Goal: Transaction & Acquisition: Purchase product/service

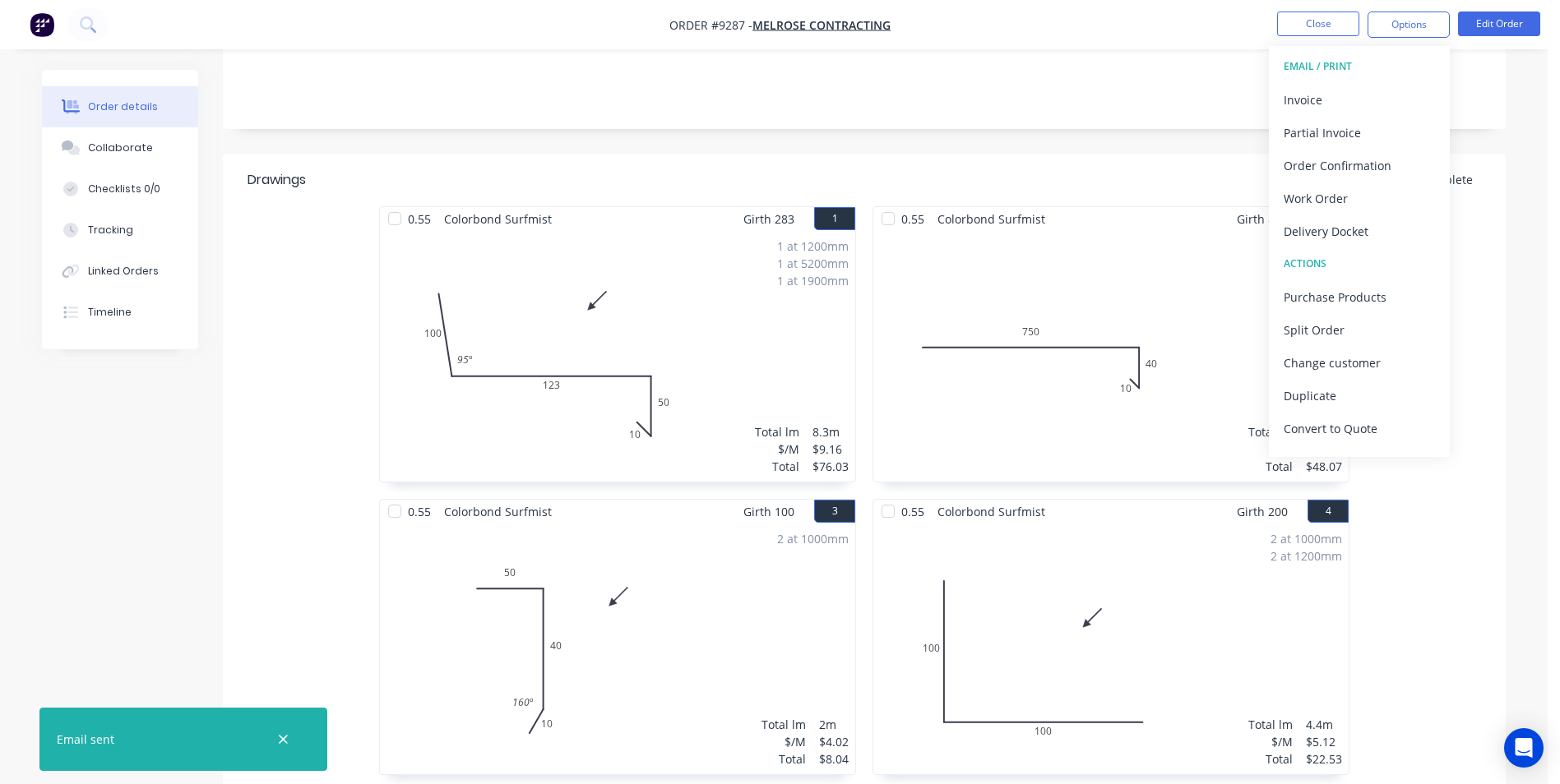
scroll to position [329, 0]
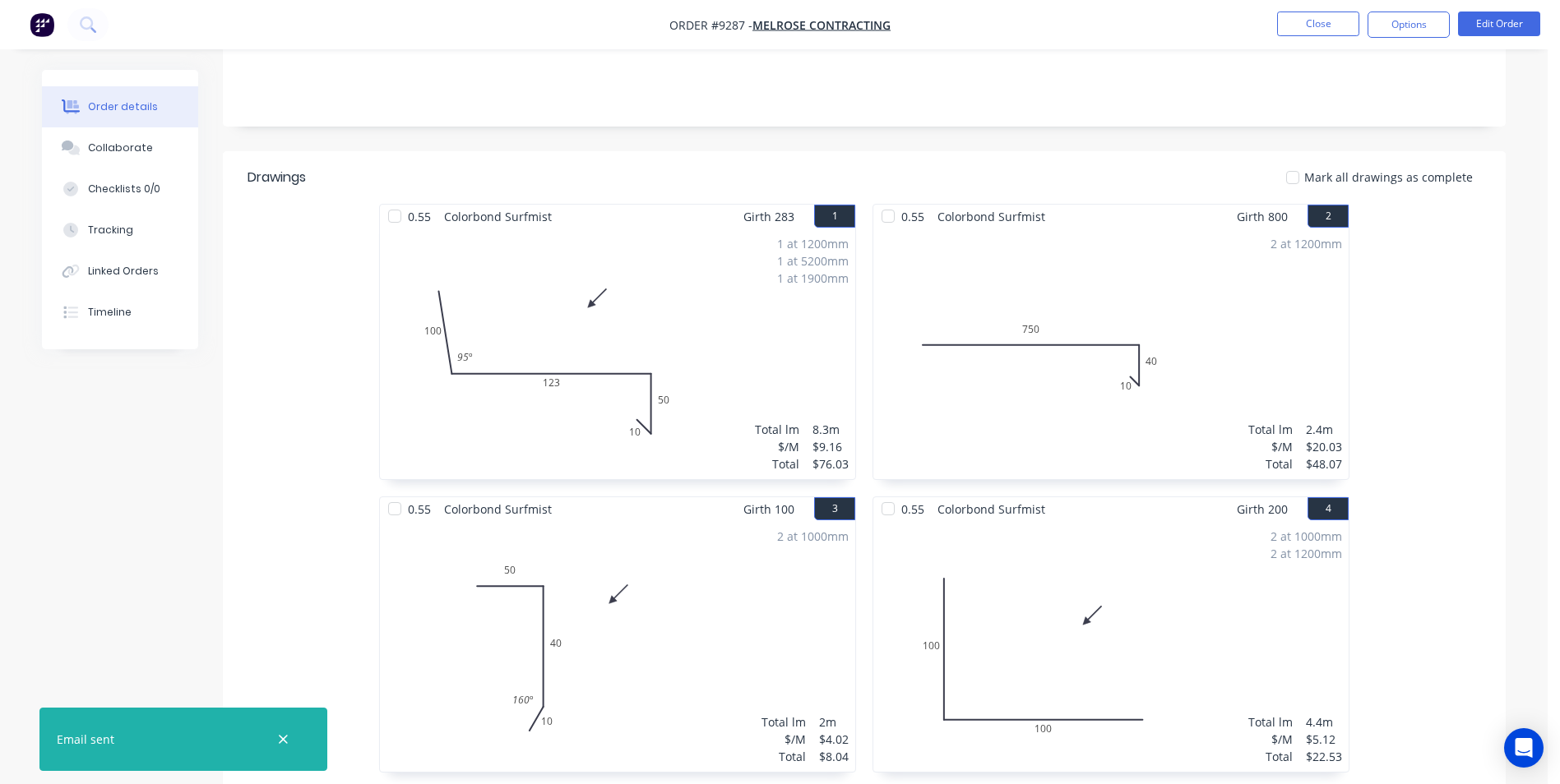
click at [37, 30] on img "button" at bounding box center [42, 25] width 25 height 25
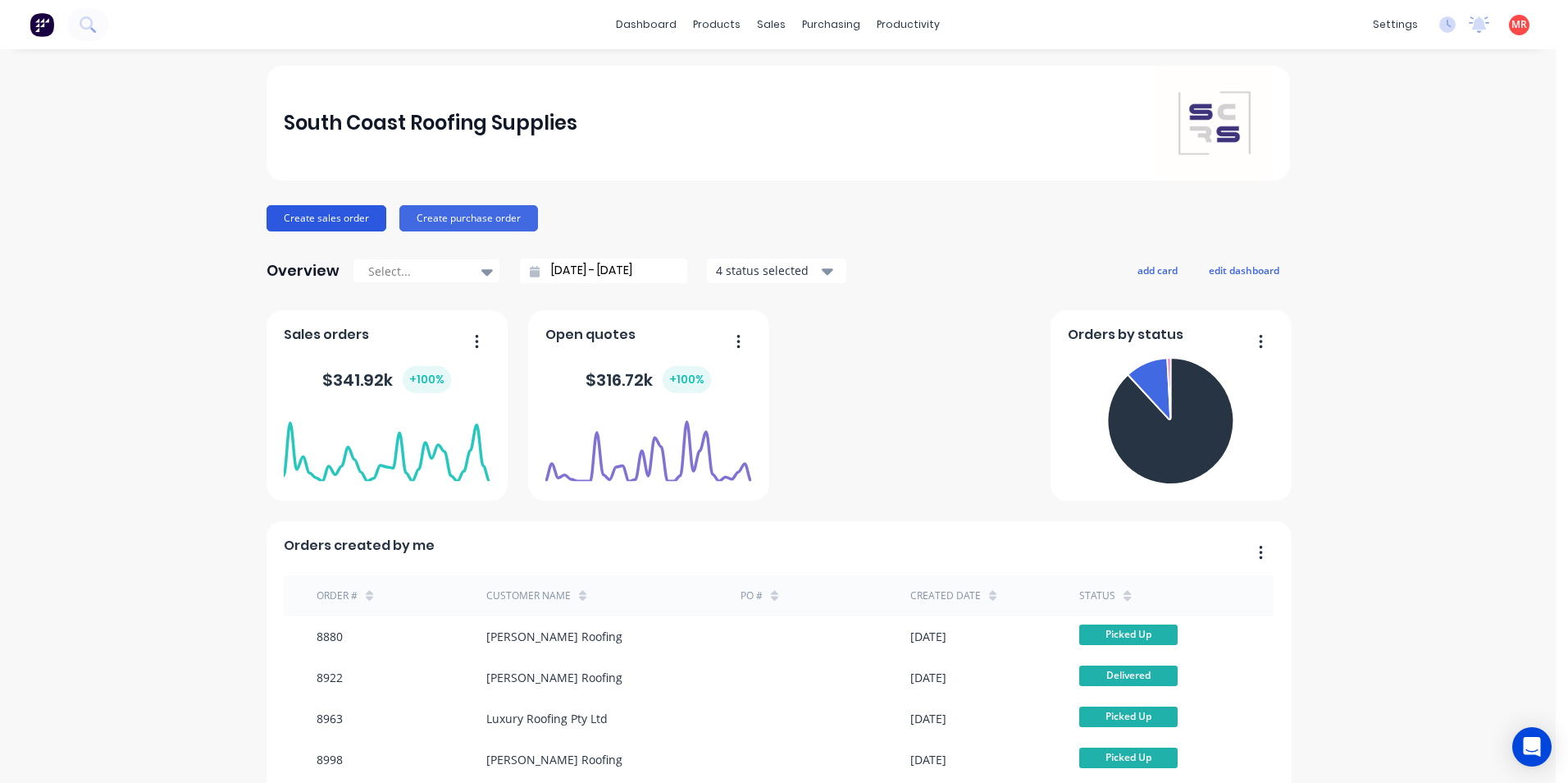
click at [292, 222] on button "Create sales order" at bounding box center [327, 218] width 120 height 26
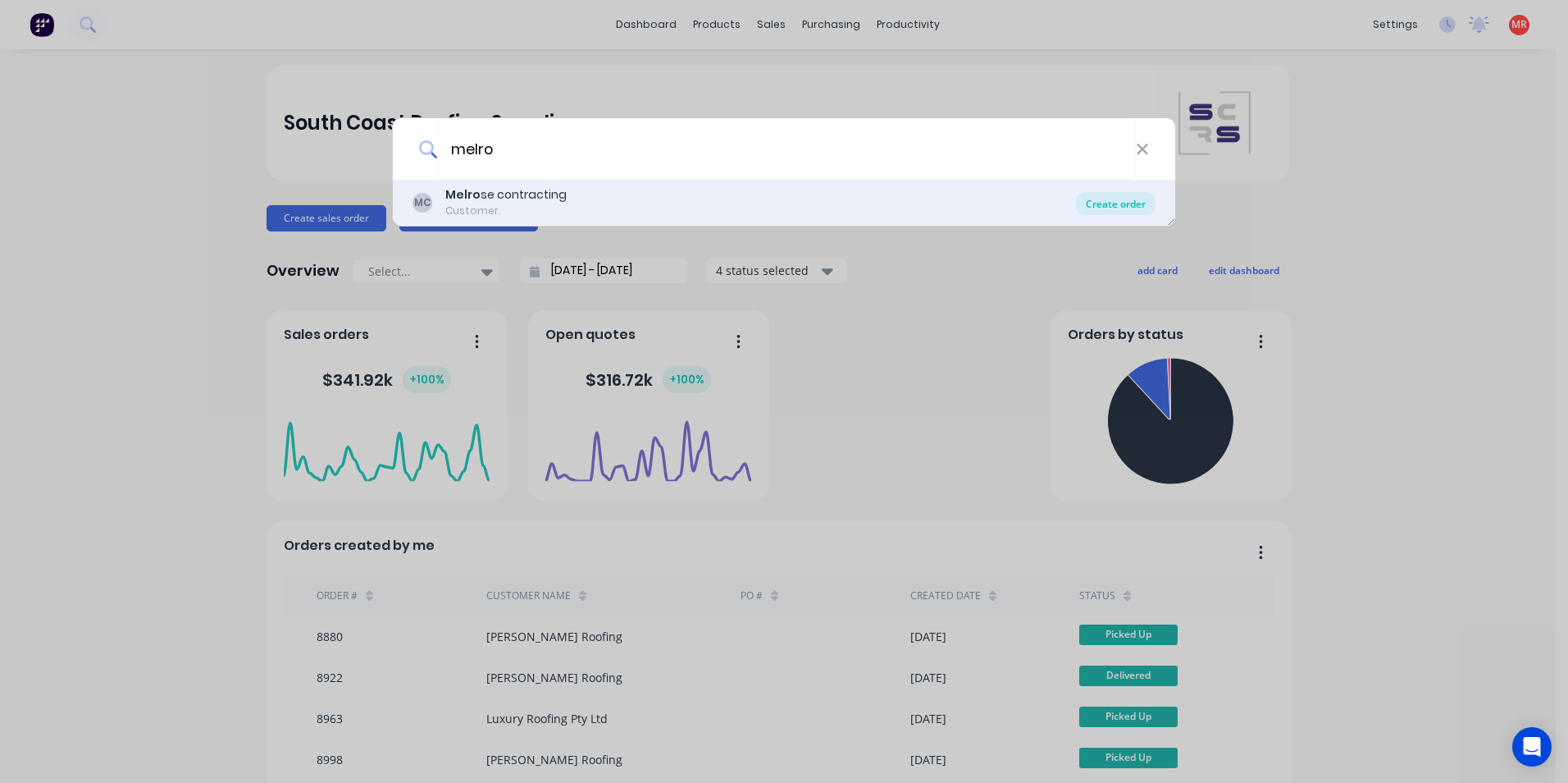
type input "melro"
click at [1127, 204] on div "Create order" at bounding box center [1116, 204] width 79 height 23
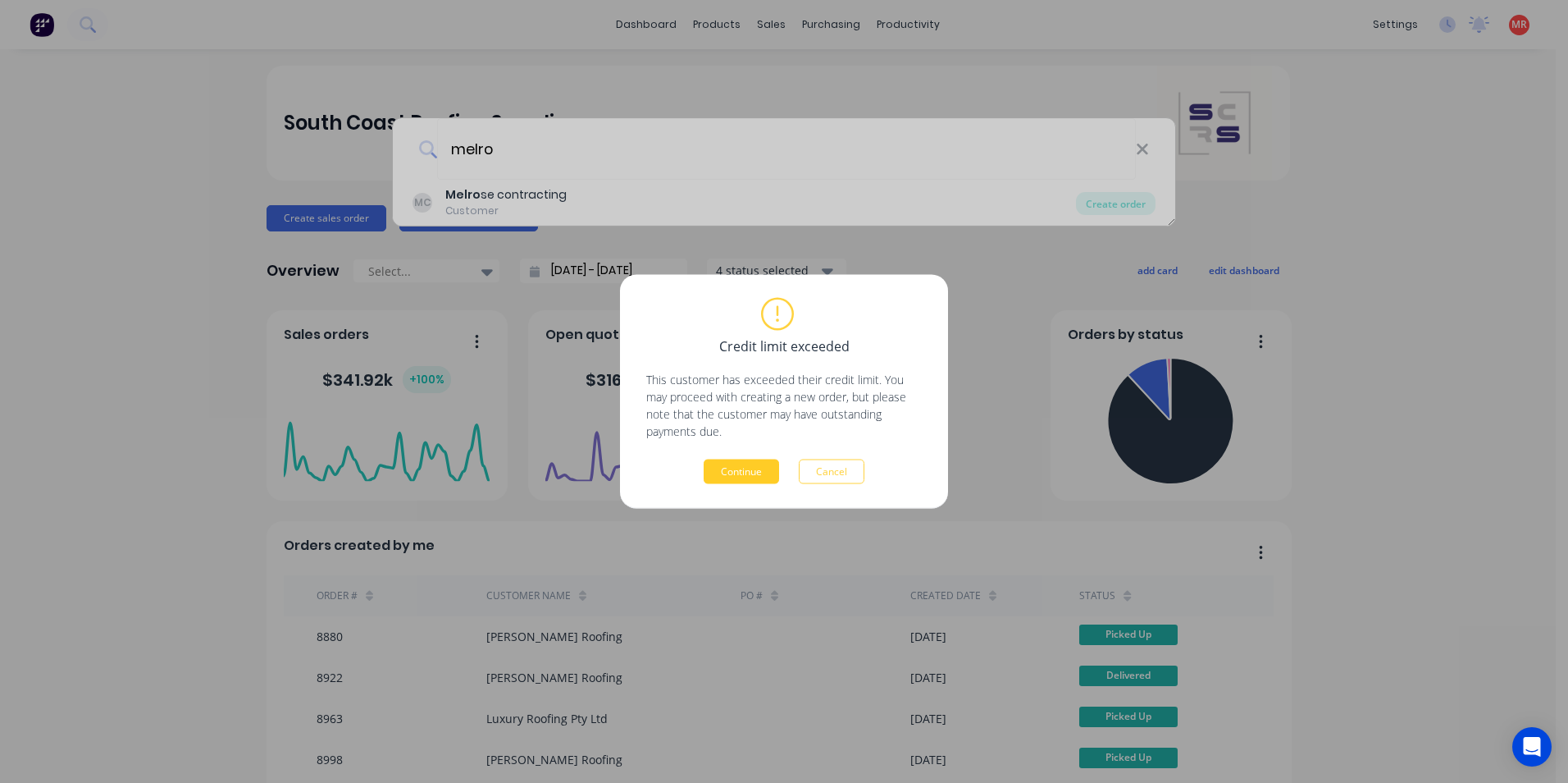
click at [742, 471] on button "Continue" at bounding box center [742, 472] width 76 height 25
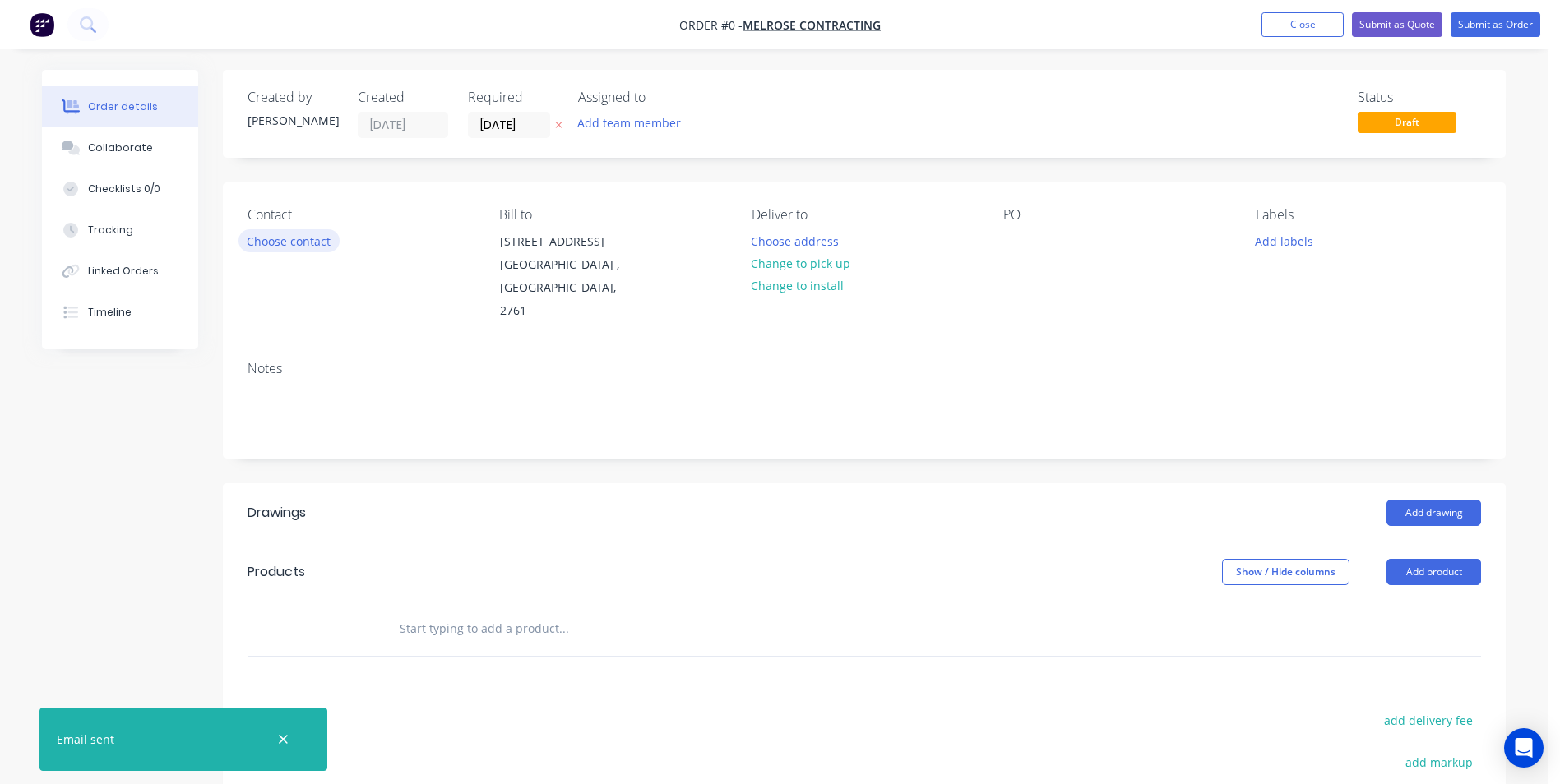
click at [307, 240] on button "Choose contact" at bounding box center [289, 240] width 101 height 22
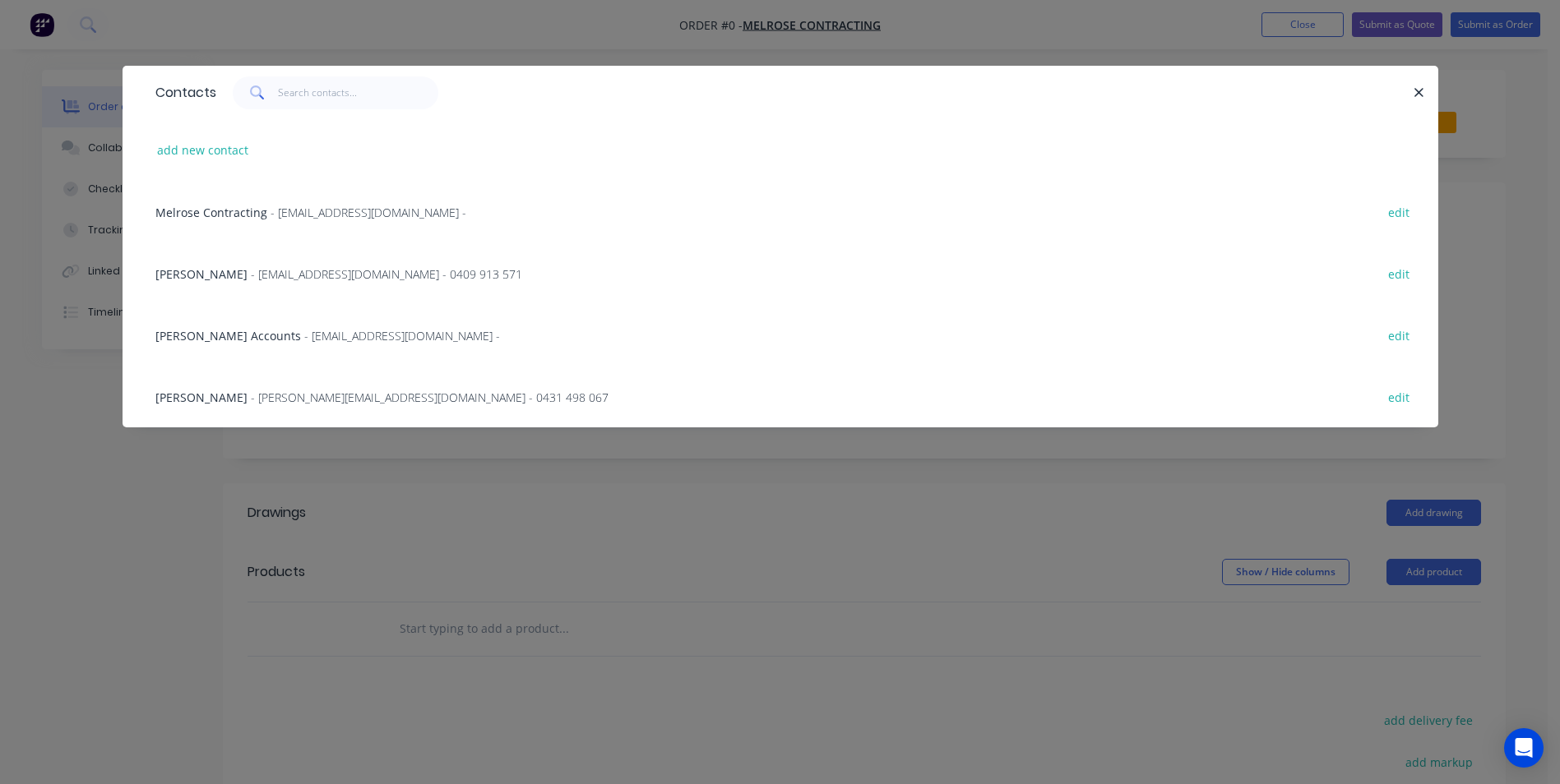
click at [290, 277] on span "- Brettc@melroseroofing.com.au - 0409 913 571" at bounding box center [386, 274] width 271 height 15
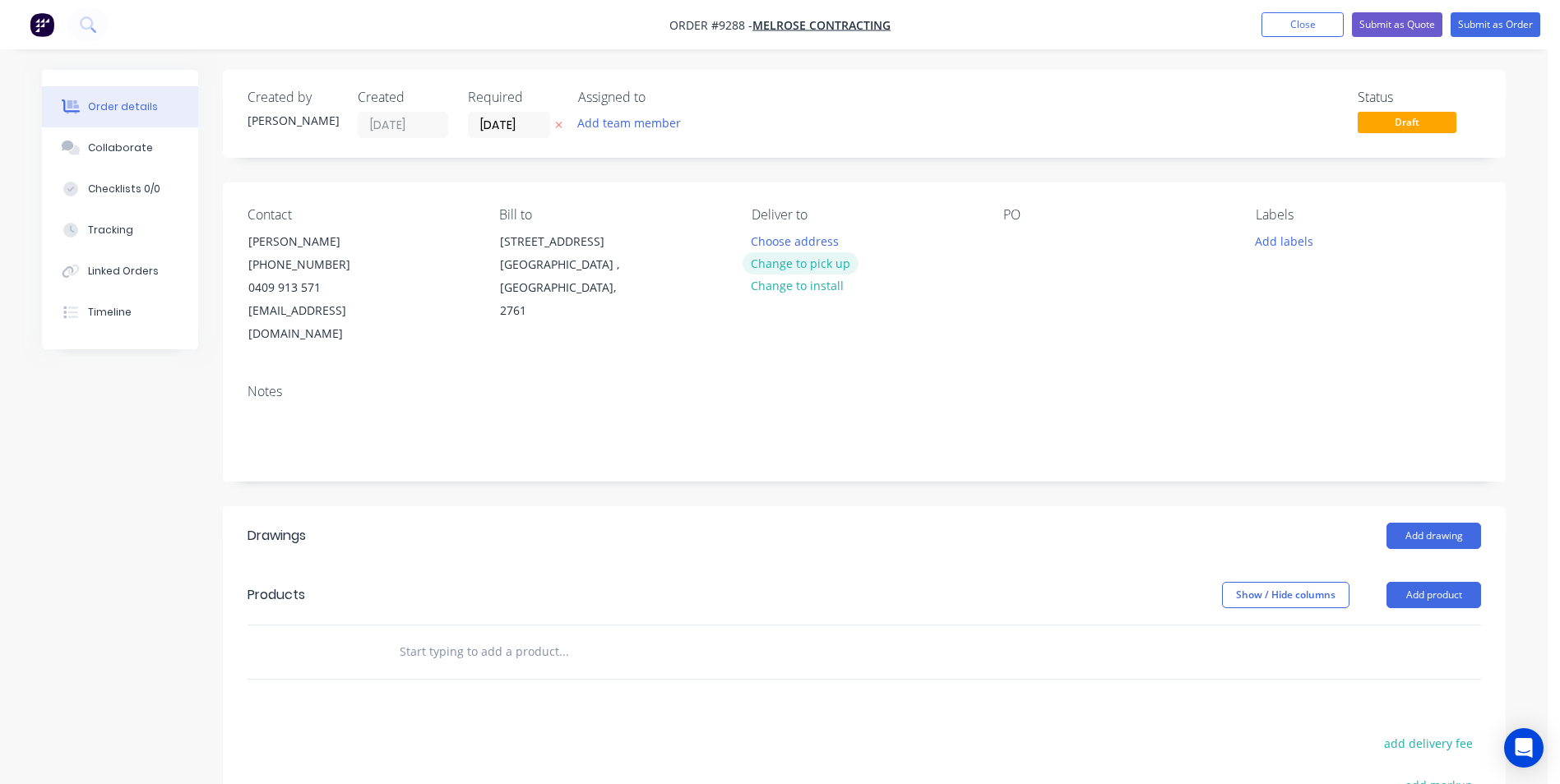
click at [794, 259] on button "Change to pick up" at bounding box center [801, 263] width 117 height 22
click at [1022, 241] on div at bounding box center [1015, 240] width 26 height 24
click at [606, 468] on div "Created by Matt Created 14/08/25 Required 14/08/25 Assigned to Add team member …" at bounding box center [864, 571] width 1283 height 1004
click at [1437, 523] on button "Add drawing" at bounding box center [1434, 535] width 95 height 26
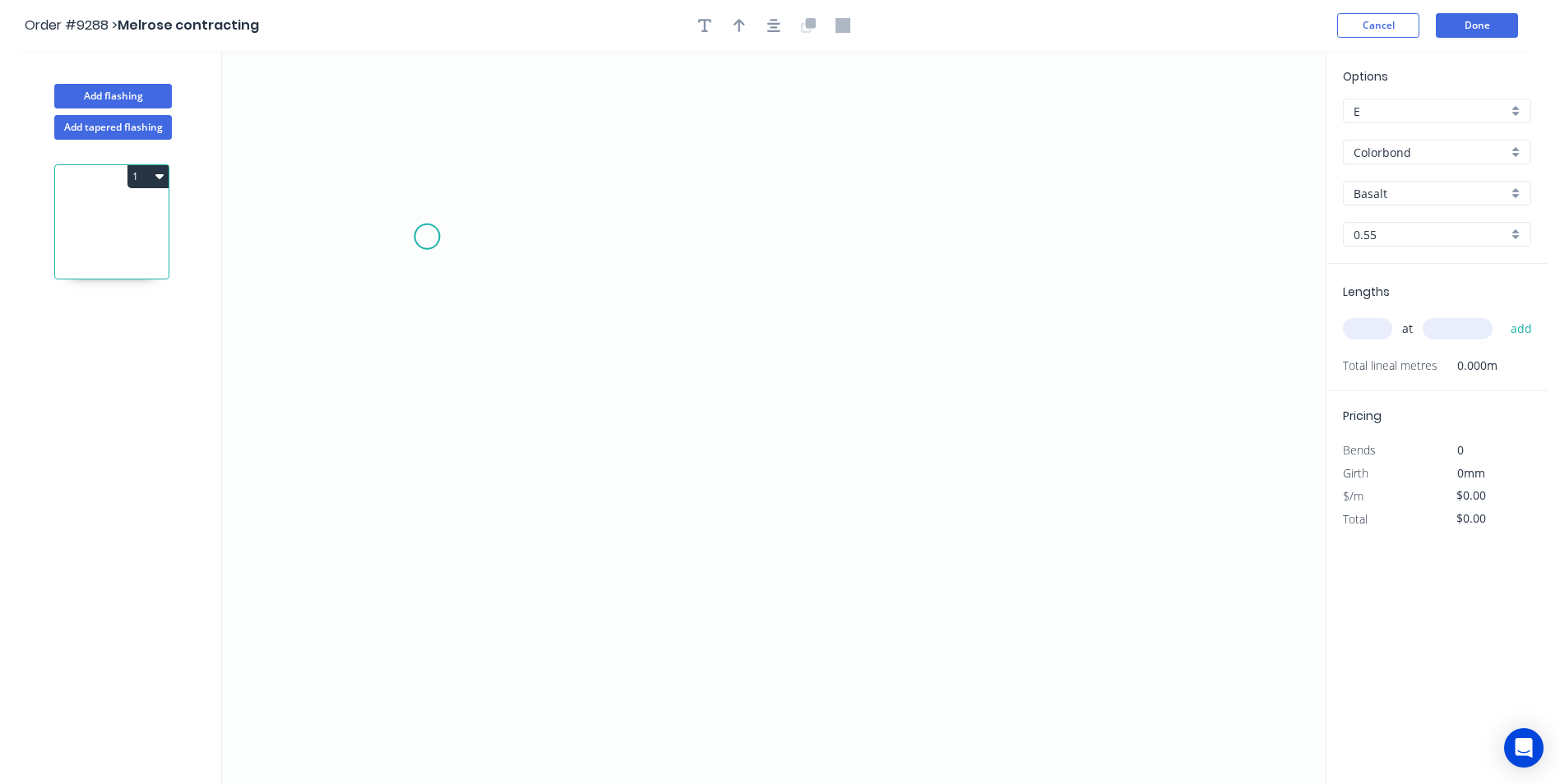
click at [427, 237] on icon "0" at bounding box center [773, 417] width 1103 height 733
click at [473, 445] on icon "0" at bounding box center [773, 417] width 1103 height 733
click at [1017, 437] on icon "0 ?" at bounding box center [773, 417] width 1103 height 733
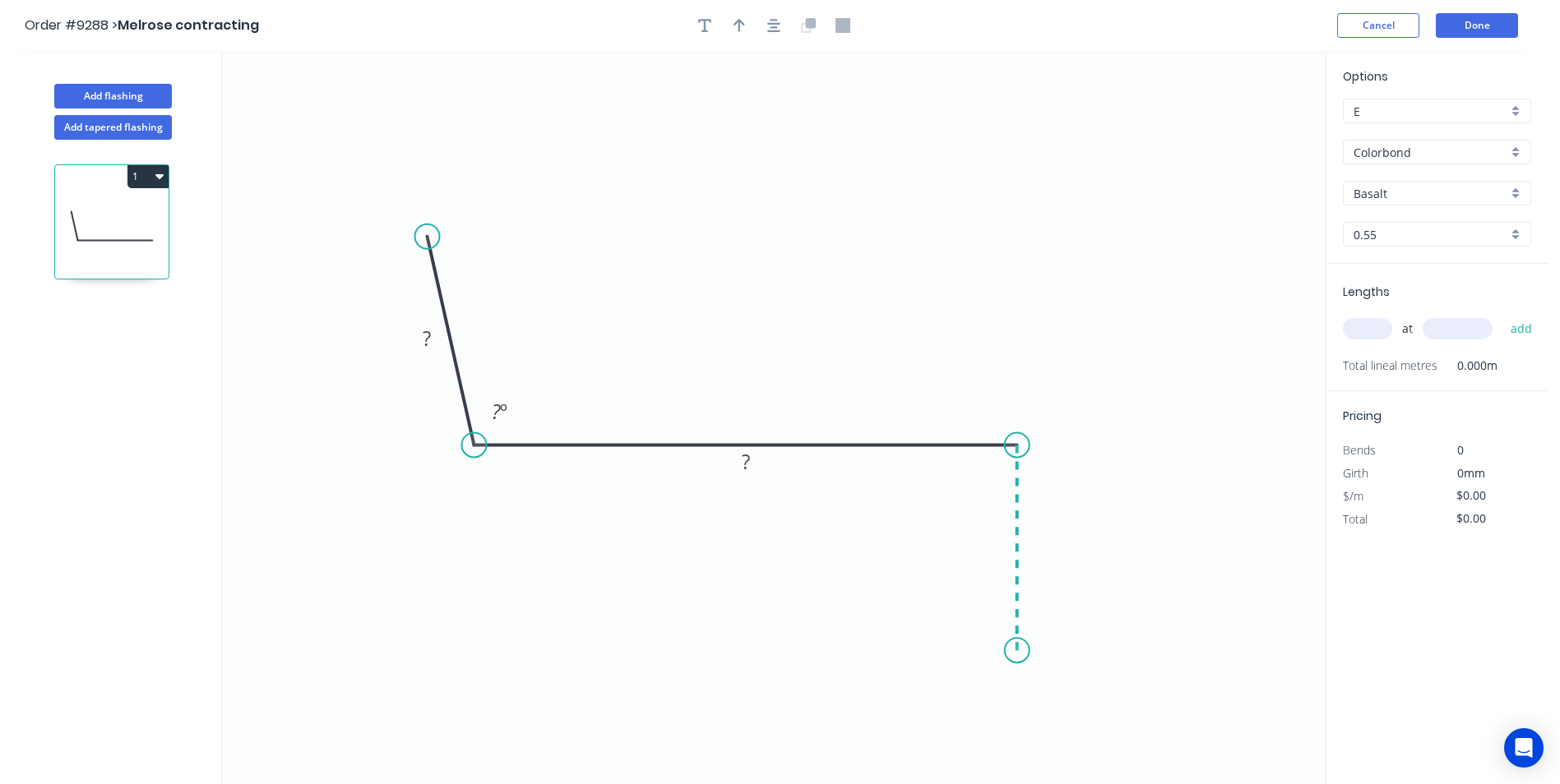
click at [1010, 652] on icon "0 ? ? ? º" at bounding box center [773, 417] width 1103 height 733
click at [981, 615] on icon at bounding box center [999, 633] width 36 height 36
click at [981, 615] on circle at bounding box center [982, 616] width 25 height 25
click at [434, 336] on rect at bounding box center [427, 340] width 33 height 23
click at [1507, 197] on div "Basalt" at bounding box center [1437, 193] width 188 height 25
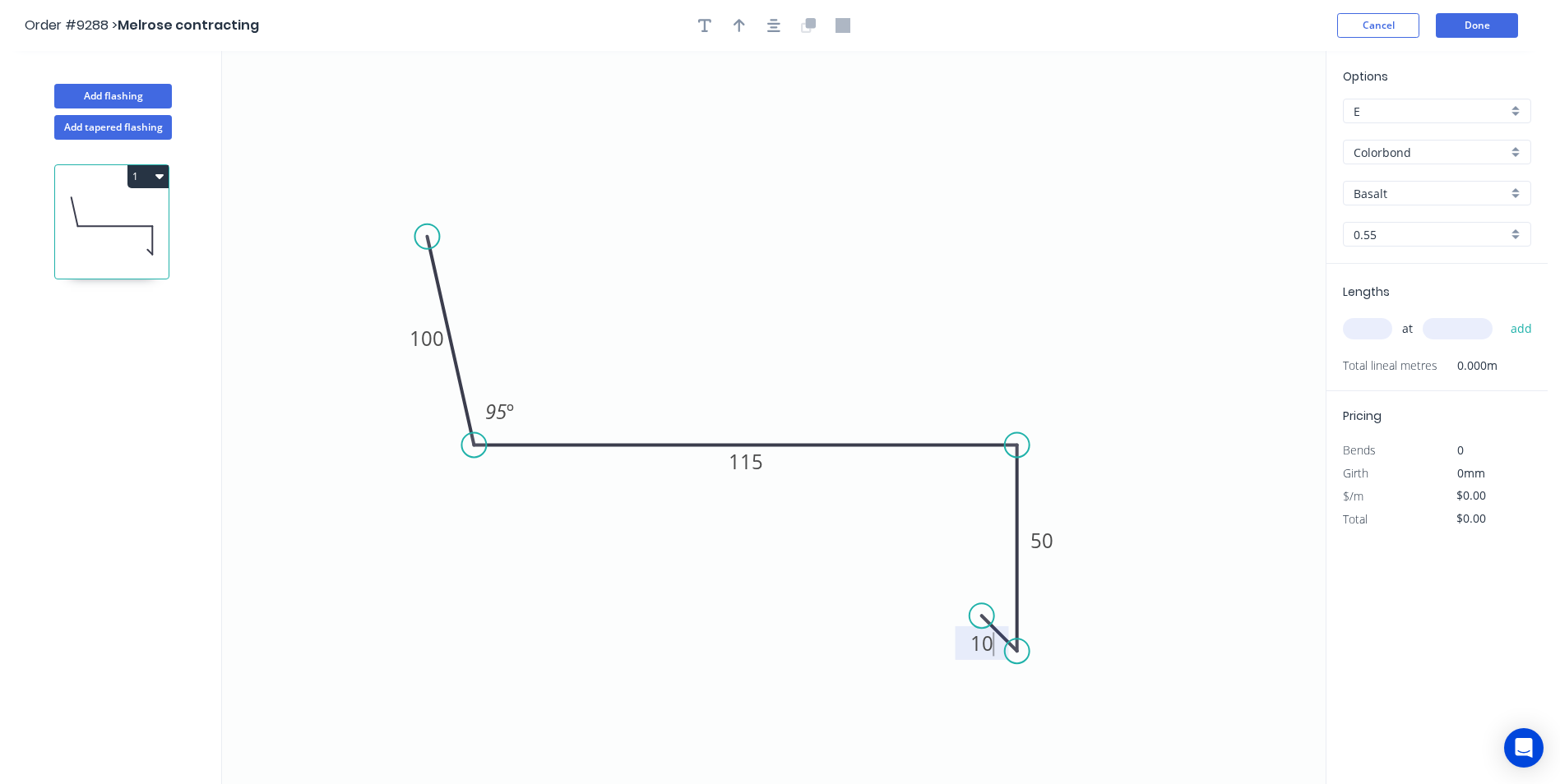
type input "$9.16"
click at [1407, 240] on div "Dover White" at bounding box center [1437, 232] width 187 height 29
type input "Dover White"
click at [1369, 326] on input "text" at bounding box center [1367, 329] width 49 height 21
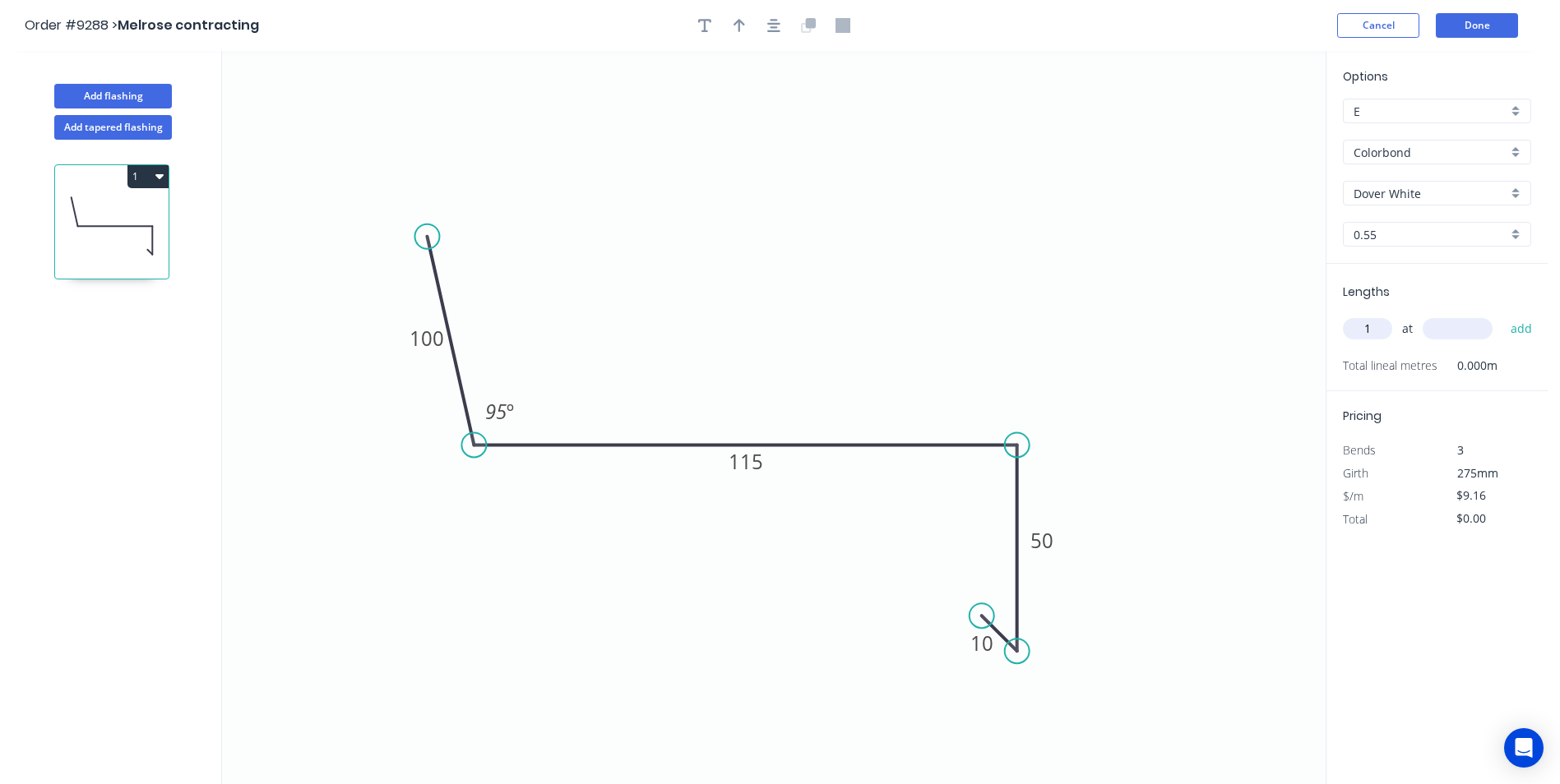
type input "1"
type input "2100"
click at [1502, 315] on button "add" at bounding box center [1521, 328] width 38 height 28
click at [140, 183] on button "1" at bounding box center [148, 177] width 41 height 23
click at [125, 223] on div "Duplicate" at bounding box center [90, 217] width 127 height 24
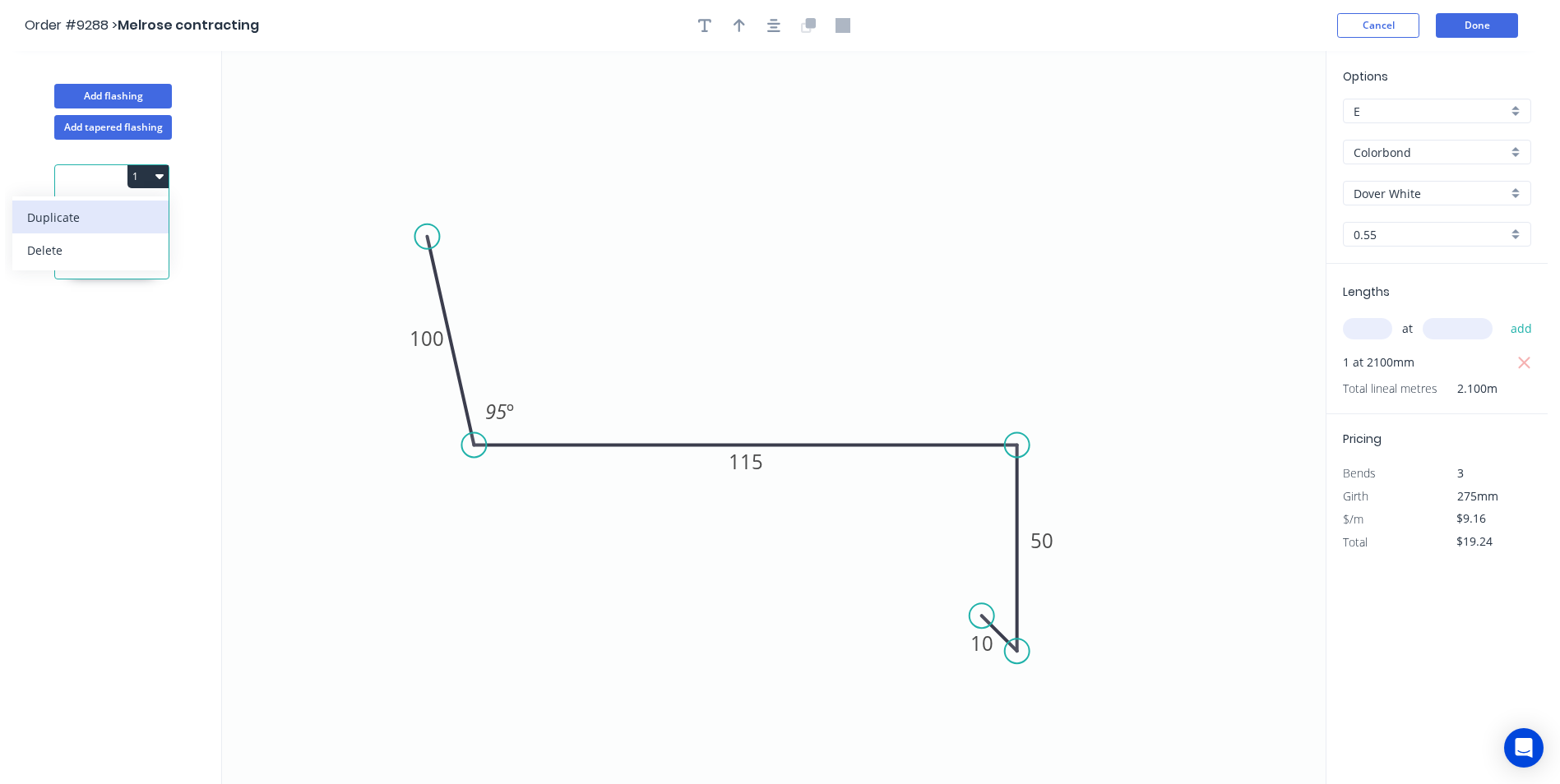
type input "$0.00"
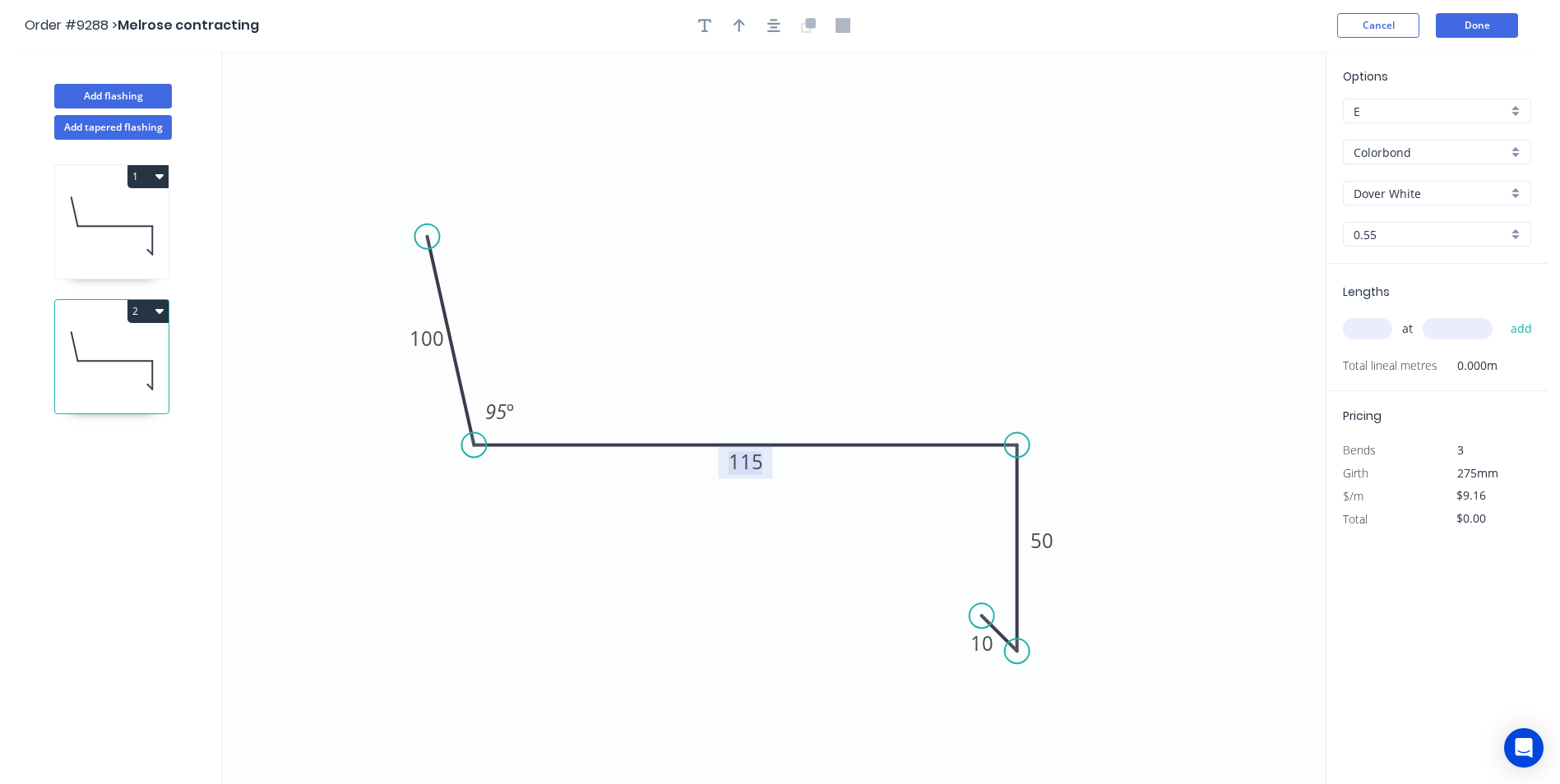
click at [754, 471] on tspan "115" at bounding box center [745, 461] width 35 height 27
click at [742, 595] on icon "0 100 113 50 10 95 º" at bounding box center [773, 417] width 1103 height 733
click at [1380, 320] on input "text" at bounding box center [1367, 329] width 49 height 21
type input "1"
type input "1400"
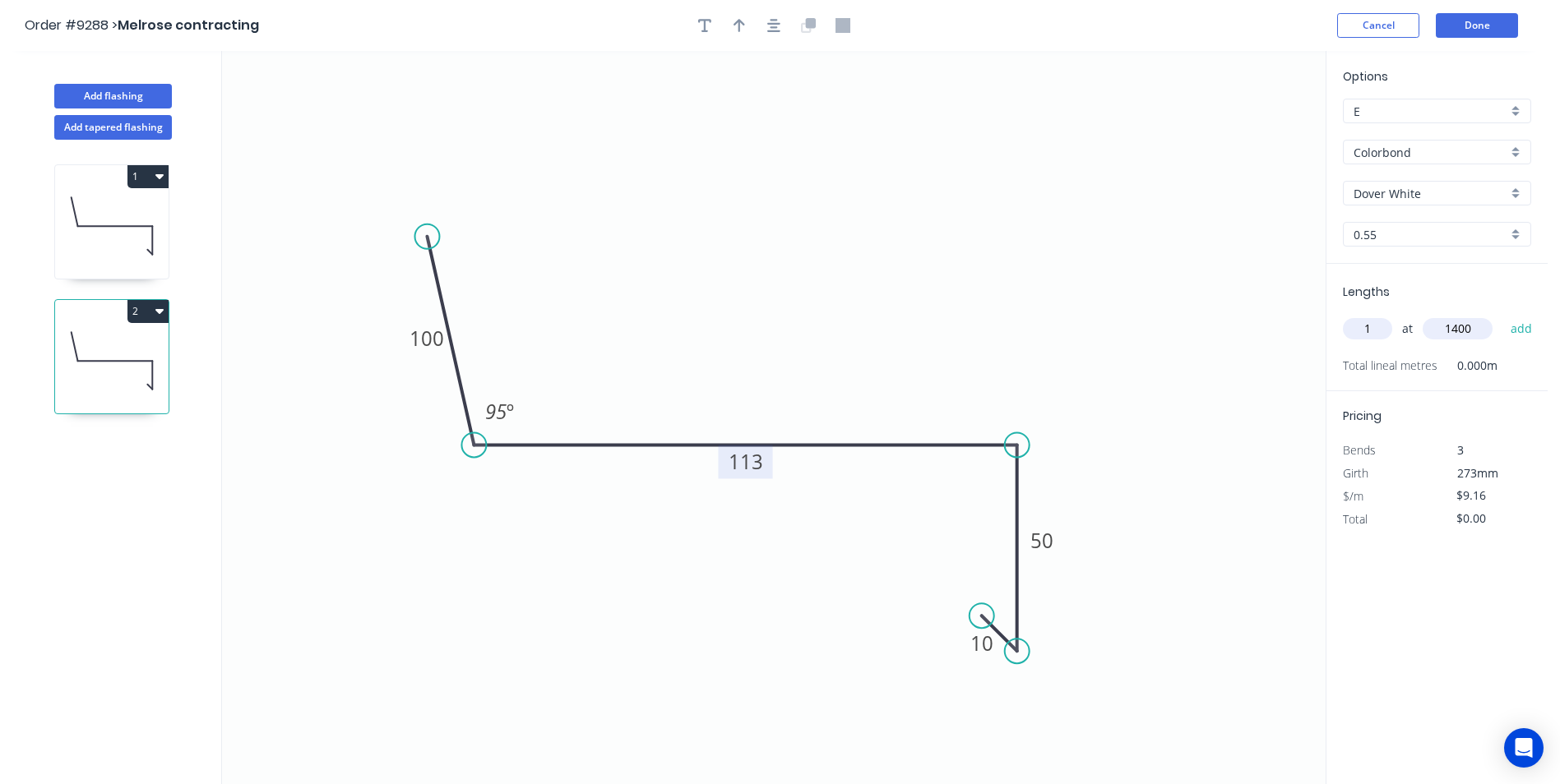
click at [1502, 315] on button "add" at bounding box center [1521, 328] width 38 height 28
type input "$12.82"
click at [1469, 41] on header "Order #9288 > Melrose contracting Cancel Done" at bounding box center [774, 25] width 1547 height 51
click at [1470, 38] on header "Order #9288 > Melrose contracting Cancel Done" at bounding box center [774, 25] width 1547 height 51
click at [1472, 31] on button "Done" at bounding box center [1477, 26] width 82 height 25
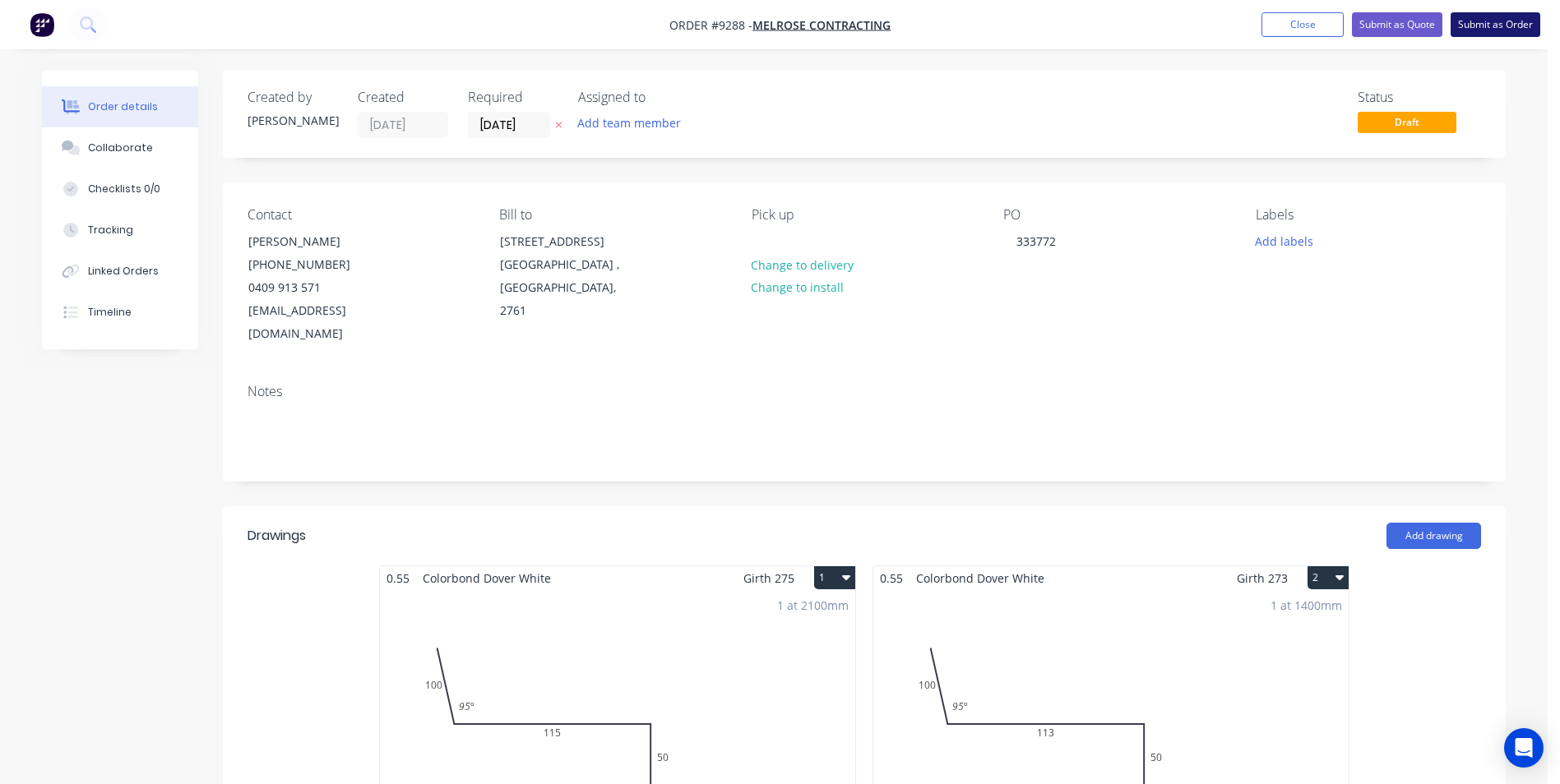
click at [1498, 23] on button "Submit as Order" at bounding box center [1495, 25] width 89 height 25
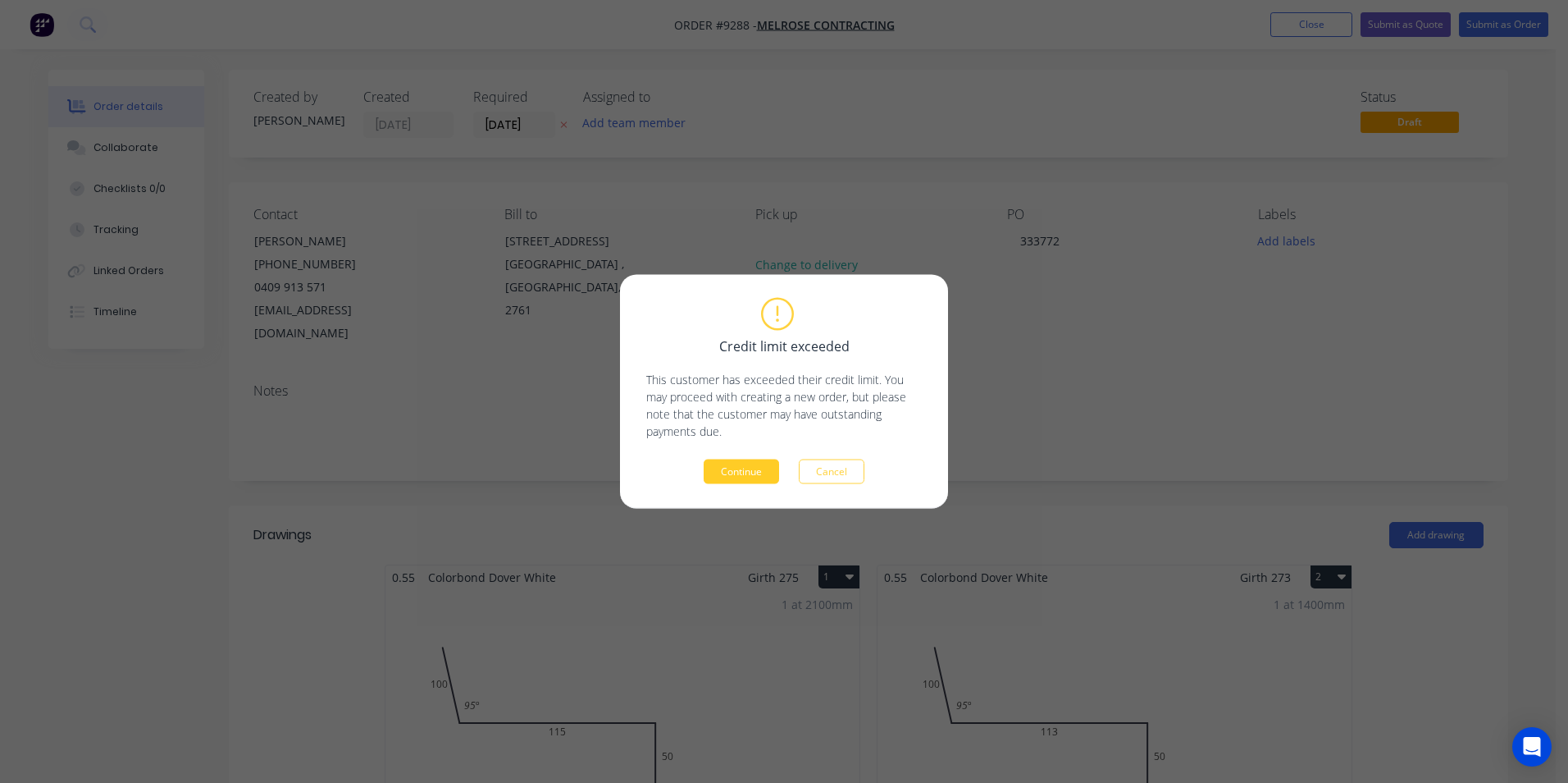
click at [734, 462] on button "Continue" at bounding box center [742, 472] width 76 height 25
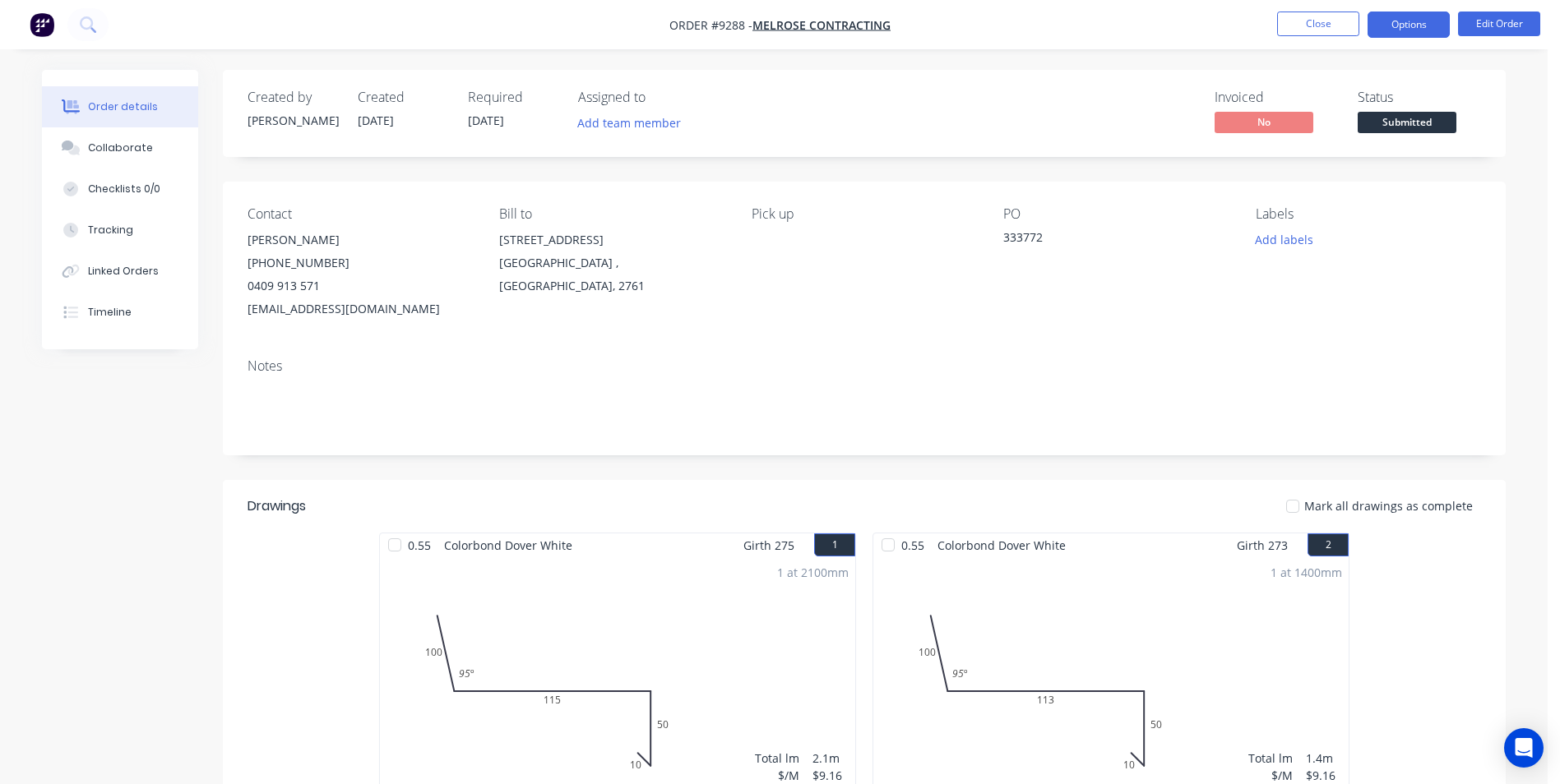
click at [1430, 21] on button "Options" at bounding box center [1408, 24] width 82 height 26
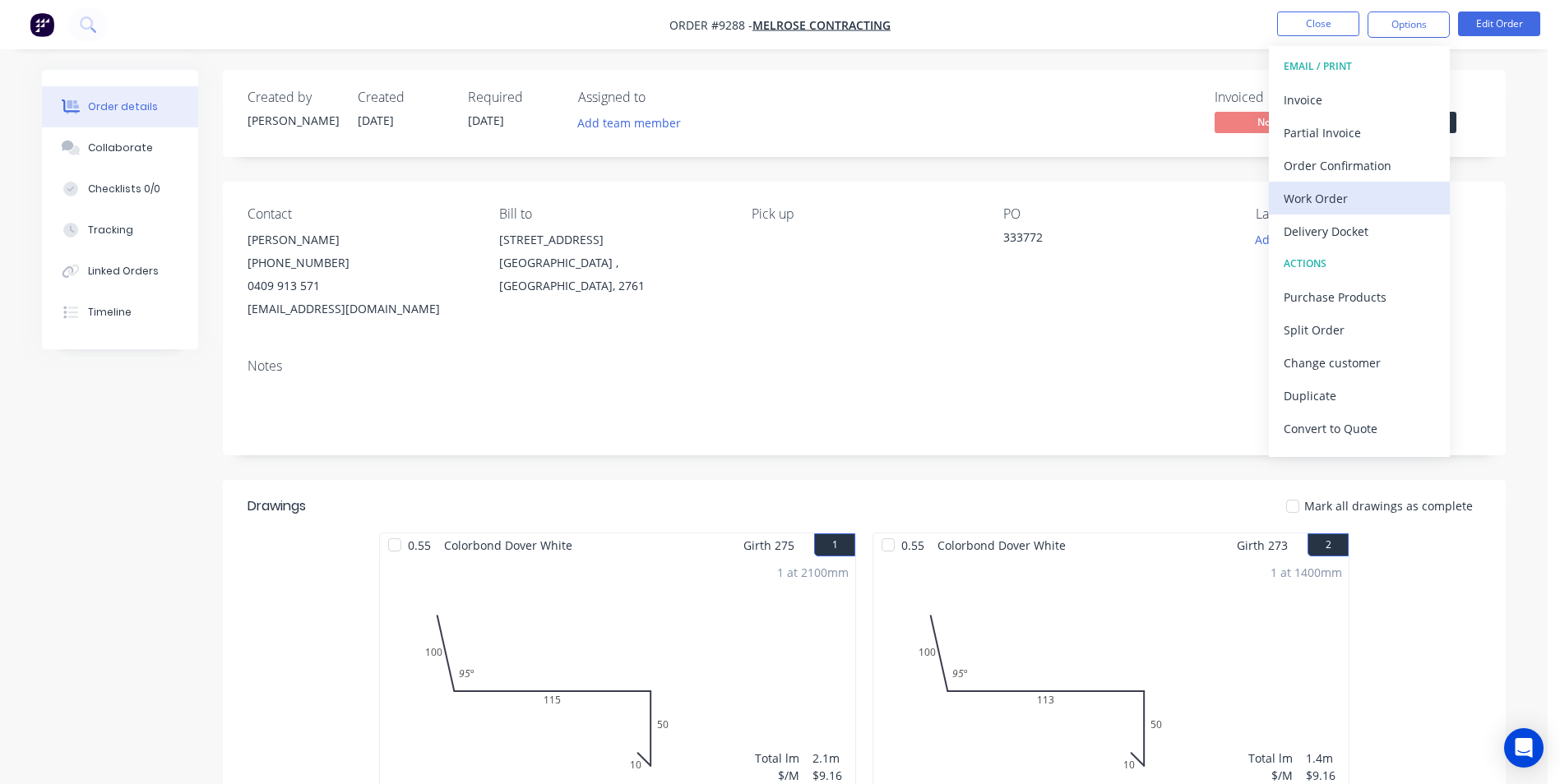
click at [1344, 198] on div "Work Order" at bounding box center [1359, 198] width 151 height 24
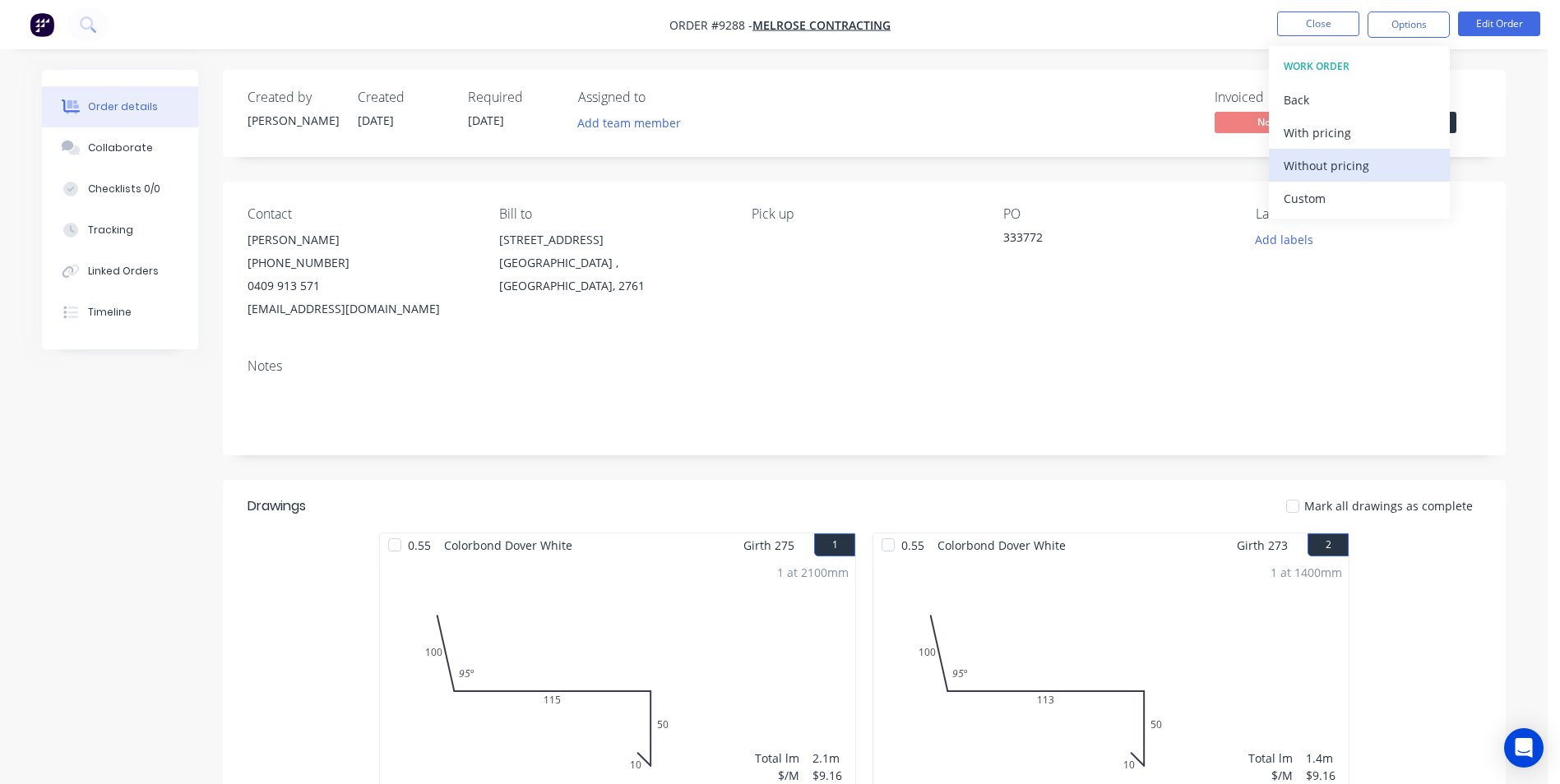
click at [1342, 167] on div "Without pricing" at bounding box center [1359, 165] width 151 height 24
click at [1303, 158] on div "Order Confirmation" at bounding box center [1359, 165] width 151 height 24
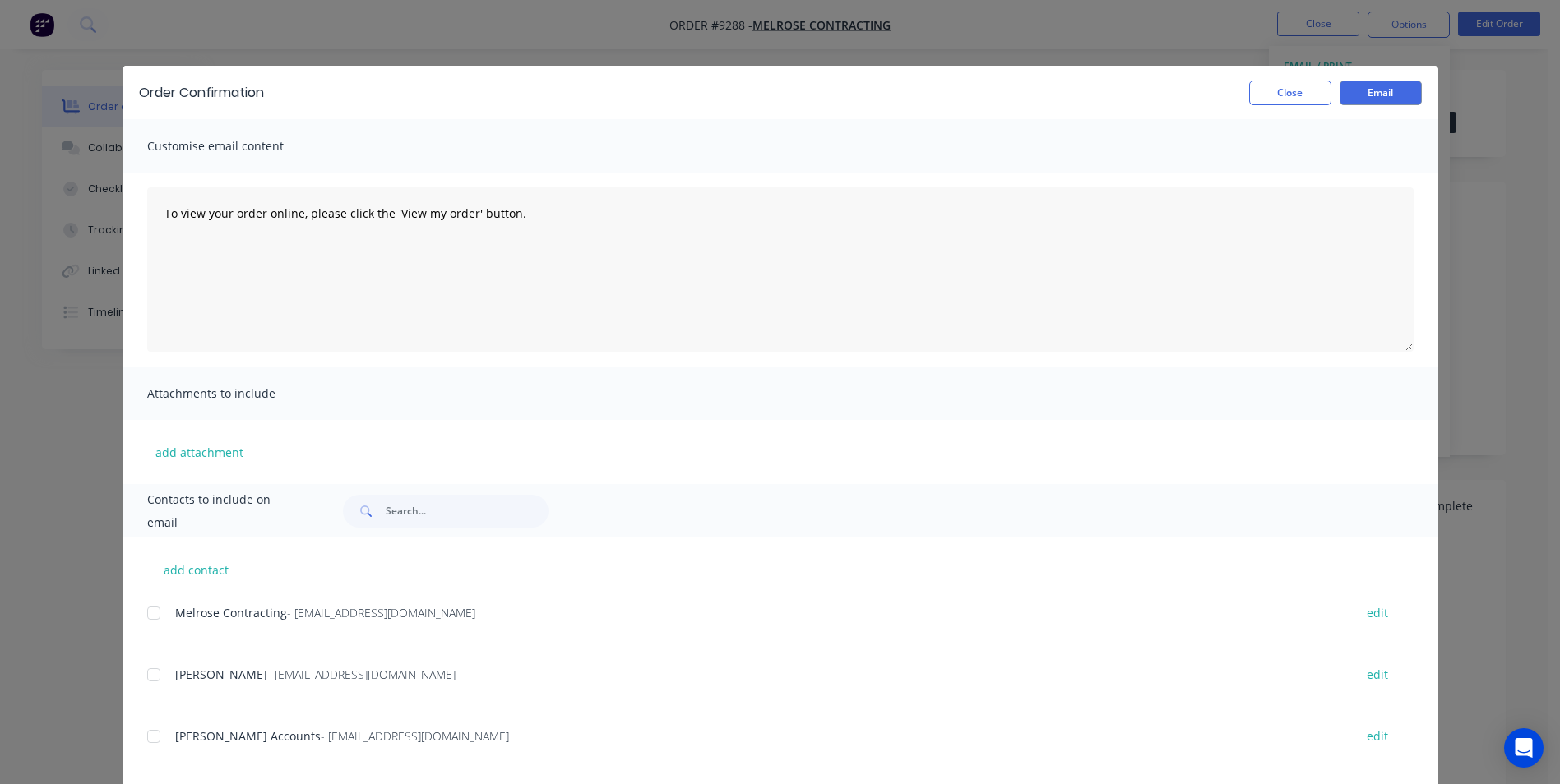
click at [150, 687] on div at bounding box center [153, 674] width 33 height 33
click at [1371, 100] on button "Email" at bounding box center [1380, 93] width 82 height 25
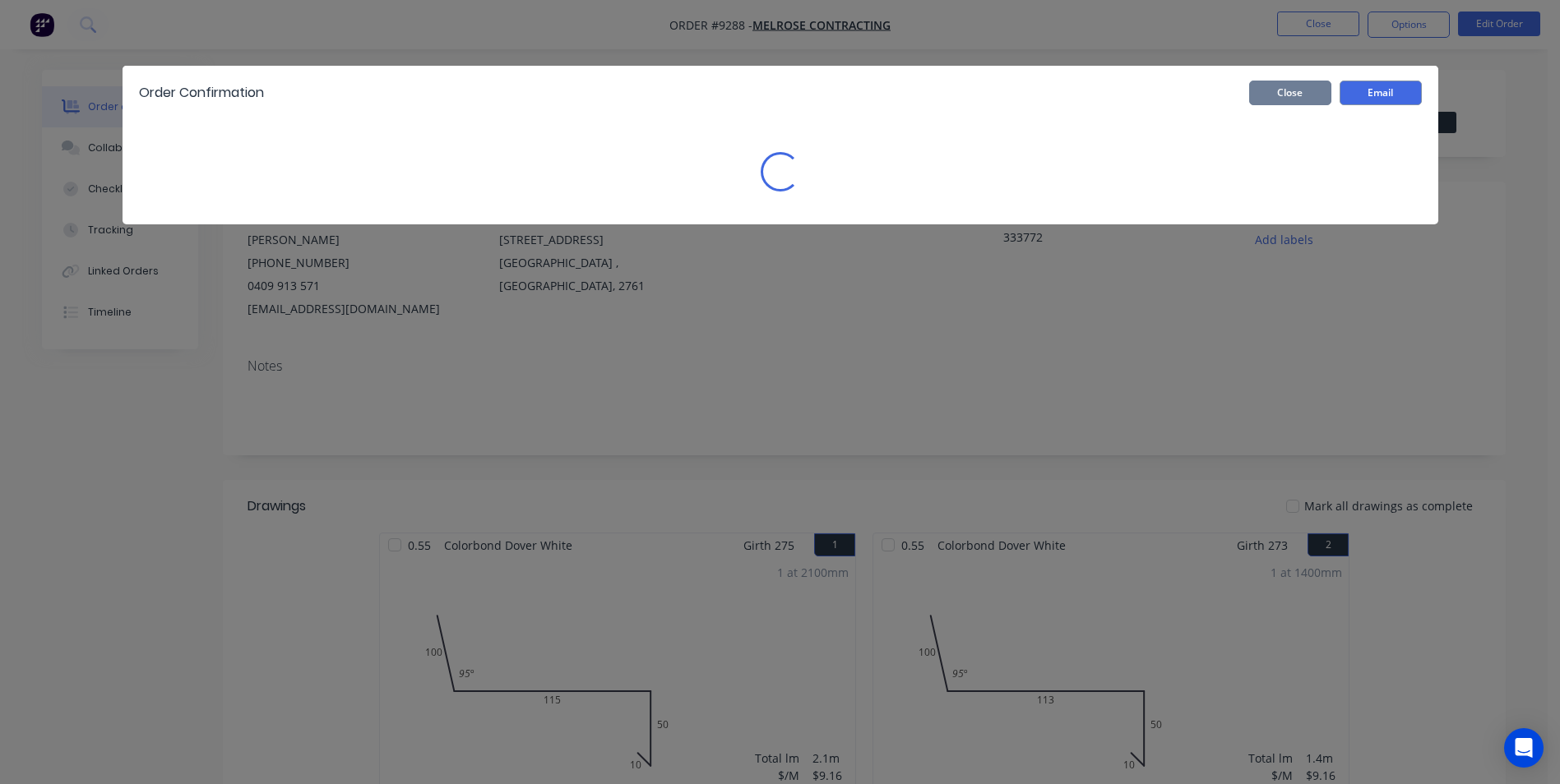
click at [1288, 97] on button "Close" at bounding box center [1290, 93] width 82 height 25
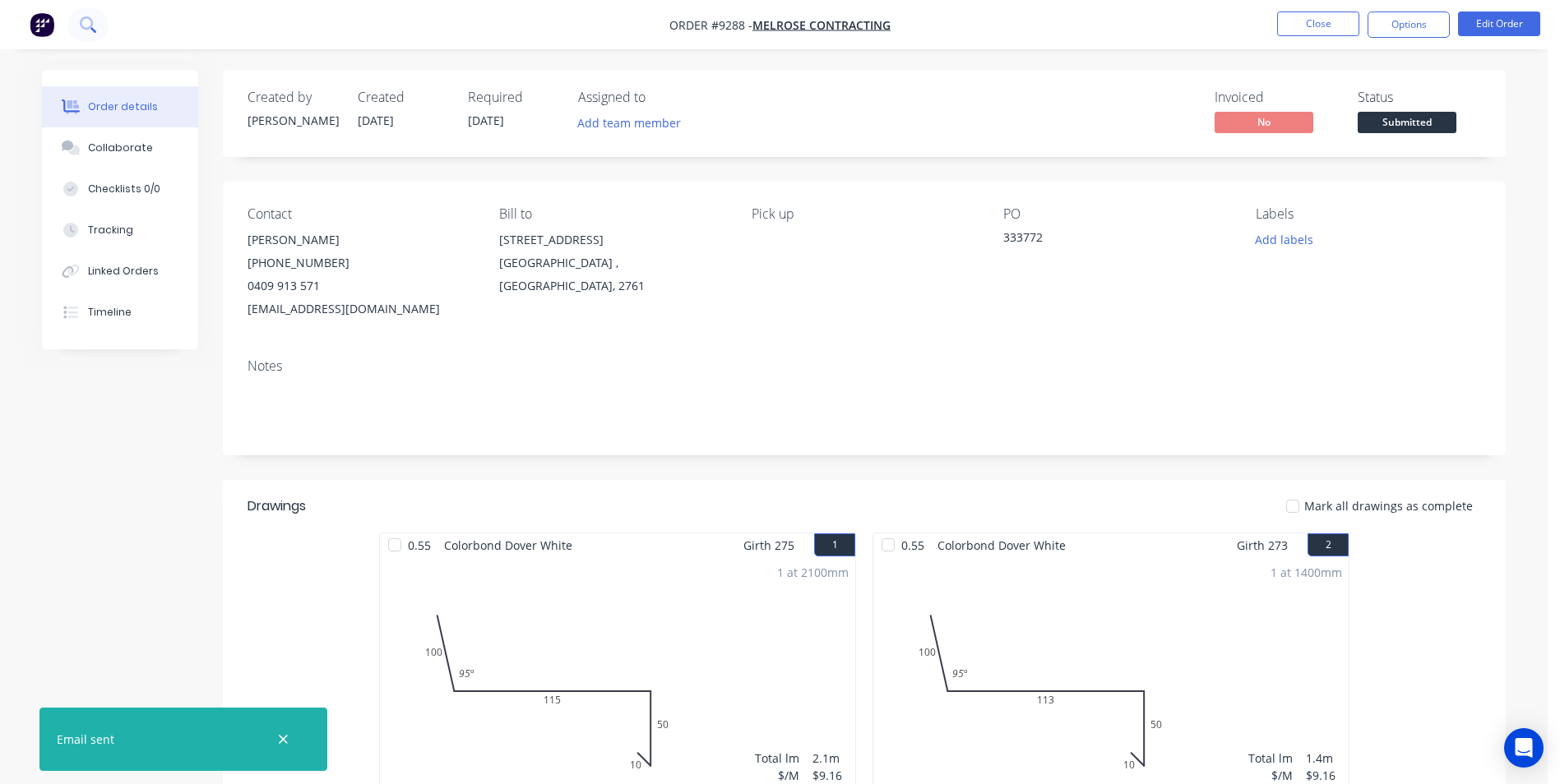
click at [89, 29] on icon at bounding box center [86, 22] width 13 height 13
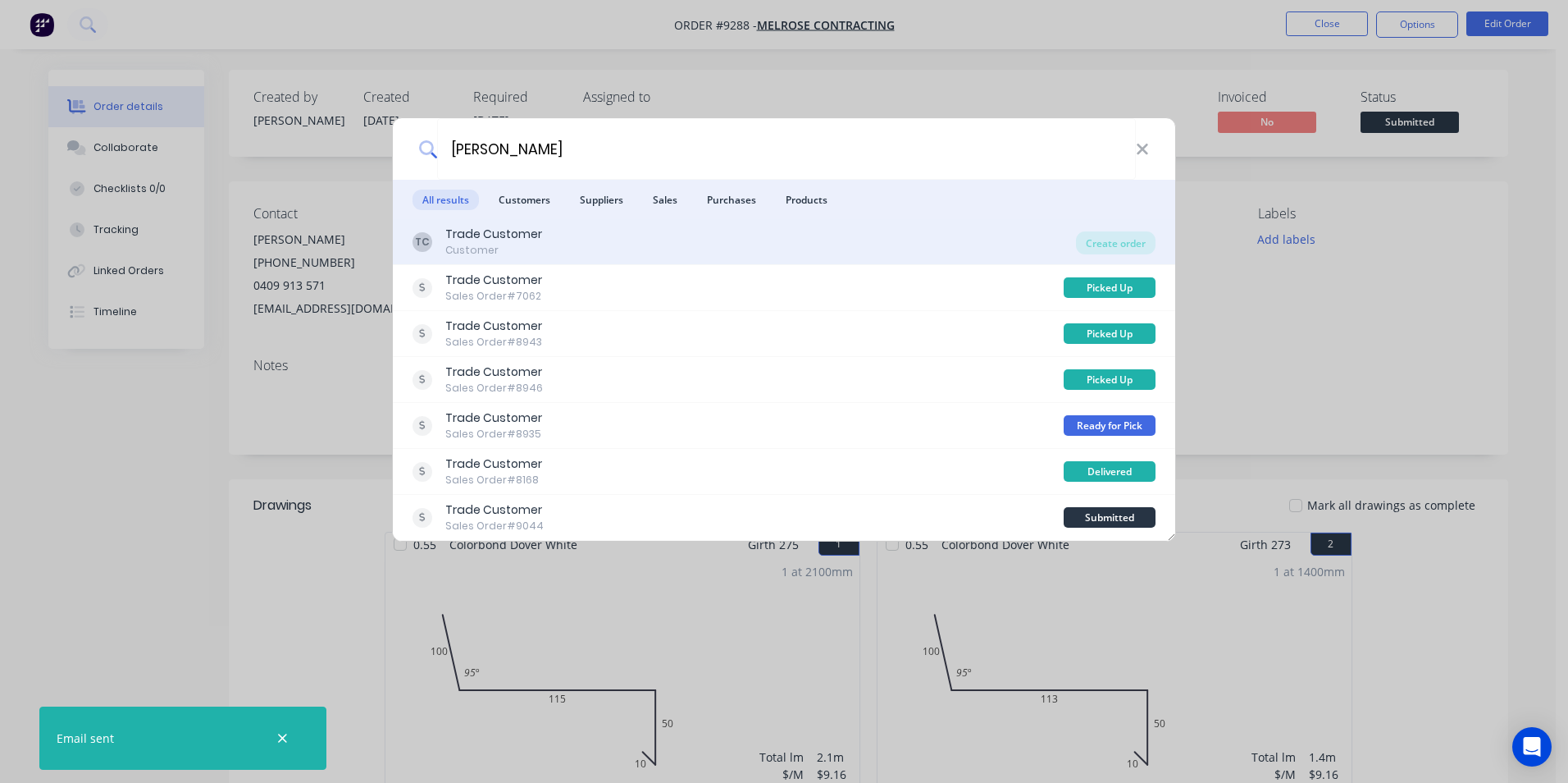
type input "rusty"
click at [544, 225] on div "TC Trade Customer Customer Create order" at bounding box center [784, 241] width 783 height 46
click at [592, 237] on div "TC Trade Customer Customer" at bounding box center [744, 242] width 664 height 32
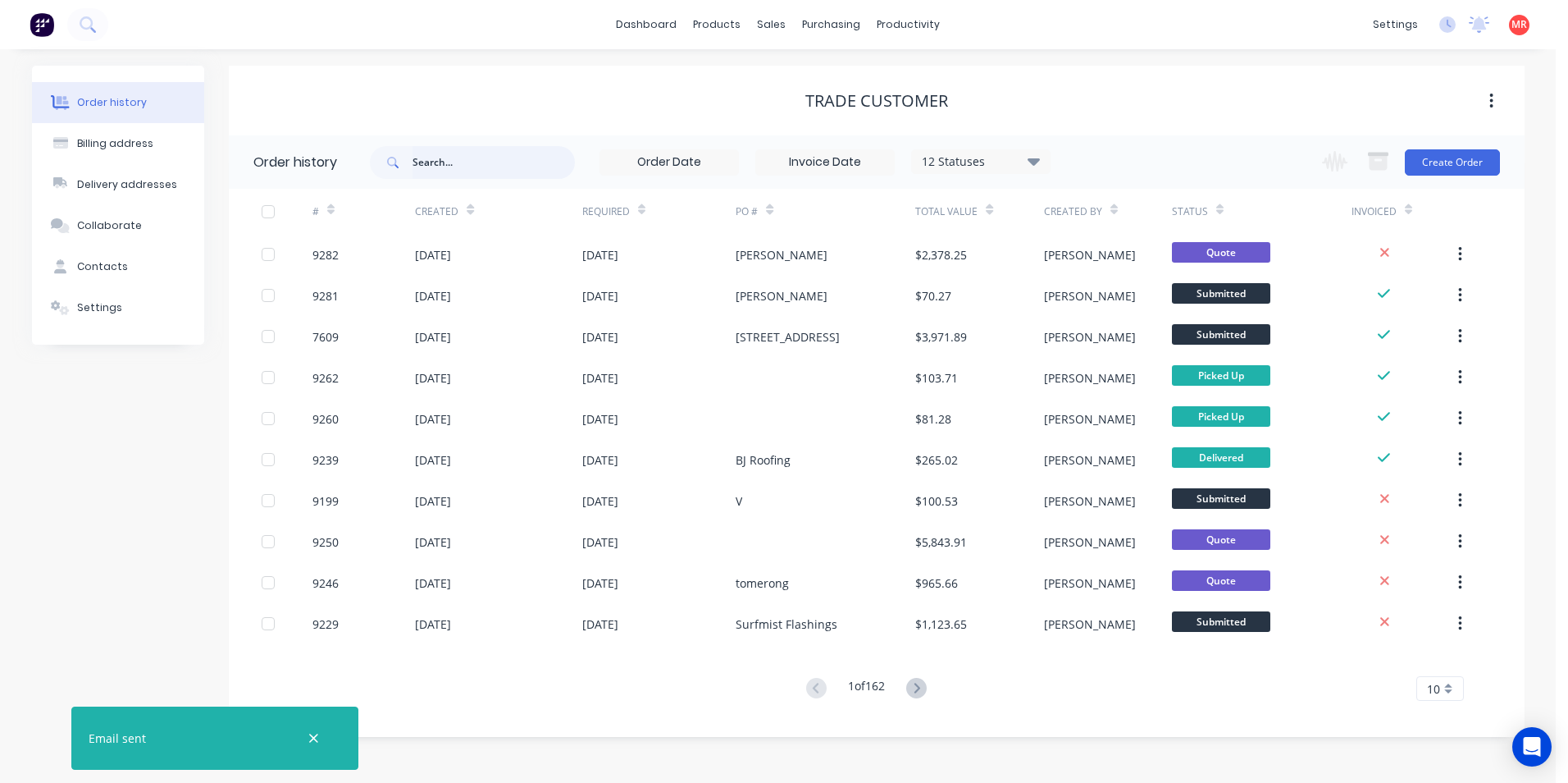
click at [443, 160] on input "text" at bounding box center [494, 162] width 162 height 33
type input "rusty"
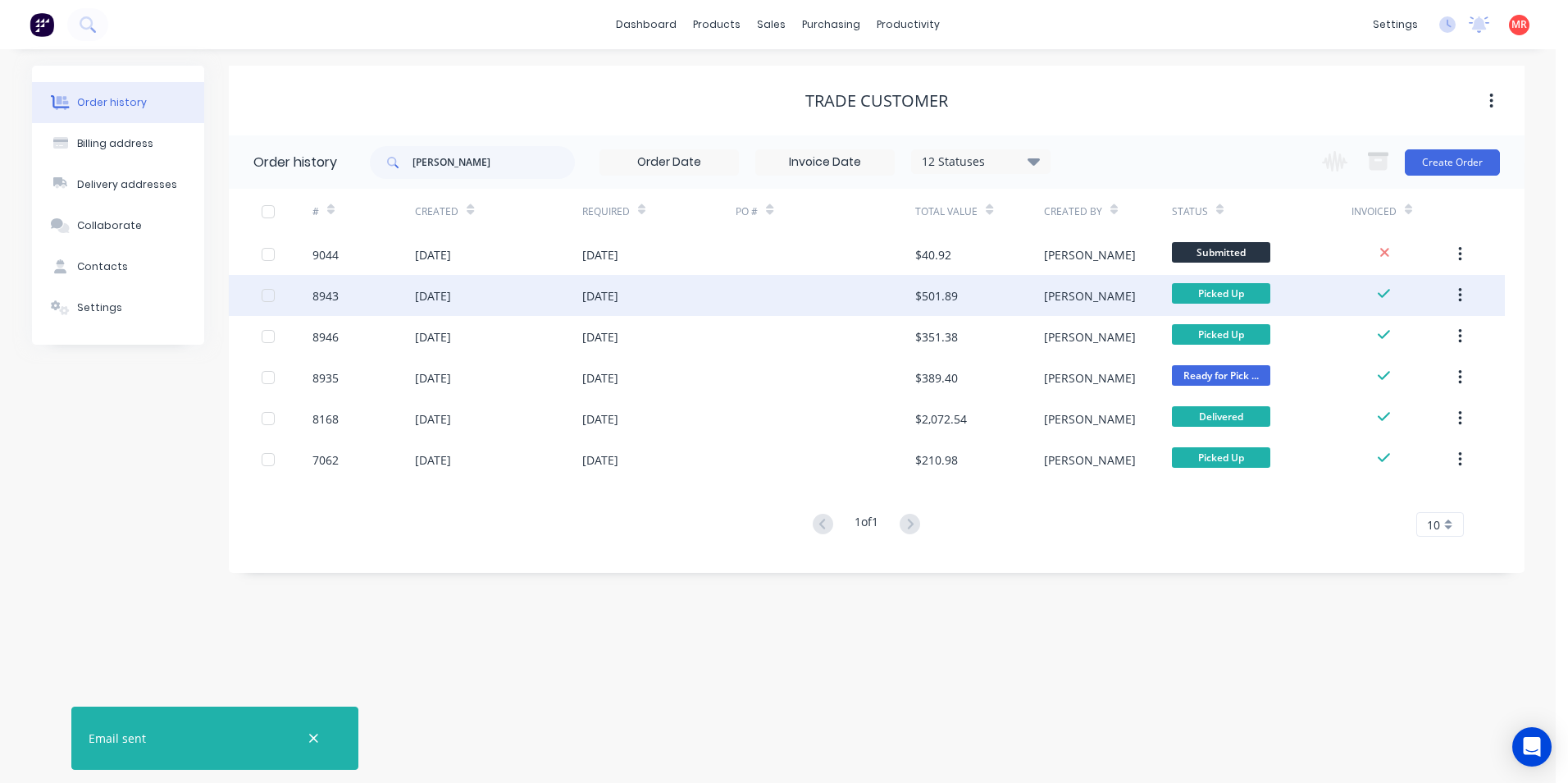
click at [1458, 295] on icon "button" at bounding box center [1460, 296] width 4 height 18
click at [955, 293] on div "$501.89" at bounding box center [937, 296] width 43 height 17
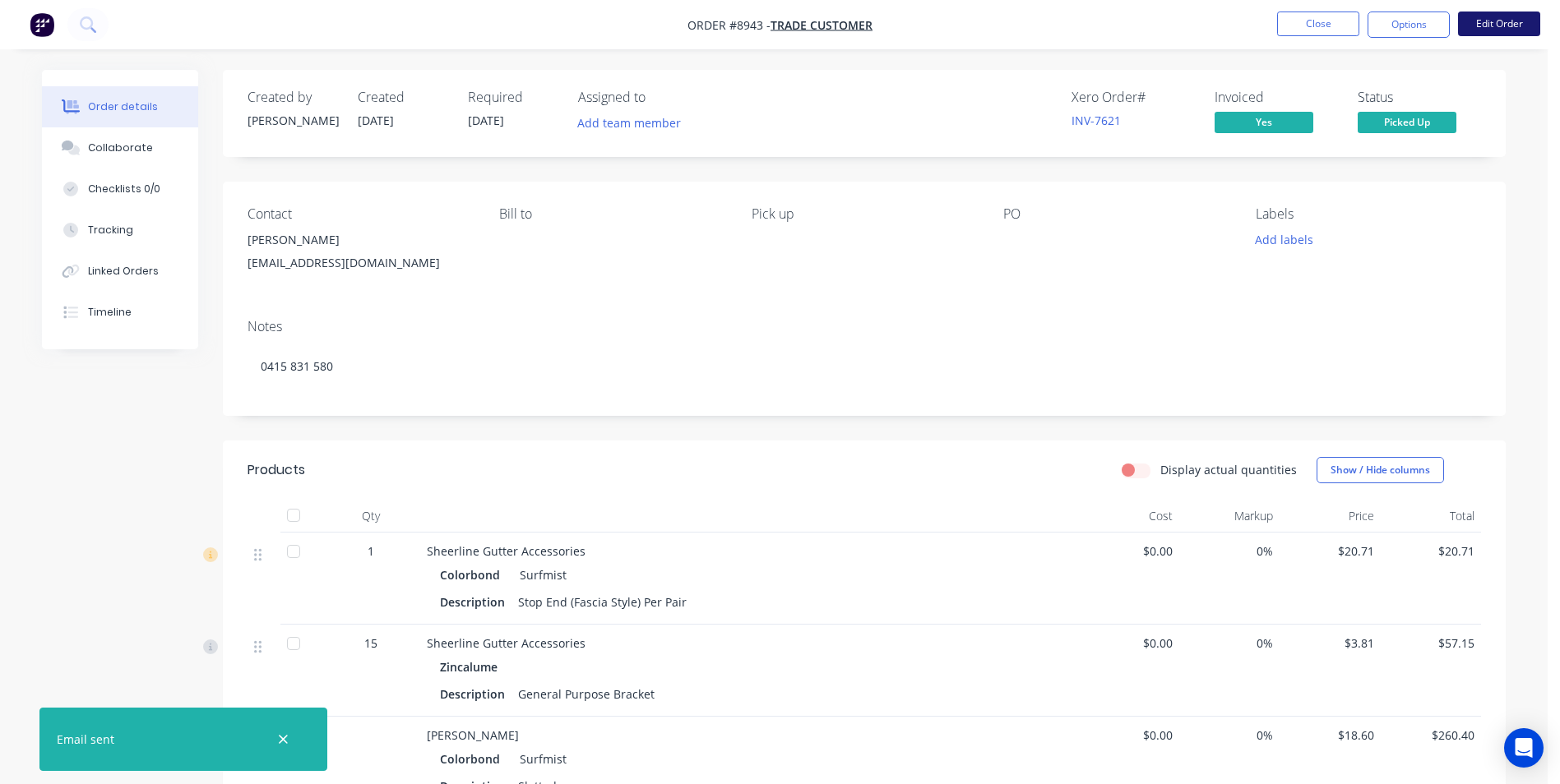
click at [1460, 22] on button "Edit Order" at bounding box center [1499, 24] width 82 height 25
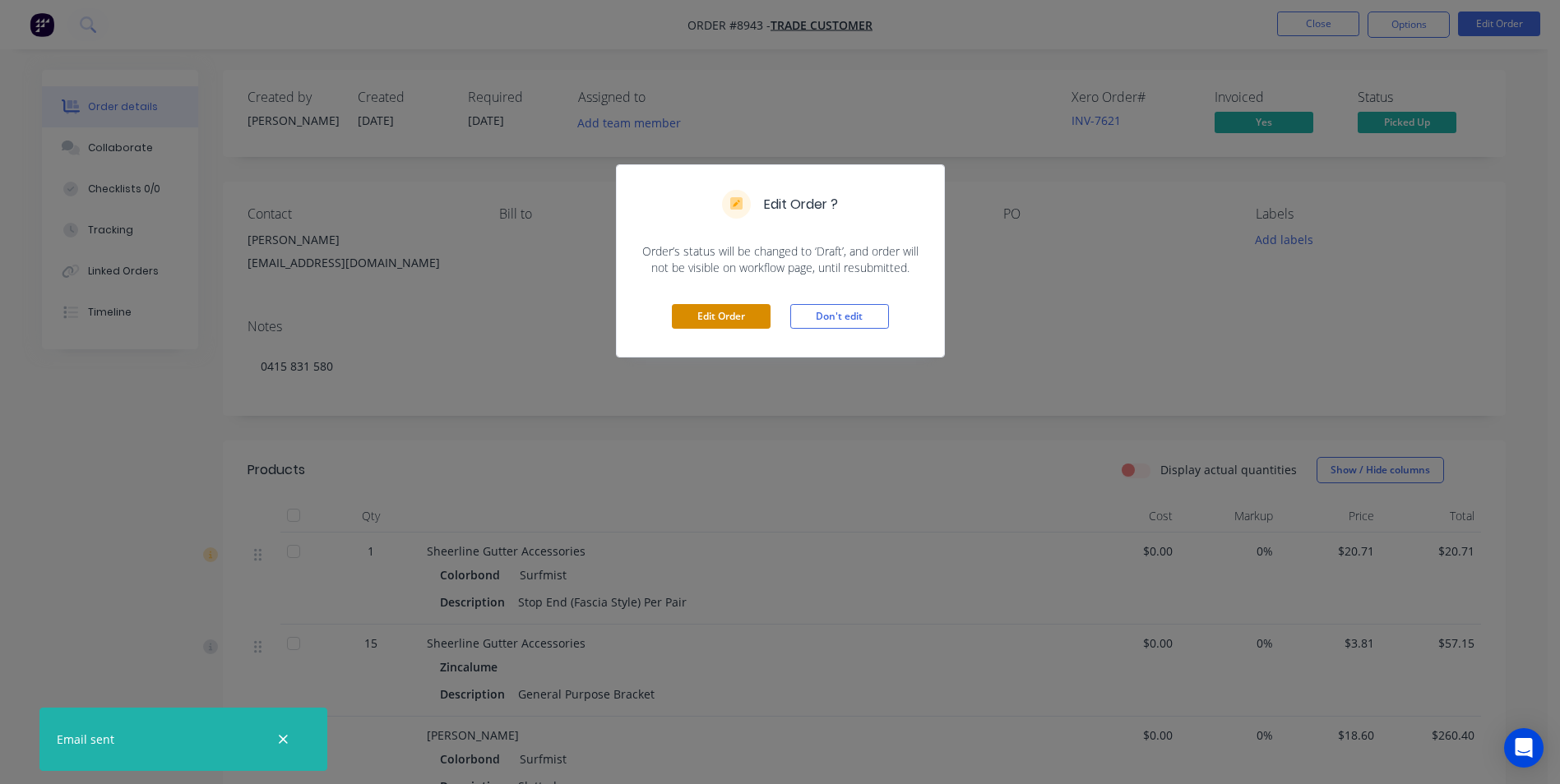
click at [716, 307] on button "Edit Order" at bounding box center [721, 316] width 98 height 25
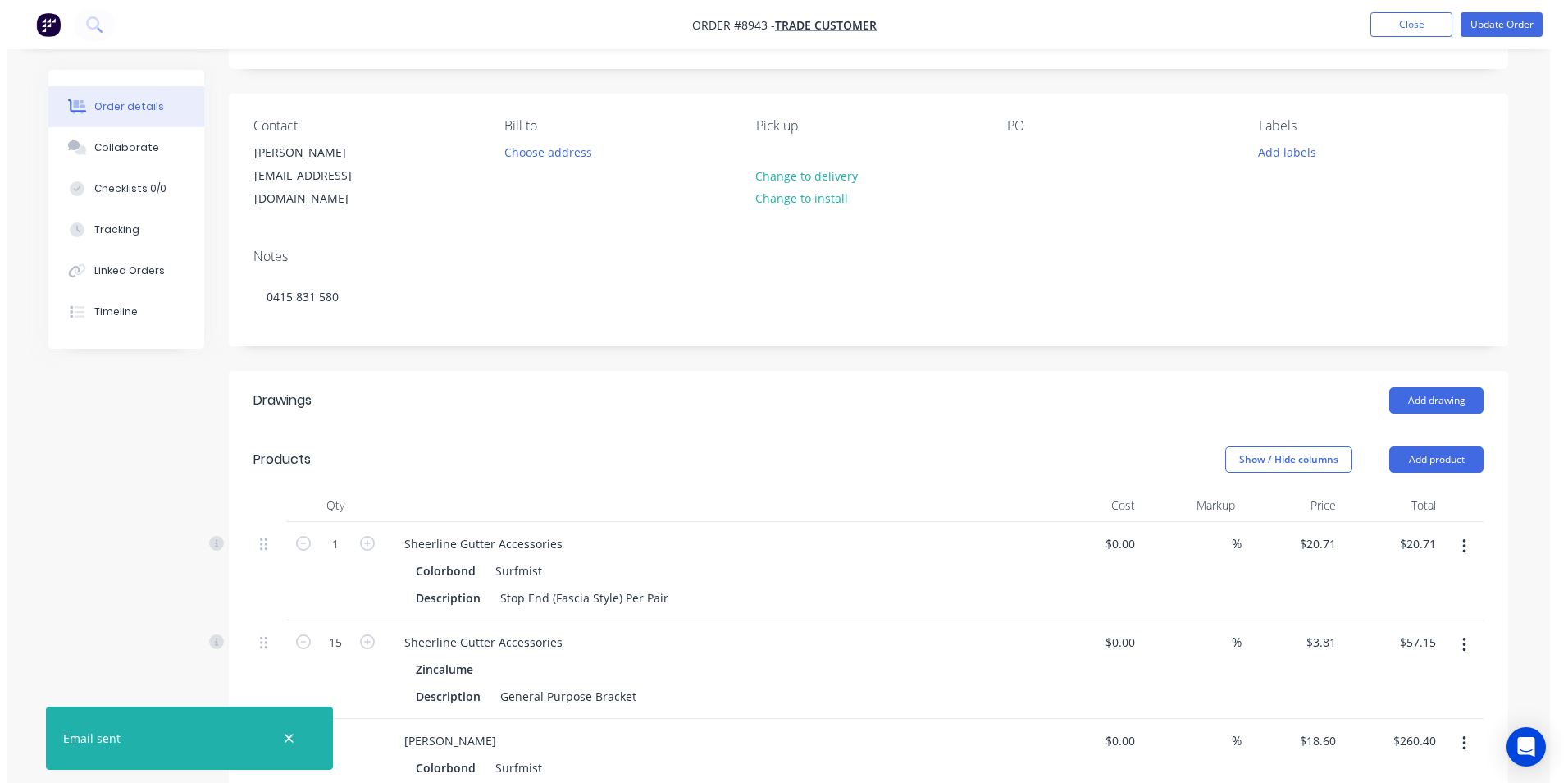
scroll to position [246, 0]
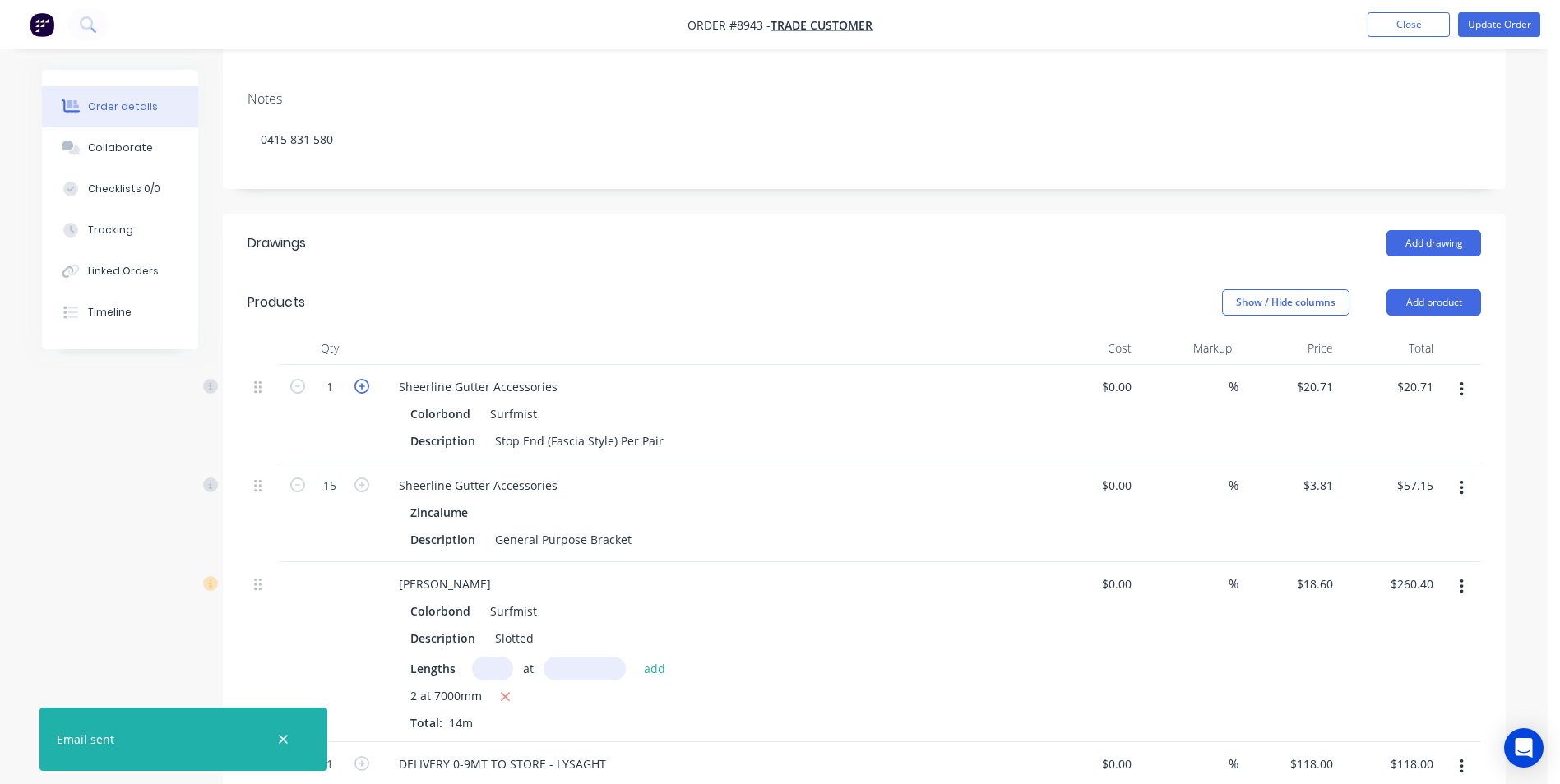
click at [368, 379] on icon "button" at bounding box center [361, 386] width 15 height 15
type input "2"
type input "$41.42"
click at [1482, 22] on button "Update Order" at bounding box center [1499, 25] width 82 height 25
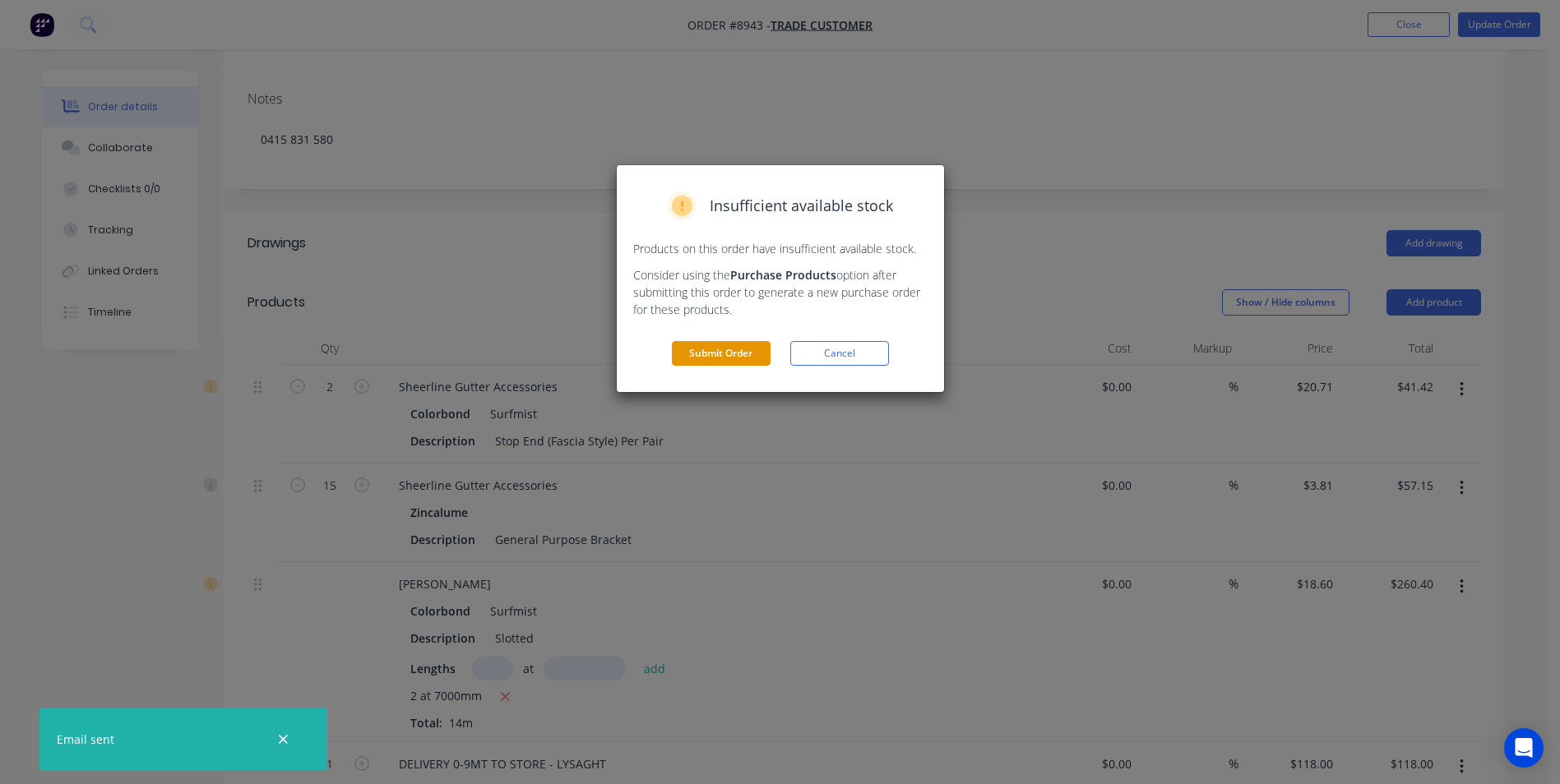
click at [760, 349] on button "Submit Order" at bounding box center [721, 353] width 98 height 25
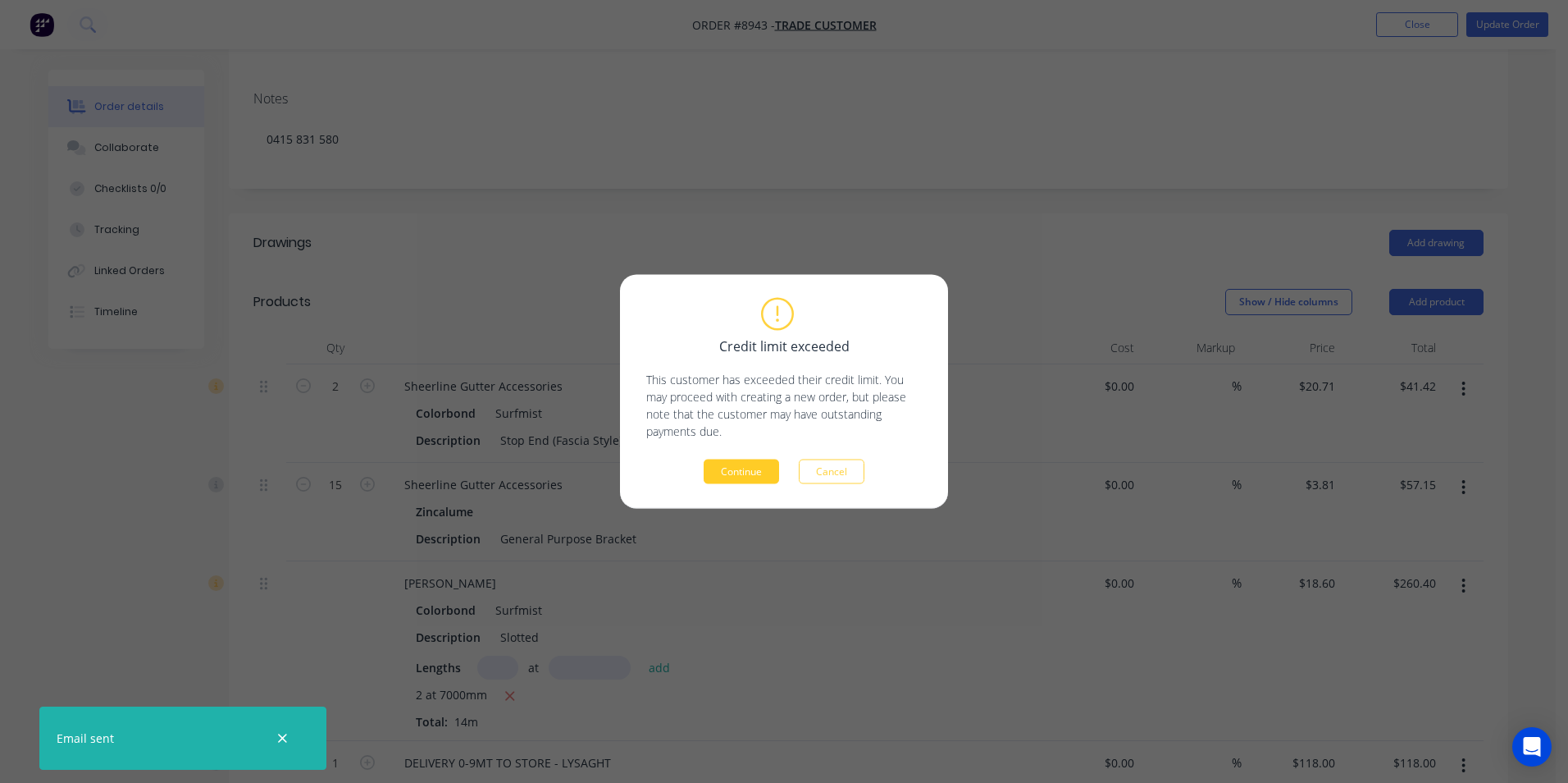
click at [752, 471] on button "Continue" at bounding box center [742, 472] width 76 height 25
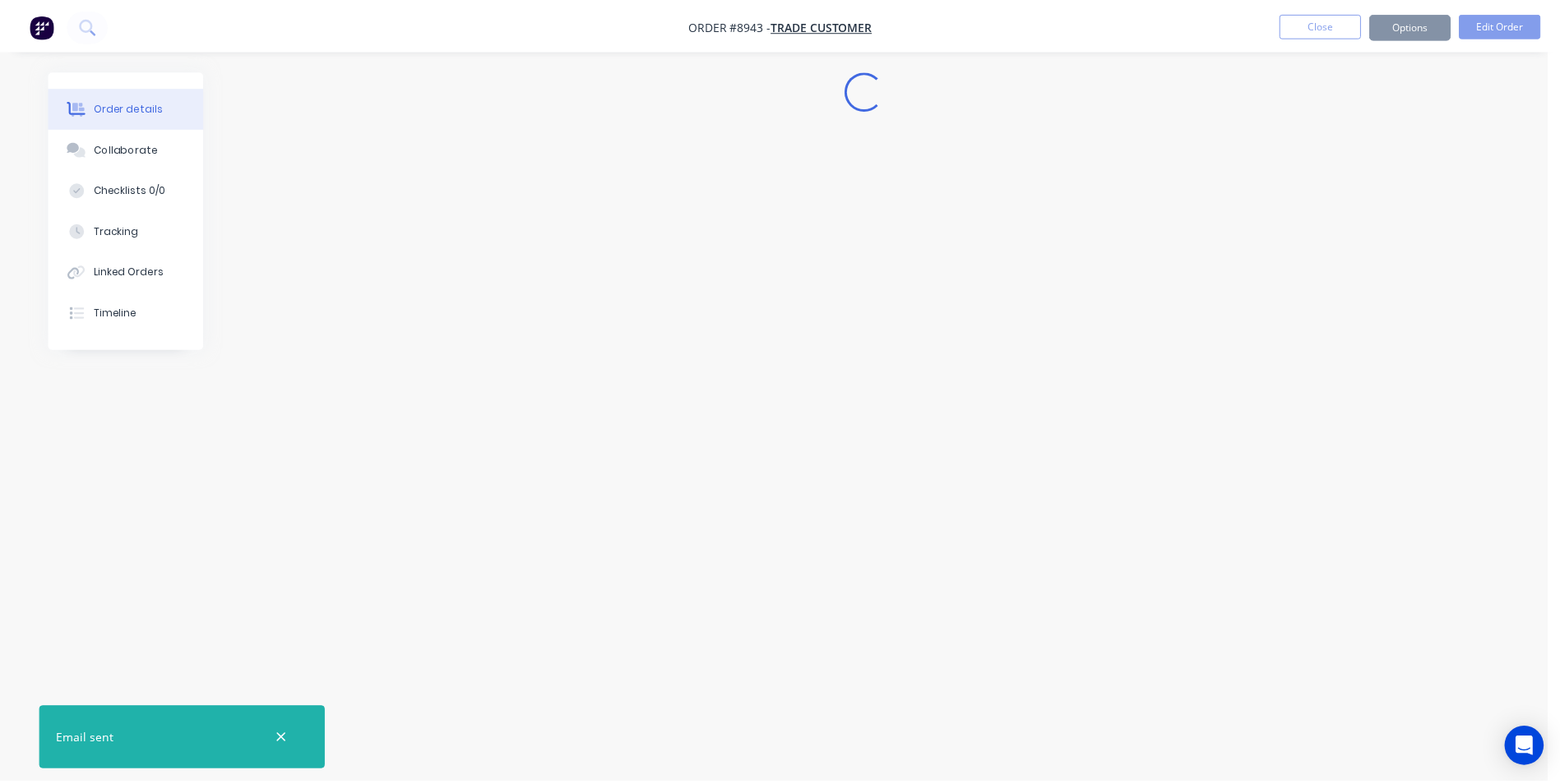
scroll to position [0, 0]
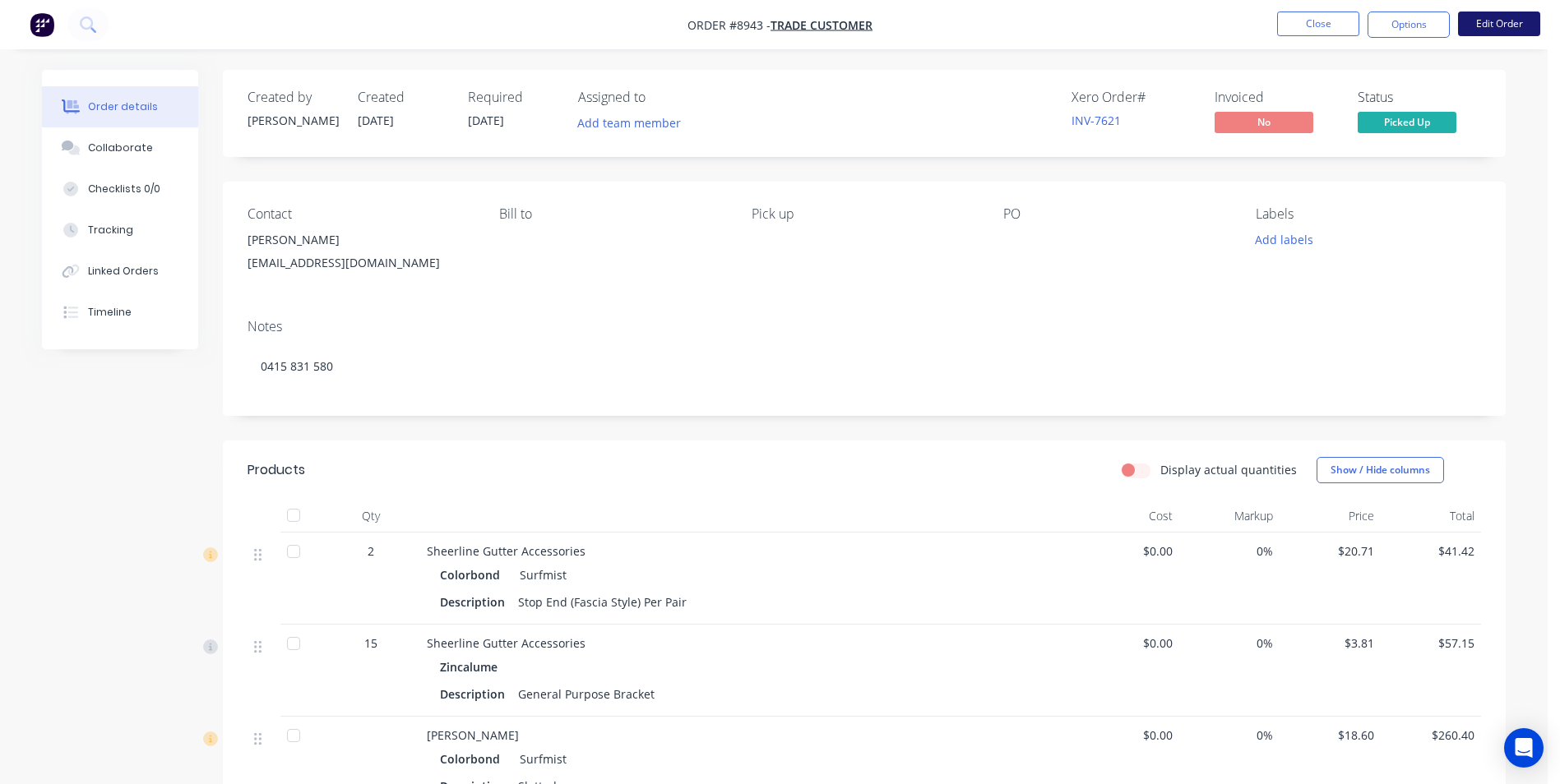
click at [1474, 26] on button "Edit Order" at bounding box center [1499, 24] width 82 height 25
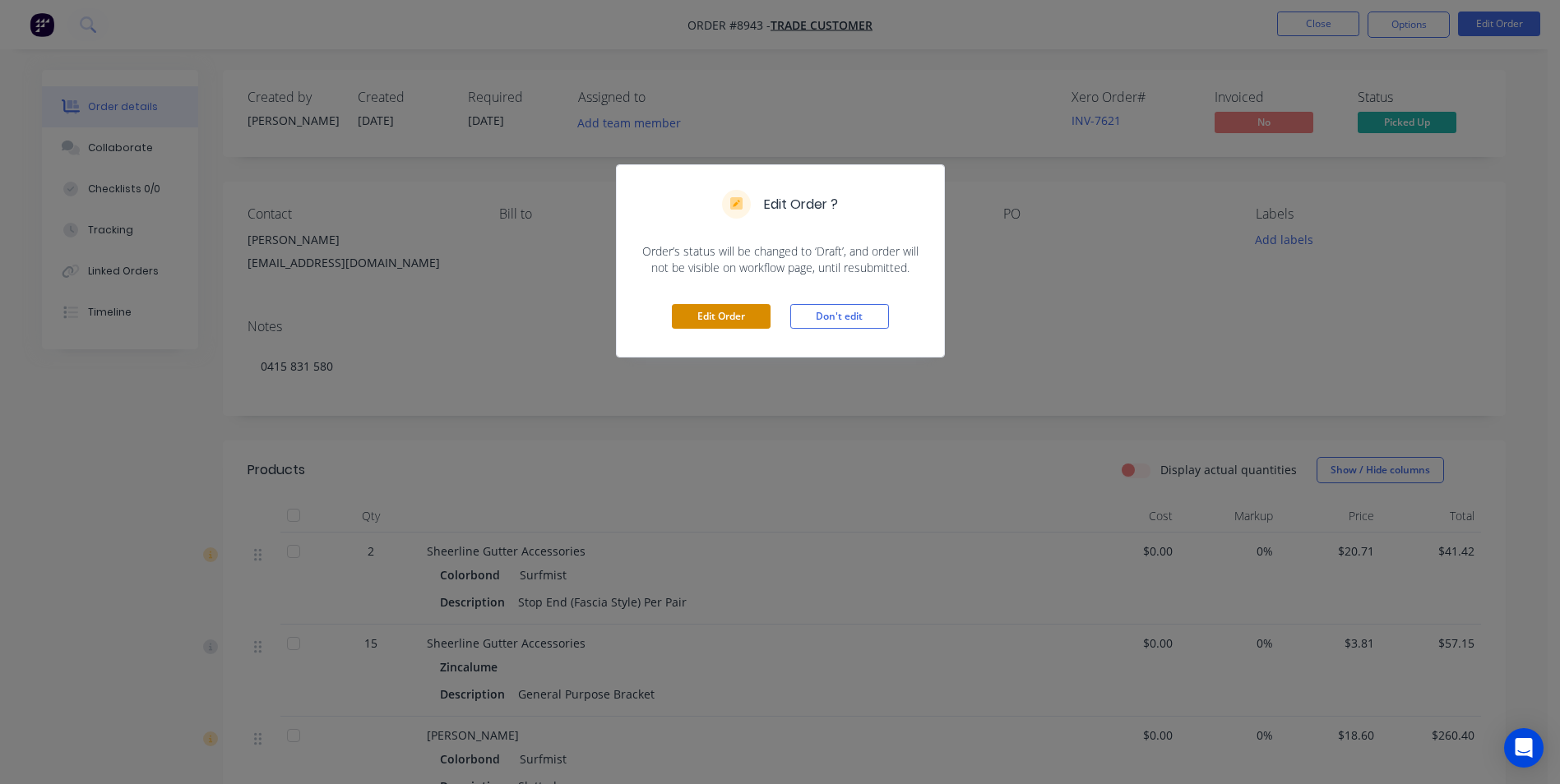
click at [694, 323] on button "Edit Order" at bounding box center [721, 316] width 98 height 25
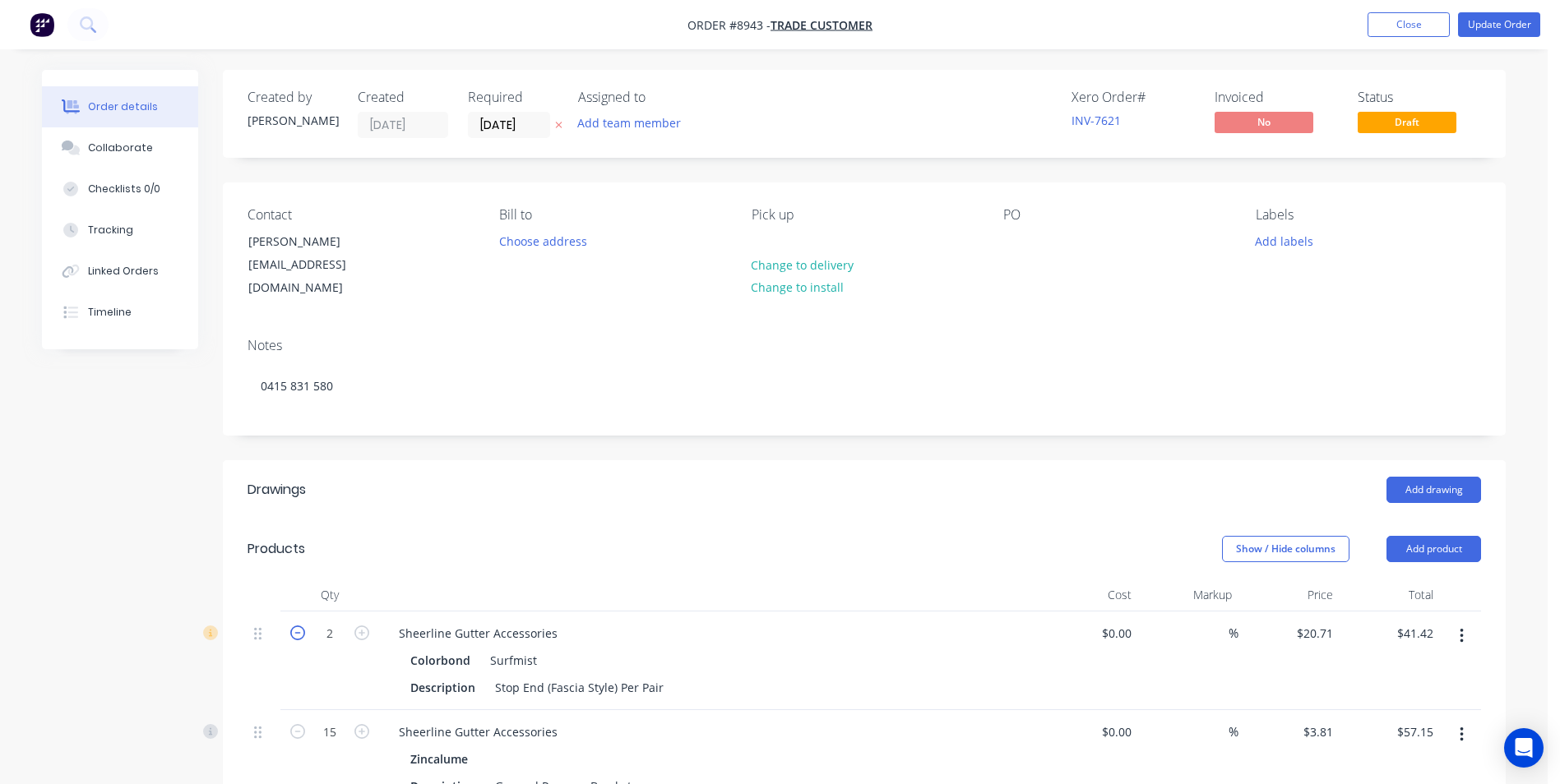
click at [298, 625] on icon "button" at bounding box center [297, 632] width 15 height 15
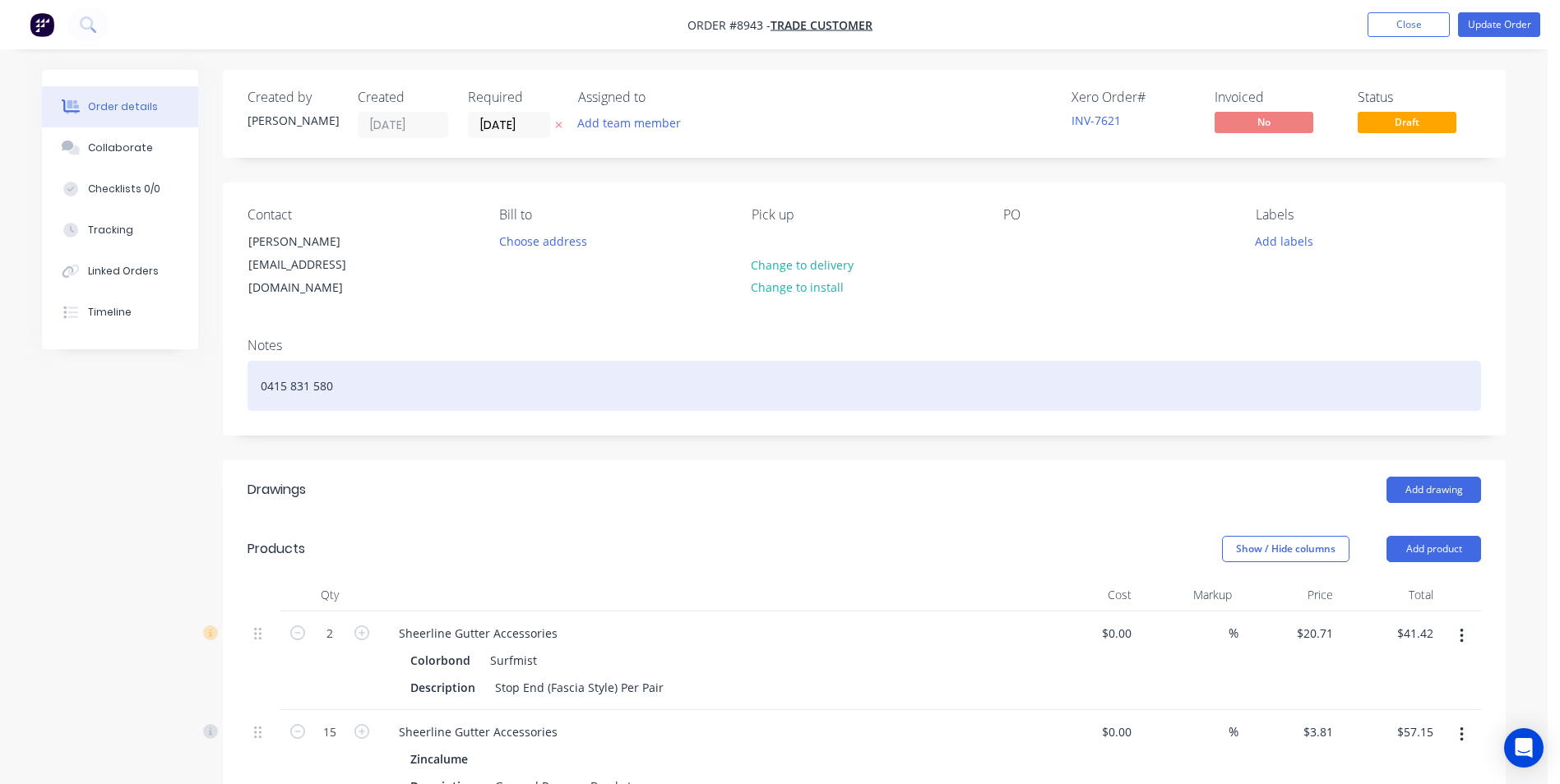
type input "1"
type input "$20.71"
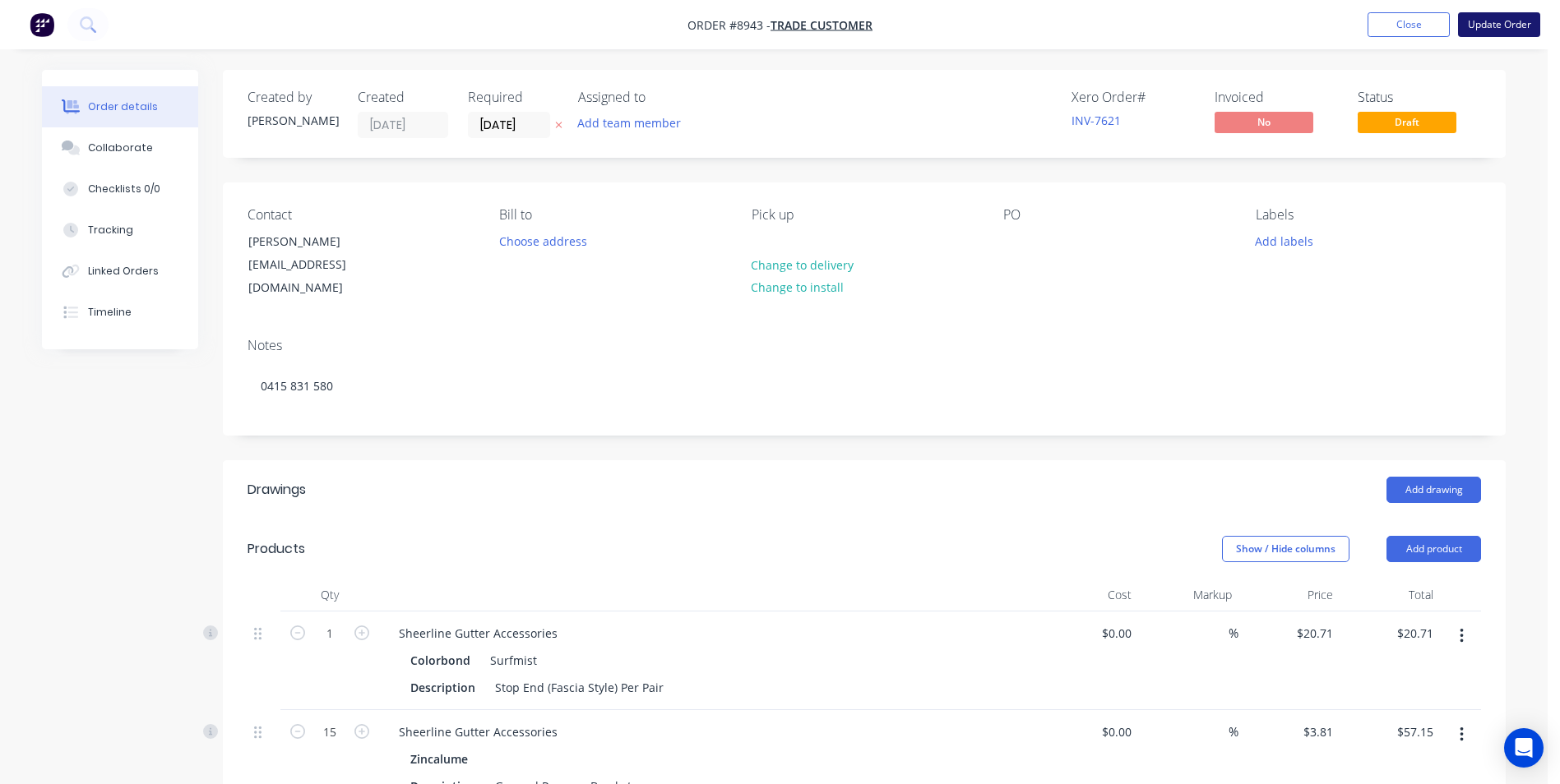
click at [1509, 17] on button "Update Order" at bounding box center [1499, 25] width 82 height 25
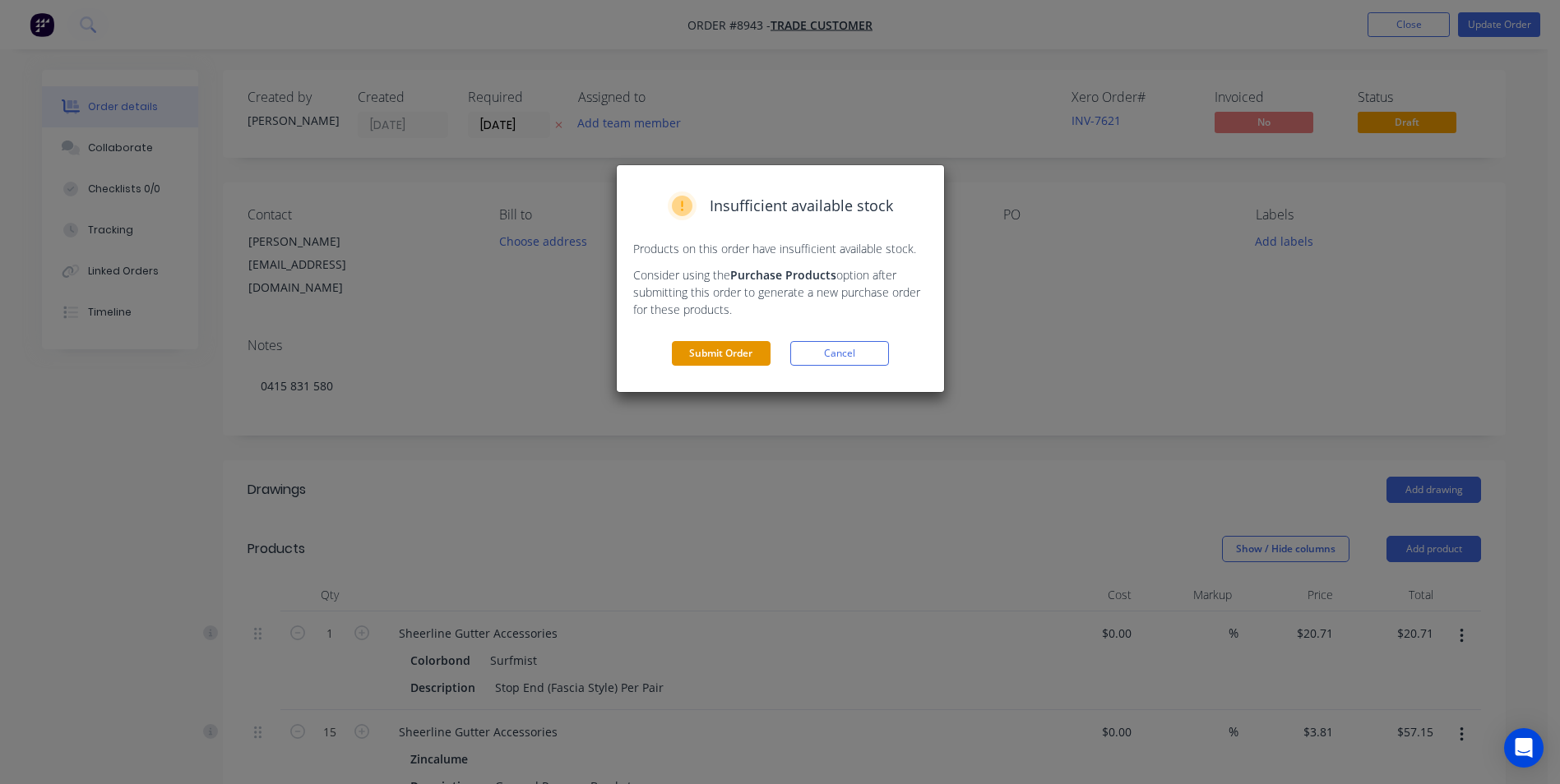
click at [748, 362] on button "Submit Order" at bounding box center [721, 353] width 98 height 25
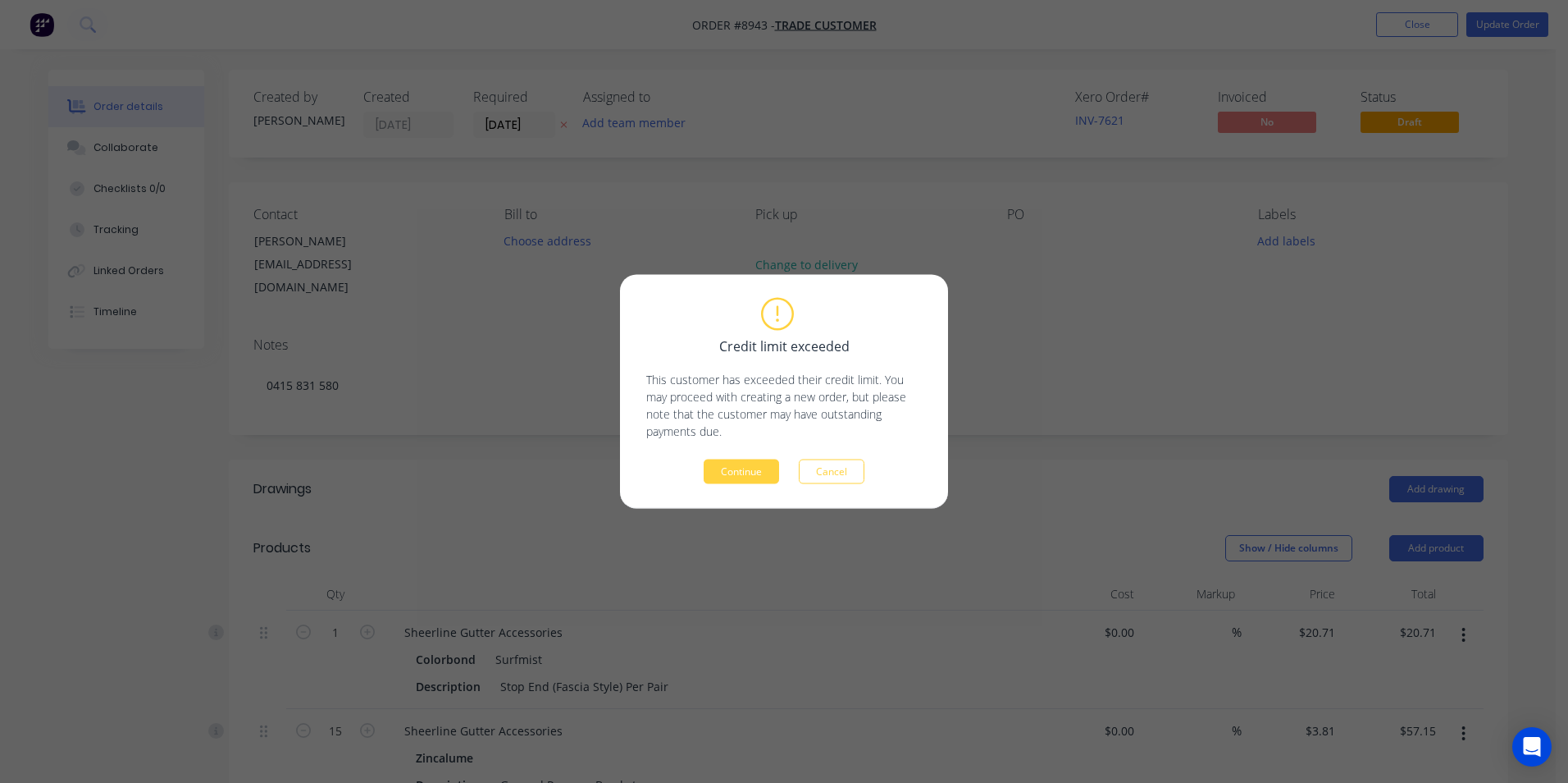
click at [765, 455] on div "Credit limit exceeded This customer has exceeded their credit limit. You may pr…" at bounding box center [784, 391] width 276 height 185
click at [748, 471] on button "Continue" at bounding box center [742, 472] width 76 height 25
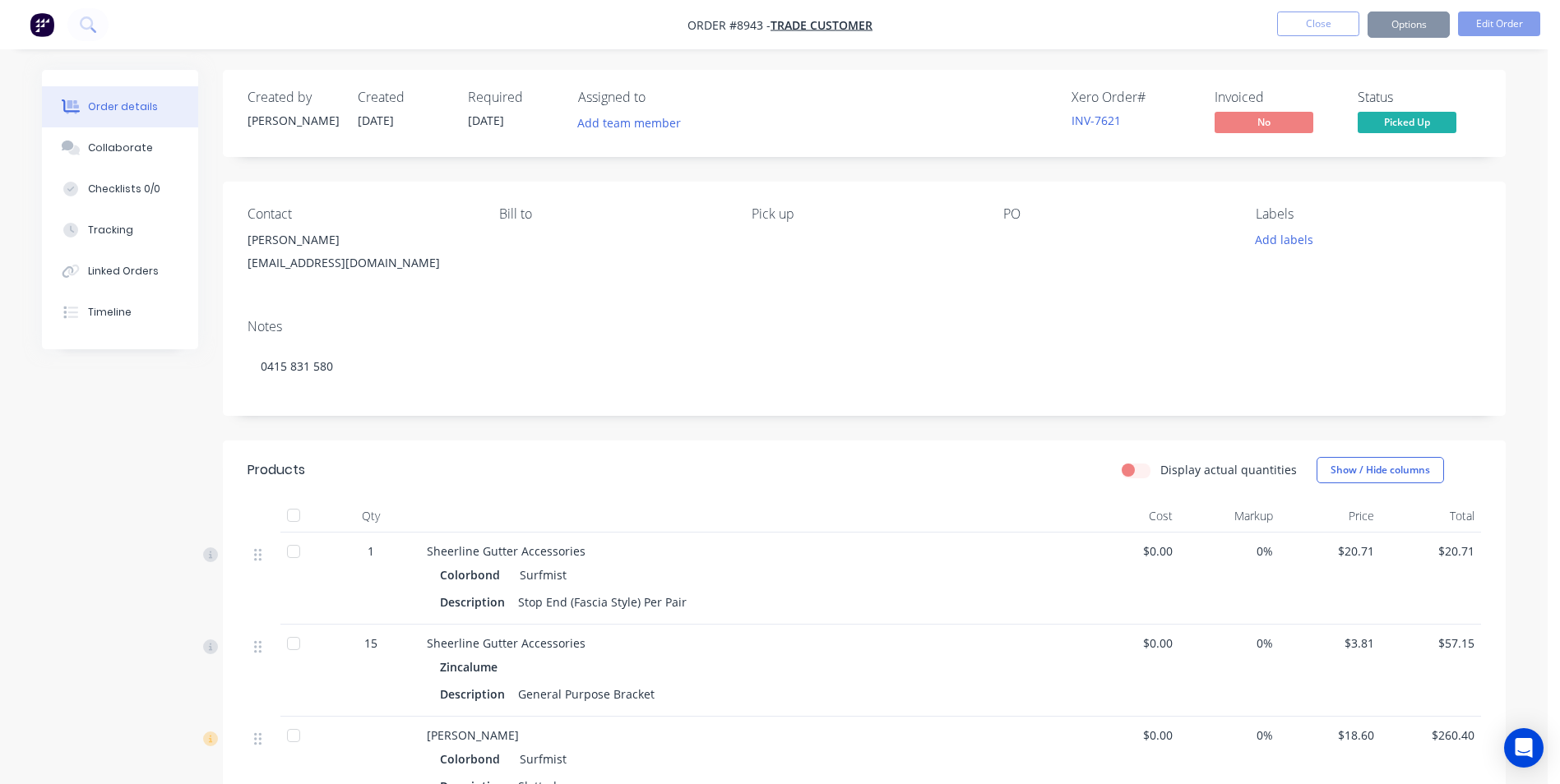
click at [1395, 121] on span "Picked Up" at bounding box center [1406, 122] width 98 height 21
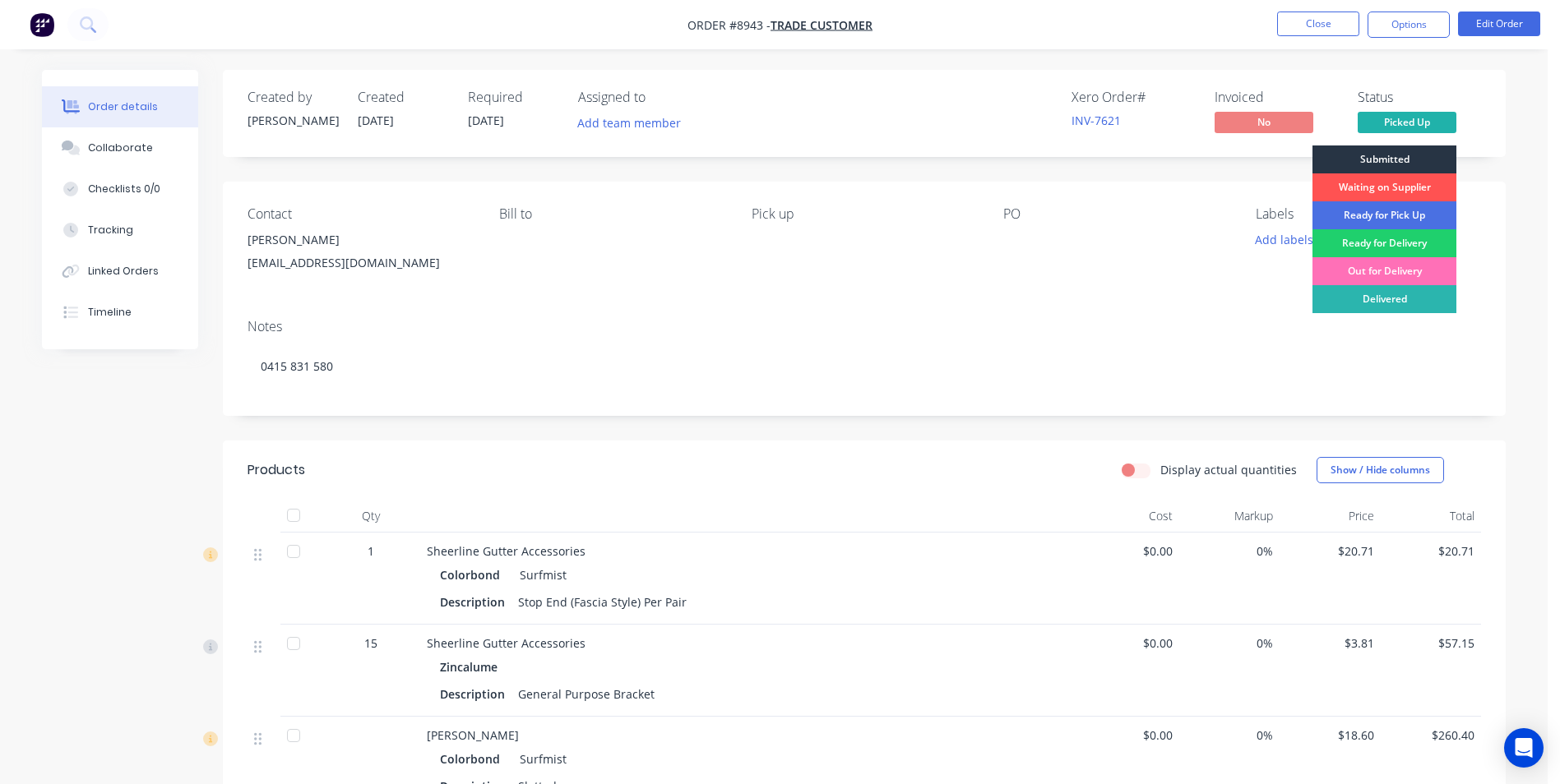
click at [1397, 159] on div "Submitted" at bounding box center [1384, 159] width 144 height 28
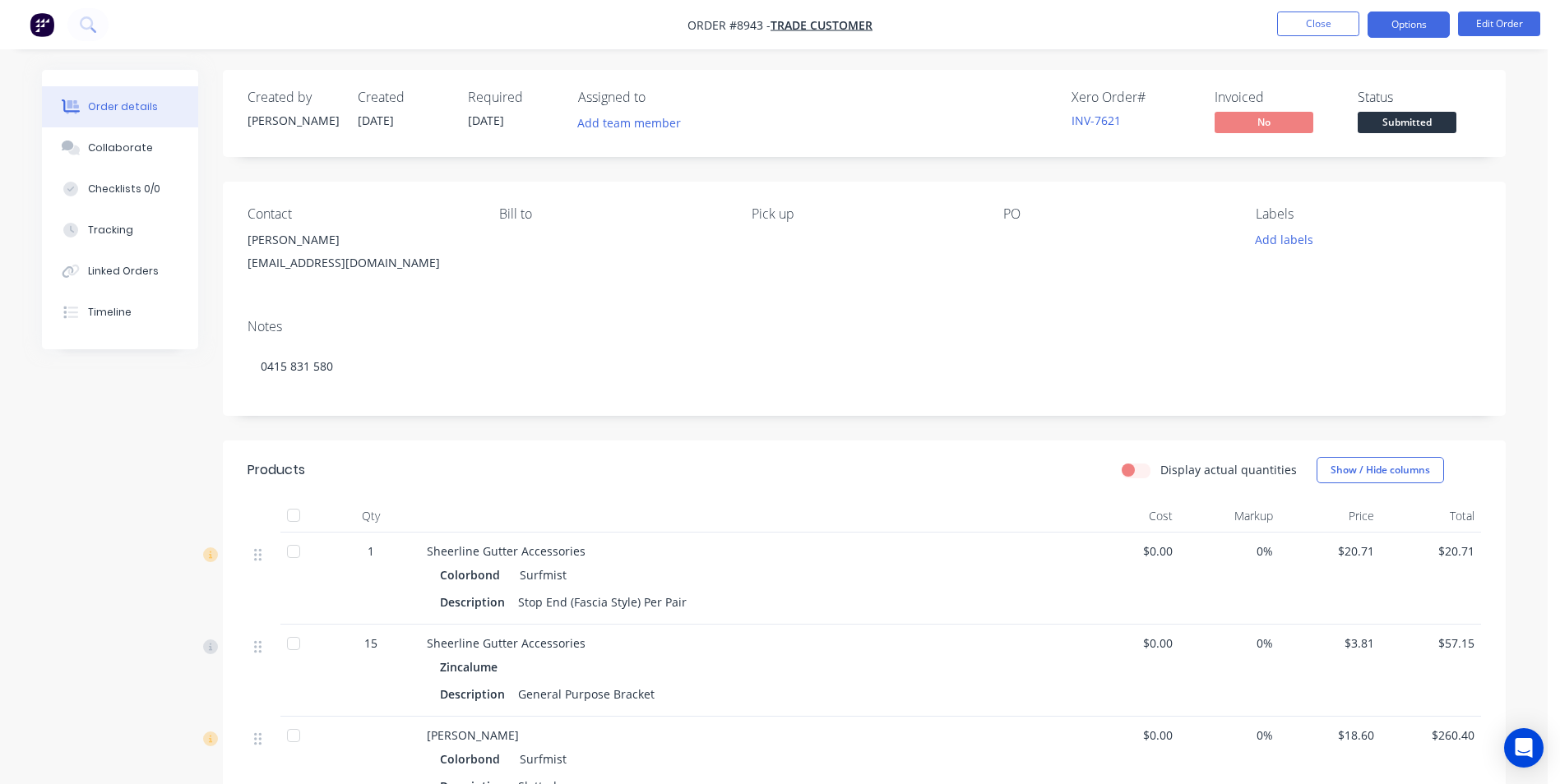
click at [1415, 30] on button "Options" at bounding box center [1408, 24] width 82 height 26
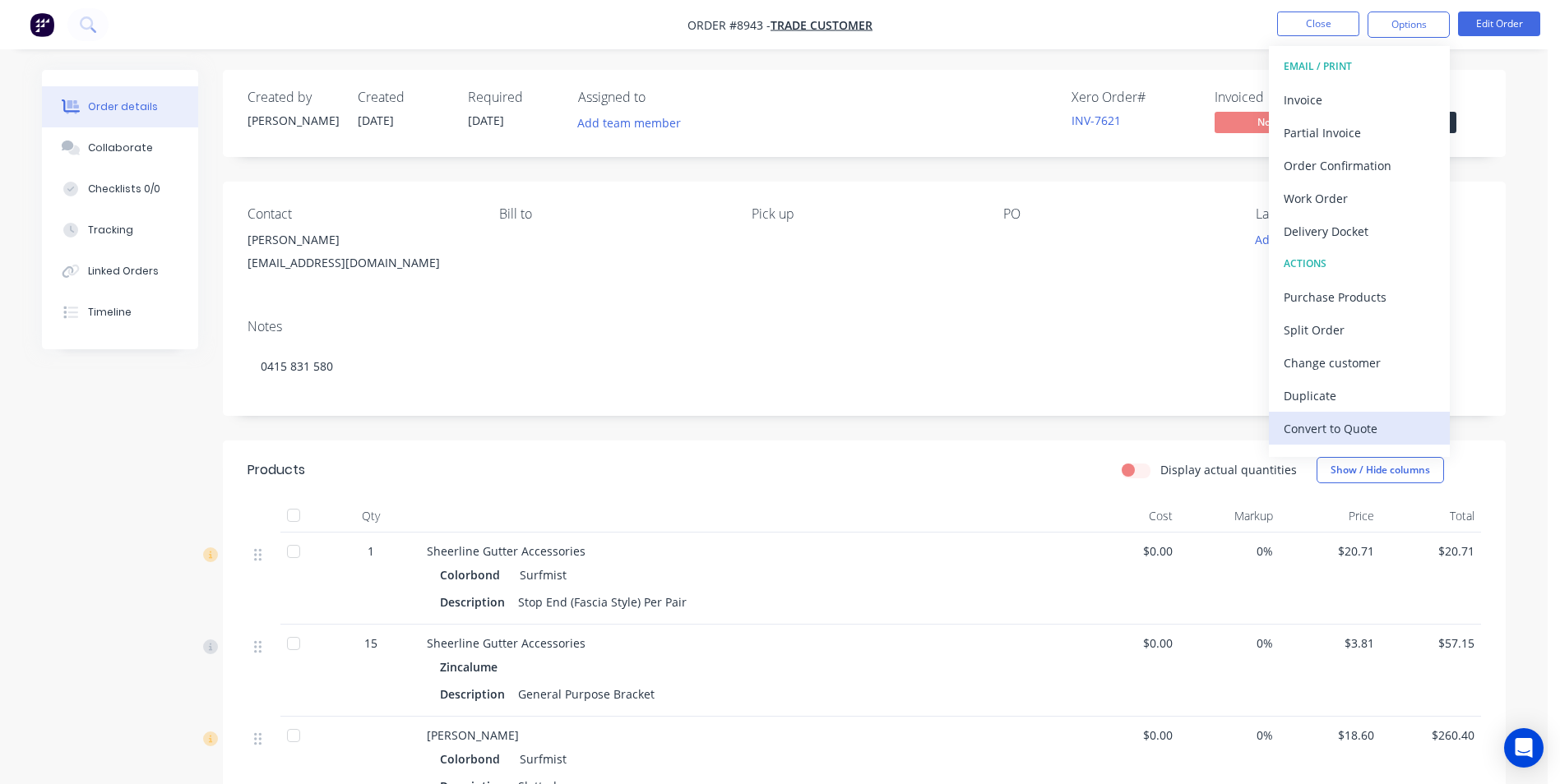
click at [1347, 426] on div "Convert to Quote" at bounding box center [1359, 428] width 151 height 24
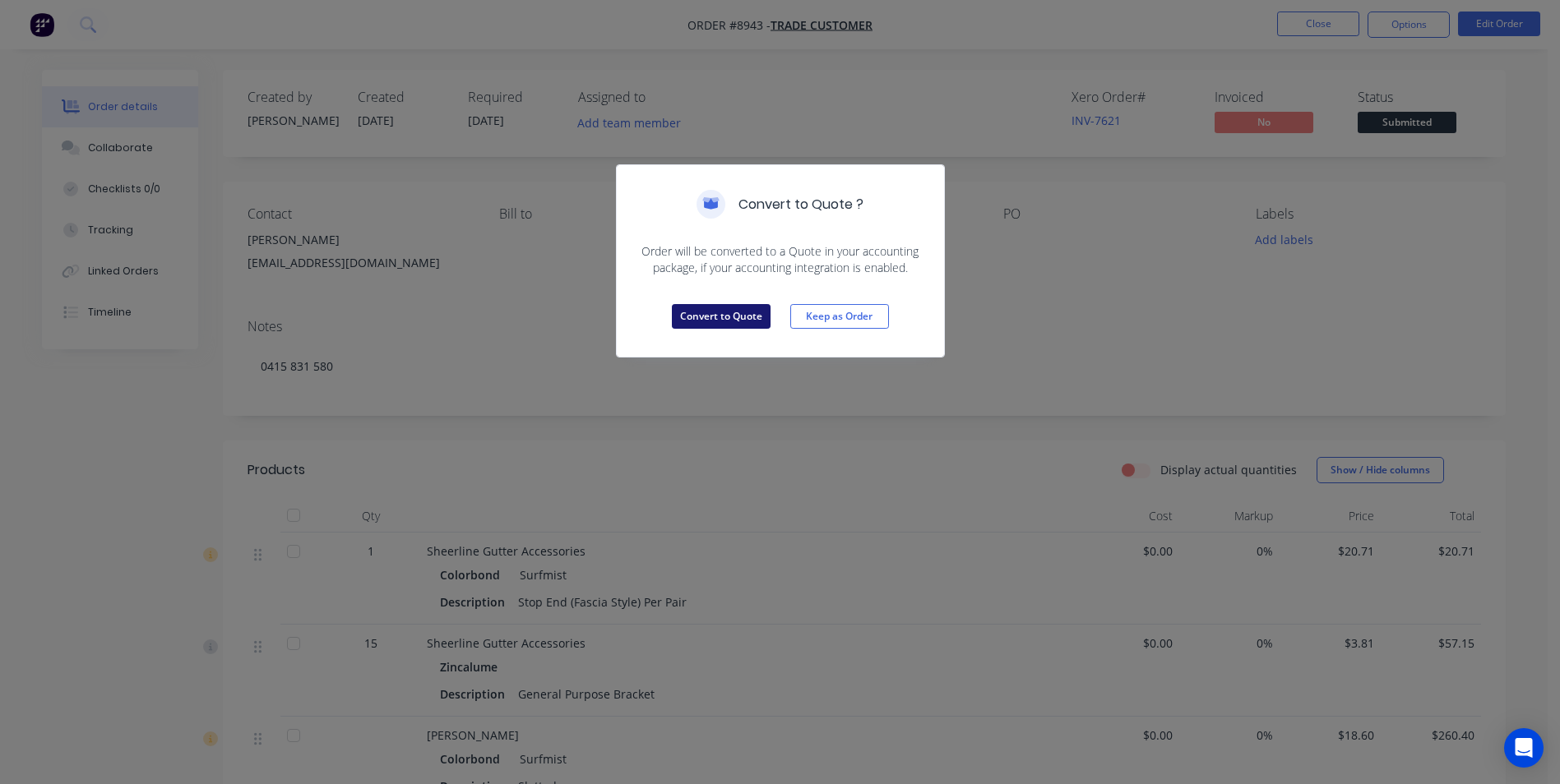
click at [737, 317] on button "Convert to Quote" at bounding box center [721, 316] width 98 height 25
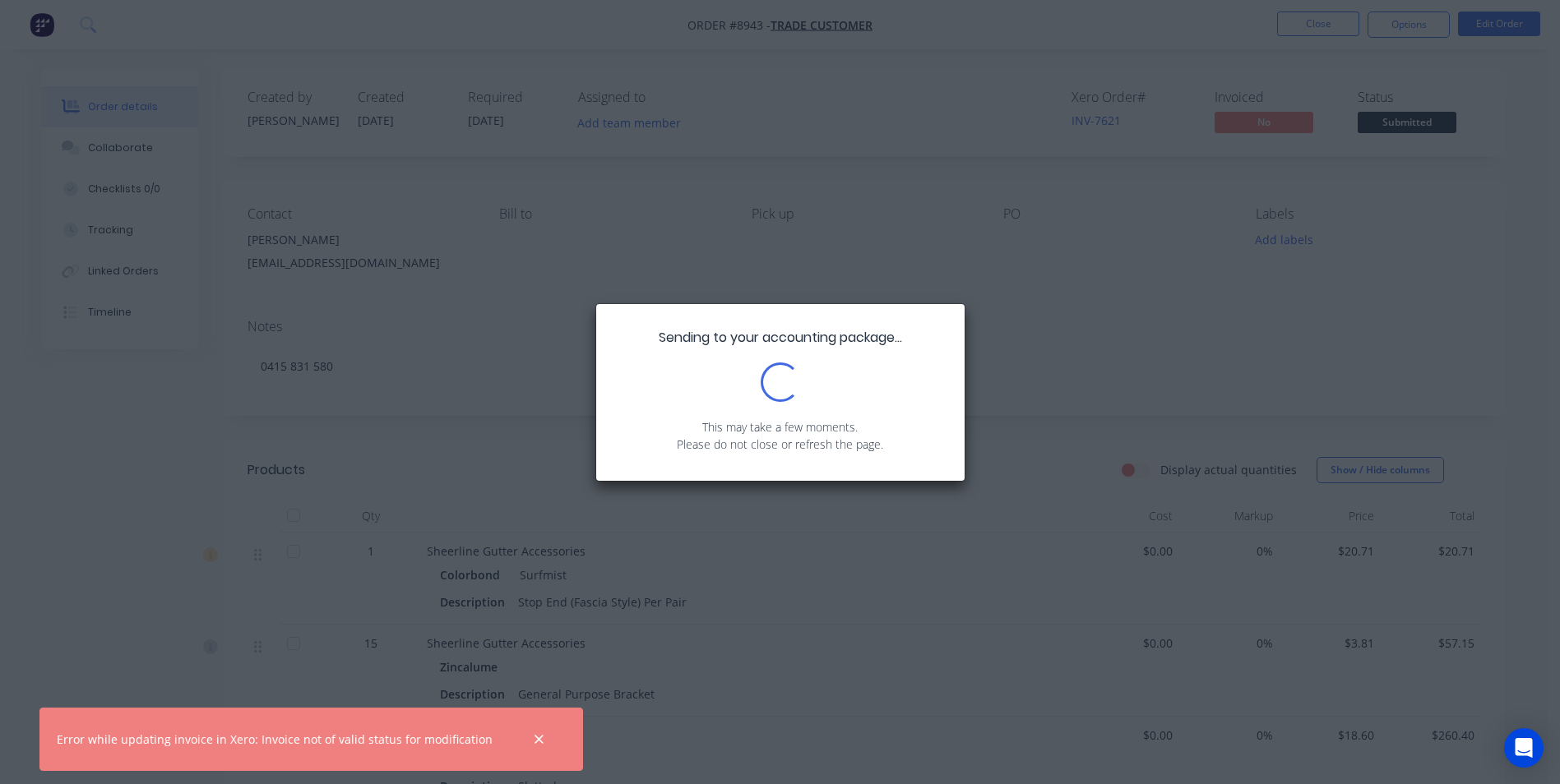
click at [1072, 247] on div "Sending to your accounting package... Loading... This may take a few moments. P…" at bounding box center [780, 392] width 1560 height 784
click at [875, 418] on p "This may take a few moments." at bounding box center [780, 426] width 319 height 17
click at [1009, 283] on div "Sending to your accounting package... Loading... This may take a few moments. P…" at bounding box center [780, 392] width 1560 height 784
click at [964, 303] on div "Sending to your accounting package... Loading... This may take a few moments. P…" at bounding box center [780, 392] width 1560 height 784
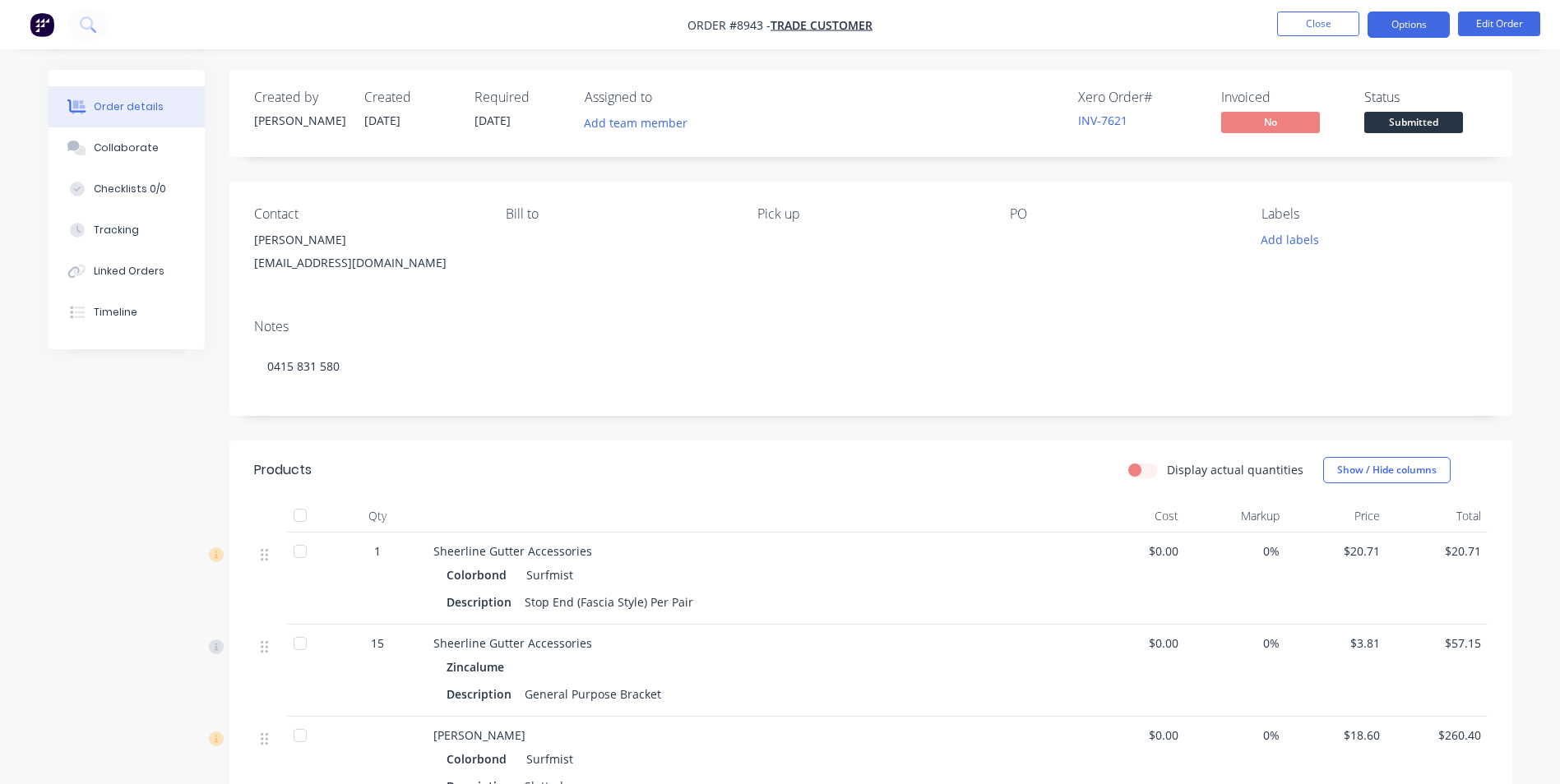
click at [1409, 19] on button "Options" at bounding box center [1408, 24] width 82 height 26
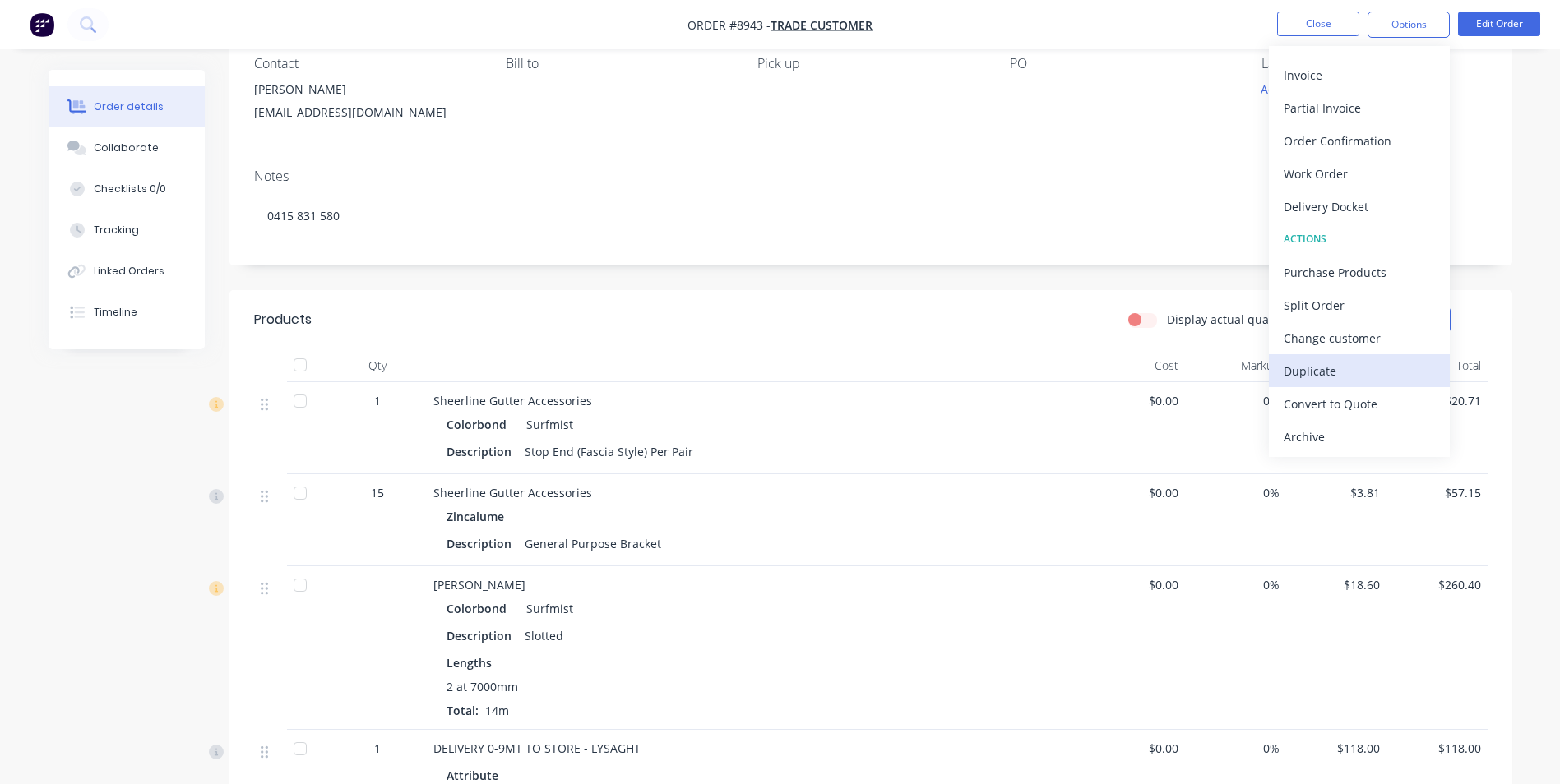
scroll to position [164, 0]
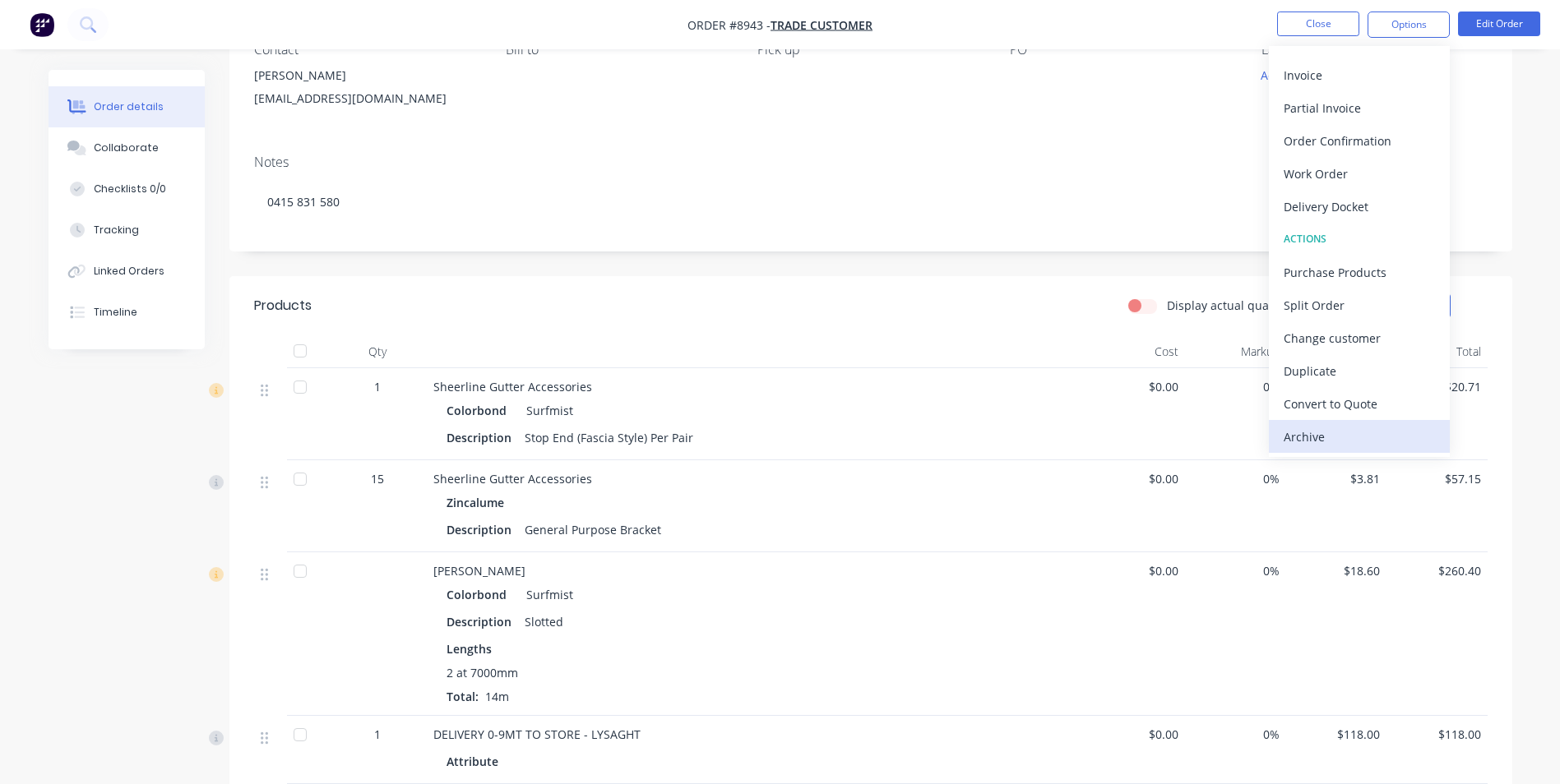
click at [1357, 436] on div "Archive" at bounding box center [1359, 436] width 151 height 24
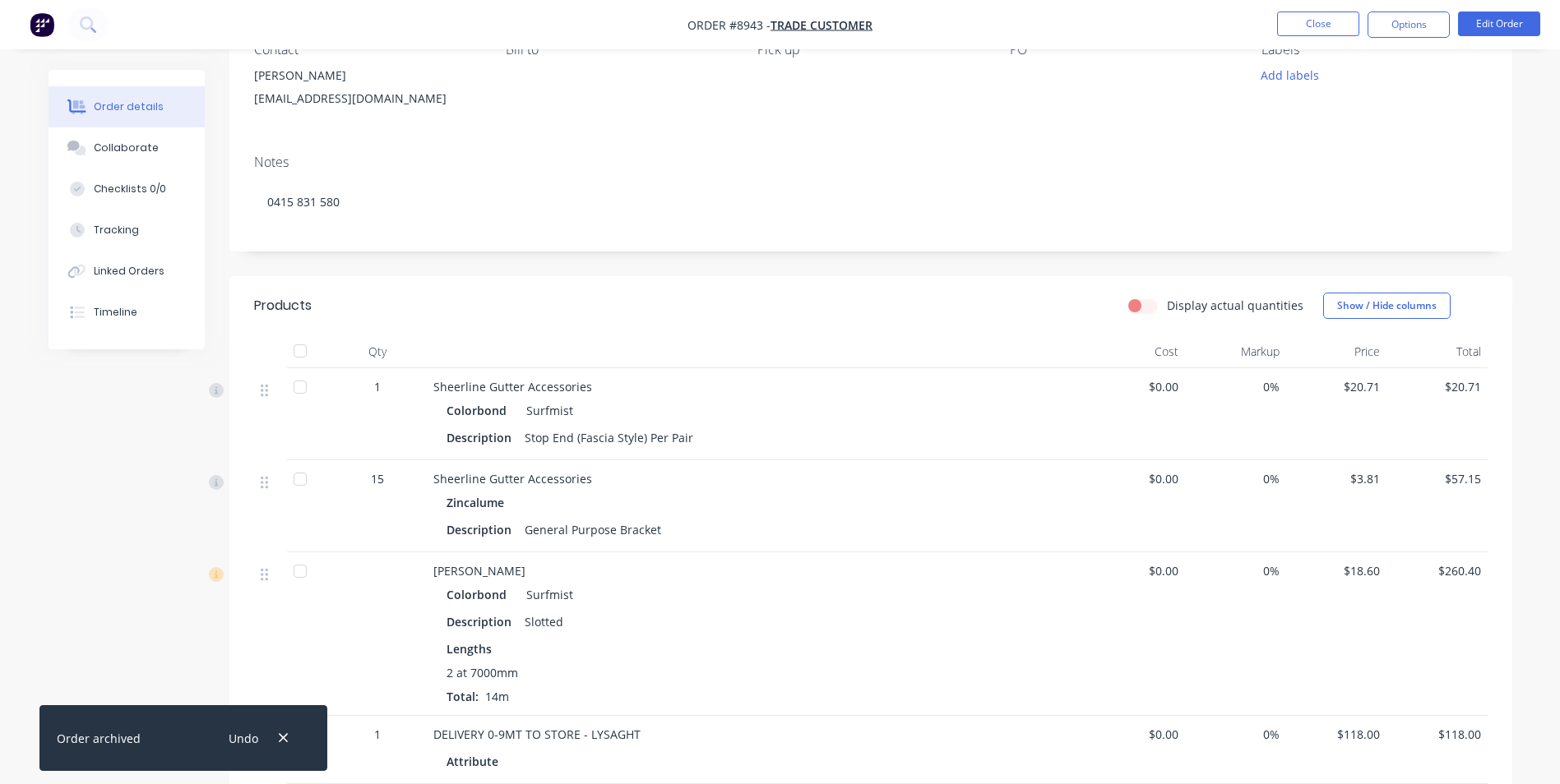
scroll to position [0, 0]
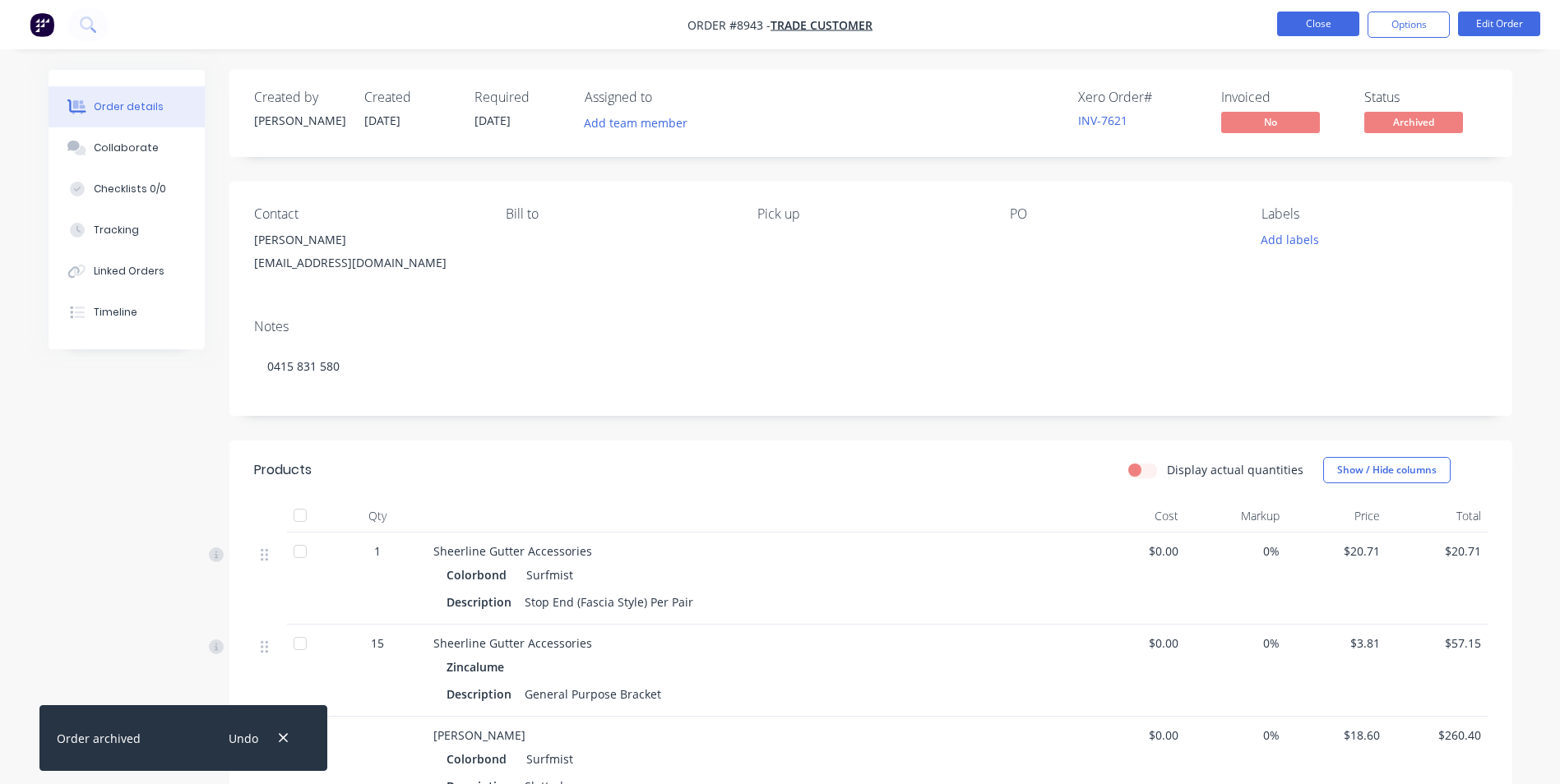
click at [1293, 28] on button "Close" at bounding box center [1318, 24] width 82 height 25
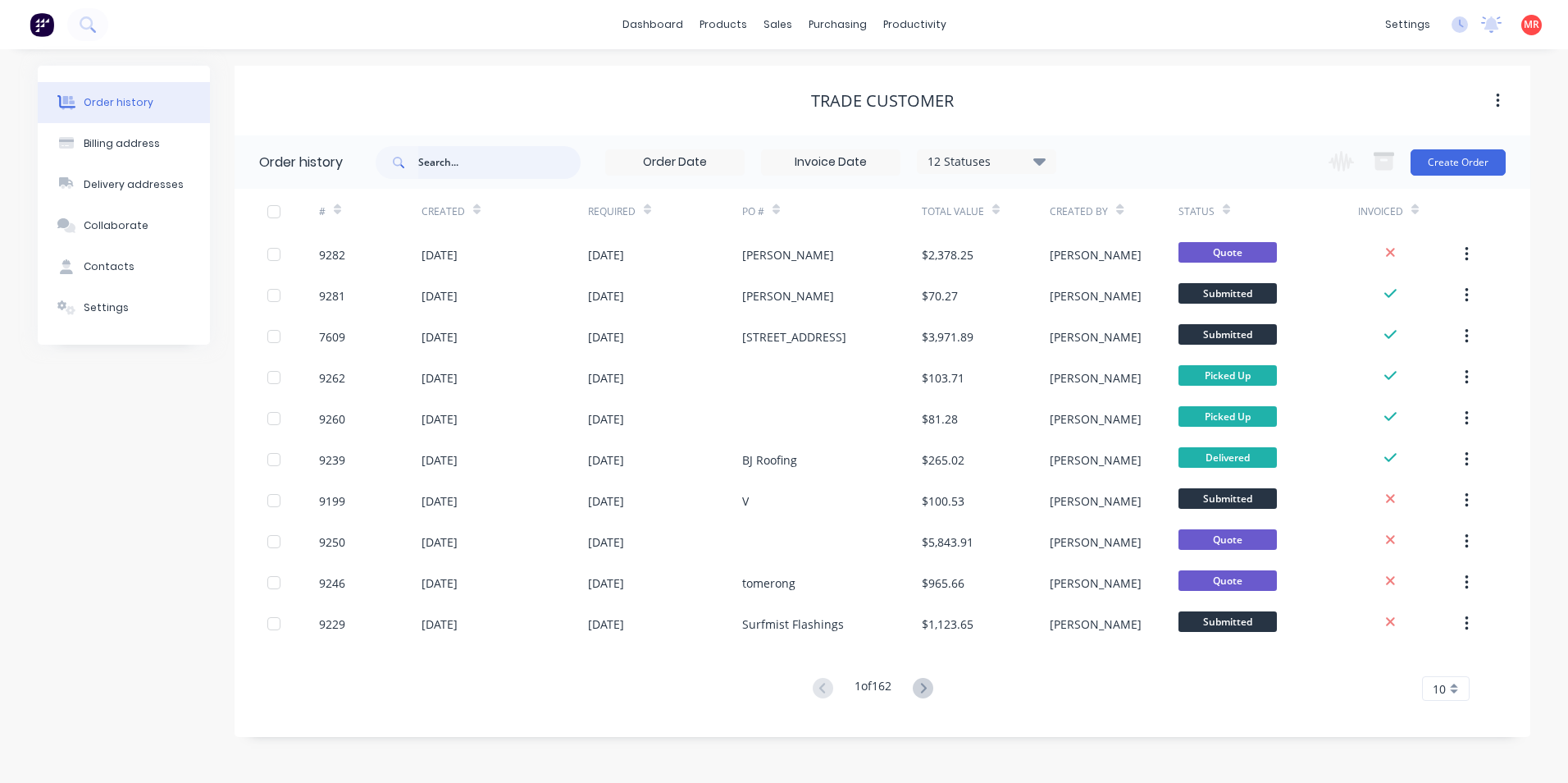
click at [435, 151] on input "text" at bounding box center [500, 162] width 162 height 33
type input "rusty"
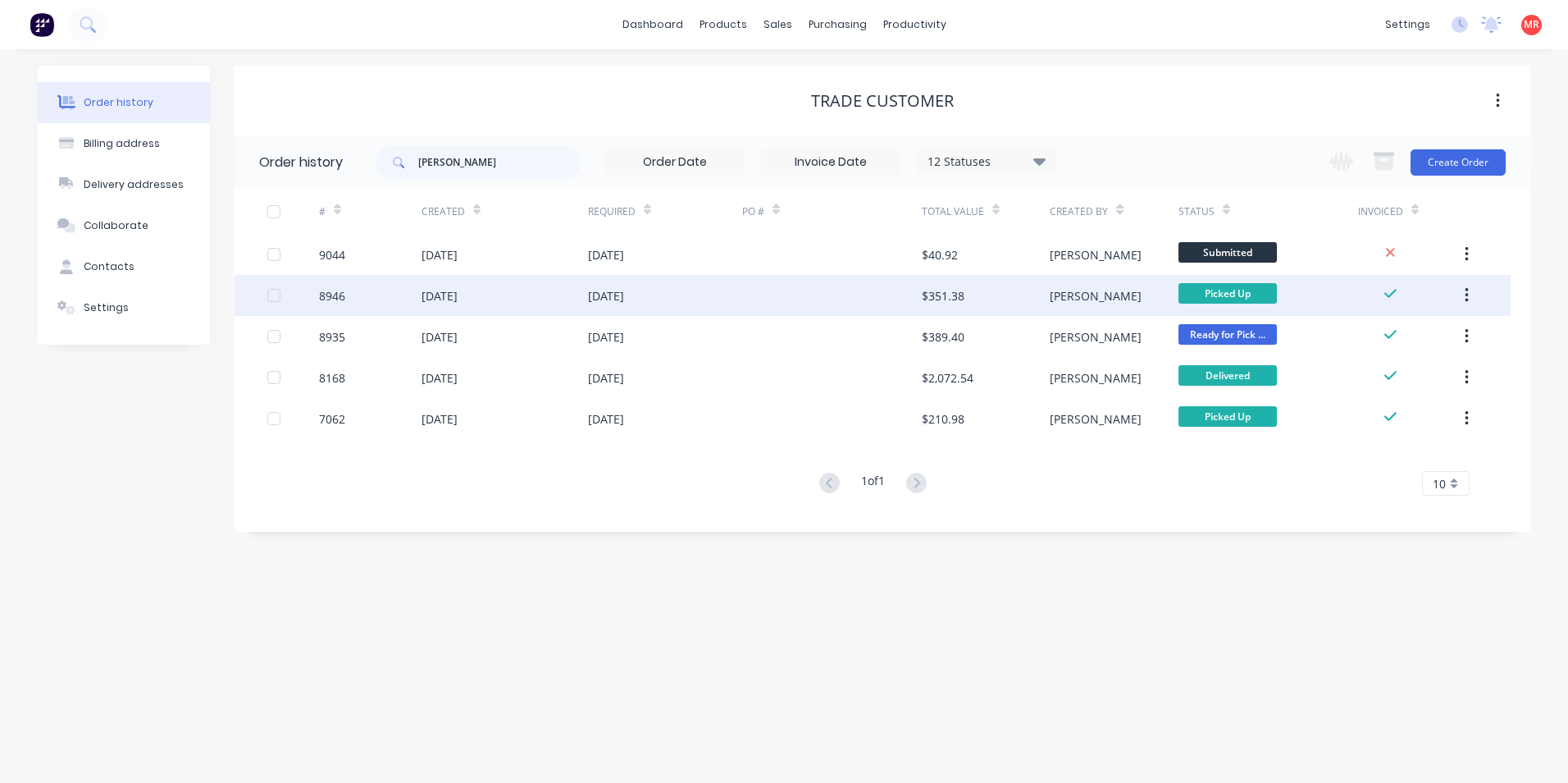
click at [689, 294] on div "22 Jul 2025" at bounding box center [665, 296] width 154 height 41
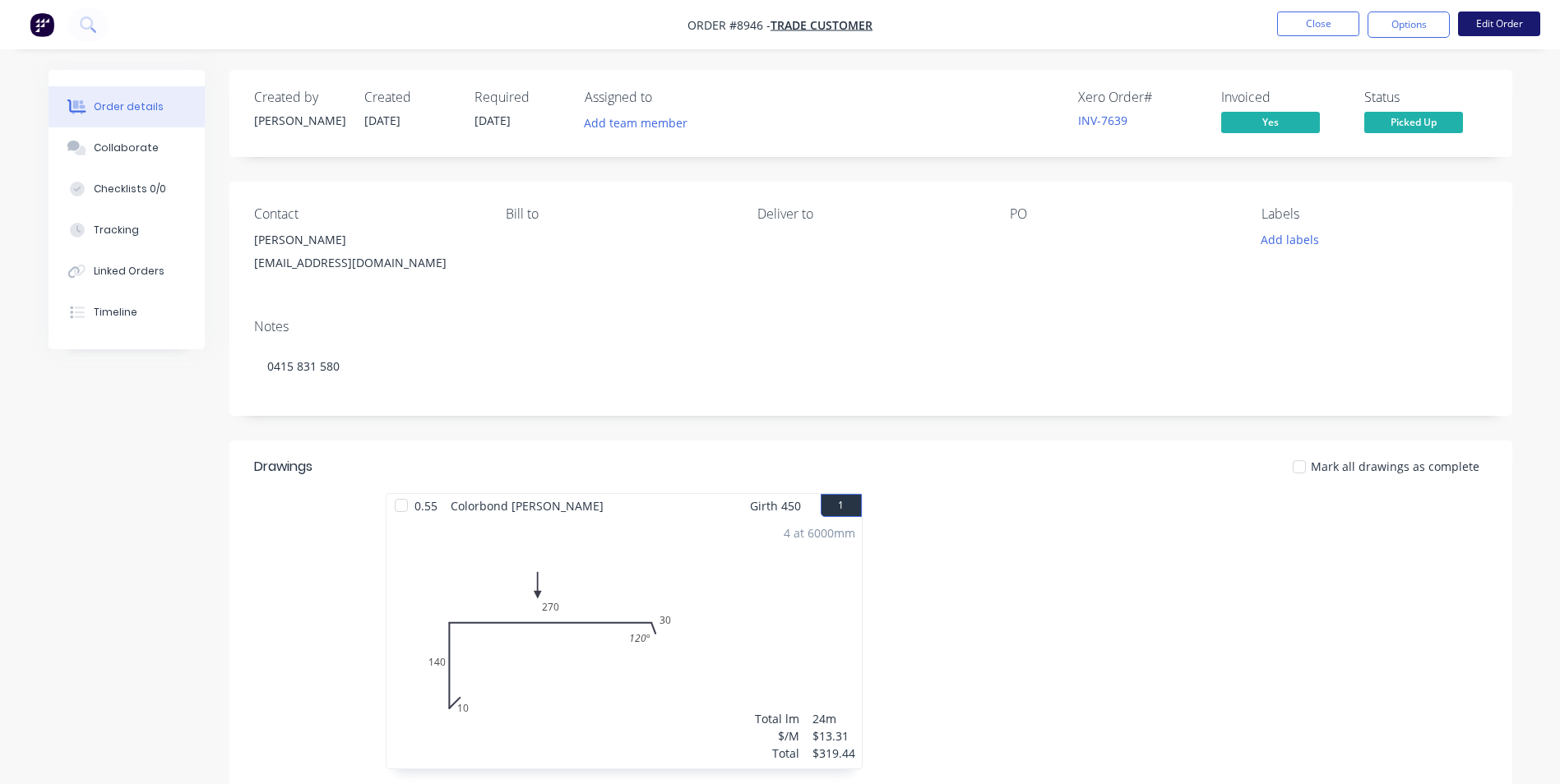
click at [1507, 20] on button "Edit Order" at bounding box center [1499, 24] width 82 height 25
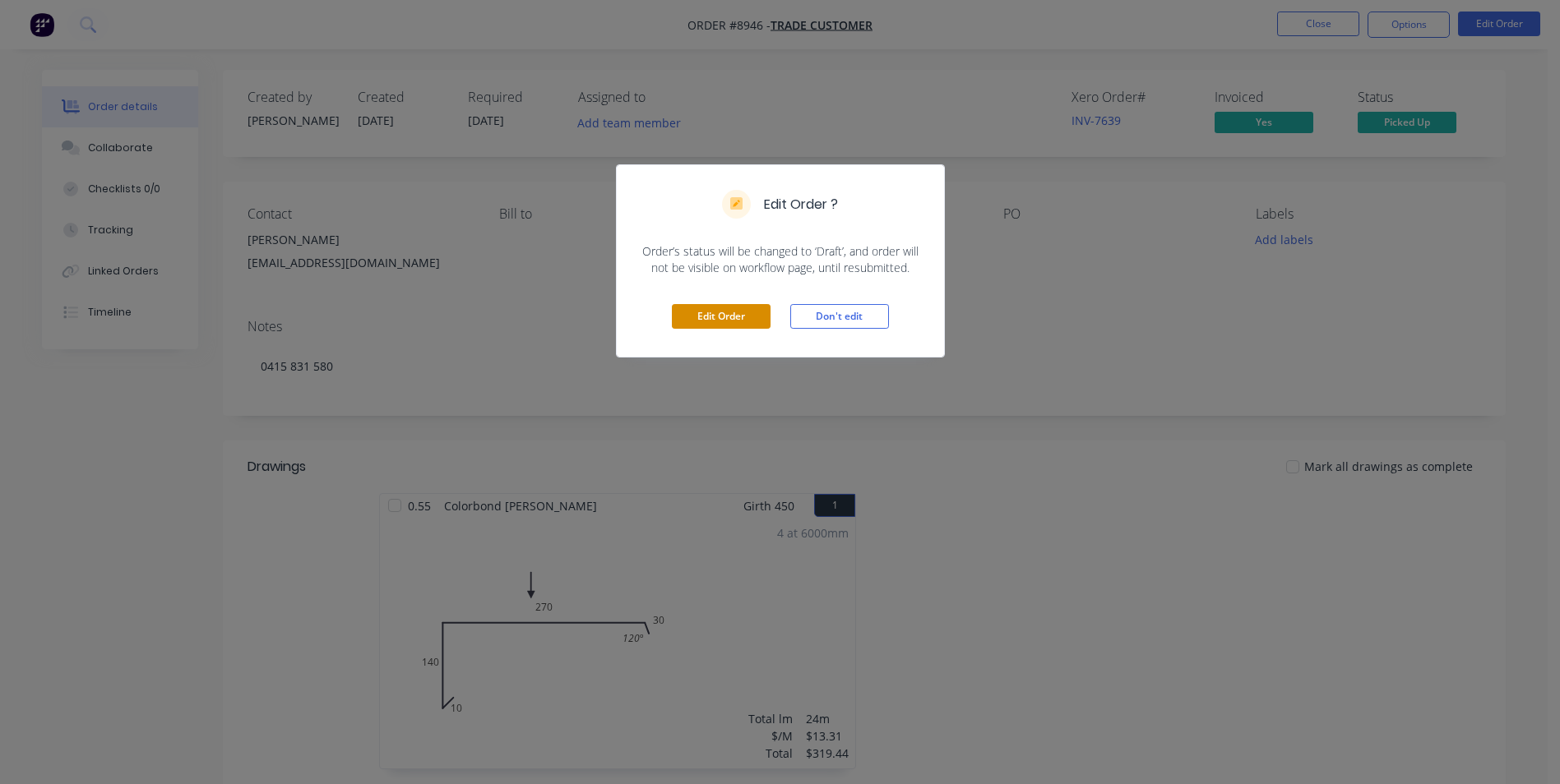
click at [731, 317] on button "Edit Order" at bounding box center [721, 316] width 98 height 25
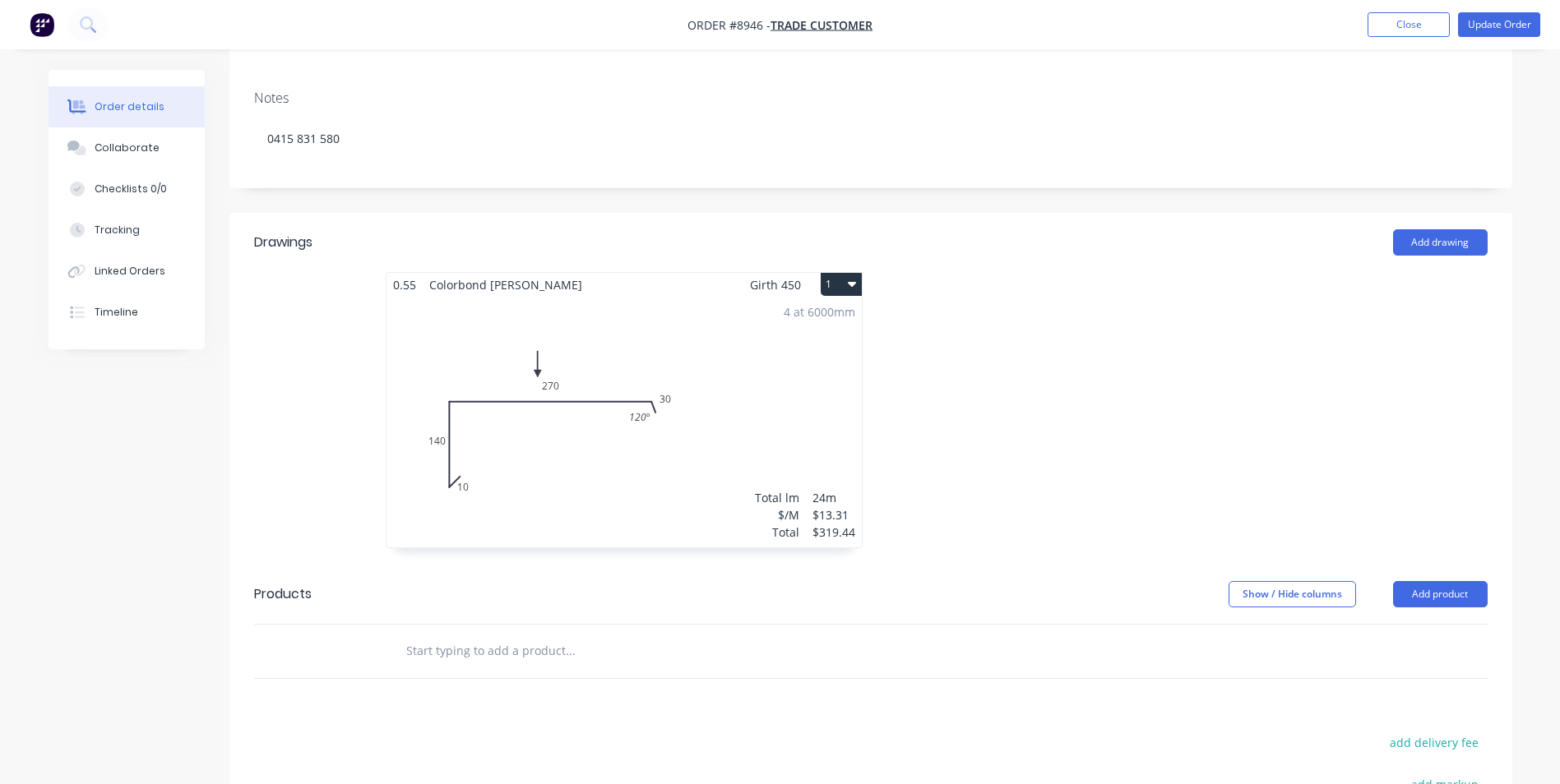
scroll to position [411, 0]
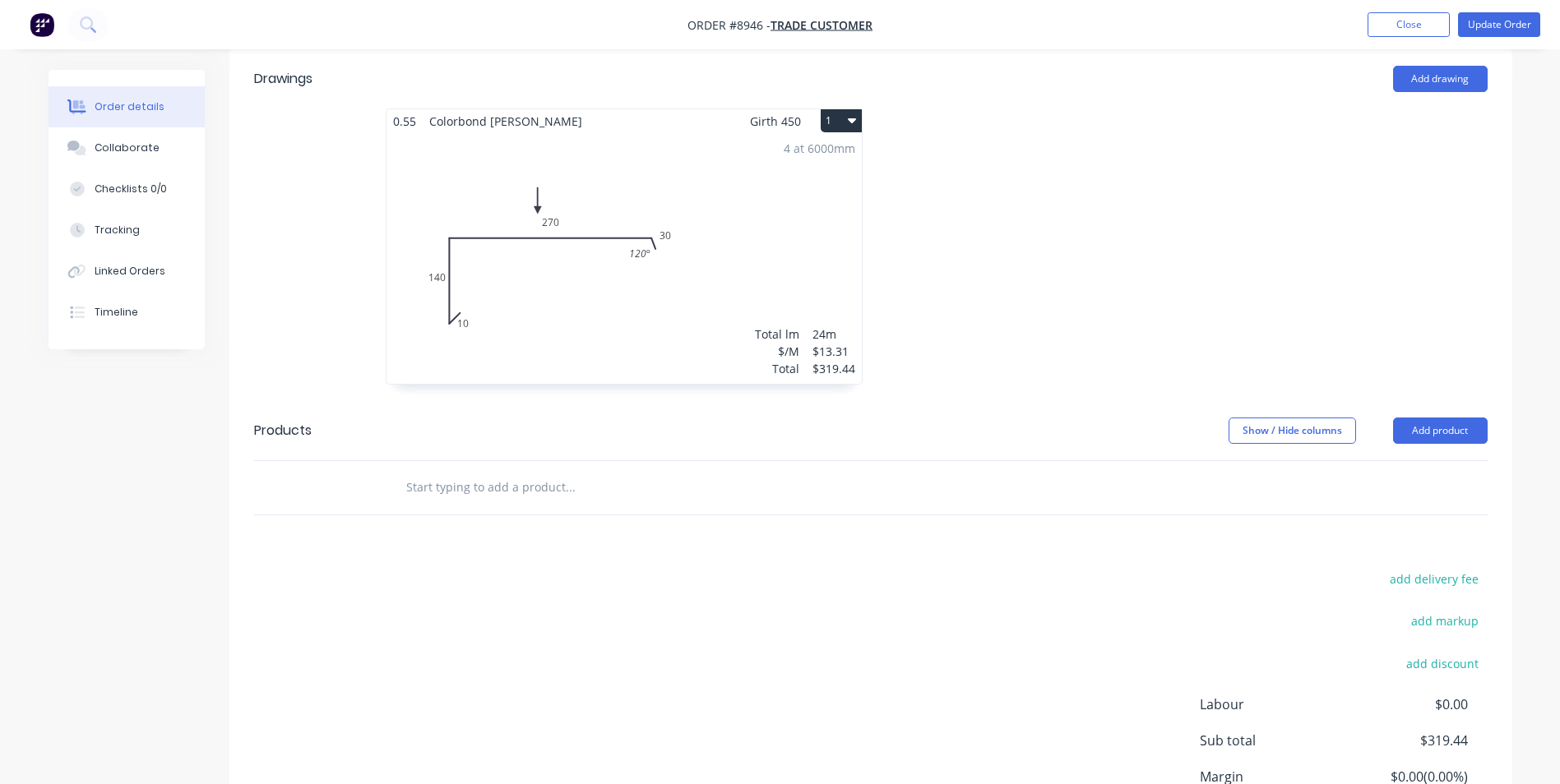
drag, startPoint x: 530, startPoint y: 502, endPoint x: 529, endPoint y: 485, distance: 17.0
click at [530, 499] on div "Drawings Add drawing 0.55 Colorbond Shale Grey Girth 450 1 0 10 140 270 30 120 …" at bounding box center [870, 479] width 1283 height 860
click at [529, 485] on div at bounding box center [682, 488] width 592 height 54
click at [538, 471] on input "text" at bounding box center [570, 487] width 329 height 33
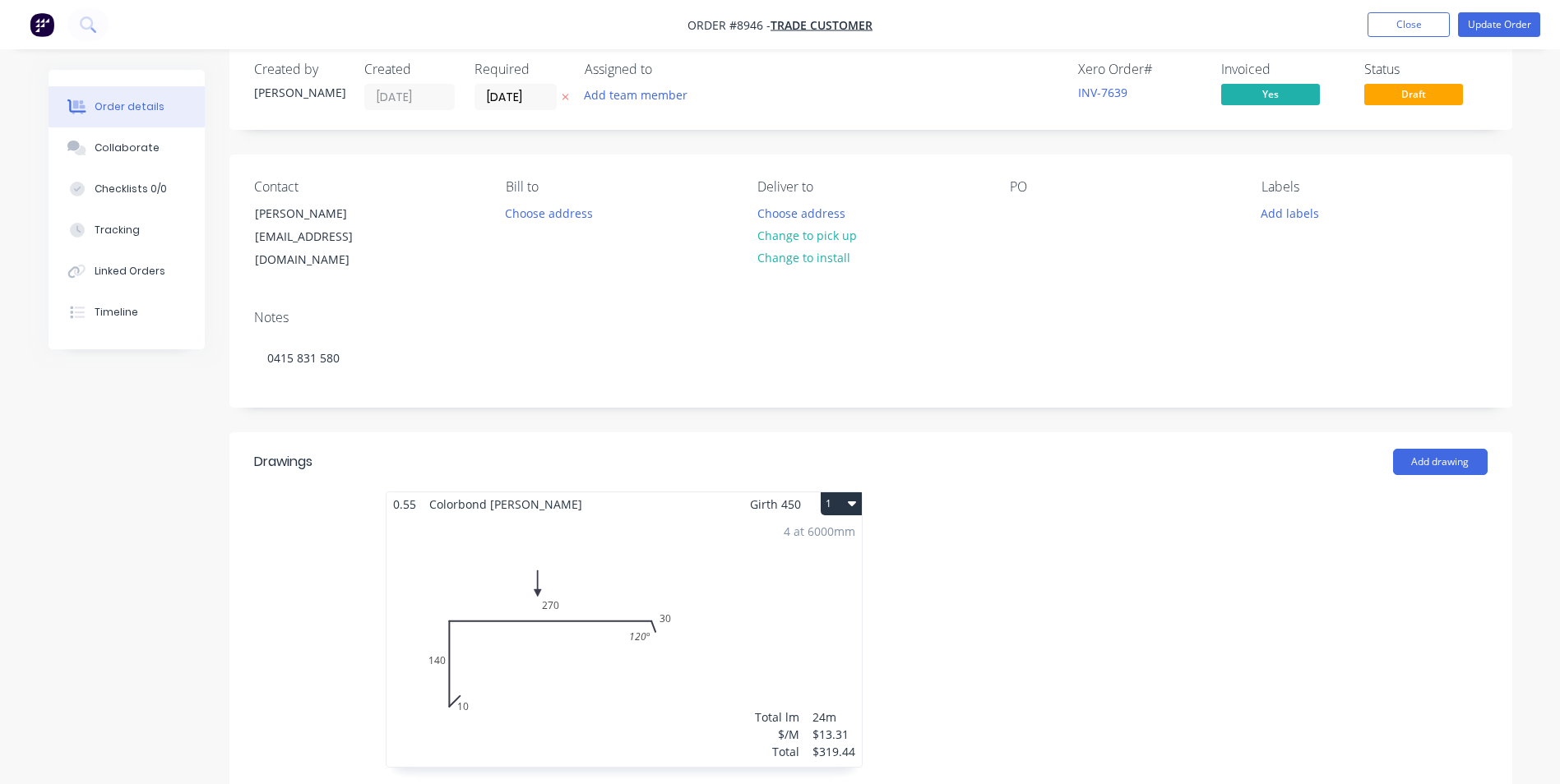
scroll to position [0, 0]
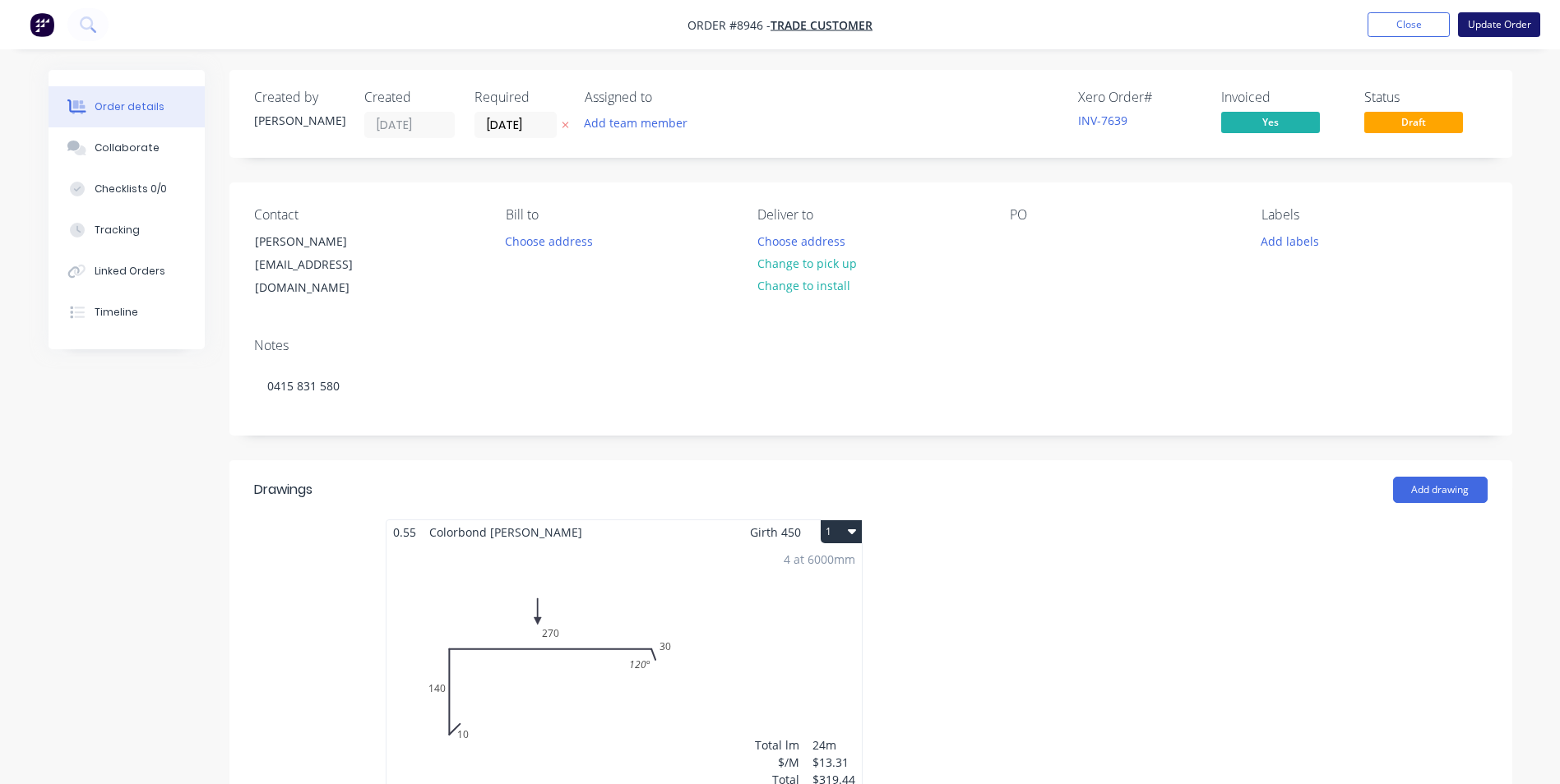
click at [1488, 28] on button "Update Order" at bounding box center [1499, 25] width 82 height 25
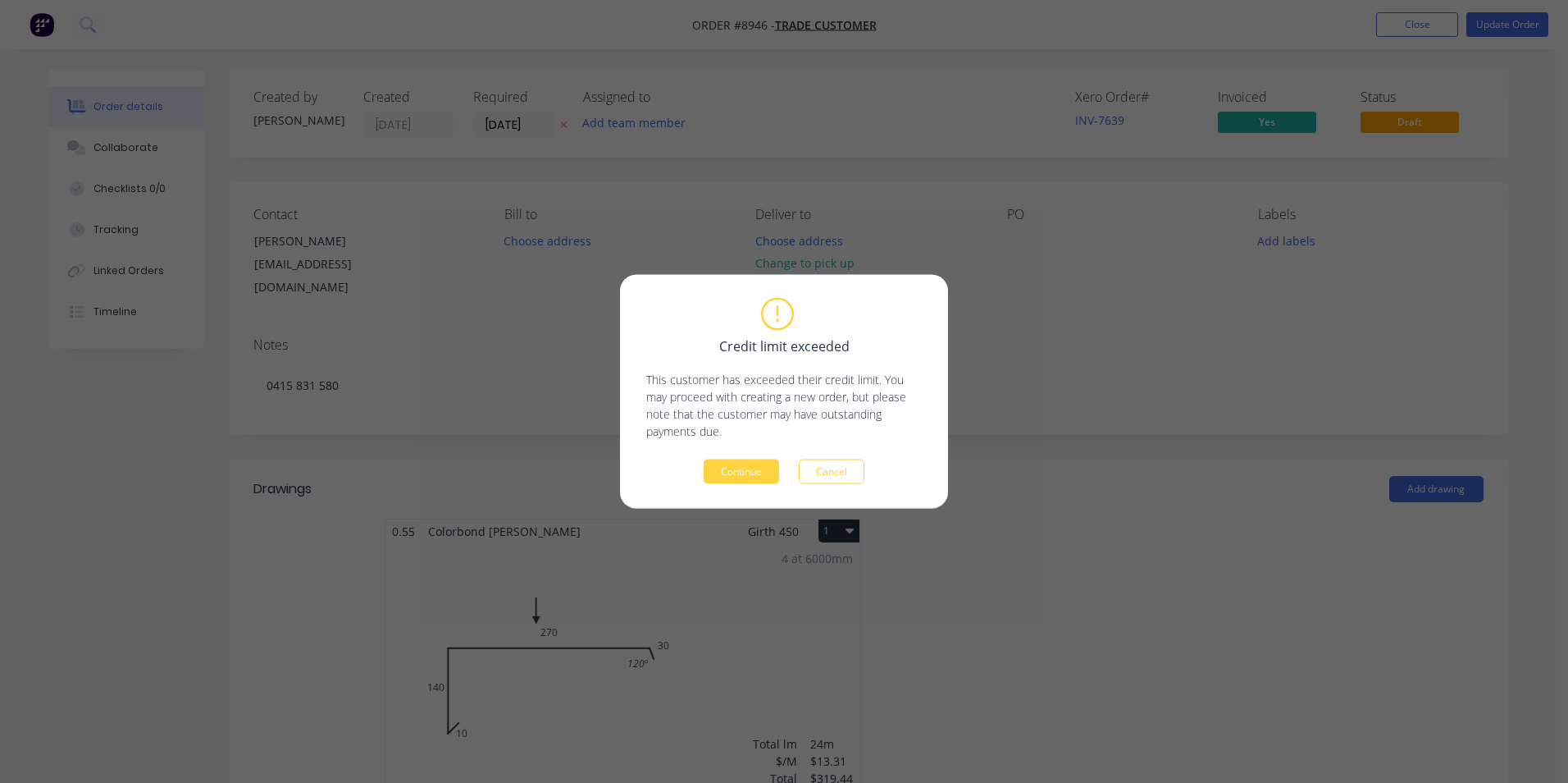
click at [753, 486] on div "Credit limit exceeded This customer has exceeded their credit limit. You may pr…" at bounding box center [784, 392] width 328 height 234
click at [749, 478] on button "Continue" at bounding box center [742, 472] width 76 height 25
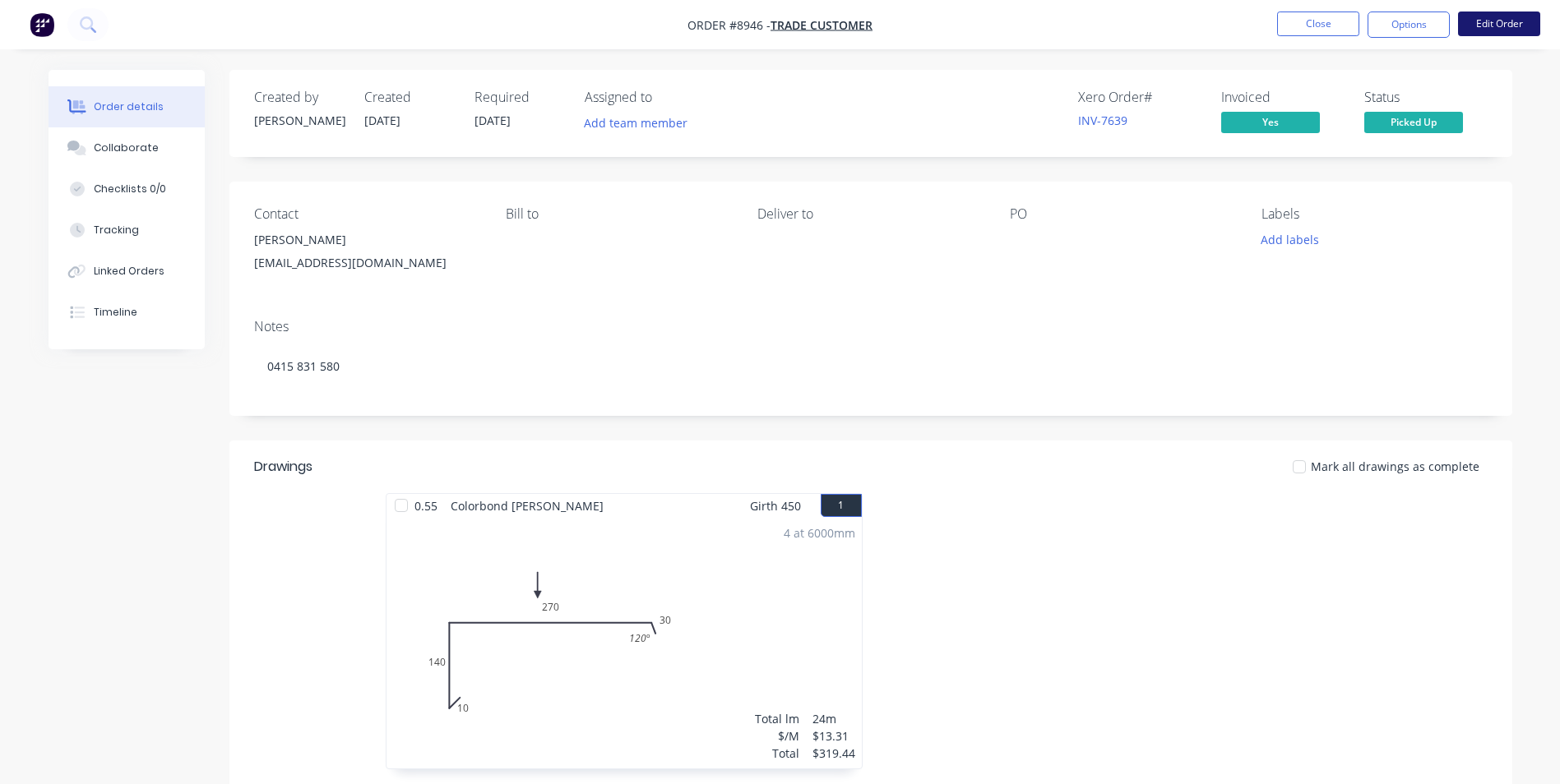
click at [1501, 36] on button "Edit Order" at bounding box center [1499, 24] width 82 height 25
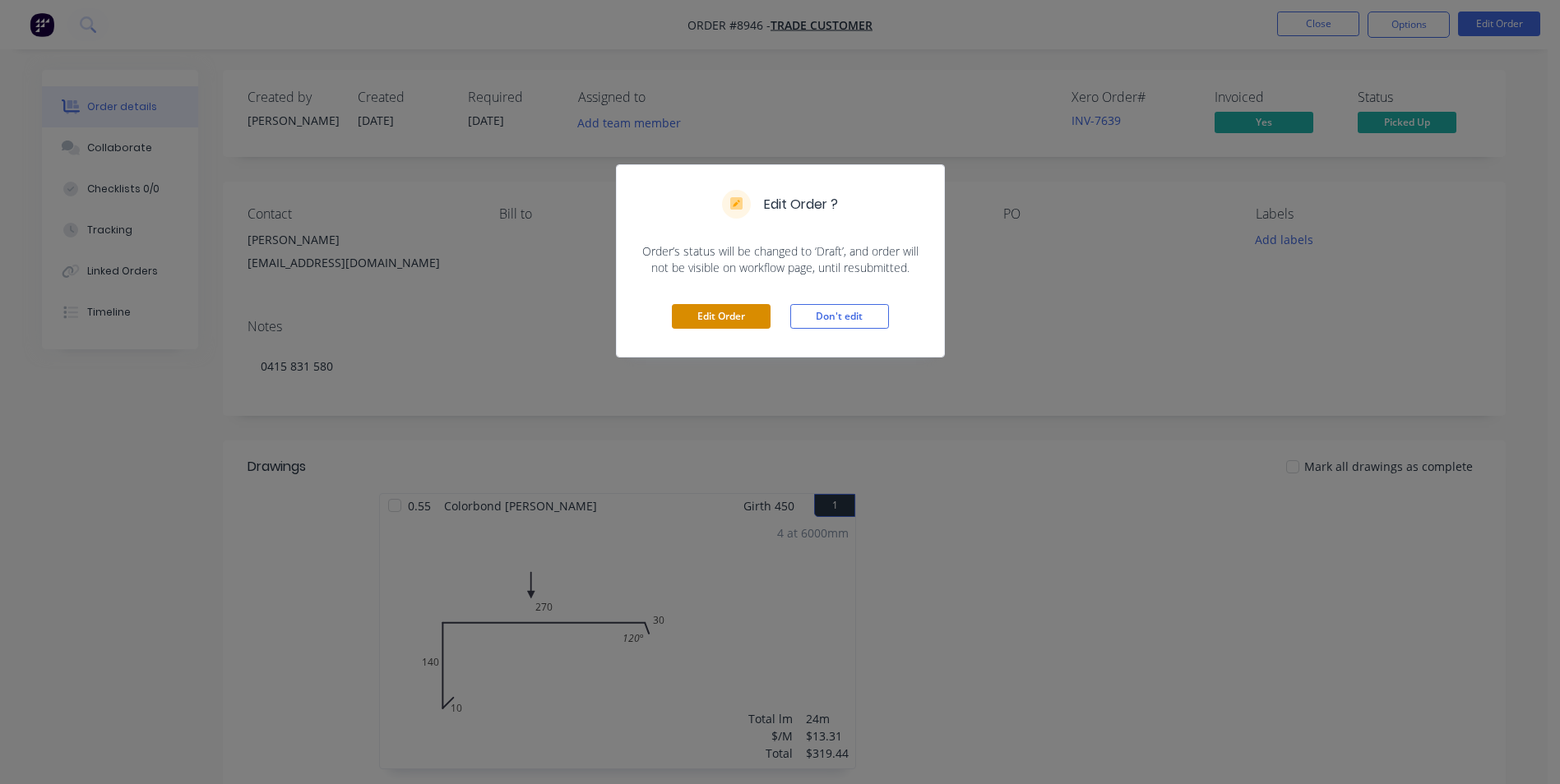
click at [682, 316] on button "Edit Order" at bounding box center [721, 316] width 98 height 25
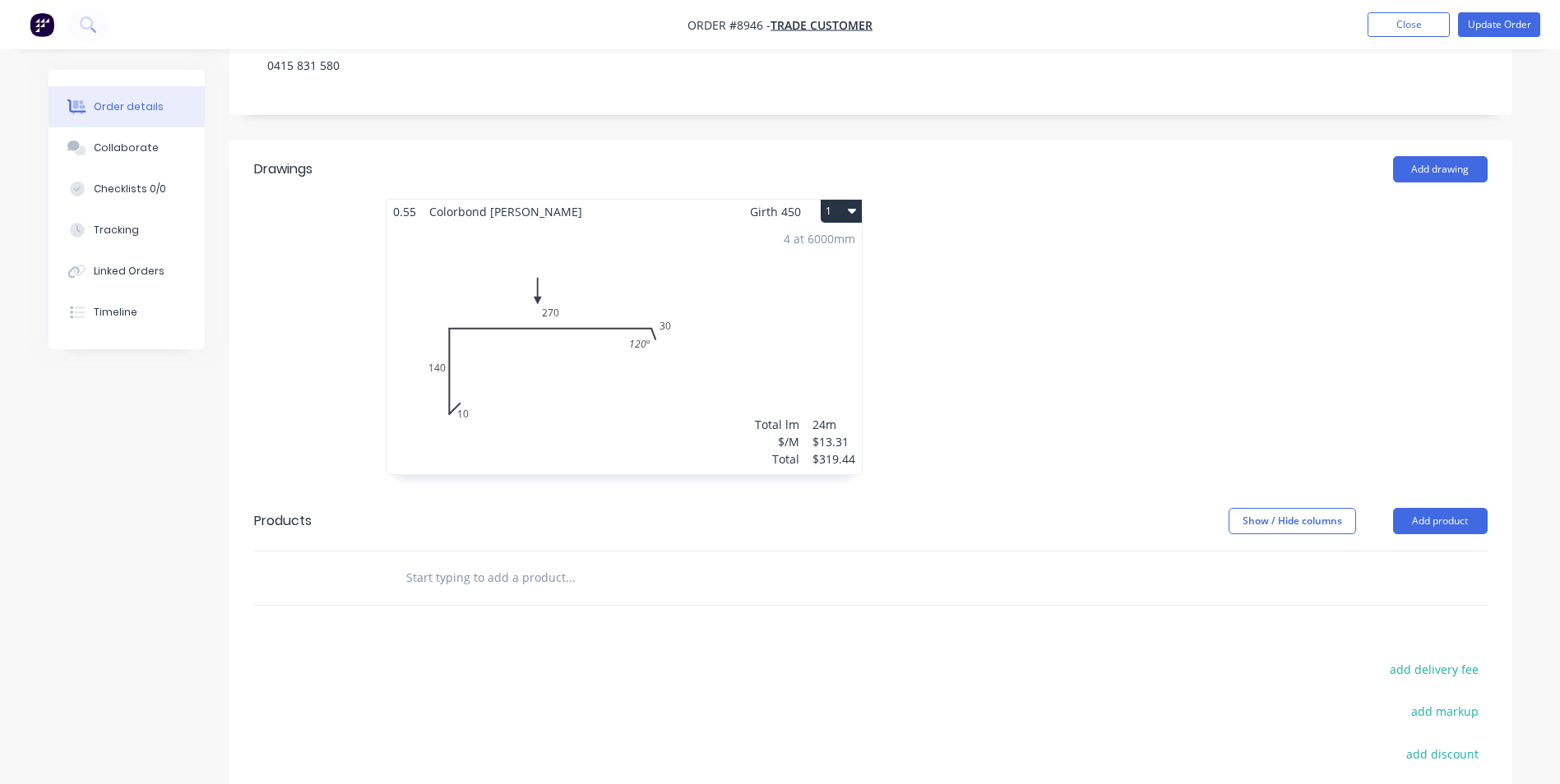
scroll to position [329, 0]
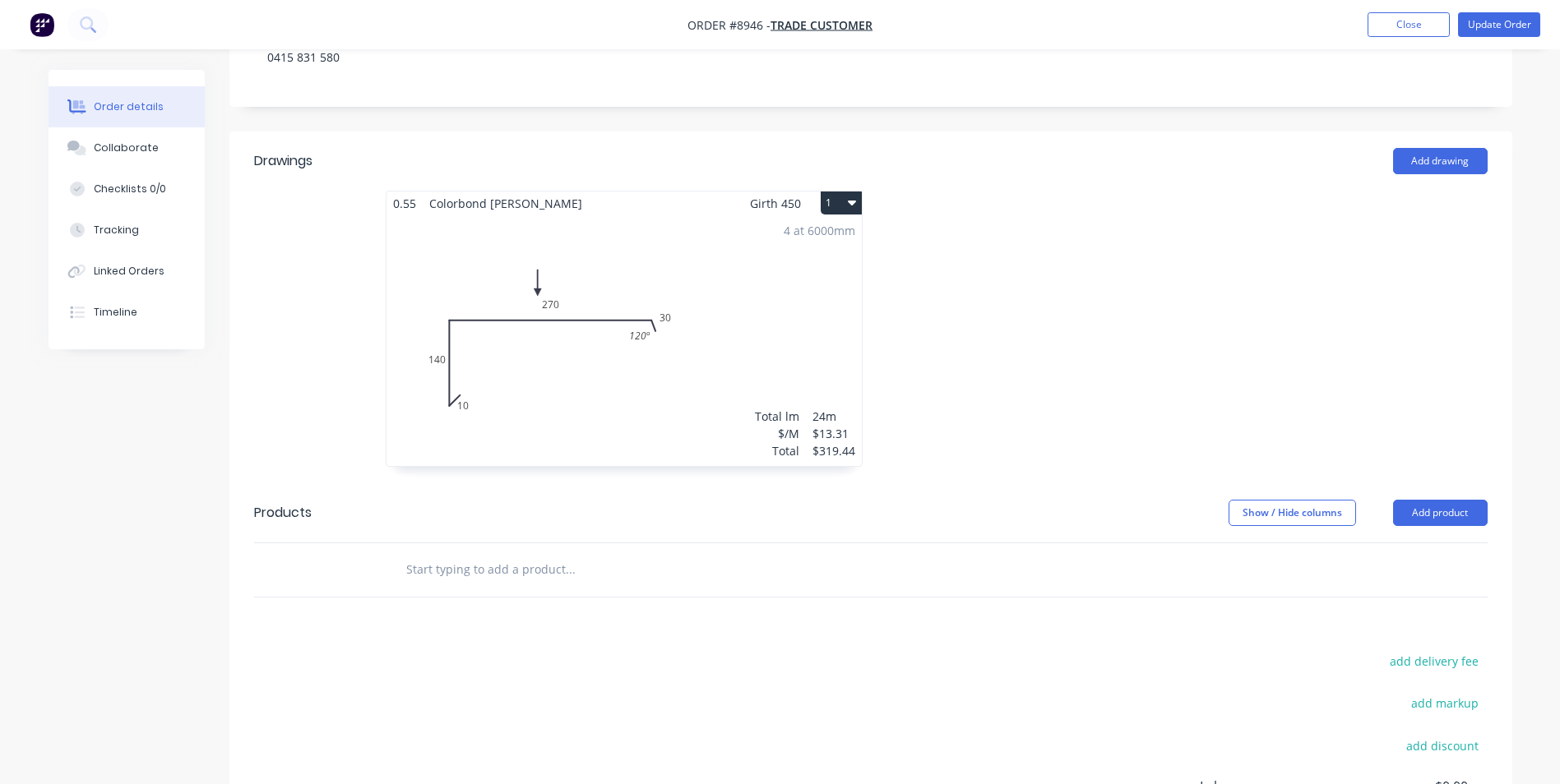
click at [713, 367] on div "4 at 6000mm Total lm $/M Total 24m $13.31 $319.44" at bounding box center [623, 341] width 475 height 250
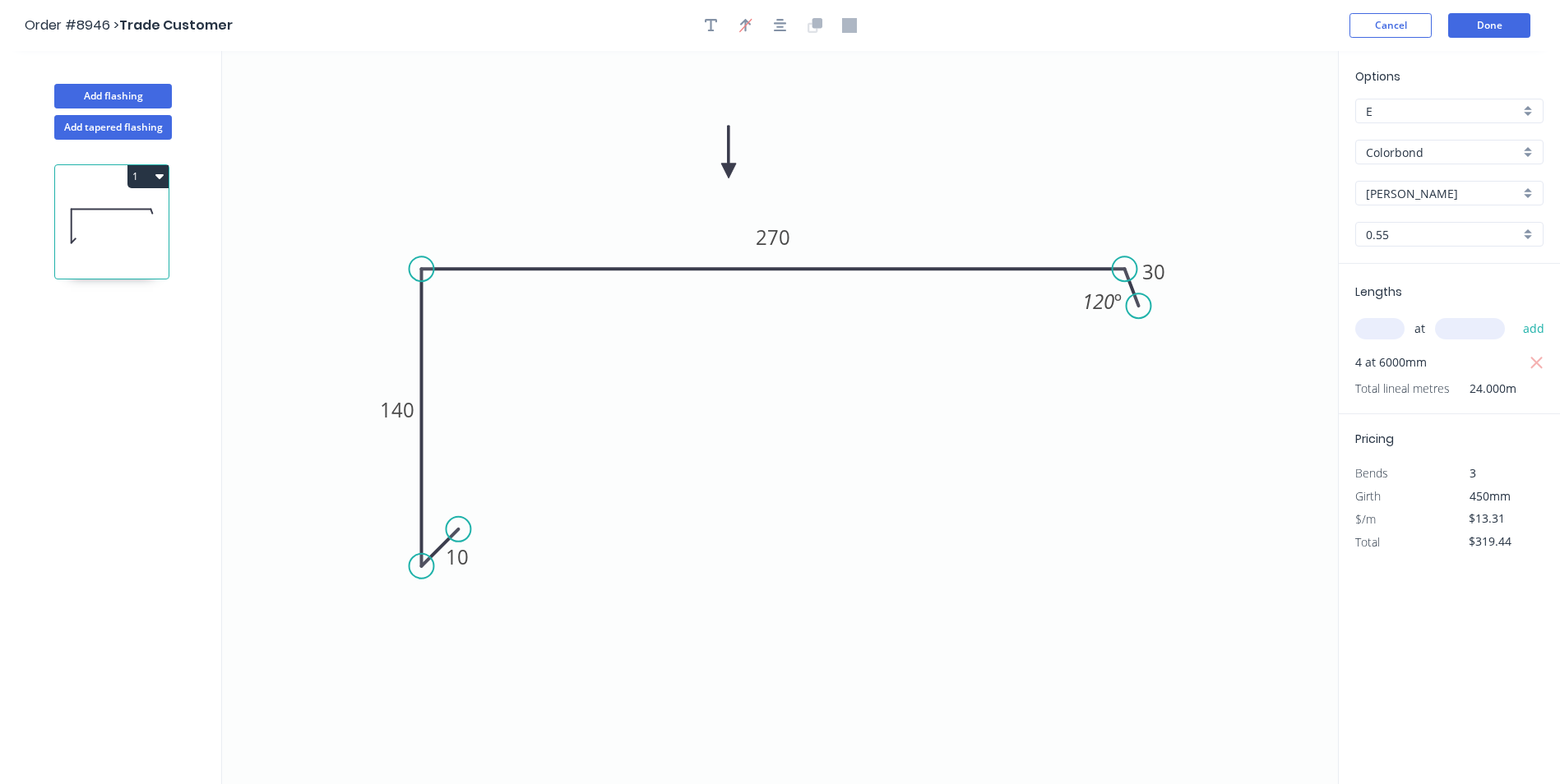
click at [1393, 333] on input "text" at bounding box center [1379, 329] width 49 height 21
type input "1"
type input "1000"
click at [1514, 315] on button "add" at bounding box center [1533, 328] width 38 height 28
type input "$332.75"
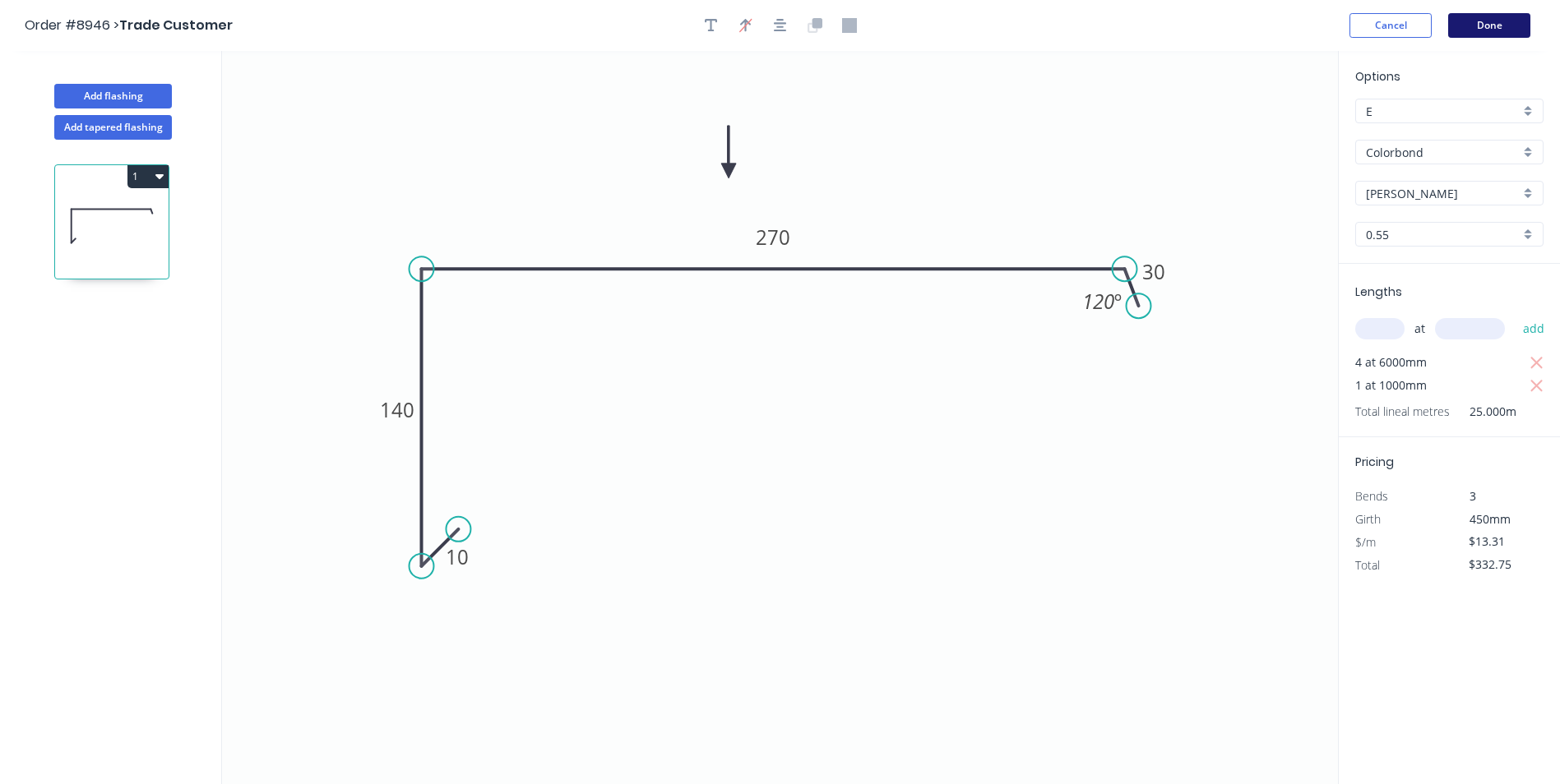
click at [1472, 34] on button "Done" at bounding box center [1489, 26] width 82 height 25
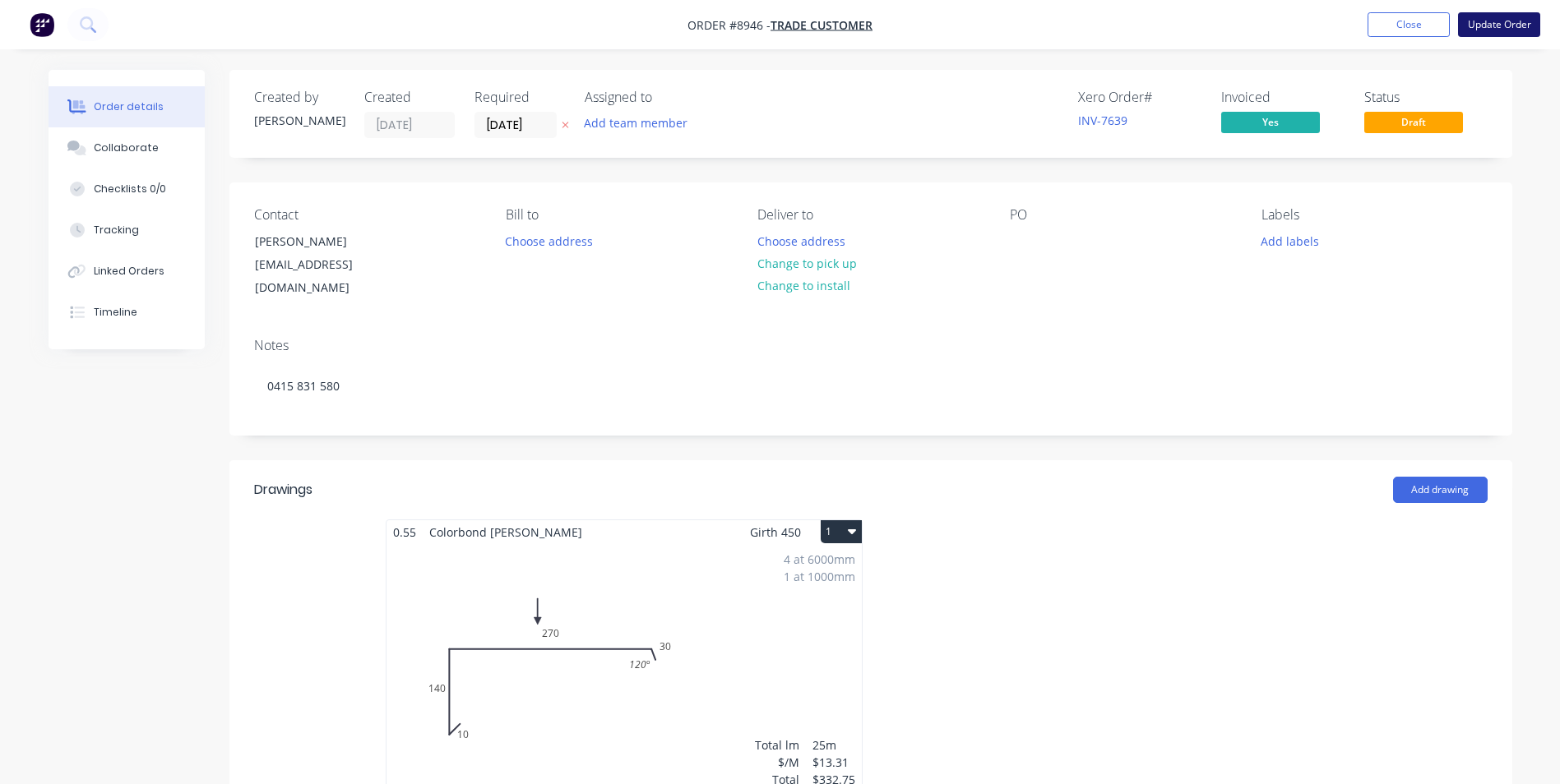
click at [1475, 28] on button "Update Order" at bounding box center [1499, 25] width 82 height 25
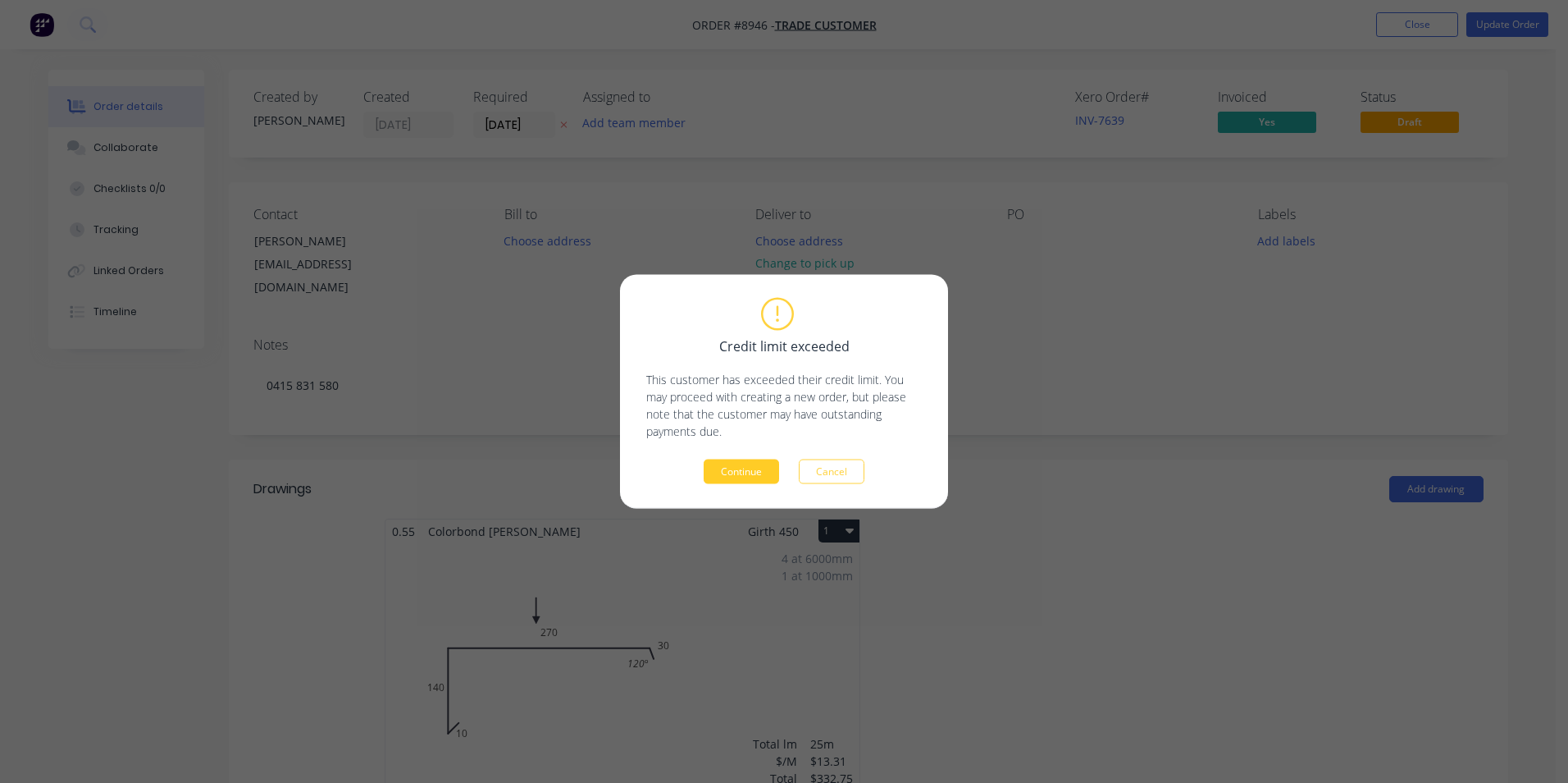
click at [736, 471] on button "Continue" at bounding box center [742, 472] width 76 height 25
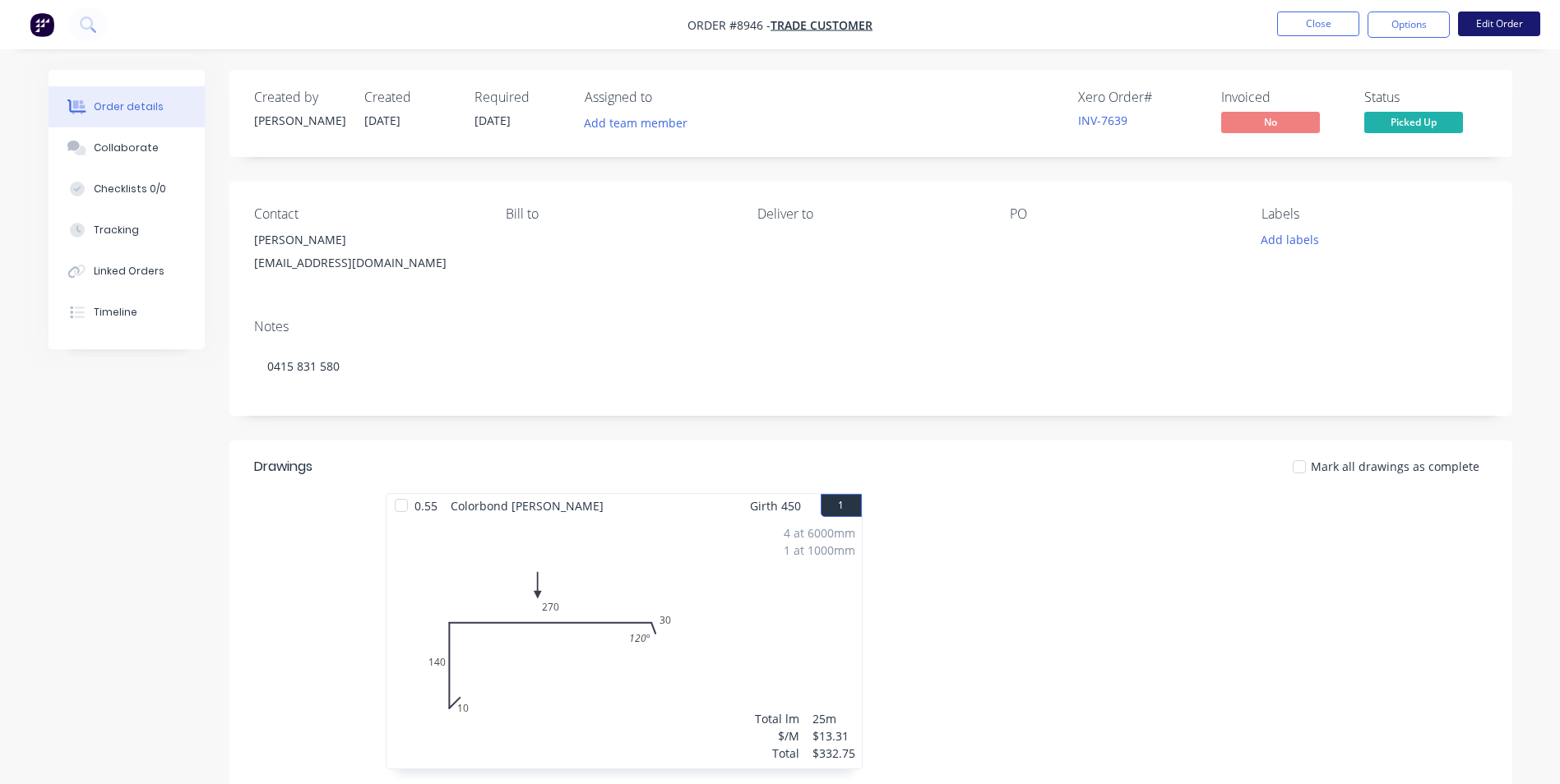
click at [1474, 22] on button "Edit Order" at bounding box center [1499, 24] width 82 height 25
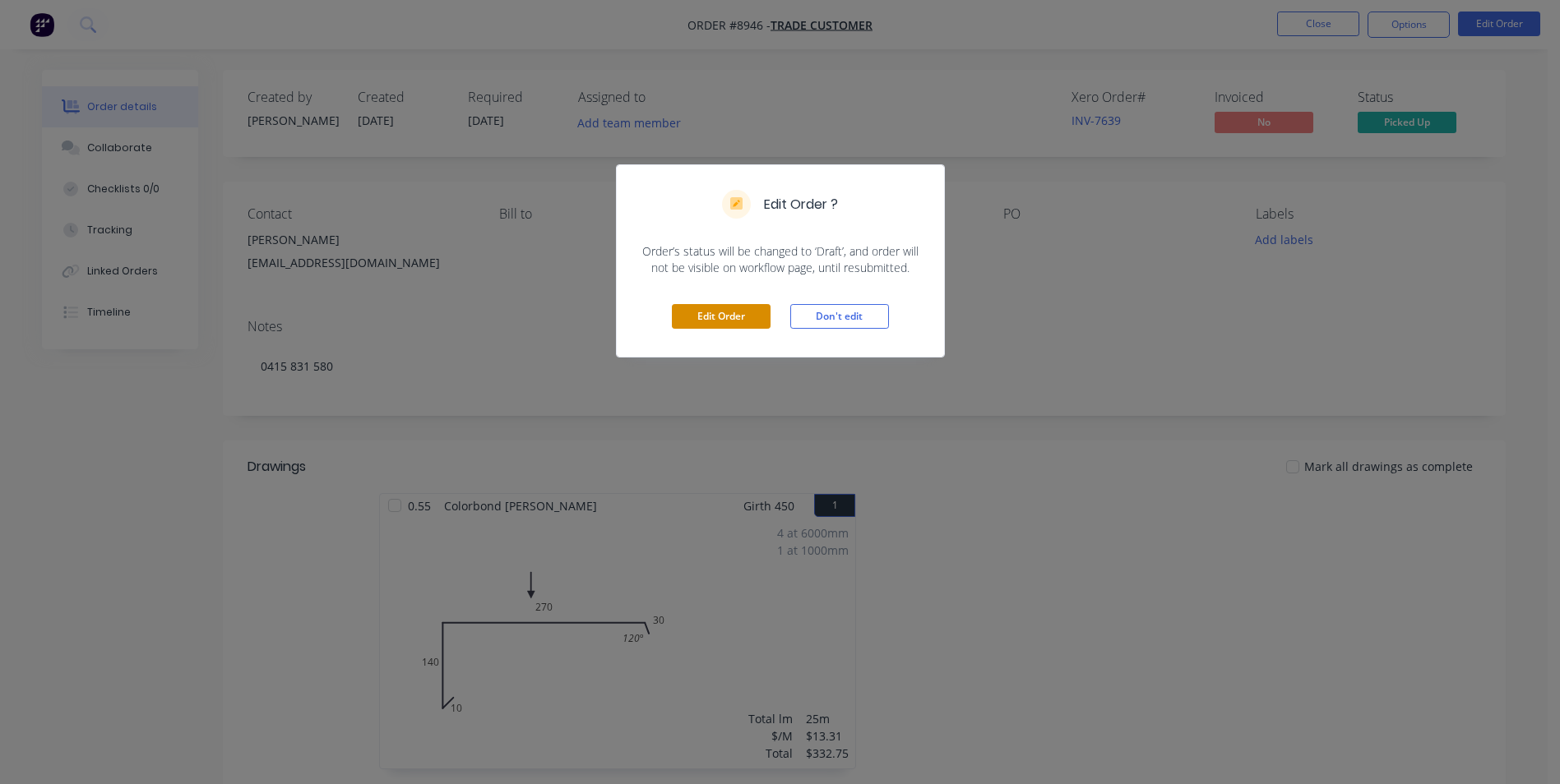
click at [742, 316] on button "Edit Order" at bounding box center [721, 316] width 98 height 25
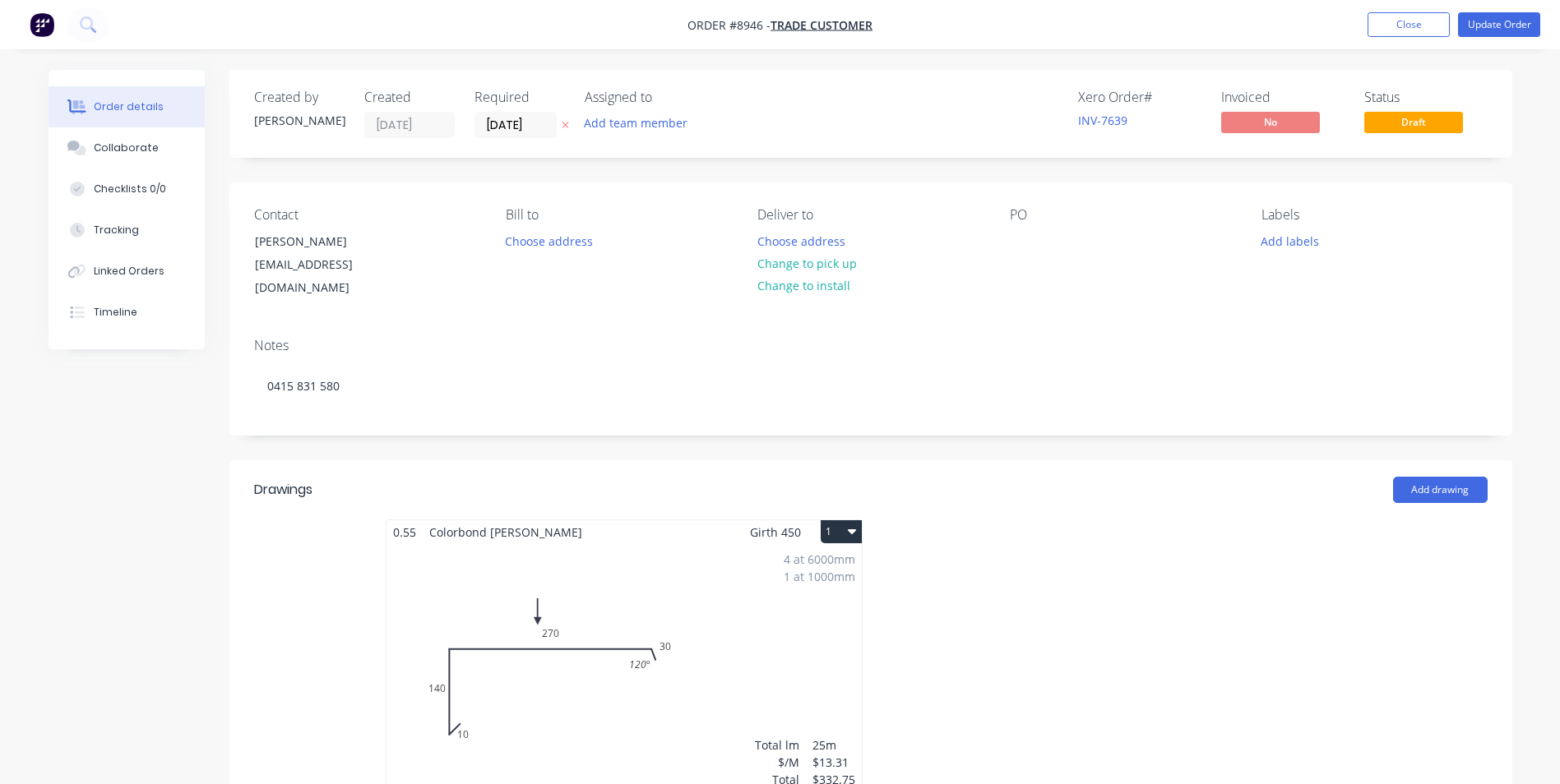
click at [727, 564] on div "4 at 6000mm 1 at 1000mm Total lm $/M Total 25m $13.31 $332.75" at bounding box center [623, 669] width 475 height 250
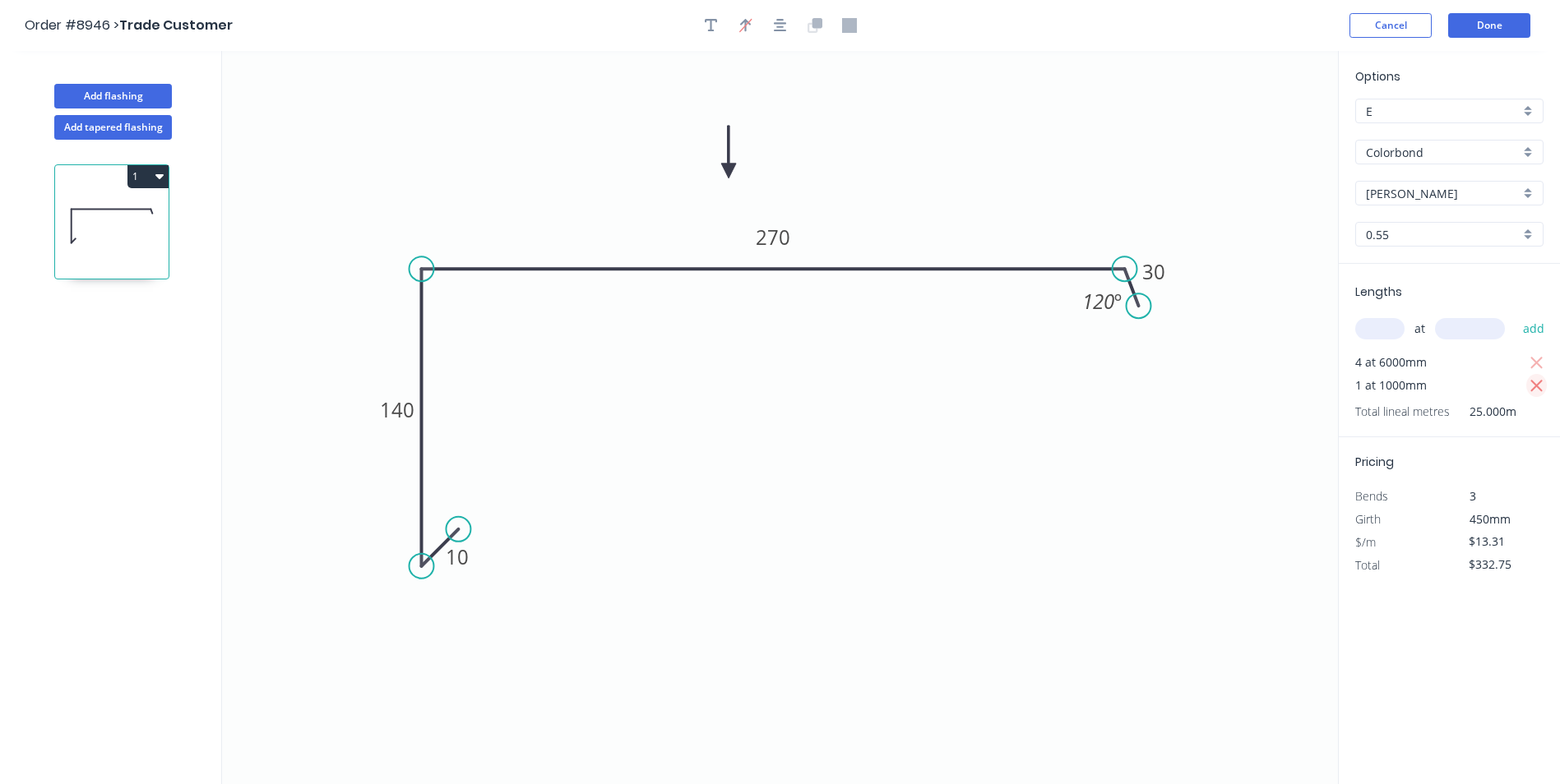
click at [1530, 380] on icon "button" at bounding box center [1537, 386] width 15 height 20
type input "$319.44"
click at [1462, 21] on button "Done" at bounding box center [1489, 26] width 82 height 25
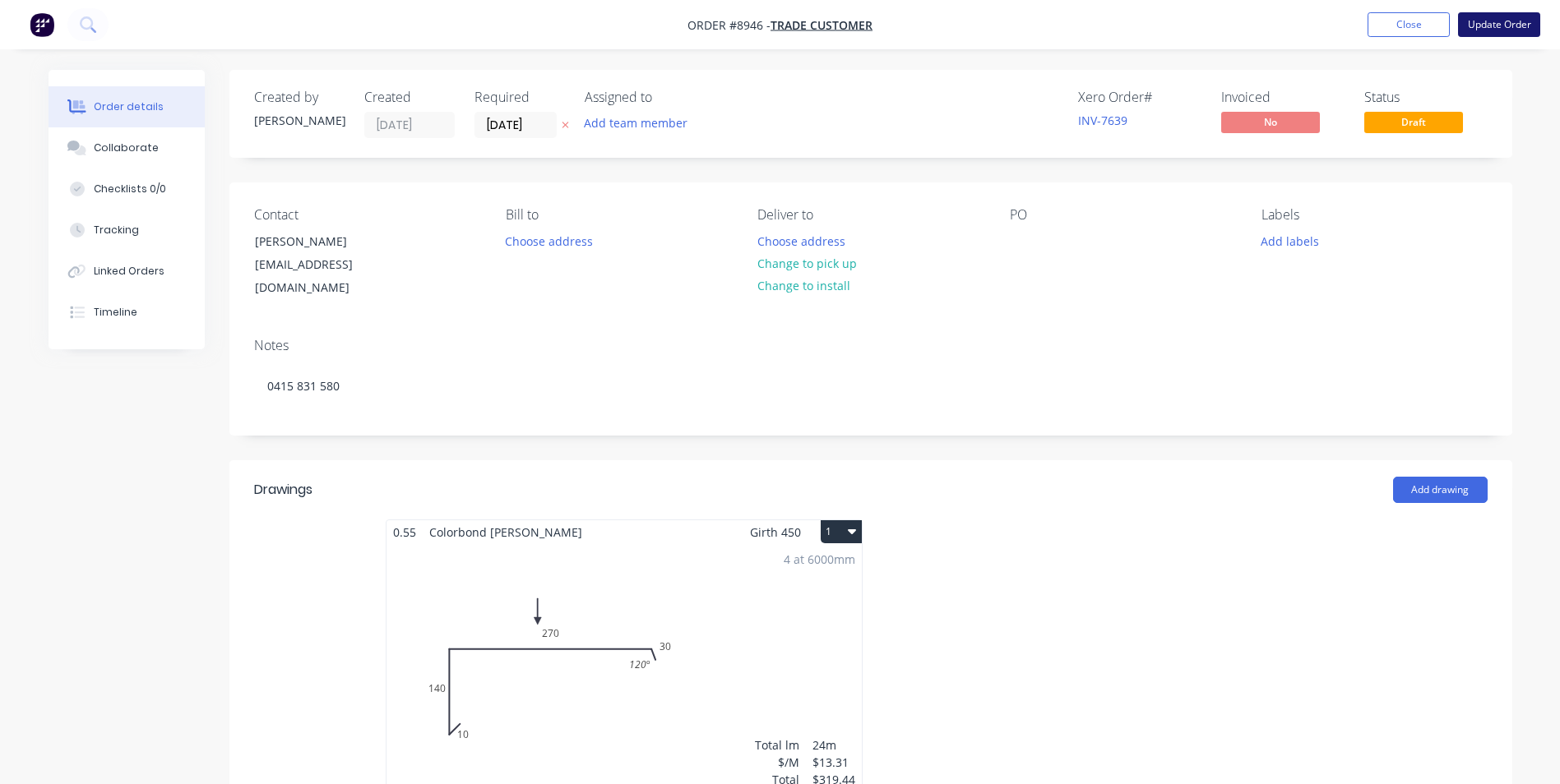
click at [1480, 22] on button "Update Order" at bounding box center [1499, 25] width 82 height 25
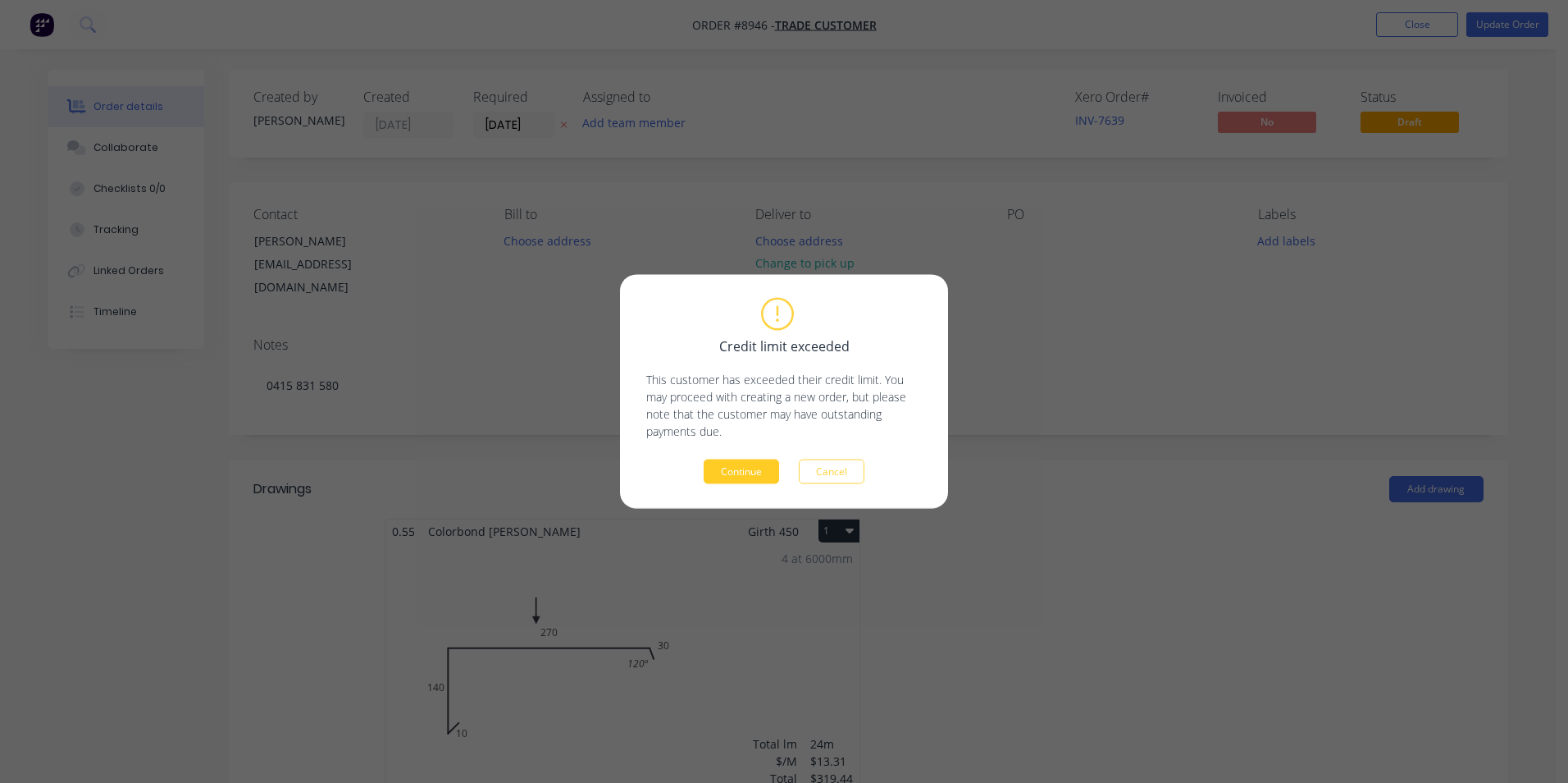
click at [715, 473] on button "Continue" at bounding box center [742, 472] width 76 height 25
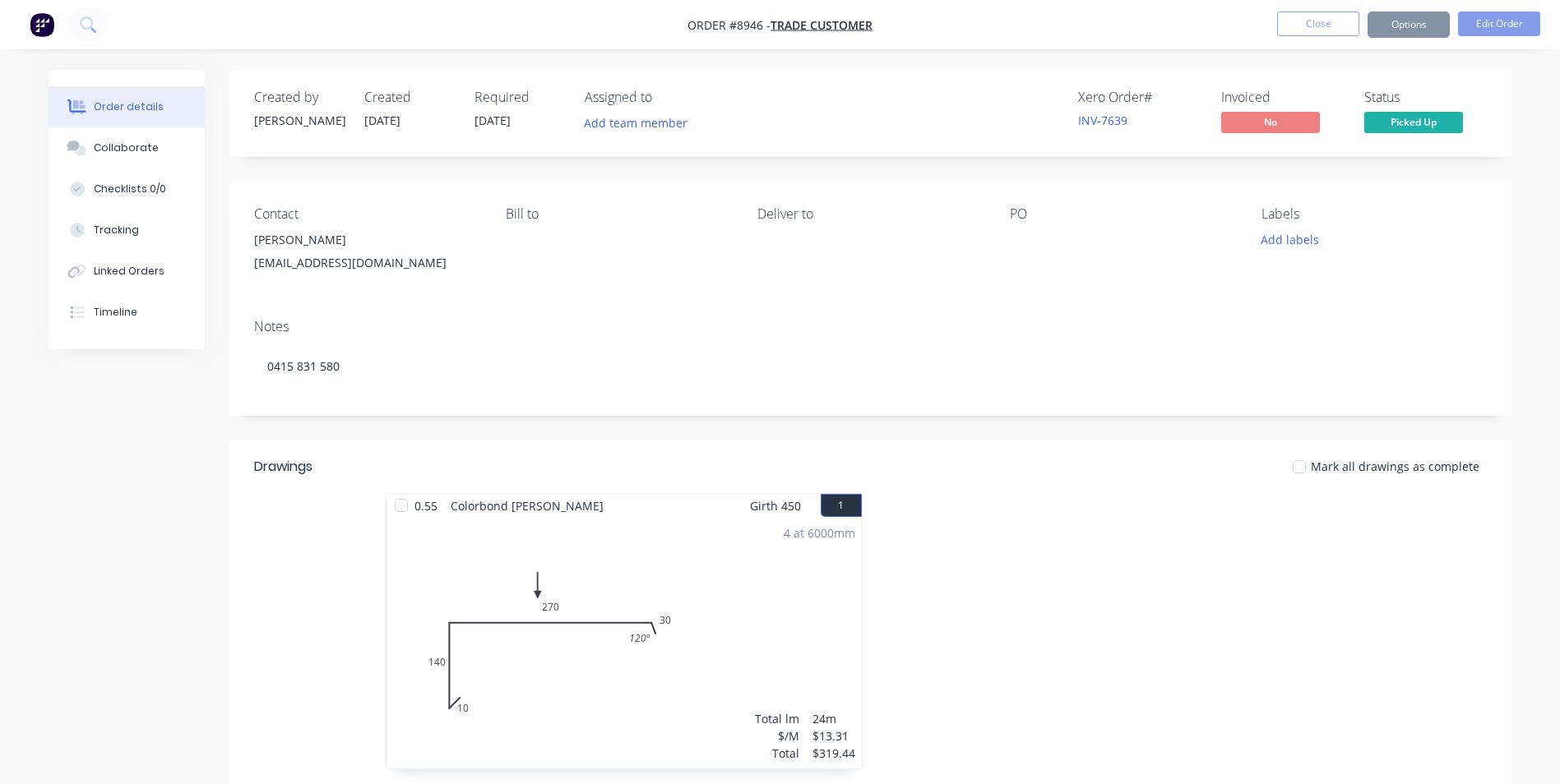
click at [1388, 123] on span "Picked Up" at bounding box center [1413, 122] width 98 height 21
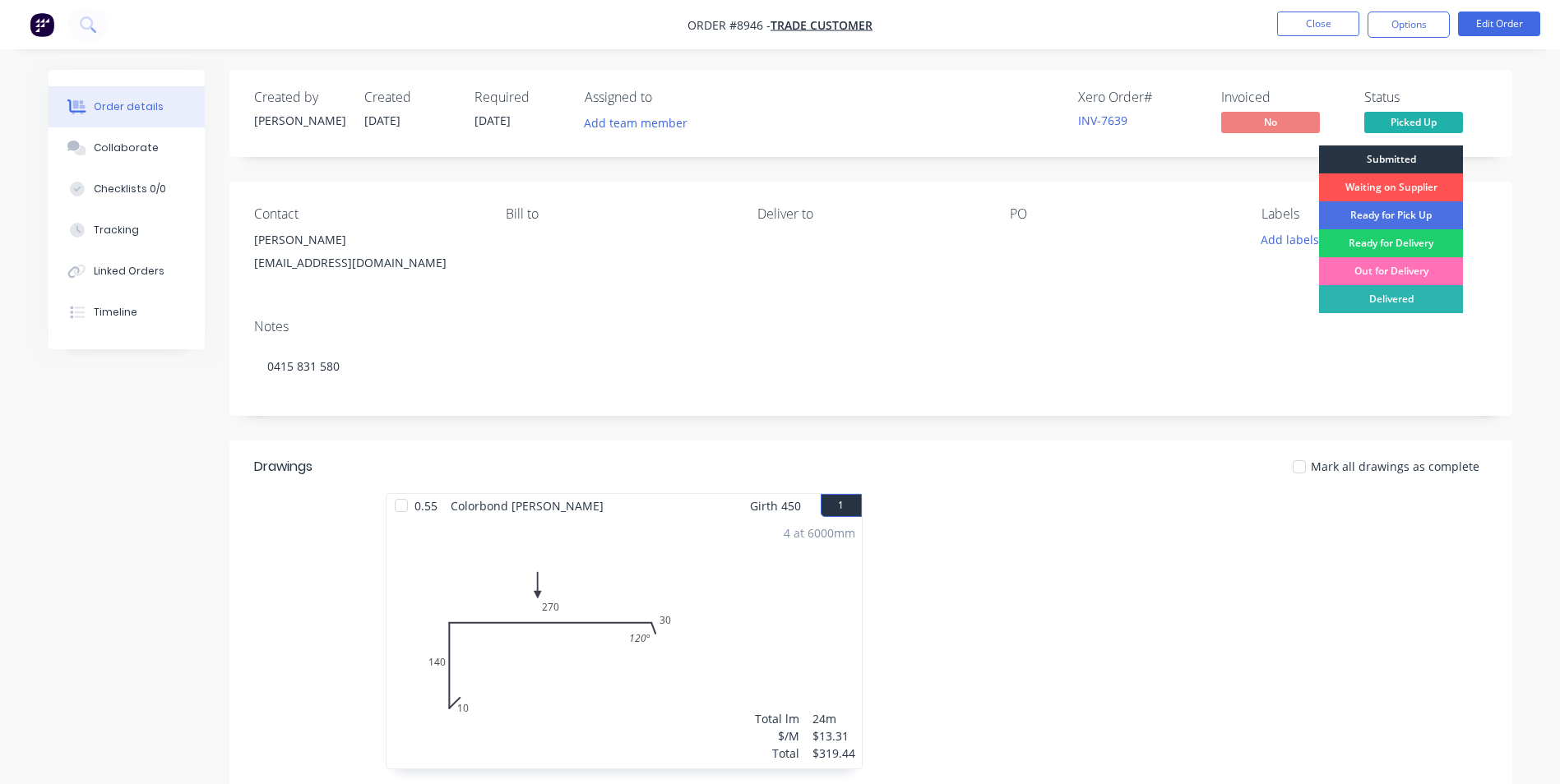
click at [1386, 158] on div "Submitted" at bounding box center [1390, 159] width 144 height 28
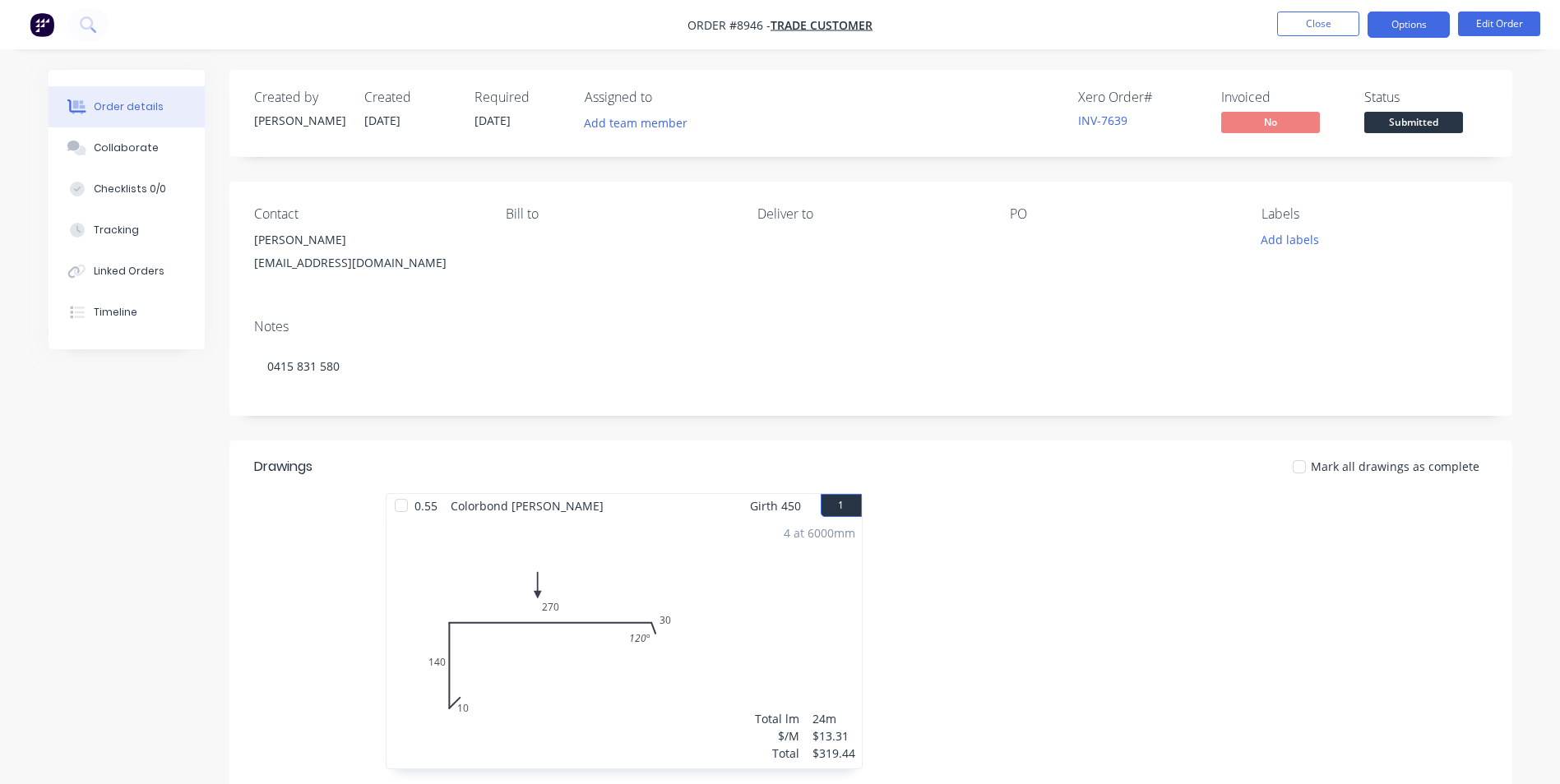
click at [1391, 29] on button "Options" at bounding box center [1408, 24] width 82 height 26
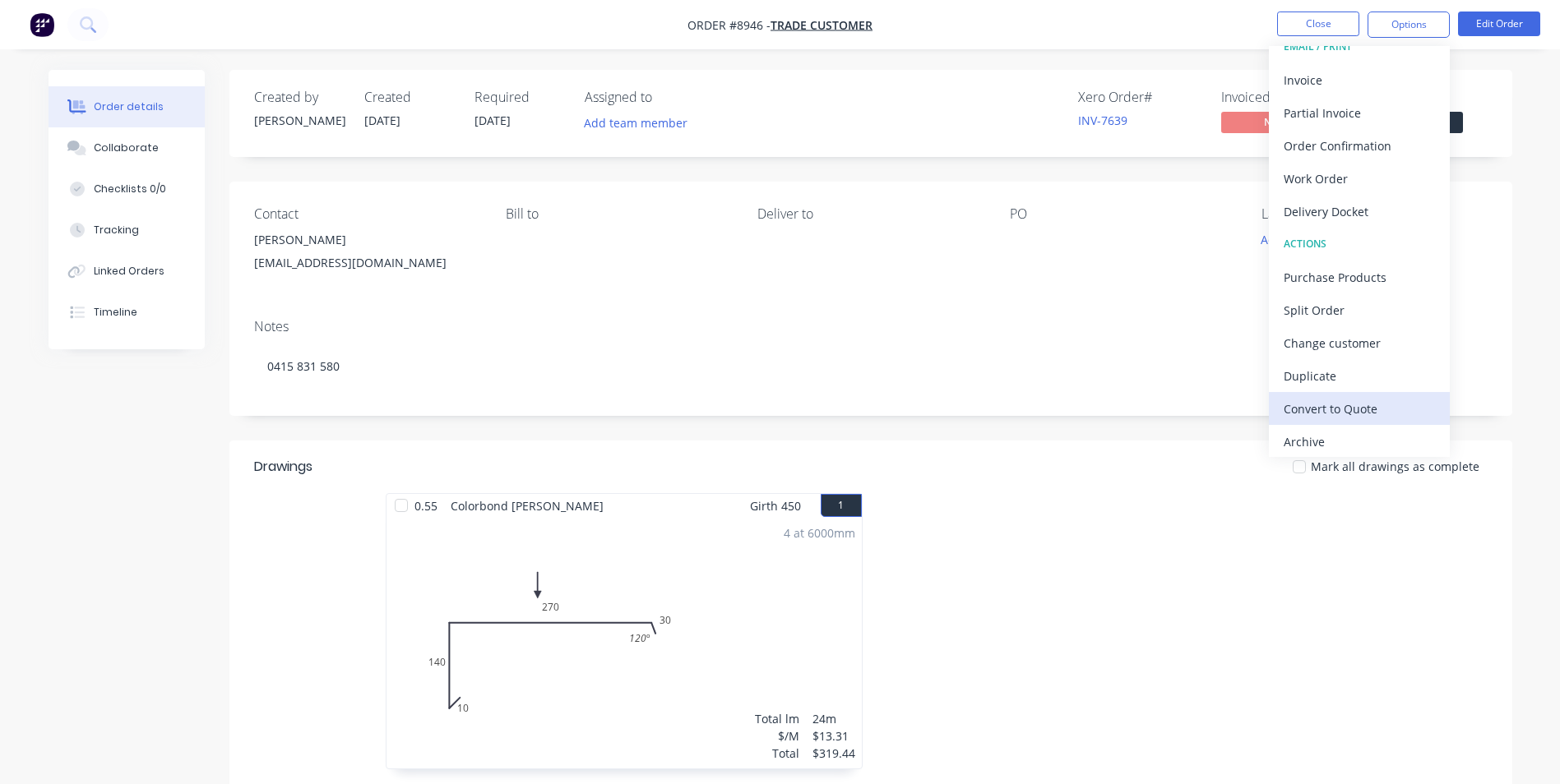
scroll to position [25, 0]
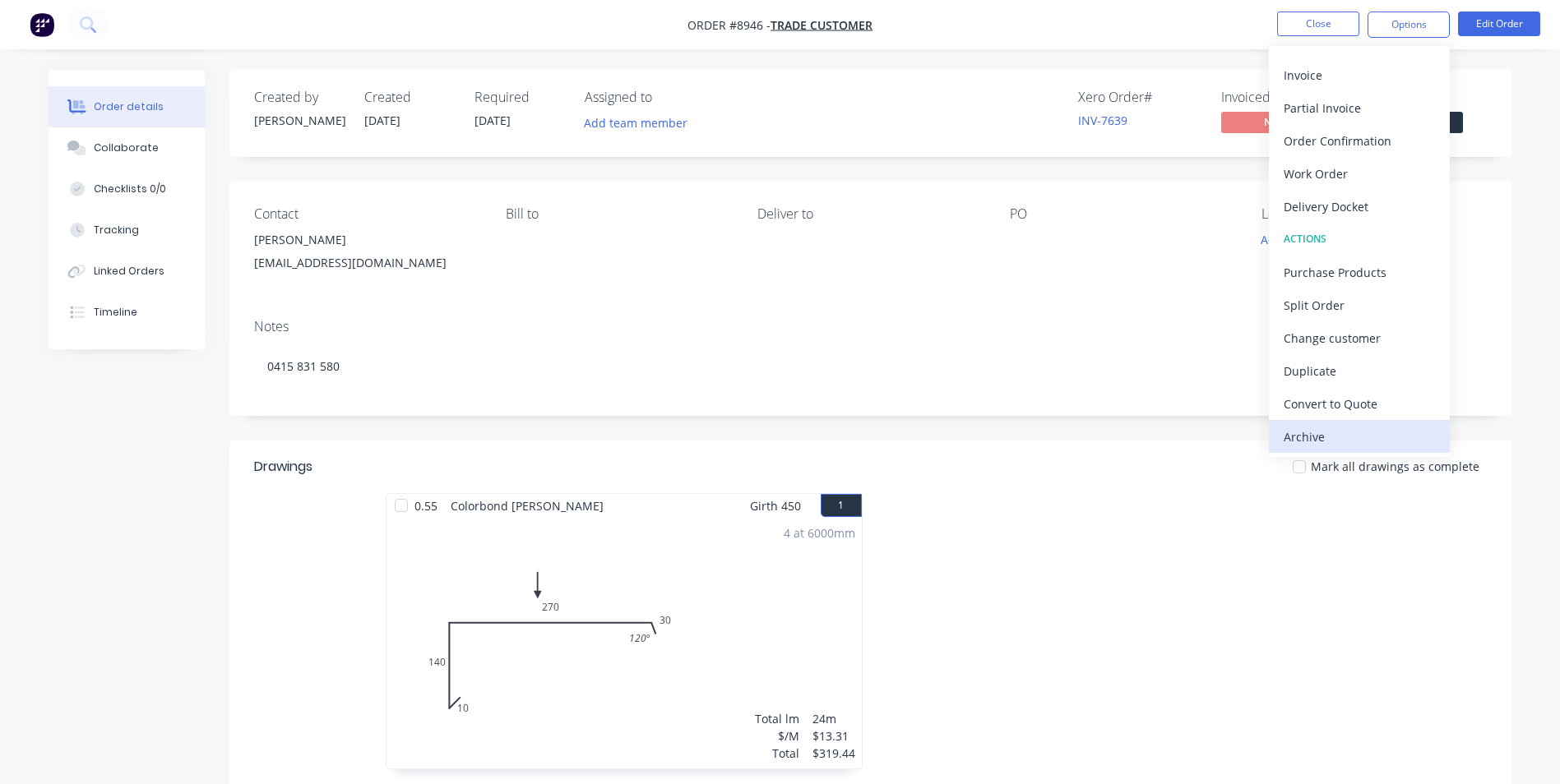
click at [1316, 438] on div "Archive" at bounding box center [1359, 436] width 151 height 24
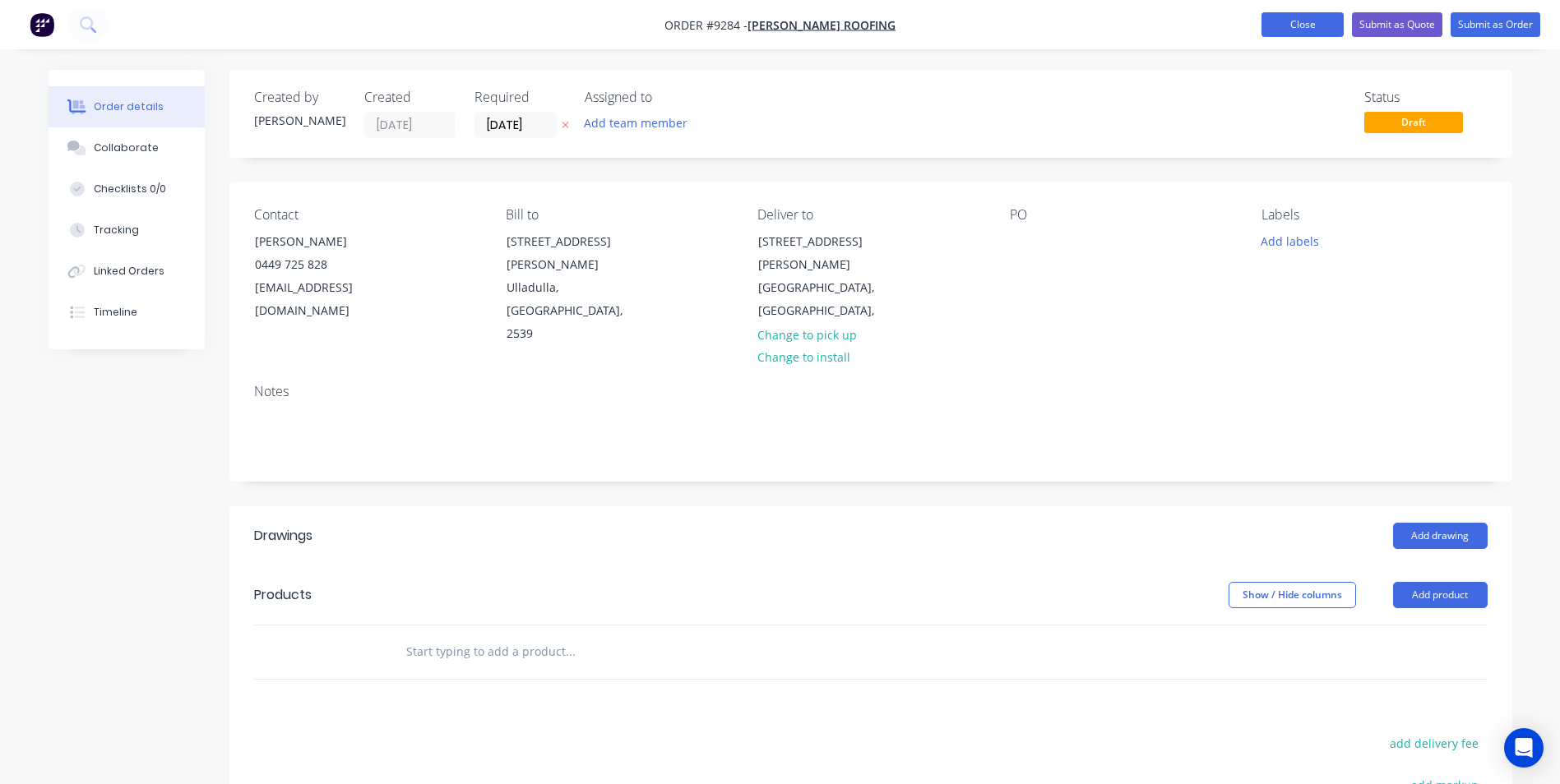
click at [1302, 27] on button "Close" at bounding box center [1302, 25] width 82 height 25
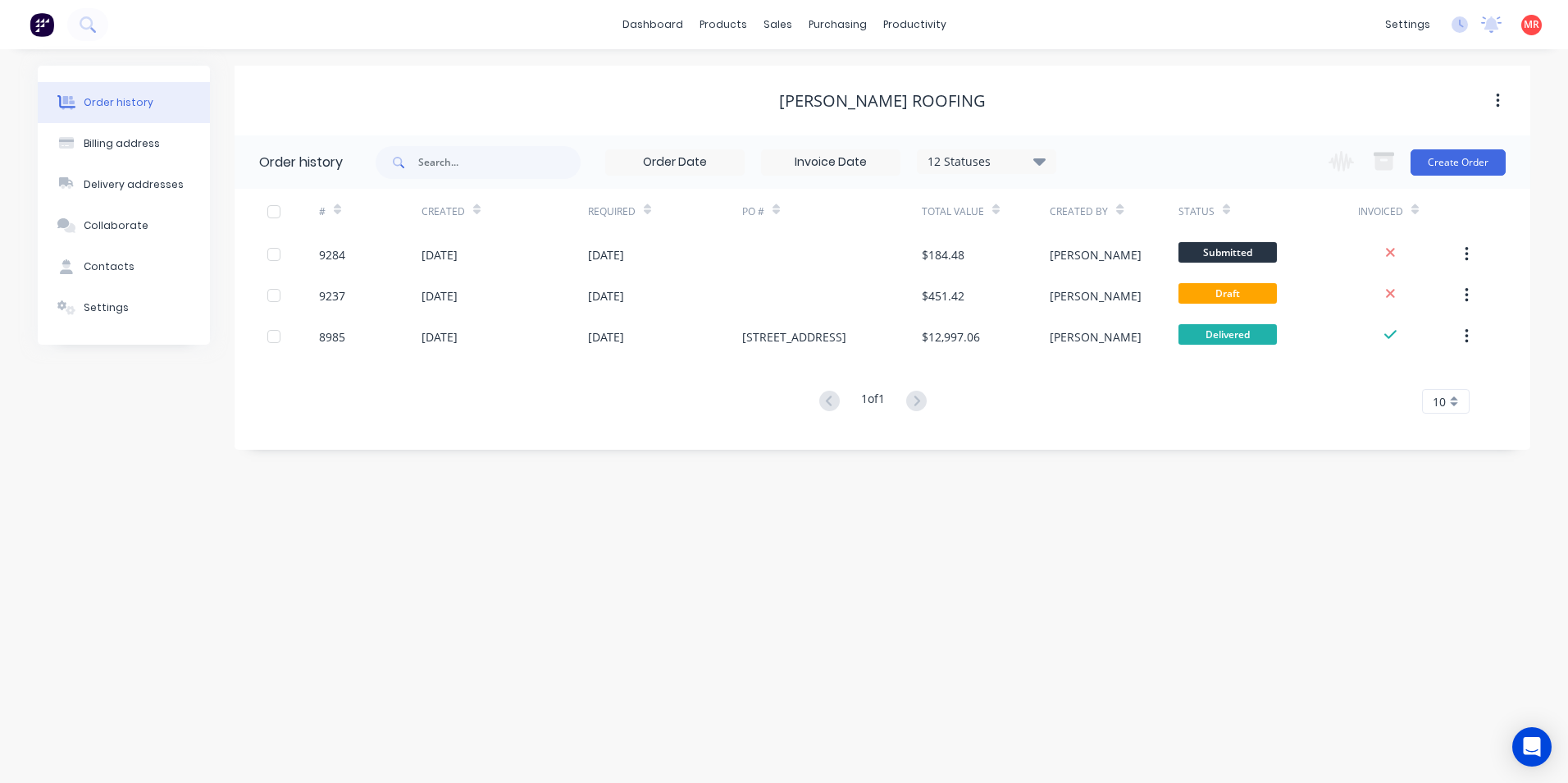
click at [44, 27] on img at bounding box center [42, 25] width 25 height 25
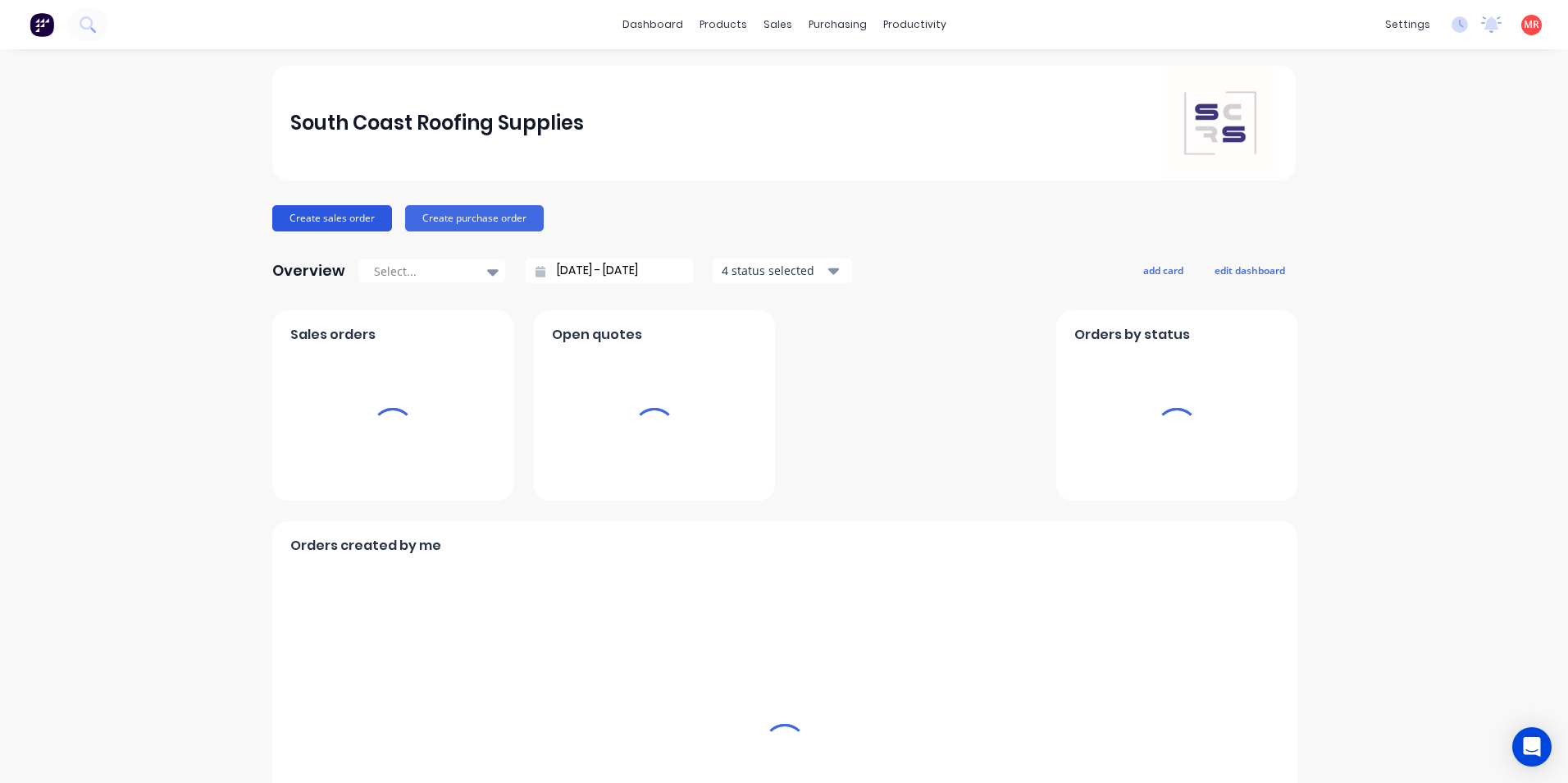
click at [303, 222] on button "Create sales order" at bounding box center [332, 218] width 120 height 26
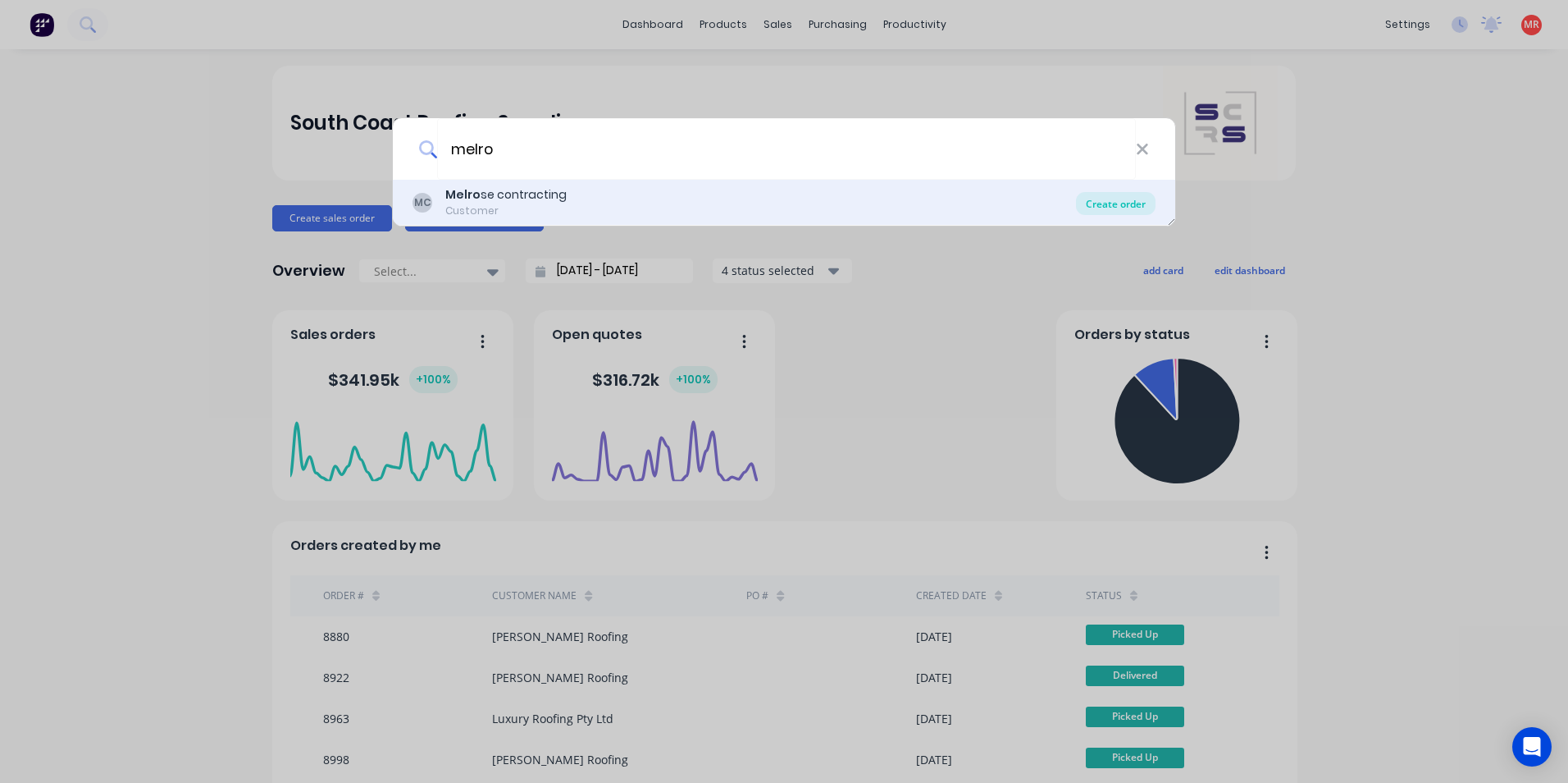
type input "melro"
click at [1100, 206] on div "Create order" at bounding box center [1116, 204] width 79 height 23
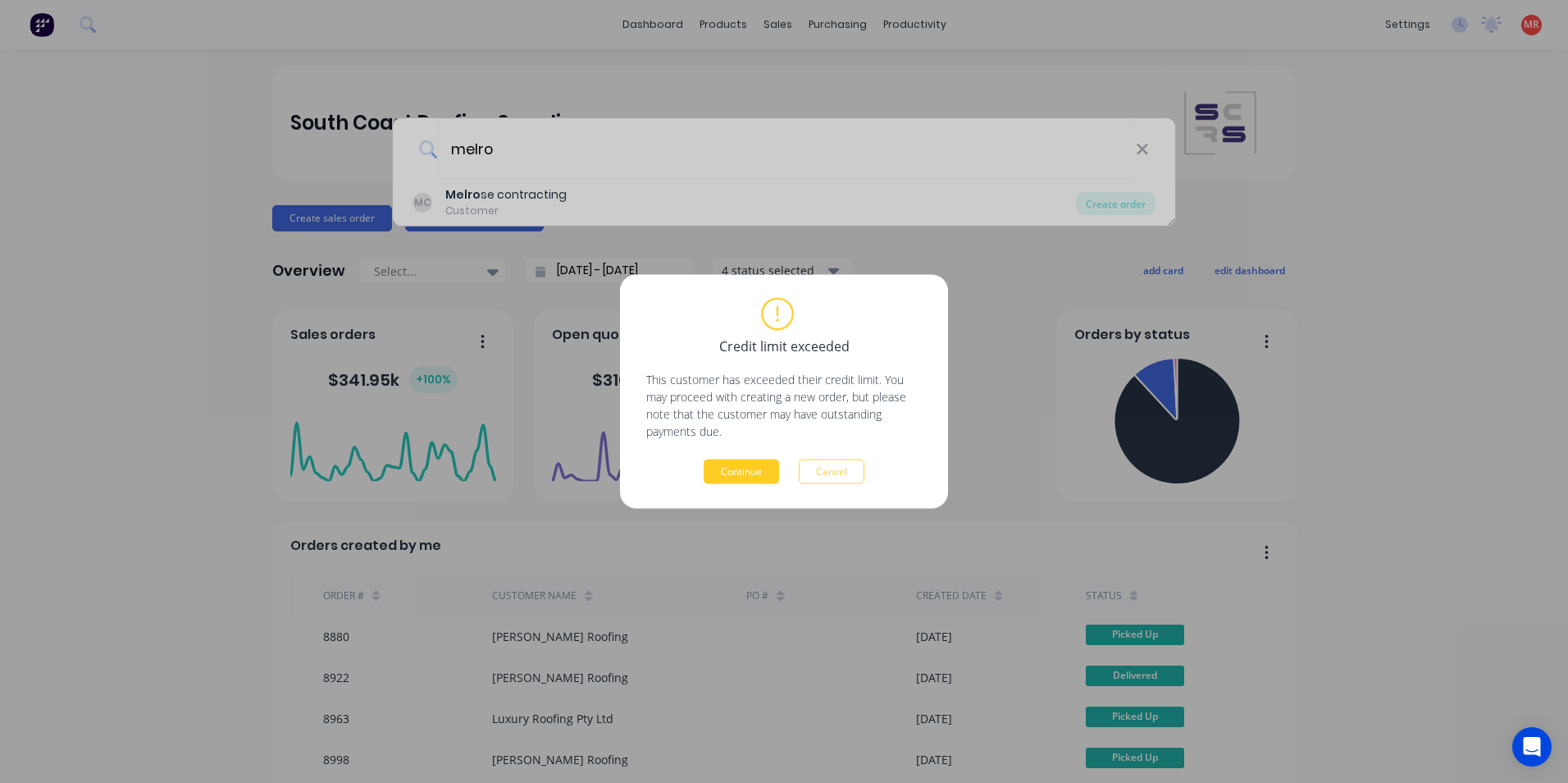
click at [719, 462] on button "Continue" at bounding box center [742, 472] width 76 height 25
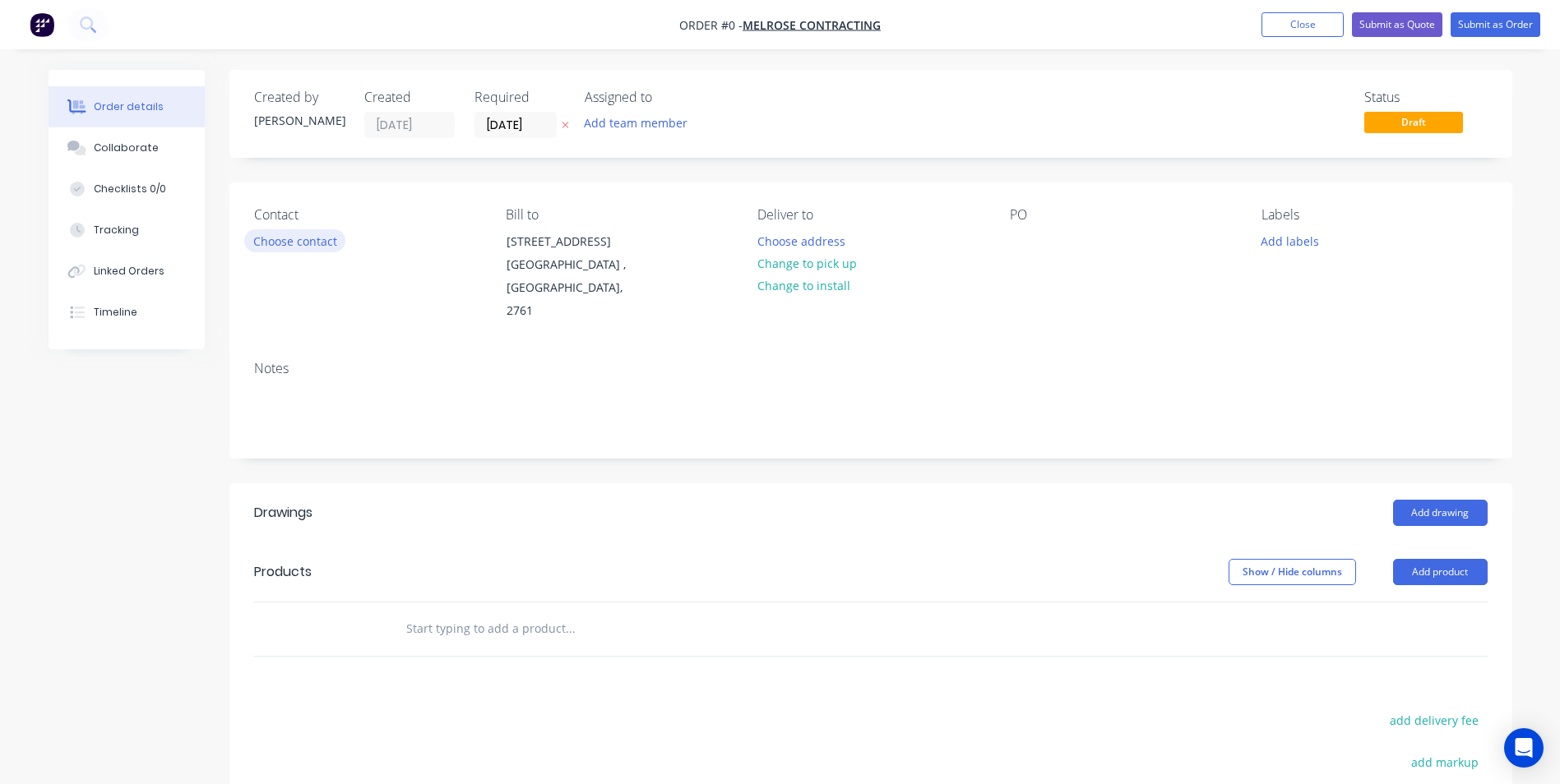
click at [293, 245] on button "Choose contact" at bounding box center [294, 240] width 101 height 22
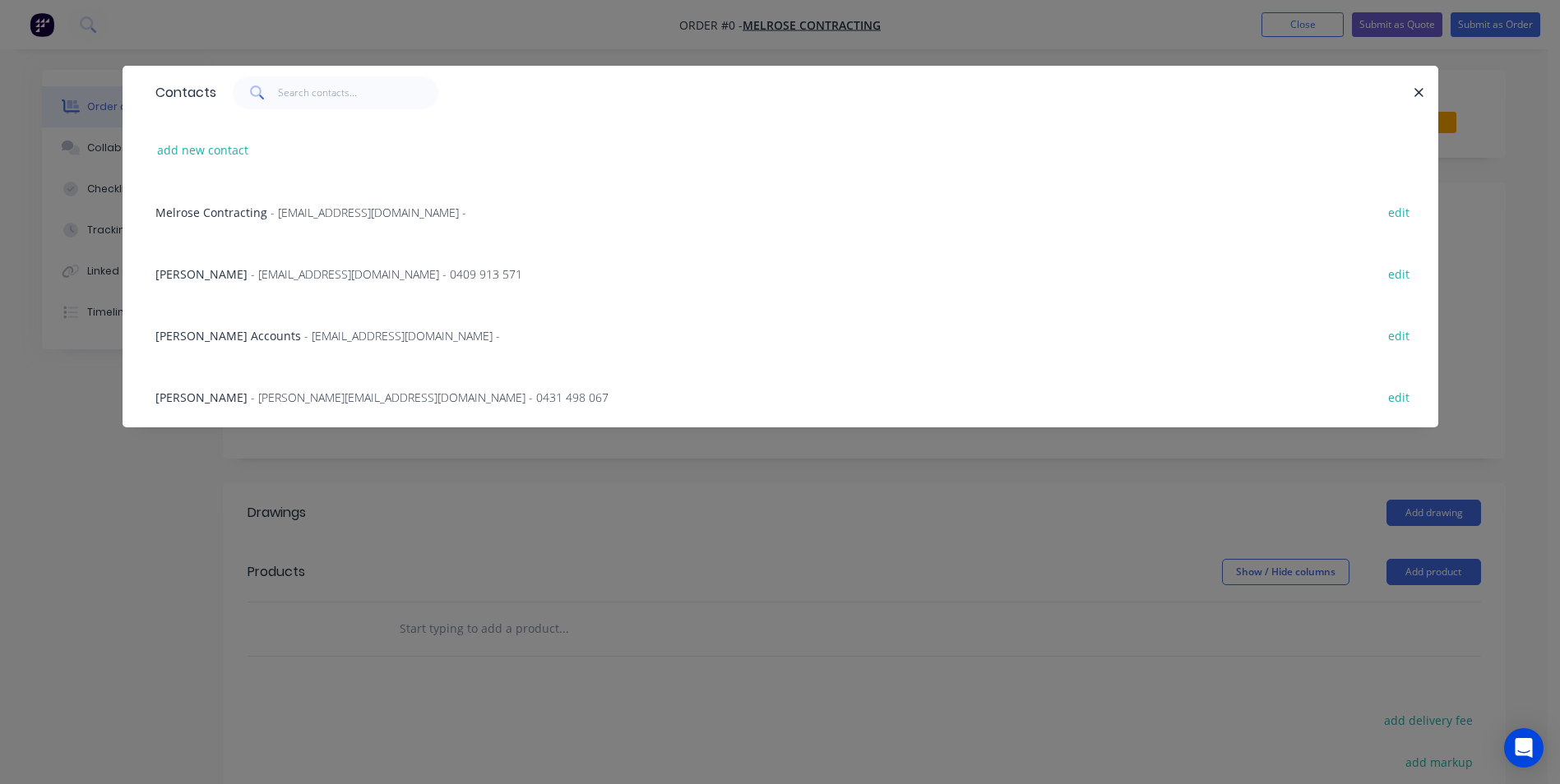
click at [279, 274] on span "- Brettc@melroseroofing.com.au - 0409 913 571" at bounding box center [386, 274] width 271 height 15
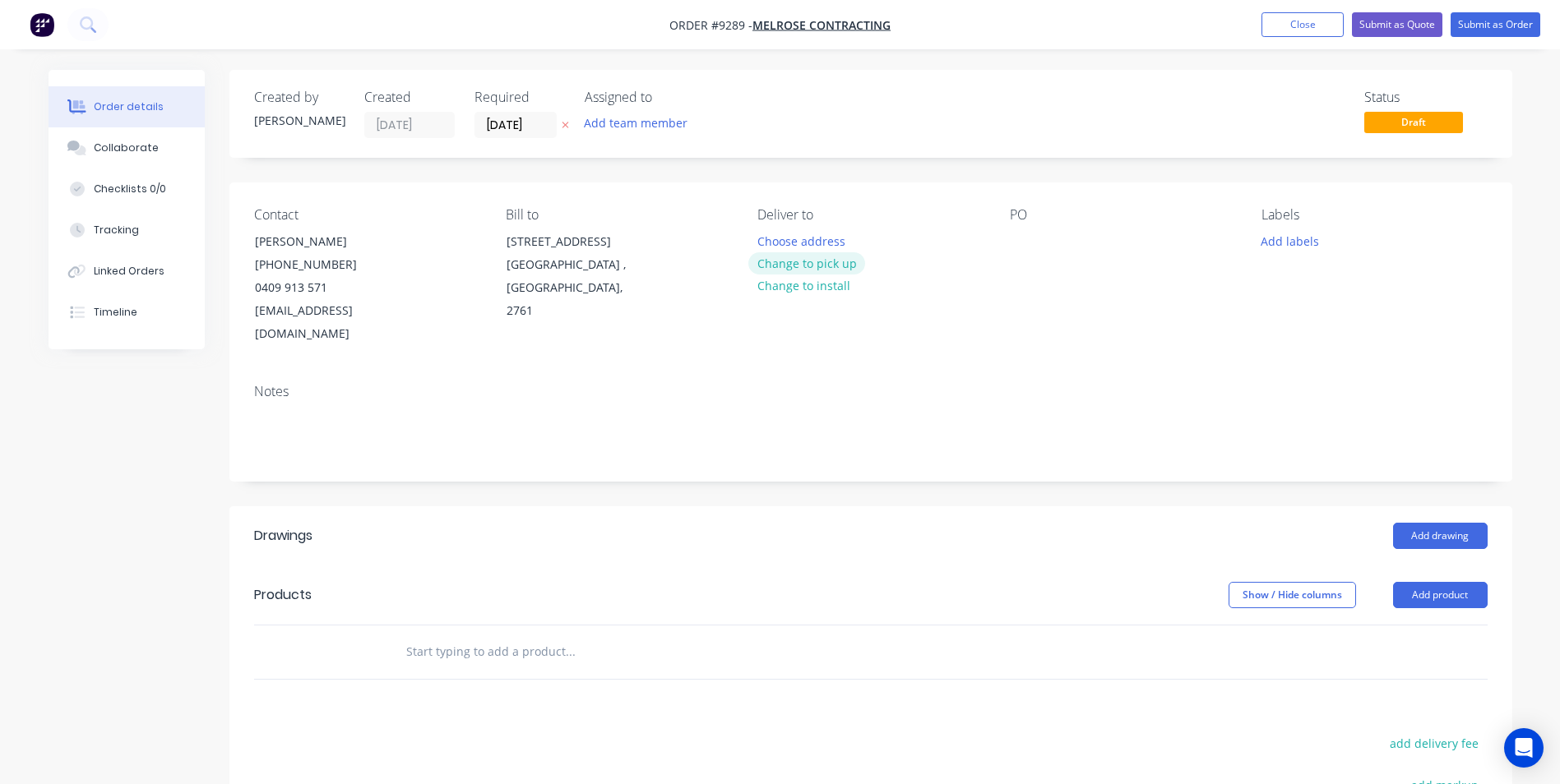
click at [827, 268] on button "Change to pick up" at bounding box center [806, 263] width 117 height 22
click at [1026, 240] on div at bounding box center [1022, 240] width 26 height 24
click at [1404, 523] on button "Add drawing" at bounding box center [1440, 535] width 95 height 26
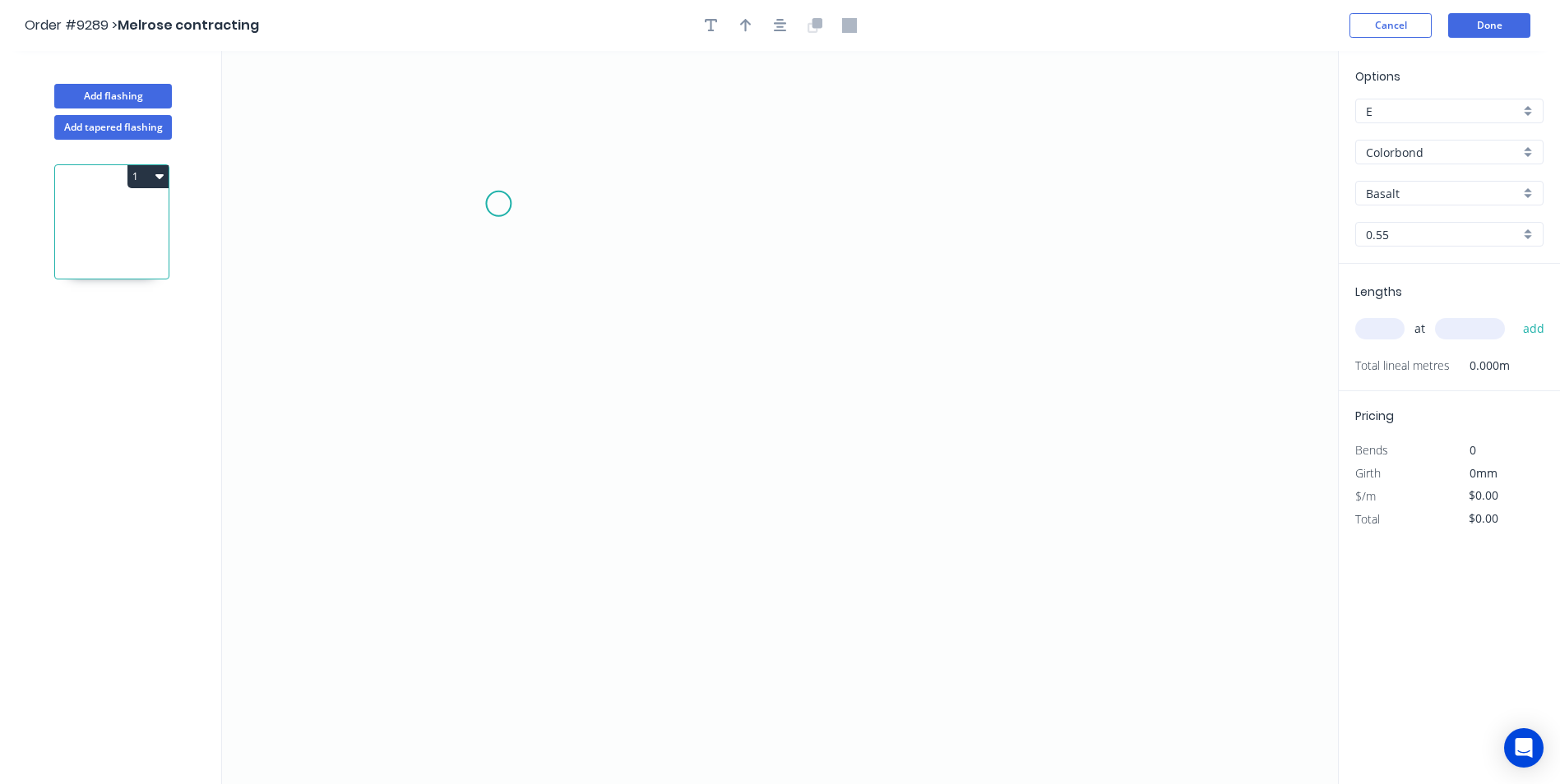
click at [506, 212] on icon "0" at bounding box center [779, 417] width 1115 height 733
click at [477, 533] on icon "0" at bounding box center [779, 417] width 1115 height 733
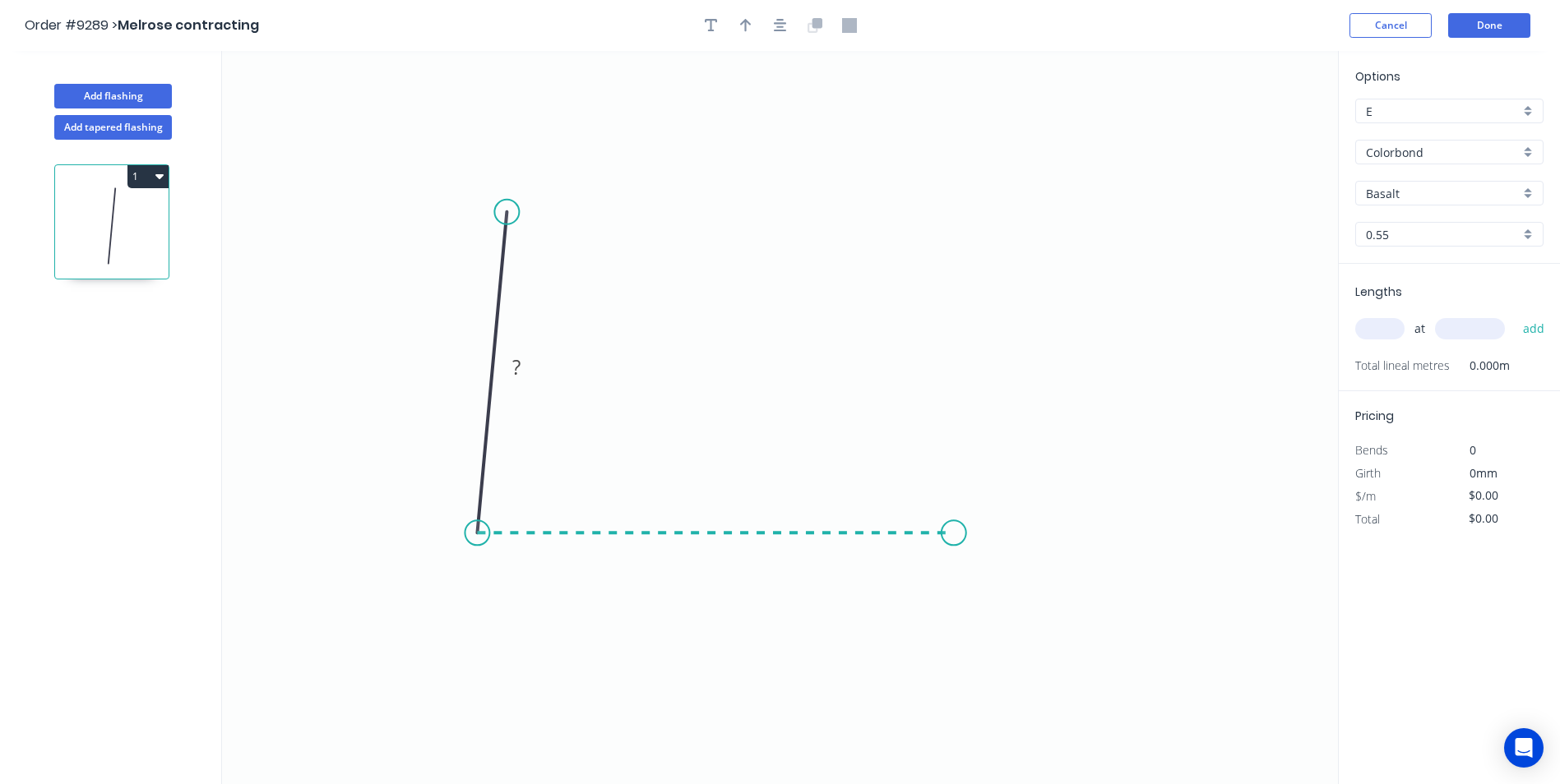
click at [954, 548] on icon "0 ?" at bounding box center [779, 417] width 1115 height 733
click at [464, 362] on tspan "?" at bounding box center [467, 362] width 8 height 27
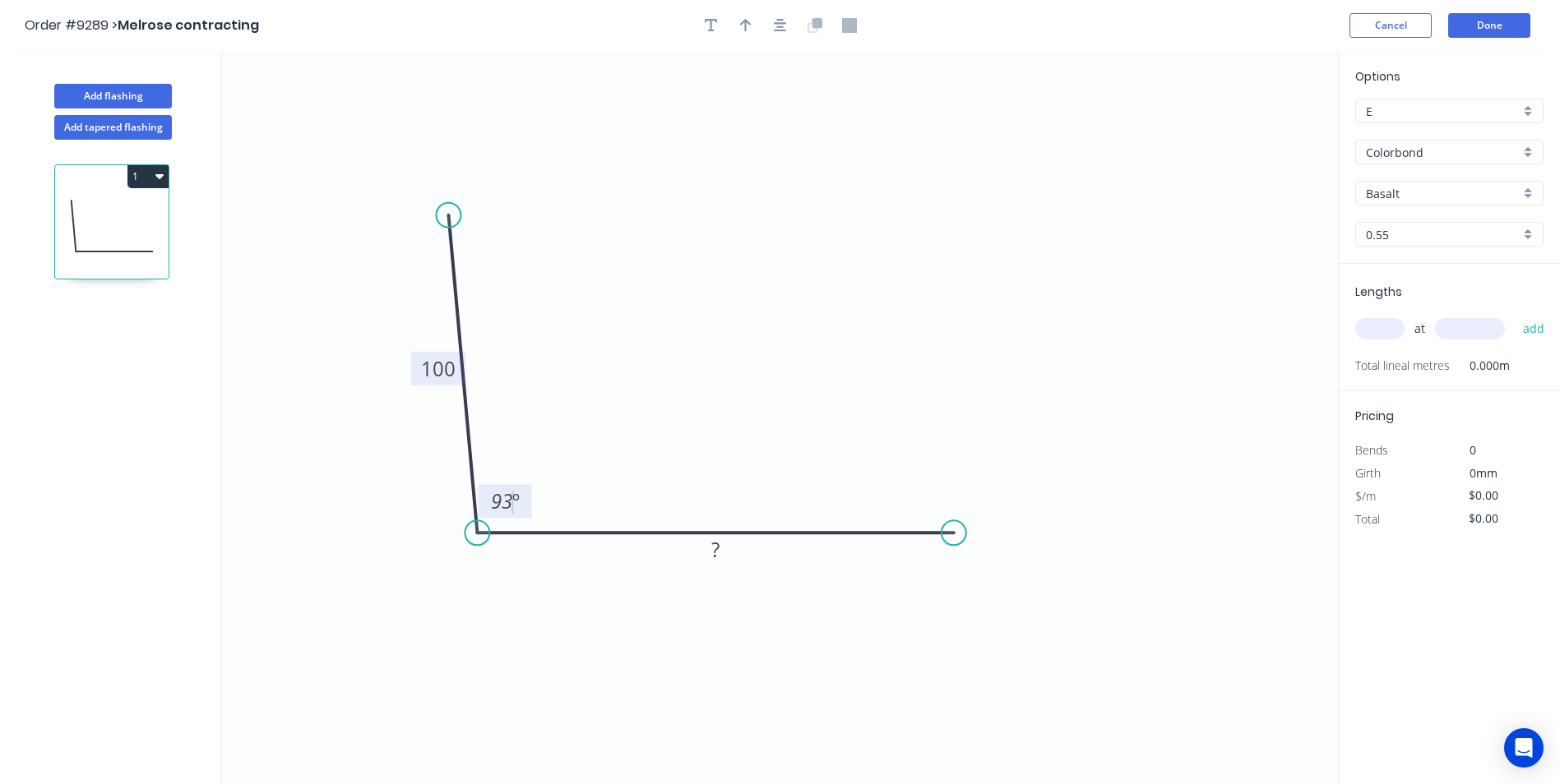
drag, startPoint x: 504, startPoint y: 210, endPoint x: 448, endPoint y: 215, distance: 56.2
click at [448, 215] on circle at bounding box center [448, 215] width 25 height 25
click at [715, 549] on tspan "?" at bounding box center [715, 549] width 8 height 27
click at [830, 402] on icon "0 100 100 93 º" at bounding box center [779, 417] width 1115 height 733
type input "$5.12"
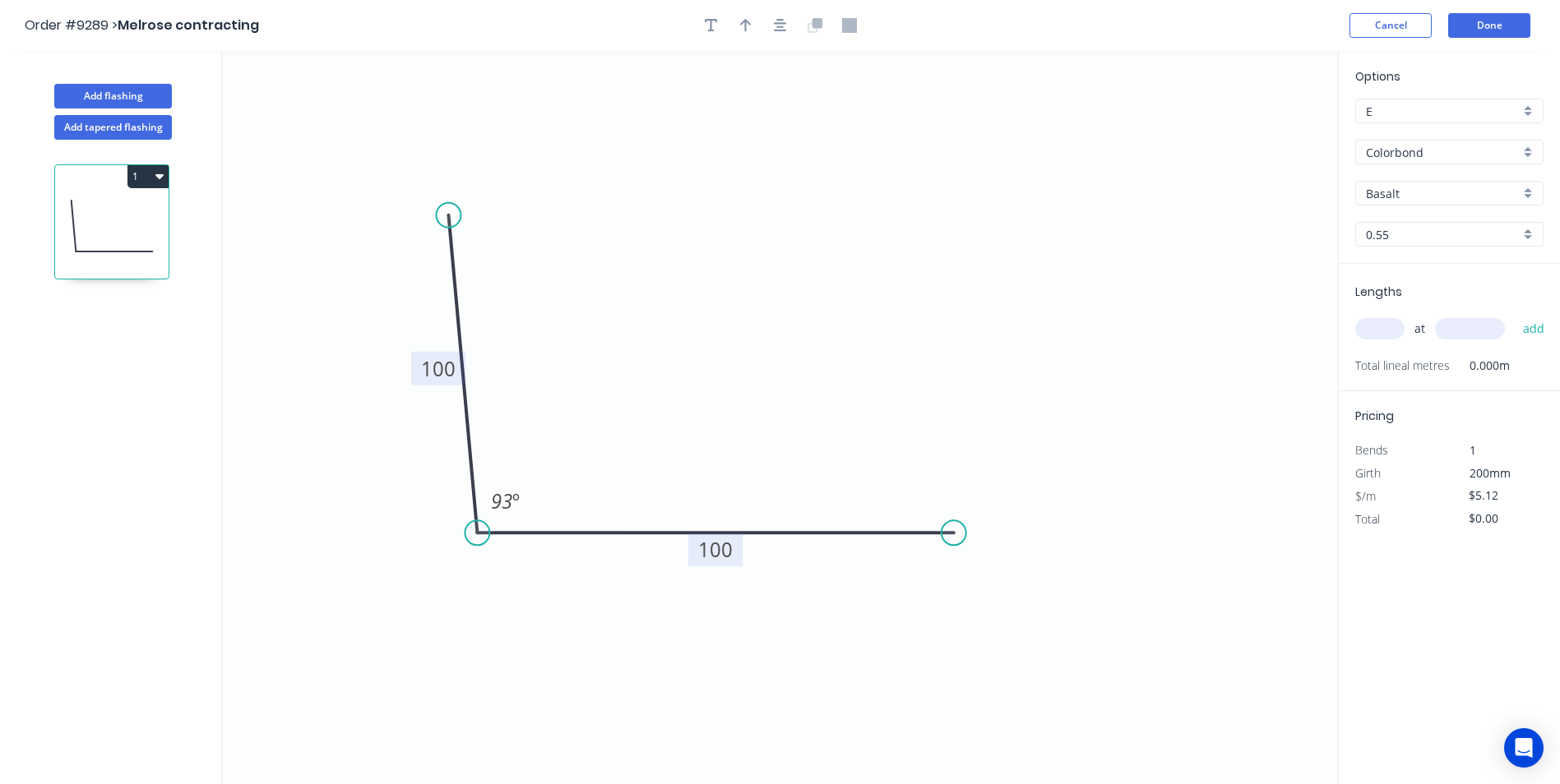
click at [747, 39] on header "Order #9289 > Melrose contracting Cancel Done" at bounding box center [780, 25] width 1560 height 51
click at [750, 29] on icon "button" at bounding box center [745, 25] width 12 height 15
click at [1254, 130] on icon at bounding box center [1254, 114] width 15 height 53
drag, startPoint x: 1254, startPoint y: 130, endPoint x: 792, endPoint y: 372, distance: 521.5
click at [765, 372] on icon at bounding box center [779, 356] width 47 height 47
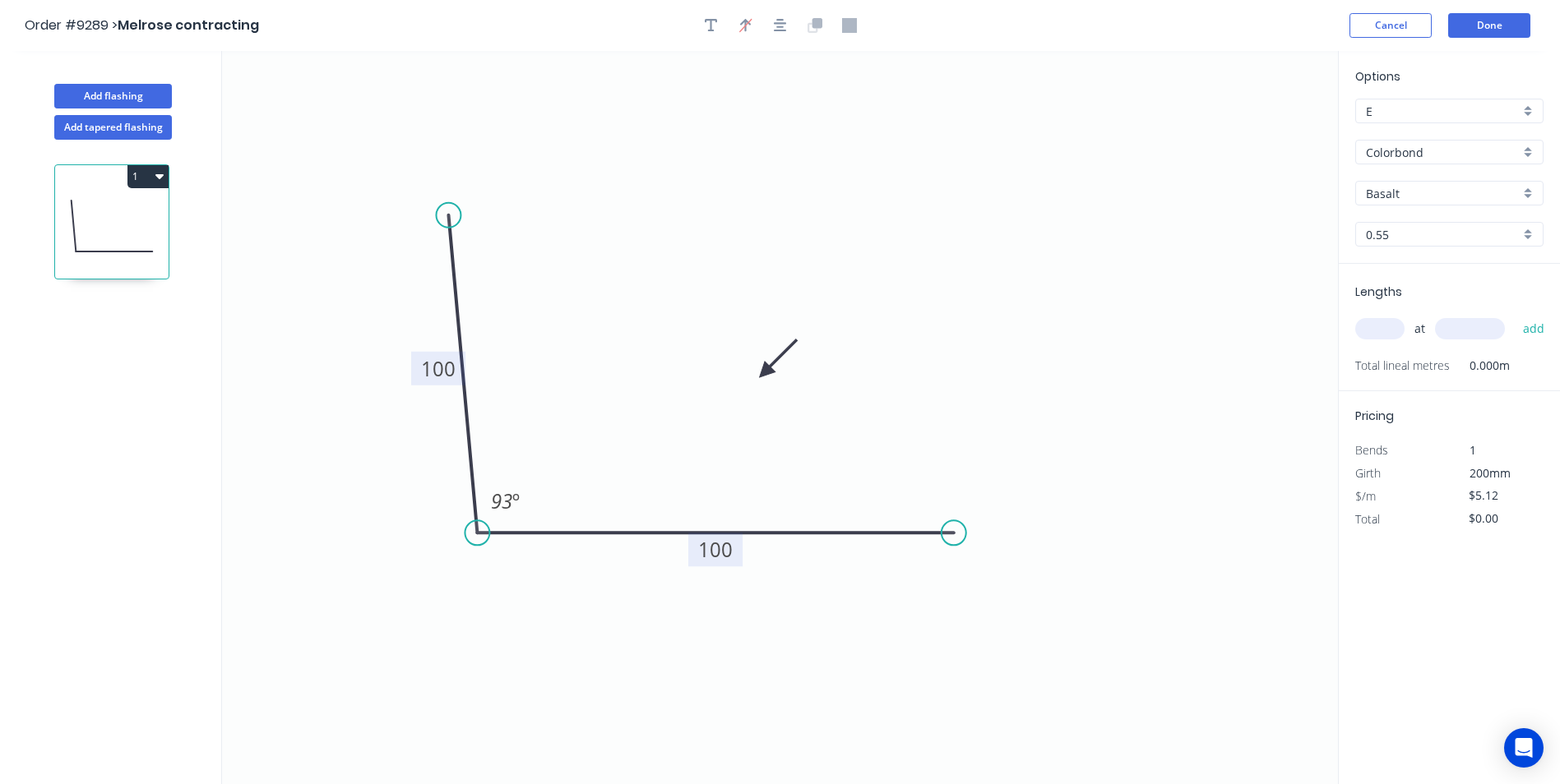
click at [1397, 328] on input "text" at bounding box center [1379, 329] width 49 height 21
click at [1522, 191] on div "Basalt" at bounding box center [1449, 193] width 188 height 25
click at [1479, 254] on div "Bluegum" at bounding box center [1449, 253] width 187 height 29
type input "Bluegum"
click at [1383, 325] on input "text" at bounding box center [1379, 329] width 49 height 21
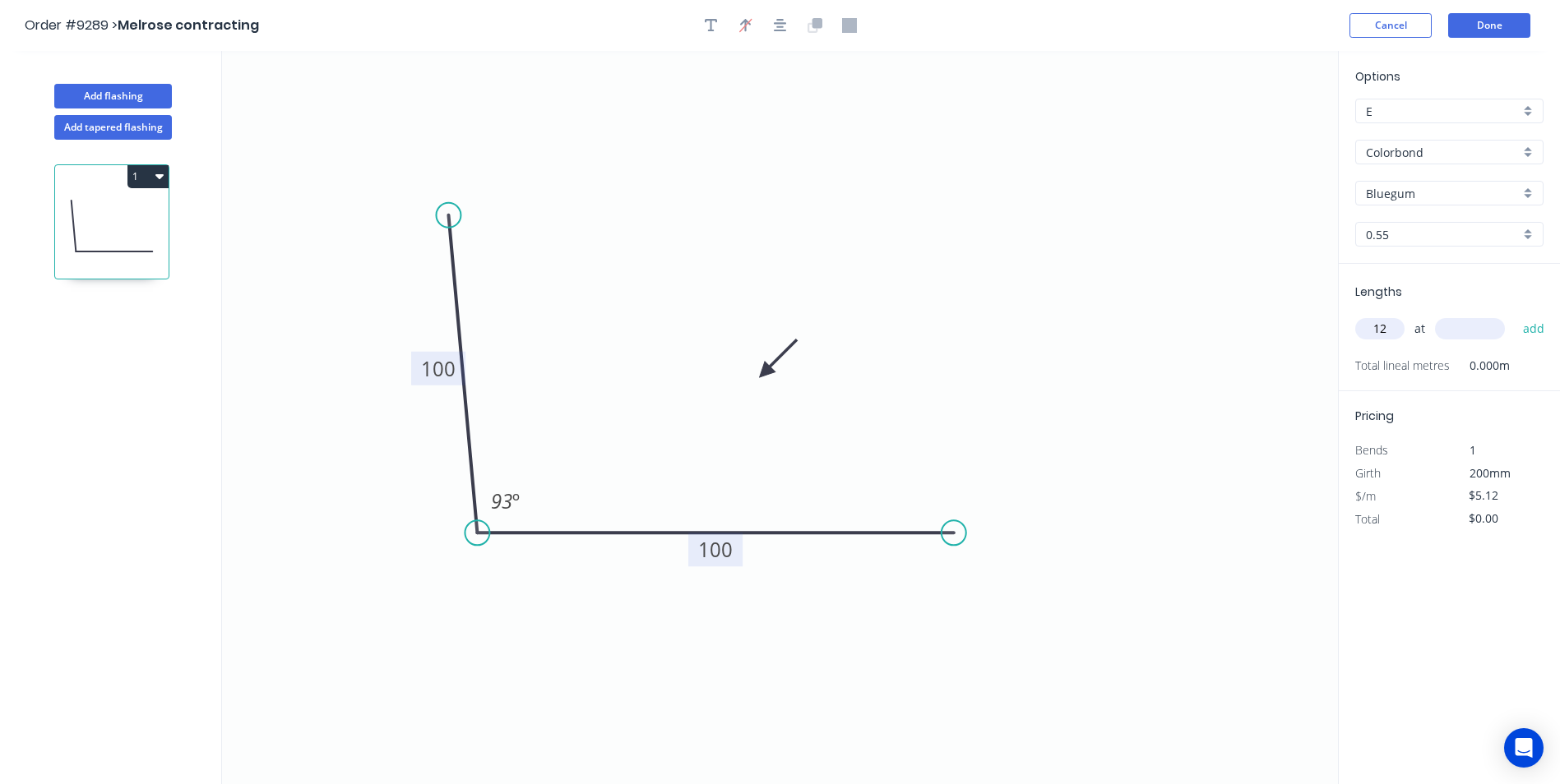
type input "1"
type input "2"
type input "1200"
click at [1514, 315] on button "add" at bounding box center [1533, 328] width 38 height 28
type input "$12.29"
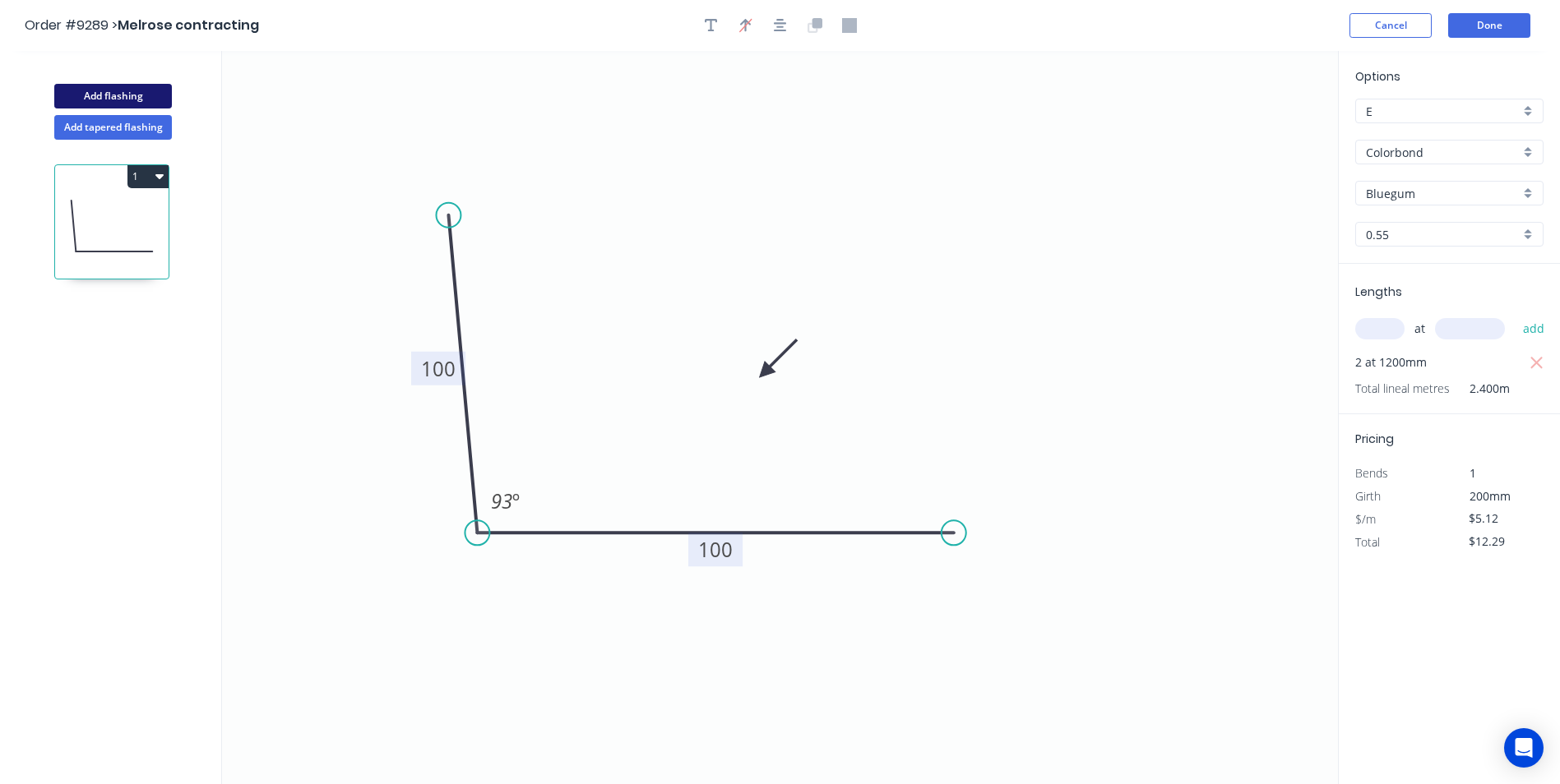
click at [119, 93] on button "Add flashing" at bounding box center [113, 97] width 117 height 25
type input "$0.00"
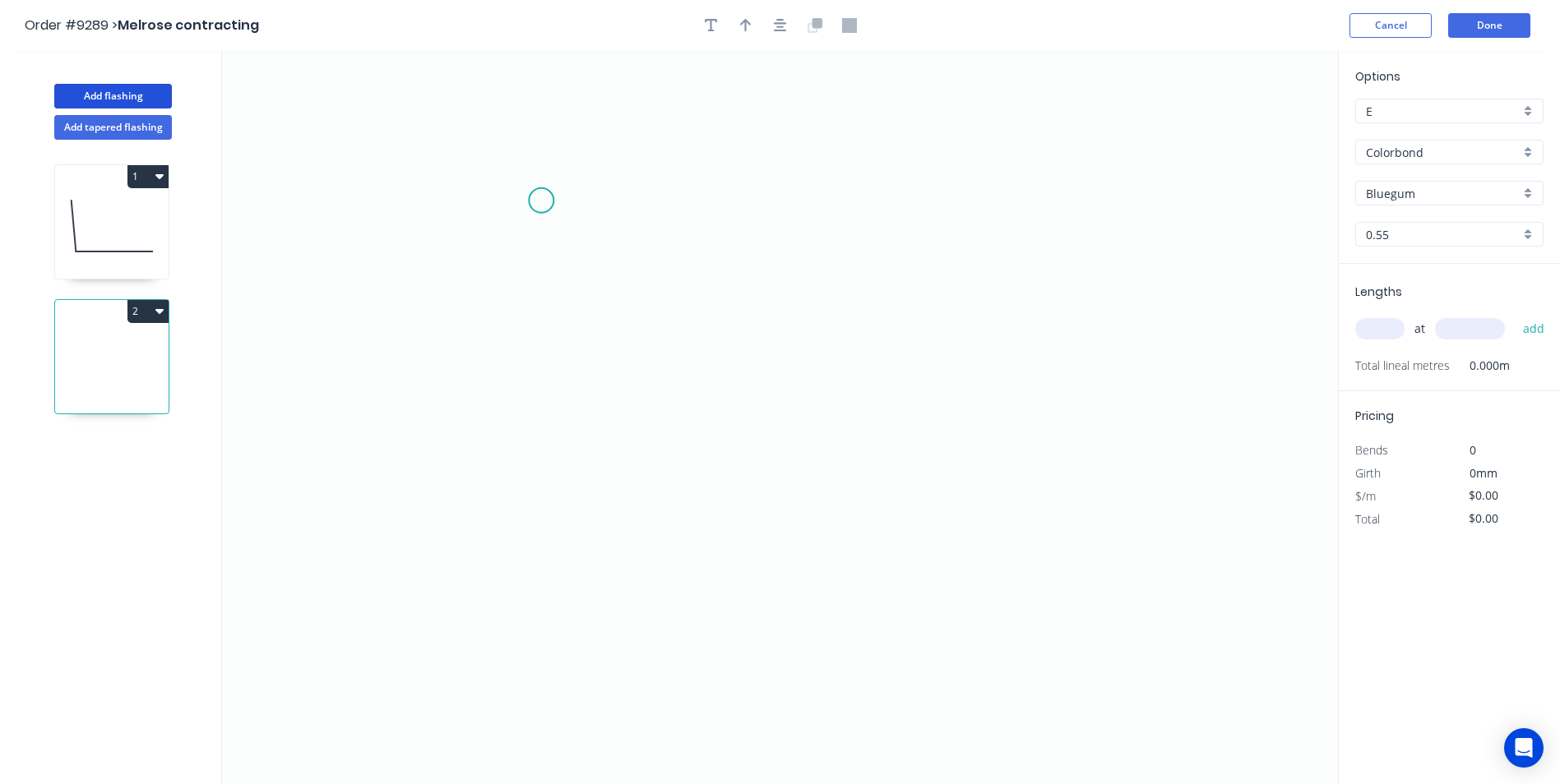
click at [541, 200] on icon "0" at bounding box center [779, 417] width 1115 height 733
click at [704, 197] on icon "0" at bounding box center [779, 417] width 1115 height 733
click at [689, 590] on icon "0 ?" at bounding box center [779, 417] width 1115 height 733
click at [668, 672] on icon "0 ? ?" at bounding box center [779, 417] width 1115 height 733
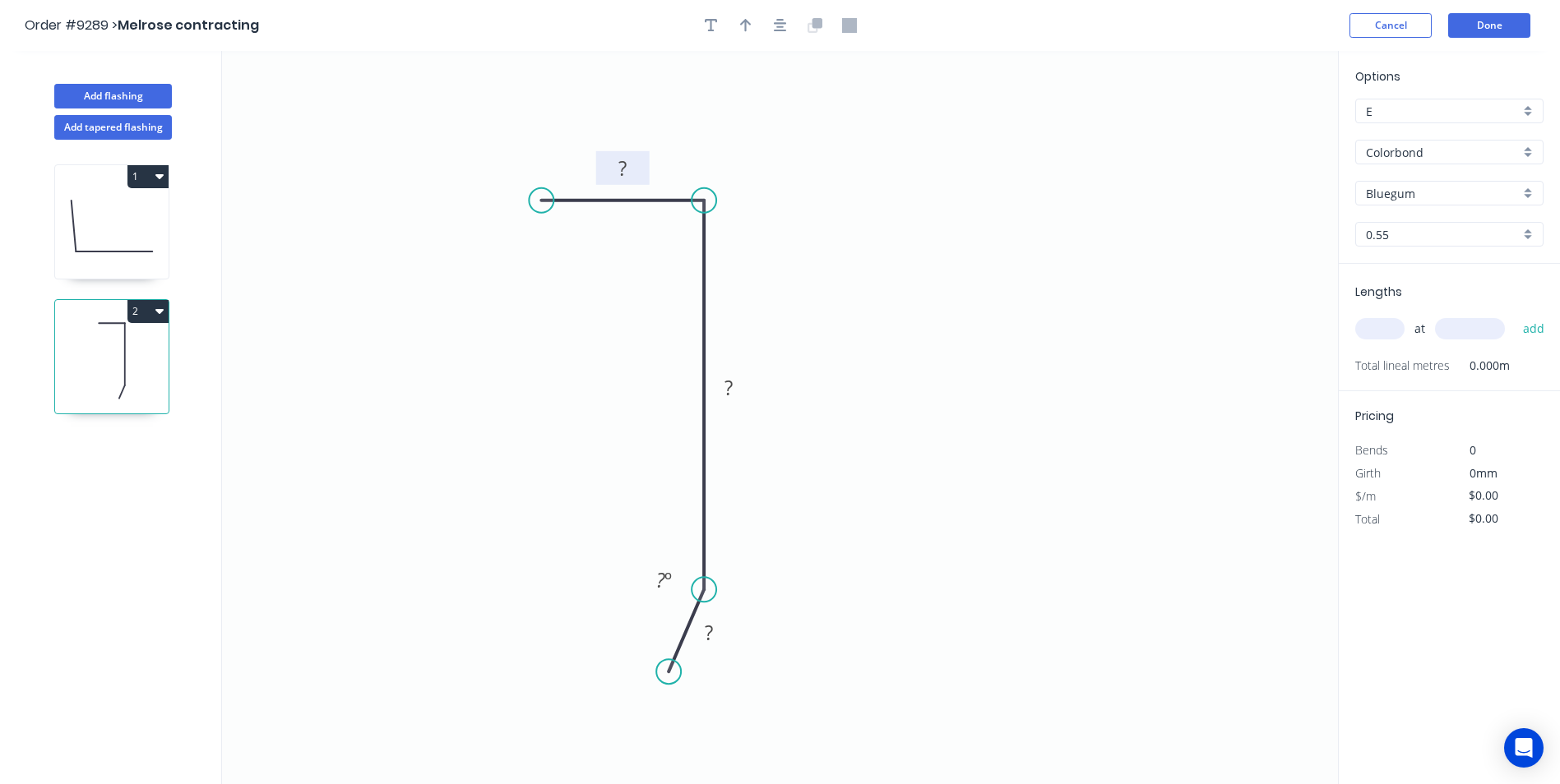
click at [630, 163] on rect at bounding box center [622, 169] width 33 height 23
drag, startPoint x: 852, startPoint y: 94, endPoint x: 830, endPoint y: 67, distance: 34.8
click at [848, 81] on icon "0 15 40 10 160 º" at bounding box center [779, 417] width 1115 height 733
type input "$4.02"
click at [754, 28] on button "button" at bounding box center [746, 26] width 25 height 25
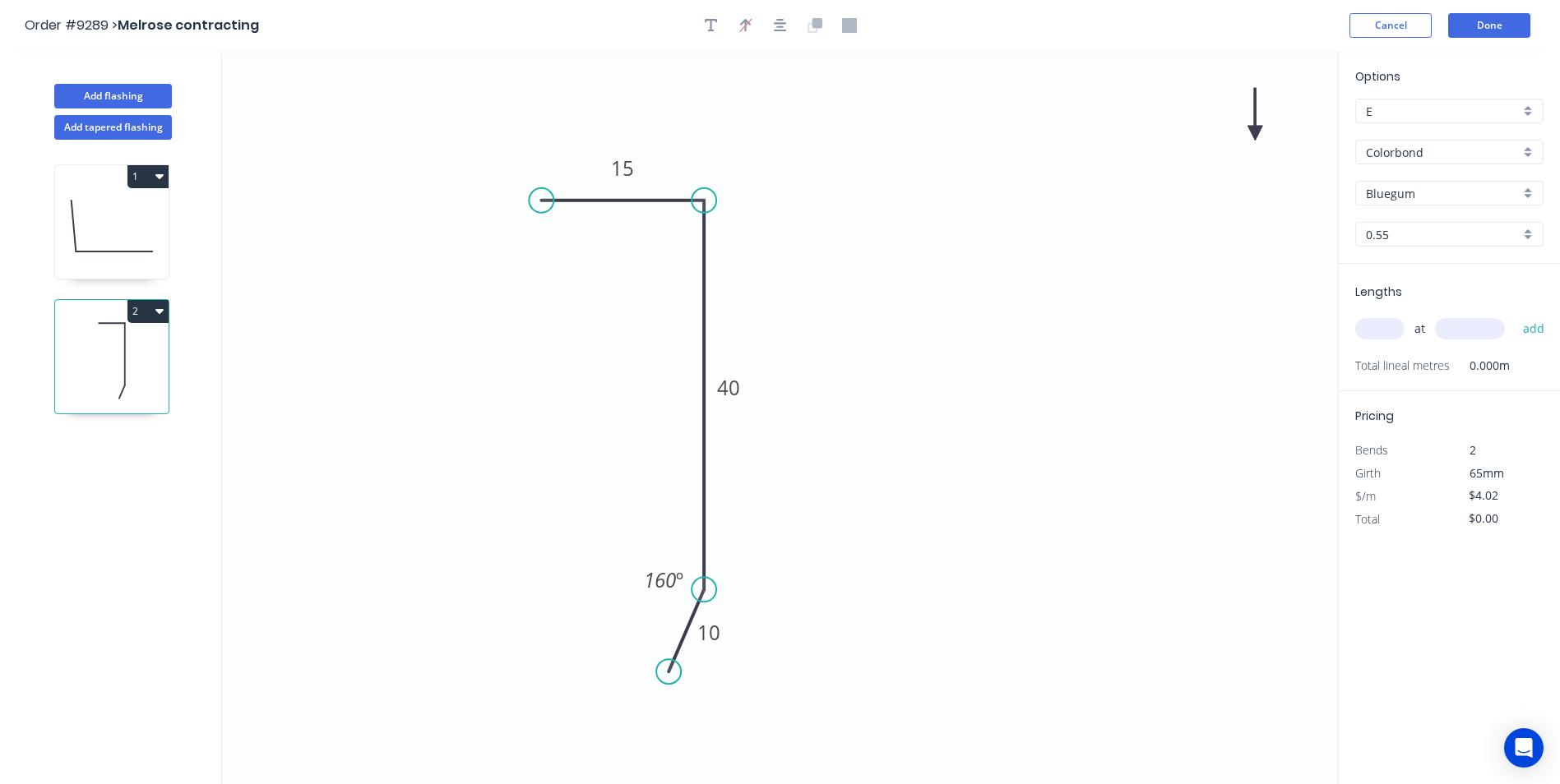
click at [1256, 129] on icon at bounding box center [1254, 114] width 15 height 53
click at [1256, 129] on icon at bounding box center [1255, 110] width 15 height 53
drag, startPoint x: 1256, startPoint y: 129, endPoint x: 918, endPoint y: 261, distance: 362.9
click at [918, 261] on icon at bounding box center [930, 248] width 47 height 47
click at [1369, 329] on input "text" at bounding box center [1379, 329] width 49 height 21
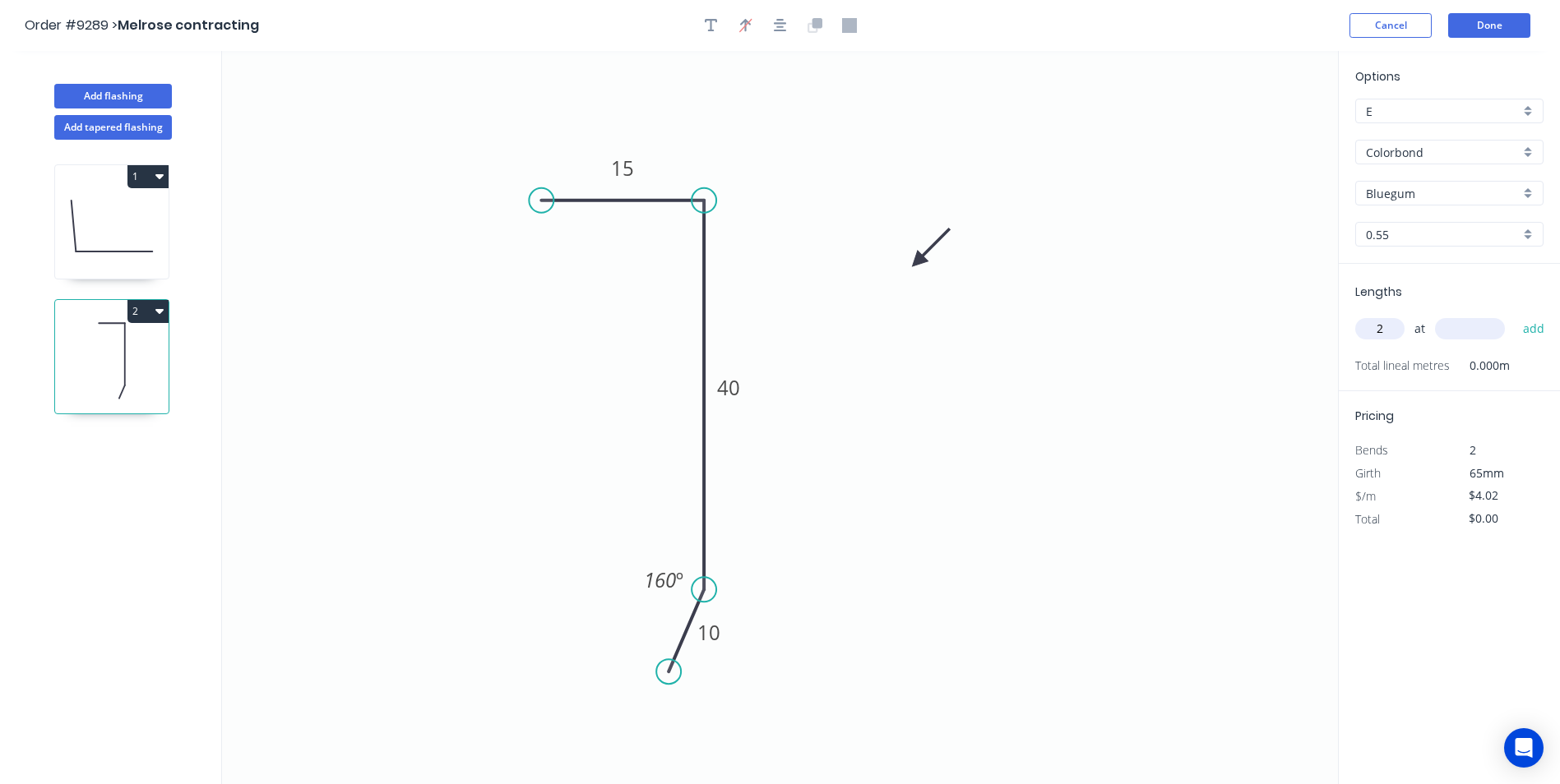
type input "2"
type input "1000"
click at [1514, 315] on button "add" at bounding box center [1533, 328] width 38 height 28
type input "$8.04"
click at [128, 92] on button "Add flashing" at bounding box center [113, 97] width 117 height 25
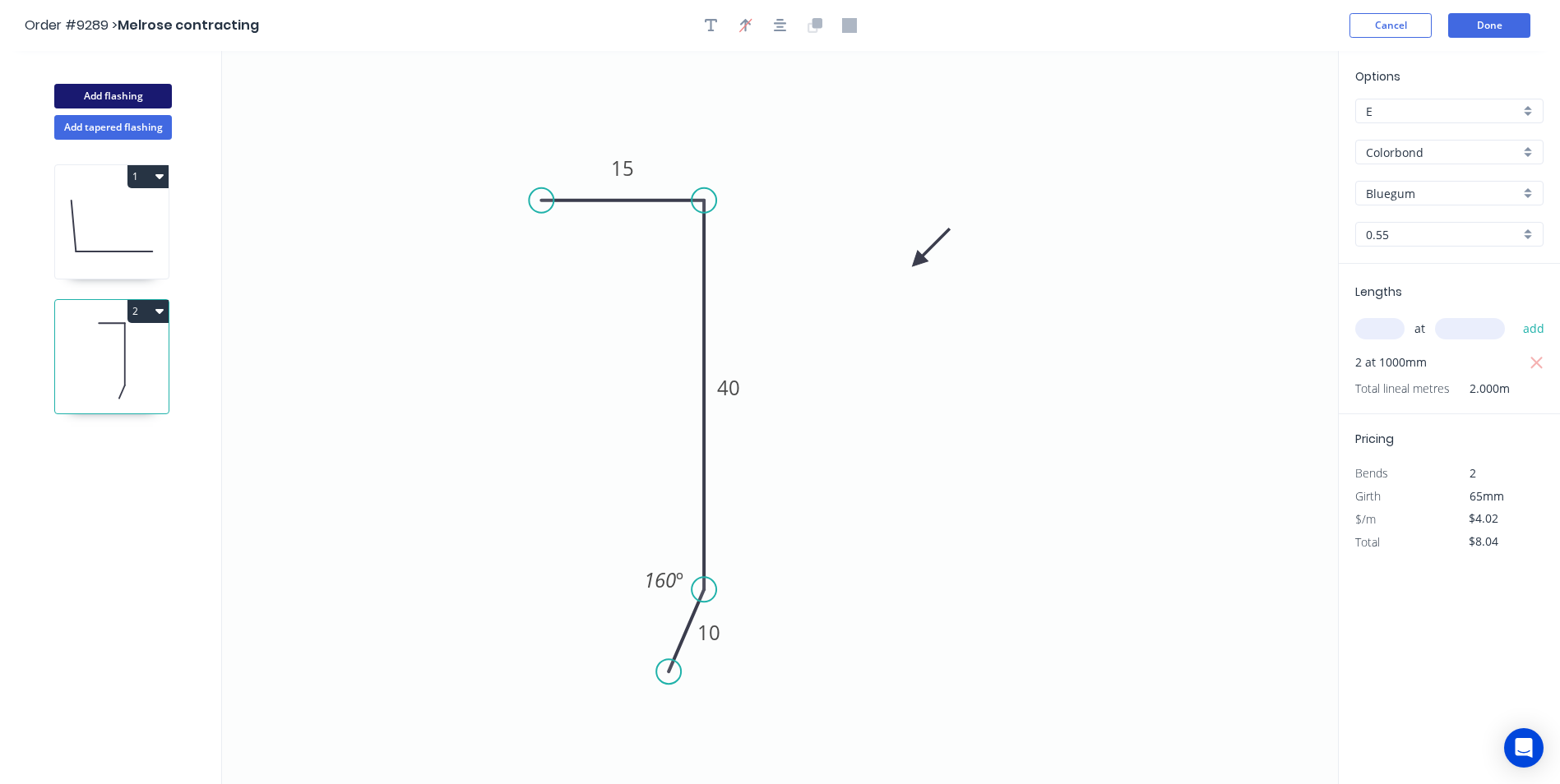
type input "$0.00"
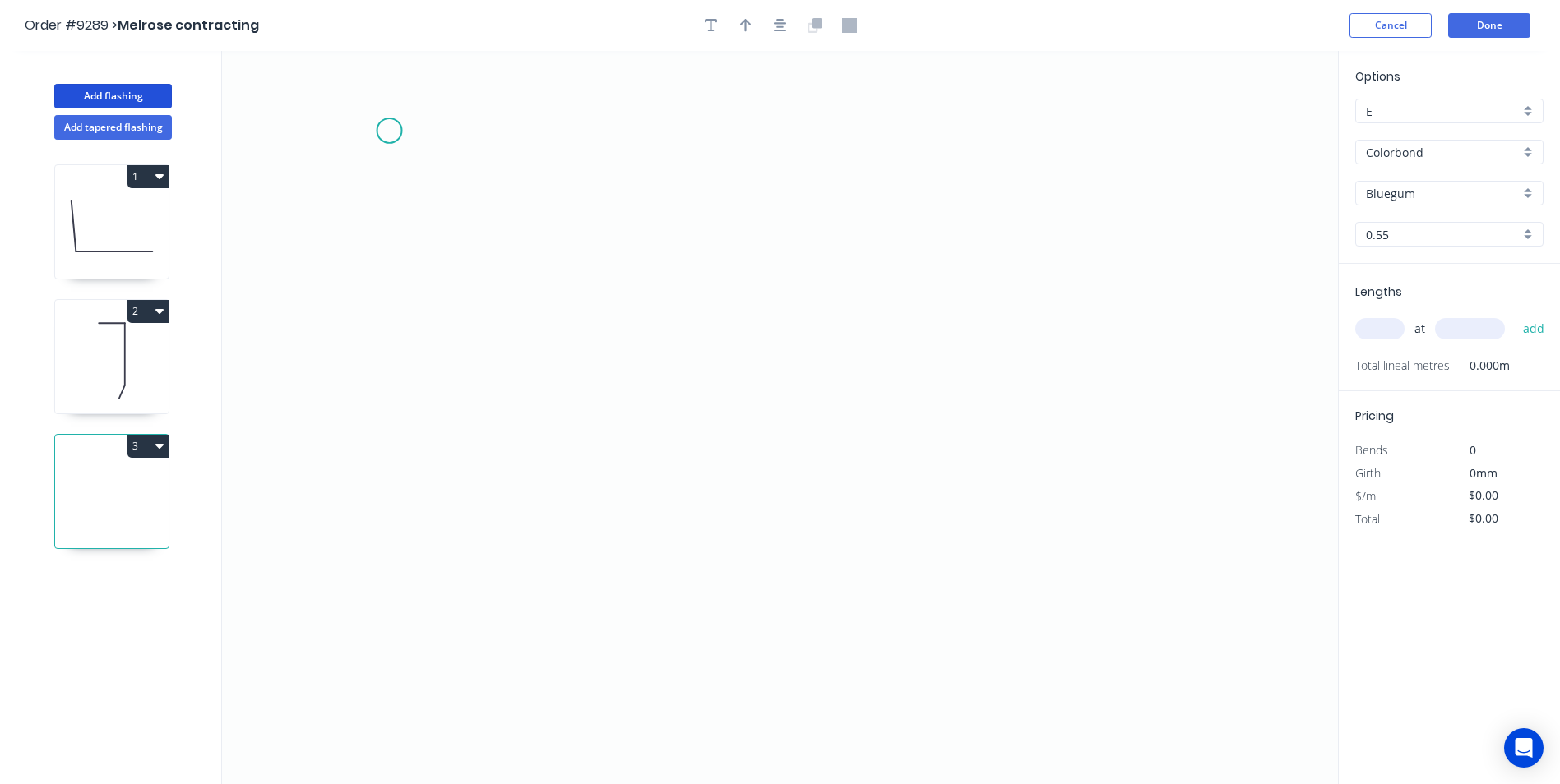
drag, startPoint x: 389, startPoint y: 131, endPoint x: 429, endPoint y: 127, distance: 40.2
click at [411, 127] on icon "0" at bounding box center [779, 417] width 1115 height 733
click at [1226, 138] on icon "0 ?" at bounding box center [779, 417] width 1115 height 733
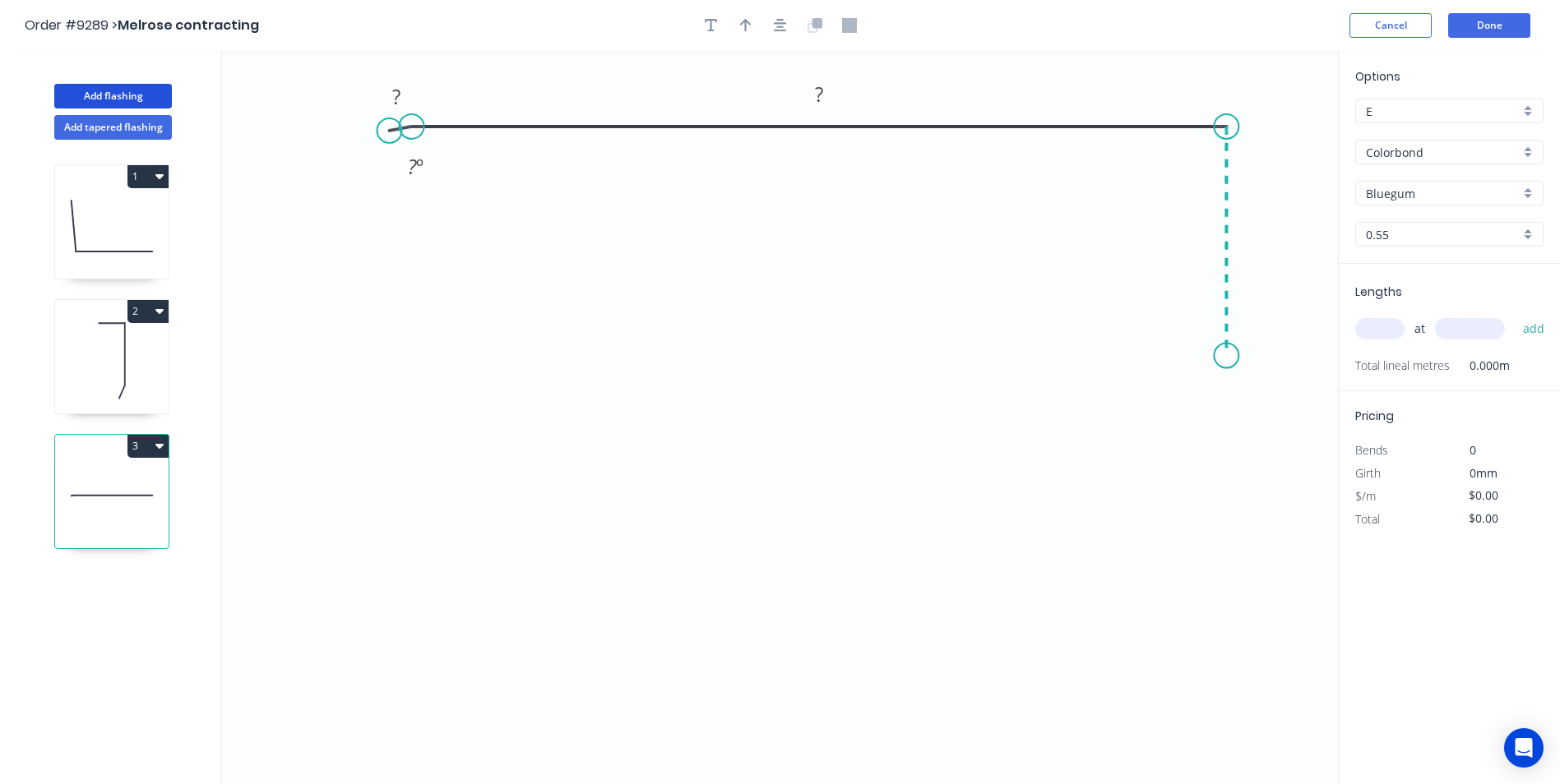
click at [1233, 356] on icon "0 ? ? ? º" at bounding box center [779, 417] width 1115 height 733
click at [1199, 396] on icon "0 ? ? ? ? º" at bounding box center [779, 417] width 1115 height 733
click at [1199, 396] on circle at bounding box center [1198, 396] width 25 height 25
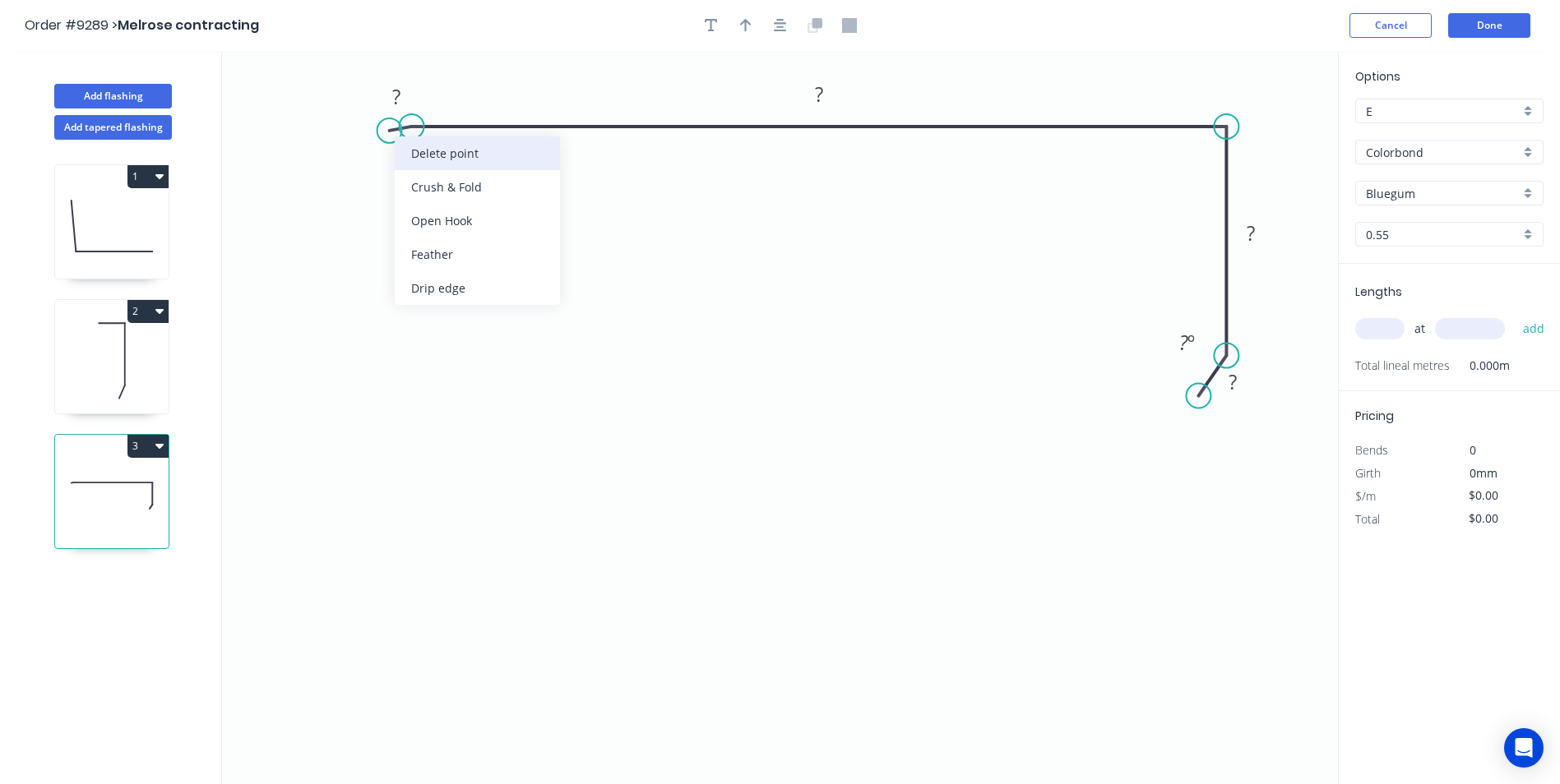
click at [428, 157] on div "Delete point" at bounding box center [477, 154] width 165 height 34
click at [813, 87] on rect at bounding box center [818, 96] width 33 height 23
drag, startPoint x: 822, startPoint y: 257, endPoint x: 993, endPoint y: 231, distance: 173.0
click at [824, 257] on icon "0 750 40 10 160 º" at bounding box center [779, 417] width 1115 height 733
type input "$20.03"
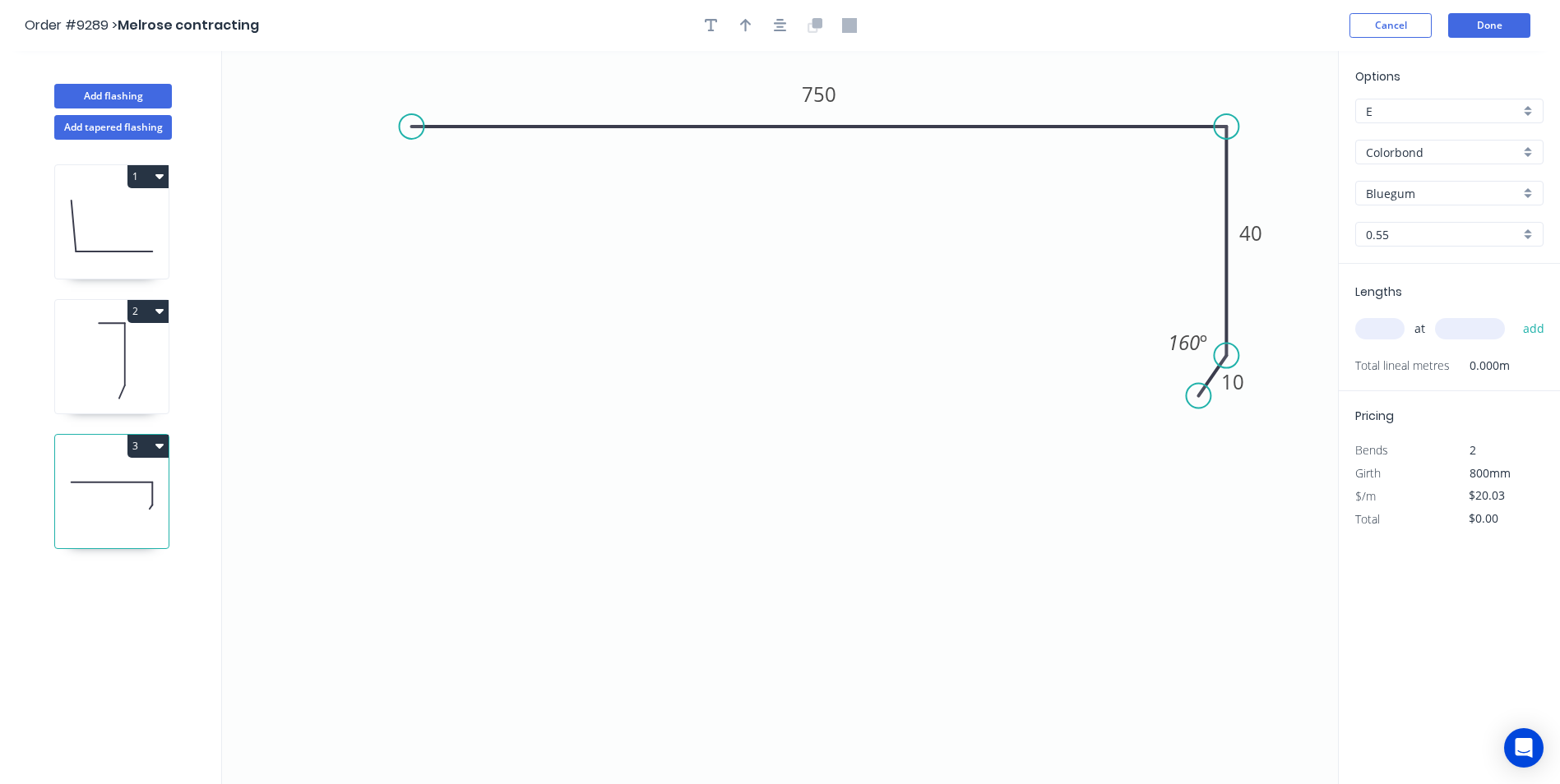
click at [1393, 324] on input "text" at bounding box center [1379, 329] width 49 height 21
type input "2"
type input "1200"
click at [1514, 315] on button "add" at bounding box center [1533, 328] width 38 height 28
type input "$48.07"
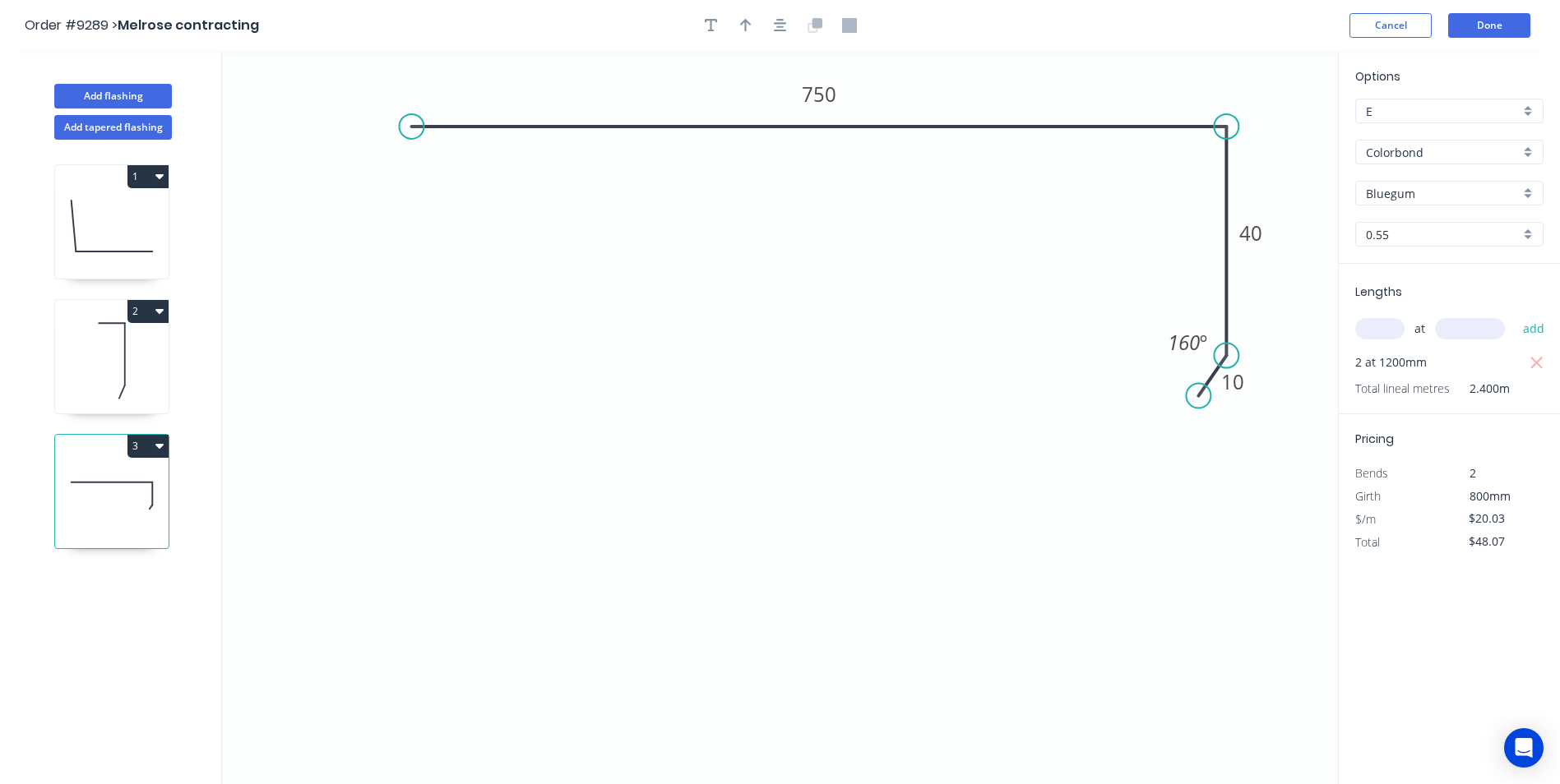
click at [1501, 38] on header "Order #9289 > Melrose contracting Cancel Done" at bounding box center [780, 25] width 1560 height 51
click at [1507, 21] on button "Done" at bounding box center [1489, 26] width 82 height 25
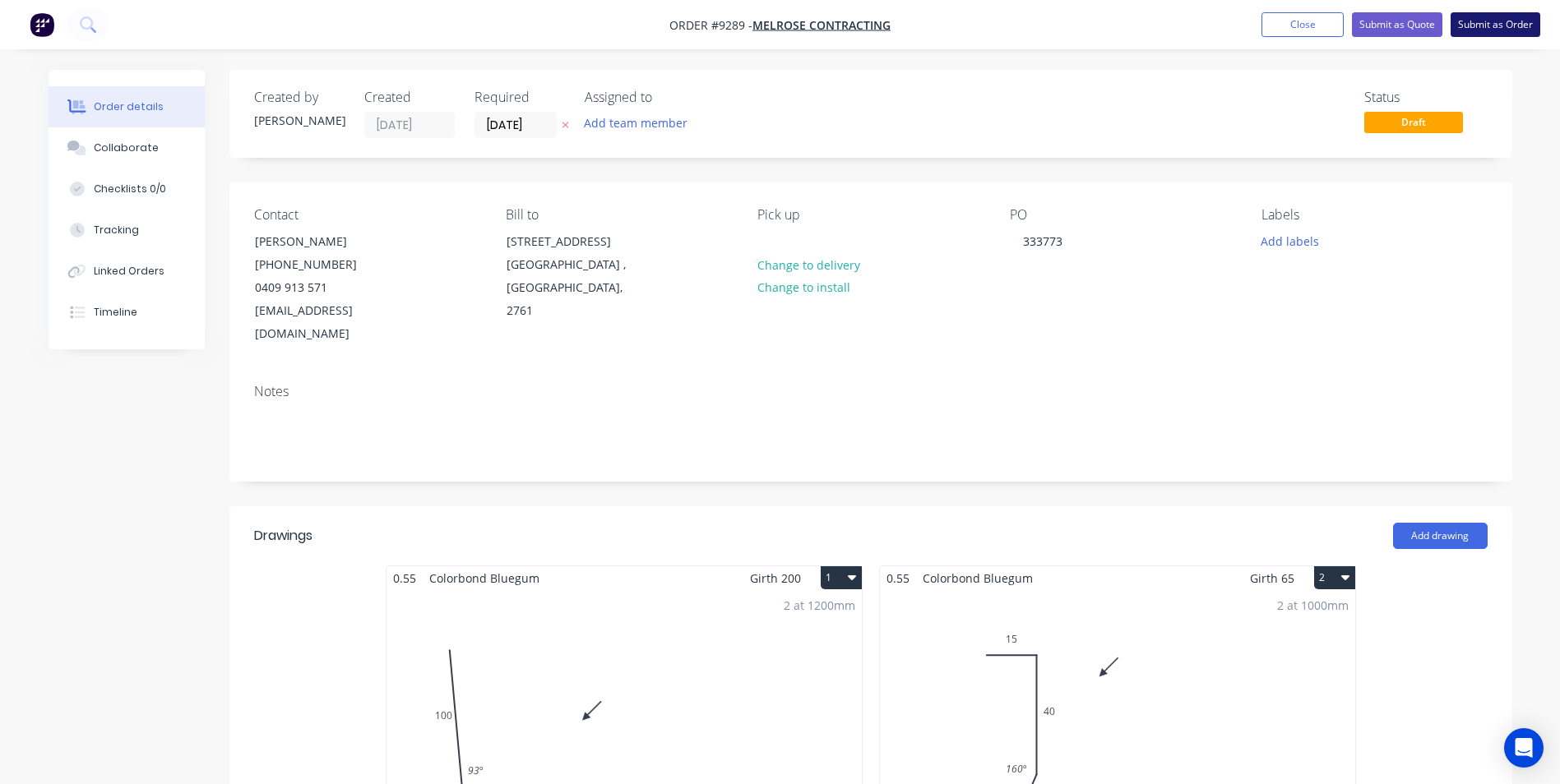
click at [1504, 17] on button "Submit as Order" at bounding box center [1495, 25] width 89 height 25
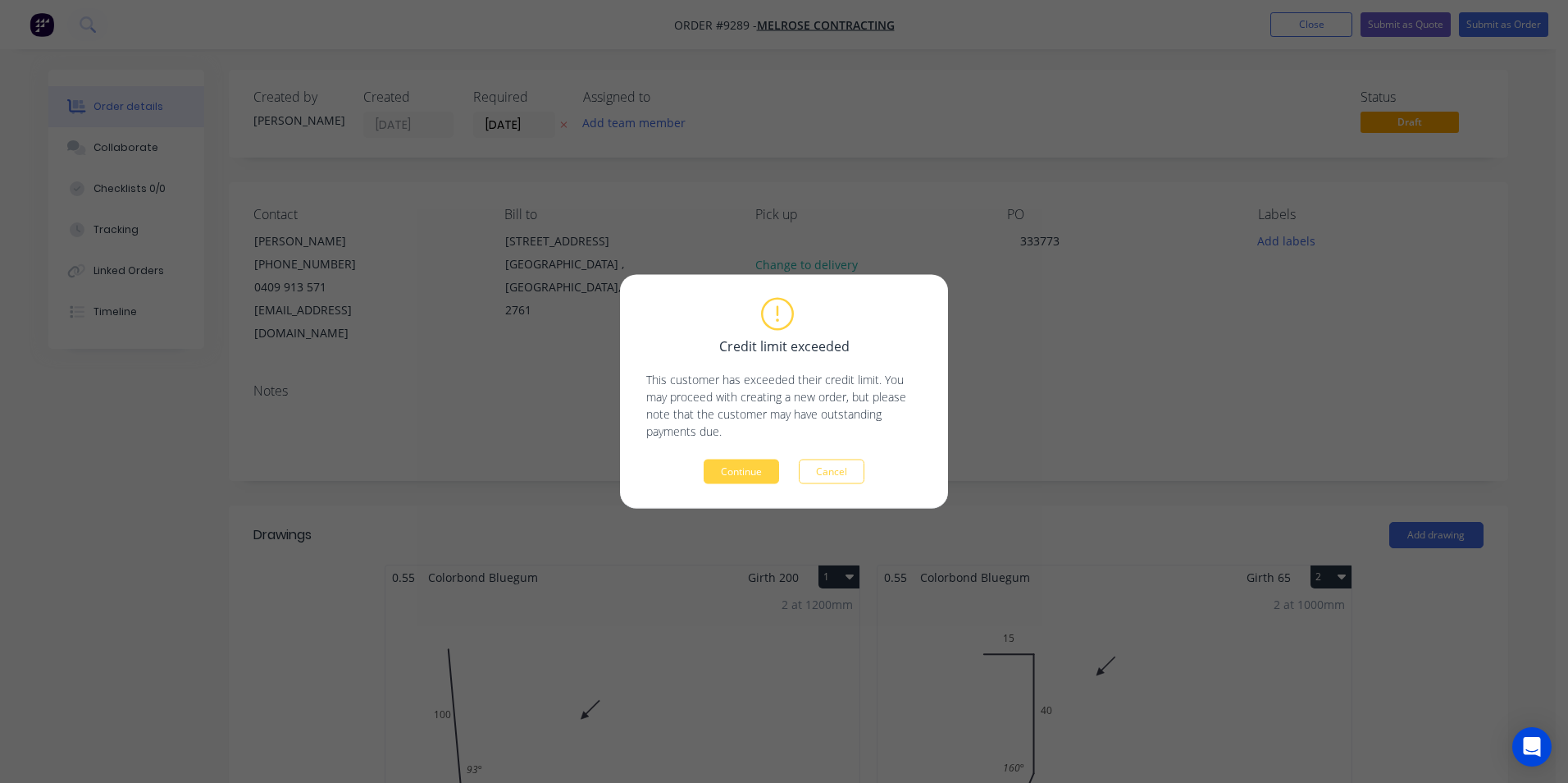
drag, startPoint x: 766, startPoint y: 465, endPoint x: 836, endPoint y: 416, distance: 85.4
click at [766, 463] on button "Continue" at bounding box center [742, 472] width 76 height 25
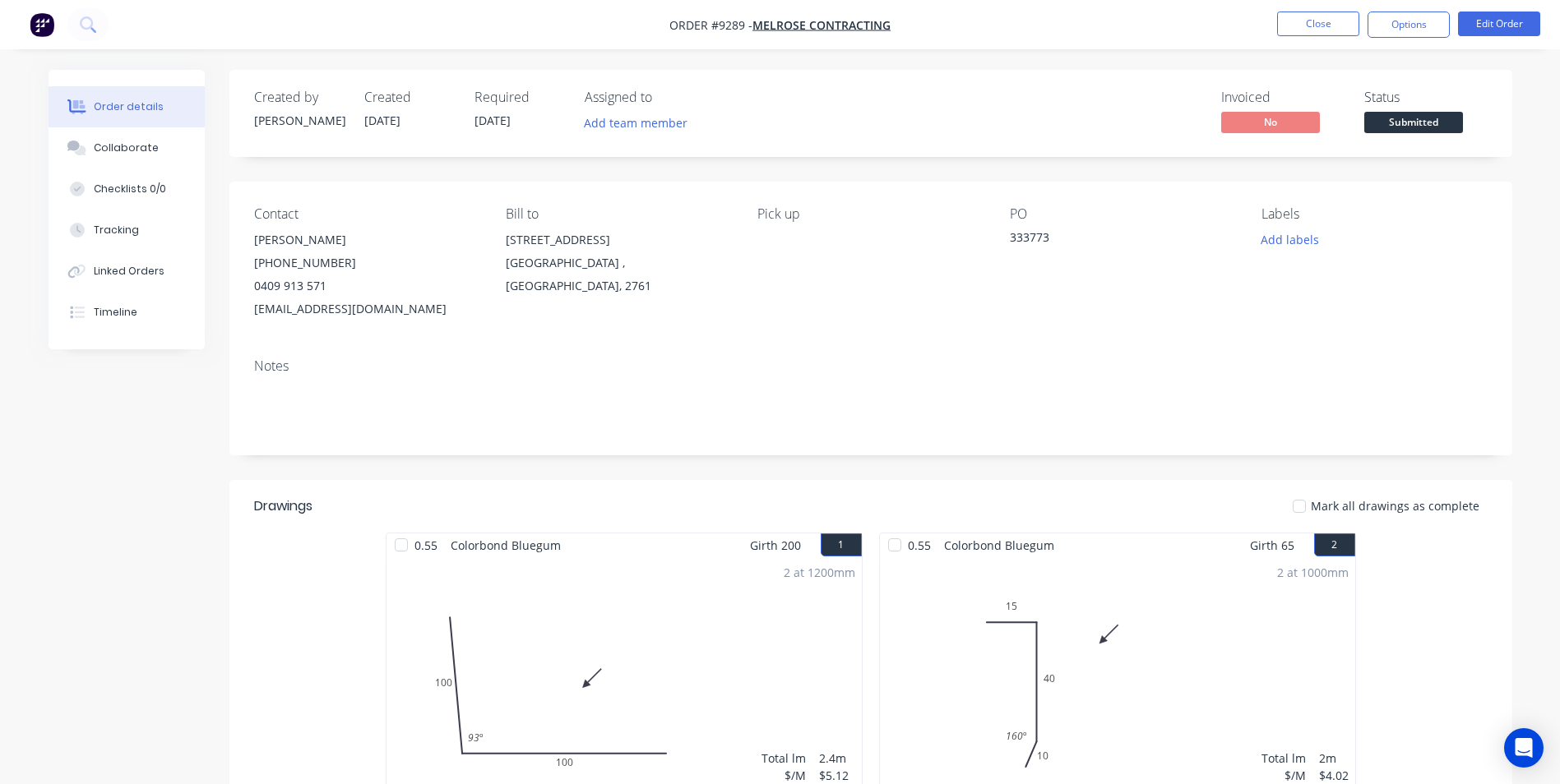
click at [1388, 33] on button "Options" at bounding box center [1408, 24] width 82 height 26
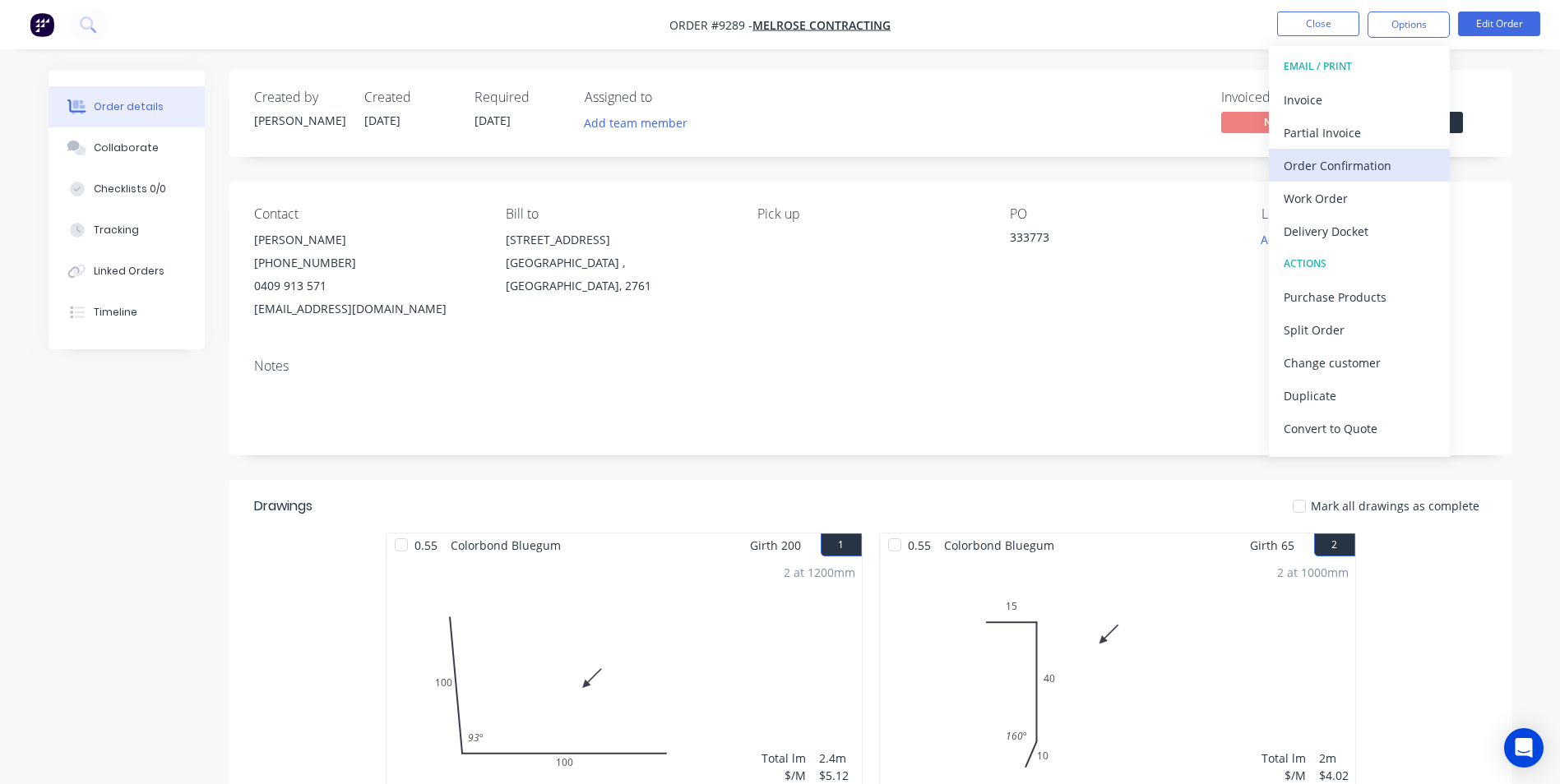
click at [1358, 151] on button "Order Confirmation" at bounding box center [1359, 164] width 181 height 33
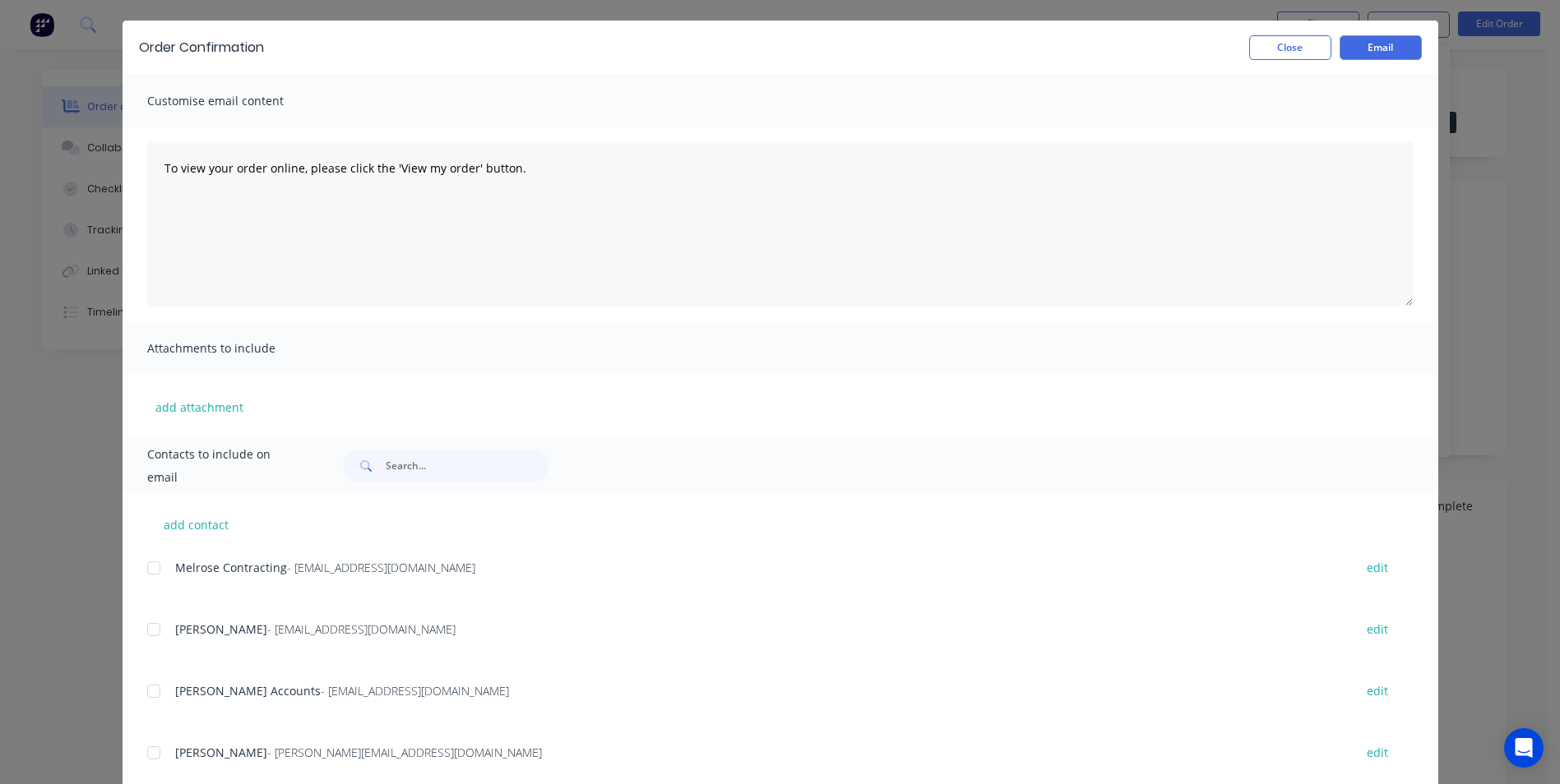
scroll to position [87, 0]
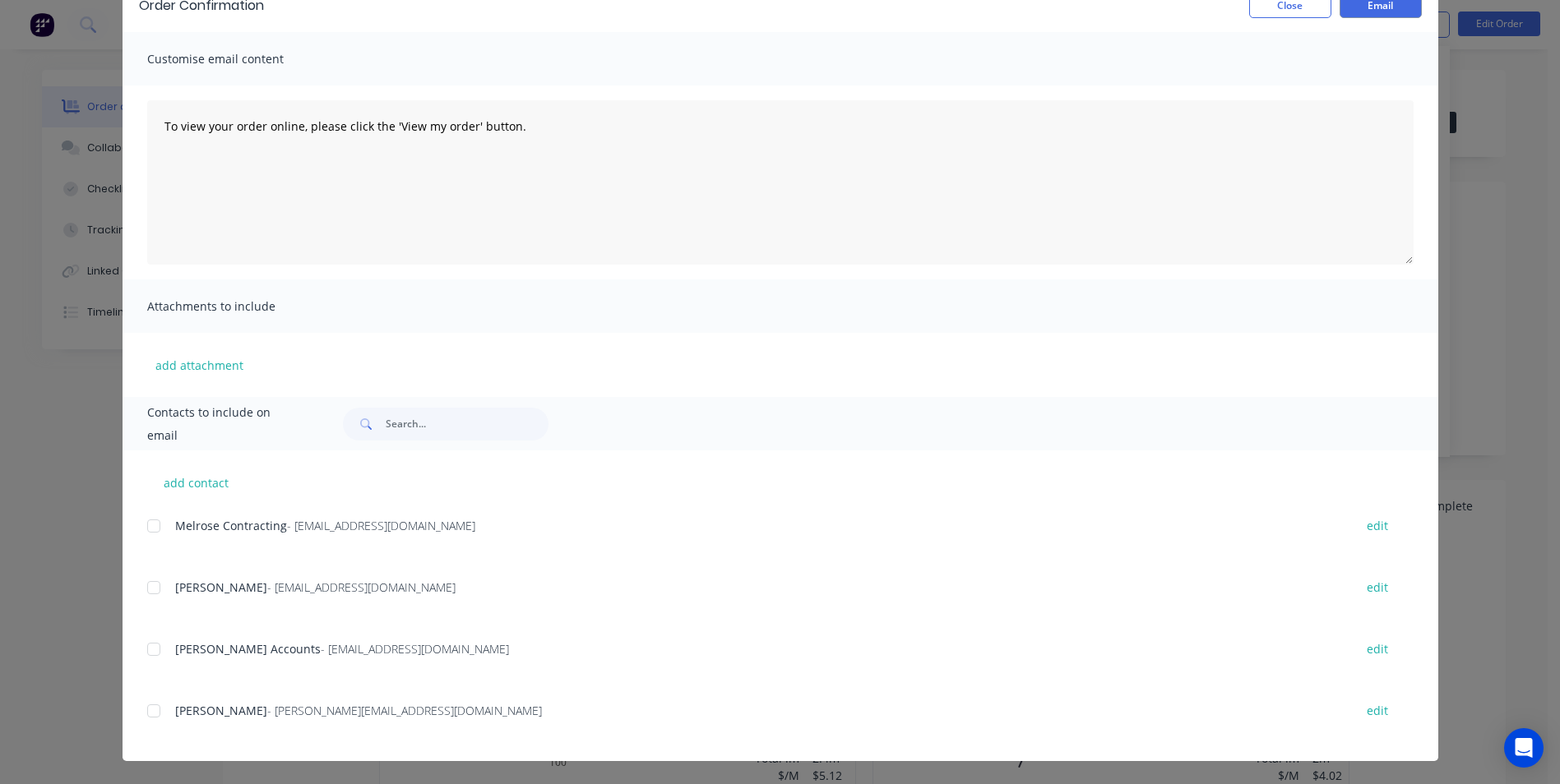
click at [153, 587] on div at bounding box center [153, 587] width 33 height 33
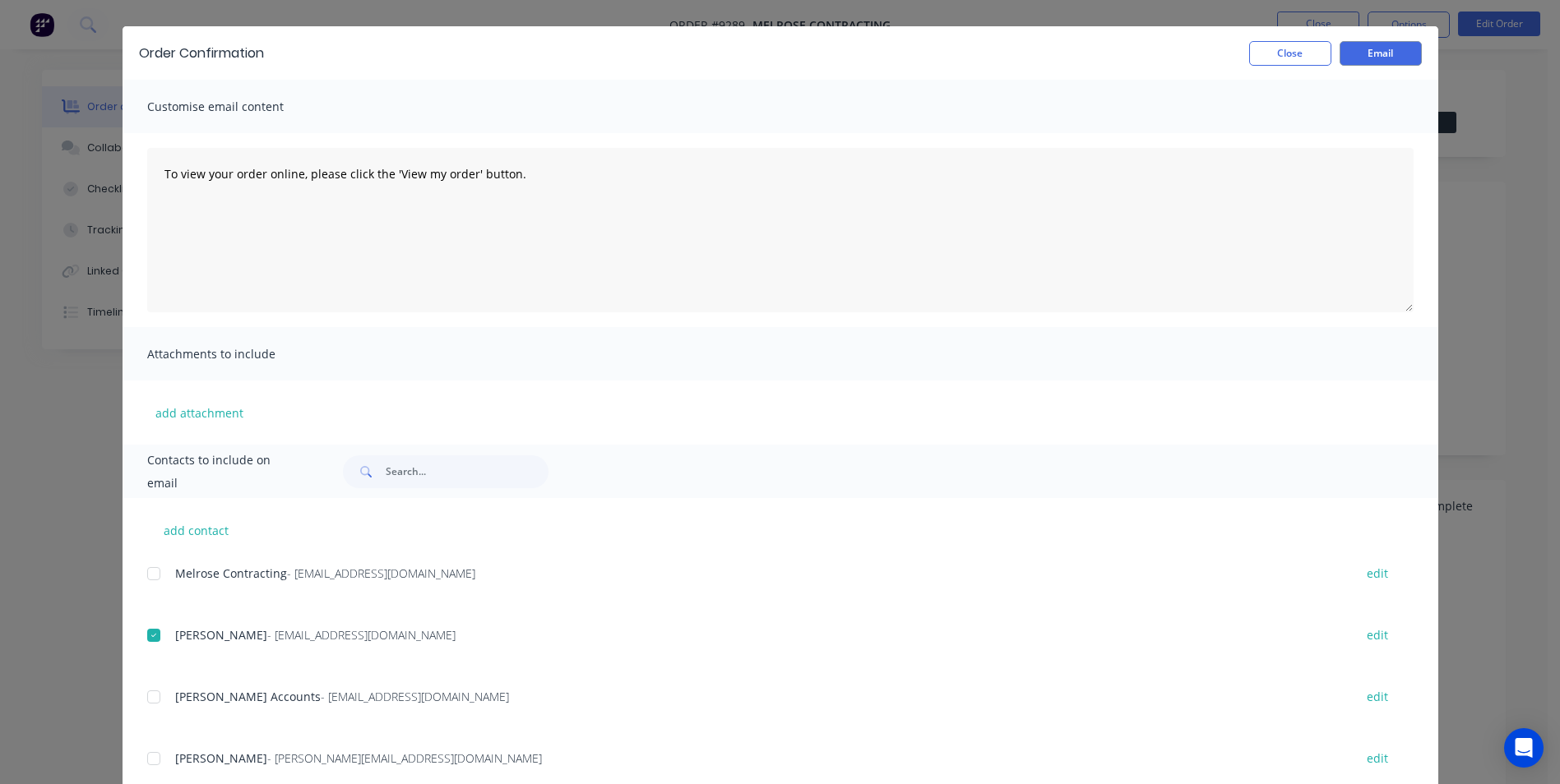
scroll to position [0, 0]
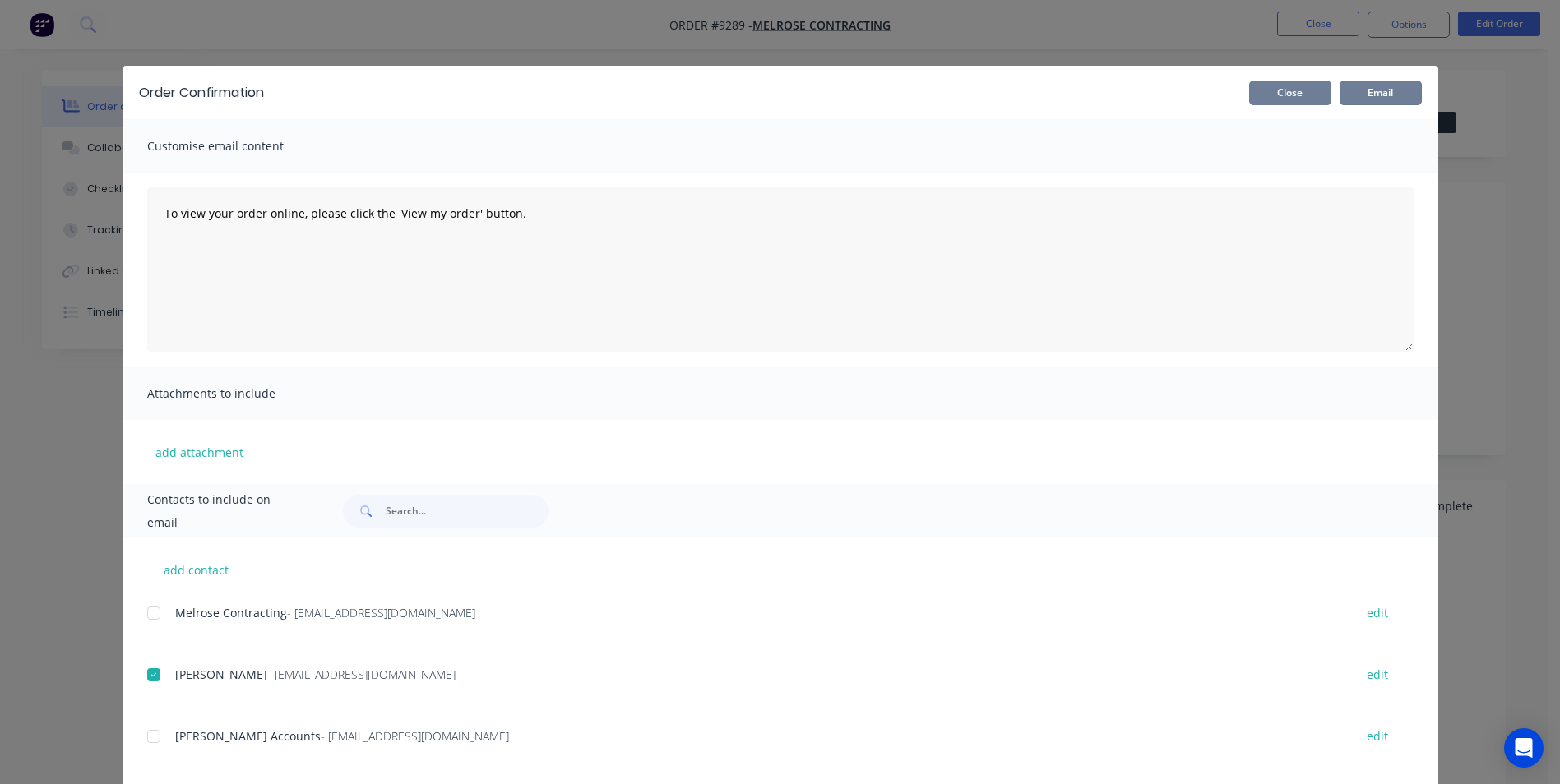
drag, startPoint x: 1375, startPoint y: 89, endPoint x: 1307, endPoint y: 88, distance: 68.0
click at [1370, 89] on button "Email" at bounding box center [1380, 93] width 82 height 25
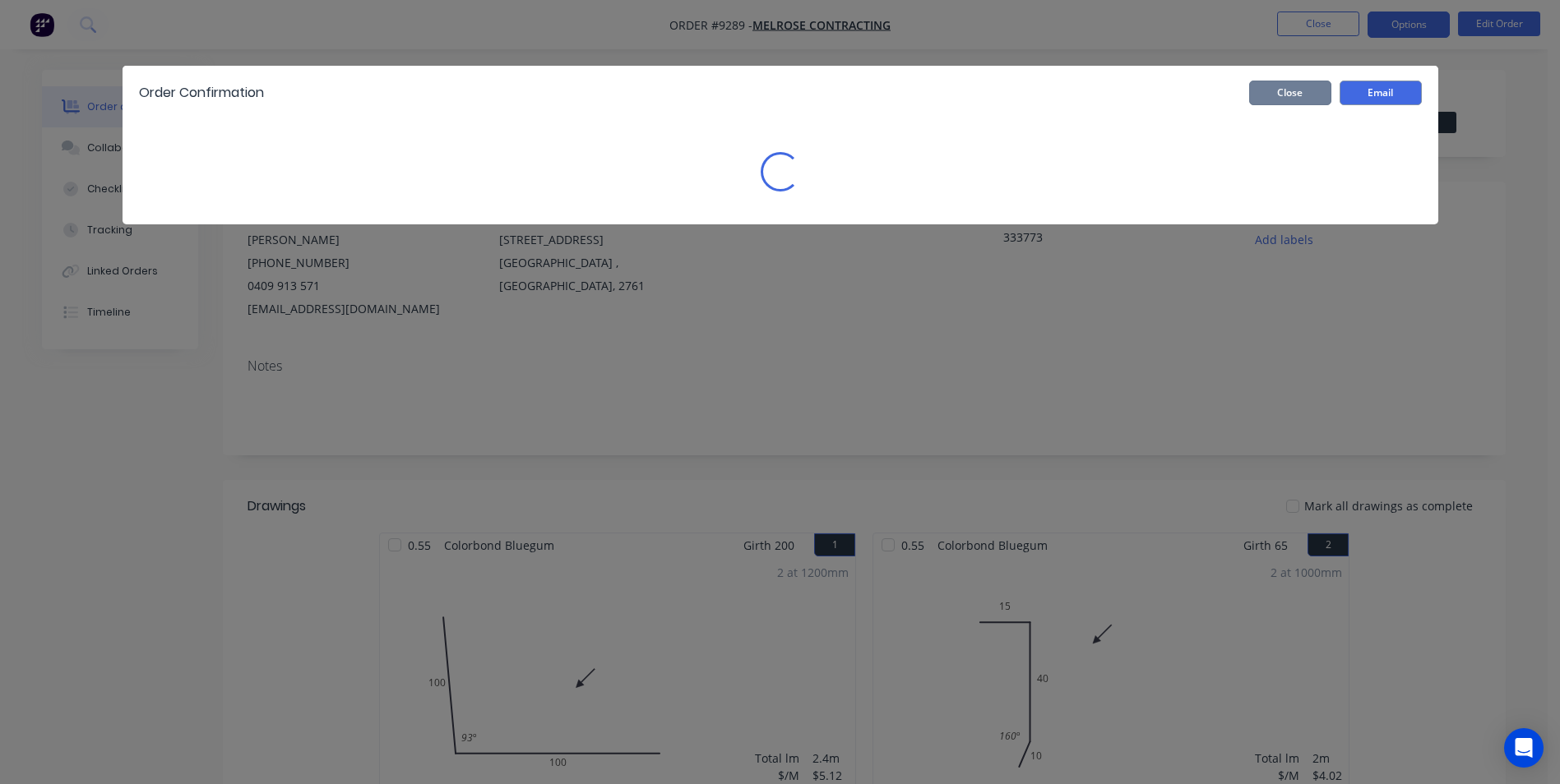
drag, startPoint x: 1307, startPoint y: 88, endPoint x: 1398, endPoint y: 20, distance: 113.6
click at [1313, 86] on button "Close" at bounding box center [1290, 93] width 82 height 25
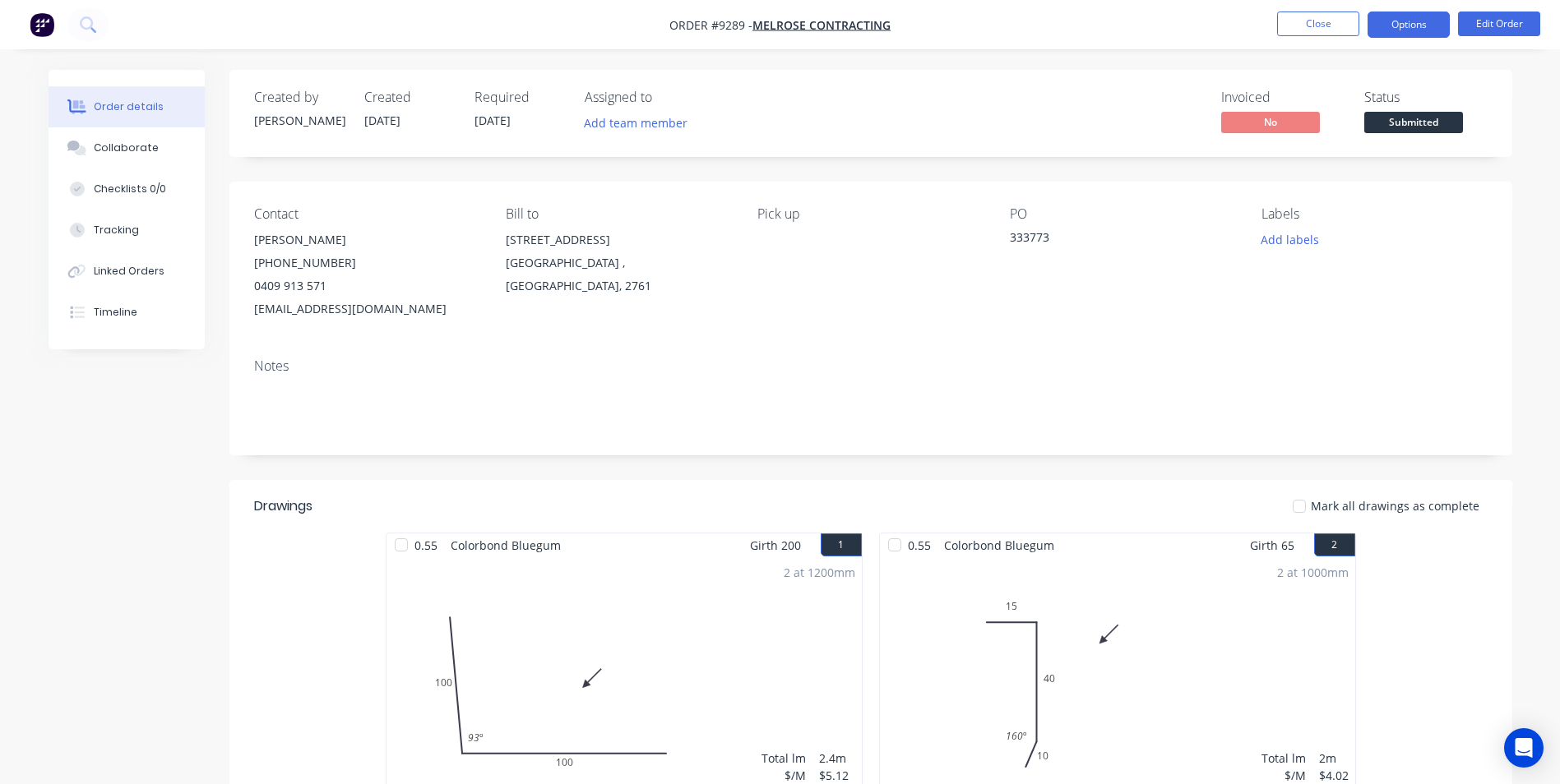
drag, startPoint x: 1405, startPoint y: 16, endPoint x: 1397, endPoint y: 30, distance: 16.1
click at [1406, 16] on button "Options" at bounding box center [1408, 24] width 82 height 26
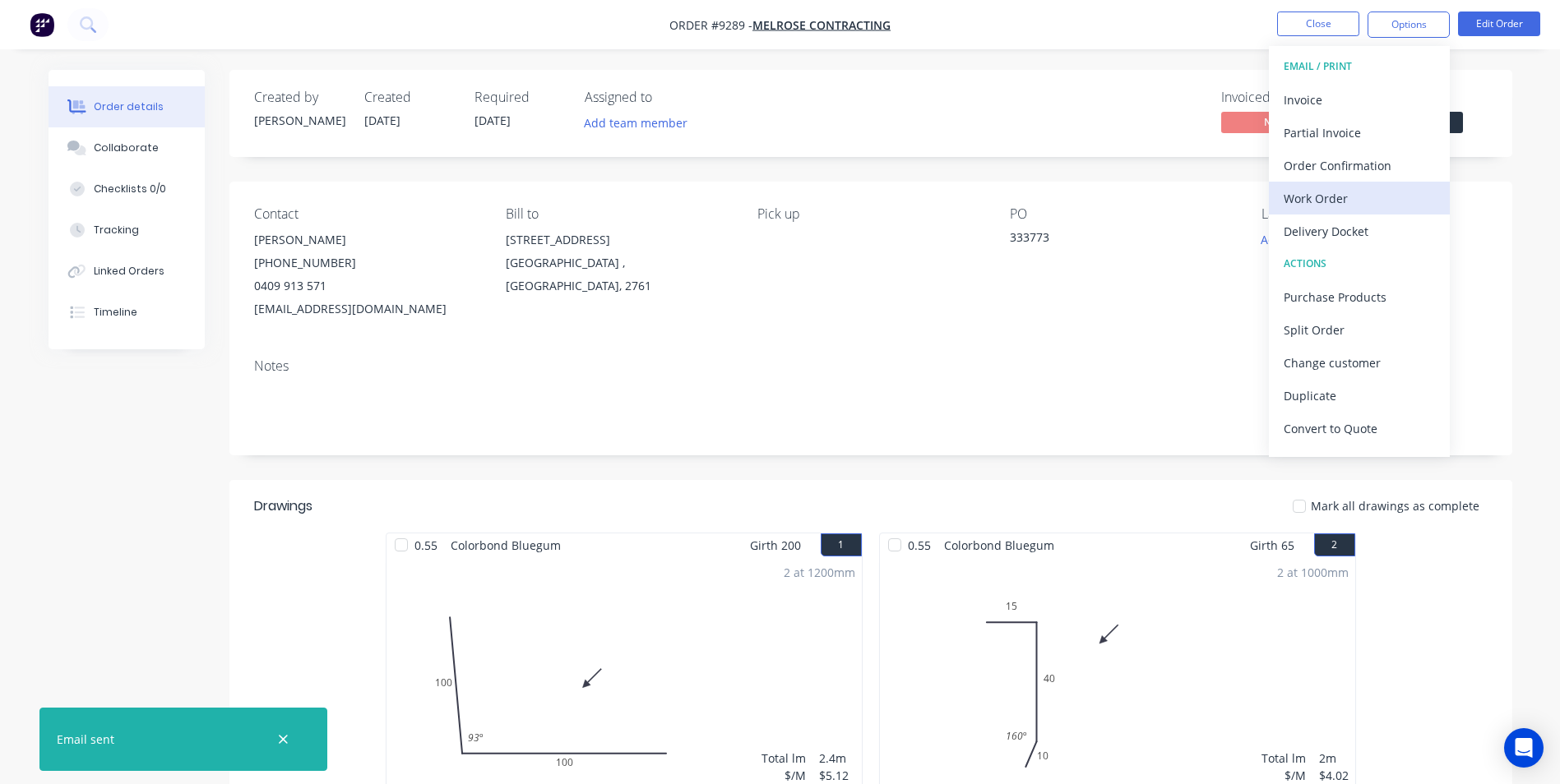
click at [1329, 204] on div "Work Order" at bounding box center [1359, 198] width 151 height 24
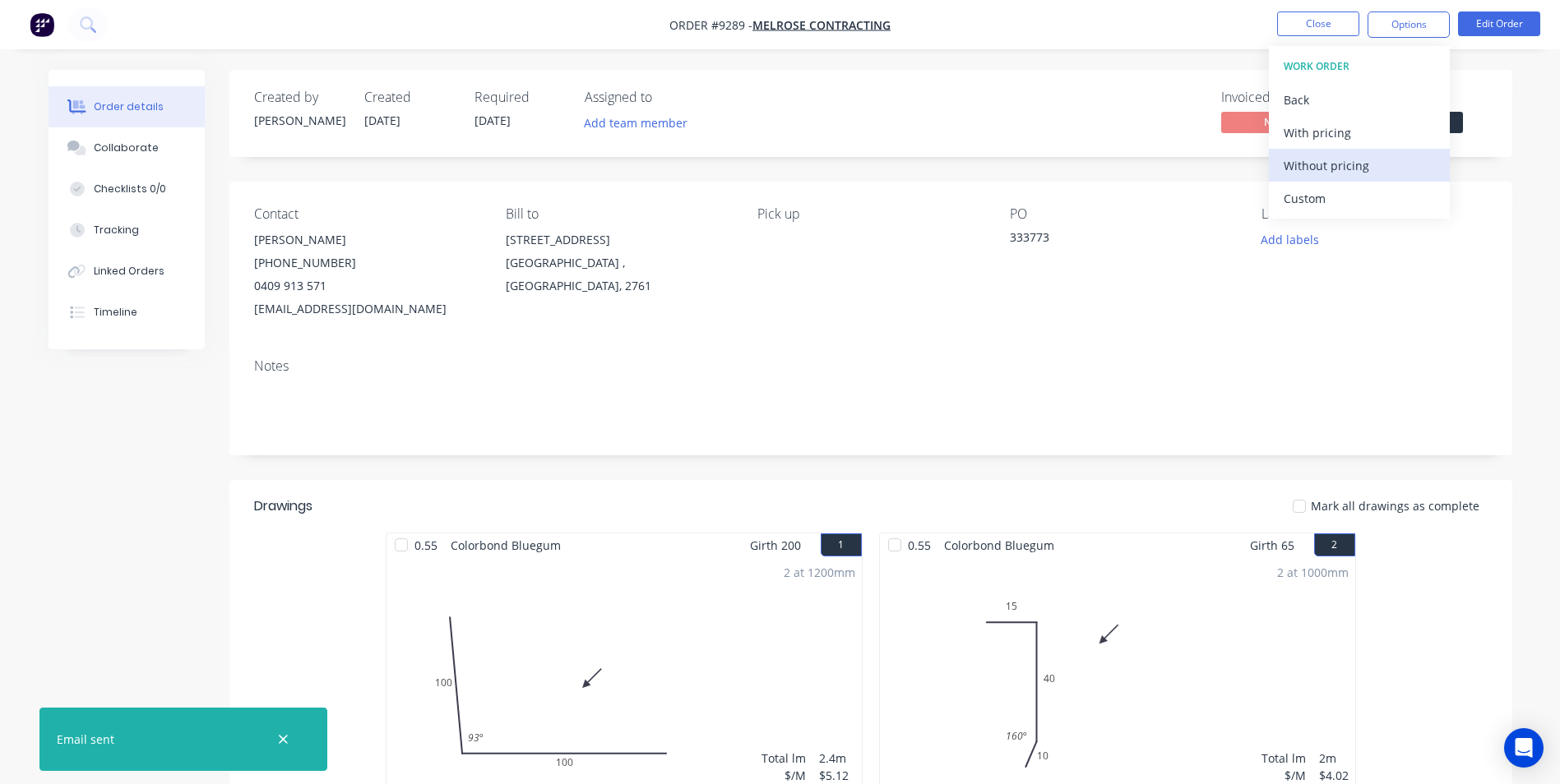
click at [1329, 177] on div "Without pricing" at bounding box center [1359, 165] width 151 height 24
click at [79, 22] on button at bounding box center [88, 24] width 41 height 33
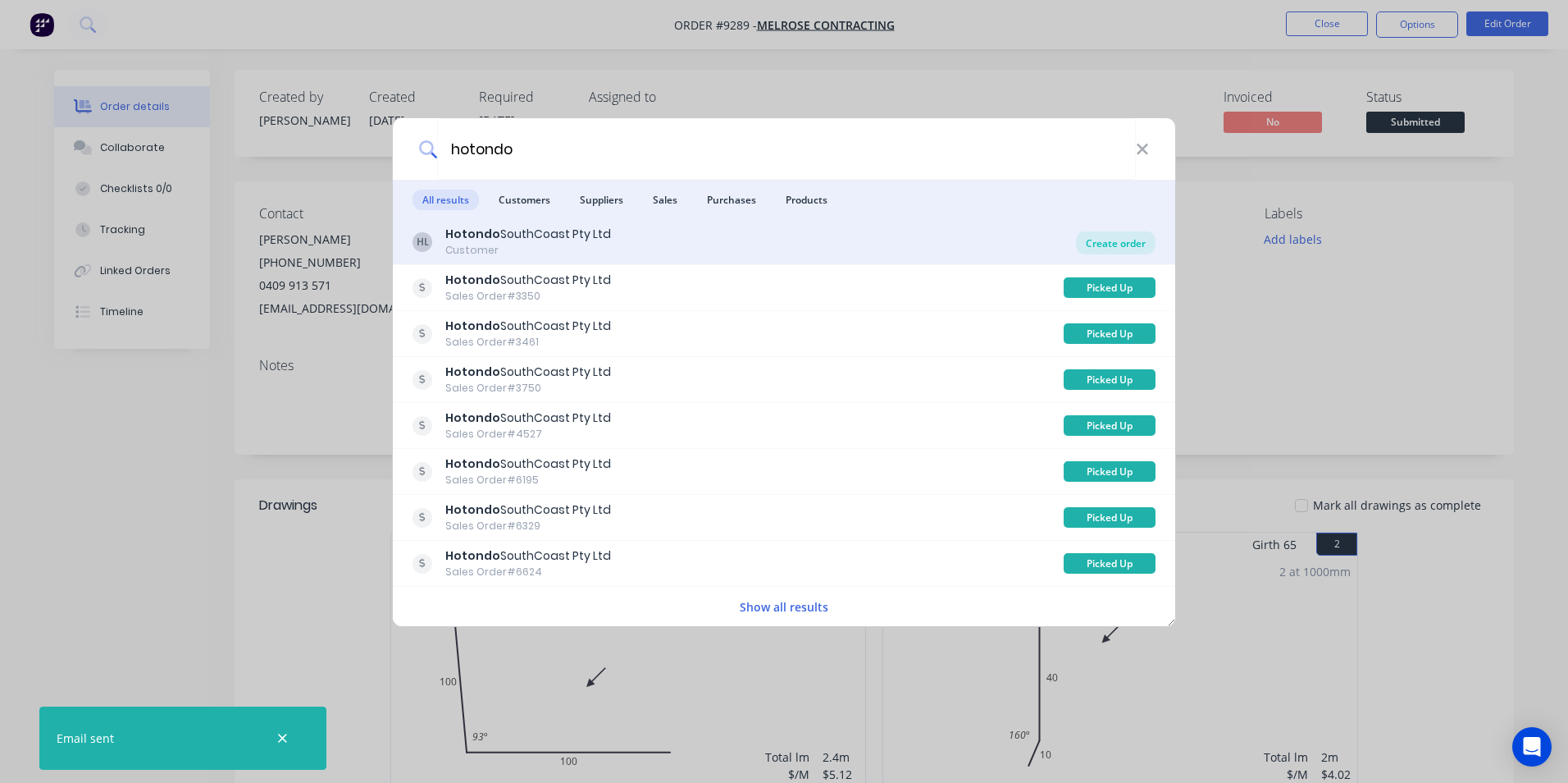
type input "hotondo"
click at [1117, 249] on div "Create order" at bounding box center [1116, 243] width 79 height 23
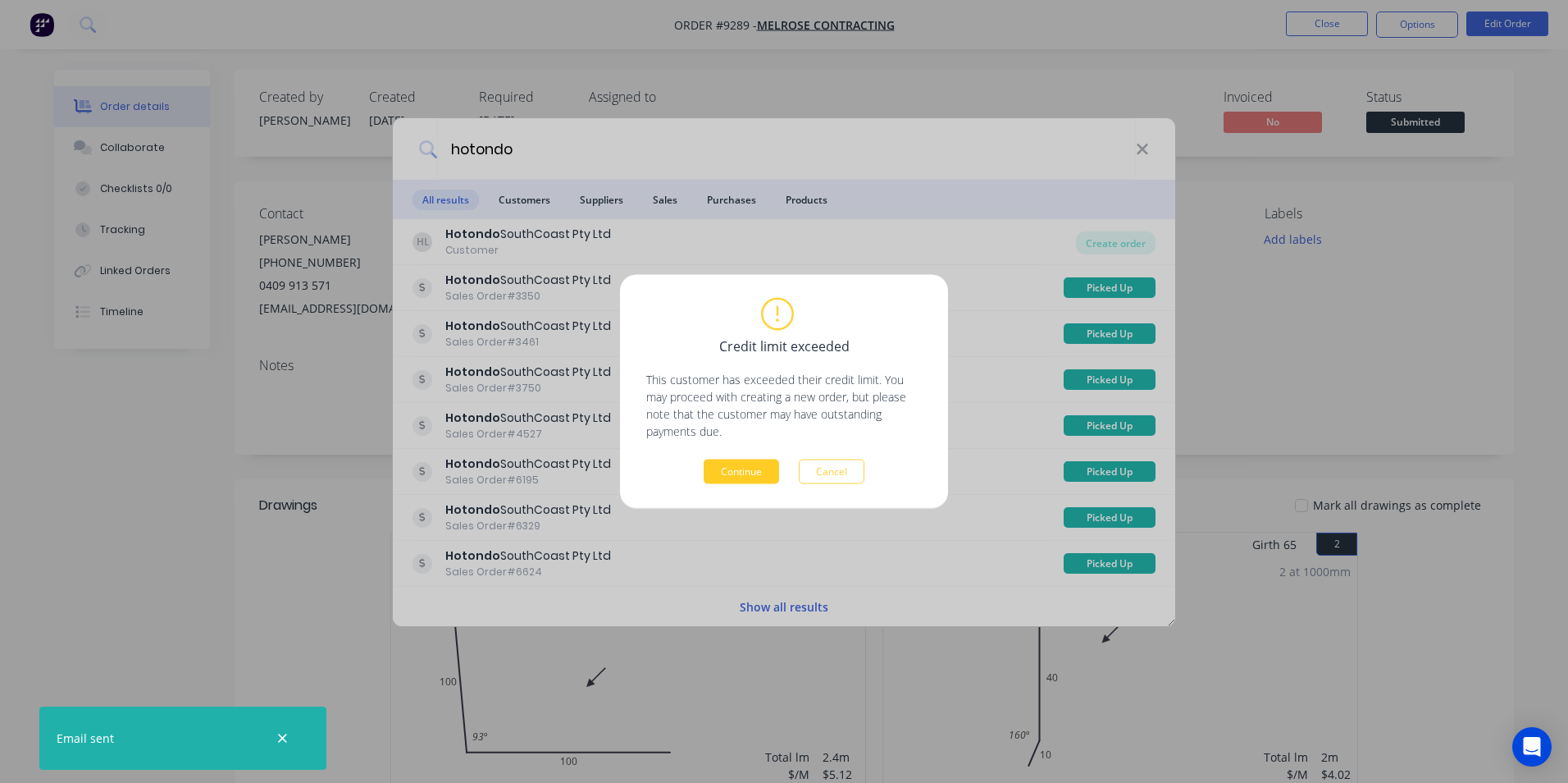
click at [759, 470] on button "Continue" at bounding box center [742, 472] width 76 height 25
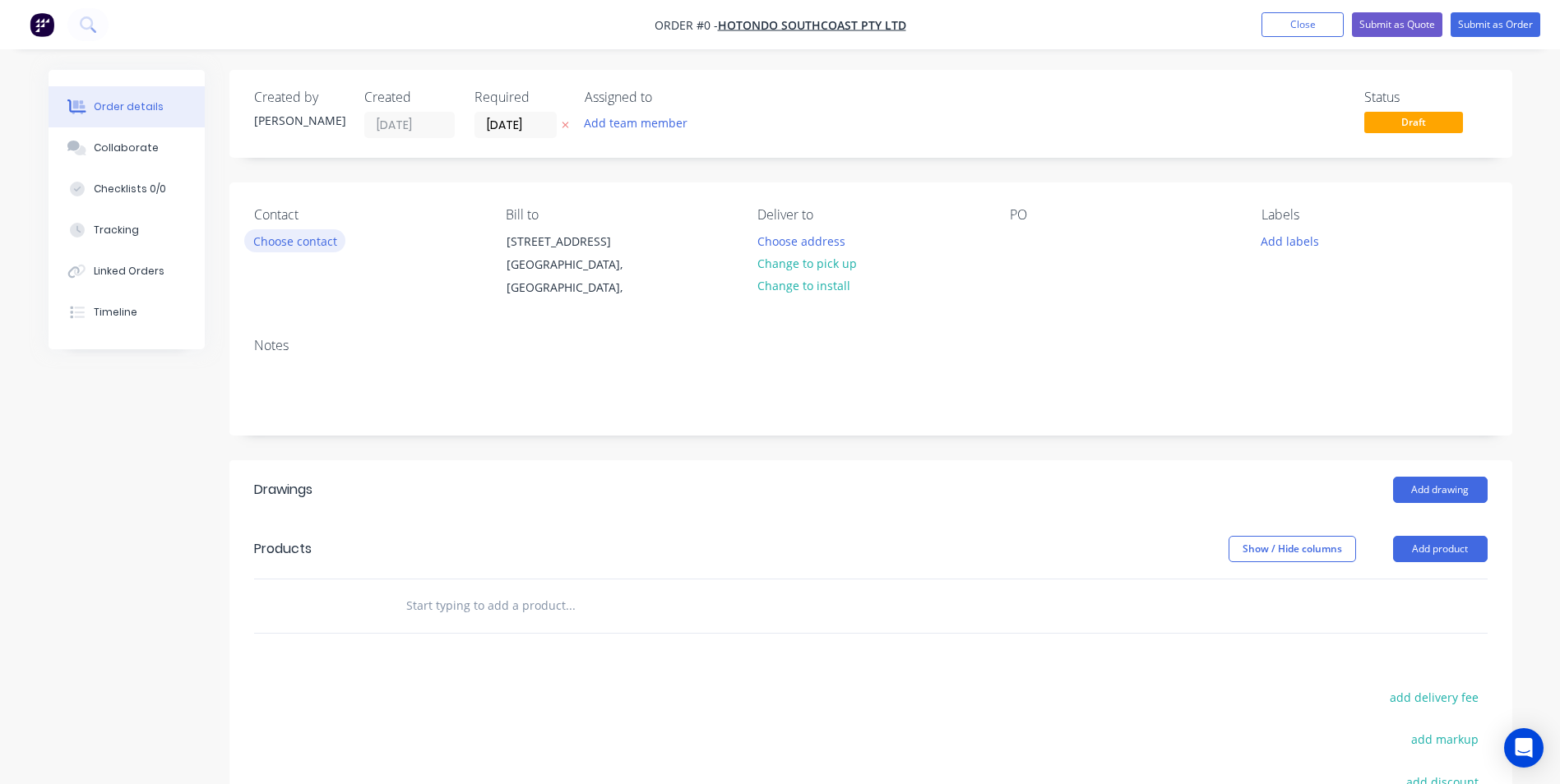
click at [259, 240] on button "Choose contact" at bounding box center [294, 240] width 101 height 22
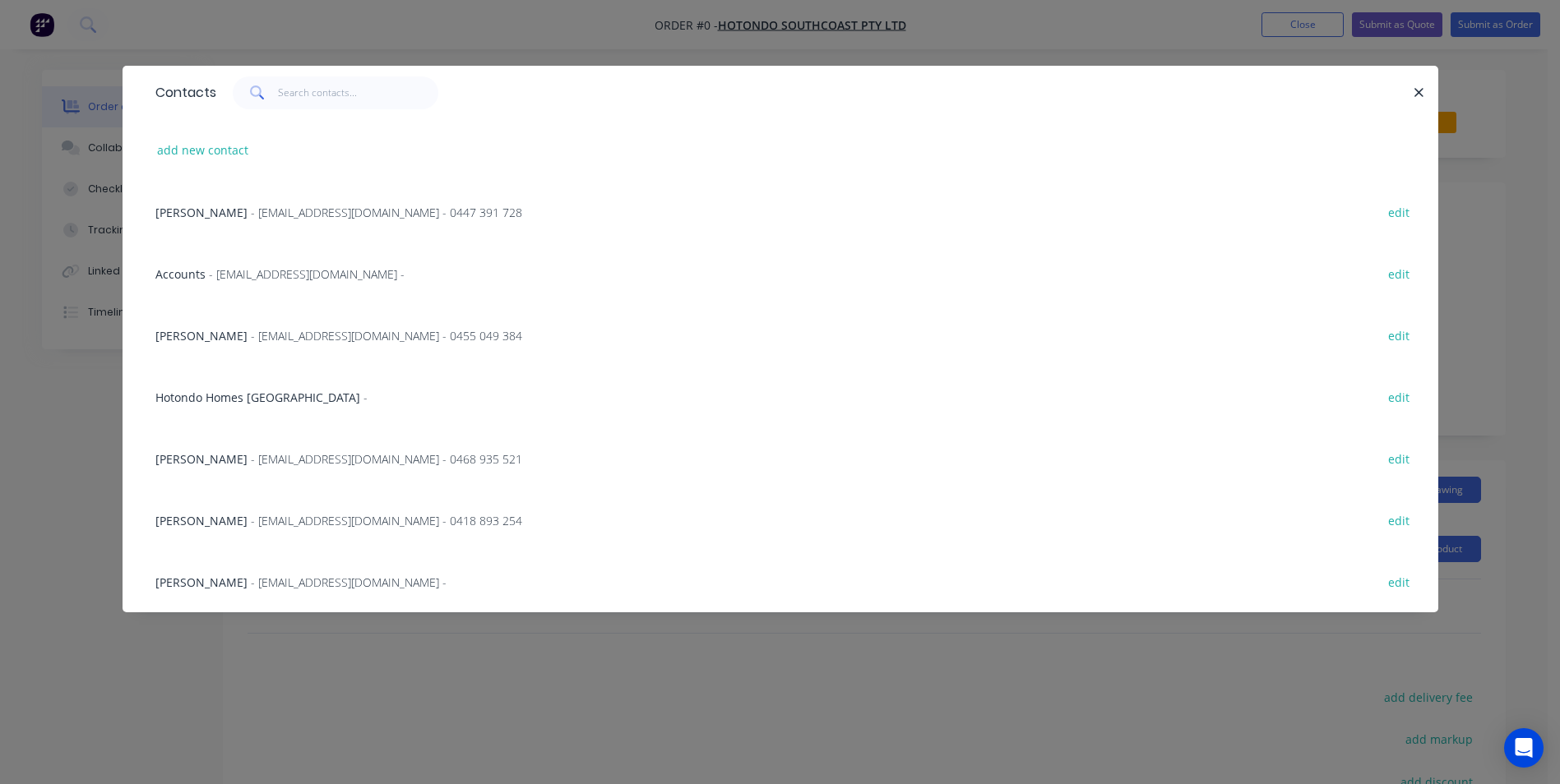
click at [250, 330] on span "- [EMAIL_ADDRESS][DOMAIN_NAME] - 0455 049 384" at bounding box center [386, 335] width 271 height 15
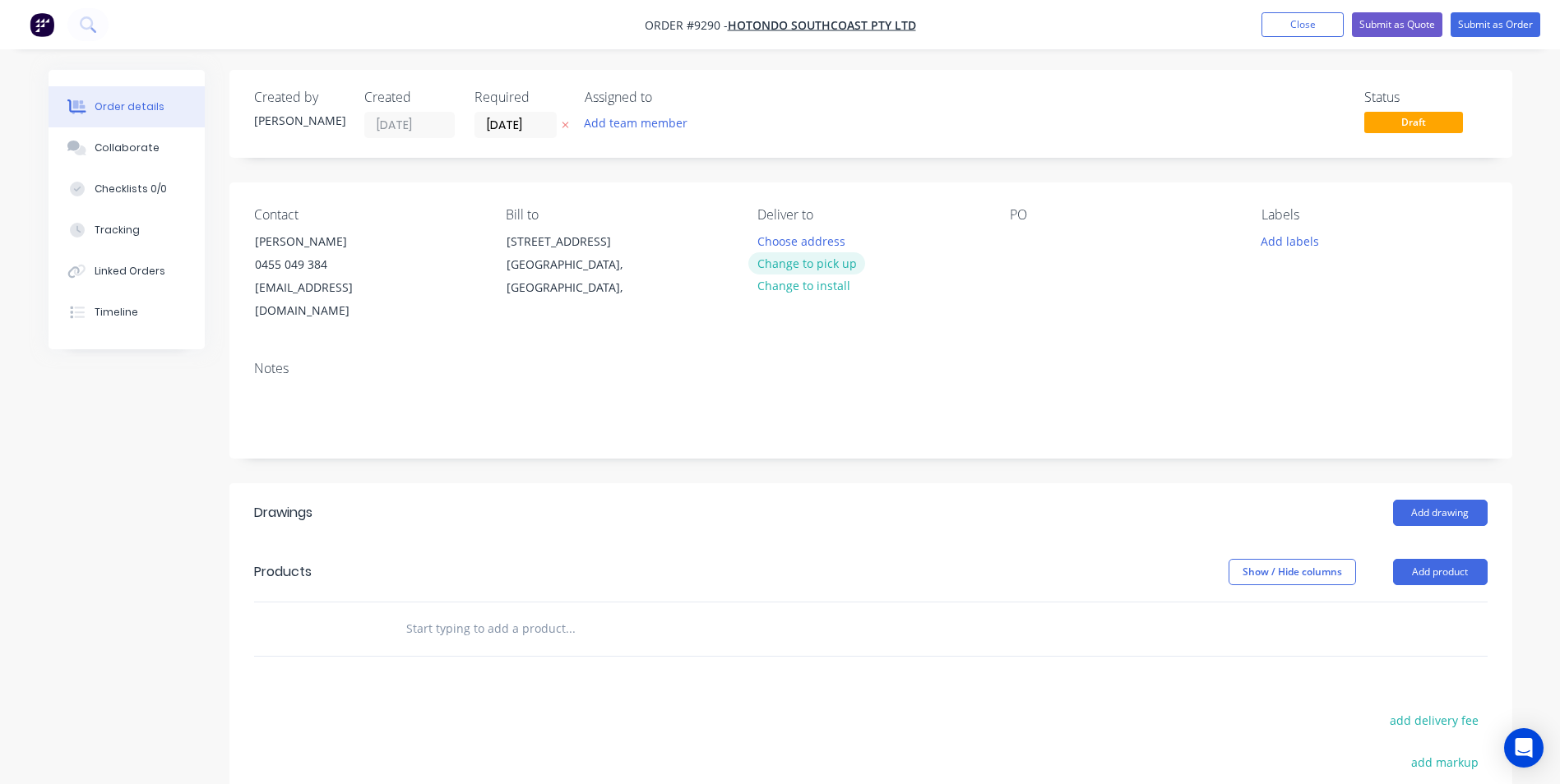
click at [809, 259] on button "Change to pick up" at bounding box center [806, 263] width 117 height 22
click at [1010, 244] on div at bounding box center [1022, 240] width 26 height 24
click at [1414, 500] on button "Add drawing" at bounding box center [1440, 512] width 95 height 26
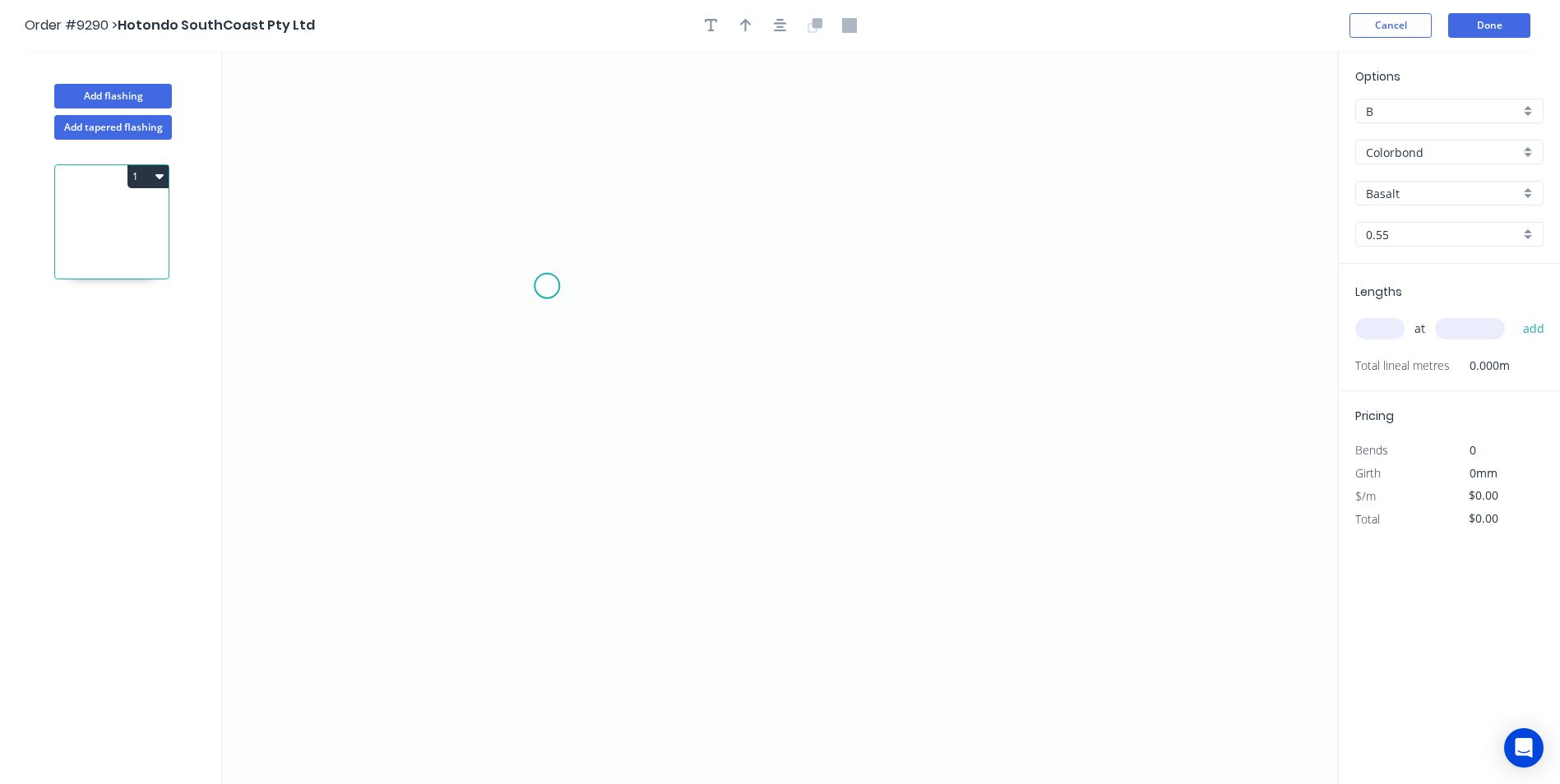
click at [533, 265] on icon "0" at bounding box center [779, 417] width 1115 height 733
drag, startPoint x: 537, startPoint y: 510, endPoint x: 651, endPoint y: 506, distance: 114.1
click at [538, 510] on icon "0 ?" at bounding box center [779, 417] width 1115 height 733
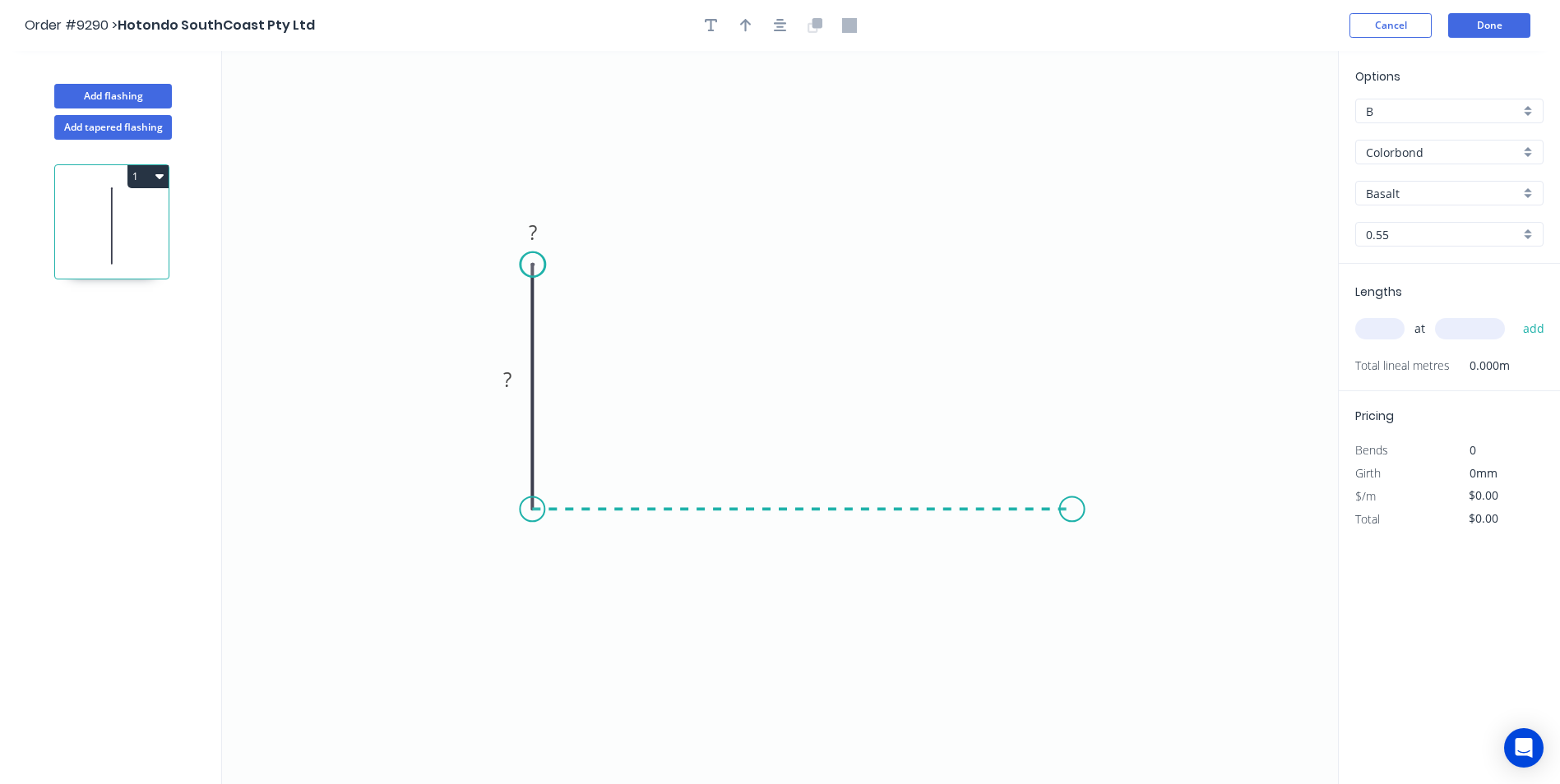
click at [1072, 493] on icon "0 ? ?" at bounding box center [779, 417] width 1115 height 733
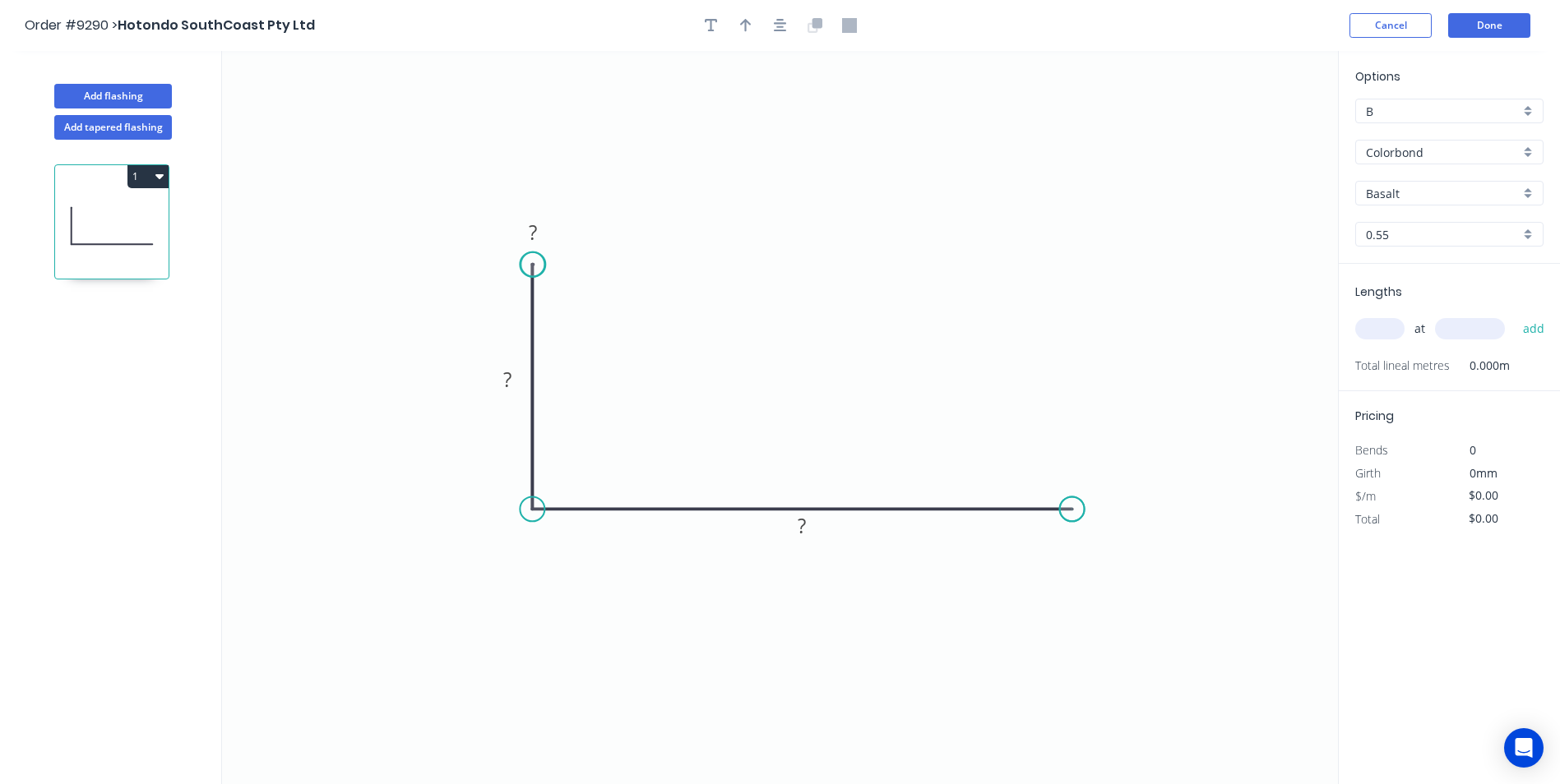
click at [1072, 493] on icon "0 ? ? ?" at bounding box center [779, 417] width 1115 height 733
click at [578, 290] on div "Delete point" at bounding box center [622, 282] width 165 height 34
drag, startPoint x: 535, startPoint y: 506, endPoint x: 534, endPoint y: 449, distance: 57.0
click at [534, 476] on icon "0 ?" at bounding box center [779, 417] width 1115 height 733
click at [533, 510] on circle at bounding box center [535, 509] width 25 height 25
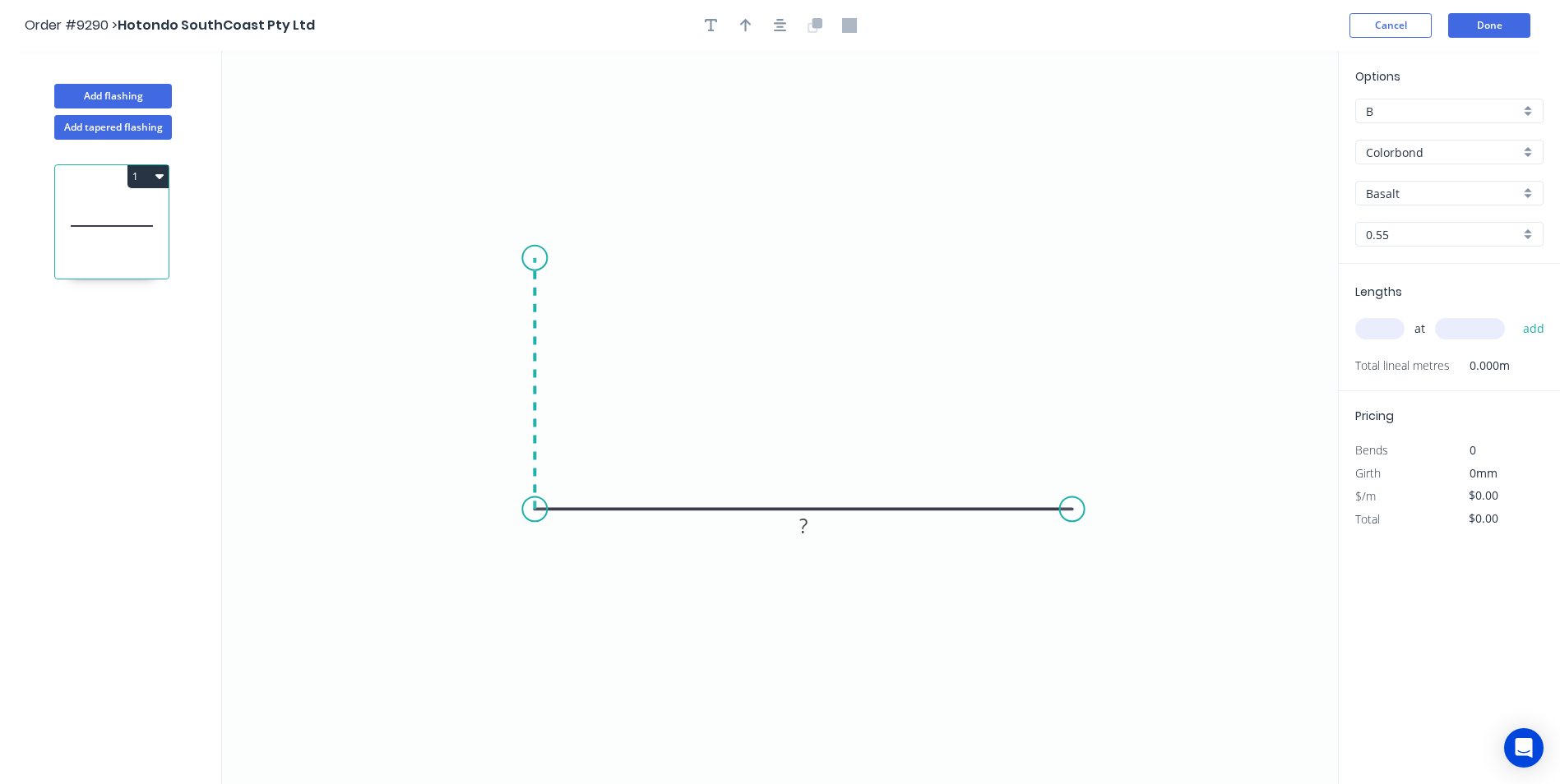
click at [533, 258] on icon "0 ?" at bounding box center [779, 417] width 1115 height 733
click at [533, 258] on circle at bounding box center [535, 258] width 25 height 25
click at [507, 373] on tspan "?" at bounding box center [509, 375] width 8 height 27
drag, startPoint x: 863, startPoint y: 223, endPoint x: 840, endPoint y: 156, distance: 70.8
click at [863, 222] on icon "0 75 100" at bounding box center [779, 417] width 1115 height 733
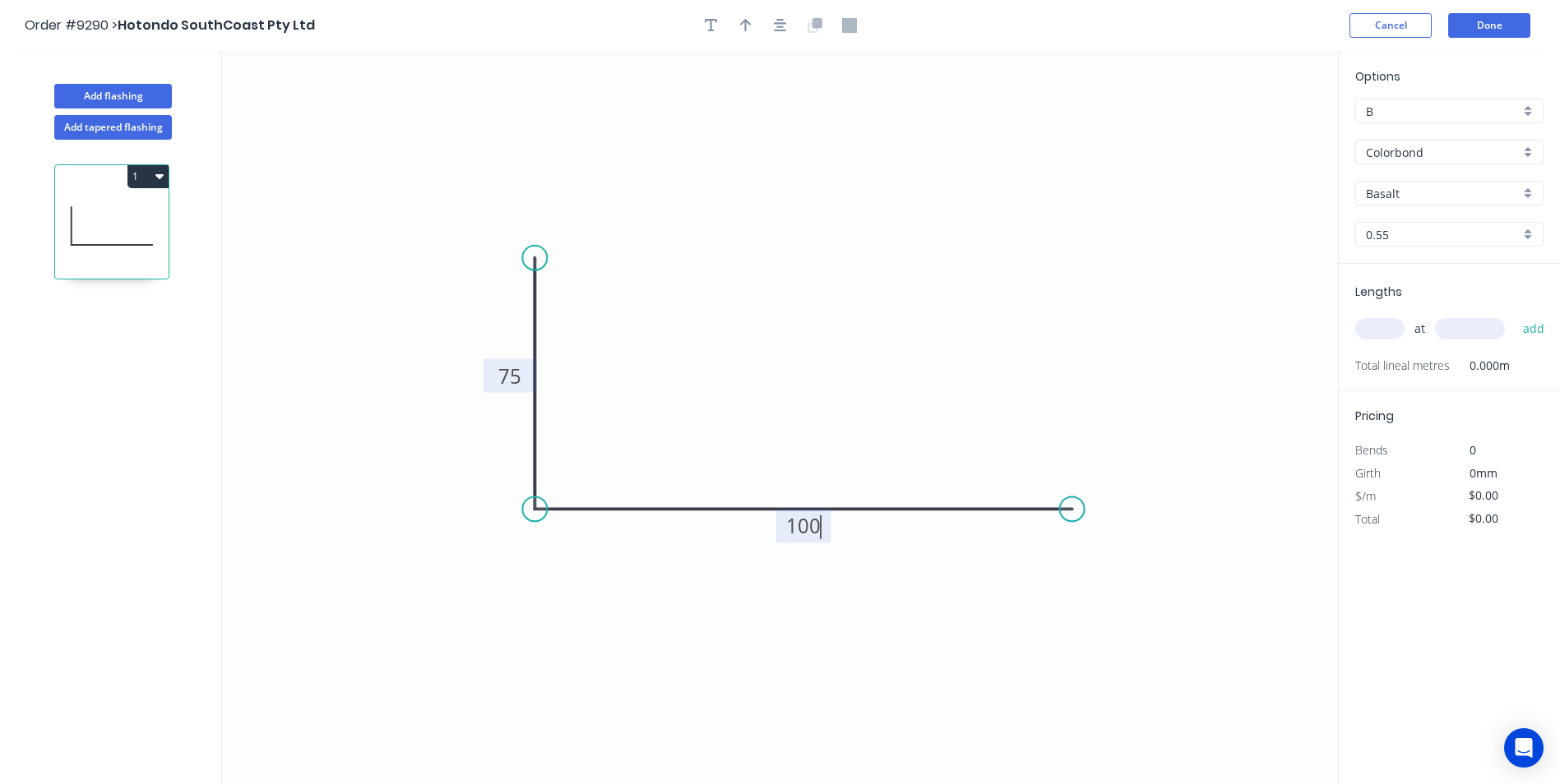
type input "$7.67"
click at [756, 30] on button "button" at bounding box center [746, 26] width 25 height 25
drag, startPoint x: 1255, startPoint y: 129, endPoint x: 764, endPoint y: 350, distance: 538.4
click at [764, 350] on icon at bounding box center [764, 330] width 15 height 53
click at [1521, 197] on div "Basalt" at bounding box center [1449, 193] width 188 height 25
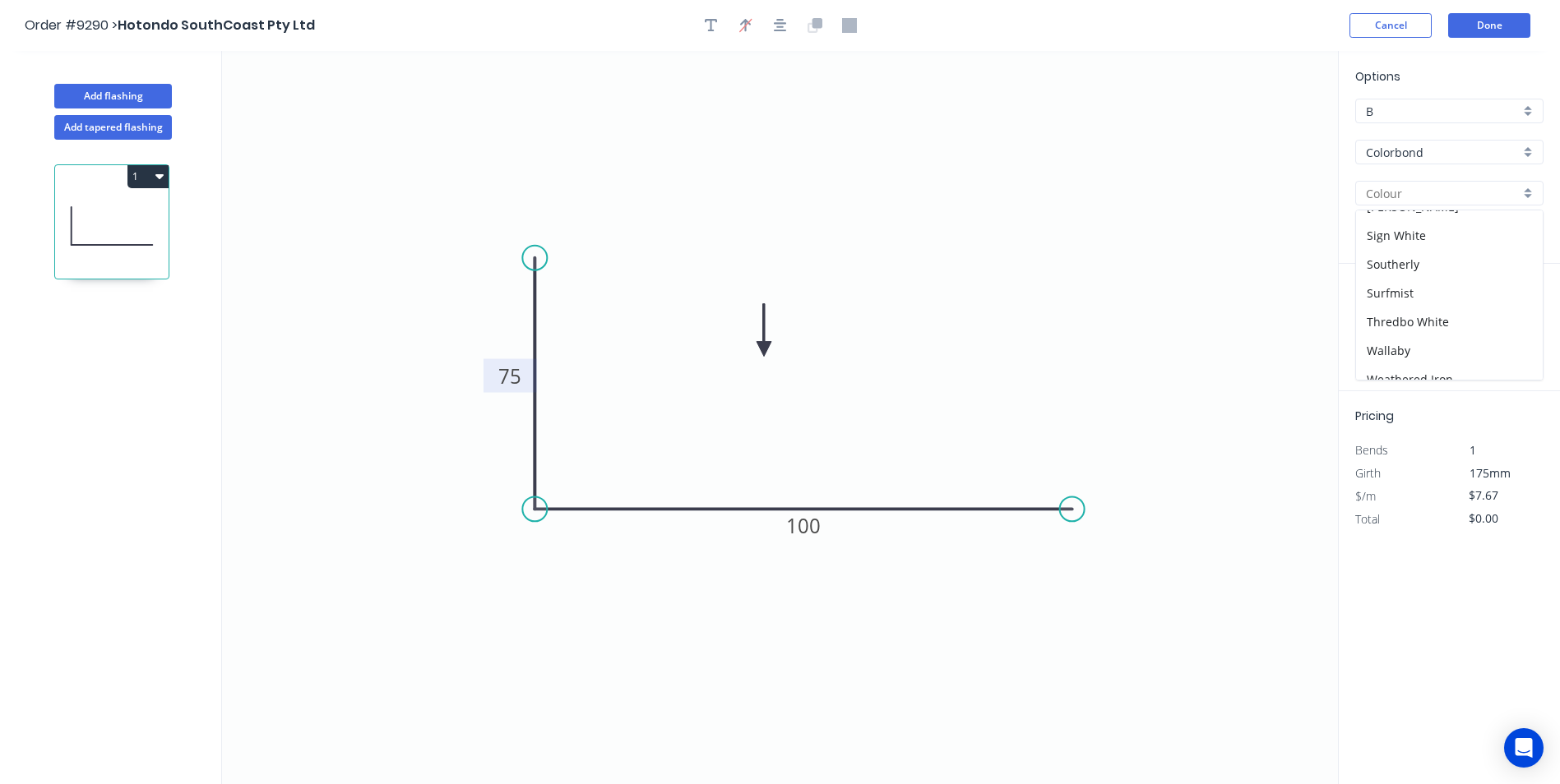
scroll to position [575, 0]
click at [1407, 223] on div "Surfmist" at bounding box center [1449, 224] width 187 height 29
type input "Surfmist"
click at [1373, 331] on input "text" at bounding box center [1379, 329] width 49 height 21
type input "1"
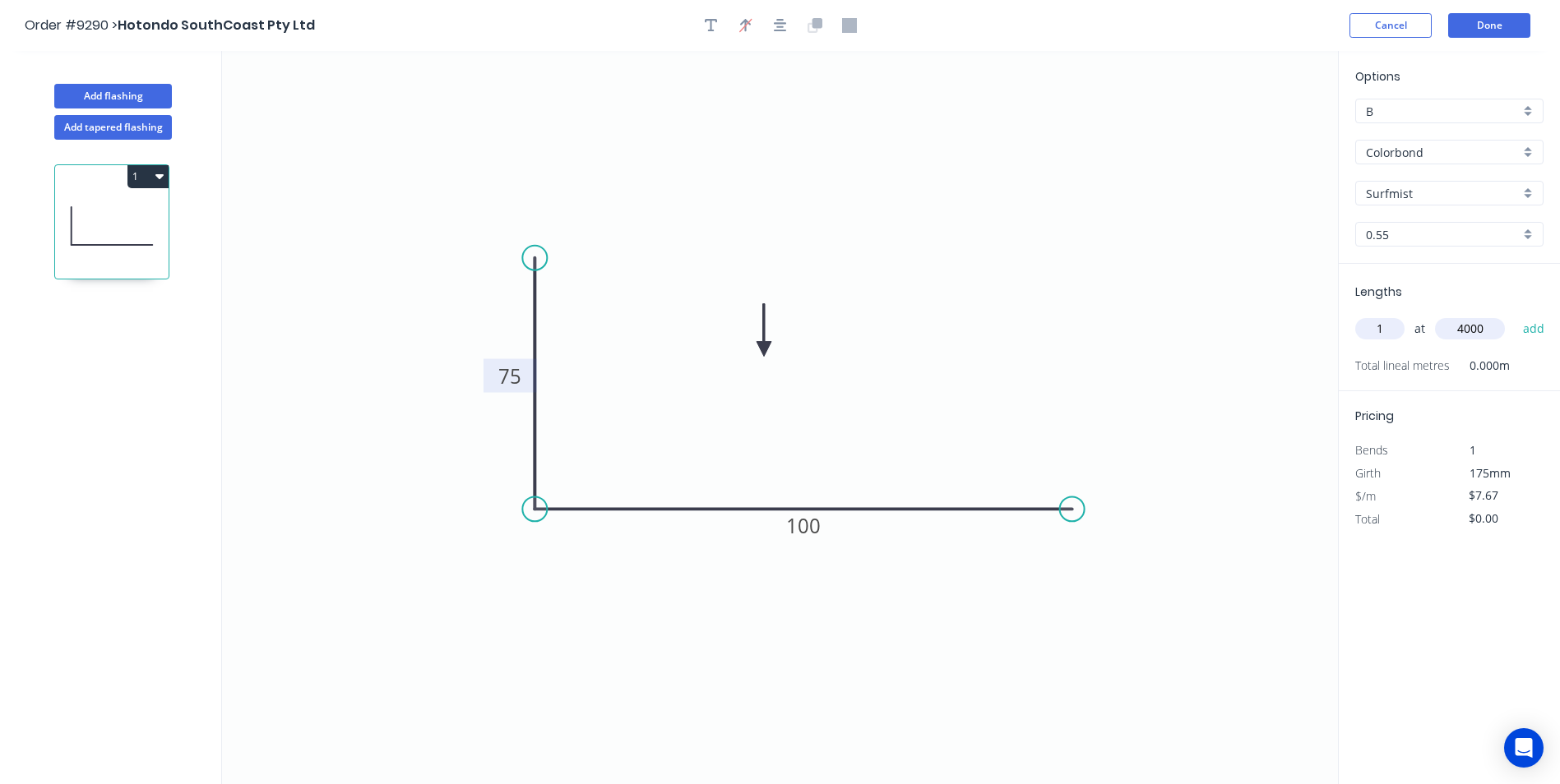
type input "4000"
click at [1514, 315] on button "add" at bounding box center [1533, 328] width 38 height 28
type input "$30.68"
click at [1499, 12] on header "Order #9290 > Hotondo SouthCoast Pty Ltd Cancel Done" at bounding box center [780, 25] width 1560 height 51
click at [1501, 25] on button "Done" at bounding box center [1489, 26] width 82 height 25
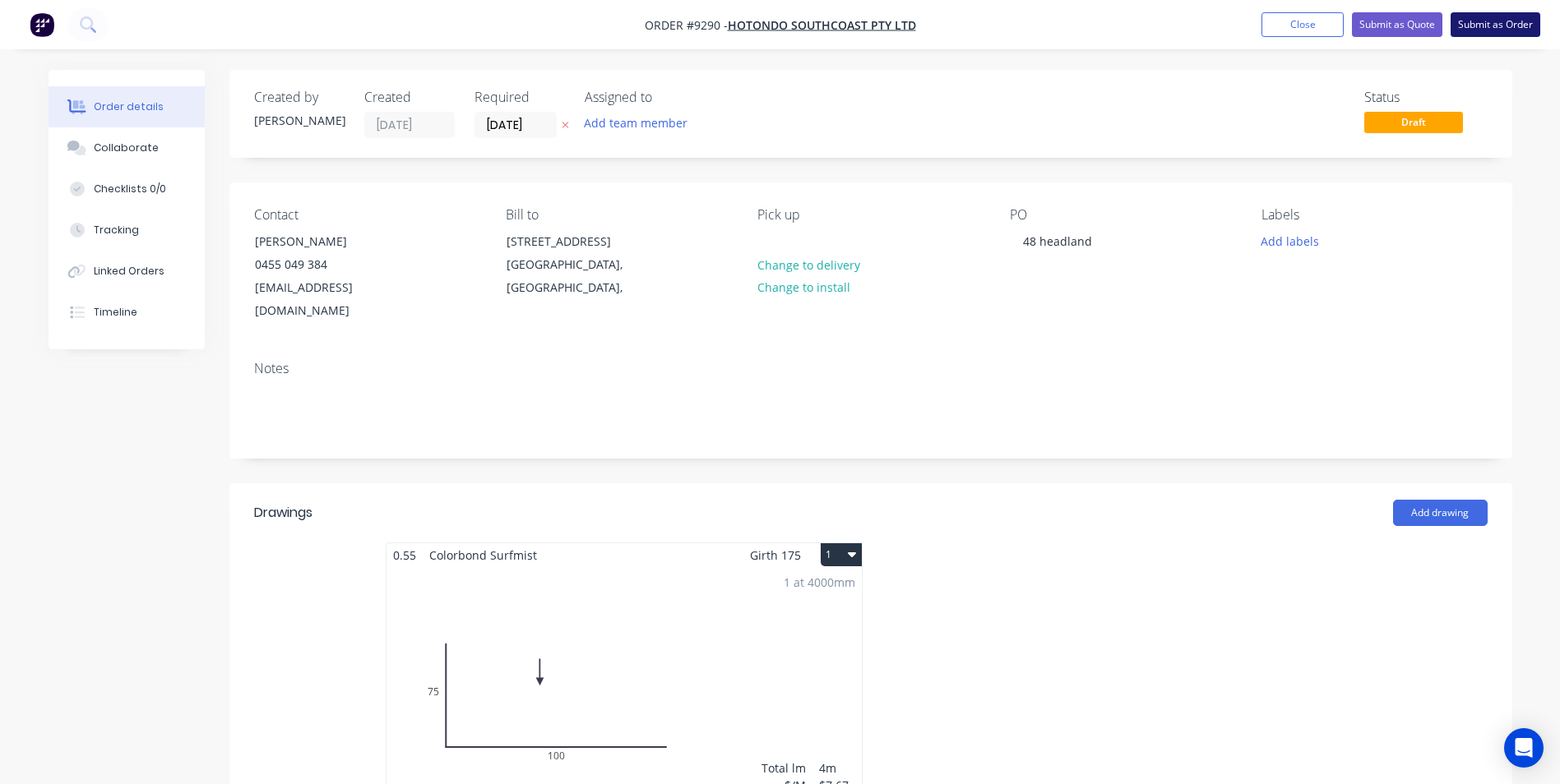
click at [1473, 25] on button "Submit as Order" at bounding box center [1495, 25] width 89 height 25
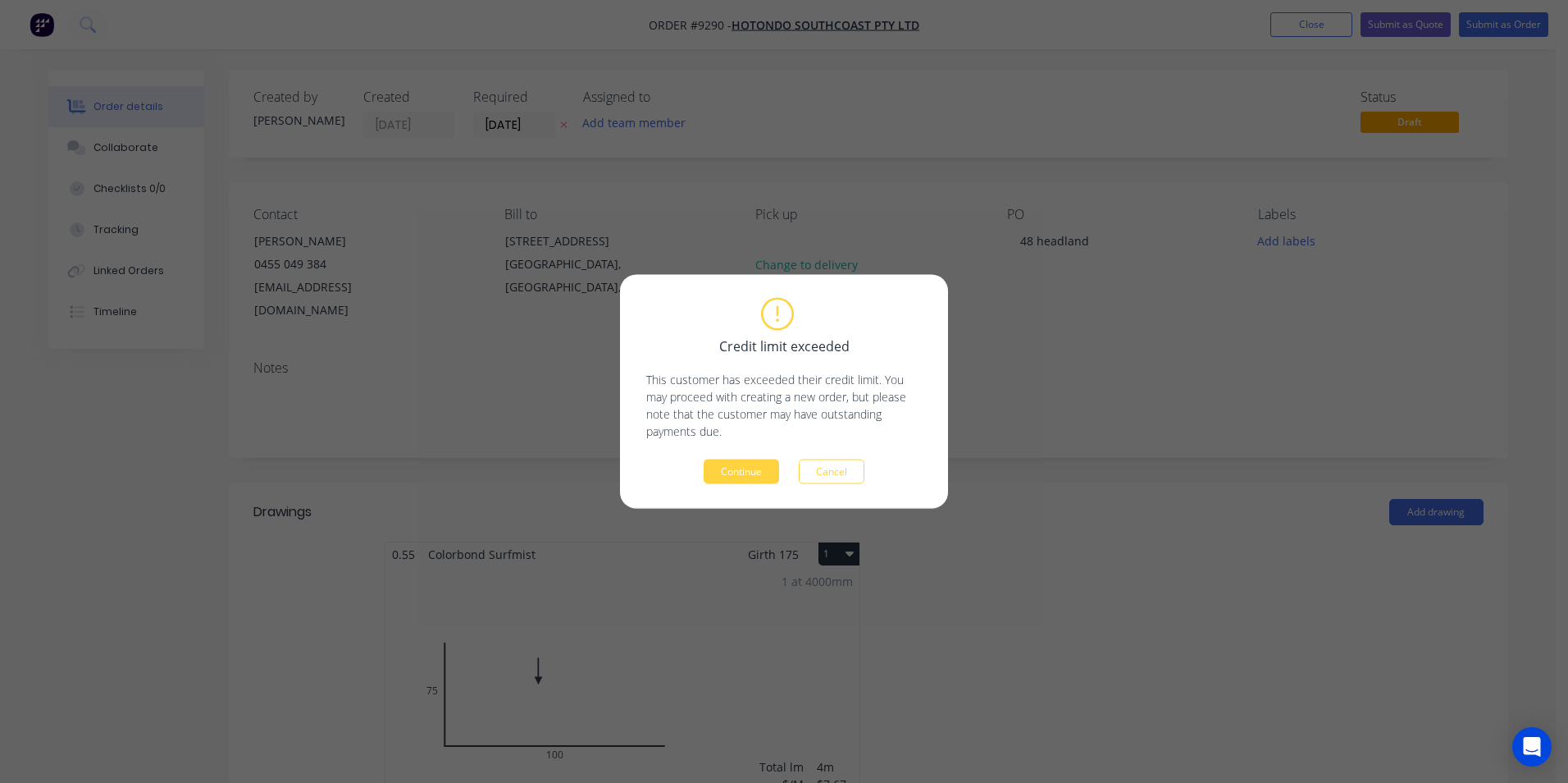
click at [767, 473] on button "Continue" at bounding box center [742, 472] width 76 height 25
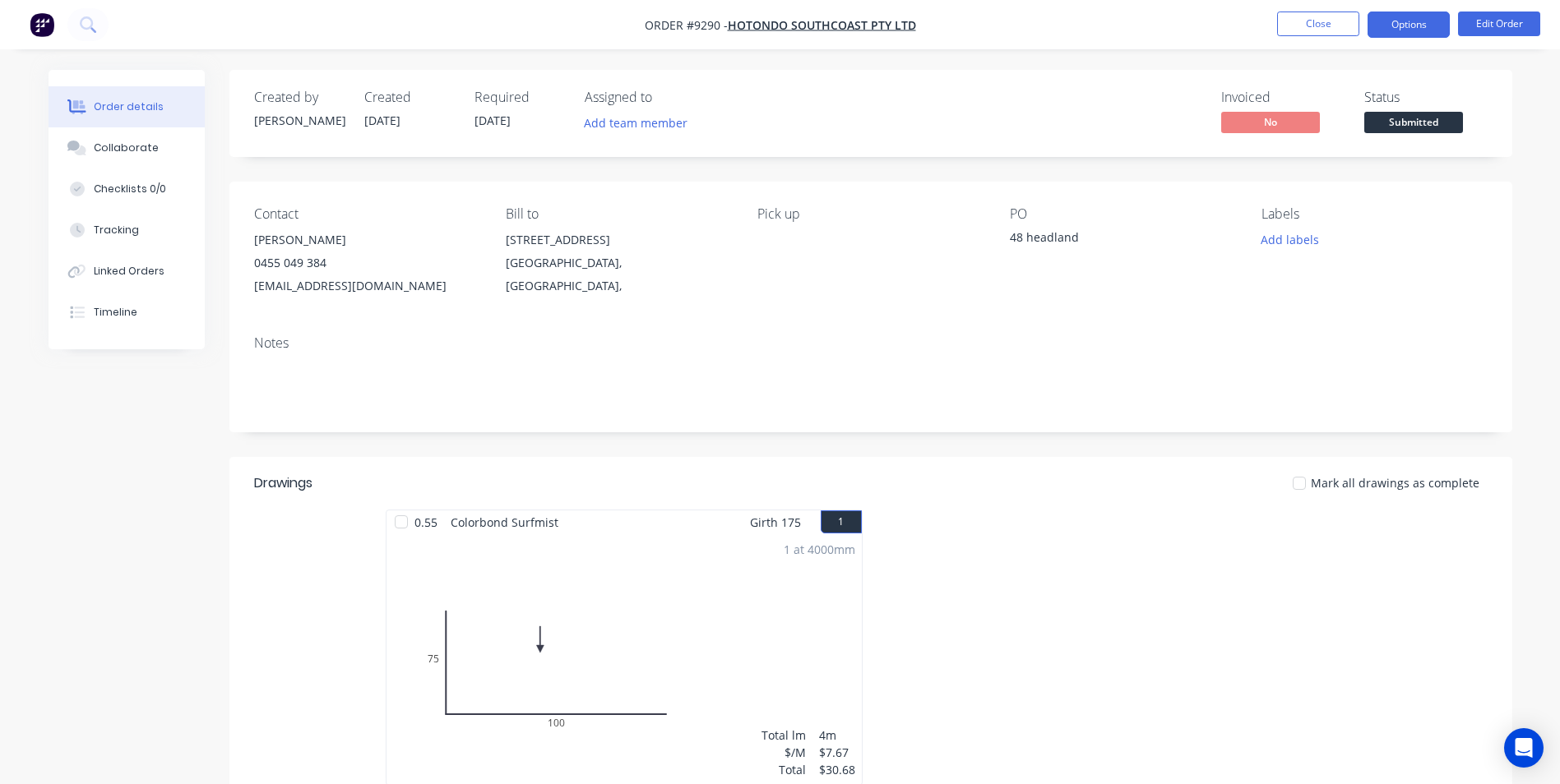
click at [1404, 30] on button "Options" at bounding box center [1408, 24] width 82 height 26
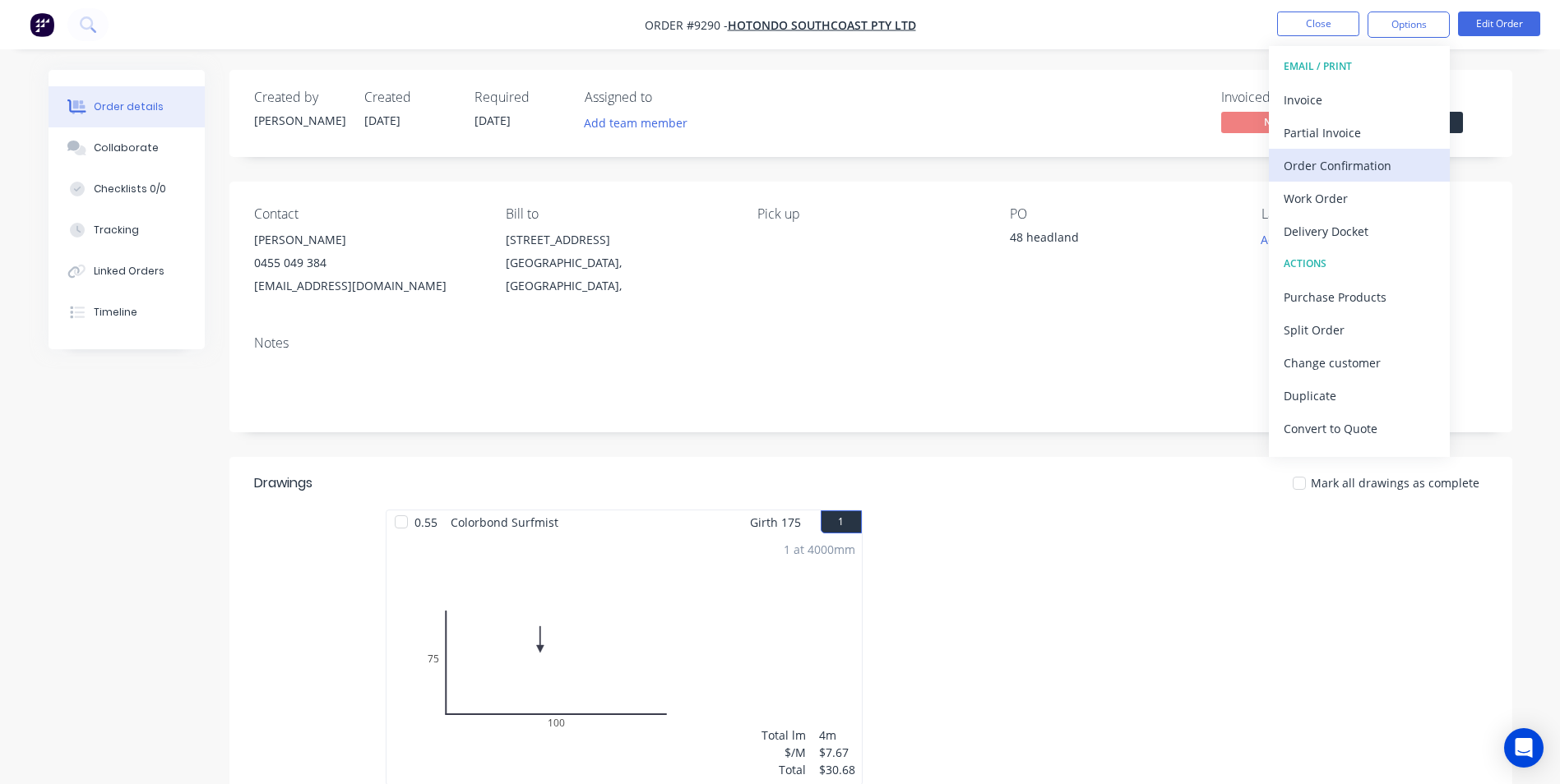
click at [1326, 164] on div "Order Confirmation" at bounding box center [1359, 165] width 151 height 24
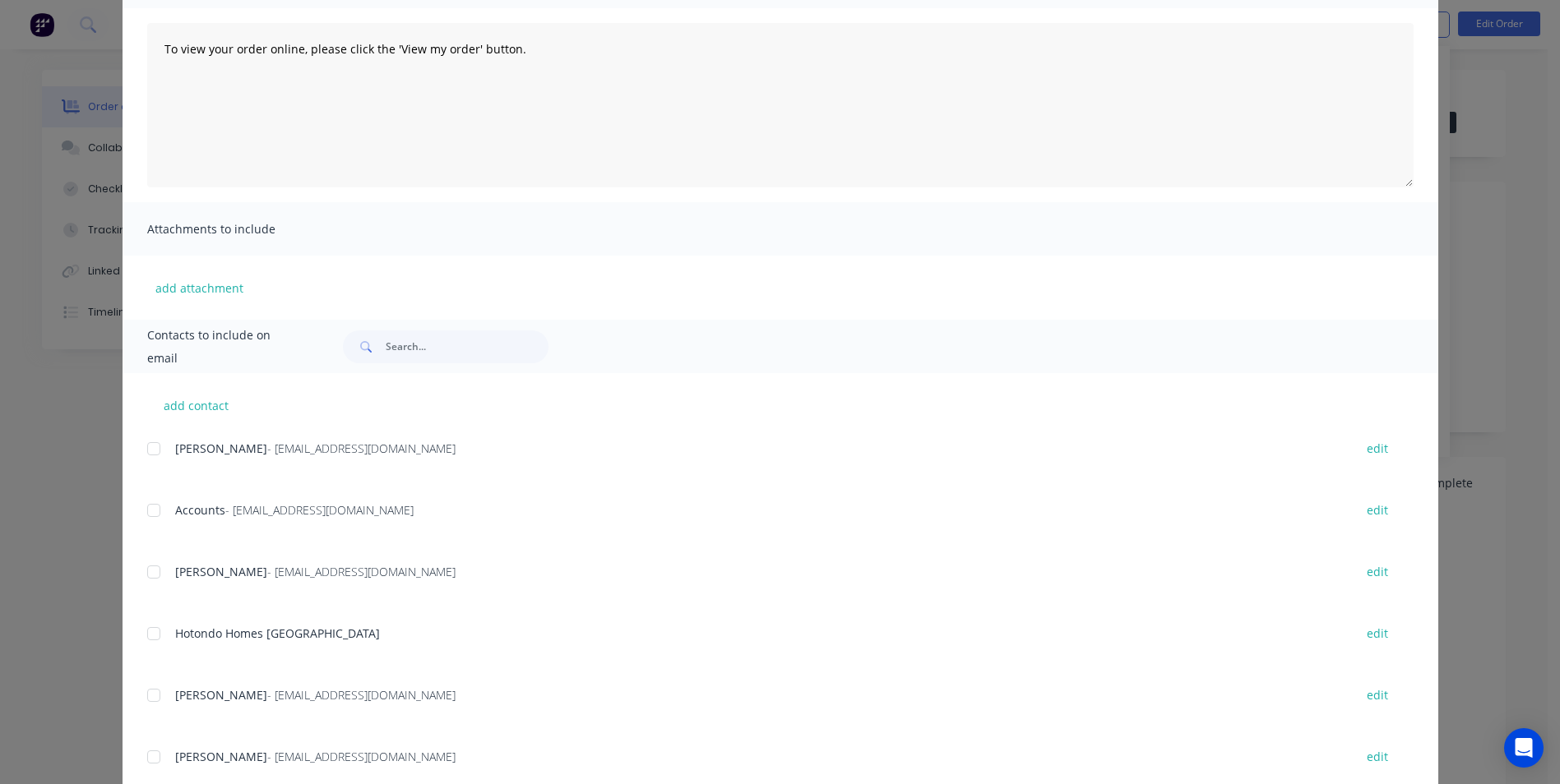
click at [154, 578] on div at bounding box center [153, 571] width 33 height 33
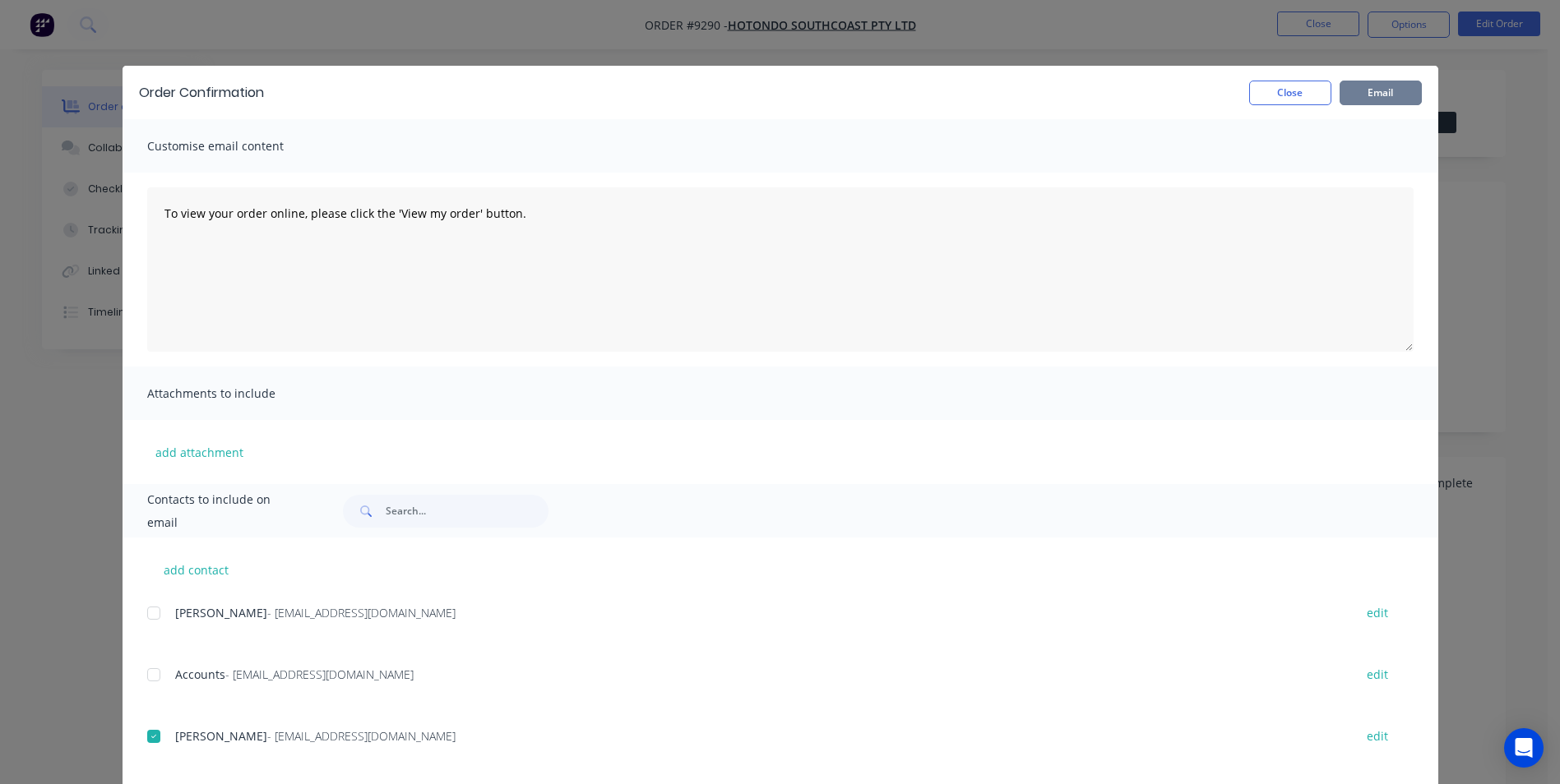
click at [1359, 94] on button "Email" at bounding box center [1380, 93] width 82 height 25
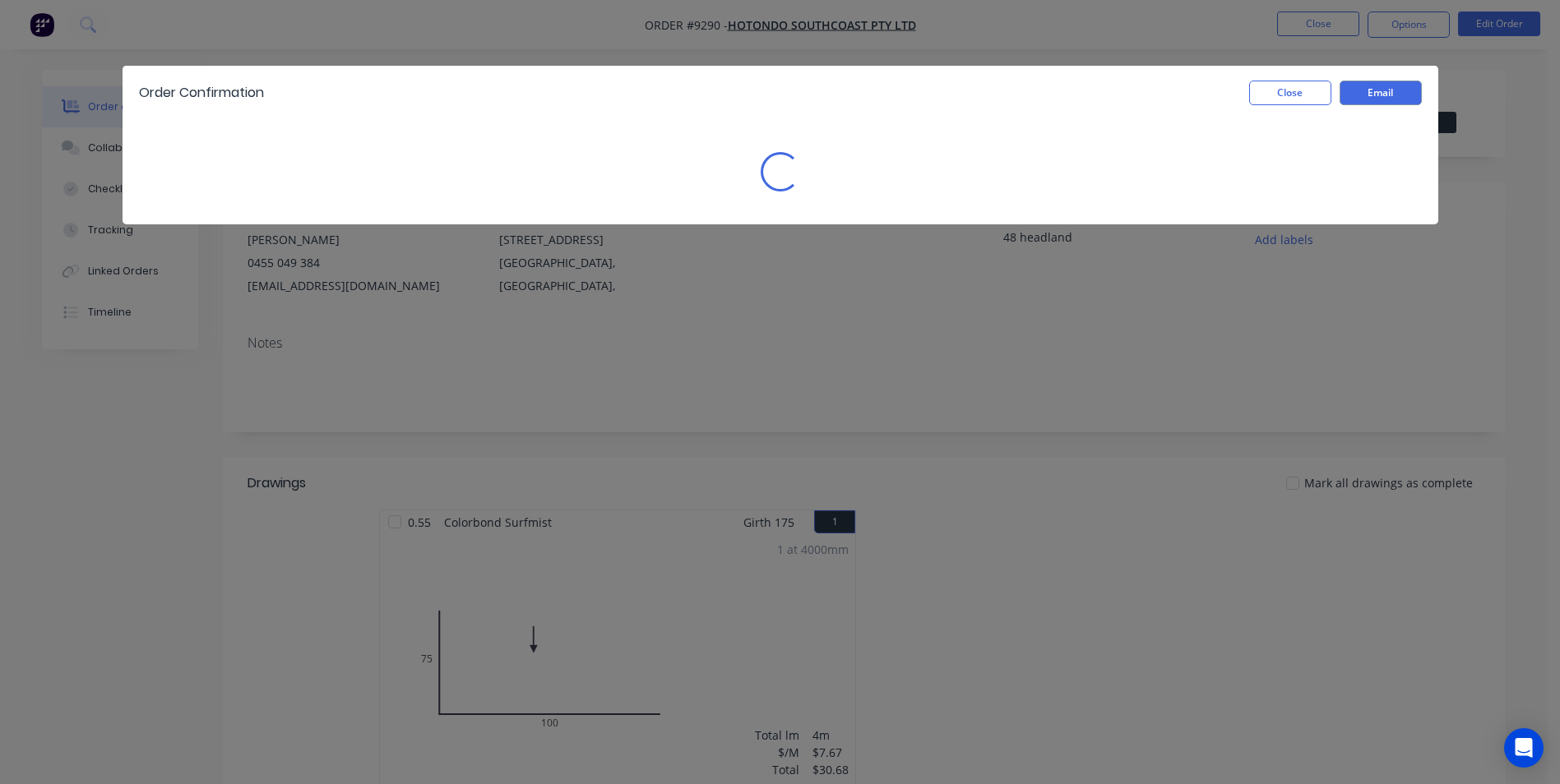
click at [1280, 72] on div "Order Confirmation Close Email" at bounding box center [780, 93] width 1316 height 54
click at [1289, 85] on button "Close" at bounding box center [1290, 93] width 82 height 25
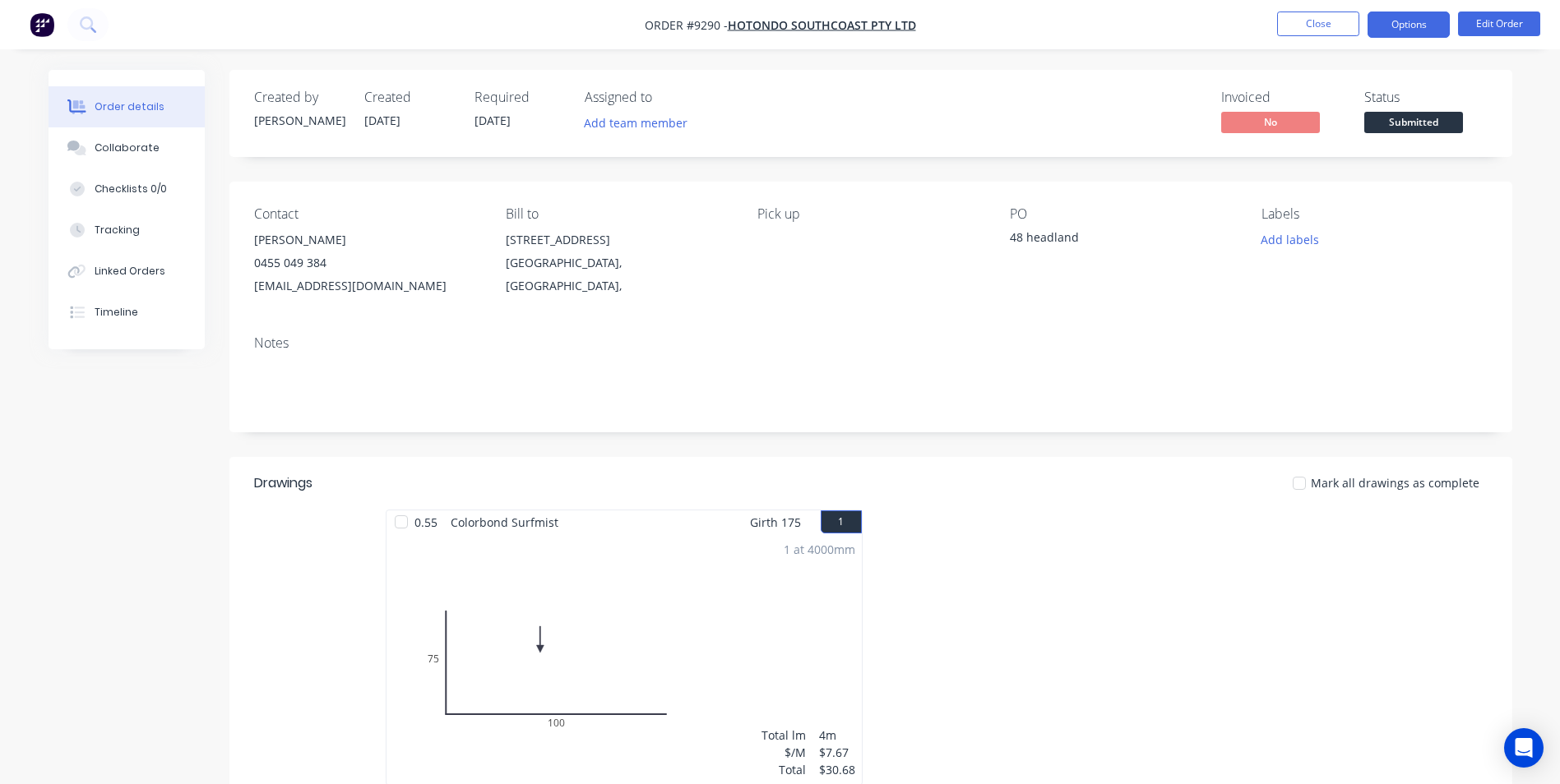
click at [1390, 34] on button "Options" at bounding box center [1408, 24] width 82 height 26
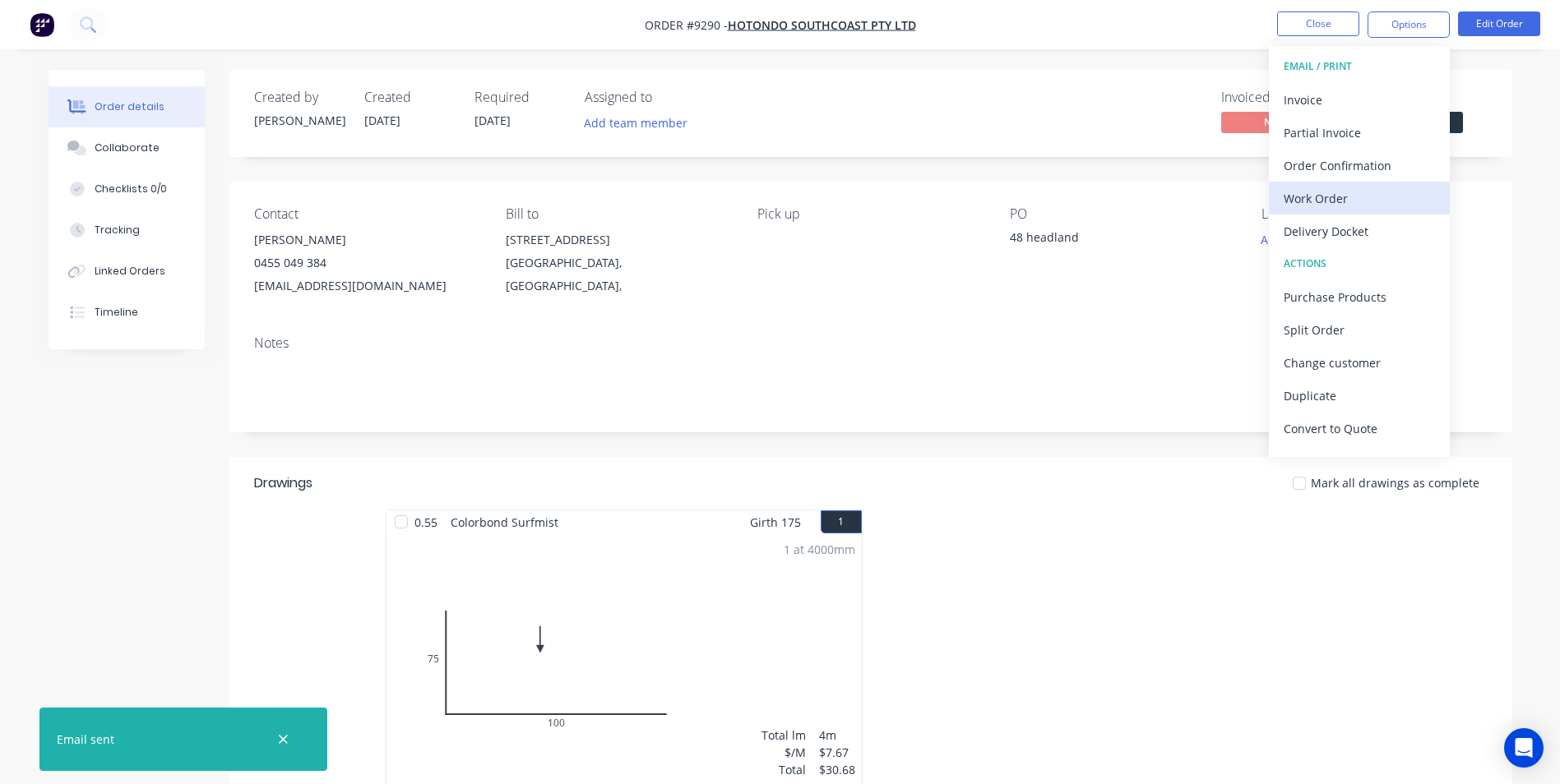
click at [1314, 198] on div "Work Order" at bounding box center [1359, 198] width 151 height 24
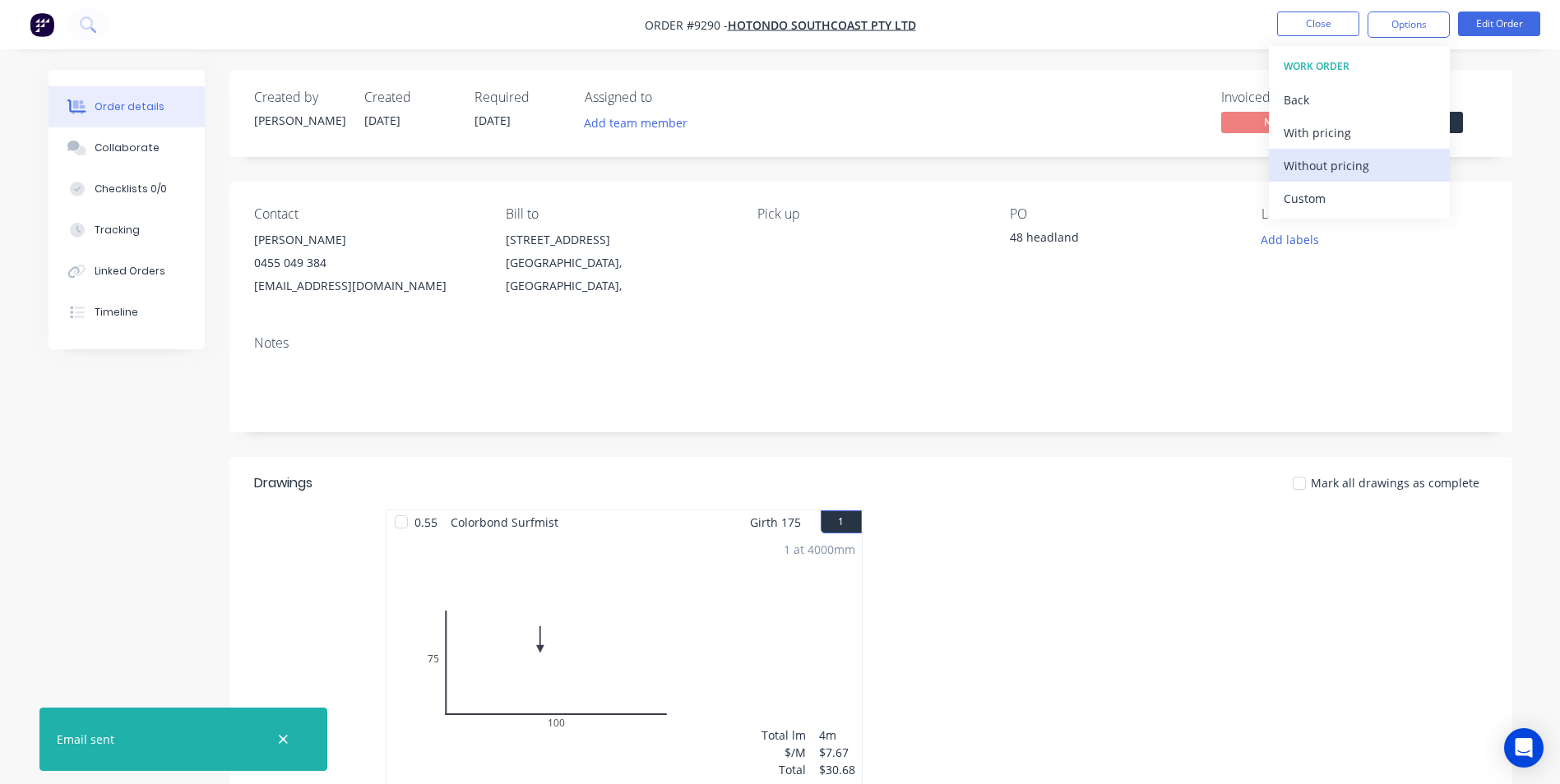
click at [1306, 172] on div "Without pricing" at bounding box center [1359, 165] width 151 height 24
click at [86, 28] on icon at bounding box center [86, 22] width 13 height 13
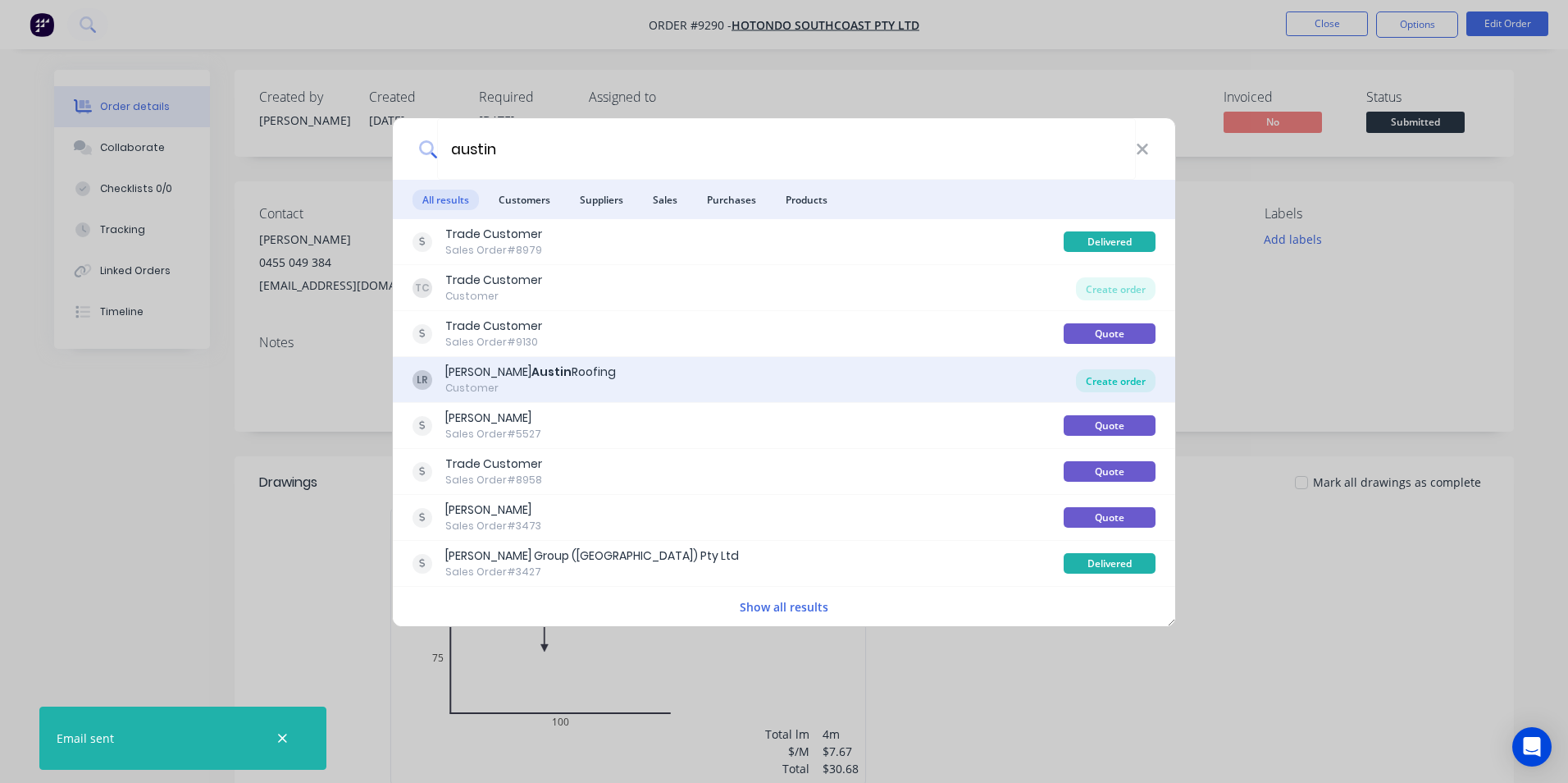
type input "austin"
click at [1114, 387] on div "Create order" at bounding box center [1116, 381] width 79 height 23
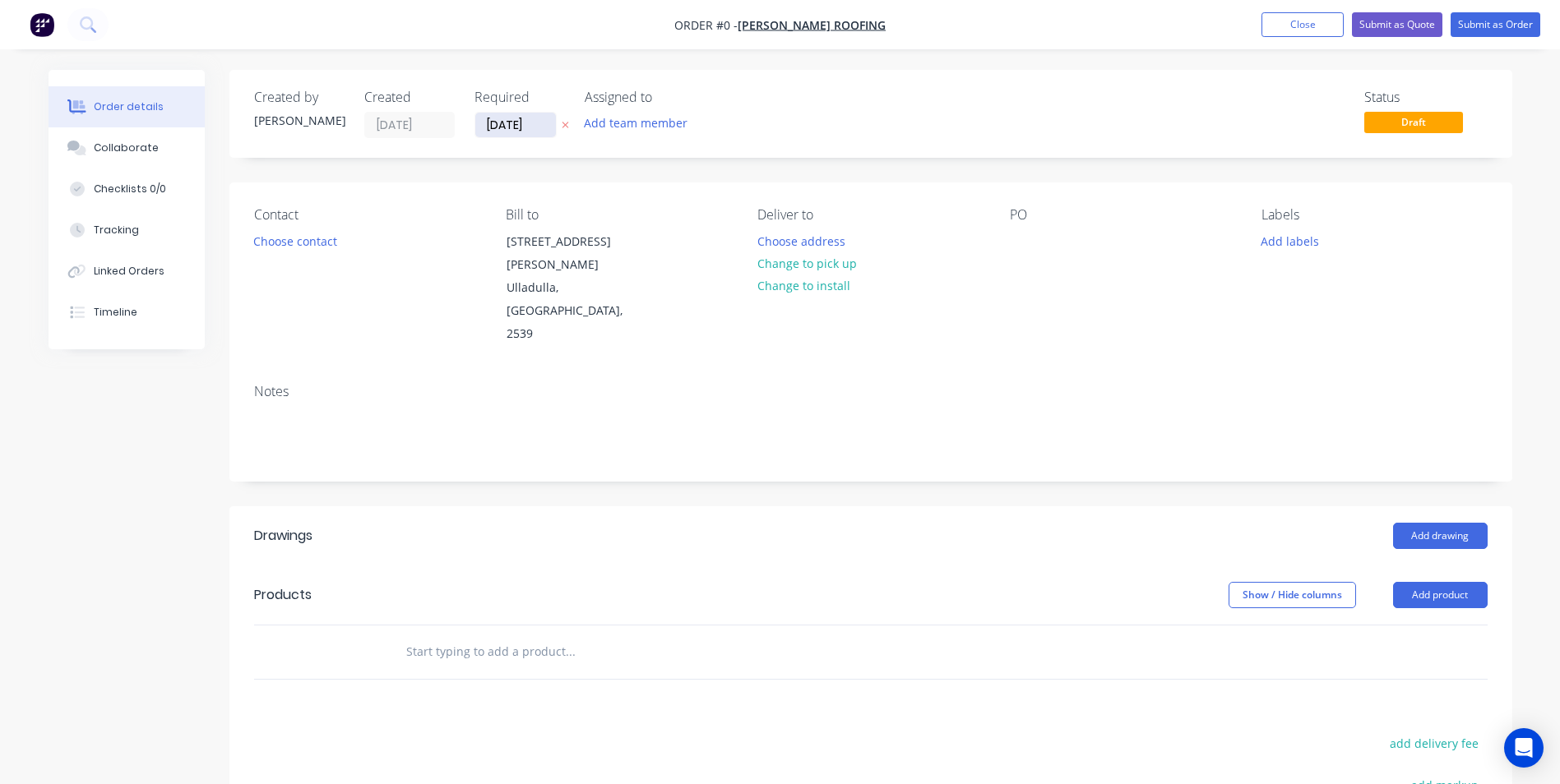
click at [491, 128] on input "[DATE]" at bounding box center [515, 125] width 81 height 25
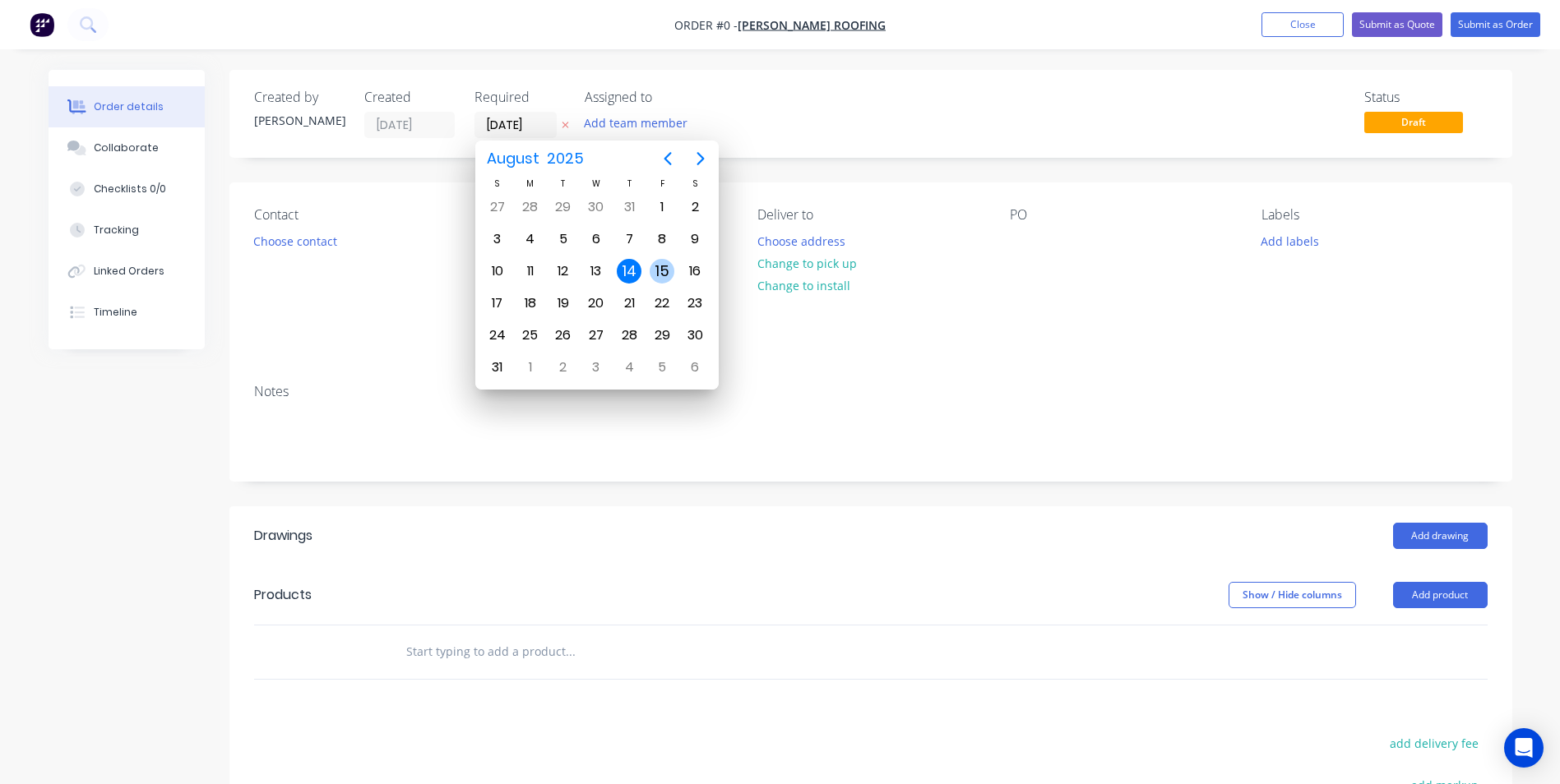
click at [660, 273] on div "15" at bounding box center [662, 272] width 25 height 25
type input "[DATE]"
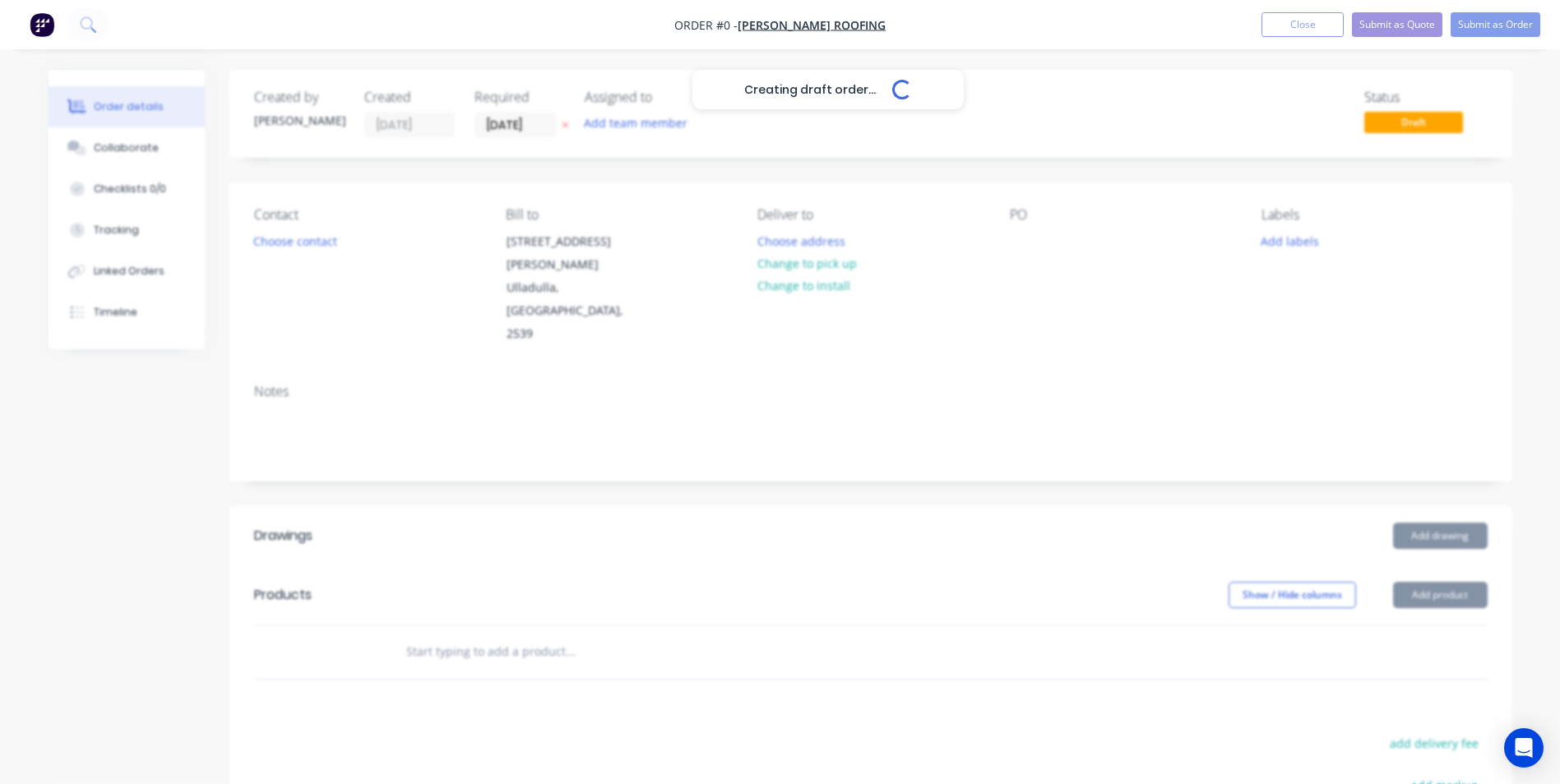
click at [300, 252] on div "Creating draft order... Loading..." at bounding box center [828, 461] width 1560 height 784
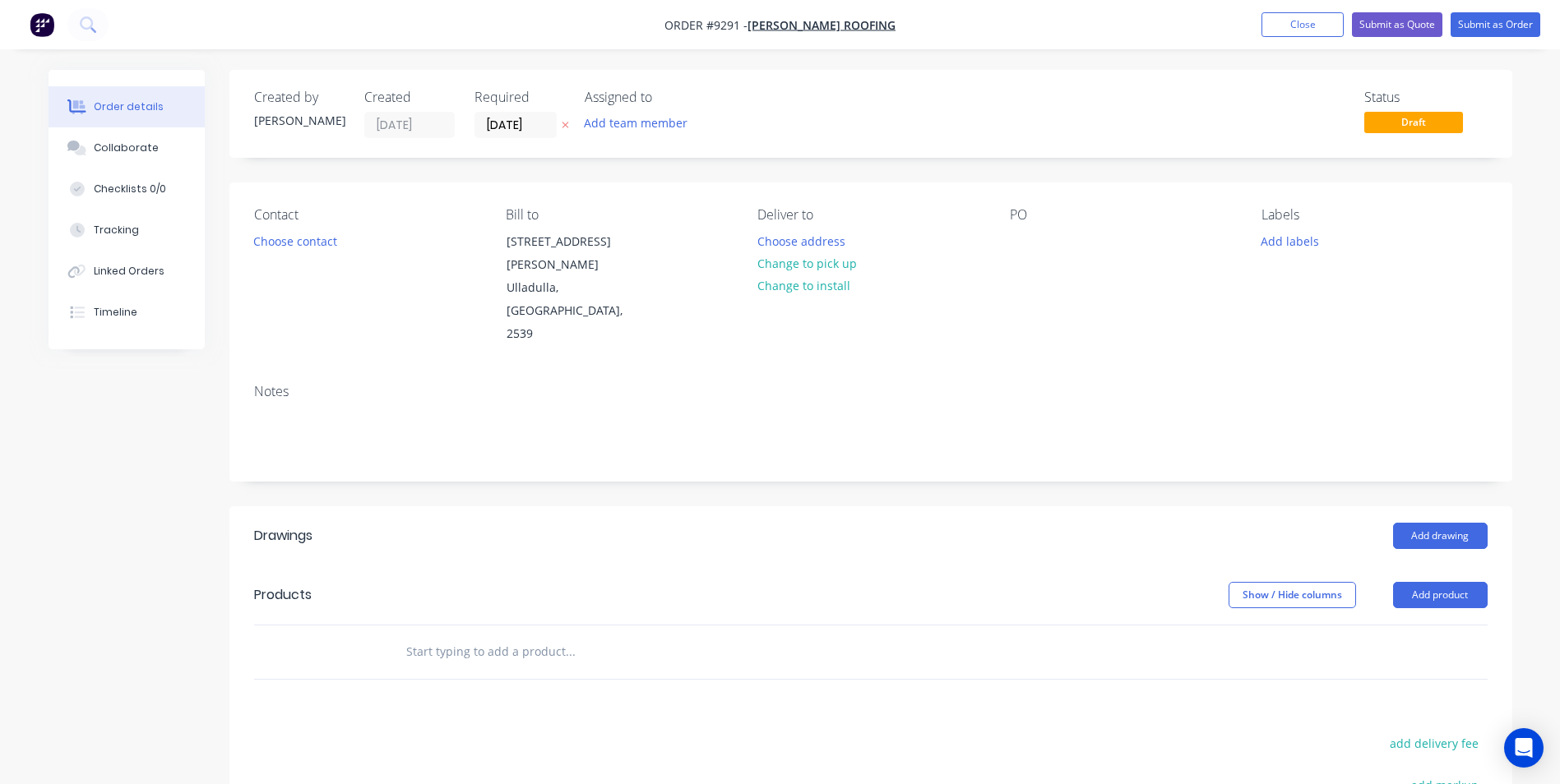
click at [301, 249] on button "Choose contact" at bounding box center [294, 240] width 101 height 22
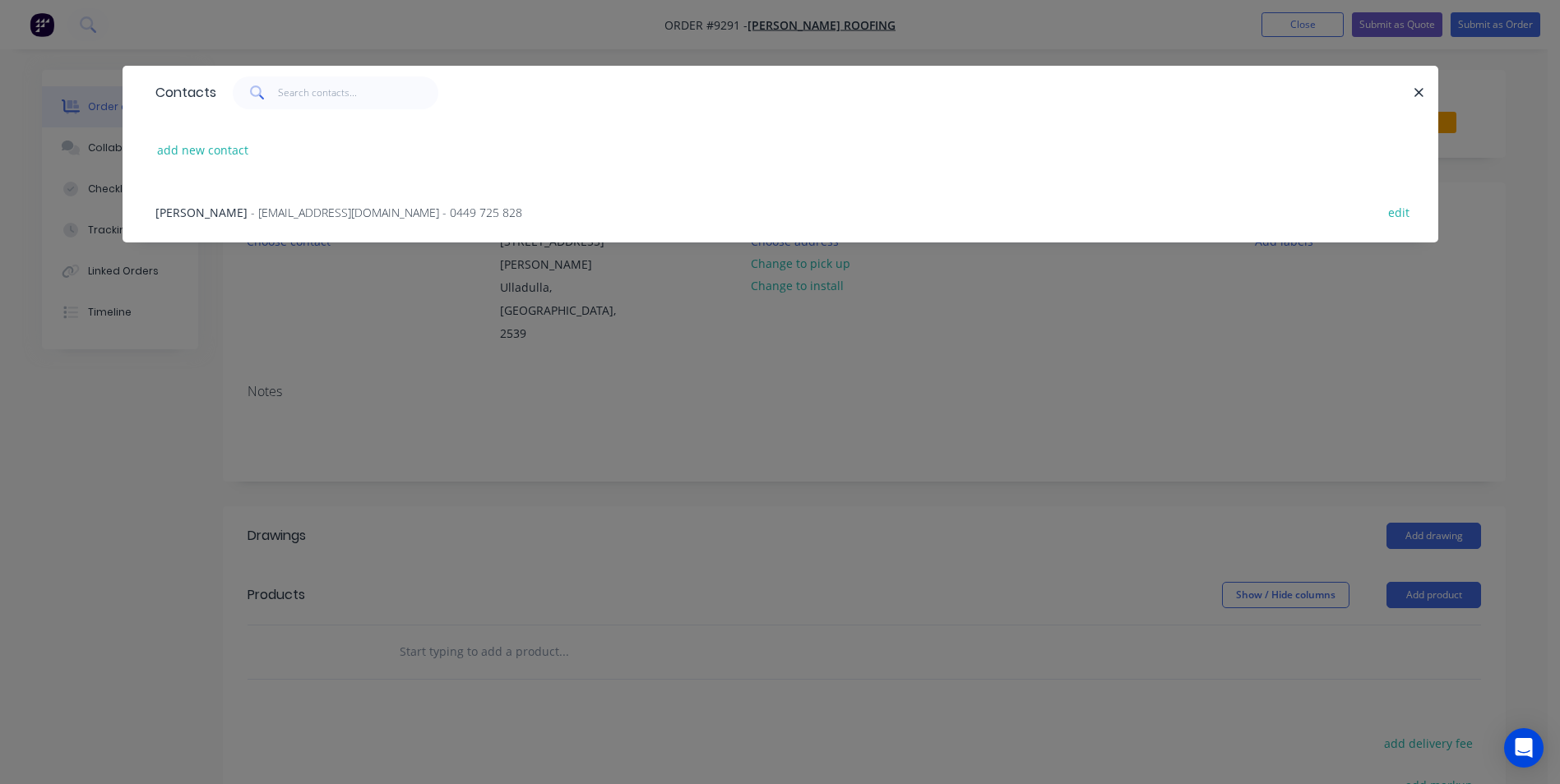
click at [309, 208] on span "- [EMAIL_ADDRESS][DOMAIN_NAME] - 0449 725 828" at bounding box center [386, 212] width 271 height 15
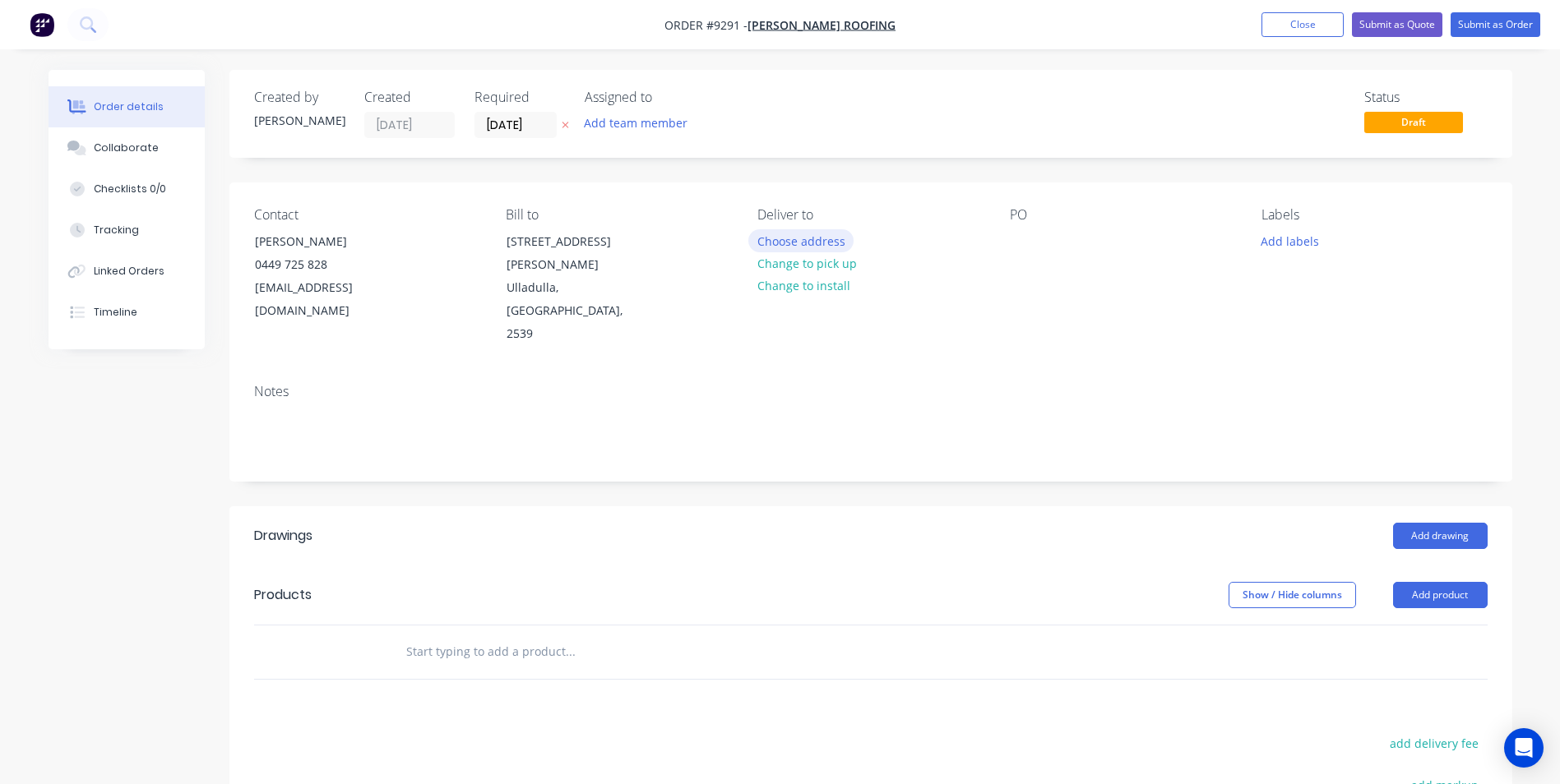
click at [827, 249] on button "Choose address" at bounding box center [801, 240] width 106 height 22
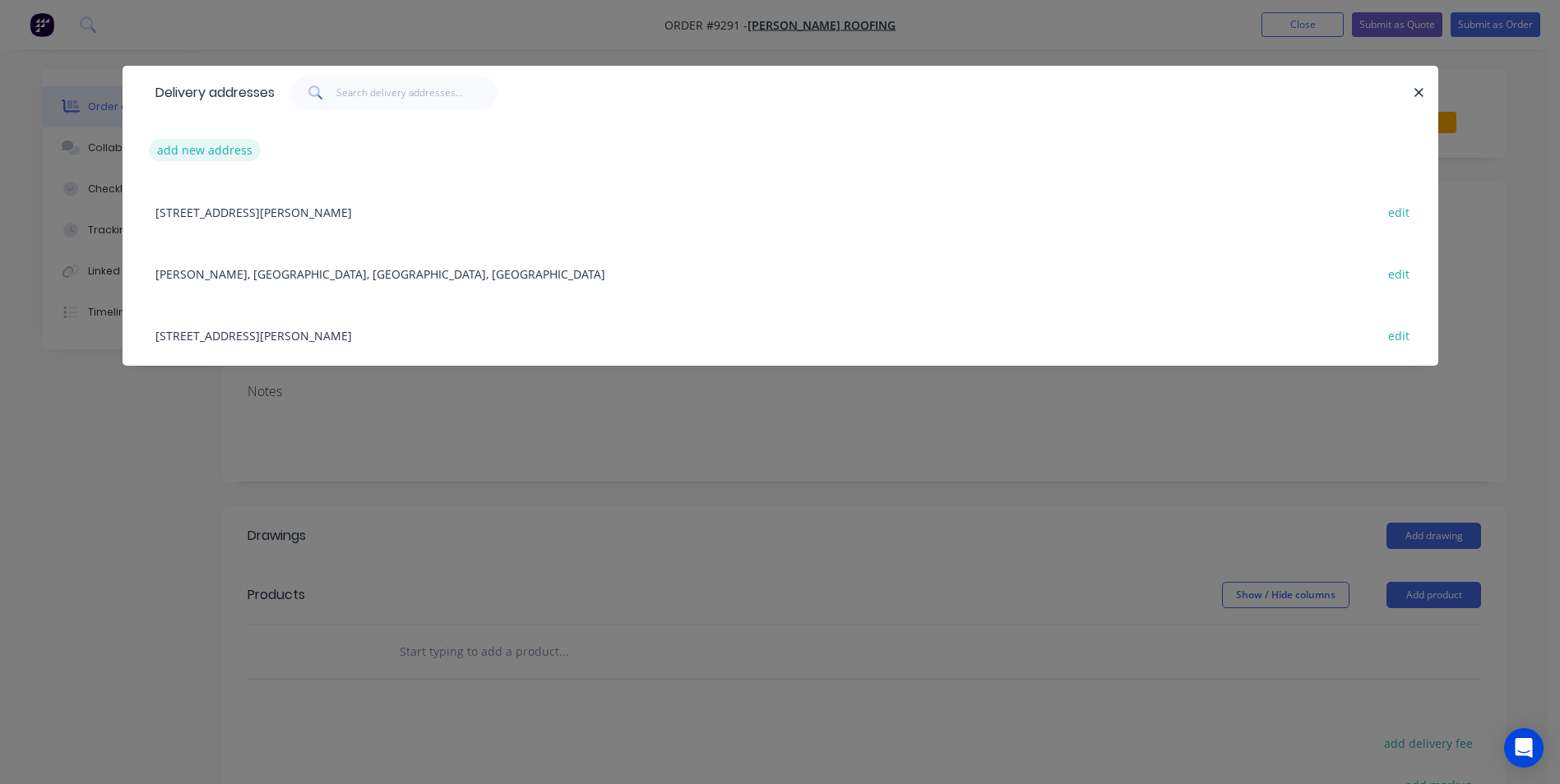
click at [213, 148] on button "add new address" at bounding box center [205, 149] width 113 height 22
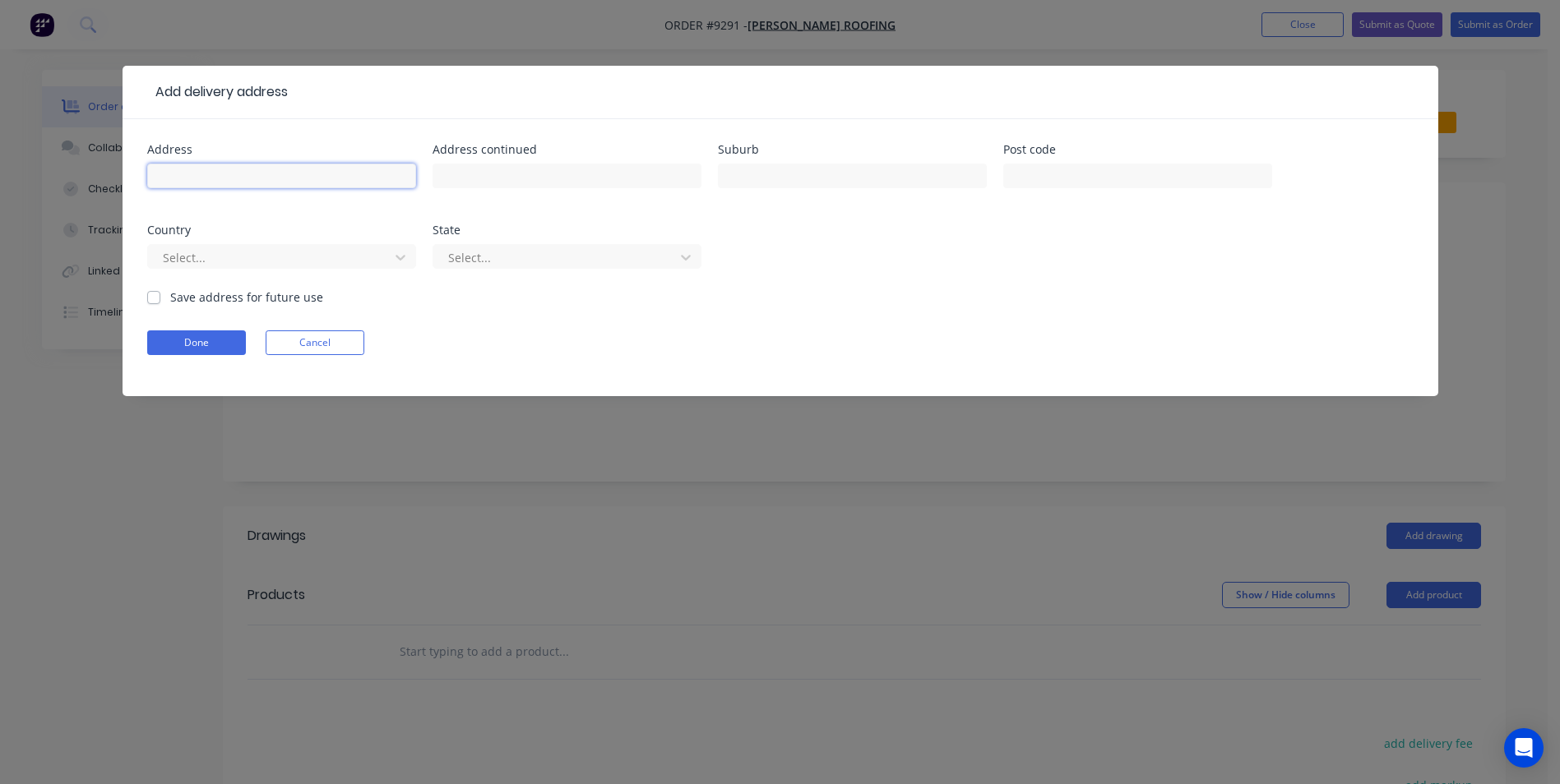
click at [259, 175] on input "text" at bounding box center [282, 176] width 269 height 25
type input "[STREET_ADDRESS]"
type input "[GEOGRAPHIC_DATA]"
click at [245, 249] on div at bounding box center [270, 257] width 219 height 21
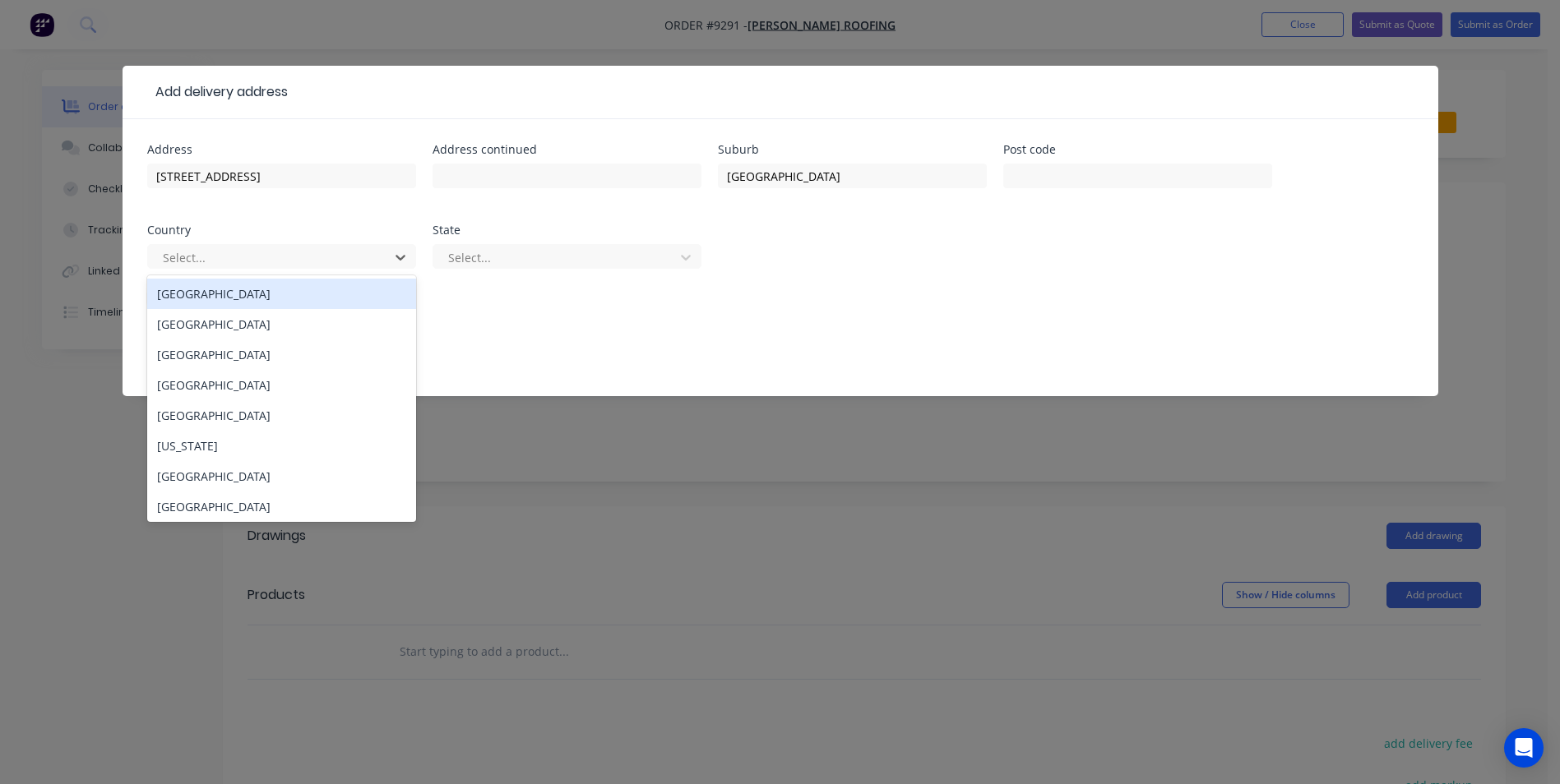
click at [236, 304] on div "[GEOGRAPHIC_DATA]" at bounding box center [282, 294] width 269 height 30
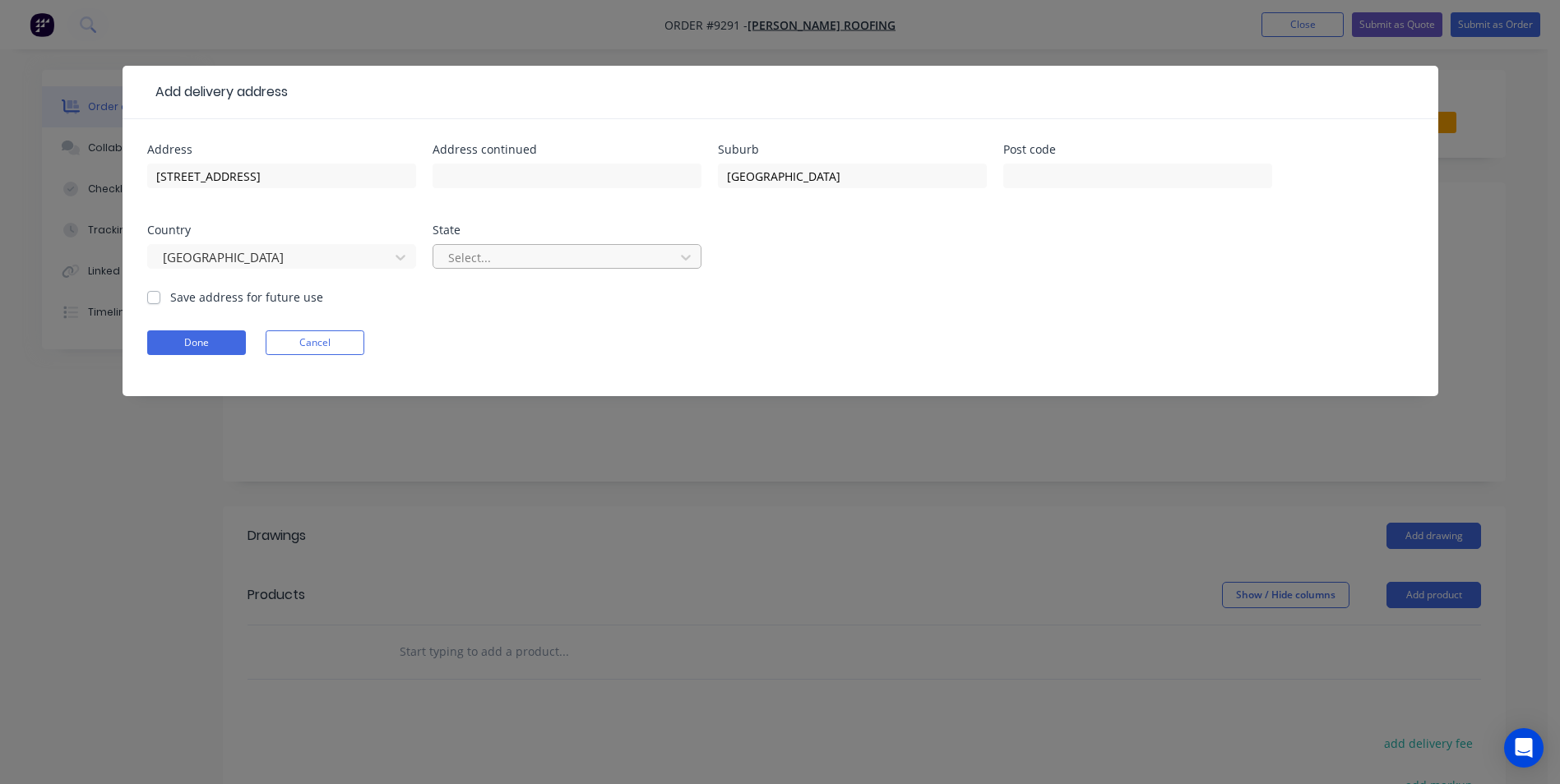
click at [466, 267] on div at bounding box center [555, 257] width 219 height 21
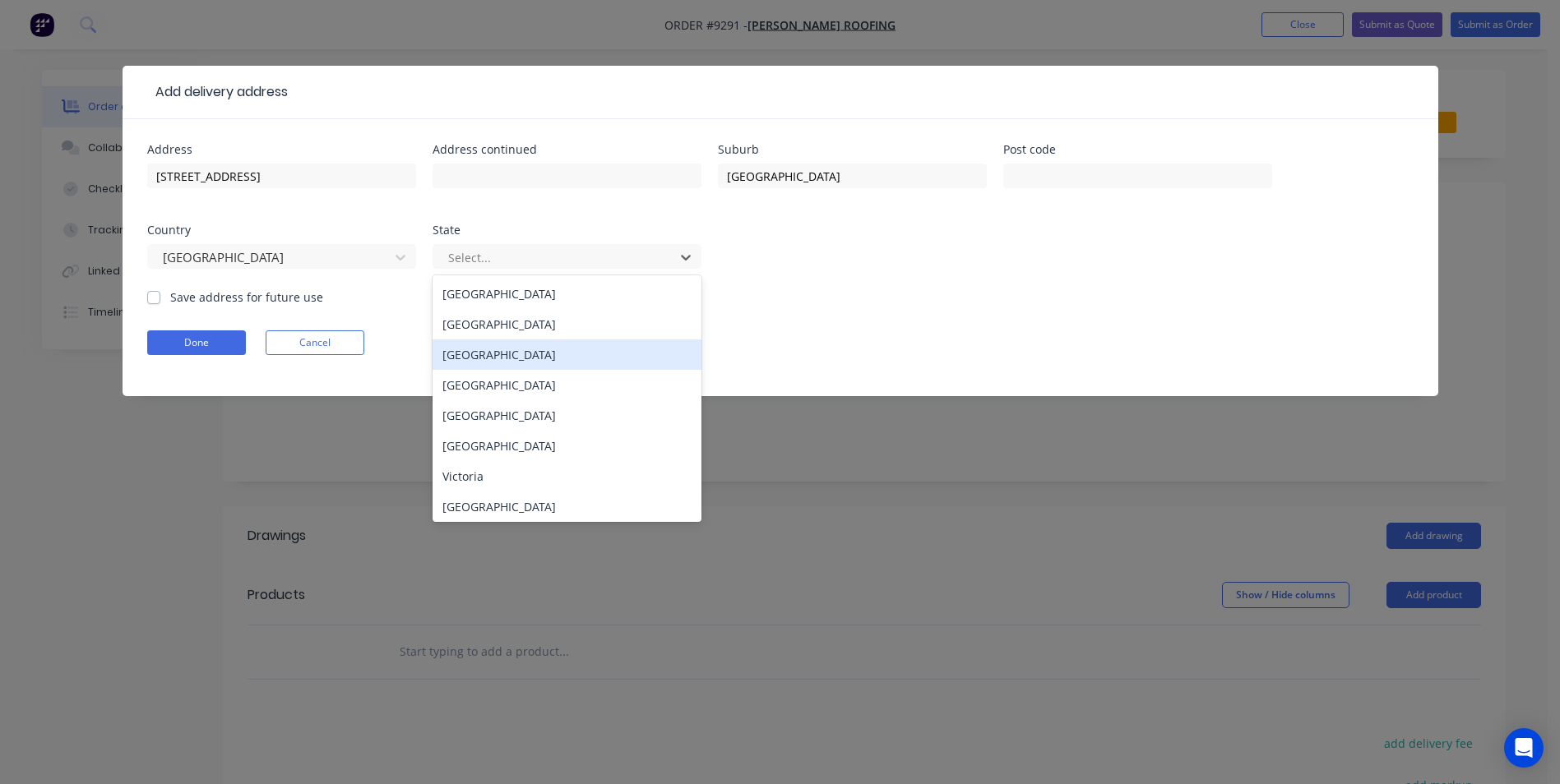
click at [473, 340] on div "Northern Territory" at bounding box center [566, 355] width 269 height 30
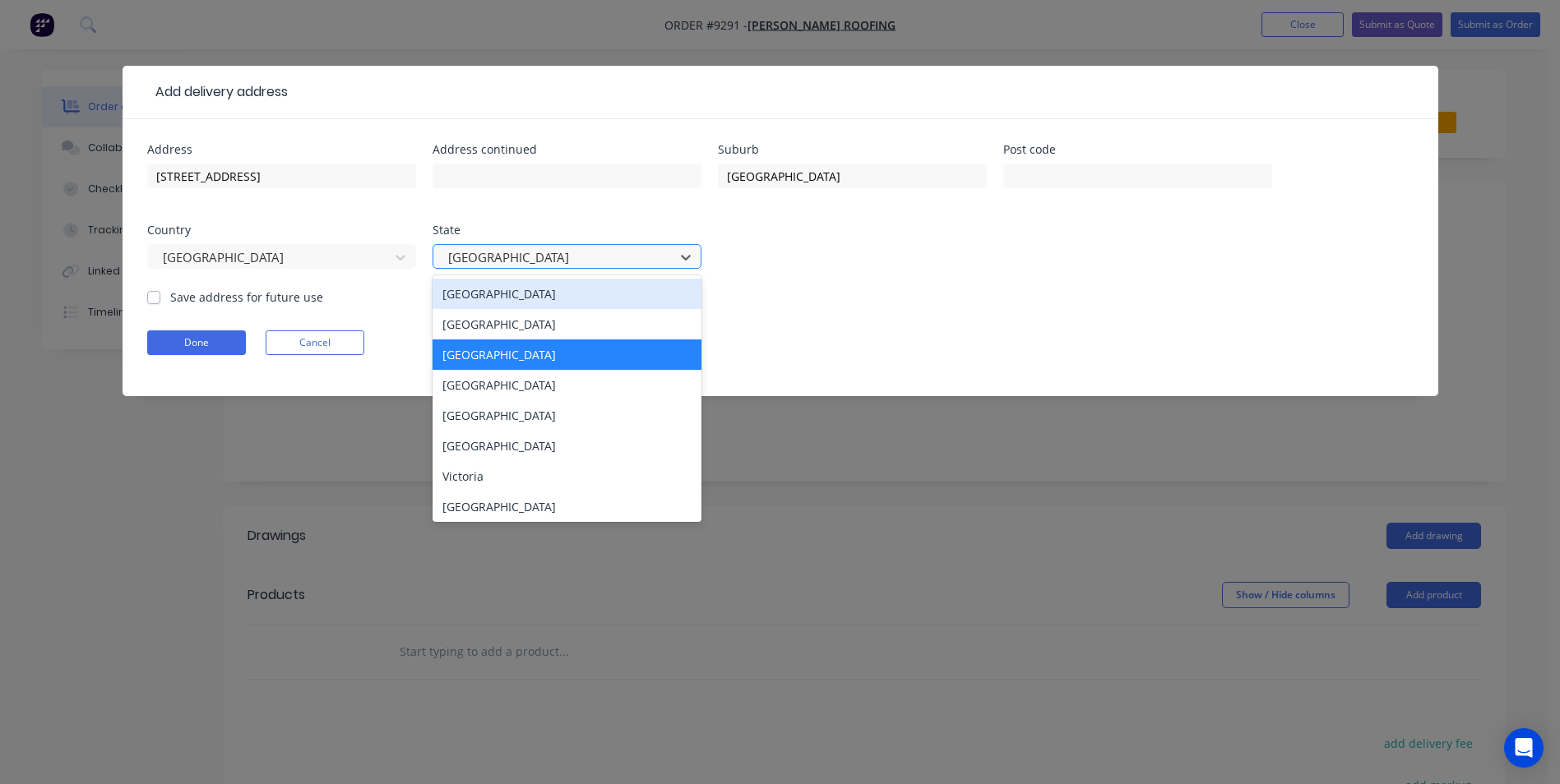
click at [477, 265] on div at bounding box center [555, 257] width 219 height 21
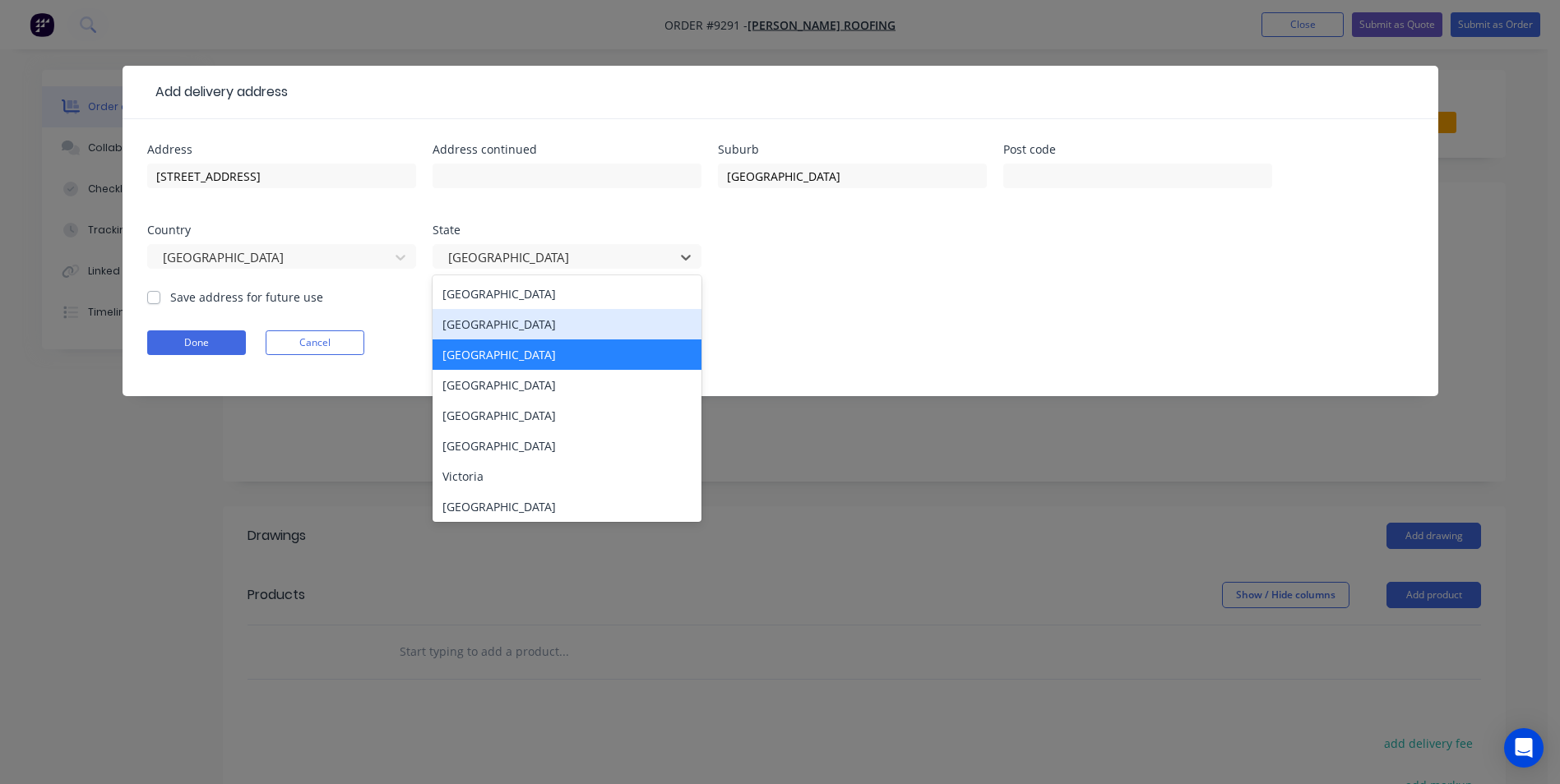
drag, startPoint x: 473, startPoint y: 316, endPoint x: 231, endPoint y: 316, distance: 242.0
click at [472, 316] on div "[GEOGRAPHIC_DATA]" at bounding box center [566, 325] width 269 height 30
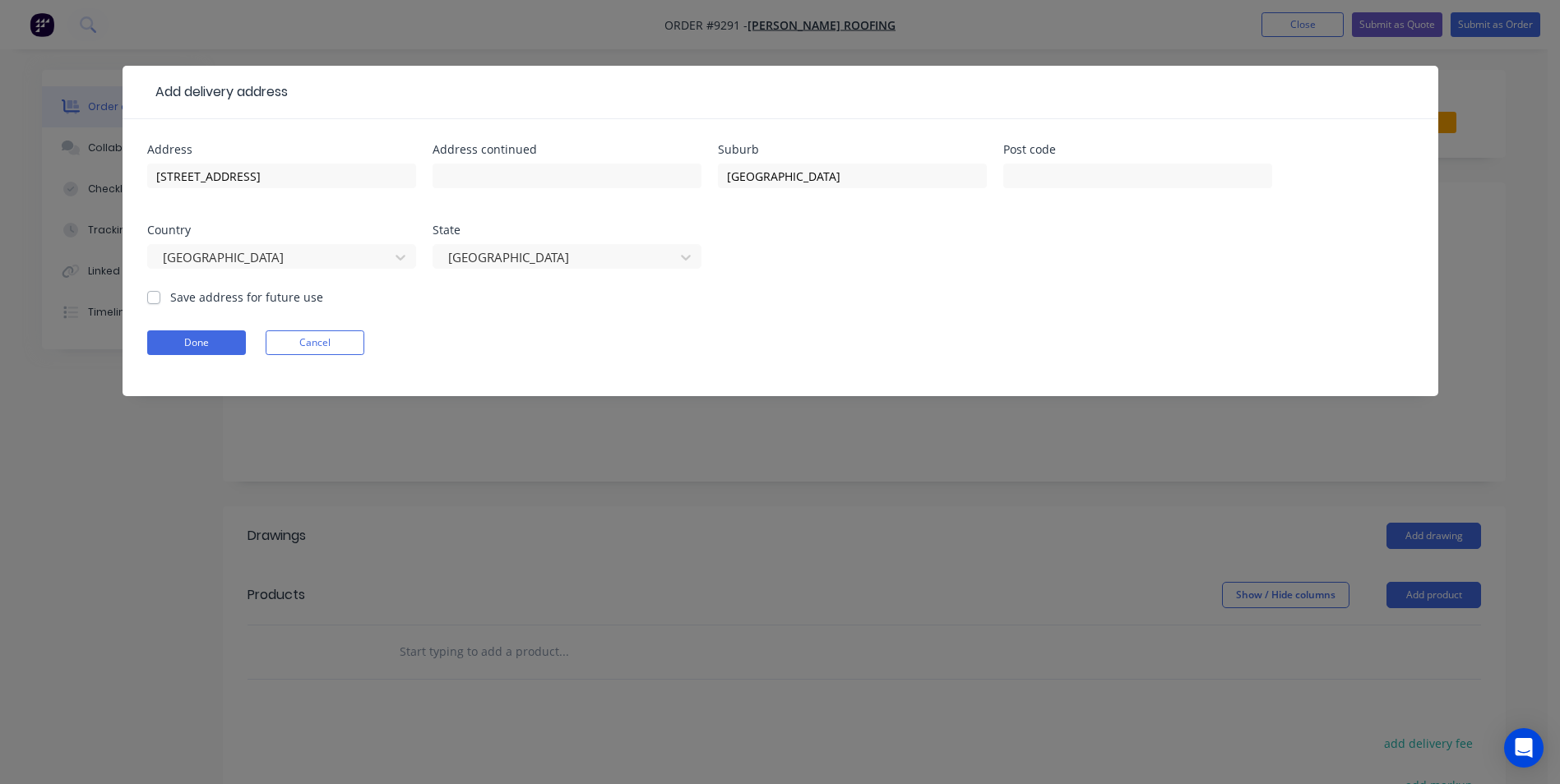
click at [170, 299] on label "Save address for future use" at bounding box center [246, 297] width 153 height 17
click at [148, 299] on input "Save address for future use" at bounding box center [154, 296] width 13 height 15
checkbox input "true"
click at [184, 350] on button "Done" at bounding box center [197, 342] width 98 height 25
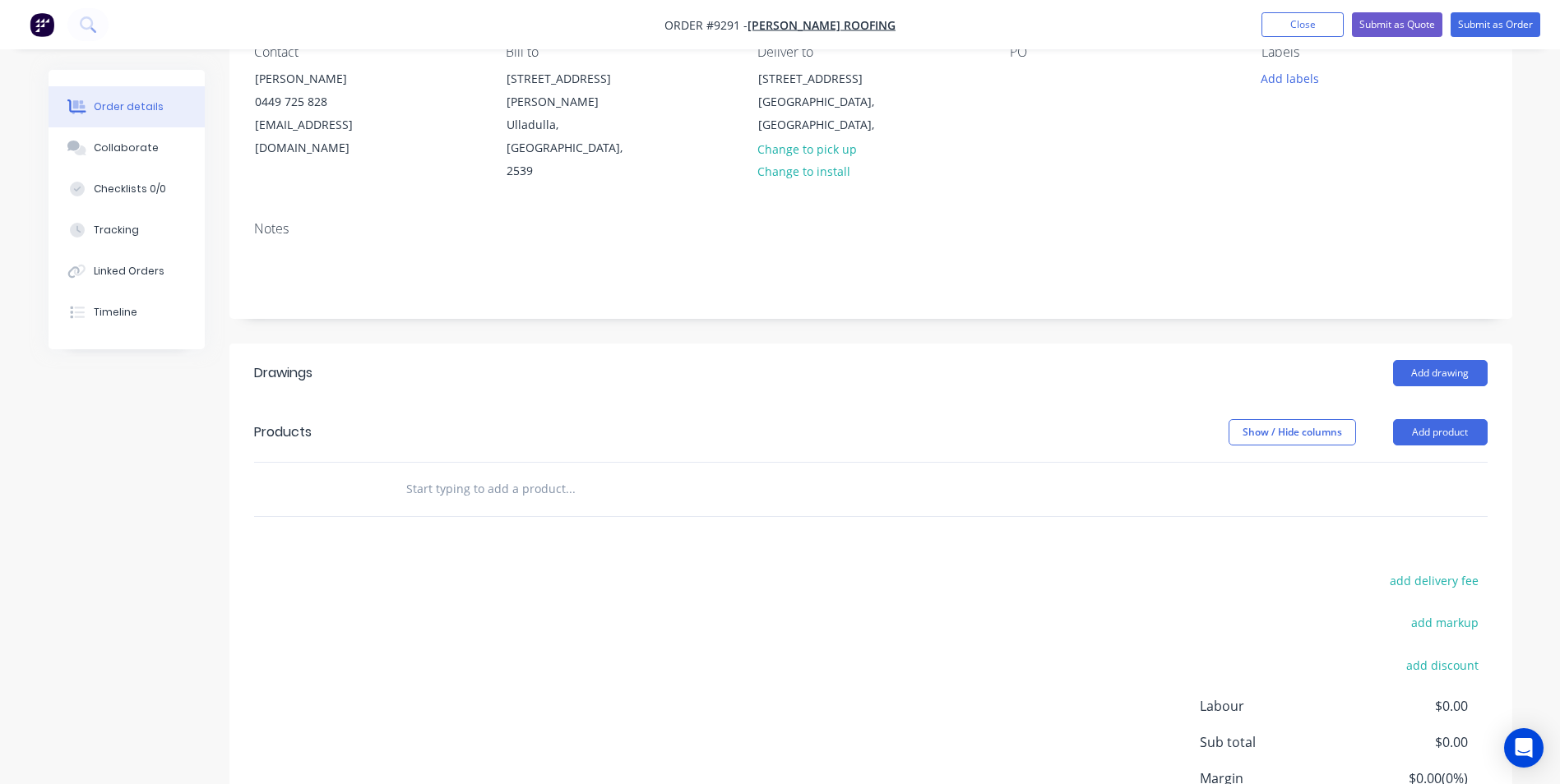
scroll to position [164, 0]
click at [446, 471] on input "text" at bounding box center [570, 487] width 329 height 33
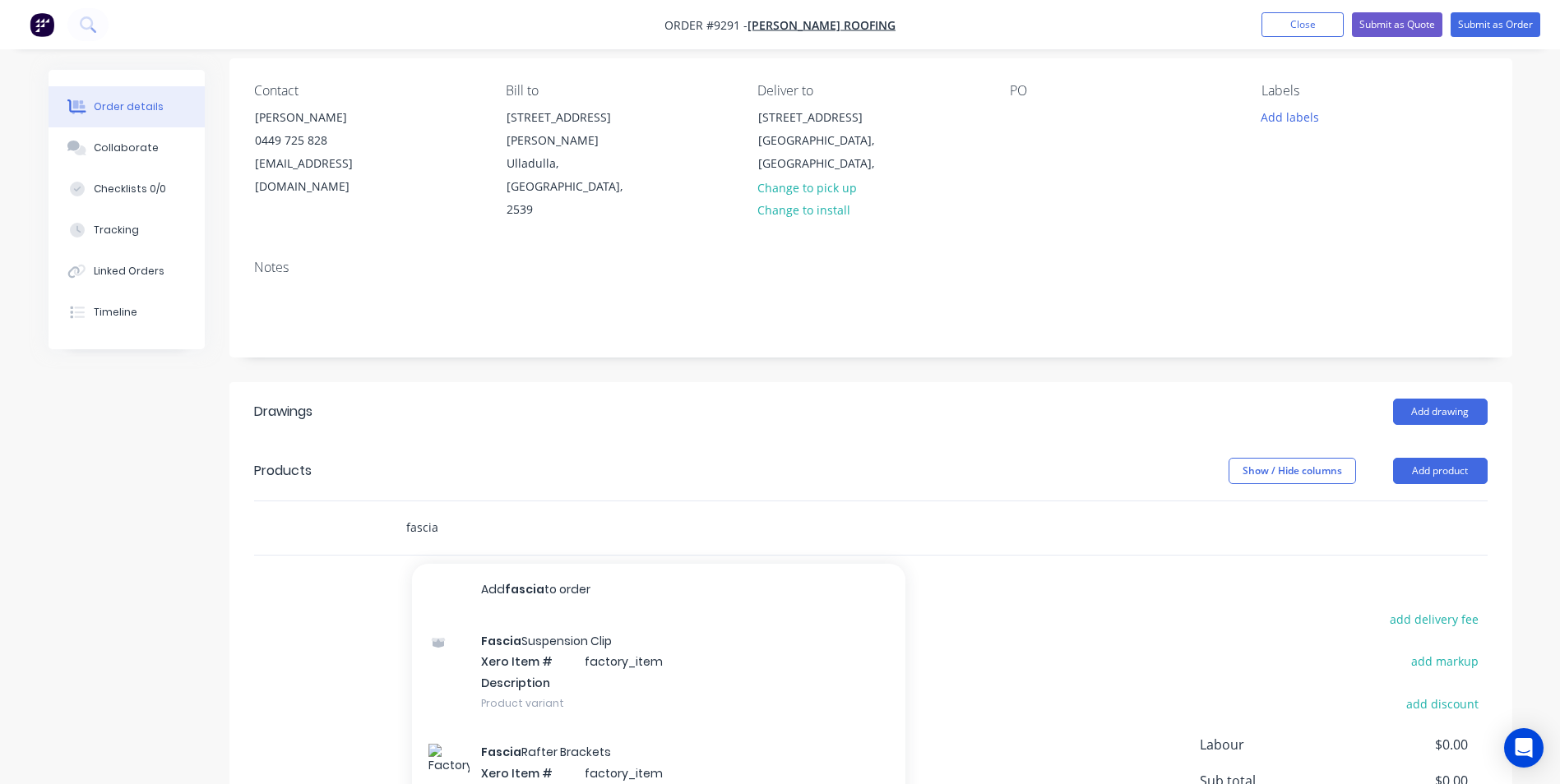
scroll to position [269, 0]
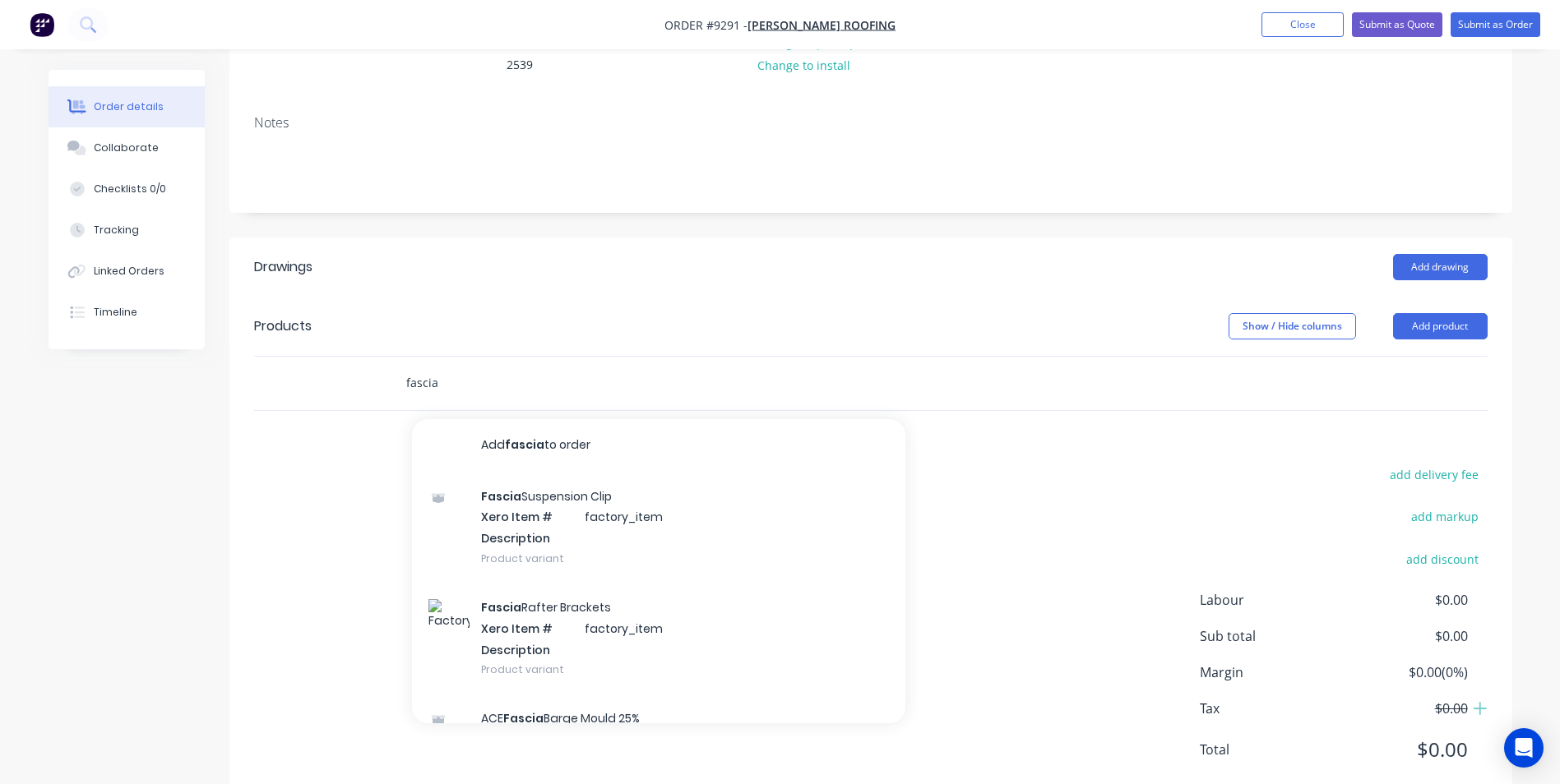
type input "fascia"
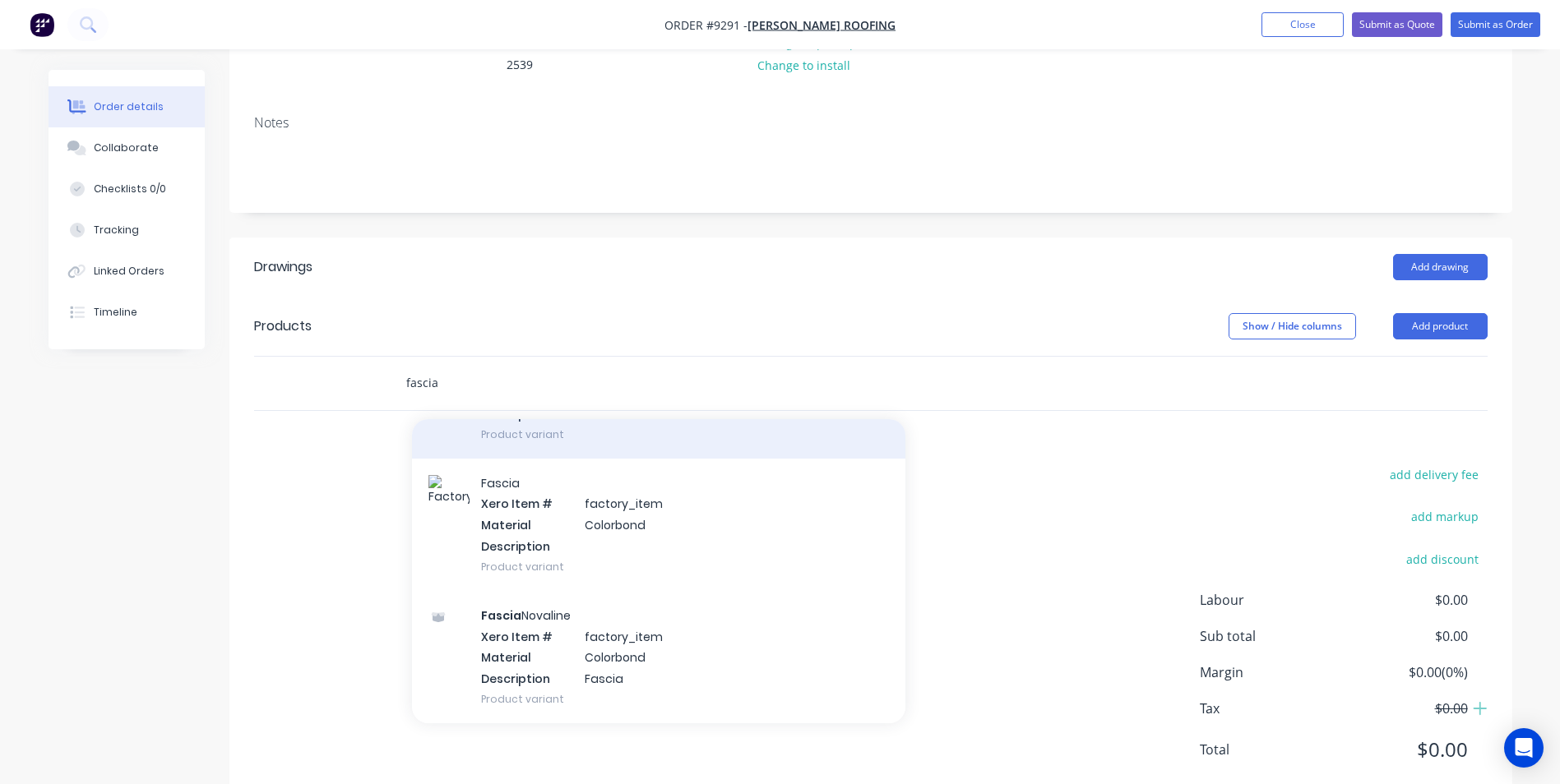
scroll to position [2300, 0]
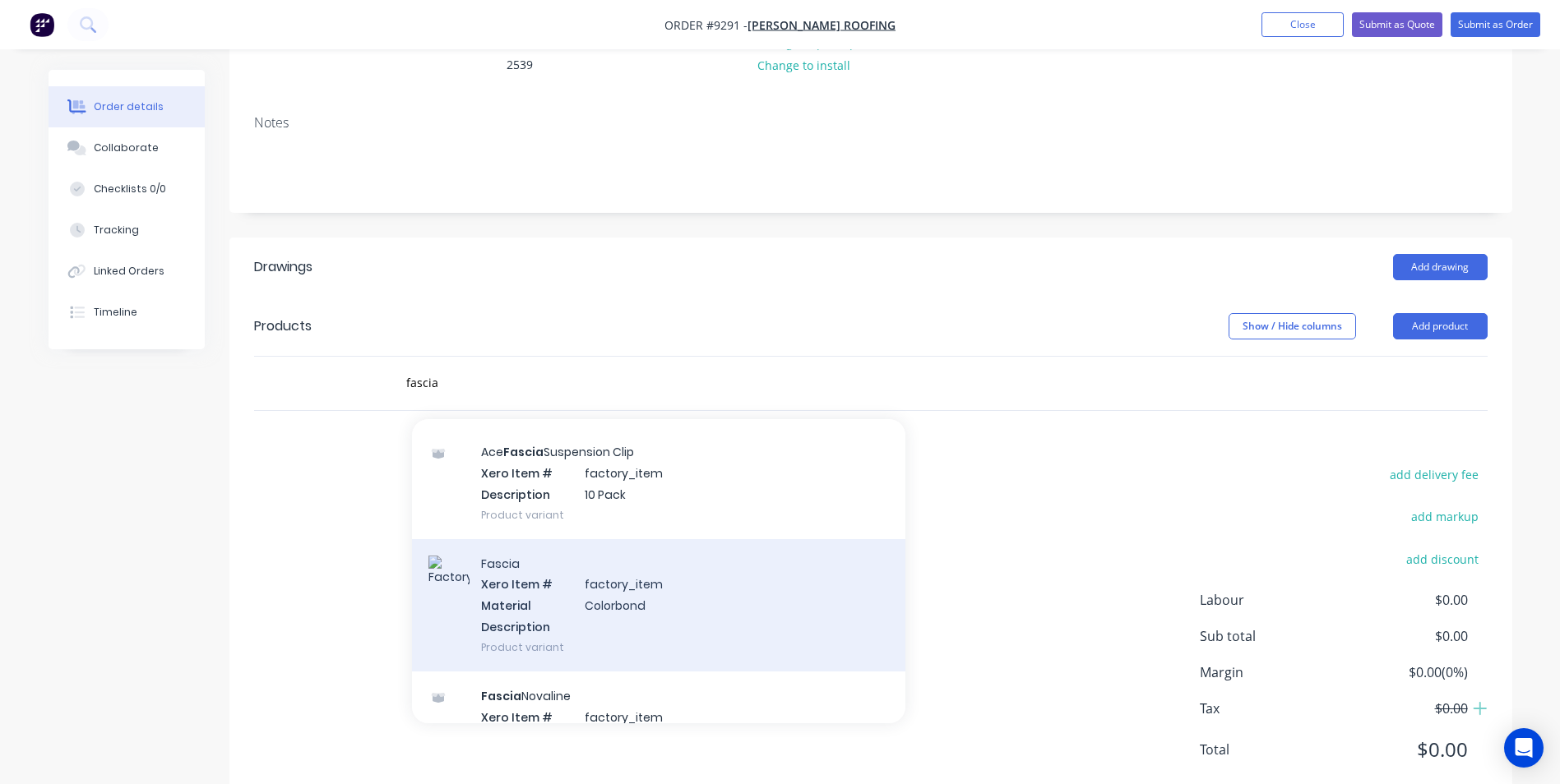
click at [538, 553] on div "Fascia Xero Item # factory_item Material Colorbond Description Product variant" at bounding box center [657, 605] width 493 height 132
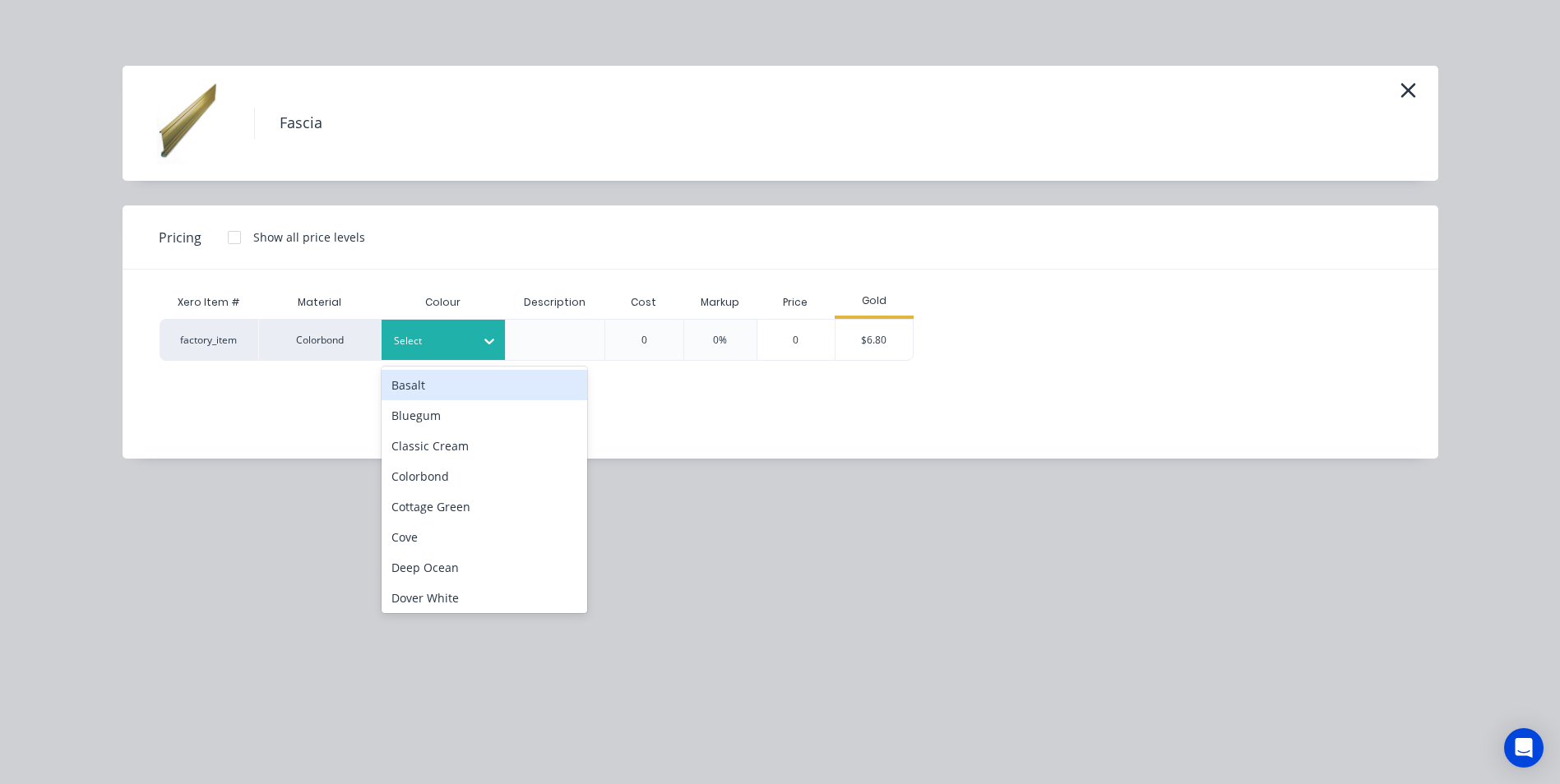
click at [462, 338] on div at bounding box center [430, 341] width 74 height 18
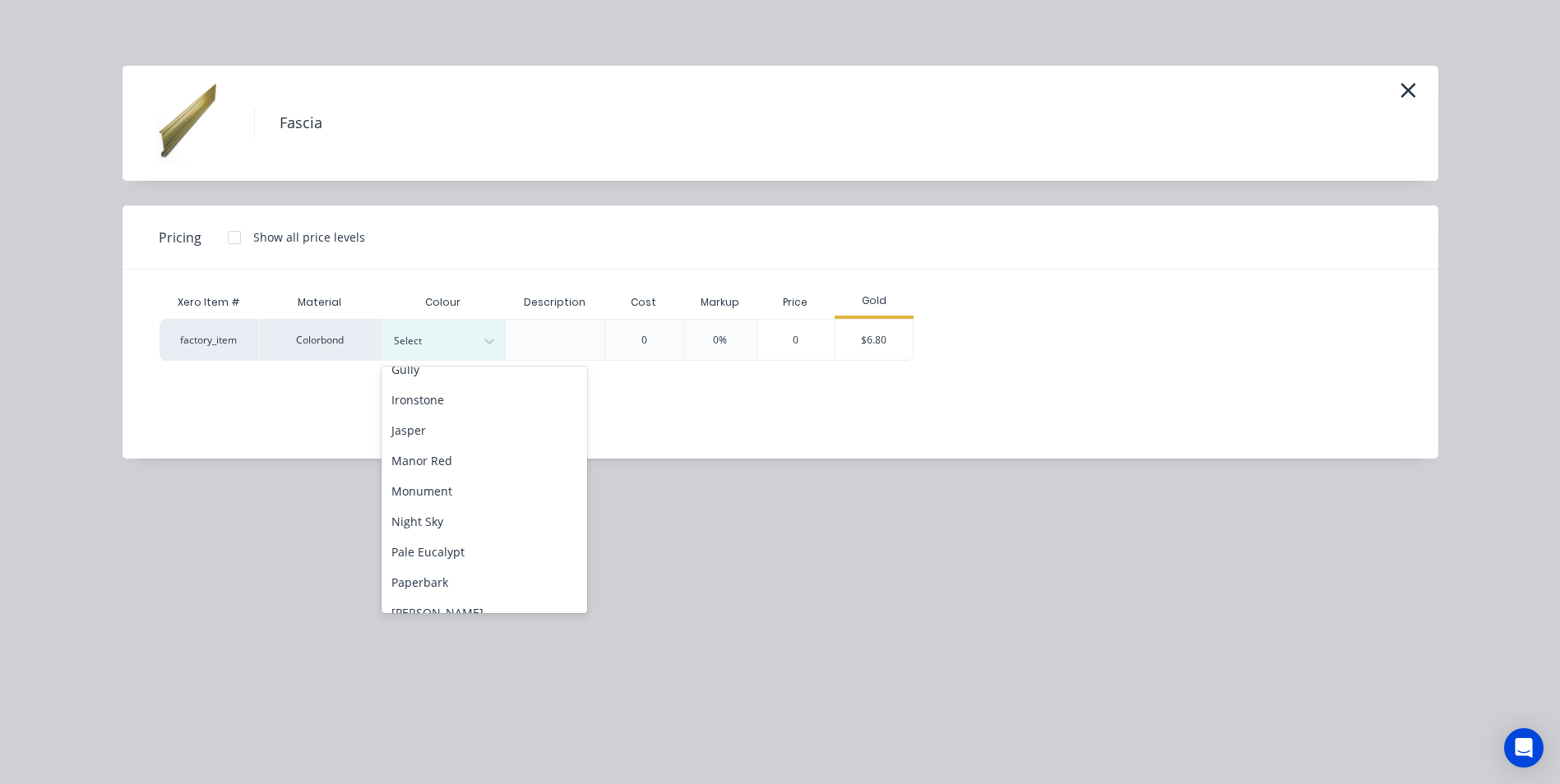
scroll to position [261, 0]
click at [446, 549] on div "Monument" at bounding box center [484, 549] width 206 height 30
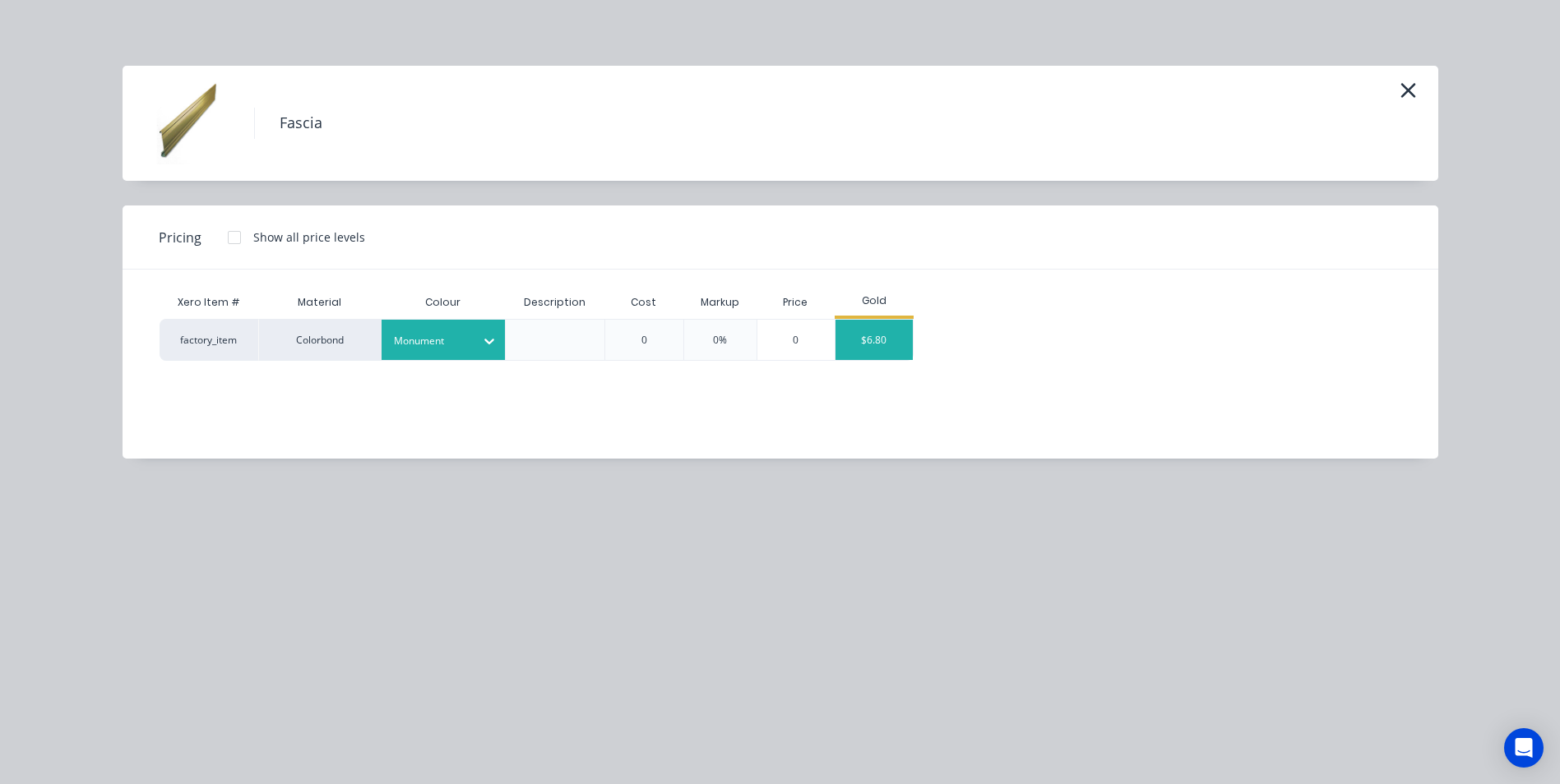
click at [877, 346] on div "$6.80" at bounding box center [874, 340] width 77 height 40
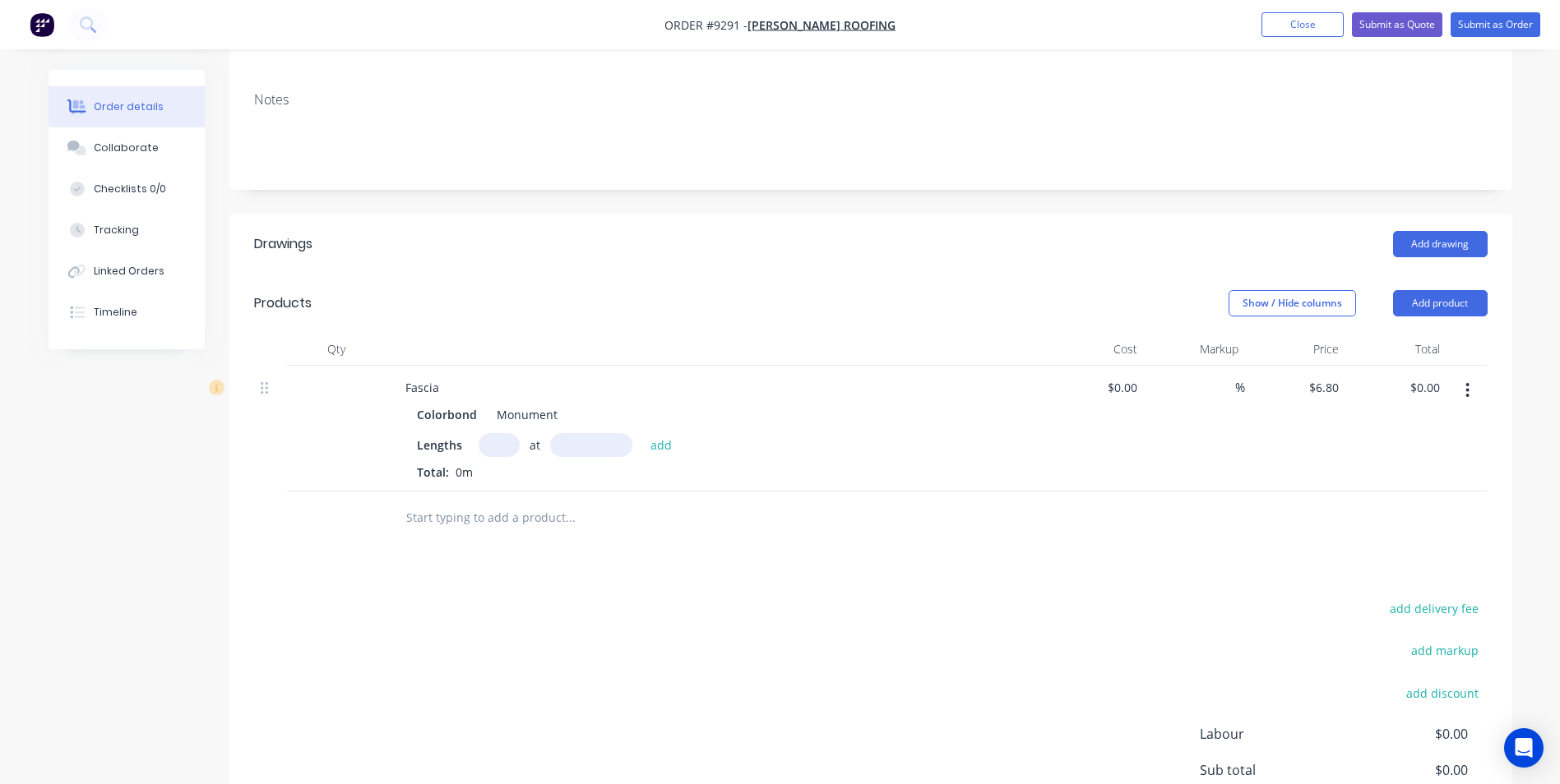
click at [511, 433] on input "text" at bounding box center [499, 444] width 41 height 24
type input "1"
type input "4400"
click at [642, 433] on button "add" at bounding box center [661, 443] width 38 height 22
type input "3"
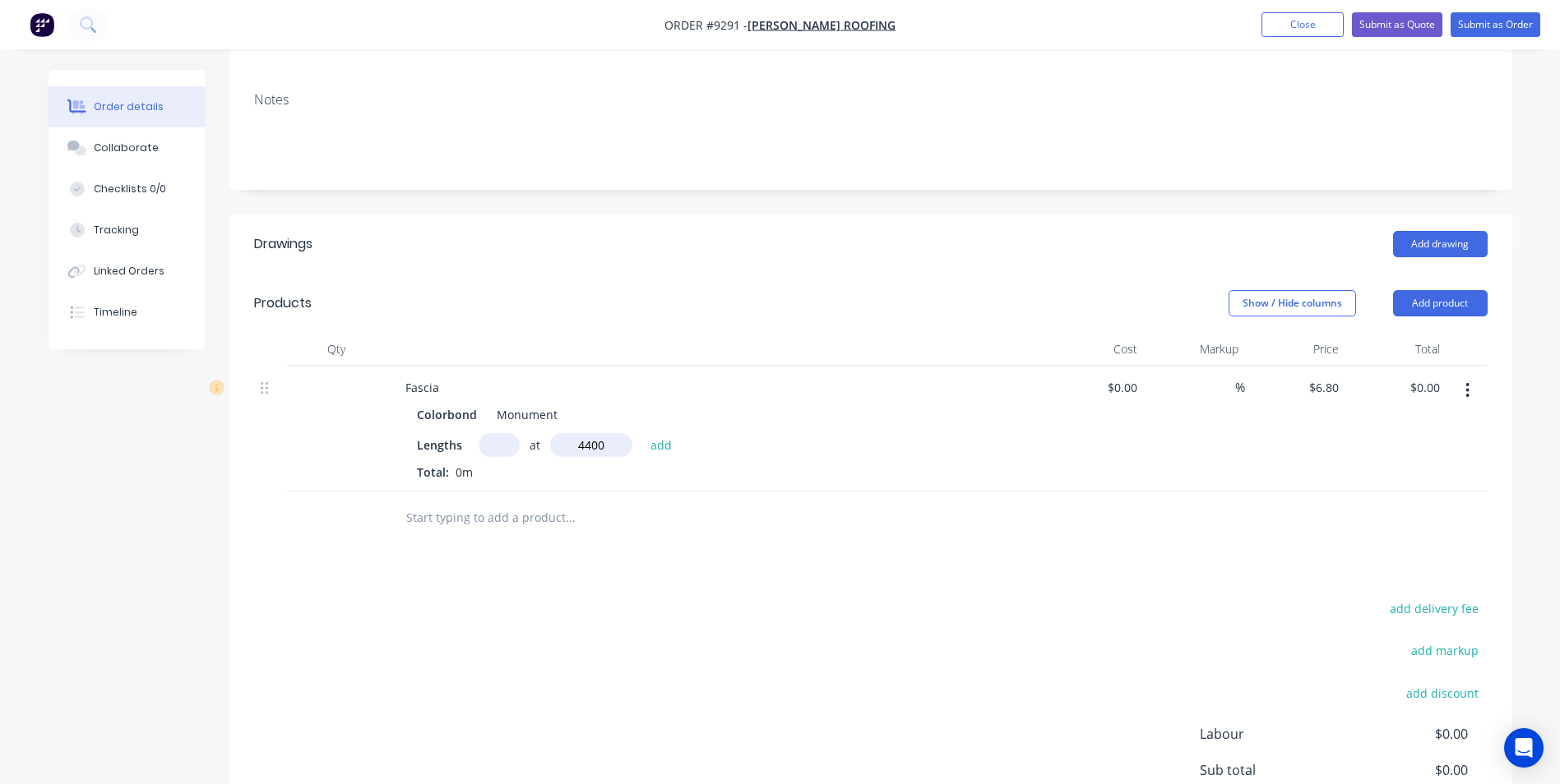
type input "$29.92"
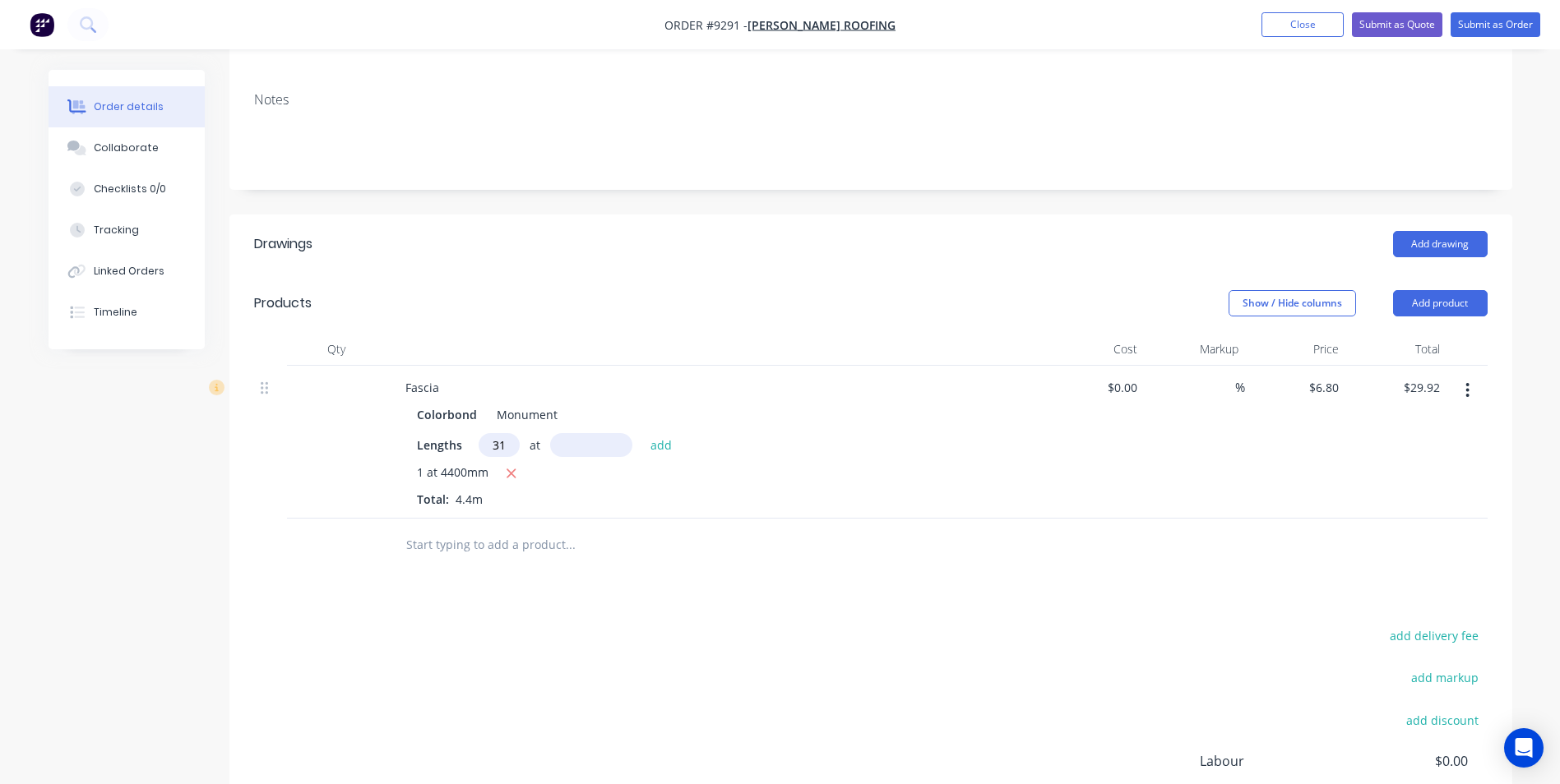
type input "31"
type input "24mm"
type input "1"
type input "2400"
click at [642, 433] on button "add" at bounding box center [661, 443] width 38 height 22
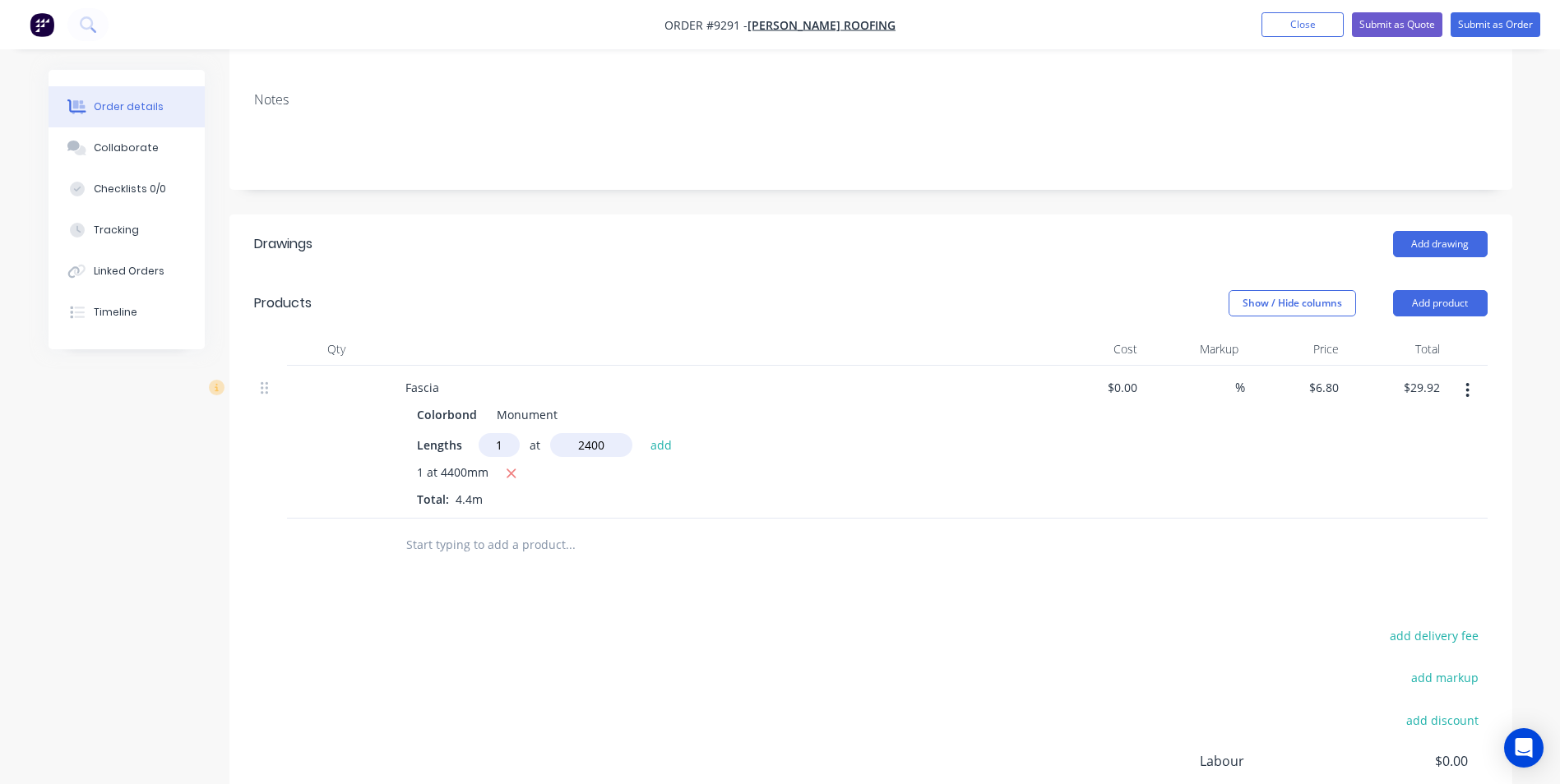
type input "$46.24"
type input "2"
type input "4800"
click at [642, 433] on button "add" at bounding box center [661, 443] width 38 height 22
type input "$111.52"
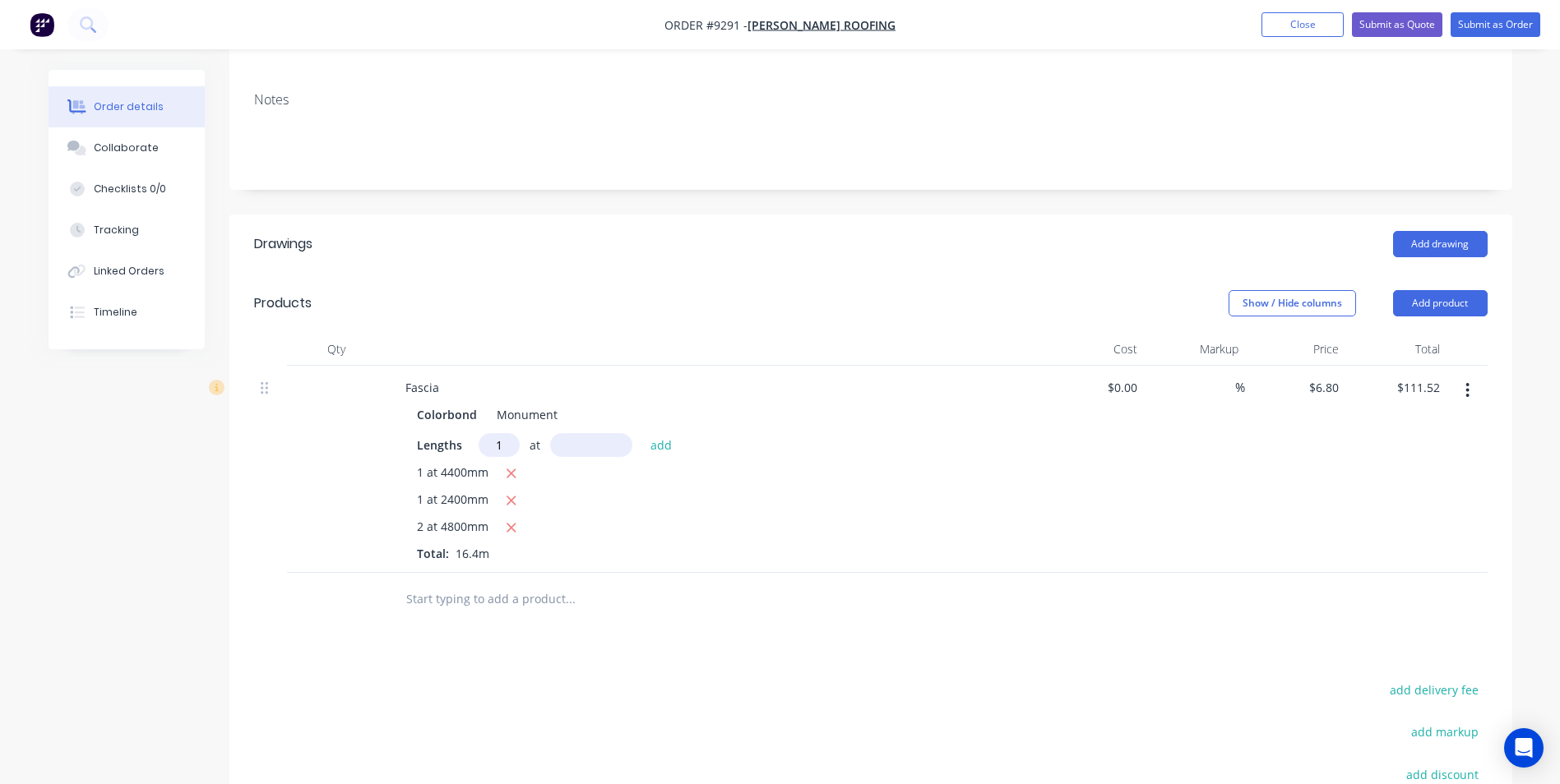
type input "1"
type input "6500"
click at [642, 433] on button "add" at bounding box center [661, 443] width 38 height 22
type input "$155.72"
type input "1"
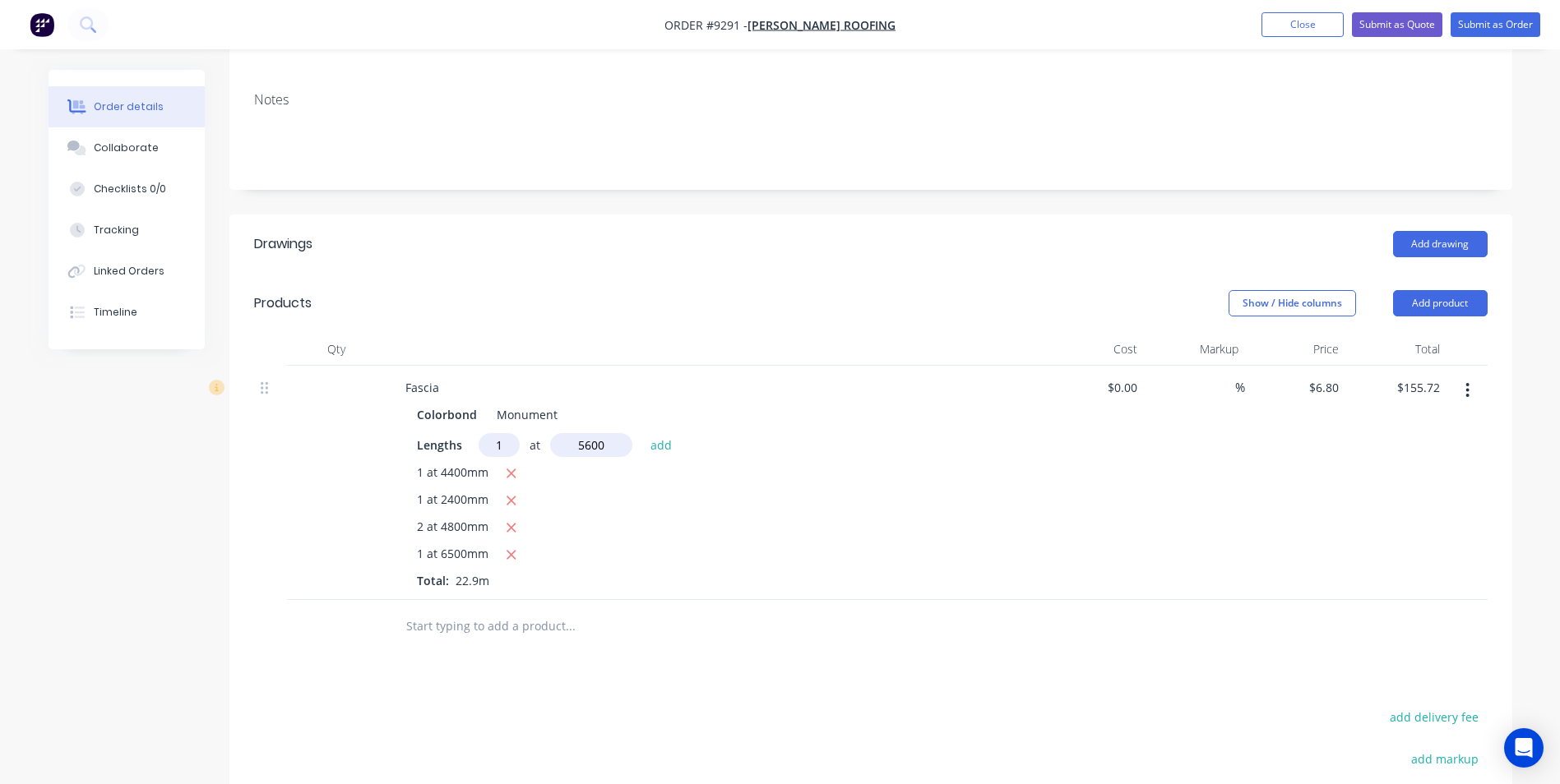
type input "5600"
click at [642, 433] on button "add" at bounding box center [661, 443] width 38 height 22
type input "$193.80"
type input "1"
type input "4000"
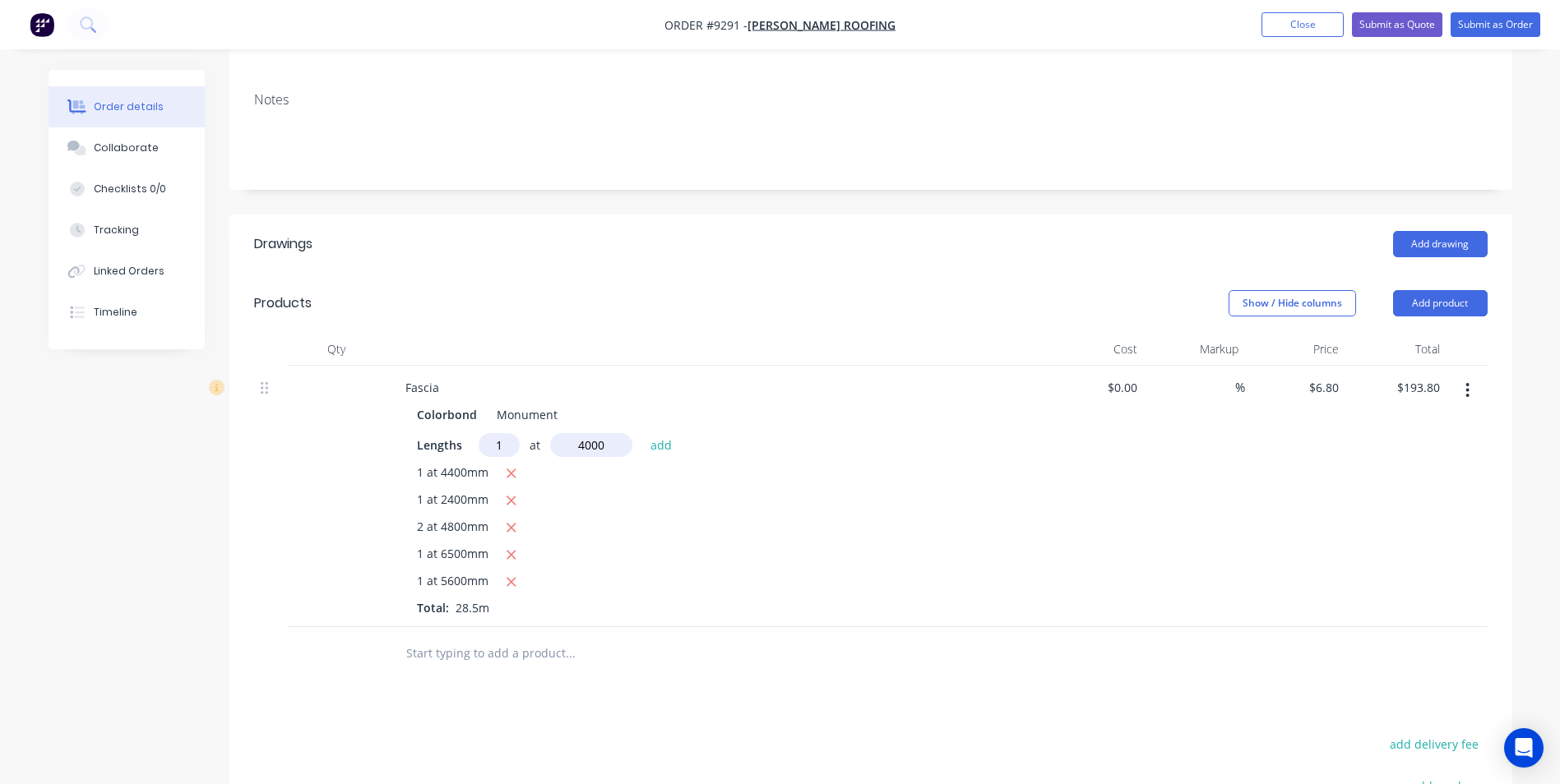
click at [642, 433] on button "add" at bounding box center [661, 443] width 38 height 22
type input "$221.00"
type input "3"
type input "7500"
click at [642, 433] on button "add" at bounding box center [661, 443] width 38 height 22
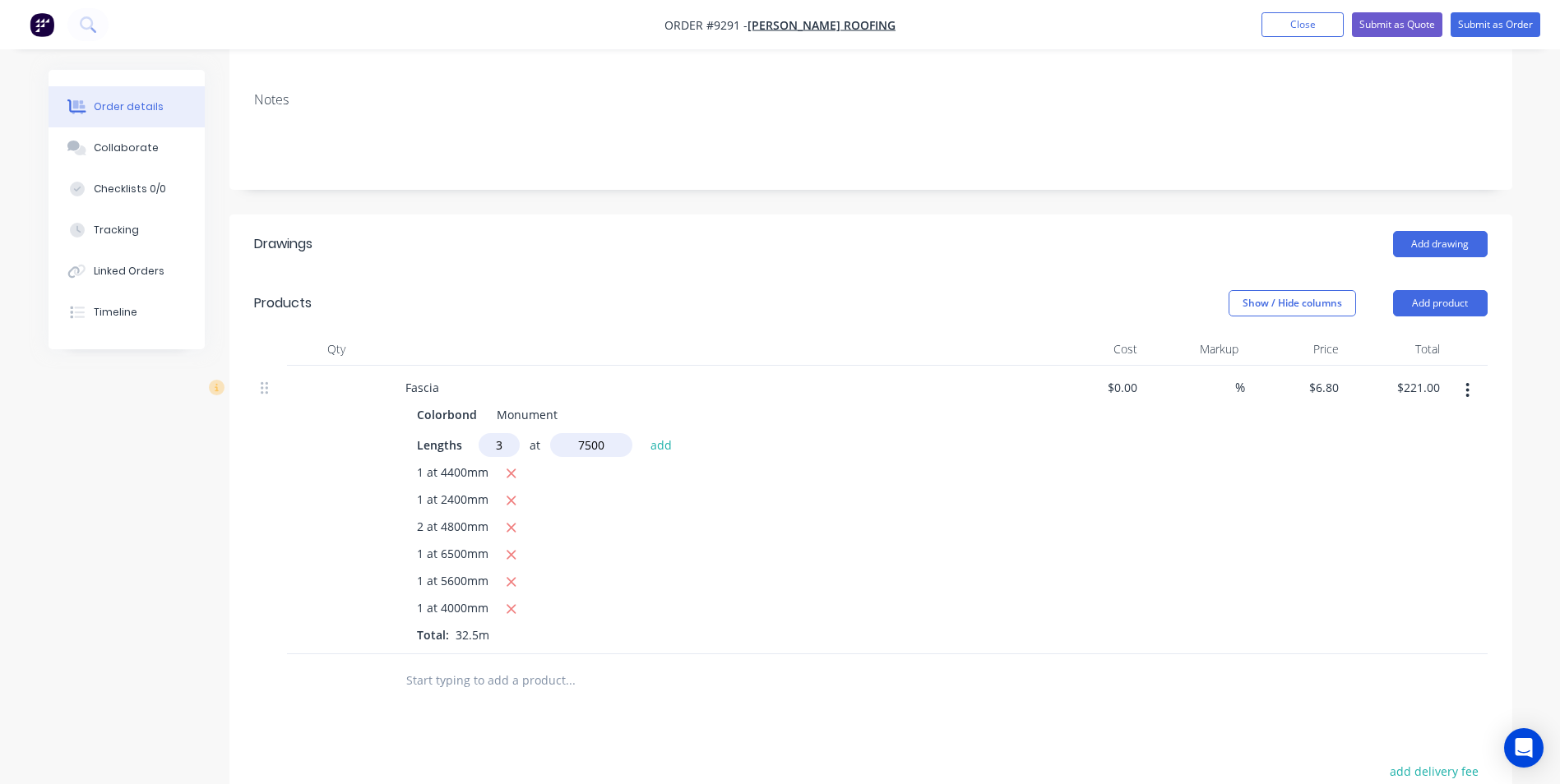
type input "$374.00"
type input "1"
type input "7600"
click at [642, 433] on button "add" at bounding box center [661, 443] width 38 height 22
type input "$425.68"
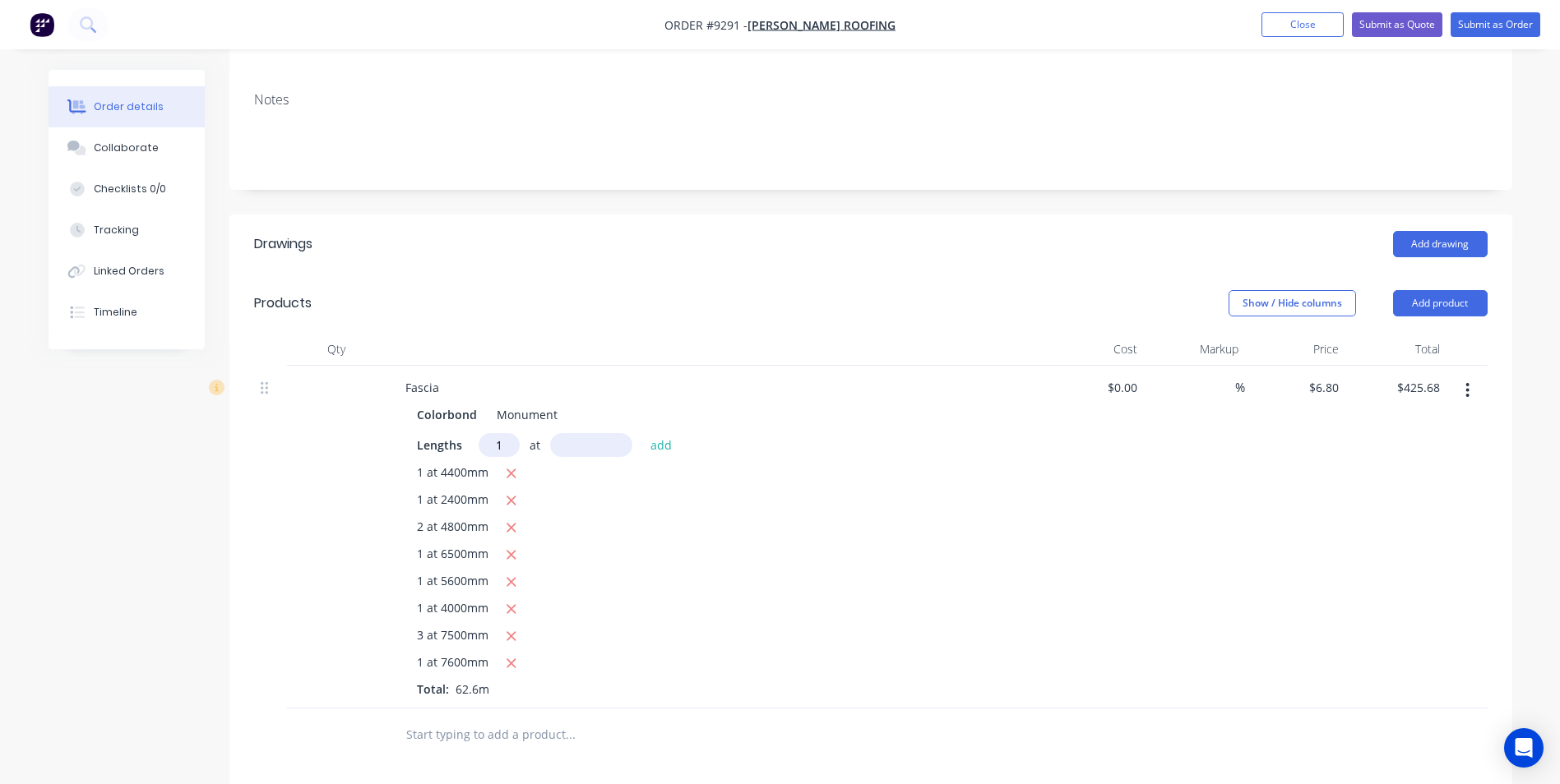
type input "1"
type input "8000"
click at [642, 433] on button "add" at bounding box center [661, 443] width 38 height 22
type input "$480.08"
type input "1"
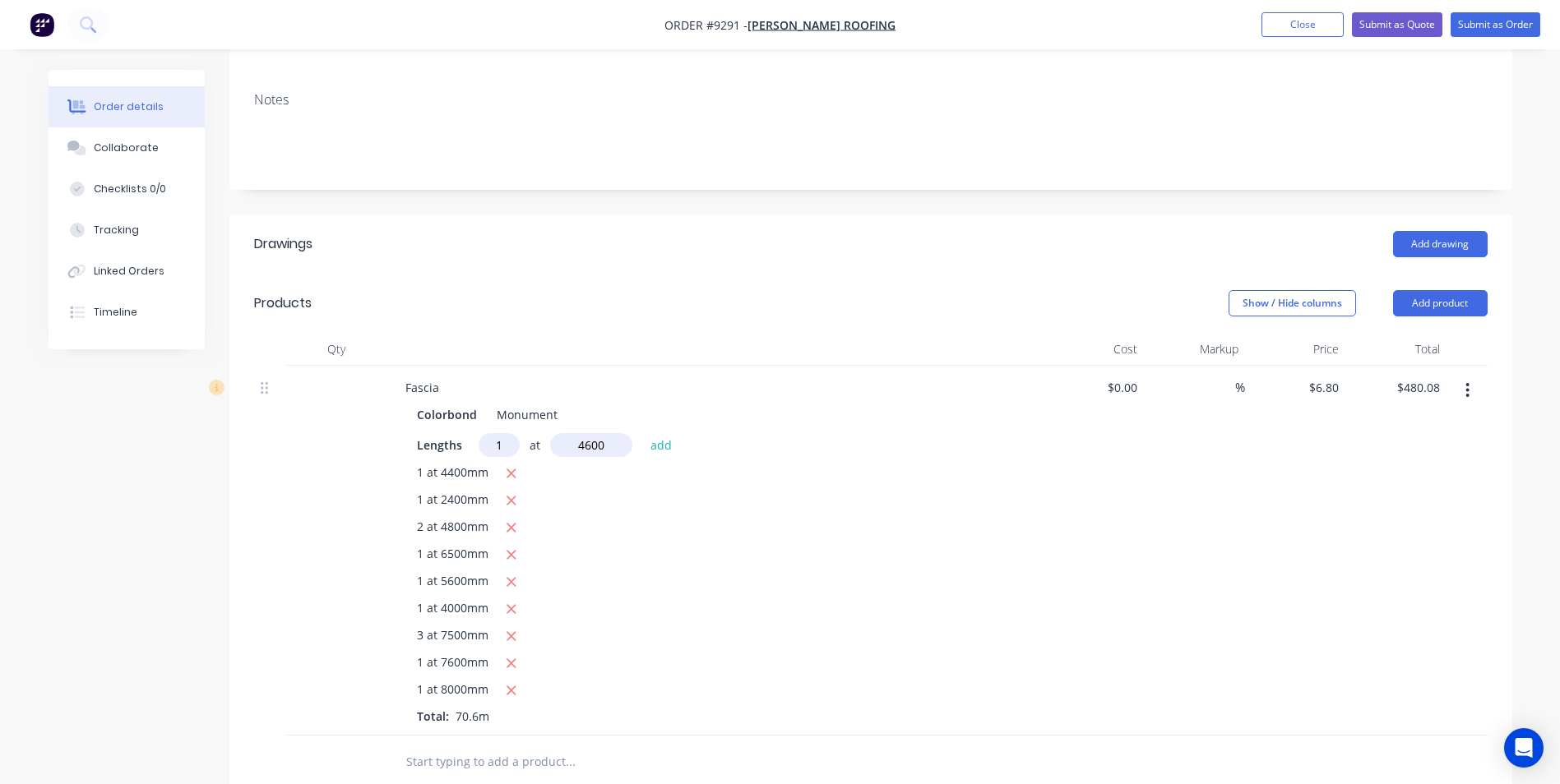
type input "4600"
click at [642, 433] on button "add" at bounding box center [661, 443] width 38 height 22
type input "$511.36"
type input "1"
type input "8000"
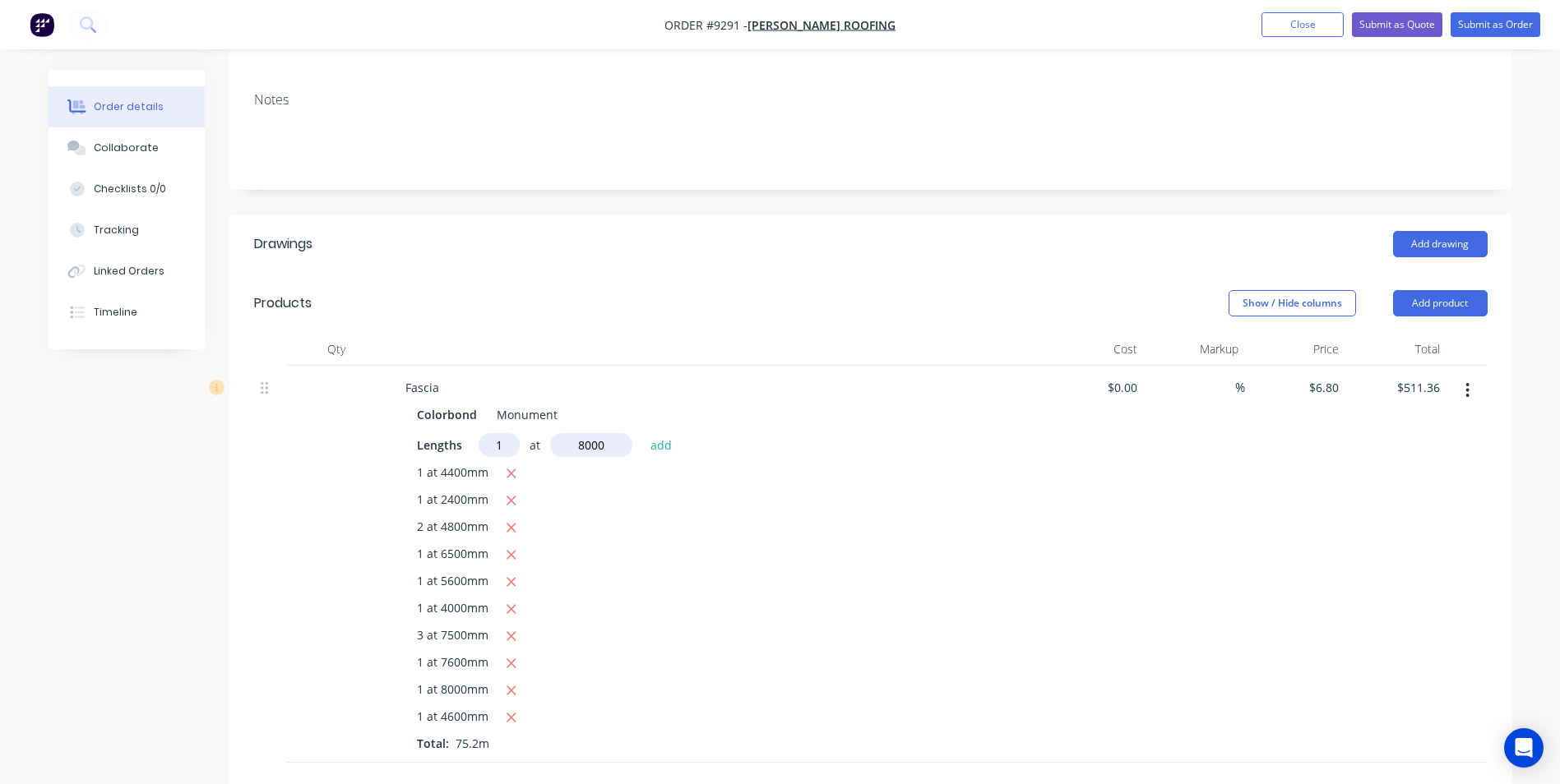
click at [642, 433] on button "add" at bounding box center [661, 443] width 38 height 22
type input "$565.76"
type input "1"
type input "1000"
click at [642, 433] on button "add" at bounding box center [661, 443] width 38 height 22
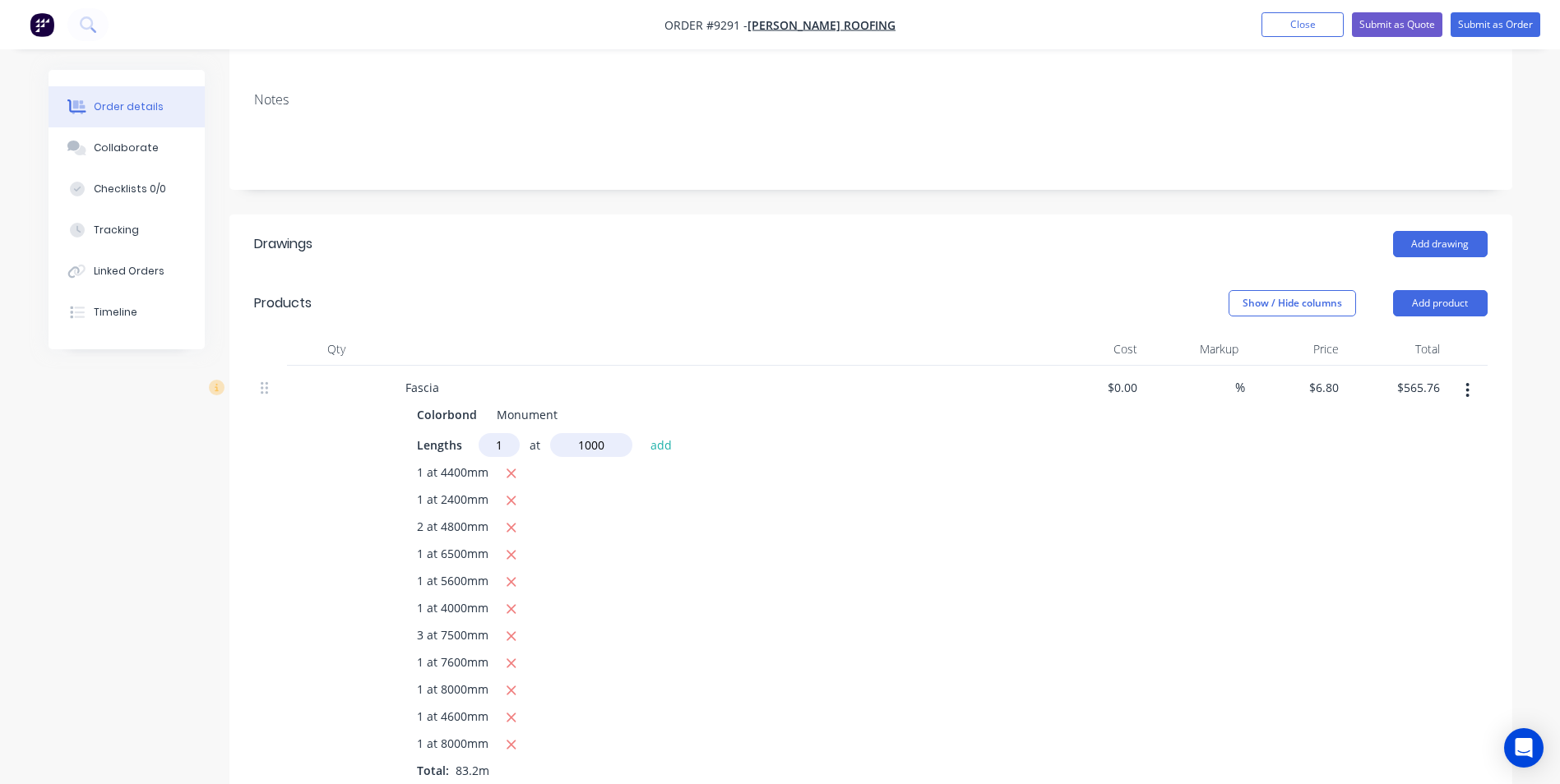
type input "$572.56"
type input "1"
type input "4500"
click at [642, 433] on button "add" at bounding box center [661, 443] width 38 height 22
type input "$603.16"
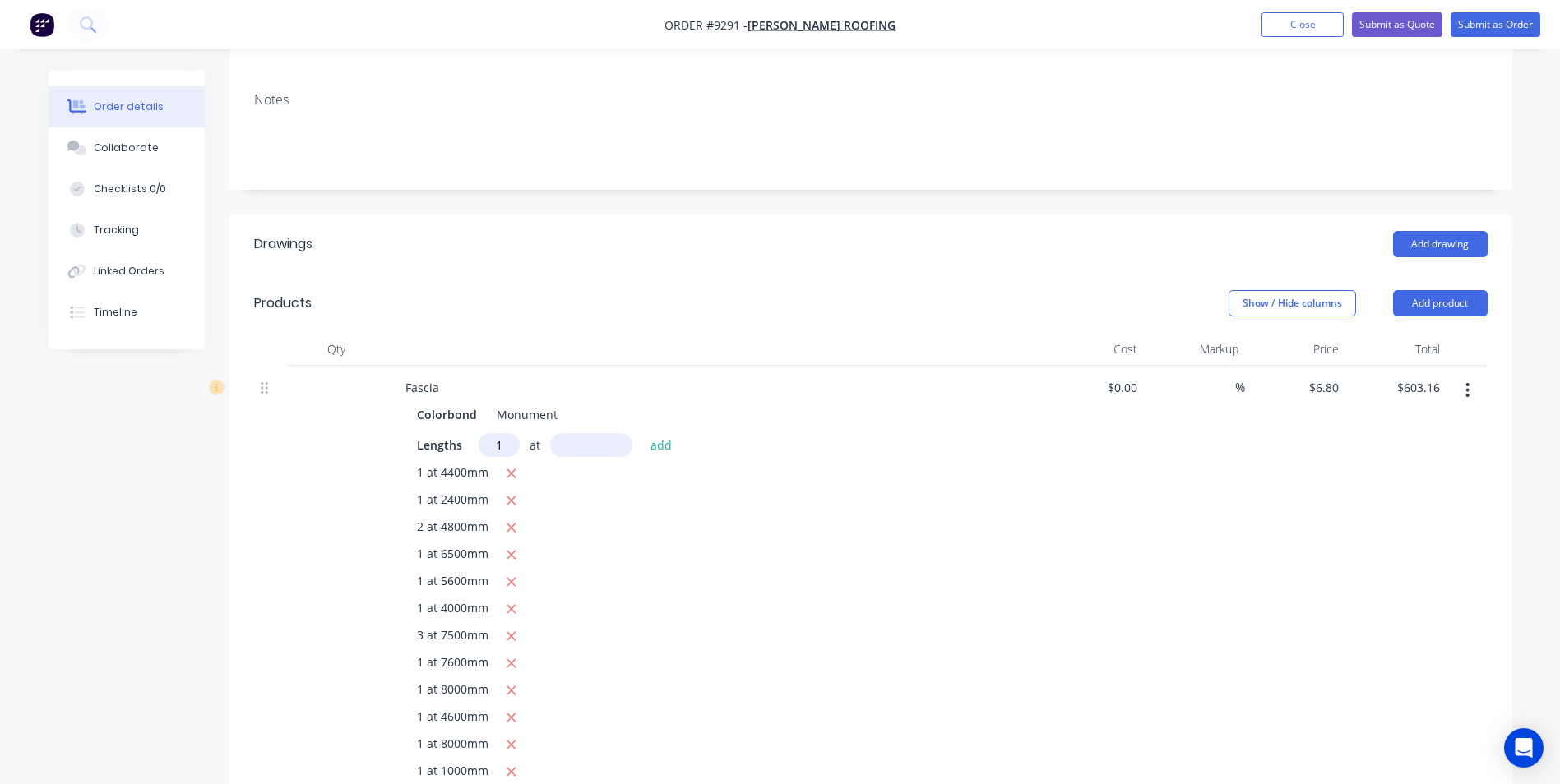
type input "1"
type input "8000"
click at [642, 433] on button "add" at bounding box center [661, 443] width 38 height 22
type input "$657.56"
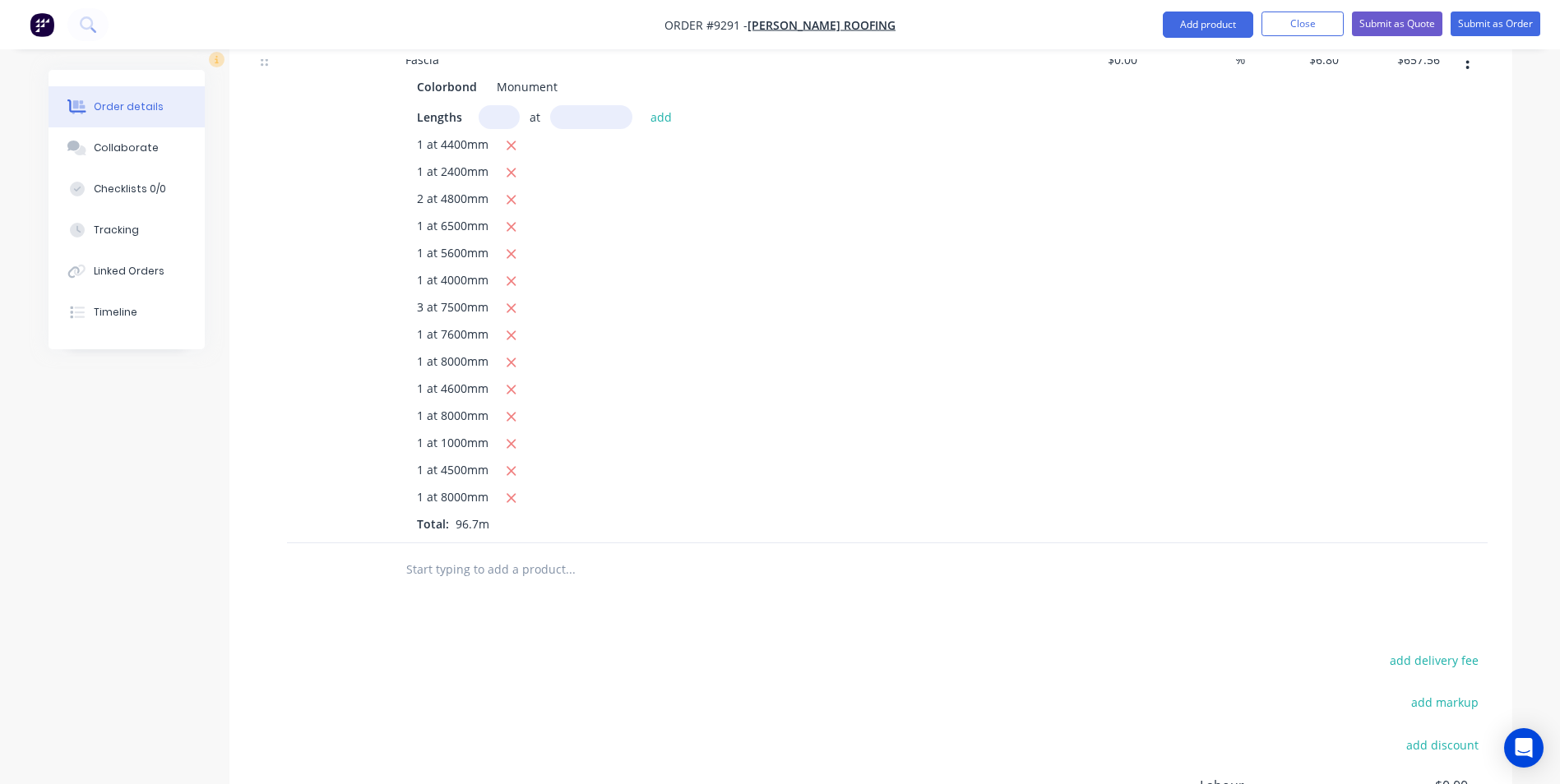
scroll to position [620, 0]
click at [474, 552] on input "text" at bounding box center [570, 569] width 329 height 33
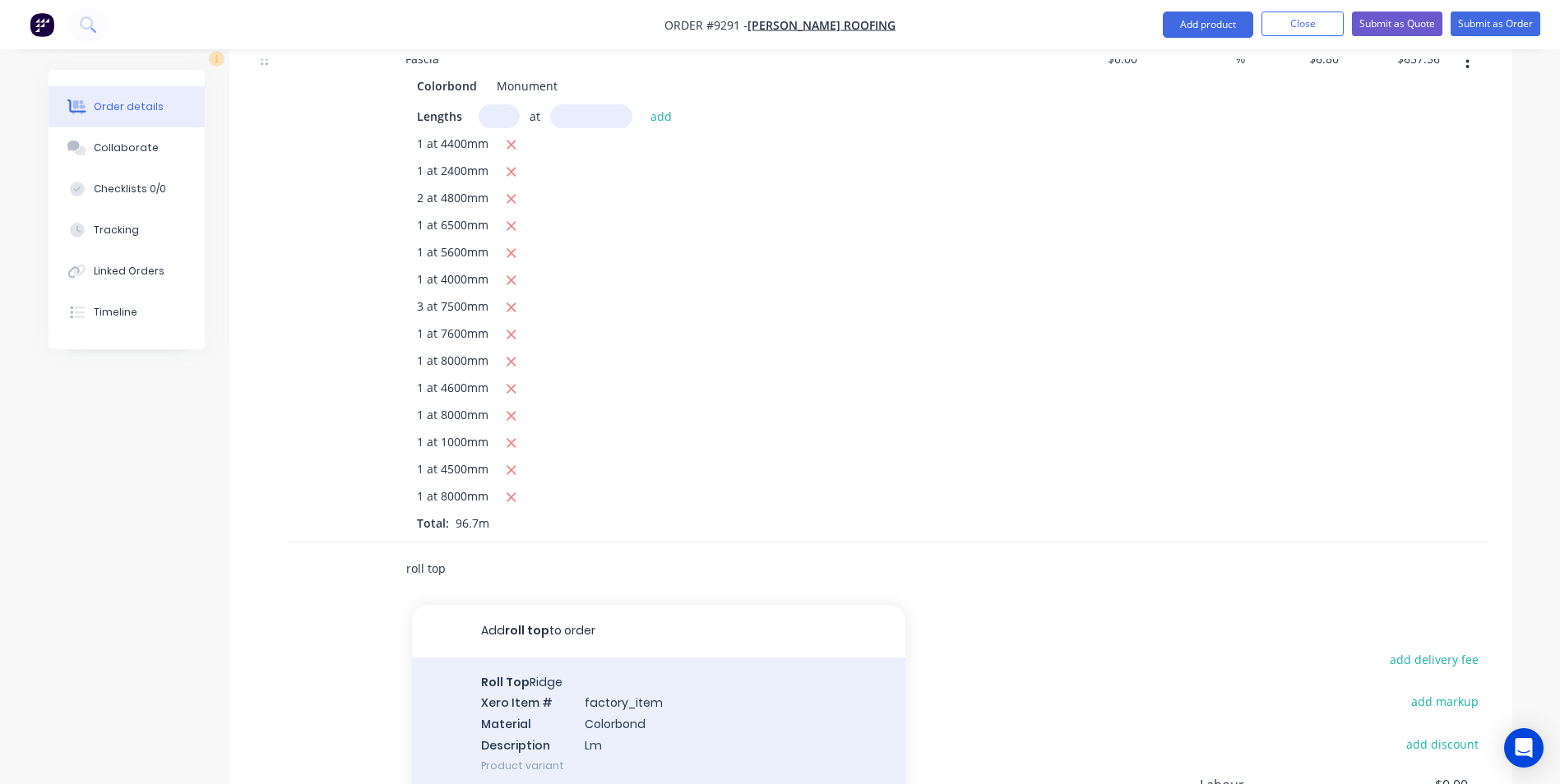
type input "roll top"
click at [486, 657] on div "Roll Top Ridge Xero Item # factory_item Material Colorbond Description Lm Produ…" at bounding box center [657, 723] width 493 height 132
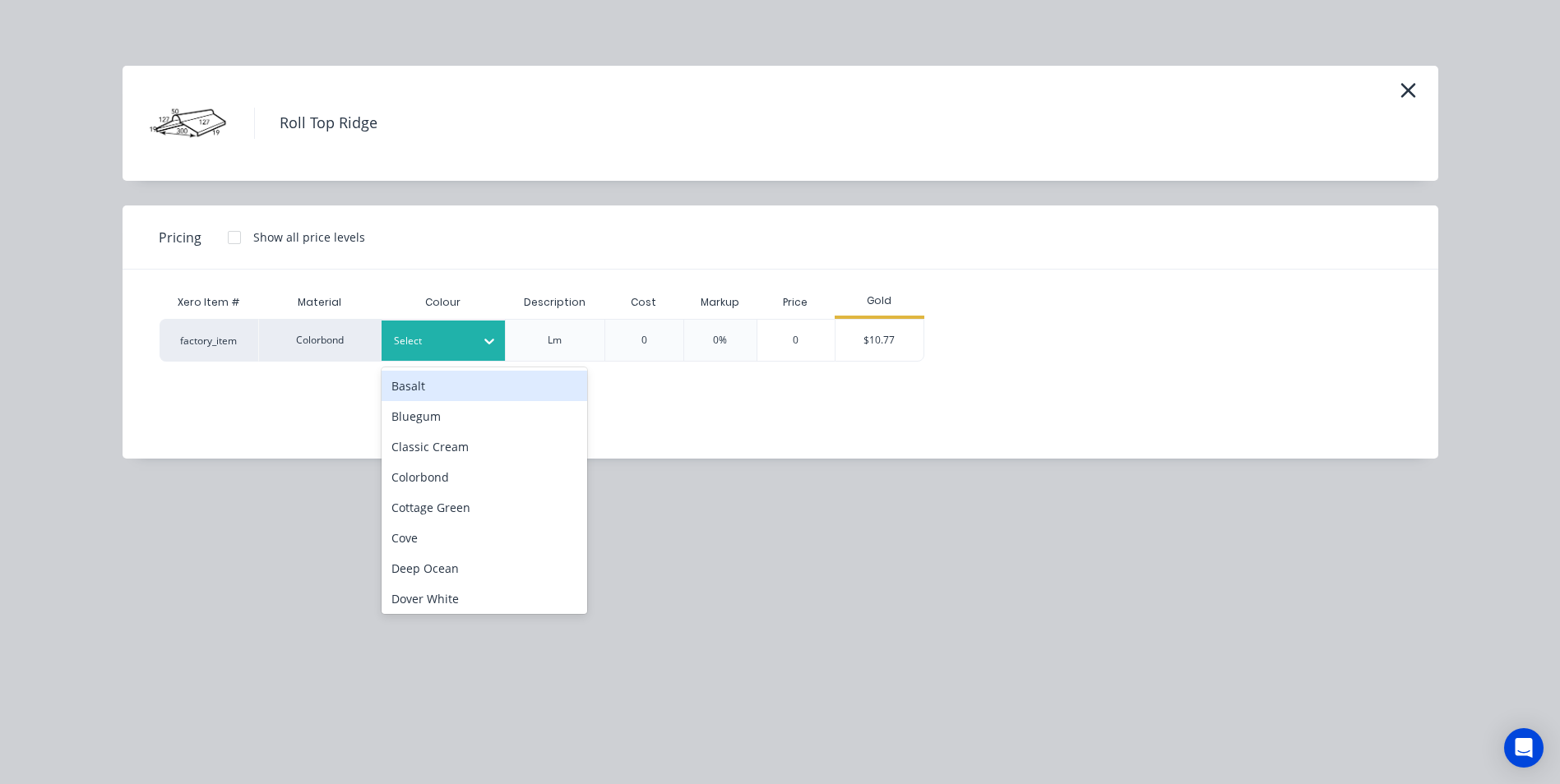
click at [453, 356] on div "Select" at bounding box center [443, 340] width 123 height 40
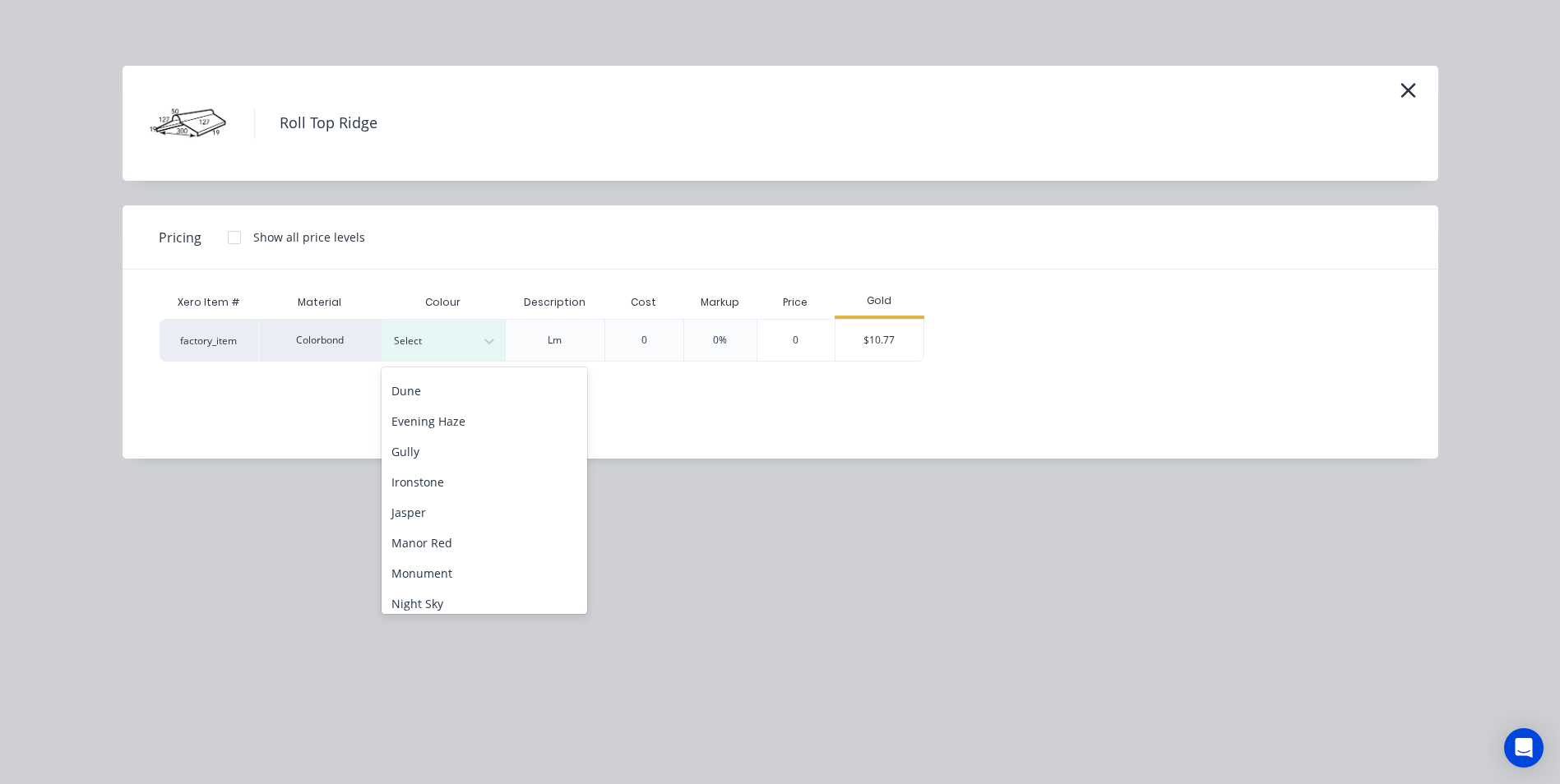
scroll to position [247, 0]
click at [466, 557] on div "Monument" at bounding box center [484, 565] width 206 height 30
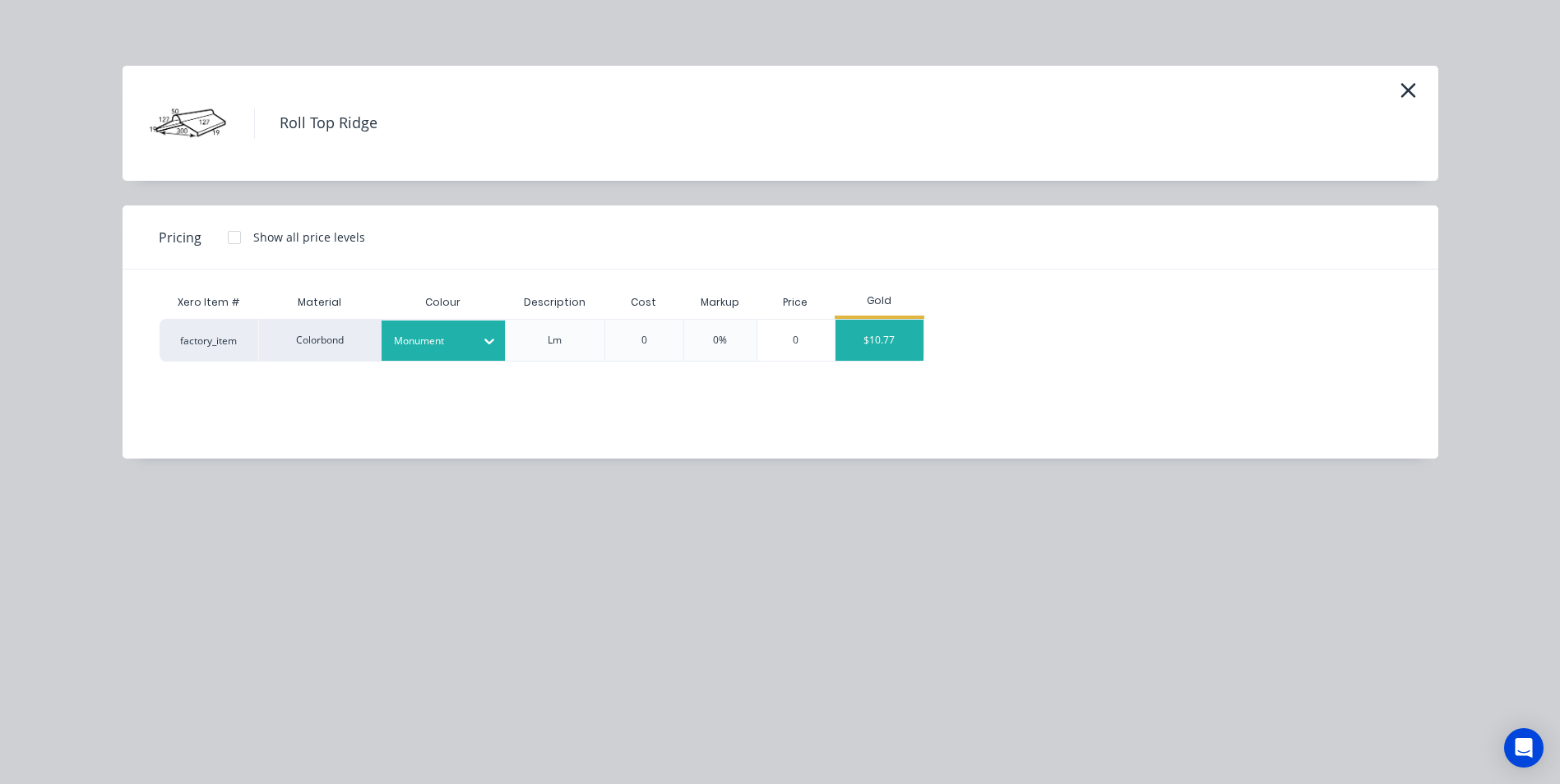
click at [884, 331] on div "$10.77" at bounding box center [879, 341] width 88 height 41
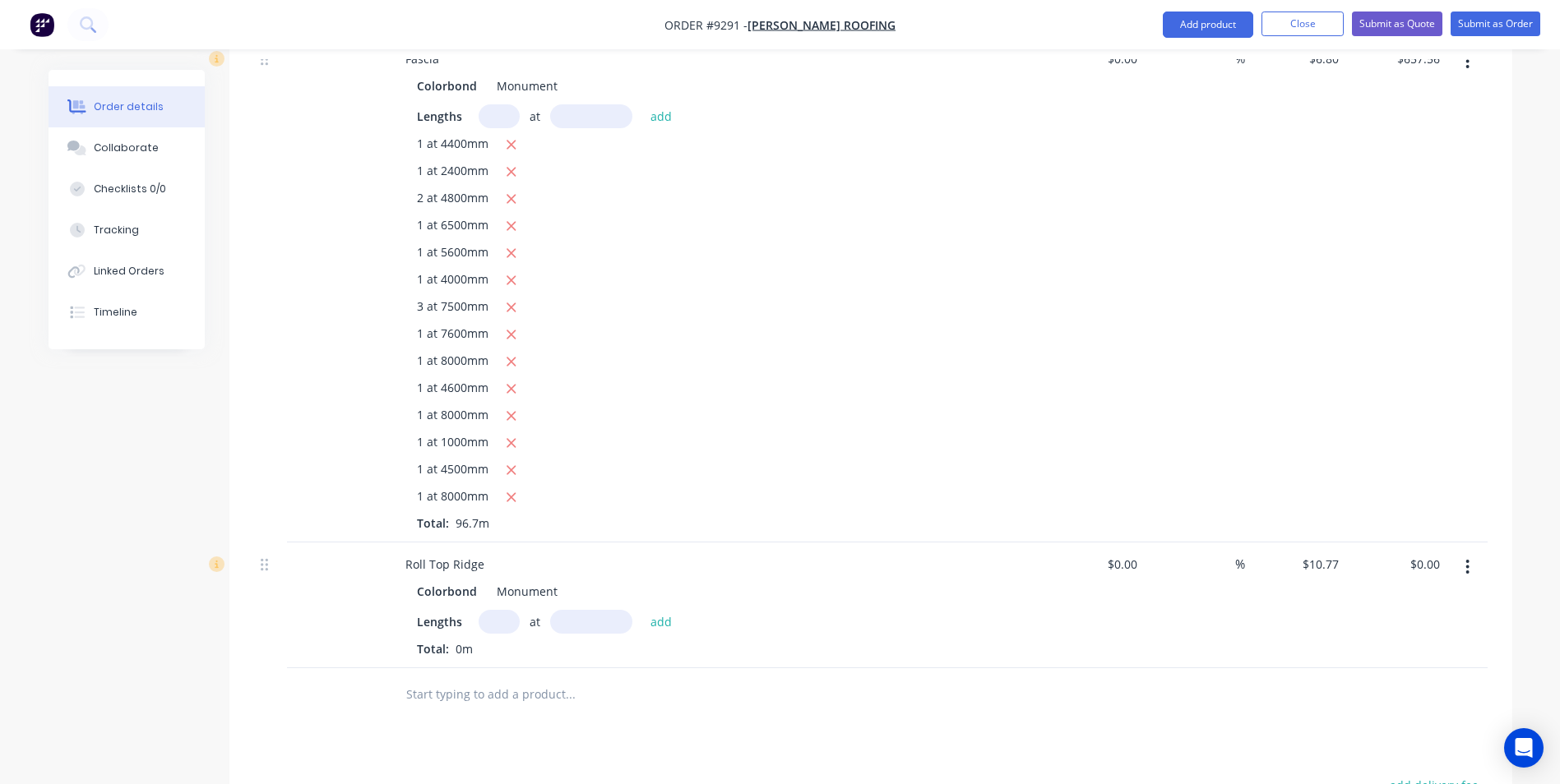
click at [503, 610] on input "text" at bounding box center [499, 621] width 41 height 24
type input "2"
type input "6000"
click at [642, 610] on button "add" at bounding box center [661, 620] width 38 height 22
type input "$129.24"
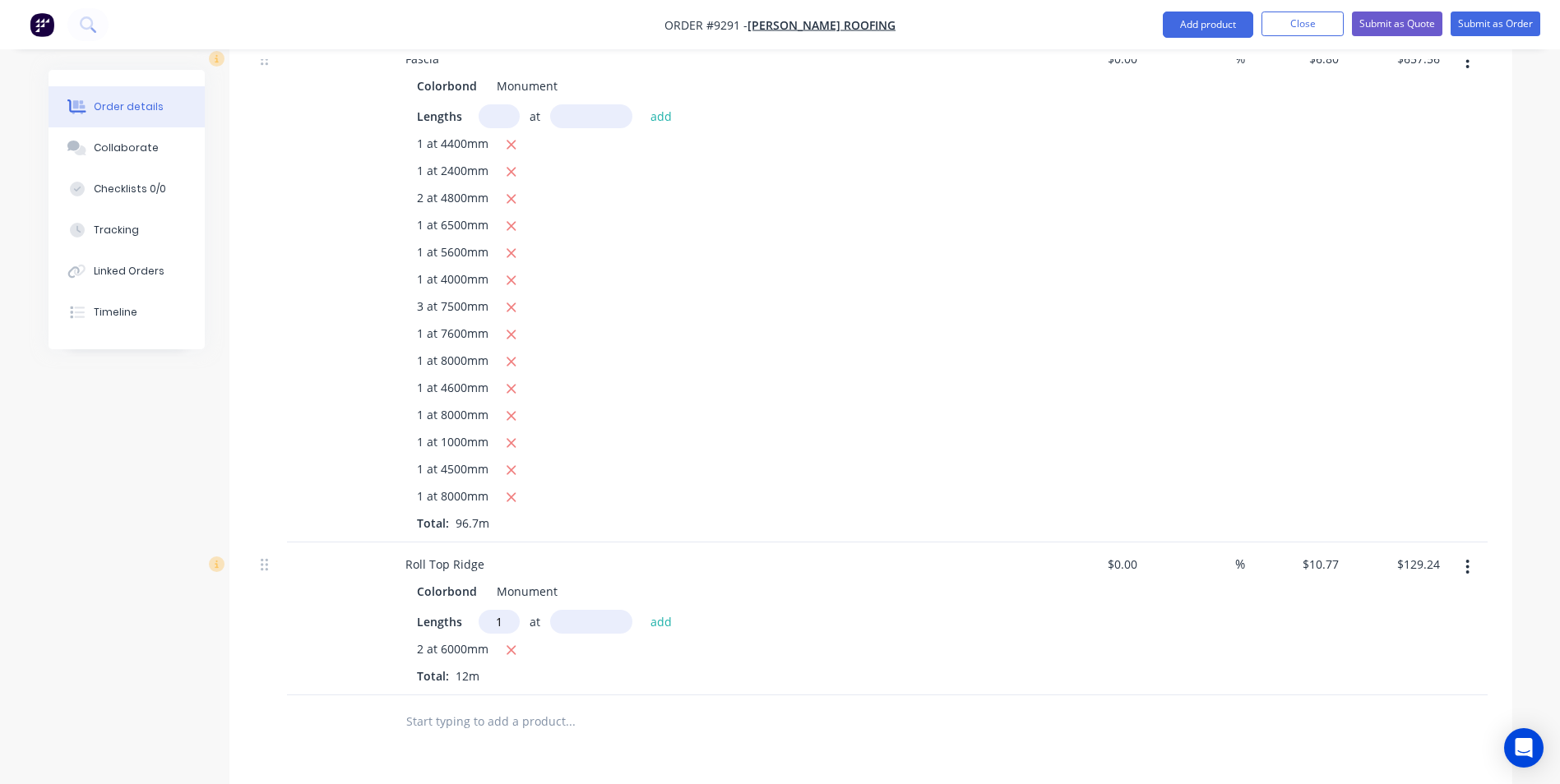
type input "1"
type input "5000"
click at [642, 610] on button "add" at bounding box center [661, 620] width 38 height 22
type input "$183.09"
type input "1"
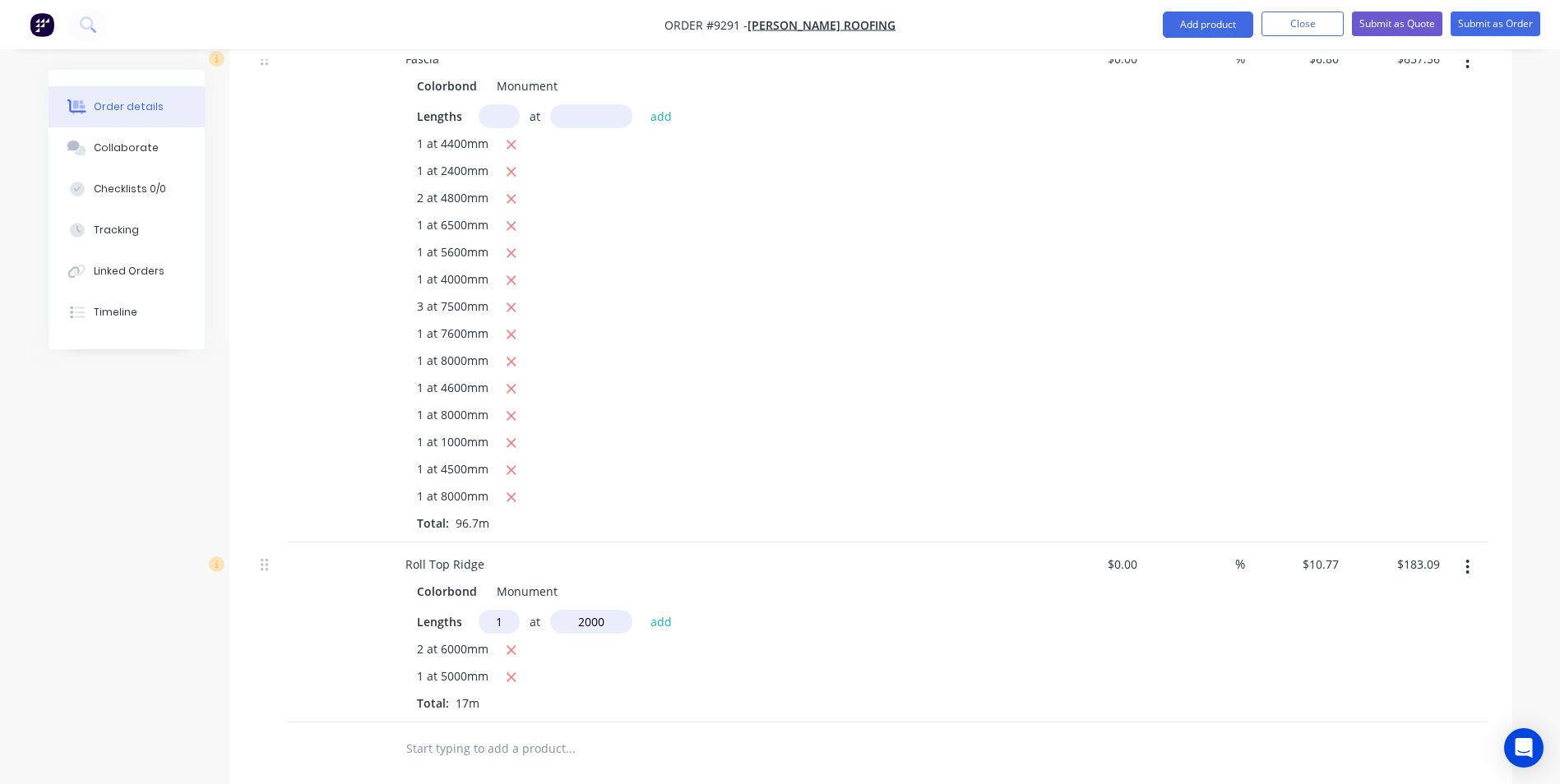
type input "2000"
click at [642, 610] on button "add" at bounding box center [661, 620] width 38 height 22
type input "$204.63"
type input "1"
type input "7500"
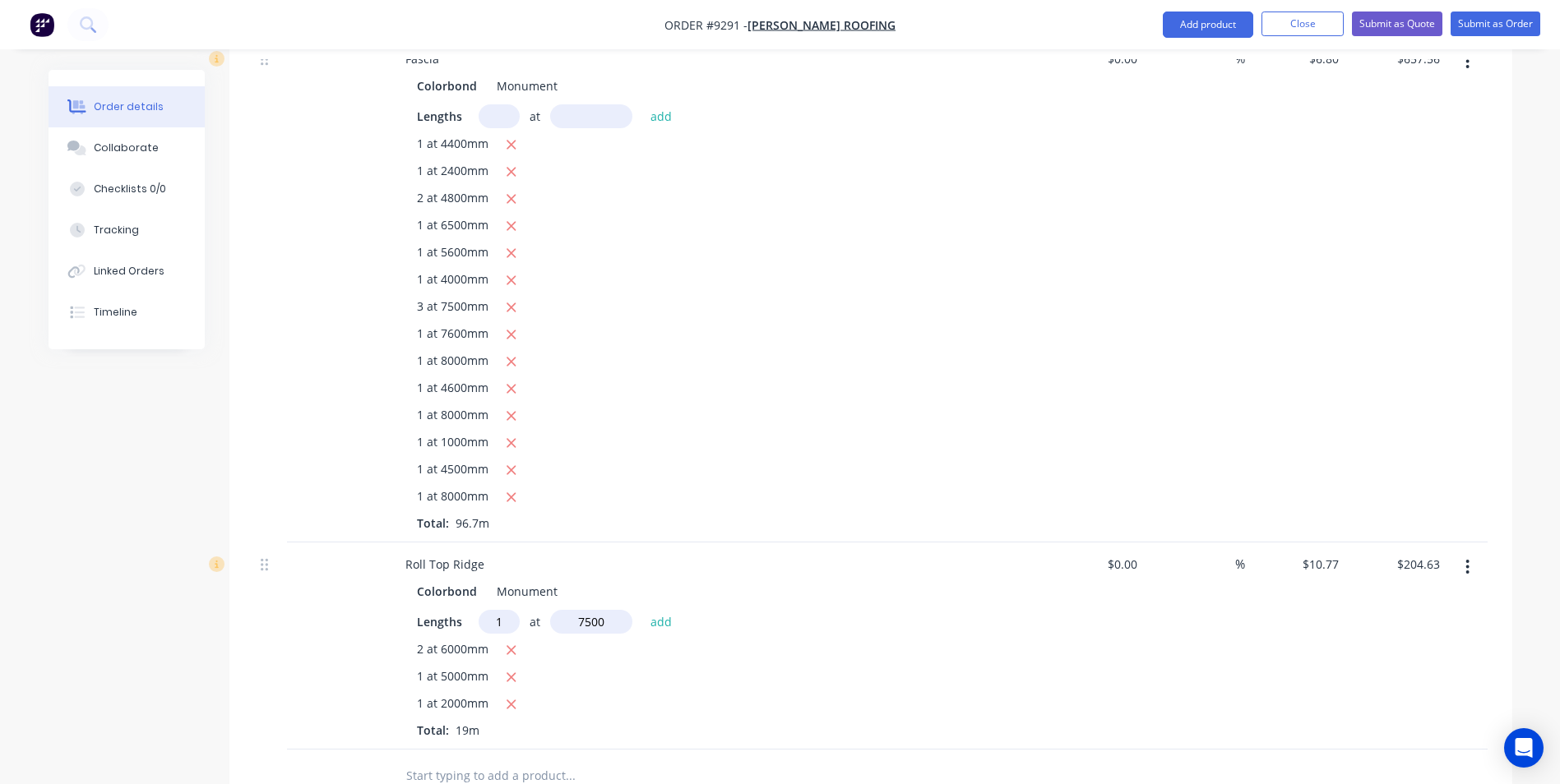
click at [642, 610] on button "add" at bounding box center [661, 620] width 38 height 22
type input "$285.41"
type input "1"
type input "6300"
click at [642, 610] on button "add" at bounding box center [661, 620] width 38 height 22
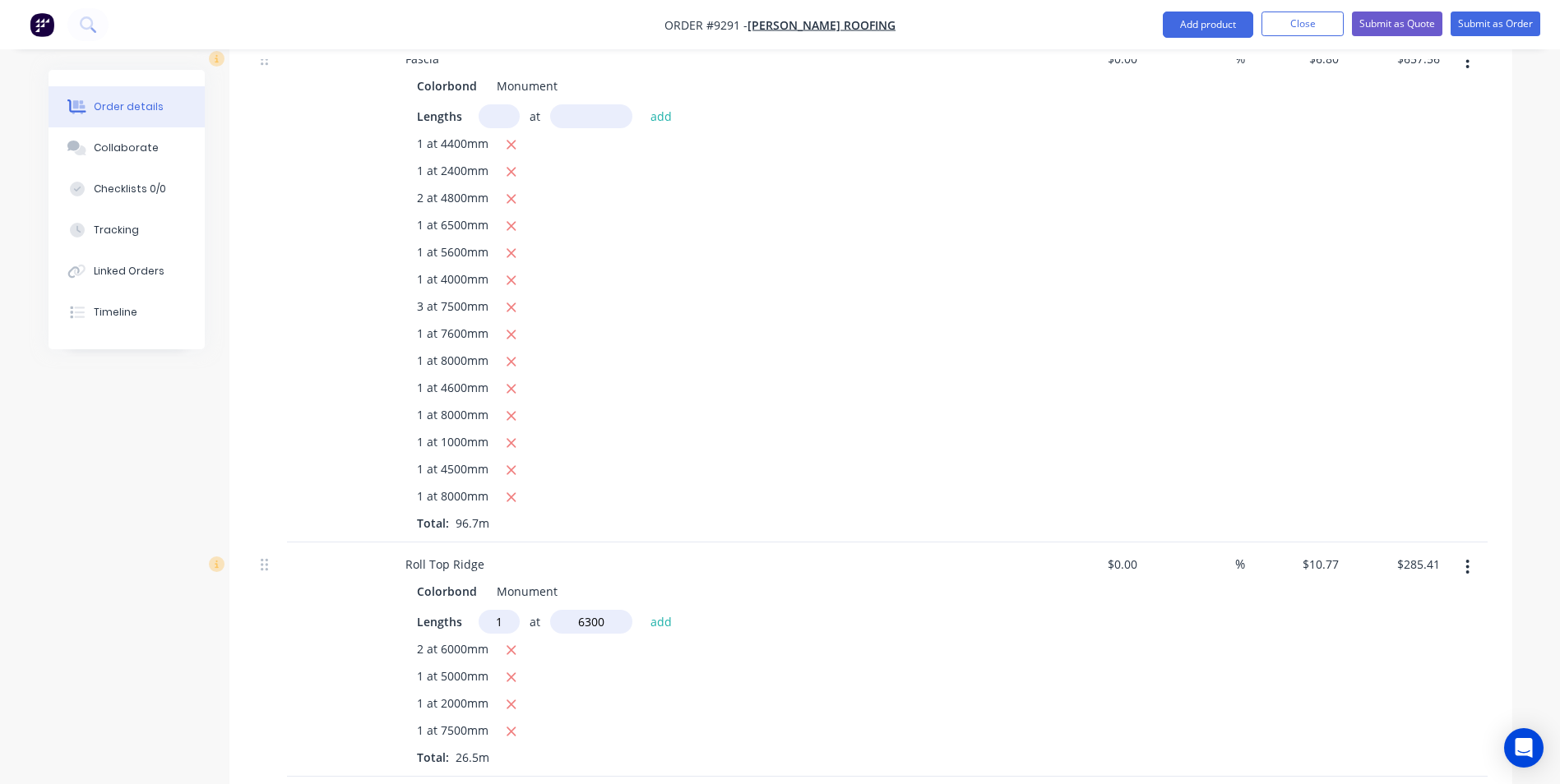
type input "$353.26"
type input "2"
type input "4500"
click at [642, 610] on button "add" at bounding box center [661, 620] width 38 height 22
type input "$450.19"
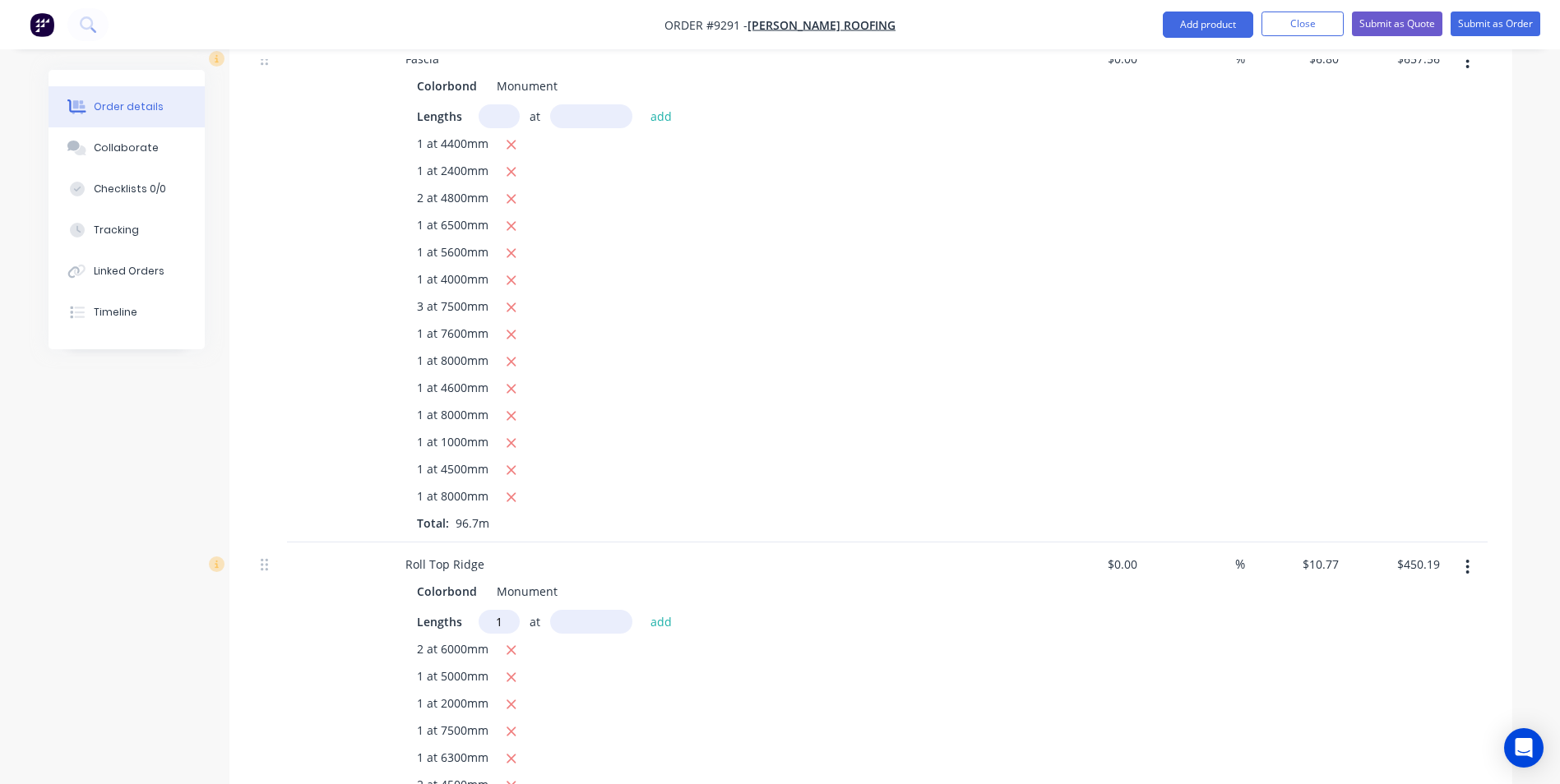
type input "1"
type input "4200"
click at [642, 610] on button "add" at bounding box center [661, 620] width 38 height 22
type input "$495.42"
type input "1"
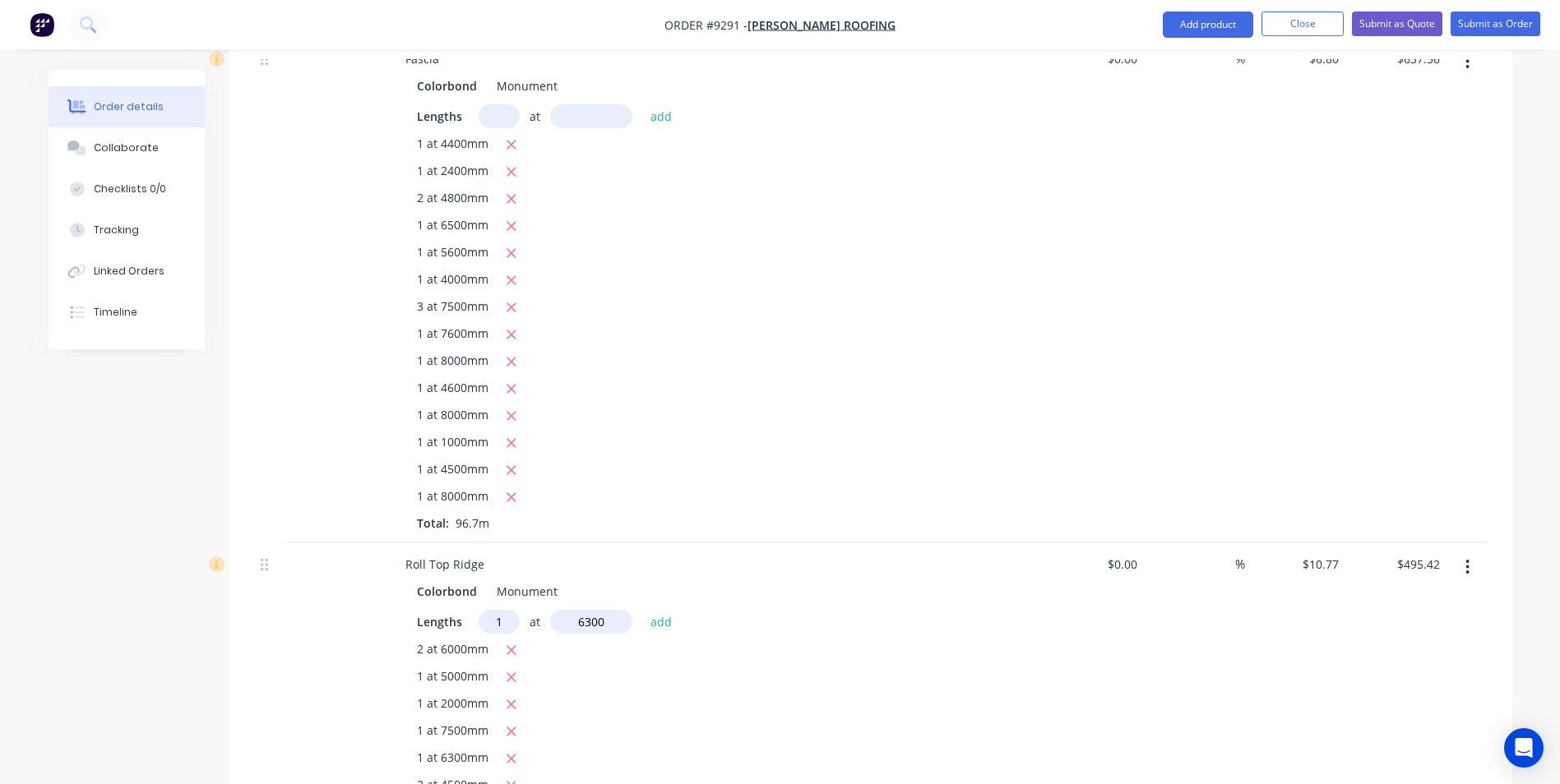
type input "6300"
click at [642, 610] on button "add" at bounding box center [661, 620] width 38 height 22
type input "$563.27"
type input "1"
type input "7200"
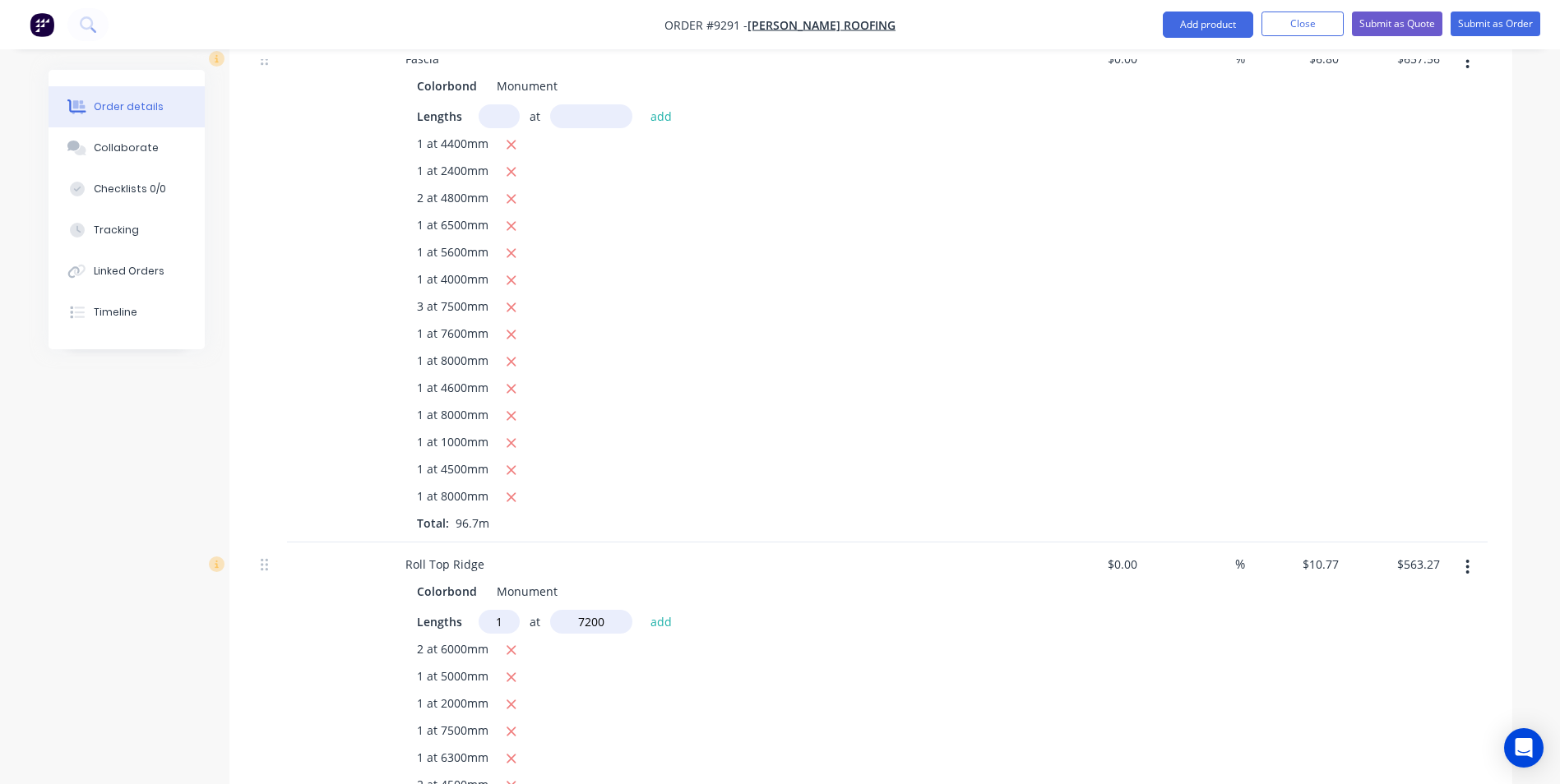
click at [642, 610] on button "add" at bounding box center [661, 620] width 38 height 22
type input "$640.82"
type input "1"
type input "7200"
click at [642, 610] on button "add" at bounding box center [661, 620] width 38 height 22
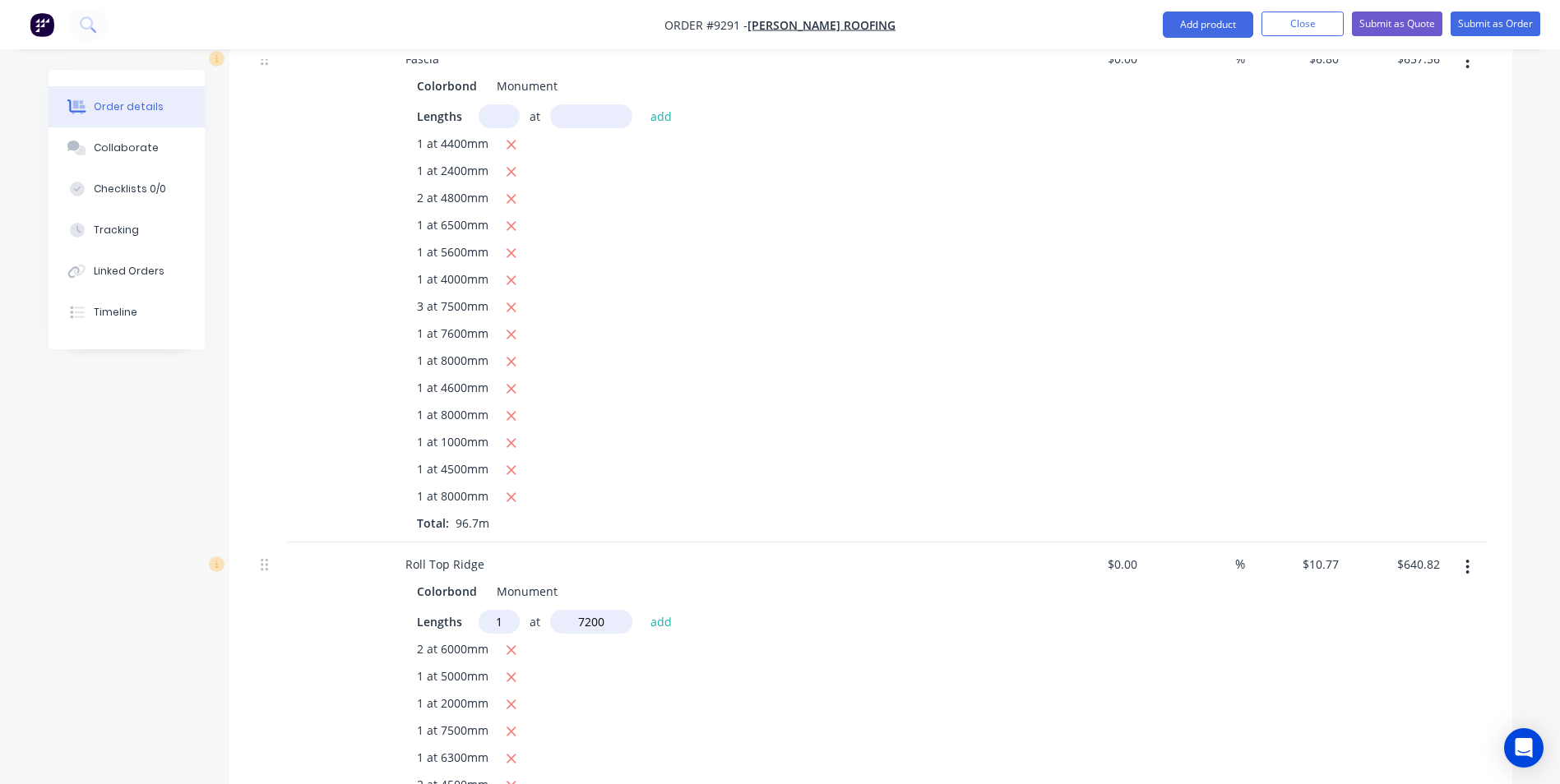
type input "$718.36"
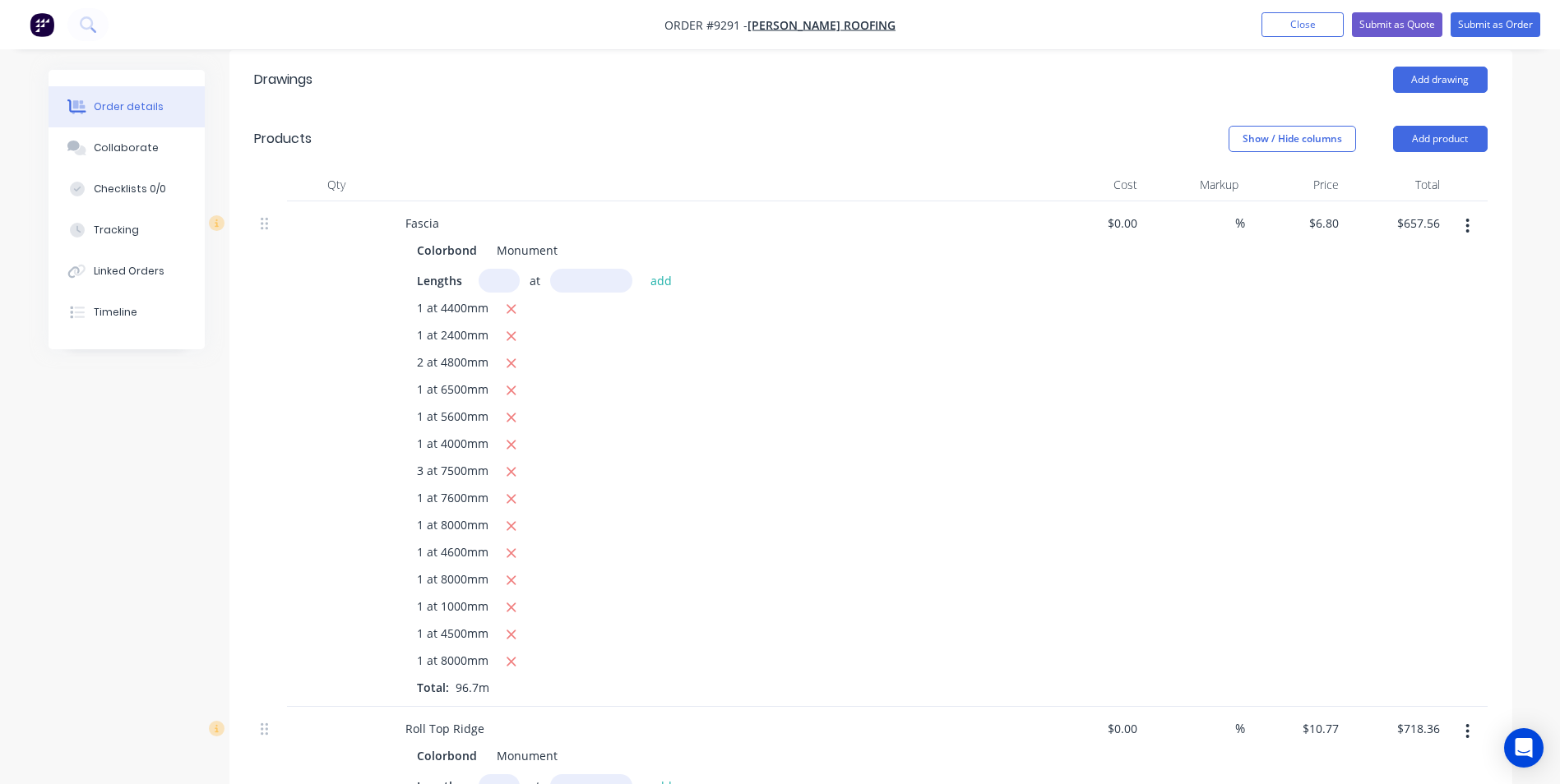
scroll to position [127, 0]
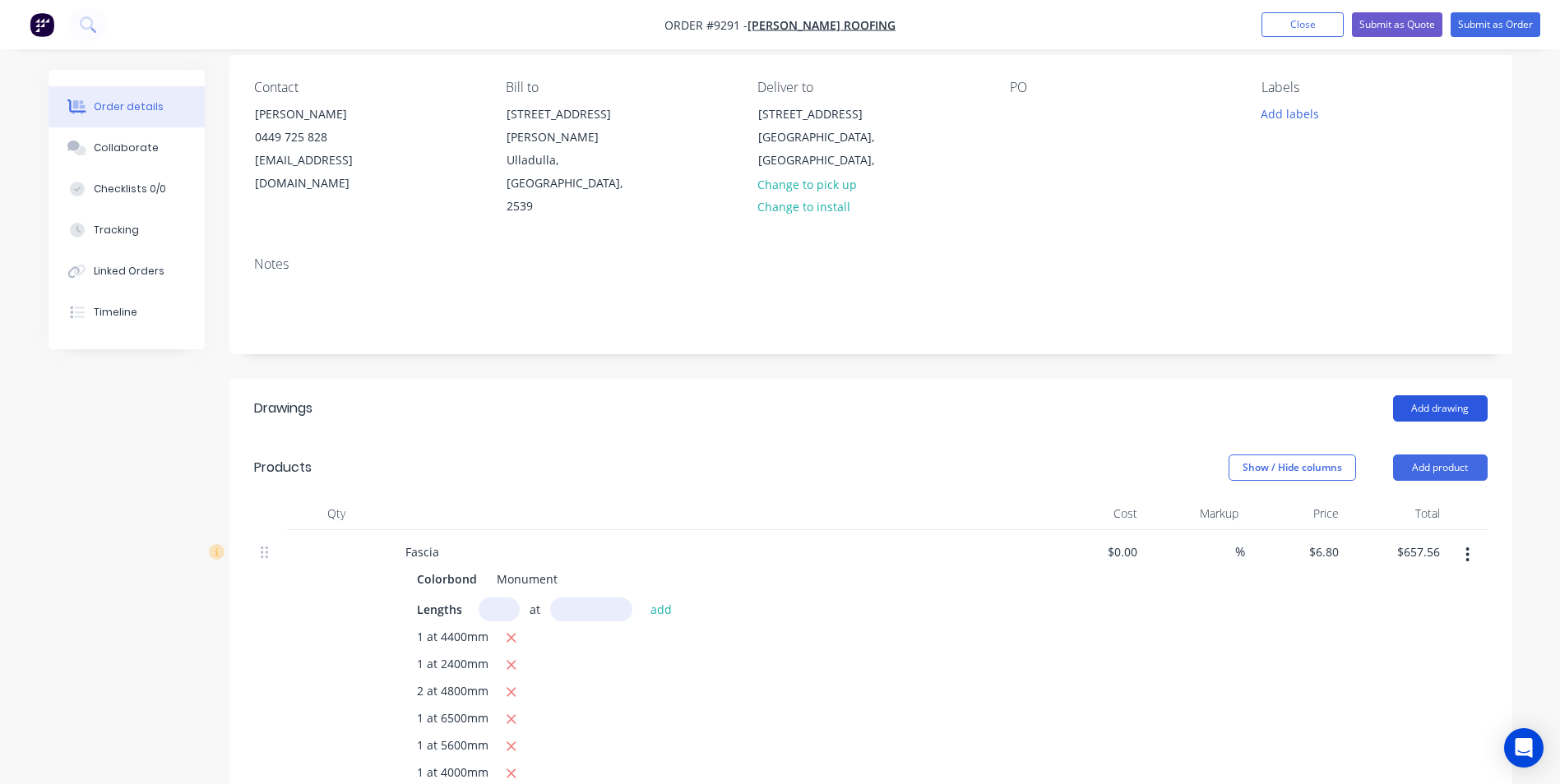
click at [1419, 395] on button "Add drawing" at bounding box center [1440, 408] width 95 height 26
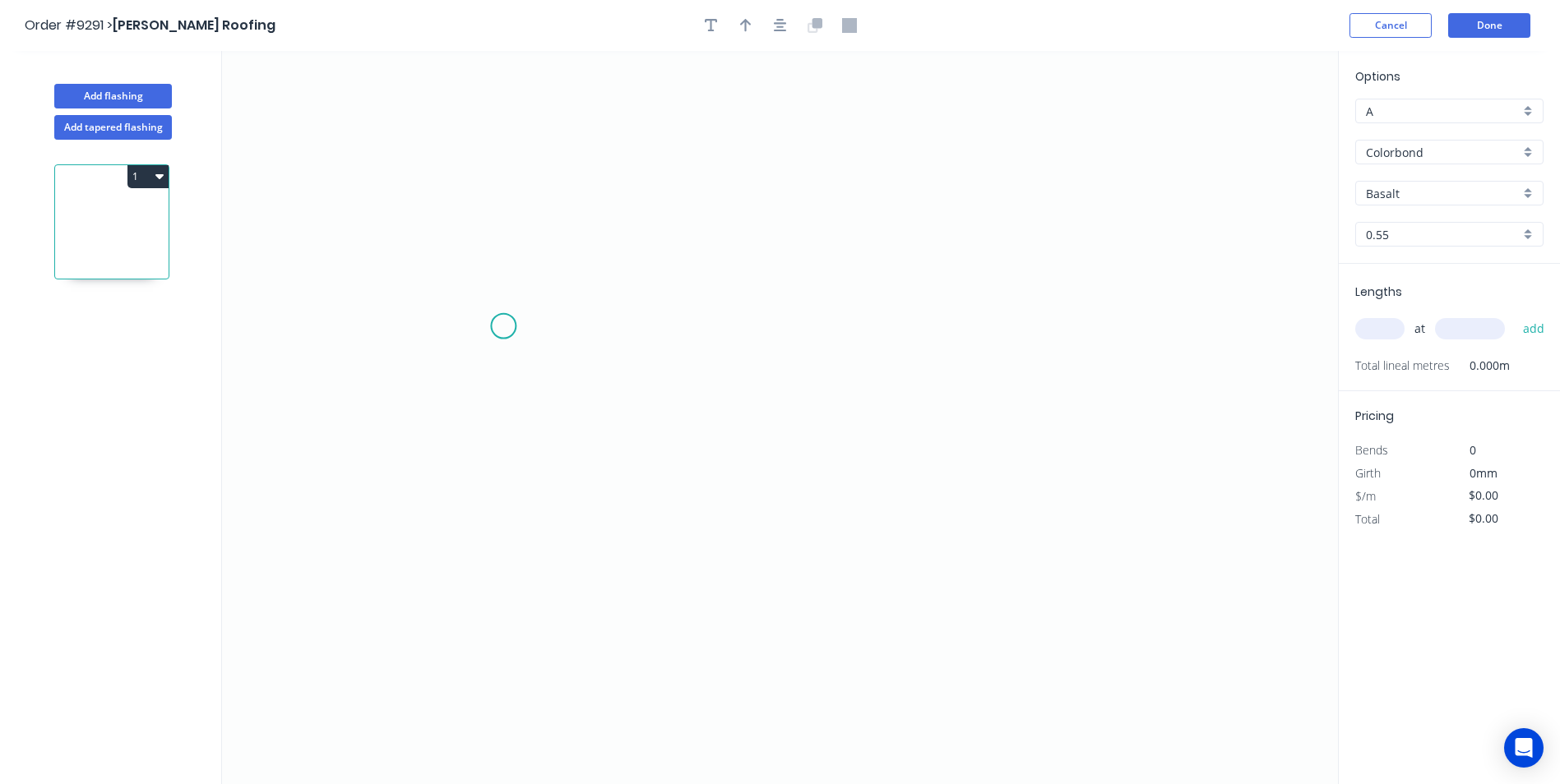
click at [503, 326] on icon "0" at bounding box center [779, 417] width 1115 height 733
drag, startPoint x: 469, startPoint y: 367, endPoint x: 493, endPoint y: 376, distance: 25.6
click at [471, 369] on icon "0" at bounding box center [779, 417] width 1115 height 733
drag, startPoint x: 863, startPoint y: 501, endPoint x: 1113, endPoint y: 417, distance: 263.7
click at [865, 500] on icon "0 ?" at bounding box center [779, 417] width 1115 height 733
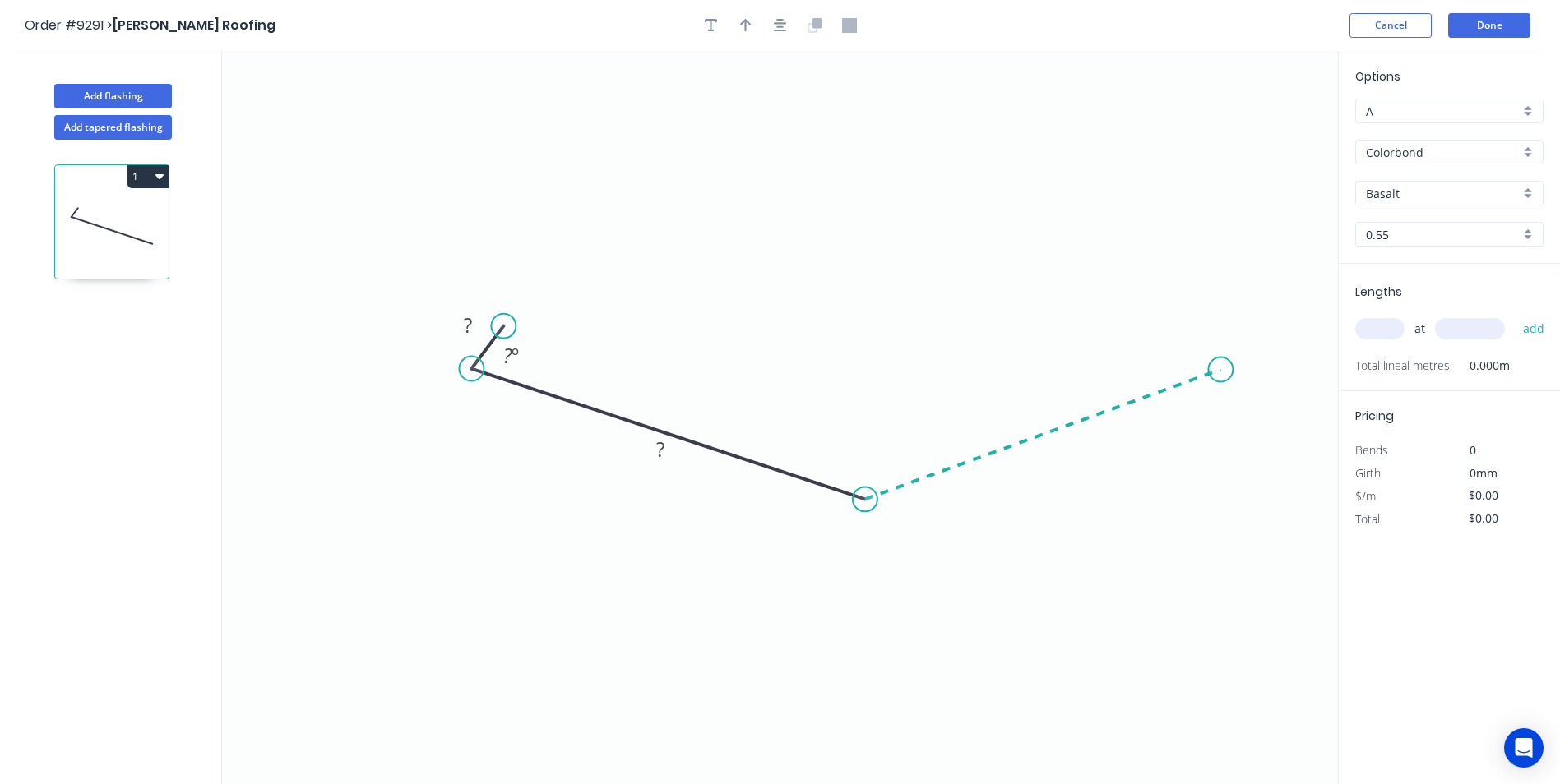
click at [1221, 370] on icon "0 ? ? ? º" at bounding box center [779, 417] width 1115 height 733
click at [1191, 341] on icon at bounding box center [1205, 355] width 30 height 30
click at [1191, 341] on circle at bounding box center [1191, 341] width 25 height 25
drag, startPoint x: 503, startPoint y: 333, endPoint x: 509, endPoint y: 348, distance: 16.2
click at [509, 348] on icon "0 ? ? ? ? ? º ? º ? º" at bounding box center [779, 417] width 1115 height 733
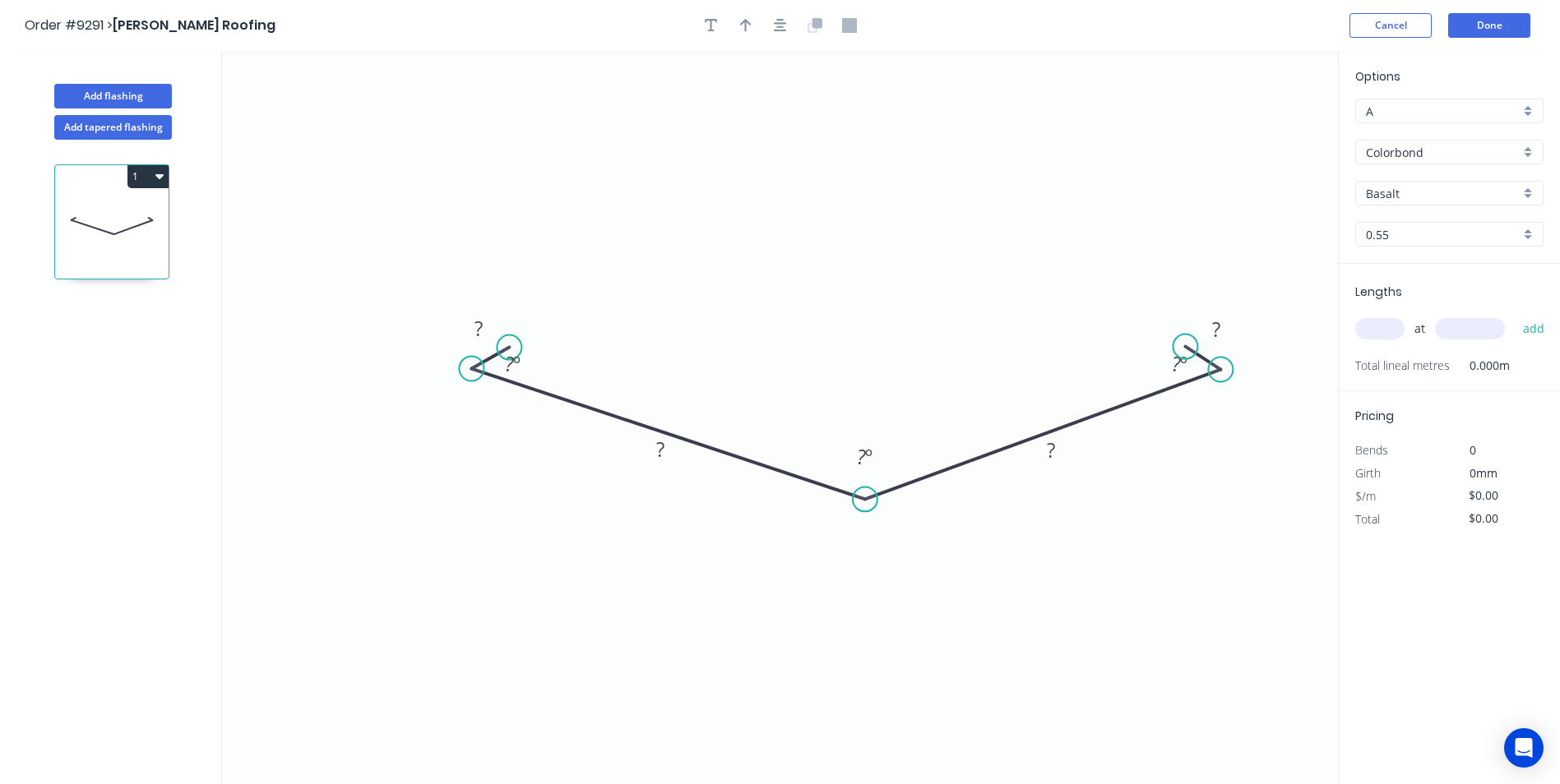
drag, startPoint x: 1190, startPoint y: 341, endPoint x: 1174, endPoint y: 348, distance: 17.5
click at [1184, 348] on circle at bounding box center [1185, 347] width 25 height 25
click at [477, 339] on tspan "?" at bounding box center [478, 328] width 8 height 27
click at [910, 129] on icon "0 20 180 180 20 45 º 140 º 45 º" at bounding box center [779, 417] width 1115 height 733
type input "$12.45"
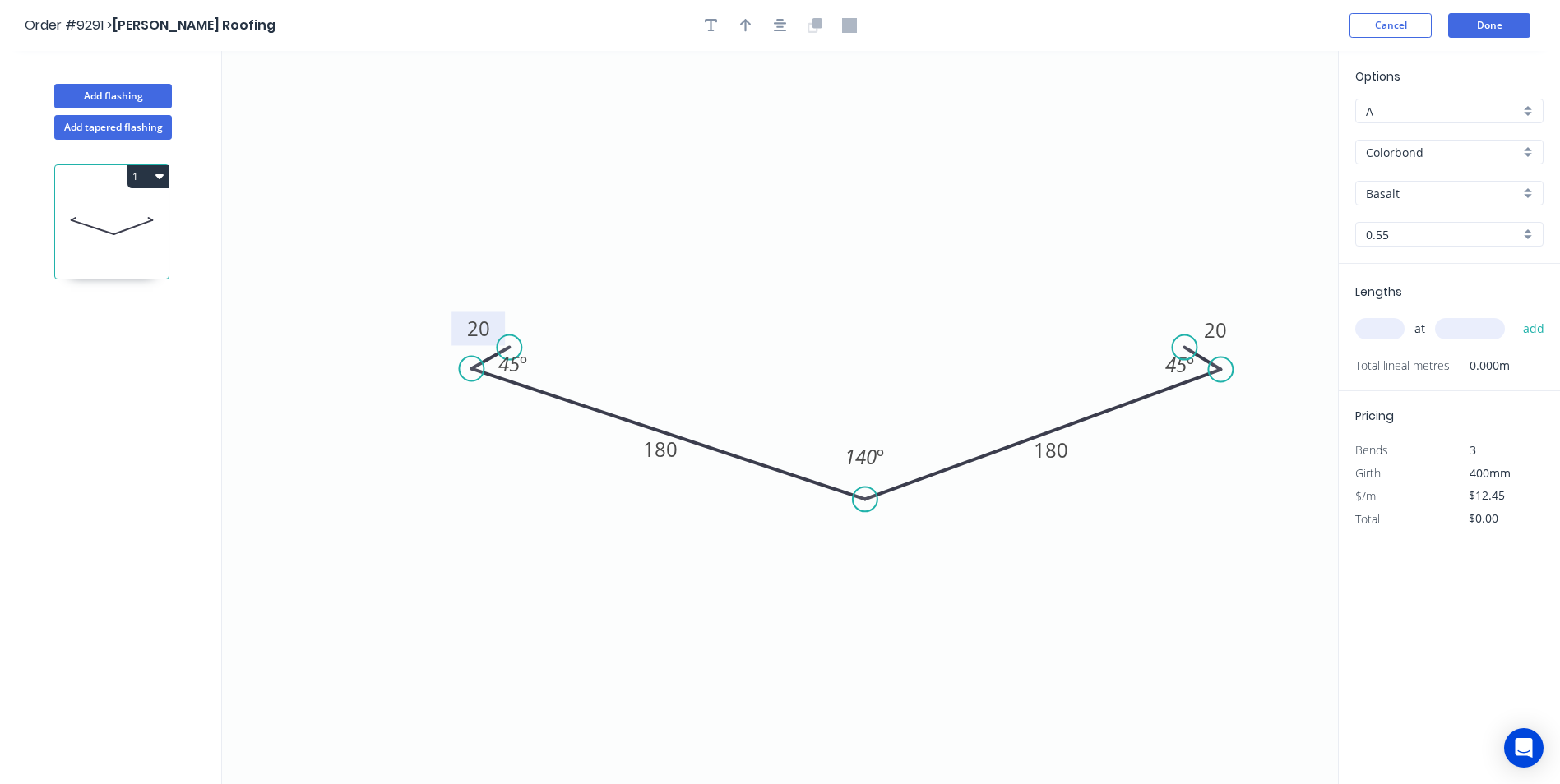
click at [1520, 194] on div "Basalt" at bounding box center [1449, 193] width 188 height 25
click at [1438, 280] on div "Monument" at bounding box center [1449, 270] width 187 height 29
type input "Monument"
click at [1373, 325] on input "text" at bounding box center [1379, 329] width 49 height 21
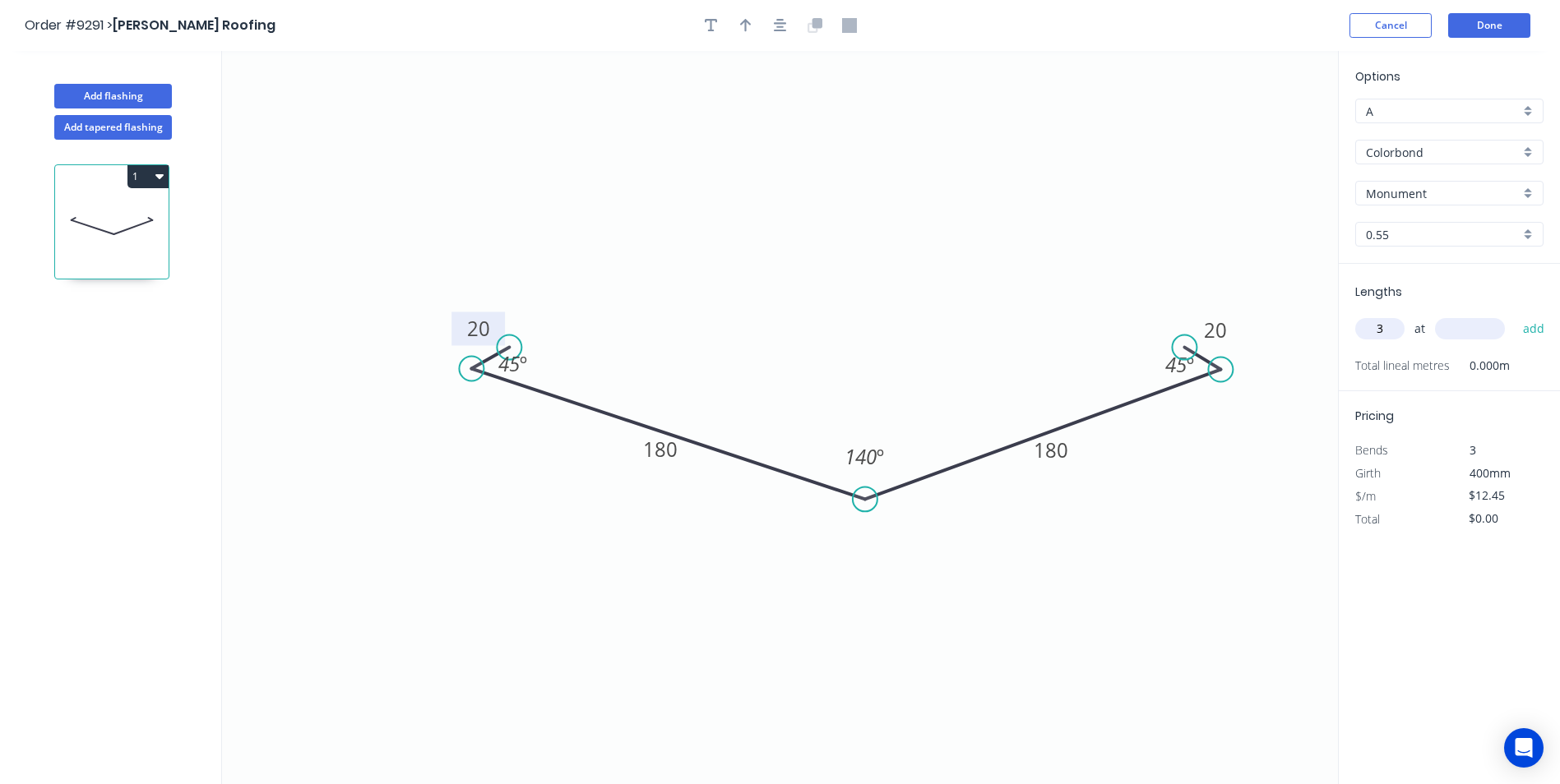
type input "3"
type input "6400"
click at [1514, 315] on button "add" at bounding box center [1533, 328] width 38 height 28
type input "$239.04"
click at [1508, 21] on button "Done" at bounding box center [1489, 26] width 82 height 25
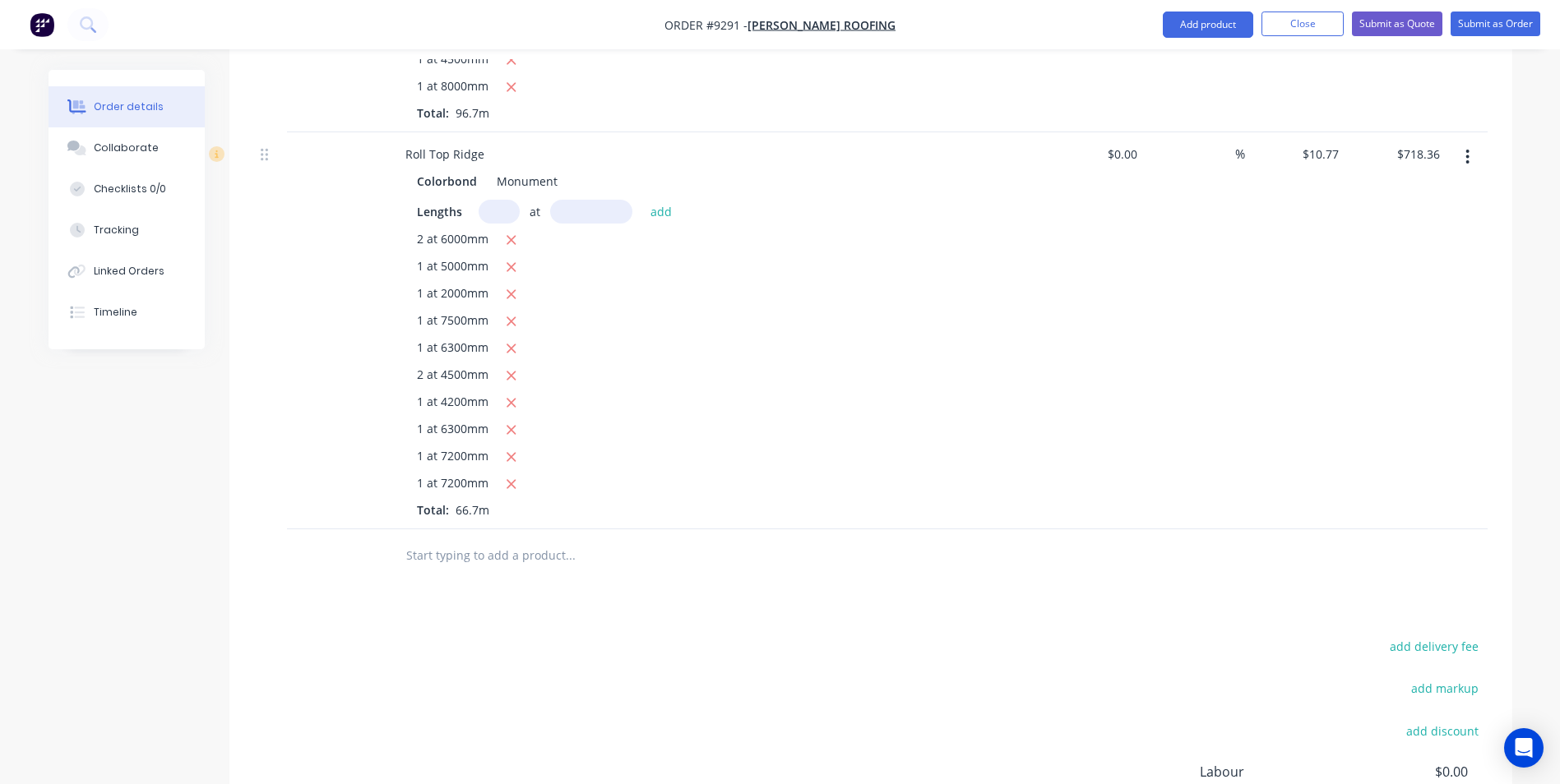
scroll to position [1495, 0]
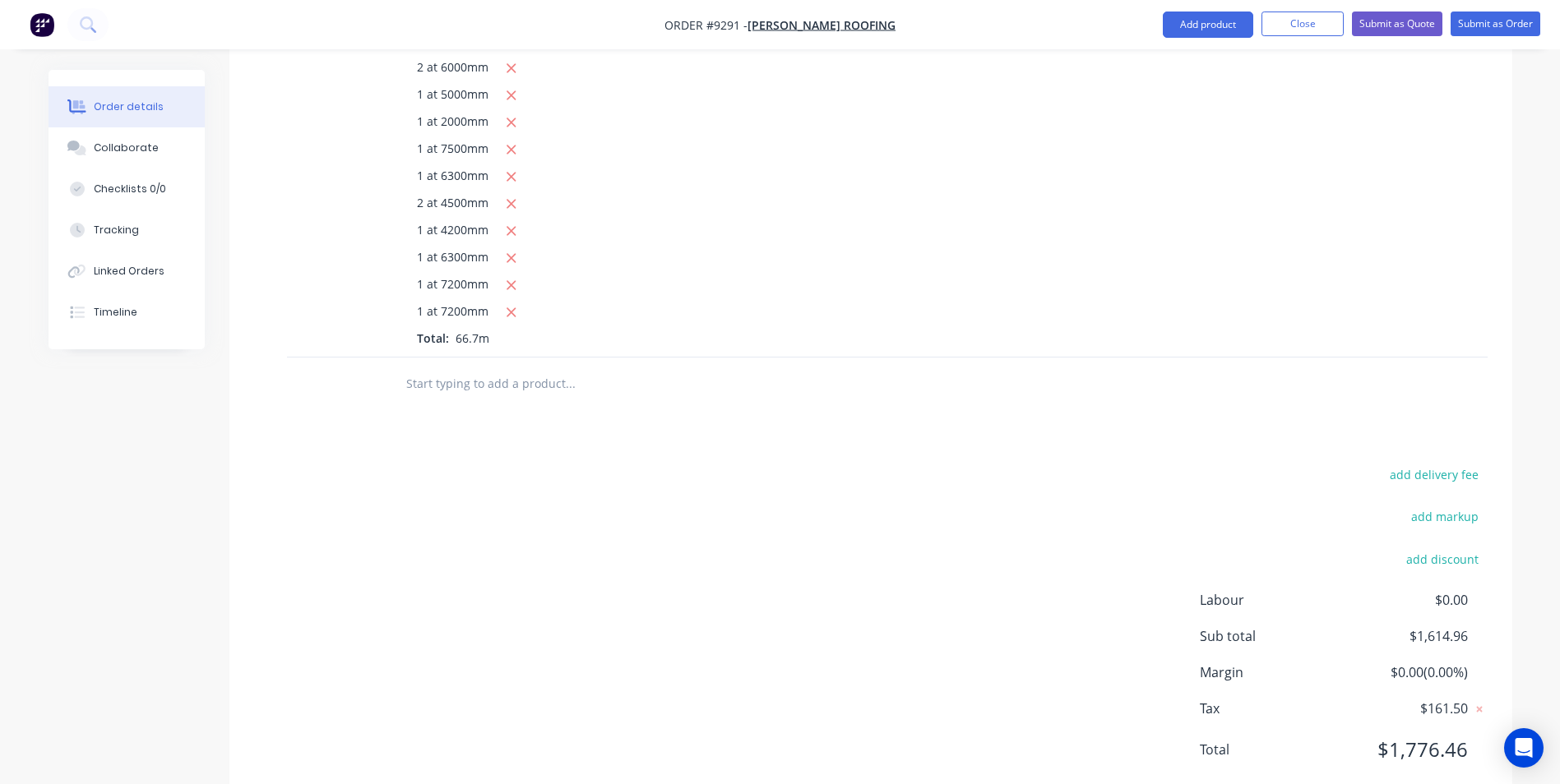
click at [453, 367] on input "text" at bounding box center [570, 384] width 329 height 33
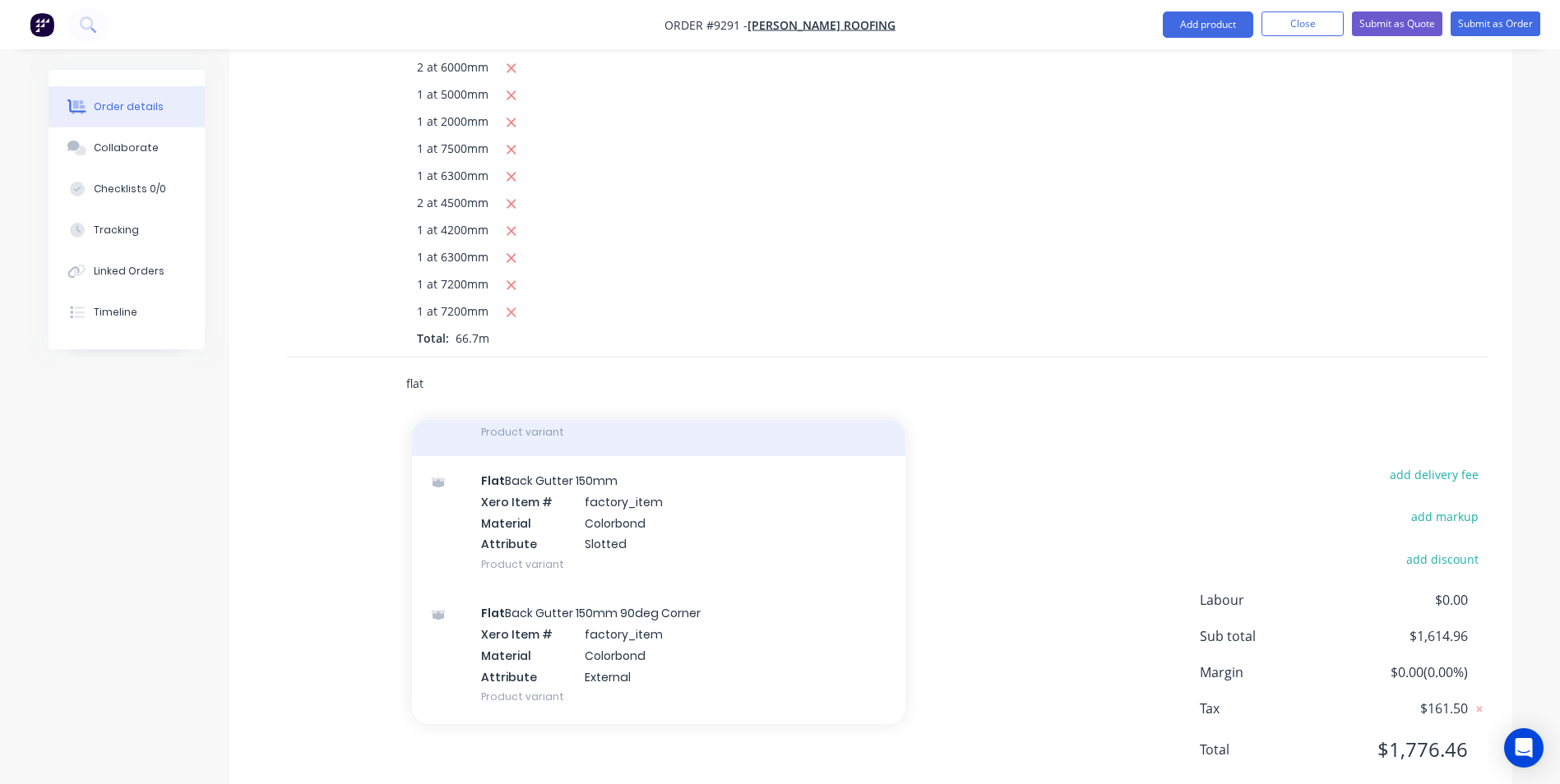
scroll to position [822, 0]
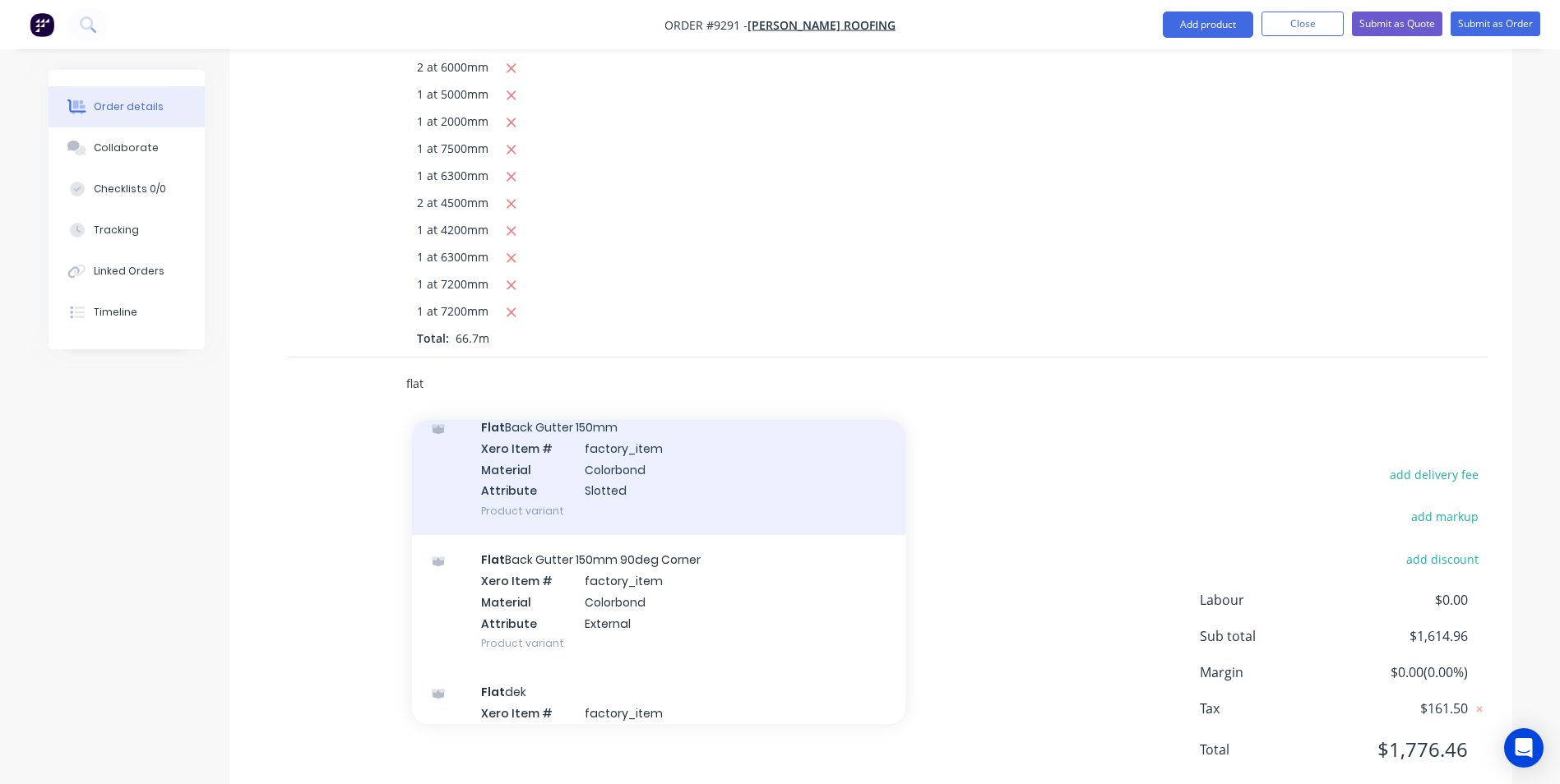
type input "flat"
click at [610, 453] on div "Flat Back Gutter 150mm Xero Item # factory_item Material Colorbond Attribute Sl…" at bounding box center [657, 468] width 493 height 132
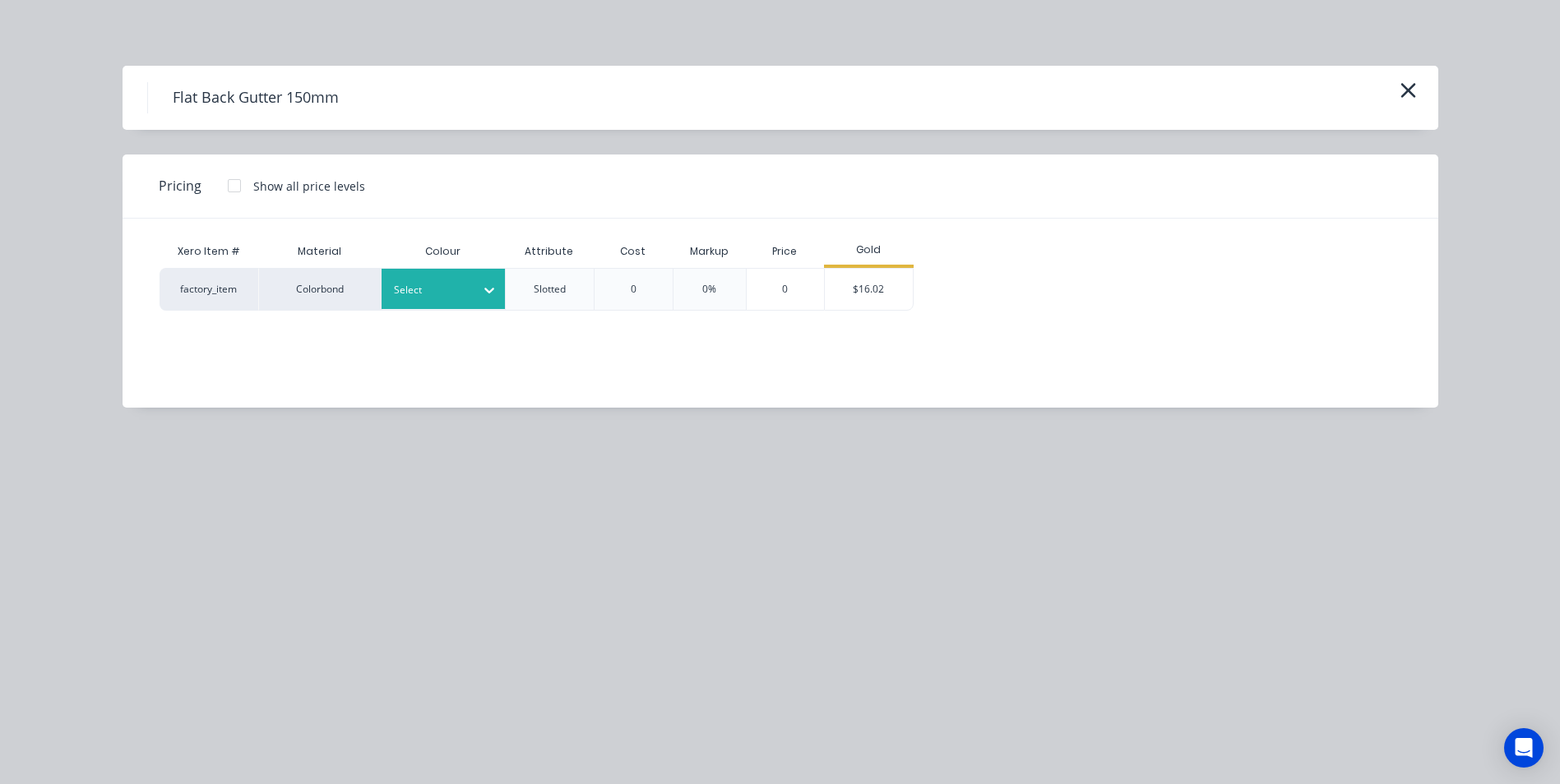
click at [442, 293] on div at bounding box center [430, 290] width 74 height 18
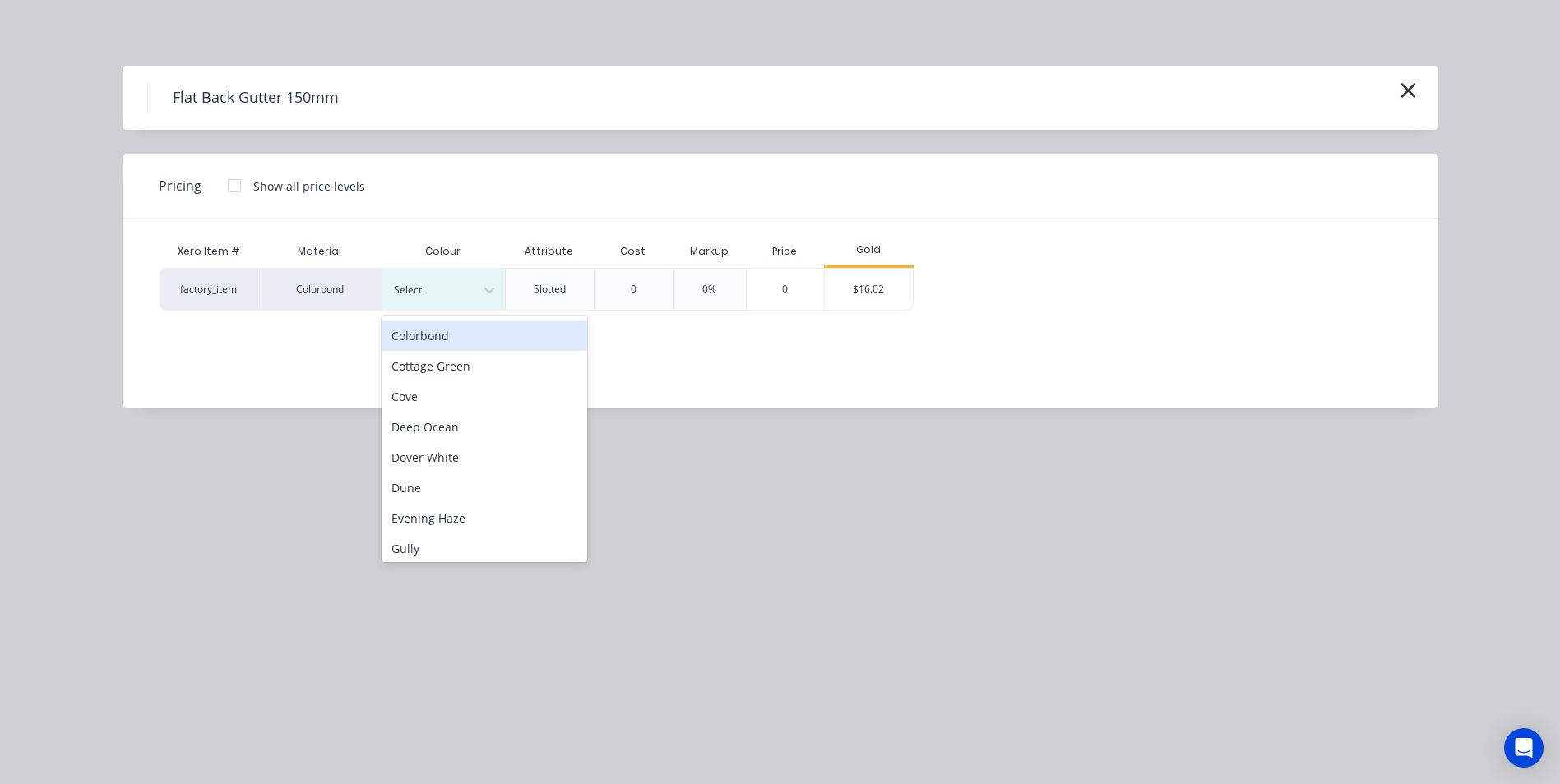
scroll to position [329, 0]
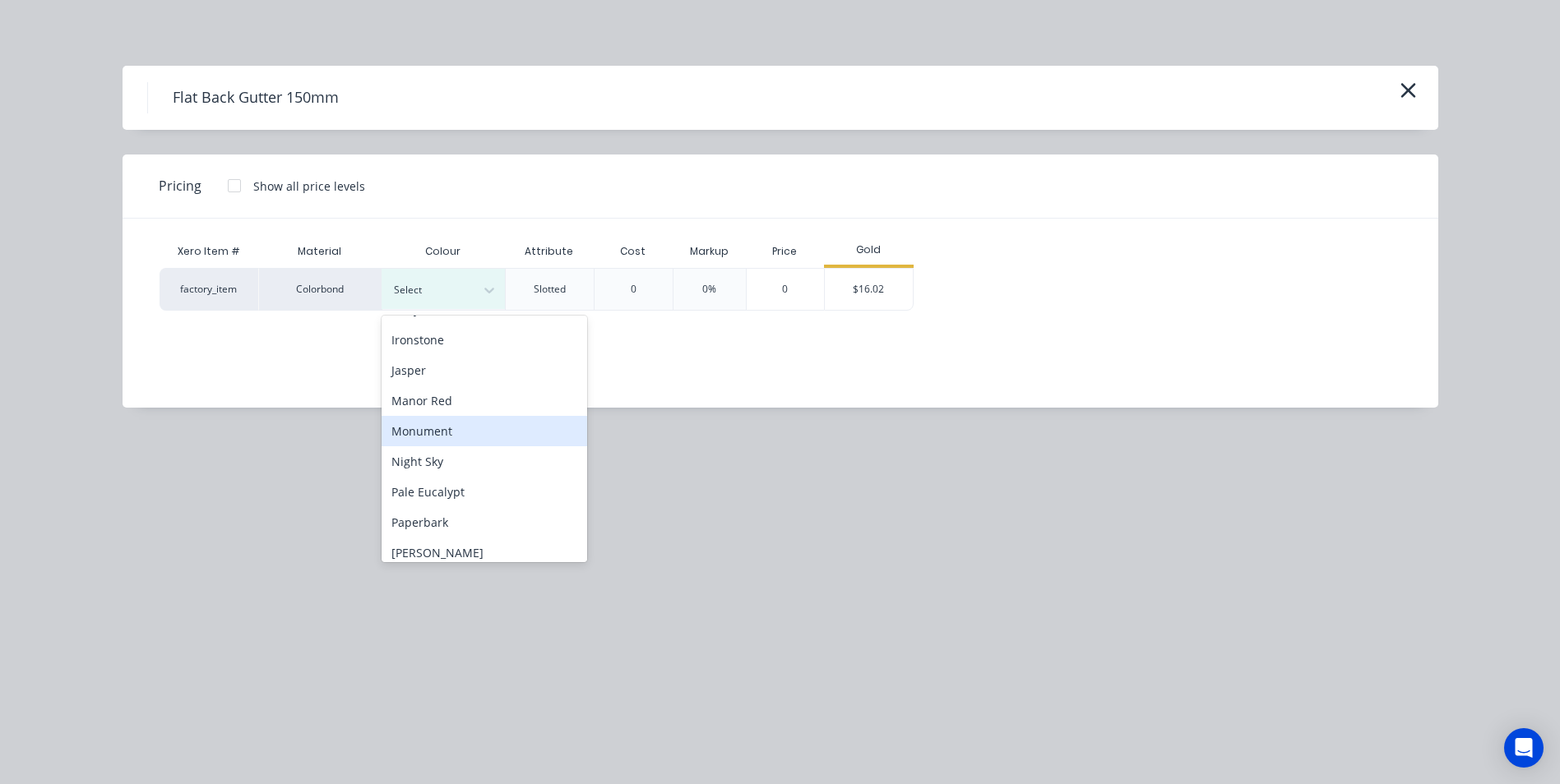
click at [471, 431] on div "Monument" at bounding box center [484, 431] width 206 height 30
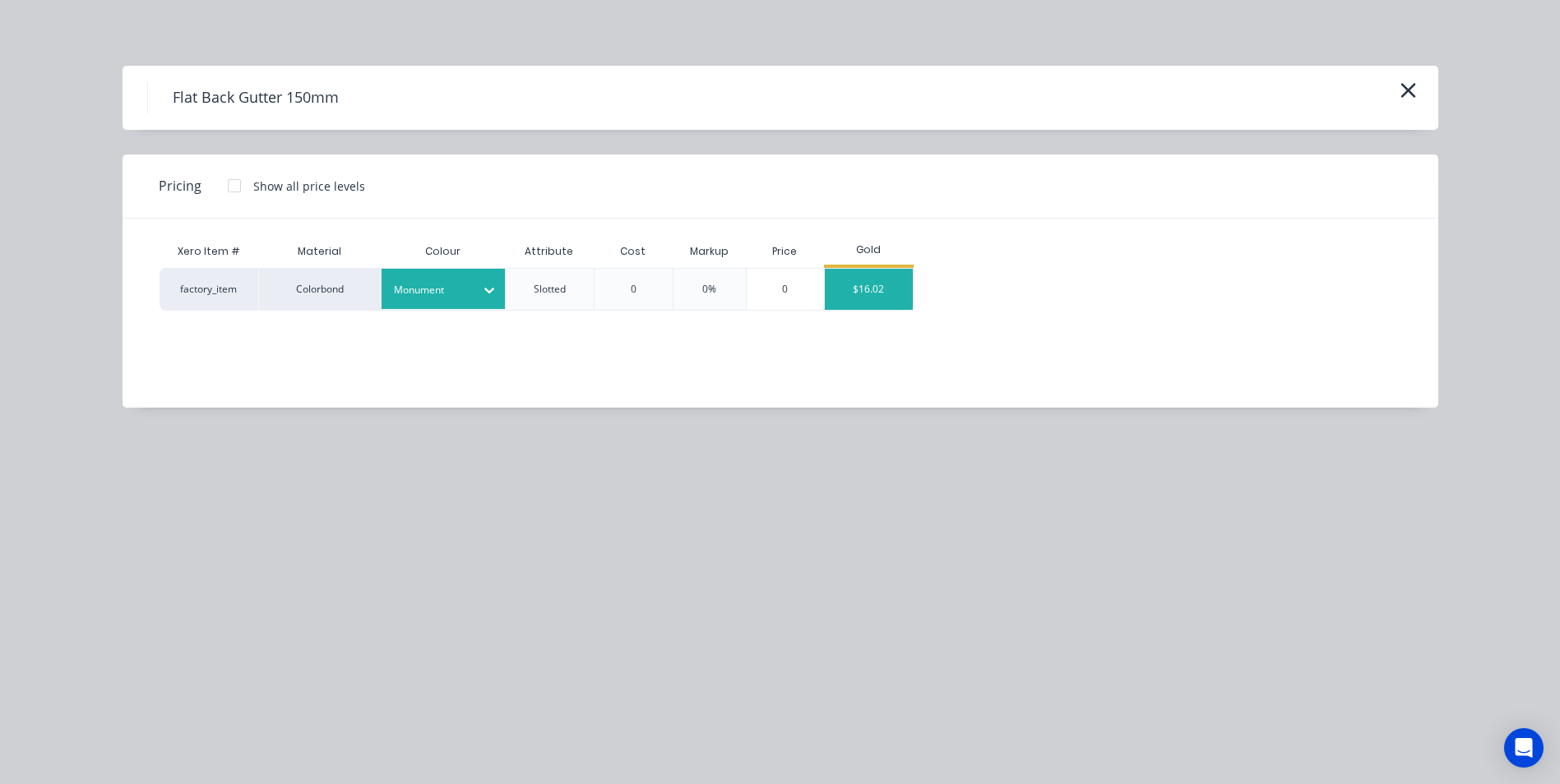
click at [827, 305] on div "$16.02" at bounding box center [869, 290] width 88 height 41
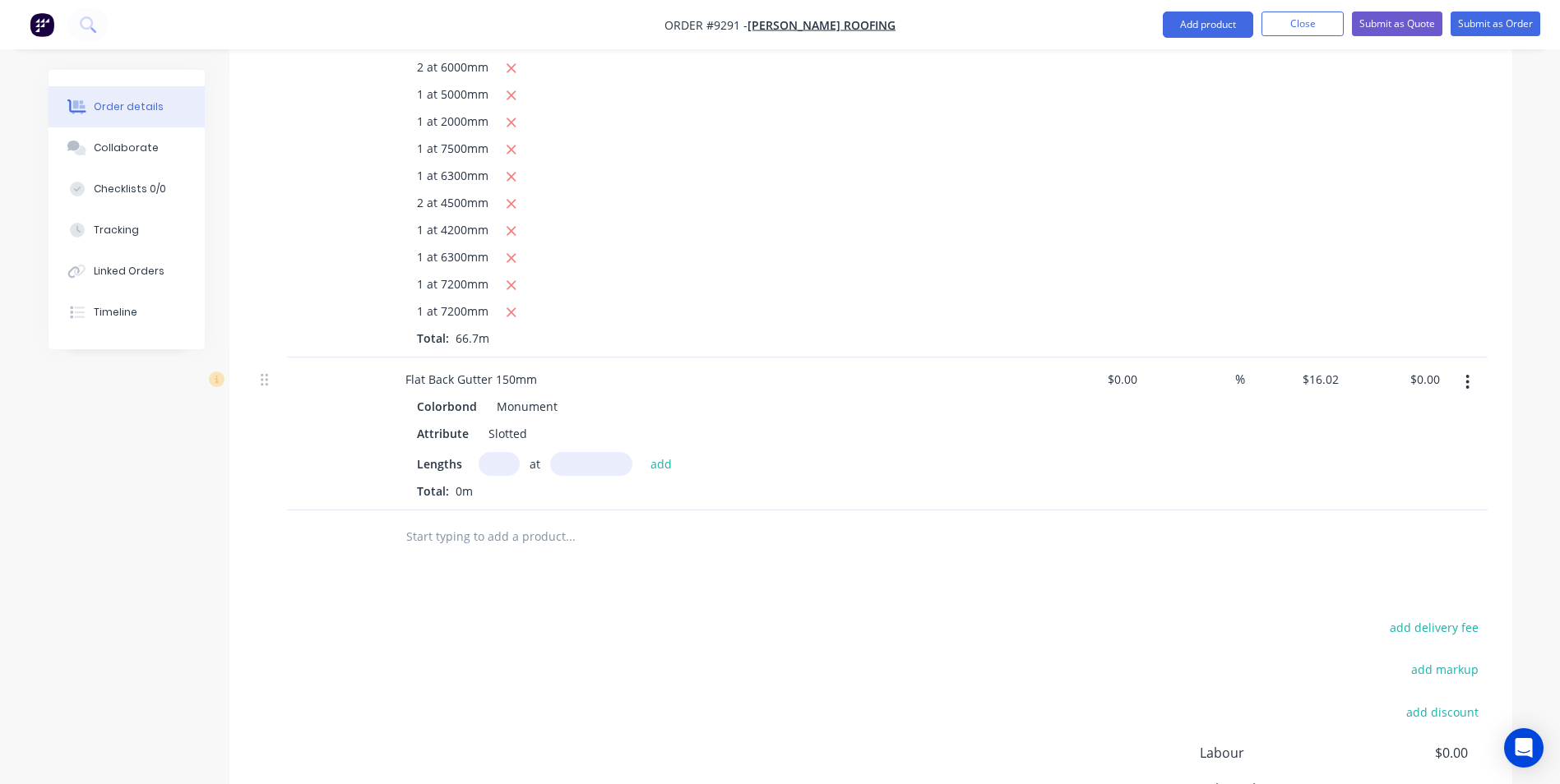
click at [488, 452] on input "text" at bounding box center [499, 464] width 41 height 24
type input "1"
type input "4500"
click at [642, 452] on button "add" at bounding box center [661, 463] width 38 height 22
type input "$72.09"
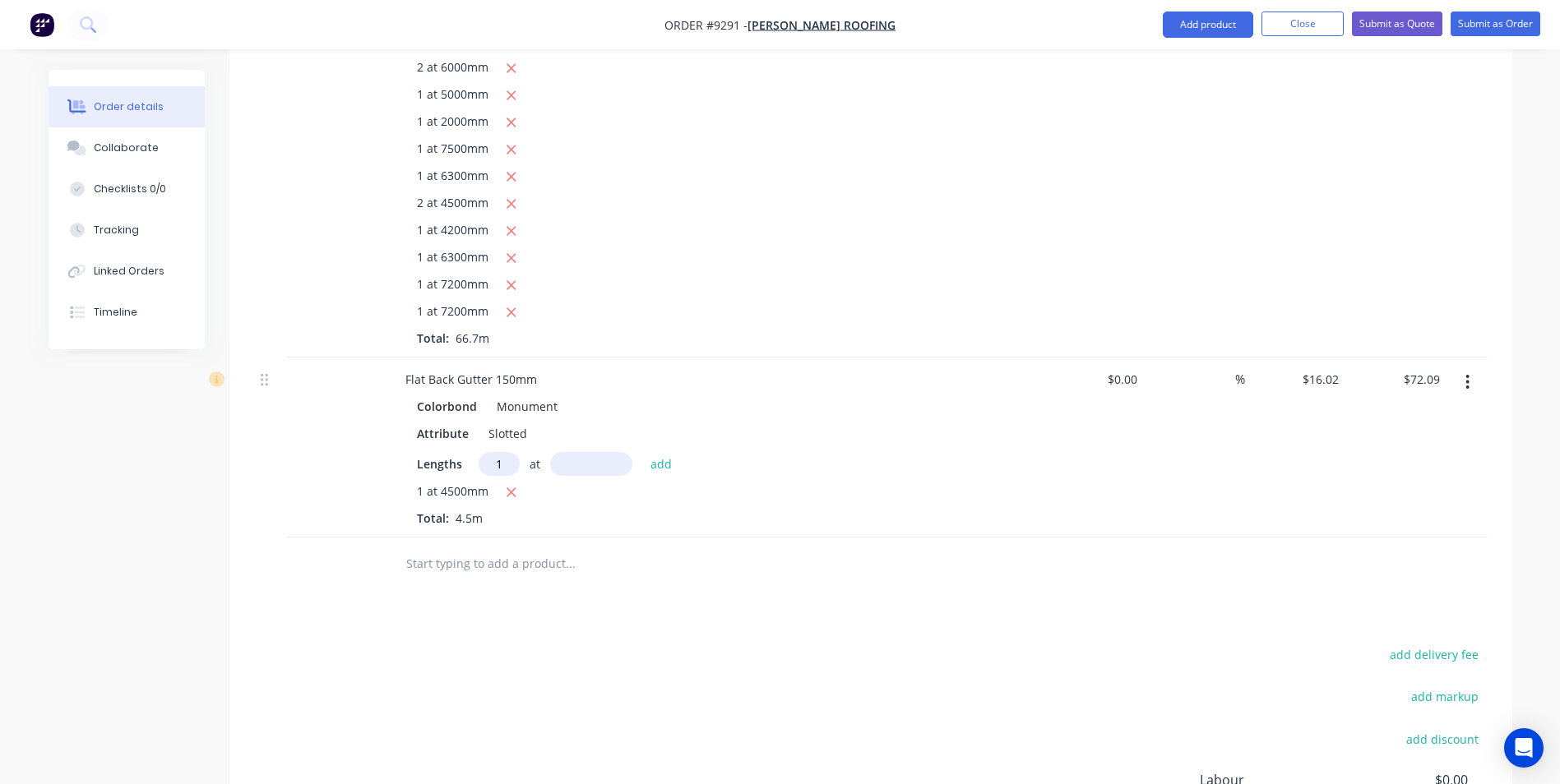
type input "1"
type input "6500"
click at [642, 452] on button "add" at bounding box center [661, 463] width 38 height 22
type input "$176.22"
type input "2"
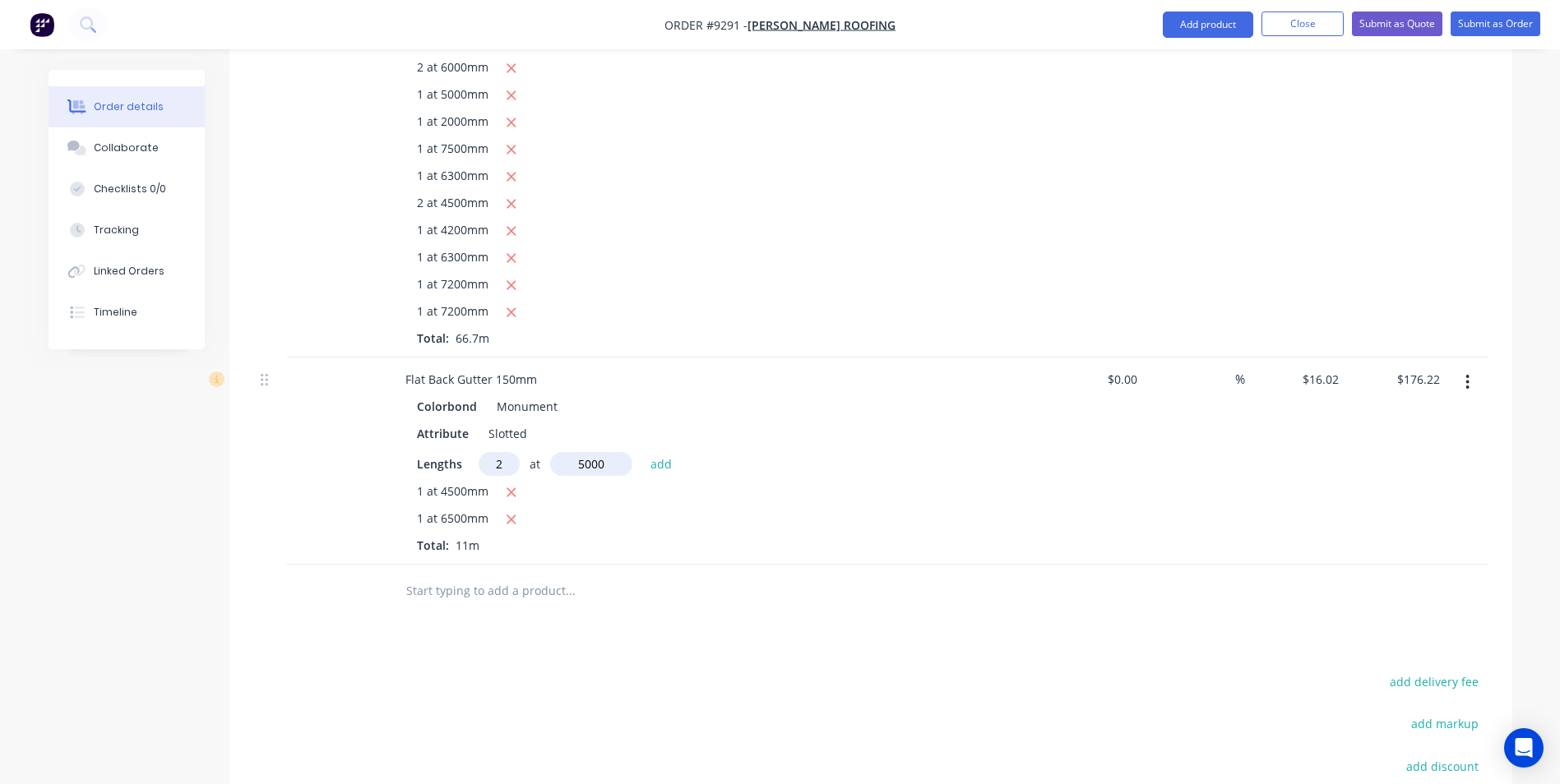
type input "5000"
click at [642, 452] on button "add" at bounding box center [661, 463] width 38 height 22
type input "$336.42"
type input "3"
type input "7500"
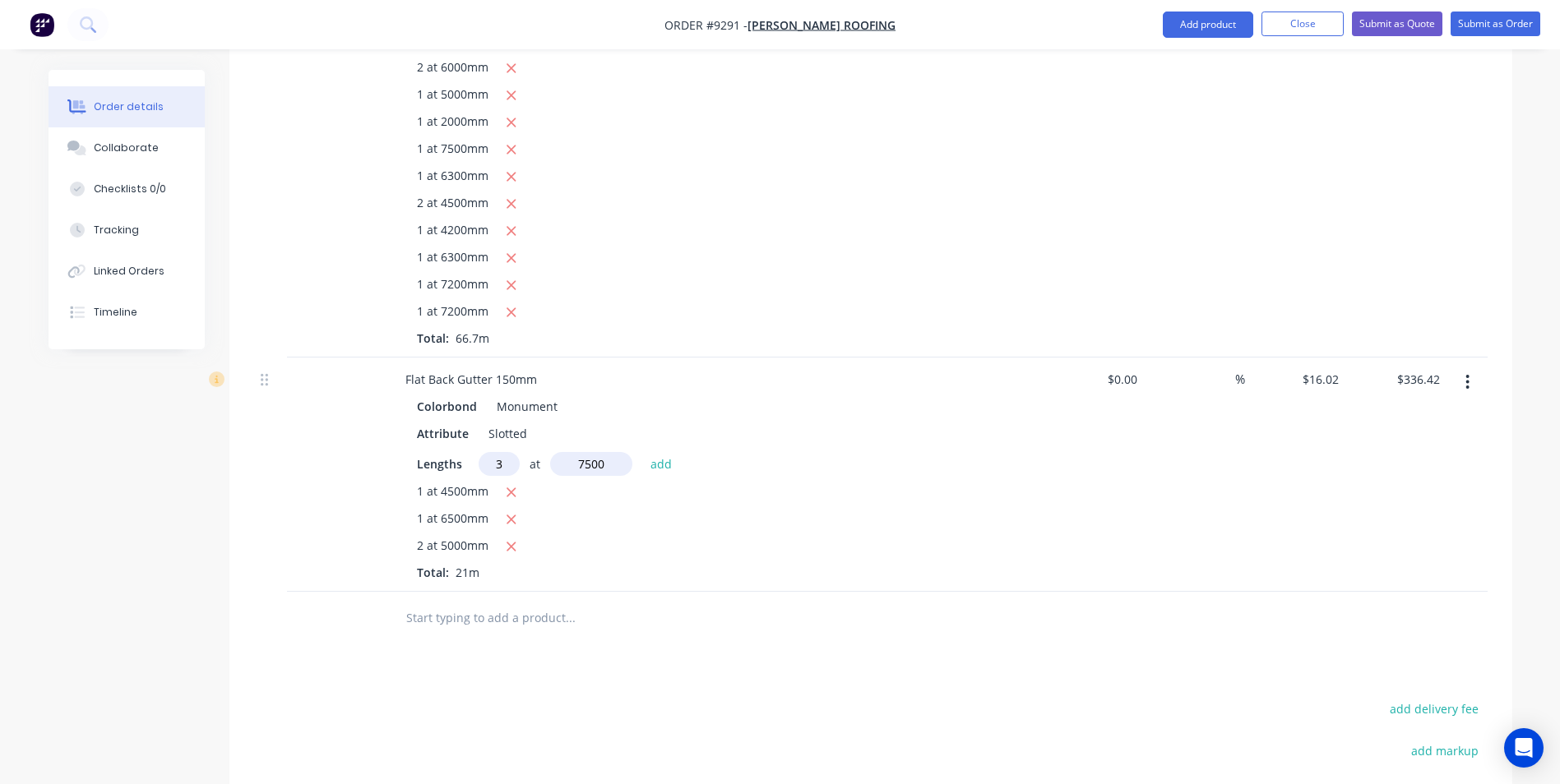
click at [642, 452] on button "add" at bounding box center [661, 463] width 38 height 22
type input "$696.87"
type input "1"
type input "8200"
click at [642, 452] on button "add" at bounding box center [661, 463] width 38 height 22
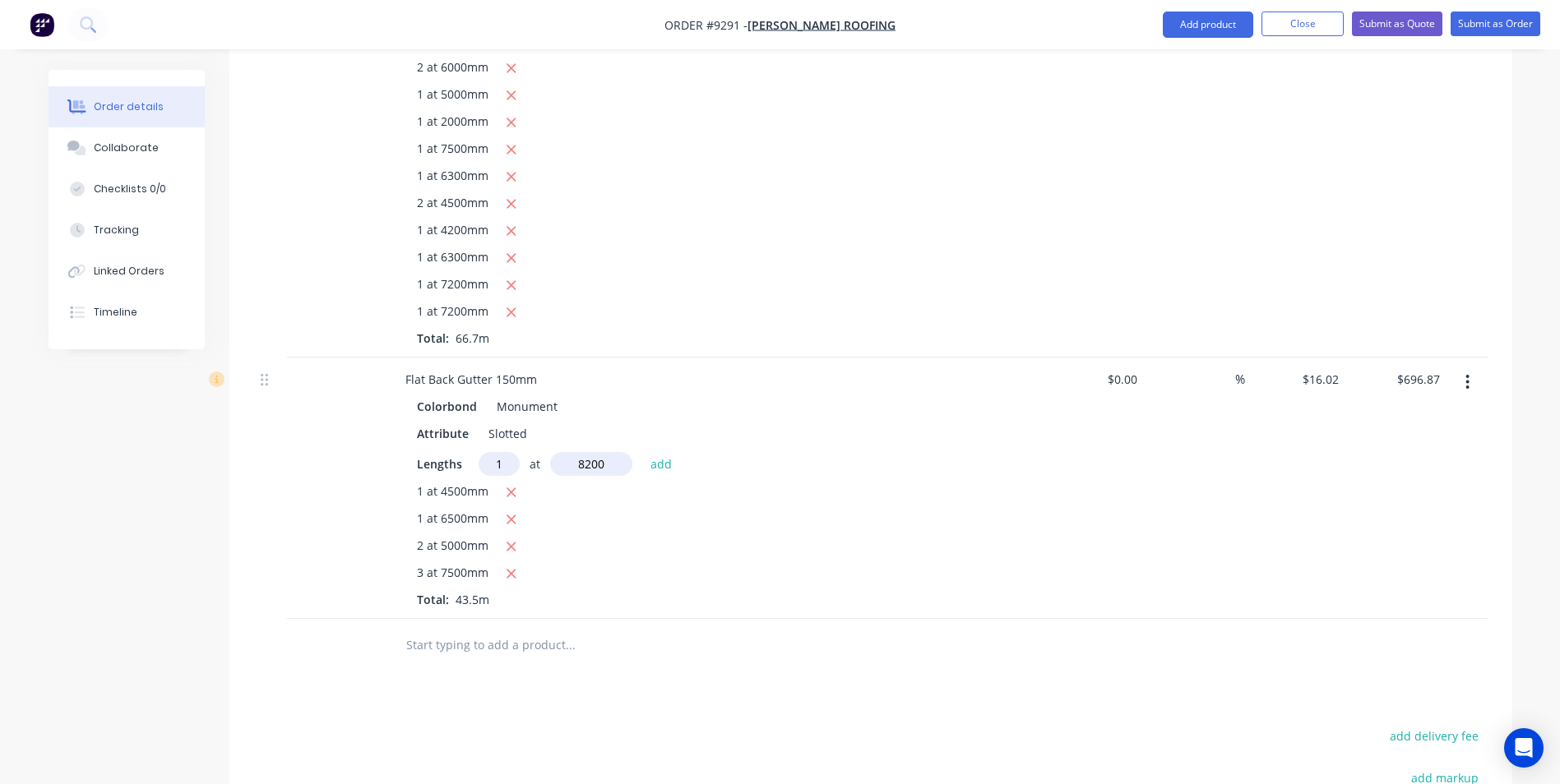
type input "$828.23"
type input "1"
type input "4800"
click at [642, 452] on button "add" at bounding box center [661, 463] width 38 height 22
type input "$905.13"
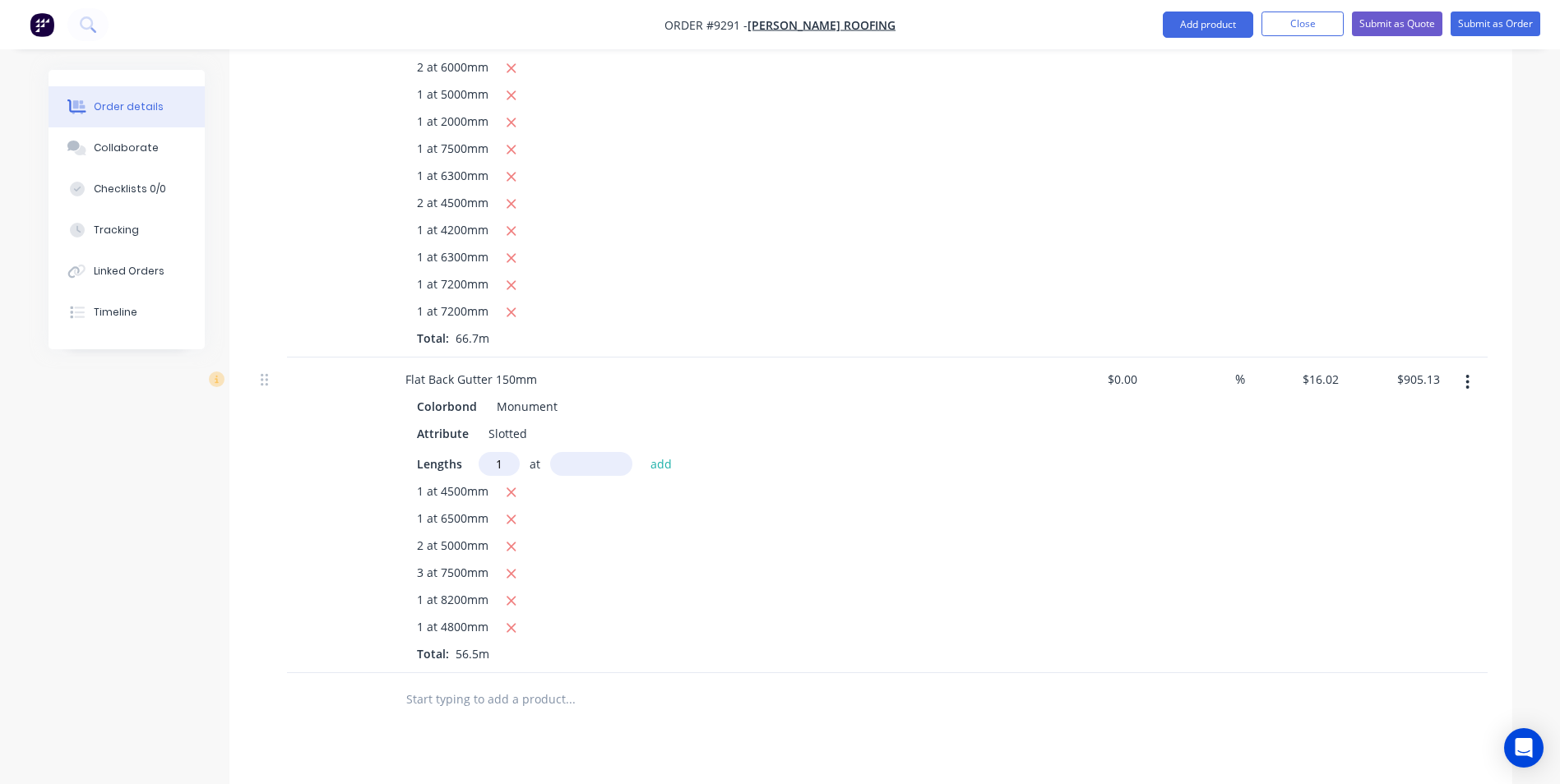
type input "1"
type input "2500"
click at [642, 452] on button "add" at bounding box center [661, 463] width 38 height 22
type input "$945.18"
type input "1"
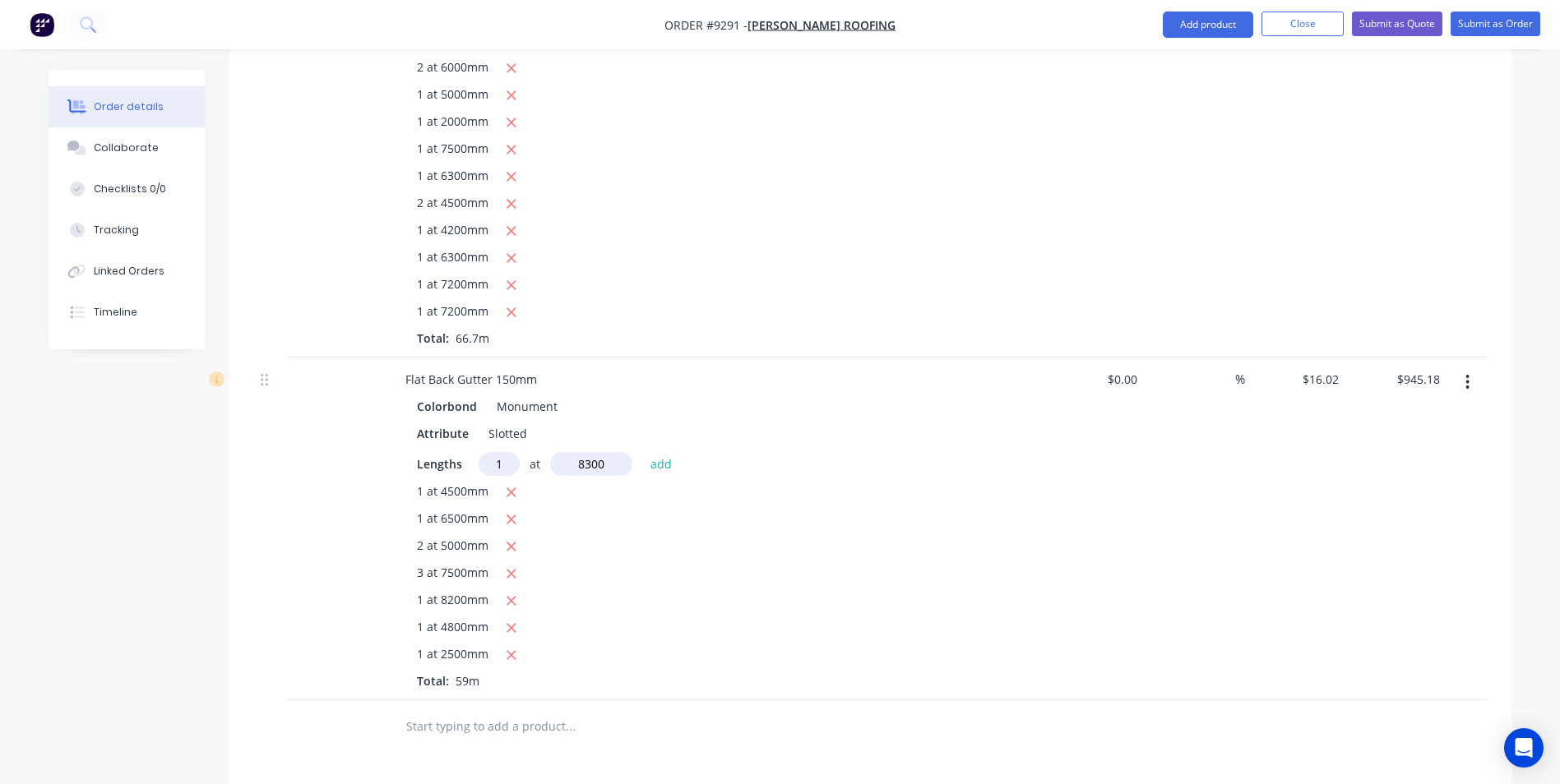
type input "8300"
click at [642, 452] on button "add" at bounding box center [661, 463] width 38 height 22
type input "$1,078.15"
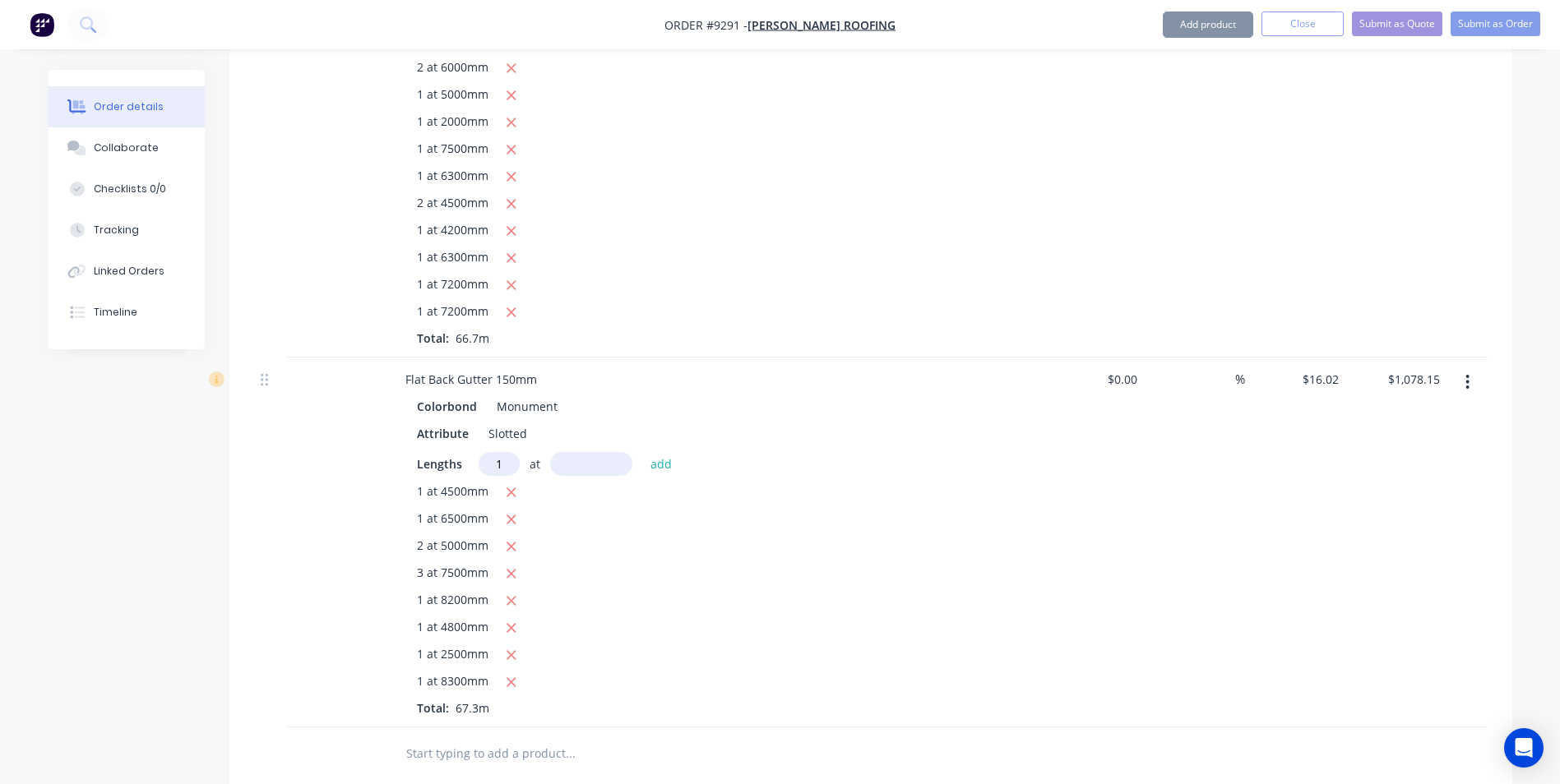
type input "1"
type input "9000"
click at [642, 452] on button "add" at bounding box center [661, 463] width 38 height 22
type input "$1,222.33"
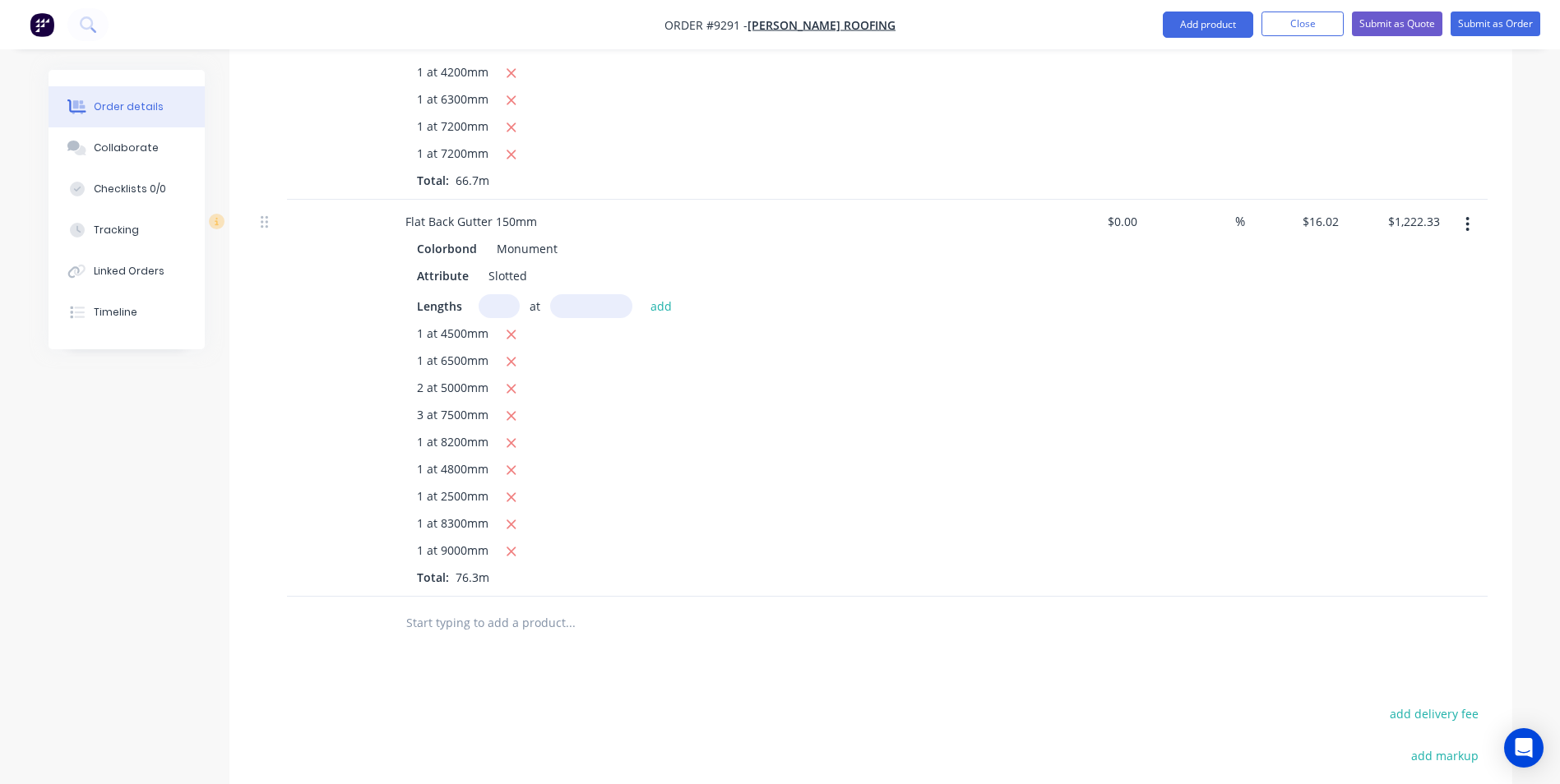
scroll to position [1659, 0]
click at [528, 600] on input "text" at bounding box center [570, 616] width 329 height 33
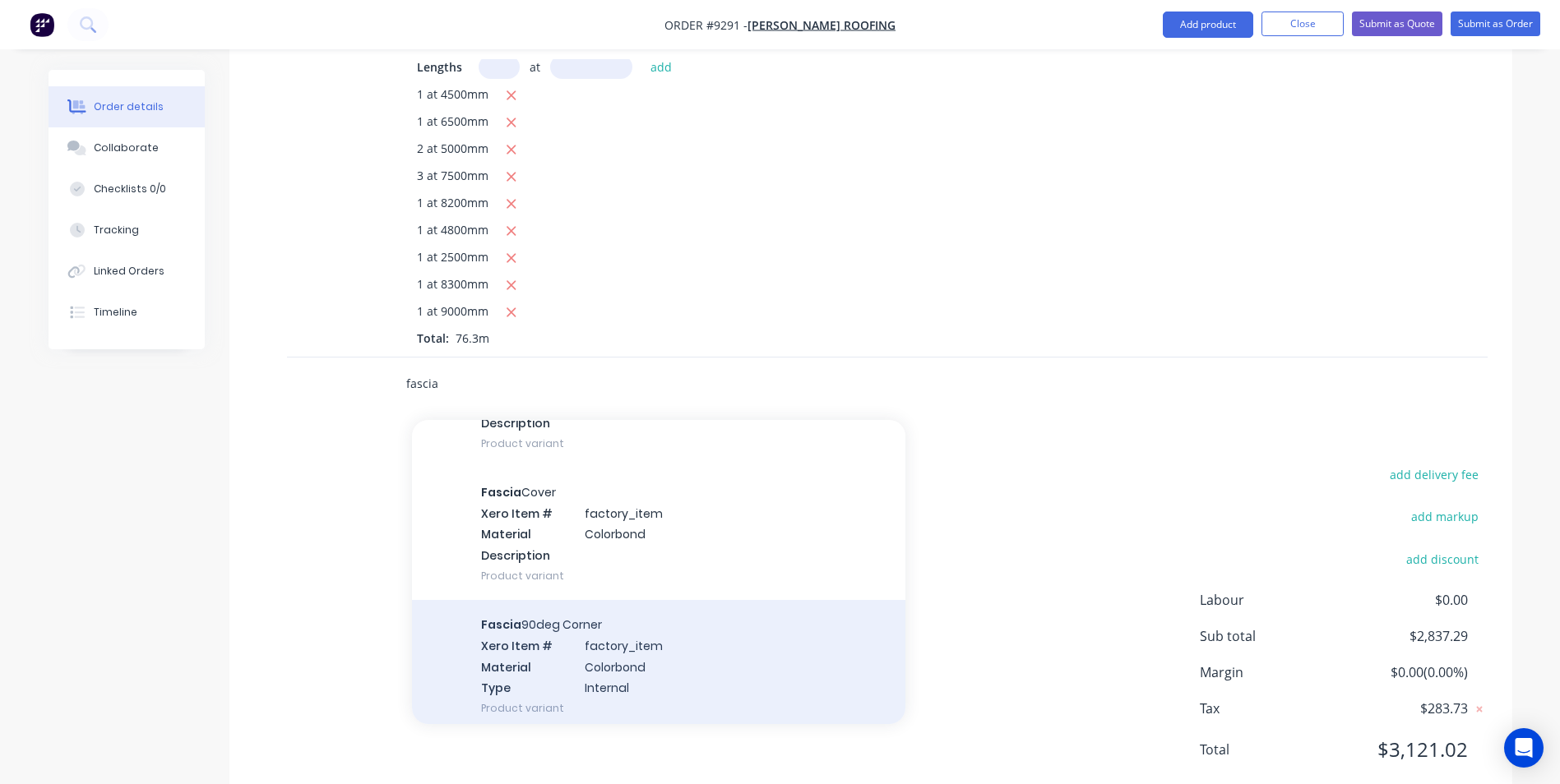
scroll to position [1479, 0]
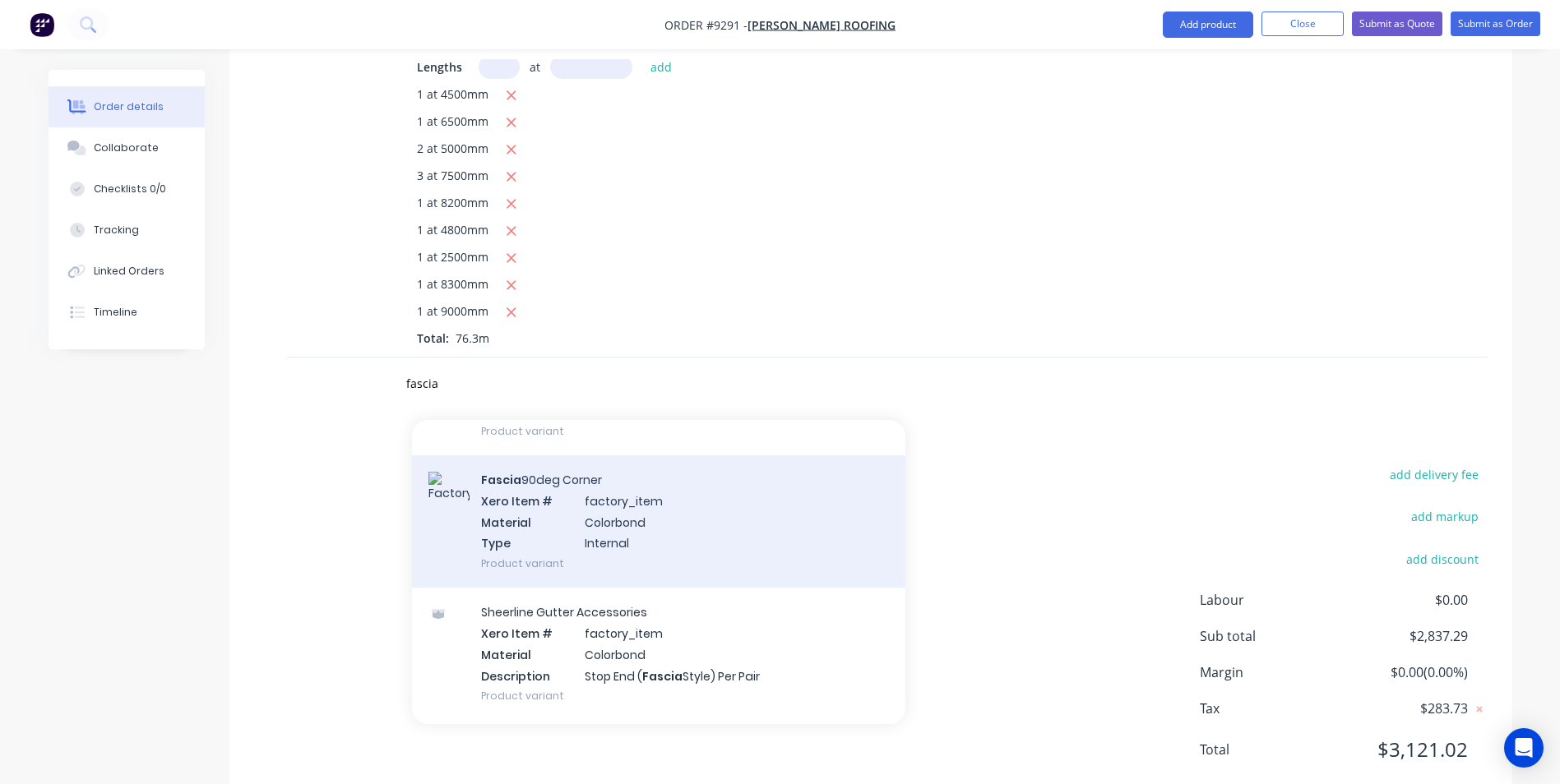
click at [616, 490] on div "Fascia 90deg Corner Xero Item # factory_item Material Colorbond Type Internal P…" at bounding box center [657, 521] width 493 height 132
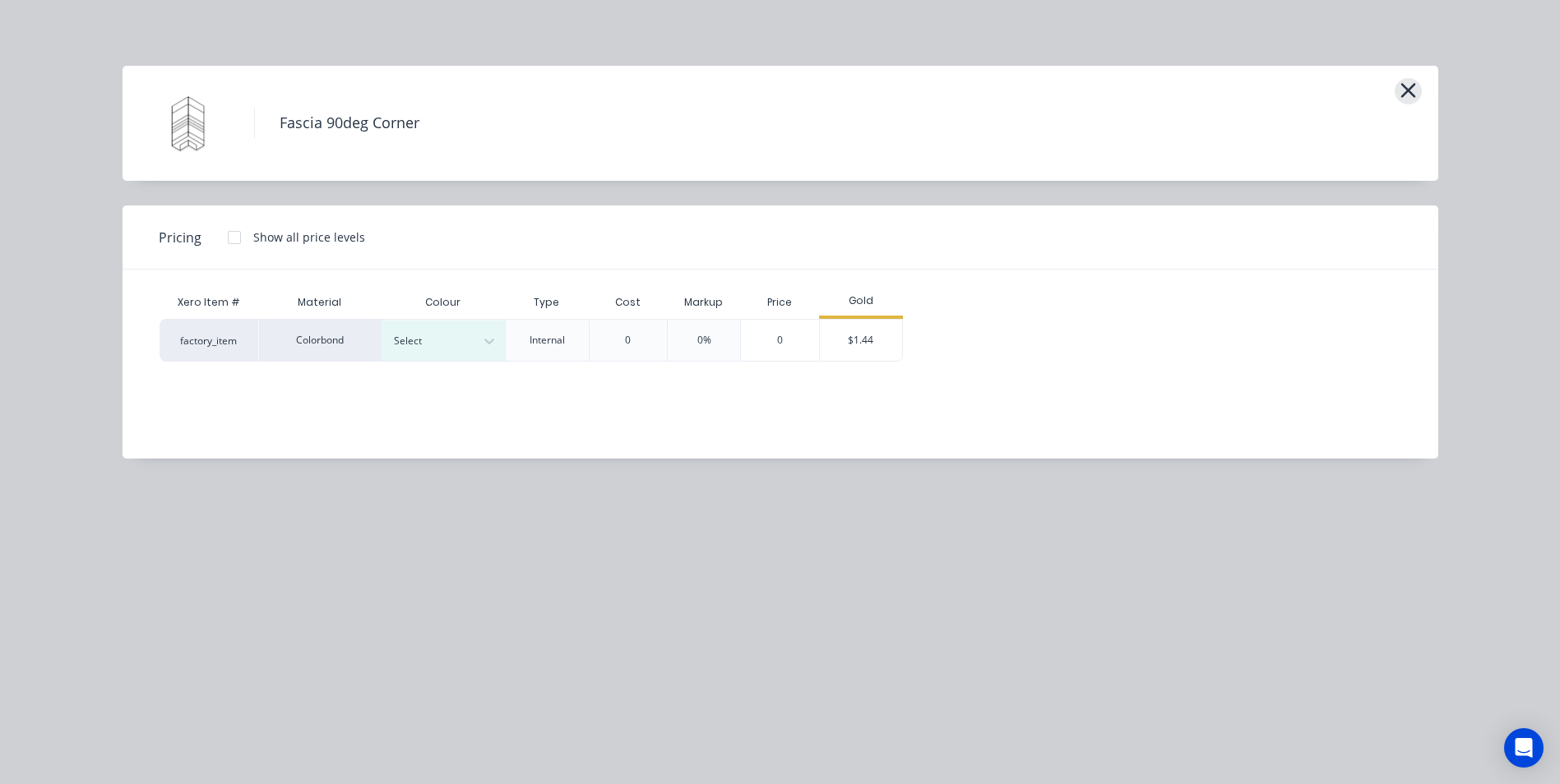
click at [1399, 95] on icon "button" at bounding box center [1407, 90] width 17 height 23
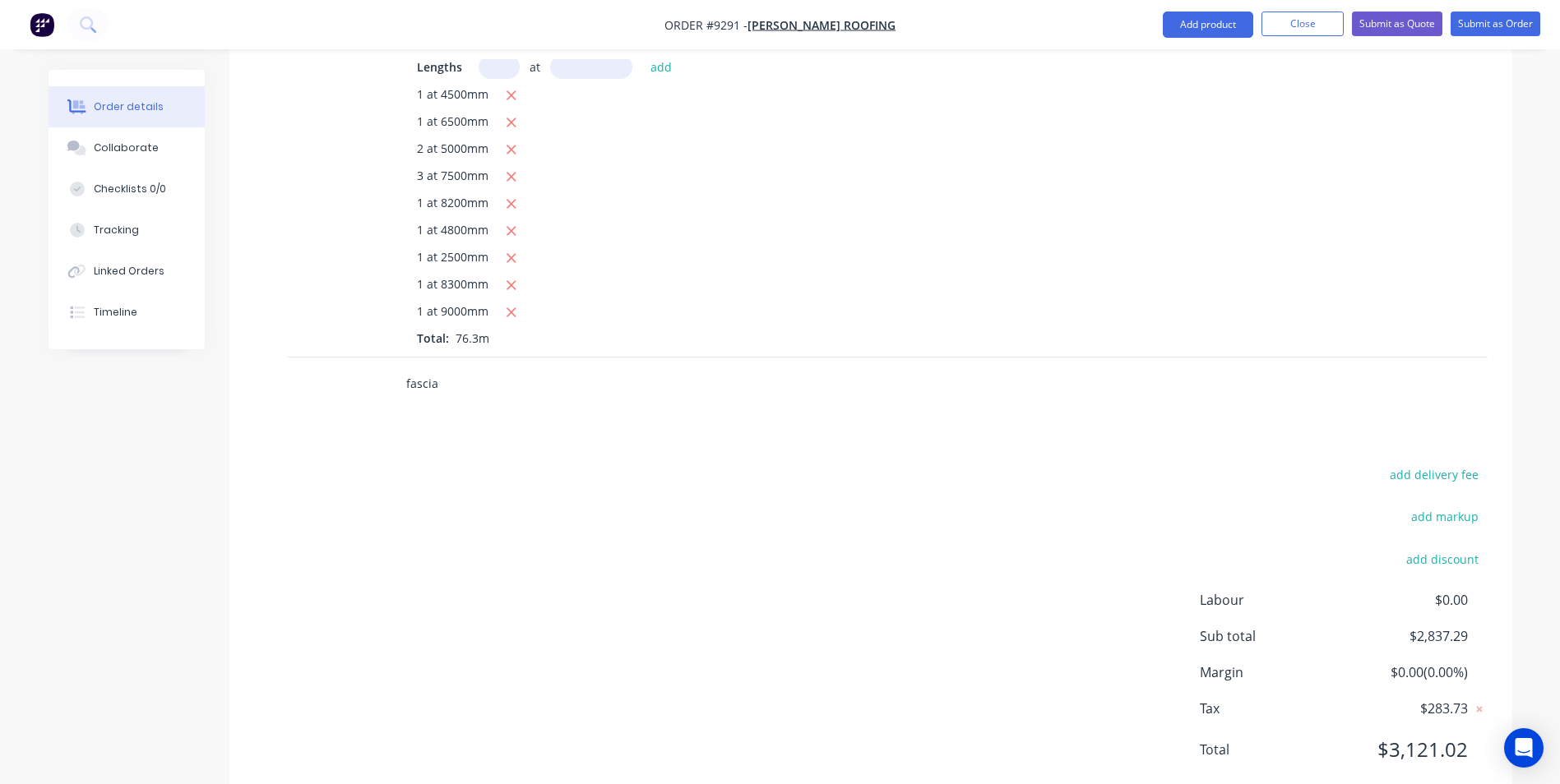
click at [442, 367] on input "fascia" at bounding box center [570, 384] width 329 height 33
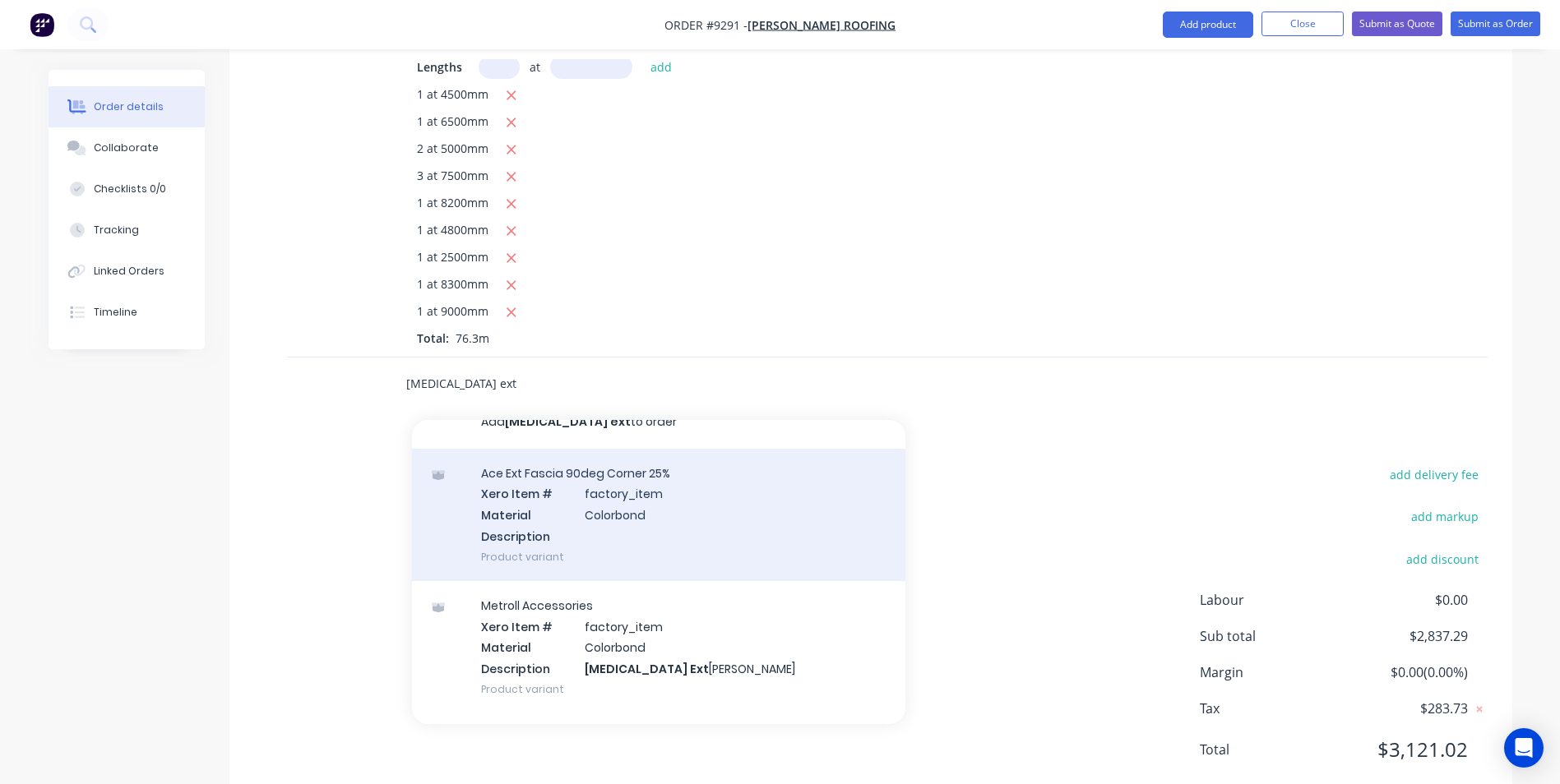
scroll to position [0, 0]
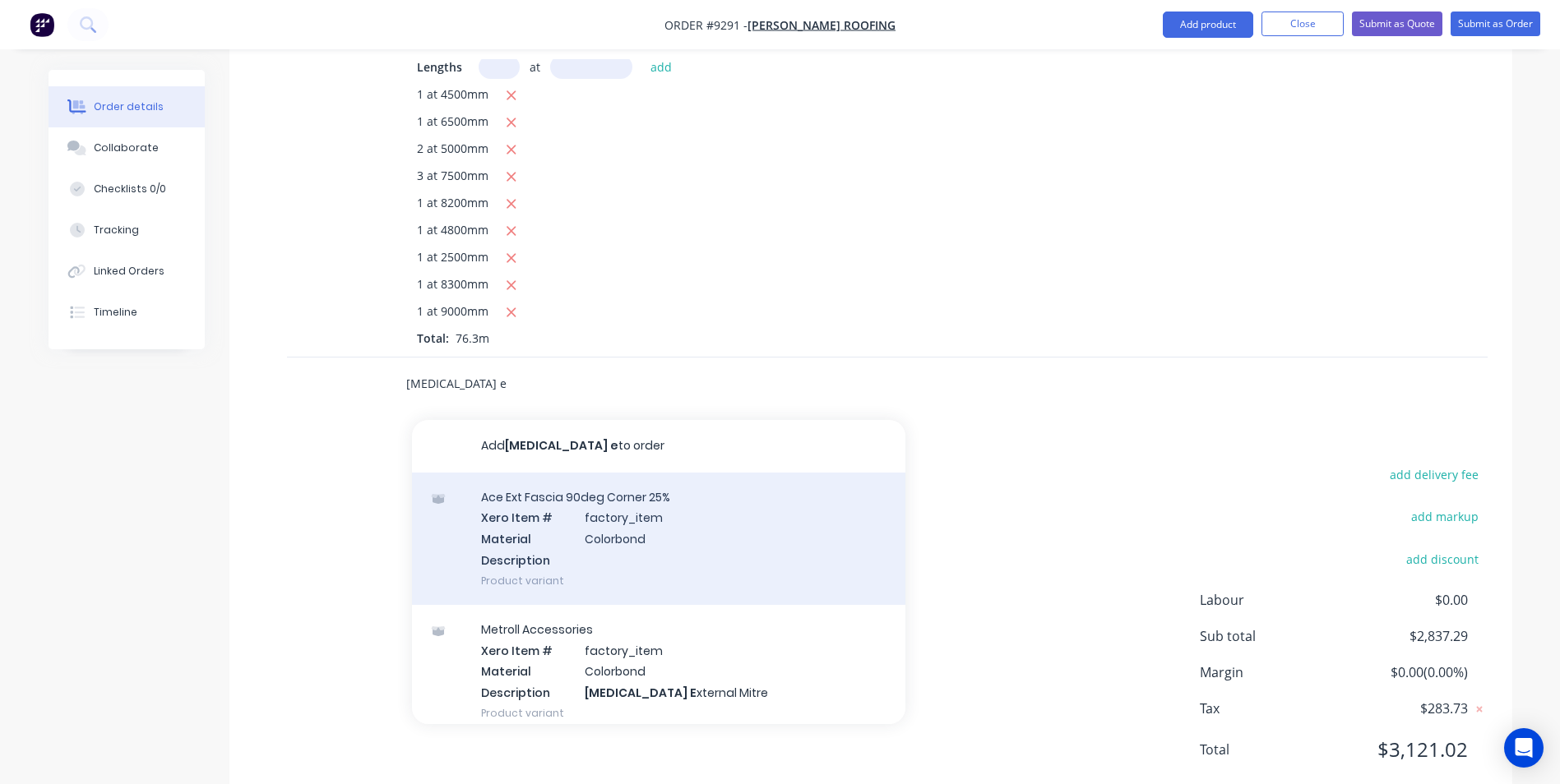
type input "fascia"
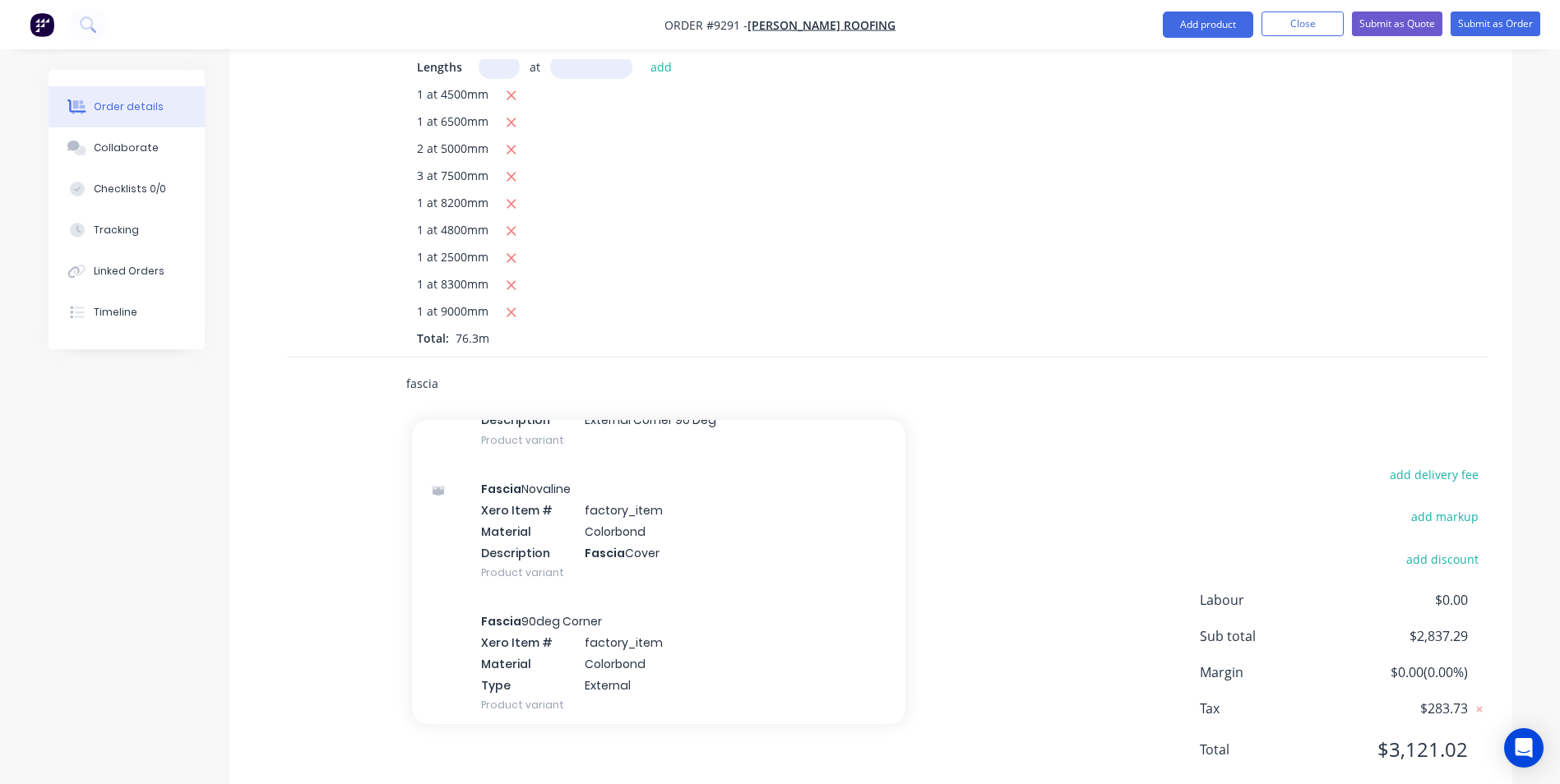
scroll to position [2876, 0]
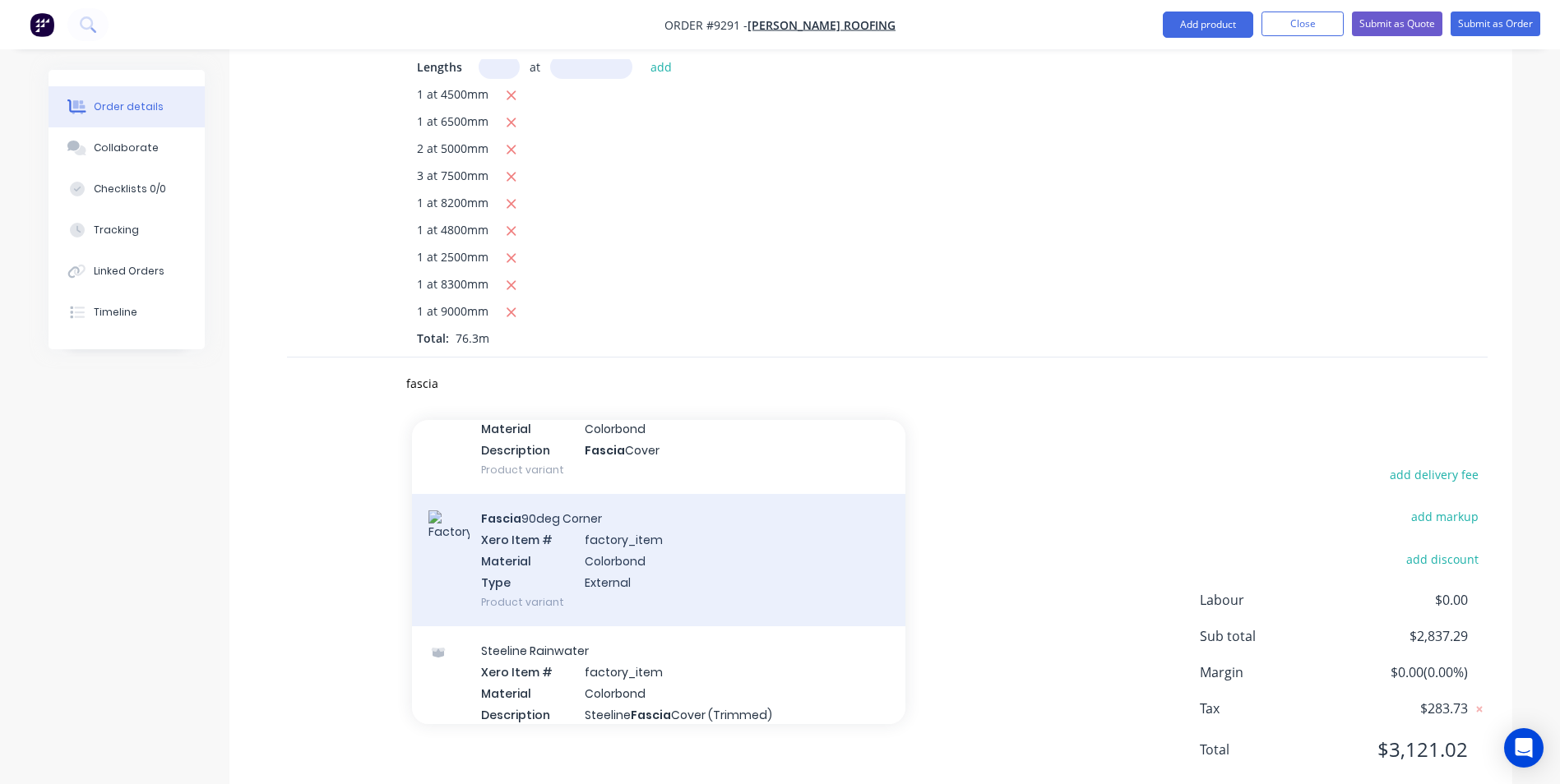
click at [633, 507] on div "Fascia 90deg Corner Xero Item # factory_item Material Colorbond Type External P…" at bounding box center [657, 560] width 493 height 132
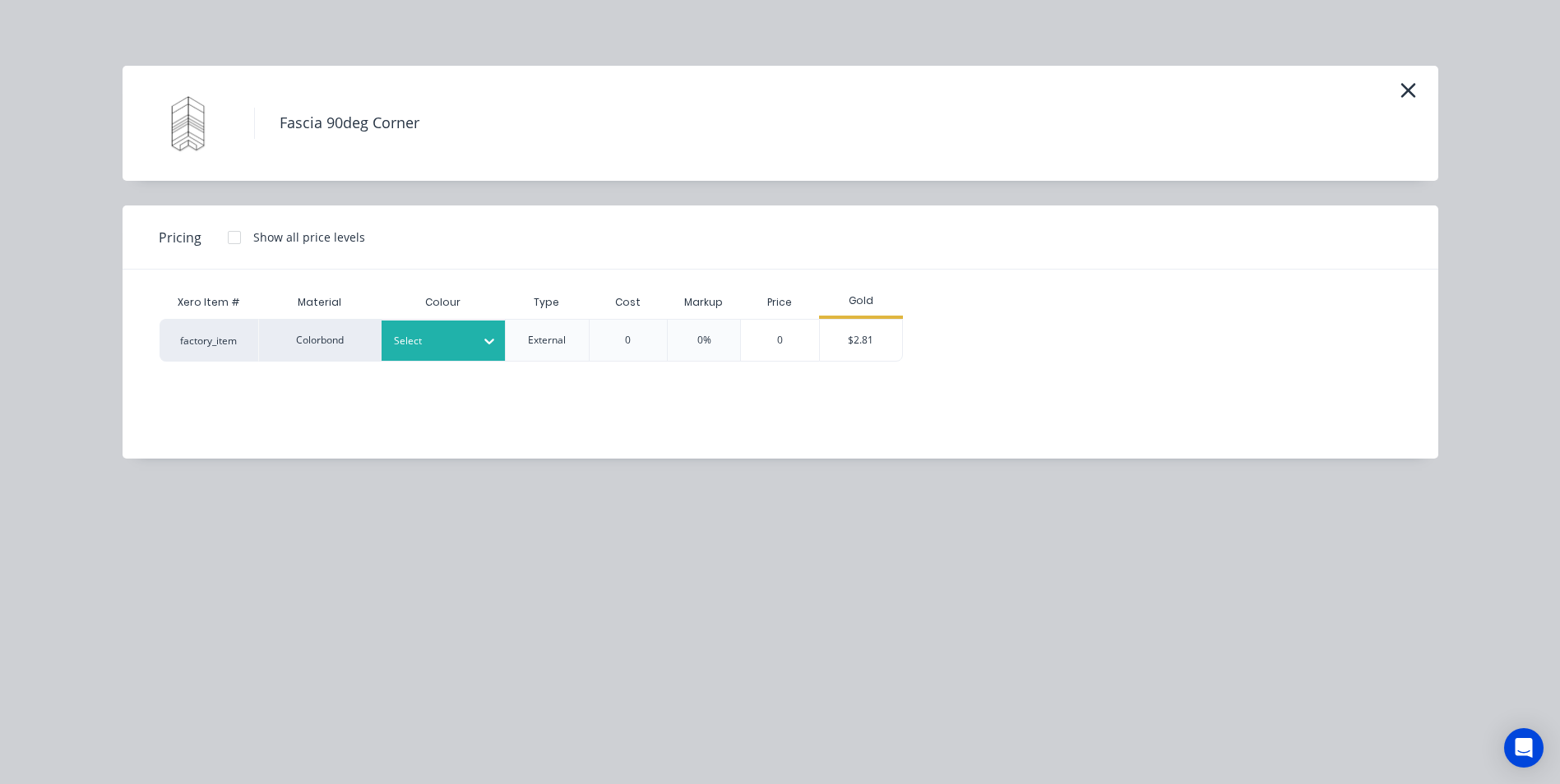
click at [451, 342] on div at bounding box center [430, 341] width 74 height 18
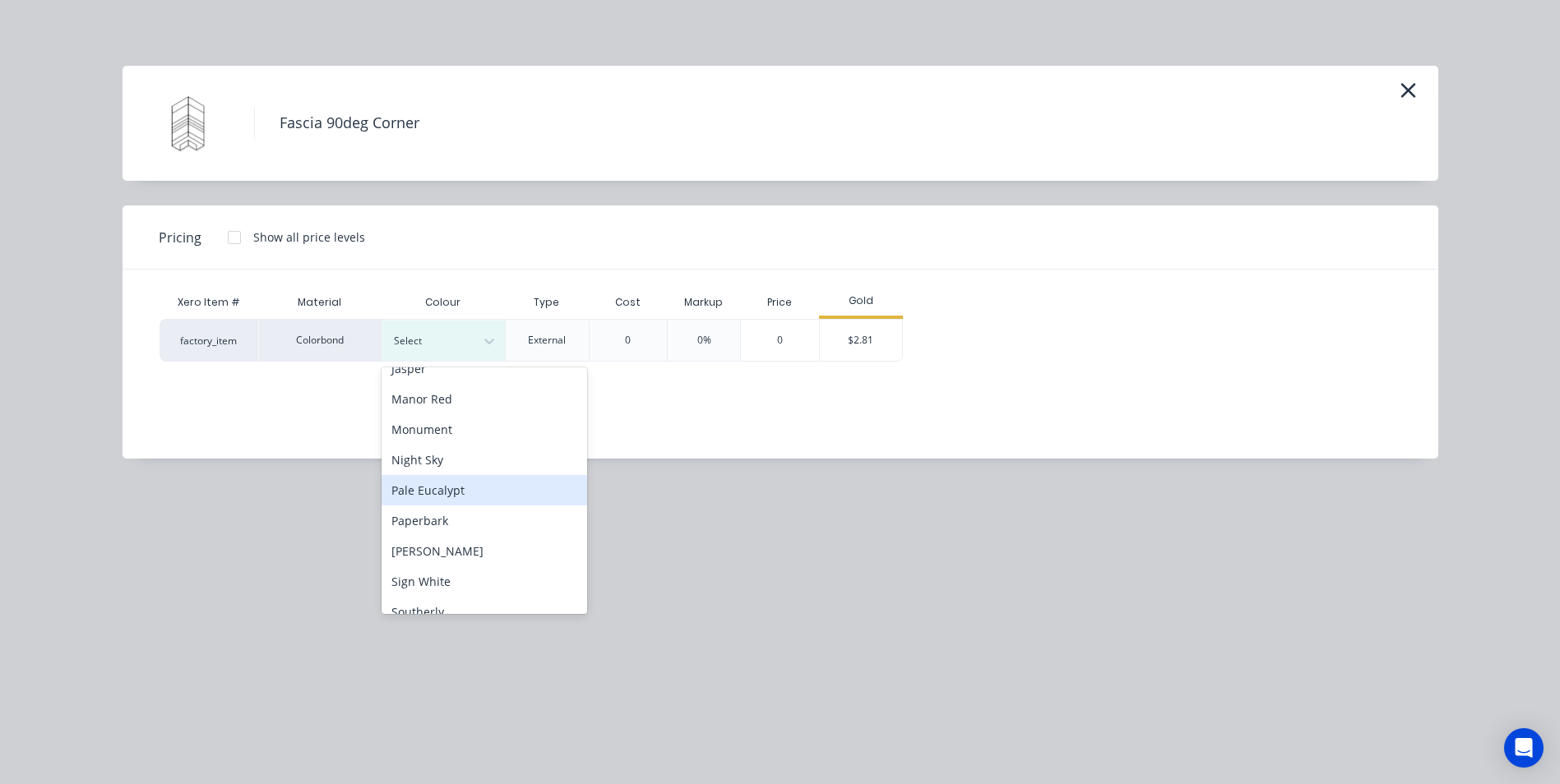
scroll to position [411, 0]
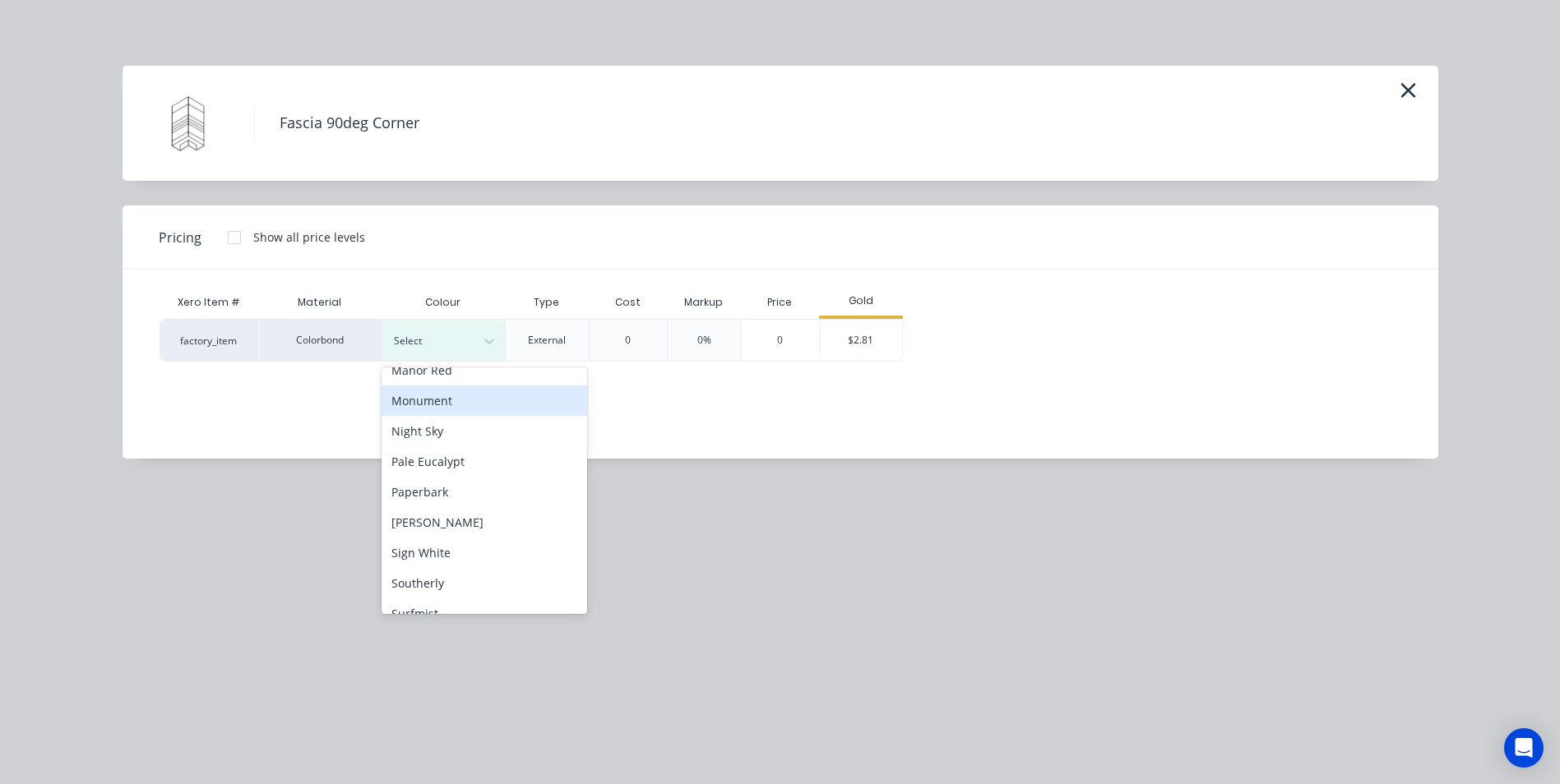
click at [447, 400] on div "Monument" at bounding box center [484, 400] width 206 height 30
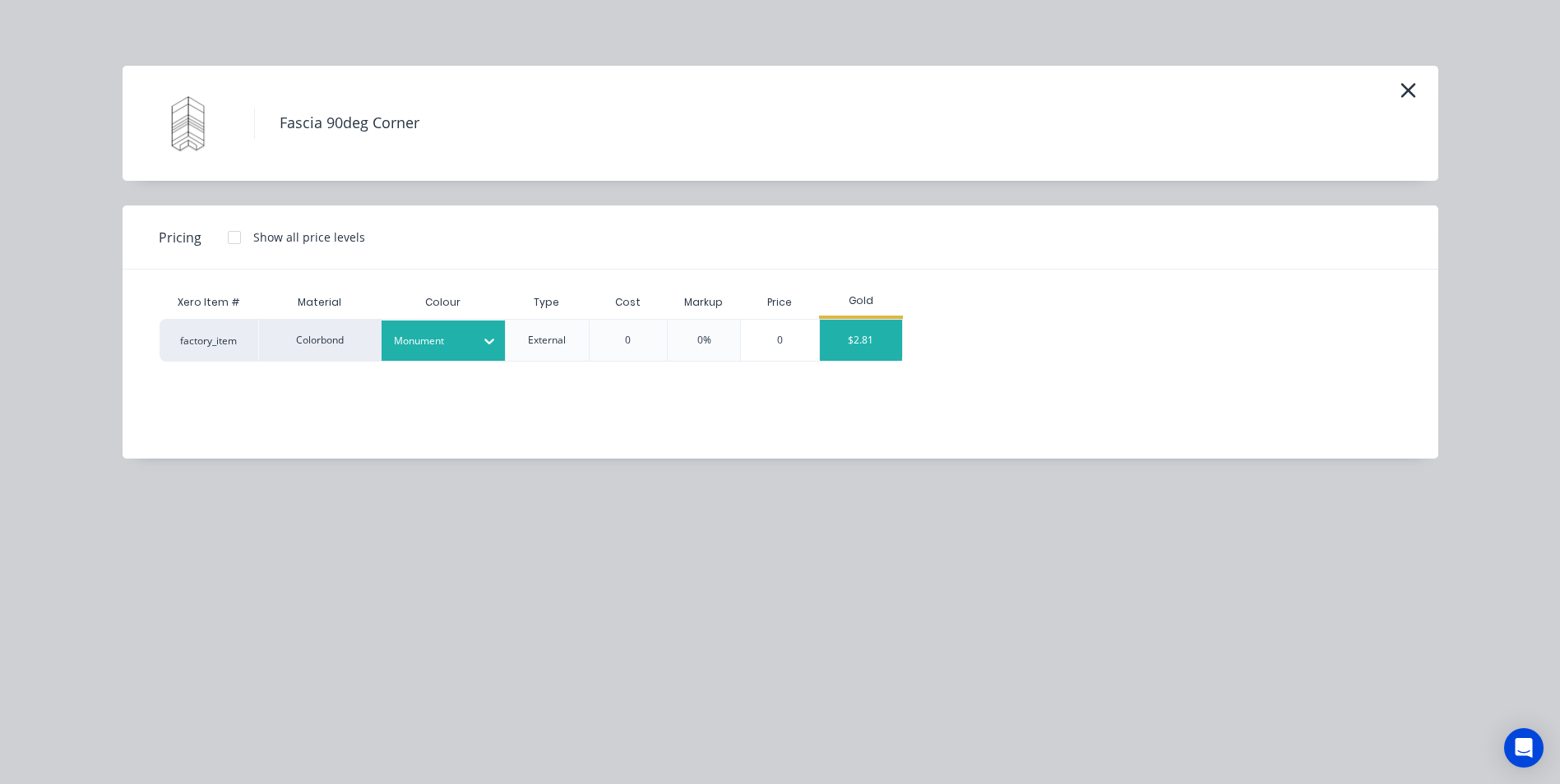
click at [834, 345] on div "$2.81" at bounding box center [861, 341] width 82 height 41
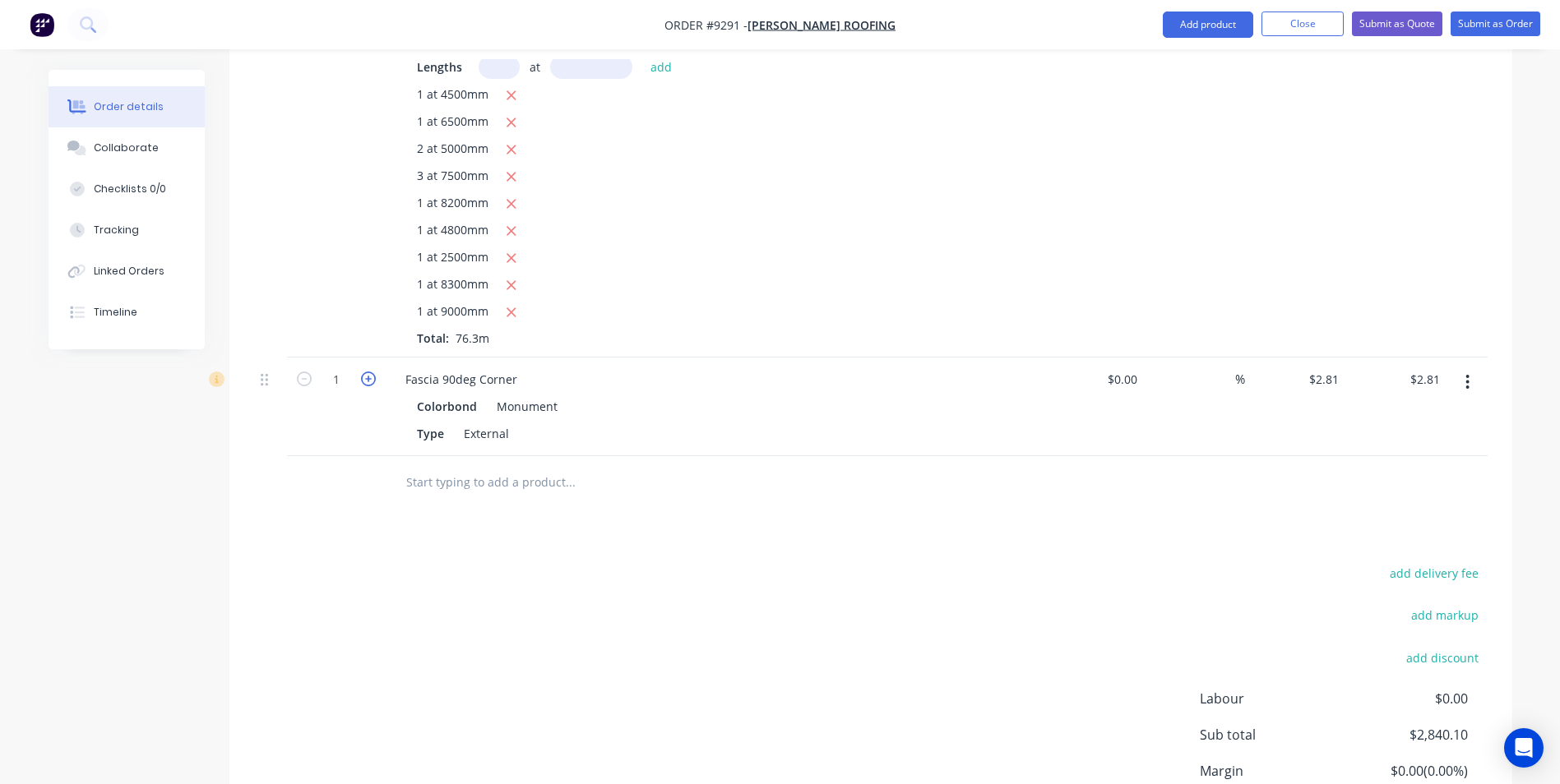
click at [363, 371] on icon "button" at bounding box center [368, 378] width 15 height 15
type input "2"
type input "$5.62"
click at [363, 371] on icon "button" at bounding box center [368, 378] width 15 height 15
type input "3"
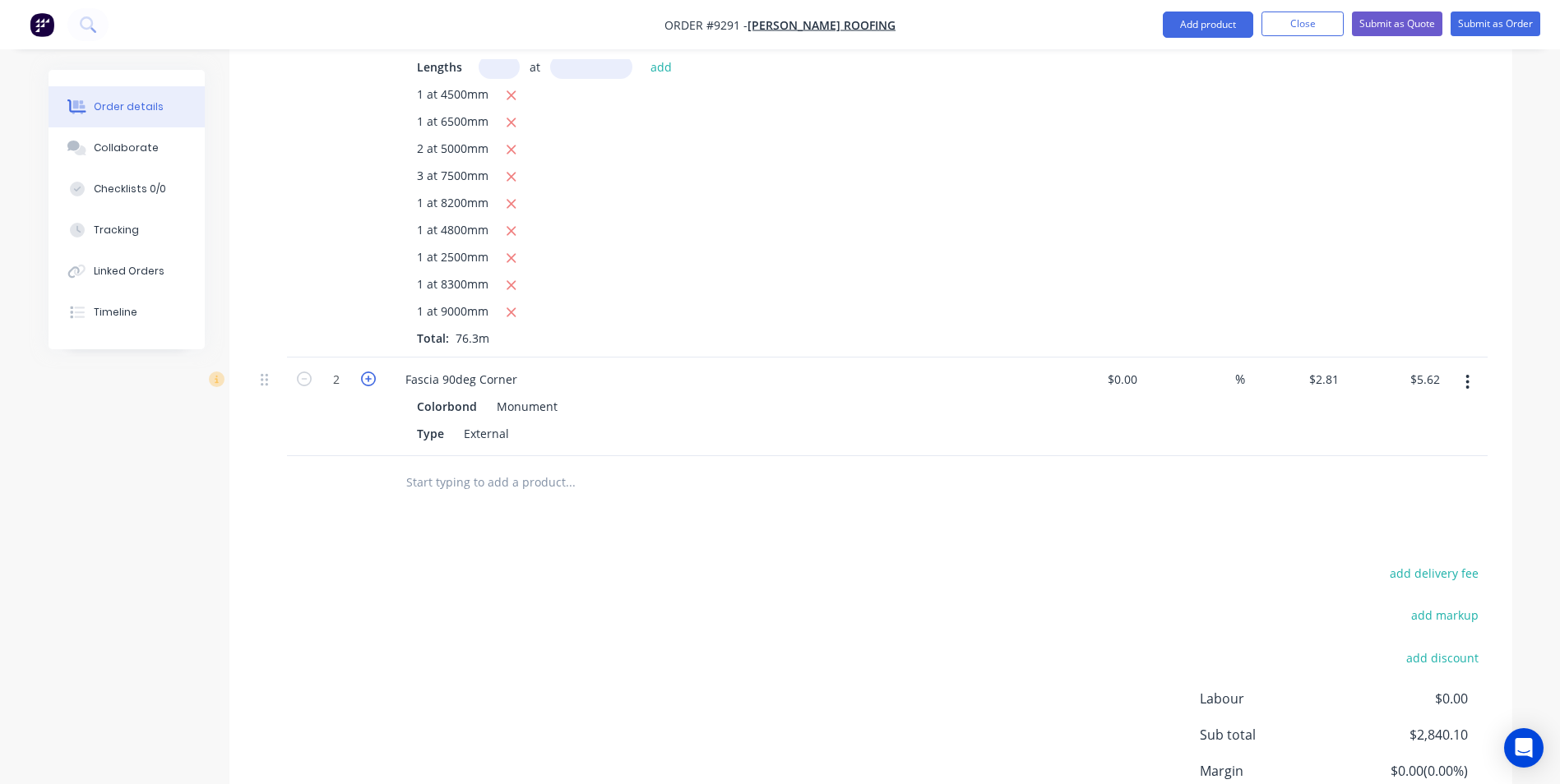
type input "$8.43"
click at [363, 371] on icon "button" at bounding box center [368, 378] width 15 height 15
type input "4"
type input "$11.24"
click at [363, 371] on icon "button" at bounding box center [368, 378] width 15 height 15
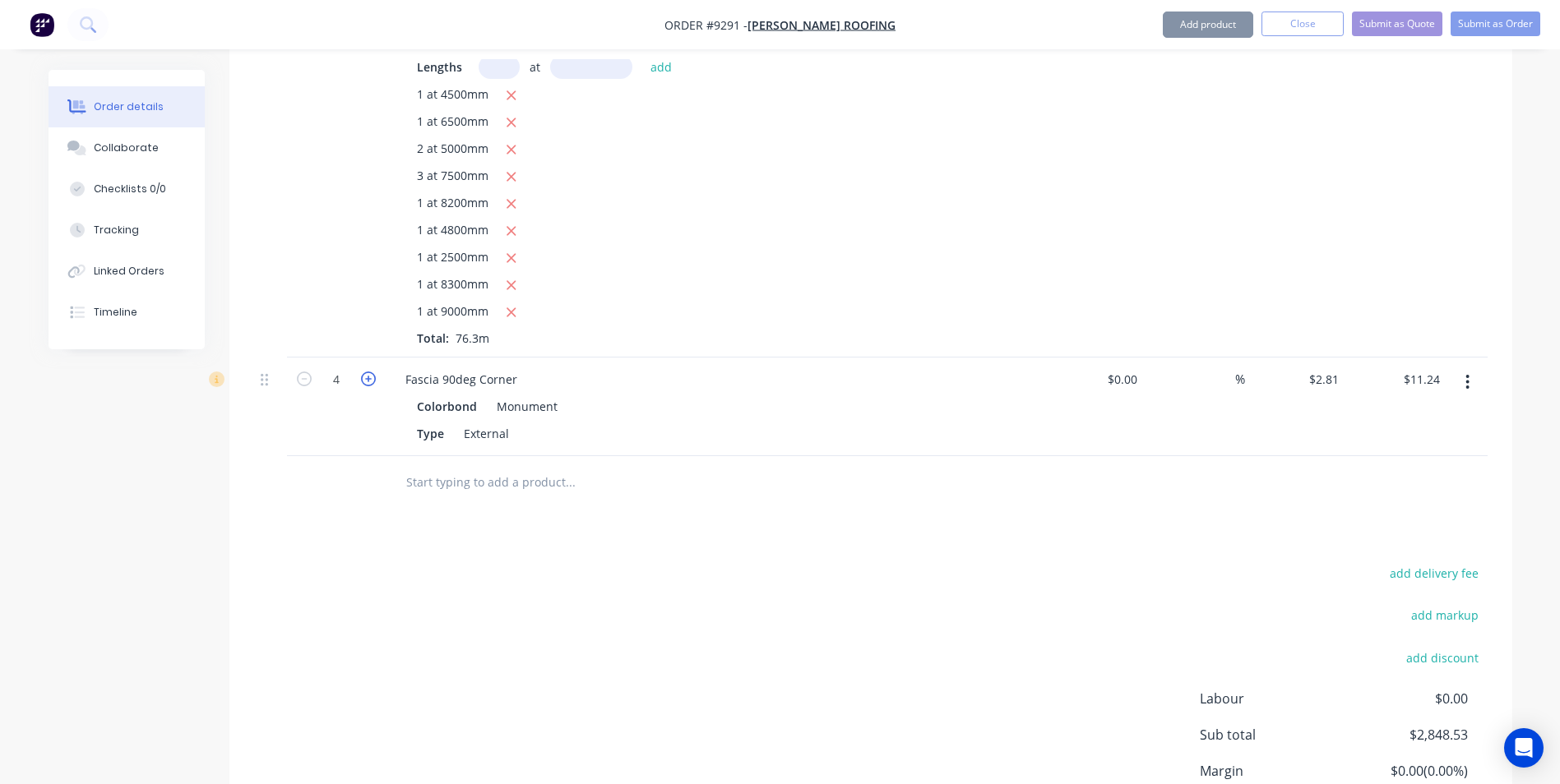
type input "5"
type input "$14.05"
click at [363, 371] on icon "button" at bounding box center [368, 378] width 15 height 15
type input "6"
type input "$16.86"
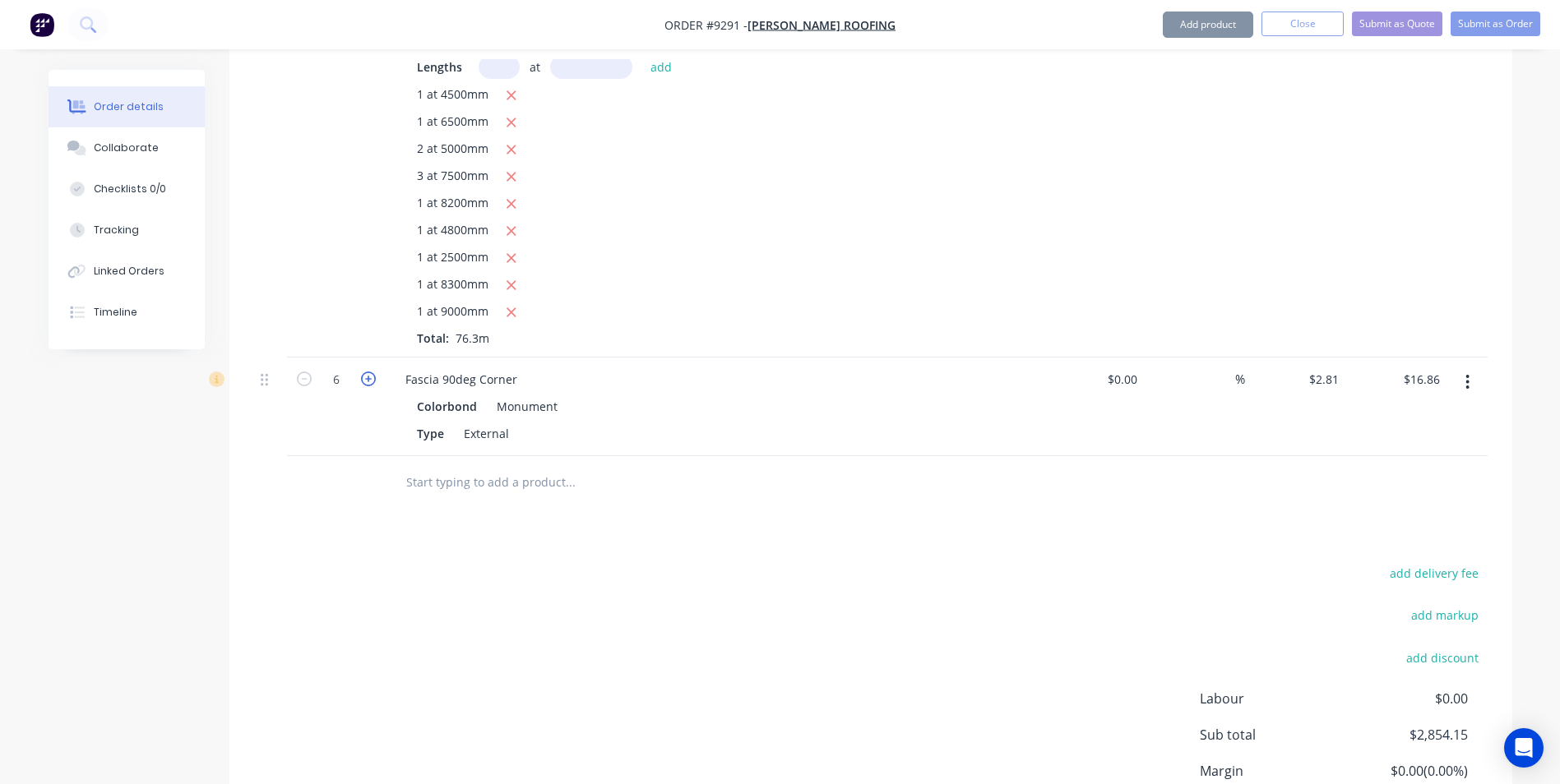
click at [363, 371] on icon "button" at bounding box center [368, 378] width 15 height 15
type input "7"
type input "$19.67"
click at [503, 466] on input "text" at bounding box center [570, 482] width 329 height 33
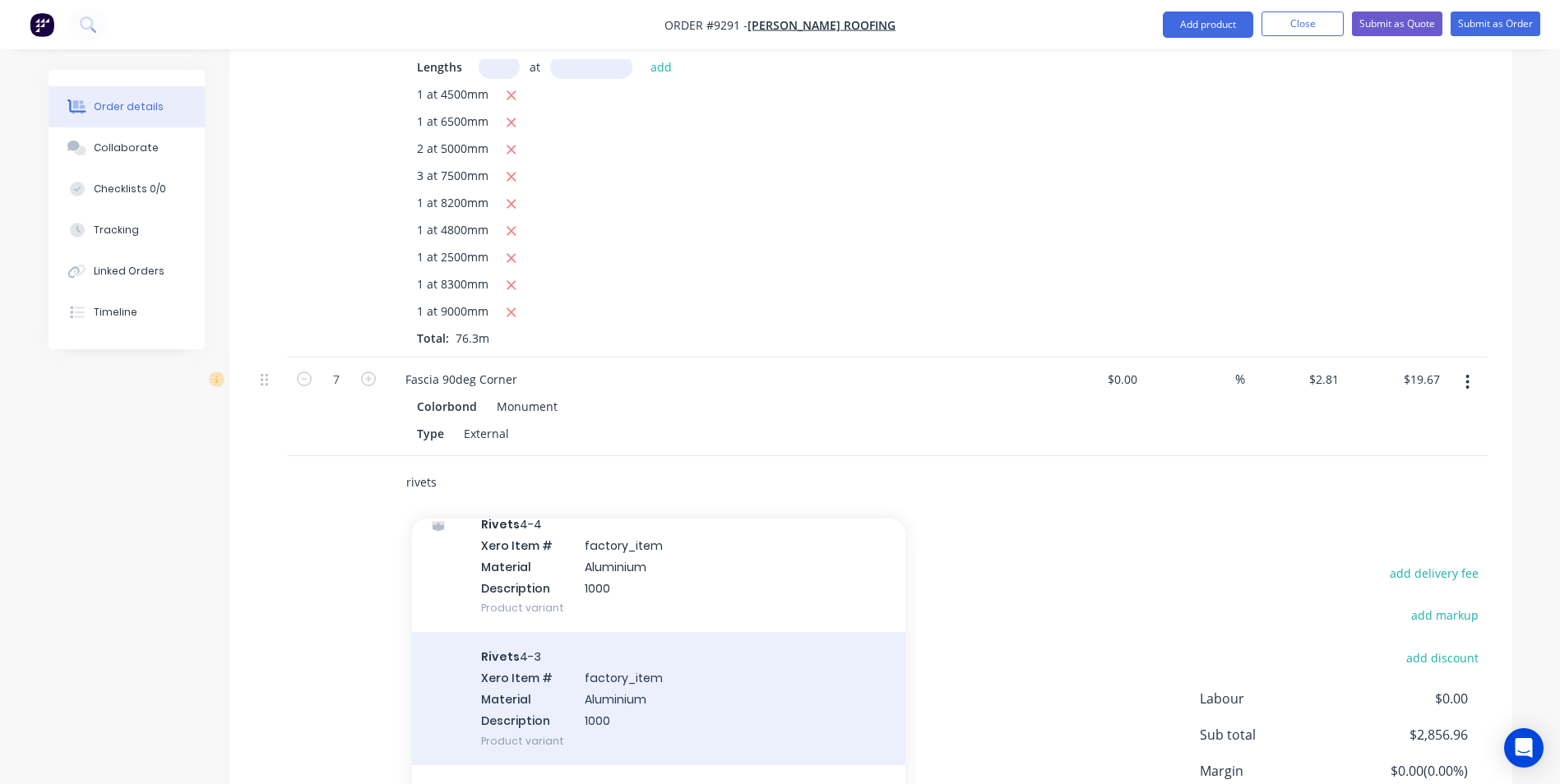
scroll to position [493, 0]
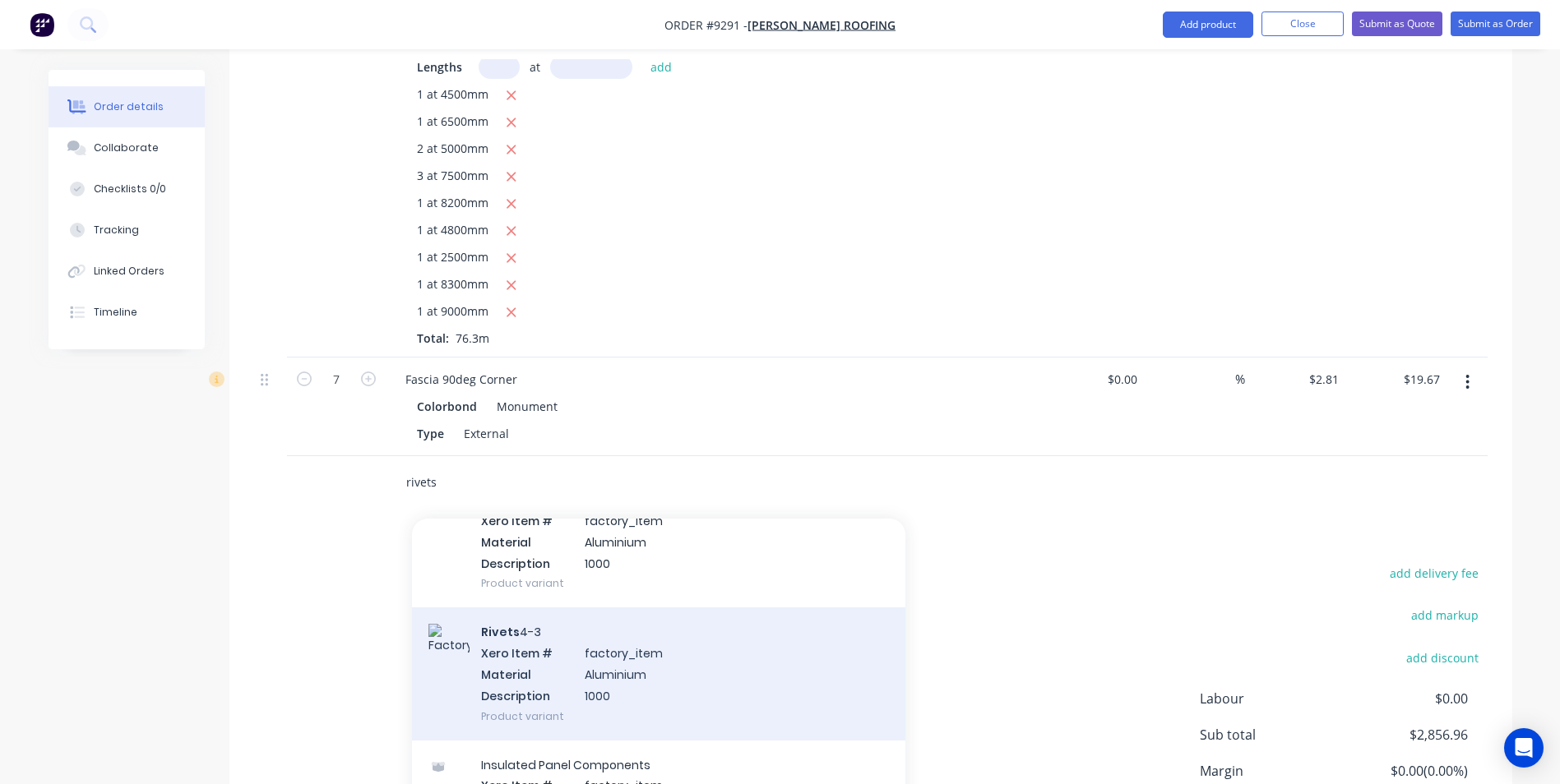
type input "rivets"
click at [605, 648] on div "Rivets 4-3 Xero Item # factory_item Material Aluminium Description 1000 Product…" at bounding box center [657, 673] width 493 height 132
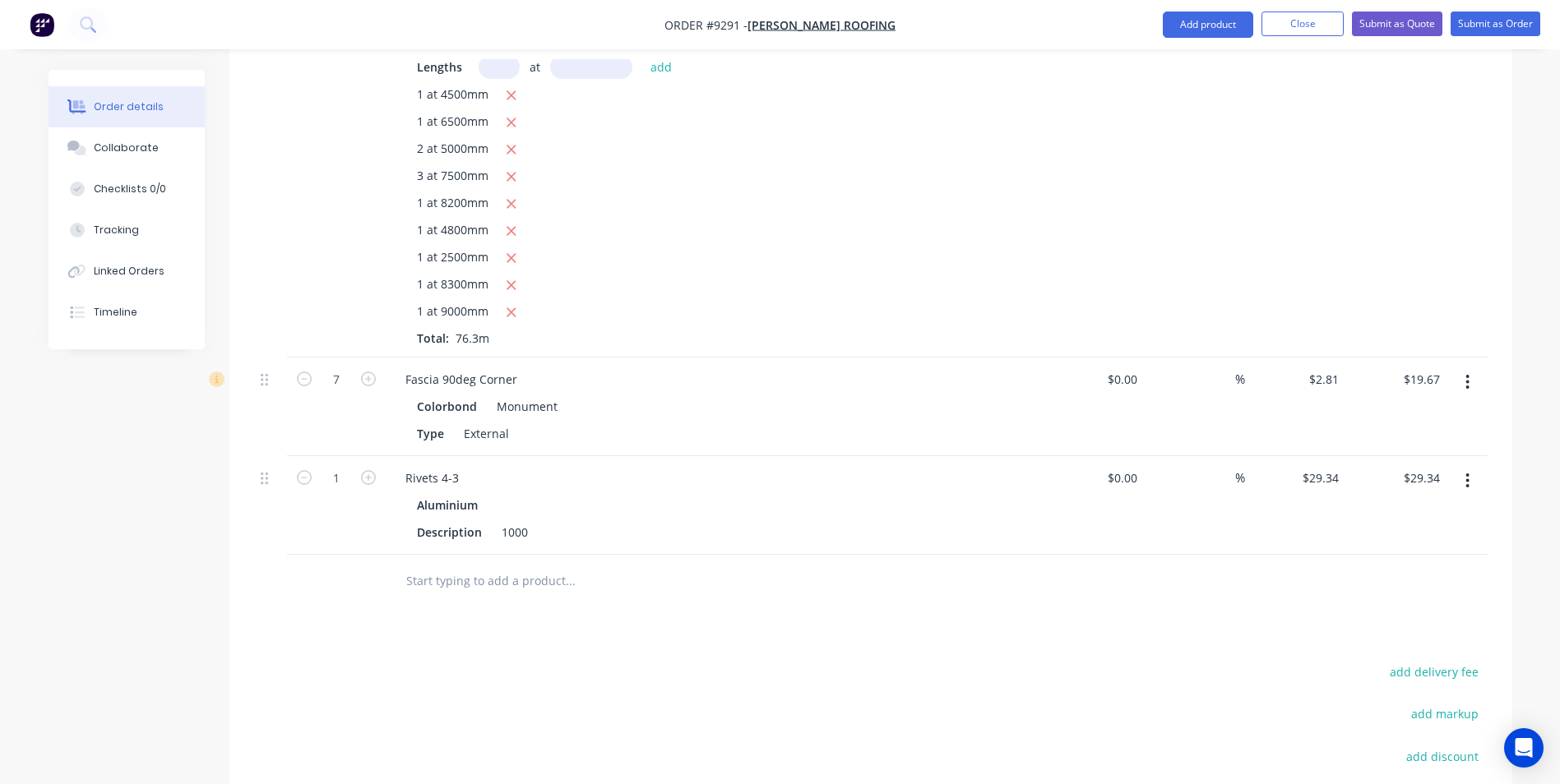
click at [1470, 466] on button "button" at bounding box center [1467, 480] width 38 height 30
click at [1378, 507] on button "Edit" at bounding box center [1409, 523] width 157 height 33
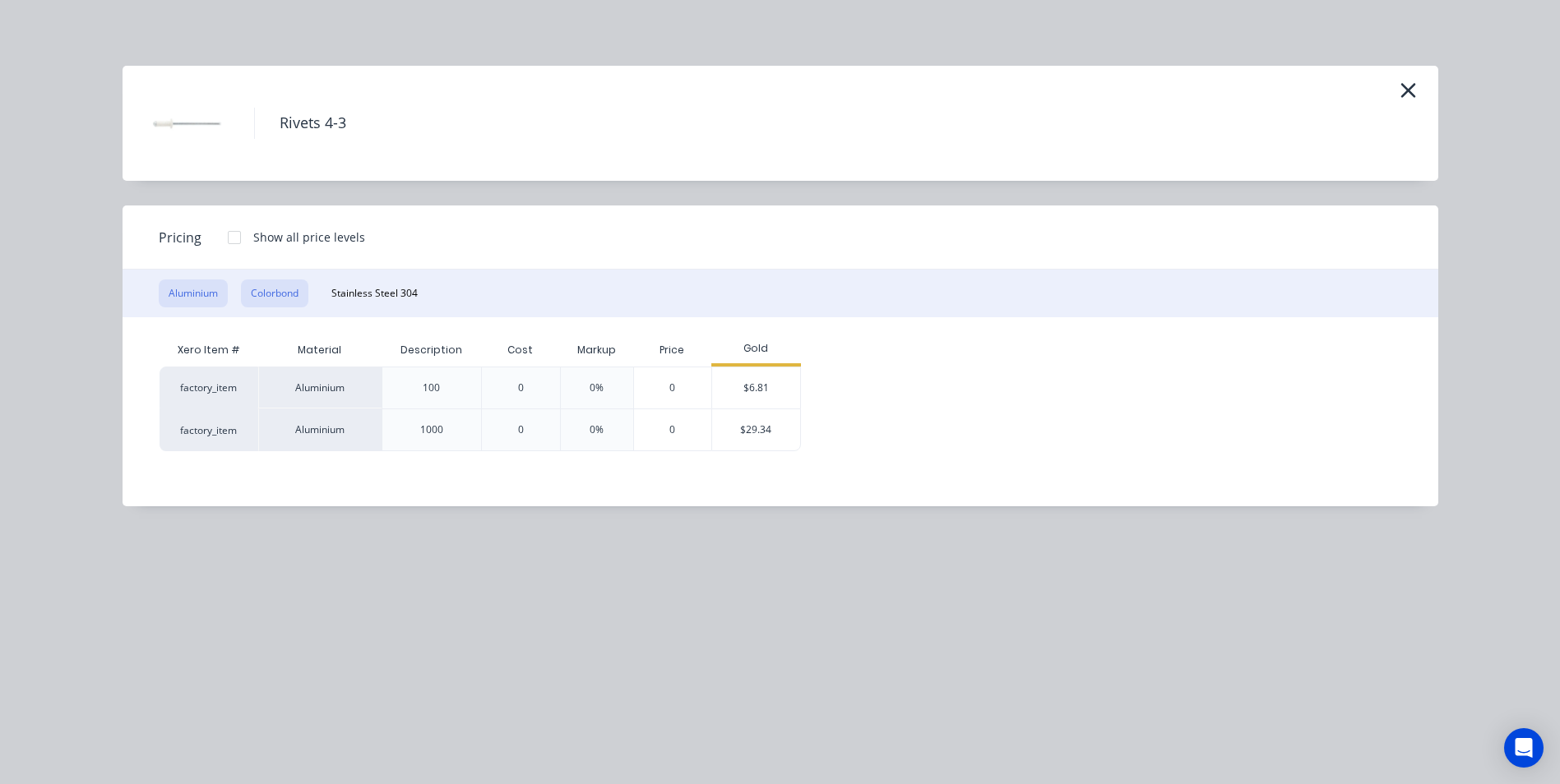
click at [287, 290] on button "Colorbond" at bounding box center [274, 292] width 67 height 28
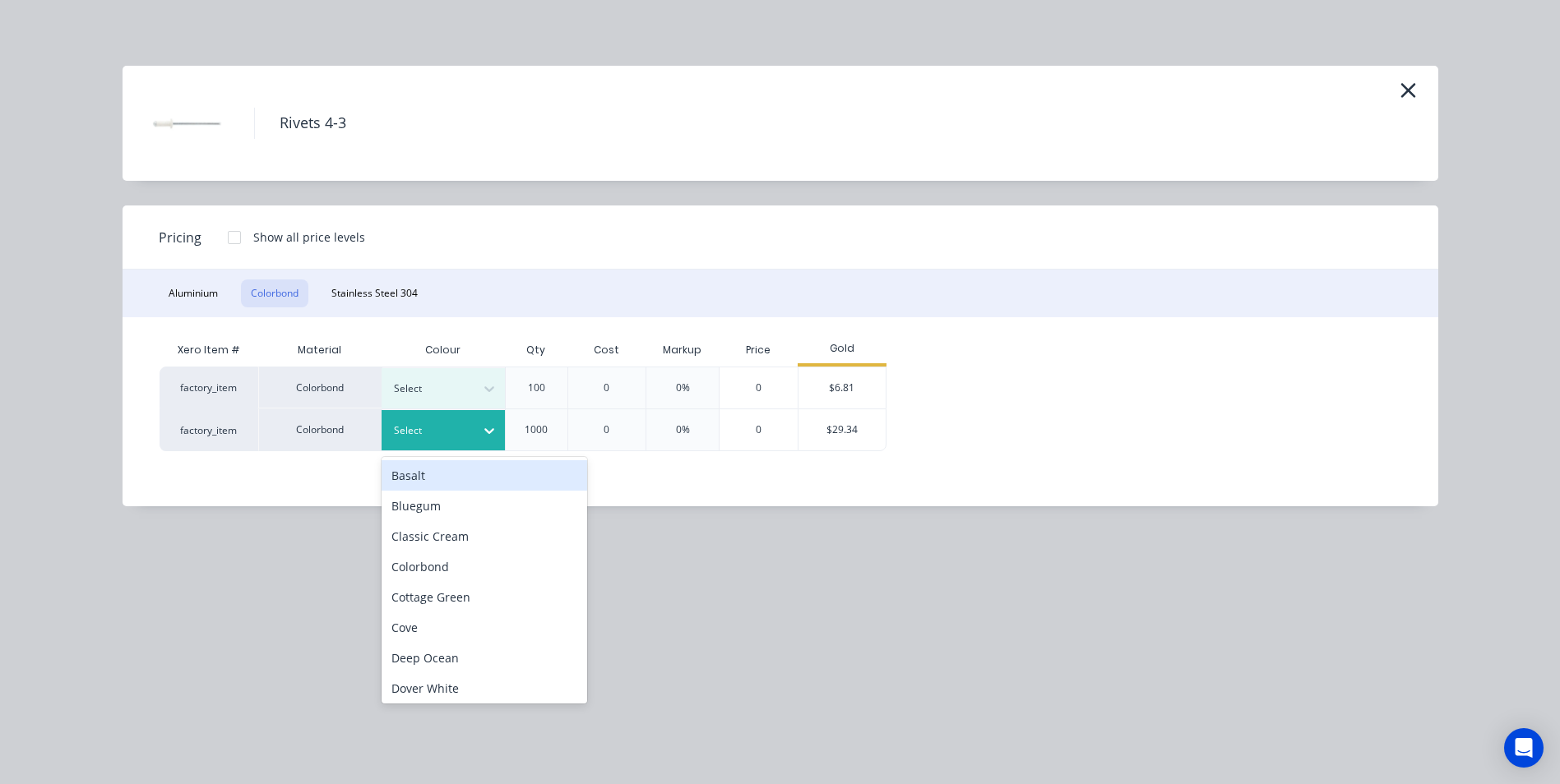
click at [431, 423] on div at bounding box center [430, 431] width 74 height 18
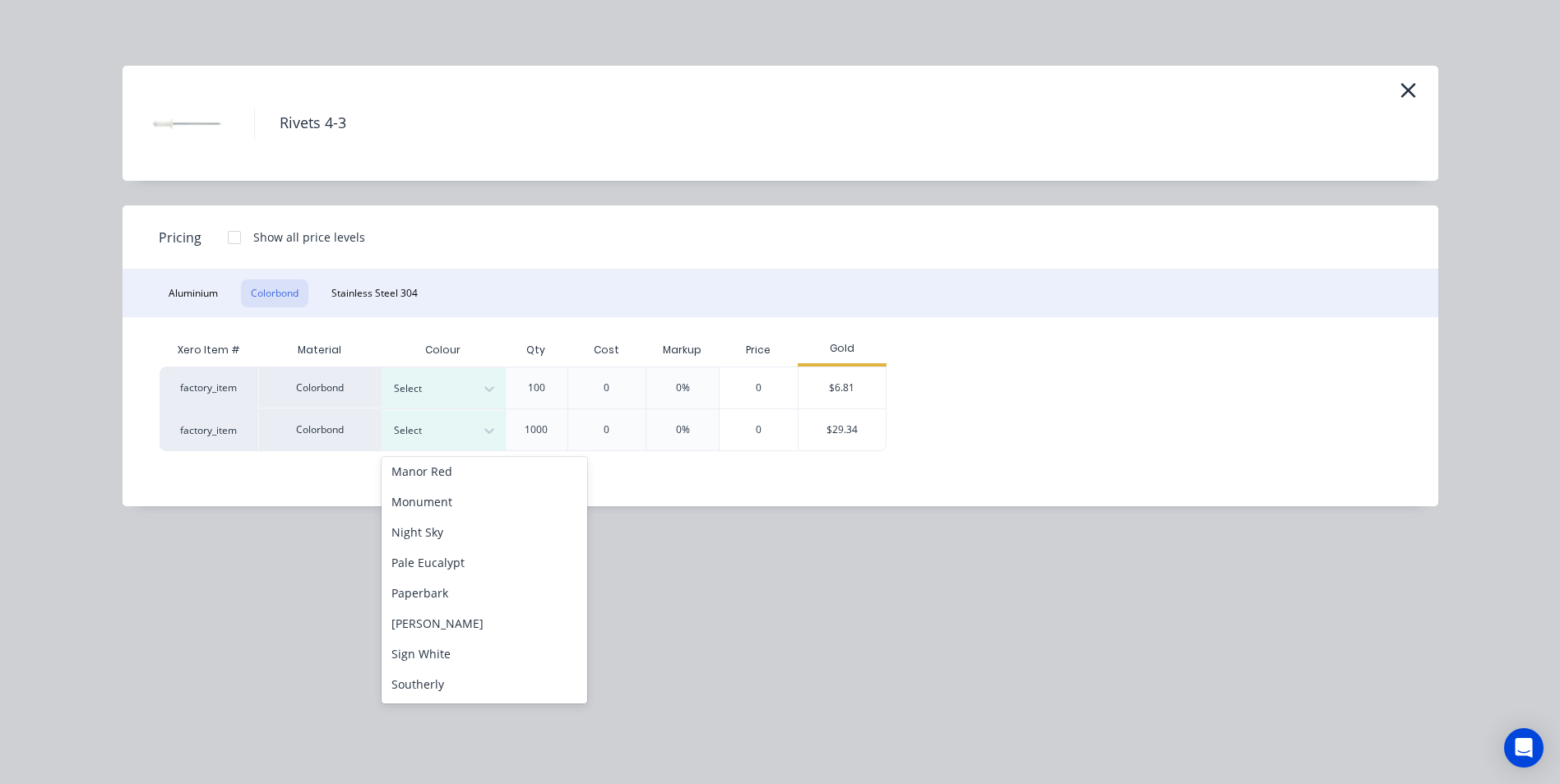
scroll to position [411, 0]
click at [468, 495] on div "Monument" at bounding box center [484, 490] width 206 height 30
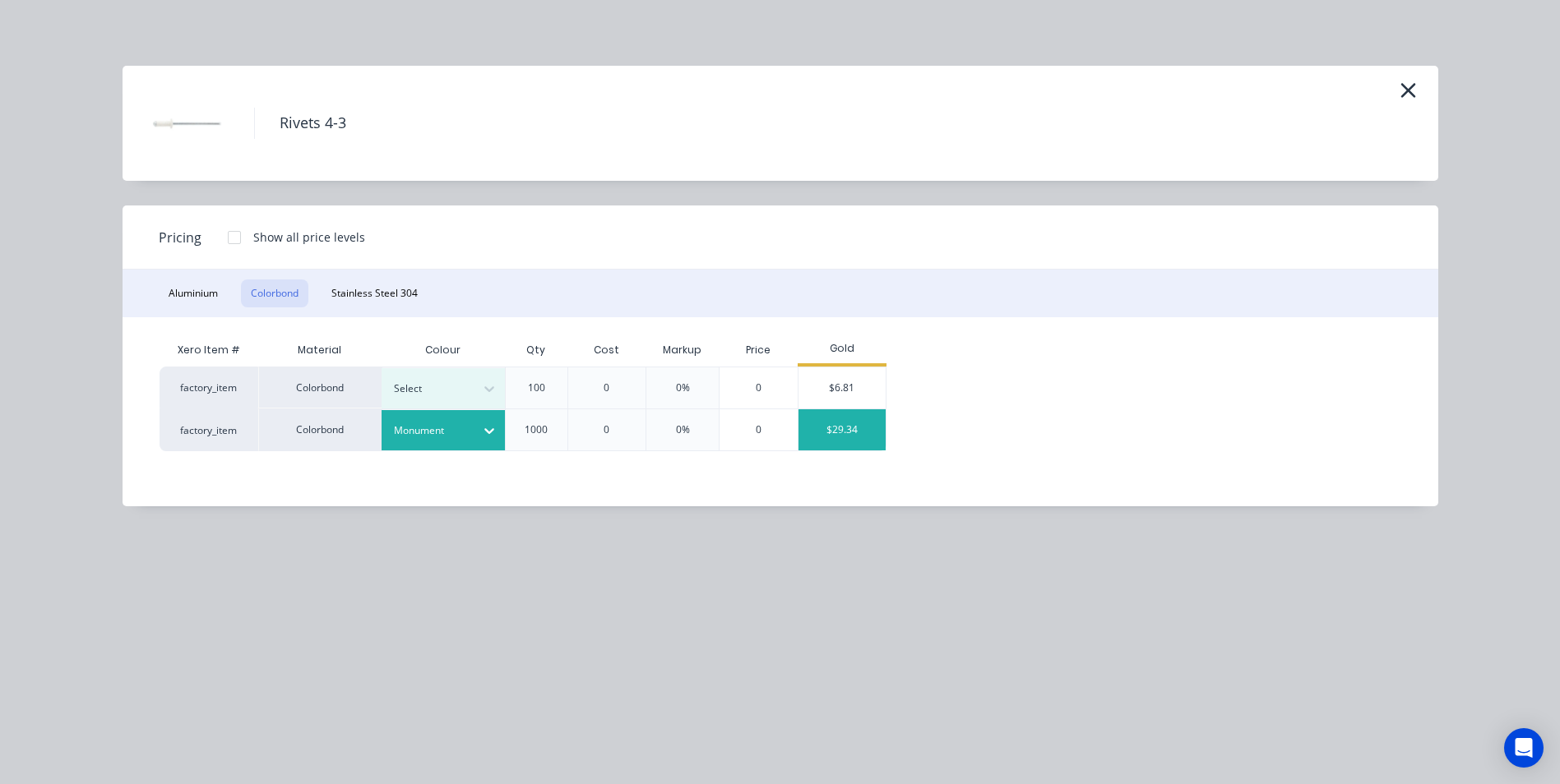
click at [835, 433] on div "$29.34" at bounding box center [842, 430] width 88 height 41
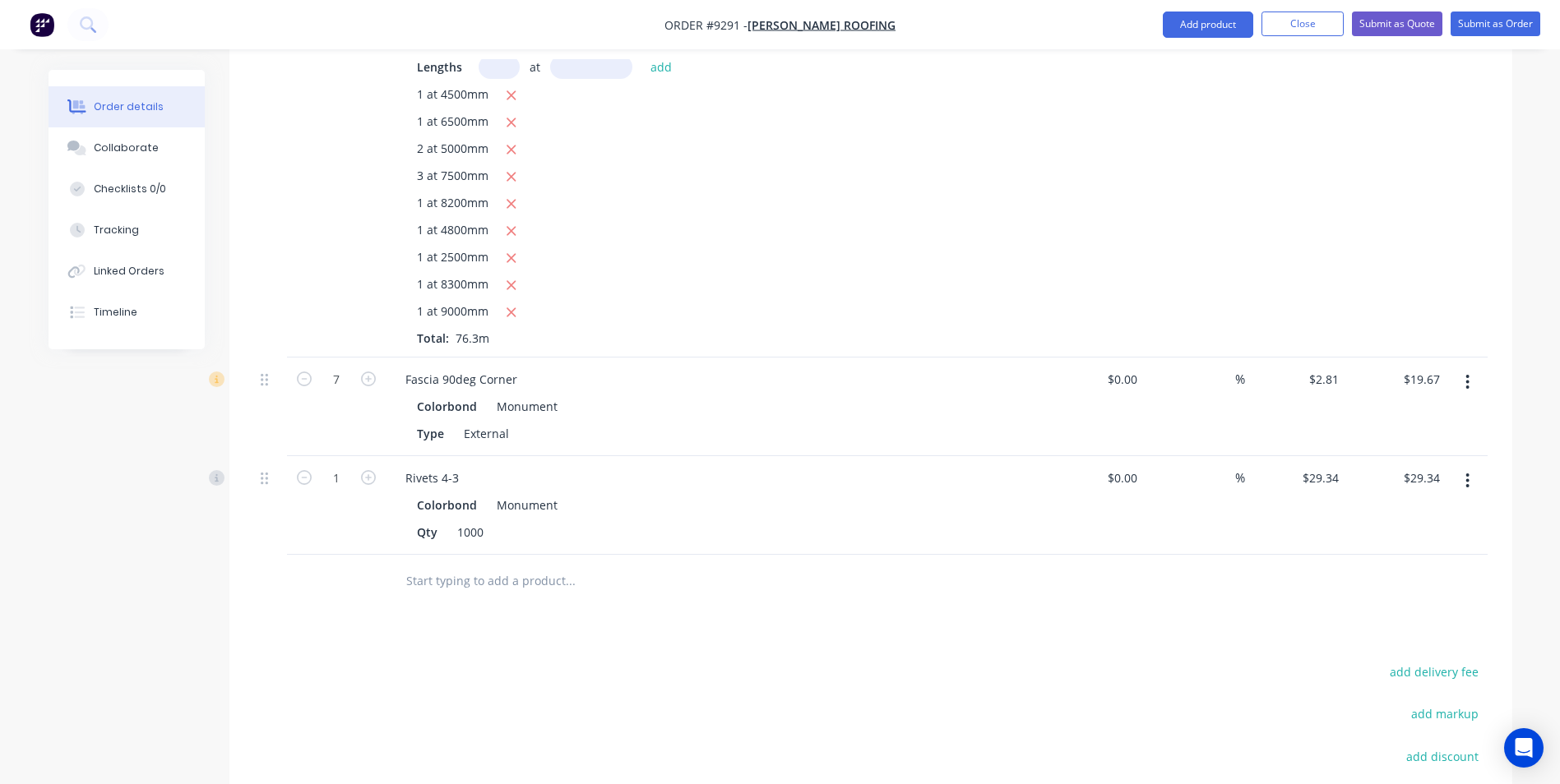
click at [481, 564] on input "text" at bounding box center [570, 580] width 329 height 33
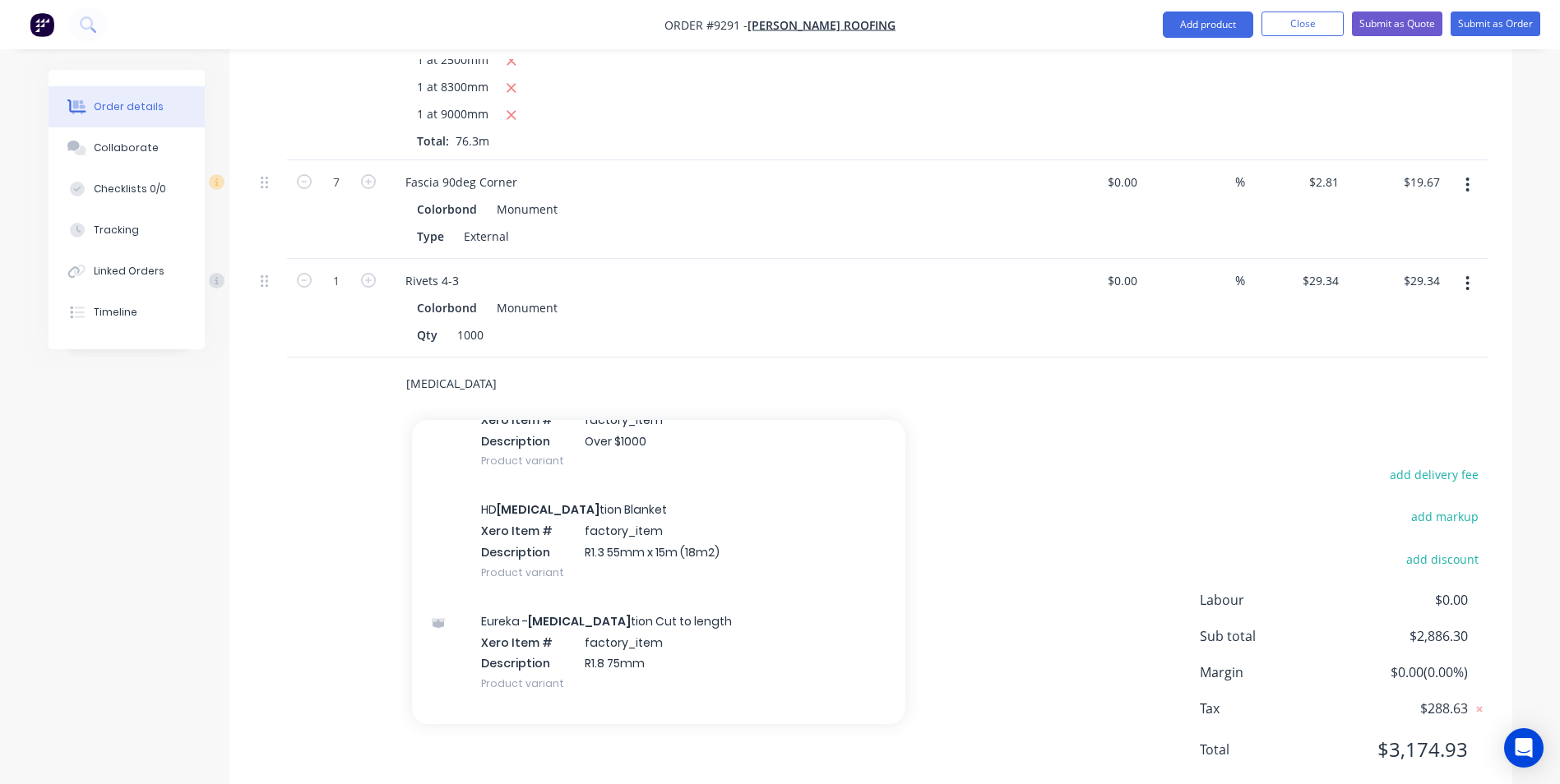
scroll to position [1643, 0]
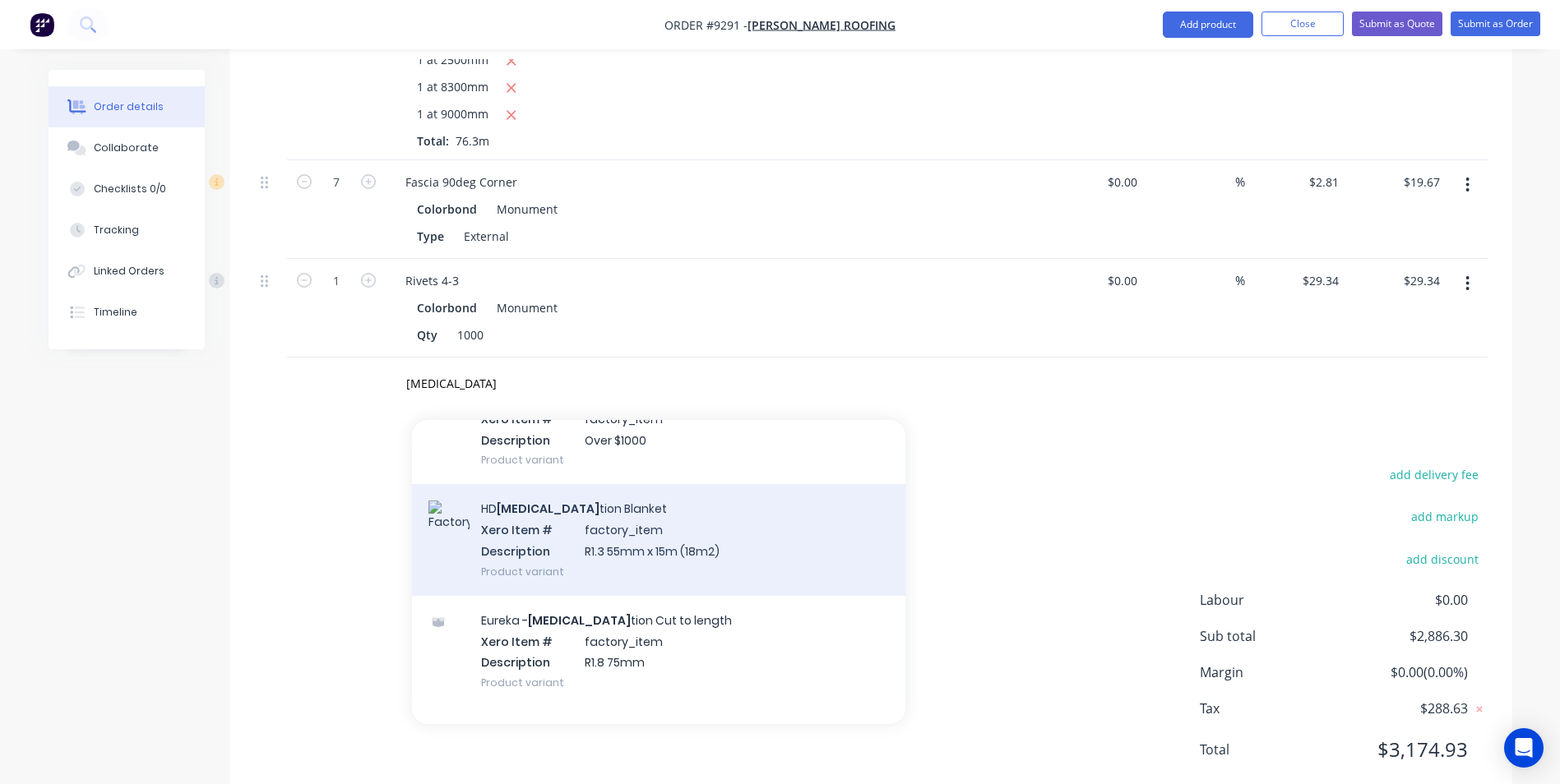
click at [595, 484] on div "HD Insula tion Blanket Xero Item # factory_item Description R1.3 55mm x 15m (18…" at bounding box center [657, 539] width 493 height 111
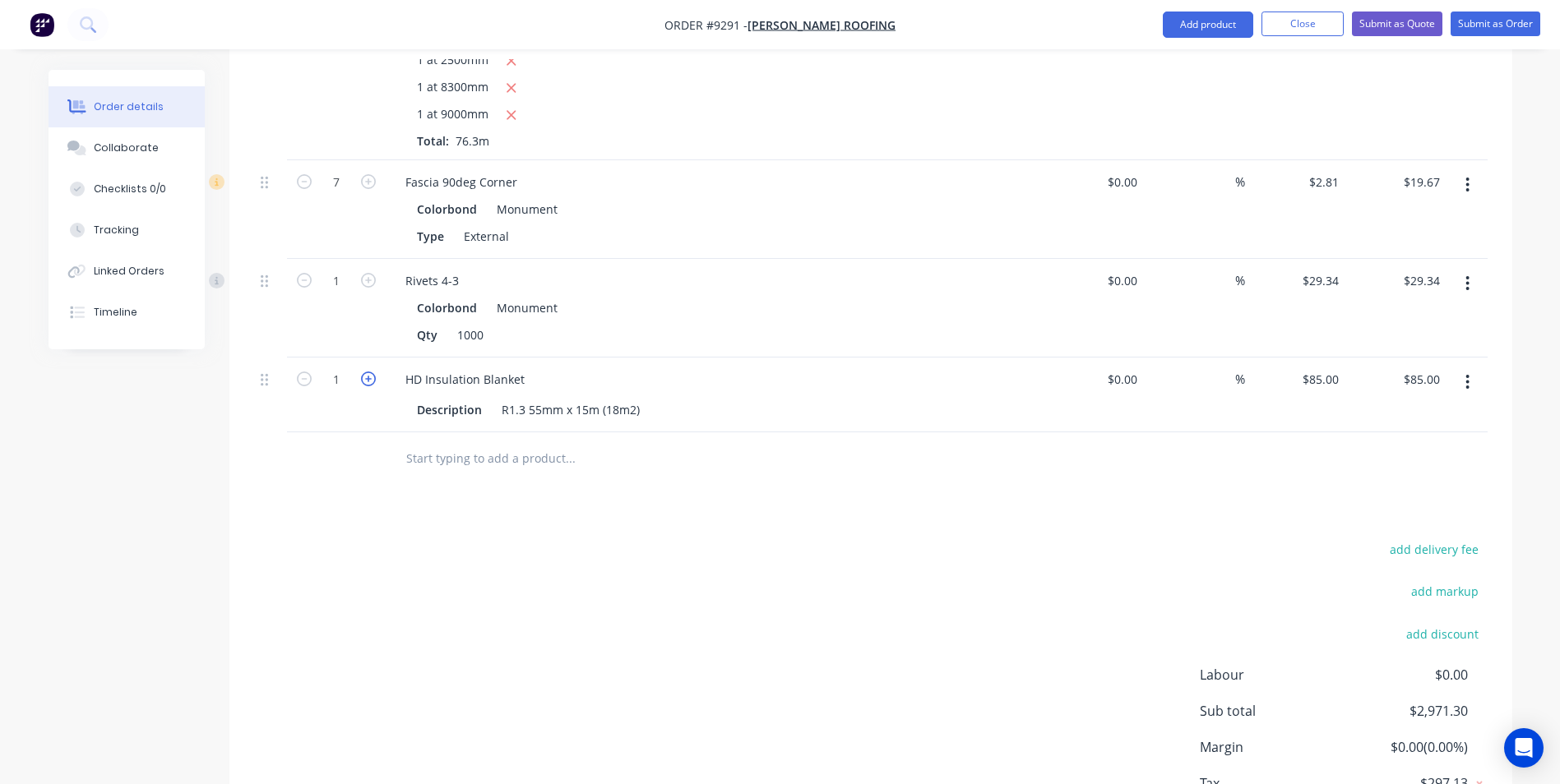
click at [375, 371] on icon "button" at bounding box center [368, 378] width 15 height 15
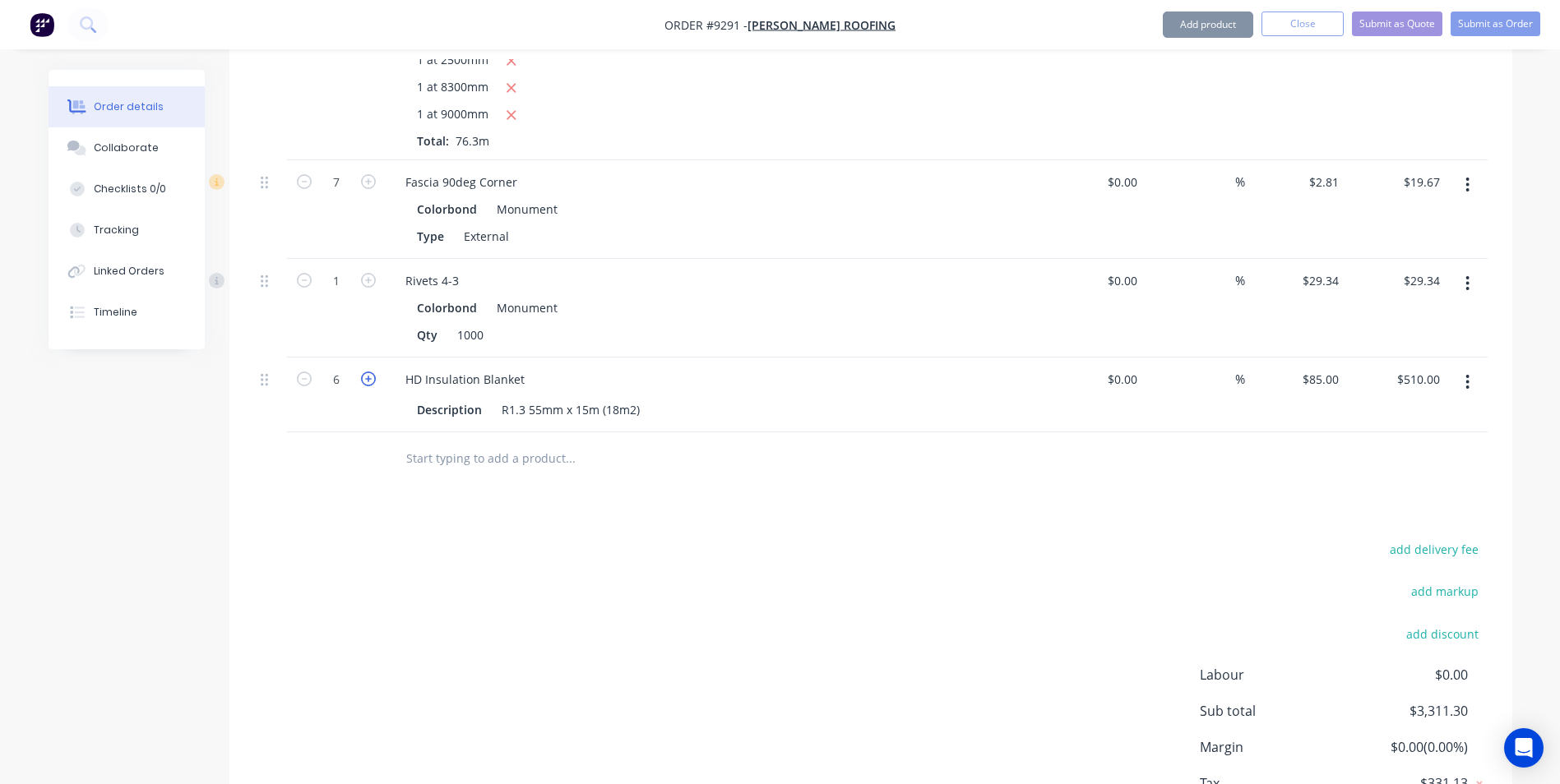
click at [375, 371] on icon "button" at bounding box center [368, 378] width 15 height 15
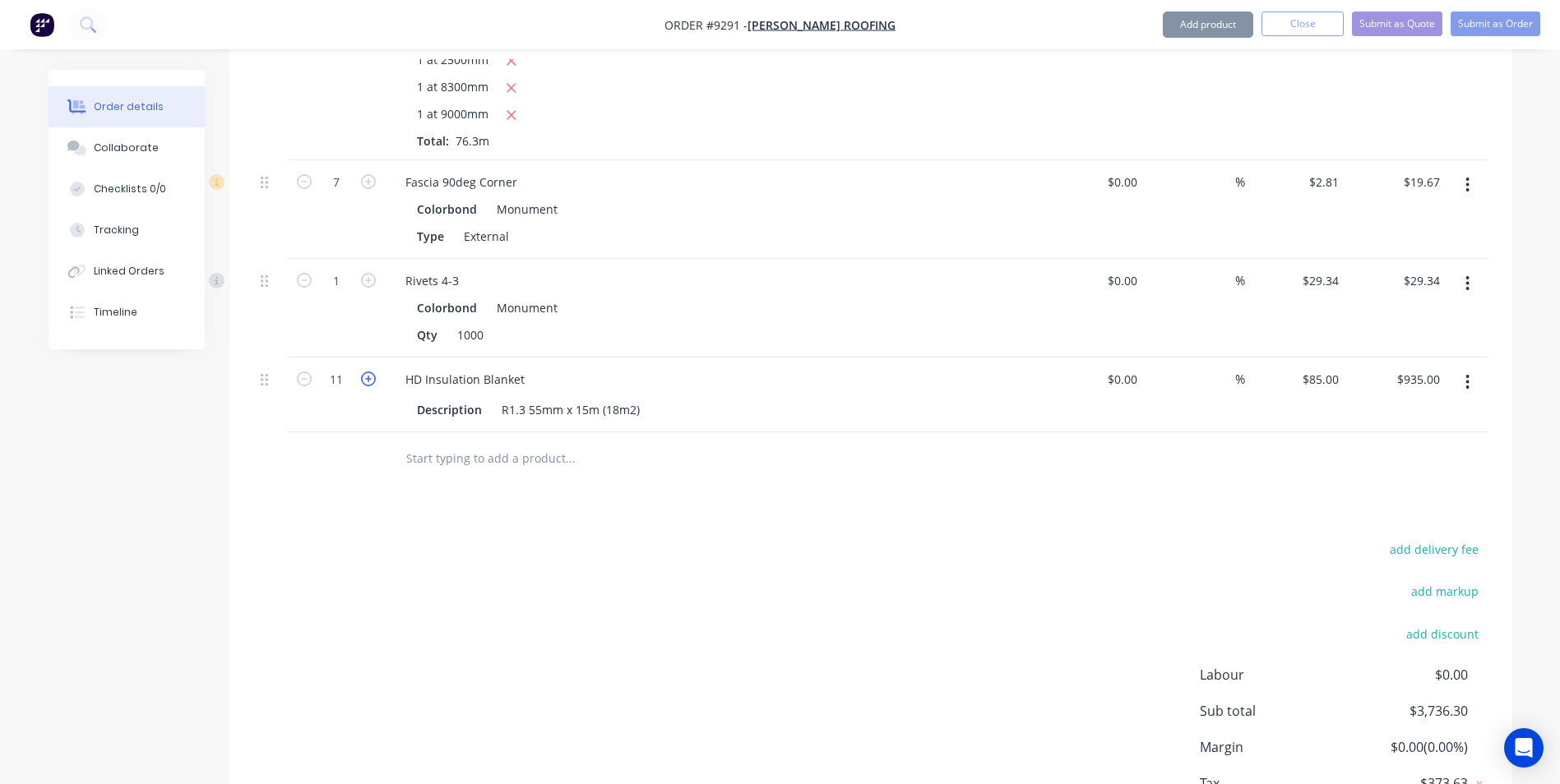
click at [375, 371] on icon "button" at bounding box center [368, 378] width 15 height 15
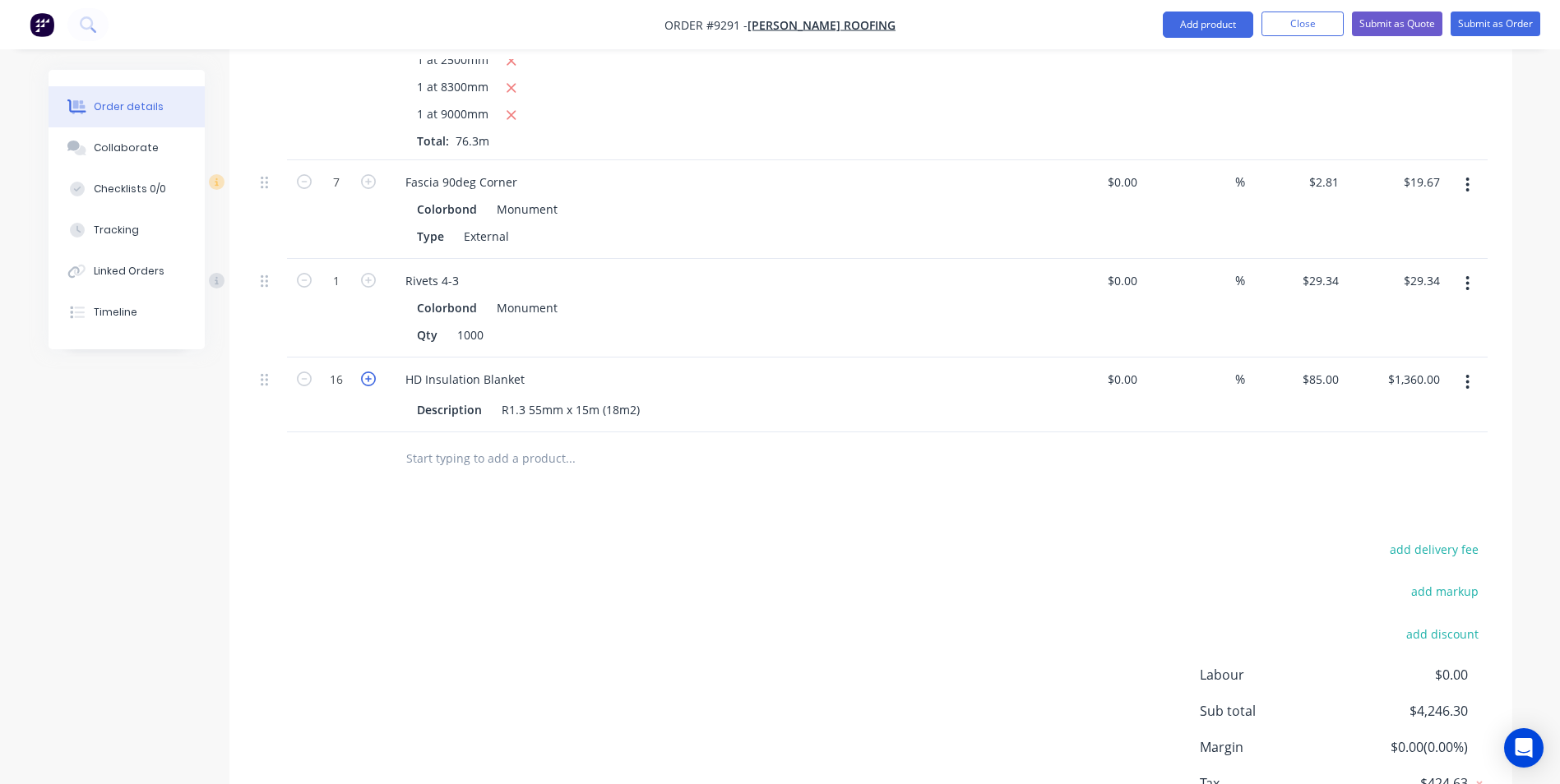
click at [375, 371] on icon "button" at bounding box center [368, 378] width 15 height 15
click at [442, 442] on input "text" at bounding box center [570, 458] width 329 height 33
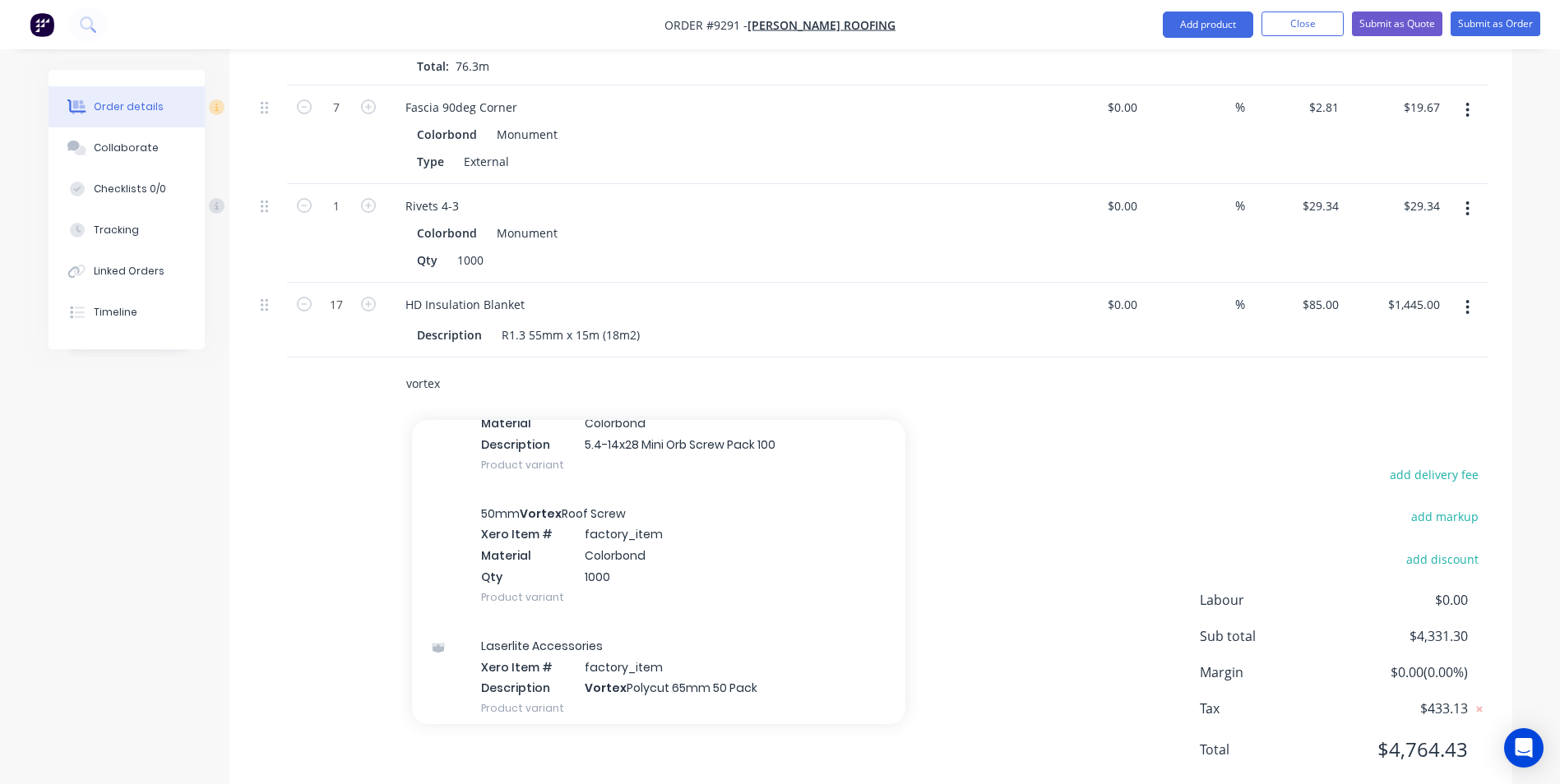
scroll to position [1233, 0]
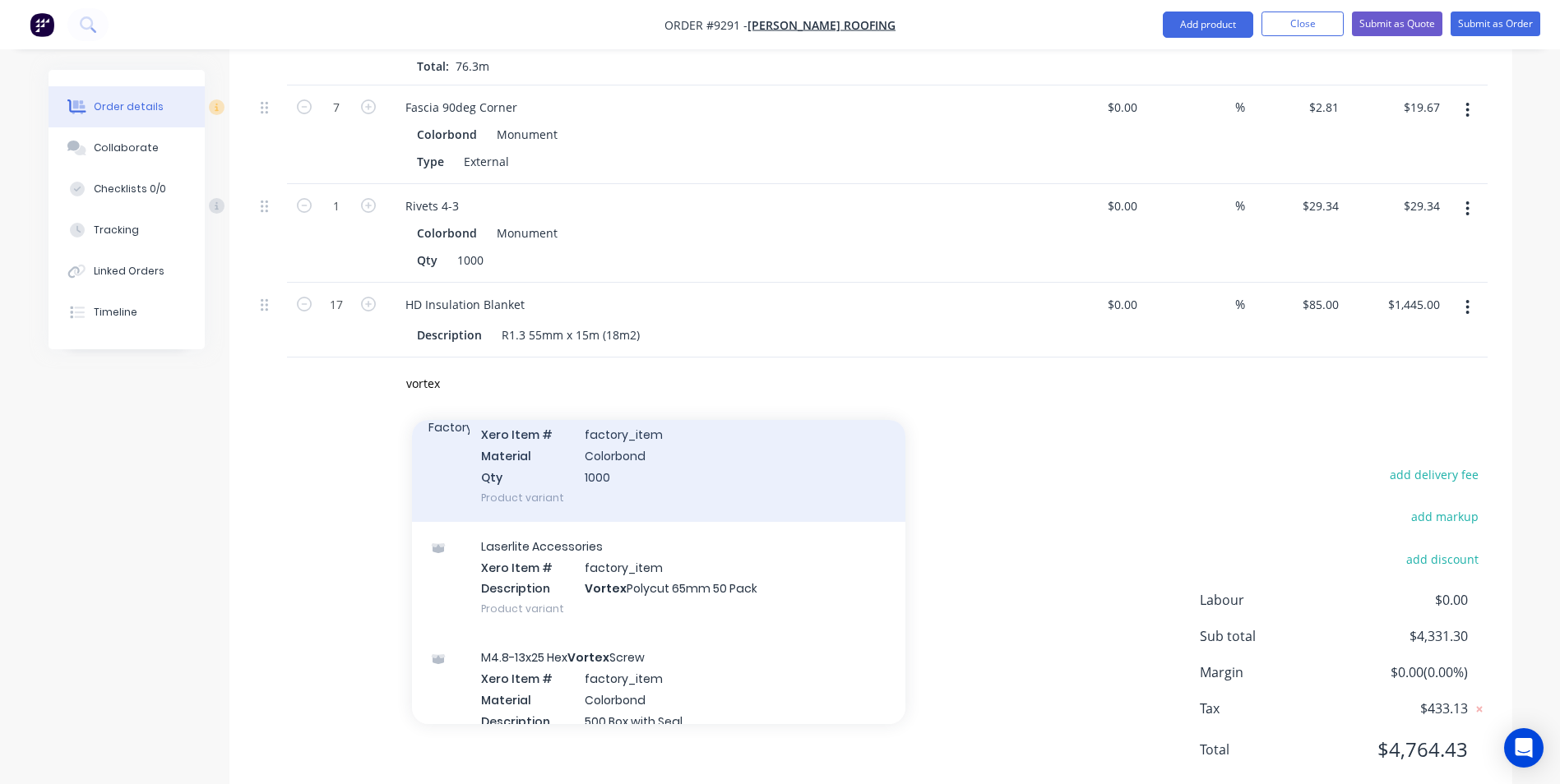
click at [629, 437] on div "50mm Vortex Roof Screw Xero Item # factory_item Material Colorbond Qty 1000 Pro…" at bounding box center [657, 456] width 493 height 132
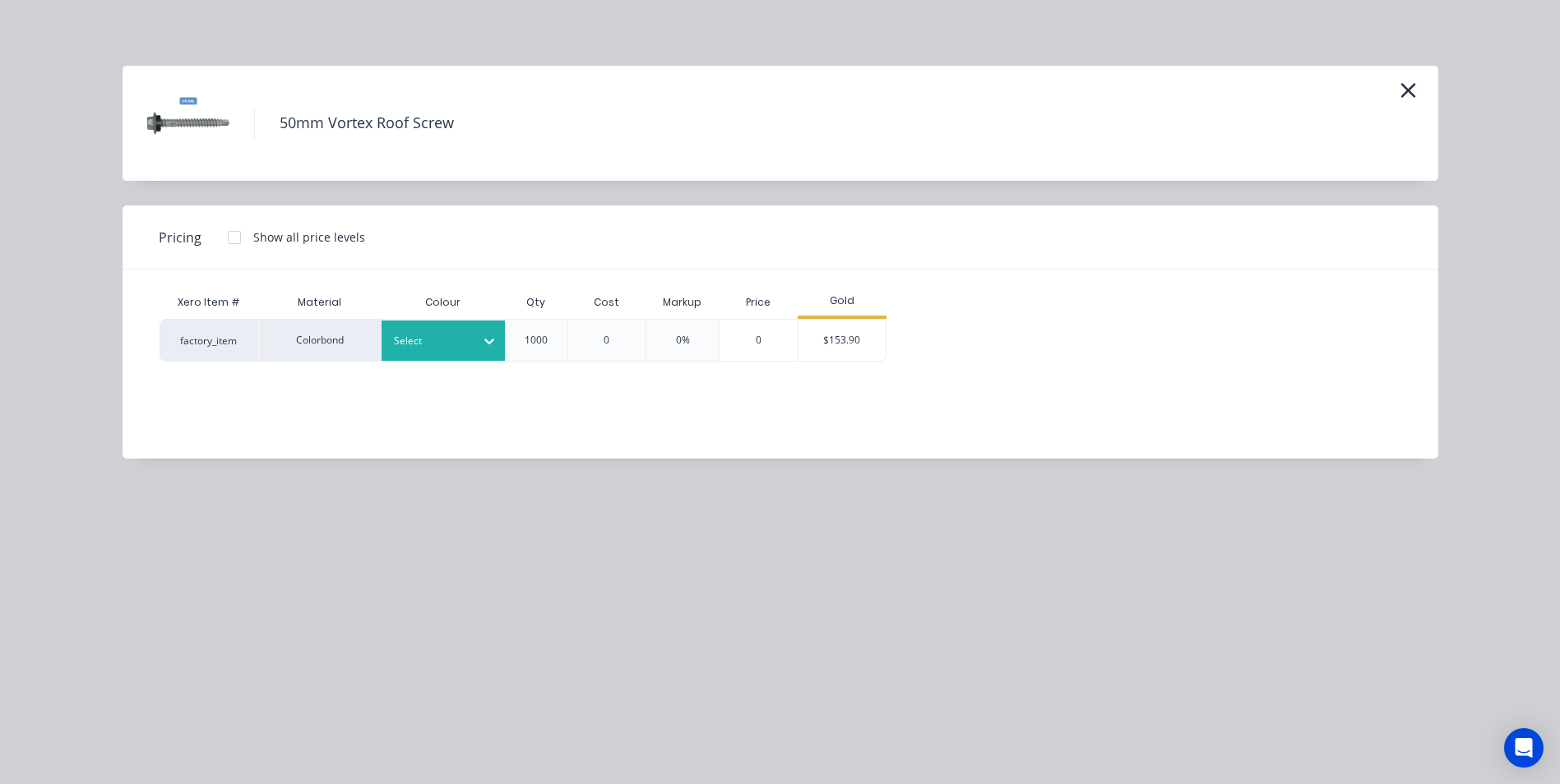
click at [483, 340] on icon at bounding box center [489, 341] width 16 height 16
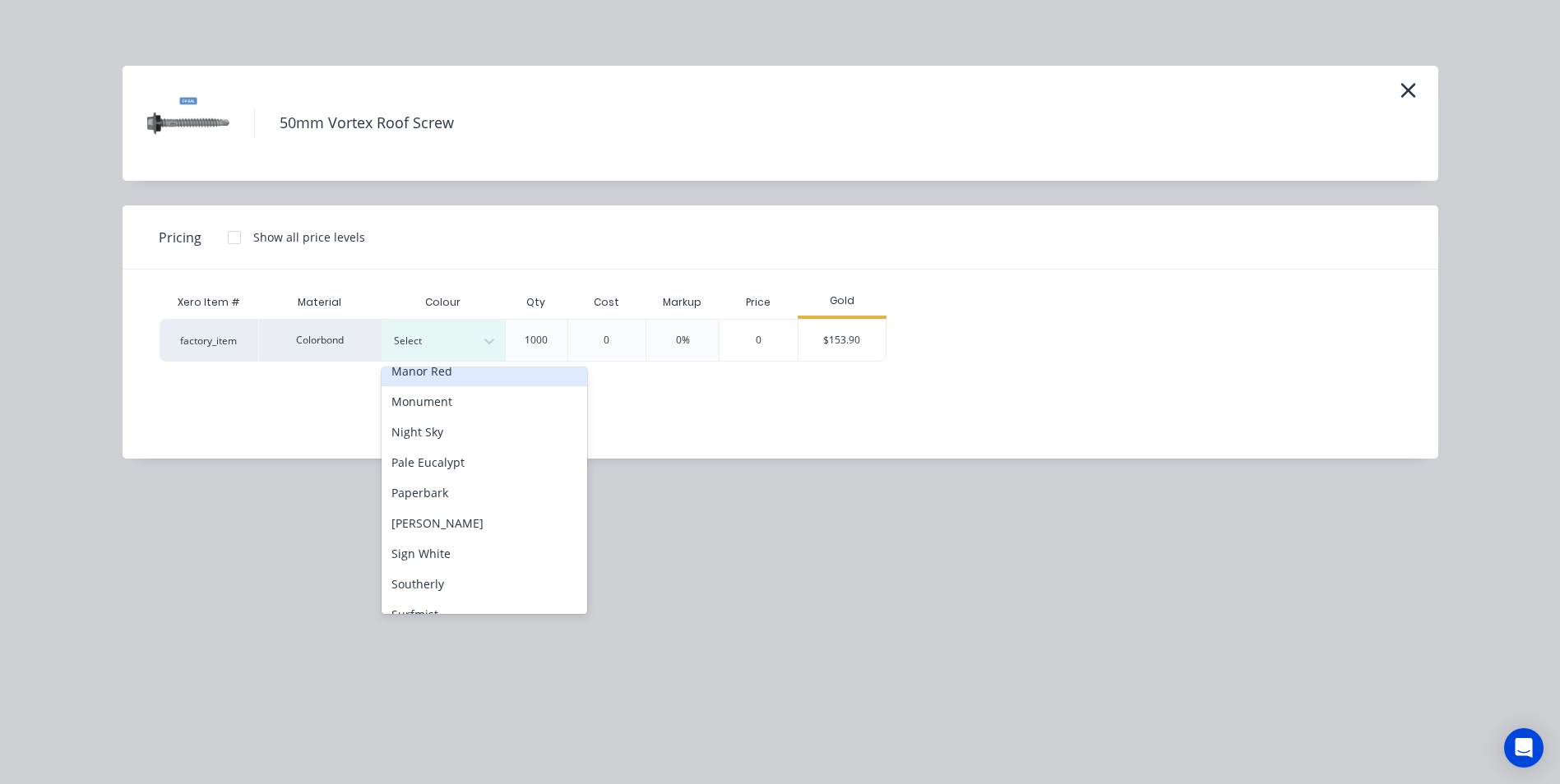
scroll to position [411, 0]
click at [483, 400] on div "Monument" at bounding box center [484, 400] width 206 height 30
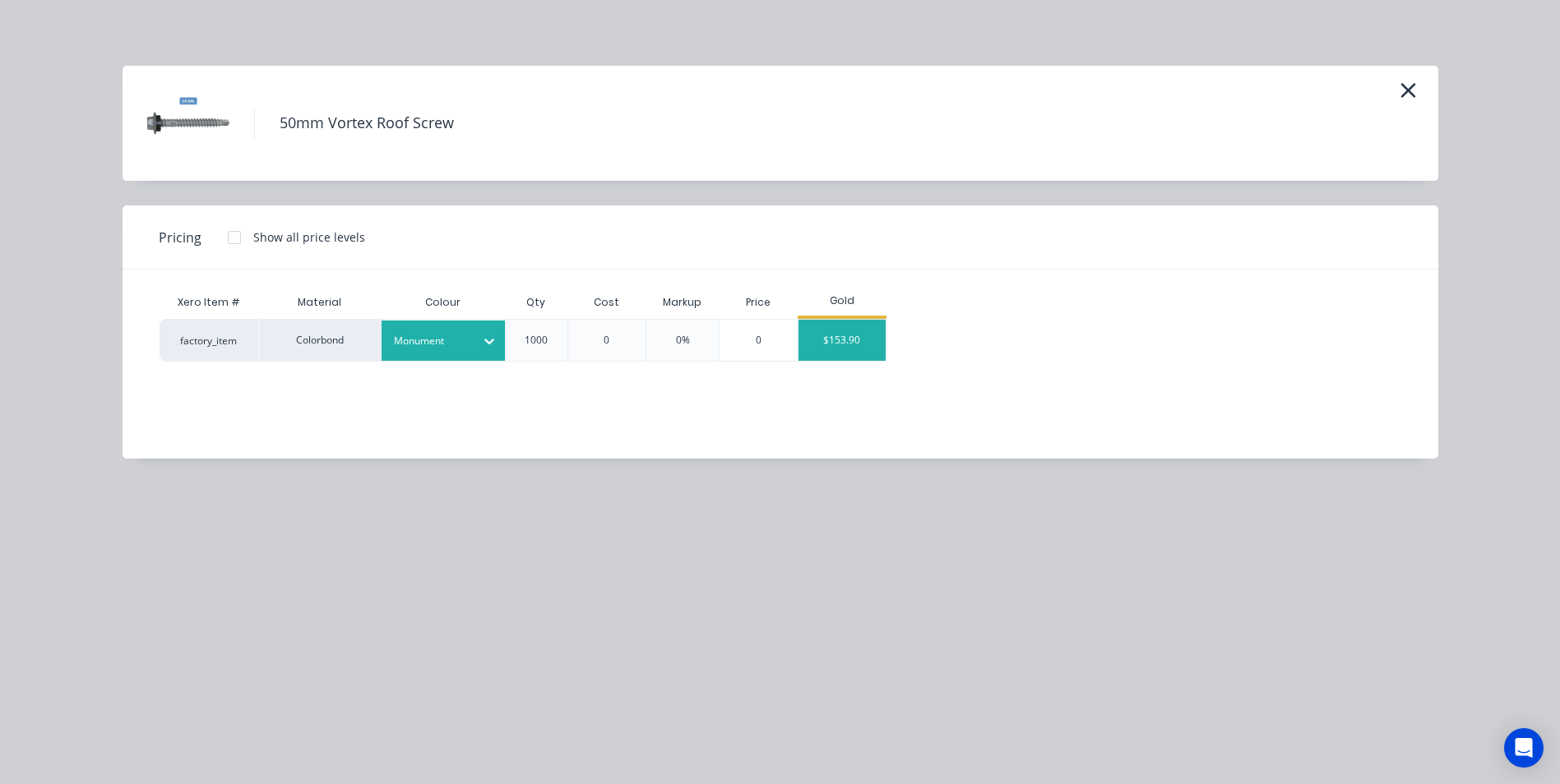
click at [821, 352] on div "$153.90" at bounding box center [842, 341] width 88 height 41
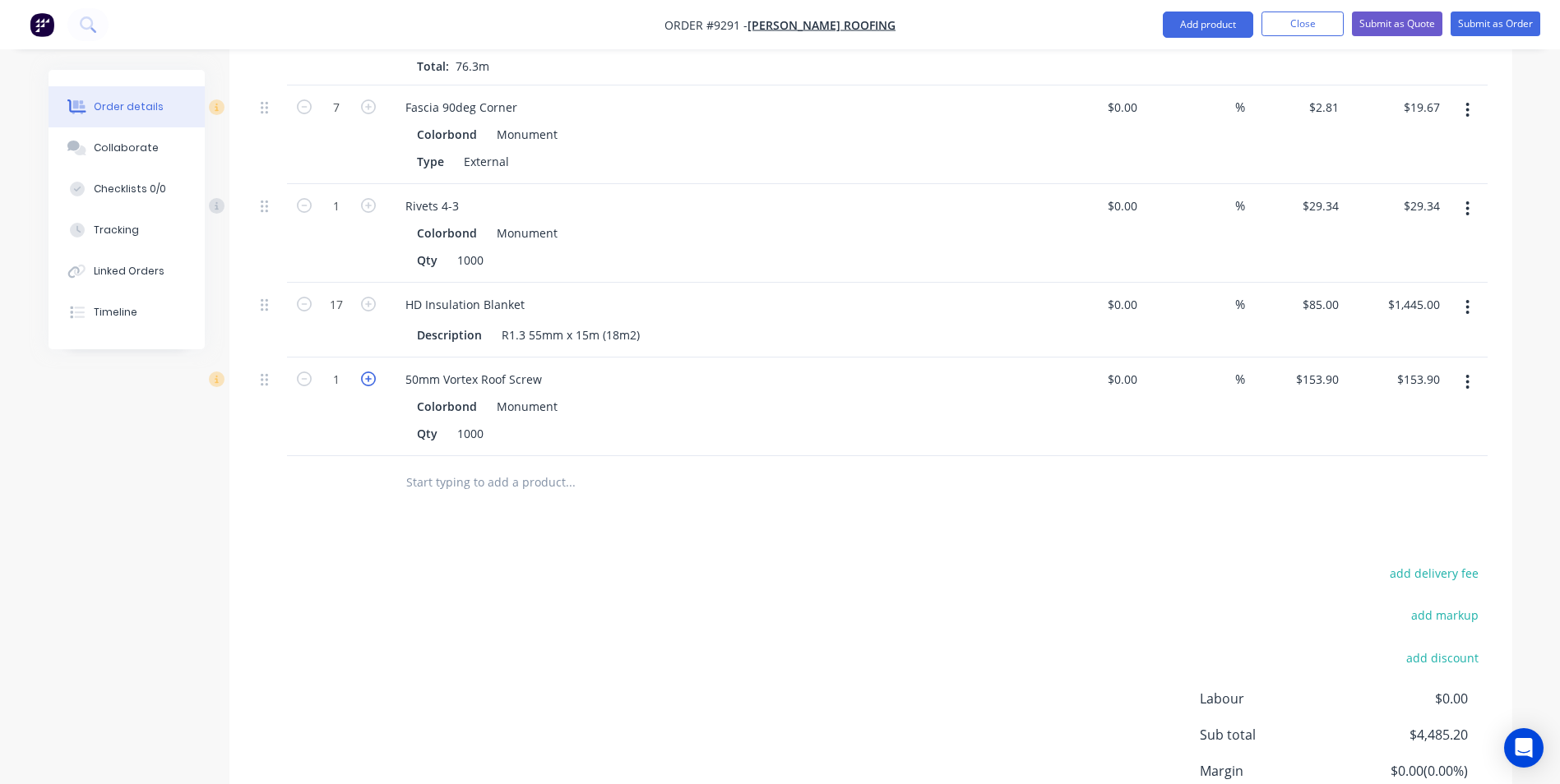
click at [365, 371] on icon "button" at bounding box center [368, 378] width 15 height 15
click at [479, 466] on input "text" at bounding box center [570, 482] width 329 height 33
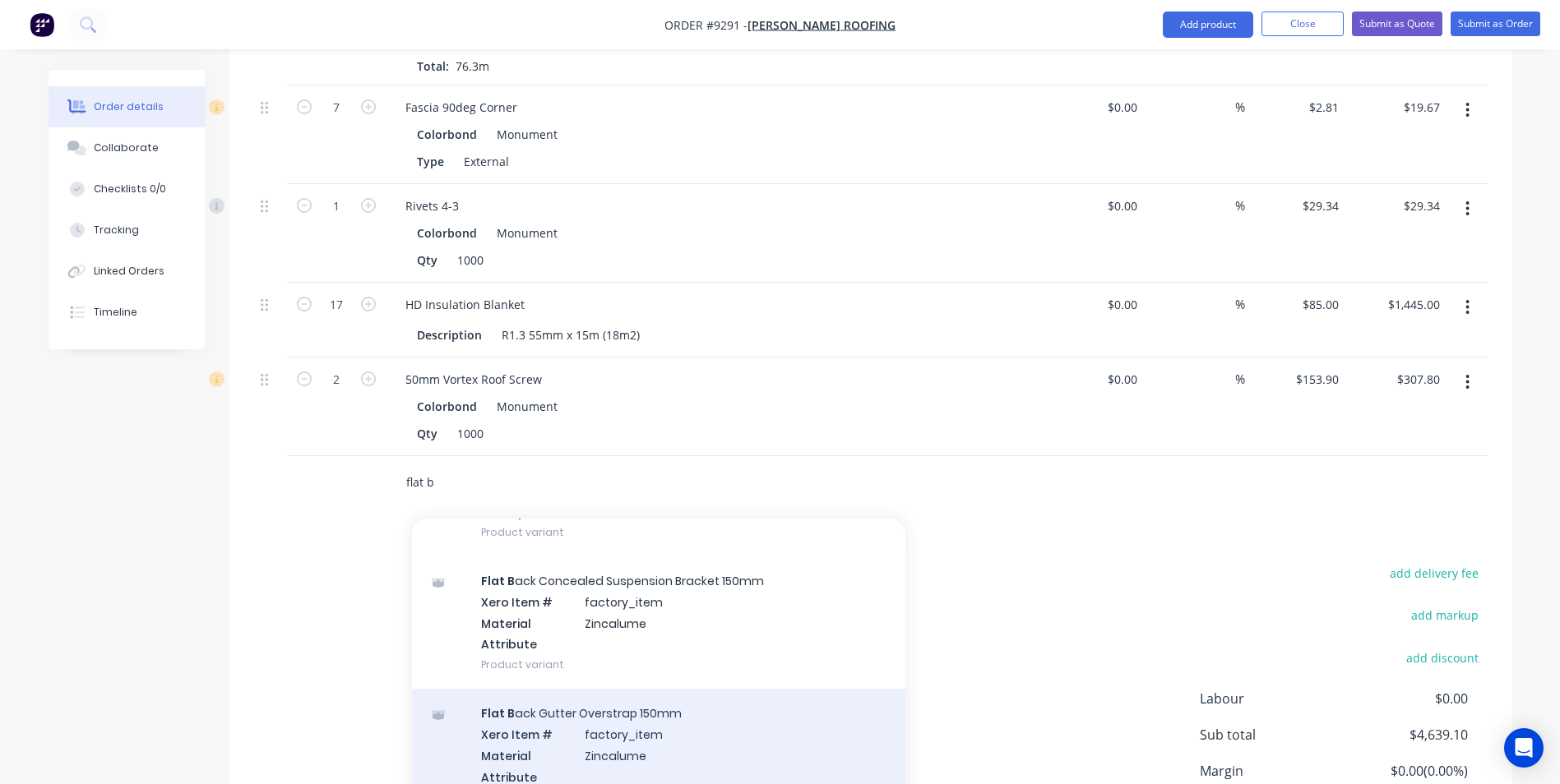
scroll to position [164, 0]
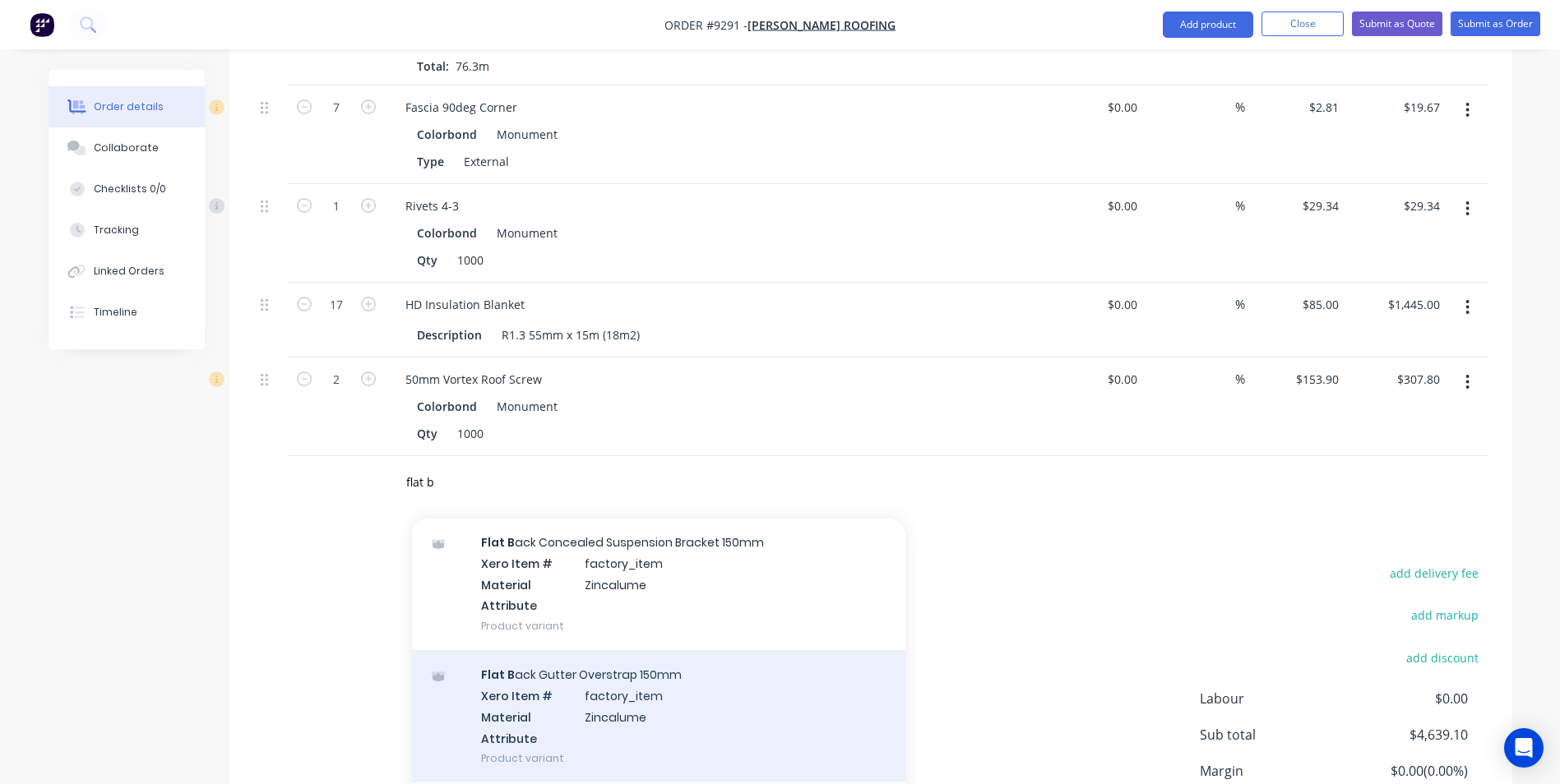
click at [708, 652] on div "Flat B ack Gutter Overstrap 150mm Xero Item # factory_item Material Zincalume A…" at bounding box center [657, 716] width 493 height 132
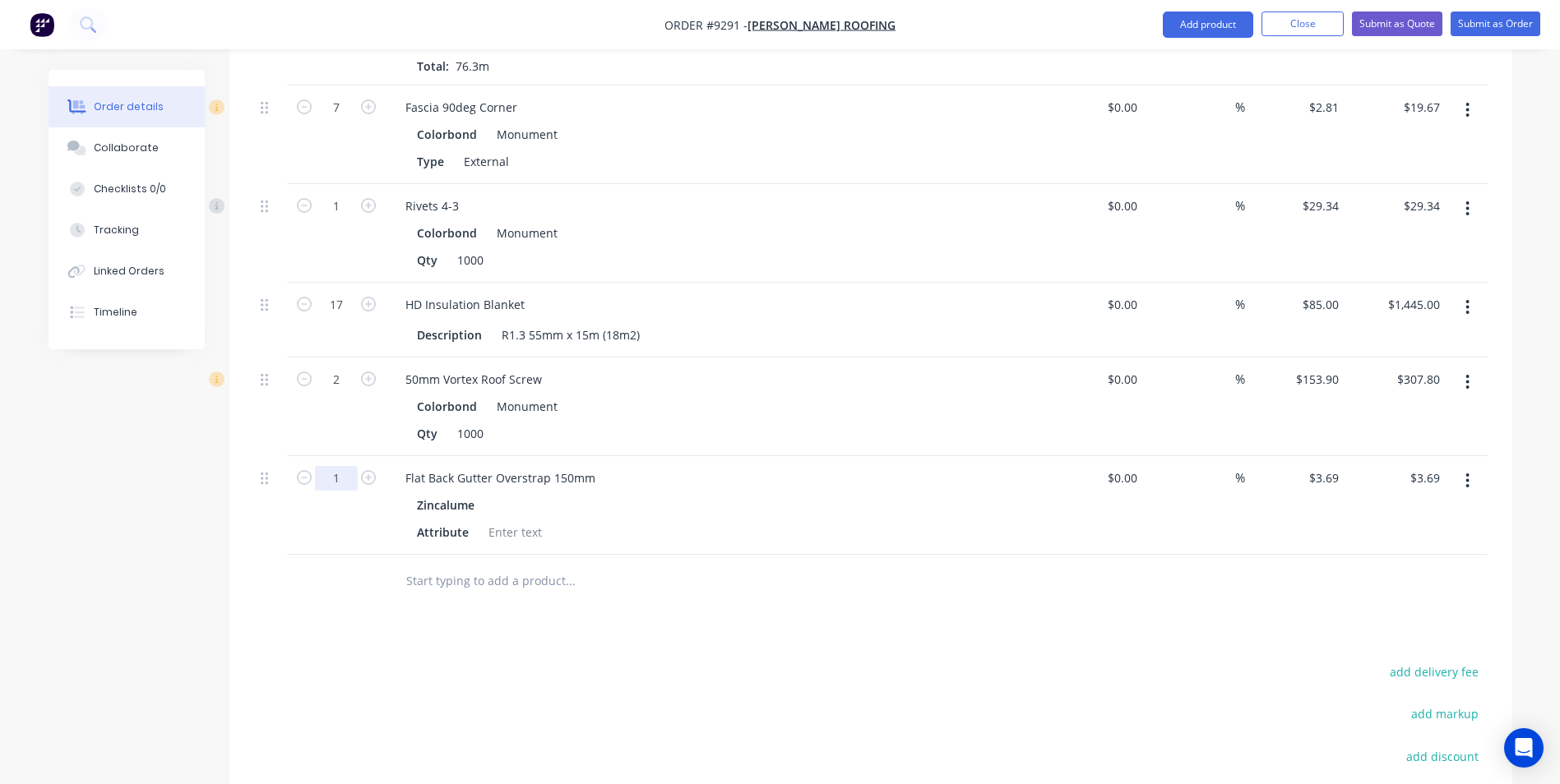
click at [343, 120] on input "1" at bounding box center [336, 108] width 43 height 25
click at [445, 564] on input "text" at bounding box center [570, 580] width 329 height 33
click at [452, 564] on input "text" at bounding box center [570, 580] width 329 height 33
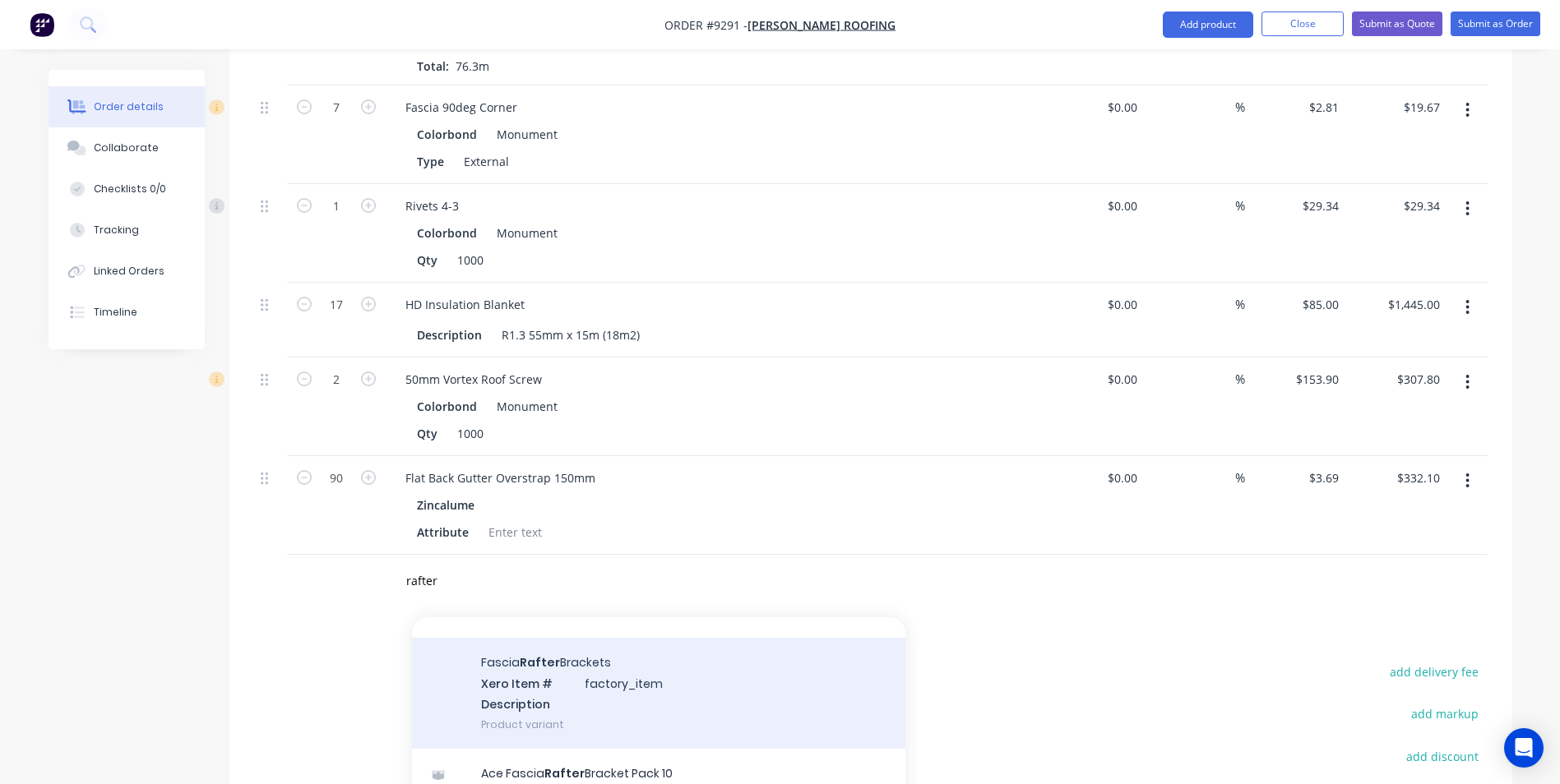
click at [453, 649] on div "Fascia Rafter Brackets Xero Item # factory_item Description Product variant" at bounding box center [657, 693] width 493 height 111
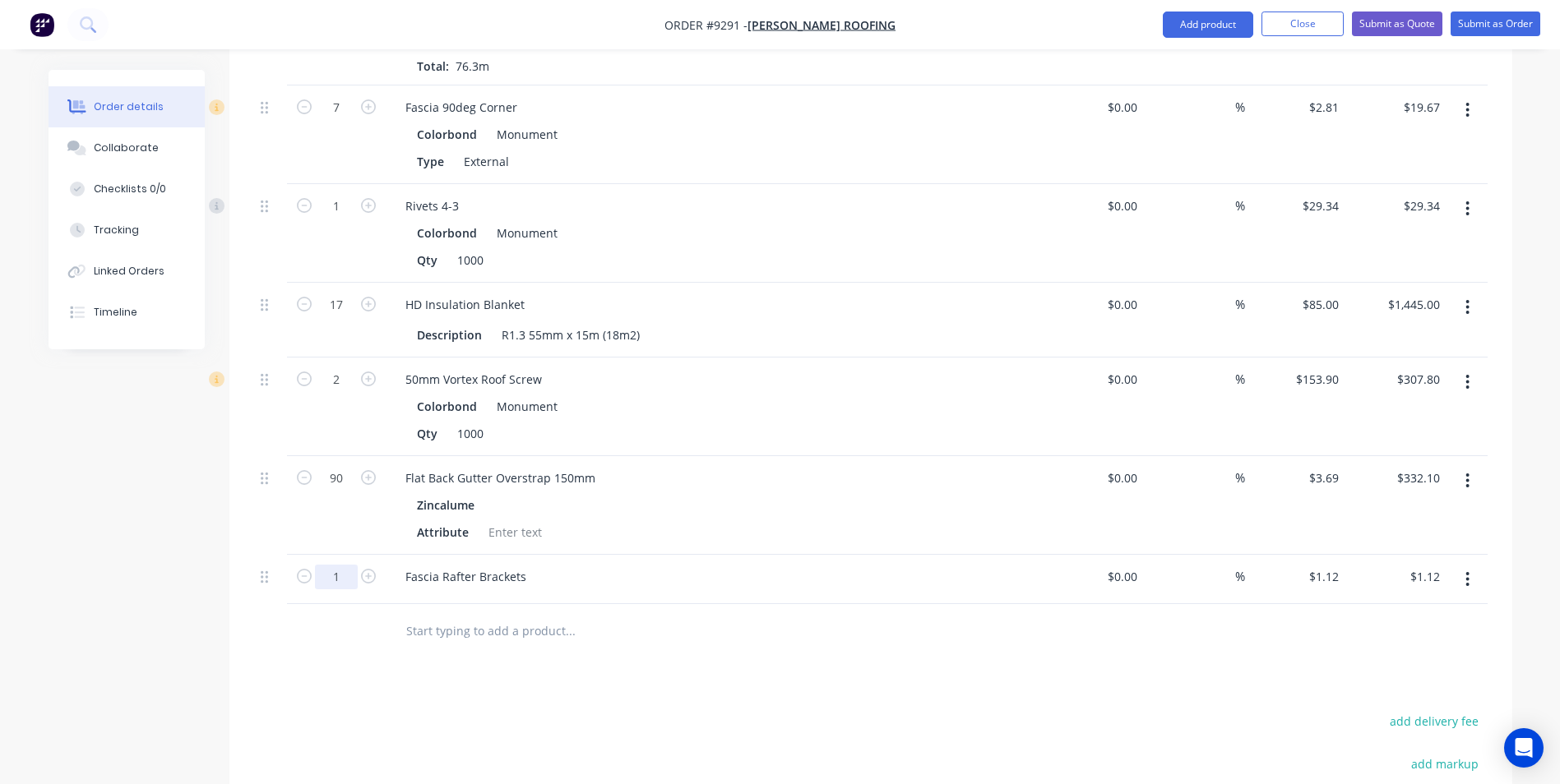
click at [347, 120] on input "1" at bounding box center [336, 108] width 43 height 25
click at [418, 614] on input "text" at bounding box center [570, 630] width 329 height 33
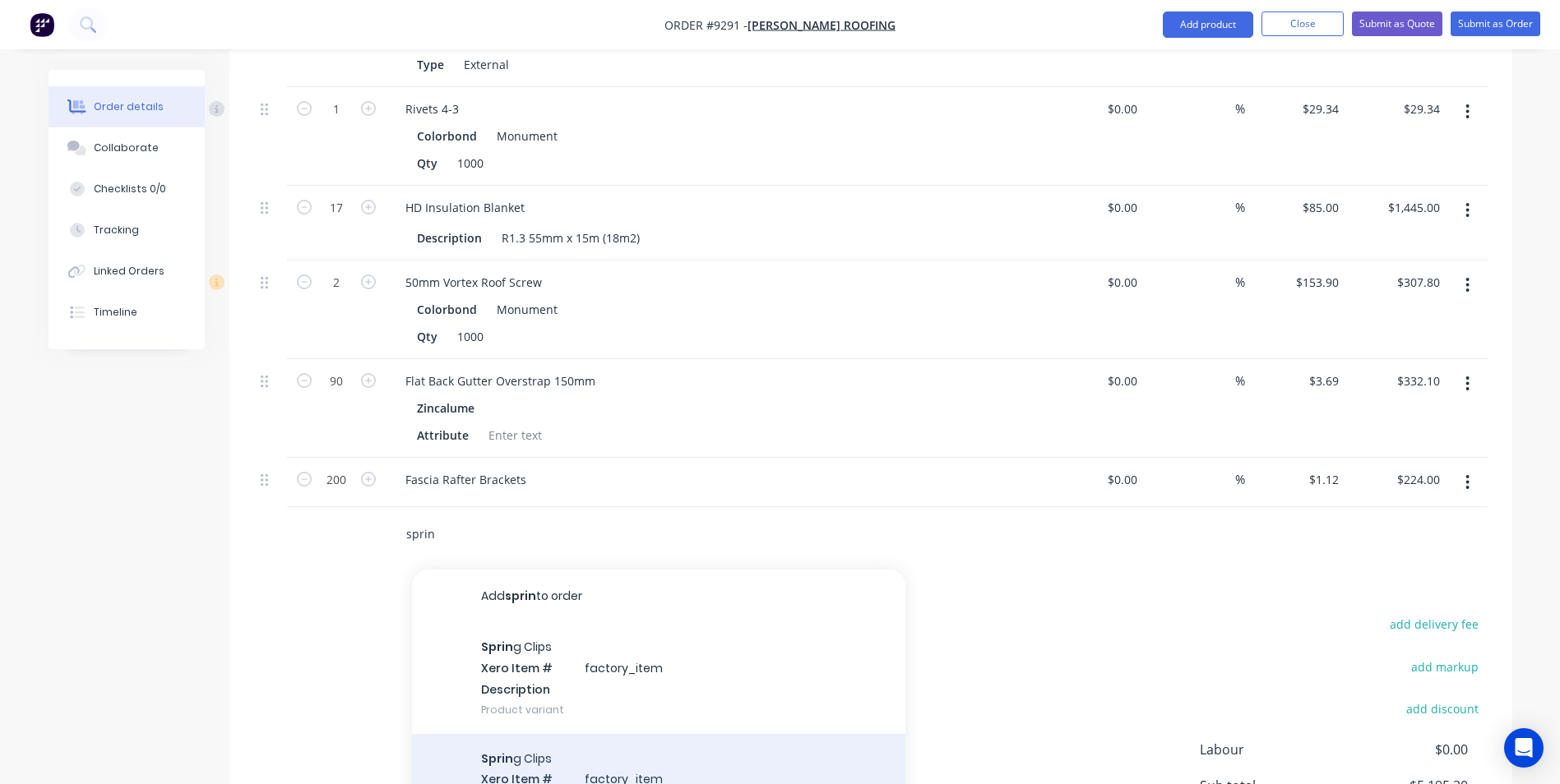
scroll to position [2410, 0]
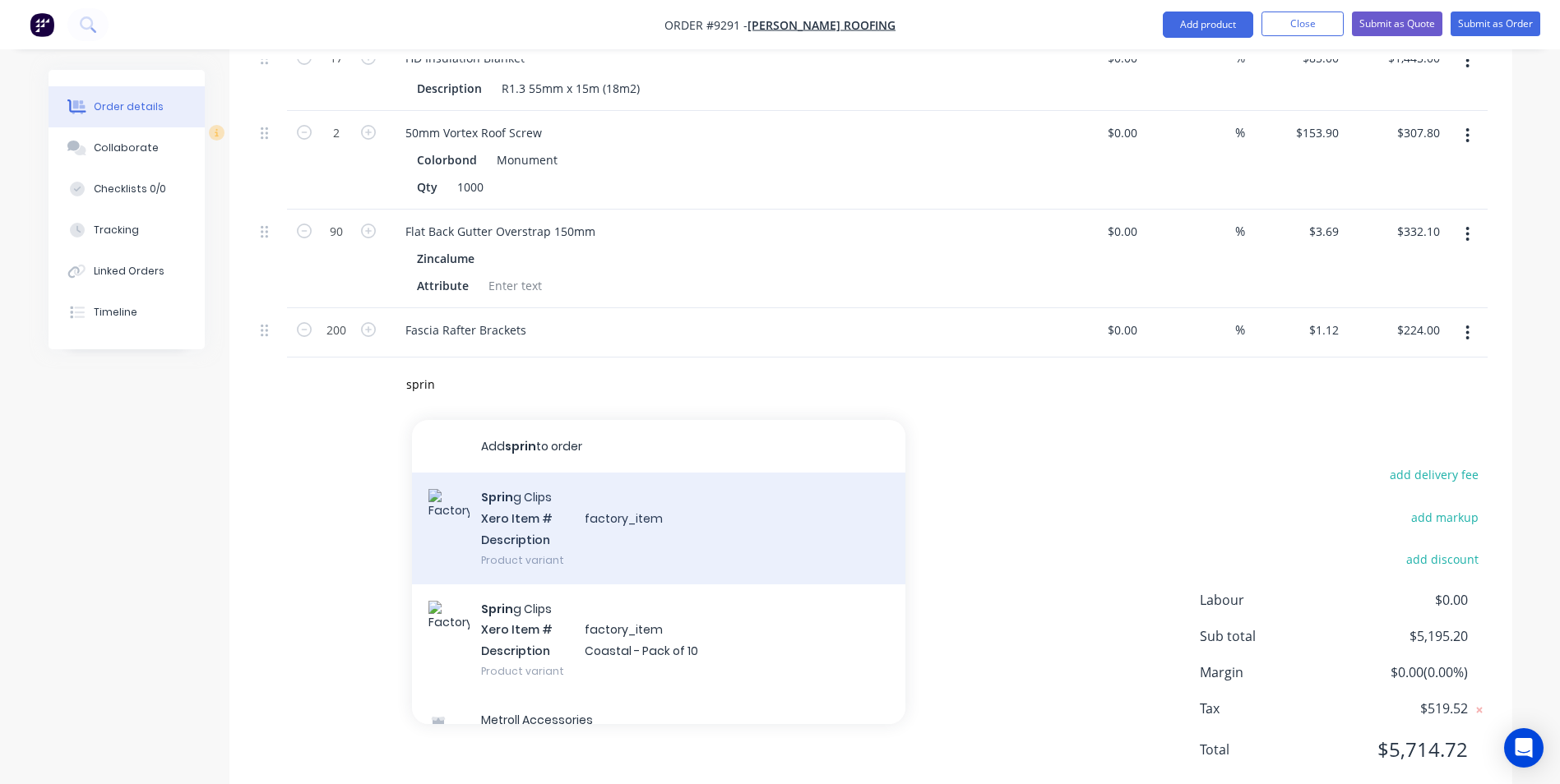
click at [564, 490] on div "Sprin g Clips Xero Item # factory_item Description Product variant" at bounding box center [657, 527] width 493 height 111
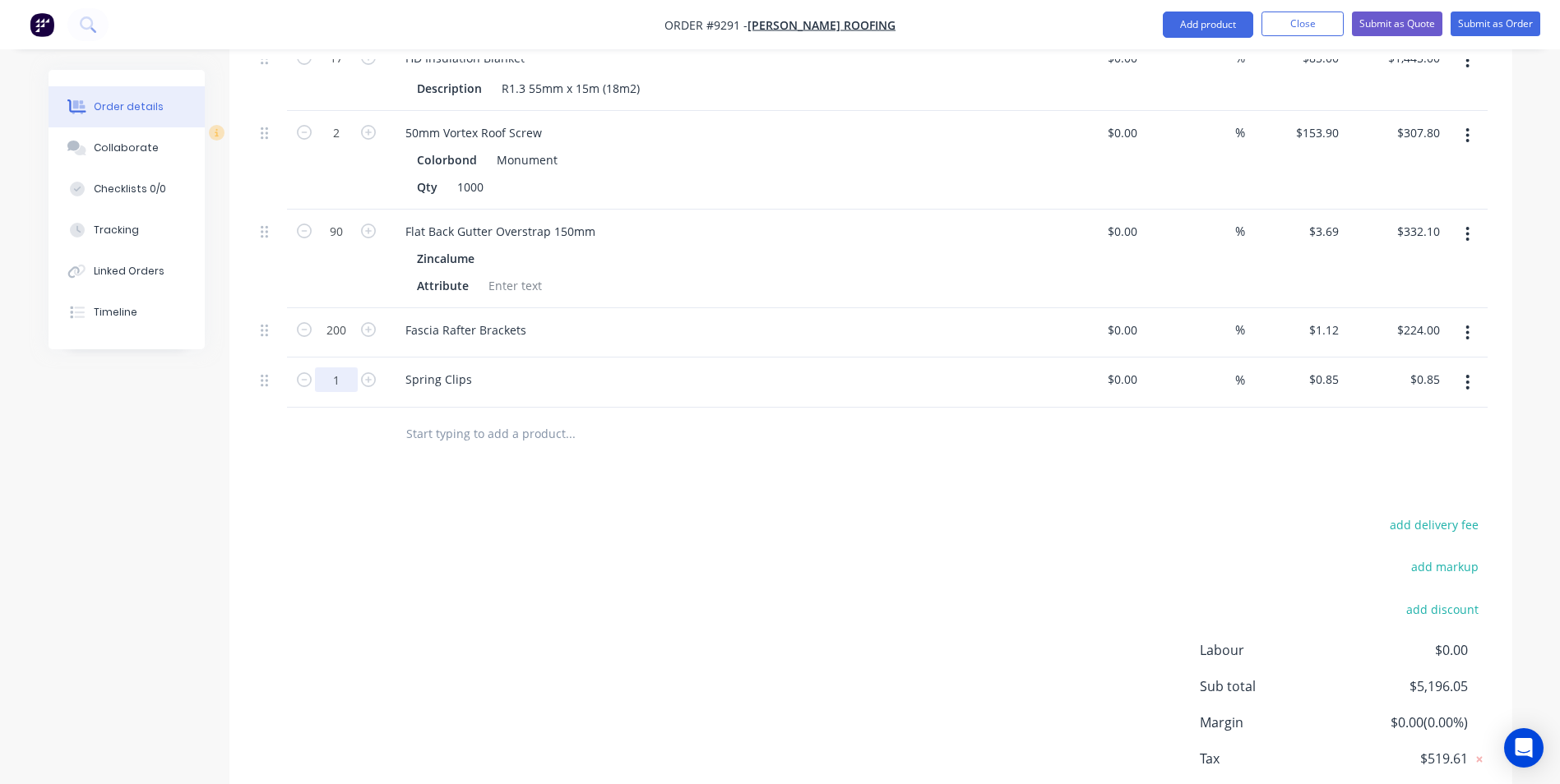
click at [717, 411] on div at bounding box center [682, 434] width 592 height 54
click at [454, 417] on input "text" at bounding box center [570, 434] width 329 height 33
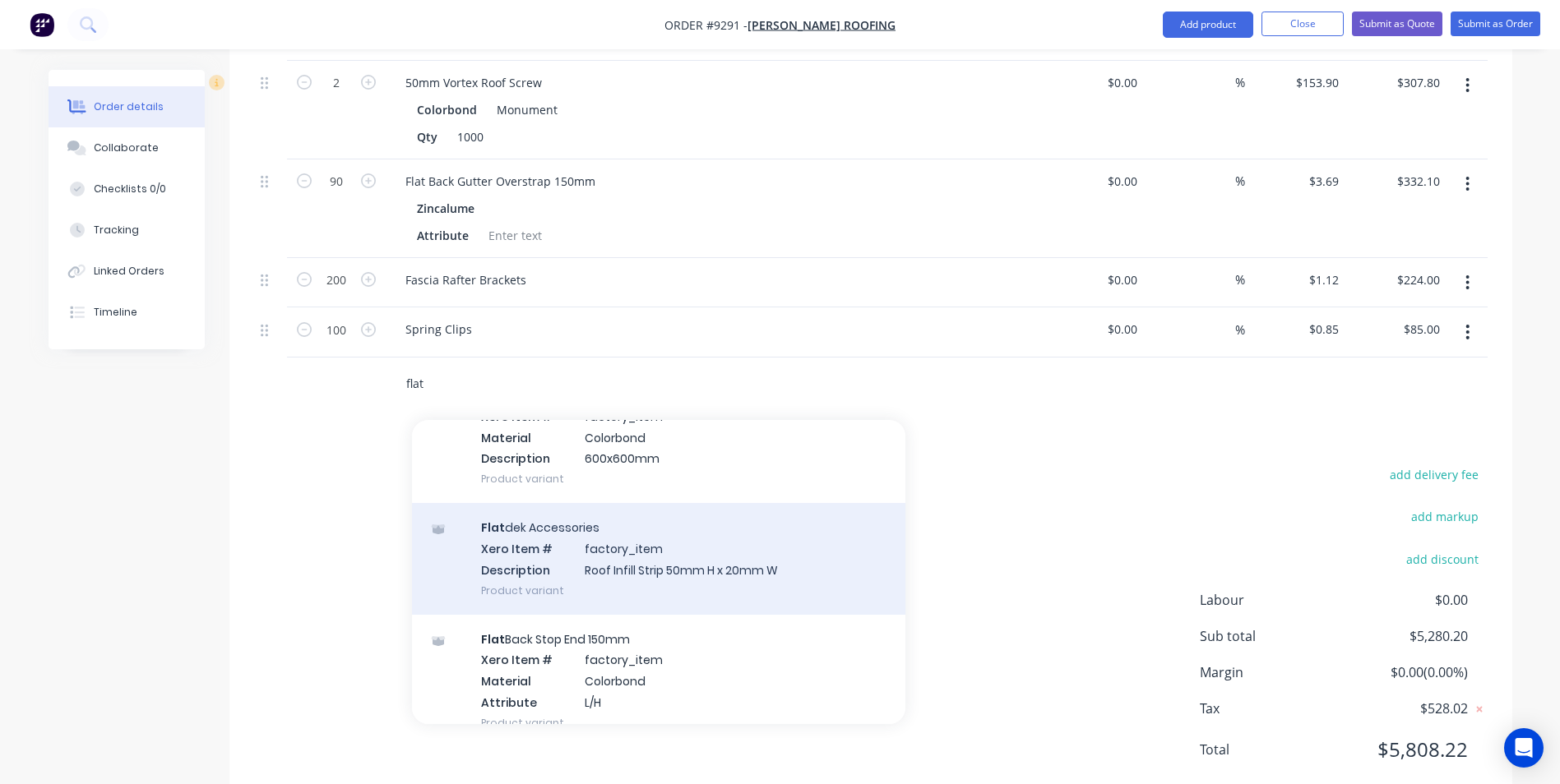
scroll to position [1233, 0]
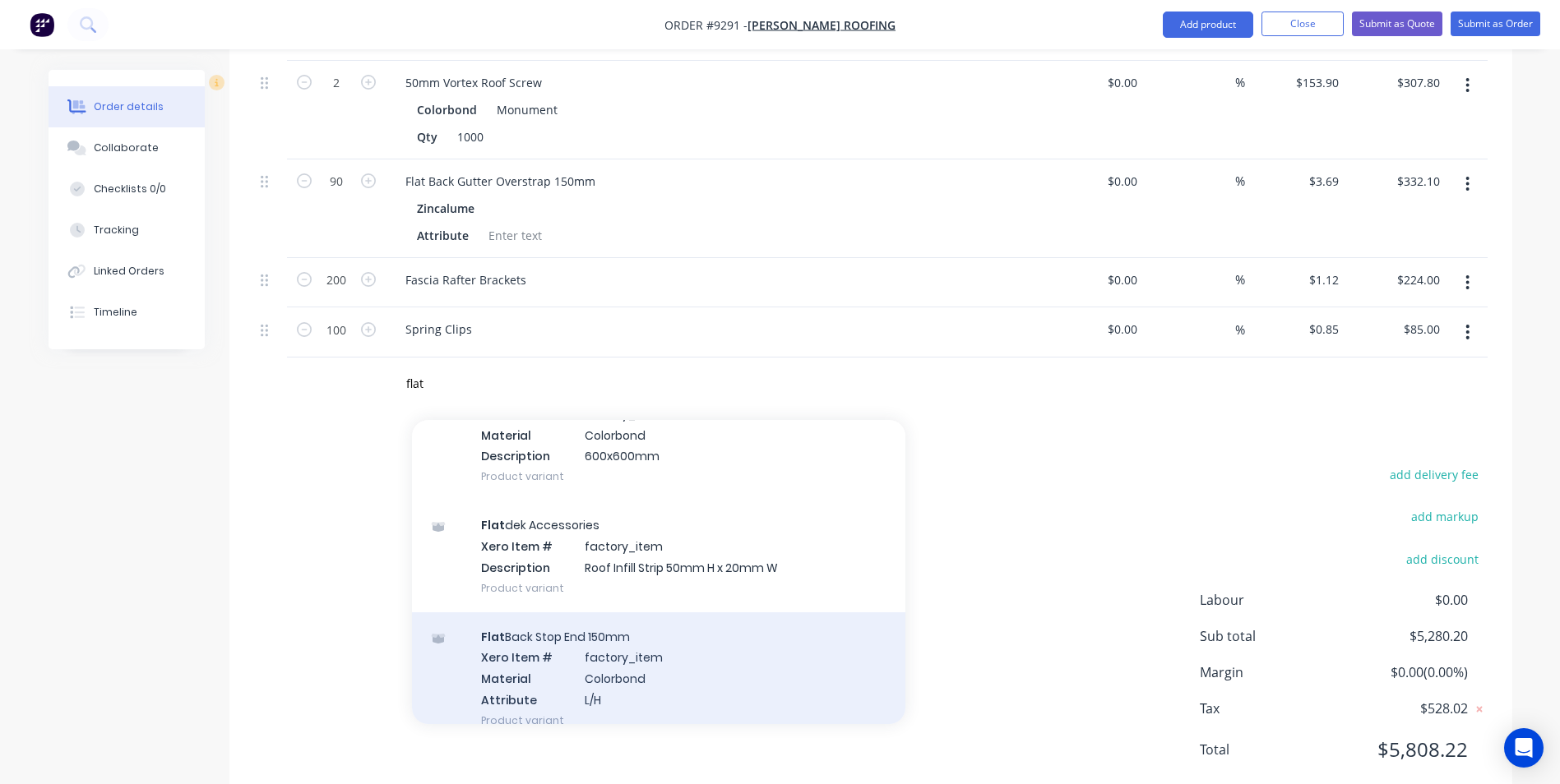
click at [658, 614] on div "Flat Back Stop End 150mm Xero Item # factory_item Material Colorbond Attribute …" at bounding box center [657, 679] width 493 height 132
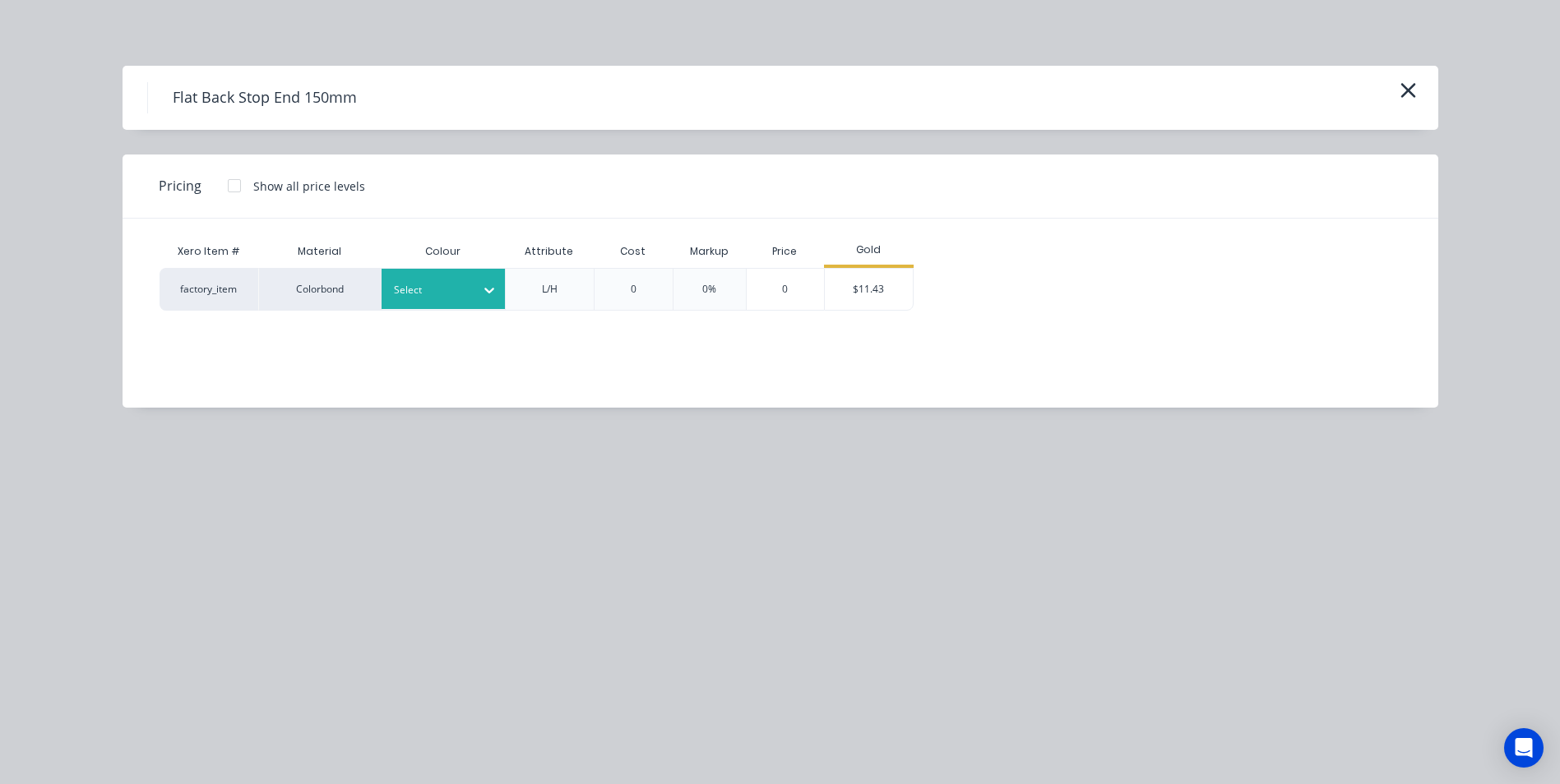
click at [454, 295] on div at bounding box center [430, 290] width 74 height 18
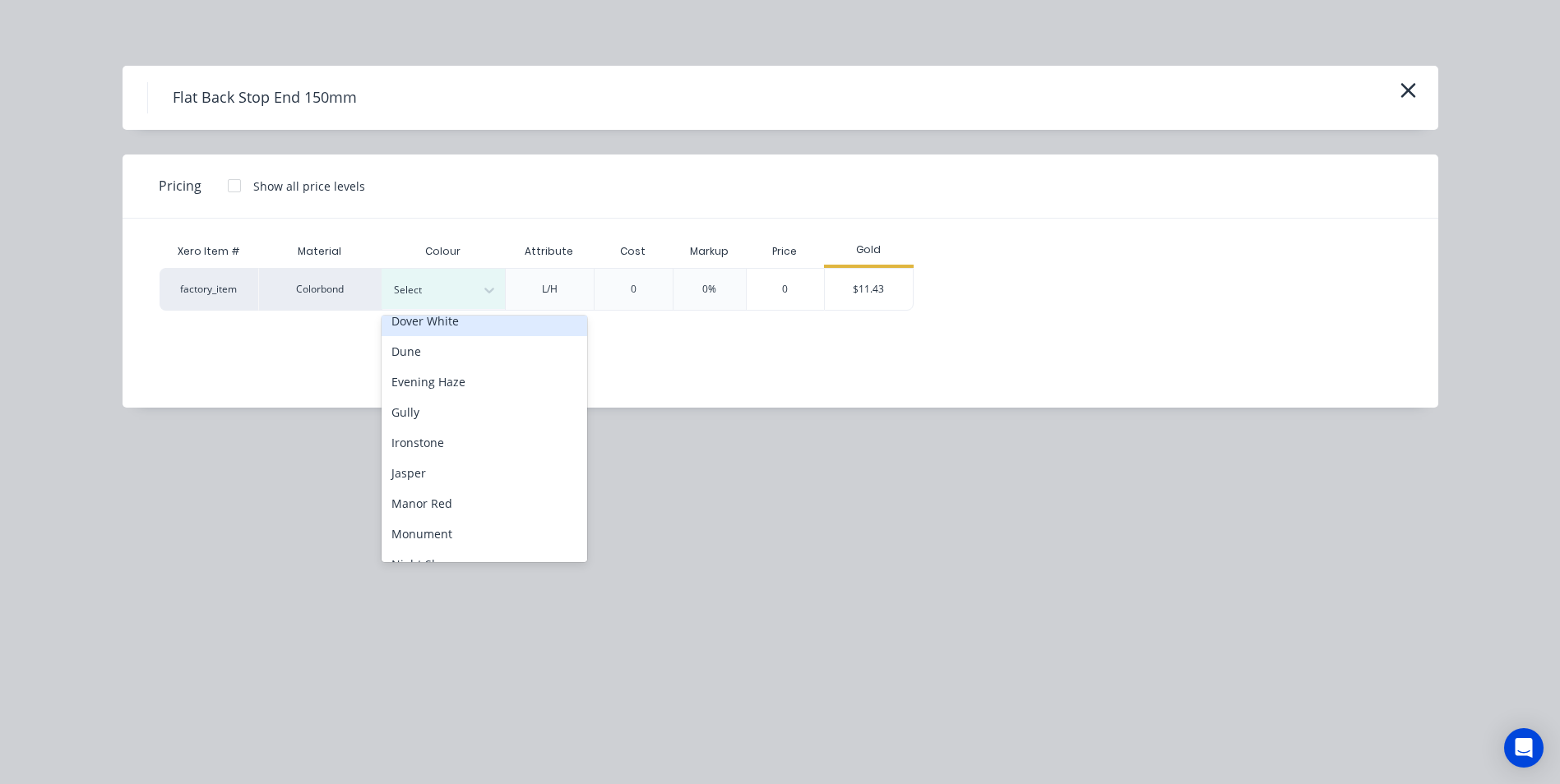
scroll to position [329, 0]
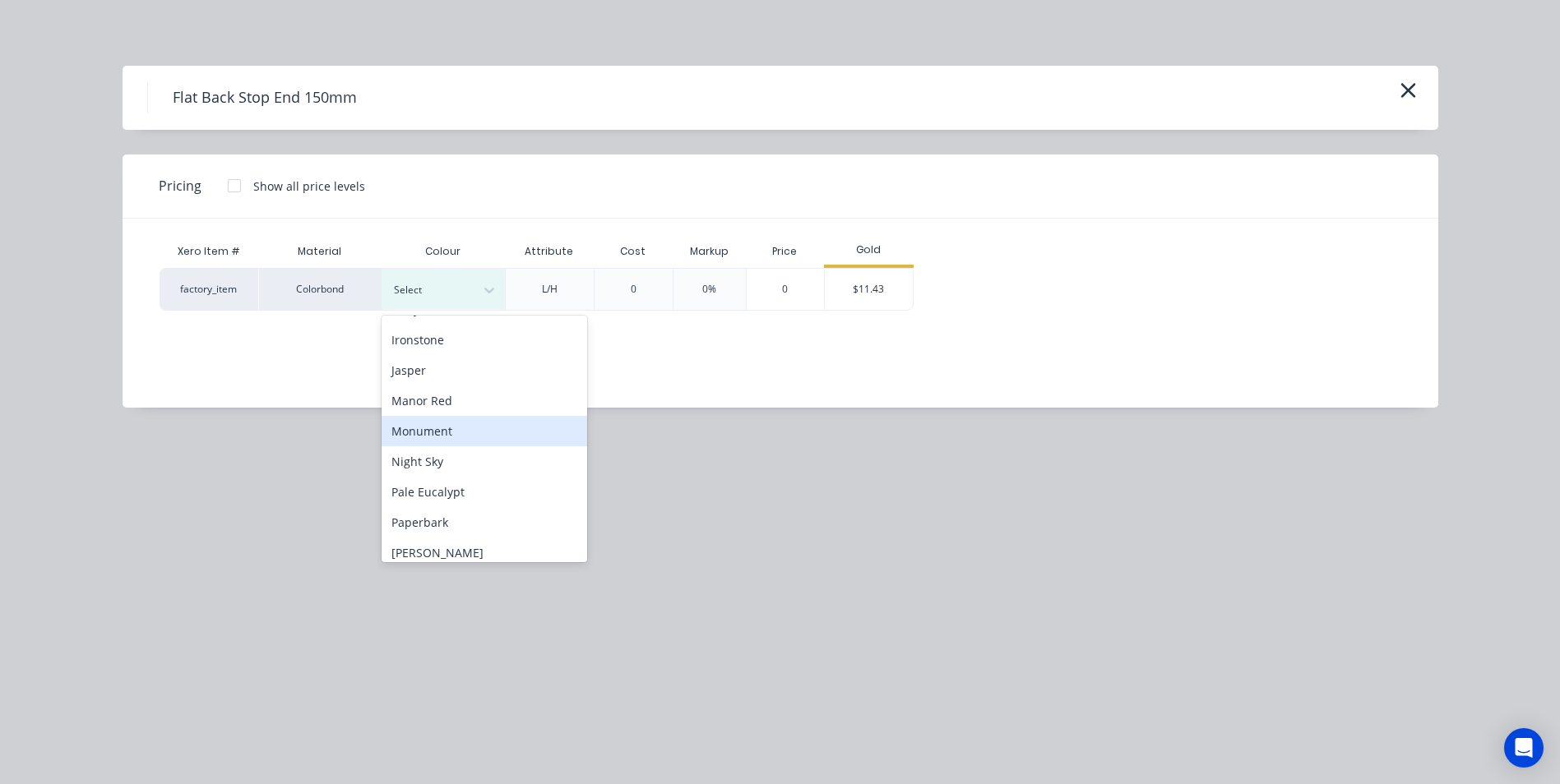
click at [456, 426] on div "Monument" at bounding box center [484, 431] width 206 height 30
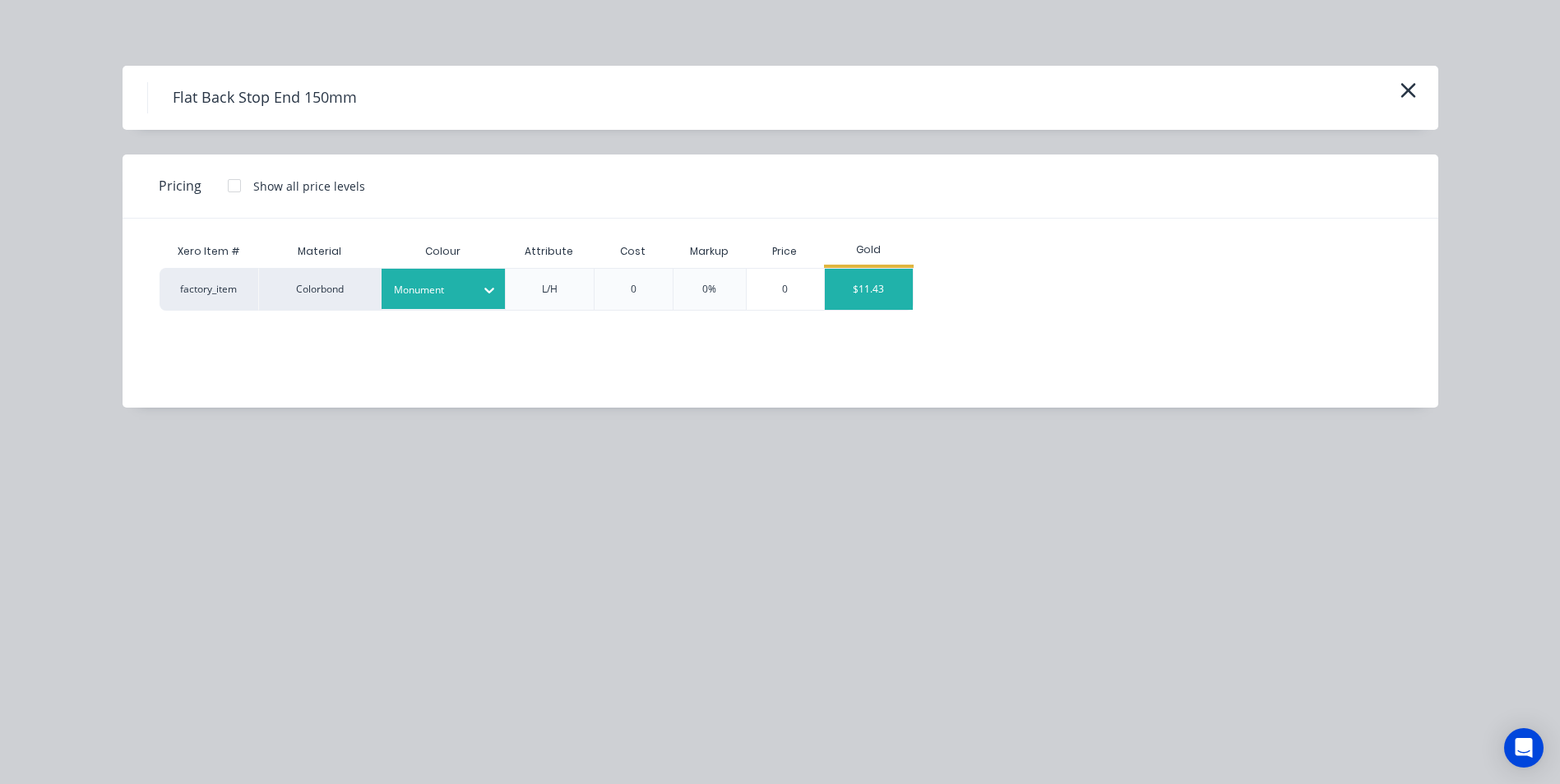
click at [839, 291] on div "$11.43" at bounding box center [869, 290] width 88 height 41
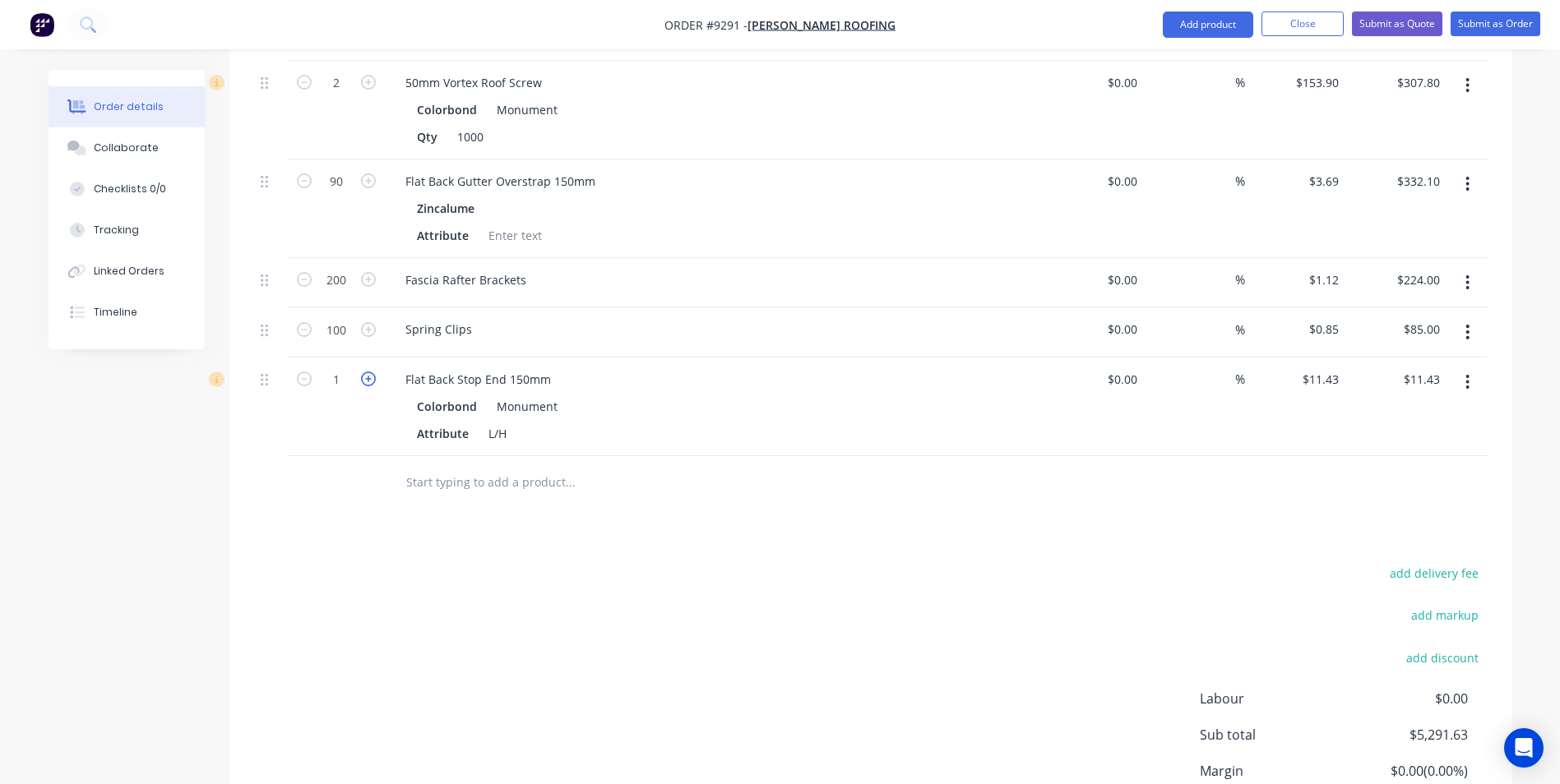
click at [363, 371] on icon "button" at bounding box center [368, 378] width 15 height 15
click at [411, 466] on input "text" at bounding box center [570, 482] width 329 height 33
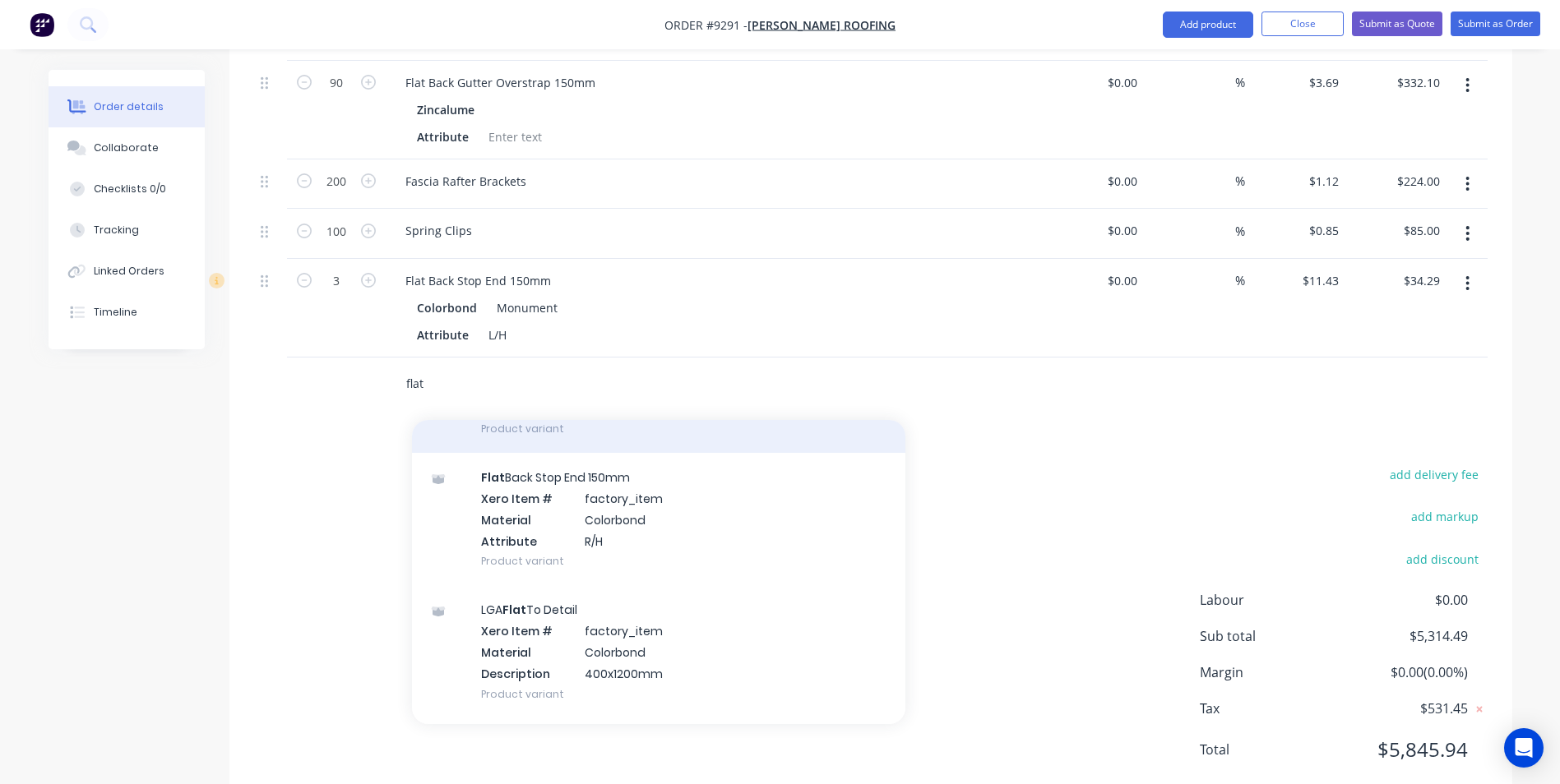
scroll to position [1808, 0]
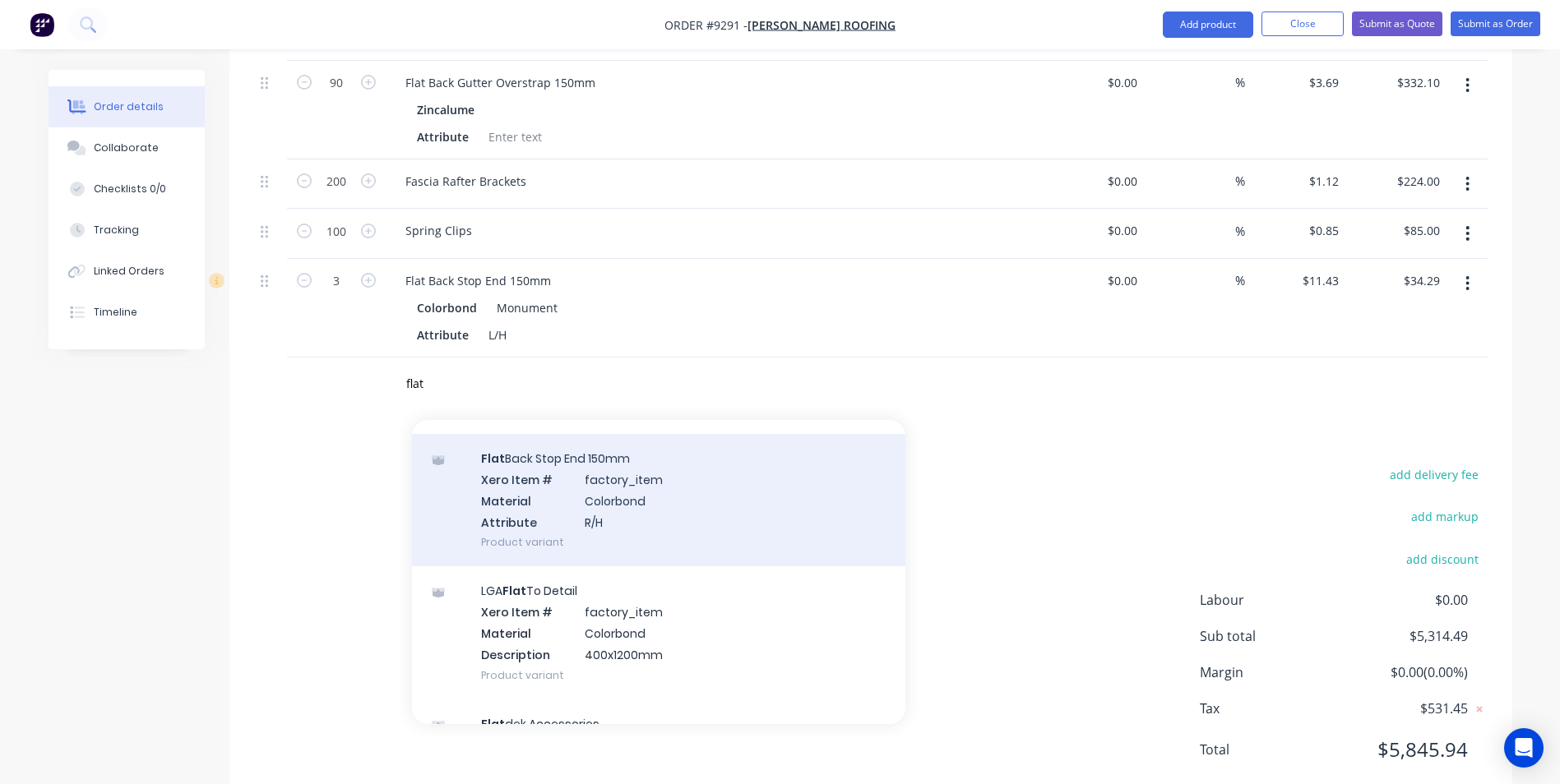
click at [667, 487] on div "Flat Back Stop End 150mm Xero Item # factory_item Material Colorbond Attribute …" at bounding box center [657, 500] width 493 height 132
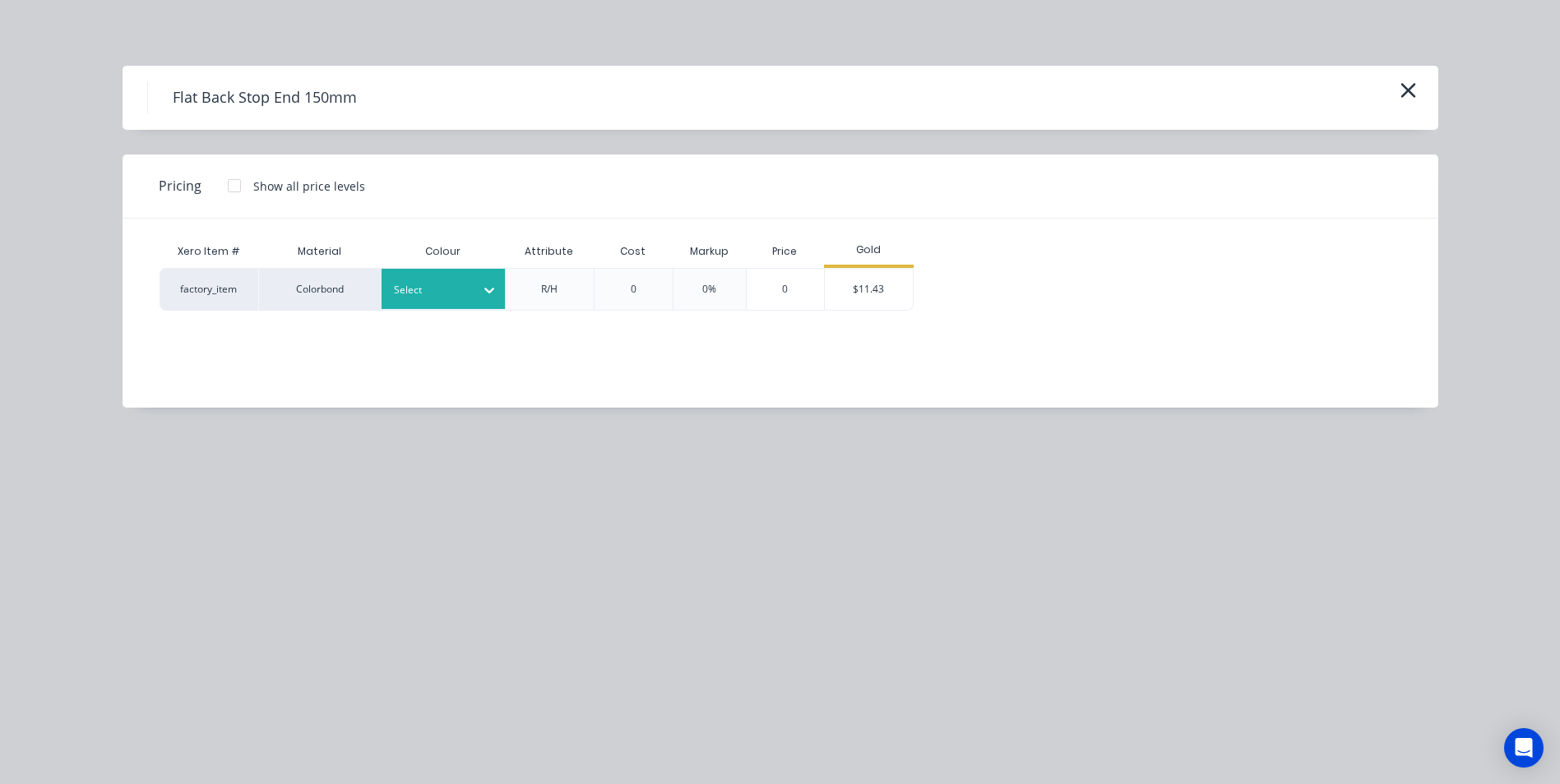
click at [467, 289] on div at bounding box center [430, 290] width 74 height 18
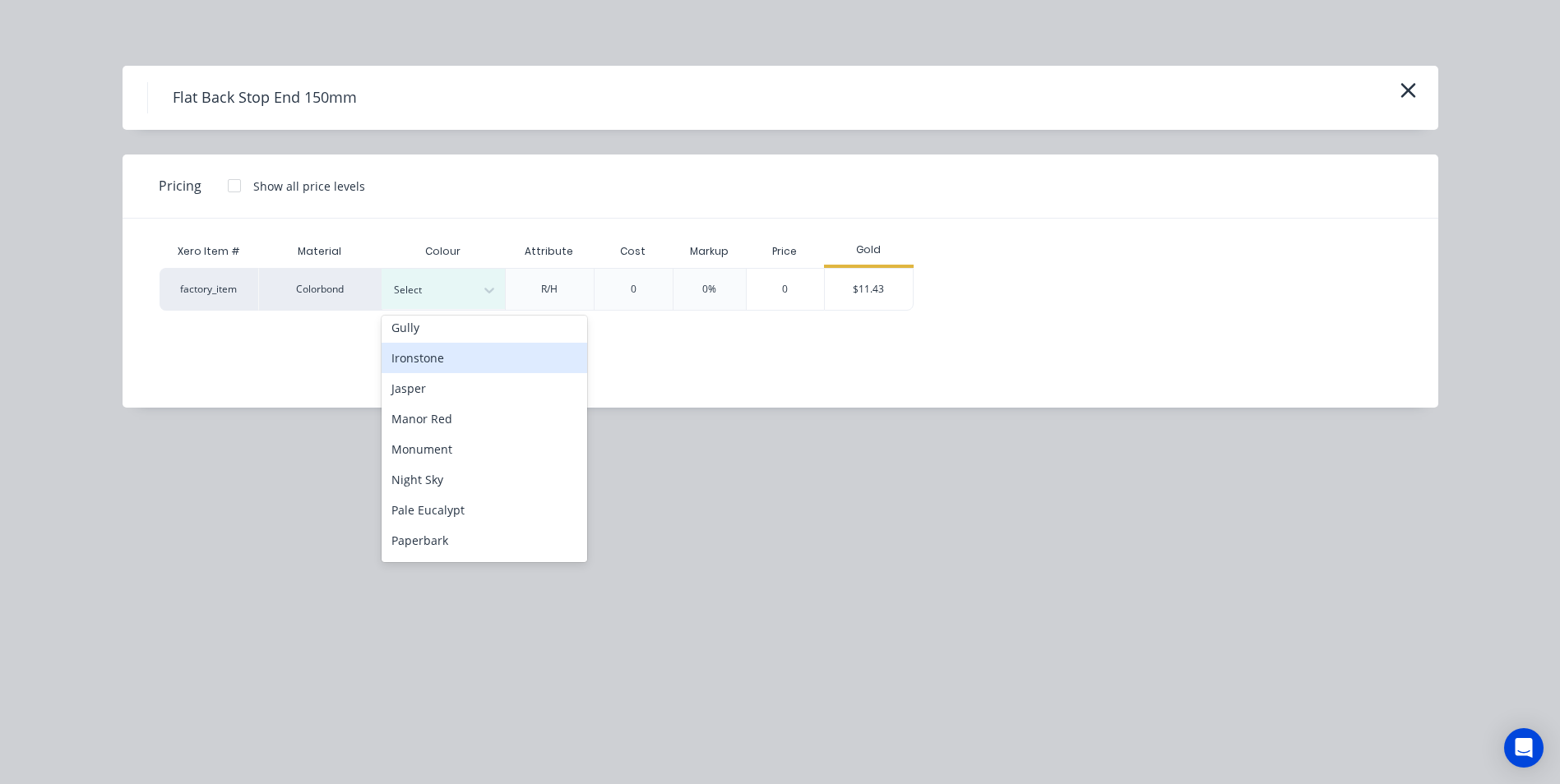
scroll to position [329, 0]
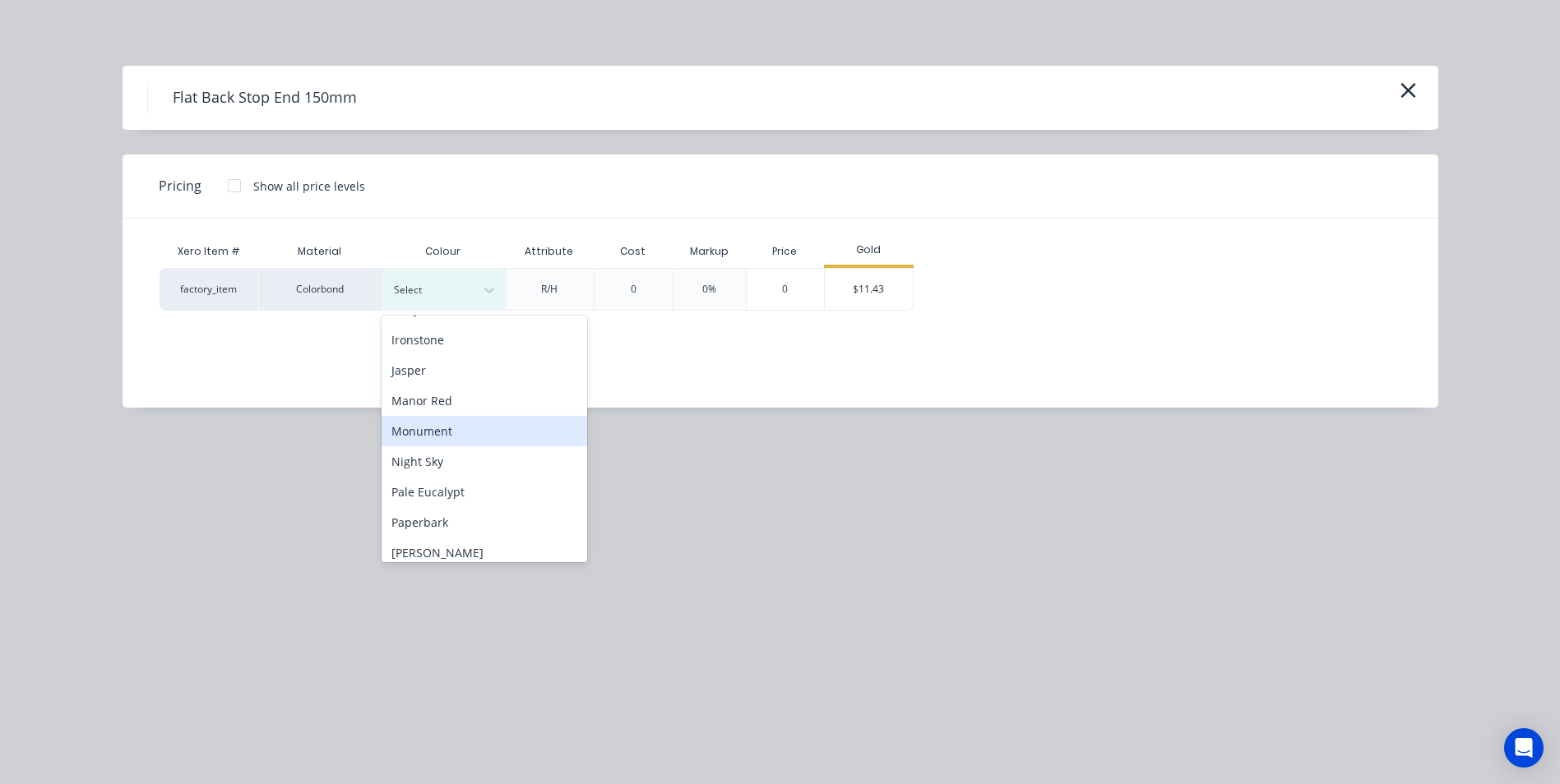
click at [465, 432] on div "Monument" at bounding box center [484, 431] width 206 height 30
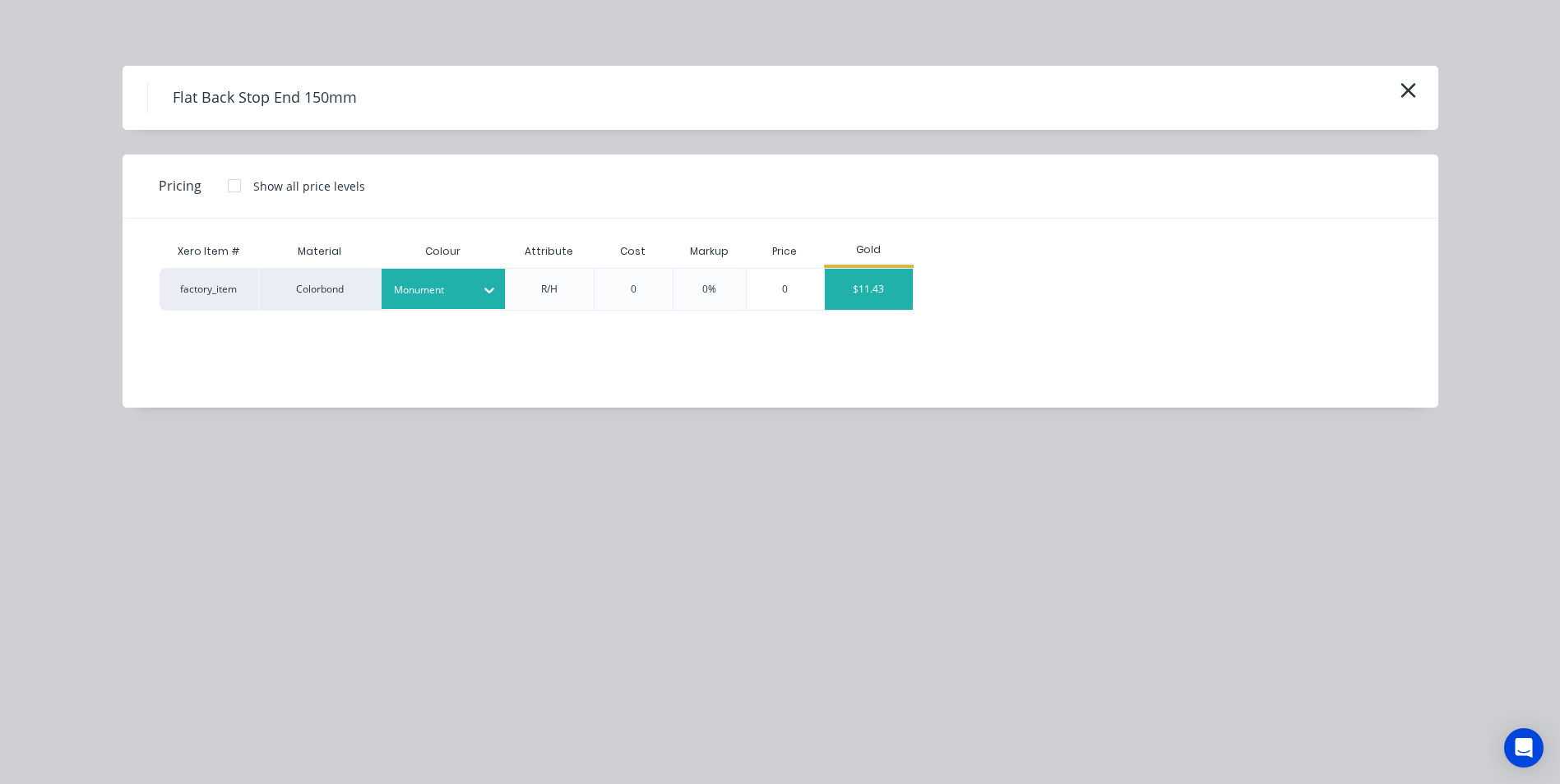
click at [852, 299] on div "$11.43" at bounding box center [869, 290] width 88 height 41
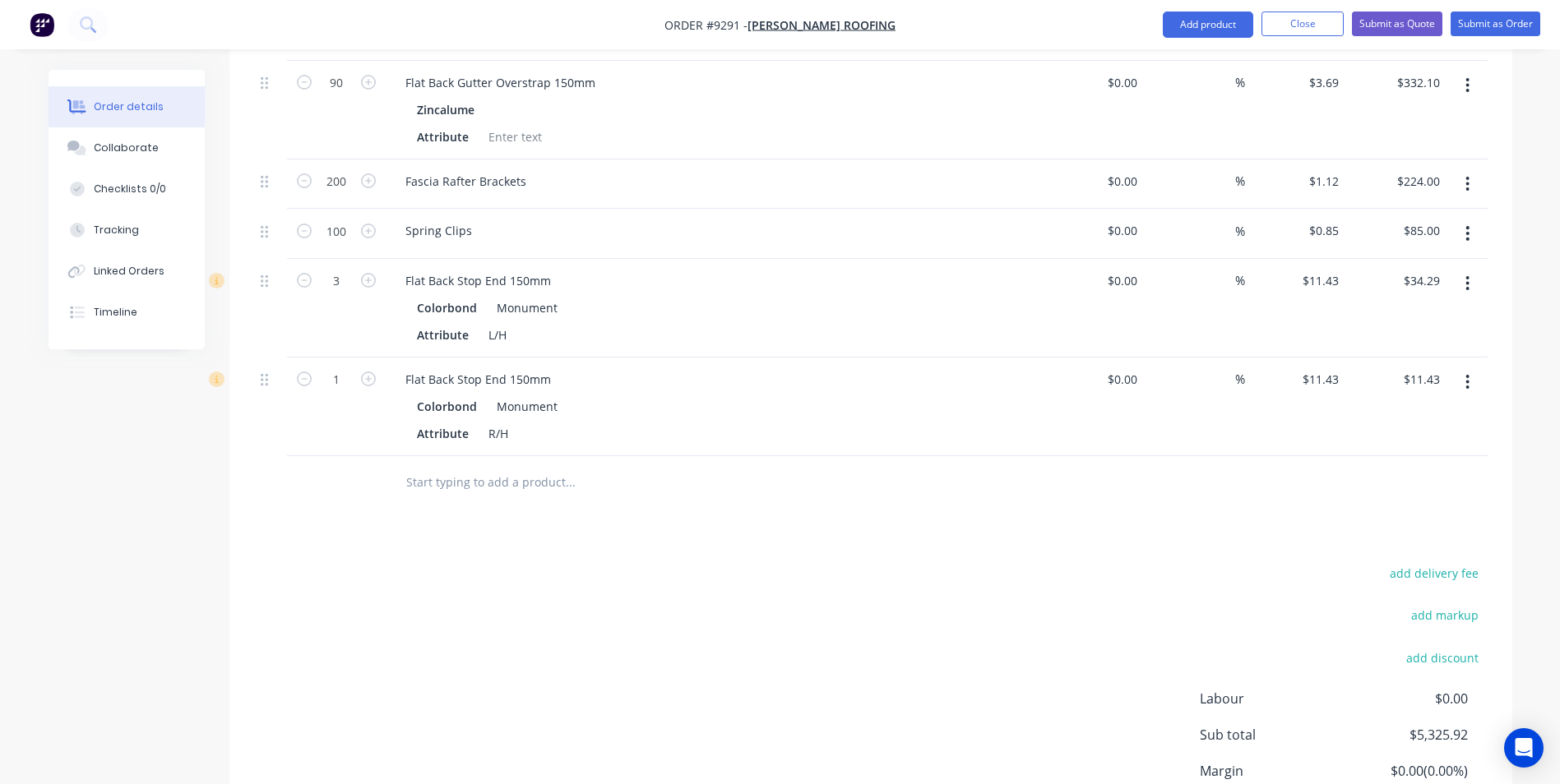
click at [378, 369] on button "button" at bounding box center [369, 377] width 21 height 17
click at [462, 466] on input "text" at bounding box center [570, 482] width 329 height 33
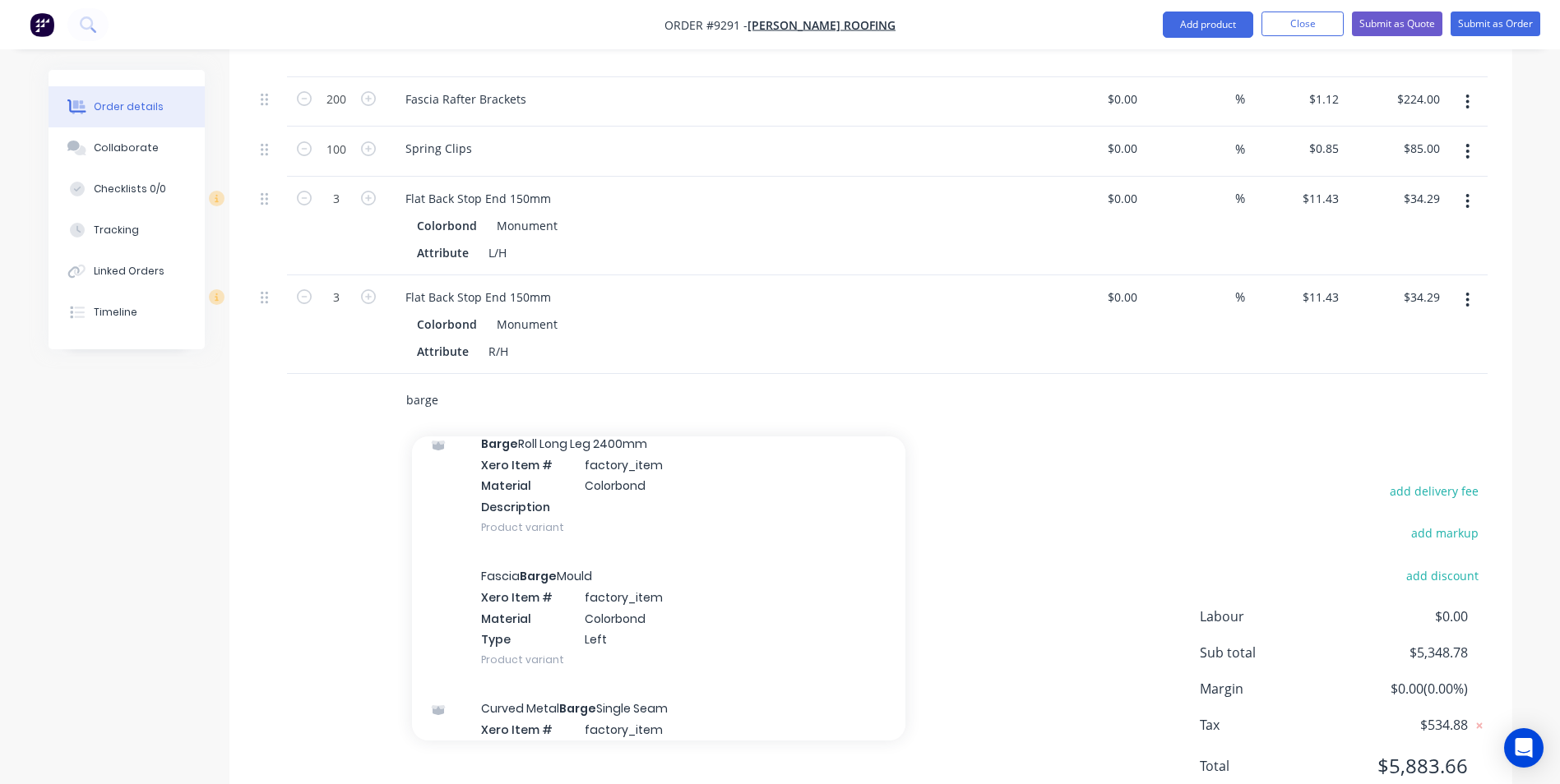
scroll to position [904, 0]
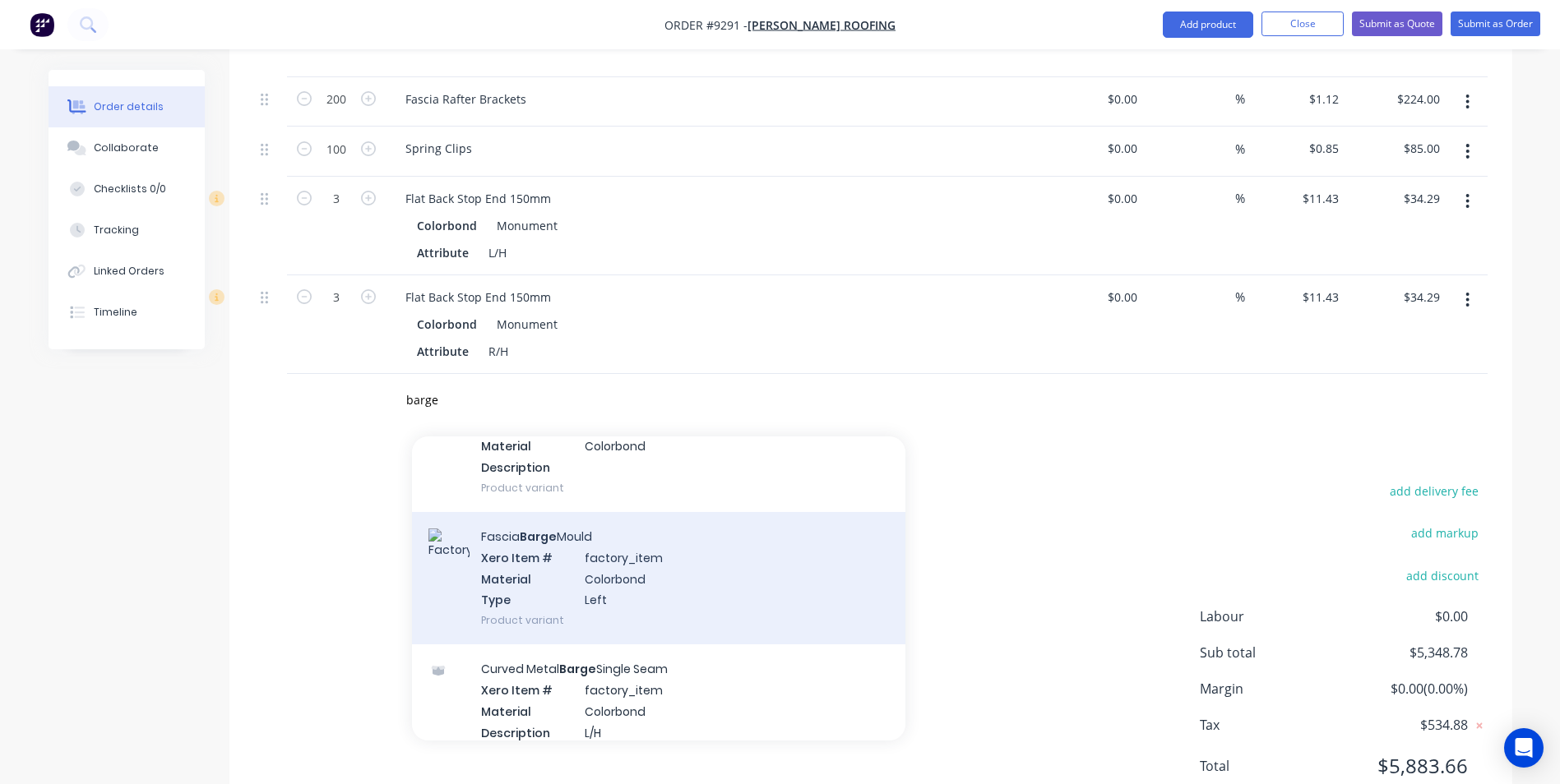
click at [597, 544] on div "Fascia Barge Mould Xero Item # factory_item Material Colorbond Type Left Produc…" at bounding box center [657, 578] width 493 height 132
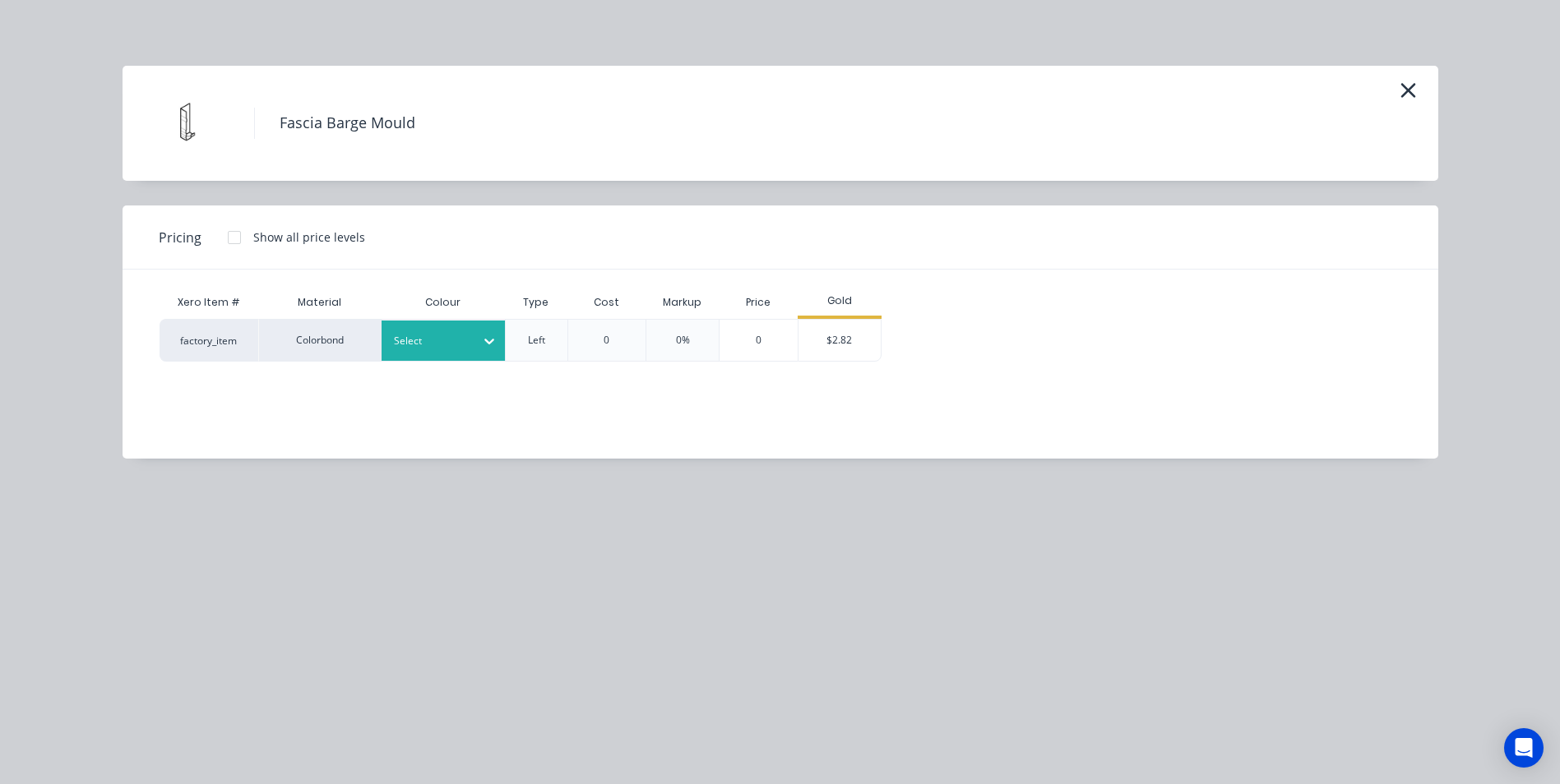
click at [461, 342] on div at bounding box center [430, 341] width 74 height 18
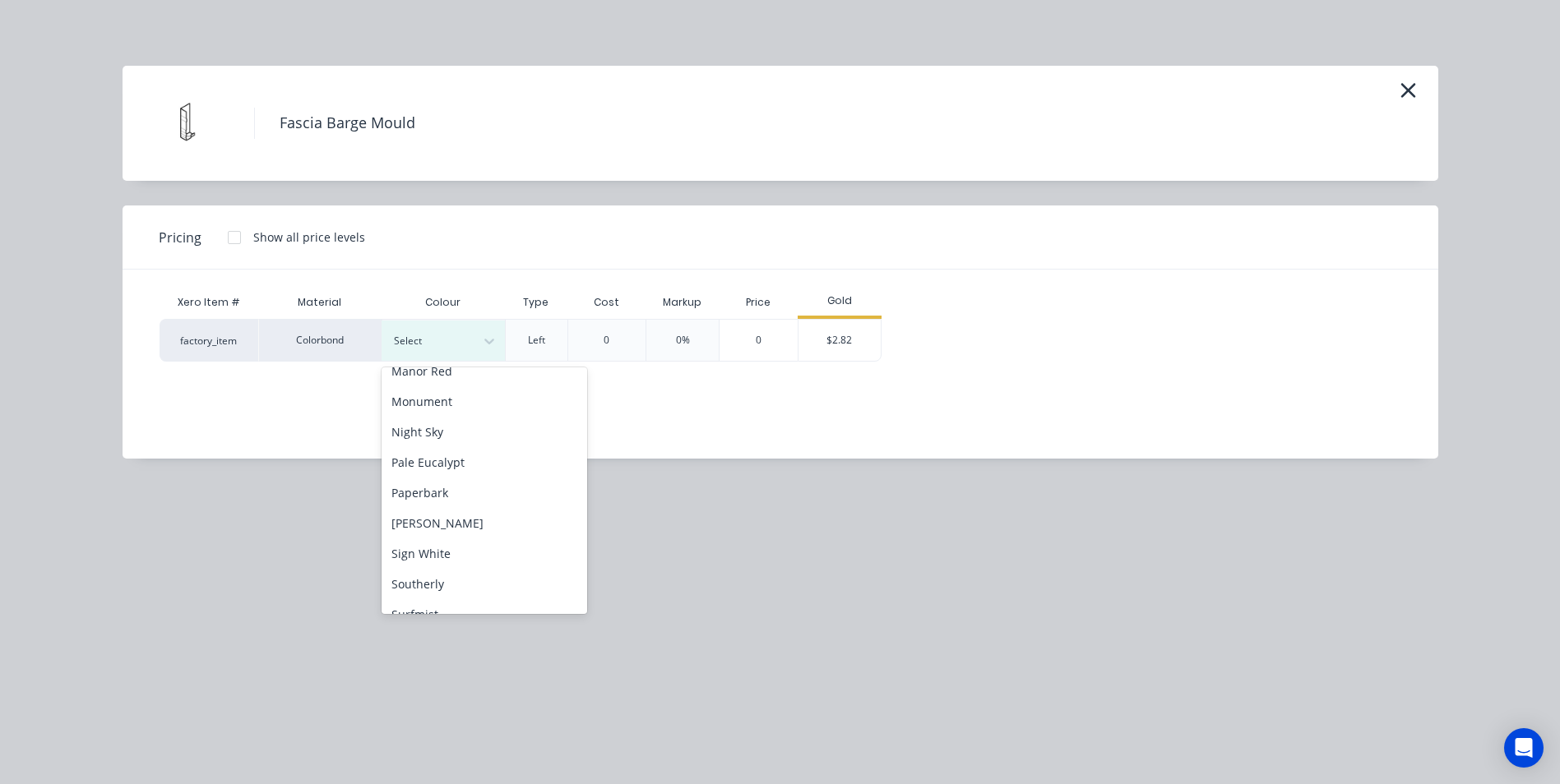
scroll to position [411, 0]
click at [457, 405] on div "Monument" at bounding box center [484, 400] width 206 height 30
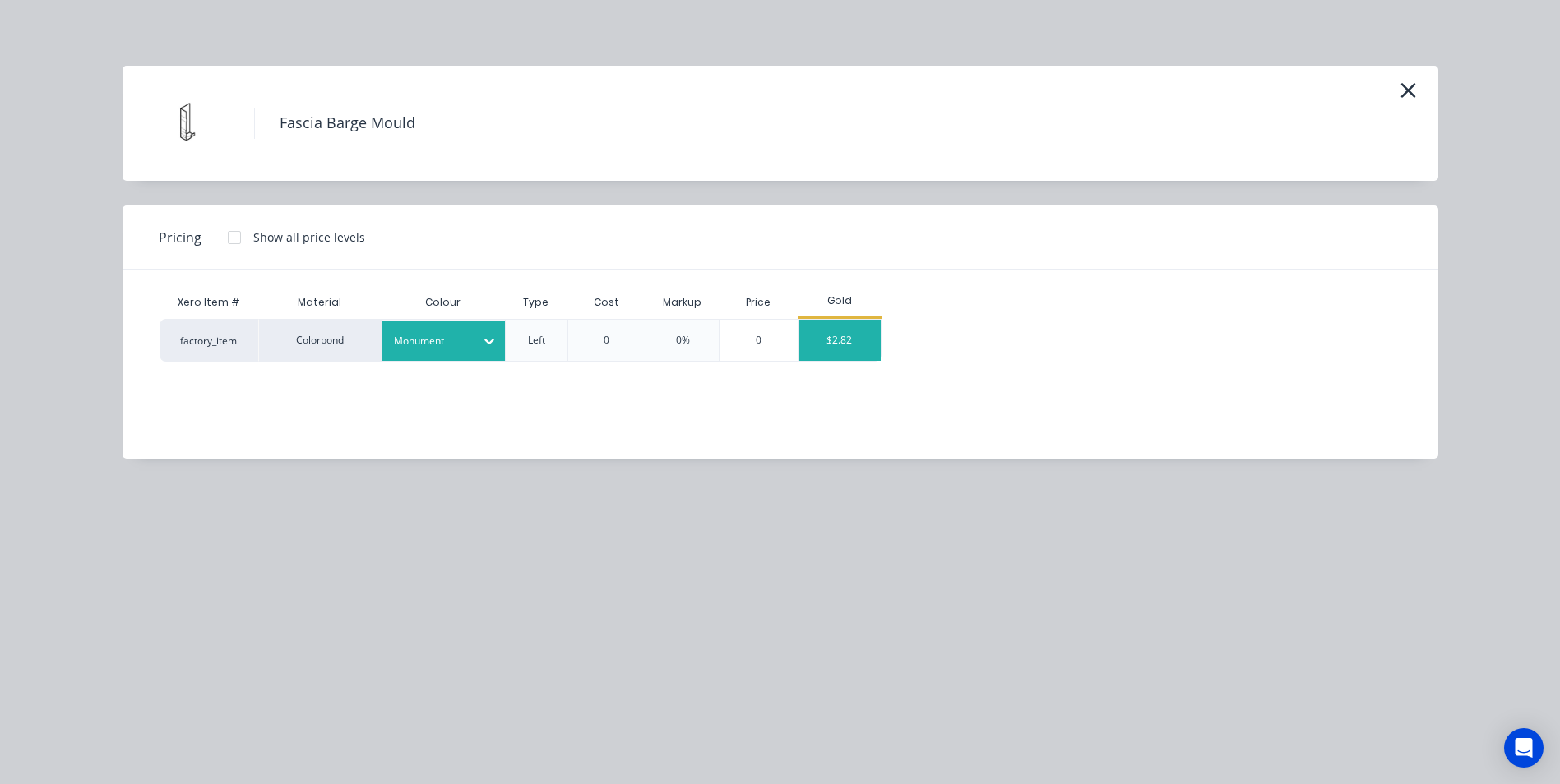
click at [828, 349] on div "$2.82" at bounding box center [839, 341] width 82 height 41
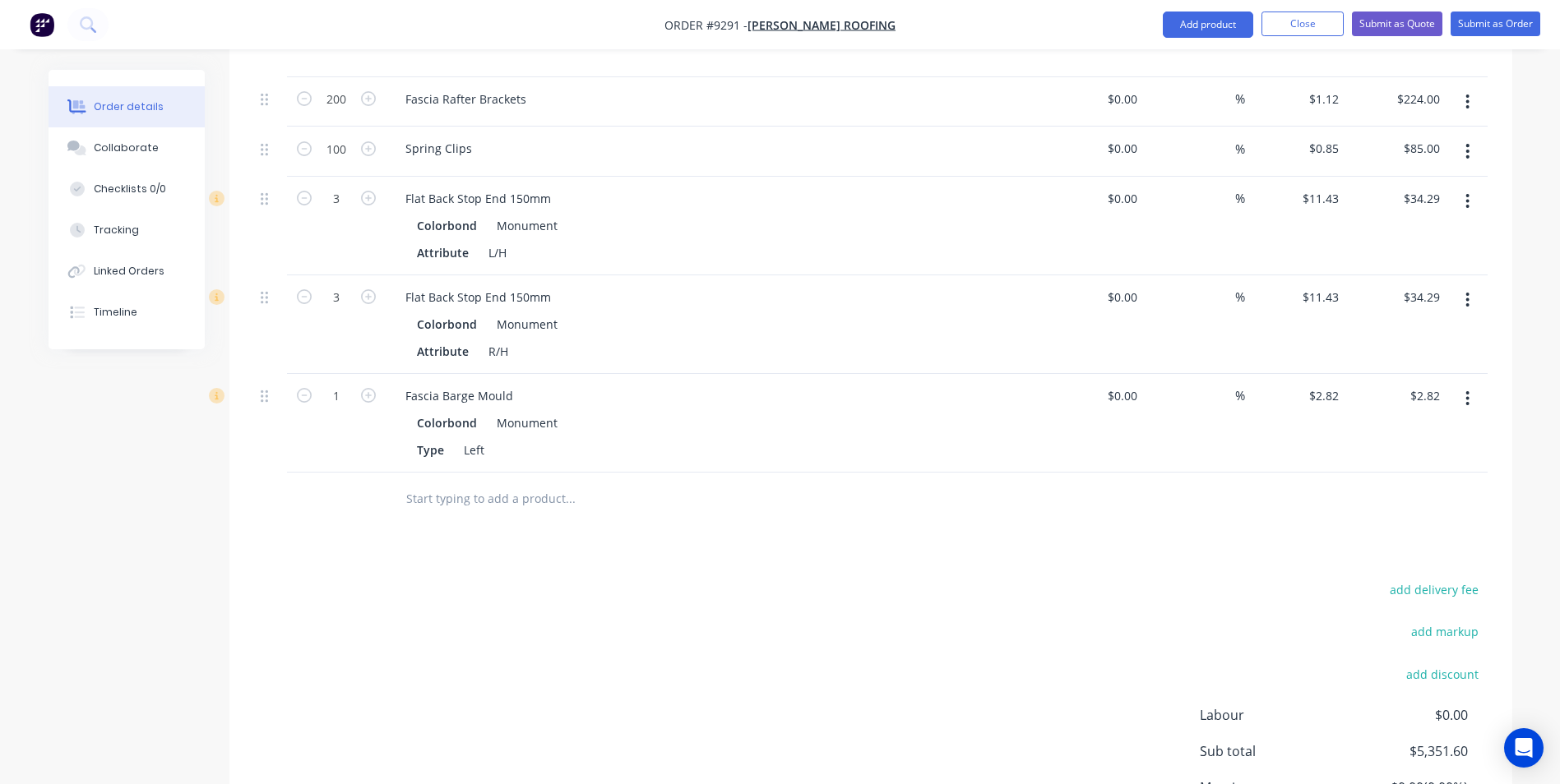
click at [445, 483] on input "text" at bounding box center [570, 499] width 329 height 33
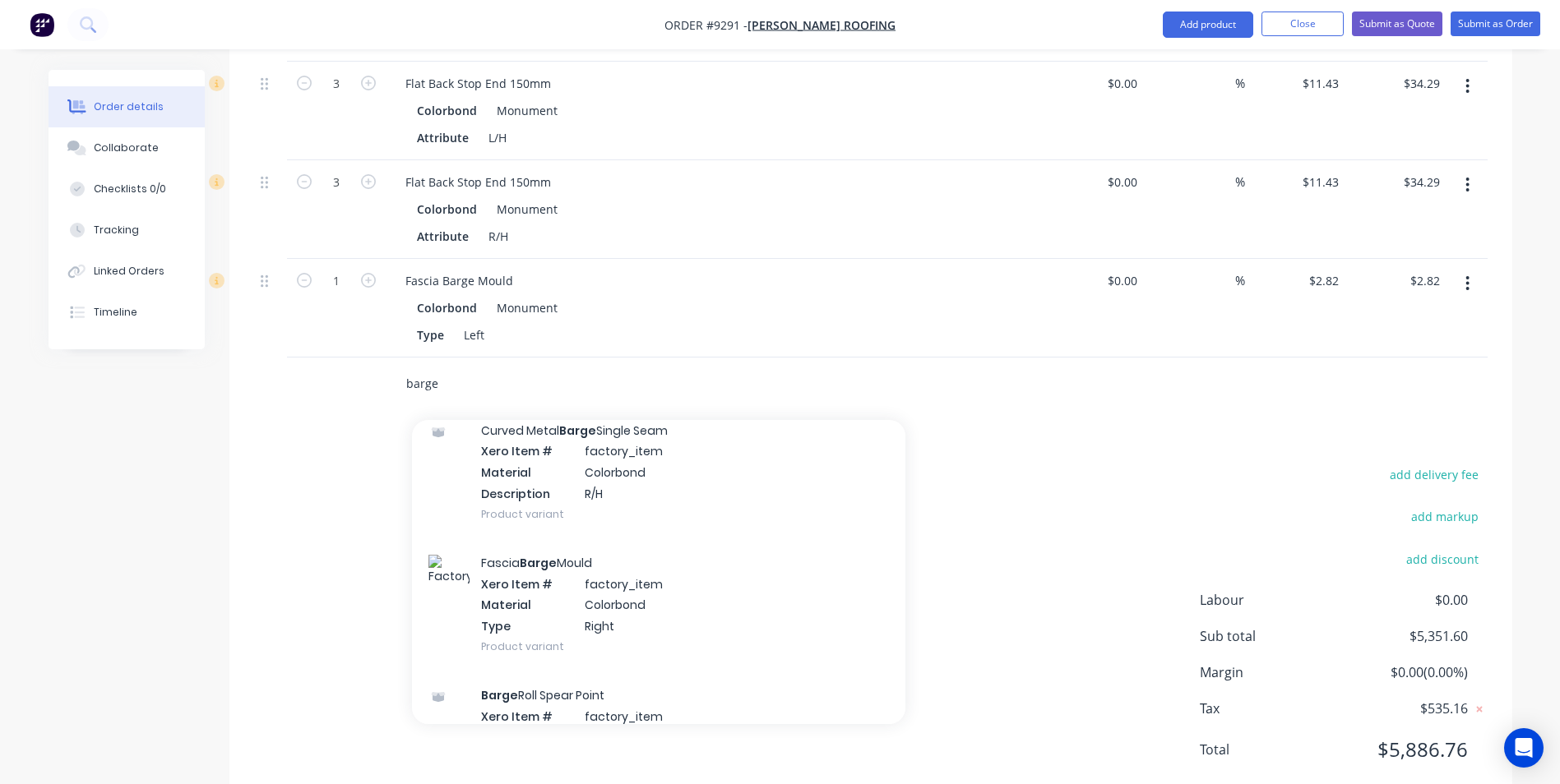
scroll to position [1396, 0]
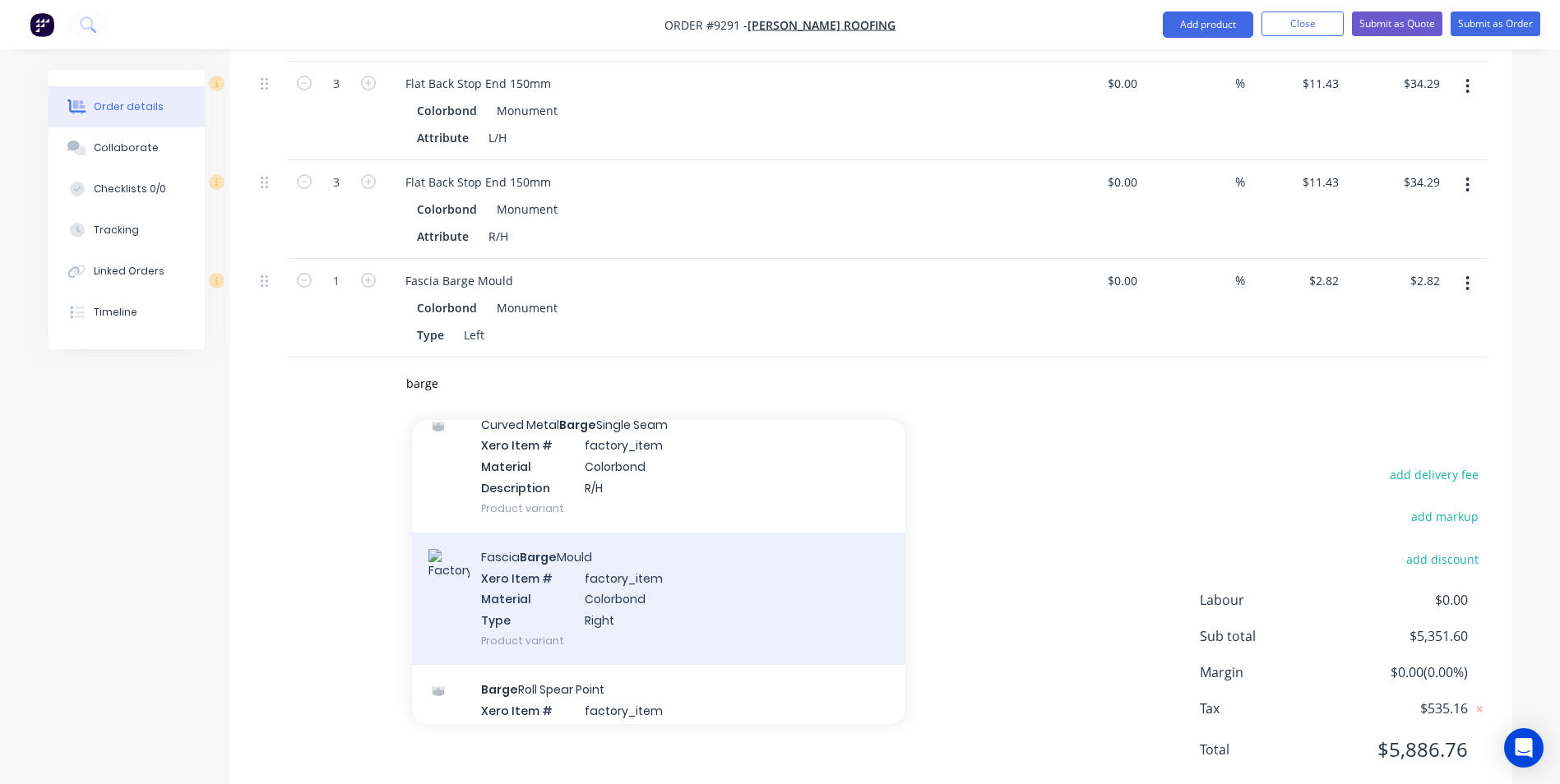
click at [622, 547] on div "Fascia Barge Mould Xero Item # factory_item Material Colorbond Type Right Produ…" at bounding box center [657, 599] width 493 height 132
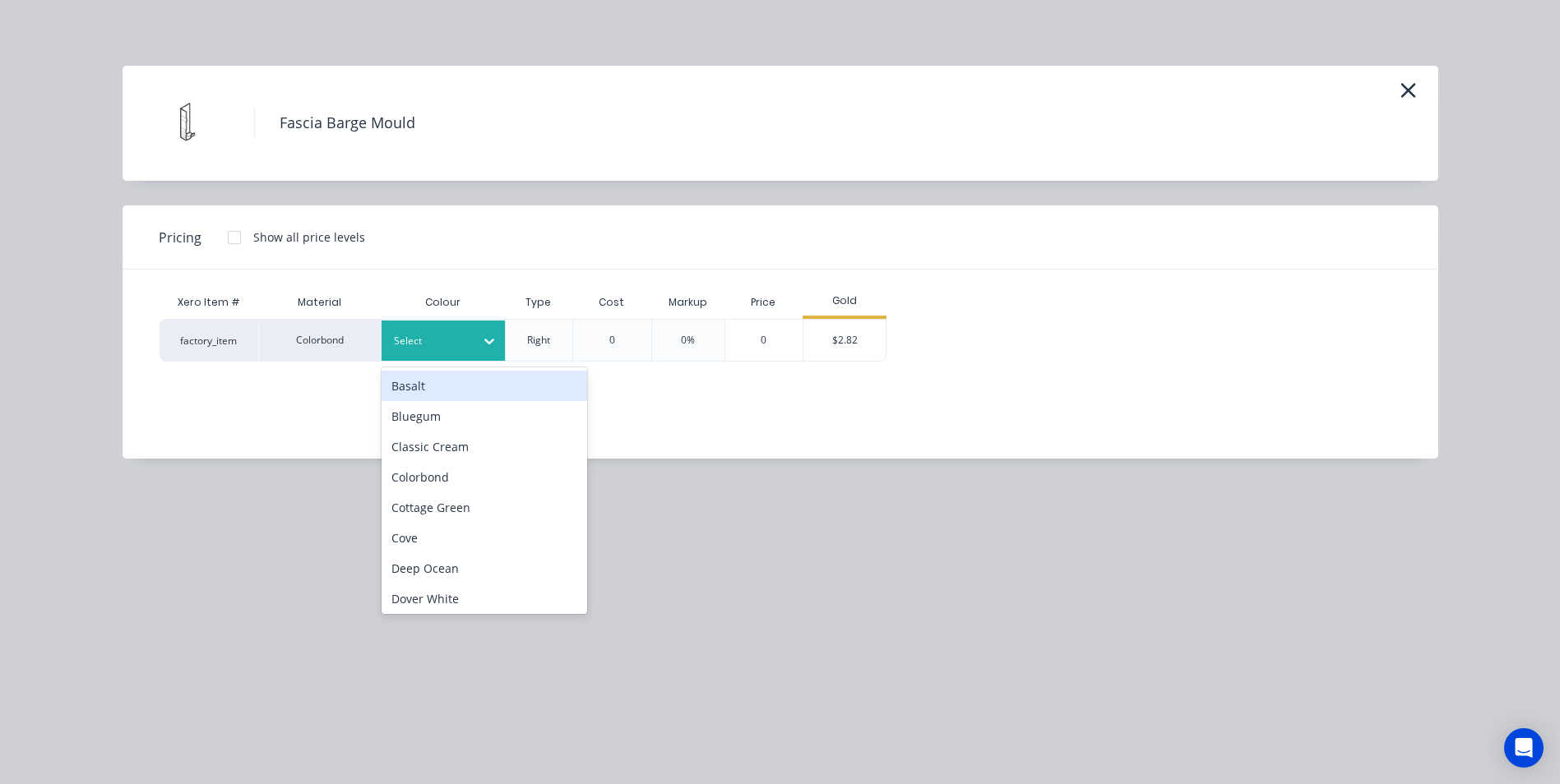
click at [468, 341] on div "Select" at bounding box center [428, 341] width 92 height 21
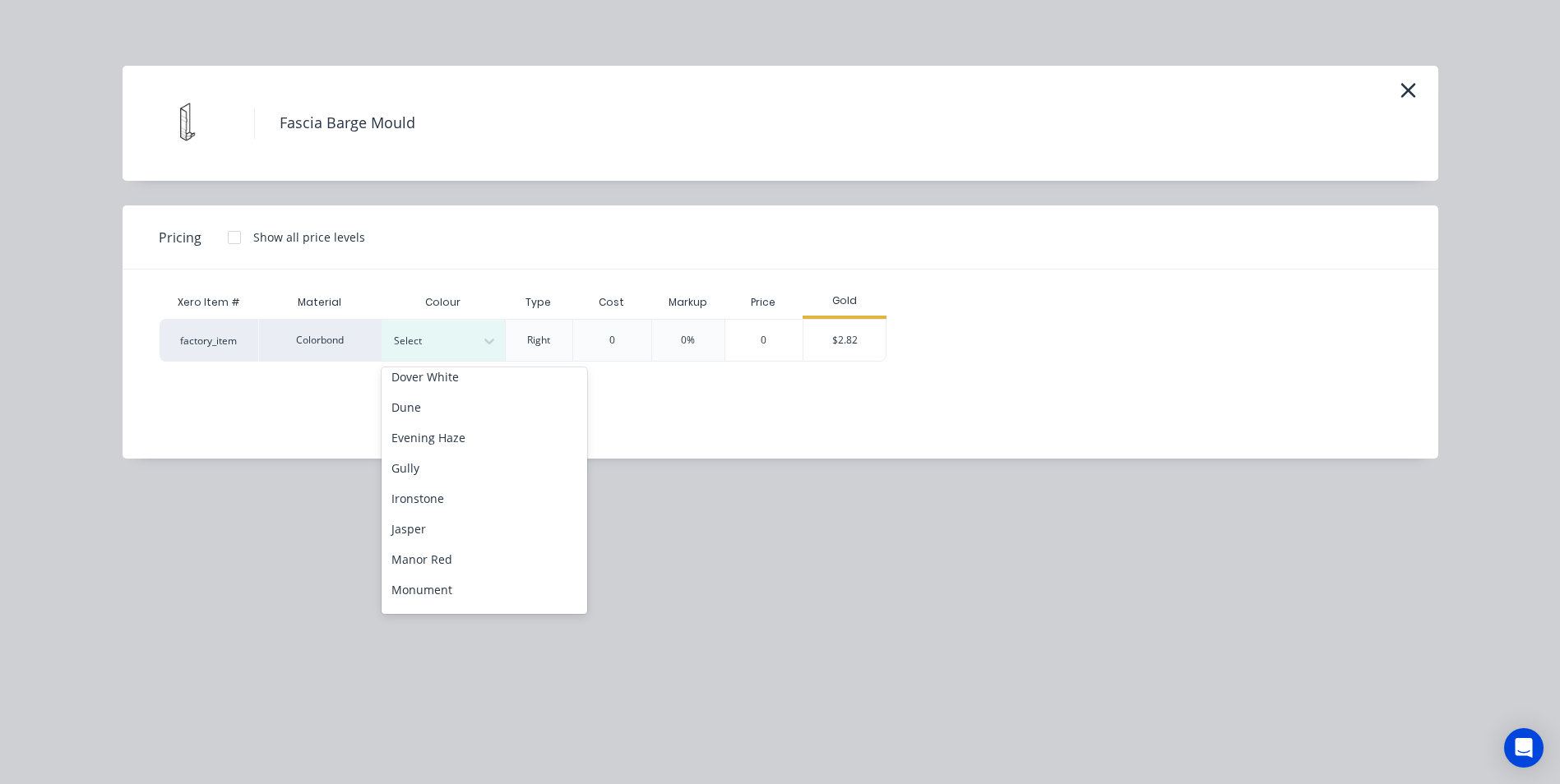
scroll to position [247, 0]
drag, startPoint x: 466, startPoint y: 568, endPoint x: 625, endPoint y: 459, distance: 192.8
click at [466, 567] on div "Monument" at bounding box center [484, 565] width 206 height 30
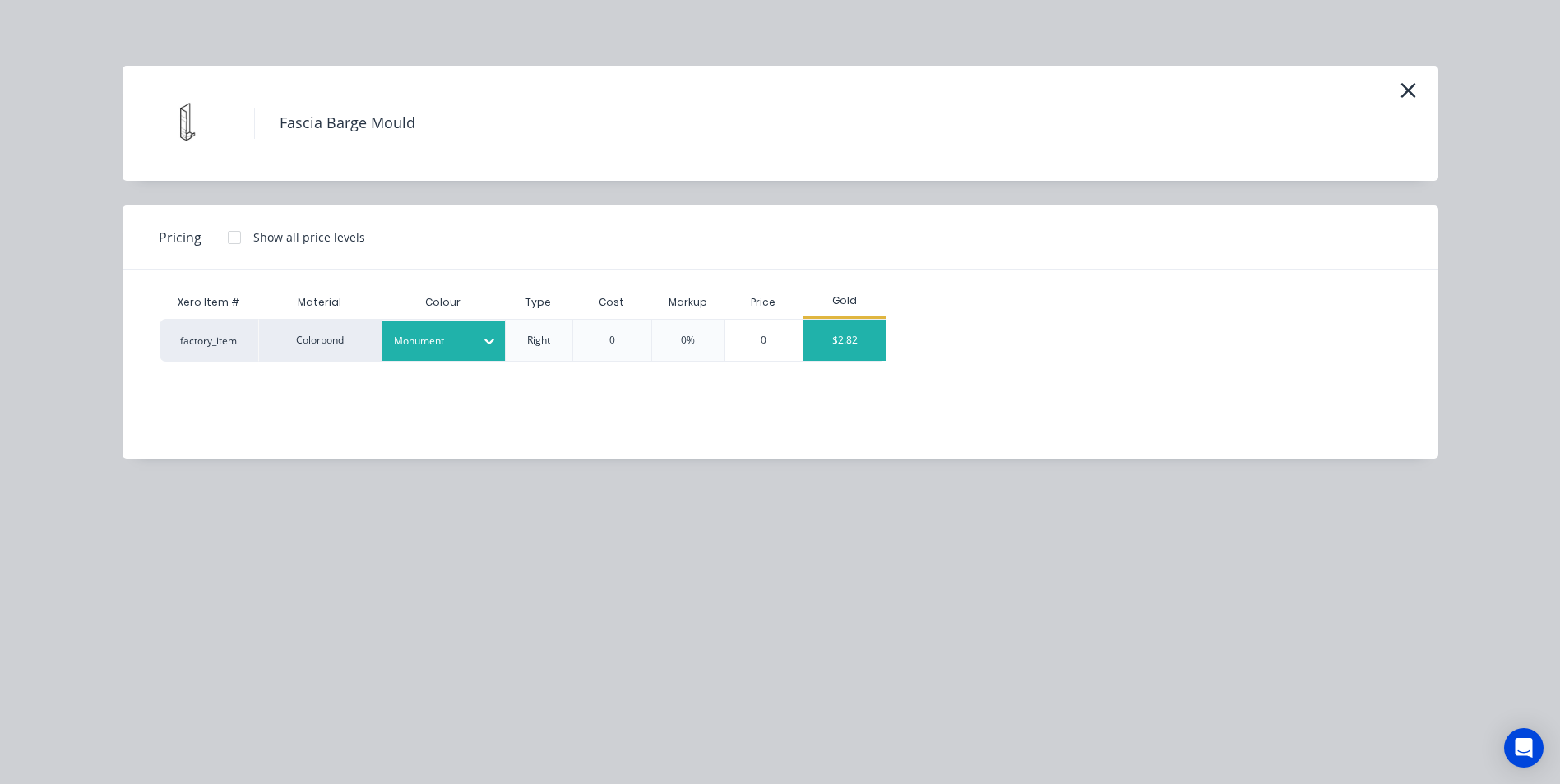
click at [824, 341] on div "$2.82" at bounding box center [844, 341] width 82 height 41
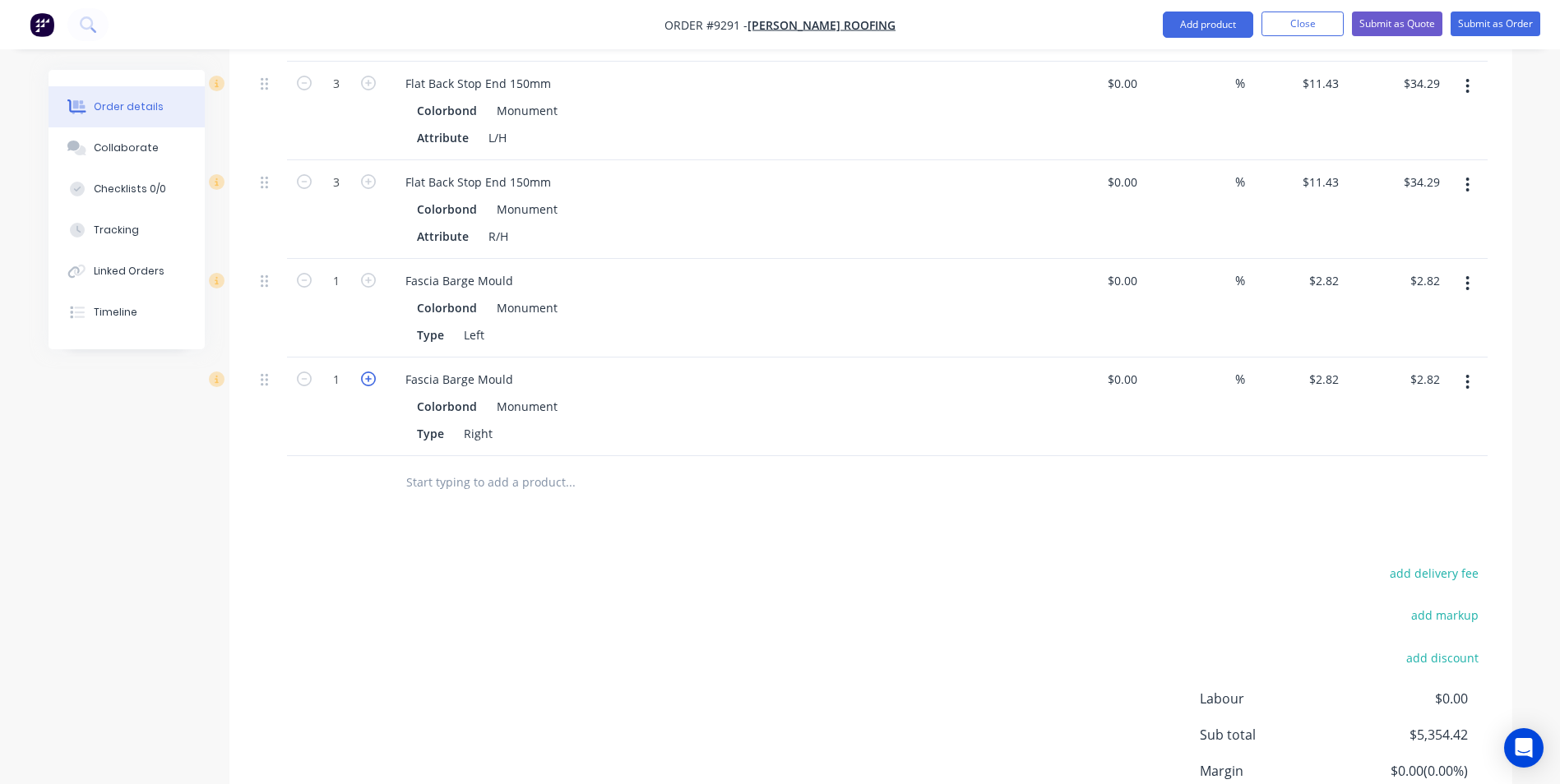
click at [373, 371] on icon "button" at bounding box center [368, 378] width 15 height 15
click at [371, 371] on icon "button" at bounding box center [368, 378] width 15 height 15
click at [370, 371] on icon "button" at bounding box center [368, 378] width 15 height 15
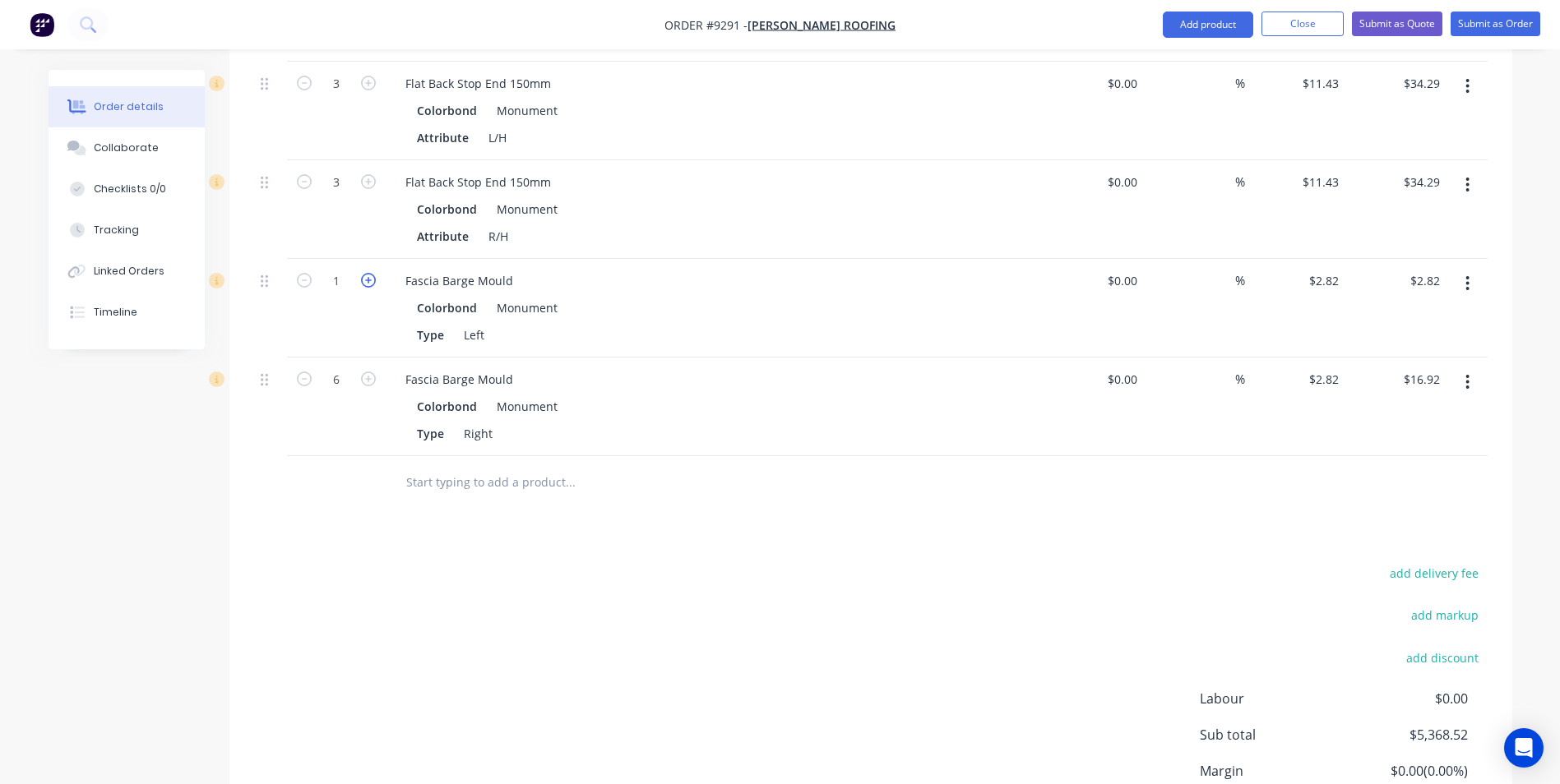
click at [364, 273] on icon "button" at bounding box center [368, 280] width 15 height 15
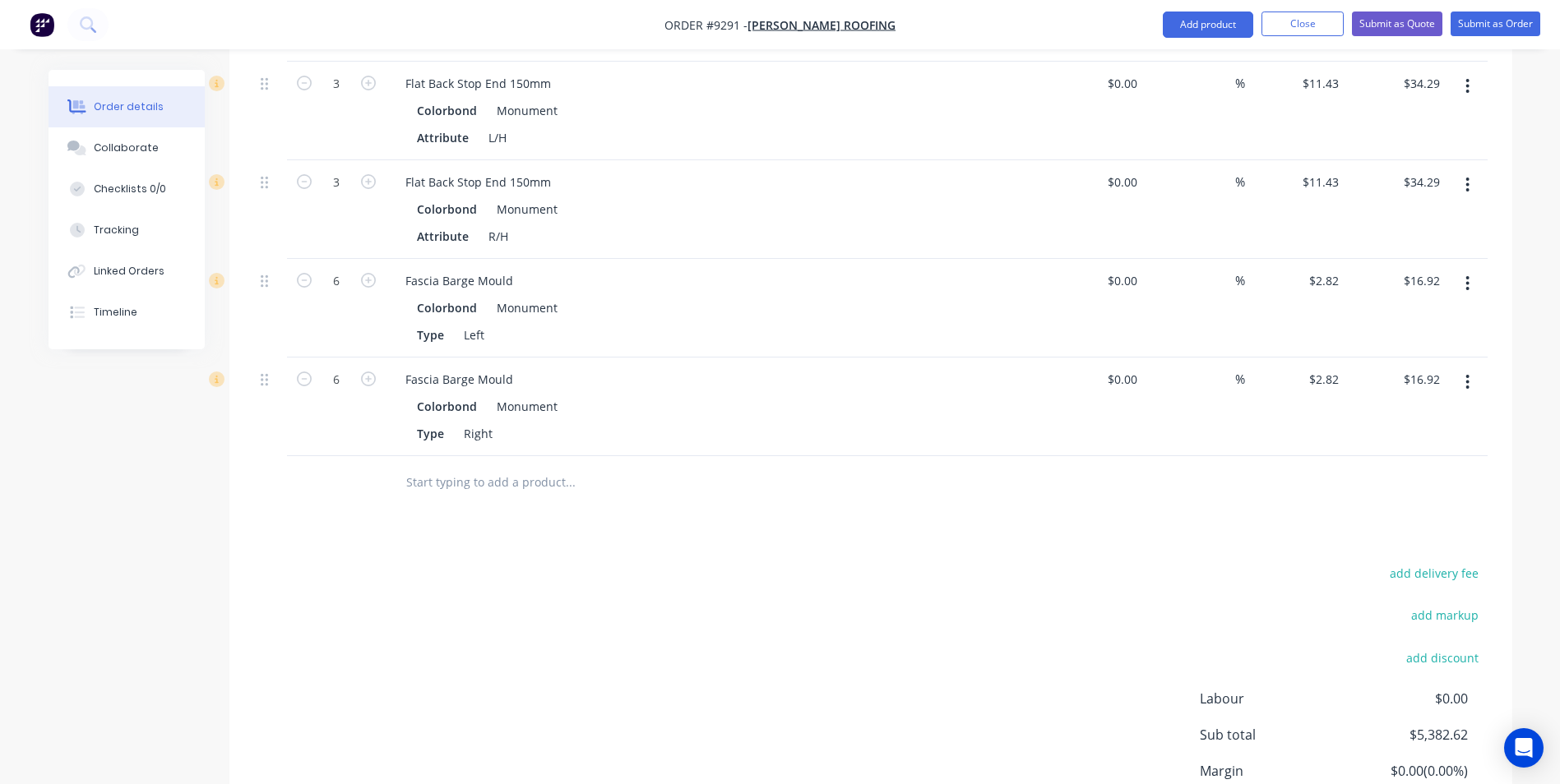
click at [430, 466] on input "text" at bounding box center [570, 482] width 329 height 33
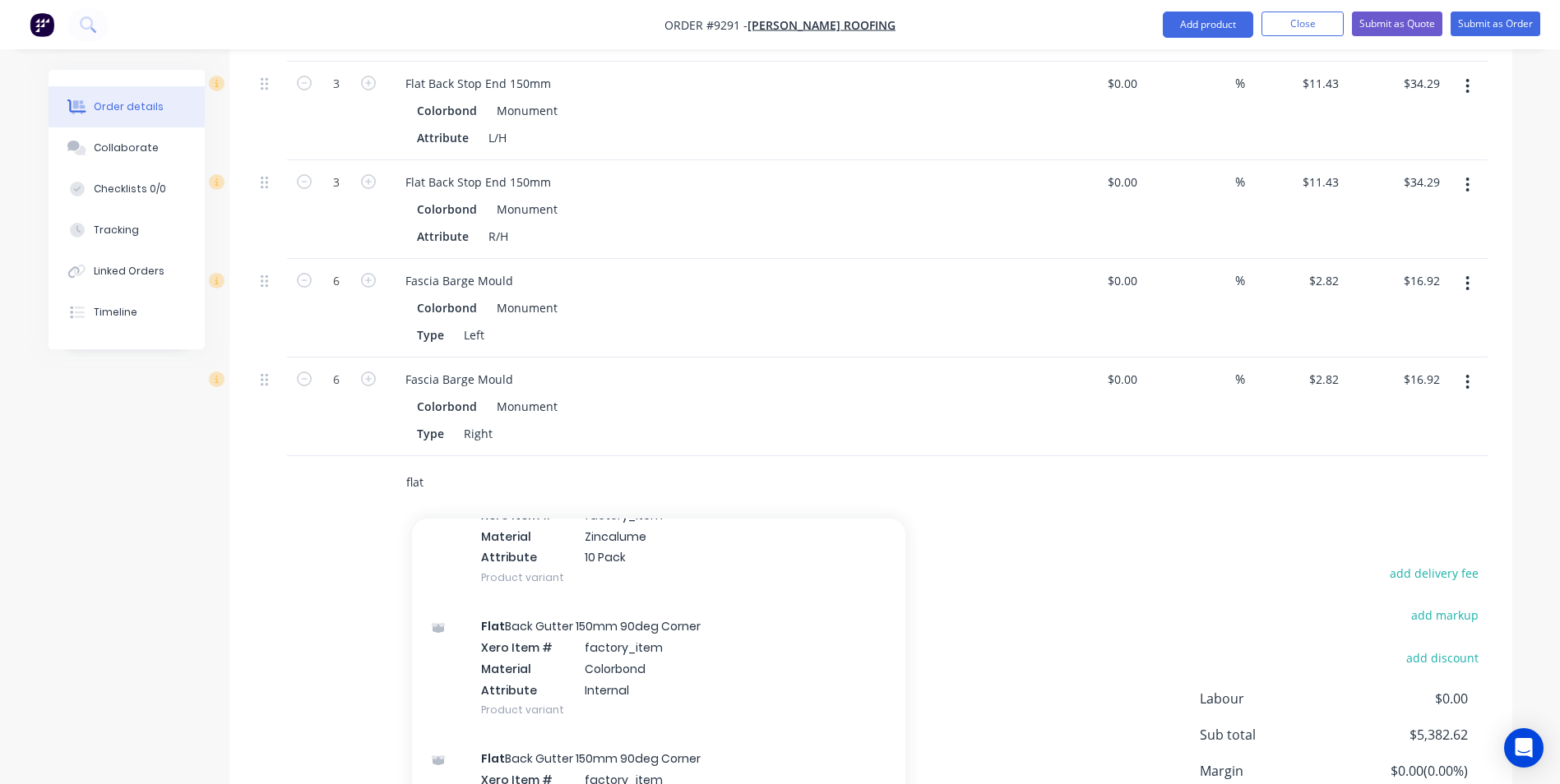
scroll to position [2054, 0]
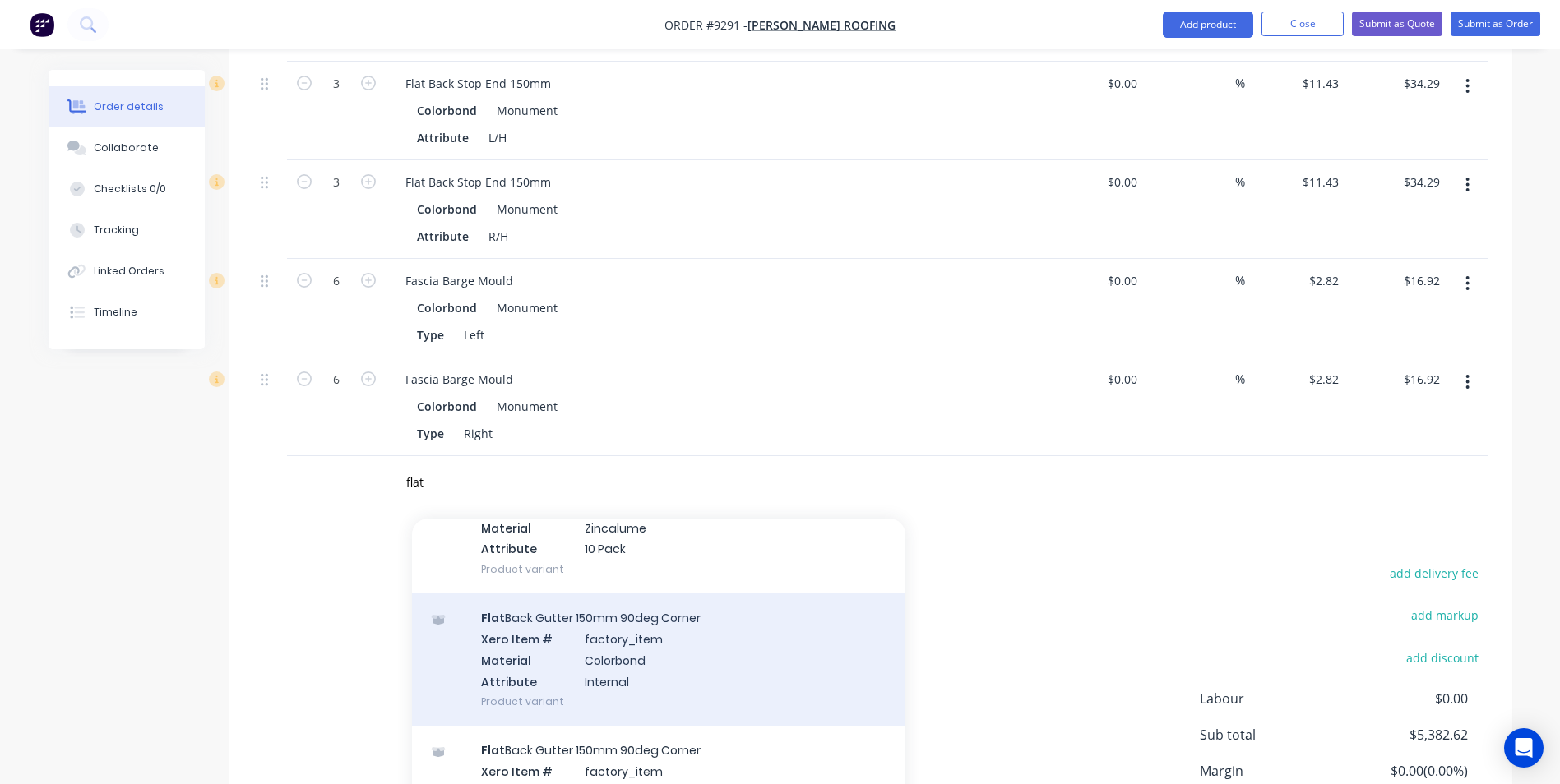
click at [632, 623] on div "Flat Back Gutter 150mm 90deg Corner Xero Item # factory_item Material Colorbond…" at bounding box center [657, 660] width 493 height 132
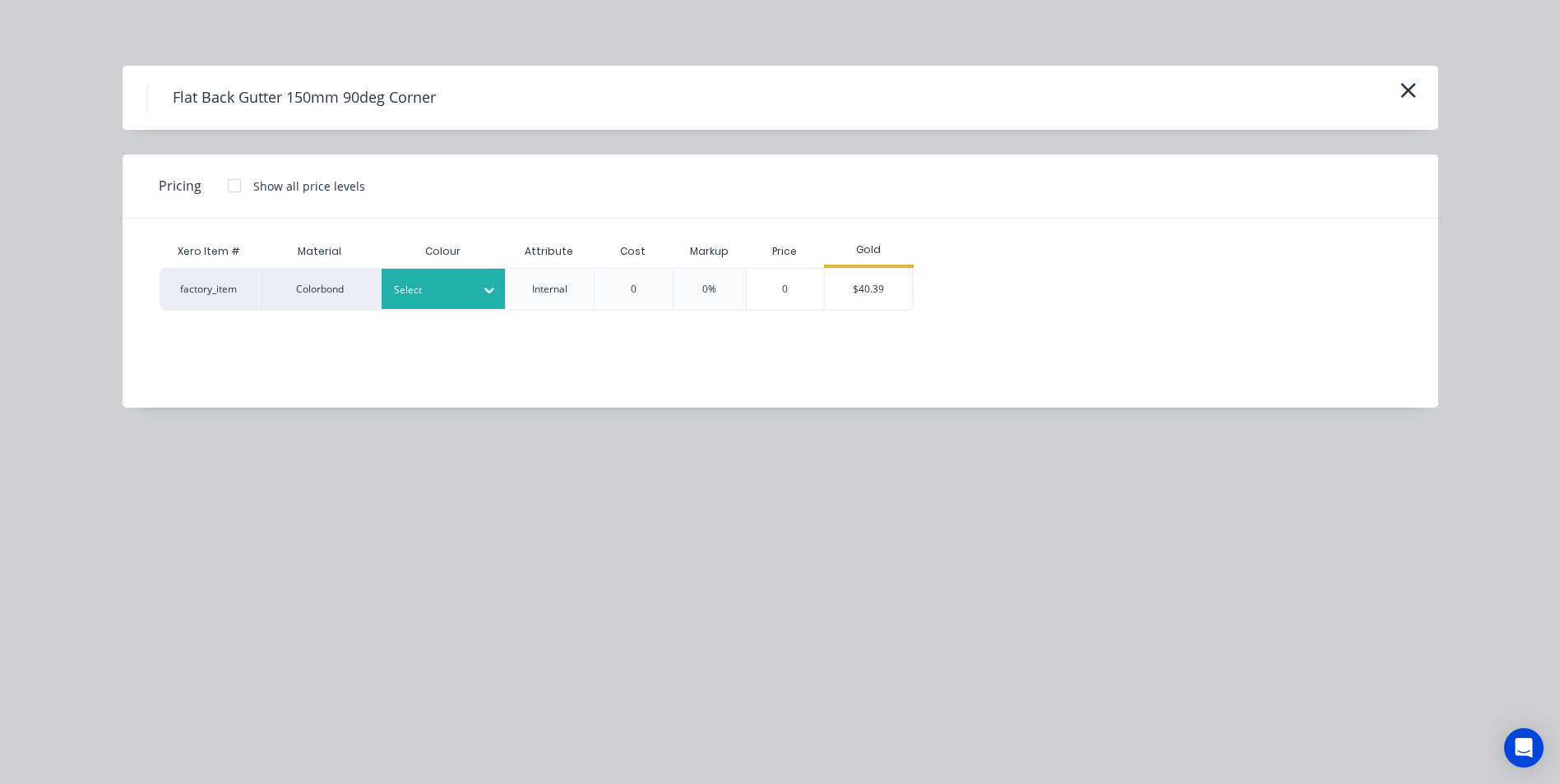
click at [460, 284] on div at bounding box center [430, 290] width 74 height 18
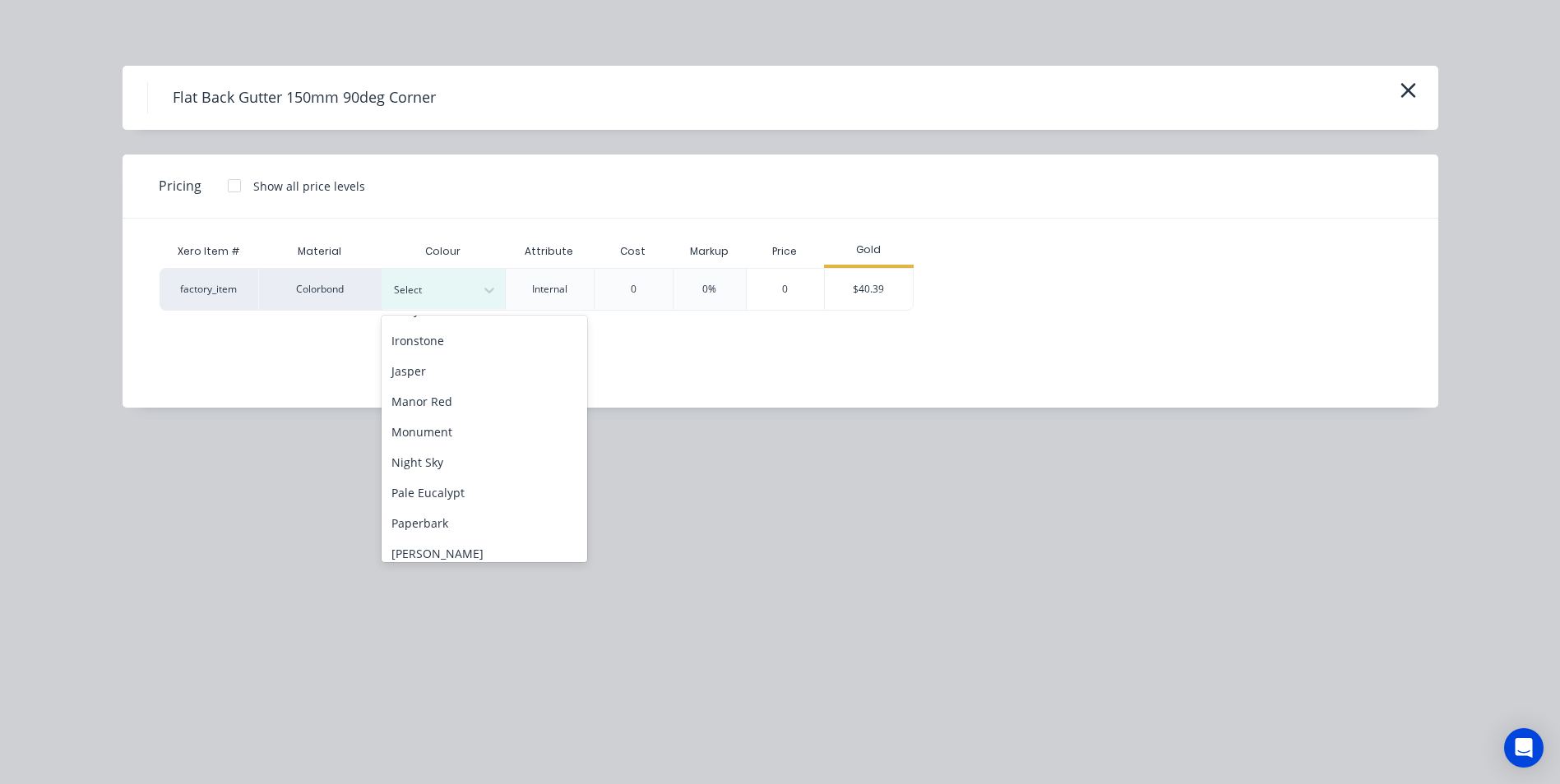
scroll to position [329, 0]
click at [449, 431] on div "Monument" at bounding box center [484, 431] width 206 height 30
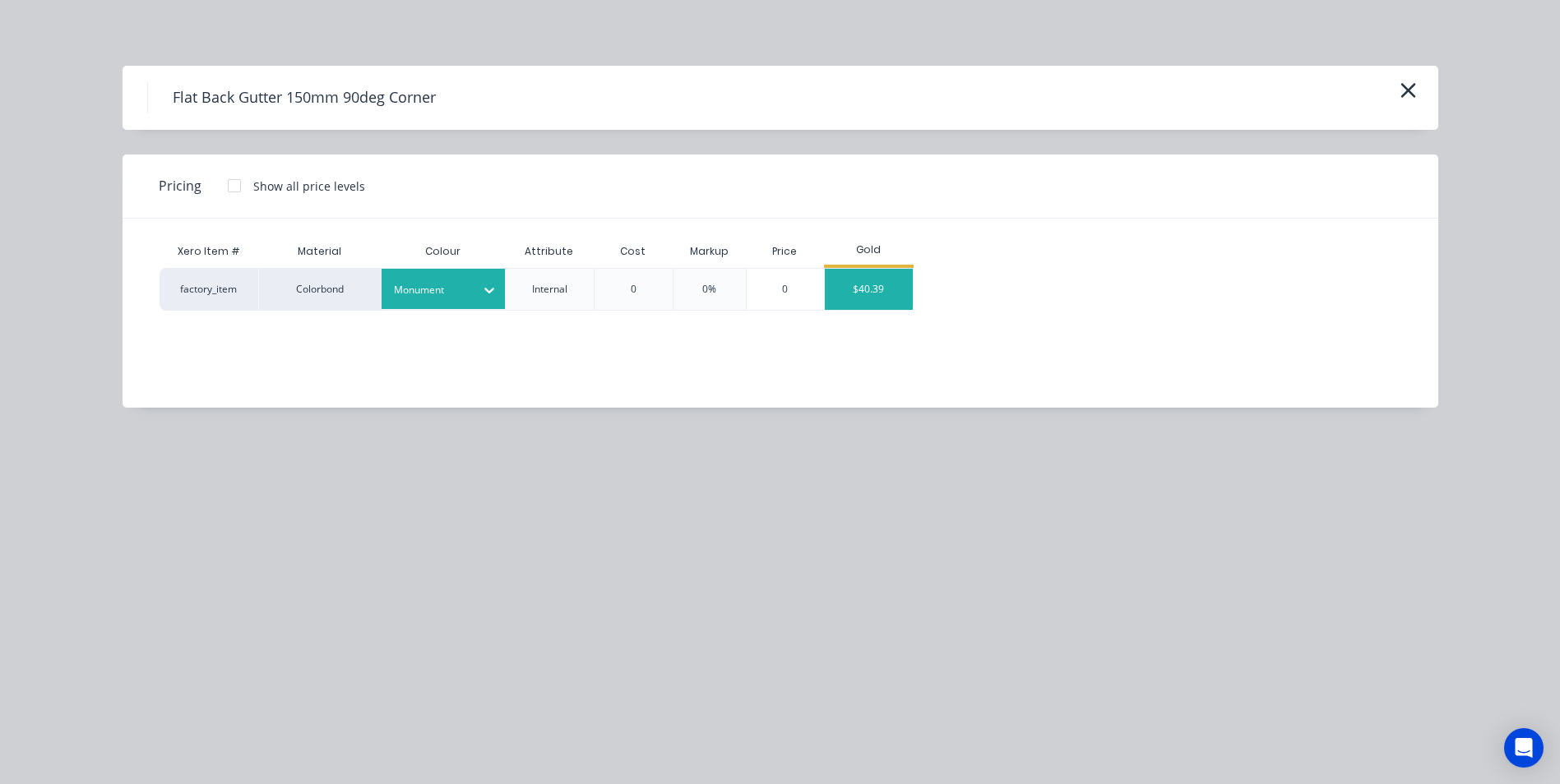
click at [855, 299] on div "$40.39" at bounding box center [869, 290] width 88 height 41
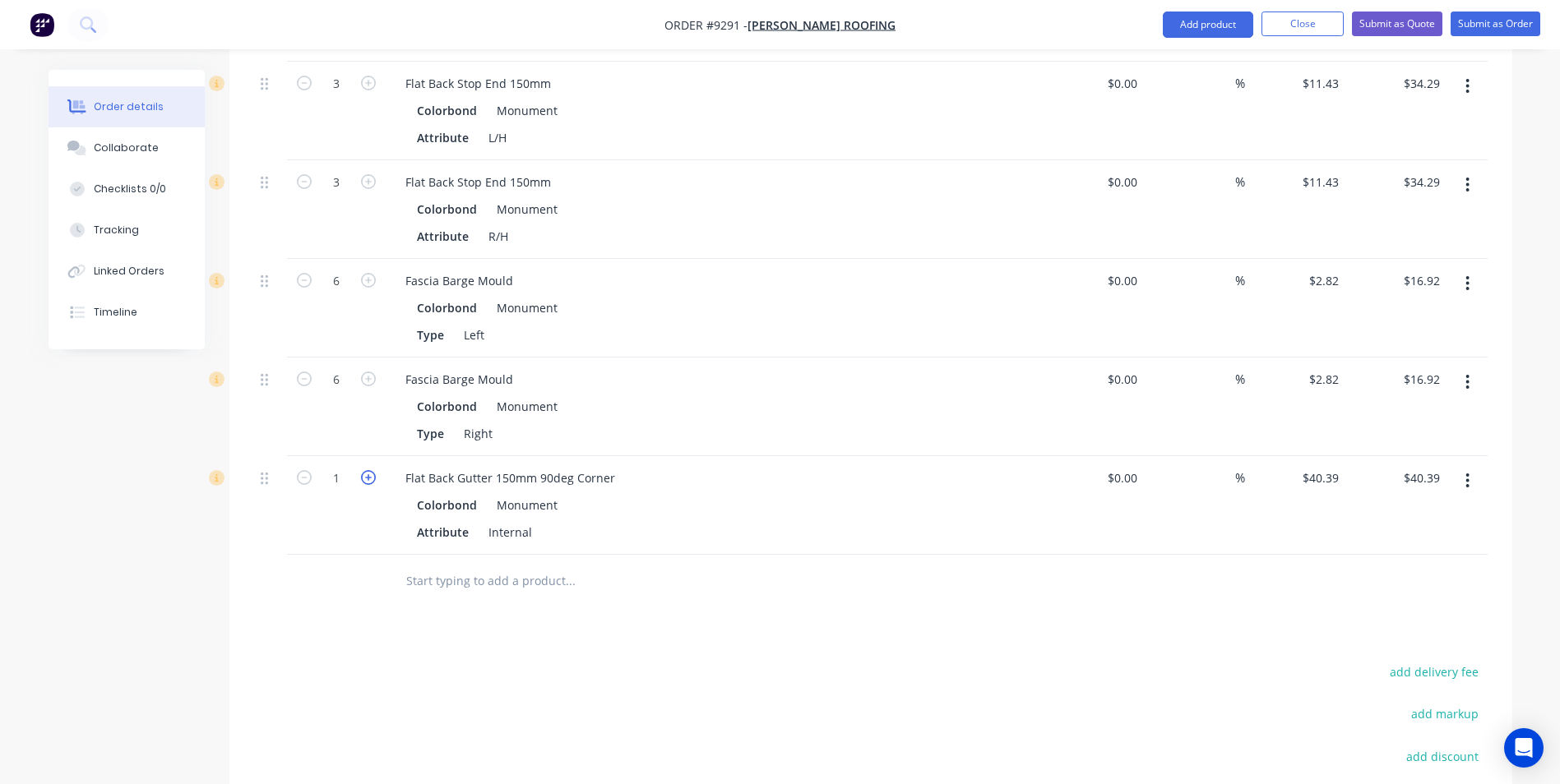
click at [371, 470] on icon "button" at bounding box center [368, 477] width 15 height 15
click at [455, 564] on input "text" at bounding box center [570, 580] width 329 height 33
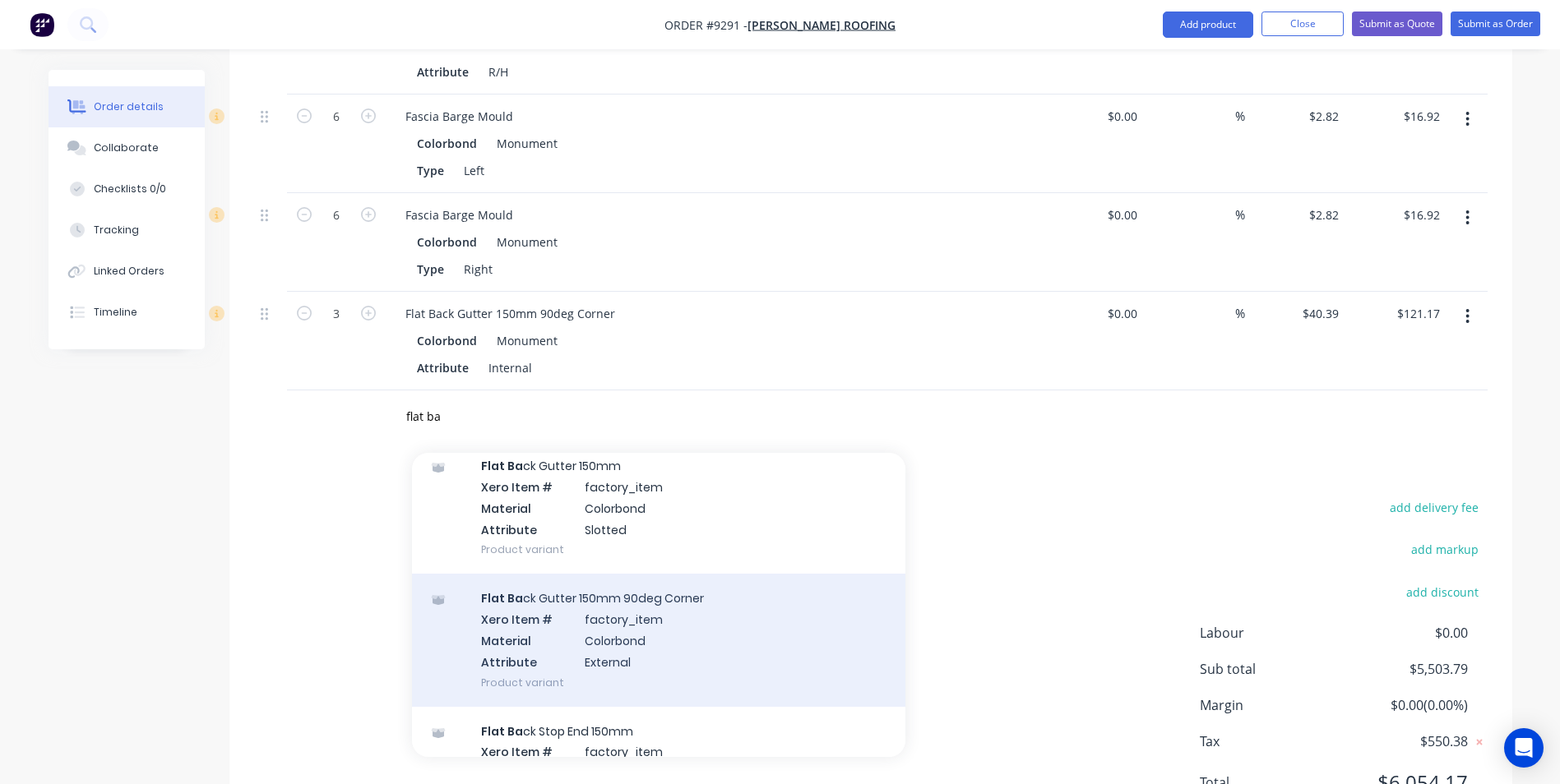
click at [616, 610] on div "Flat Ba ck Gutter 150mm 90deg Corner Xero Item # factory_item Material Colorbon…" at bounding box center [657, 640] width 493 height 132
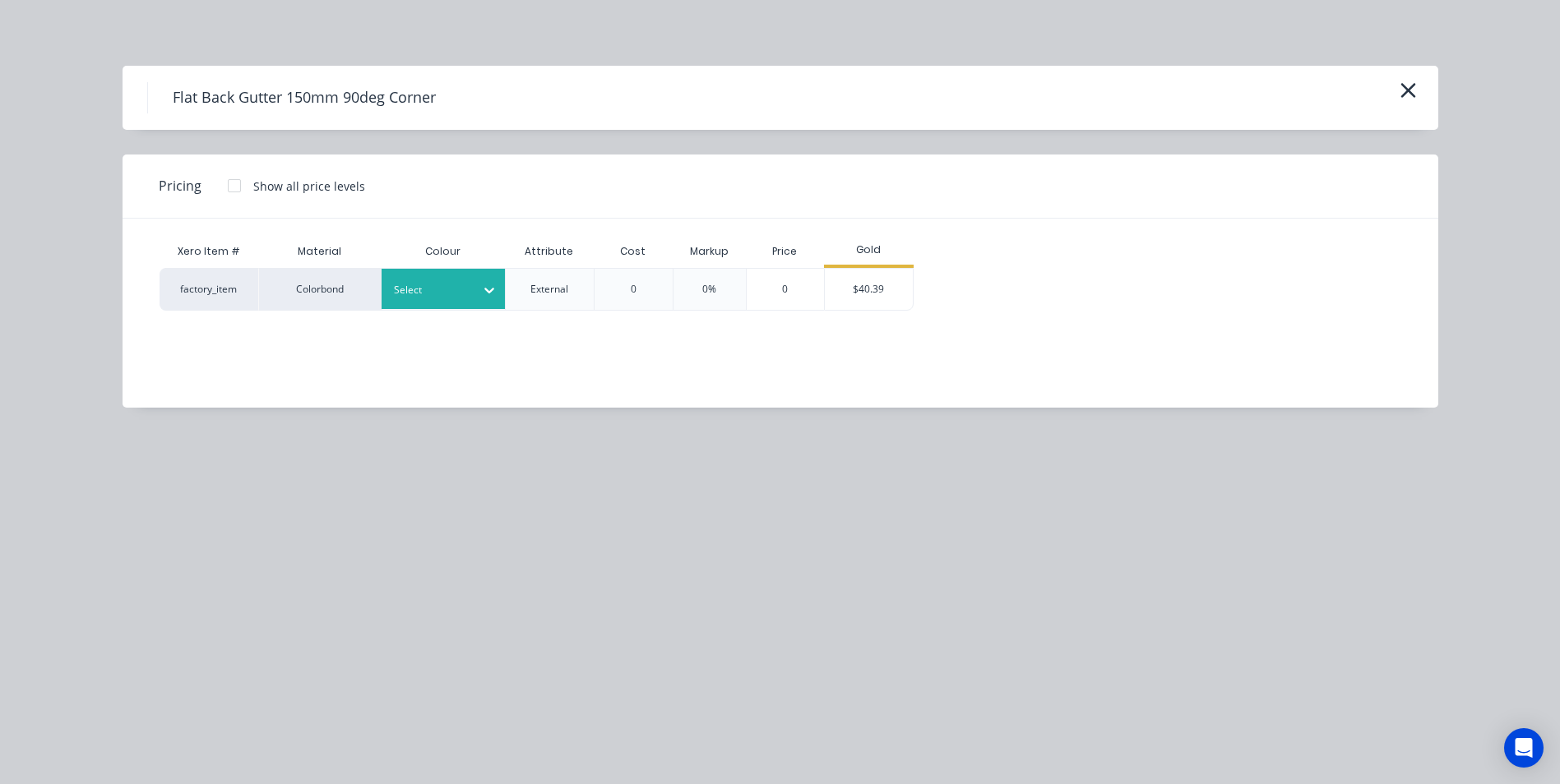
click at [400, 284] on div at bounding box center [430, 290] width 74 height 18
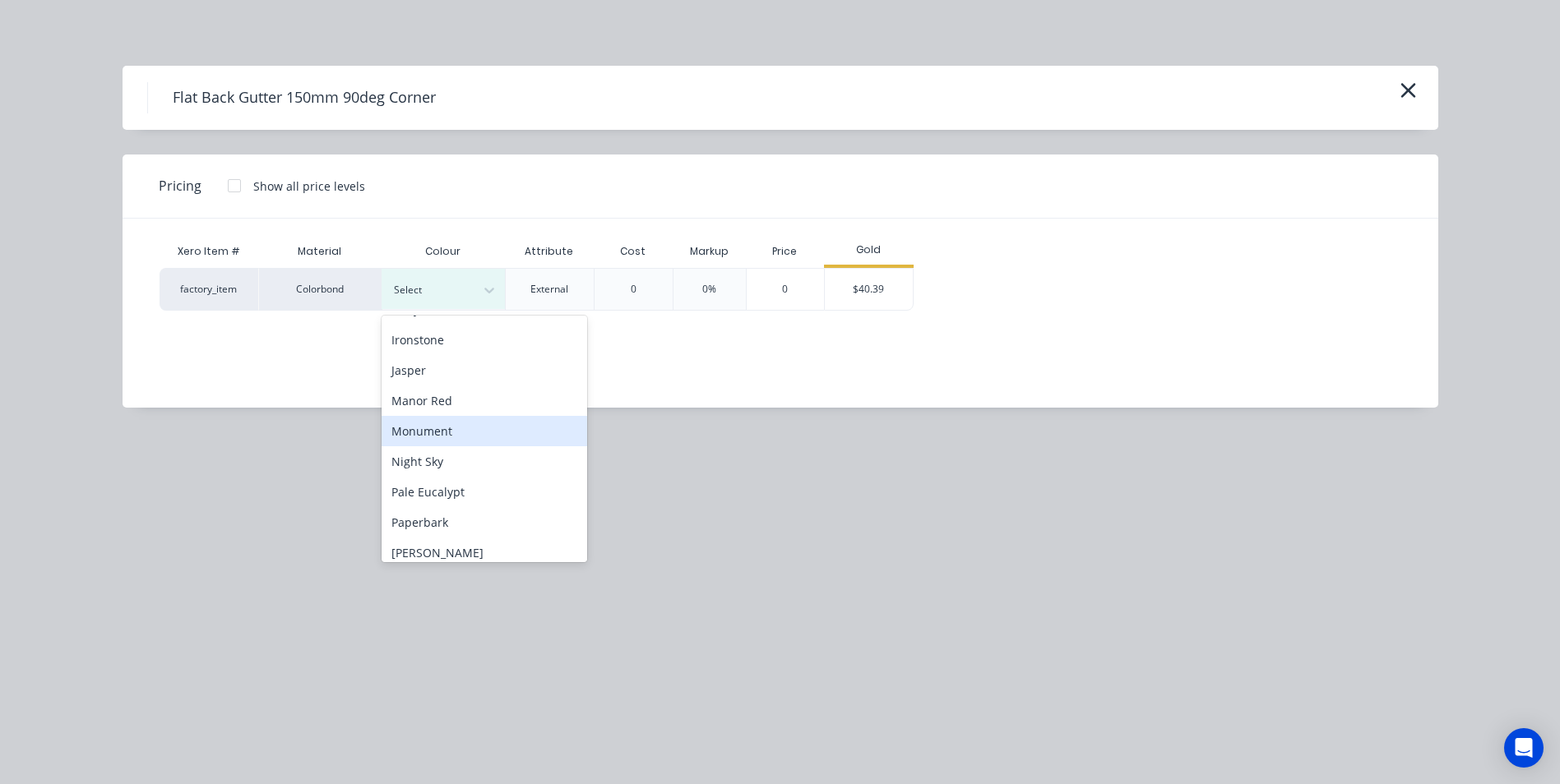
click at [466, 425] on div "Monument" at bounding box center [484, 431] width 206 height 30
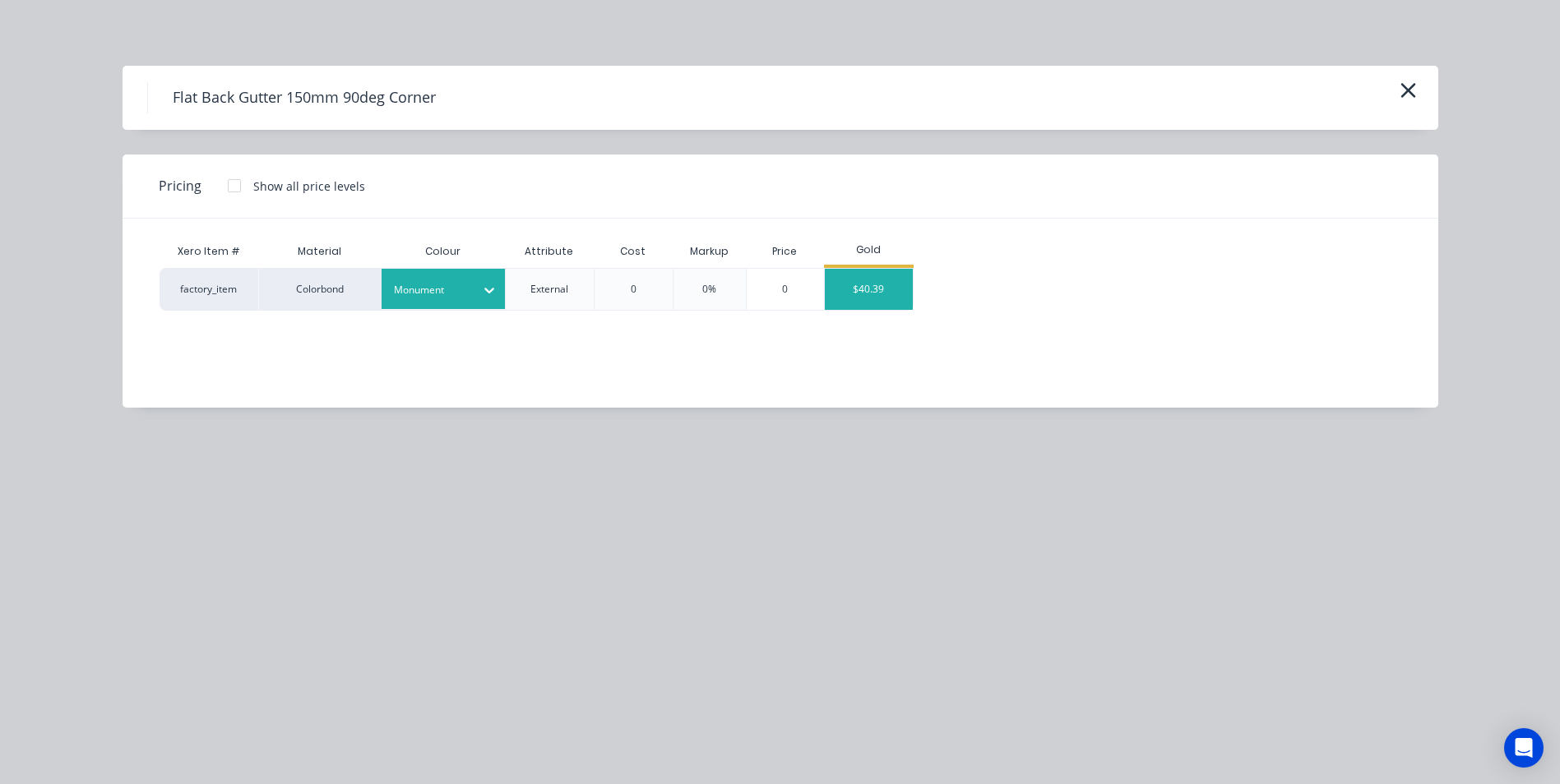
click at [845, 280] on div "$40.39" at bounding box center [869, 290] width 88 height 41
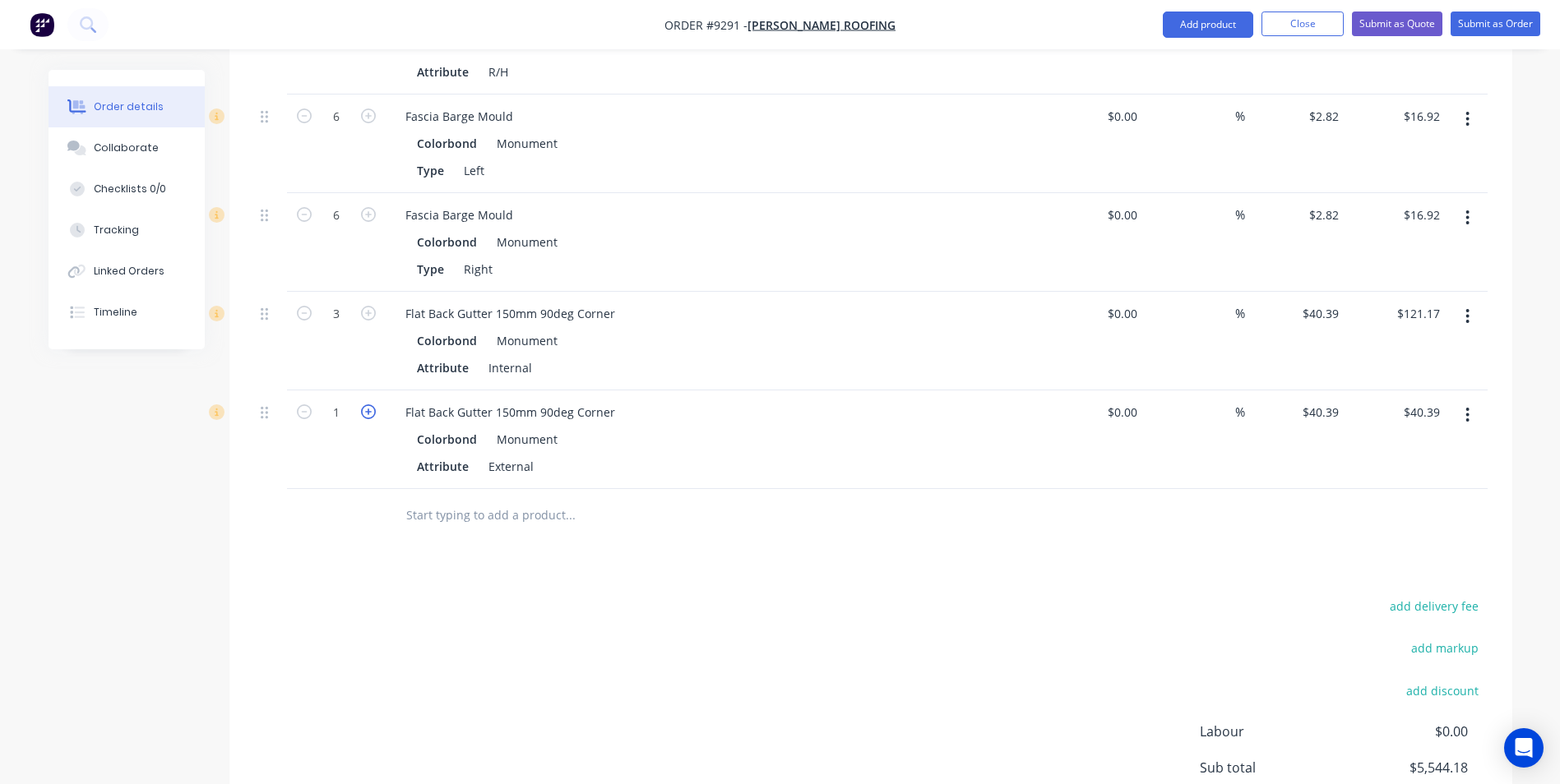
click at [374, 404] on icon "button" at bounding box center [368, 411] width 15 height 15
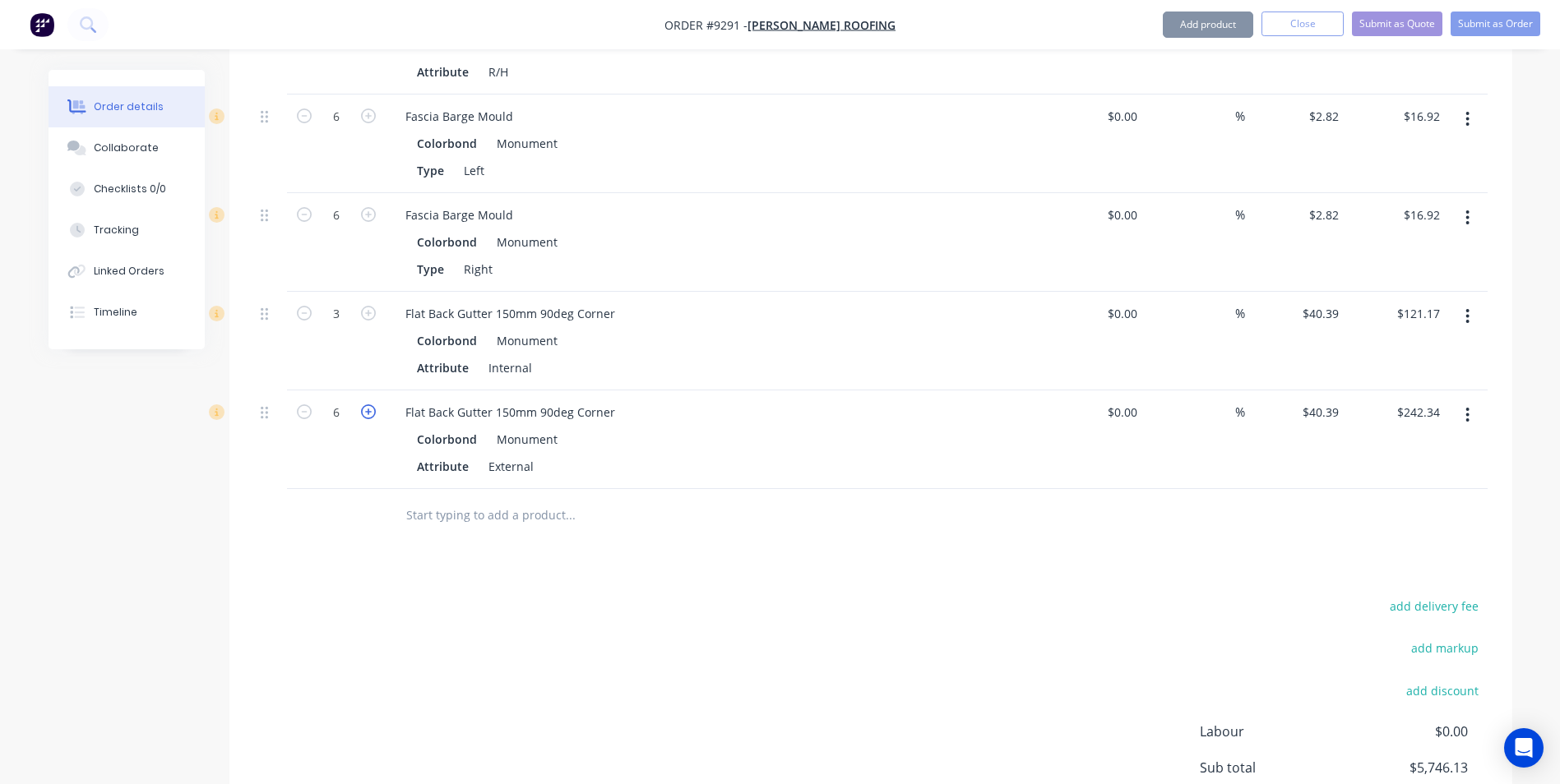
click at [374, 404] on icon "button" at bounding box center [368, 411] width 15 height 15
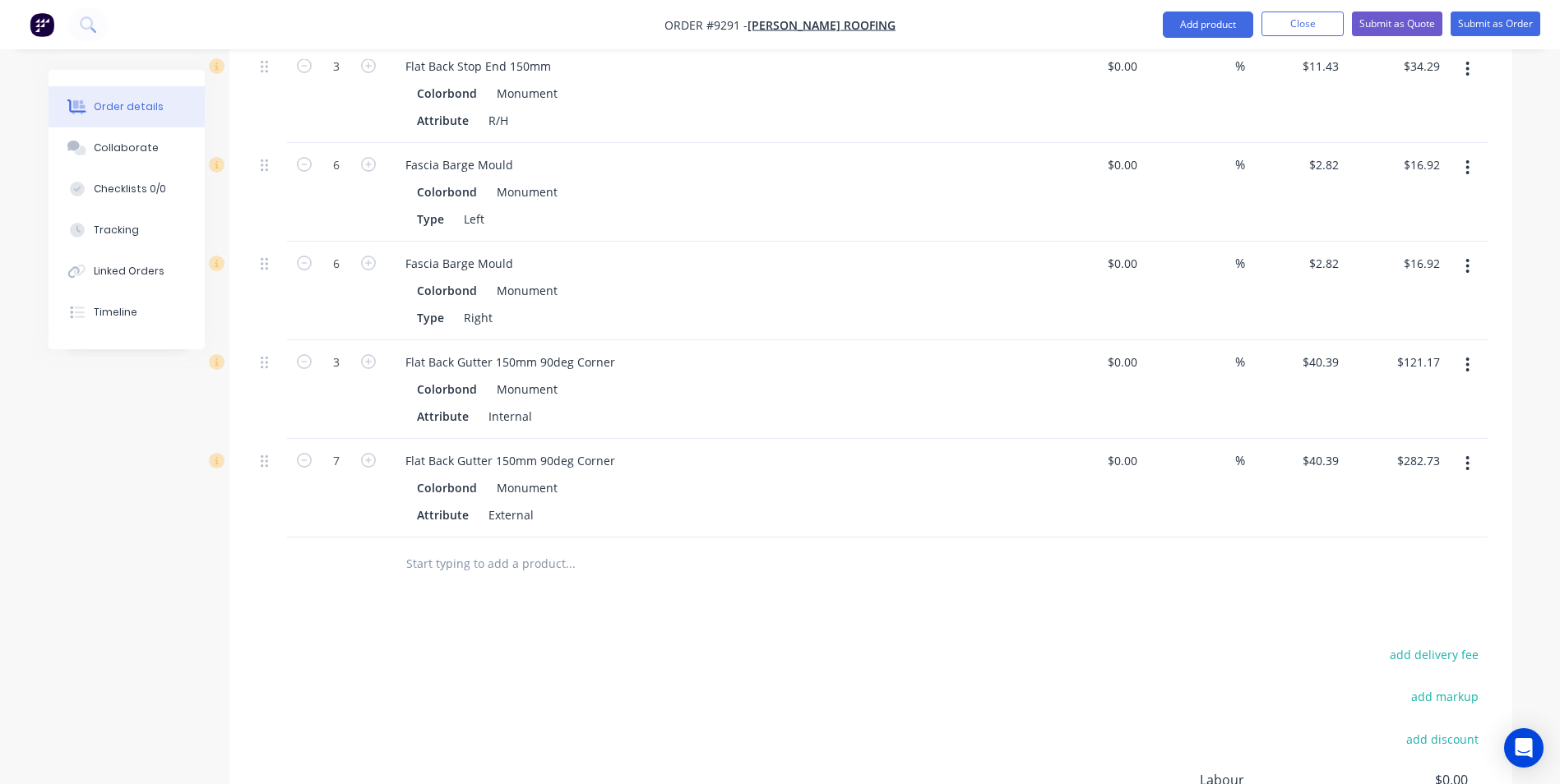
scroll to position [2876, 0]
click at [445, 544] on input "text" at bounding box center [570, 560] width 329 height 33
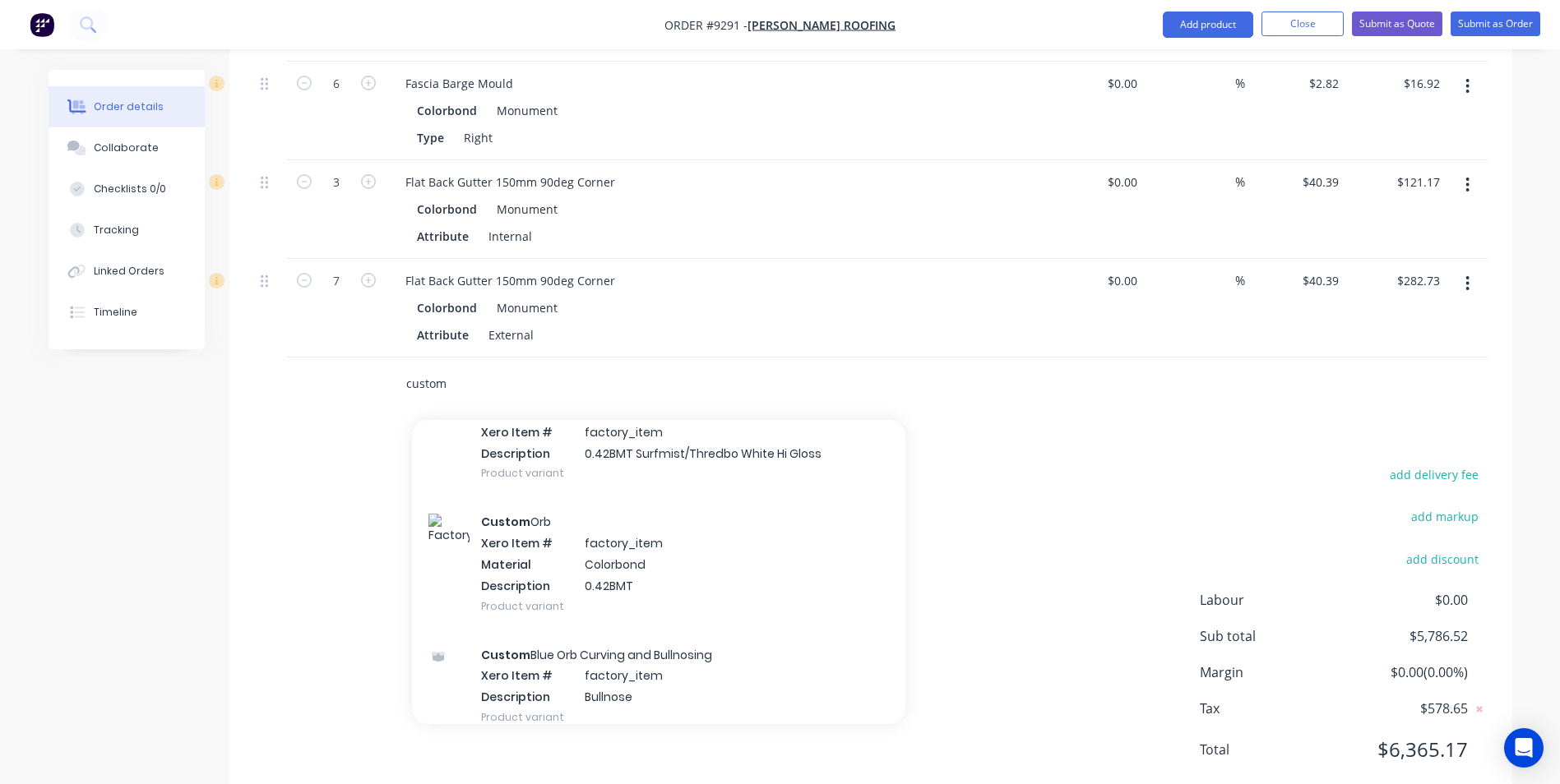
scroll to position [904, 0]
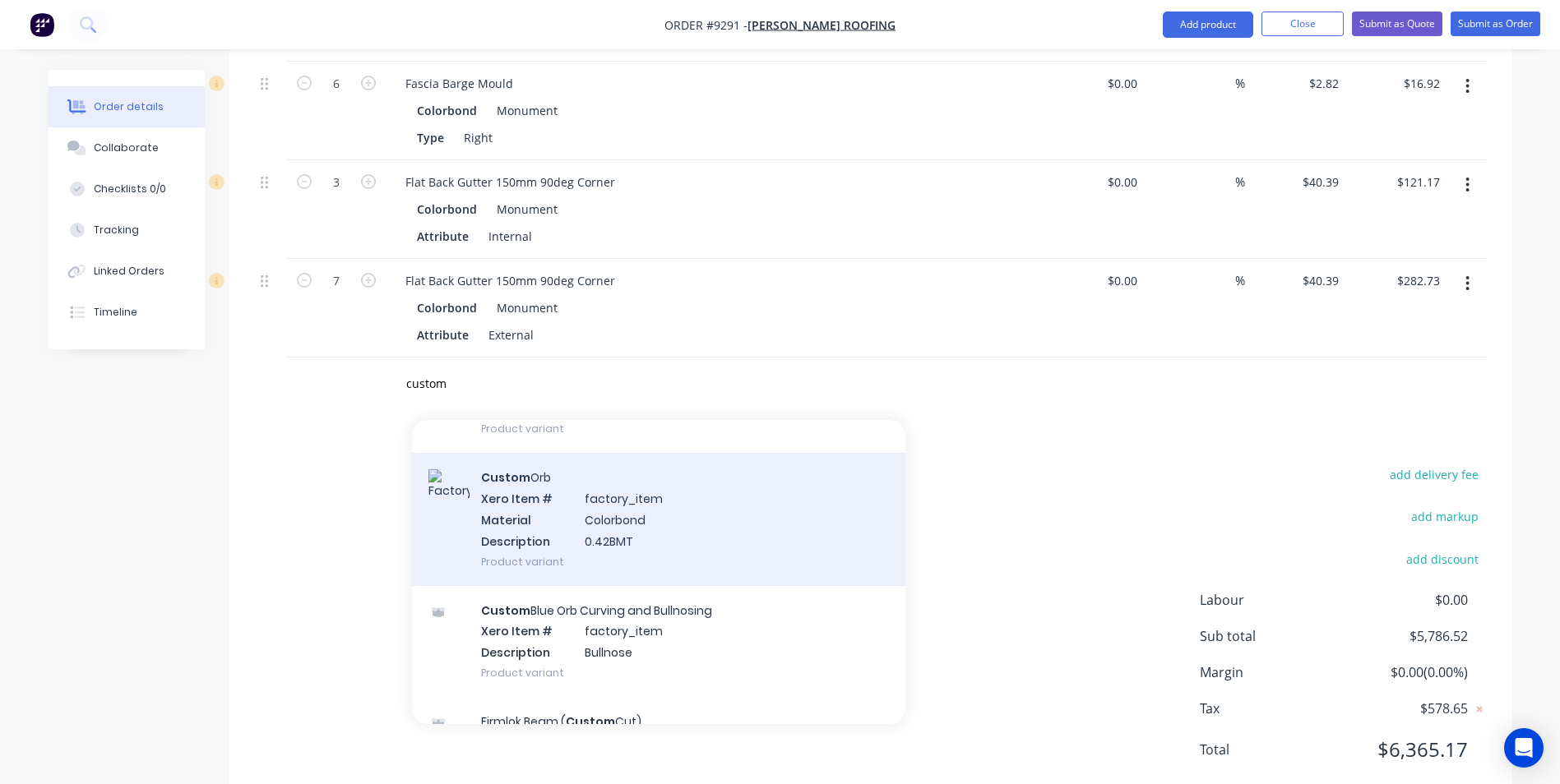
click at [563, 475] on div "Custom Orb Xero Item # factory_item Material Colorbond Description 0.42BMT Prod…" at bounding box center [657, 518] width 493 height 132
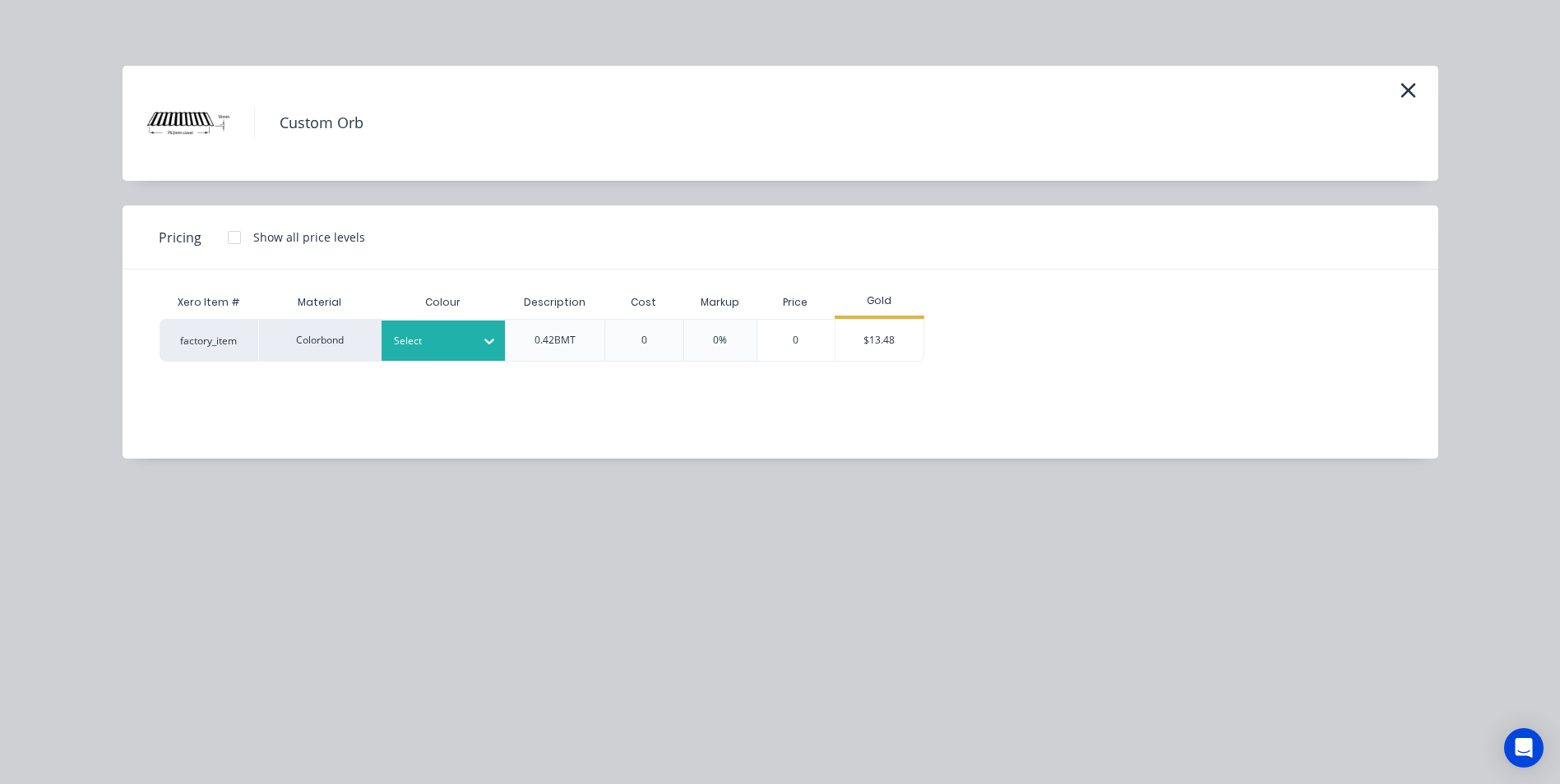
click at [437, 350] on div "Select" at bounding box center [428, 341] width 92 height 21
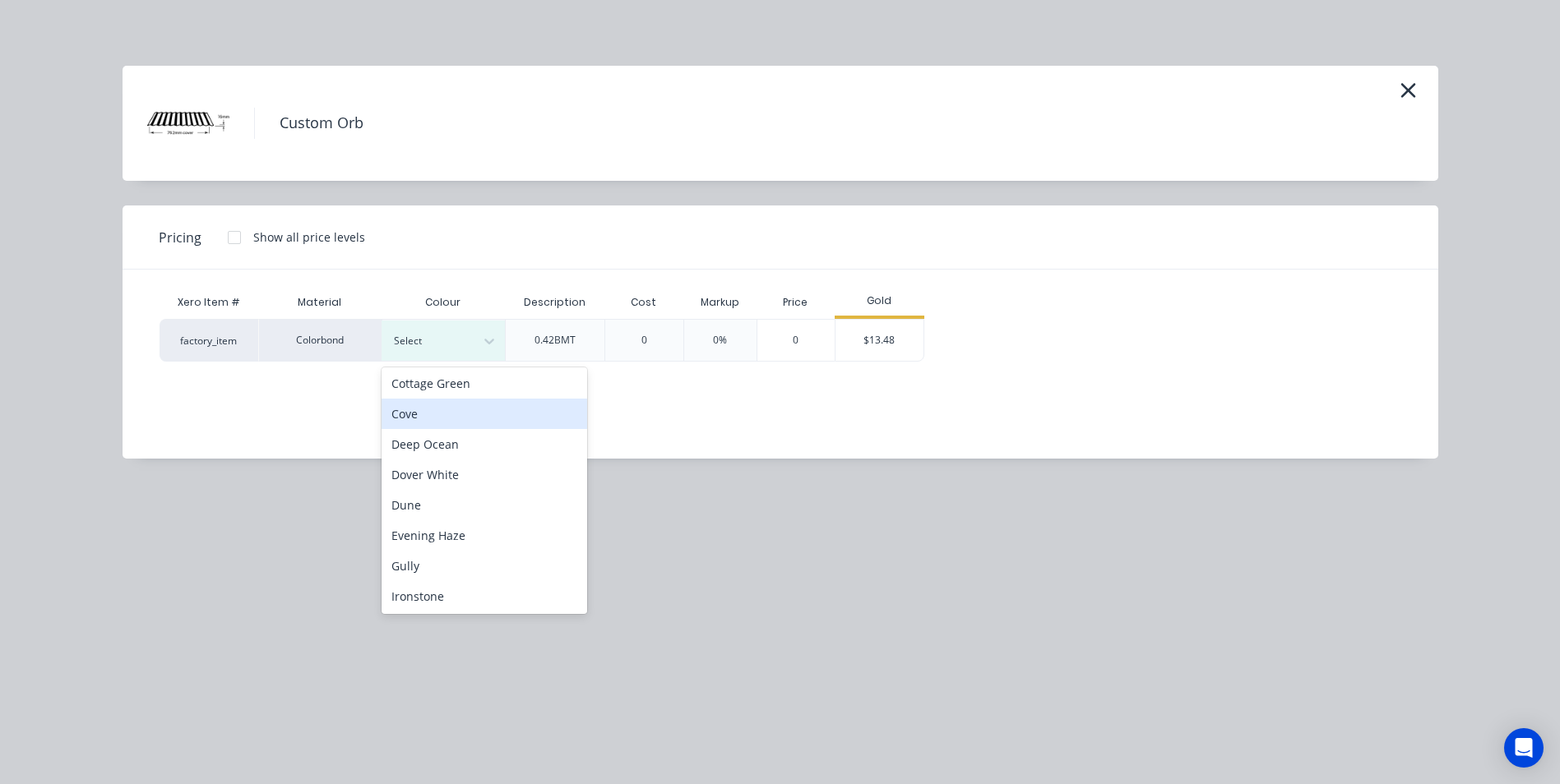
scroll to position [329, 0]
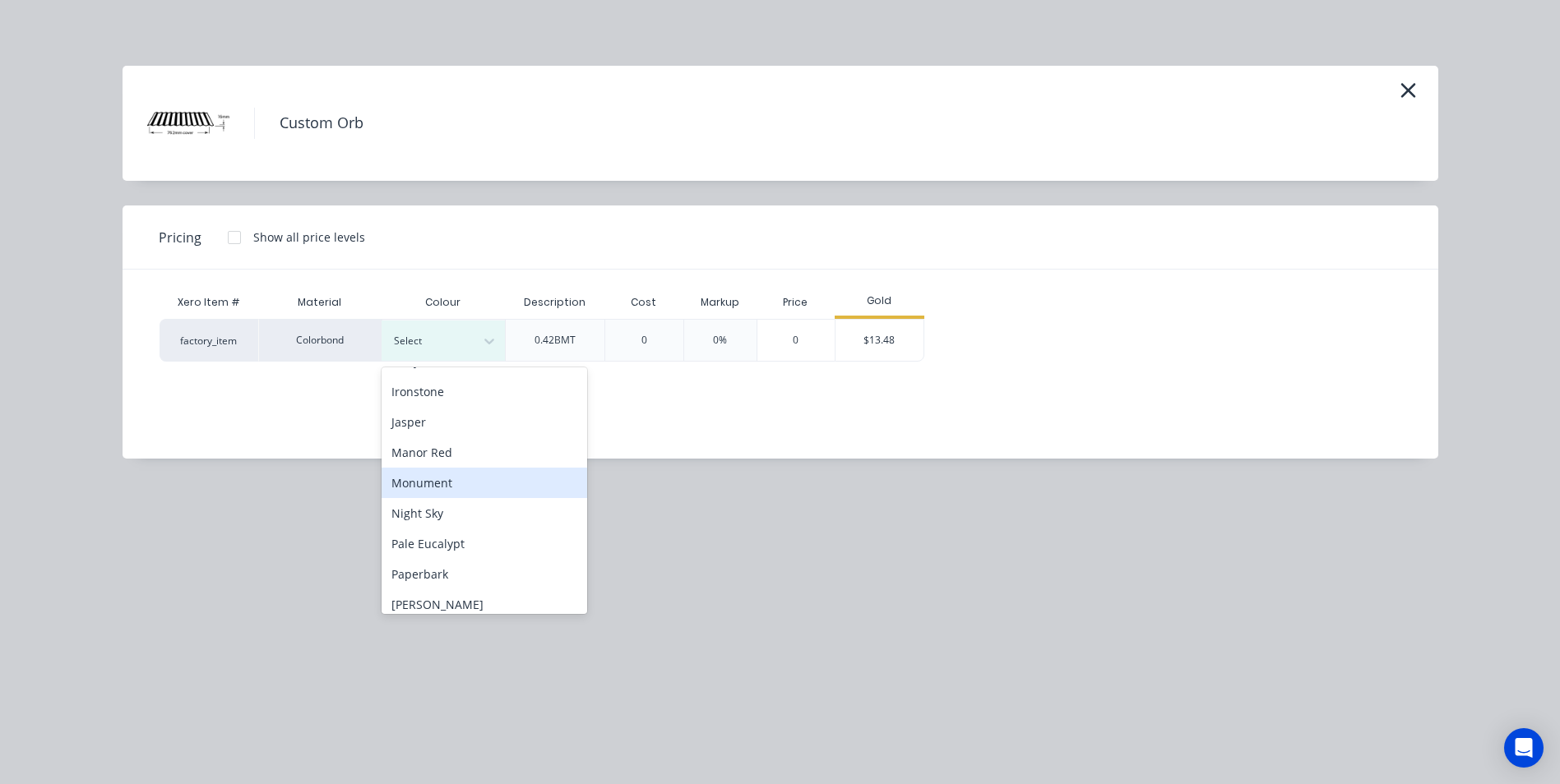
click at [462, 481] on div "Monument" at bounding box center [484, 483] width 206 height 30
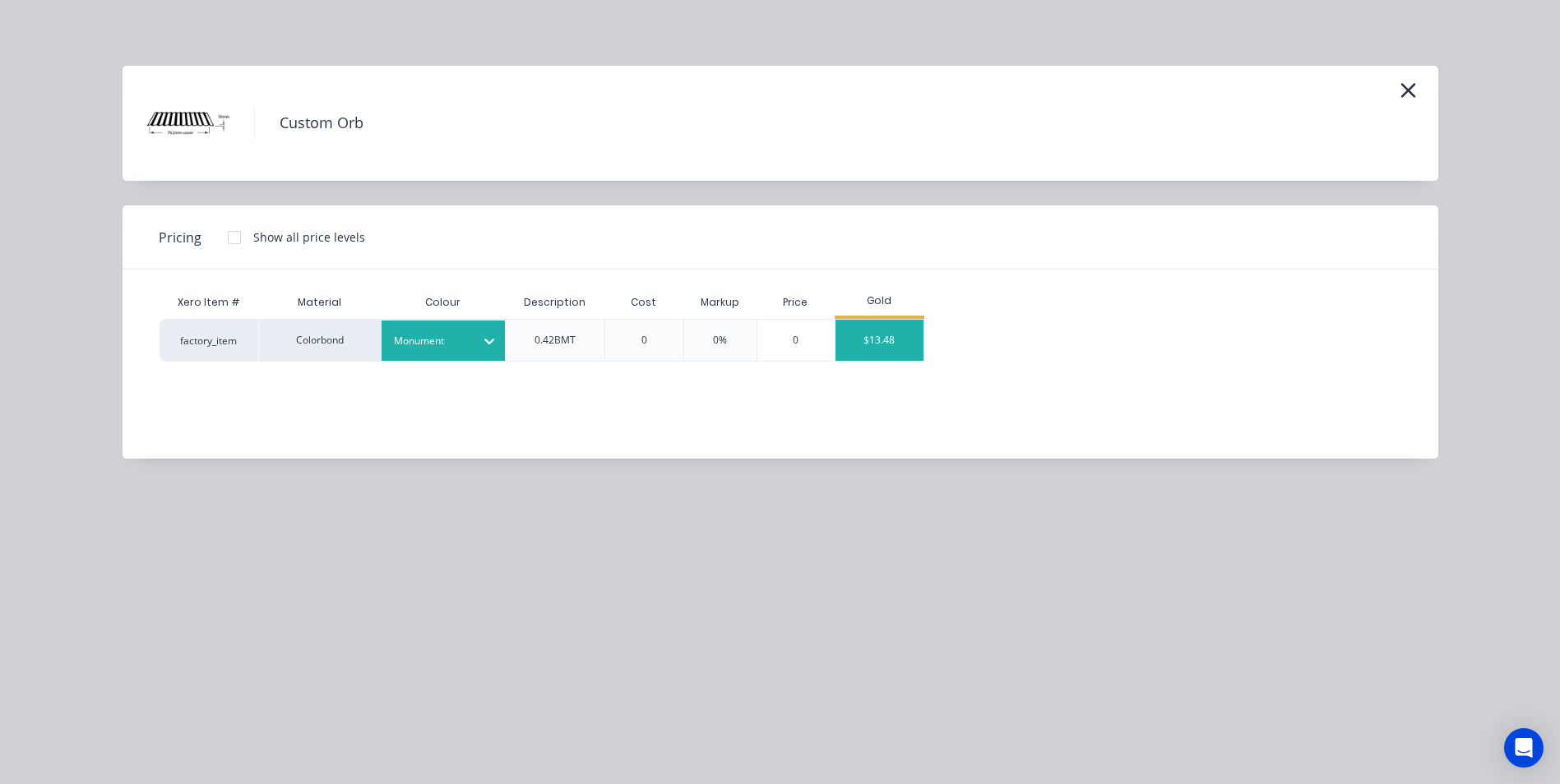
click at [862, 343] on div "$13.48" at bounding box center [879, 341] width 88 height 41
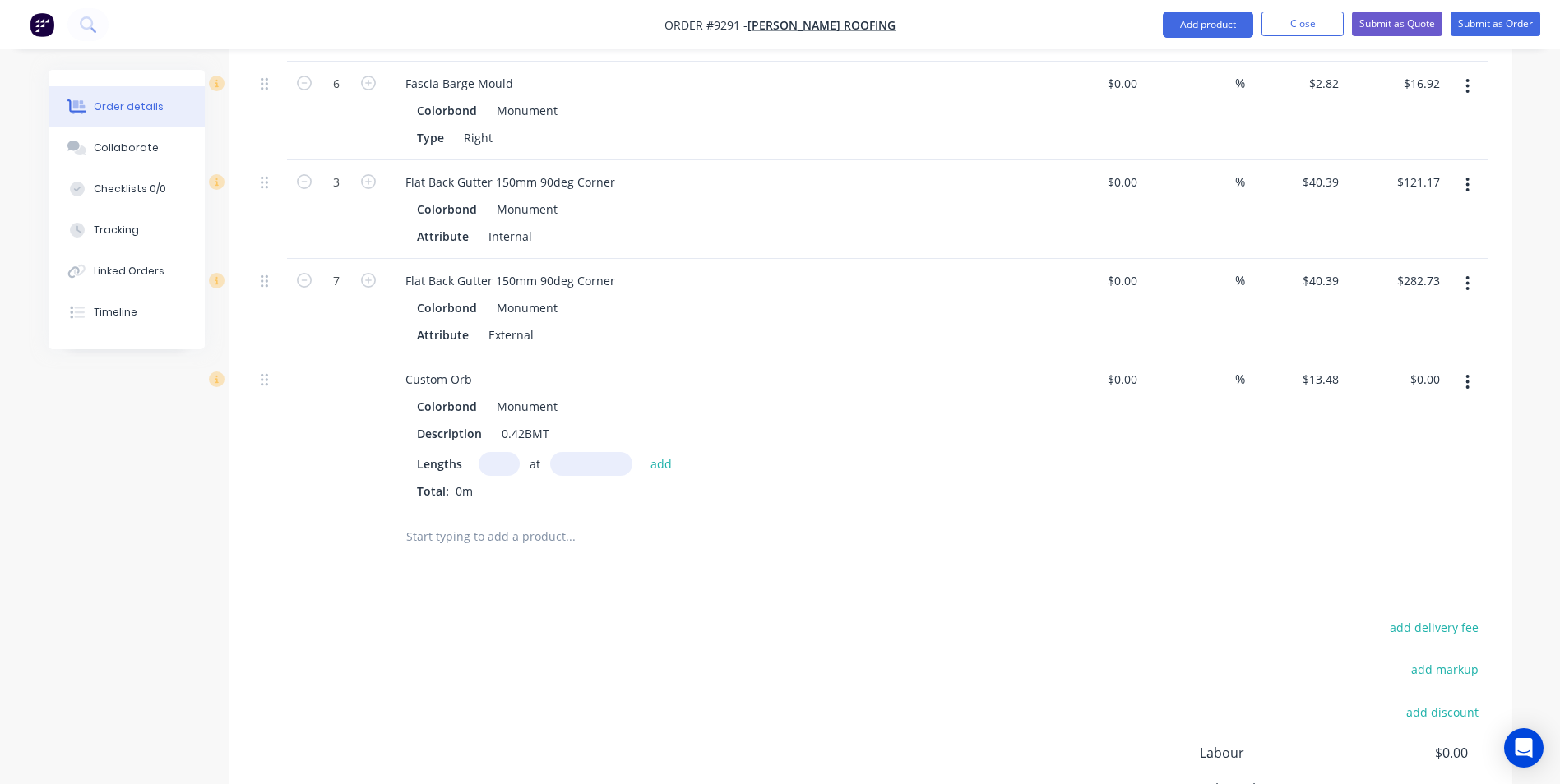
click at [485, 452] on input "text" at bounding box center [499, 464] width 41 height 24
click at [642, 452] on button "add" at bounding box center [661, 463] width 38 height 22
click at [540, 602] on input "text" at bounding box center [570, 618] width 329 height 33
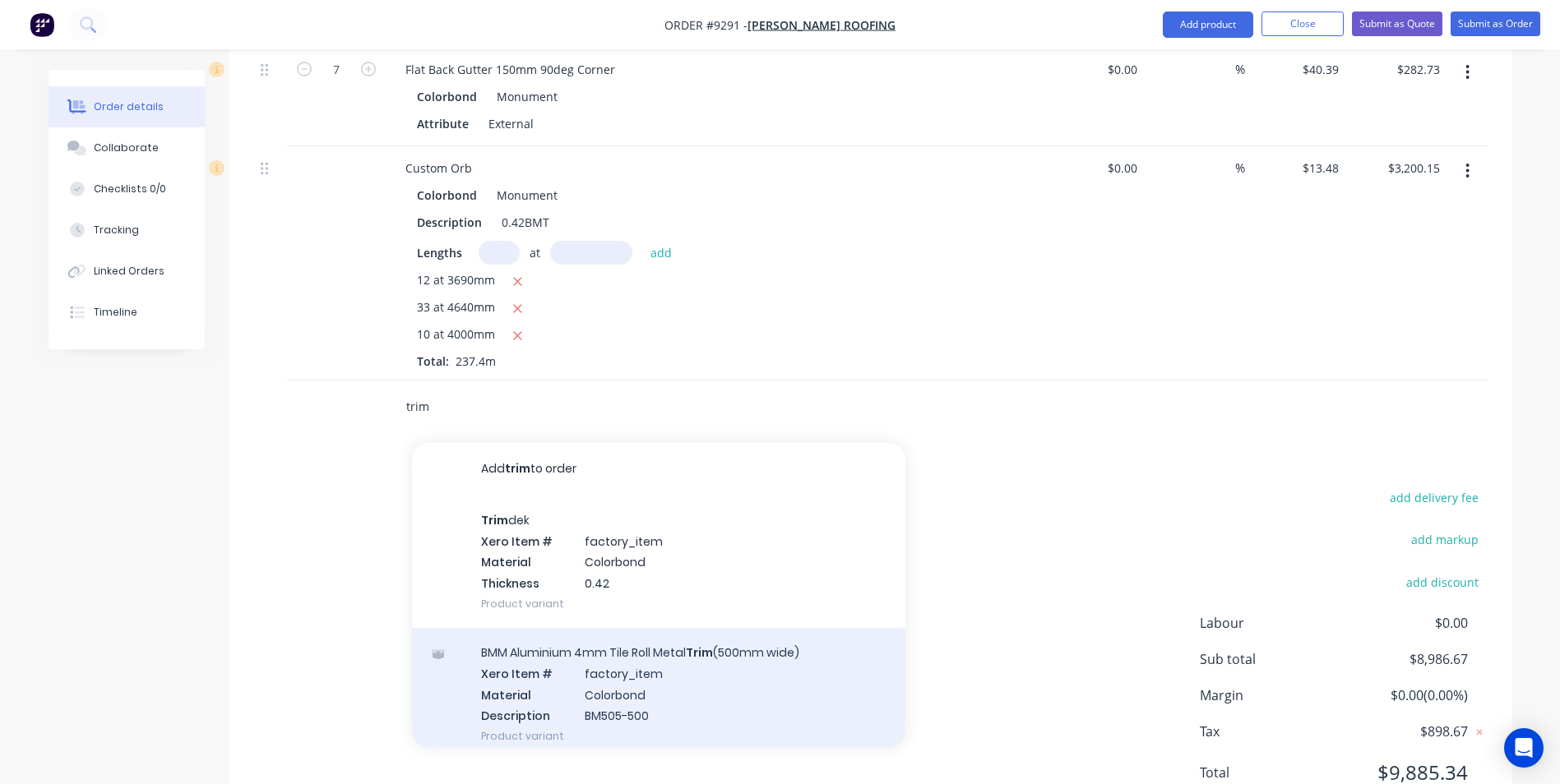
scroll to position [3286, 0]
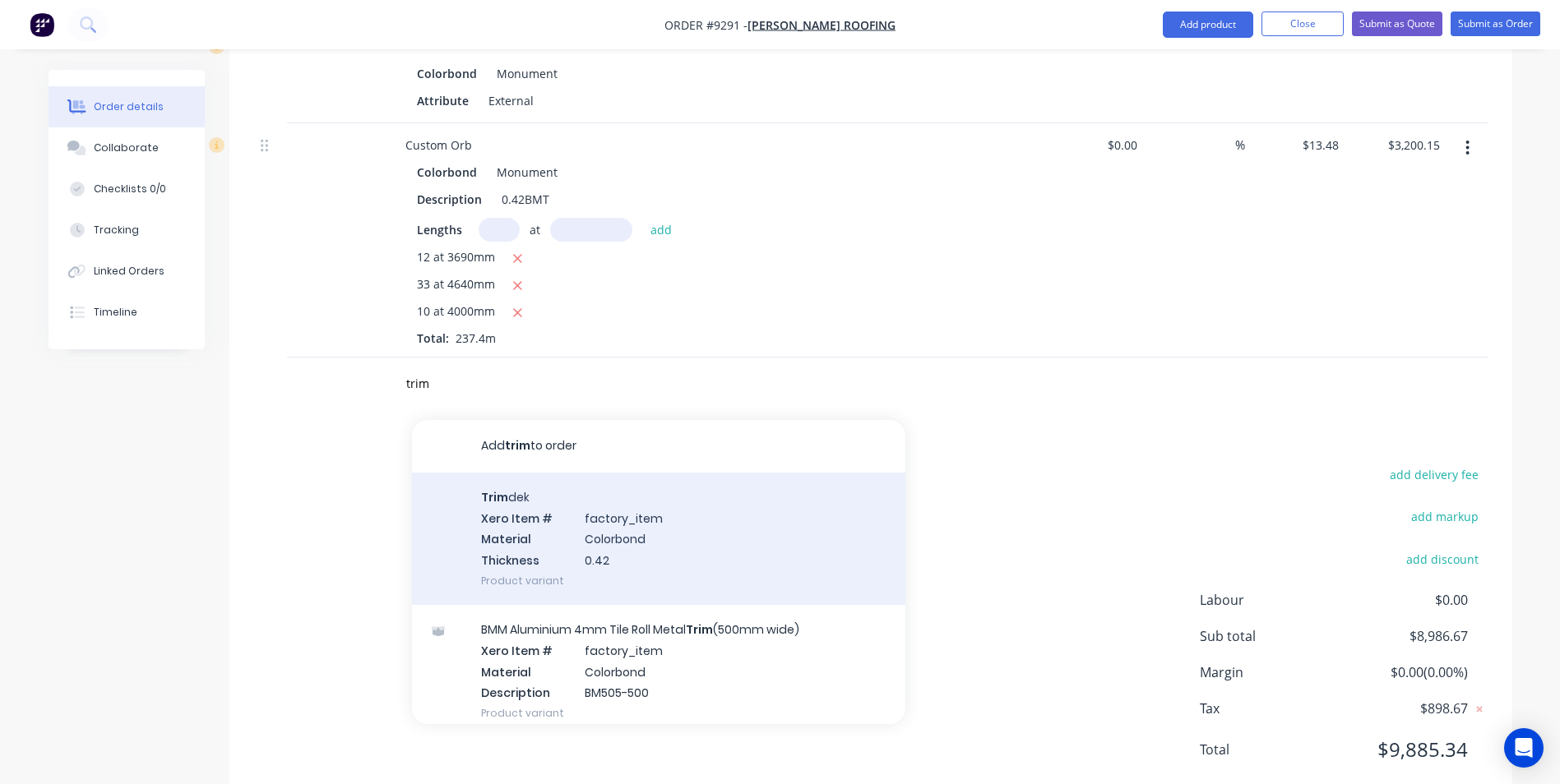
click at [581, 526] on div "Trim dek Xero Item # factory_item Material Colorbond Thickness 0.42 Product var…" at bounding box center [657, 538] width 493 height 132
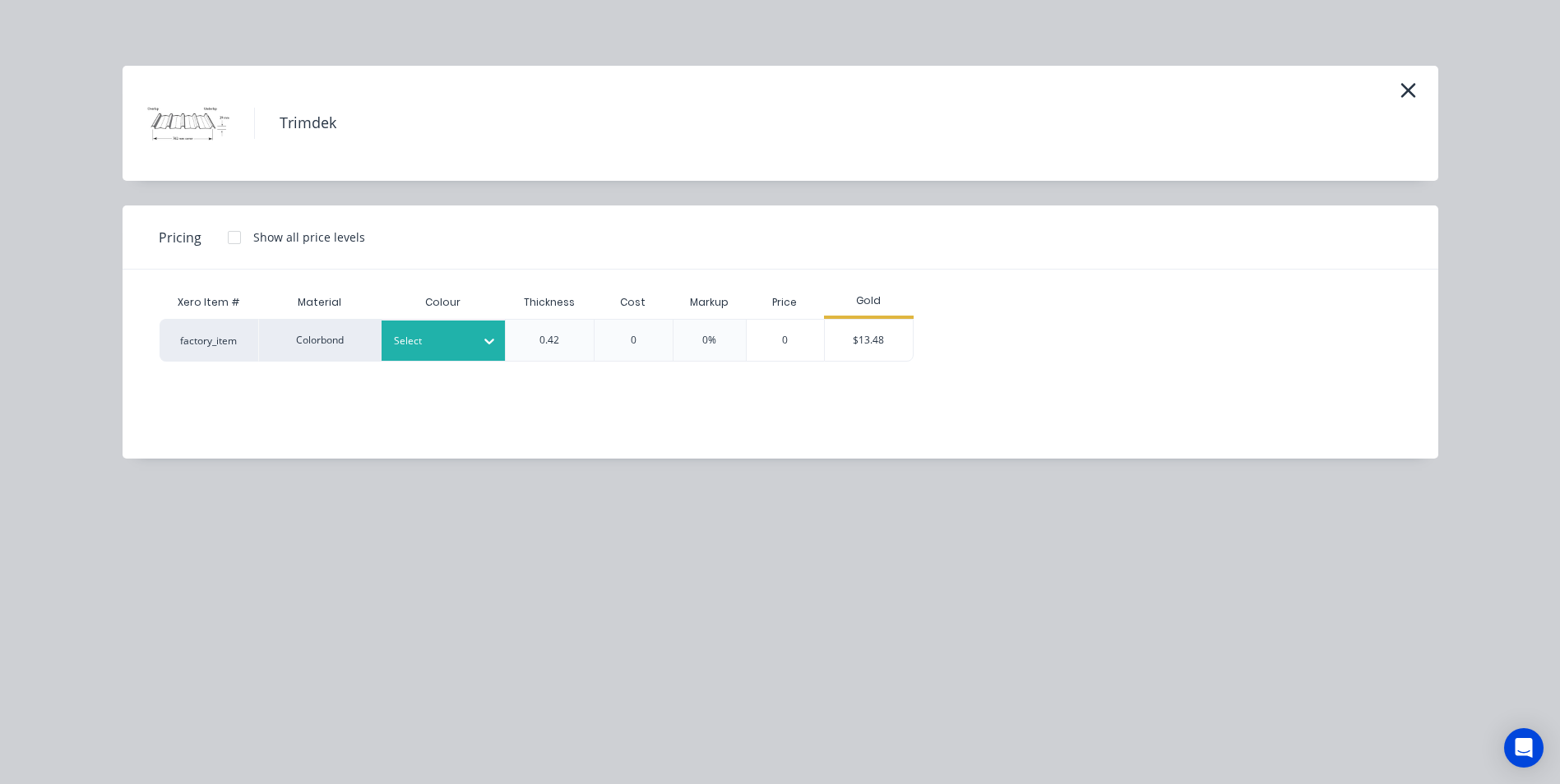
click at [439, 337] on div at bounding box center [430, 341] width 74 height 18
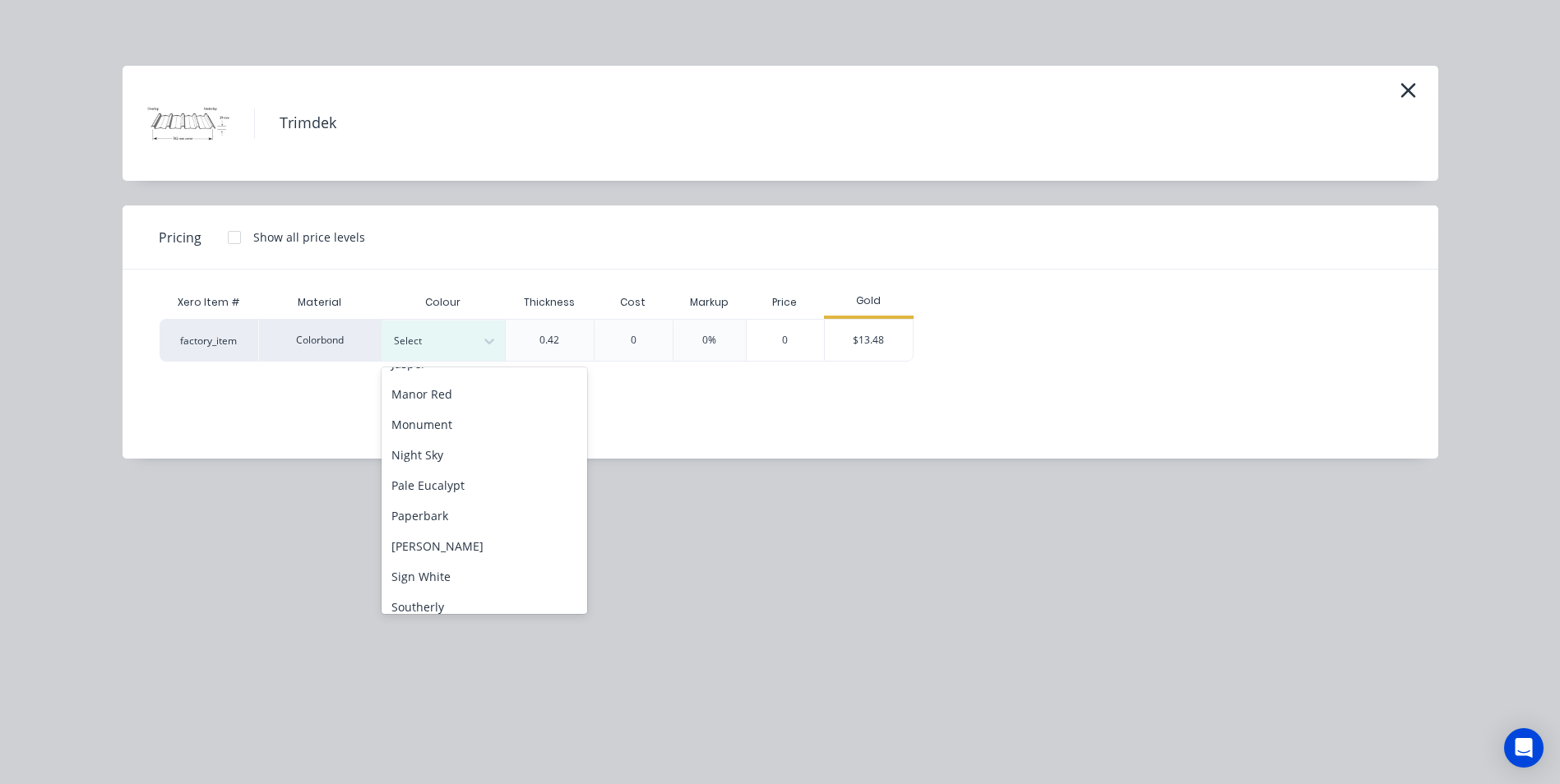
scroll to position [411, 0]
click at [462, 405] on div "Monument" at bounding box center [484, 400] width 206 height 30
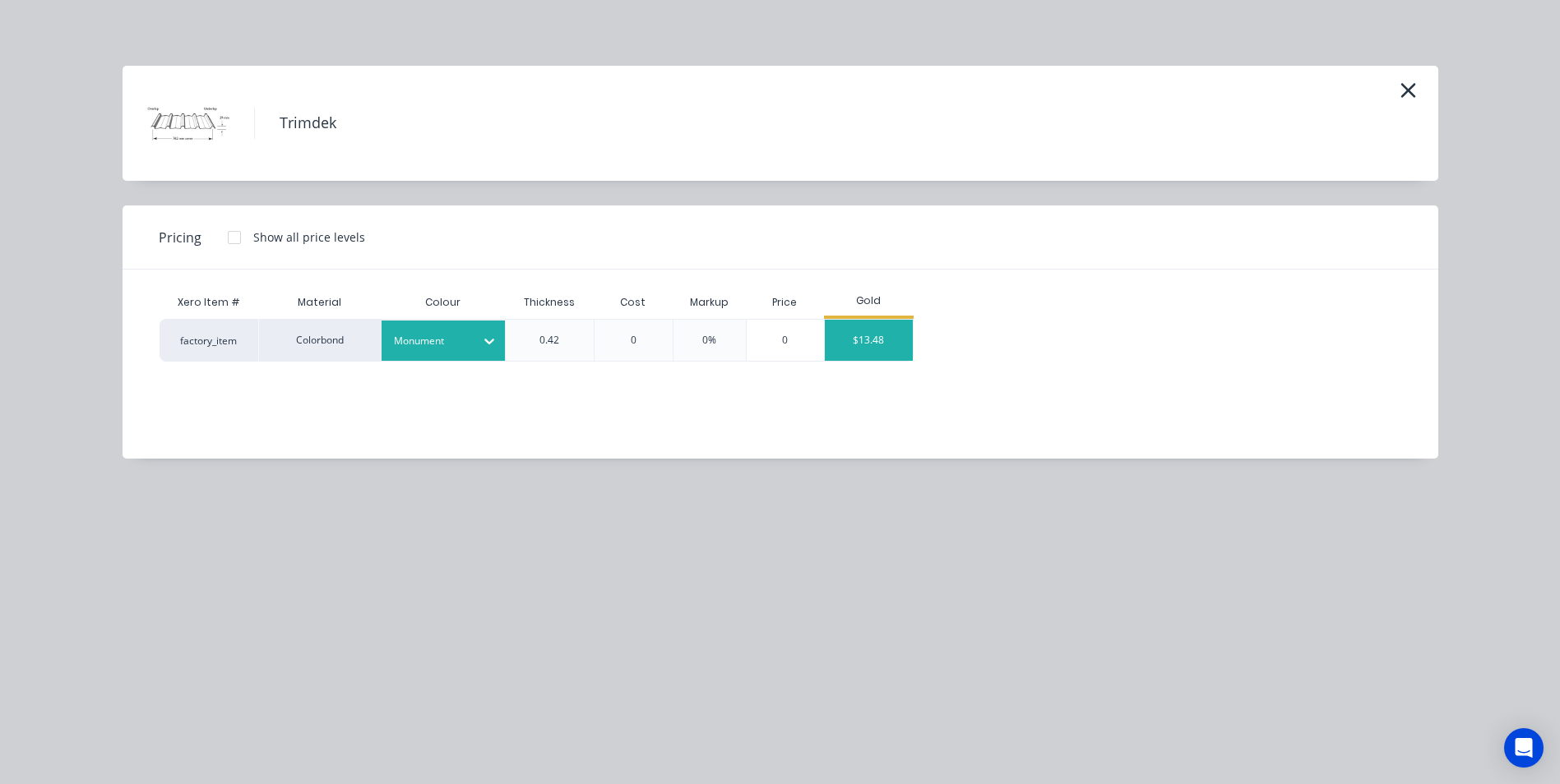
click at [861, 347] on div "$13.48" at bounding box center [869, 341] width 88 height 41
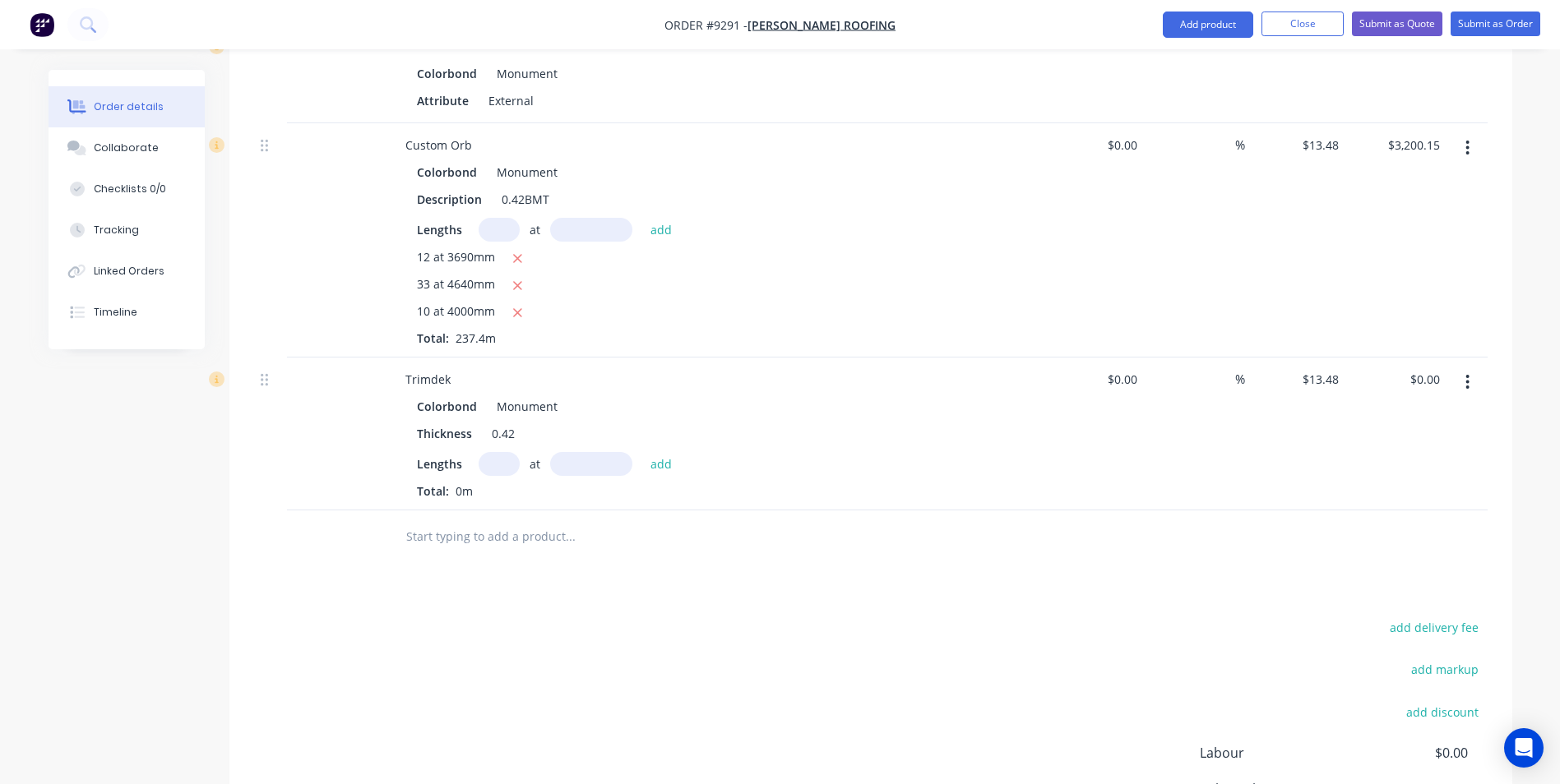
click at [503, 452] on input "text" at bounding box center [499, 464] width 41 height 24
click at [505, 218] on input "text" at bounding box center [499, 230] width 41 height 24
click at [642, 218] on button "add" at bounding box center [661, 229] width 38 height 22
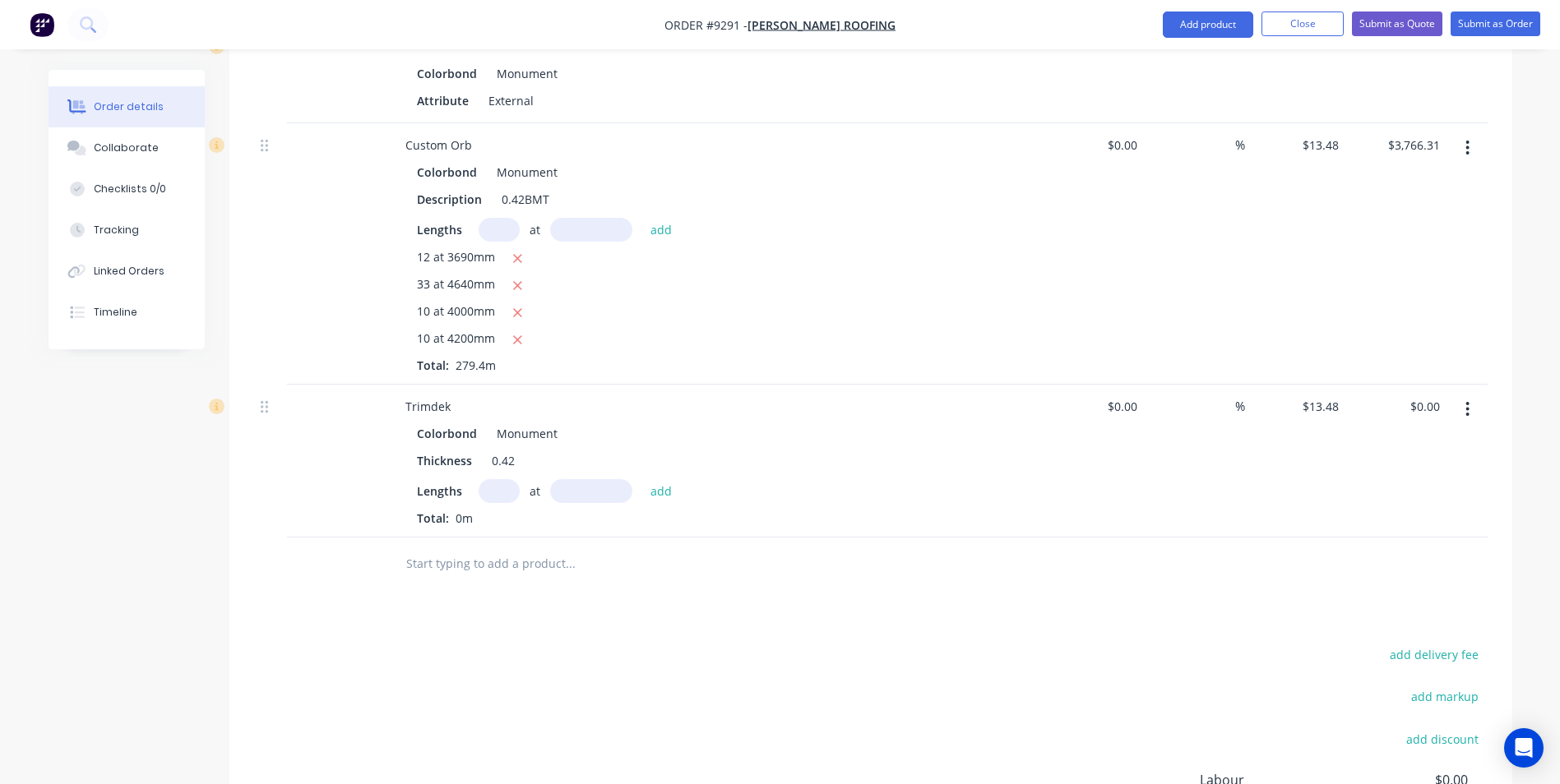
click at [495, 479] on input "text" at bounding box center [499, 491] width 41 height 24
click at [642, 480] on button "add" at bounding box center [661, 491] width 38 height 22
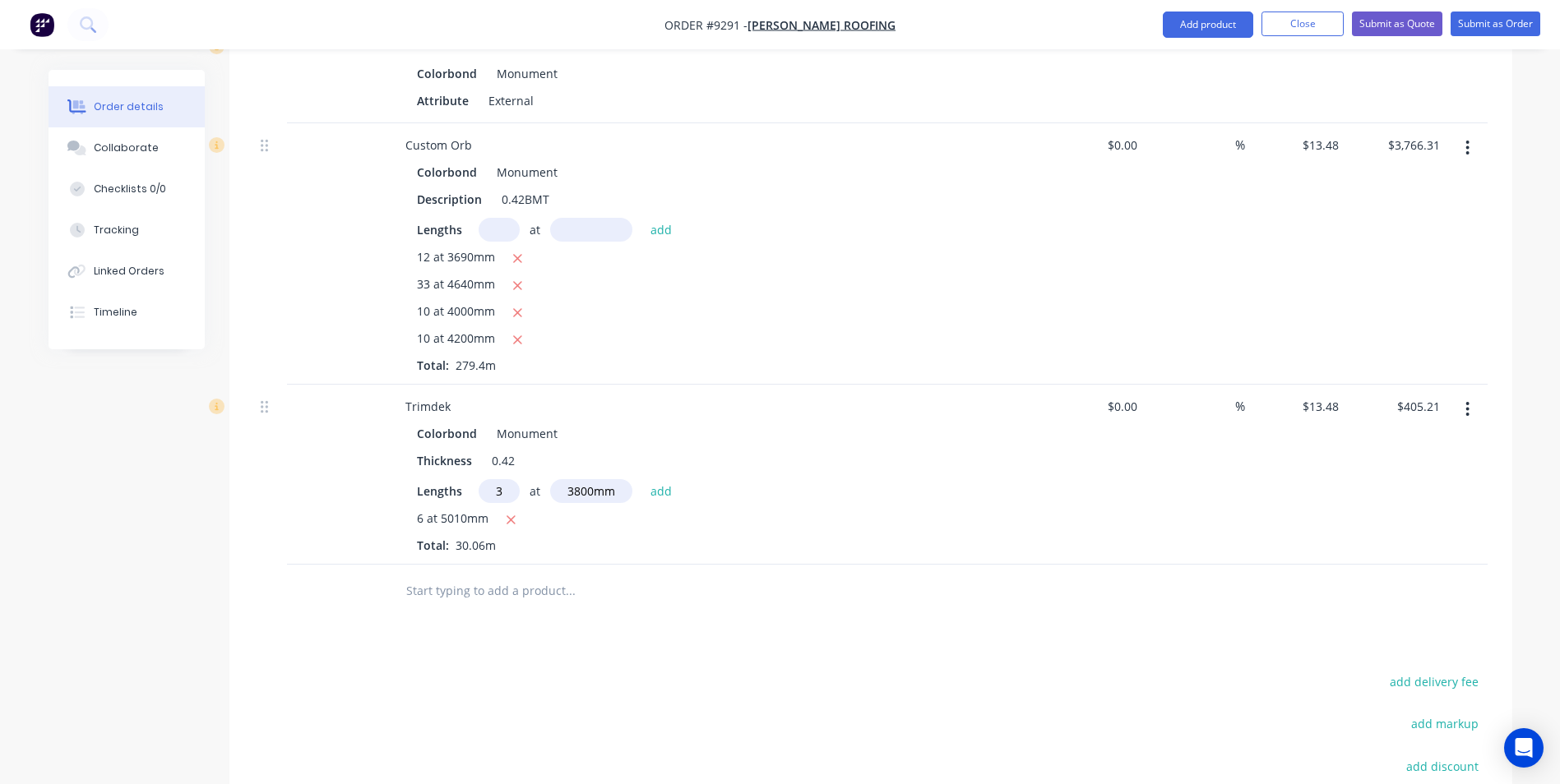
click at [642, 480] on button "add" at bounding box center [661, 491] width 38 height 22
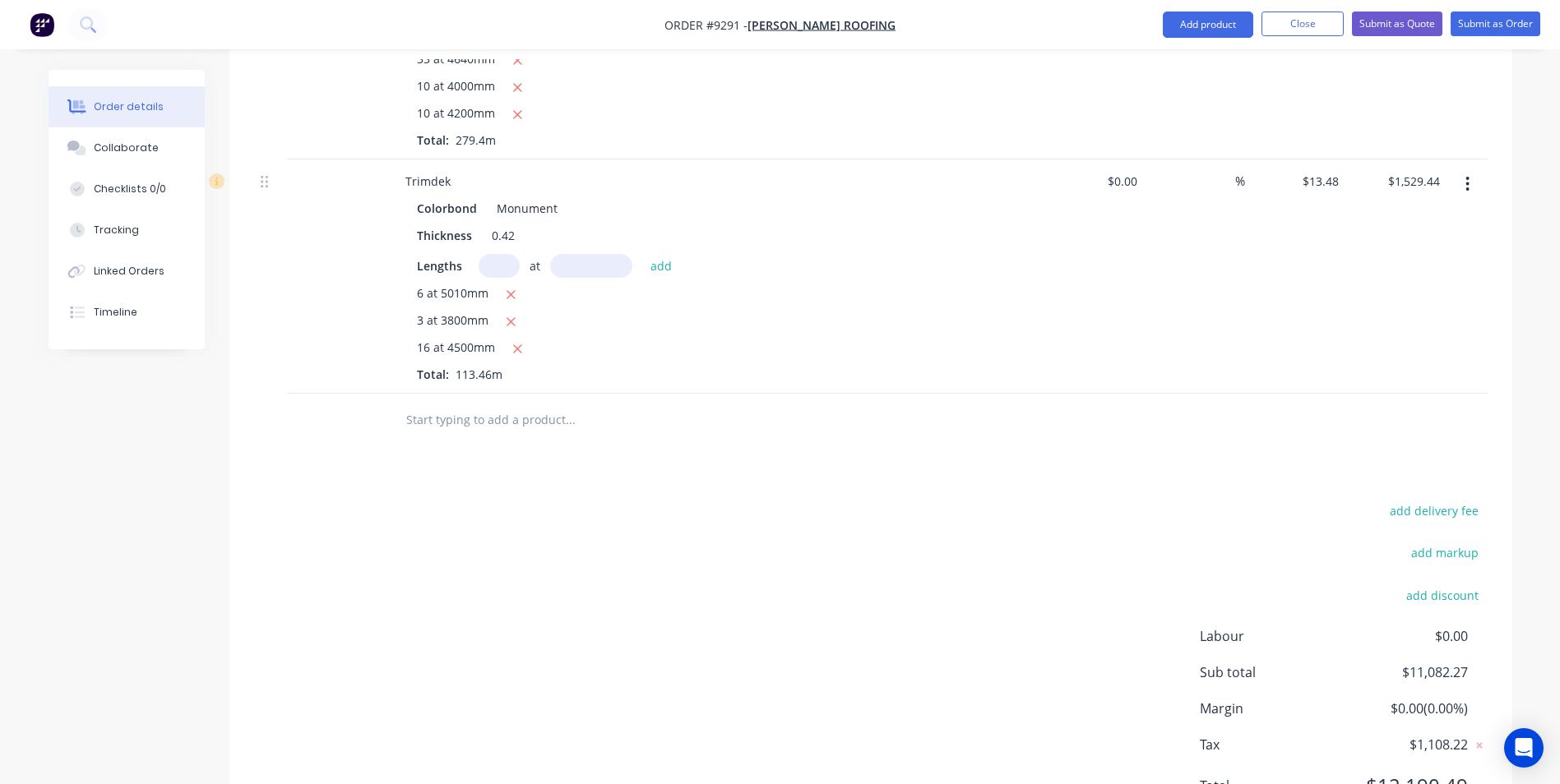
scroll to position [3547, 0]
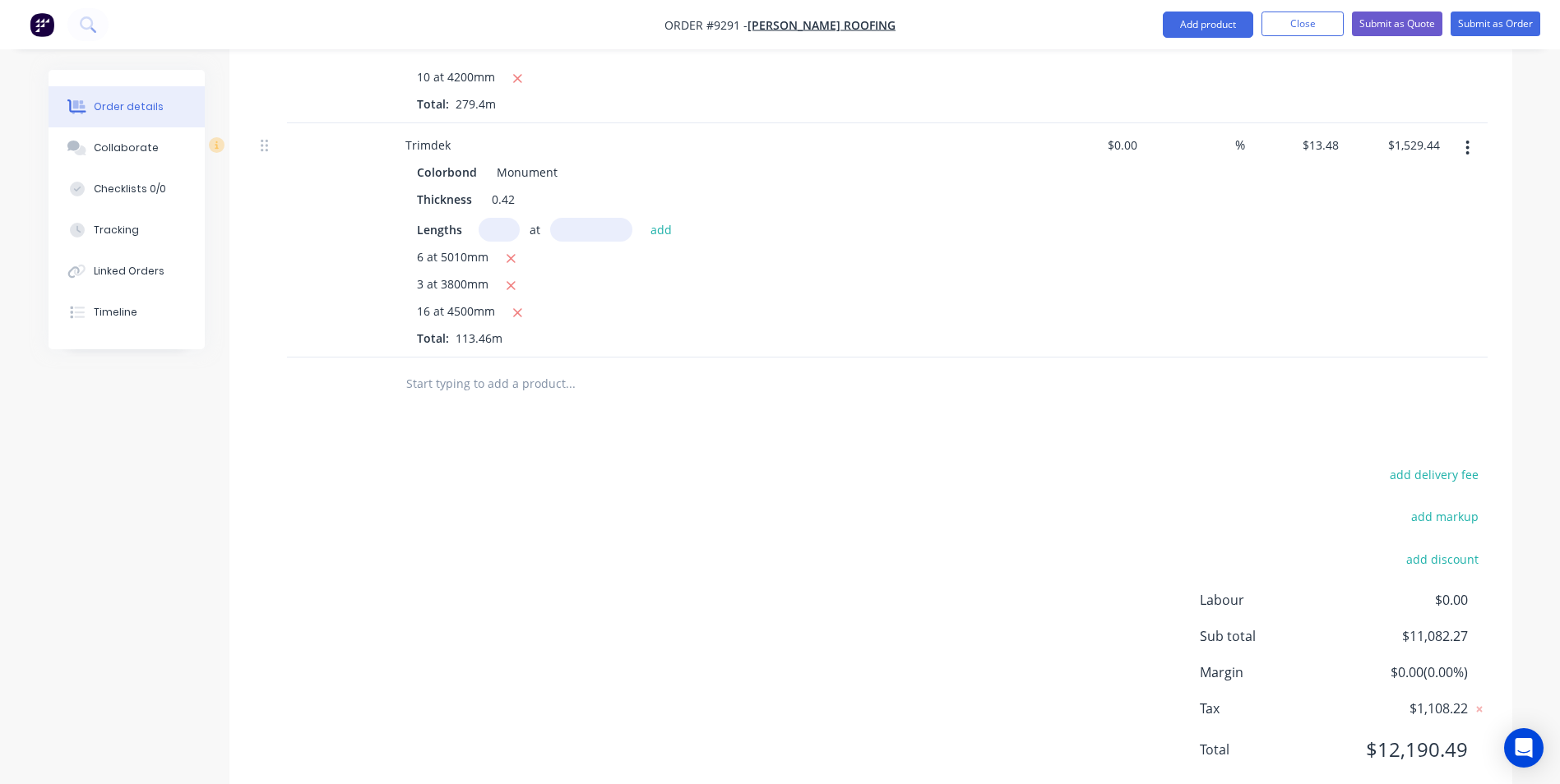
click at [567, 367] on input "text" at bounding box center [570, 384] width 329 height 33
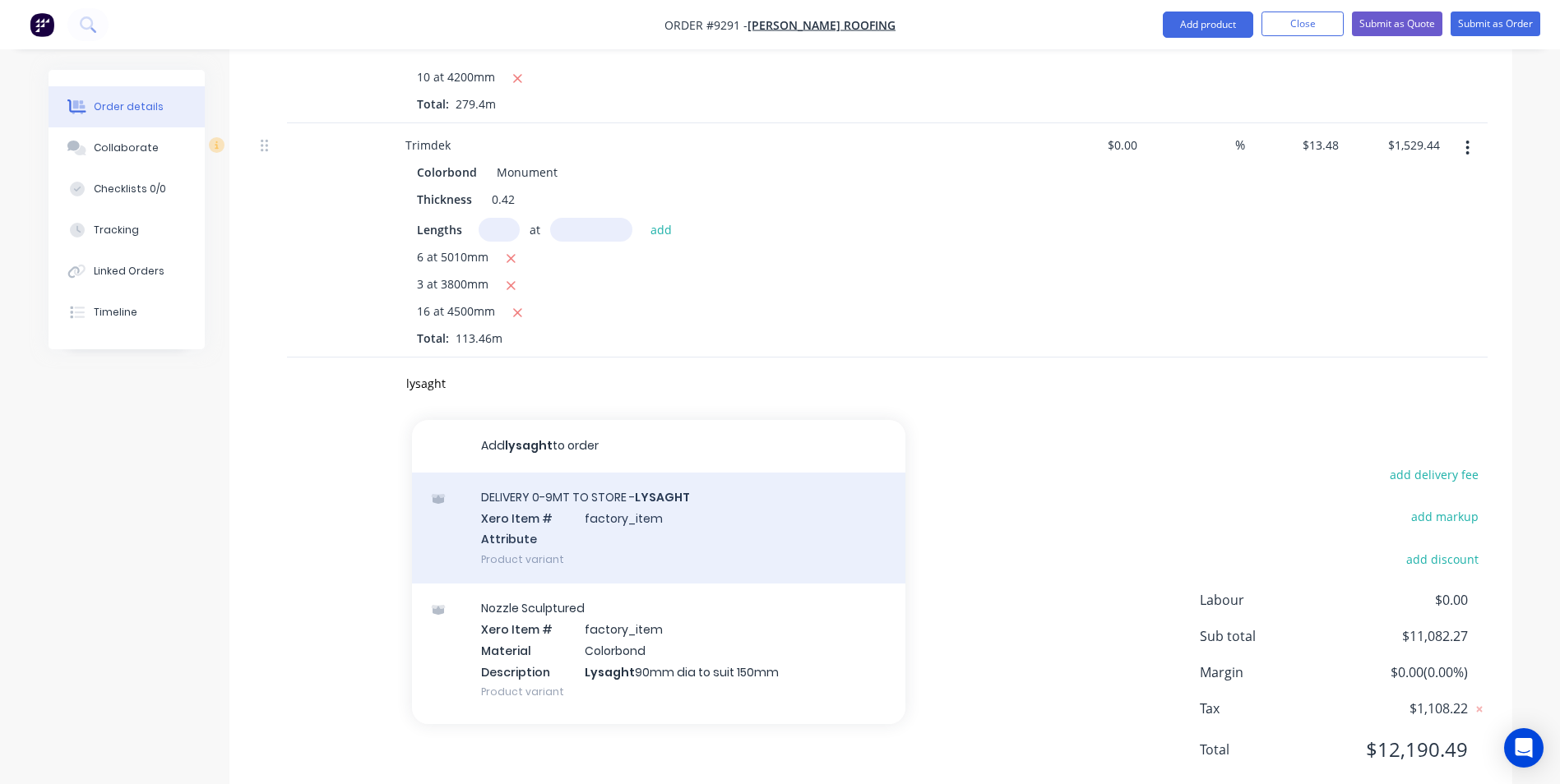
click at [590, 489] on div "DELIVERY 0-9MT TO STORE - LYSAGHT Xero Item # factory_item Attribute Product va…" at bounding box center [657, 527] width 493 height 111
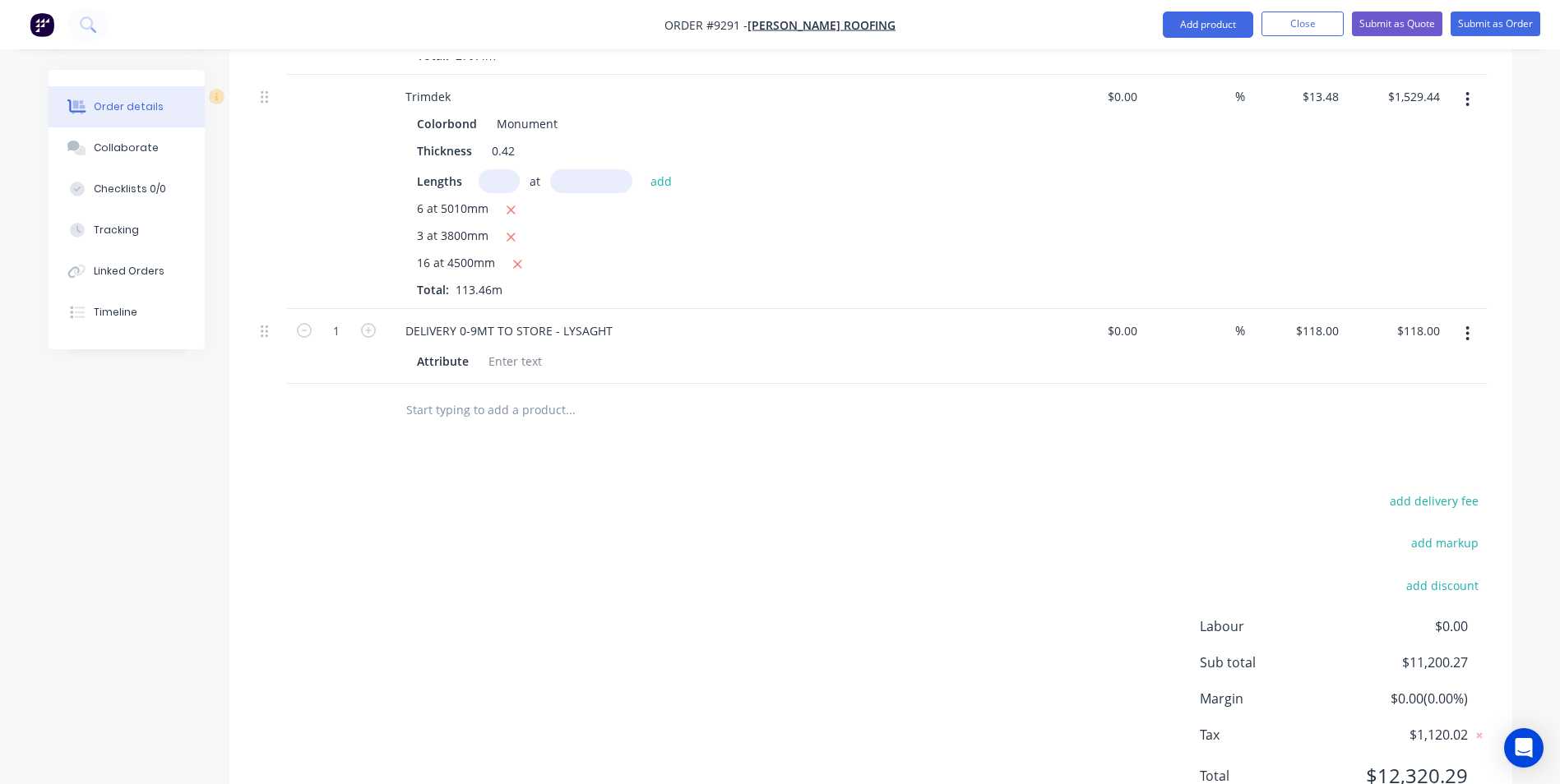
scroll to position [3621, 0]
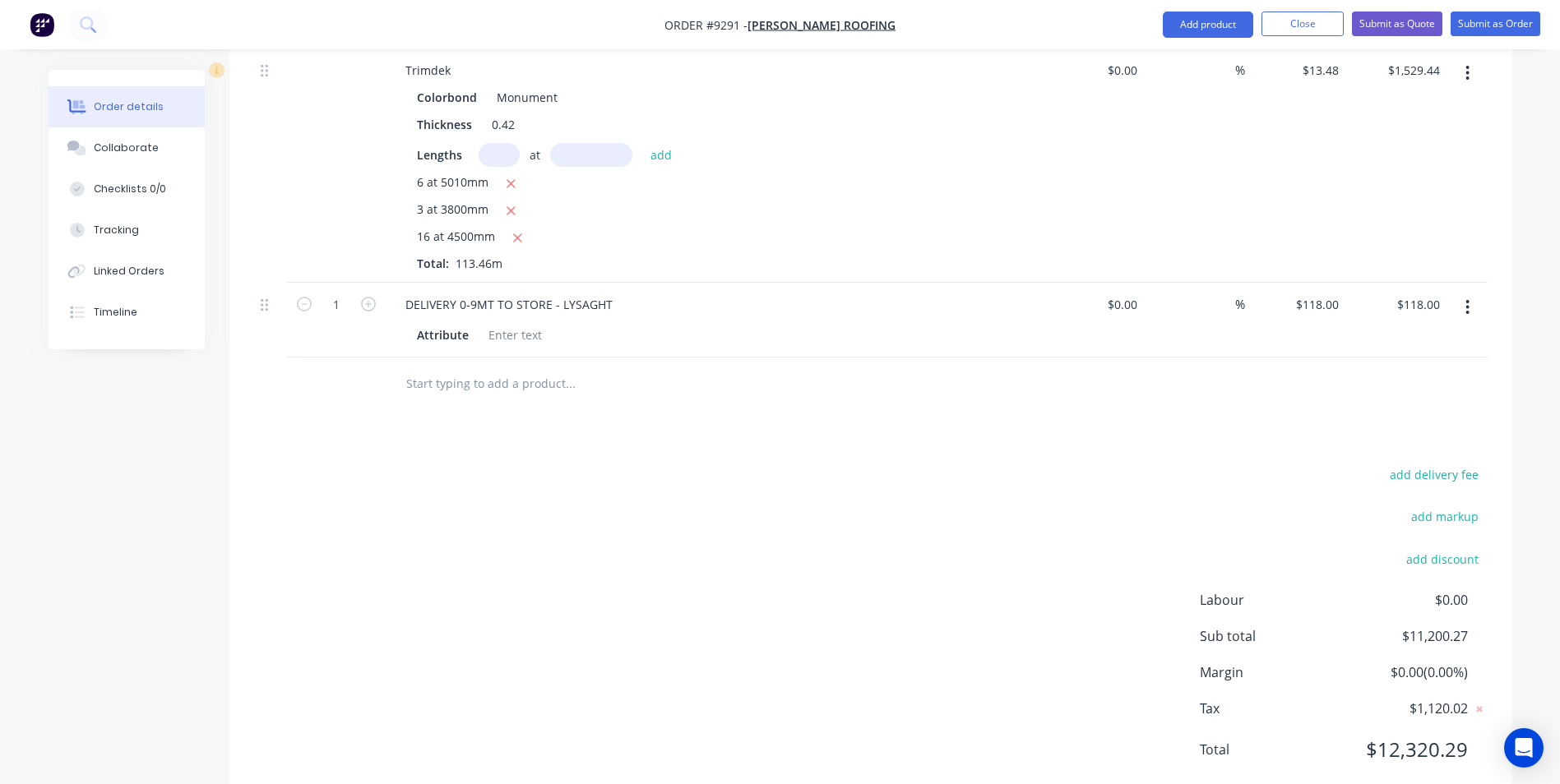
click at [476, 367] on input "text" at bounding box center [570, 384] width 329 height 33
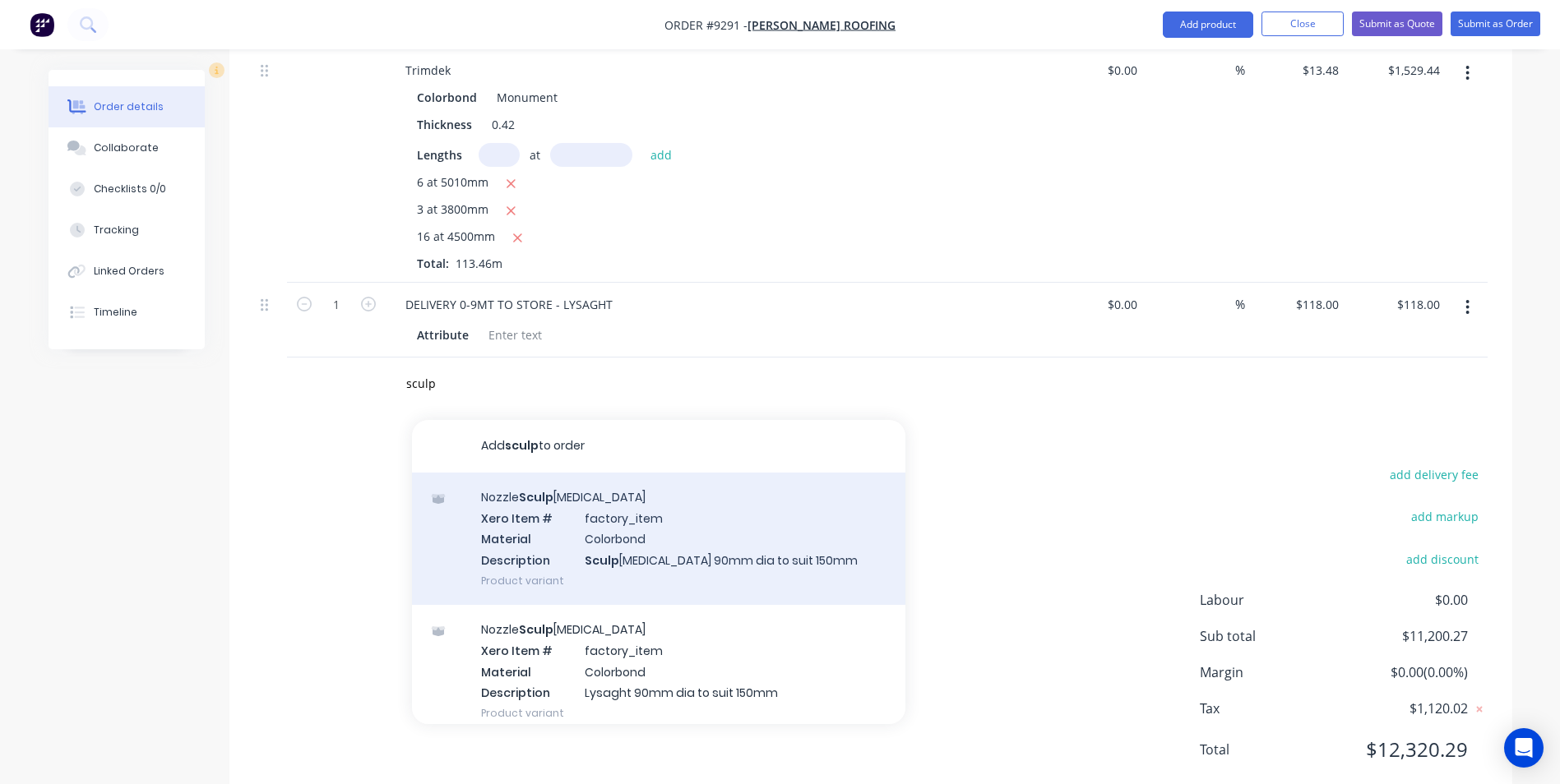
click at [562, 501] on div "Nozzle Sculp tured Xero Item # factory_item Material Colorbond Description Scul…" at bounding box center [657, 538] width 493 height 132
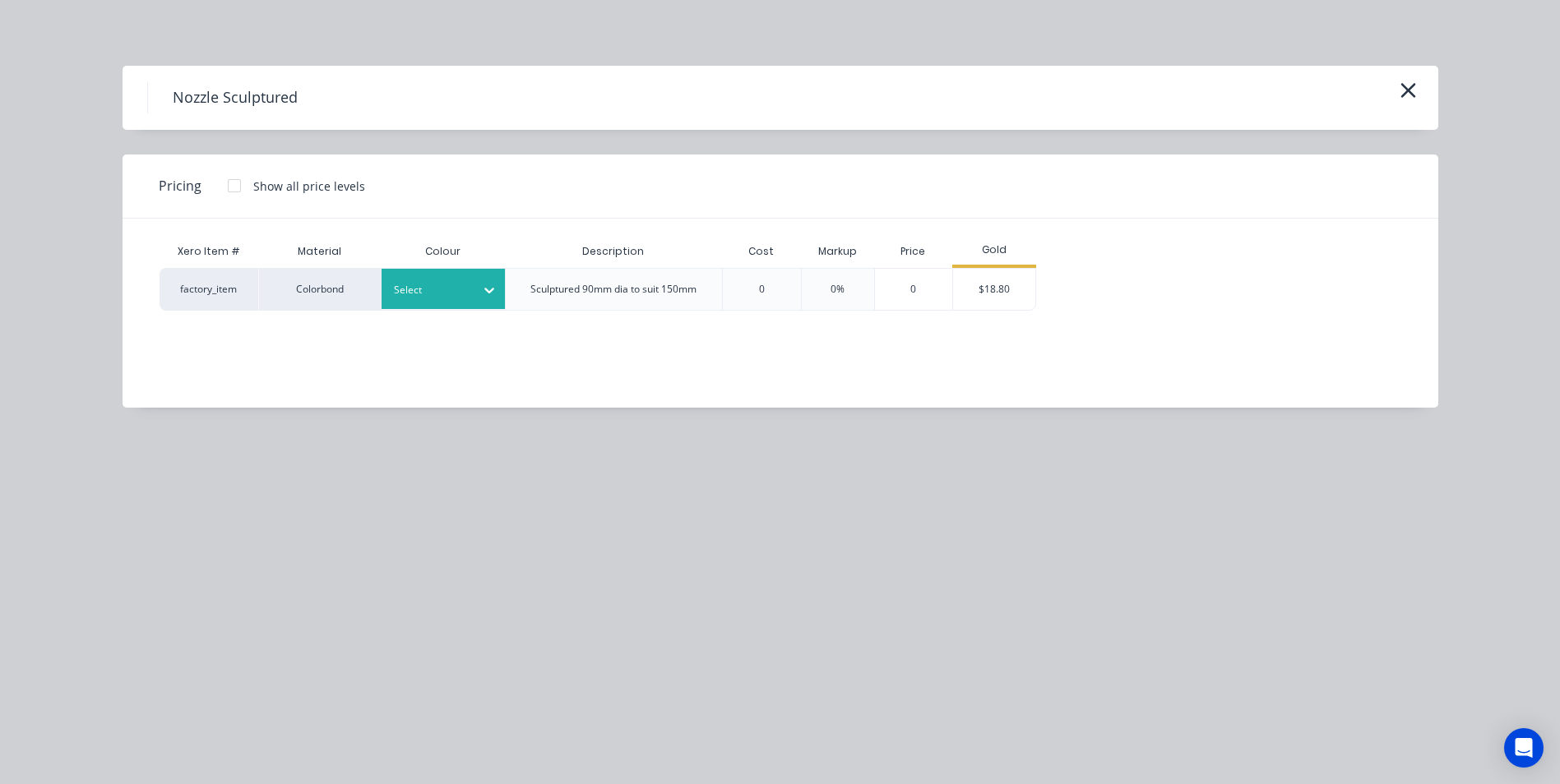
click at [483, 299] on div at bounding box center [488, 290] width 30 height 26
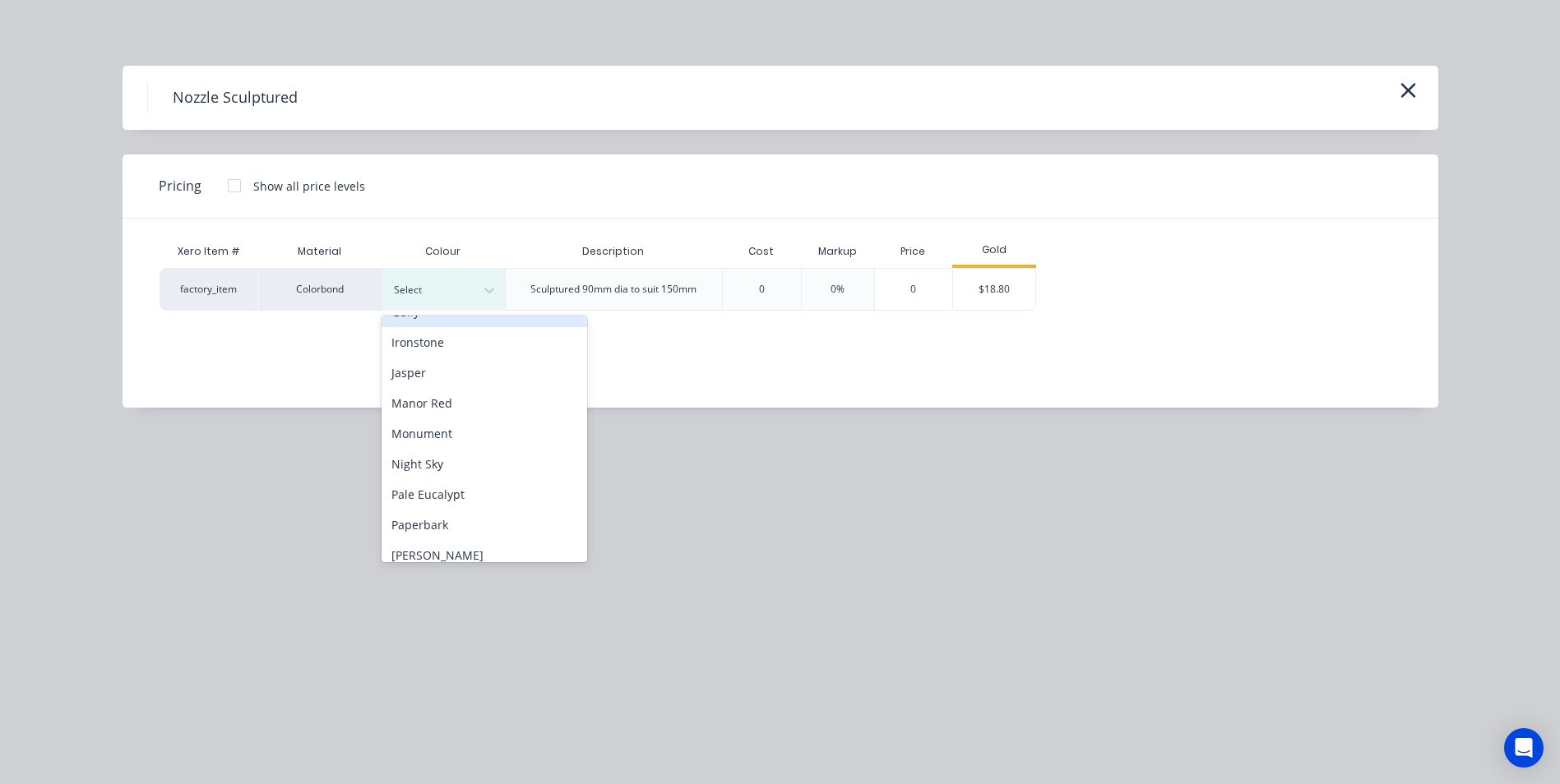
scroll to position [329, 0]
click at [453, 429] on div "Monument" at bounding box center [484, 431] width 206 height 30
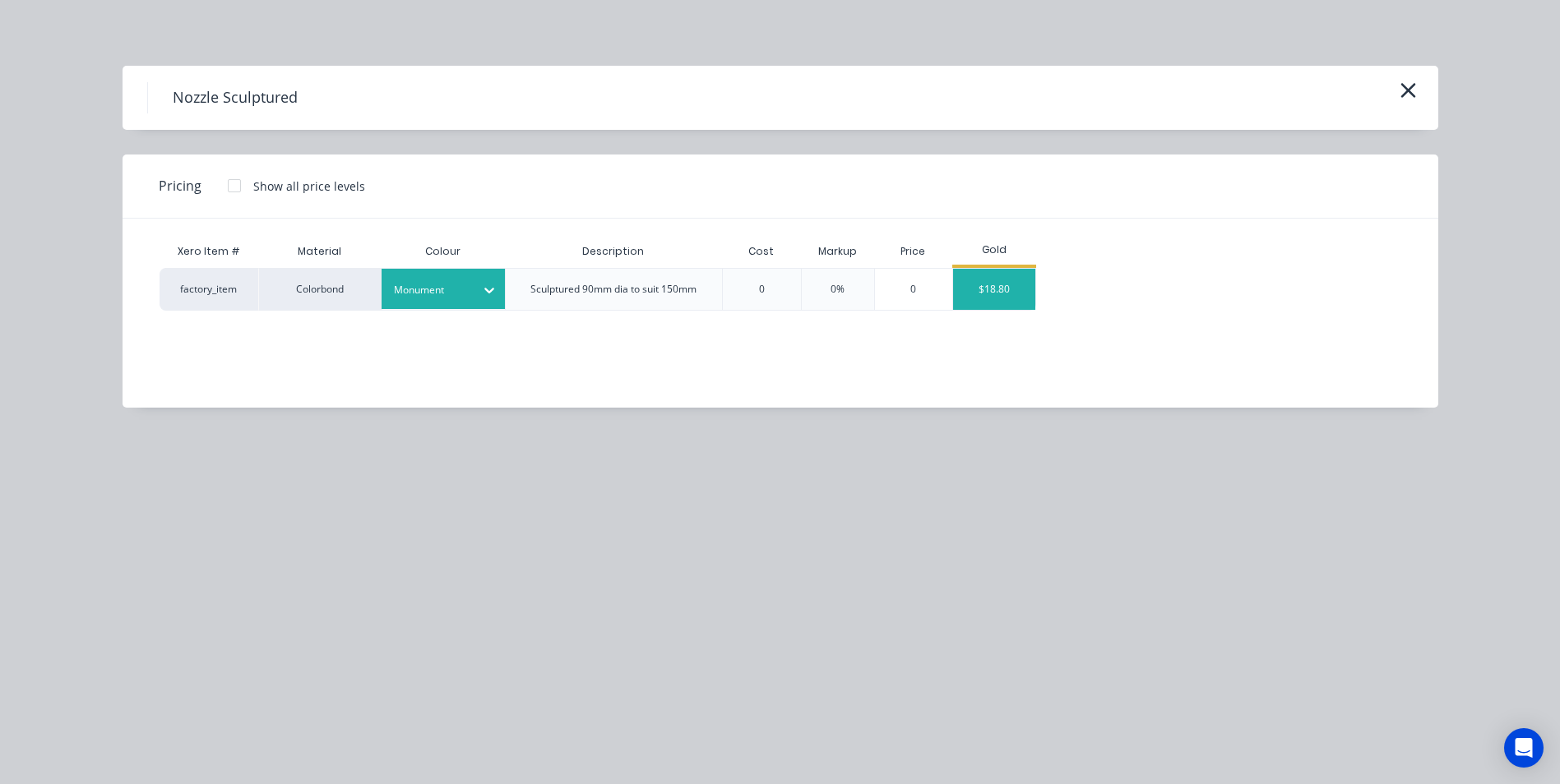
click at [1015, 285] on div "$18.80" at bounding box center [994, 290] width 82 height 41
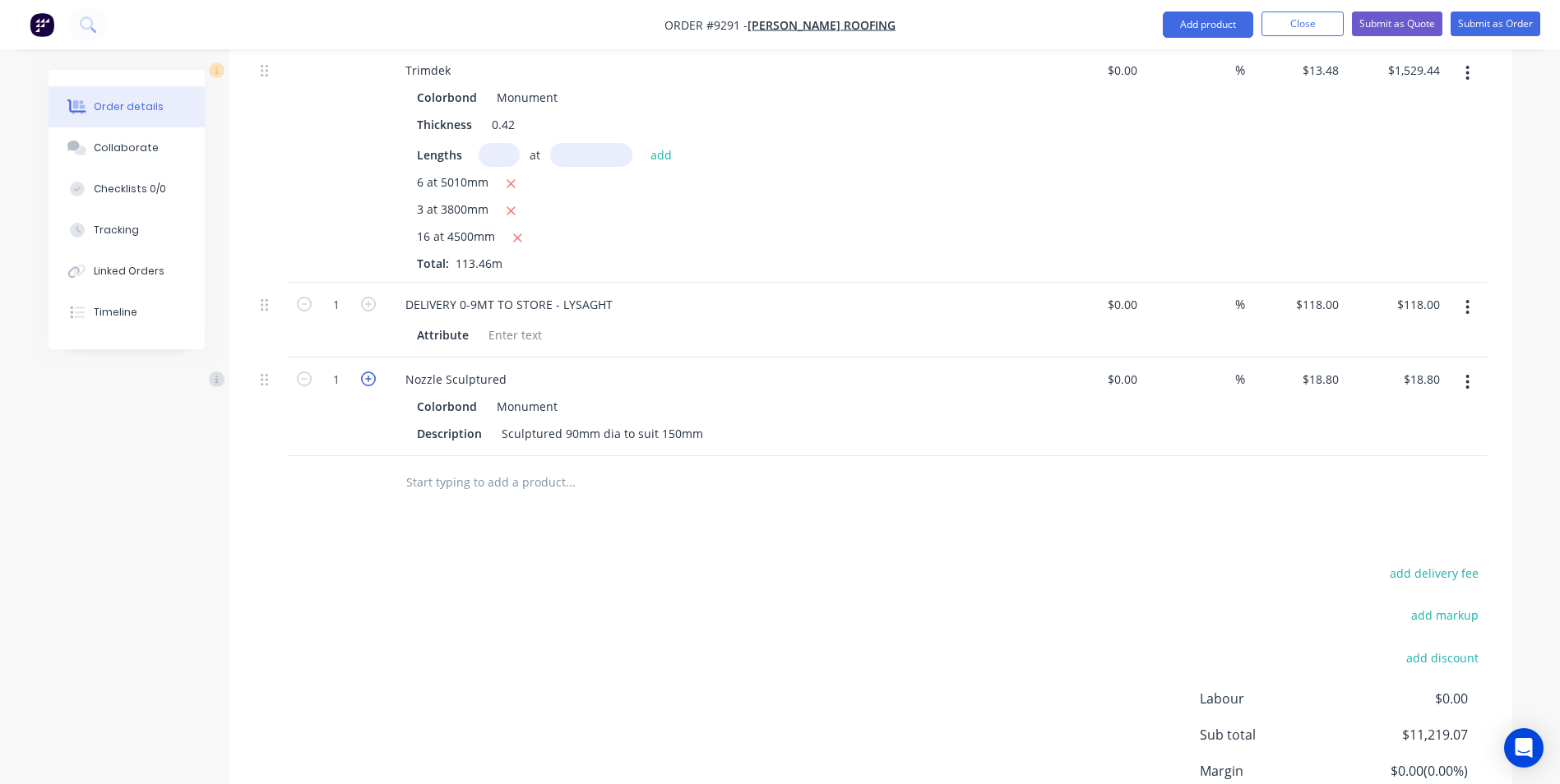
click at [372, 371] on icon "button" at bounding box center [368, 378] width 15 height 15
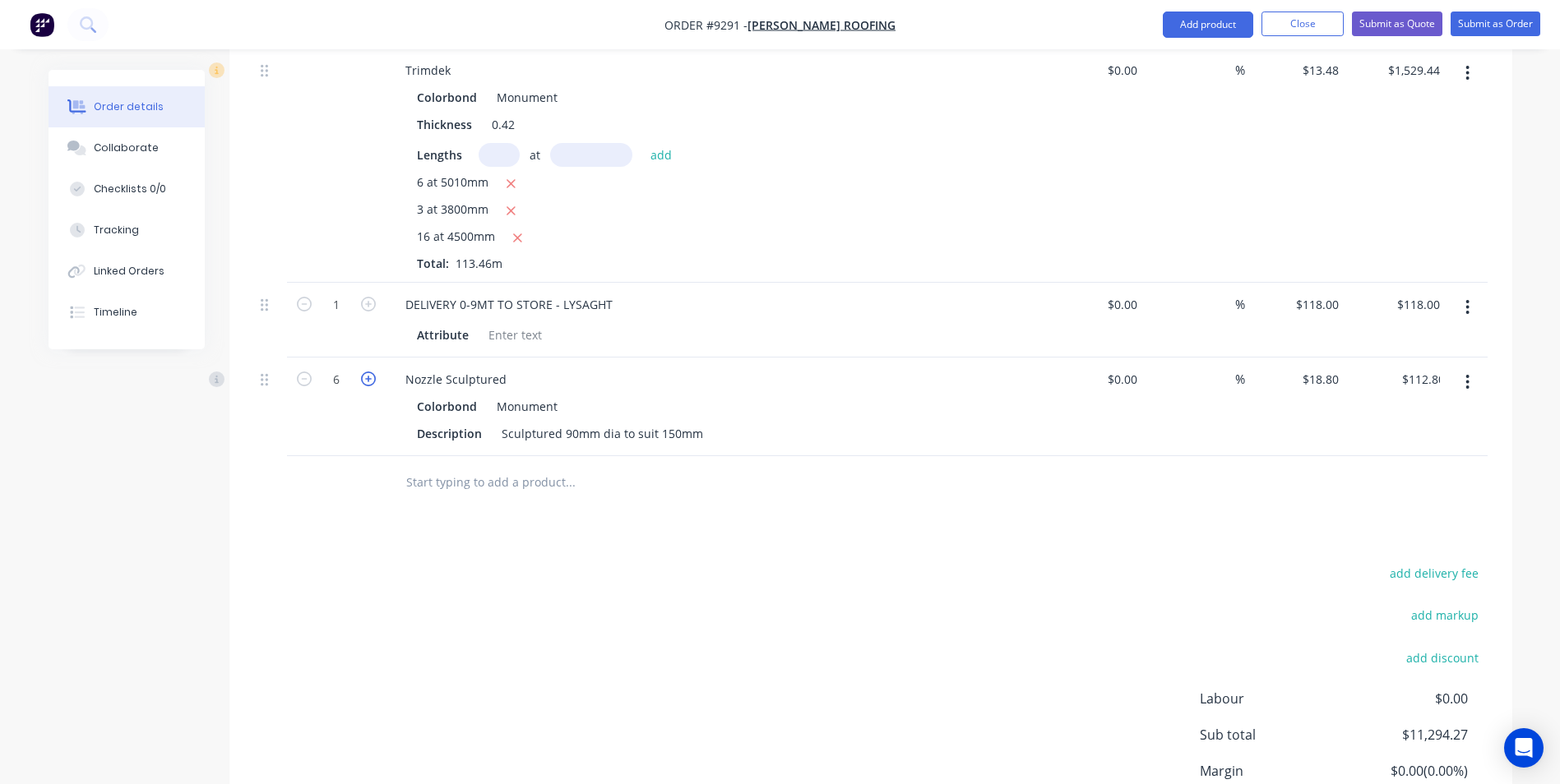
click at [372, 371] on icon "button" at bounding box center [368, 378] width 15 height 15
click at [464, 466] on input "text" at bounding box center [570, 482] width 329 height 33
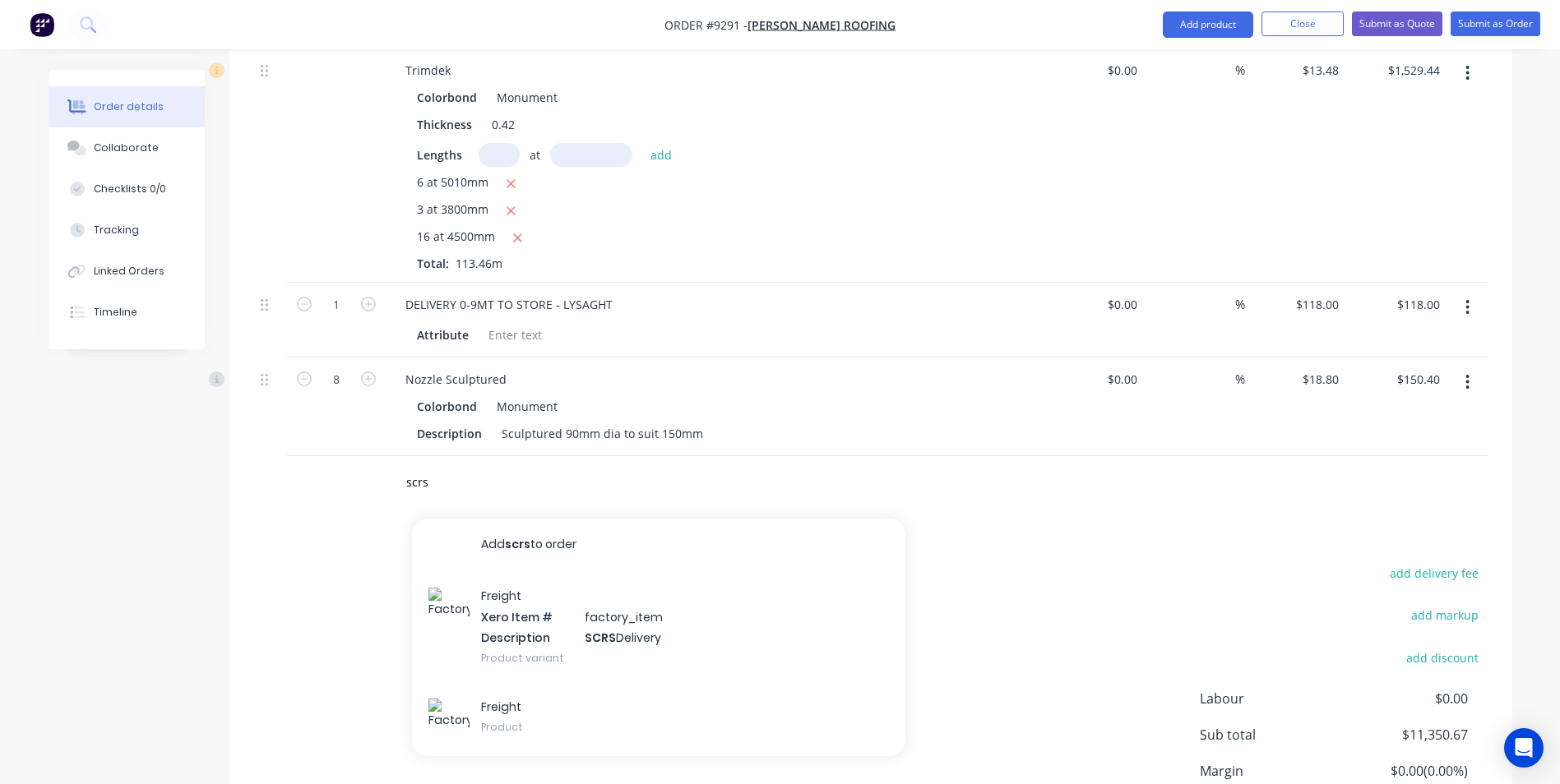
click at [430, 466] on input "scrs" at bounding box center [570, 482] width 329 height 33
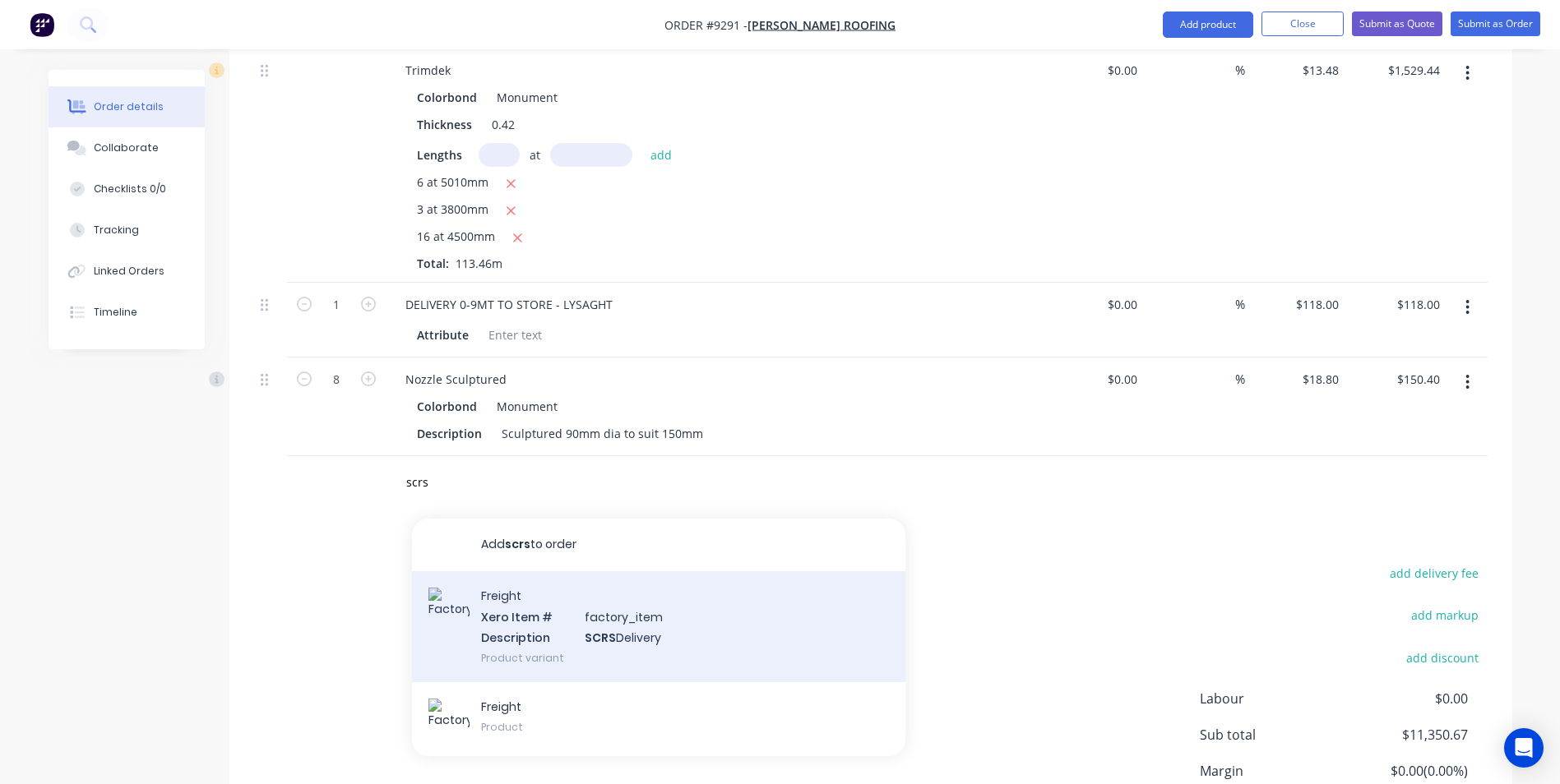
click at [493, 571] on div "Freight Xero Item # factory_item Description SCRS Delivery Product variant" at bounding box center [657, 627] width 493 height 111
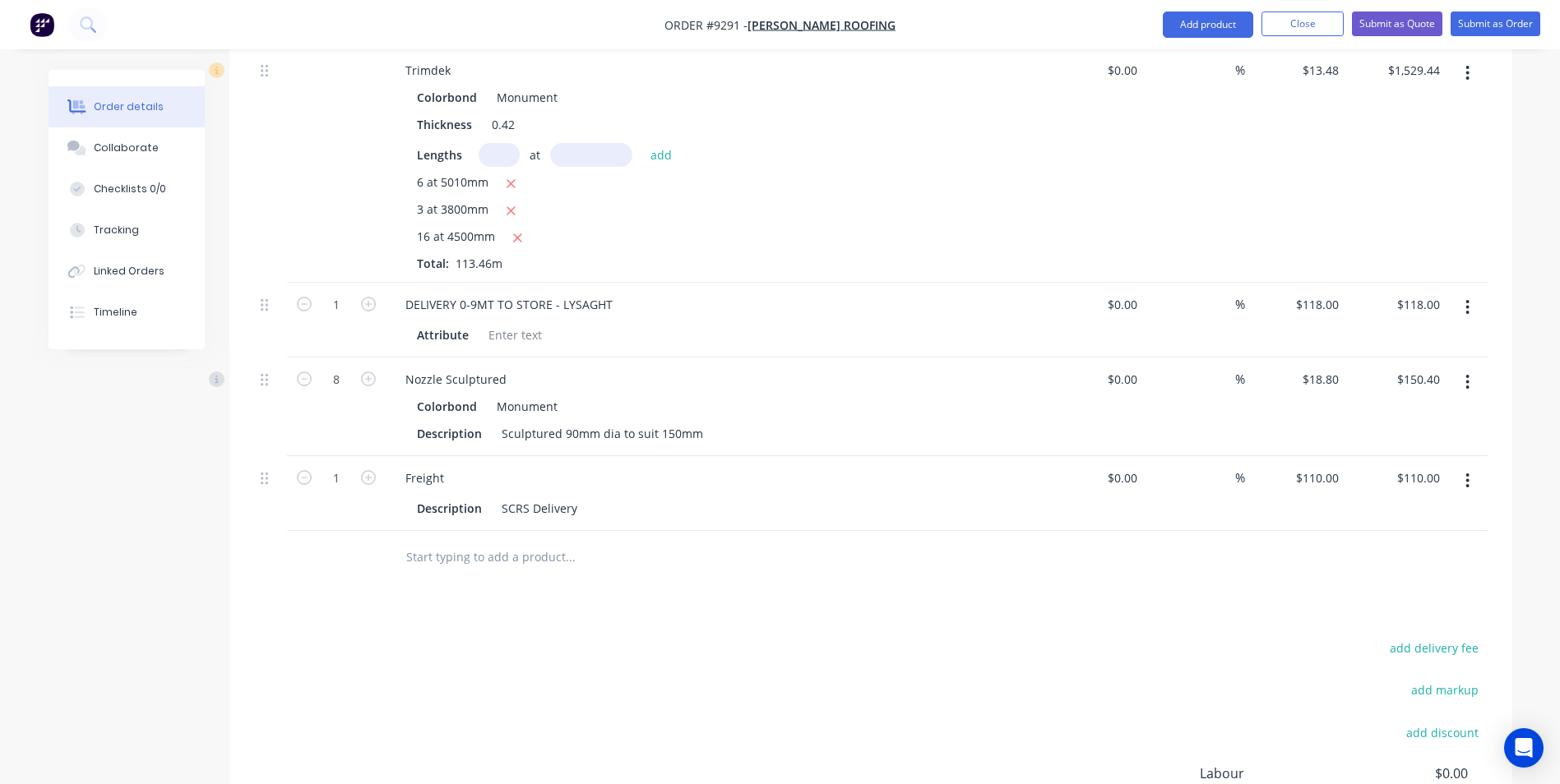
click at [458, 541] on input "text" at bounding box center [570, 557] width 329 height 33
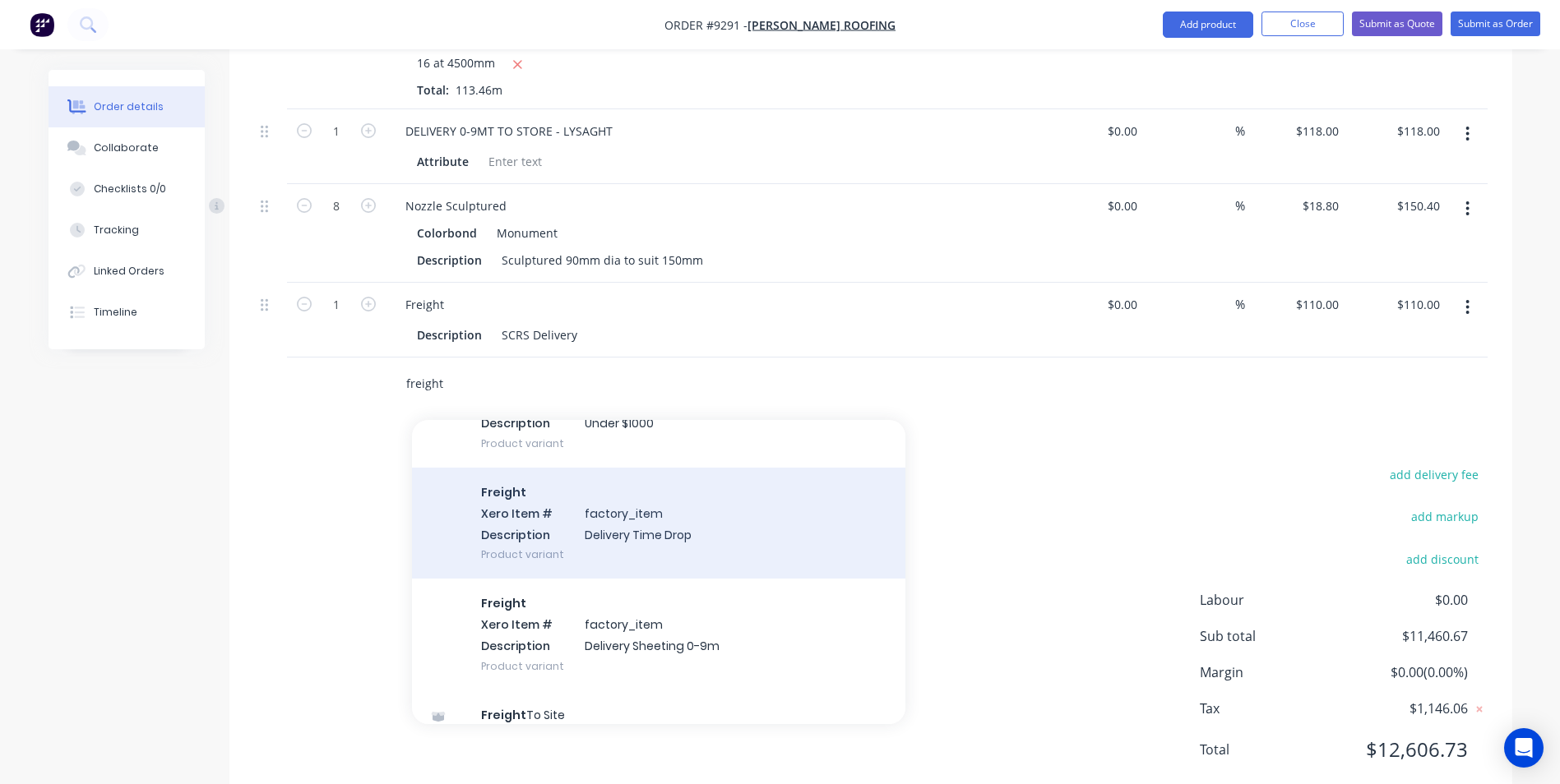
scroll to position [1315, 0]
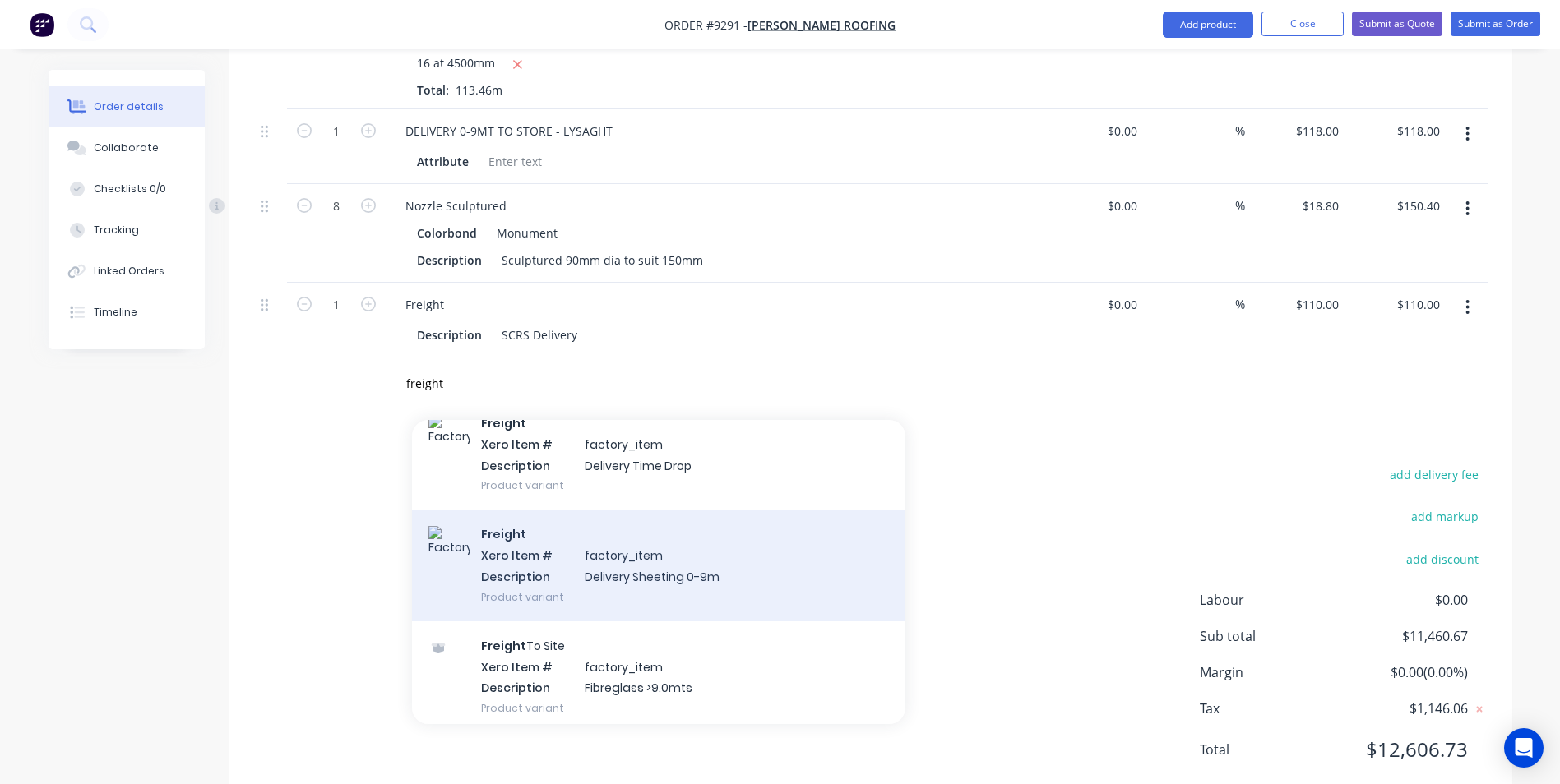
click at [667, 534] on div "Freight Xero Item # factory_item Description Delivery Sheeting 0-9m Product var…" at bounding box center [657, 565] width 493 height 111
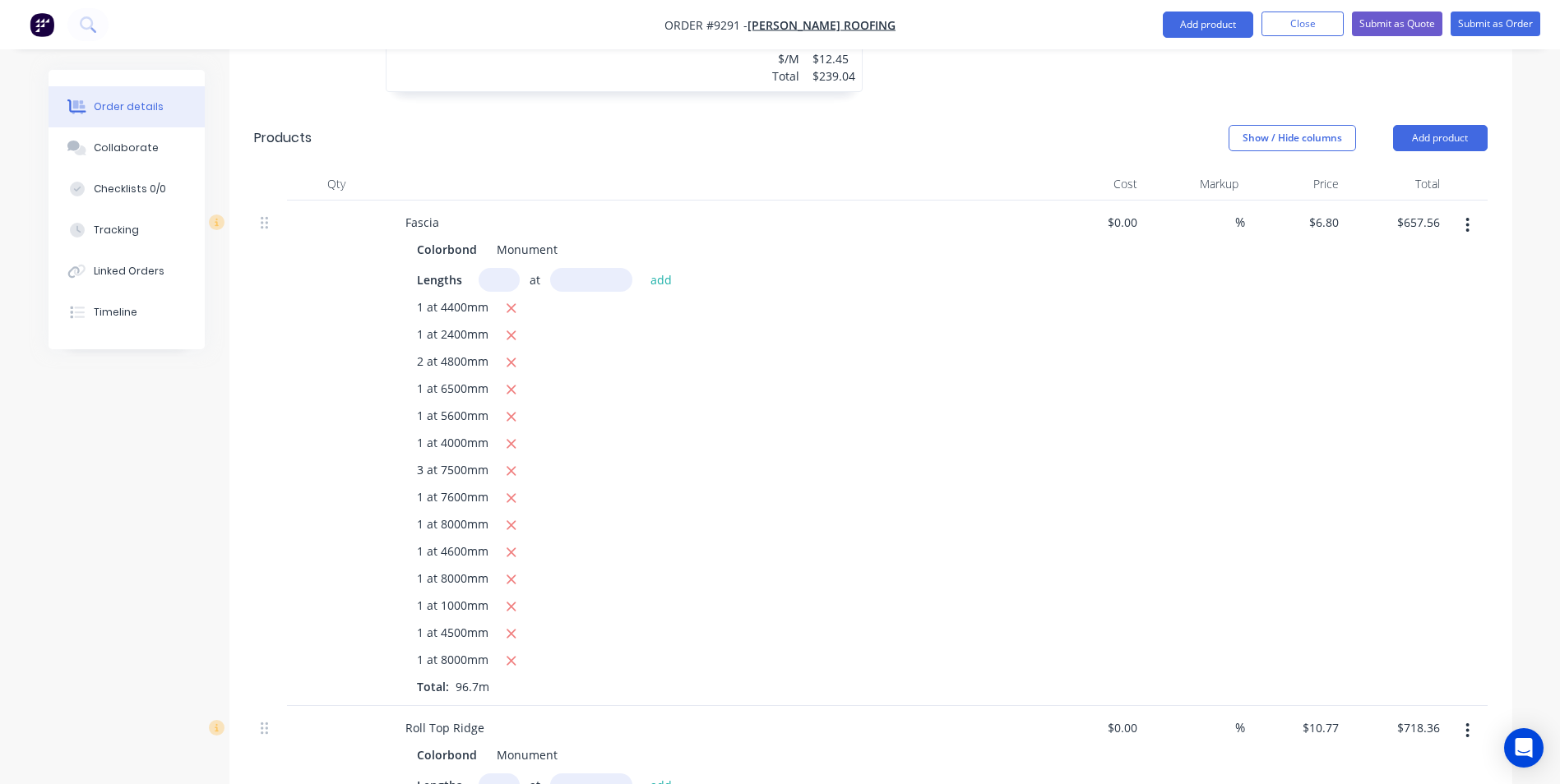
scroll to position [986, 0]
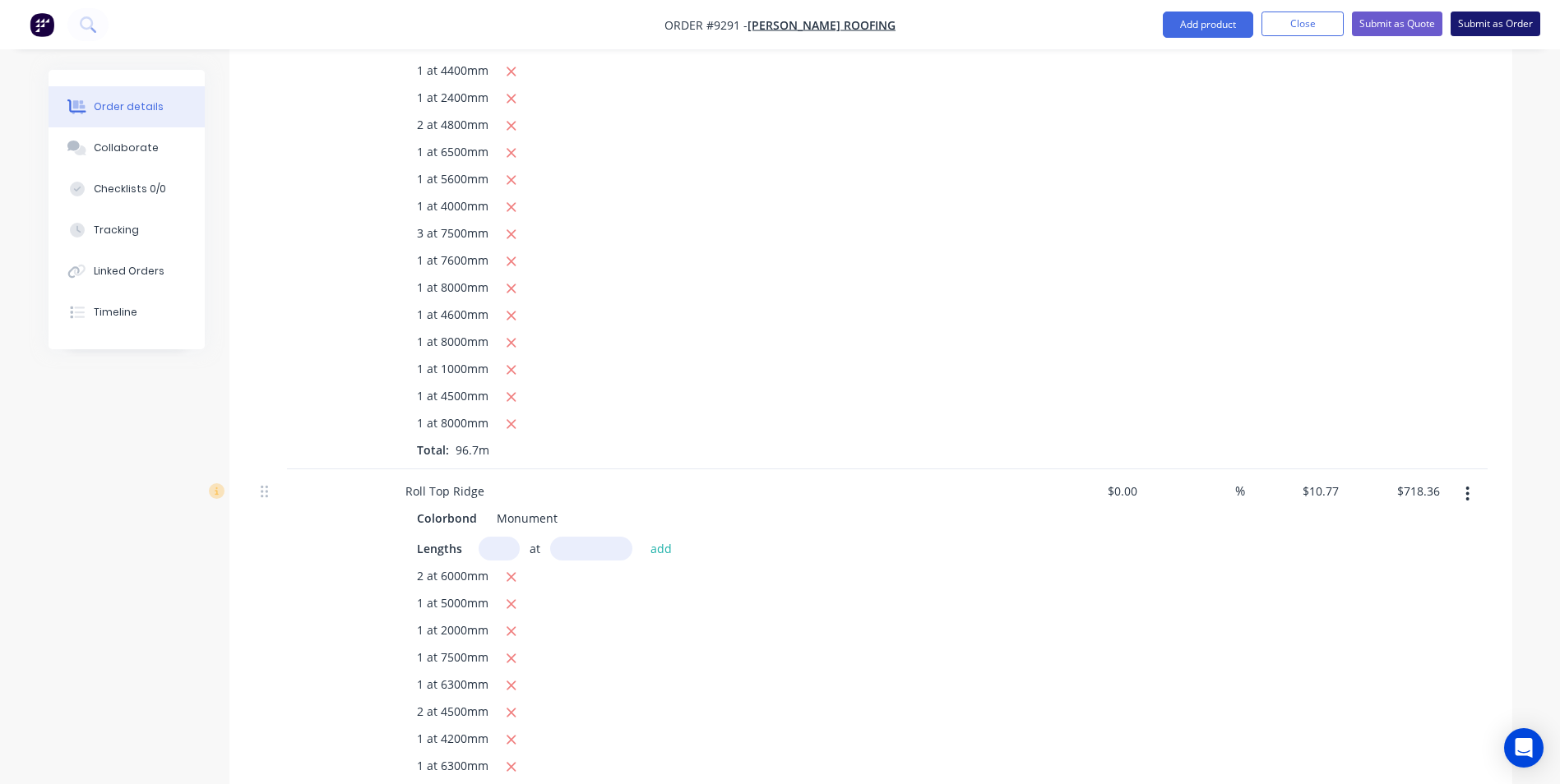
click at [1465, 32] on button "Submit as Order" at bounding box center [1495, 24] width 89 height 25
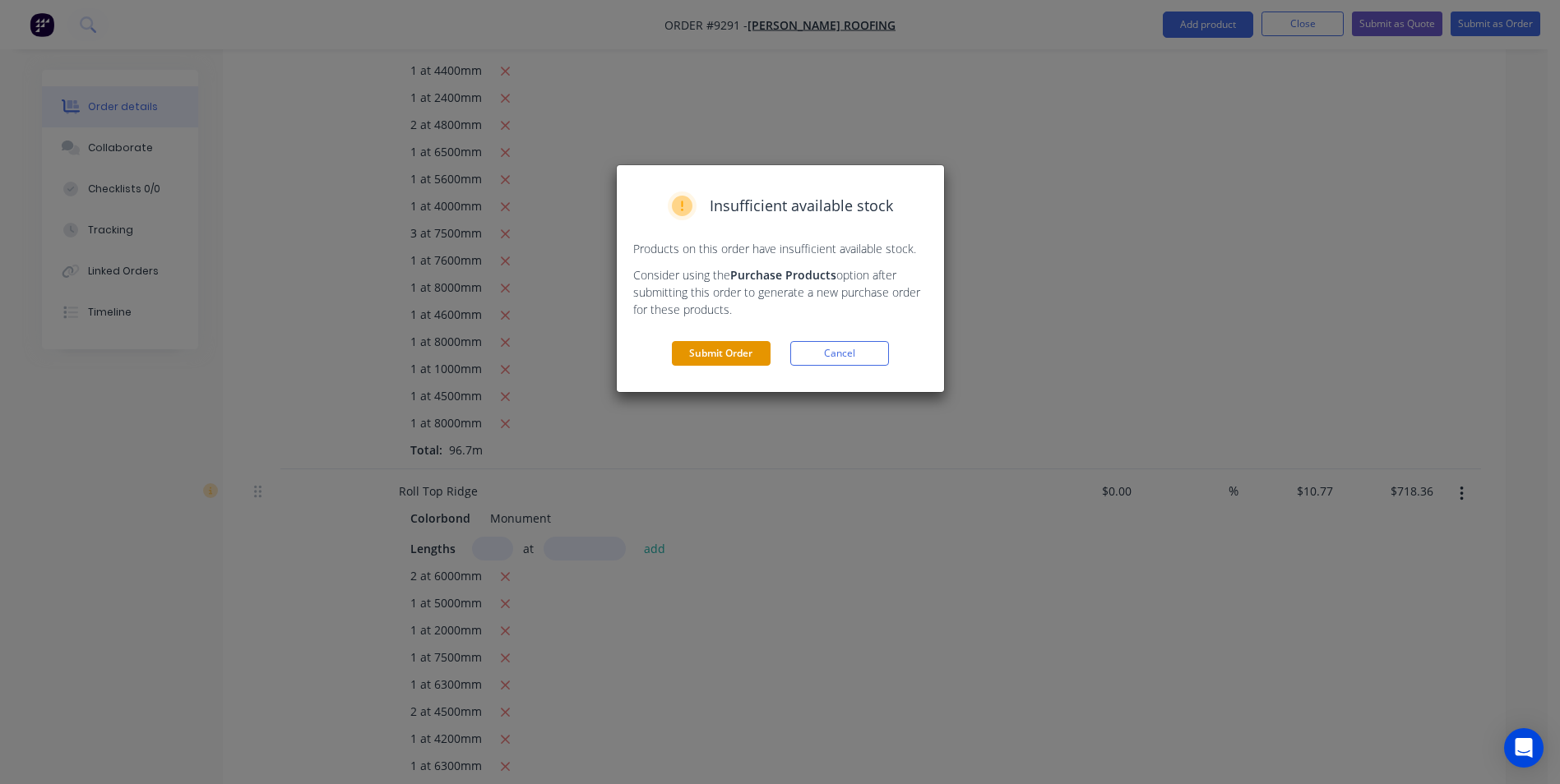
click at [723, 348] on button "Submit Order" at bounding box center [721, 353] width 98 height 25
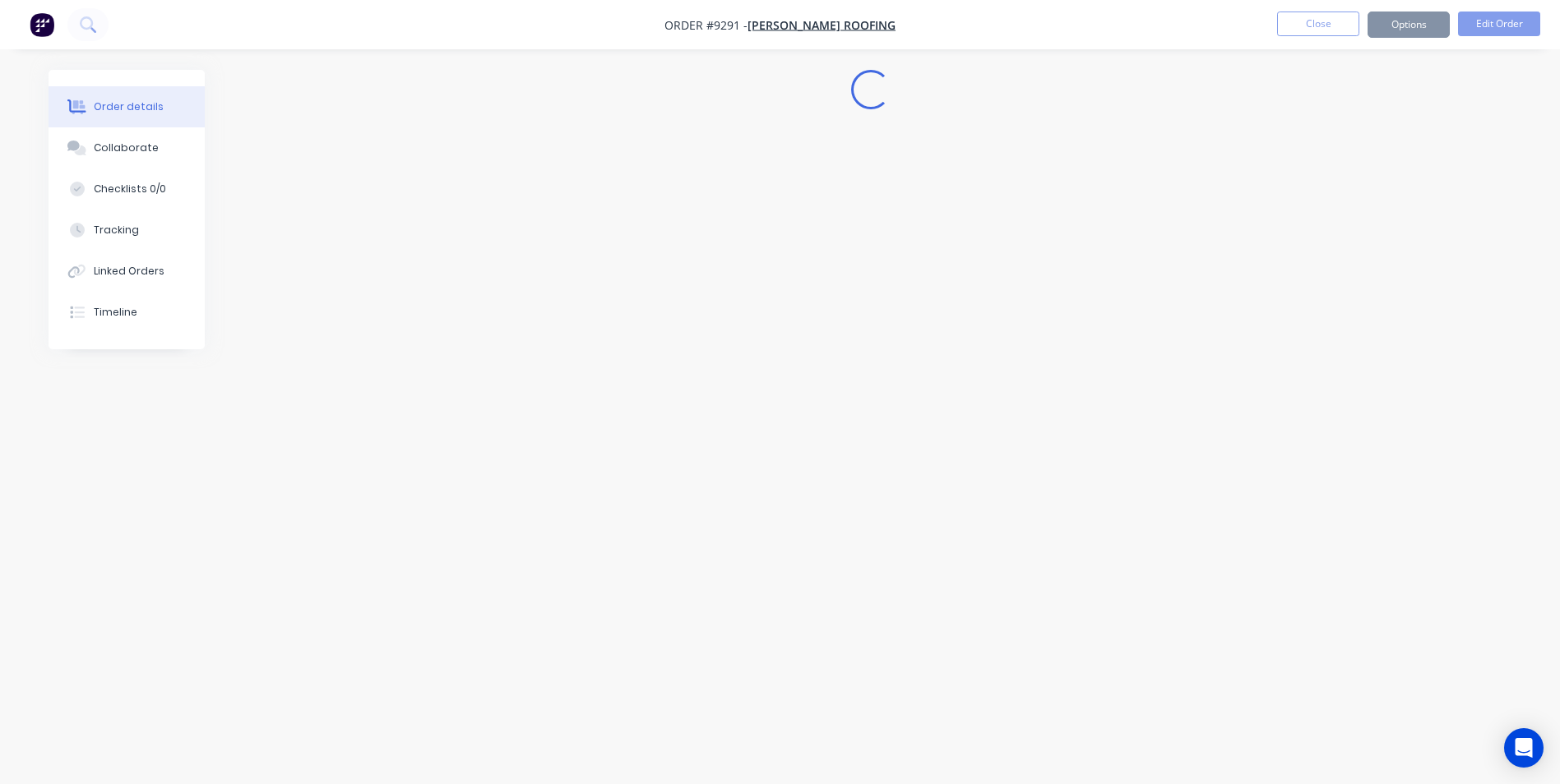
scroll to position [0, 0]
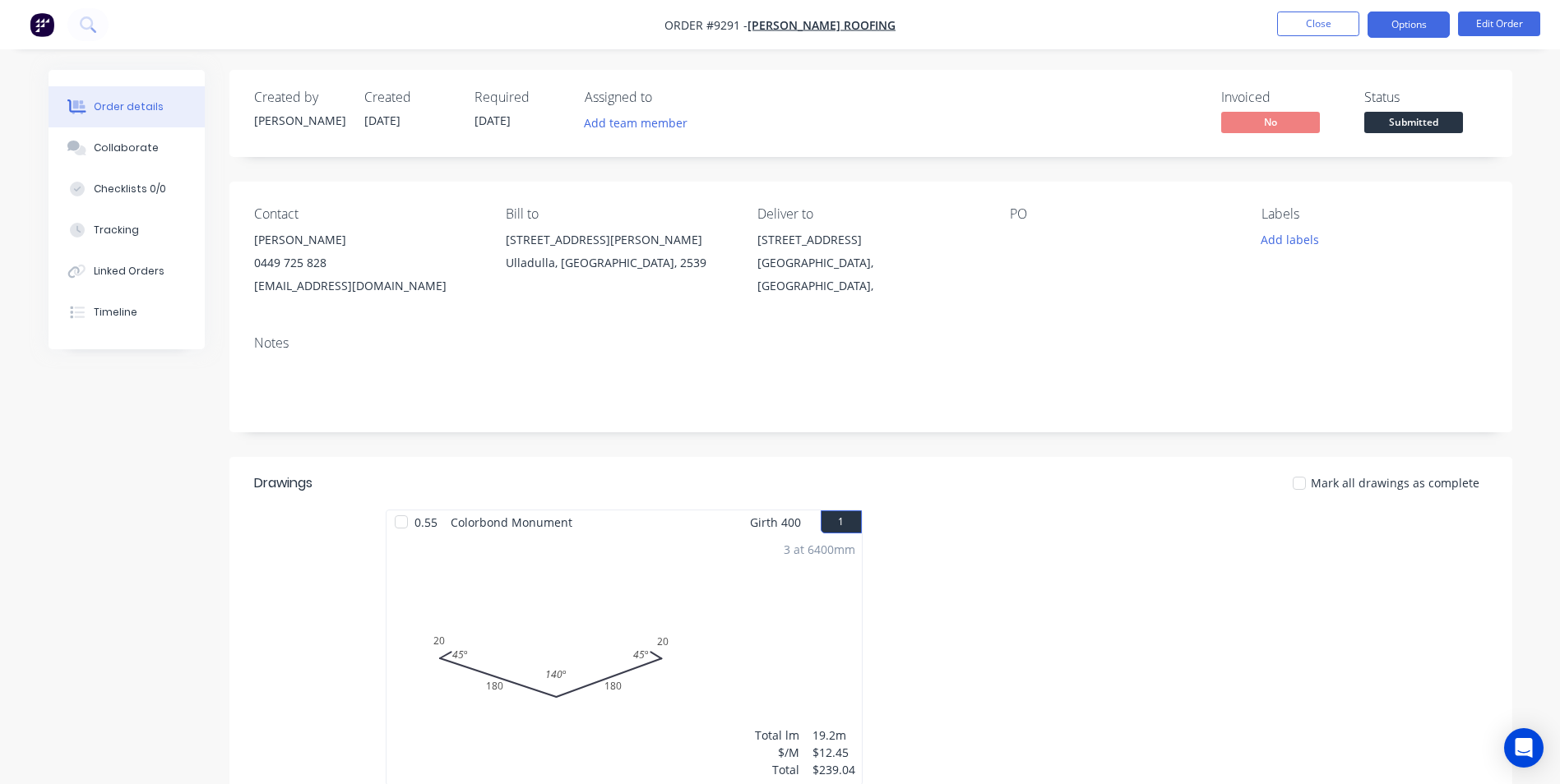
click at [1378, 31] on button "Options" at bounding box center [1408, 24] width 82 height 26
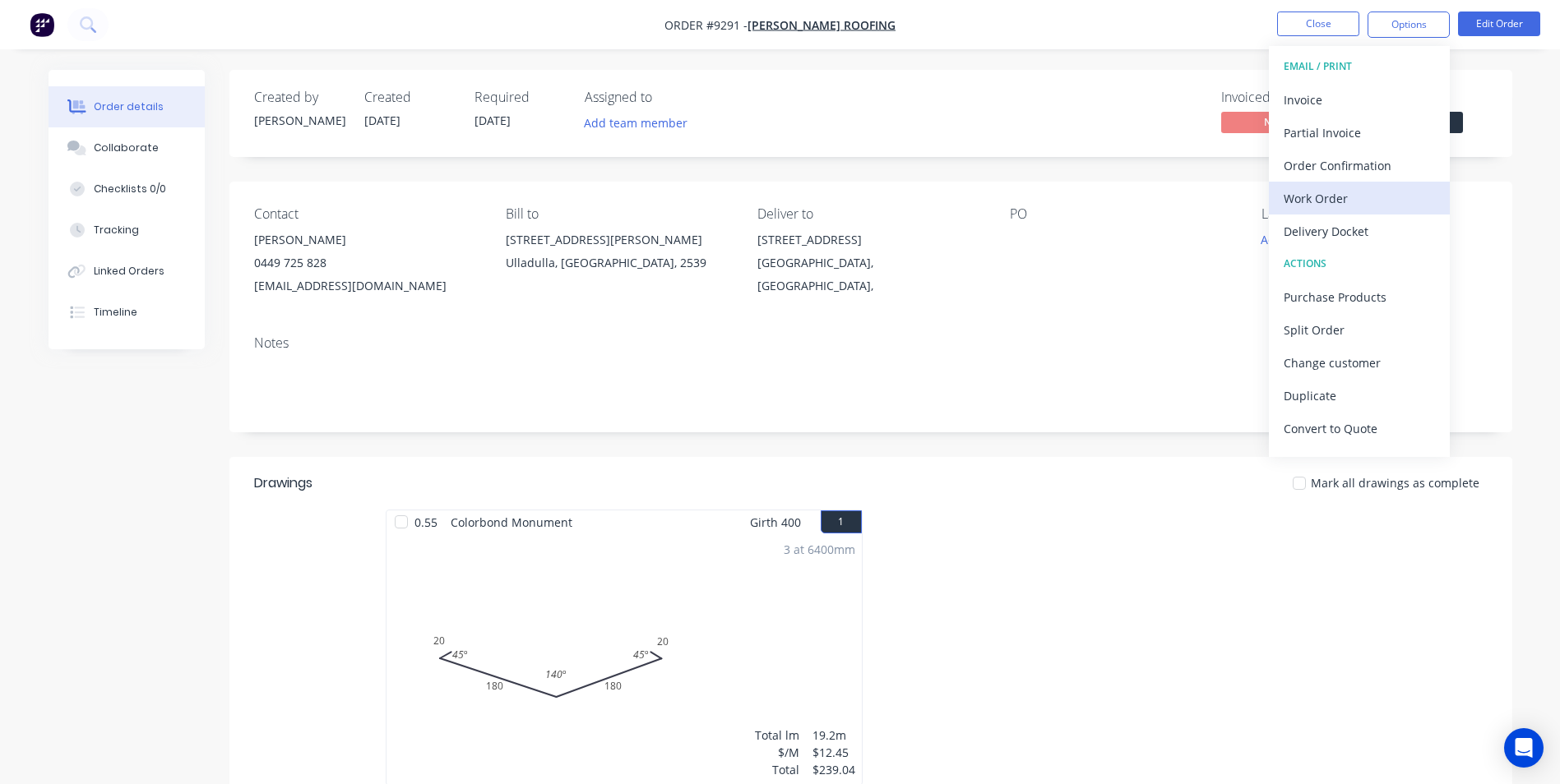
click at [1335, 203] on div "Work Order" at bounding box center [1359, 198] width 151 height 24
click at [1327, 196] on div "Custom" at bounding box center [1359, 198] width 151 height 24
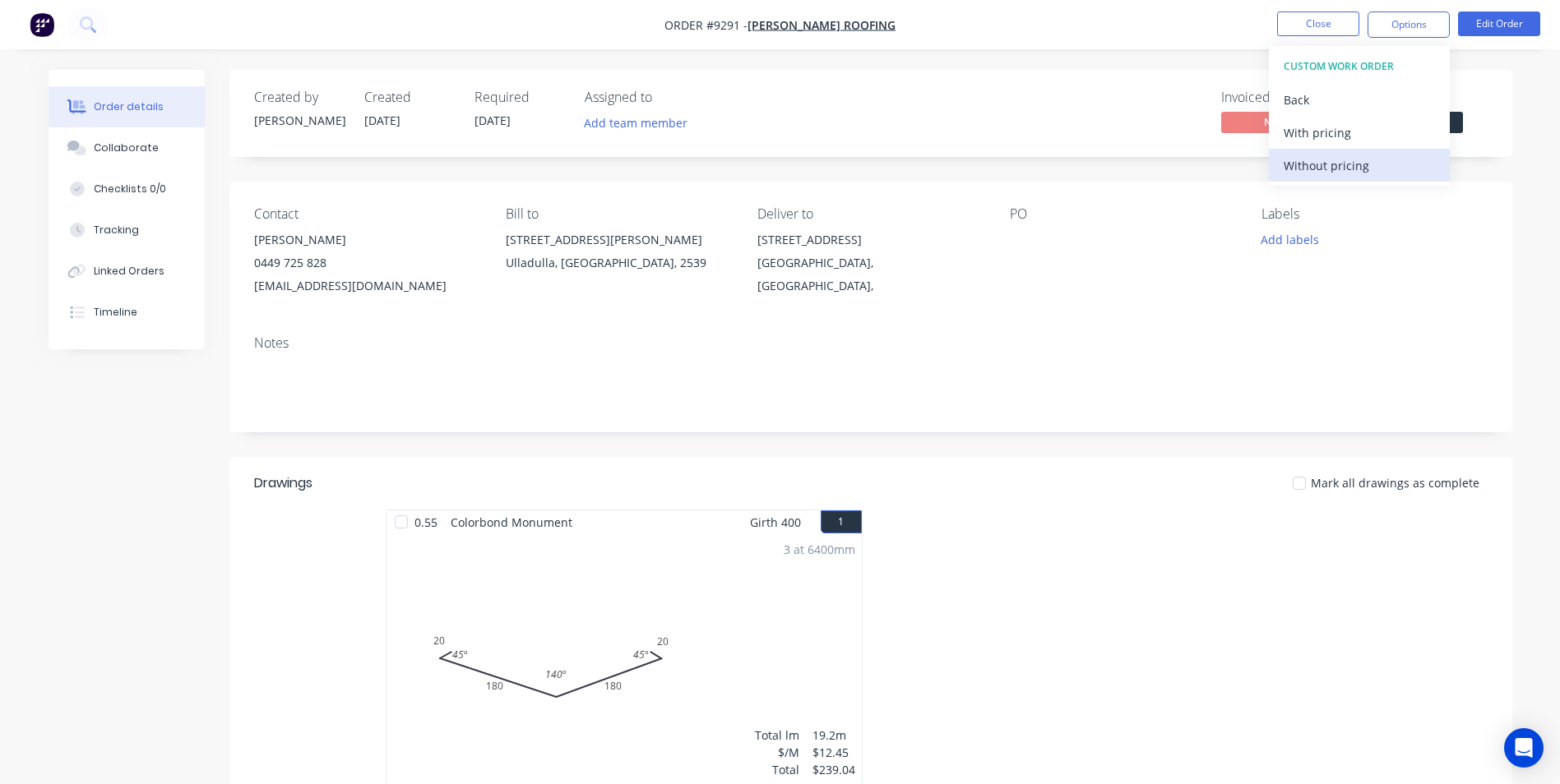
click at [1328, 168] on div "Without pricing" at bounding box center [1359, 165] width 151 height 24
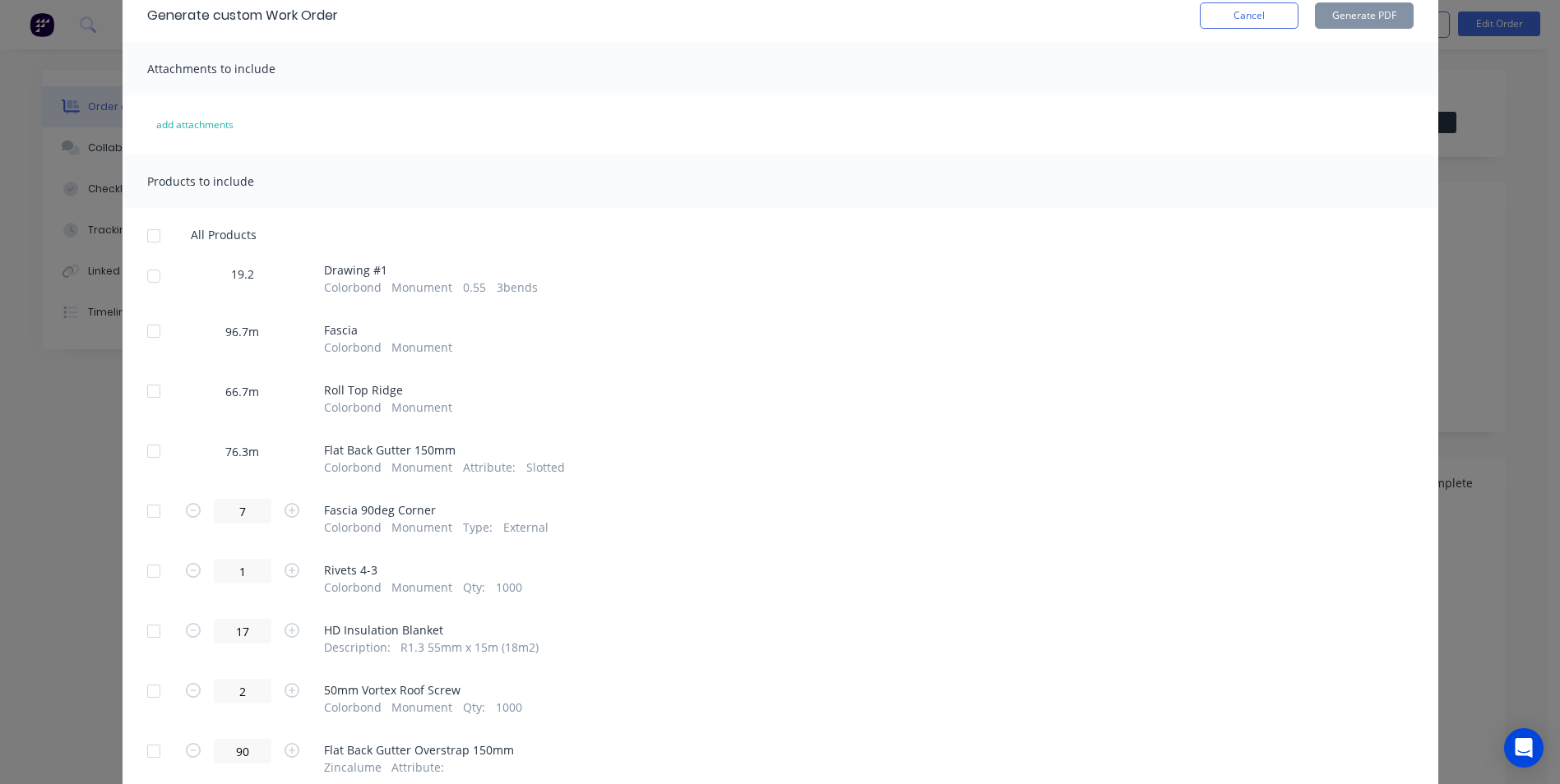
scroll to position [164, 0]
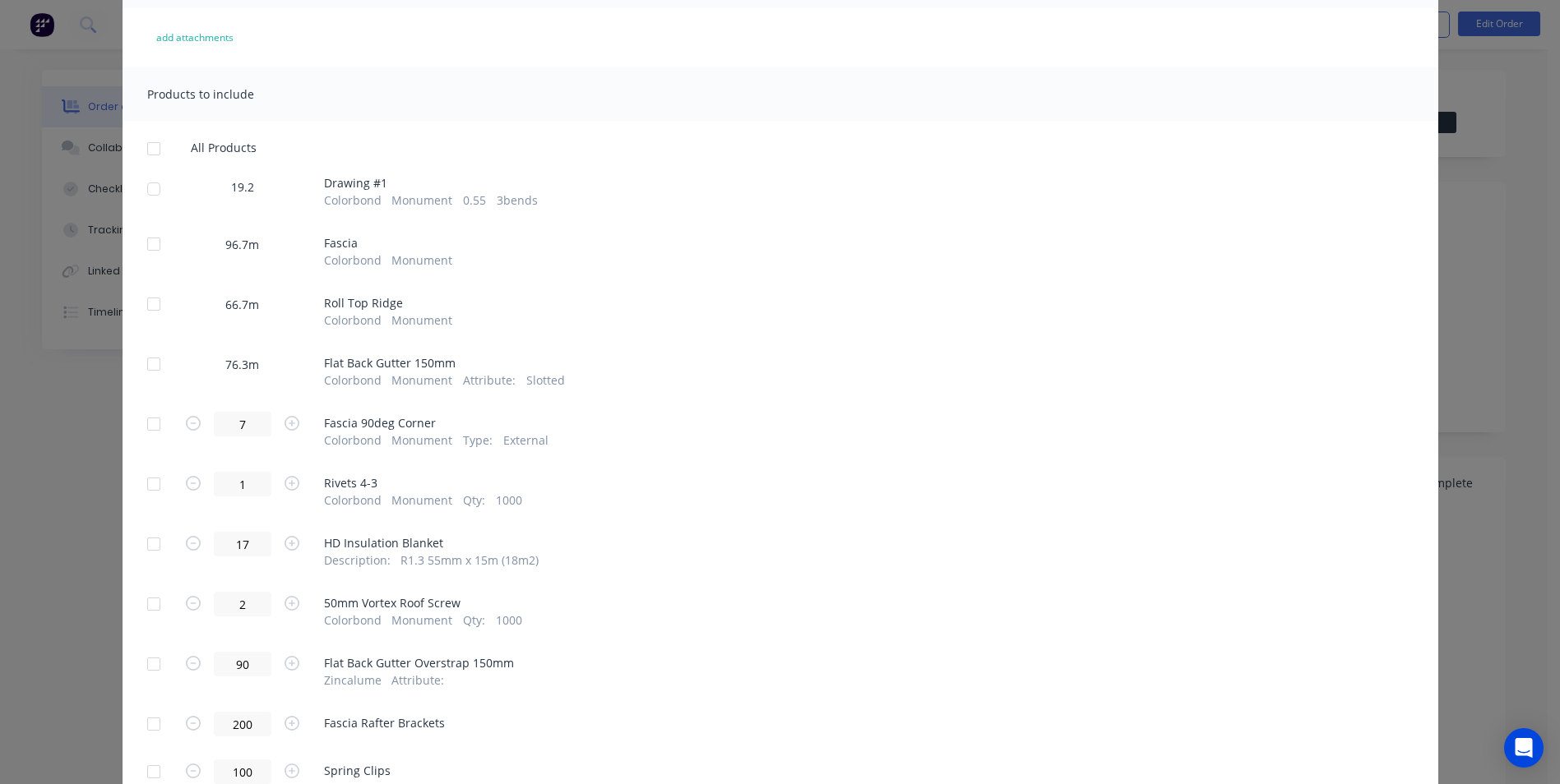
click at [151, 189] on div at bounding box center [153, 189] width 33 height 33
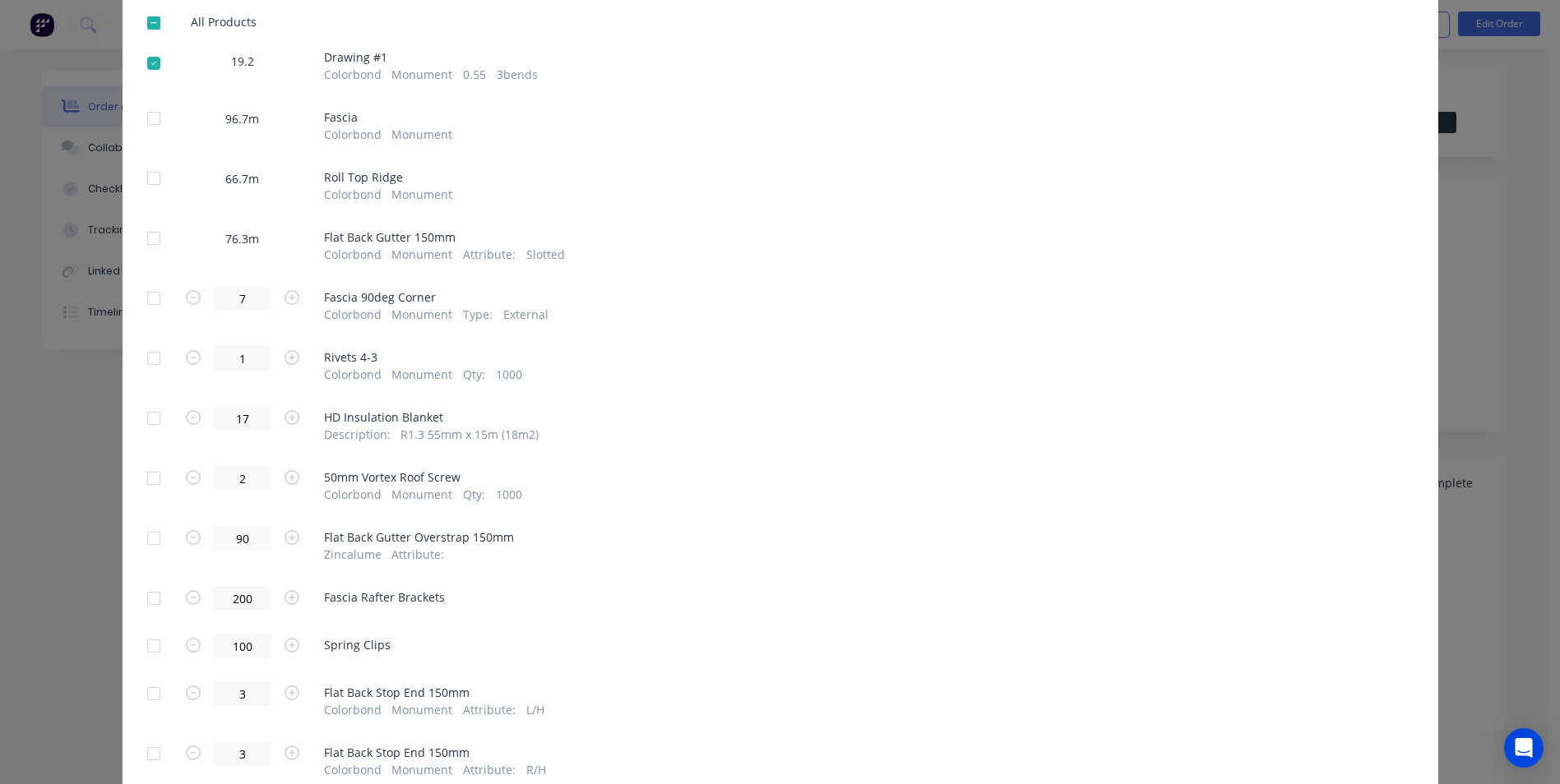
scroll to position [329, 0]
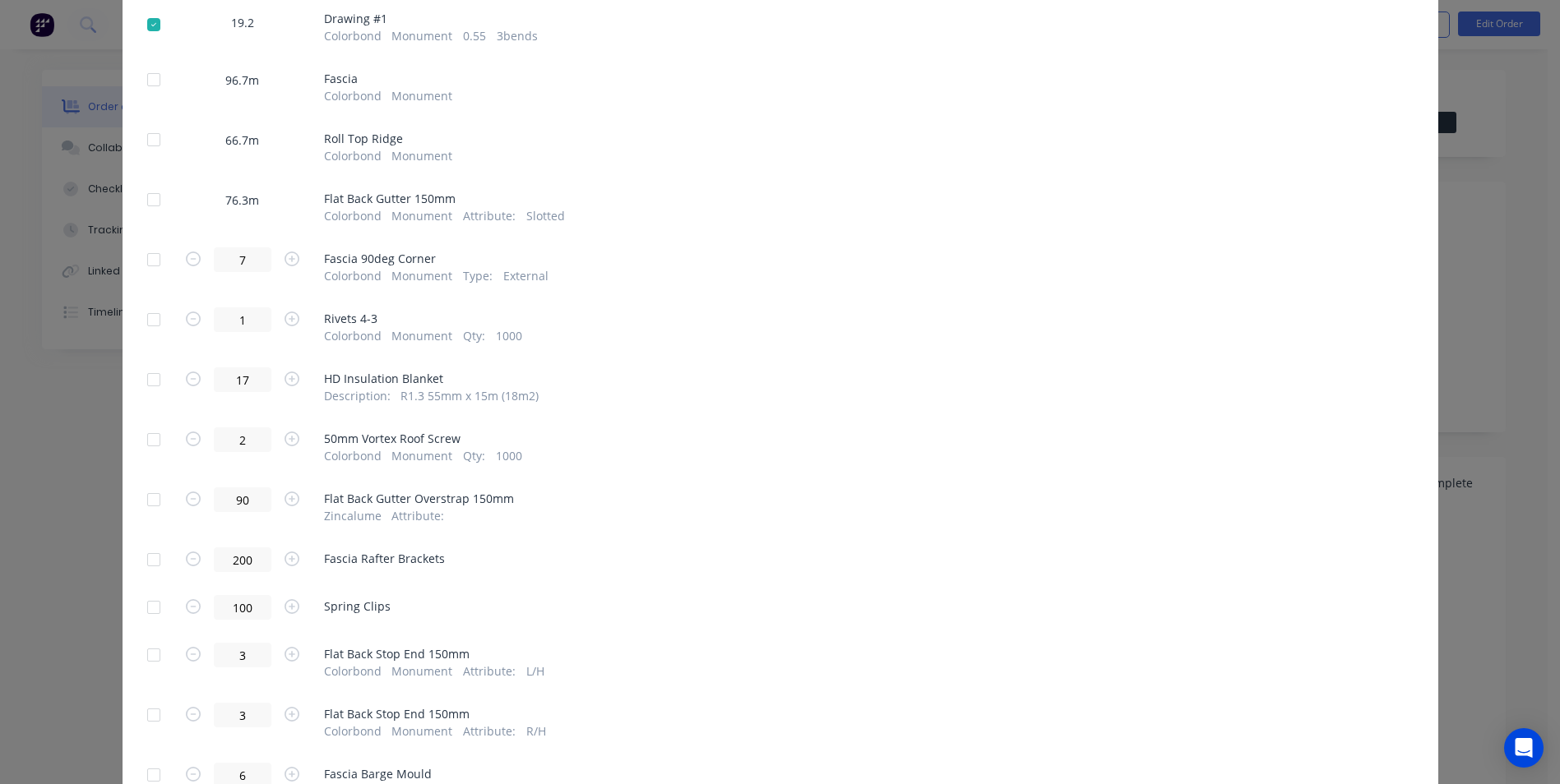
click at [151, 320] on div at bounding box center [153, 319] width 33 height 33
click at [148, 376] on div at bounding box center [153, 379] width 33 height 33
click at [149, 438] on div at bounding box center [153, 439] width 33 height 33
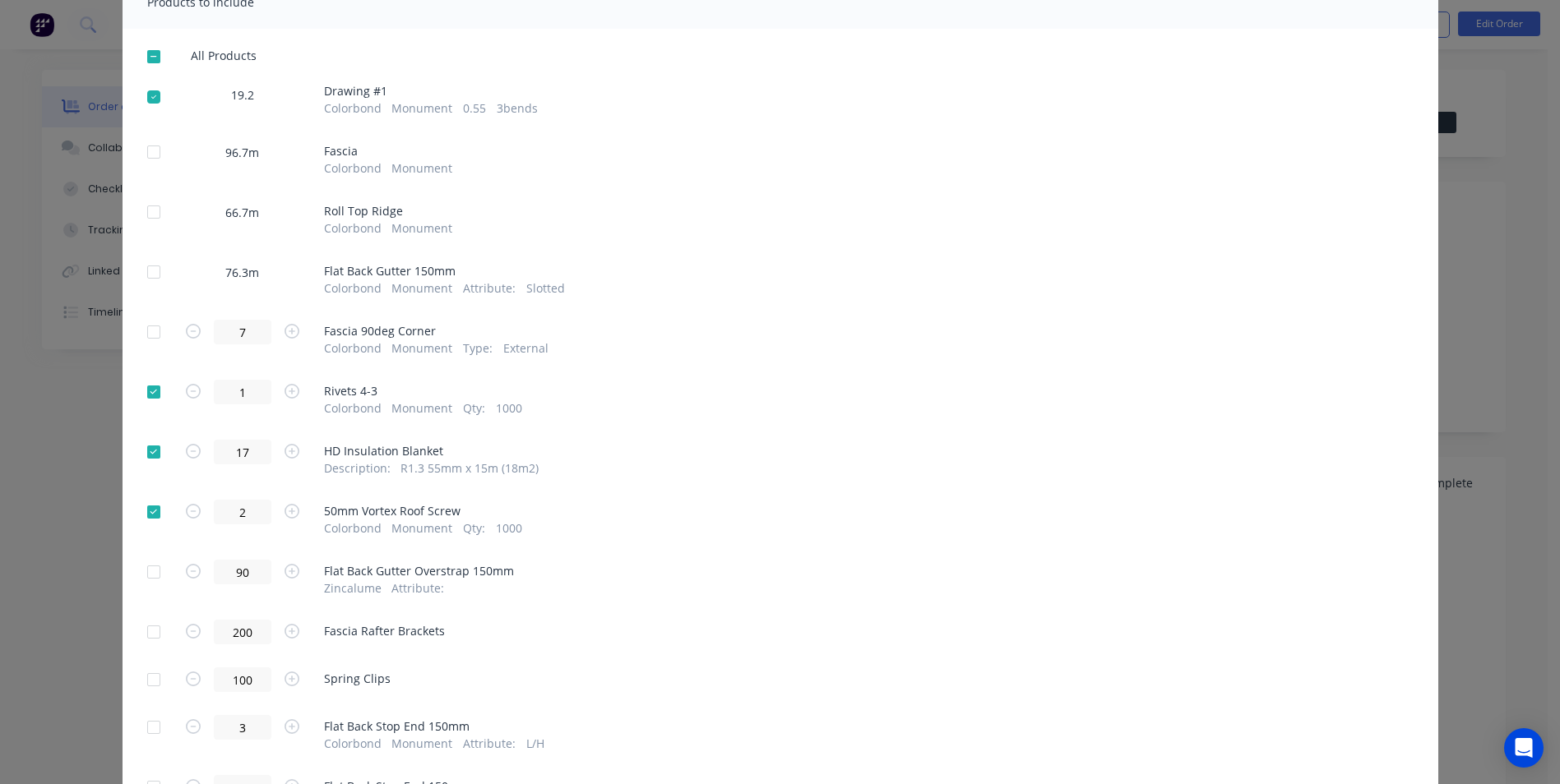
scroll to position [217, 0]
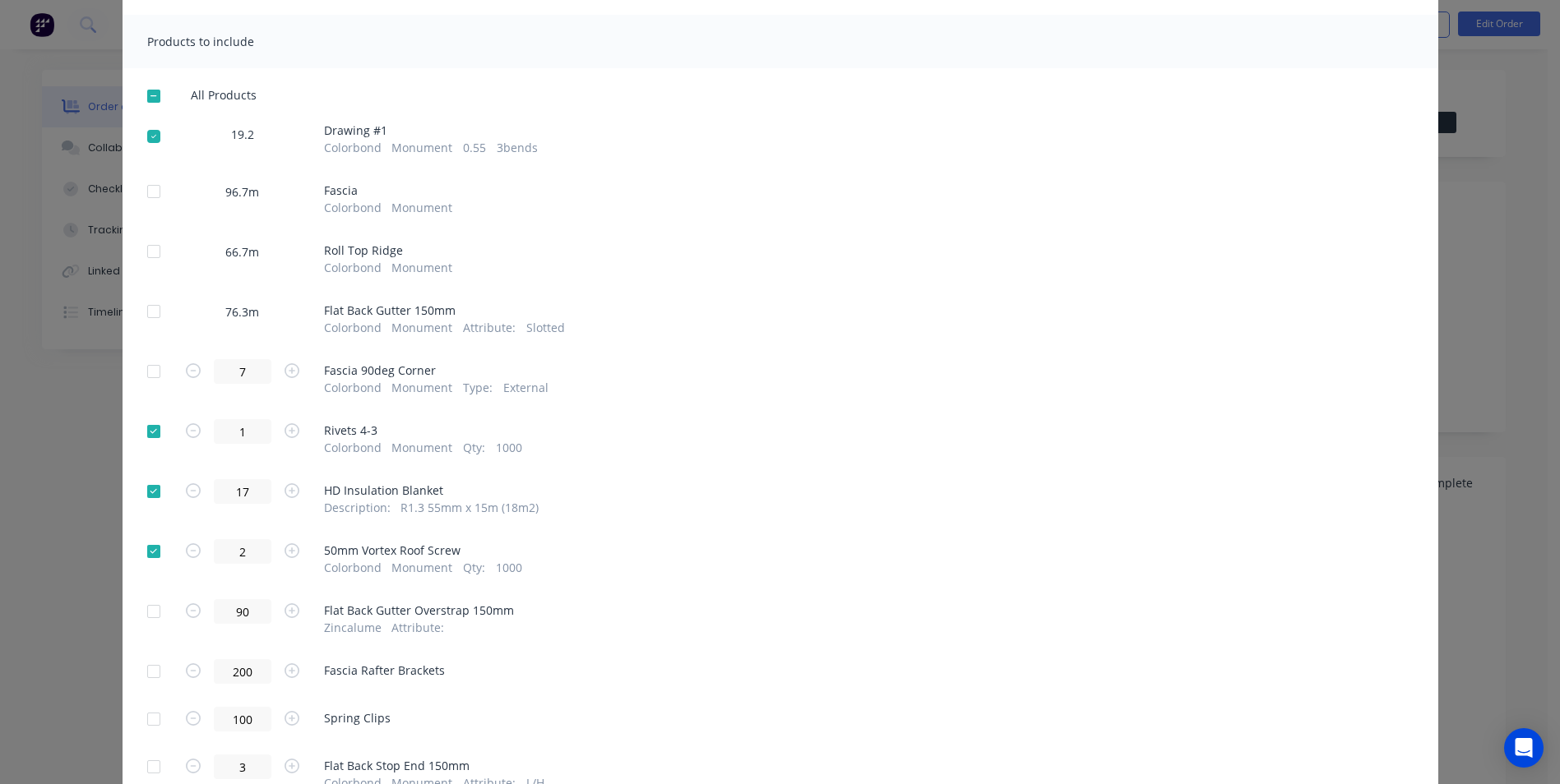
drag, startPoint x: 1452, startPoint y: 82, endPoint x: 1444, endPoint y: 84, distance: 8.2
click at [1452, 82] on div "Generate custom Work Order Cancel Generate PDF Attachments to include add attac…" at bounding box center [780, 392] width 1560 height 784
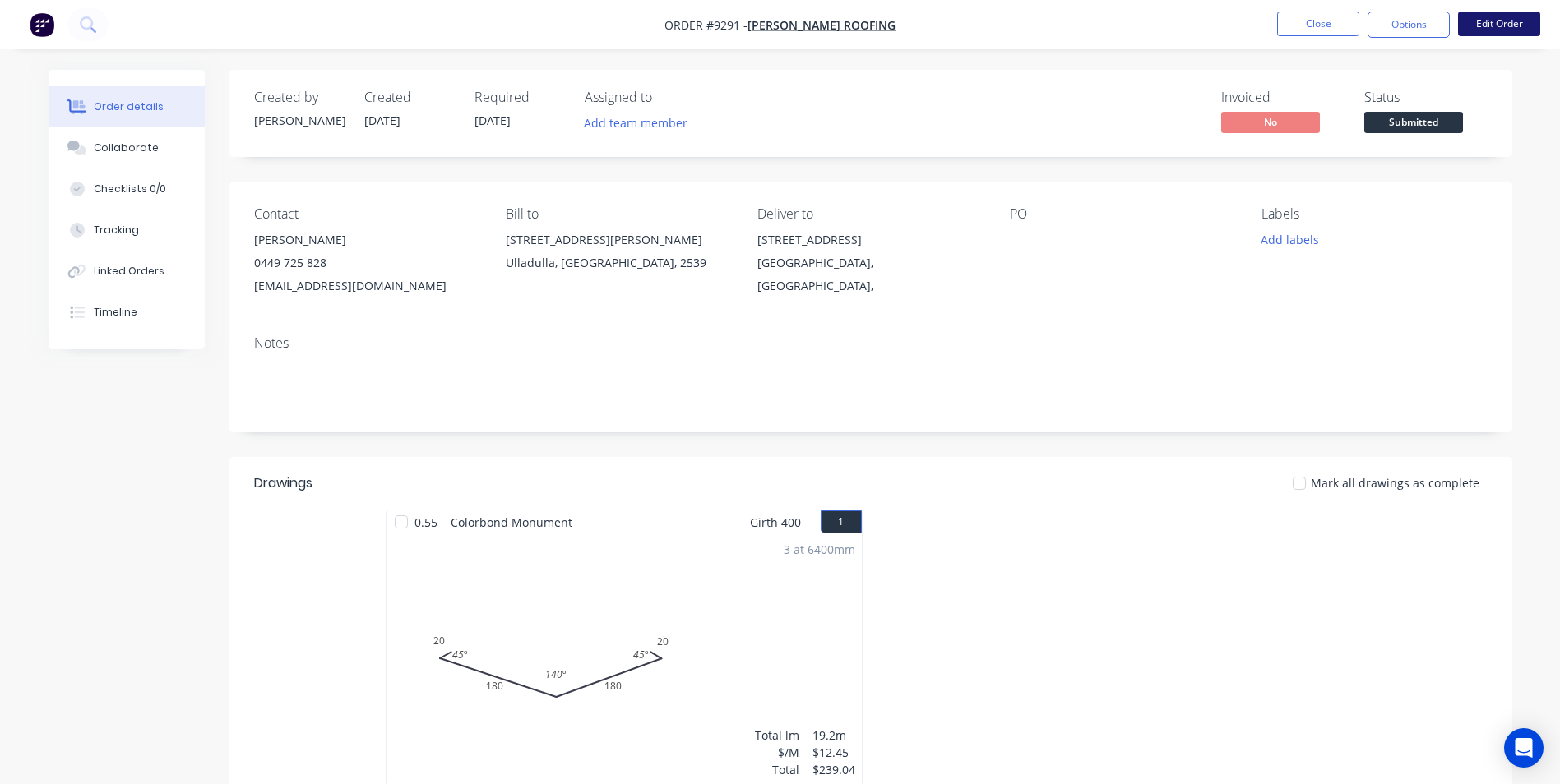
click at [1471, 22] on button "Edit Order" at bounding box center [1499, 24] width 82 height 25
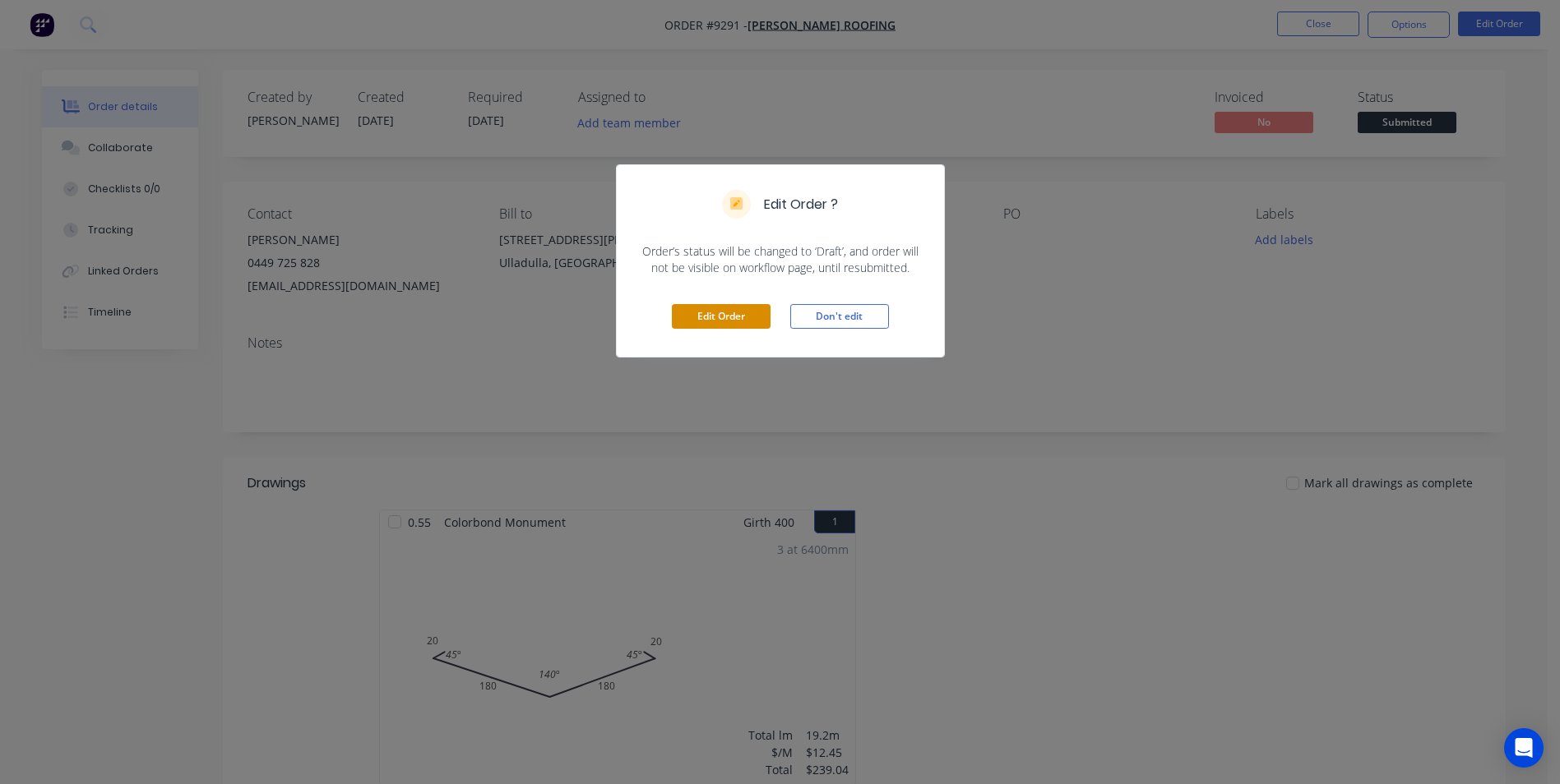
click at [720, 321] on button "Edit Order" at bounding box center [721, 316] width 98 height 25
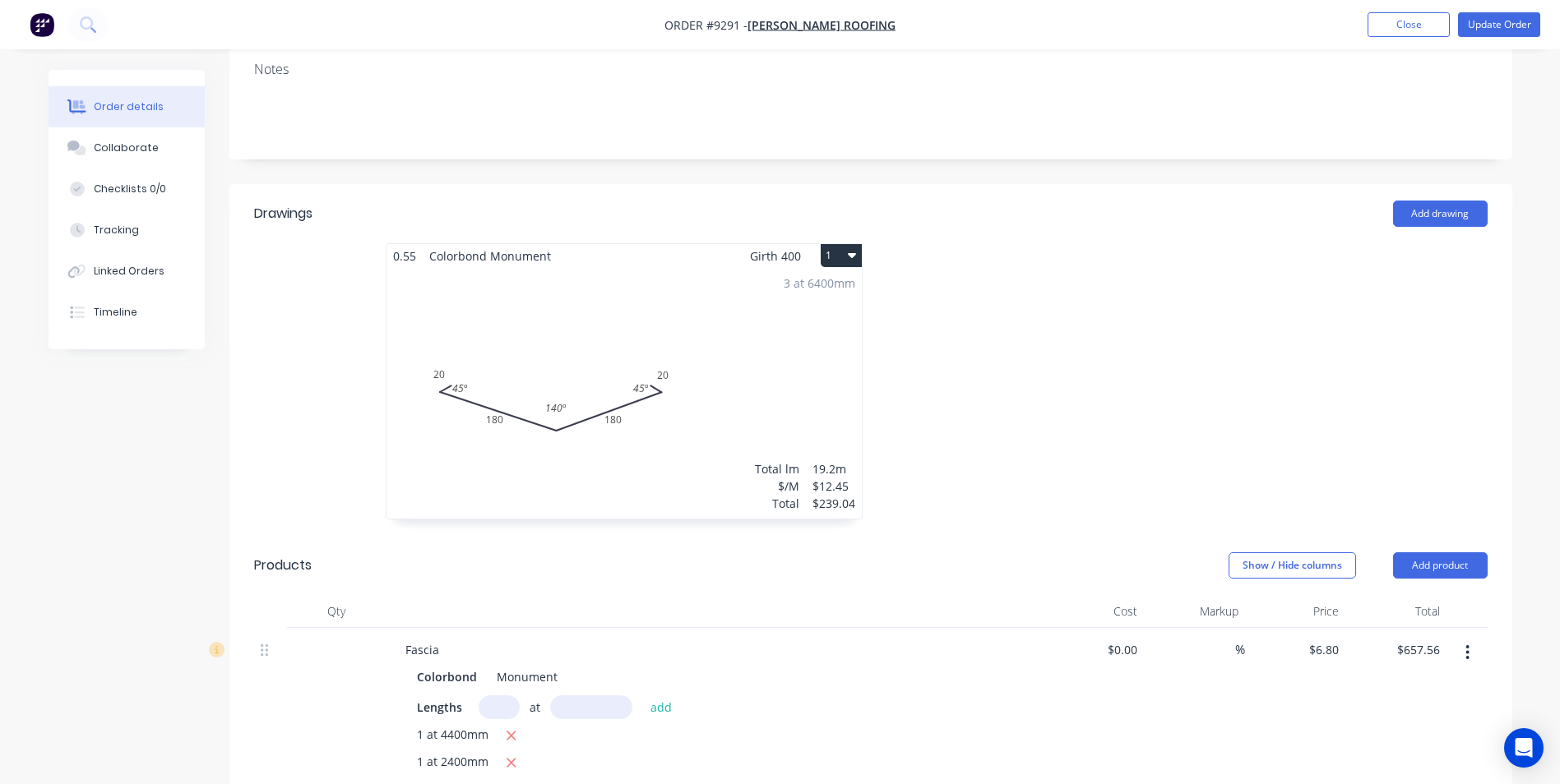
scroll to position [329, 0]
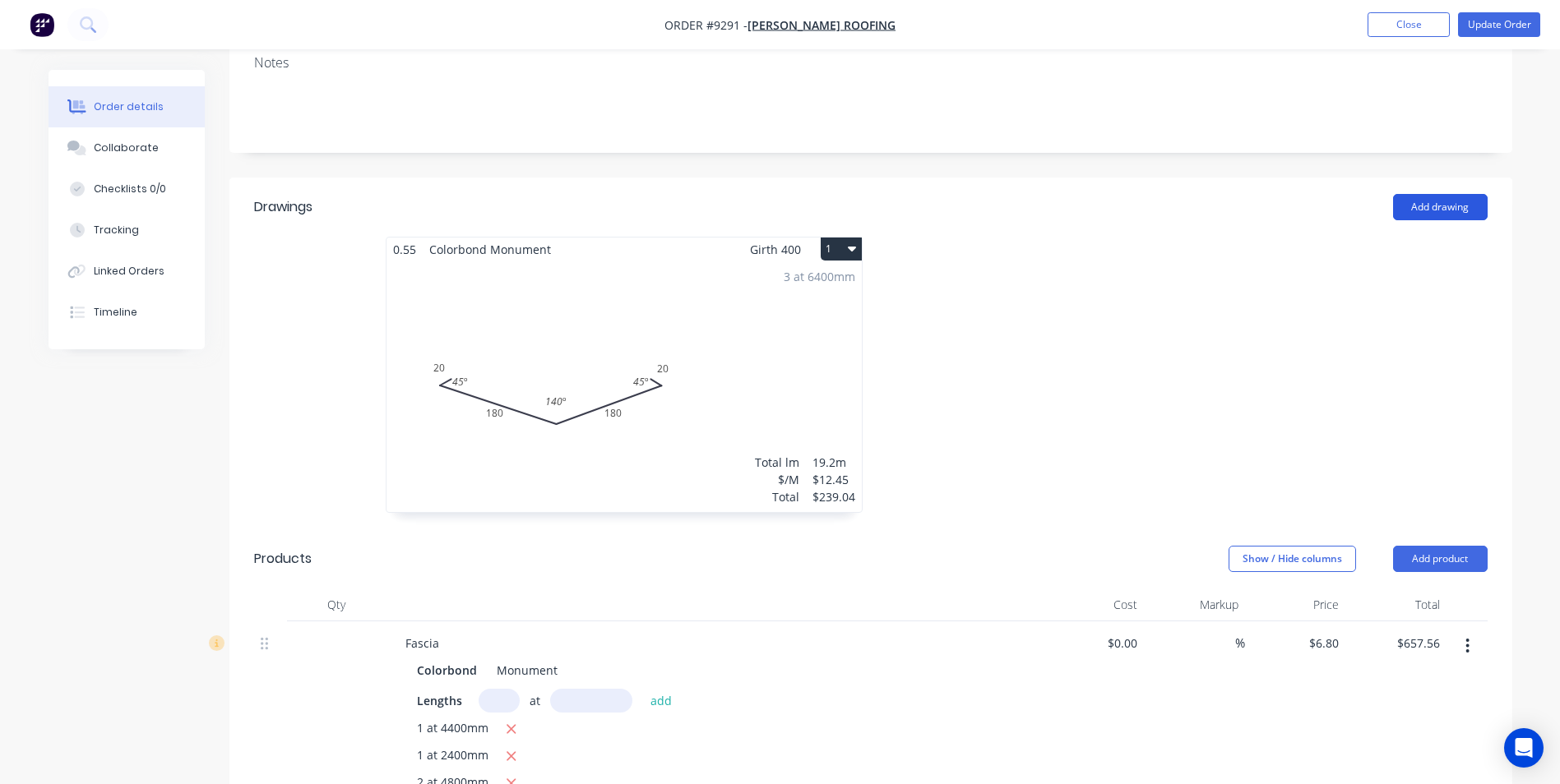
click at [1451, 194] on button "Add drawing" at bounding box center [1440, 207] width 95 height 26
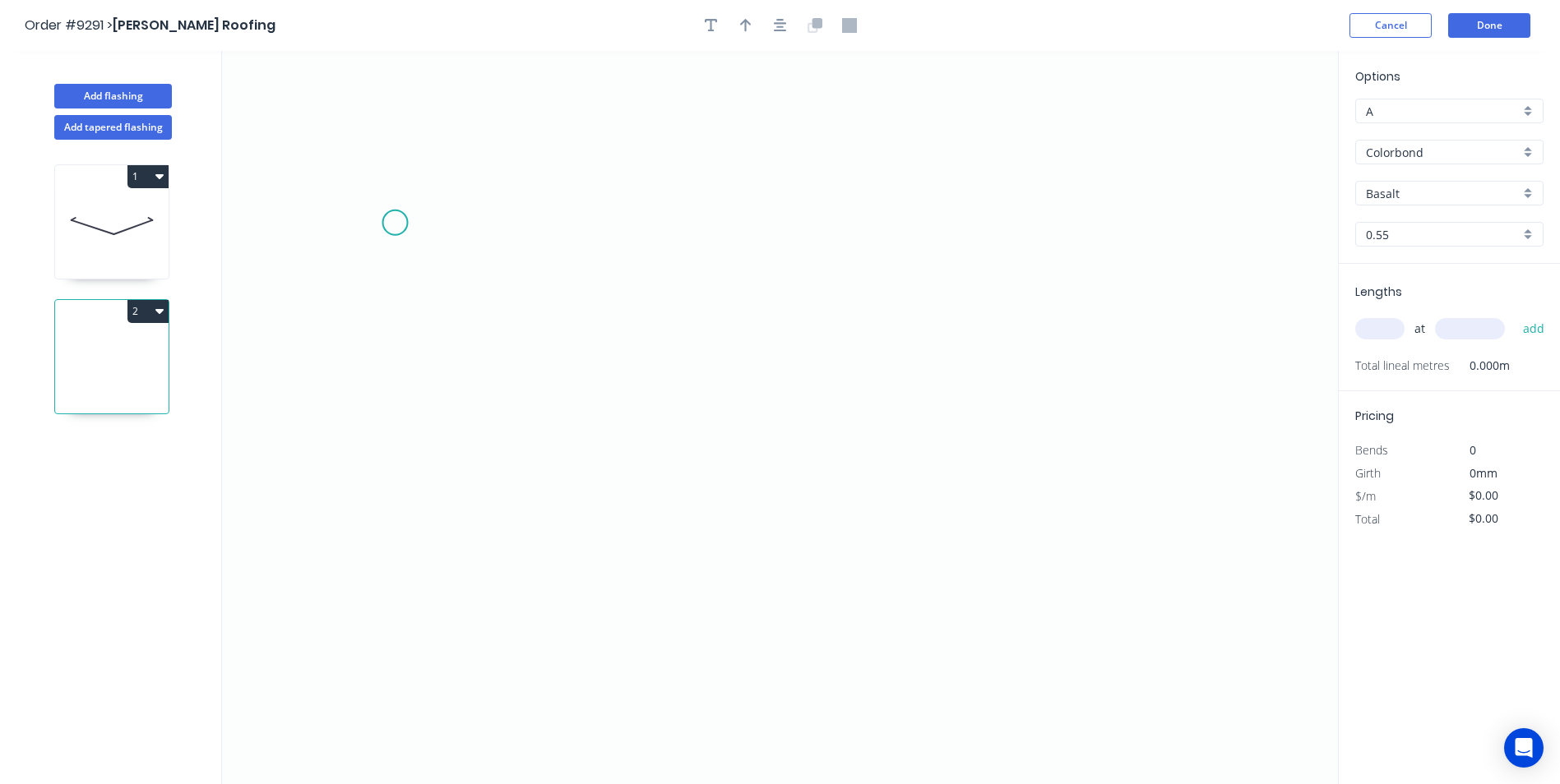
click at [394, 223] on icon "0" at bounding box center [779, 417] width 1115 height 733
click at [325, 256] on icon "0" at bounding box center [779, 417] width 1115 height 733
drag, startPoint x: 705, startPoint y: 402, endPoint x: 971, endPoint y: 387, distance: 266.4
click at [706, 402] on icon "0 ?" at bounding box center [779, 417] width 1115 height 733
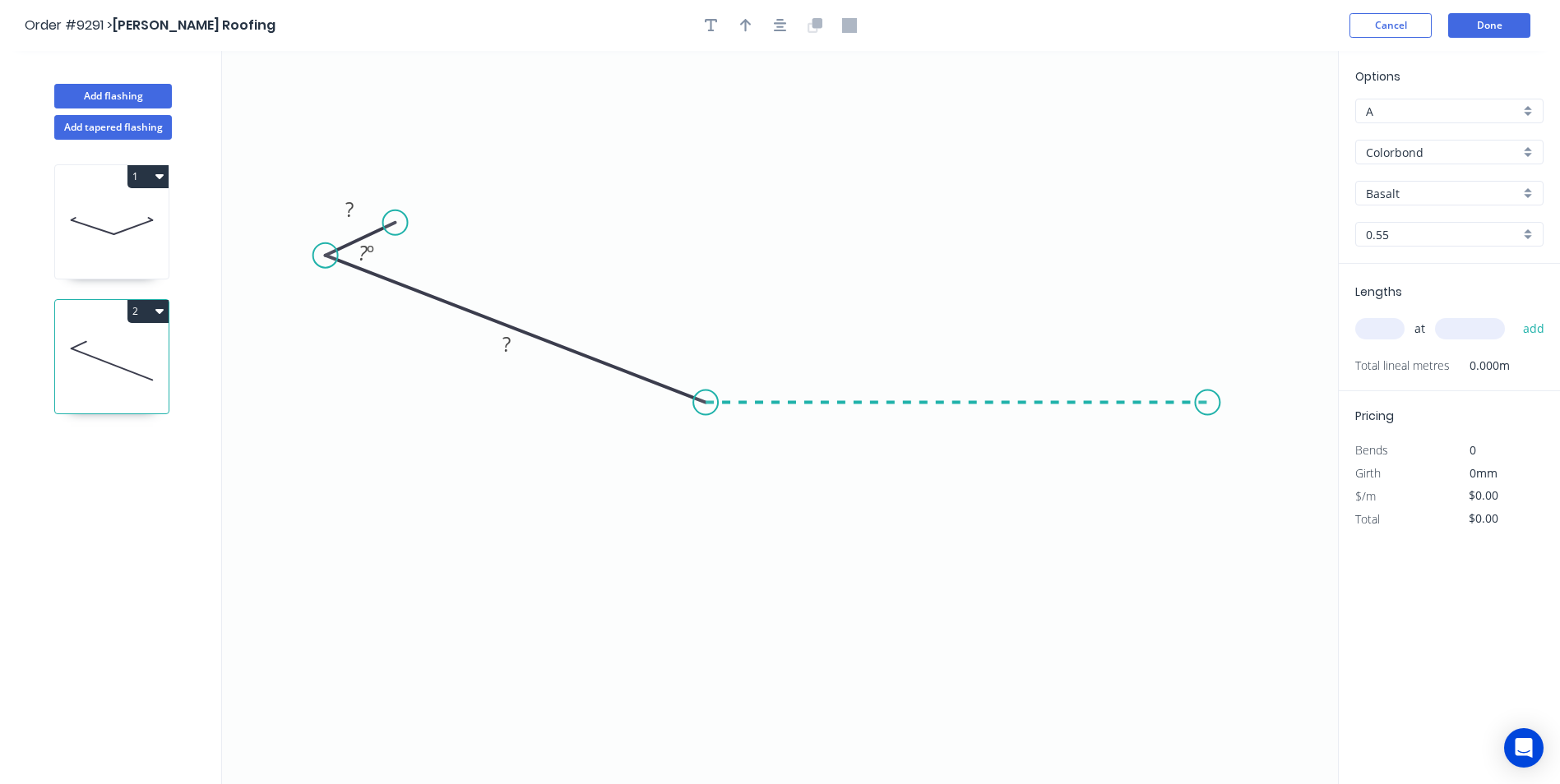
click at [1208, 372] on icon "0 ? ? ? º" at bounding box center [779, 417] width 1115 height 733
click at [1257, 421] on icon "0 ? ? ? ? º ? º" at bounding box center [779, 417] width 1115 height 733
click at [1257, 421] on circle at bounding box center [1257, 421] width 25 height 25
click at [345, 209] on tspan "?" at bounding box center [349, 209] width 8 height 27
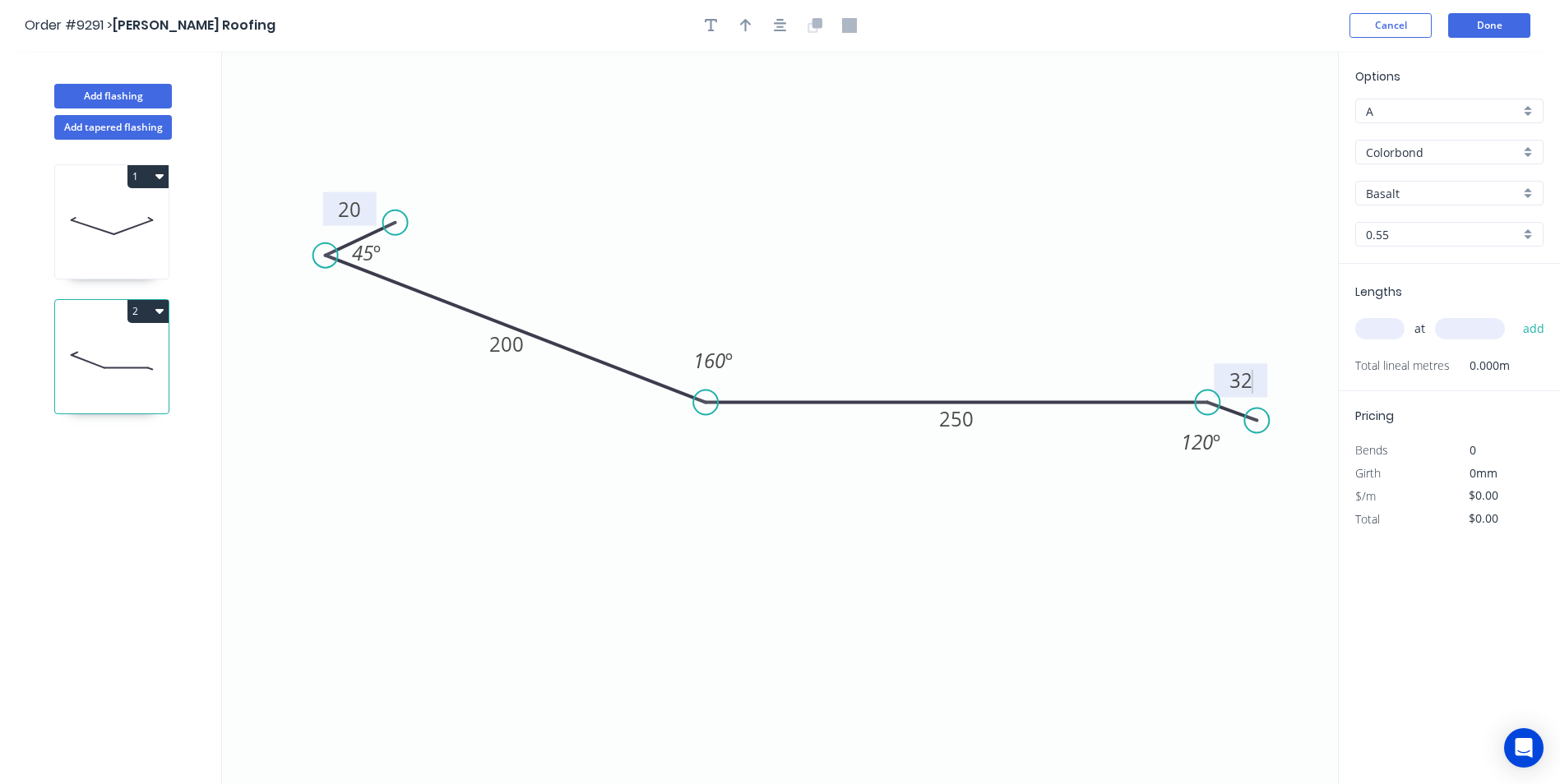
click at [658, 205] on icon "0 20 200 250 32 45 º 160 º 120 º" at bounding box center [779, 417] width 1115 height 733
click at [1522, 198] on div "Basalt" at bounding box center [1449, 193] width 188 height 25
click at [1442, 266] on div "Monument" at bounding box center [1449, 270] width 187 height 29
click at [1395, 336] on input "text" at bounding box center [1379, 329] width 49 height 21
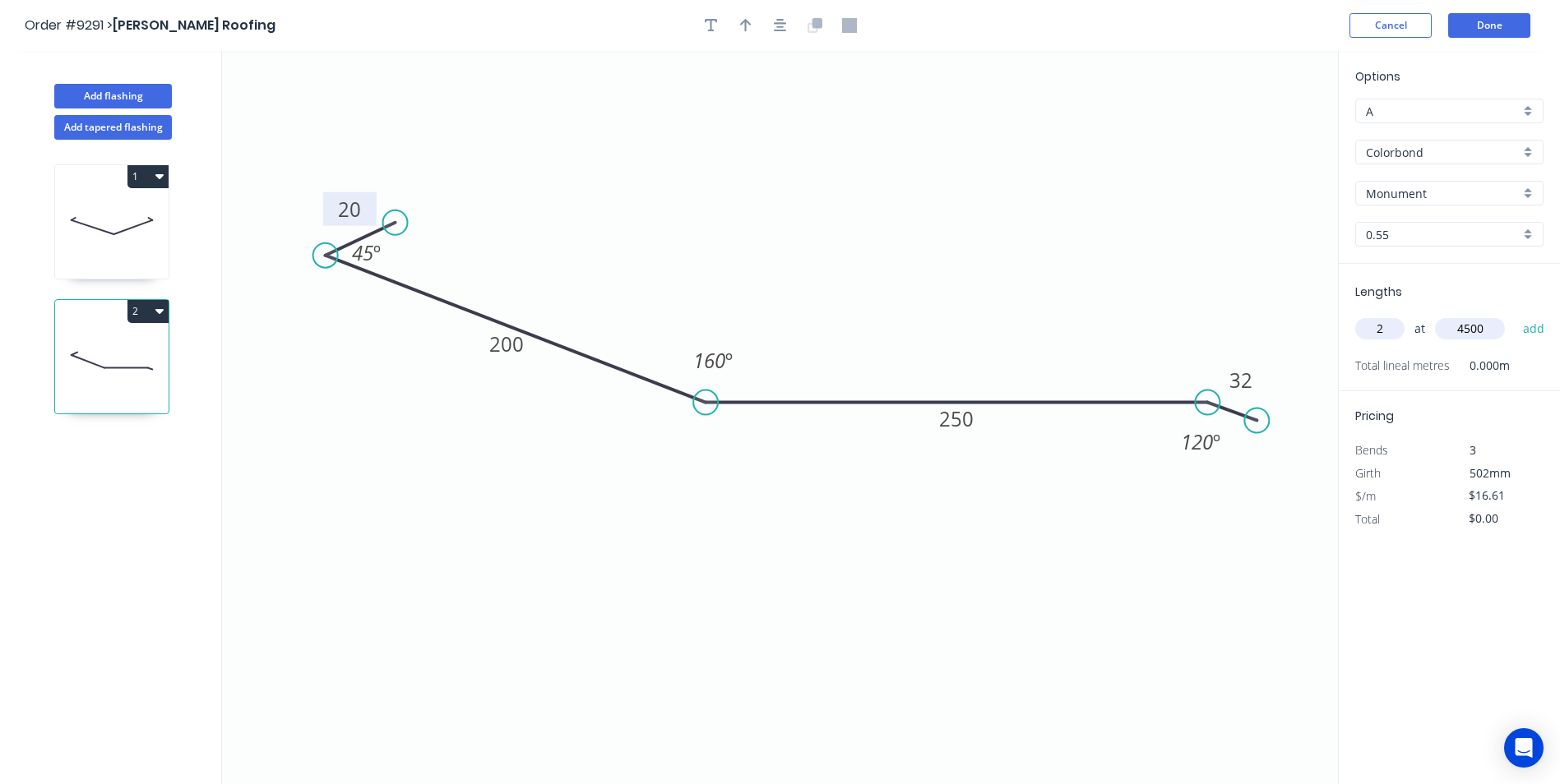
click at [1514, 315] on button "add" at bounding box center [1533, 328] width 38 height 28
click at [1497, 32] on button "Done" at bounding box center [1489, 26] width 82 height 25
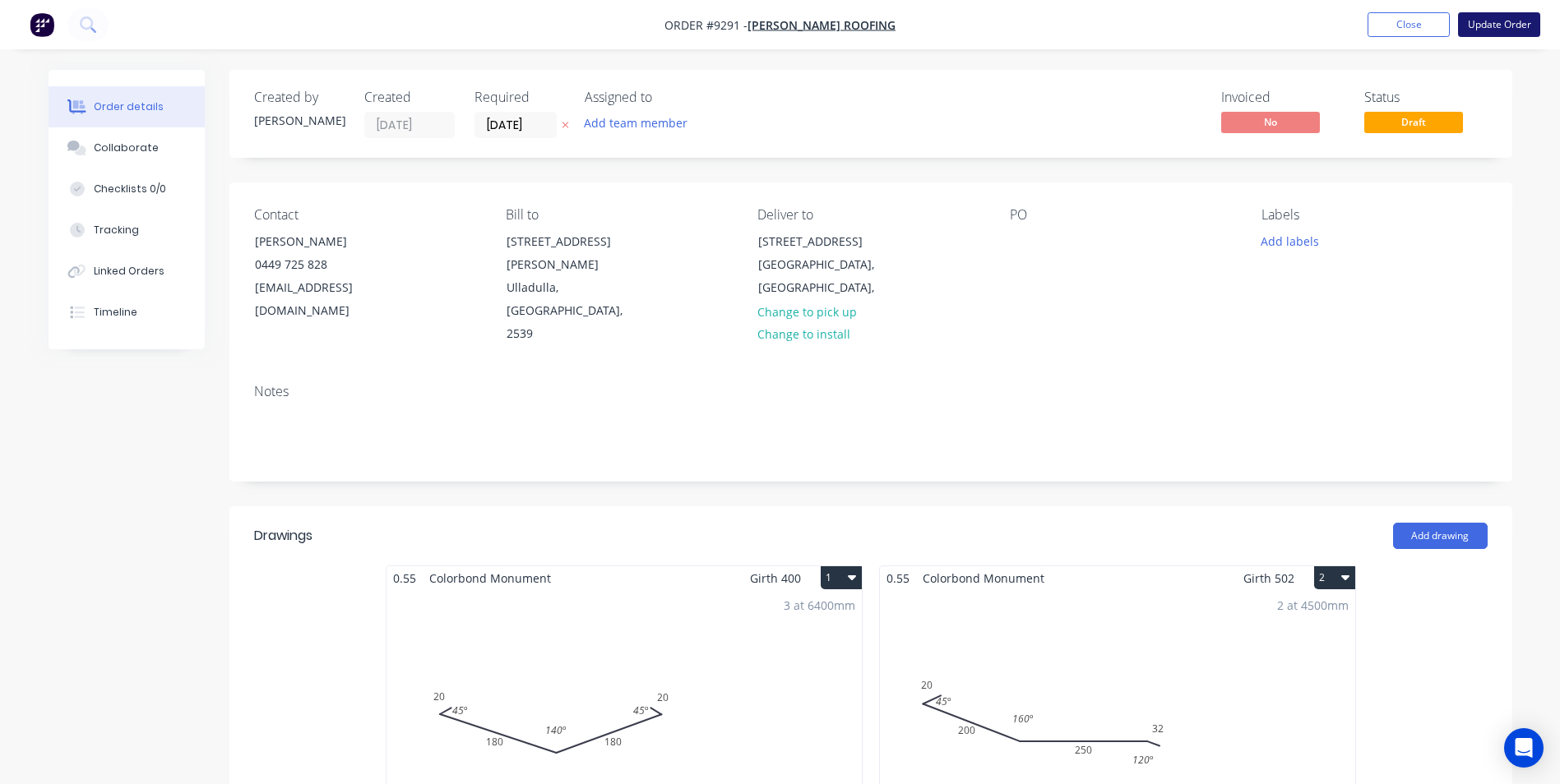
click at [1505, 26] on button "Update Order" at bounding box center [1499, 25] width 82 height 25
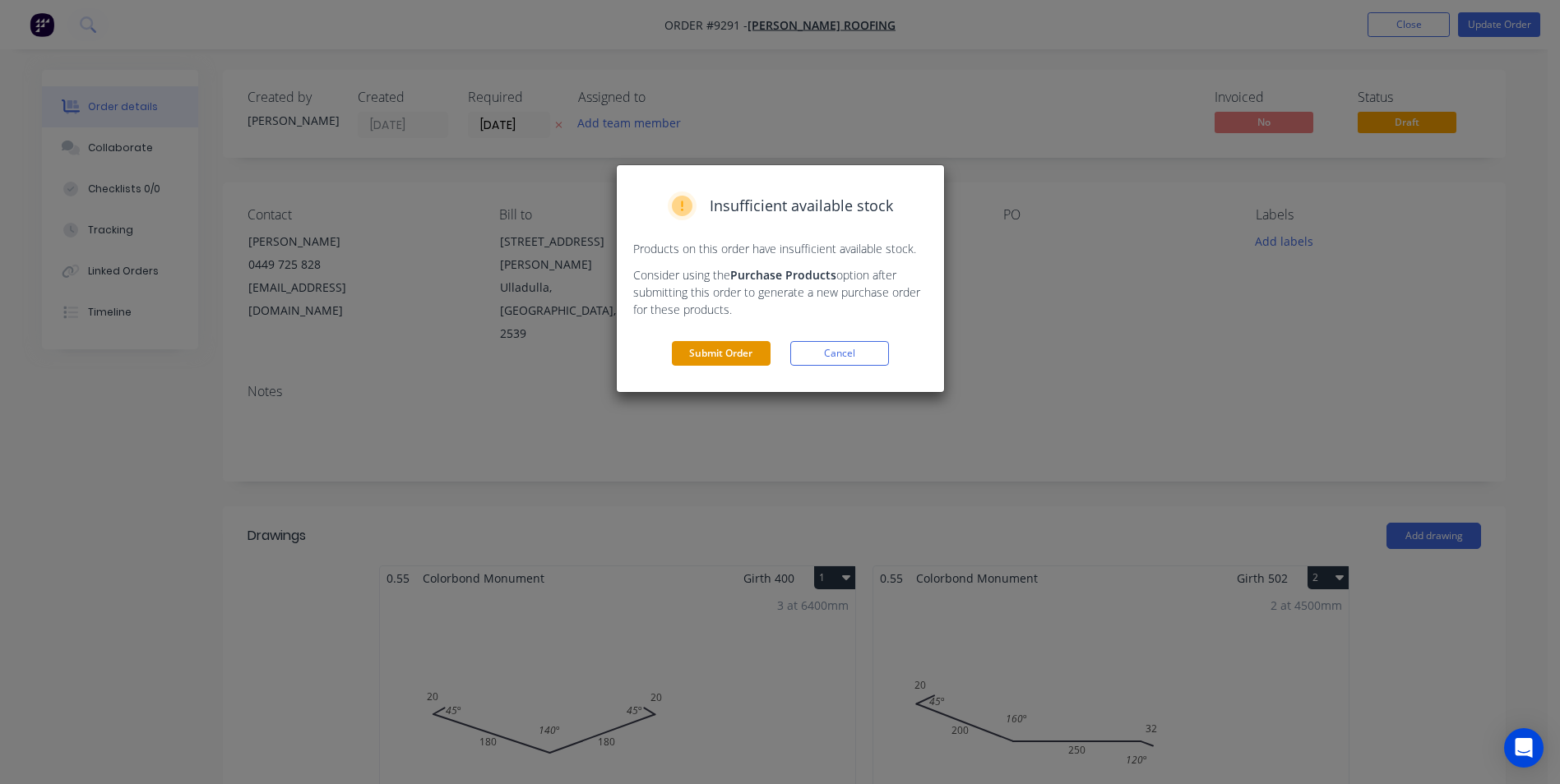
click at [734, 344] on button "Submit Order" at bounding box center [721, 353] width 98 height 25
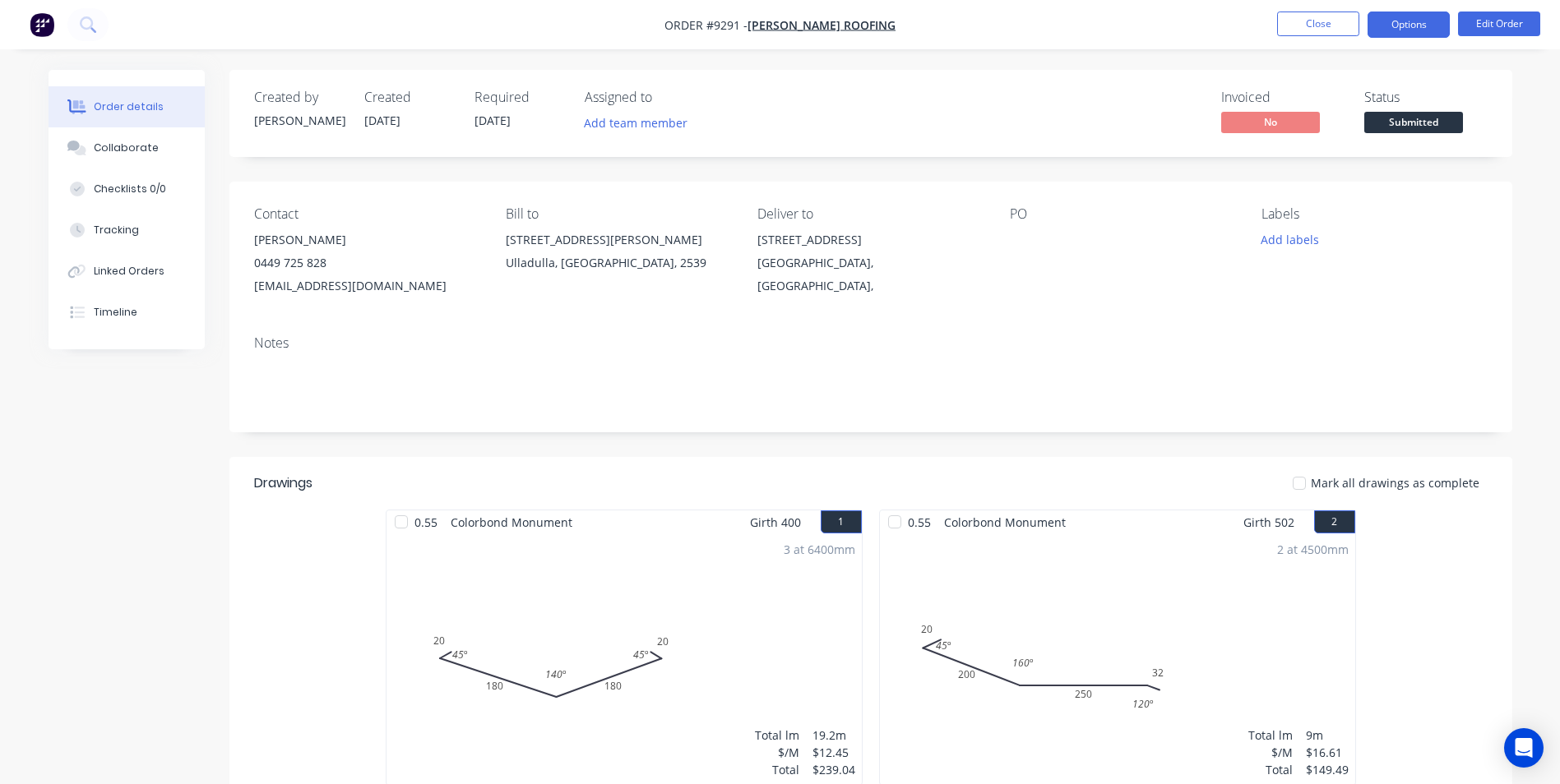
click at [1381, 24] on button "Options" at bounding box center [1408, 24] width 82 height 26
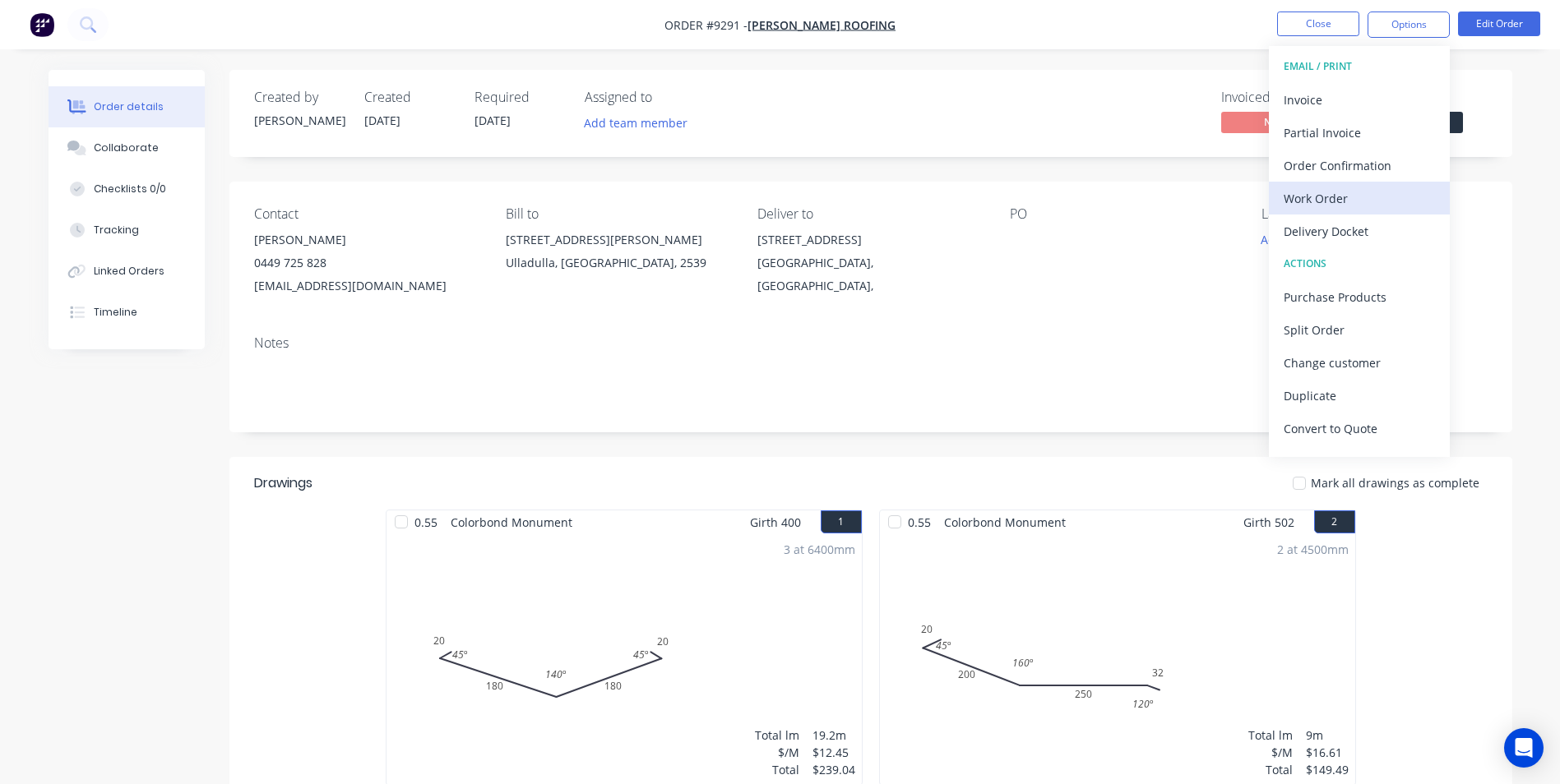
click at [1321, 195] on div "Work Order" at bounding box center [1359, 198] width 151 height 24
click at [1318, 200] on div "Custom" at bounding box center [1359, 198] width 151 height 24
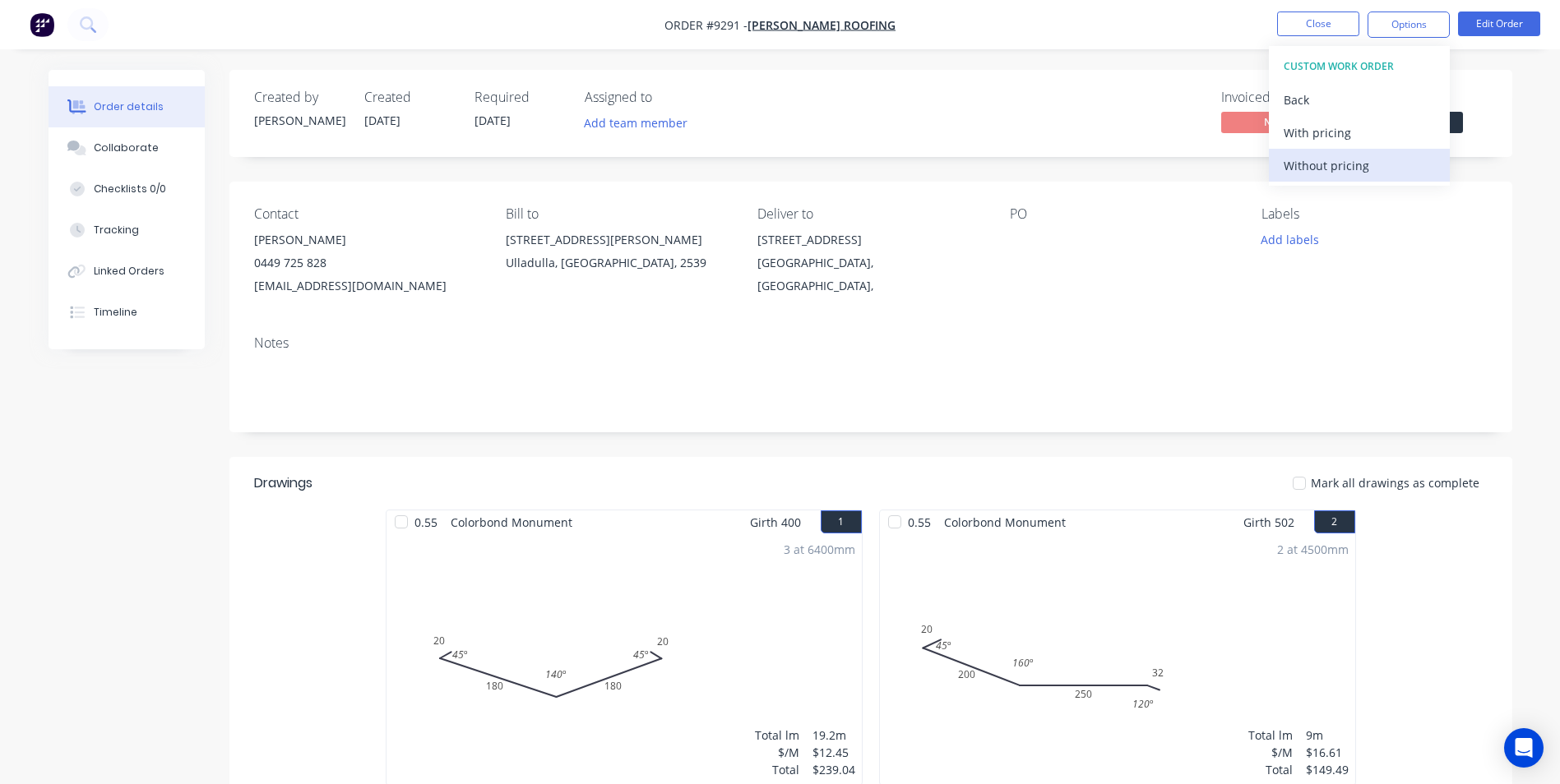
click at [1323, 167] on div "Without pricing" at bounding box center [1359, 165] width 151 height 24
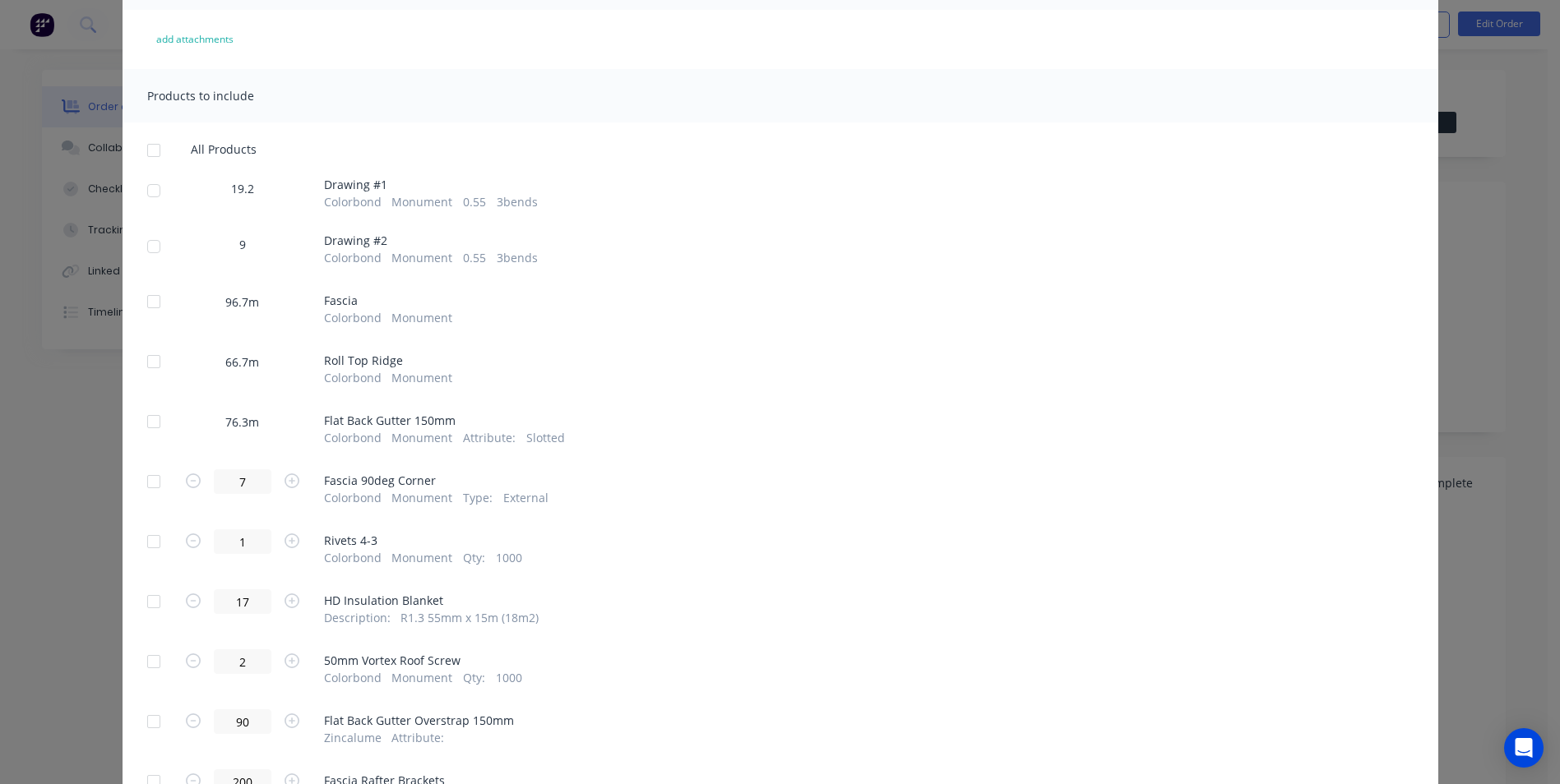
scroll to position [164, 0]
click at [149, 182] on div at bounding box center [153, 189] width 33 height 33
click at [148, 241] on div at bounding box center [153, 245] width 33 height 33
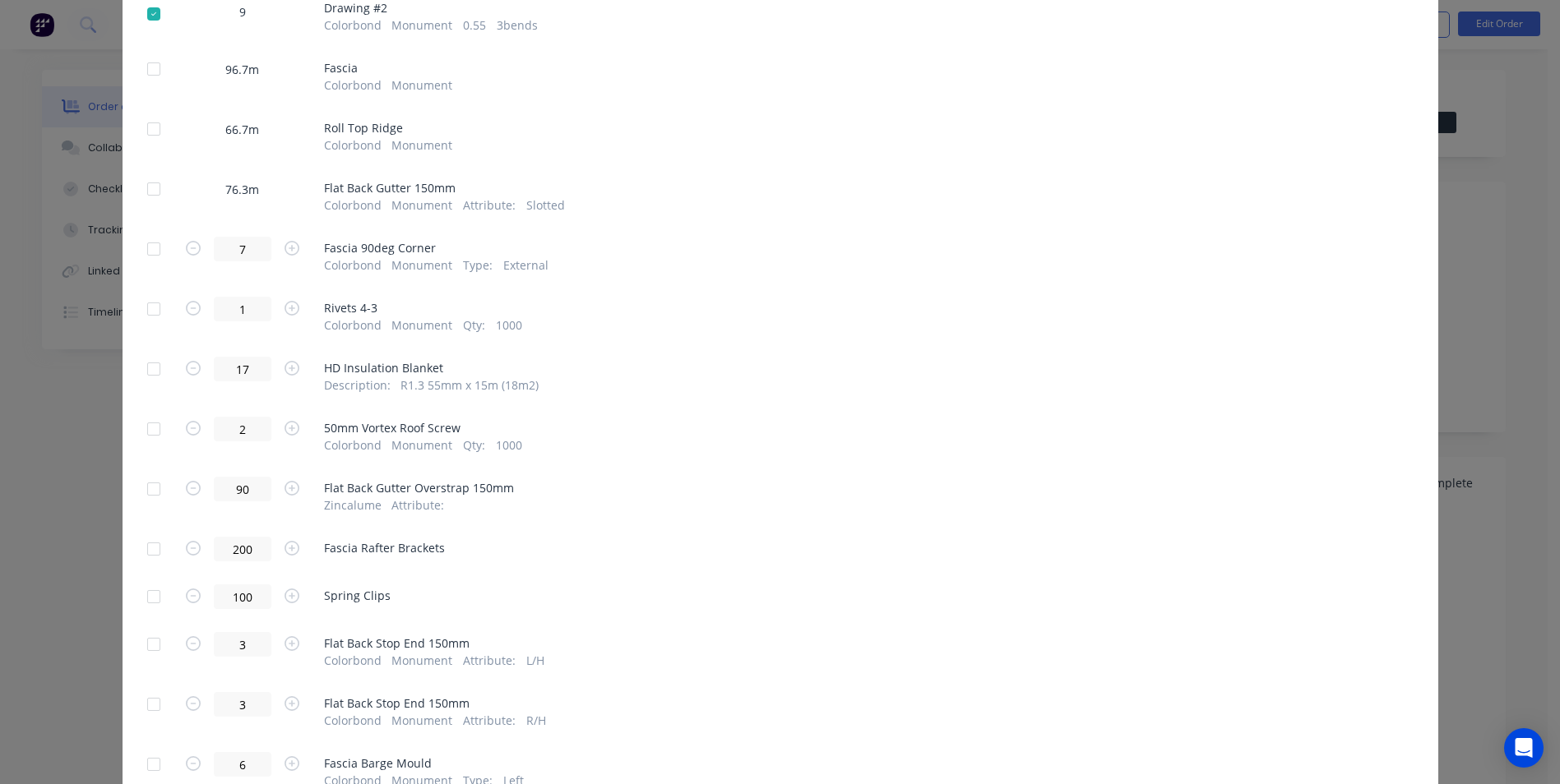
scroll to position [493, 0]
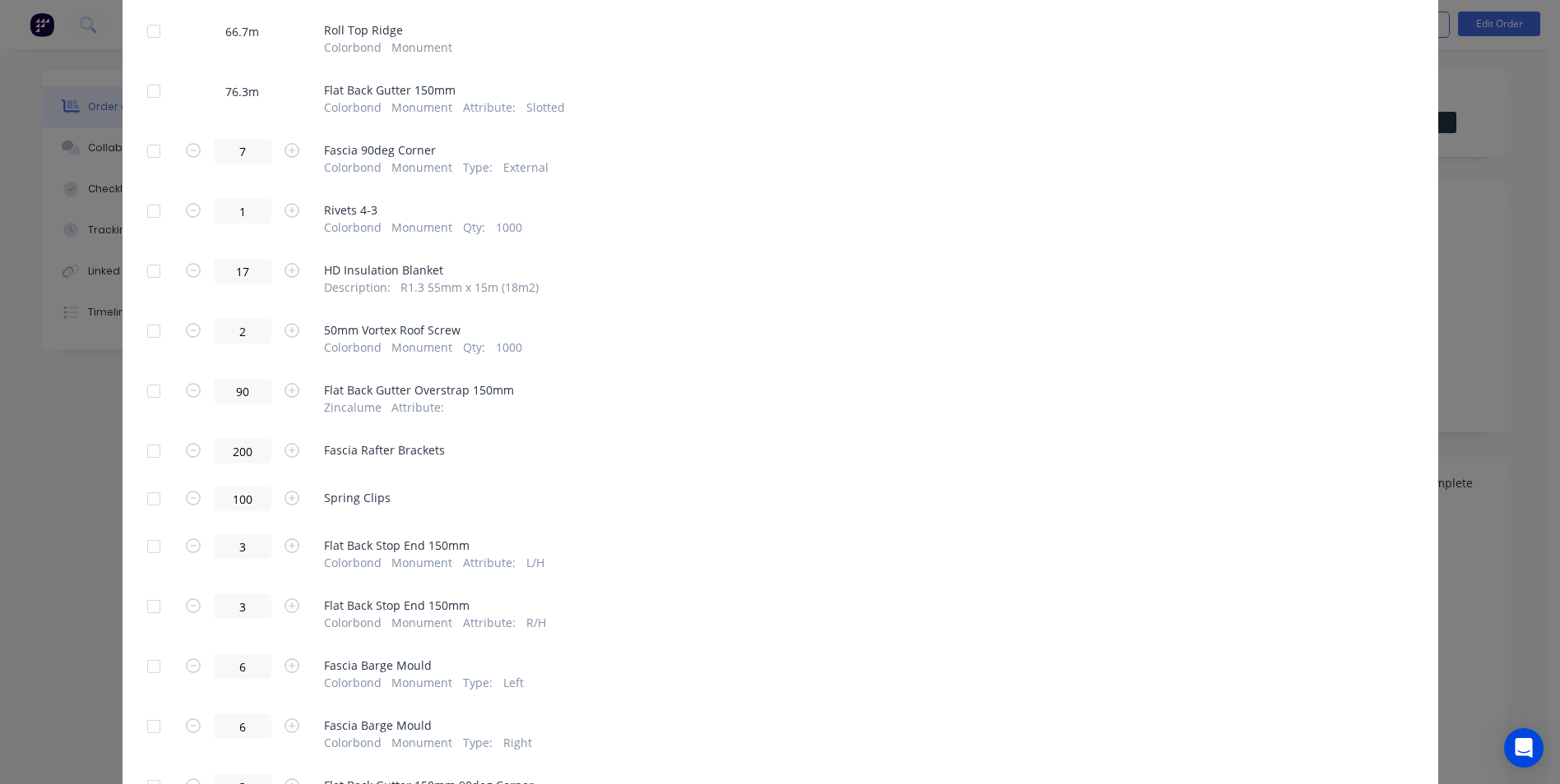
click at [151, 211] on div at bounding box center [153, 211] width 33 height 33
click at [148, 276] on div at bounding box center [153, 271] width 33 height 33
click at [151, 330] on div at bounding box center [153, 331] width 33 height 33
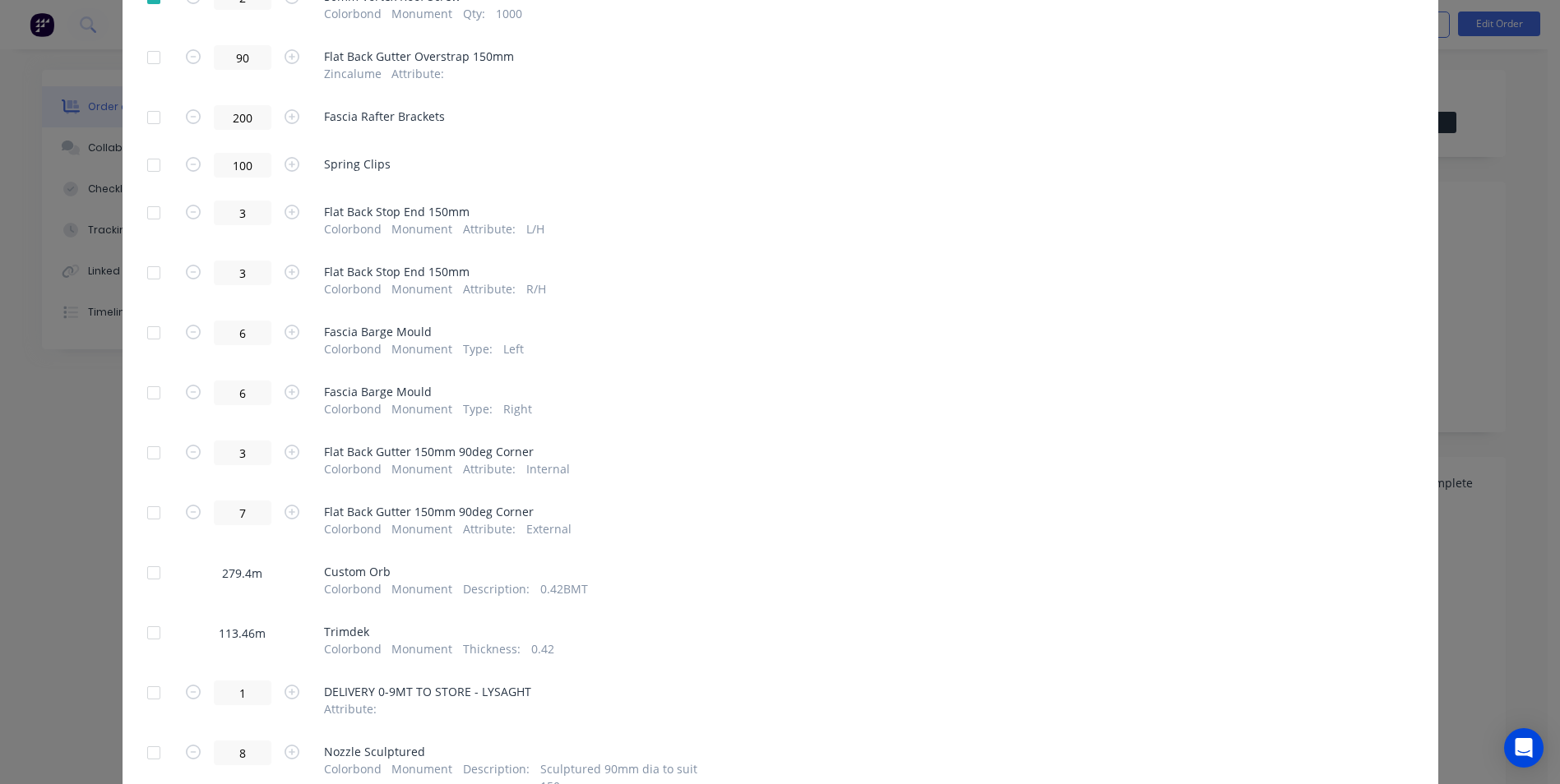
scroll to position [986, 0]
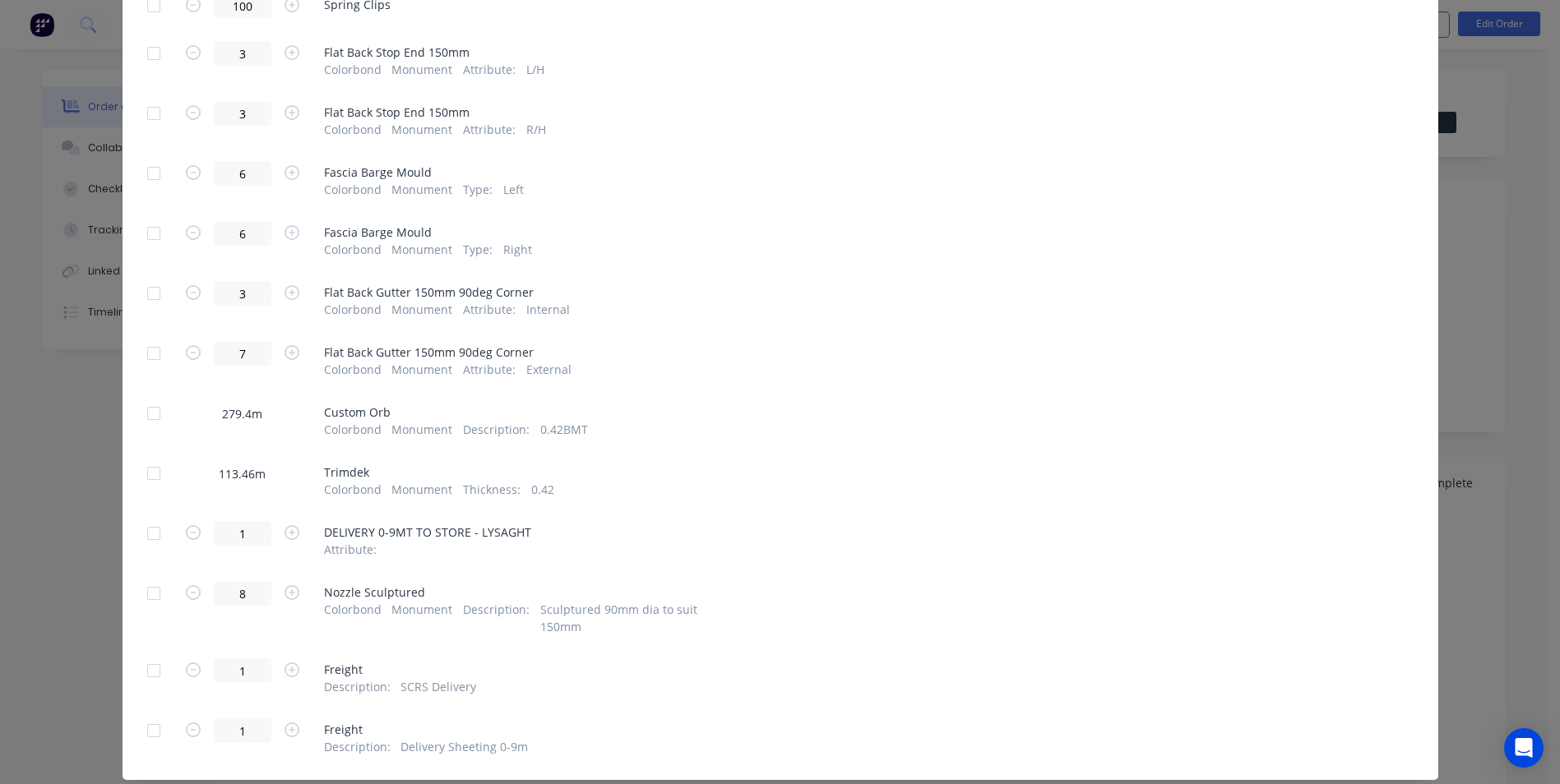
click at [148, 655] on div at bounding box center [153, 670] width 33 height 33
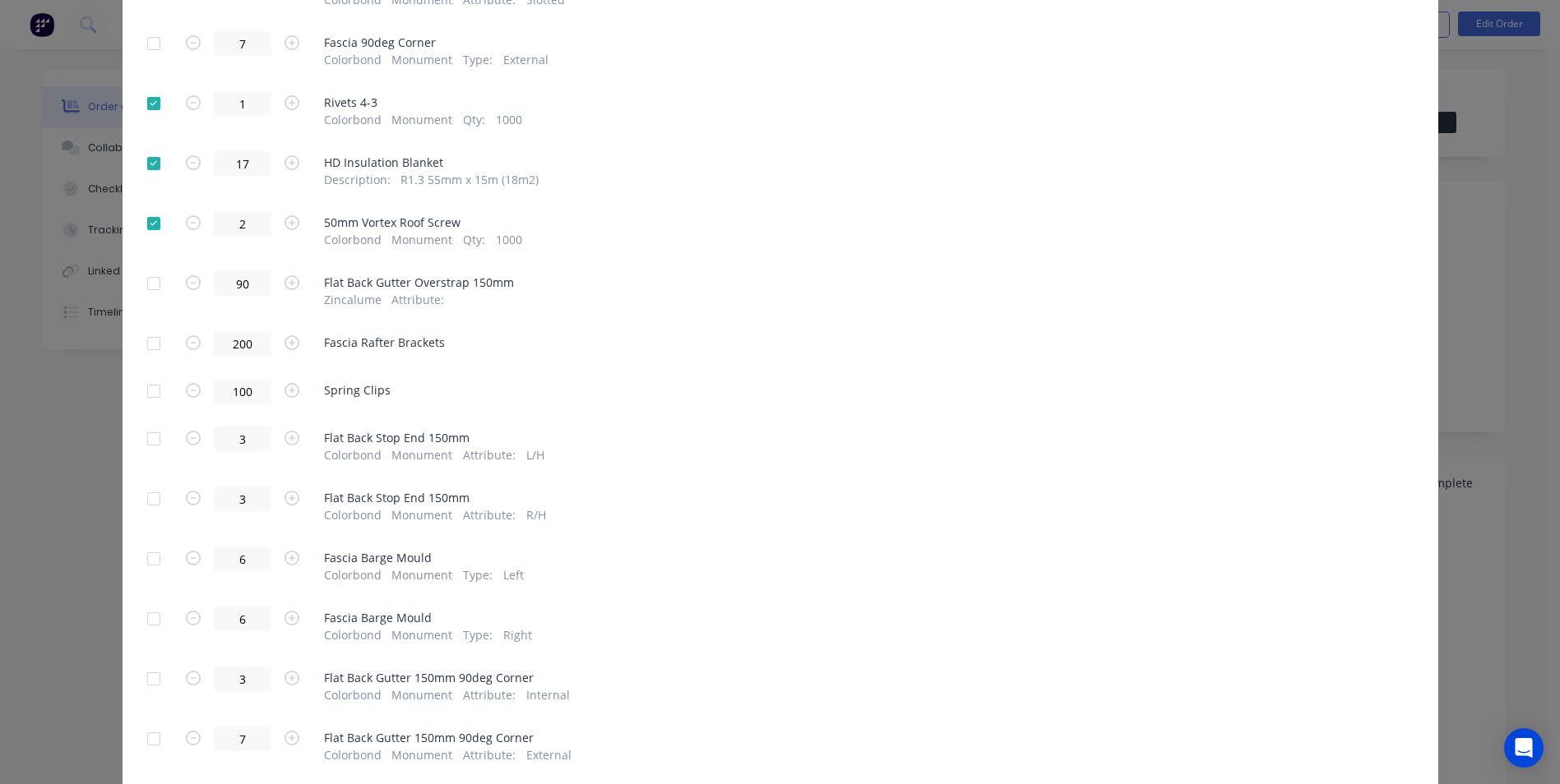
scroll to position [657, 0]
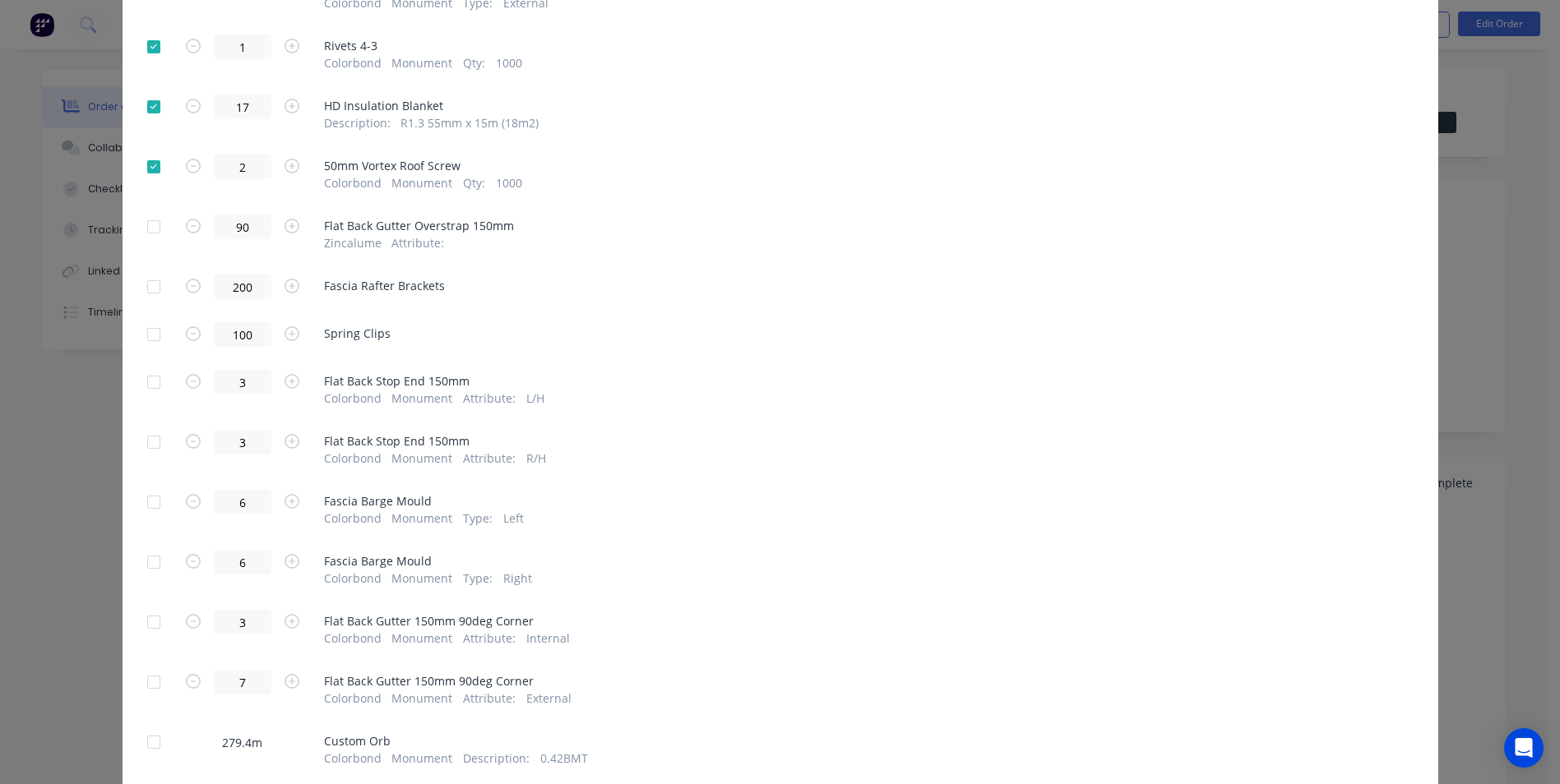
click at [144, 385] on div at bounding box center [153, 382] width 33 height 33
click at [148, 451] on div at bounding box center [153, 442] width 33 height 33
click at [146, 498] on div at bounding box center [153, 502] width 33 height 33
click at [141, 561] on div at bounding box center [153, 561] width 33 height 33
click at [145, 615] on div at bounding box center [153, 621] width 33 height 33
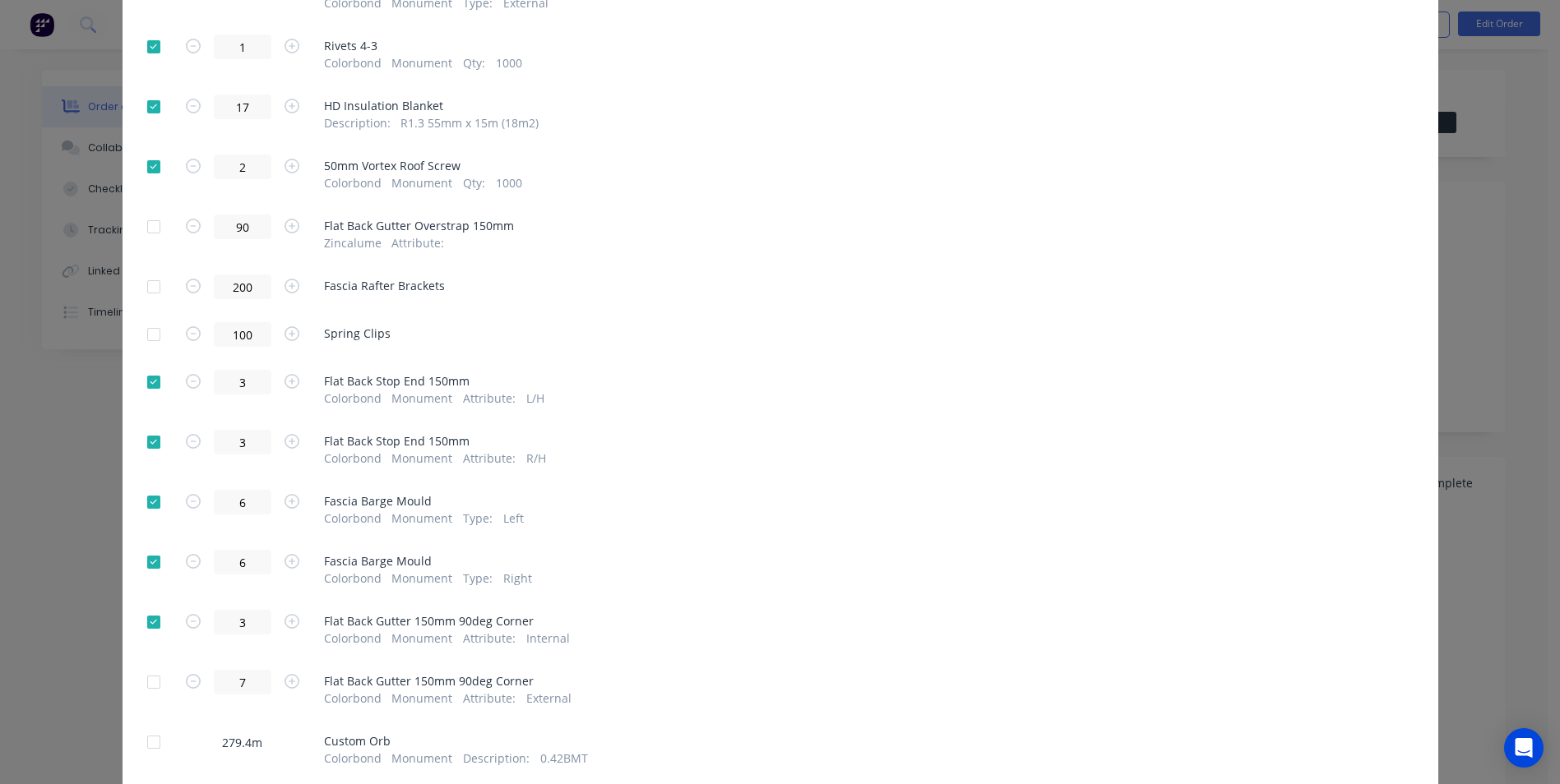
click at [148, 671] on div at bounding box center [153, 681] width 33 height 33
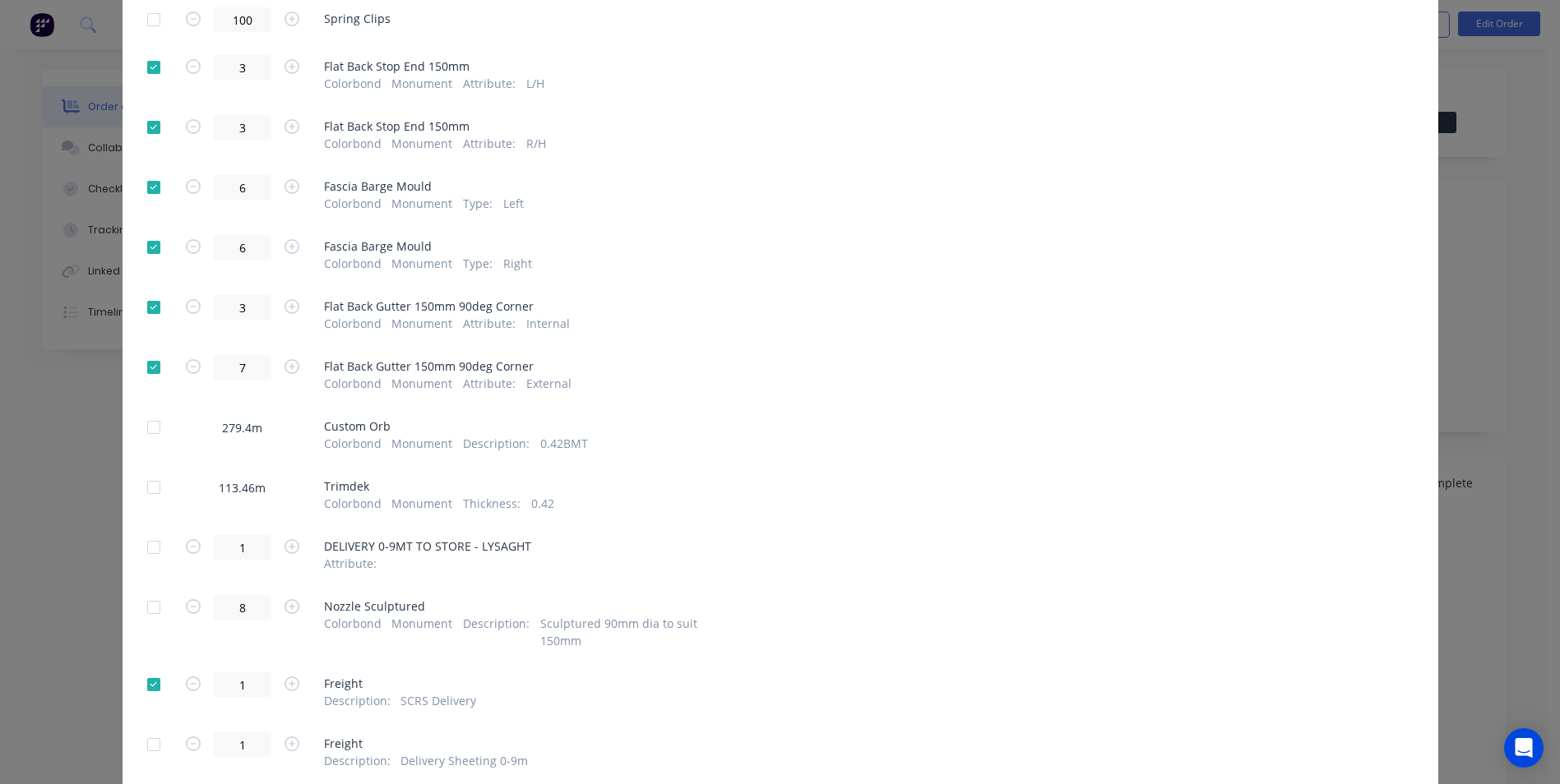
scroll to position [986, 0]
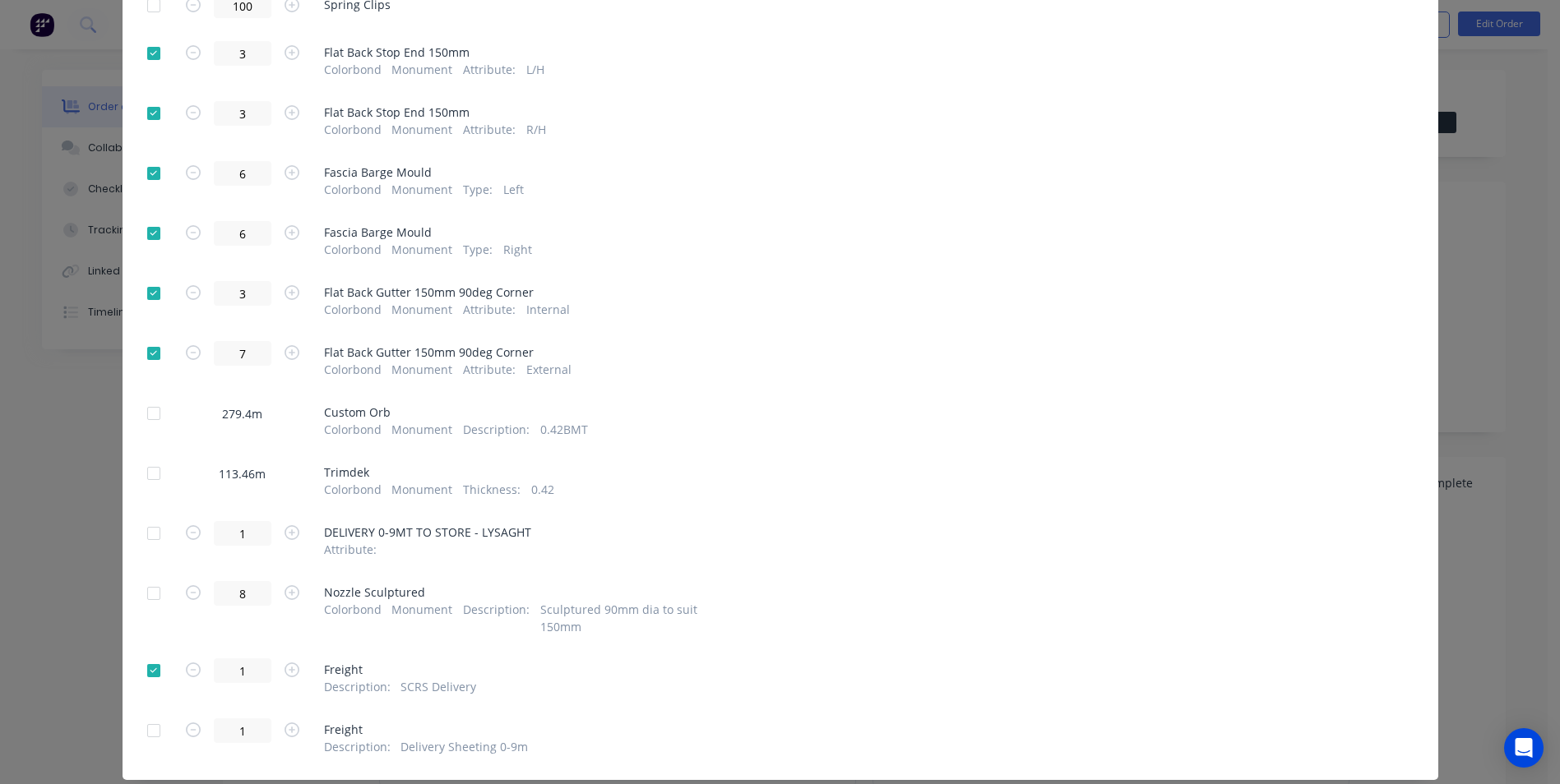
click at [148, 536] on div at bounding box center [153, 533] width 33 height 33
click at [146, 594] on div at bounding box center [153, 593] width 33 height 33
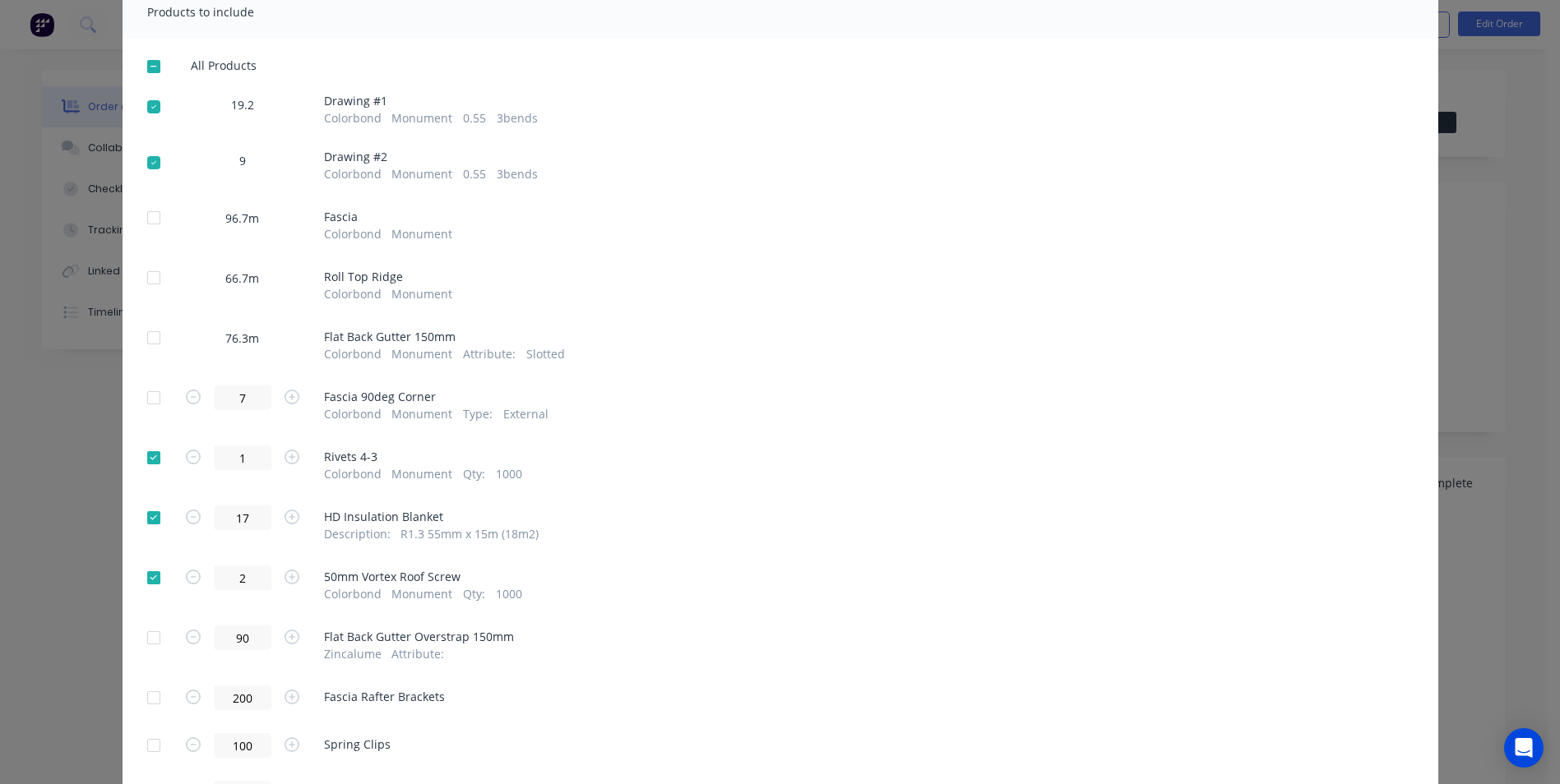
scroll to position [0, 0]
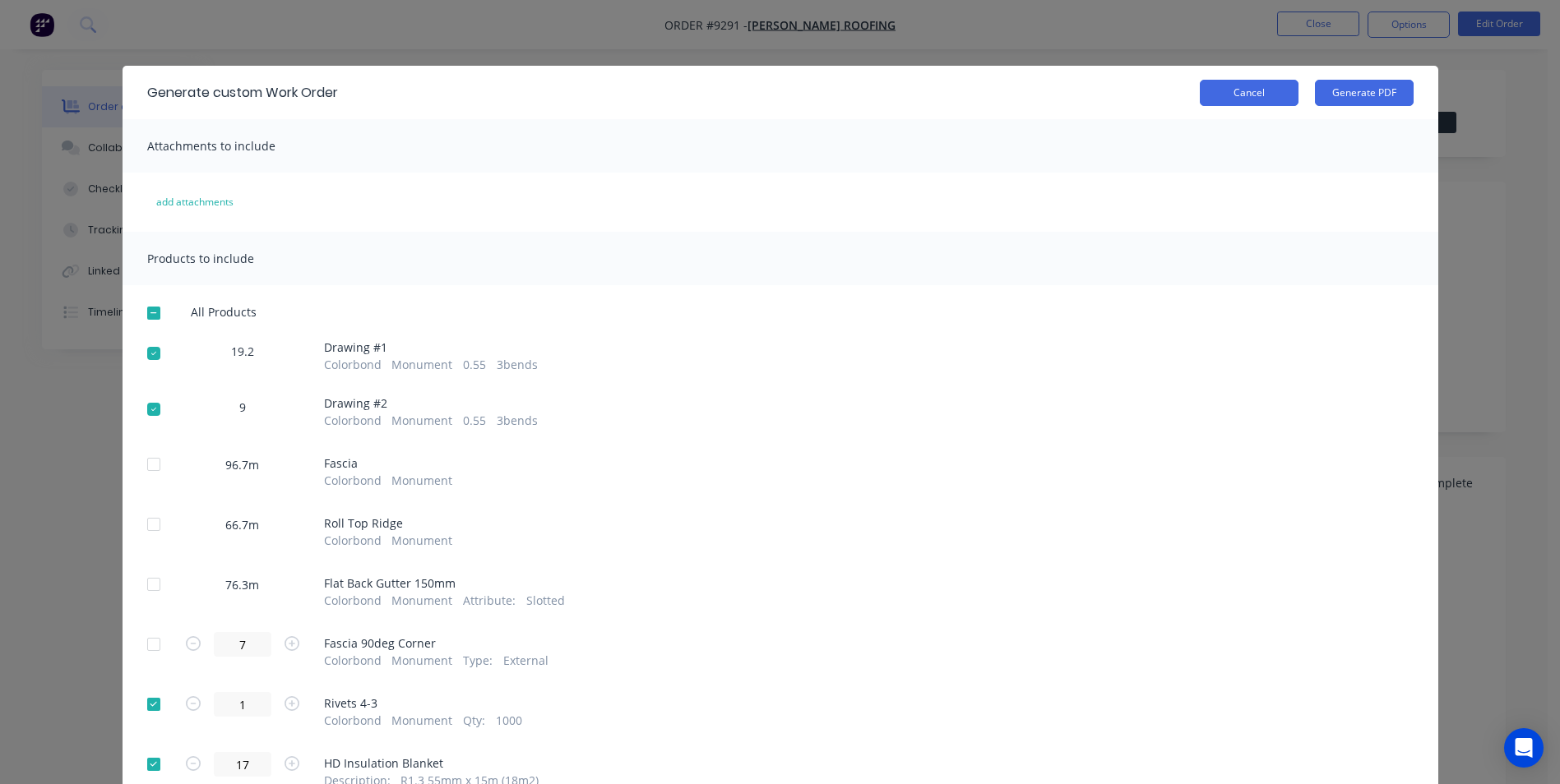
click at [1235, 87] on button "Cancel" at bounding box center [1249, 92] width 98 height 26
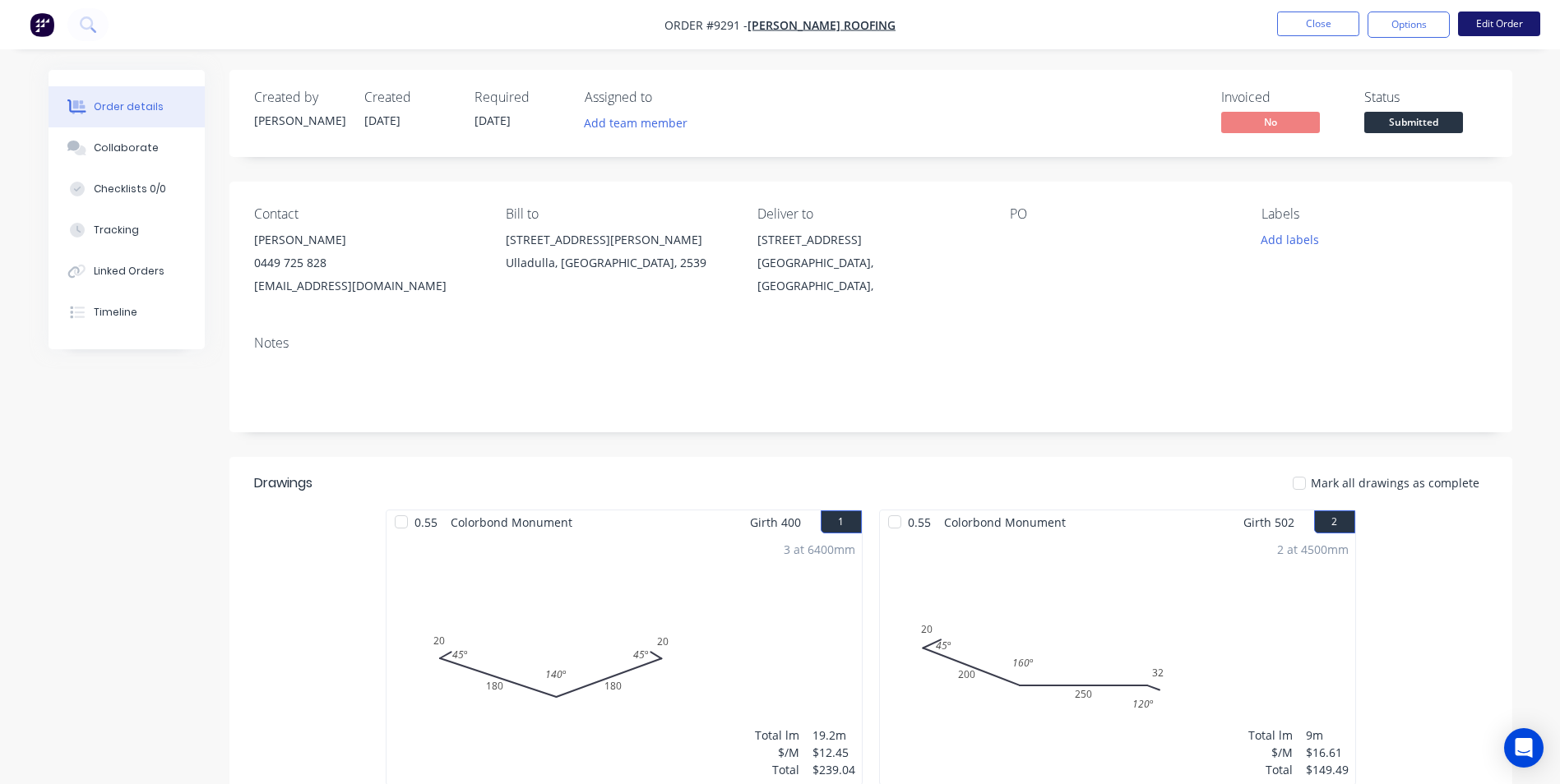
click at [1495, 20] on button "Edit Order" at bounding box center [1499, 24] width 82 height 25
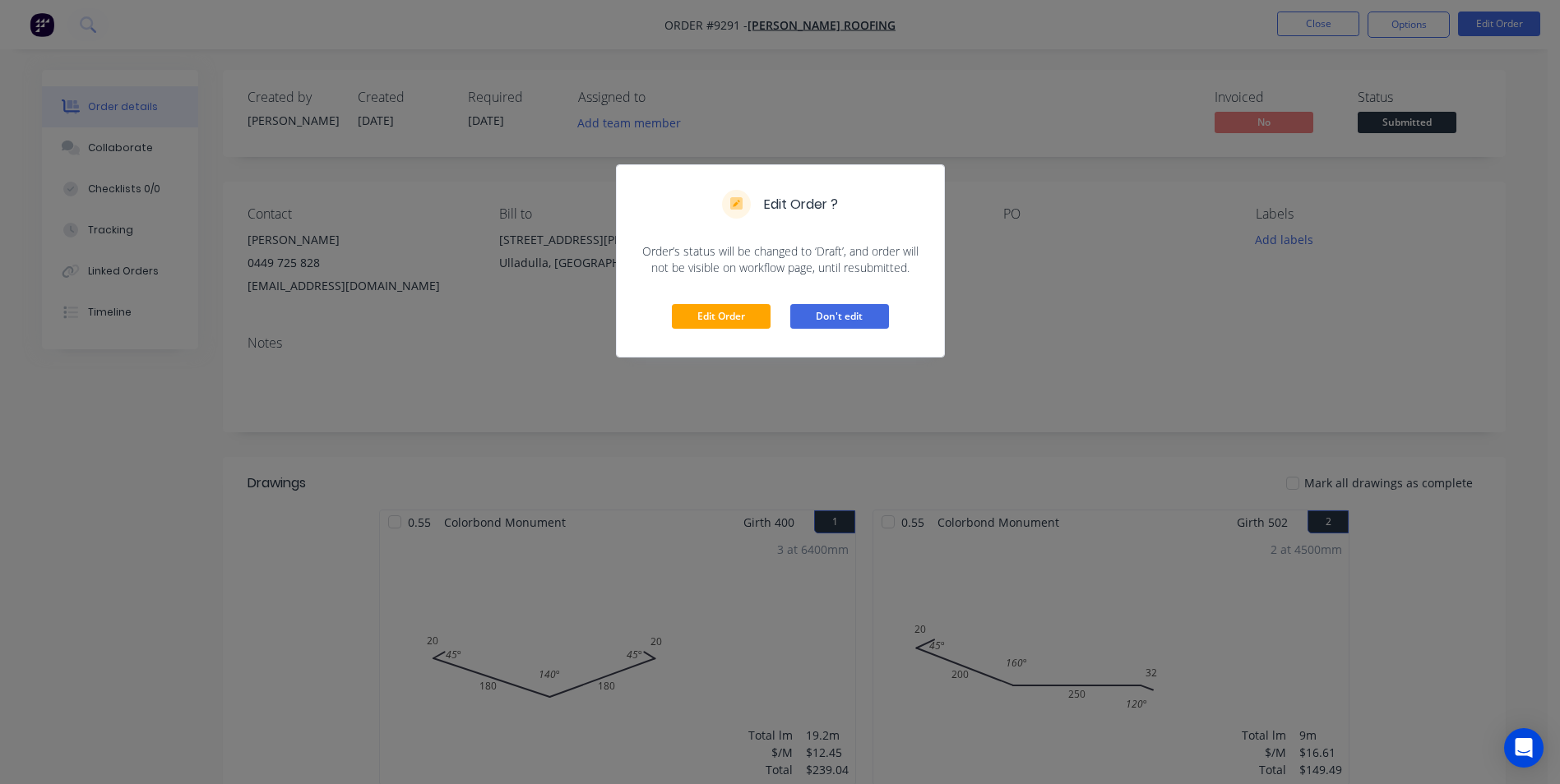
click at [830, 316] on button "Don't edit" at bounding box center [839, 316] width 98 height 25
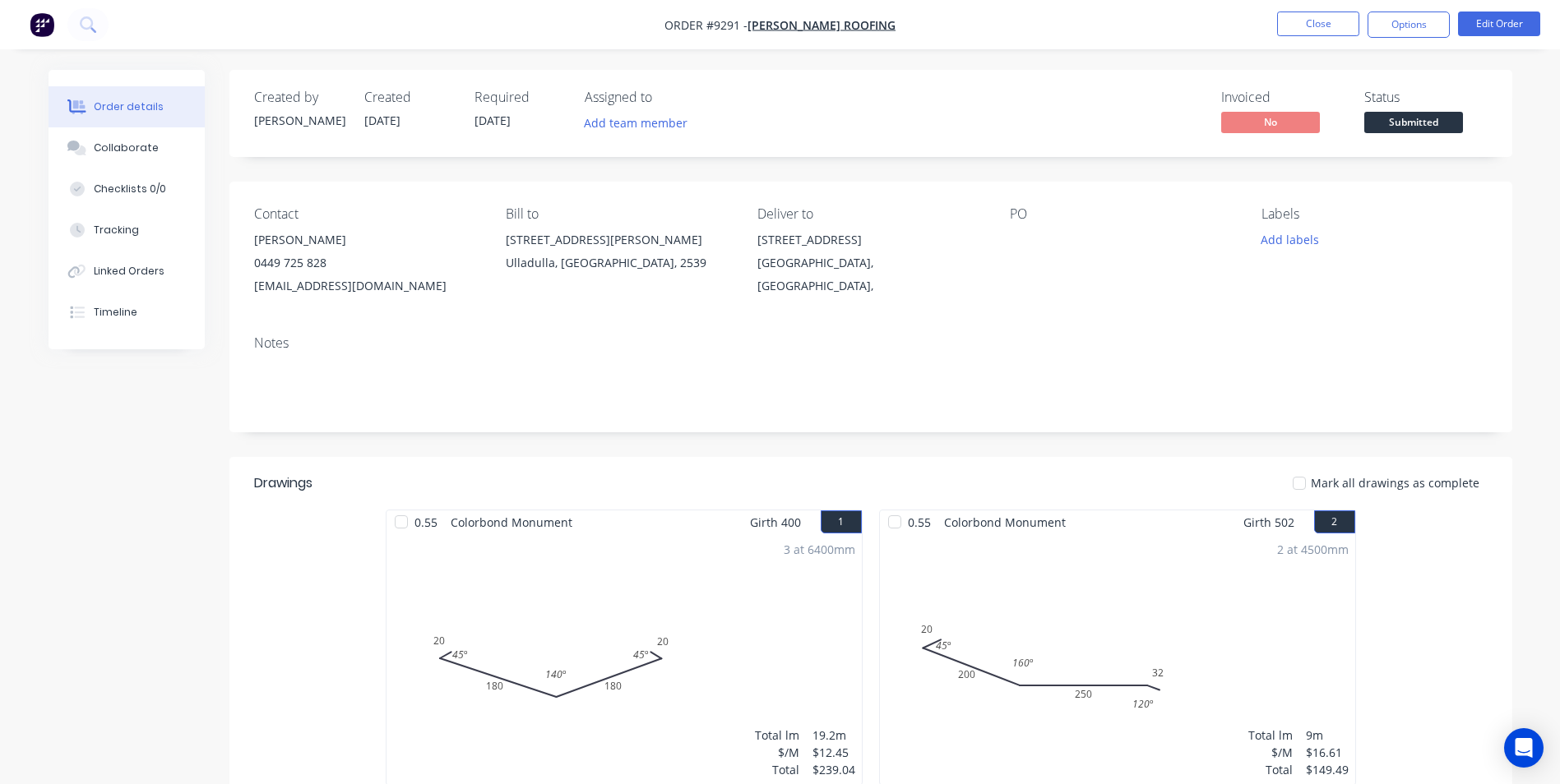
click at [1364, 25] on ul "Close Options Edit Order" at bounding box center [1408, 24] width 302 height 26
click at [1372, 25] on button "Options" at bounding box center [1408, 24] width 82 height 26
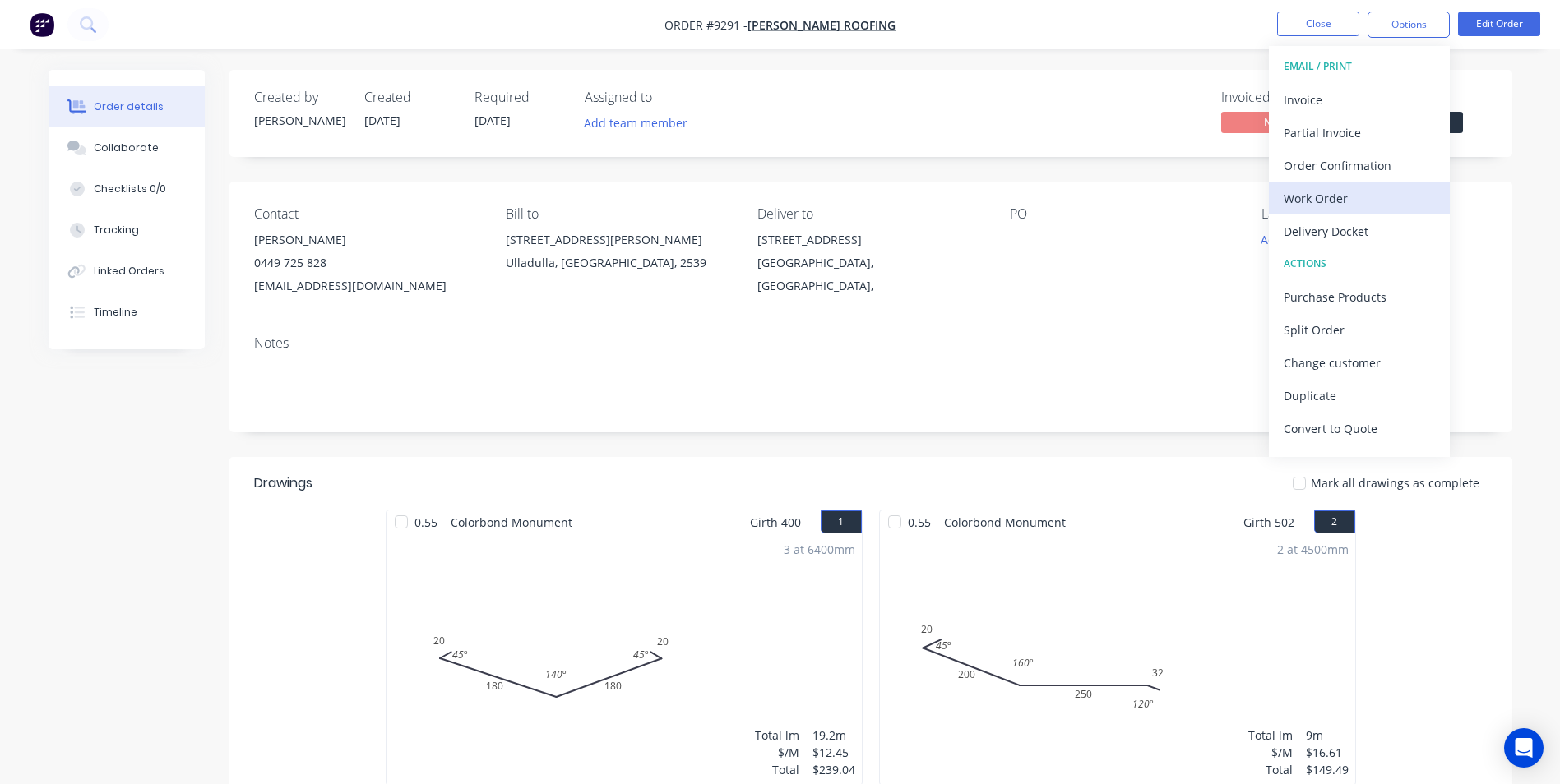
click at [1305, 198] on div "Work Order" at bounding box center [1359, 198] width 151 height 24
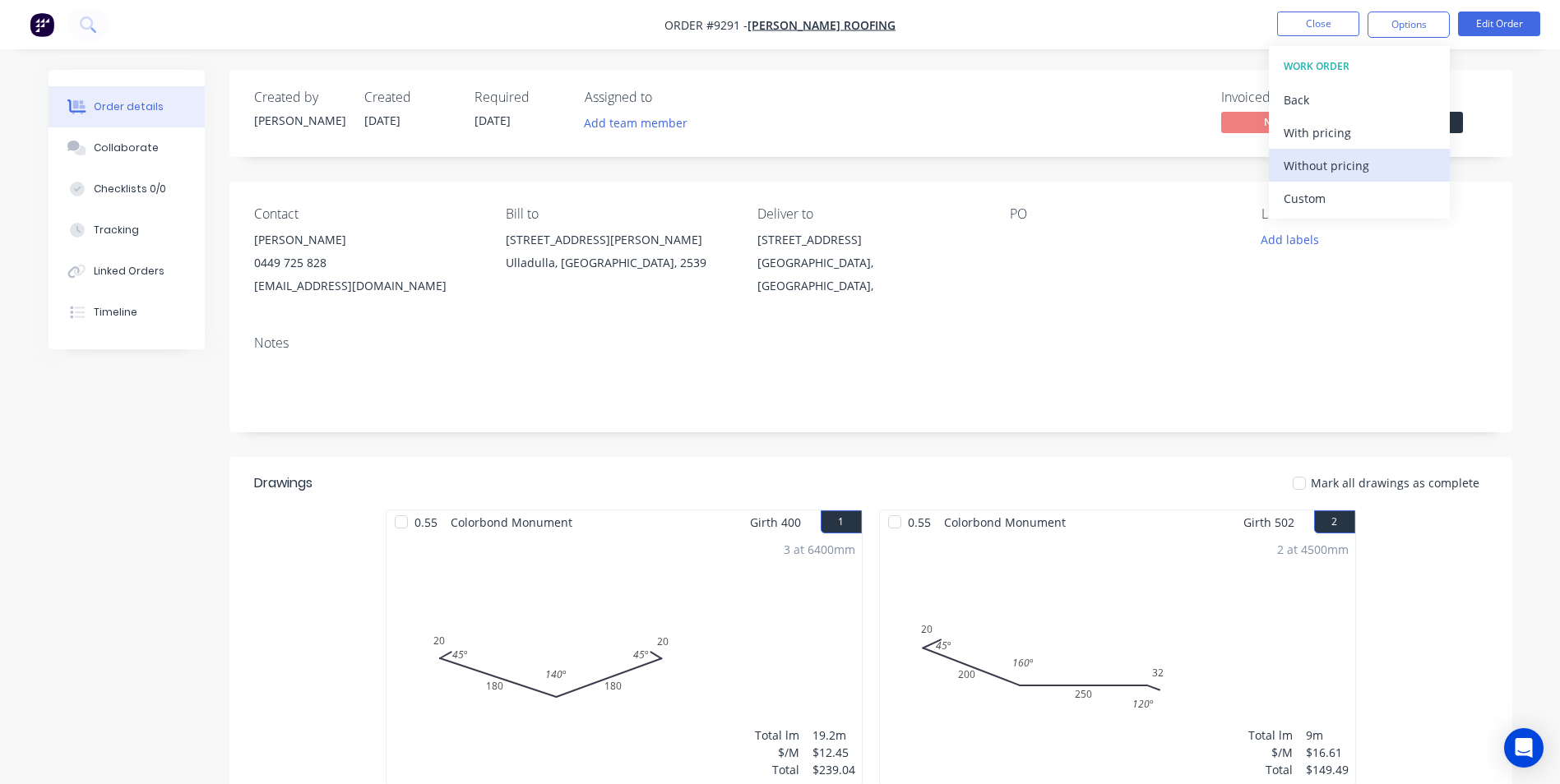
click at [1318, 175] on div "Without pricing" at bounding box center [1359, 165] width 151 height 24
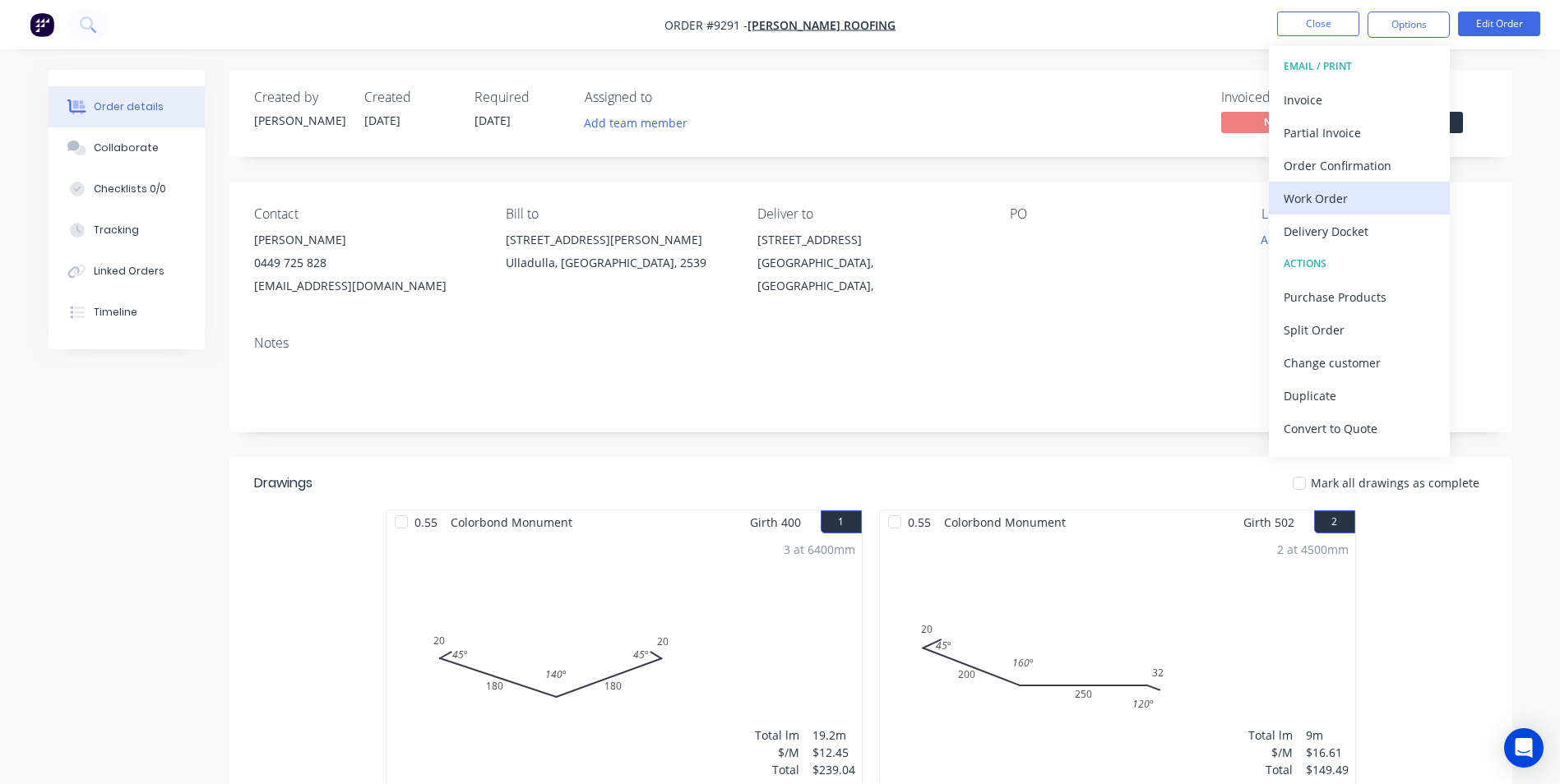
click at [1347, 196] on div "Work Order" at bounding box center [1359, 198] width 151 height 24
click at [1348, 191] on div "Custom" at bounding box center [1359, 198] width 151 height 24
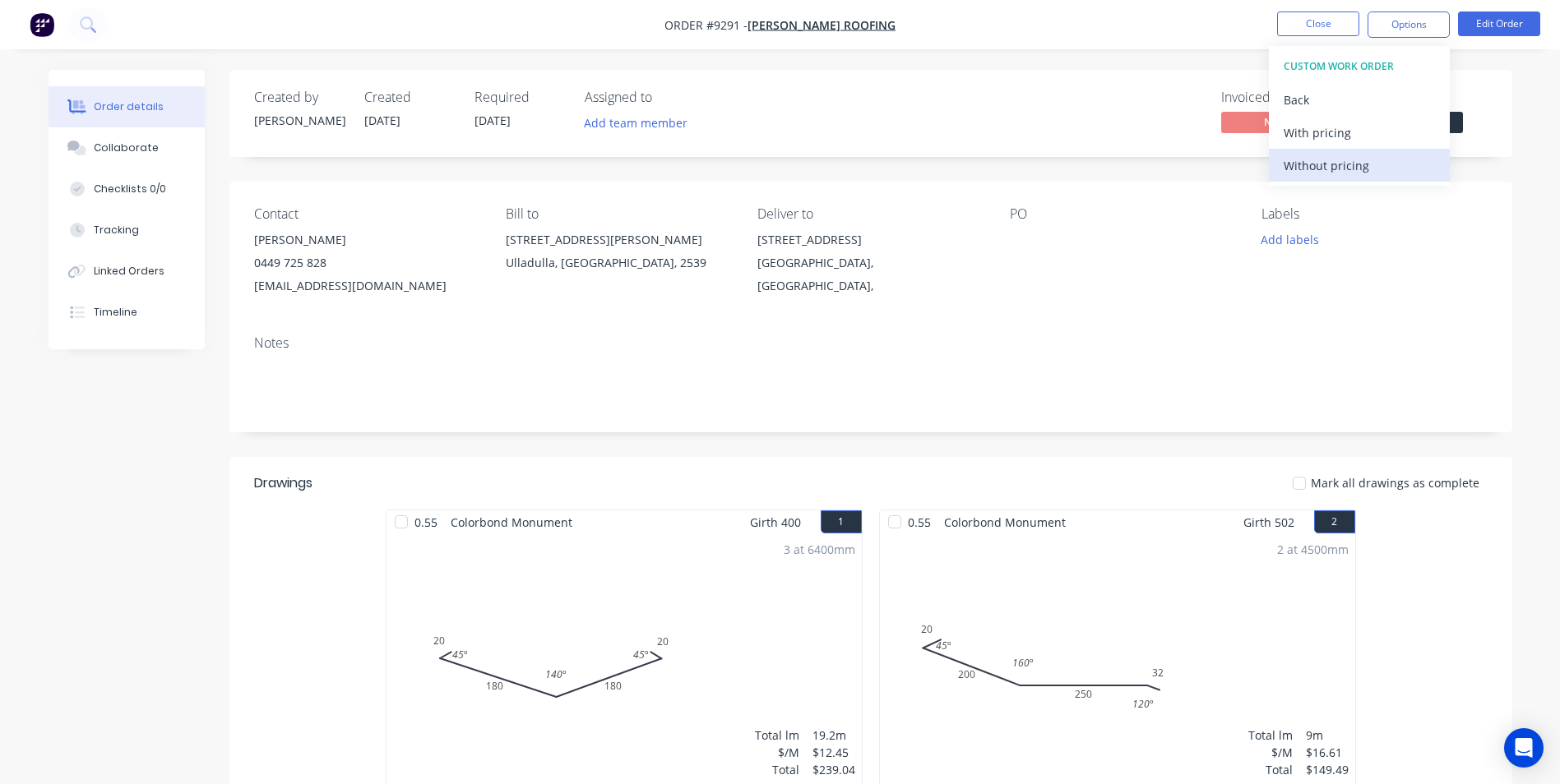
click at [1345, 164] on div "Without pricing" at bounding box center [1359, 165] width 151 height 24
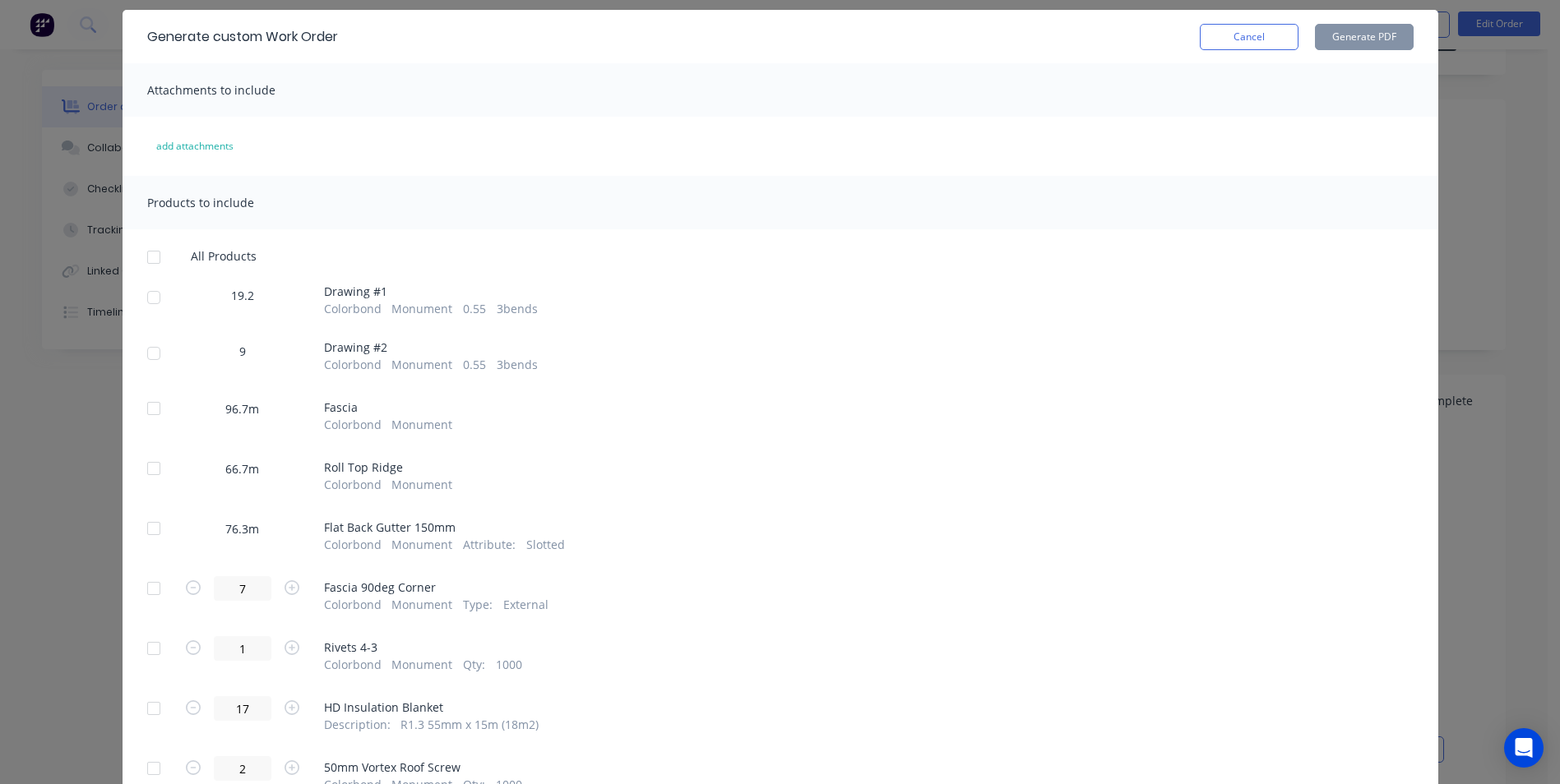
scroll to position [82, 0]
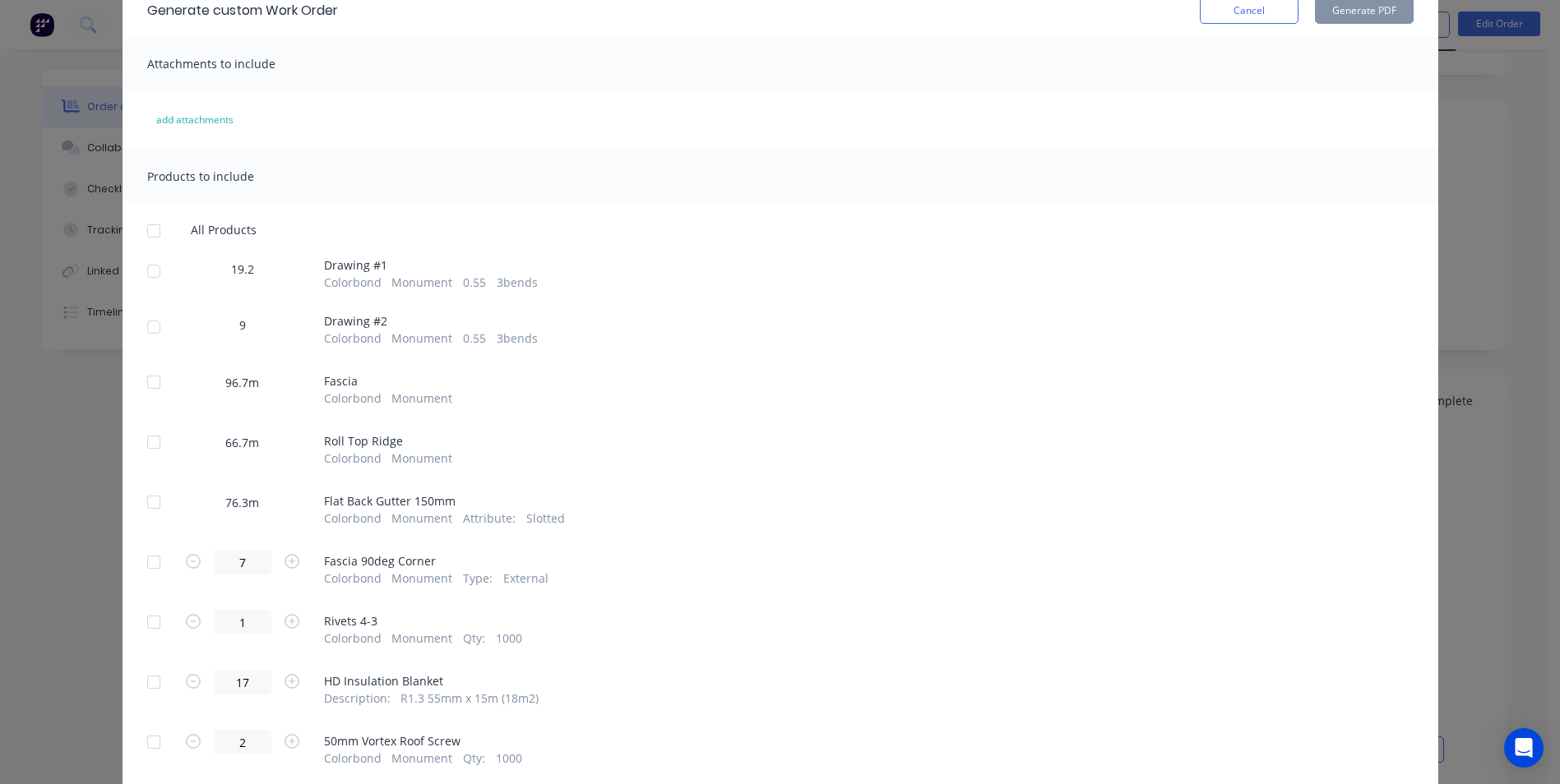
click at [148, 260] on div at bounding box center [153, 271] width 33 height 33
click at [148, 320] on div at bounding box center [153, 326] width 33 height 33
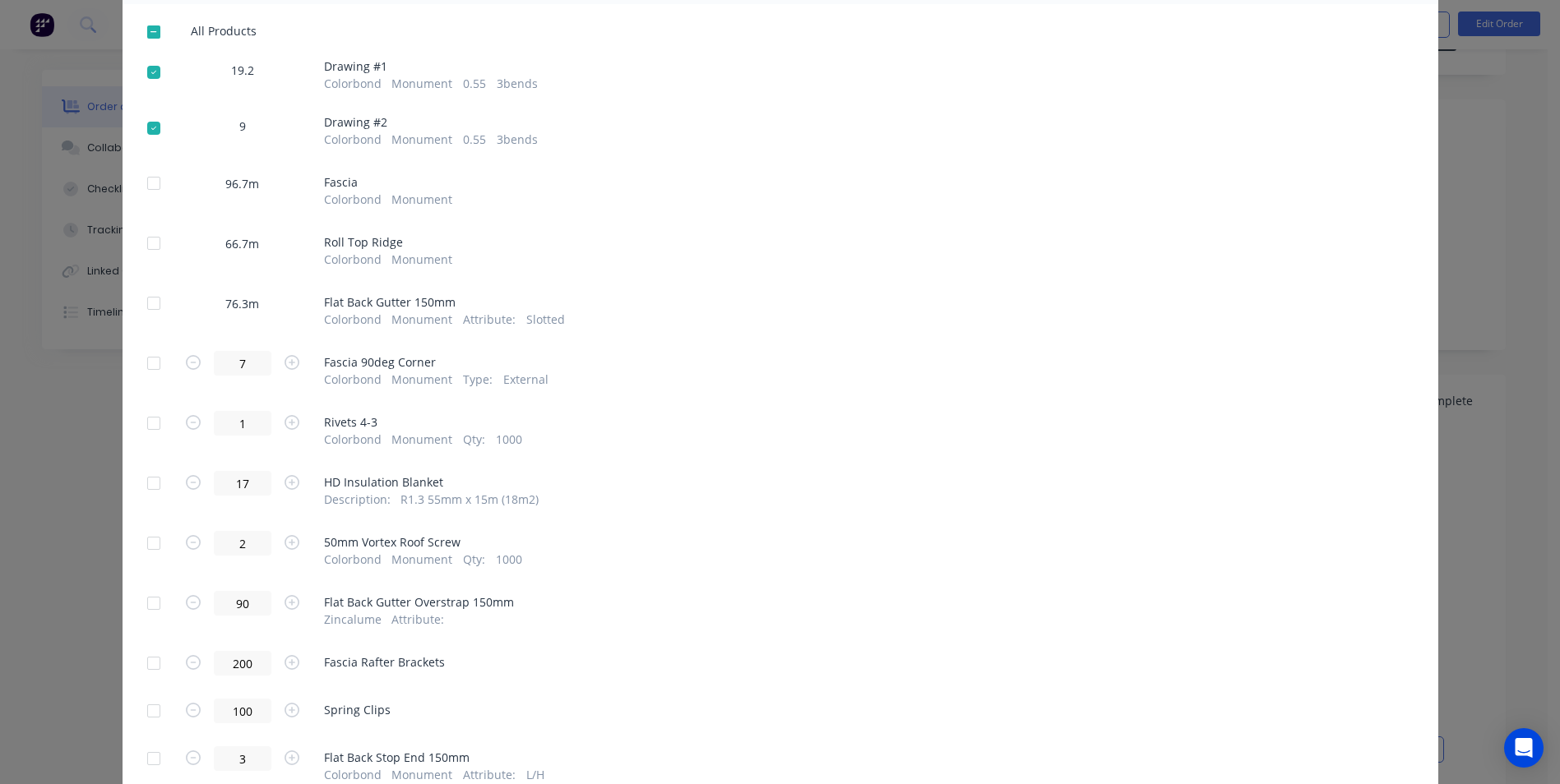
scroll to position [329, 0]
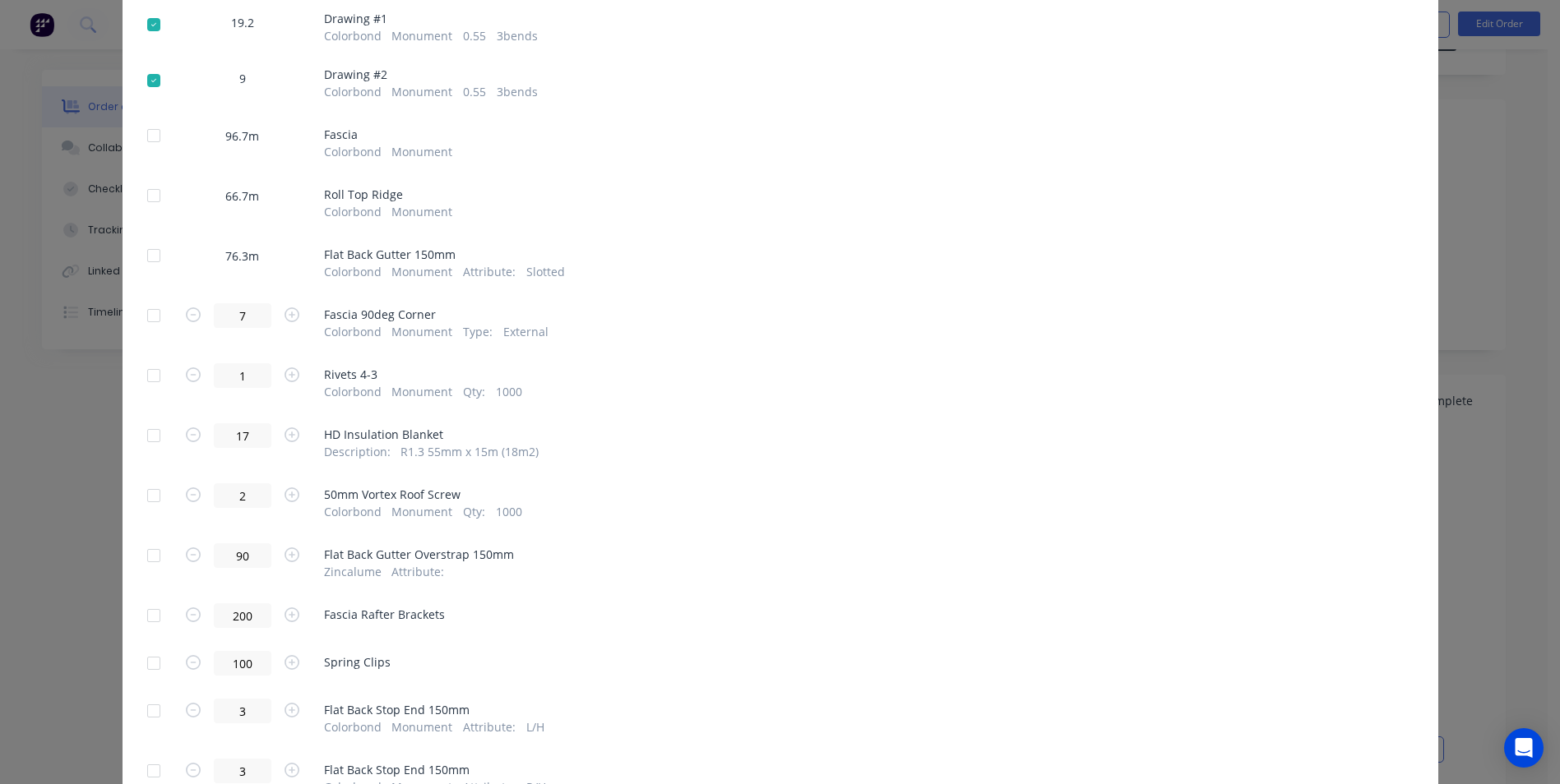
click at [154, 367] on div at bounding box center [153, 375] width 33 height 33
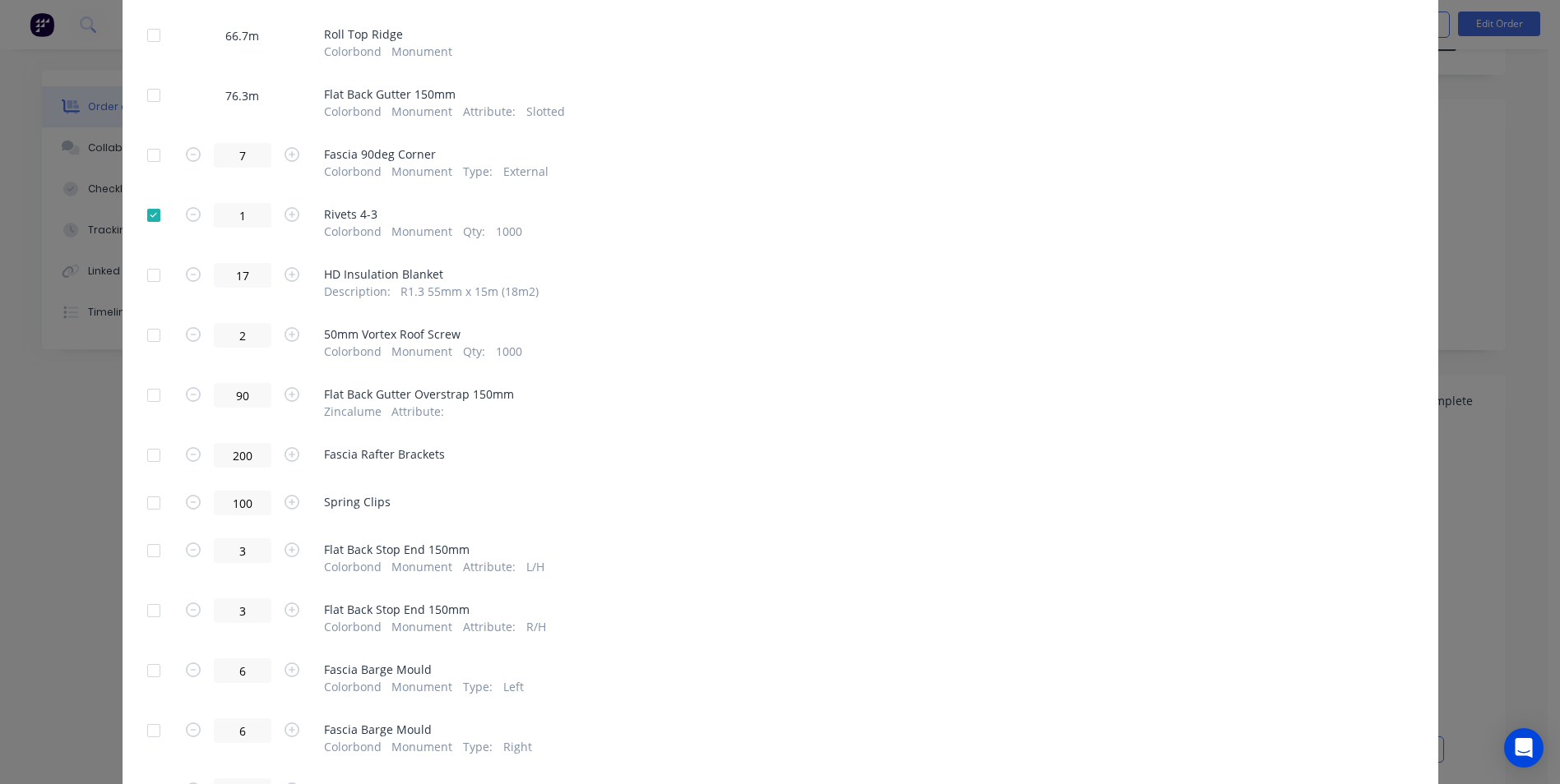
scroll to position [493, 0]
click at [149, 276] on div at bounding box center [153, 271] width 33 height 33
click at [150, 330] on div at bounding box center [153, 331] width 33 height 33
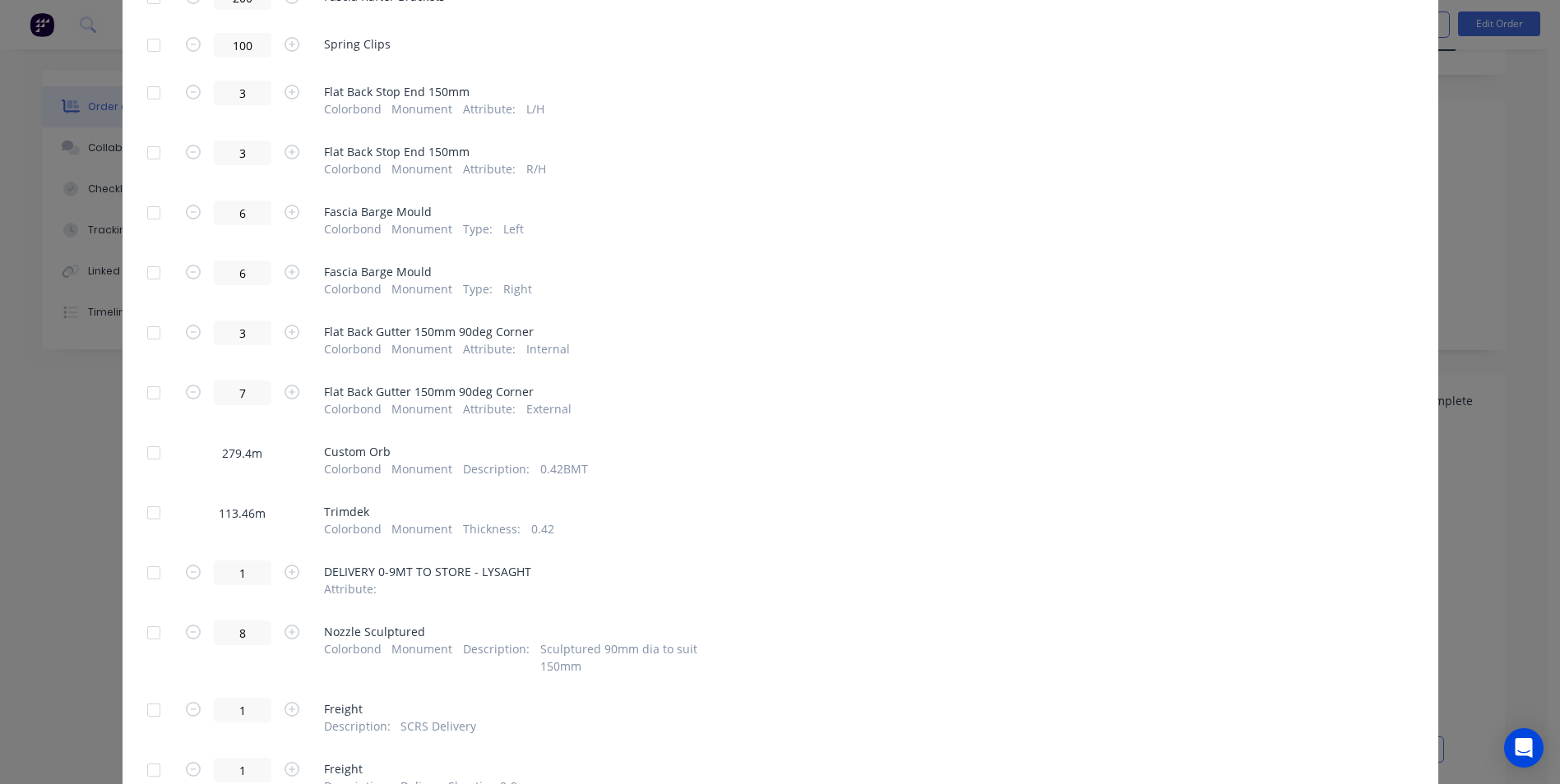
scroll to position [986, 0]
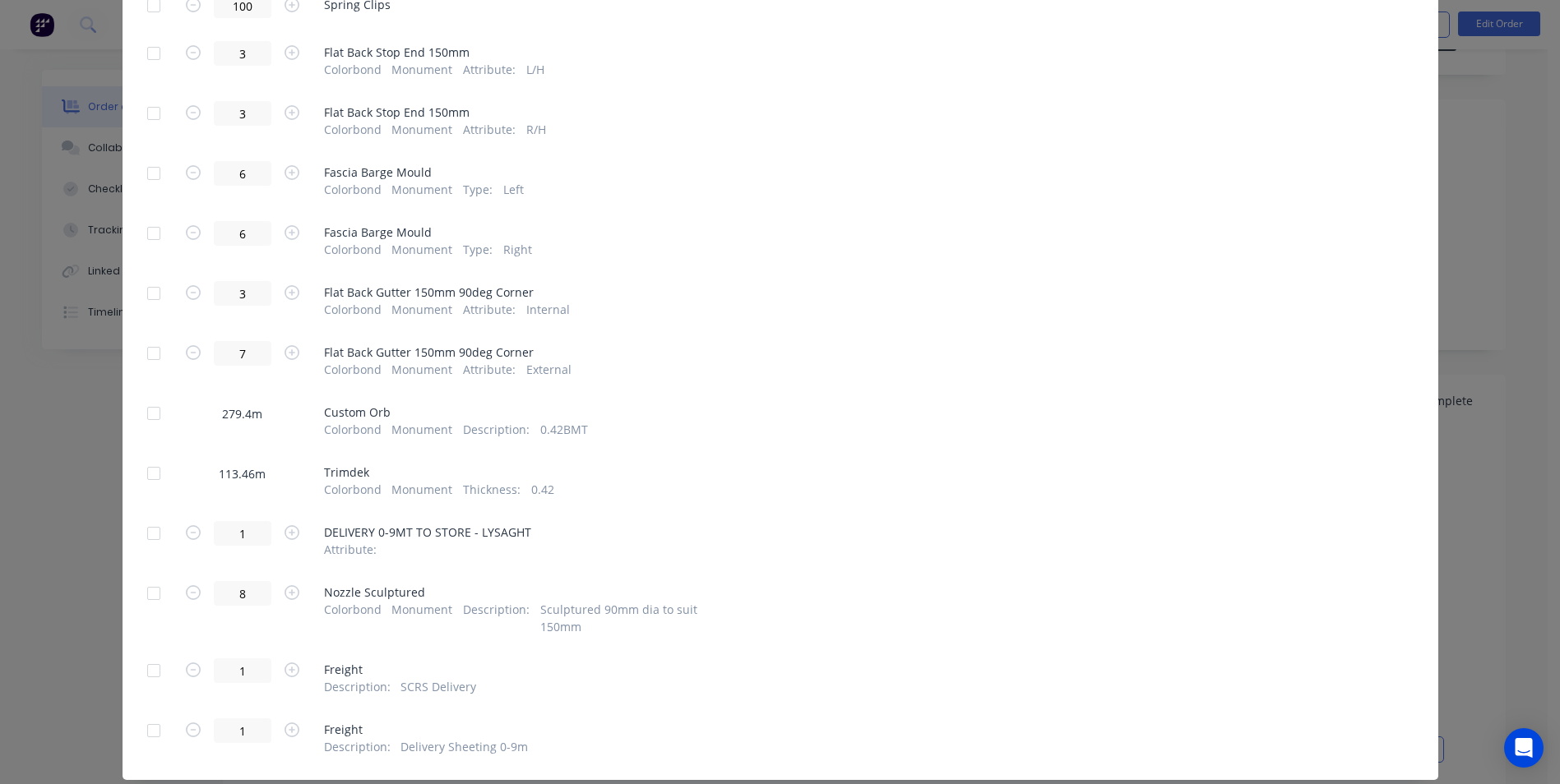
click at [156, 654] on div at bounding box center [153, 670] width 33 height 33
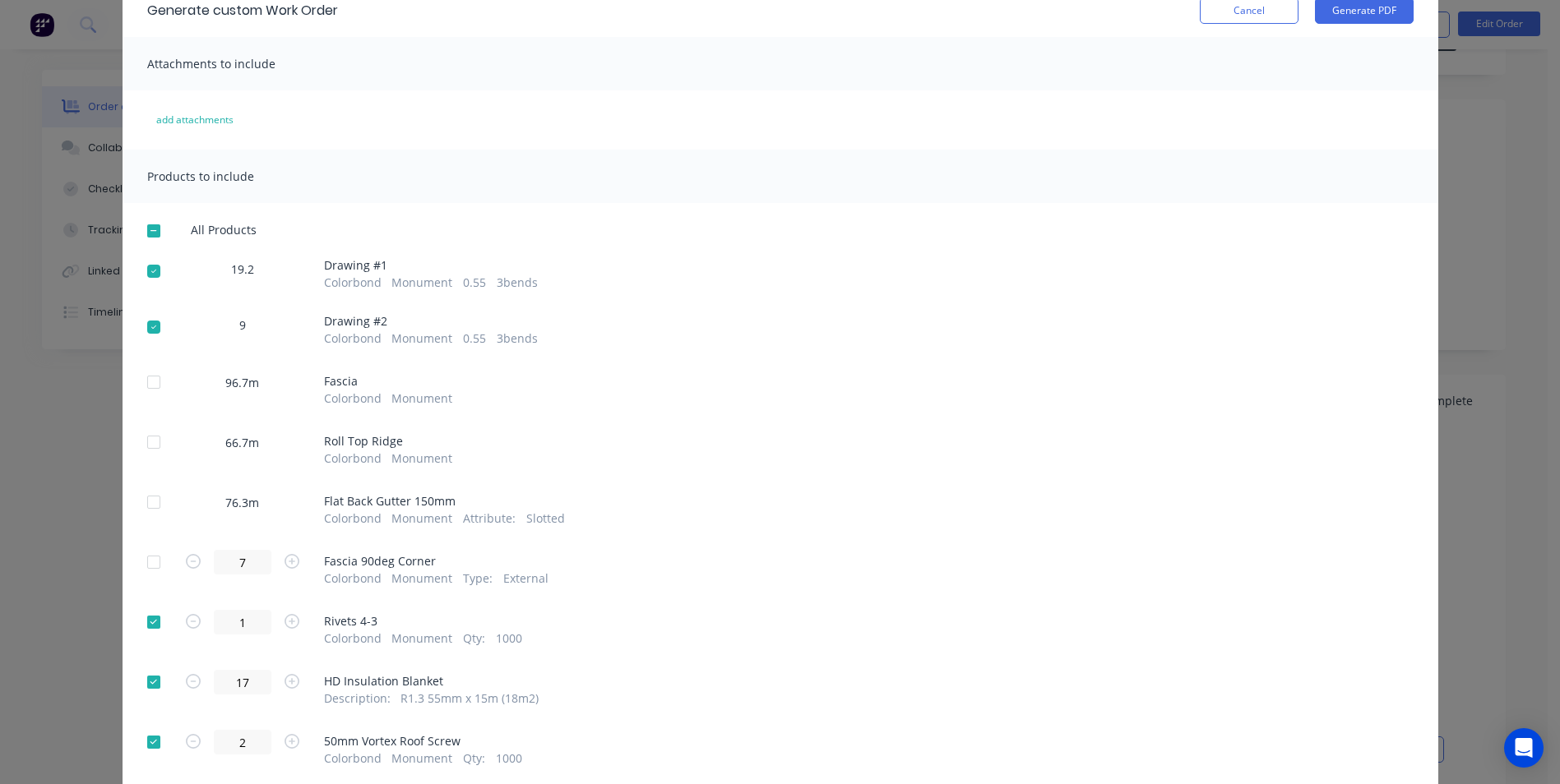
scroll to position [0, 0]
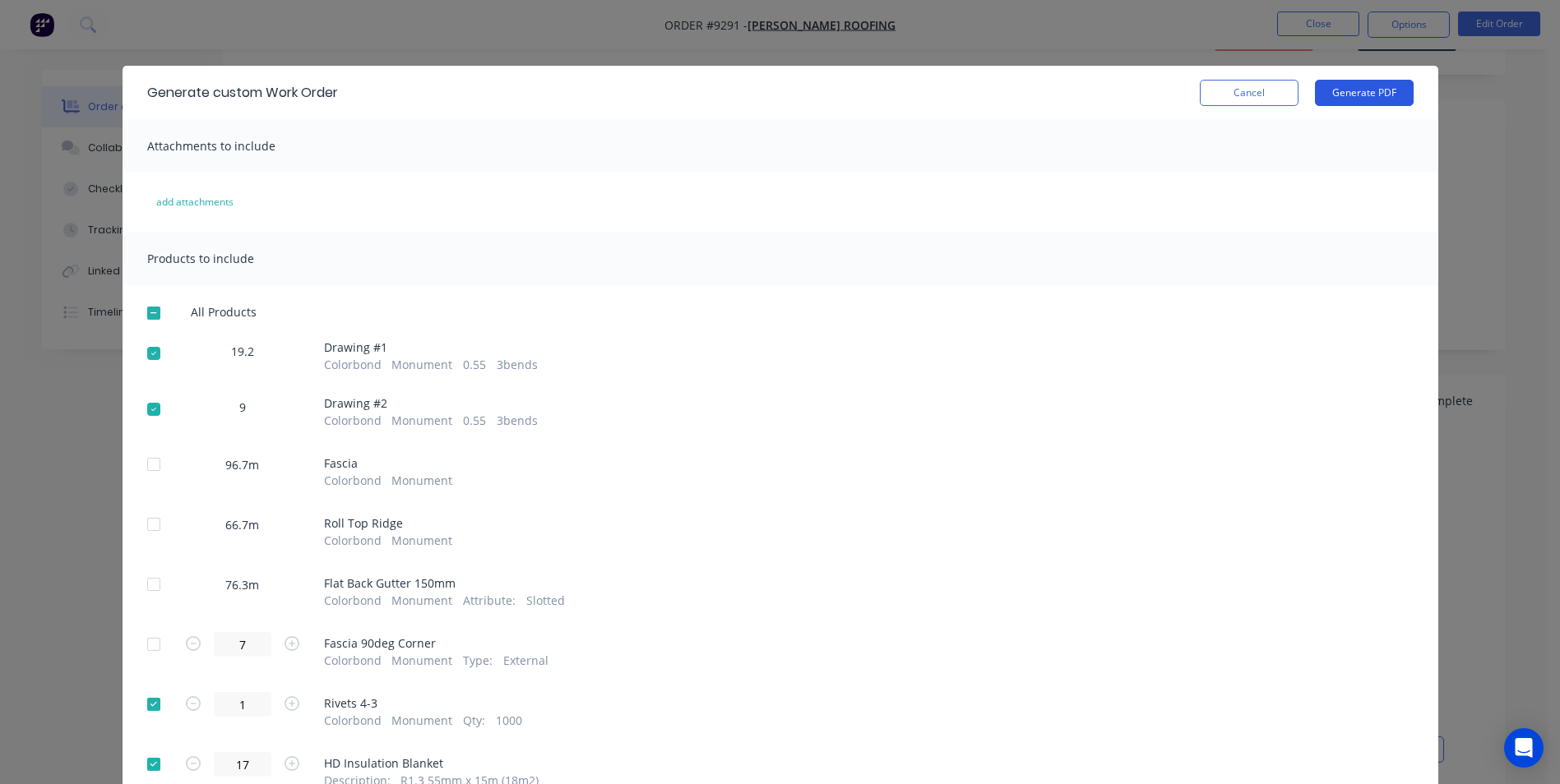
click at [1358, 104] on button "Generate PDF" at bounding box center [1364, 92] width 98 height 26
click at [1262, 97] on button "Cancel" at bounding box center [1249, 92] width 98 height 26
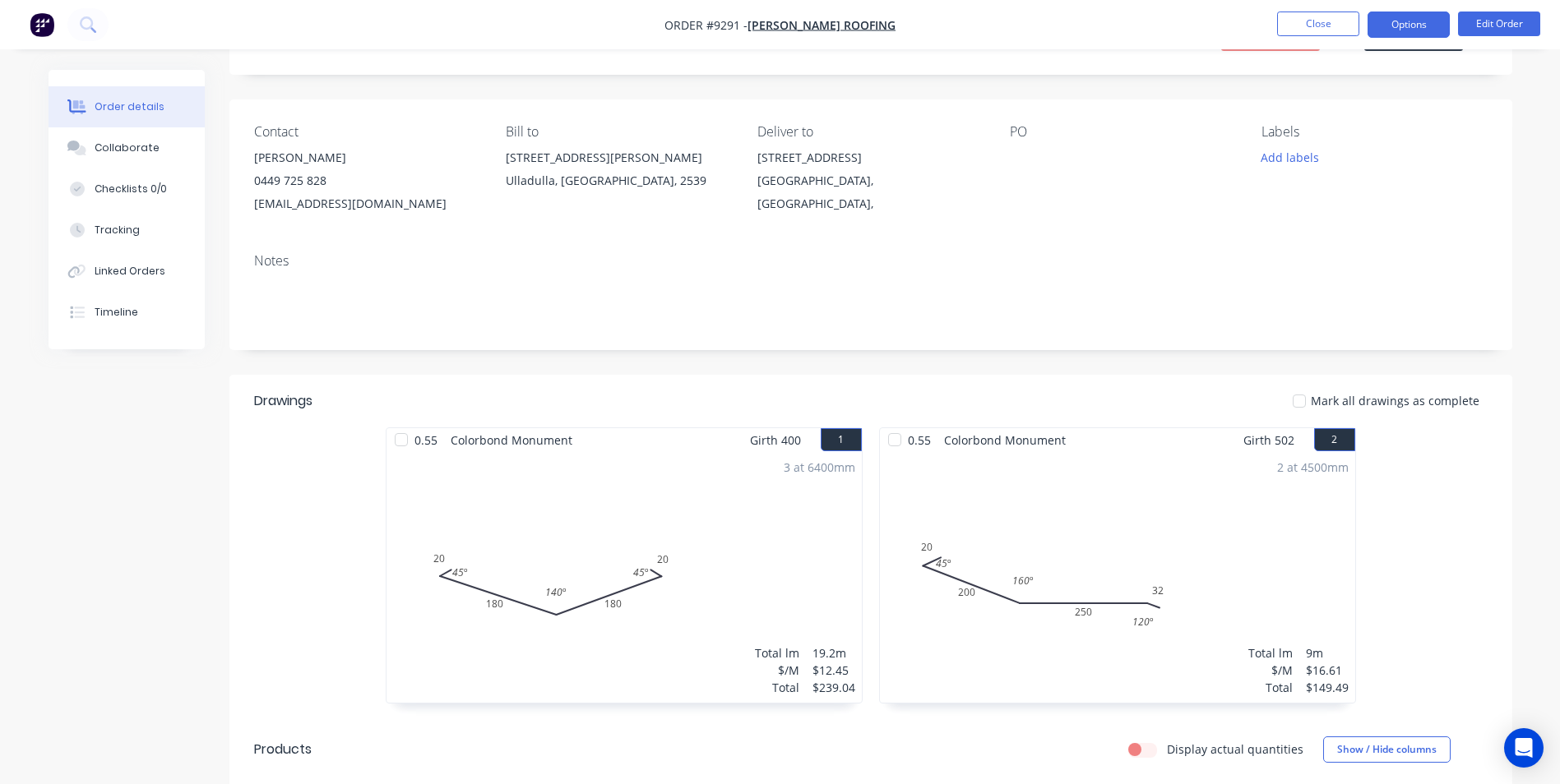
click at [1381, 25] on button "Options" at bounding box center [1408, 24] width 82 height 26
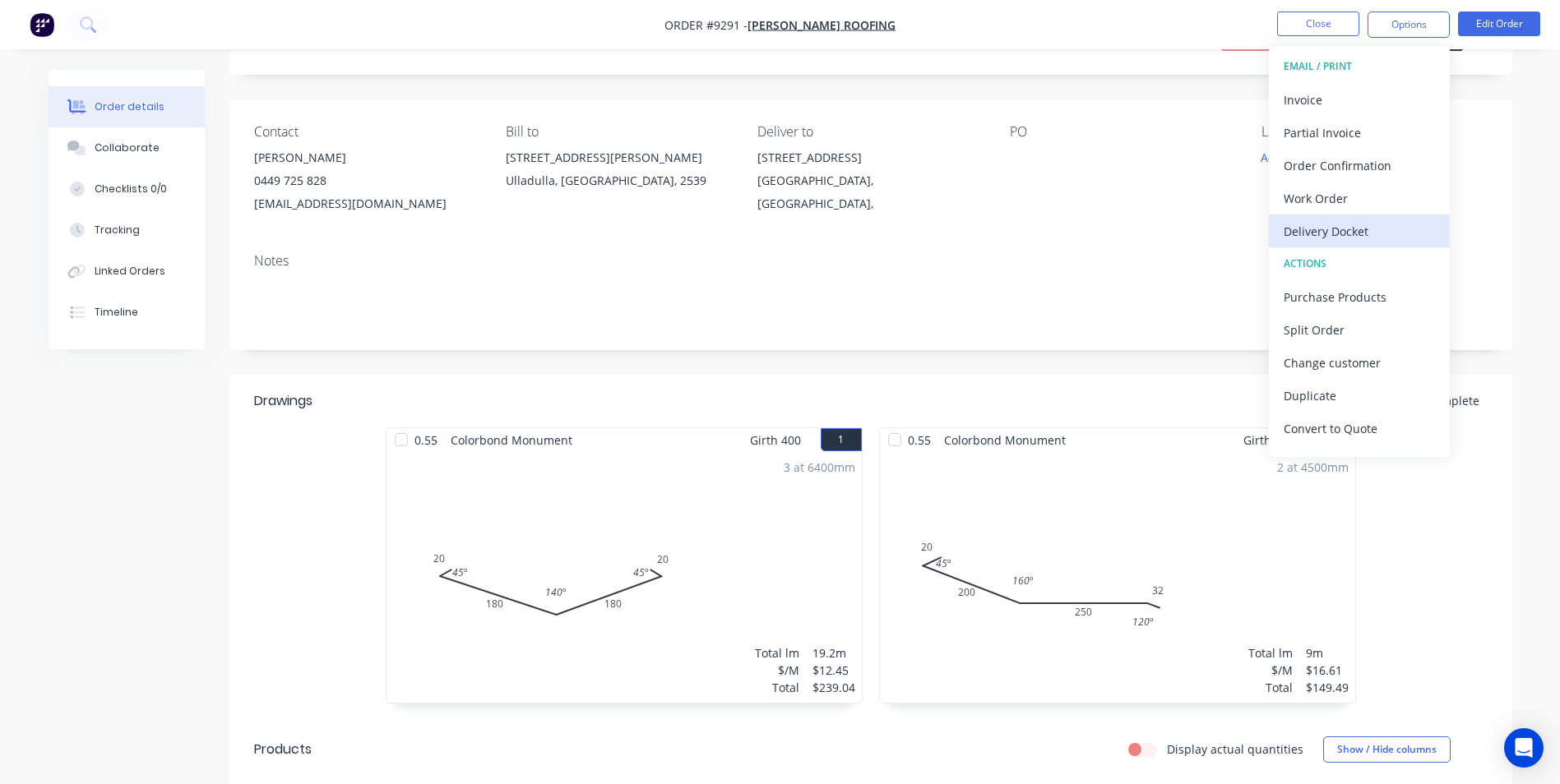
click at [1342, 228] on div "Delivery Docket" at bounding box center [1359, 231] width 151 height 24
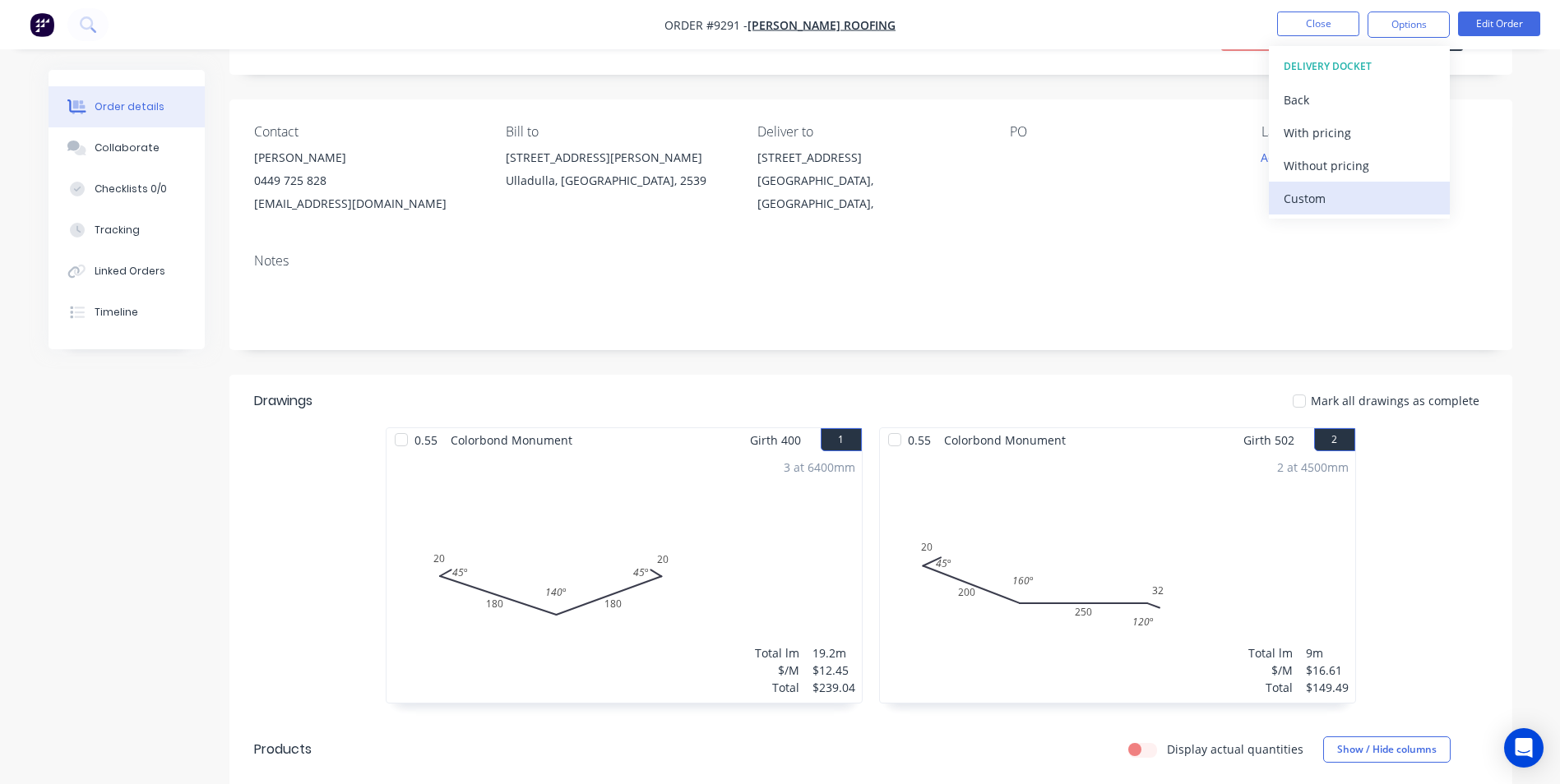
click at [1343, 198] on div "Custom" at bounding box center [1359, 198] width 151 height 24
click at [1340, 166] on div "Without pricing" at bounding box center [1359, 165] width 151 height 24
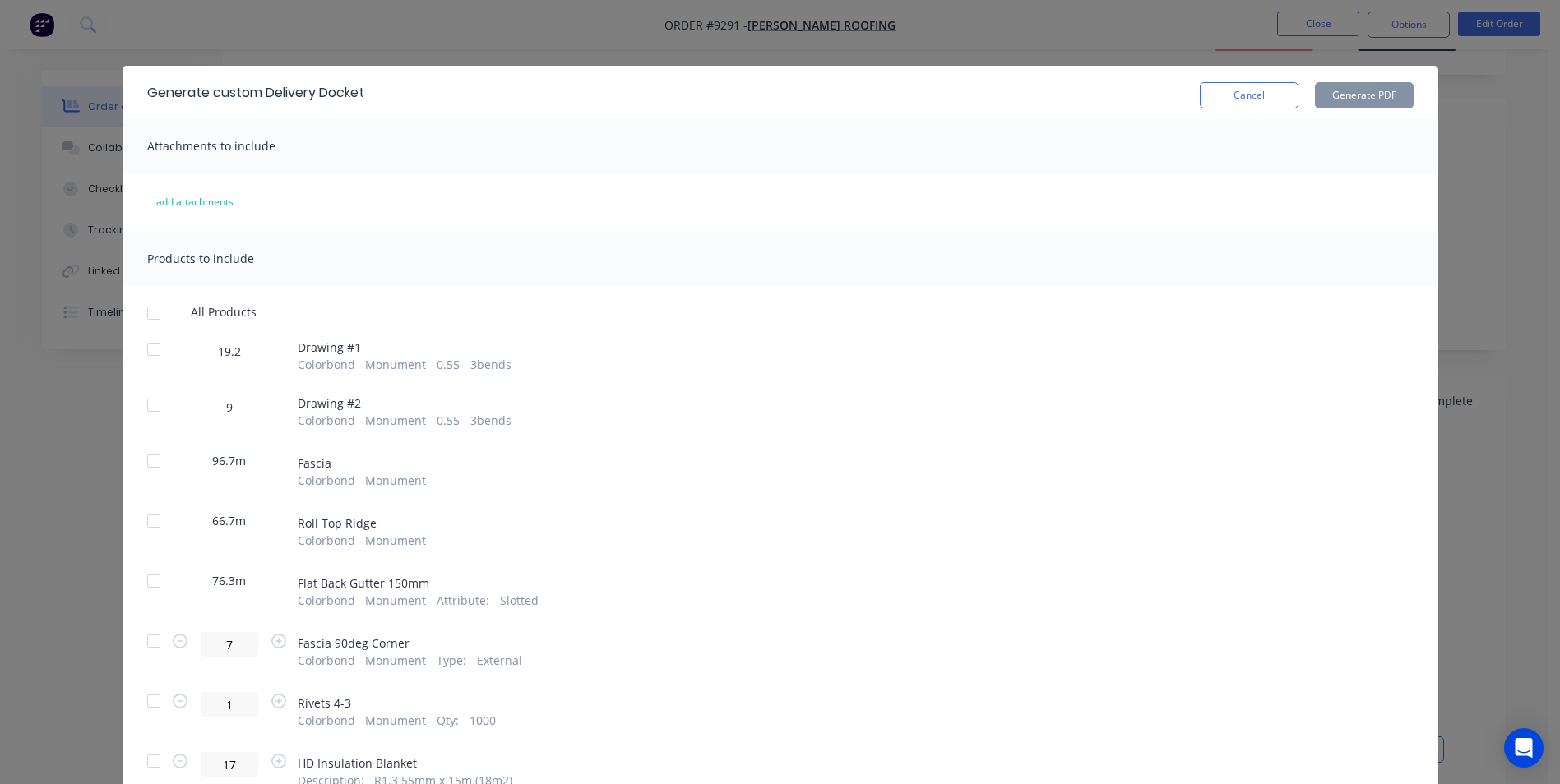
click at [141, 350] on div at bounding box center [153, 349] width 33 height 33
click at [141, 403] on div at bounding box center [153, 405] width 33 height 33
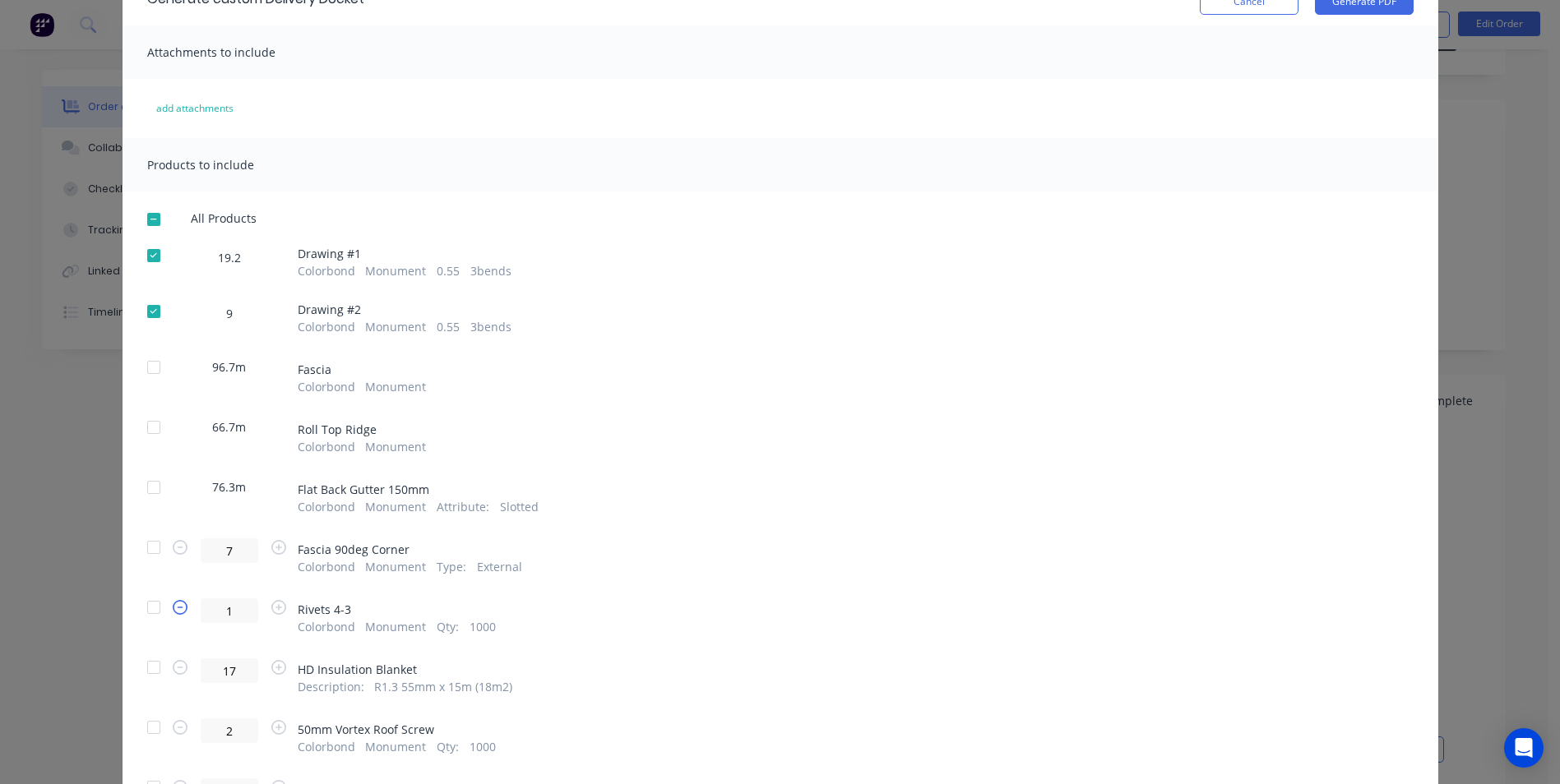
scroll to position [247, 0]
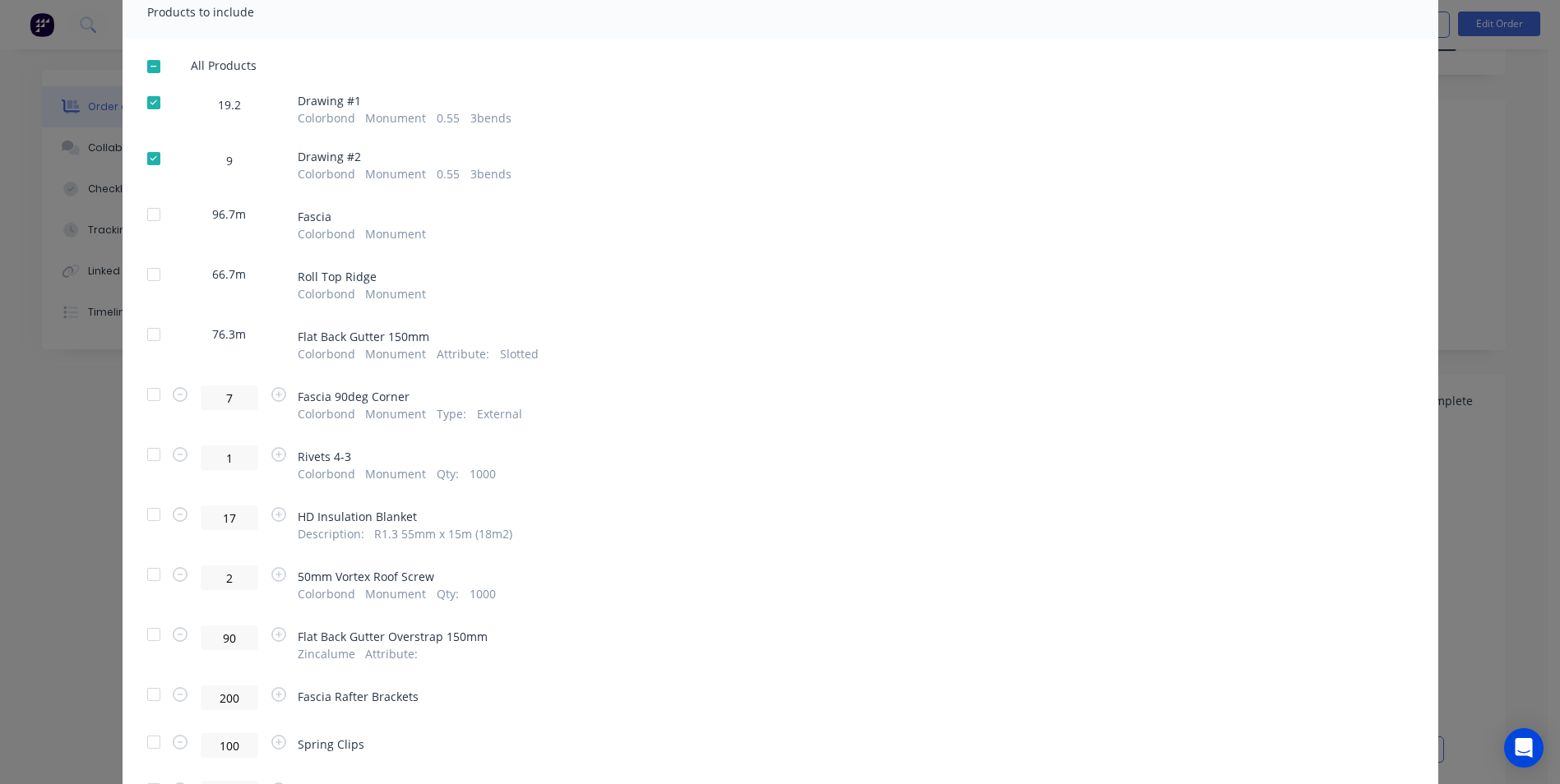
click at [157, 458] on div at bounding box center [153, 454] width 33 height 33
click at [149, 510] on div at bounding box center [153, 514] width 33 height 33
click at [148, 573] on div at bounding box center [153, 574] width 33 height 33
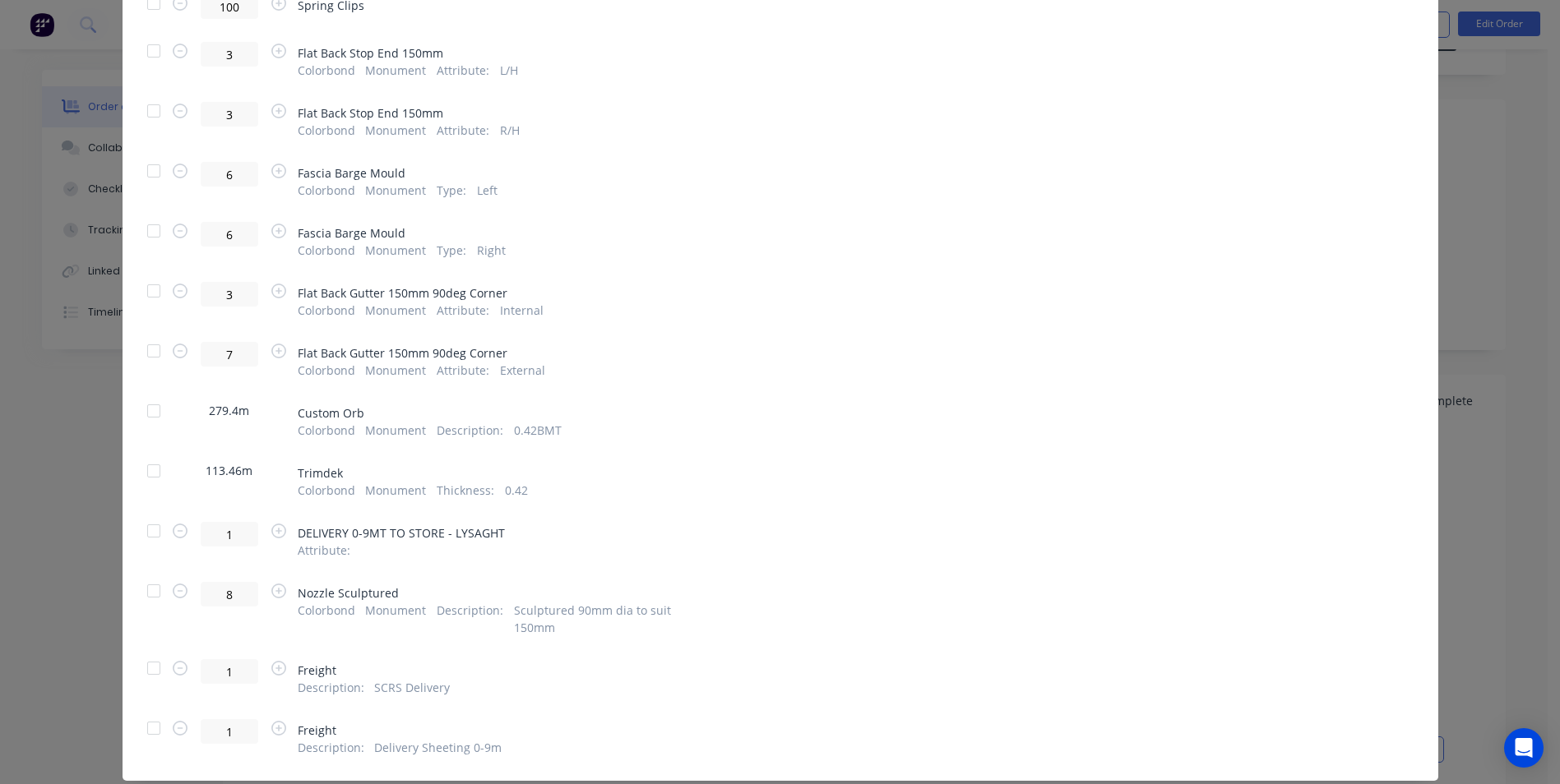
scroll to position [986, 0]
click at [147, 657] on div at bounding box center [153, 667] width 33 height 33
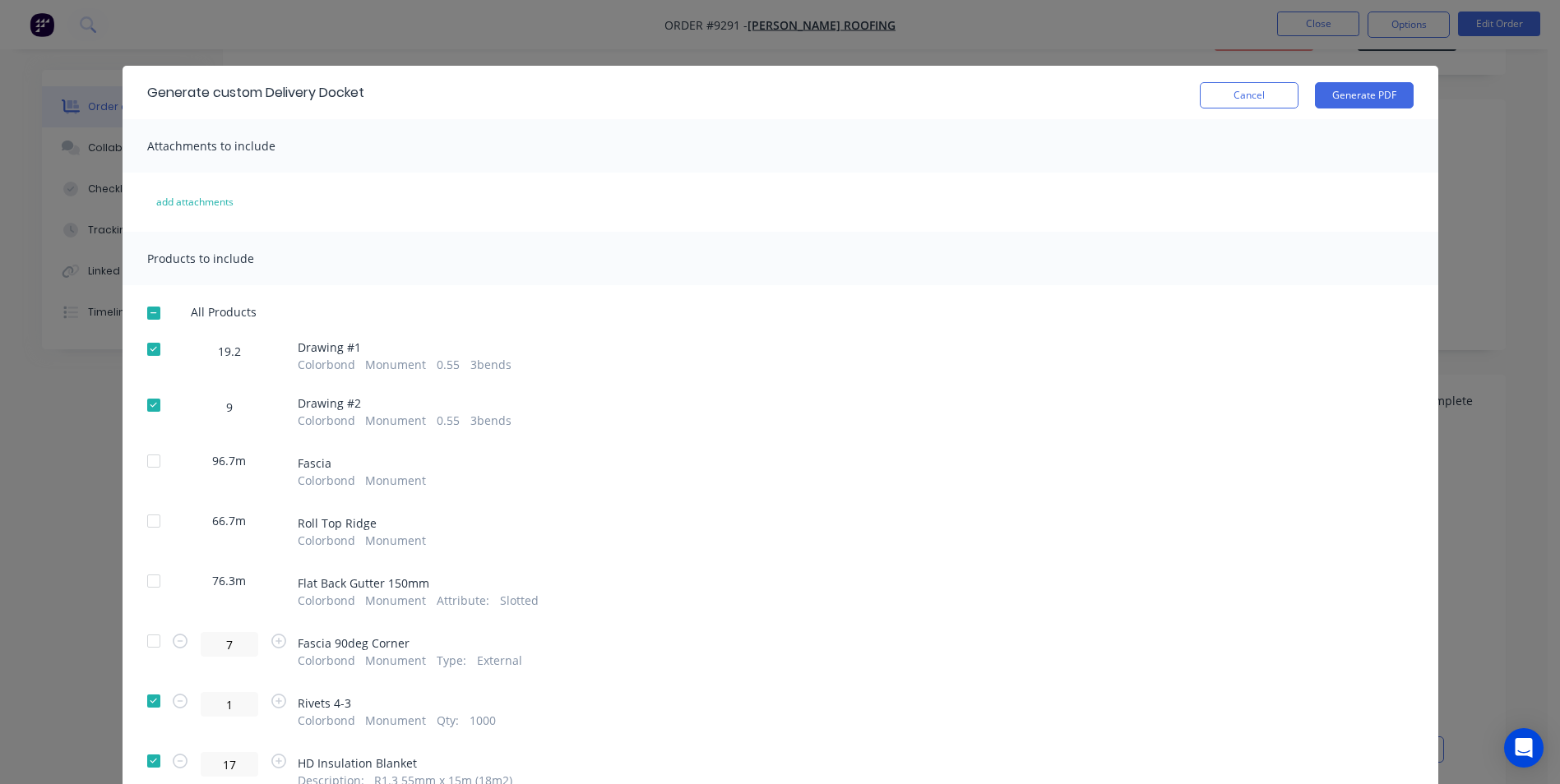
scroll to position [0, 0]
click at [1362, 93] on button "Generate PDF" at bounding box center [1364, 95] width 98 height 26
drag, startPoint x: 1243, startPoint y: 94, endPoint x: 1443, endPoint y: 25, distance: 211.6
click at [1249, 91] on button "Cancel" at bounding box center [1249, 95] width 98 height 26
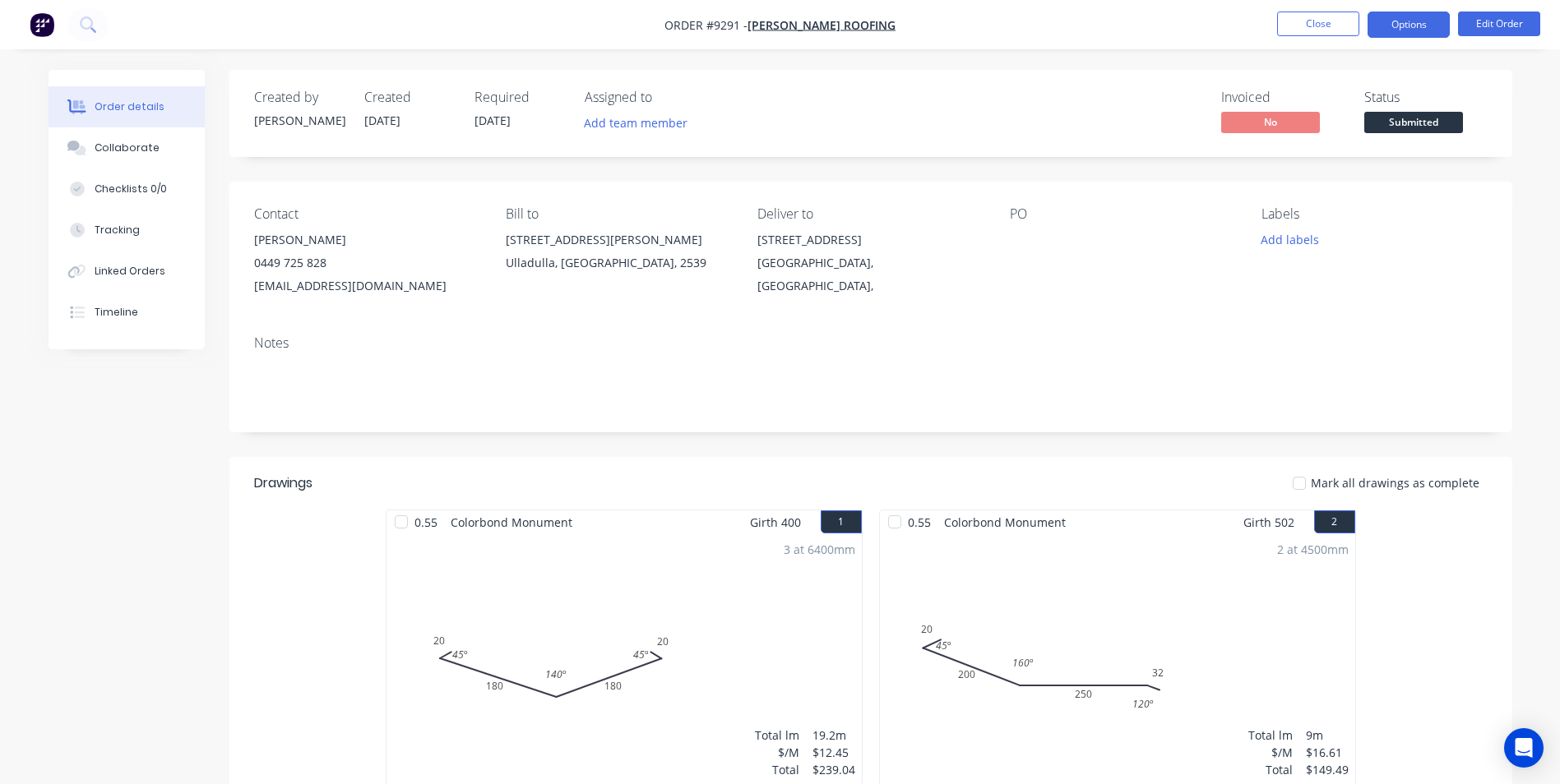
click at [1443, 25] on button "Options" at bounding box center [1408, 24] width 82 height 26
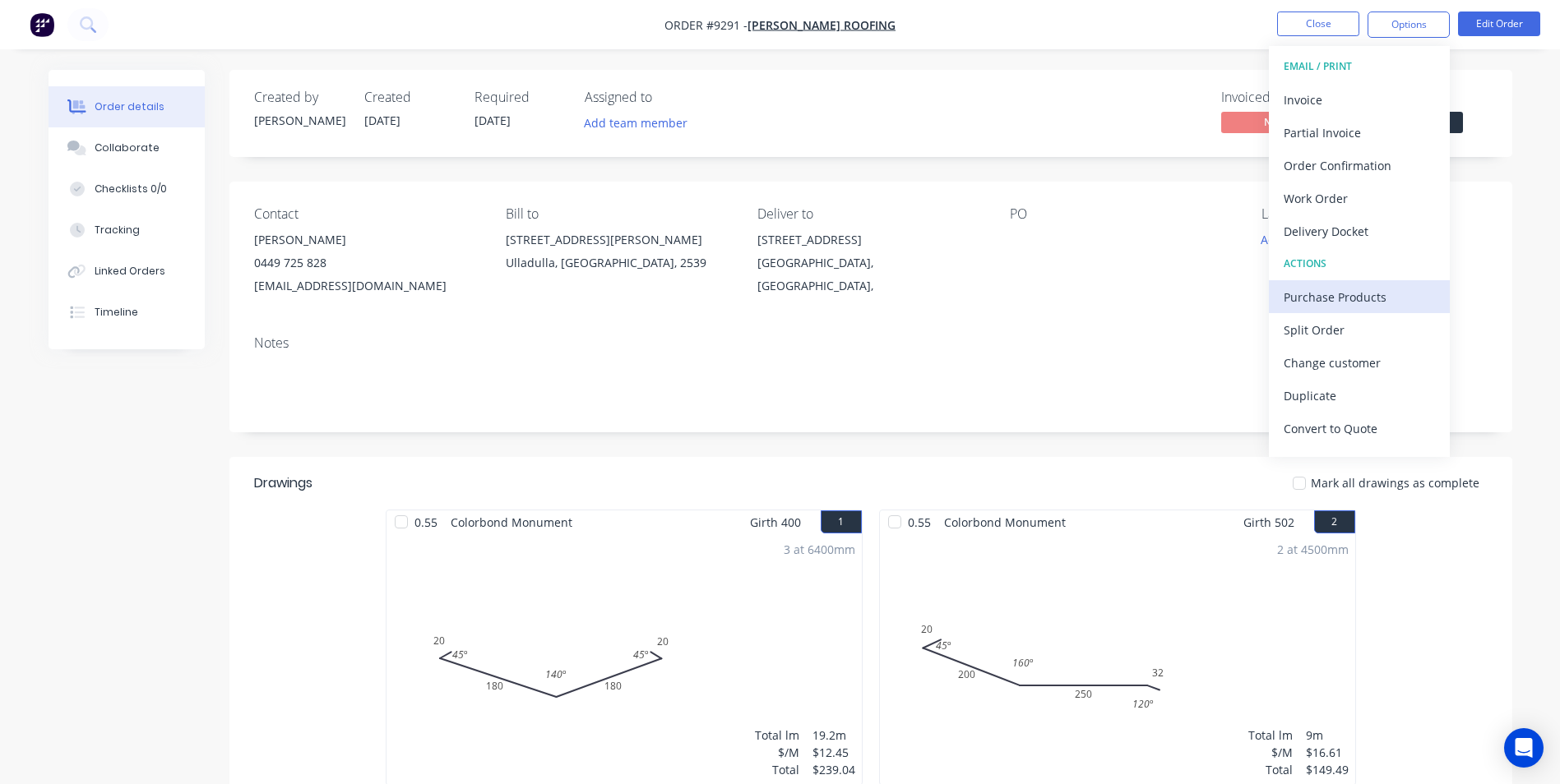
click at [1337, 302] on div "Purchase Products" at bounding box center [1359, 297] width 151 height 24
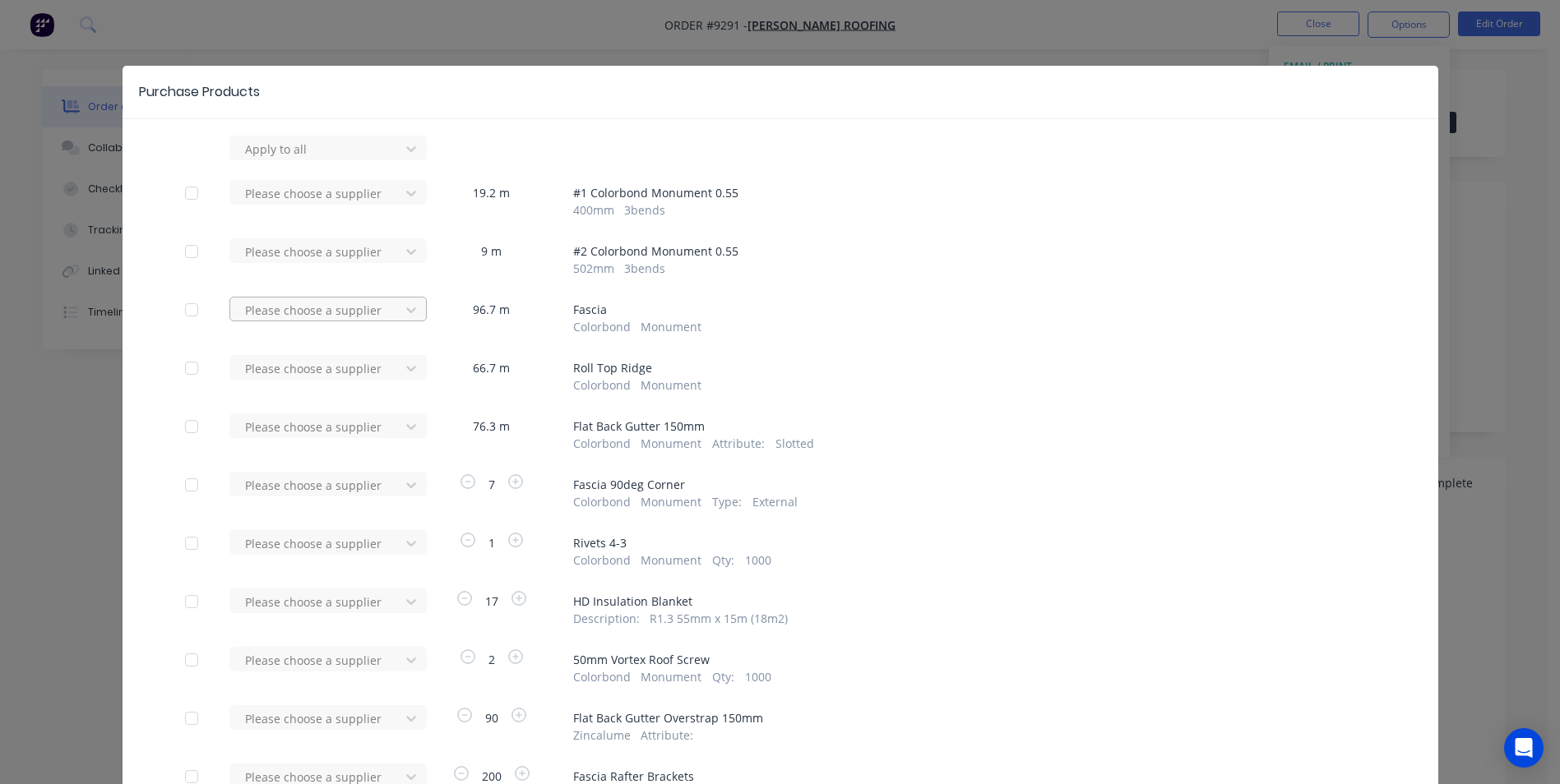
click at [327, 159] on div at bounding box center [317, 148] width 148 height 21
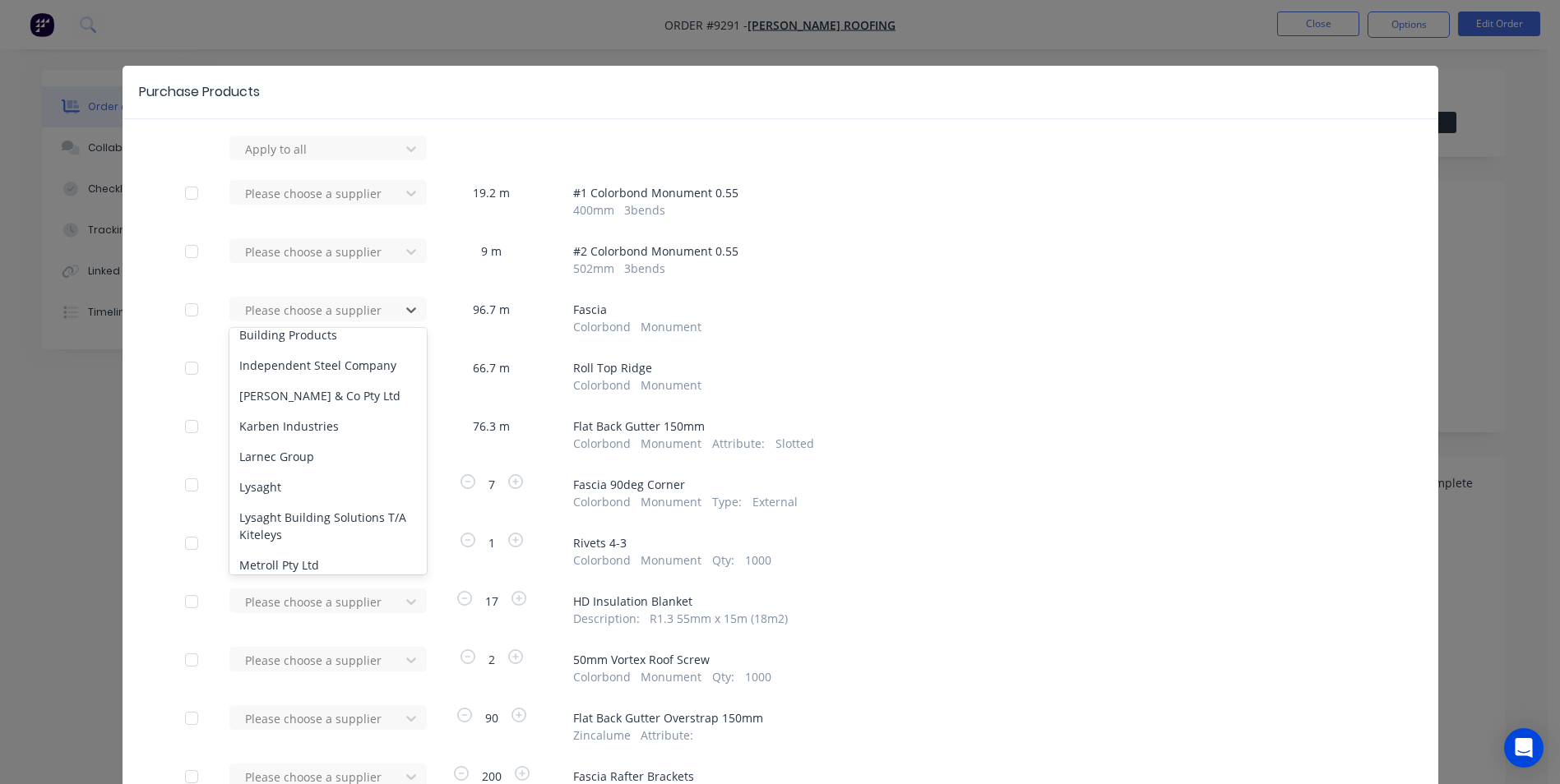
scroll to position [904, 0]
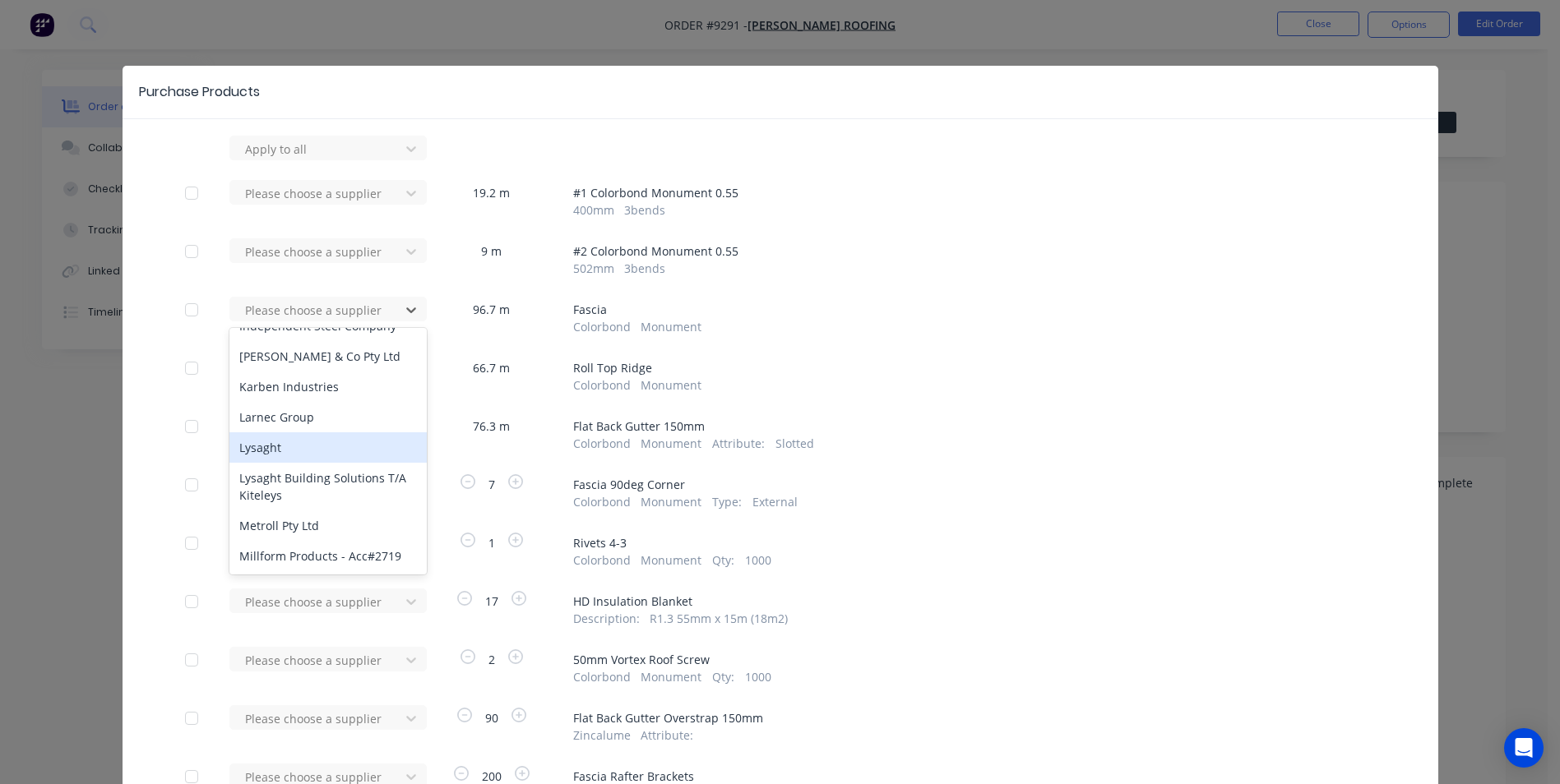
click at [281, 434] on div "Lysaght" at bounding box center [327, 447] width 198 height 30
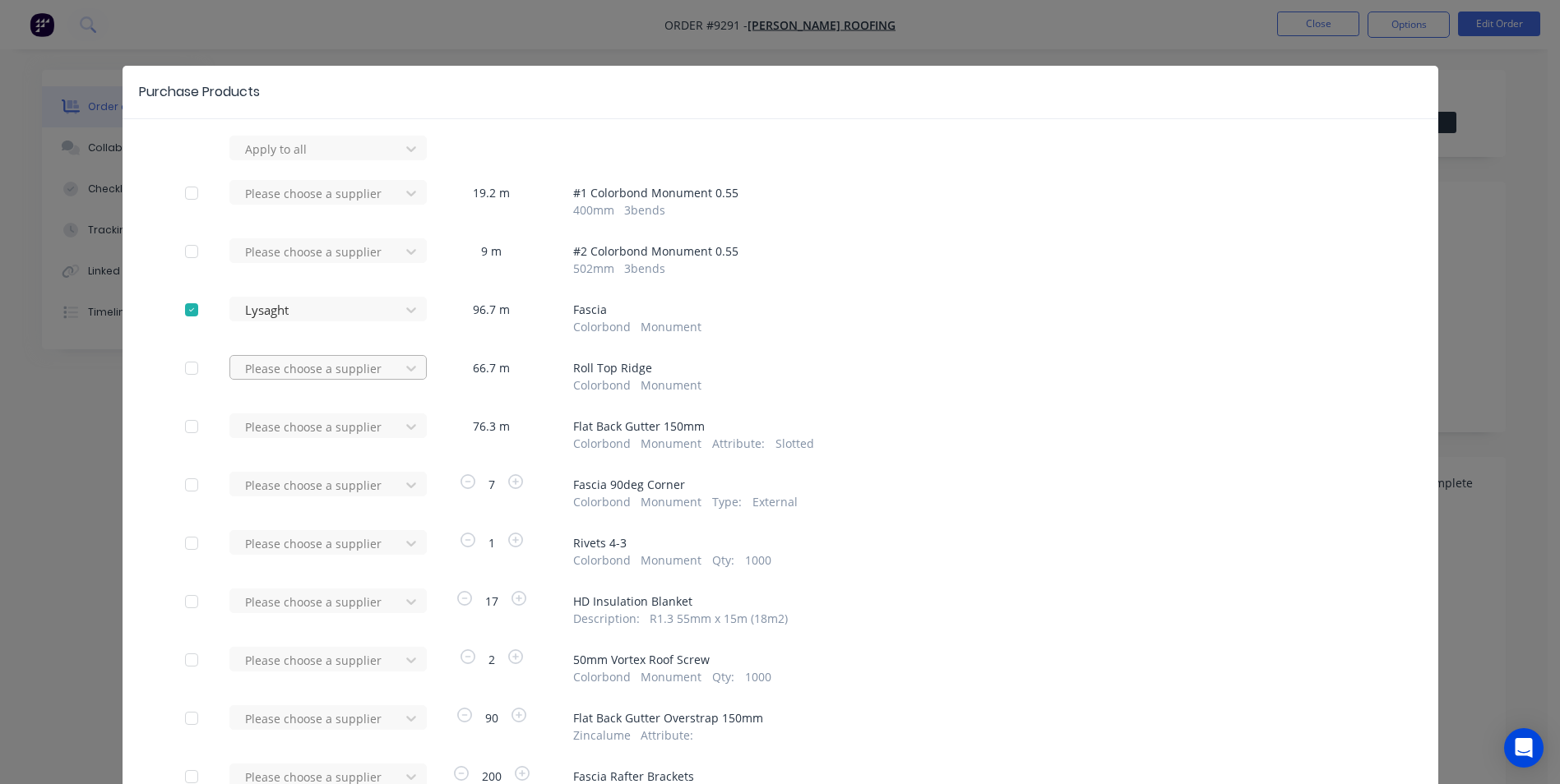
click at [302, 159] on div at bounding box center [317, 148] width 148 height 21
click at [283, 482] on div "Lysaght" at bounding box center [327, 489] width 198 height 30
click at [289, 159] on div at bounding box center [317, 148] width 148 height 21
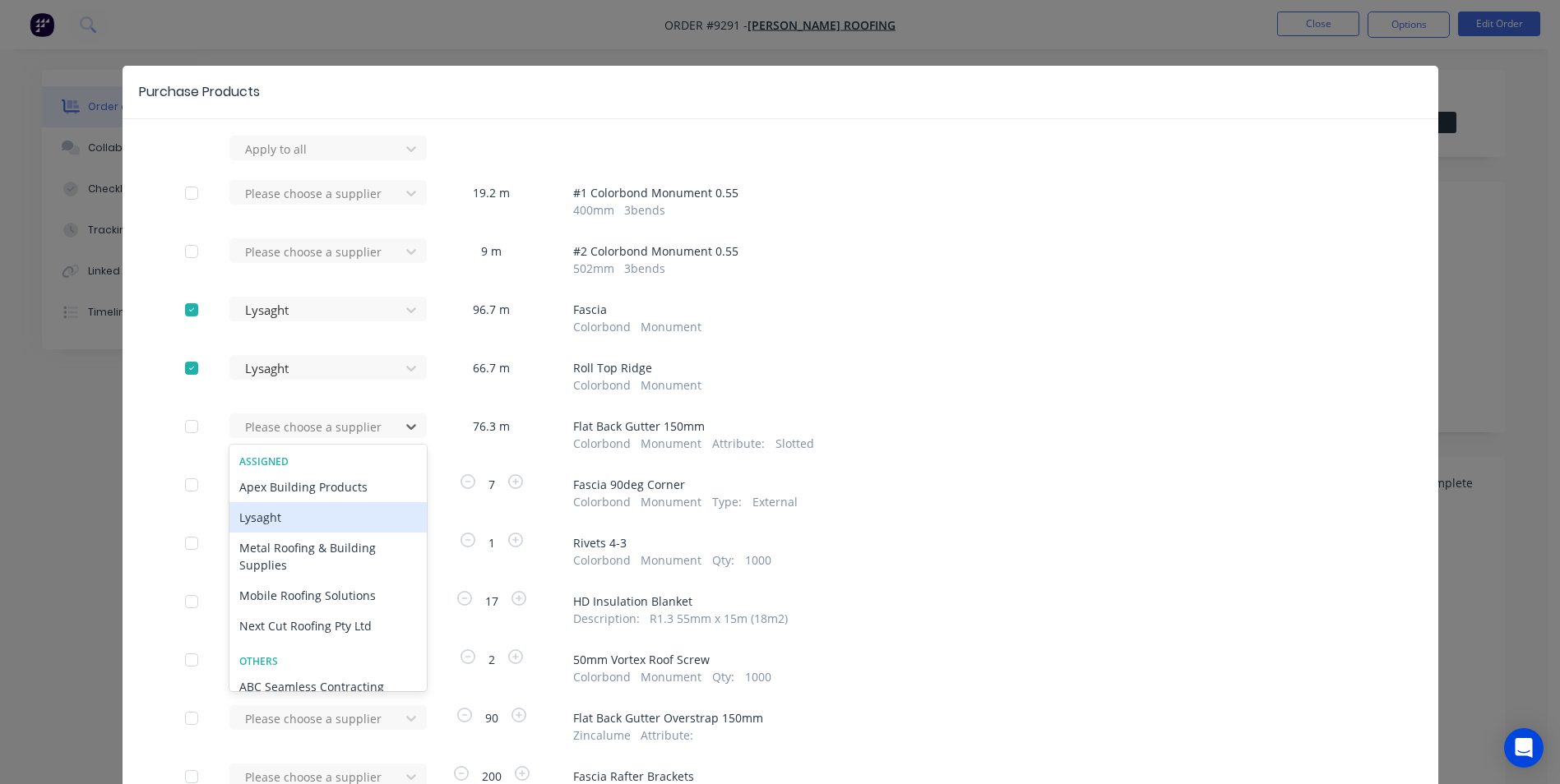
click at [288, 516] on div "Lysaght" at bounding box center [327, 518] width 198 height 30
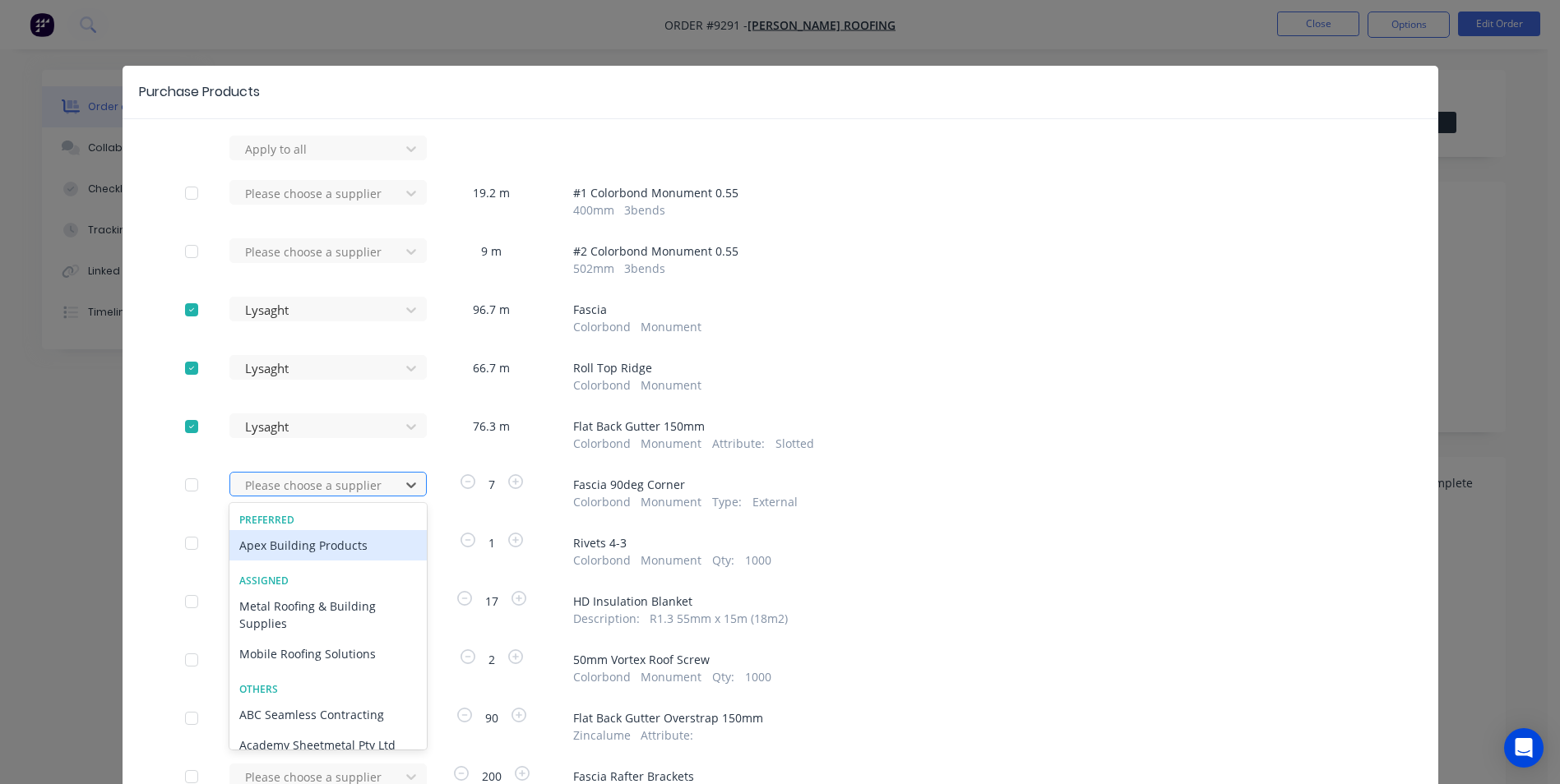
click at [291, 487] on div at bounding box center [317, 485] width 148 height 21
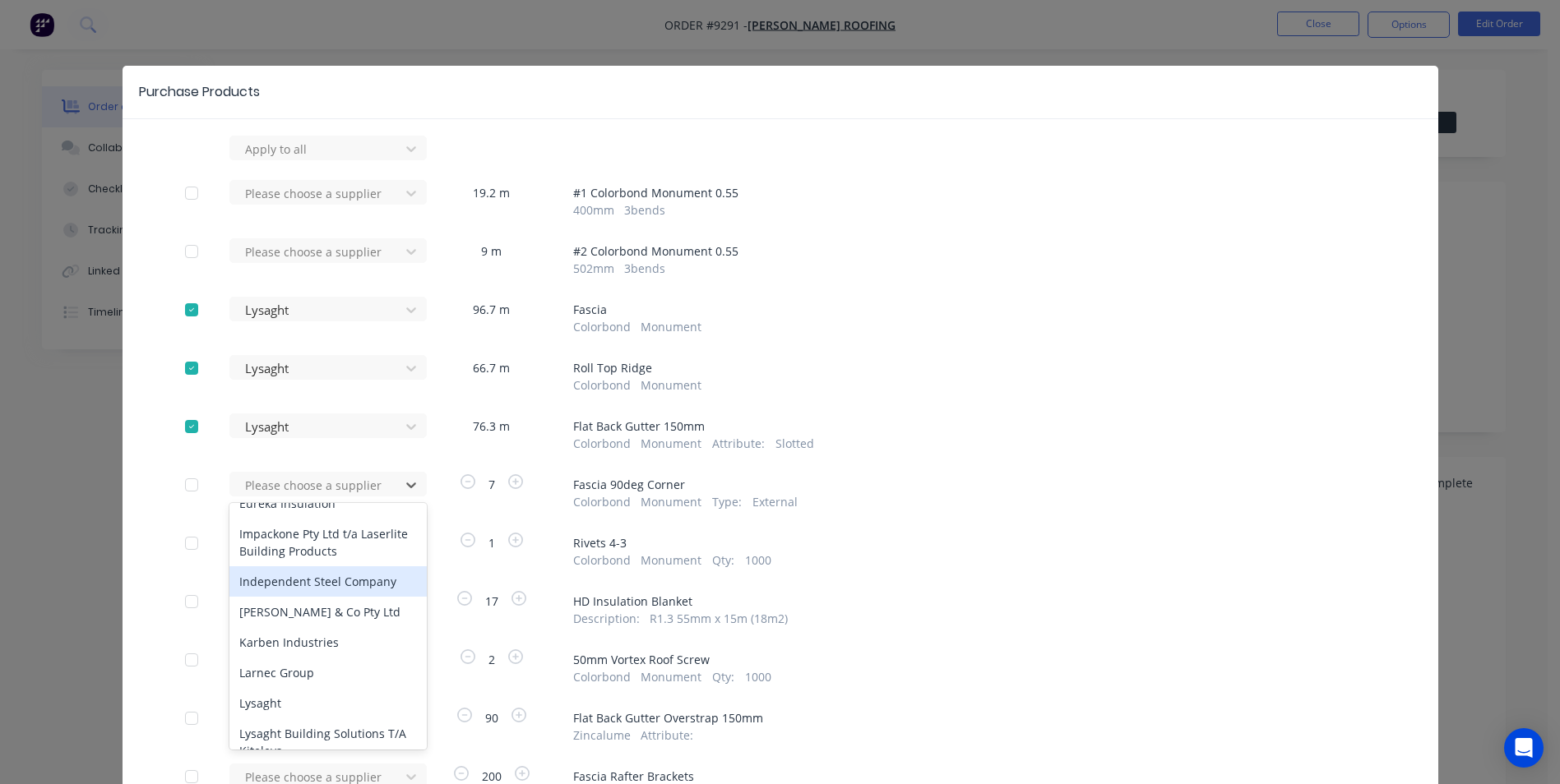
scroll to position [822, 0]
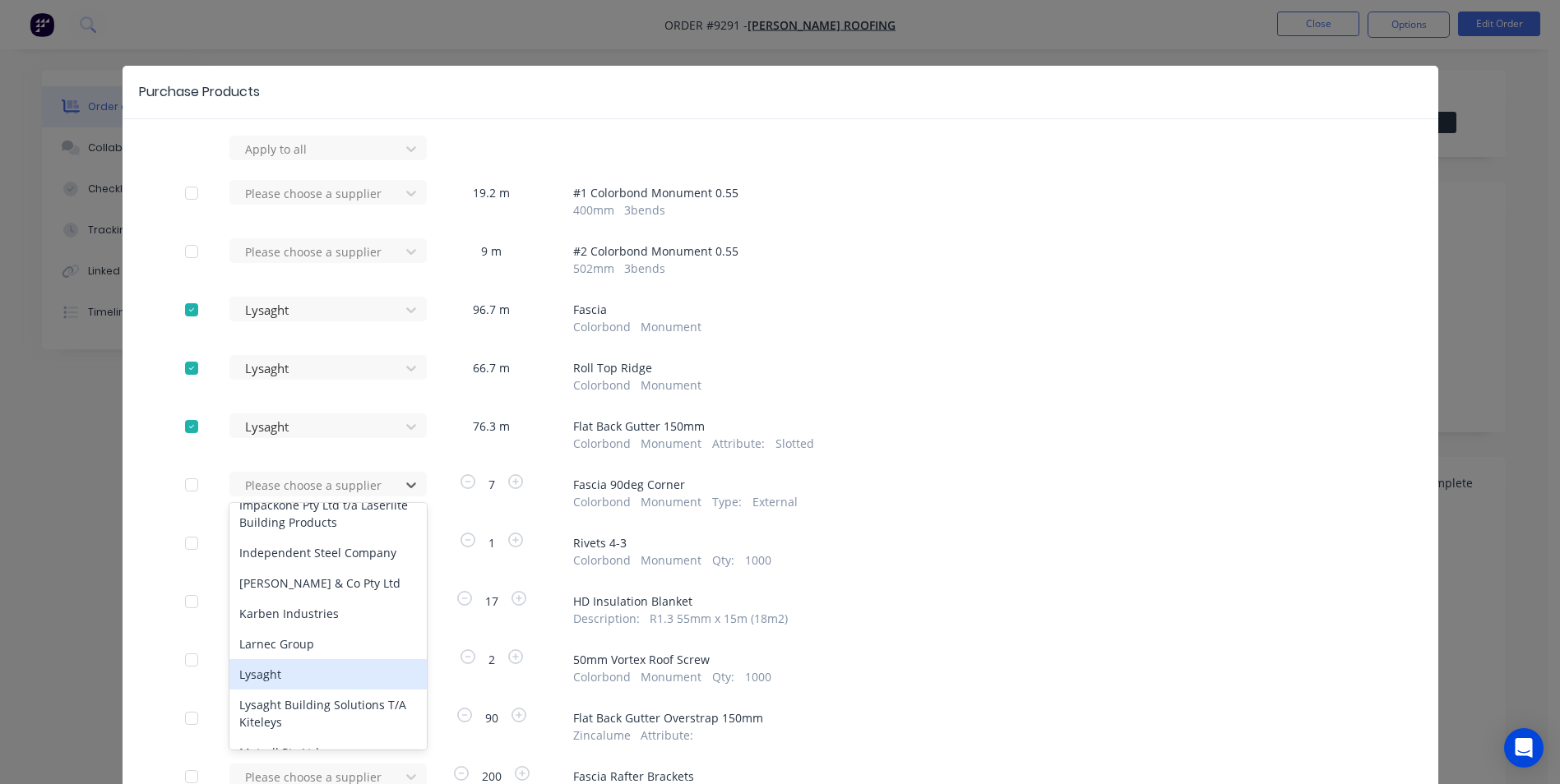
click at [273, 664] on div "Lysaght" at bounding box center [327, 674] width 198 height 30
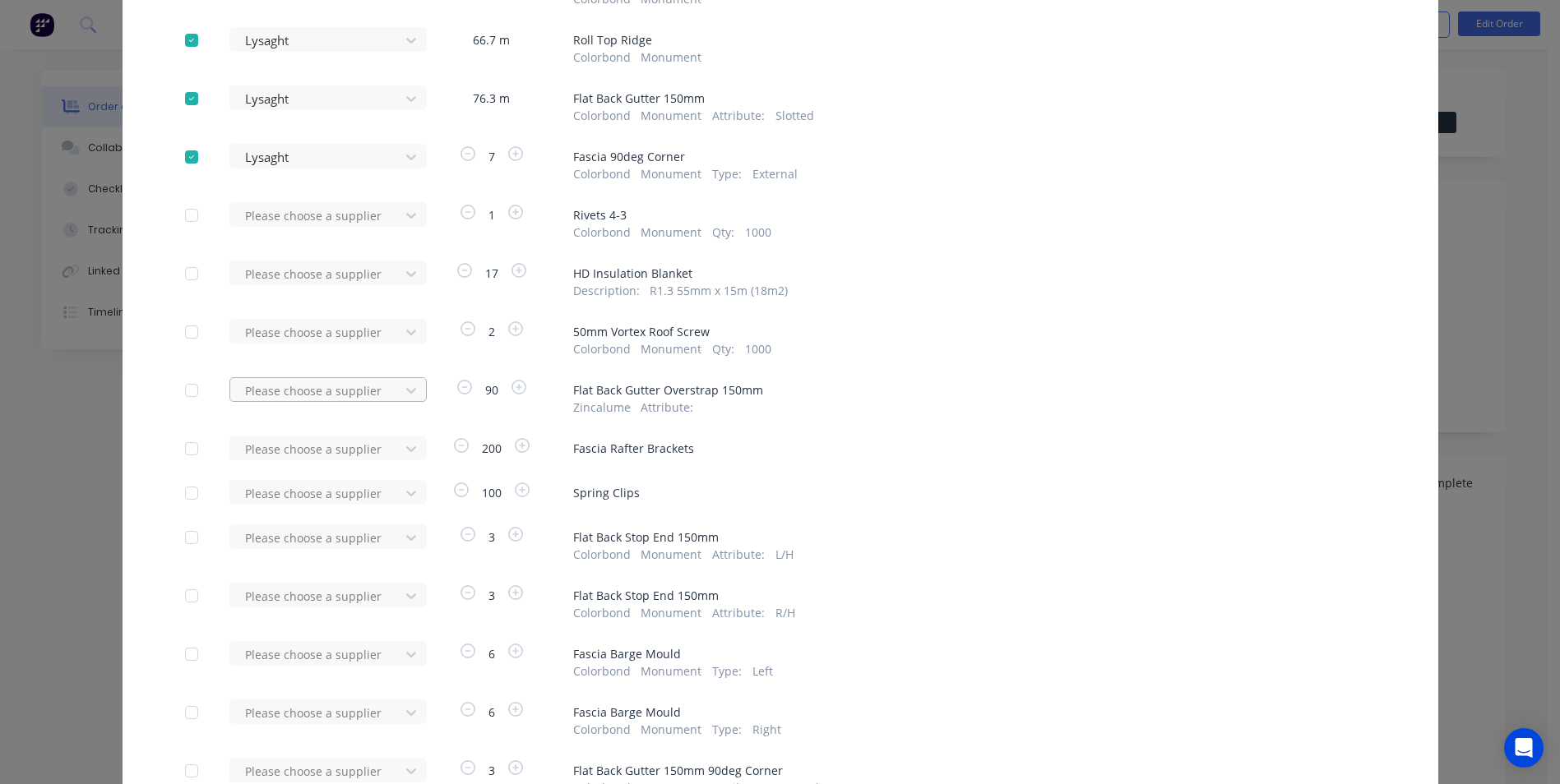
scroll to position [329, 0]
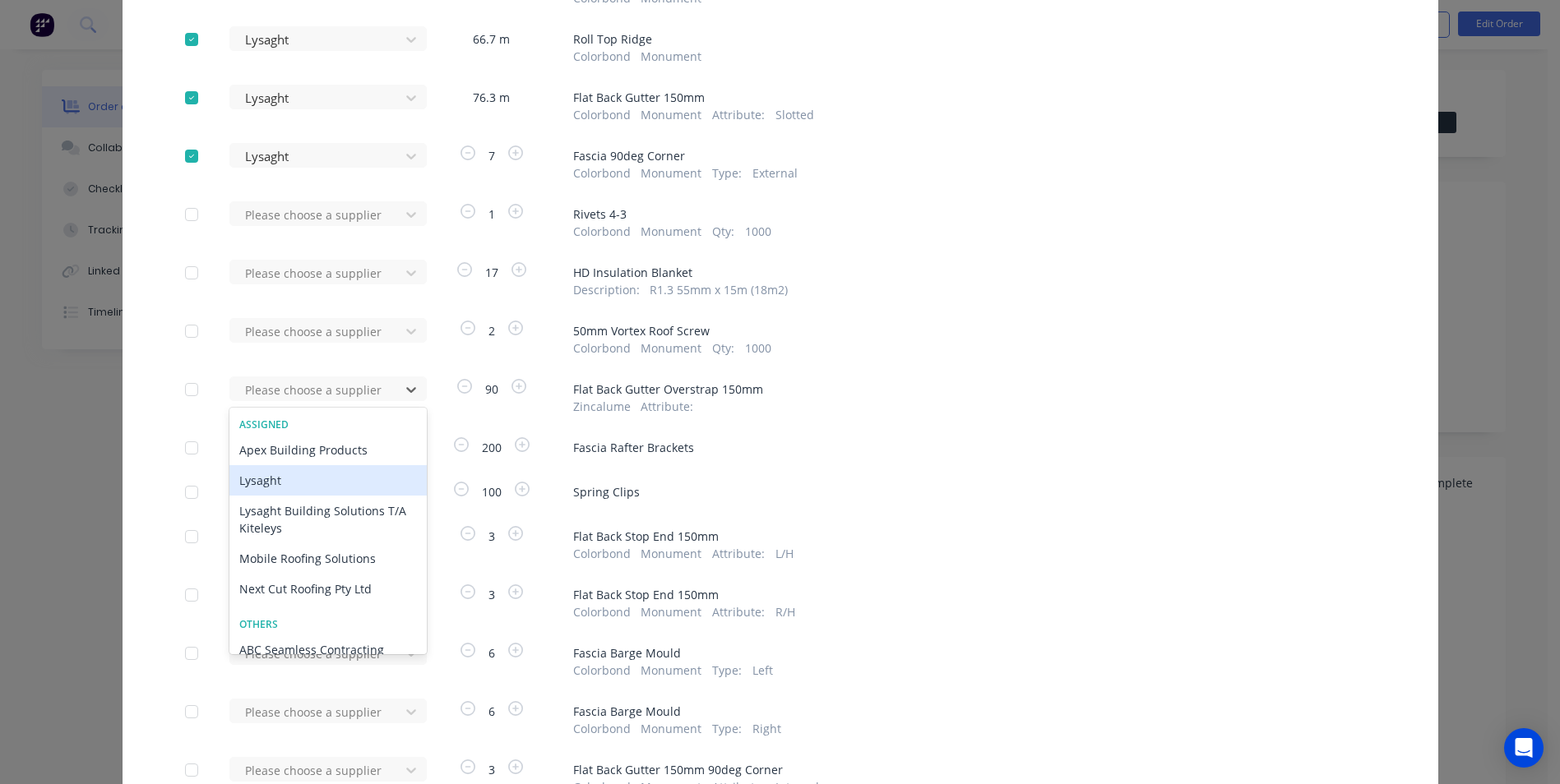
click at [297, 476] on div "Lysaght" at bounding box center [327, 480] width 198 height 30
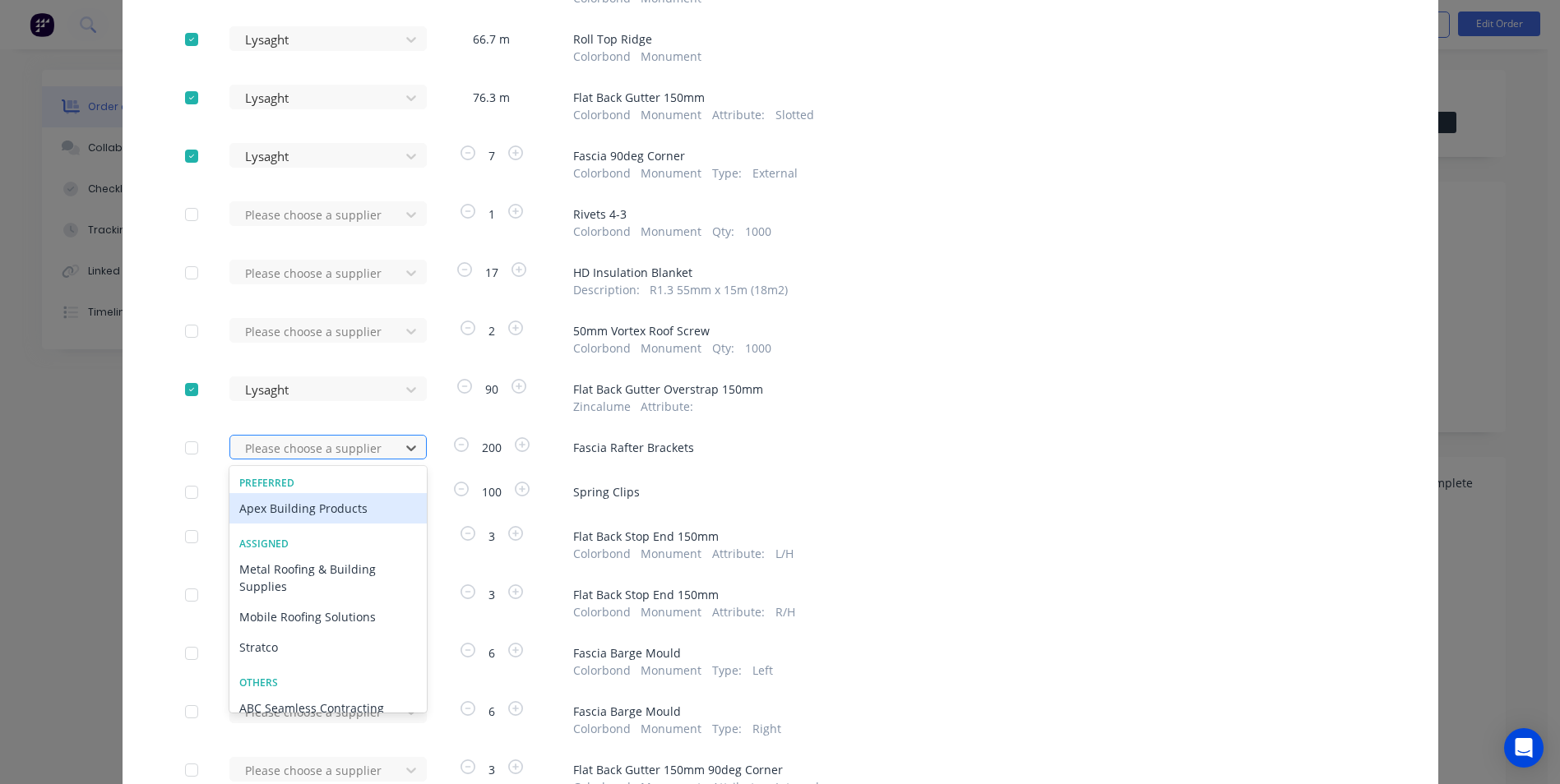
click at [303, 450] on div at bounding box center [317, 448] width 148 height 21
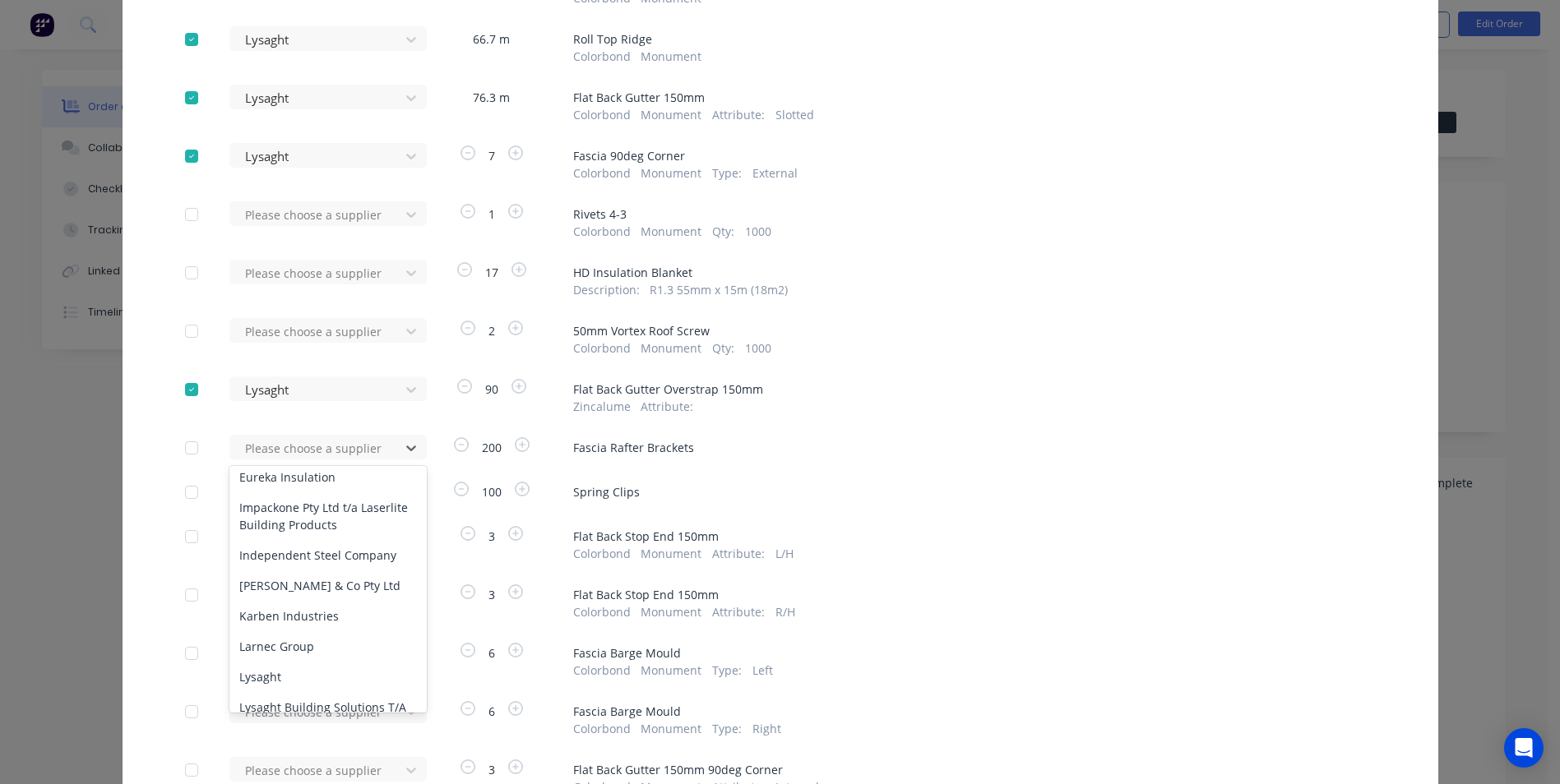
scroll to position [822, 0]
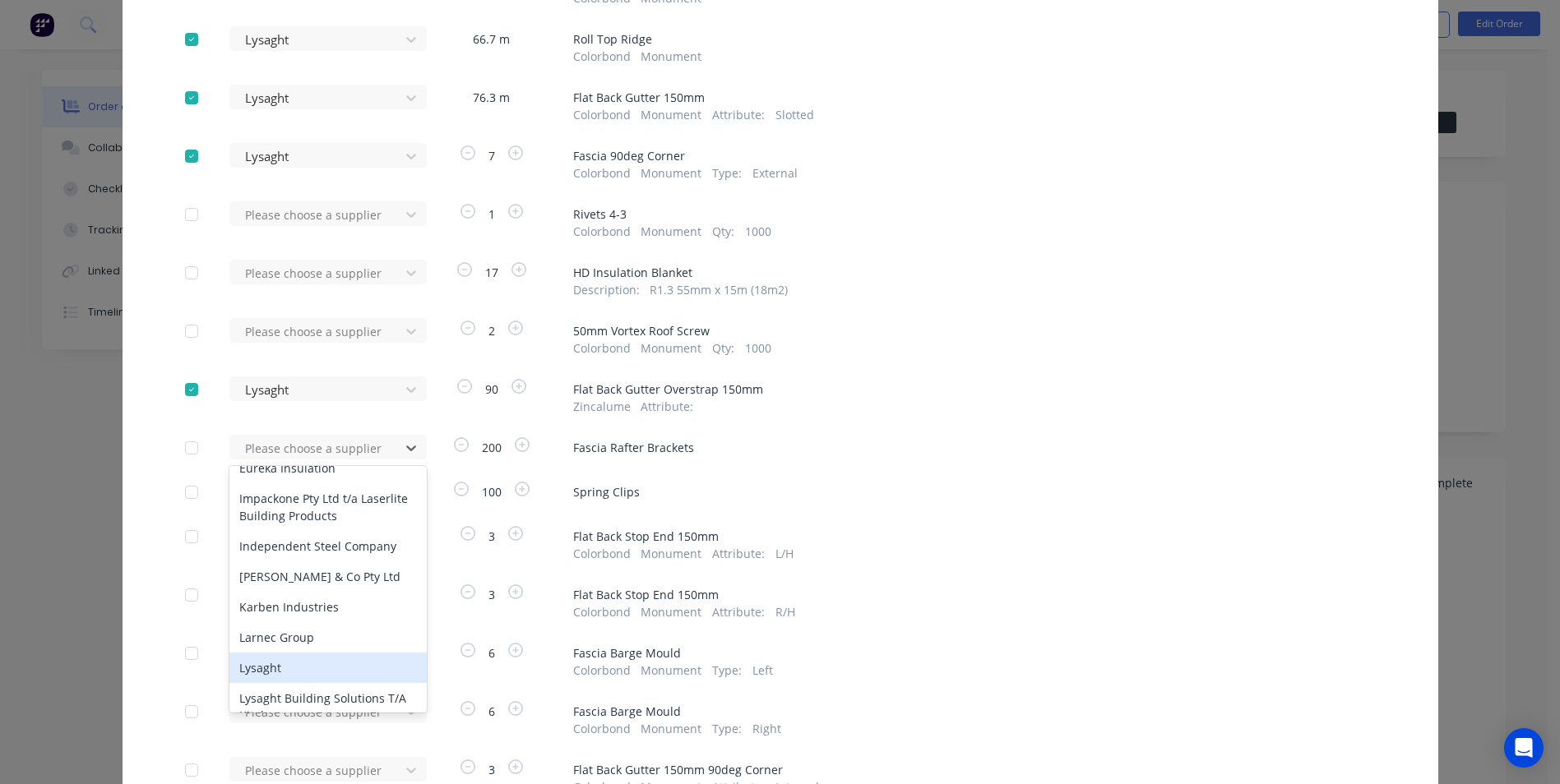
click at [287, 658] on div "Lysaght" at bounding box center [327, 668] width 198 height 30
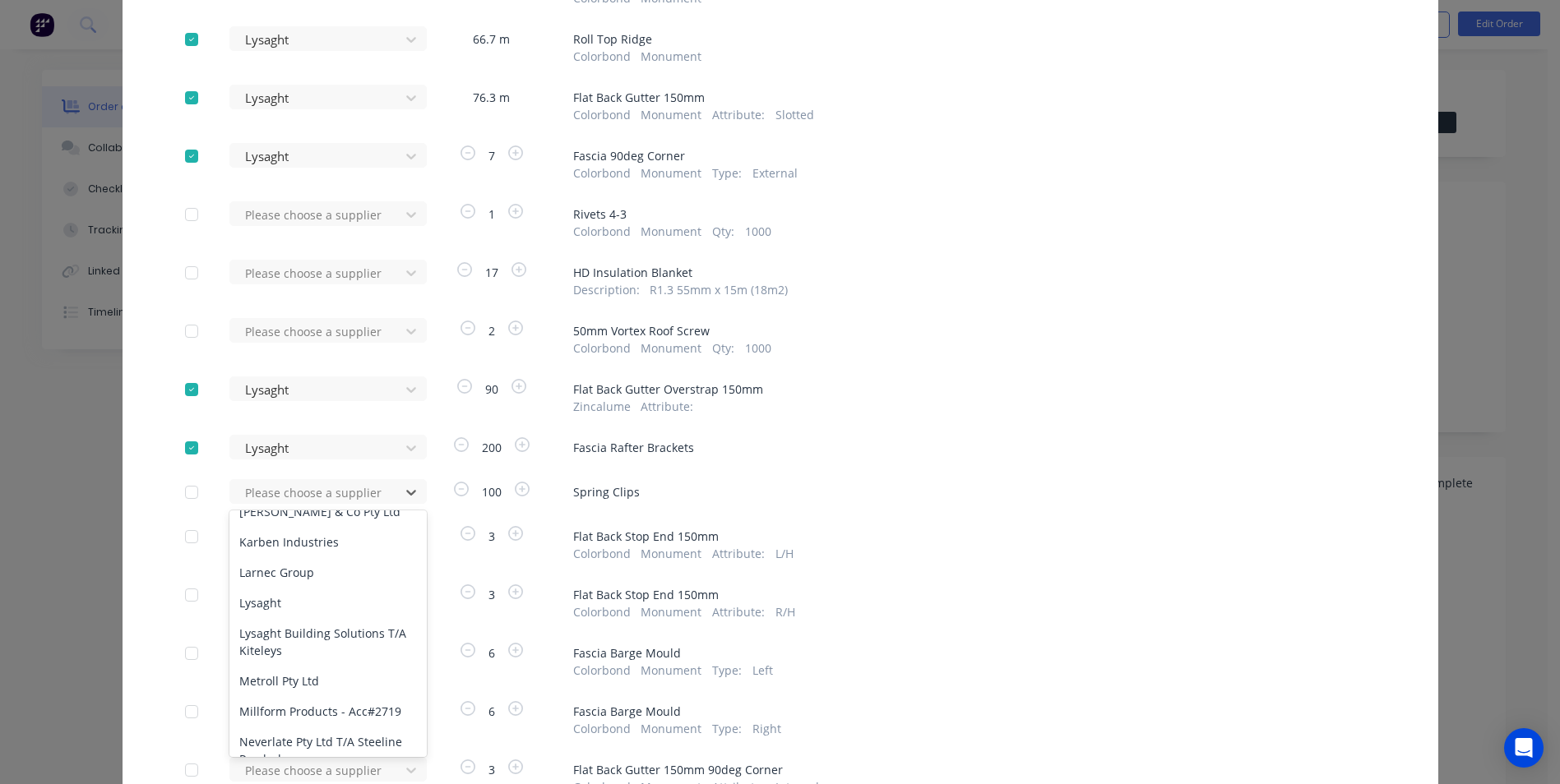
scroll to position [904, 0]
click at [284, 588] on div "Lysaght" at bounding box center [327, 599] width 198 height 30
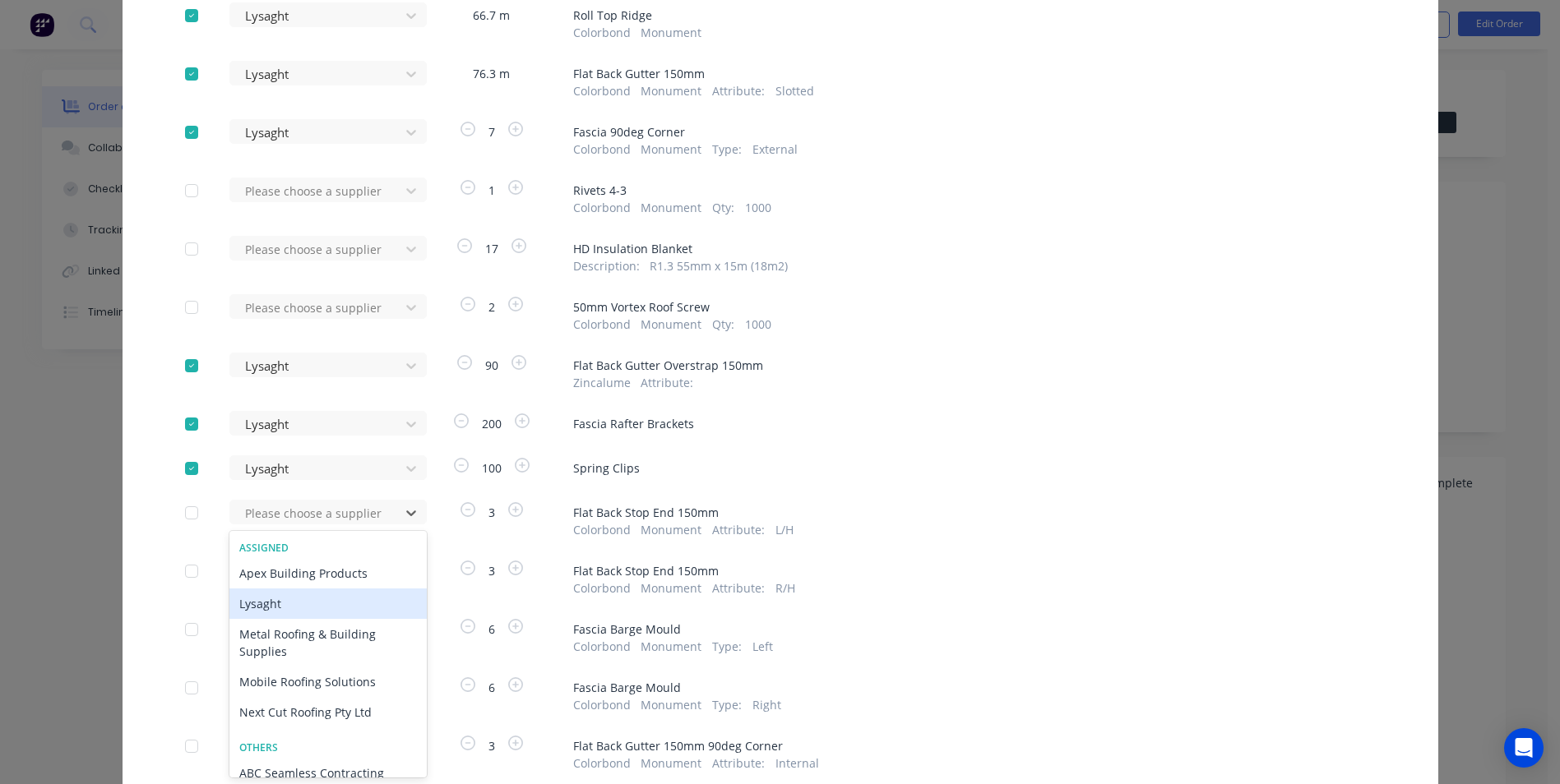
click at [284, 610] on div "Lysaght" at bounding box center [327, 603] width 198 height 30
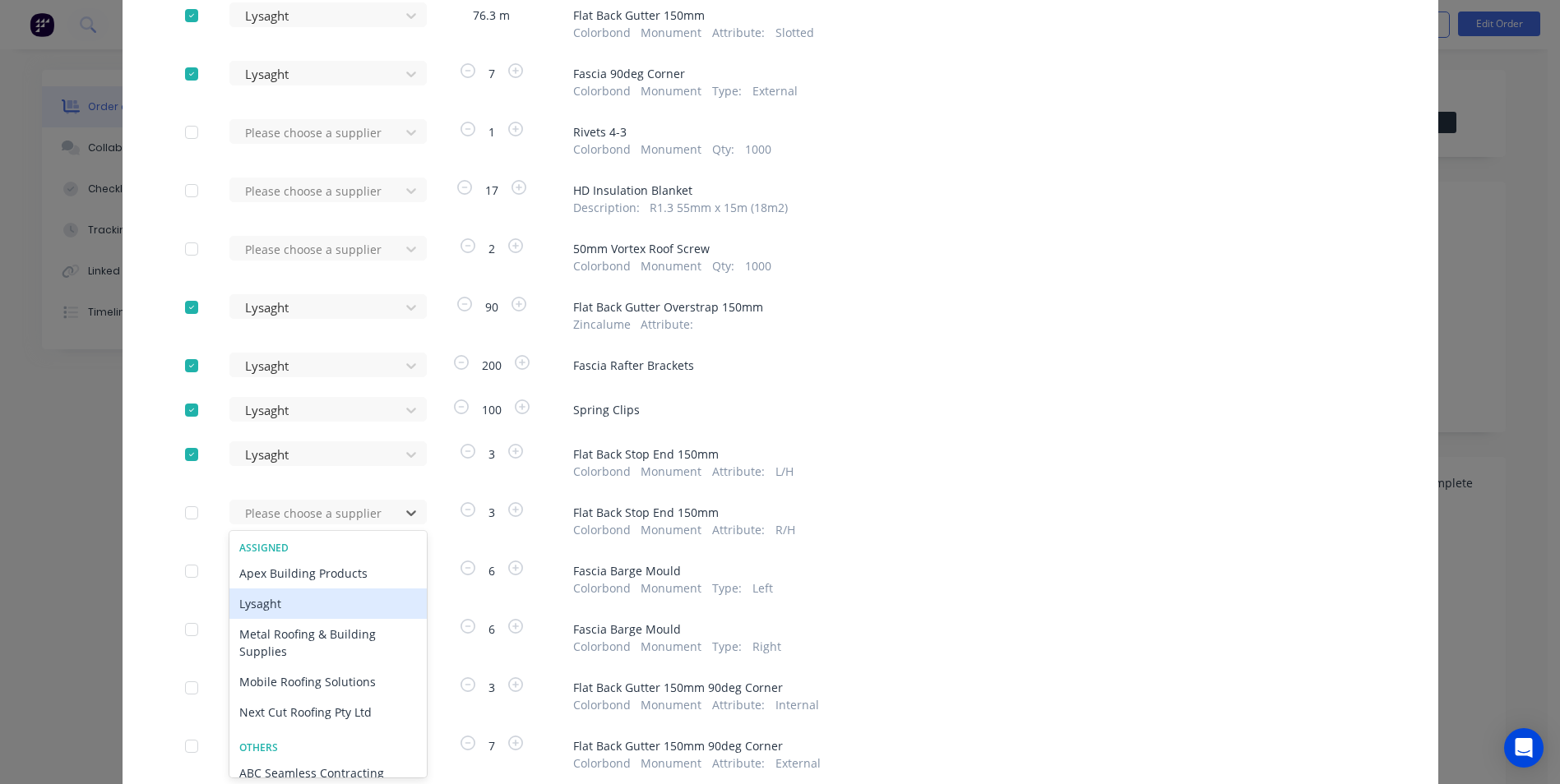
click at [290, 610] on div "Lysaght" at bounding box center [327, 603] width 198 height 30
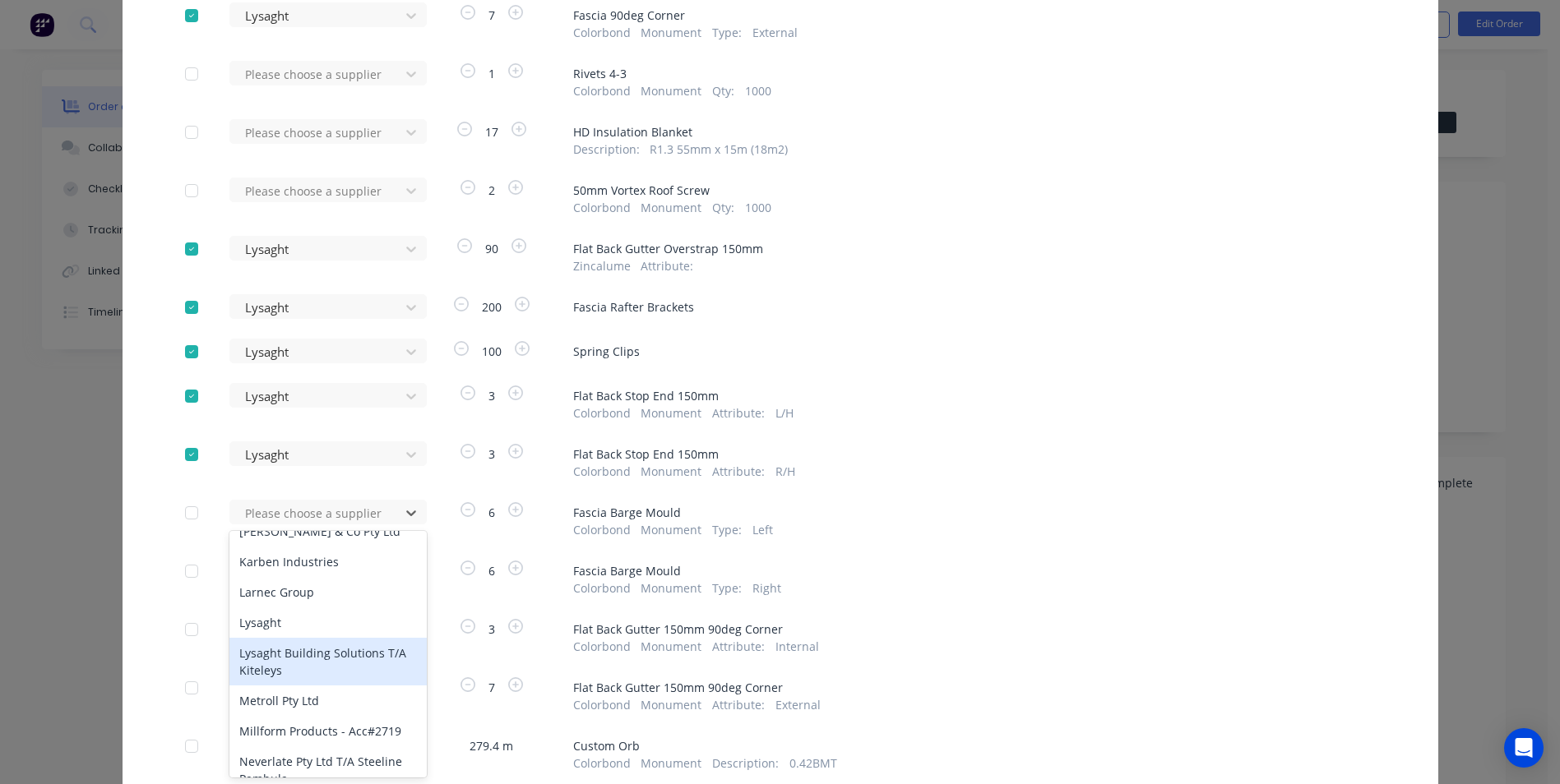
scroll to position [904, 0]
click at [284, 635] on div "Lysaght" at bounding box center [327, 650] width 198 height 30
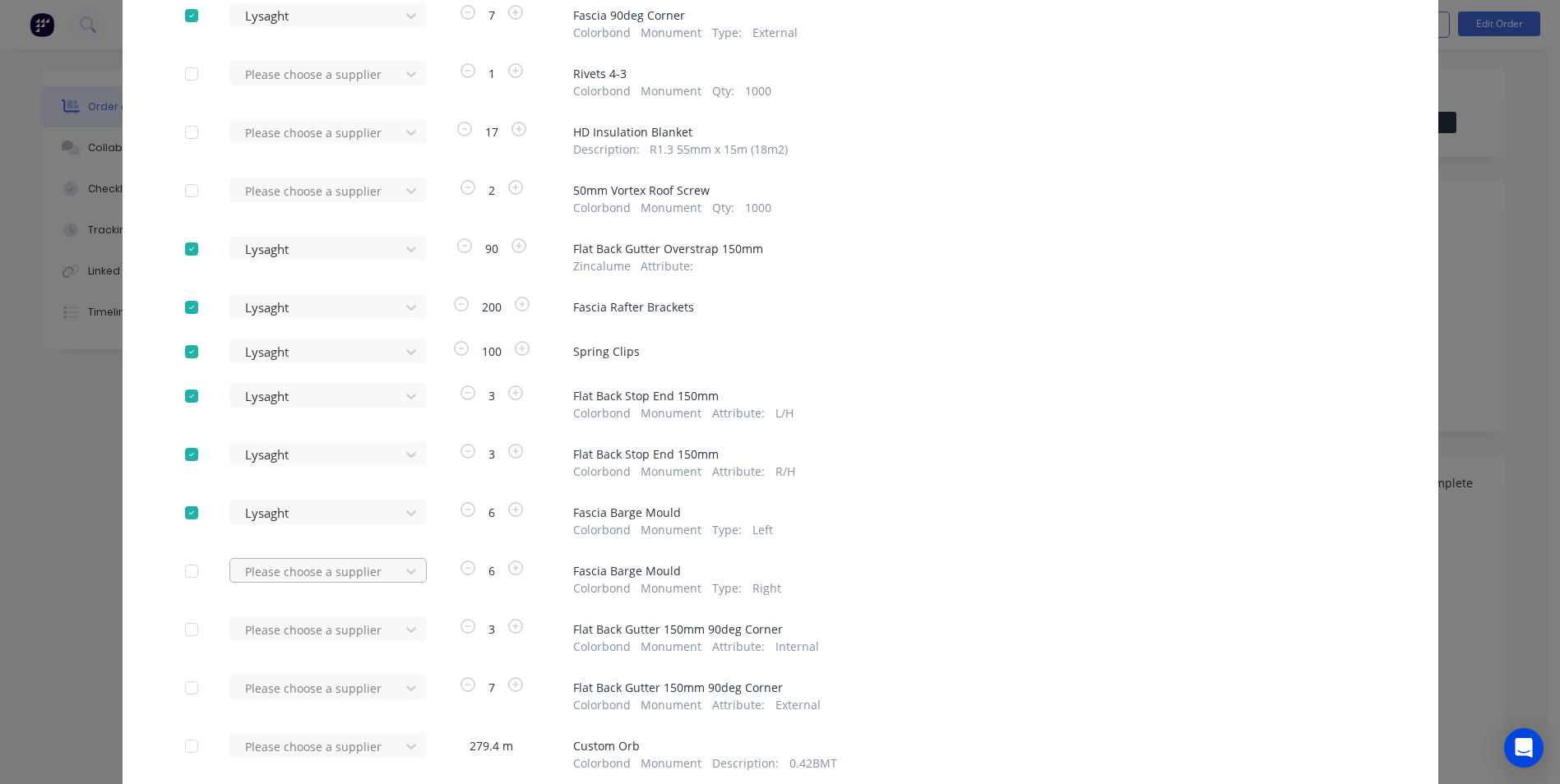
scroll to position [527, 0]
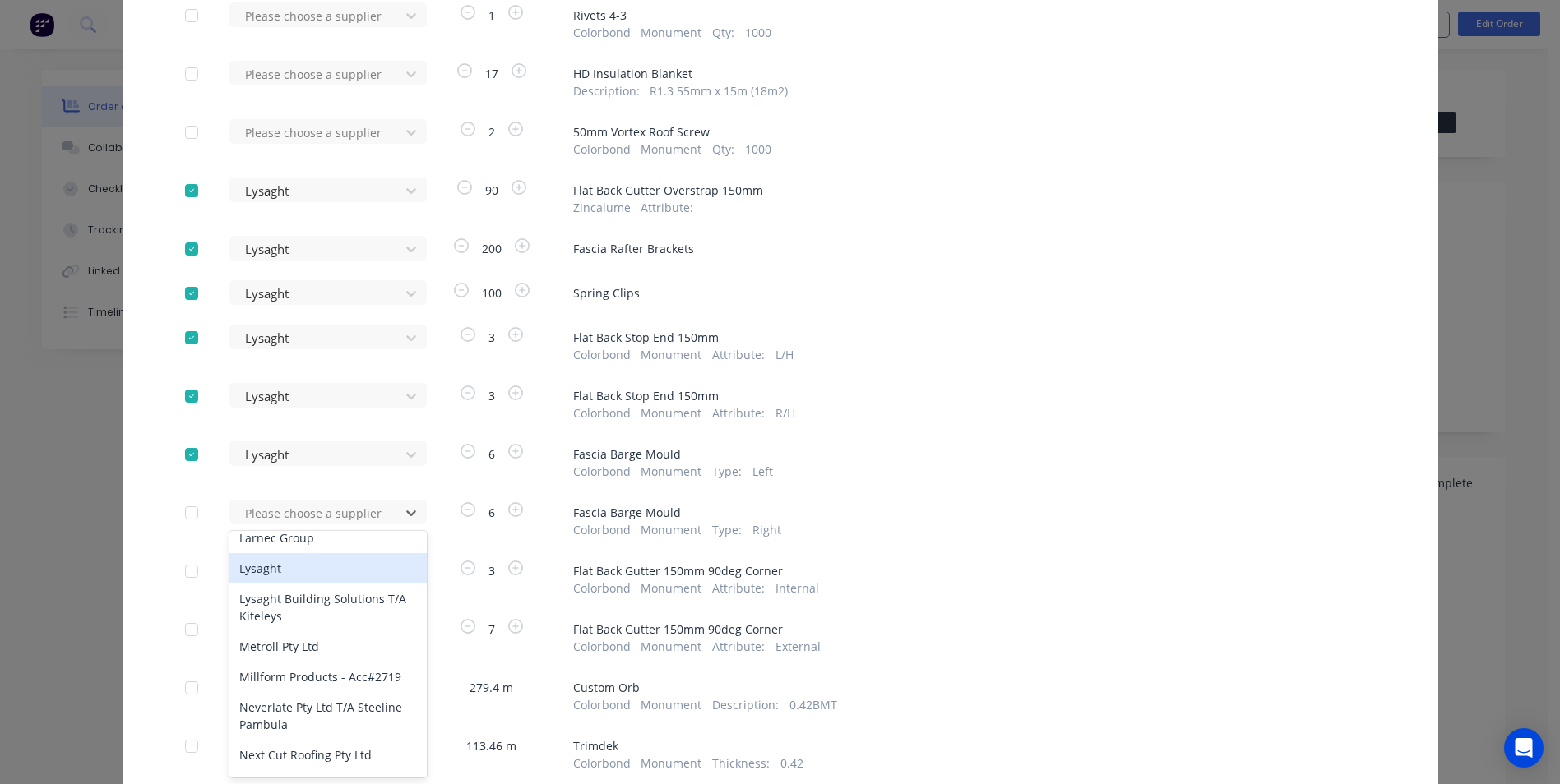
click at [278, 554] on div "Lysaght" at bounding box center [327, 569] width 198 height 30
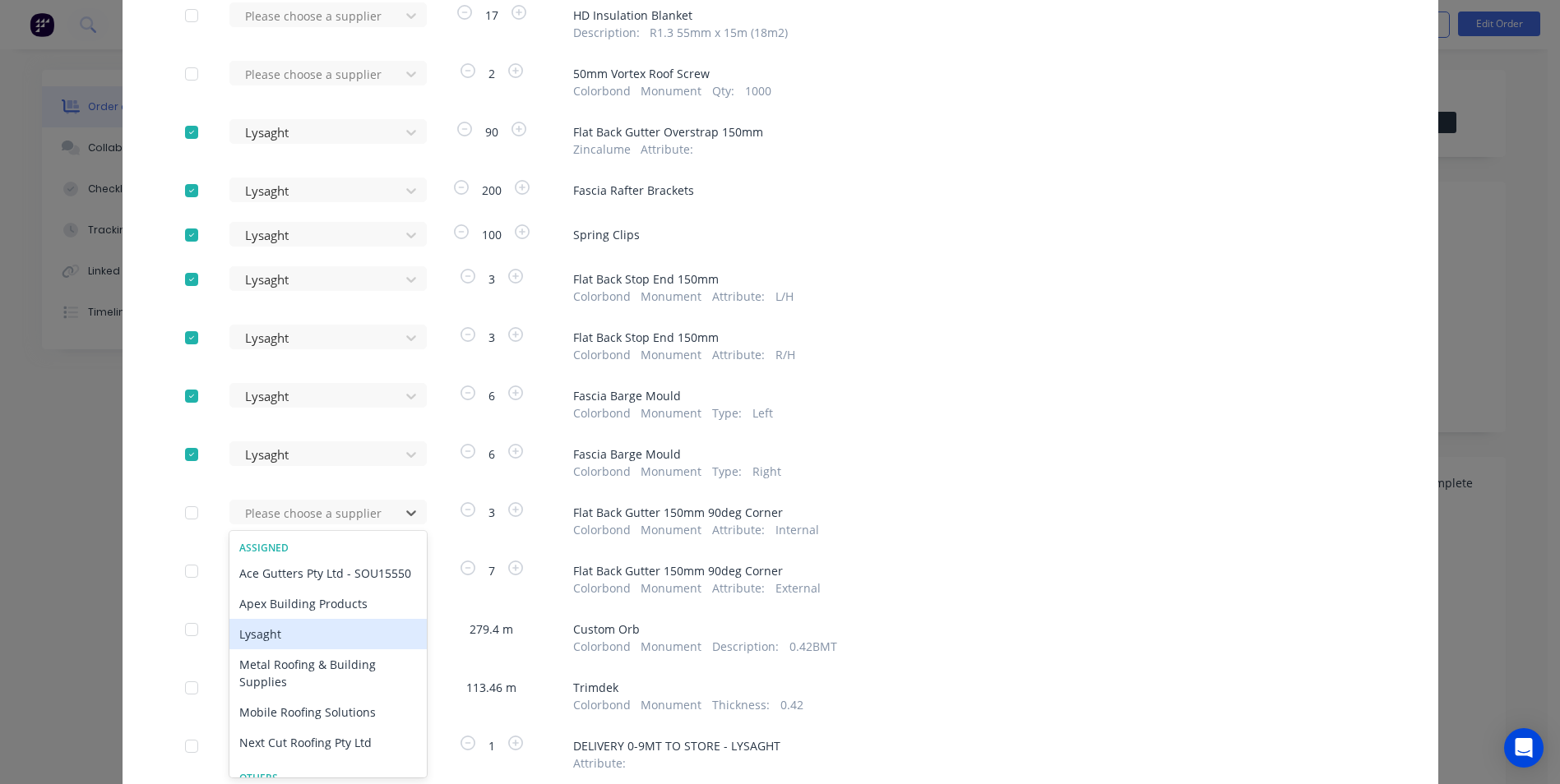
click at [289, 646] on div "Lysaght" at bounding box center [327, 634] width 198 height 30
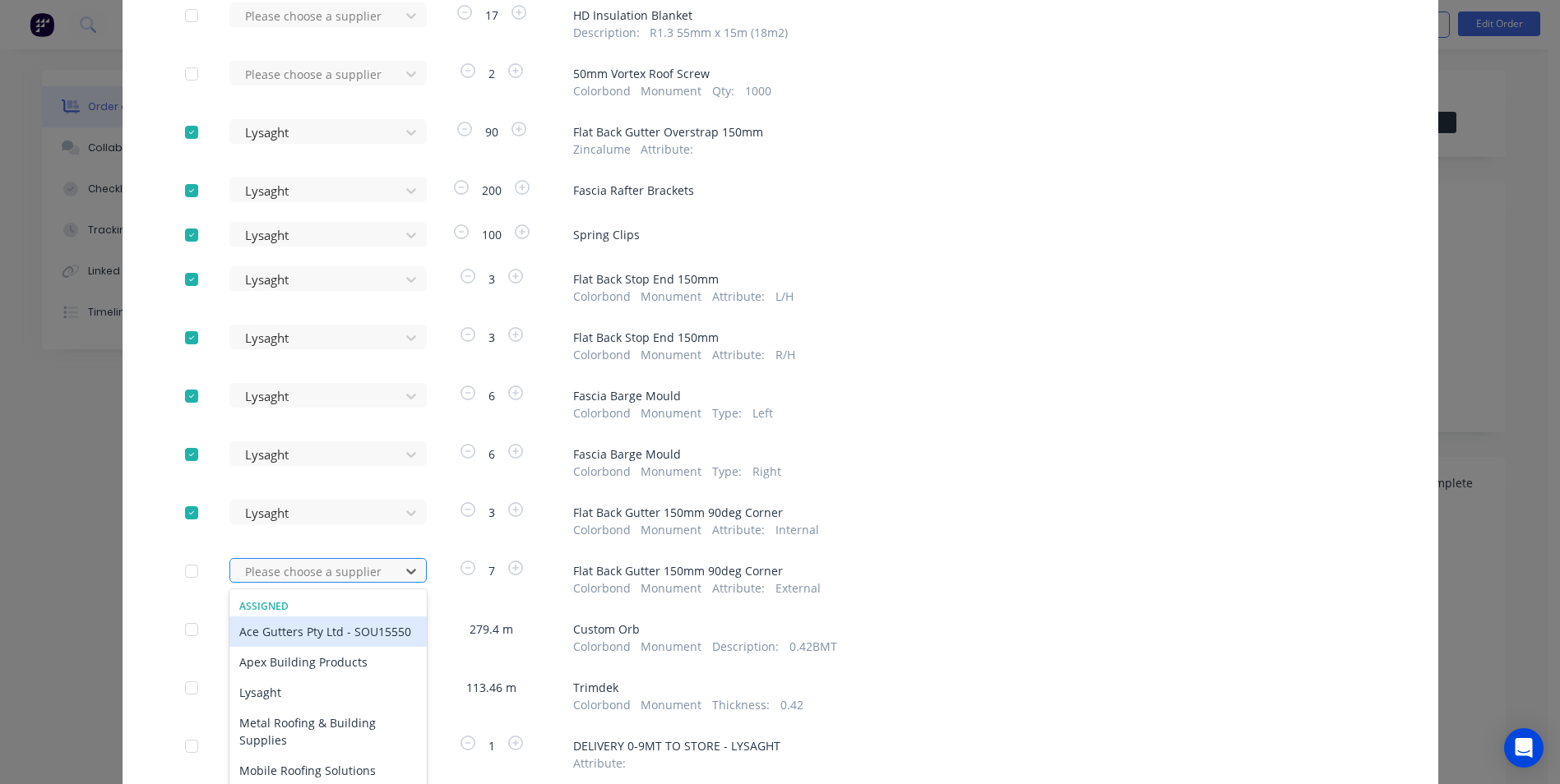
scroll to position [645, 0]
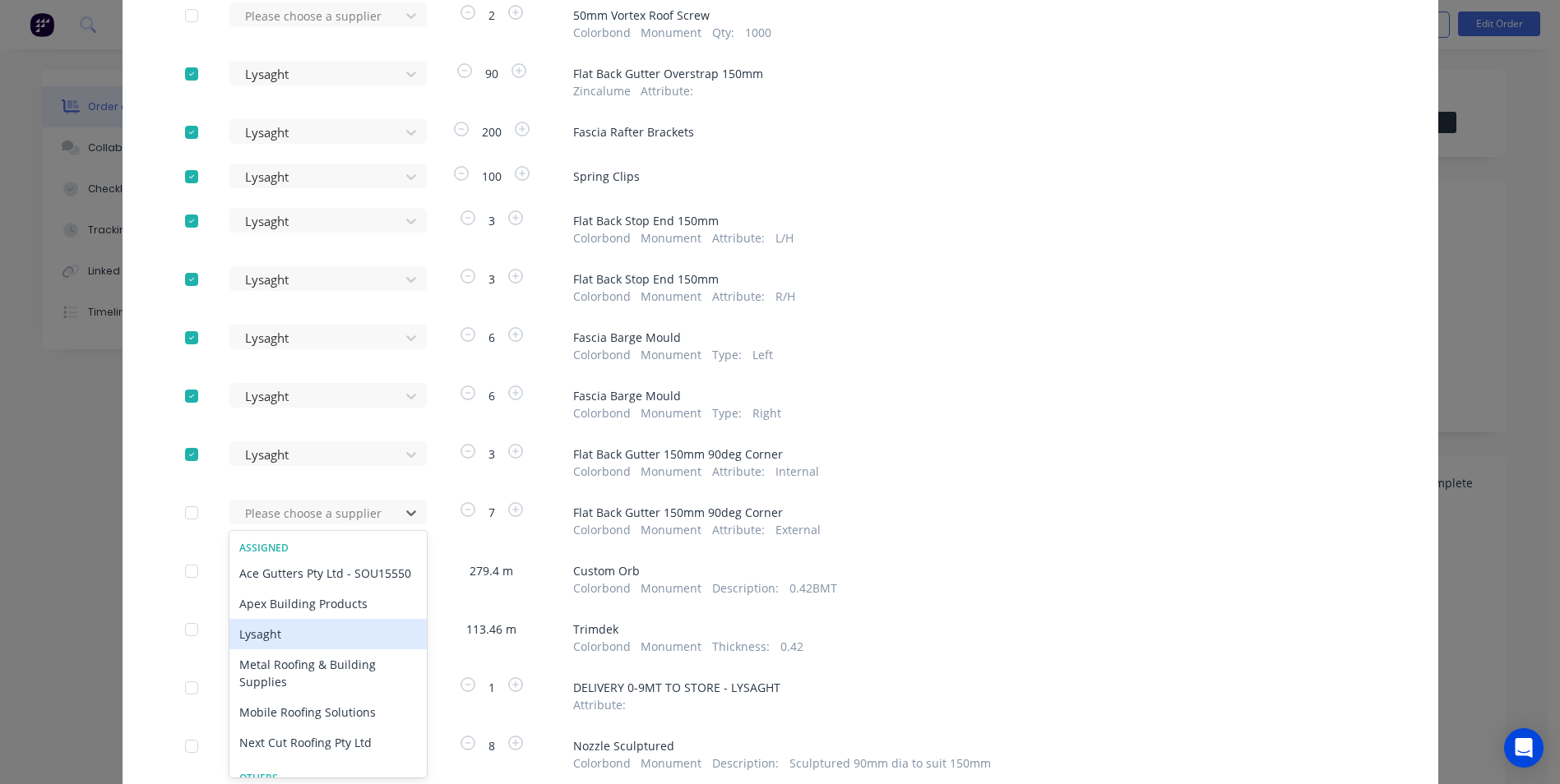
click at [284, 649] on div "Lysaght" at bounding box center [327, 634] width 198 height 30
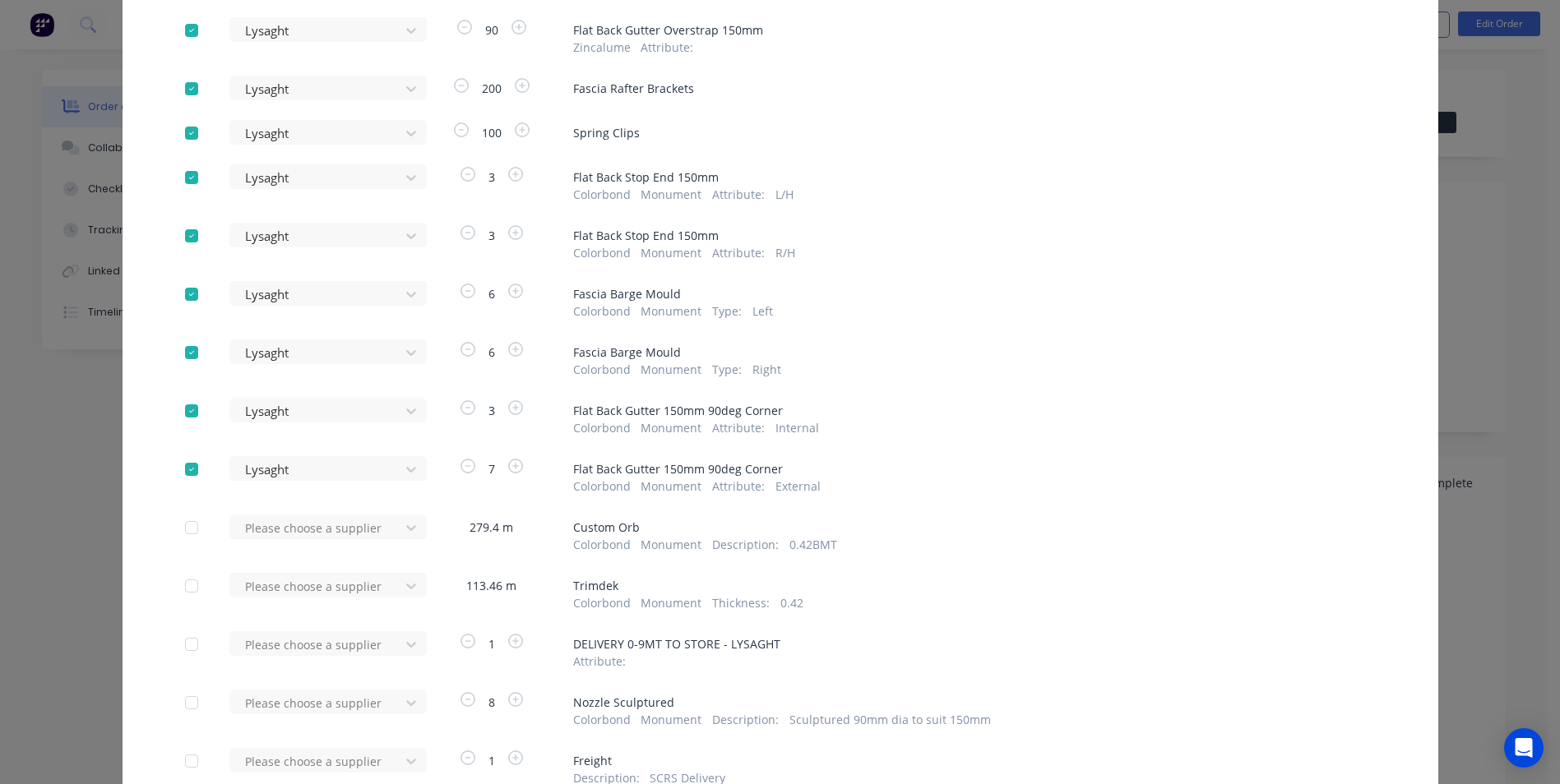
scroll to position [726, 0]
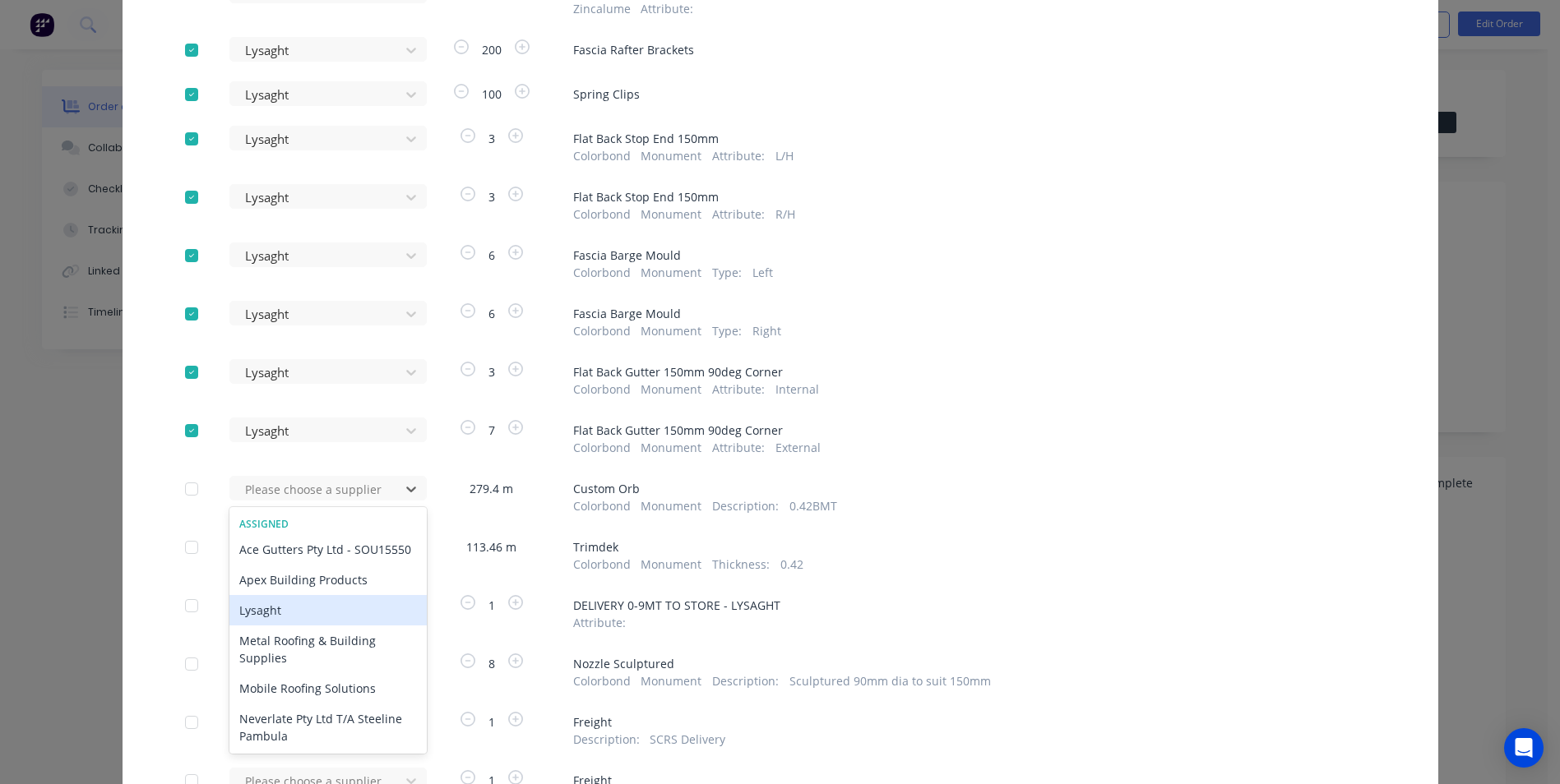
drag, startPoint x: 280, startPoint y: 627, endPoint x: 286, endPoint y: 594, distance: 33.5
click at [281, 625] on div "Lysaght" at bounding box center [327, 610] width 198 height 30
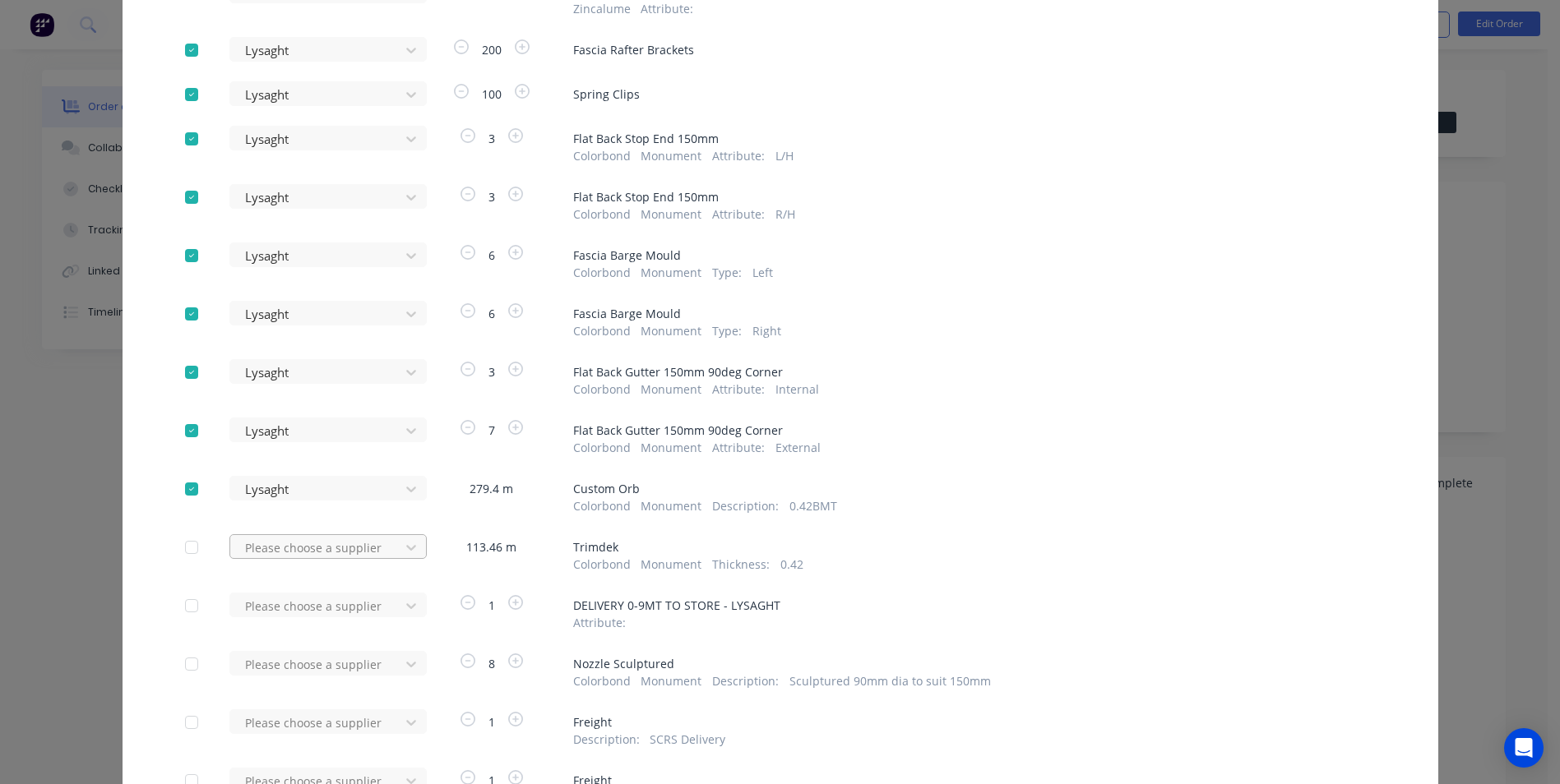
scroll to position [761, 0]
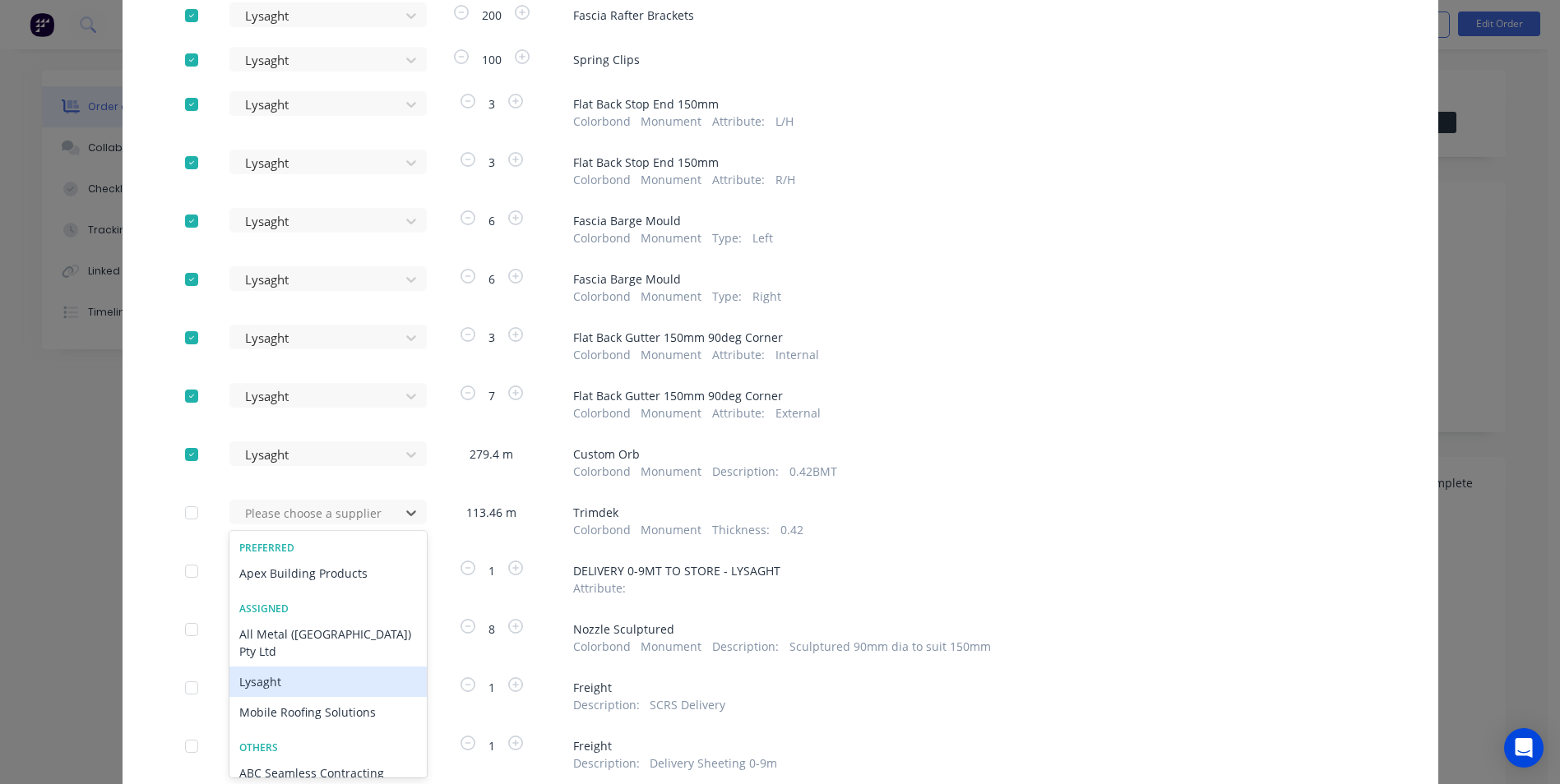
click at [281, 666] on div "Lysaght" at bounding box center [327, 681] width 198 height 30
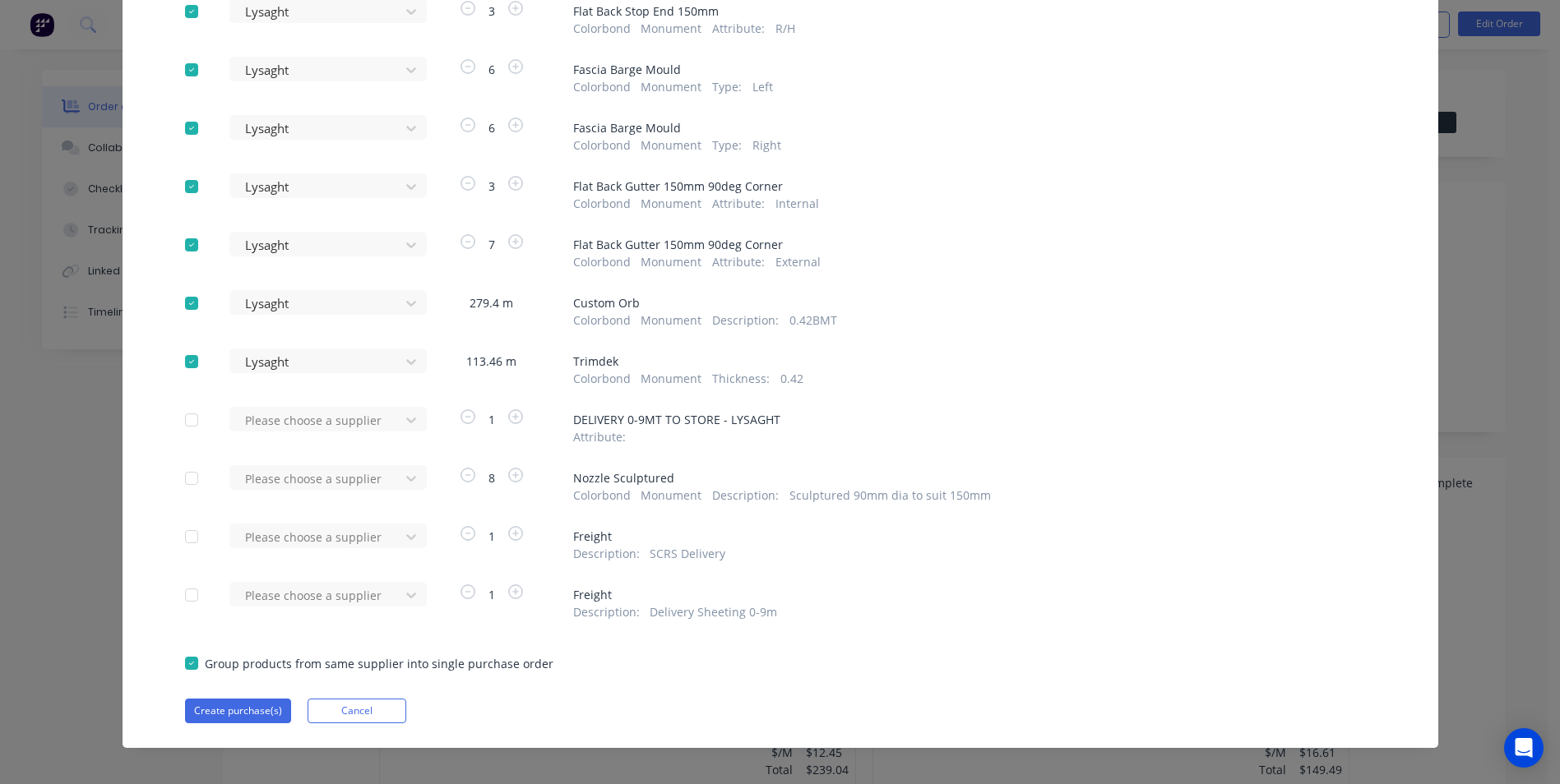
scroll to position [923, 0]
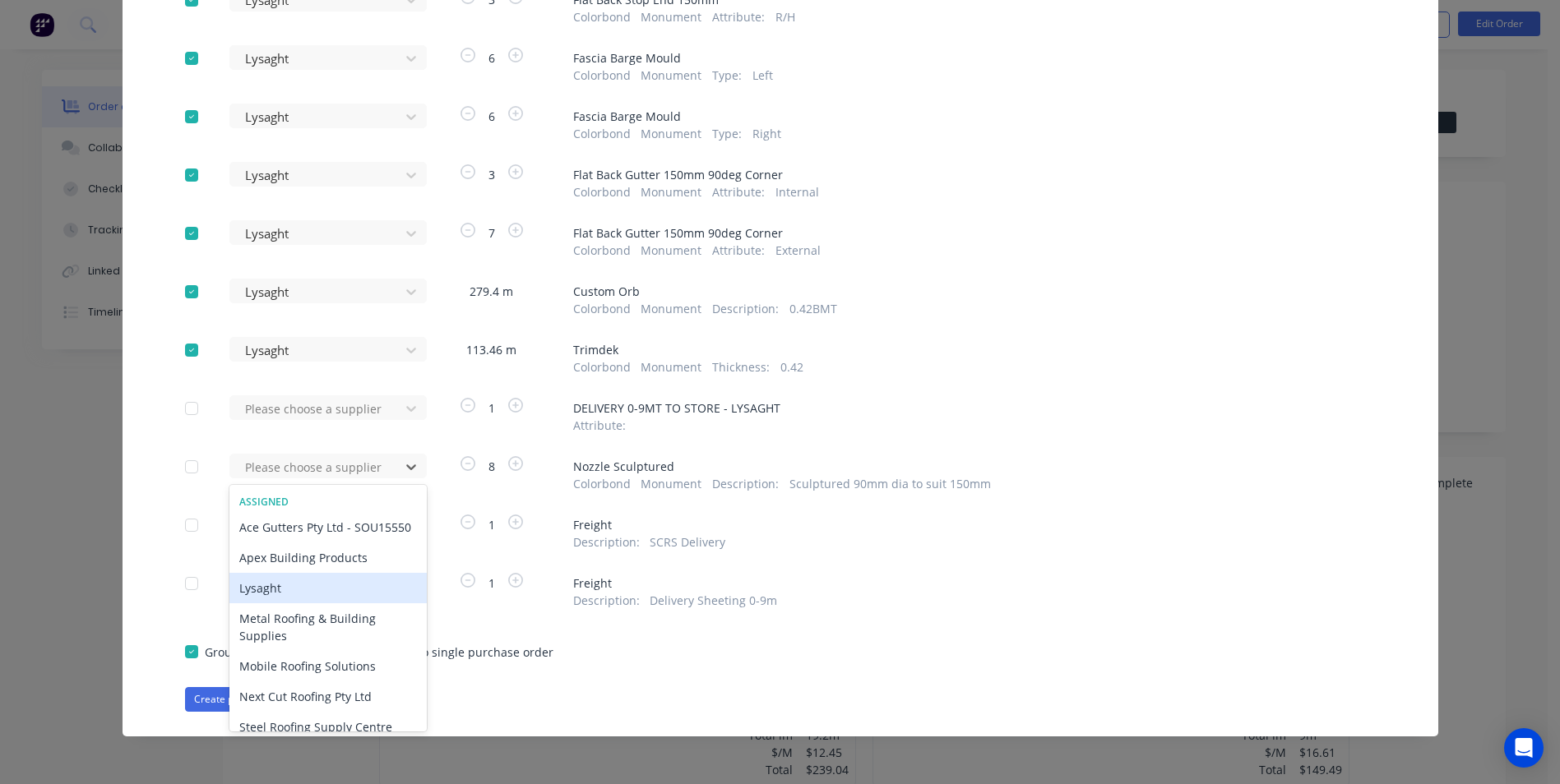
click at [283, 603] on div "Lysaght" at bounding box center [327, 588] width 198 height 30
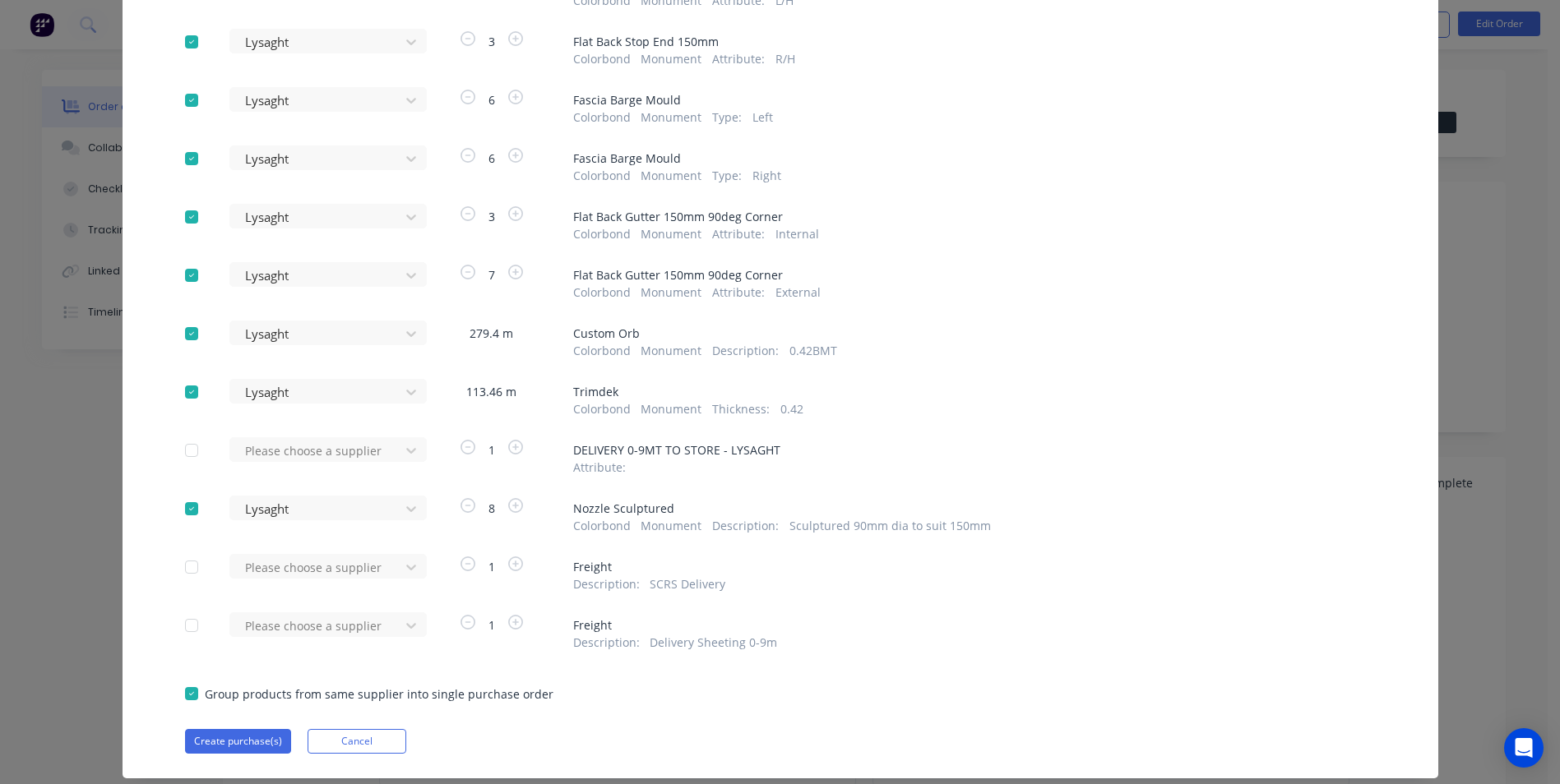
scroll to position [841, 0]
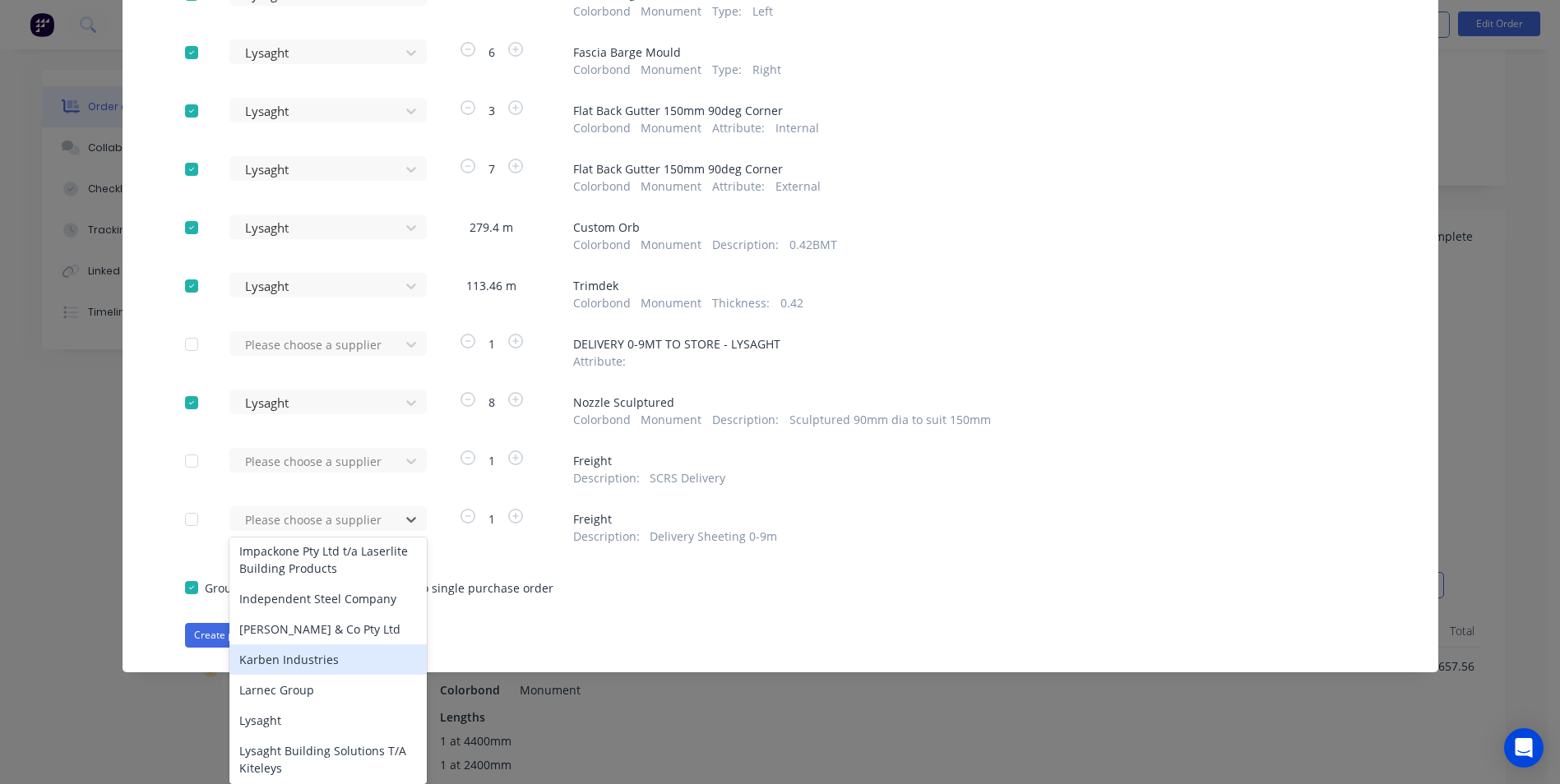
scroll to position [1068, 0]
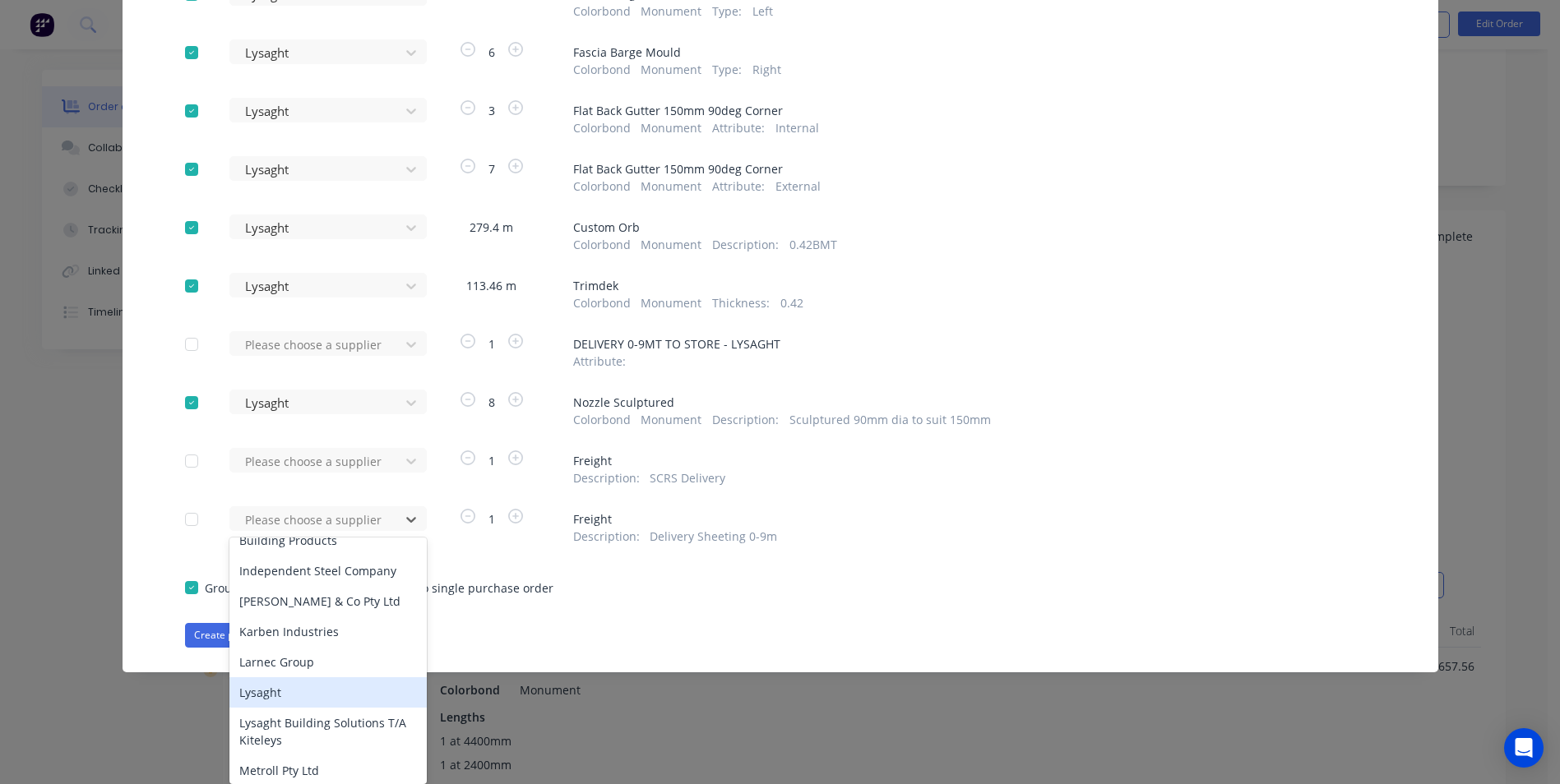
click at [290, 677] on div "Lysaght" at bounding box center [327, 692] width 198 height 30
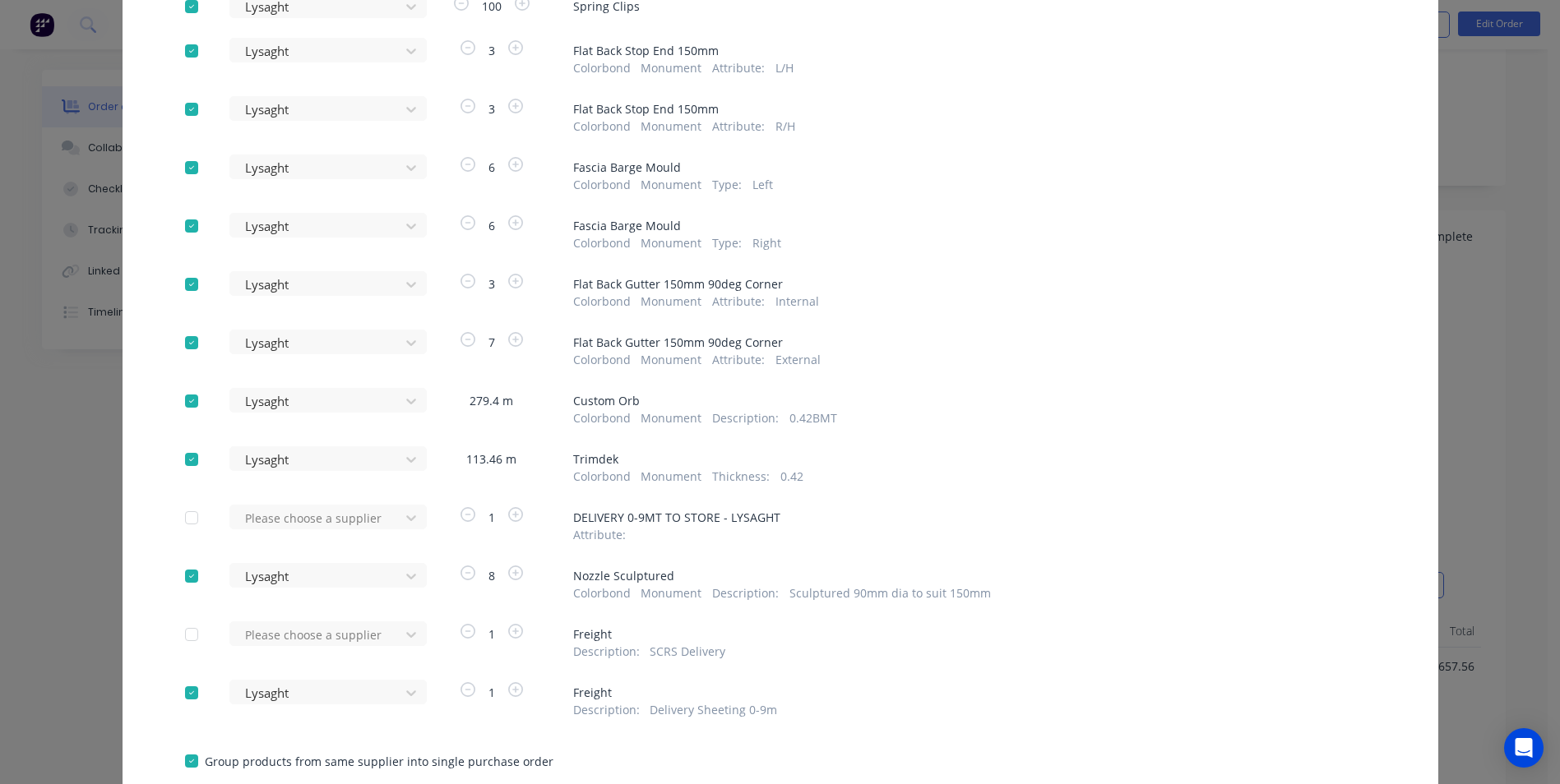
scroll to position [923, 0]
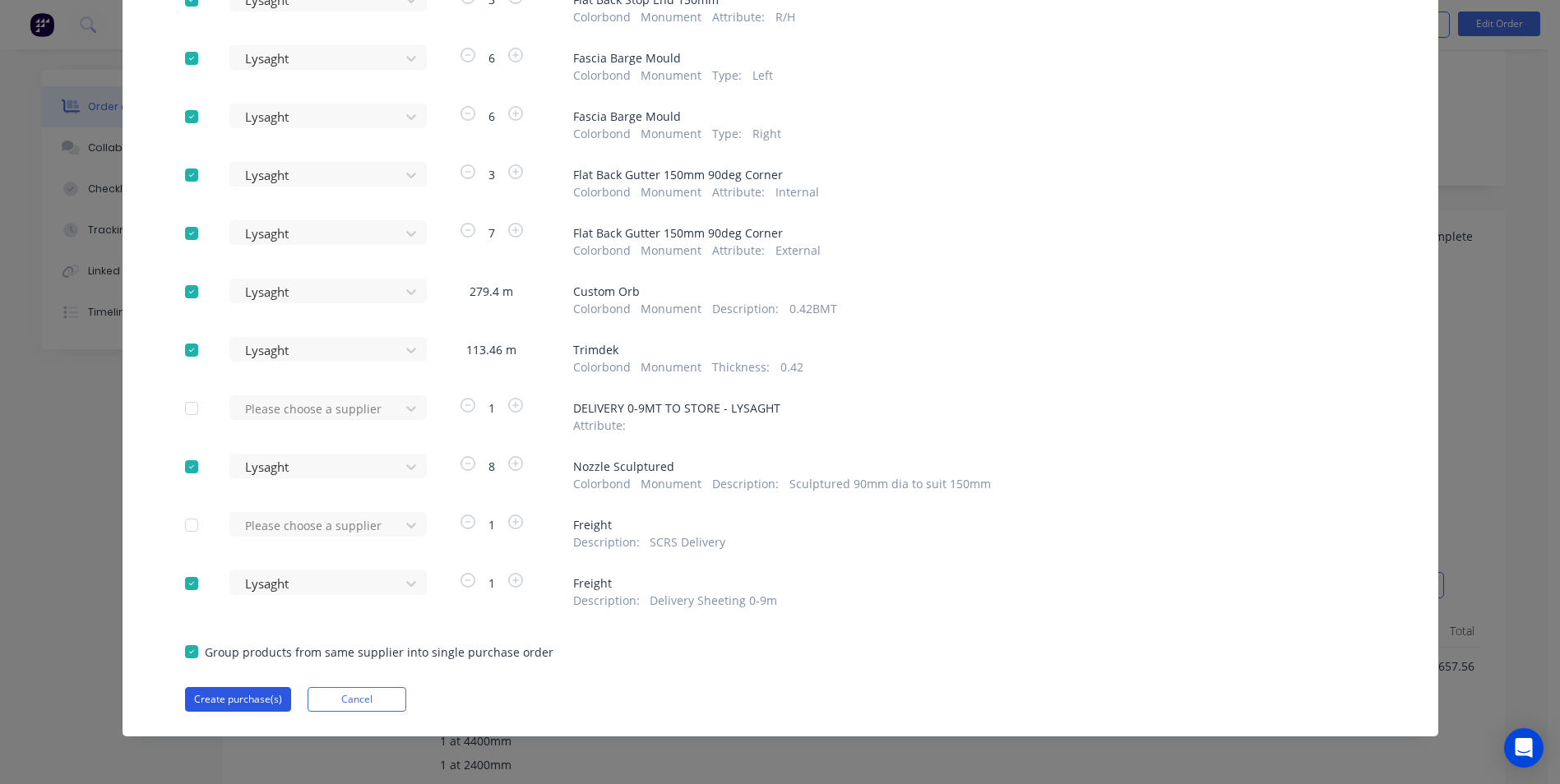
click at [208, 696] on button "Create purchase(s)" at bounding box center [238, 699] width 106 height 25
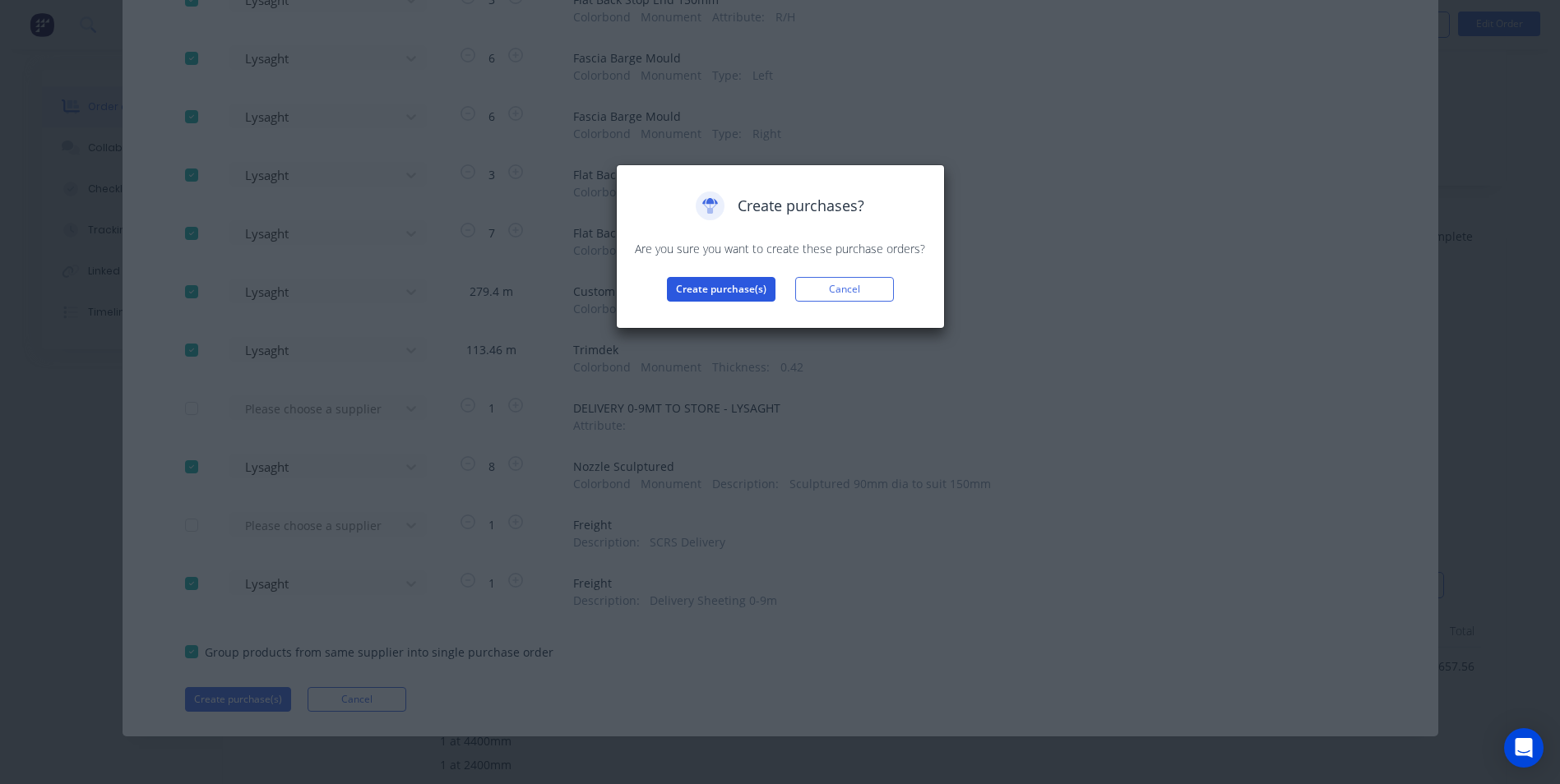
click at [739, 281] on button "Create purchase(s)" at bounding box center [720, 290] width 108 height 25
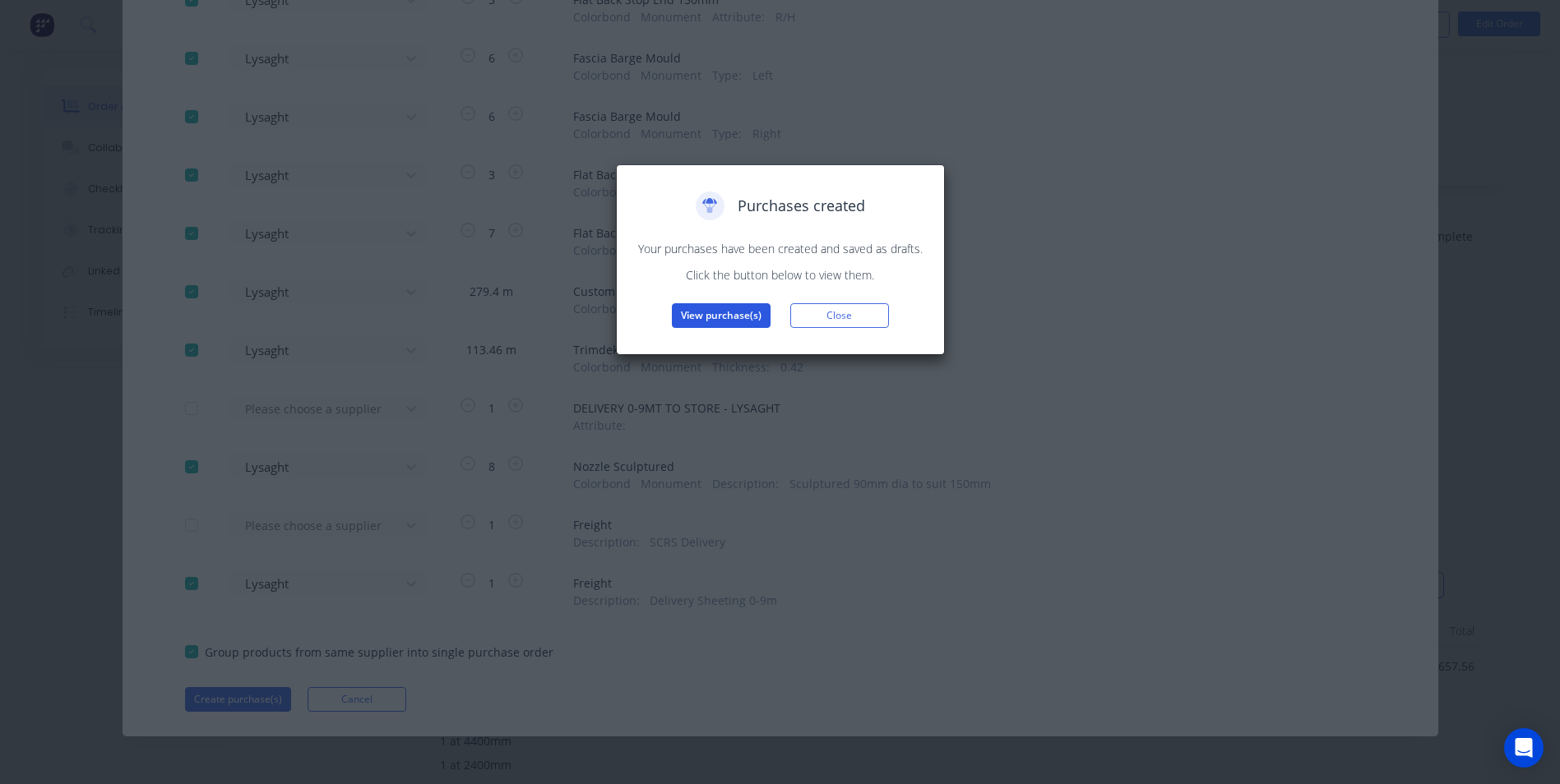
click at [757, 325] on button "View purchase(s)" at bounding box center [721, 316] width 98 height 25
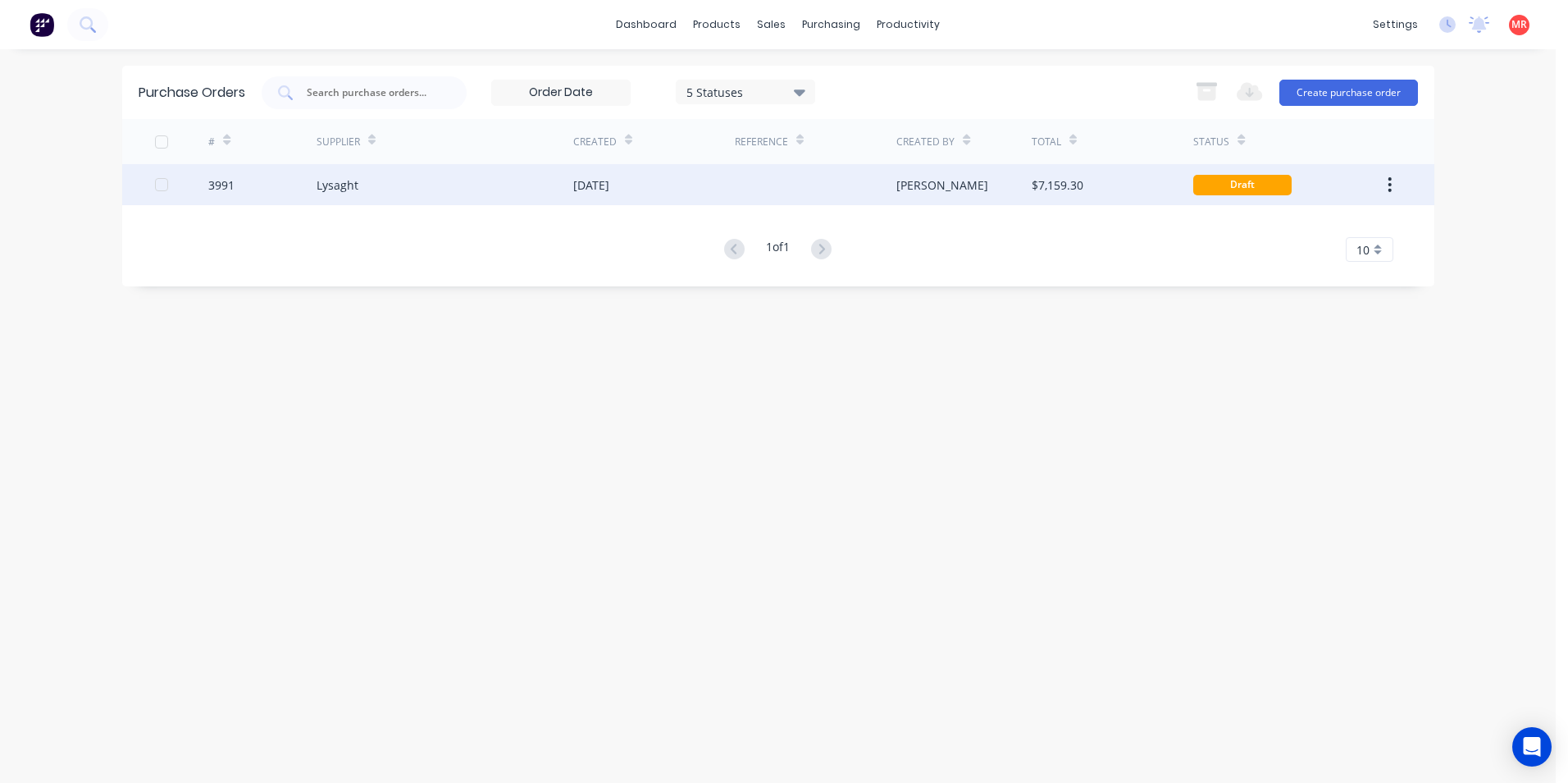
click at [505, 184] on div "Lysaght" at bounding box center [445, 185] width 257 height 41
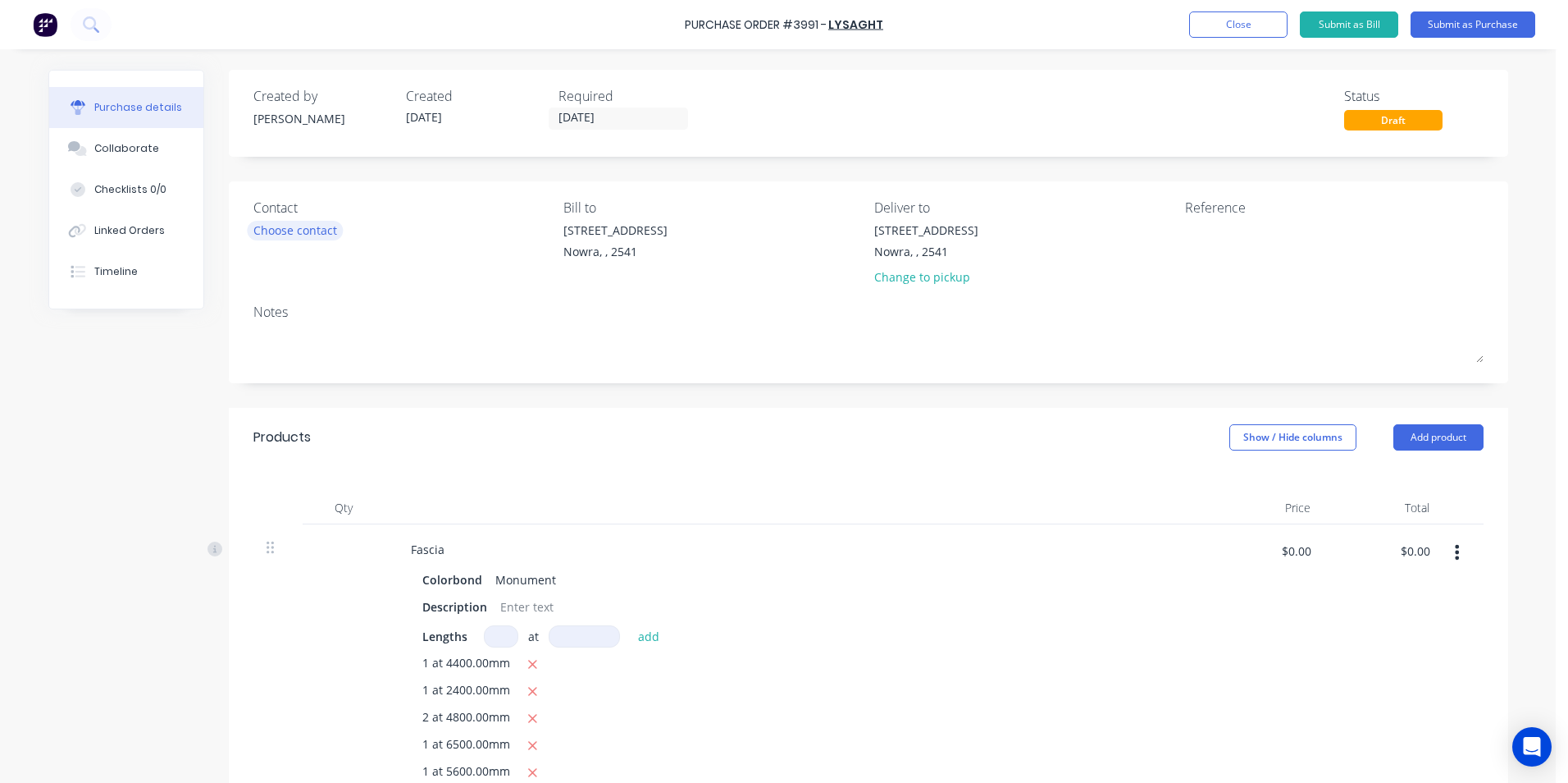
click at [305, 230] on div "Choose contact" at bounding box center [295, 229] width 84 height 17
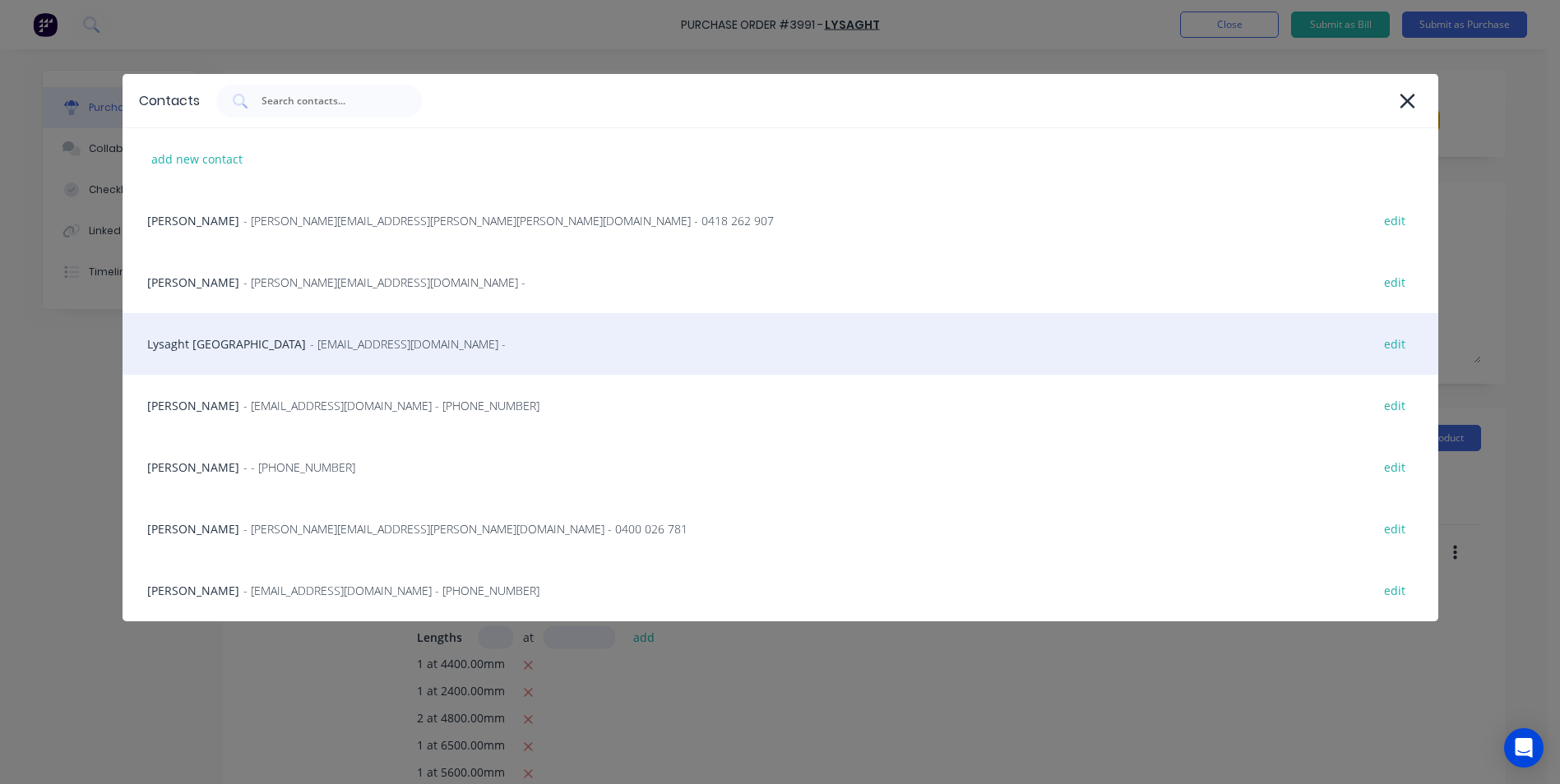
click at [340, 349] on span "- sydsales@lysaght.com -" at bounding box center [408, 343] width 196 height 17
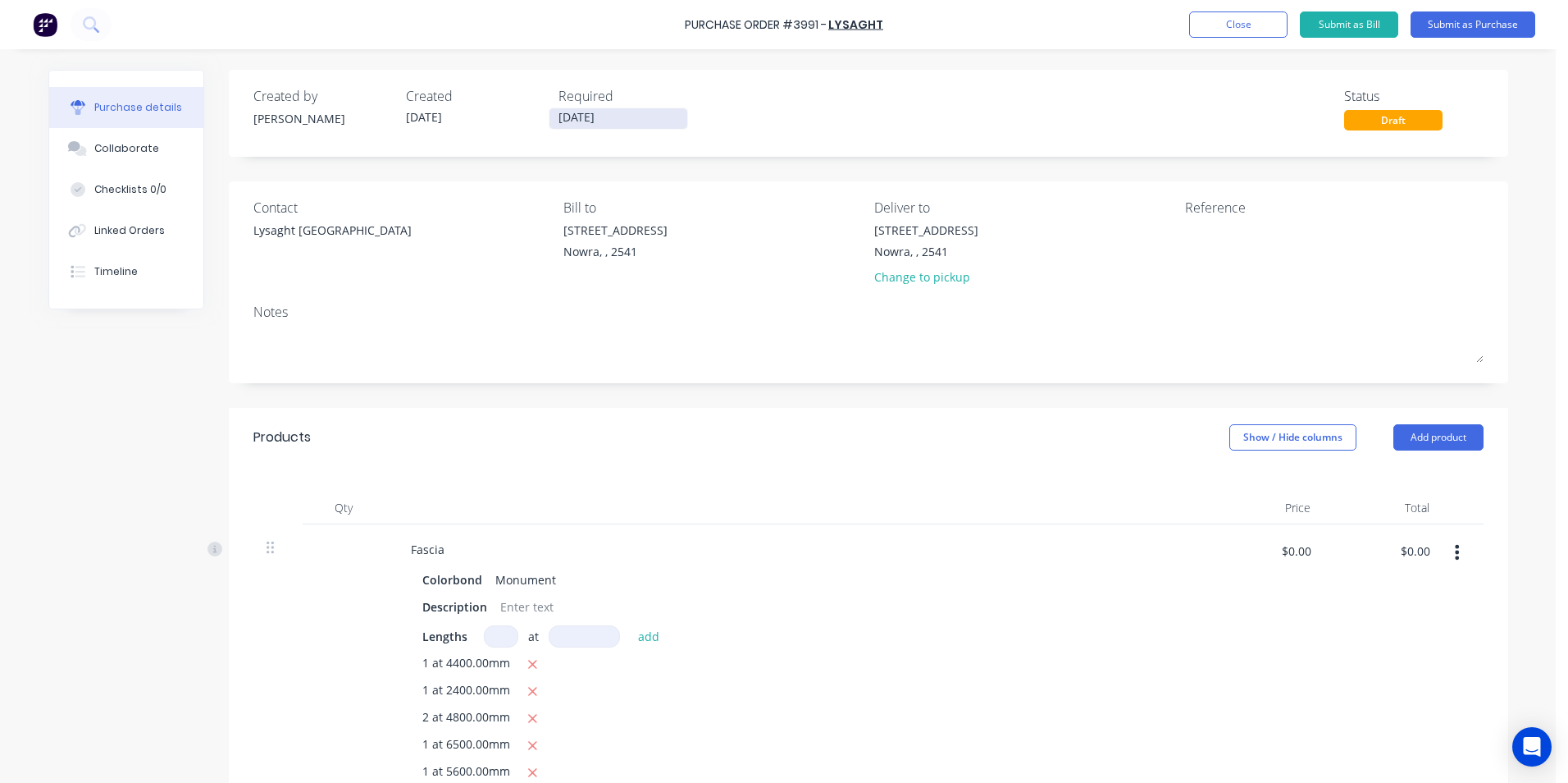
click at [591, 121] on input "13/08/25" at bounding box center [618, 118] width 137 height 21
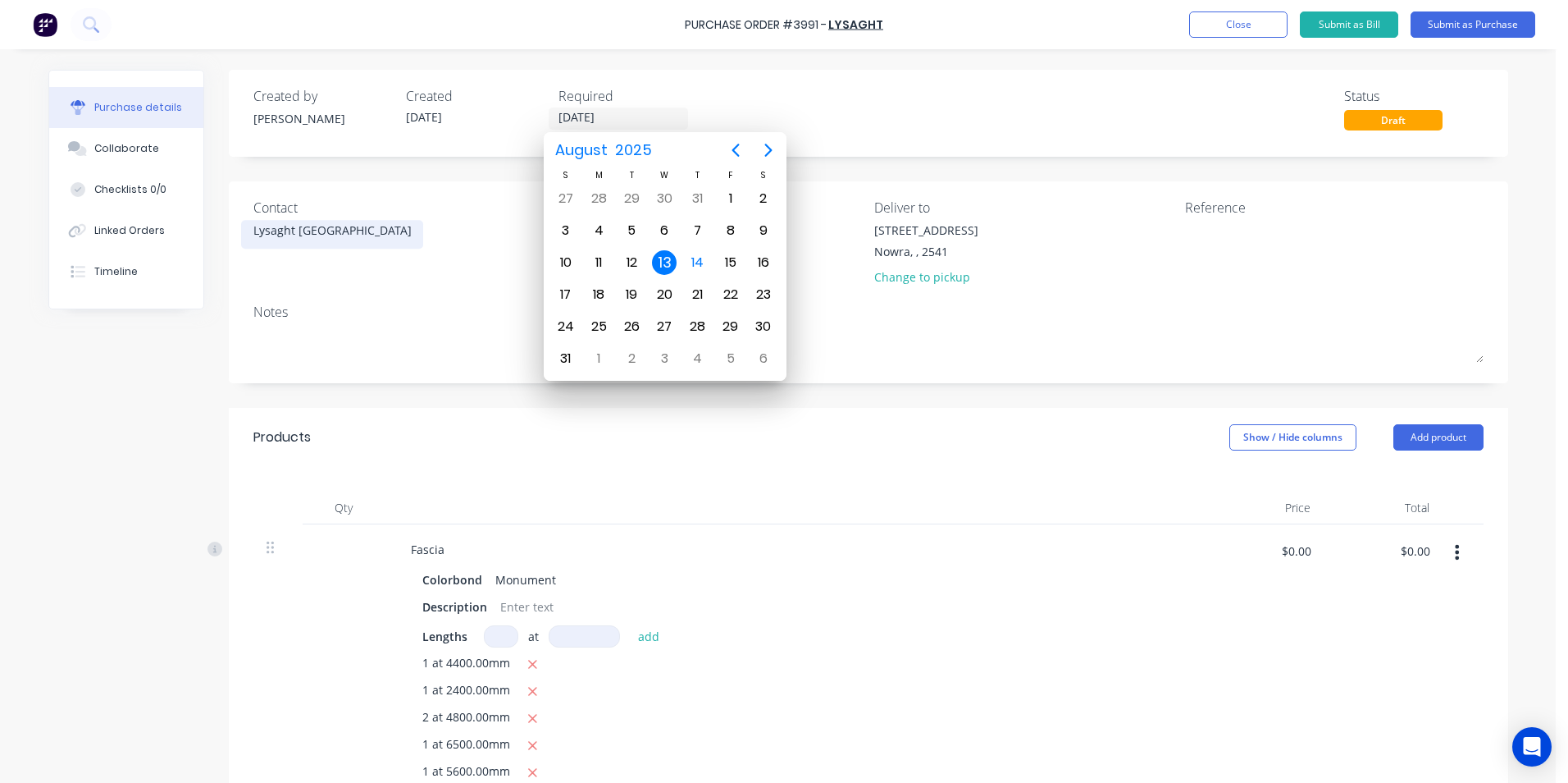
click at [262, 231] on div "Lysaght Sydney" at bounding box center [332, 229] width 158 height 17
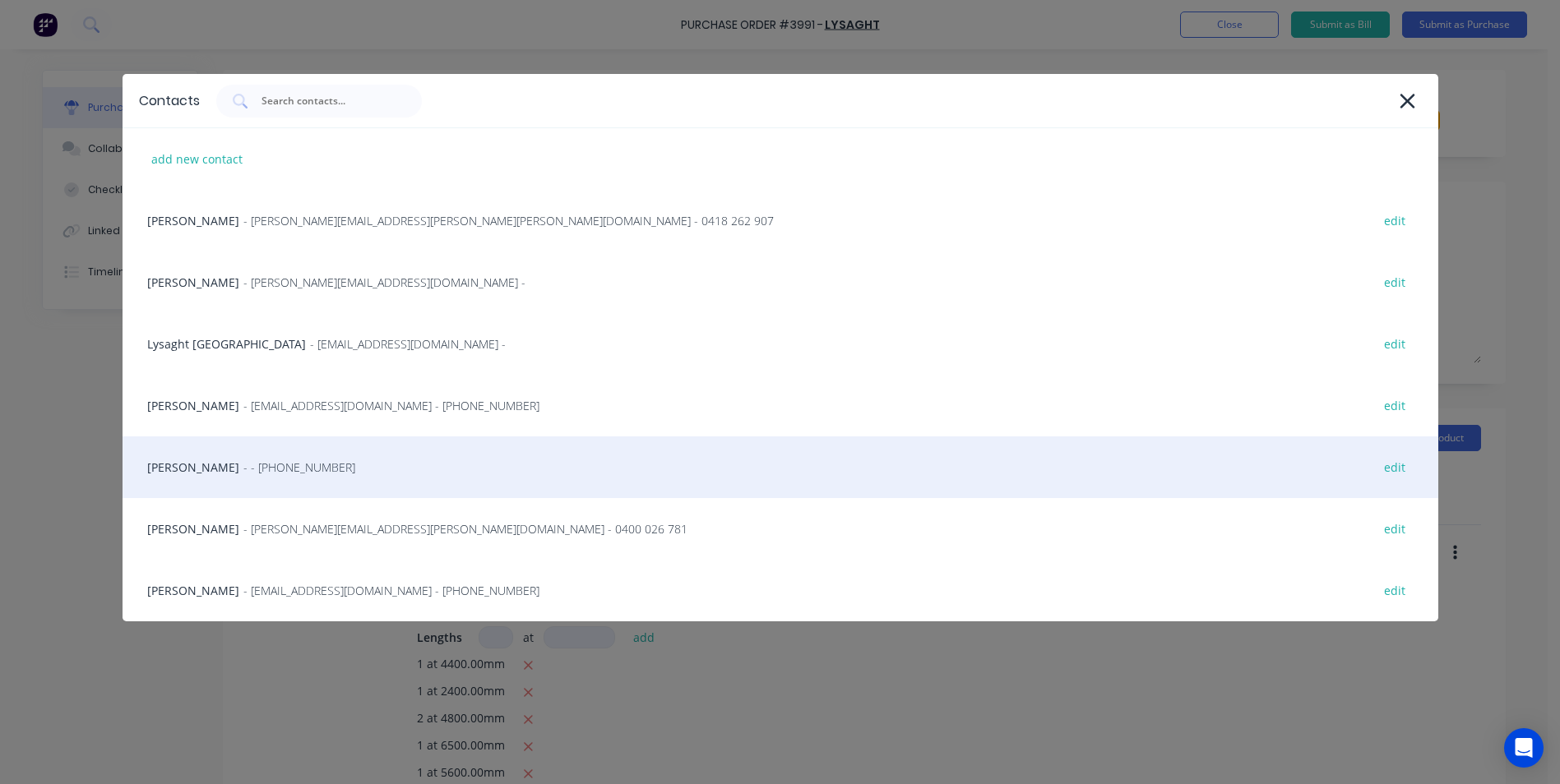
click at [252, 472] on span "- - (02) 4411 1090" at bounding box center [299, 467] width 112 height 17
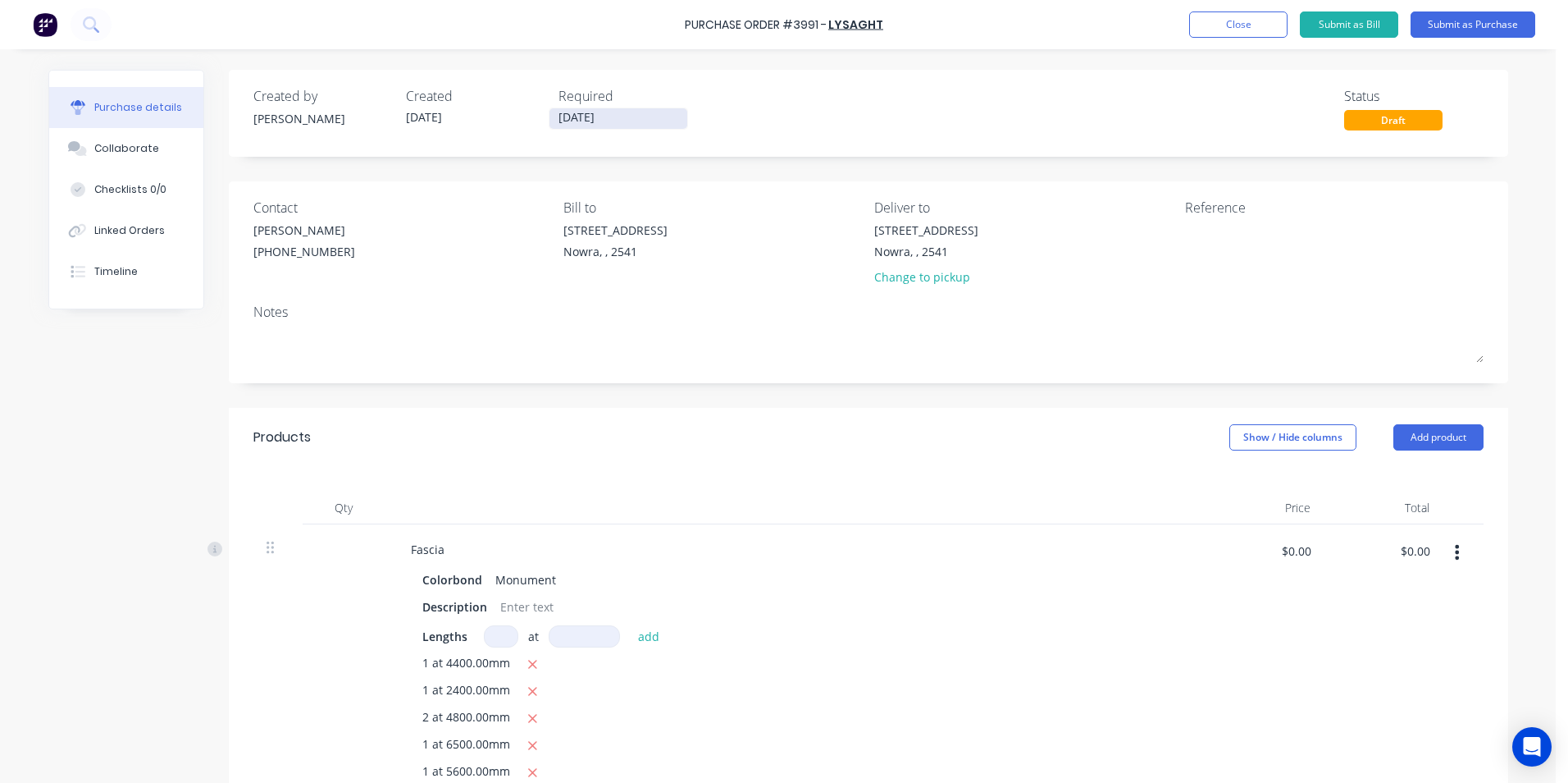
click at [574, 108] on label "13/08/25" at bounding box center [618, 118] width 139 height 22
click at [574, 108] on input "13/08/25" at bounding box center [618, 118] width 137 height 21
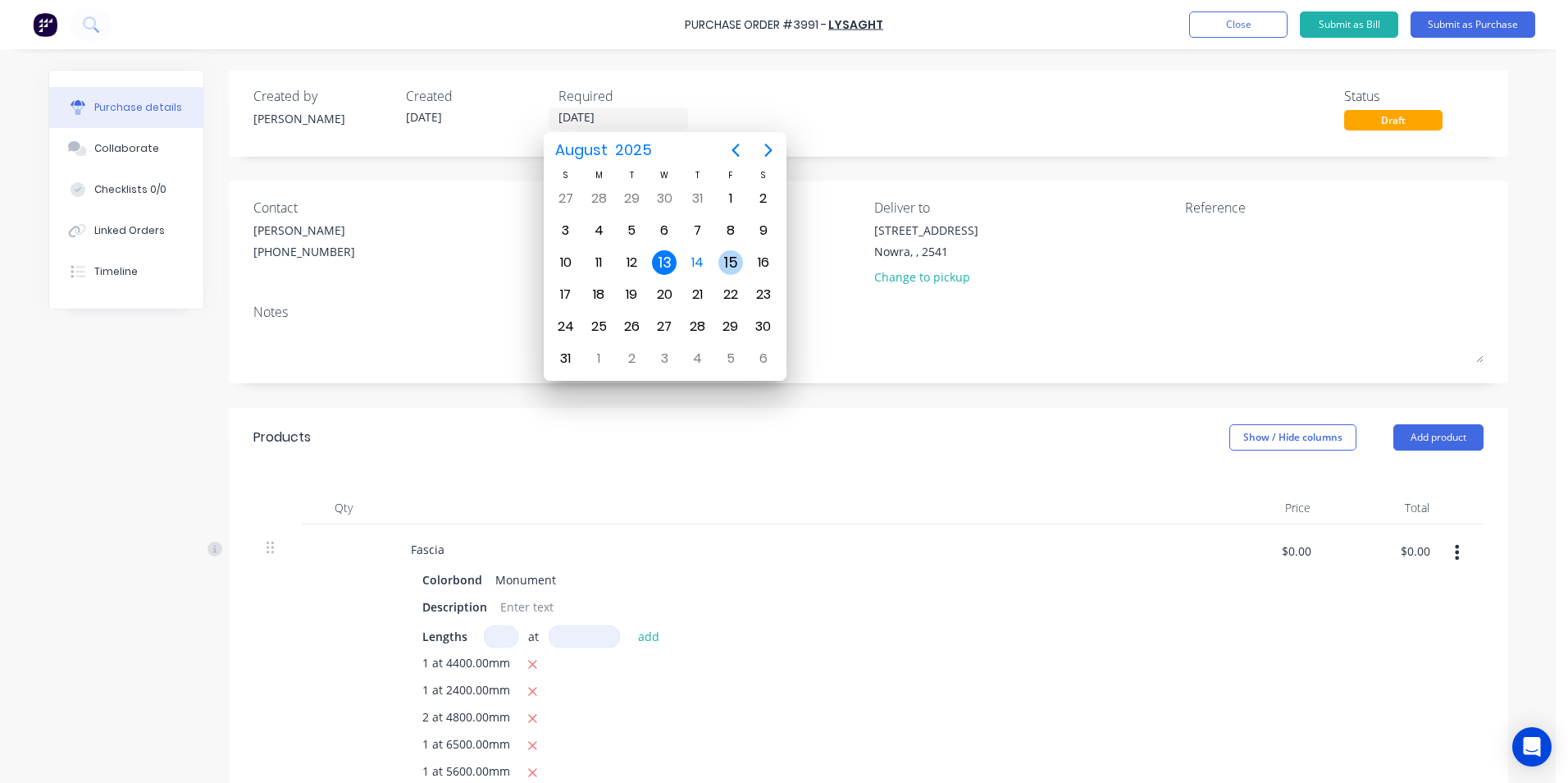
click at [738, 259] on div "15" at bounding box center [731, 262] width 25 height 25
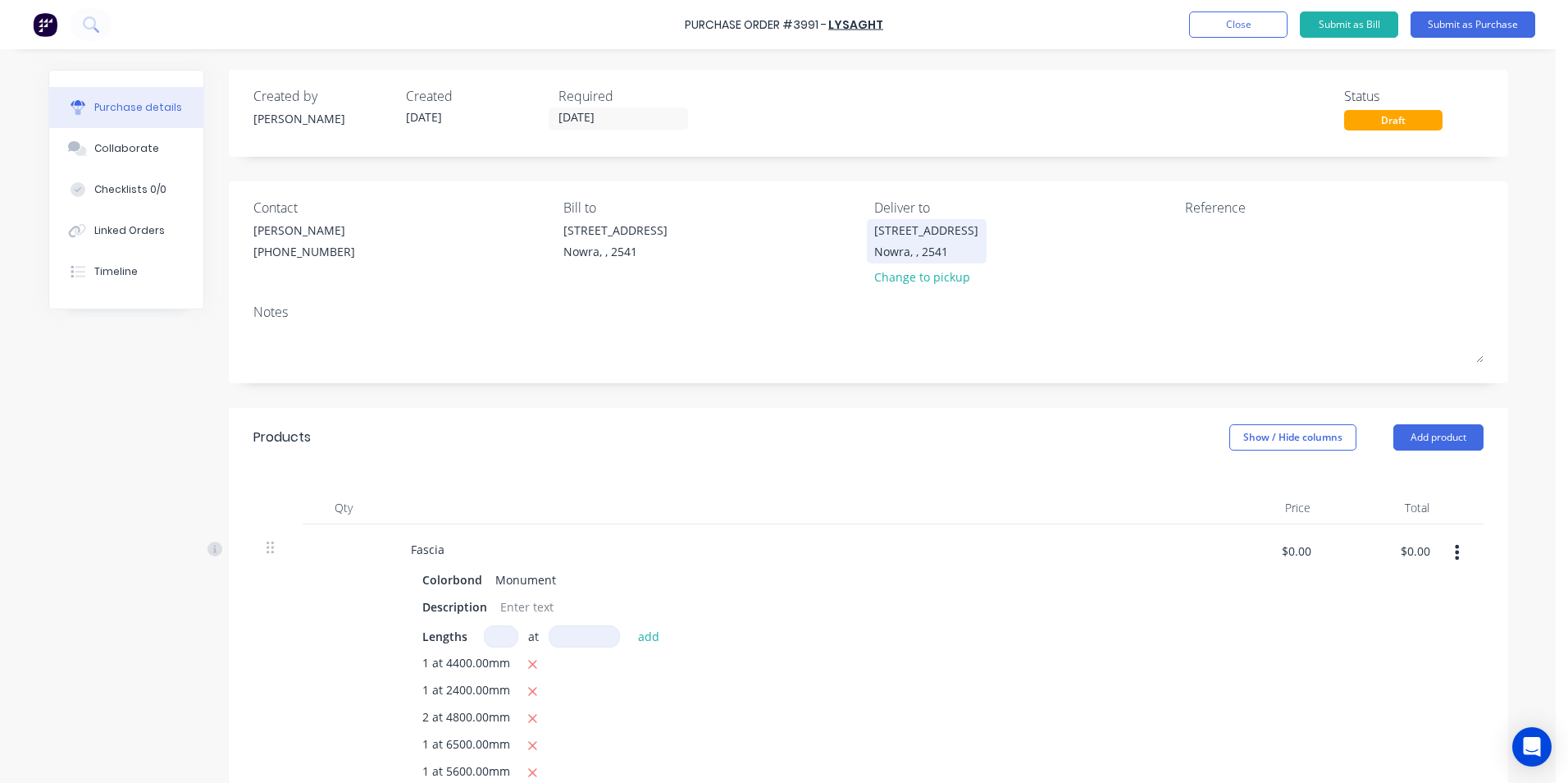
click at [917, 251] on div "Nowra, , 2541" at bounding box center [926, 251] width 104 height 17
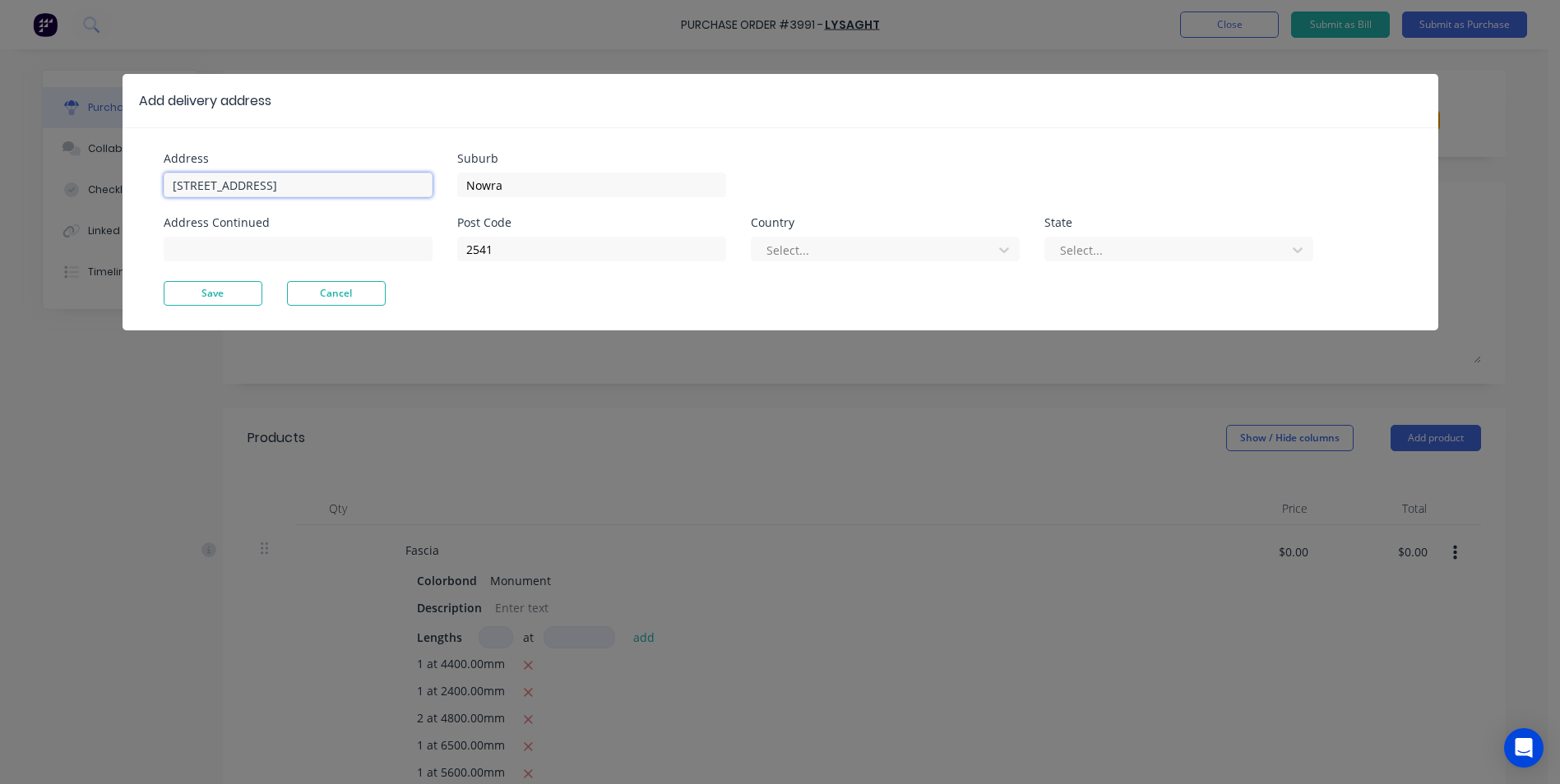
drag, startPoint x: 328, startPoint y: 195, endPoint x: 23, endPoint y: 203, distance: 305.1
click at [25, 205] on div "Add delivery address Address Unit 6/53 Albatross Road Address Continued Suburb …" at bounding box center [780, 392] width 1560 height 784
drag, startPoint x: 519, startPoint y: 251, endPoint x: 444, endPoint y: 250, distance: 75.0
click at [444, 250] on div "Address 33 Commonwealth Ave Address Continued Suburb burrill lake Post Code 254…" at bounding box center [471, 216] width 616 height 128
click at [900, 248] on div at bounding box center [874, 249] width 219 height 21
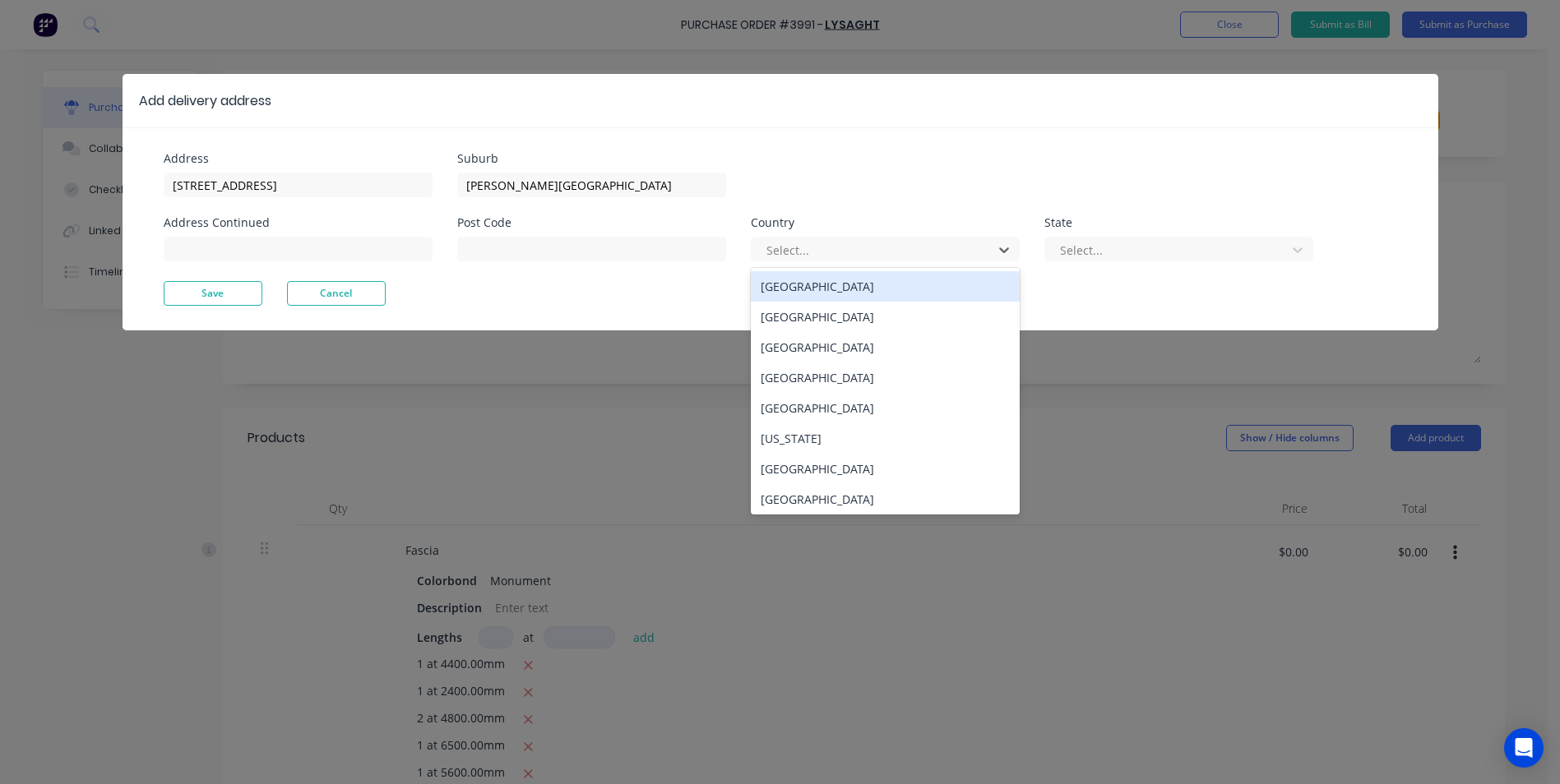
click at [857, 298] on div "Australia" at bounding box center [885, 286] width 269 height 30
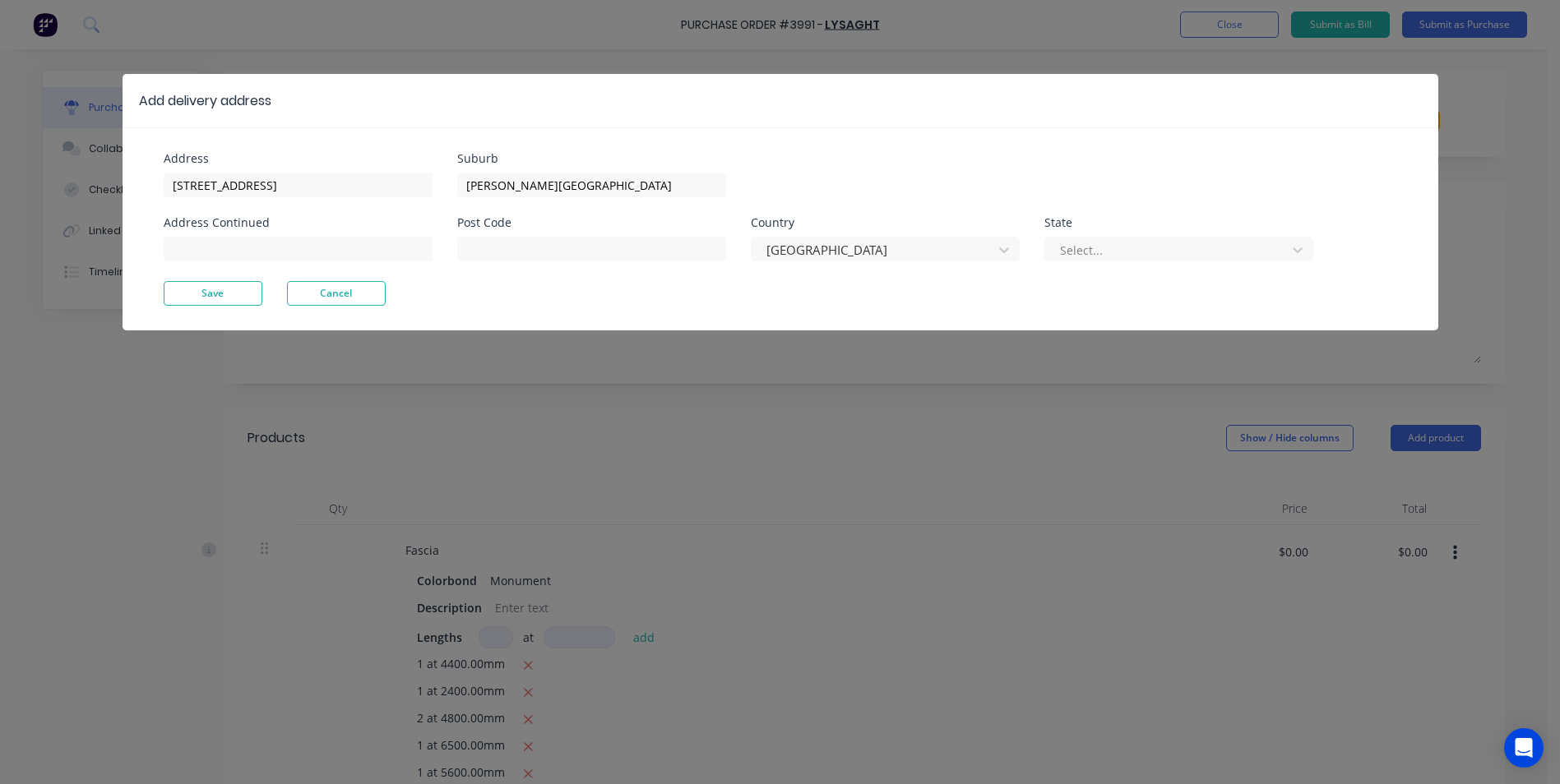
click at [1098, 269] on div "Post Code Country Australia State Select..." at bounding box center [885, 249] width 856 height 64
click at [1101, 257] on div at bounding box center [1167, 249] width 219 height 21
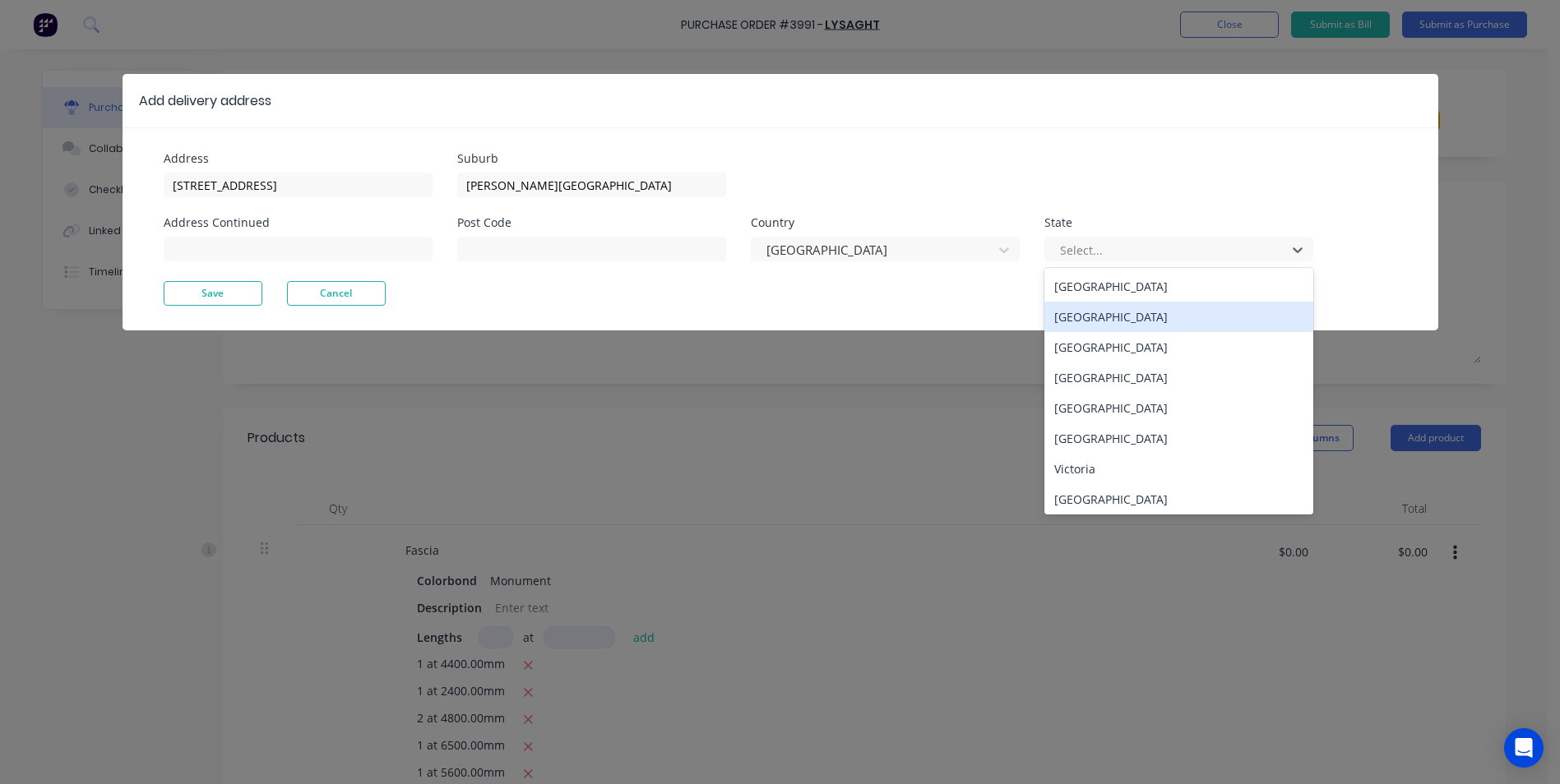
drag, startPoint x: 1083, startPoint y: 312, endPoint x: 1036, endPoint y: 312, distance: 47.0
click at [1082, 312] on div "New South Wales" at bounding box center [1178, 316] width 269 height 30
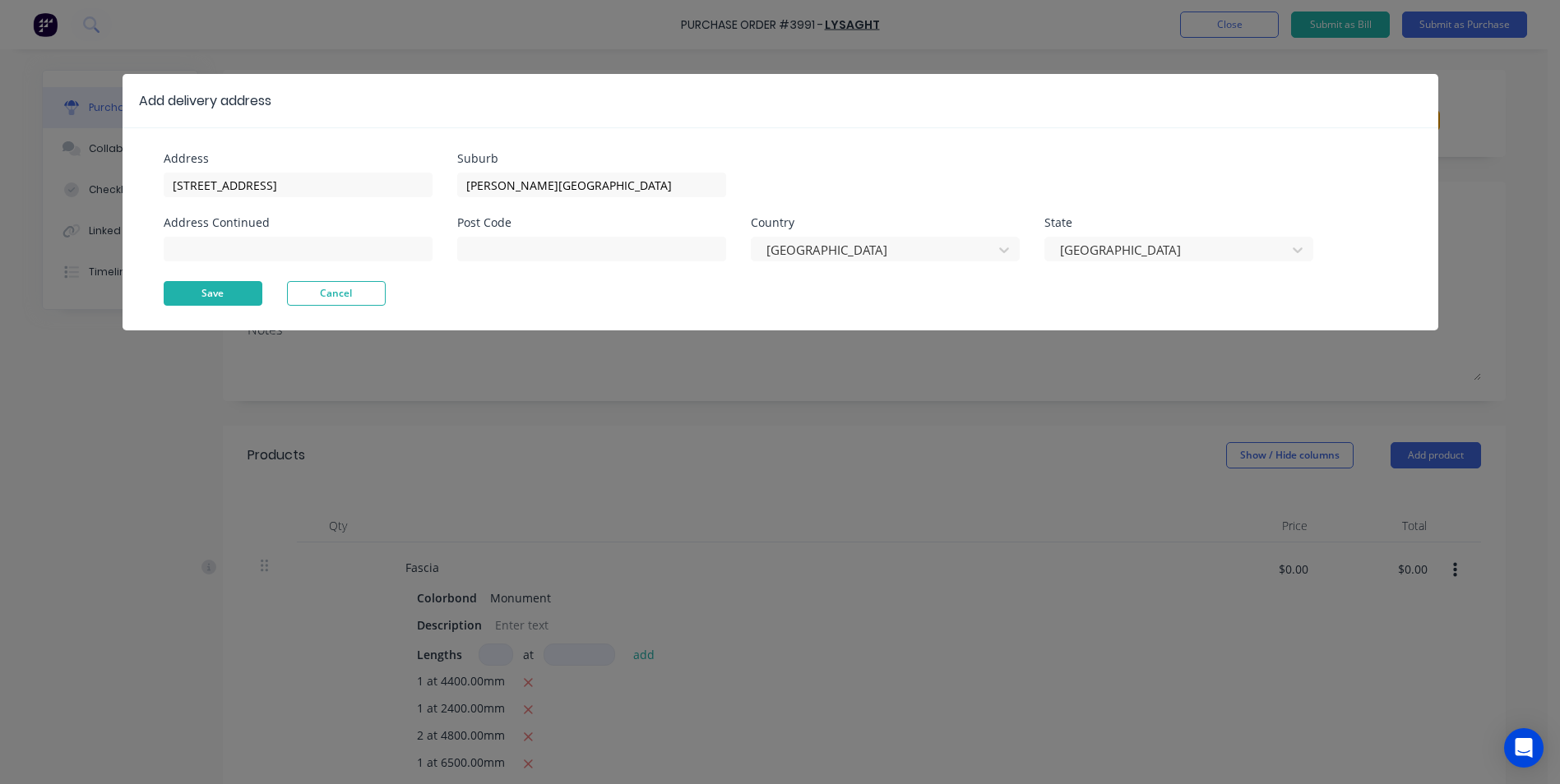
click at [213, 297] on button "Save" at bounding box center [213, 293] width 98 height 25
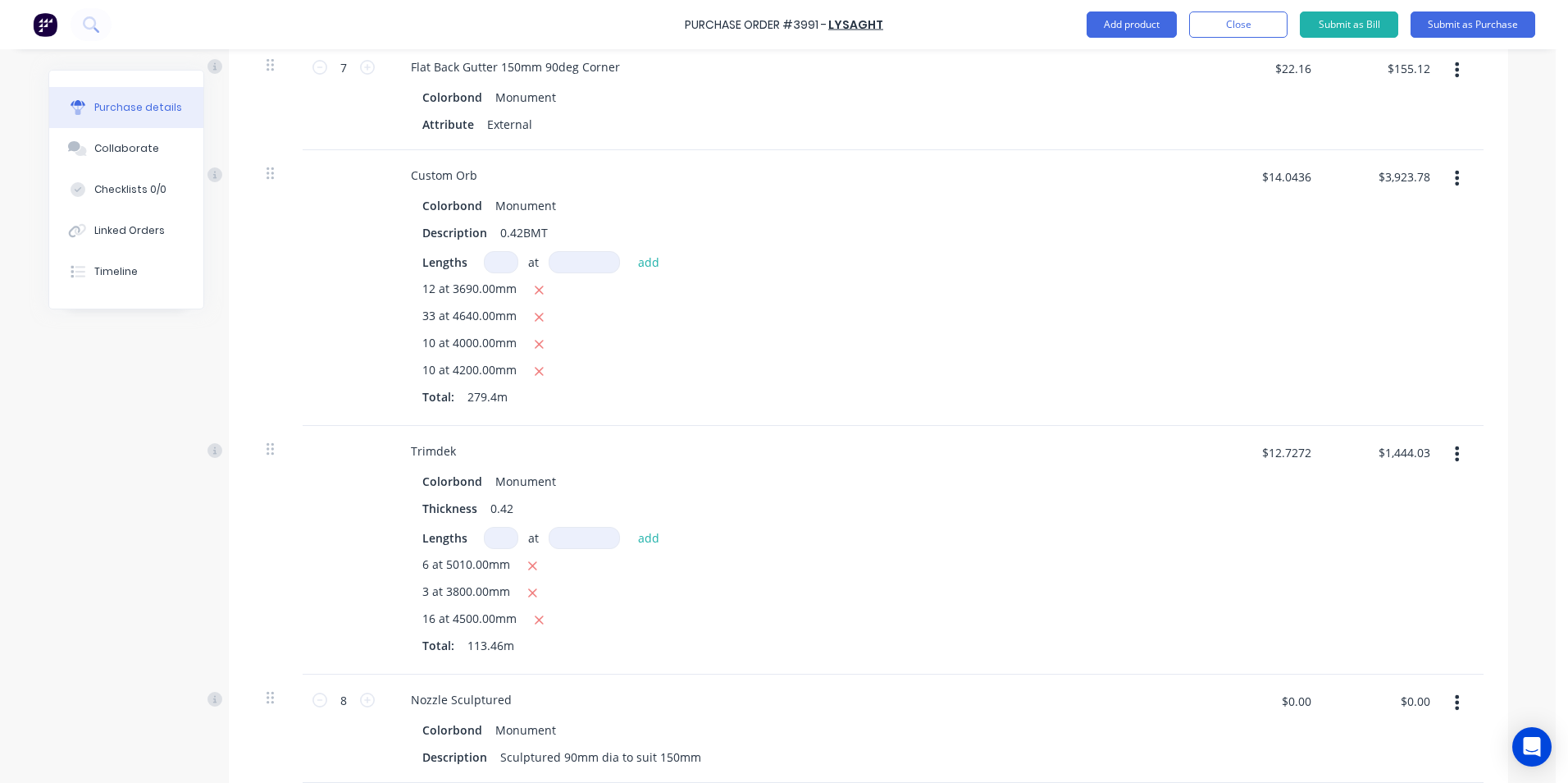
scroll to position [2898, 0]
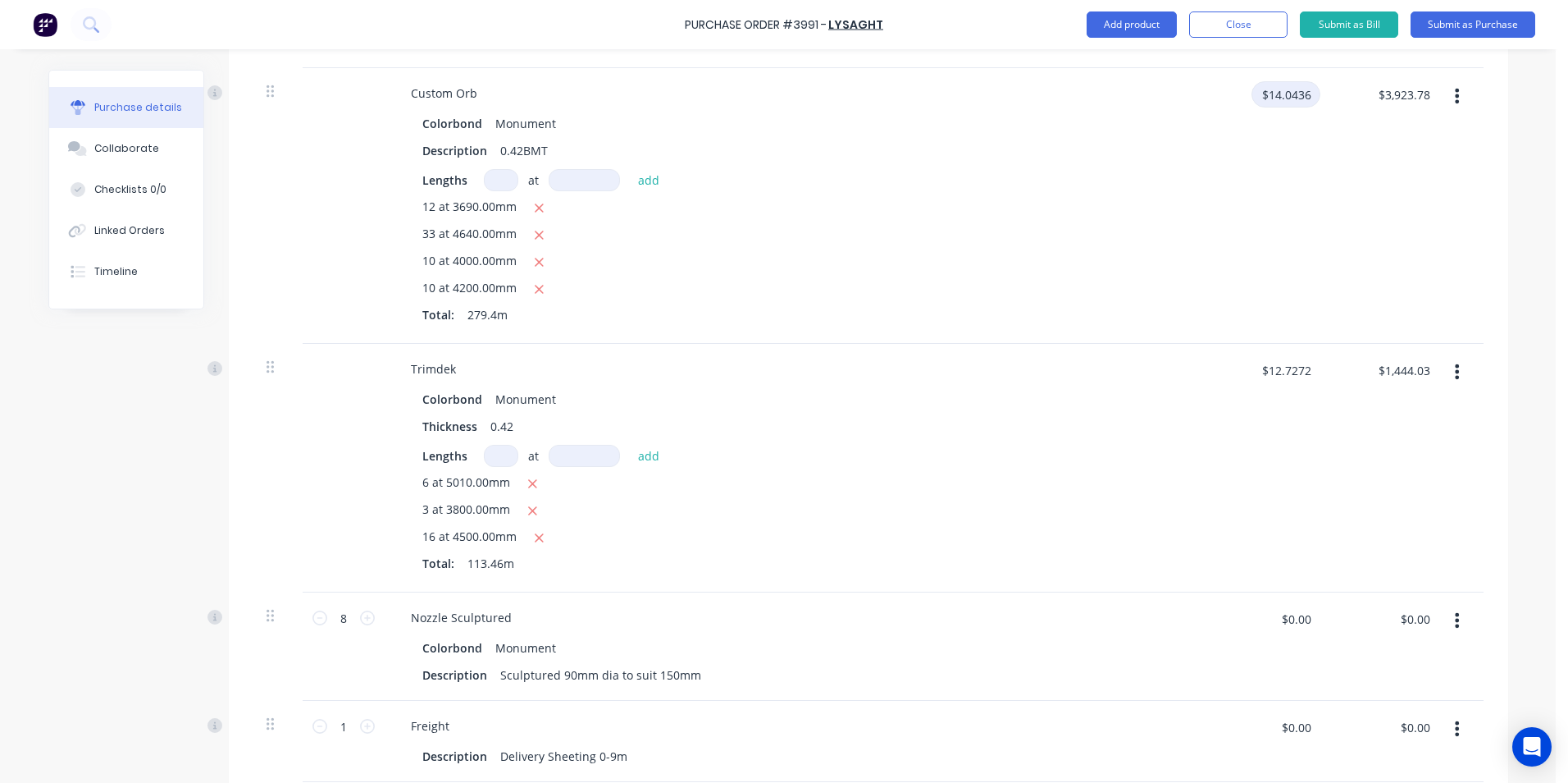
click at [1274, 81] on input "$14.0436" at bounding box center [1286, 94] width 69 height 26
click at [1273, 81] on input "$14.0436" at bounding box center [1286, 94] width 69 height 26
click at [1205, 168] on div "$13.0436 $13.0436" at bounding box center [1264, 205] width 119 height 276
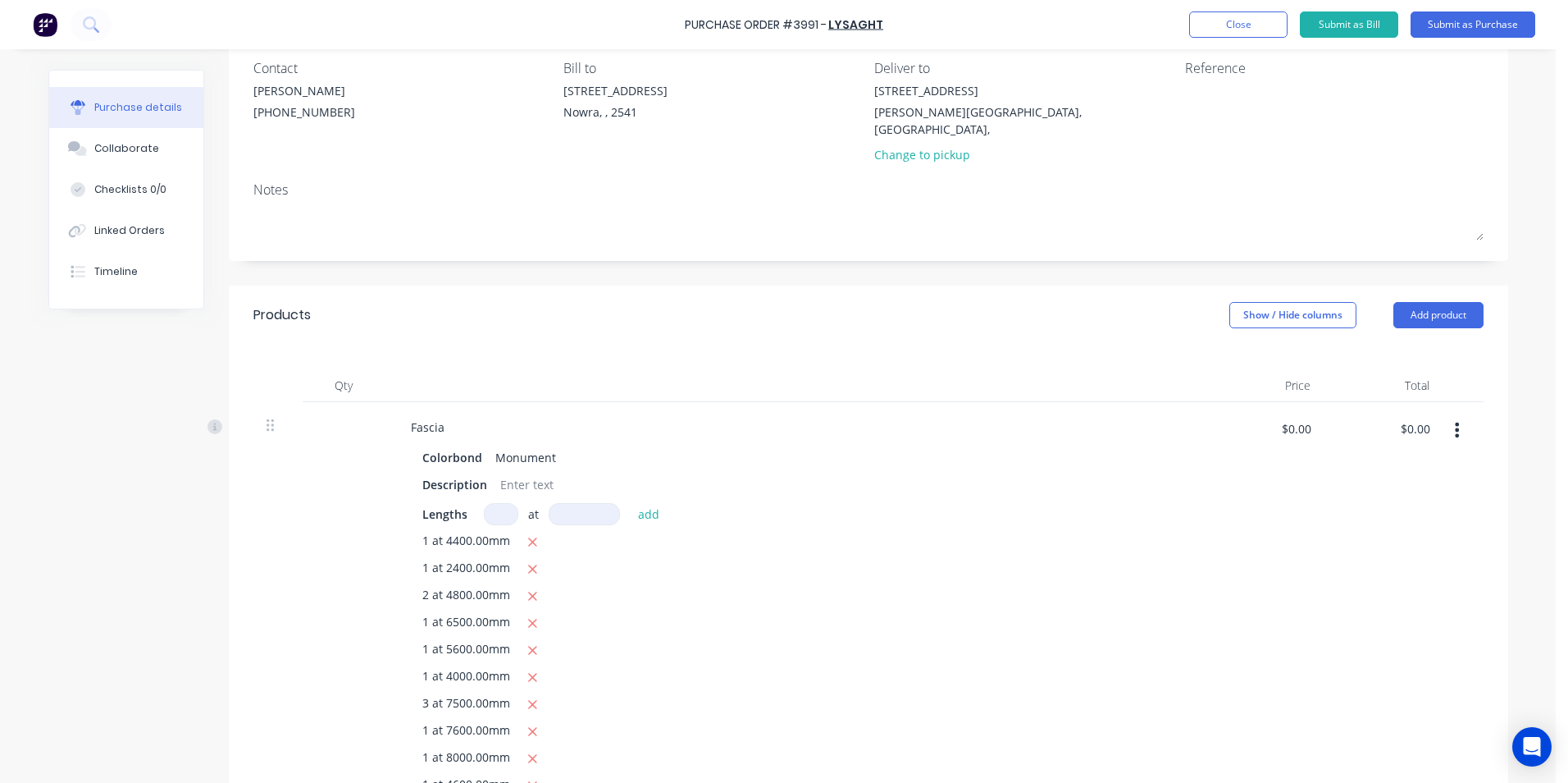
scroll to position [0, 0]
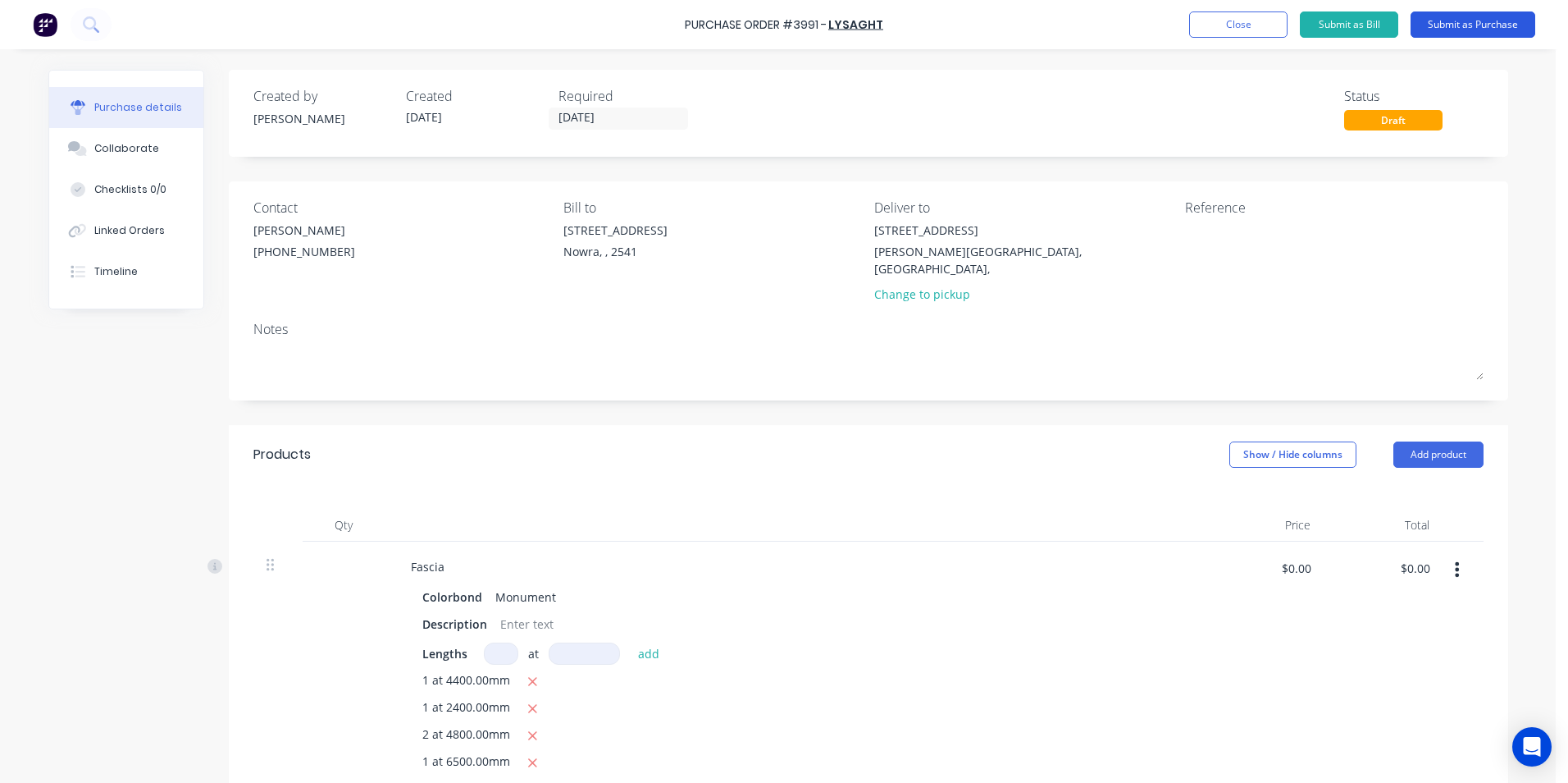
click at [1442, 28] on button "Submit as Purchase" at bounding box center [1473, 24] width 125 height 26
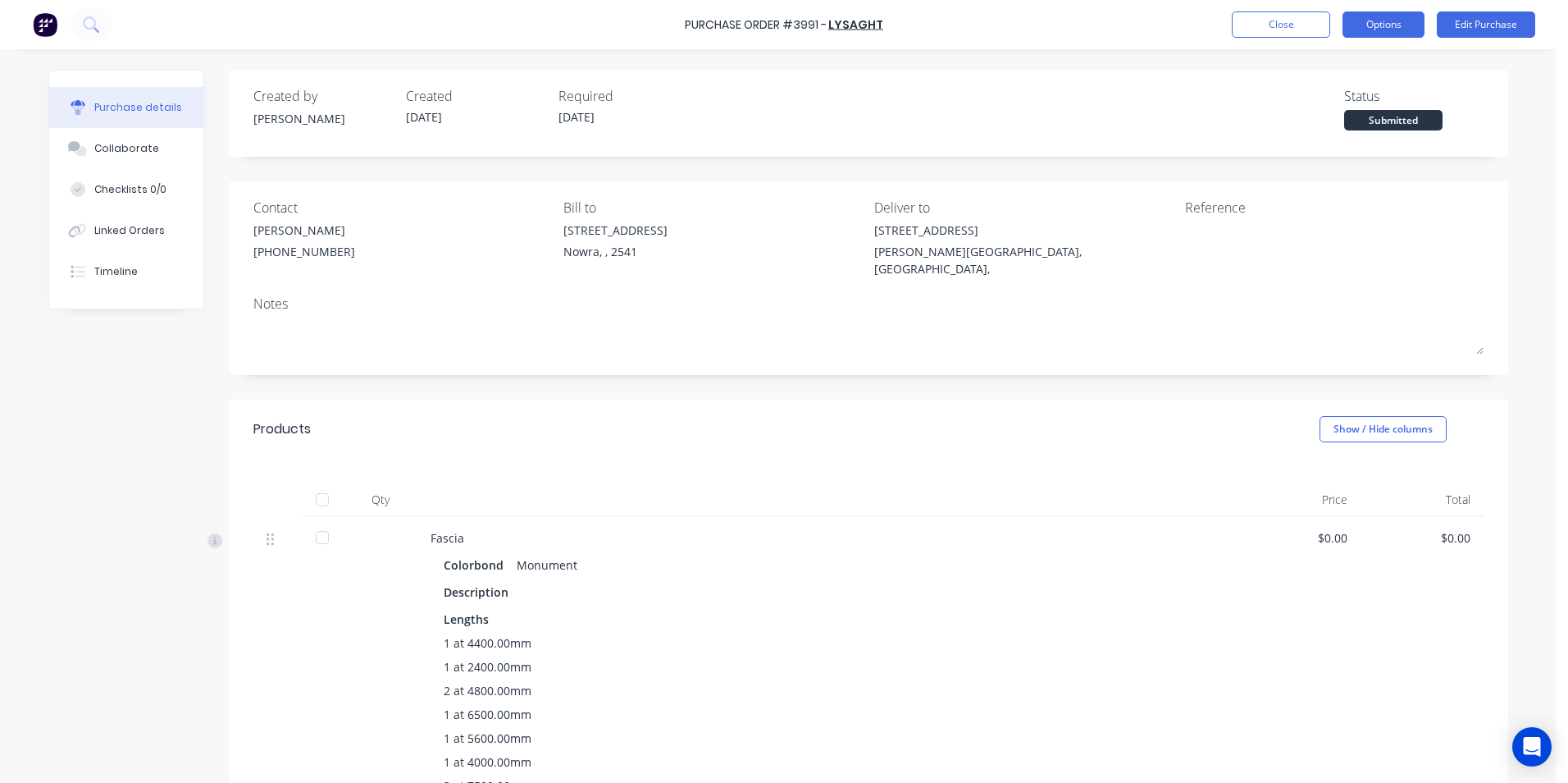
click at [1380, 25] on button "Options" at bounding box center [1384, 24] width 82 height 26
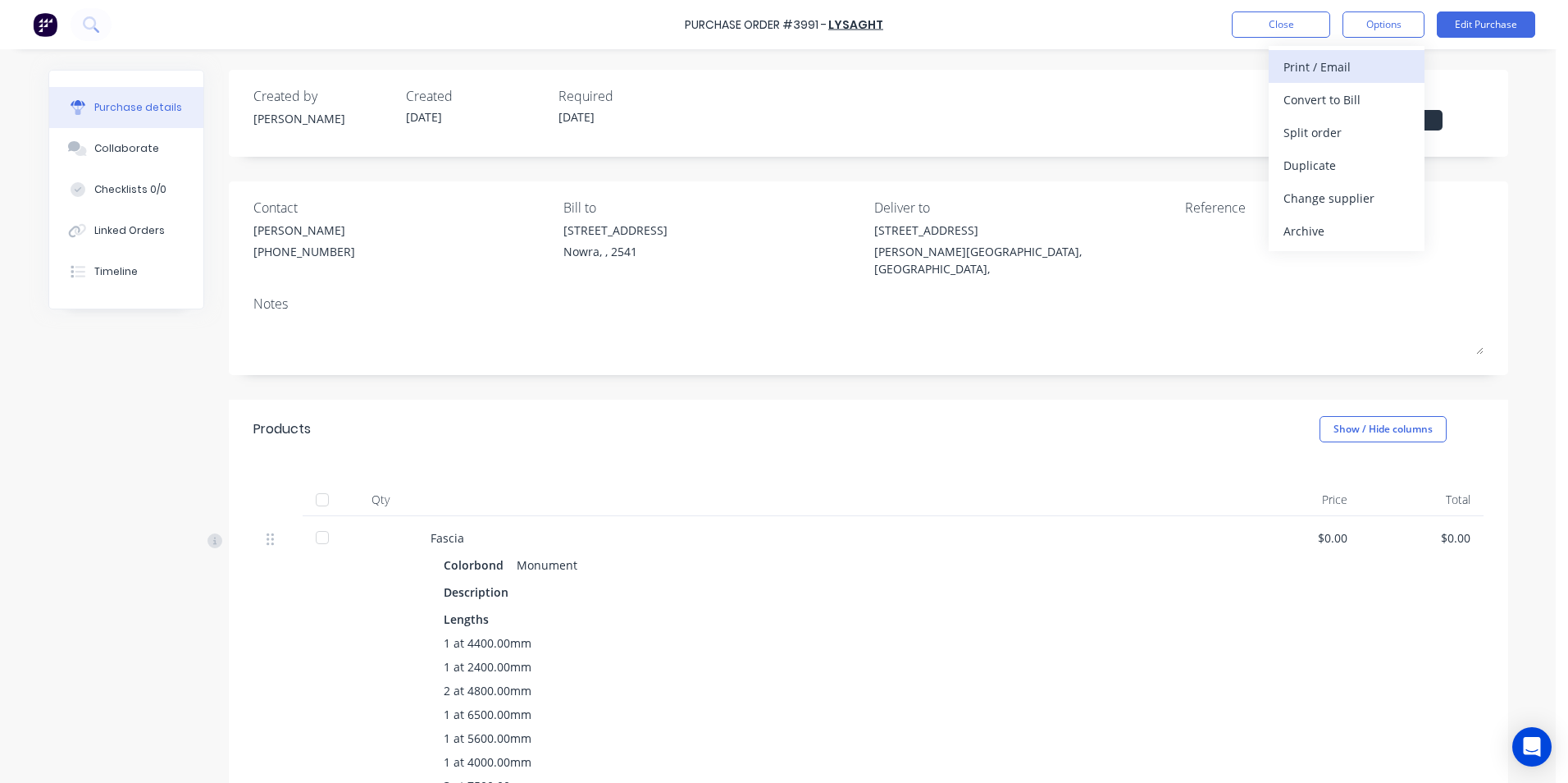
click at [1372, 74] on div "Print / Email" at bounding box center [1347, 67] width 127 height 24
click at [1359, 122] on div "Without pricing" at bounding box center [1347, 132] width 127 height 24
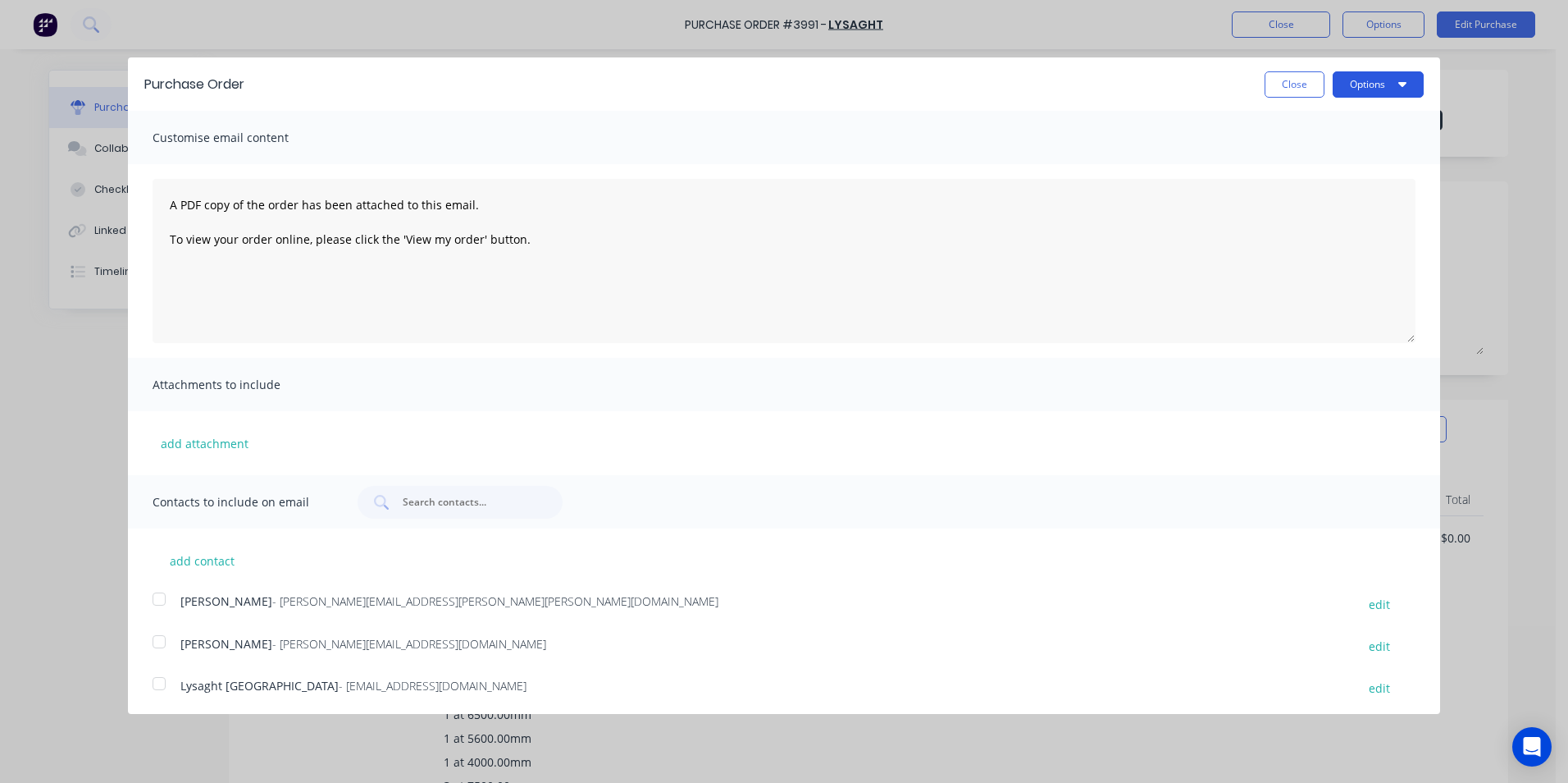
click at [1359, 87] on button "Options" at bounding box center [1379, 84] width 91 height 26
click at [1307, 129] on div "Print" at bounding box center [1346, 126] width 127 height 24
click at [1291, 90] on button "Close" at bounding box center [1294, 84] width 60 height 26
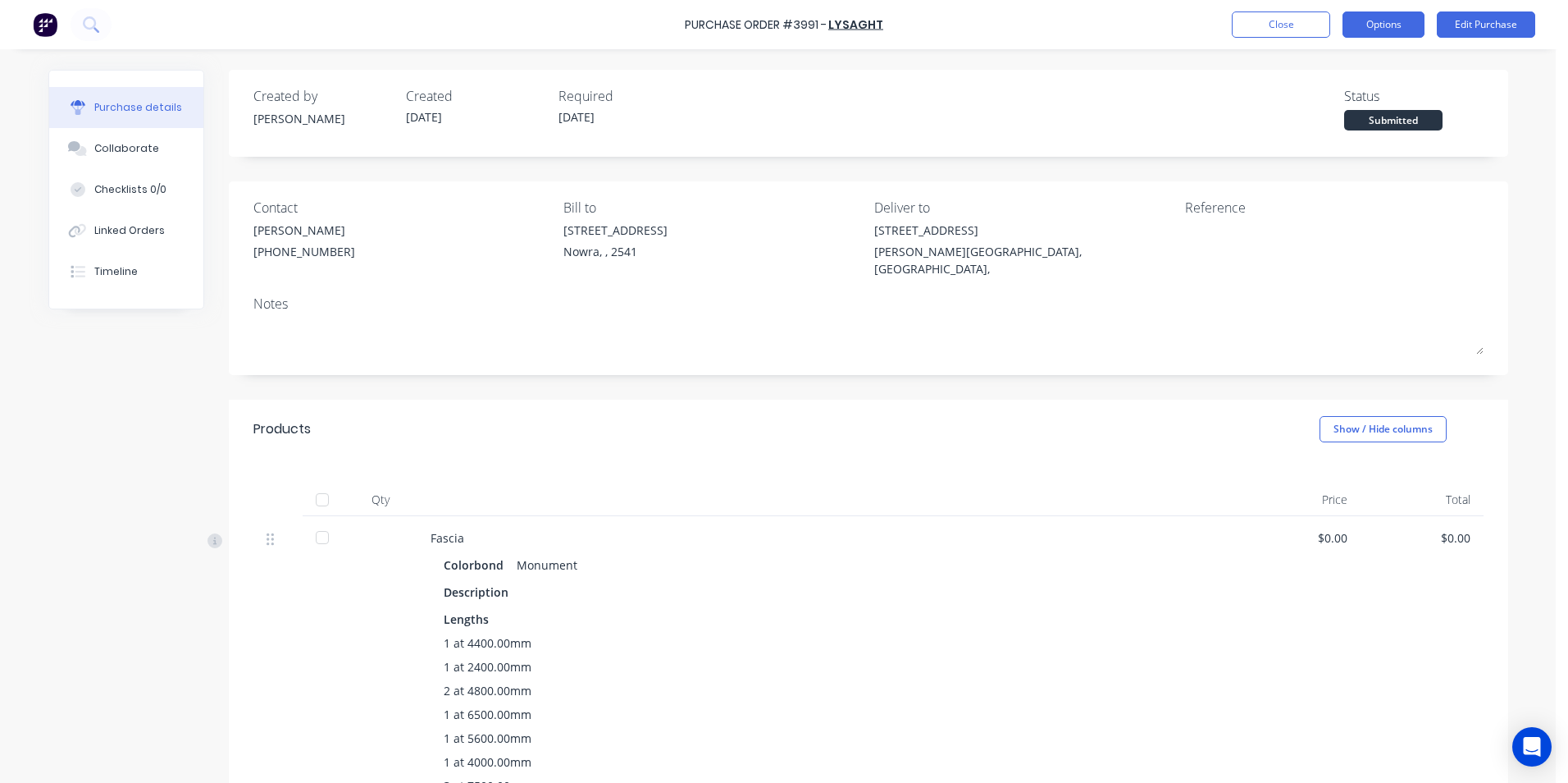
click at [1374, 23] on button "Options" at bounding box center [1384, 24] width 82 height 26
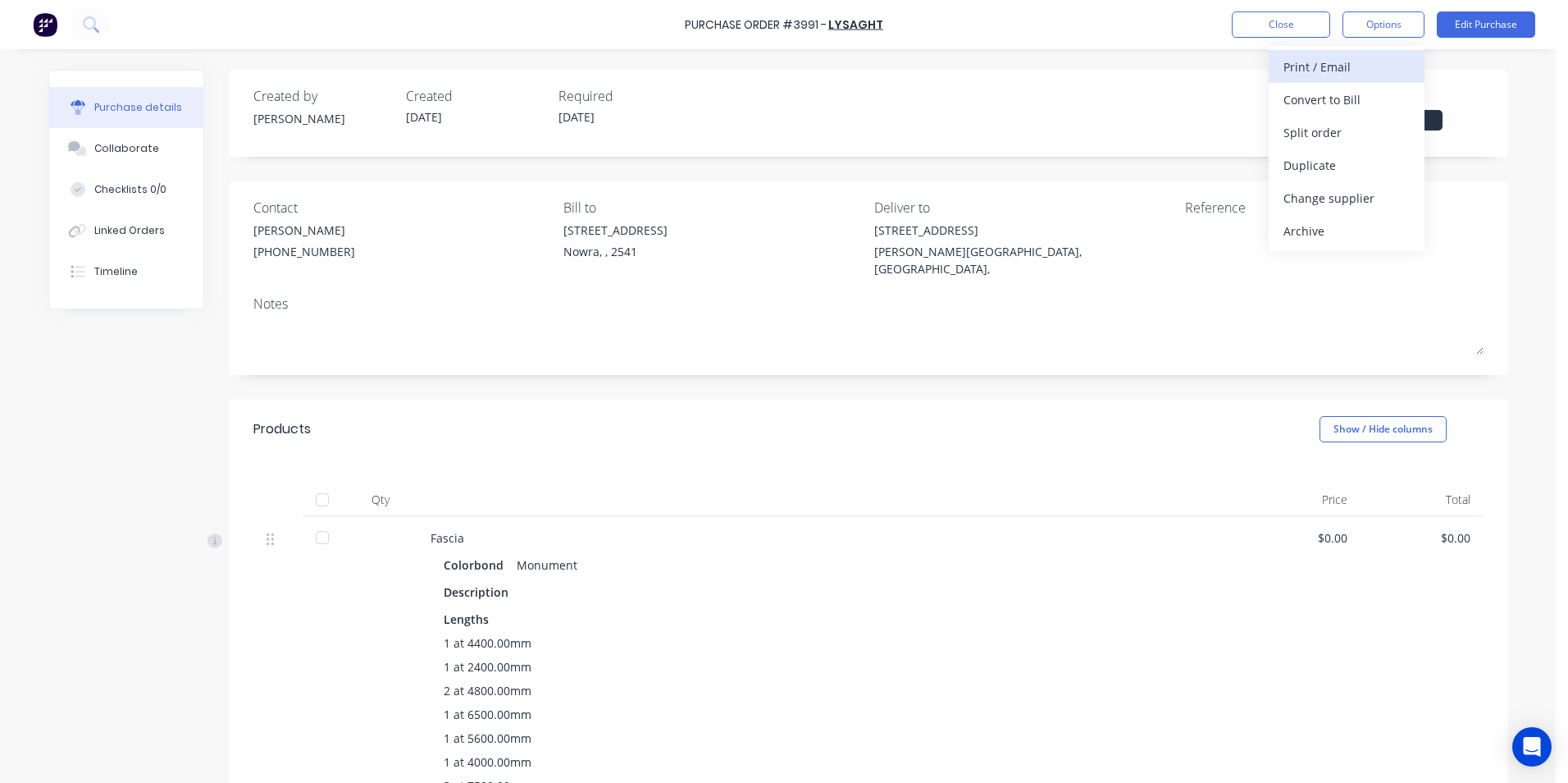
click at [1363, 70] on div "Print / Email" at bounding box center [1347, 67] width 127 height 24
click at [1354, 103] on div "With pricing" at bounding box center [1347, 99] width 127 height 24
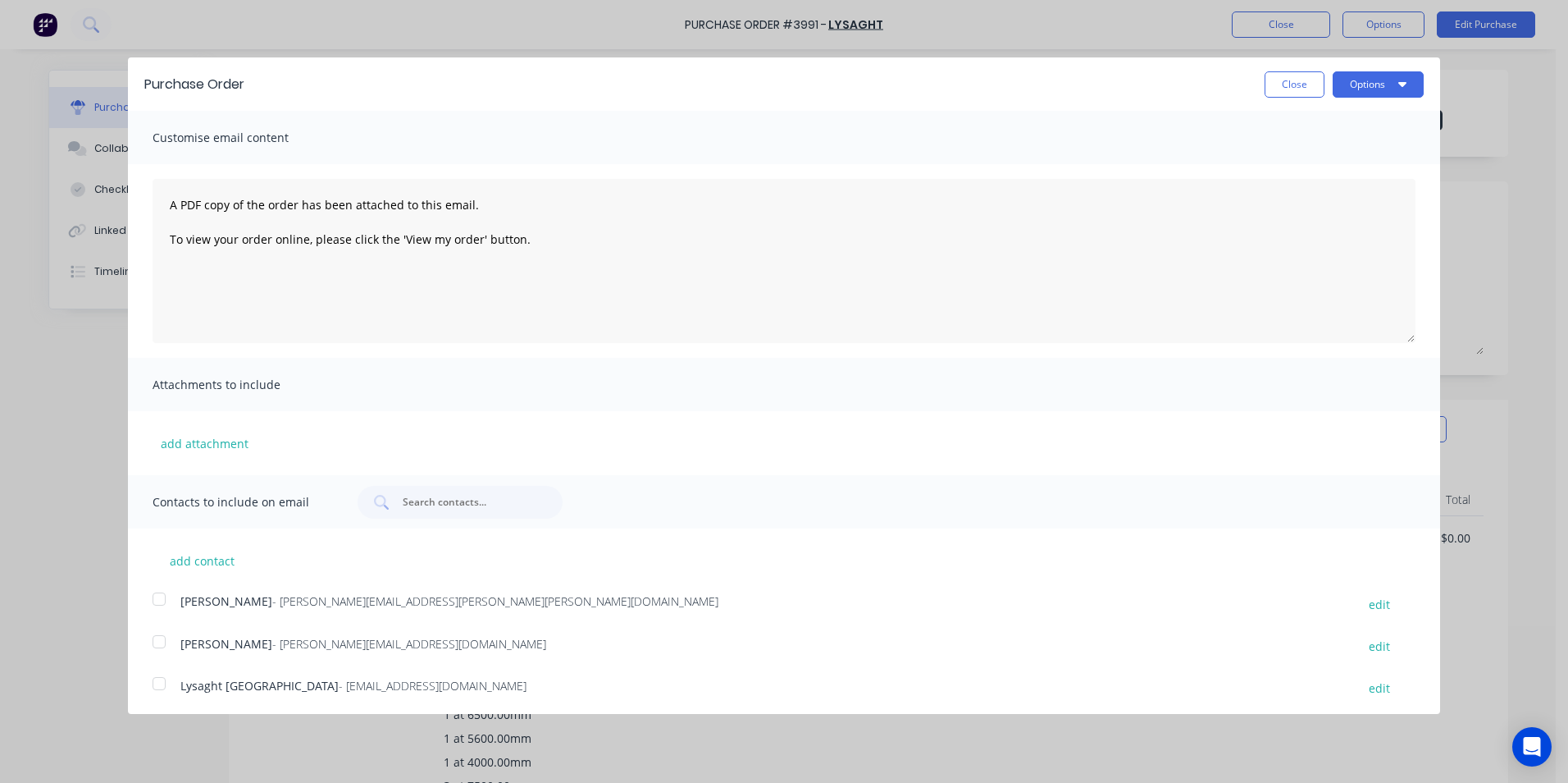
scroll to position [174, 0]
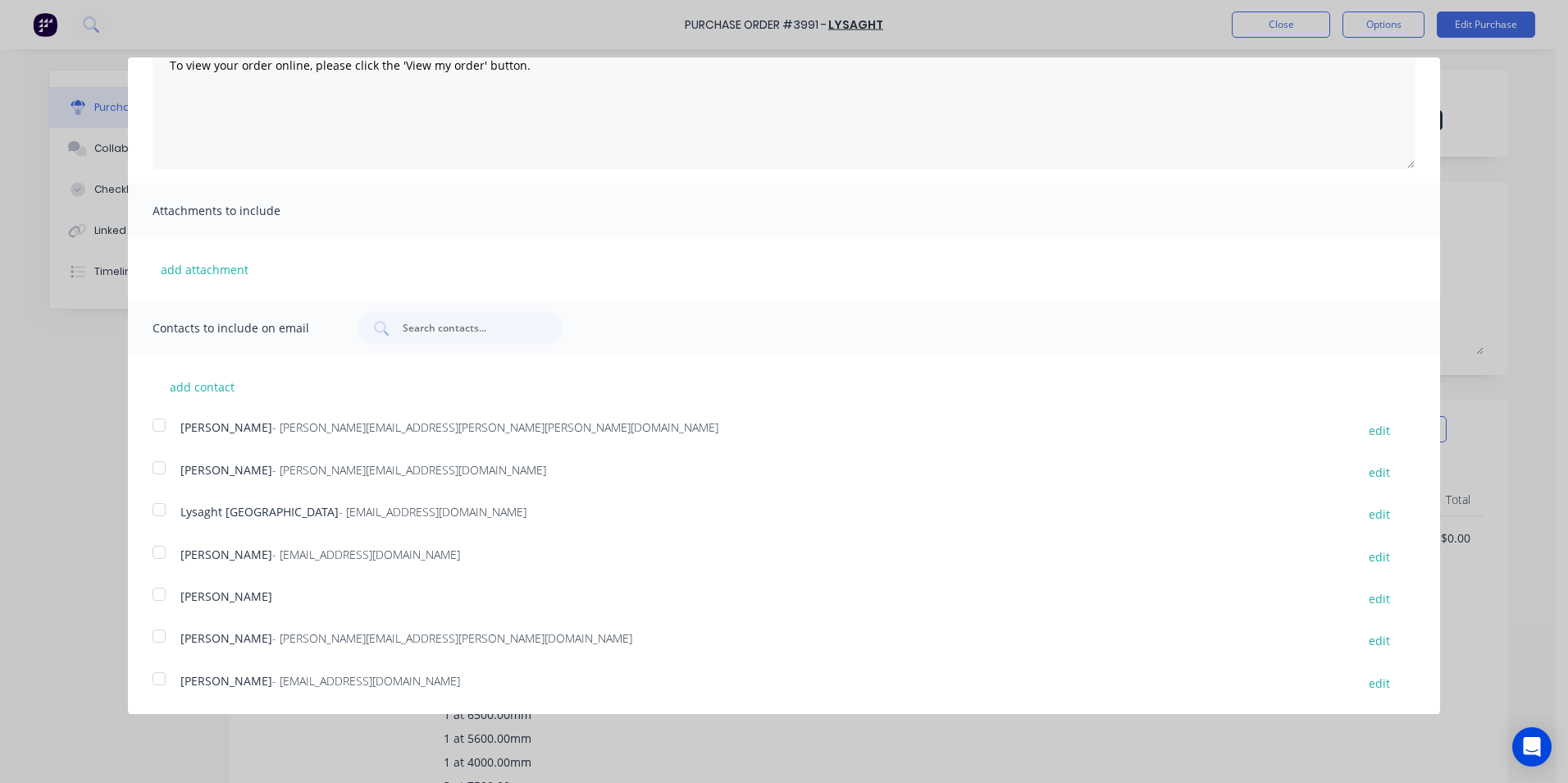
click at [162, 510] on div at bounding box center [159, 509] width 33 height 33
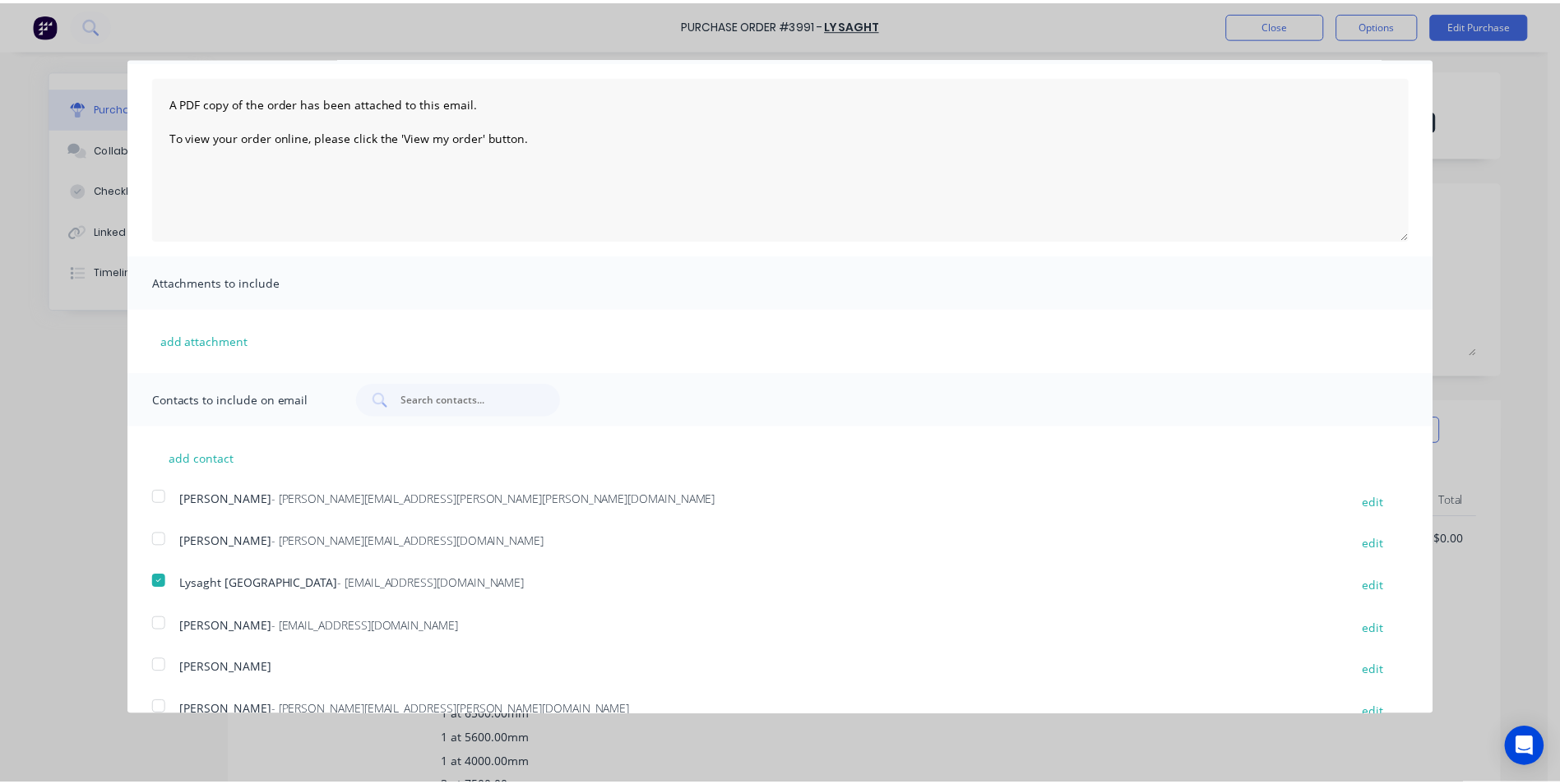
scroll to position [0, 0]
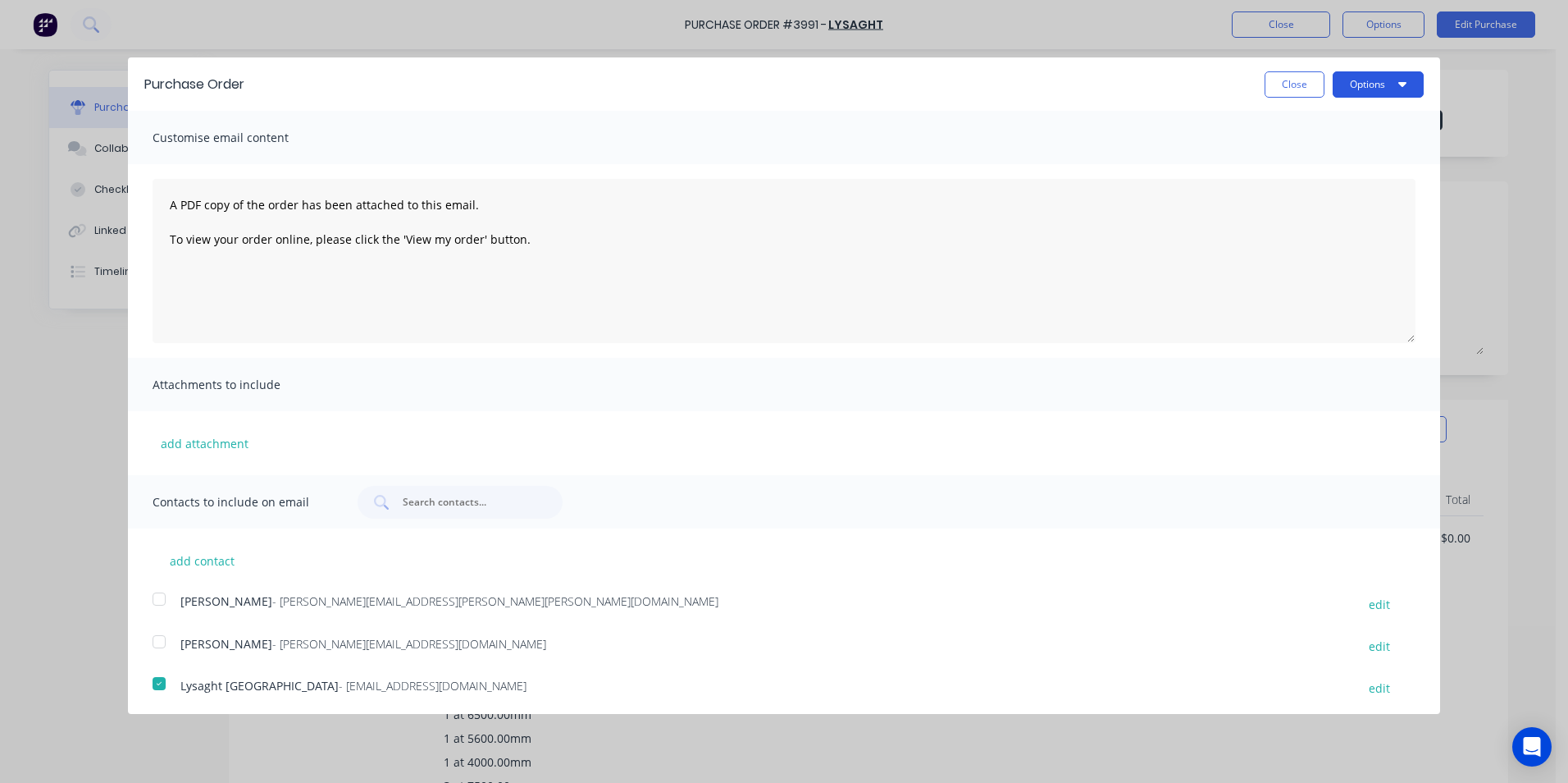
click at [1373, 95] on button "Options" at bounding box center [1379, 84] width 91 height 26
click at [1348, 156] on div "Email" at bounding box center [1346, 159] width 127 height 24
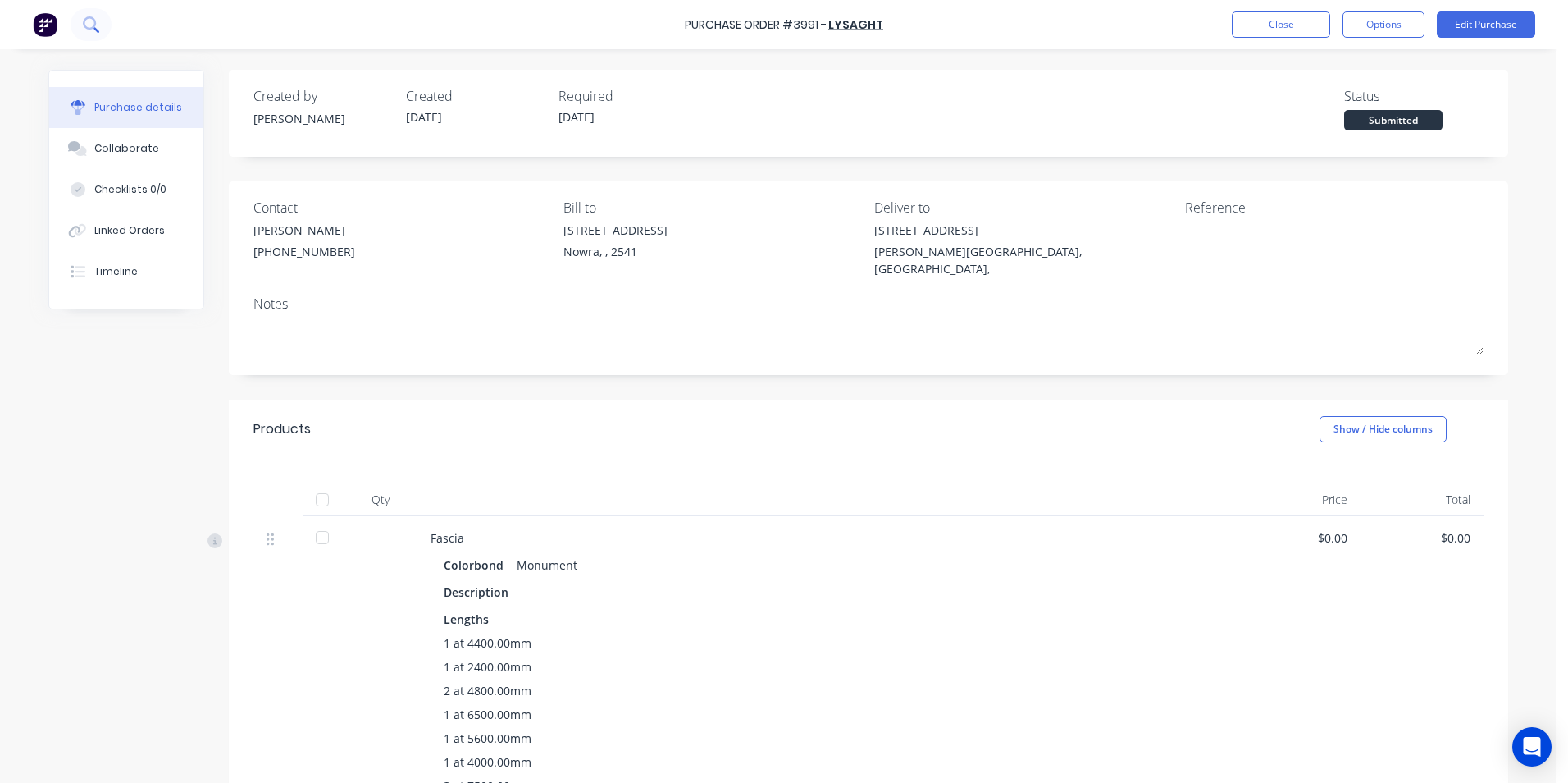
click at [87, 23] on icon at bounding box center [90, 23] width 15 height 15
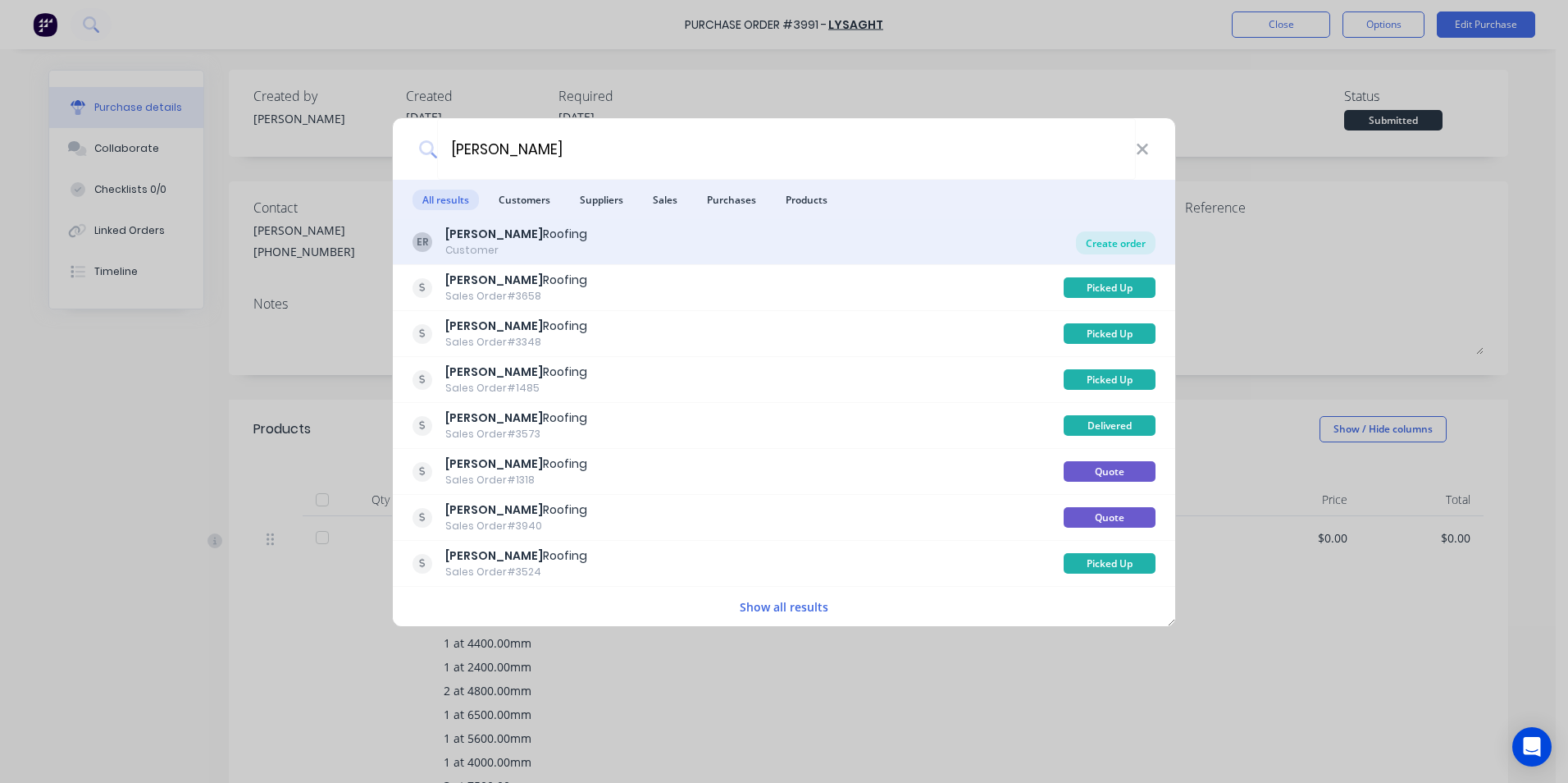
click at [1121, 250] on div "Create order" at bounding box center [1116, 243] width 79 height 23
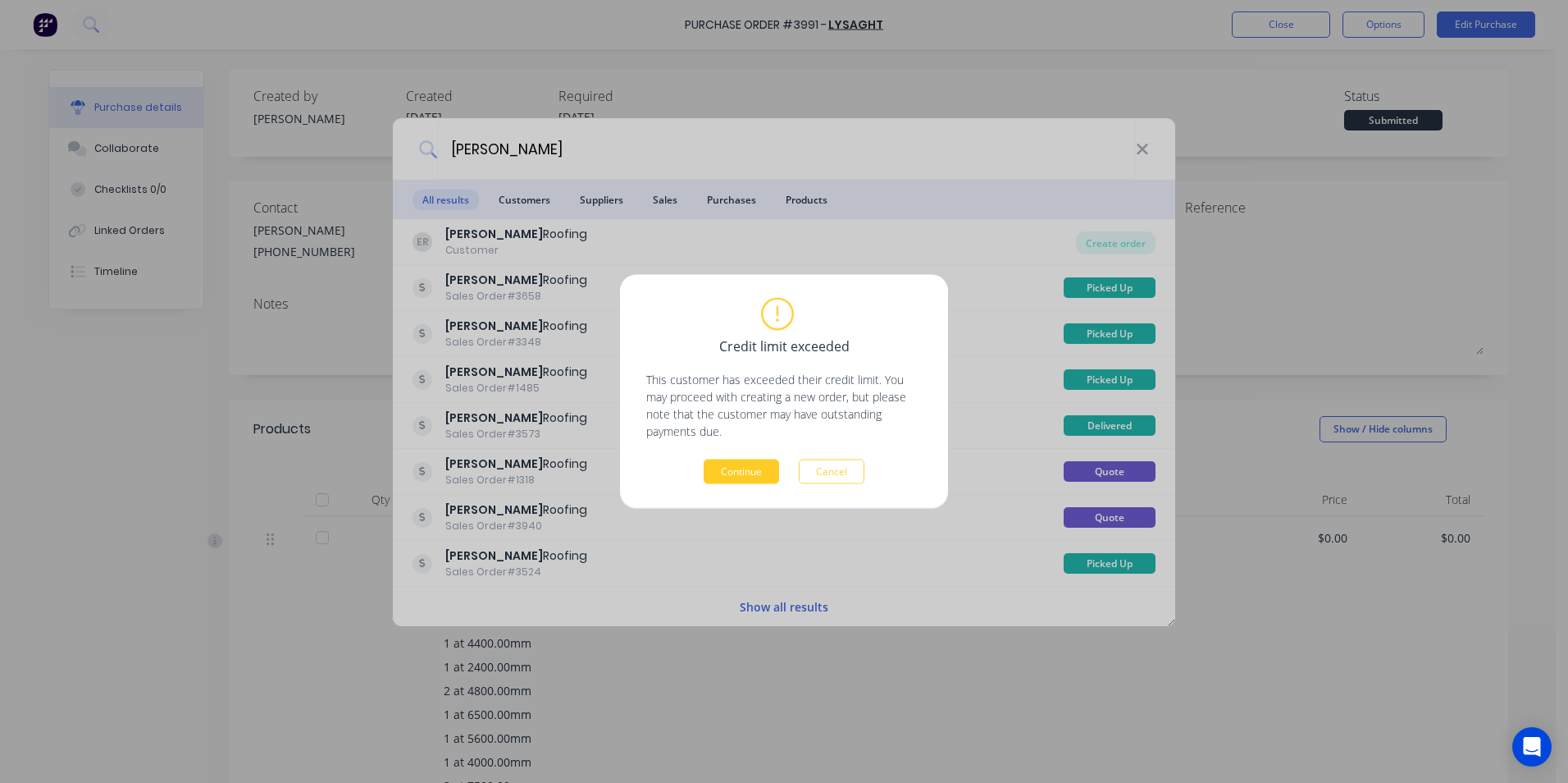
click at [752, 471] on button "Continue" at bounding box center [742, 472] width 76 height 25
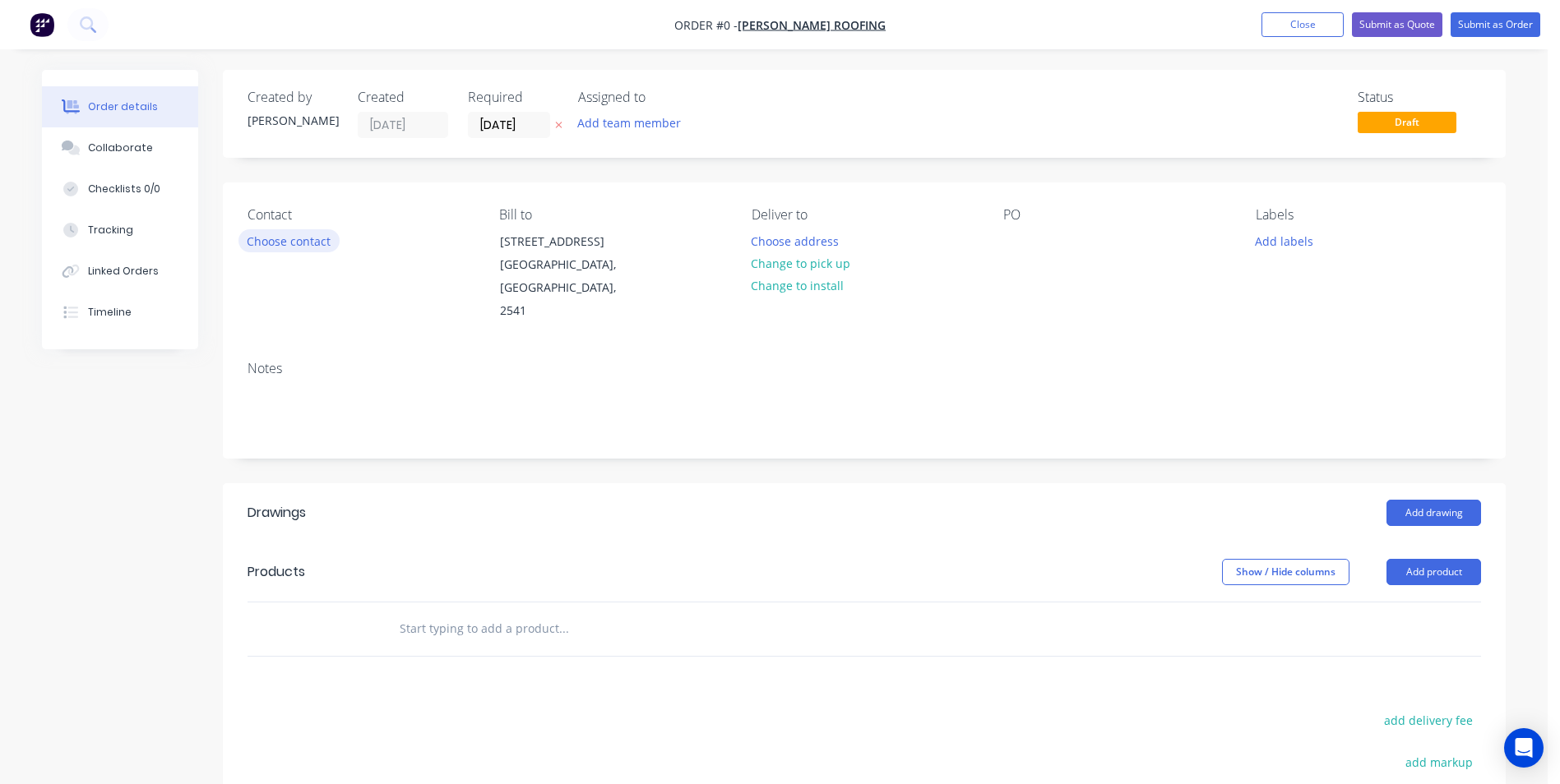
click at [284, 236] on button "Choose contact" at bounding box center [289, 240] width 101 height 22
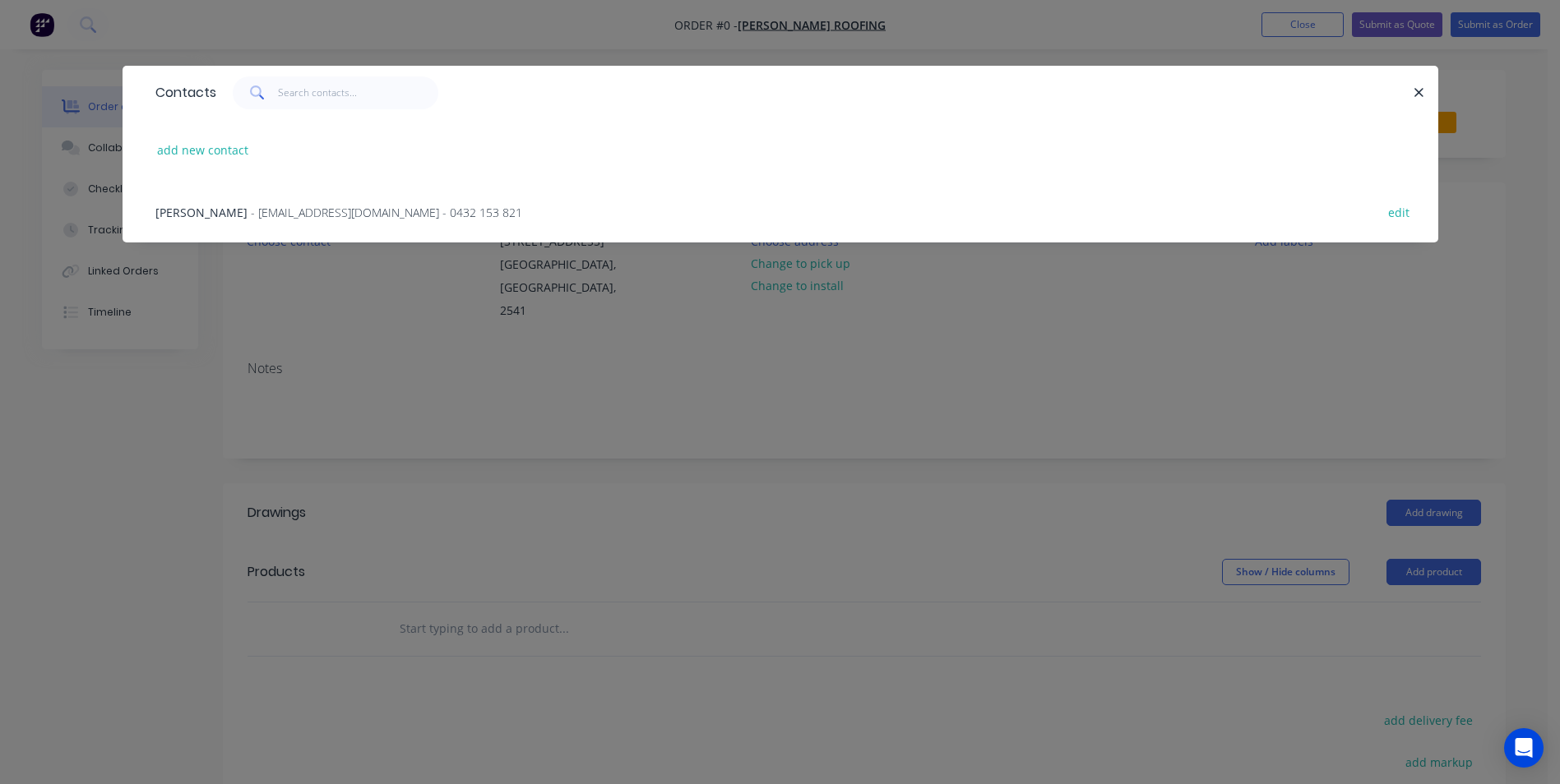
click at [337, 212] on span "- edwardsroofing28@gmail.com - 0432 153 821" at bounding box center [386, 212] width 271 height 15
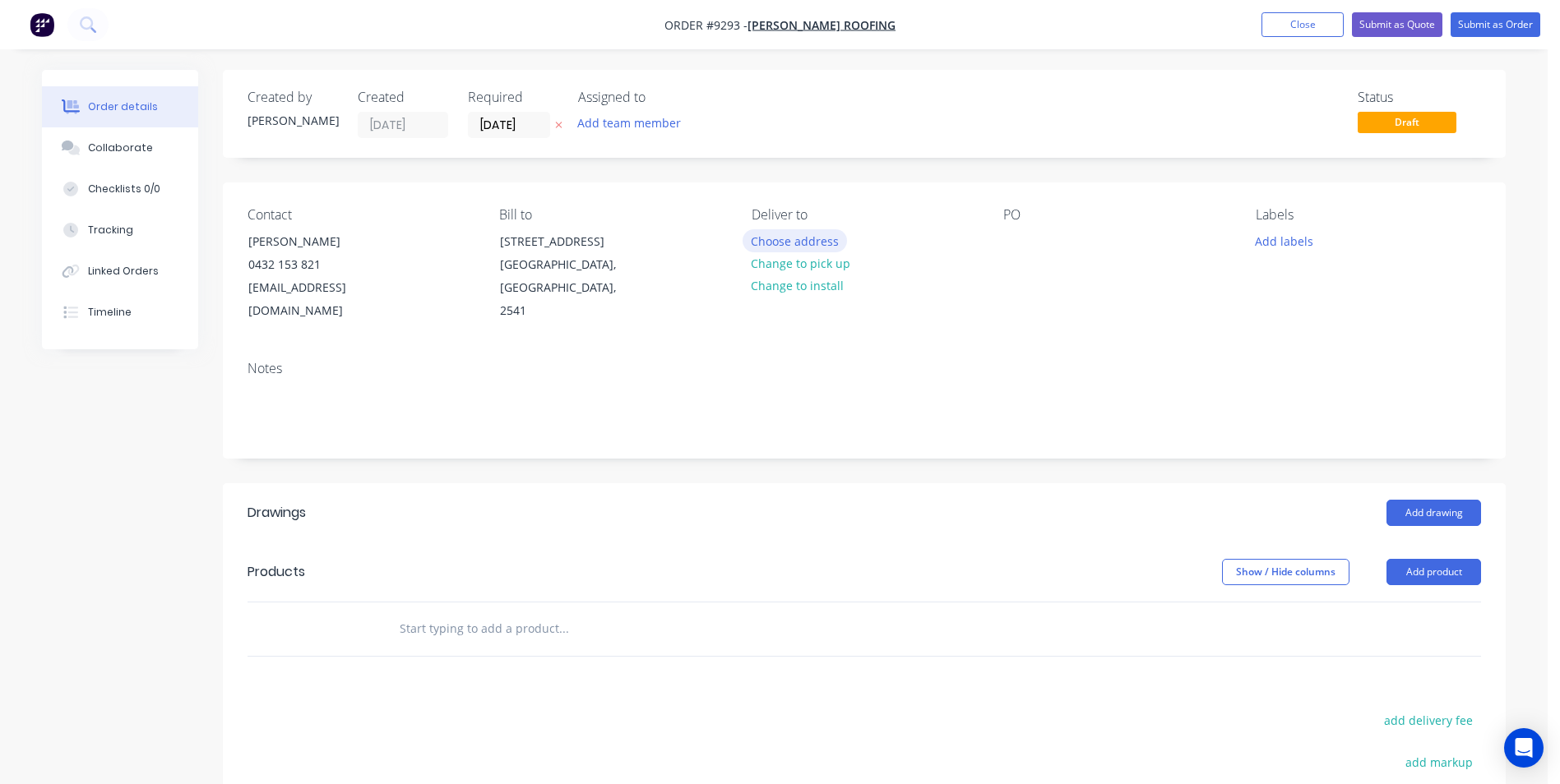
click at [806, 249] on button "Choose address" at bounding box center [795, 240] width 106 height 22
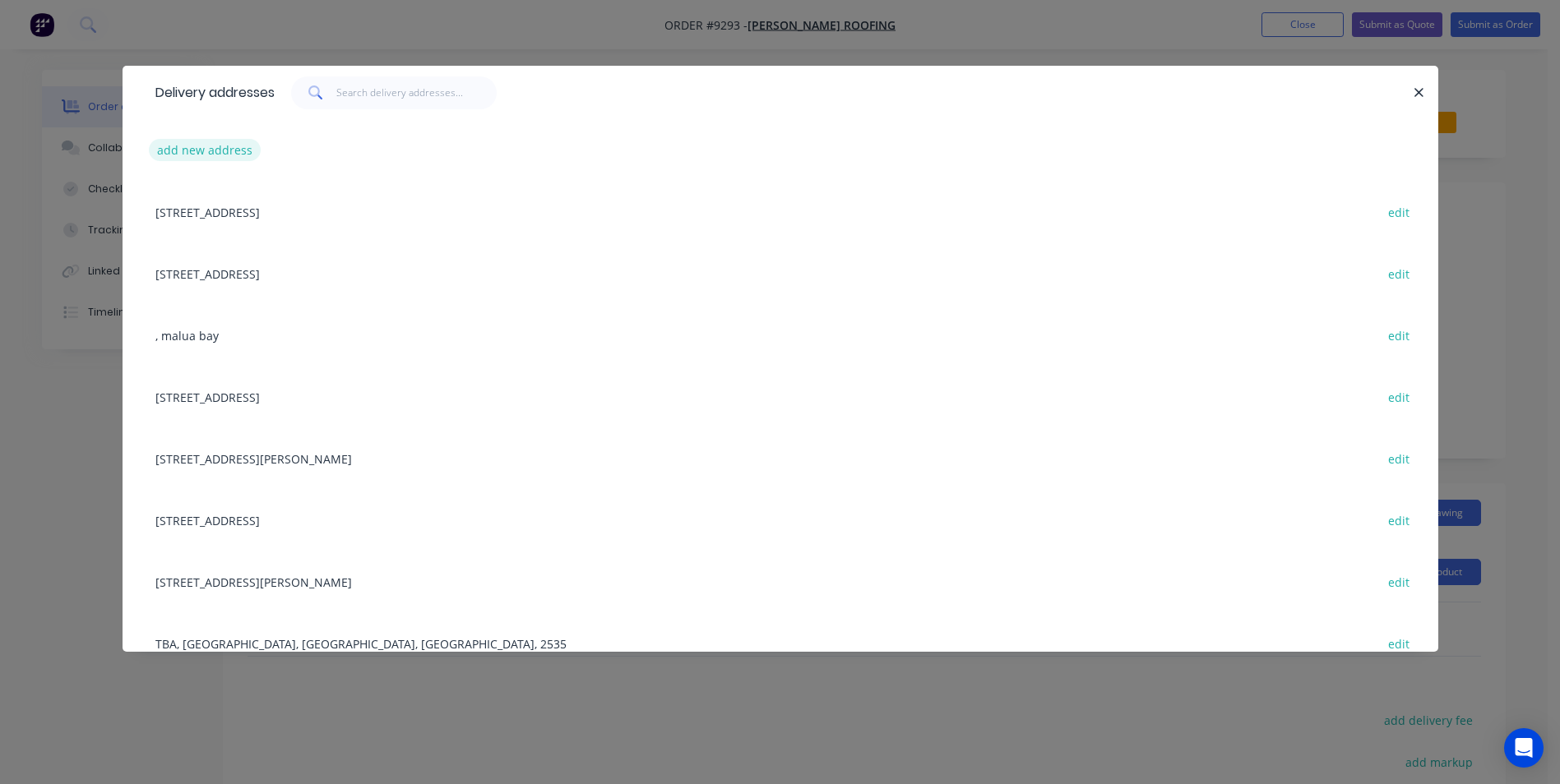
click at [236, 144] on button "add new address" at bounding box center [205, 149] width 113 height 22
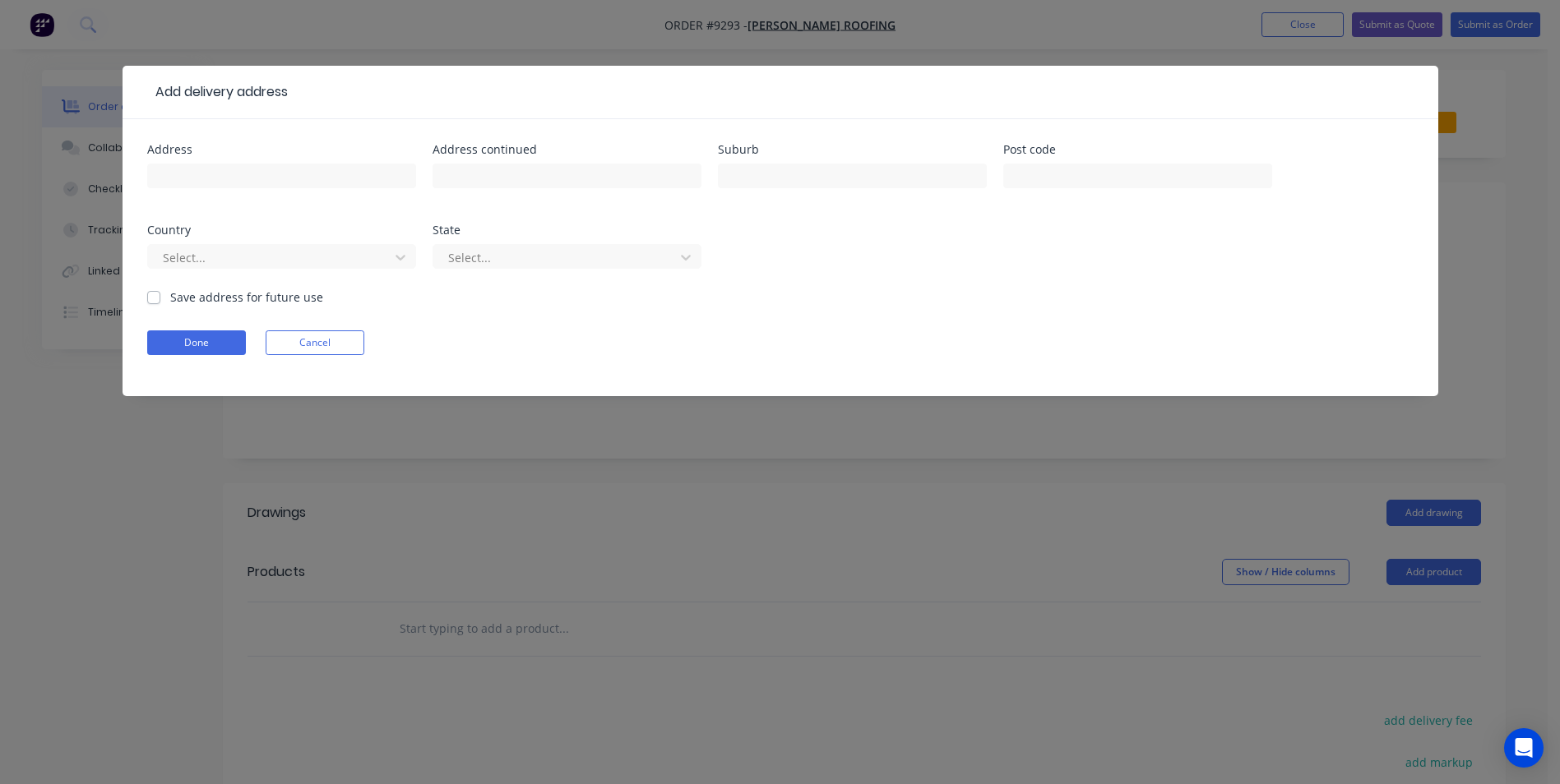
click at [259, 163] on div at bounding box center [282, 183] width 269 height 48
click at [259, 168] on input "text" at bounding box center [282, 176] width 269 height 25
click at [759, 169] on input "text" at bounding box center [852, 176] width 269 height 25
click at [170, 299] on label "Save address for future use" at bounding box center [246, 297] width 153 height 17
click at [150, 299] on input "Save address for future use" at bounding box center [154, 296] width 13 height 15
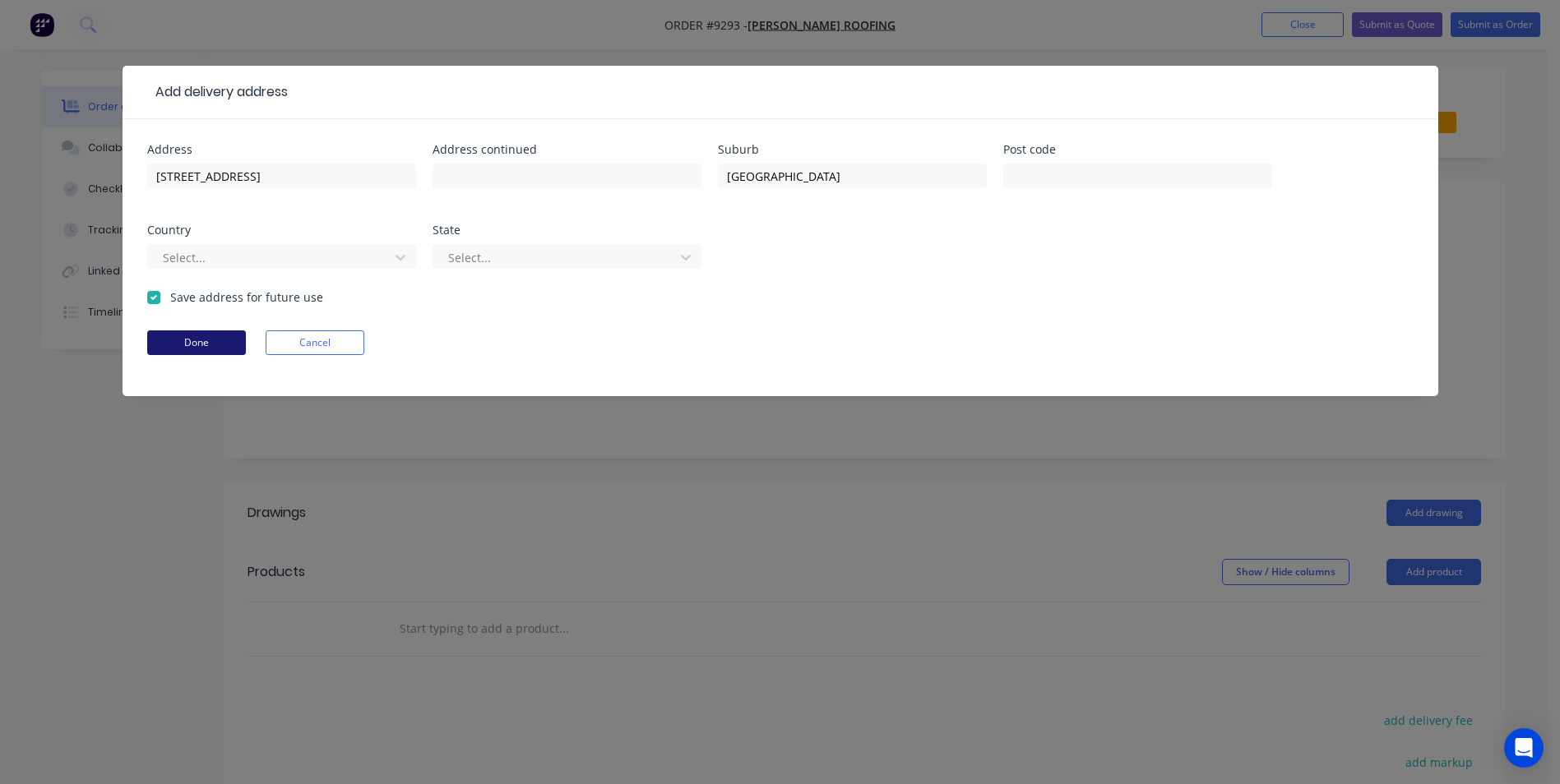
click at [172, 337] on button "Done" at bounding box center [197, 342] width 98 height 25
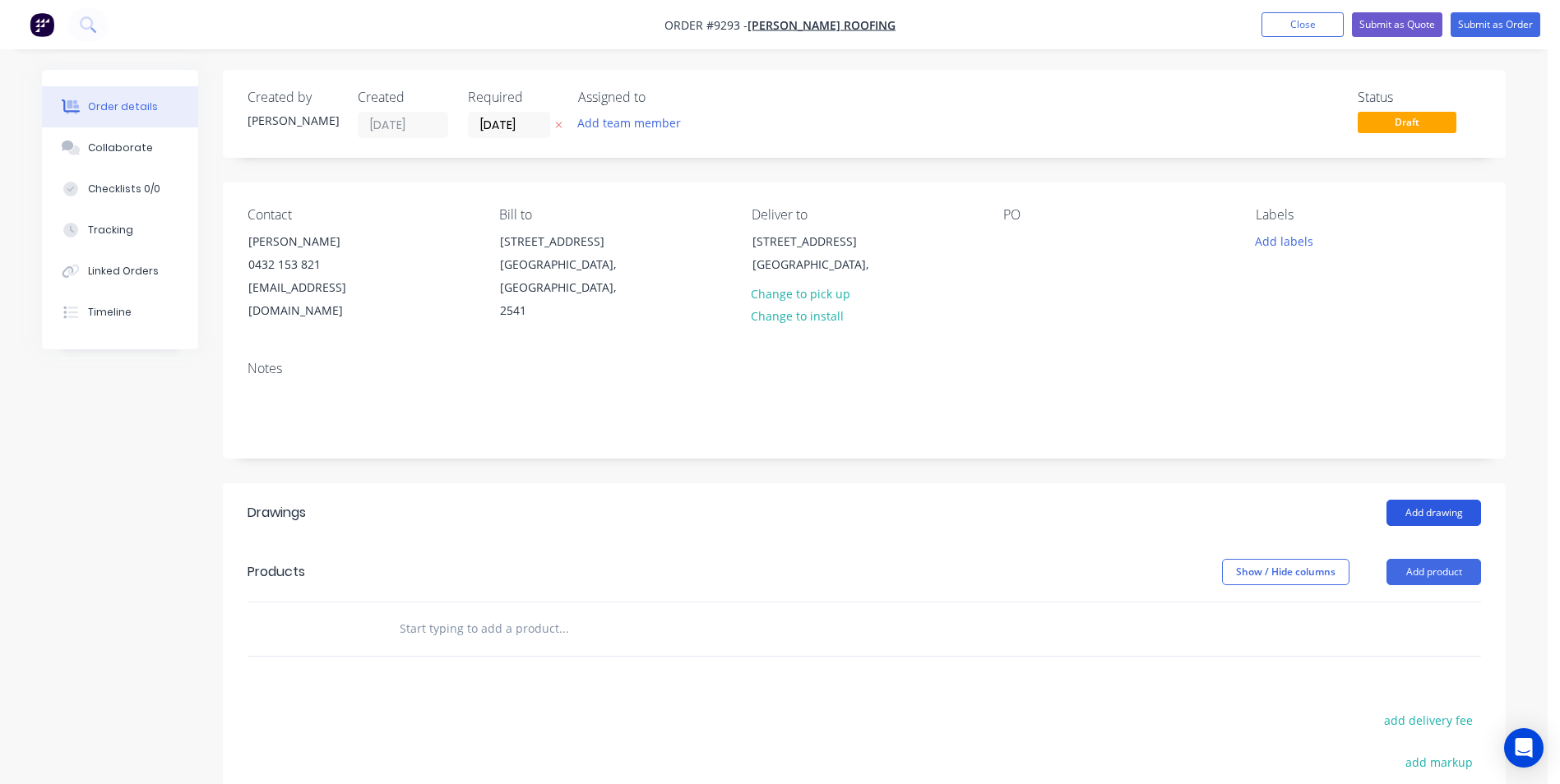
click at [1416, 500] on button "Add drawing" at bounding box center [1434, 512] width 95 height 26
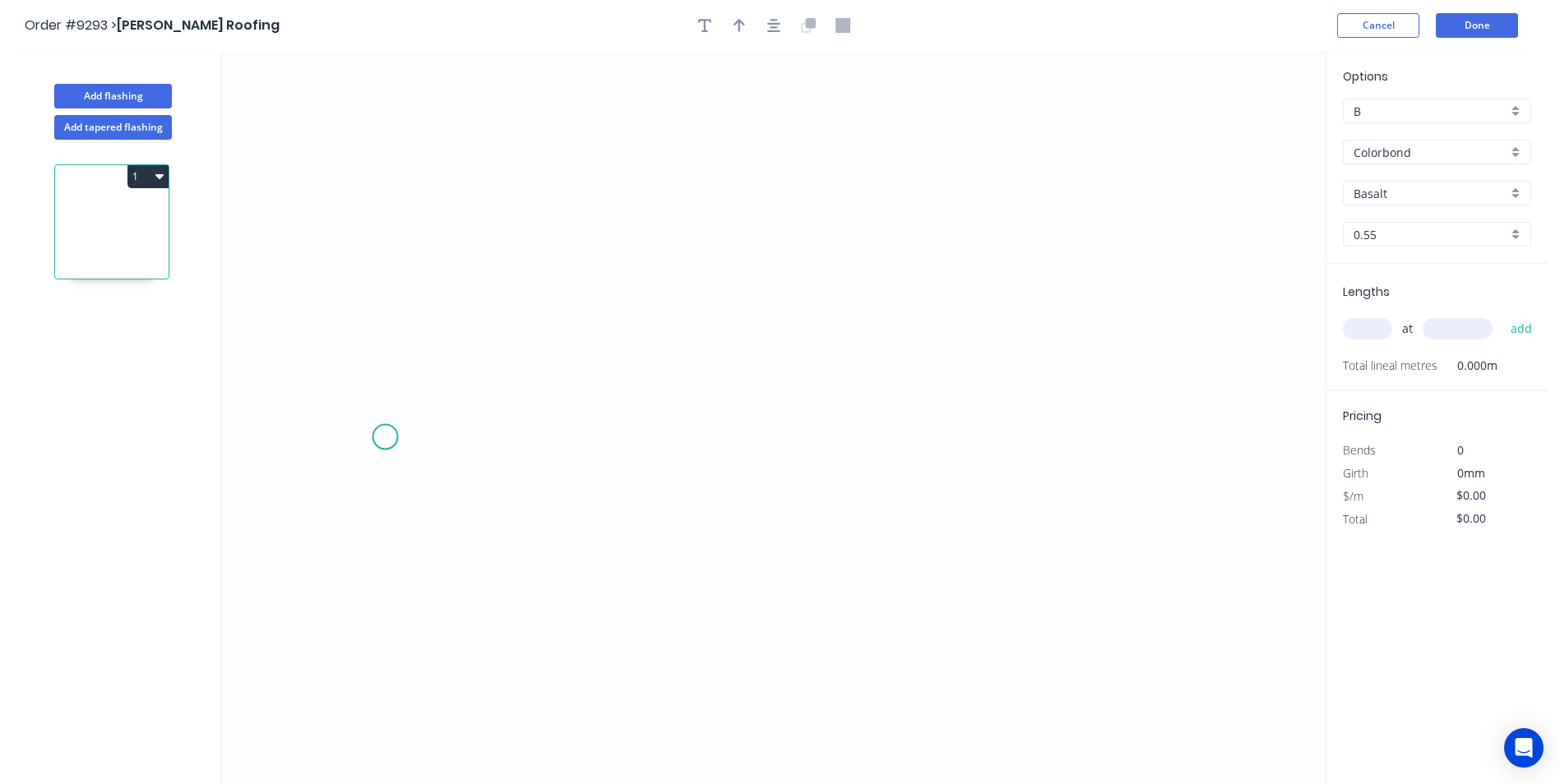
click at [386, 434] on icon "0" at bounding box center [773, 417] width 1103 height 733
click at [420, 398] on icon "0" at bounding box center [773, 417] width 1103 height 733
click at [1082, 393] on icon "0 ?" at bounding box center [773, 417] width 1103 height 733
click at [1107, 435] on icon "0 ? ?" at bounding box center [773, 417] width 1103 height 733
click at [1107, 435] on circle at bounding box center [1107, 434] width 25 height 25
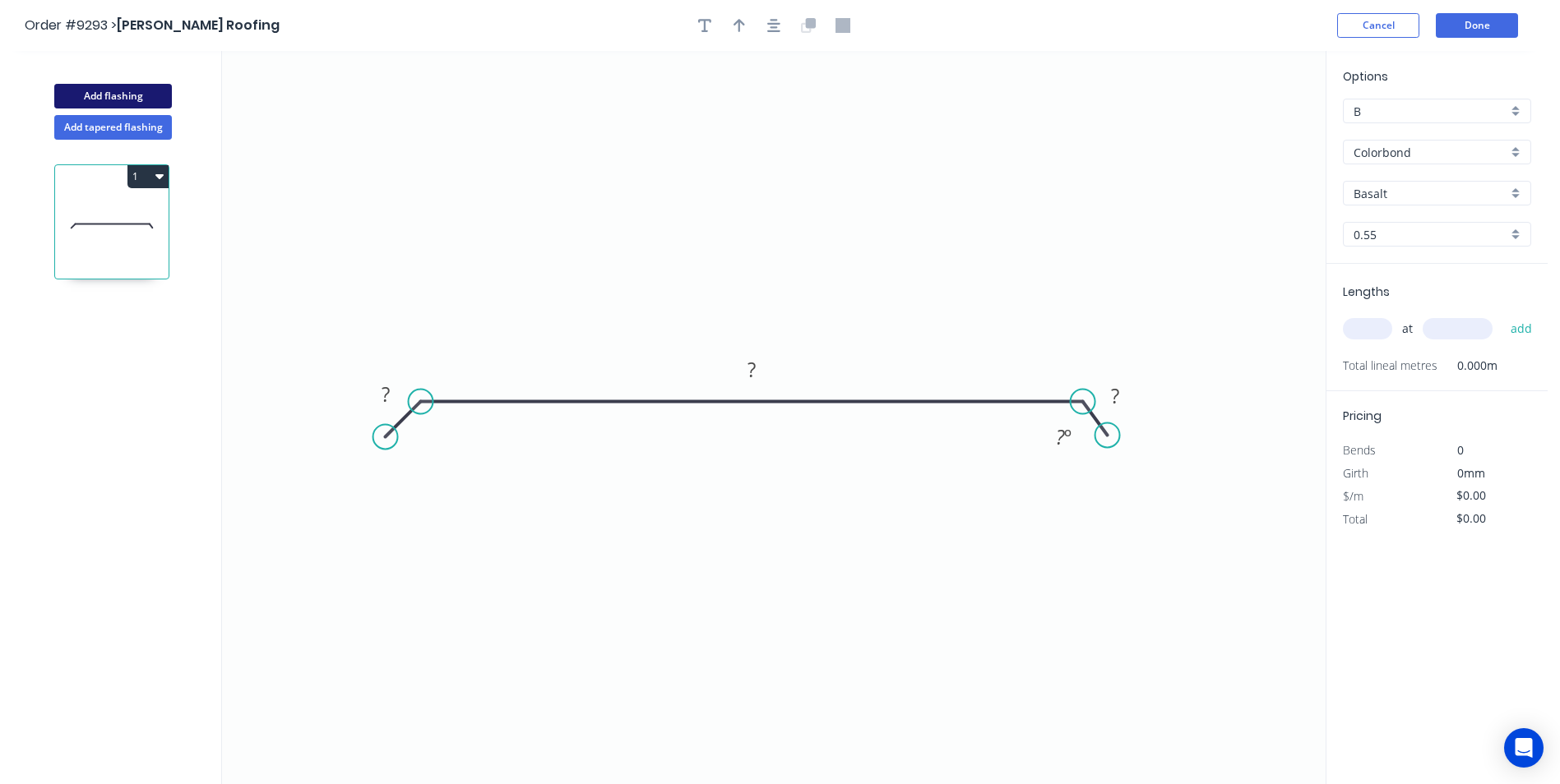
click at [140, 97] on button "Add flashing" at bounding box center [113, 97] width 117 height 25
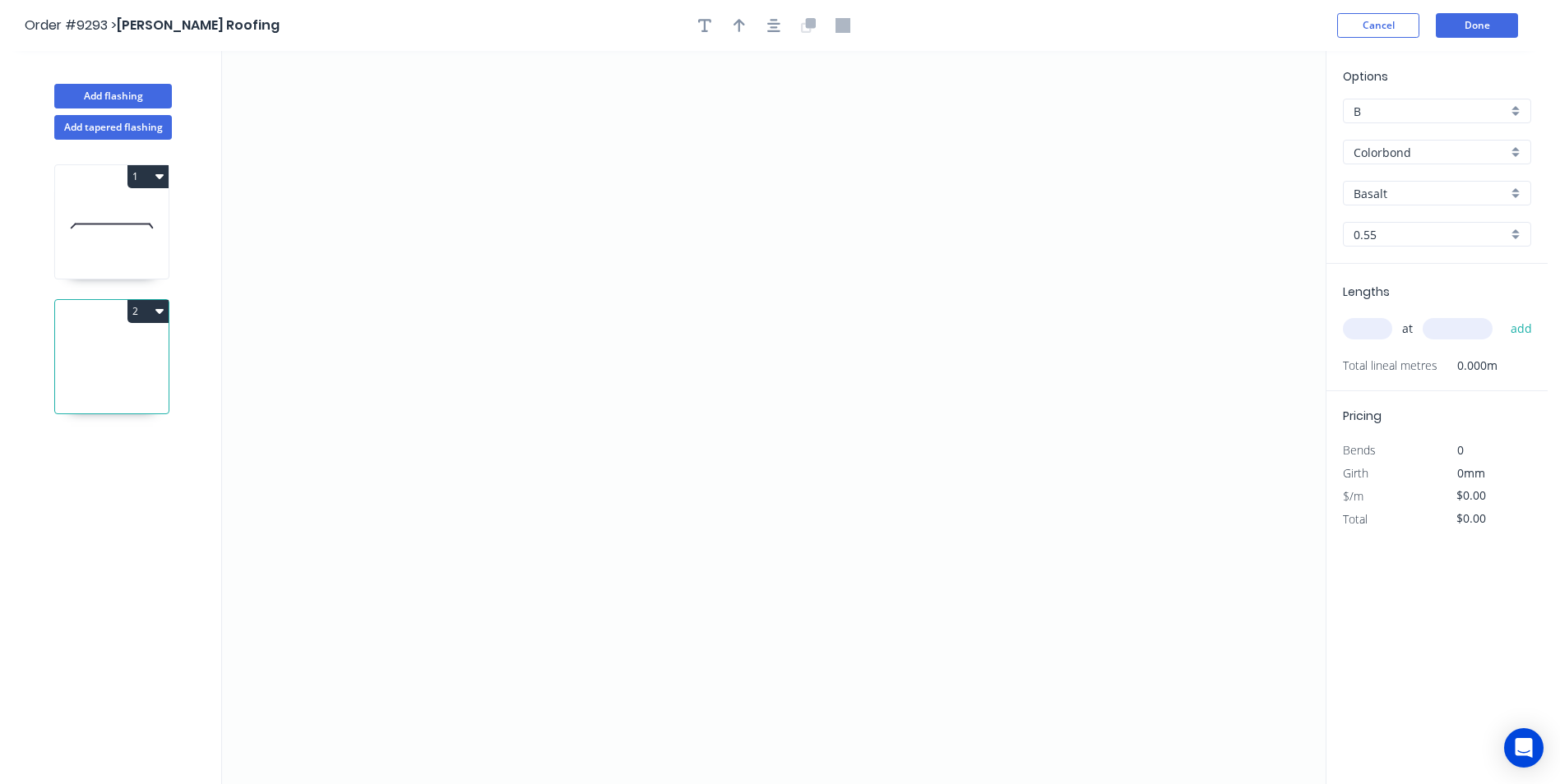
click at [158, 316] on icon "button" at bounding box center [159, 310] width 8 height 13
click at [131, 379] on div "Delete" at bounding box center [90, 384] width 127 height 24
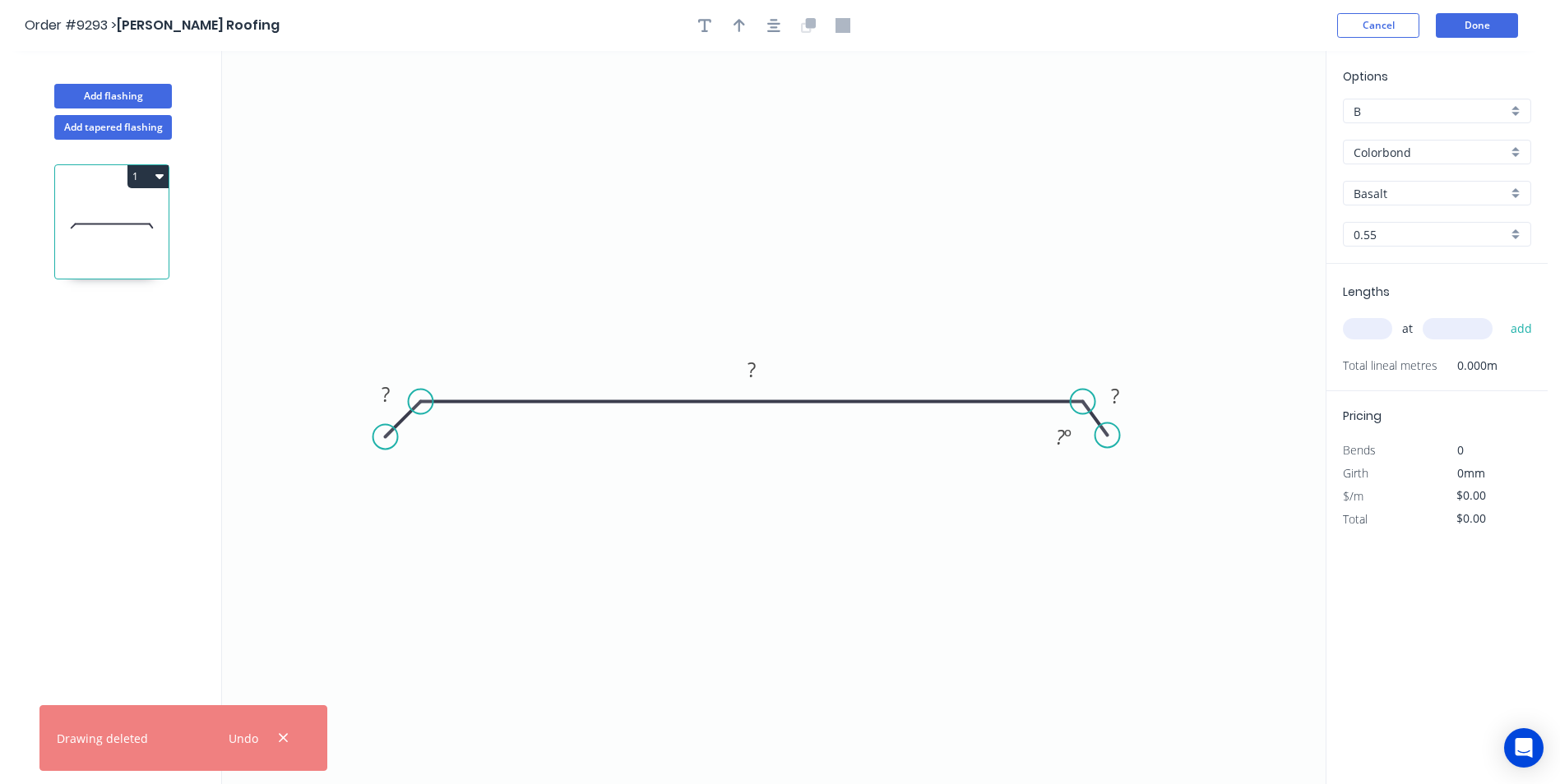
drag, startPoint x: 1516, startPoint y: 149, endPoint x: 1505, endPoint y: 153, distance: 11.7
click at [1515, 149] on div "Colorbond" at bounding box center [1437, 152] width 188 height 25
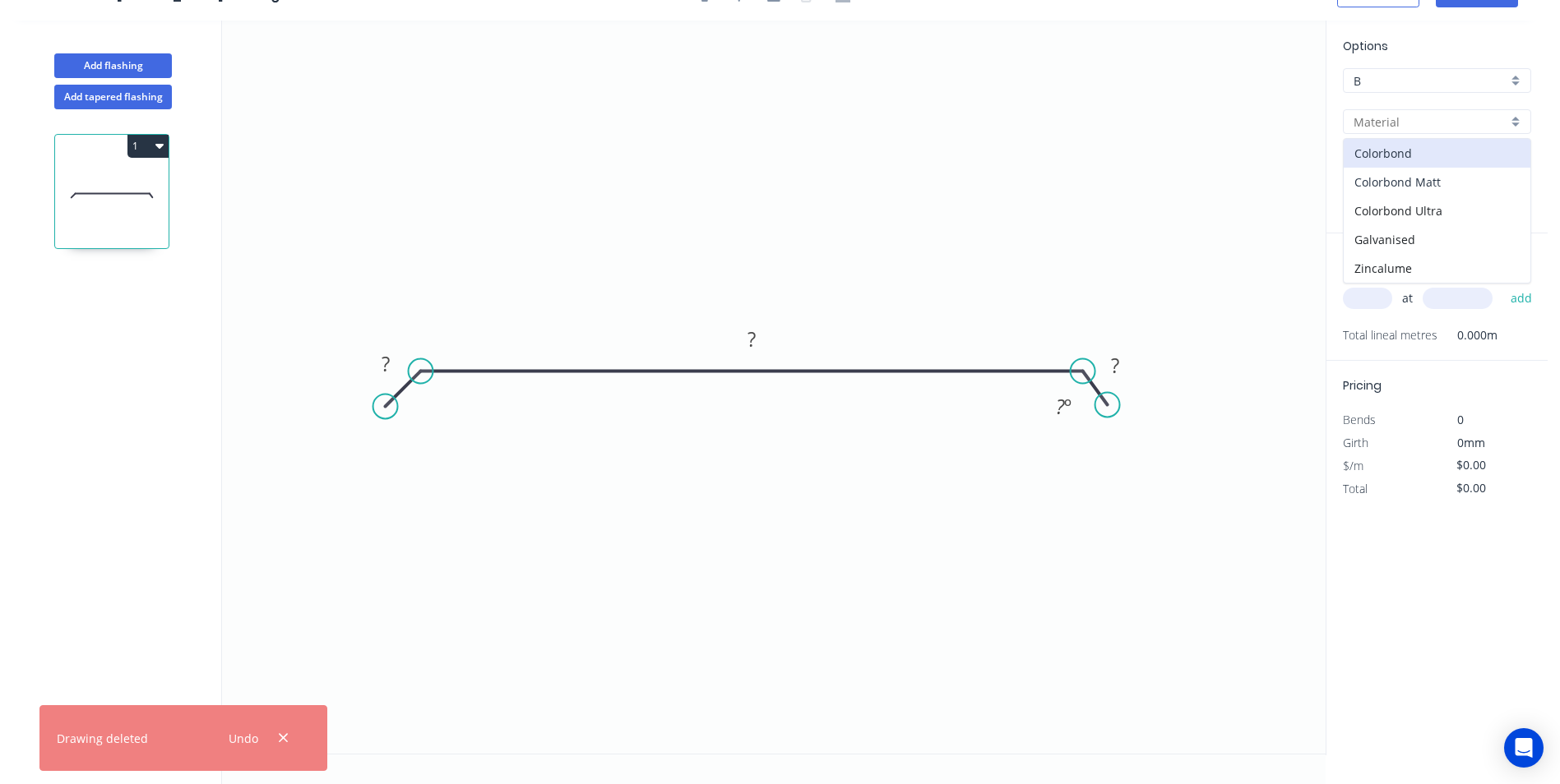
click at [1452, 187] on div "Colorbond Matt" at bounding box center [1437, 181] width 187 height 29
click at [1457, 165] on input "Bluegum Matt" at bounding box center [1430, 163] width 154 height 17
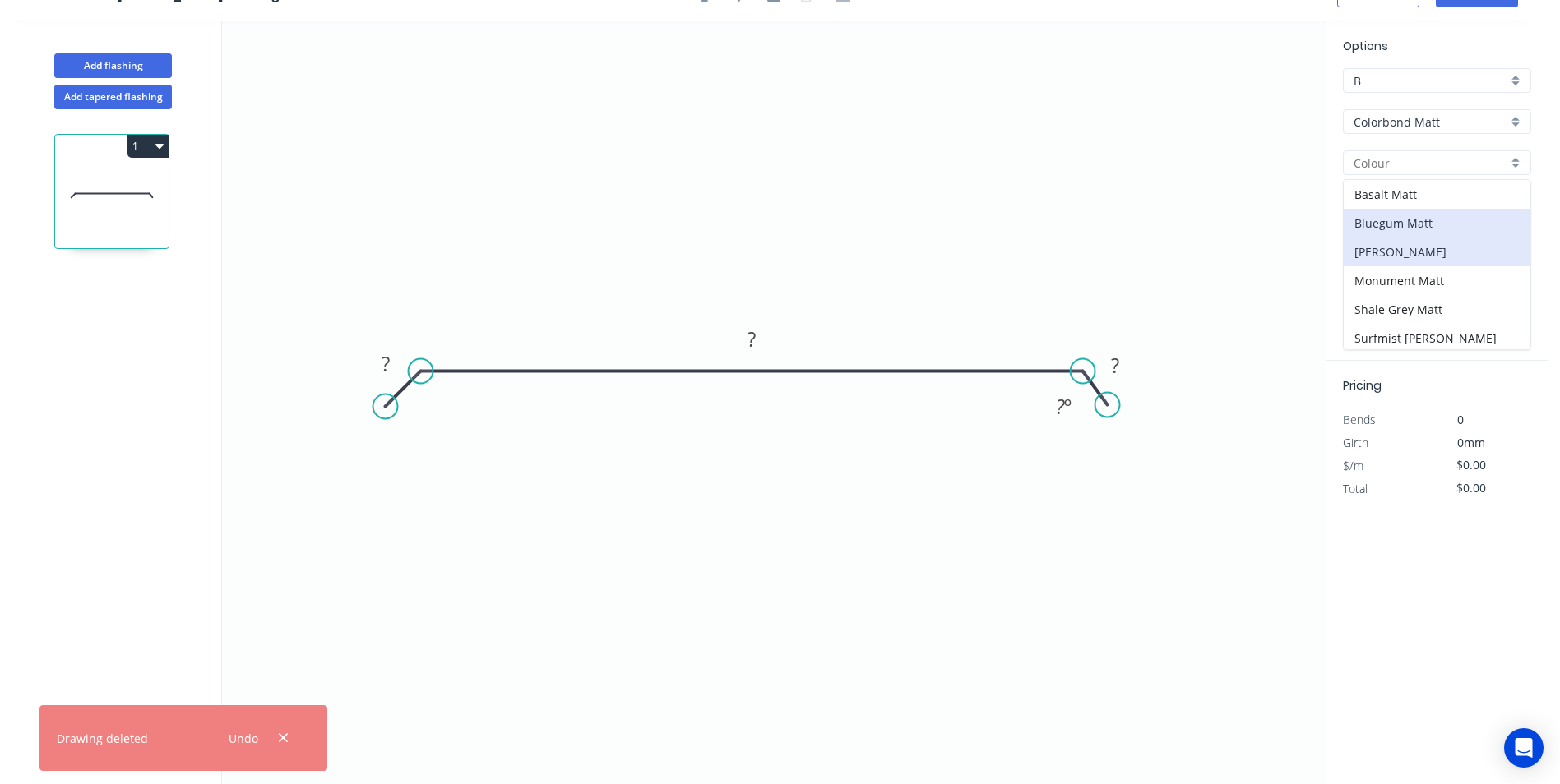
scroll to position [4, 0]
click at [1426, 325] on div "Surfmist Matt" at bounding box center [1437, 334] width 187 height 29
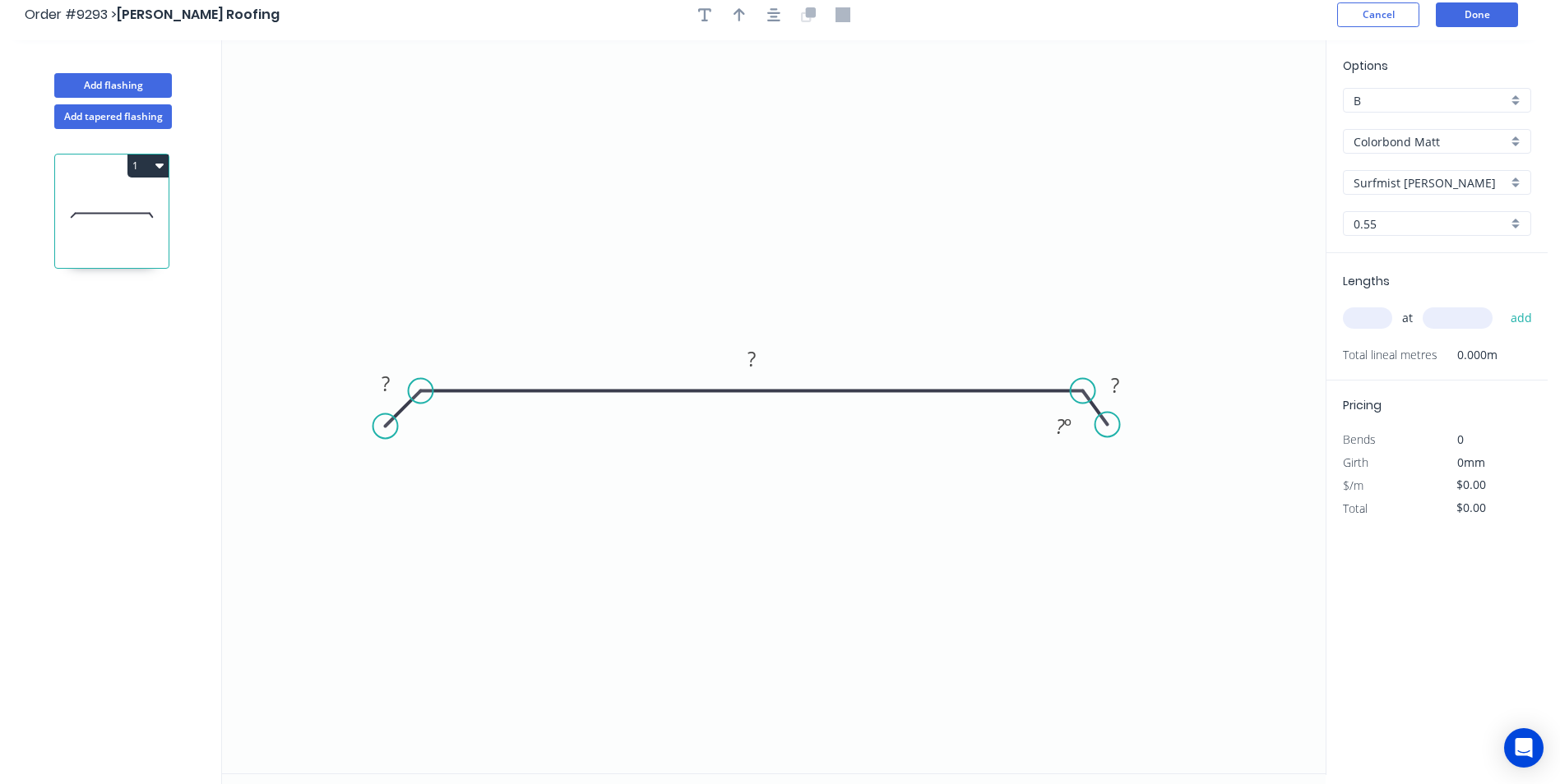
scroll to position [0, 0]
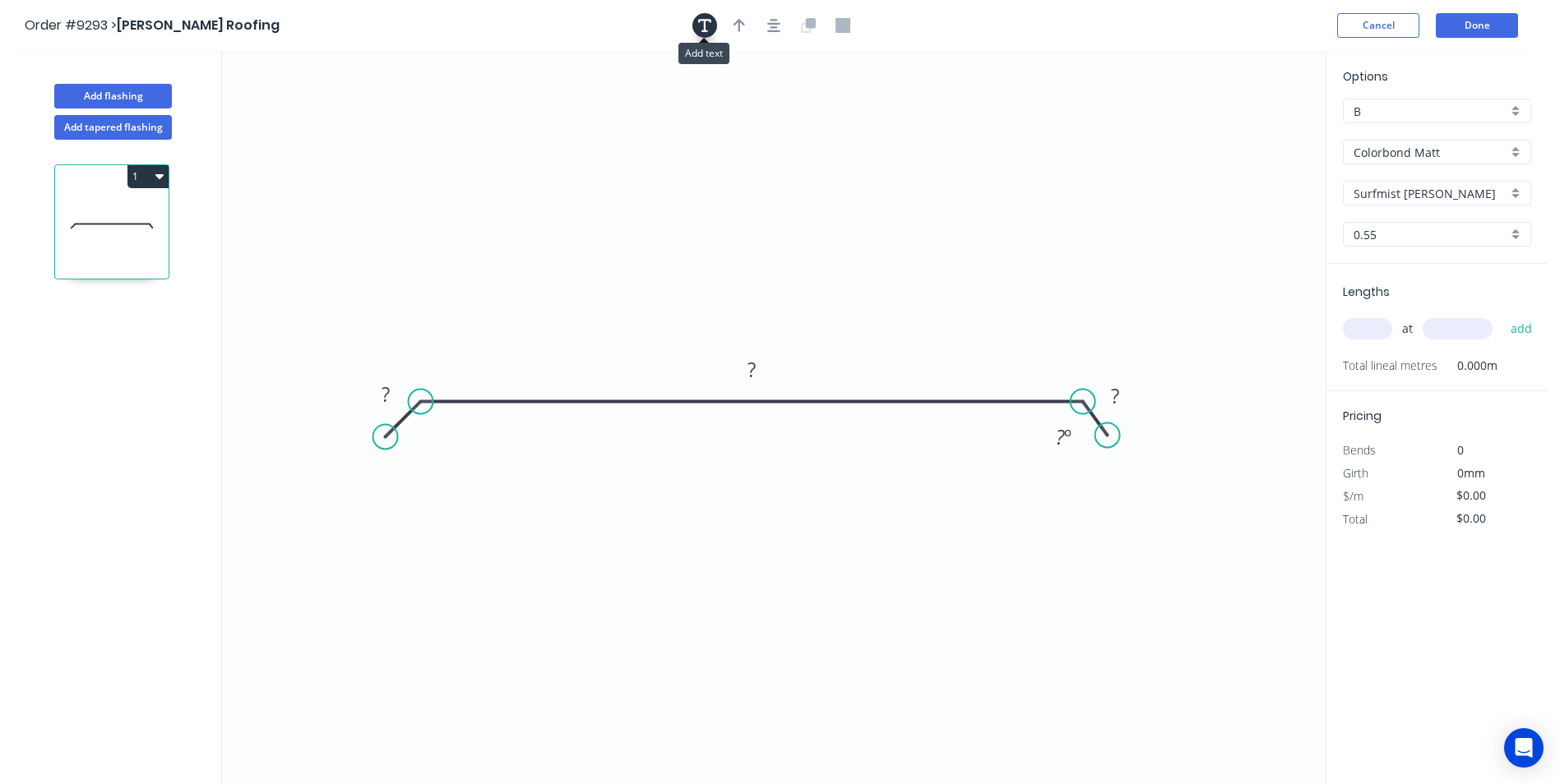
click at [703, 32] on icon "button" at bounding box center [704, 25] width 13 height 15
click at [321, 98] on textarea at bounding box center [327, 116] width 133 height 61
drag, startPoint x: 441, startPoint y: 221, endPoint x: 404, endPoint y: 161, distance: 70.5
click at [441, 220] on icon "100mm upstand length 900mm ? ? ? ? º" at bounding box center [773, 417] width 1103 height 733
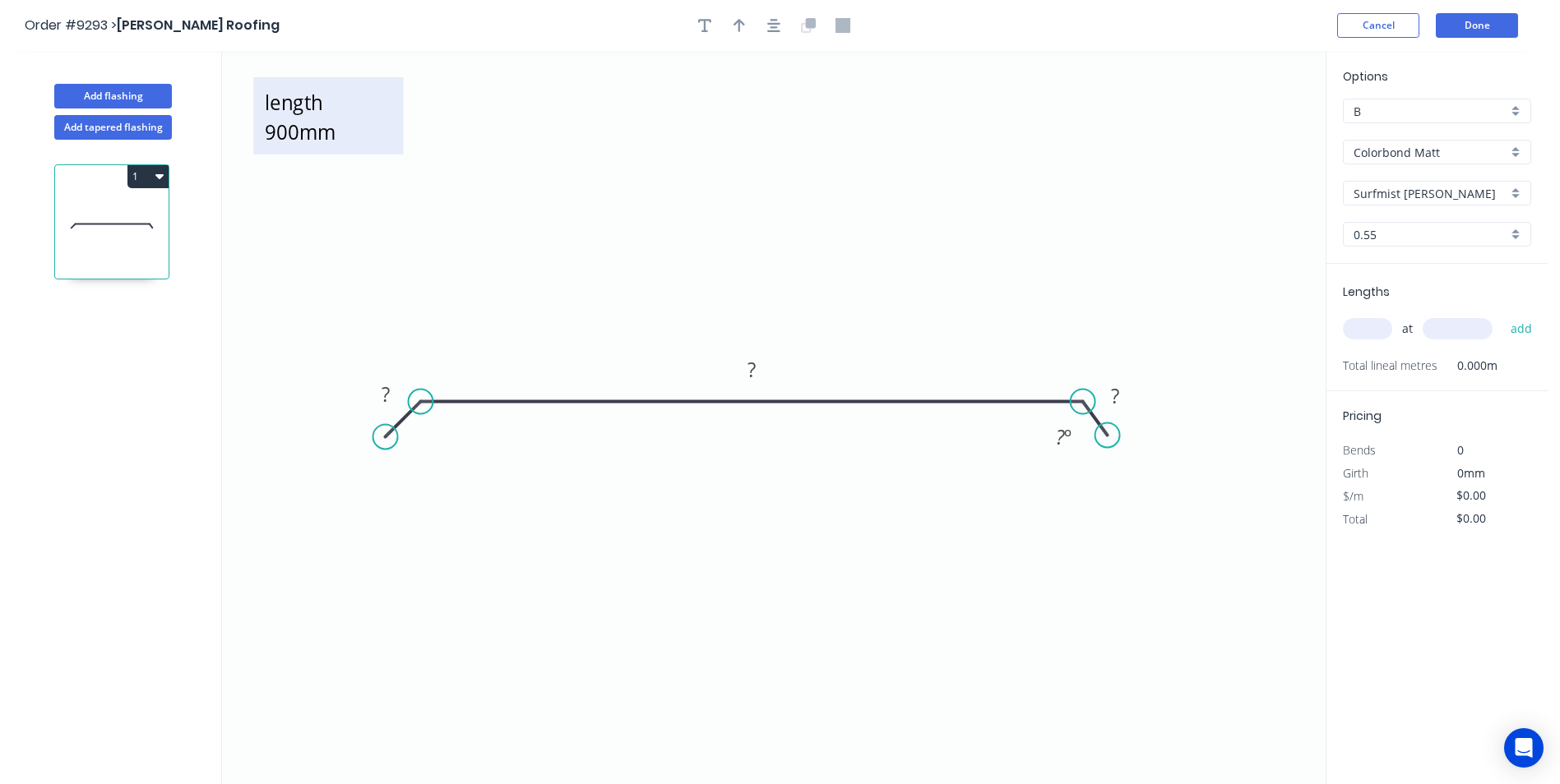
click at [344, 124] on textarea "100mm upstand length 900mm" at bounding box center [327, 116] width 133 height 61
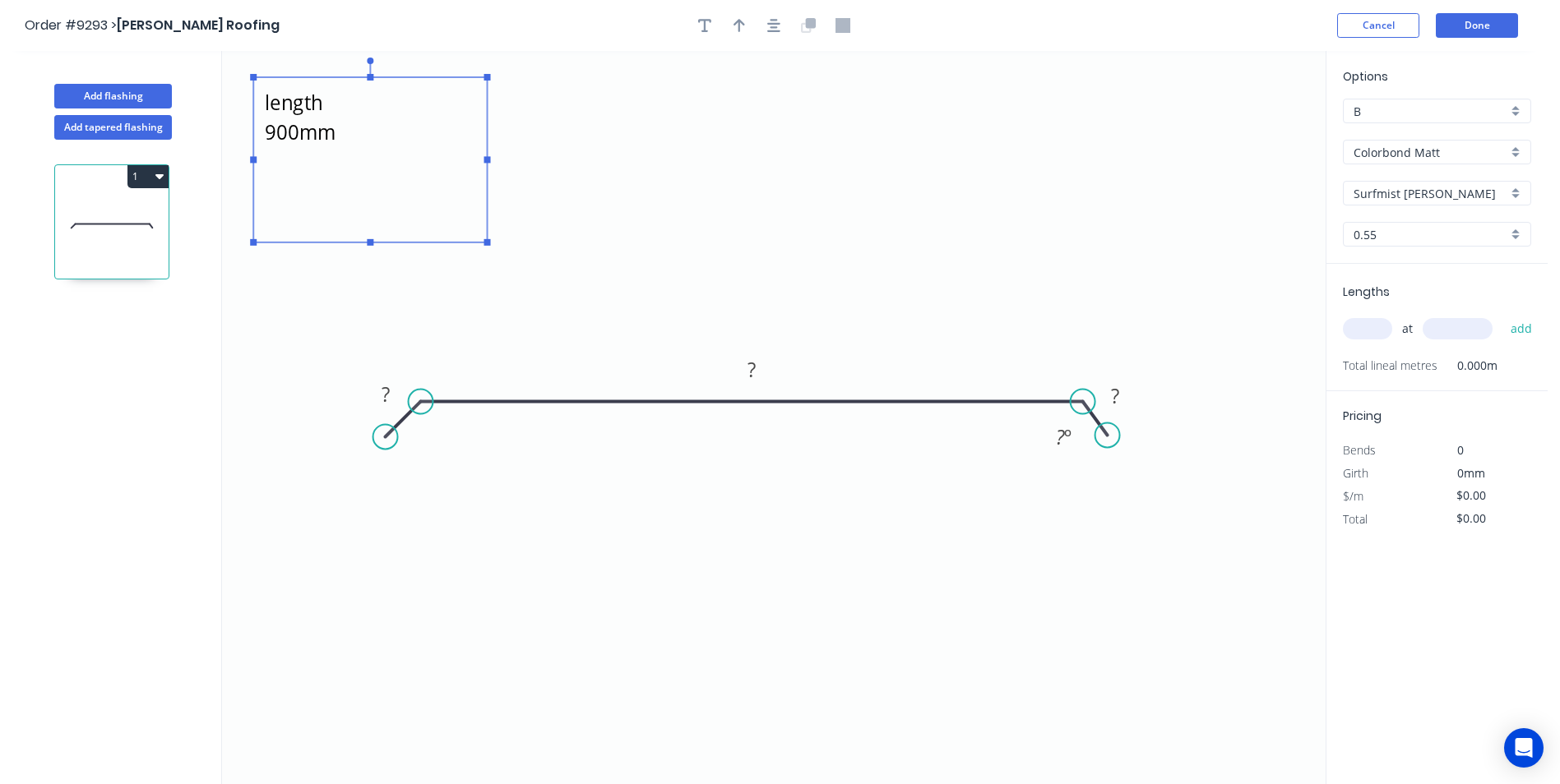
drag, startPoint x: 403, startPoint y: 152, endPoint x: 489, endPoint y: 241, distance: 123.8
click at [489, 241] on rect at bounding box center [487, 241] width 6 height 6
click at [752, 208] on icon "100mm upstand length 900mm ? ? ? ? º" at bounding box center [773, 417] width 1103 height 733
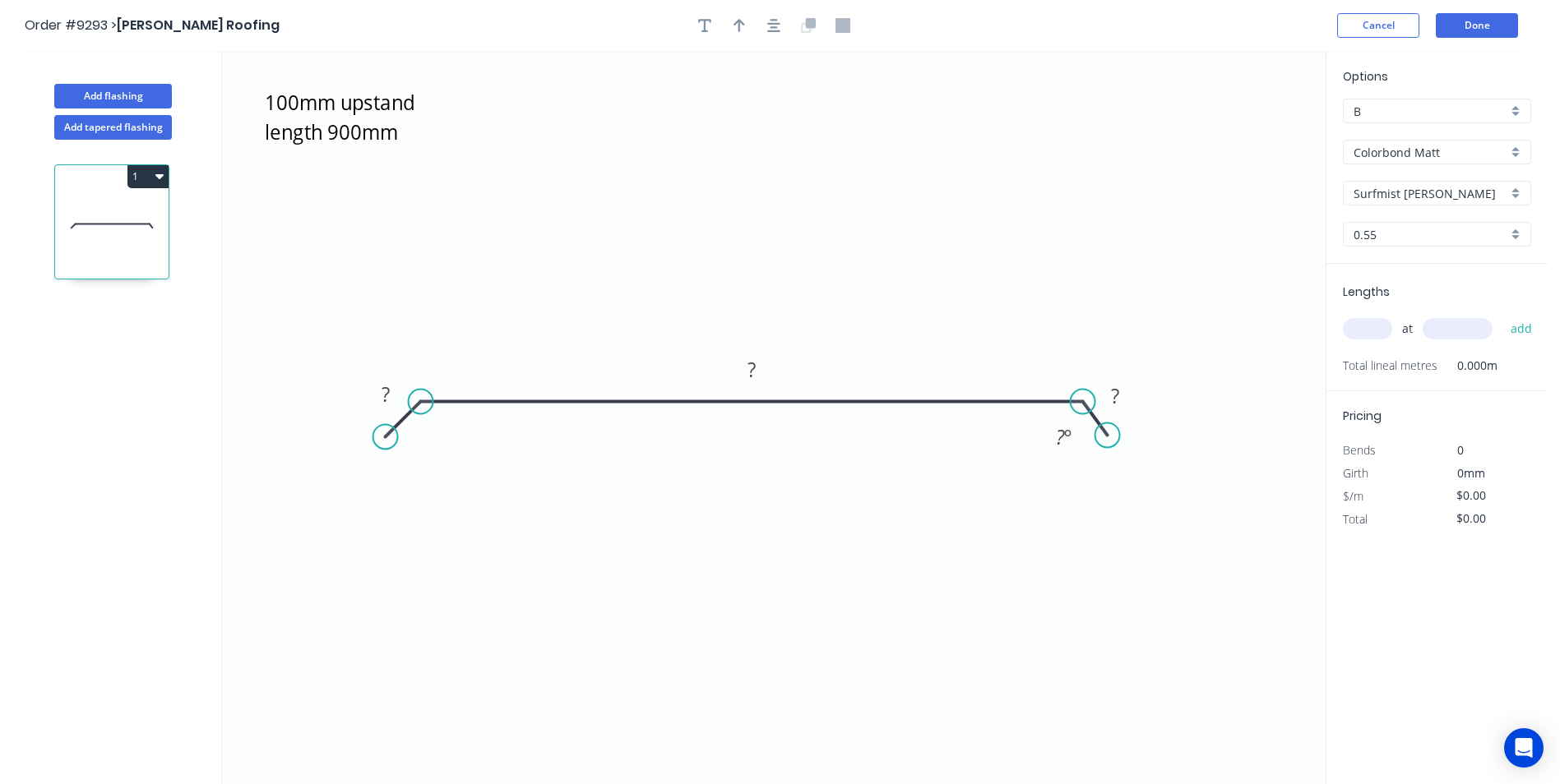
click at [1368, 330] on input "text" at bounding box center [1367, 329] width 49 height 21
click at [397, 391] on rect at bounding box center [386, 395] width 33 height 23
click at [878, 217] on icon "100mm upstand length 900mm 10 1005 10 160 º" at bounding box center [773, 417] width 1103 height 733
click at [1360, 317] on div "at add" at bounding box center [1438, 328] width 191 height 28
click at [1361, 320] on input "text" at bounding box center [1367, 329] width 49 height 21
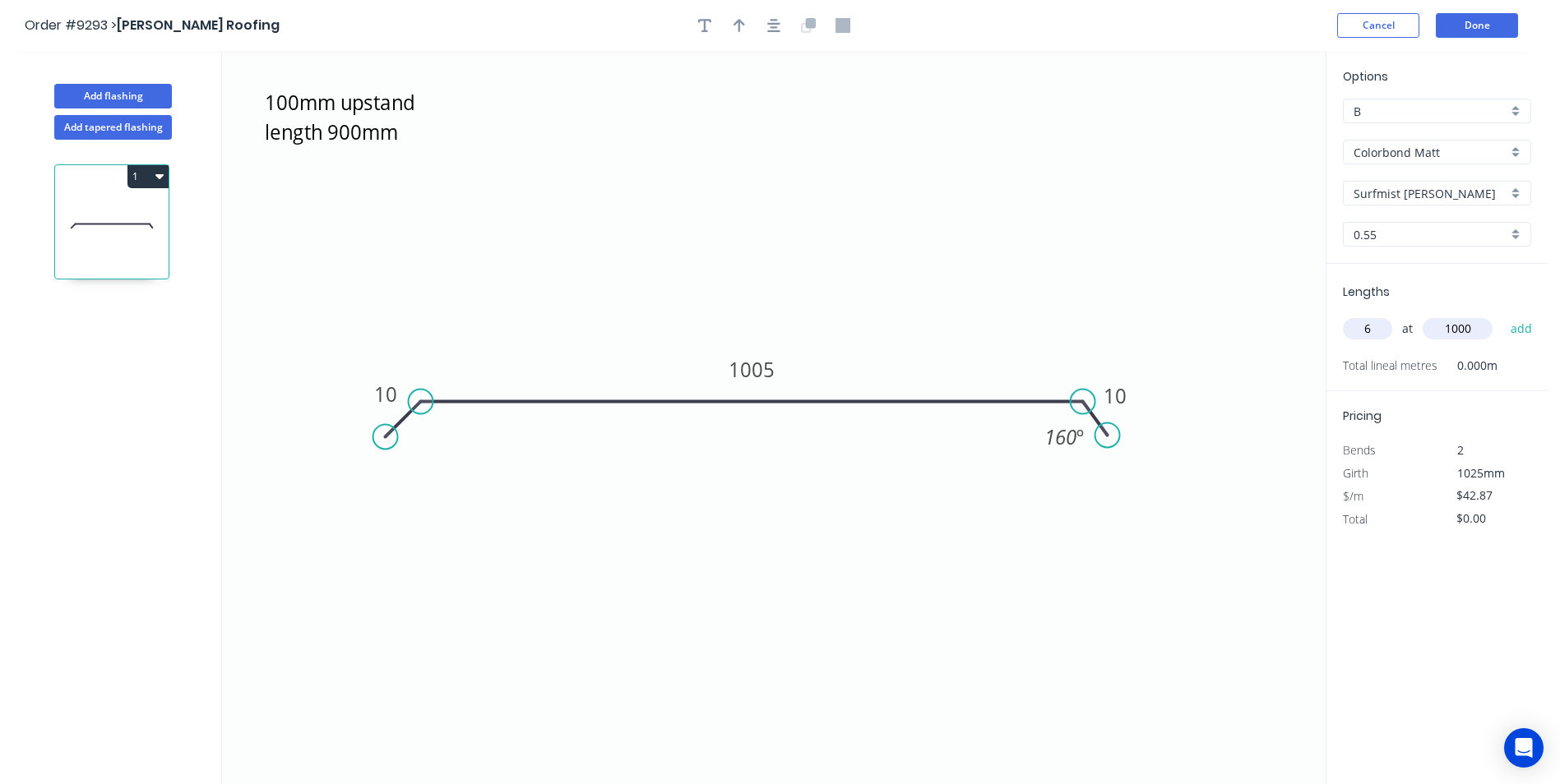
click at [1502, 315] on button "add" at bounding box center [1521, 328] width 38 height 28
click at [1512, 25] on button "Done" at bounding box center [1477, 26] width 82 height 25
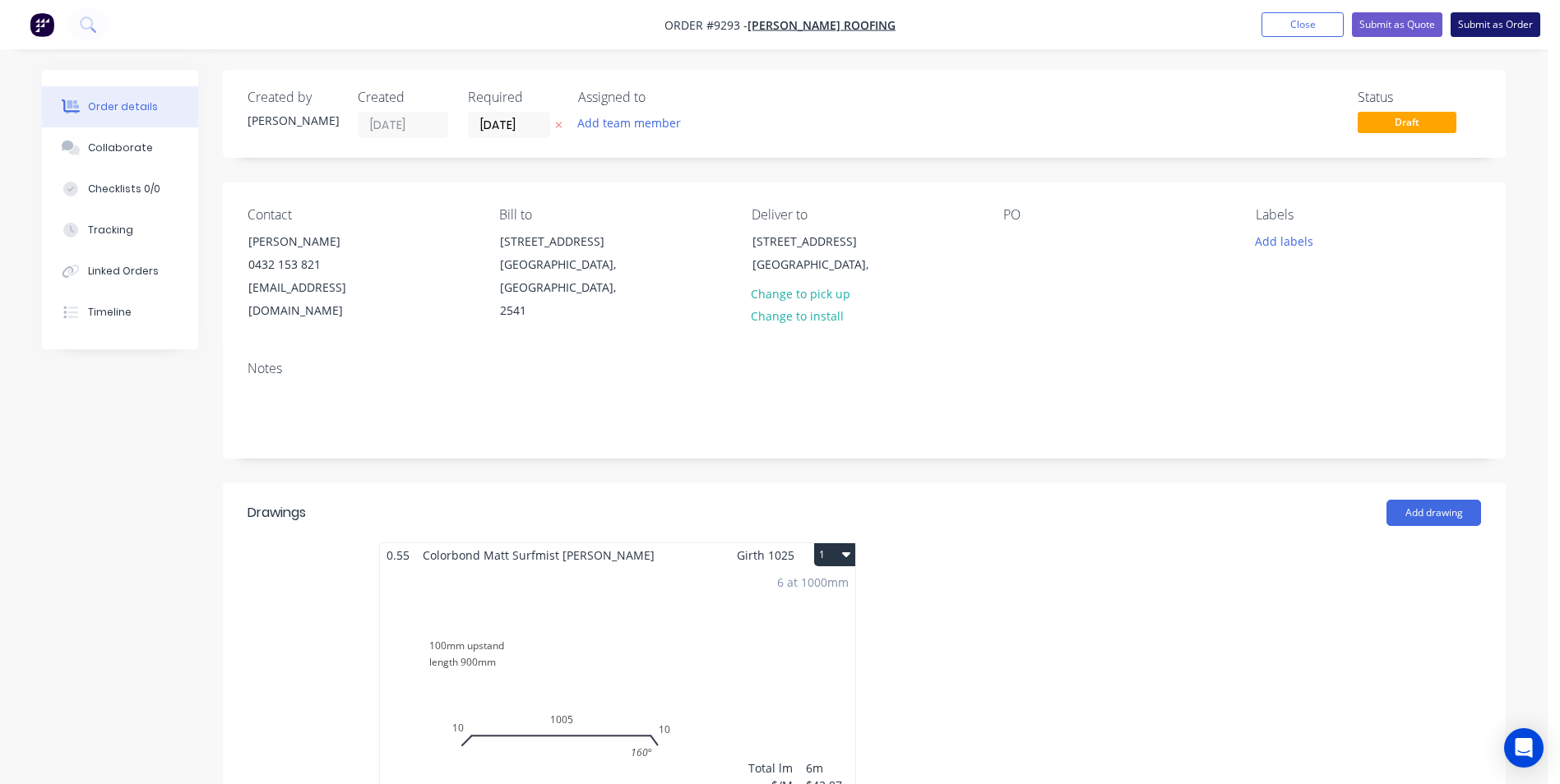
click at [1501, 22] on button "Submit as Order" at bounding box center [1495, 25] width 89 height 25
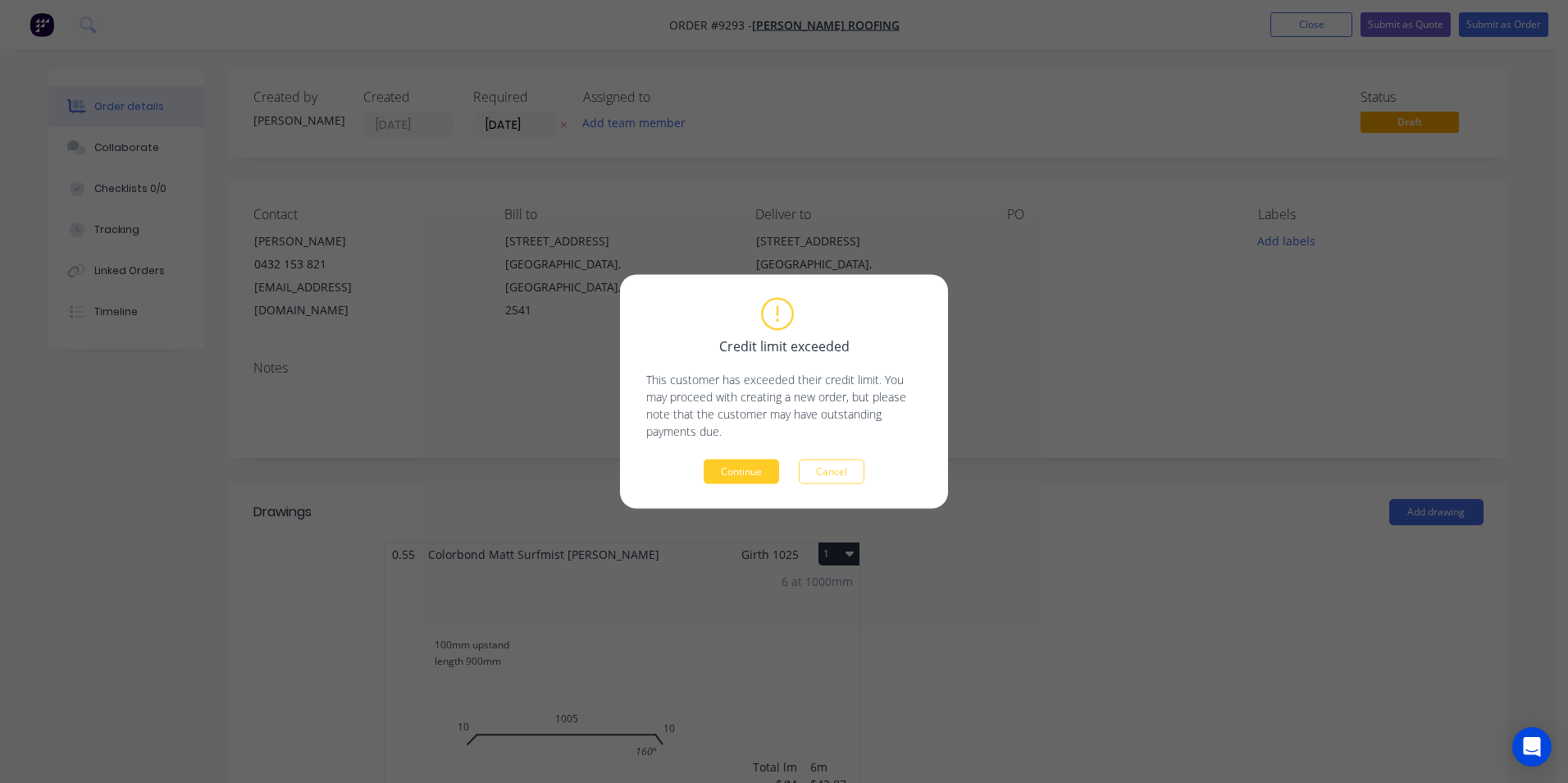
click at [756, 468] on button "Continue" at bounding box center [742, 472] width 76 height 25
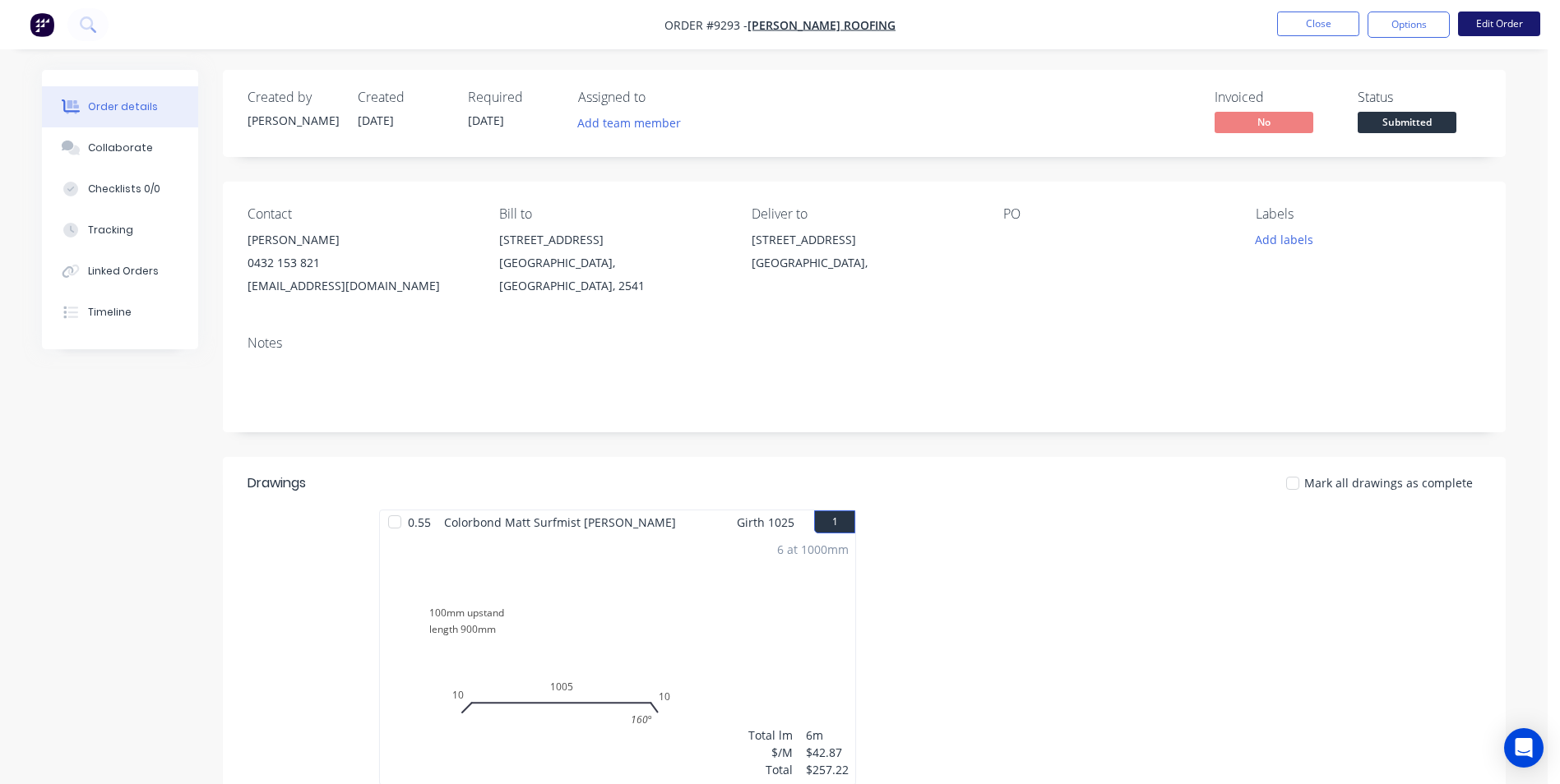
click at [1481, 25] on button "Edit Order" at bounding box center [1499, 24] width 82 height 25
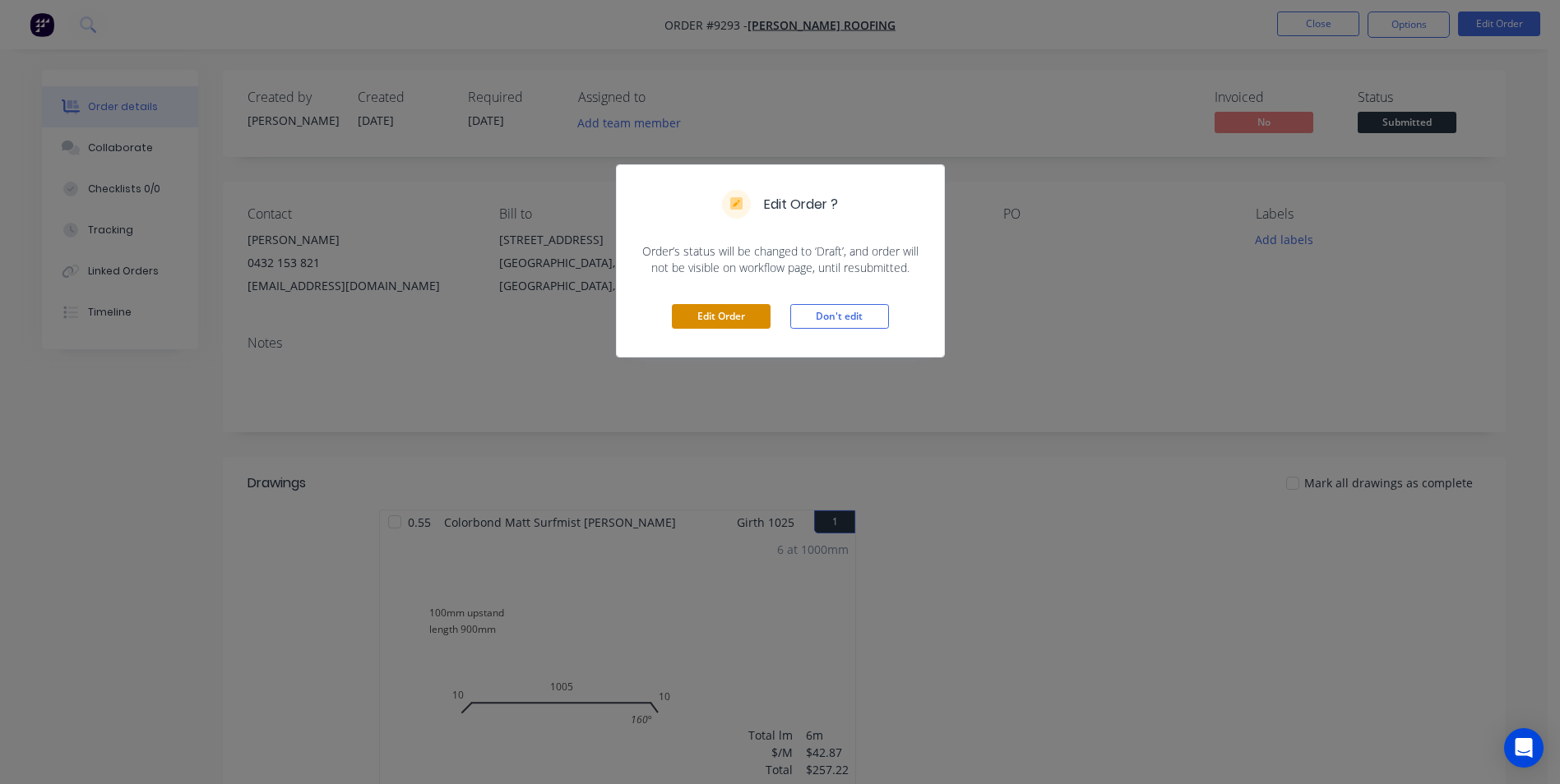
click at [734, 304] on button "Edit Order" at bounding box center [721, 316] width 98 height 25
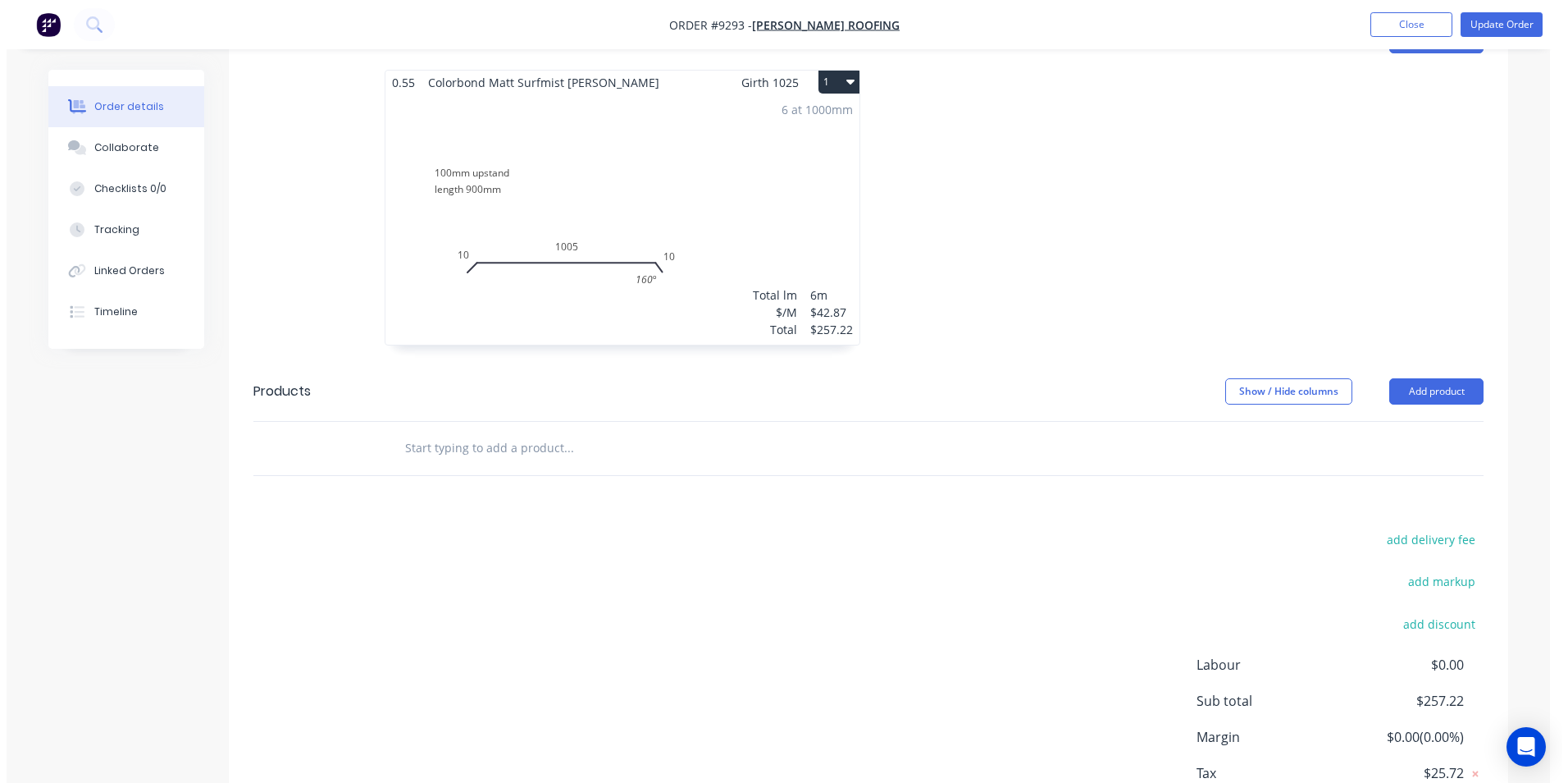
scroll to position [561, 0]
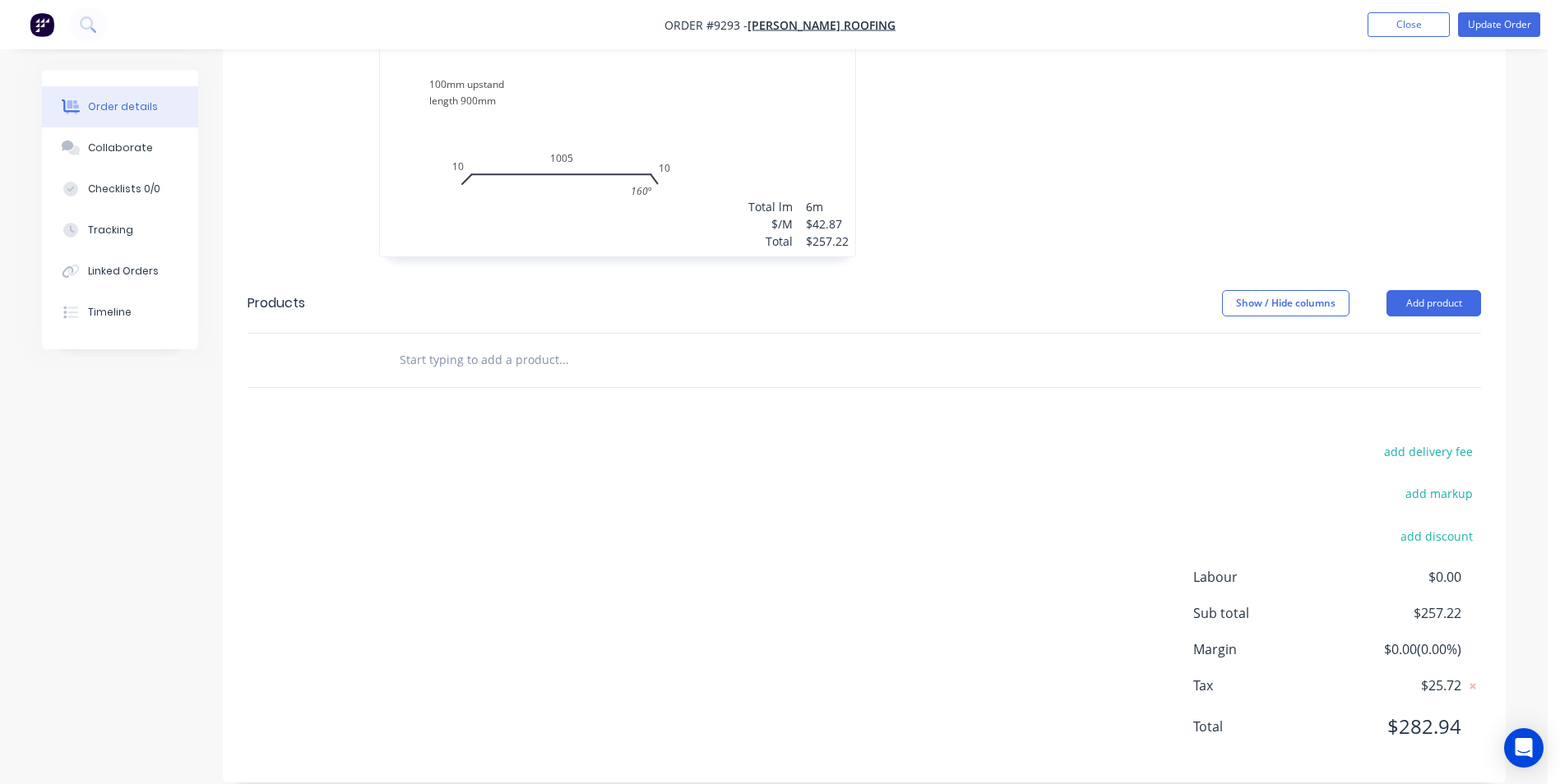
click at [538, 343] on input "text" at bounding box center [564, 359] width 329 height 33
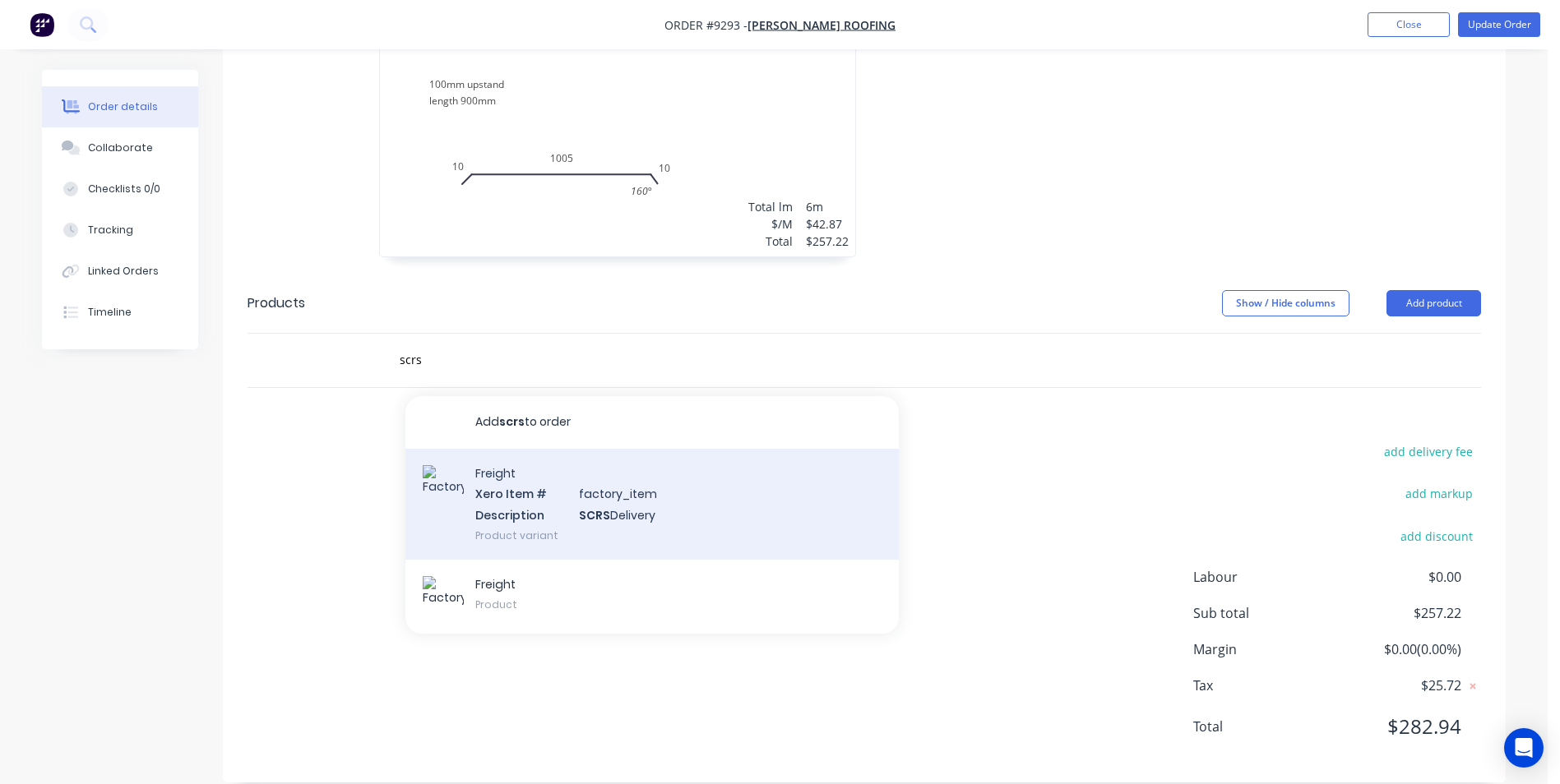
click at [649, 471] on div "Freight Xero Item # factory_item Description SCRS Delivery Product variant" at bounding box center [651, 504] width 493 height 111
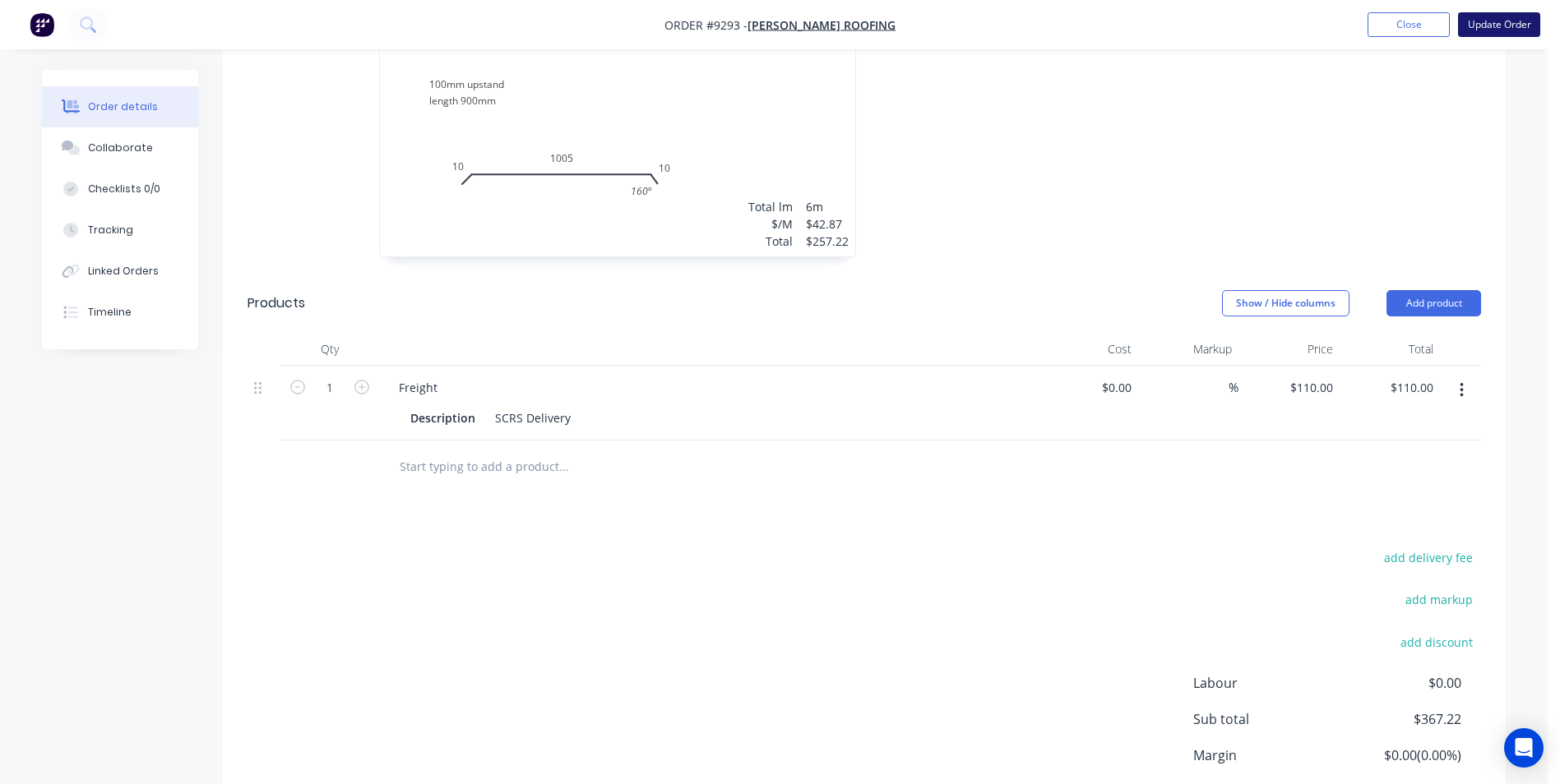
click at [1489, 25] on button "Update Order" at bounding box center [1499, 25] width 82 height 25
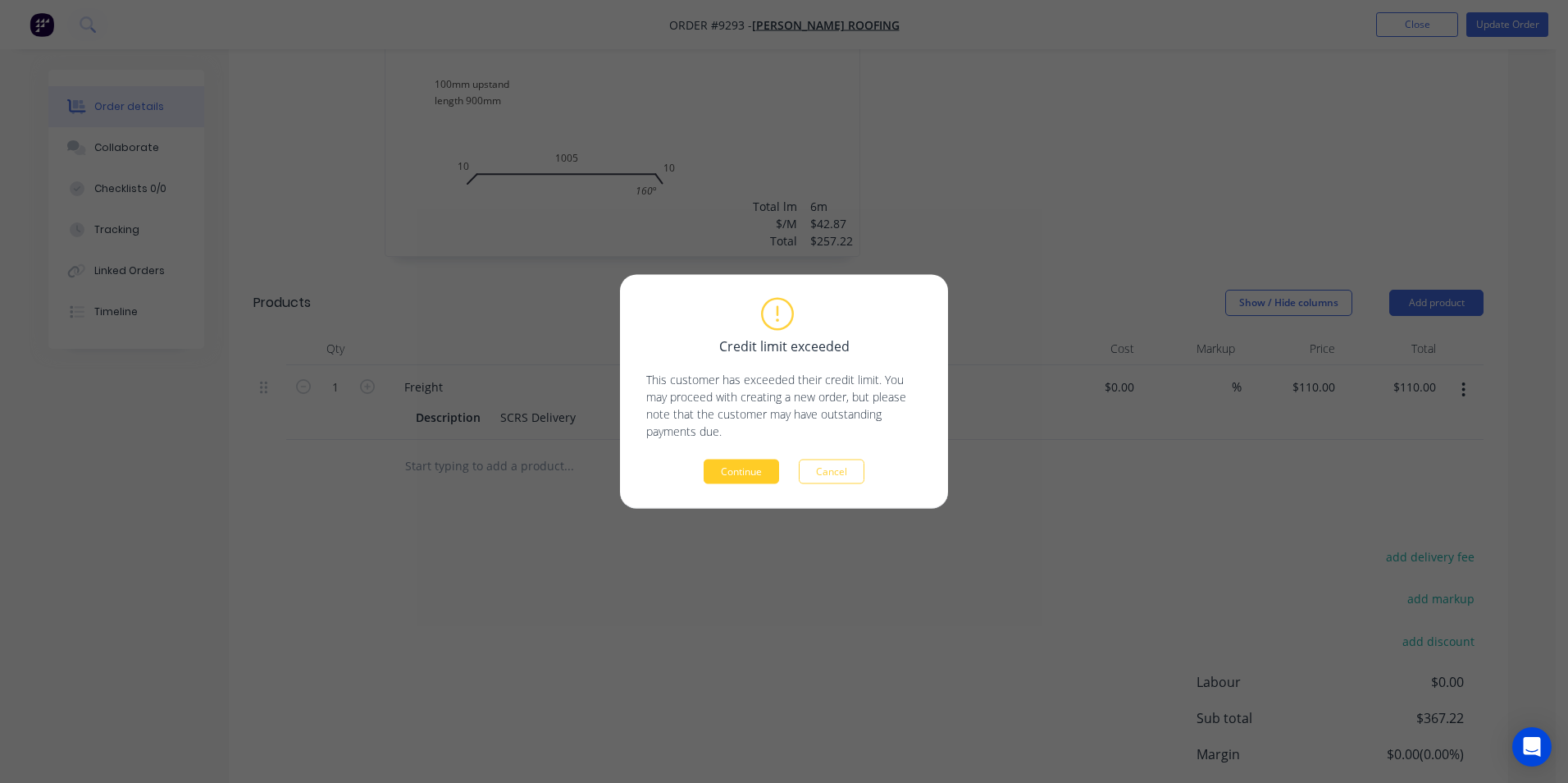
click at [743, 463] on button "Continue" at bounding box center [742, 472] width 76 height 25
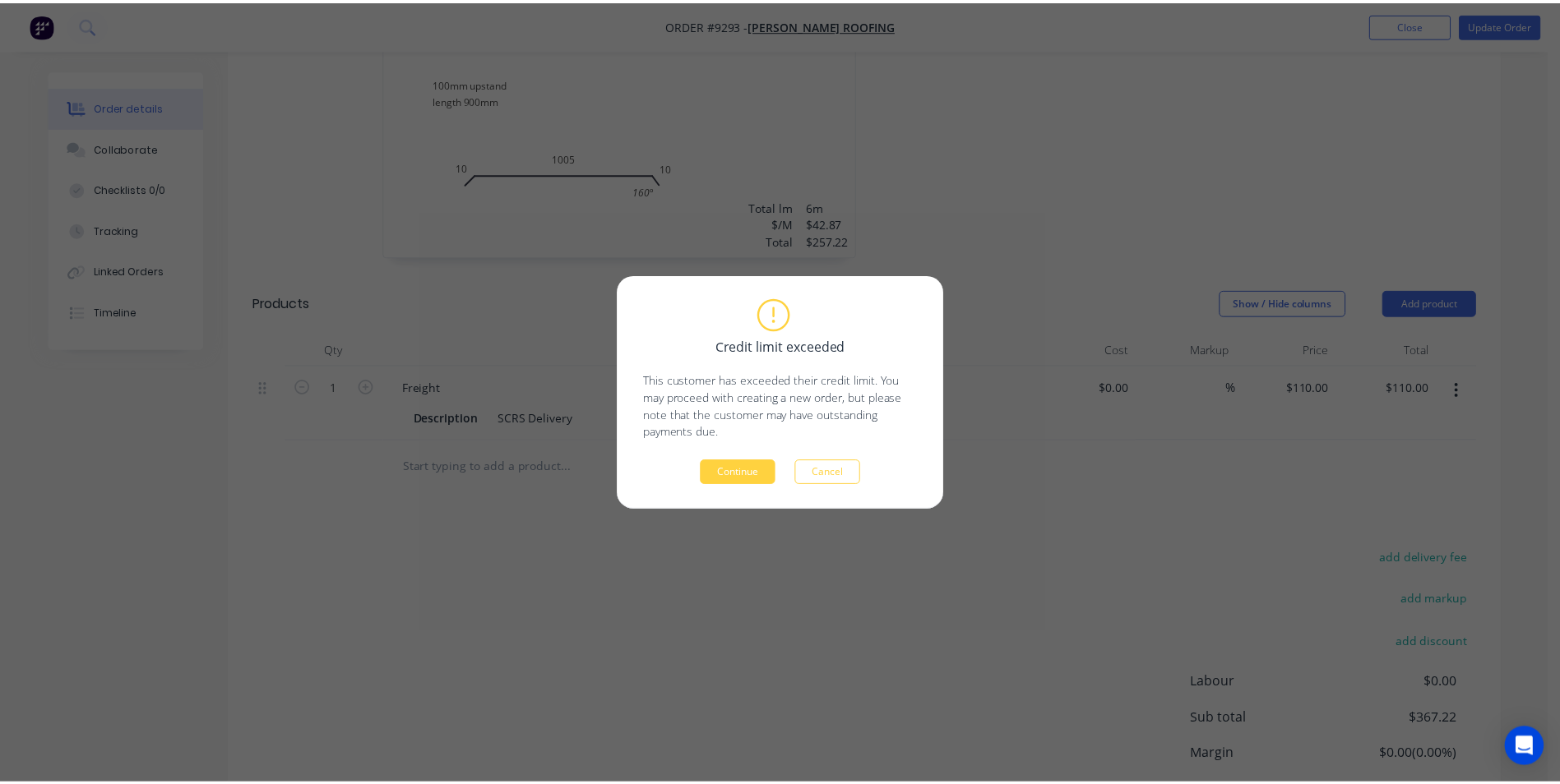
scroll to position [0, 0]
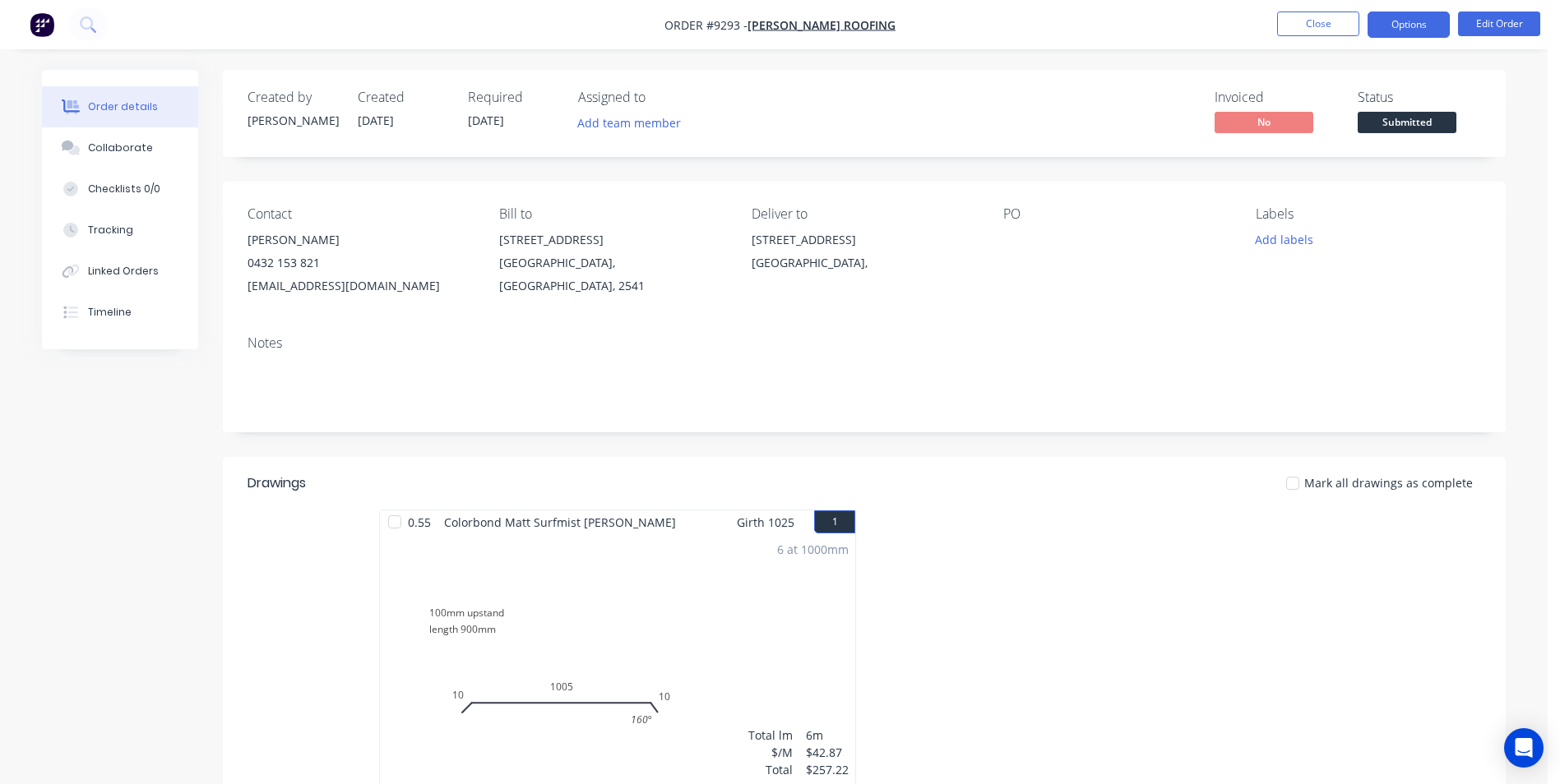
click at [1421, 25] on button "Options" at bounding box center [1408, 24] width 82 height 26
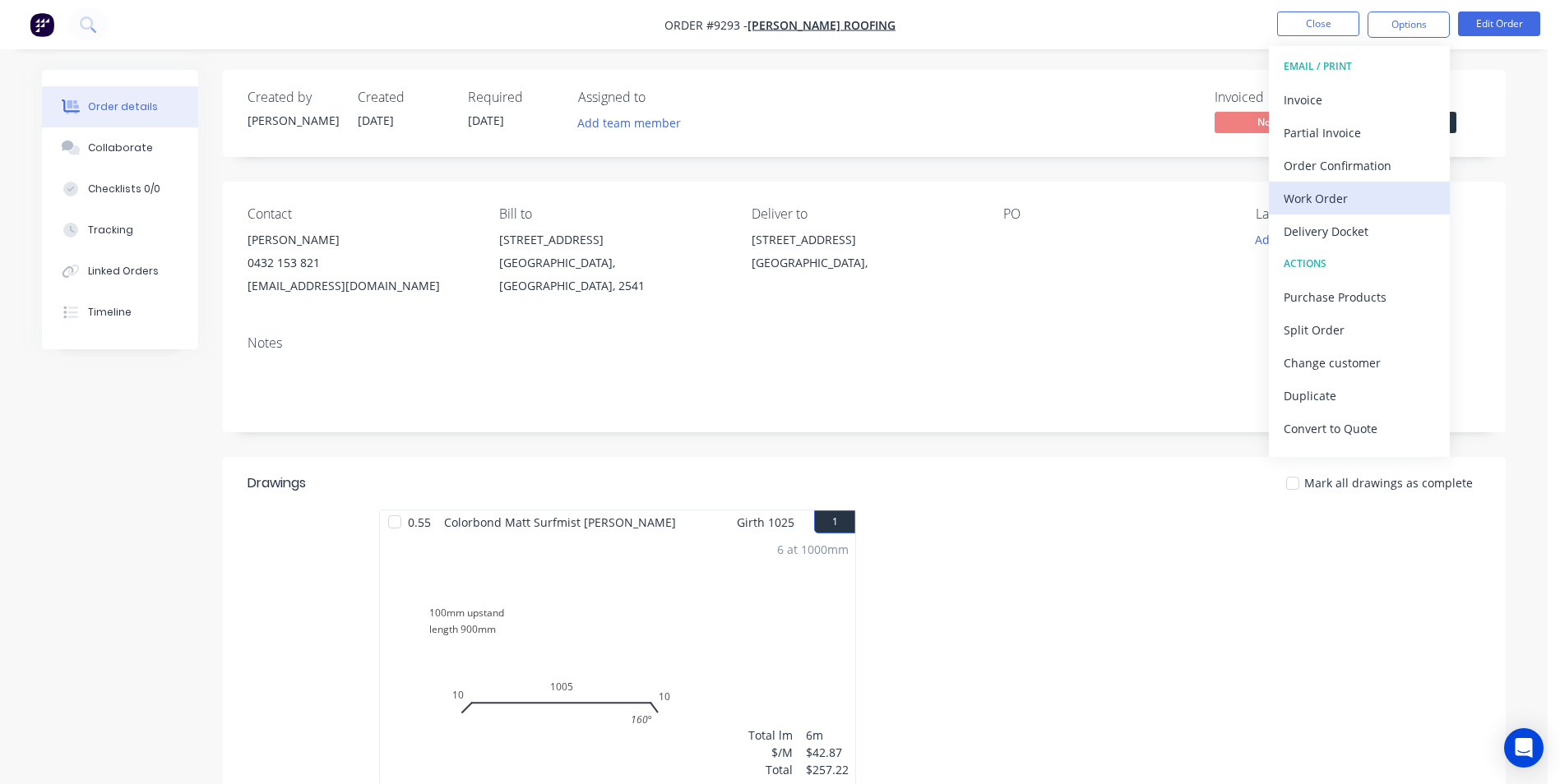
click at [1340, 190] on div "Work Order" at bounding box center [1359, 198] width 151 height 24
click at [1339, 173] on div "Without pricing" at bounding box center [1359, 165] width 151 height 24
click at [1310, 174] on div "Order Confirmation" at bounding box center [1359, 165] width 151 height 24
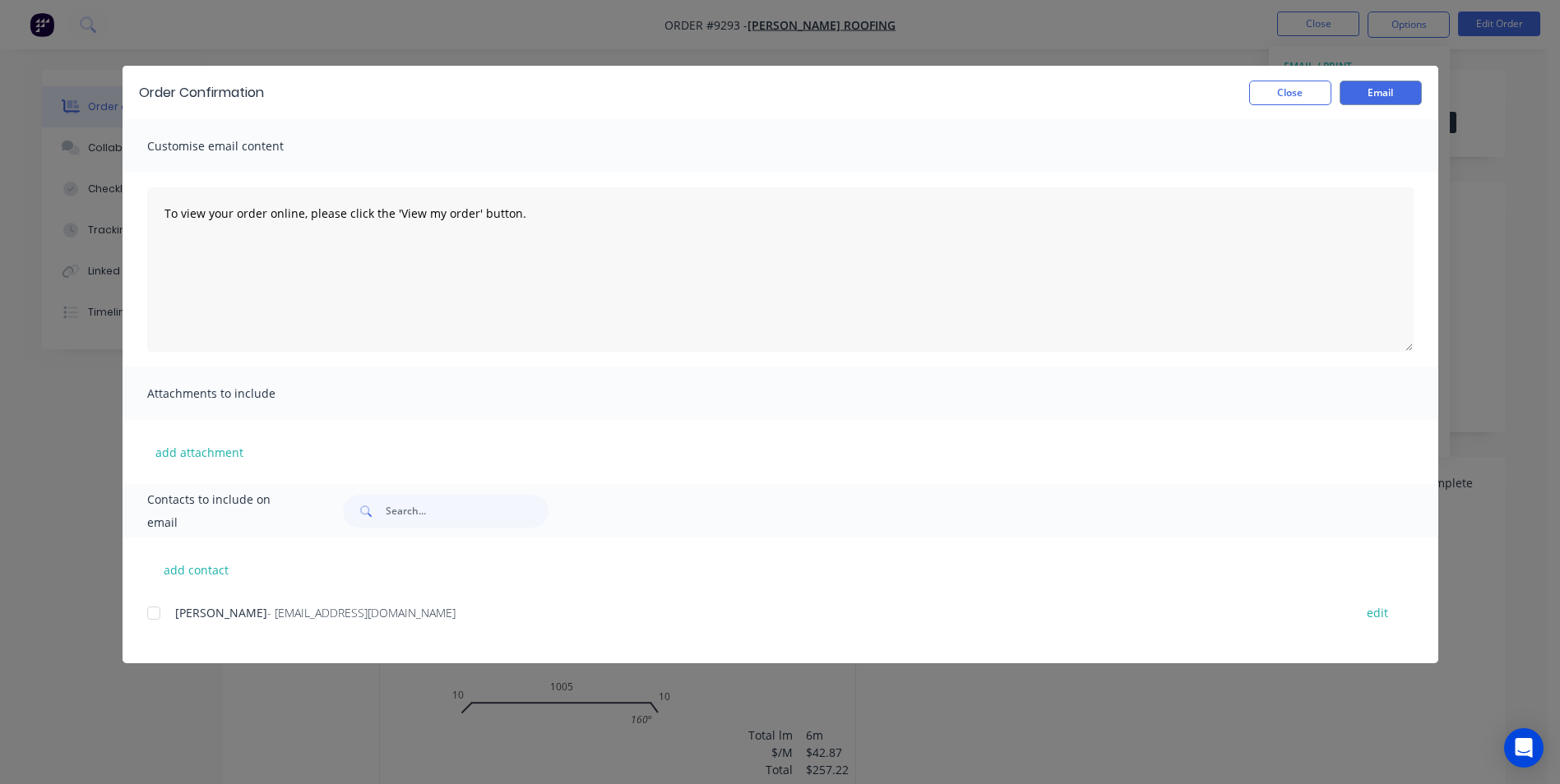
click at [161, 612] on div at bounding box center [153, 612] width 33 height 33
click at [1387, 89] on button "Email" at bounding box center [1380, 93] width 82 height 25
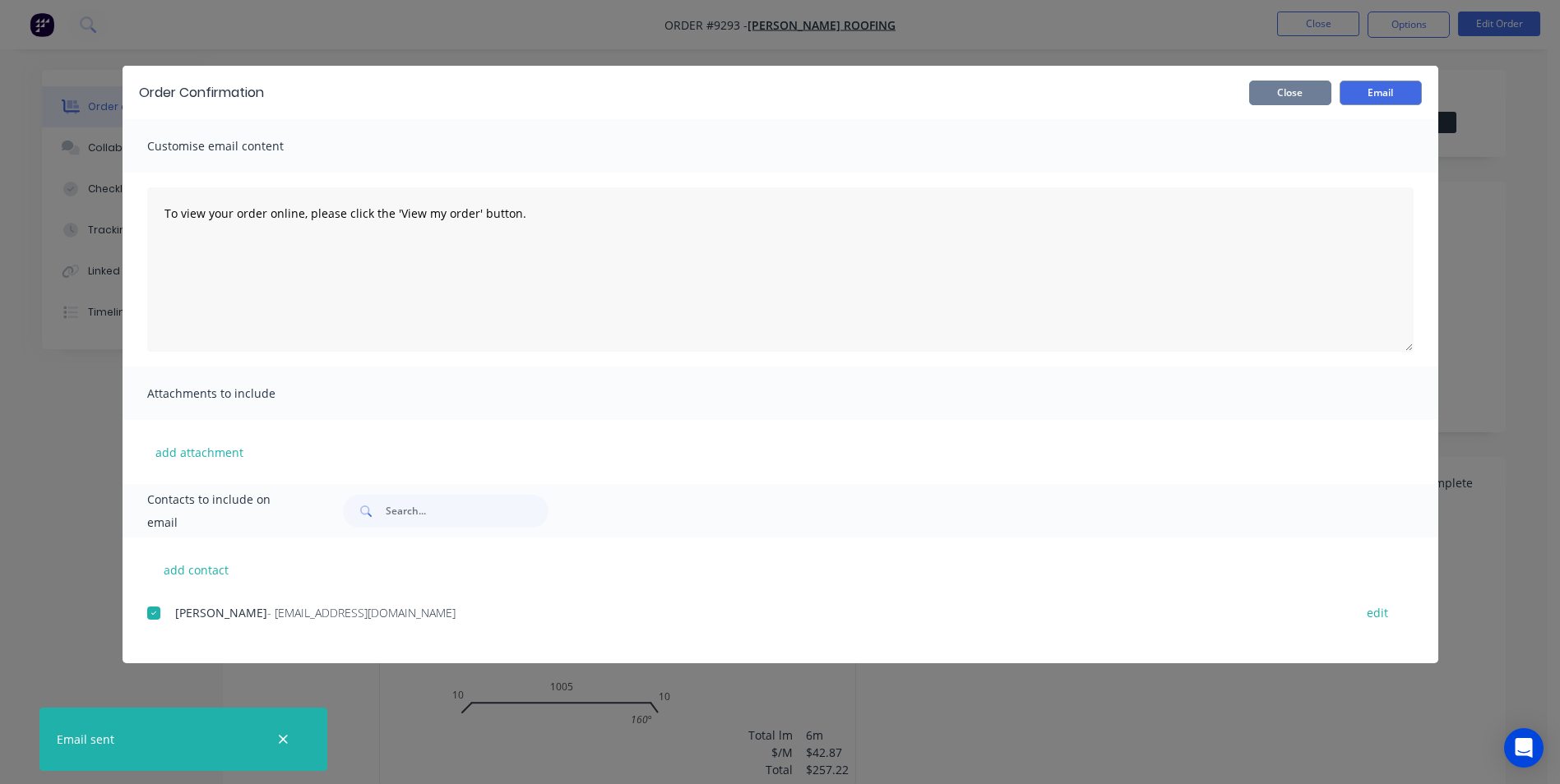
click at [1307, 89] on button "Close" at bounding box center [1290, 93] width 82 height 25
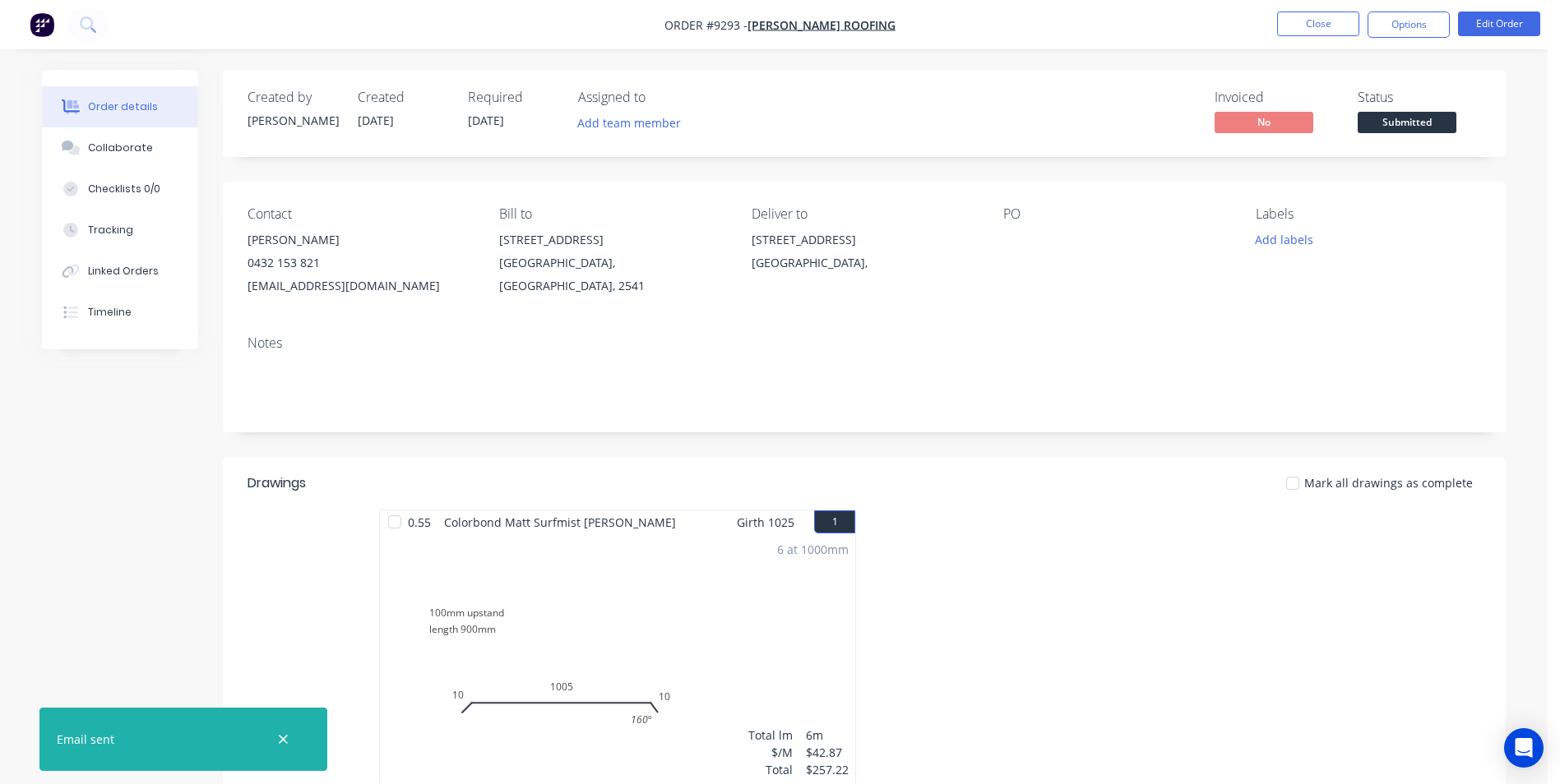
click at [52, 19] on img "button" at bounding box center [42, 25] width 25 height 25
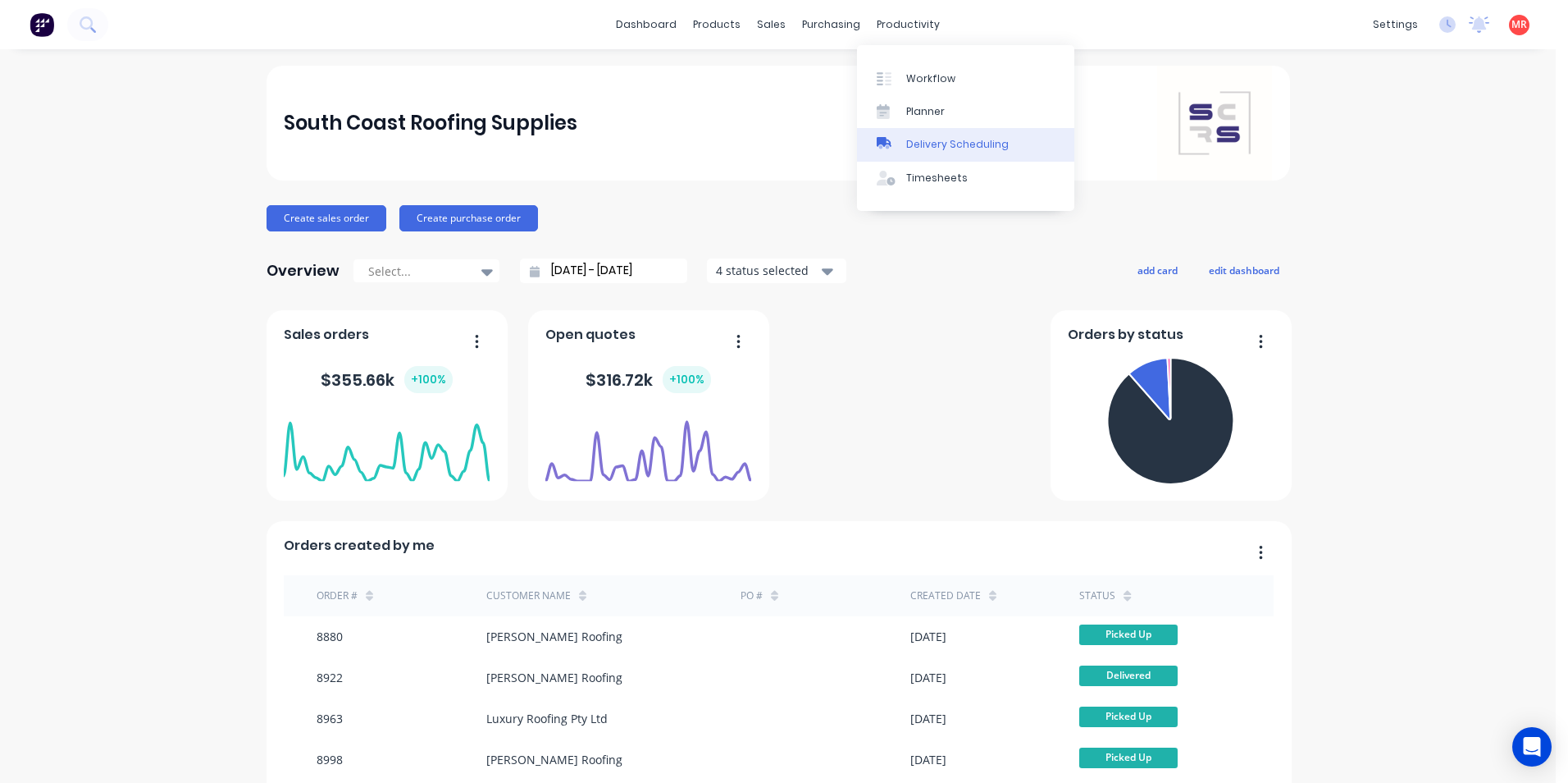
click at [924, 137] on div "Delivery Scheduling" at bounding box center [958, 144] width 103 height 15
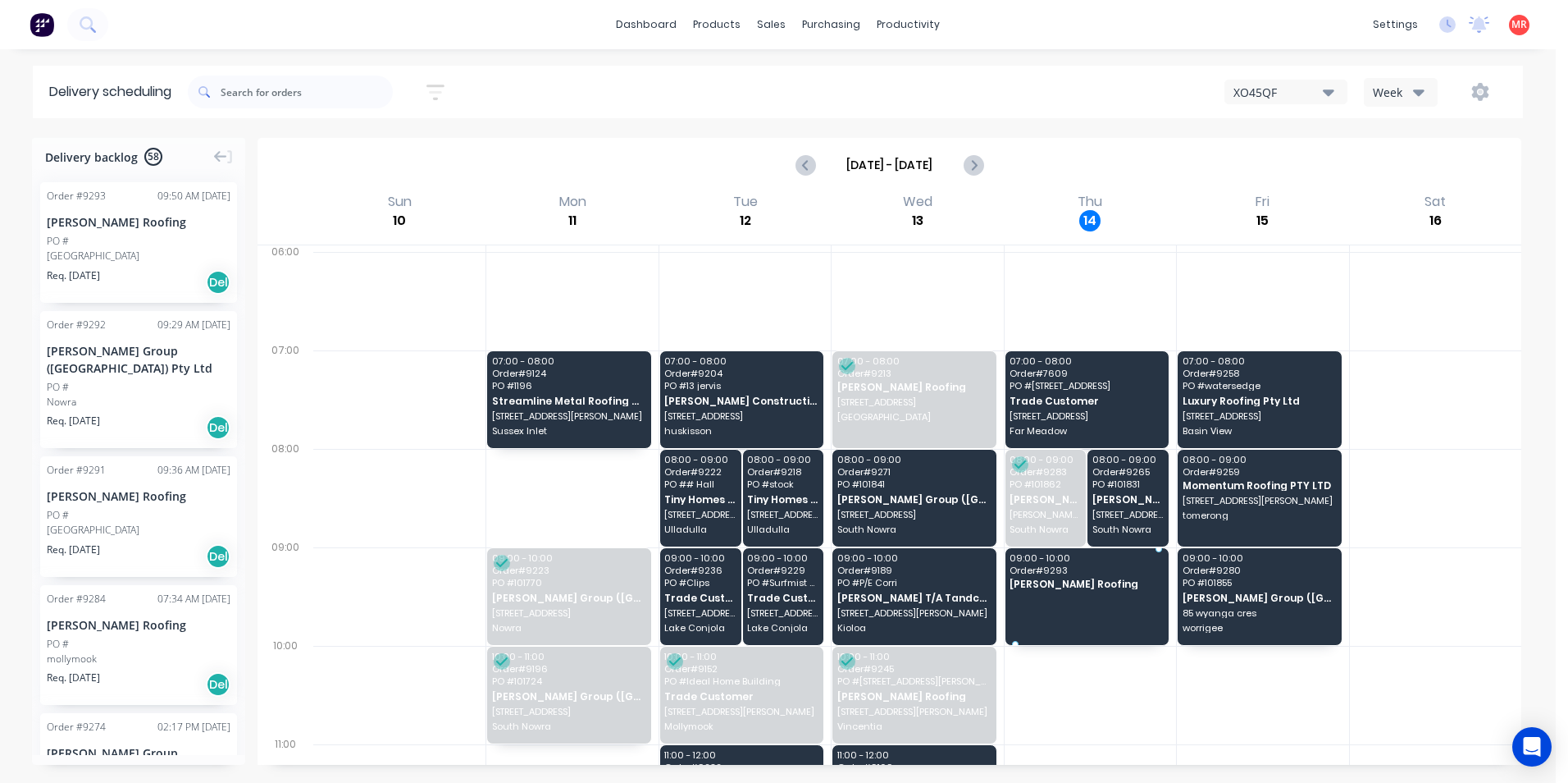
drag, startPoint x: 145, startPoint y: 251, endPoint x: 1063, endPoint y: 591, distance: 978.9
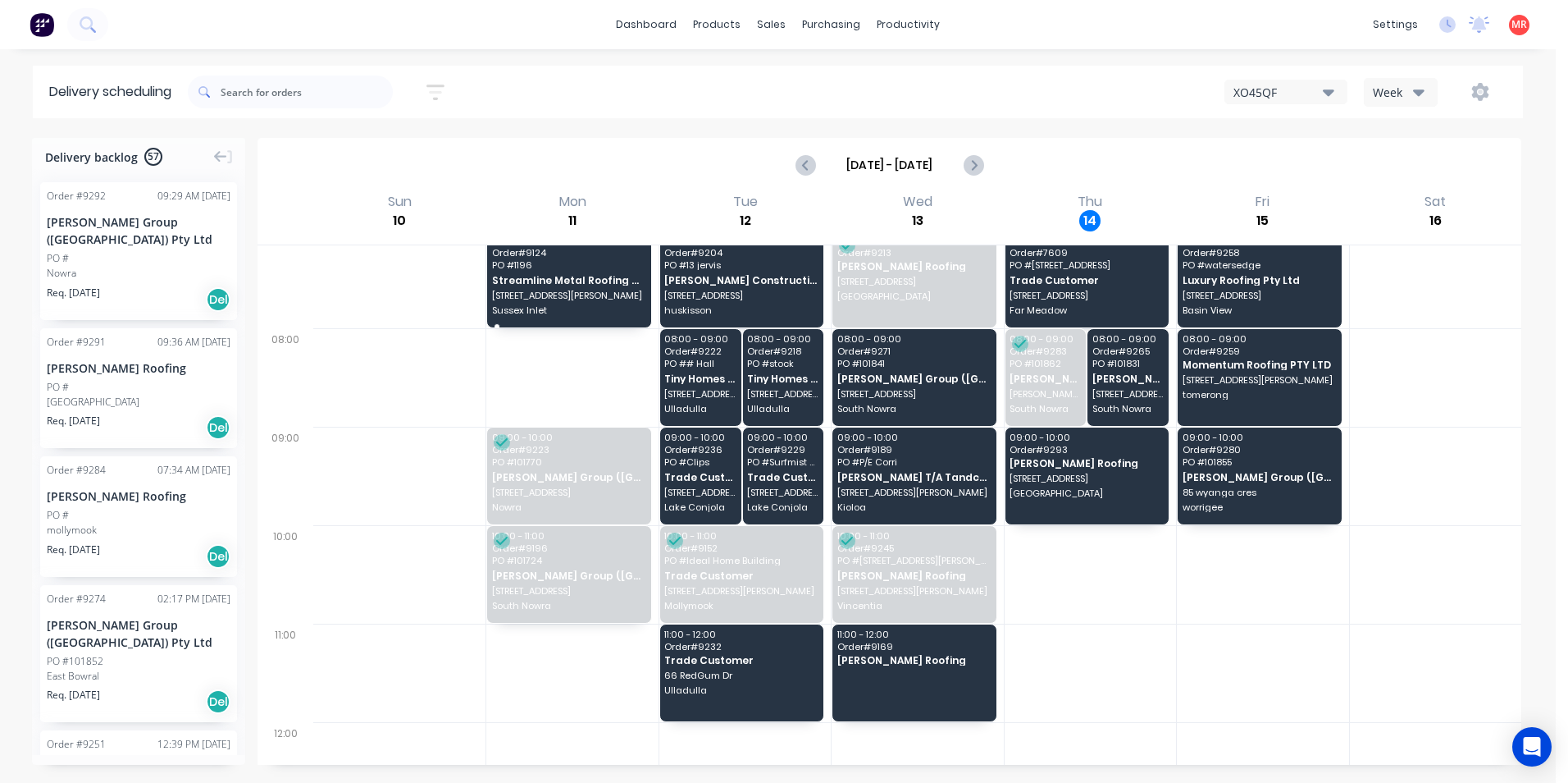
scroll to position [164, 0]
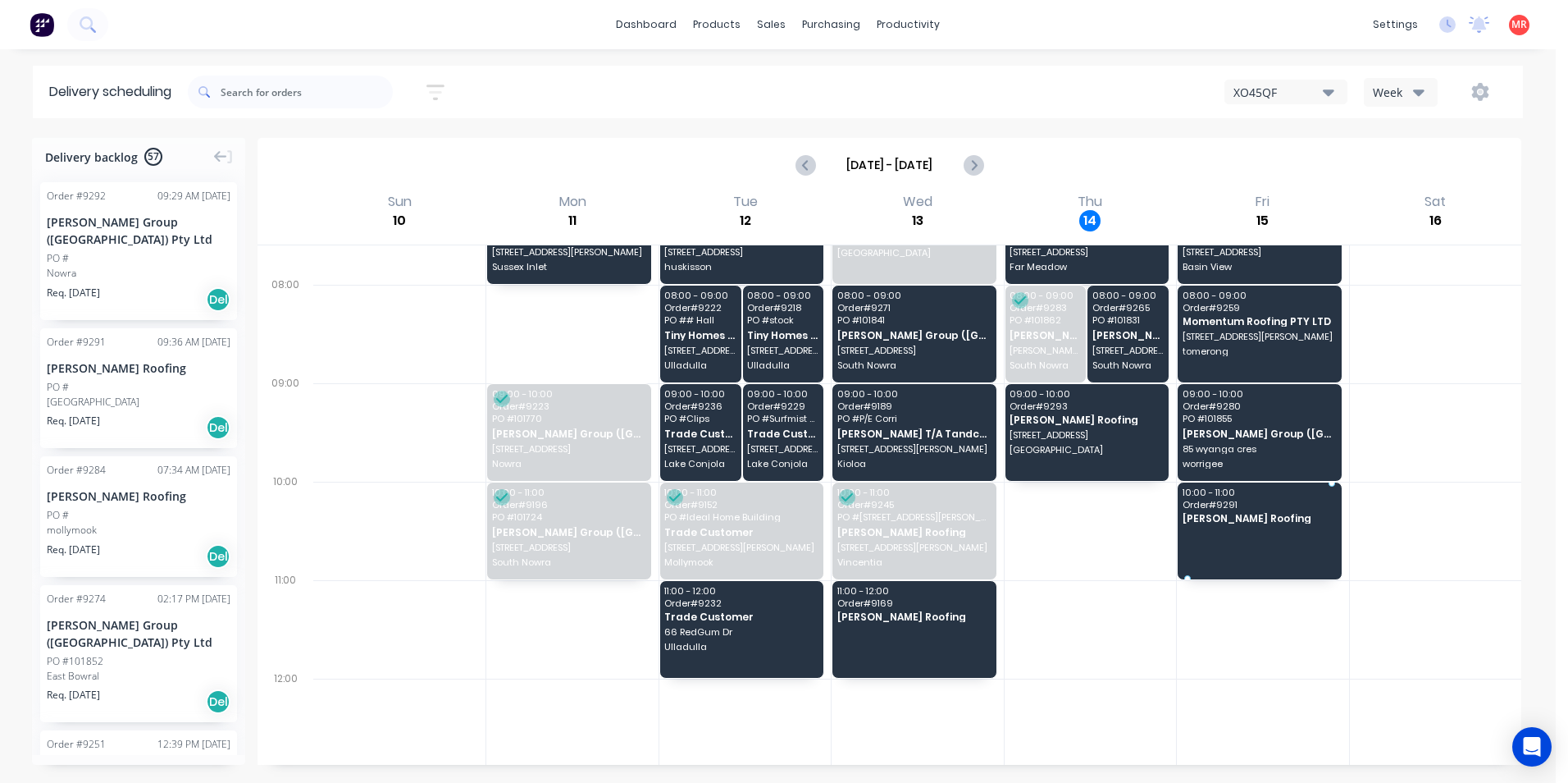
drag, startPoint x: 138, startPoint y: 388, endPoint x: 1211, endPoint y: 517, distance: 1080.7
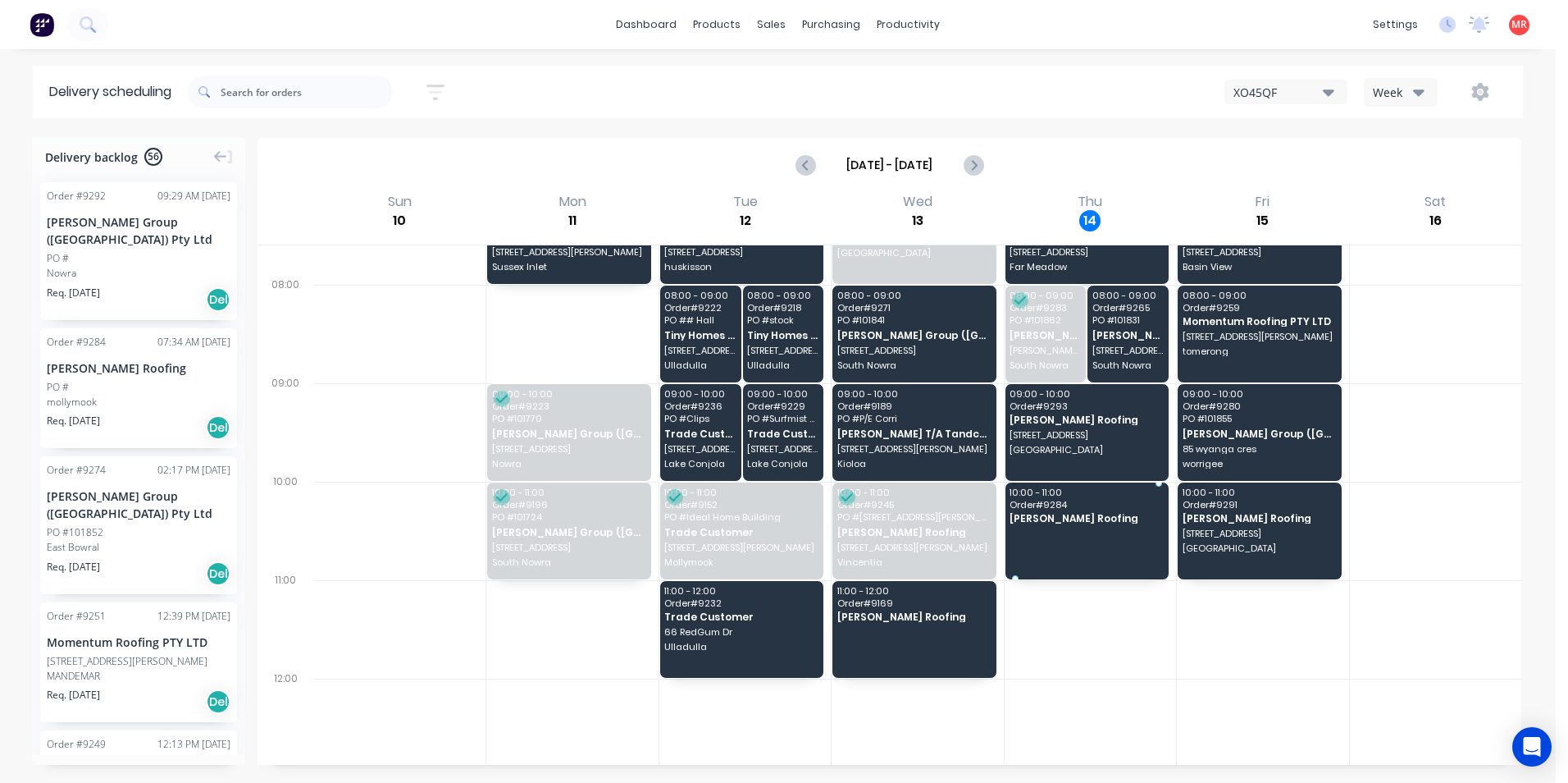
drag, startPoint x: 110, startPoint y: 377, endPoint x: 1028, endPoint y: 519, distance: 928.9
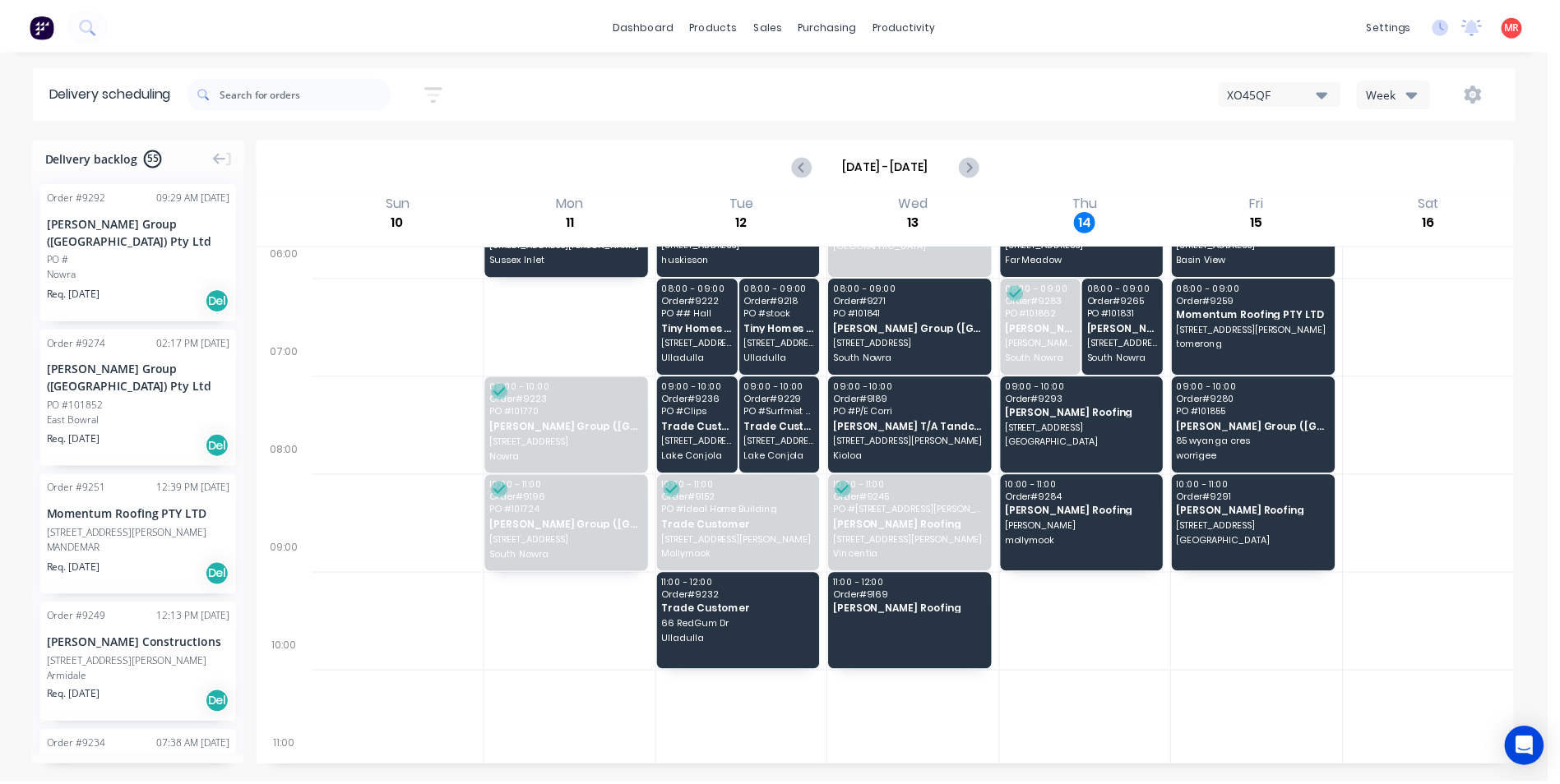
scroll to position [0, 0]
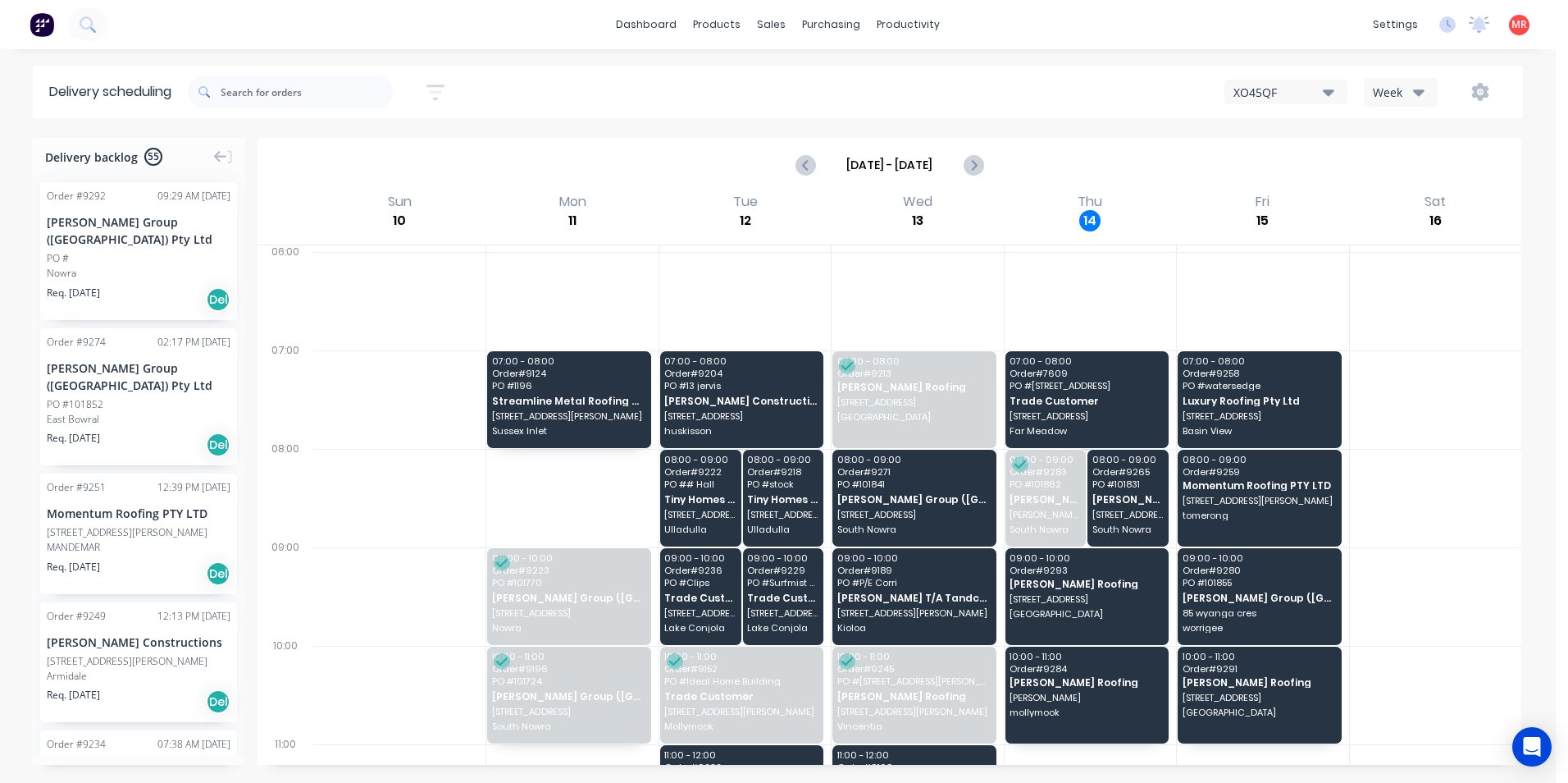
click at [50, 31] on img at bounding box center [42, 25] width 25 height 25
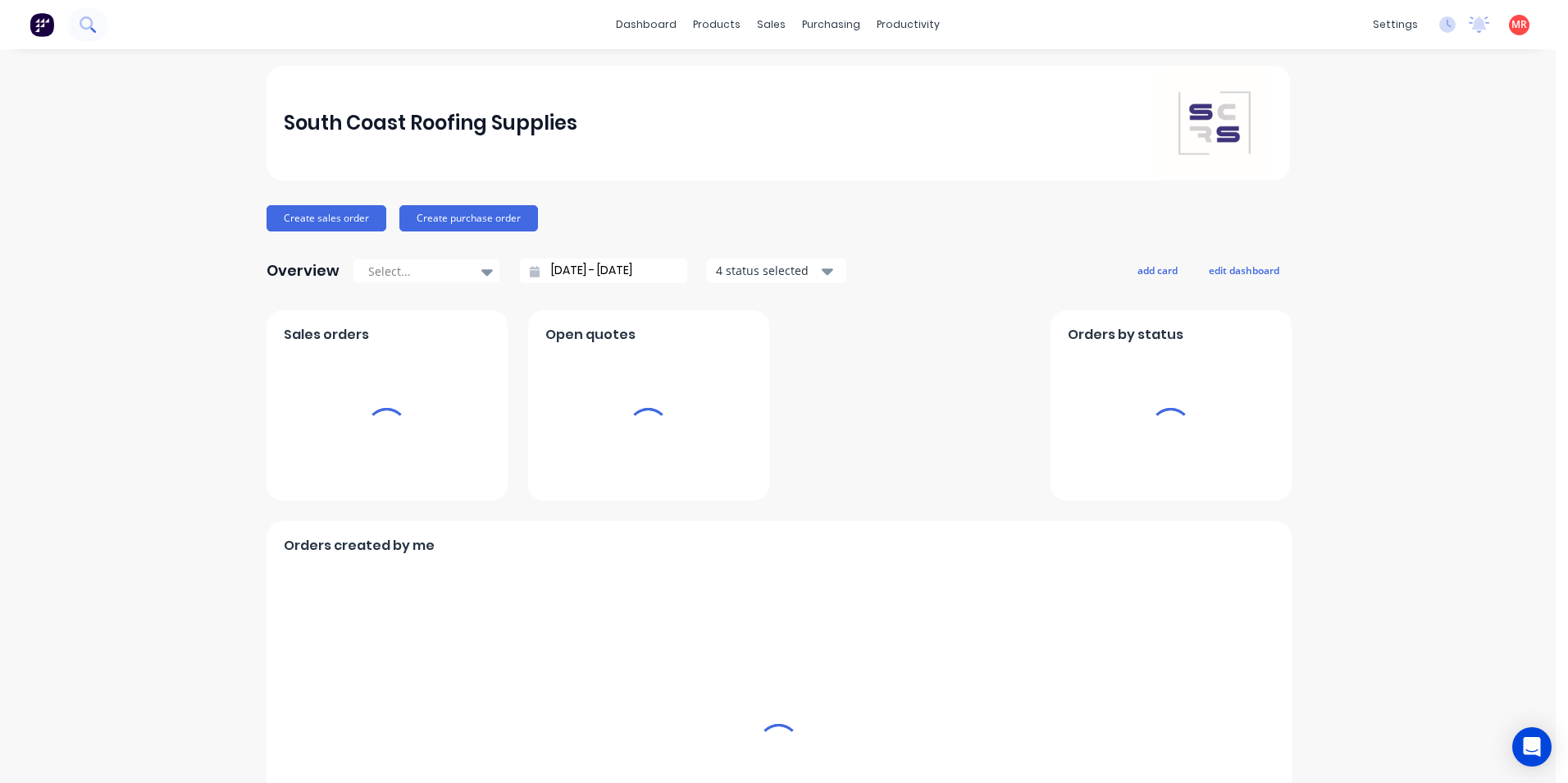
click at [83, 24] on icon at bounding box center [87, 23] width 15 height 15
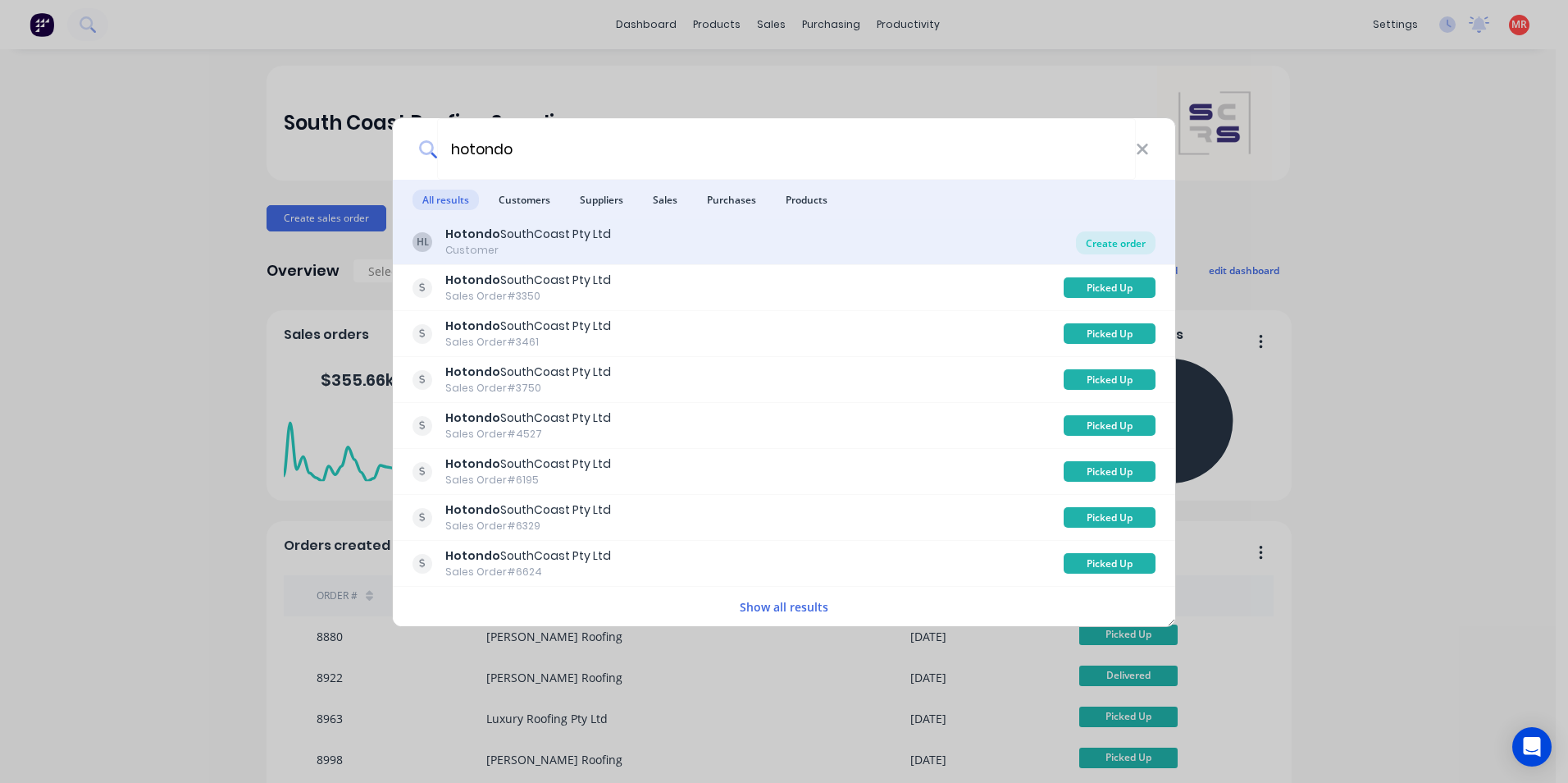
click at [1103, 239] on div "Create order" at bounding box center [1116, 243] width 79 height 23
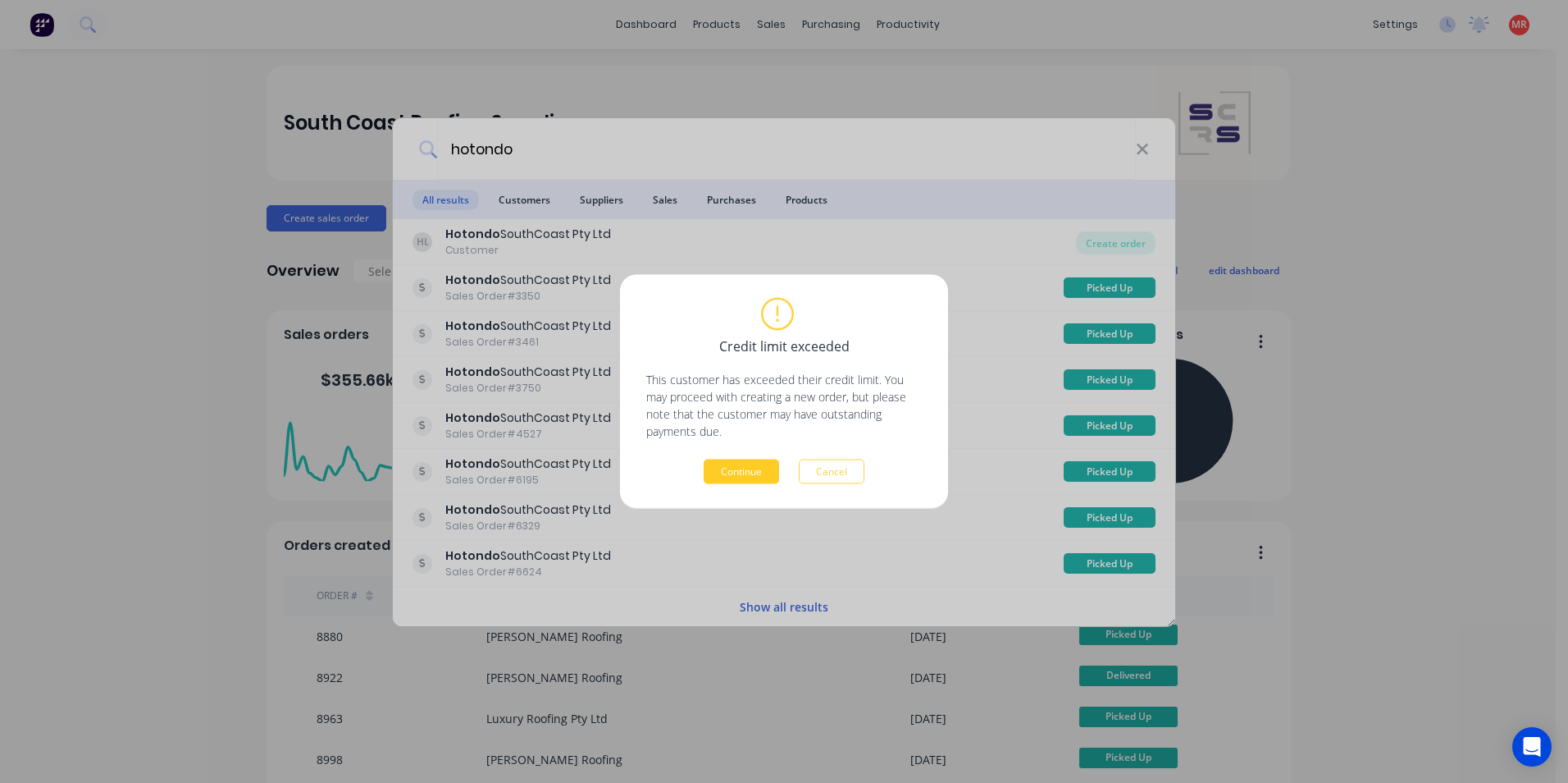
click at [728, 463] on button "Continue" at bounding box center [742, 472] width 76 height 25
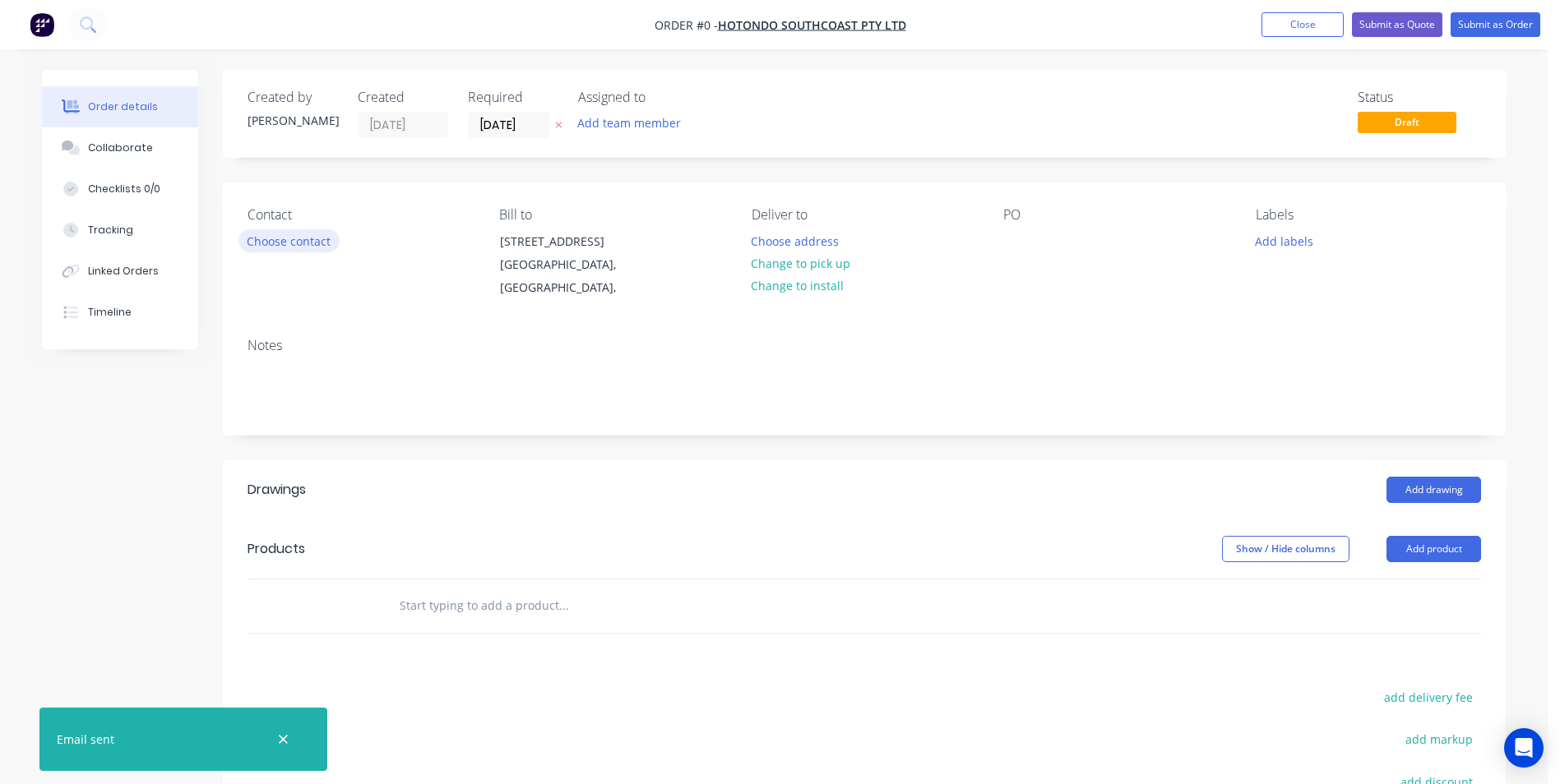
click at [277, 239] on button "Choose contact" at bounding box center [289, 240] width 101 height 22
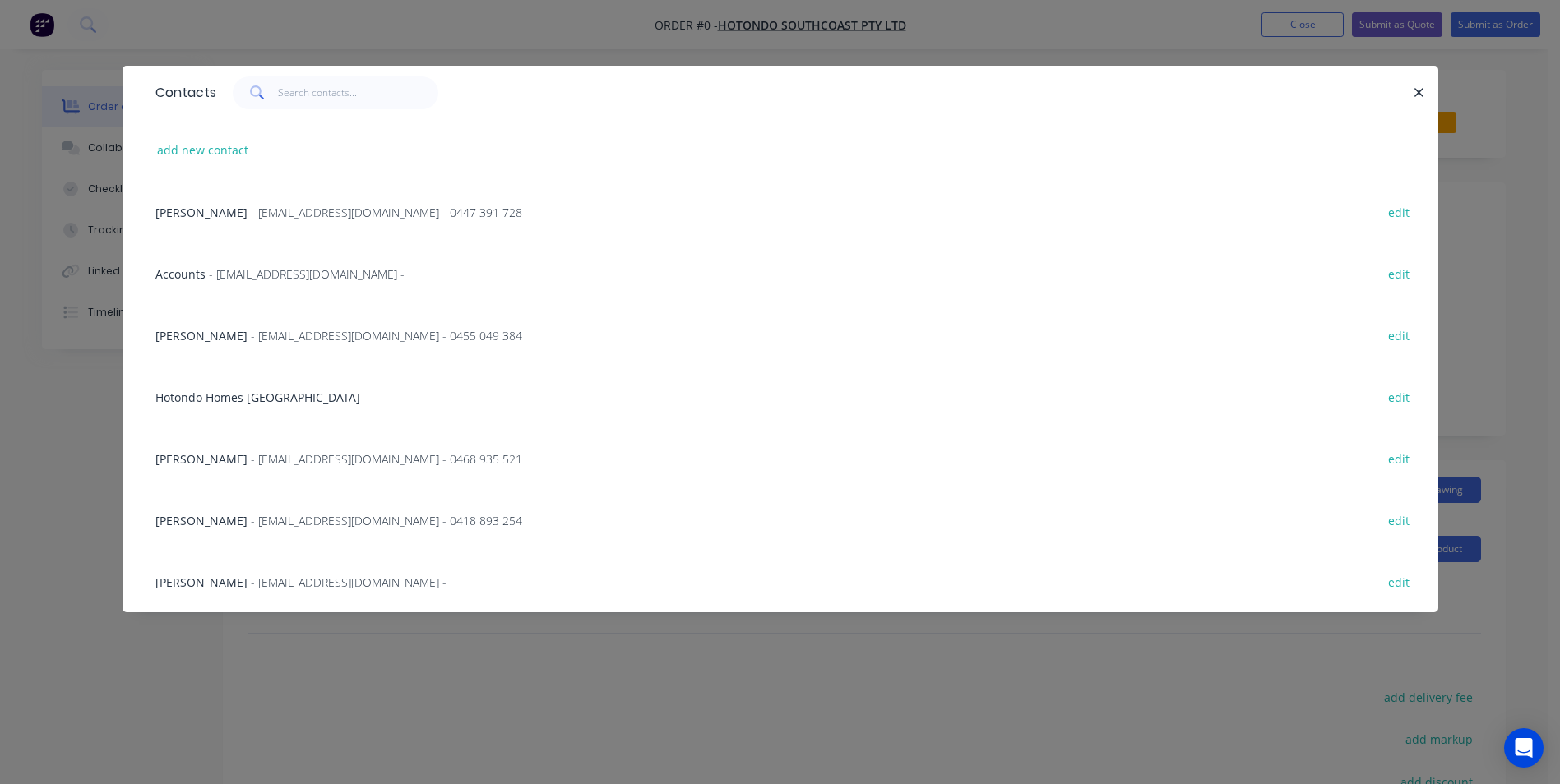
click at [250, 339] on span "- smj@hotondosc.com.au - 0455 049 384" at bounding box center [386, 335] width 271 height 15
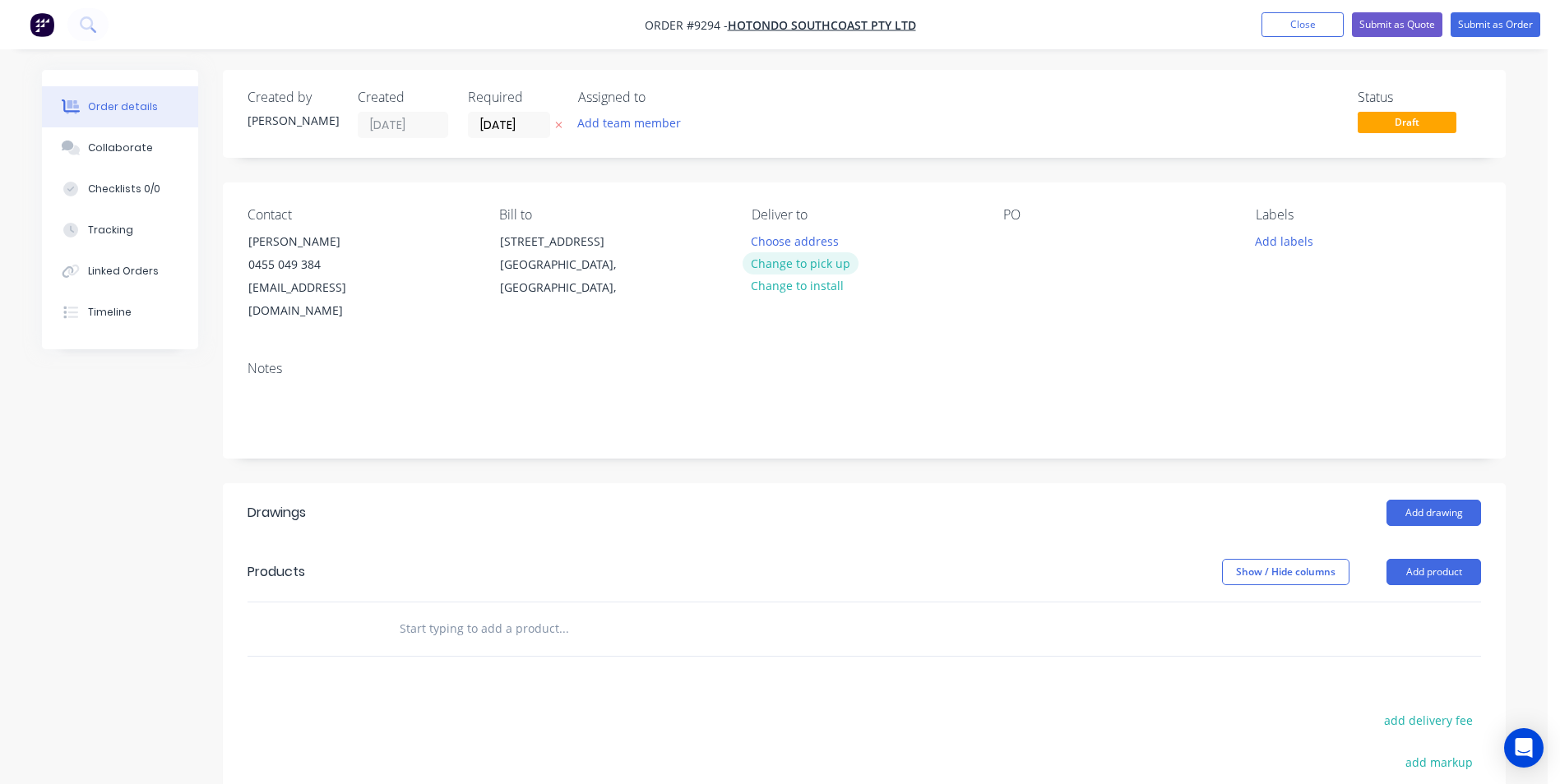
click at [784, 265] on button "Change to pick up" at bounding box center [801, 263] width 117 height 22
click at [1011, 243] on div at bounding box center [1015, 240] width 26 height 24
click at [1420, 500] on button "Add drawing" at bounding box center [1434, 512] width 95 height 26
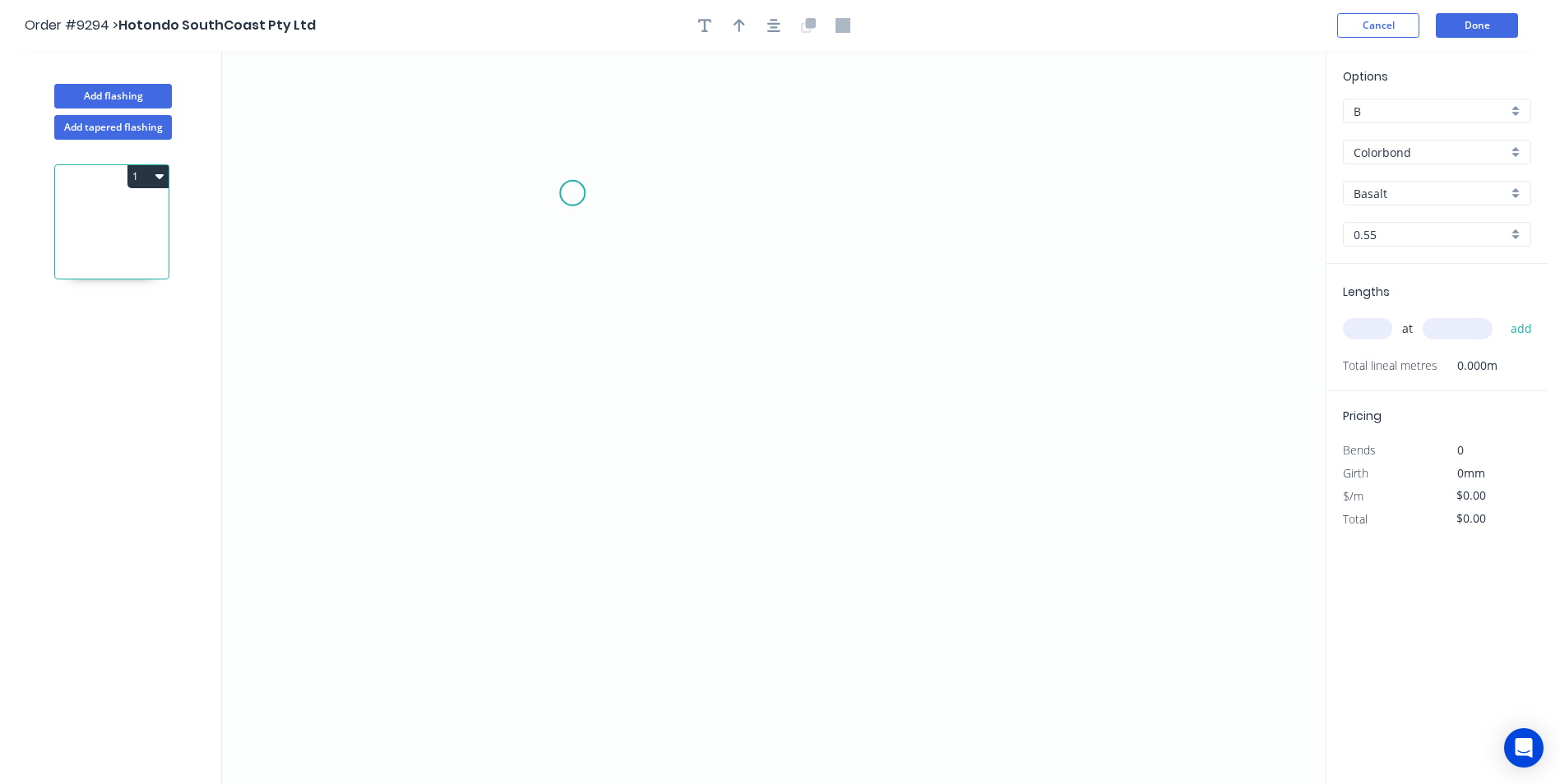
click at [572, 193] on icon "0" at bounding box center [773, 417] width 1103 height 733
click at [567, 483] on icon "0" at bounding box center [773, 417] width 1103 height 733
click at [685, 484] on icon "0 ?" at bounding box center [773, 417] width 1103 height 733
click at [679, 670] on icon "0 ? ?" at bounding box center [773, 417] width 1103 height 733
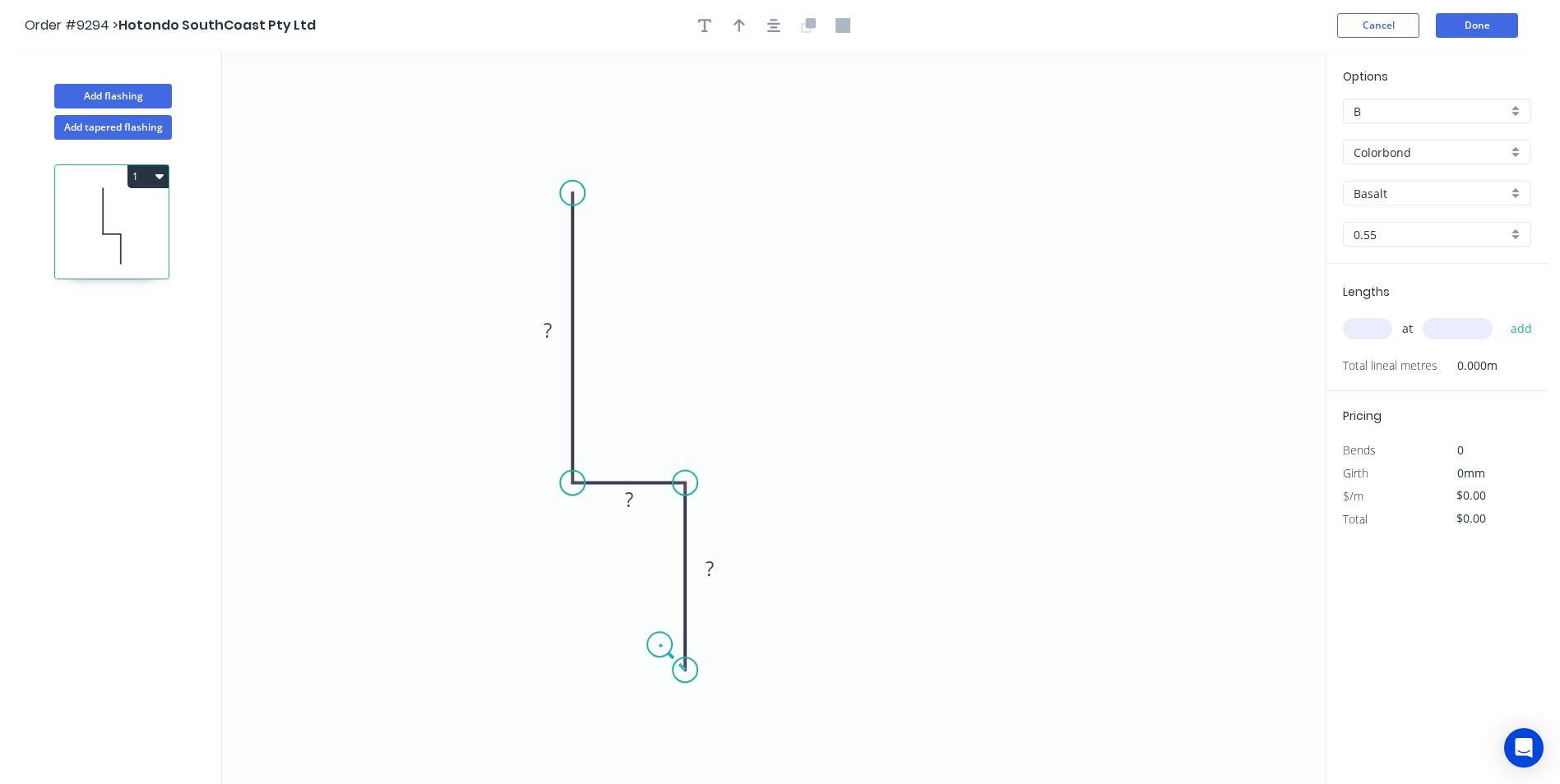
click at [659, 643] on icon "0 ? ? ?" at bounding box center [773, 417] width 1103 height 733
click at [659, 643] on circle at bounding box center [659, 645] width 25 height 25
click at [548, 335] on tspan "?" at bounding box center [547, 330] width 8 height 27
drag, startPoint x: 794, startPoint y: 147, endPoint x: 787, endPoint y: 118, distance: 29.8
click at [793, 141] on icon "0 100 20 40 10" at bounding box center [773, 417] width 1103 height 733
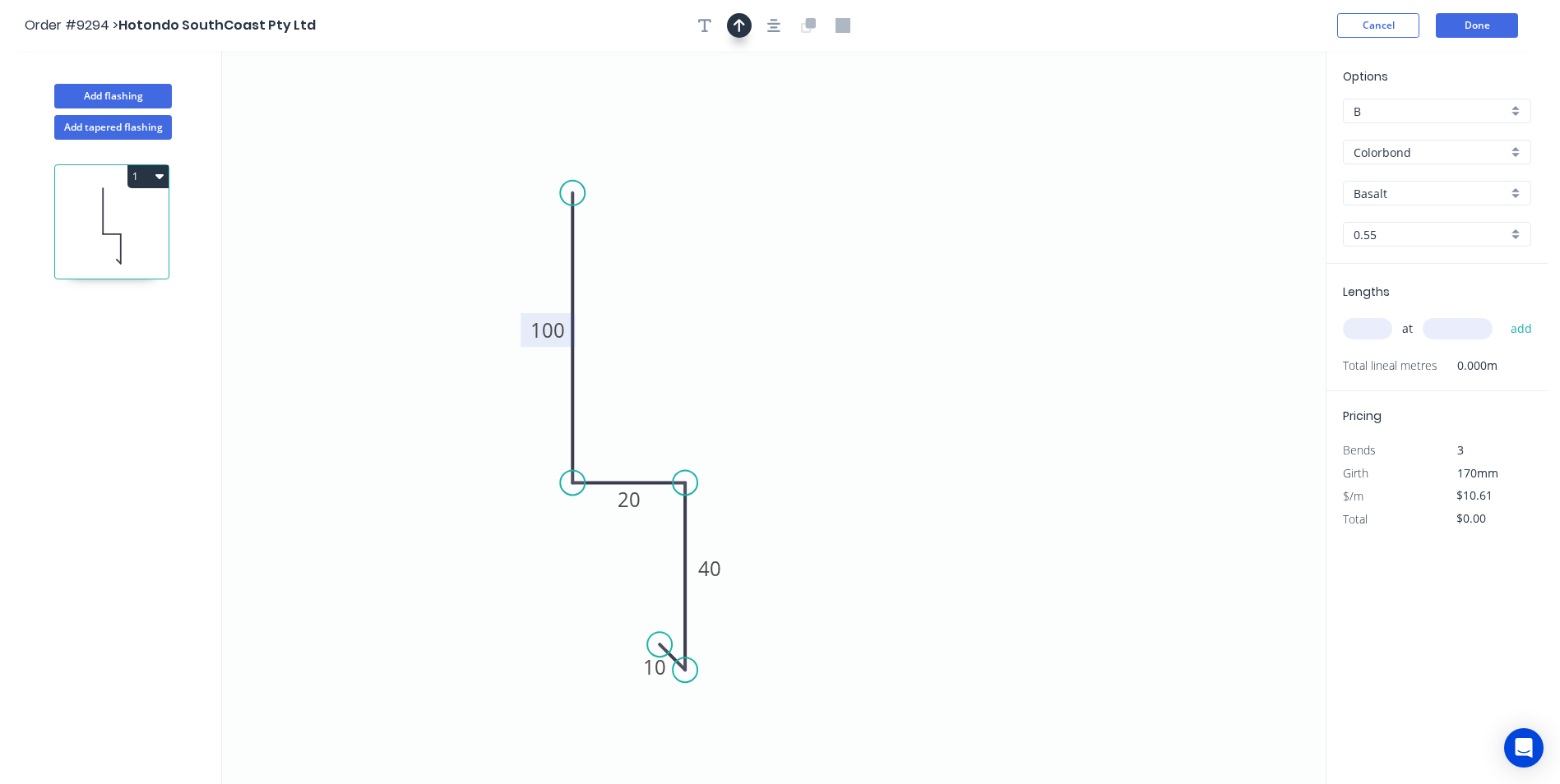
click at [750, 30] on button "button" at bounding box center [739, 26] width 25 height 25
click at [1242, 130] on icon at bounding box center [1242, 114] width 15 height 53
drag, startPoint x: 1242, startPoint y: 130, endPoint x: 869, endPoint y: 319, distance: 418.2
click at [869, 319] on icon at bounding box center [882, 304] width 47 height 47
click at [1522, 196] on div "Basalt" at bounding box center [1437, 193] width 188 height 25
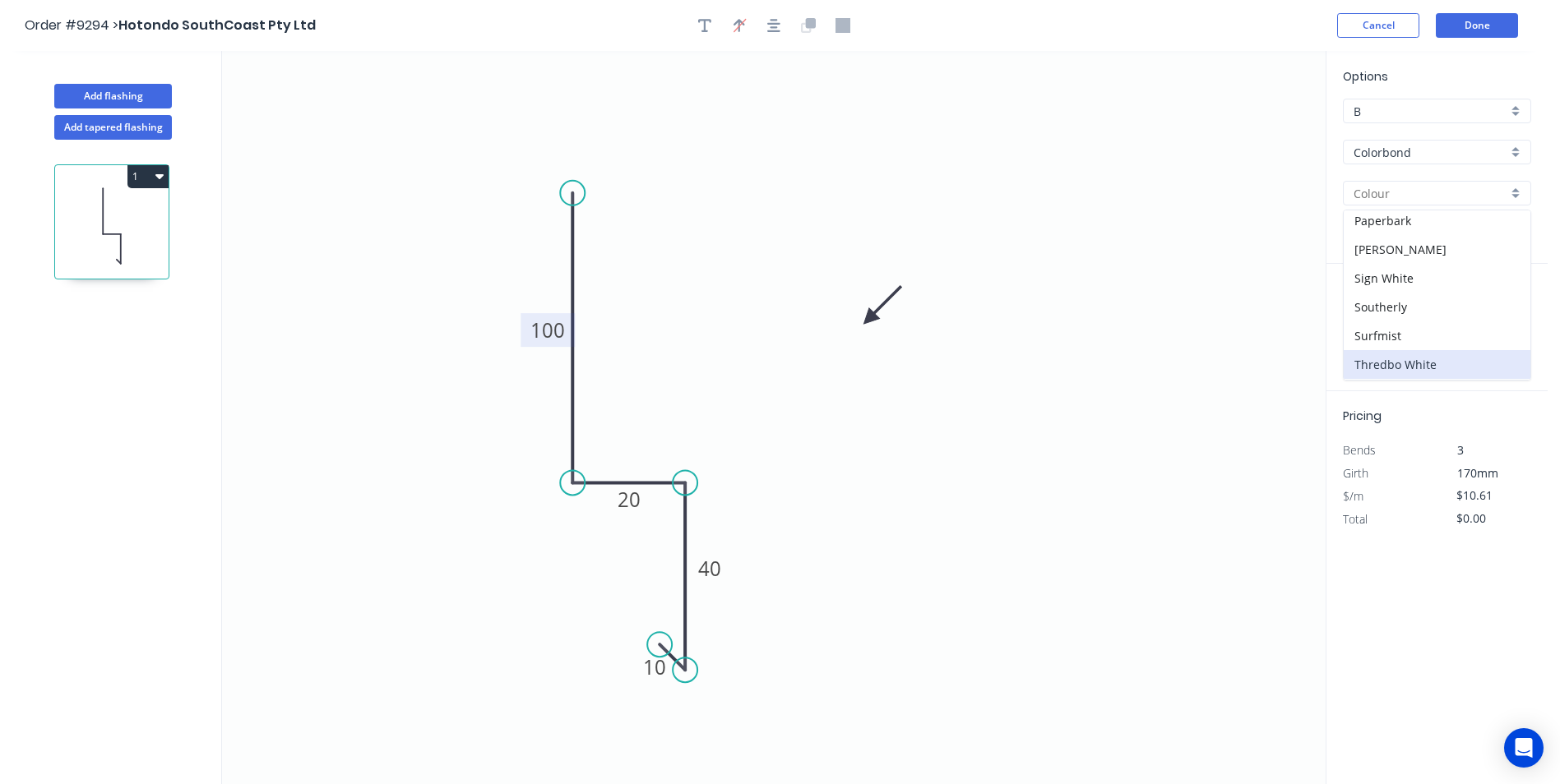
scroll to position [493, 0]
click at [1392, 314] on div "Surfmist" at bounding box center [1437, 307] width 187 height 29
click at [1377, 326] on input "text" at bounding box center [1367, 329] width 49 height 21
click at [1502, 315] on button "add" at bounding box center [1521, 328] width 38 height 28
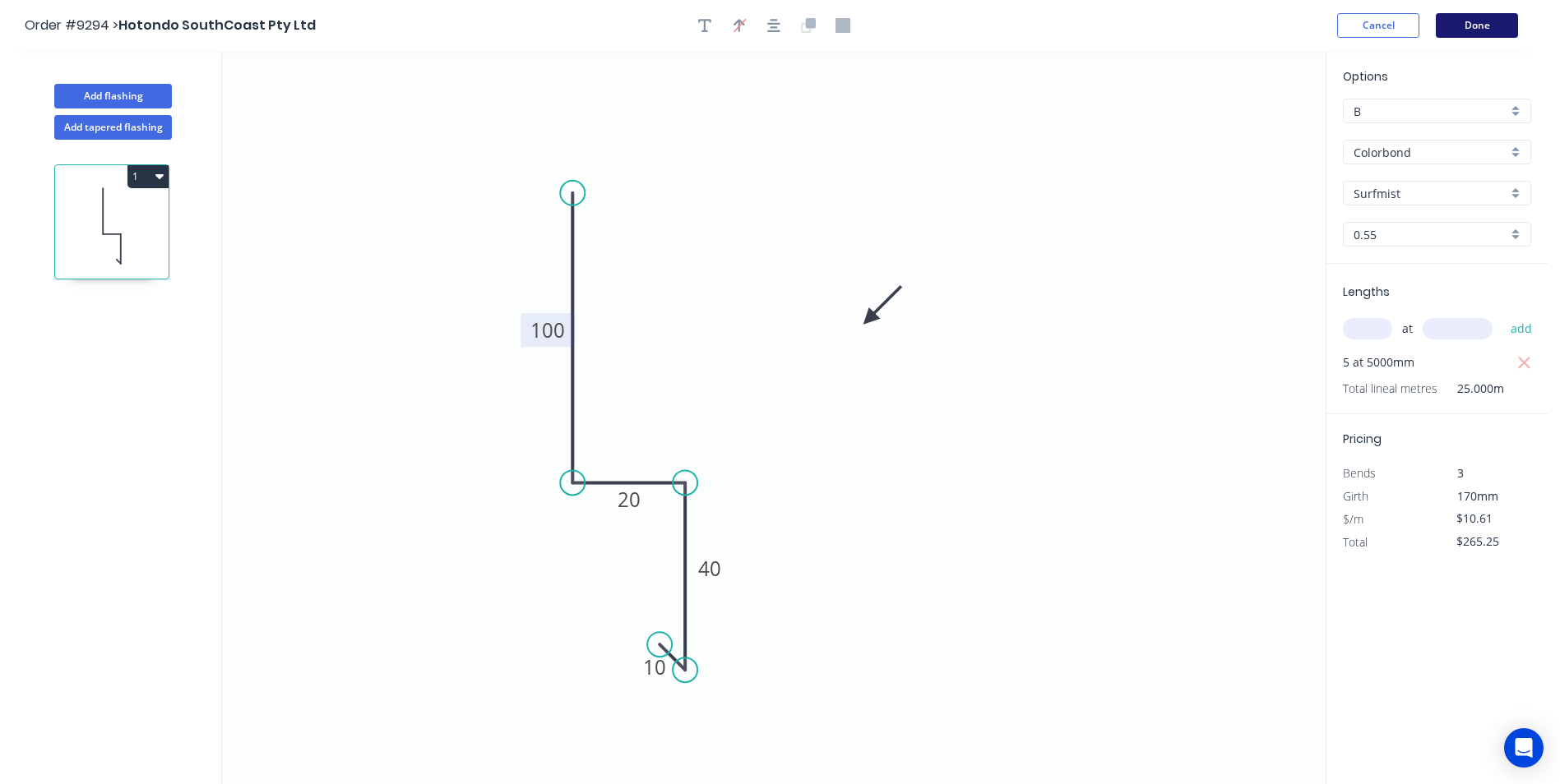
click at [1451, 21] on button "Done" at bounding box center [1477, 26] width 82 height 25
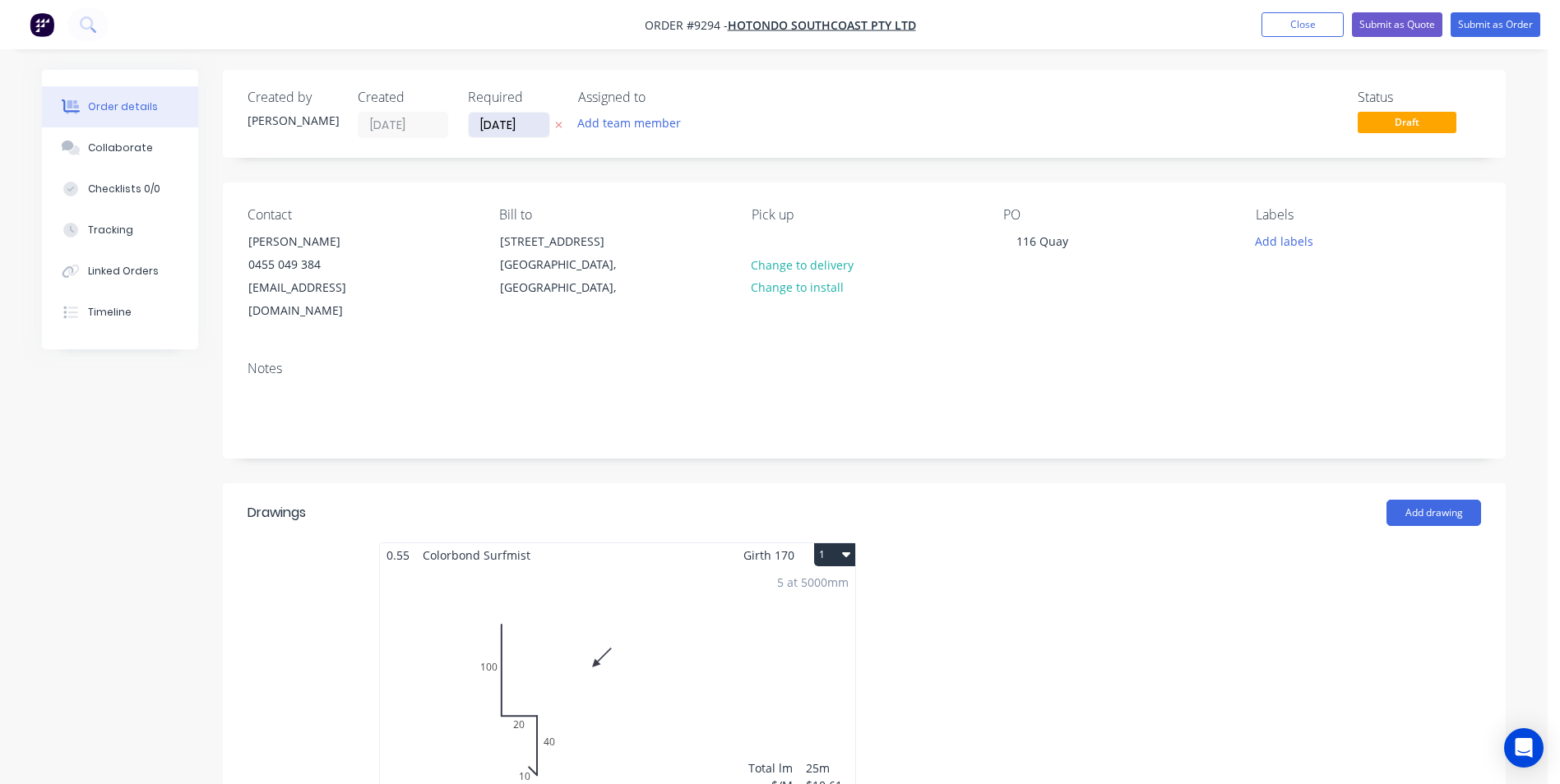
click at [525, 122] on input "[DATE]" at bounding box center [509, 125] width 81 height 25
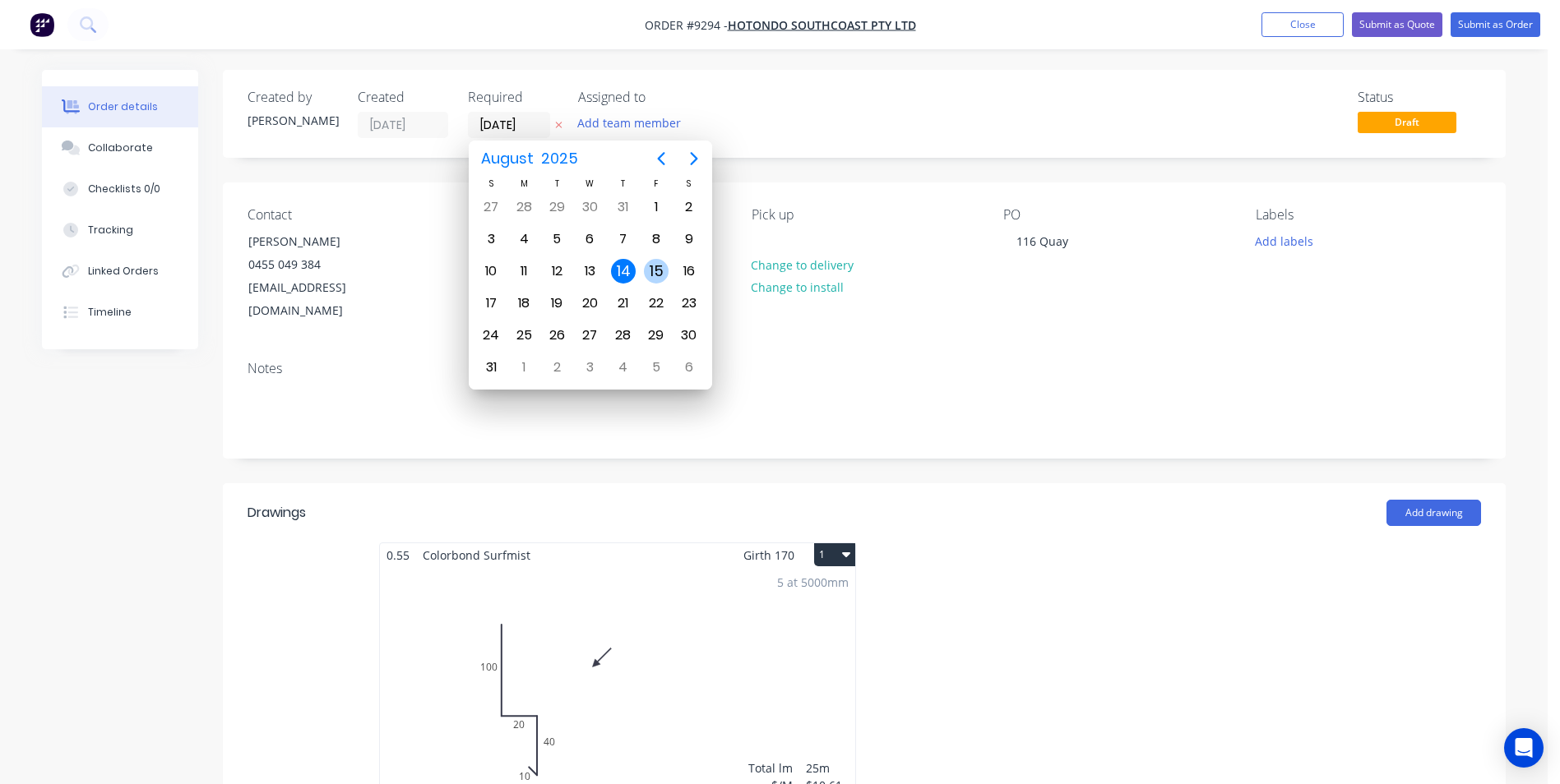
click at [662, 270] on div "15" at bounding box center [657, 272] width 25 height 25
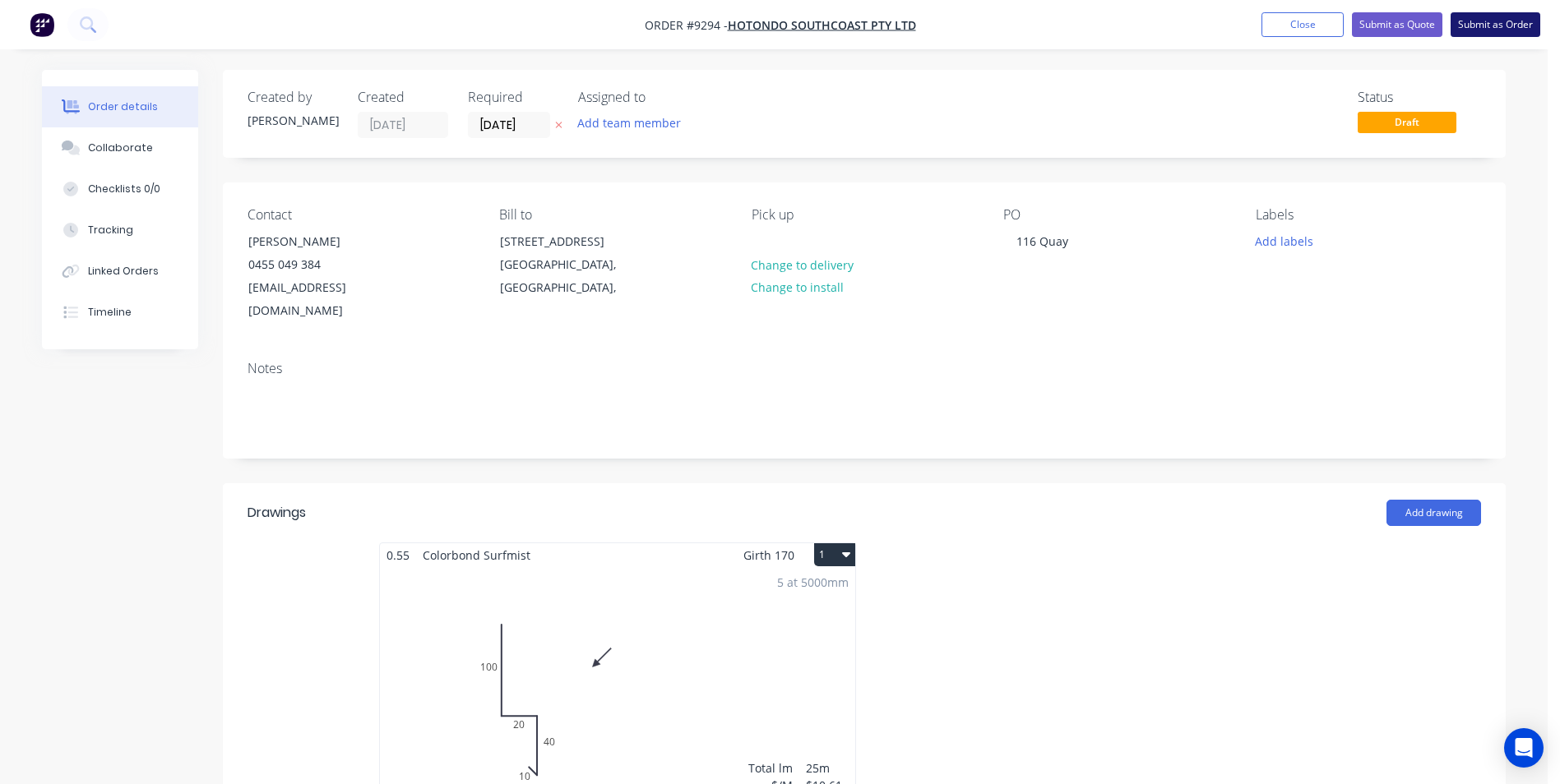
click at [1524, 13] on button "Submit as Order" at bounding box center [1495, 25] width 89 height 25
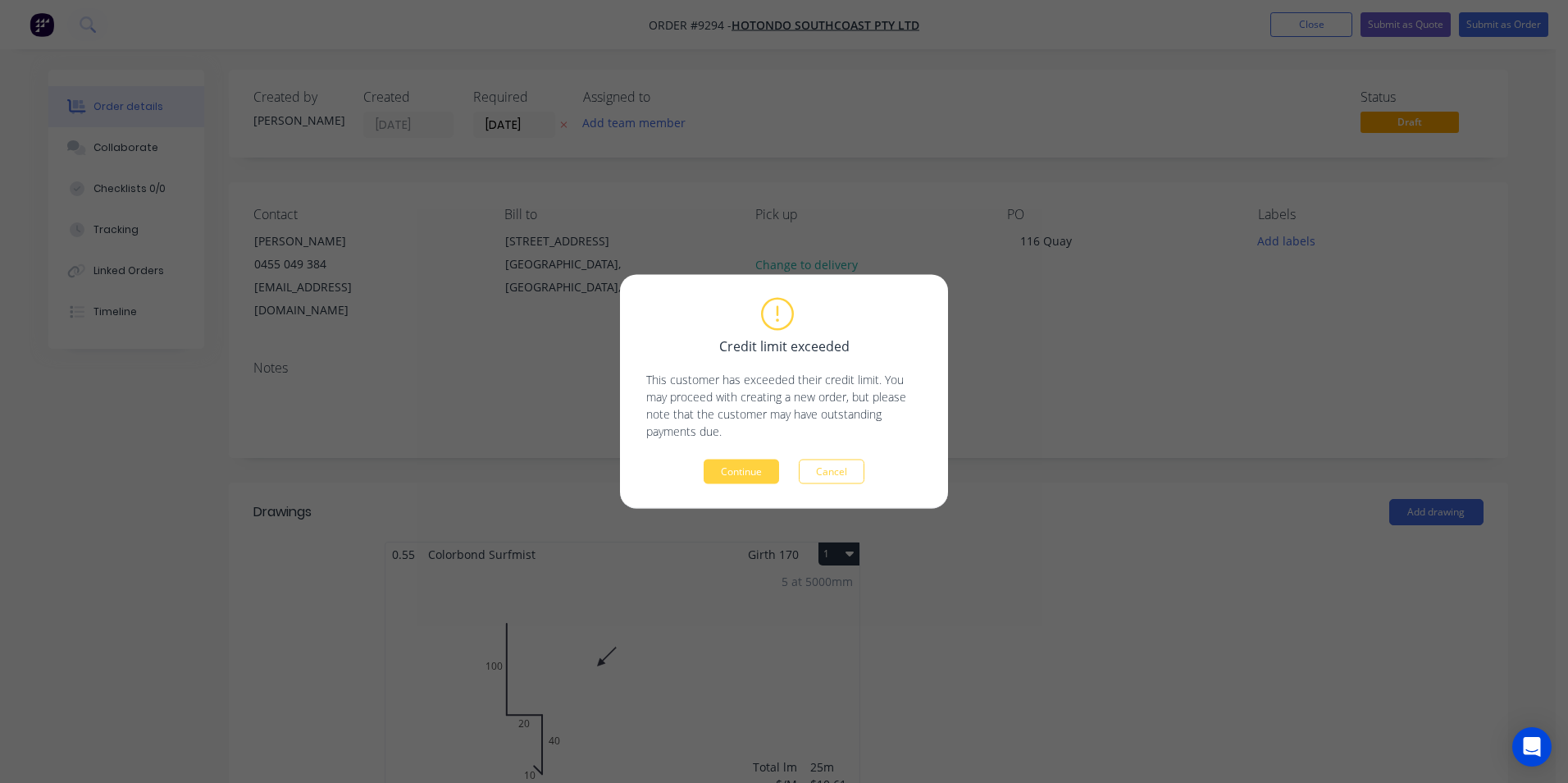
click at [751, 477] on button "Continue" at bounding box center [742, 472] width 76 height 25
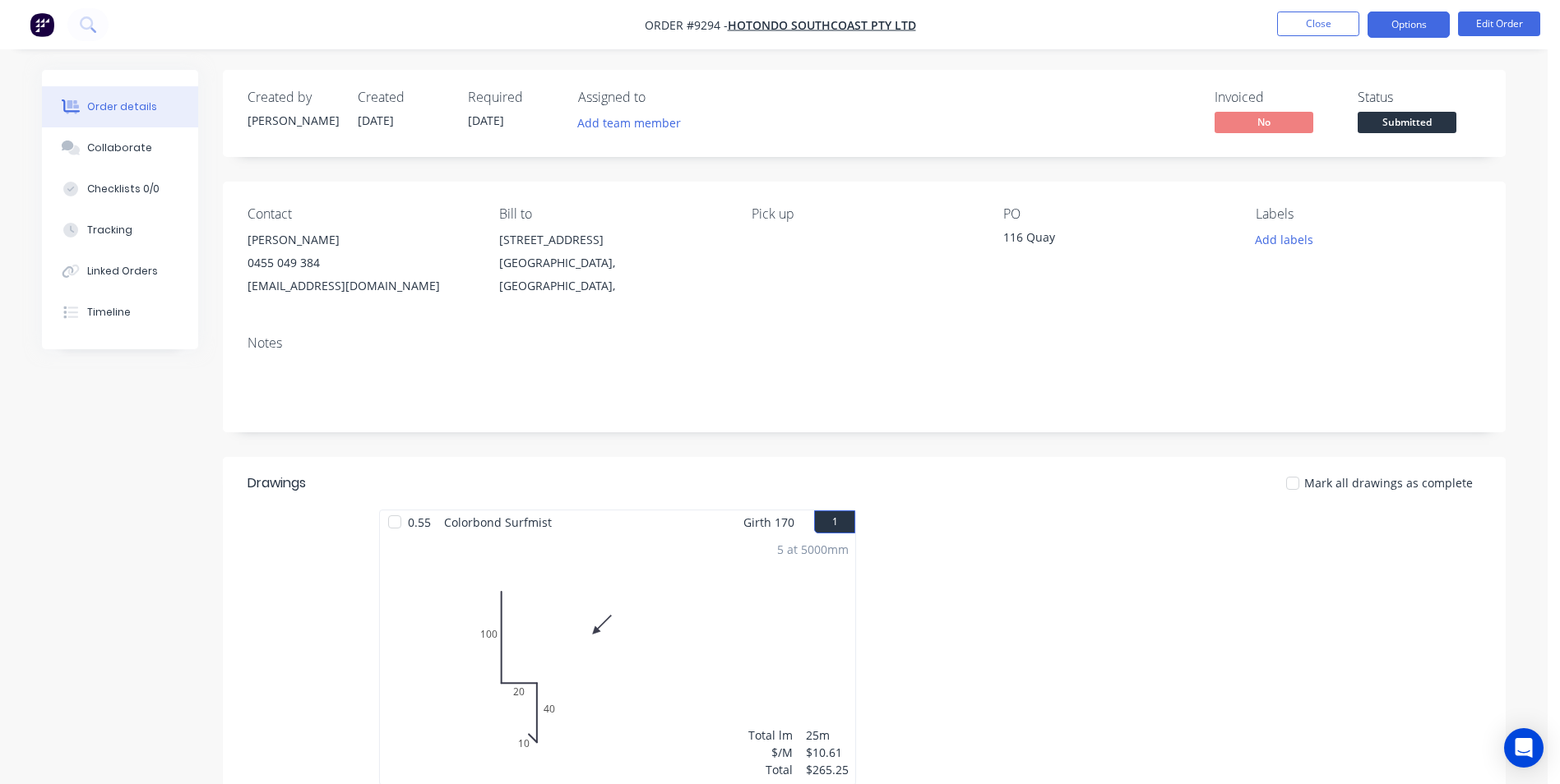
click at [1417, 31] on button "Options" at bounding box center [1408, 24] width 82 height 26
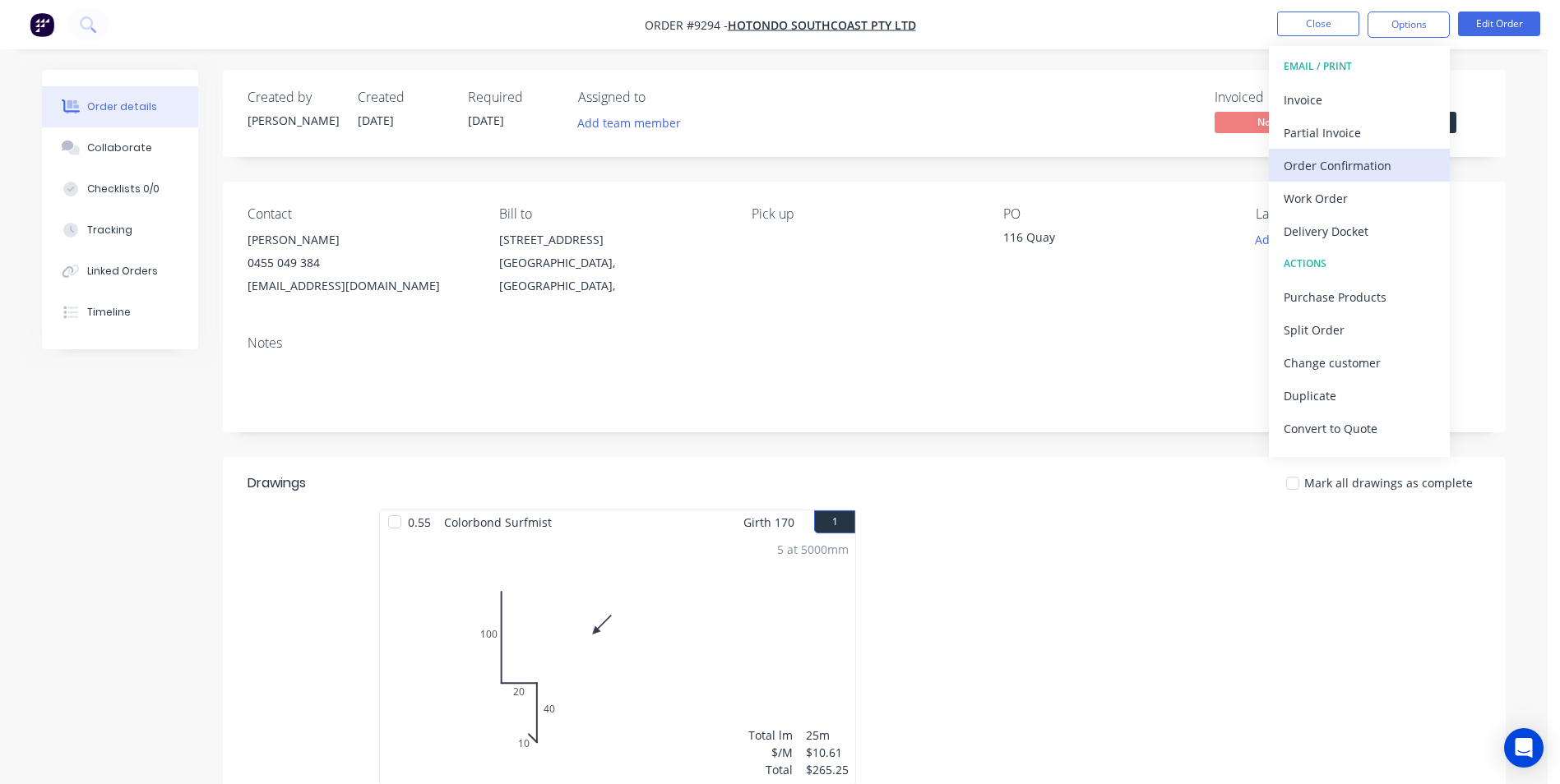
click at [1369, 154] on div "Order Confirmation" at bounding box center [1359, 165] width 151 height 24
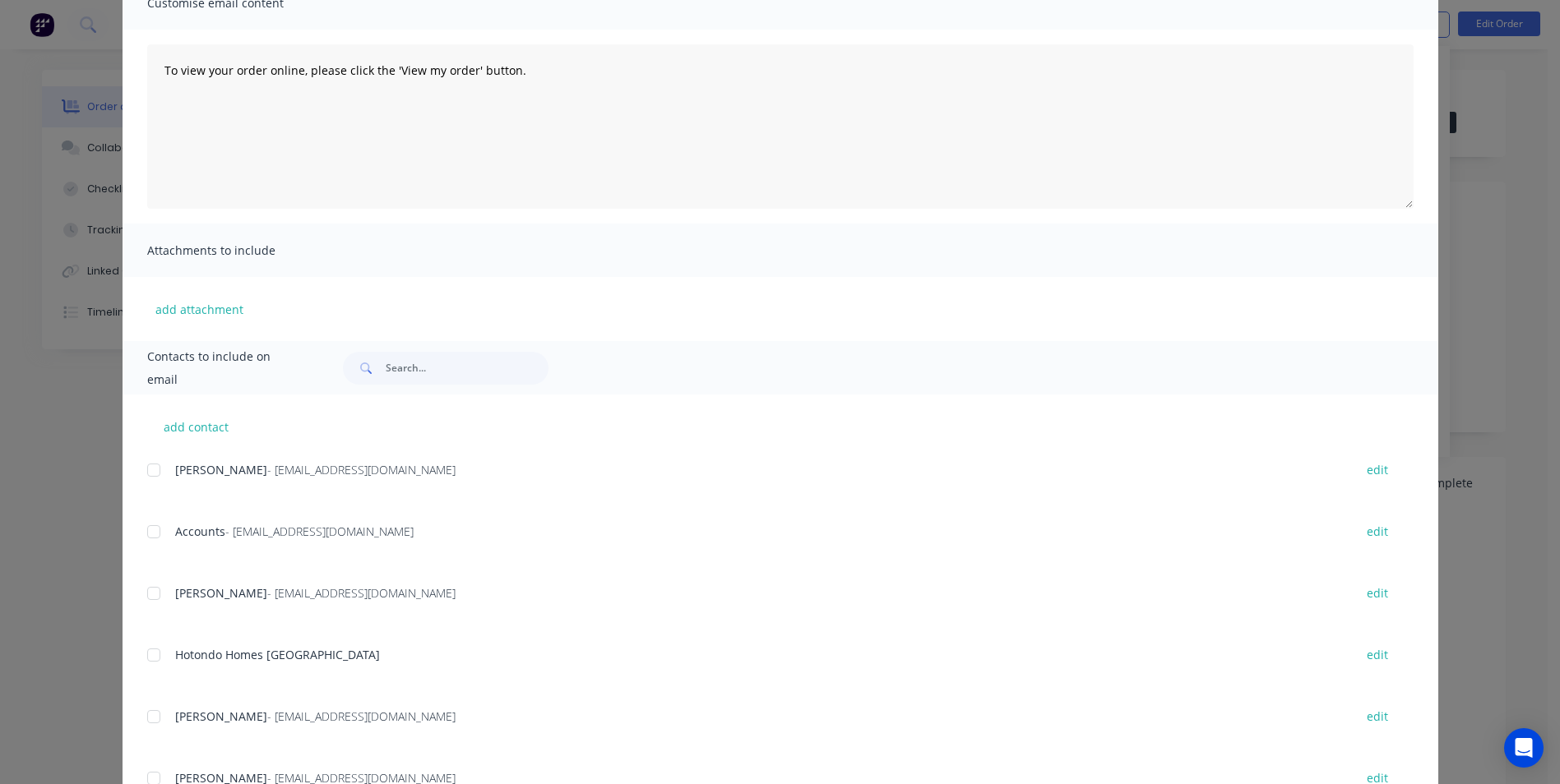
scroll to position [164, 0]
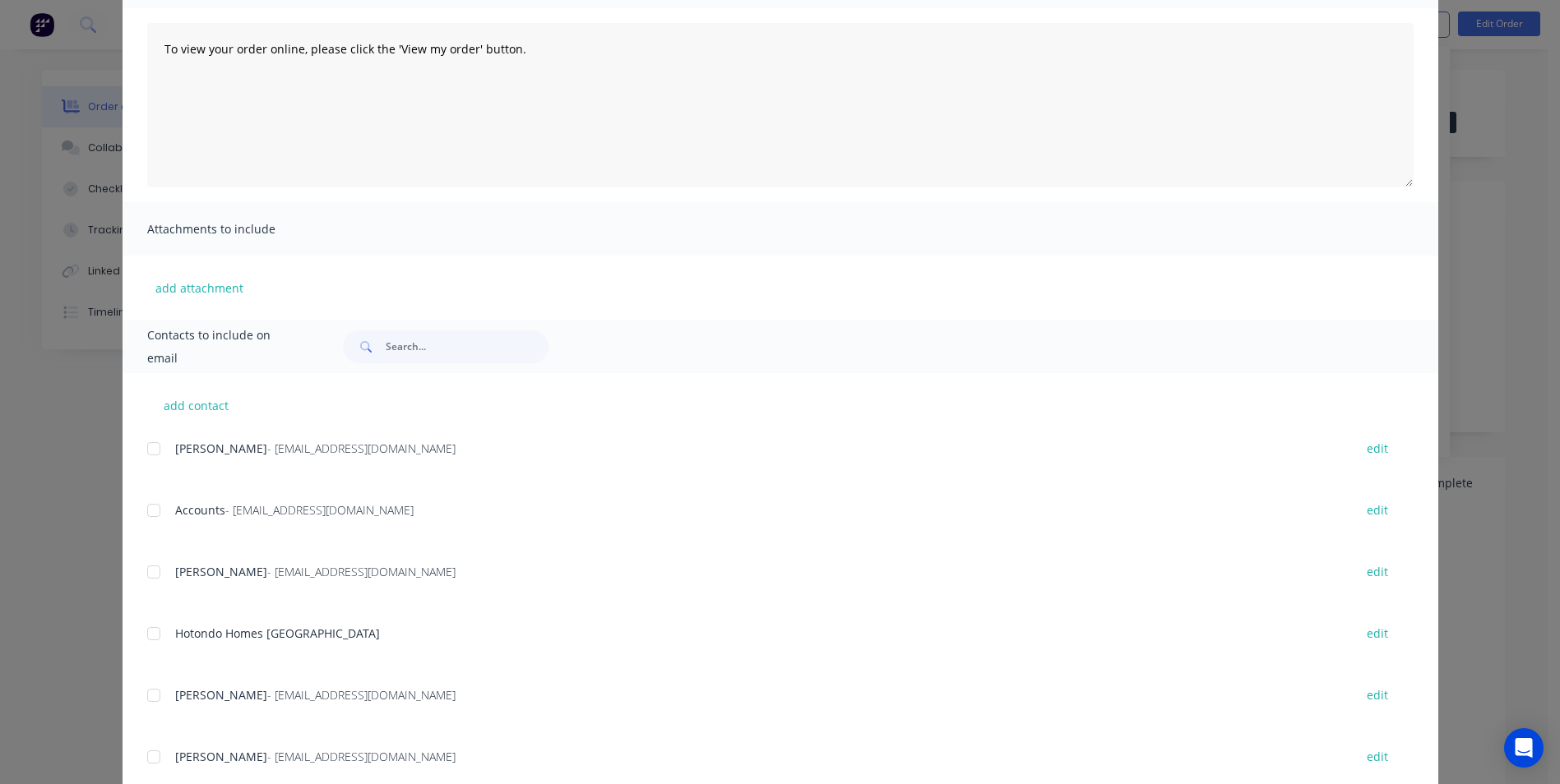
click at [142, 578] on div at bounding box center [153, 571] width 33 height 33
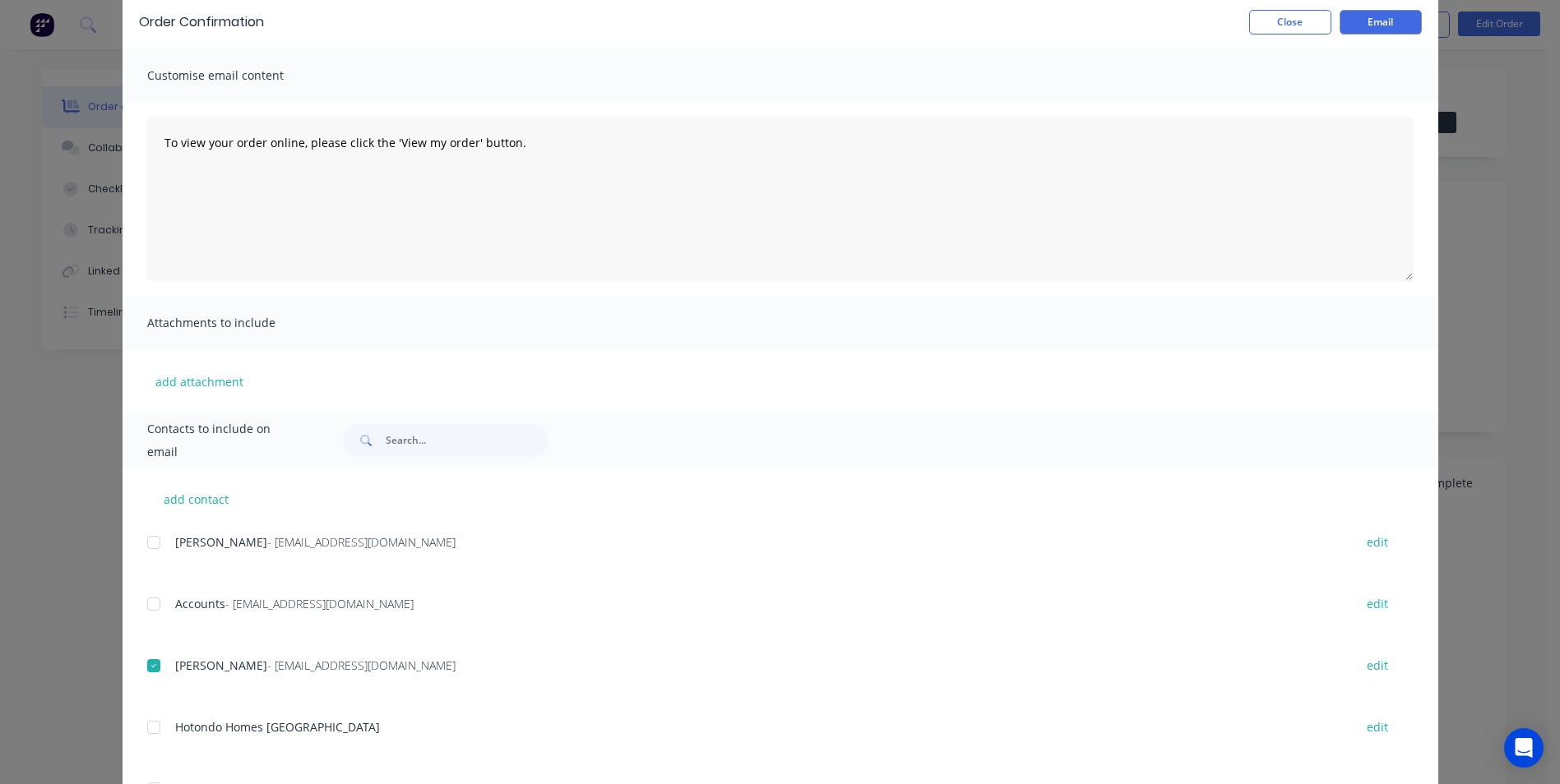
scroll to position [0, 0]
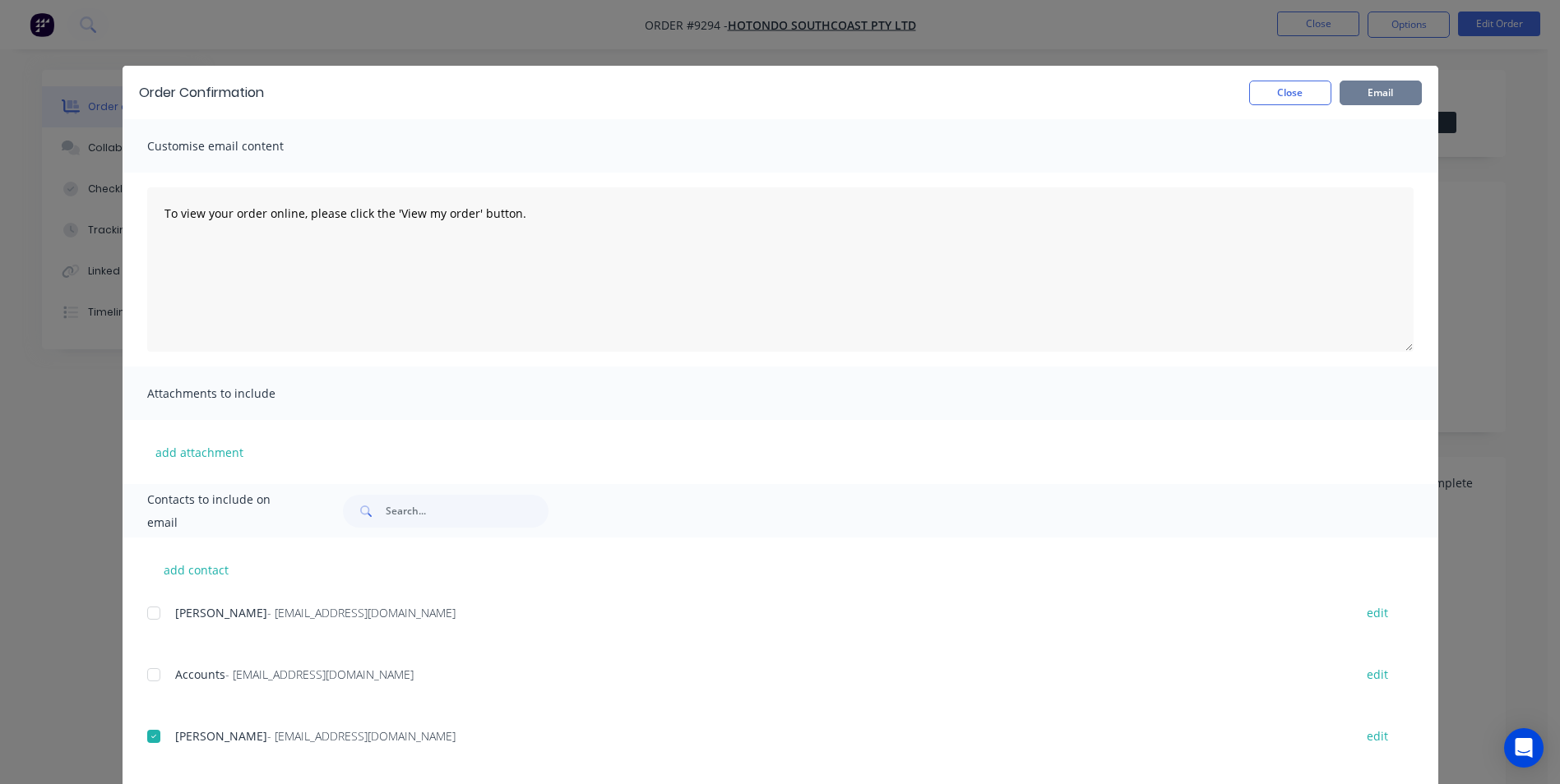
click at [1375, 87] on button "Email" at bounding box center [1380, 93] width 82 height 25
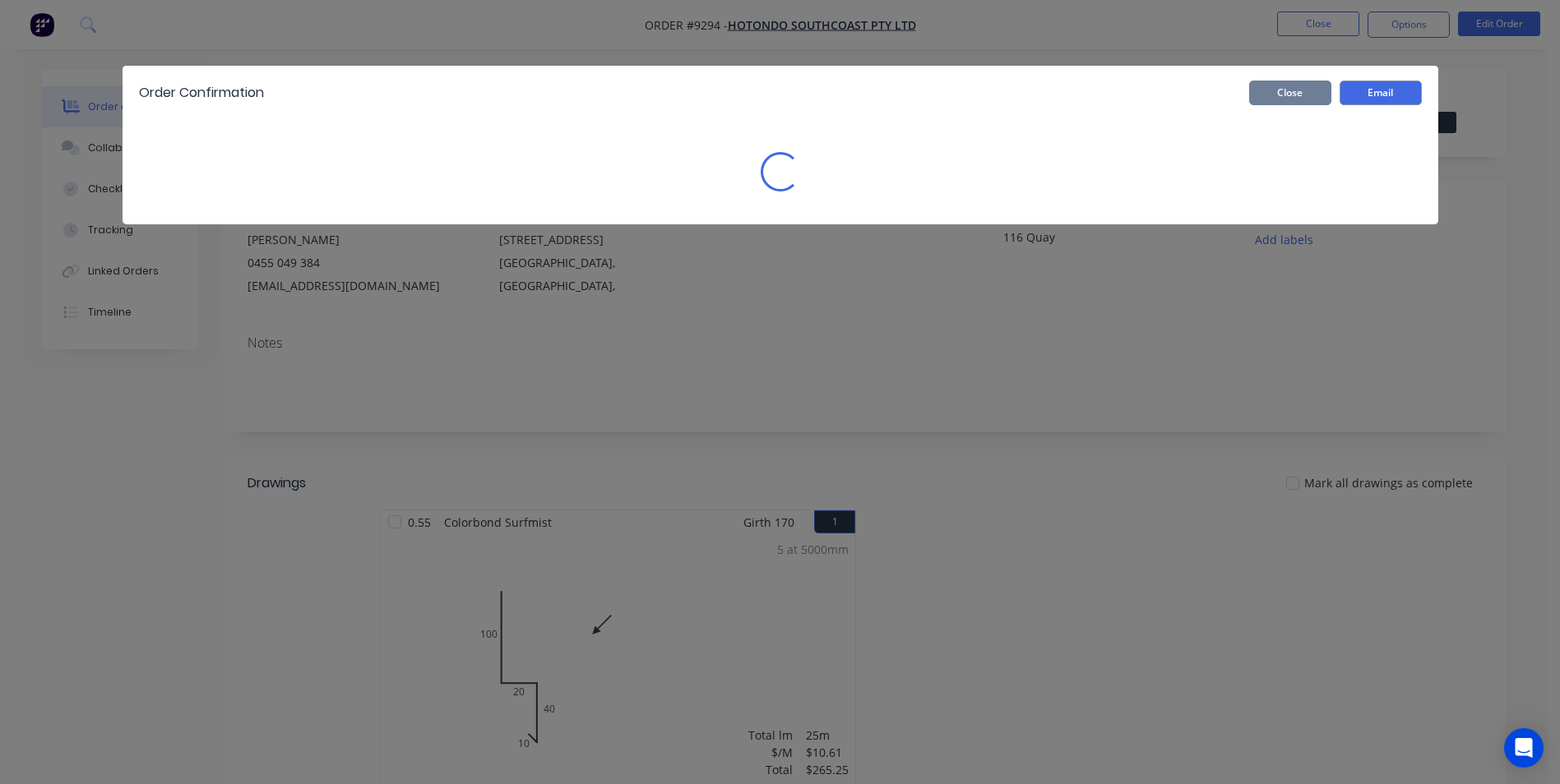
click at [1311, 97] on button "Close" at bounding box center [1290, 93] width 82 height 25
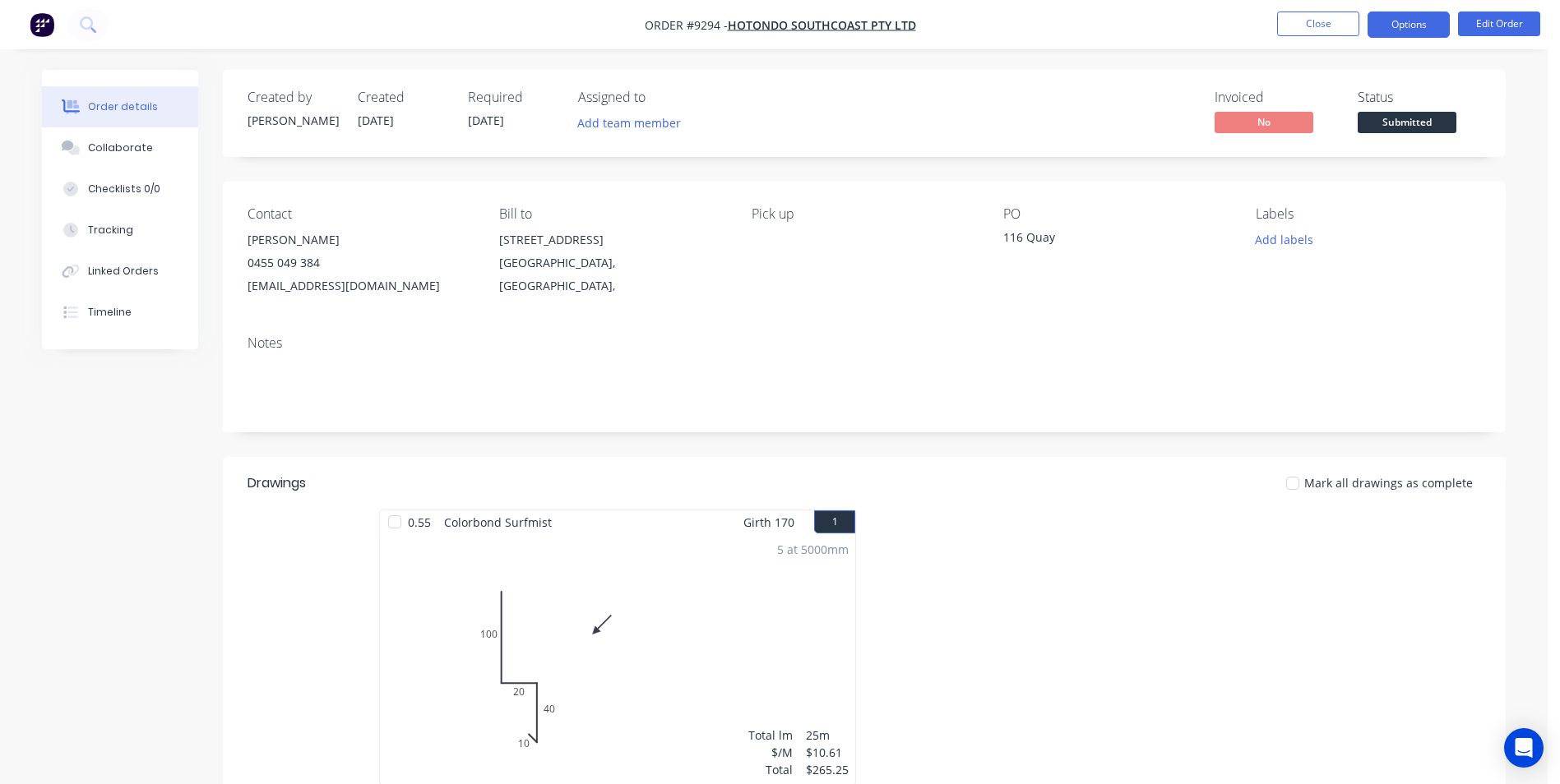
click at [1406, 21] on button "Options" at bounding box center [1408, 24] width 82 height 26
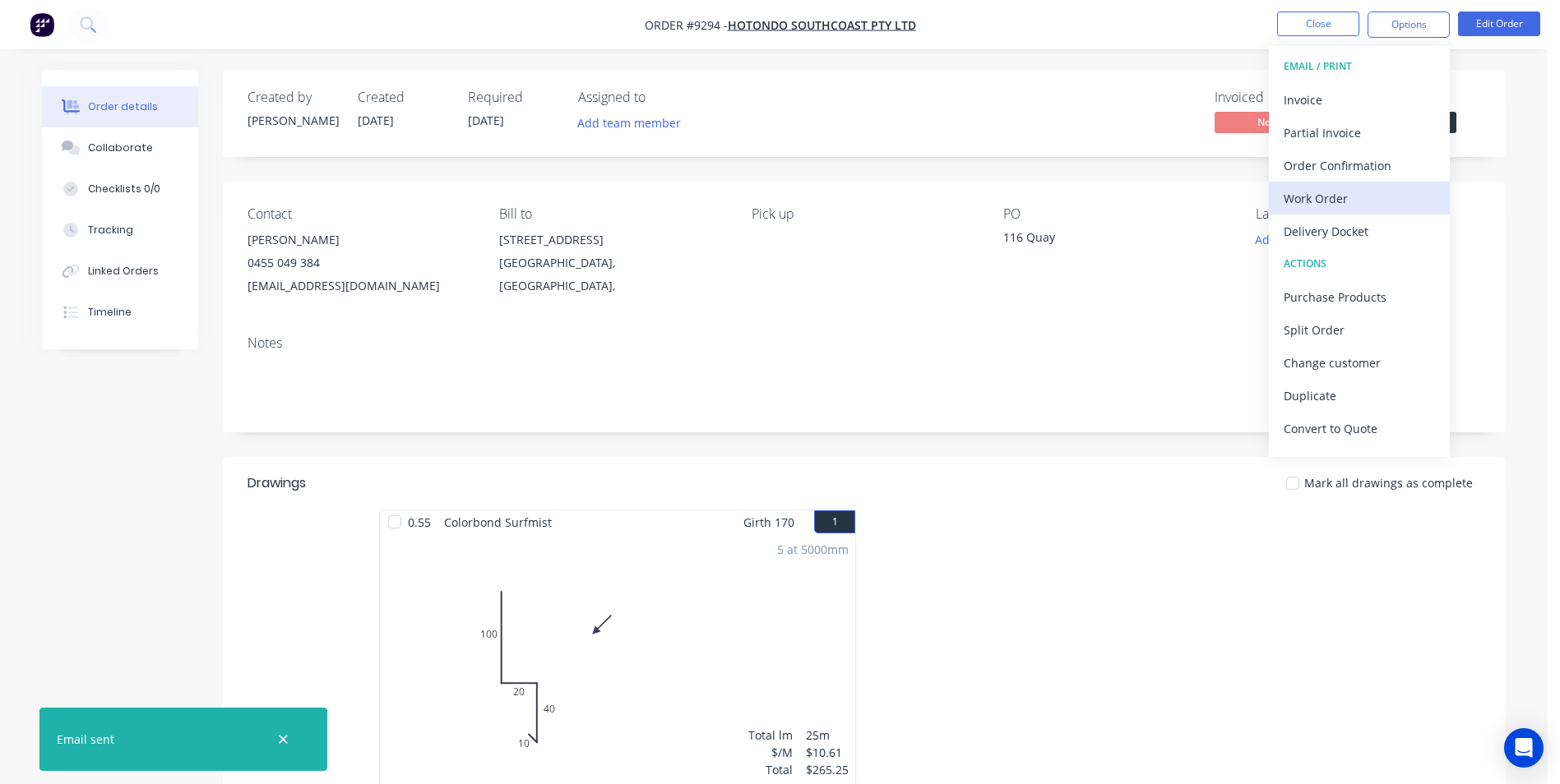
click at [1342, 202] on div "Work Order" at bounding box center [1359, 198] width 151 height 24
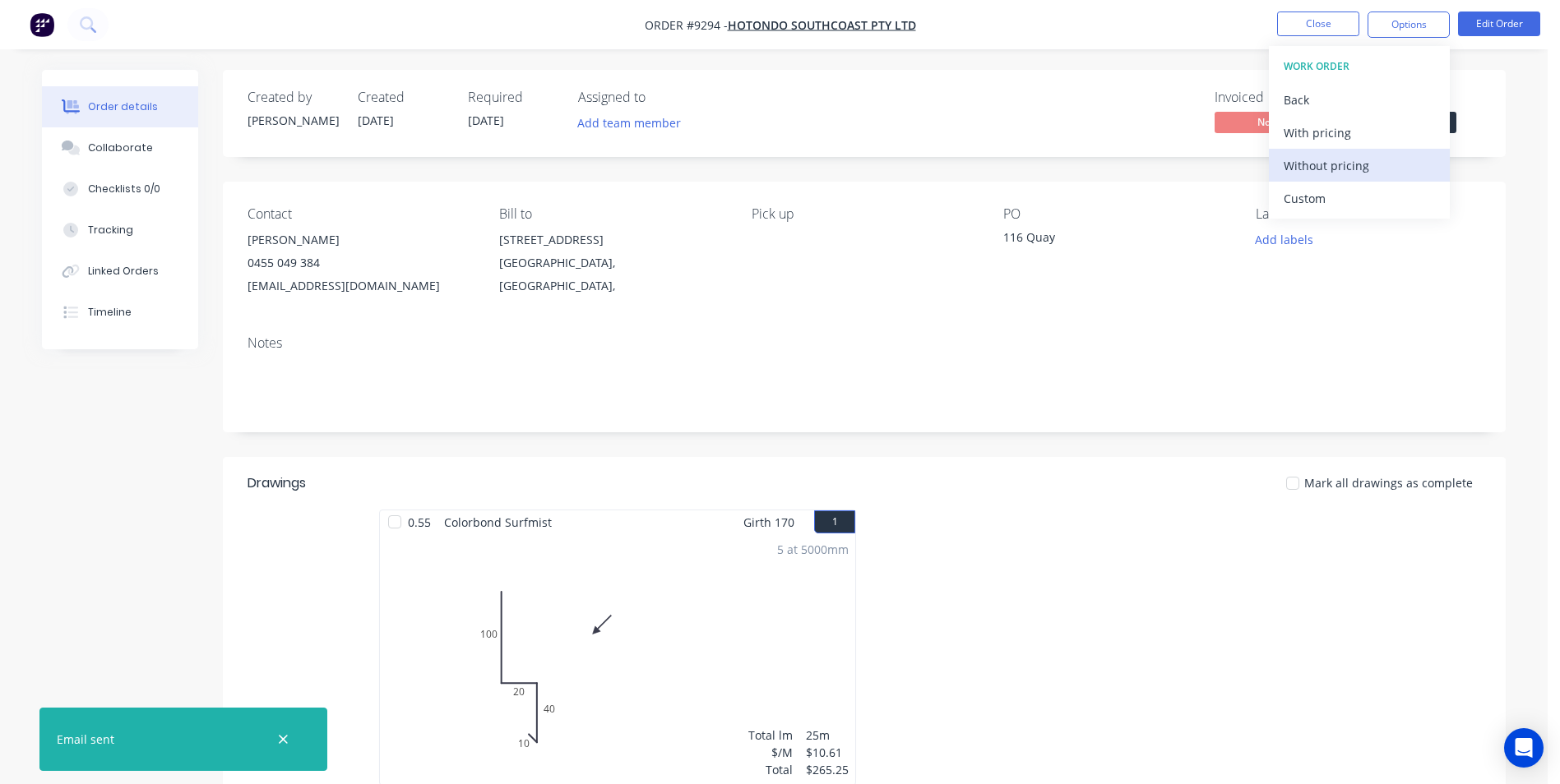
click at [1346, 175] on div "Without pricing" at bounding box center [1359, 165] width 151 height 24
click at [46, 20] on img "button" at bounding box center [42, 25] width 25 height 25
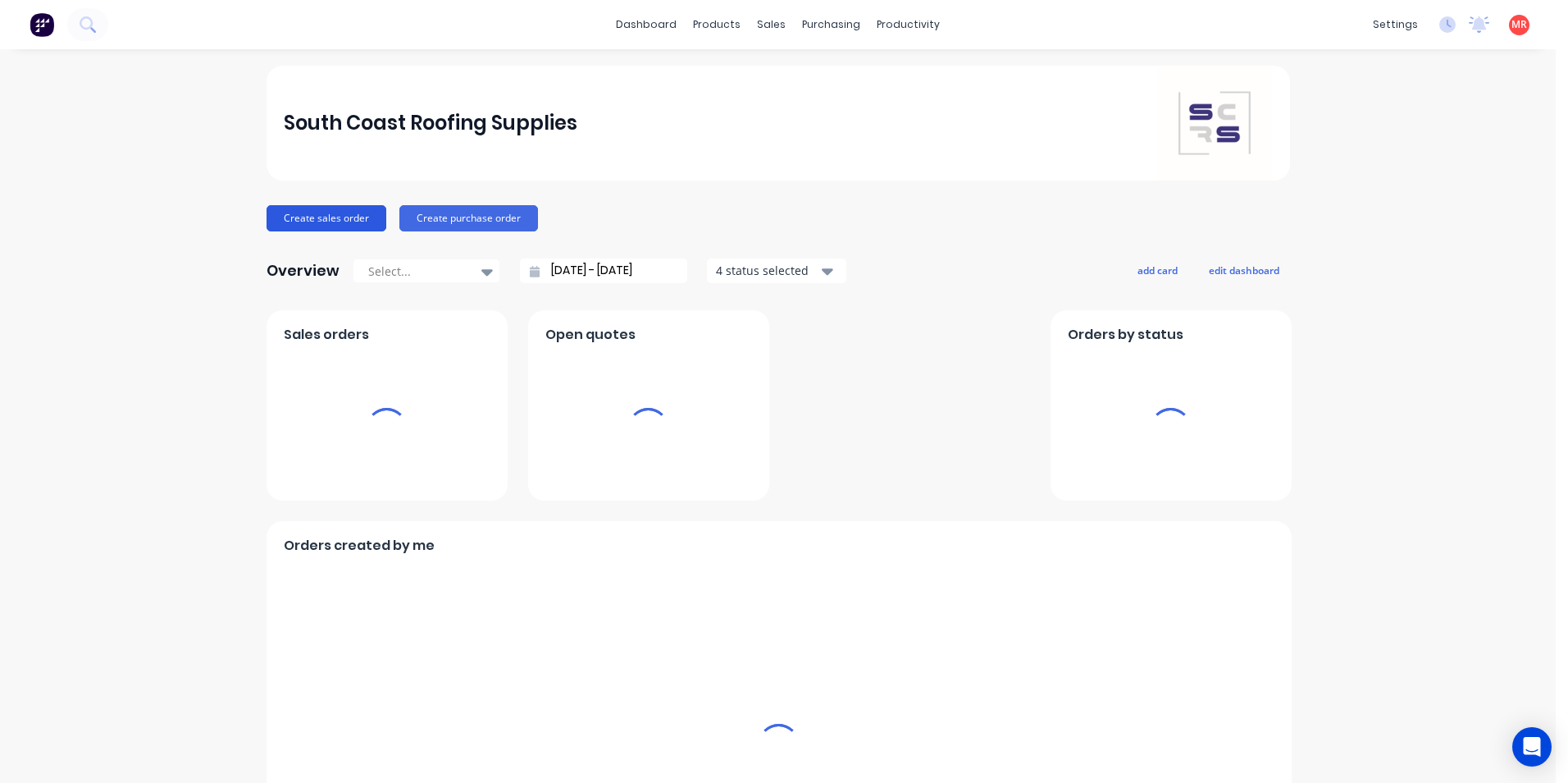
click at [329, 207] on button "Create sales order" at bounding box center [327, 218] width 120 height 26
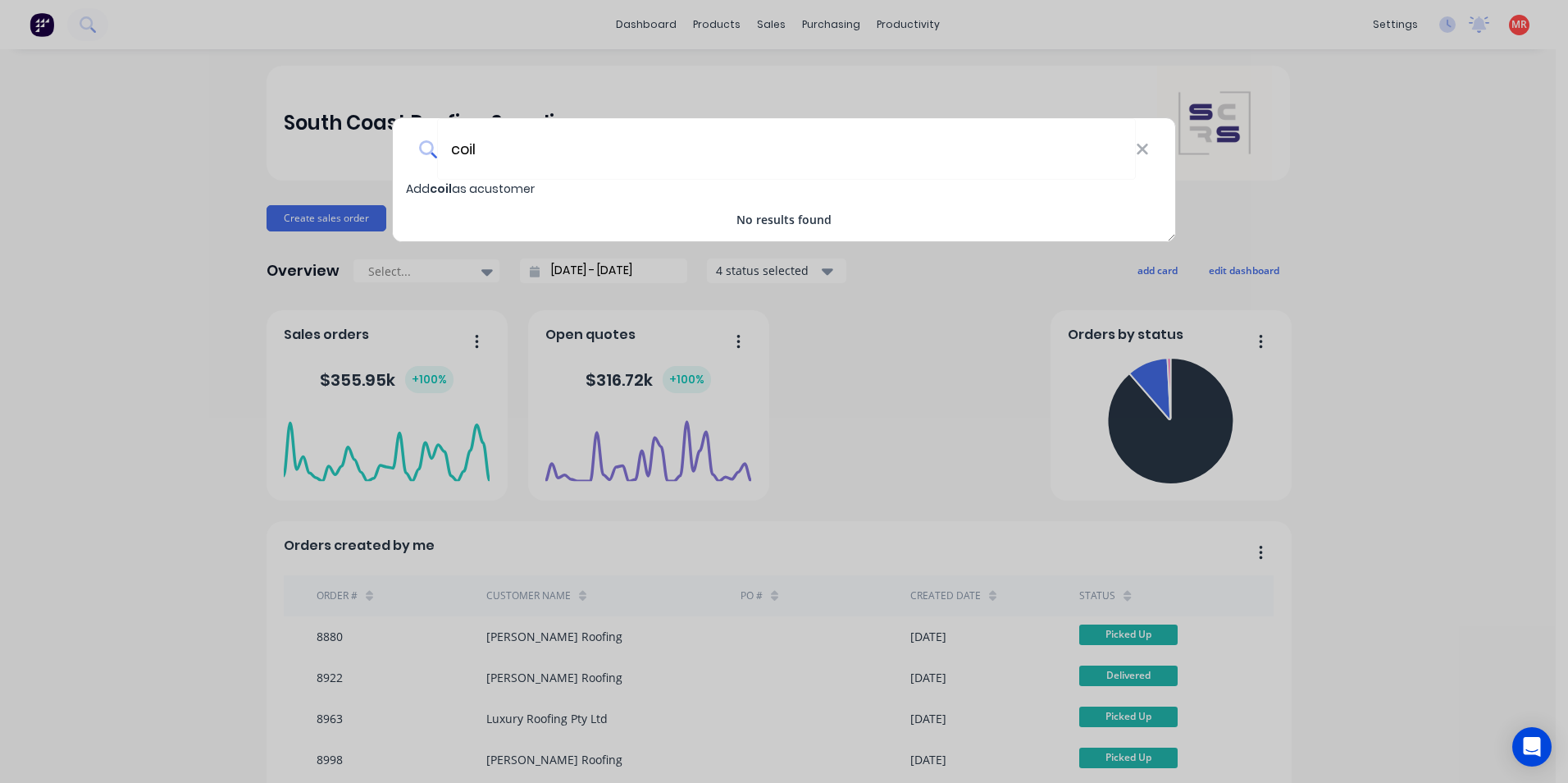
type input "coil"
drag, startPoint x: 685, startPoint y: 85, endPoint x: 815, endPoint y: 95, distance: 130.4
click at [692, 83] on div "coil Add coil as a customer No results found" at bounding box center [784, 391] width 1568 height 783
click at [804, 24] on div "purchasing" at bounding box center [832, 25] width 75 height 25
click at [806, 25] on div "purchasing" at bounding box center [832, 25] width 75 height 25
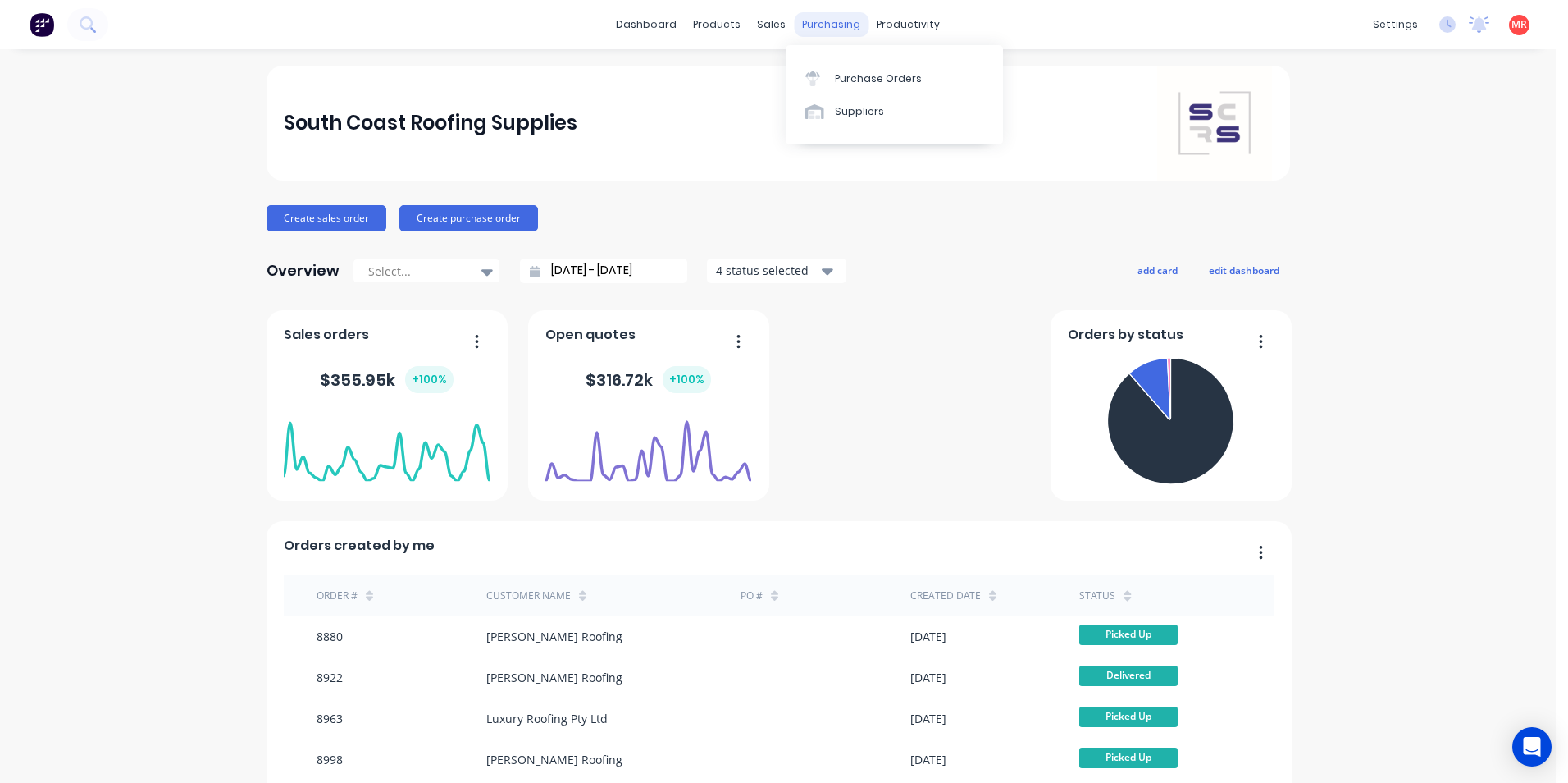
click at [836, 29] on div "purchasing" at bounding box center [832, 25] width 75 height 25
click at [853, 84] on div "Purchase Orders" at bounding box center [878, 79] width 87 height 15
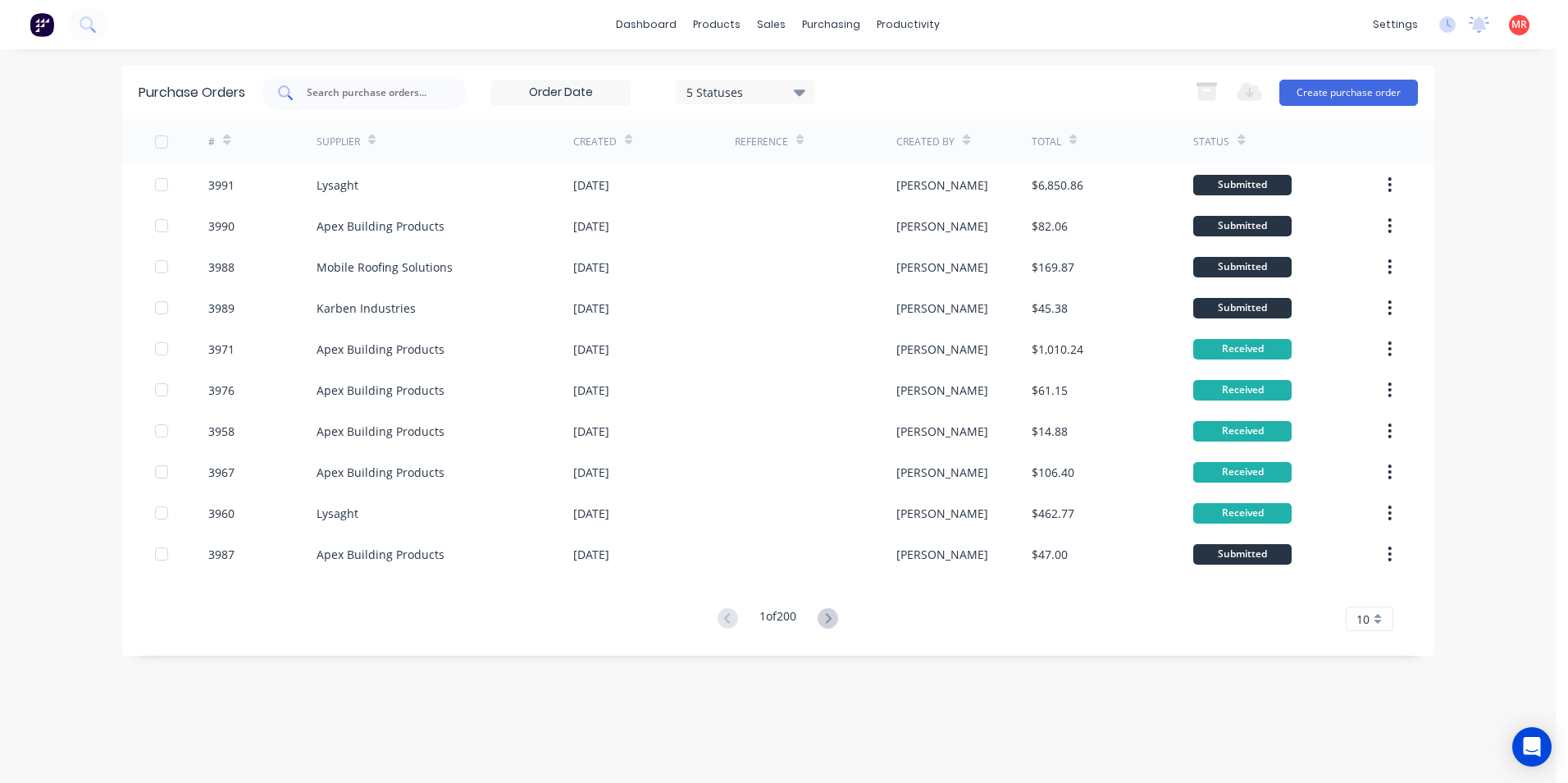
click at [363, 89] on input "text" at bounding box center [373, 93] width 137 height 16
click at [341, 95] on input "text" at bounding box center [373, 93] width 137 height 16
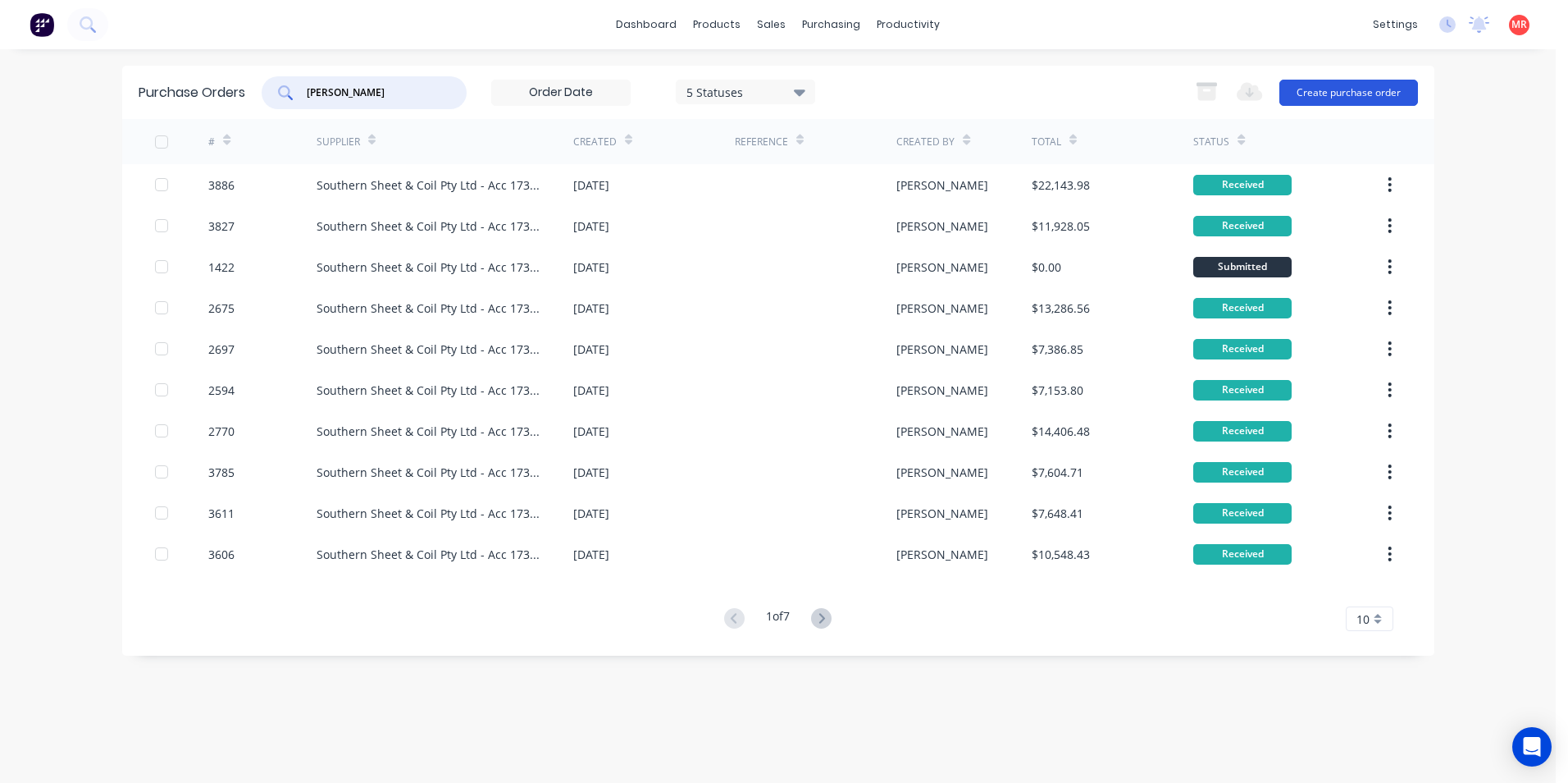
type input "[PERSON_NAME]"
click at [1303, 95] on button "Create purchase order" at bounding box center [1348, 92] width 138 height 26
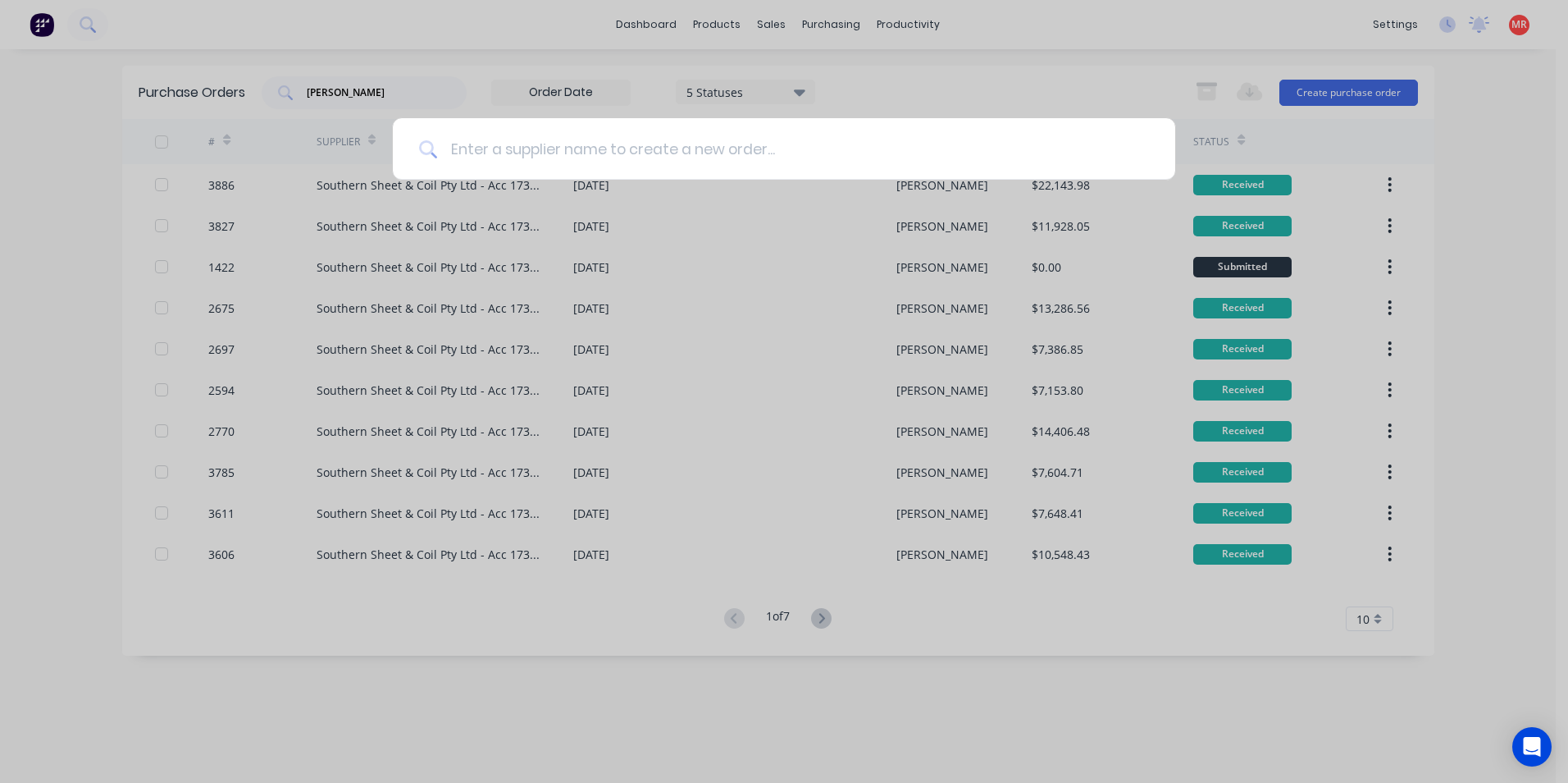
type input "e"
click at [1339, 127] on div at bounding box center [784, 391] width 1568 height 783
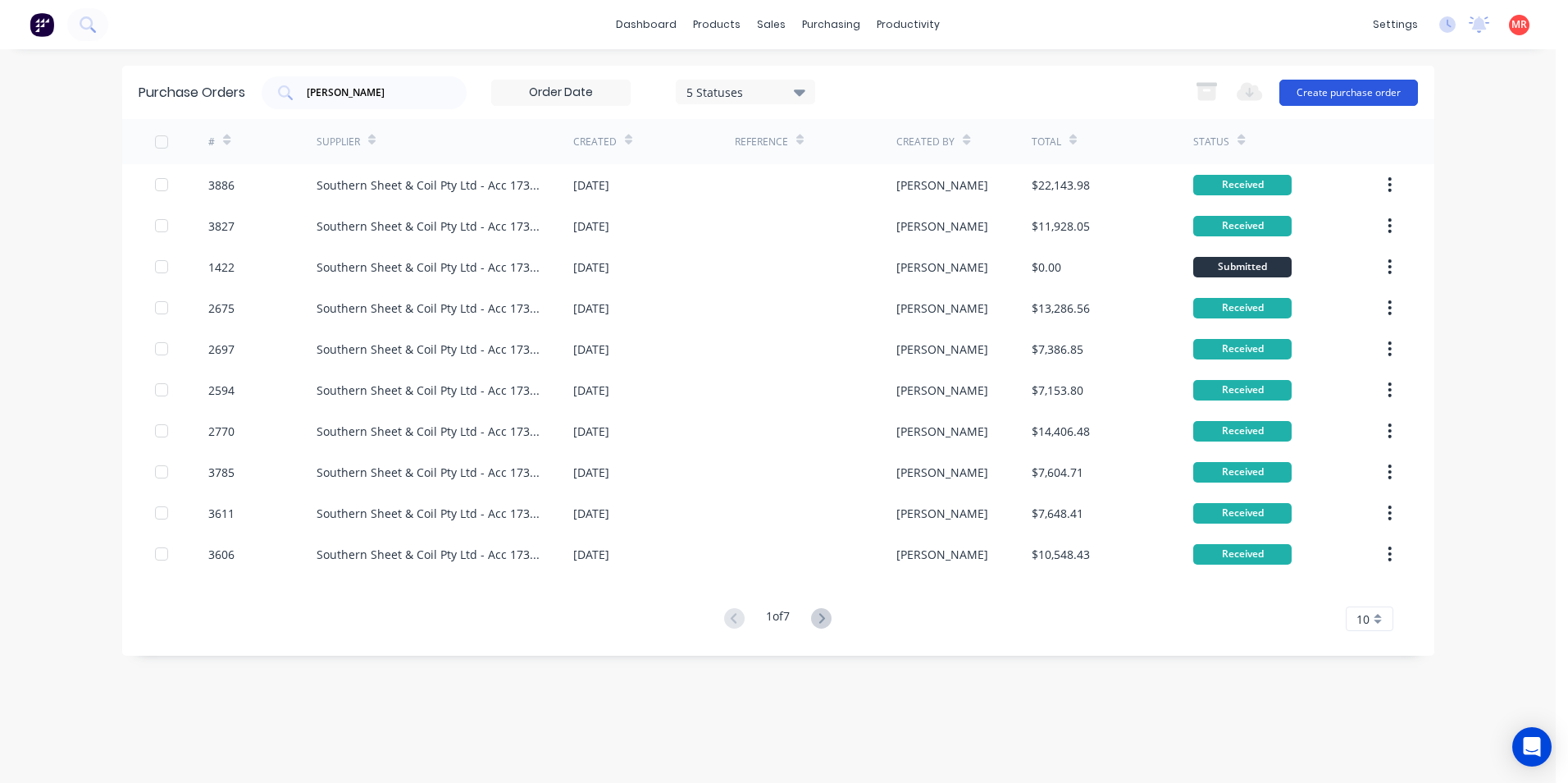
click at [1321, 87] on button "Create purchase order" at bounding box center [1348, 92] width 138 height 26
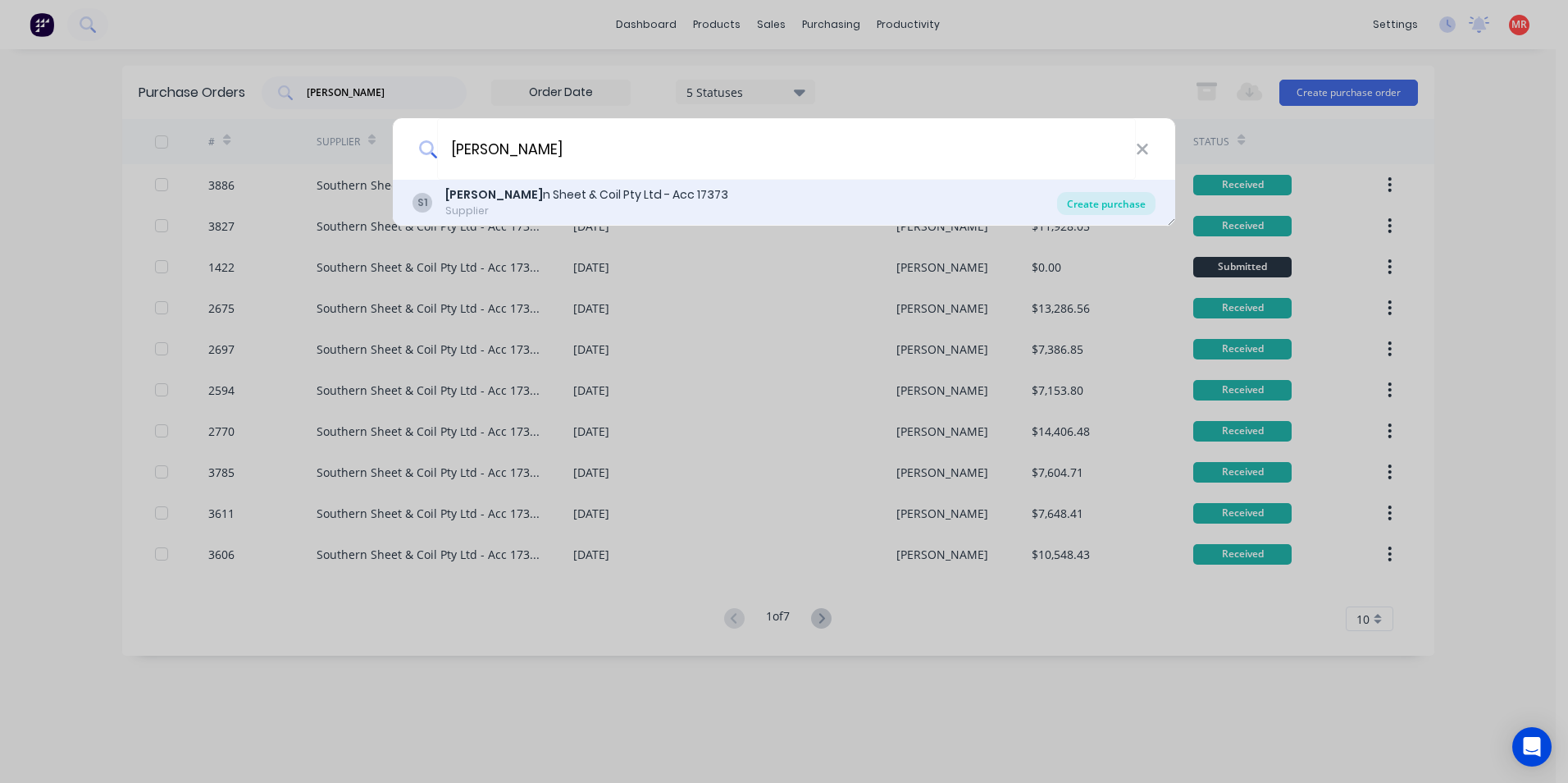
type input "[PERSON_NAME]"
click at [1084, 198] on div "Create purchase" at bounding box center [1107, 204] width 98 height 23
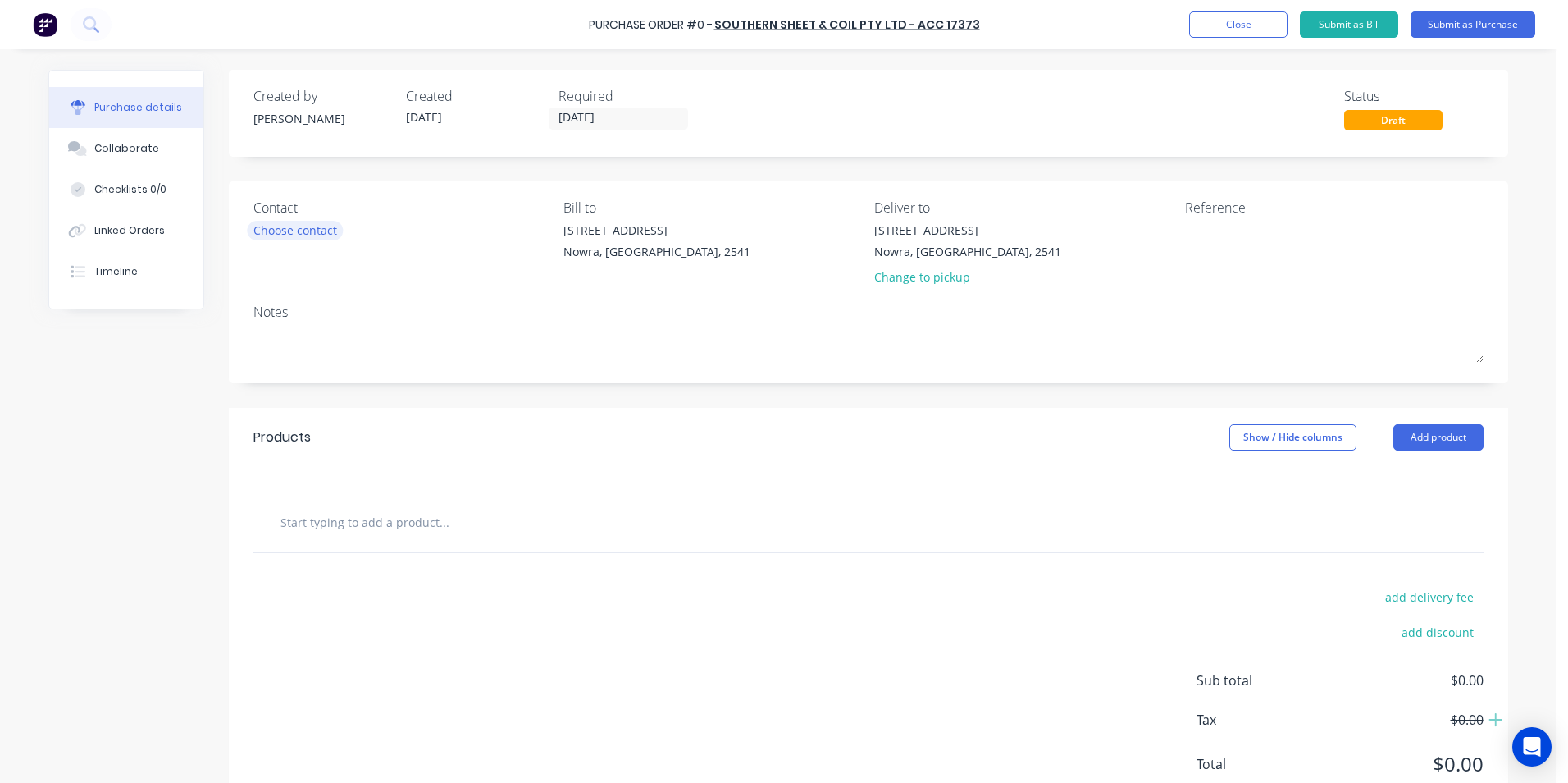
click at [319, 228] on div "Choose contact" at bounding box center [295, 229] width 84 height 17
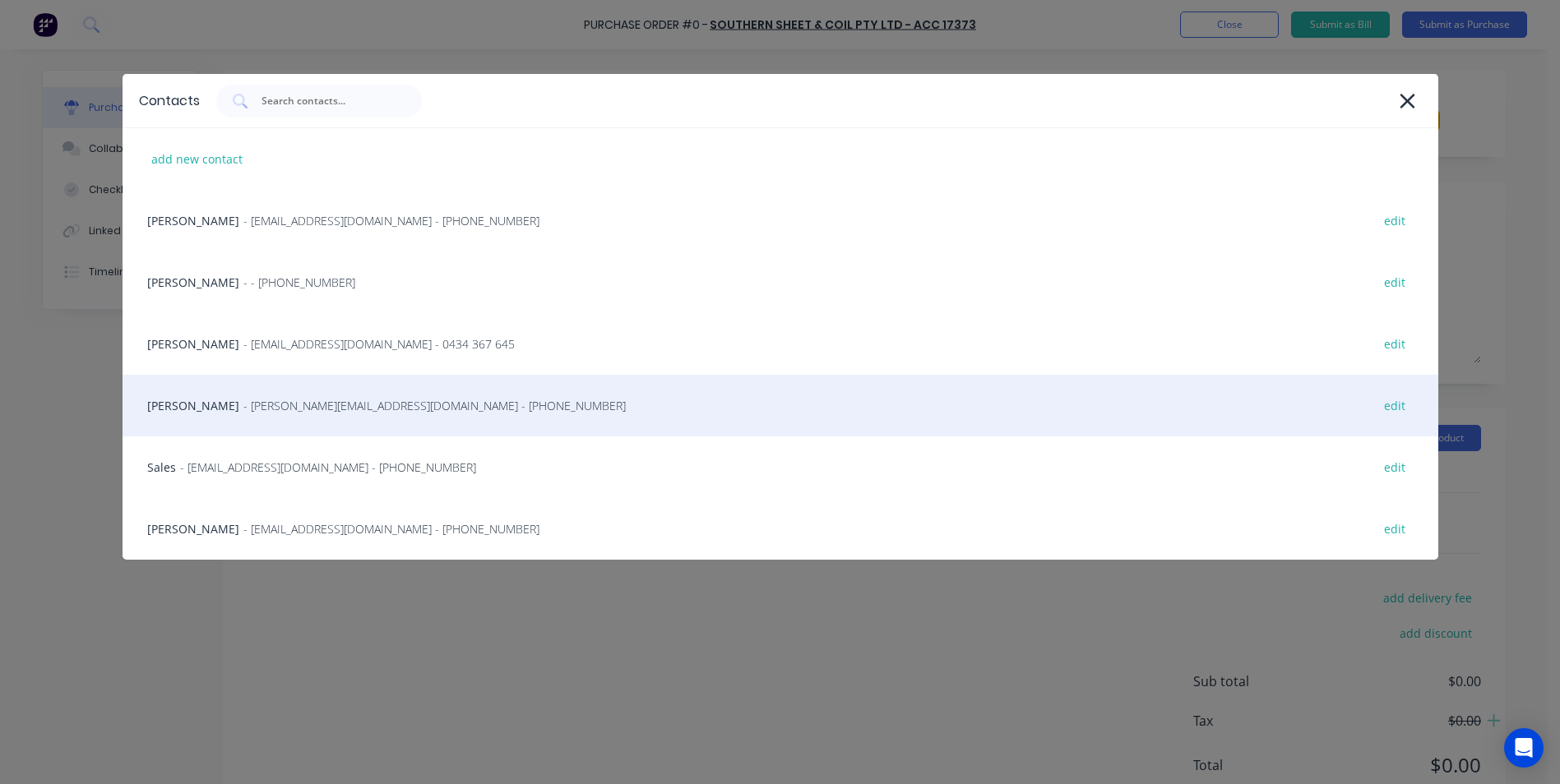
click at [265, 401] on span "- luke@SCRS.net.au - (02) 4411 1090" at bounding box center [434, 405] width 382 height 17
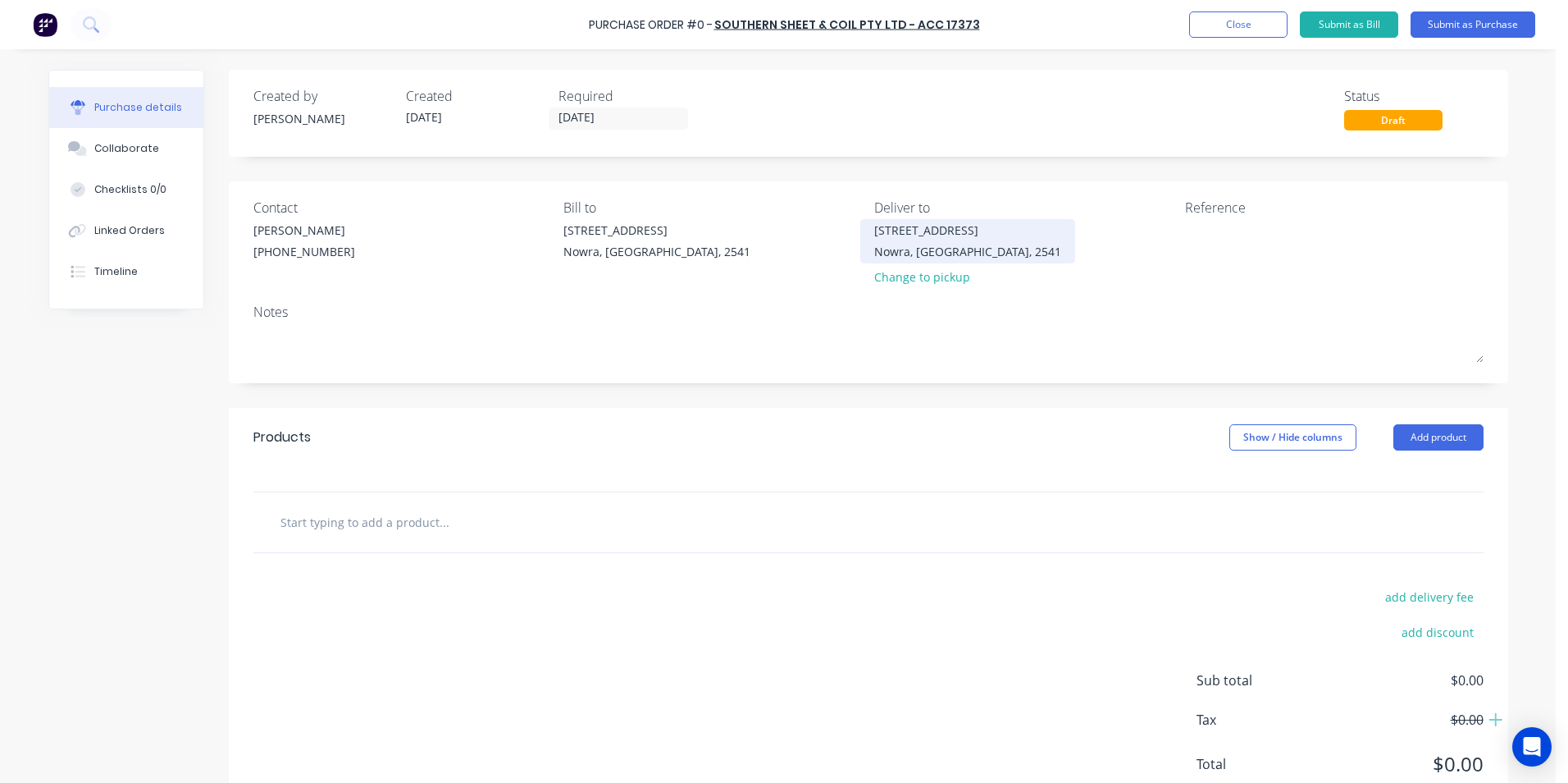
click at [918, 242] on div "Unit 6/53 Albatross Road Nowra, New South Wales, 2541" at bounding box center [968, 240] width 187 height 38
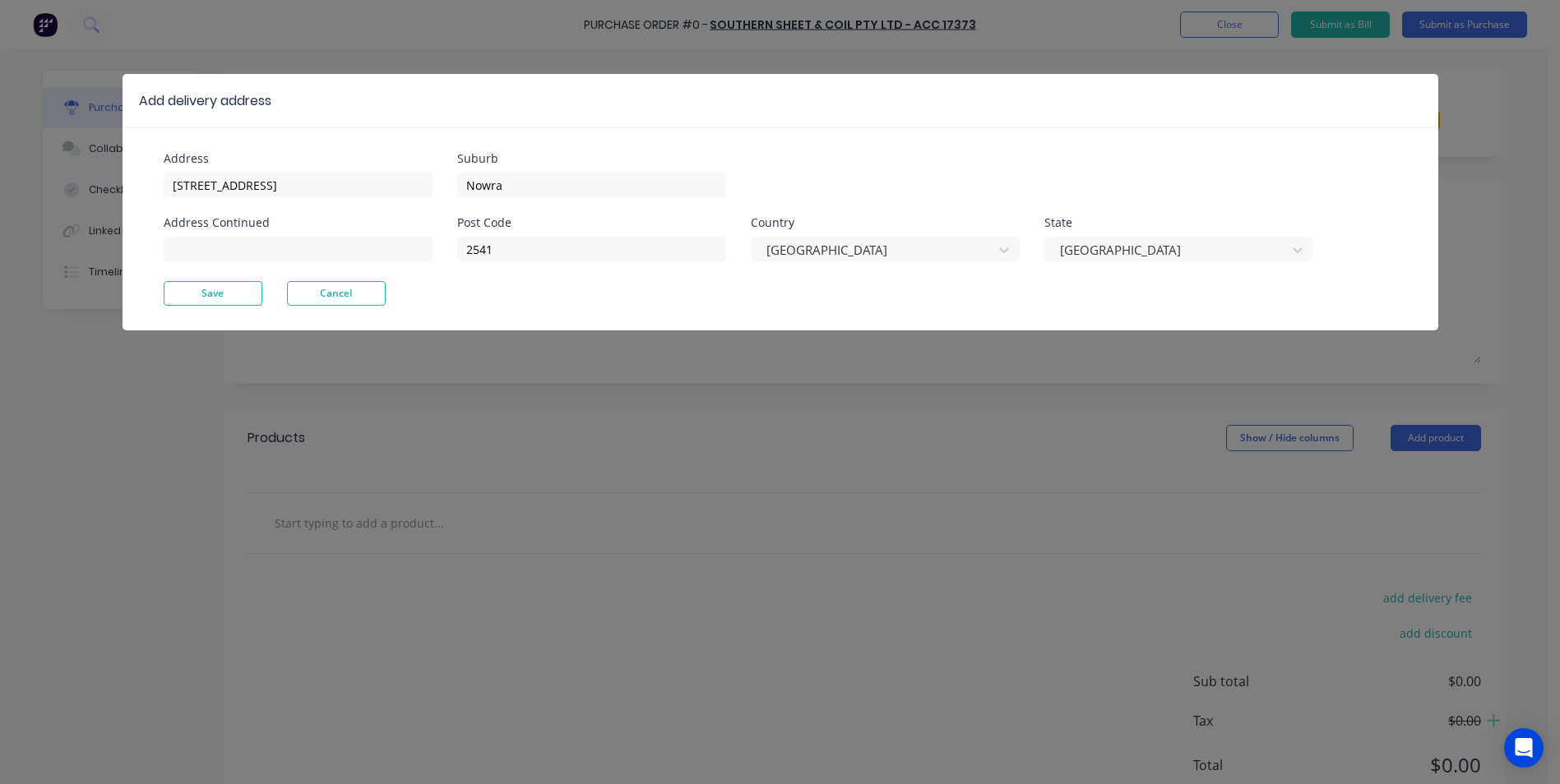
click at [639, 370] on div "Add delivery address Address Unit 6/53 Albatross Road Address Continued Suburb …" at bounding box center [780, 392] width 1560 height 784
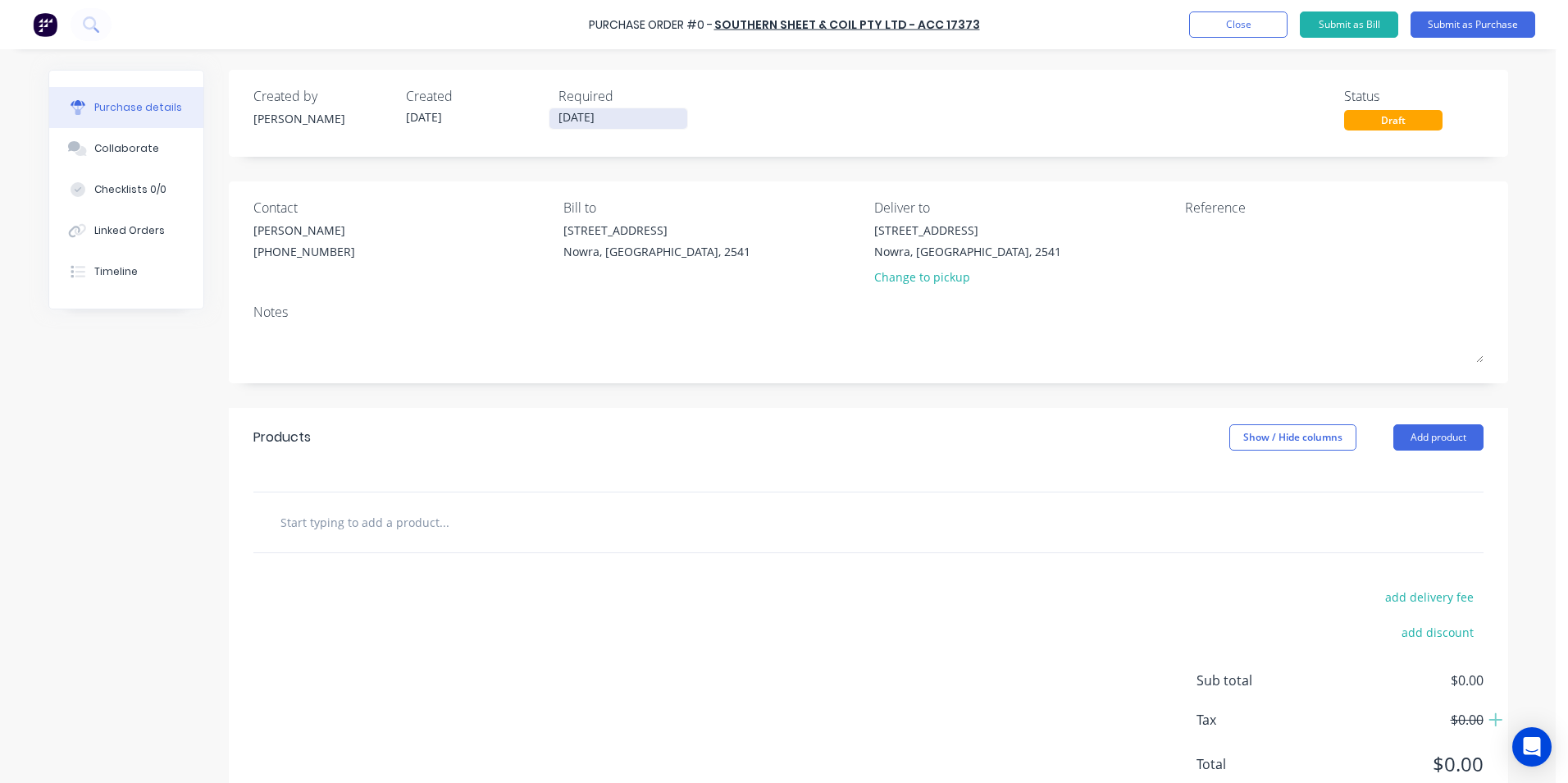
click at [574, 121] on input "[DATE]" at bounding box center [618, 118] width 137 height 21
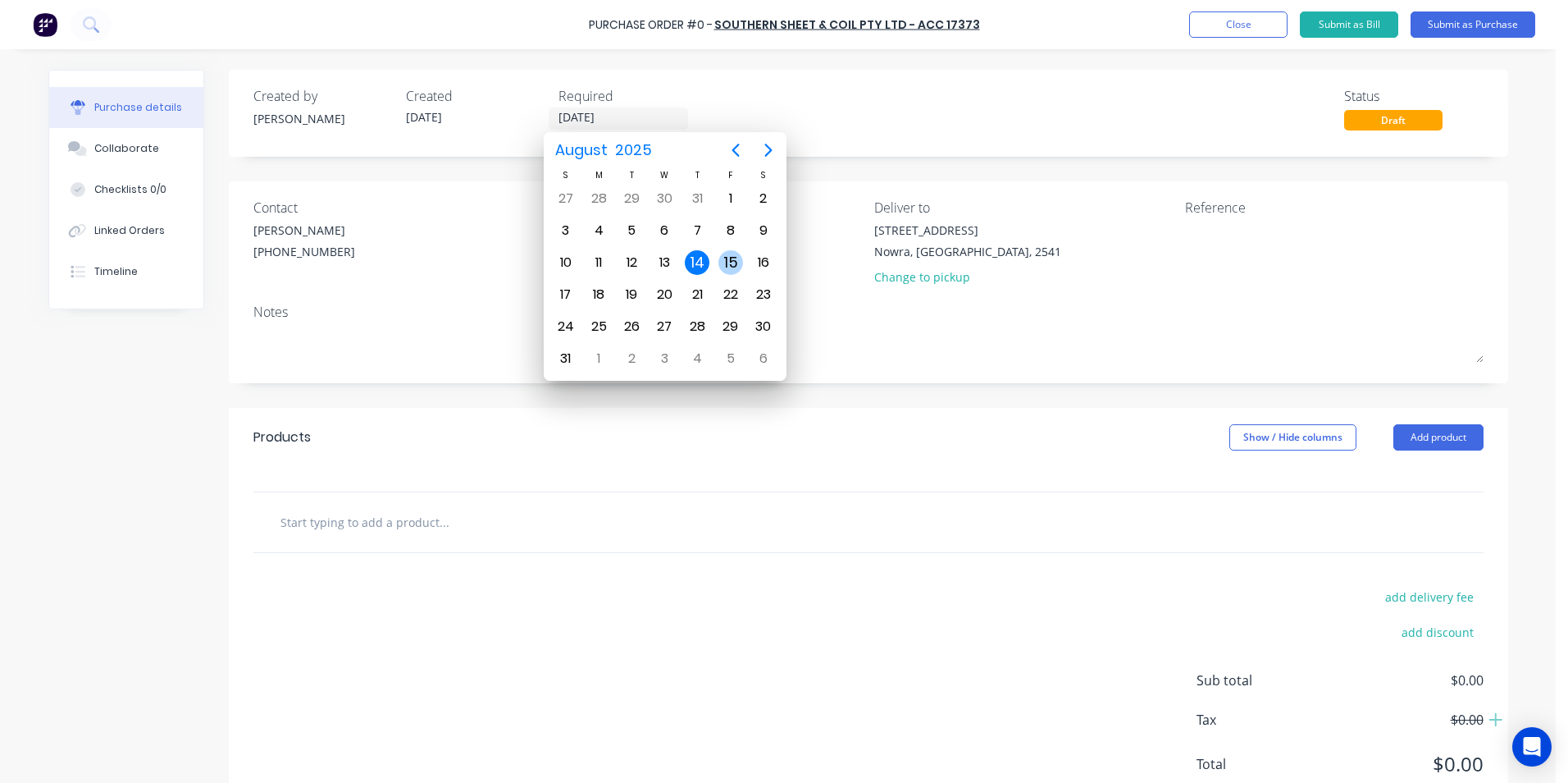
click at [724, 262] on div "15" at bounding box center [731, 262] width 25 height 25
type input "15/08/25"
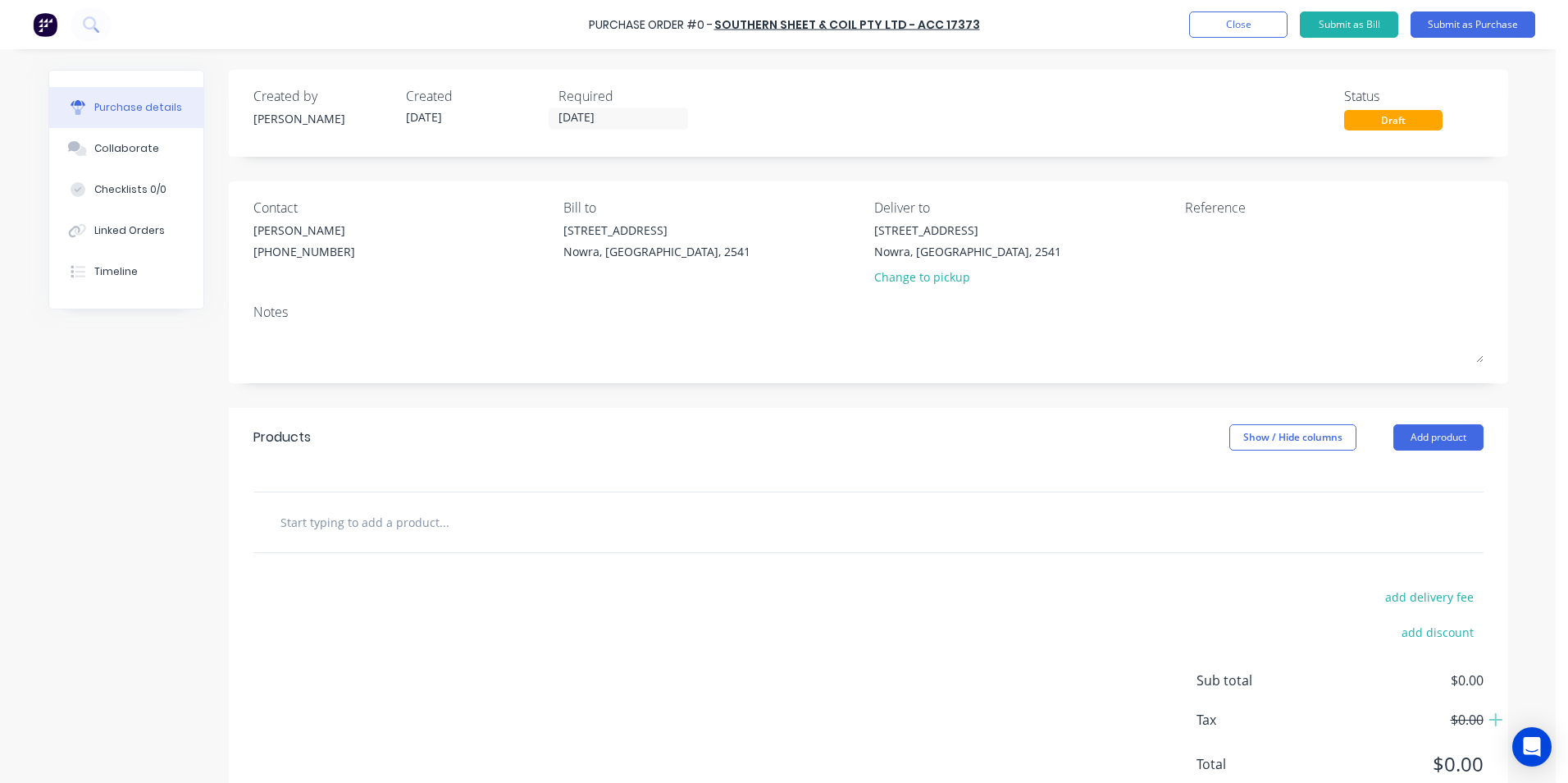
click at [361, 513] on input "text" at bounding box center [444, 521] width 328 height 33
click at [313, 260] on div "Luke Rushton (02) 4411 1090" at bounding box center [304, 243] width 102 height 43
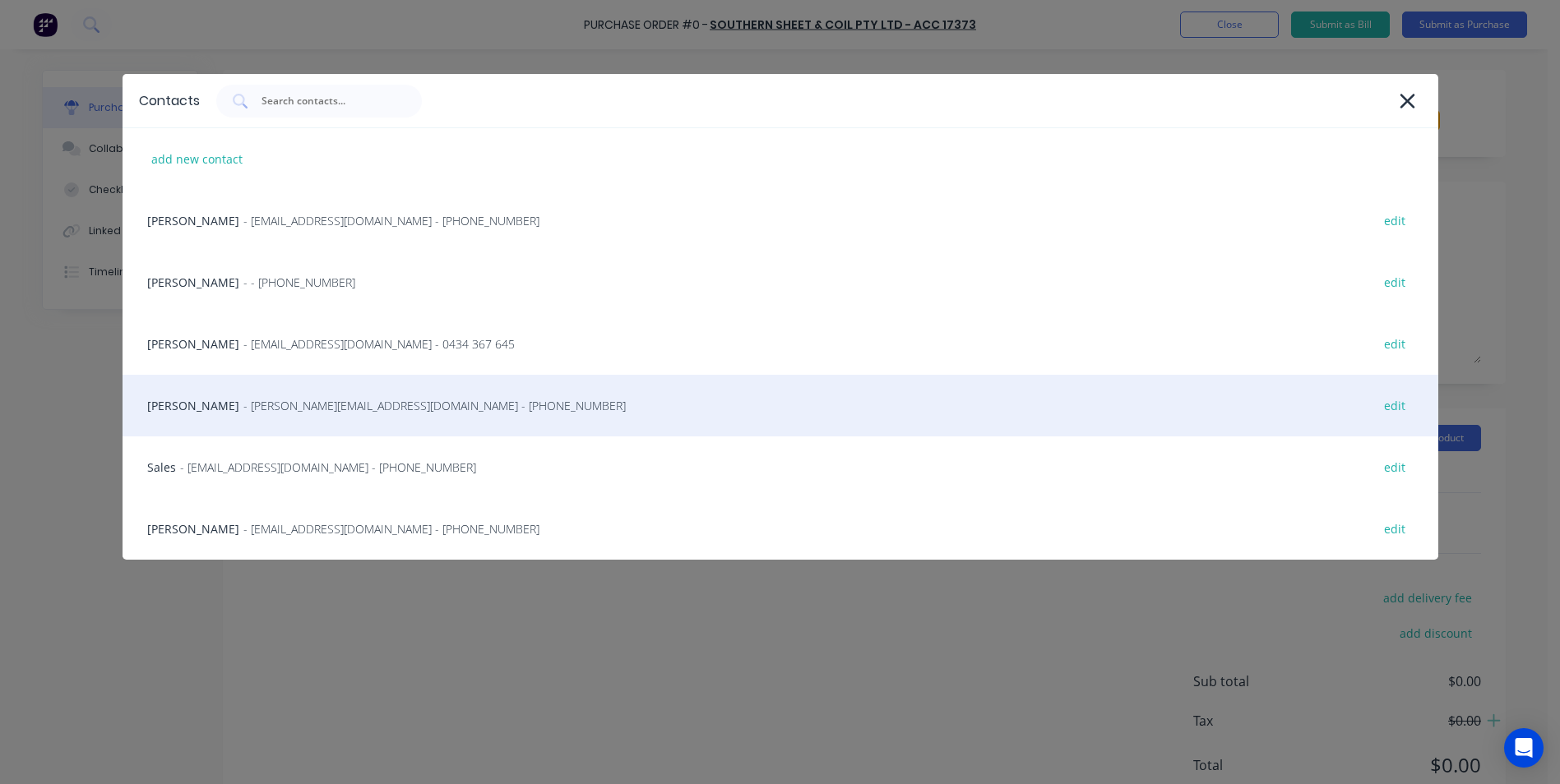
click at [317, 421] on div "Luke Rushton - luke@SCRS.net.au - (02) 4411 1090 edit" at bounding box center [780, 405] width 1316 height 62
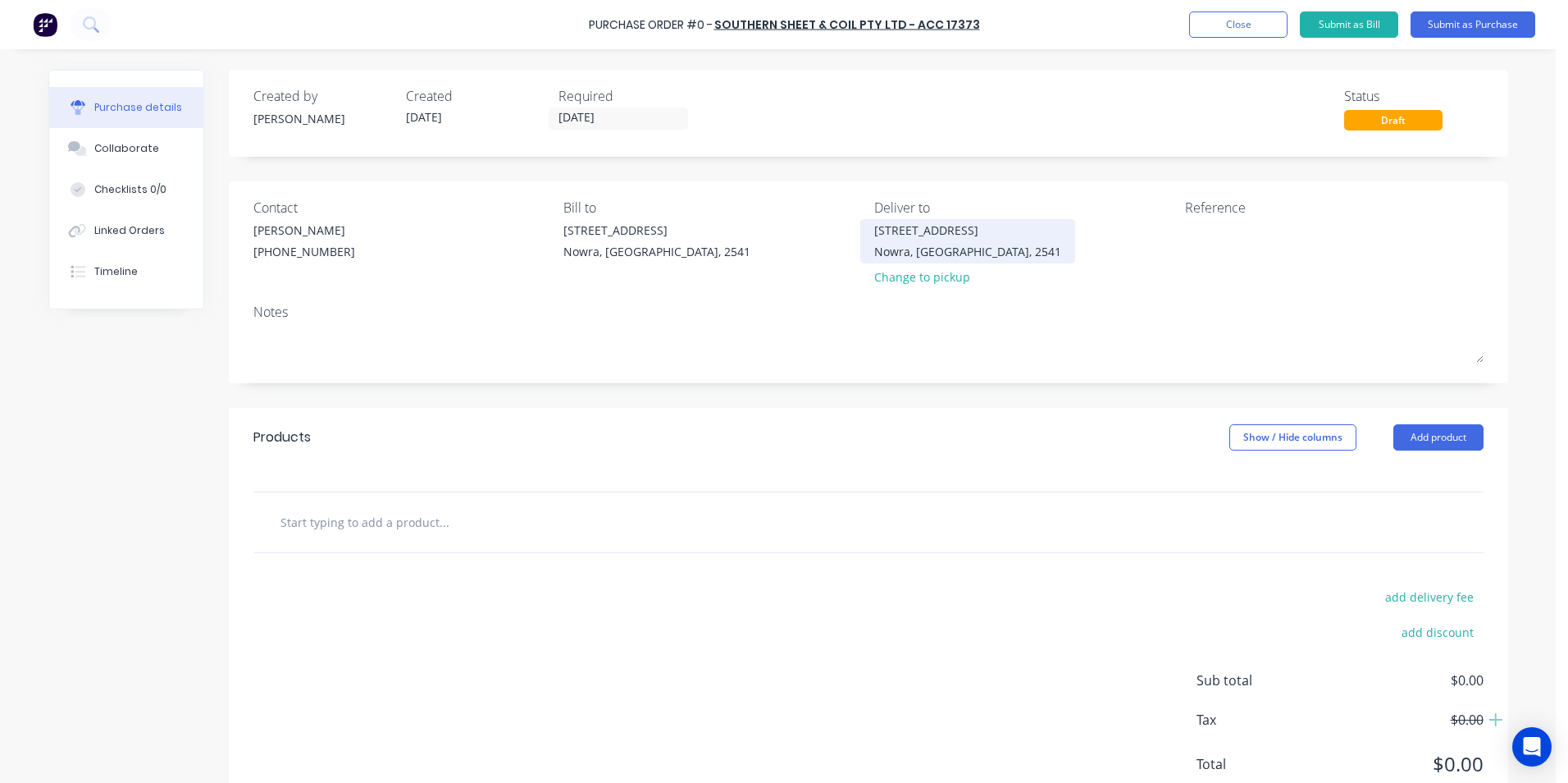
click at [917, 237] on div "[STREET_ADDRESS]" at bounding box center [968, 229] width 187 height 17
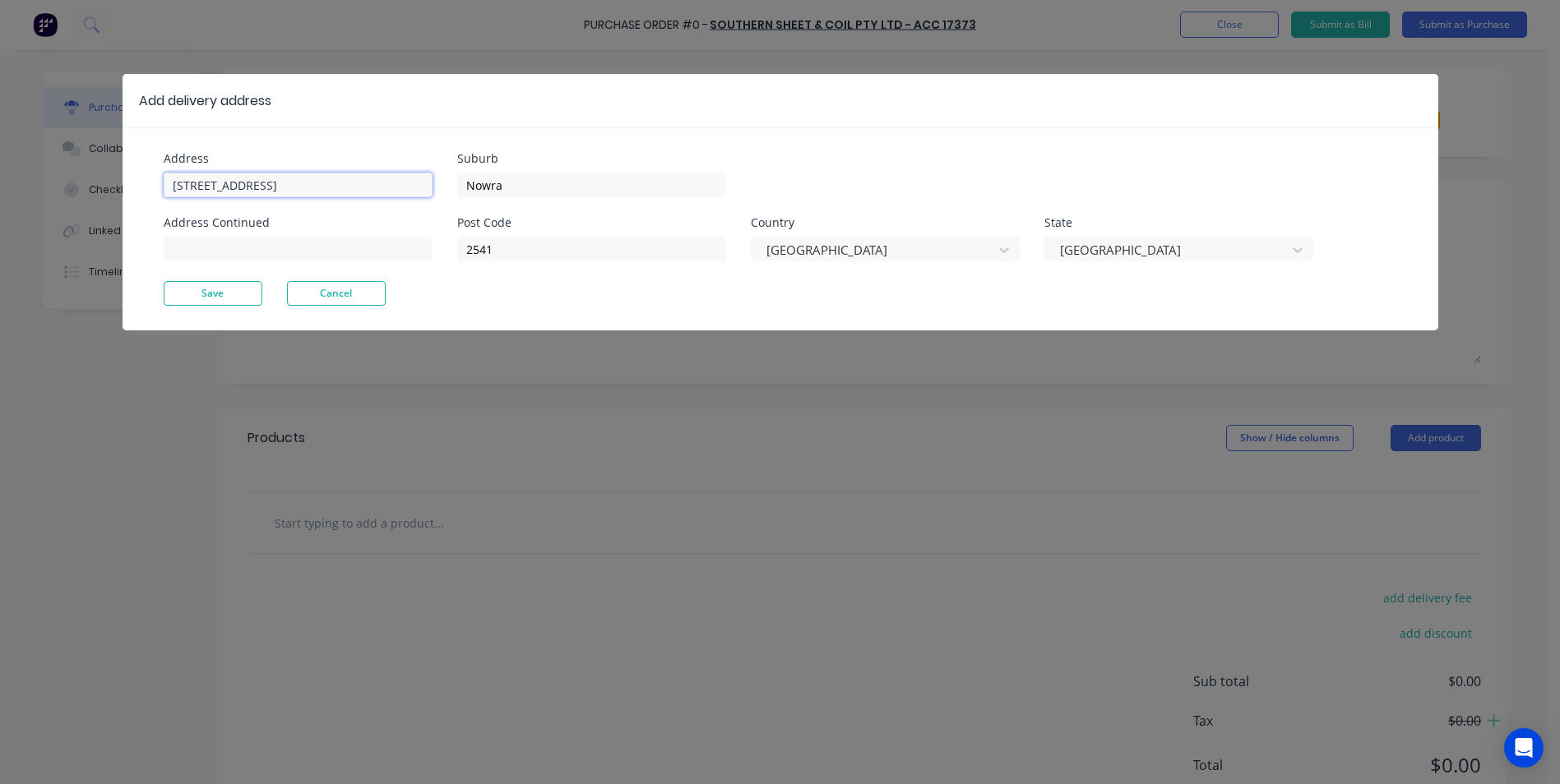
click at [201, 183] on input "[STREET_ADDRESS]" at bounding box center [298, 185] width 269 height 25
click at [307, 178] on input "Unit 1/17 Albatross Road" at bounding box center [298, 185] width 269 height 25
type input "Unit 1/17 Gantry Pl"
type input "Braemar"
click at [199, 291] on button "Save" at bounding box center [213, 293] width 98 height 25
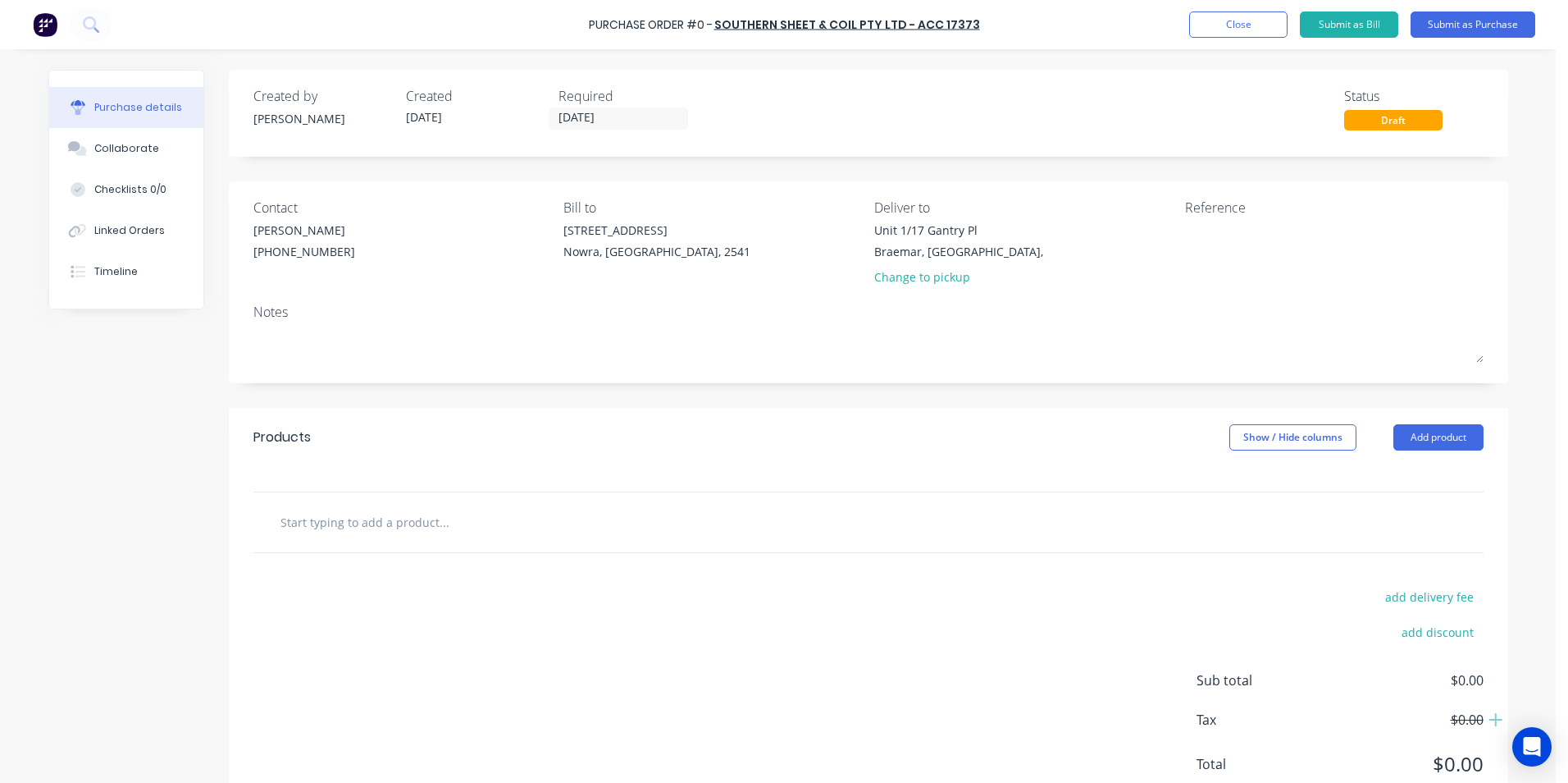
click at [447, 512] on input "text" at bounding box center [444, 521] width 328 height 33
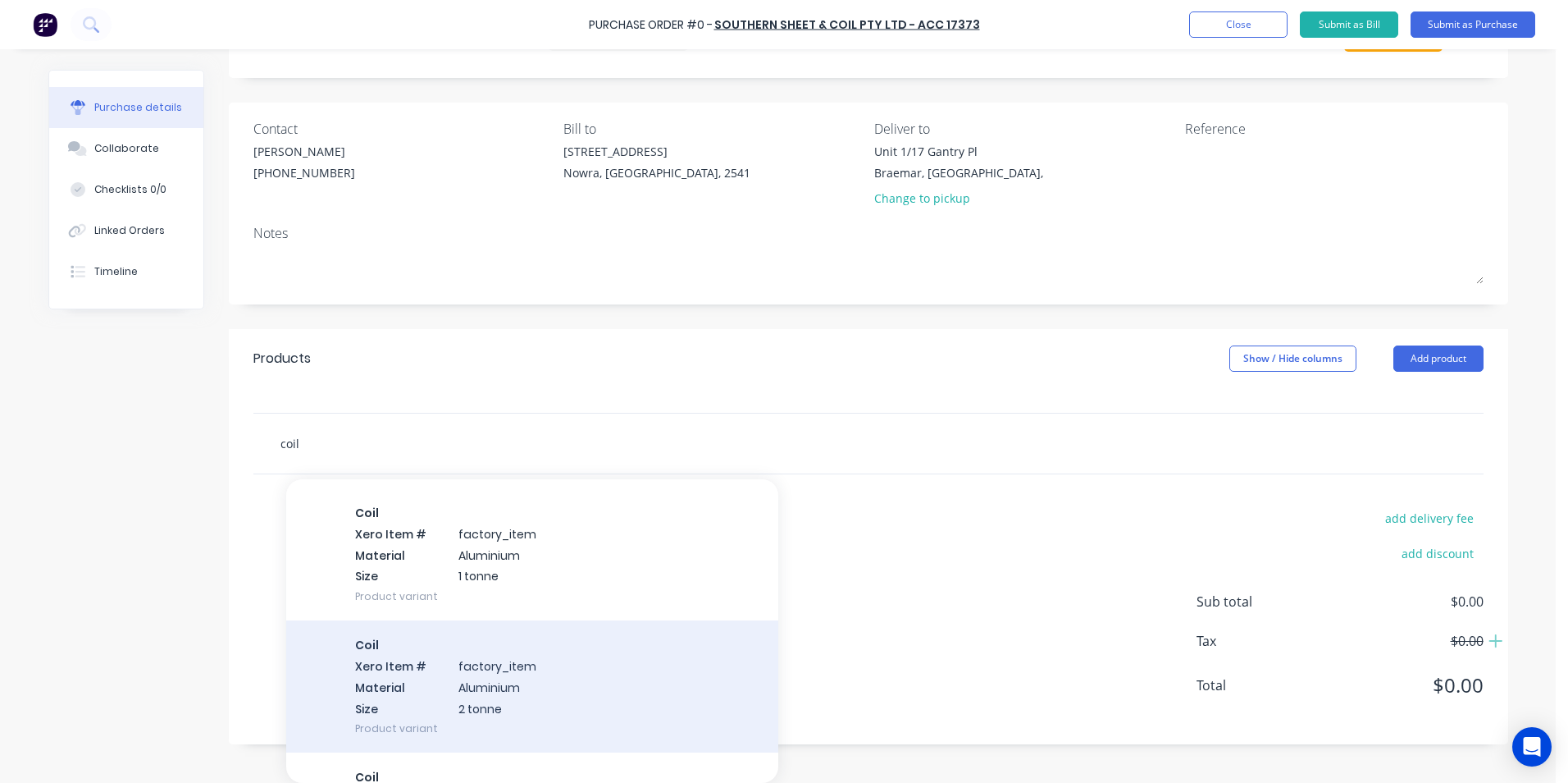
scroll to position [164, 0]
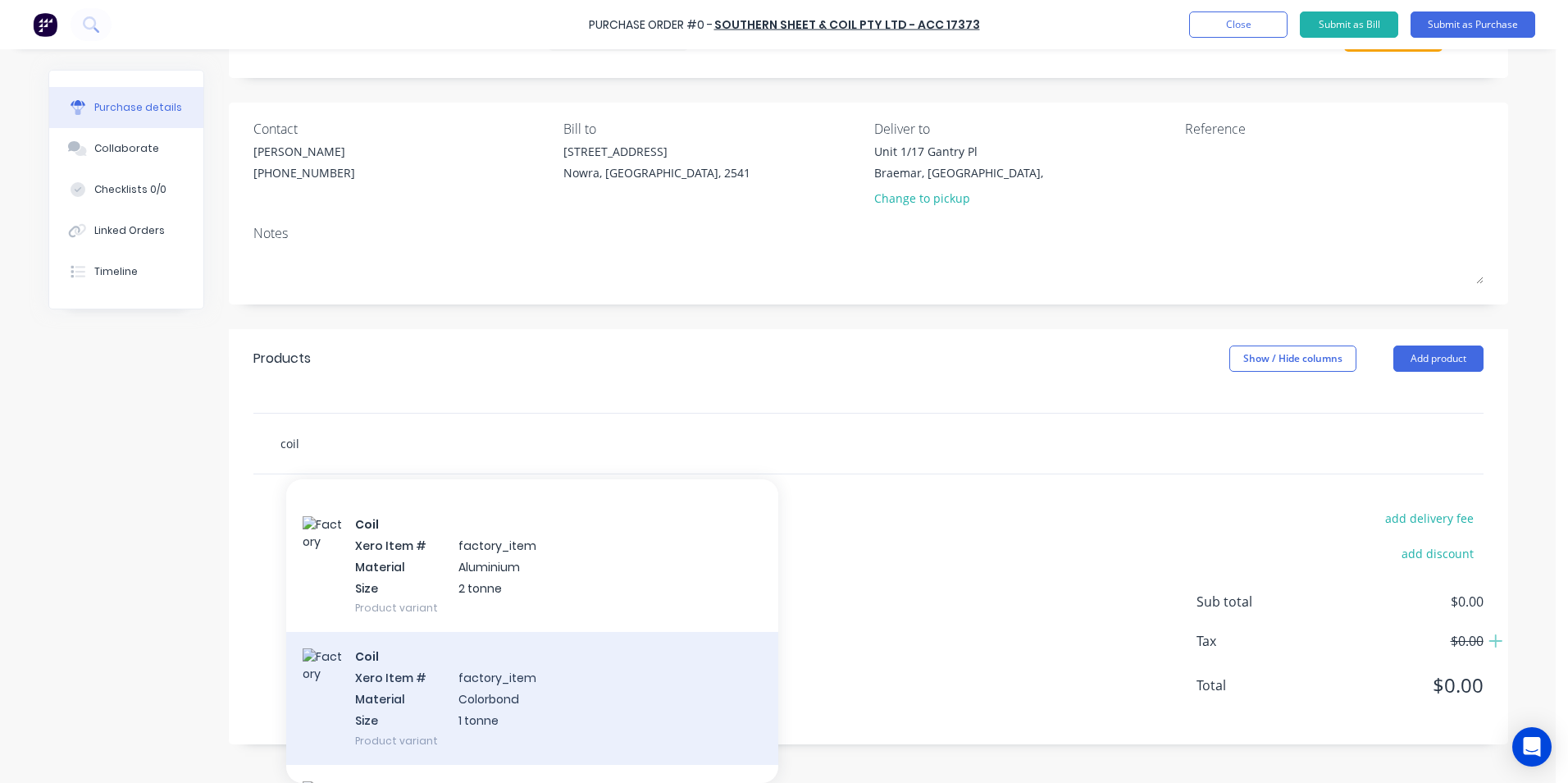
type input "coil"
click at [526, 678] on div "Coil Xero Item # factory_item Material Colorbond Size 1 tonne Product variant" at bounding box center [532, 698] width 492 height 132
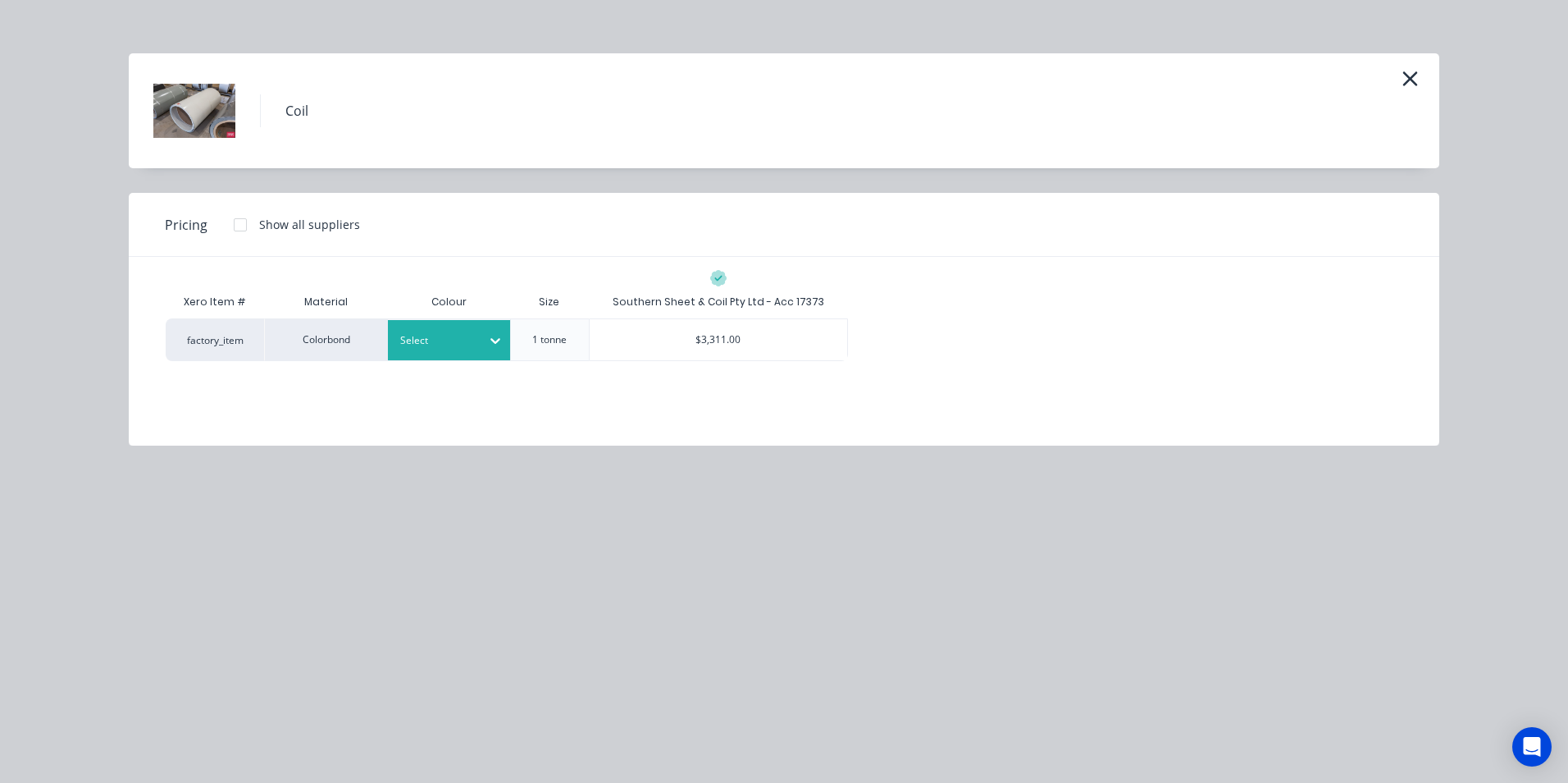
scroll to position [56, 0]
click at [415, 337] on div at bounding box center [437, 340] width 74 height 18
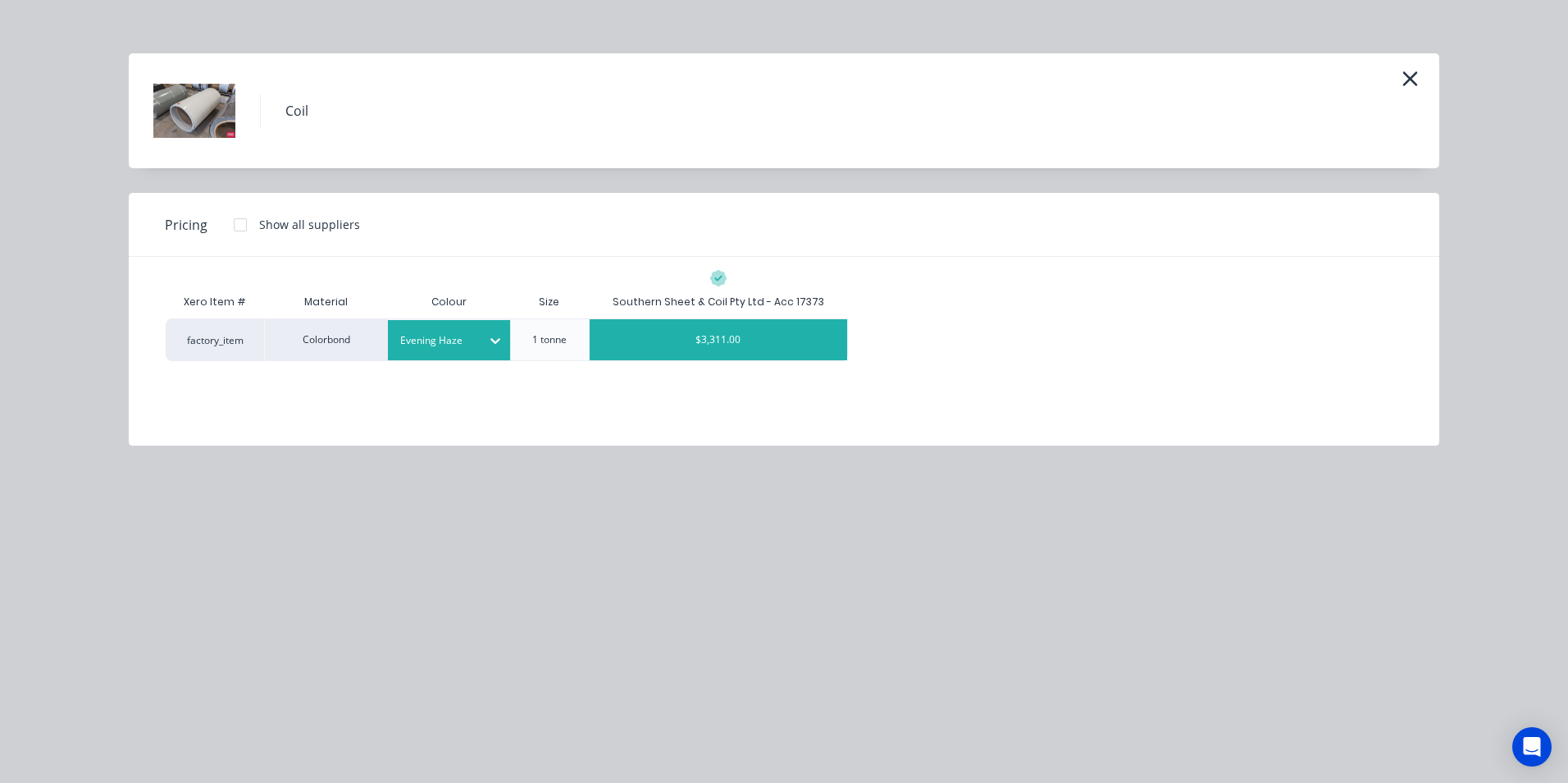
click at [734, 337] on div "$3,311.00" at bounding box center [719, 340] width 259 height 41
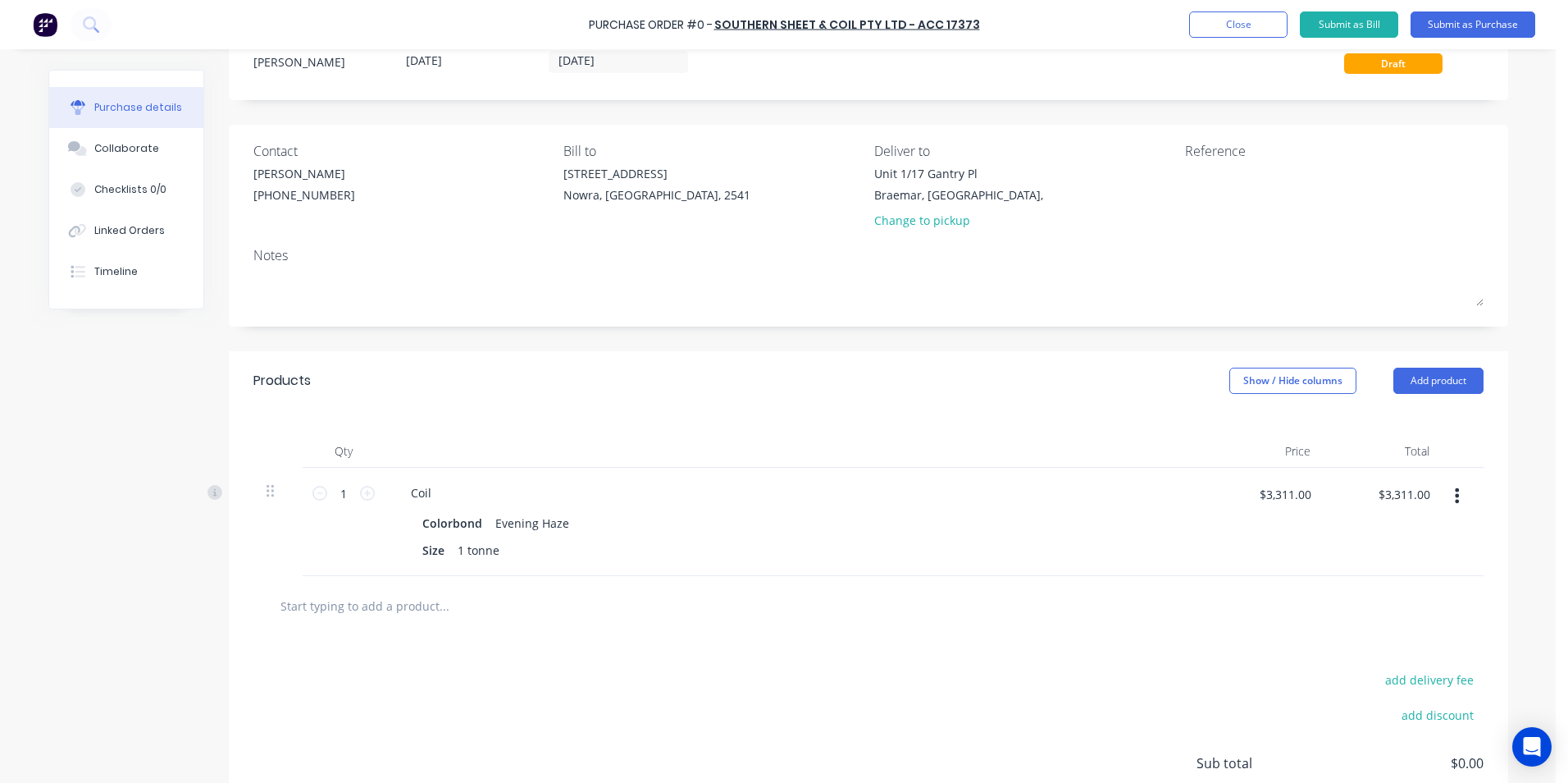
scroll to position [79, 0]
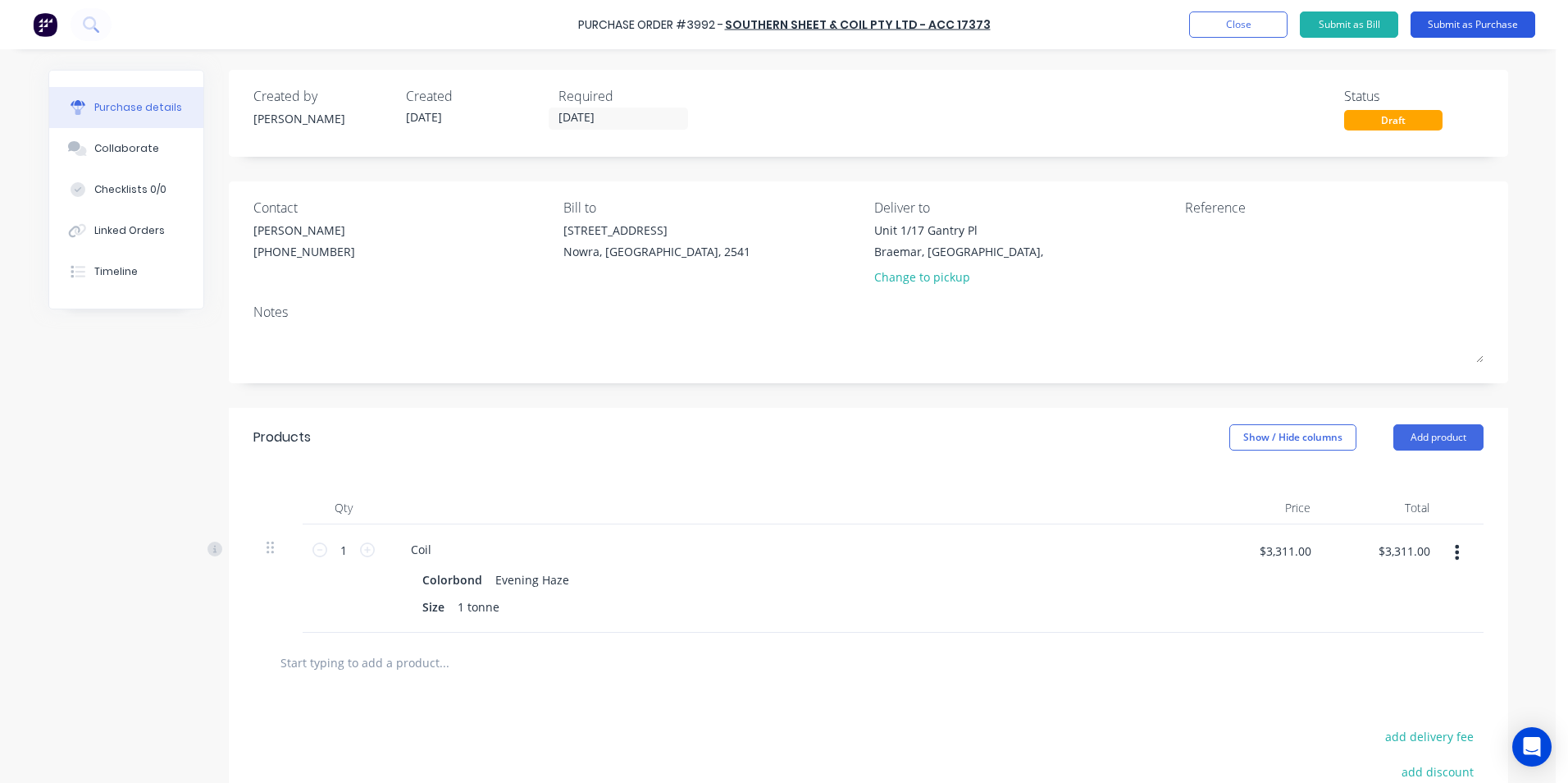
click at [1448, 32] on button "Submit as Purchase" at bounding box center [1473, 24] width 125 height 26
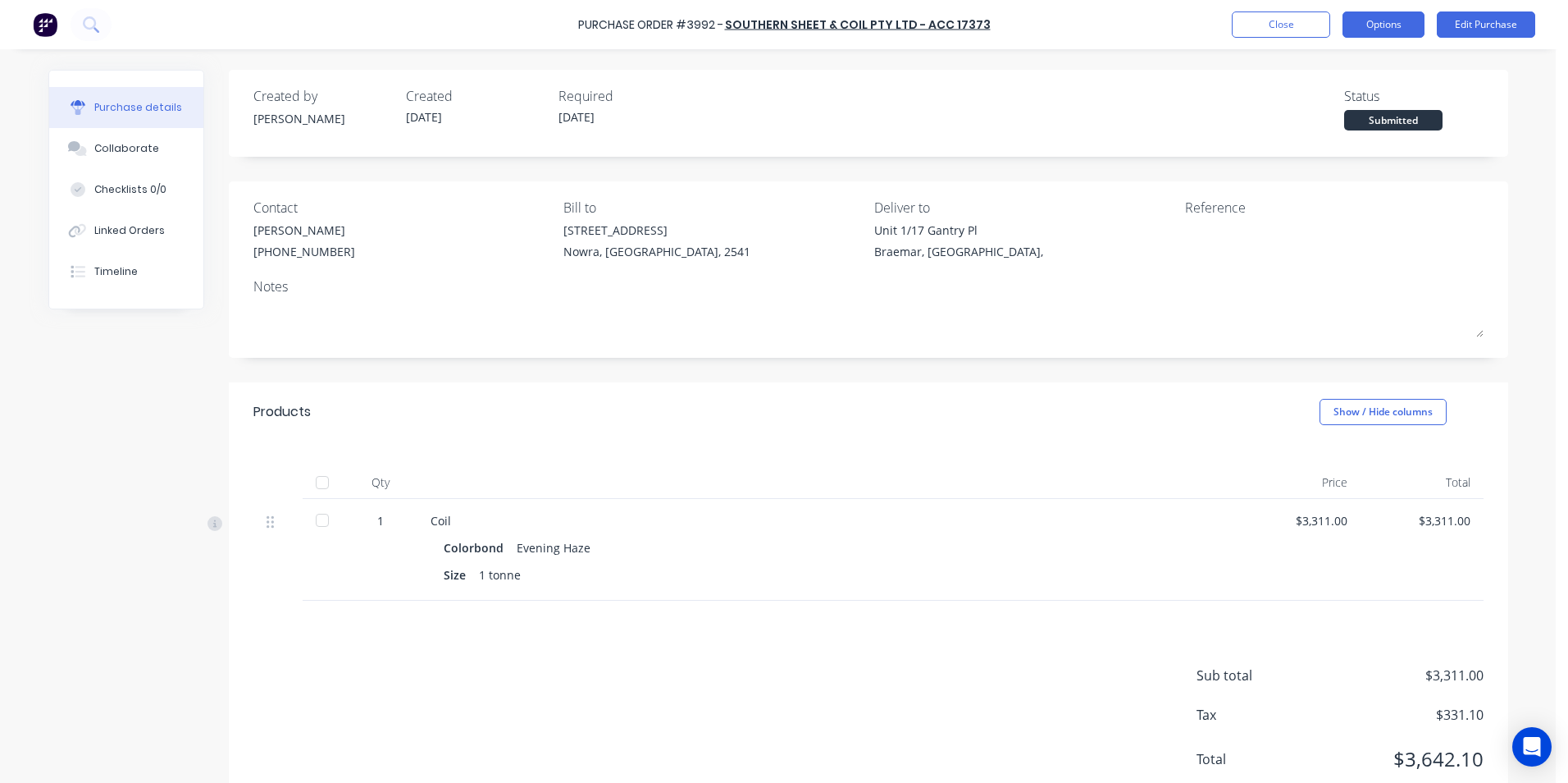
click at [1355, 25] on button "Options" at bounding box center [1384, 24] width 82 height 26
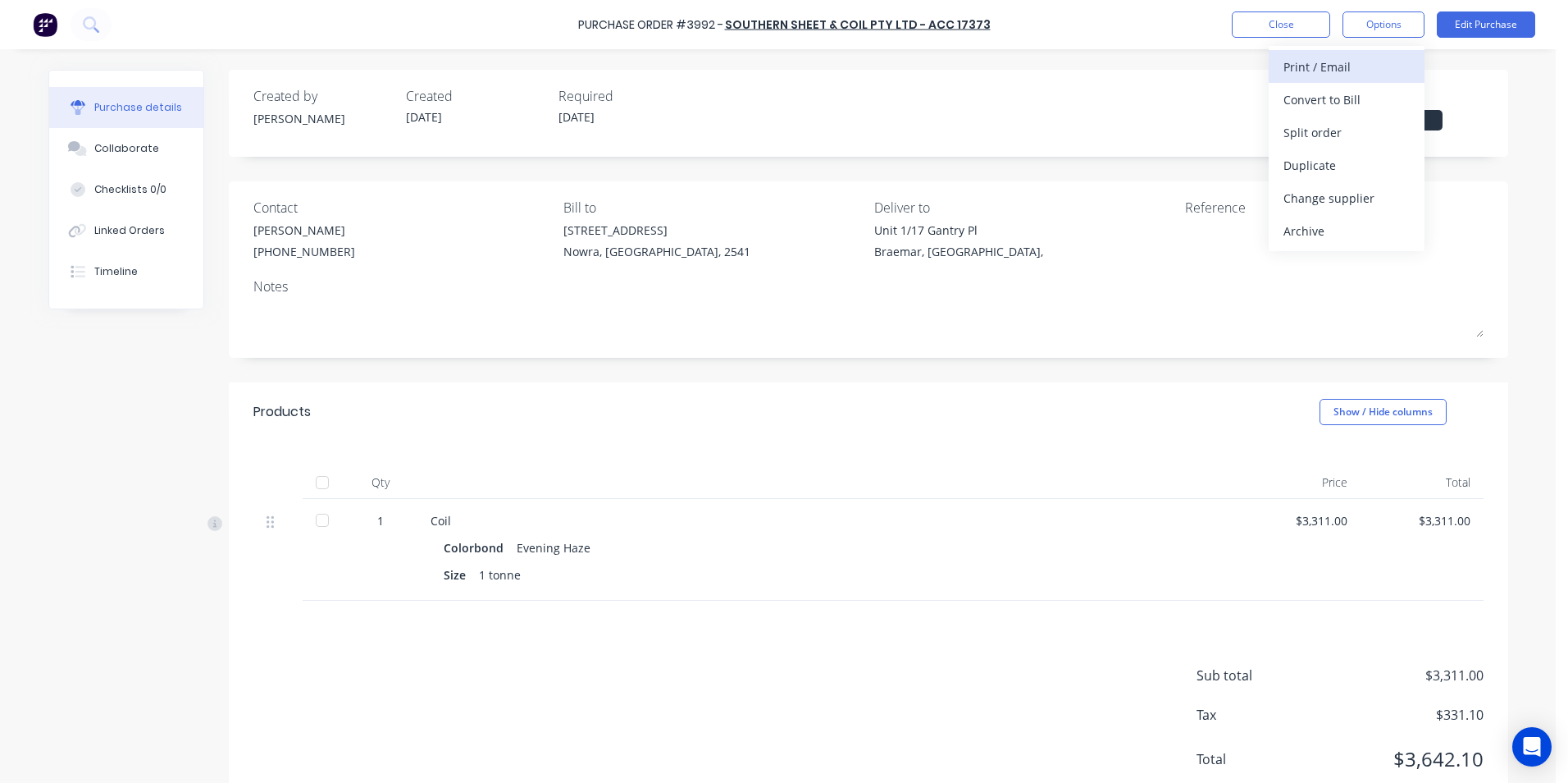
click at [1340, 74] on div "Print / Email" at bounding box center [1347, 67] width 127 height 24
click at [1318, 119] on button "Without pricing" at bounding box center [1347, 132] width 156 height 33
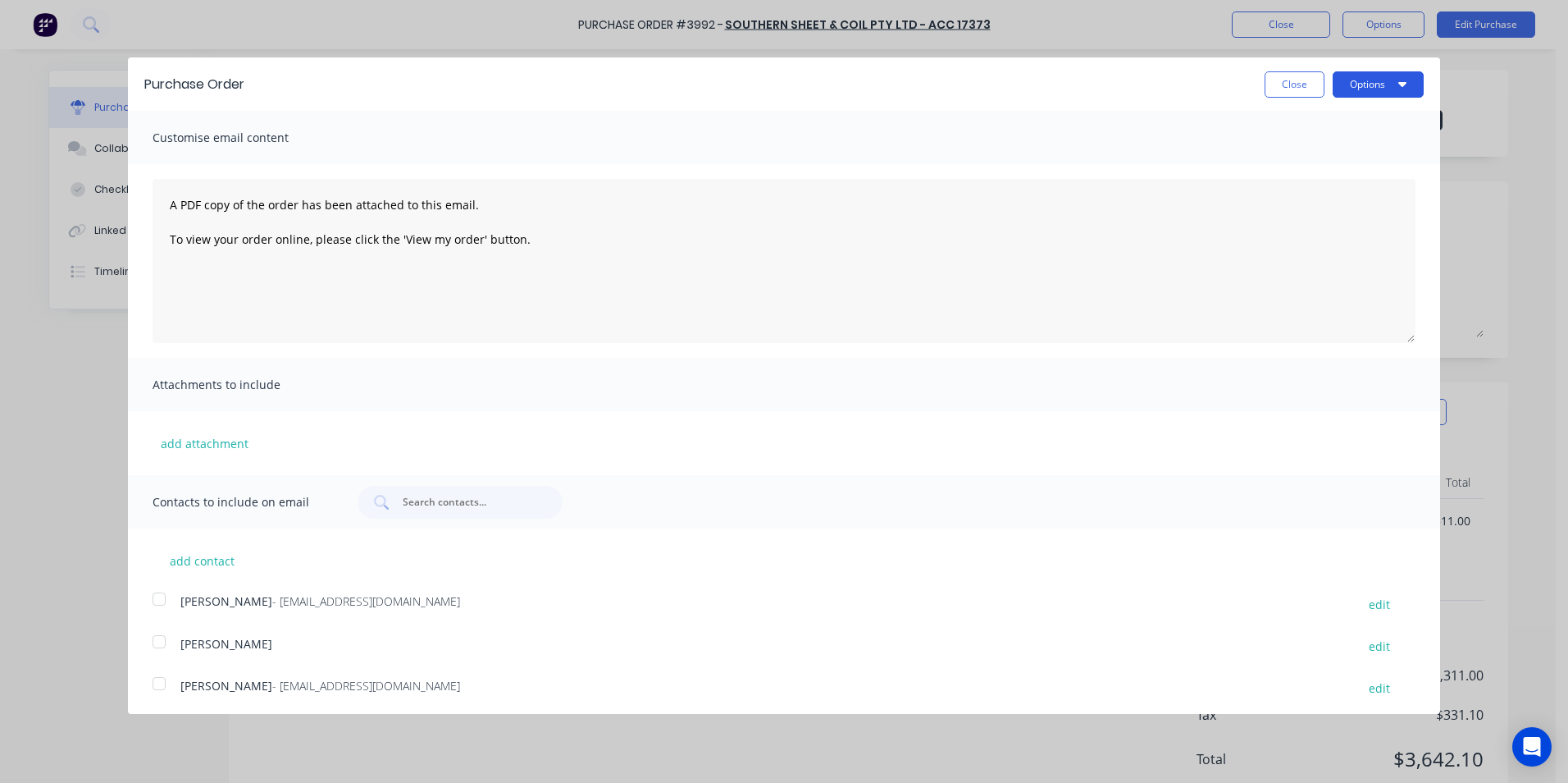
click at [1333, 85] on button "Options" at bounding box center [1379, 84] width 91 height 26
click at [1331, 116] on div "Print" at bounding box center [1346, 126] width 127 height 24
drag, startPoint x: 1286, startPoint y: 93, endPoint x: 1364, endPoint y: 12, distance: 112.4
click at [1286, 92] on button "Close" at bounding box center [1294, 84] width 60 height 26
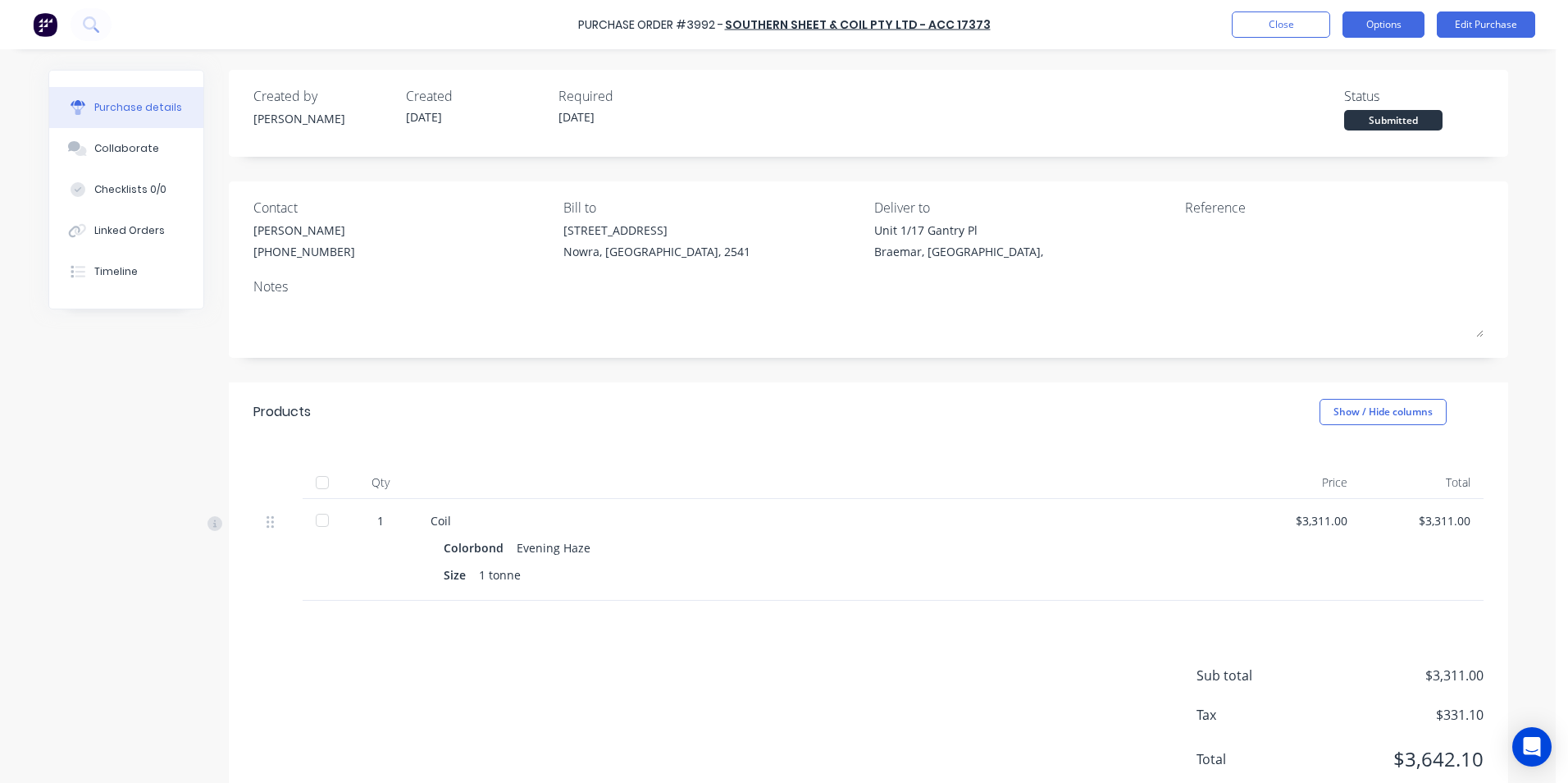
click at [1371, 22] on button "Options" at bounding box center [1384, 24] width 82 height 26
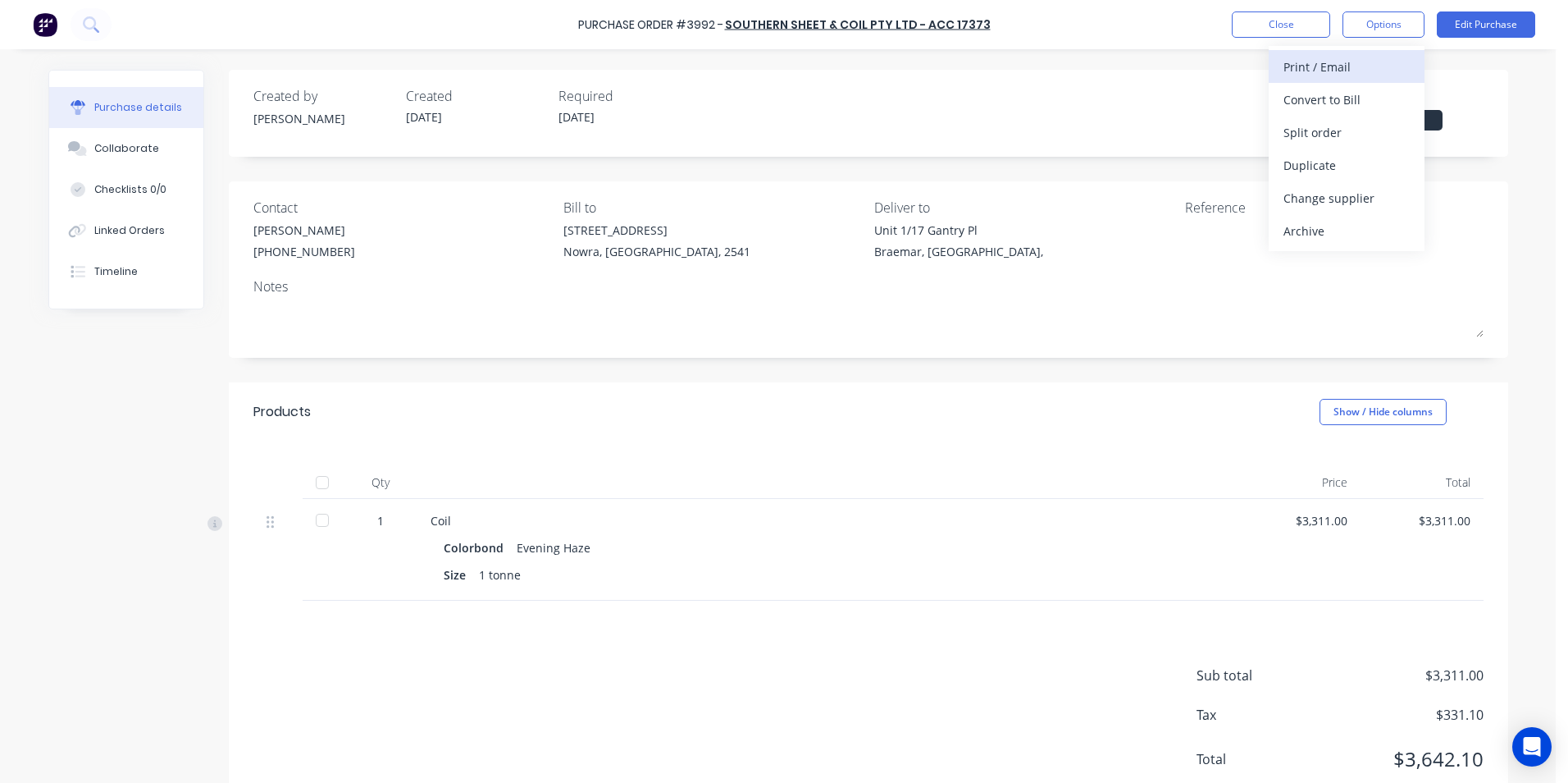
click at [1355, 73] on div "Print / Email" at bounding box center [1347, 67] width 127 height 24
click at [1354, 104] on div "With pricing" at bounding box center [1347, 99] width 127 height 24
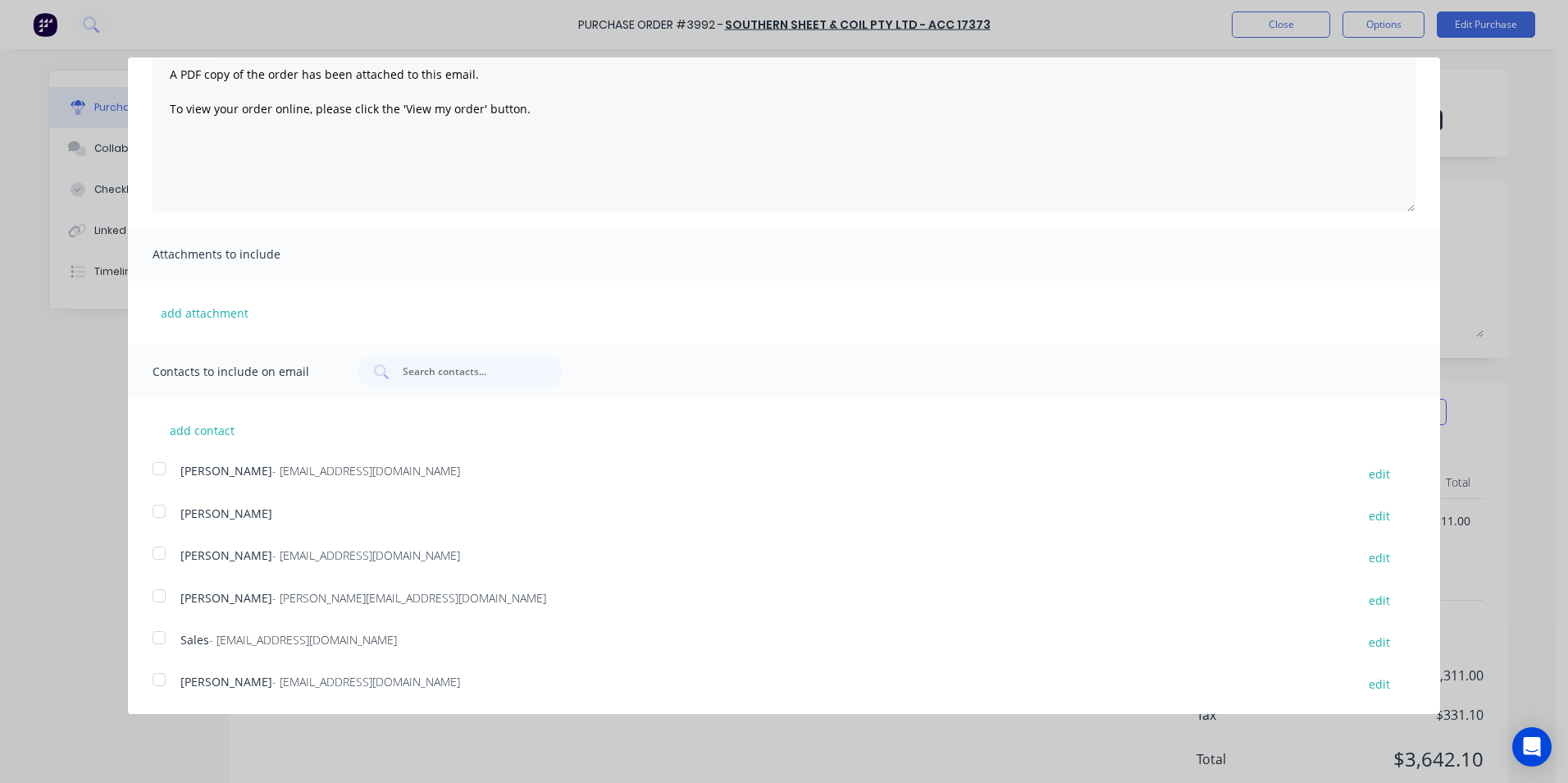
scroll to position [131, 0]
click at [161, 553] on div at bounding box center [159, 552] width 33 height 33
click at [161, 637] on div at bounding box center [159, 637] width 33 height 33
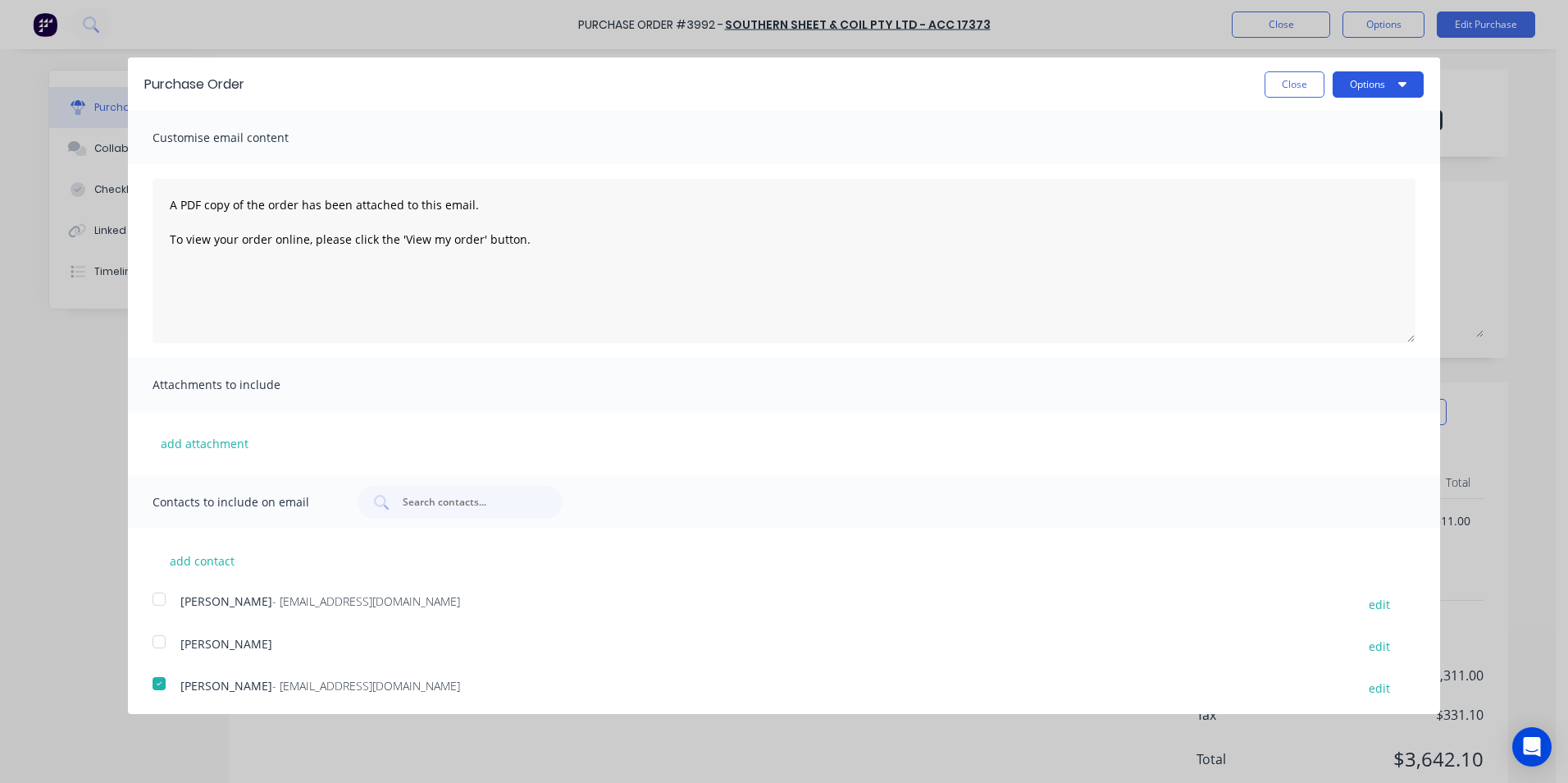
click at [1356, 83] on button "Options" at bounding box center [1379, 84] width 91 height 26
click at [1356, 151] on div "Email" at bounding box center [1346, 159] width 127 height 24
click at [1272, 87] on button "Close" at bounding box center [1294, 84] width 60 height 26
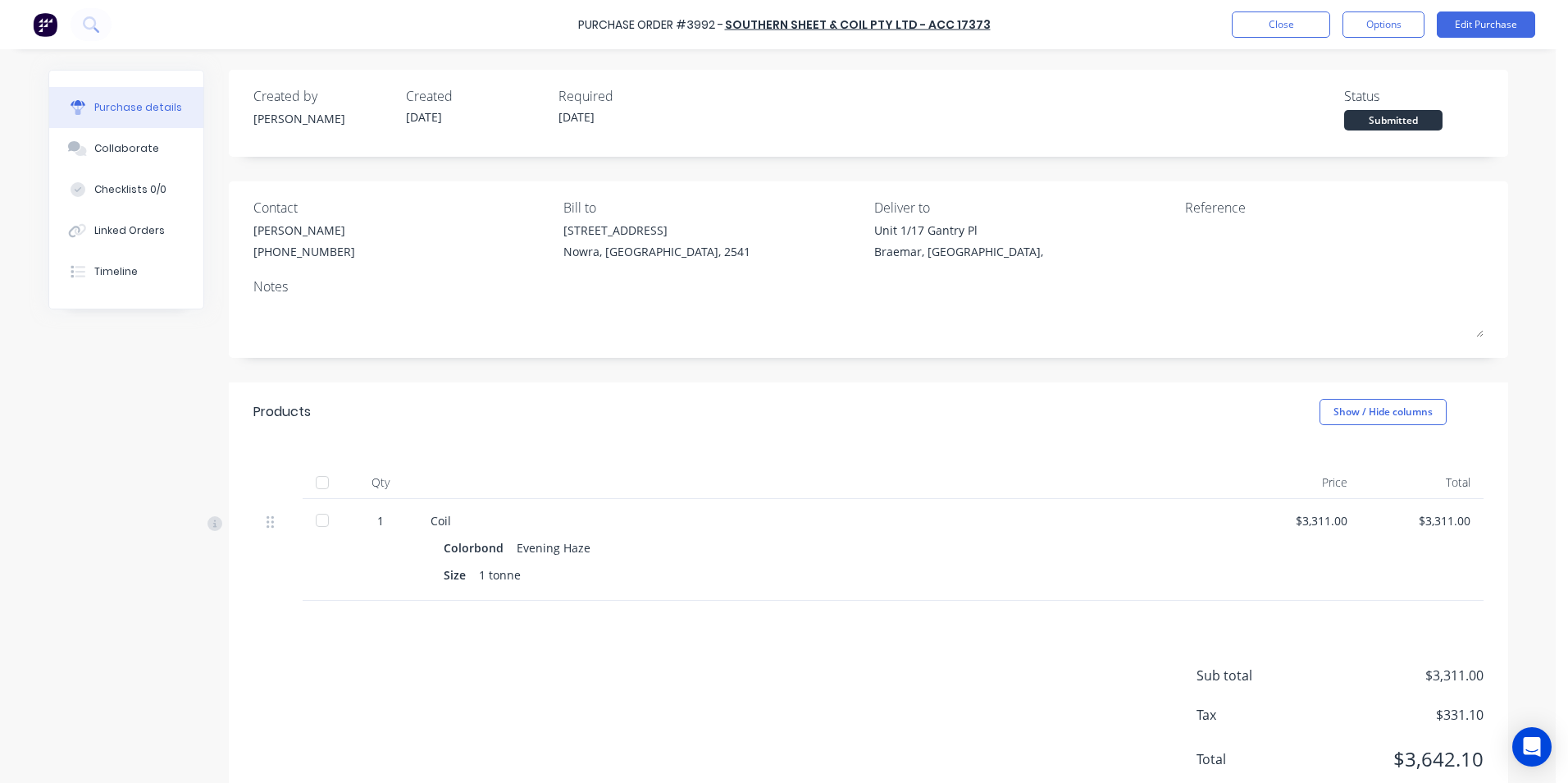
click at [47, 29] on img at bounding box center [46, 25] width 25 height 25
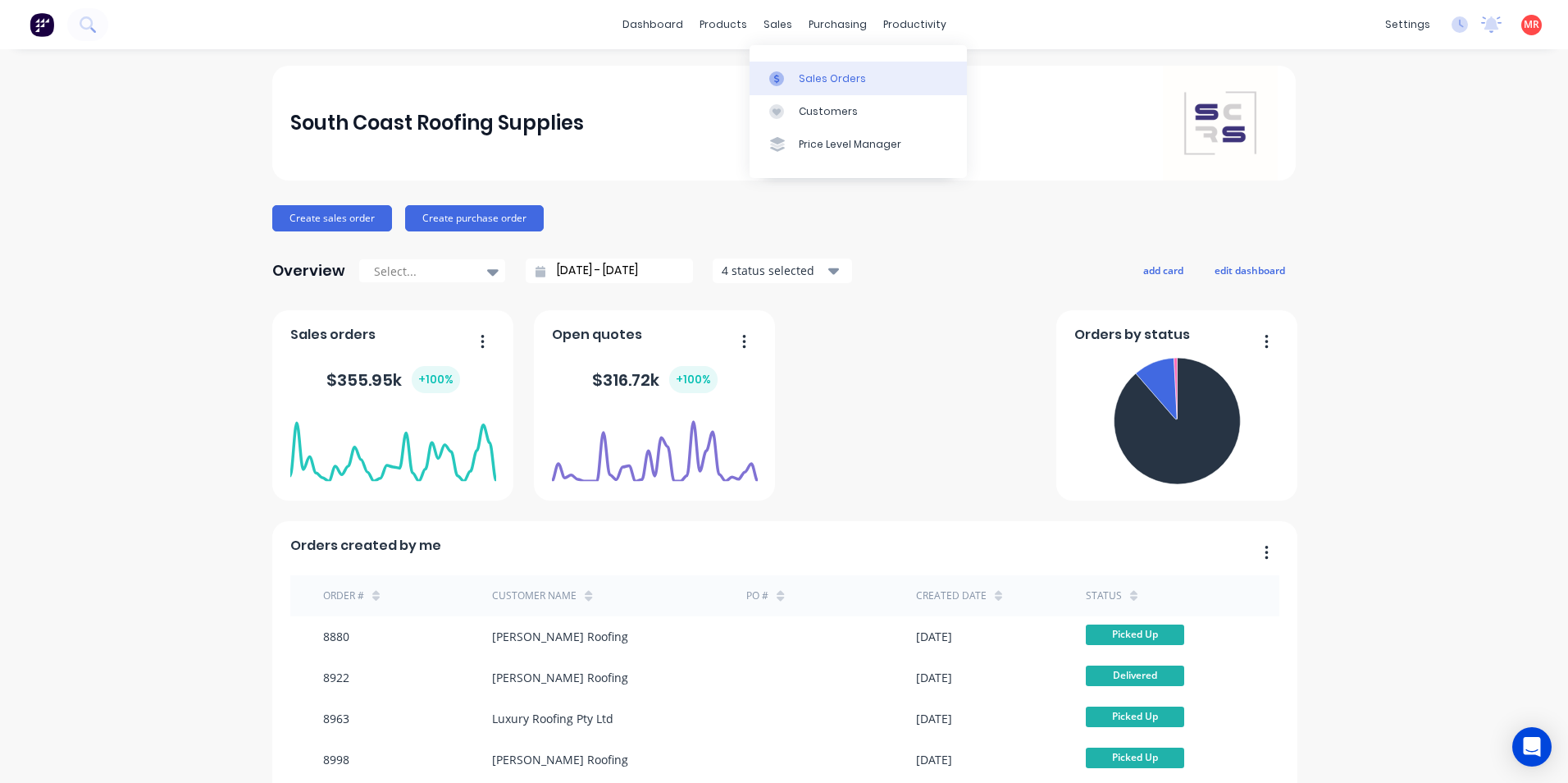
click at [817, 76] on div "Sales Orders" at bounding box center [832, 79] width 67 height 15
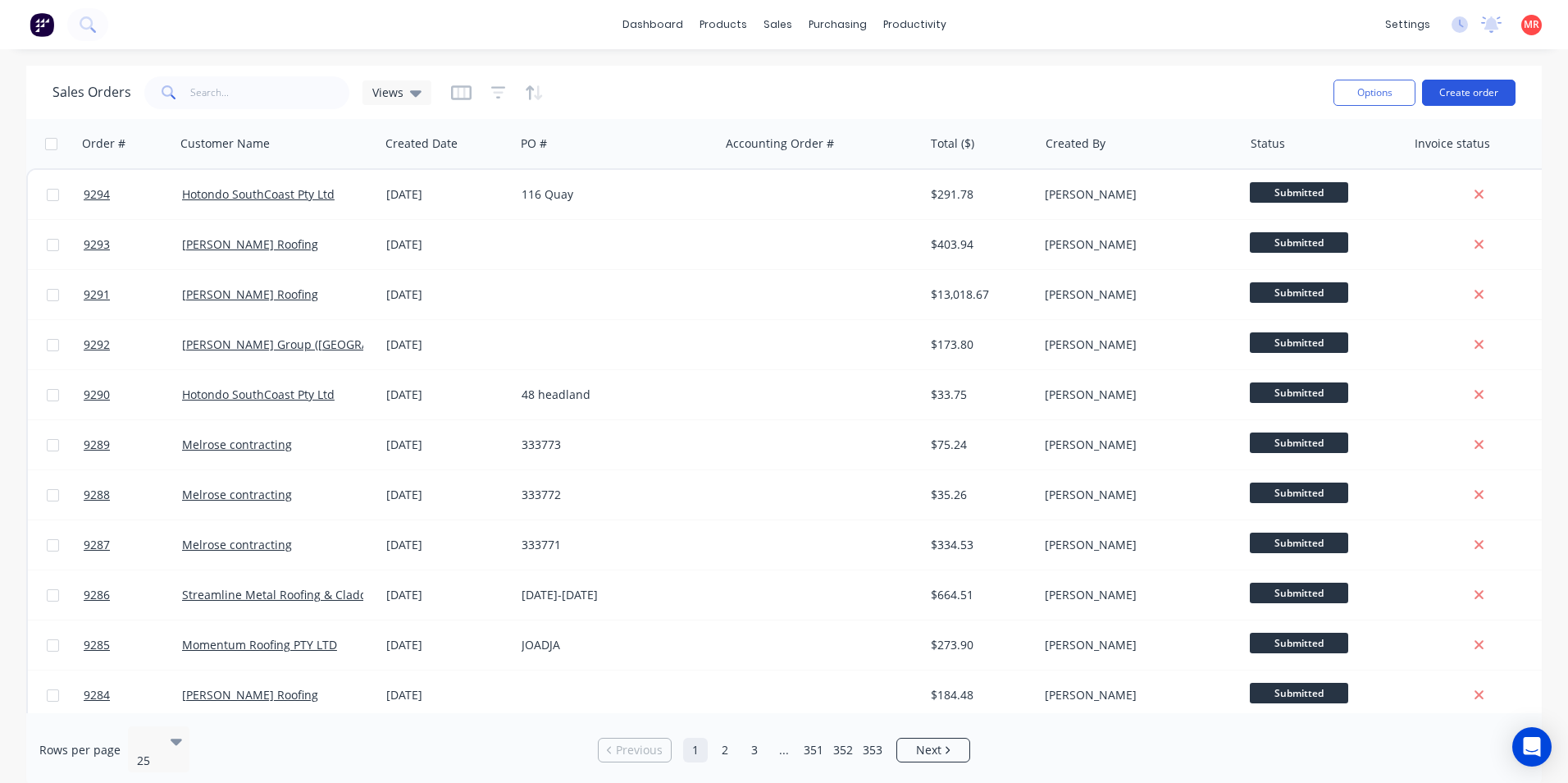
click at [1485, 95] on button "Create order" at bounding box center [1469, 92] width 94 height 26
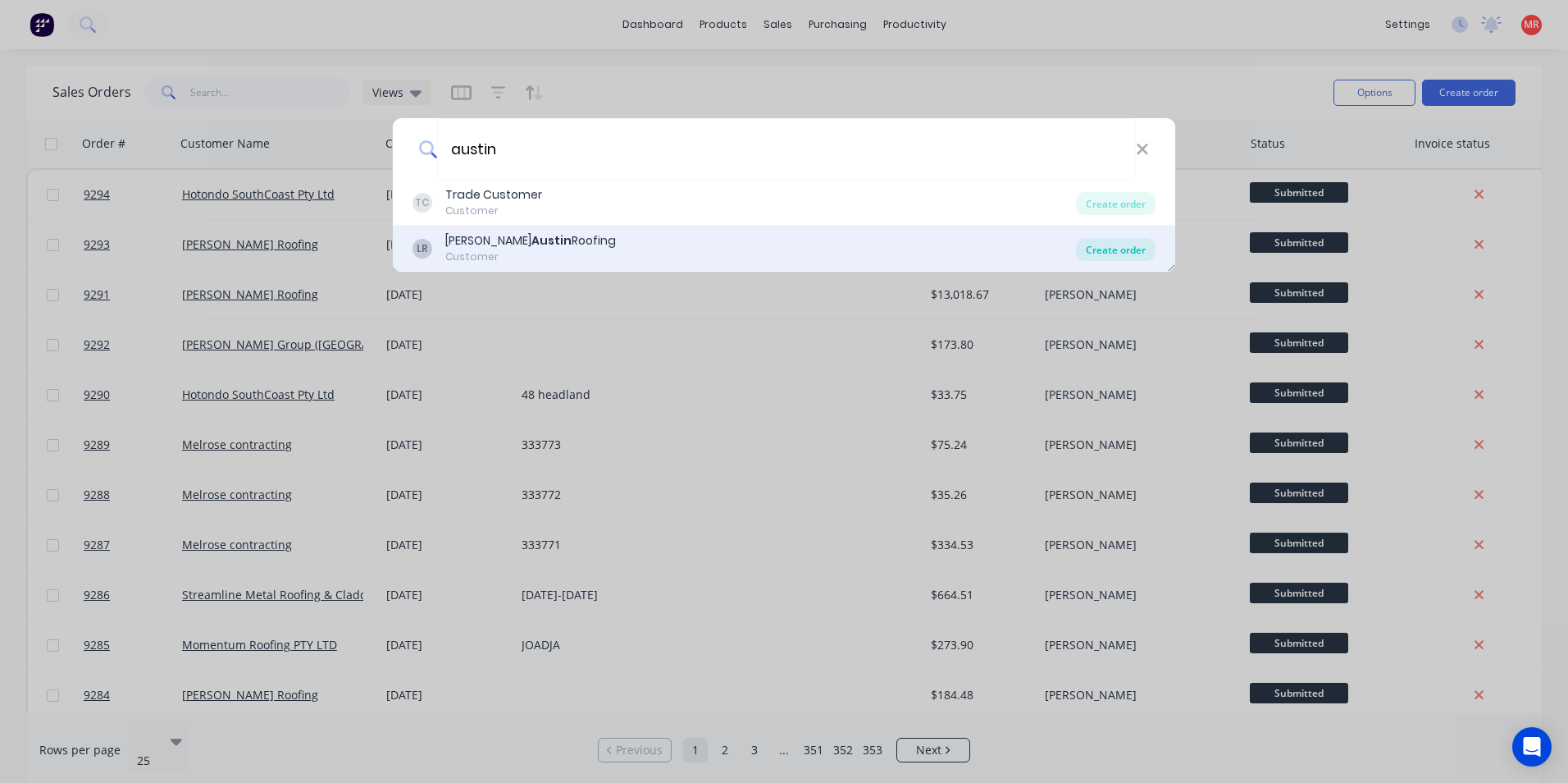
type input "austin"
click at [1125, 248] on div "Create order" at bounding box center [1116, 250] width 79 height 23
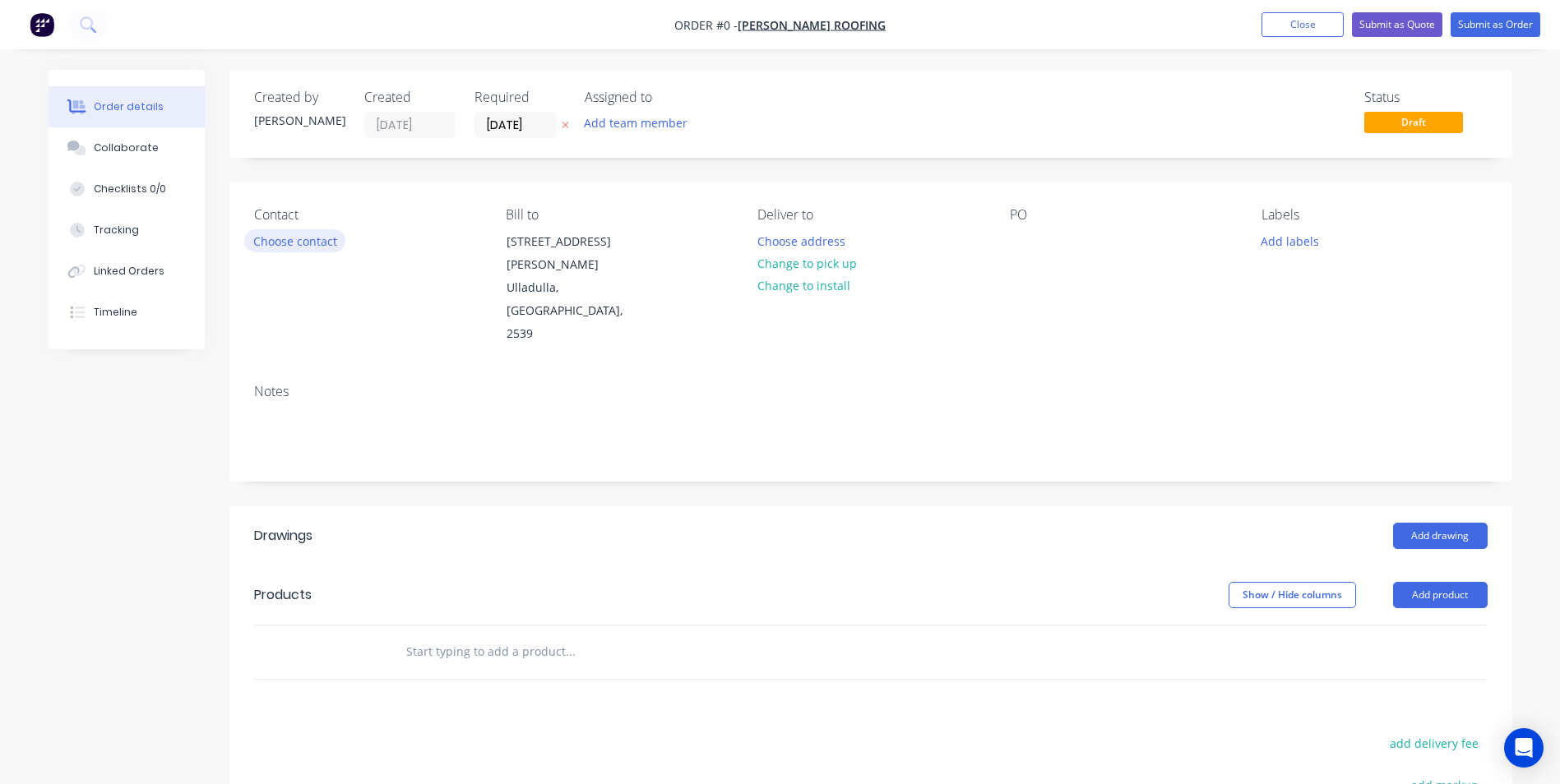
click at [285, 249] on button "Choose contact" at bounding box center [294, 240] width 101 height 22
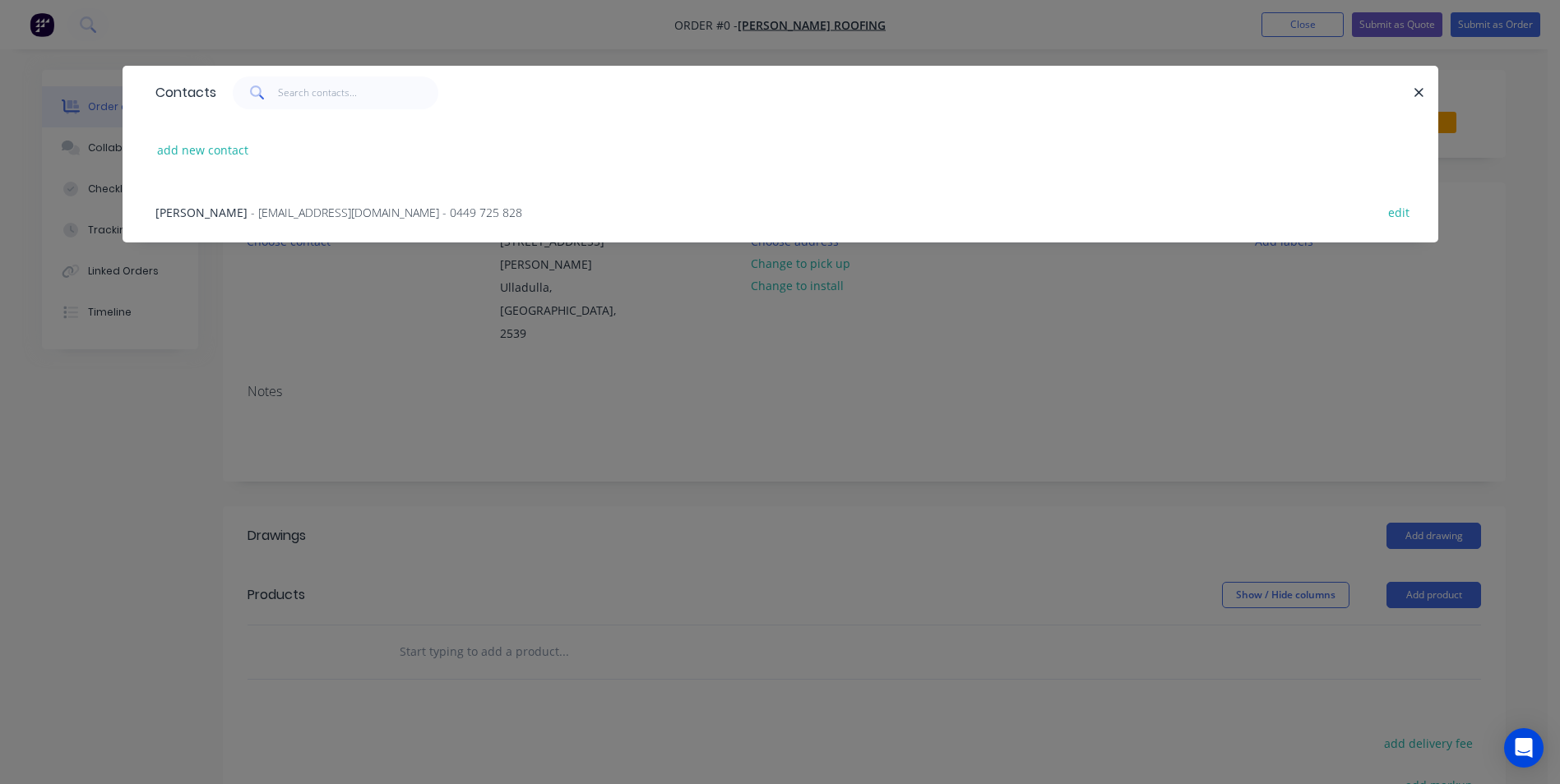
click at [297, 210] on span "- [EMAIL_ADDRESS][DOMAIN_NAME] - 0449 725 828" at bounding box center [386, 212] width 271 height 15
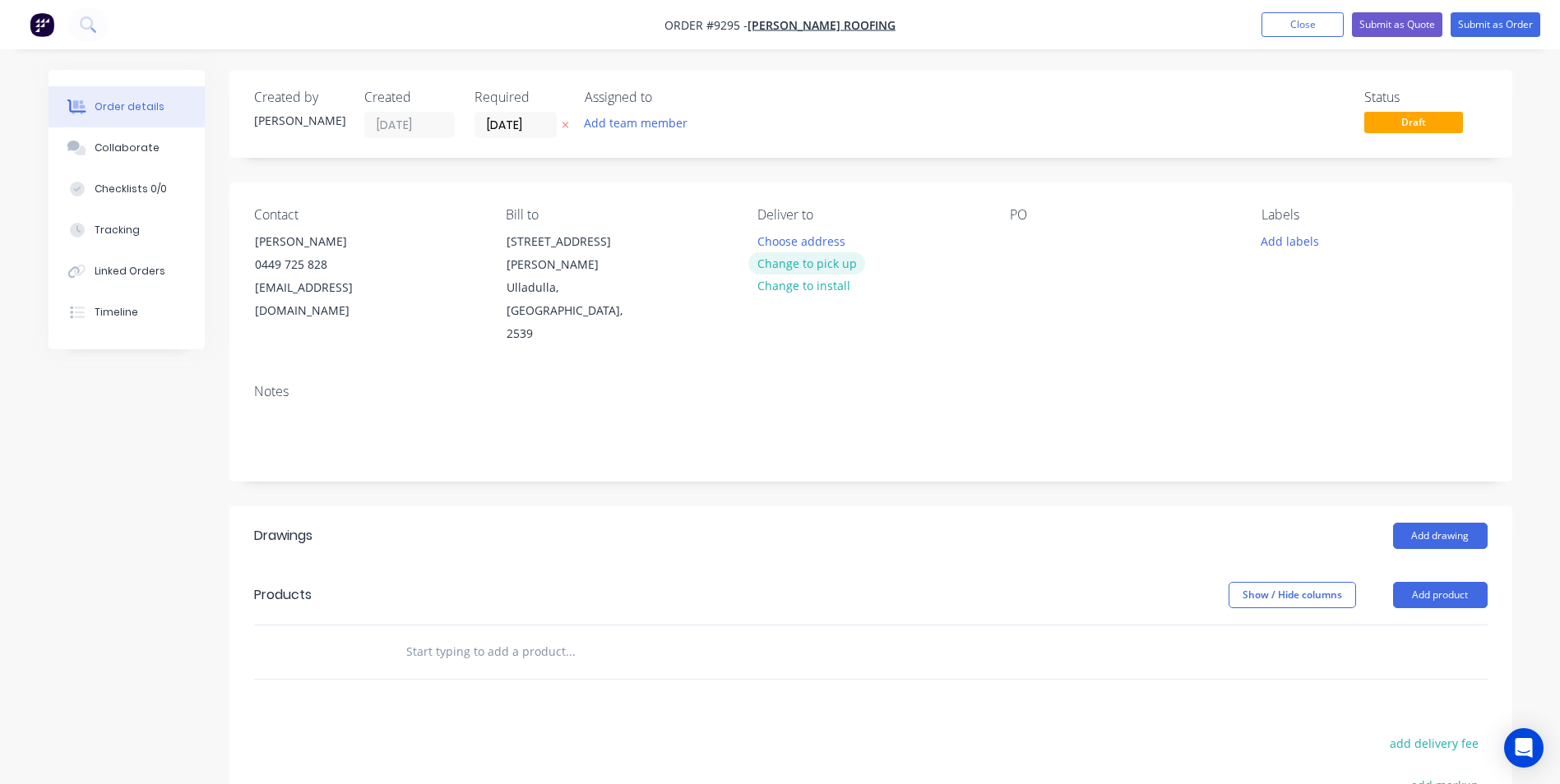
click at [799, 272] on button "Change to pick up" at bounding box center [806, 263] width 117 height 22
click at [1012, 239] on div at bounding box center [1022, 240] width 26 height 24
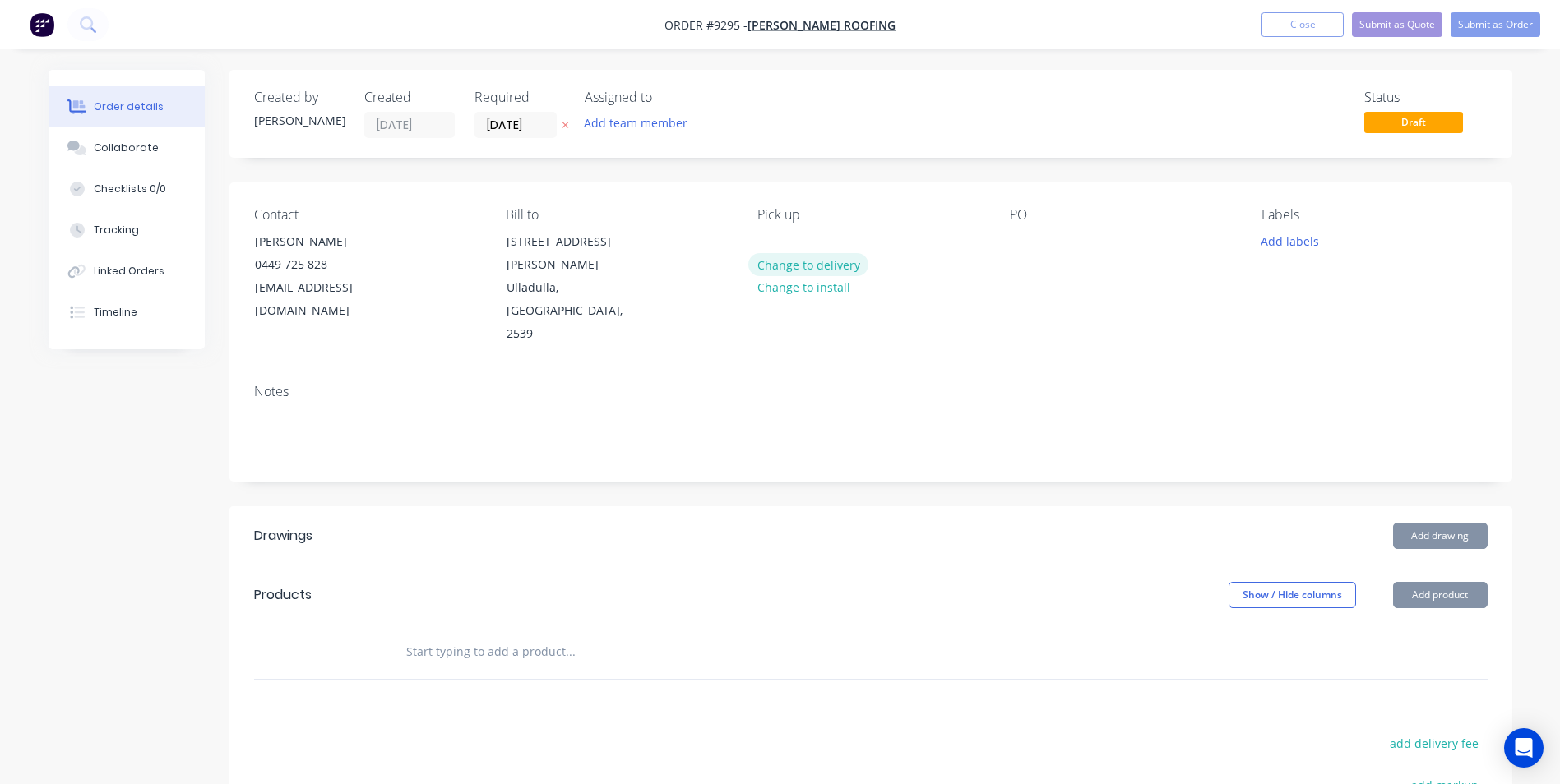
click at [830, 267] on button "Change to delivery" at bounding box center [808, 264] width 120 height 22
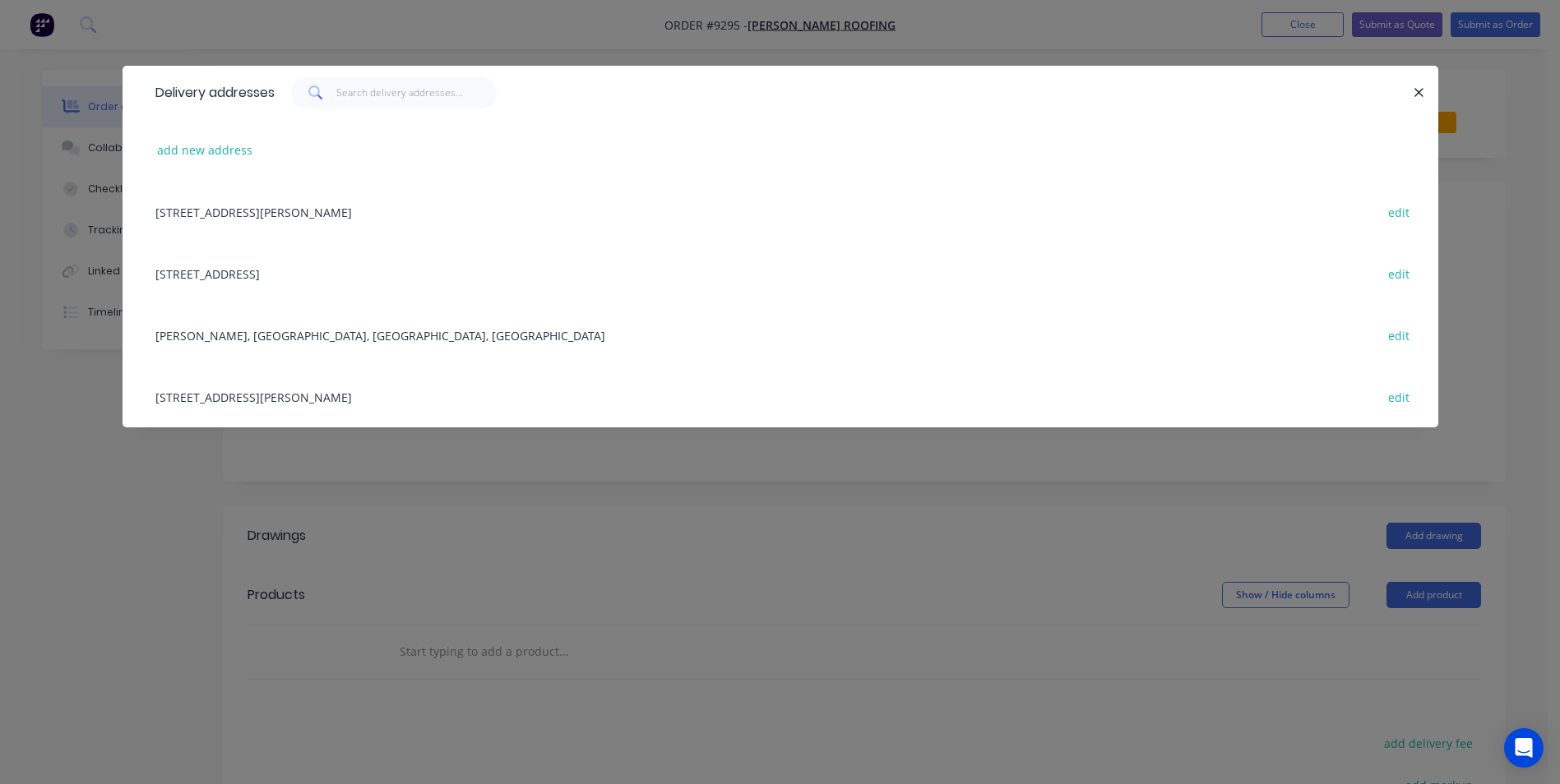
click at [244, 274] on div "33 commonwealtha ave, burill Lake, New South Wales, Australia edit" at bounding box center [780, 273] width 1266 height 62
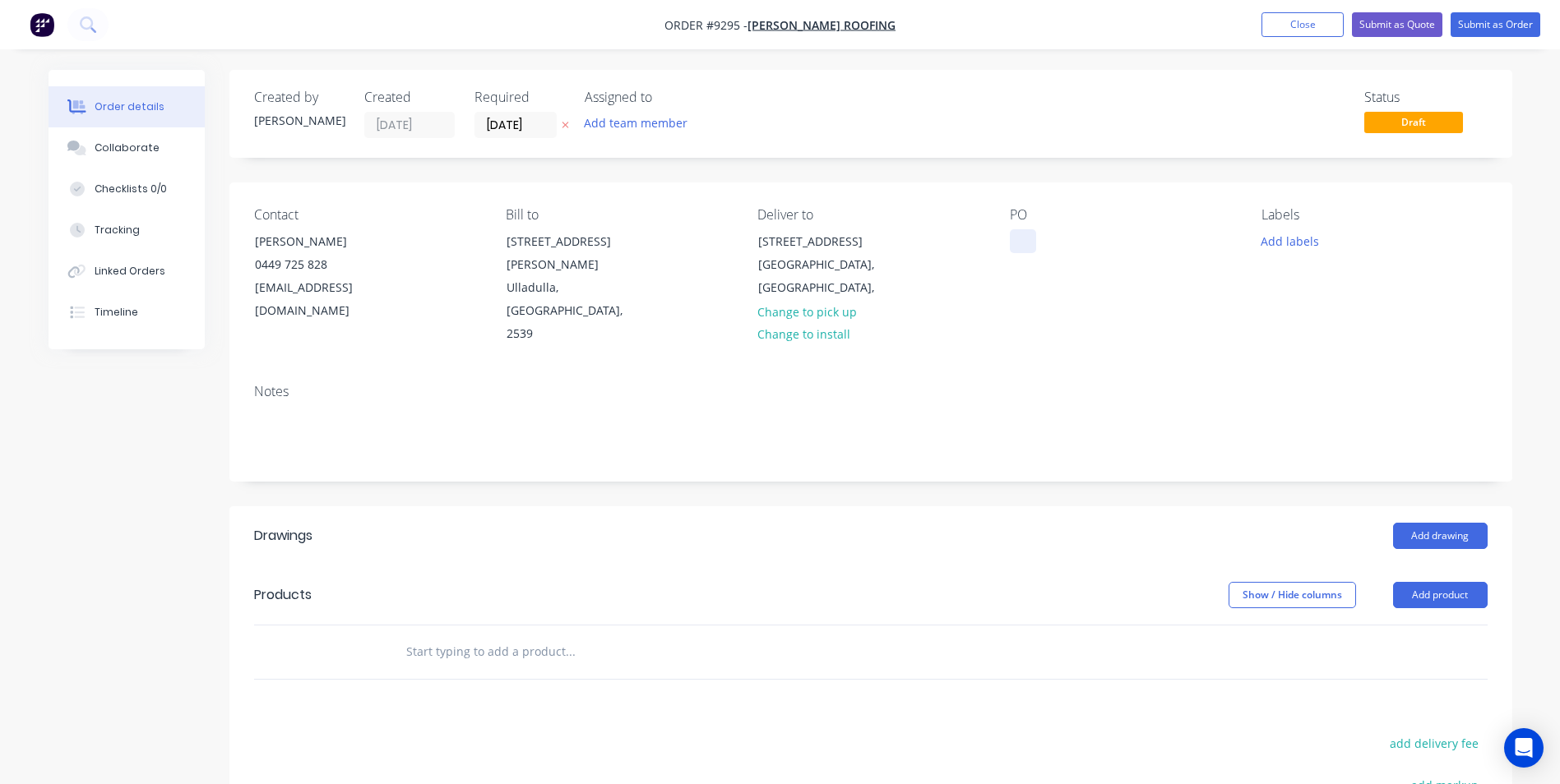
click at [1019, 237] on div at bounding box center [1022, 240] width 26 height 24
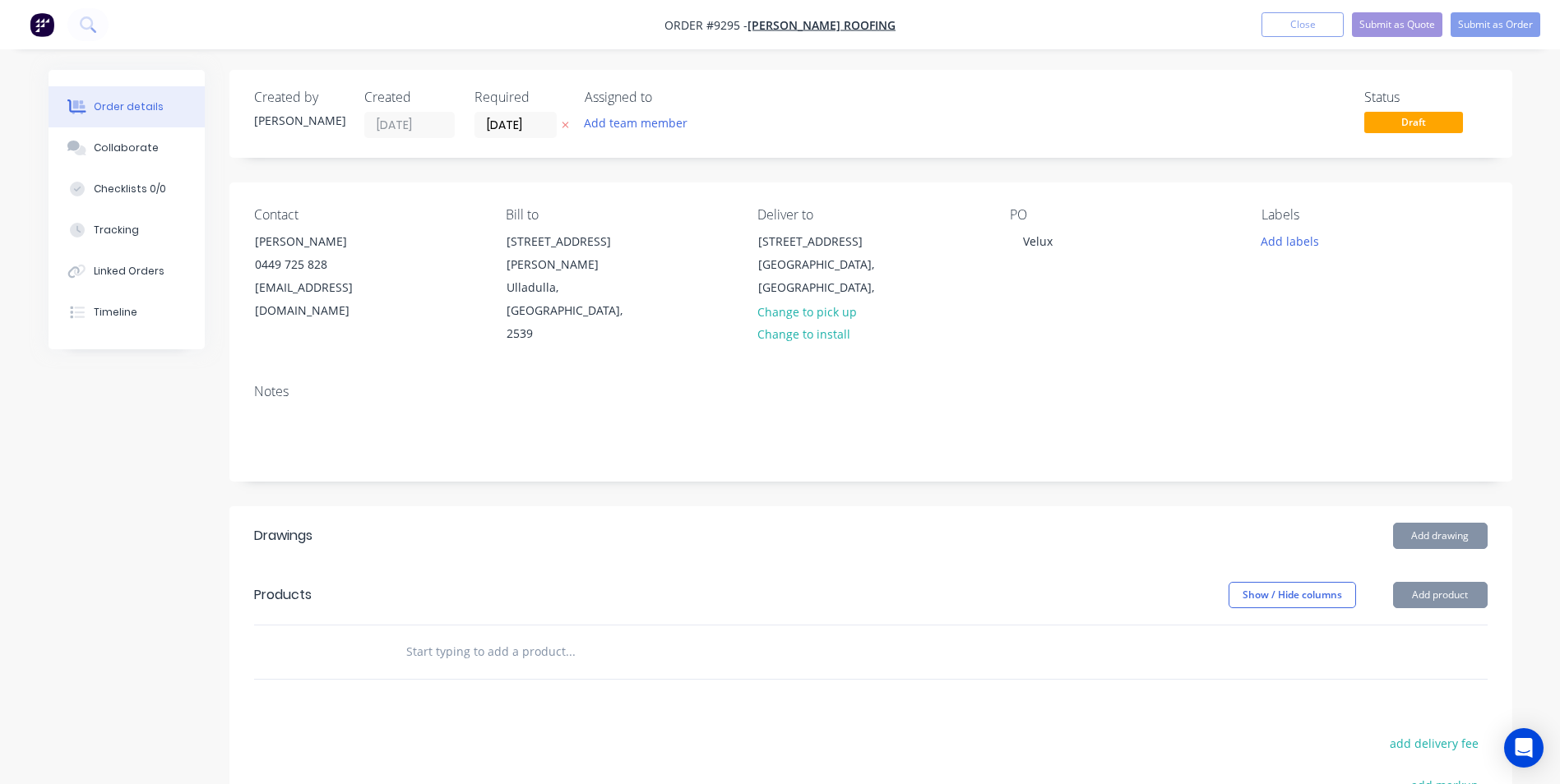
click at [533, 635] on input "text" at bounding box center [570, 651] width 329 height 33
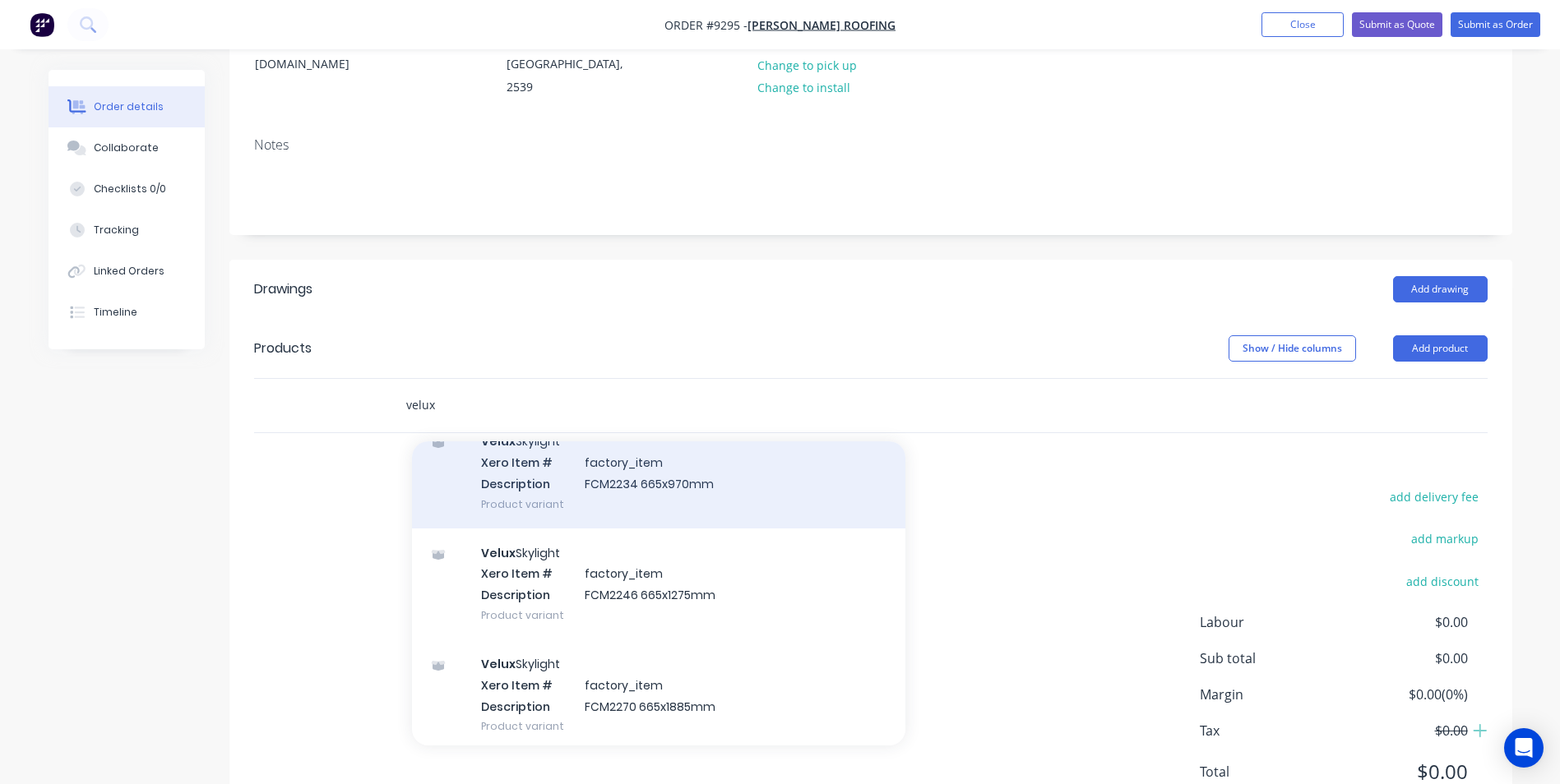
scroll to position [3451, 0]
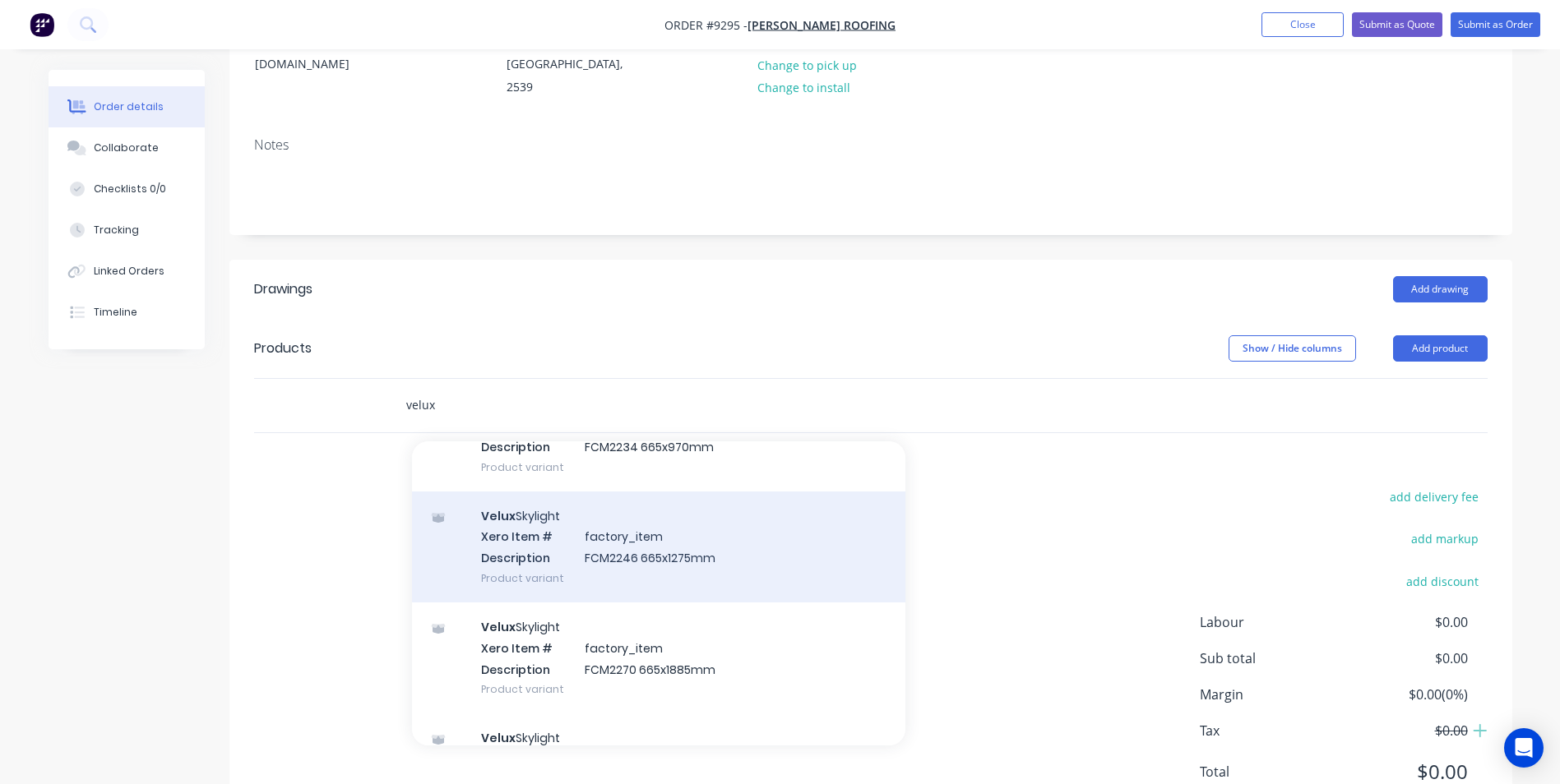
type input "velux"
click at [560, 518] on div "Velux Skylight Xero Item # factory_item Description FCM2246 665x1275mm Product …" at bounding box center [657, 547] width 493 height 111
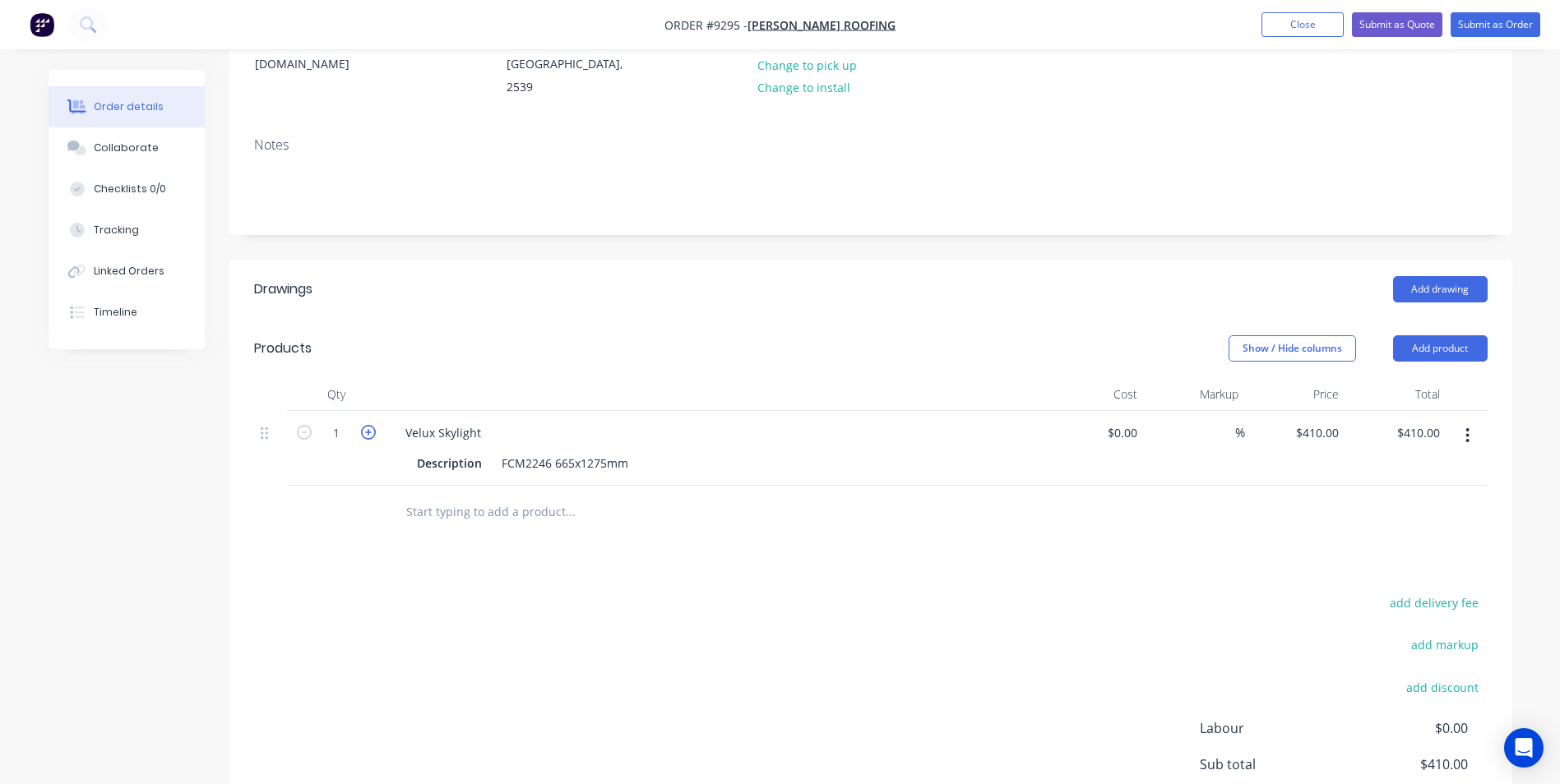
click at [364, 425] on icon "button" at bounding box center [368, 432] width 15 height 15
type input "2"
type input "$820.00"
click at [491, 495] on input "text" at bounding box center [570, 511] width 329 height 33
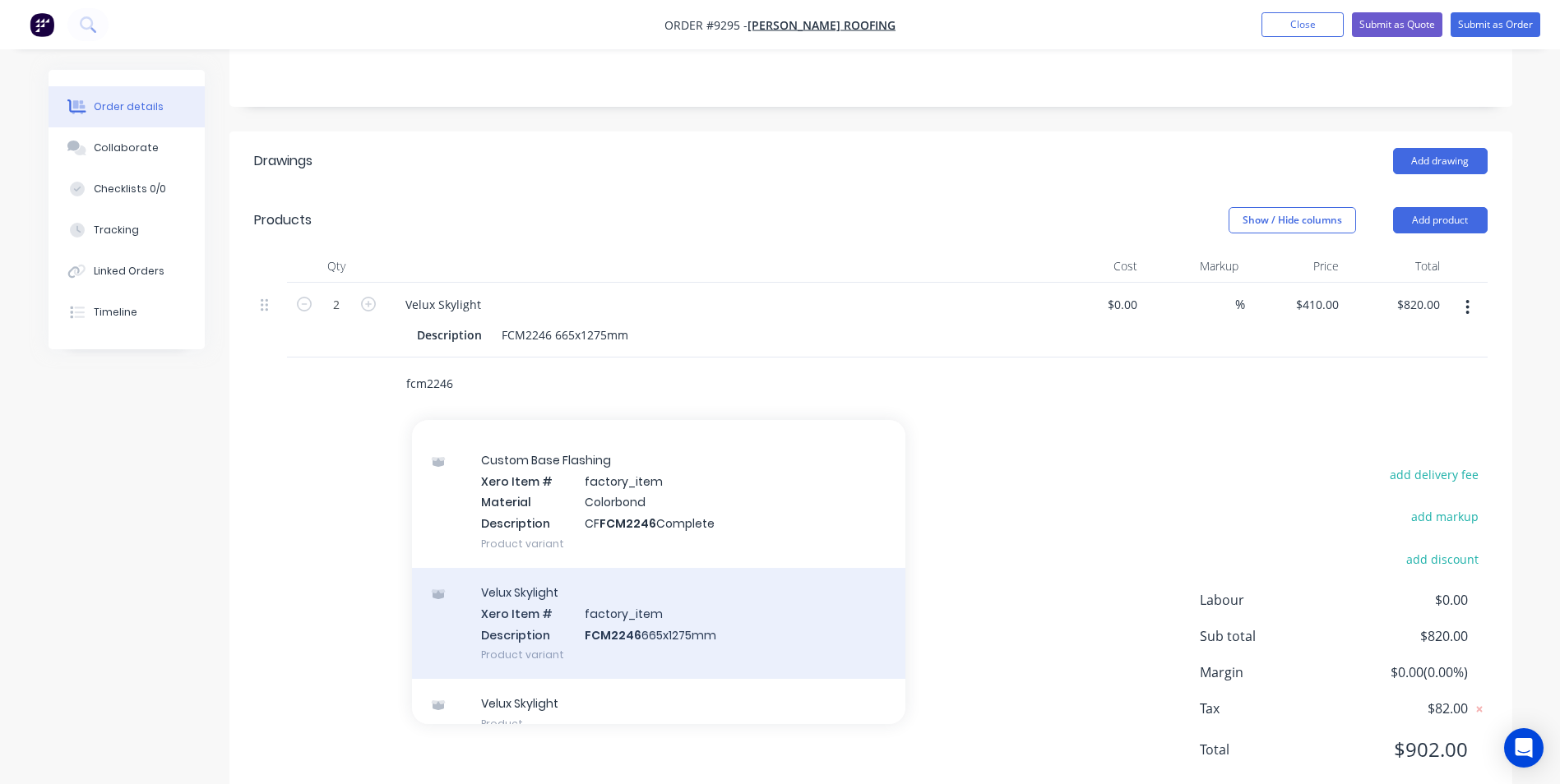
scroll to position [82, 0]
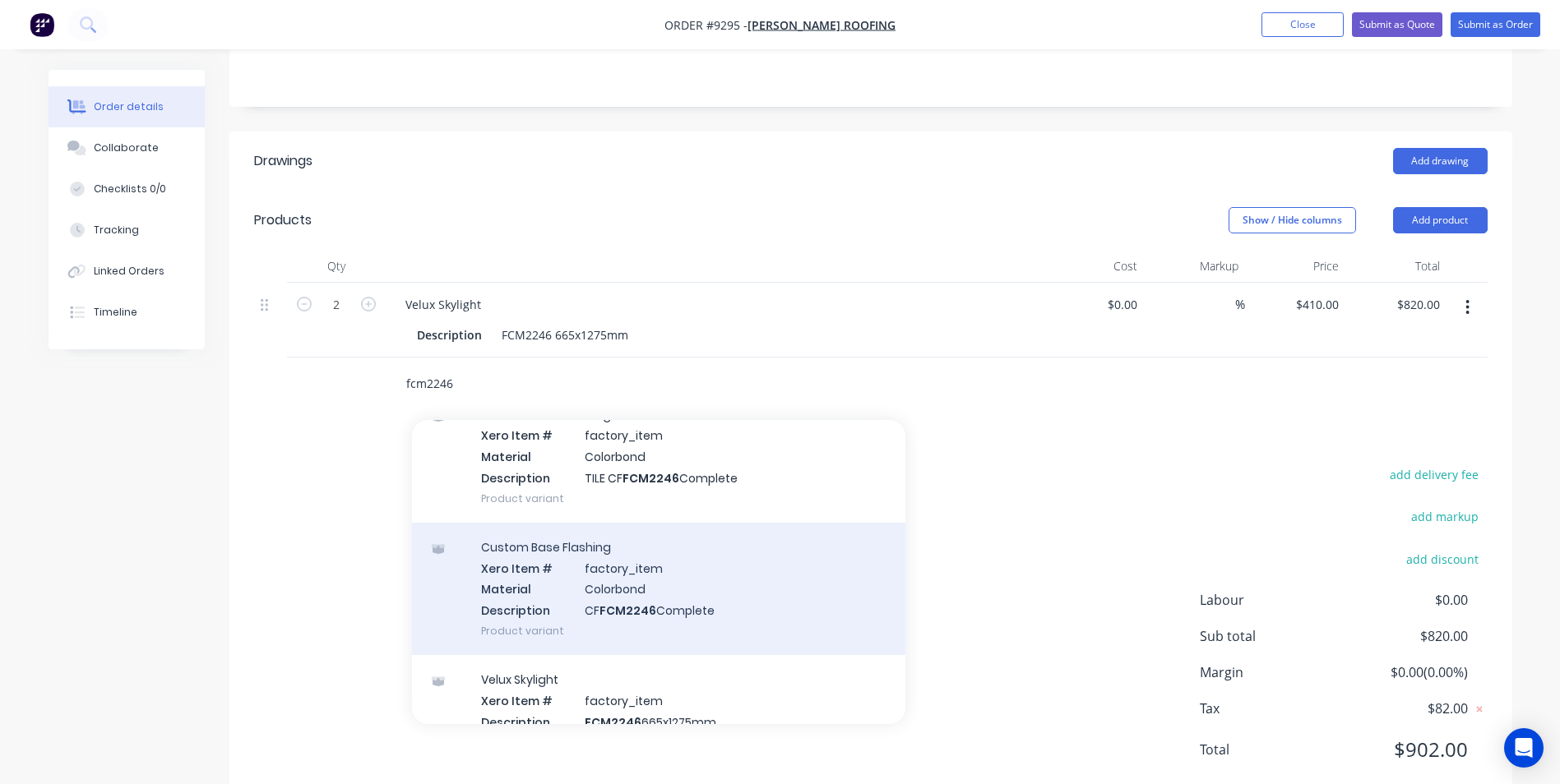
type input "fcm2246"
click at [569, 550] on div "Custom Base Flashing Xero Item # factory_item Material Colorbond Description CF…" at bounding box center [657, 589] width 493 height 132
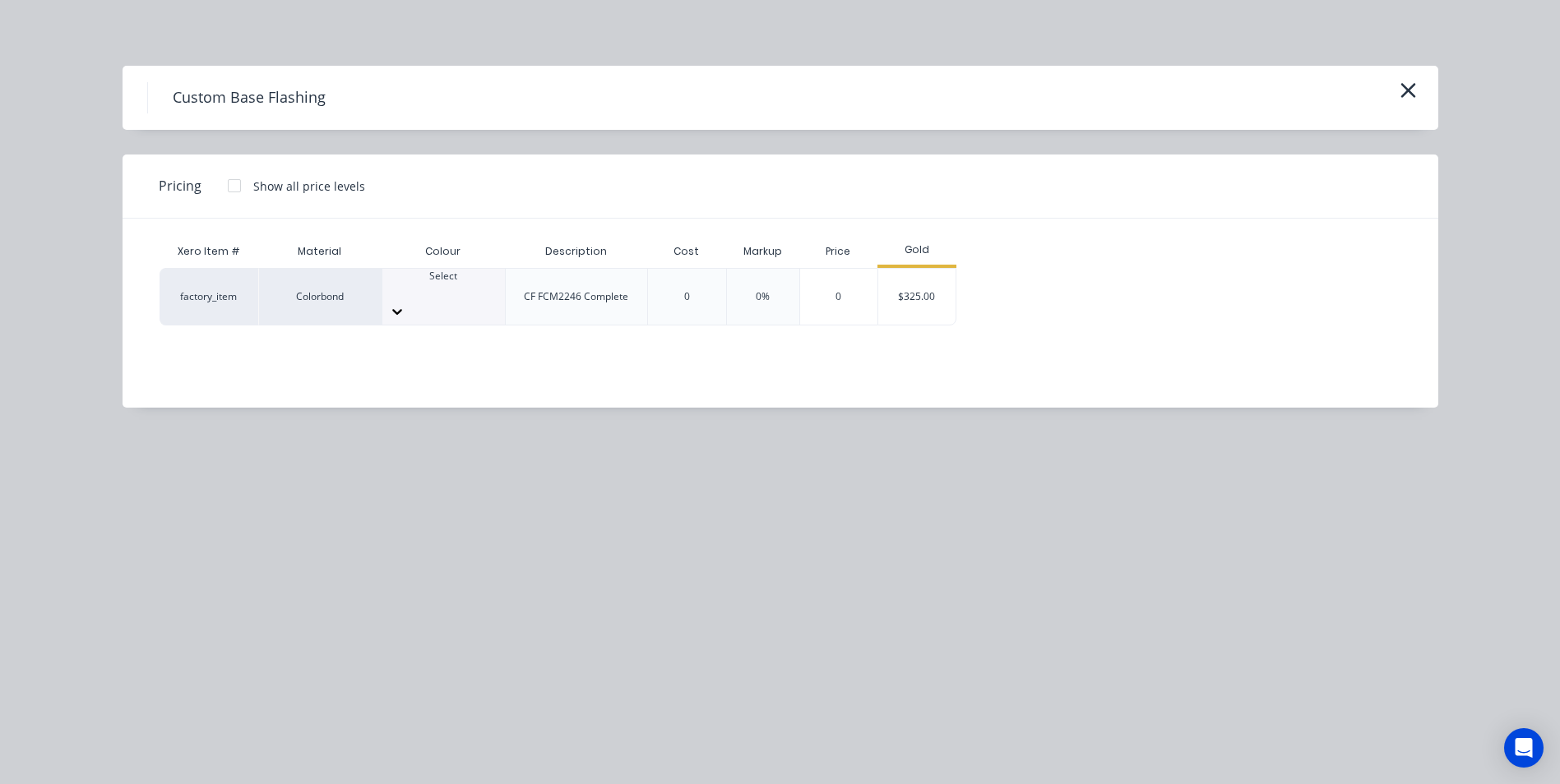
click at [478, 299] on div at bounding box center [443, 311] width 123 height 26
click at [909, 292] on div "$325.00" at bounding box center [917, 297] width 77 height 55
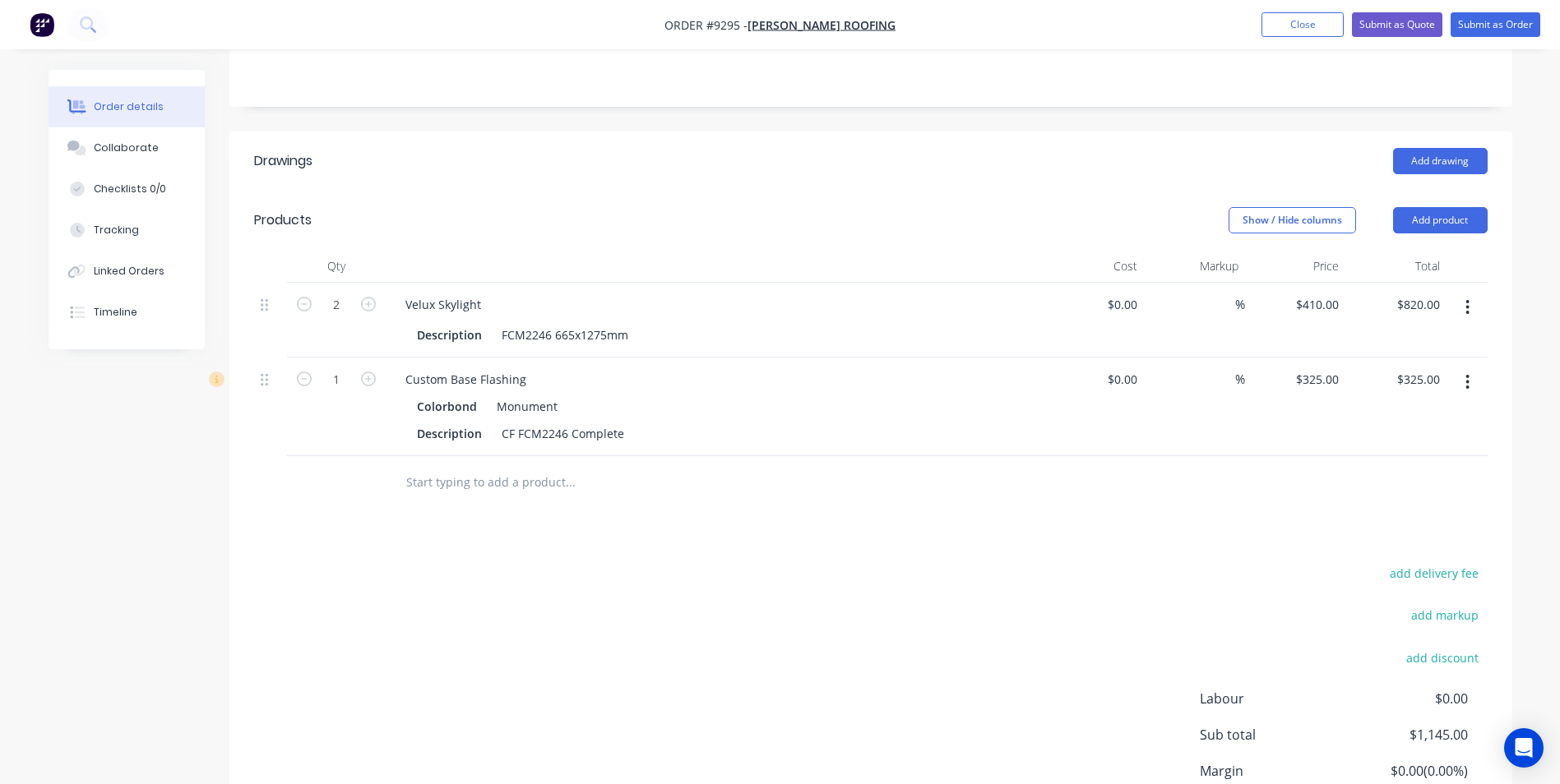
click at [547, 466] on input "text" at bounding box center [570, 482] width 329 height 33
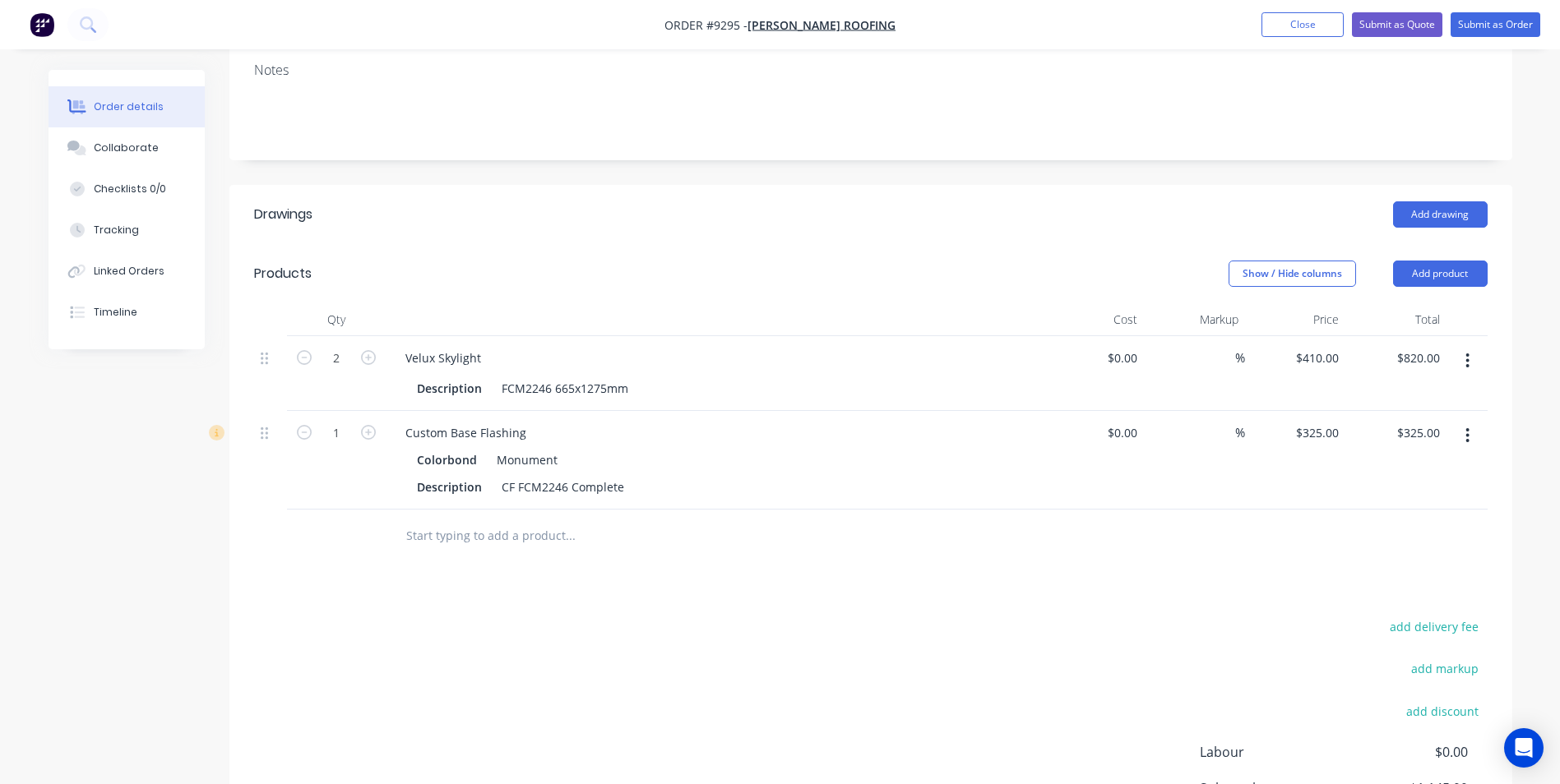
scroll to position [292, 0]
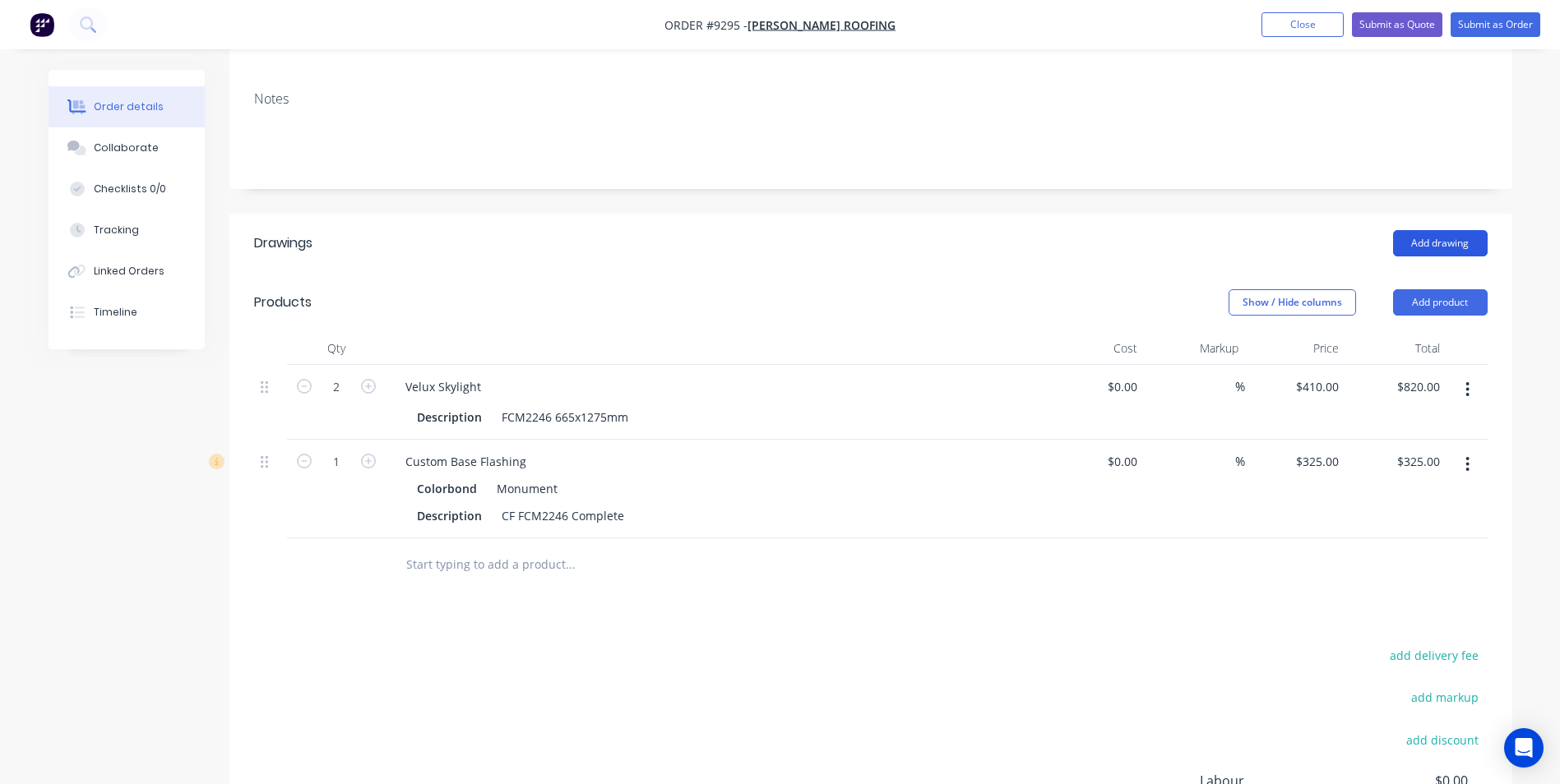
click at [1451, 230] on button "Add drawing" at bounding box center [1440, 242] width 95 height 26
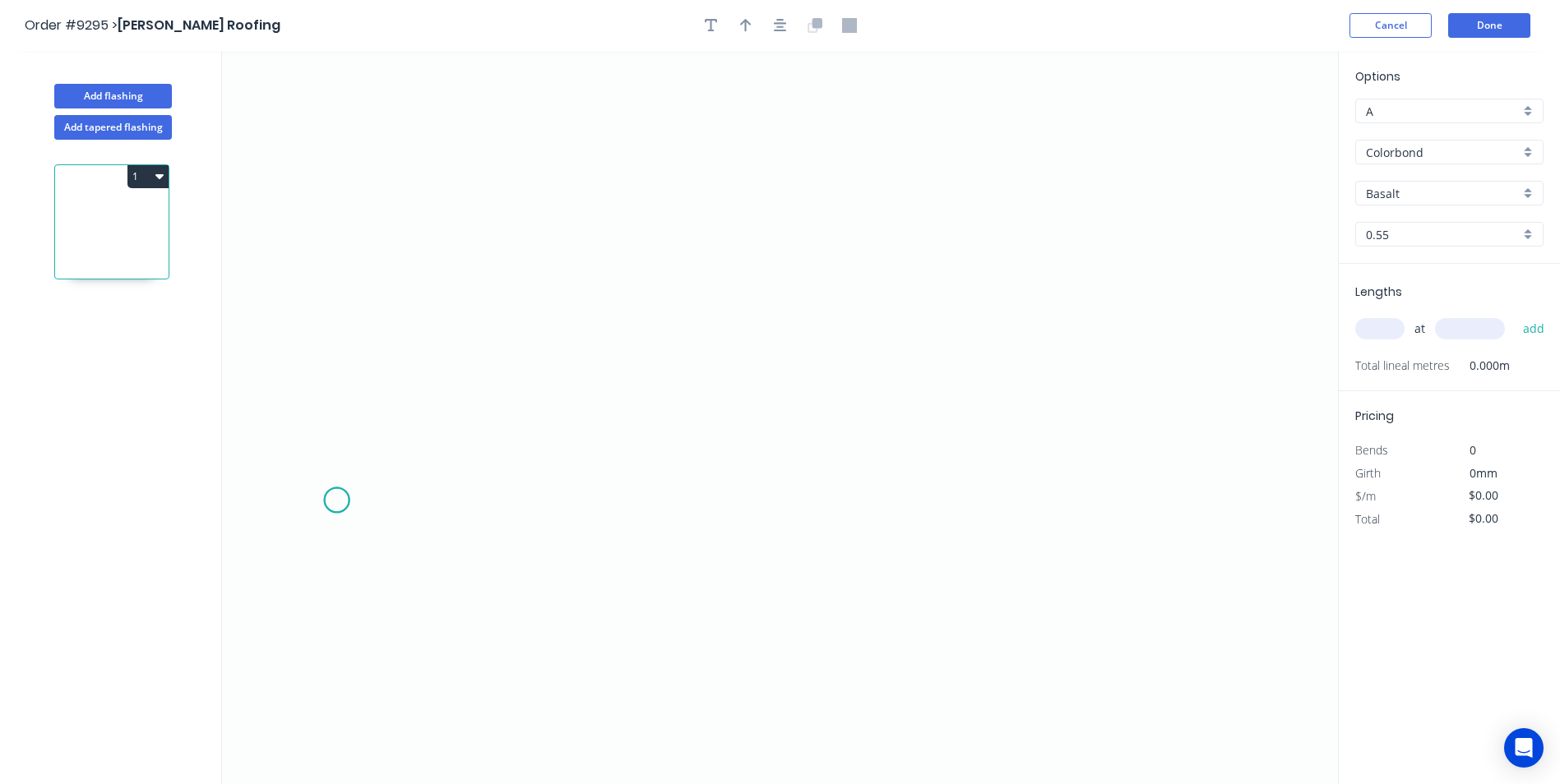
click at [336, 501] on icon "0" at bounding box center [779, 417] width 1115 height 733
click at [377, 471] on icon at bounding box center [358, 485] width 41 height 30
click at [1161, 467] on icon "0 ?" at bounding box center [779, 417] width 1115 height 733
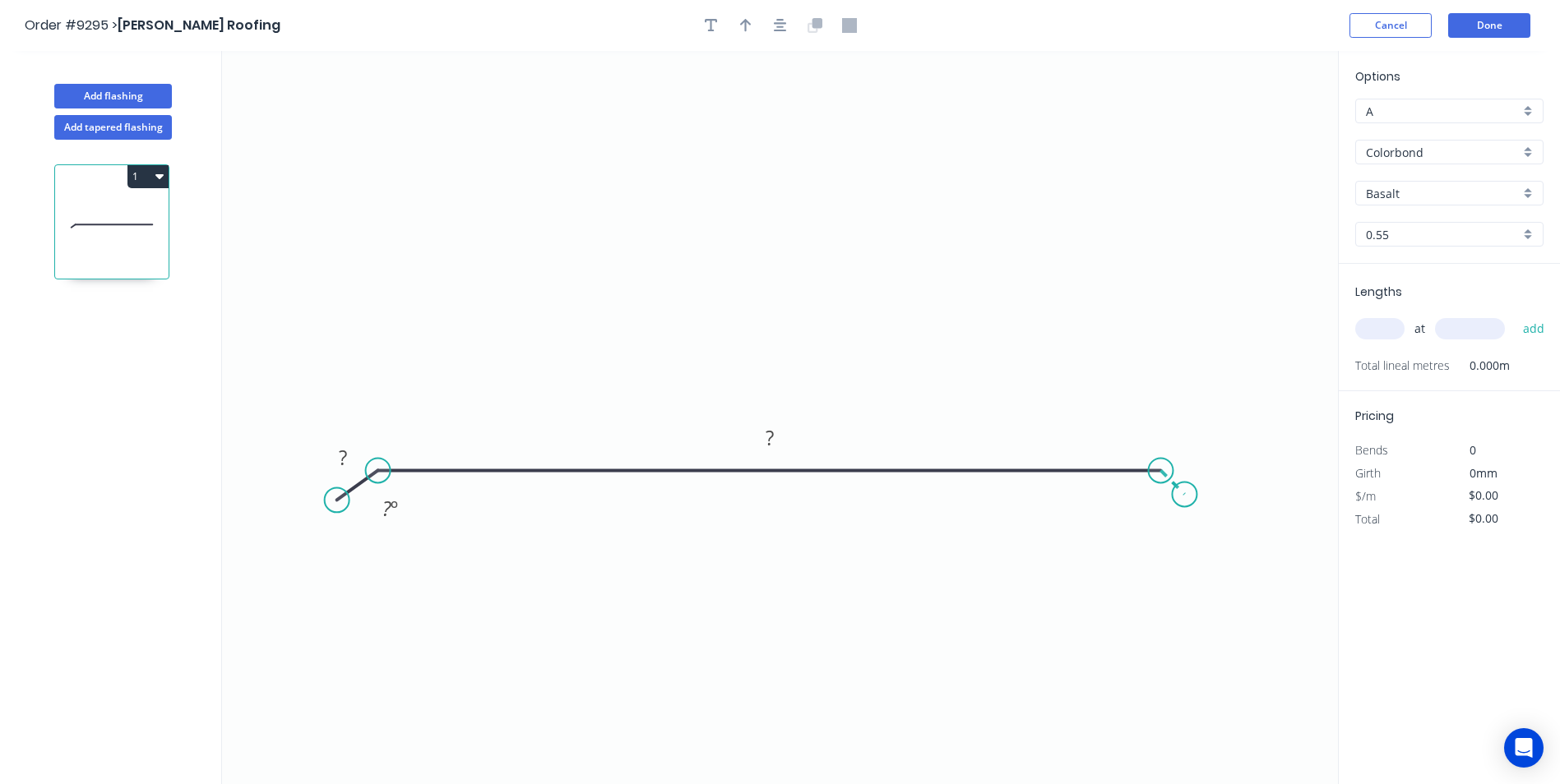
click at [1184, 499] on icon "0 ? ? ? º" at bounding box center [779, 417] width 1115 height 733
drag, startPoint x: 1191, startPoint y: 491, endPoint x: 1201, endPoint y: 496, distance: 11.2
click at [1201, 496] on circle at bounding box center [1200, 495] width 25 height 25
click at [353, 455] on rect at bounding box center [343, 459] width 33 height 23
click at [565, 239] on icon "0 20 ? 20 160 º 160 º" at bounding box center [779, 417] width 1115 height 733
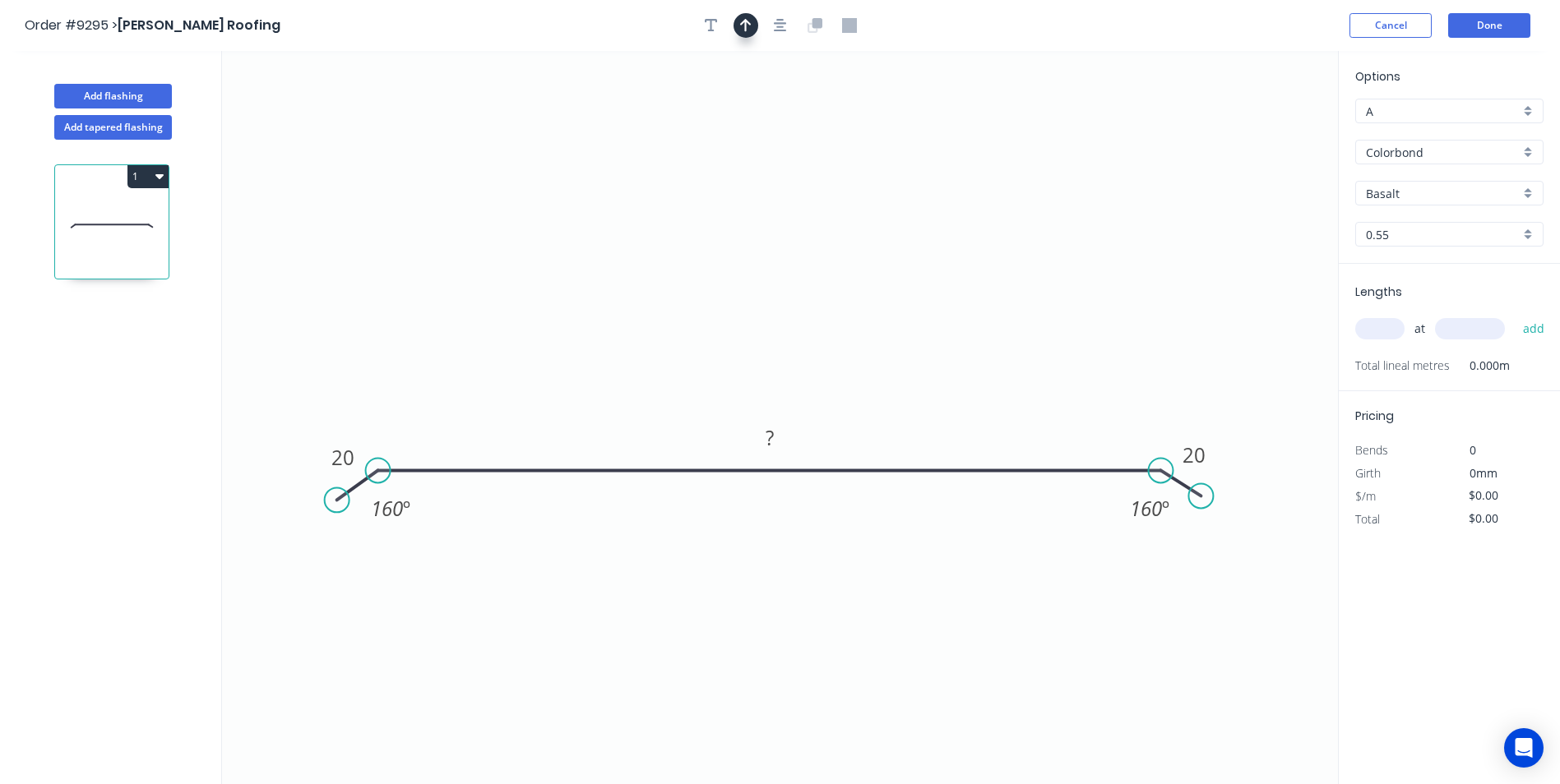
click at [744, 19] on icon "button" at bounding box center [745, 25] width 12 height 15
drag, startPoint x: 1257, startPoint y: 129, endPoint x: 716, endPoint y: 158, distance: 541.8
click at [793, 341] on icon at bounding box center [795, 325] width 15 height 53
click at [716, 21] on icon "button" at bounding box center [711, 25] width 13 height 13
click at [350, 99] on textarea at bounding box center [327, 116] width 133 height 61
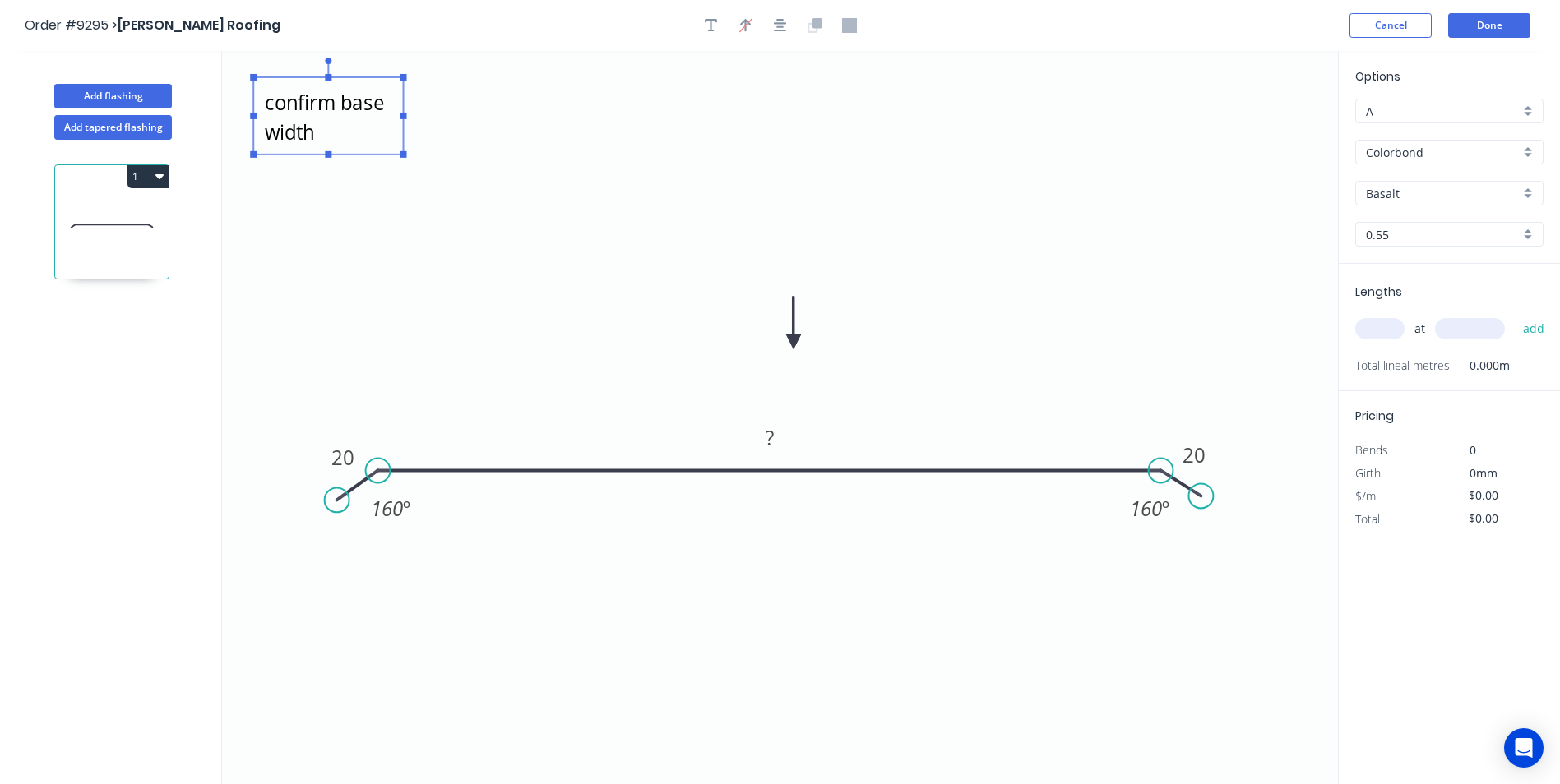
click at [613, 202] on icon "confirm base width 20 ? 20 160 º 160 º" at bounding box center [779, 417] width 1115 height 733
type textarea "confirm base width"
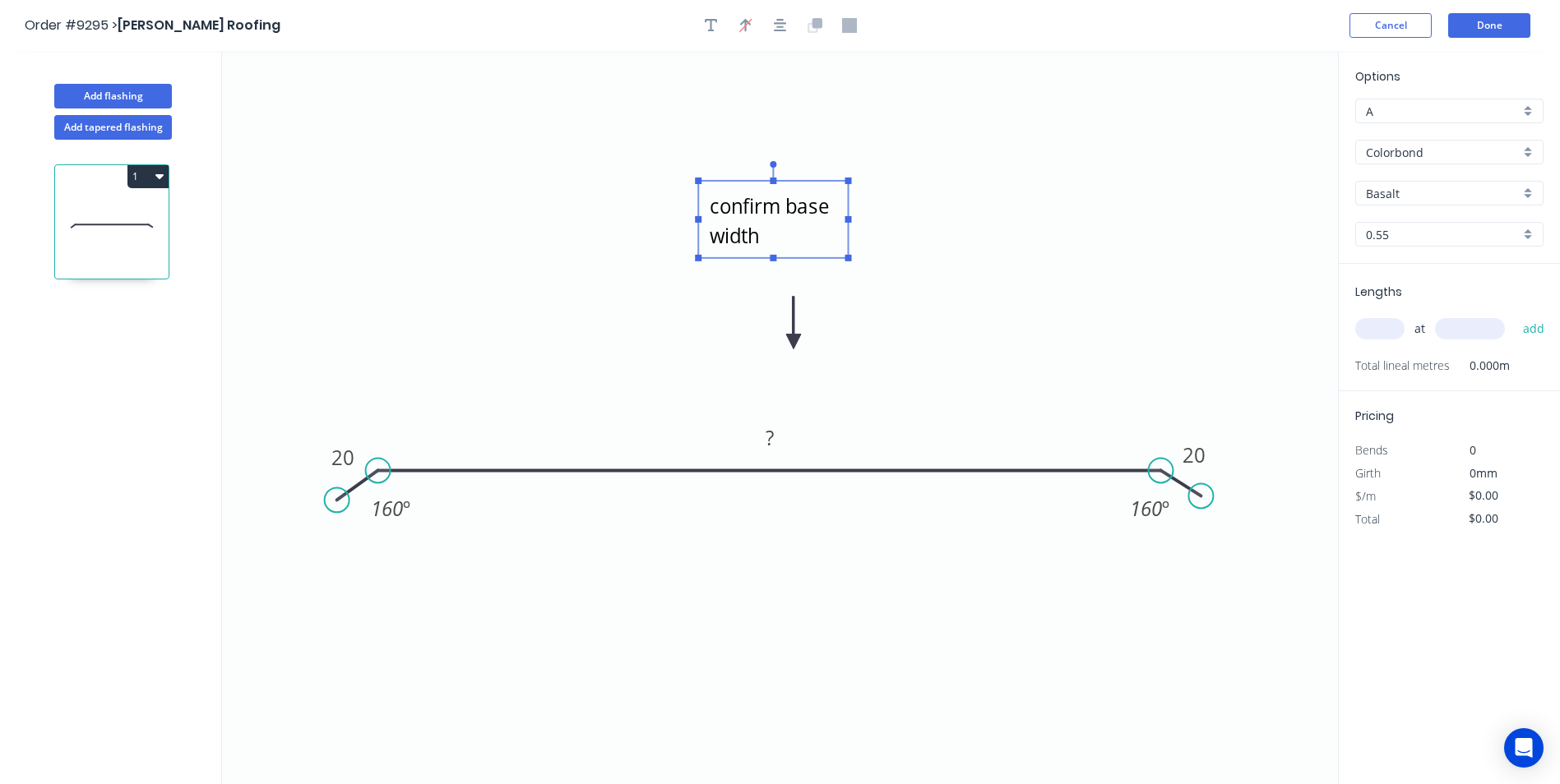
drag, startPoint x: 353, startPoint y: 120, endPoint x: 796, endPoint y: 232, distance: 456.9
click at [795, 232] on textarea "confirm base width" at bounding box center [773, 219] width 133 height 61
click at [934, 227] on icon "confirm base width 20 ? 20 160 º 160 º" at bounding box center [779, 417] width 1115 height 733
click at [1368, 321] on input "text" at bounding box center [1379, 329] width 49 height 21
type input "4"
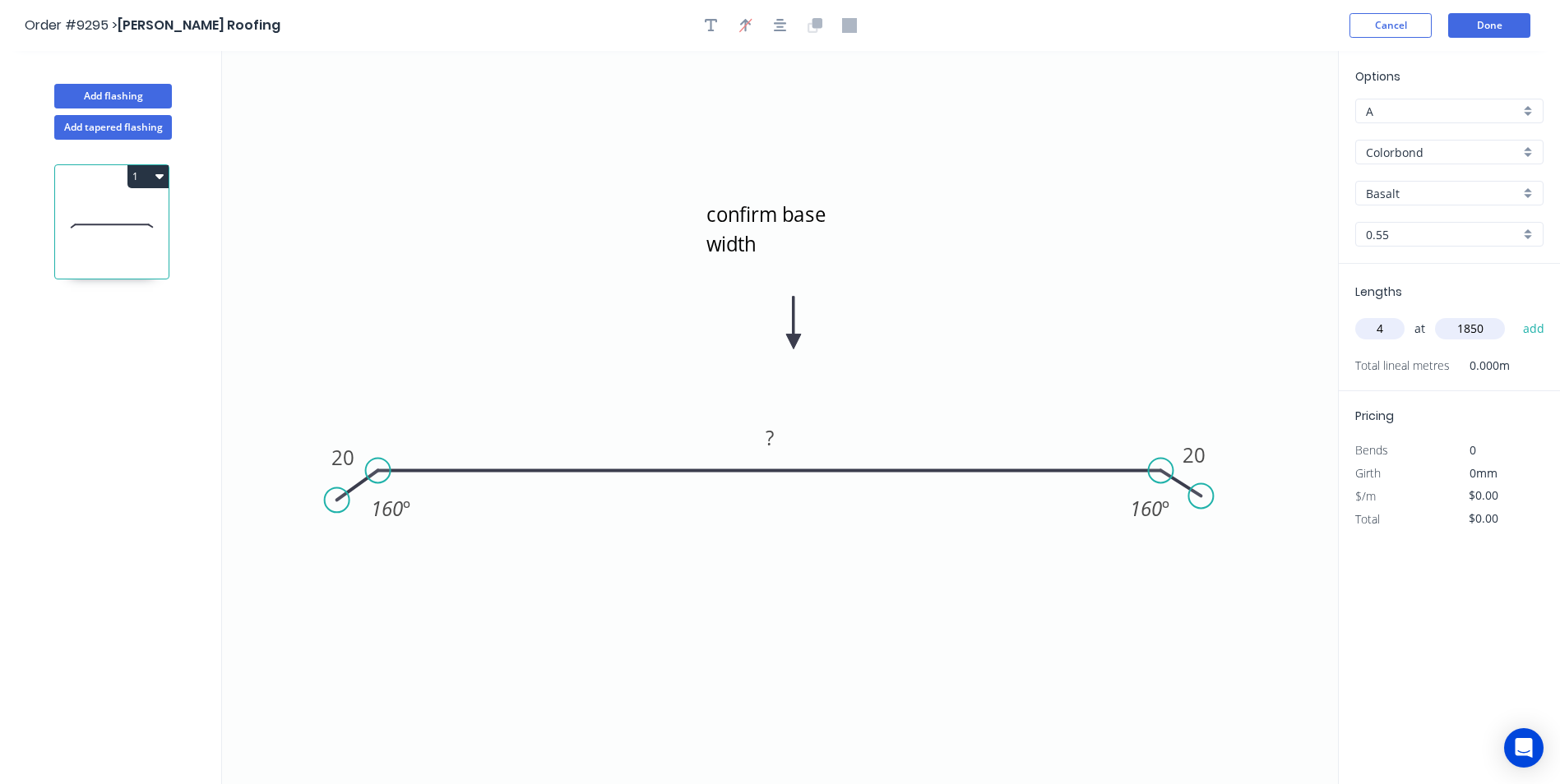
type input "1850"
click at [1528, 188] on div "Basalt" at bounding box center [1449, 193] width 188 height 25
click at [1448, 269] on div "Monument" at bounding box center [1449, 270] width 187 height 29
type input "Monument"
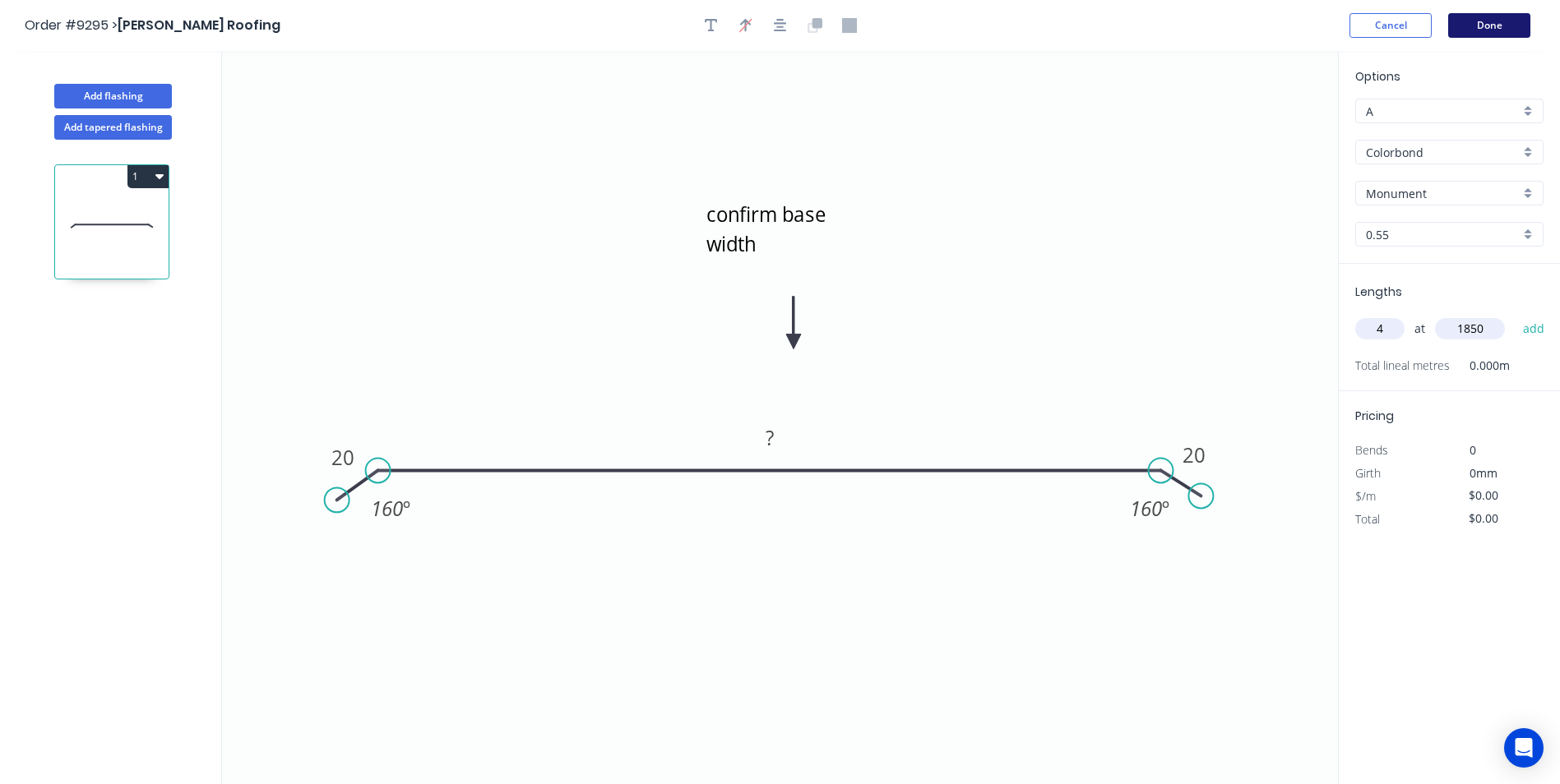
click at [1498, 24] on button "Done" at bounding box center [1489, 26] width 82 height 25
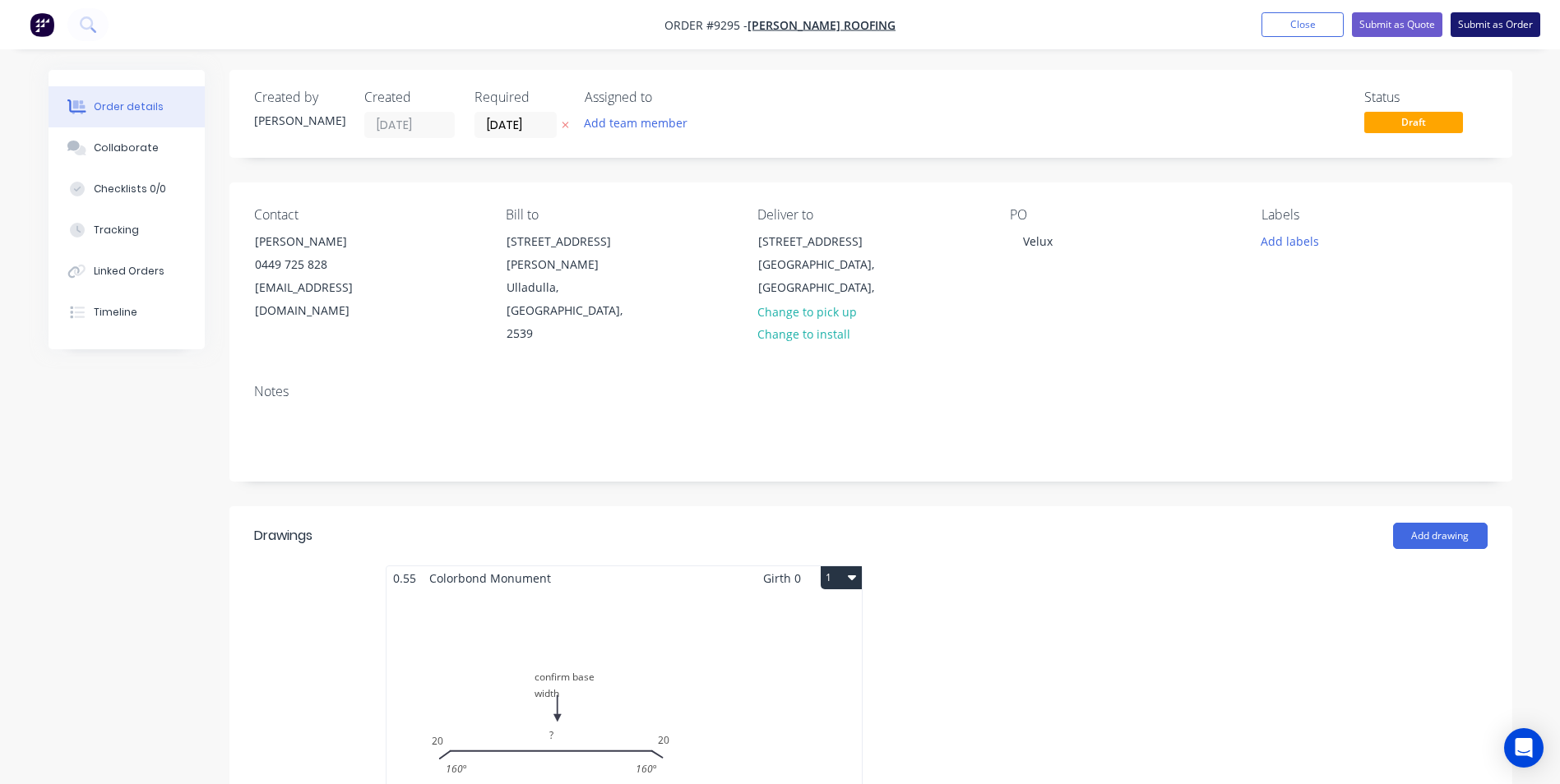
click at [1492, 19] on button "Submit as Order" at bounding box center [1495, 25] width 89 height 25
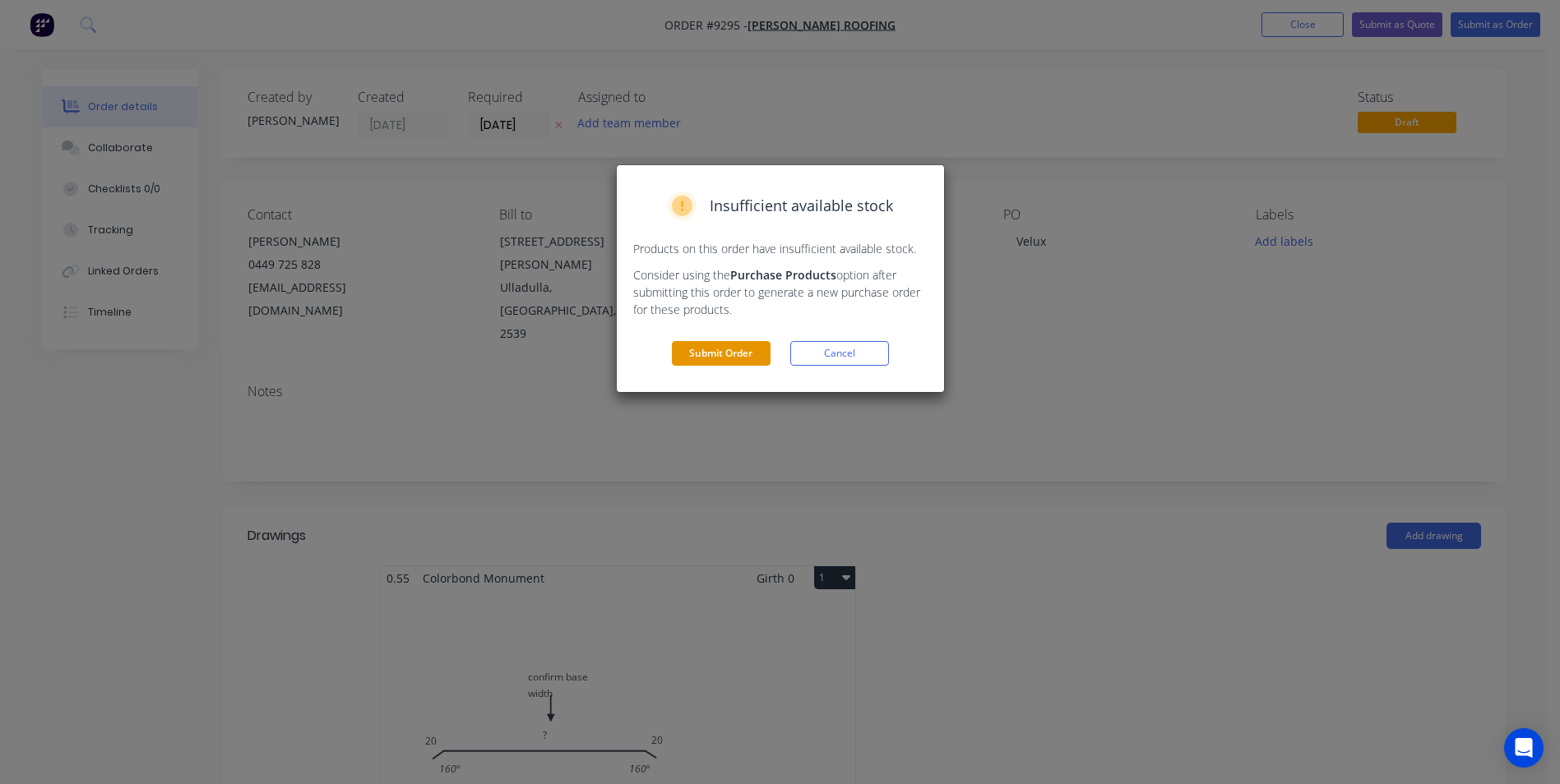
click at [737, 346] on button "Submit Order" at bounding box center [721, 353] width 98 height 25
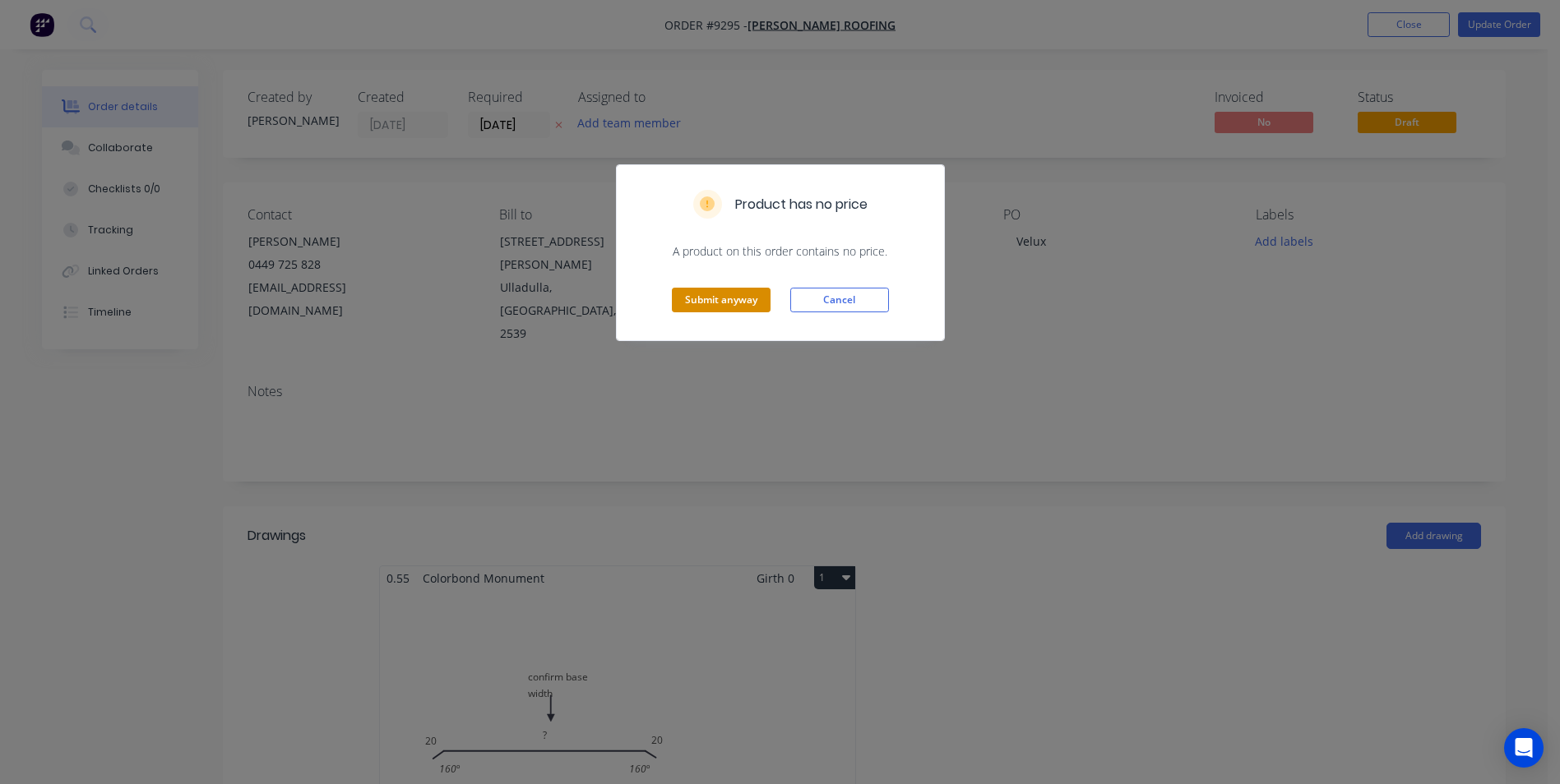
click at [730, 296] on button "Submit anyway" at bounding box center [721, 300] width 98 height 25
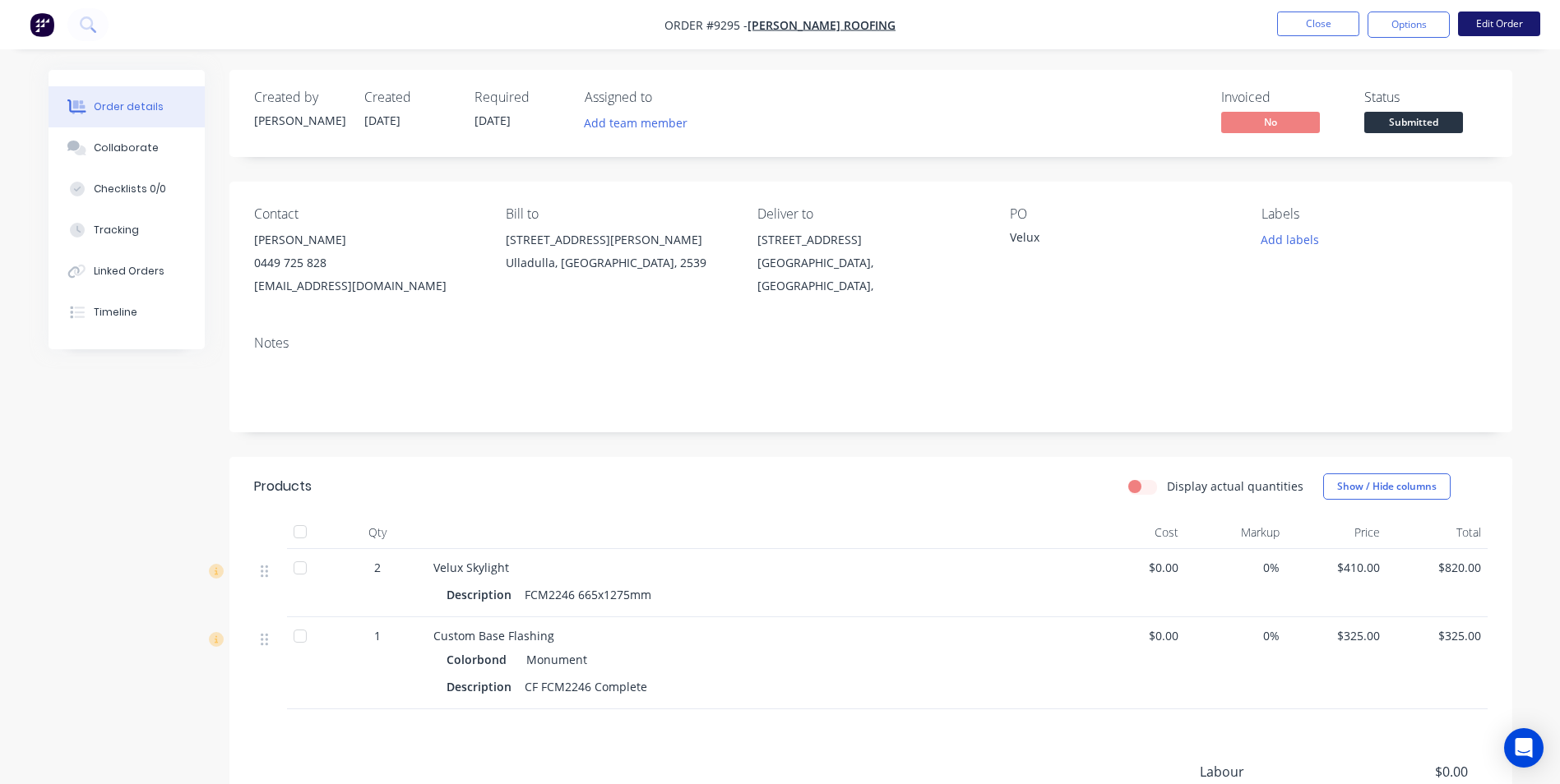
click at [1481, 24] on button "Edit Order" at bounding box center [1499, 24] width 82 height 25
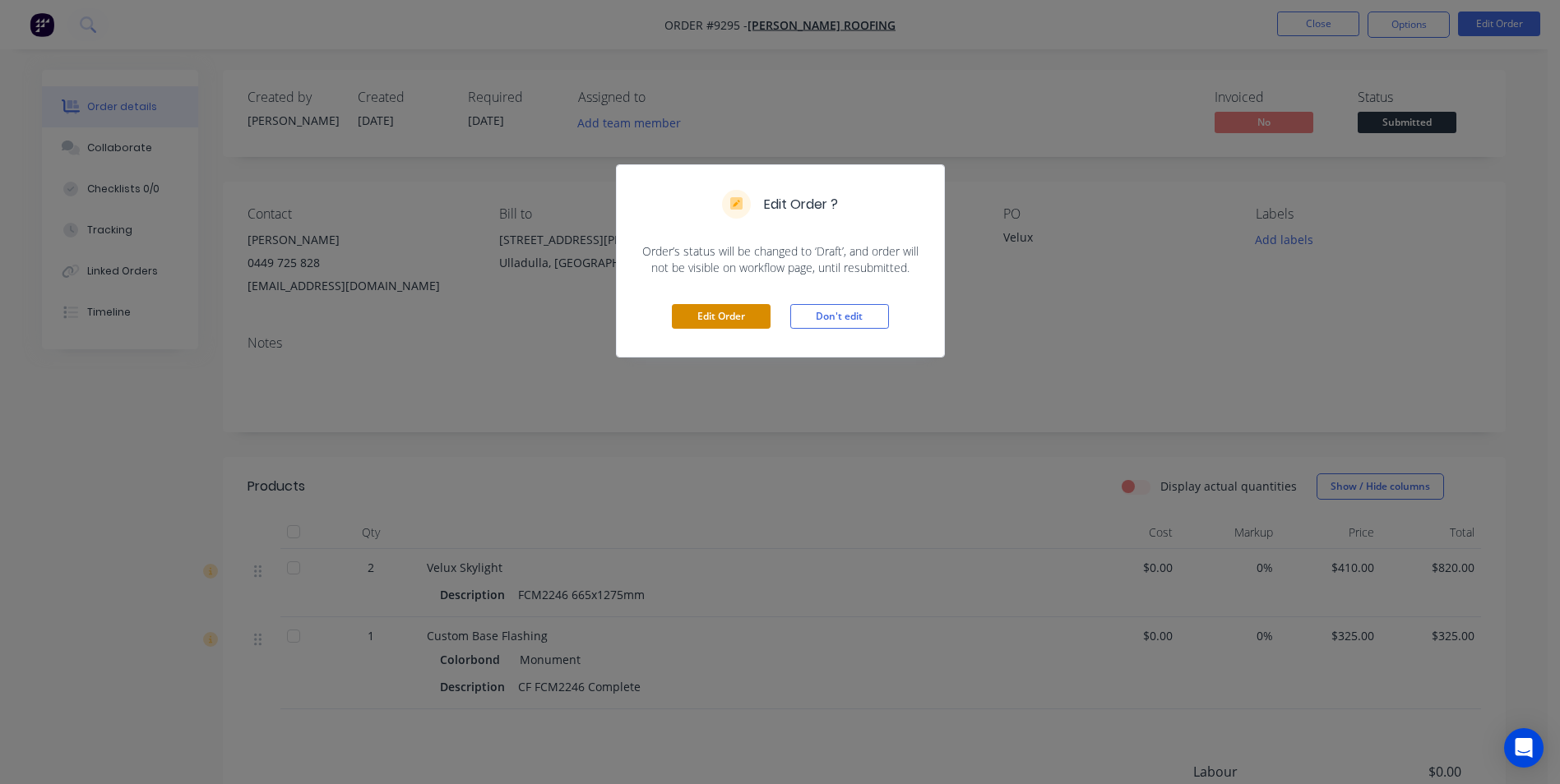
click at [721, 325] on button "Edit Order" at bounding box center [721, 316] width 98 height 25
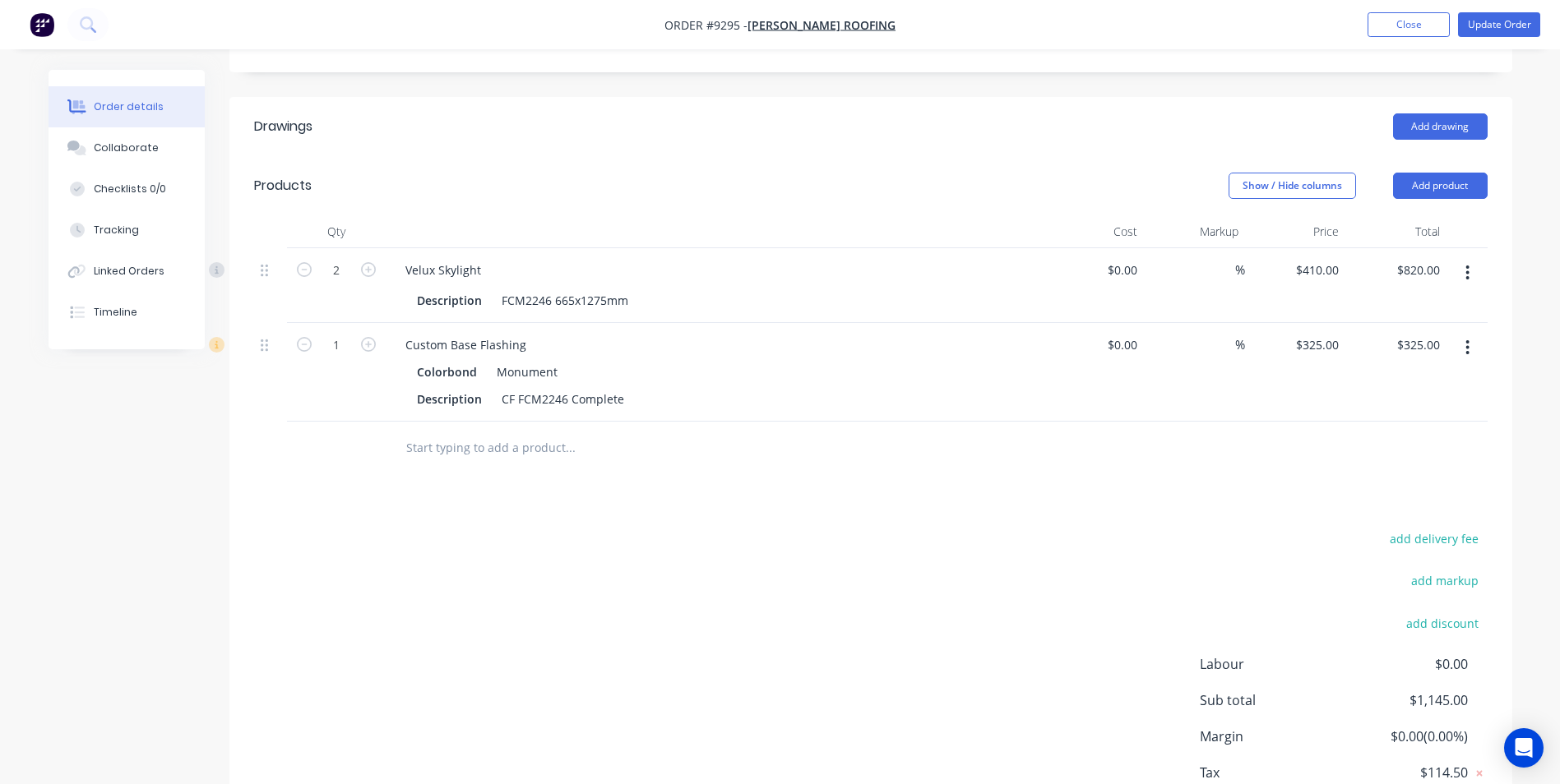
scroll to position [411, 0]
click at [1423, 112] on button "Add drawing" at bounding box center [1440, 124] width 95 height 26
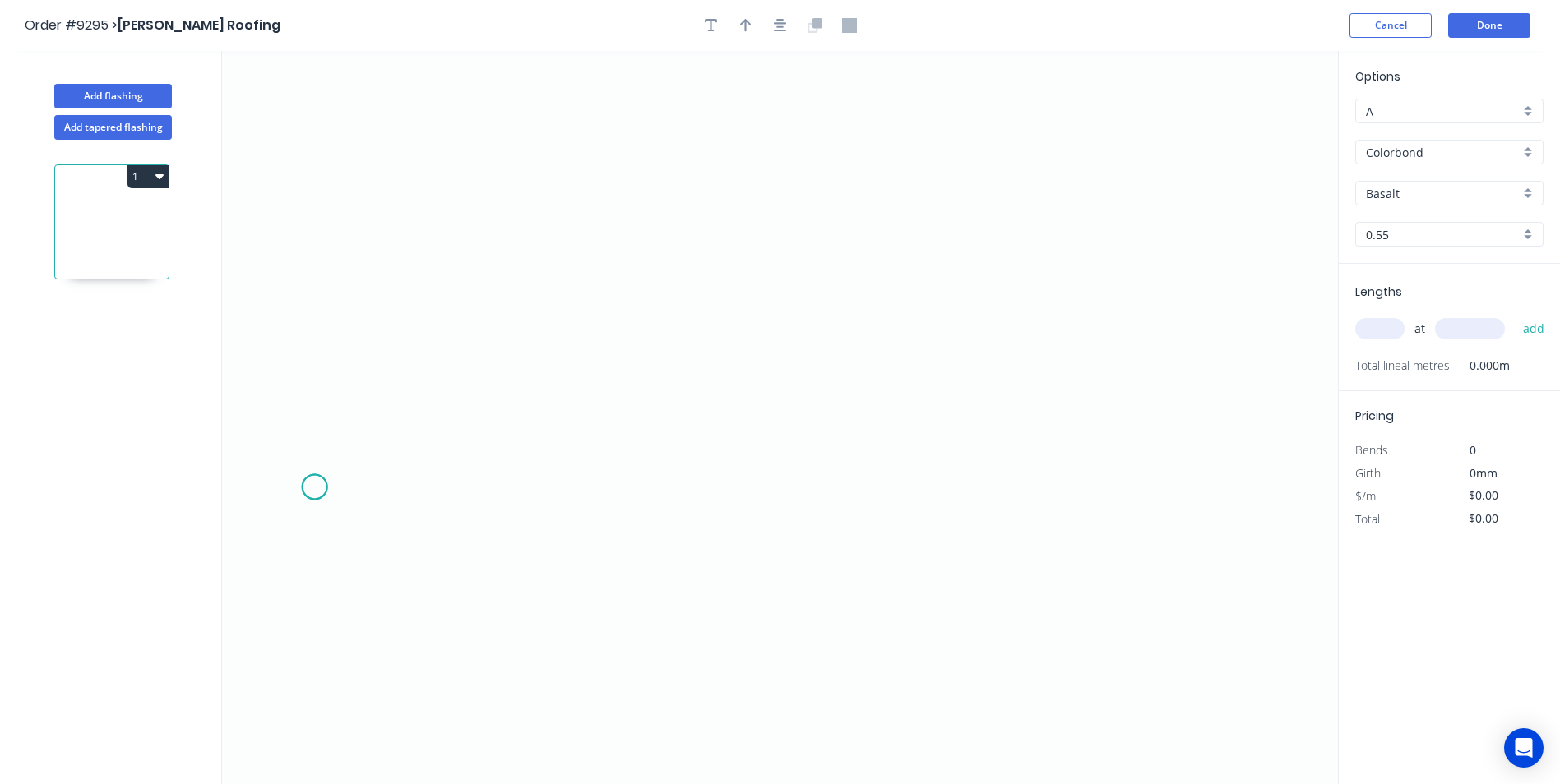
drag, startPoint x: 314, startPoint y: 487, endPoint x: 378, endPoint y: 434, distance: 83.1
click at [317, 484] on icon "0" at bounding box center [779, 417] width 1115 height 733
drag, startPoint x: 378, startPoint y: 434, endPoint x: 706, endPoint y: 408, distance: 329.0
click at [379, 434] on icon "0" at bounding box center [779, 417] width 1115 height 733
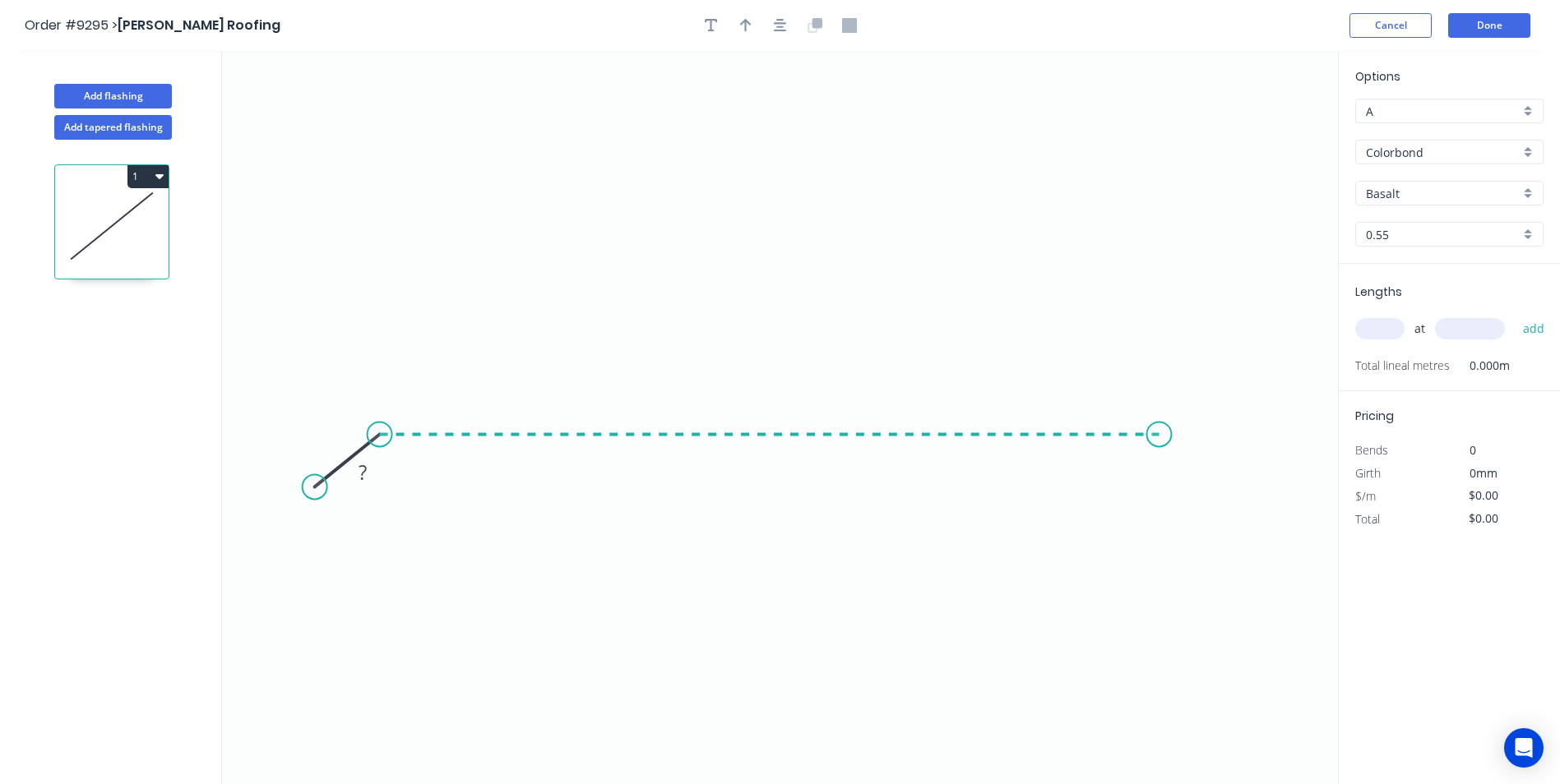
click at [1191, 431] on icon "0 ?" at bounding box center [779, 417] width 1115 height 733
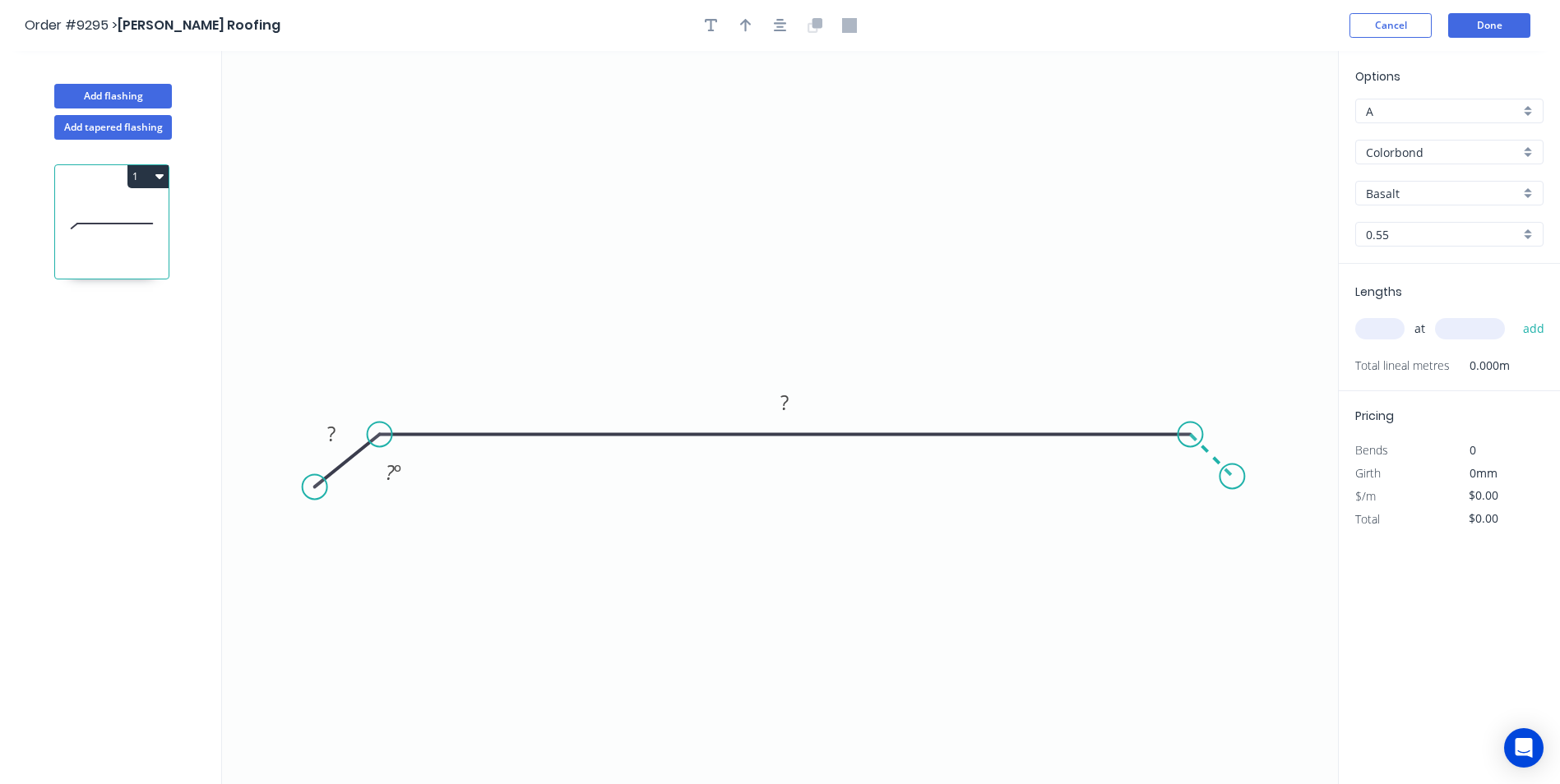
click at [1239, 488] on icon "0 ? ? ? º" at bounding box center [779, 417] width 1115 height 733
click at [1239, 488] on circle at bounding box center [1238, 483] width 25 height 25
click at [330, 447] on tspan "?" at bounding box center [331, 434] width 8 height 27
drag, startPoint x: 748, startPoint y: 148, endPoint x: 737, endPoint y: 45, distance: 103.6
click at [748, 144] on icon "0 20 ? ? 160 º" at bounding box center [779, 417] width 1115 height 733
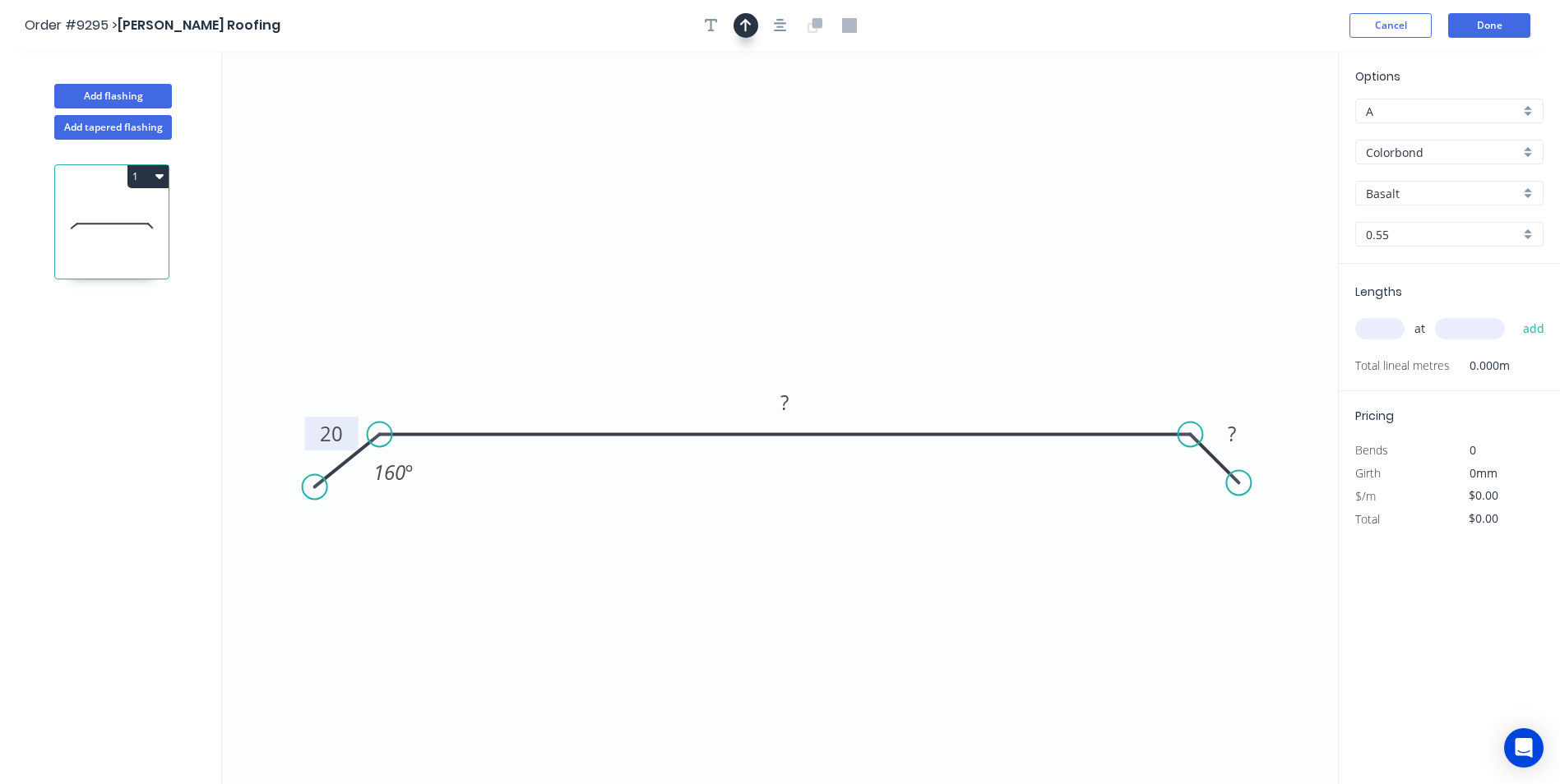
click at [744, 31] on icon "button" at bounding box center [745, 25] width 12 height 15
drag, startPoint x: 1255, startPoint y: 133, endPoint x: 741, endPoint y: 295, distance: 538.9
click at [741, 295] on icon at bounding box center [741, 275] width 15 height 53
click at [1240, 432] on rect at bounding box center [1231, 434] width 33 height 23
click at [1140, 294] on icon "0 20 ? 20 160 º" at bounding box center [779, 417] width 1115 height 733
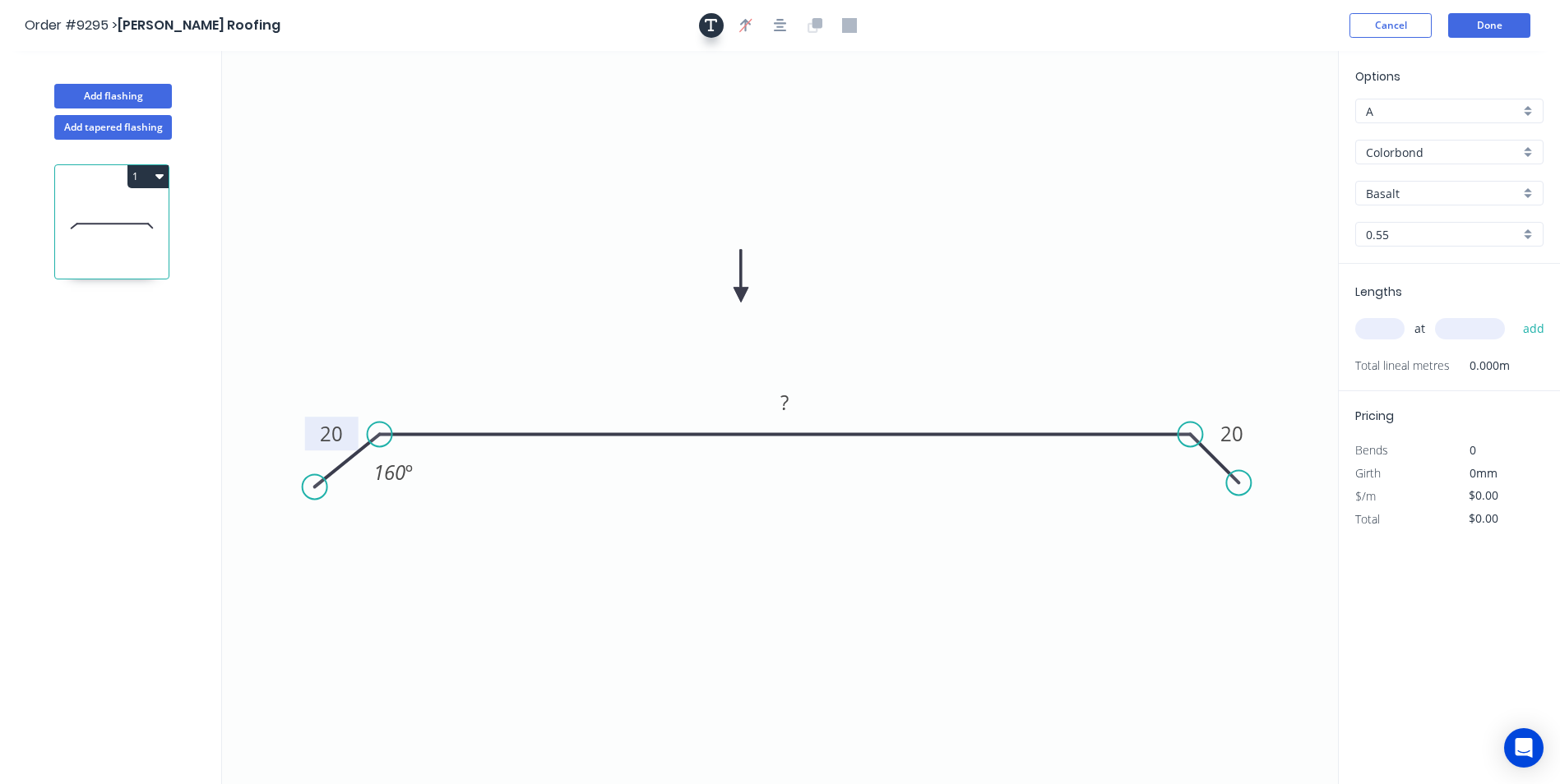
click at [706, 26] on icon "button" at bounding box center [711, 25] width 13 height 15
click at [341, 127] on textarea at bounding box center [327, 116] width 133 height 61
type textarea "confrim base width"
click at [1376, 338] on input "text" at bounding box center [1379, 329] width 49 height 21
type input "4"
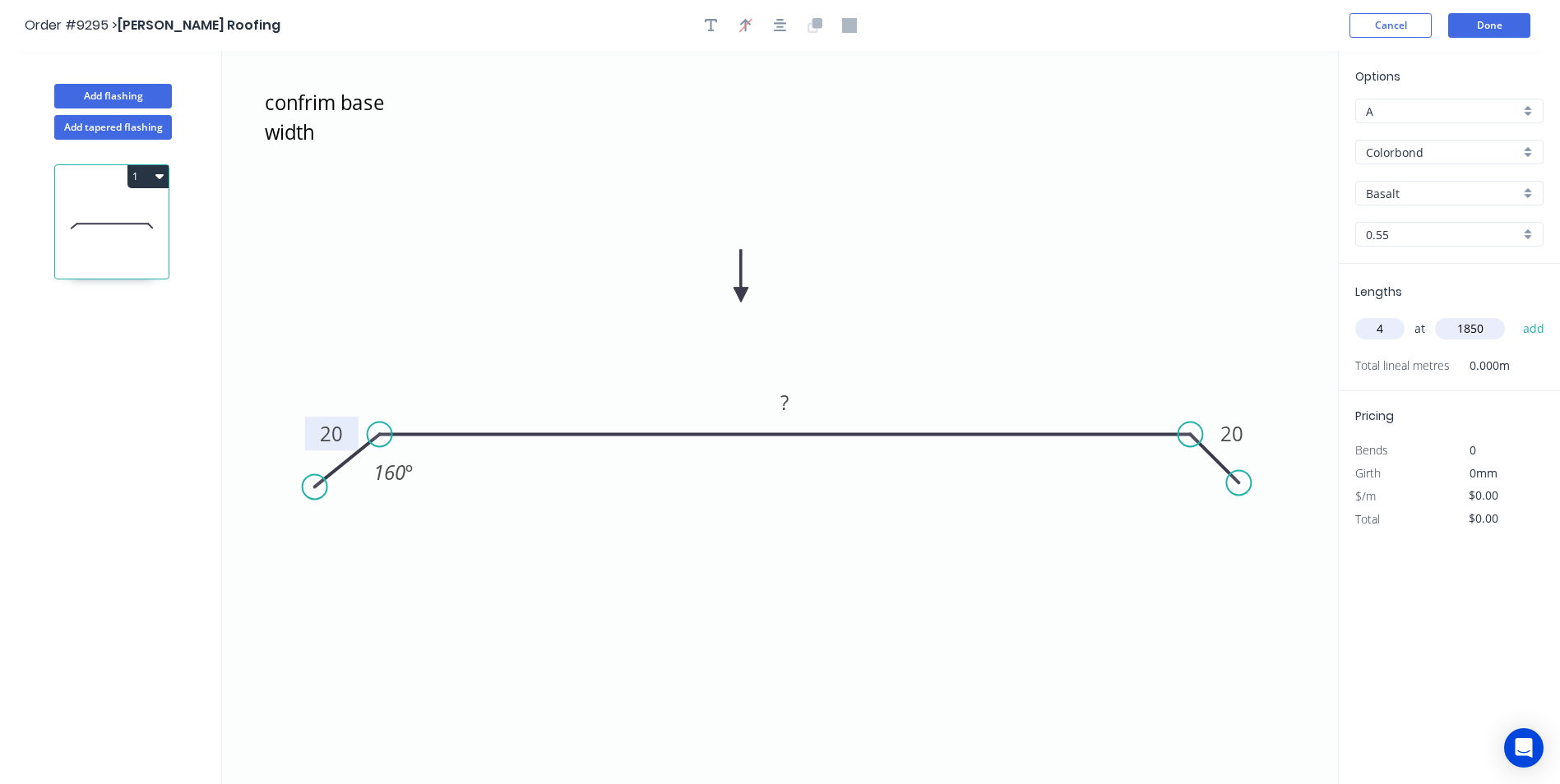
type input "1850"
click at [1525, 193] on div "Basalt" at bounding box center [1449, 193] width 188 height 25
click at [1434, 347] on div "Monument" at bounding box center [1449, 352] width 187 height 29
type input "Monument"
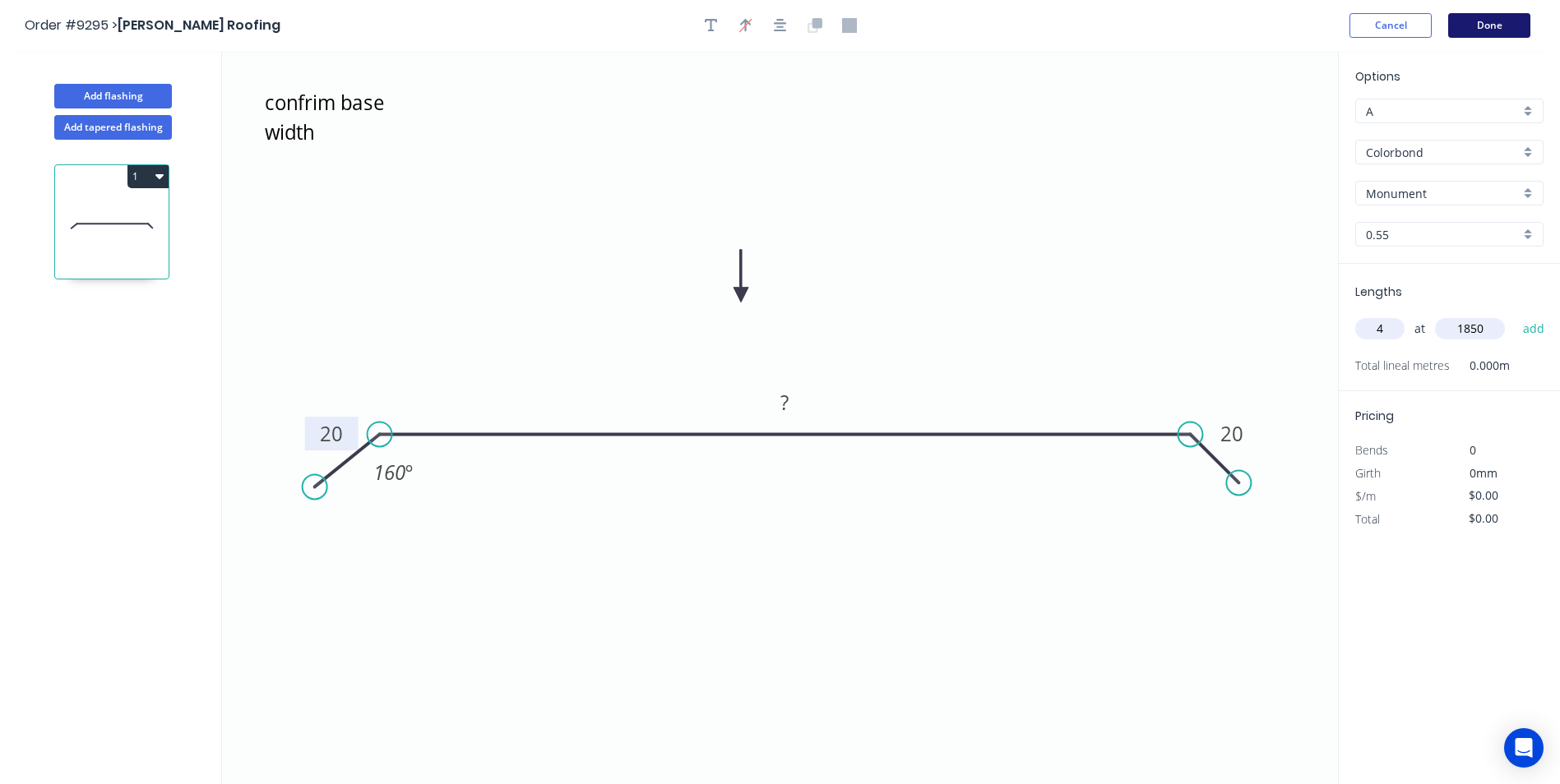
click at [1486, 28] on button "Done" at bounding box center [1489, 26] width 82 height 25
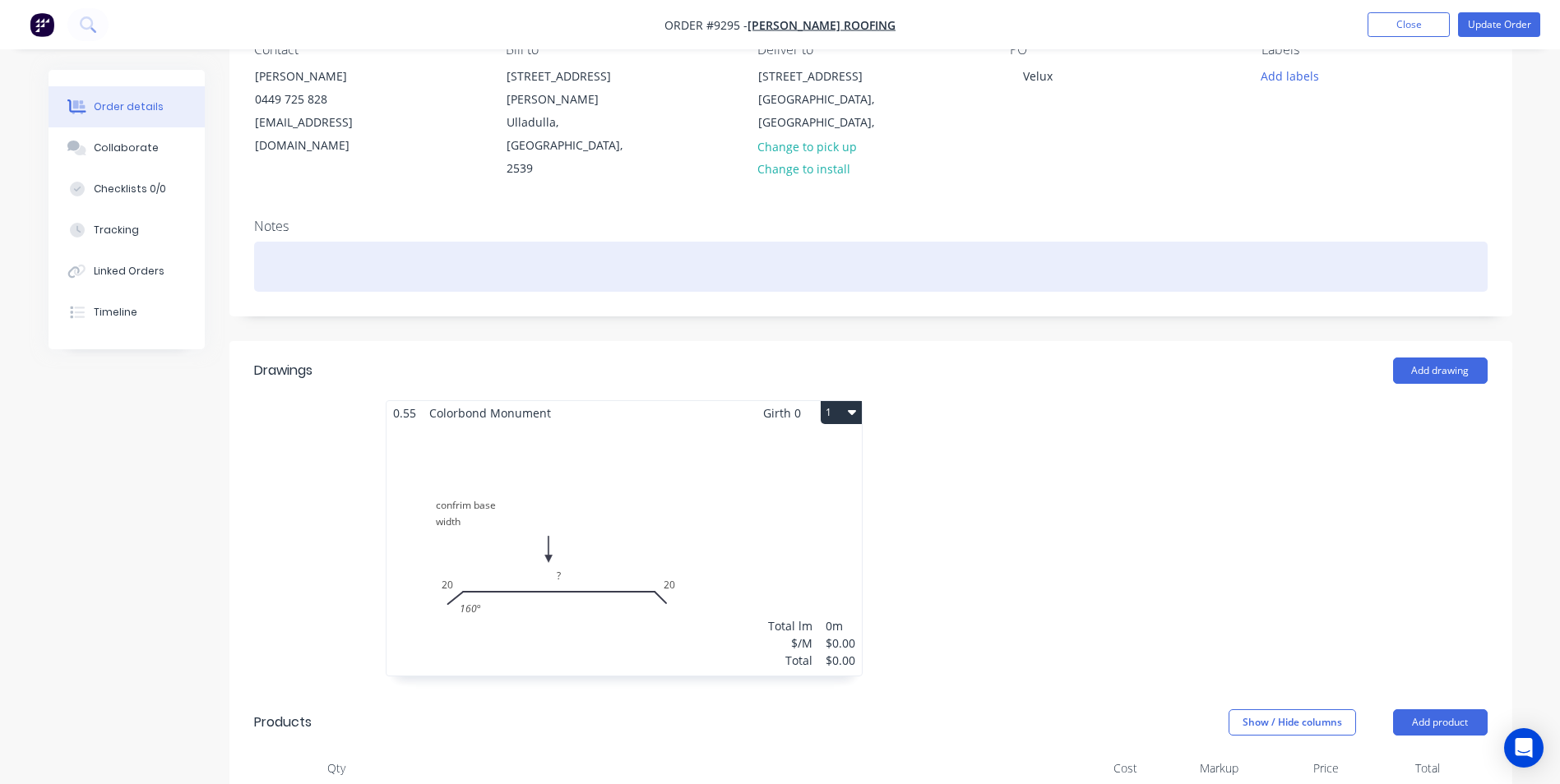
scroll to position [329, 0]
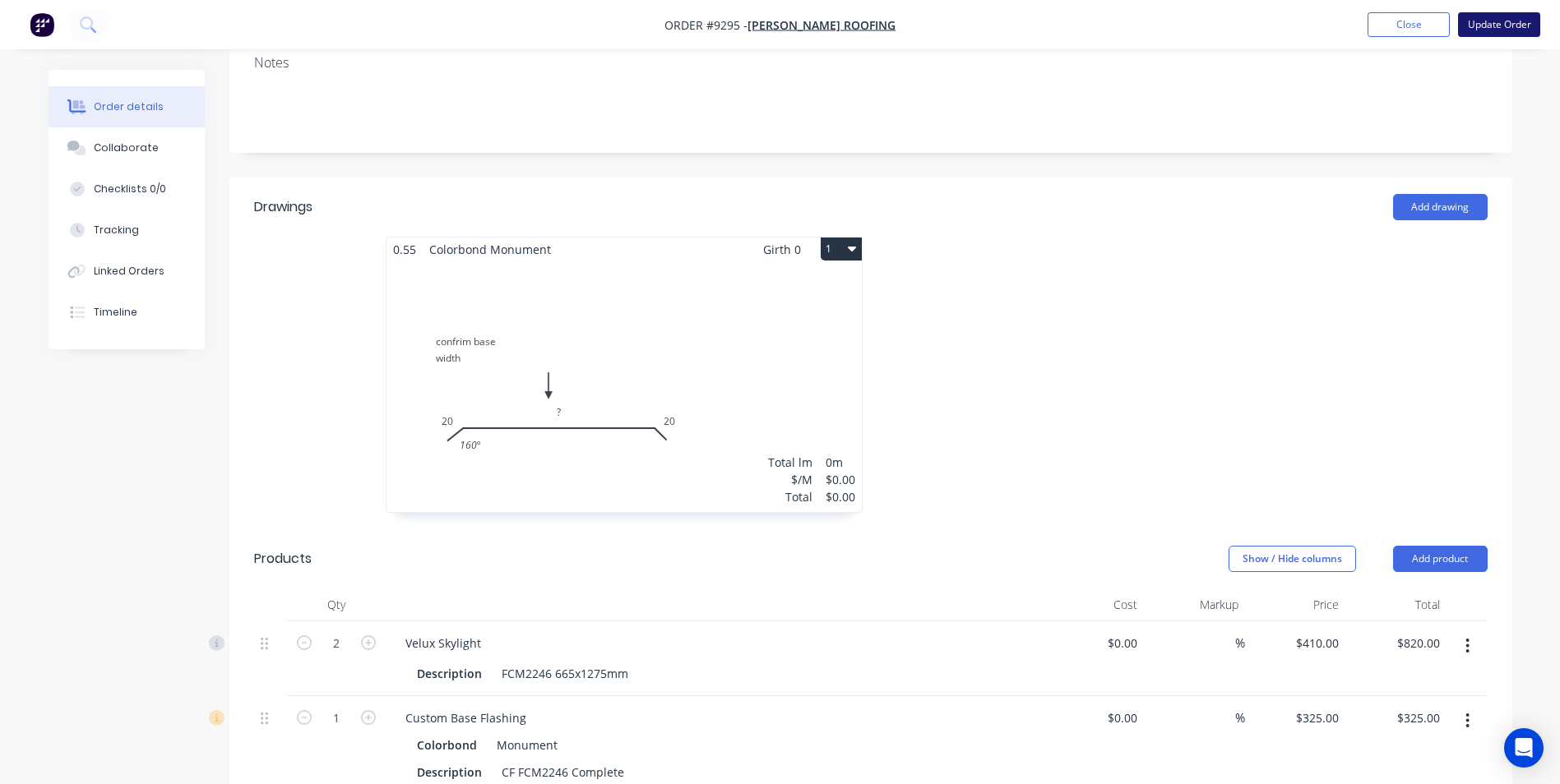
click at [1517, 18] on button "Update Order" at bounding box center [1499, 25] width 82 height 25
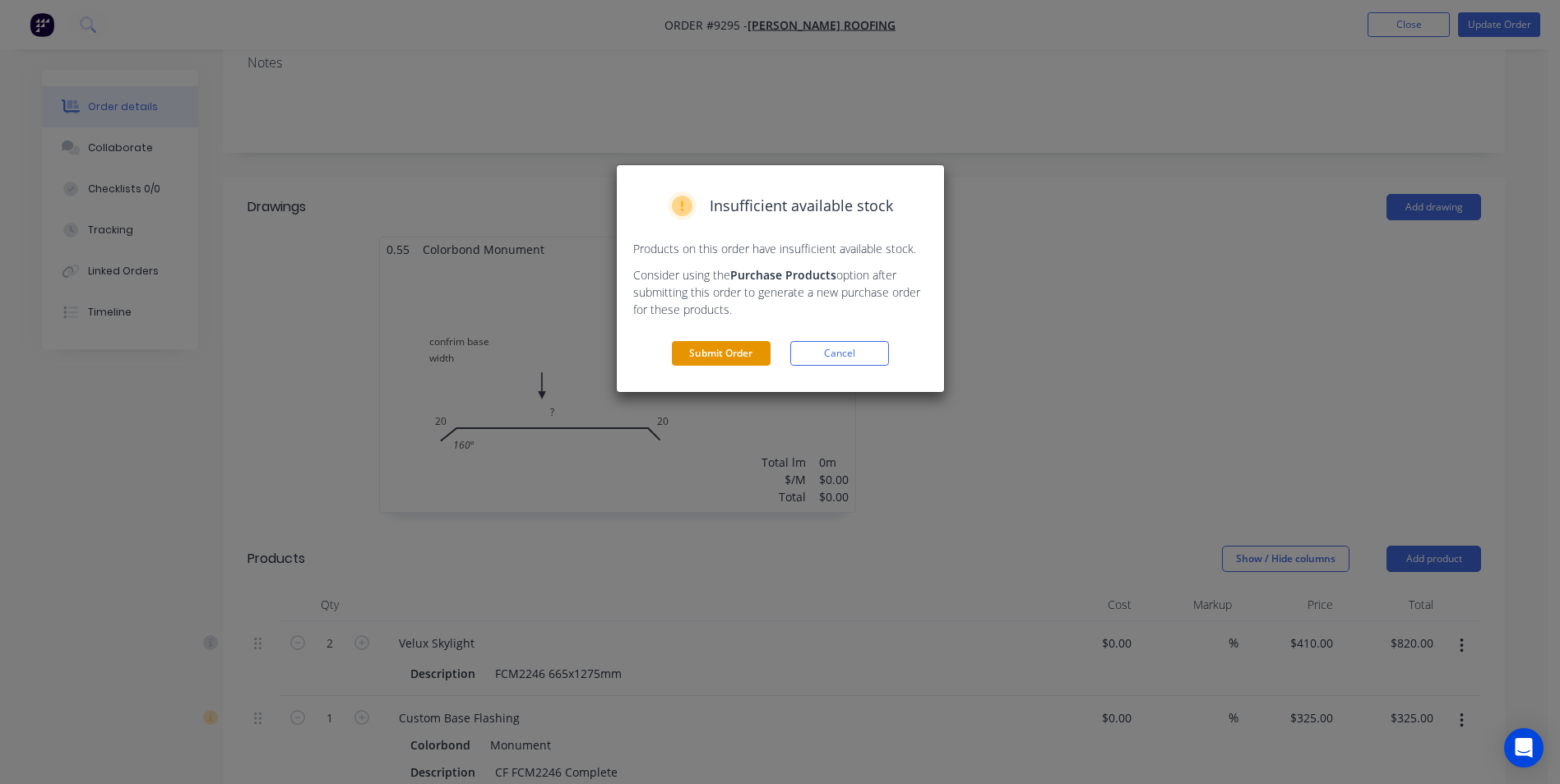
click at [731, 354] on button "Submit Order" at bounding box center [721, 353] width 98 height 25
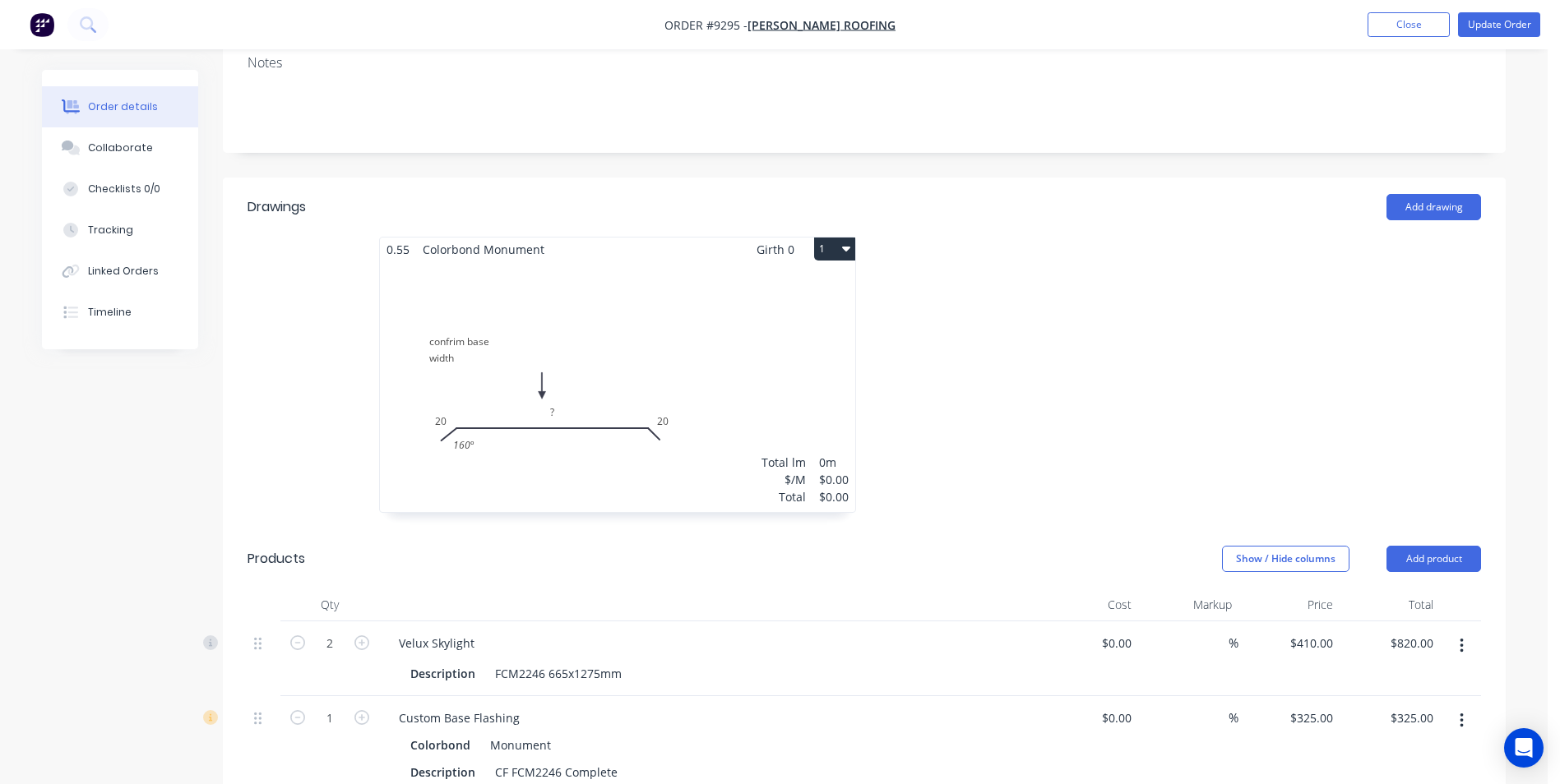
scroll to position [0, 0]
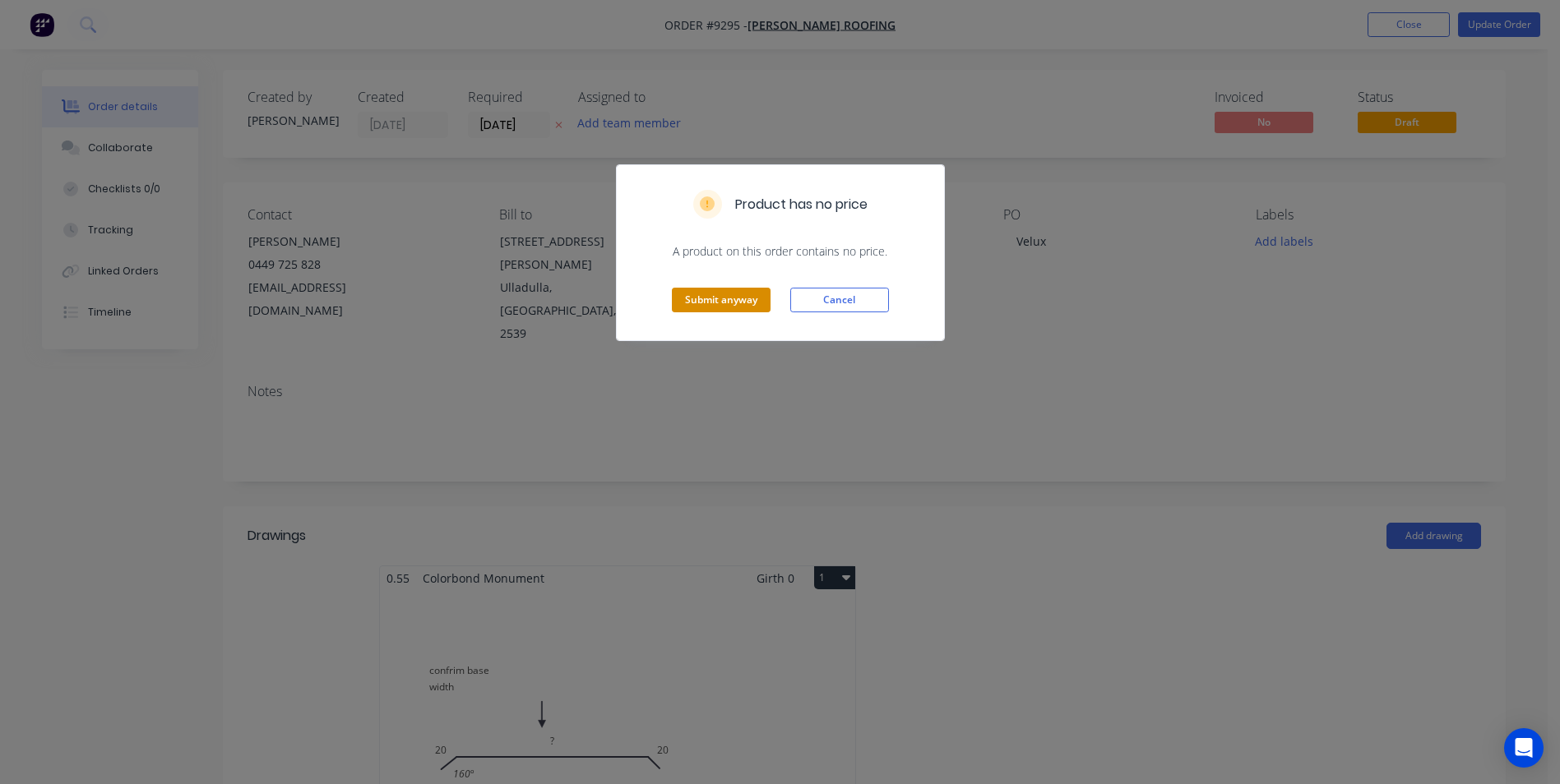
click at [718, 300] on button "Submit anyway" at bounding box center [721, 300] width 98 height 25
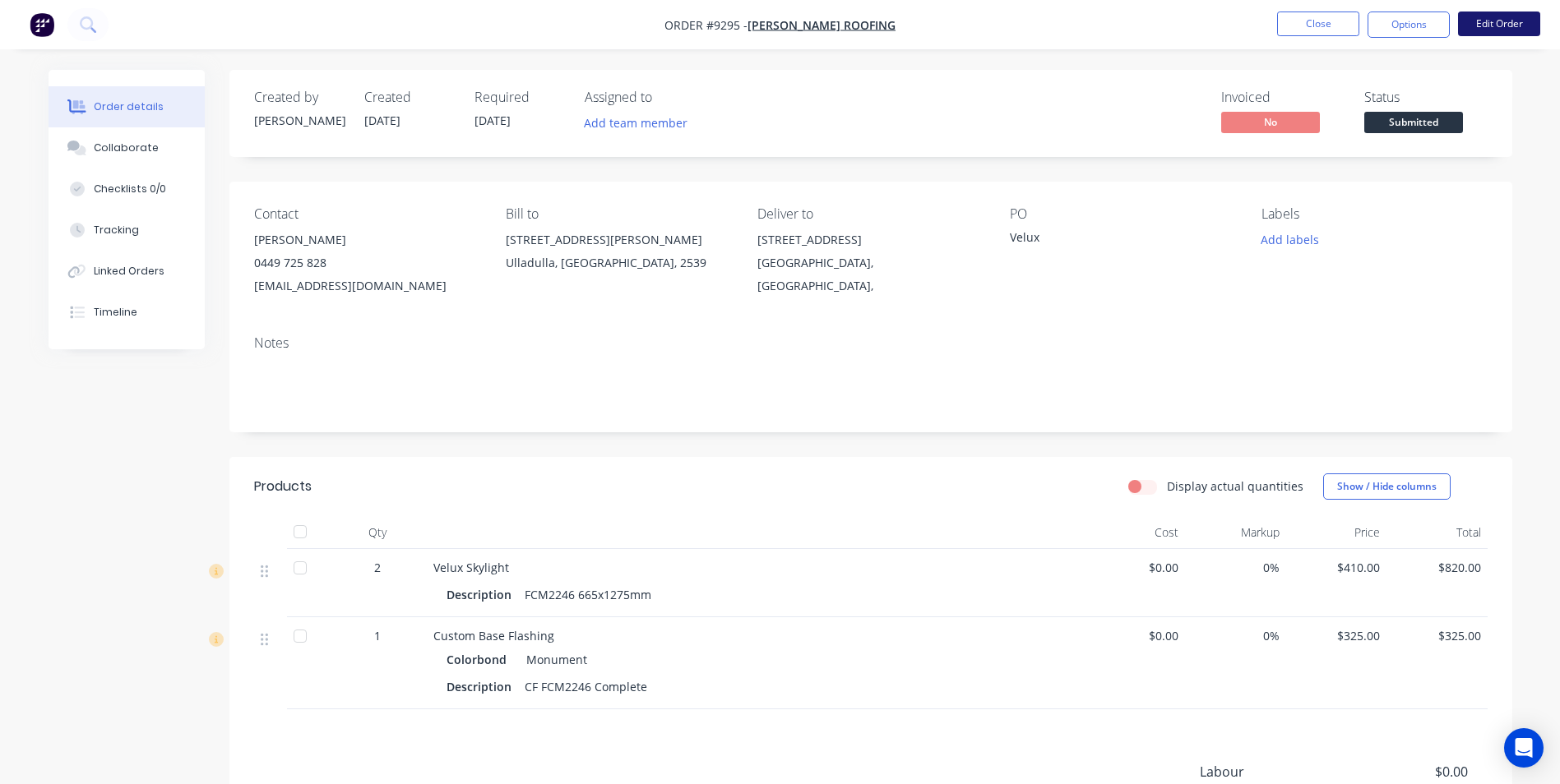
click at [1497, 26] on button "Edit Order" at bounding box center [1499, 24] width 82 height 25
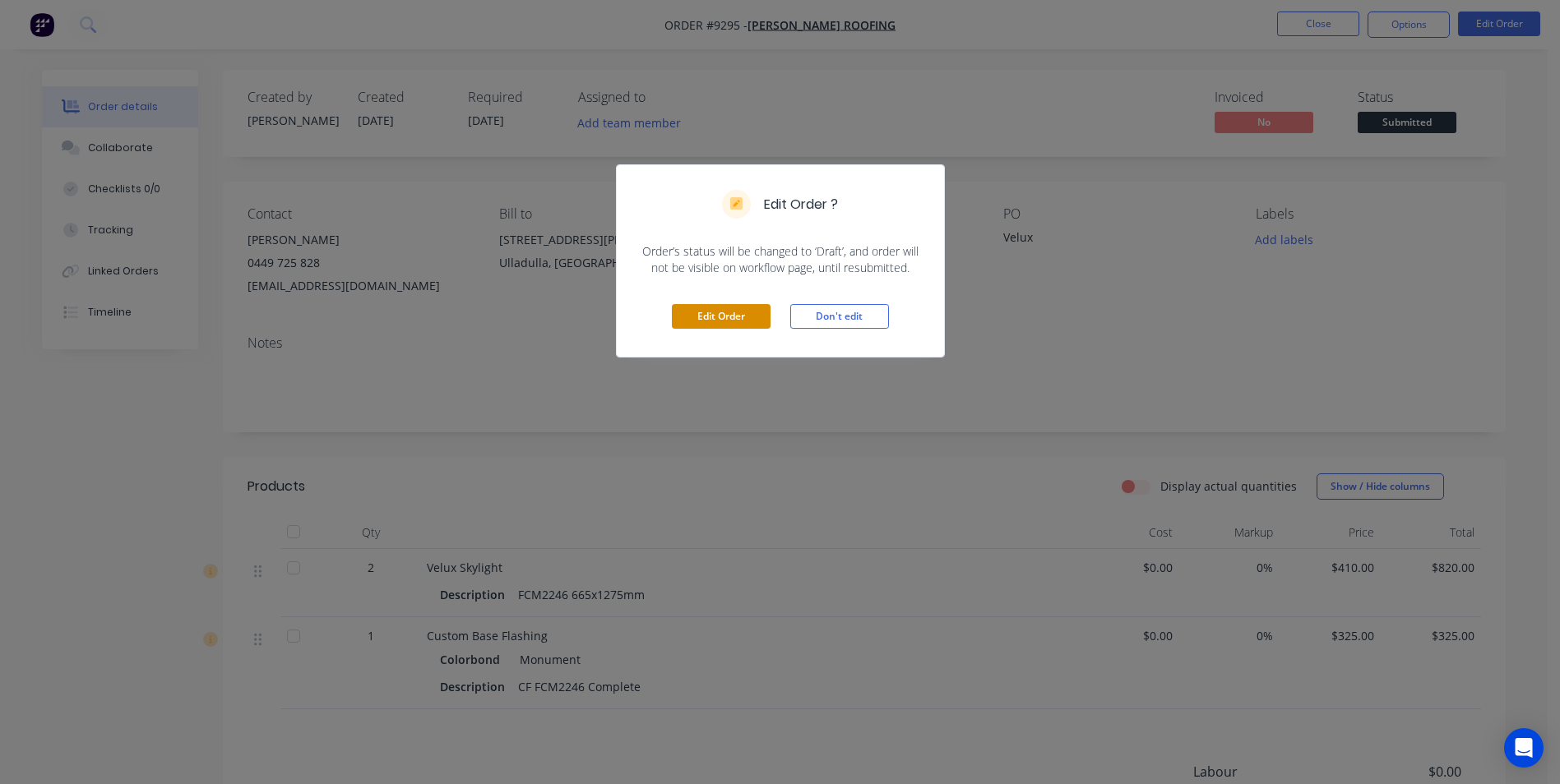
click at [710, 323] on button "Edit Order" at bounding box center [721, 316] width 98 height 25
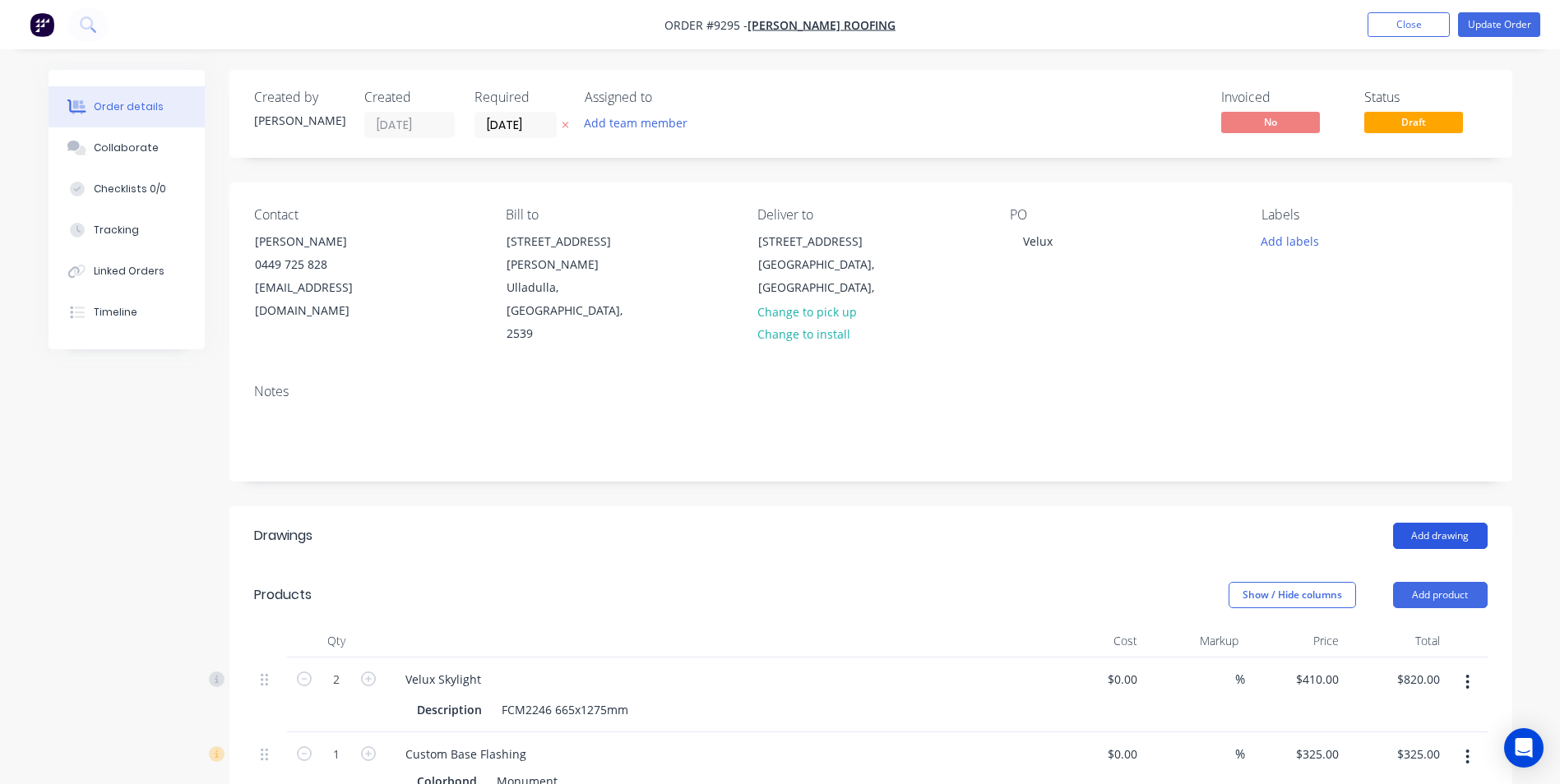
click at [1427, 523] on button "Add drawing" at bounding box center [1440, 535] width 95 height 26
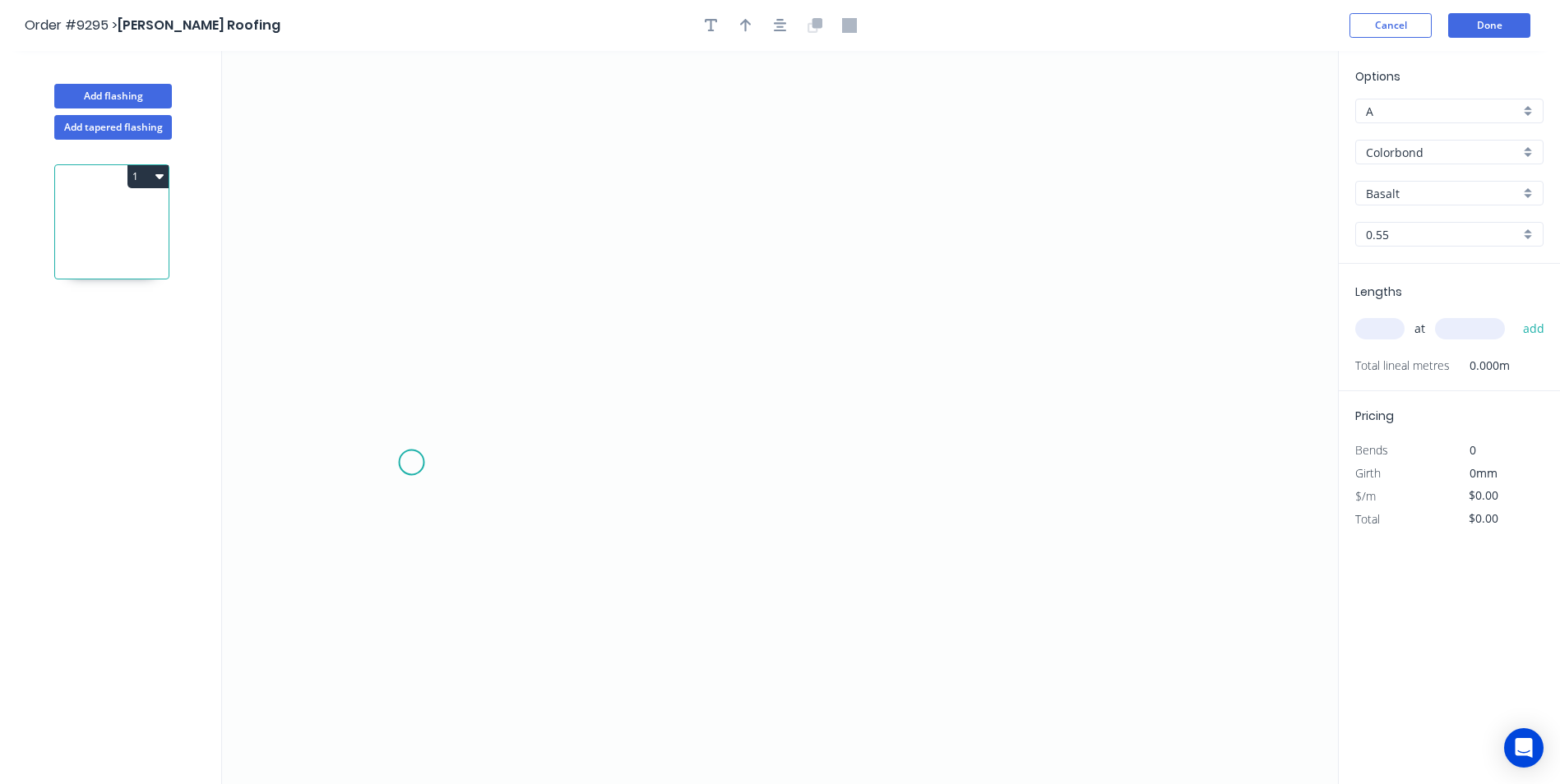
click at [410, 463] on icon "0" at bounding box center [779, 417] width 1115 height 733
click at [437, 428] on icon "0" at bounding box center [779, 417] width 1115 height 733
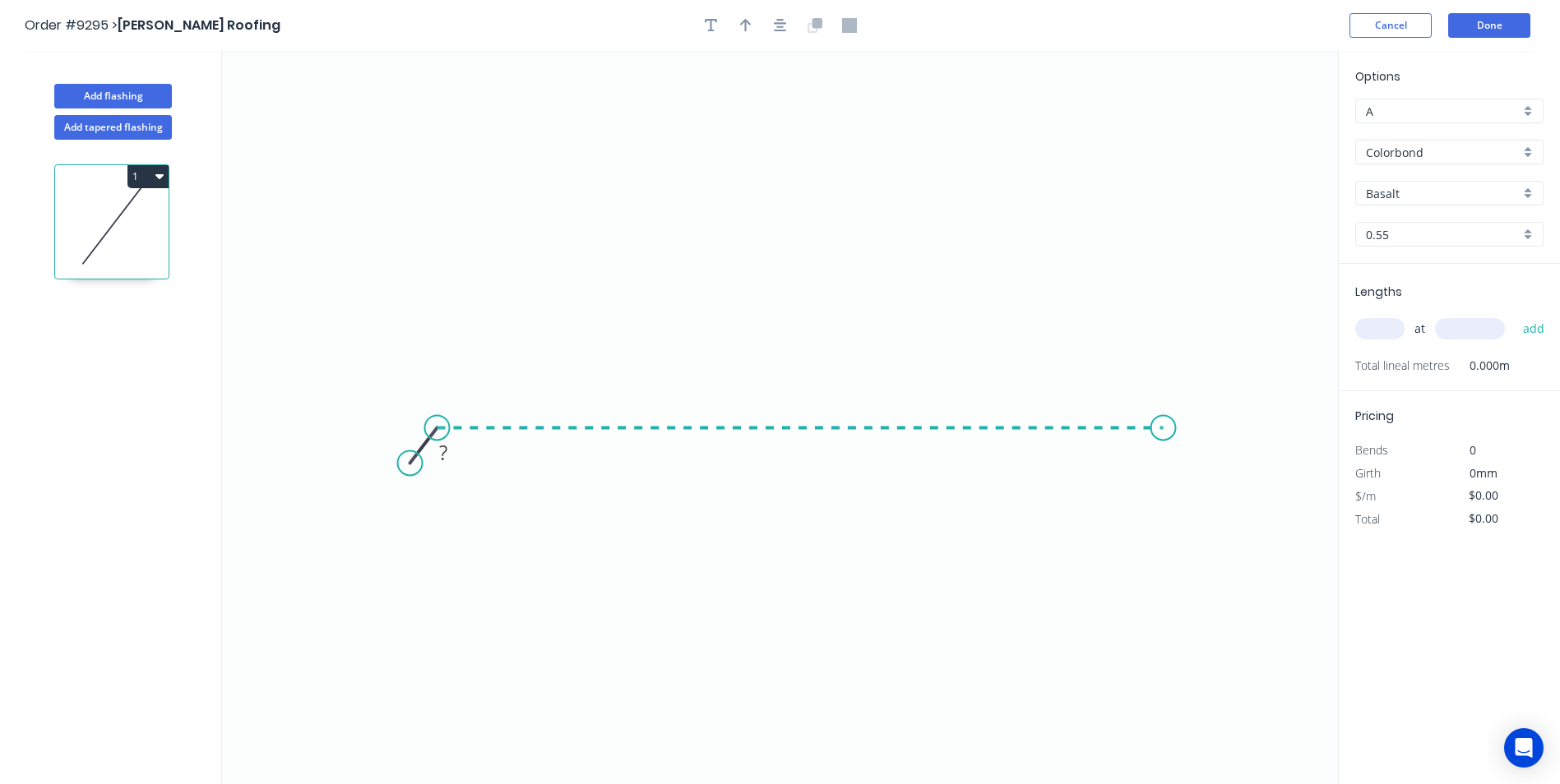
click at [1170, 429] on icon "0 ?" at bounding box center [779, 417] width 1115 height 733
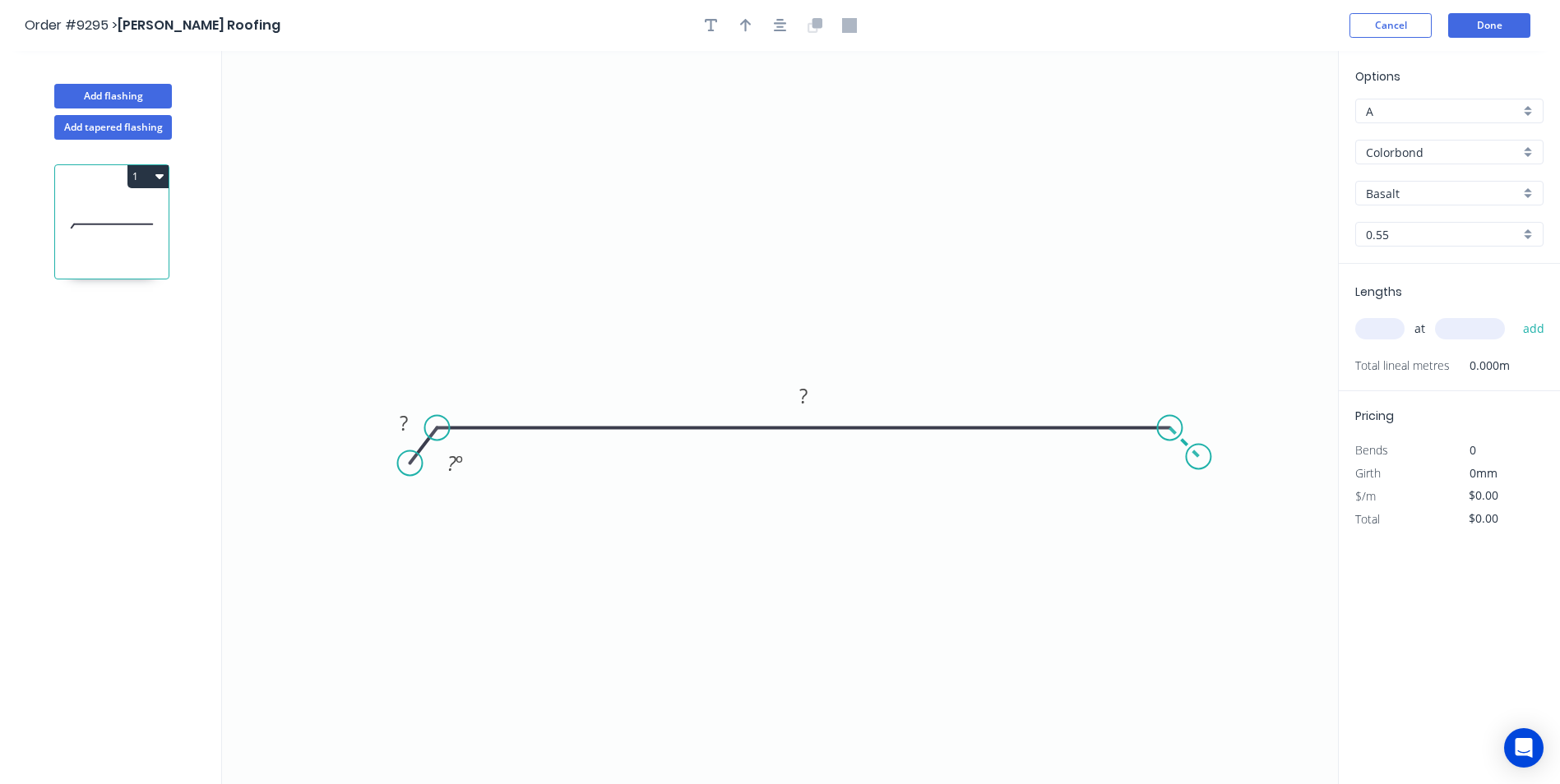
click at [1199, 459] on icon "0 ? ? ? º" at bounding box center [779, 417] width 1115 height 733
click at [403, 427] on tspan "?" at bounding box center [403, 423] width 8 height 27
click at [597, 310] on icon "0 20 1140 20 160 º" at bounding box center [779, 417] width 1115 height 733
type input "$28.87"
click at [742, 33] on button "button" at bounding box center [746, 26] width 25 height 25
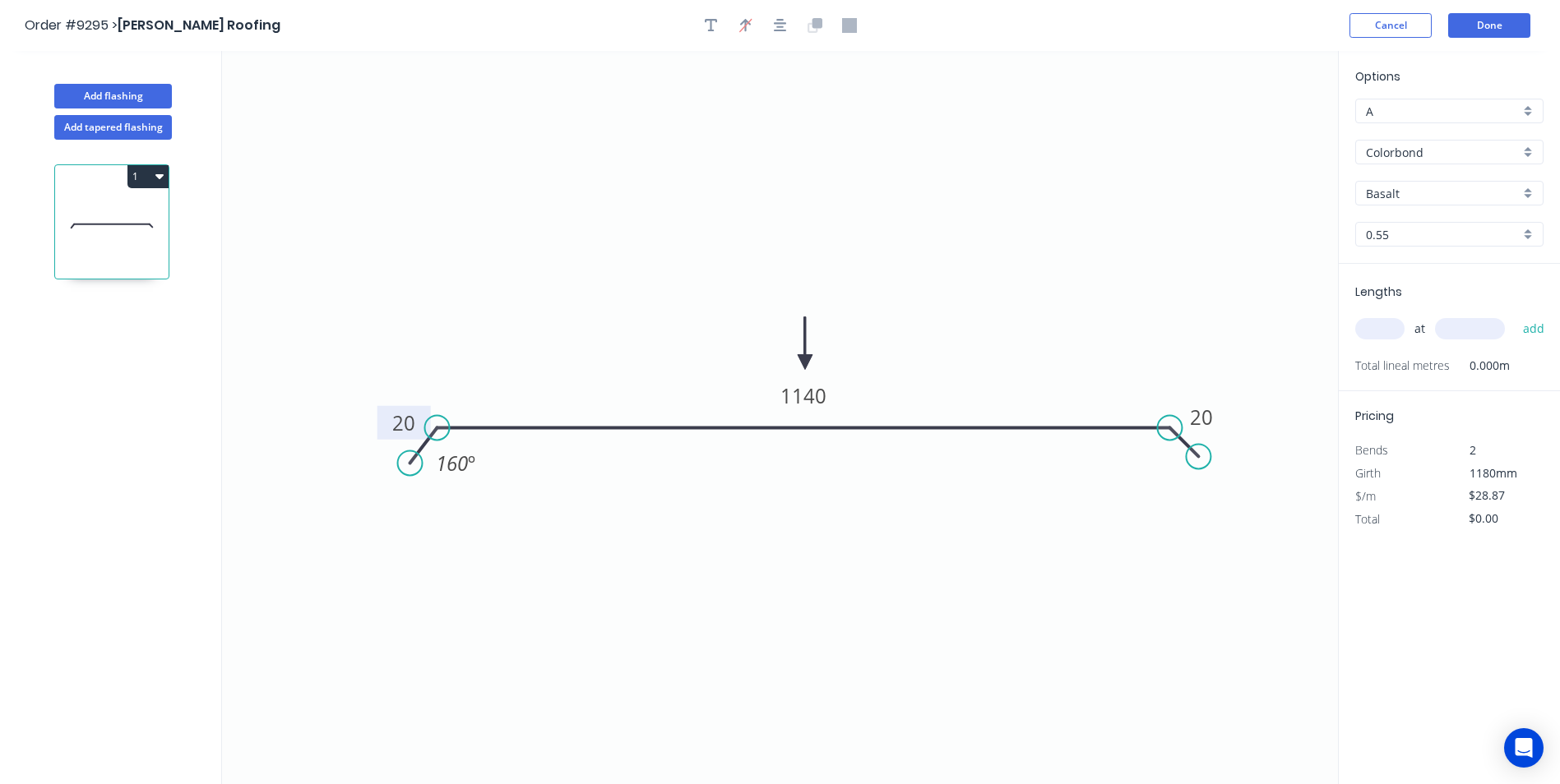
drag, startPoint x: 1255, startPoint y: 134, endPoint x: 786, endPoint y: 280, distance: 491.2
click at [798, 317] on icon at bounding box center [805, 343] width 15 height 53
click at [714, 28] on icon "button" at bounding box center [711, 25] width 13 height 15
click at [328, 96] on textarea at bounding box center [327, 116] width 133 height 61
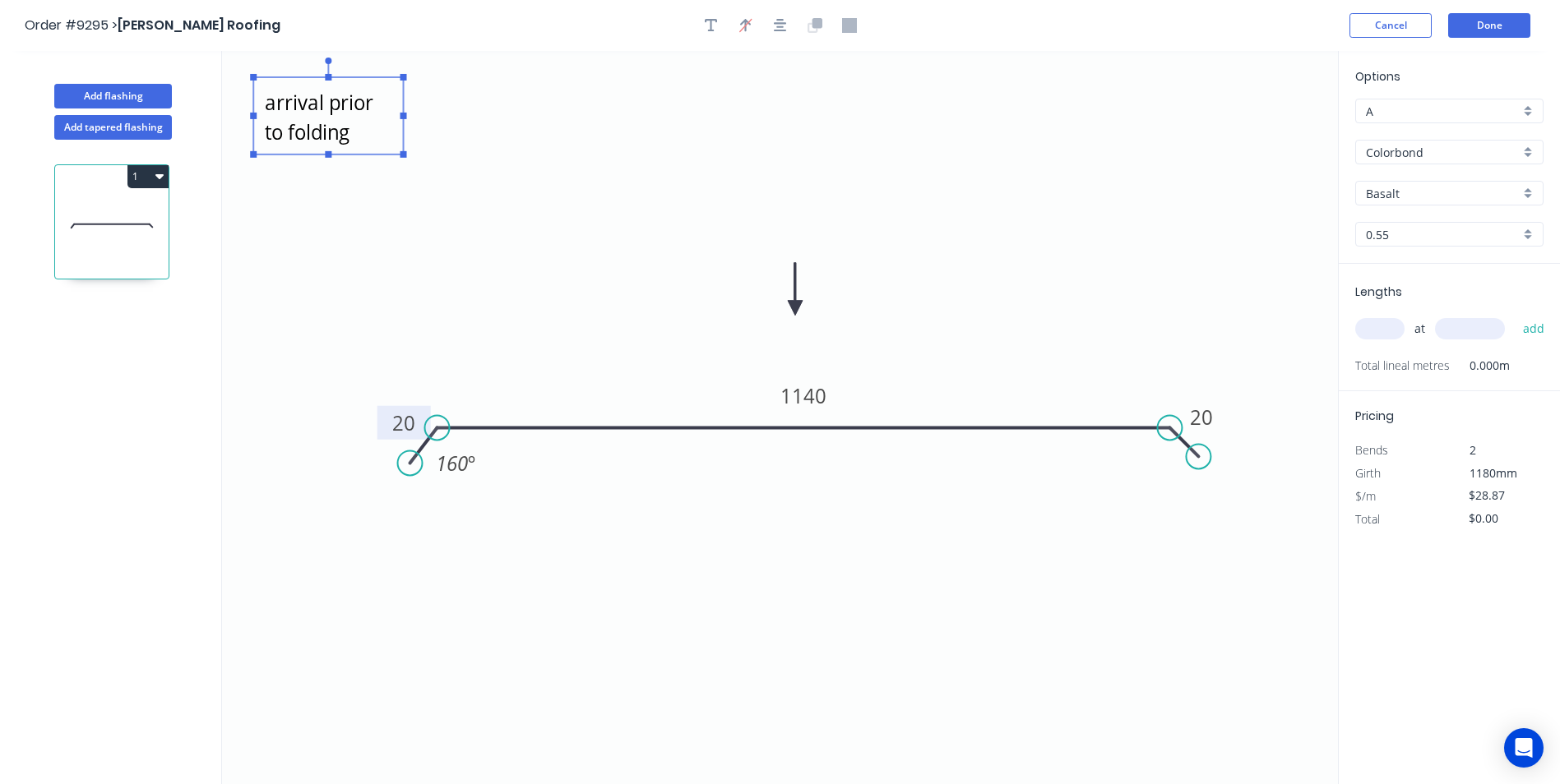
click at [399, 205] on icon "confirm base width upon arrival prior to folding 20 1140 20 160 º" at bounding box center [779, 417] width 1115 height 733
type textarea "confirm base width upon arrival prior to folding"
click at [379, 128] on textarea "confirm base width upon arrival prior to folding" at bounding box center [327, 116] width 133 height 61
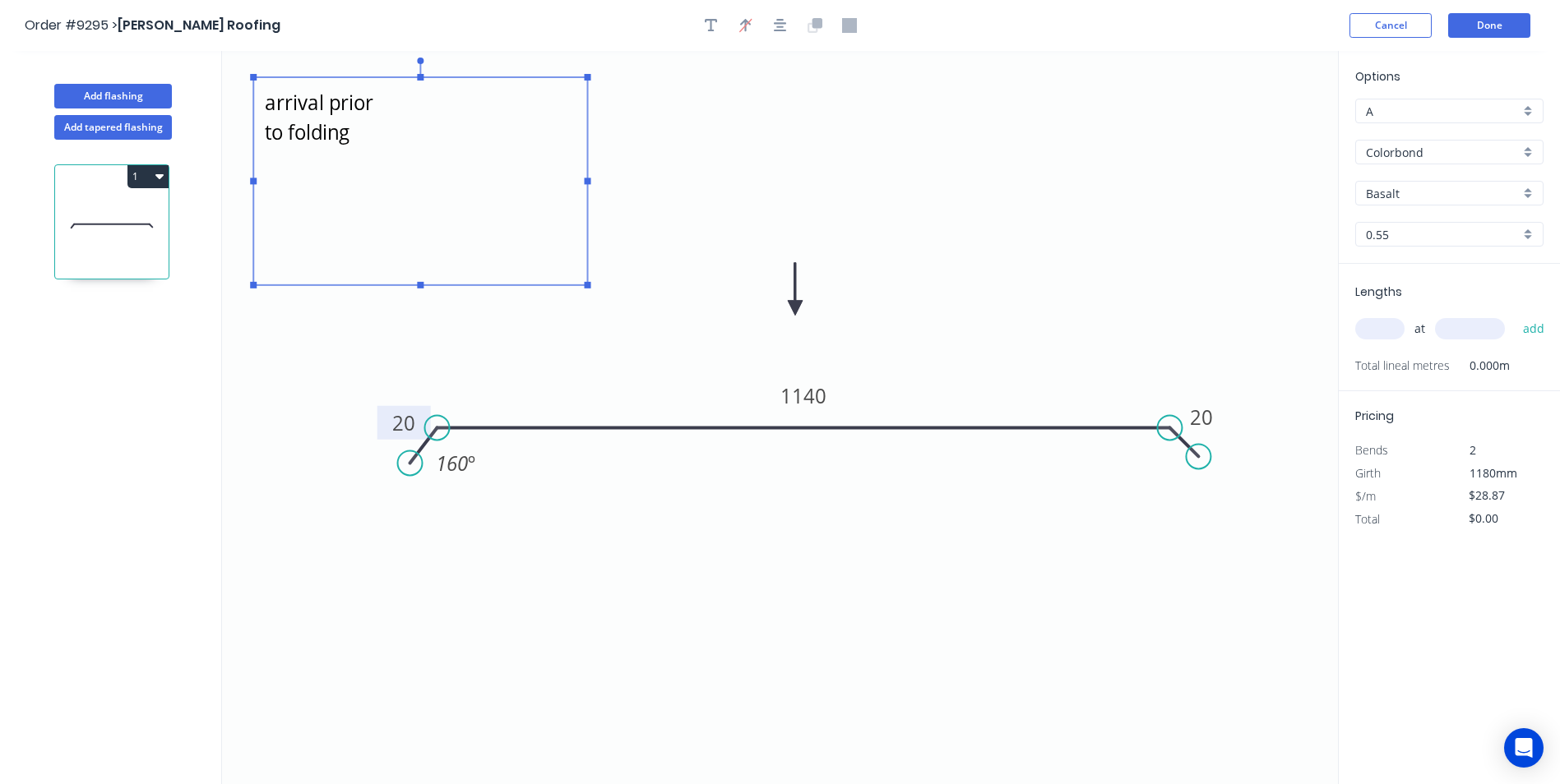
drag, startPoint x: 402, startPoint y: 153, endPoint x: 587, endPoint y: 284, distance: 226.7
click at [587, 284] on rect at bounding box center [587, 284] width 6 height 6
click at [664, 254] on icon "confirm base width upon arrival prior to folding 20 1140 20 160 º" at bounding box center [779, 417] width 1115 height 733
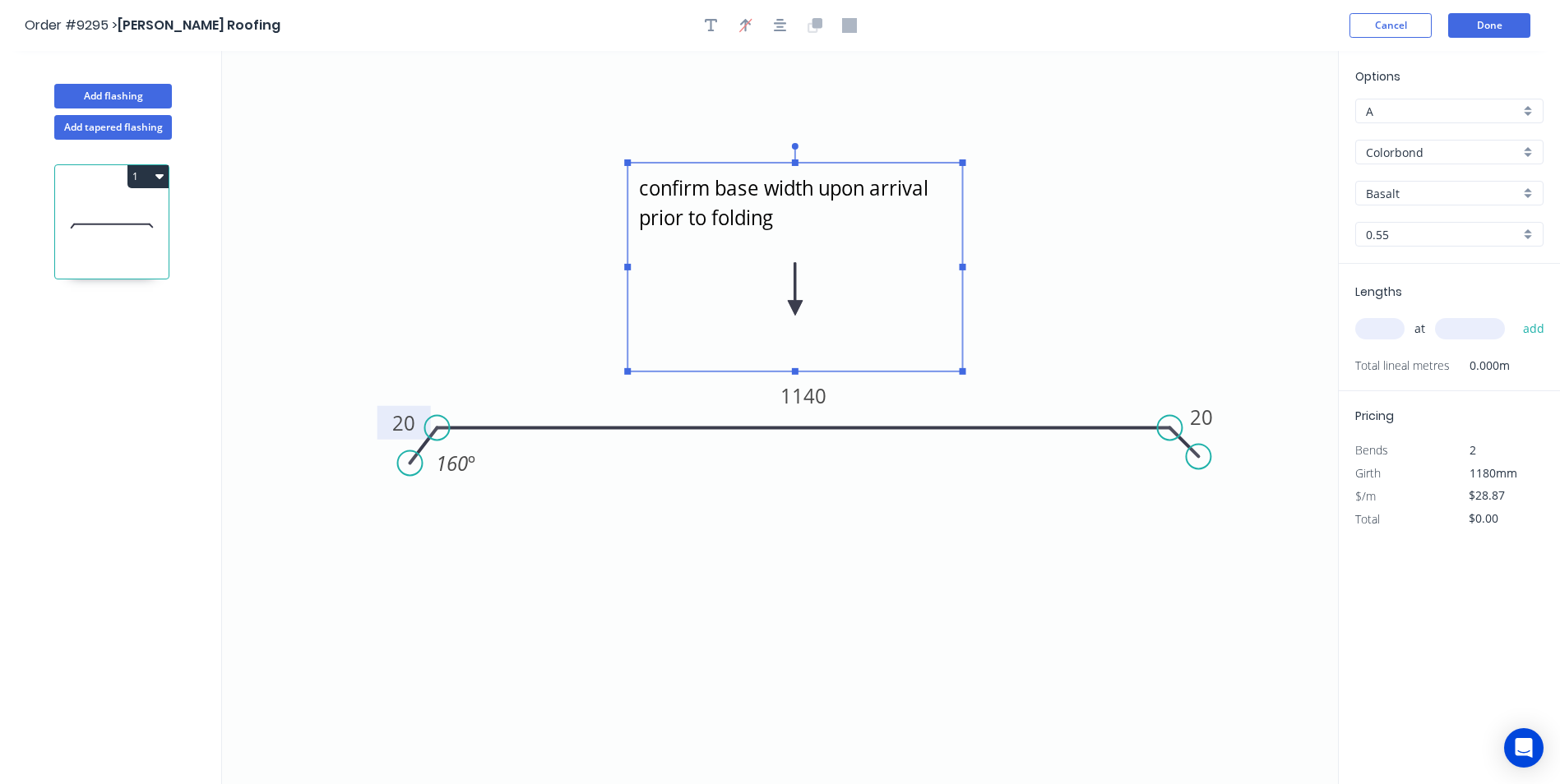
drag, startPoint x: 412, startPoint y: 157, endPoint x: 787, endPoint y: 247, distance: 385.6
click at [787, 247] on textarea "confirm base width upon arrival prior to folding" at bounding box center [794, 266] width 318 height 192
click at [1084, 225] on icon "confirm base width upon arrival prior to folding 20 1140 20 160 º" at bounding box center [779, 417] width 1115 height 733
click at [1383, 334] on input "text" at bounding box center [1379, 329] width 49 height 21
type input "4"
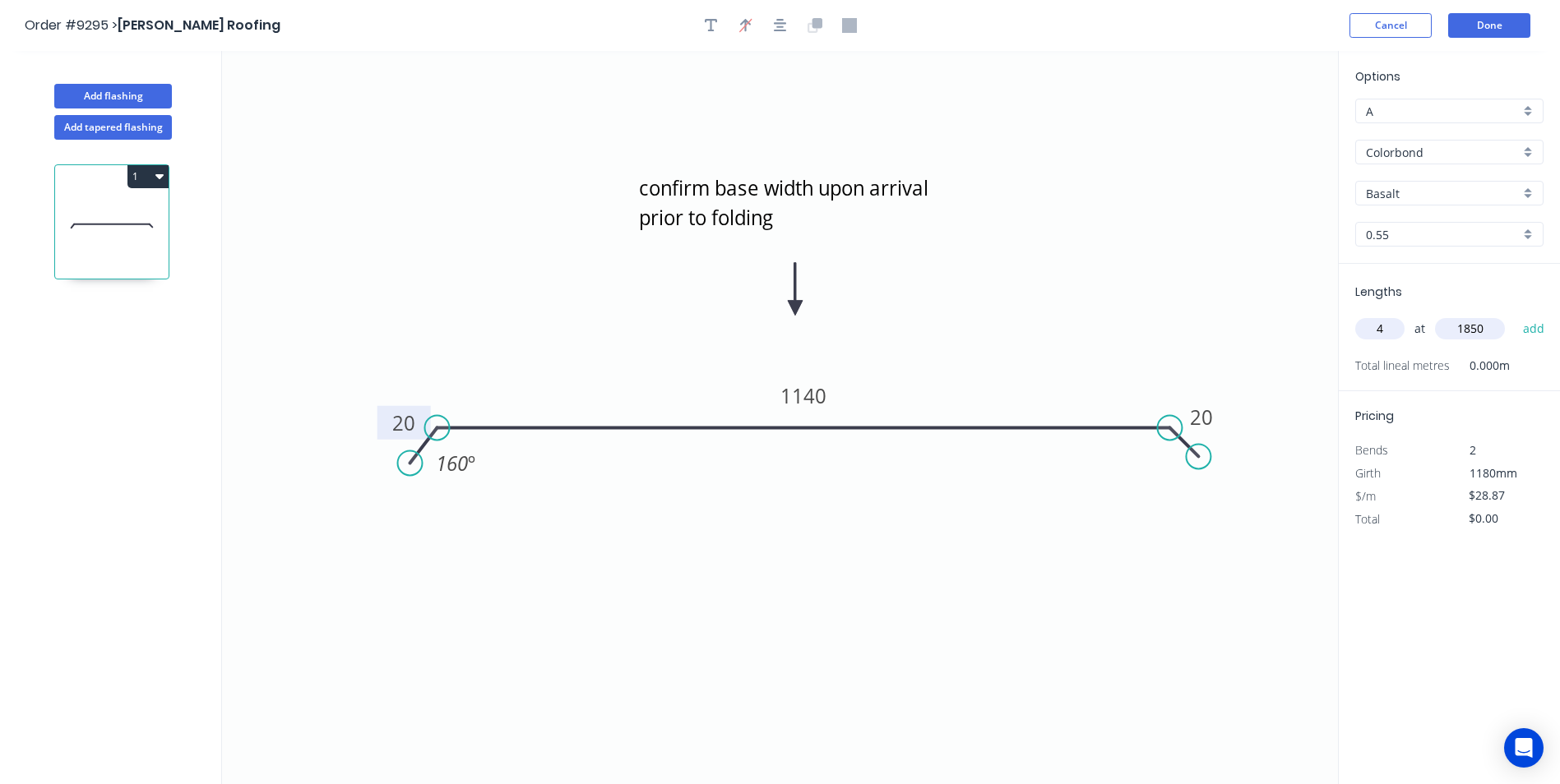
type input "1850"
click at [1529, 194] on div "Basalt" at bounding box center [1449, 193] width 188 height 25
click at [1419, 343] on div "Monument" at bounding box center [1449, 352] width 187 height 29
type input "Monument"
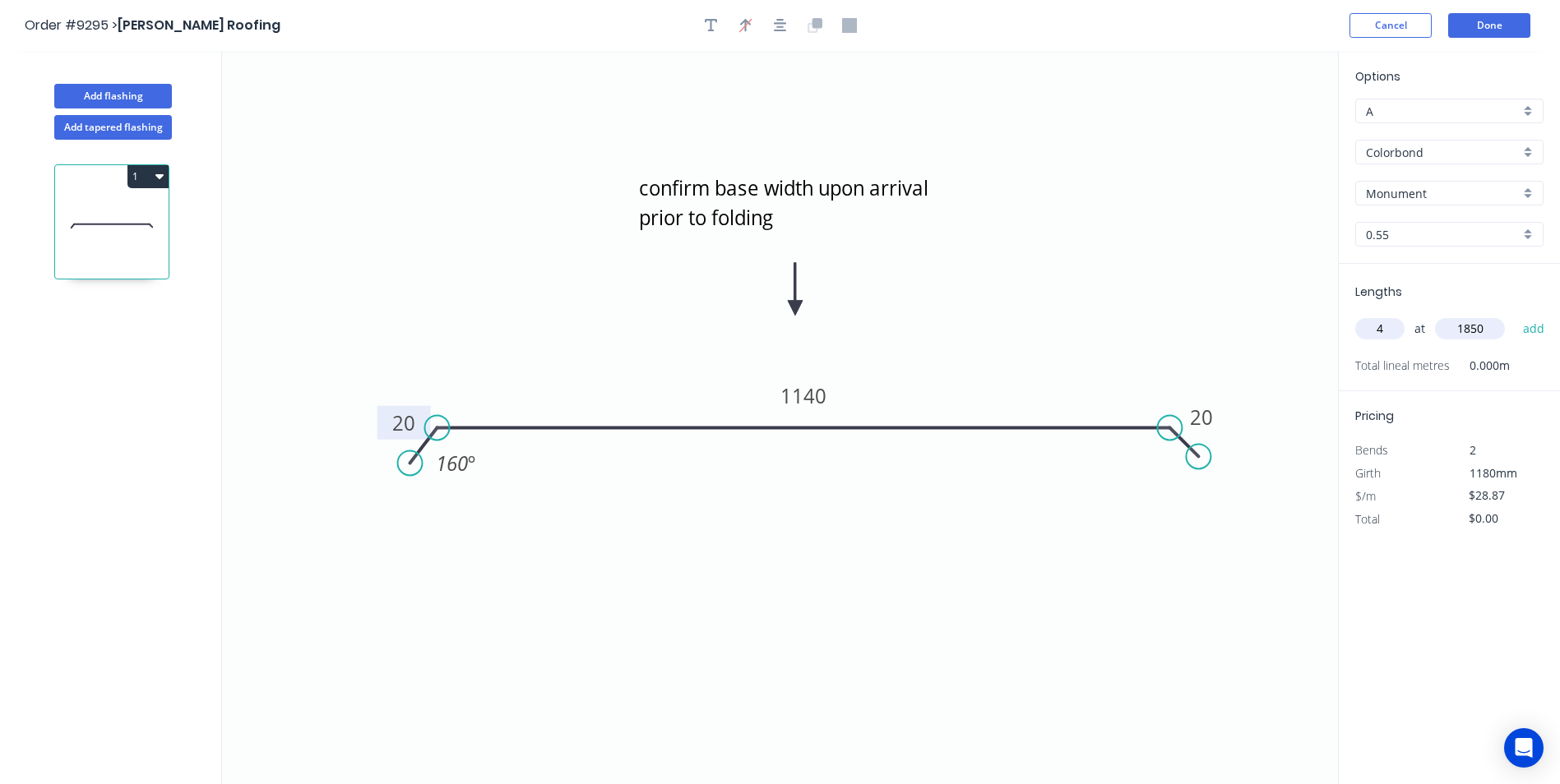
click at [1251, 335] on icon "confirm base width upon arrival prior to folding 20 1140 20 160 º" at bounding box center [779, 417] width 1115 height 733
click at [1528, 321] on button "add" at bounding box center [1533, 328] width 38 height 28
type input "$213.64"
click at [1495, 17] on button "Done" at bounding box center [1489, 26] width 82 height 25
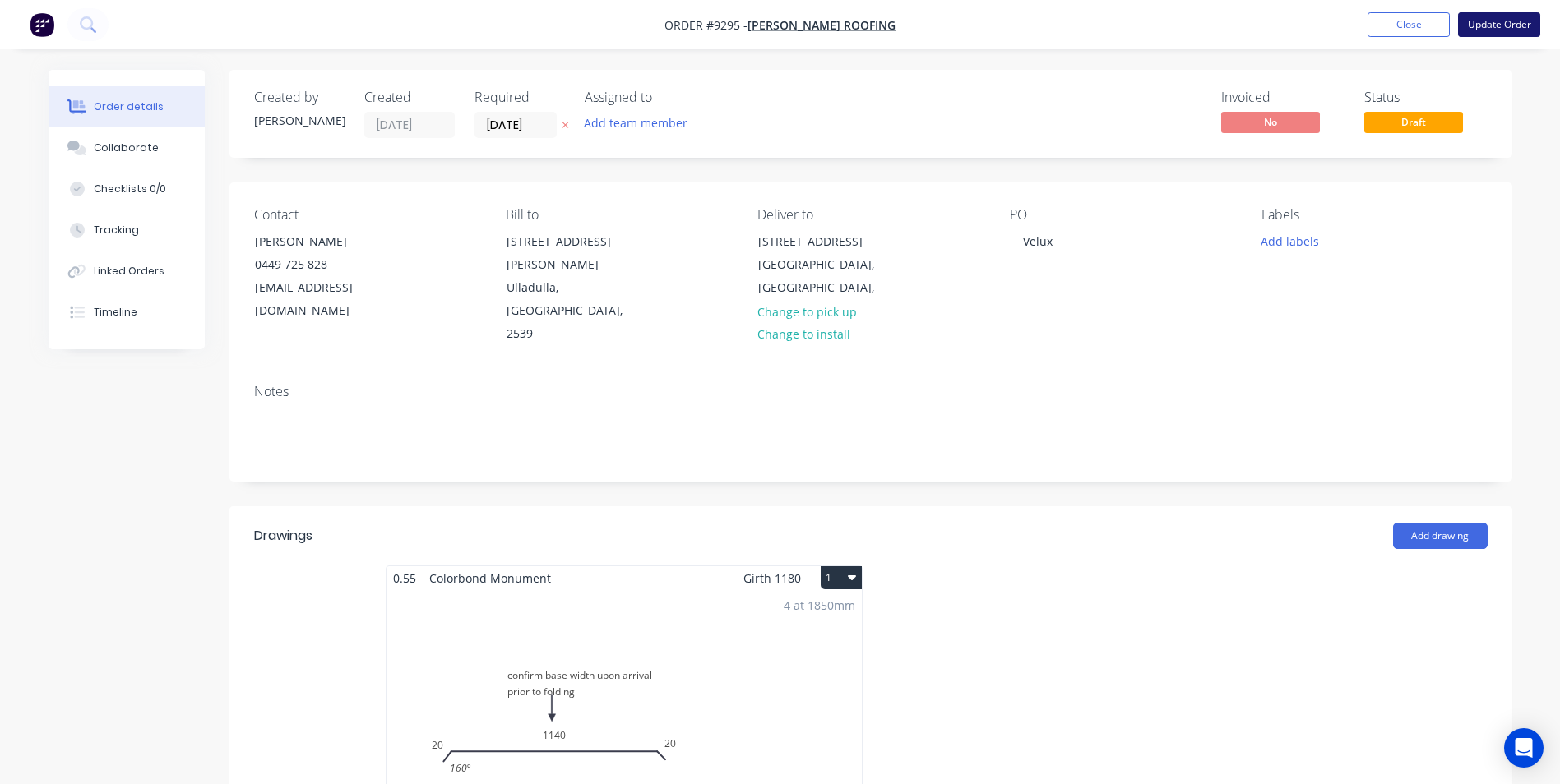
click at [1479, 25] on button "Update Order" at bounding box center [1499, 25] width 82 height 25
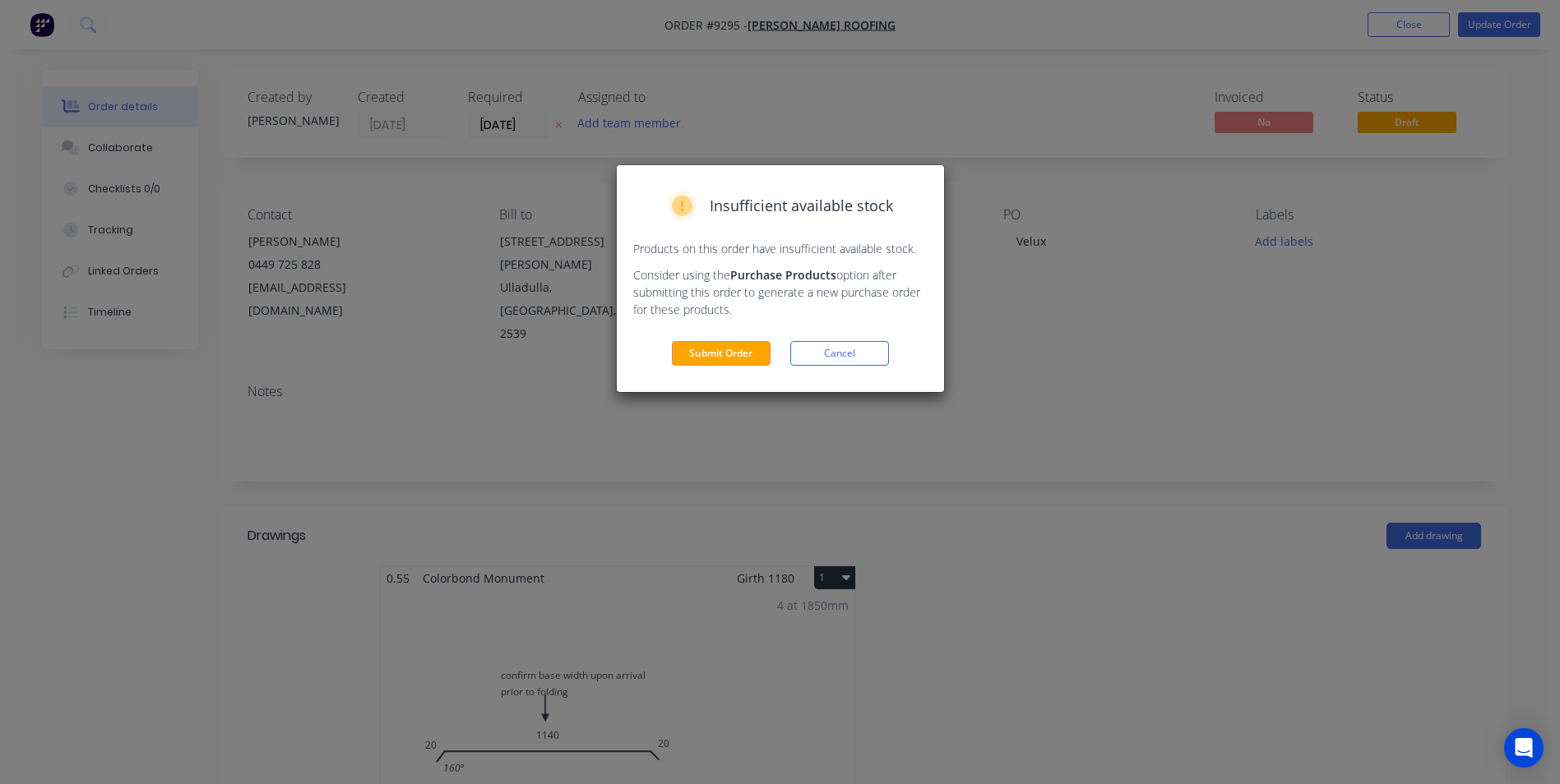
click at [737, 368] on div "Insufficient available stock Products on this order have insufficient available…" at bounding box center [780, 279] width 327 height 227
click at [742, 359] on button "Submit Order" at bounding box center [721, 353] width 98 height 25
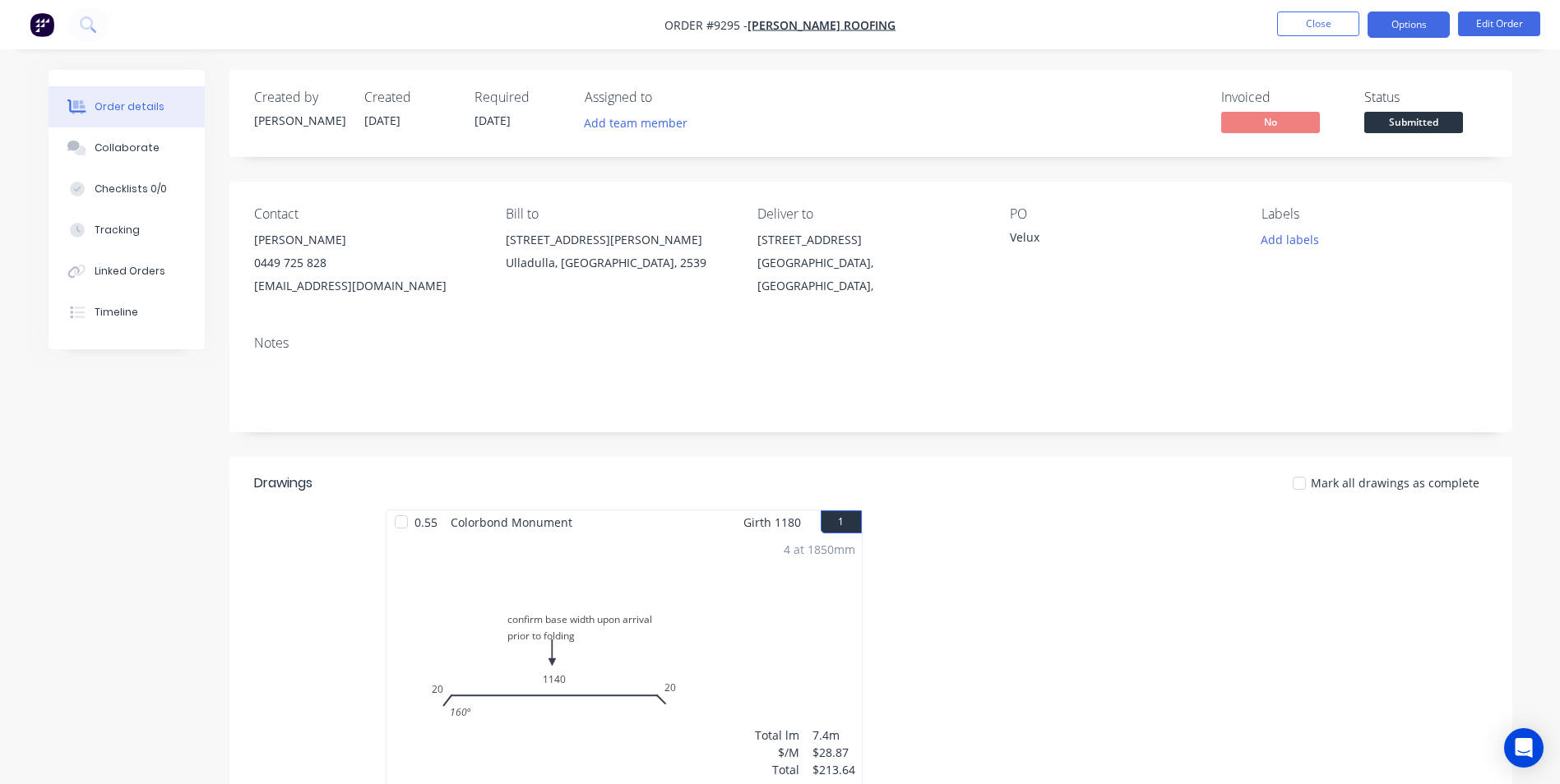
click at [1434, 16] on button "Options" at bounding box center [1408, 24] width 82 height 26
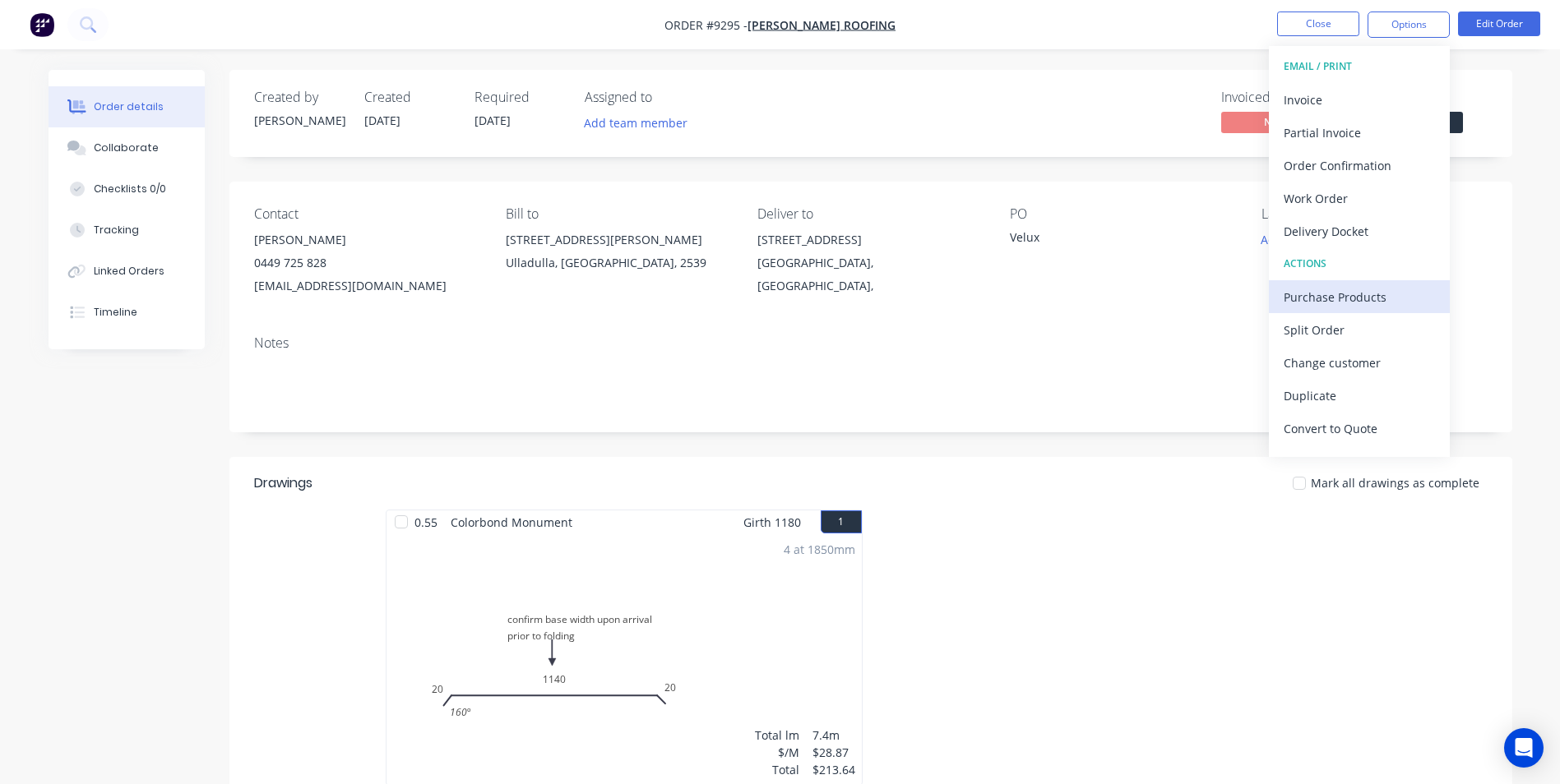
click at [1334, 299] on div "Purchase Products" at bounding box center [1359, 297] width 151 height 24
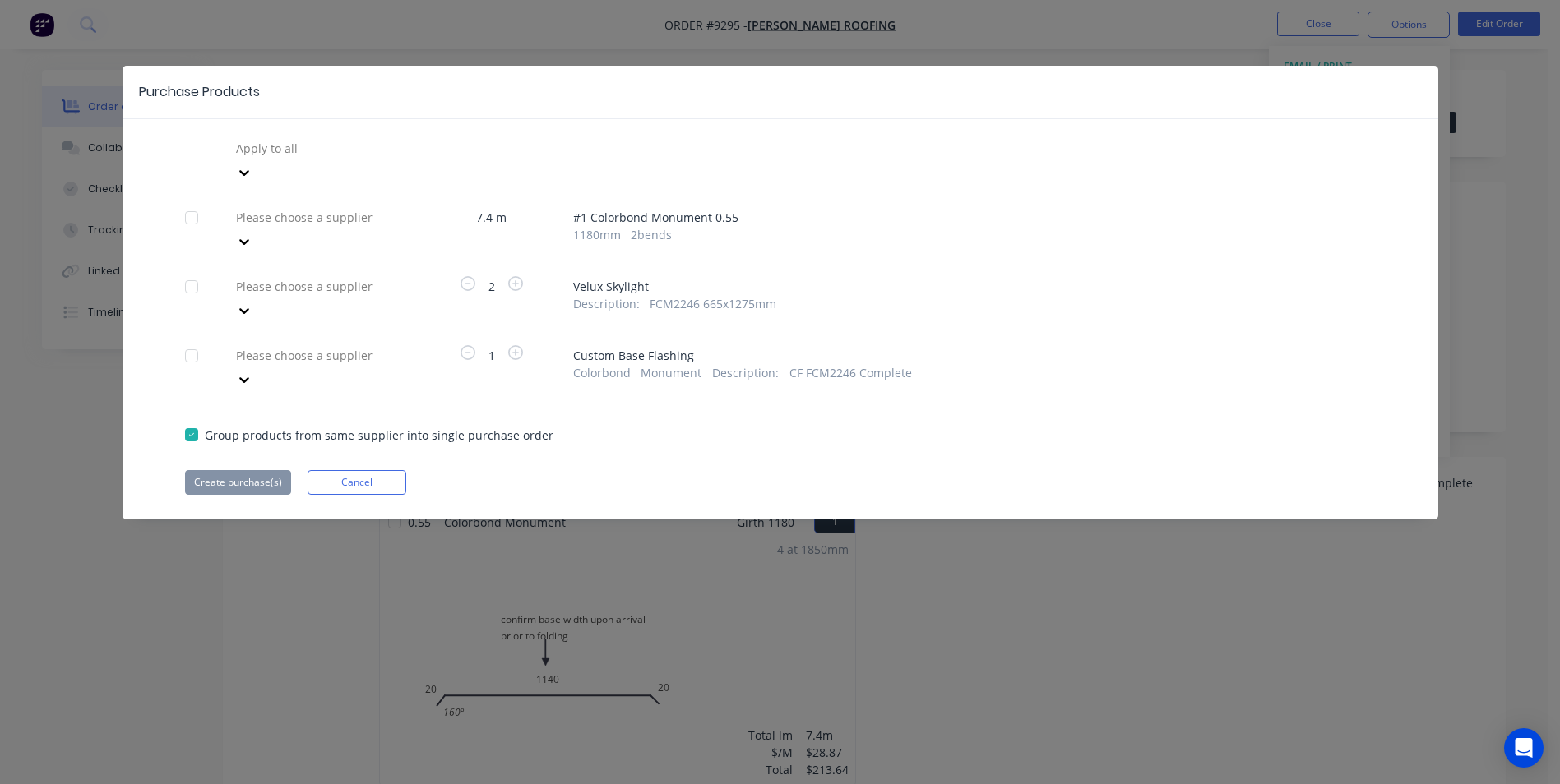
click at [371, 158] on div at bounding box center [352, 148] width 237 height 21
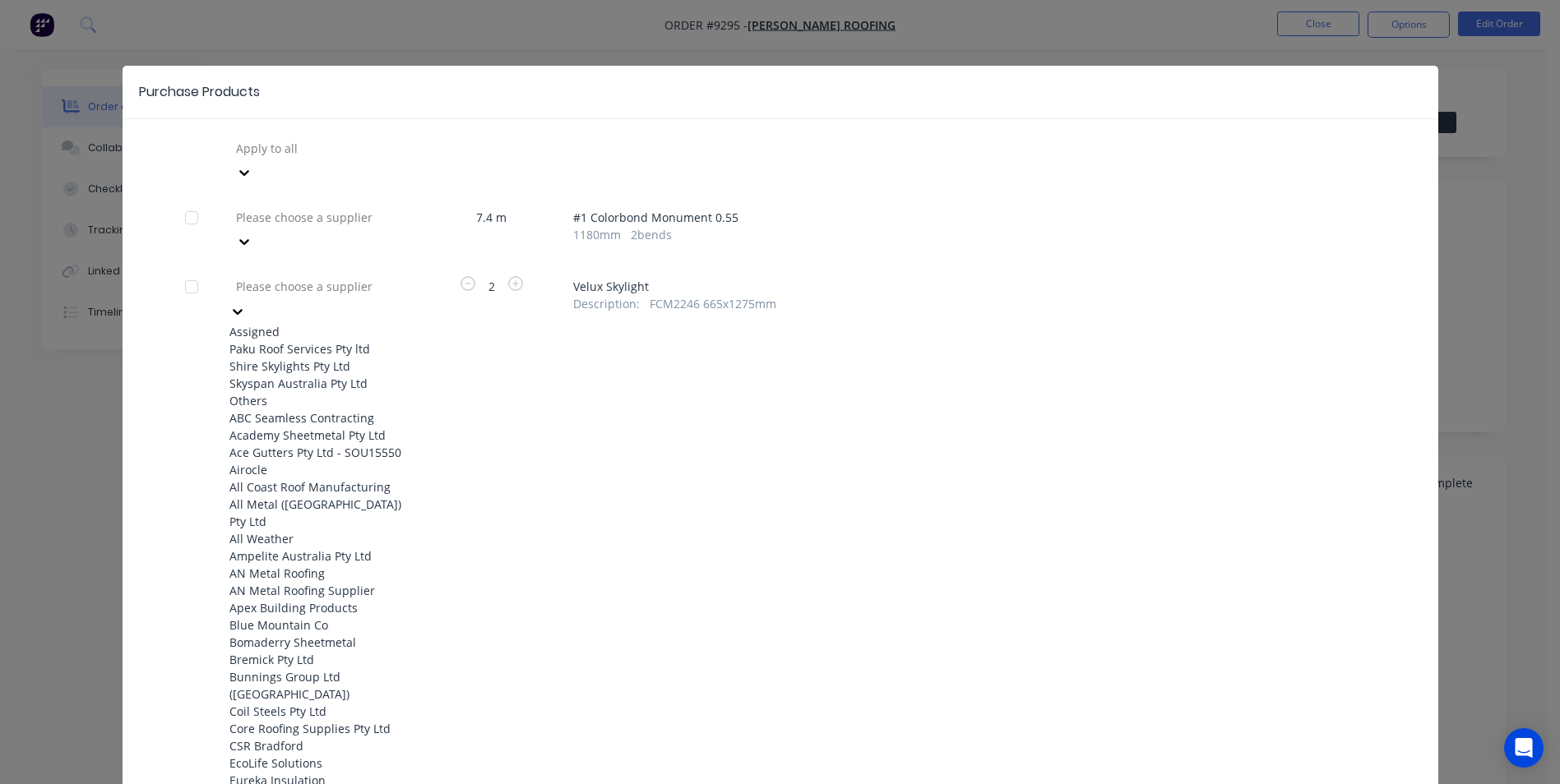
click at [326, 358] on div "Shire Skylights Pty Ltd" at bounding box center [319, 366] width 181 height 17
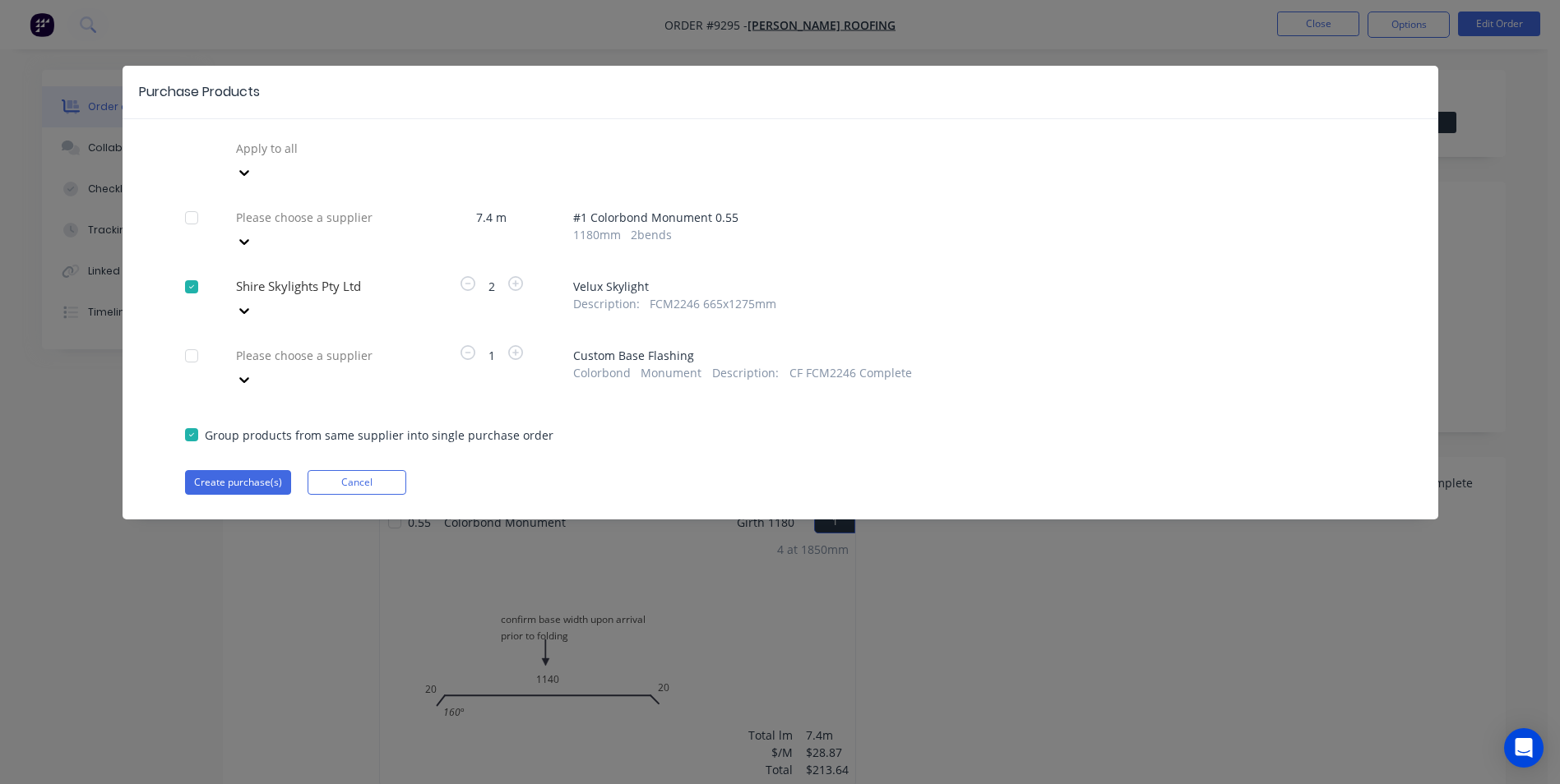
click at [371, 158] on div at bounding box center [352, 148] width 237 height 21
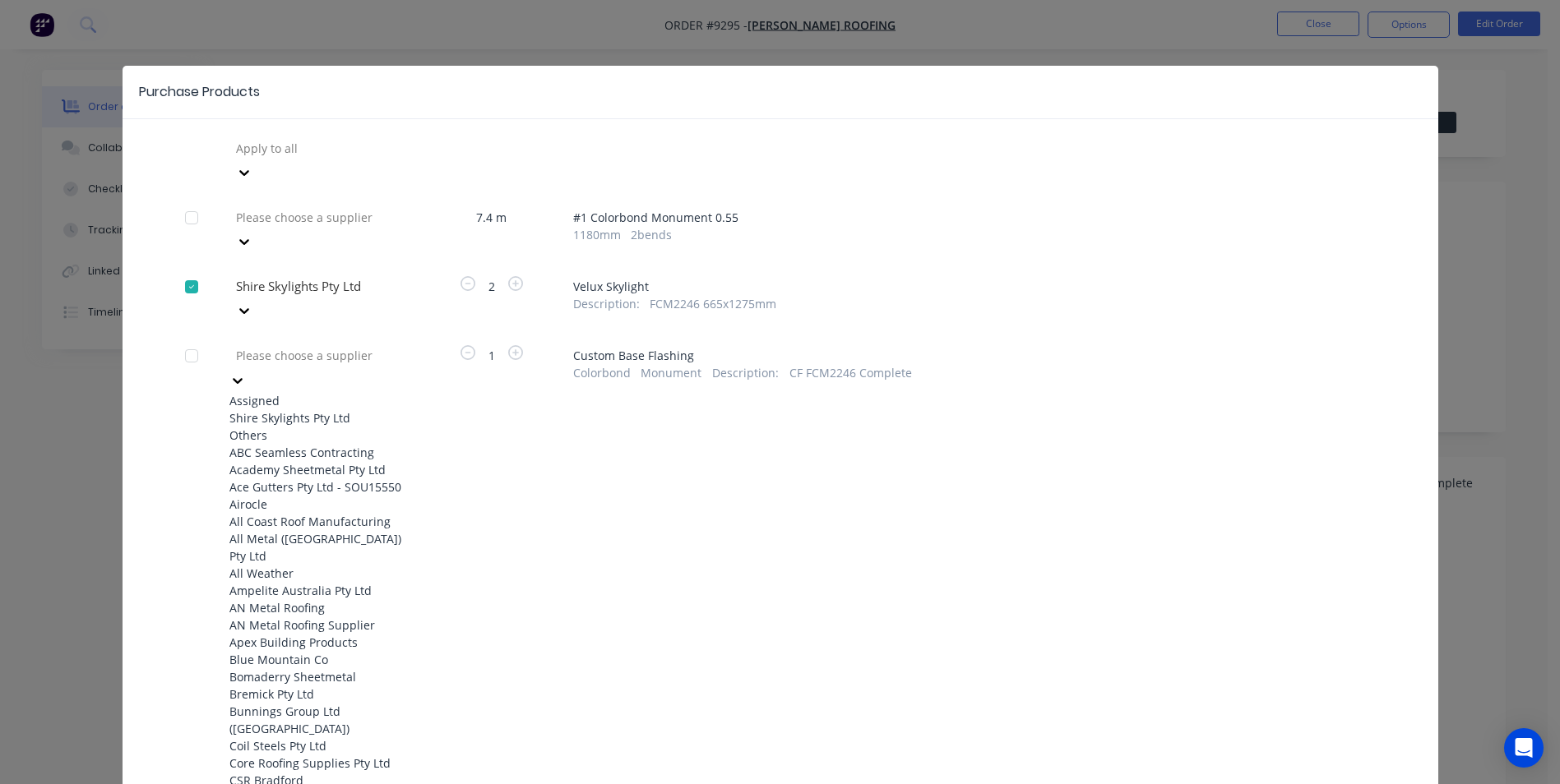
click at [326, 409] on div "Shire Skylights Pty Ltd" at bounding box center [319, 417] width 181 height 17
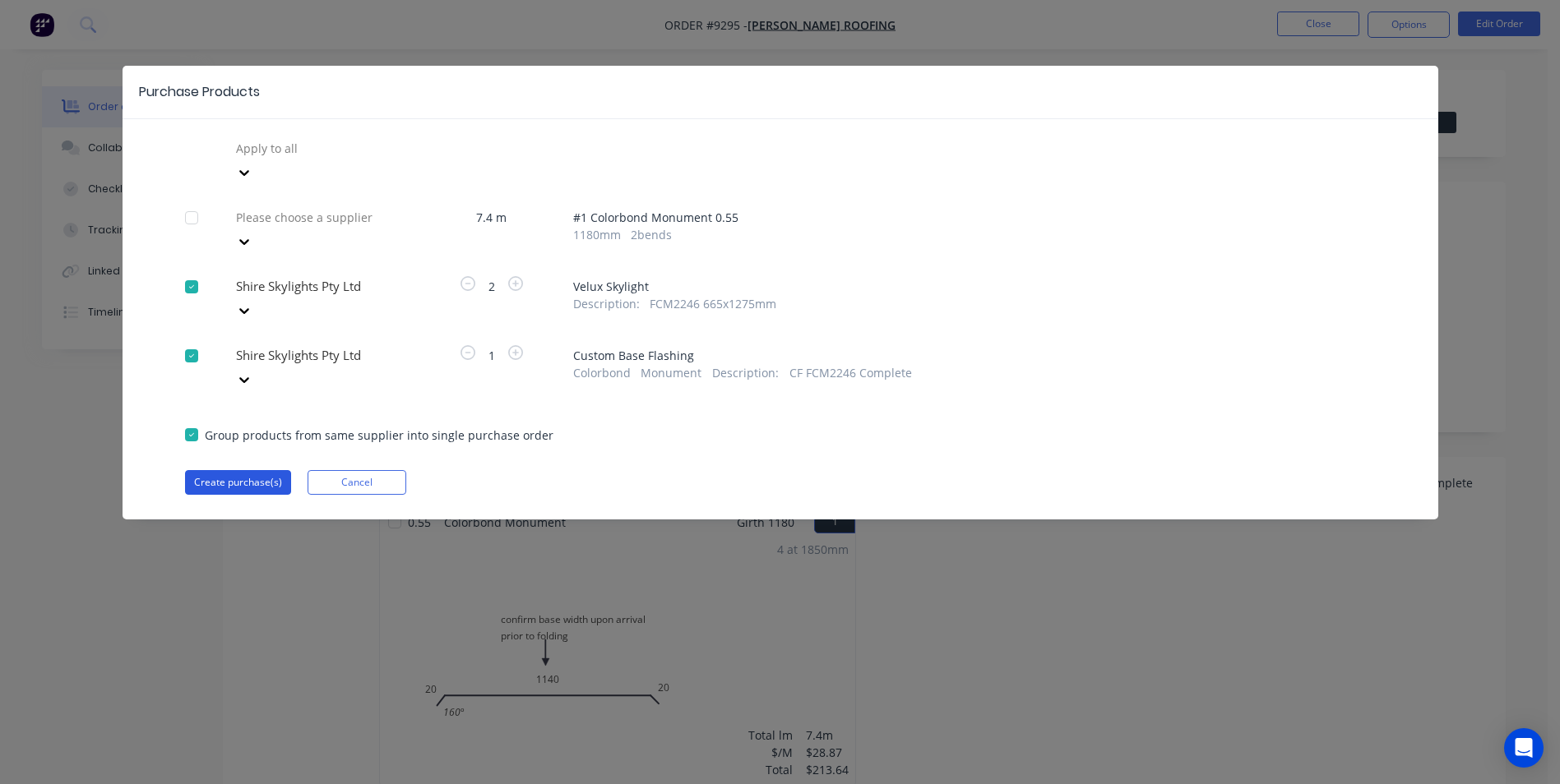
click at [250, 470] on button "Create purchase(s)" at bounding box center [238, 483] width 106 height 25
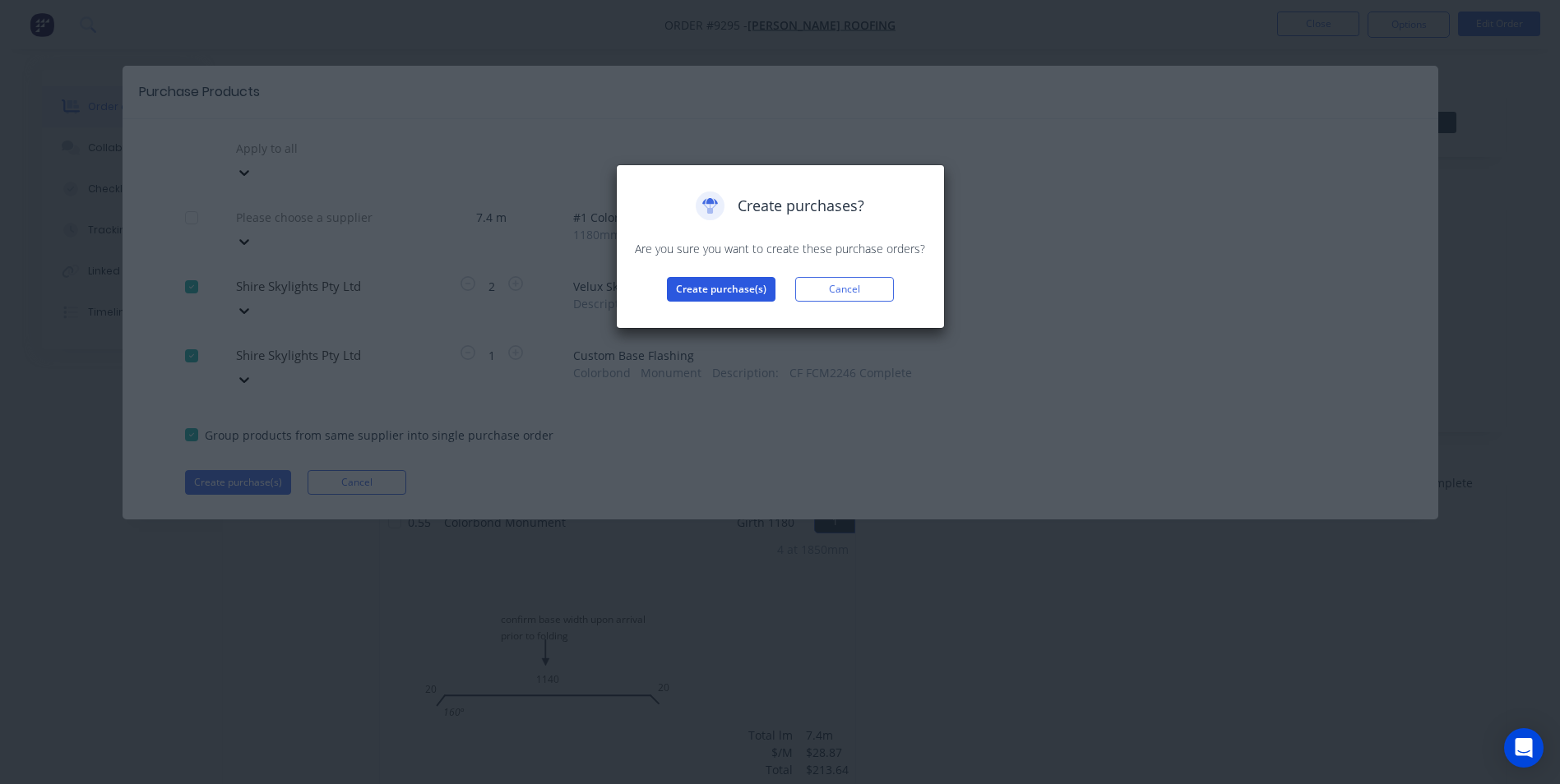
click at [710, 285] on button "Create purchase(s)" at bounding box center [720, 290] width 108 height 25
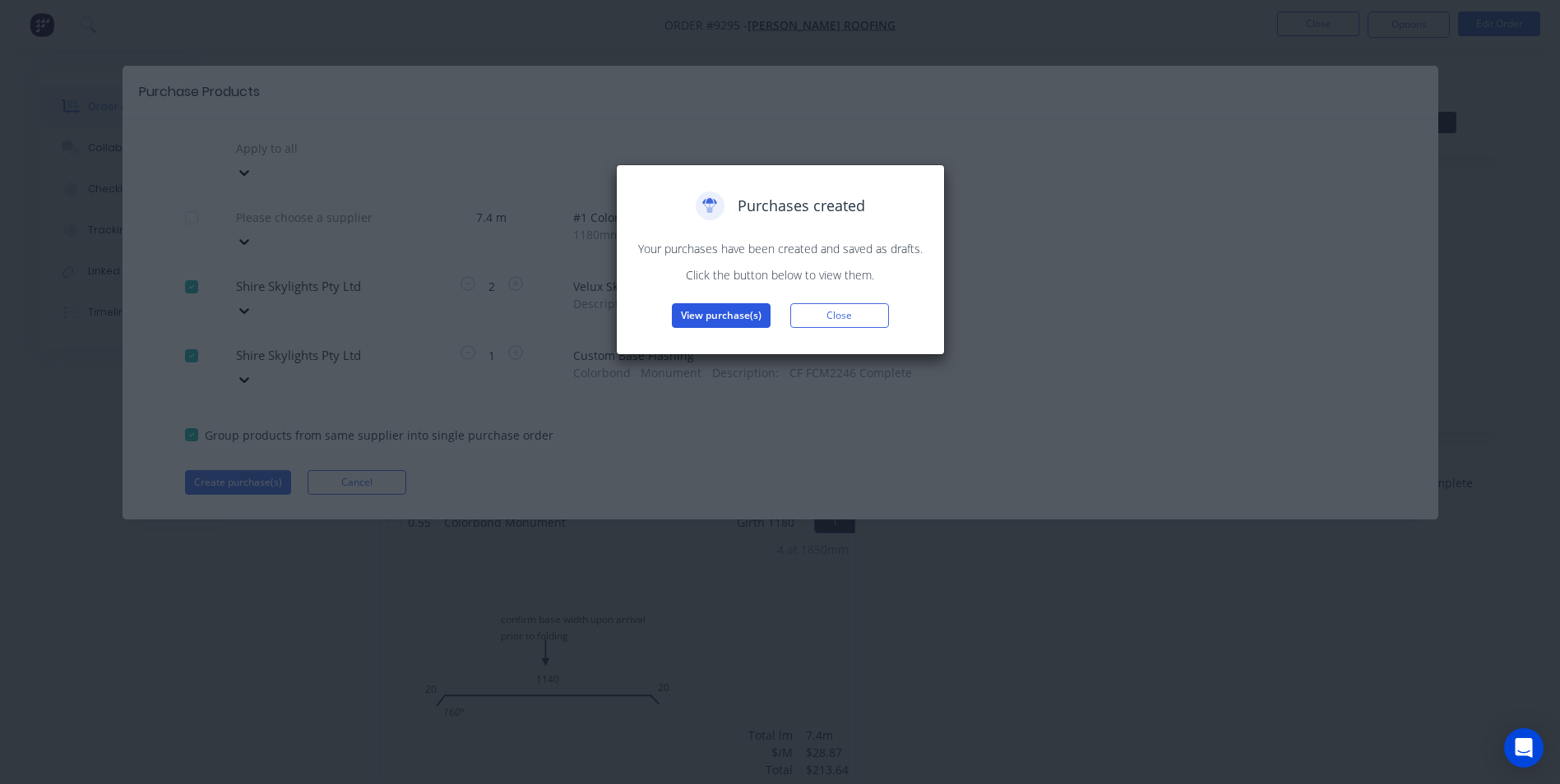
click at [744, 317] on button "View purchase(s)" at bounding box center [721, 316] width 98 height 25
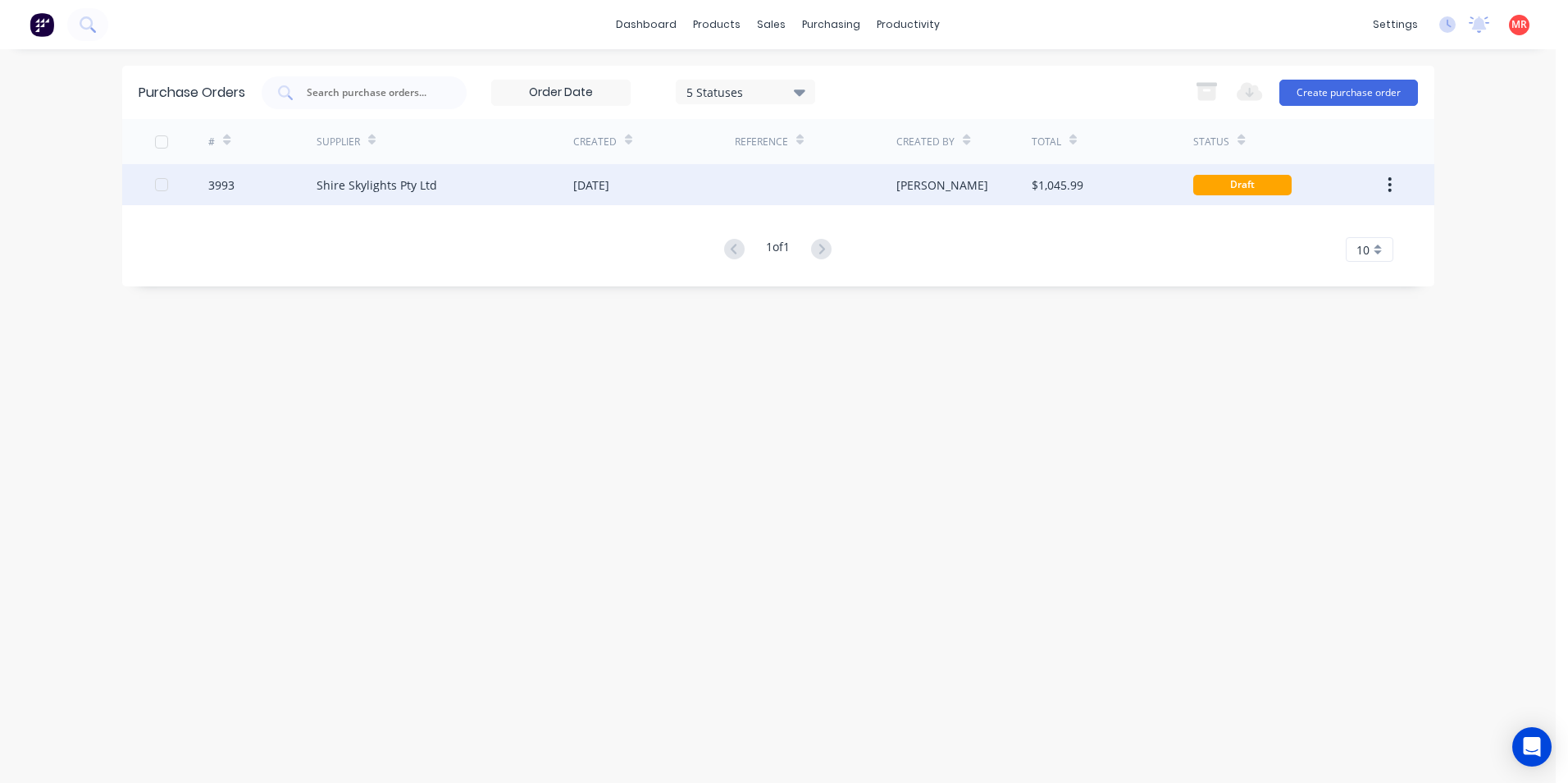
click at [725, 179] on div "14 Aug 2025" at bounding box center [653, 185] width 162 height 41
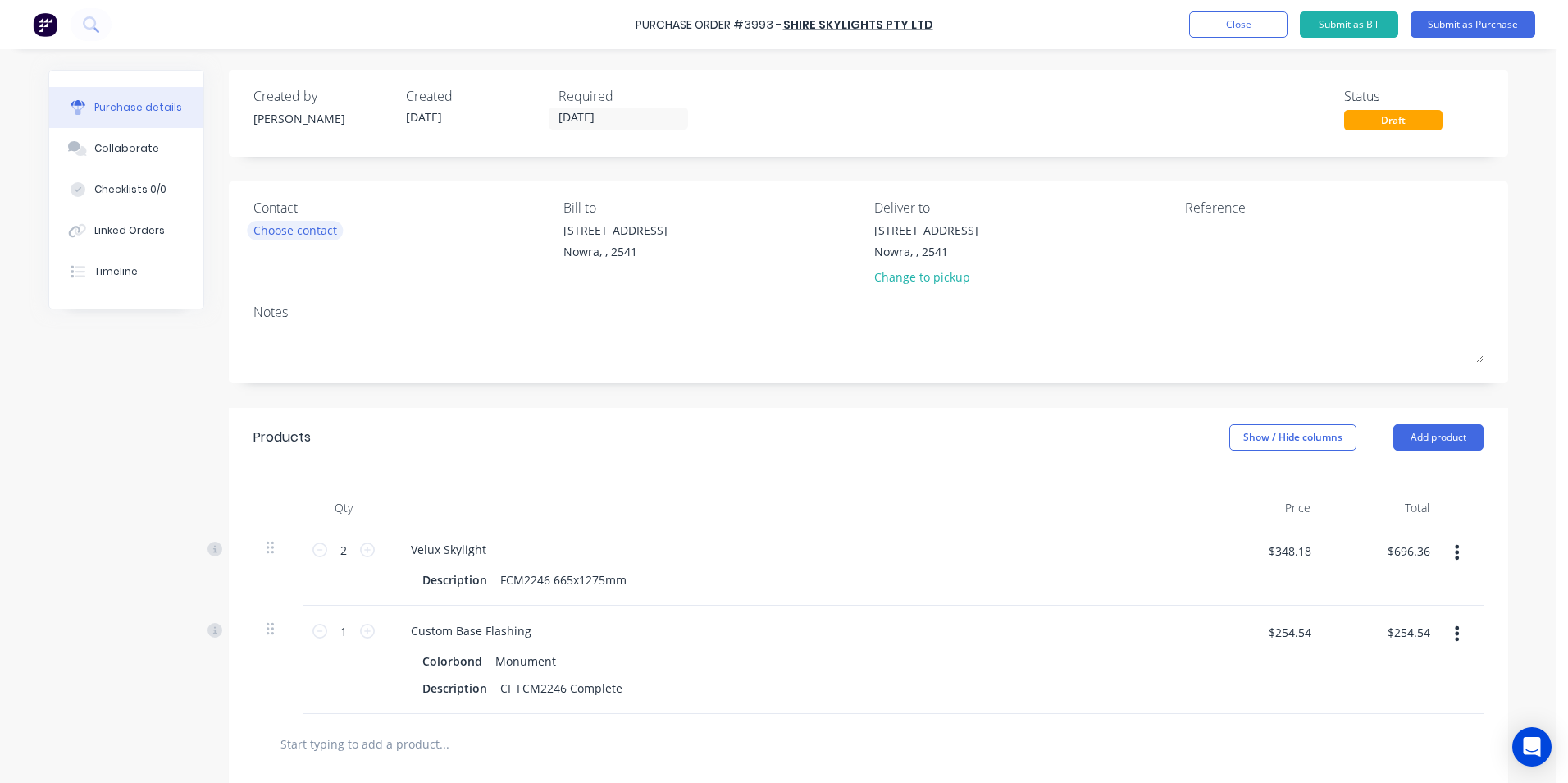
click at [311, 229] on div "Choose contact" at bounding box center [295, 229] width 84 height 17
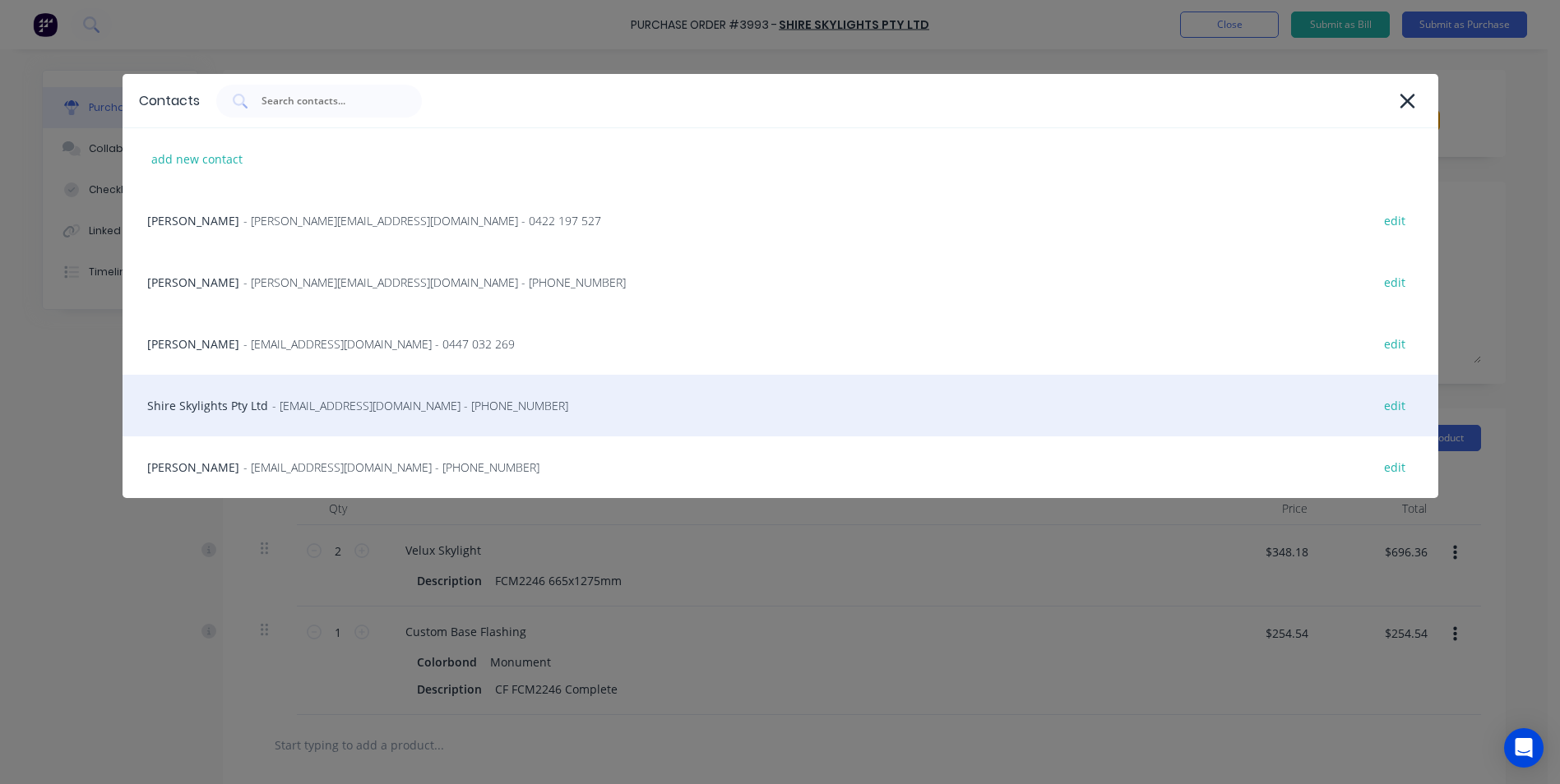
click at [299, 397] on span "- sales@shireskylights.com - (02) 9542 8287" at bounding box center [420, 405] width 296 height 17
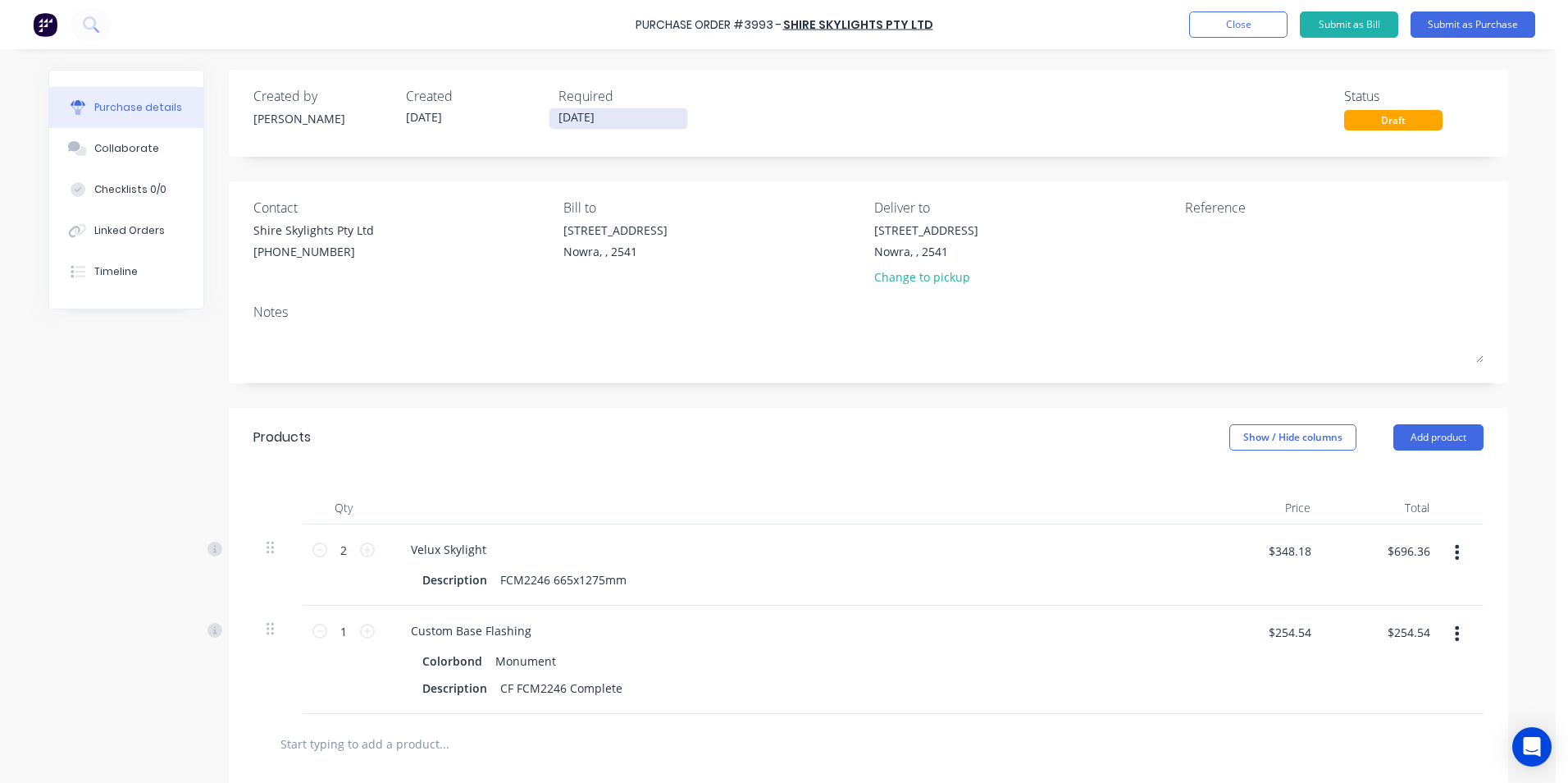
drag, startPoint x: 634, startPoint y: 119, endPoint x: 626, endPoint y: 118, distance: 8.1
click at [634, 120] on input "[DATE]" at bounding box center [618, 118] width 137 height 21
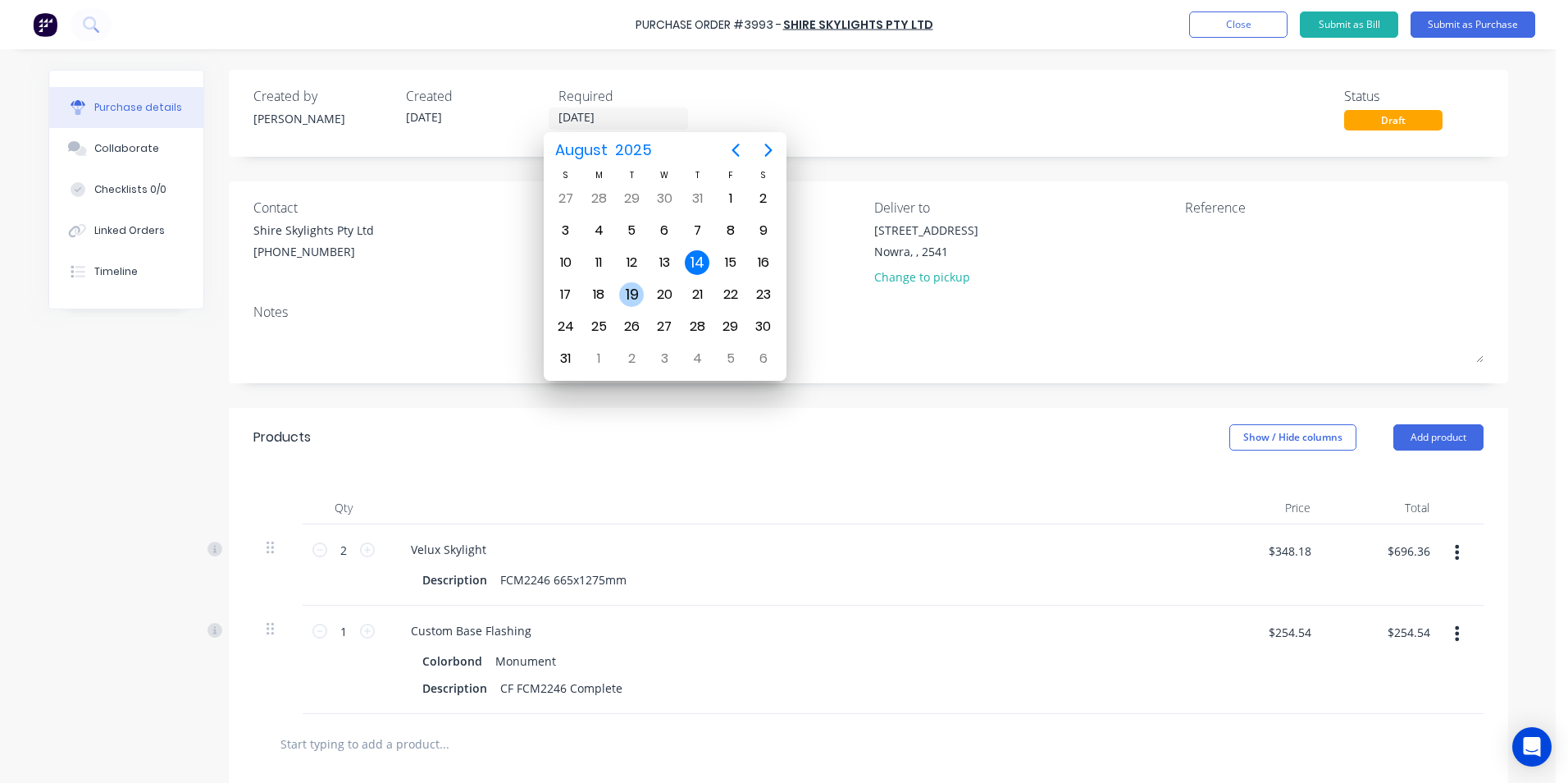
click at [637, 298] on div "19" at bounding box center [632, 295] width 25 height 25
type input "19/08/25"
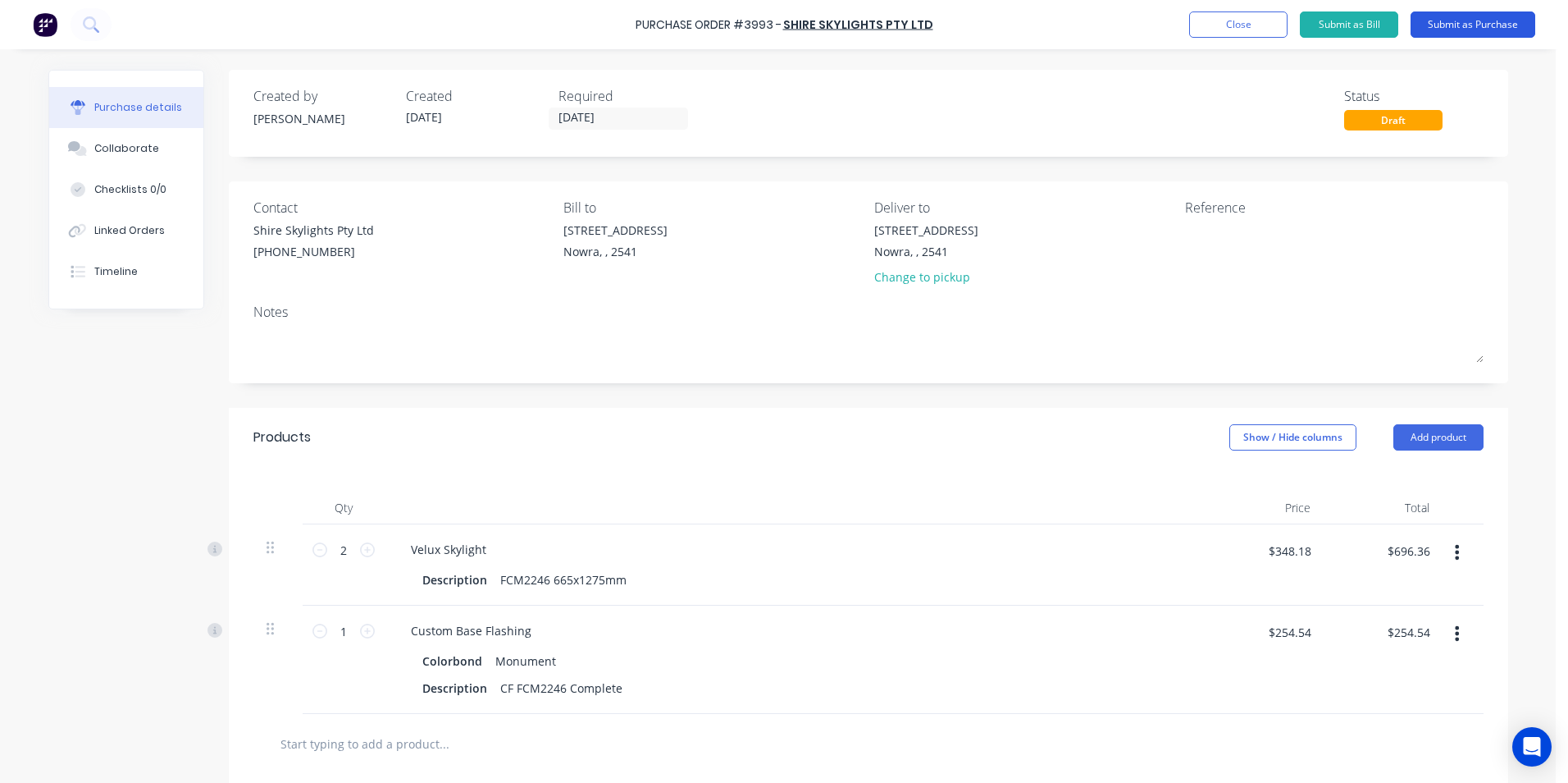
click at [1463, 27] on button "Submit as Purchase" at bounding box center [1473, 24] width 125 height 26
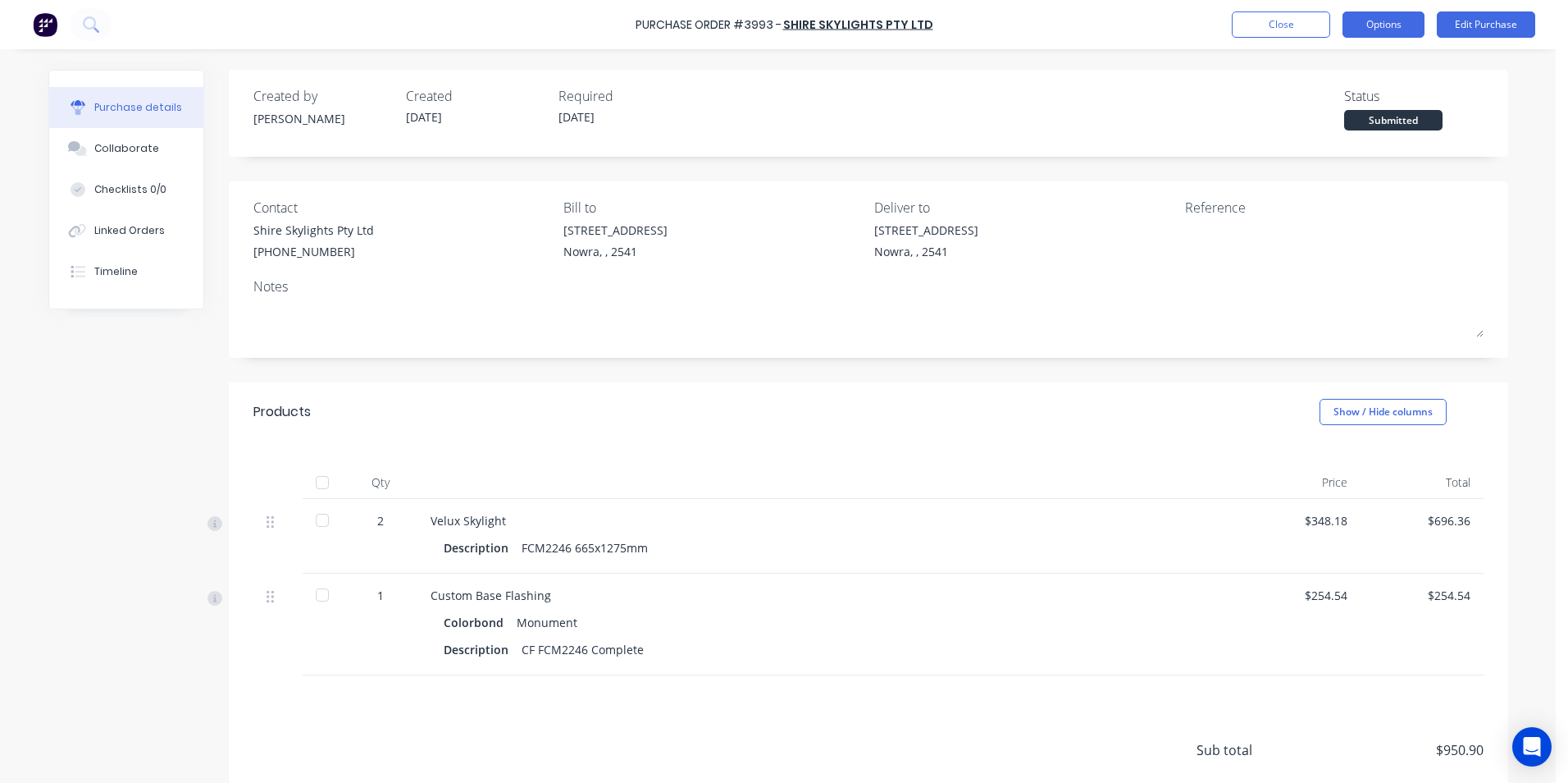
click at [1371, 26] on button "Options" at bounding box center [1384, 24] width 82 height 26
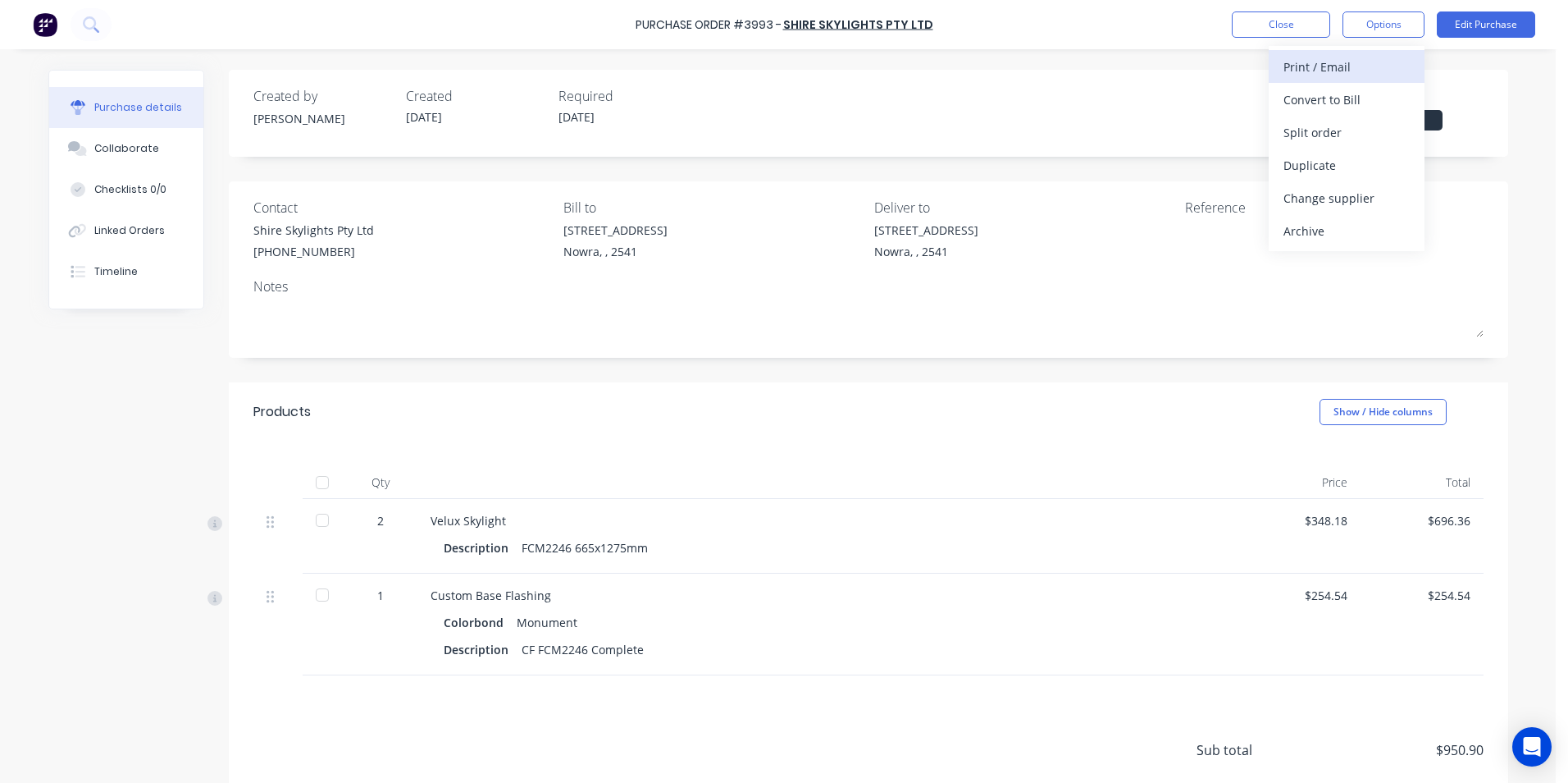
click at [1343, 59] on div "Print / Email" at bounding box center [1347, 67] width 127 height 24
click at [1345, 106] on div "With pricing" at bounding box center [1347, 99] width 127 height 24
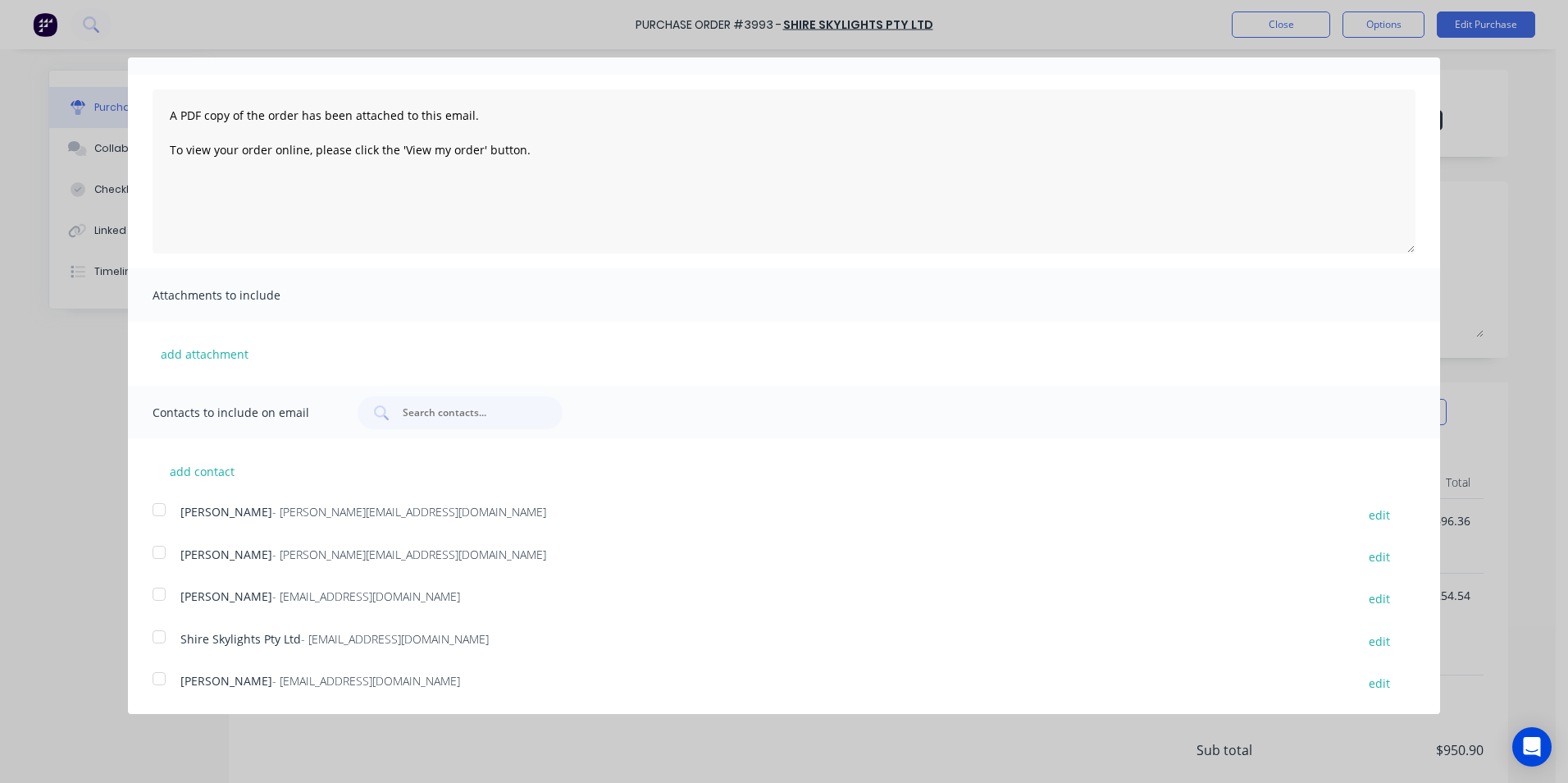
click at [173, 633] on div at bounding box center [159, 637] width 33 height 33
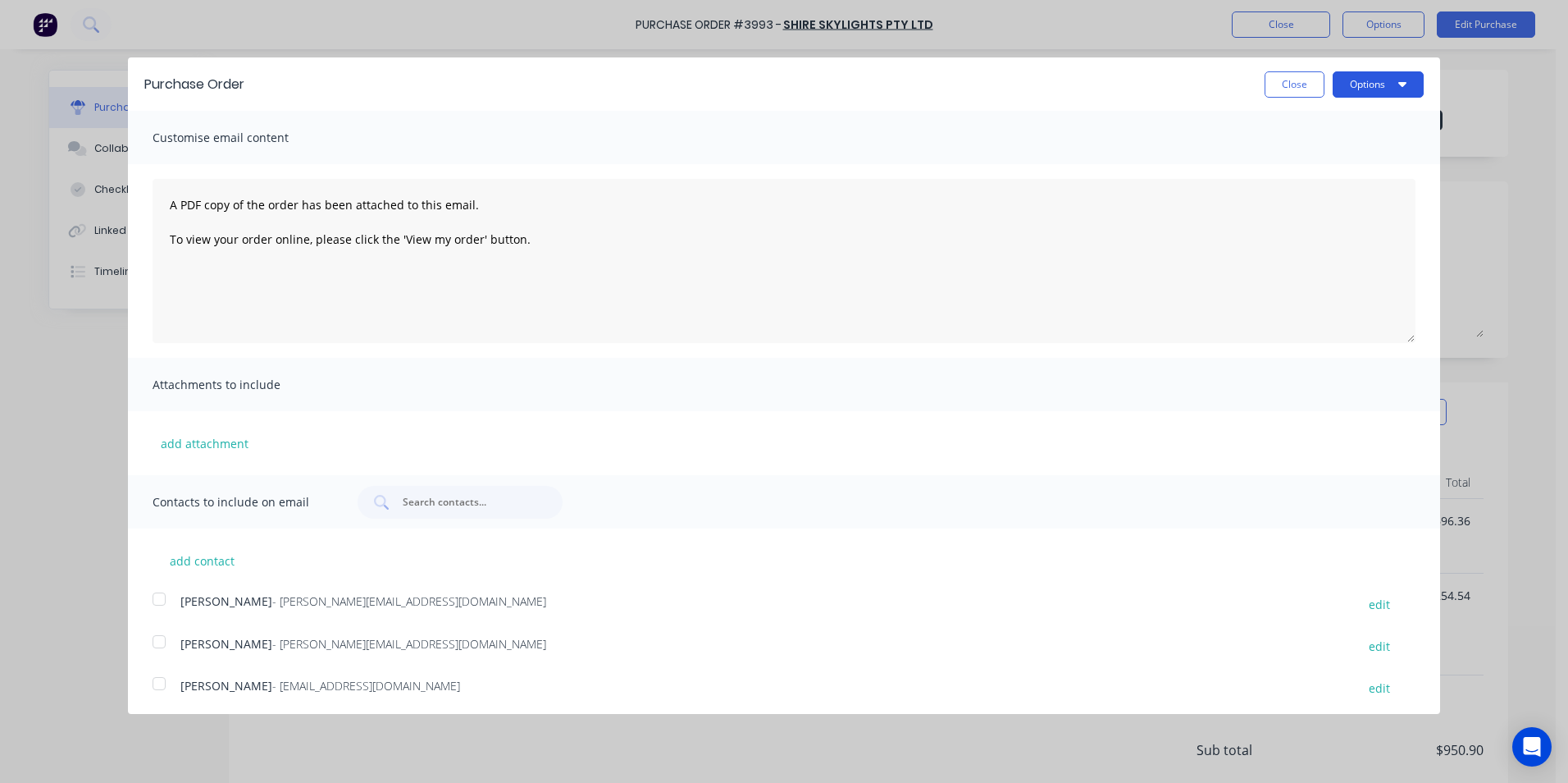
click at [1349, 85] on button "Options" at bounding box center [1379, 84] width 91 height 26
drag, startPoint x: 1335, startPoint y: 166, endPoint x: 1294, endPoint y: 86, distance: 89.9
click at [1335, 163] on div "Email" at bounding box center [1346, 159] width 127 height 24
click at [1294, 85] on button "Close" at bounding box center [1294, 84] width 60 height 26
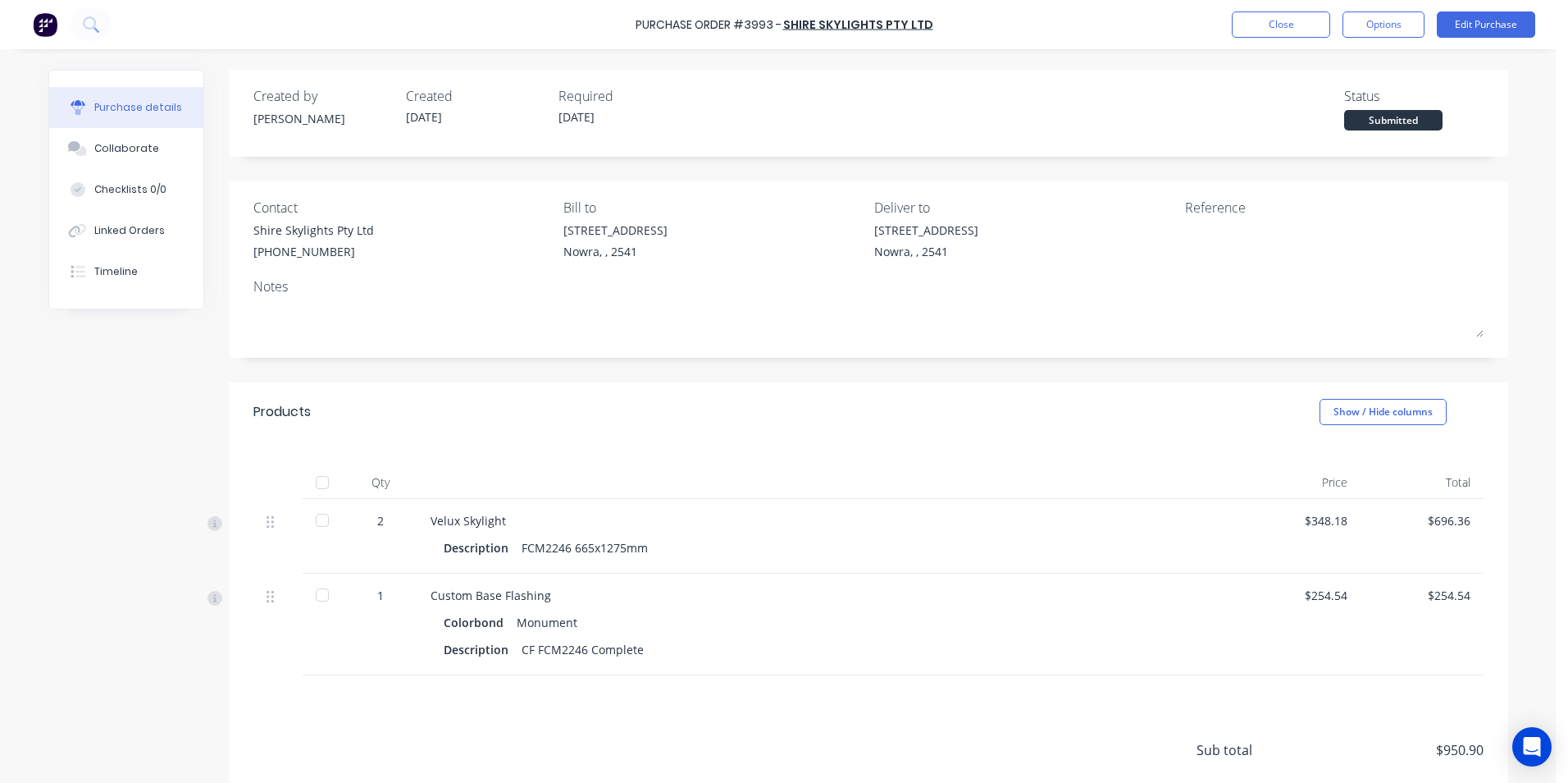
click at [1356, 41] on div "Purchase Order #3993 - Shire Skylights Pty Ltd Close Options Edit Purchase" at bounding box center [784, 24] width 1568 height 49
click at [1367, 31] on button "Options" at bounding box center [1384, 24] width 82 height 26
click at [1358, 64] on div "Print / Email" at bounding box center [1347, 67] width 127 height 24
click at [1354, 87] on button "With pricing" at bounding box center [1347, 99] width 156 height 33
click at [1380, 10] on div "Purchase Order #3993 - Shire Skylights Pty Ltd Close Options Edit Purchase" at bounding box center [784, 24] width 1568 height 49
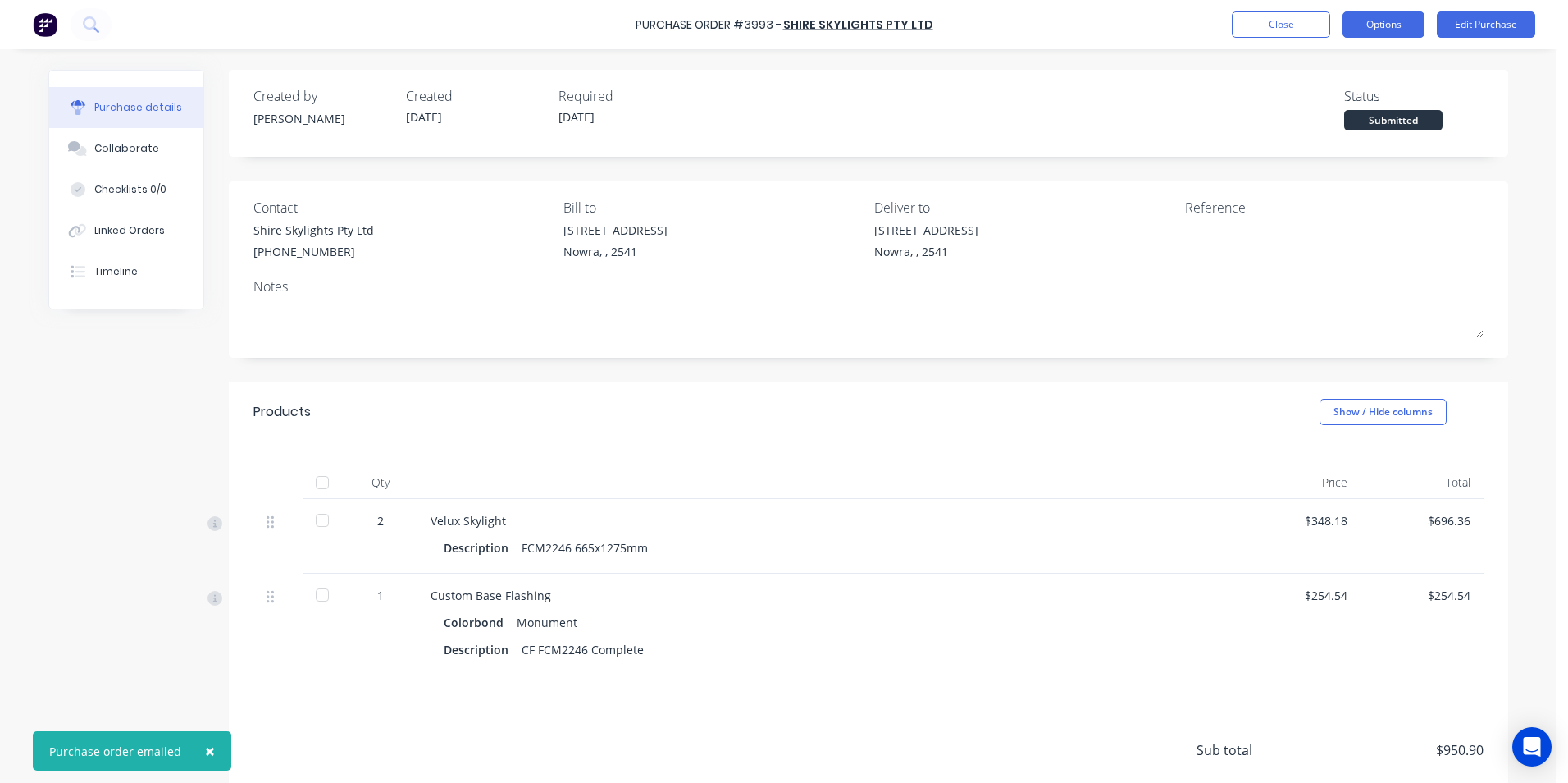
click at [1384, 34] on button "Options" at bounding box center [1384, 24] width 82 height 26
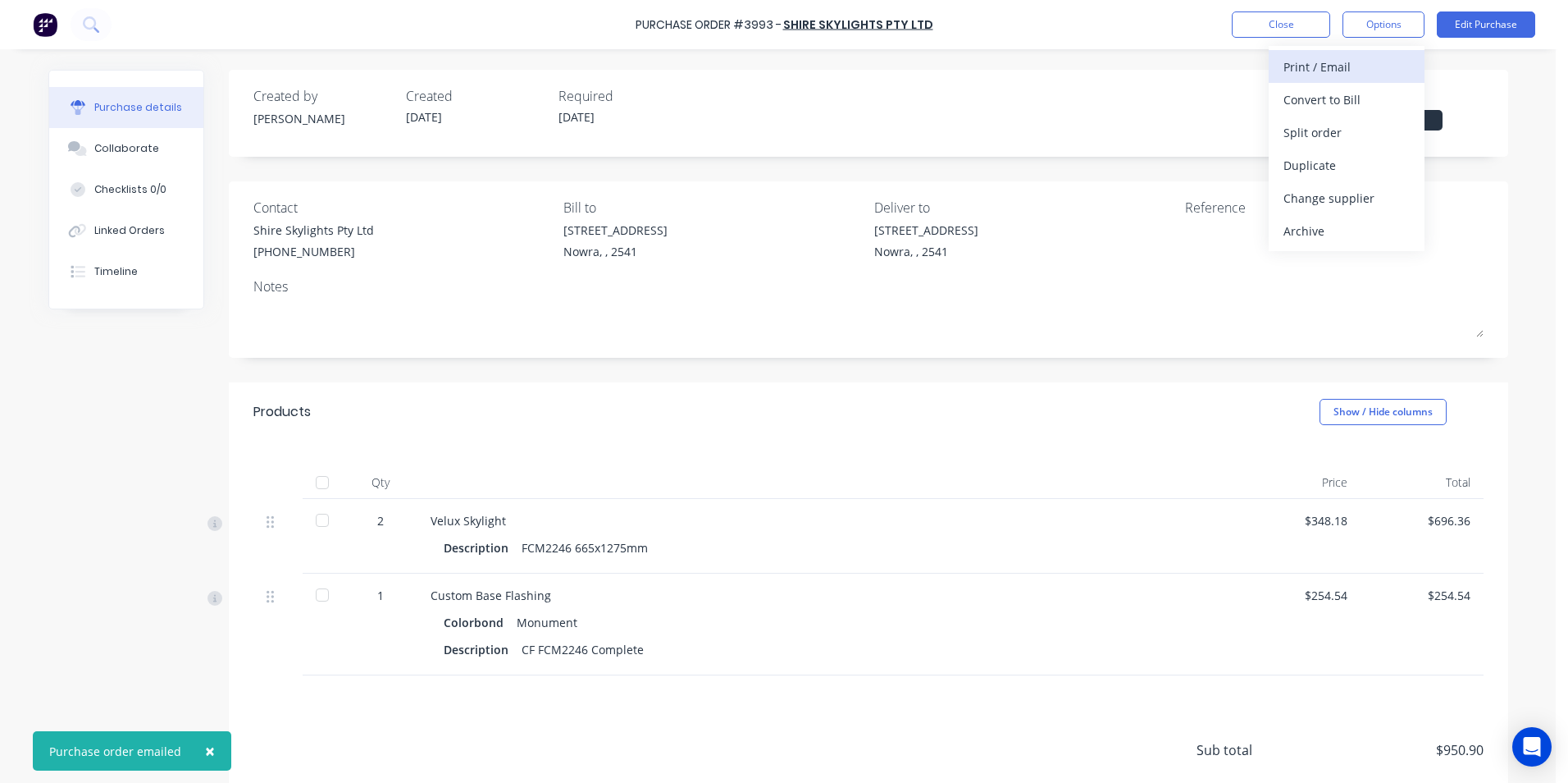
click at [1336, 71] on div "Print / Email" at bounding box center [1347, 67] width 127 height 24
click at [1338, 128] on div "Without pricing" at bounding box center [1347, 132] width 127 height 24
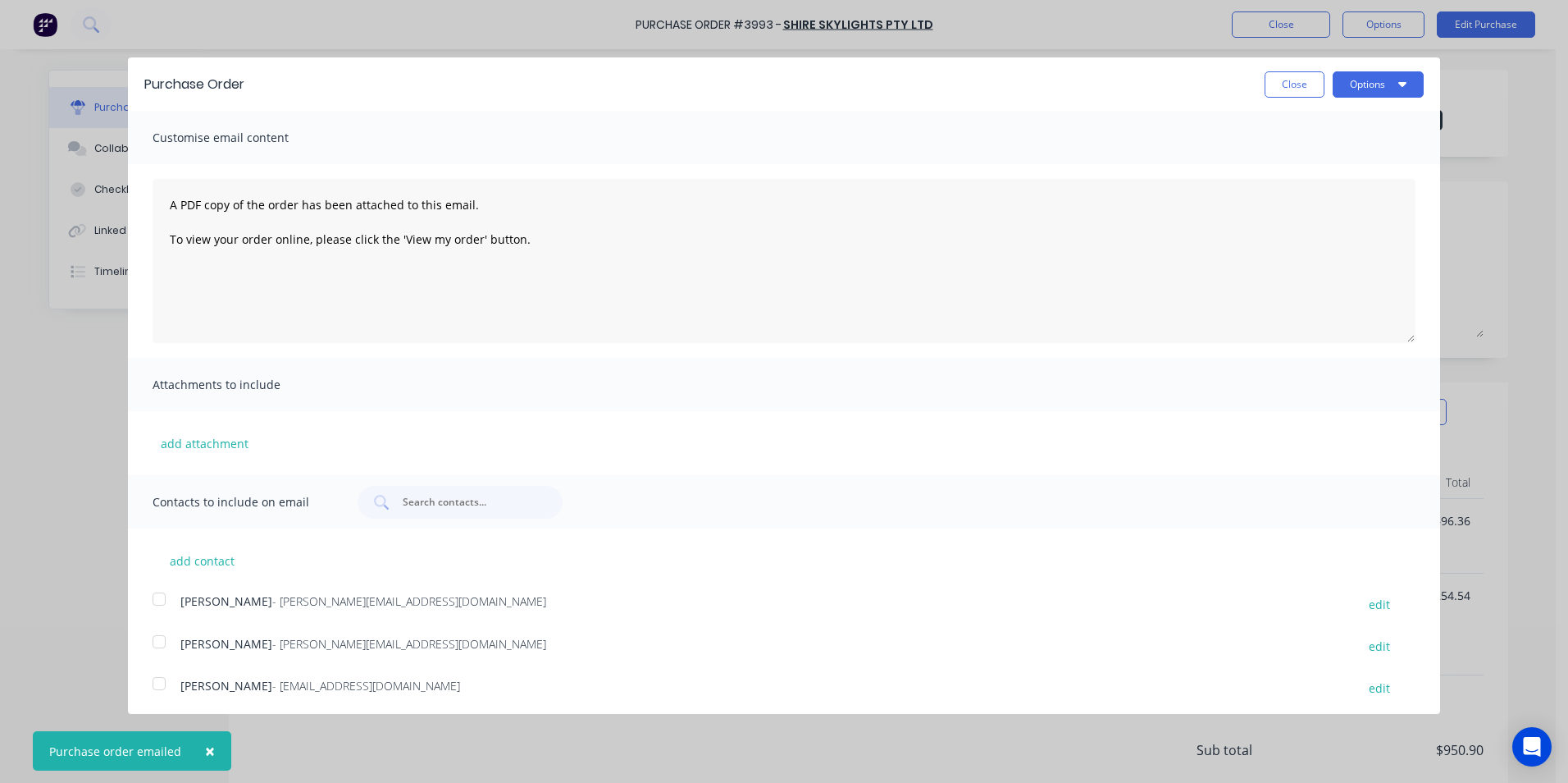
click at [1353, 98] on div "Purchase Order Close Options" at bounding box center [784, 84] width 1313 height 54
click at [1352, 87] on button "Options" at bounding box center [1379, 84] width 91 height 26
click at [1323, 132] on div "Print" at bounding box center [1346, 126] width 127 height 24
click at [1277, 87] on button "Close" at bounding box center [1294, 84] width 60 height 26
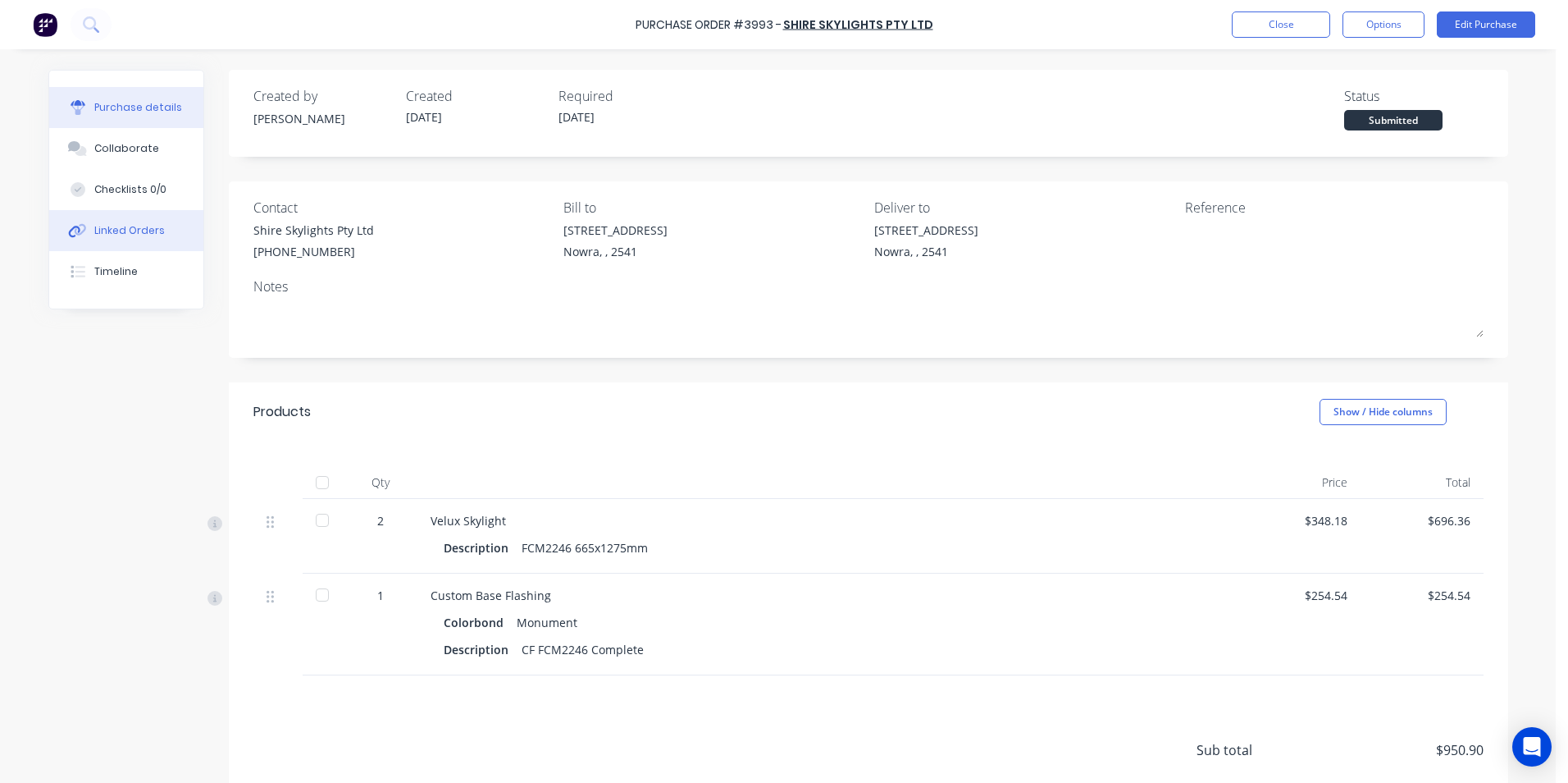
click at [123, 236] on div "Linked Orders" at bounding box center [129, 230] width 71 height 15
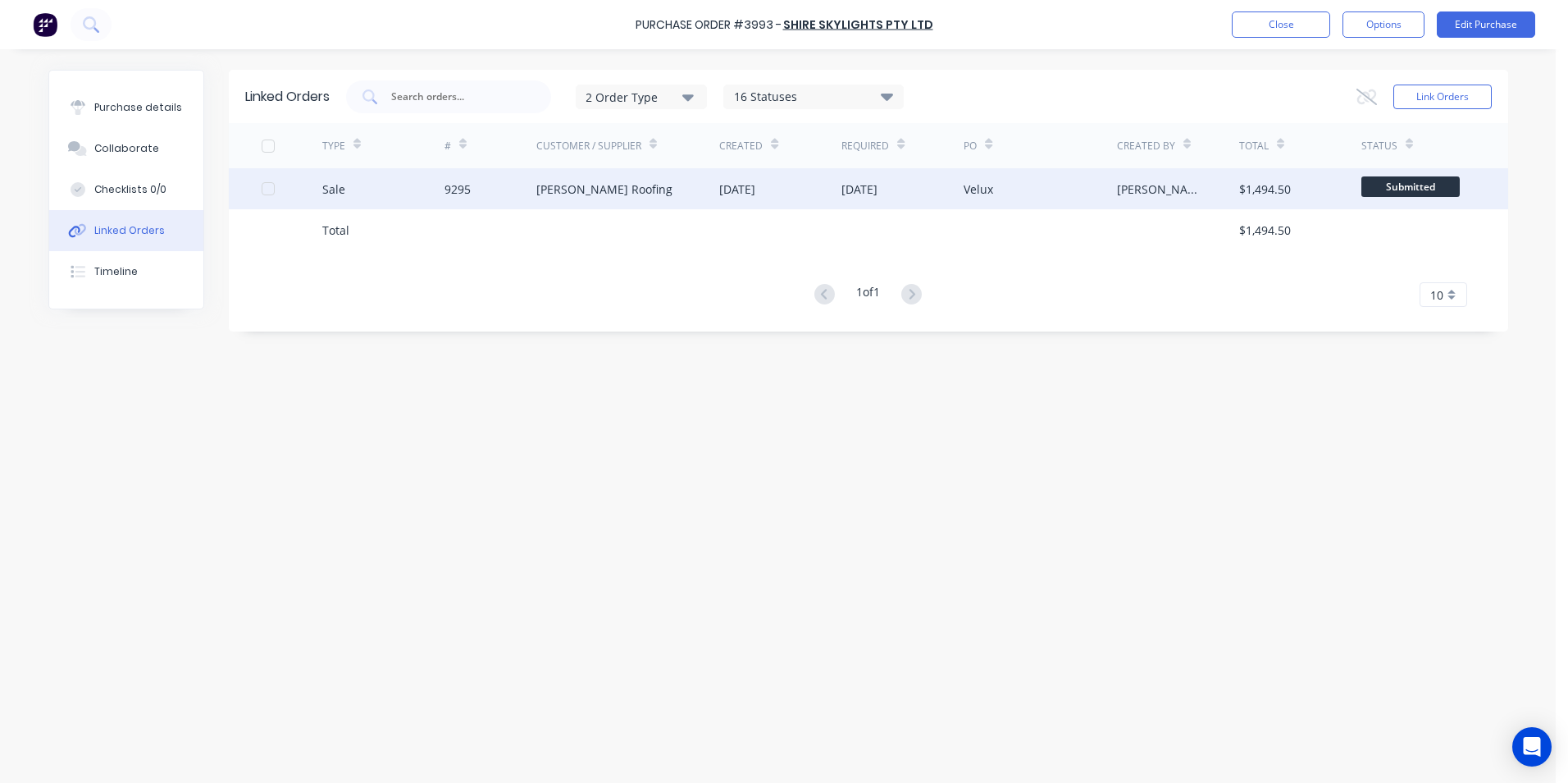
click at [1217, 187] on div "Matt Robinson" at bounding box center [1178, 188] width 122 height 41
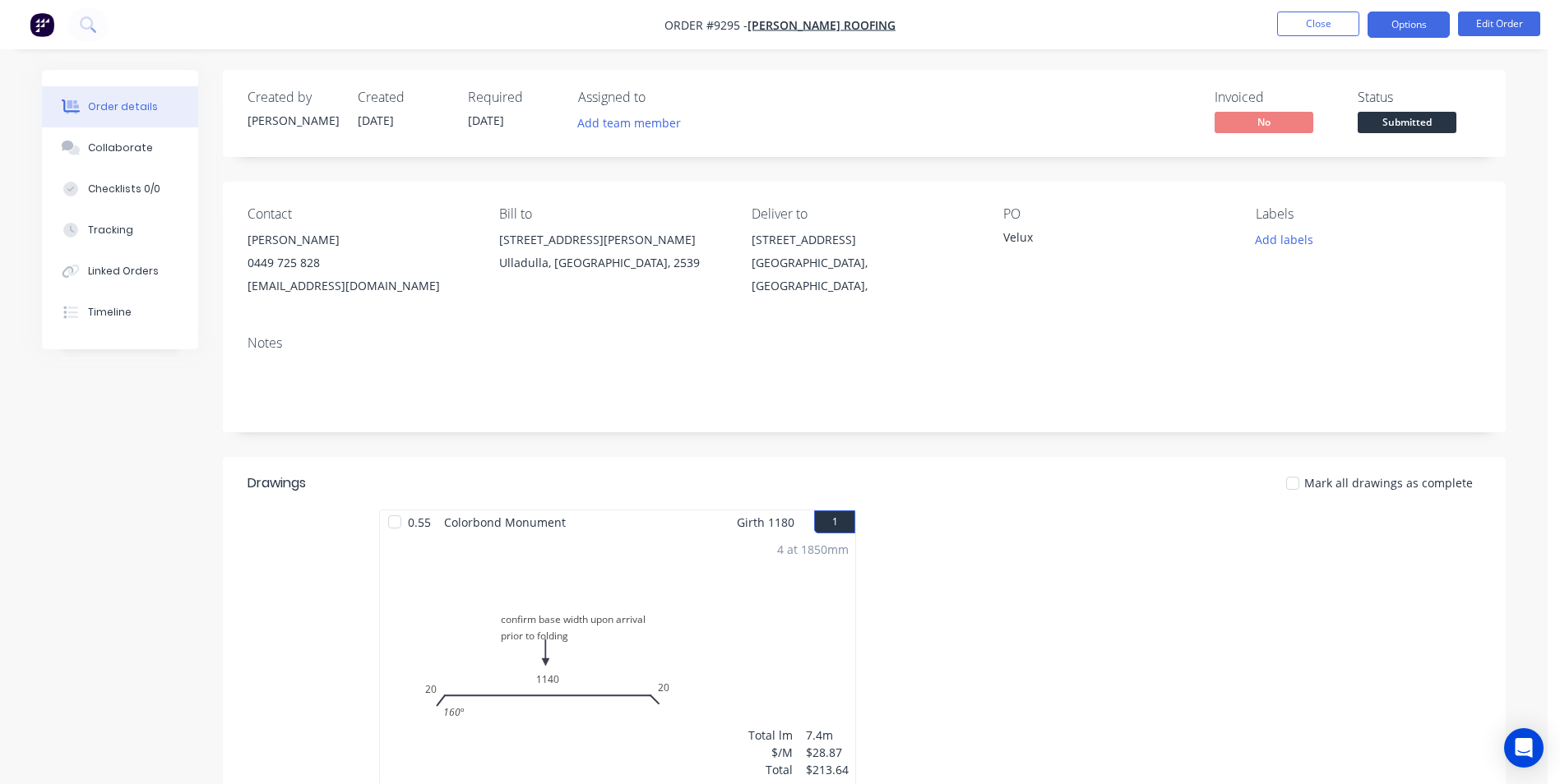
click at [1387, 28] on button "Options" at bounding box center [1408, 24] width 82 height 26
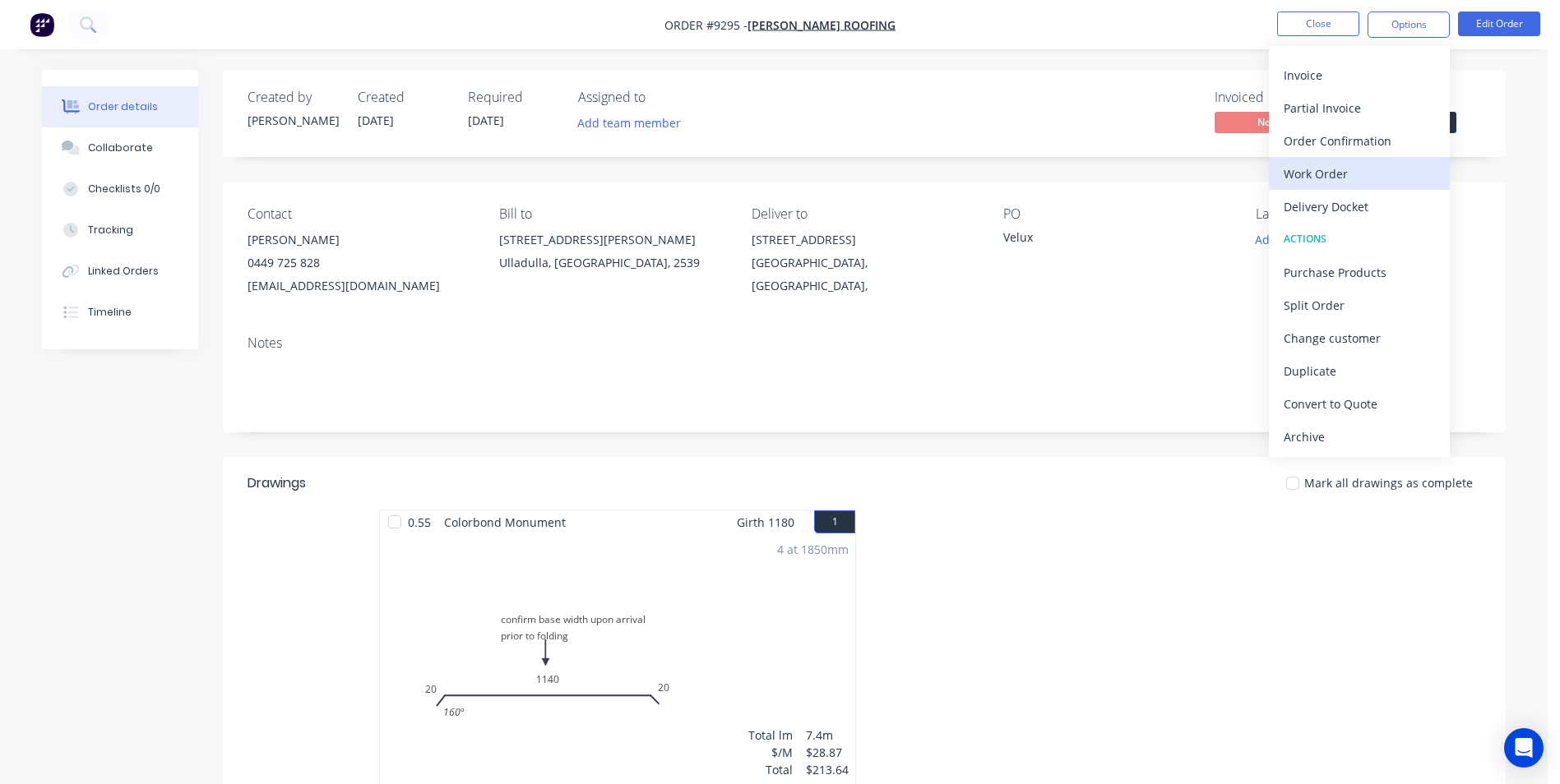
click at [1322, 181] on div "Work Order" at bounding box center [1359, 173] width 151 height 24
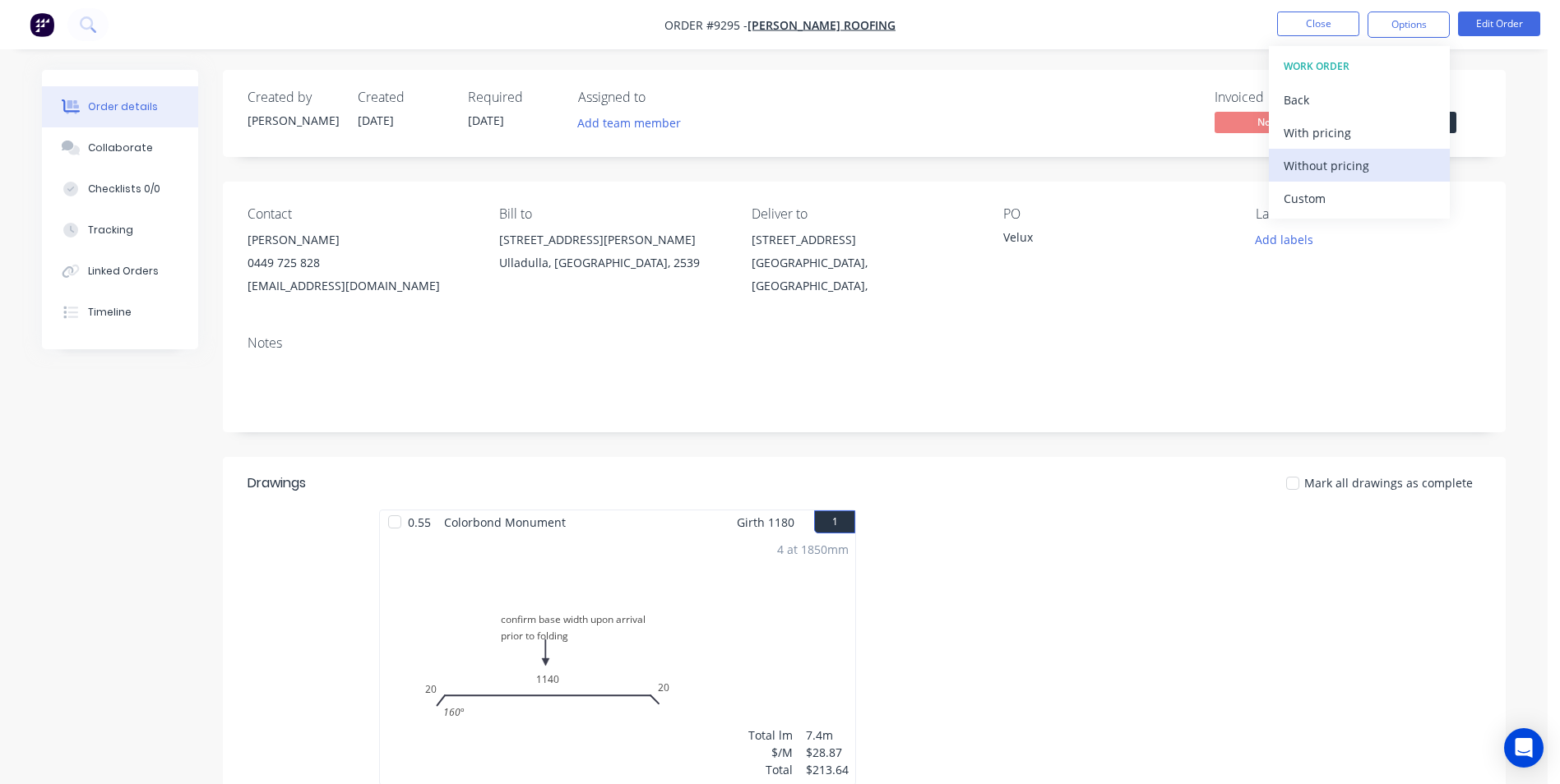
click at [1323, 159] on div "Without pricing" at bounding box center [1359, 165] width 151 height 24
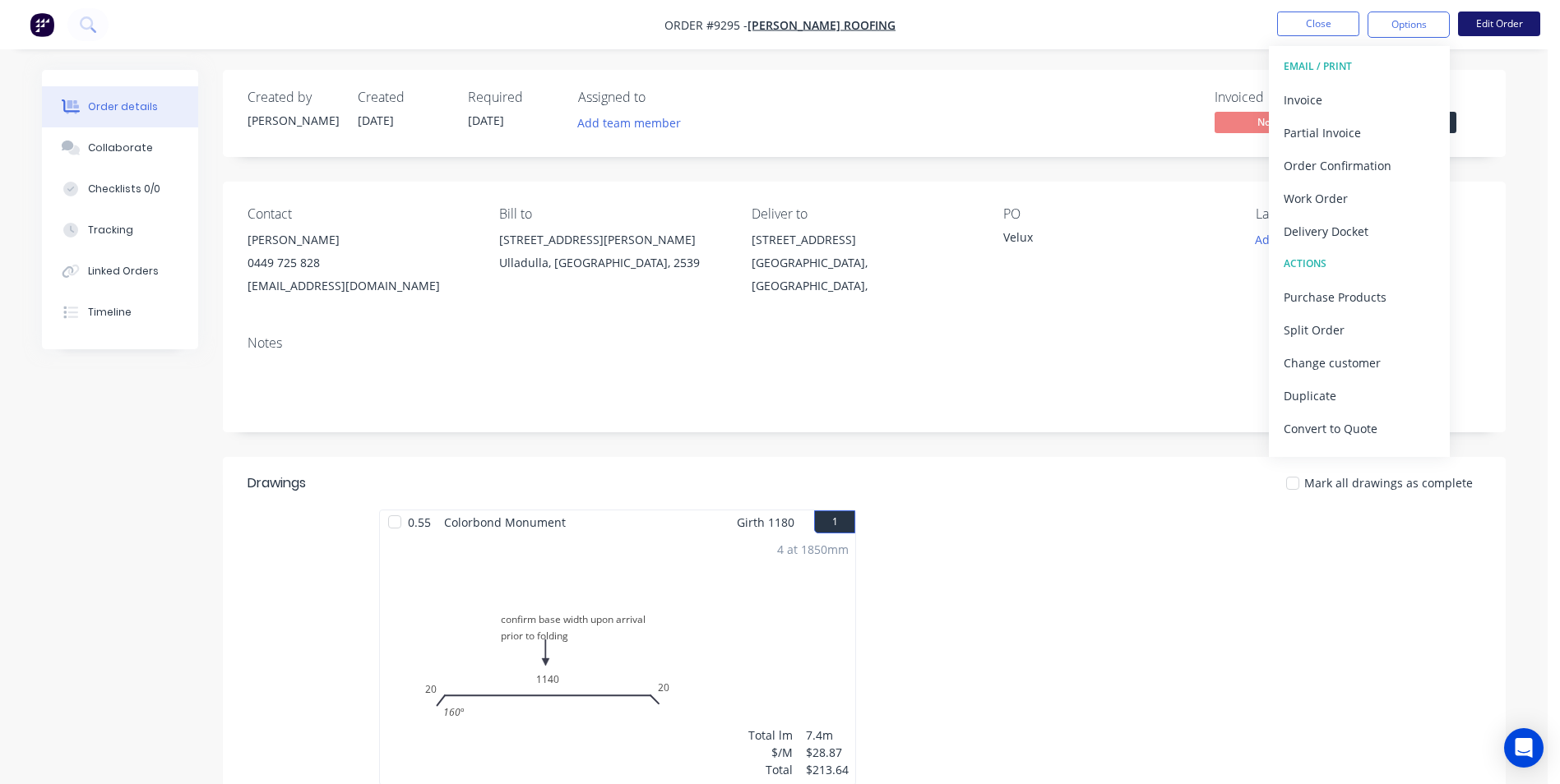
click at [1488, 30] on button "Edit Order" at bounding box center [1499, 24] width 82 height 25
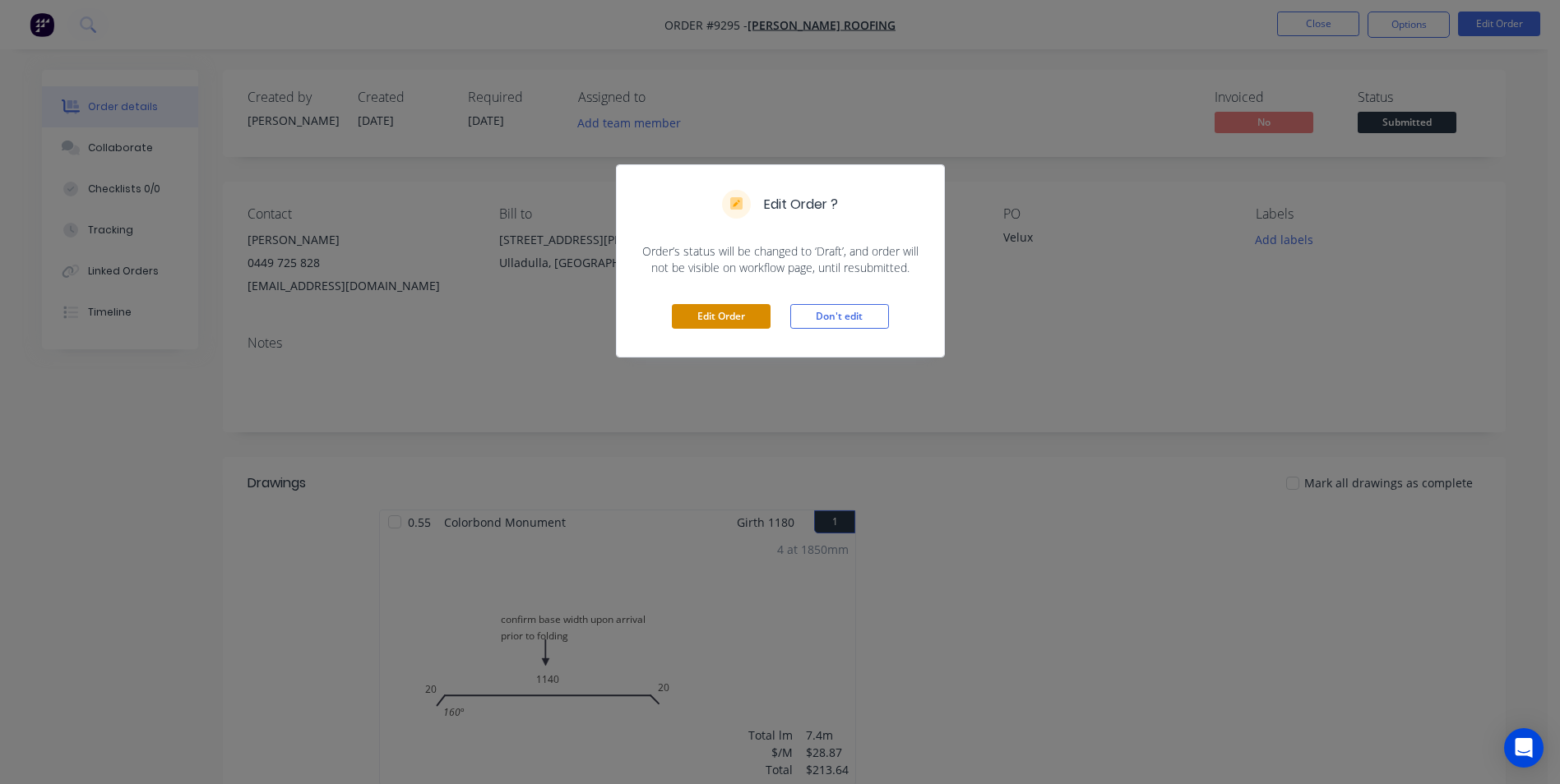
click at [716, 311] on button "Edit Order" at bounding box center [721, 316] width 98 height 25
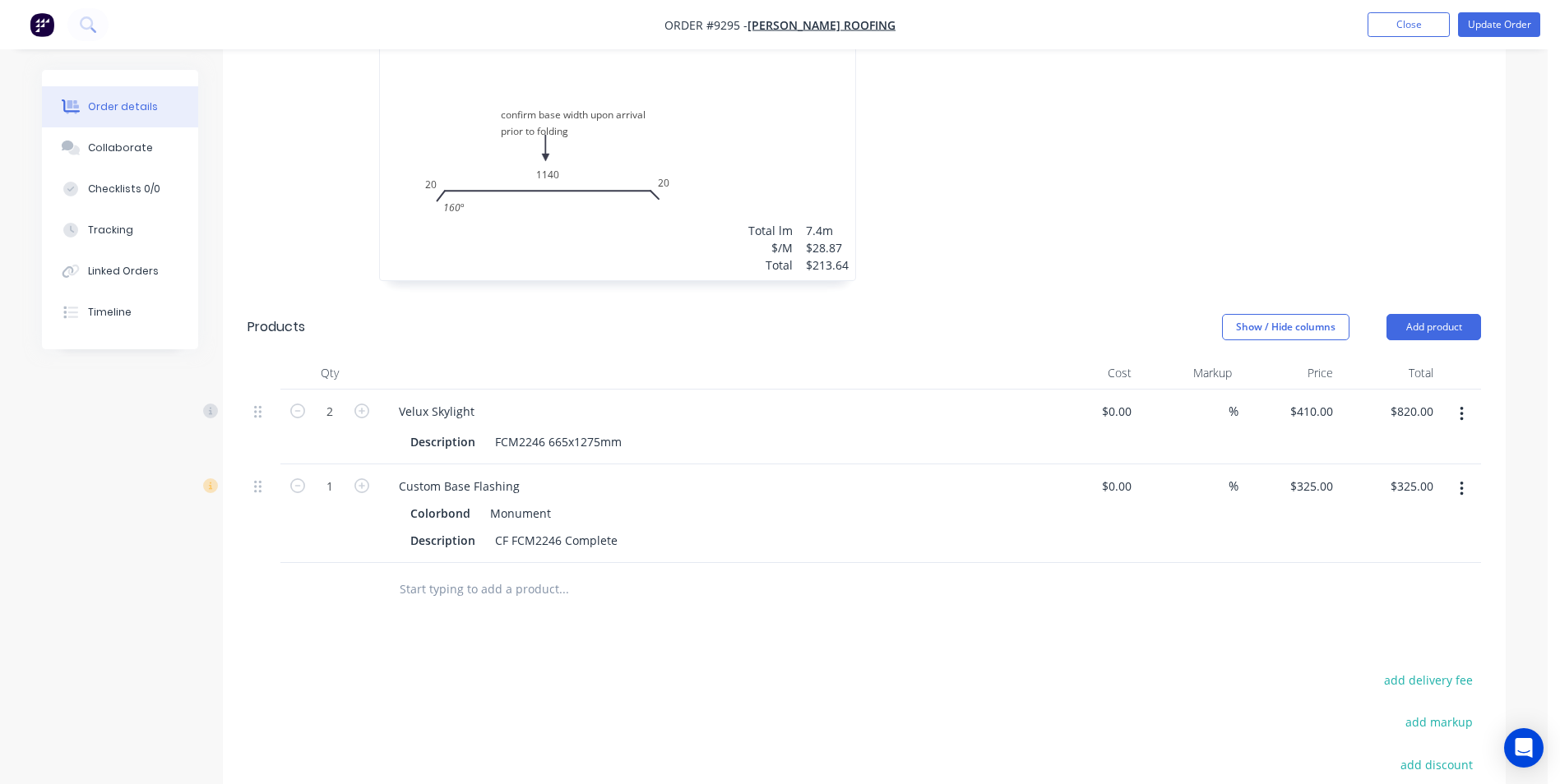
scroll to position [575, 0]
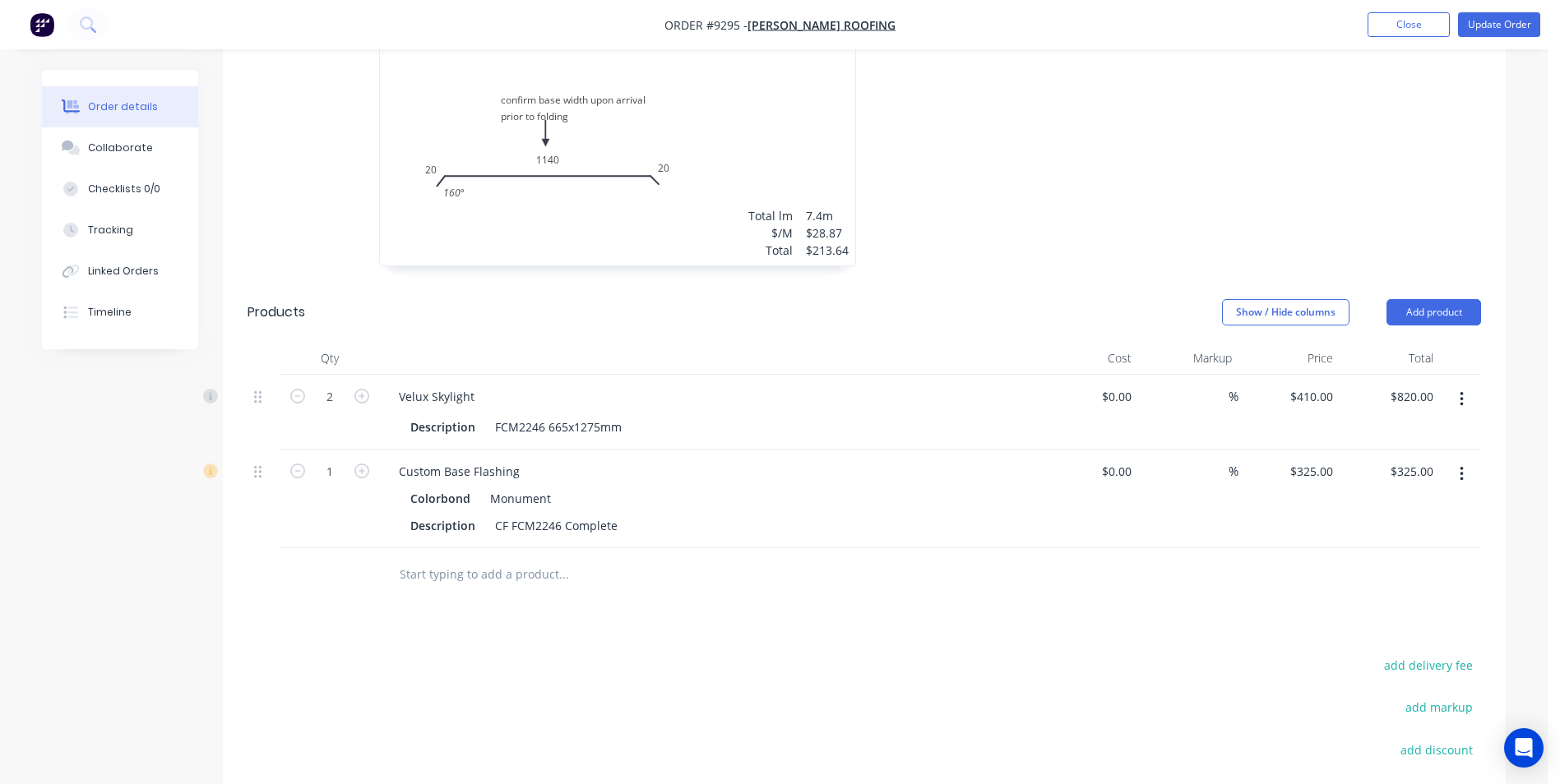
click at [369, 461] on button "button" at bounding box center [361, 469] width 21 height 17
type input "2"
type input "$650.00"
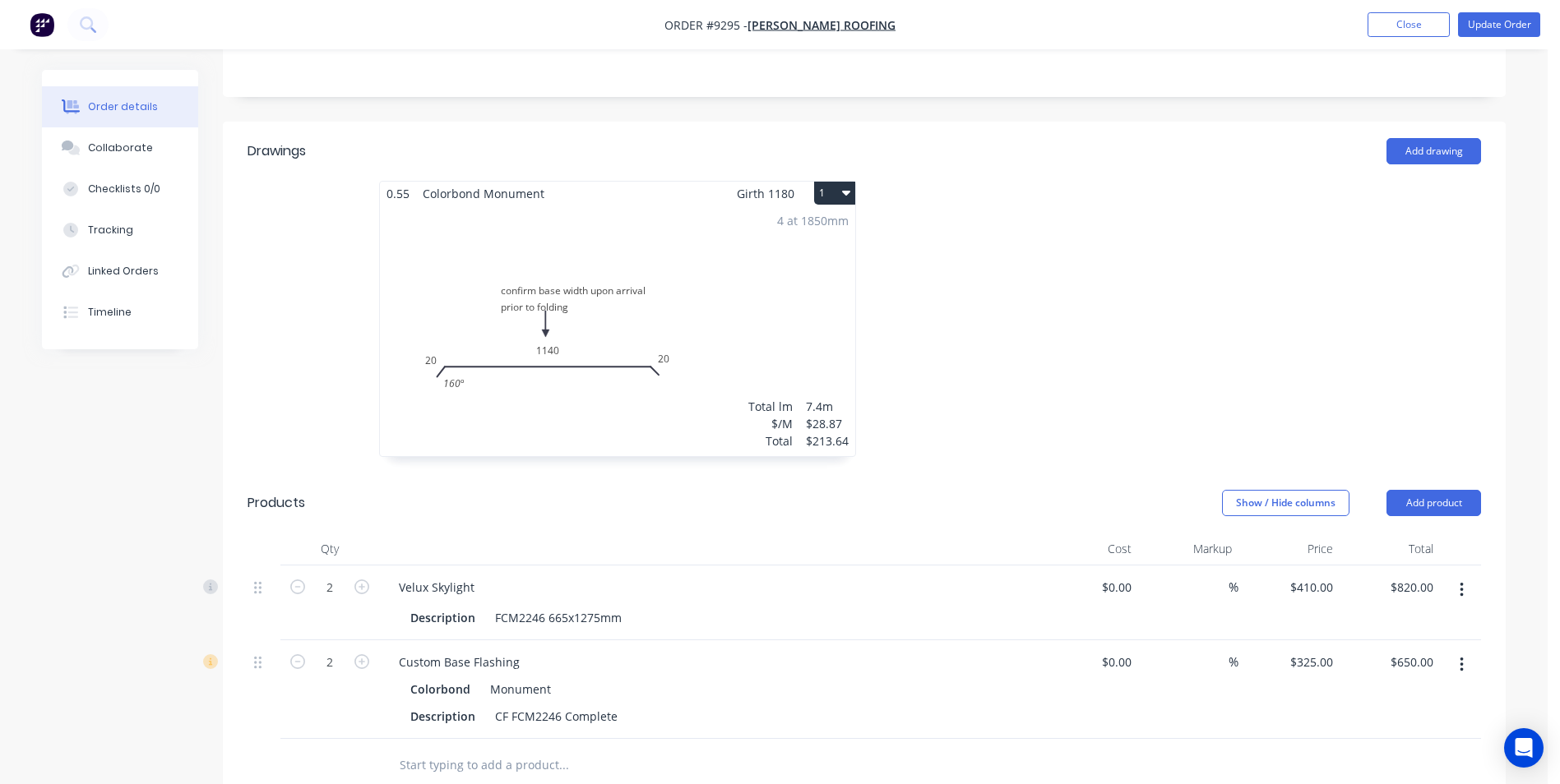
scroll to position [164, 0]
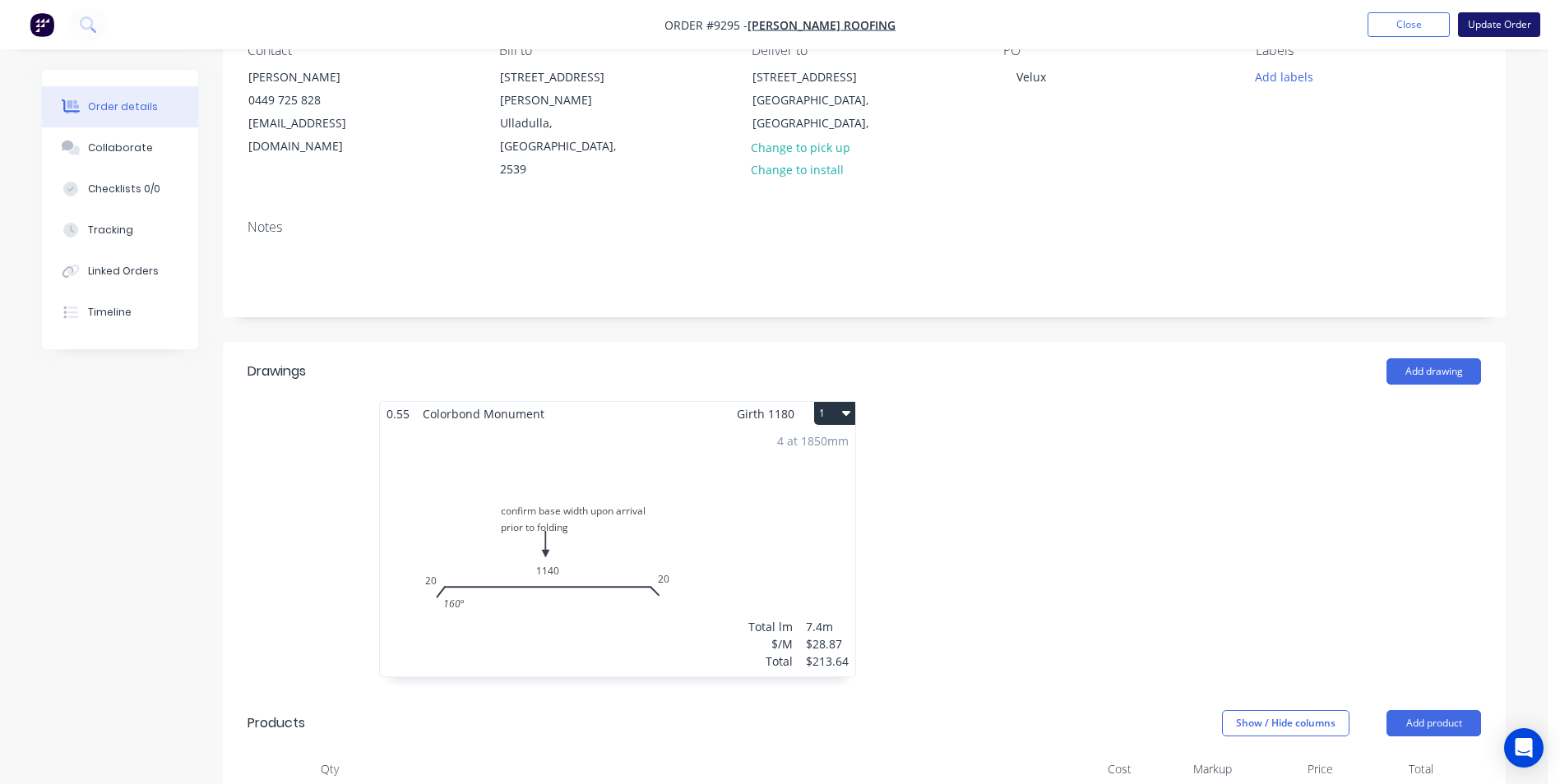
click at [1518, 20] on button "Update Order" at bounding box center [1499, 25] width 82 height 25
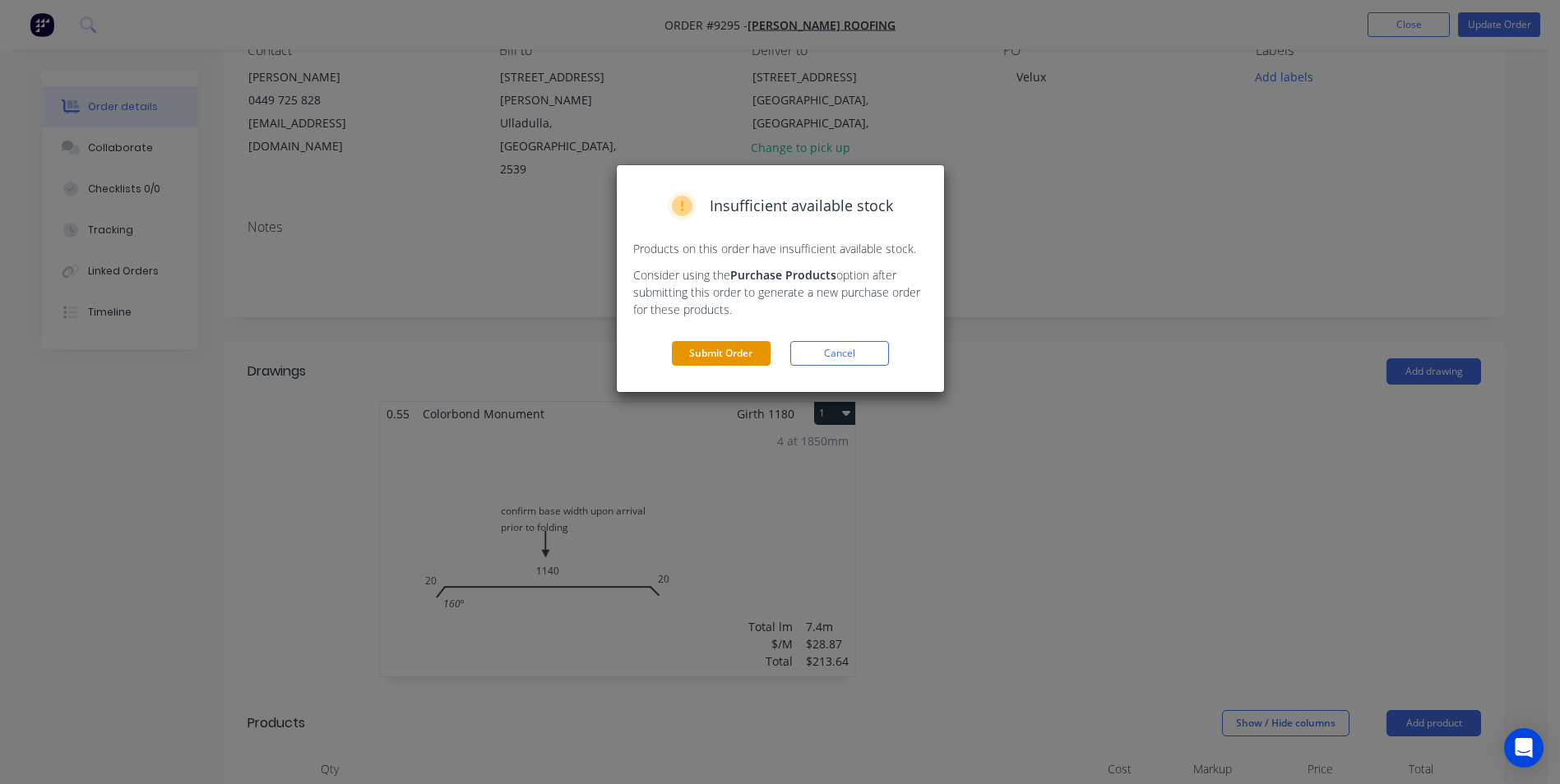
click at [729, 358] on button "Submit Order" at bounding box center [721, 353] width 98 height 25
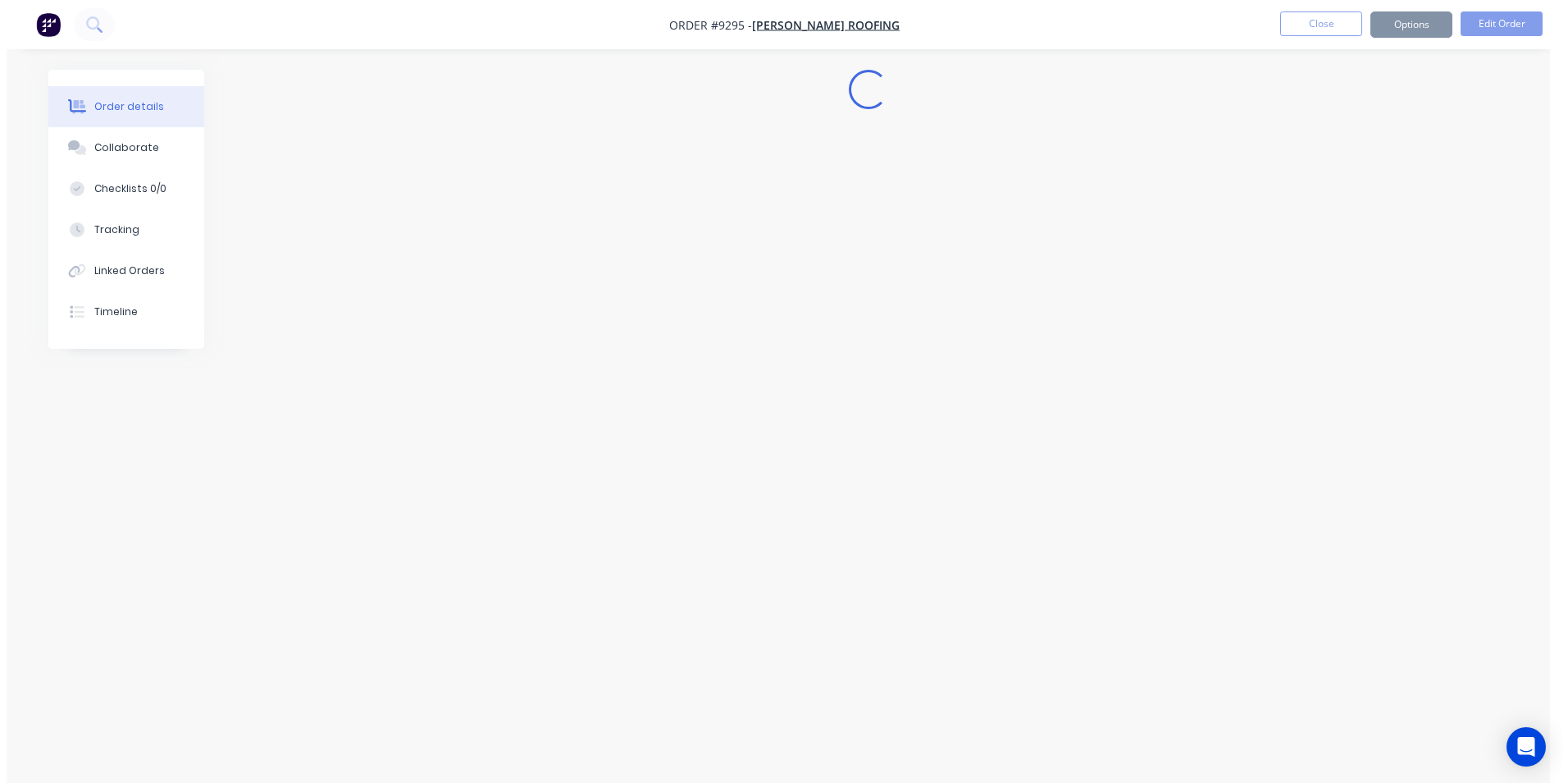
scroll to position [0, 0]
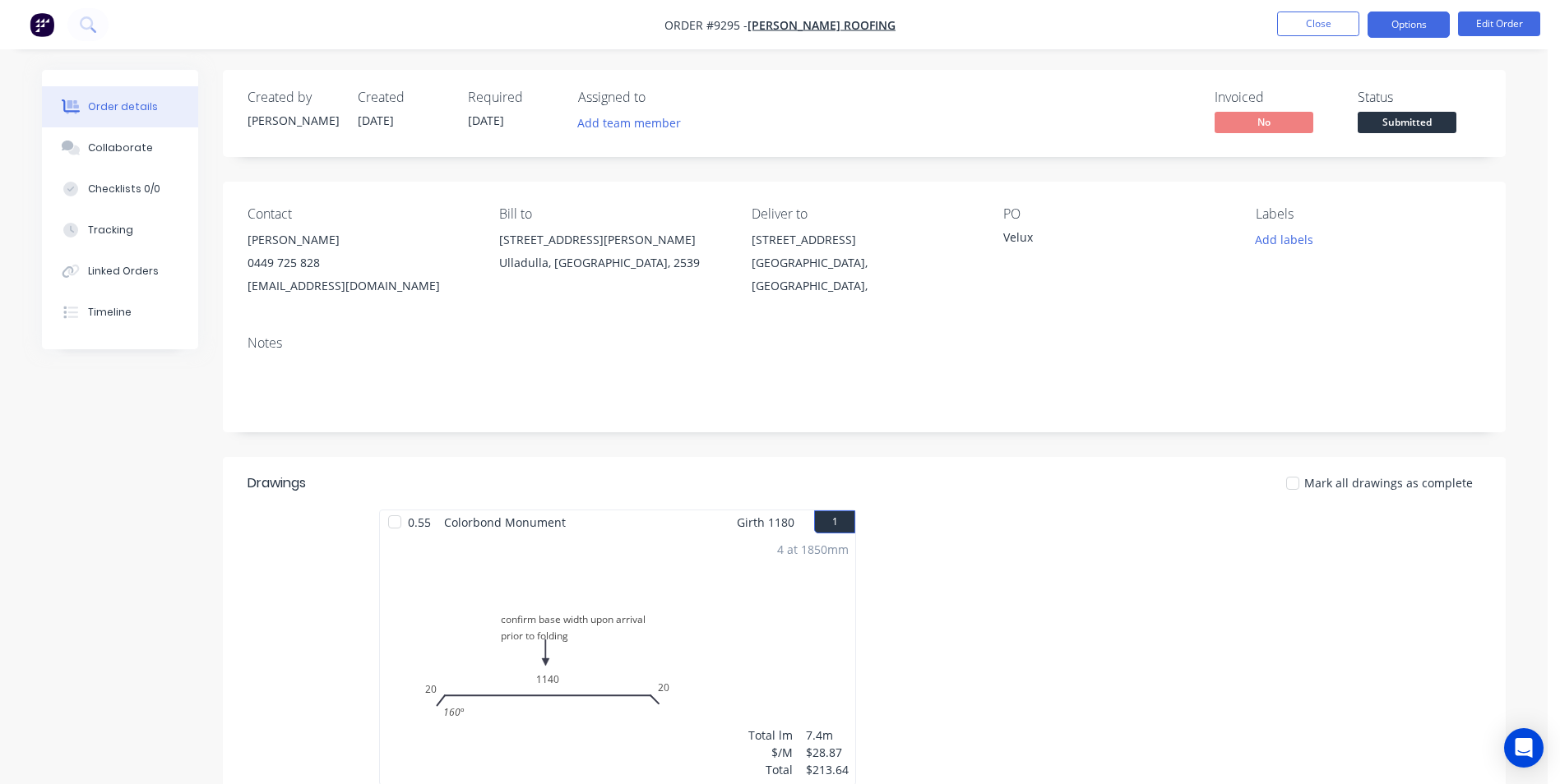
click at [1419, 29] on button "Options" at bounding box center [1408, 24] width 82 height 26
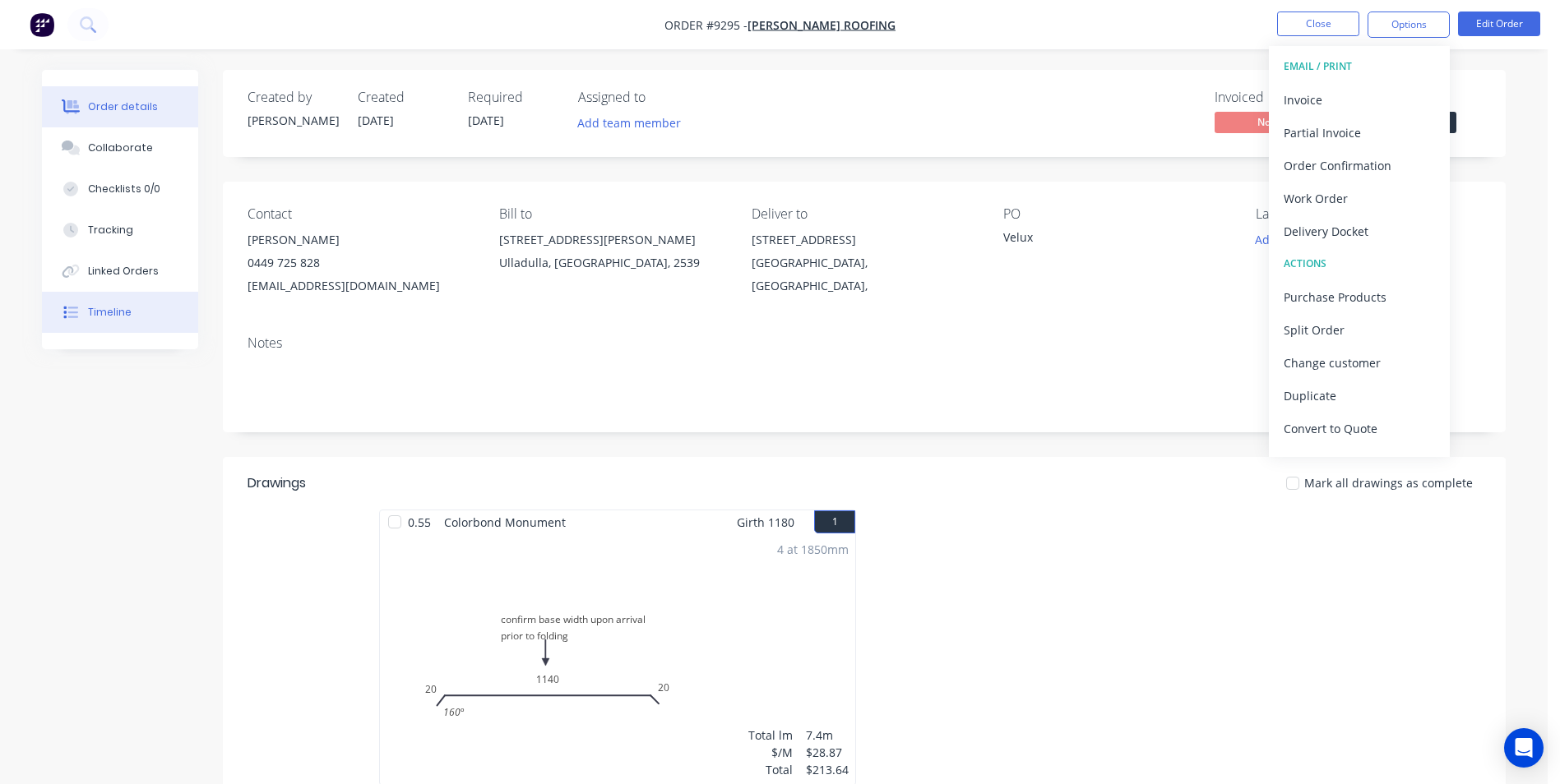
click at [74, 318] on icon at bounding box center [71, 312] width 15 height 15
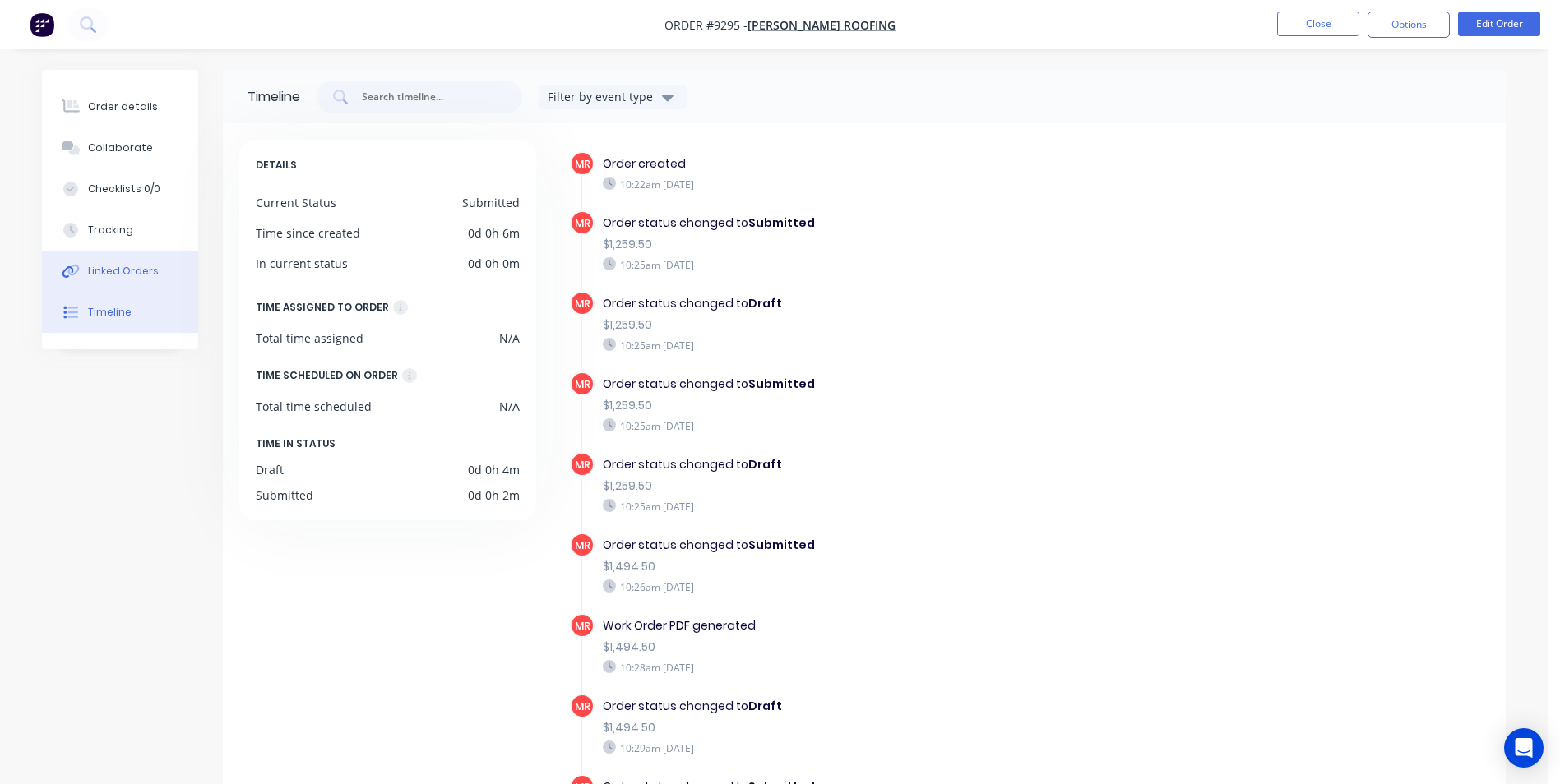
click at [133, 268] on div "Linked Orders" at bounding box center [123, 271] width 71 height 15
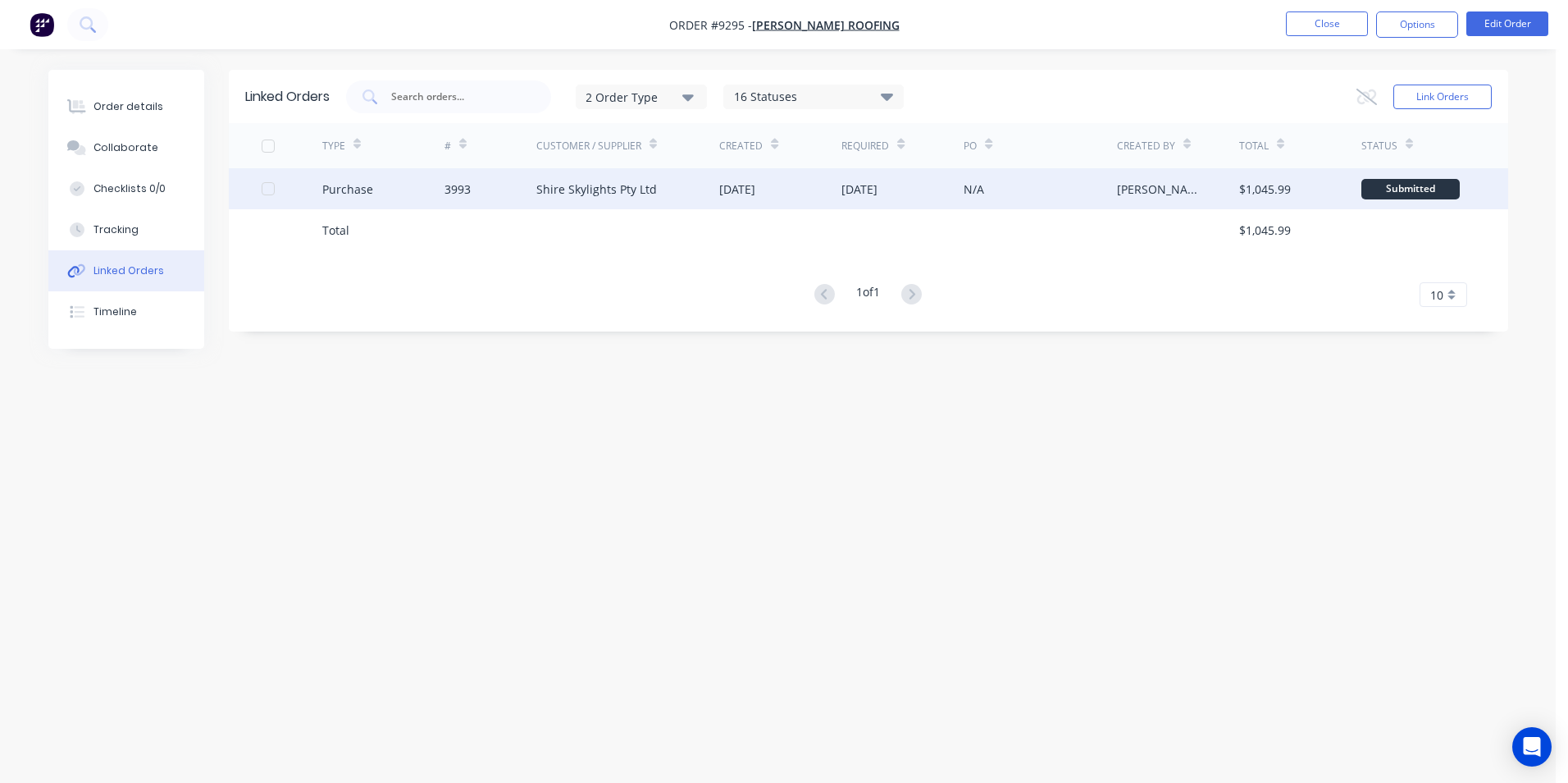
click at [852, 196] on div "19 Aug 2025" at bounding box center [859, 188] width 36 height 17
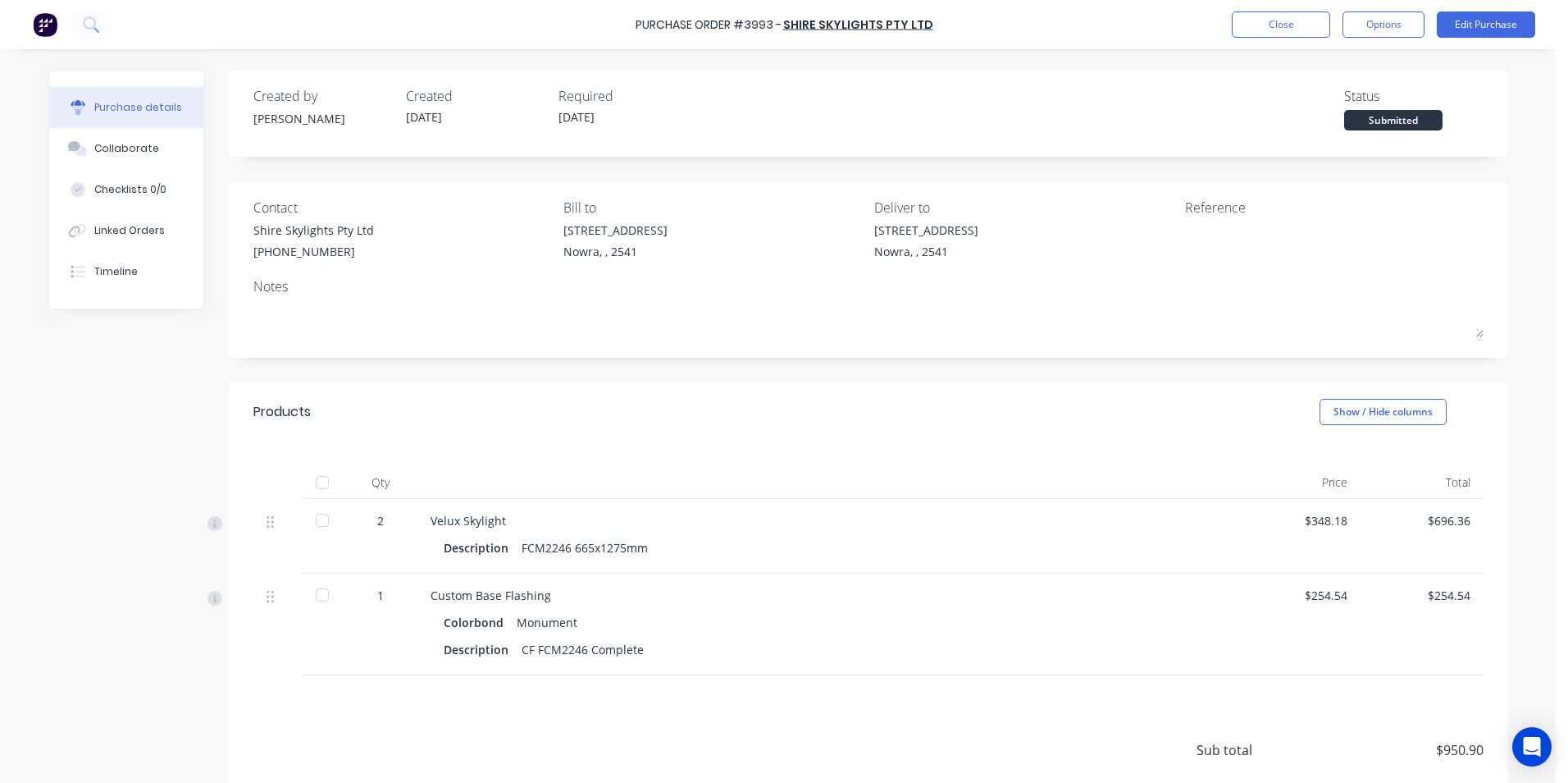
click at [378, 595] on div "1" at bounding box center [380, 595] width 47 height 17
click at [377, 594] on div "1" at bounding box center [380, 595] width 47 height 17
click at [1456, 29] on button "Edit Purchase" at bounding box center [1486, 24] width 98 height 26
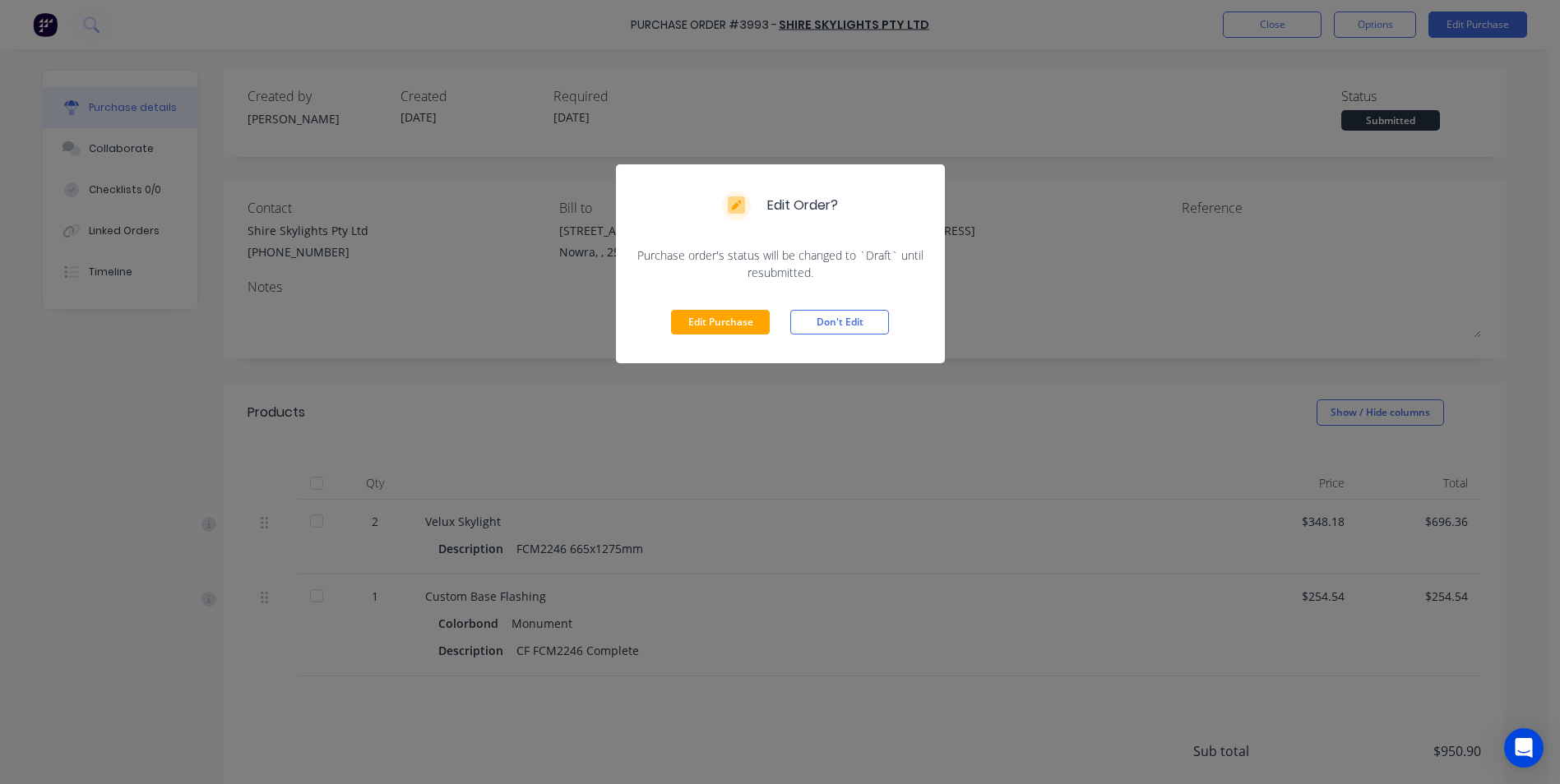
click at [760, 308] on div "Edit Purchase Don't Edit" at bounding box center [780, 322] width 329 height 82
click at [757, 313] on button "Edit Purchase" at bounding box center [720, 323] width 98 height 25
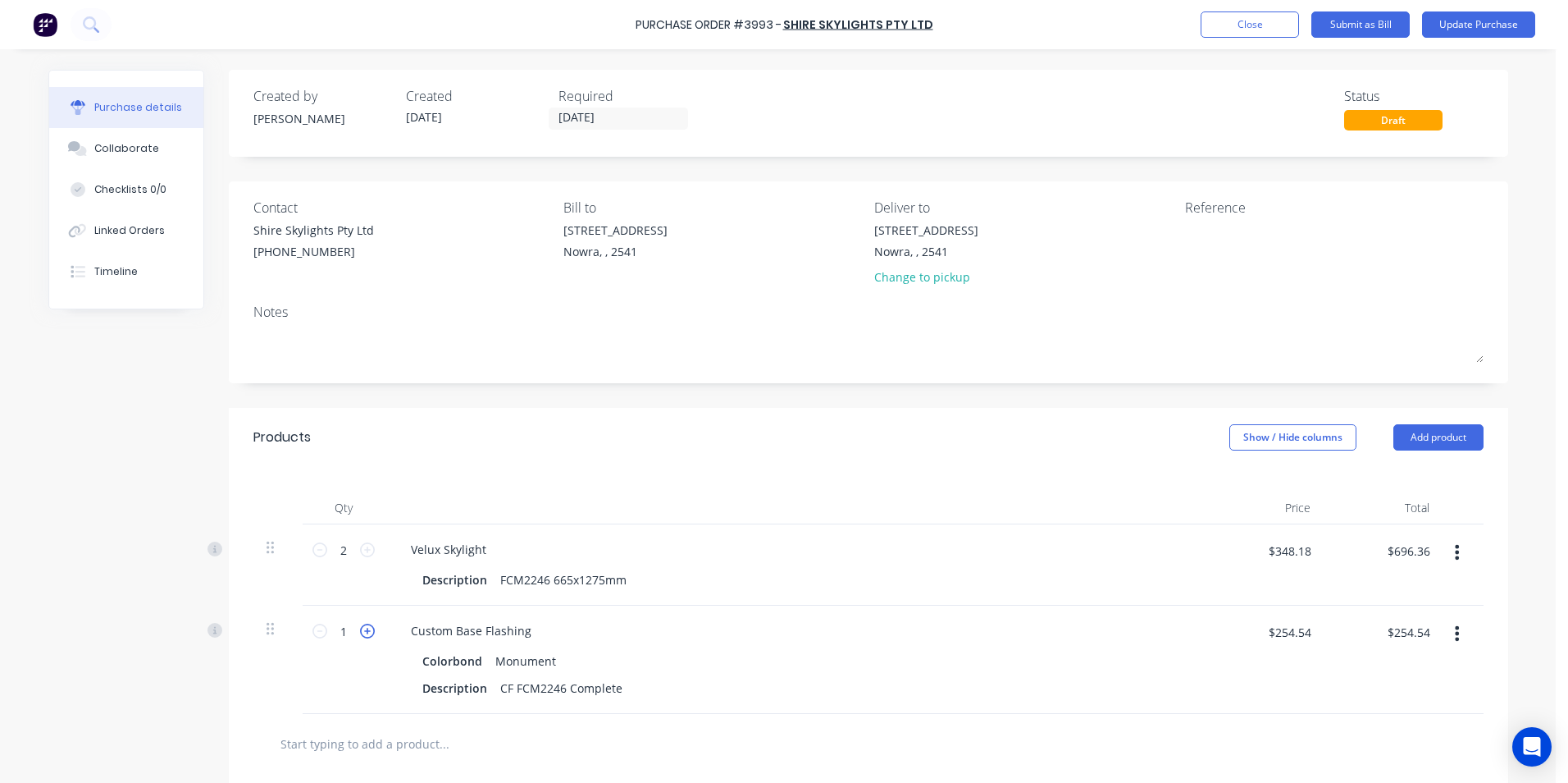
click at [360, 634] on icon at bounding box center [367, 631] width 15 height 15
type input "2"
type input "$509.08"
click at [1464, 26] on button "Update Purchase" at bounding box center [1479, 24] width 113 height 26
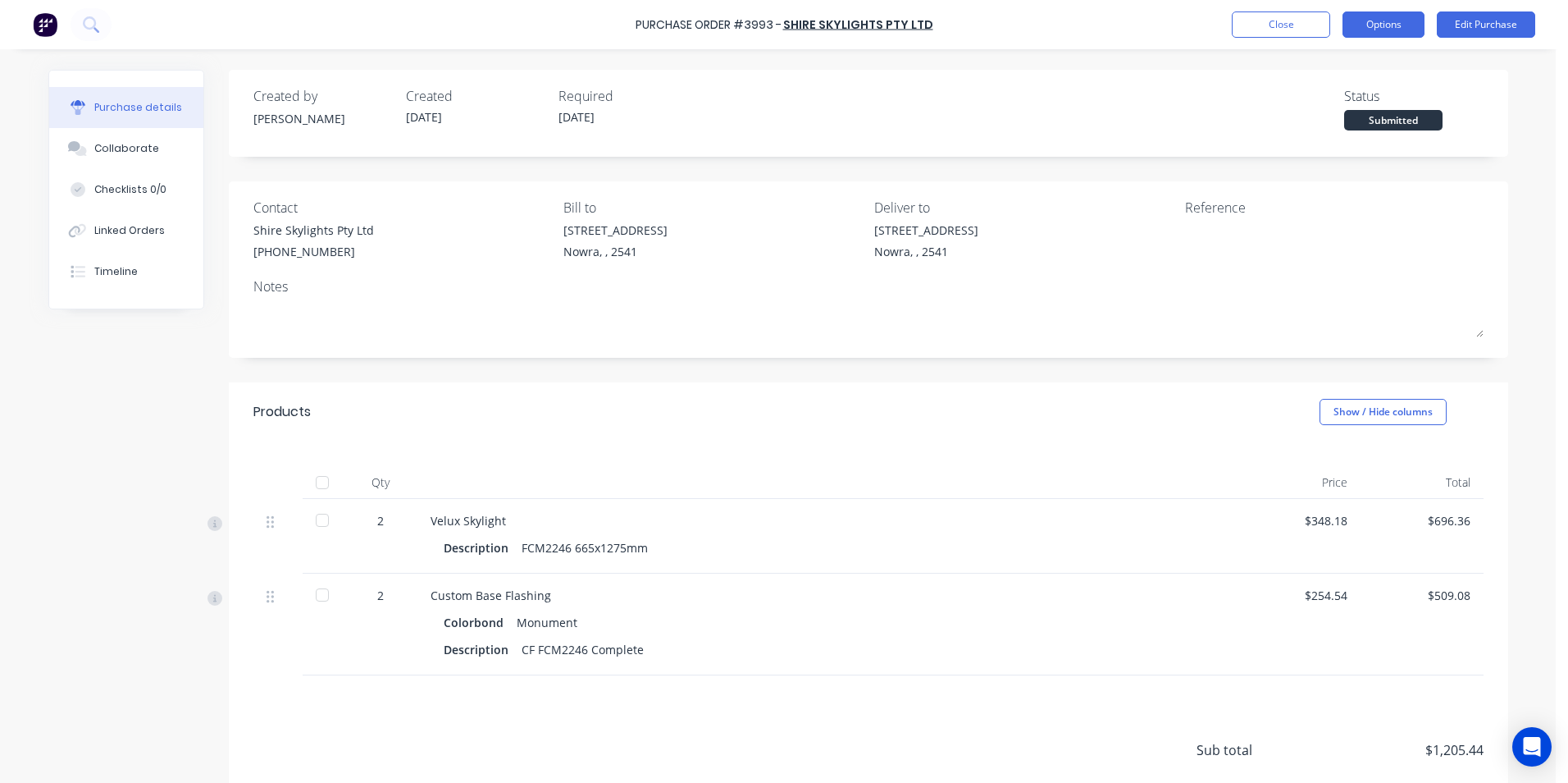
click at [1407, 25] on button "Options" at bounding box center [1384, 24] width 82 height 26
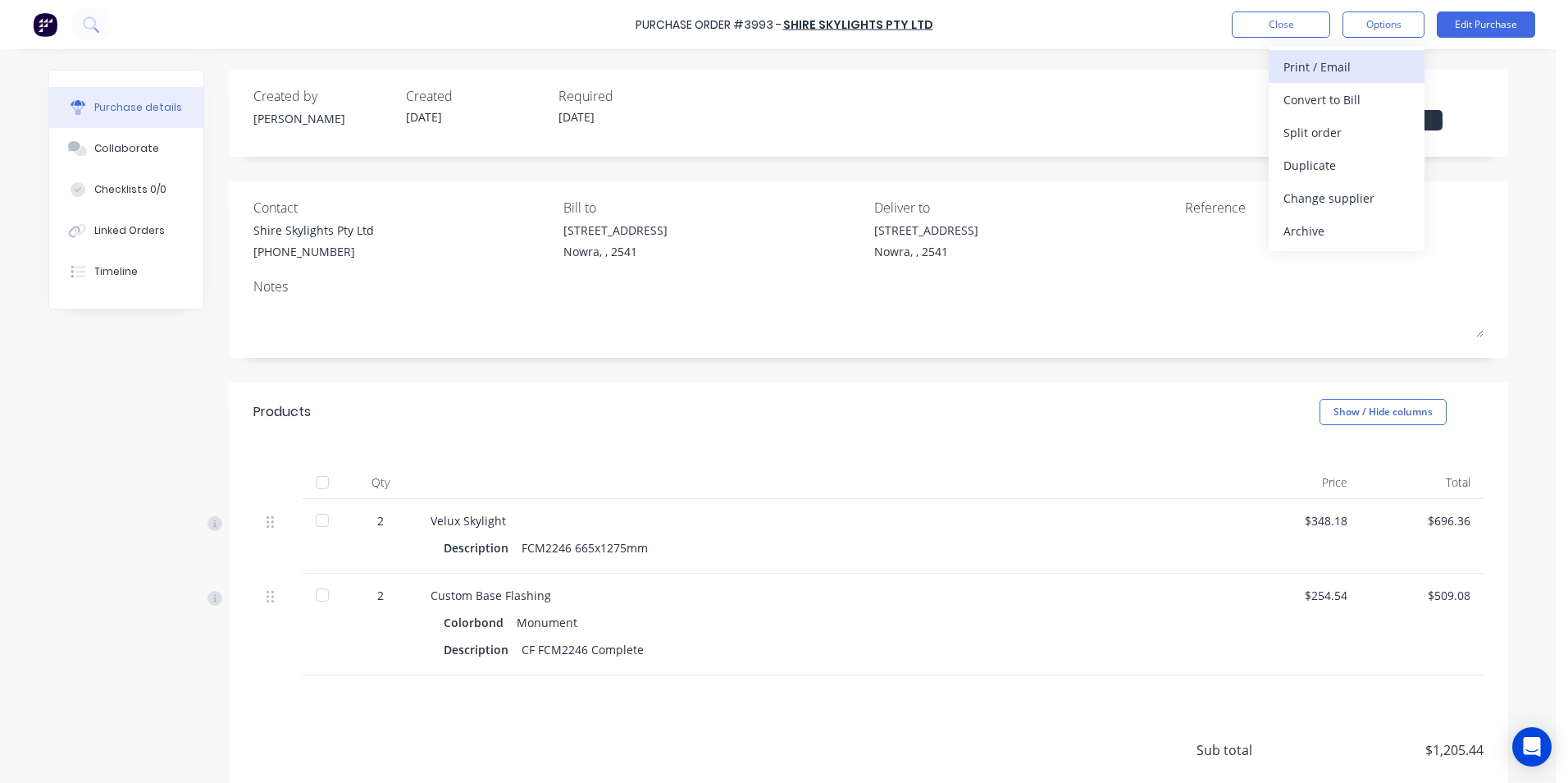
click at [1361, 71] on div "Print / Email" at bounding box center [1347, 67] width 127 height 24
click at [1340, 104] on div "With pricing" at bounding box center [1347, 99] width 127 height 24
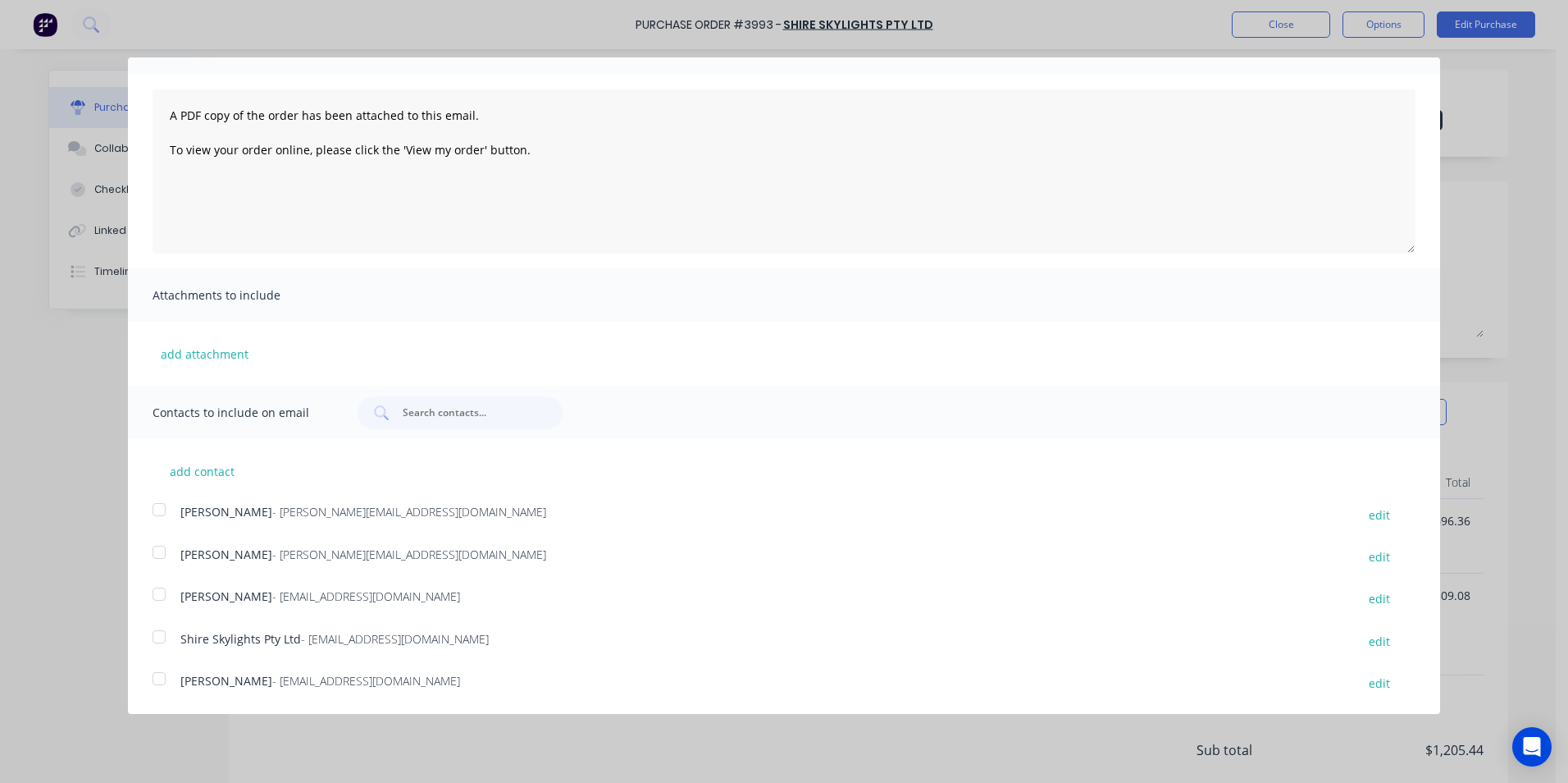
click at [153, 634] on div at bounding box center [159, 637] width 33 height 33
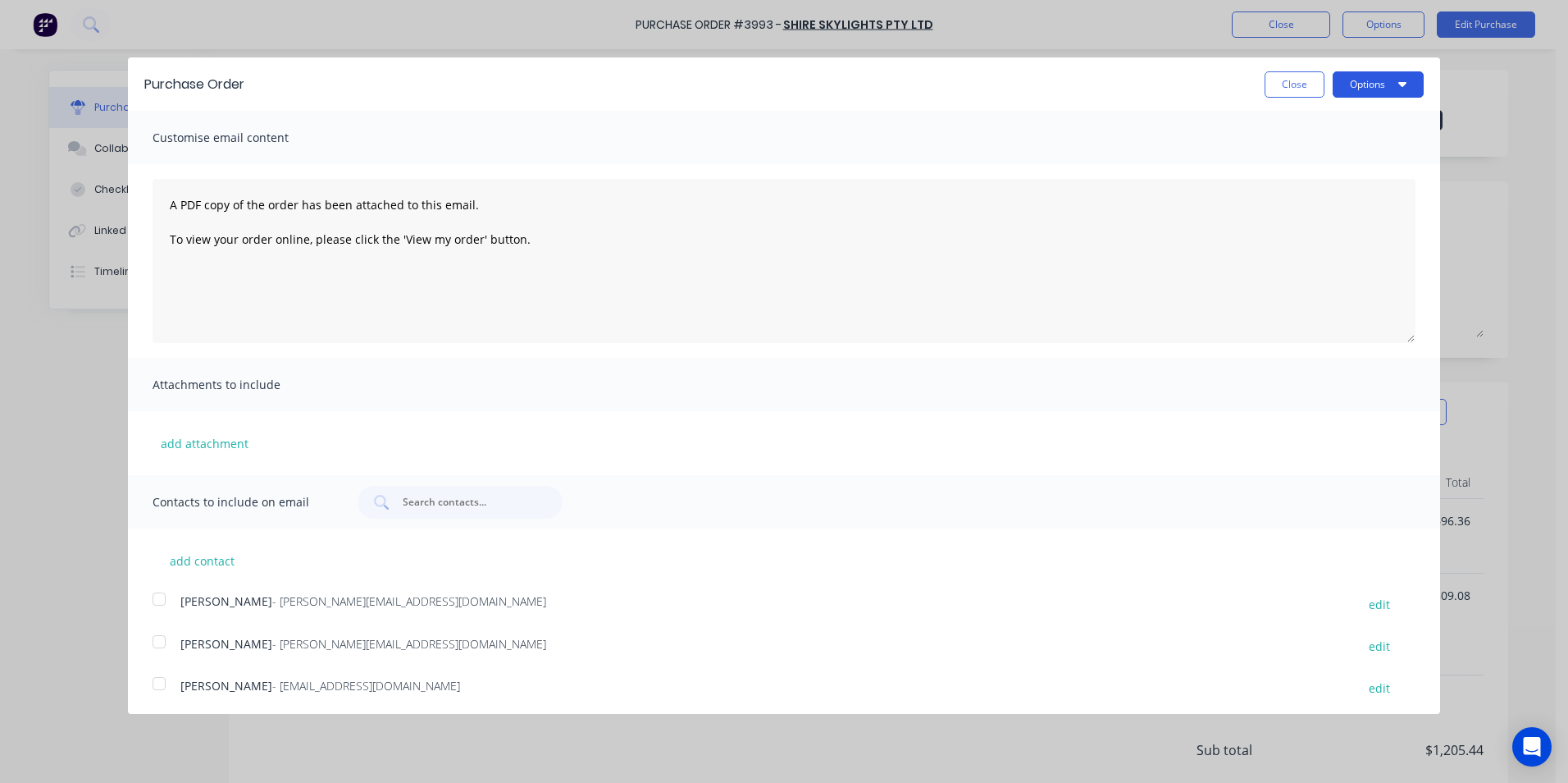
click at [1398, 79] on icon "button" at bounding box center [1402, 83] width 8 height 13
click at [1343, 166] on div "Email" at bounding box center [1346, 159] width 127 height 24
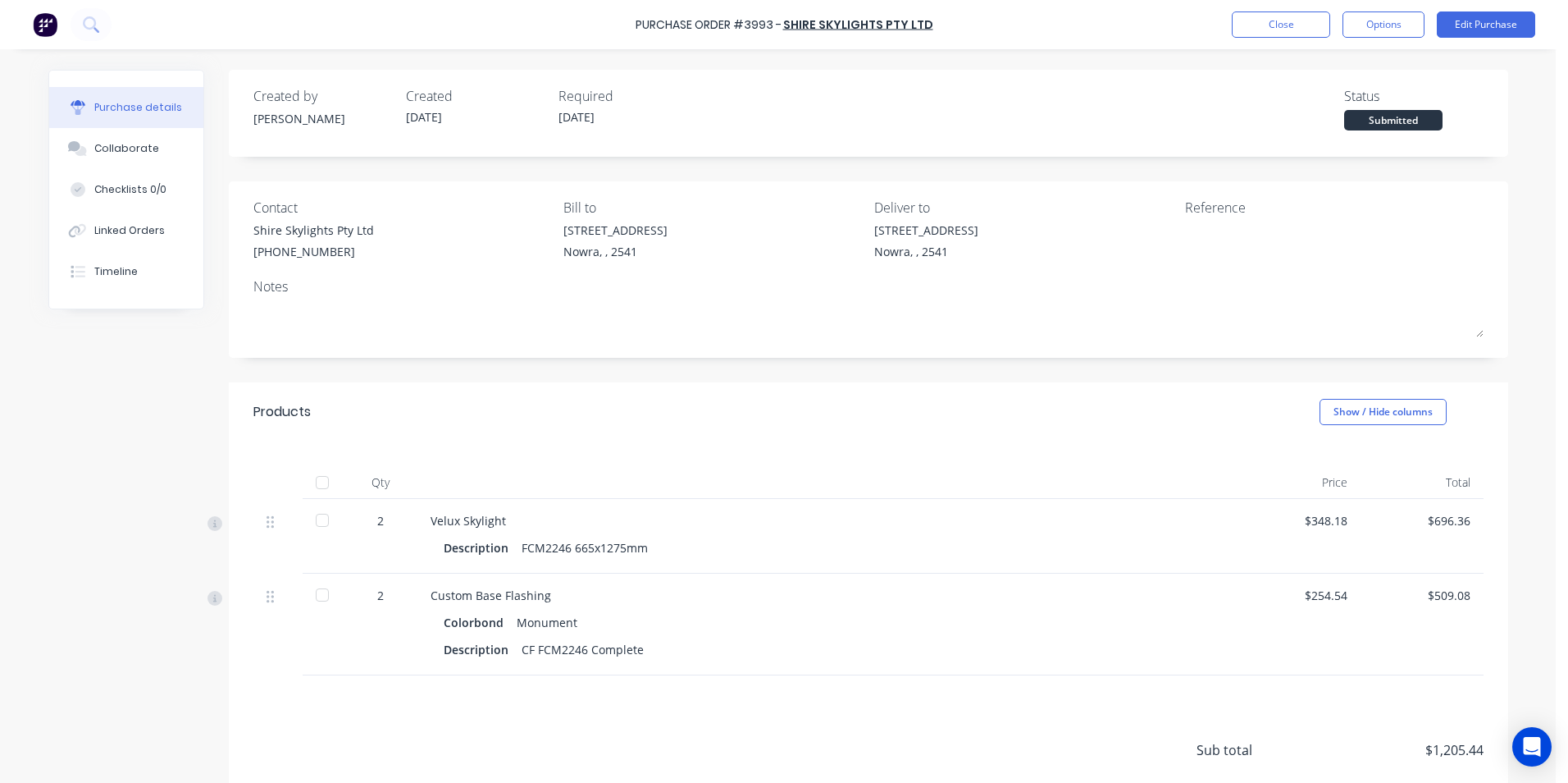
click at [53, 19] on img at bounding box center [46, 25] width 25 height 25
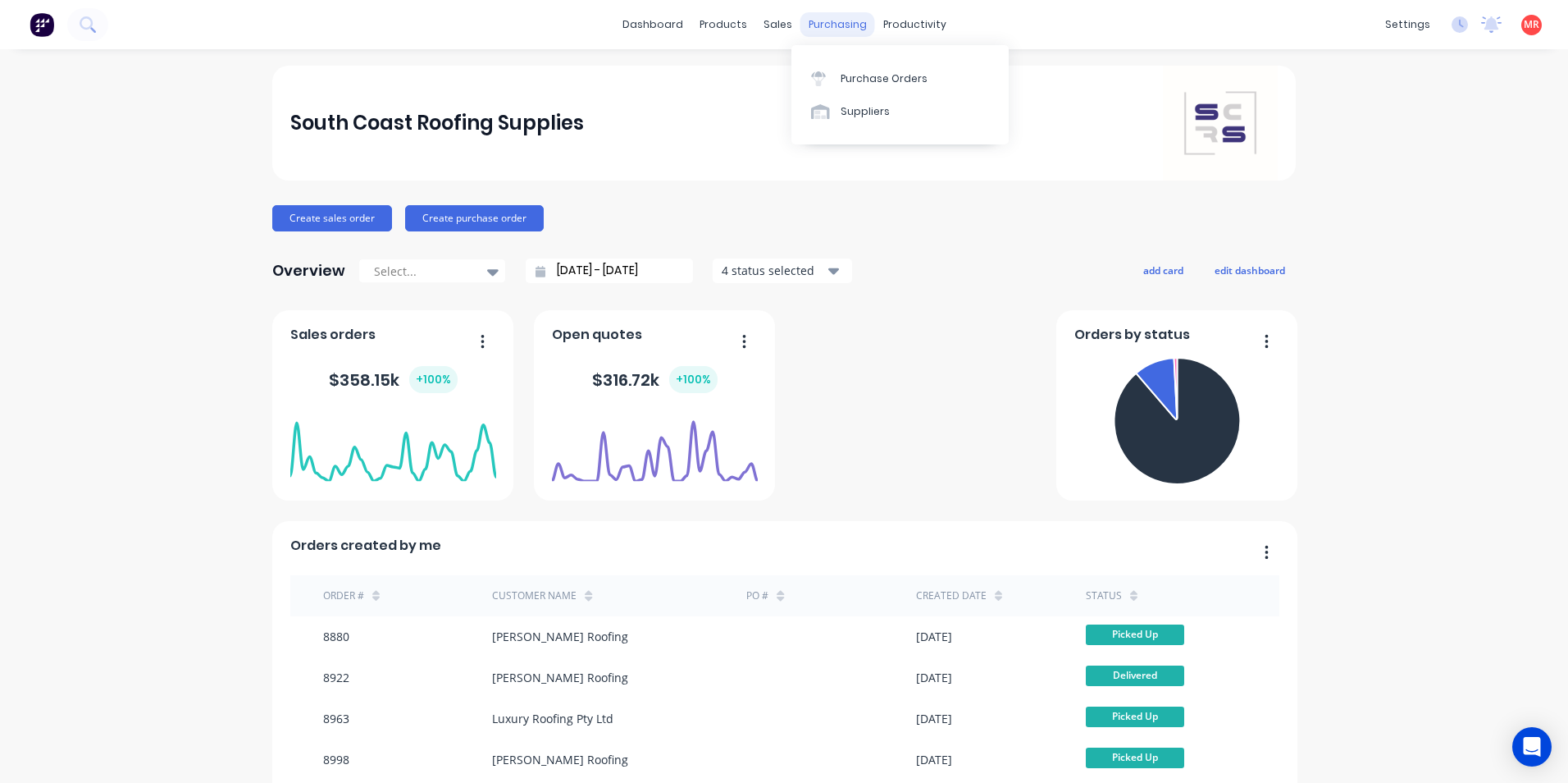
click at [826, 23] on div "purchasing" at bounding box center [838, 25] width 75 height 25
click at [776, 71] on icon at bounding box center [776, 79] width 15 height 15
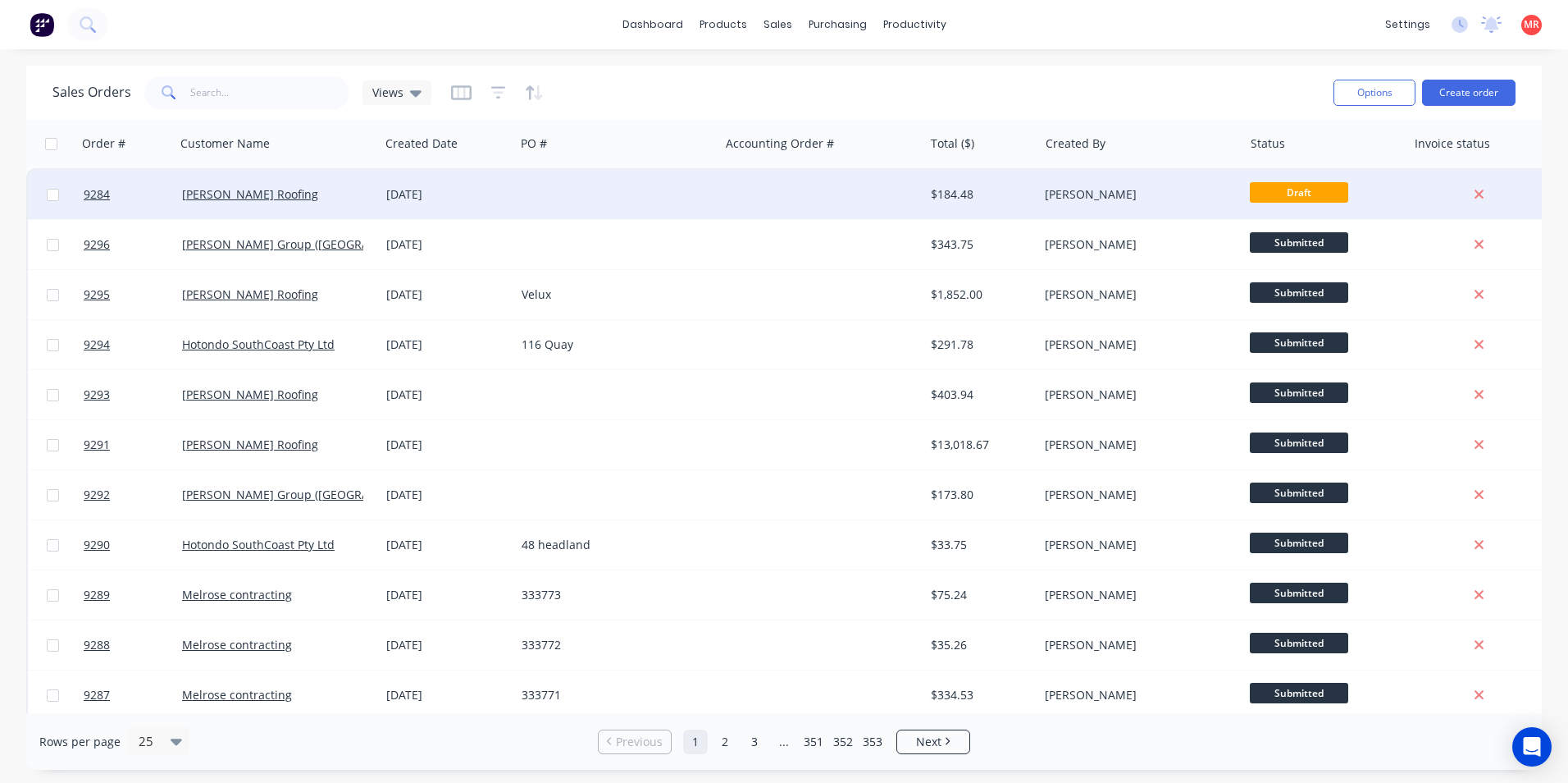
click at [676, 189] on div at bounding box center [617, 194] width 204 height 49
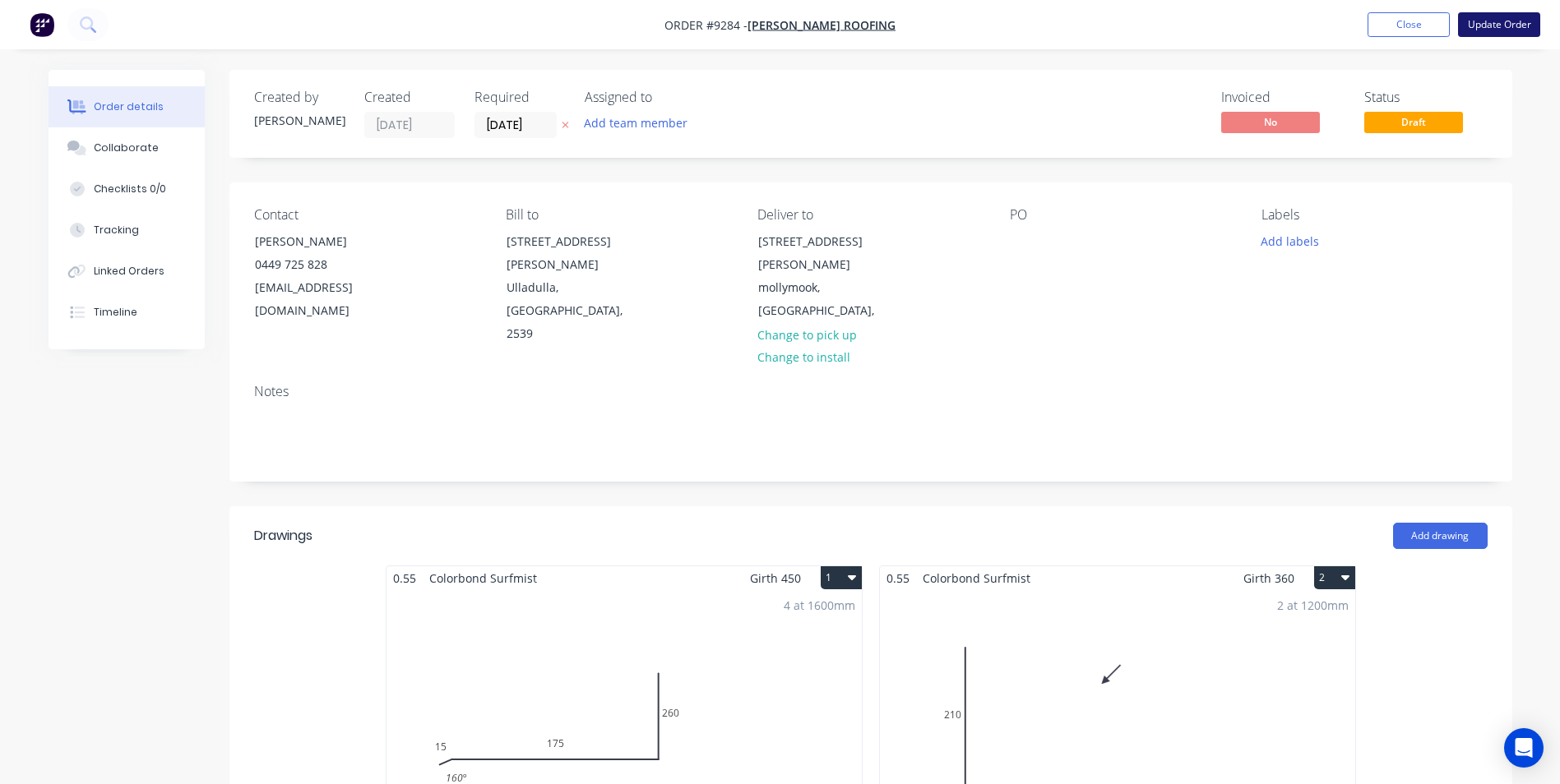
click at [1477, 18] on button "Update Order" at bounding box center [1499, 25] width 82 height 25
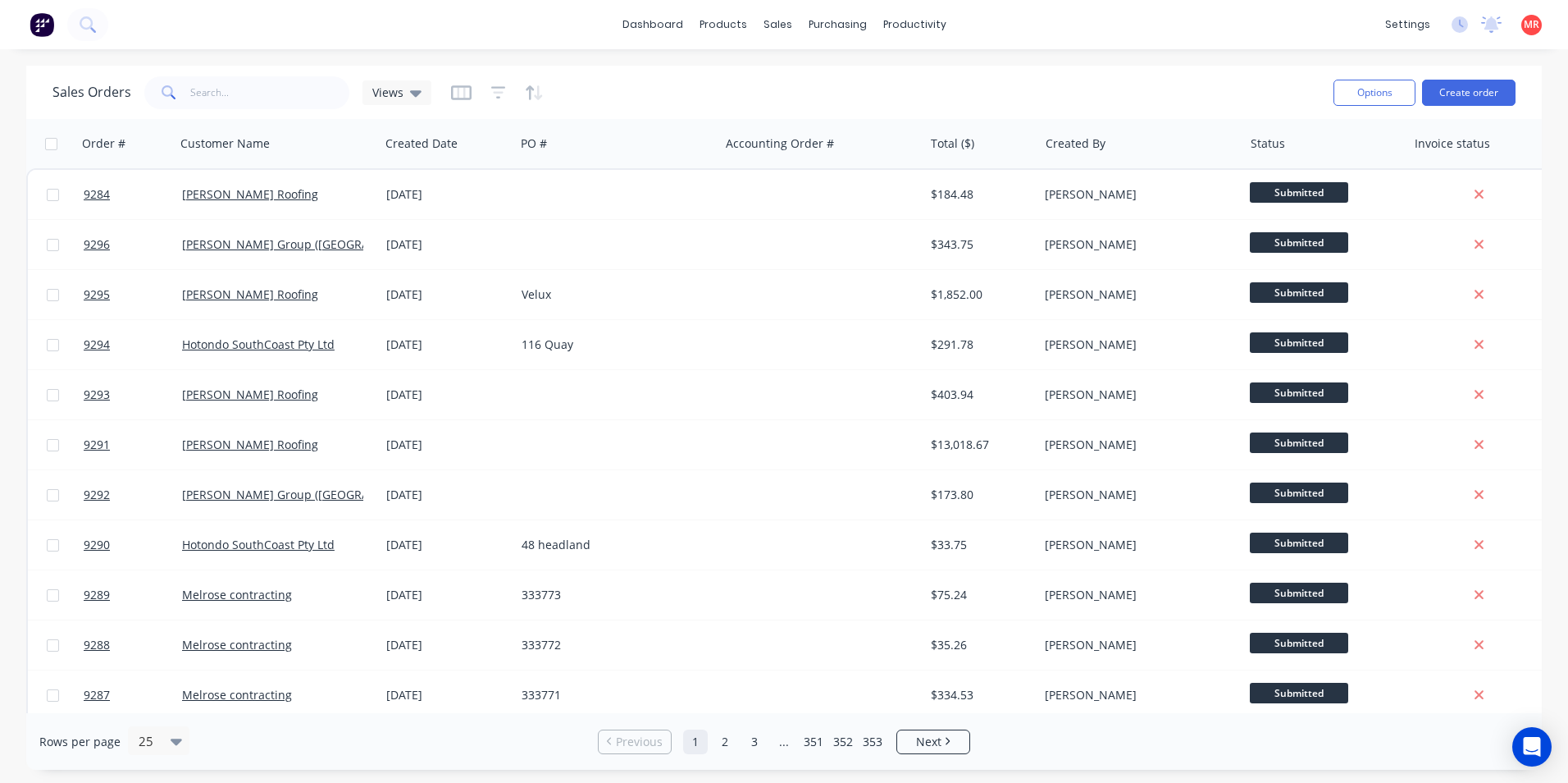
click at [44, 25] on img at bounding box center [42, 25] width 25 height 25
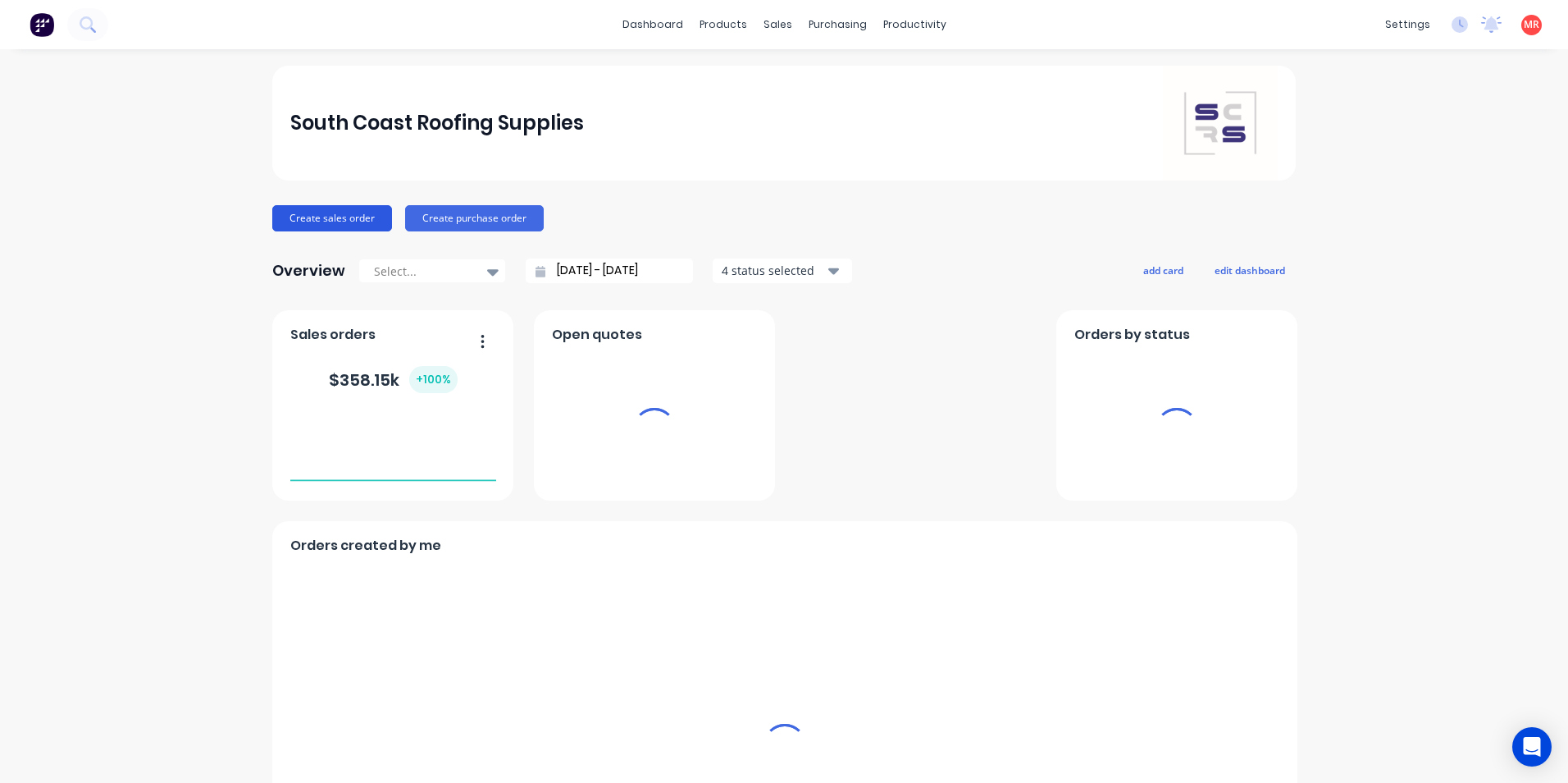
click at [340, 221] on button "Create sales order" at bounding box center [332, 218] width 120 height 26
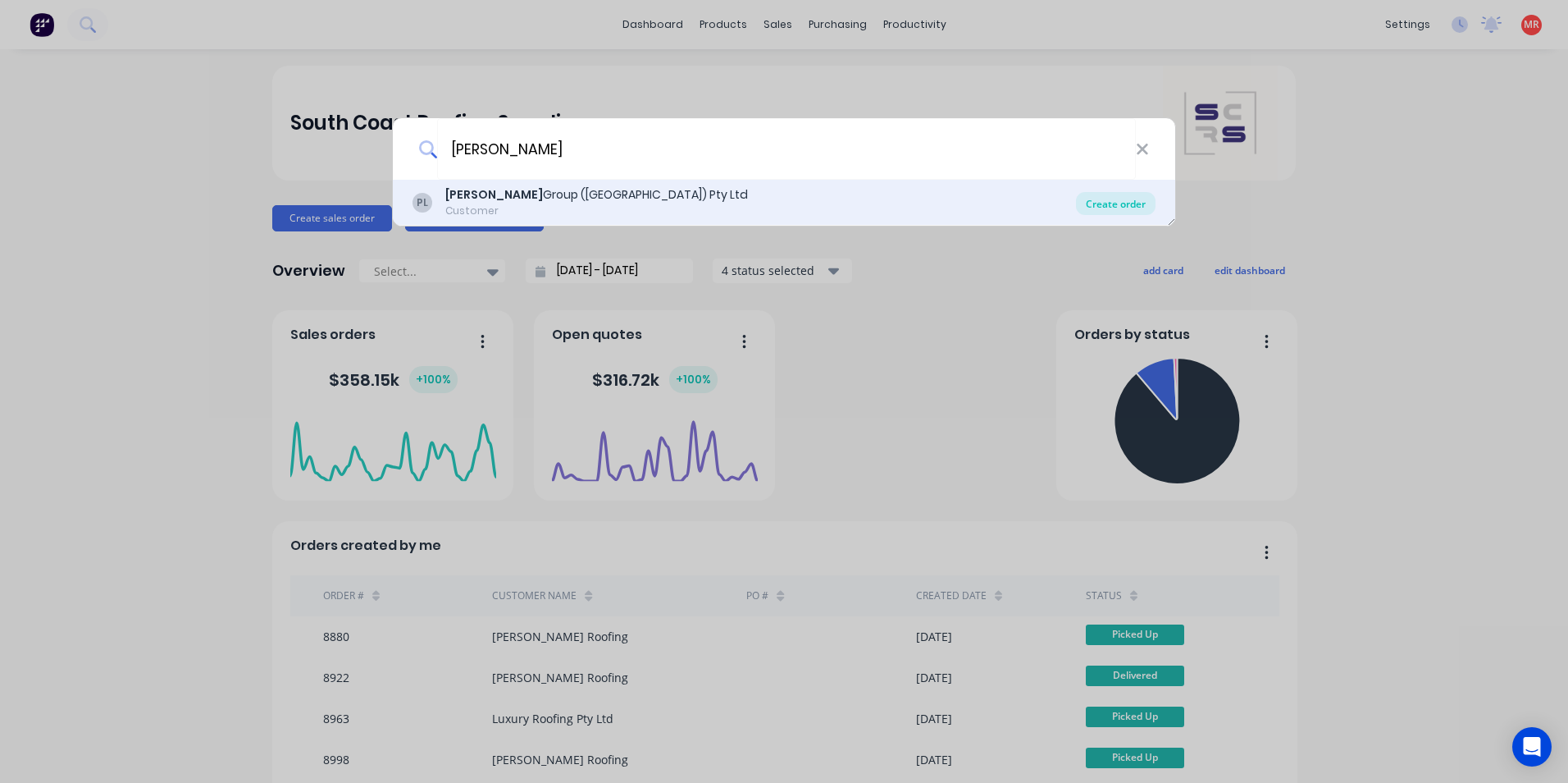
type input "[PERSON_NAME]"
click at [1141, 211] on div "Create order" at bounding box center [1116, 204] width 79 height 23
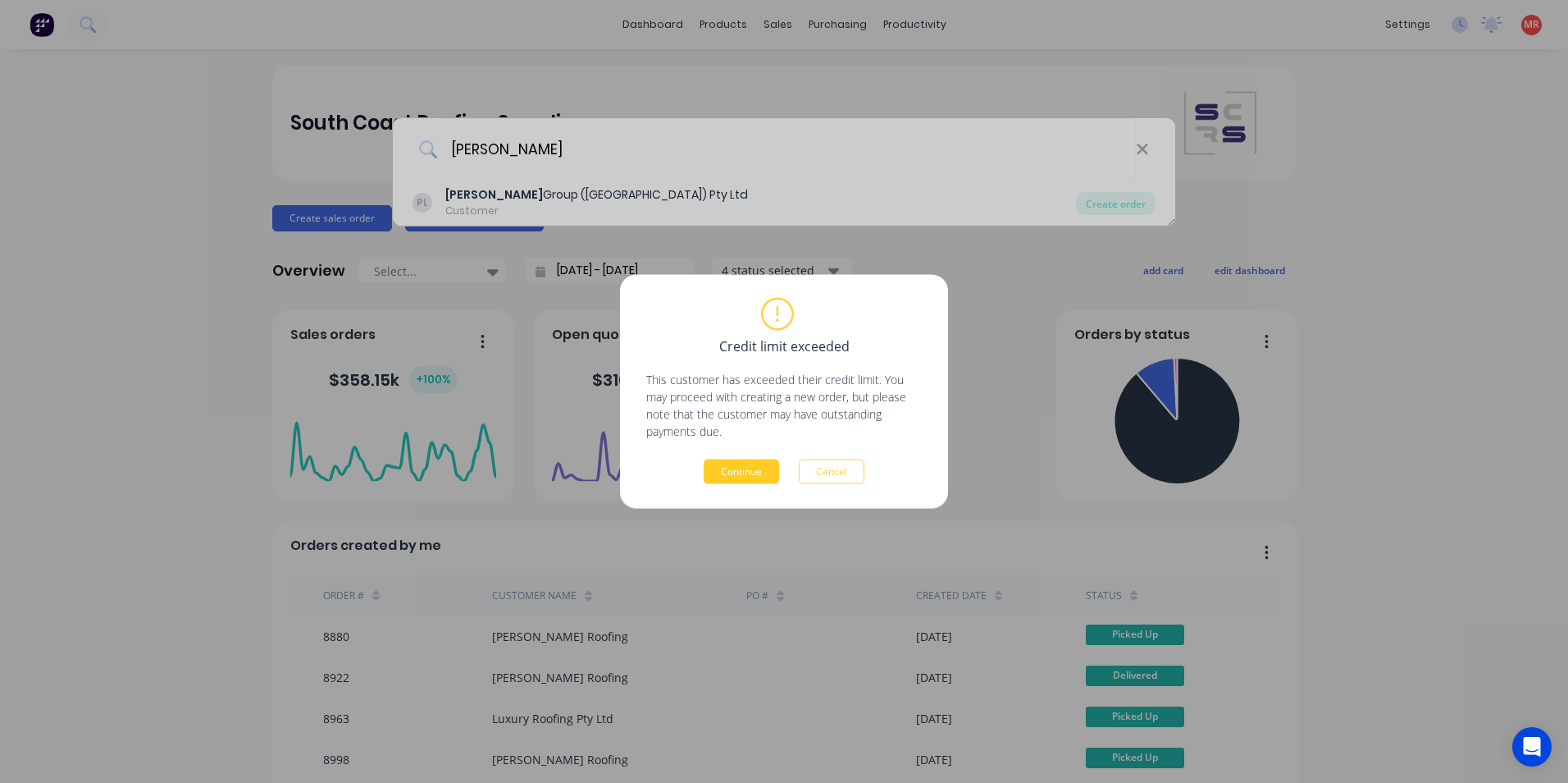
click at [728, 471] on button "Continue" at bounding box center [742, 472] width 76 height 25
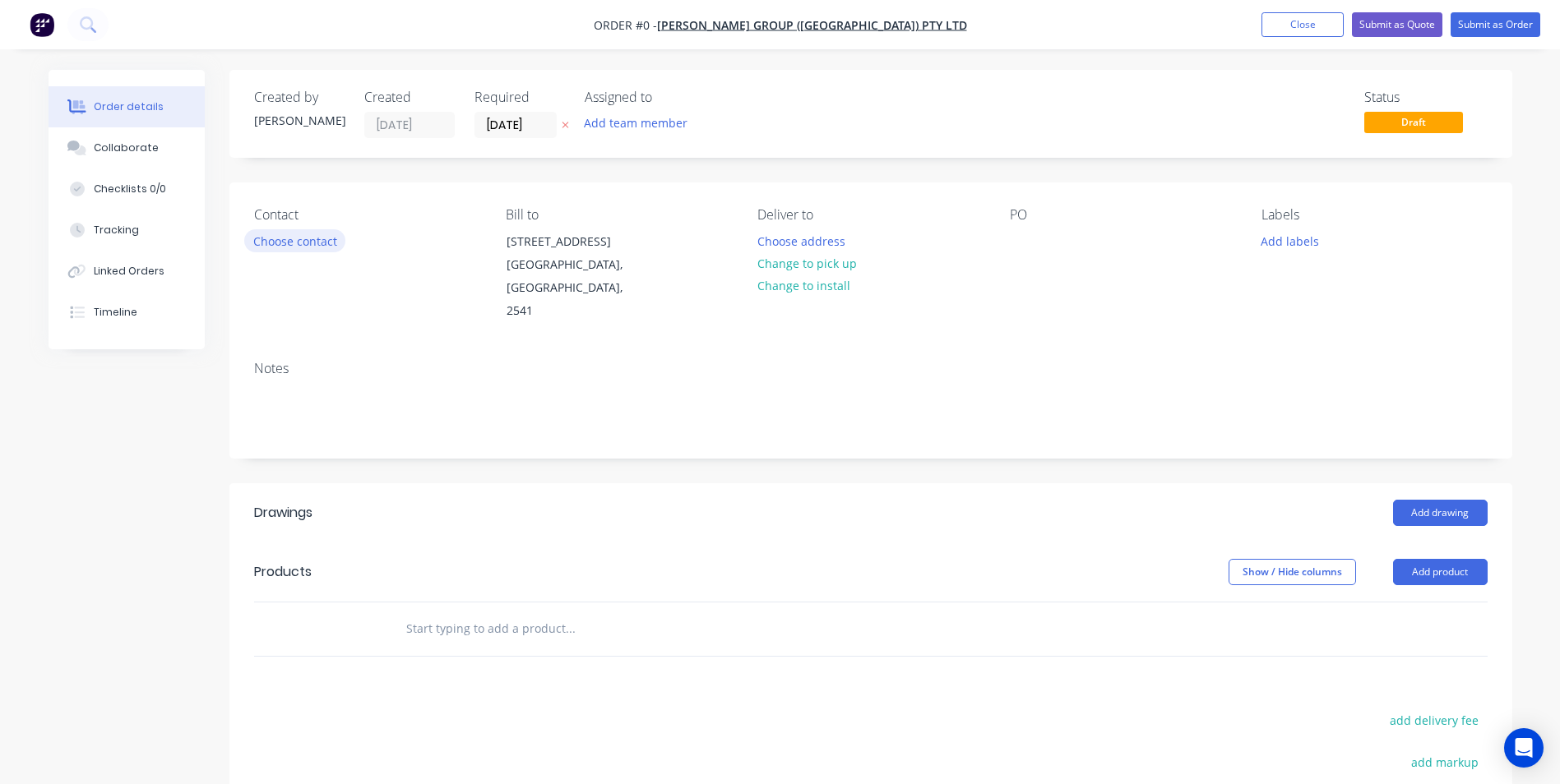
click at [299, 230] on button "Choose contact" at bounding box center [294, 240] width 101 height 22
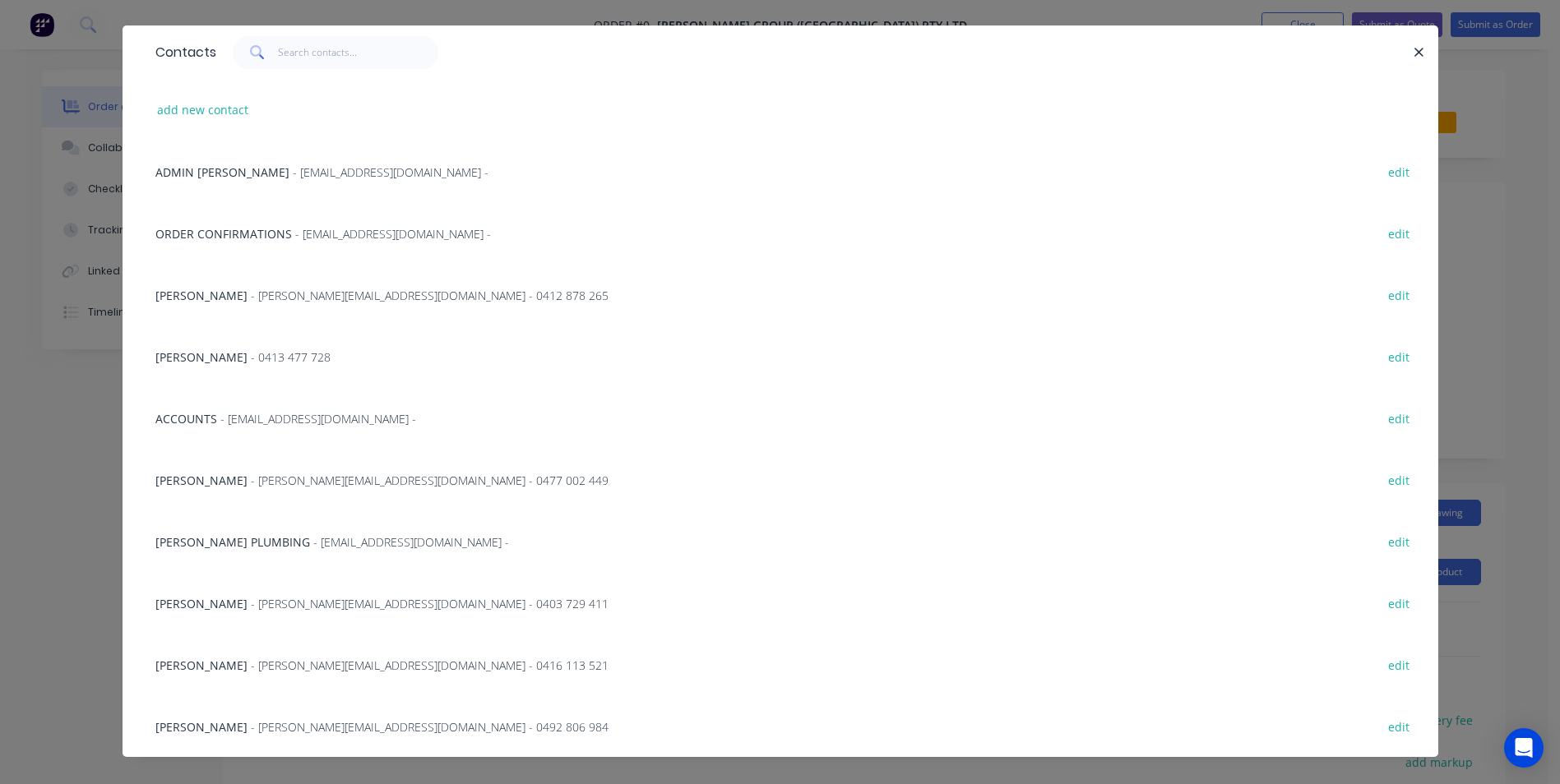
scroll to position [61, 0]
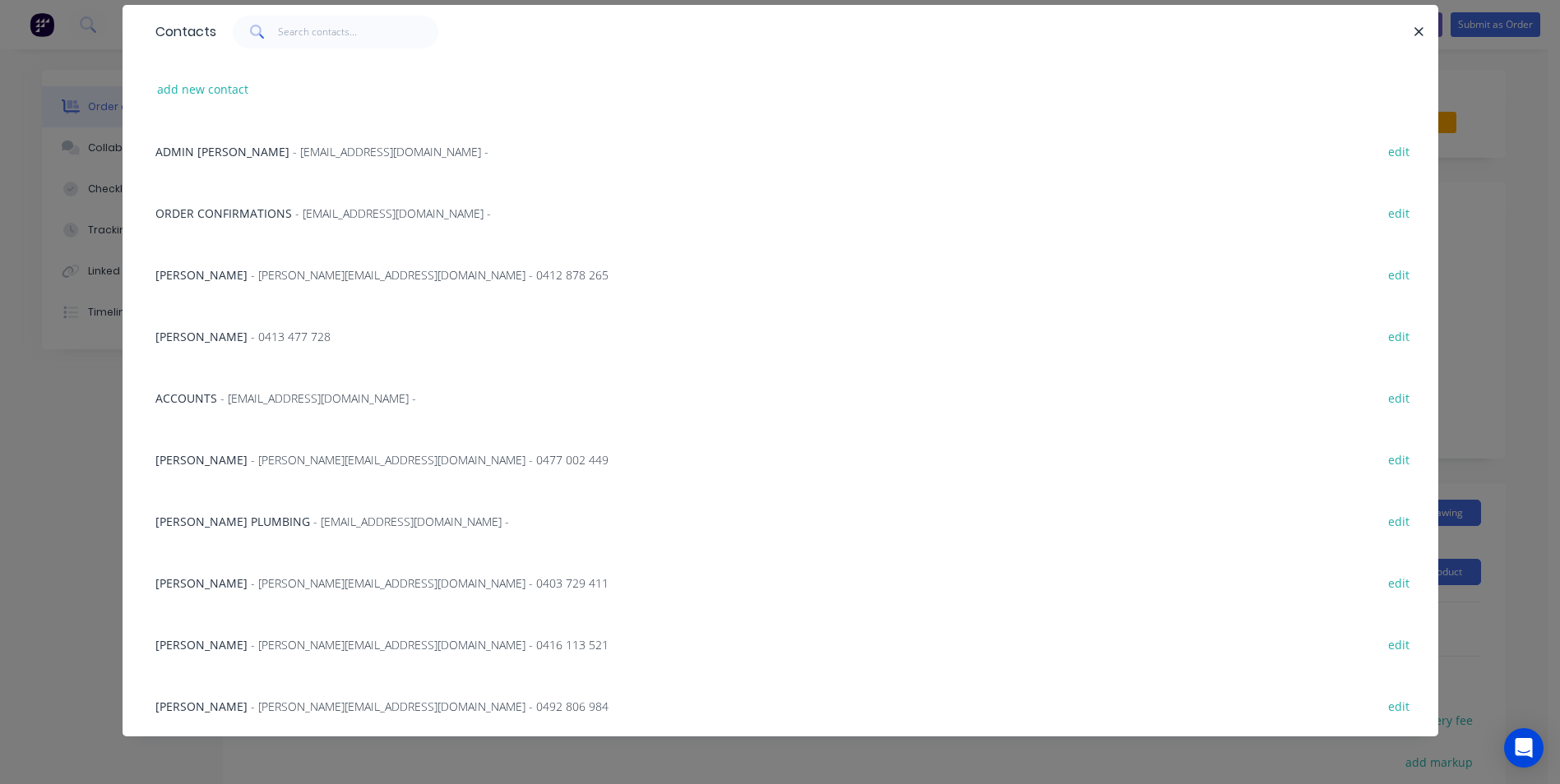
click at [254, 578] on span "- [PERSON_NAME][EMAIL_ADDRESS][DOMAIN_NAME] - 0403 729 411" at bounding box center [429, 582] width 358 height 15
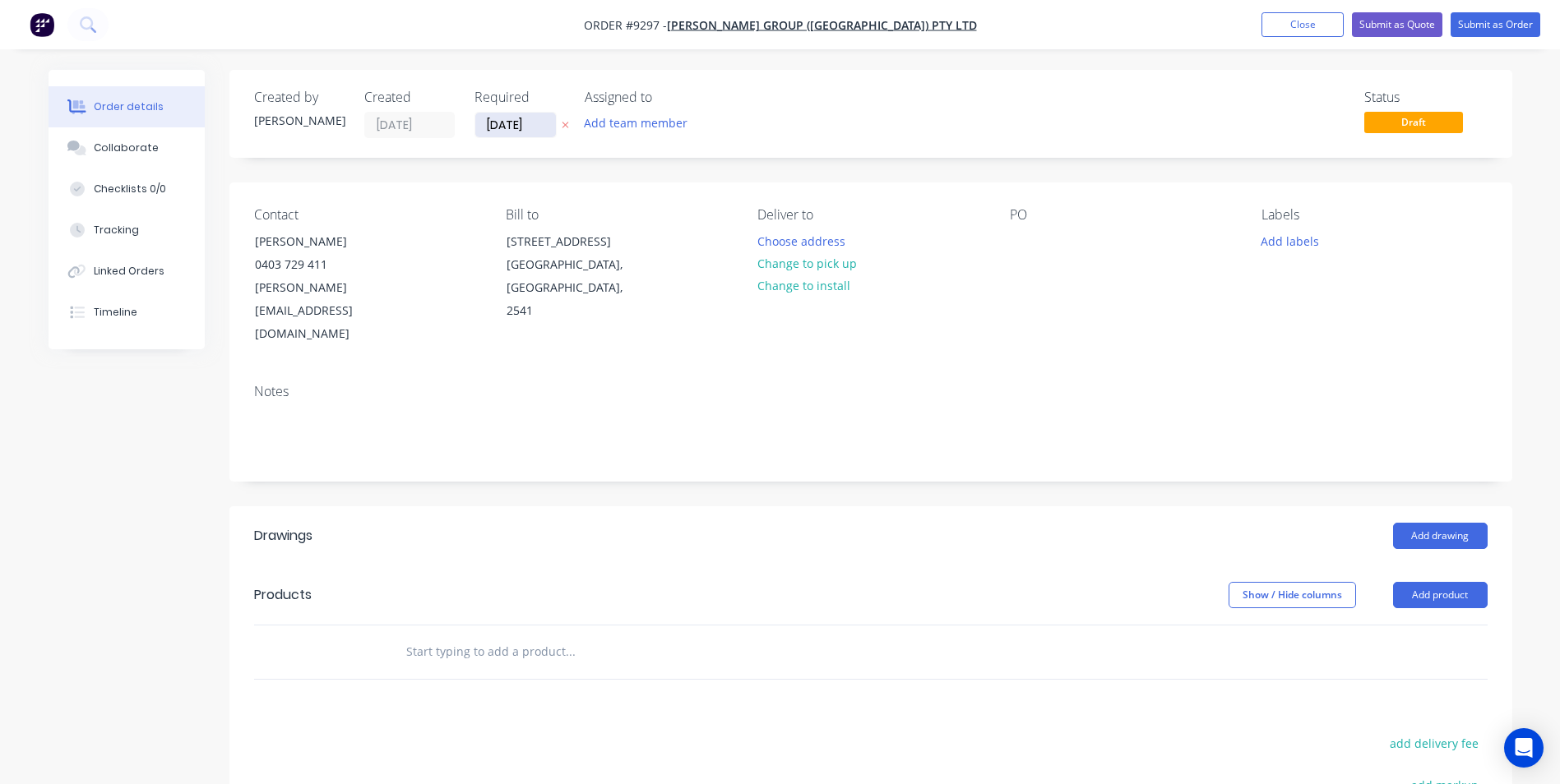
click at [532, 128] on input "[DATE]" at bounding box center [515, 125] width 81 height 25
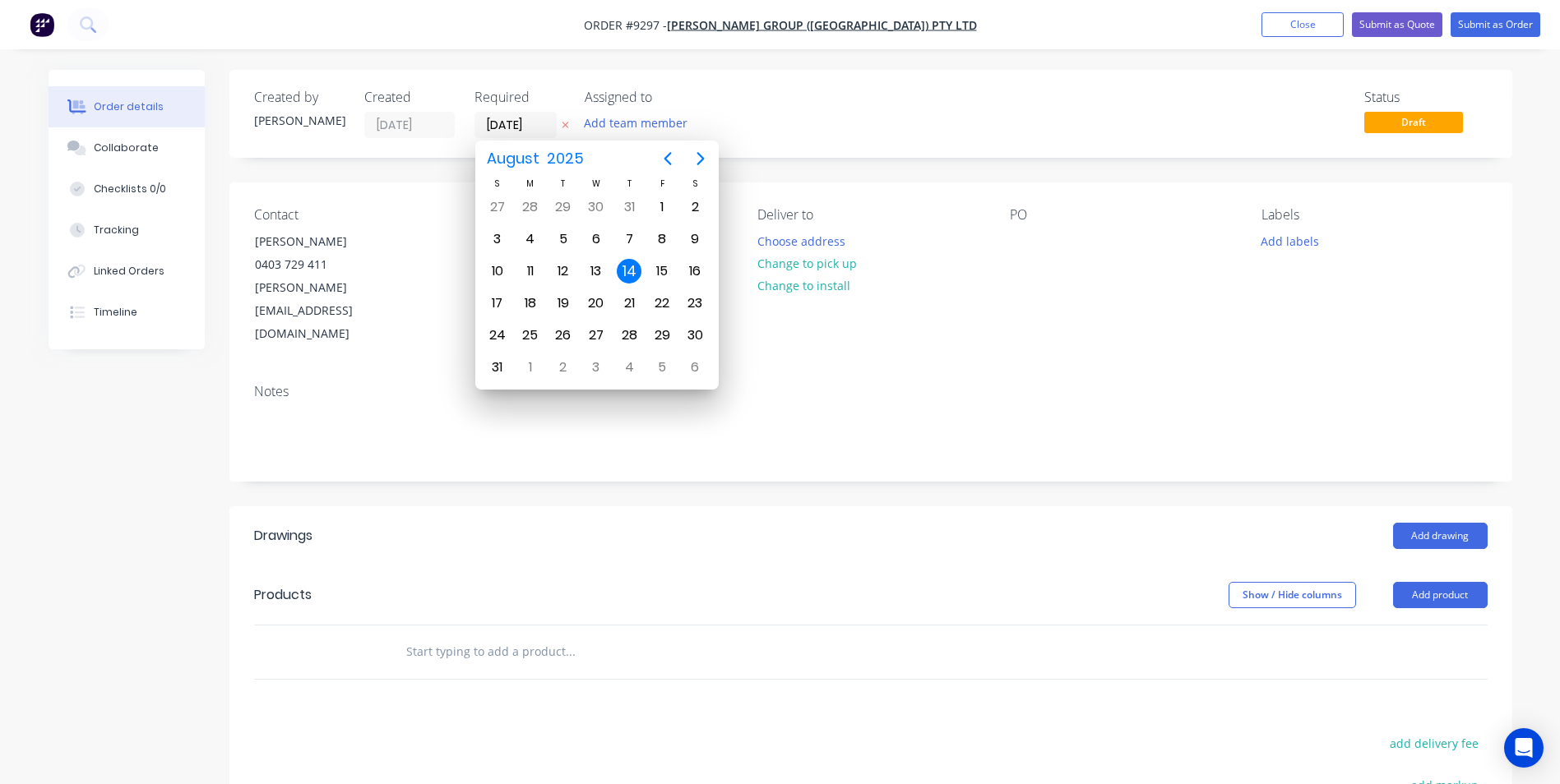
click at [623, 266] on div "14" at bounding box center [629, 272] width 25 height 25
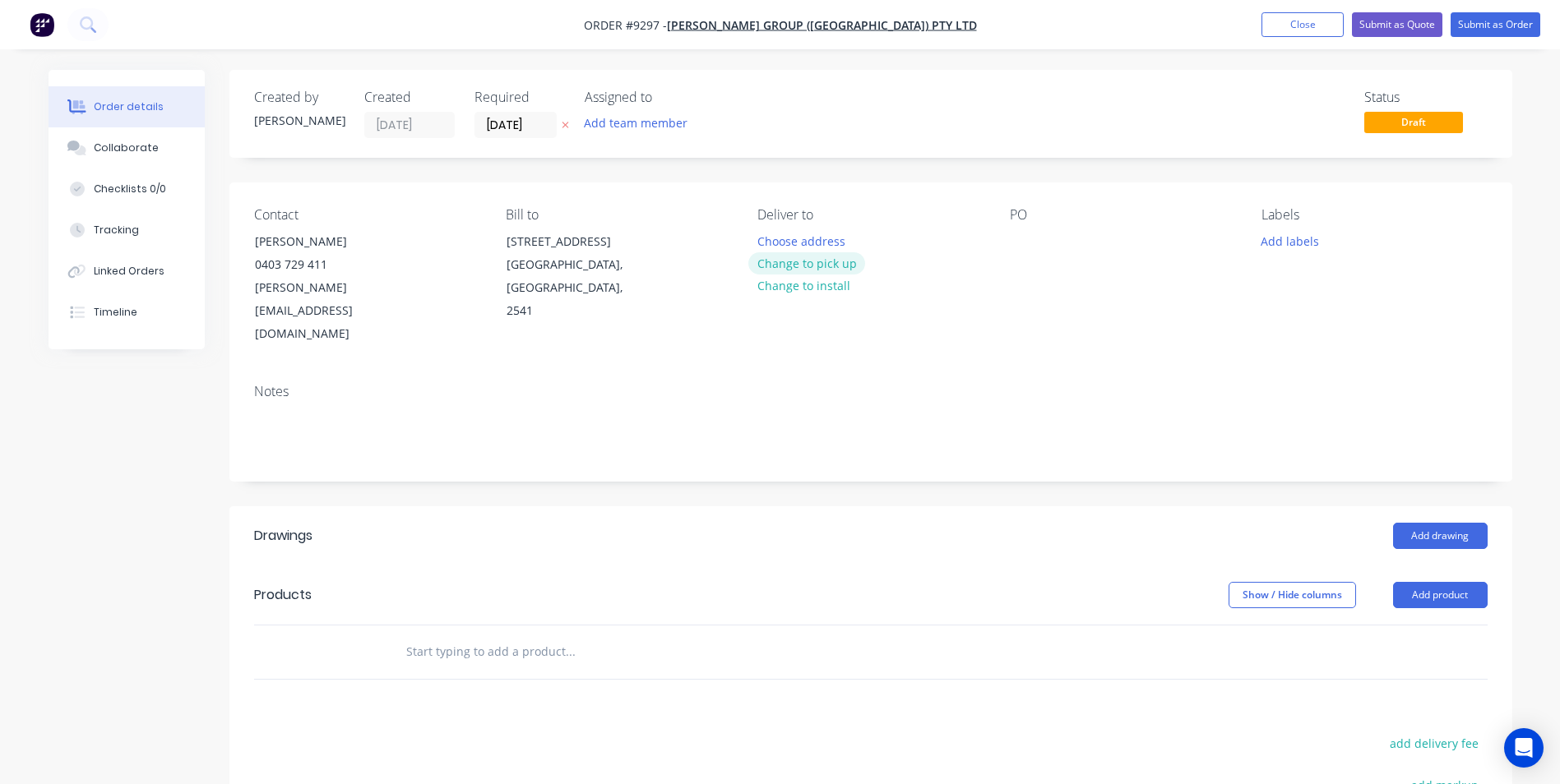
click at [800, 269] on button "Change to pick up" at bounding box center [806, 263] width 117 height 22
click at [800, 269] on button "Change to delivery" at bounding box center [808, 264] width 120 height 22
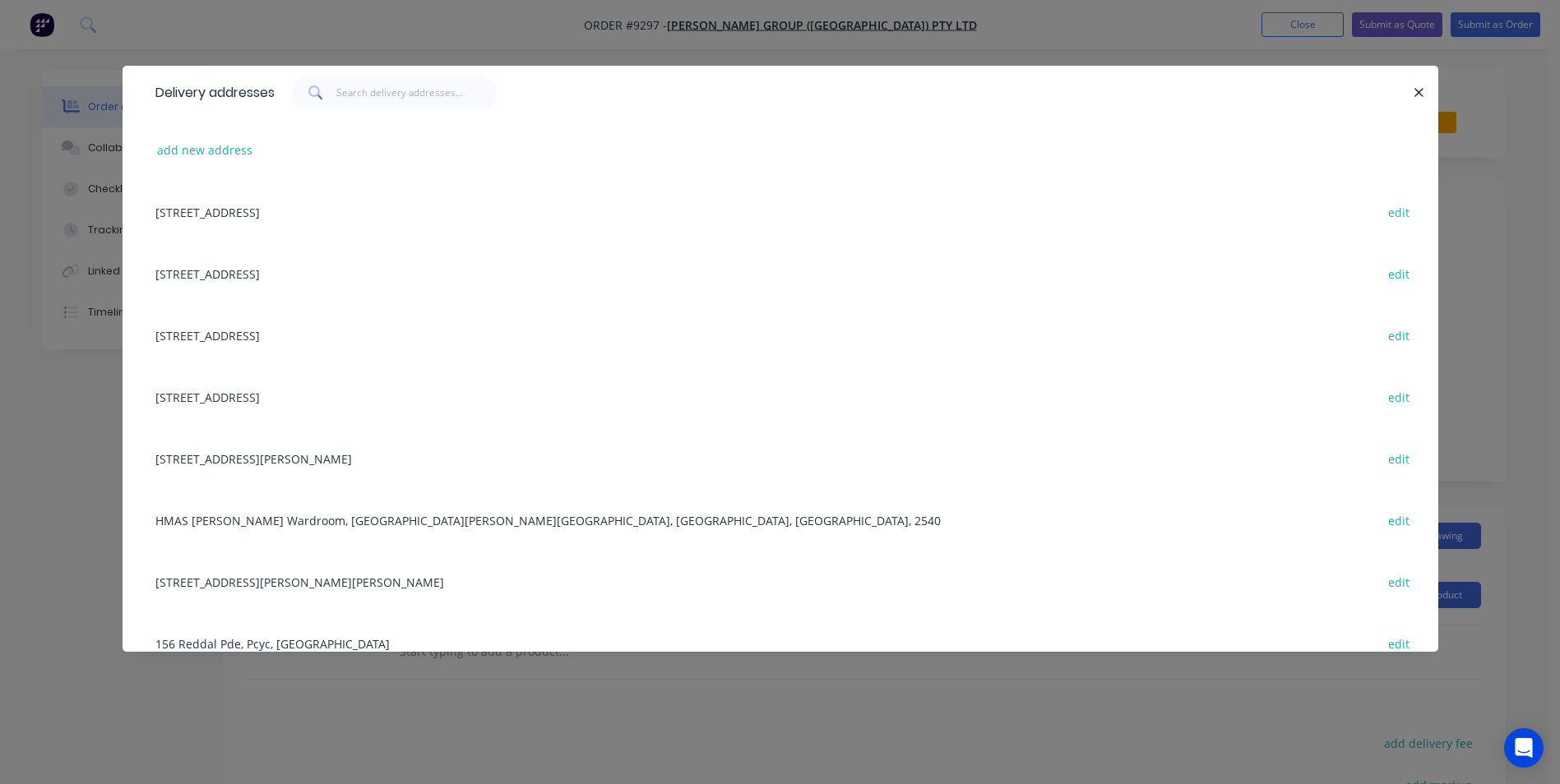
click at [98, 422] on div "Delivery addresses add new address Unit 3/21 Trim Street, South Nowra, New Sout…" at bounding box center [780, 392] width 1560 height 784
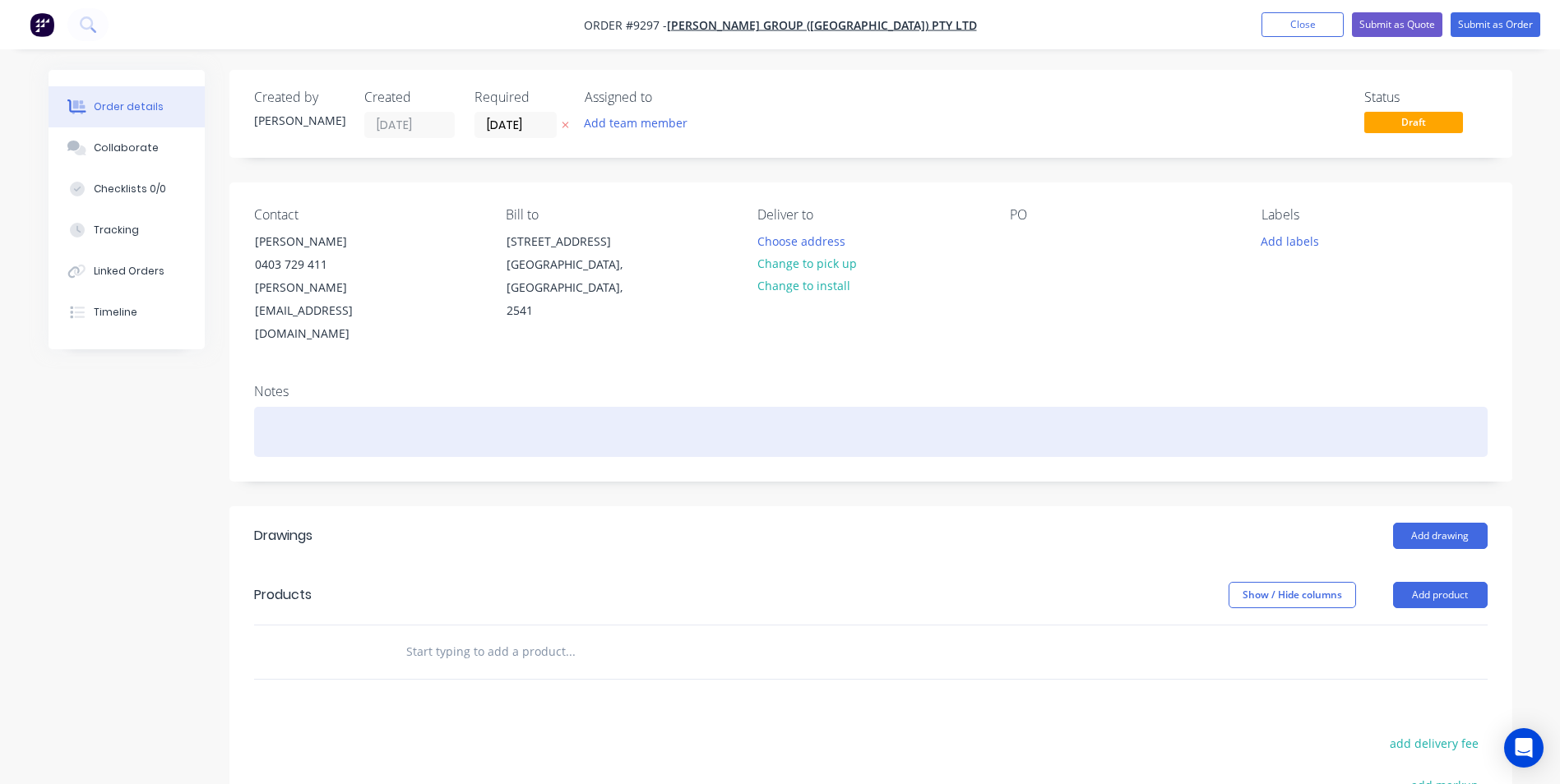
click at [350, 407] on div at bounding box center [870, 432] width 1234 height 50
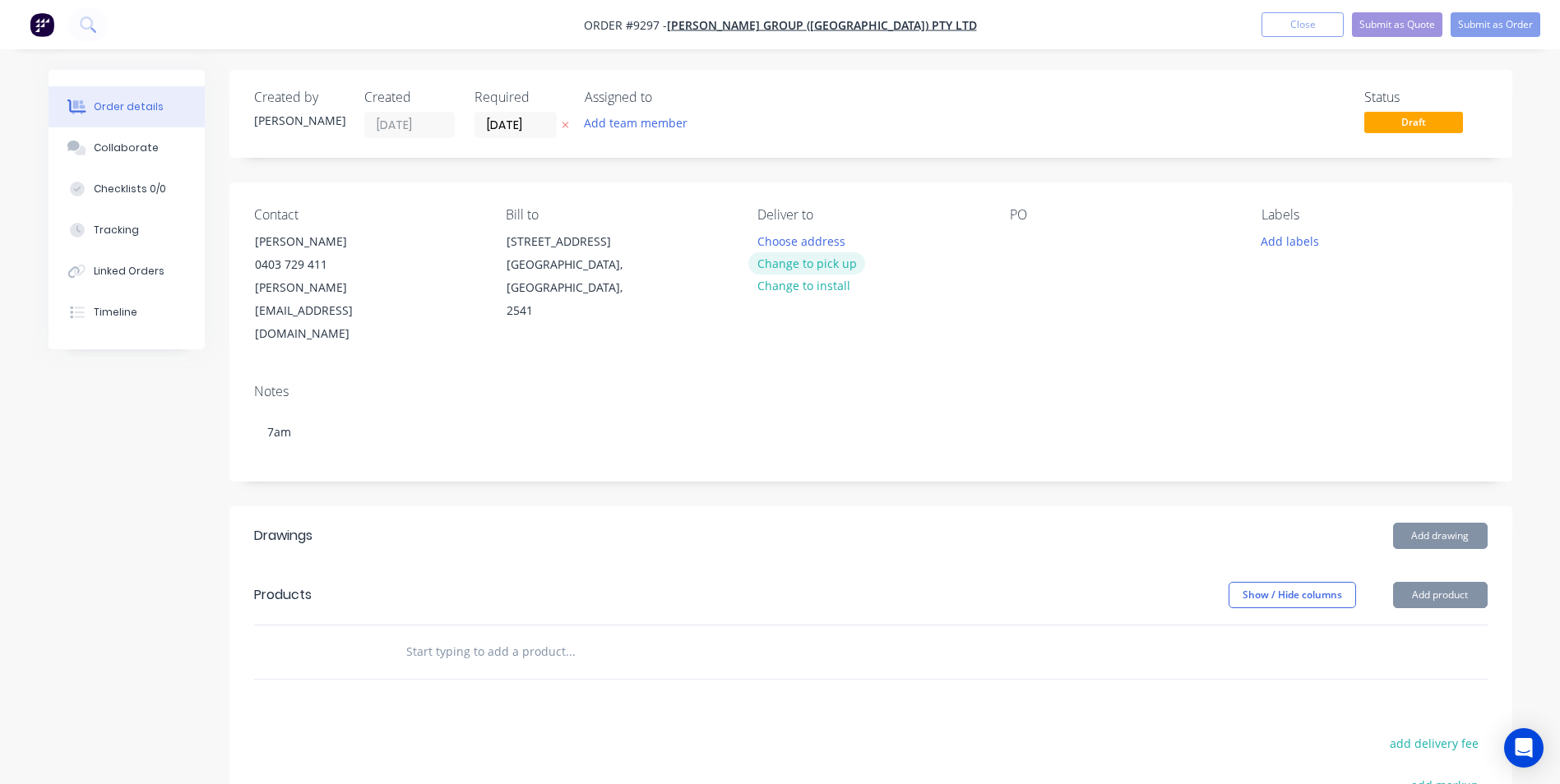
click at [774, 263] on button "Change to pick up" at bounding box center [806, 263] width 117 height 22
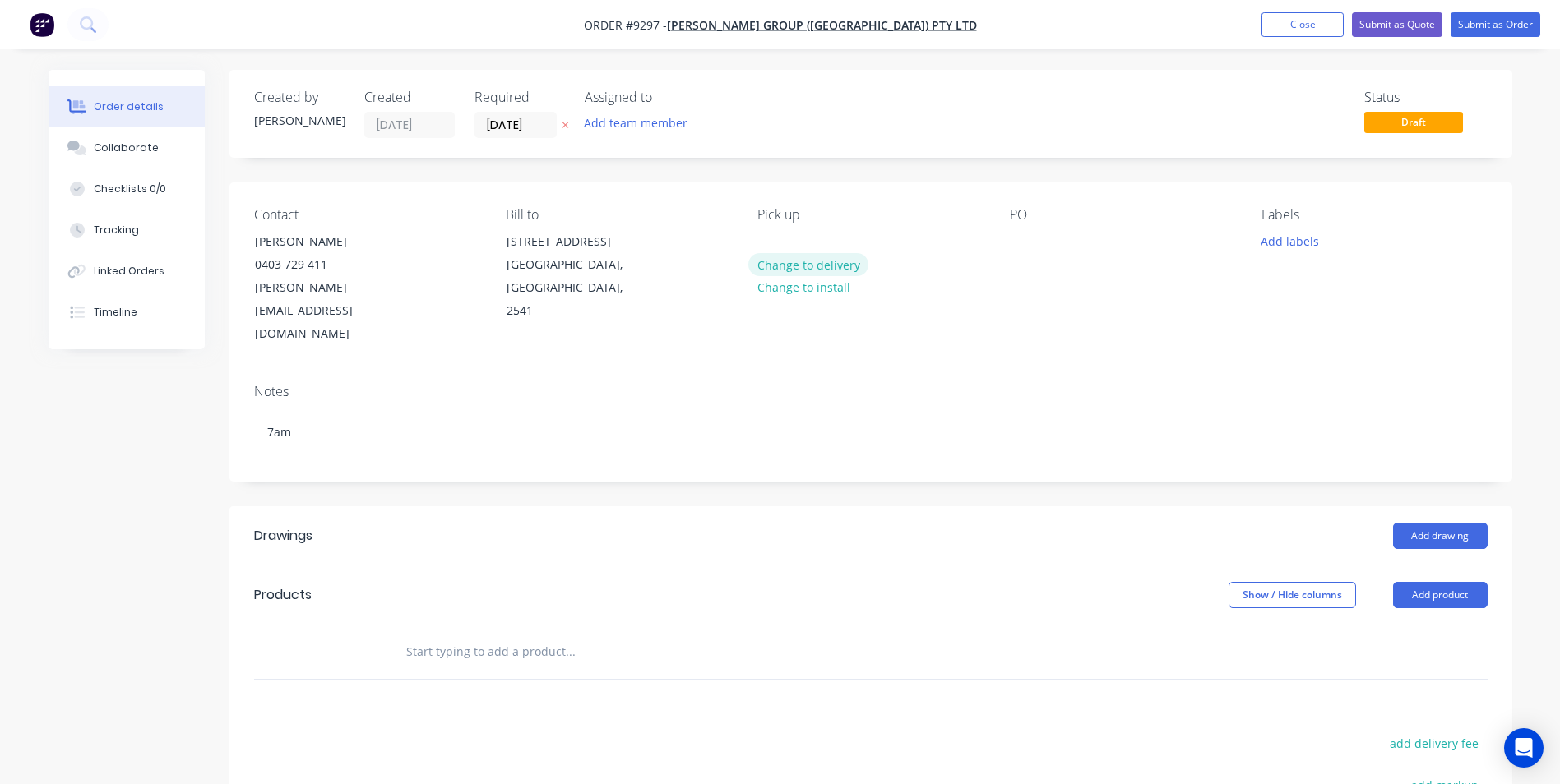
click at [778, 263] on button "Change to delivery" at bounding box center [808, 264] width 120 height 22
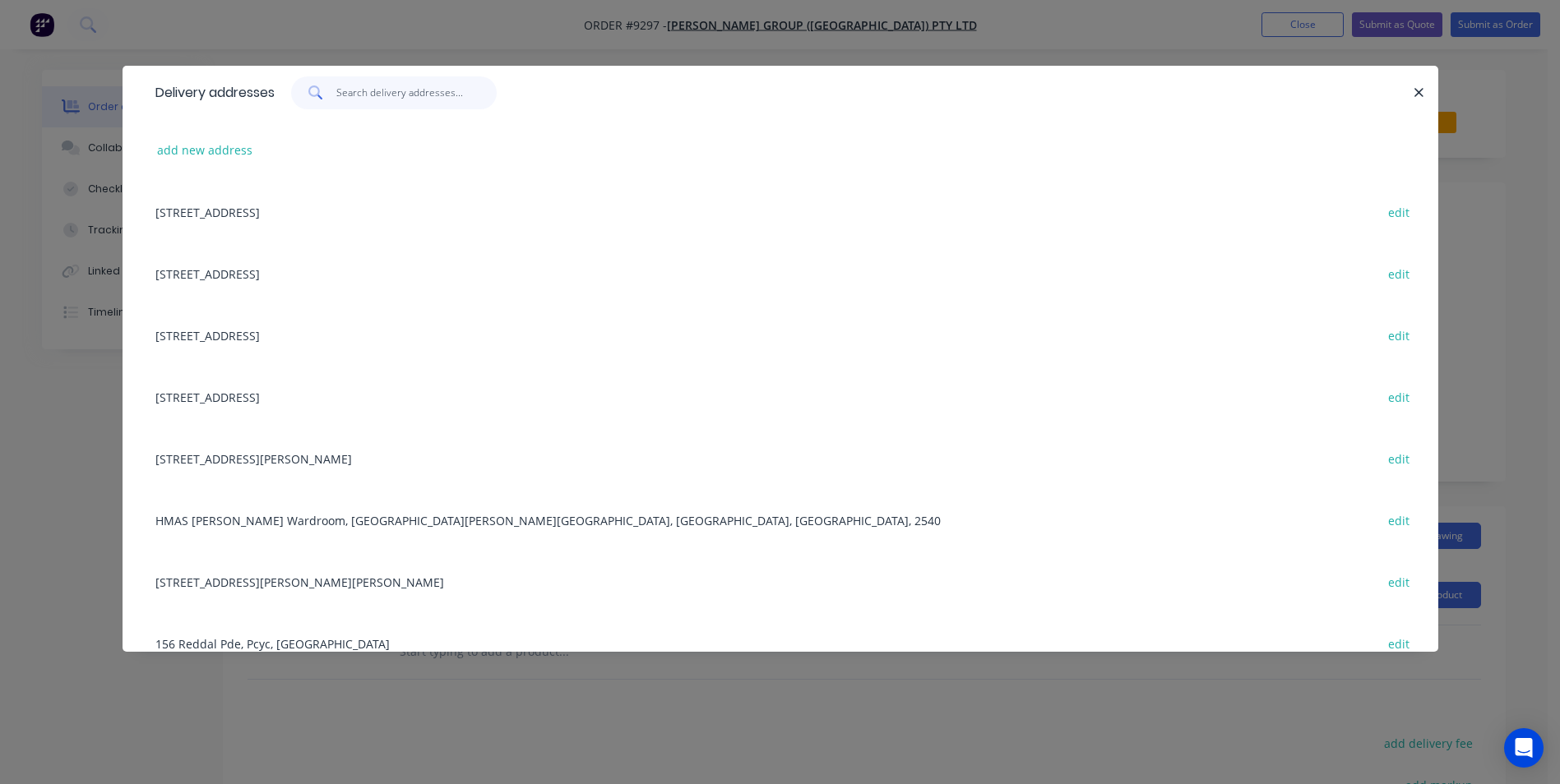
click at [352, 94] on input "text" at bounding box center [416, 92] width 160 height 33
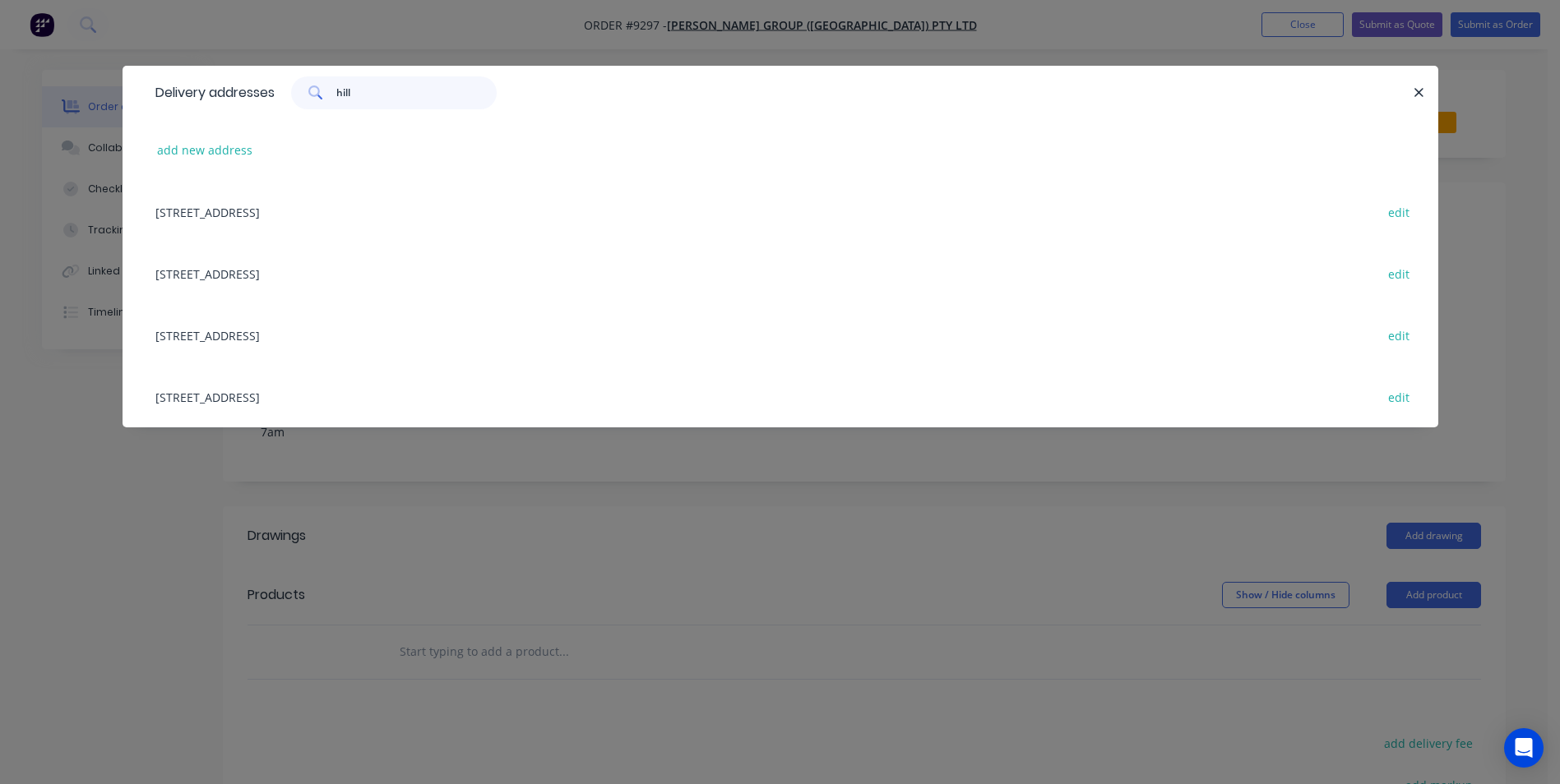
type input "hill"
click at [269, 277] on div "94 Hillcrest Ave, South Nowra, New South Wales, Australia, 2541 edit" at bounding box center [780, 273] width 1266 height 62
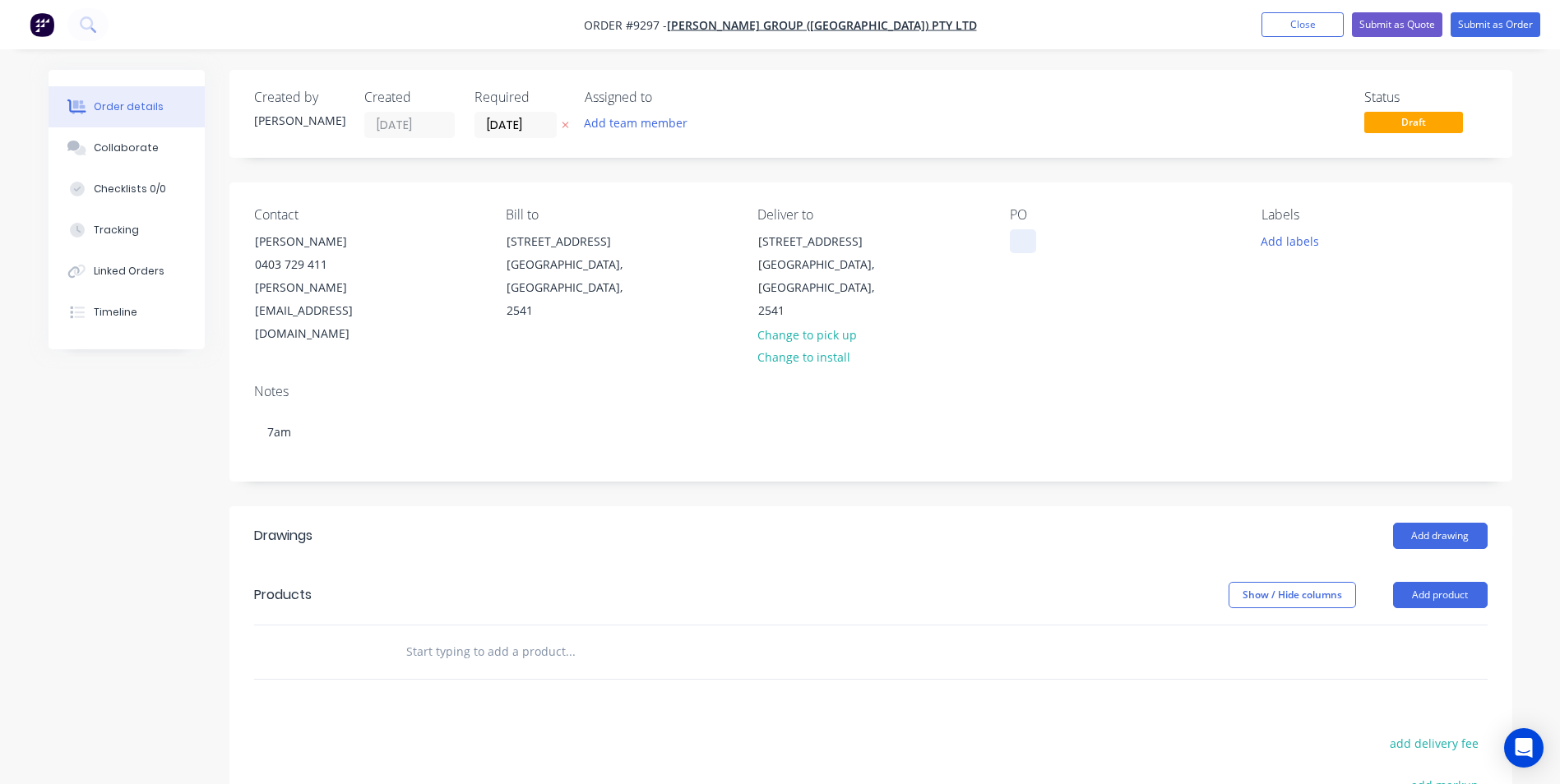
click at [1031, 242] on div at bounding box center [1022, 240] width 26 height 24
click at [532, 635] on input "text" at bounding box center [570, 651] width 329 height 33
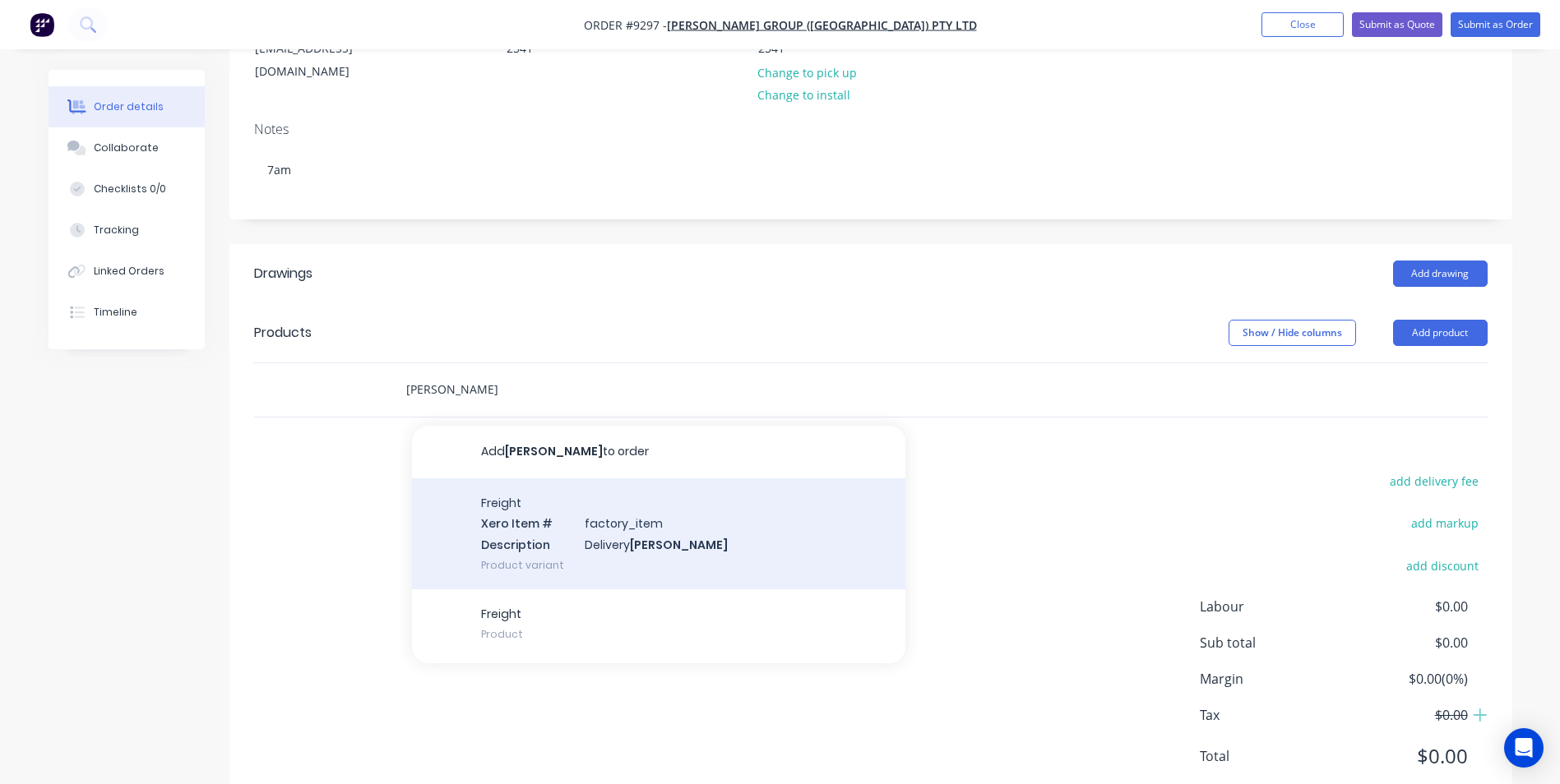
scroll to position [269, 0]
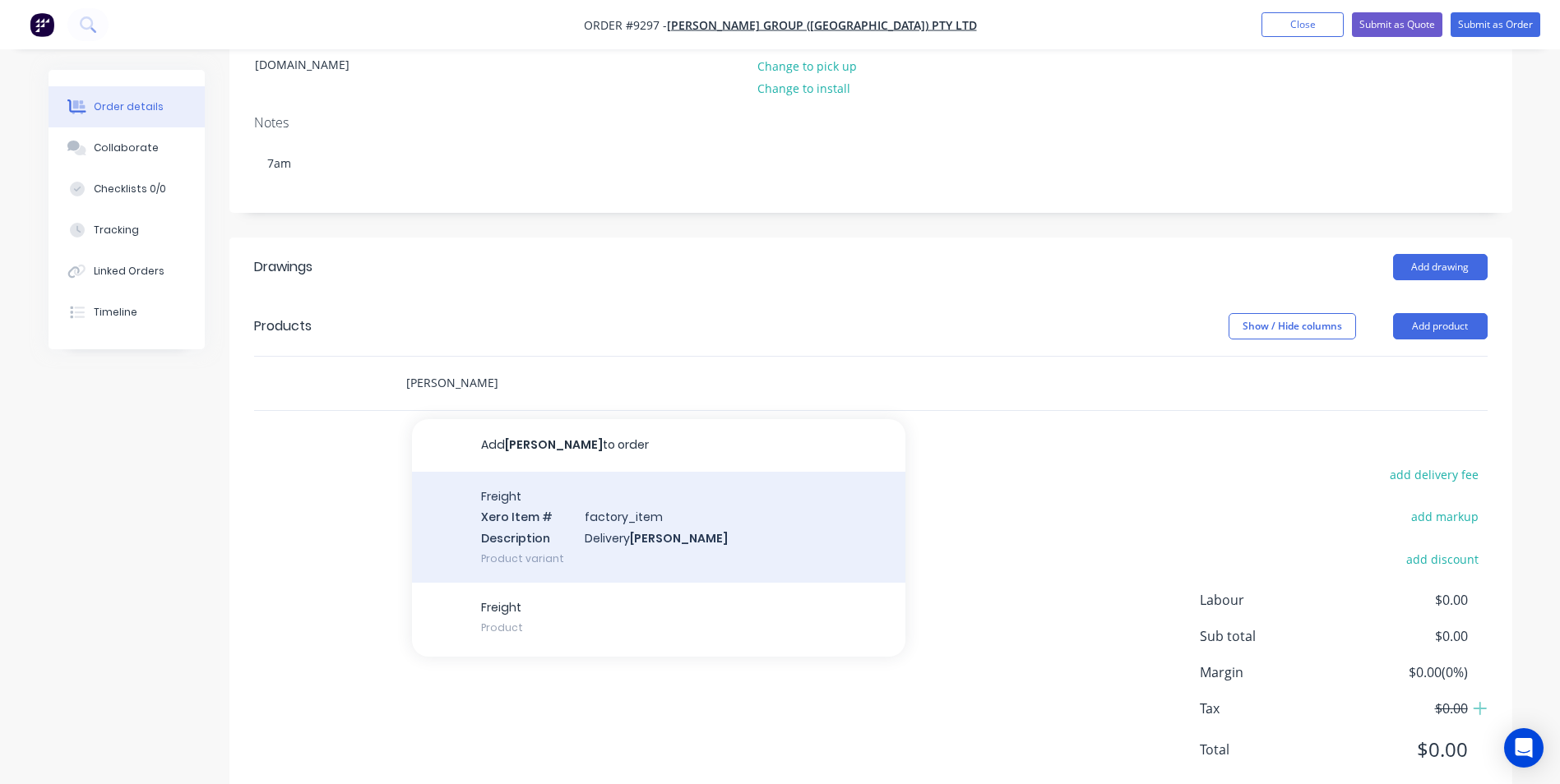
type input "parrish"
click at [574, 507] on div "Freight Xero Item # factory_item Description Delivery Parrish Product variant" at bounding box center [657, 527] width 493 height 111
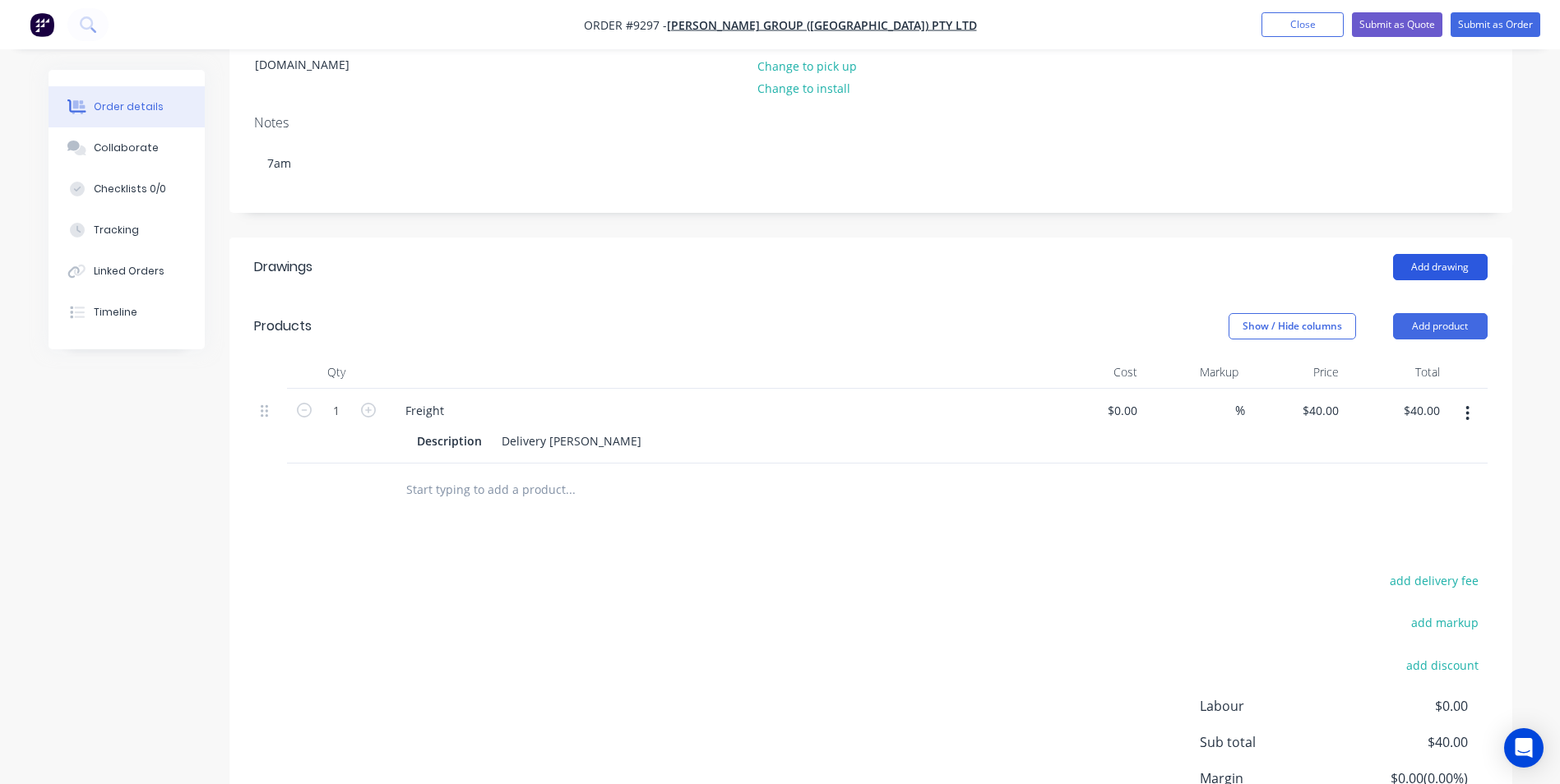
click at [1409, 254] on button "Add drawing" at bounding box center [1440, 266] width 95 height 26
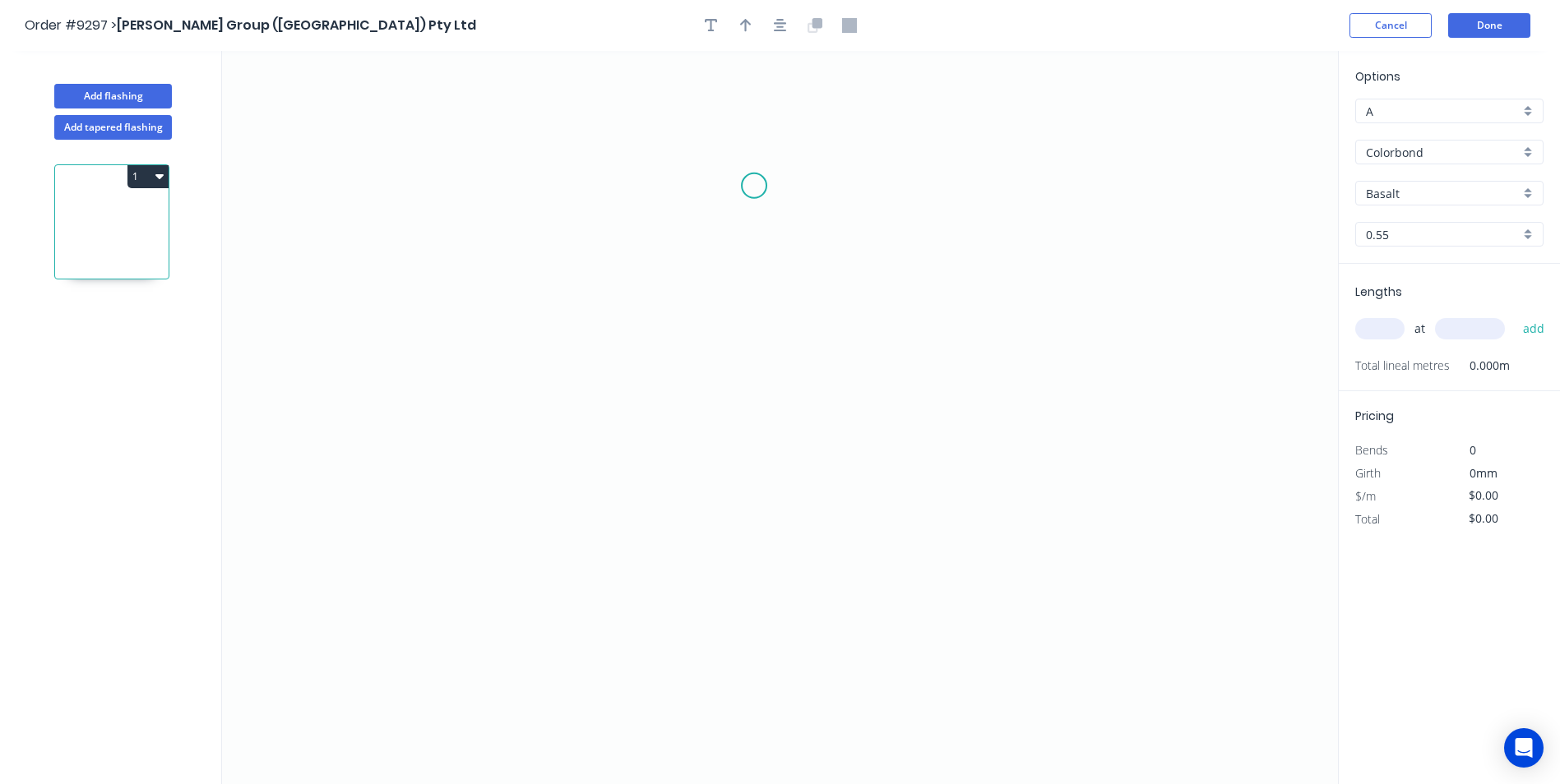
click at [754, 186] on icon "0" at bounding box center [779, 417] width 1115 height 733
click at [742, 517] on icon "0" at bounding box center [779, 417] width 1115 height 733
click at [345, 503] on icon "0 ?" at bounding box center [779, 417] width 1115 height 733
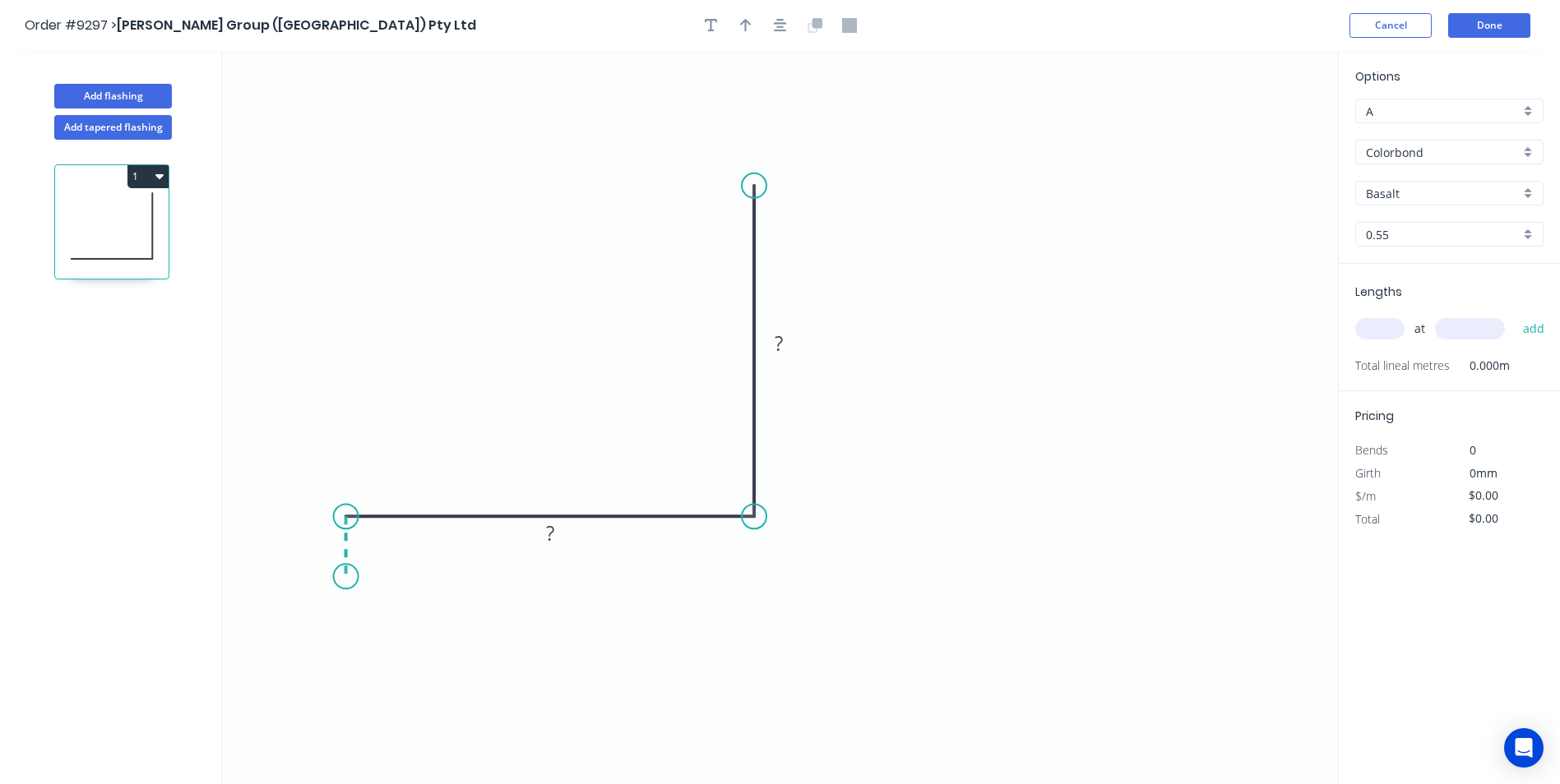
click at [346, 577] on icon "0 ? ?" at bounding box center [779, 417] width 1115 height 733
click at [329, 533] on rect at bounding box center [321, 540] width 33 height 23
click at [855, 148] on icon "0 24 260 400" at bounding box center [779, 417] width 1115 height 733
type input "$18.85"
click at [1522, 186] on div "Basalt" at bounding box center [1449, 193] width 188 height 25
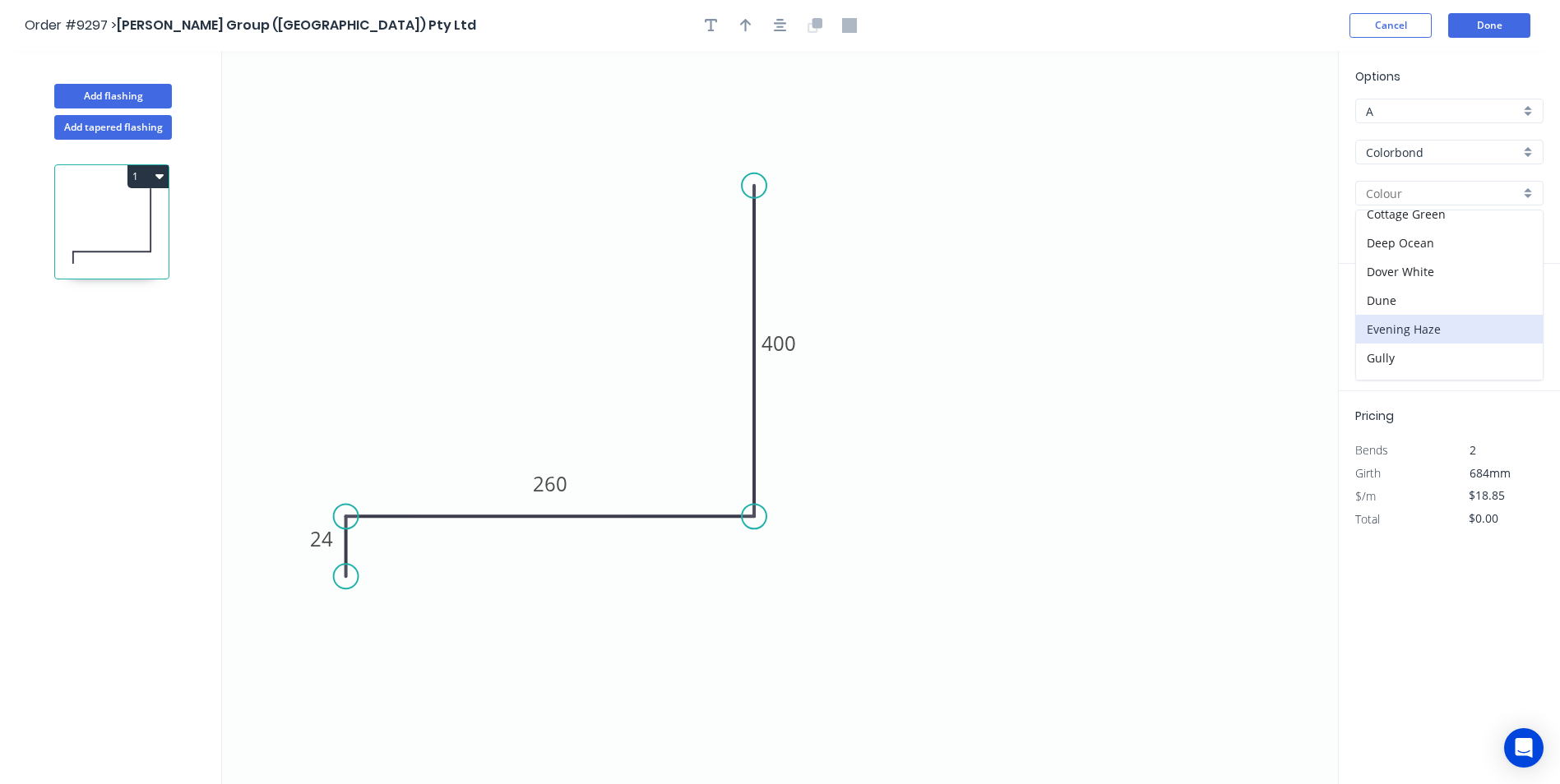
scroll to position [164, 0]
click at [1444, 291] on div "Evening Haze" at bounding box center [1449, 291] width 187 height 29
type input "Evening Haze"
click at [1380, 320] on input "text" at bounding box center [1379, 329] width 49 height 21
type input "1"
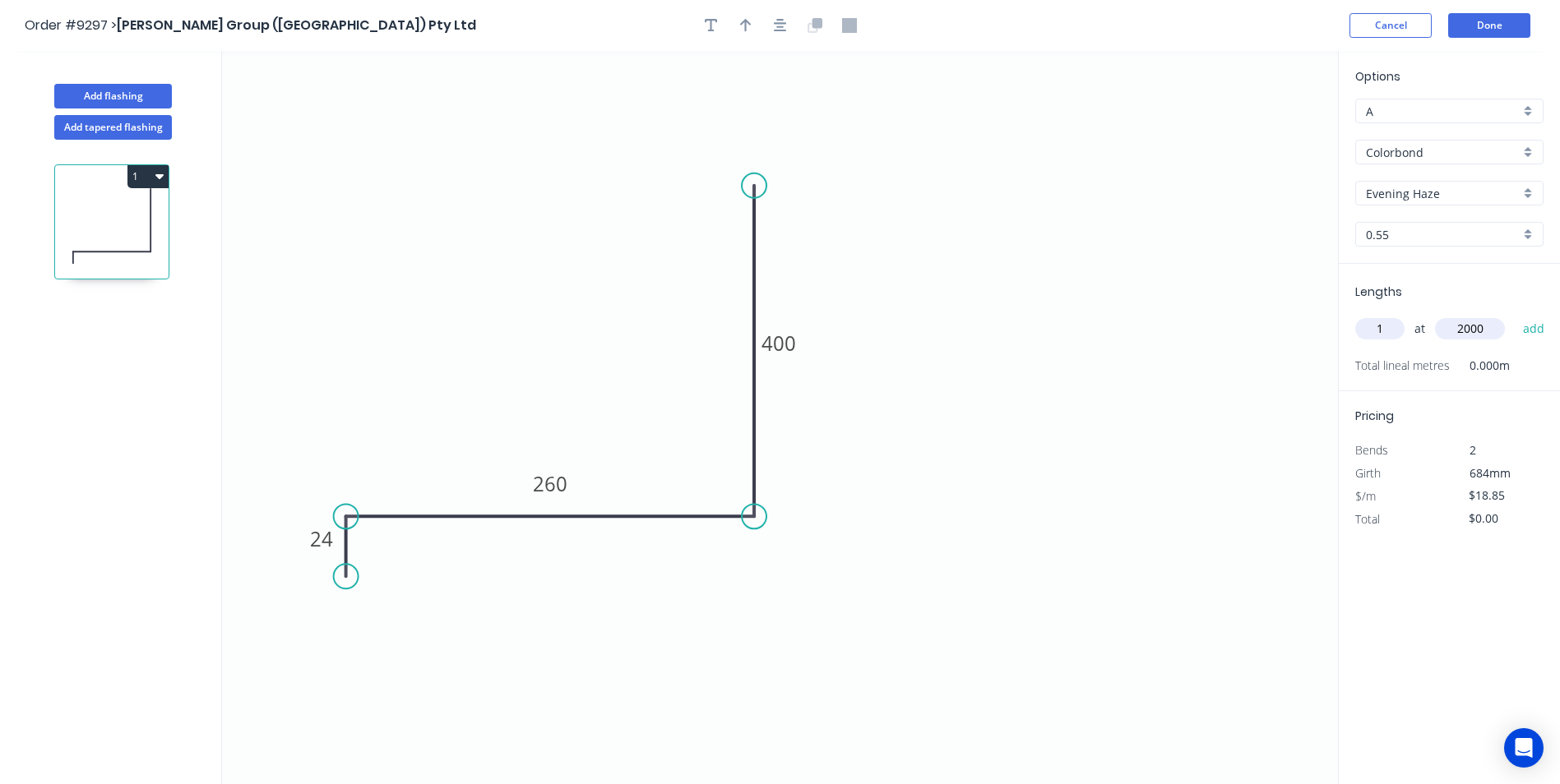
type input "2000"
click at [1514, 315] on button "add" at bounding box center [1533, 328] width 38 height 28
click at [165, 173] on button "1" at bounding box center [148, 177] width 41 height 23
click at [130, 215] on div "Duplicate" at bounding box center [90, 217] width 127 height 24
type input "$0.00"
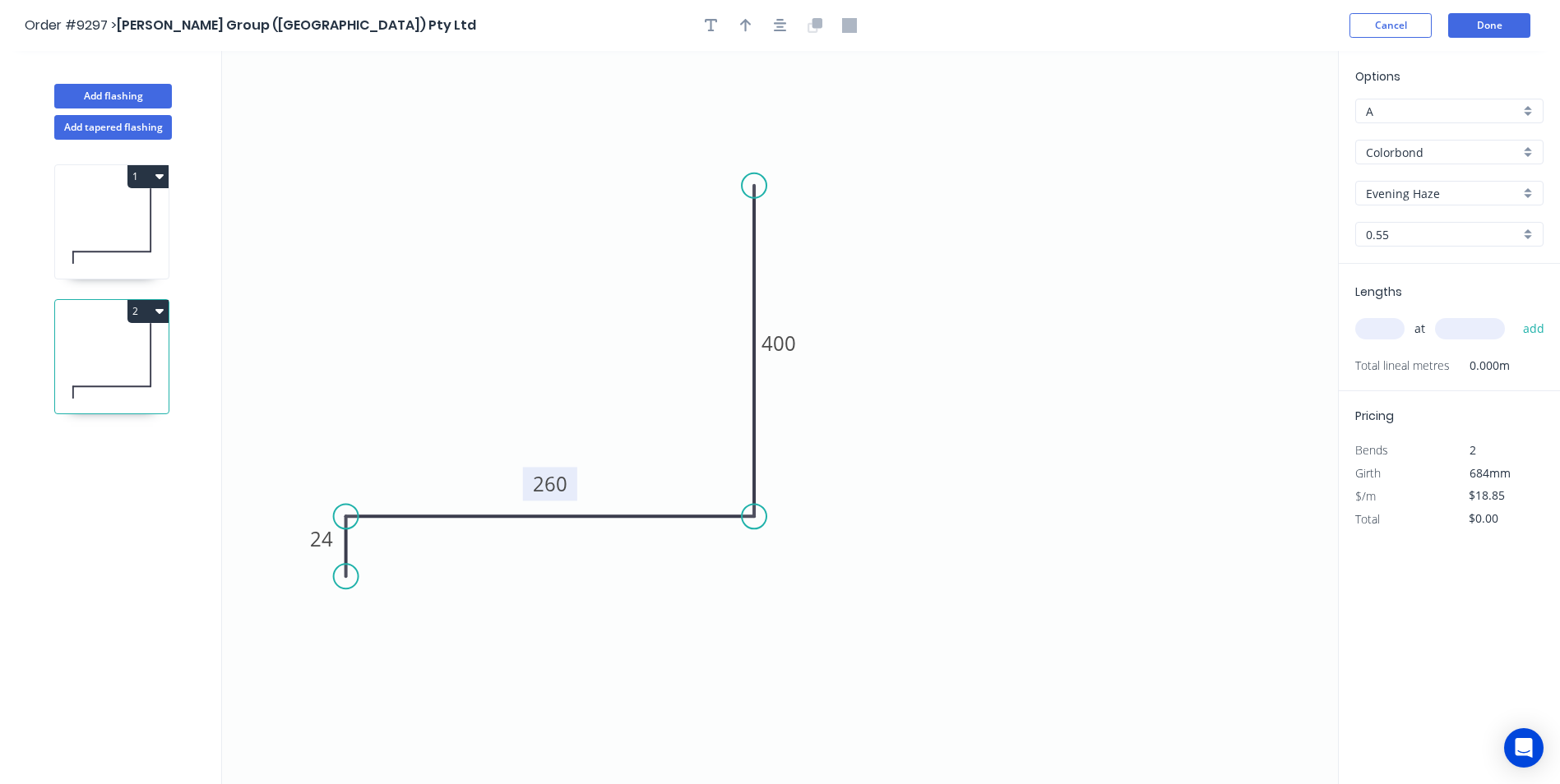
click at [550, 477] on tspan "260" at bounding box center [550, 484] width 35 height 27
click at [599, 621] on icon "0 24 370 400" at bounding box center [779, 417] width 1115 height 733
type input "$22.19"
click at [1378, 328] on input "text" at bounding box center [1379, 329] width 49 height 21
type input "1"
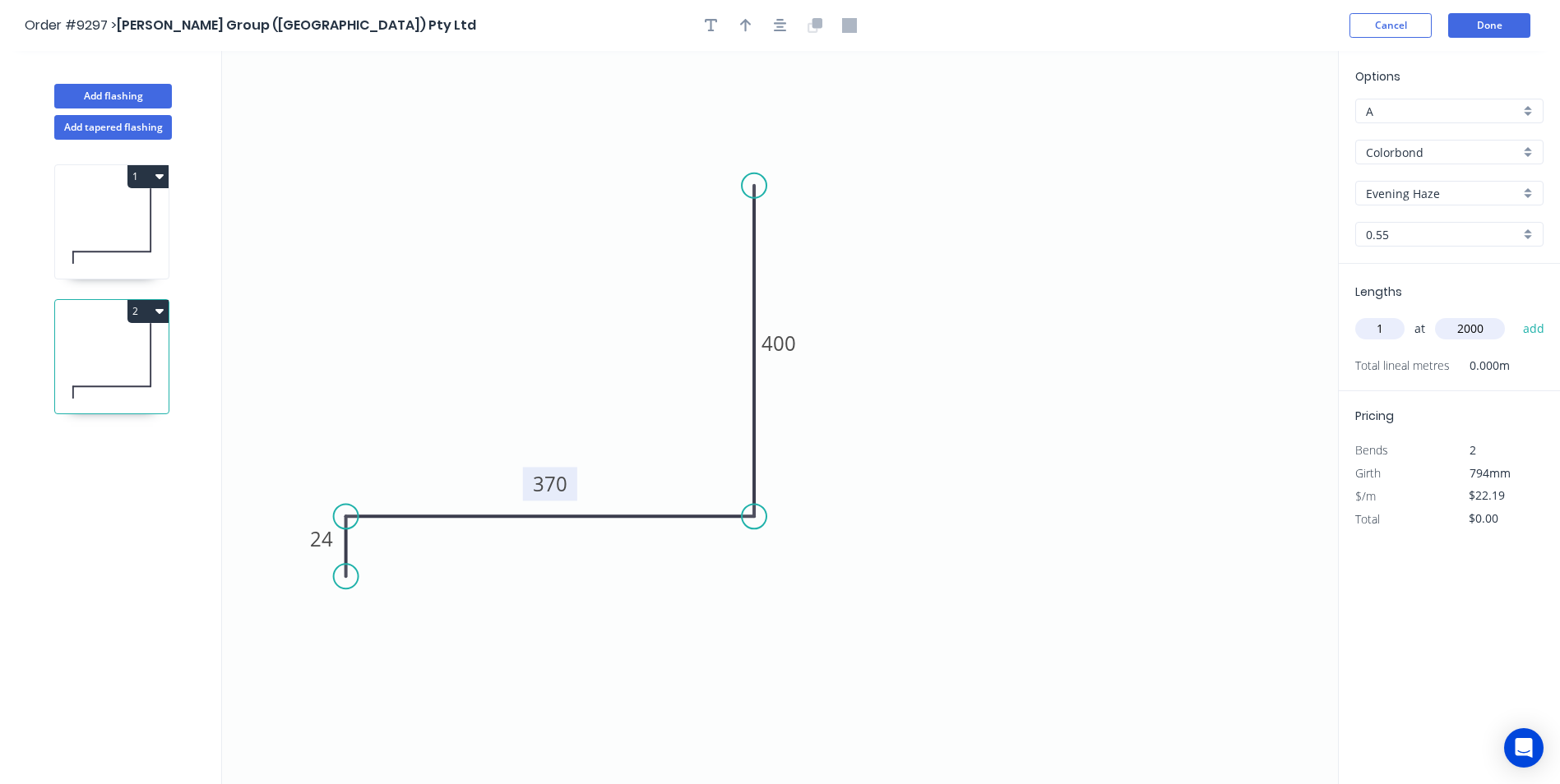
type input "2000"
click at [1514, 315] on button "add" at bounding box center [1533, 328] width 38 height 28
click at [789, 555] on div "Show angle" at bounding box center [844, 569] width 165 height 34
click at [454, 324] on icon "0 24 370 400 ? º" at bounding box center [779, 417] width 1115 height 733
click at [819, 545] on div "Hide angle" at bounding box center [809, 542] width 165 height 34
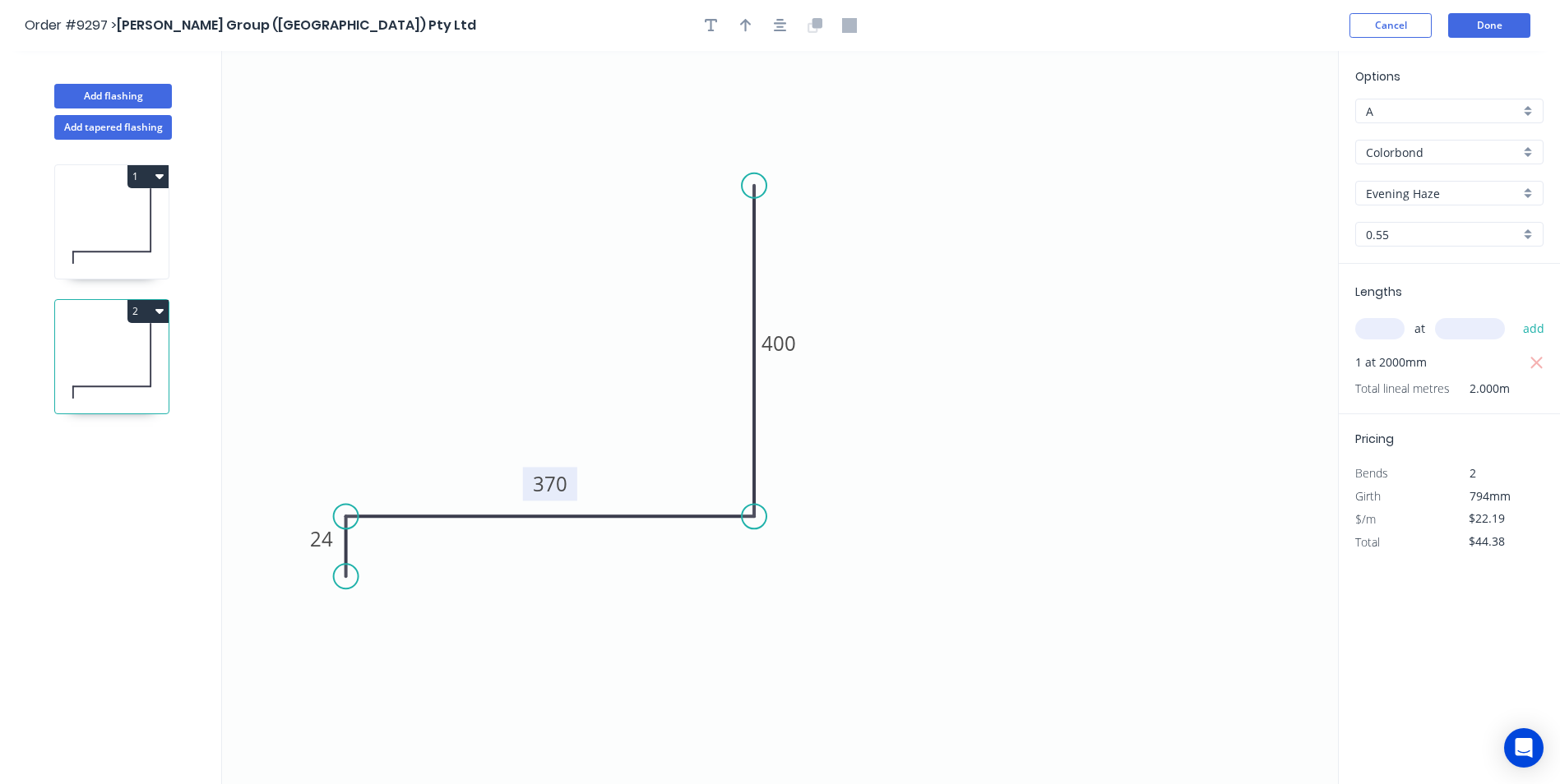
click at [148, 316] on button "2" at bounding box center [148, 311] width 41 height 23
click at [140, 358] on div "Duplicate" at bounding box center [90, 352] width 127 height 24
type input "$0.00"
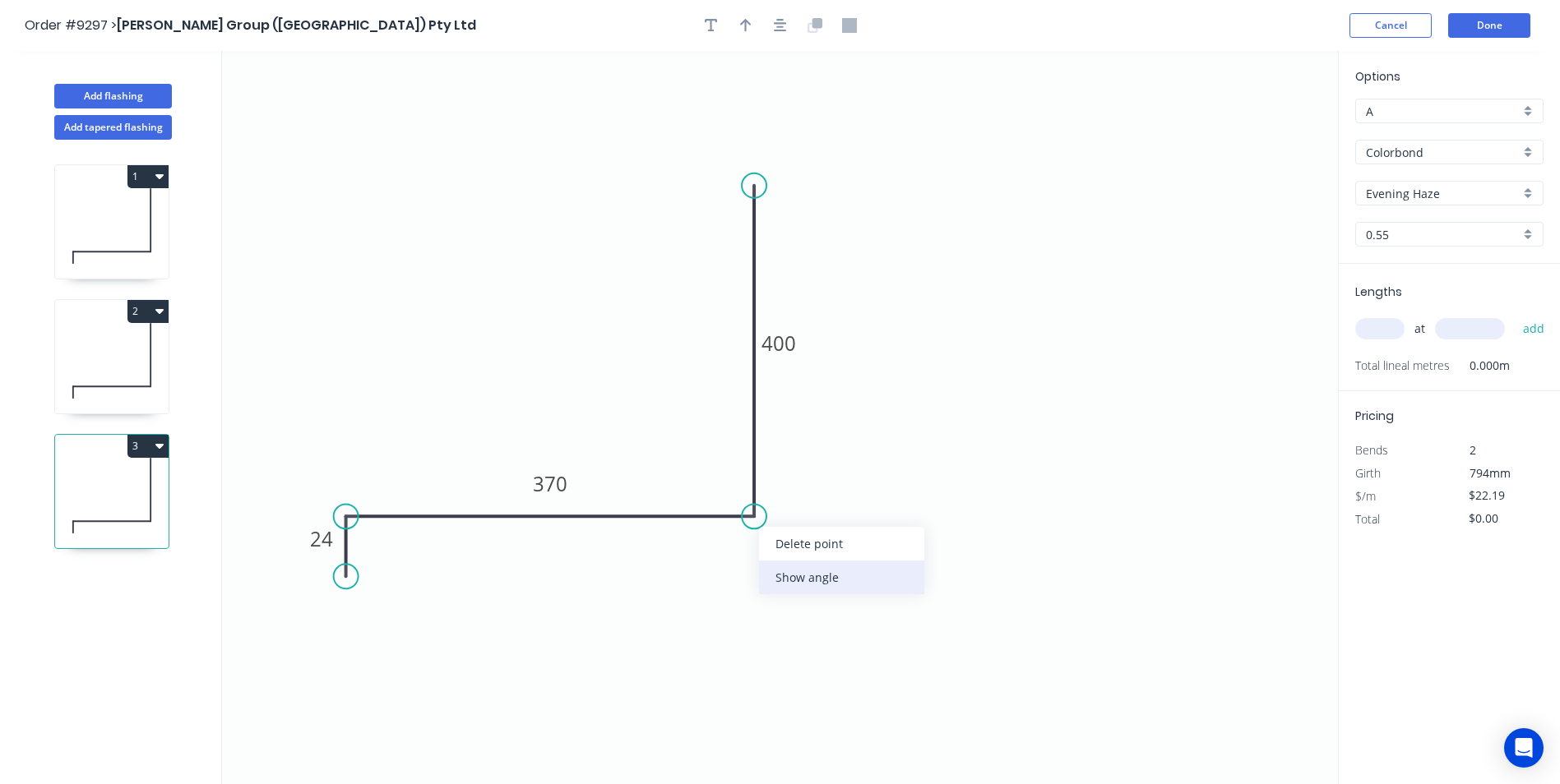
click at [777, 568] on div "Show angle" at bounding box center [841, 577] width 165 height 34
click at [734, 493] on rect at bounding box center [725, 487] width 33 height 23
drag, startPoint x: 1064, startPoint y: 420, endPoint x: 1210, endPoint y: 401, distance: 147.2
click at [1066, 420] on icon "0 24 200 400 95 º" at bounding box center [779, 417] width 1115 height 733
type input "$18.85"
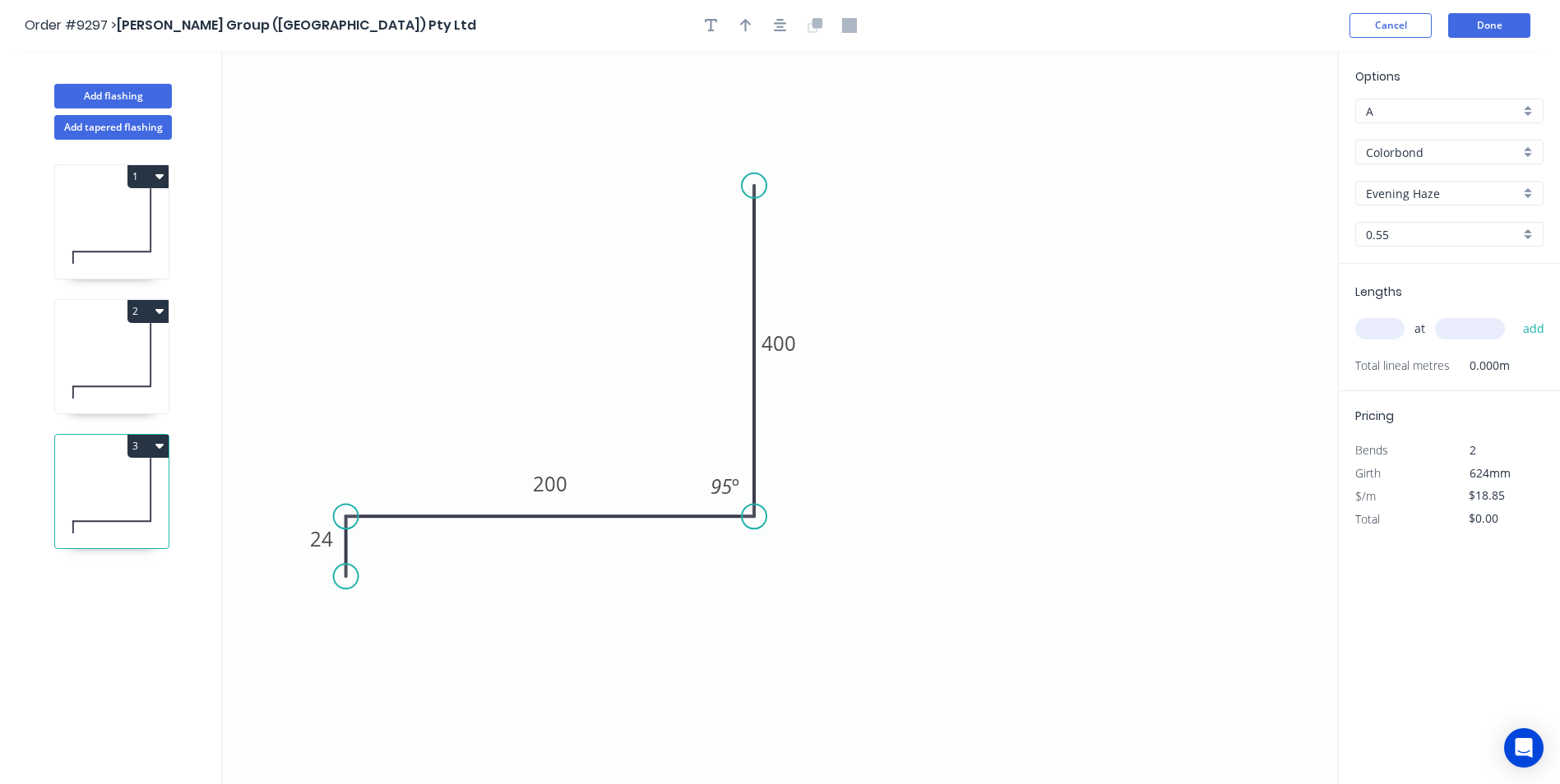
click at [1395, 328] on input "text" at bounding box center [1379, 329] width 49 height 21
type input "1"
type input "1000"
click at [1514, 315] on button "add" at bounding box center [1533, 328] width 38 height 28
type input "$18.85"
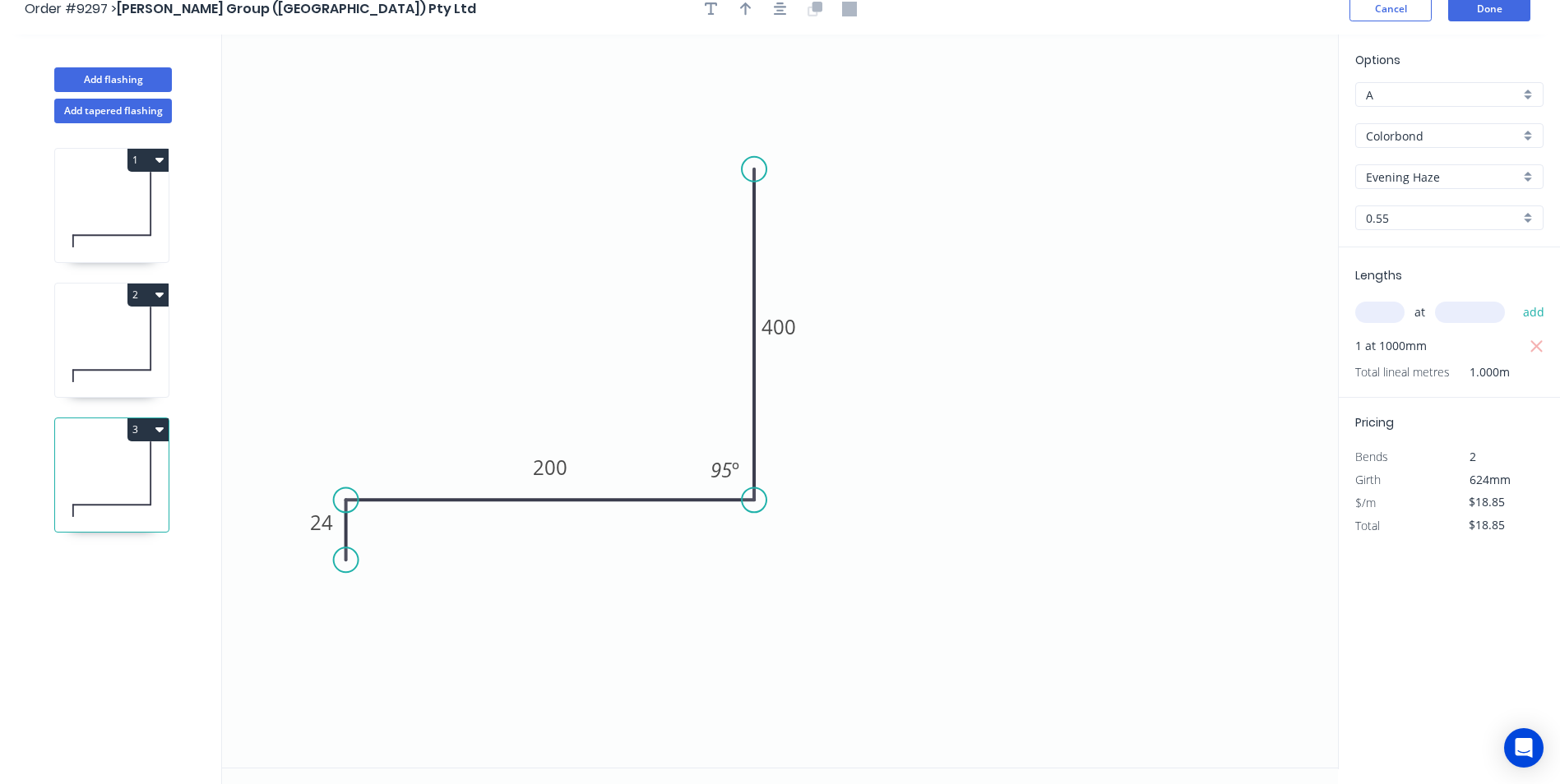
scroll to position [30, 0]
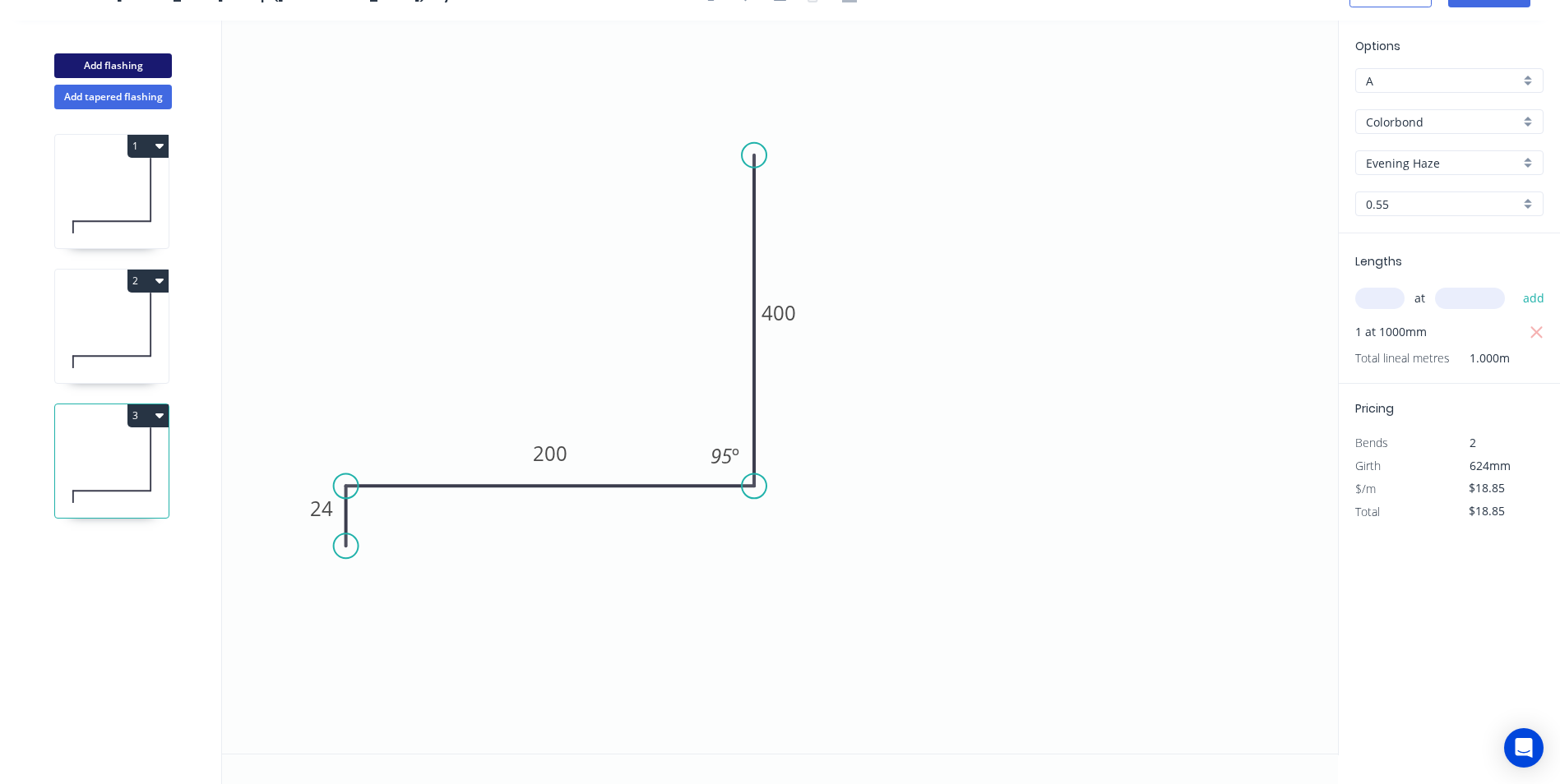
click at [125, 70] on button "Add flashing" at bounding box center [113, 66] width 117 height 25
type input "$0.00"
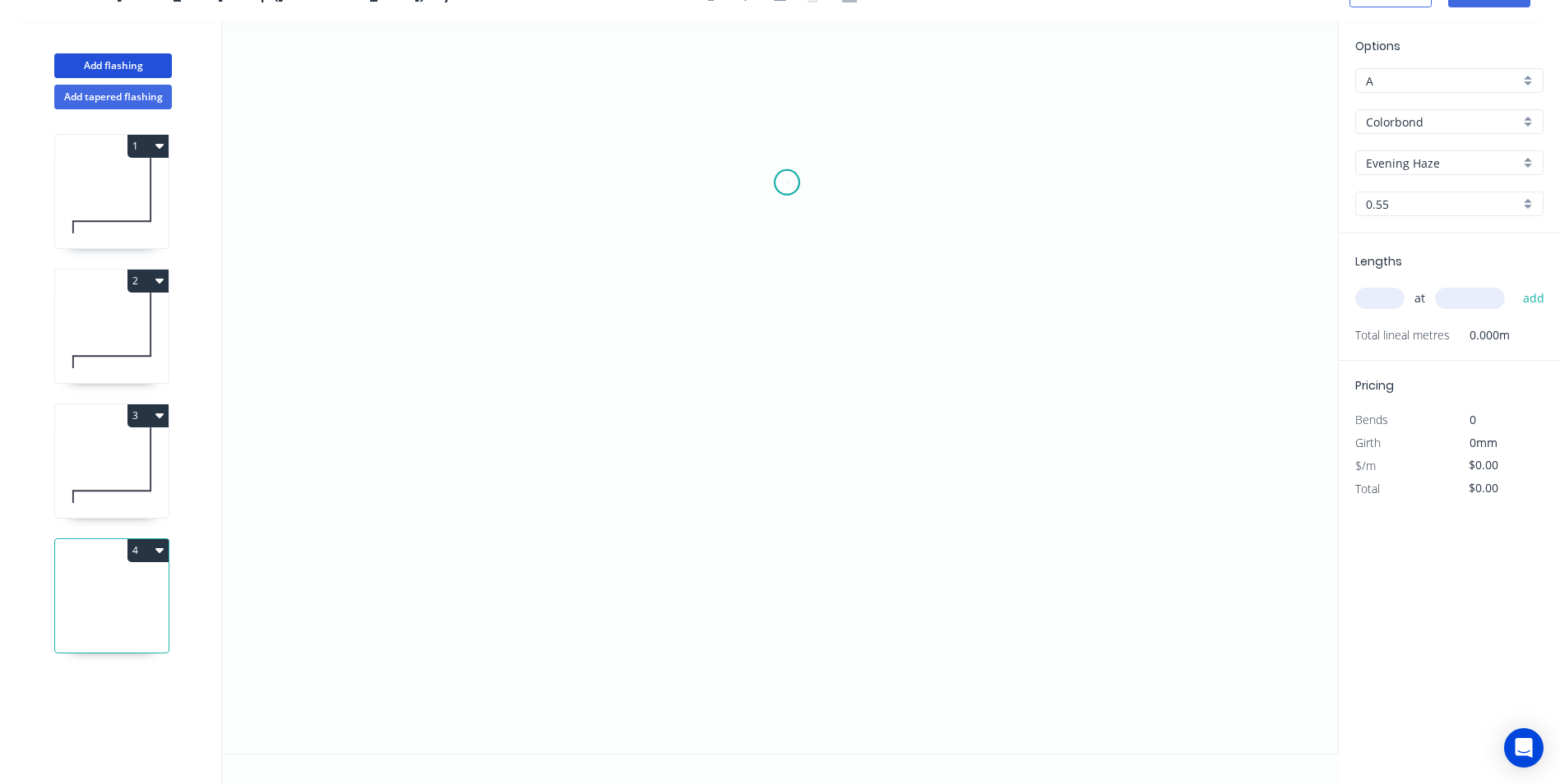
click at [787, 182] on icon "0" at bounding box center [779, 387] width 1115 height 733
drag, startPoint x: 869, startPoint y: 606, endPoint x: 626, endPoint y: 600, distance: 243.1
click at [869, 606] on icon "0" at bounding box center [779, 387] width 1115 height 733
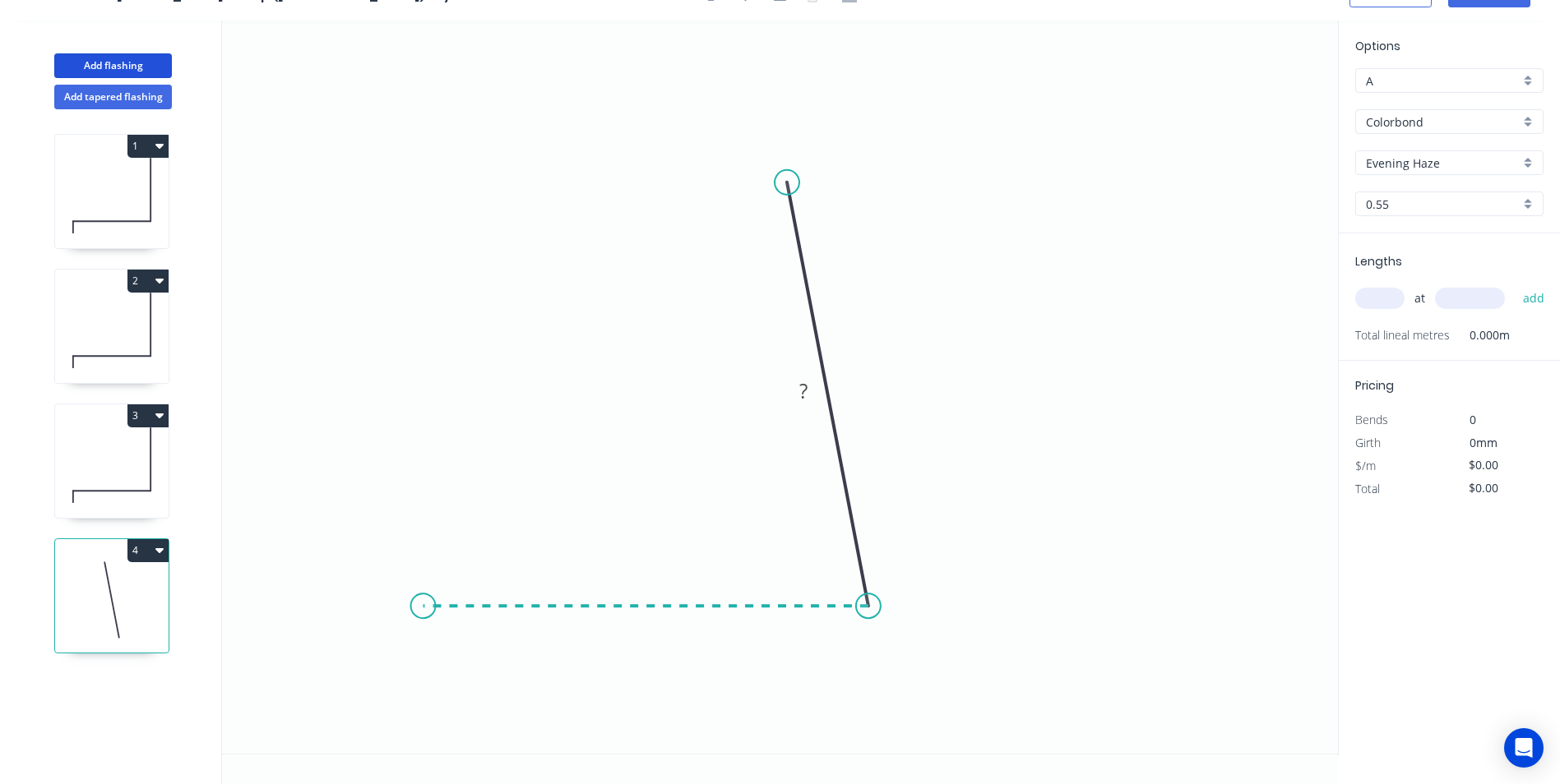
click at [422, 601] on icon "0 ?" at bounding box center [779, 387] width 1115 height 733
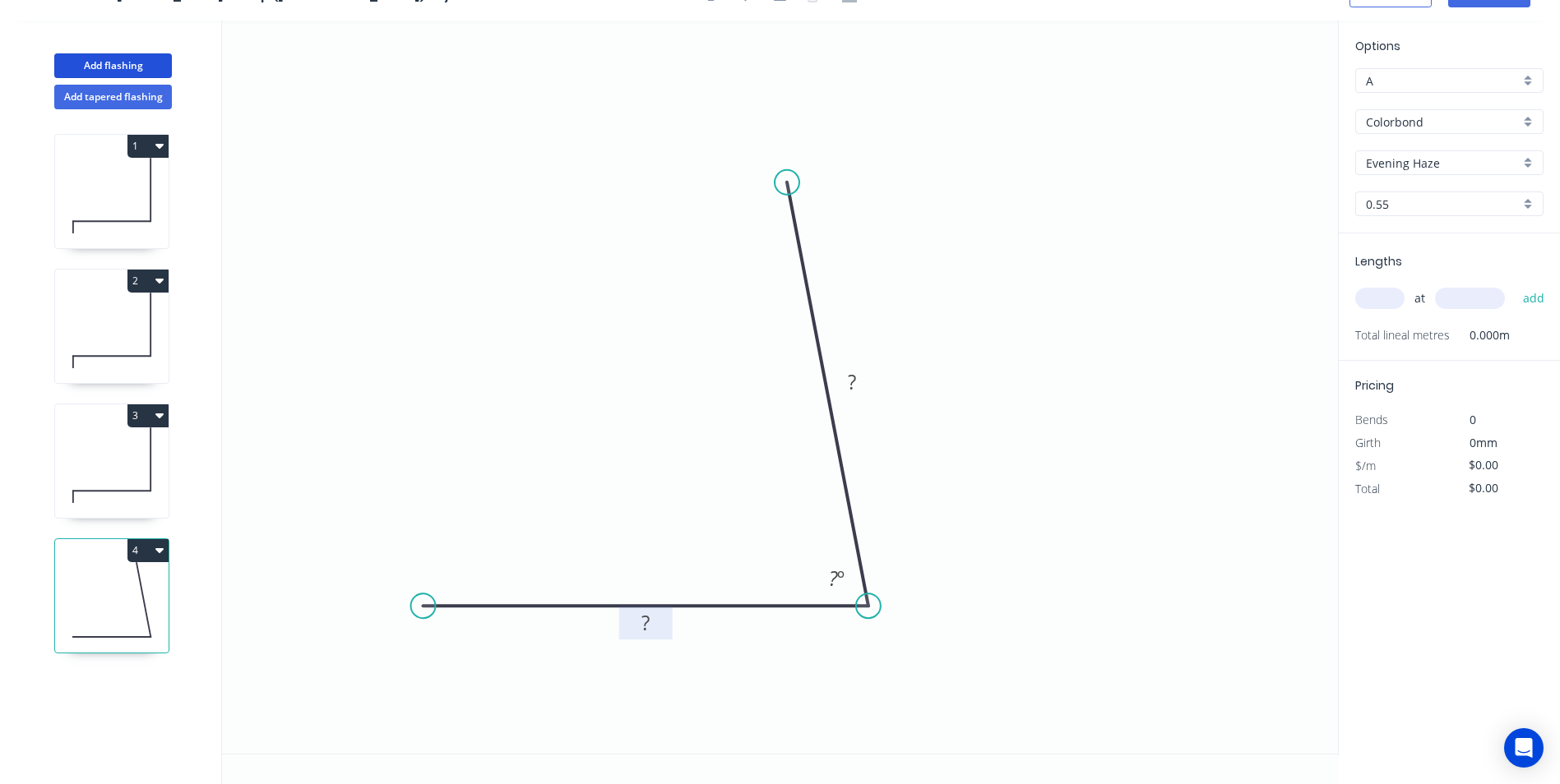
click at [664, 624] on rect at bounding box center [646, 622] width 54 height 34
click at [645, 622] on tspan "?" at bounding box center [645, 622] width 8 height 27
click at [1072, 522] on icon "0 500 400 85 º" at bounding box center [779, 387] width 1115 height 733
type input "$21.11"
click at [1384, 299] on input "text" at bounding box center [1379, 299] width 49 height 21
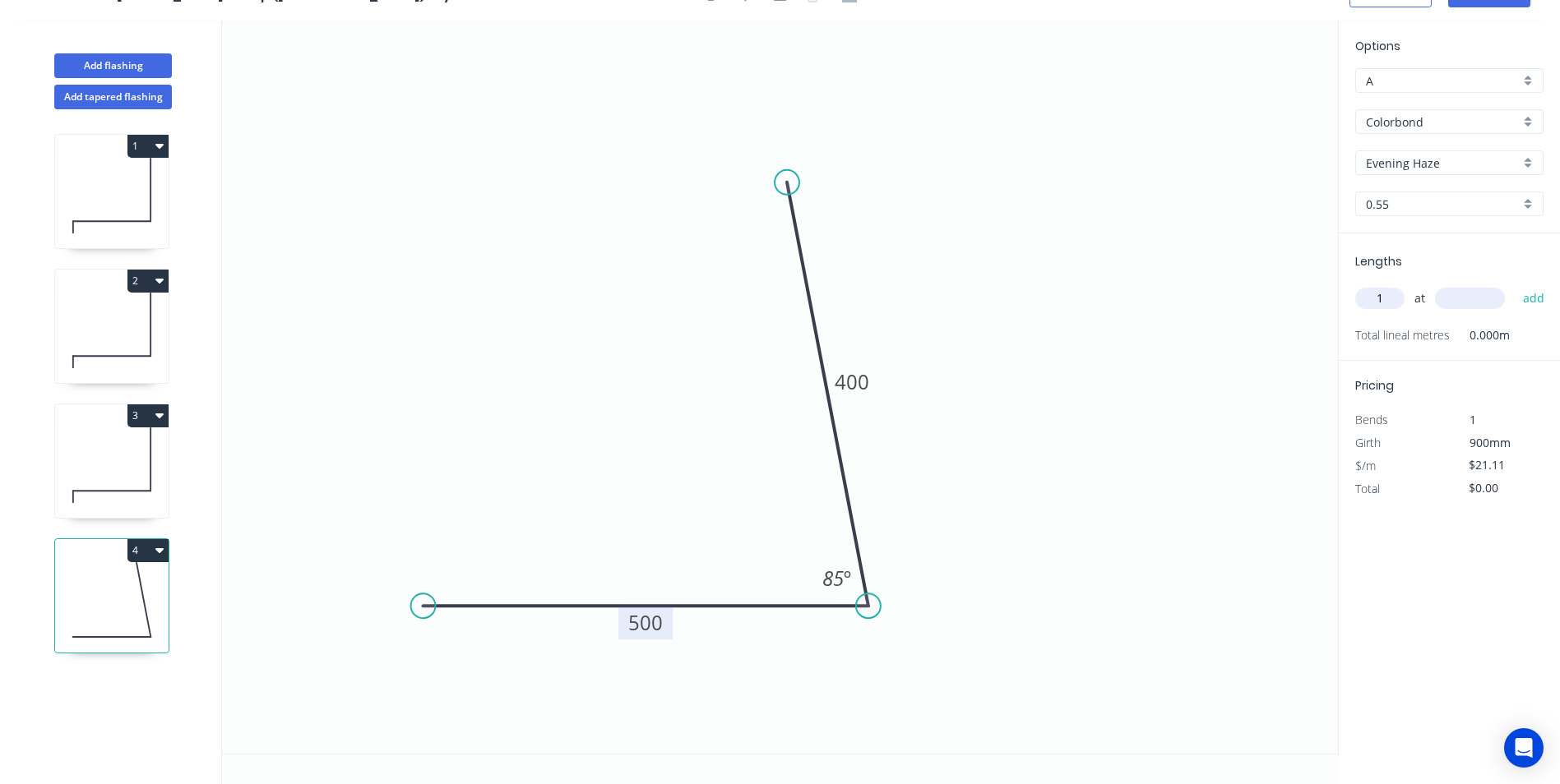
type input "1"
type input "1000"
click at [1514, 284] on button "add" at bounding box center [1533, 298] width 38 height 28
type input "$21.11"
click at [126, 58] on button "Add flashing" at bounding box center [113, 66] width 117 height 25
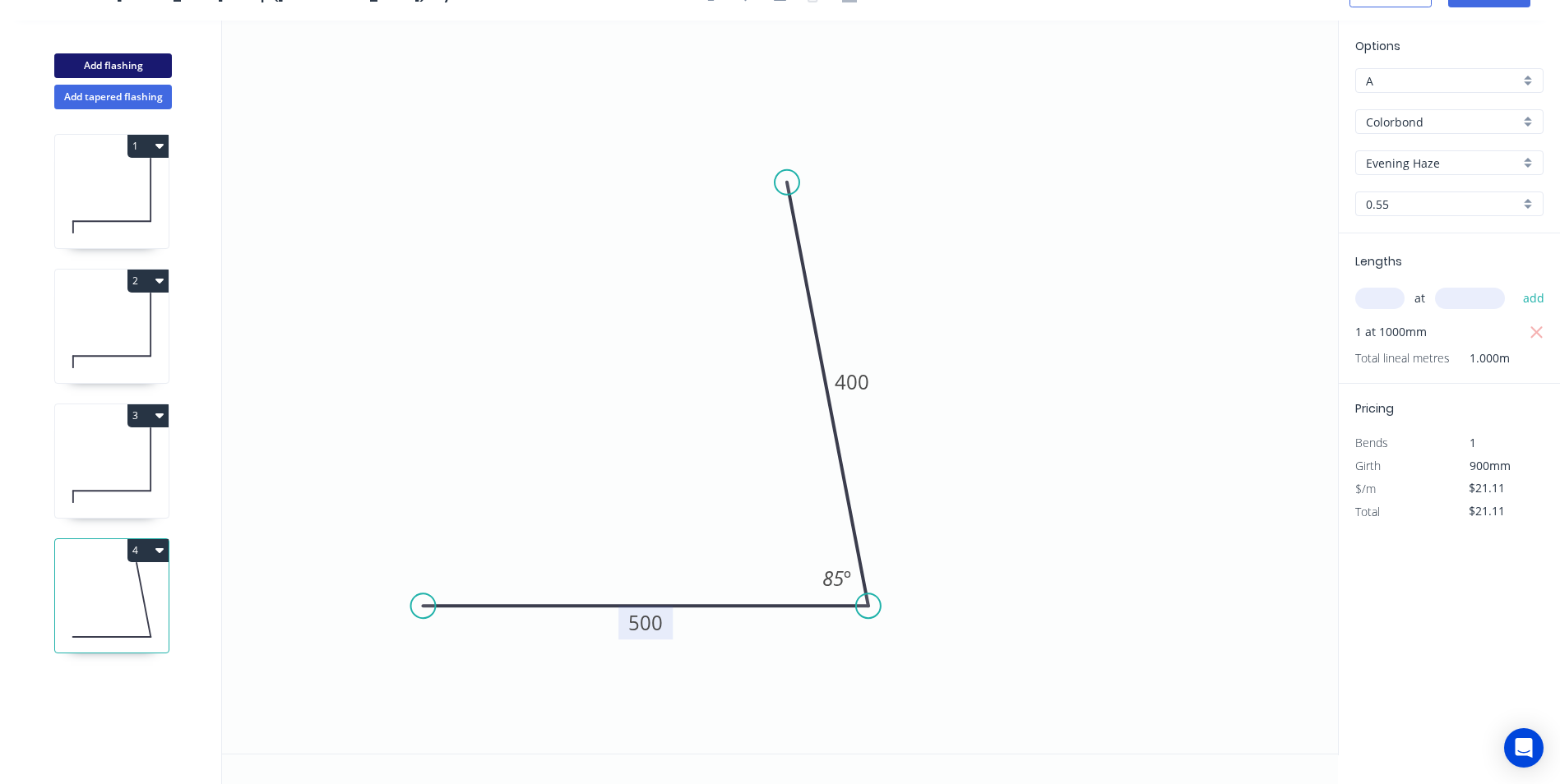
type input "$0.00"
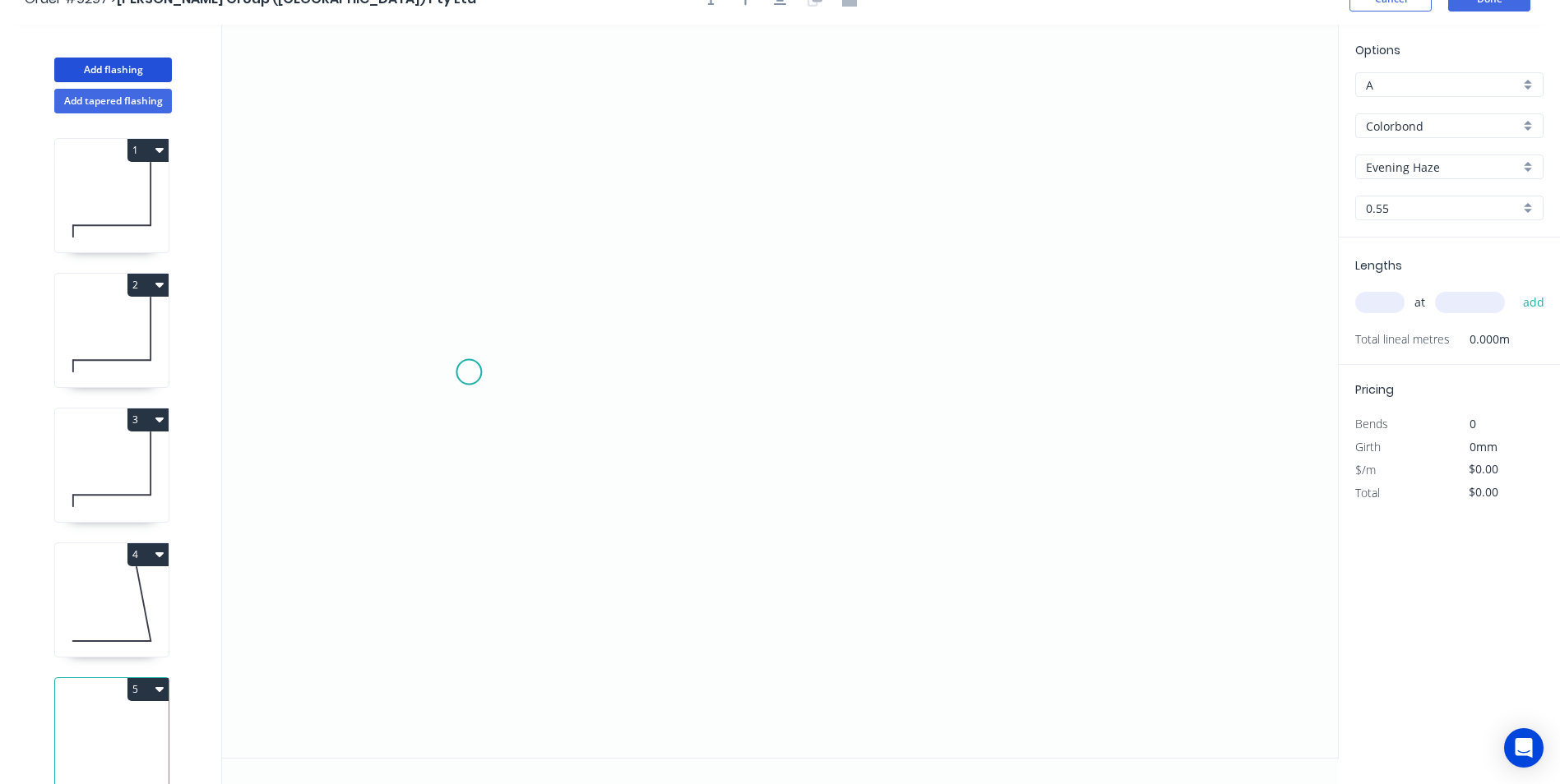
scroll to position [0, 0]
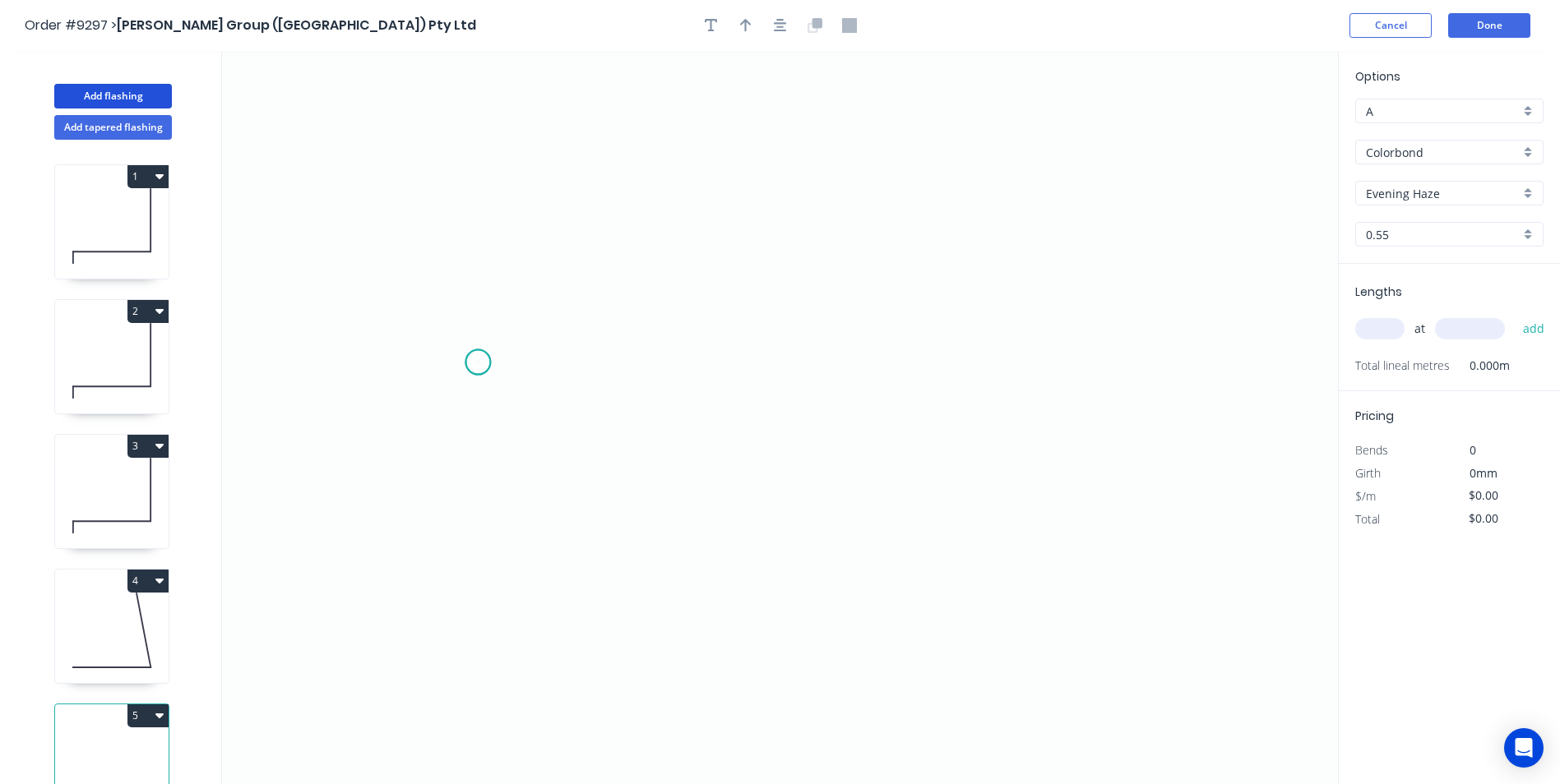
click at [478, 362] on icon "0" at bounding box center [779, 417] width 1115 height 733
drag, startPoint x: 542, startPoint y: 651, endPoint x: 940, endPoint y: 636, distance: 398.3
click at [559, 651] on icon "0" at bounding box center [779, 417] width 1115 height 733
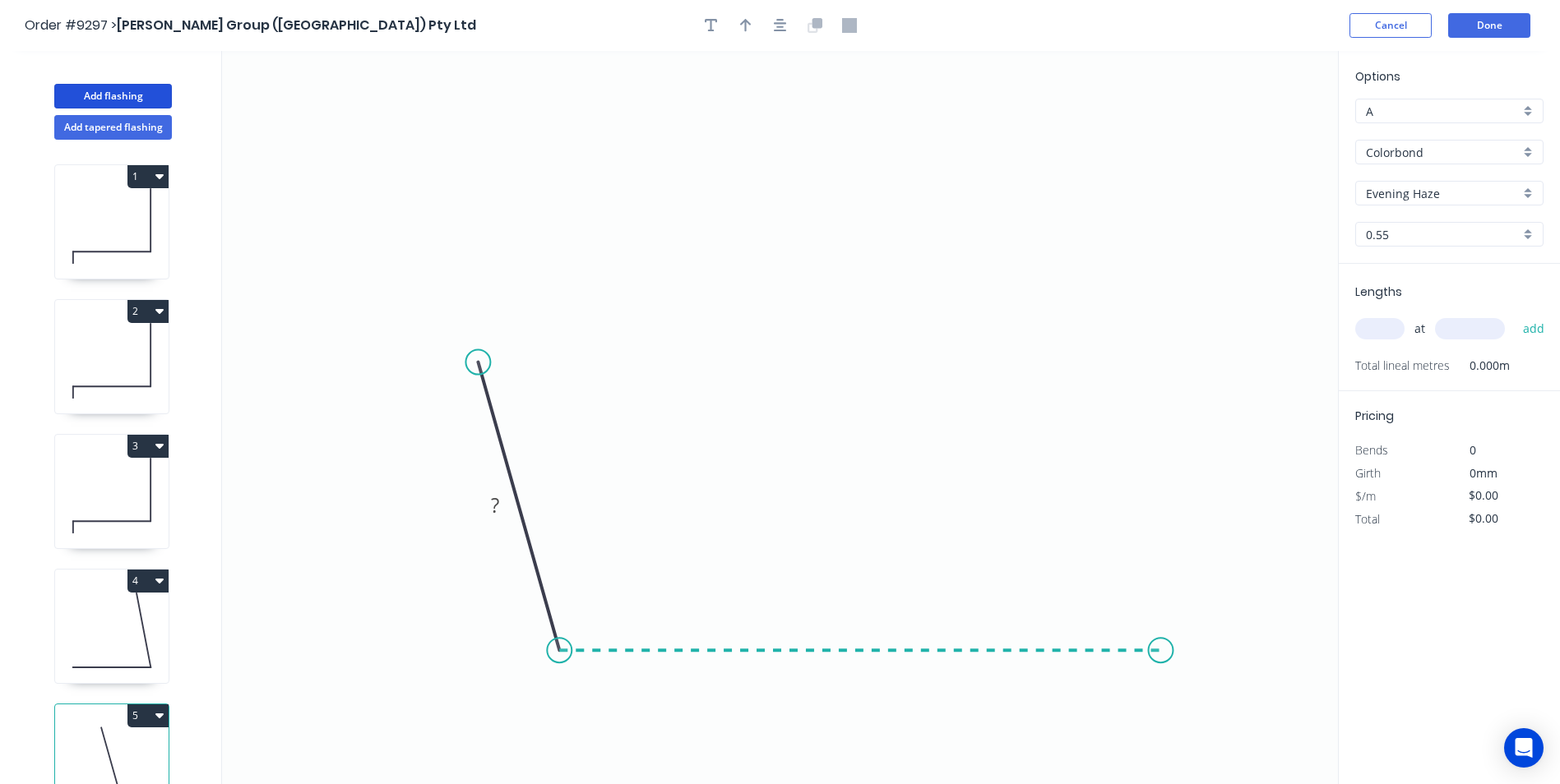
drag, startPoint x: 1161, startPoint y: 620, endPoint x: 1101, endPoint y: 437, distance: 192.6
click at [1161, 616] on icon "0 ?" at bounding box center [779, 417] width 1115 height 733
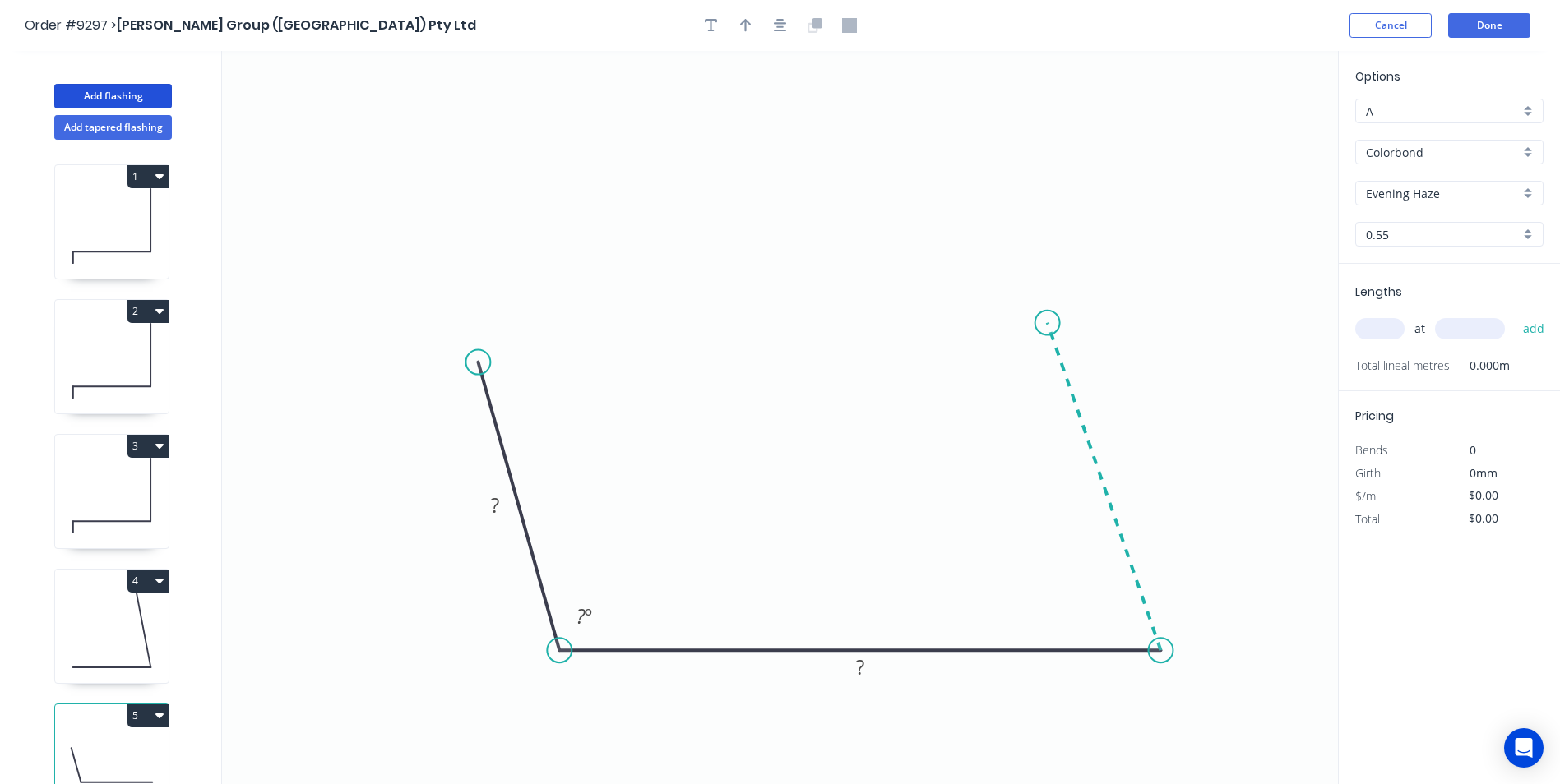
click at [1047, 323] on icon at bounding box center [1104, 486] width 114 height 328
click at [493, 507] on tspan "?" at bounding box center [495, 505] width 8 height 27
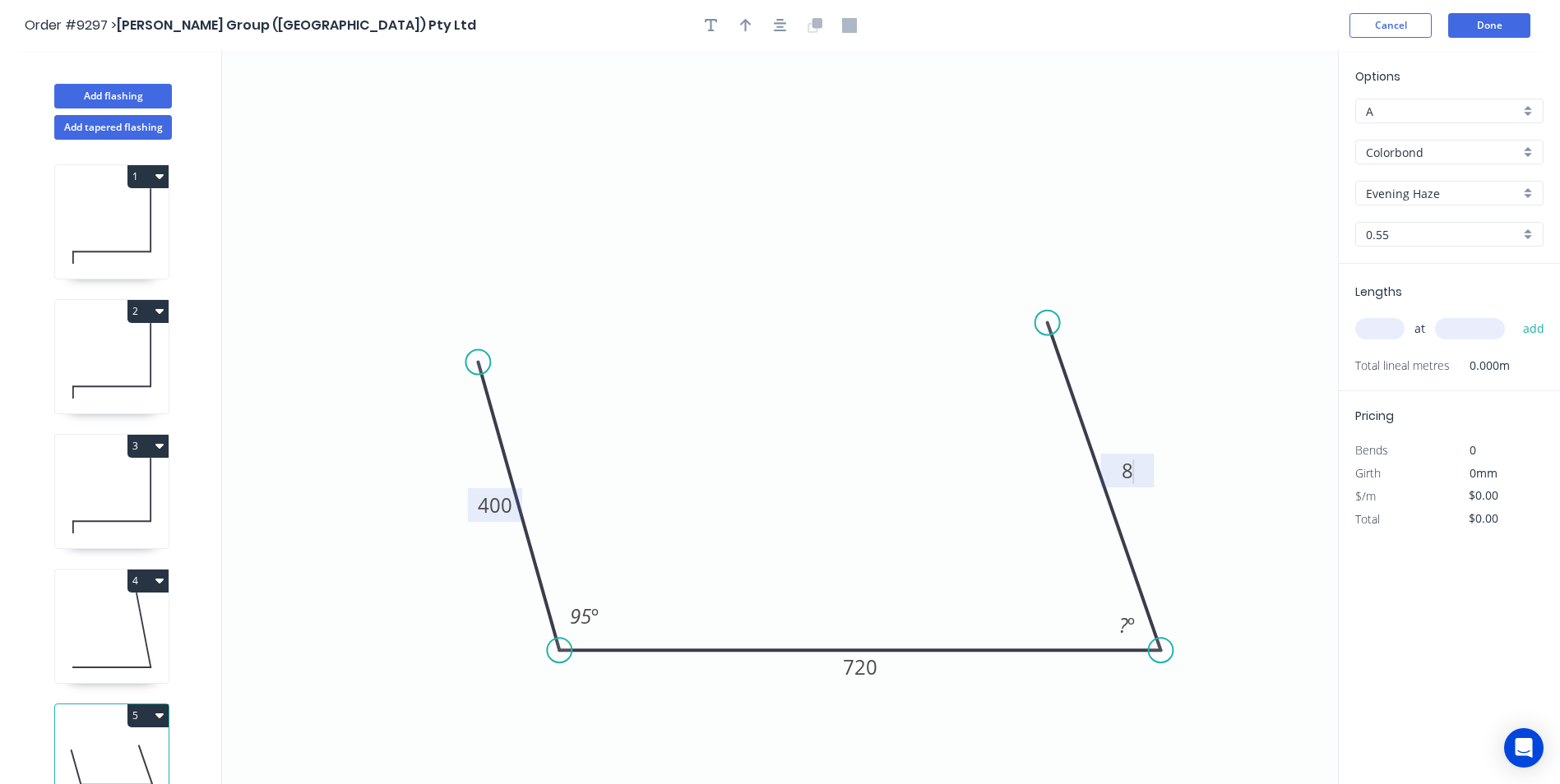
type input "$28.87"
click at [660, 149] on icon "0 400 720 80 95 º 85 º" at bounding box center [779, 417] width 1115 height 733
click at [750, 29] on icon "button" at bounding box center [745, 25] width 12 height 15
drag, startPoint x: 1254, startPoint y: 128, endPoint x: 765, endPoint y: 252, distance: 504.5
click at [765, 252] on icon at bounding box center [764, 233] width 15 height 53
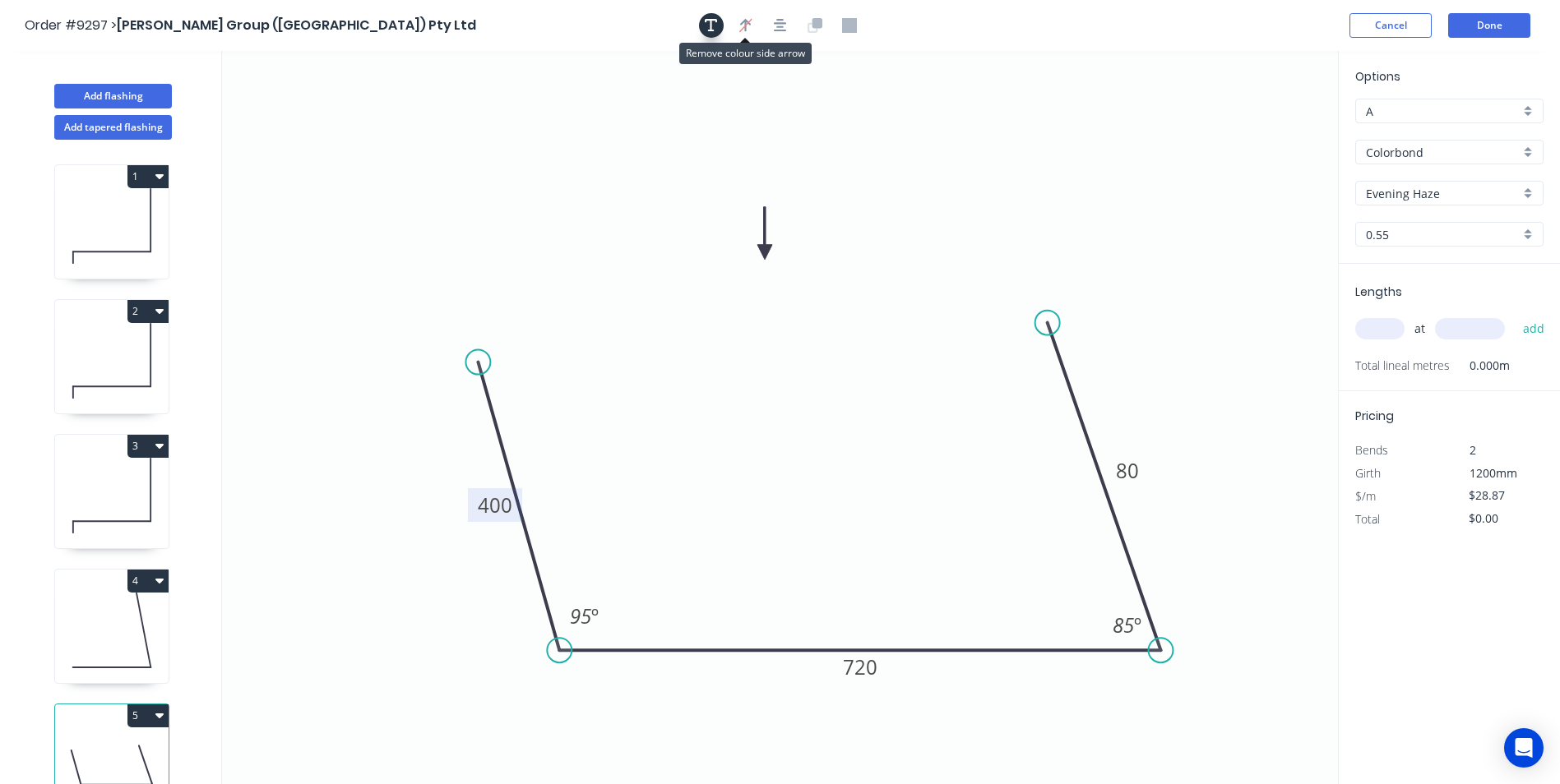
click at [708, 22] on icon "button" at bounding box center [711, 25] width 13 height 15
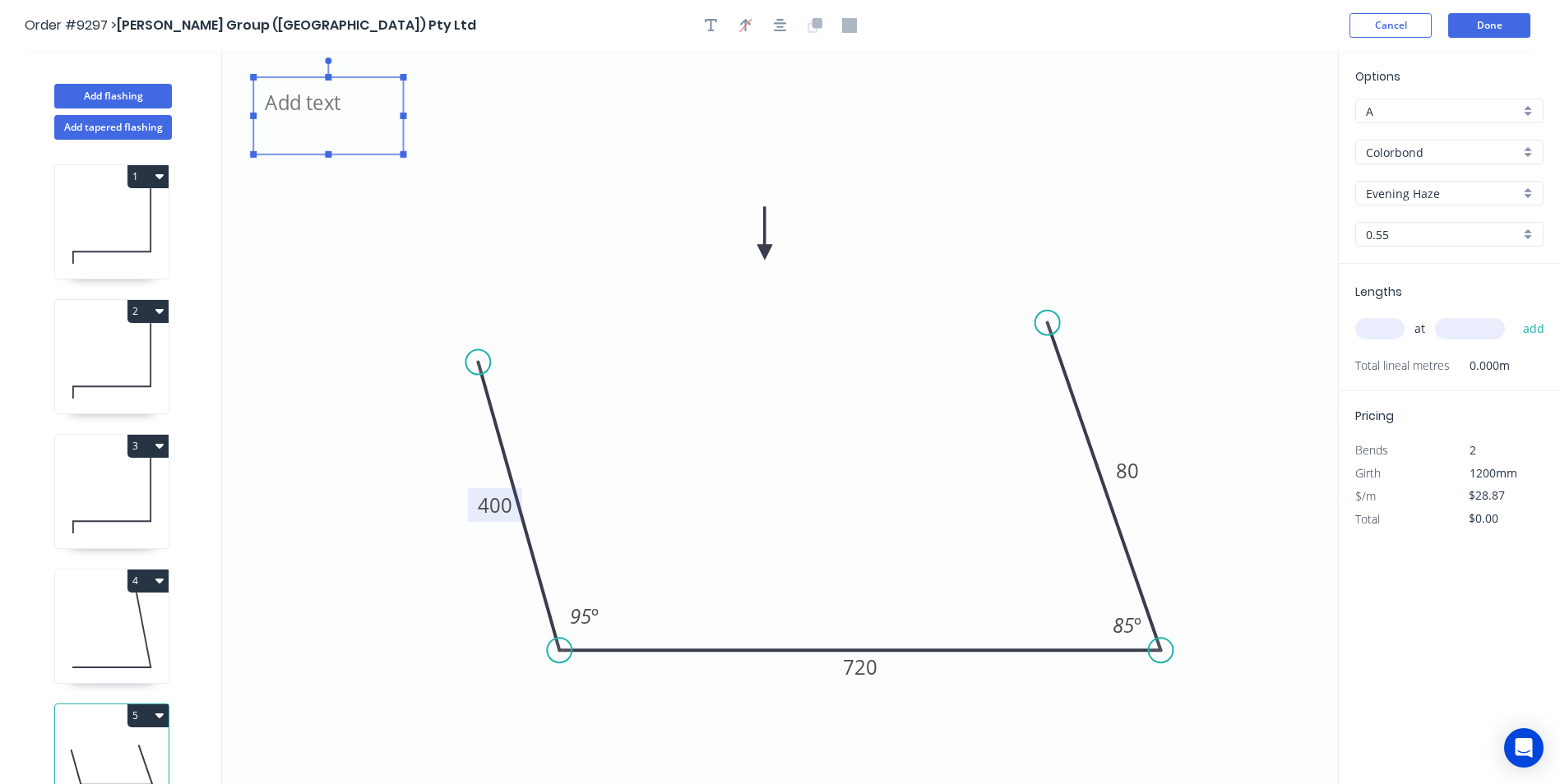
click at [362, 97] on textarea at bounding box center [327, 116] width 133 height 61
type textarea "d"
click at [450, 146] on icon "check drawing 400 720 80 95 º 85 º" at bounding box center [779, 417] width 1115 height 733
type textarea "check drawing"
click at [1395, 320] on input "text" at bounding box center [1379, 329] width 49 height 21
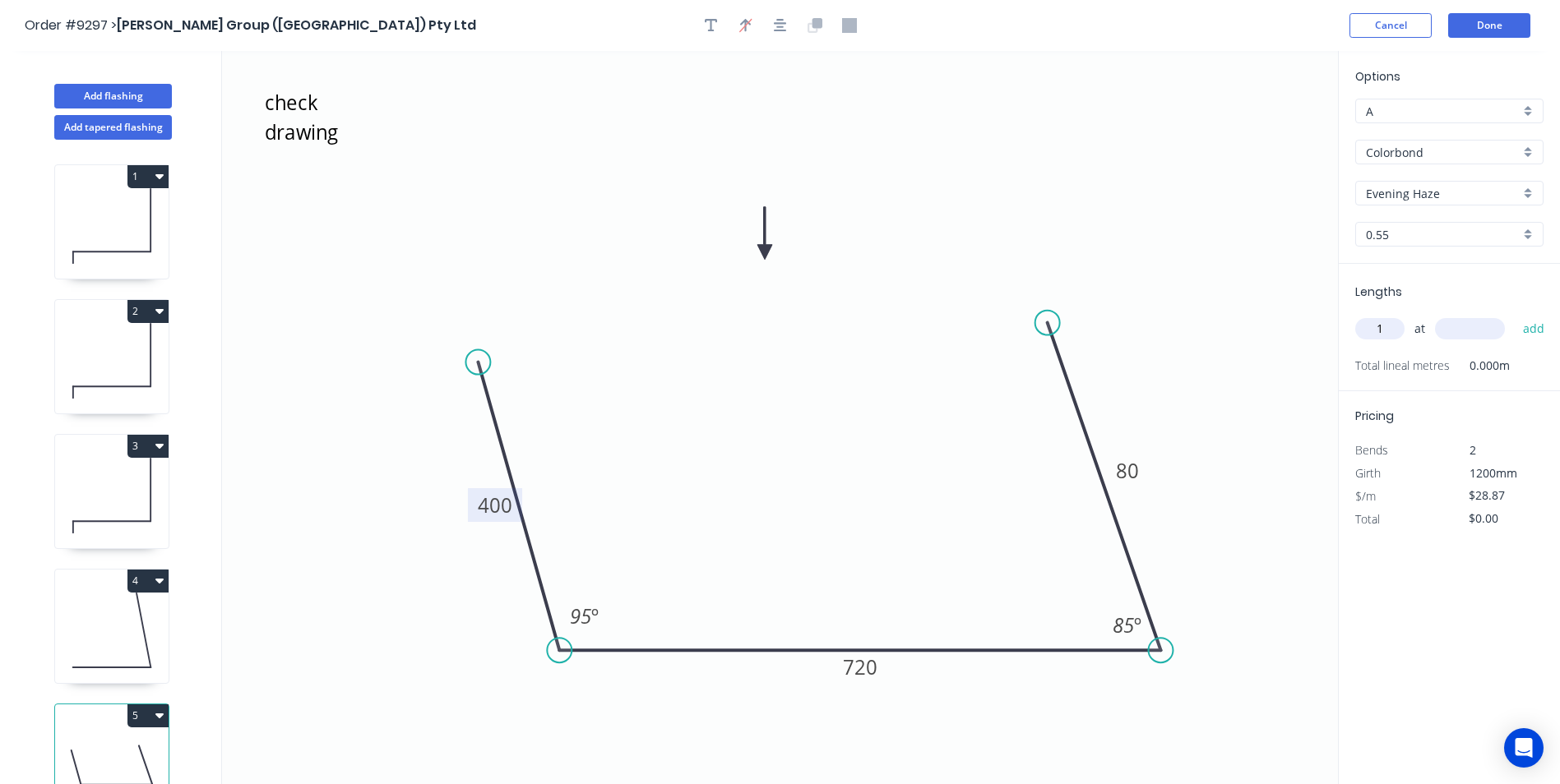
type input "1"
type input "1520"
click at [1529, 325] on button "add" at bounding box center [1533, 328] width 38 height 28
type input "$43.88"
click at [149, 311] on button "2" at bounding box center [148, 311] width 41 height 23
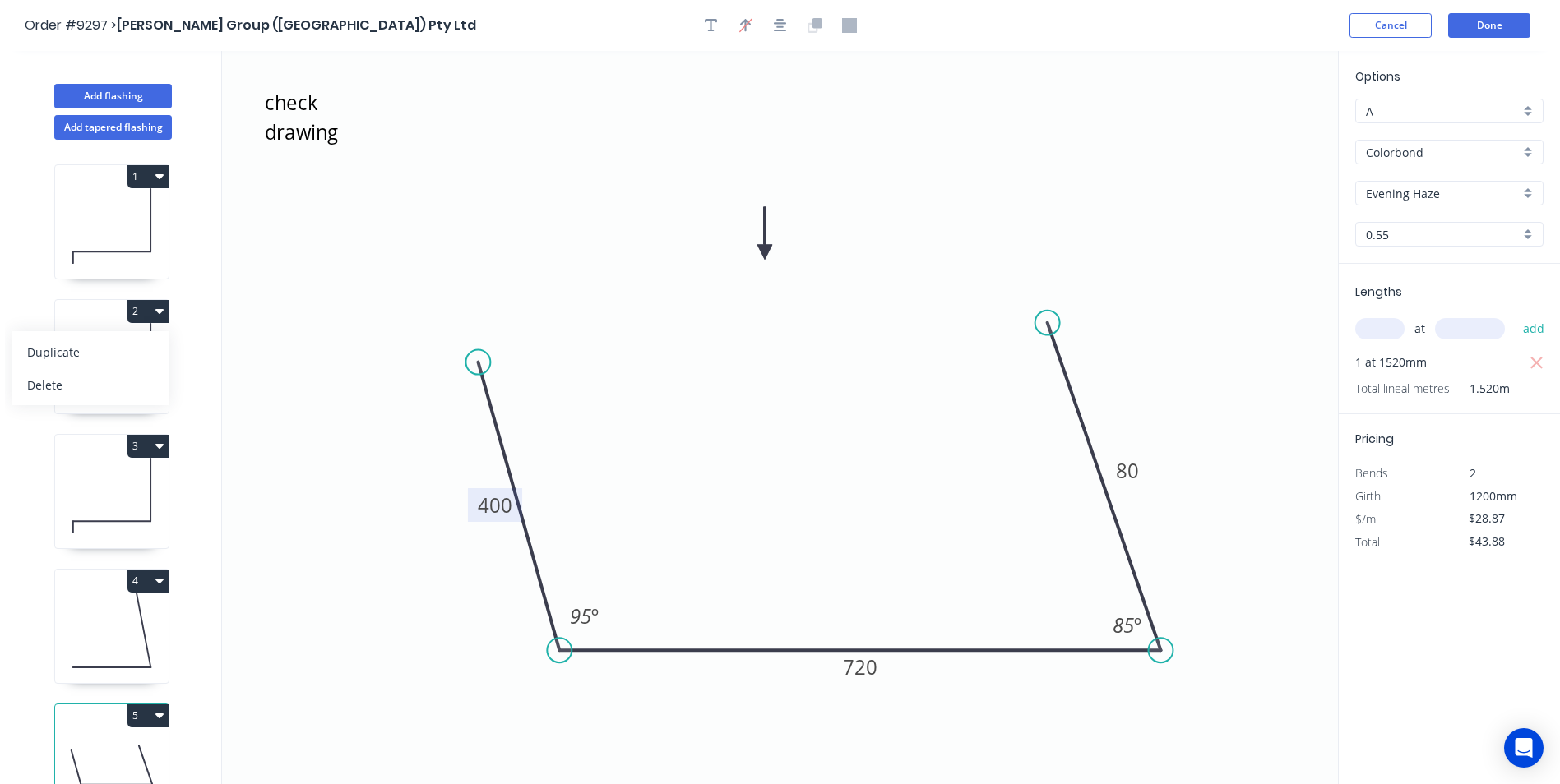
click at [128, 352] on div "Duplicate" at bounding box center [90, 352] width 127 height 24
type input "$22.19"
type input "$0.00"
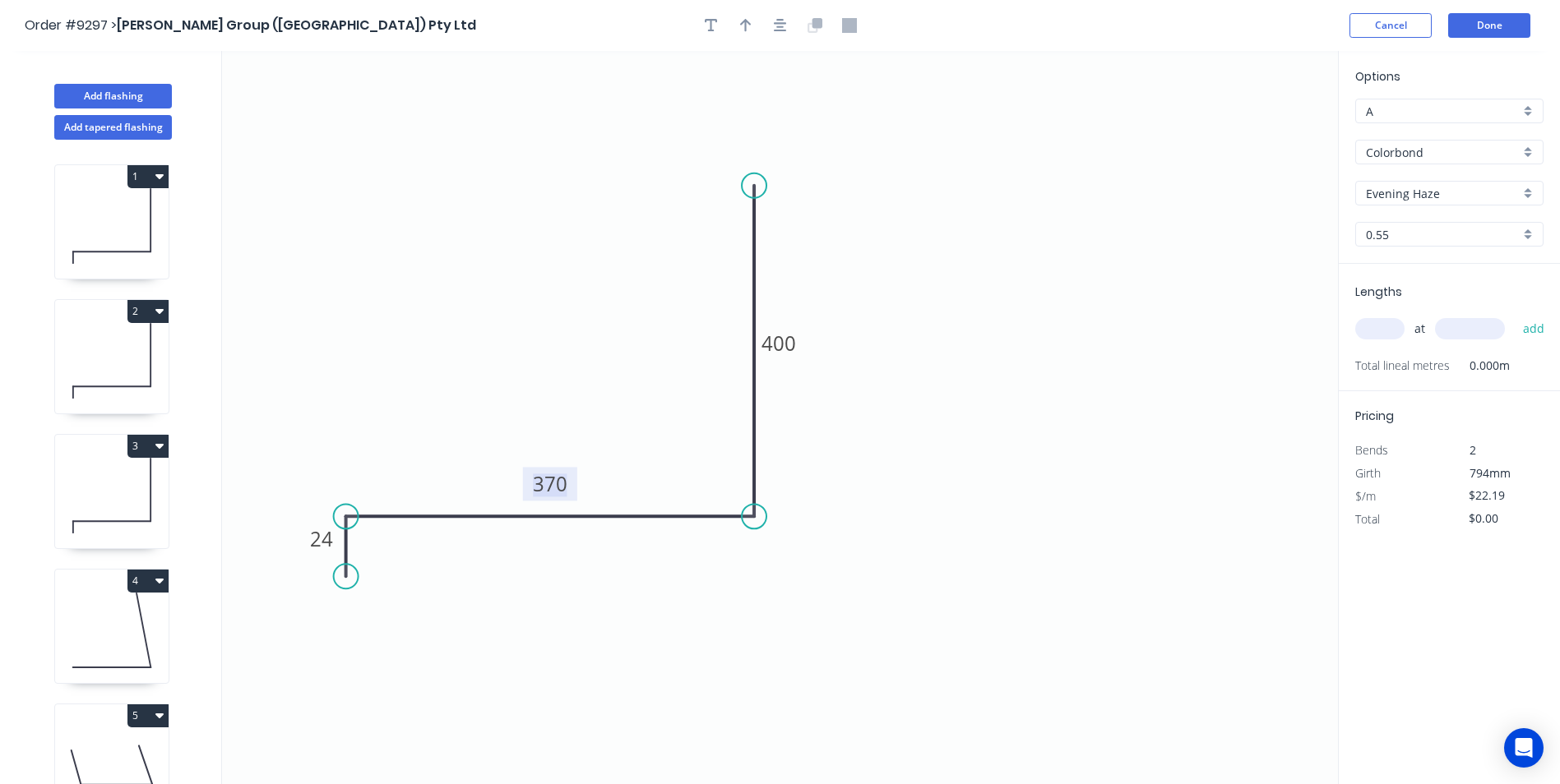
click at [550, 486] on tspan "370" at bounding box center [550, 484] width 35 height 27
click at [1367, 328] on input "text" at bounding box center [1379, 329] width 49 height 21
type input "$18.85"
type input "1"
type input "1200"
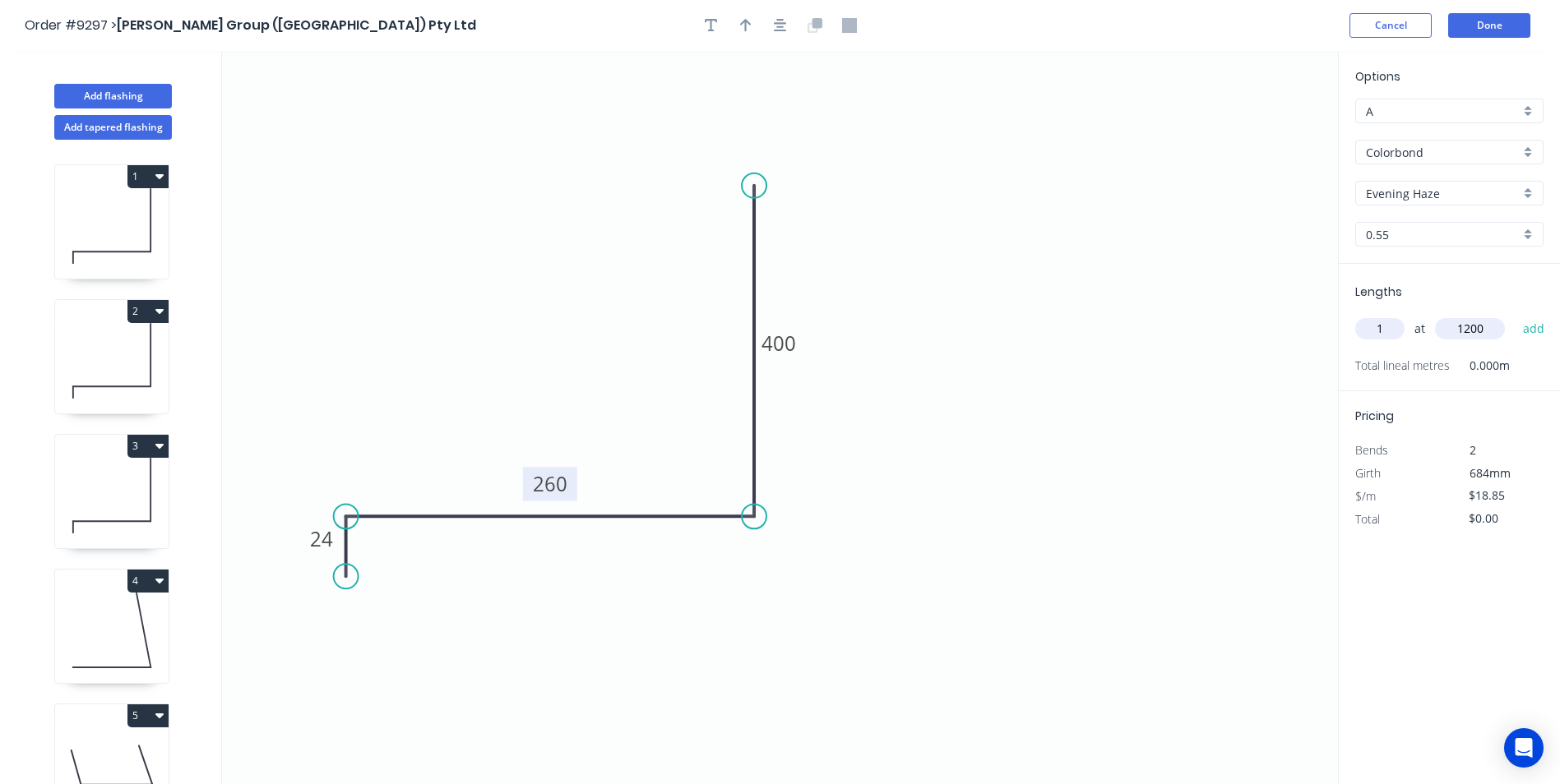
click at [1514, 315] on button "add" at bounding box center [1533, 328] width 38 height 28
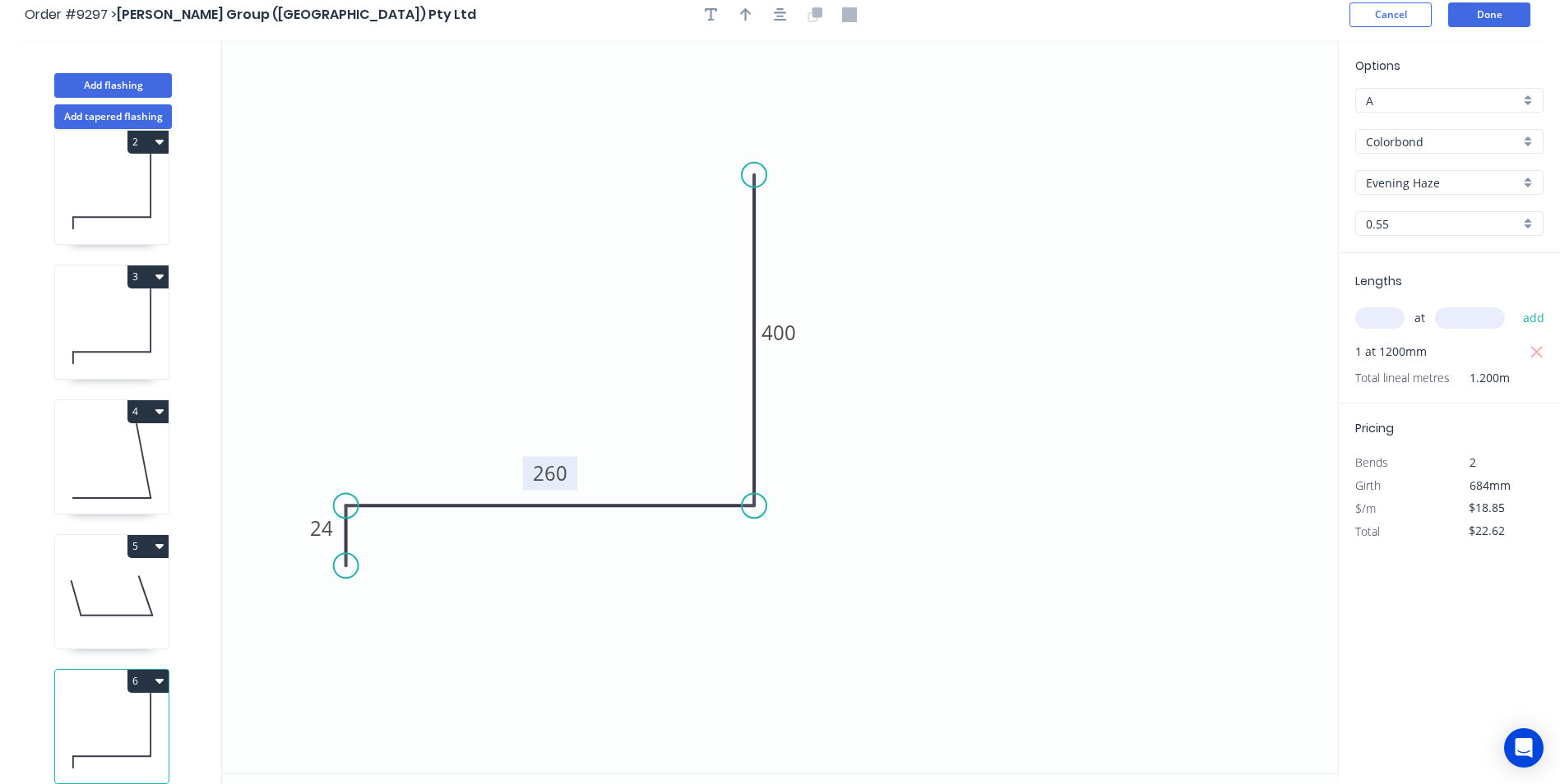
scroll to position [30, 0]
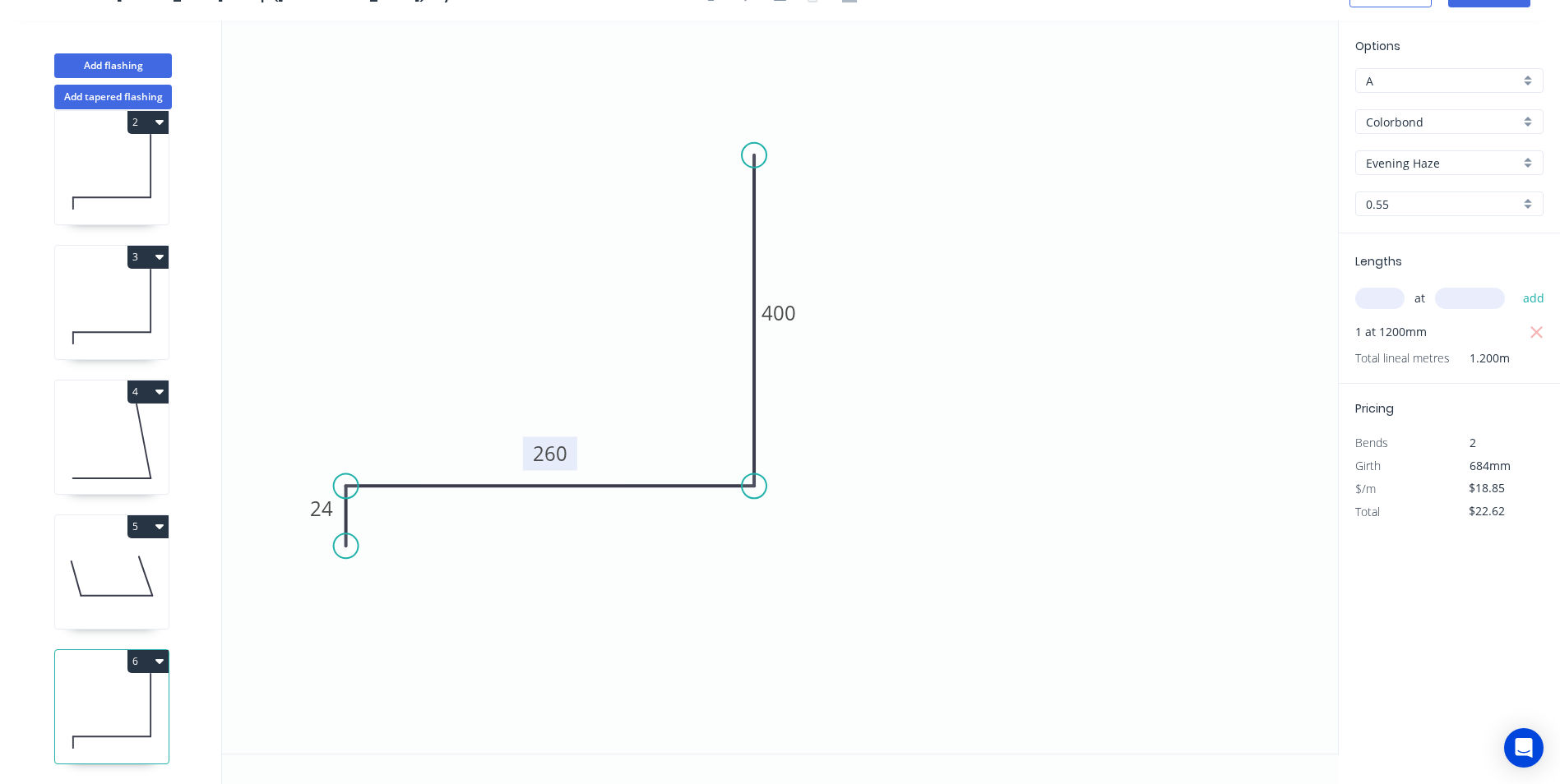
click at [153, 651] on button "6" at bounding box center [148, 662] width 41 height 23
click at [124, 690] on div "Duplicate" at bounding box center [90, 702] width 127 height 24
type input "$0.00"
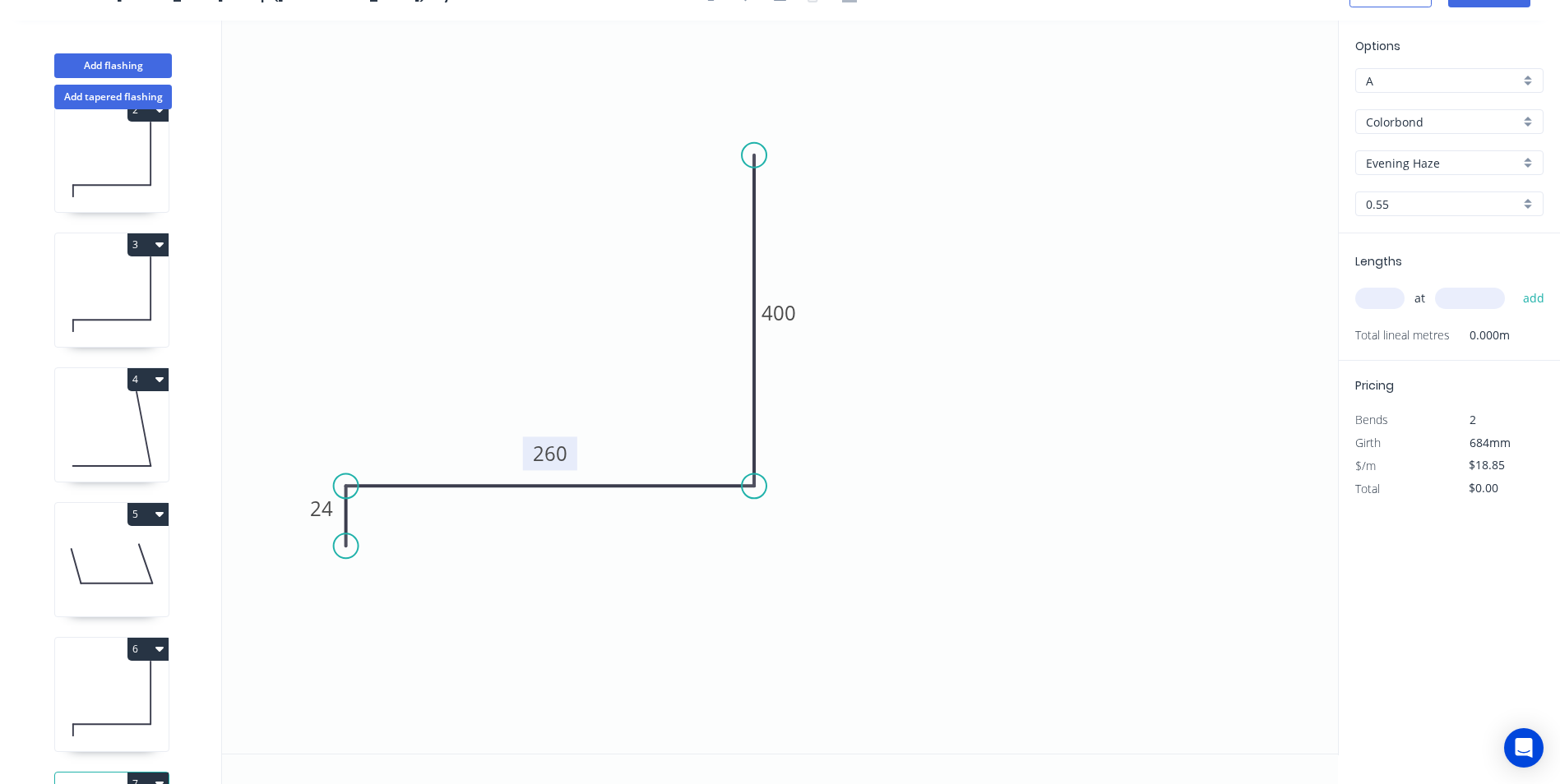
click at [564, 450] on tspan "260" at bounding box center [550, 453] width 35 height 27
click at [954, 612] on icon "0 24 320 400" at bounding box center [779, 387] width 1115 height 733
click at [1375, 290] on input "text" at bounding box center [1379, 299] width 49 height 21
type input "1"
type input "1200"
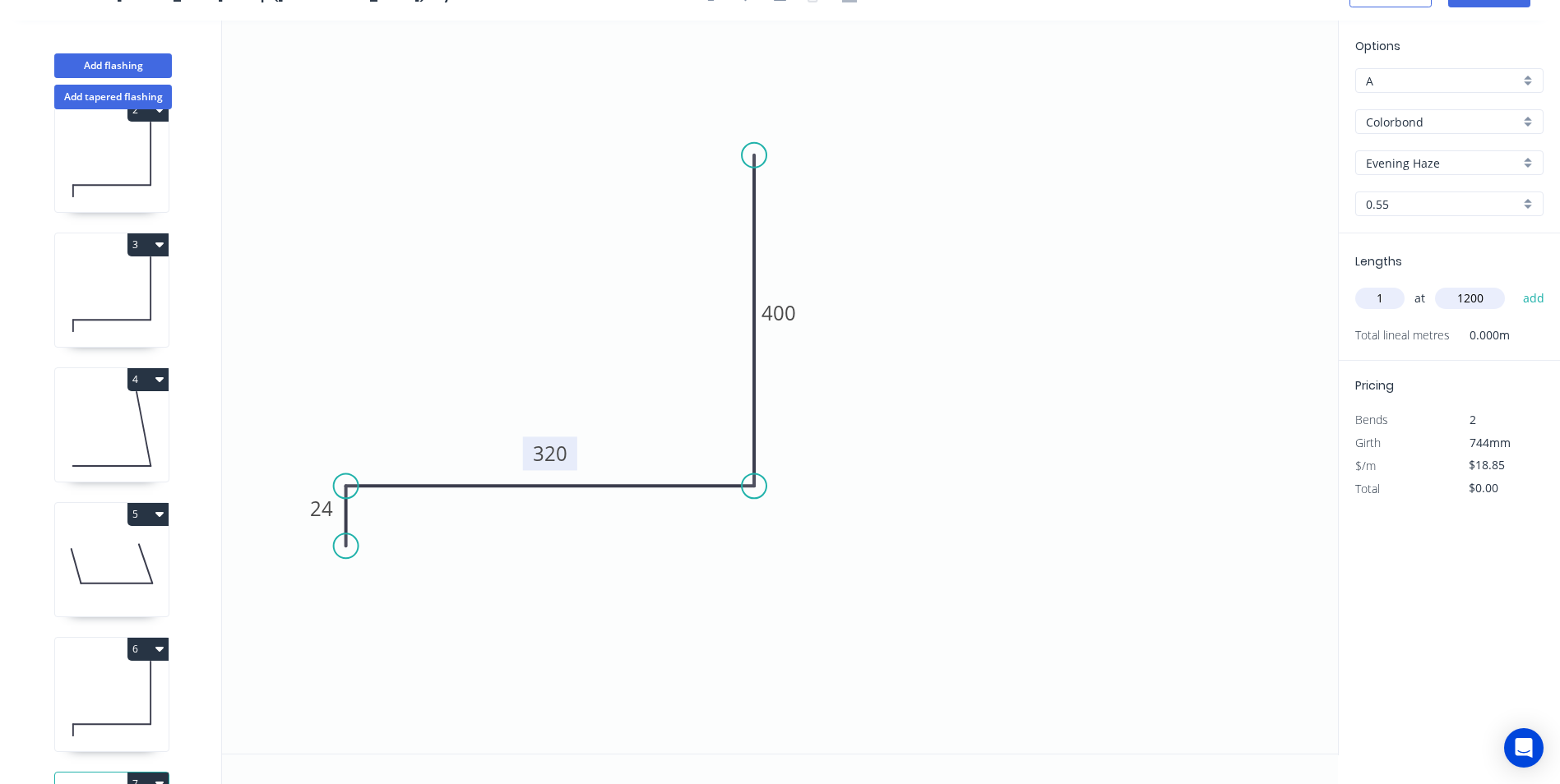
click at [1514, 284] on button "add" at bounding box center [1533, 298] width 38 height 28
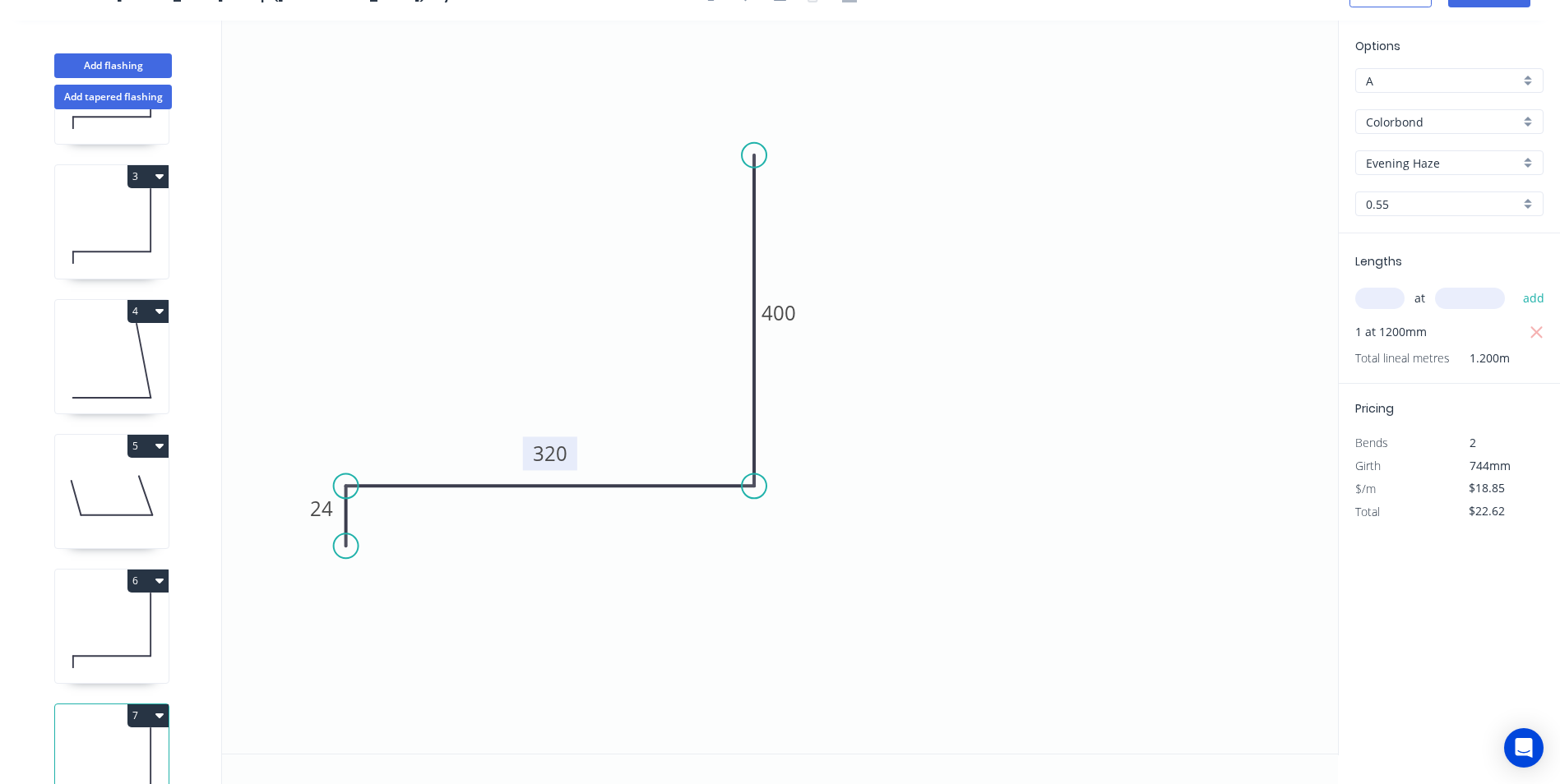
scroll to position [306, 0]
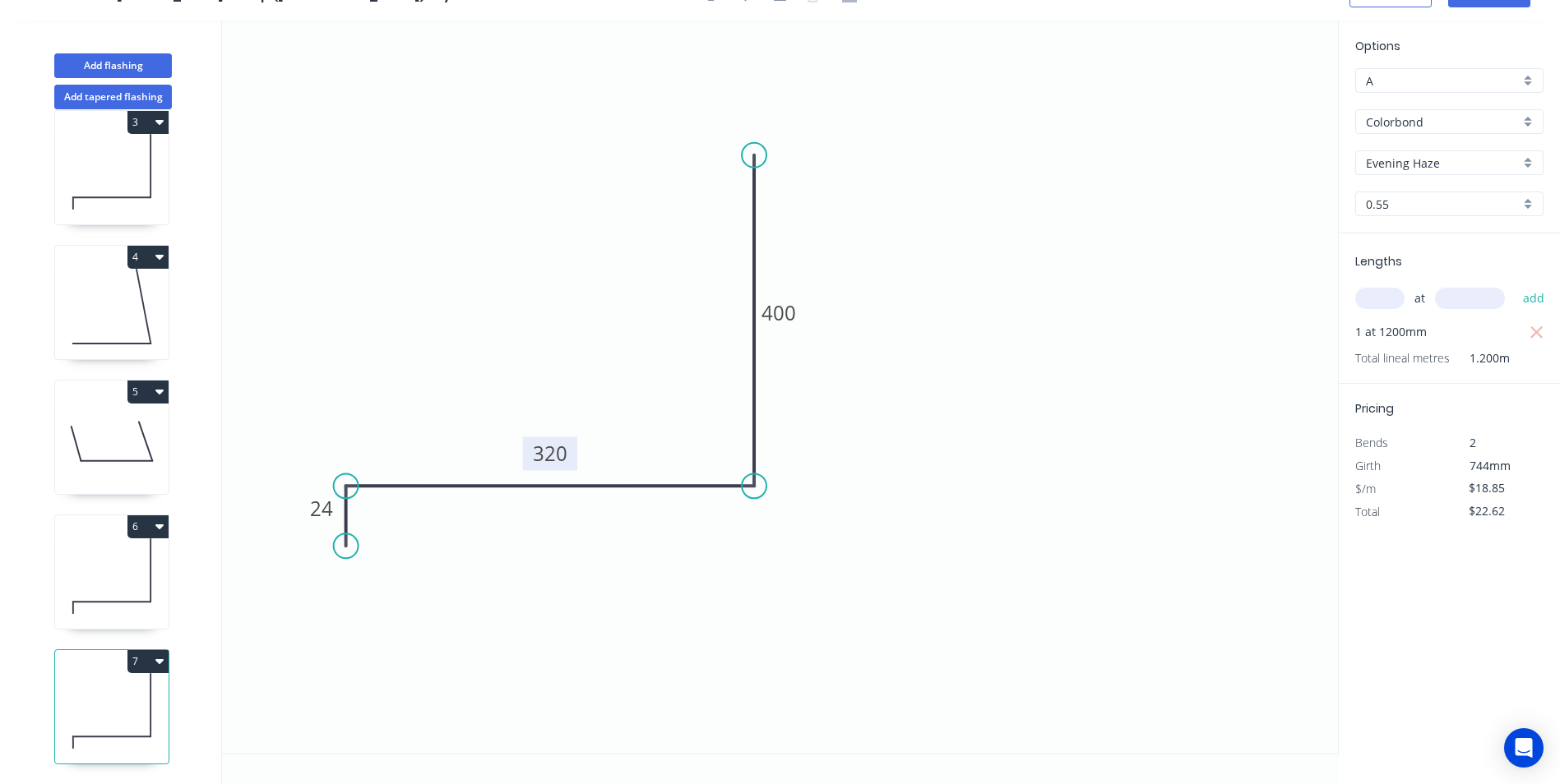
click at [141, 653] on button "7" at bounding box center [148, 662] width 41 height 23
click at [117, 690] on div "Duplicate" at bounding box center [90, 702] width 127 height 24
type input "$0.00"
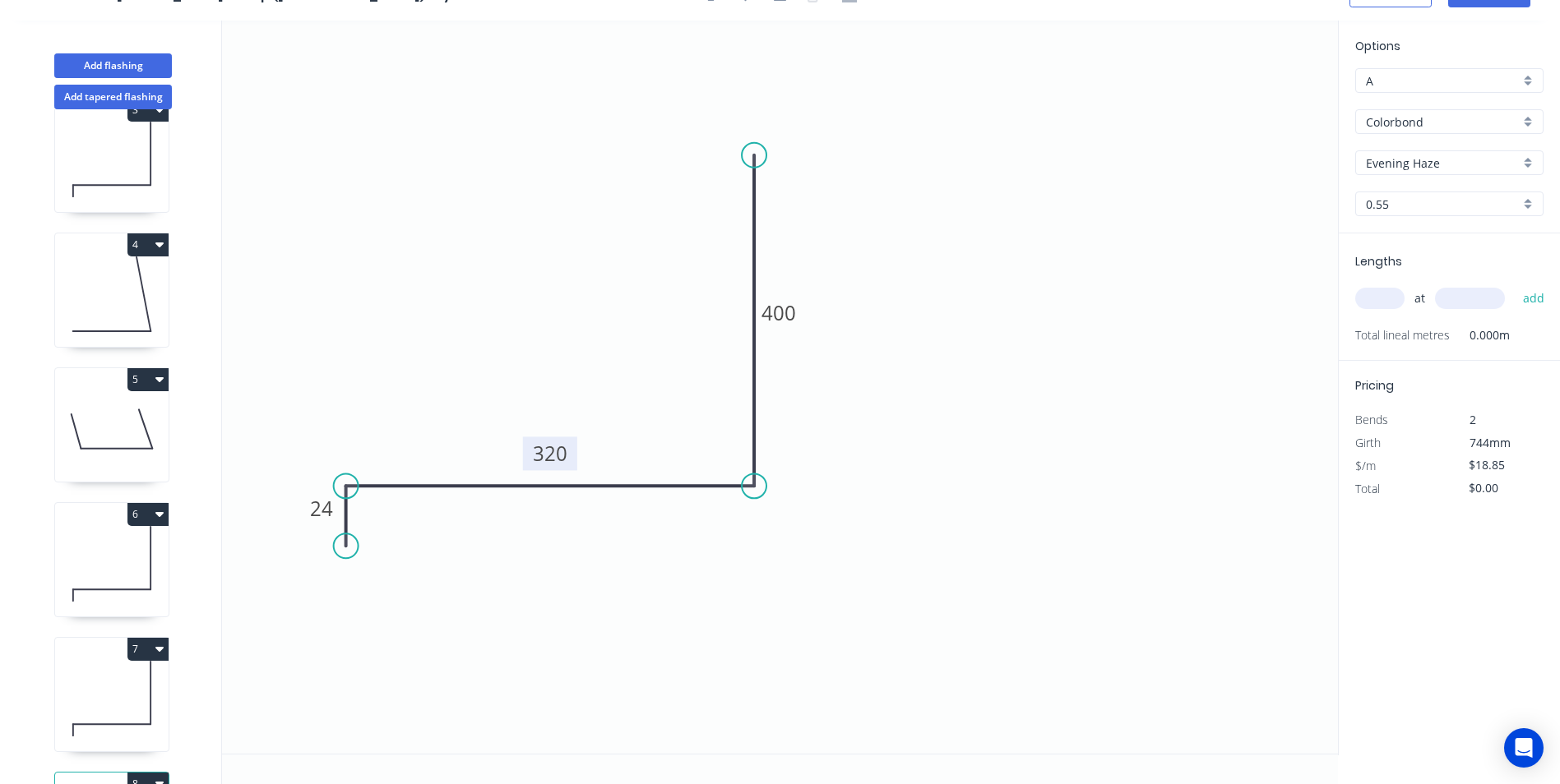
click at [545, 449] on tspan "320" at bounding box center [550, 453] width 35 height 27
click at [1106, 341] on icon "0 24 200 400" at bounding box center [779, 387] width 1115 height 733
click at [1392, 295] on input "text" at bounding box center [1379, 299] width 49 height 21
type input "2"
type input "1000"
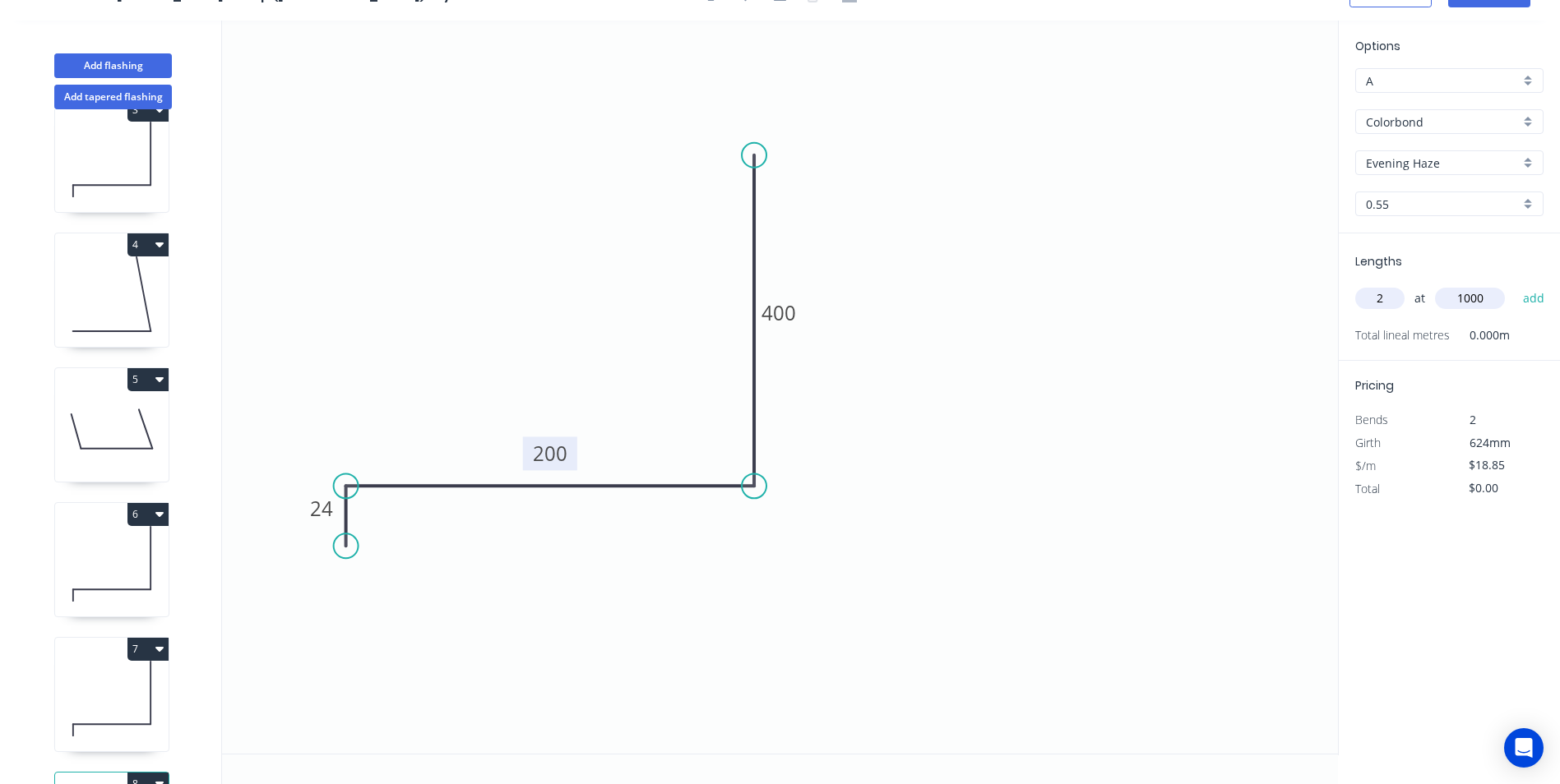
click at [1514, 284] on button "add" at bounding box center [1533, 298] width 38 height 28
type input "$37.70"
click at [795, 537] on div "Show angle" at bounding box center [841, 537] width 165 height 34
click at [722, 445] on tspan "?" at bounding box center [721, 455] width 9 height 27
click at [857, 442] on icon "0 24 200 400 95 º" at bounding box center [779, 387] width 1115 height 733
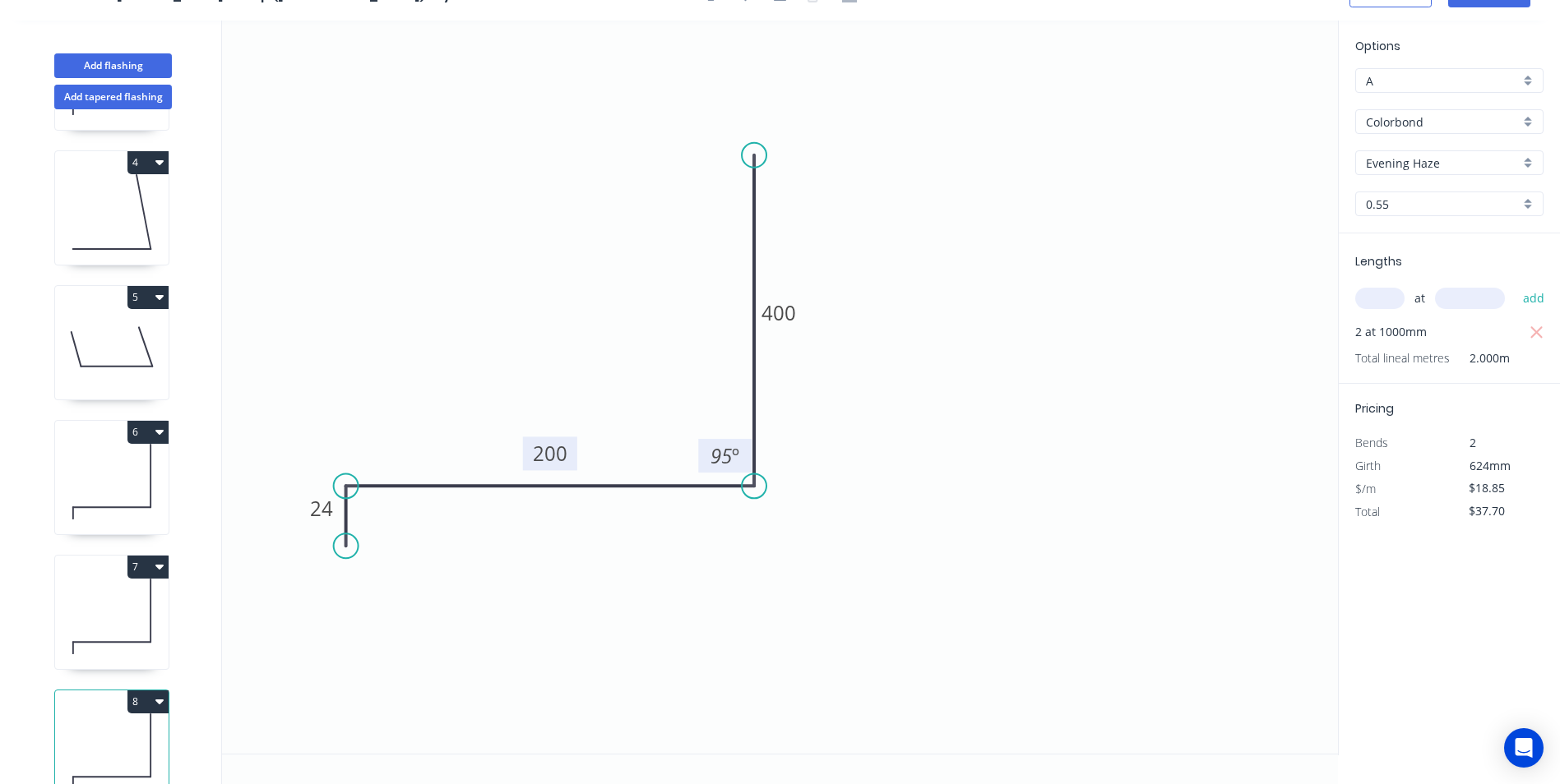
scroll to position [59, 0]
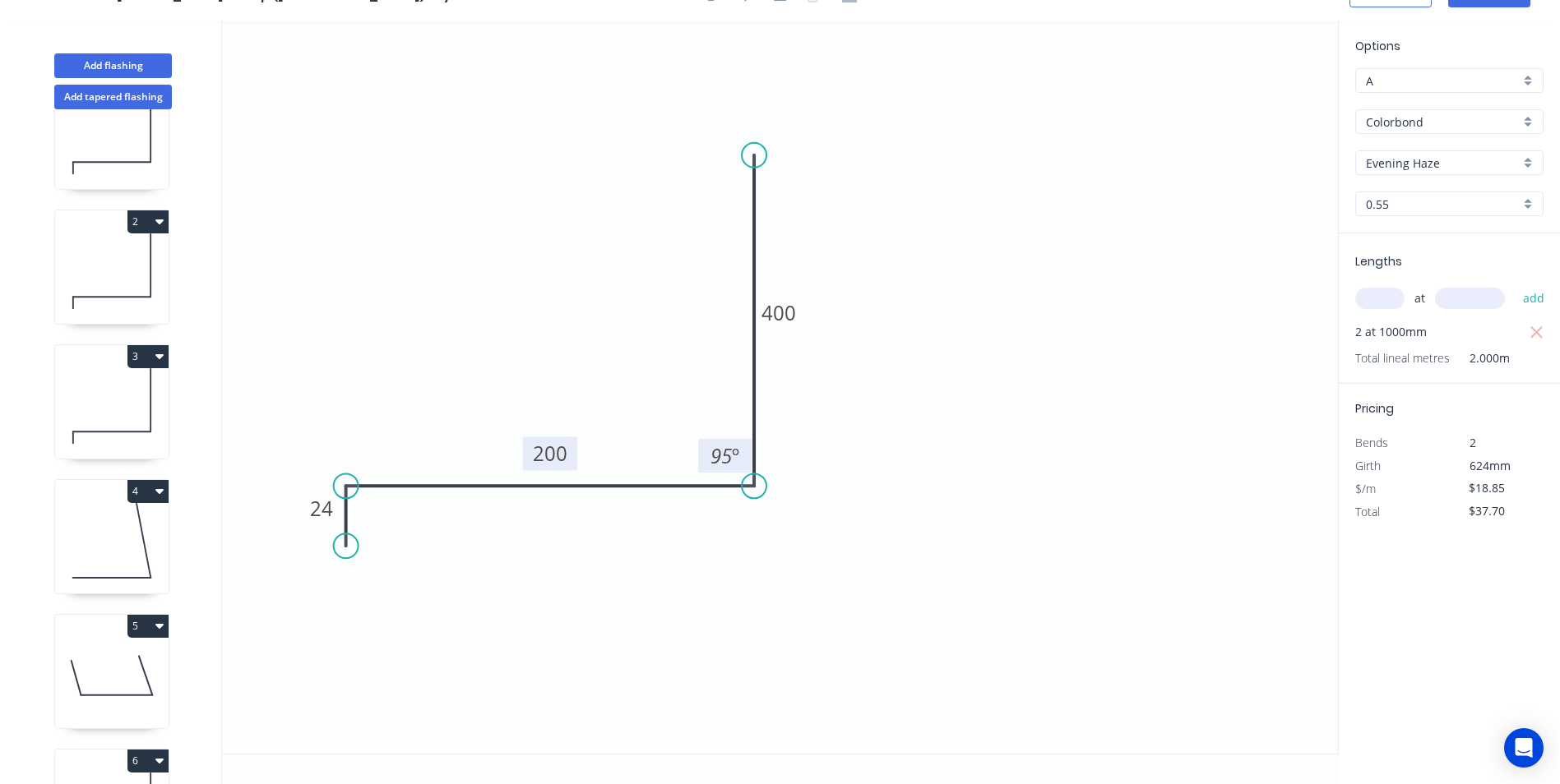
click at [157, 492] on icon "button" at bounding box center [159, 492] width 8 height 5
click at [138, 527] on div "Duplicate" at bounding box center [90, 532] width 127 height 24
type input "$21.11"
type input "$0.00"
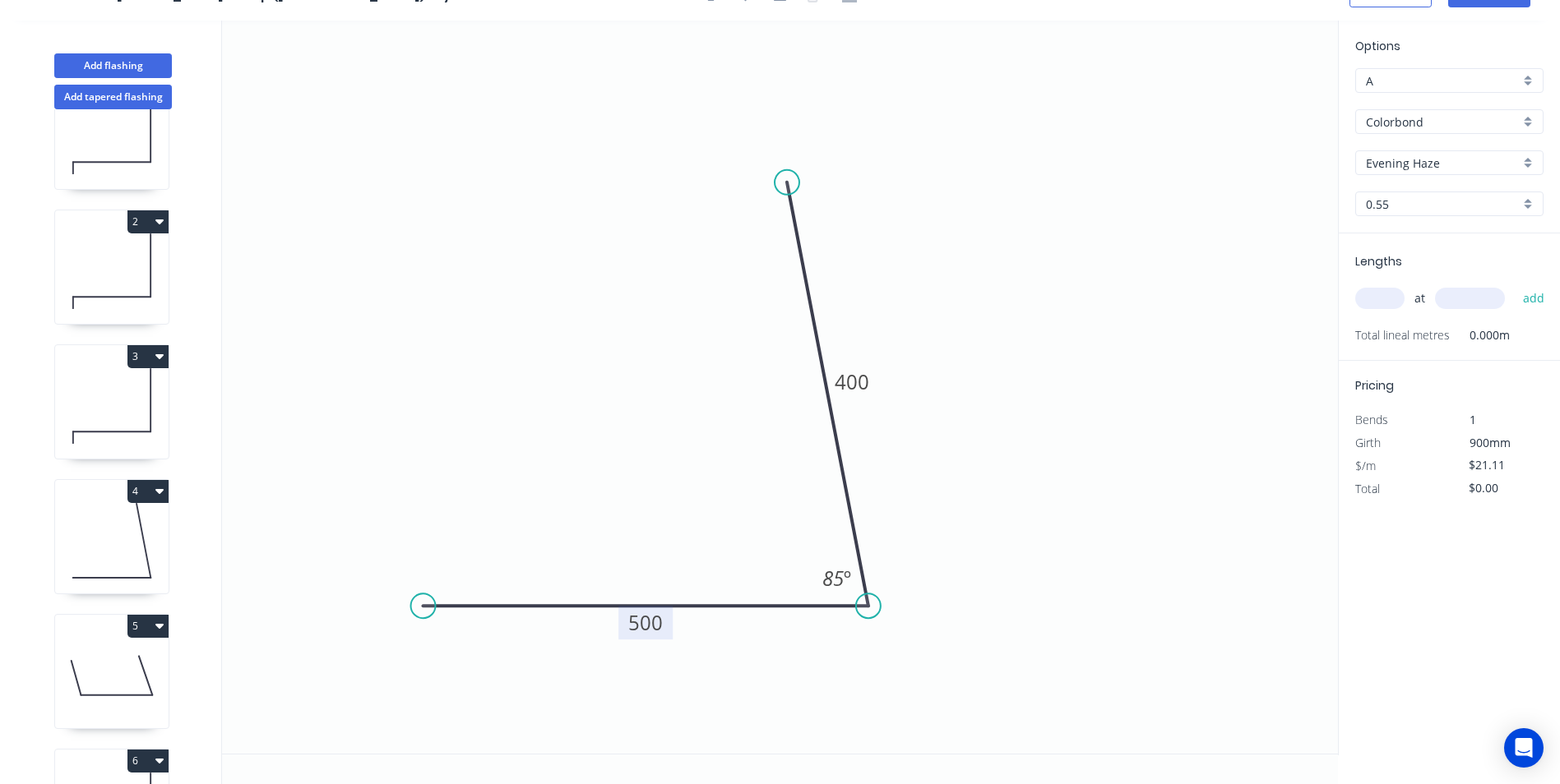
click at [652, 611] on tspan "500" at bounding box center [645, 622] width 35 height 27
type input "$27.78"
click at [849, 442] on icon "0 700 400 85 º" at bounding box center [779, 387] width 1115 height 733
click at [958, 376] on icon "0 700 400 85 º" at bounding box center [779, 387] width 1115 height 733
click at [1371, 294] on input "text" at bounding box center [1379, 299] width 49 height 21
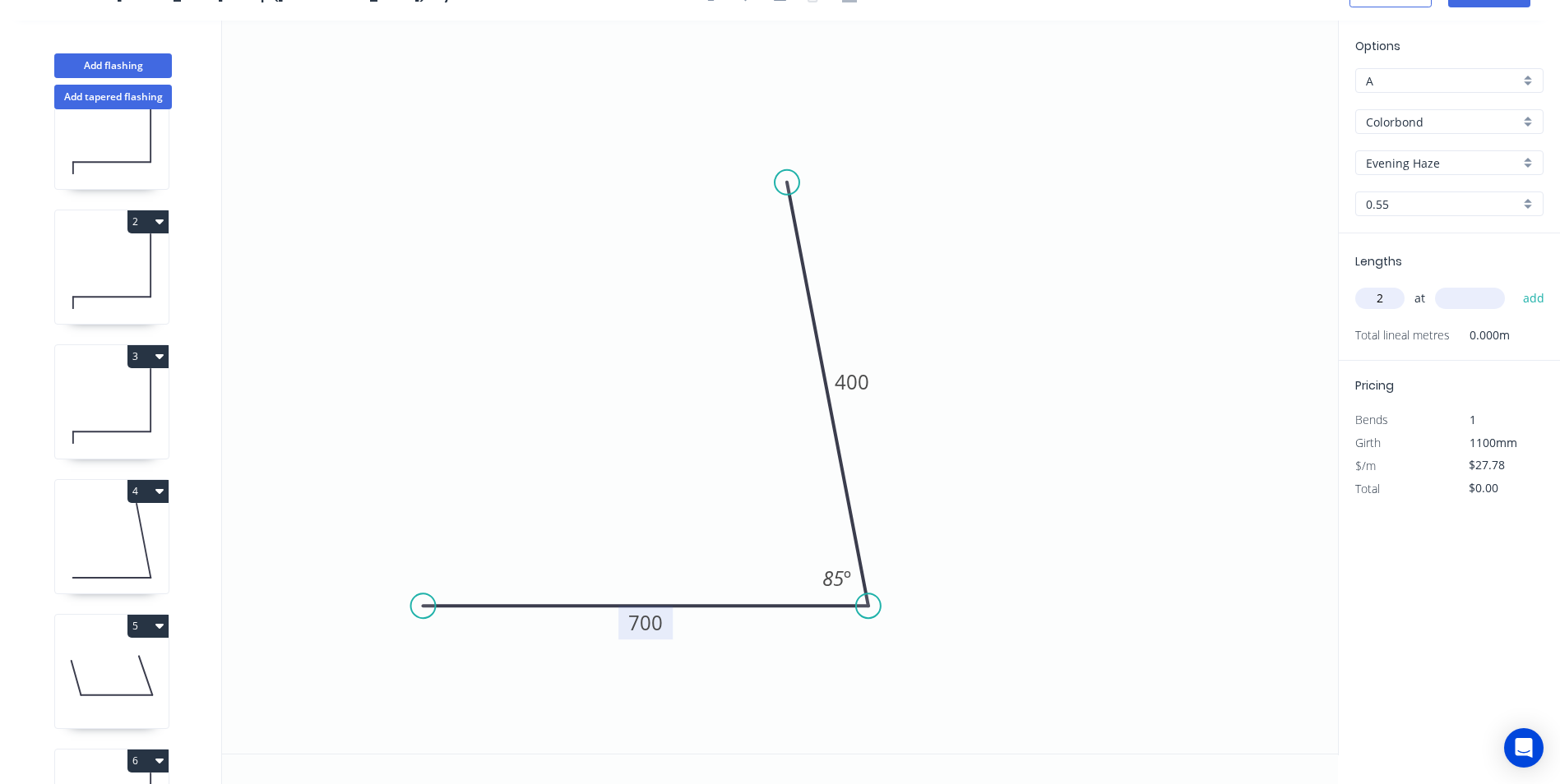
type input "2"
type input "1000"
click at [1514, 284] on button "add" at bounding box center [1533, 298] width 38 height 28
type input "$55.56"
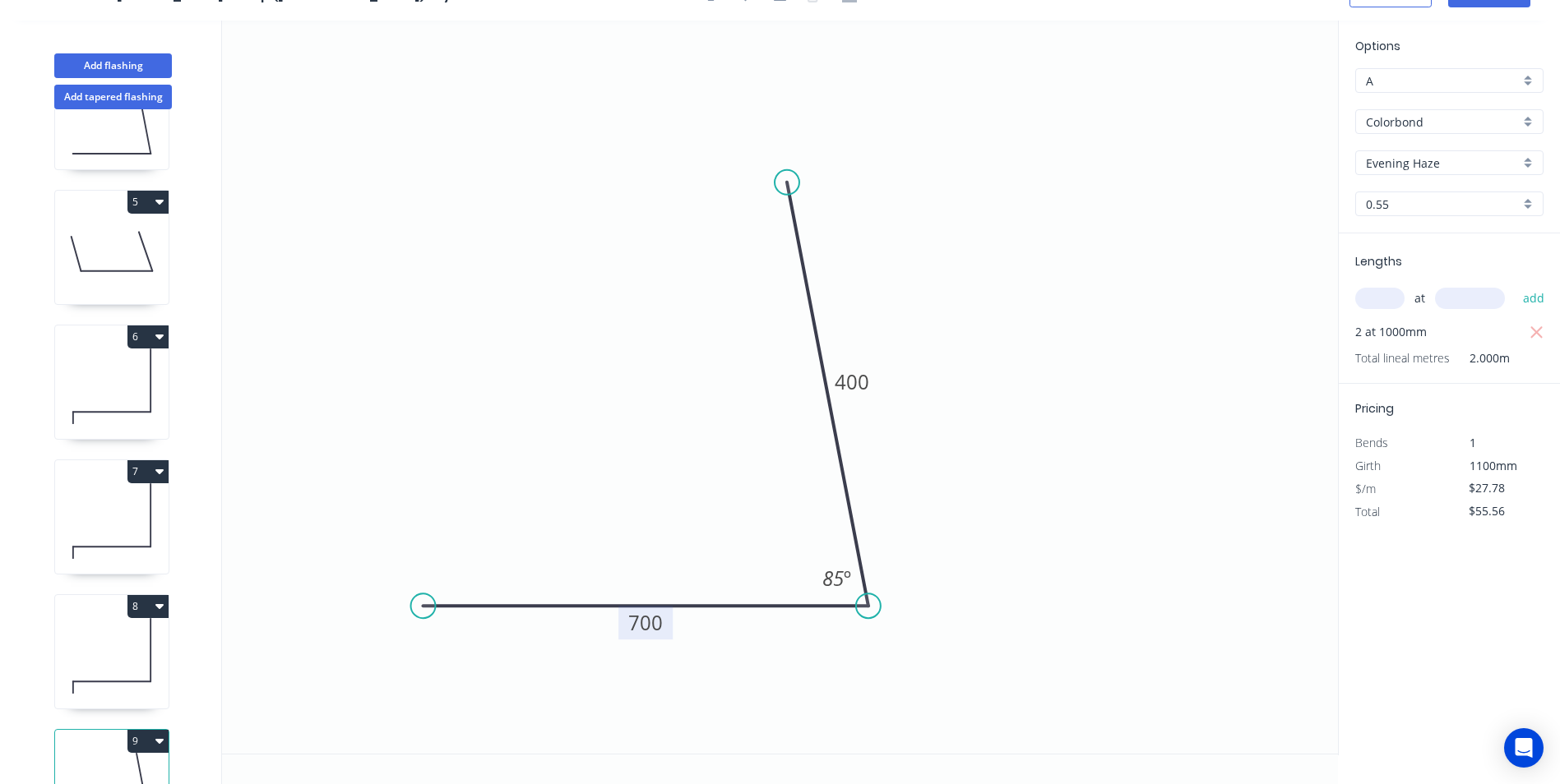
scroll to position [575, 0]
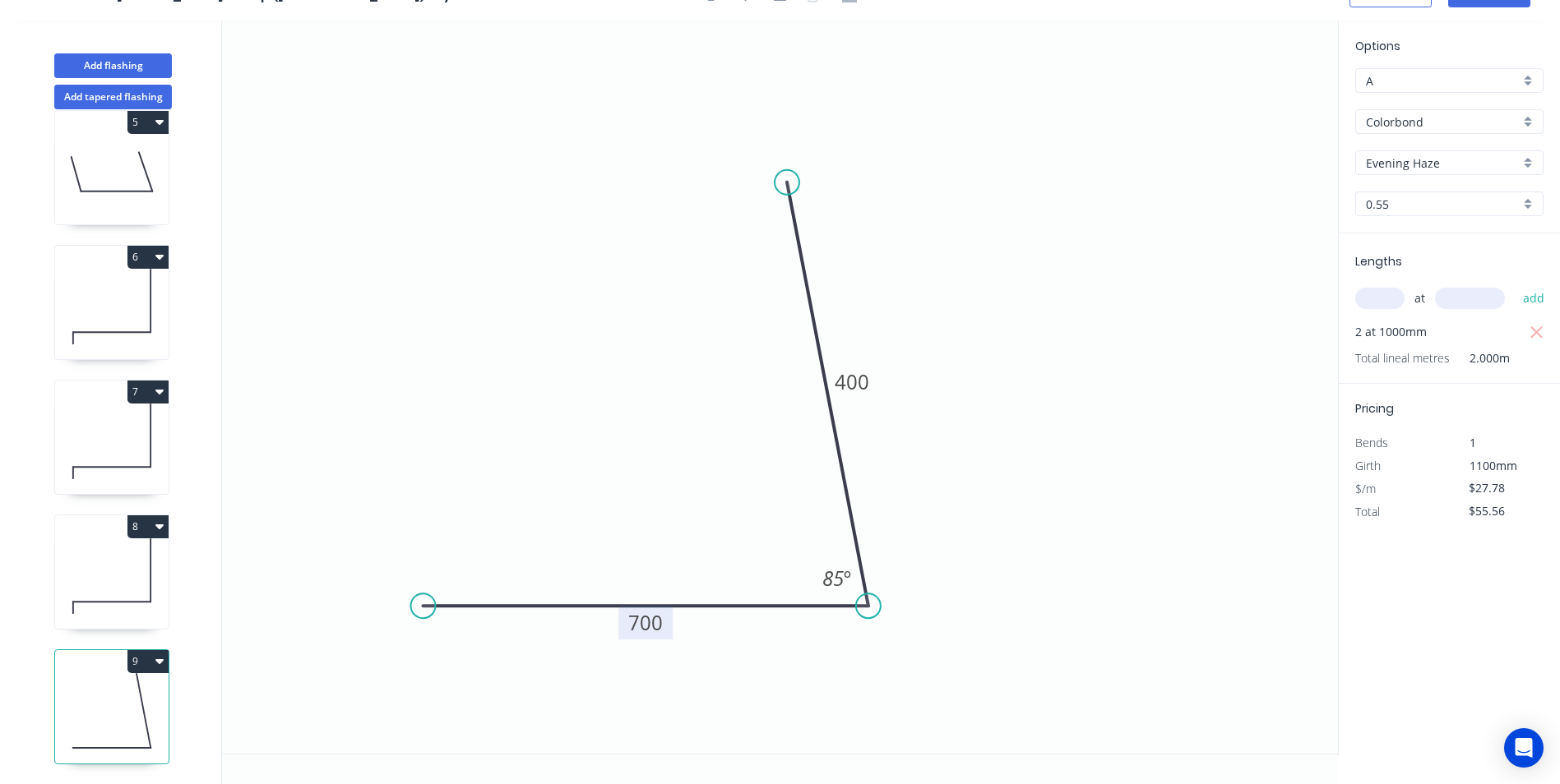
click at [159, 524] on icon "button" at bounding box center [159, 527] width 8 height 5
click at [126, 555] on div "Duplicate" at bounding box center [90, 567] width 127 height 24
type input "$18.85"
type input "$0.00"
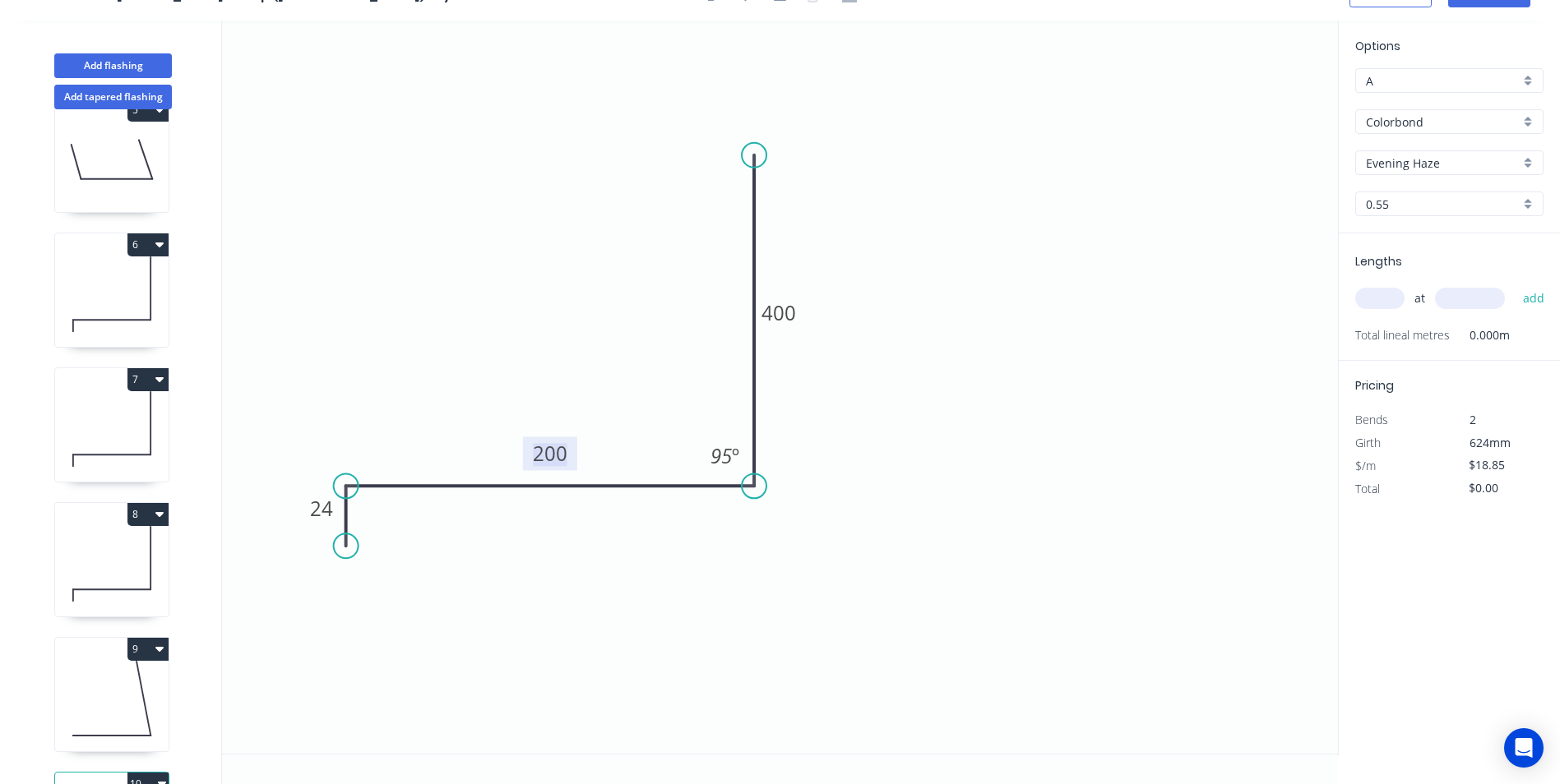
click at [549, 455] on tspan "200" at bounding box center [550, 453] width 35 height 27
click at [966, 553] on icon "0 24 380 400 95 º" at bounding box center [779, 387] width 1115 height 733
type input "$22.19"
click at [1367, 292] on input "text" at bounding box center [1379, 299] width 49 height 21
type input "1"
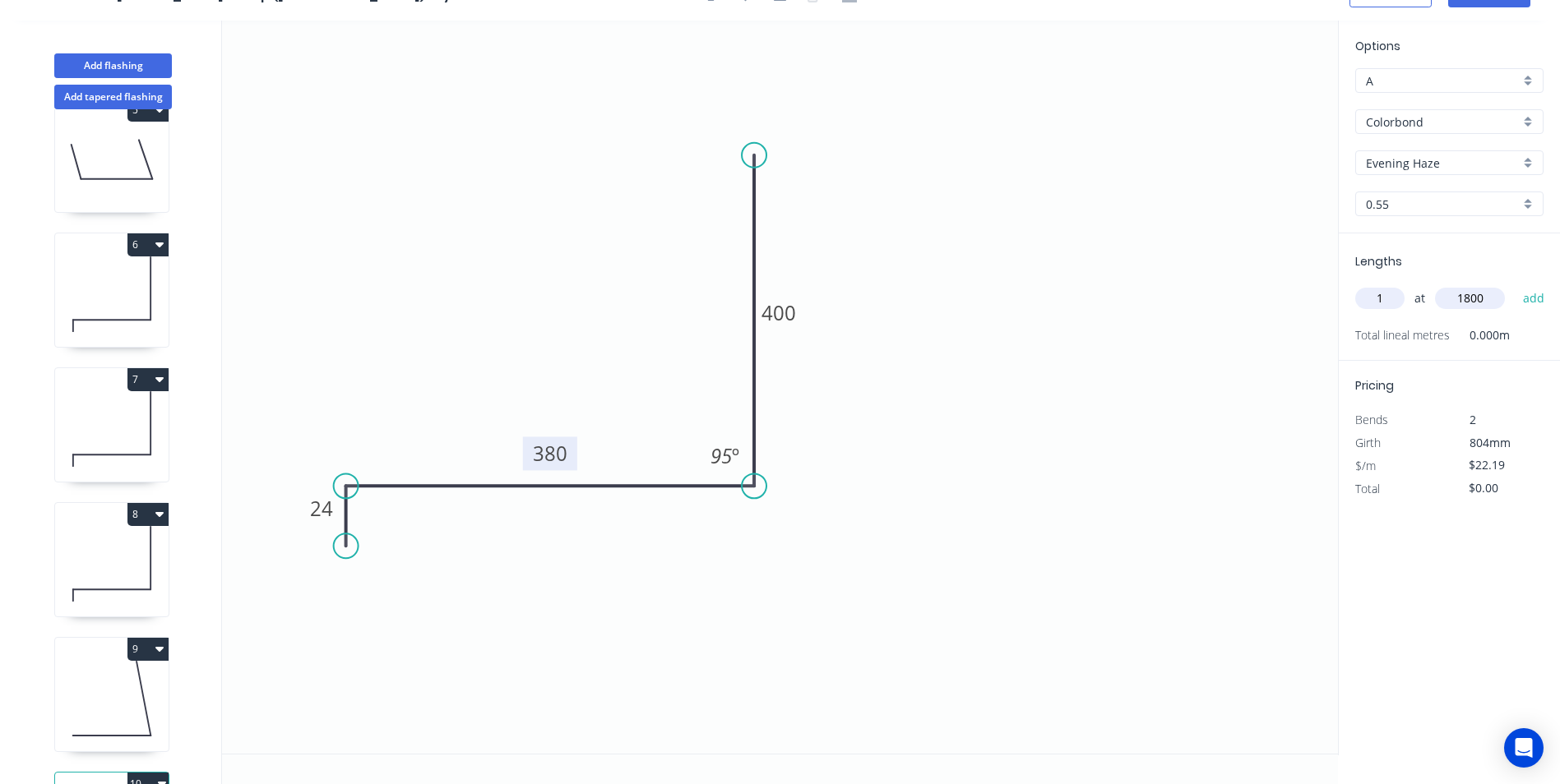
type input "1800"
click at [1514, 284] on button "add" at bounding box center [1533, 298] width 38 height 28
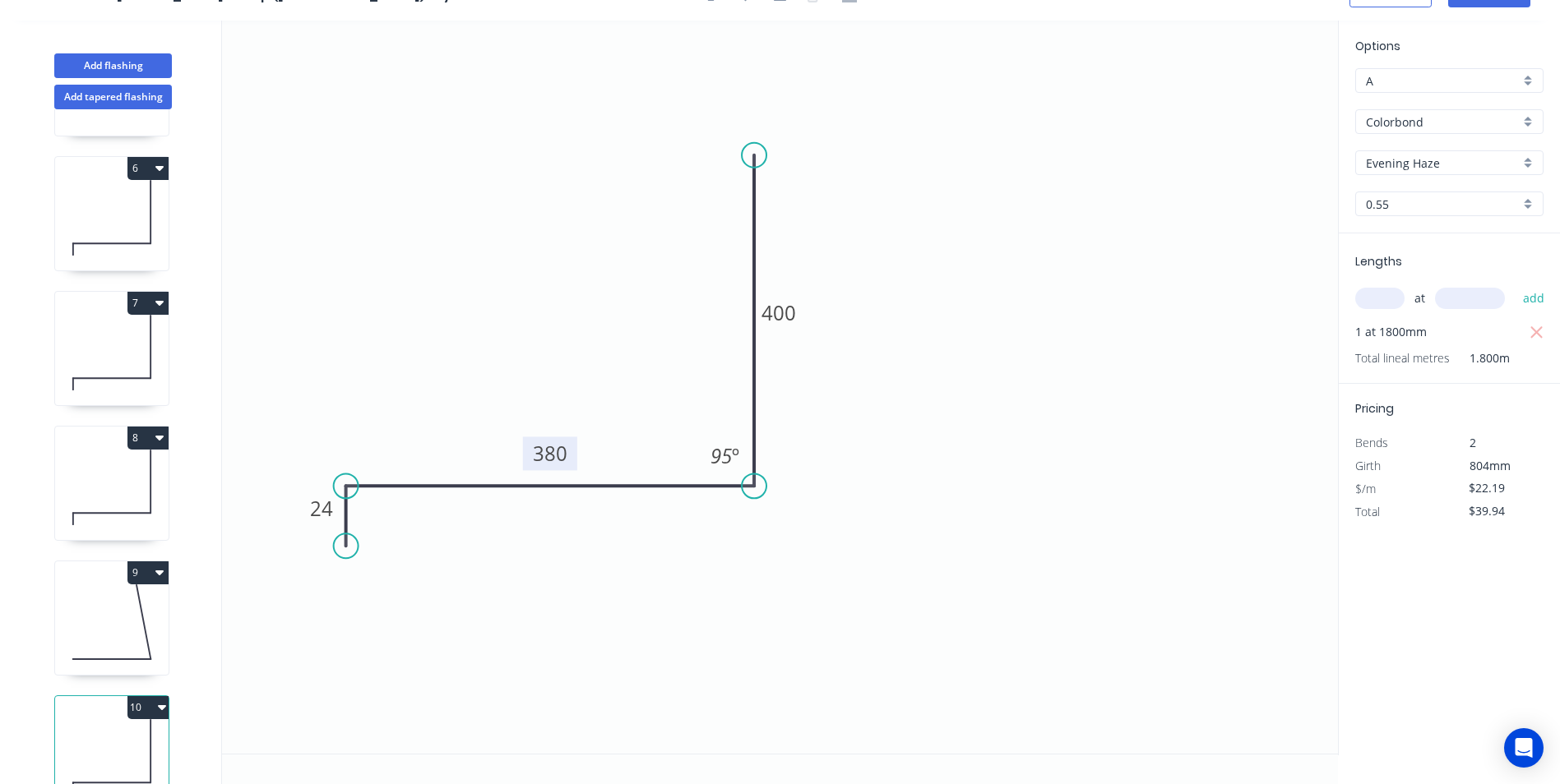
scroll to position [710, 0]
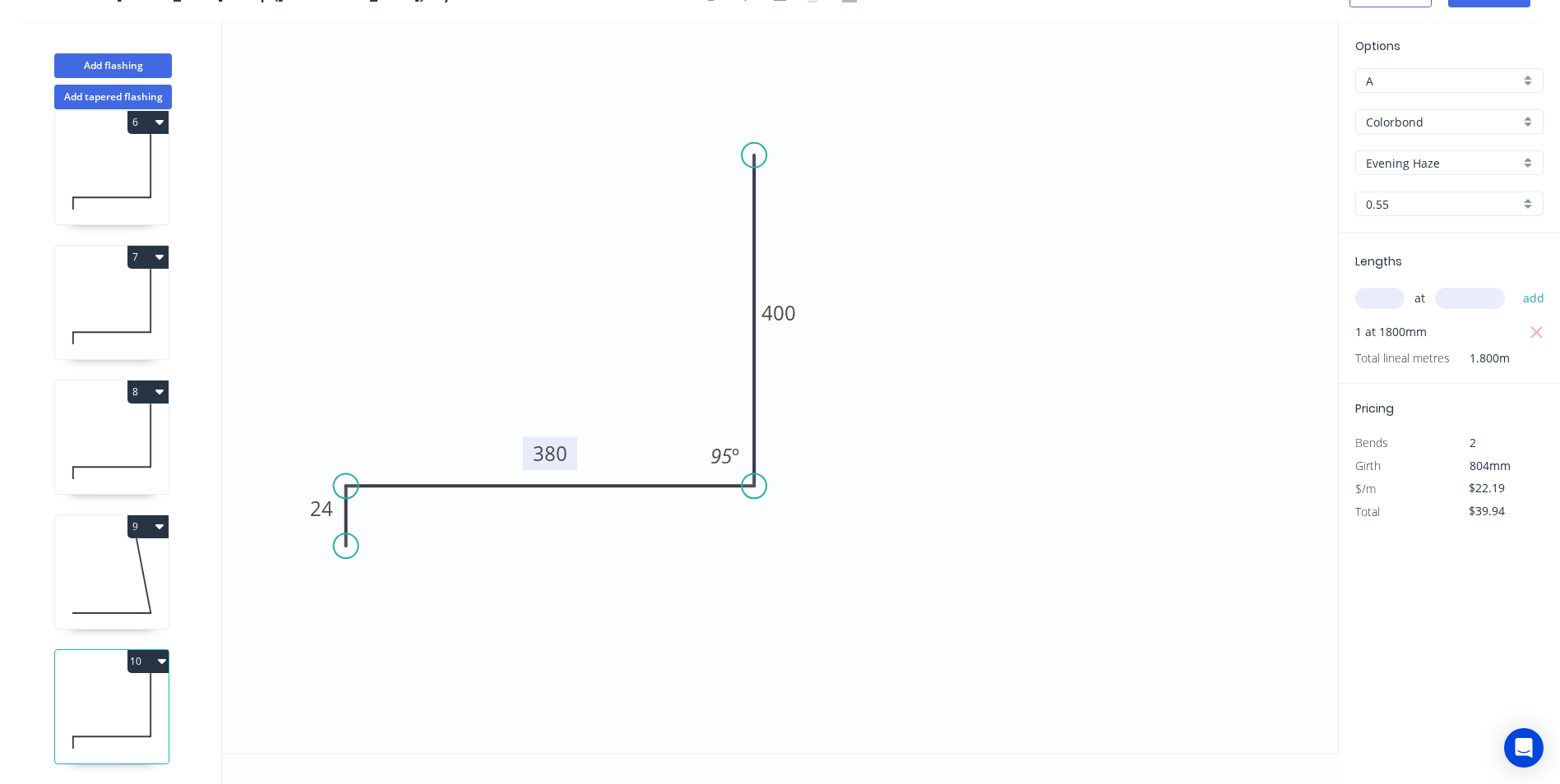
click at [162, 656] on button "10" at bounding box center [148, 662] width 41 height 23
click at [116, 690] on div "Duplicate" at bounding box center [90, 702] width 127 height 24
type input "$0.00"
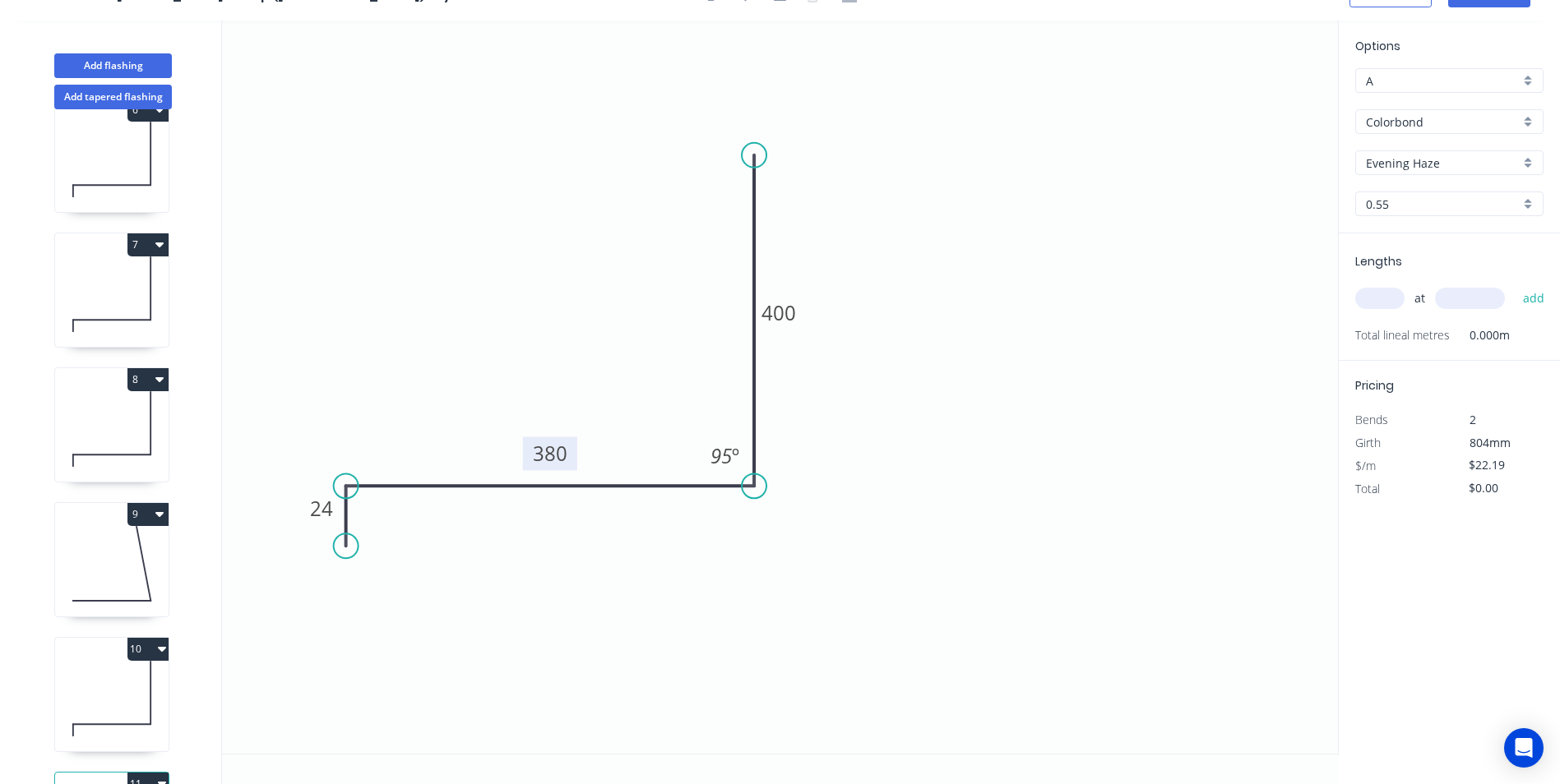
click at [541, 455] on tspan "380" at bounding box center [550, 453] width 35 height 27
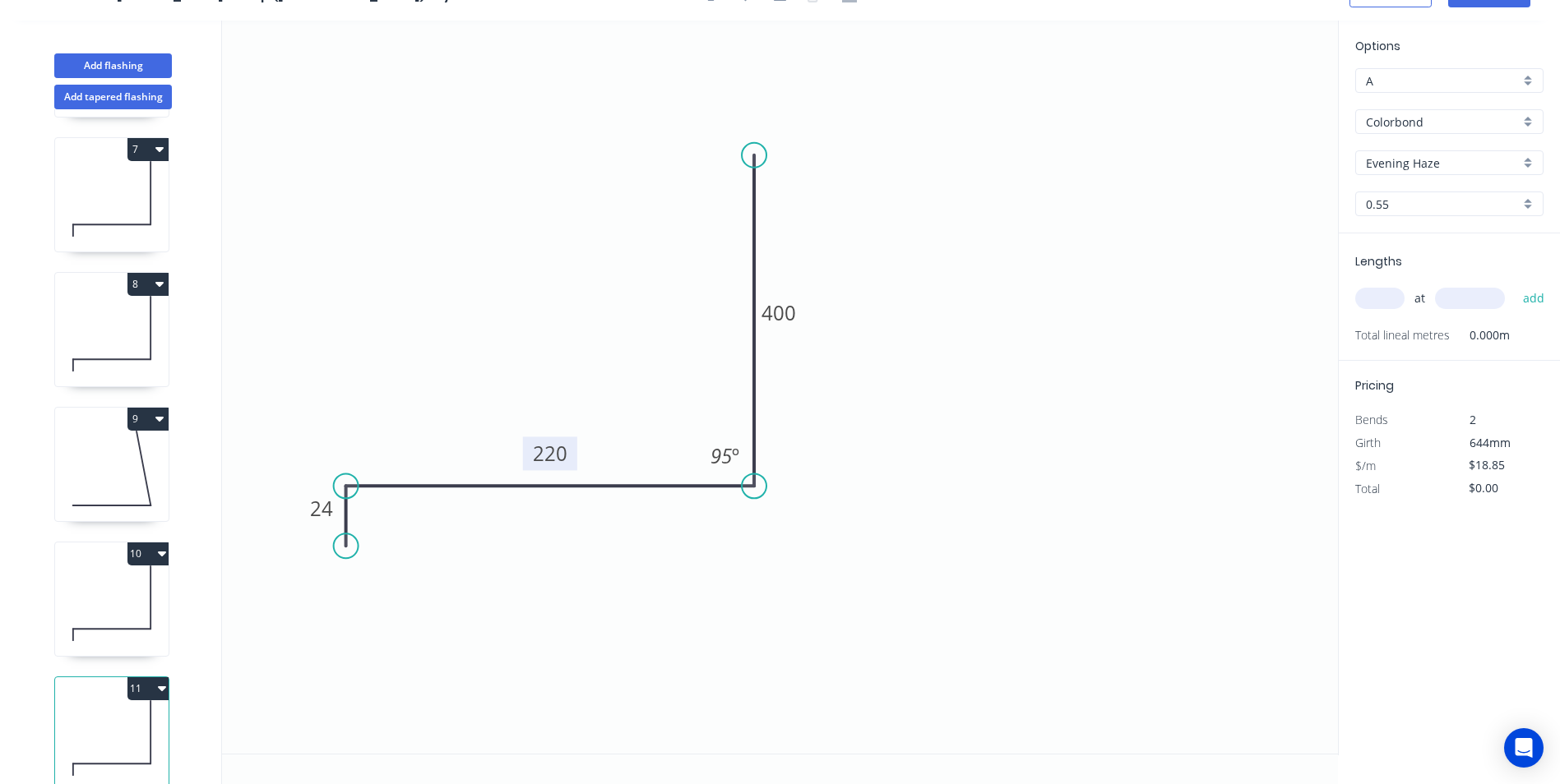
scroll to position [845, 0]
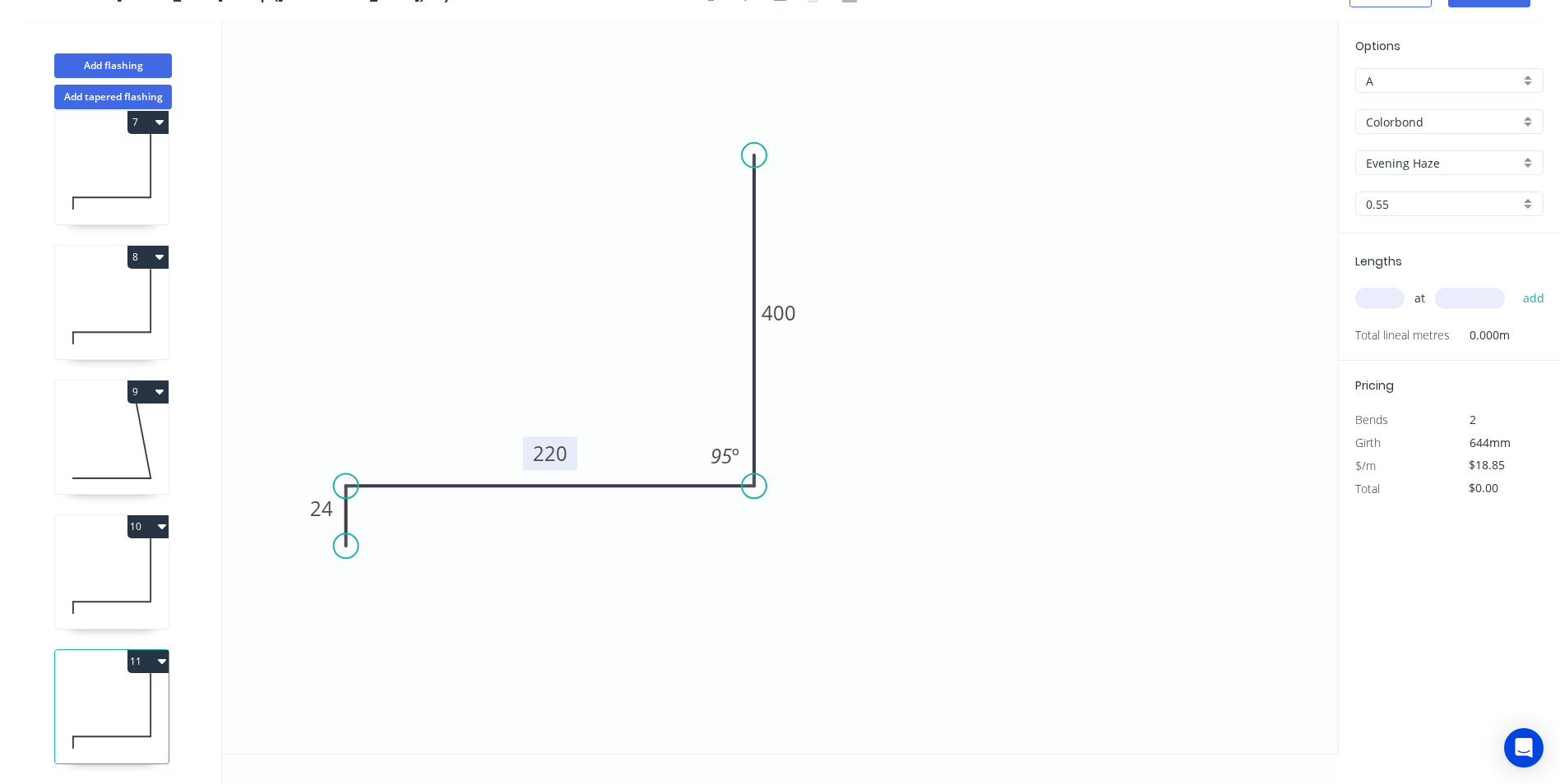
click at [123, 579] on icon at bounding box center [112, 576] width 114 height 105
type input "$22.19"
type input "$39.94"
click at [726, 461] on tspan "95" at bounding box center [721, 455] width 21 height 27
drag, startPoint x: 716, startPoint y: 587, endPoint x: 320, endPoint y: 667, distance: 404.0
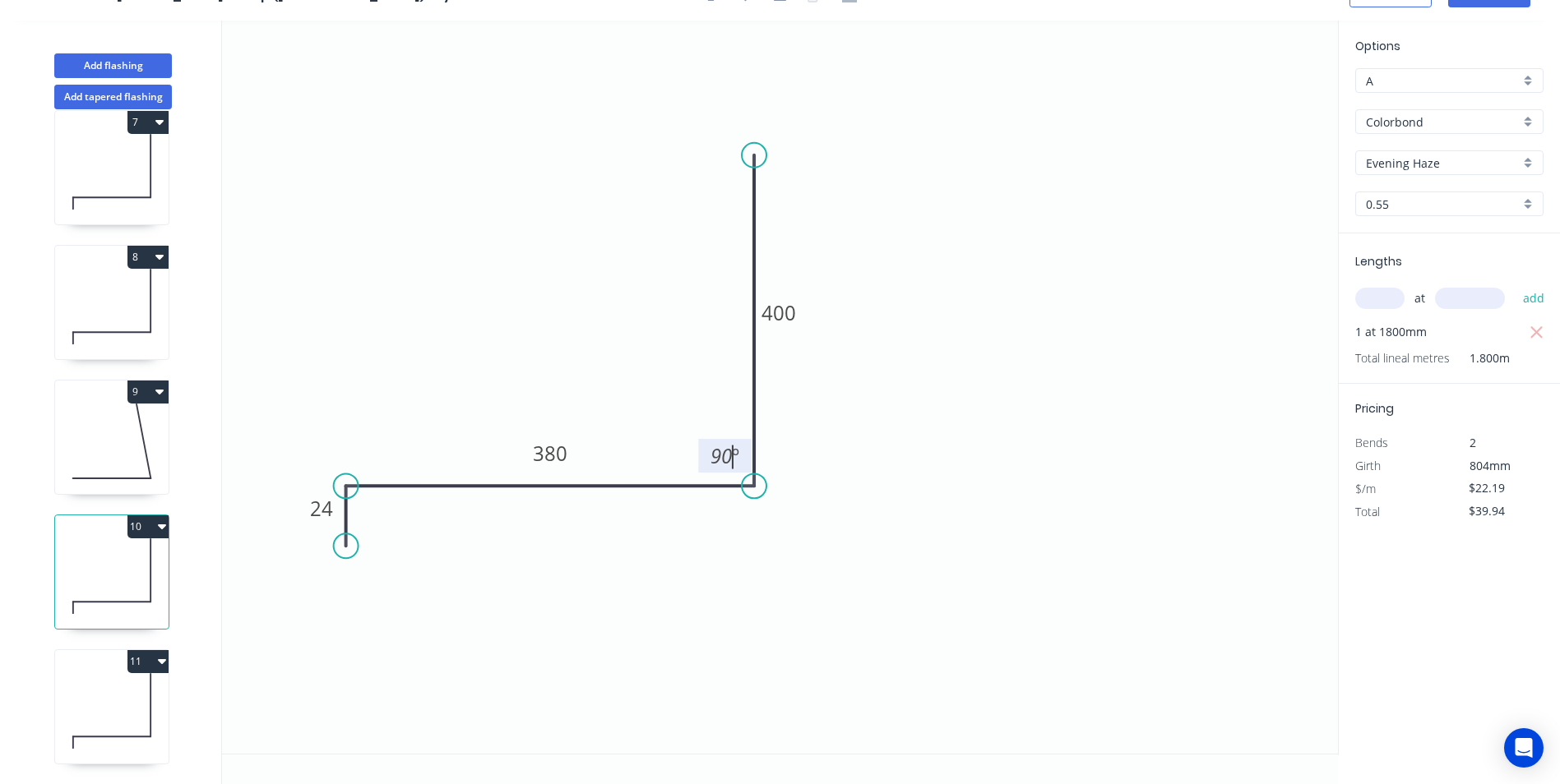
click at [706, 586] on icon "0 24 380 400 90 º" at bounding box center [779, 387] width 1115 height 733
click at [127, 692] on icon at bounding box center [112, 711] width 114 height 105
type input "$18.85"
type input "$0.00"
click at [732, 450] on tspan "º" at bounding box center [735, 455] width 7 height 27
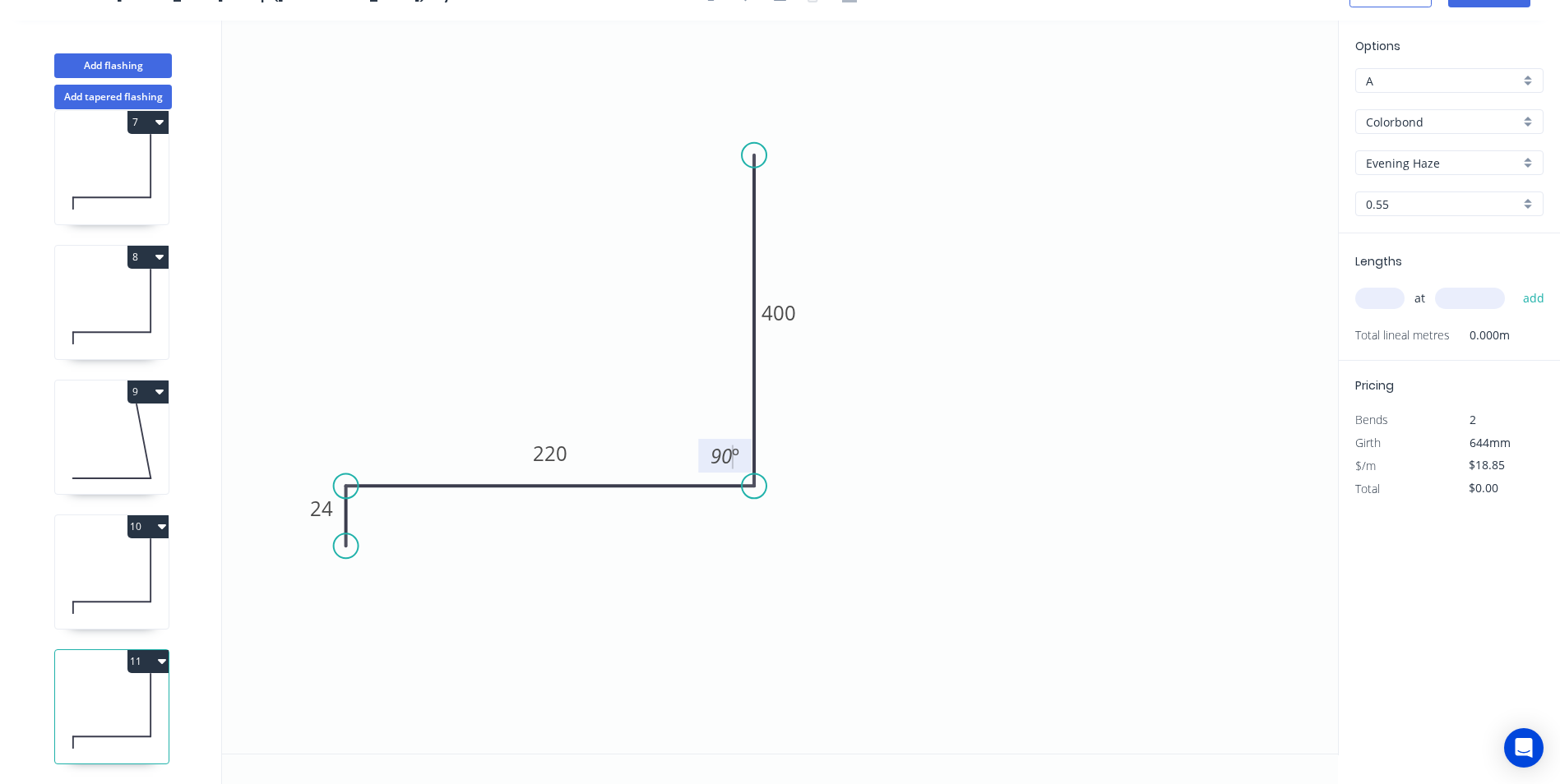
click at [547, 574] on icon "0 24 220 400 90 º" at bounding box center [779, 387] width 1115 height 733
click at [1381, 304] on input "text" at bounding box center [1379, 299] width 49 height 21
type input "1"
type input "1800"
click at [1514, 284] on button "add" at bounding box center [1533, 298] width 38 height 28
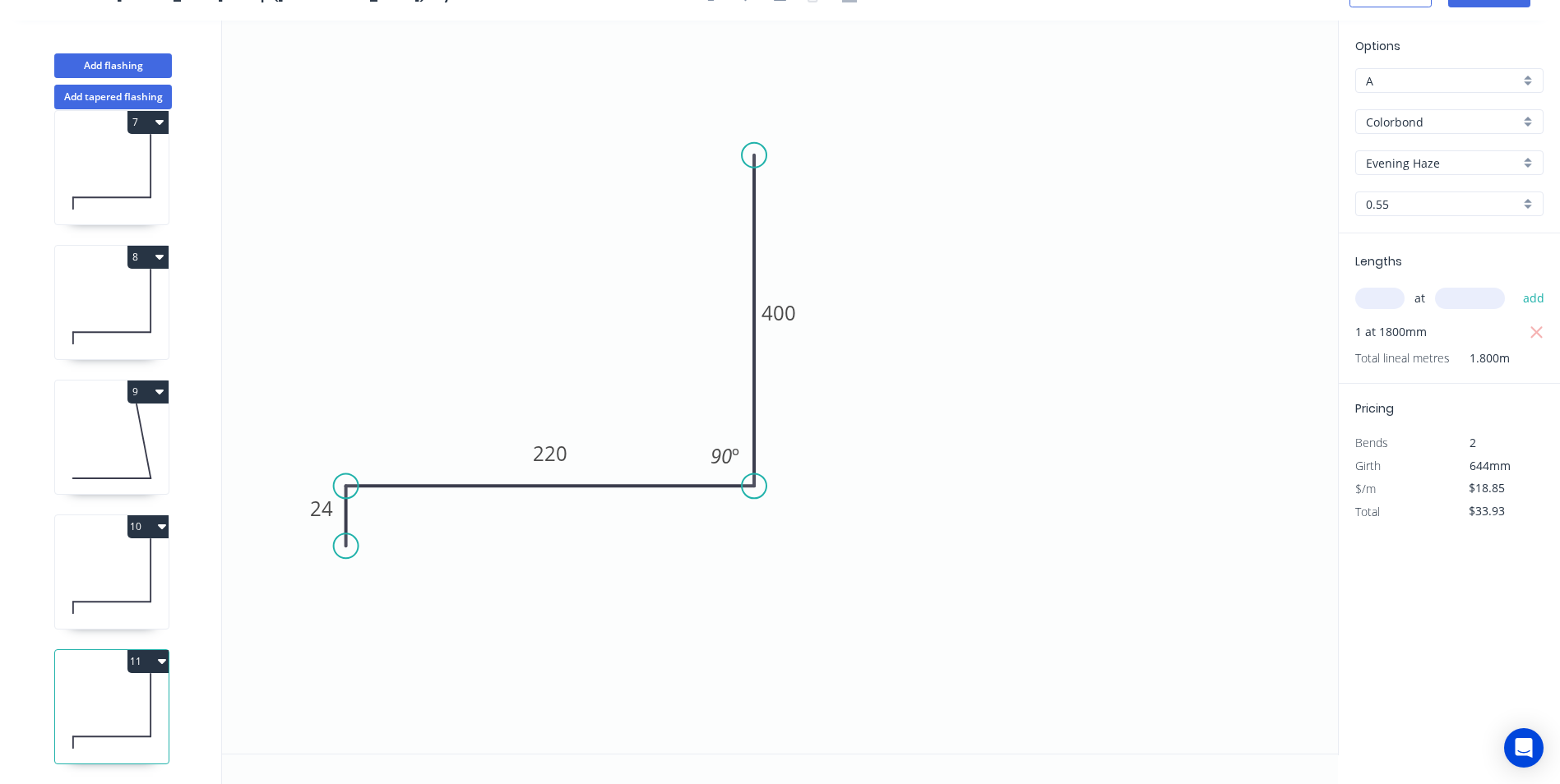
click at [149, 650] on button "11" at bounding box center [148, 662] width 41 height 23
click at [107, 690] on div "Duplicate" at bounding box center [90, 702] width 127 height 24
type input "$0.00"
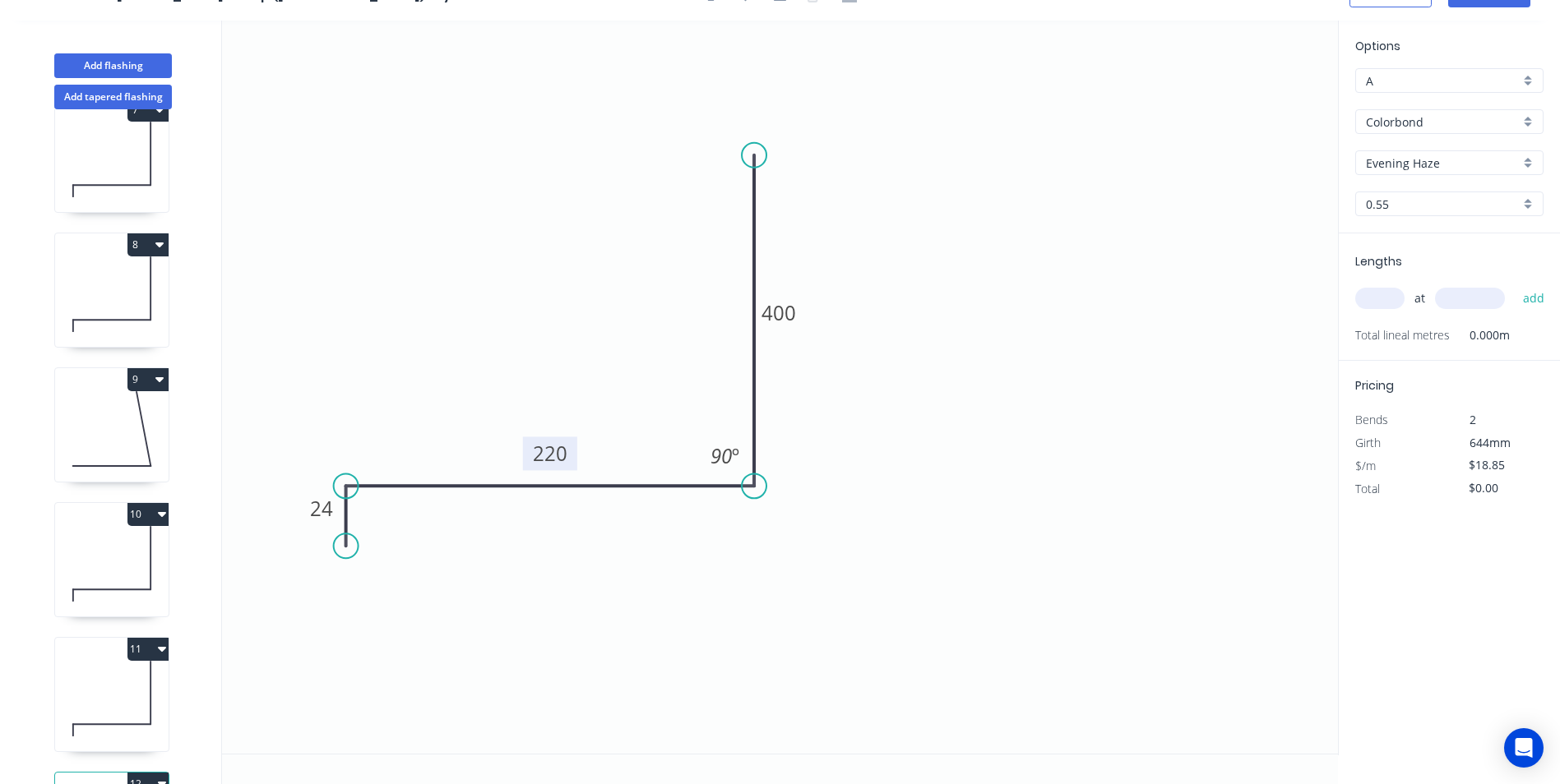
click at [551, 455] on tspan "220" at bounding box center [550, 453] width 35 height 27
click at [1086, 341] on icon "0 24 325 400 90 º" at bounding box center [779, 387] width 1115 height 733
click at [1398, 299] on input "text" at bounding box center [1379, 299] width 49 height 21
type input "1"
type input "1200"
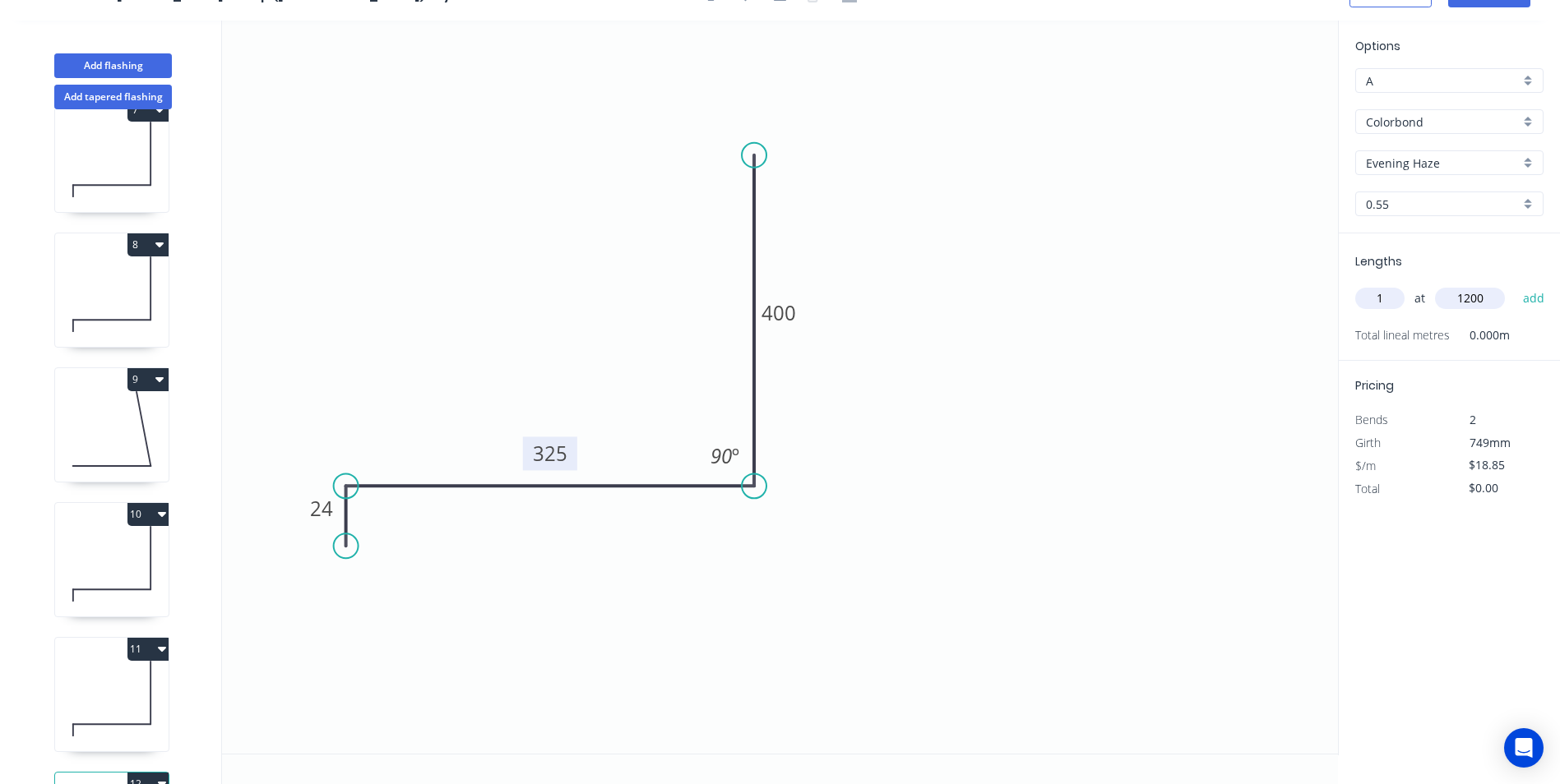
click at [1514, 284] on button "add" at bounding box center [1533, 298] width 38 height 28
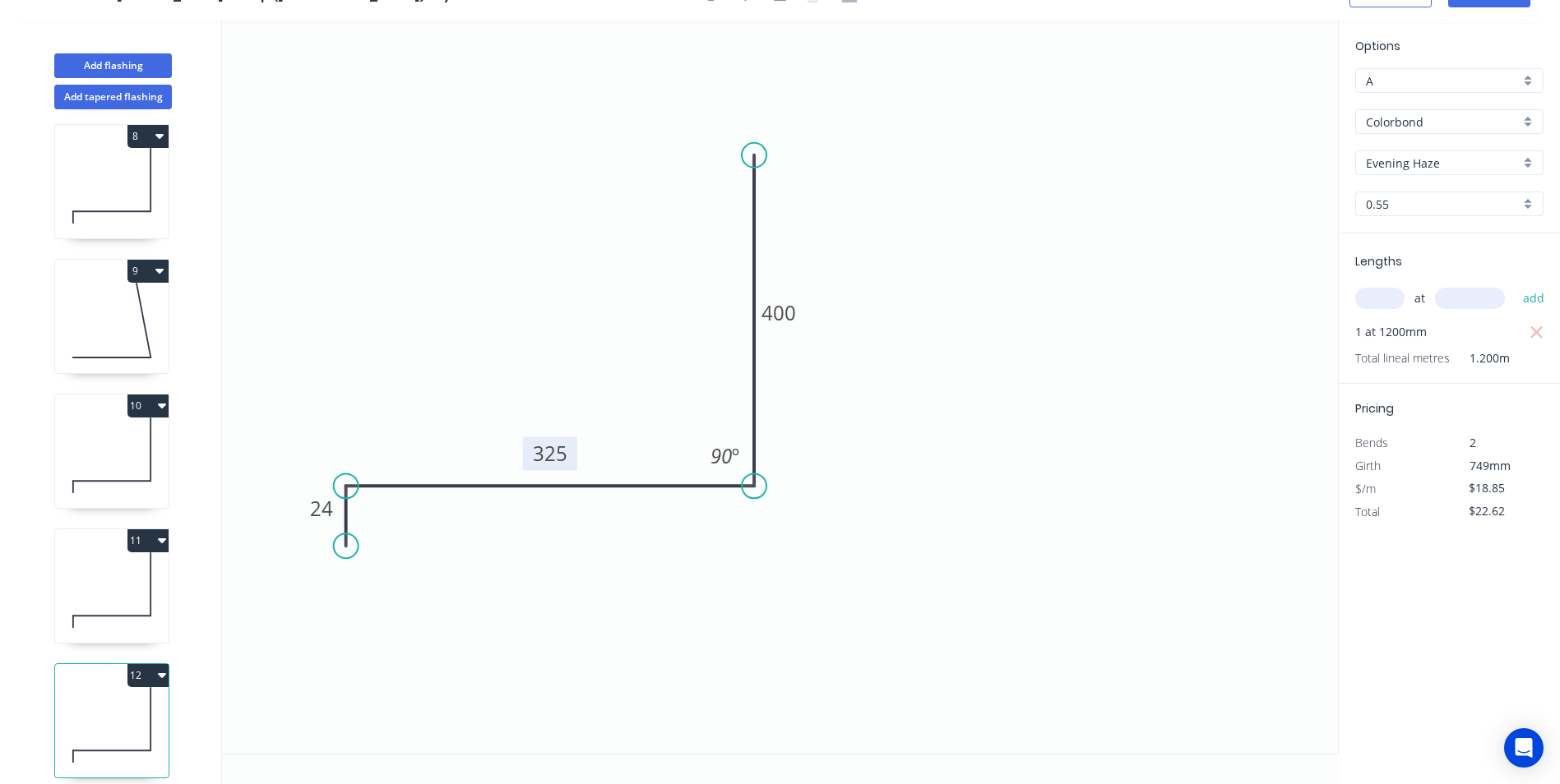
scroll to position [980, 0]
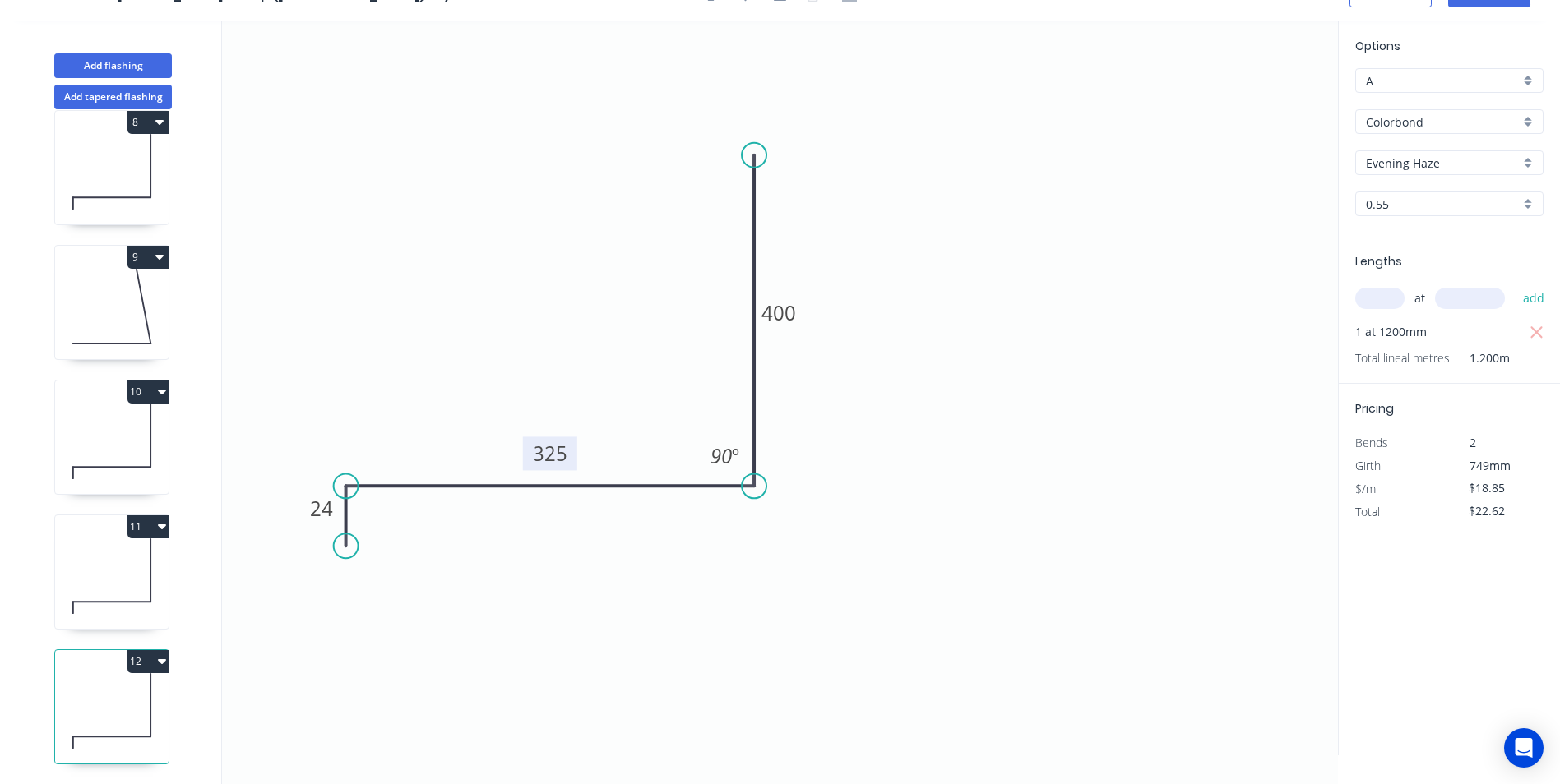
drag, startPoint x: 146, startPoint y: 645, endPoint x: 137, endPoint y: 662, distance: 19.2
click at [145, 650] on button "12" at bounding box center [148, 662] width 41 height 23
click at [127, 686] on button "Duplicate" at bounding box center [90, 702] width 157 height 33
type input "$0.00"
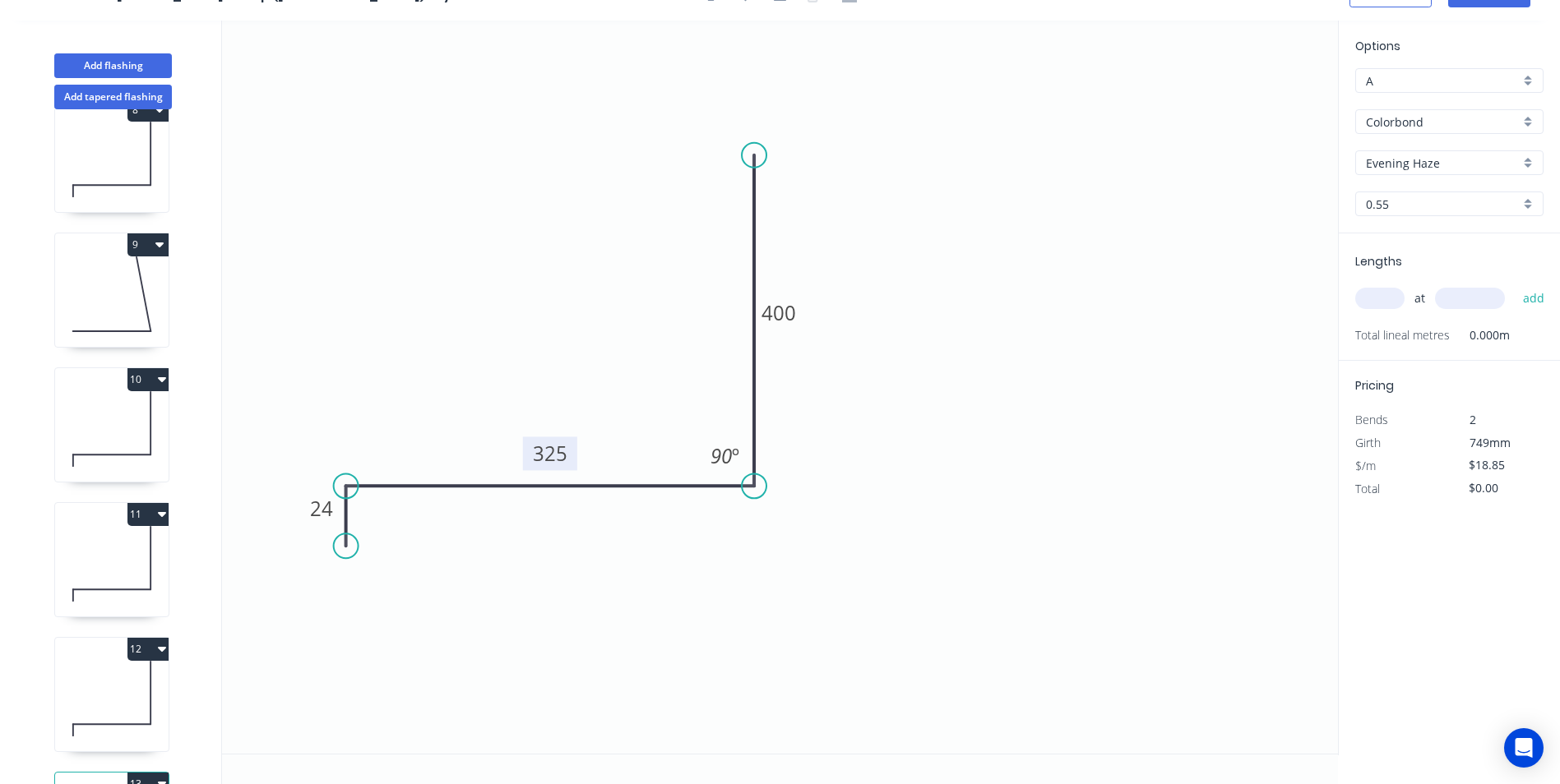
click at [545, 454] on tspan "325" at bounding box center [550, 453] width 35 height 27
click at [1369, 301] on input "text" at bounding box center [1379, 299] width 49 height 21
type input "1"
type input "1200"
click at [1514, 284] on button "add" at bounding box center [1533, 298] width 38 height 28
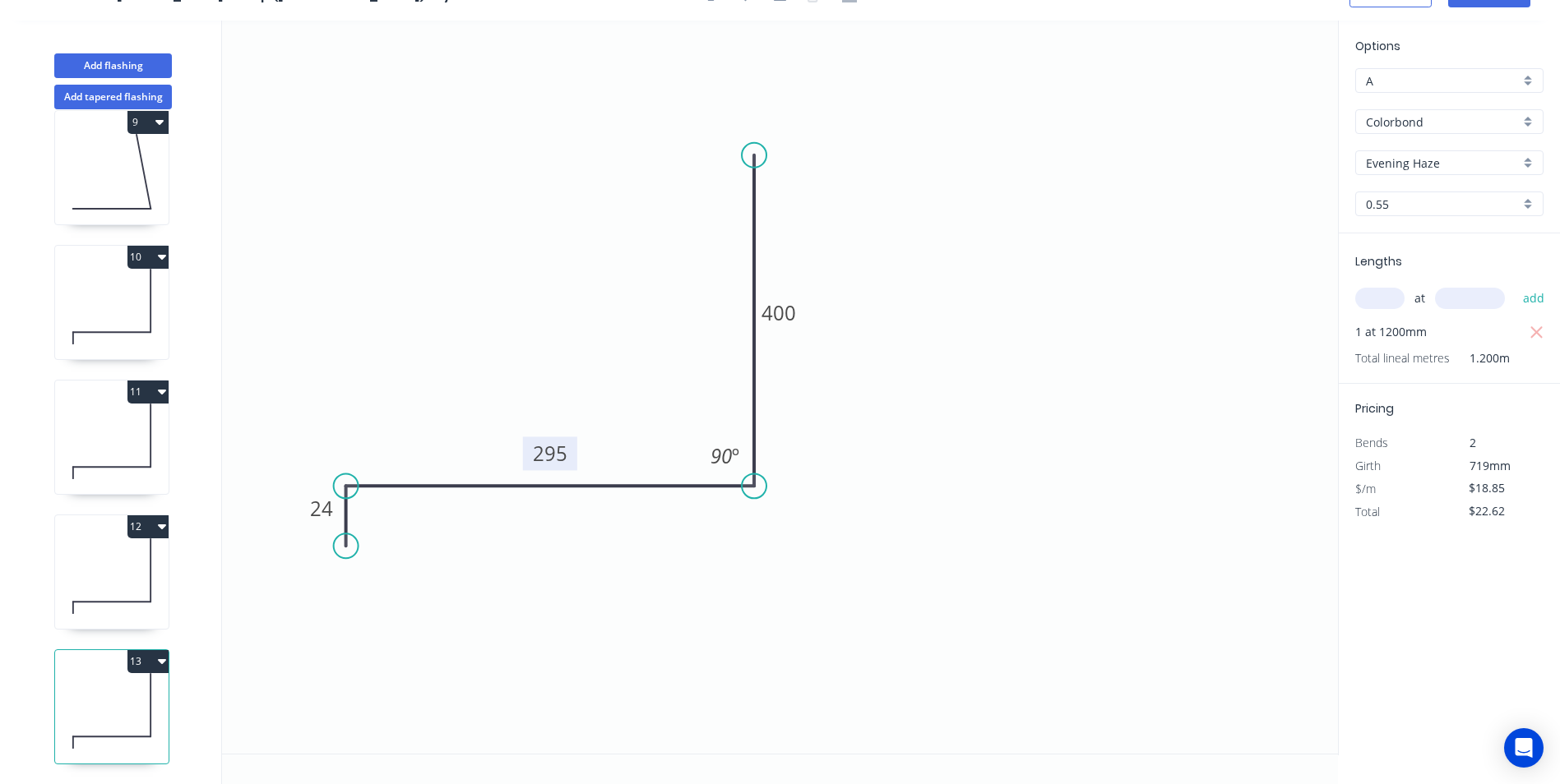
scroll to position [1114, 0]
click at [160, 654] on icon "button" at bounding box center [161, 661] width 8 height 13
click at [109, 690] on div "Duplicate" at bounding box center [90, 702] width 127 height 24
type input "$0.00"
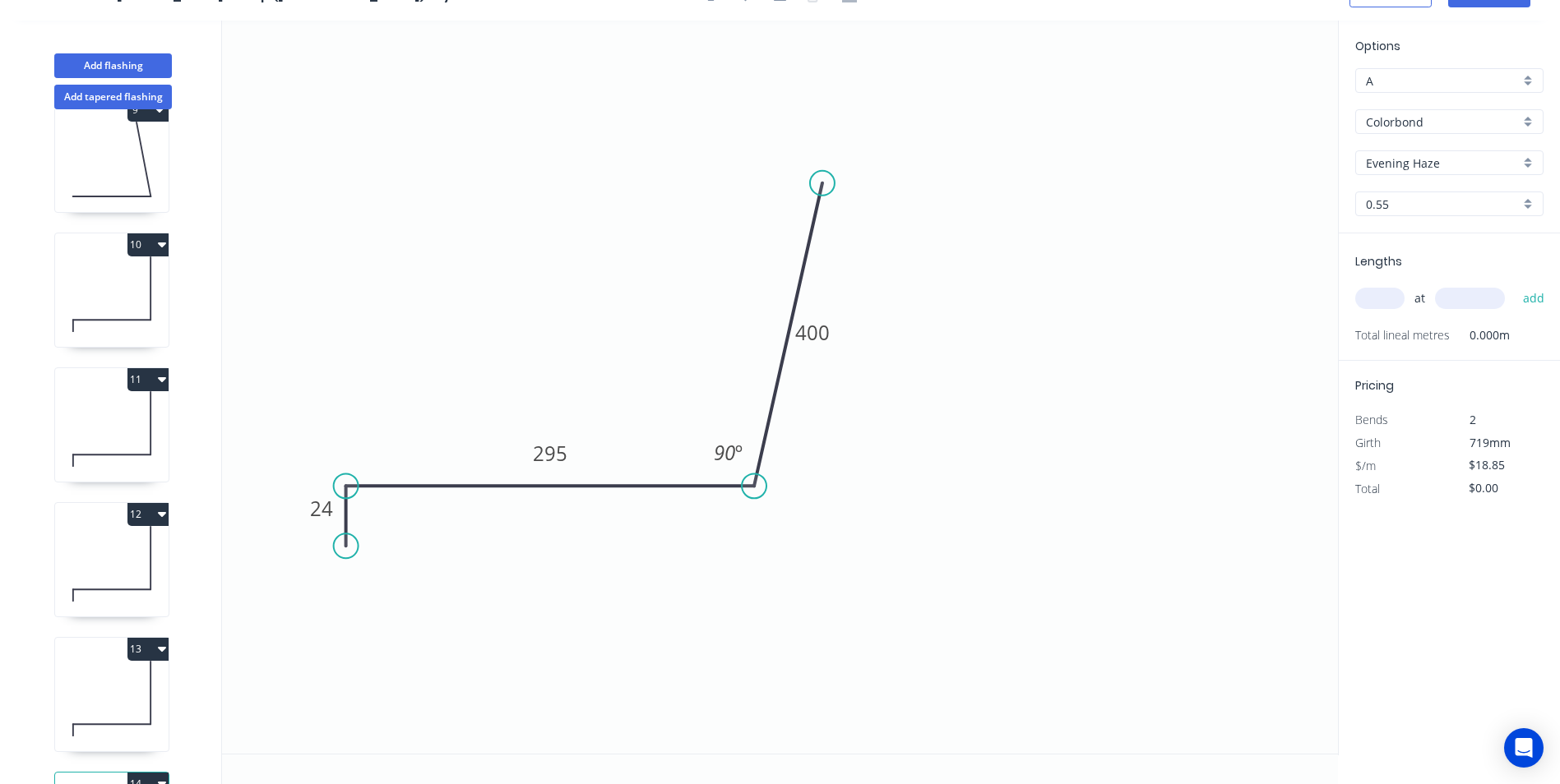
drag, startPoint x: 749, startPoint y: 164, endPoint x: 773, endPoint y: 441, distance: 278.0
click at [822, 185] on circle at bounding box center [822, 183] width 25 height 25
click at [564, 451] on tspan "295" at bounding box center [550, 453] width 35 height 27
click at [930, 435] on icon "0 24 200 400 108 º" at bounding box center [779, 387] width 1115 height 733
click at [1385, 293] on input "text" at bounding box center [1379, 299] width 49 height 21
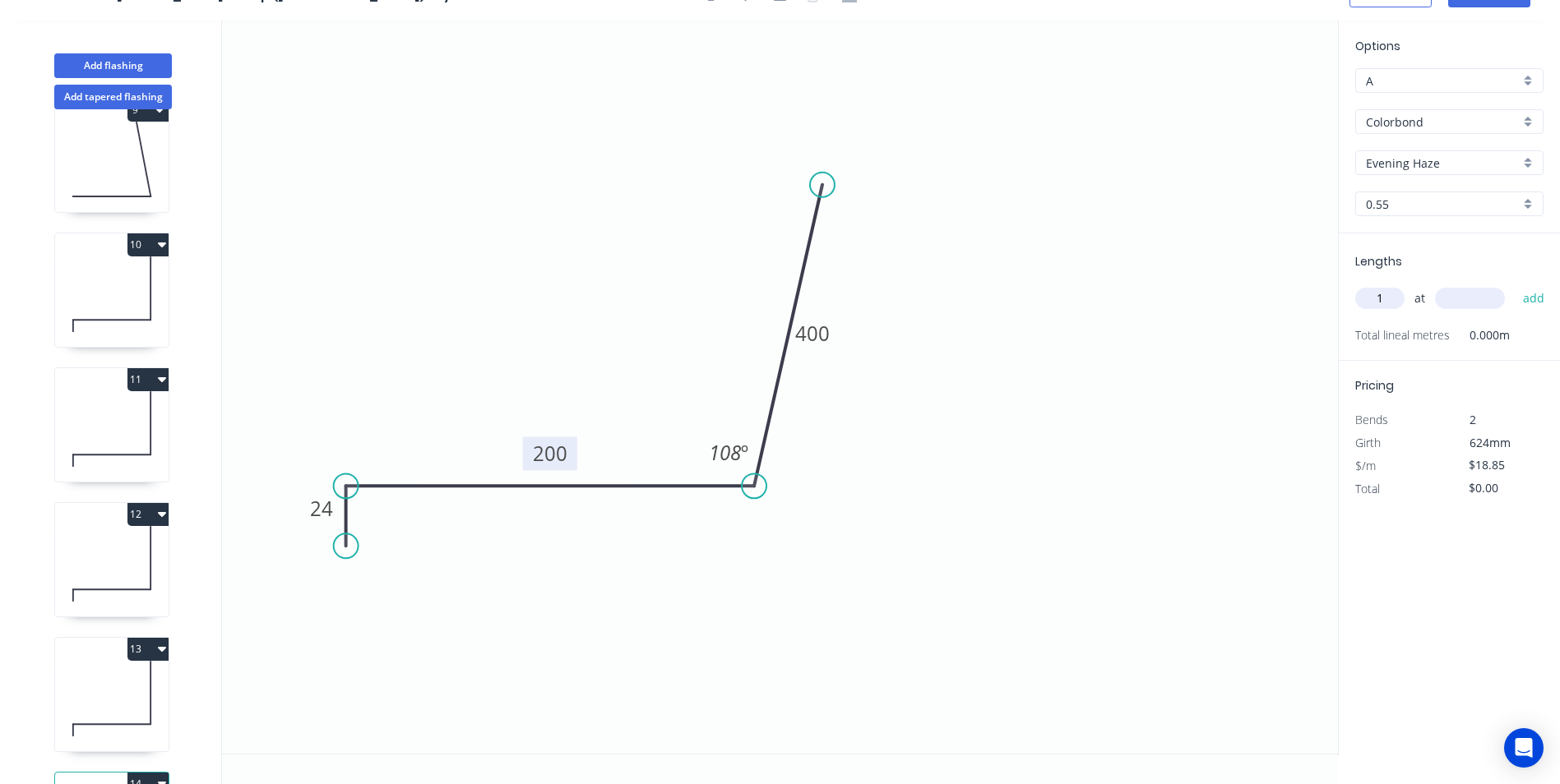
type input "1"
type input "1300"
click at [1514, 284] on button "add" at bounding box center [1533, 298] width 38 height 28
type input "$24.51"
click at [146, 119] on button "9" at bounding box center [148, 110] width 41 height 23
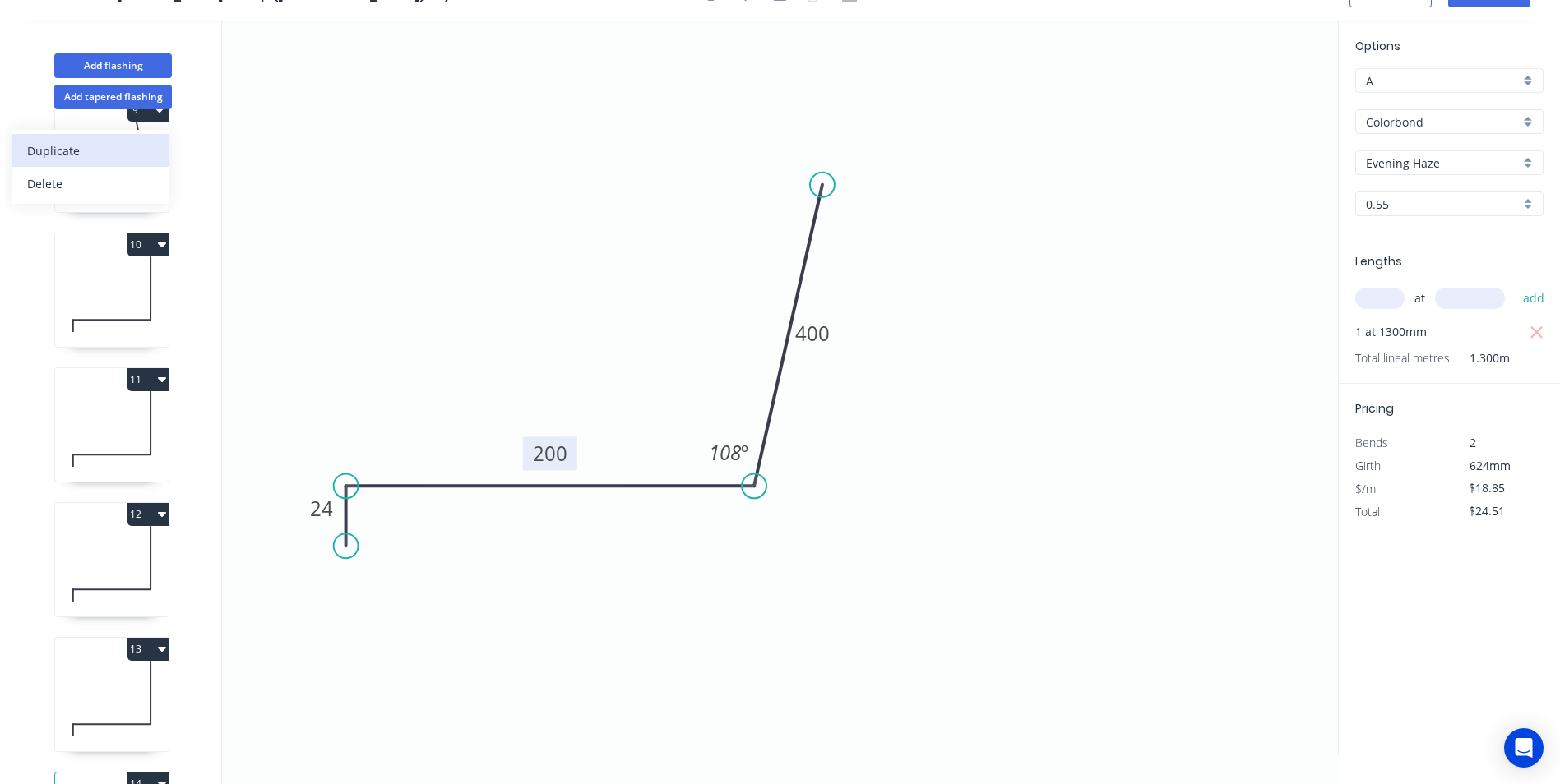
click at [133, 139] on div "Duplicate" at bounding box center [90, 150] width 127 height 24
type input "$27.78"
type input "$0.00"
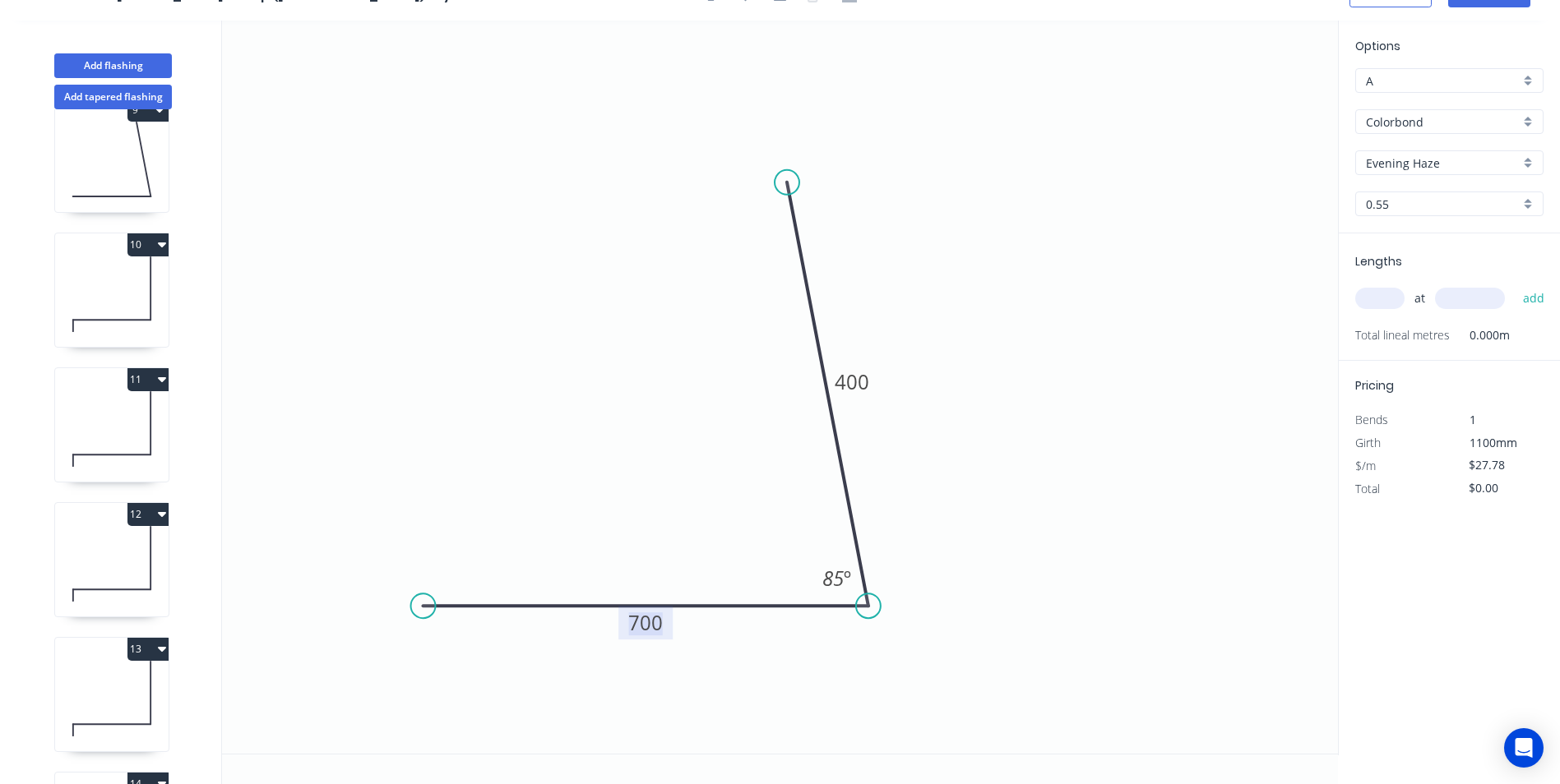
click at [651, 618] on tspan "700" at bounding box center [645, 622] width 35 height 27
type input "$14.44"
click at [1062, 443] on icon "0 200 400 72 º" at bounding box center [779, 387] width 1115 height 733
click at [1387, 291] on input "text" at bounding box center [1379, 299] width 49 height 21
type input "1"
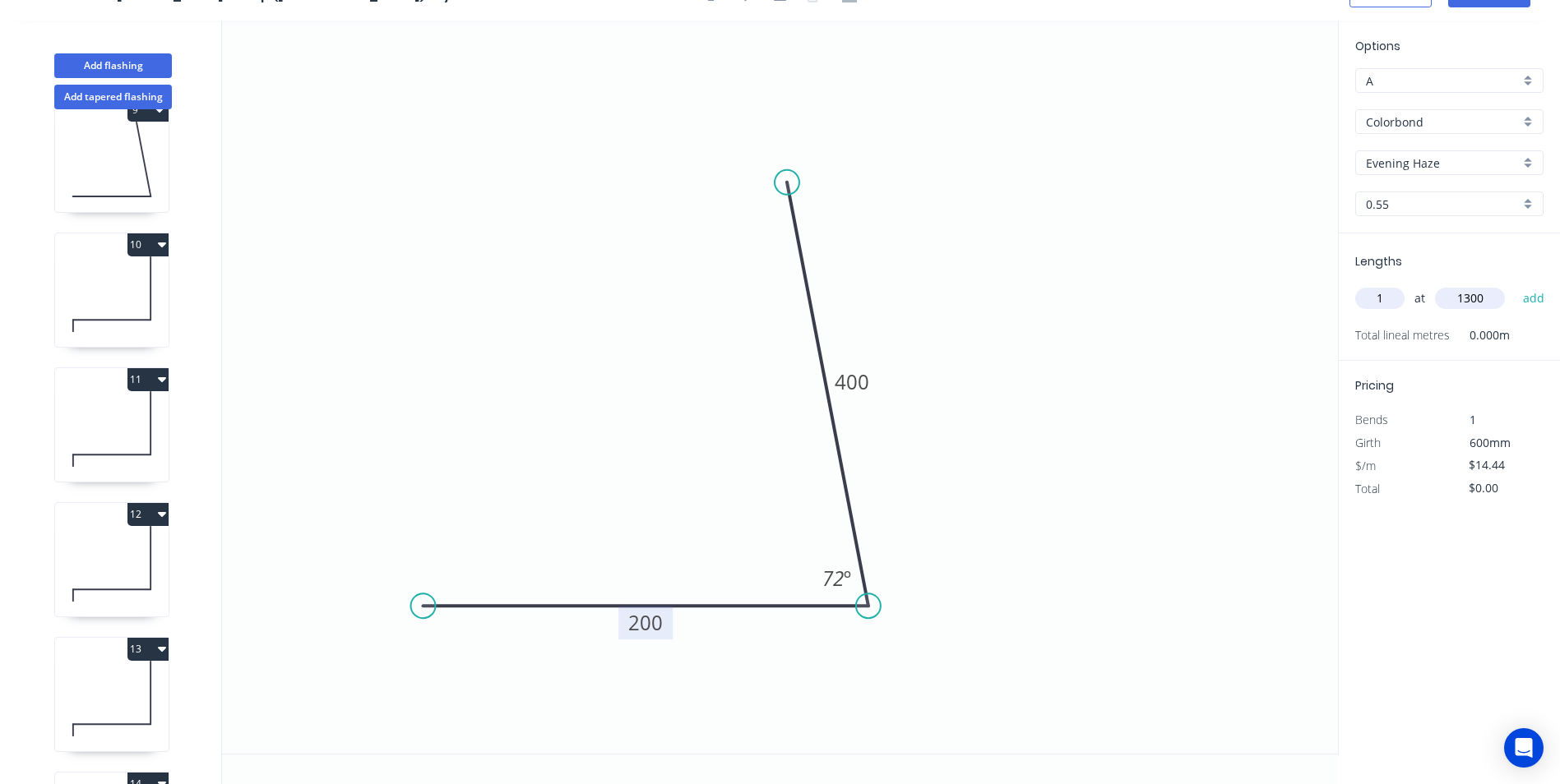
type input "1300"
click at [1514, 284] on button "add" at bounding box center [1533, 298] width 38 height 28
type input "$18.77"
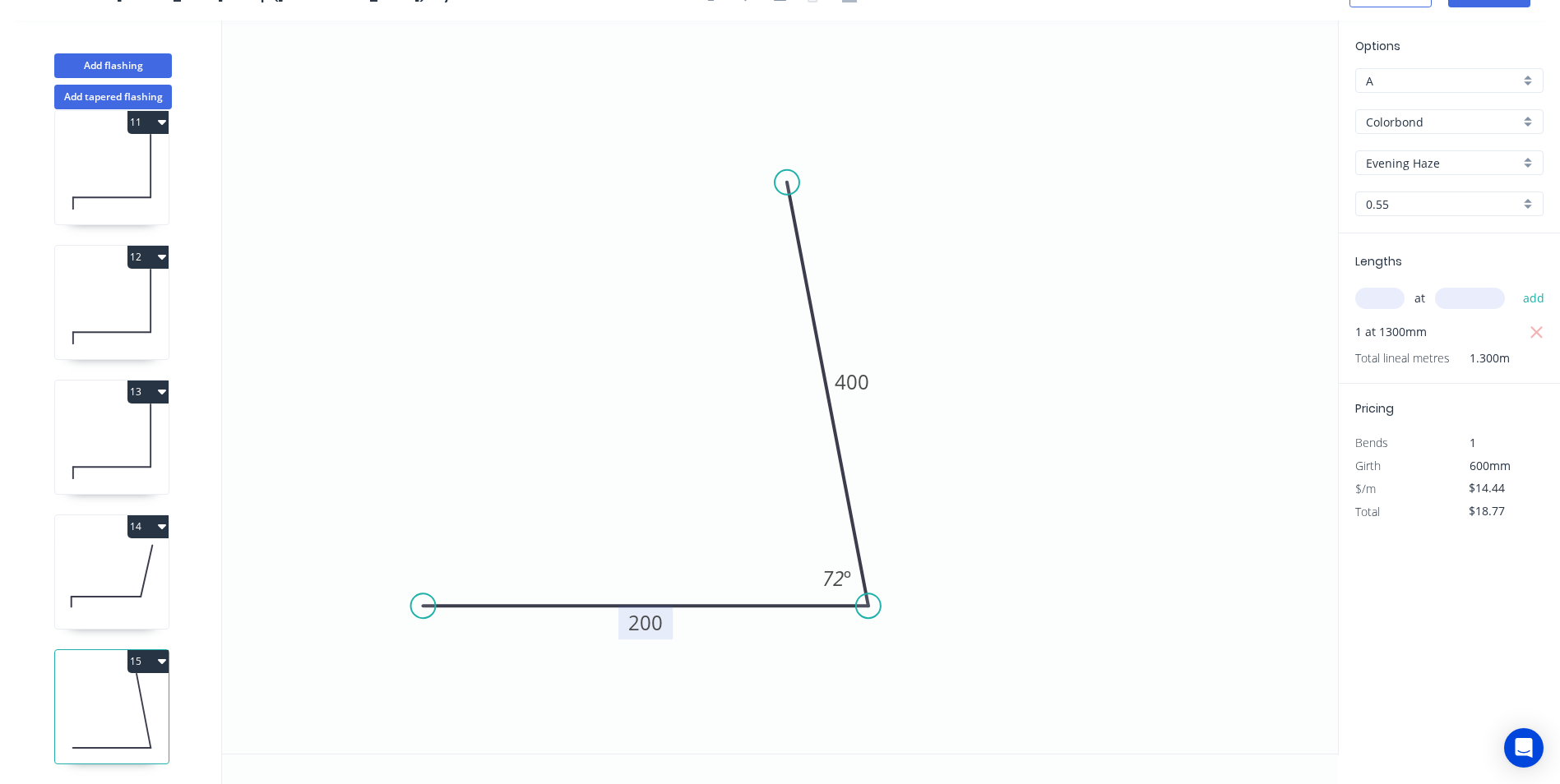
scroll to position [1384, 0]
click at [157, 515] on button "14" at bounding box center [148, 527] width 41 height 23
click at [127, 556] on div "Duplicate" at bounding box center [90, 567] width 127 height 24
type input "$18.85"
type input "$0.00"
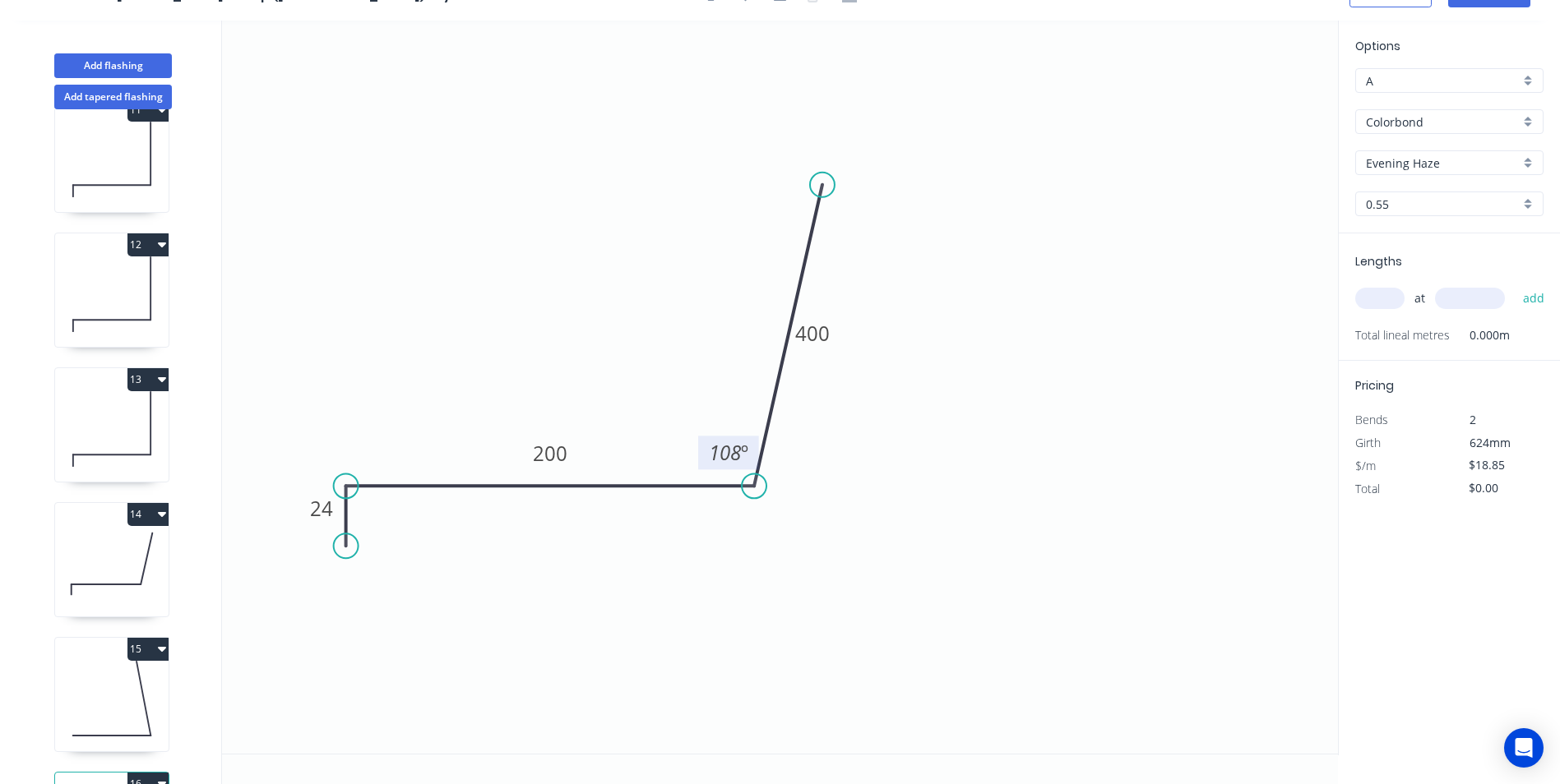
click at [735, 453] on tspan "108" at bounding box center [725, 452] width 32 height 27
click at [924, 463] on icon "0 24 200 400 95 º" at bounding box center [779, 387] width 1115 height 733
click at [1370, 291] on input "text" at bounding box center [1379, 299] width 49 height 21
type input "1"
type input "1200"
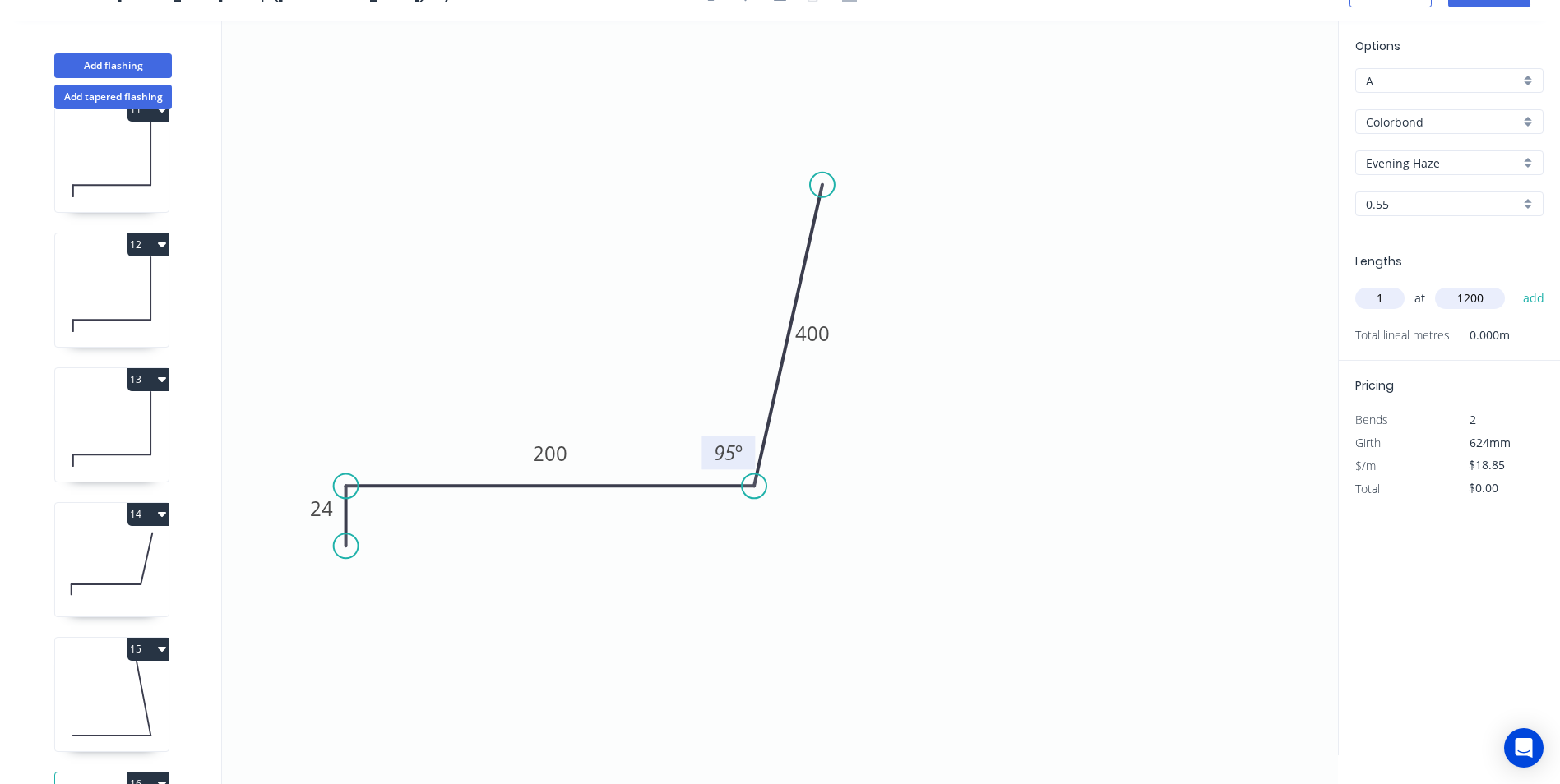
click at [1514, 284] on button "add" at bounding box center [1533, 298] width 38 height 28
click at [142, 384] on button "13" at bounding box center [148, 380] width 41 height 23
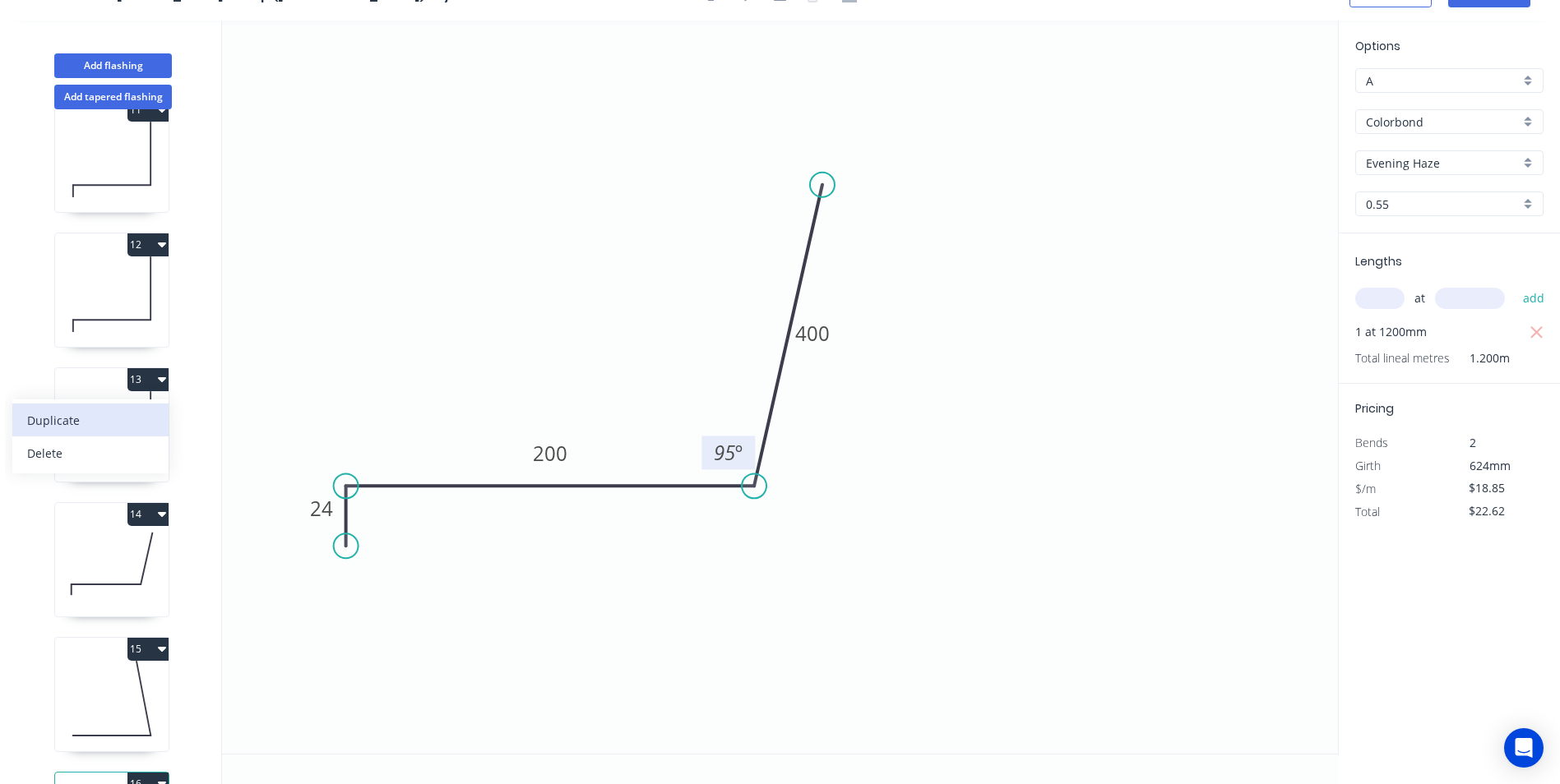
click at [103, 411] on div "Duplicate" at bounding box center [90, 420] width 127 height 24
type input "$0.00"
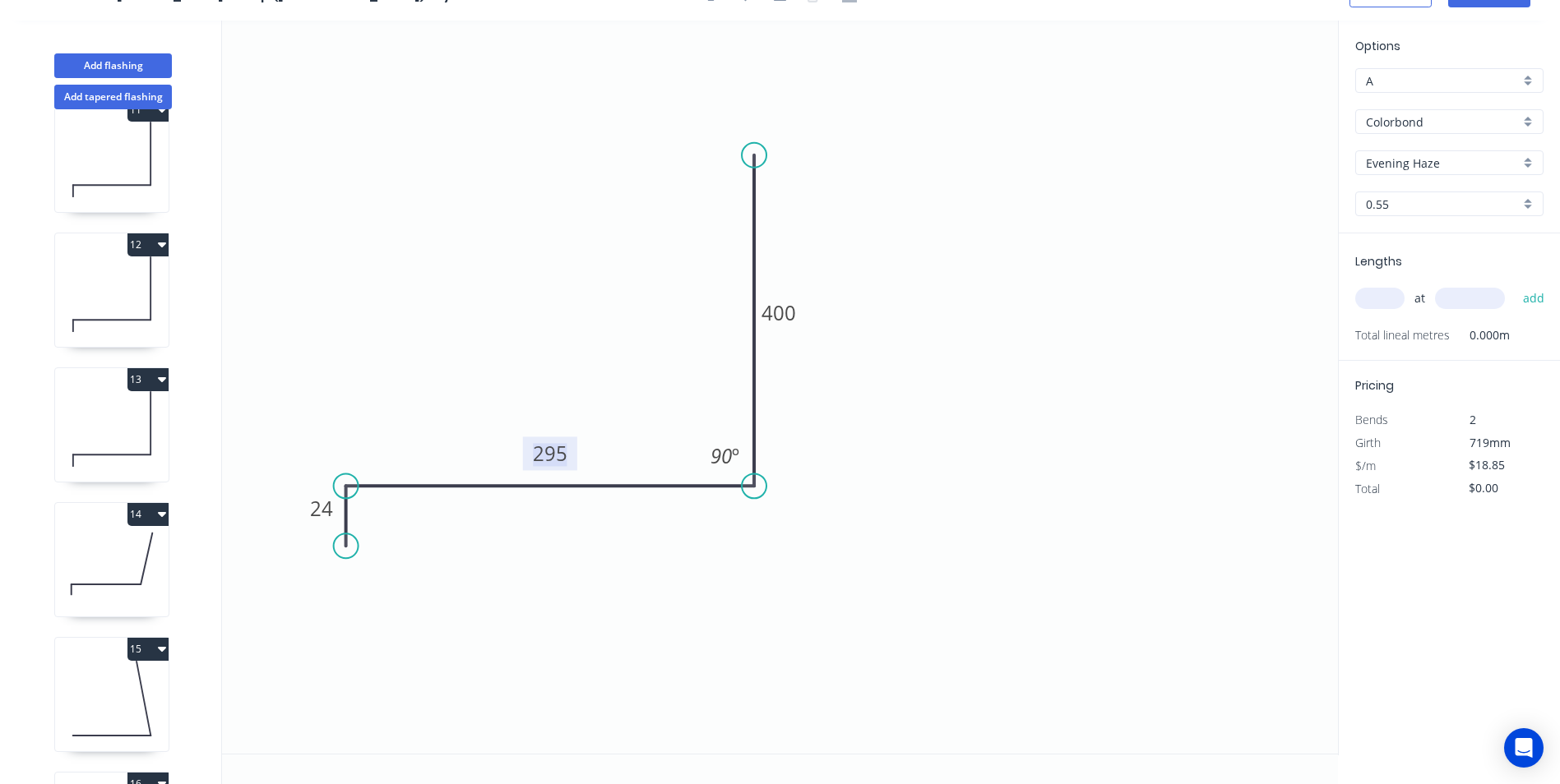
click at [551, 449] on tspan "295" at bounding box center [550, 453] width 35 height 27
click at [820, 450] on icon "0 24 305 400 90 º" at bounding box center [779, 387] width 1115 height 733
click at [1364, 308] on input "text" at bounding box center [1379, 299] width 49 height 21
type input "1"
type input "2000"
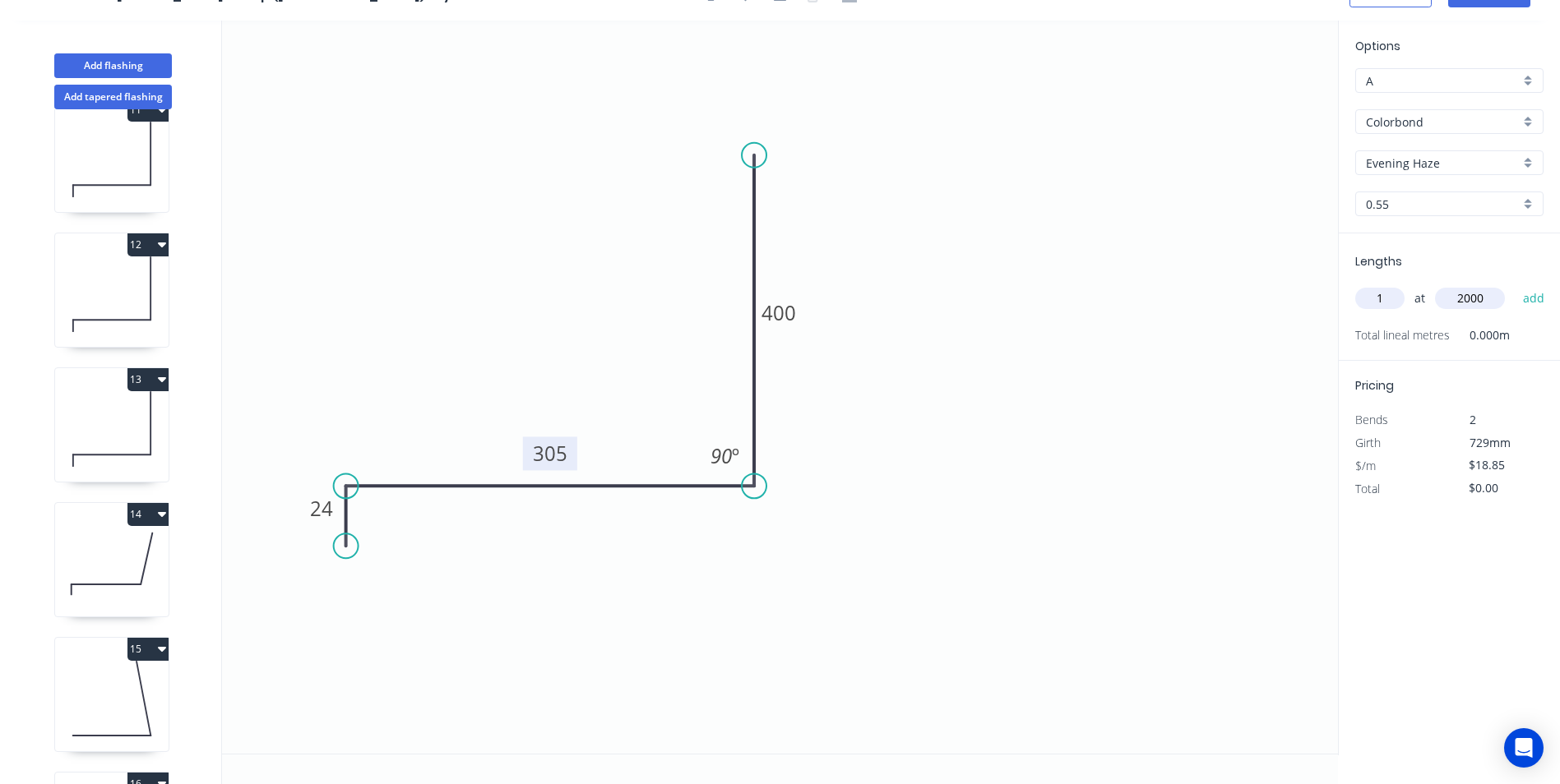
click at [1514, 284] on button "add" at bounding box center [1533, 298] width 38 height 28
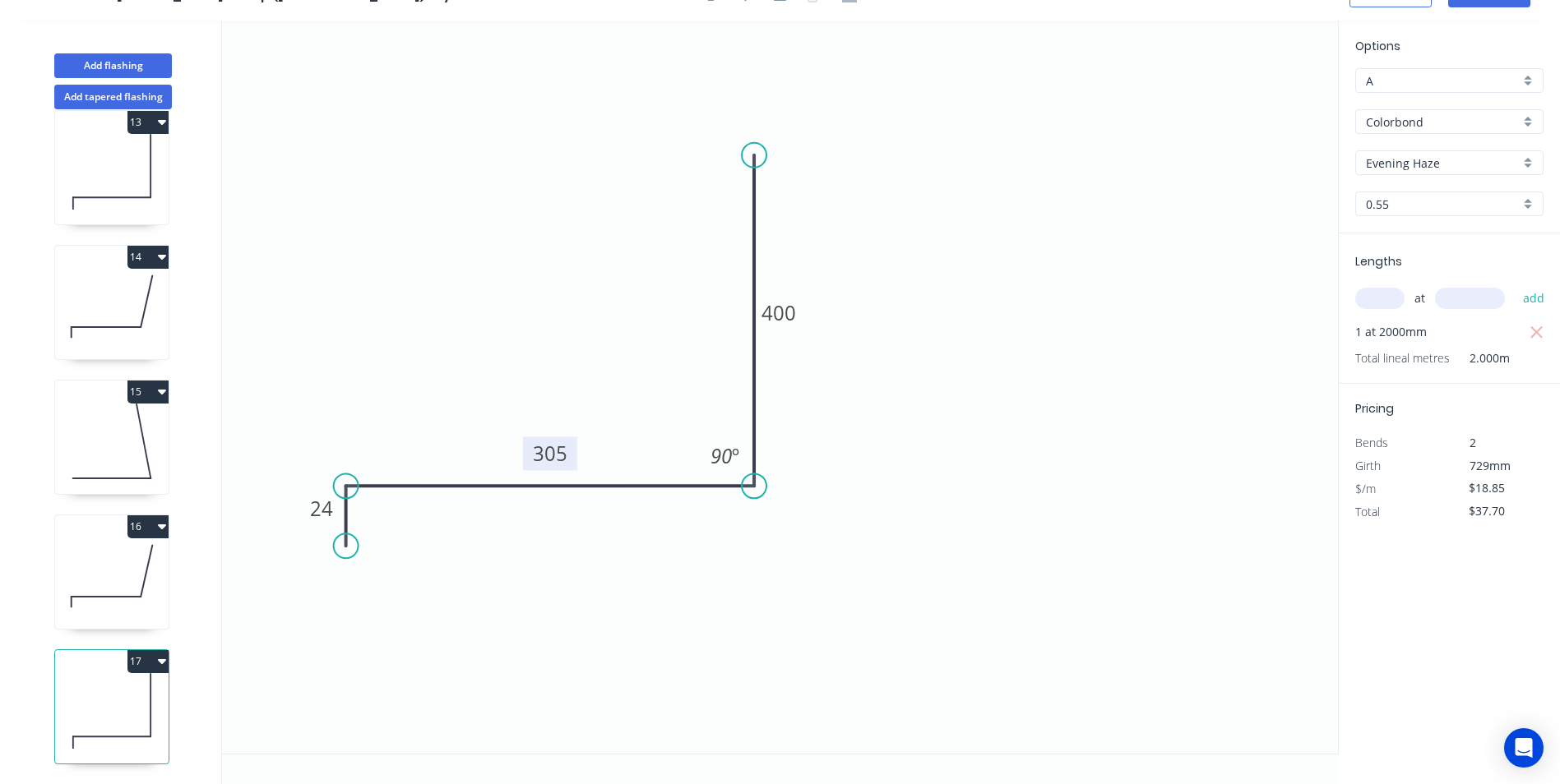
scroll to position [1653, 0]
click at [146, 650] on button "17" at bounding box center [148, 662] width 41 height 23
click at [104, 690] on div "Duplicate" at bounding box center [90, 702] width 127 height 24
type input "$0.00"
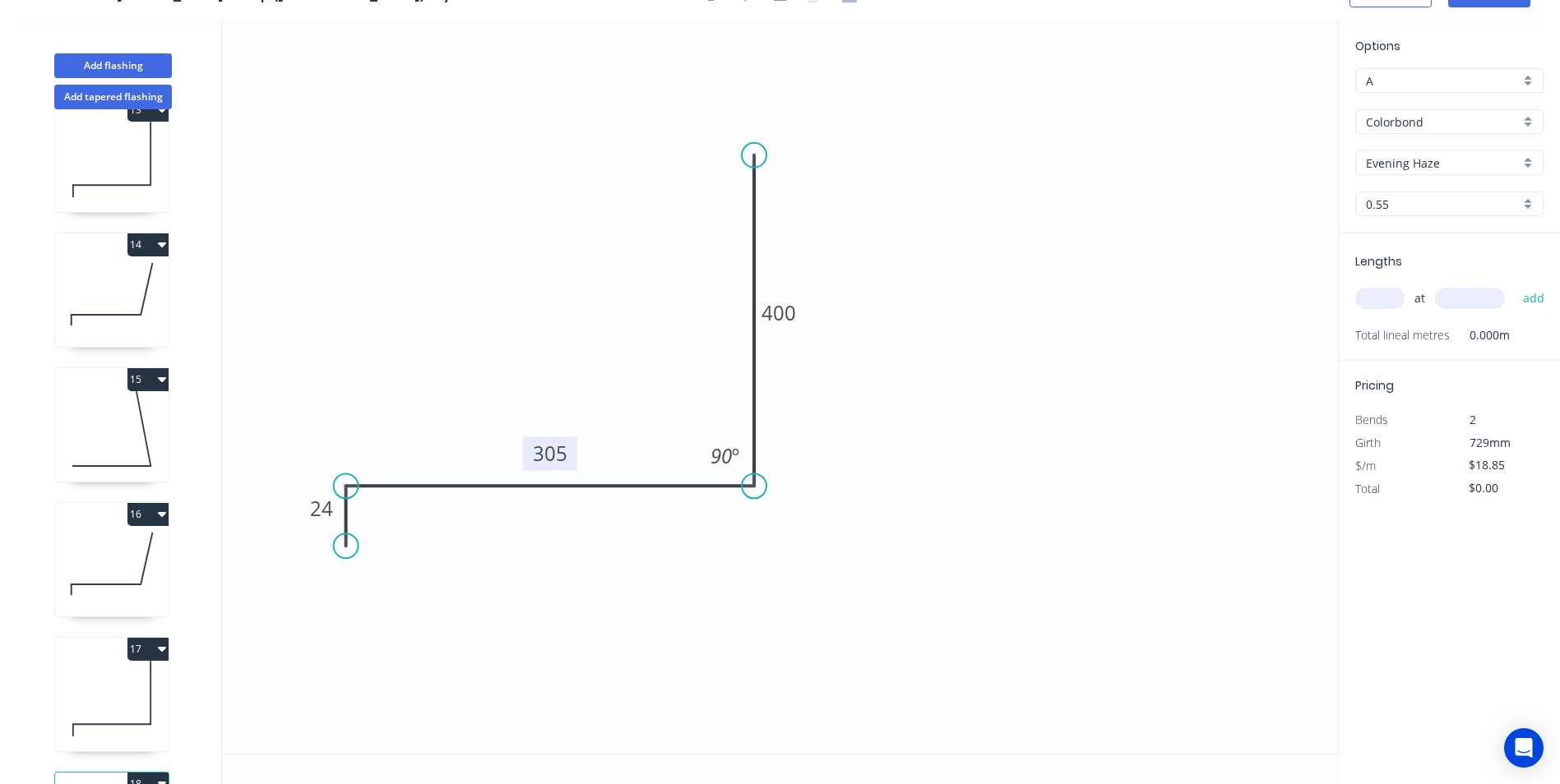
click at [567, 457] on rect at bounding box center [550, 453] width 55 height 34
click at [547, 455] on tspan "305" at bounding box center [550, 453] width 35 height 27
click at [1083, 358] on icon "0 24 290 400 90 º" at bounding box center [779, 387] width 1115 height 733
click at [1393, 292] on input "text" at bounding box center [1379, 299] width 49 height 21
type input "1"
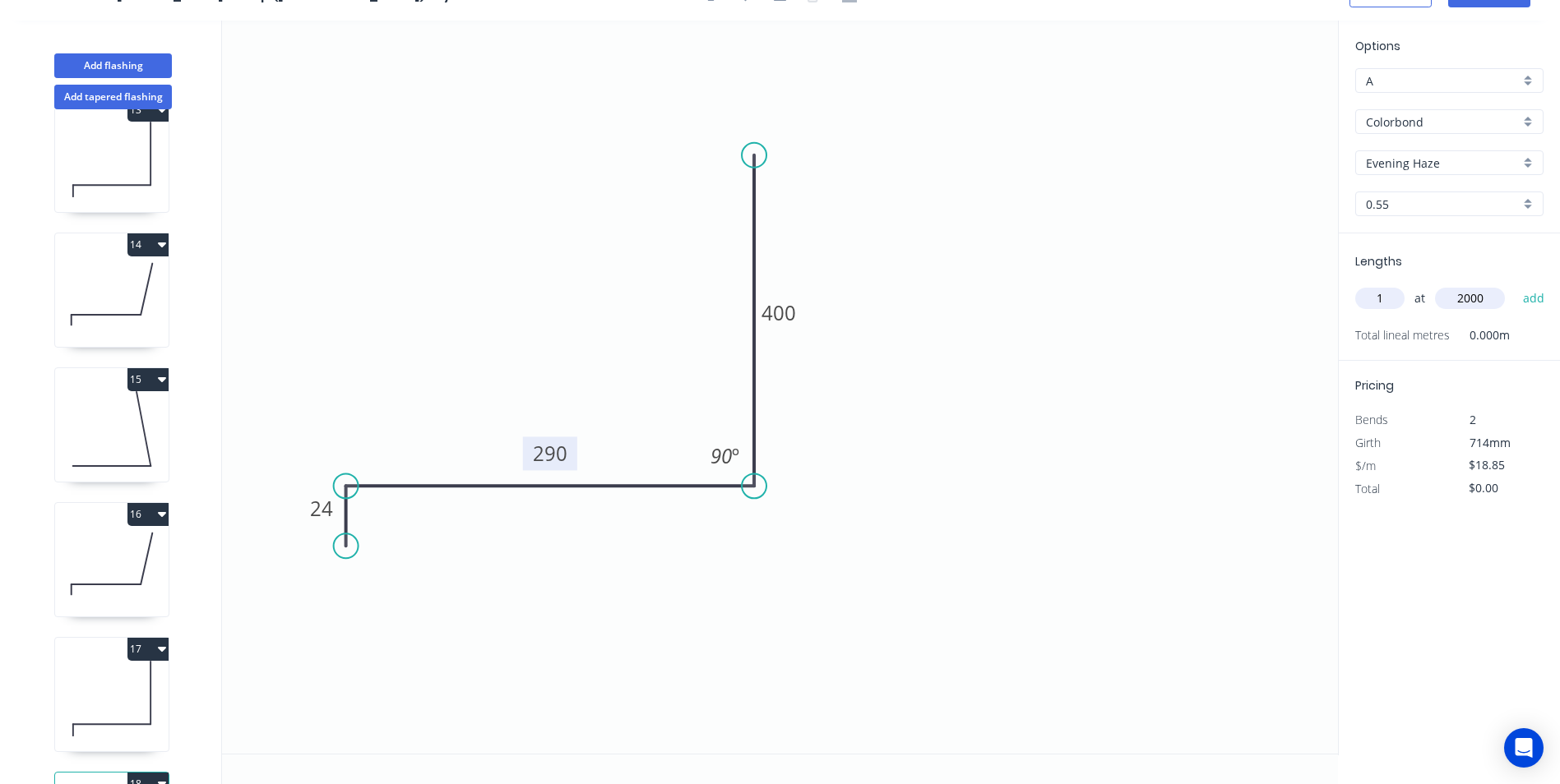
type input "2000"
click at [1514, 284] on button "add" at bounding box center [1533, 298] width 38 height 28
type input "$37.70"
click at [157, 377] on icon "button" at bounding box center [161, 378] width 8 height 13
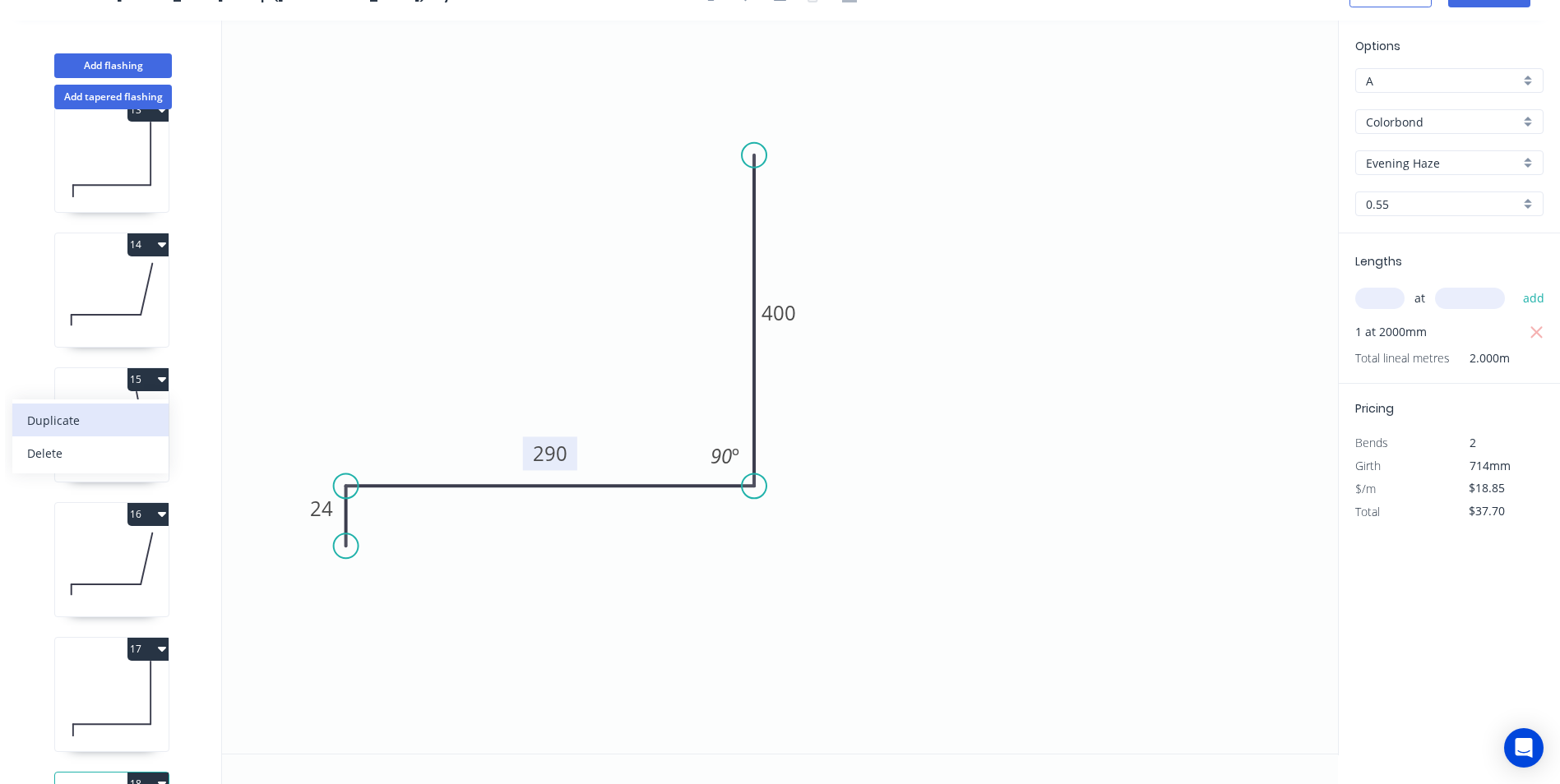
click at [133, 409] on div "Duplicate" at bounding box center [90, 420] width 127 height 24
type input "$14.44"
type input "$0.00"
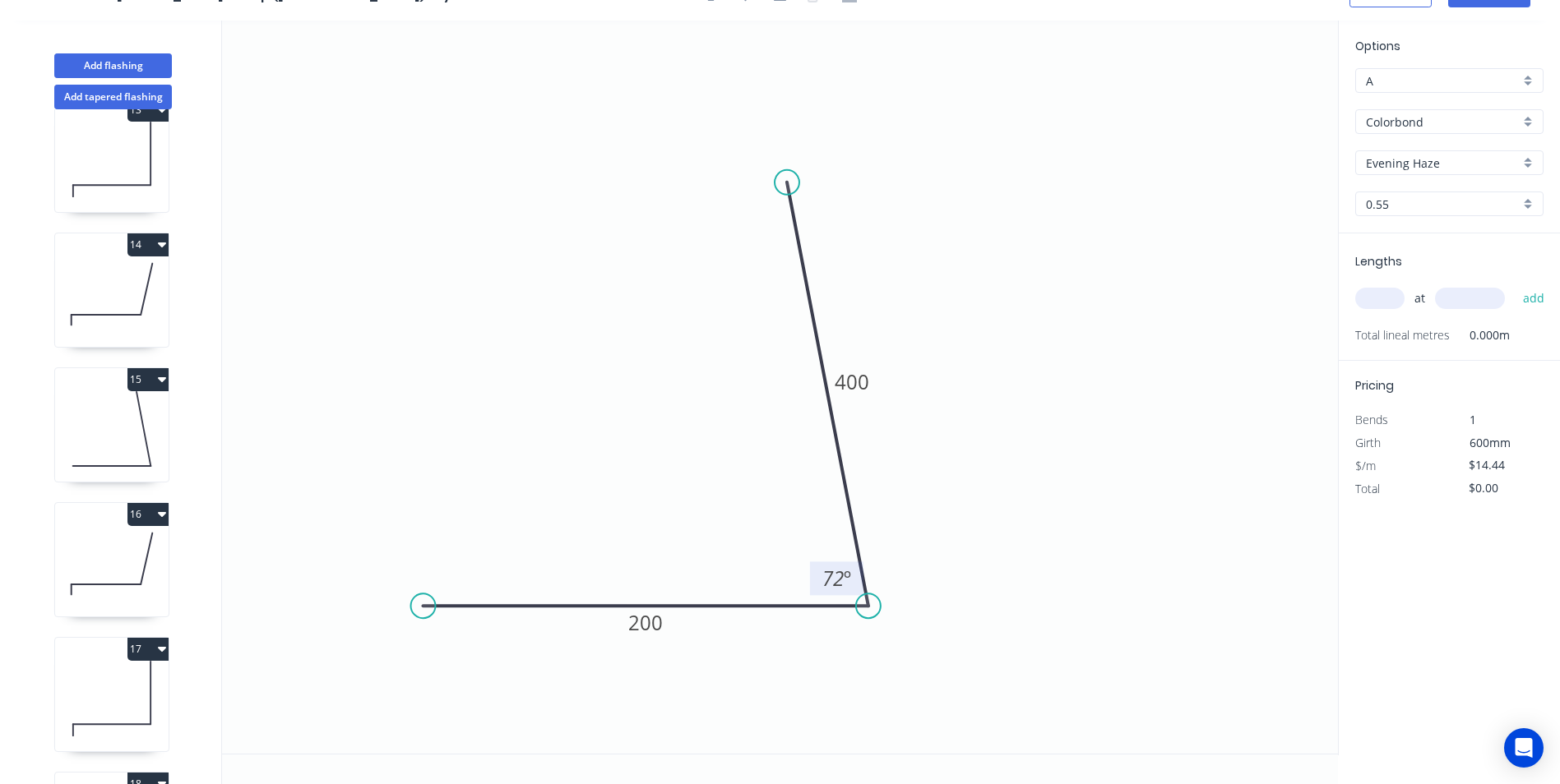
click at [834, 573] on tspan "72" at bounding box center [833, 577] width 21 height 27
click at [649, 614] on tspan "200" at bounding box center [645, 622] width 35 height 27
click at [1385, 289] on input "text" at bounding box center [1379, 299] width 49 height 21
type input "$21.11"
type input "1"
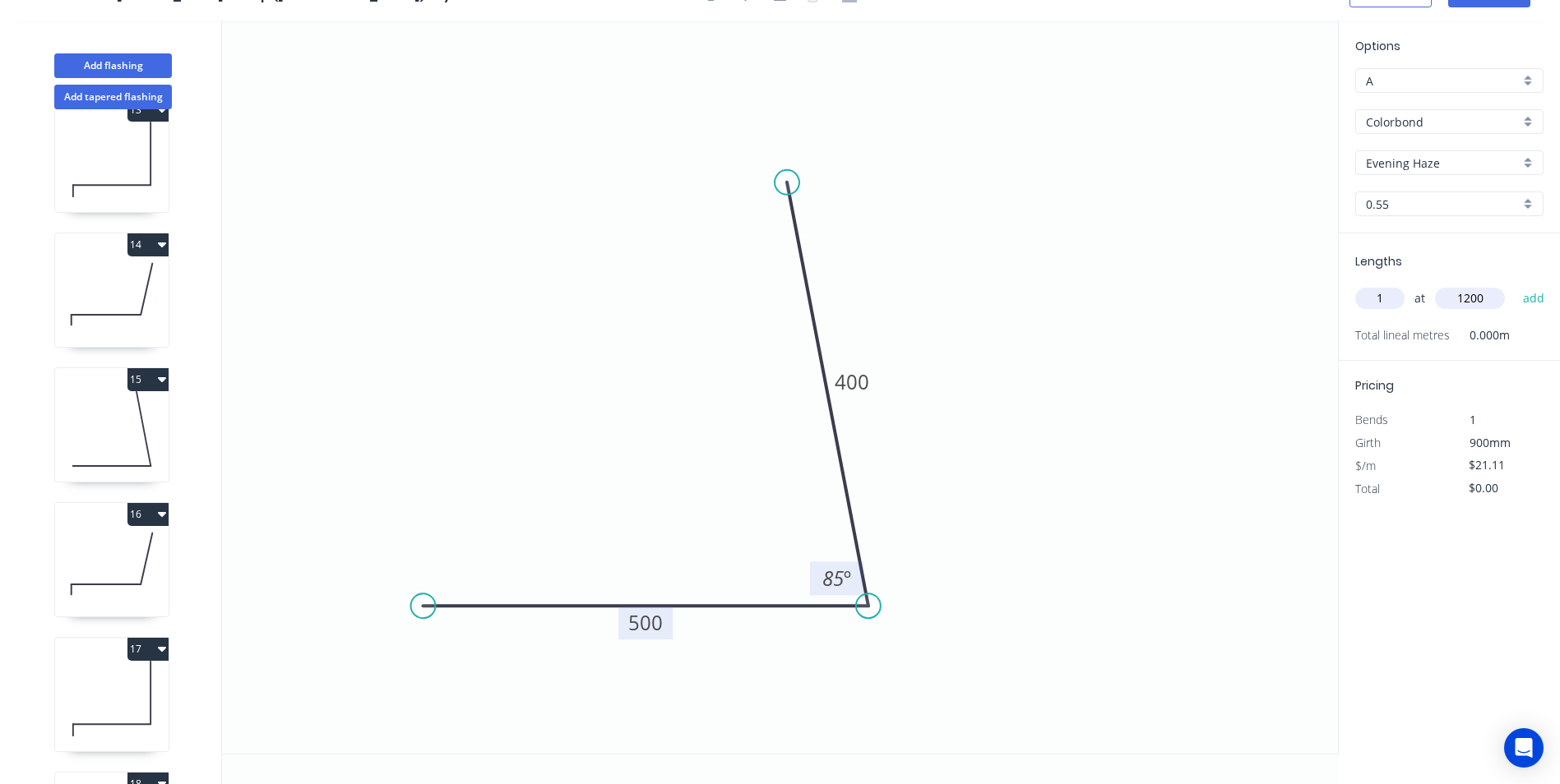
type input "1200"
click at [1514, 284] on button "add" at bounding box center [1533, 298] width 38 height 28
type input "$25.33"
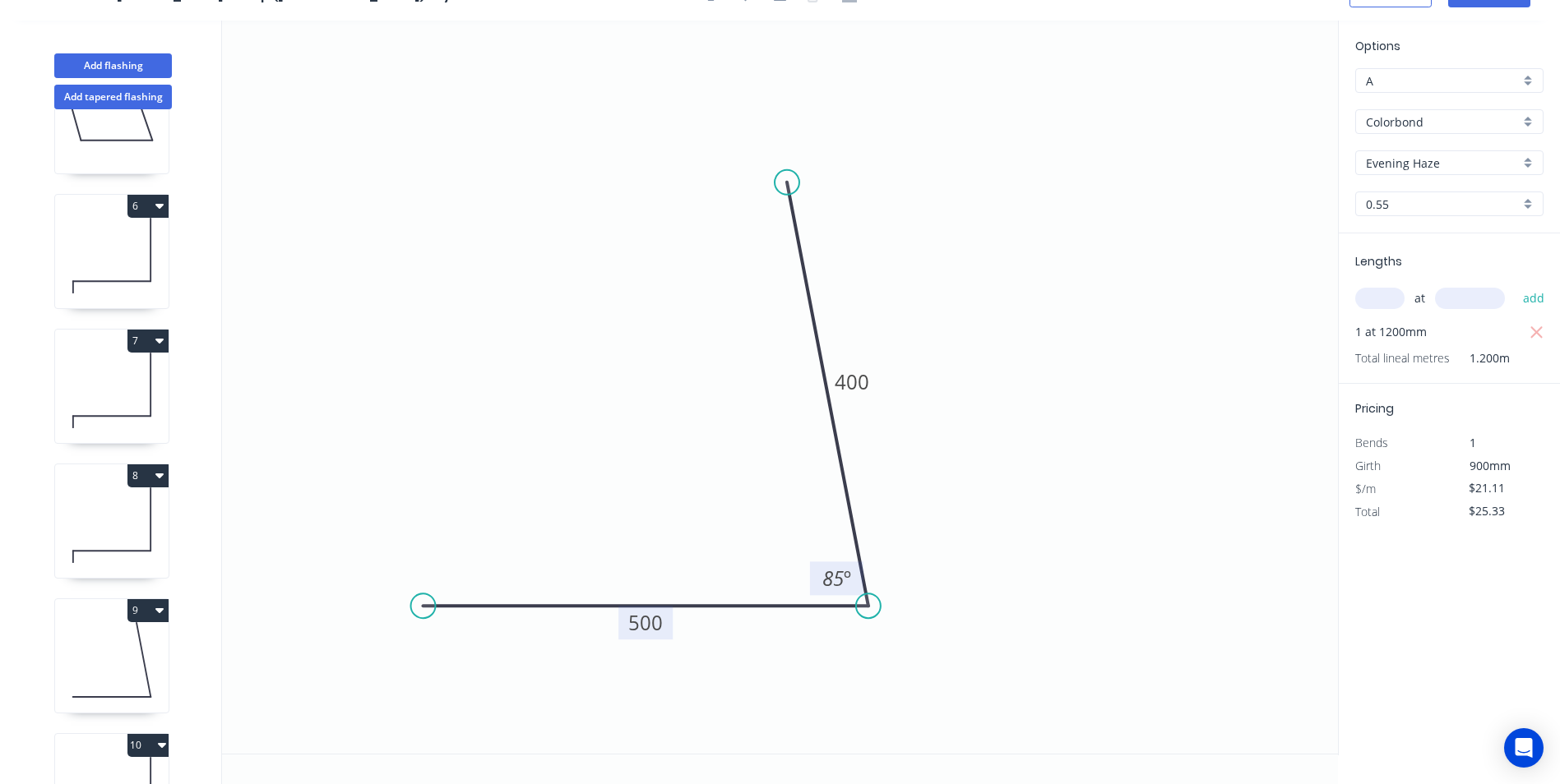
scroll to position [421, 0]
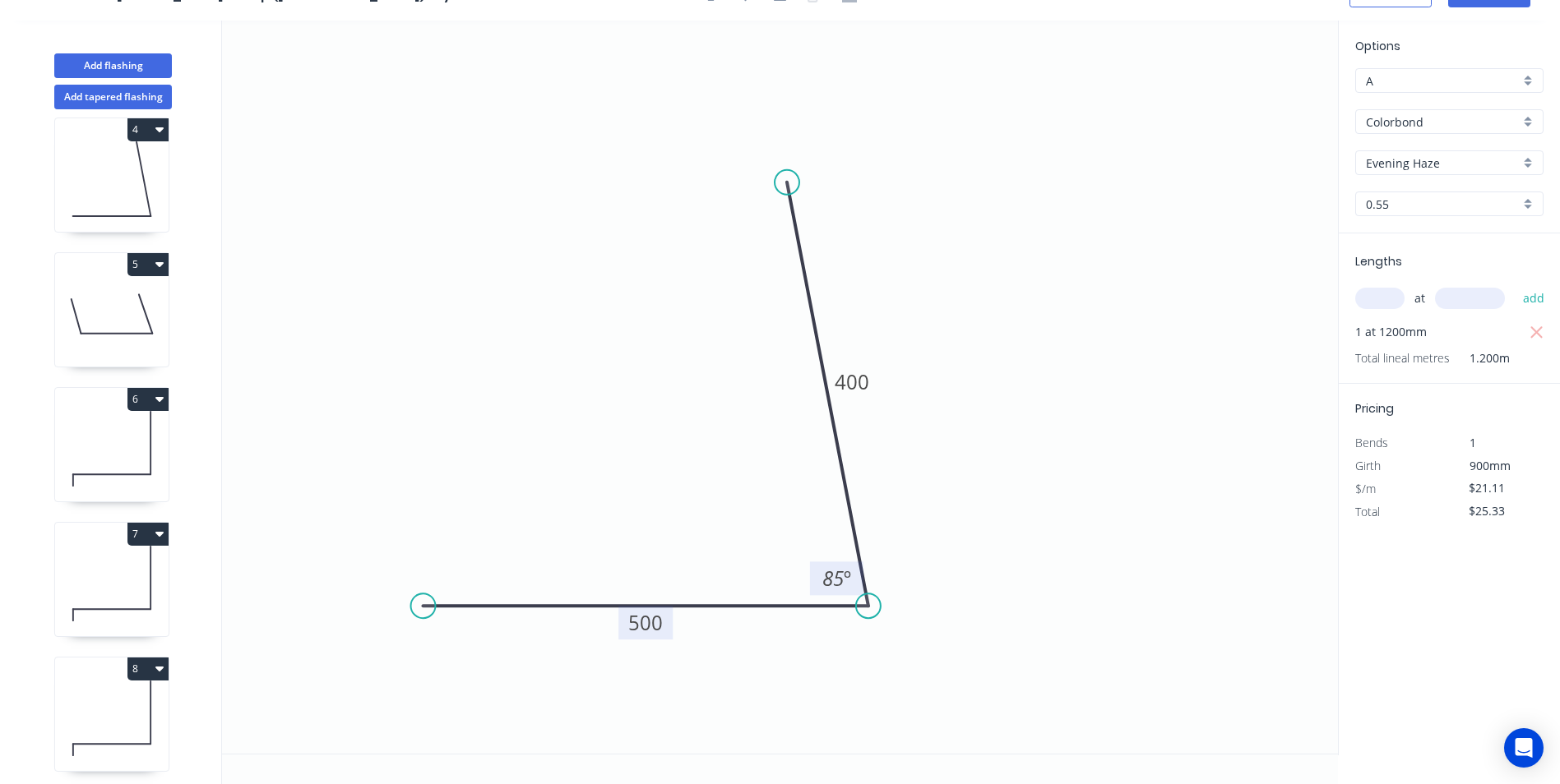
click at [149, 264] on button "5" at bounding box center [148, 265] width 41 height 23
click at [115, 293] on div "Duplicate" at bounding box center [90, 305] width 127 height 24
type input "$28.87"
type input "$0.00"
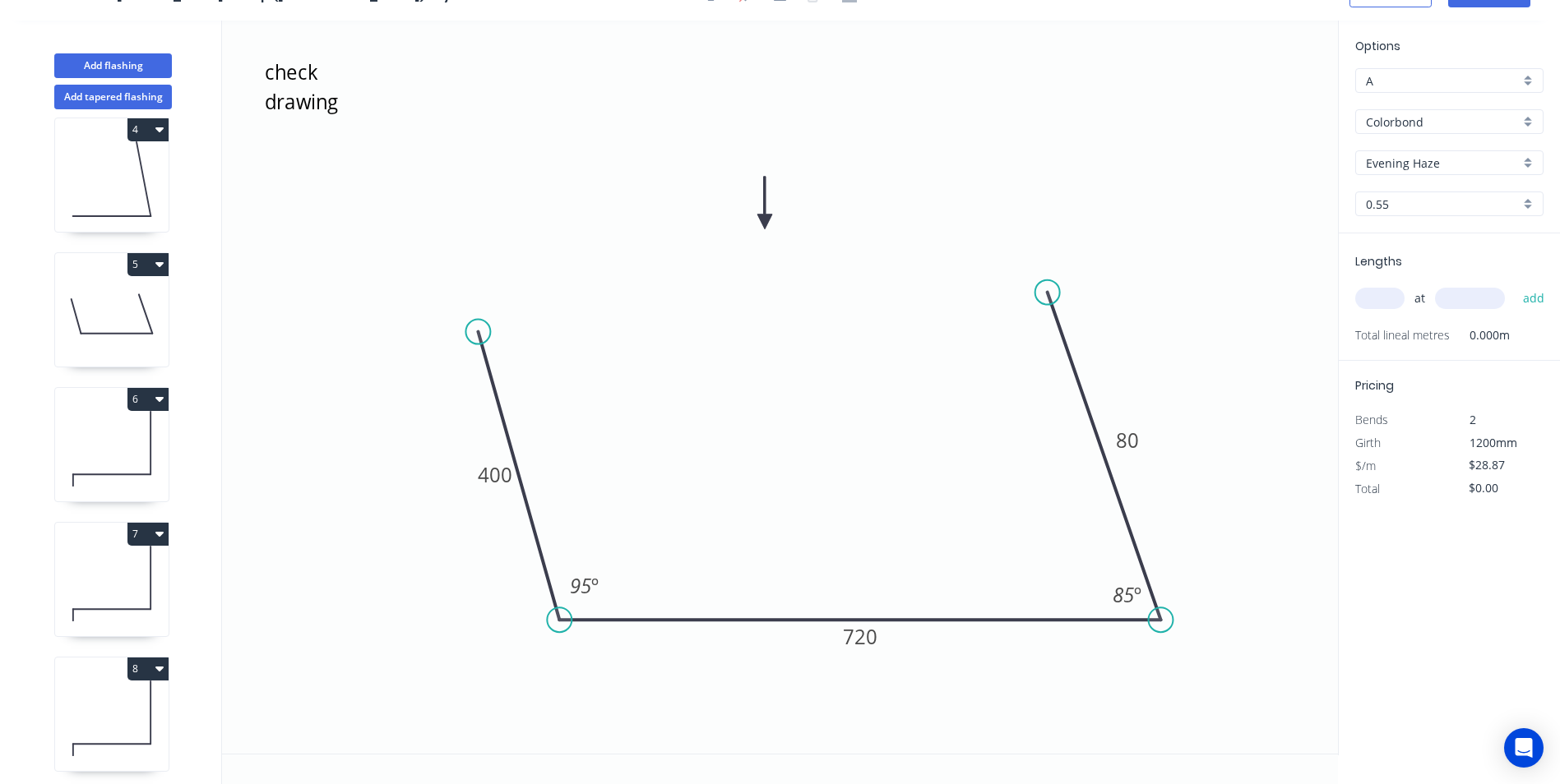
click at [1386, 295] on input "text" at bounding box center [1379, 299] width 49 height 21
type input "1"
type input "1485"
click at [1514, 284] on button "add" at bounding box center [1533, 298] width 38 height 28
type input "$42.87"
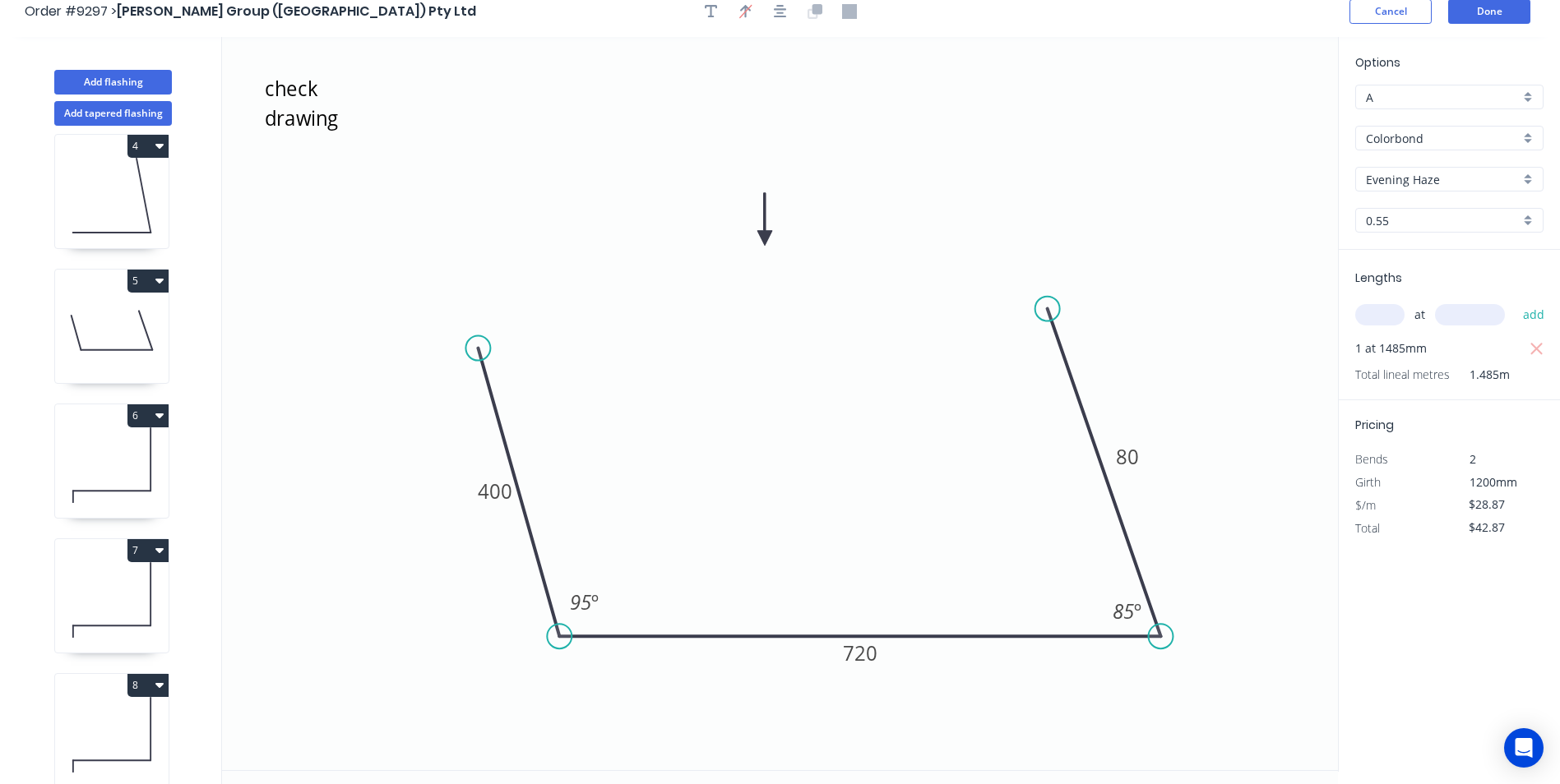
scroll to position [0, 0]
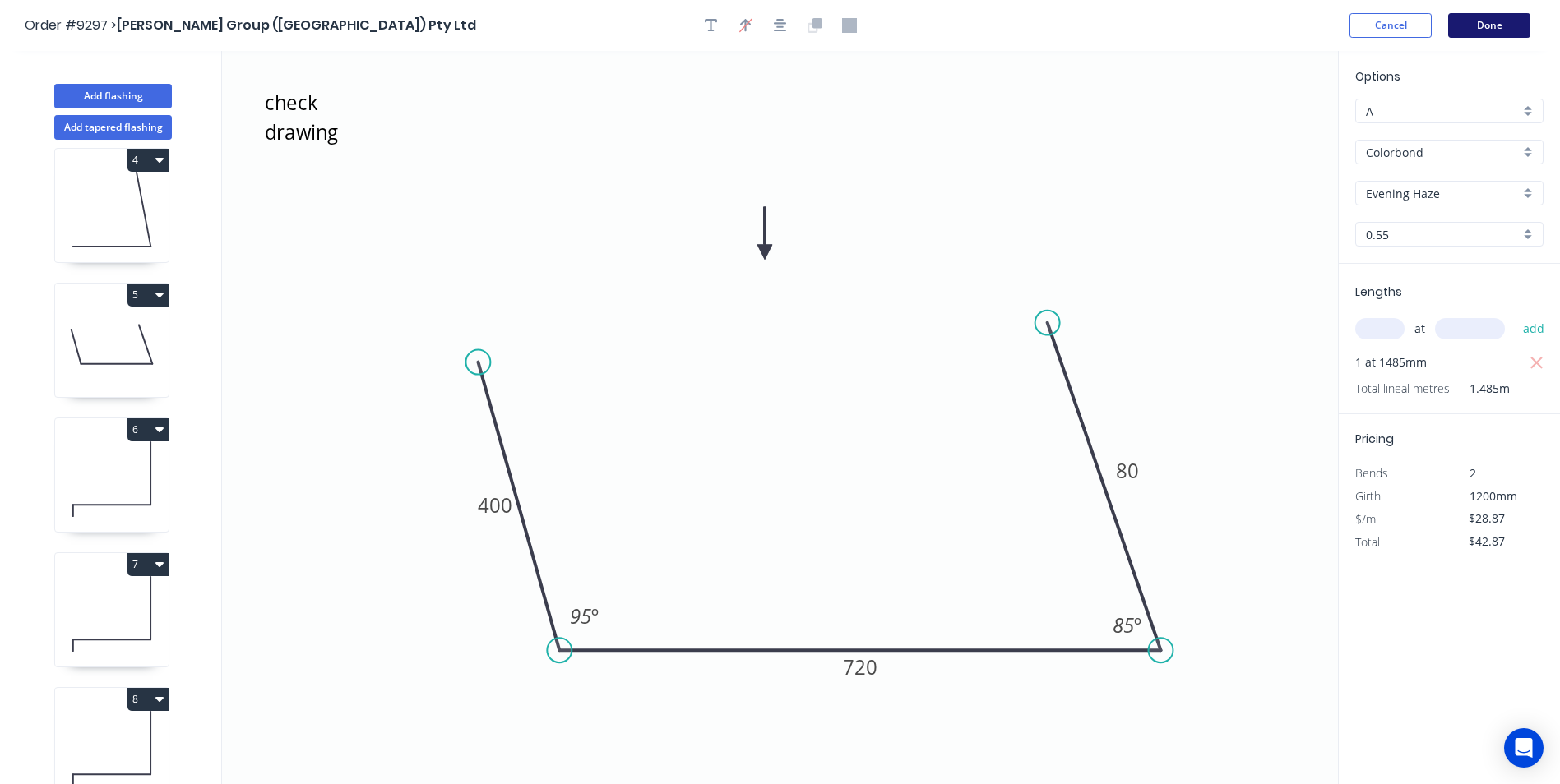
click at [1502, 22] on button "Done" at bounding box center [1489, 26] width 82 height 25
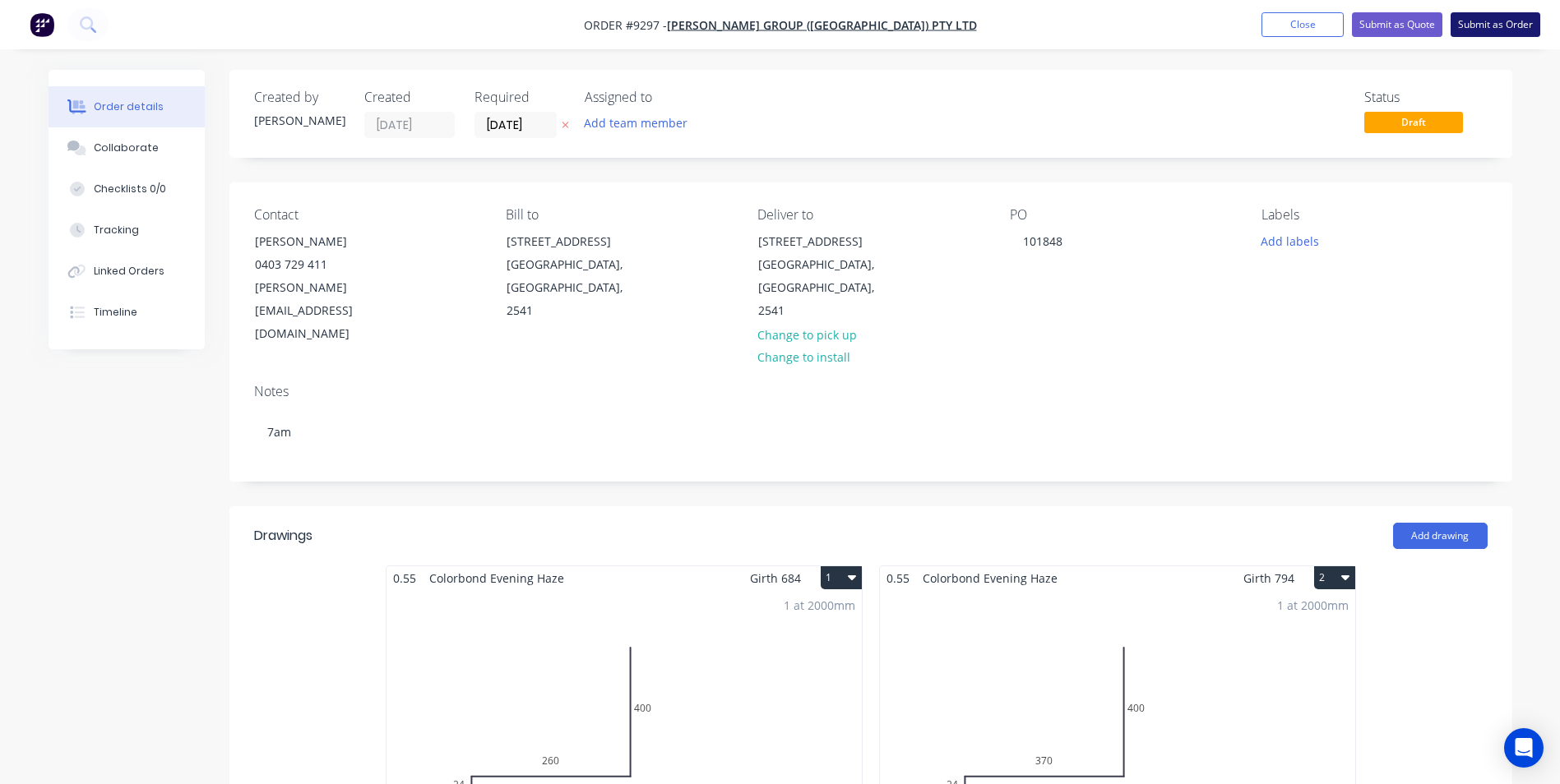
click at [1510, 27] on button "Submit as Order" at bounding box center [1495, 25] width 89 height 25
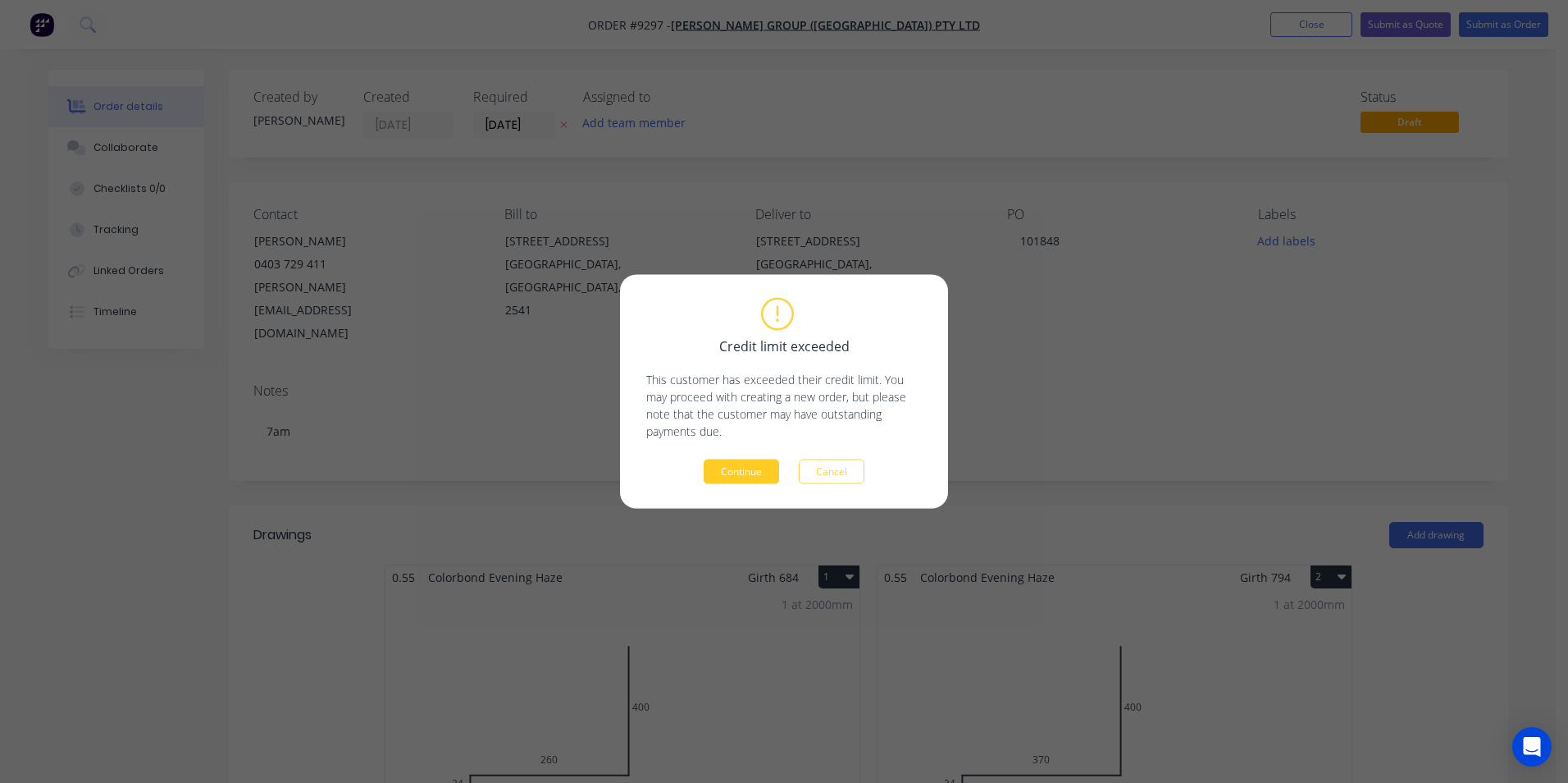
click at [757, 470] on button "Continue" at bounding box center [742, 472] width 76 height 25
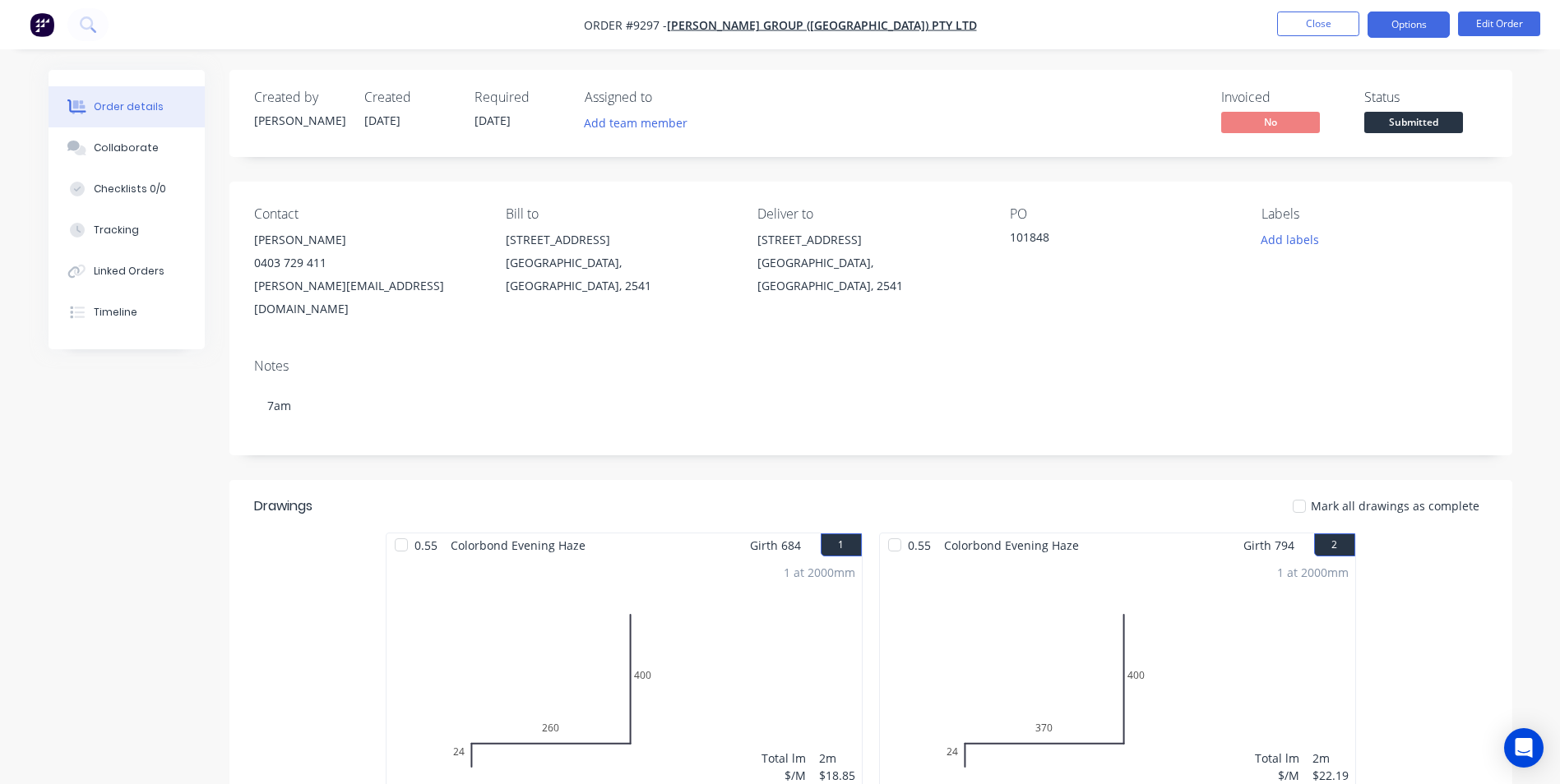
click at [1420, 26] on button "Options" at bounding box center [1408, 24] width 82 height 26
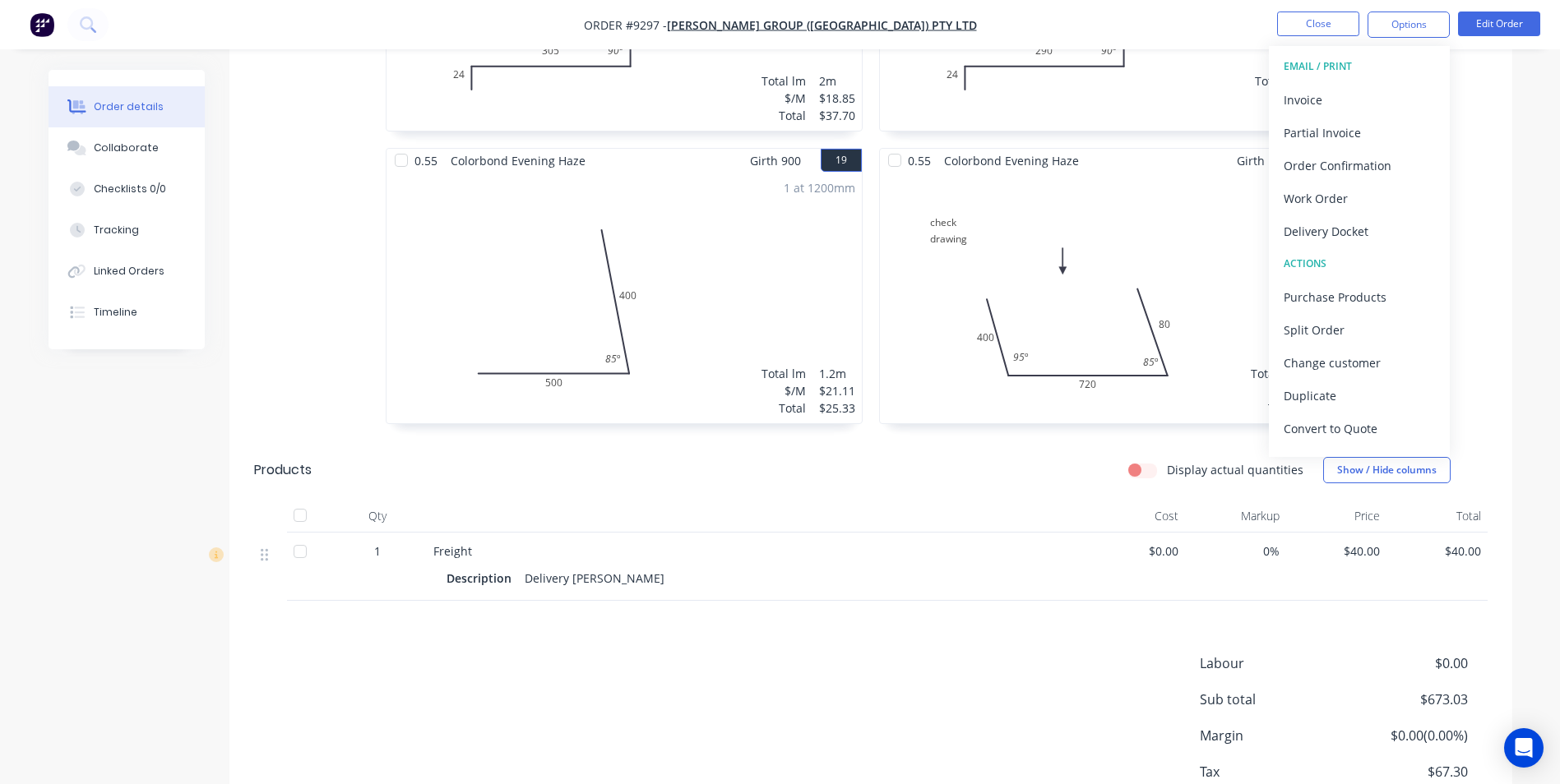
scroll to position [3103, 0]
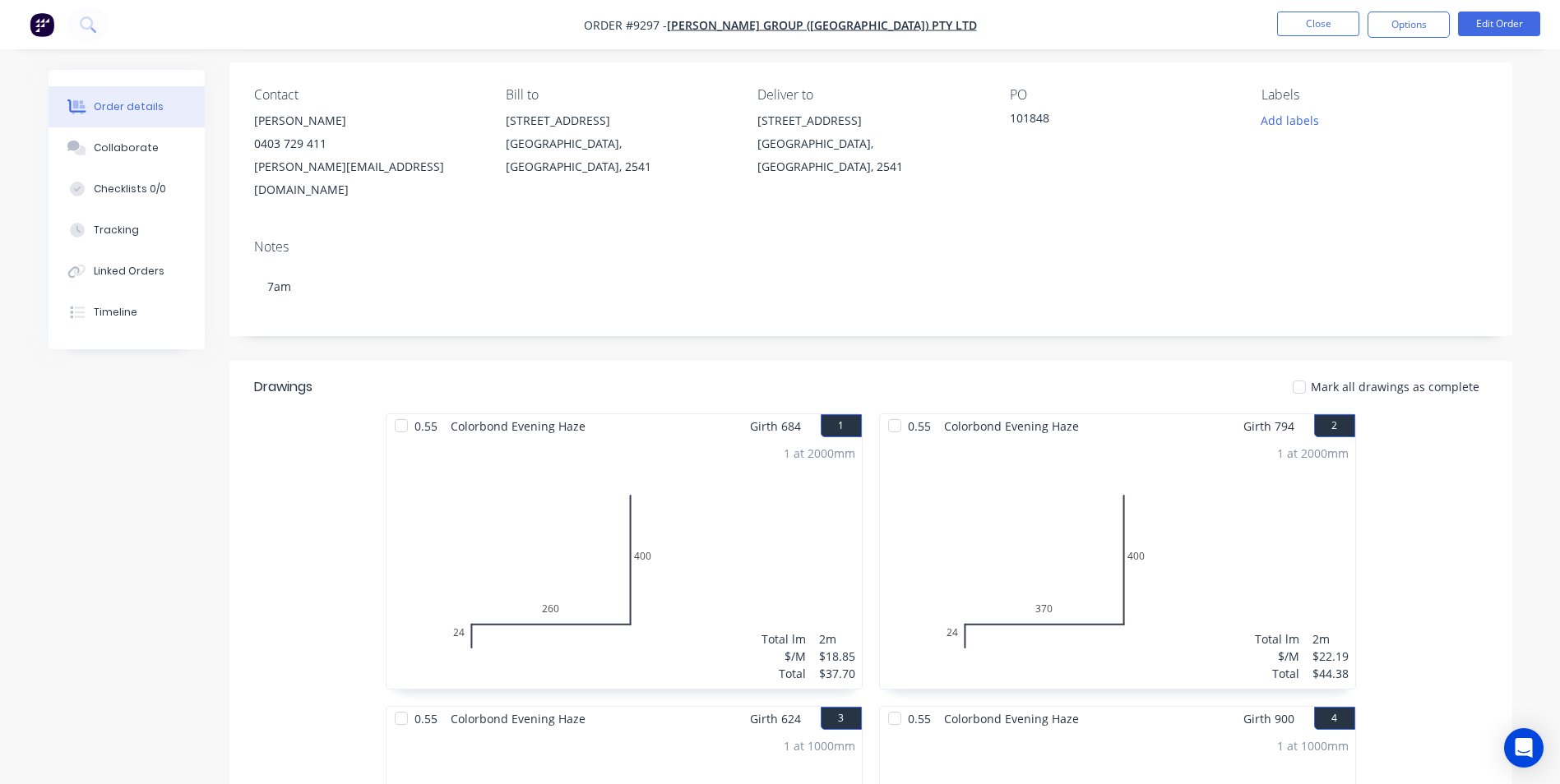
scroll to position [0, 0]
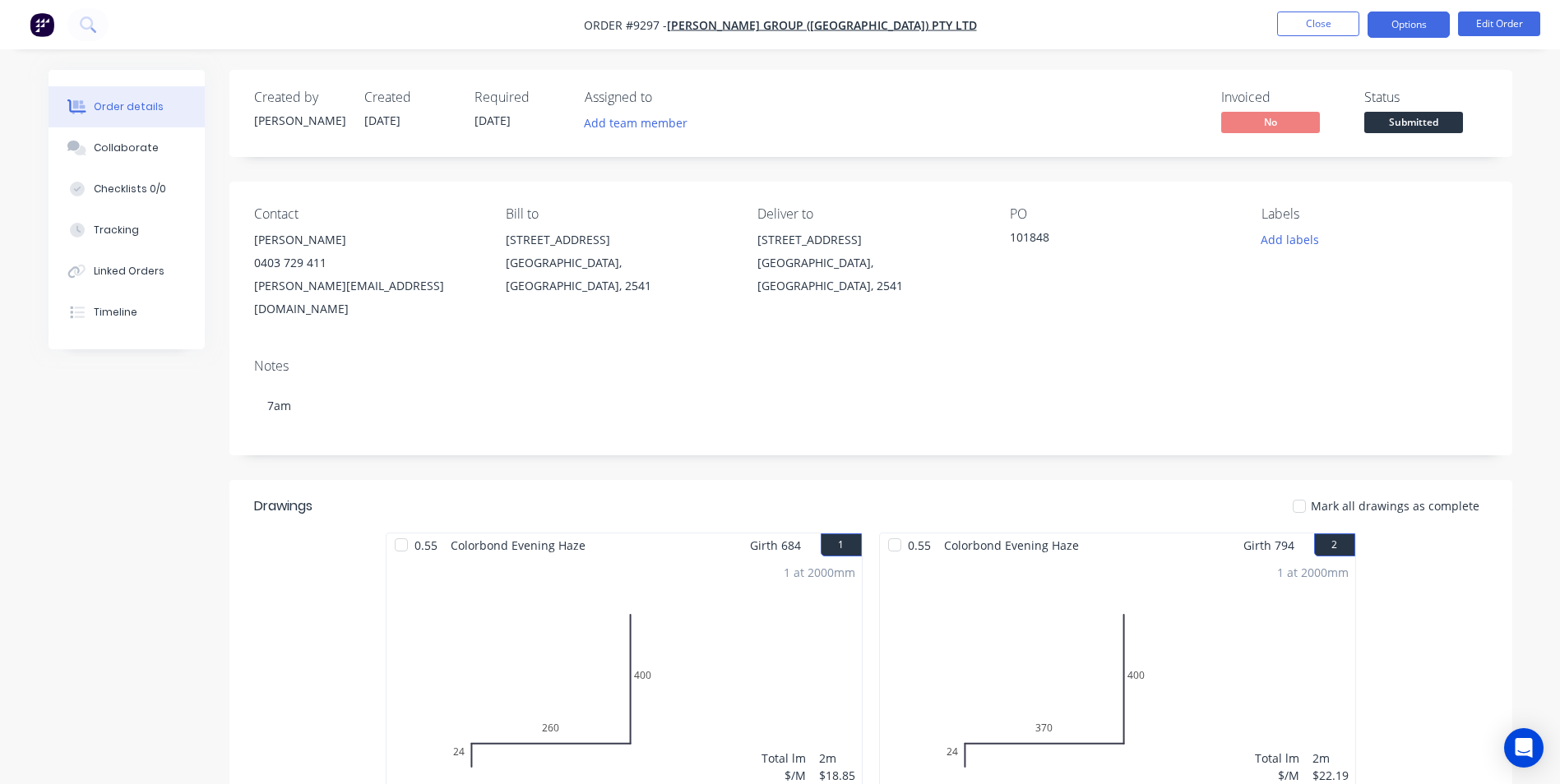
click at [1411, 26] on button "Options" at bounding box center [1408, 24] width 82 height 26
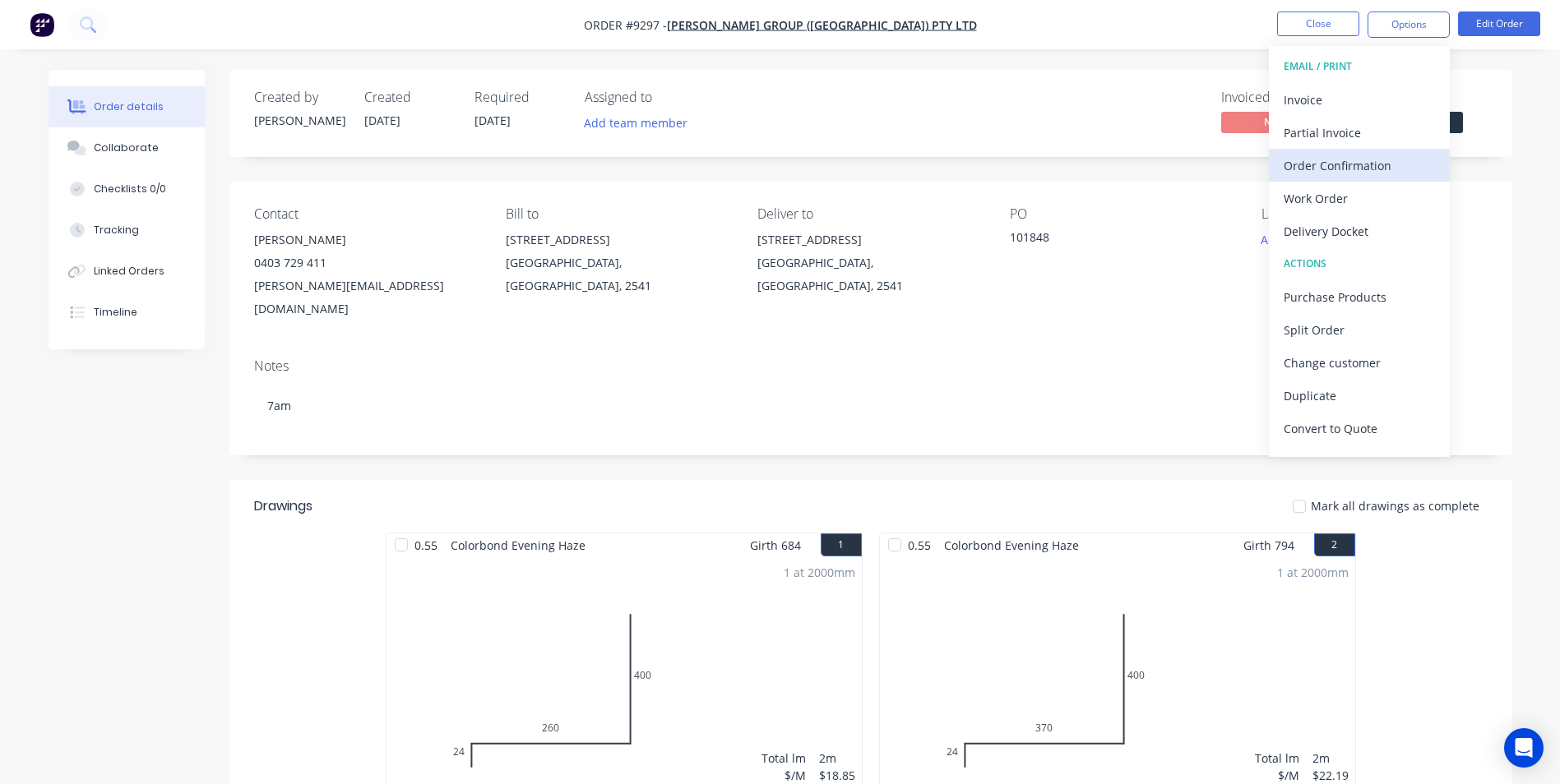
click at [1356, 168] on div "Order Confirmation" at bounding box center [1359, 165] width 151 height 24
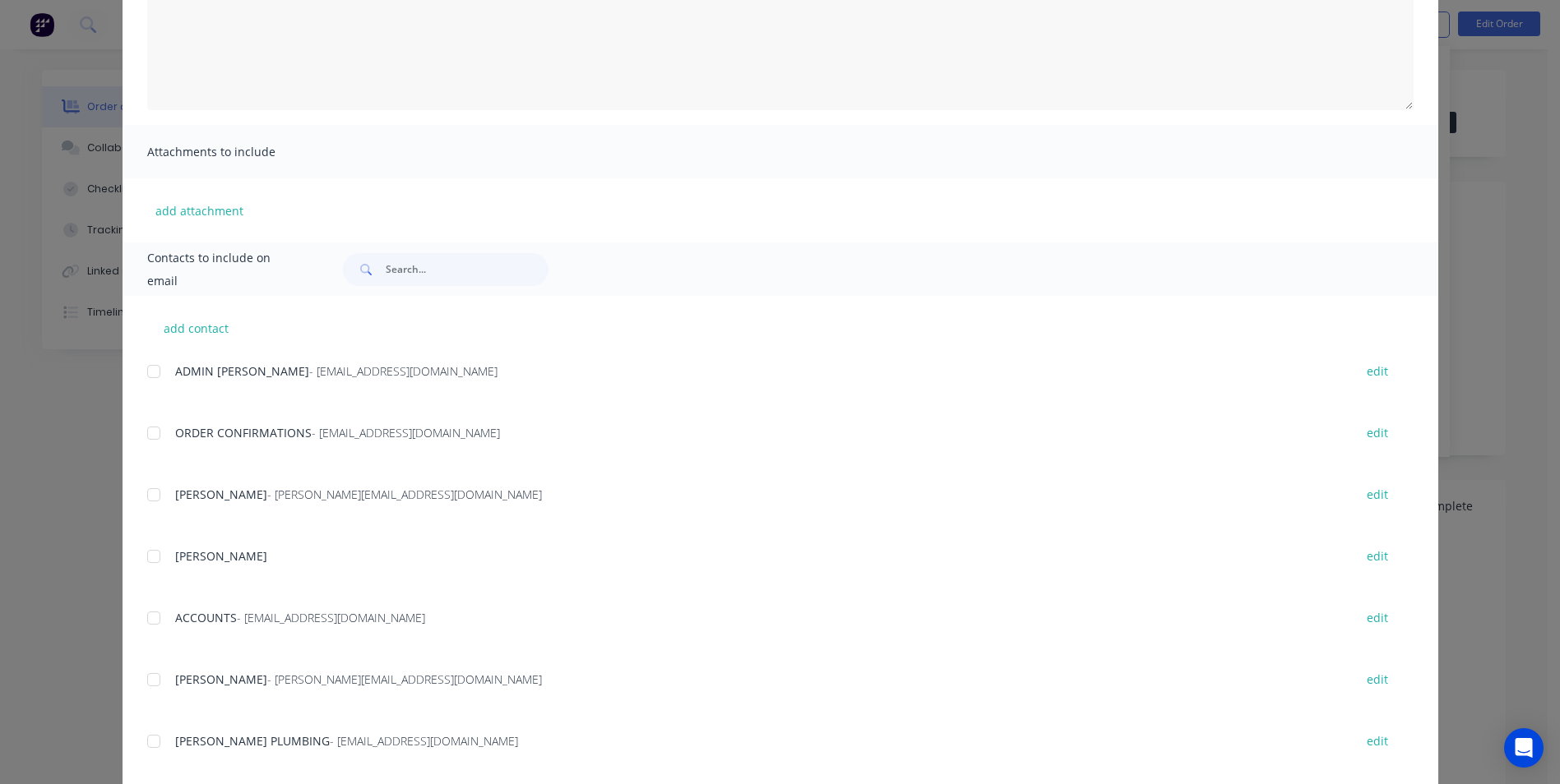
scroll to position [247, 0]
click at [142, 442] on div at bounding box center [153, 427] width 33 height 33
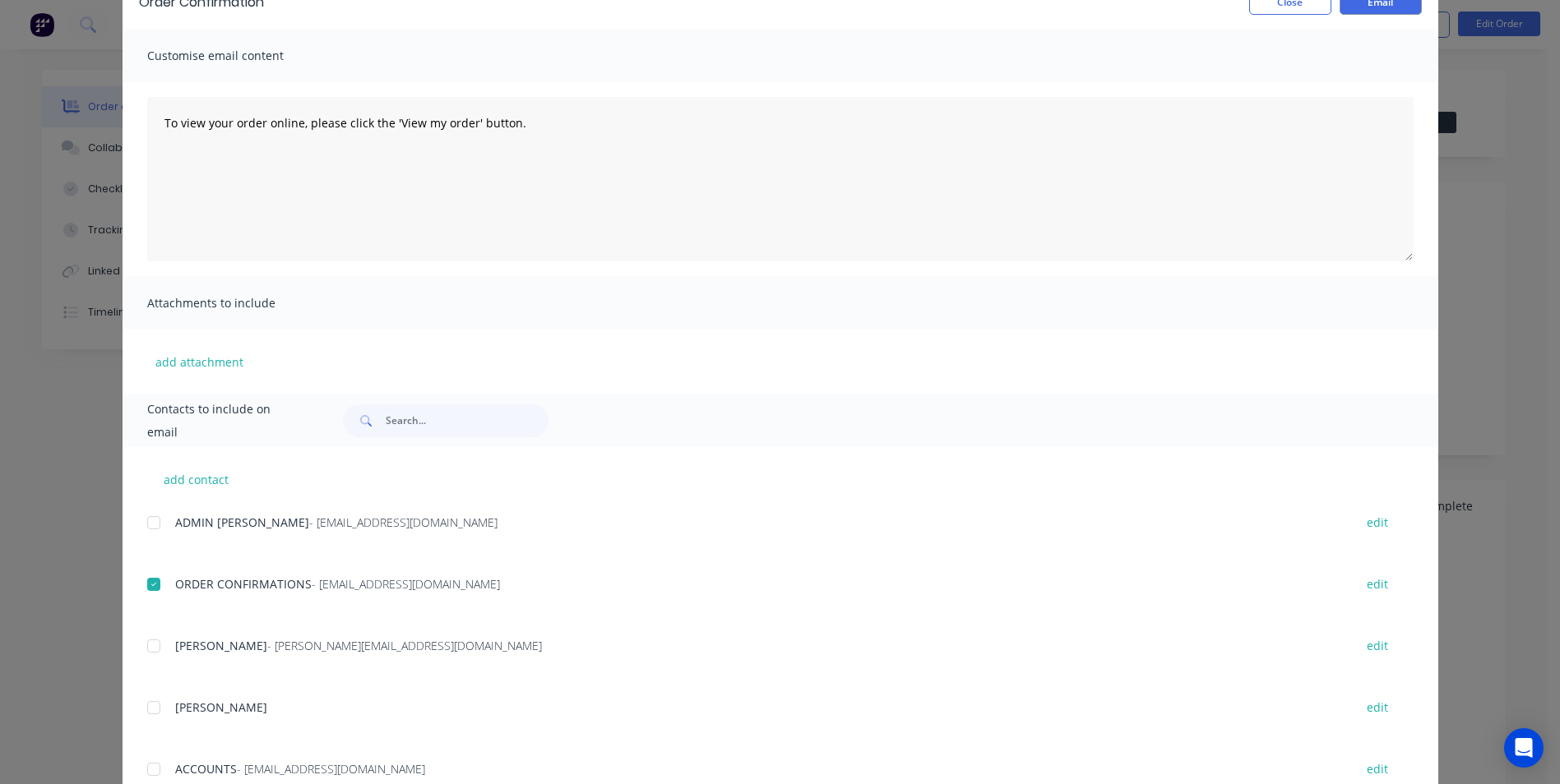
scroll to position [0, 0]
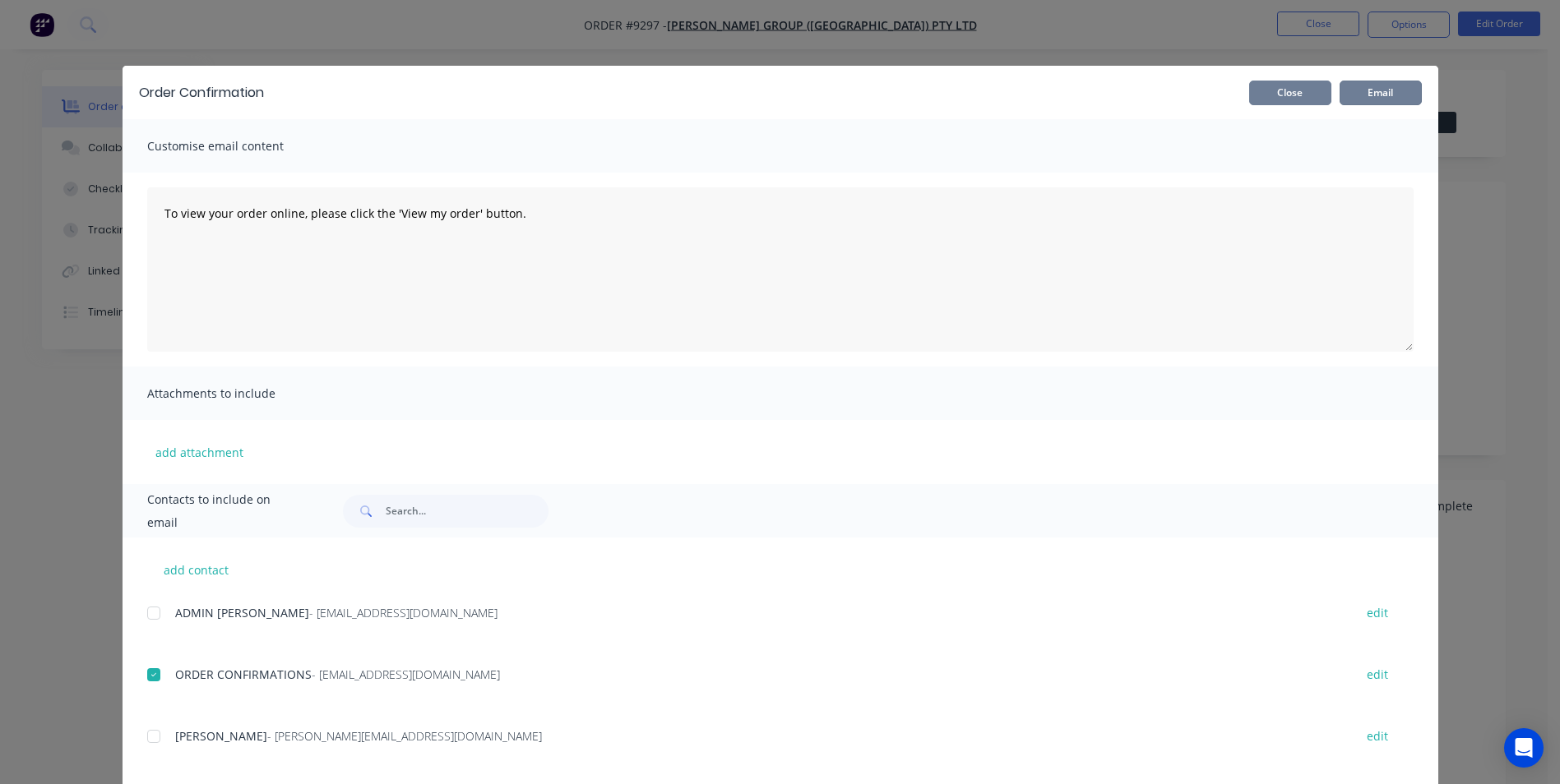
drag, startPoint x: 1357, startPoint y: 100, endPoint x: 1304, endPoint y: 91, distance: 53.8
click at [1355, 99] on button "Email" at bounding box center [1380, 93] width 82 height 25
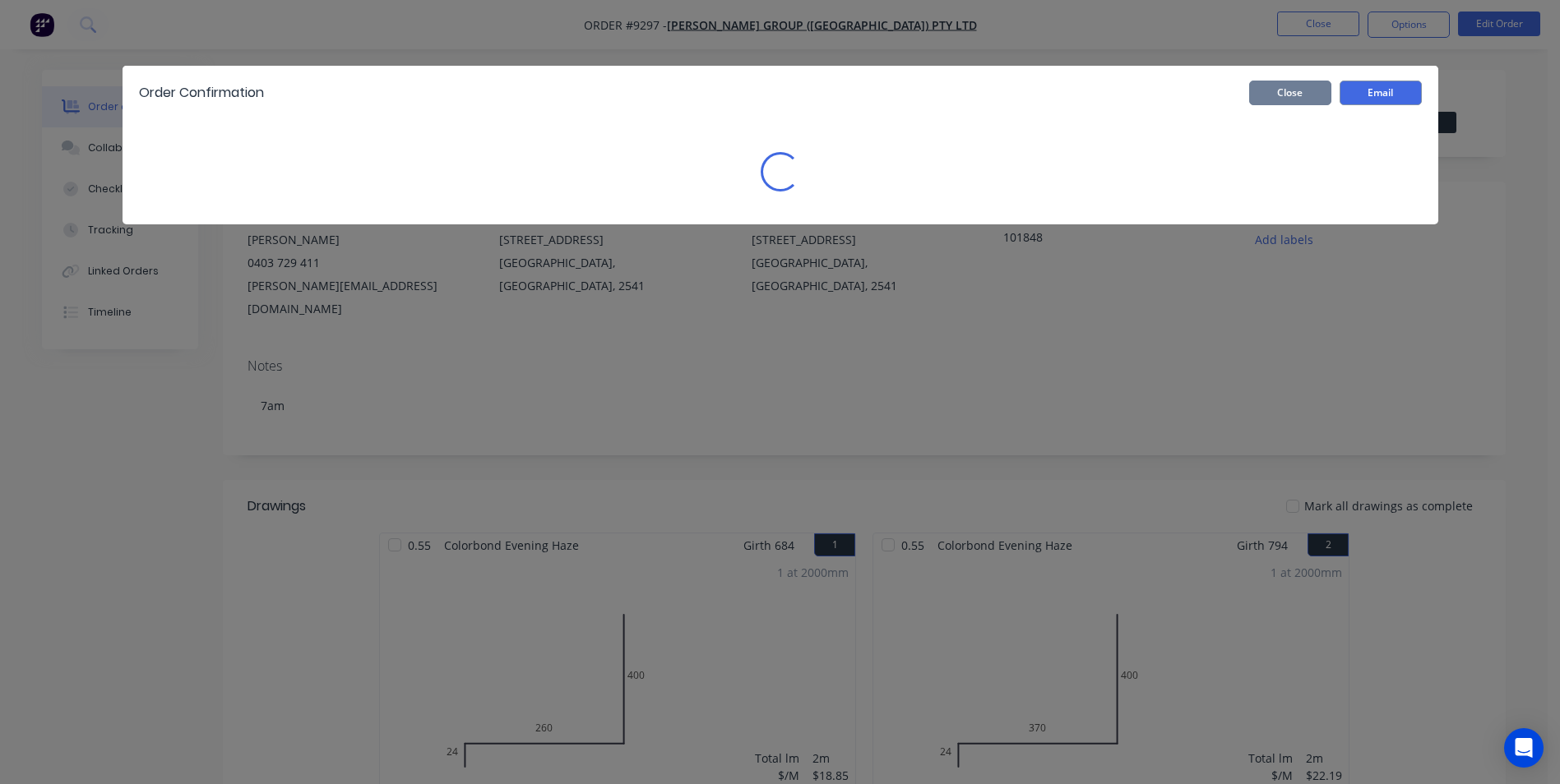
drag, startPoint x: 1304, startPoint y: 91, endPoint x: 1388, endPoint y: 38, distance: 99.3
click at [1315, 83] on button "Close" at bounding box center [1290, 93] width 82 height 25
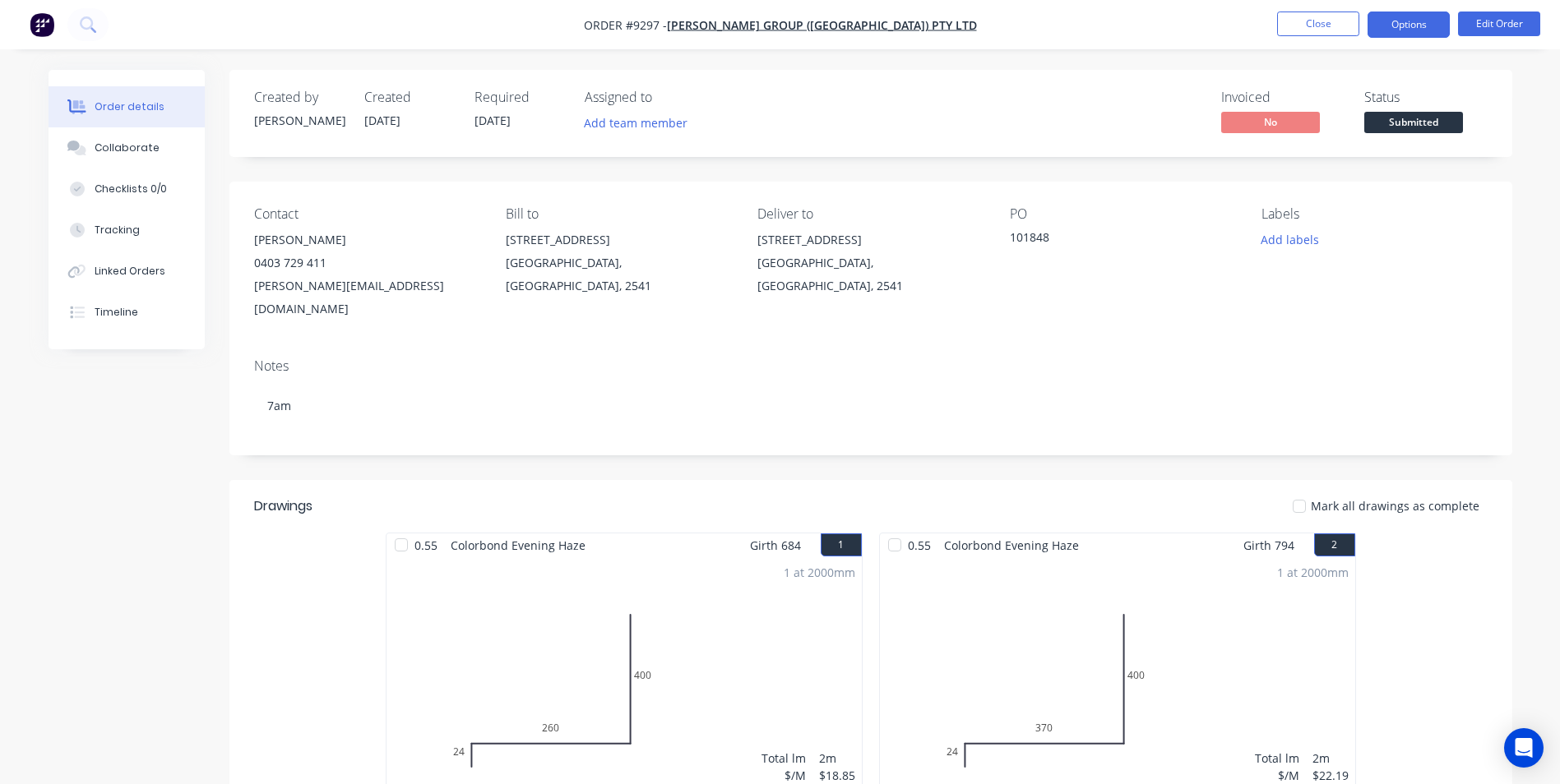
click at [1392, 35] on button "Options" at bounding box center [1408, 24] width 82 height 26
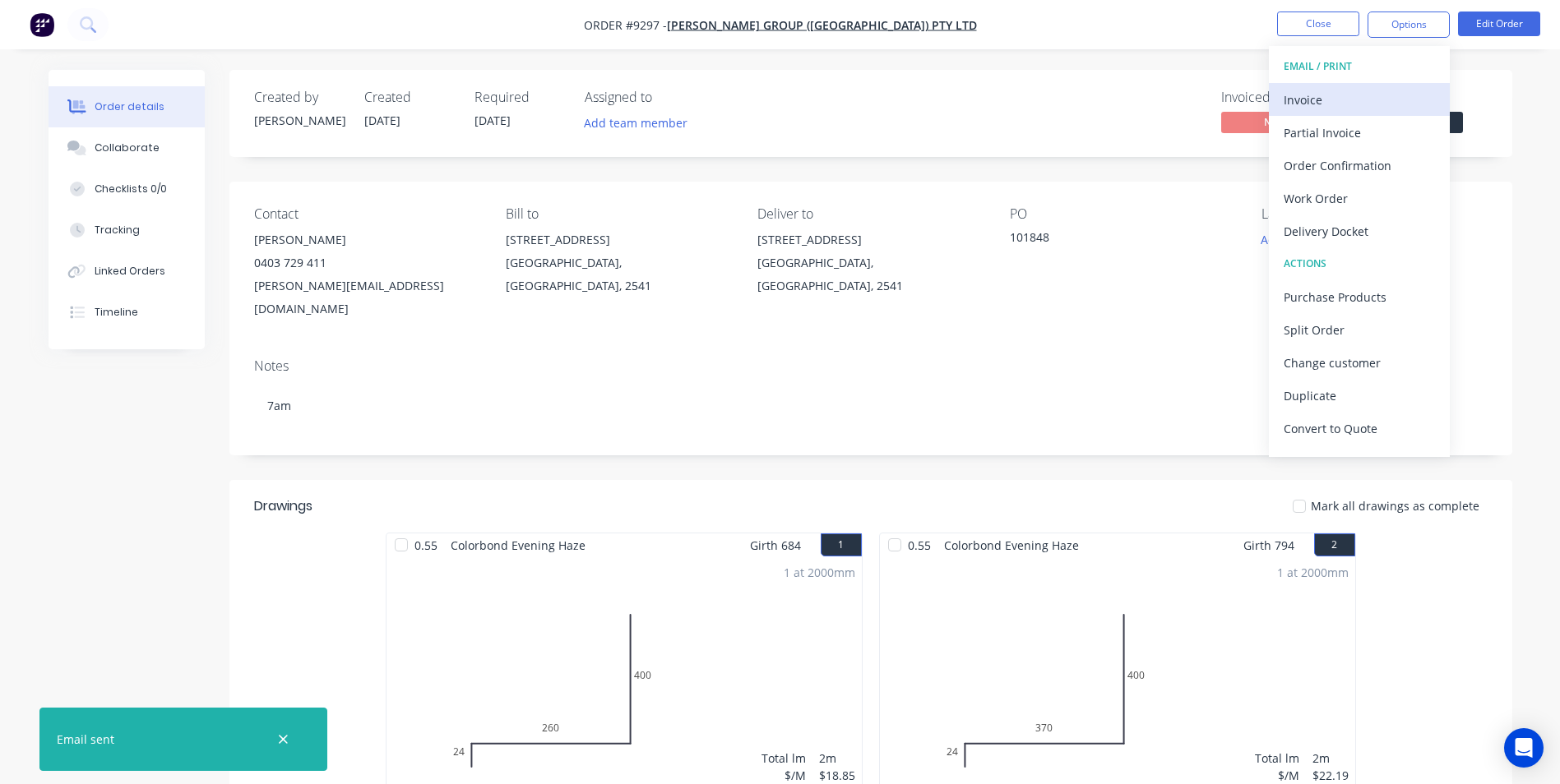
click at [1344, 100] on div "Invoice" at bounding box center [1359, 99] width 151 height 24
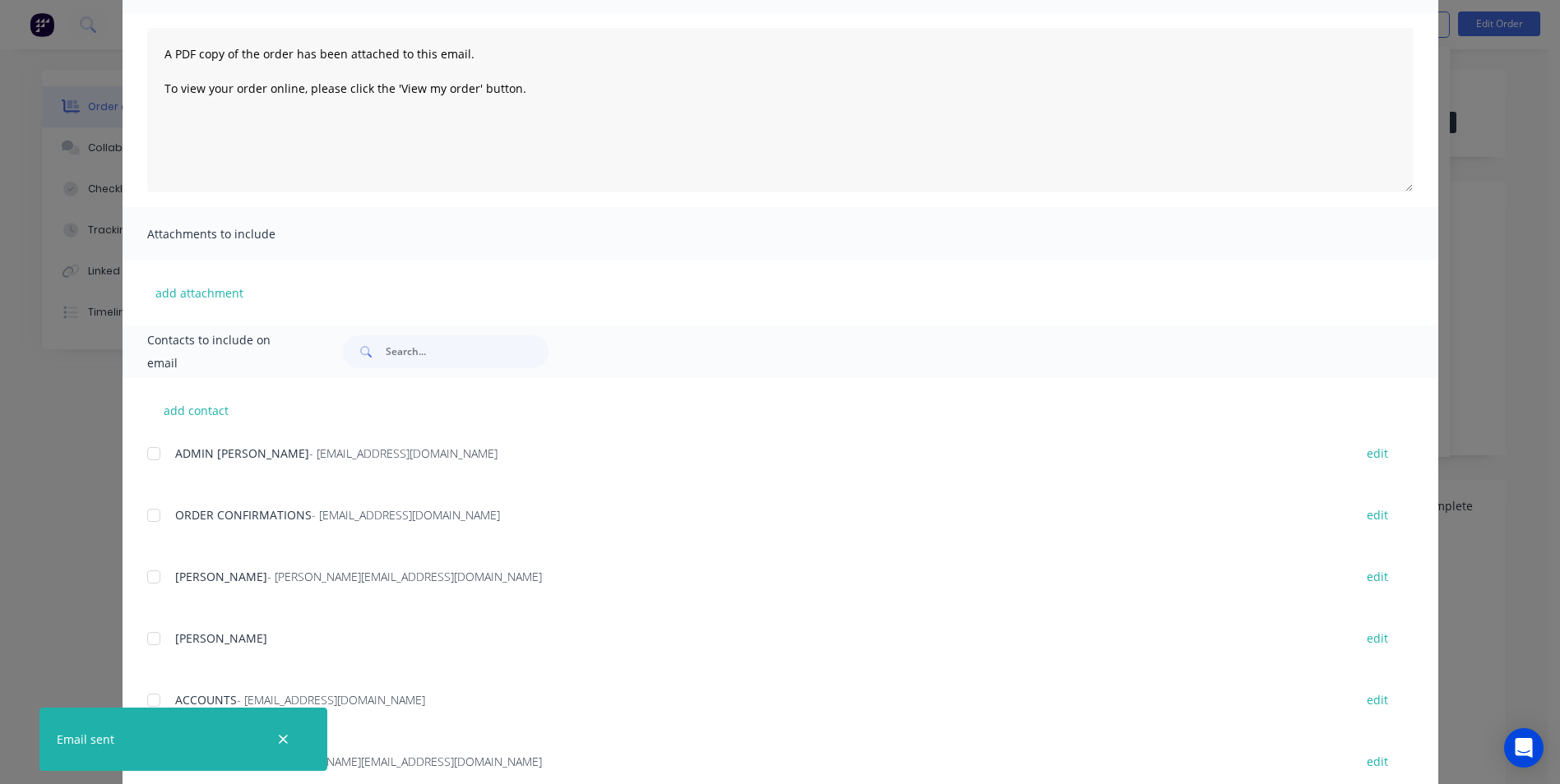
scroll to position [329, 0]
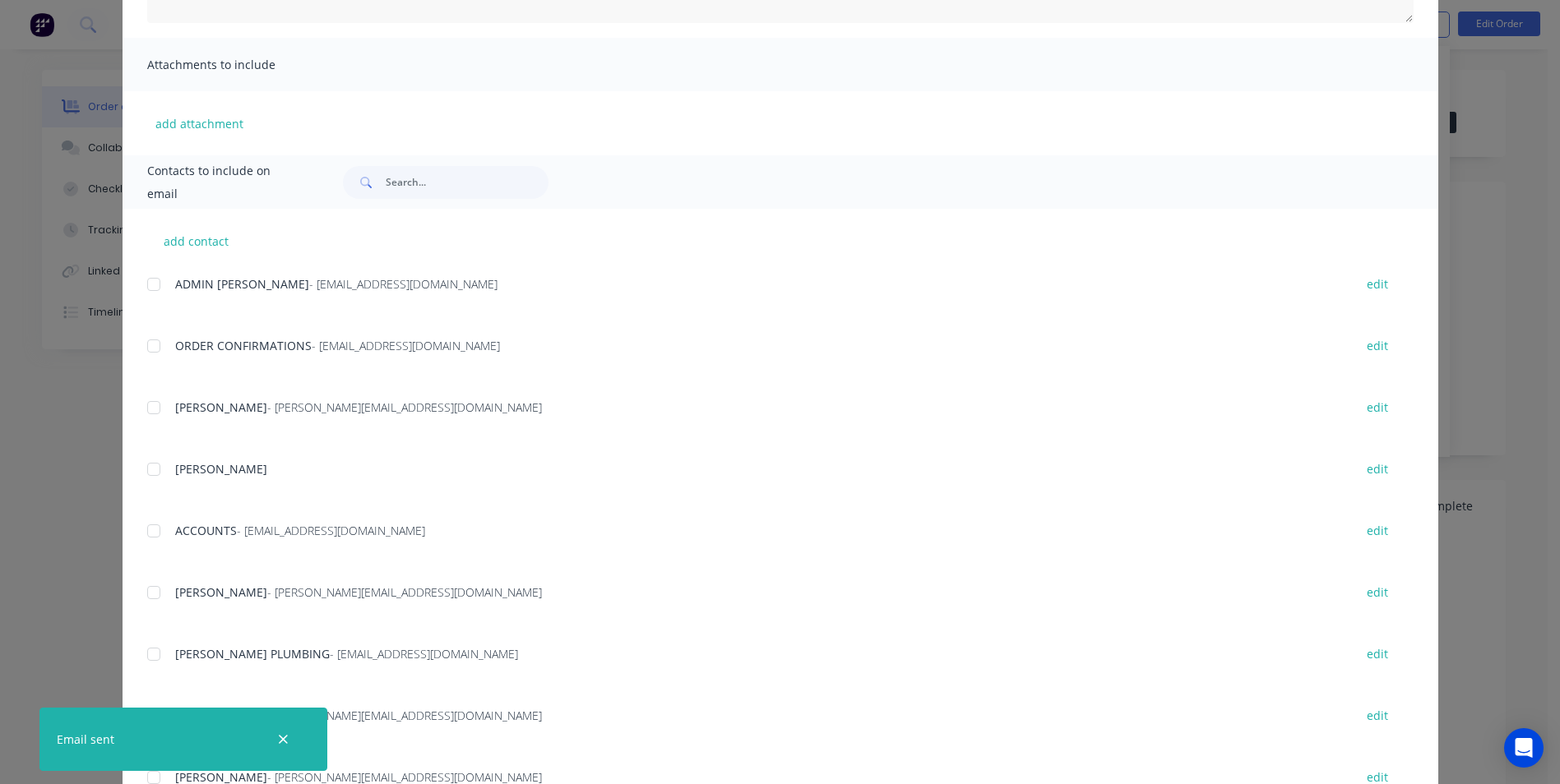
click at [153, 544] on div at bounding box center [153, 530] width 33 height 33
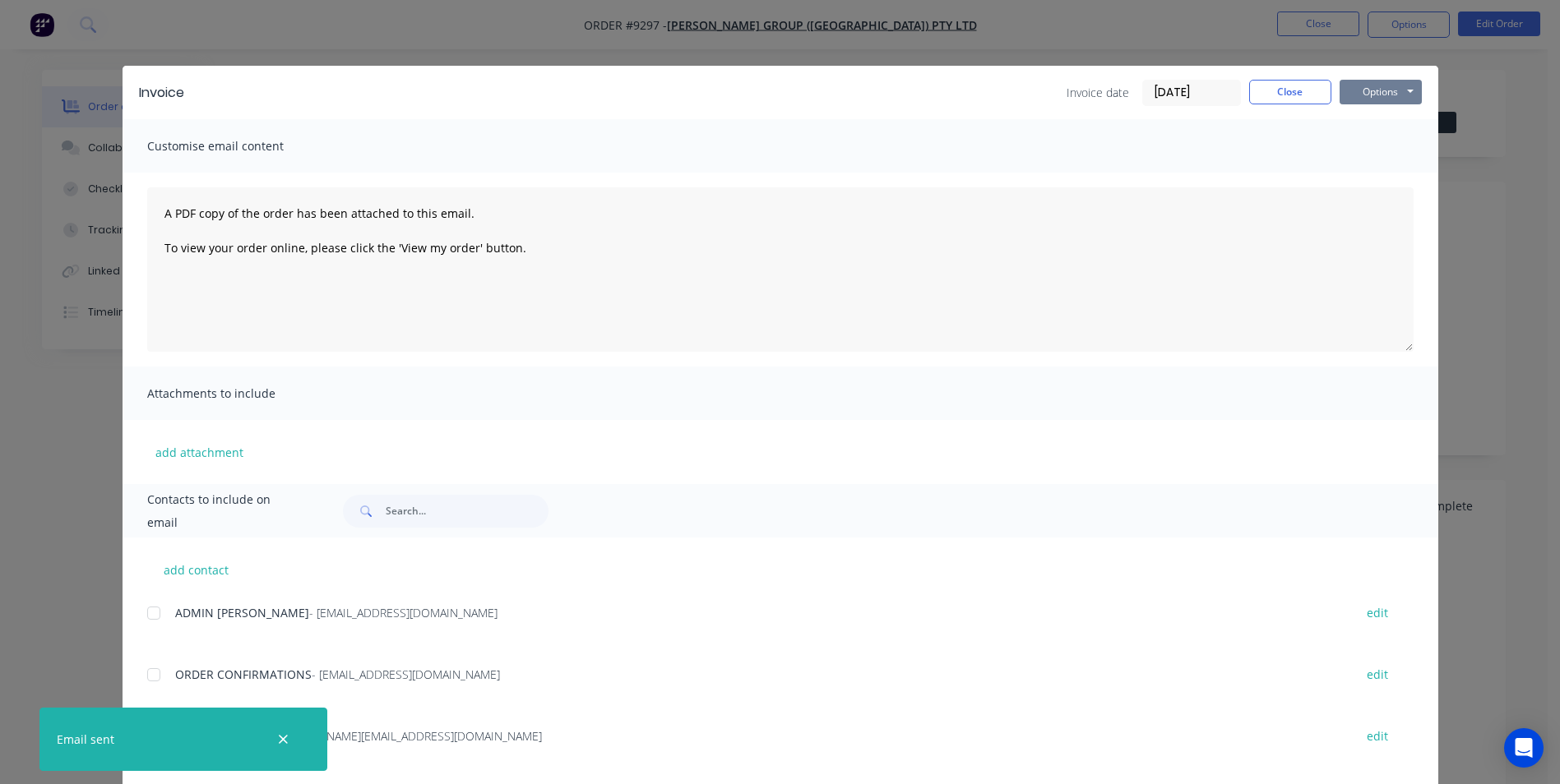
click at [1362, 88] on button "Options" at bounding box center [1380, 92] width 82 height 25
click at [1359, 178] on button "Email" at bounding box center [1392, 175] width 106 height 27
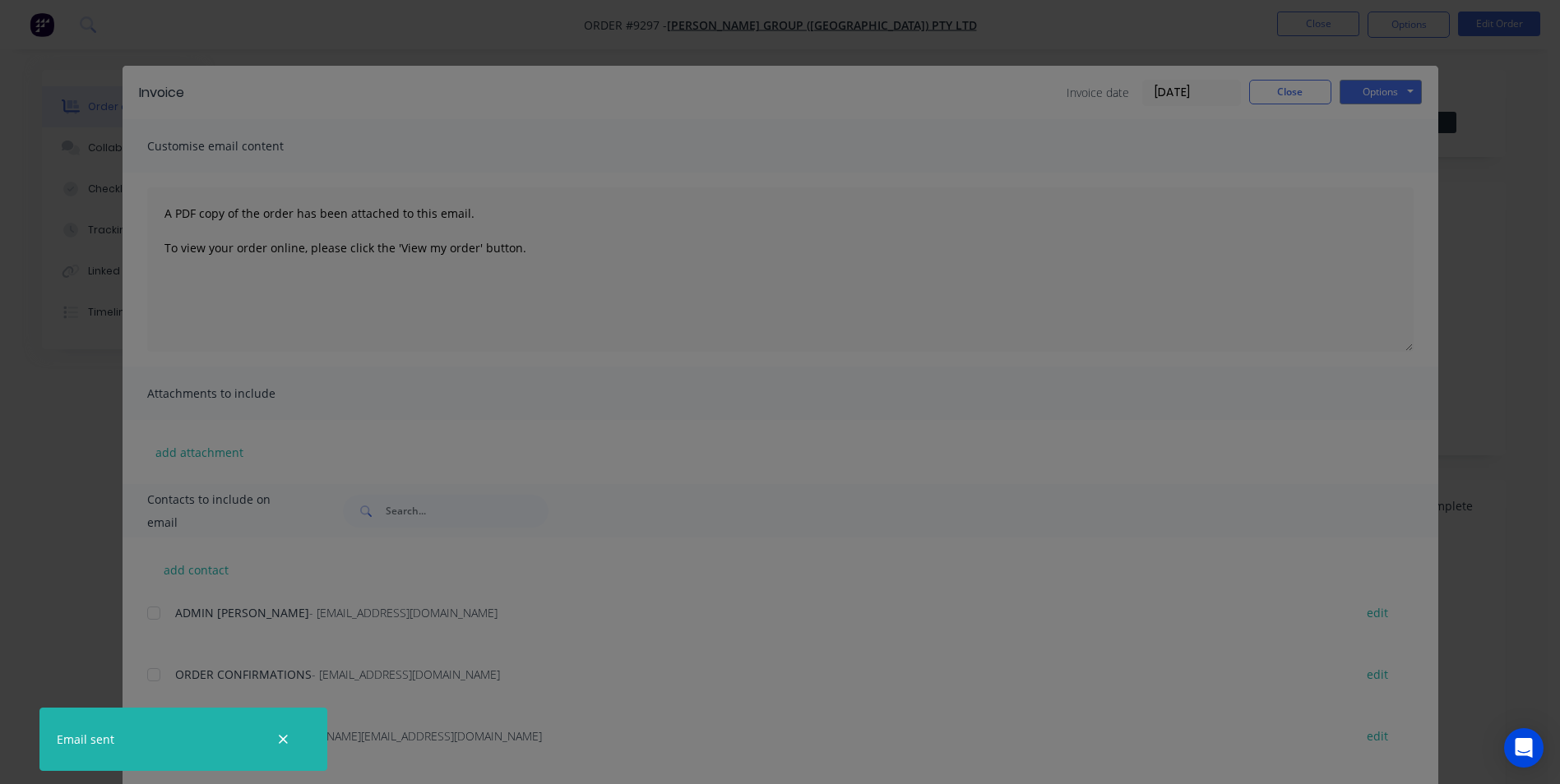
drag, startPoint x: 1304, startPoint y: 92, endPoint x: 1391, endPoint y: 25, distance: 109.8
click at [1304, 91] on div "Sending to your accounting package... Loading... This may take a few moments. P…" at bounding box center [780, 392] width 1560 height 784
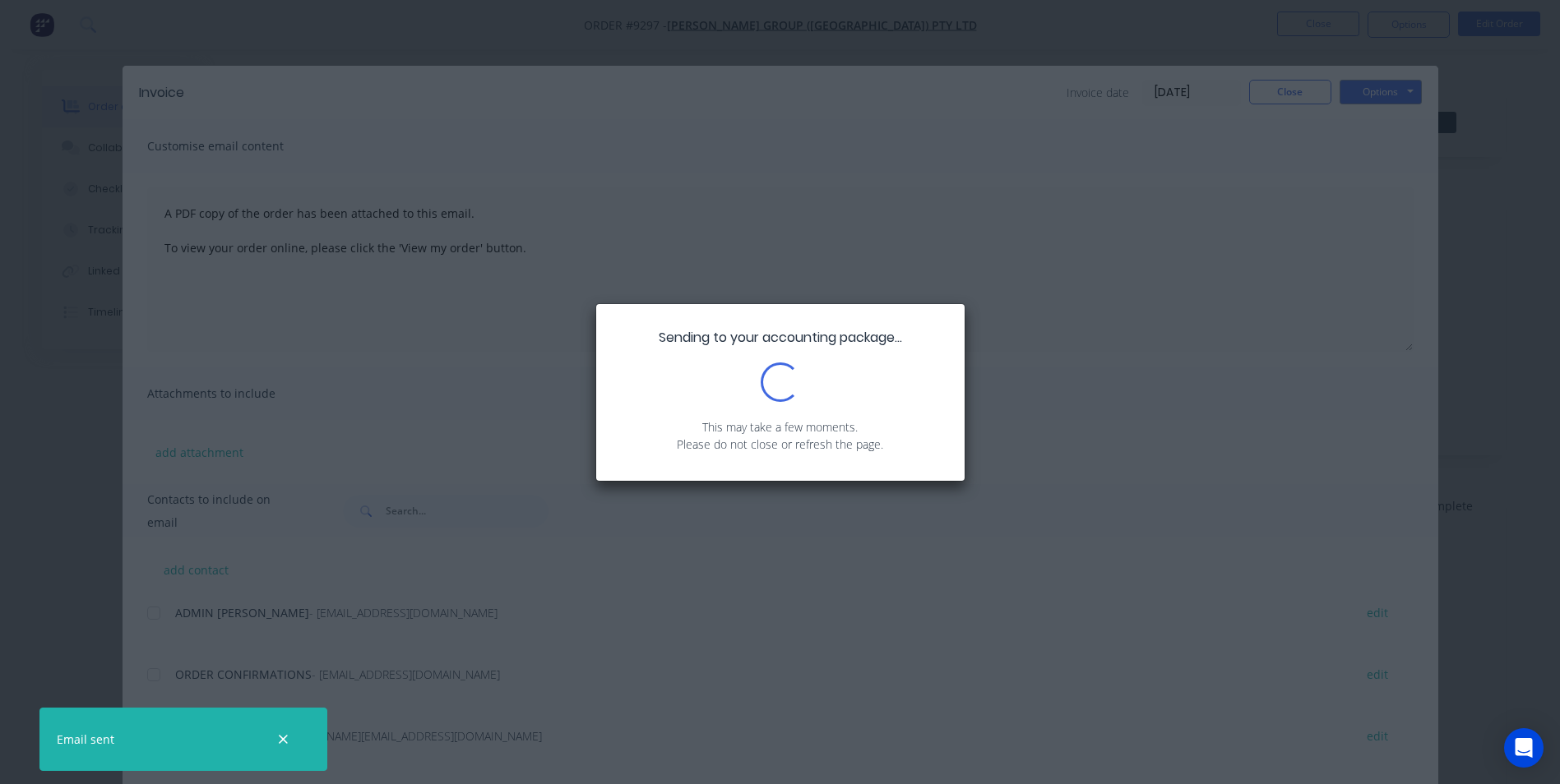
click at [1282, 96] on div "Sending to your accounting package... Loading... This may take a few moments. P…" at bounding box center [780, 392] width 1560 height 784
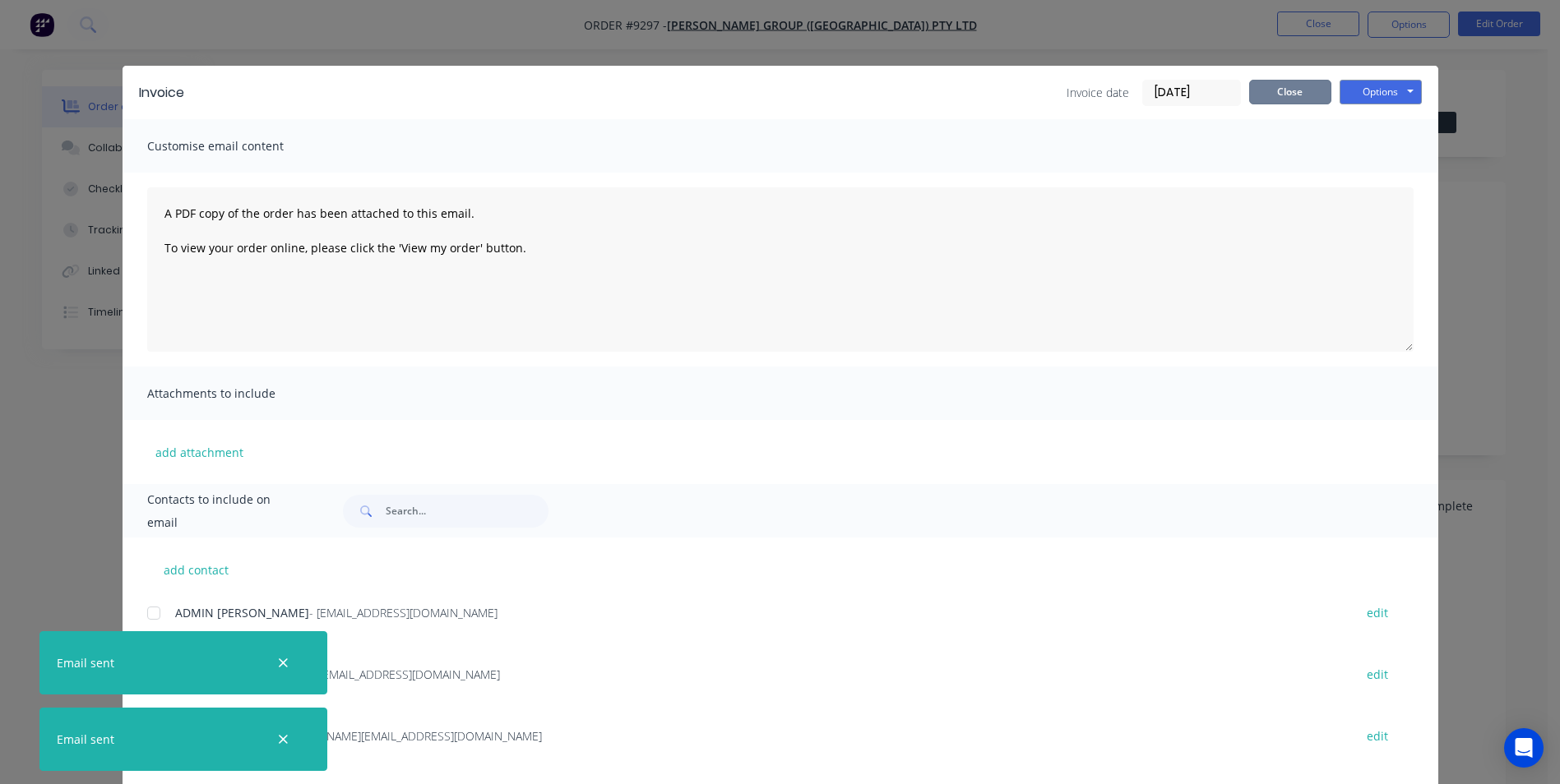
click at [1294, 96] on button "Close" at bounding box center [1290, 92] width 82 height 25
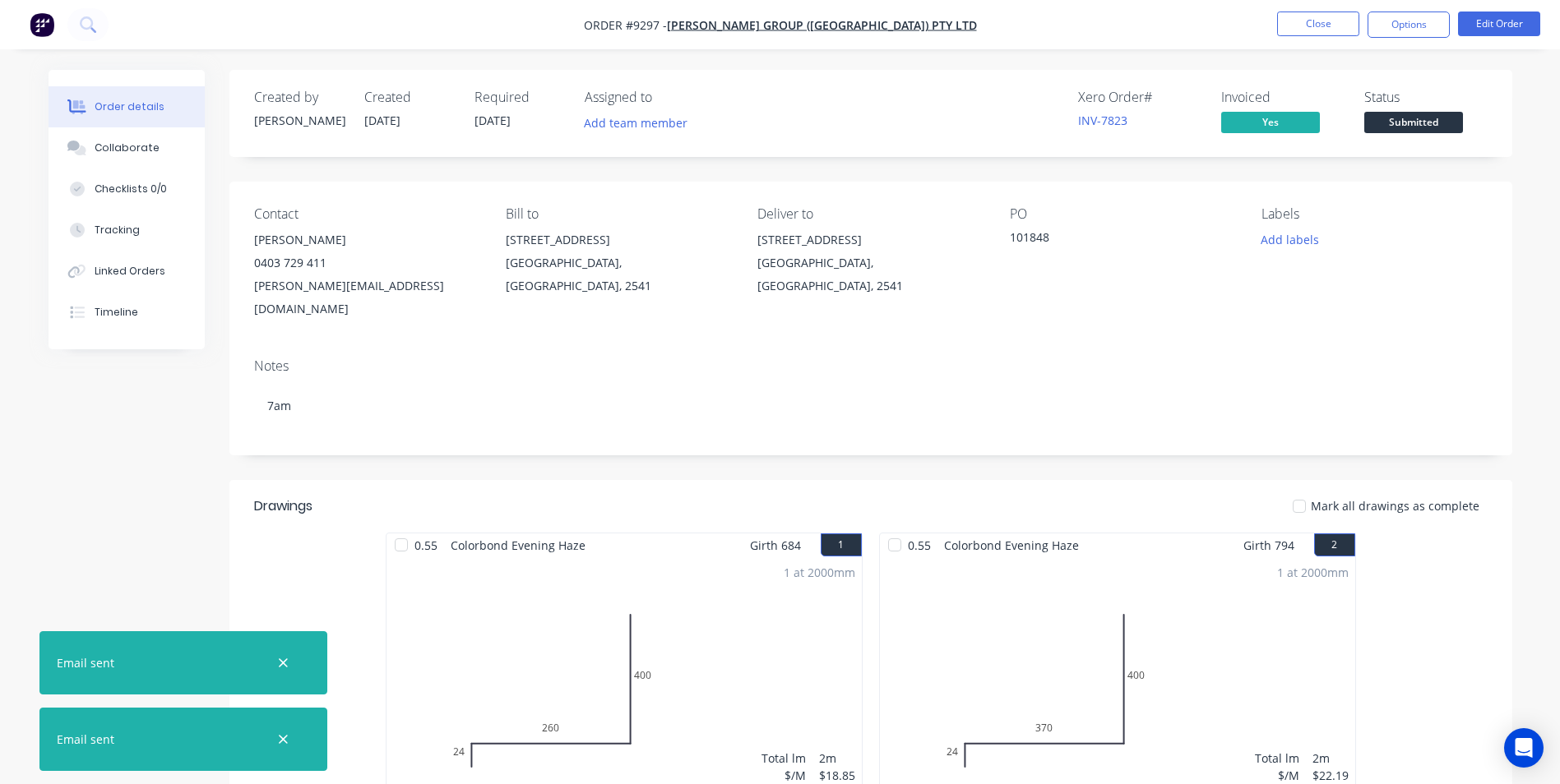
click at [1456, 125] on span "Submitted" at bounding box center [1413, 122] width 98 height 21
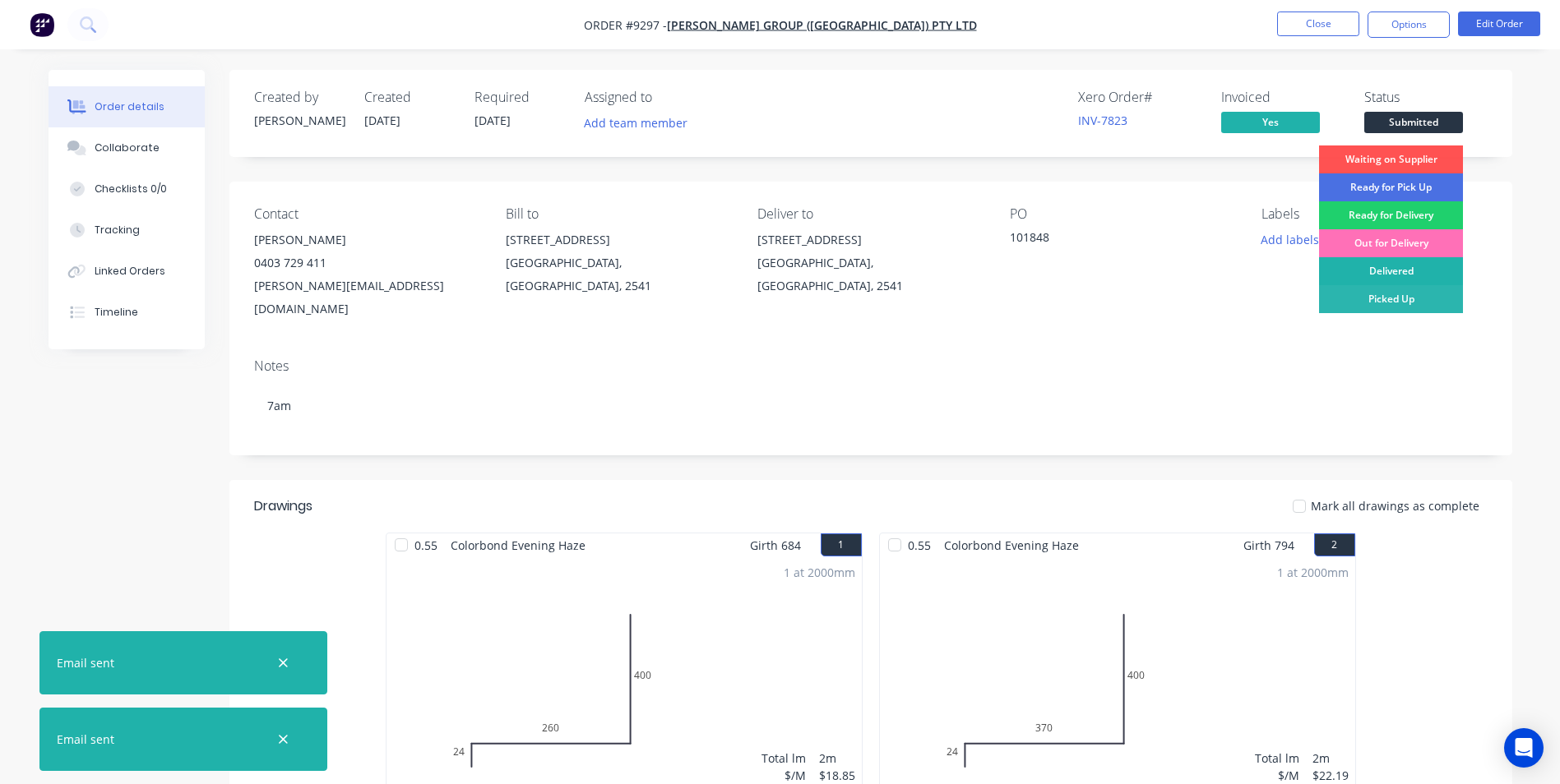
click at [1404, 266] on div "Delivered" at bounding box center [1390, 271] width 144 height 28
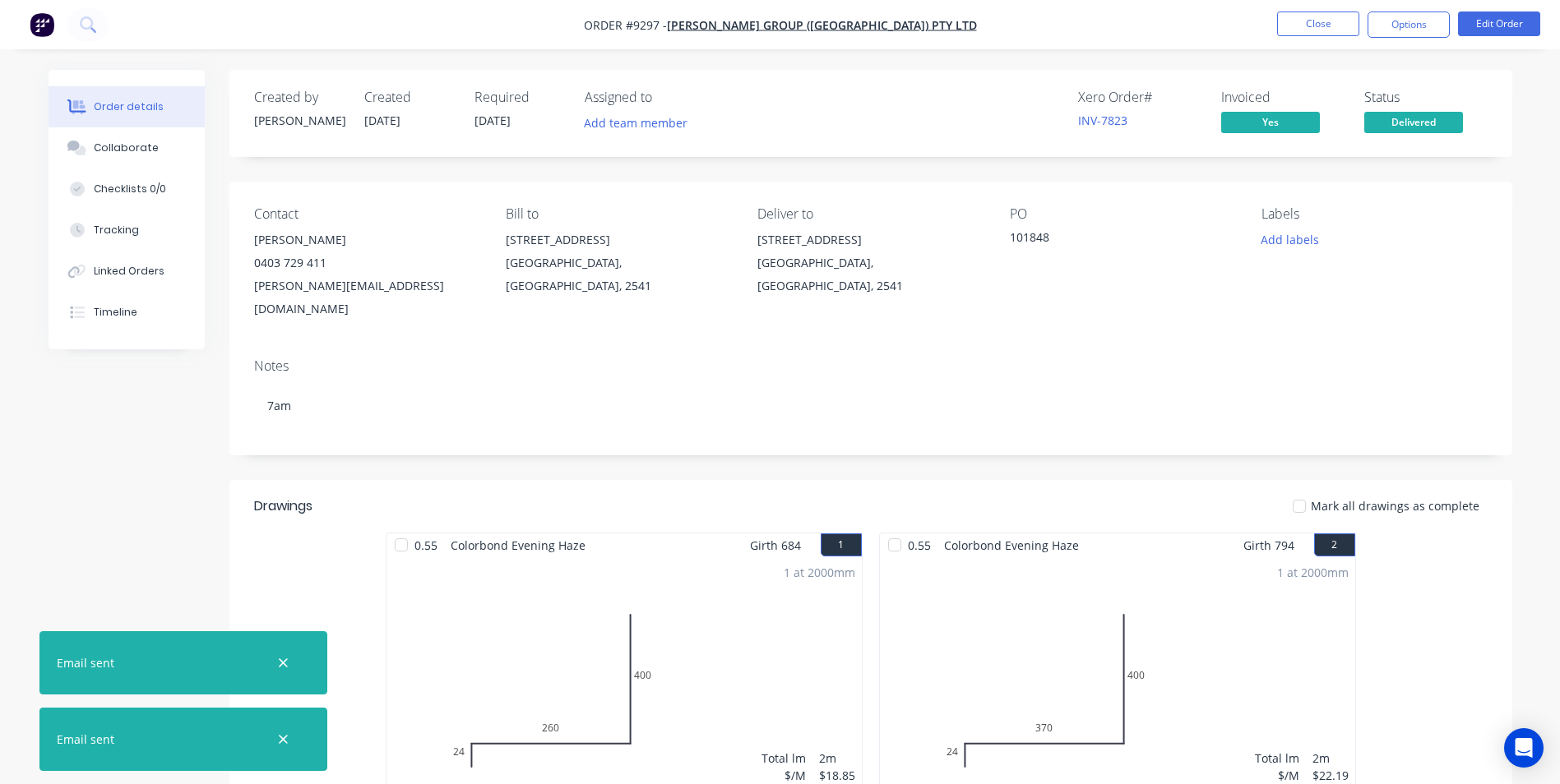
click at [46, 15] on img "button" at bounding box center [42, 25] width 25 height 25
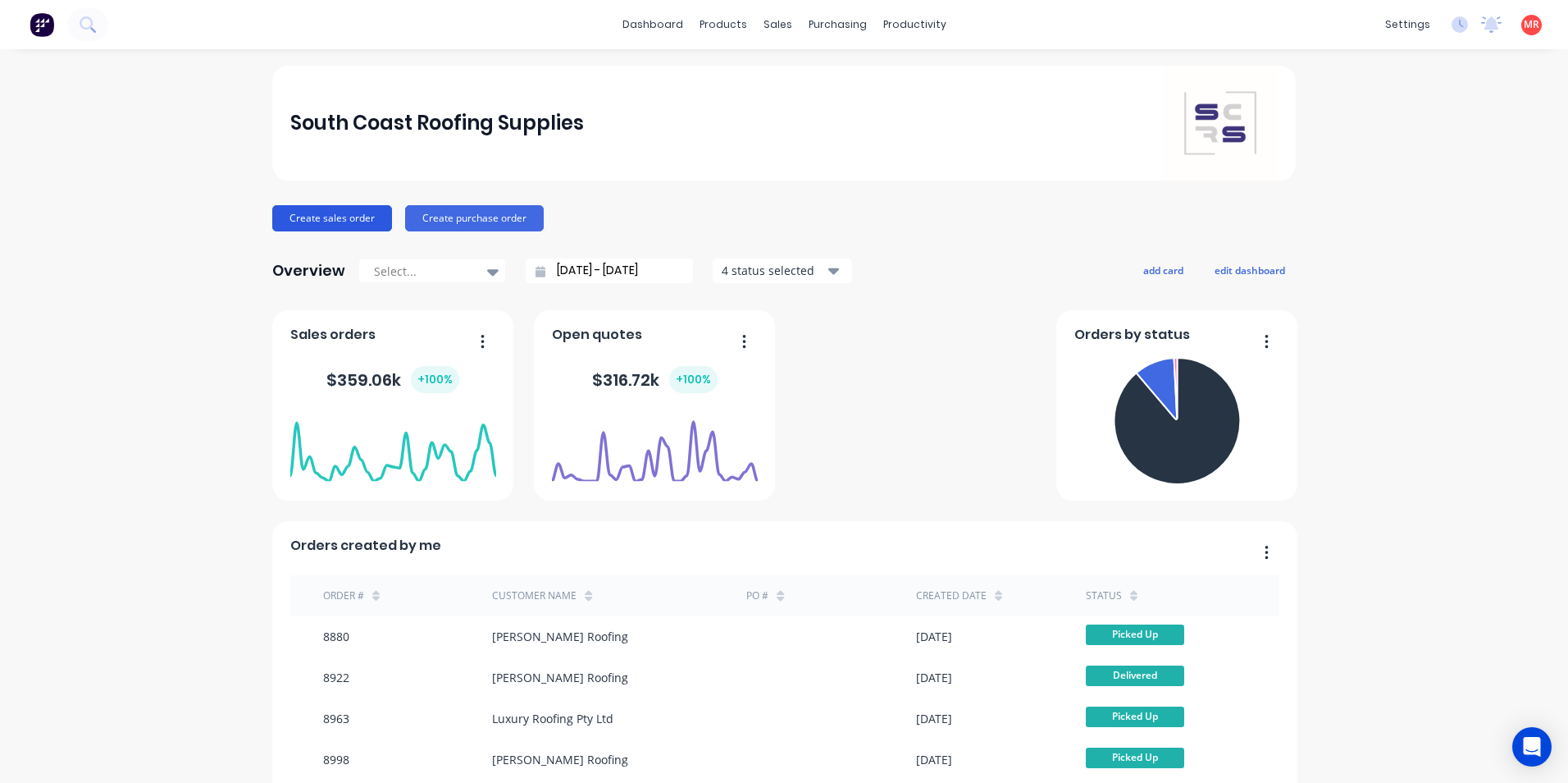
click at [312, 212] on button "Create sales order" at bounding box center [332, 218] width 120 height 26
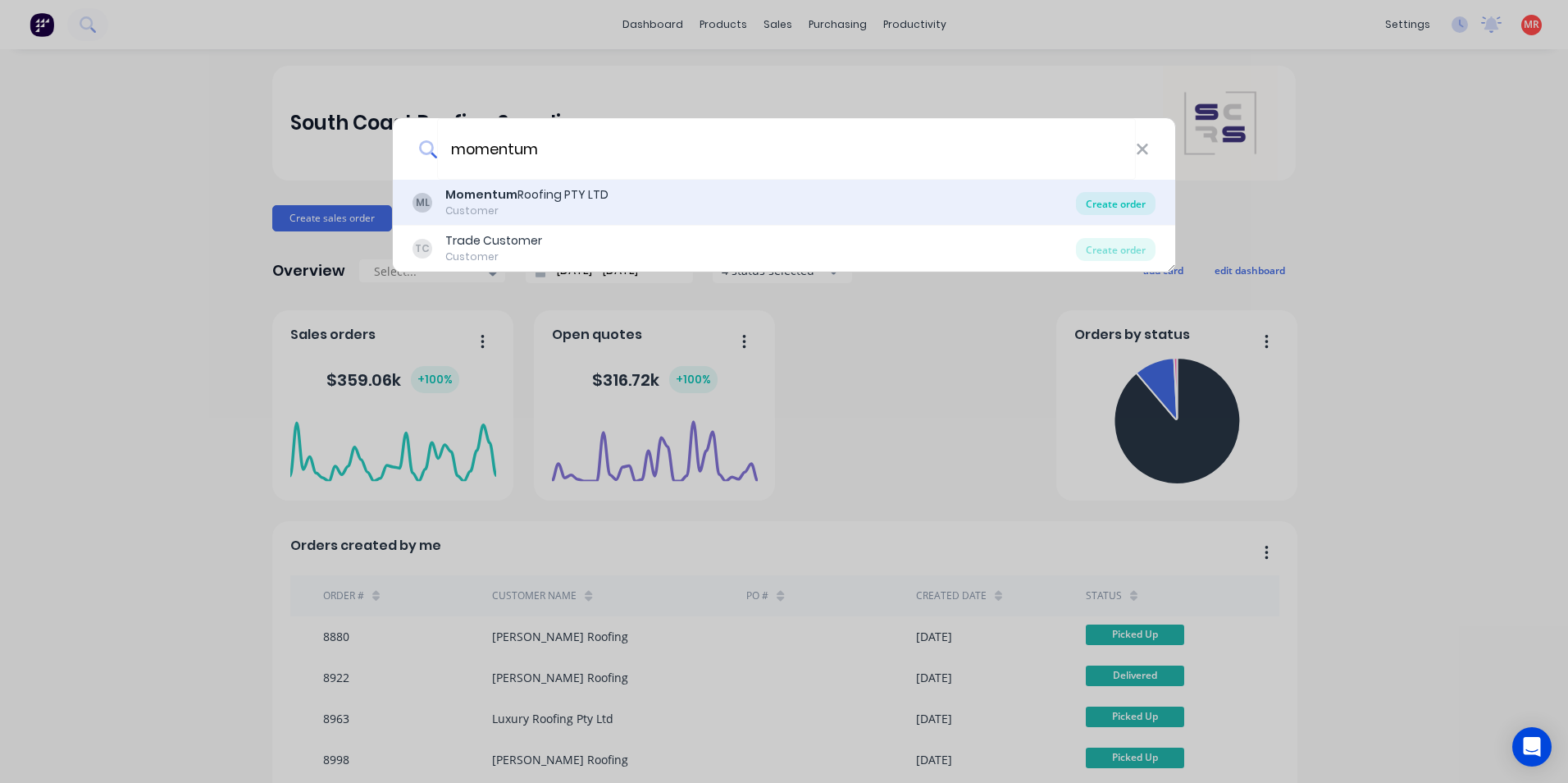
type input "momentum"
click at [1094, 198] on div "Create order" at bounding box center [1116, 204] width 79 height 23
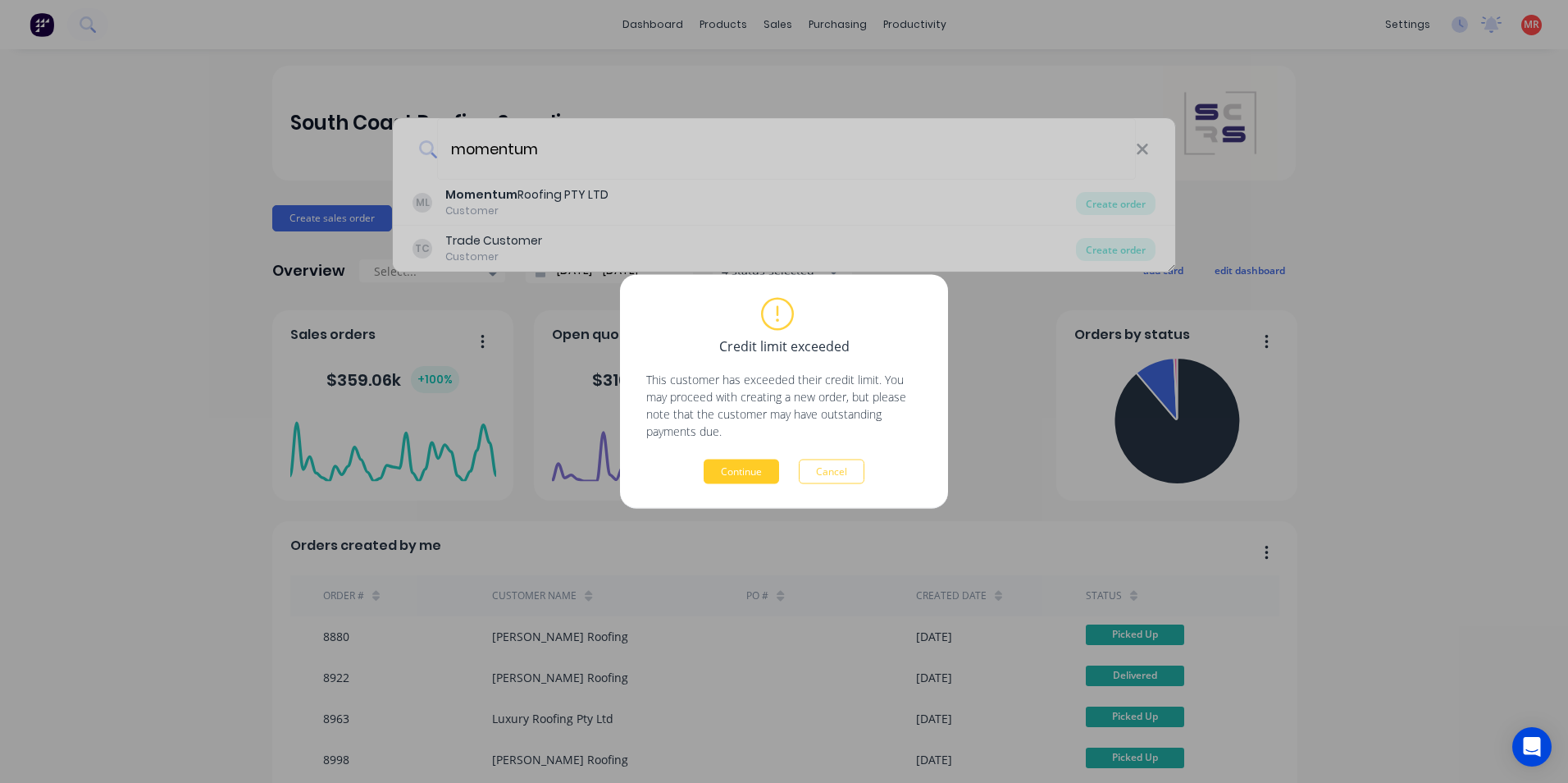
click at [774, 473] on button "Continue" at bounding box center [742, 472] width 76 height 25
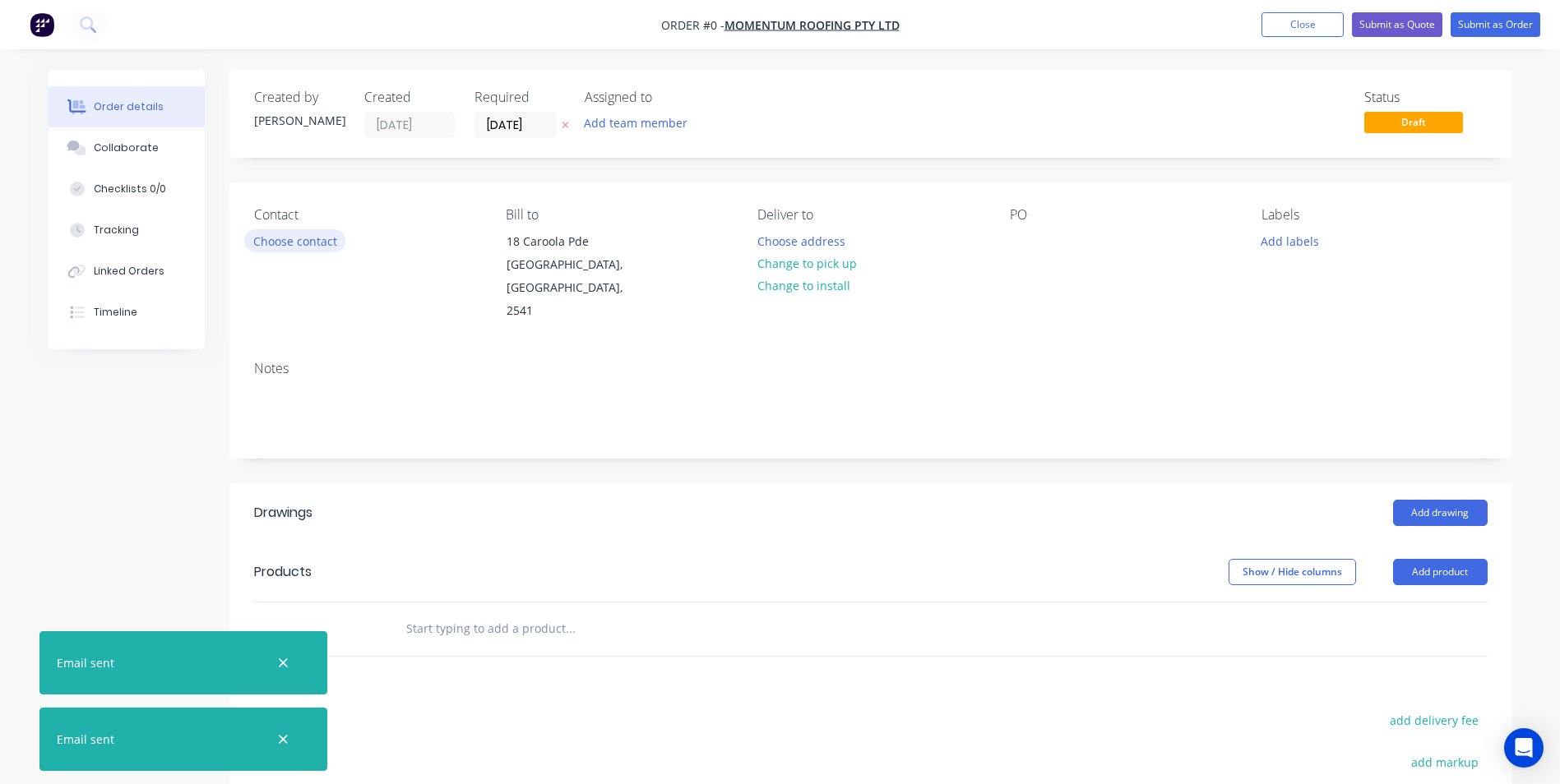
click at [295, 238] on button "Choose contact" at bounding box center [294, 240] width 101 height 22
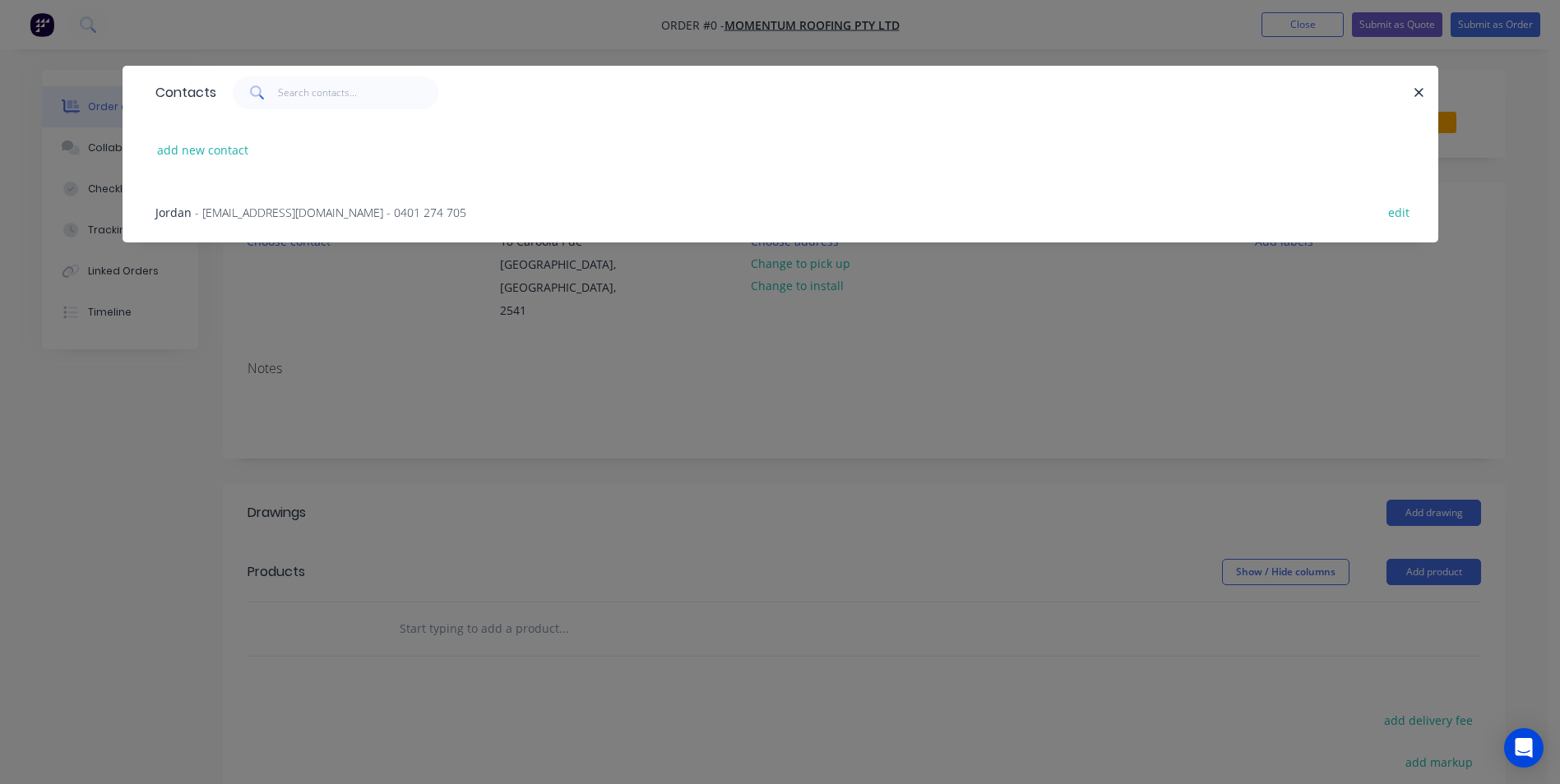
click at [296, 208] on span "- jordan@momentumroofing.com.au - 0401 274 705" at bounding box center [330, 212] width 271 height 15
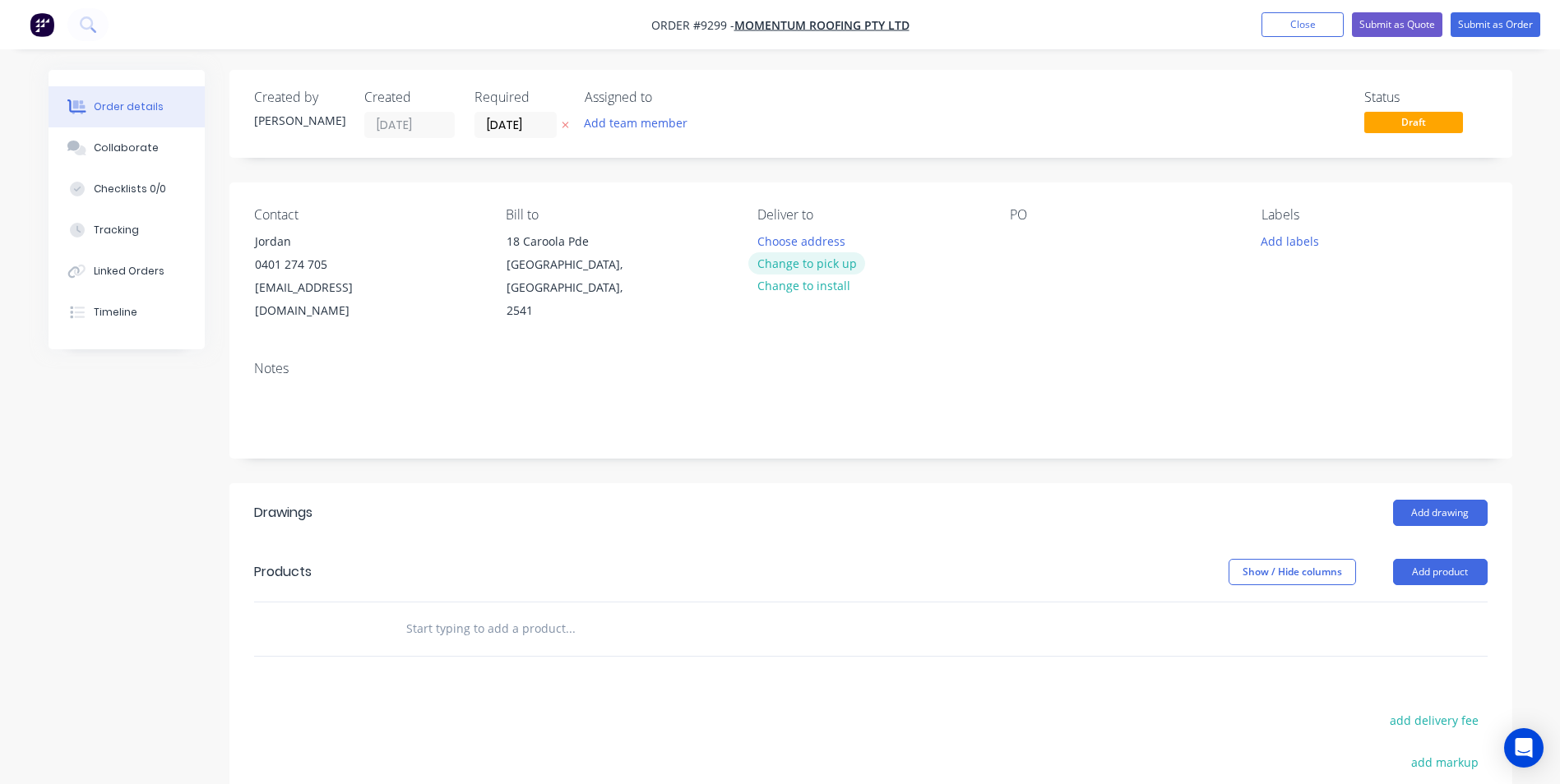
click at [846, 257] on button "Change to pick up" at bounding box center [806, 263] width 117 height 22
click at [858, 261] on button "Change to delivery" at bounding box center [808, 264] width 120 height 22
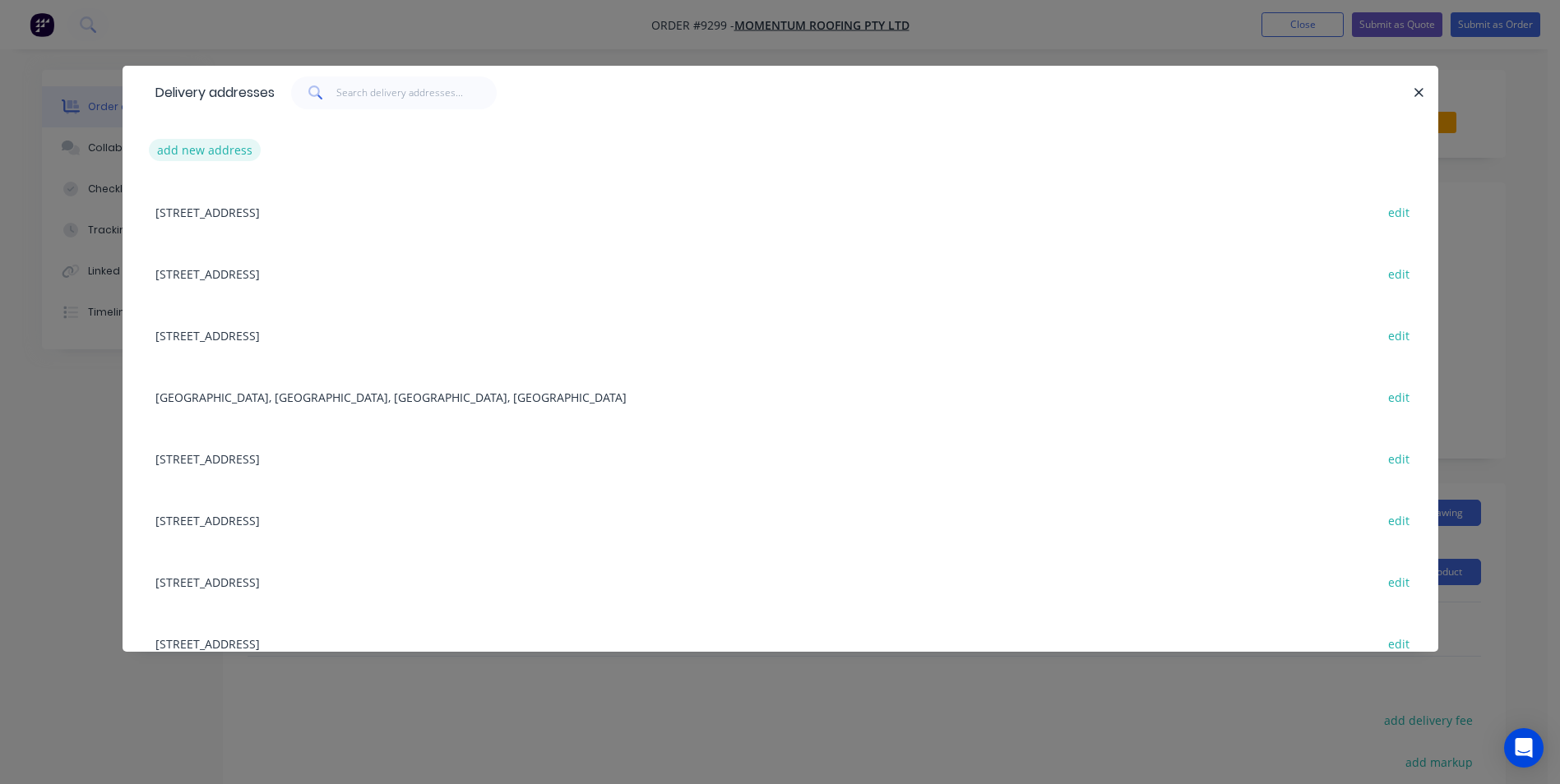
click at [173, 150] on button "add new address" at bounding box center [205, 149] width 113 height 22
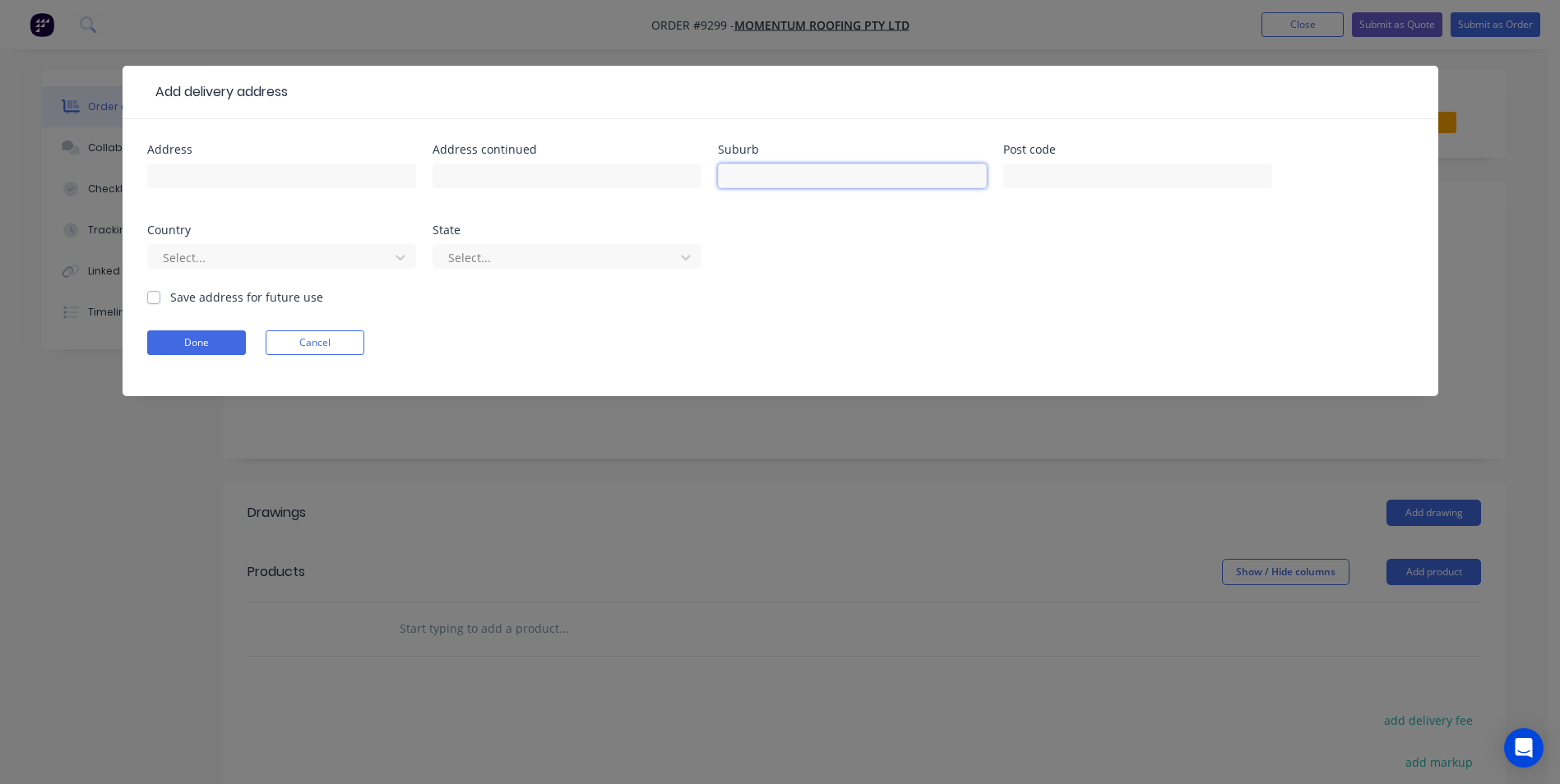
click at [784, 169] on input "text" at bounding box center [852, 176] width 269 height 25
type input "b"
type input "Bomaderry"
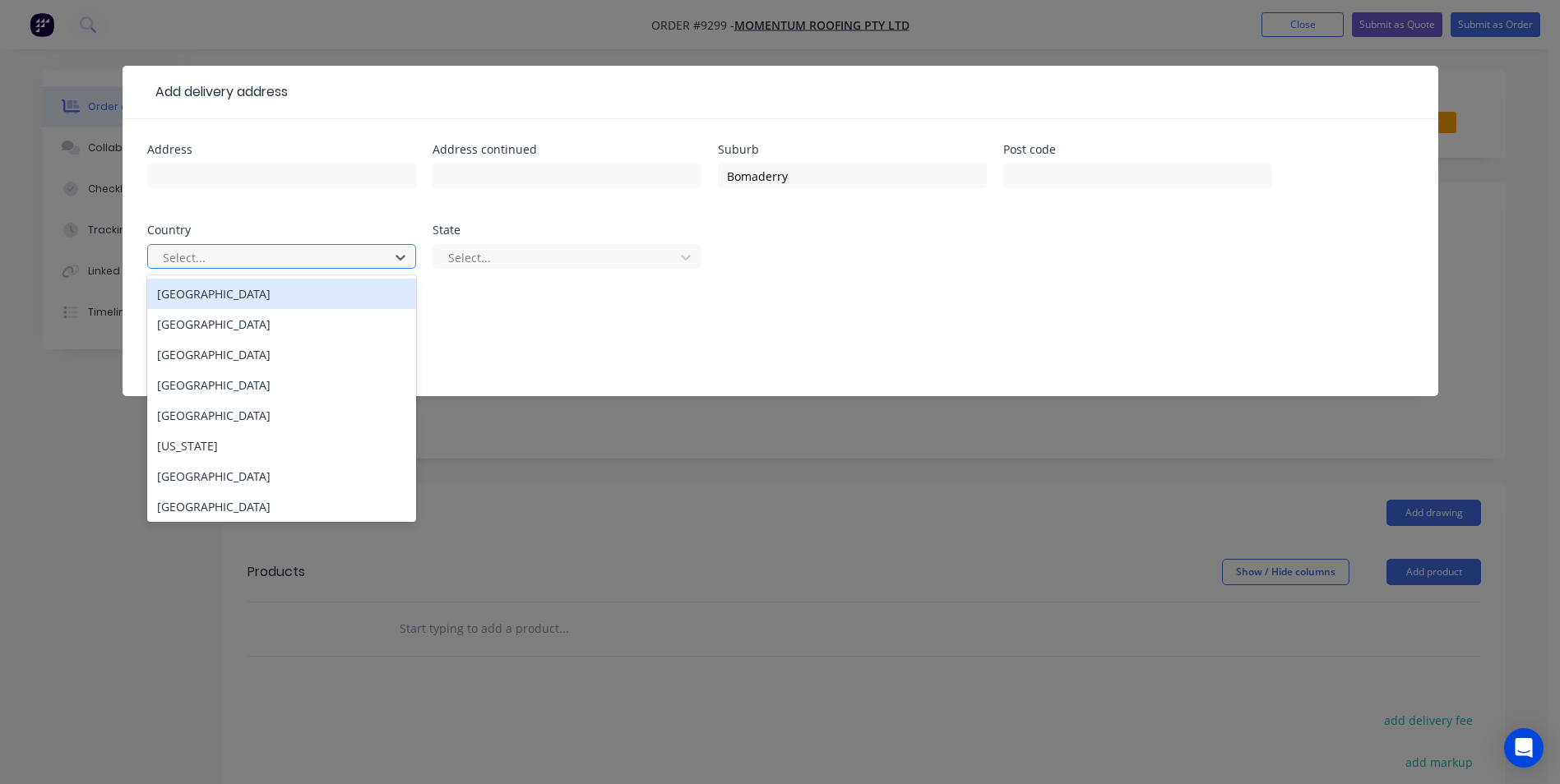
click at [367, 251] on div at bounding box center [270, 257] width 219 height 21
click at [309, 294] on div "Australia" at bounding box center [282, 294] width 269 height 30
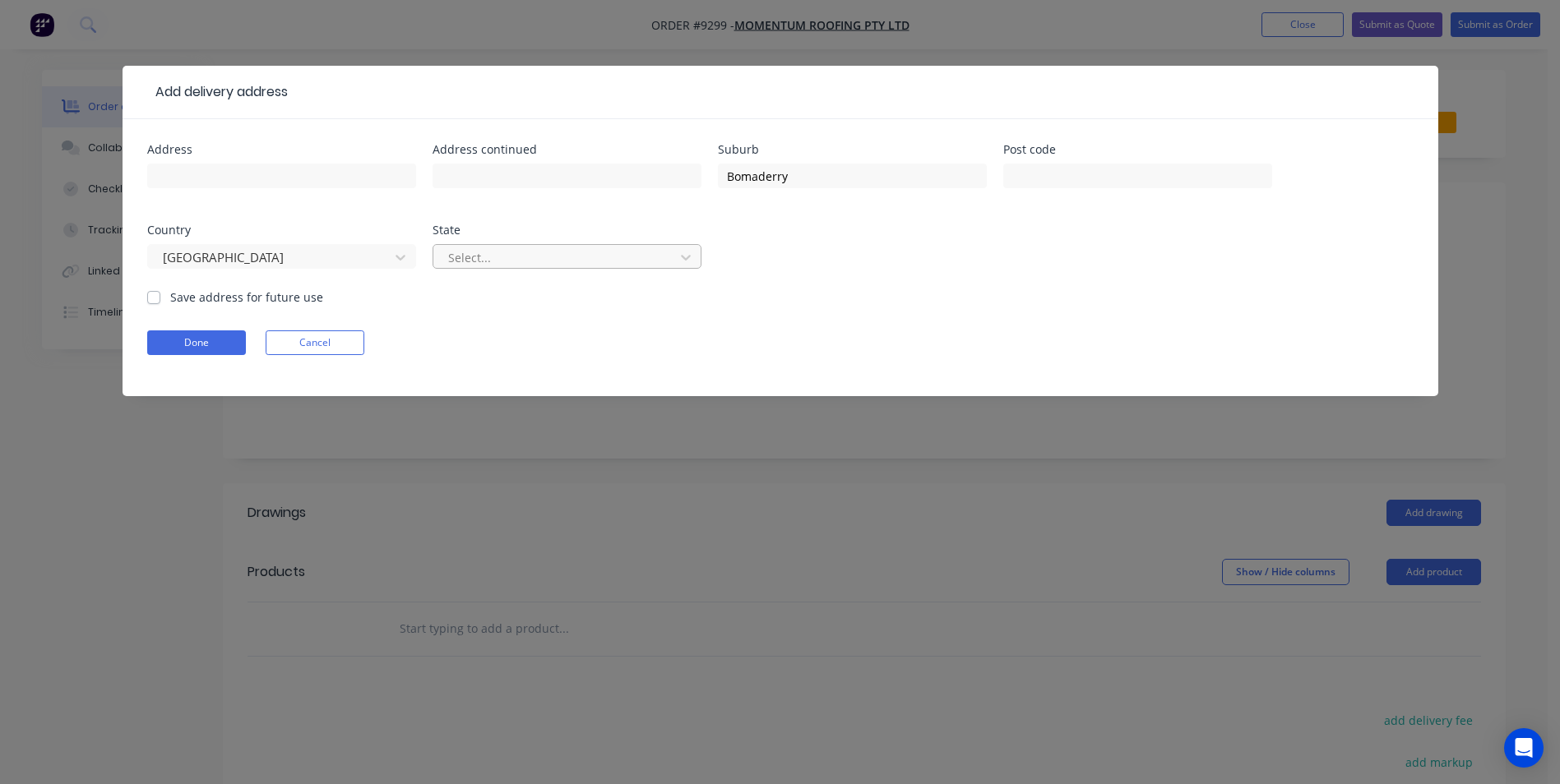
click at [558, 260] on div at bounding box center [555, 257] width 219 height 21
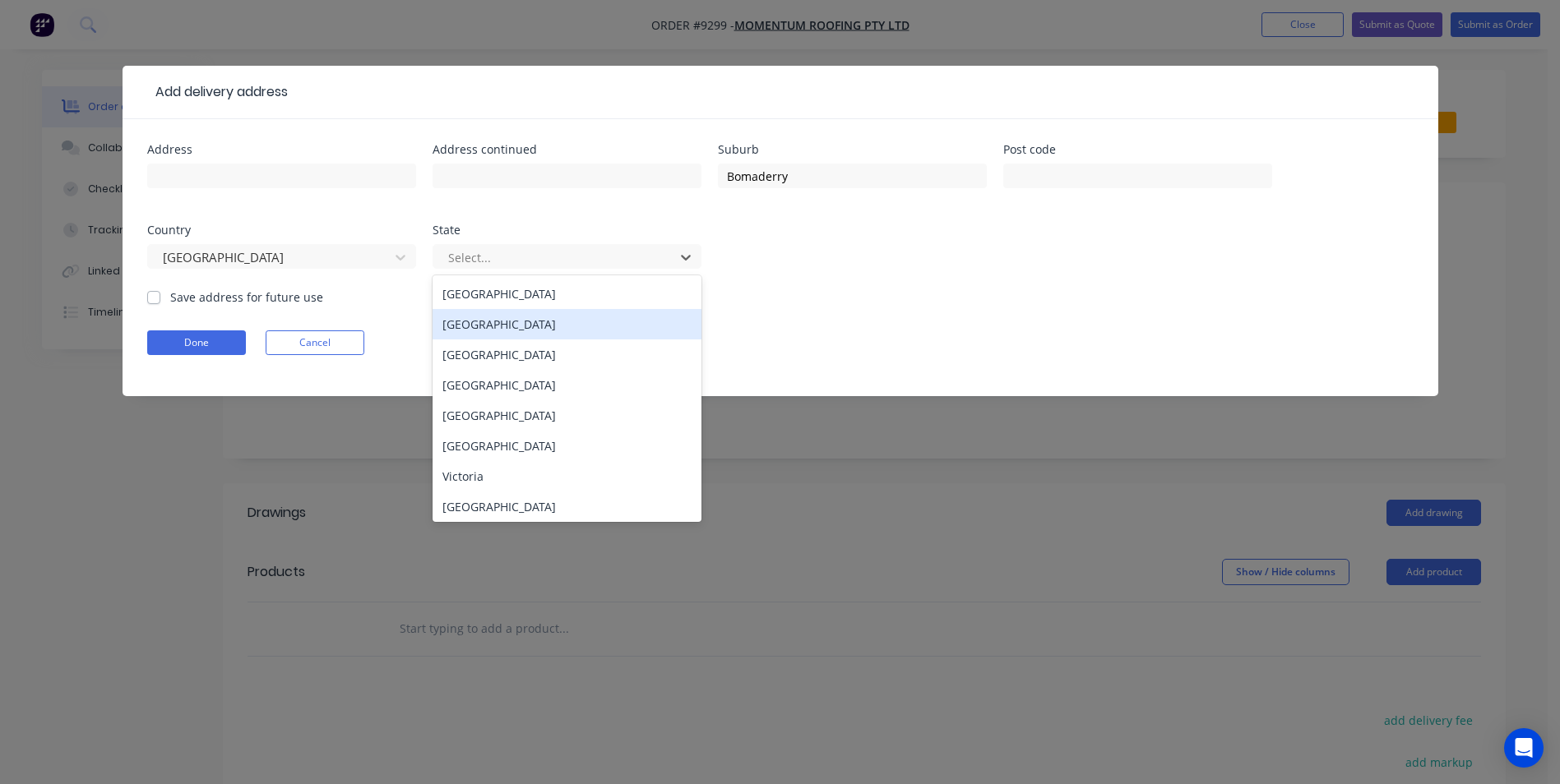
click at [529, 333] on div "New South Wales" at bounding box center [566, 325] width 269 height 30
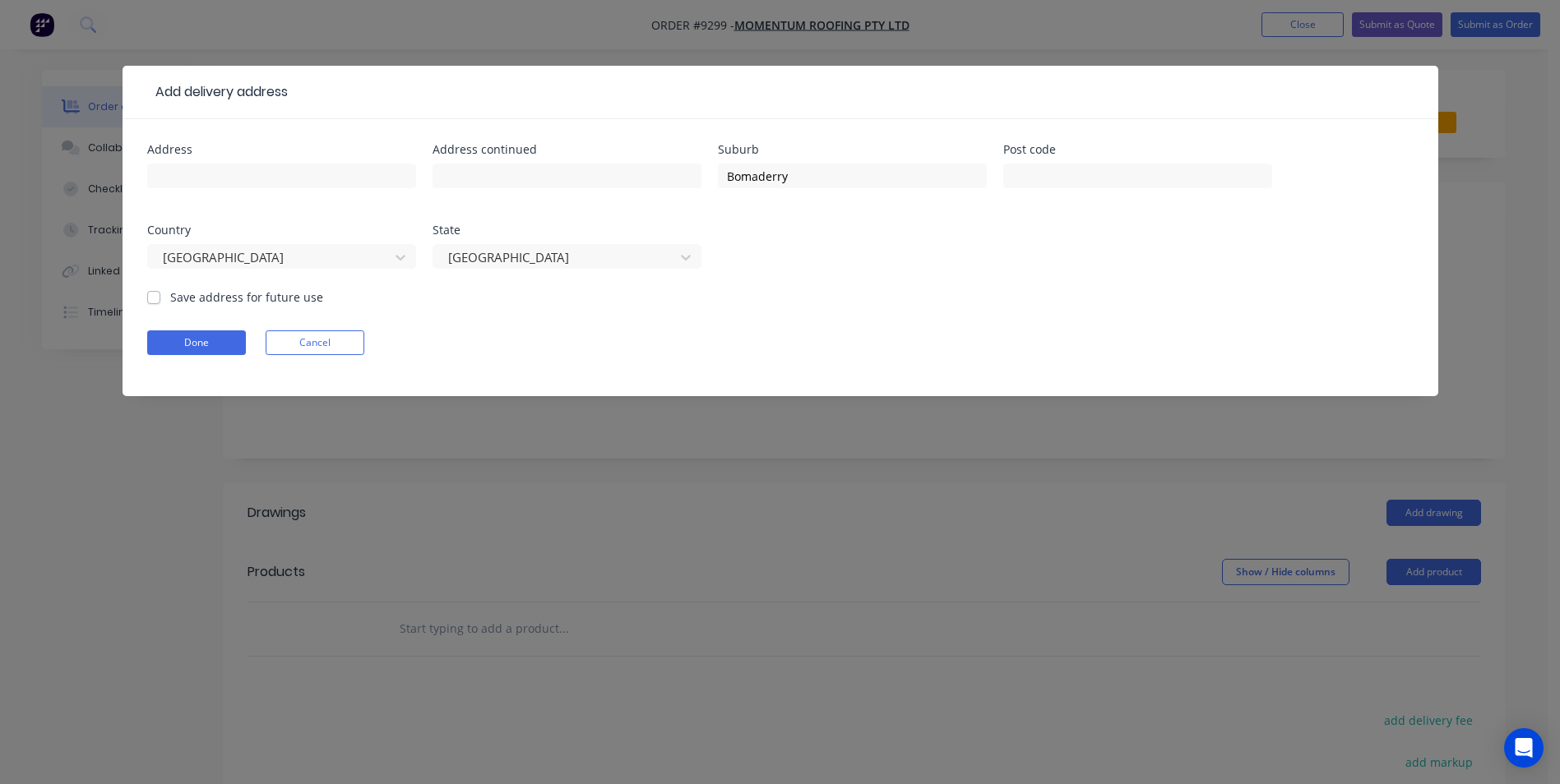
click at [170, 302] on label "Save address for future use" at bounding box center [246, 297] width 153 height 17
click at [157, 302] on input "Save address for future use" at bounding box center [154, 296] width 13 height 15
checkbox input "true"
click at [196, 350] on button "Done" at bounding box center [197, 342] width 98 height 25
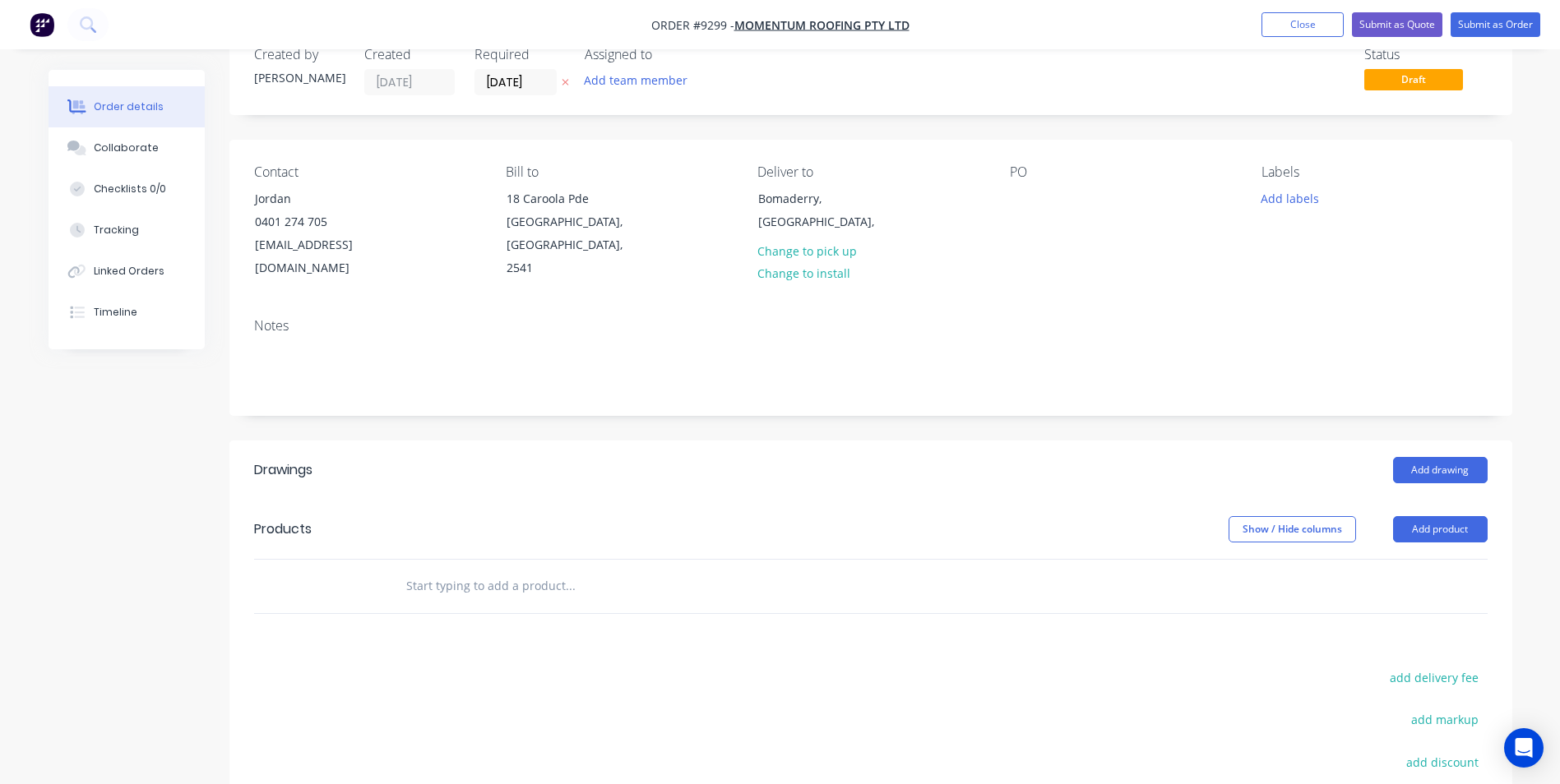
scroll to position [82, 0]
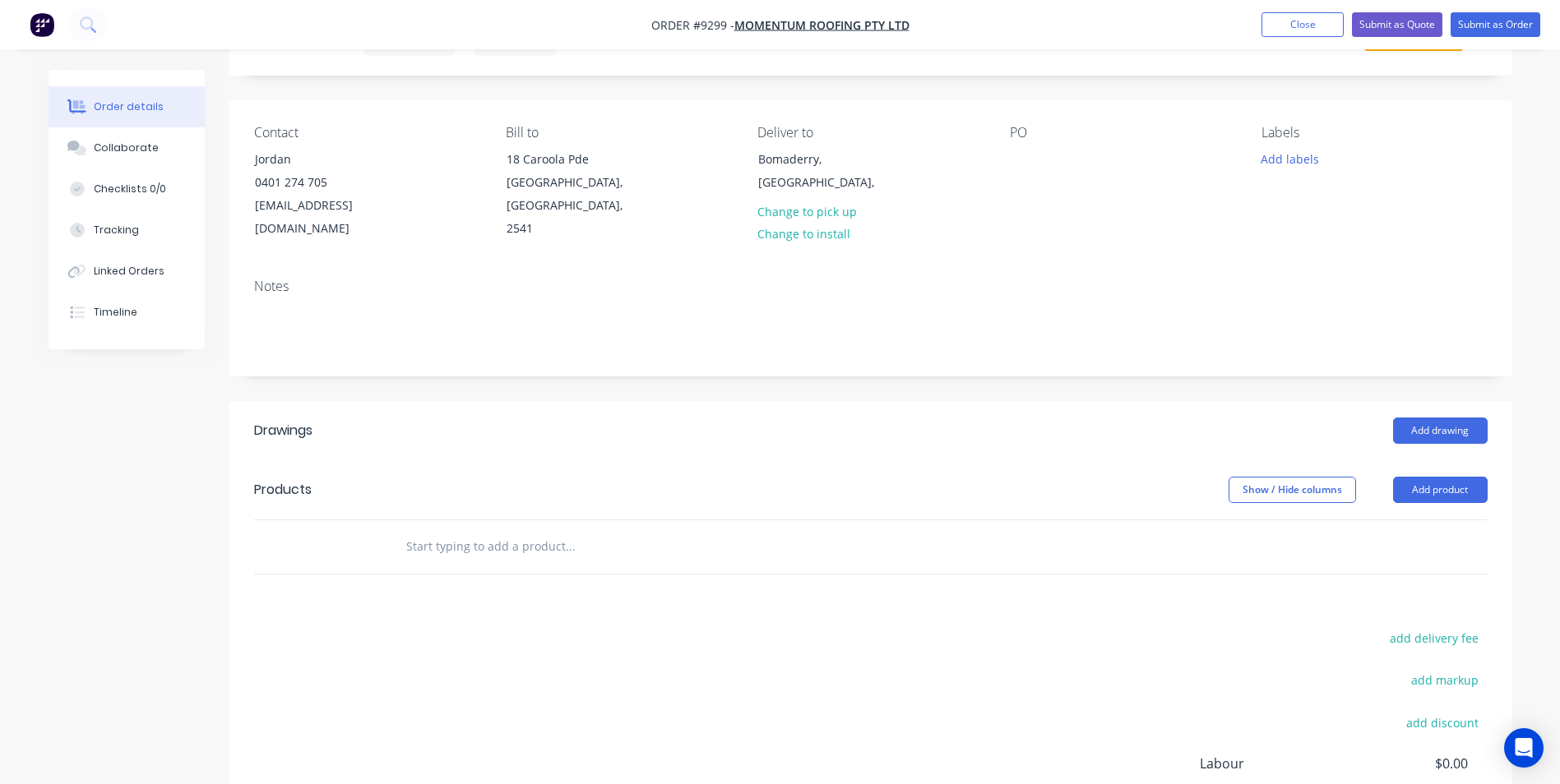
click at [407, 531] on input "text" at bounding box center [570, 546] width 329 height 33
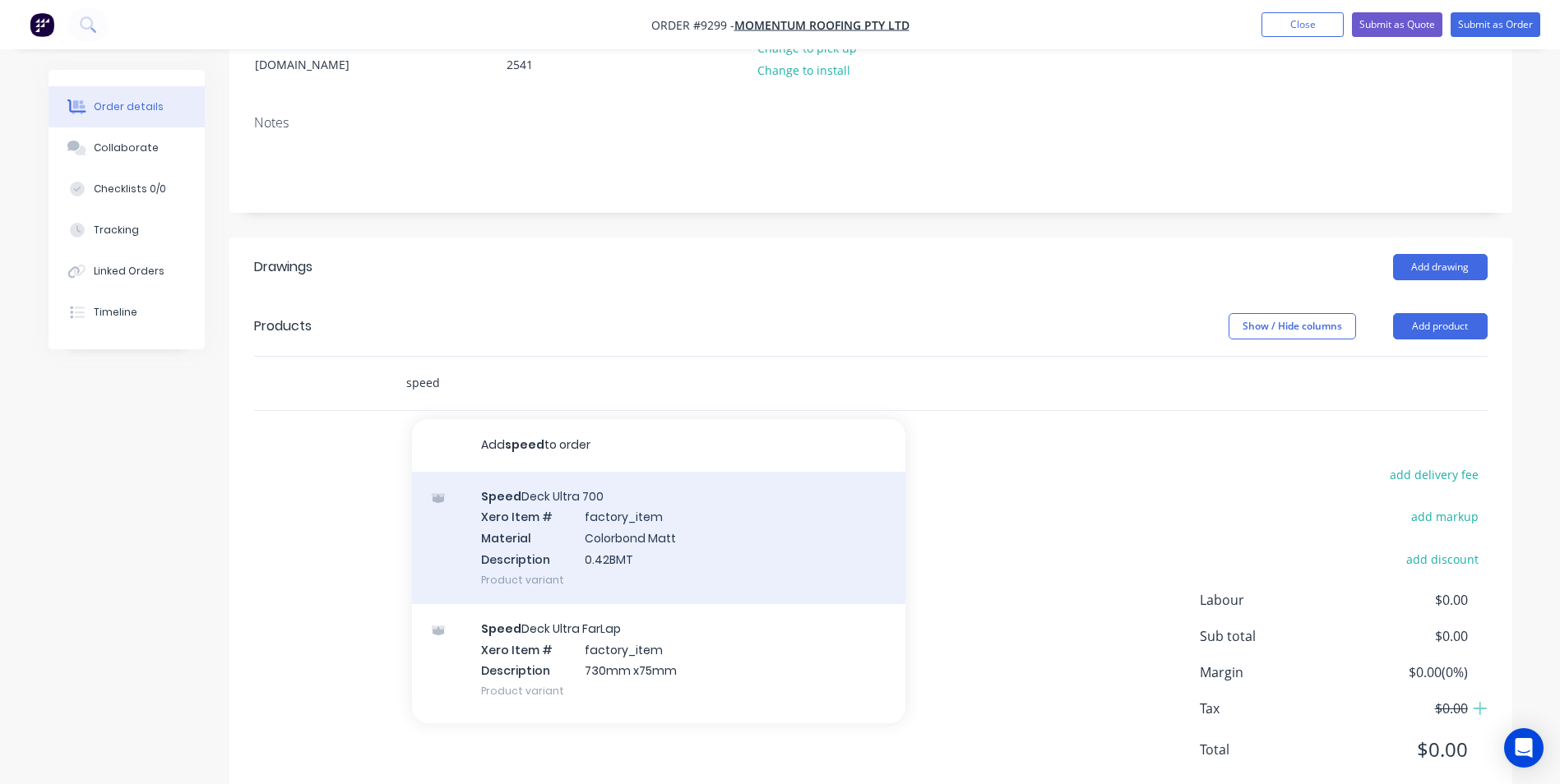
scroll to position [247, 0]
type input "speed"
click at [590, 540] on div "Speed Deck Ultra 700 Xero Item # factory_item Material Colorbond Matt Descripti…" at bounding box center [657, 537] width 493 height 132
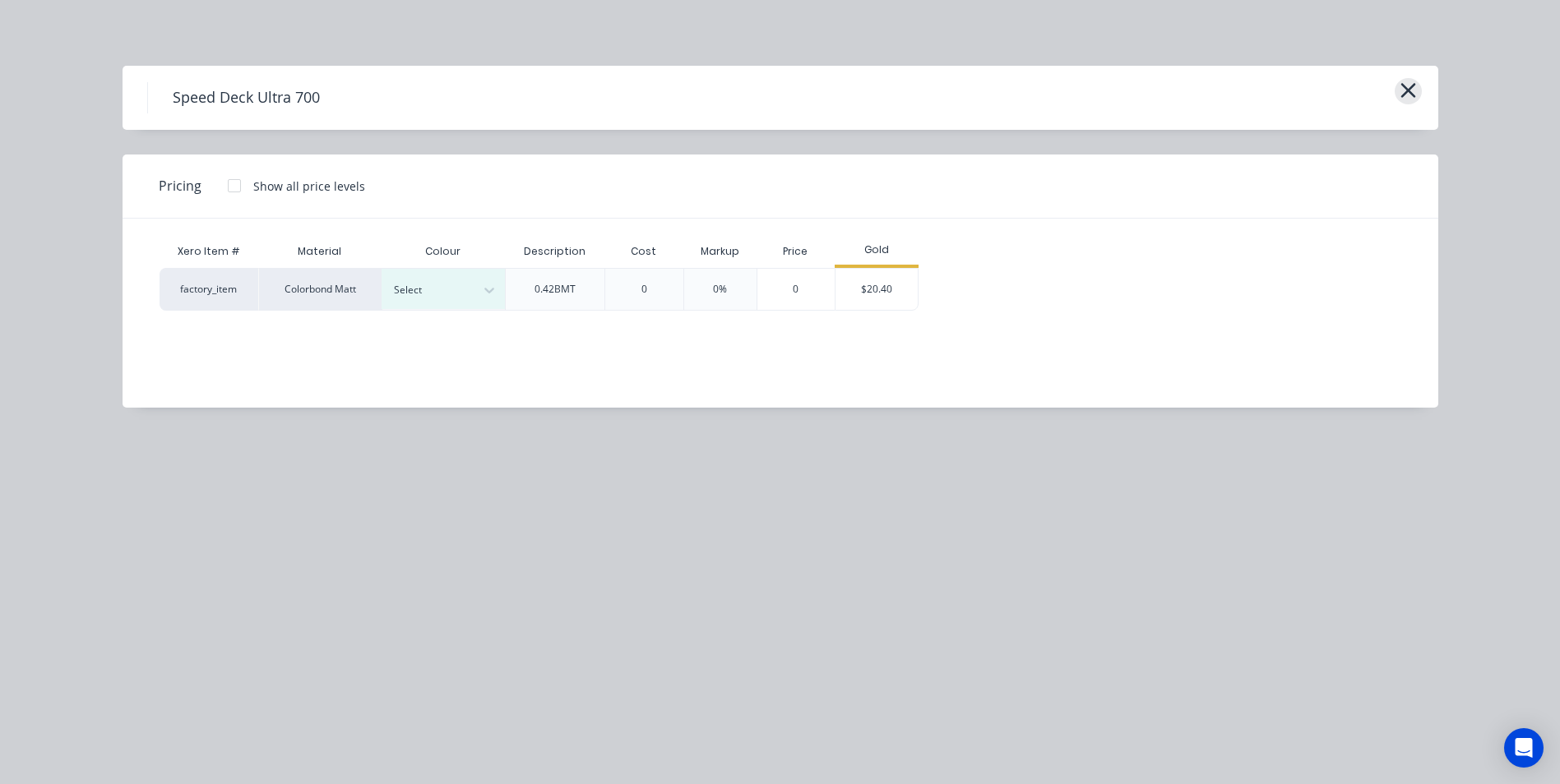
click at [1415, 93] on icon "button" at bounding box center [1407, 90] width 17 height 23
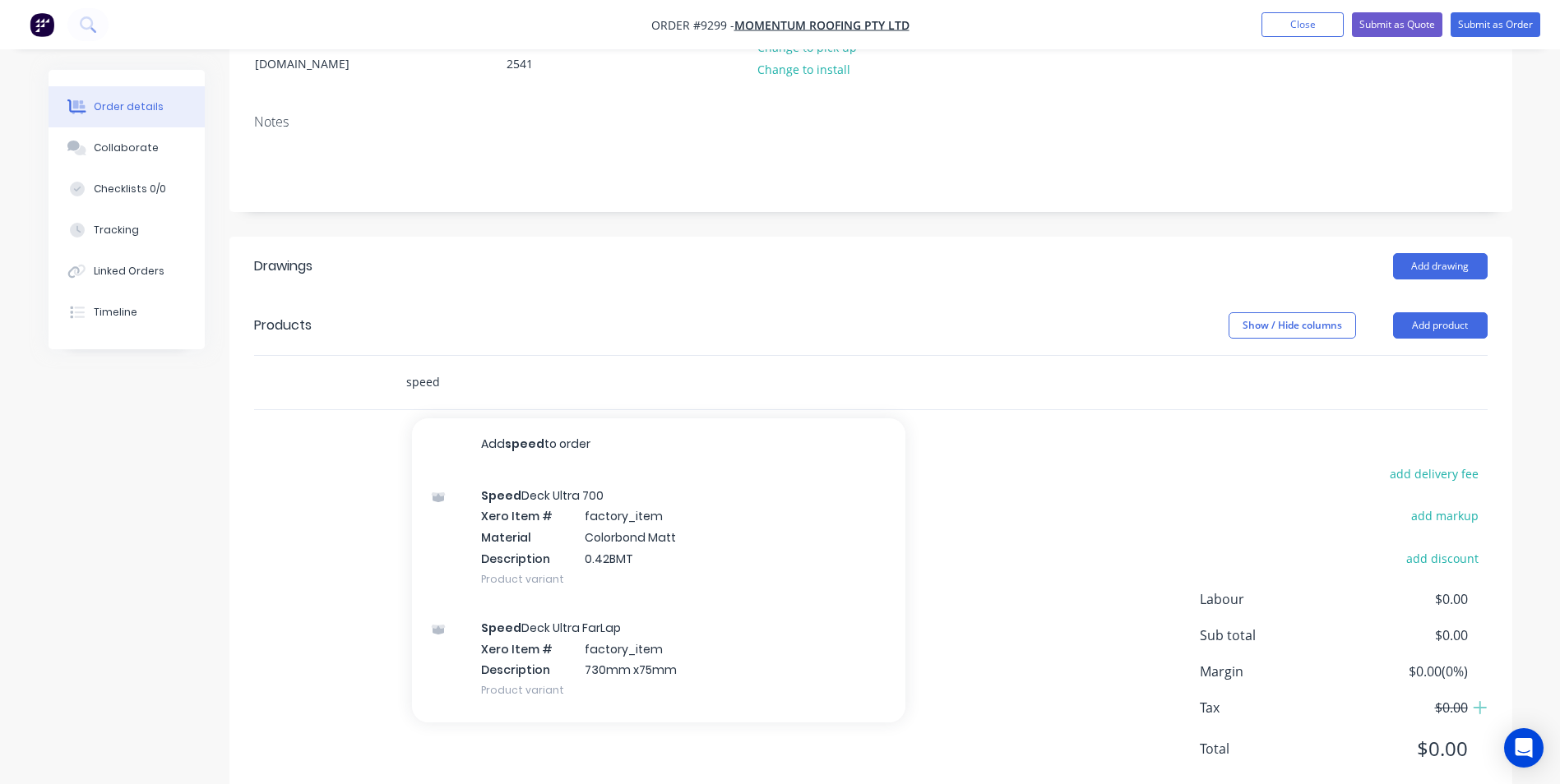
click at [444, 366] on input "speed" at bounding box center [570, 382] width 329 height 33
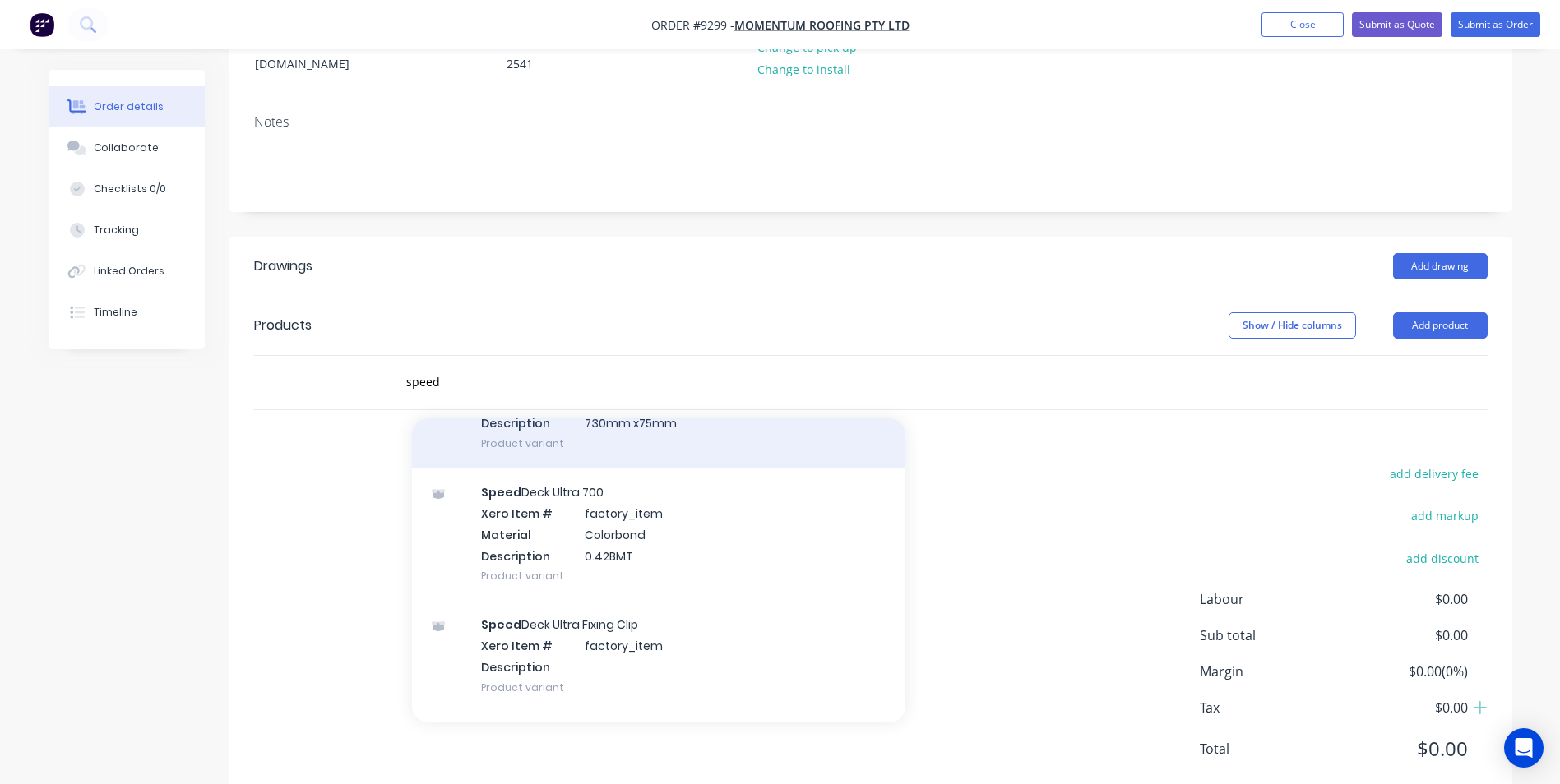
click at [513, 513] on div "Speed Deck Ultra 700 Xero Item # factory_item Material Colorbond Description 0.…" at bounding box center [657, 534] width 493 height 132
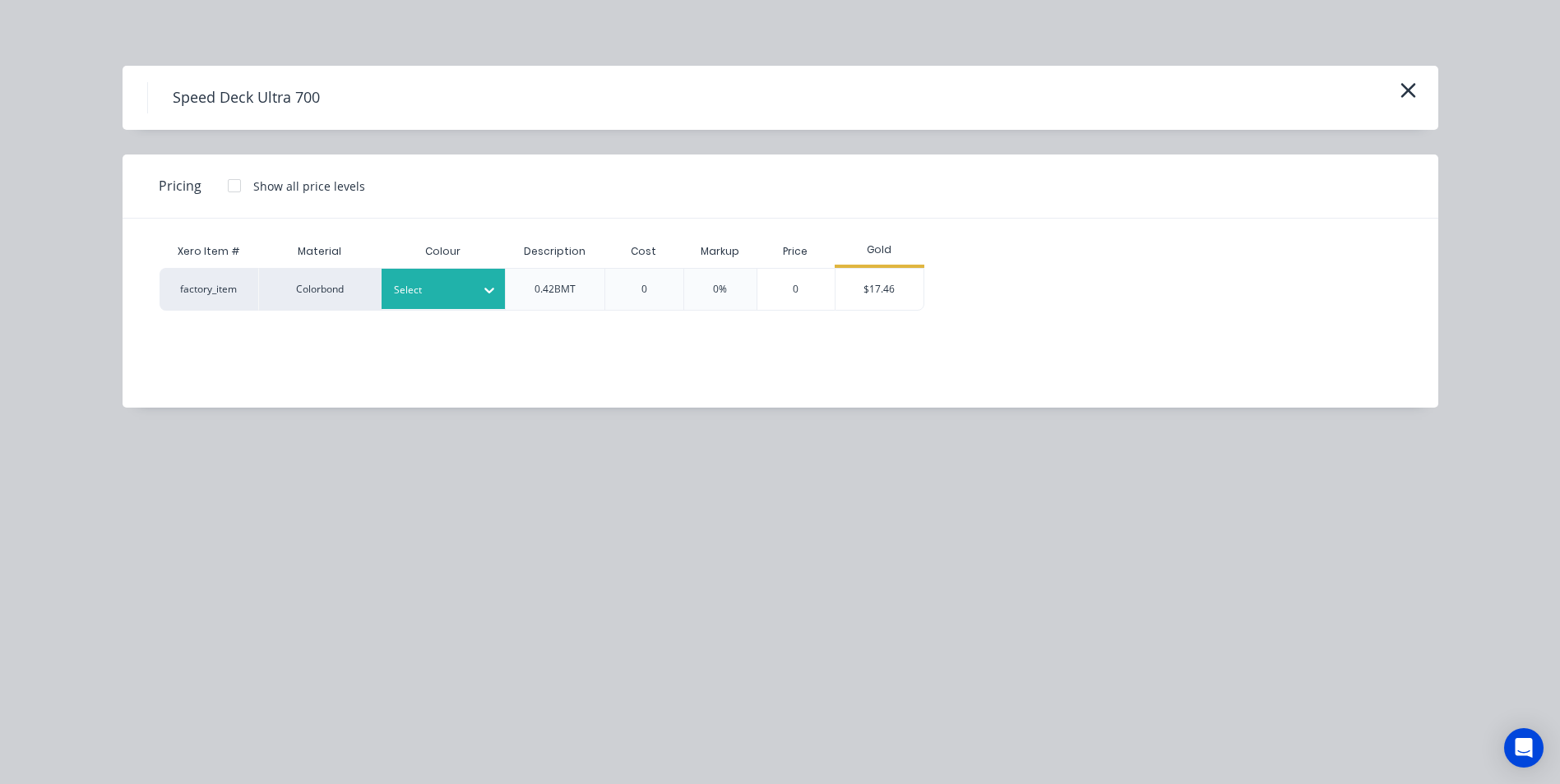
click at [470, 288] on div "Select" at bounding box center [428, 290] width 92 height 21
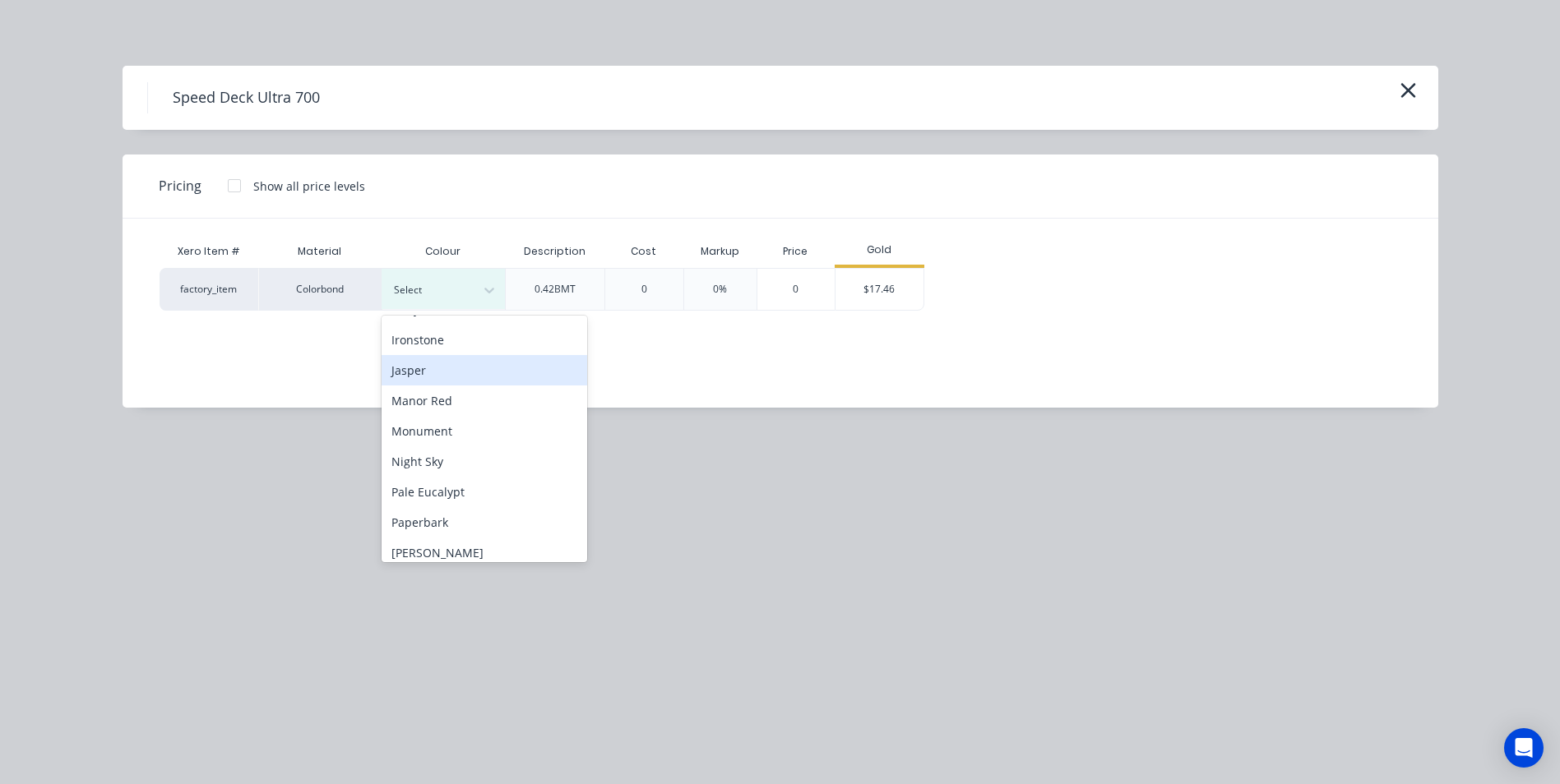
scroll to position [411, 0]
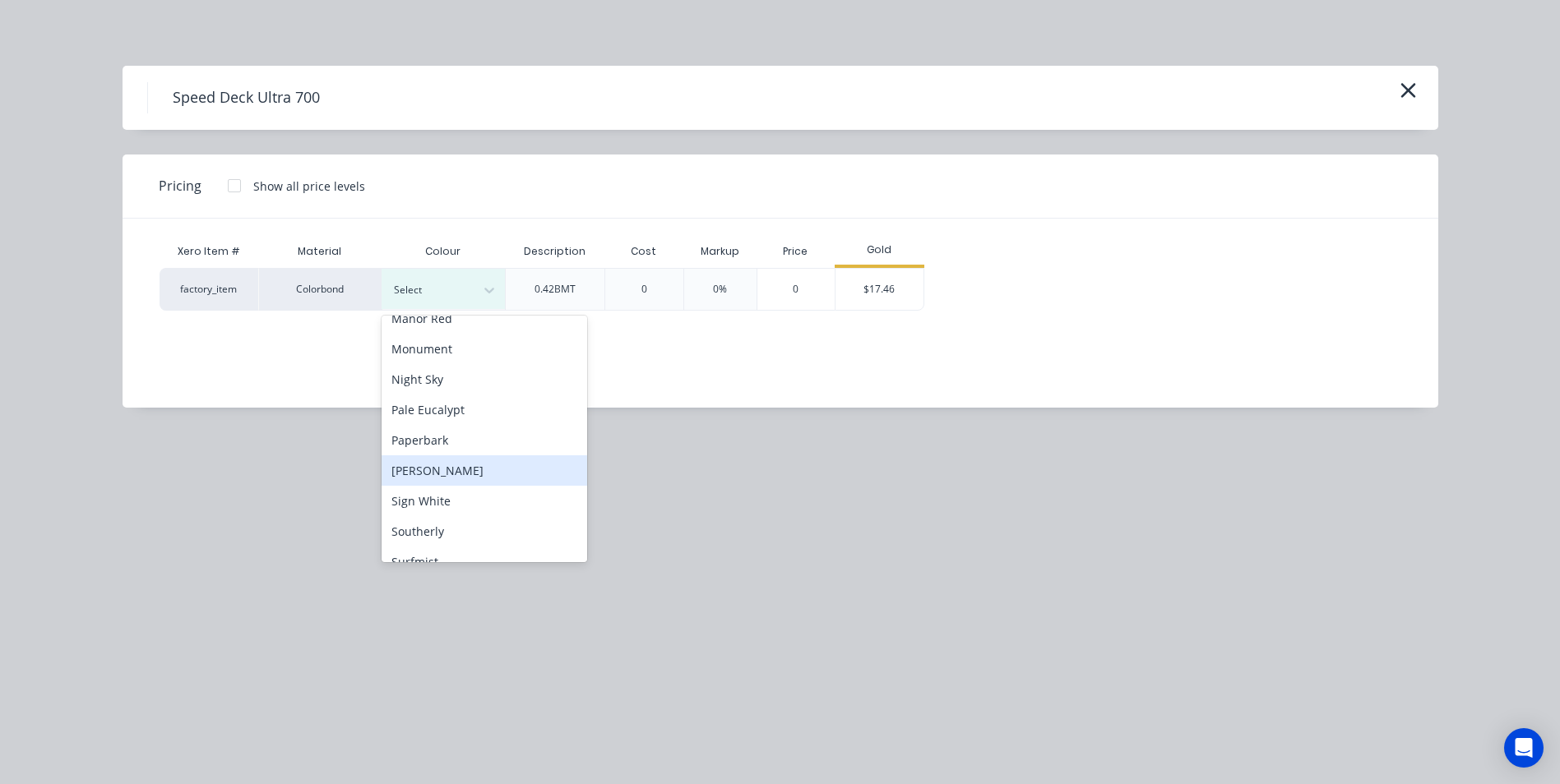
click at [466, 462] on div "Shale Grey" at bounding box center [484, 470] width 206 height 30
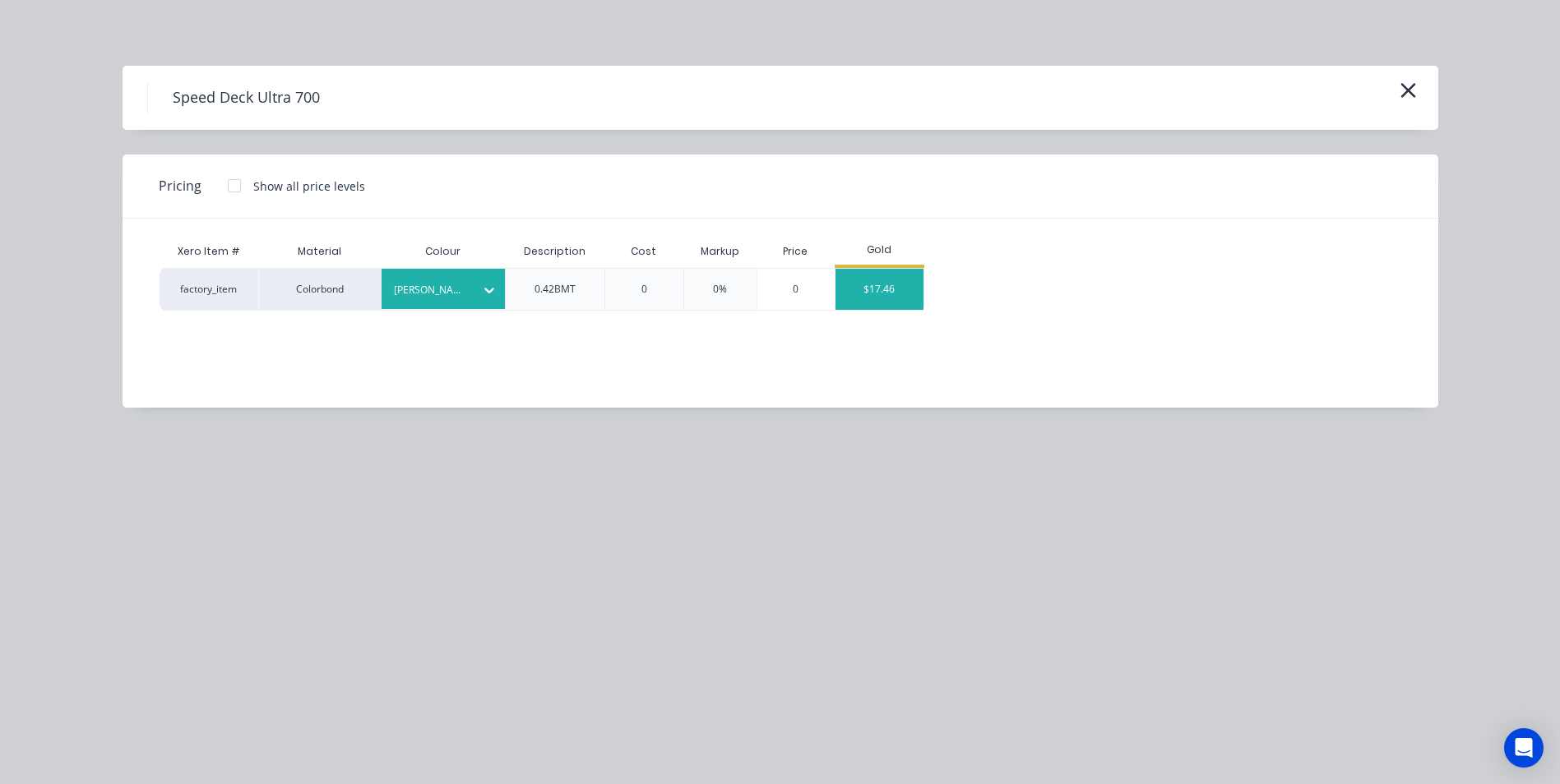
click at [865, 290] on div "$17.46" at bounding box center [879, 290] width 88 height 41
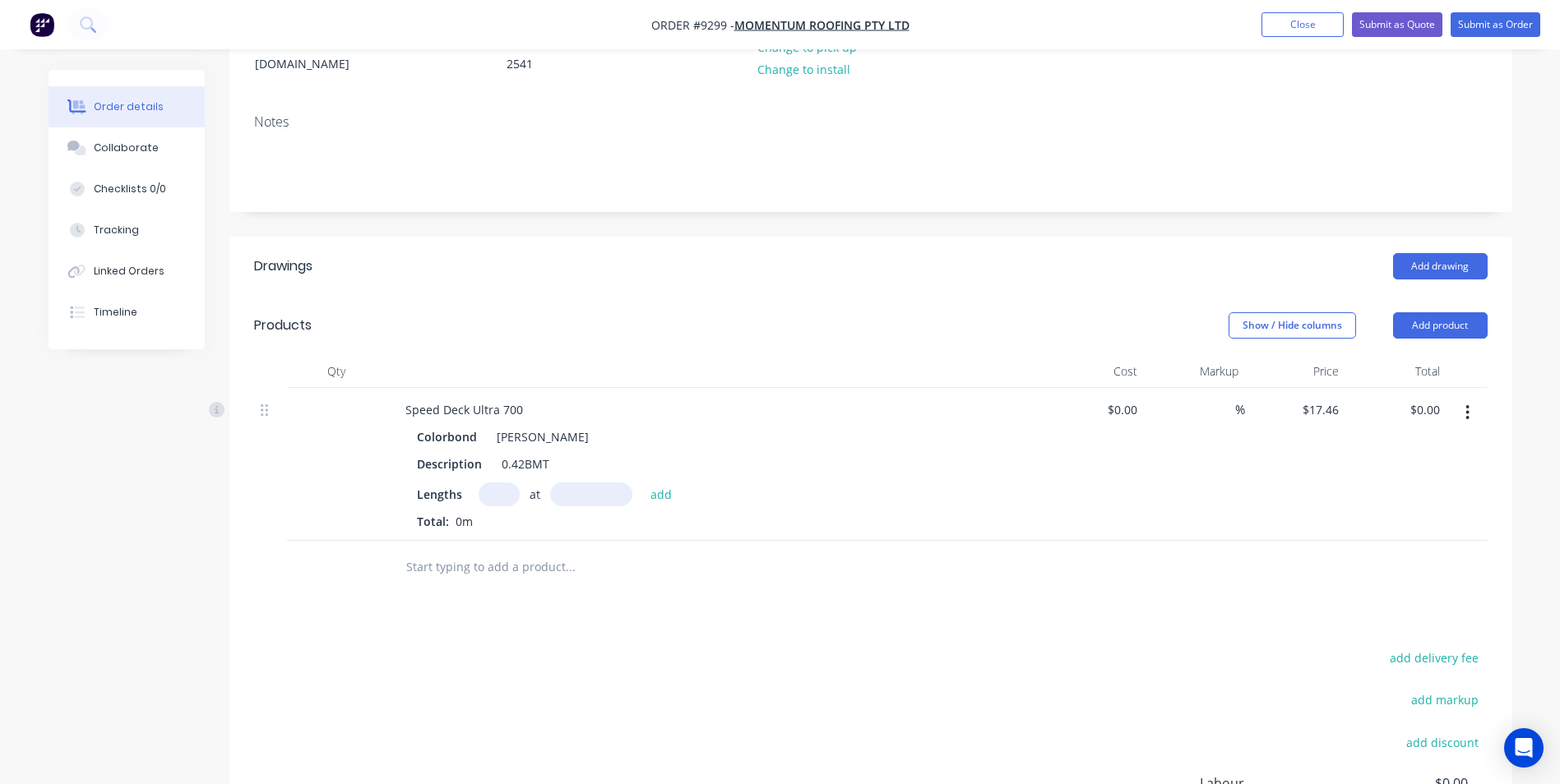
click at [505, 483] on input "text" at bounding box center [499, 494] width 41 height 24
type input "62"
type input "2700"
click at [642, 483] on button "add" at bounding box center [661, 493] width 38 height 22
type input "$2,922.80"
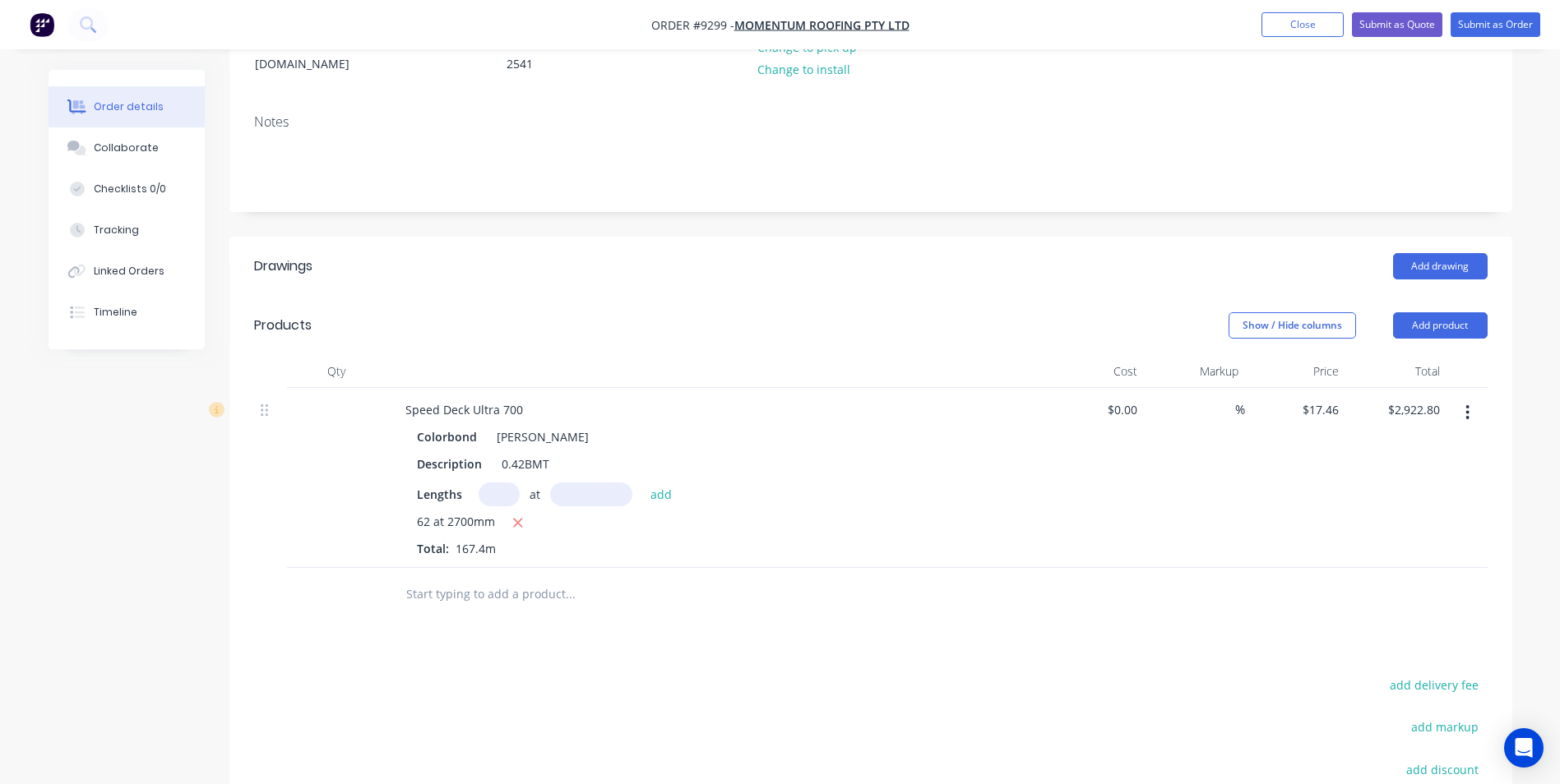
click at [517, 577] on input "text" at bounding box center [570, 594] width 329 height 33
type input "speed"
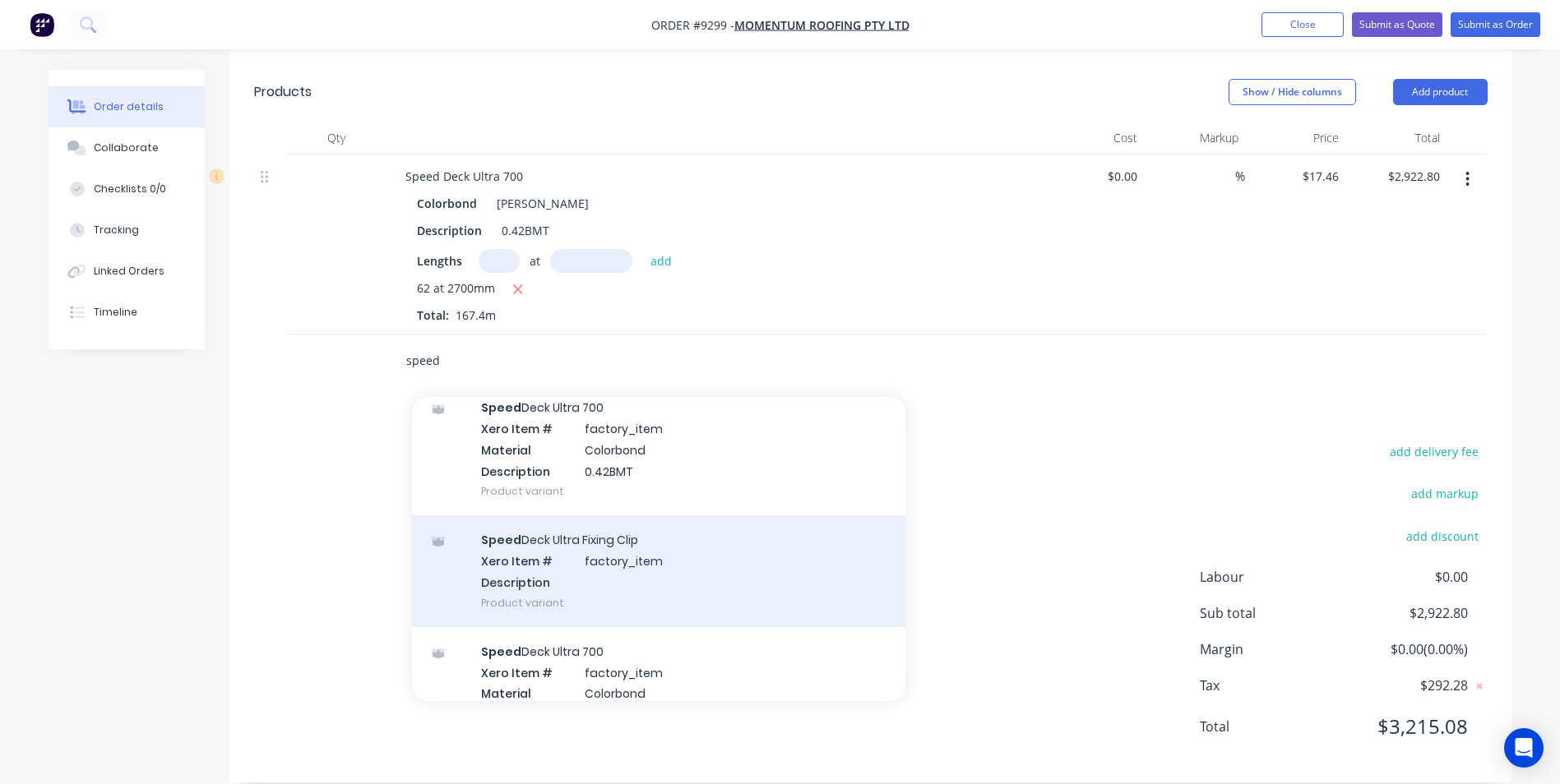
scroll to position [329, 0]
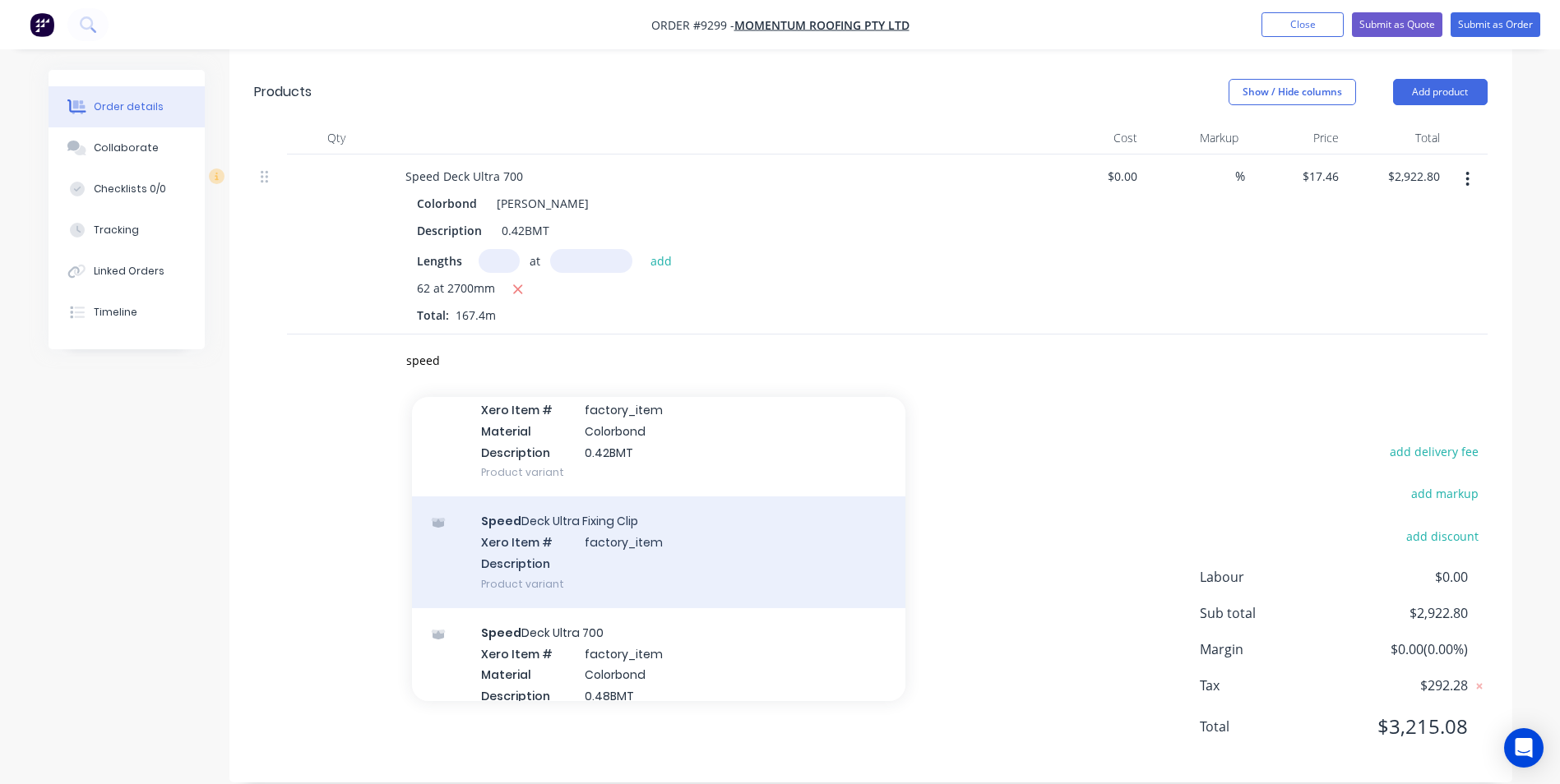
click at [546, 521] on div "Speed Deck Ultra Fixing Clip Xero Item # factory_item Description Product varia…" at bounding box center [657, 552] width 493 height 111
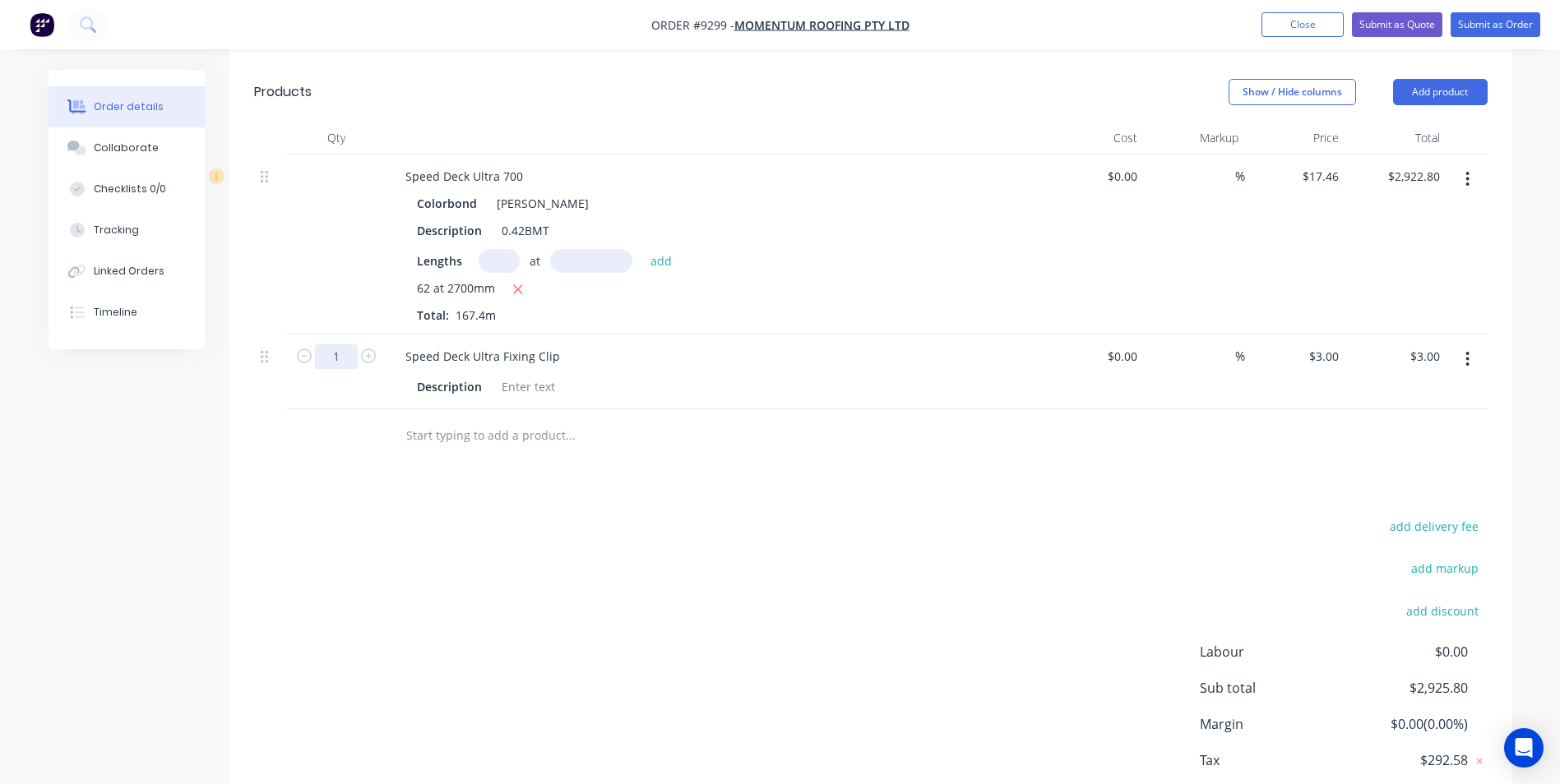
click at [337, 344] on input "1" at bounding box center [336, 357] width 43 height 25
type input "200"
type input "$600.00"
click at [448, 462] on div "Drawings Add drawing Products Show / Hide columns Add product Qty Cost Markup P…" at bounding box center [870, 430] width 1283 height 854
click at [484, 419] on input "text" at bounding box center [570, 435] width 329 height 33
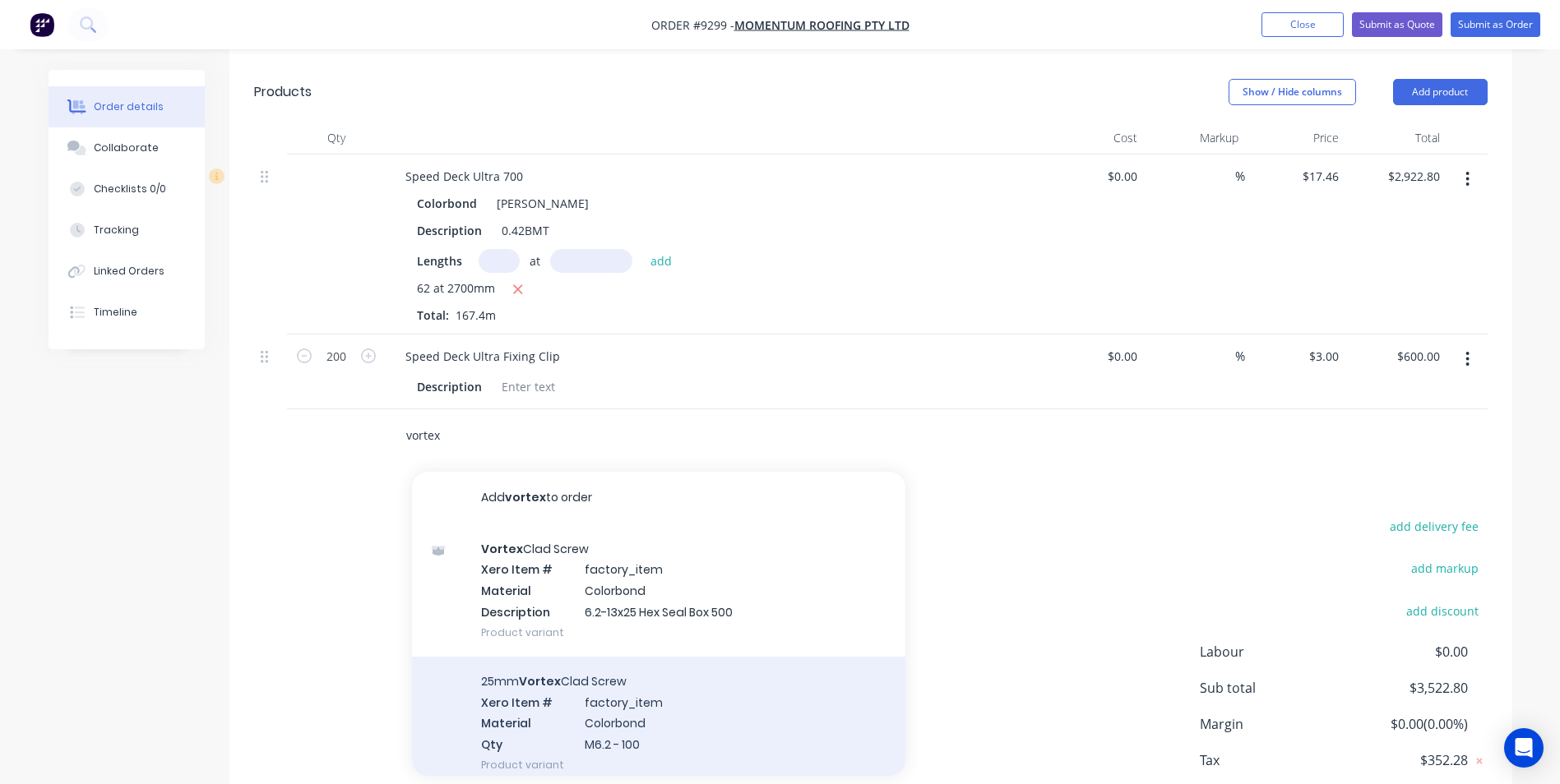
type input "vortex"
click at [526, 676] on div "25mm Vortex Clad Screw Xero Item # factory_item Material Colorbond Qty M6.2 - 1…" at bounding box center [657, 722] width 493 height 132
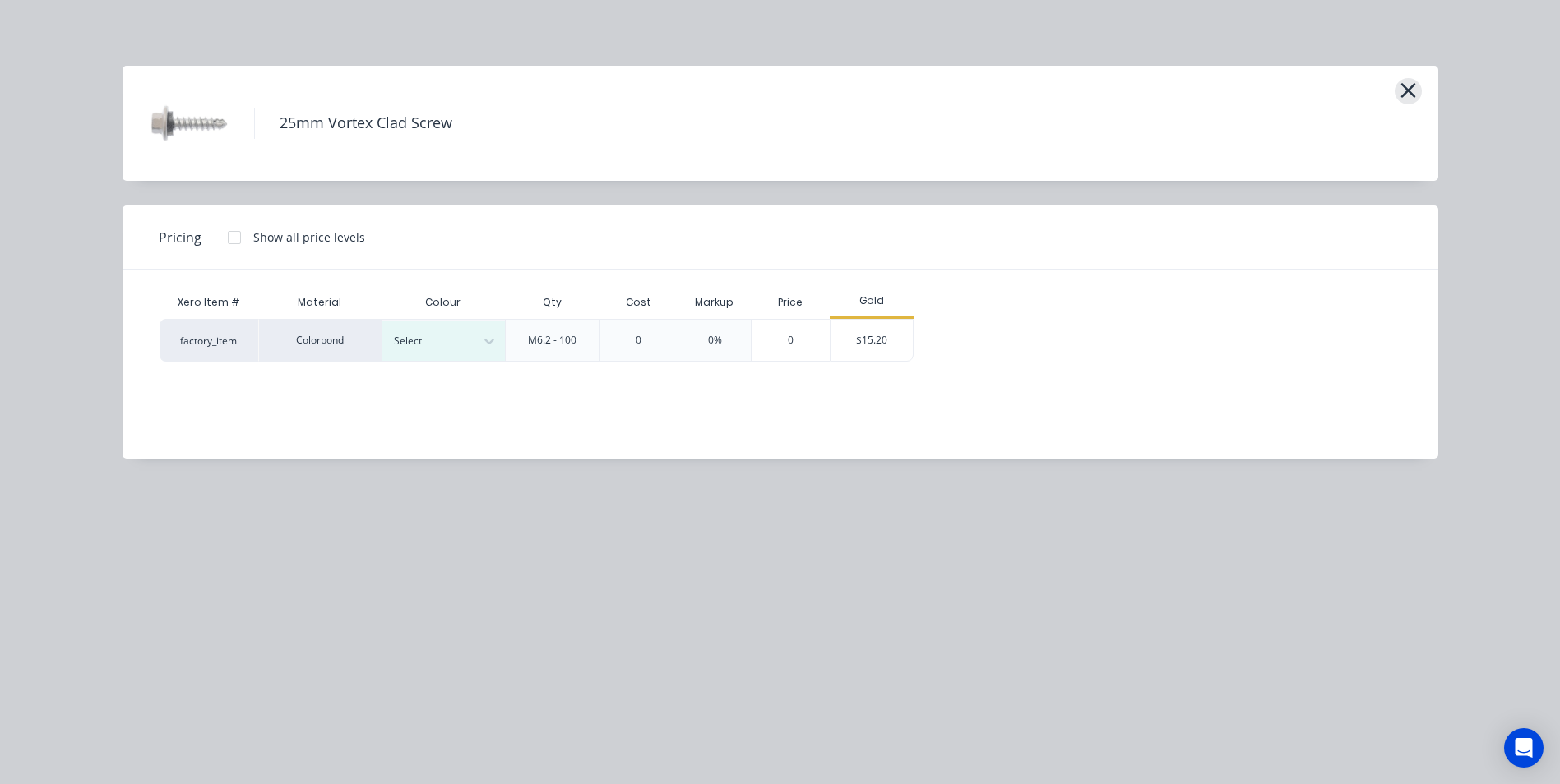
click at [1405, 97] on icon "button" at bounding box center [1407, 90] width 17 height 23
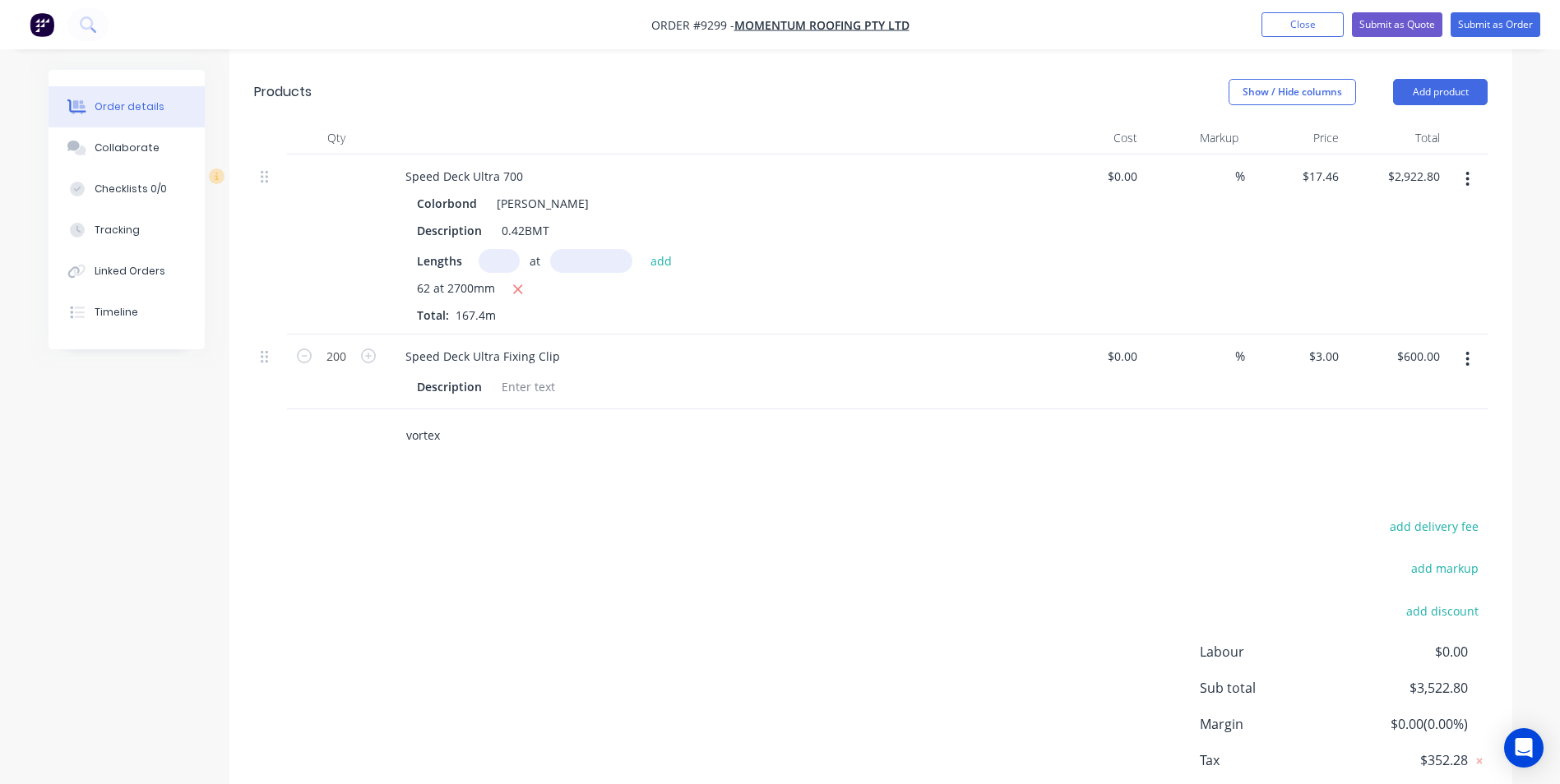
click at [438, 419] on input "vortex" at bounding box center [570, 435] width 329 height 33
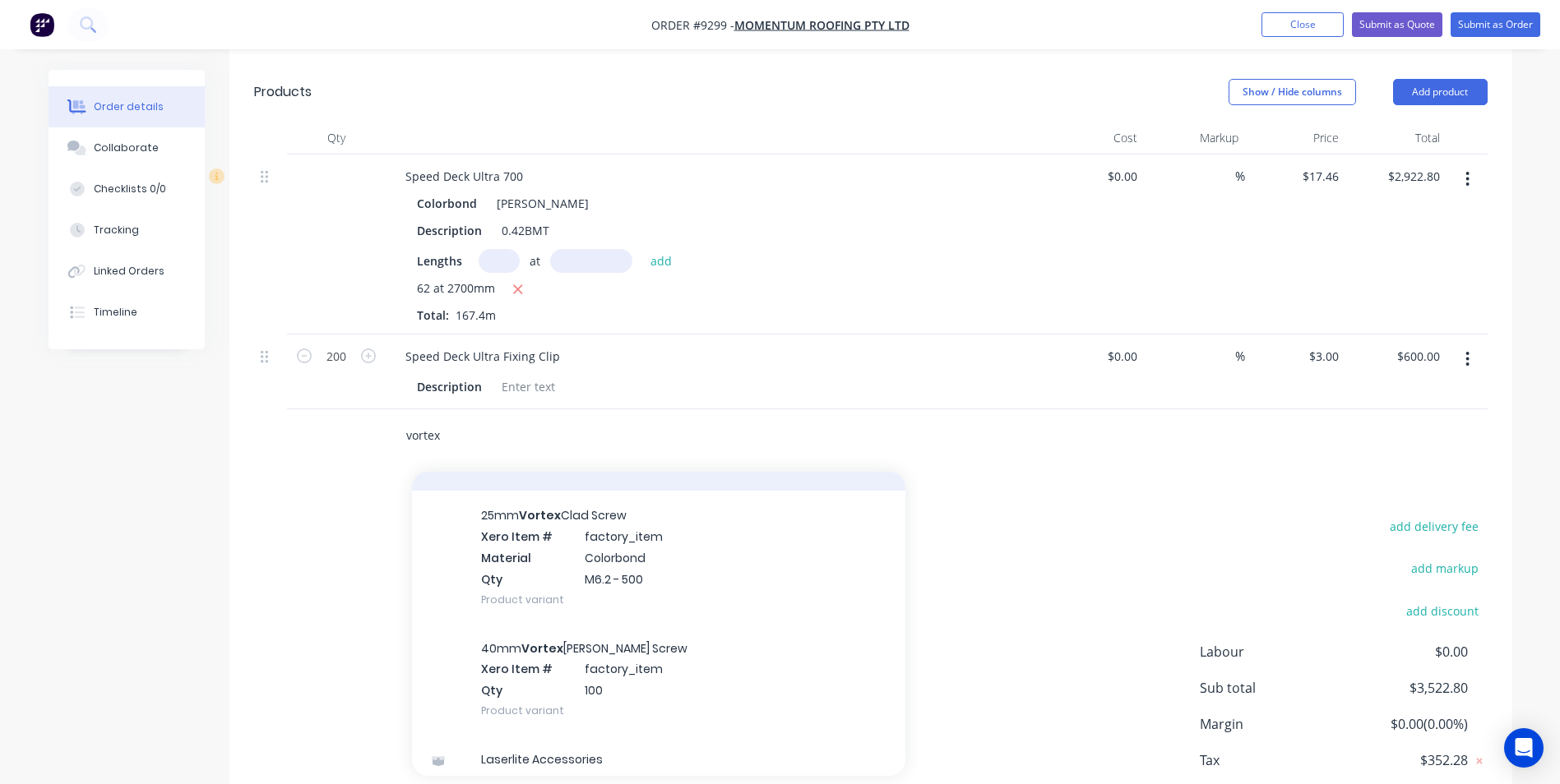
scroll to position [1561, 0]
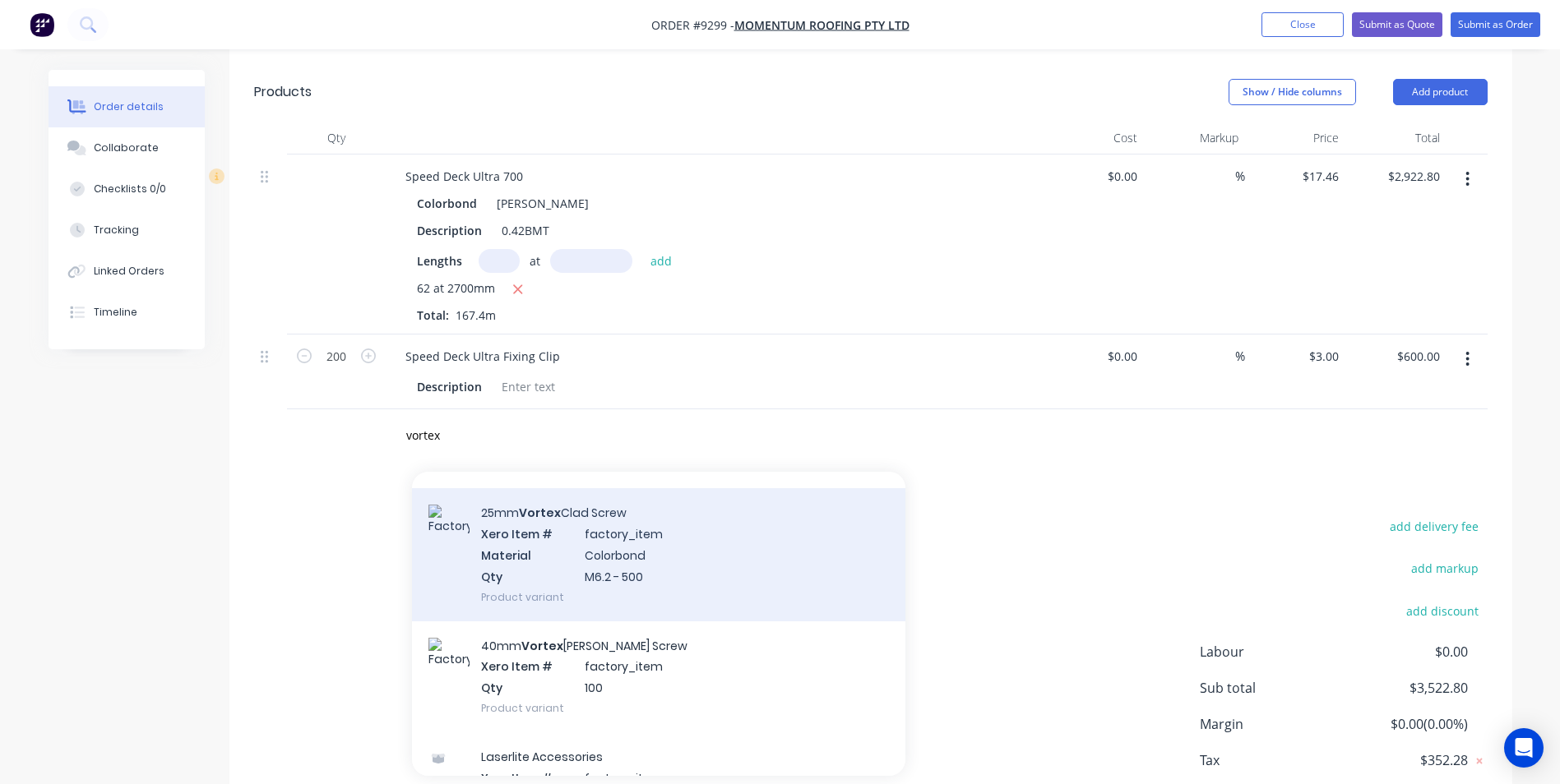
click at [574, 535] on div "25mm Vortex Clad Screw Xero Item # factory_item Material Colorbond Qty M6.2 - 5…" at bounding box center [657, 554] width 493 height 132
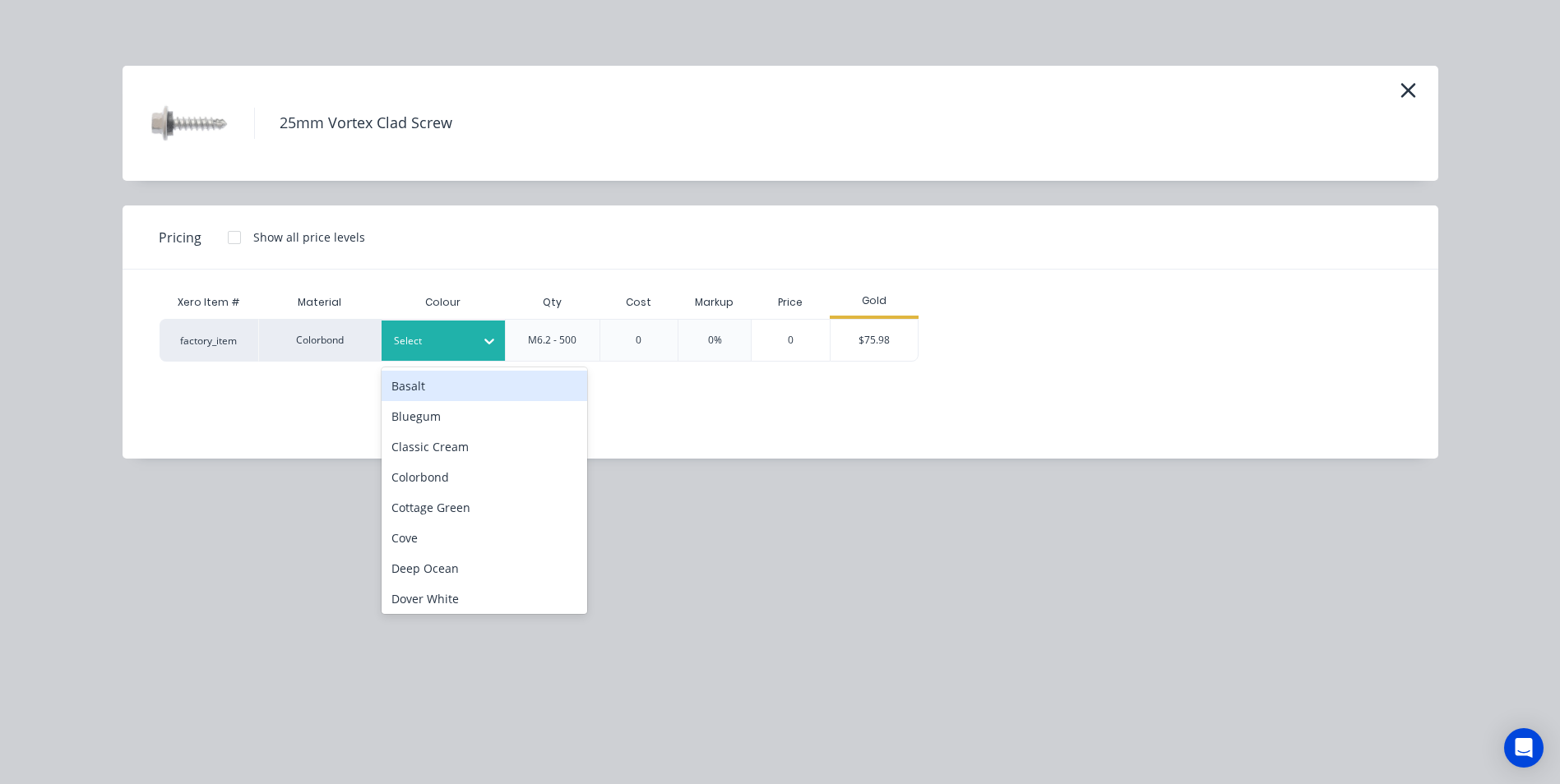
click at [455, 342] on div at bounding box center [430, 341] width 74 height 18
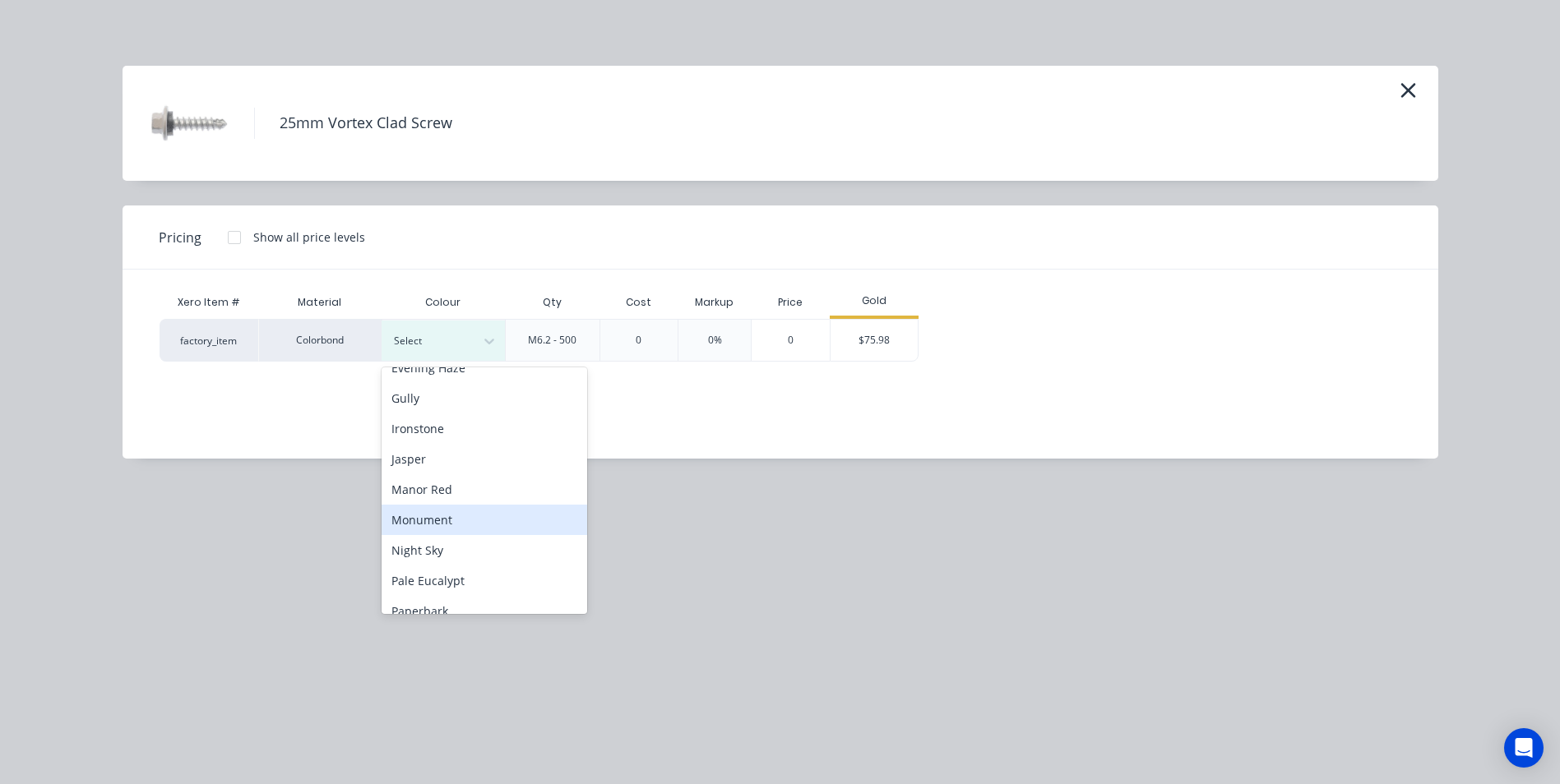
scroll to position [329, 0]
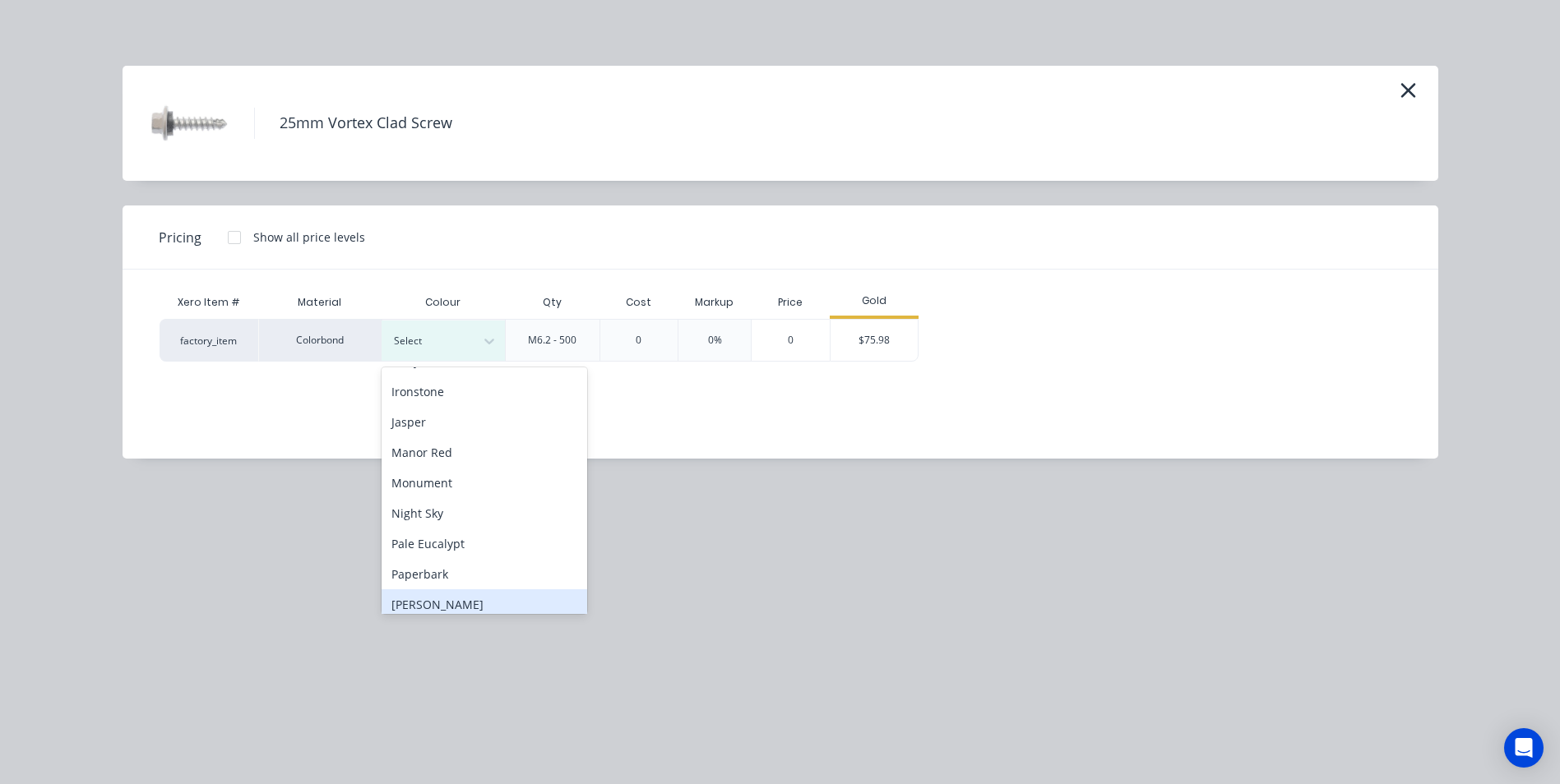
click at [483, 595] on div "Shale Grey" at bounding box center [484, 604] width 206 height 30
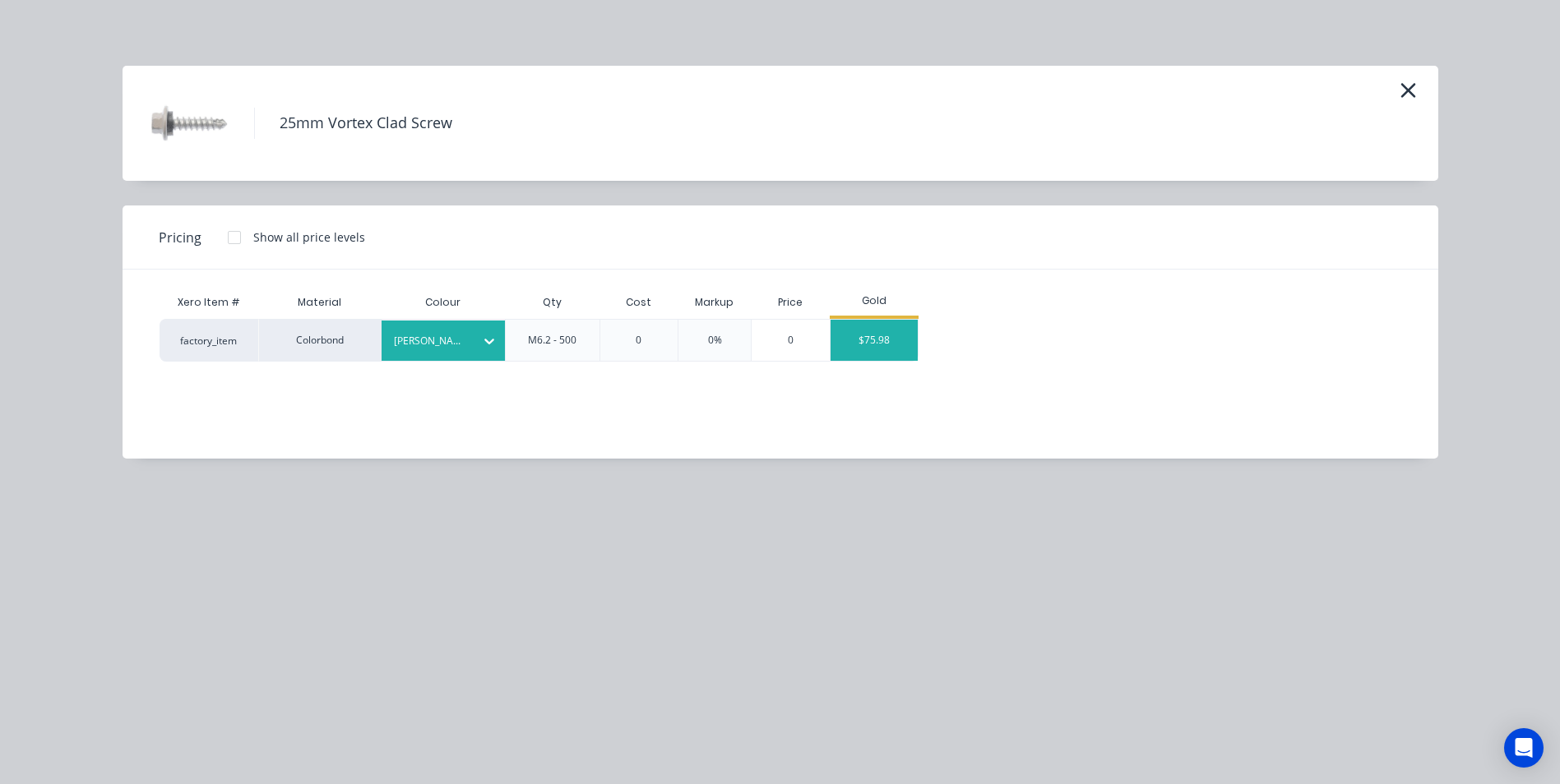
click at [881, 350] on div "$75.98" at bounding box center [874, 341] width 88 height 41
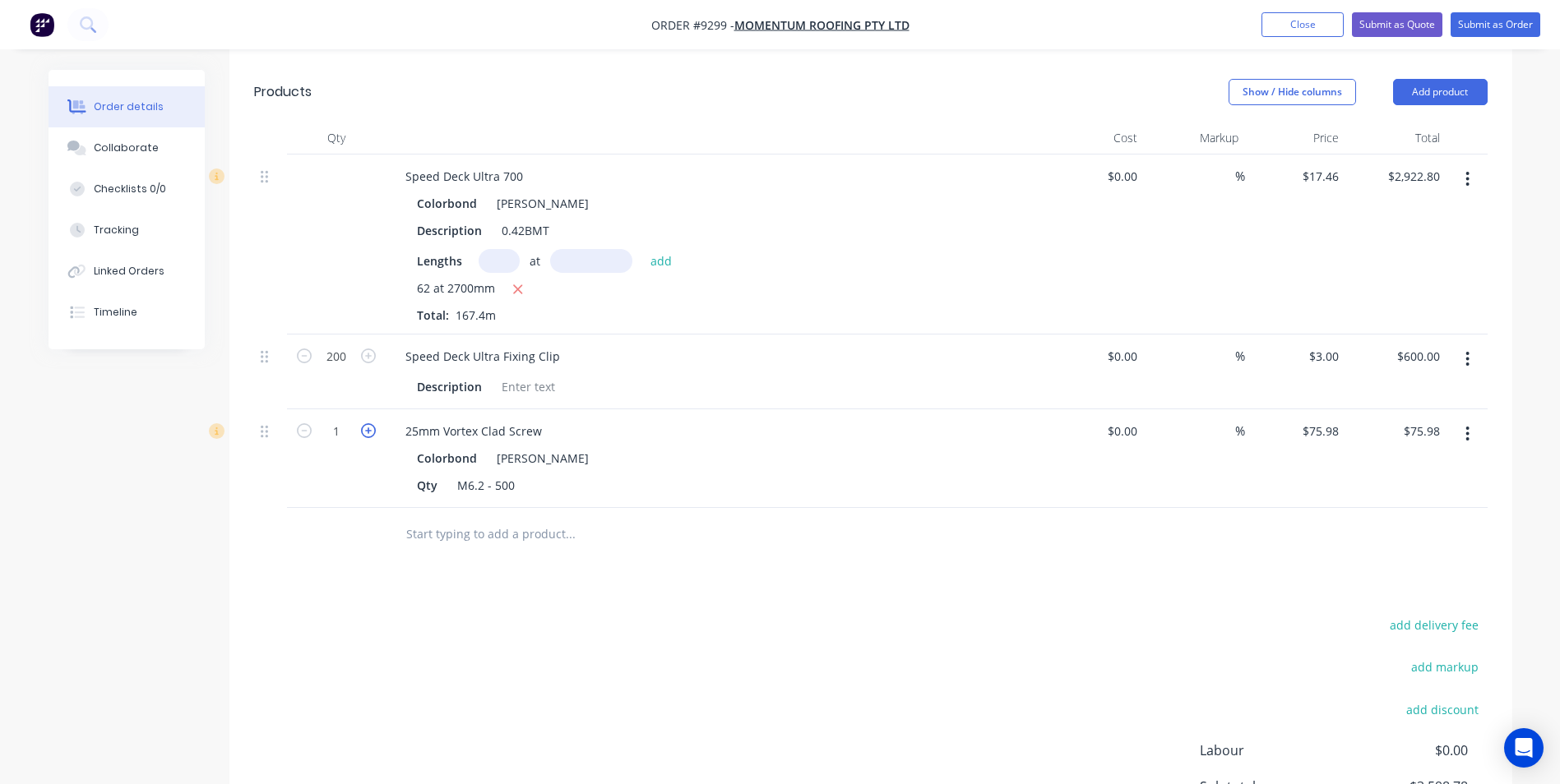
click at [374, 423] on icon "button" at bounding box center [368, 430] width 15 height 15
type input "2"
type input "$151.96"
click at [445, 518] on input "text" at bounding box center [570, 534] width 329 height 33
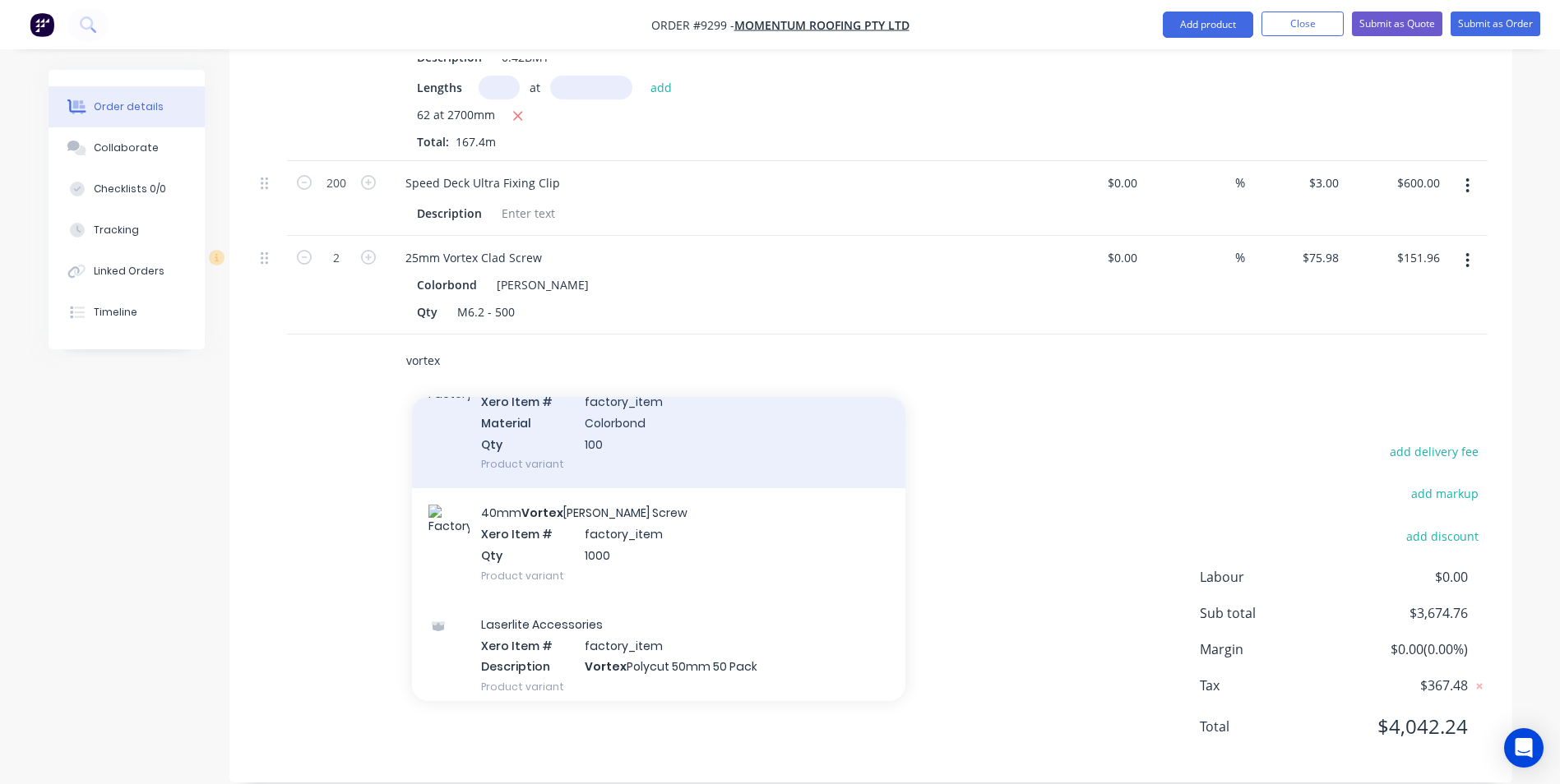
scroll to position [493, 0]
type input "vortex"
click at [645, 549] on div "40mm Vortex Batten Screw Xero Item # factory_item Qty 1000 Product variant" at bounding box center [657, 541] width 493 height 111
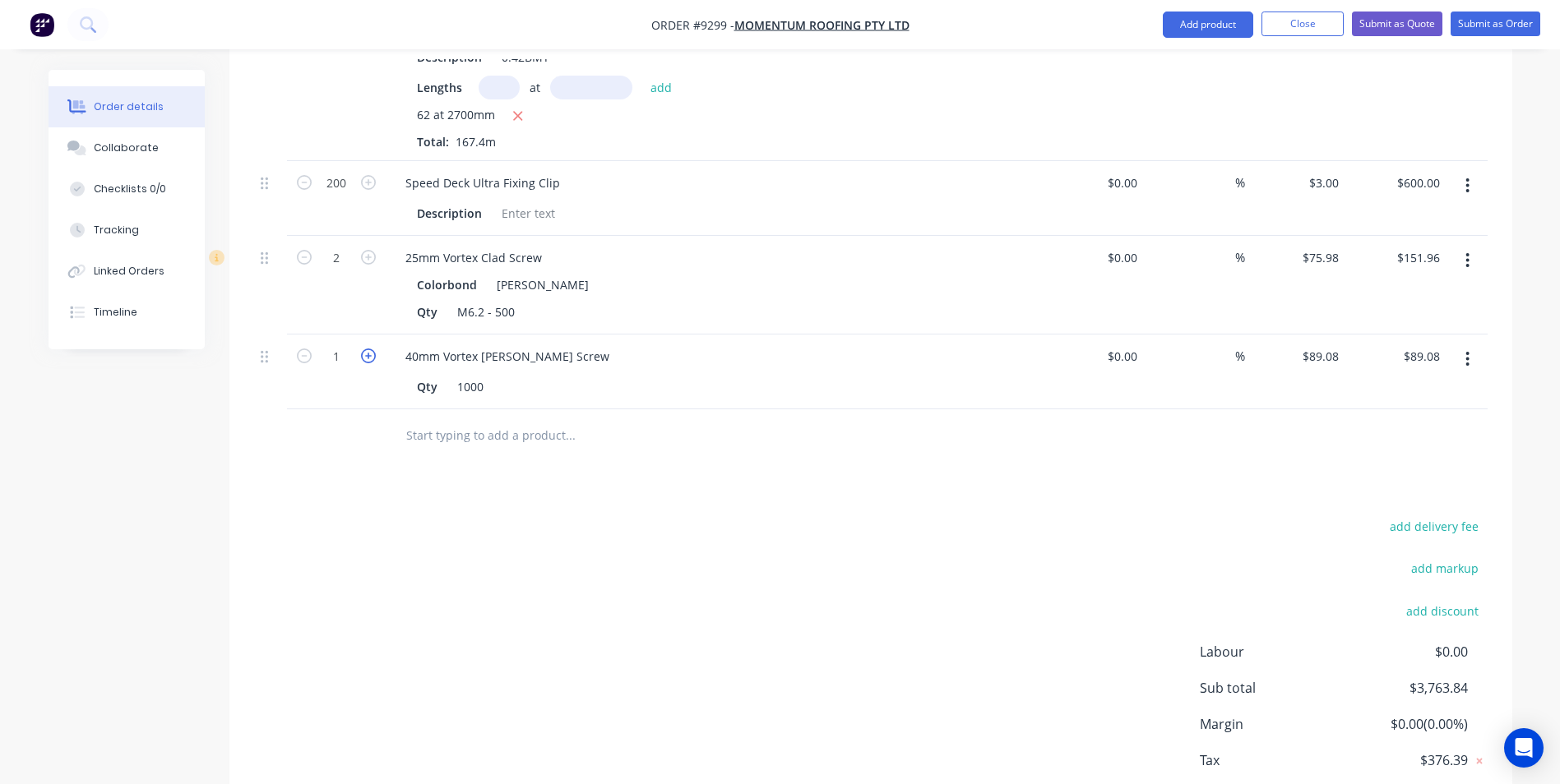
click at [373, 349] on icon "button" at bounding box center [368, 356] width 15 height 15
type input "2"
type input "$178.16"
click at [533, 419] on input "text" at bounding box center [570, 435] width 329 height 33
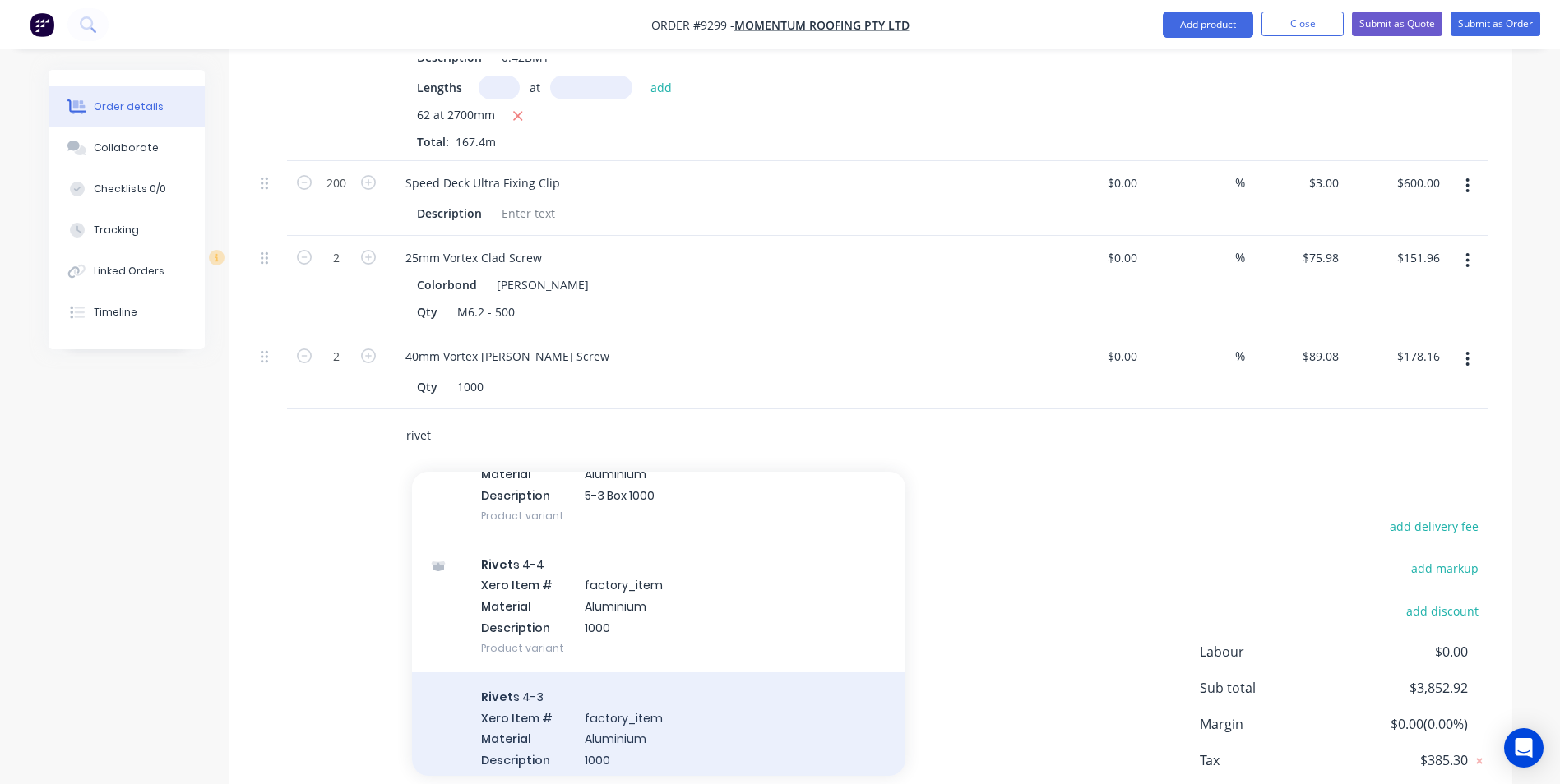
type input "rivet"
click at [605, 695] on div "Rivet s 4-3 Xero Item # factory_item Material Aluminium Description 1000 Produc…" at bounding box center [657, 738] width 493 height 132
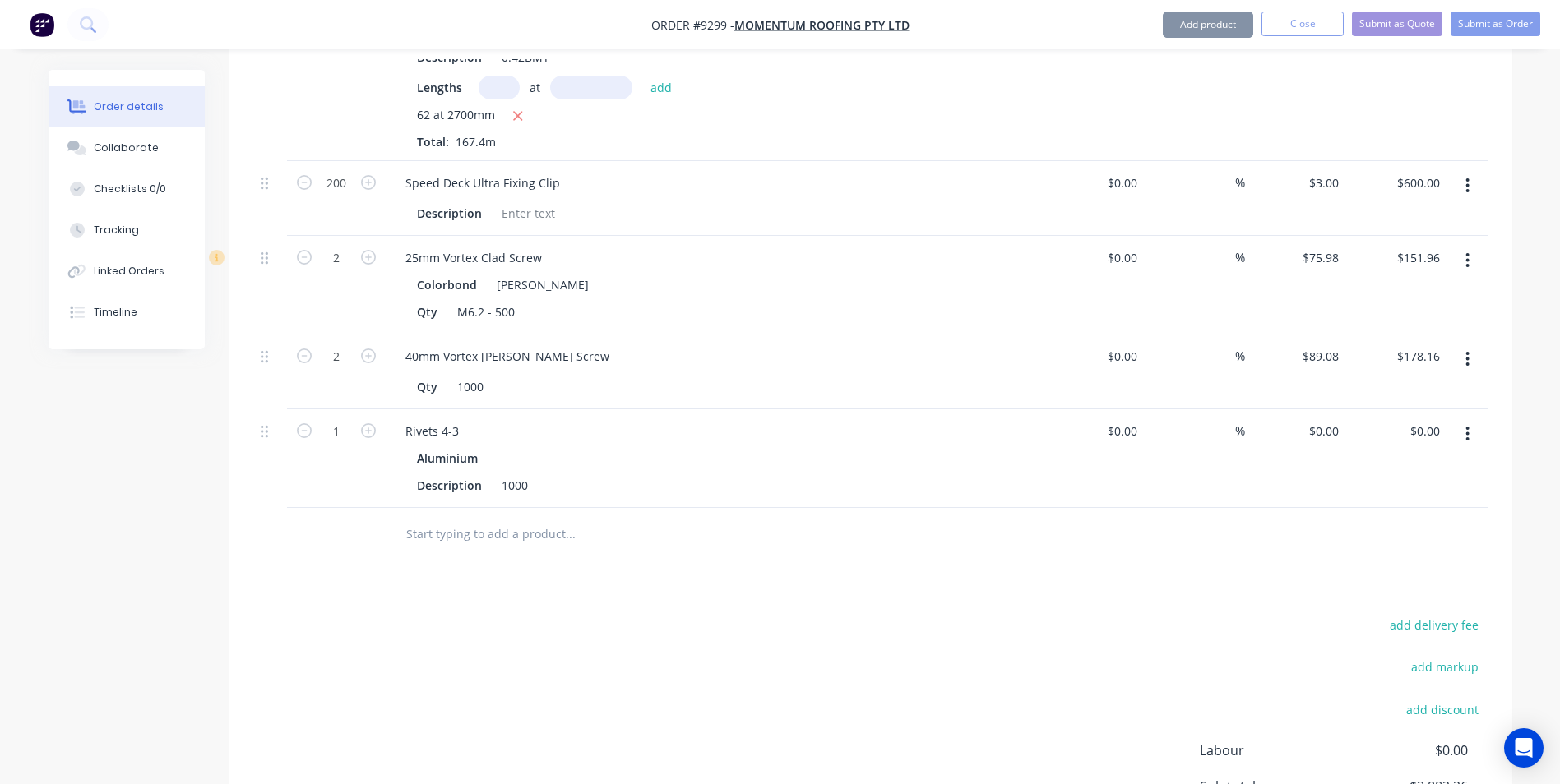
type input "$29.34"
click at [1465, 425] on icon "button" at bounding box center [1467, 434] width 4 height 18
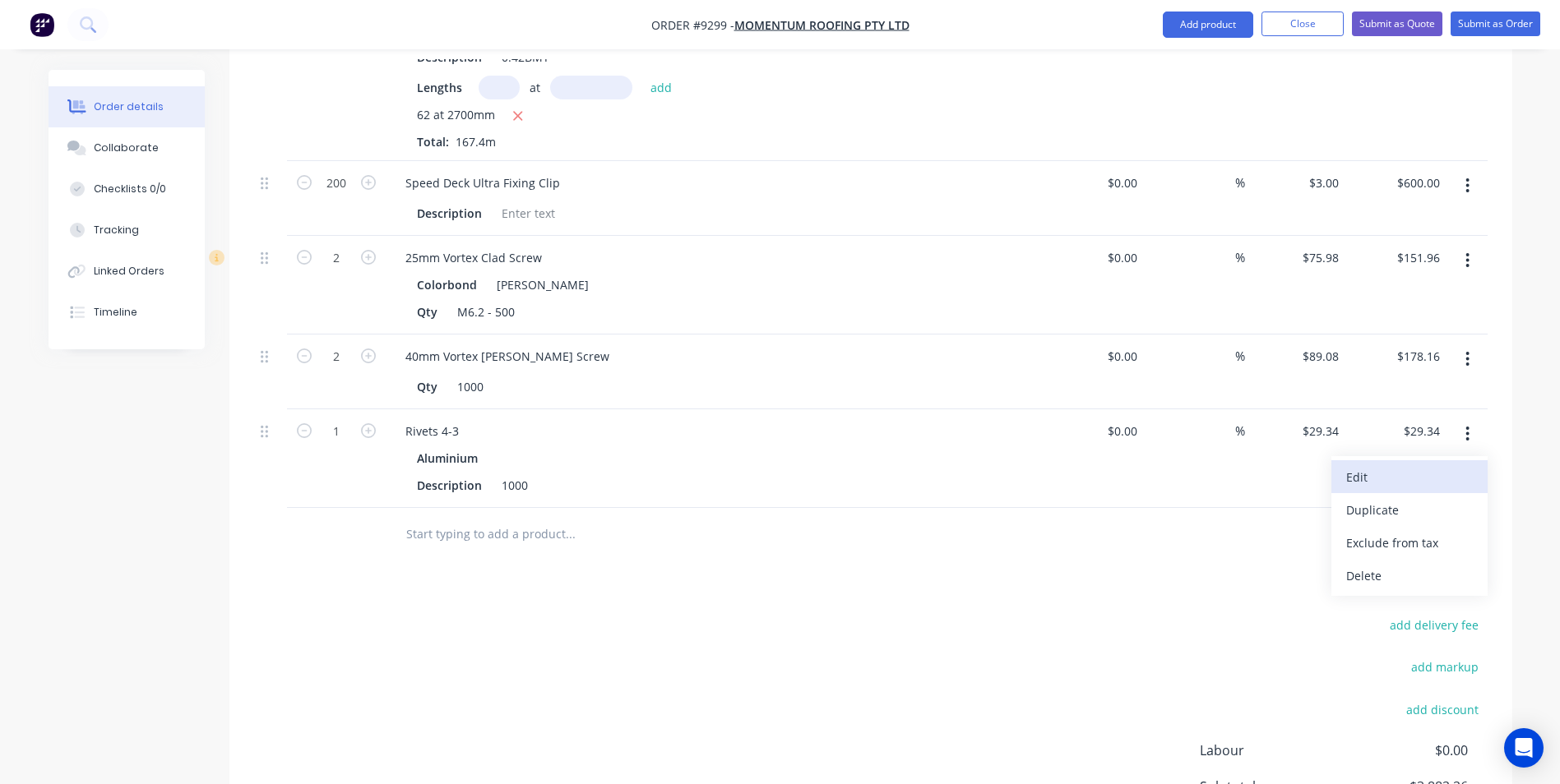
click at [1423, 465] on div "Edit" at bounding box center [1410, 476] width 127 height 24
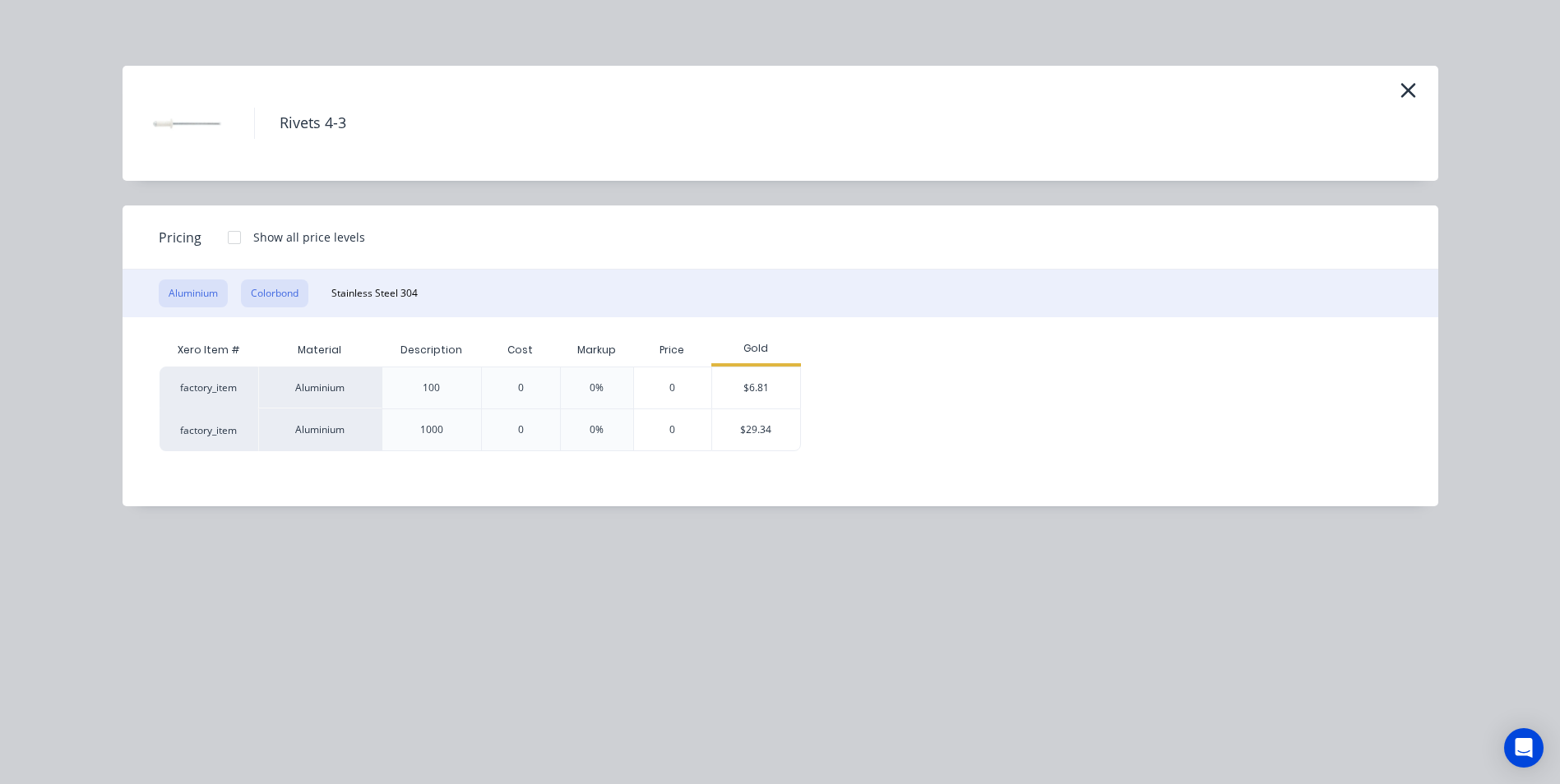
click at [245, 283] on button "Colorbond" at bounding box center [274, 292] width 67 height 28
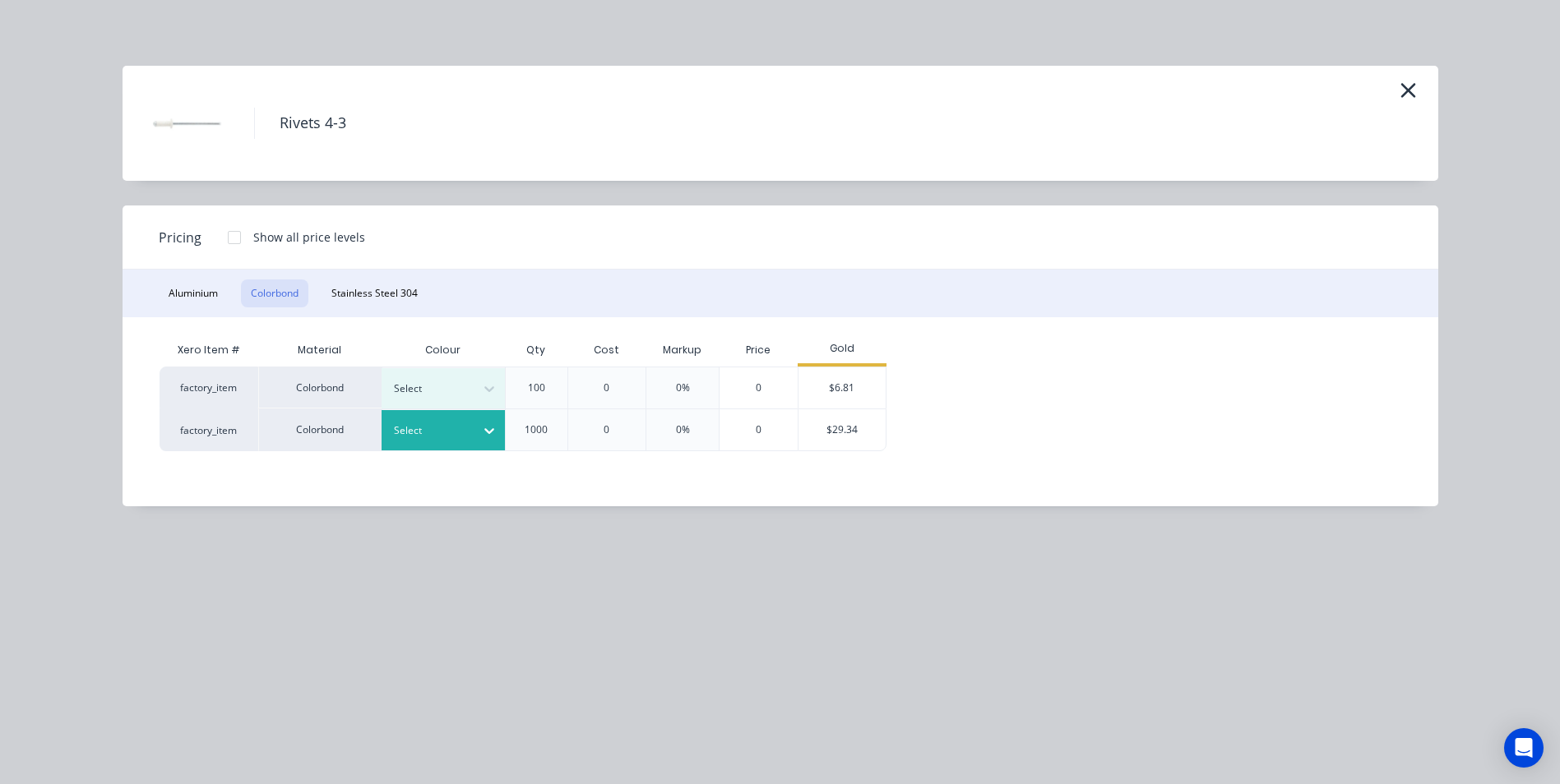
click at [453, 434] on div at bounding box center [430, 431] width 74 height 18
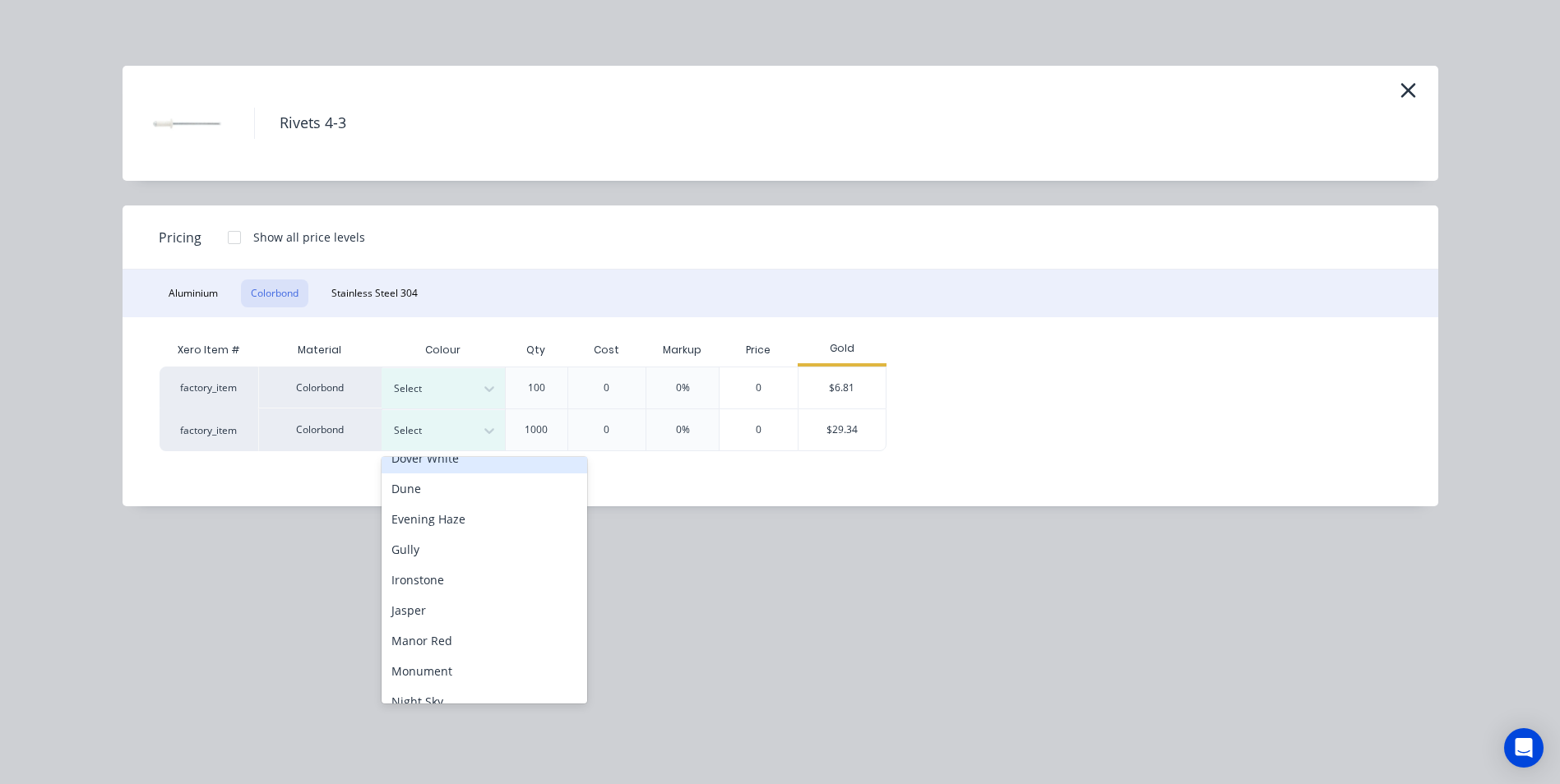
scroll to position [329, 0]
click at [467, 693] on div "Shale Grey" at bounding box center [484, 694] width 206 height 30
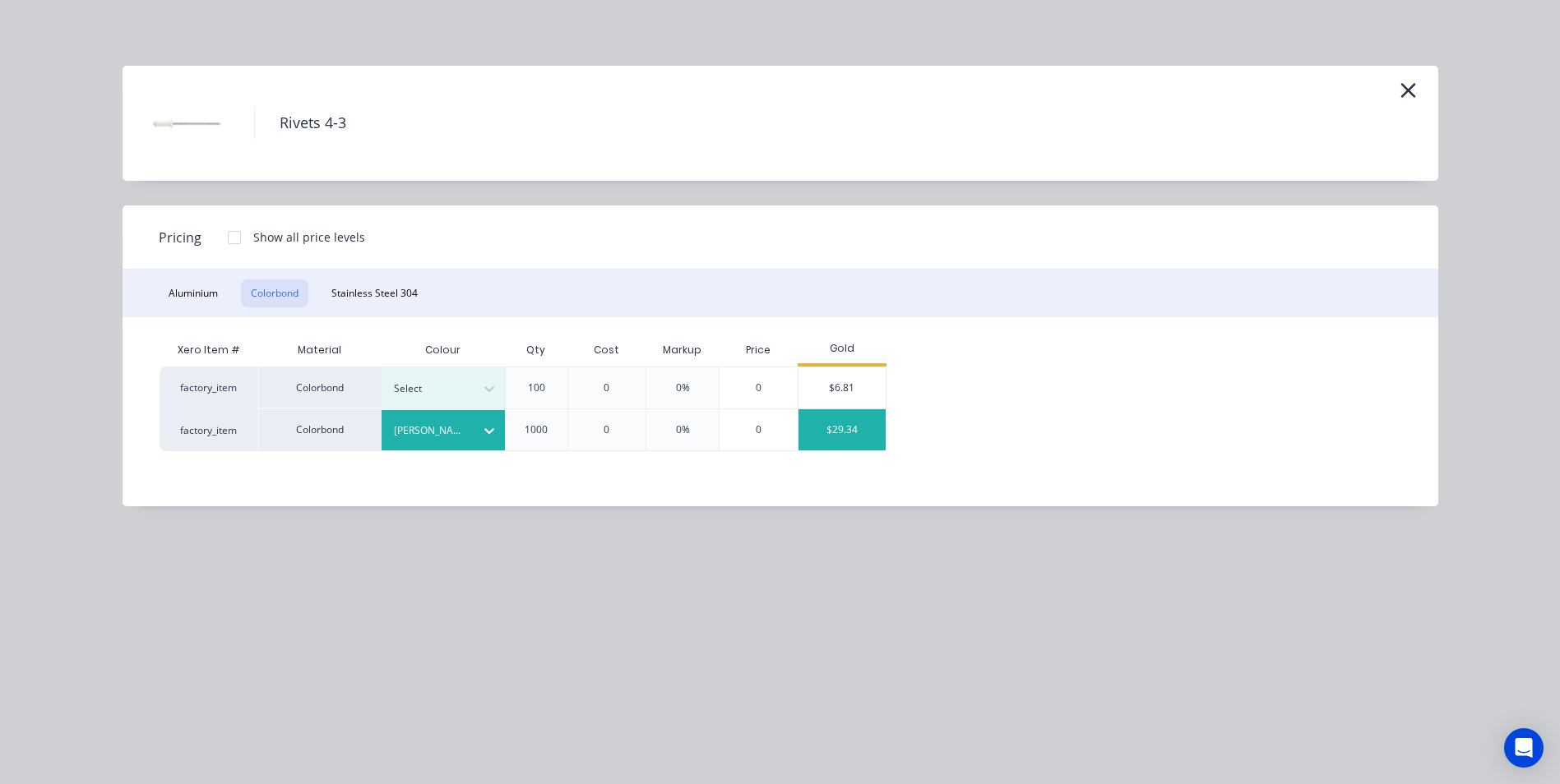
click at [851, 421] on div "$29.34" at bounding box center [842, 430] width 88 height 41
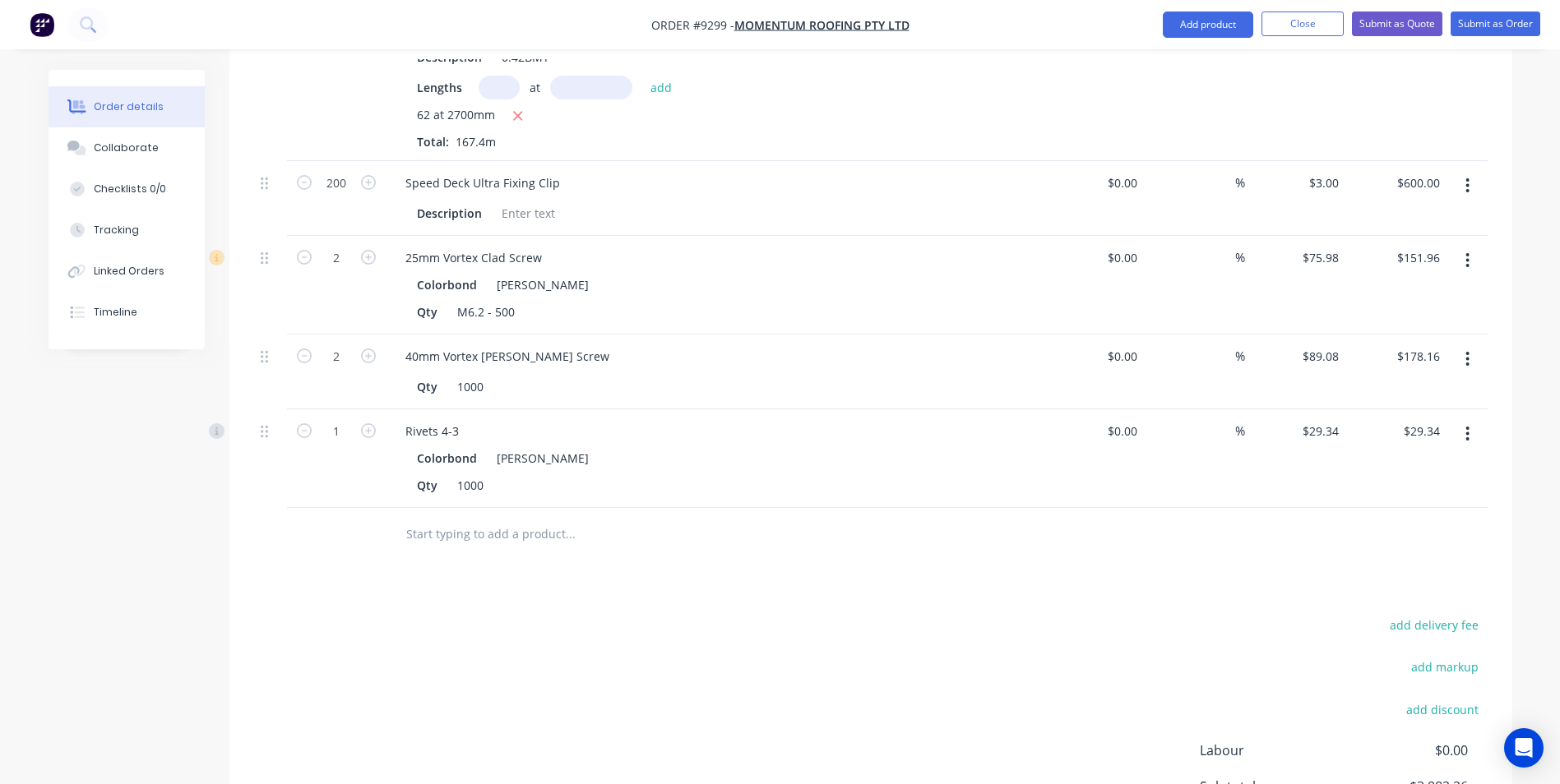
scroll to position [242, 0]
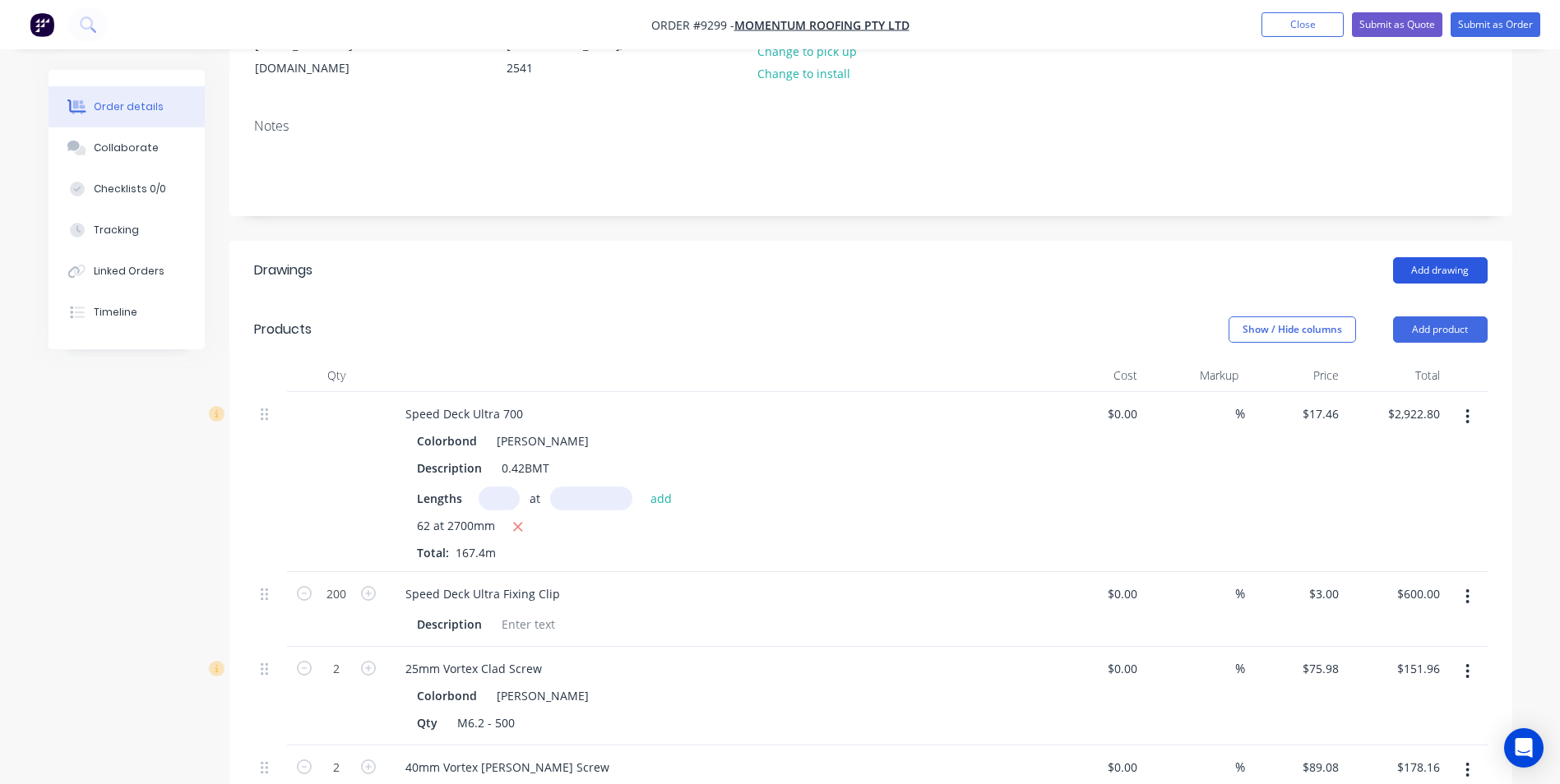
click at [1438, 257] on button "Add drawing" at bounding box center [1440, 270] width 95 height 26
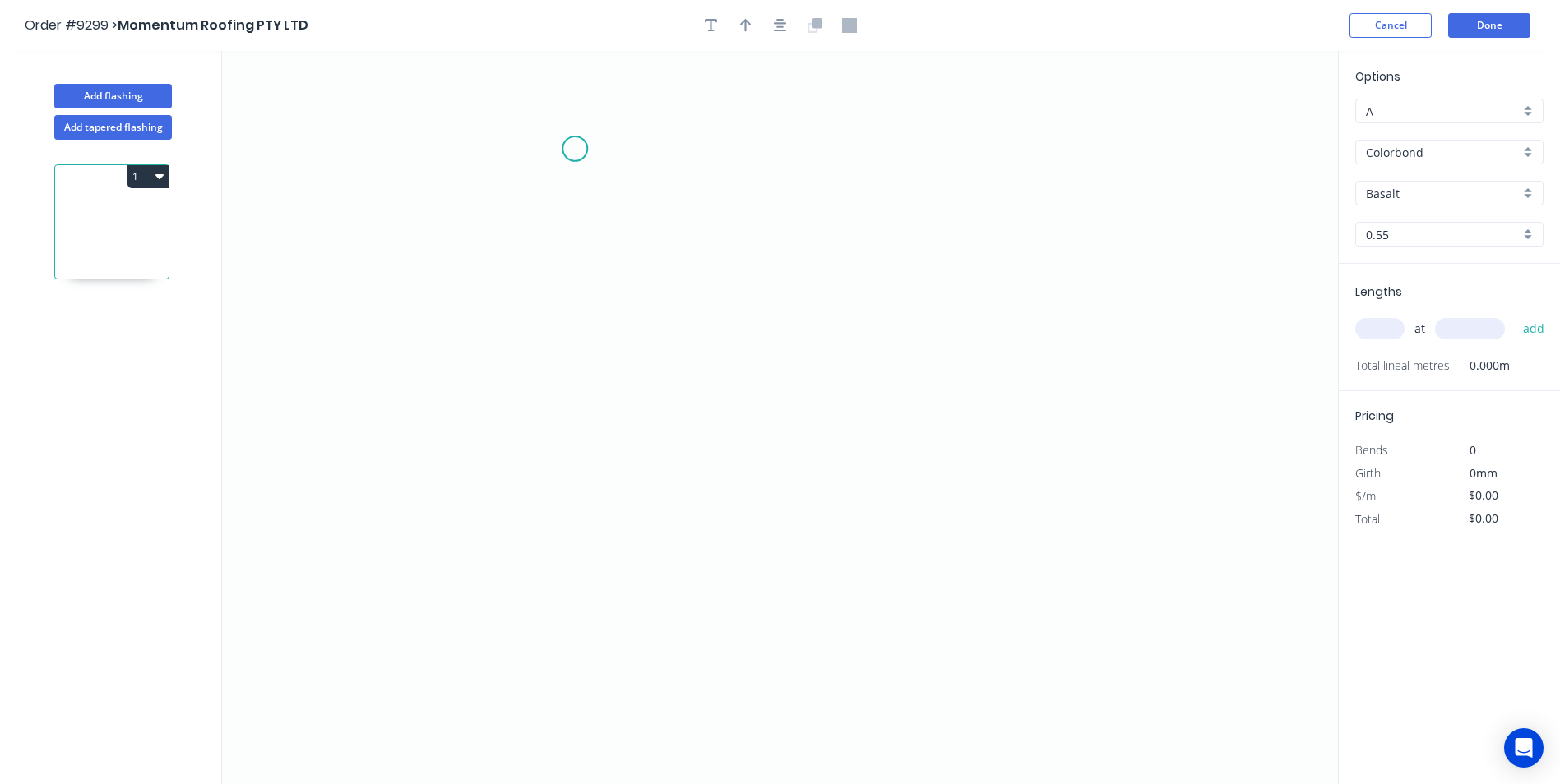
click at [606, 139] on icon "0" at bounding box center [779, 417] width 1115 height 733
drag, startPoint x: 615, startPoint y: 384, endPoint x: 661, endPoint y: 427, distance: 63.0
click at [615, 384] on icon "0" at bounding box center [779, 417] width 1115 height 733
click at [769, 491] on icon "0 ?" at bounding box center [779, 417] width 1115 height 733
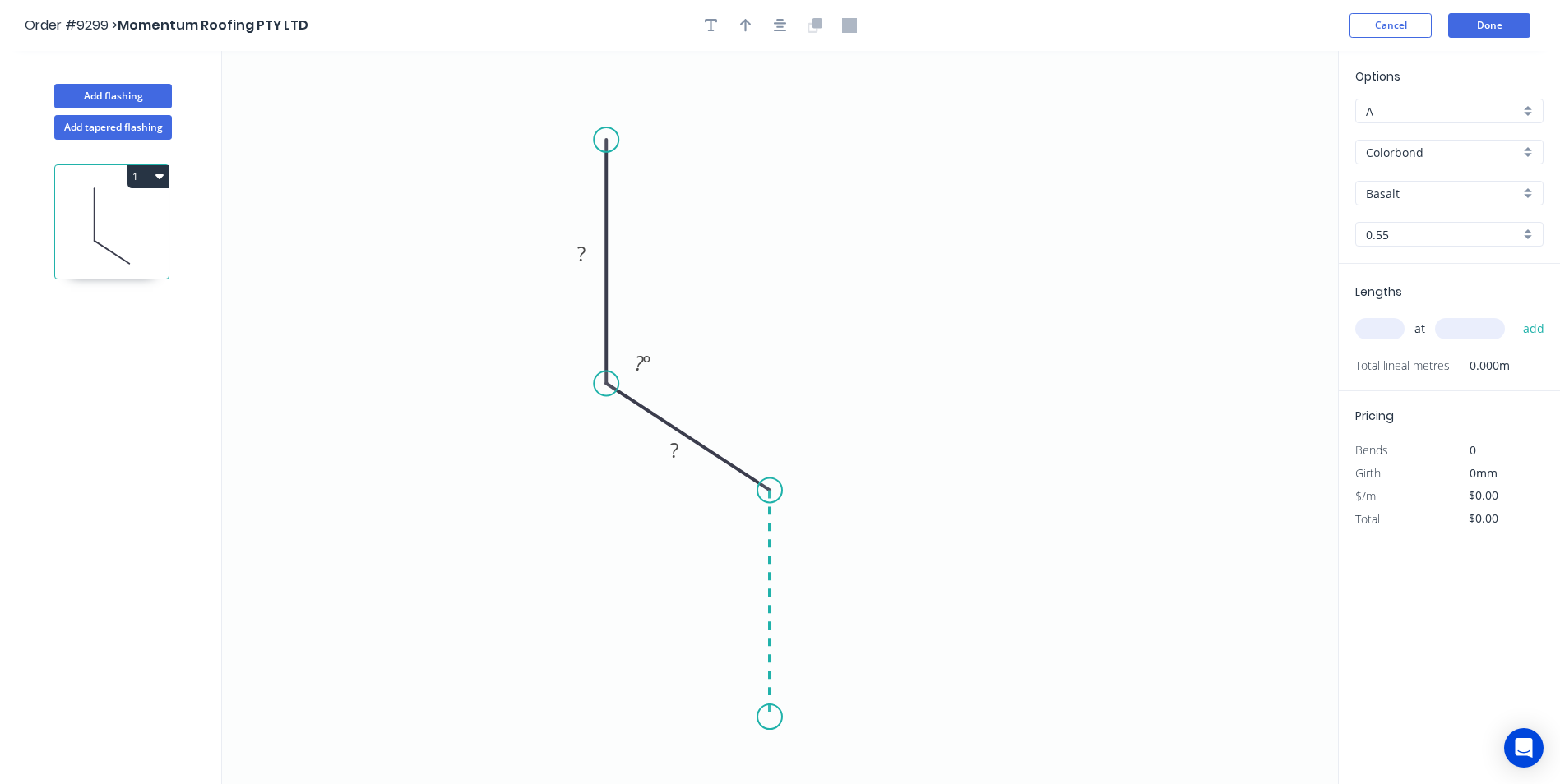
click at [777, 731] on icon "0 ? ? ? º" at bounding box center [779, 417] width 1115 height 733
click at [777, 731] on circle at bounding box center [769, 730] width 25 height 25
click at [828, 673] on div "Crush & Fold" at bounding box center [859, 671] width 165 height 34
drag, startPoint x: 793, startPoint y: 741, endPoint x: 737, endPoint y: 654, distance: 103.5
click at [792, 740] on div "Flip bend" at bounding box center [861, 738] width 165 height 34
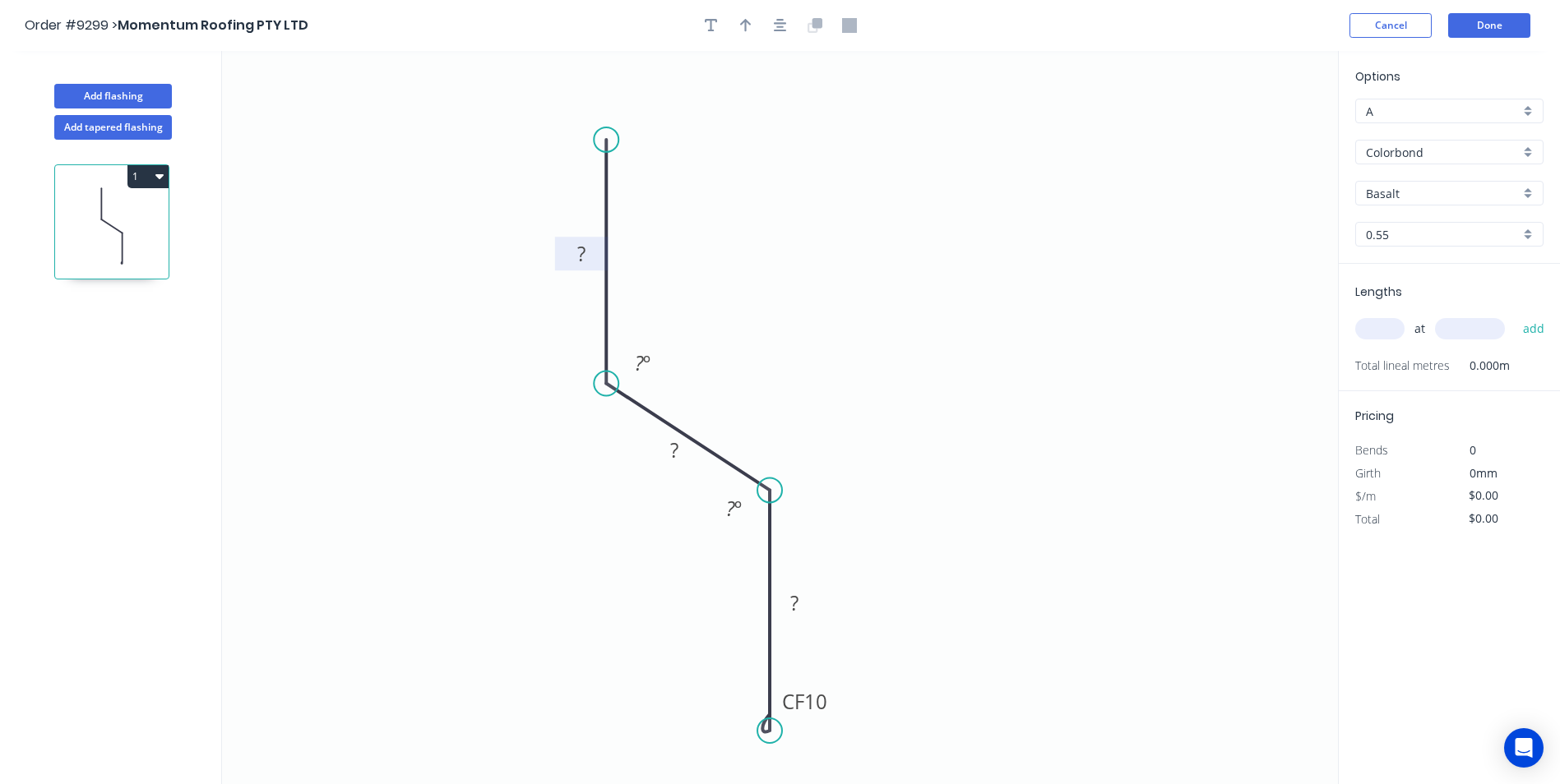
click at [590, 257] on rect at bounding box center [581, 255] width 33 height 23
click at [921, 245] on icon "0 50 50 CF 10 90 110 º 110 º" at bounding box center [779, 417] width 1115 height 733
type input "$8.93"
click at [1525, 191] on div "Basalt" at bounding box center [1449, 193] width 188 height 25
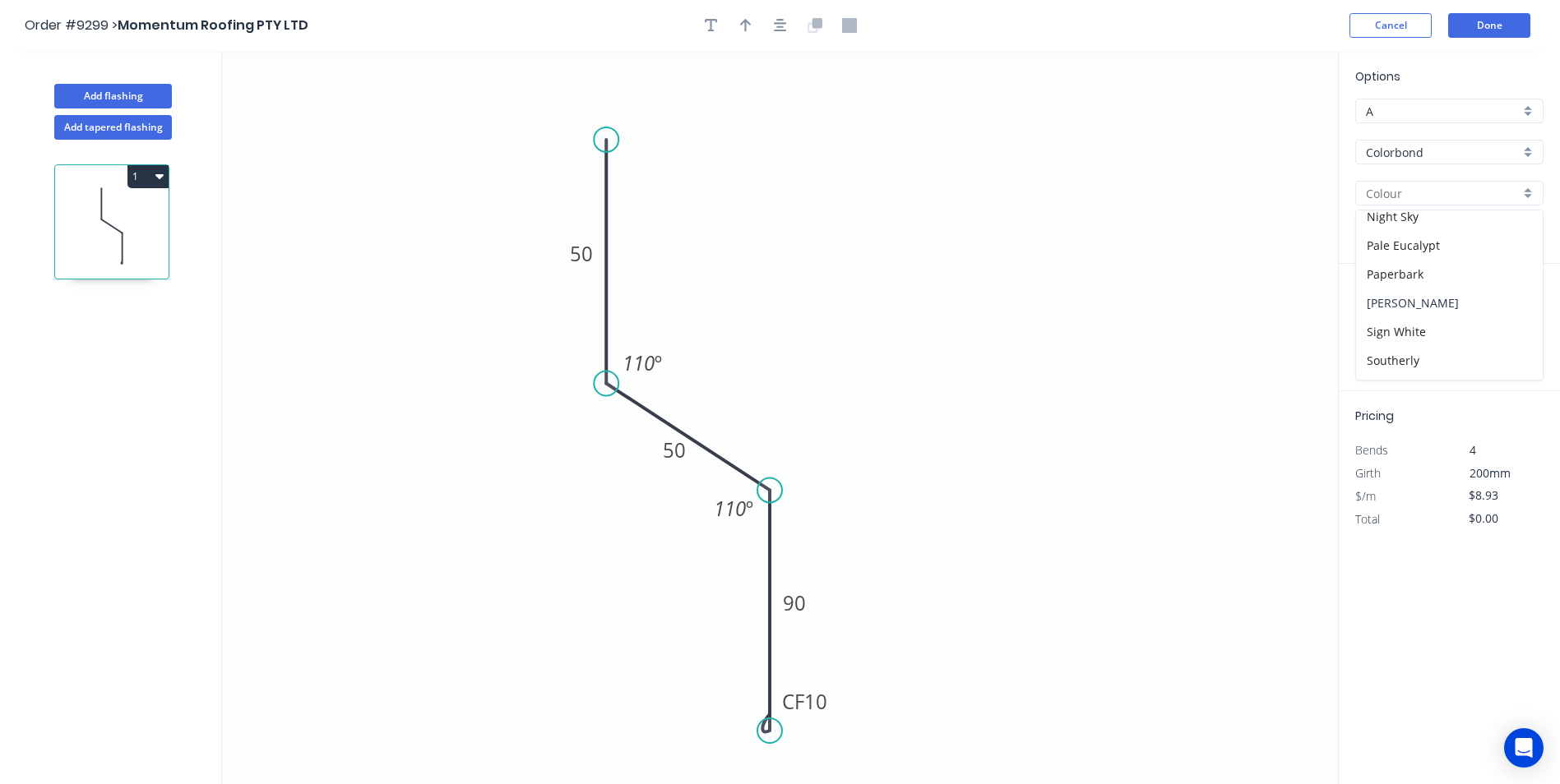
click at [1446, 307] on div "Shale Grey" at bounding box center [1449, 303] width 187 height 29
type input "Shale Grey"
click at [1367, 330] on input "text" at bounding box center [1379, 329] width 49 height 21
type input "1"
type input "45000"
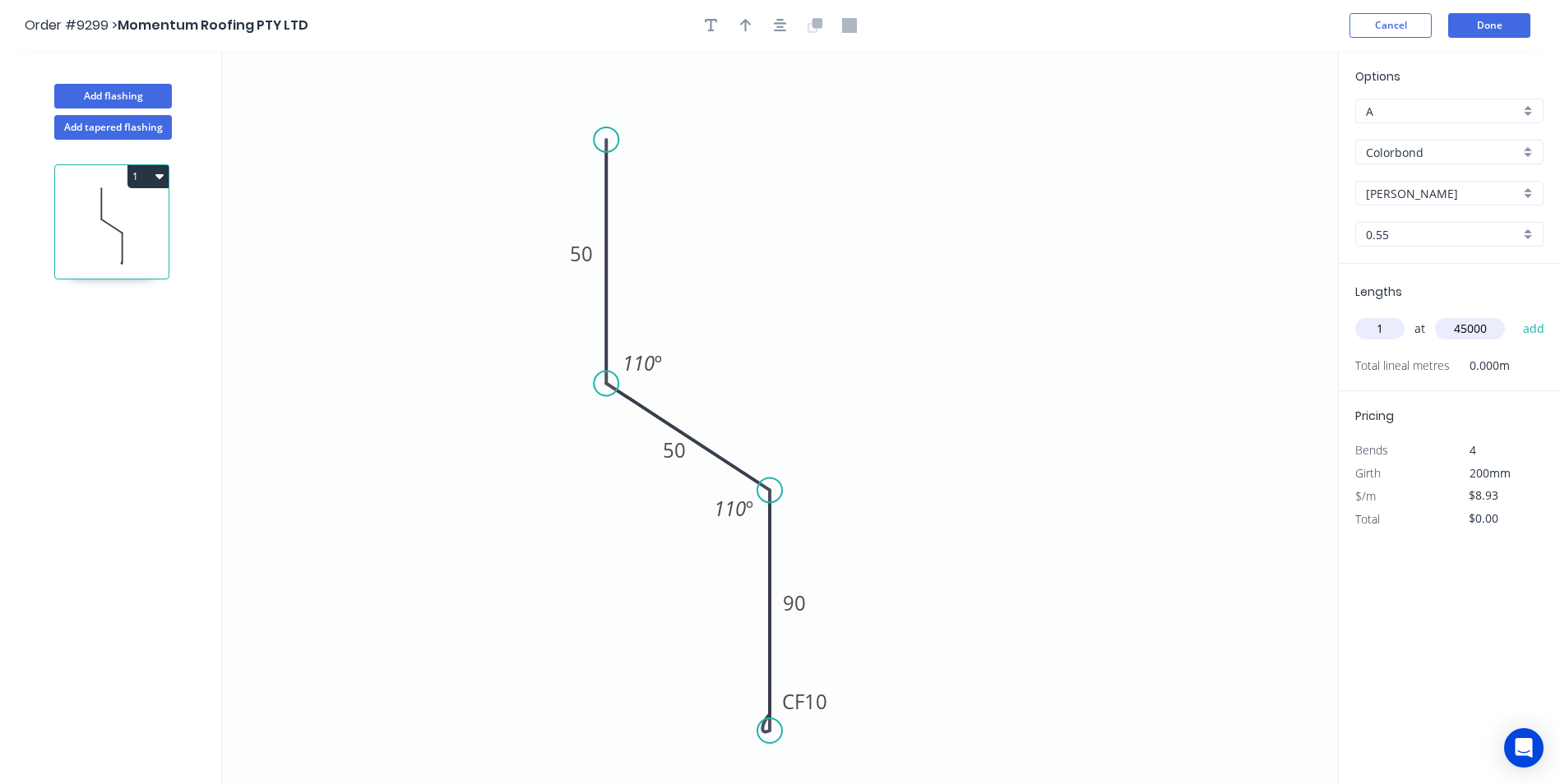
click at [1514, 315] on button "add" at bounding box center [1533, 328] width 38 height 28
type input "$401.85"
click at [132, 99] on button "Add flashing" at bounding box center [113, 97] width 117 height 25
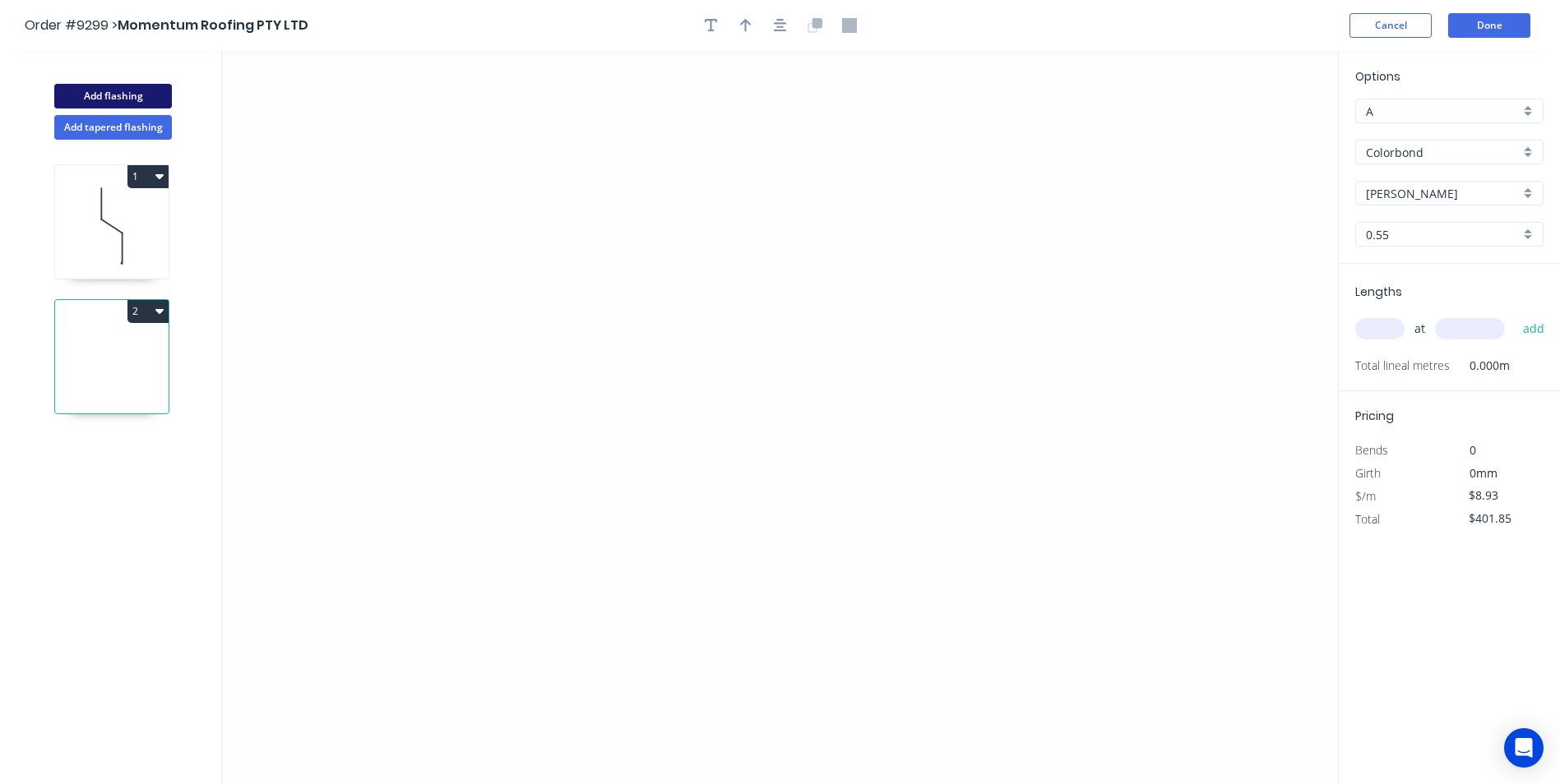
type input "$0.00"
drag, startPoint x: 463, startPoint y: 519, endPoint x: 464, endPoint y: 414, distance: 105.0
click at [464, 510] on icon "0" at bounding box center [779, 417] width 1115 height 733
drag, startPoint x: 481, startPoint y: 218, endPoint x: 1068, endPoint y: 231, distance: 587.1
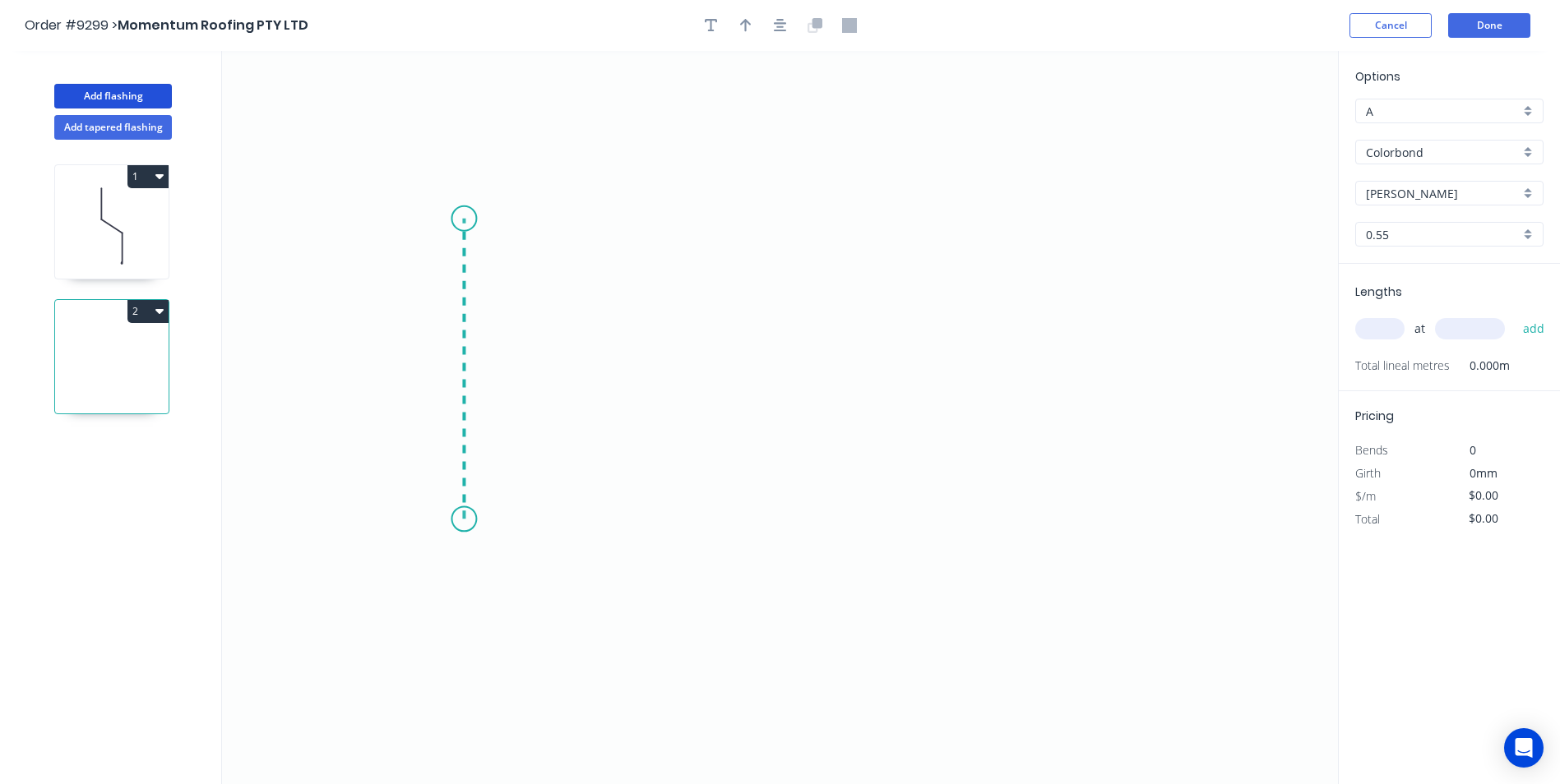
click at [482, 218] on icon "0" at bounding box center [779, 417] width 1115 height 733
click at [1123, 232] on icon "0 ?" at bounding box center [779, 417] width 1115 height 733
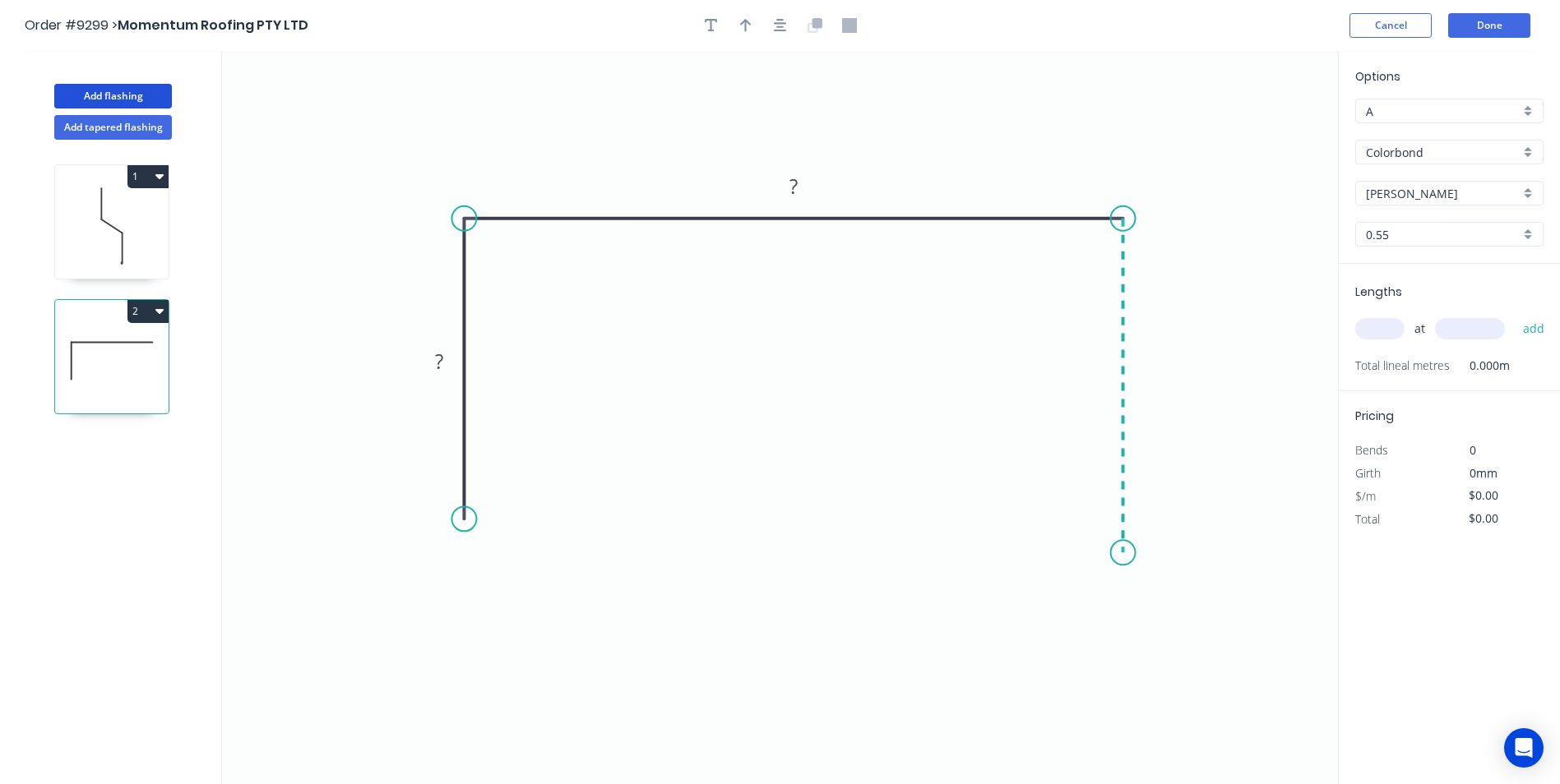
click at [1134, 553] on icon "0 ? ?" at bounding box center [779, 417] width 1115 height 733
click at [1134, 553] on circle at bounding box center [1123, 552] width 25 height 25
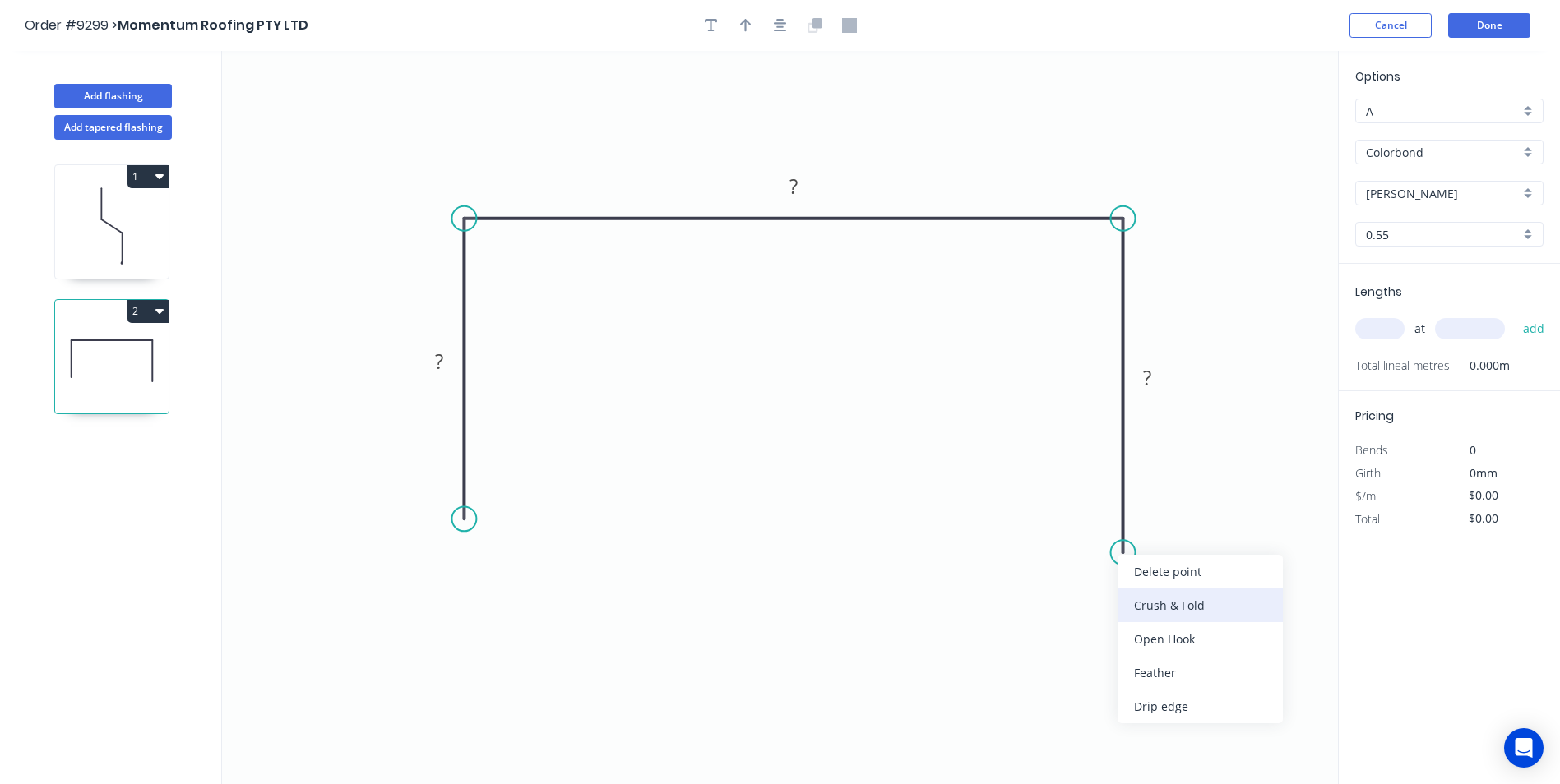
drag, startPoint x: 1155, startPoint y: 607, endPoint x: 1125, endPoint y: 559, distance: 56.6
click at [1154, 604] on div "Crush & Fold" at bounding box center [1200, 605] width 165 height 34
drag, startPoint x: 1155, startPoint y: 618, endPoint x: 1103, endPoint y: 604, distance: 53.9
click at [1154, 616] on div "Flip bend" at bounding box center [1208, 611] width 165 height 34
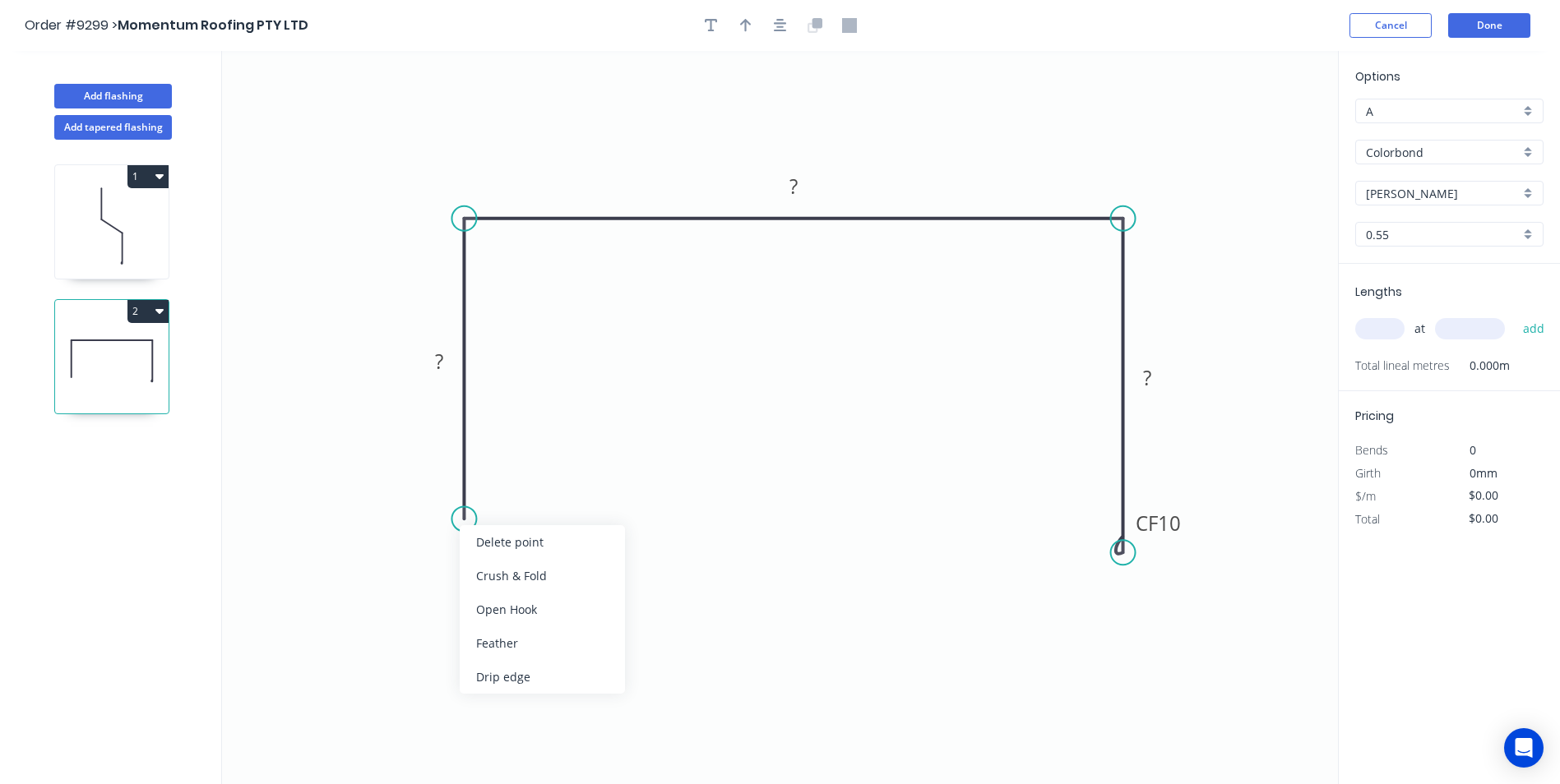
click at [496, 570] on div "Crush & Fold" at bounding box center [542, 576] width 165 height 34
click at [444, 366] on rect at bounding box center [438, 362] width 33 height 23
click at [1214, 168] on icon "0 CF 10 50 80 CF 10 50" at bounding box center [779, 417] width 1115 height 733
type input "$11.10"
click at [1379, 330] on input "text" at bounding box center [1379, 329] width 49 height 21
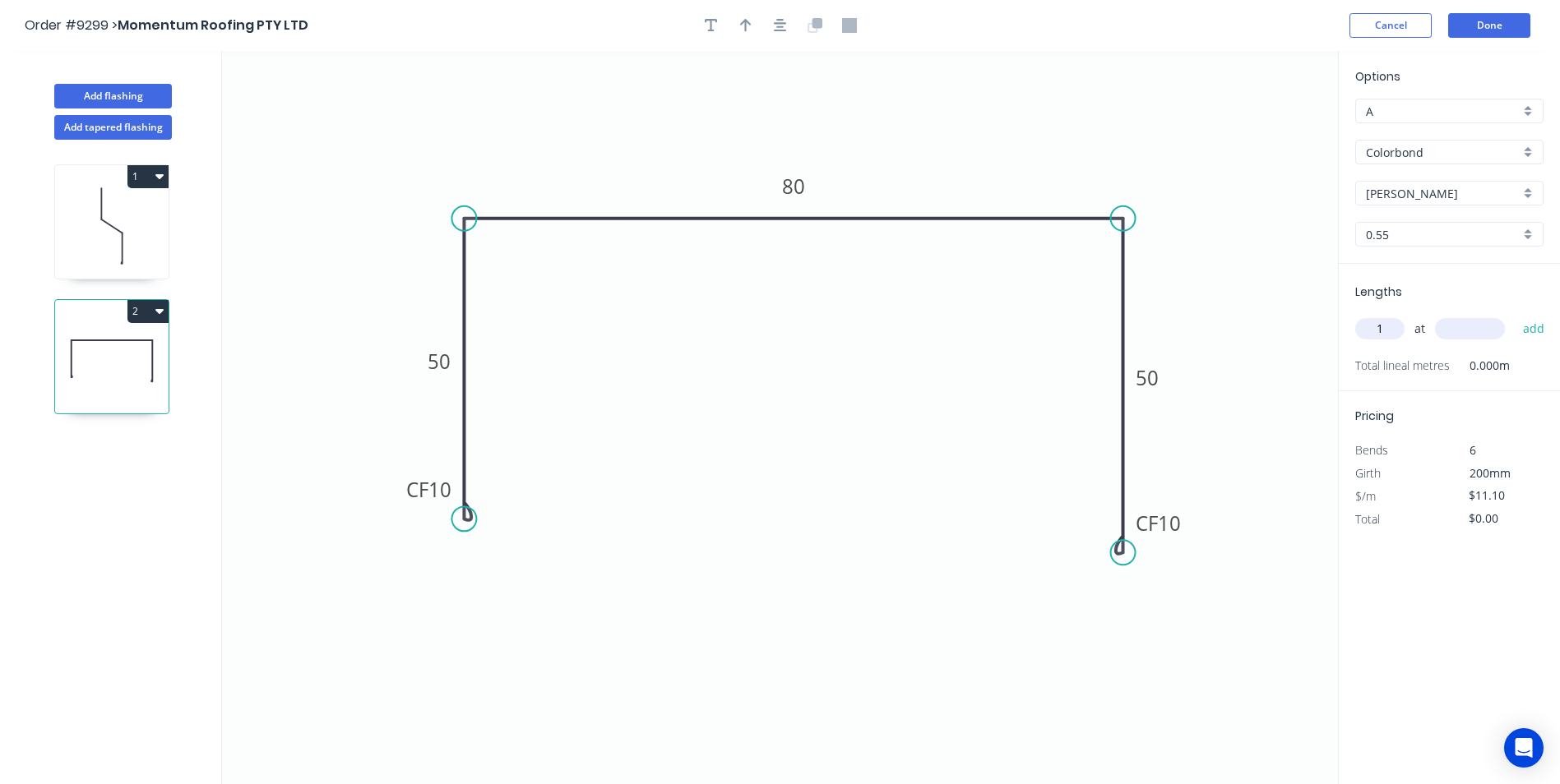
type input "1"
type input "50000"
click at [1514, 315] on button "add" at bounding box center [1533, 328] width 38 height 28
type input "$555.00"
click at [121, 97] on button "Add flashing" at bounding box center [113, 97] width 117 height 25
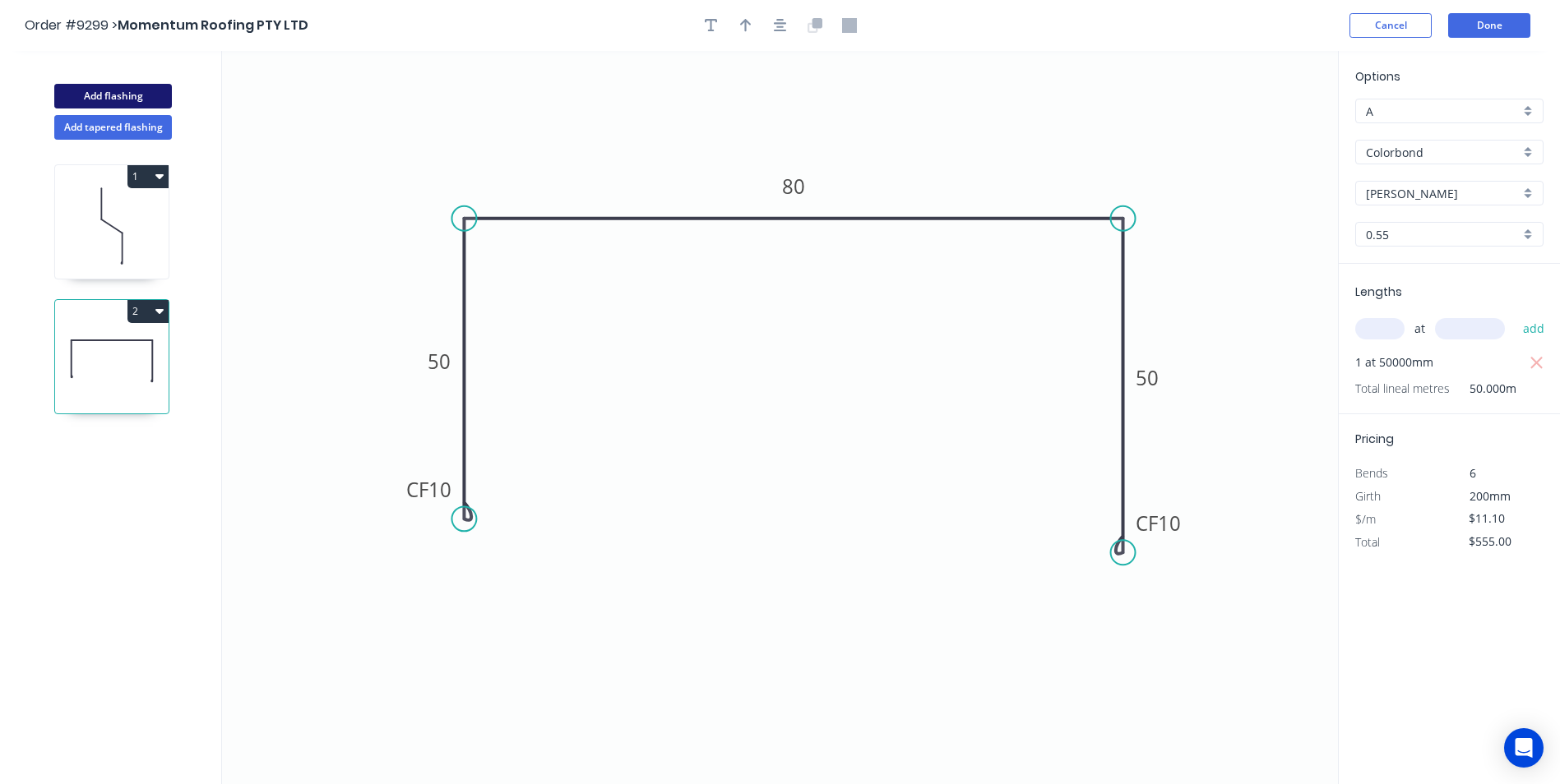
type input "$0.00"
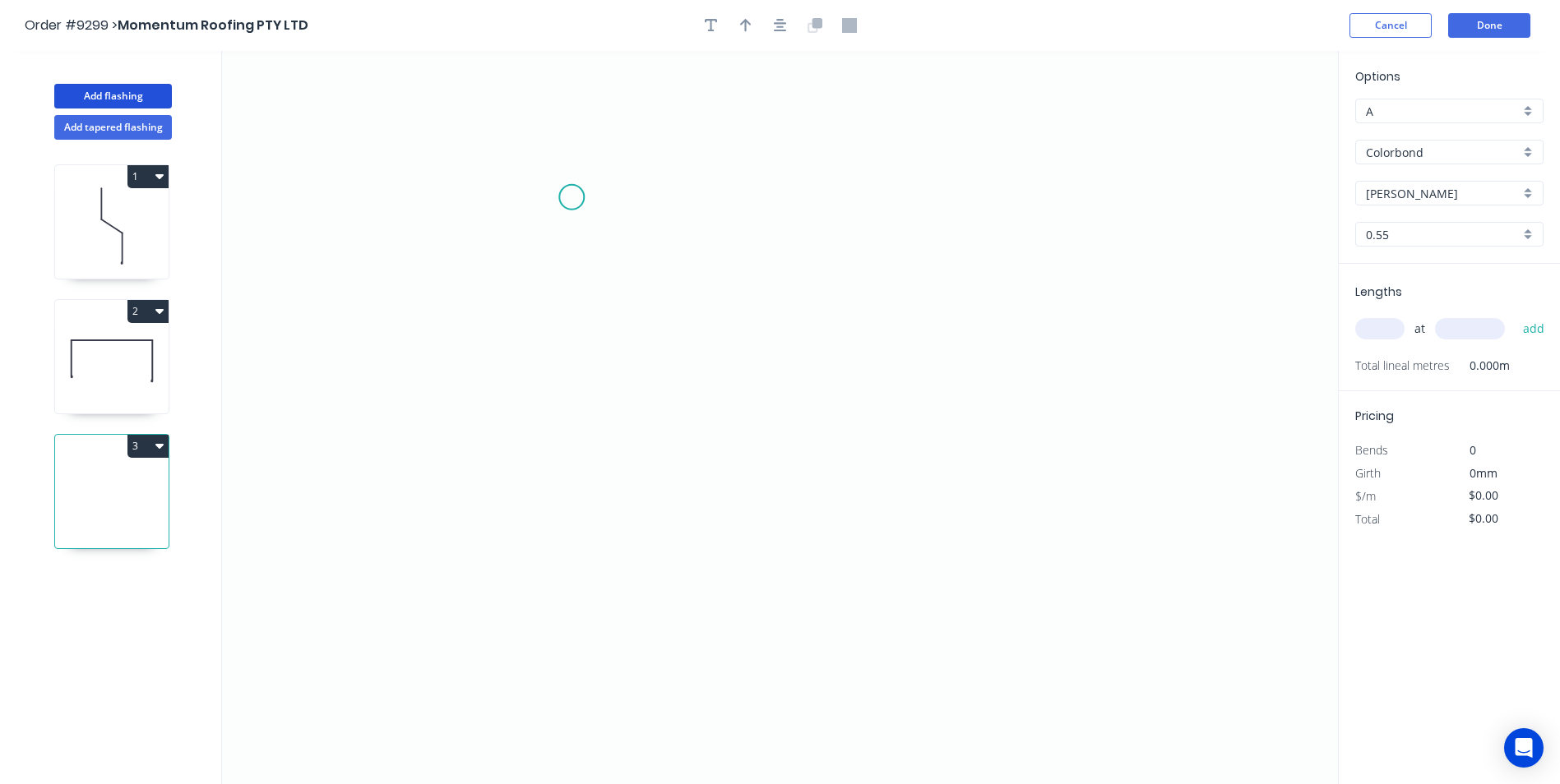
click at [564, 173] on icon "0" at bounding box center [779, 417] width 1115 height 733
drag, startPoint x: 550, startPoint y: 584, endPoint x: 644, endPoint y: 584, distance: 94.0
click at [553, 584] on icon "0" at bounding box center [779, 417] width 1115 height 733
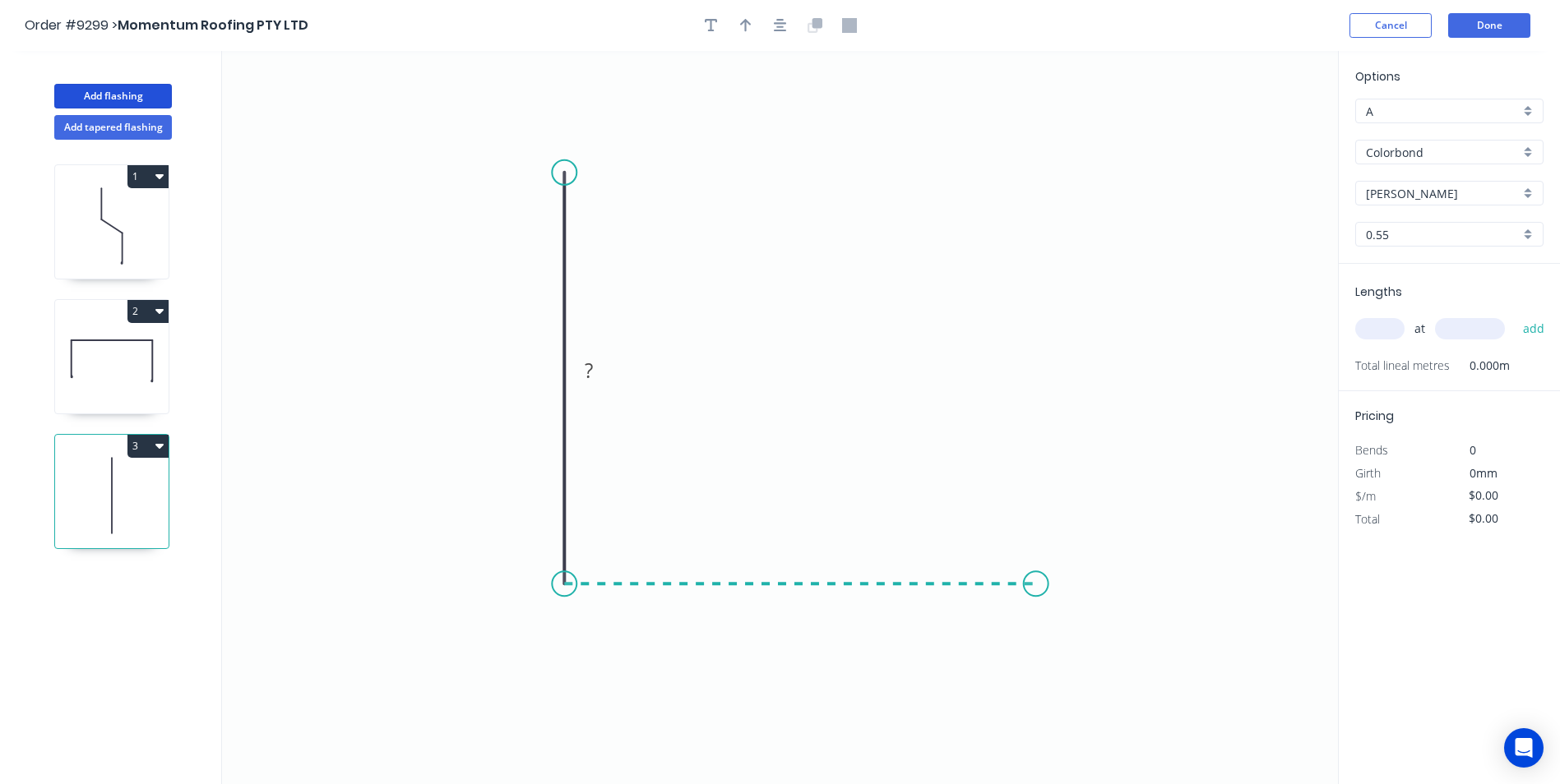
click at [1037, 586] on icon "0 ?" at bounding box center [779, 417] width 1115 height 733
click at [1033, 645] on icon "0 ? ?" at bounding box center [779, 417] width 1115 height 733
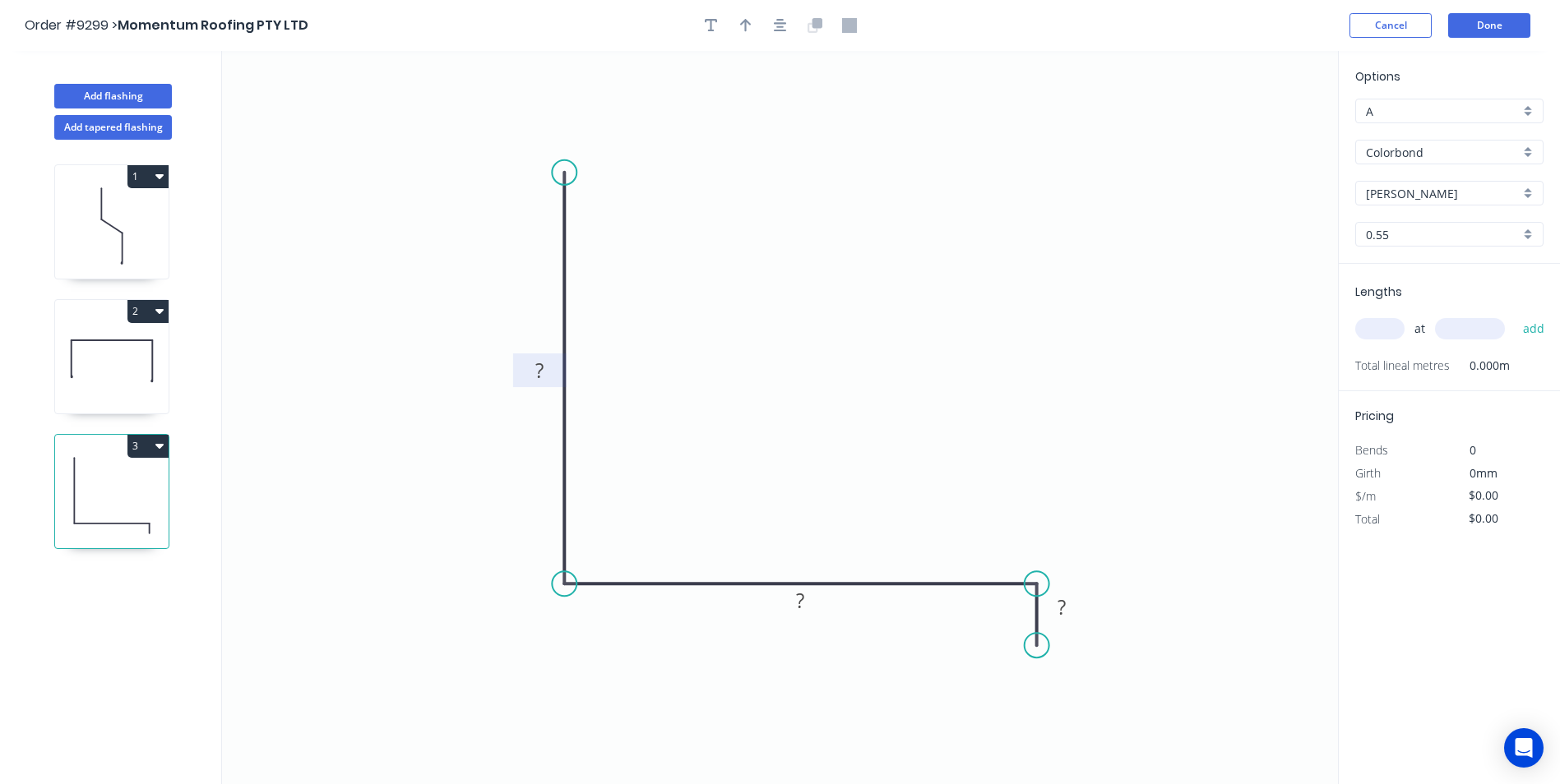
click at [533, 369] on rect at bounding box center [539, 372] width 33 height 23
click at [941, 92] on icon "0 210 200 40" at bounding box center [779, 417] width 1115 height 733
type input "$13.67"
click at [1386, 336] on input "text" at bounding box center [1379, 329] width 49 height 21
type input "1"
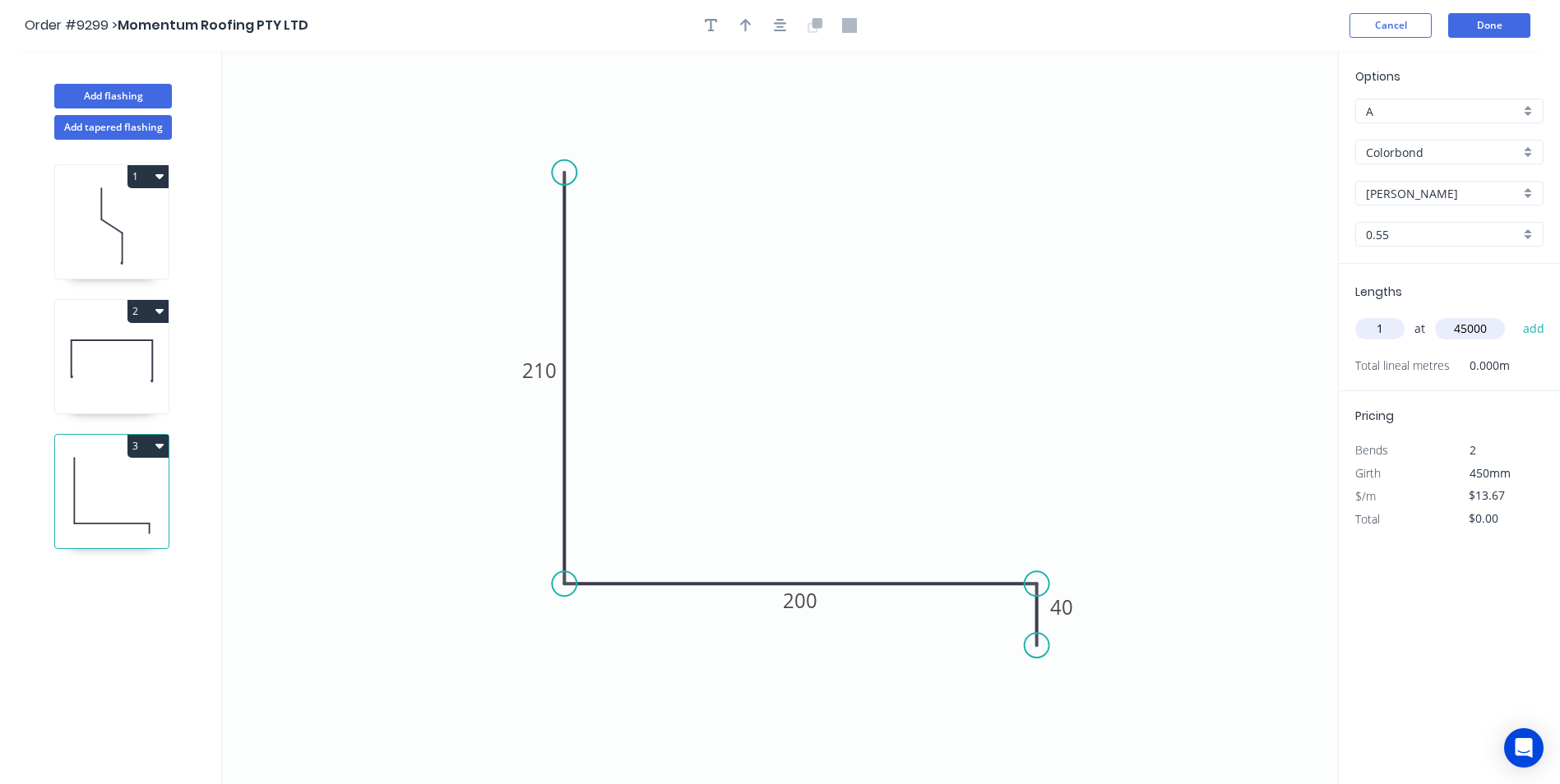
type input "45000"
click at [1514, 315] on button "add" at bounding box center [1533, 328] width 38 height 28
type input "$615.15"
click at [93, 103] on button "Add flashing" at bounding box center [113, 97] width 117 height 25
type input "$0.00"
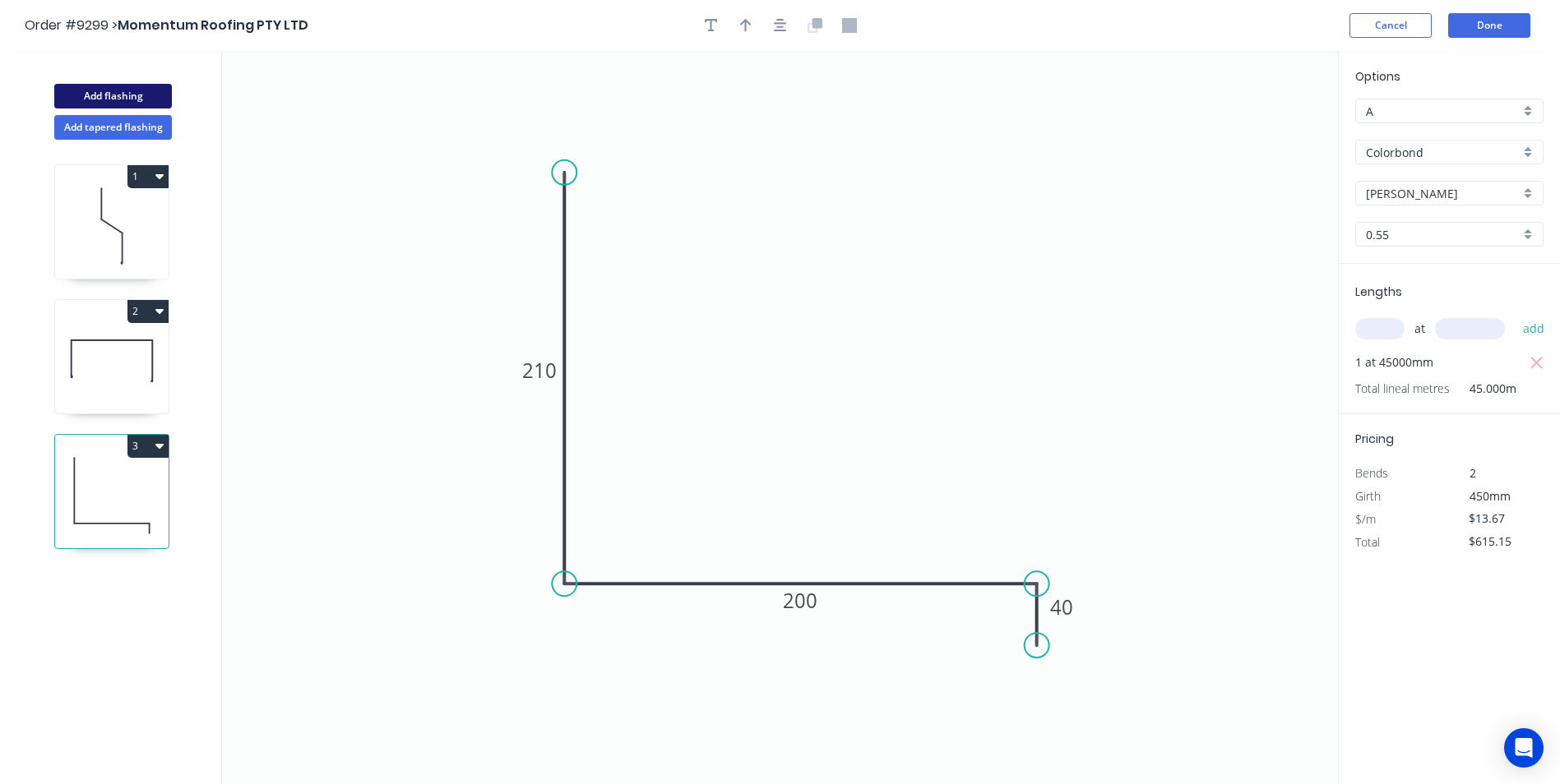
type input "$0.00"
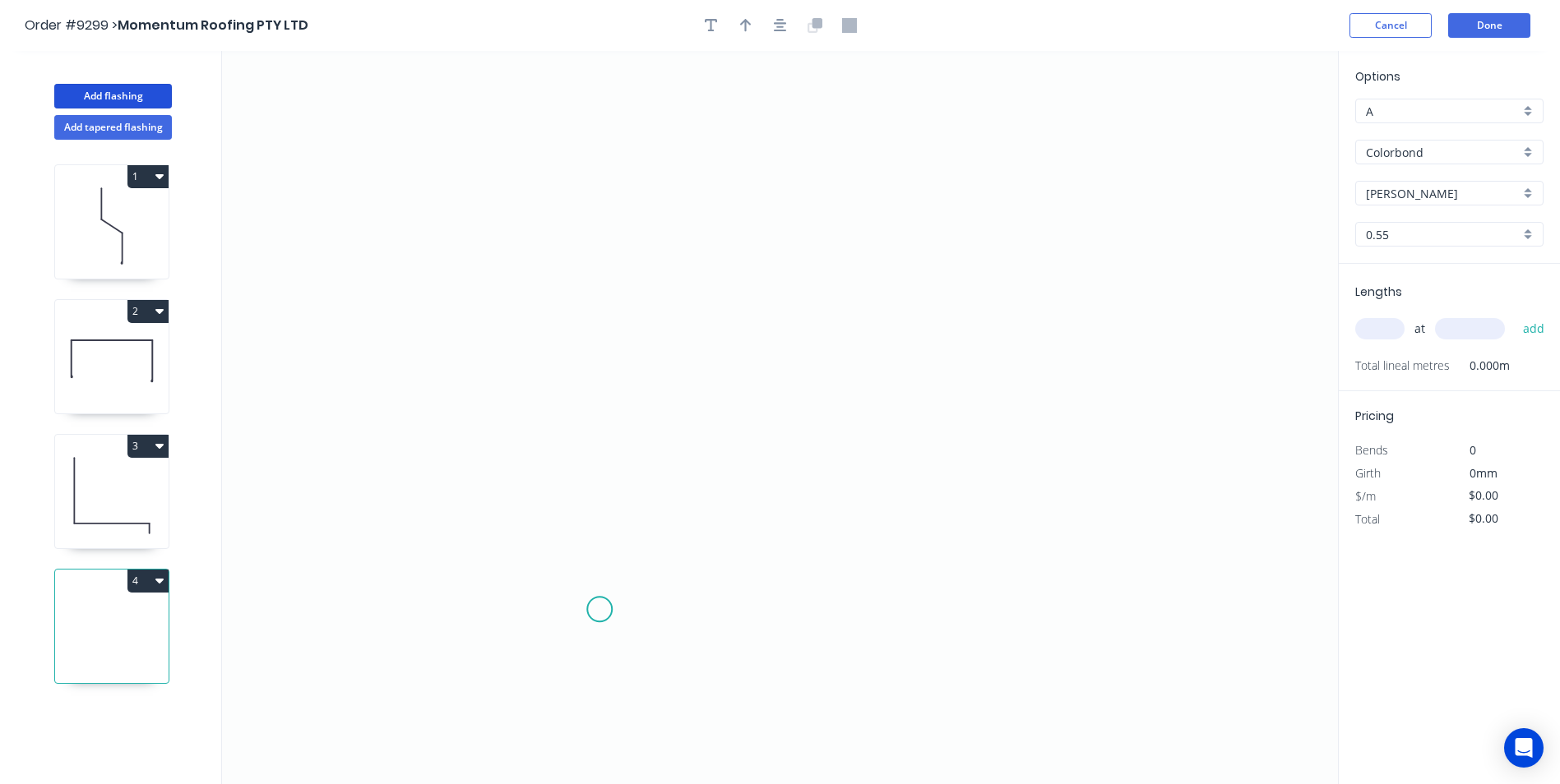
click at [599, 606] on icon "0" at bounding box center [779, 417] width 1115 height 733
drag, startPoint x: 558, startPoint y: 549, endPoint x: 564, endPoint y: 455, distance: 94.2
click at [558, 546] on icon "0" at bounding box center [779, 417] width 1115 height 733
click at [580, 287] on icon "0 ?" at bounding box center [779, 417] width 1115 height 733
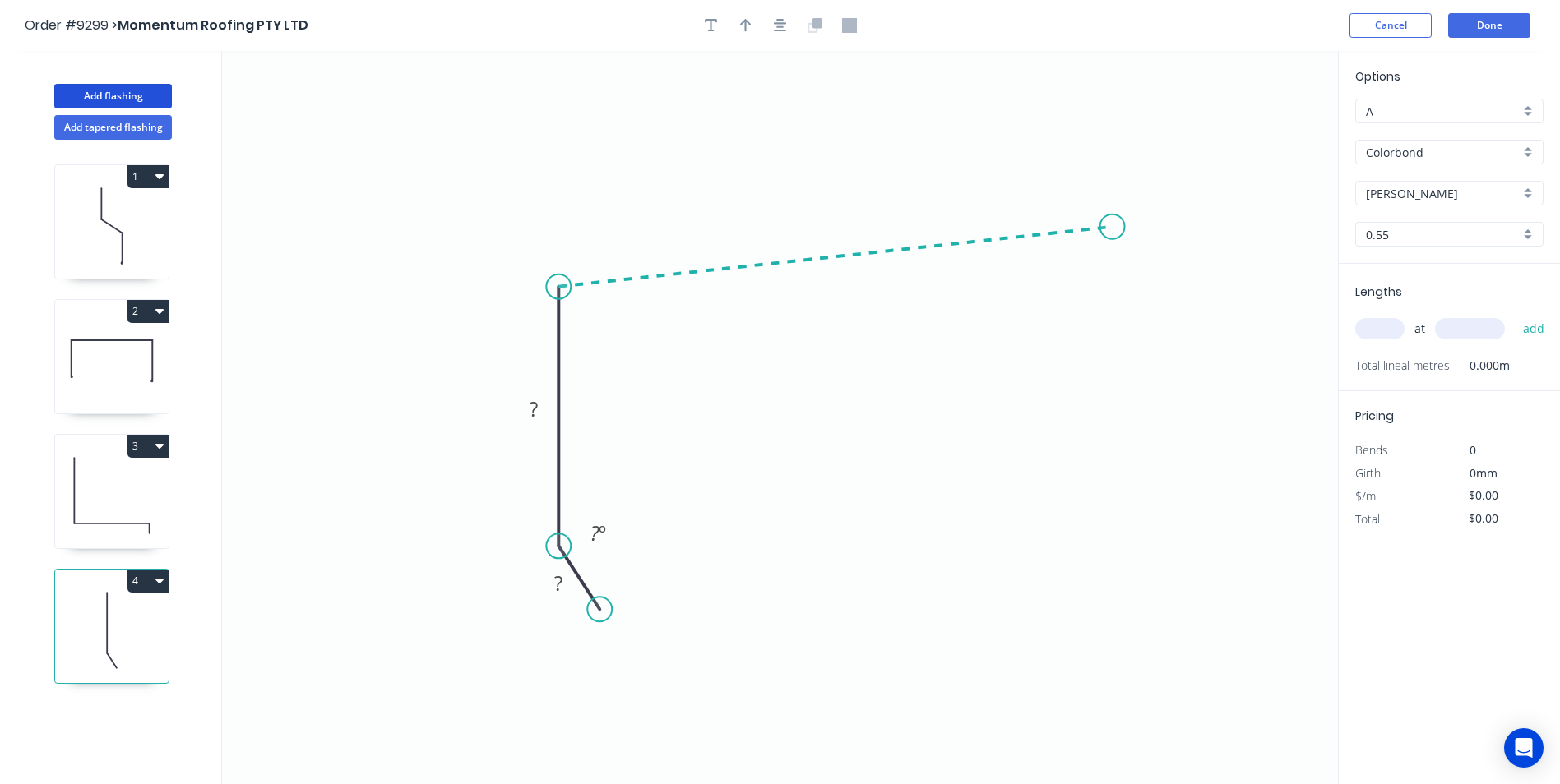
click at [1113, 227] on icon "0 ? ? ? º" at bounding box center [779, 417] width 1115 height 733
click at [1080, 191] on icon "0 ? ? ? ? º ? º" at bounding box center [779, 417] width 1115 height 733
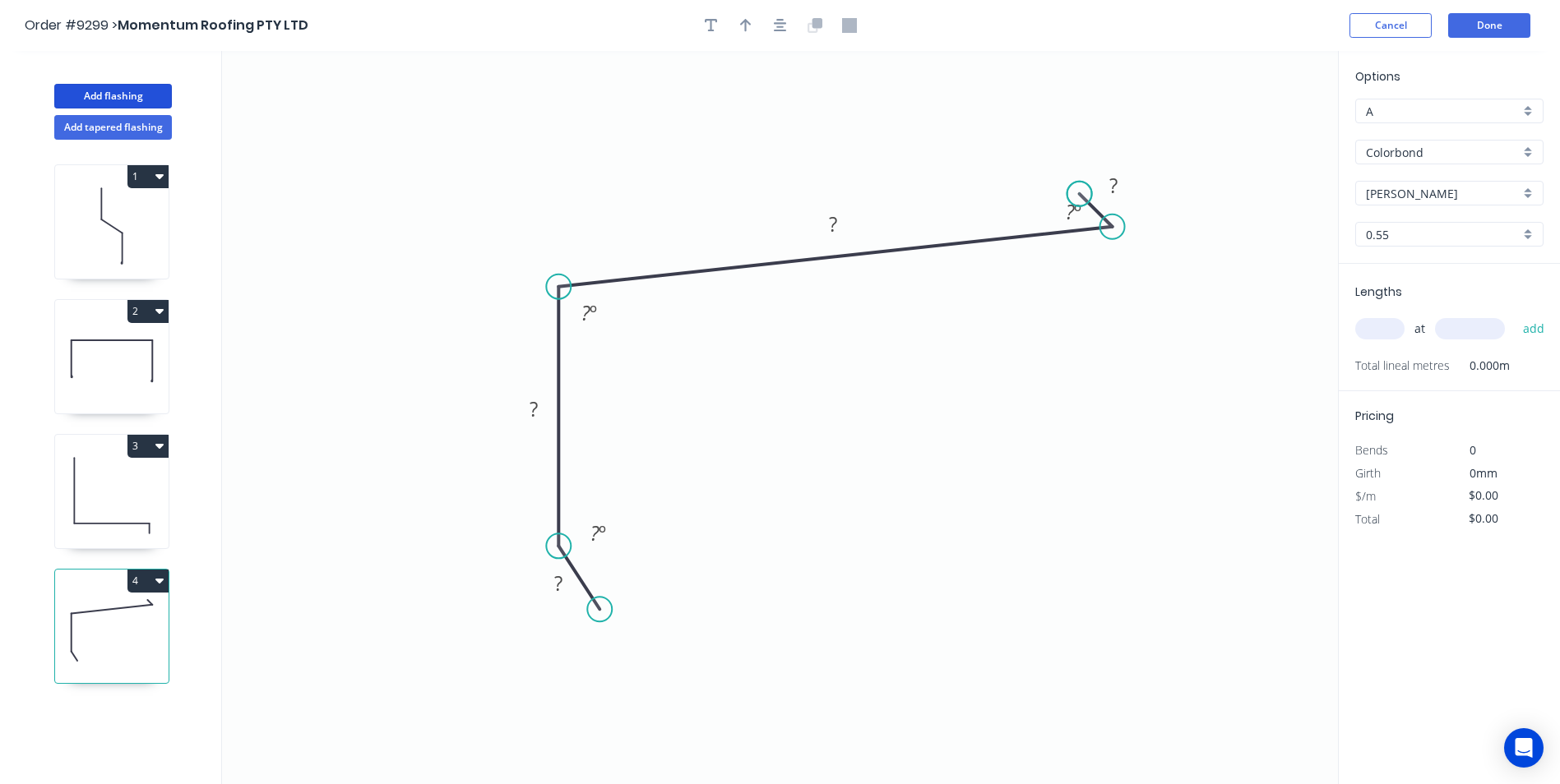
click at [1080, 191] on circle at bounding box center [1080, 194] width 25 height 25
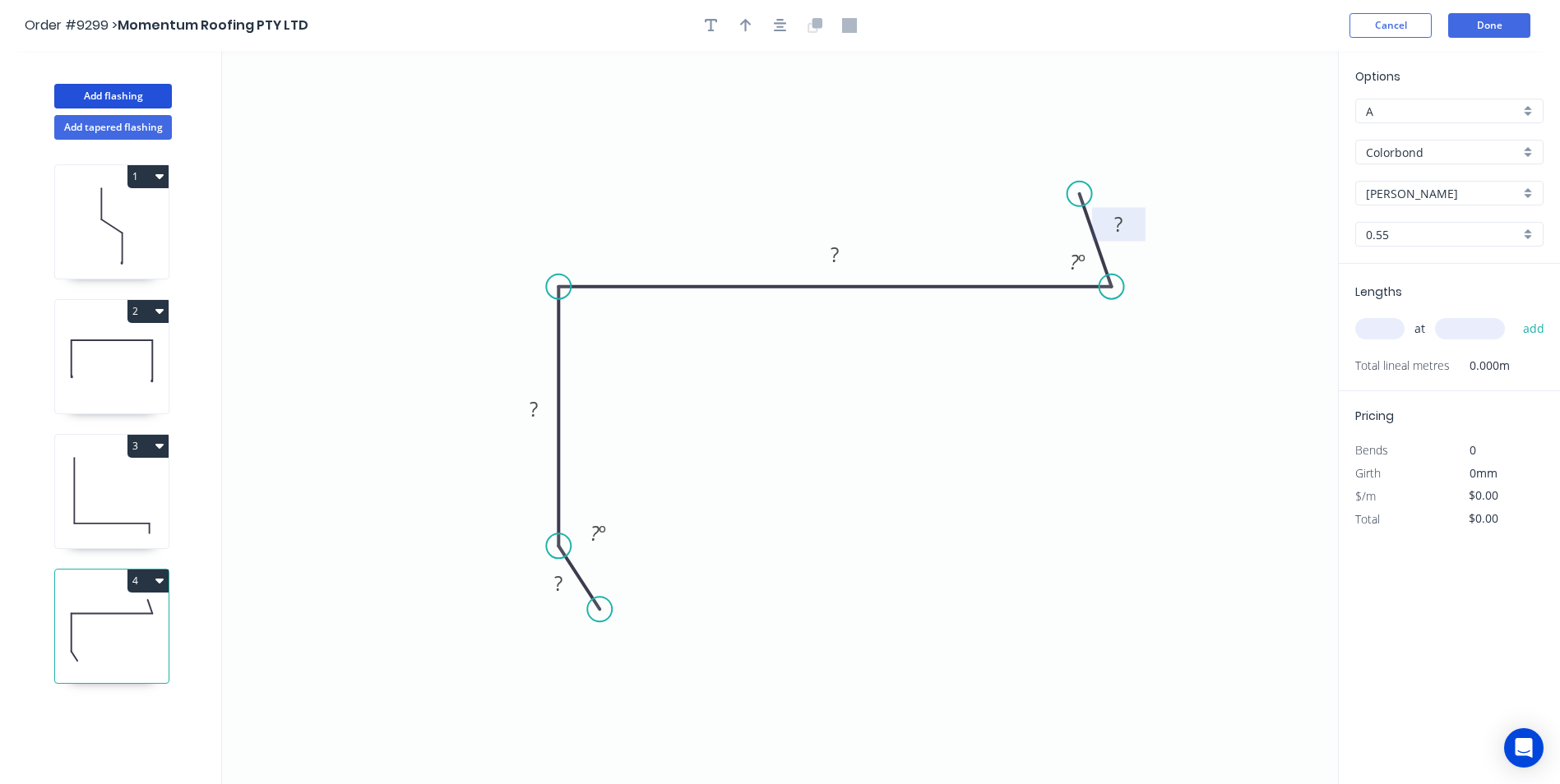
drag, startPoint x: 1113, startPoint y: 235, endPoint x: 1099, endPoint y: 214, distance: 25.2
click at [1112, 259] on icon "0 ? ? ? ? ? º ? º" at bounding box center [779, 417] width 1115 height 733
drag, startPoint x: 1080, startPoint y: 197, endPoint x: 1062, endPoint y: 234, distance: 41.1
click at [1062, 234] on circle at bounding box center [1063, 238] width 25 height 25
click at [554, 578] on tspan "?" at bounding box center [557, 583] width 8 height 27
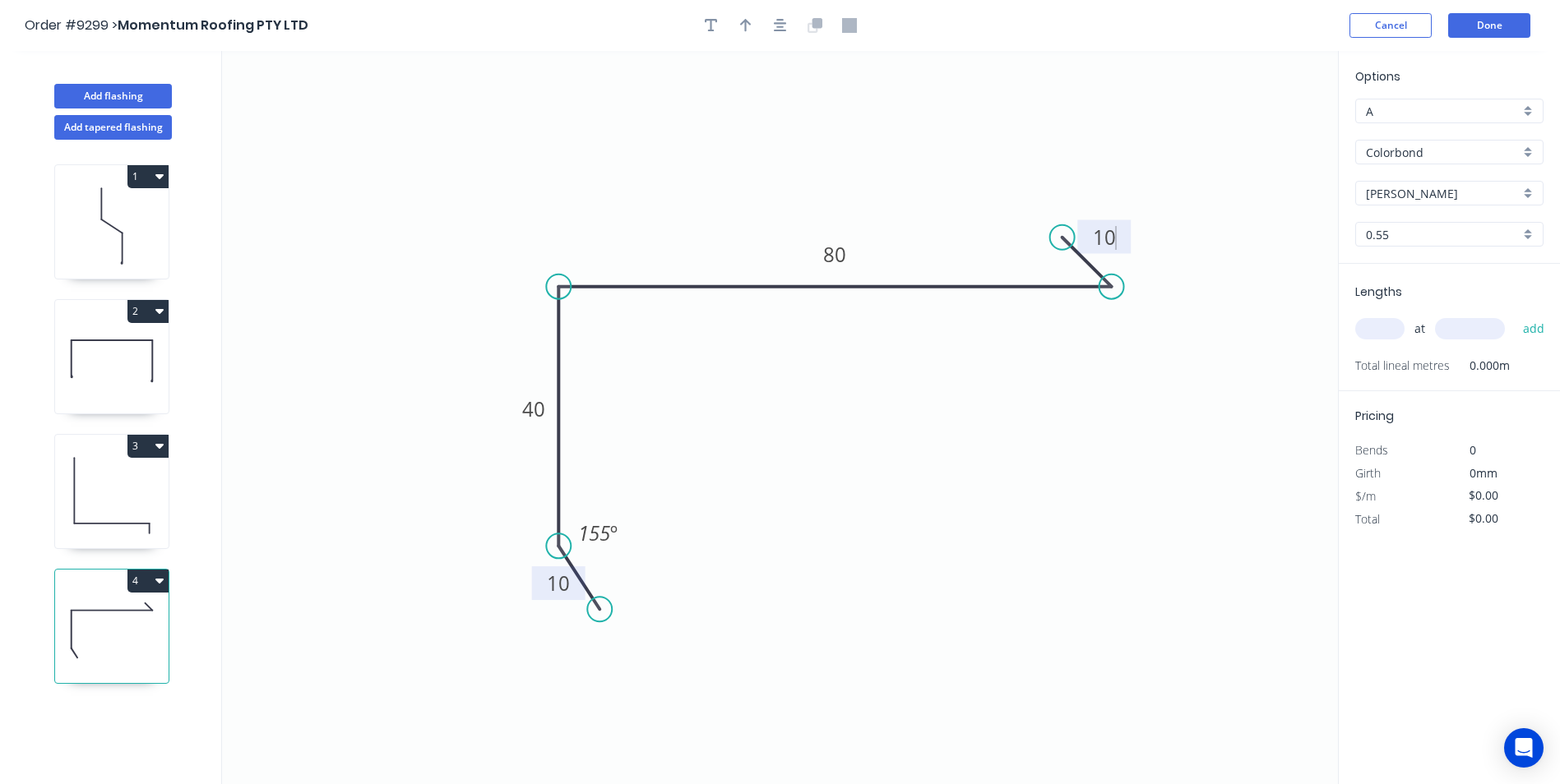
click at [1162, 450] on icon "0 10 40 80 10 155 º" at bounding box center [779, 417] width 1115 height 733
type input "$6.69"
click at [1368, 333] on input "text" at bounding box center [1379, 329] width 49 height 21
type input "1"
type input "45000"
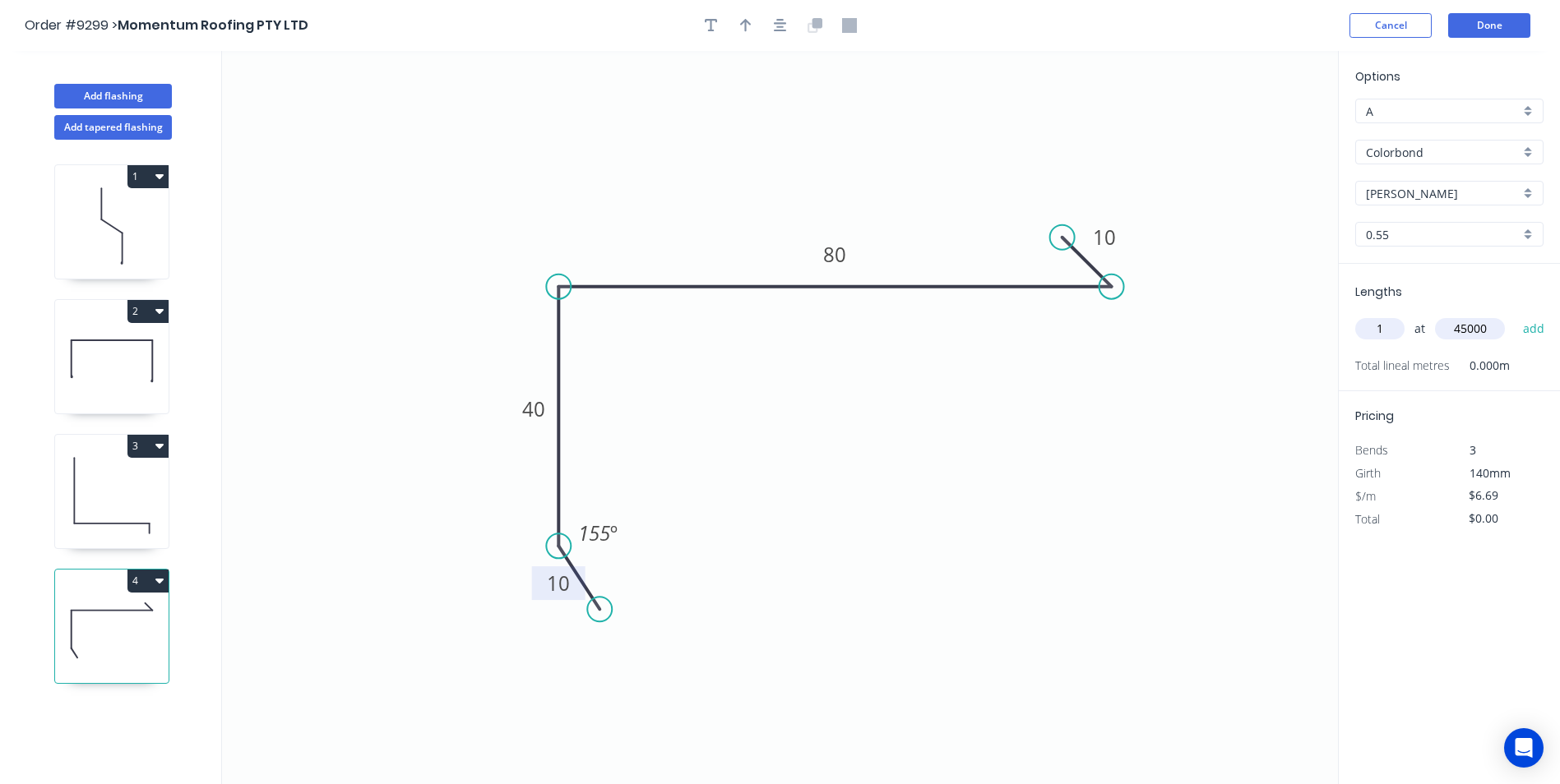
click at [1514, 315] on button "add" at bounding box center [1533, 328] width 38 height 28
type input "$301.05"
click at [117, 88] on button "Add flashing" at bounding box center [113, 97] width 117 height 25
type input "$0.00"
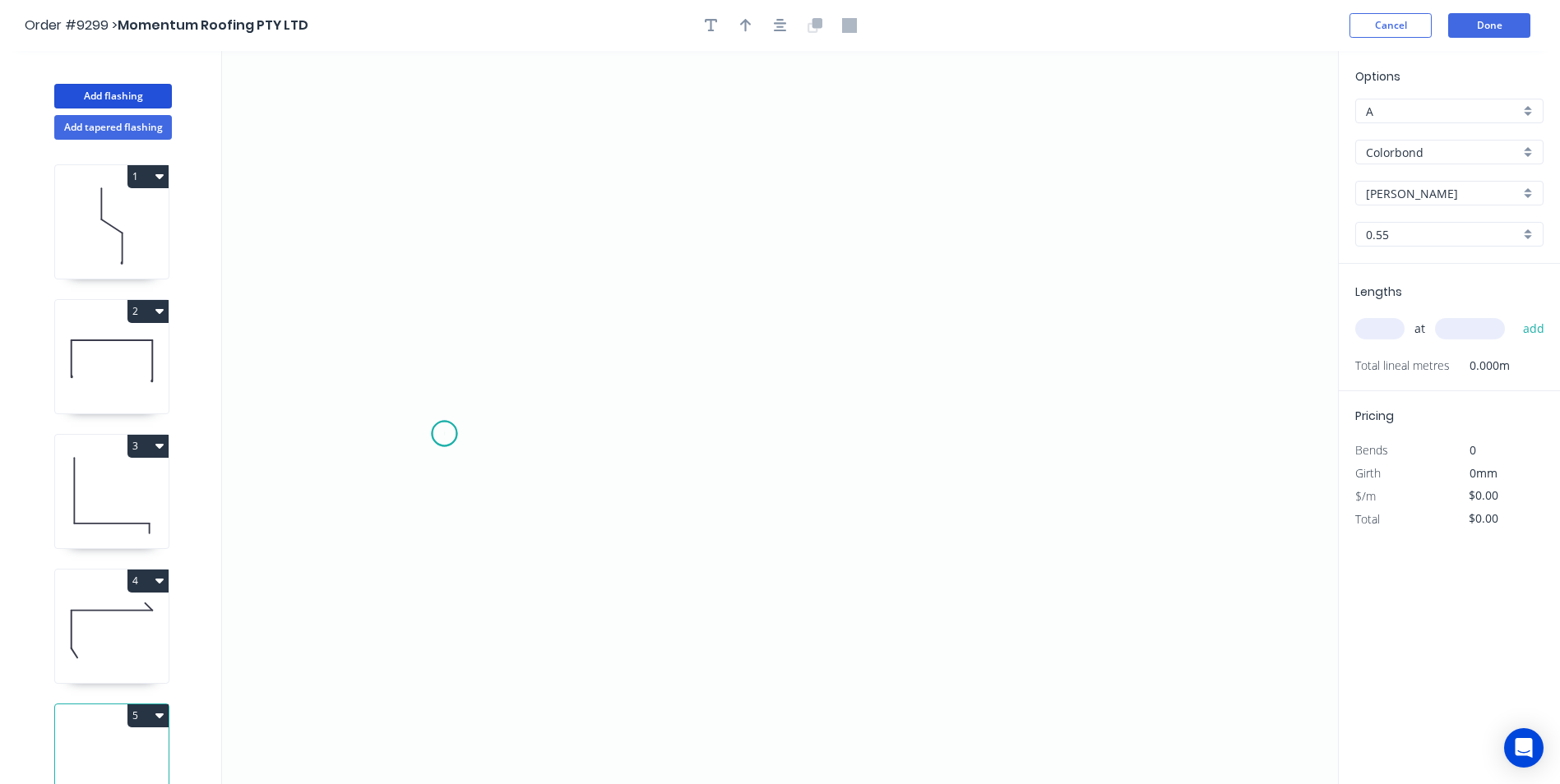
drag, startPoint x: 444, startPoint y: 434, endPoint x: 446, endPoint y: 275, distance: 159.0
click at [442, 400] on icon "0" at bounding box center [779, 417] width 1115 height 733
drag, startPoint x: 446, startPoint y: 275, endPoint x: 686, endPoint y: 279, distance: 240.0
click at [448, 275] on icon "0 ?" at bounding box center [779, 417] width 1115 height 733
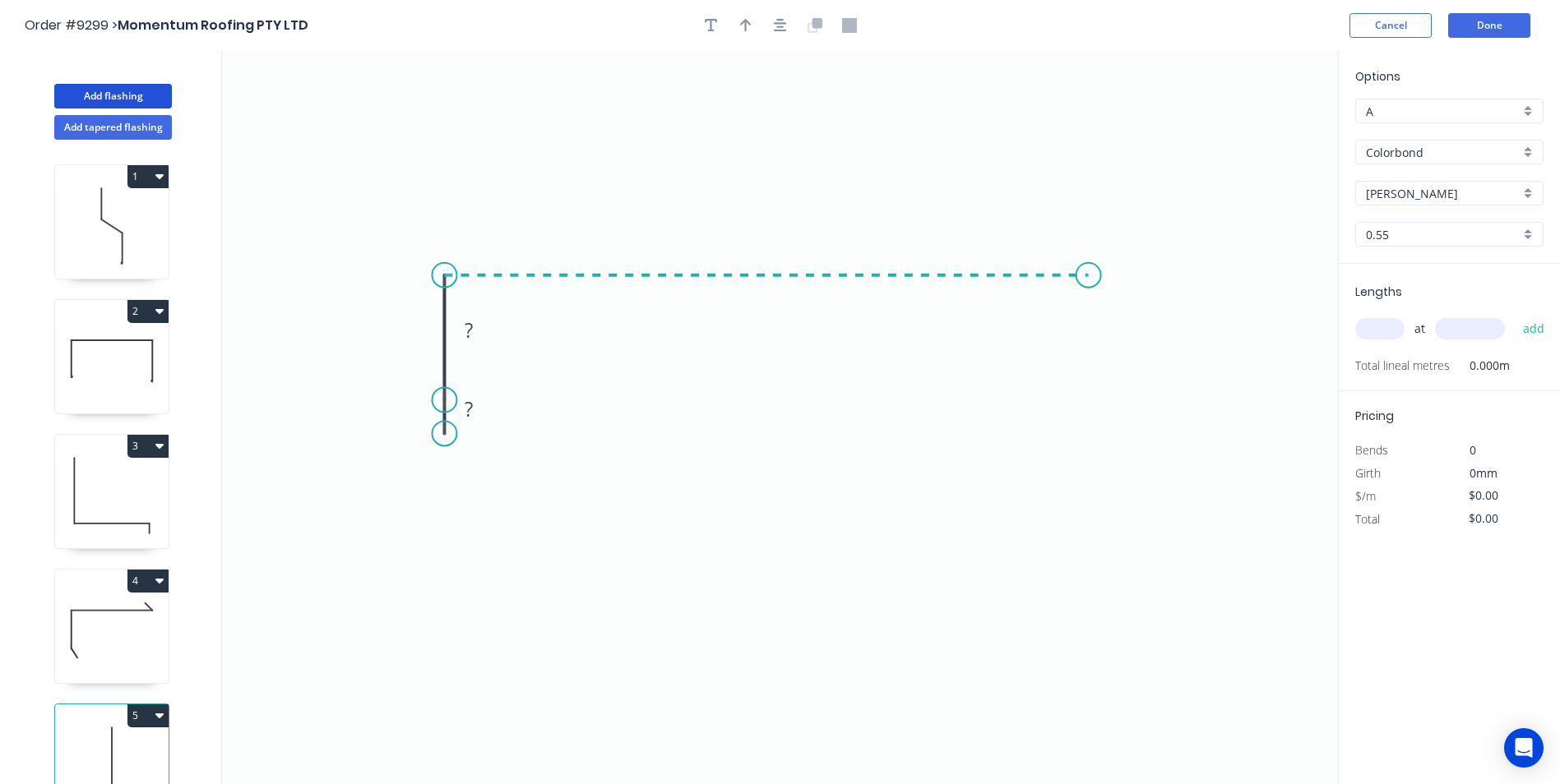
click at [1089, 281] on icon "0 ? ?" at bounding box center [779, 417] width 1115 height 733
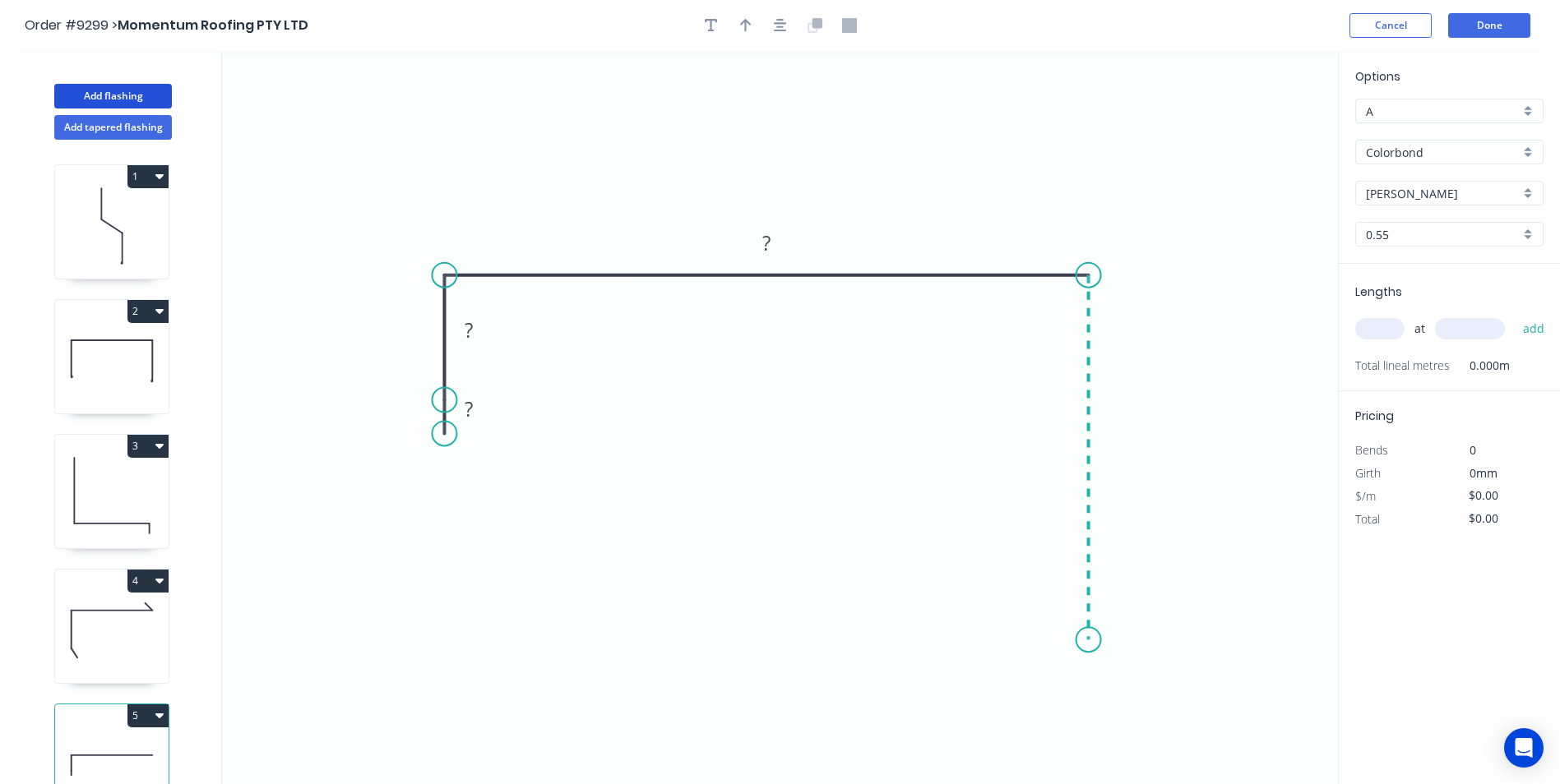
drag, startPoint x: 1088, startPoint y: 640, endPoint x: 995, endPoint y: 649, distance: 93.4
click at [1087, 640] on icon "0 ? ? ?" at bounding box center [779, 417] width 1115 height 733
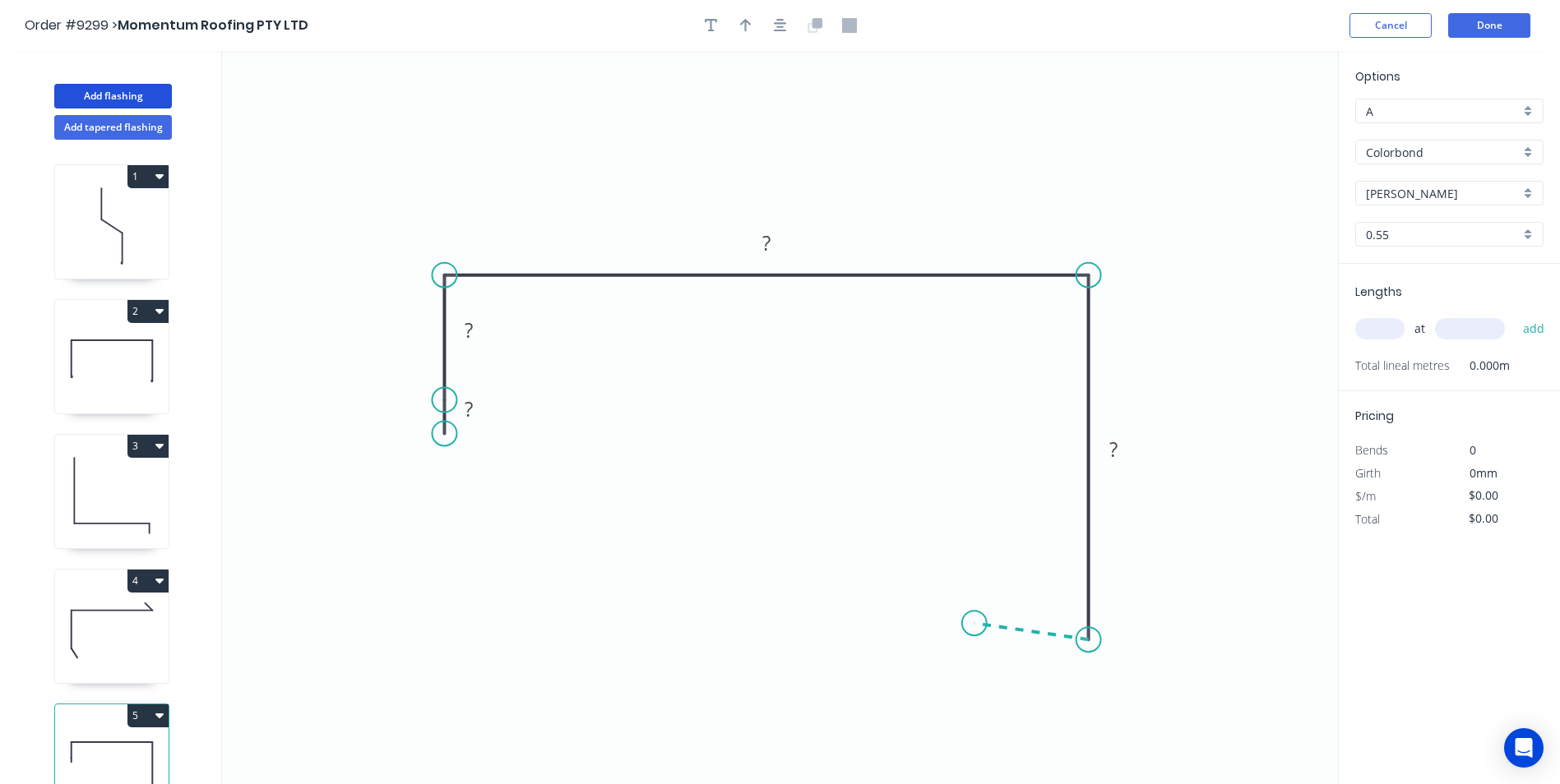
click at [974, 624] on icon at bounding box center [1031, 631] width 114 height 16
click at [968, 706] on icon "0 ? ? ? ? ? ? º" at bounding box center [779, 417] width 1115 height 733
click at [969, 706] on circle at bounding box center [974, 706] width 25 height 25
drag, startPoint x: 971, startPoint y: 623, endPoint x: 973, endPoint y: 634, distance: 11.2
click at [973, 634] on circle at bounding box center [974, 639] width 25 height 25
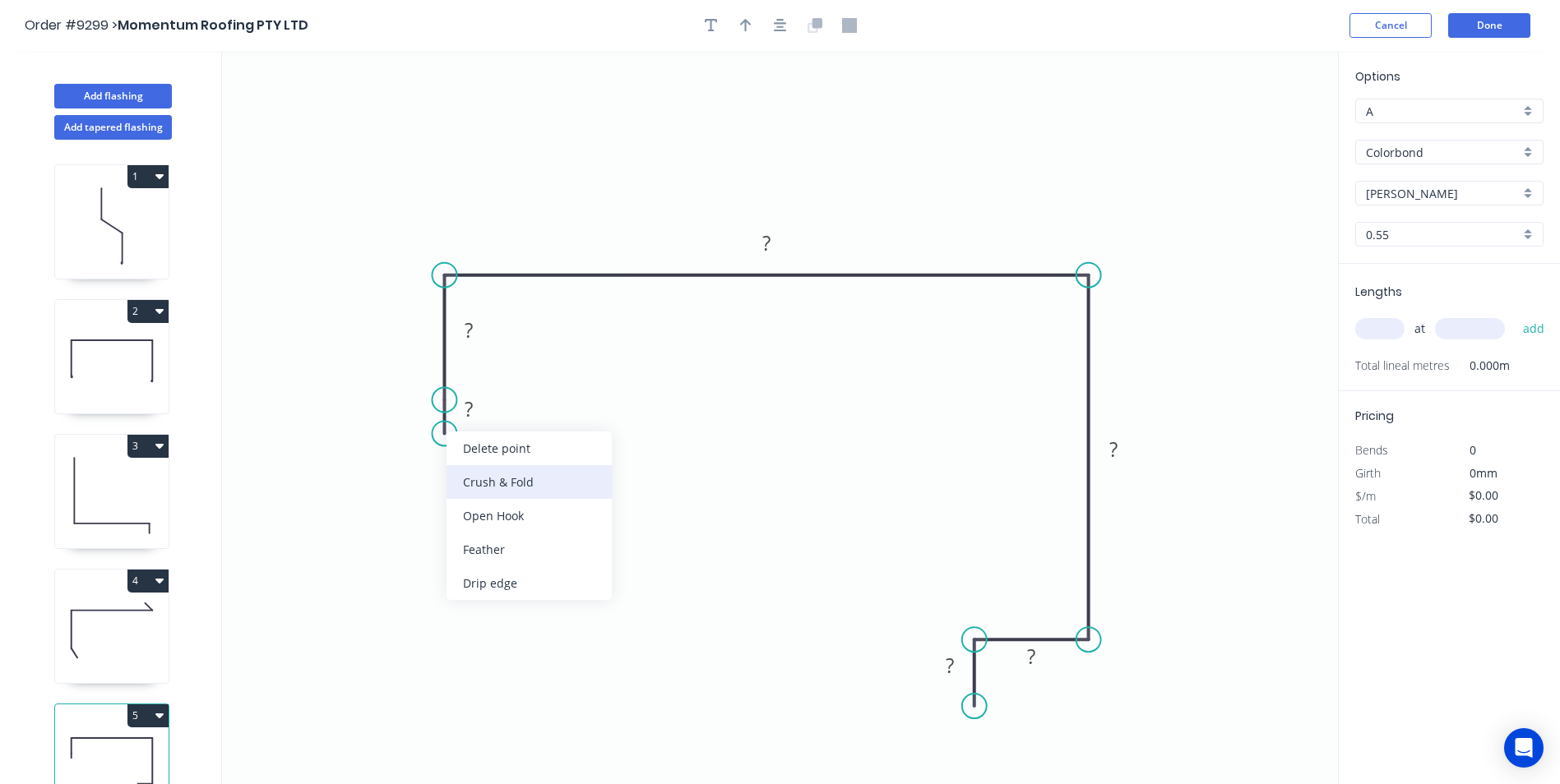
click at [482, 492] on div "Crush & Fold" at bounding box center [529, 482] width 165 height 34
click at [496, 512] on div "Delete bend" at bounding box center [532, 514] width 165 height 34
click at [504, 452] on div "Delete point" at bounding box center [524, 454] width 165 height 34
drag, startPoint x: 438, startPoint y: 396, endPoint x: 441, endPoint y: 352, distance: 44.1
click at [441, 352] on circle at bounding box center [445, 353] width 25 height 25
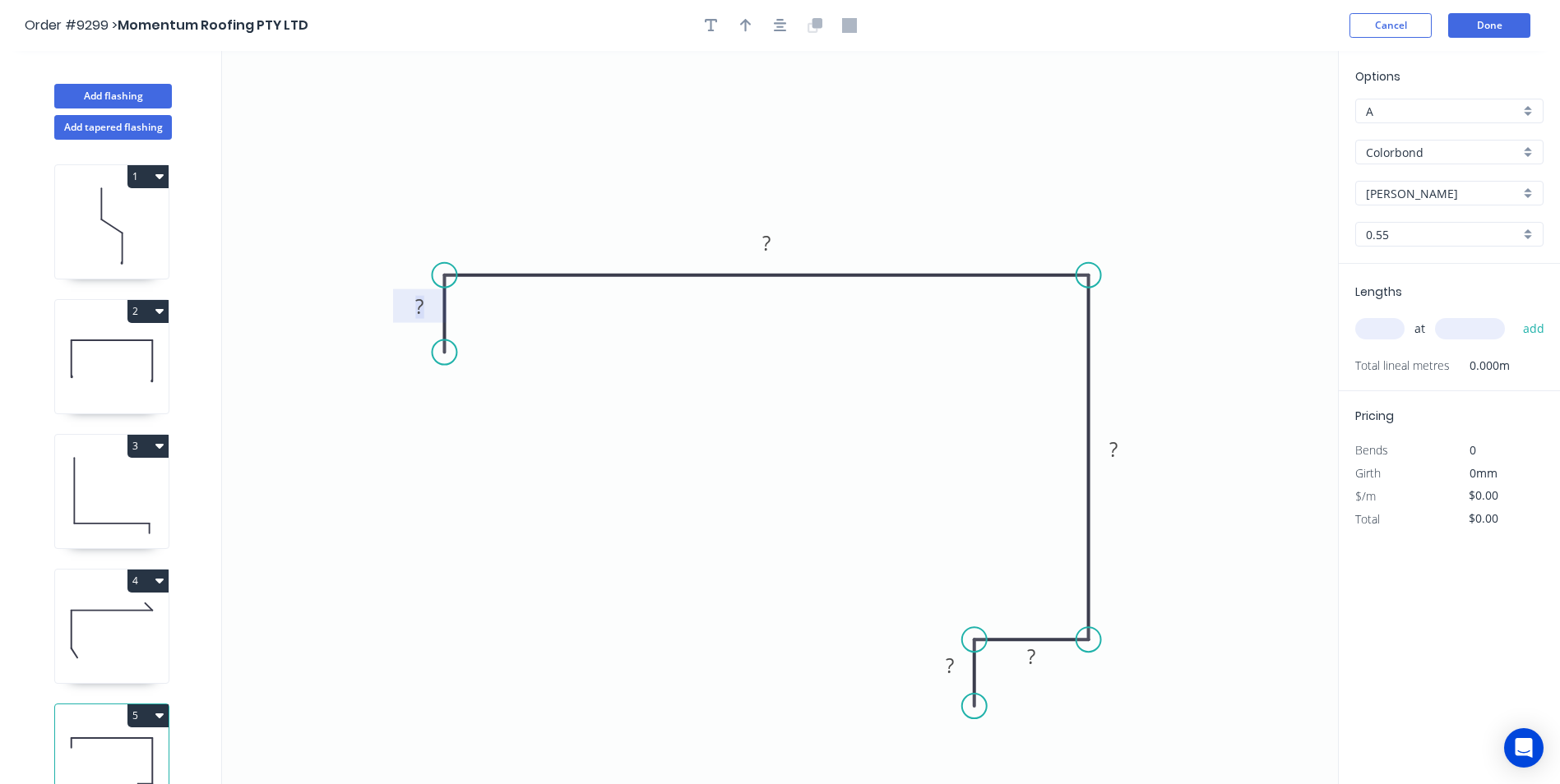
click at [422, 315] on tspan "?" at bounding box center [419, 306] width 8 height 27
click at [922, 137] on icon "0 40 250 80 20 20" at bounding box center [779, 417] width 1115 height 733
click at [1381, 331] on input "text" at bounding box center [1379, 329] width 49 height 21
click at [1514, 315] on button "add" at bounding box center [1533, 328] width 38 height 28
click at [140, 92] on button "Add flashing" at bounding box center [113, 97] width 117 height 25
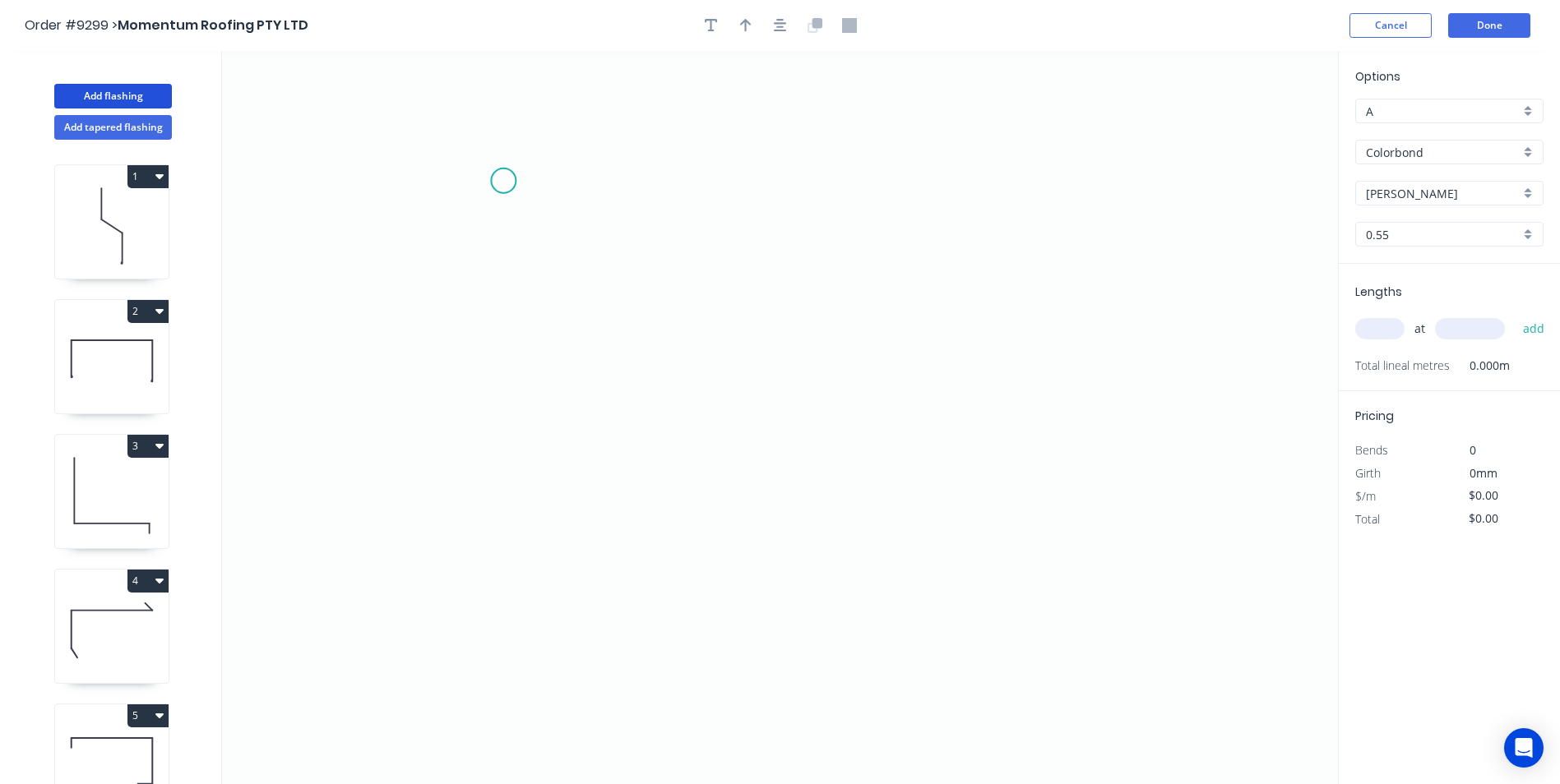
click at [503, 181] on icon "0" at bounding box center [779, 417] width 1115 height 733
drag, startPoint x: 502, startPoint y: 561, endPoint x: 870, endPoint y: 549, distance: 368.2
click at [513, 560] on icon "0" at bounding box center [779, 417] width 1115 height 733
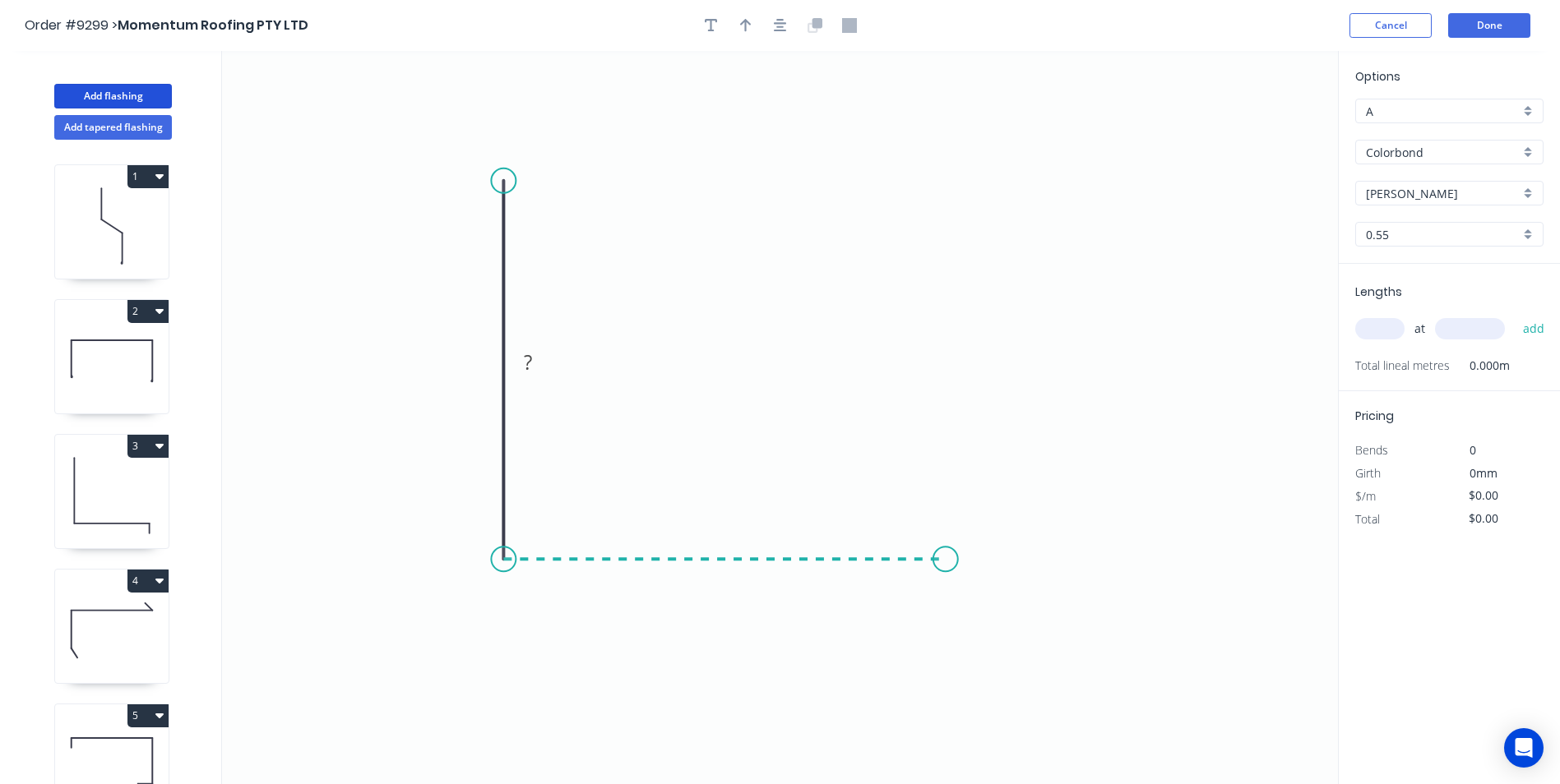
drag, startPoint x: 945, startPoint y: 552, endPoint x: 938, endPoint y: 665, distance: 113.2
click at [945, 552] on icon "0 ?" at bounding box center [779, 417] width 1115 height 733
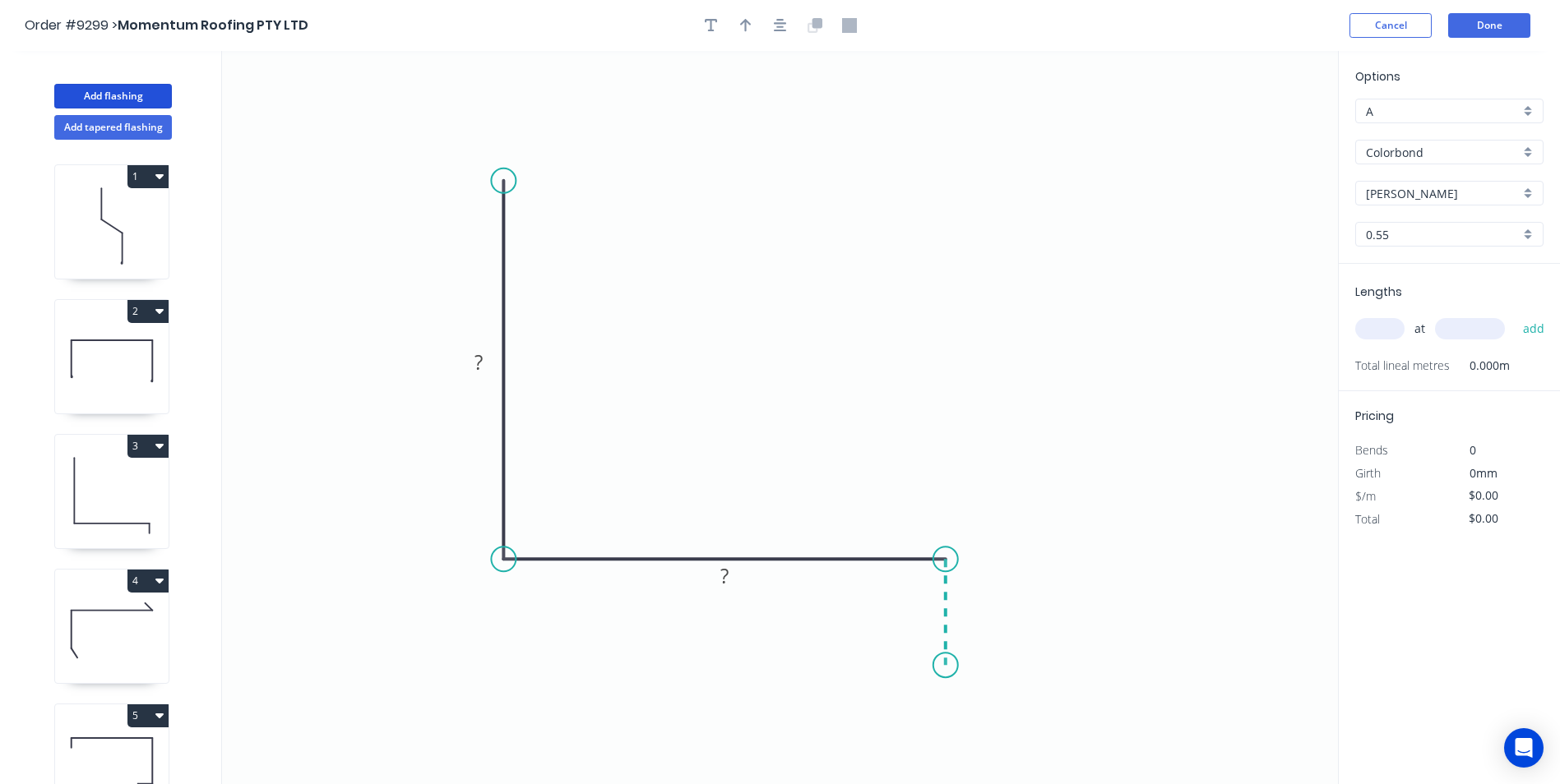
click at [939, 665] on icon "0 ? ?" at bounding box center [779, 417] width 1115 height 733
click at [939, 665] on circle at bounding box center [945, 665] width 25 height 25
click at [476, 367] on tspan "?" at bounding box center [478, 362] width 8 height 27
click at [868, 283] on icon "0 300 240 40" at bounding box center [779, 417] width 1115 height 733
click at [1361, 323] on input "text" at bounding box center [1379, 329] width 49 height 21
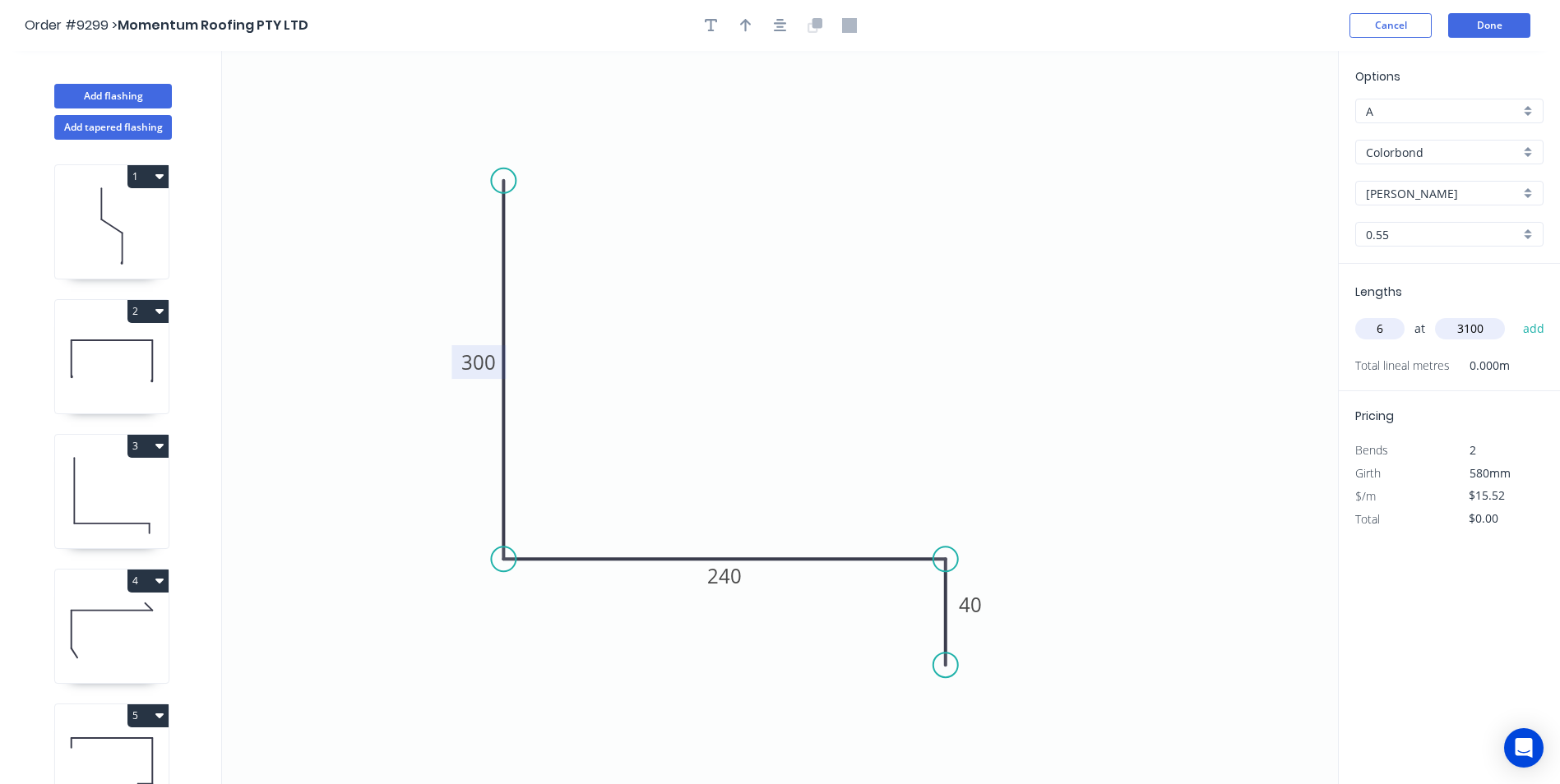
click at [1514, 315] on button "add" at bounding box center [1533, 328] width 38 height 28
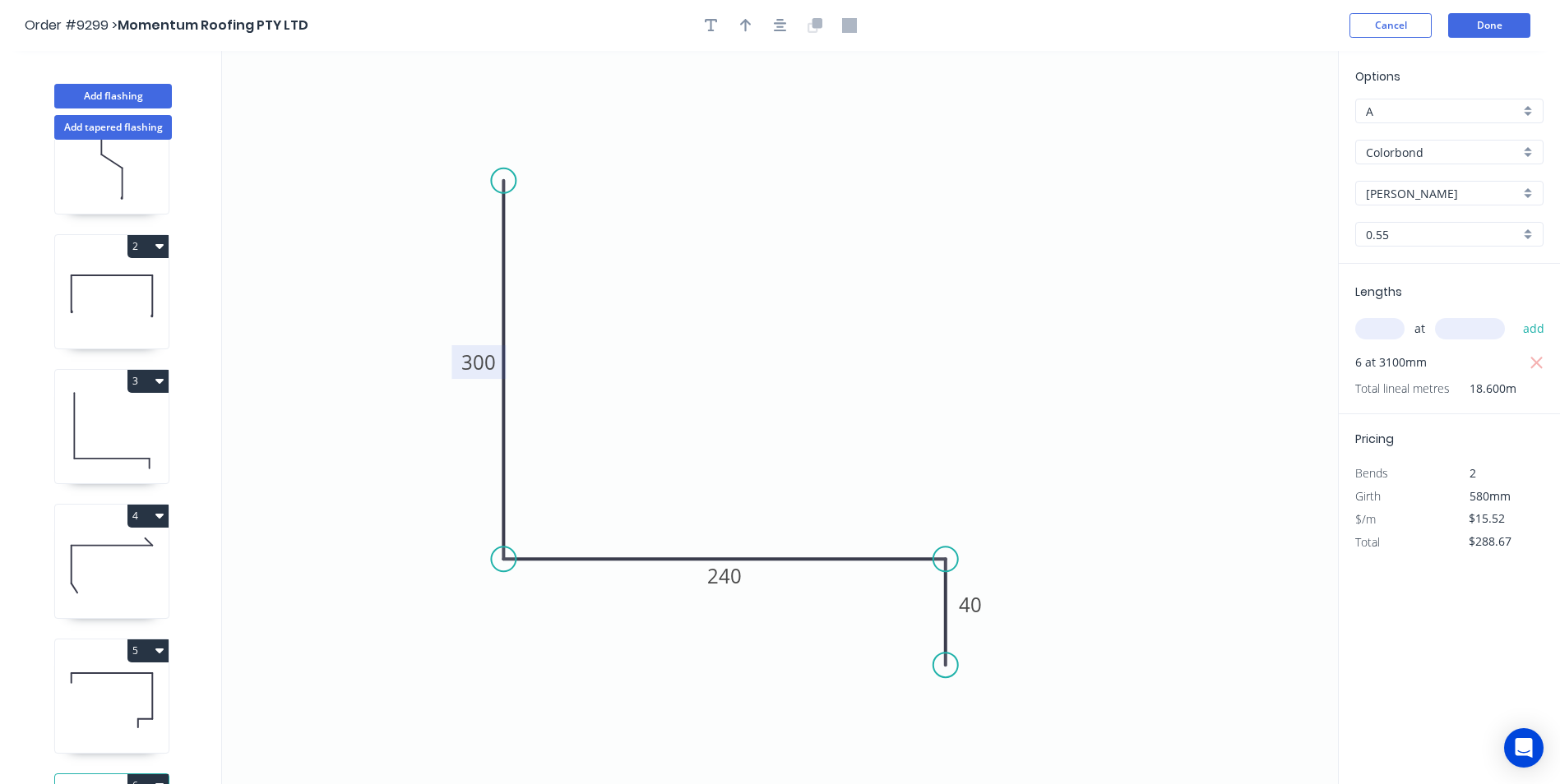
scroll to position [171, 0]
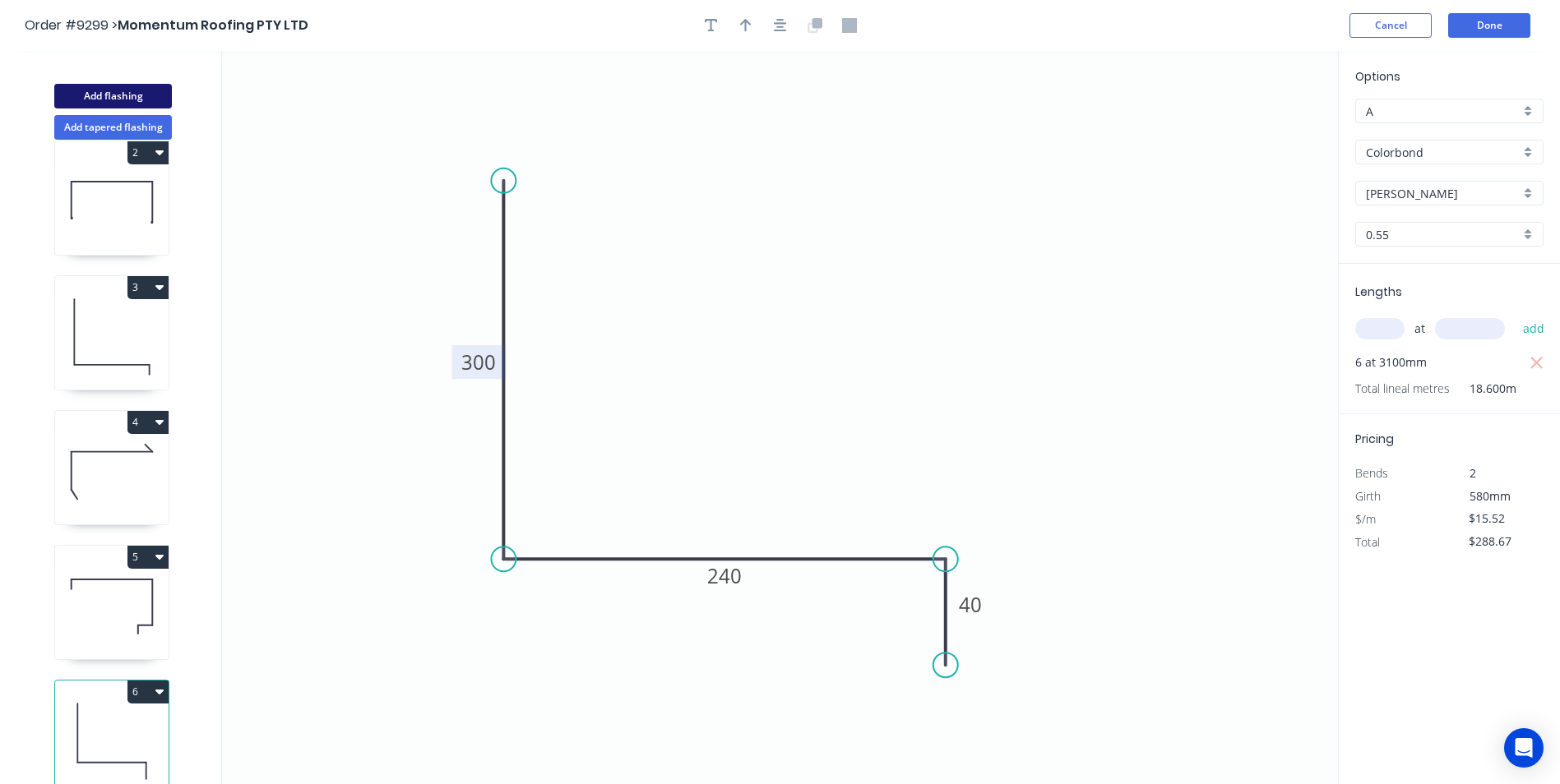
click at [124, 89] on button "Add flashing" at bounding box center [113, 97] width 117 height 25
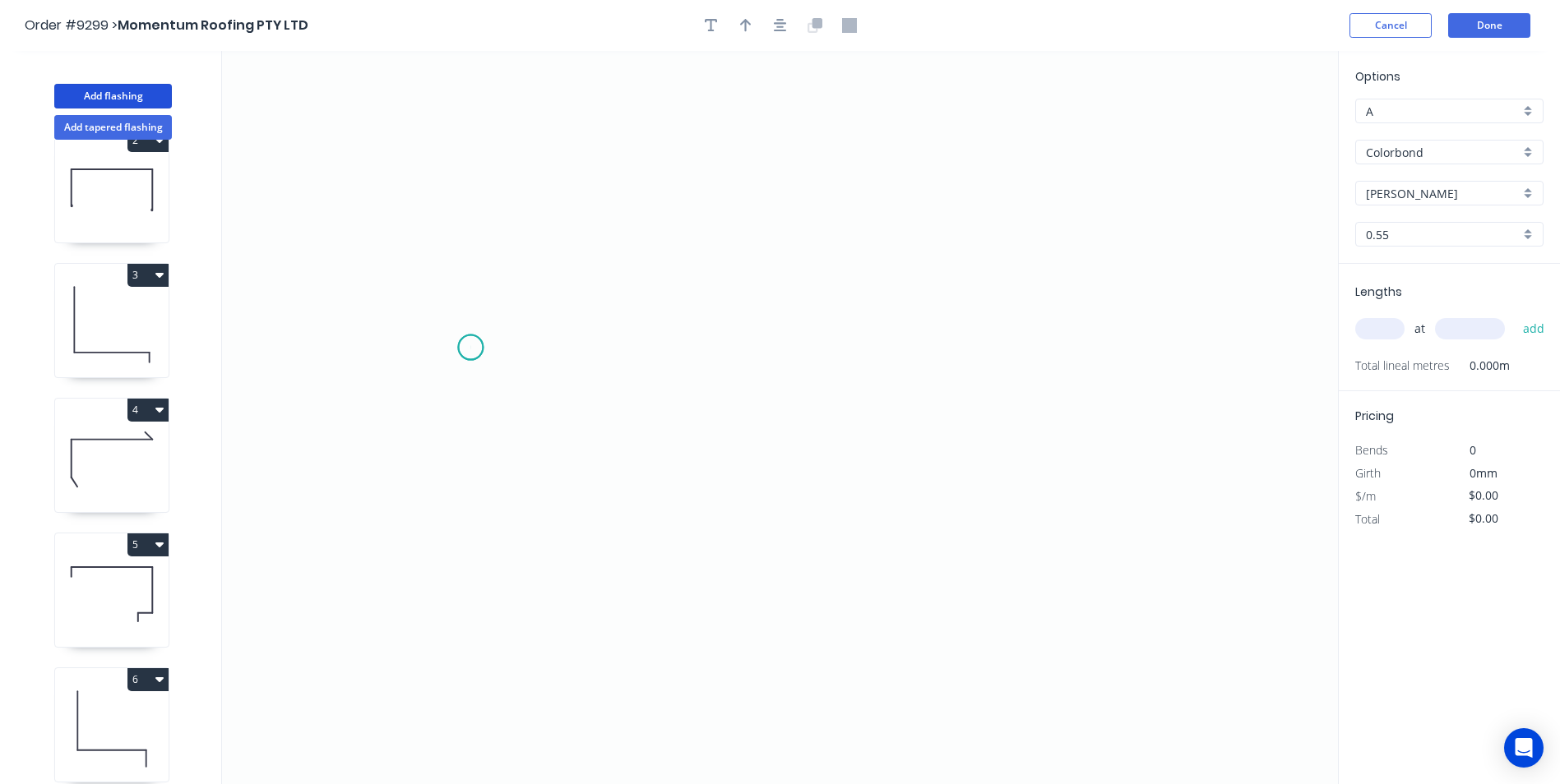
click at [471, 348] on icon "0" at bounding box center [779, 417] width 1115 height 733
click at [445, 388] on icon "0" at bounding box center [779, 417] width 1115 height 733
drag, startPoint x: 806, startPoint y: 488, endPoint x: 823, endPoint y: 483, distance: 17.7
click at [808, 488] on icon "0 ?" at bounding box center [779, 417] width 1115 height 733
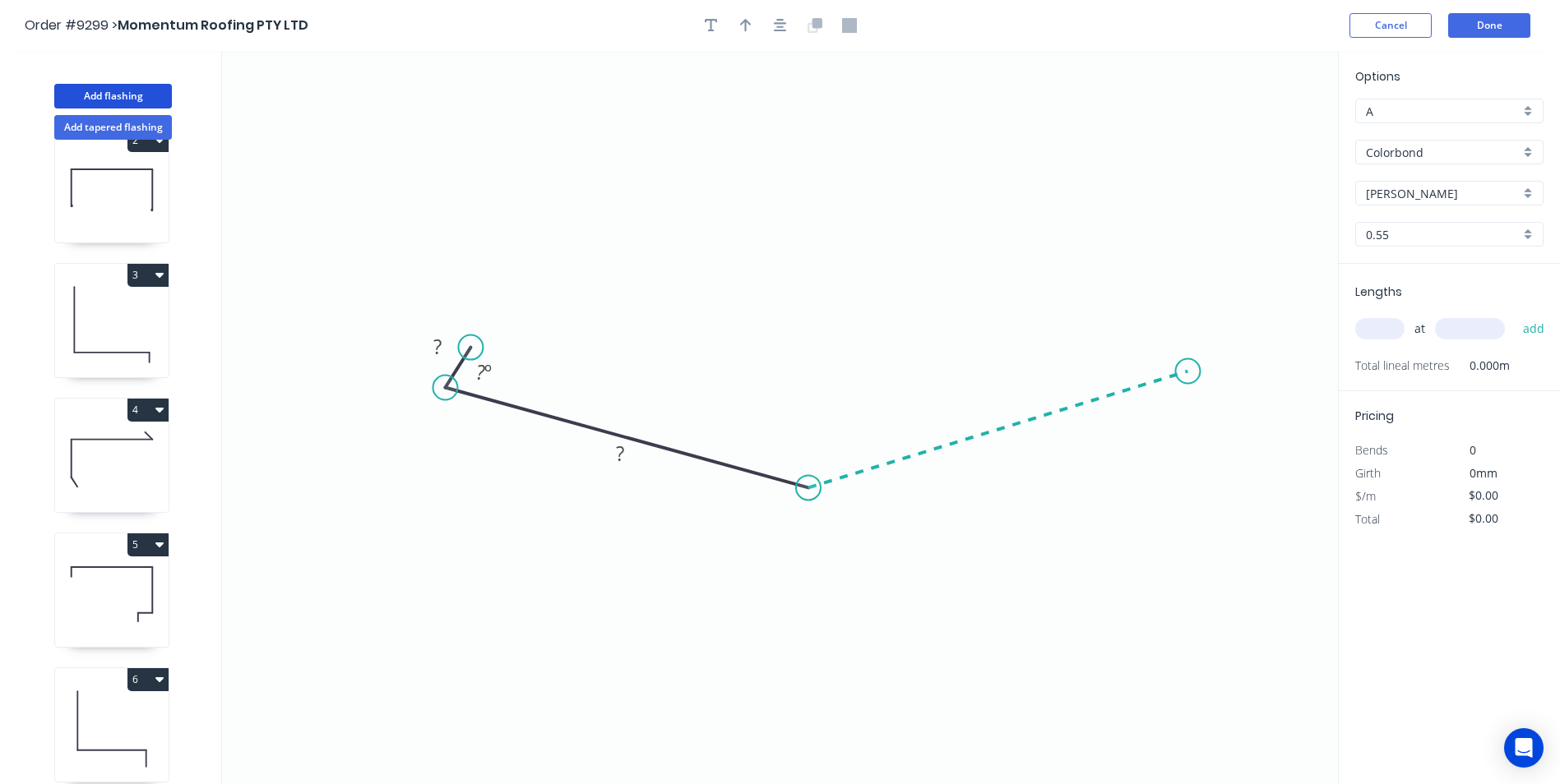
click at [1188, 370] on icon "0 ? ? ? º" at bounding box center [779, 417] width 1115 height 733
click at [1149, 340] on icon "0 ? ? ? ? º ? º" at bounding box center [779, 417] width 1115 height 733
click at [434, 345] on tspan "?" at bounding box center [437, 346] width 8 height 27
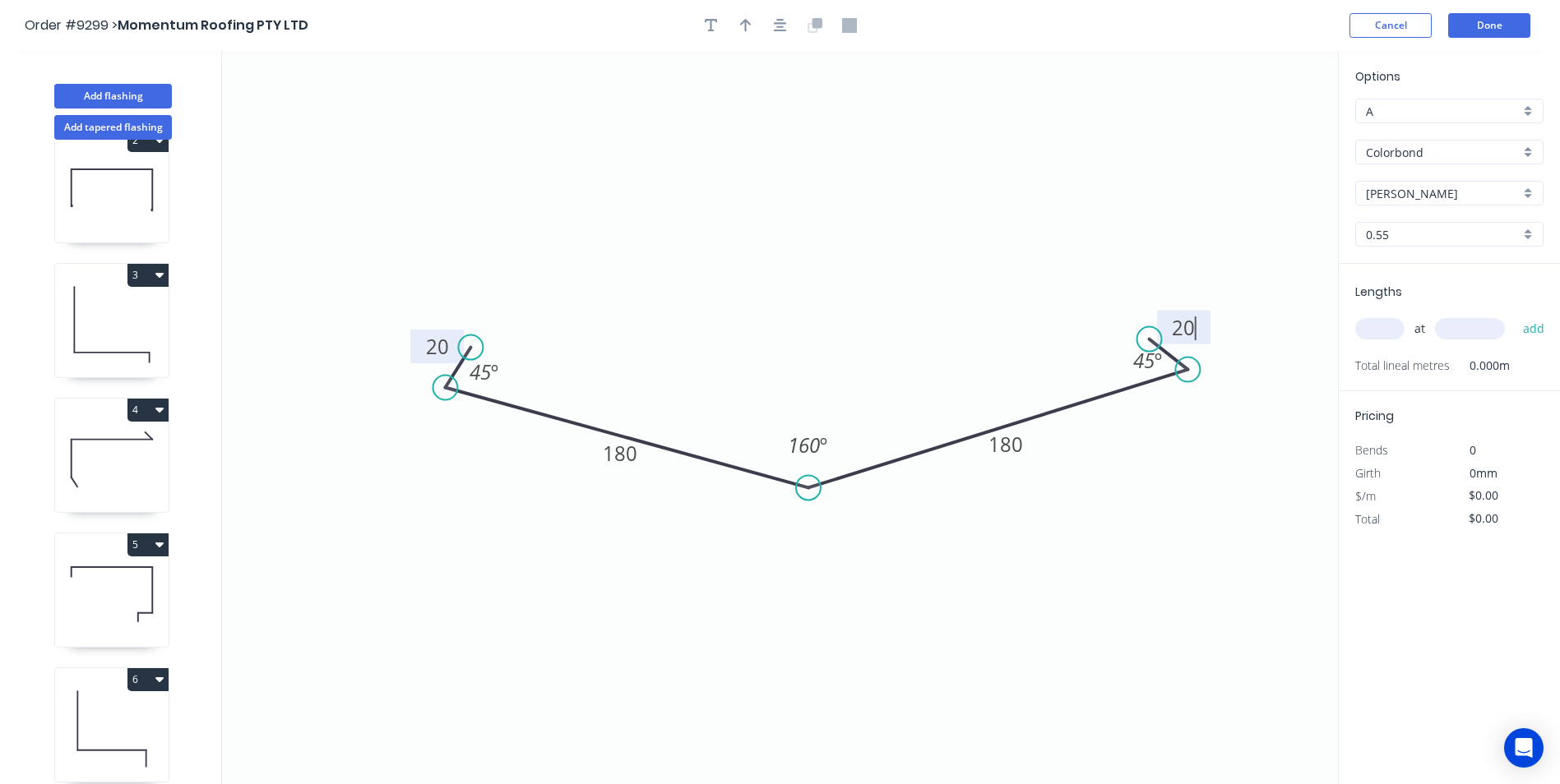
click at [1386, 320] on input "text" at bounding box center [1379, 329] width 49 height 21
click at [1514, 315] on button "add" at bounding box center [1533, 328] width 38 height 28
click at [111, 89] on button "Add flashing" at bounding box center [113, 97] width 117 height 25
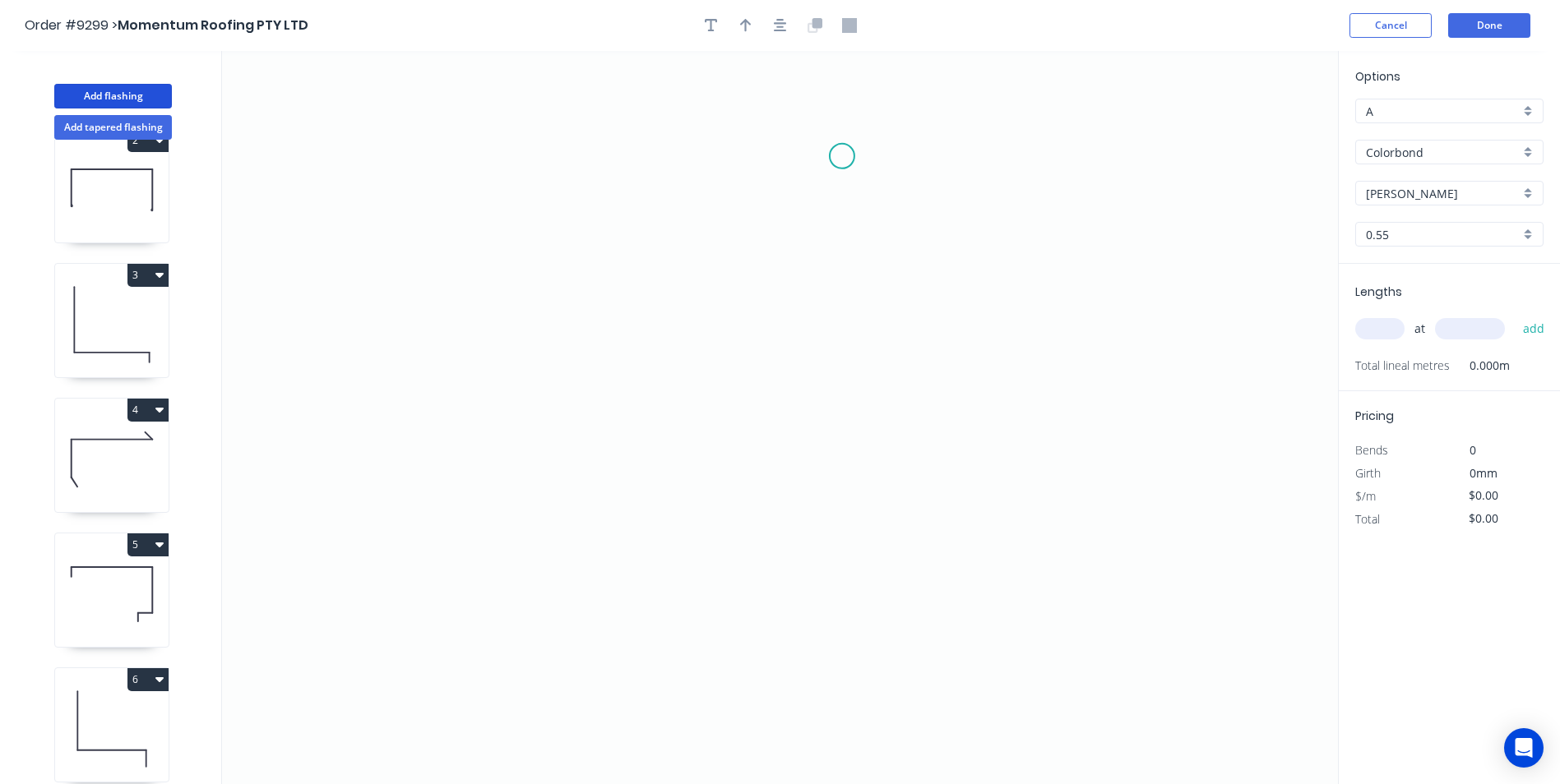
click at [839, 161] on icon "0" at bounding box center [779, 417] width 1115 height 733
drag, startPoint x: 827, startPoint y: 599, endPoint x: 733, endPoint y: 595, distance: 94.1
click at [824, 599] on icon "0" at bounding box center [779, 417] width 1115 height 733
click at [515, 594] on icon "0 ?" at bounding box center [779, 417] width 1115 height 733
click at [521, 499] on icon "0 ? ?" at bounding box center [779, 417] width 1115 height 733
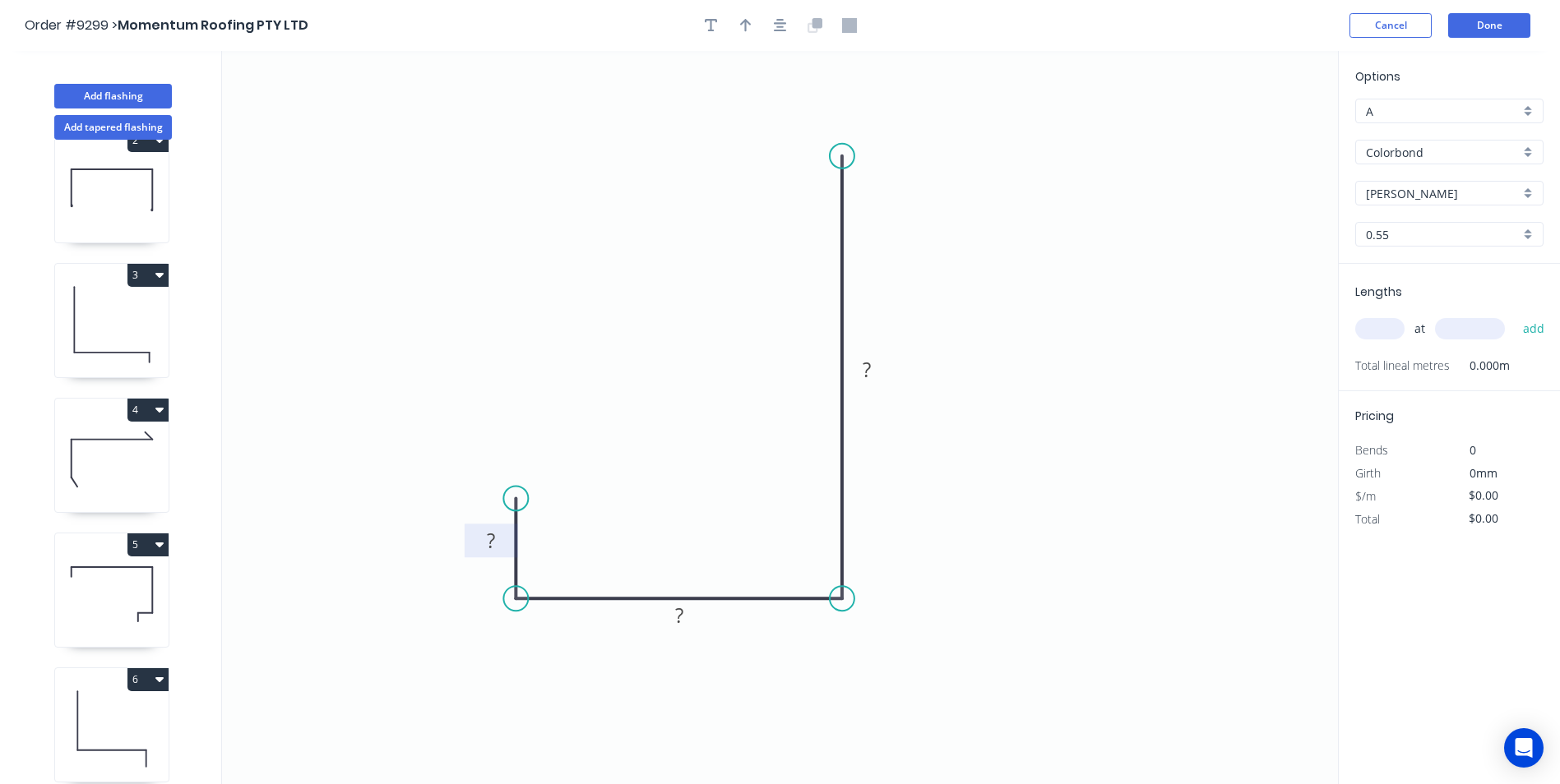
click at [494, 546] on tspan "?" at bounding box center [490, 540] width 8 height 27
click at [1376, 332] on input "text" at bounding box center [1379, 329] width 49 height 21
click at [1514, 315] on button "add" at bounding box center [1533, 328] width 38 height 28
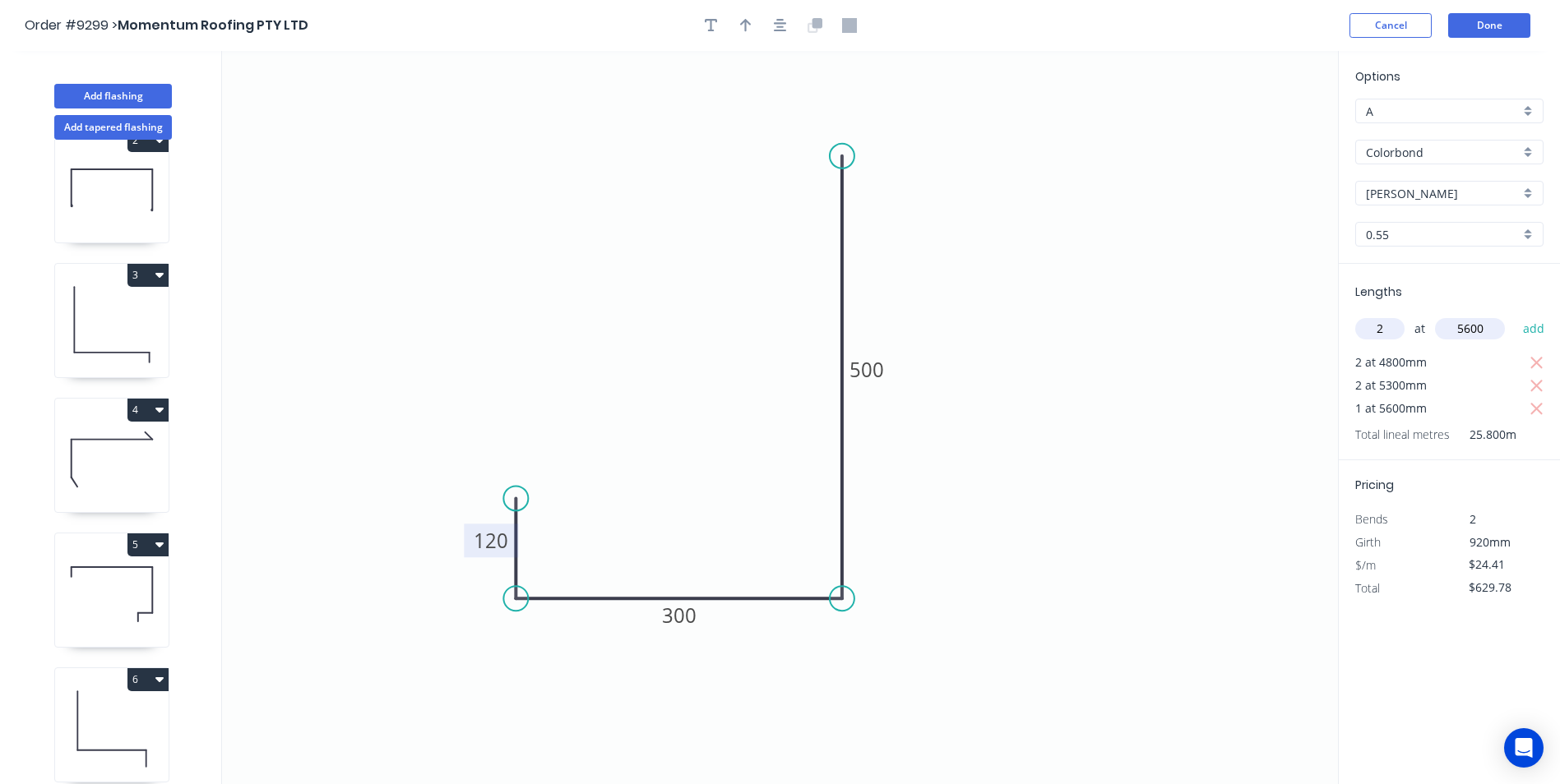
click at [1514, 315] on button "add" at bounding box center [1533, 328] width 38 height 28
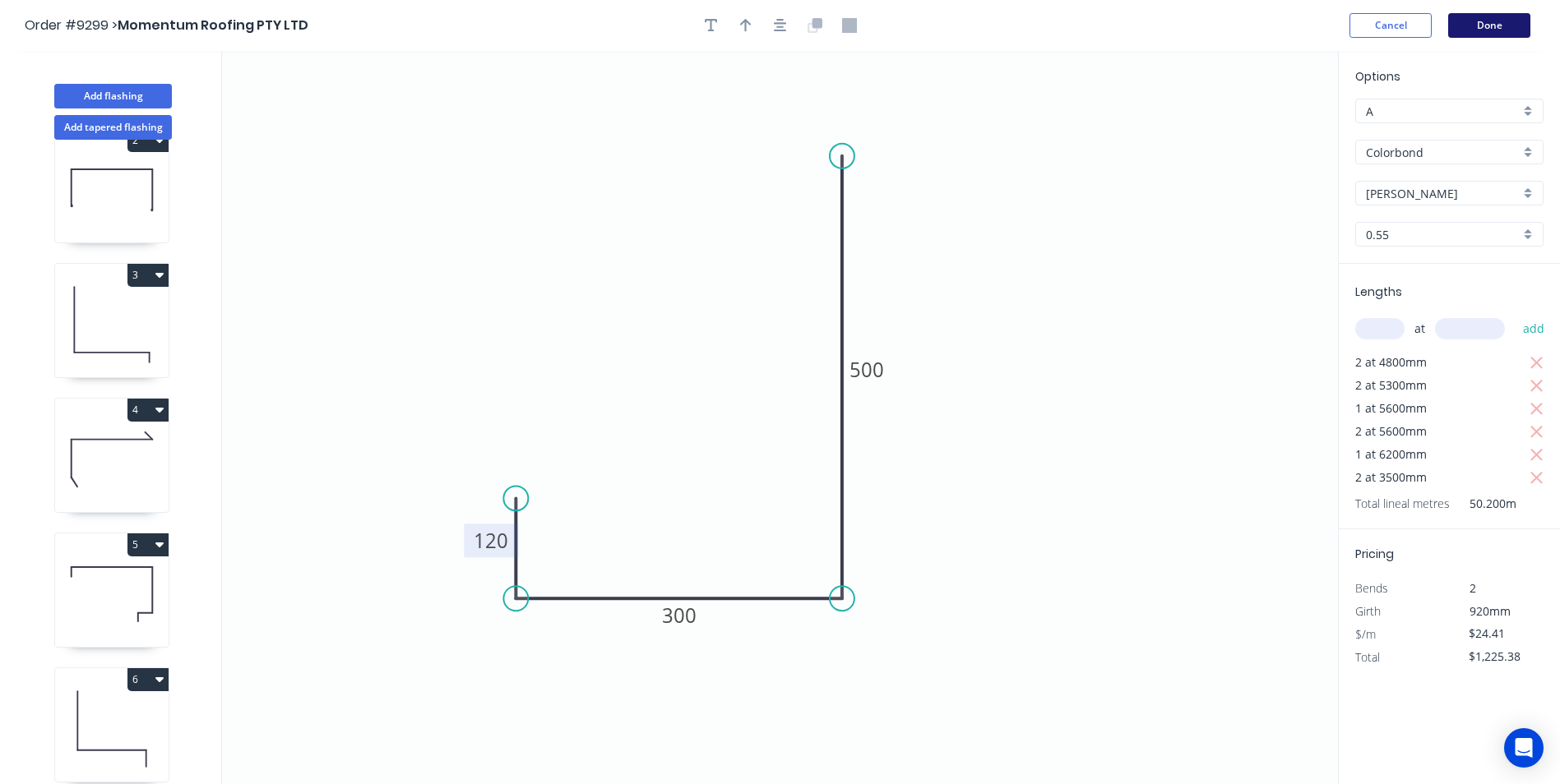
click at [1478, 32] on button "Done" at bounding box center [1489, 26] width 82 height 25
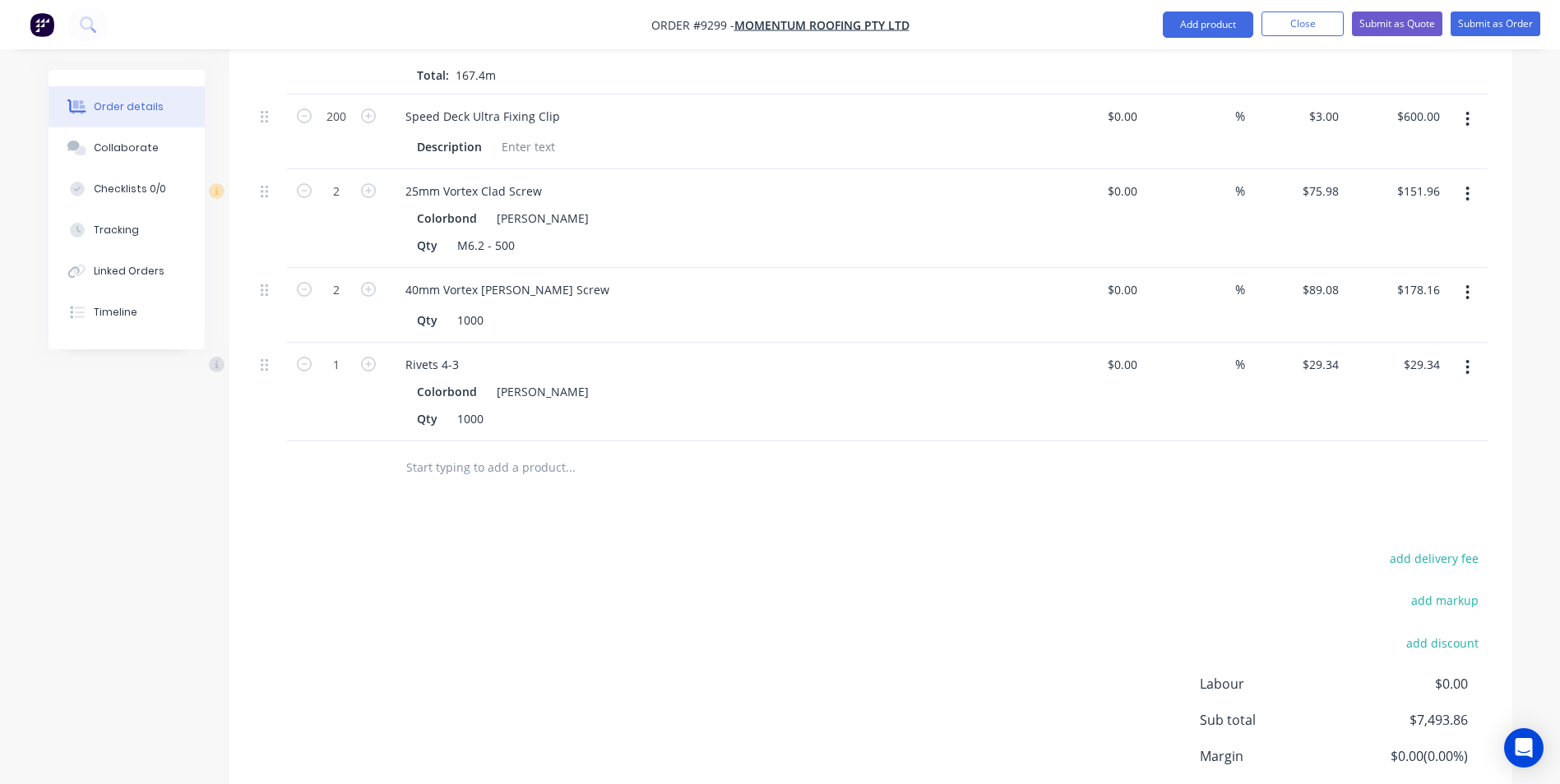
scroll to position [1996, 0]
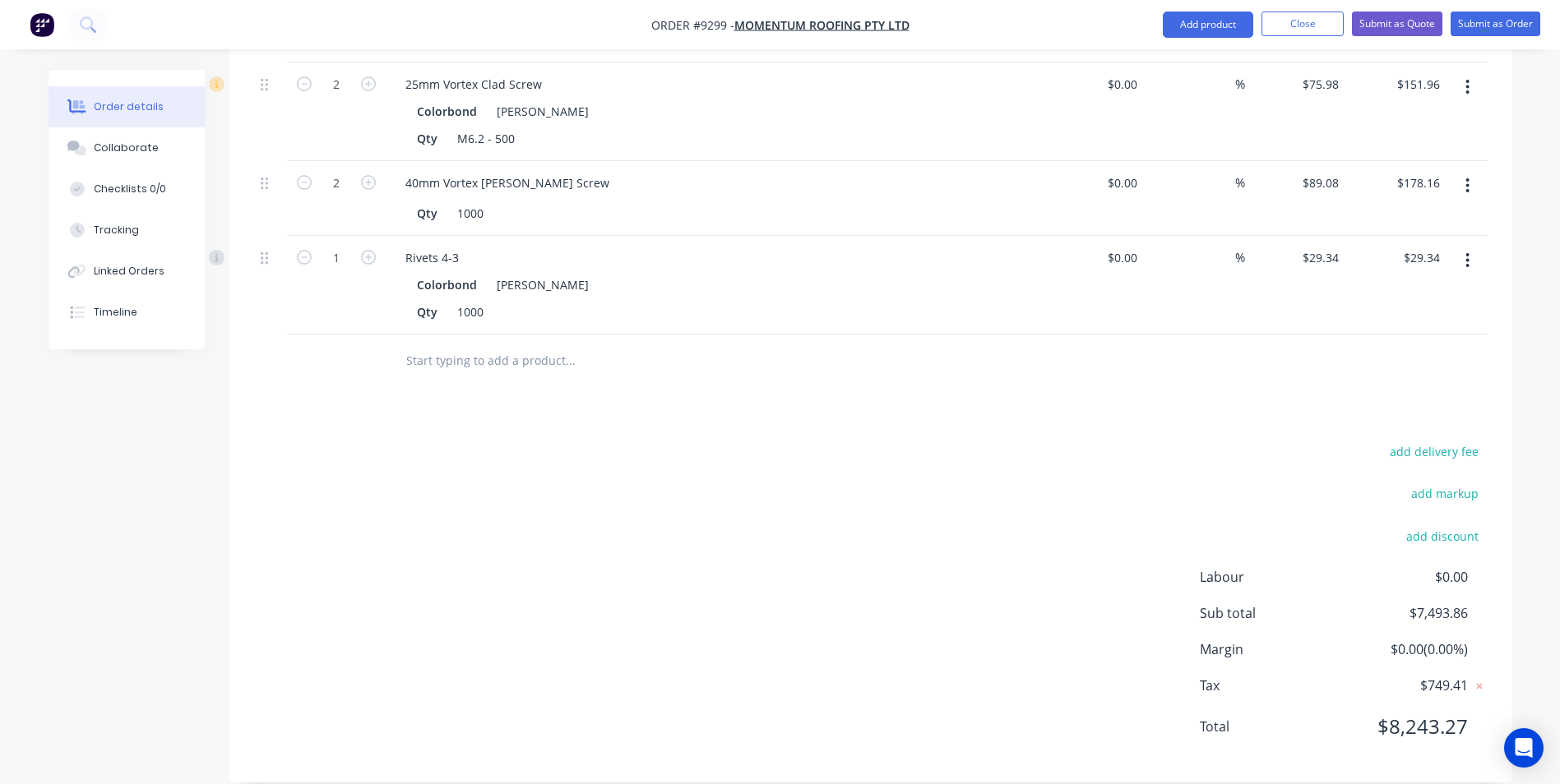
click at [550, 348] on input "text" at bounding box center [570, 360] width 329 height 33
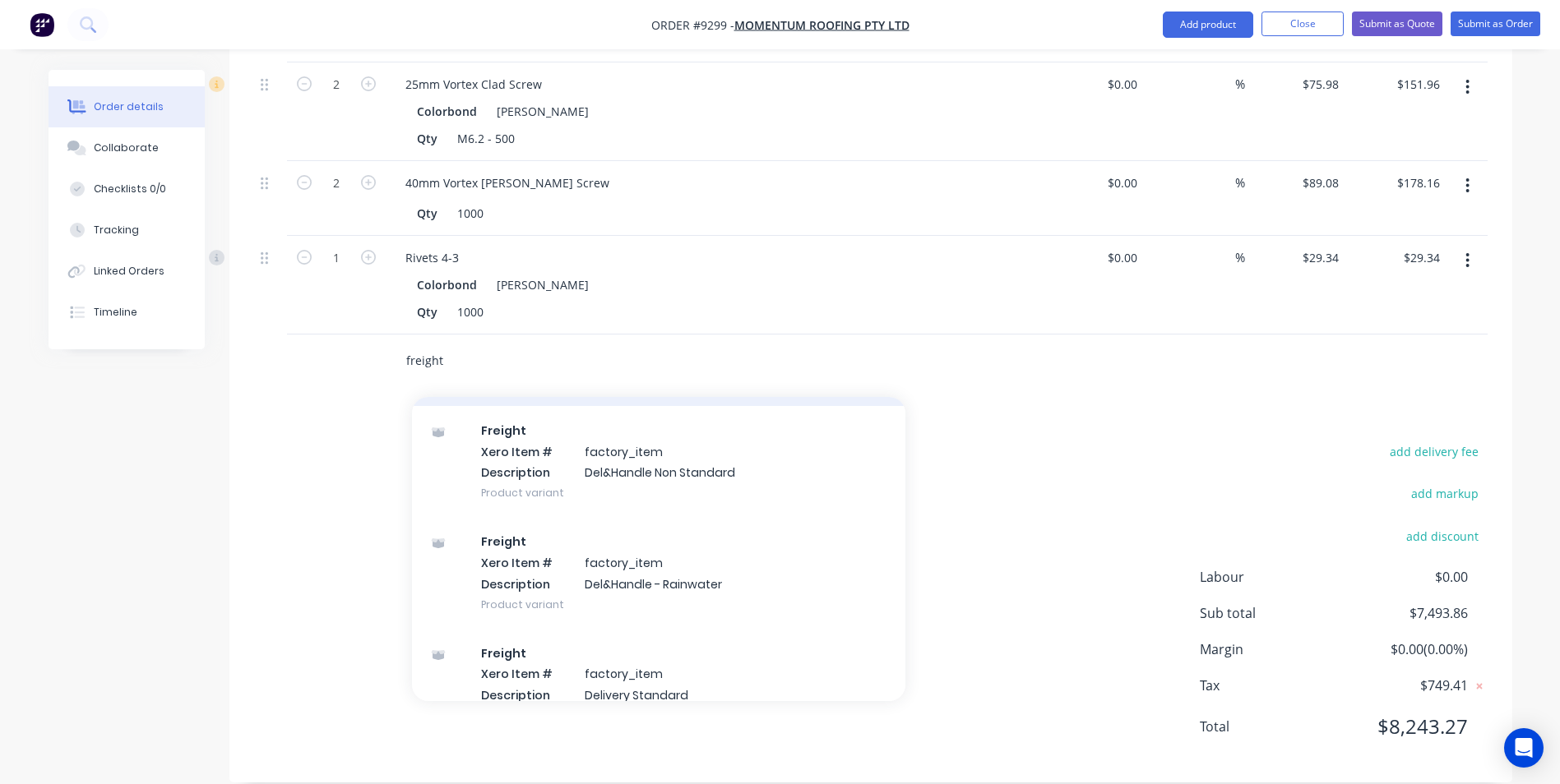
scroll to position [3368, 0]
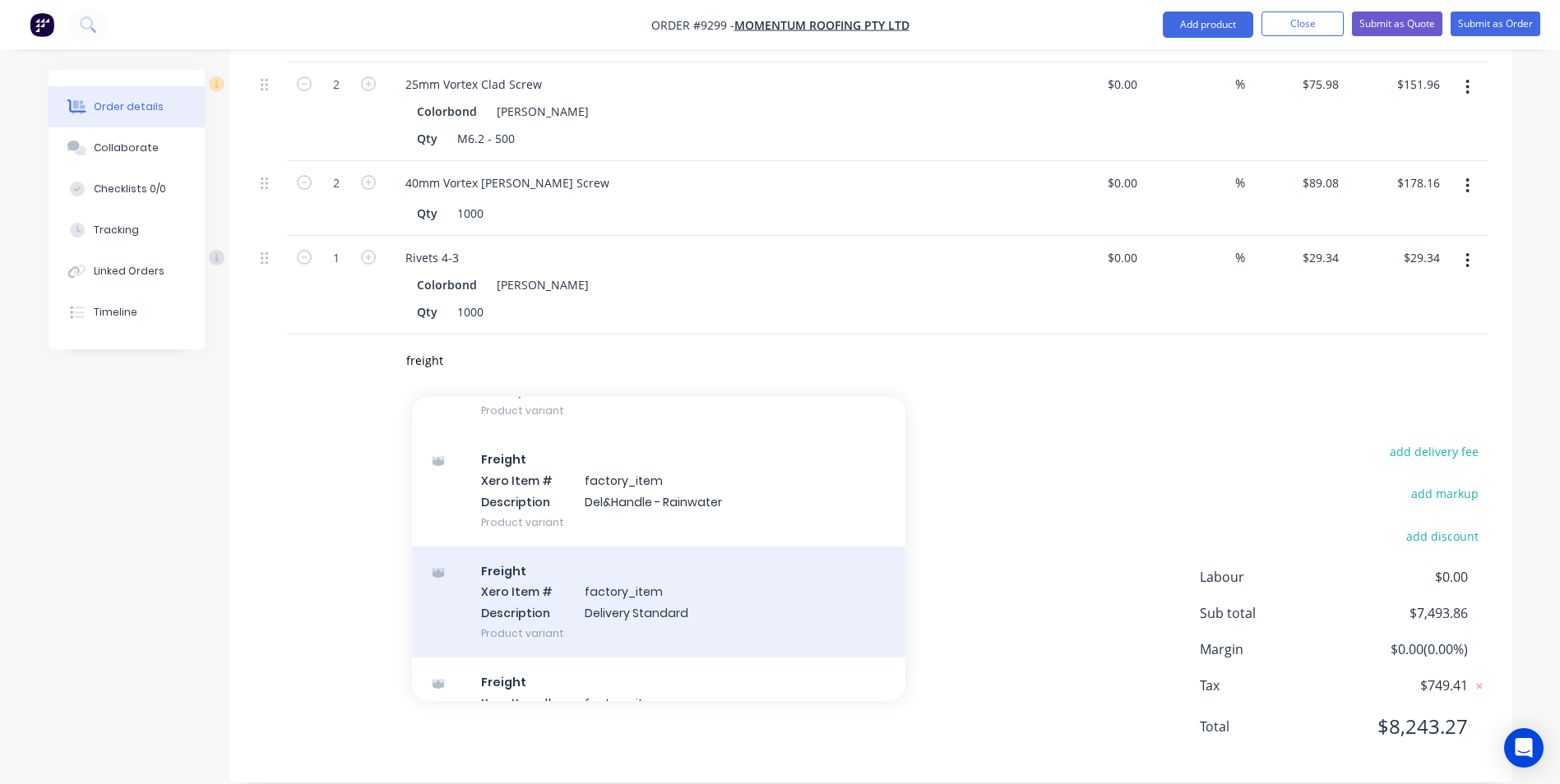
click at [644, 584] on div "Freight Xero Item # factory_item Description Delivery Standard Product variant" at bounding box center [657, 602] width 493 height 111
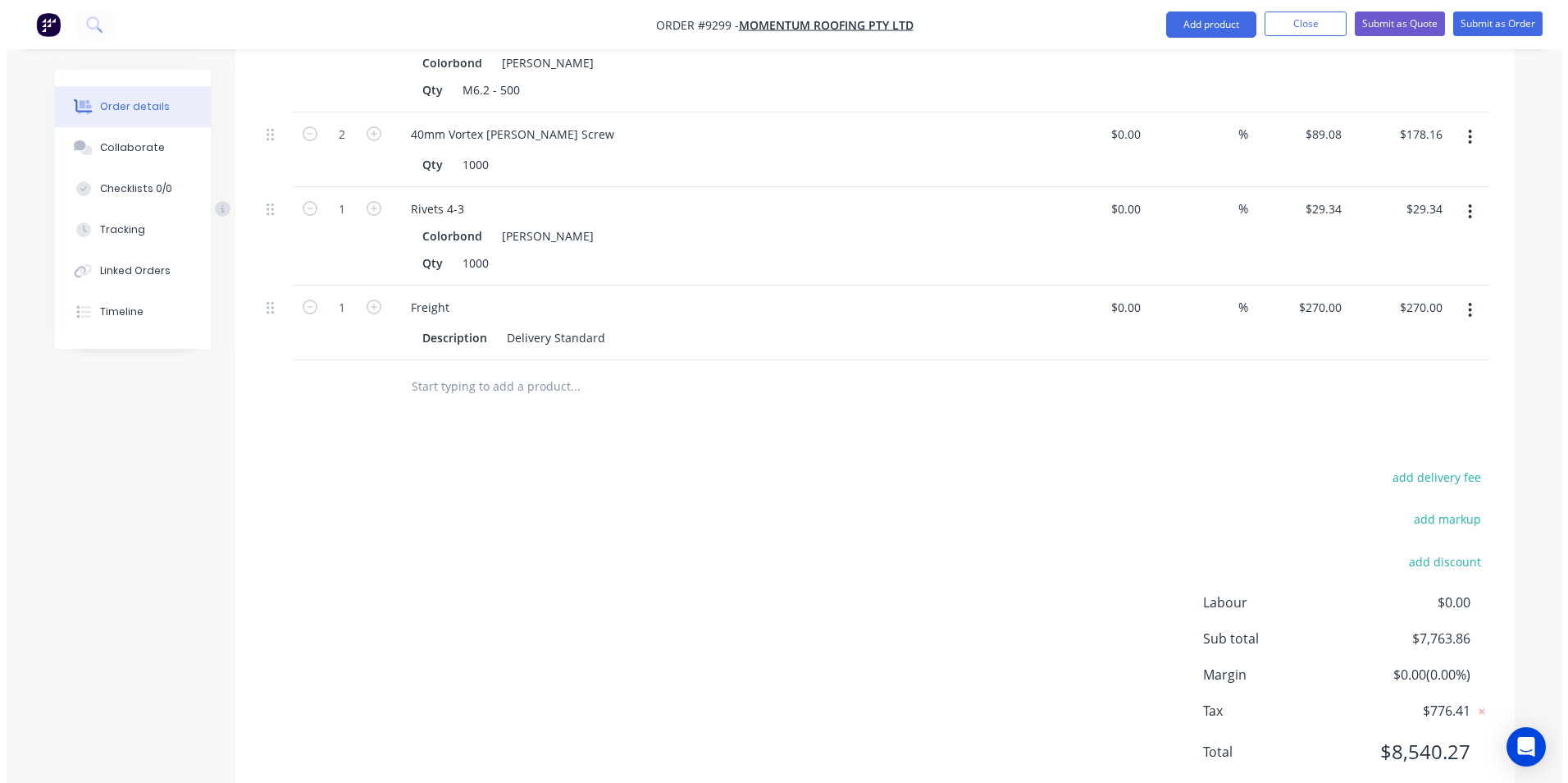
scroll to position [2069, 0]
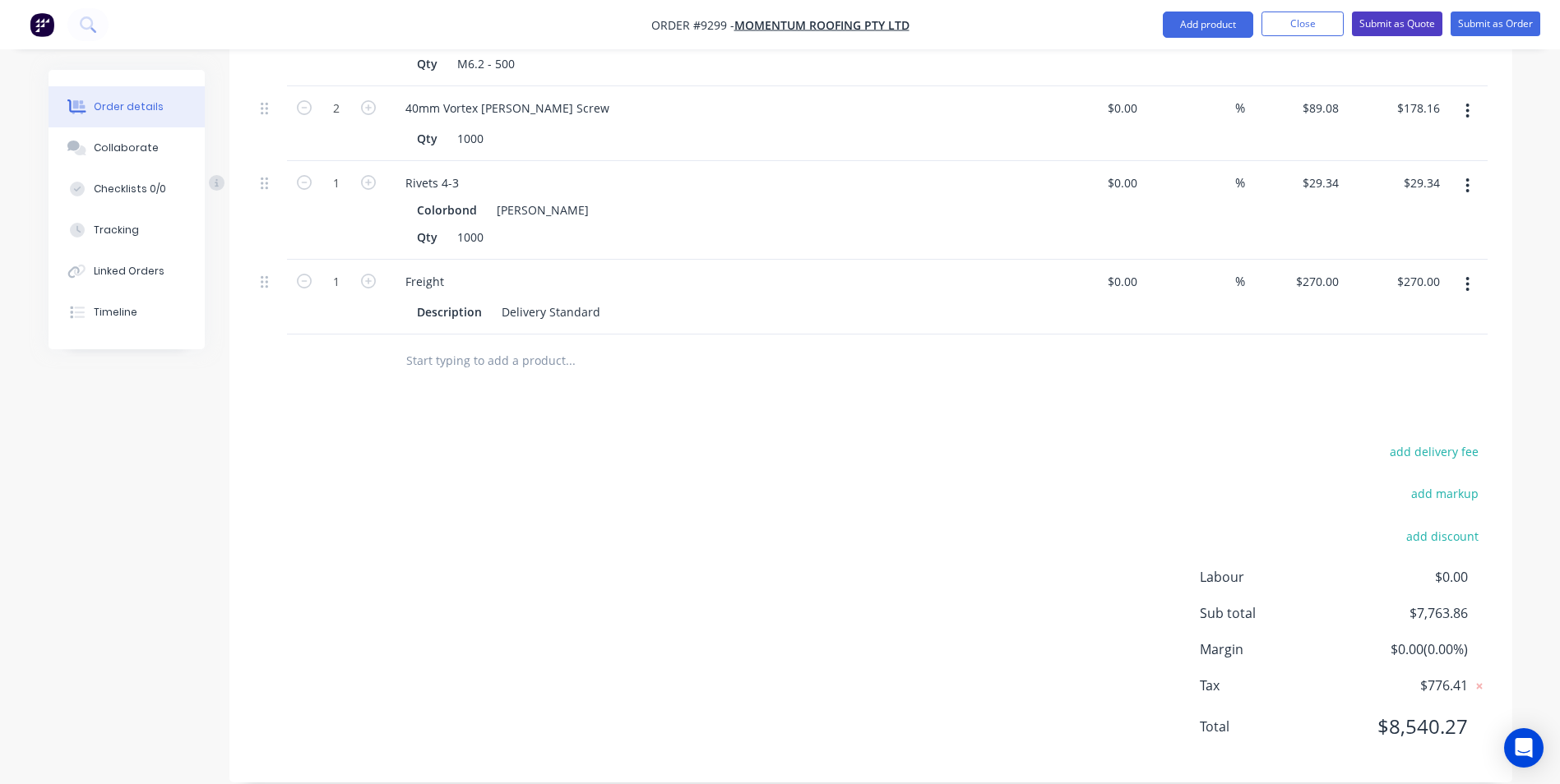
click at [1378, 33] on button "Submit as Quote" at bounding box center [1396, 24] width 90 height 25
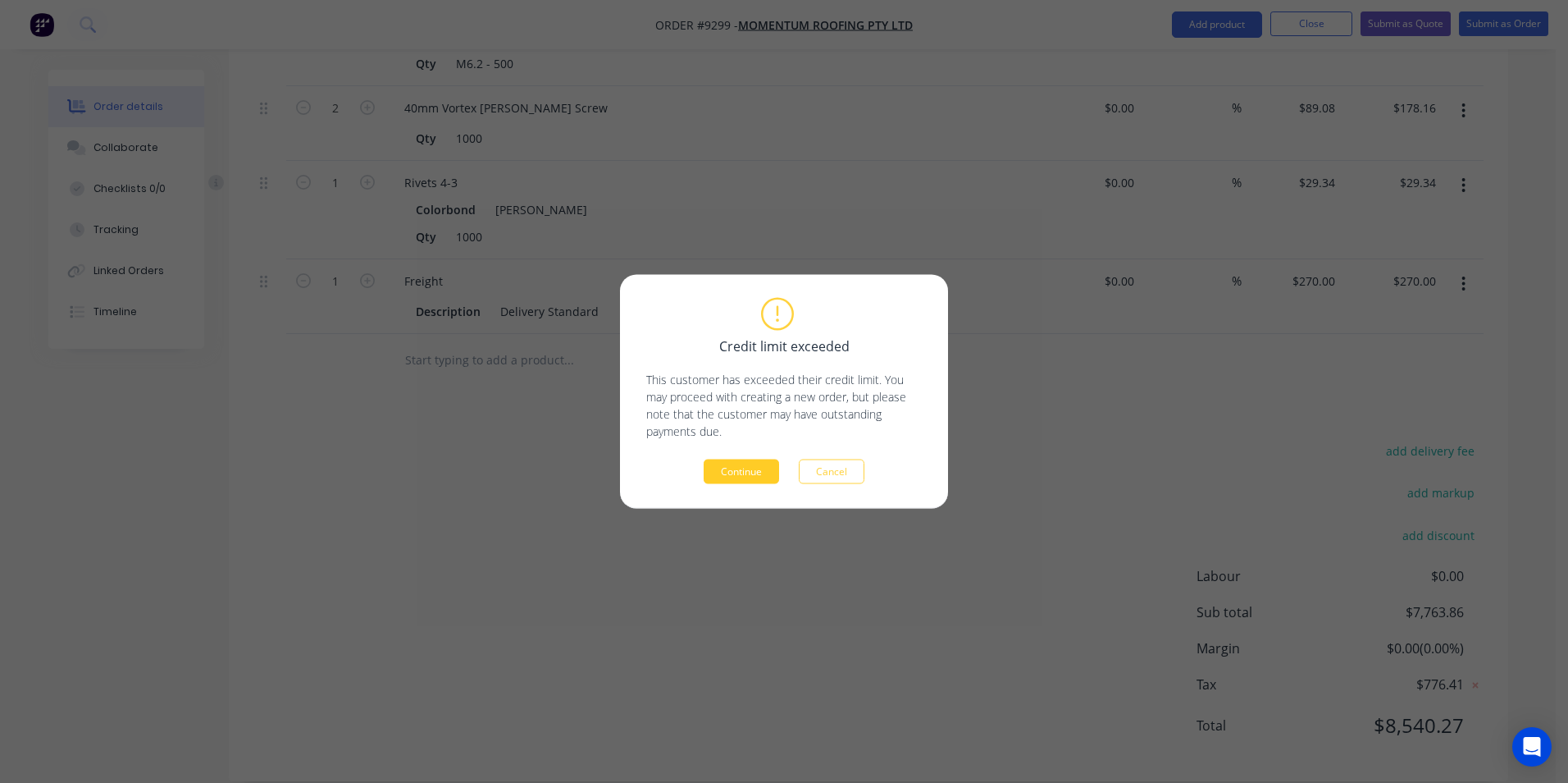
click at [773, 462] on button "Continue" at bounding box center [742, 472] width 76 height 25
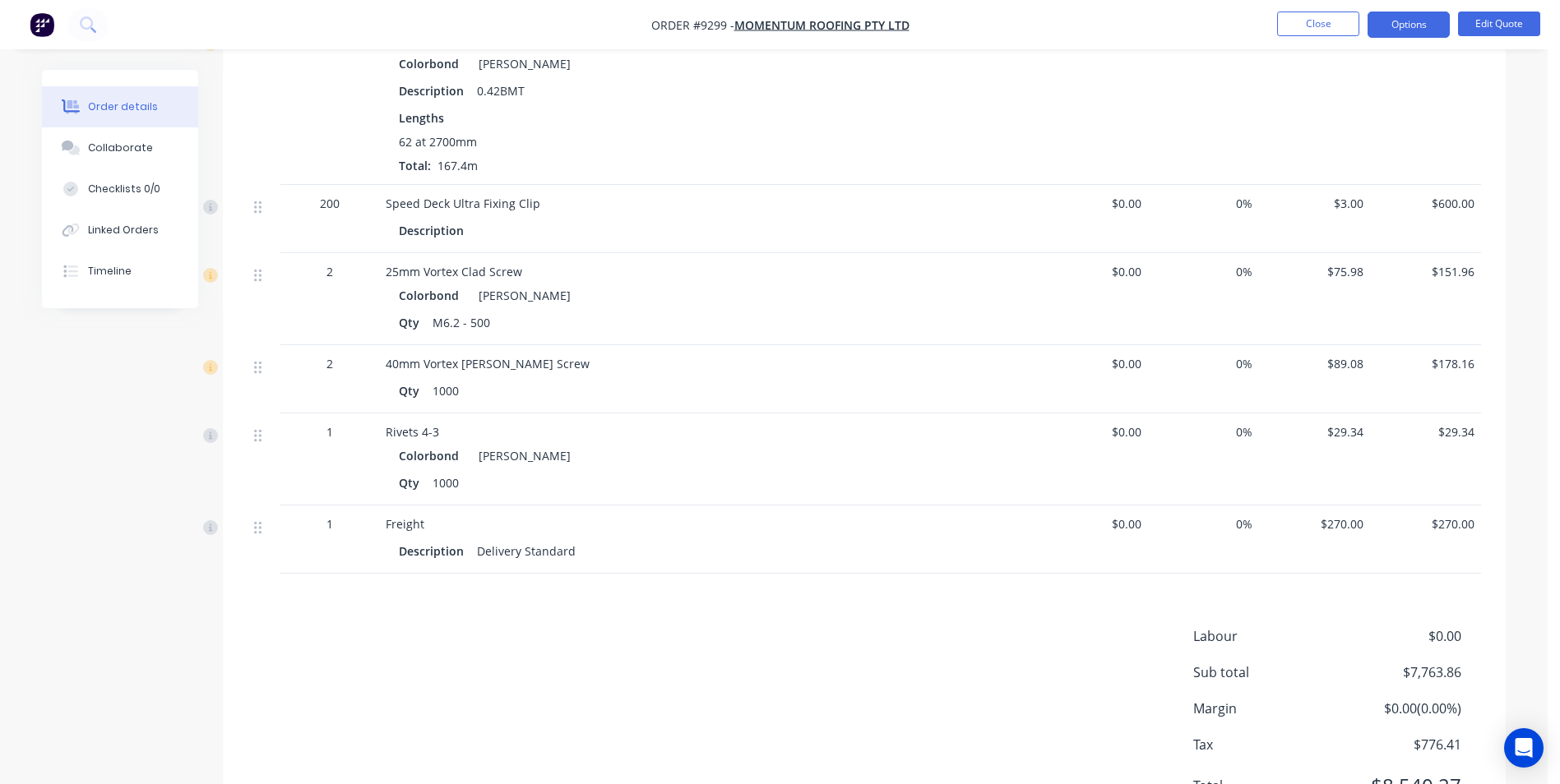
scroll to position [1421, 0]
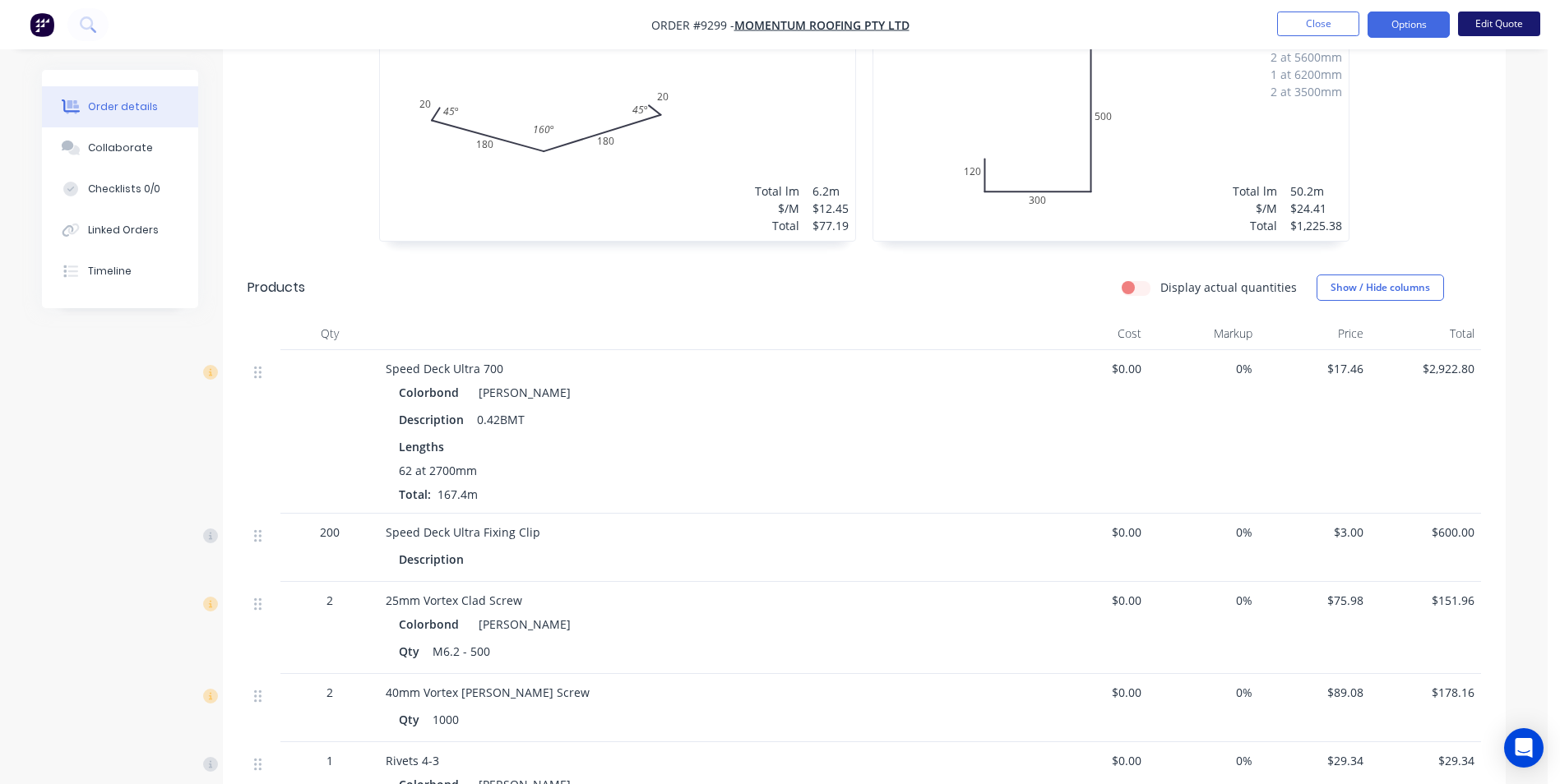
click at [1496, 21] on button "Edit Quote" at bounding box center [1499, 24] width 82 height 25
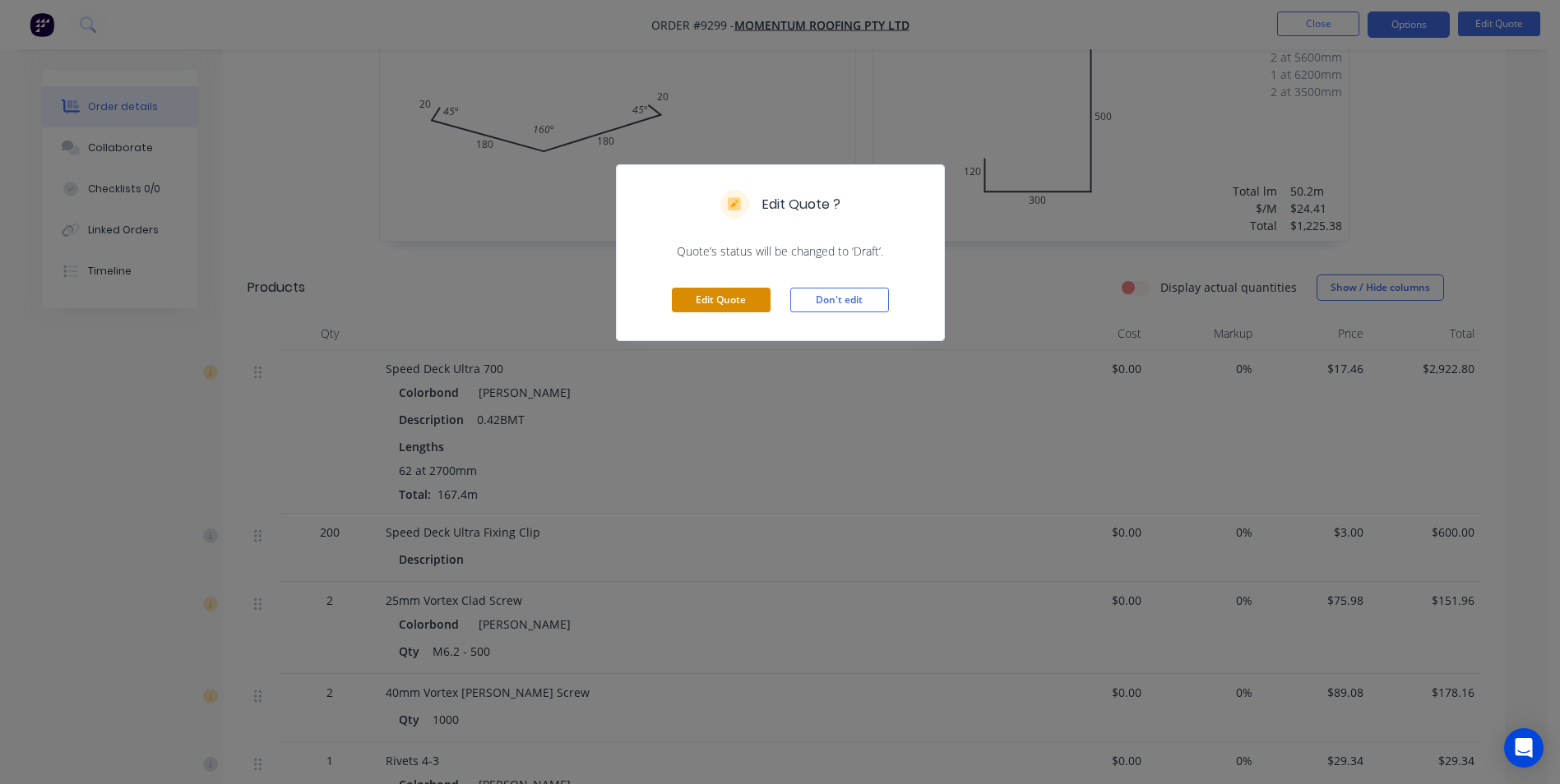
click at [744, 299] on button "Edit Quote" at bounding box center [721, 300] width 98 height 25
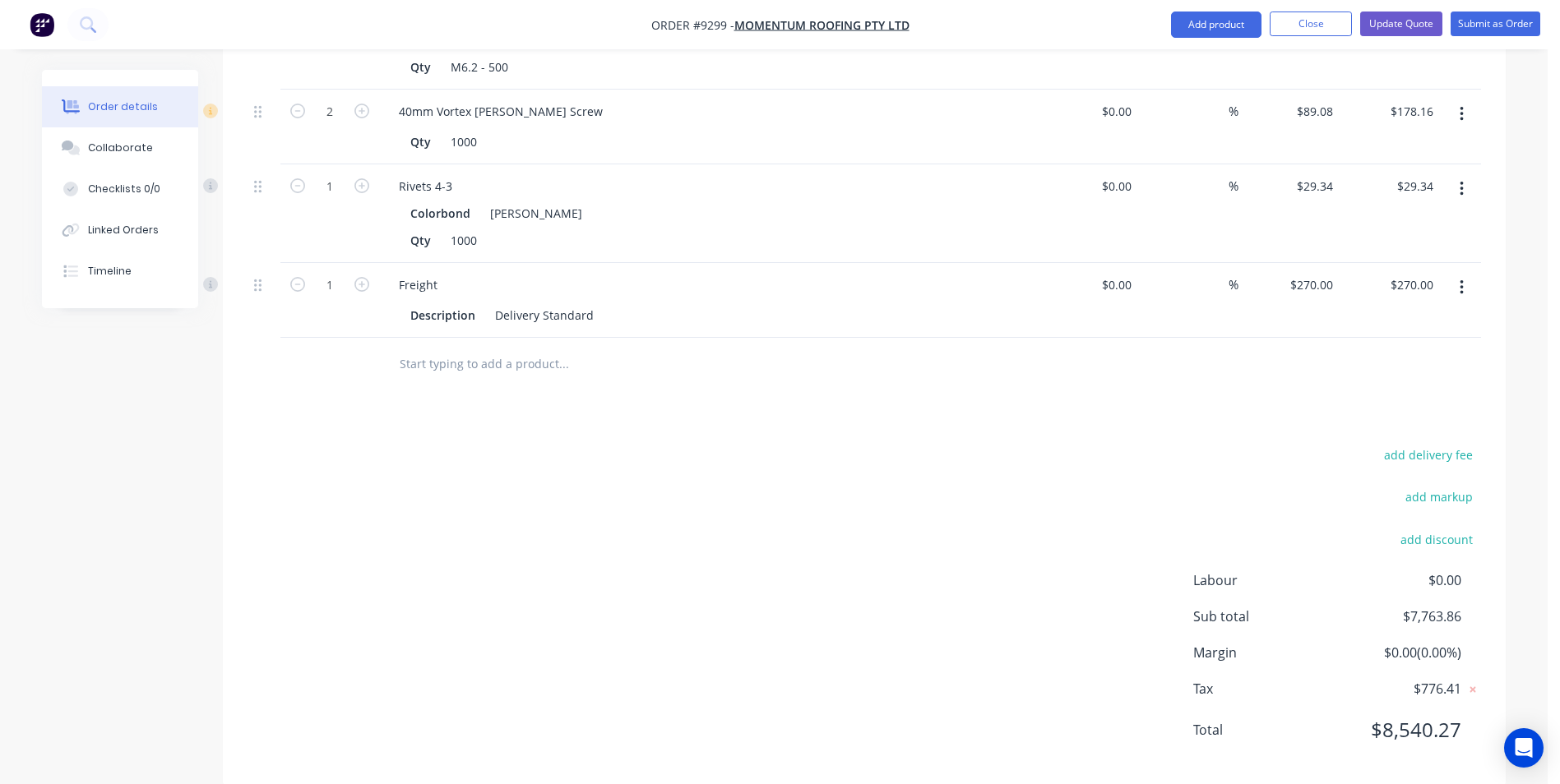
scroll to position [2071, 0]
click at [455, 344] on input "text" at bounding box center [564, 360] width 329 height 33
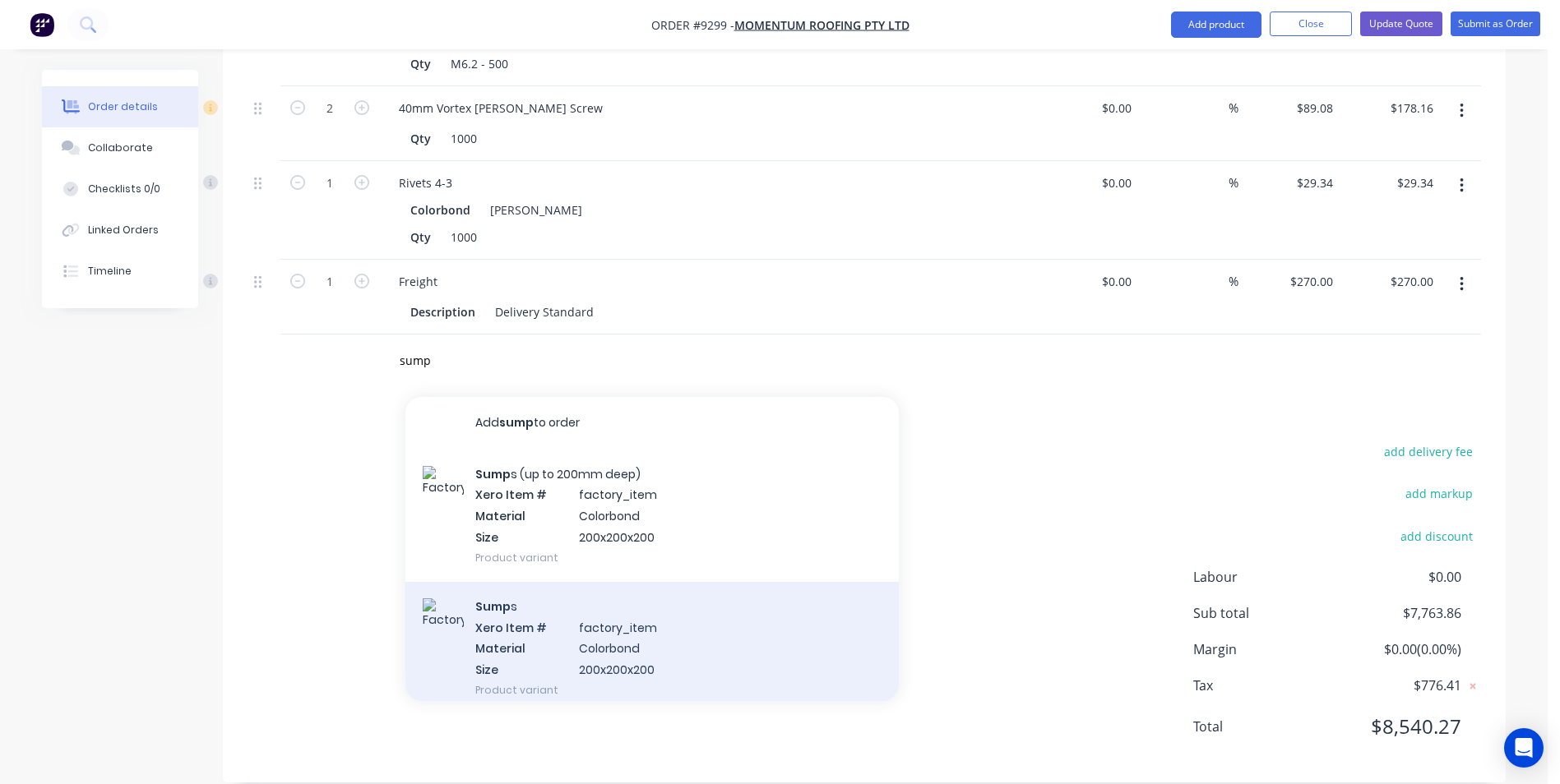
click at [547, 620] on div "Sump s Xero Item # factory_item Material Colorbond Size 200x200x200 Product var…" at bounding box center [651, 648] width 493 height 132
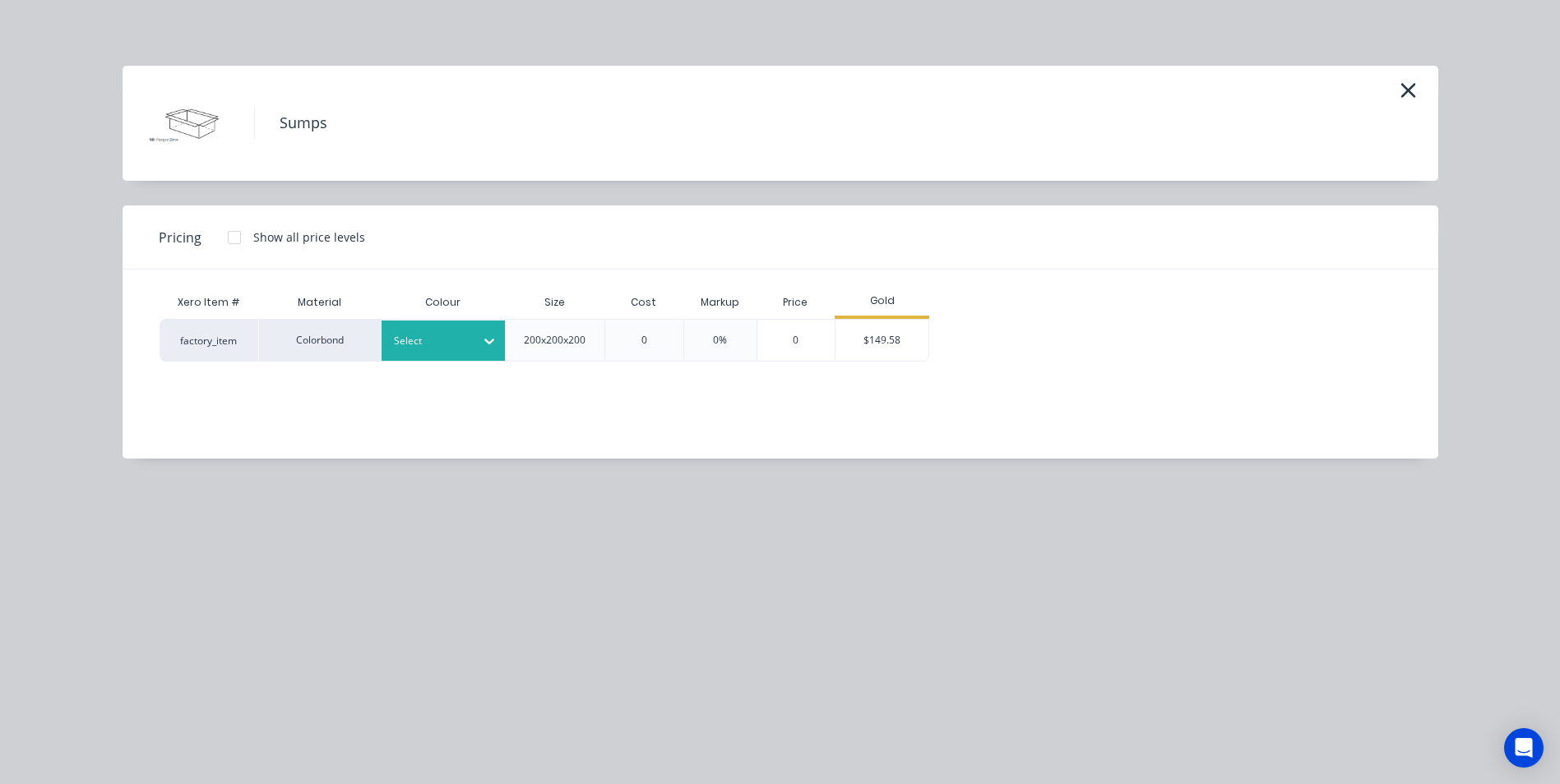
click at [491, 342] on icon at bounding box center [488, 341] width 10 height 5
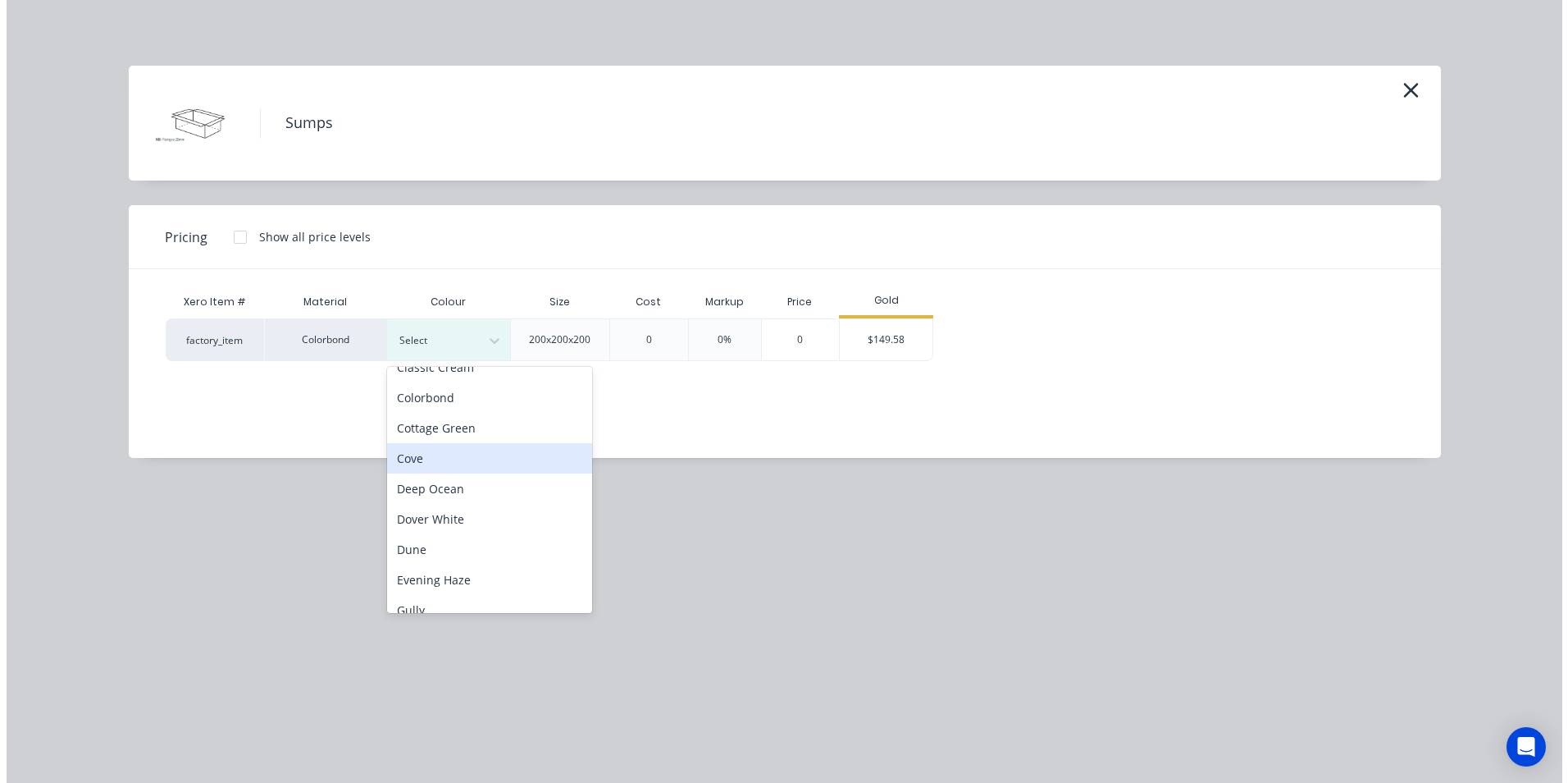
scroll to position [329, 0]
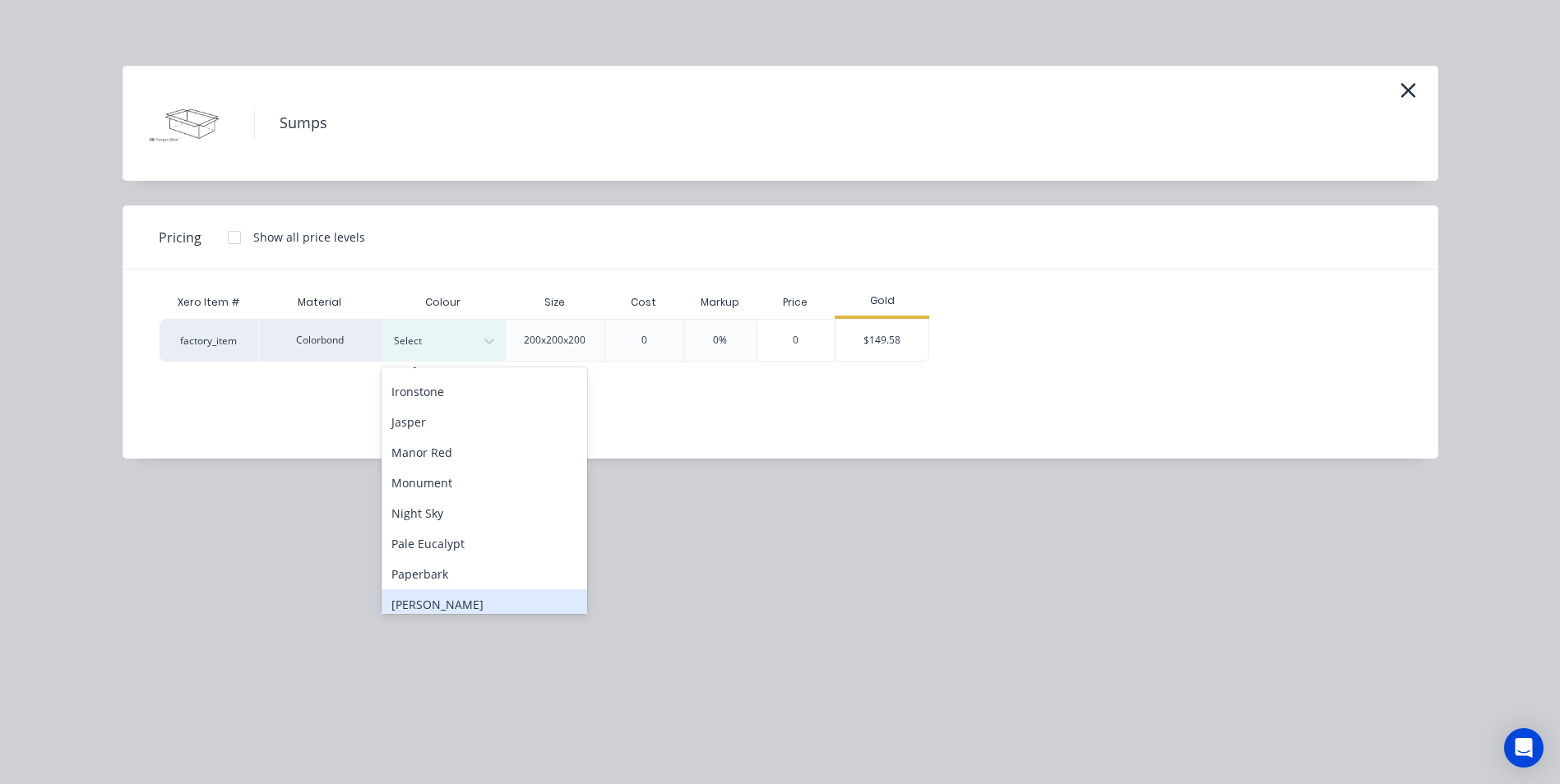
click at [472, 603] on div "Shale Grey" at bounding box center [484, 604] width 206 height 30
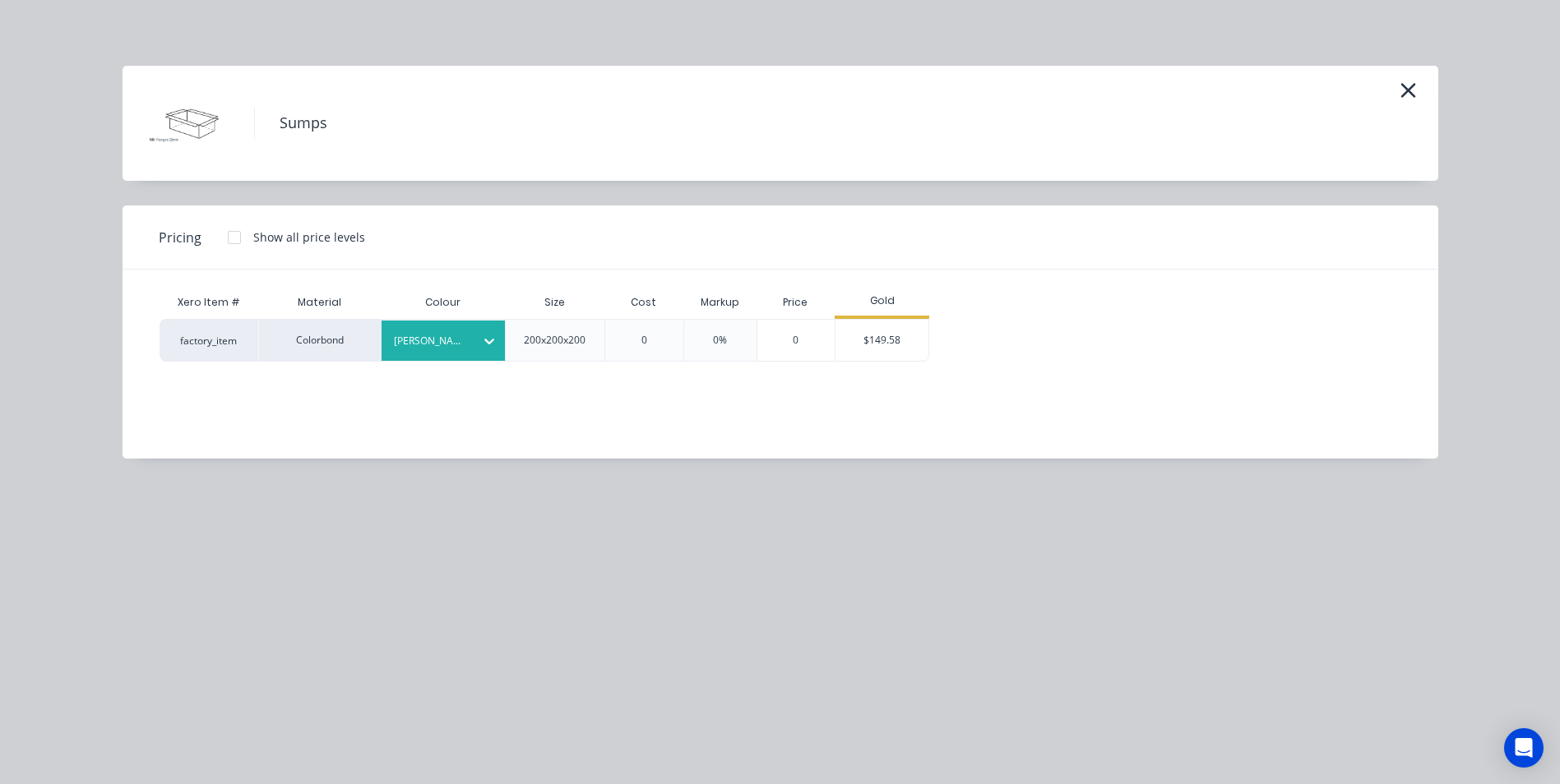
drag, startPoint x: 897, startPoint y: 345, endPoint x: 660, endPoint y: 404, distance: 244.2
click at [897, 343] on div "$149.58" at bounding box center [882, 341] width 93 height 41
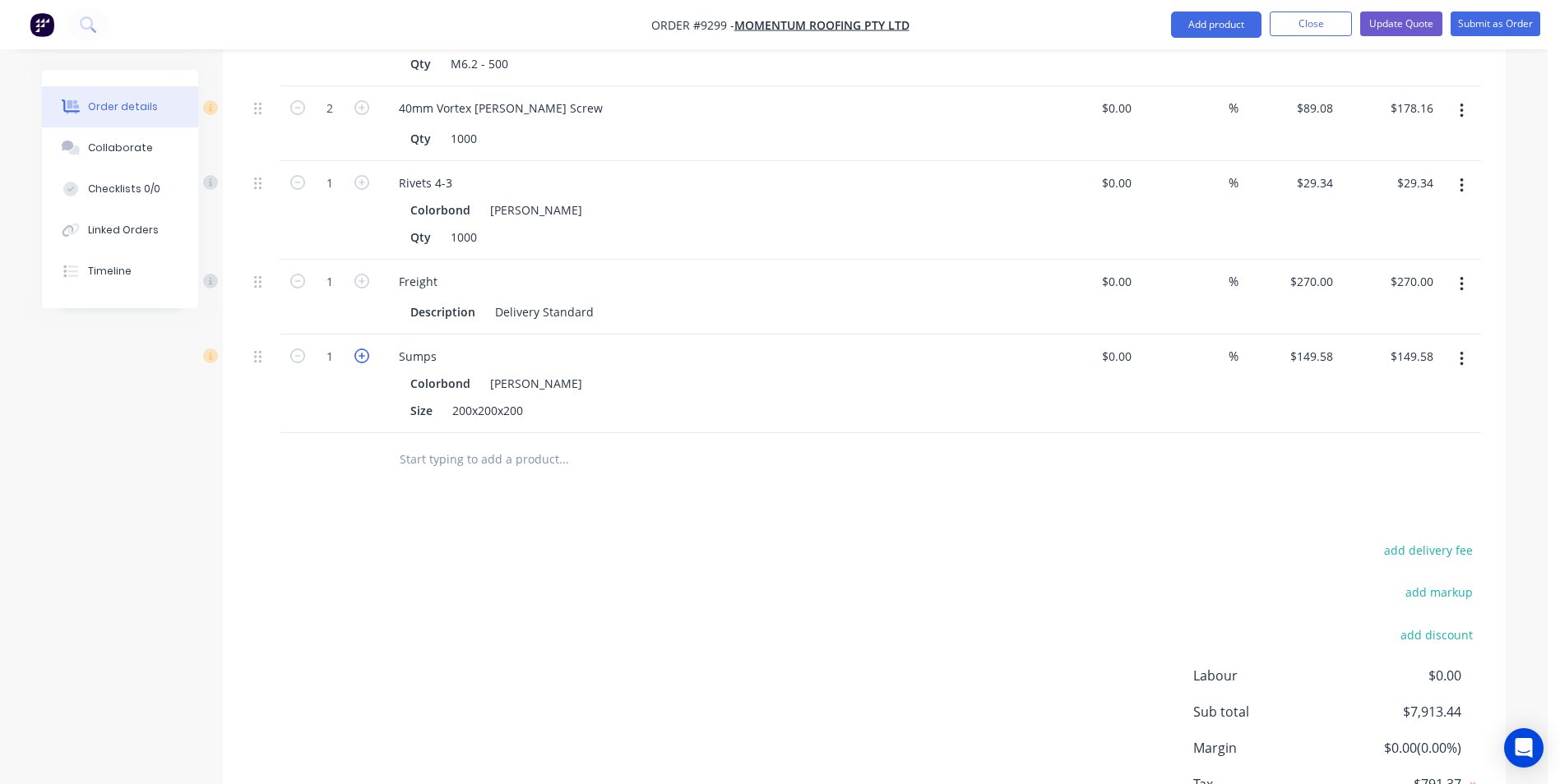
click at [361, 349] on icon "button" at bounding box center [361, 356] width 15 height 15
click at [1420, 22] on button "Update Quote" at bounding box center [1401, 24] width 82 height 25
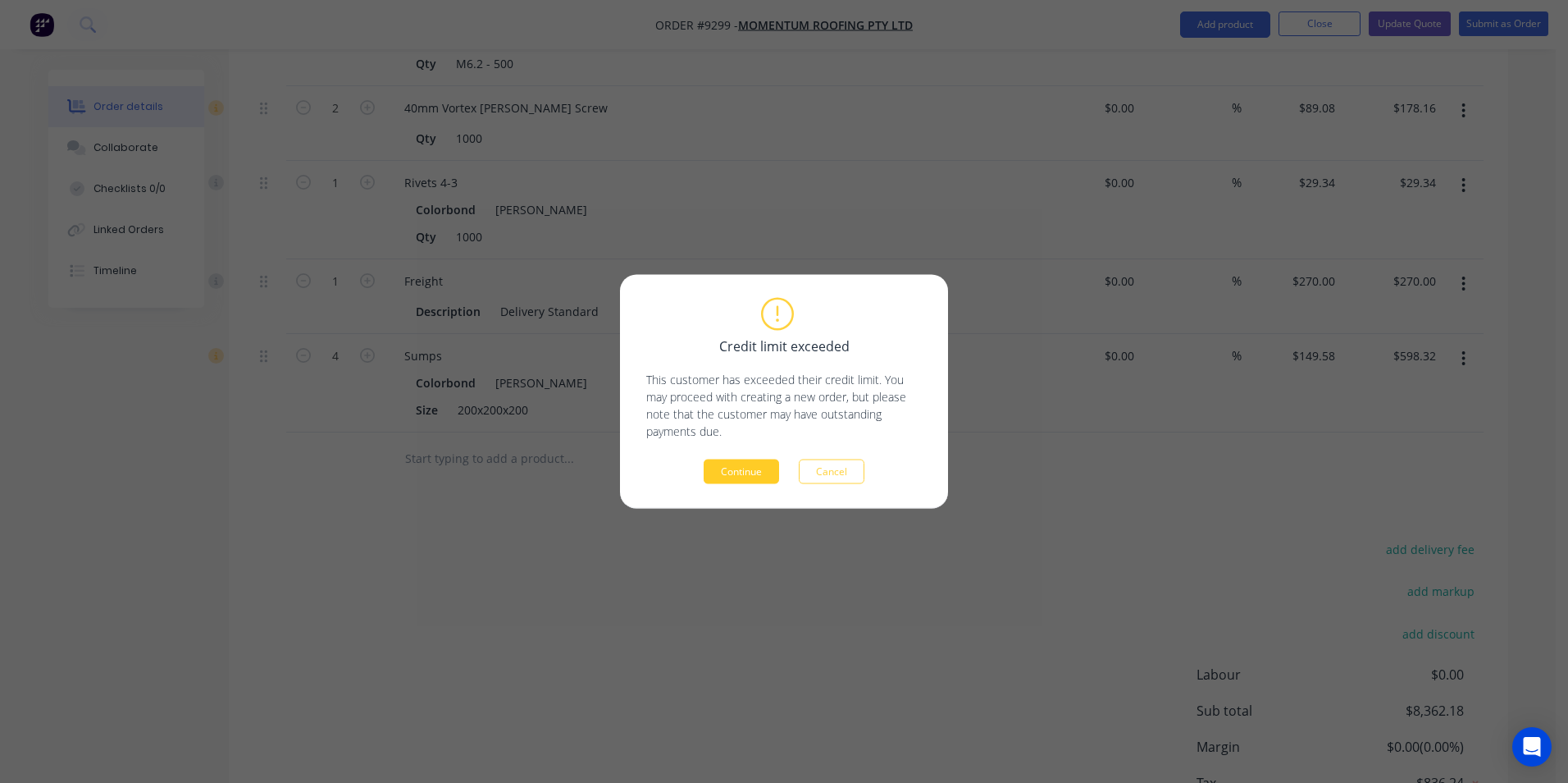
click at [735, 473] on button "Continue" at bounding box center [742, 472] width 76 height 25
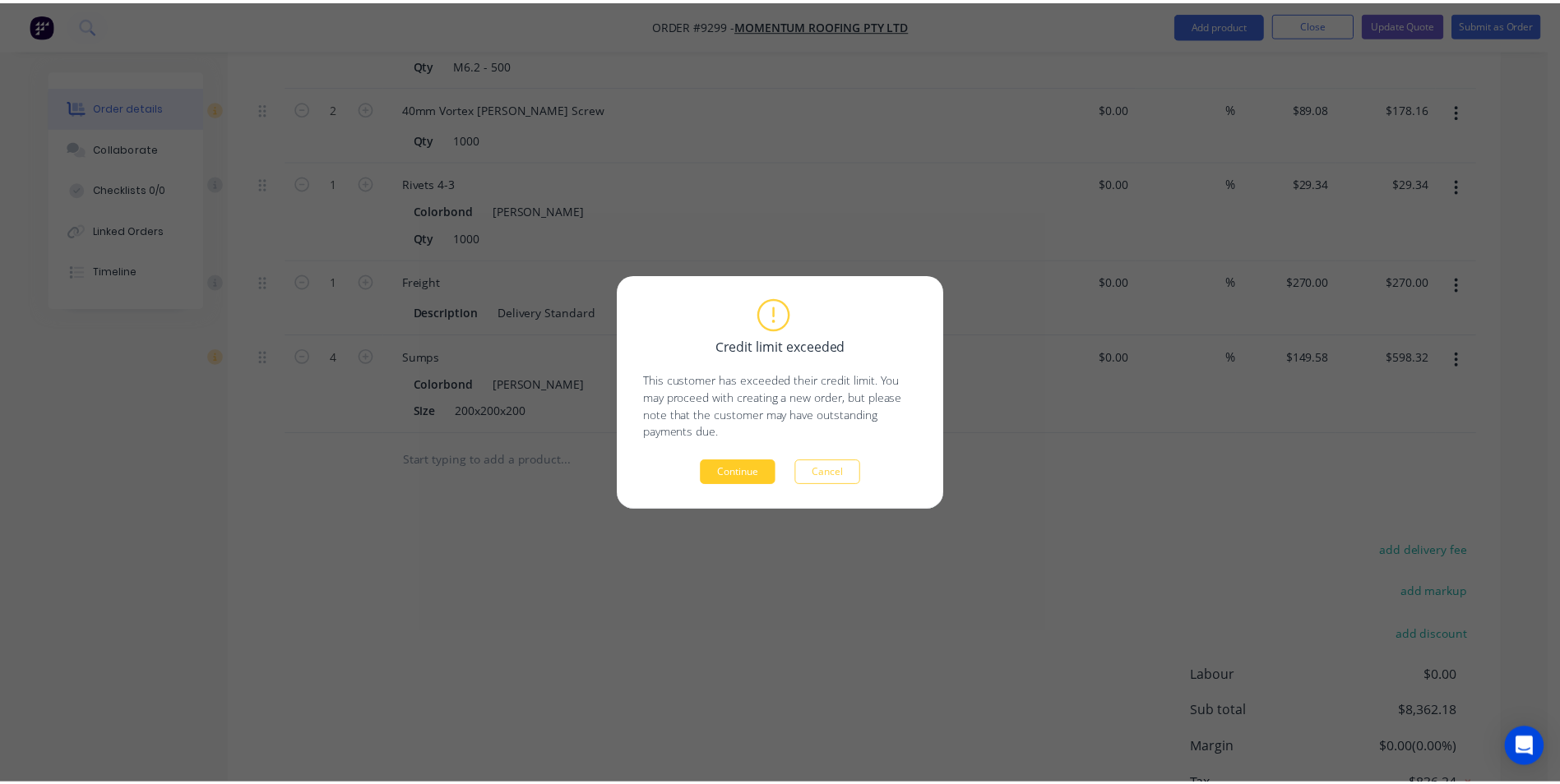
scroll to position [1925, 0]
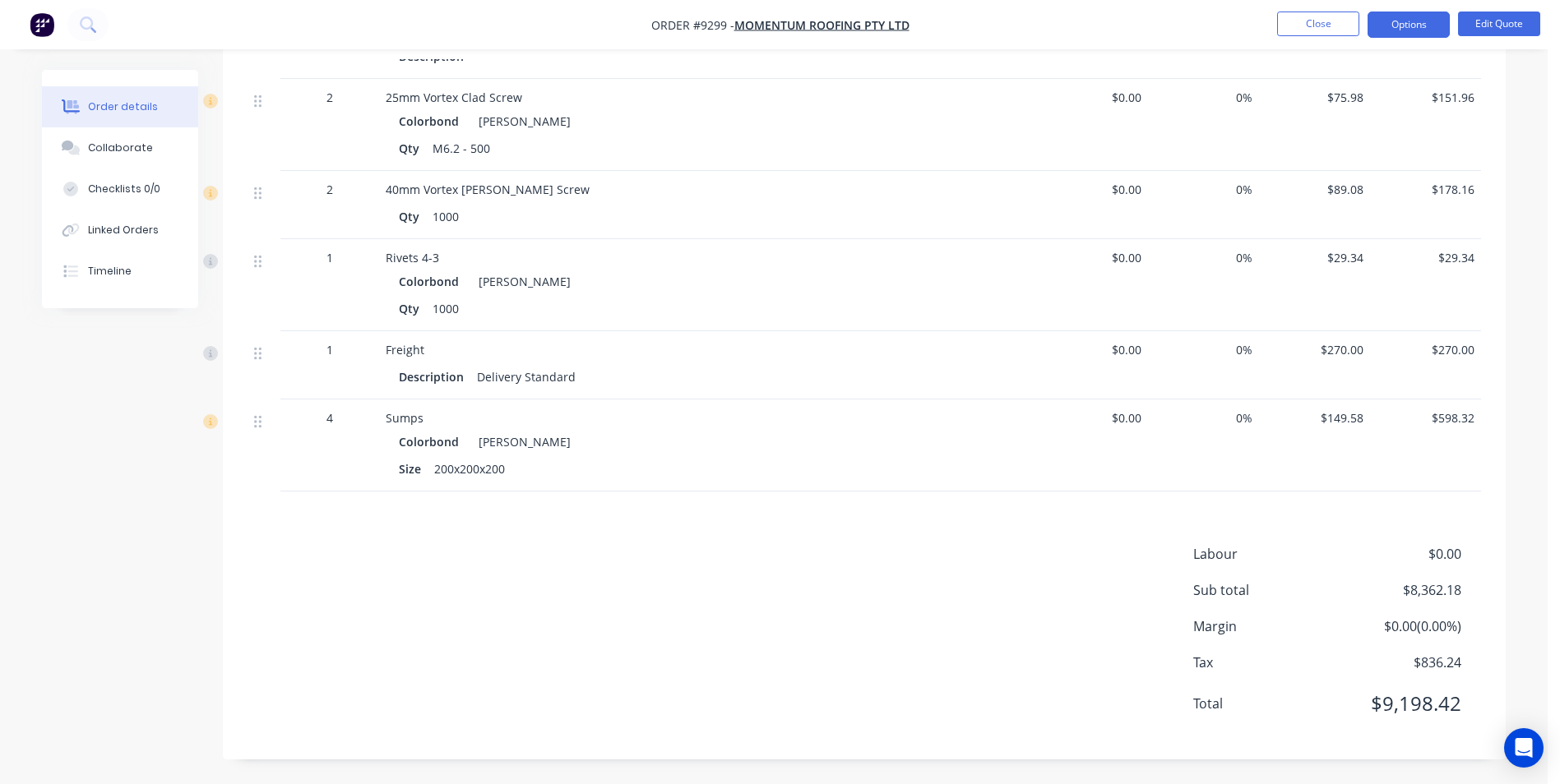
click at [1406, 17] on button "Options" at bounding box center [1408, 24] width 82 height 26
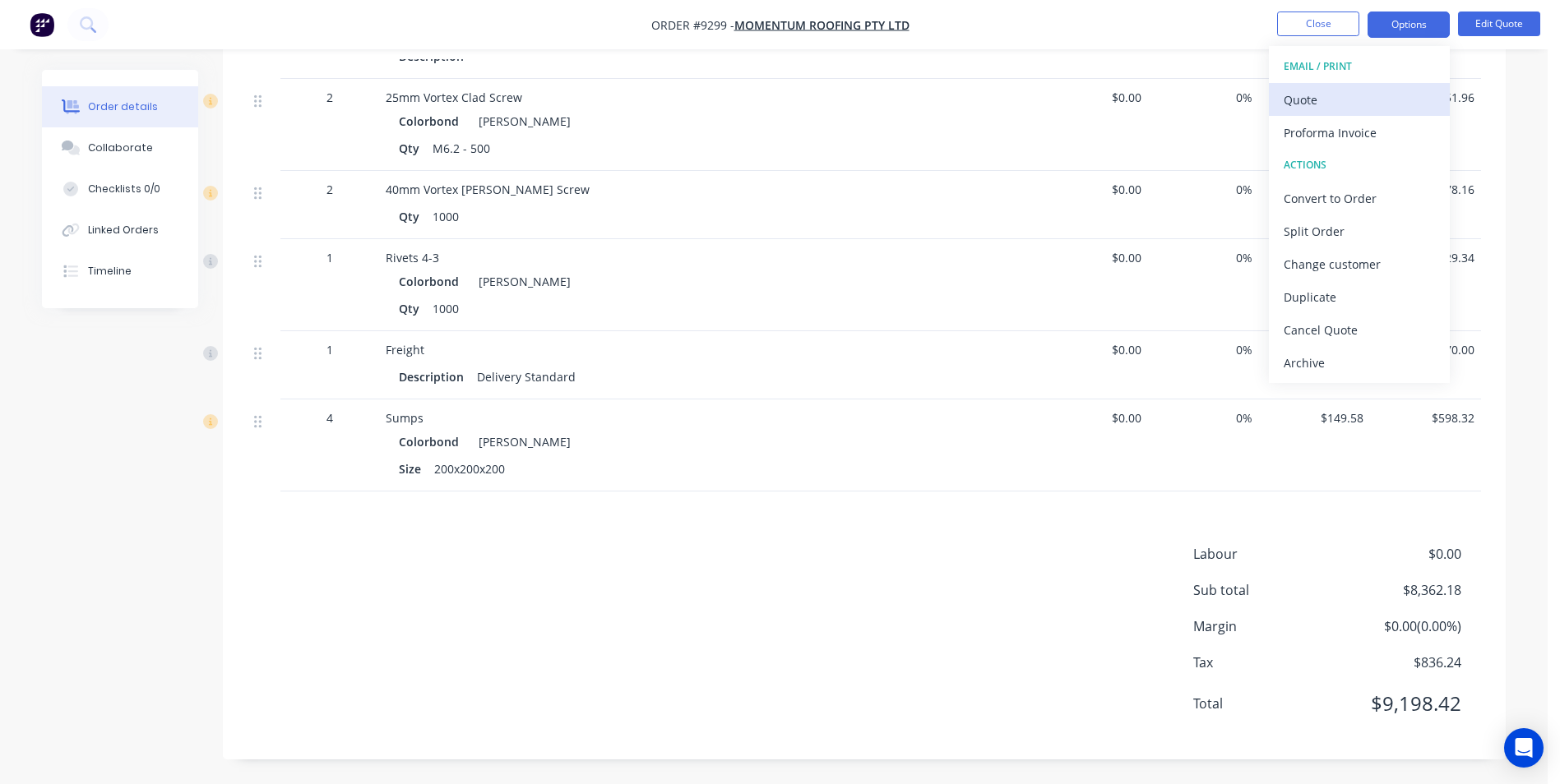
click at [1369, 89] on div "Quote" at bounding box center [1359, 99] width 151 height 24
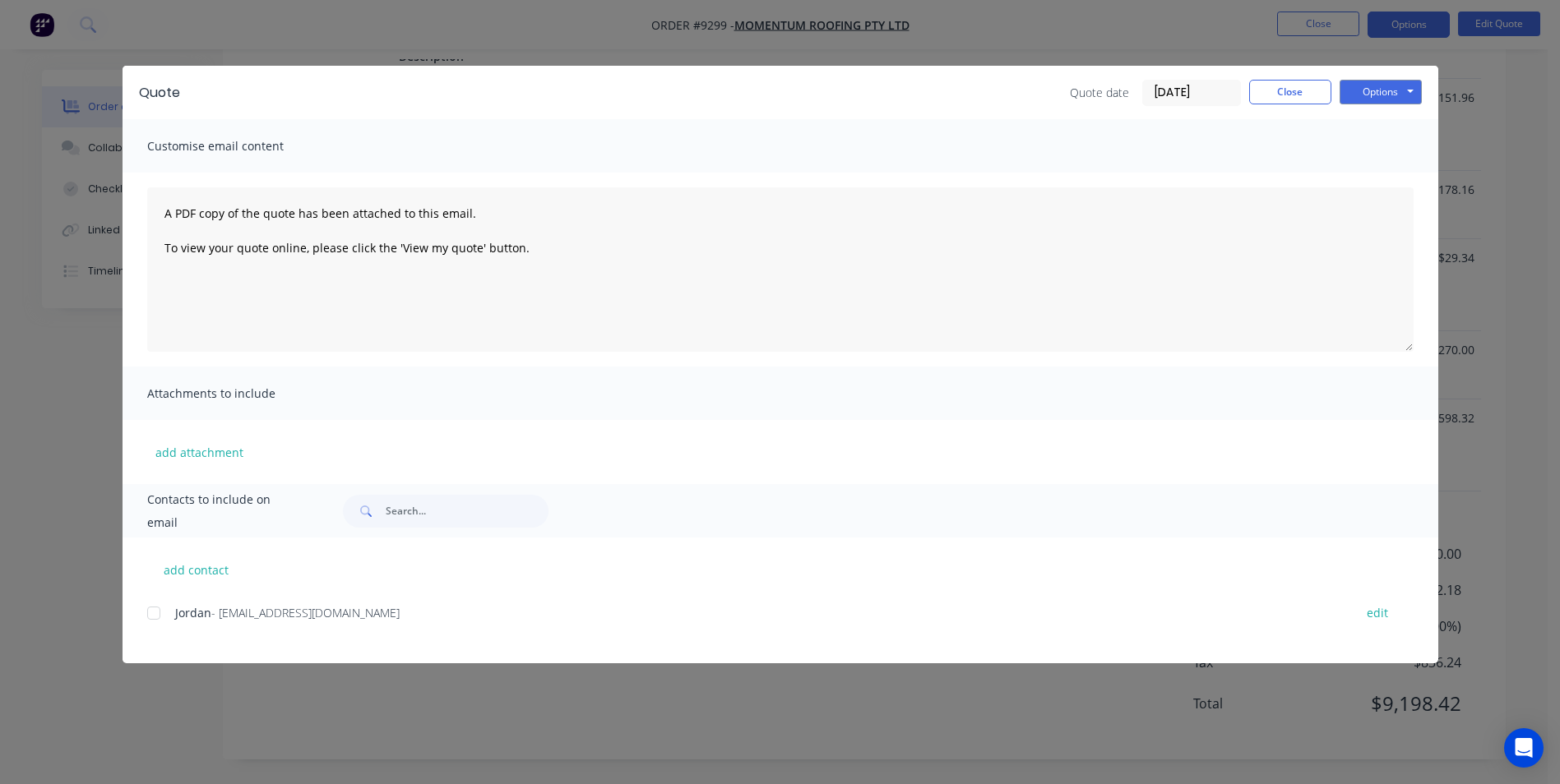
click at [155, 614] on div at bounding box center [153, 612] width 33 height 33
click at [1368, 106] on div "Quote Quote date 14/08/25 Close Options Preview Print Email" at bounding box center [780, 93] width 1316 height 54
click at [1369, 94] on button "Options" at bounding box center [1380, 92] width 82 height 25
click at [1352, 164] on button "Email" at bounding box center [1392, 175] width 106 height 27
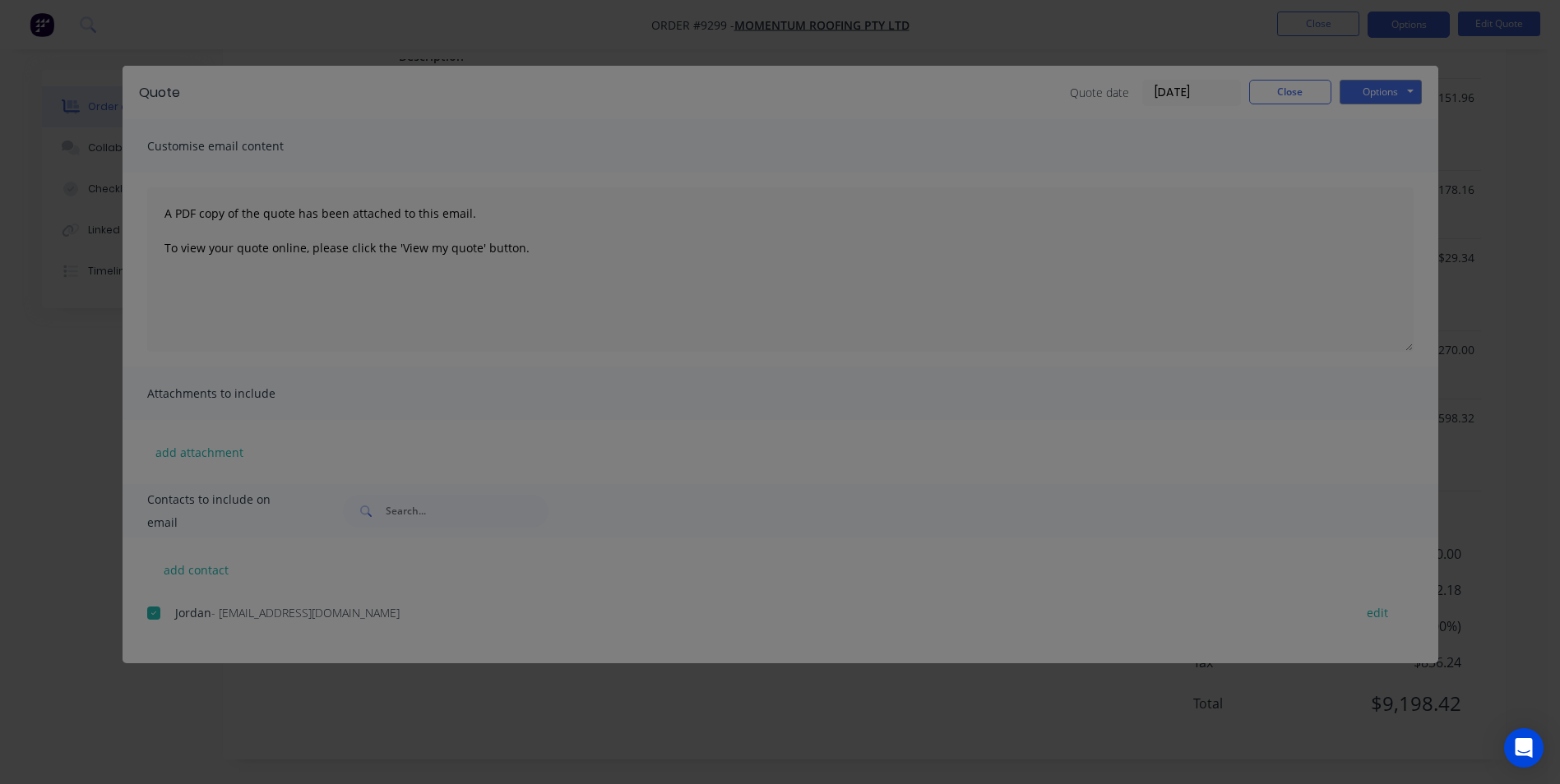
click at [1286, 82] on div "Sending to your accounting package... Loading... This may take a few moments. P…" at bounding box center [780, 392] width 1560 height 784
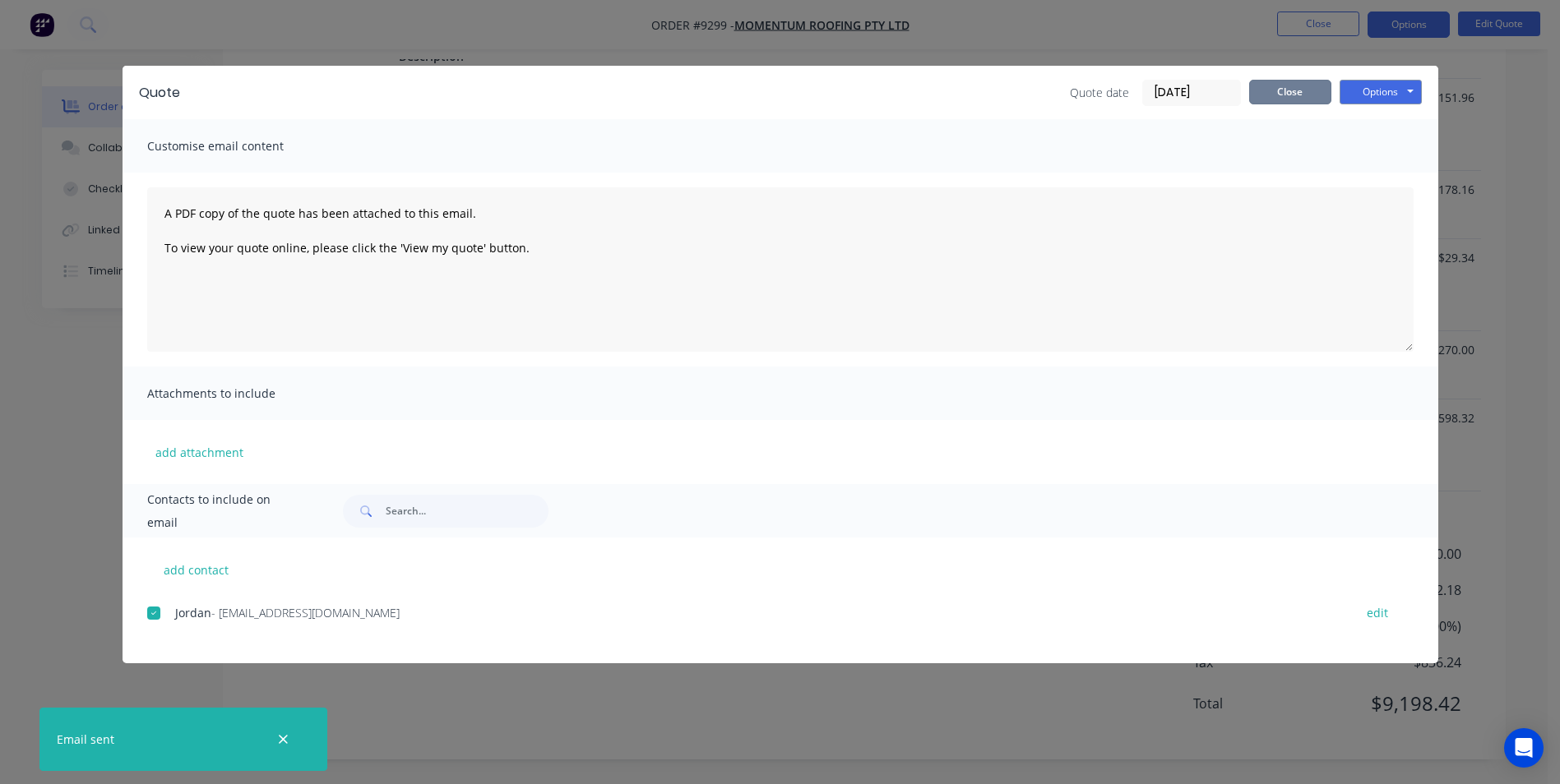
click at [1302, 89] on button "Close" at bounding box center [1290, 92] width 82 height 25
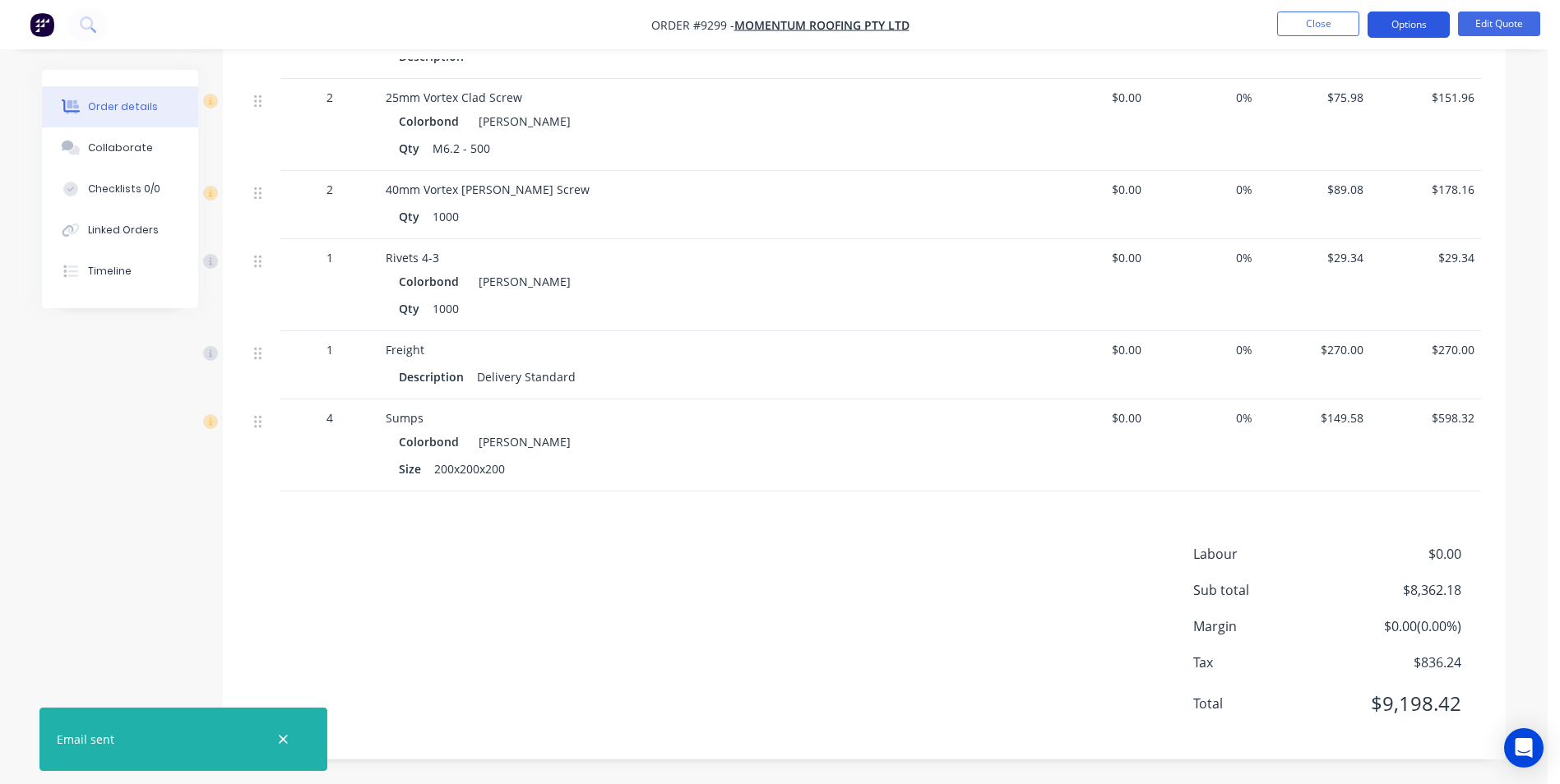
click at [1425, 25] on button "Options" at bounding box center [1408, 24] width 82 height 26
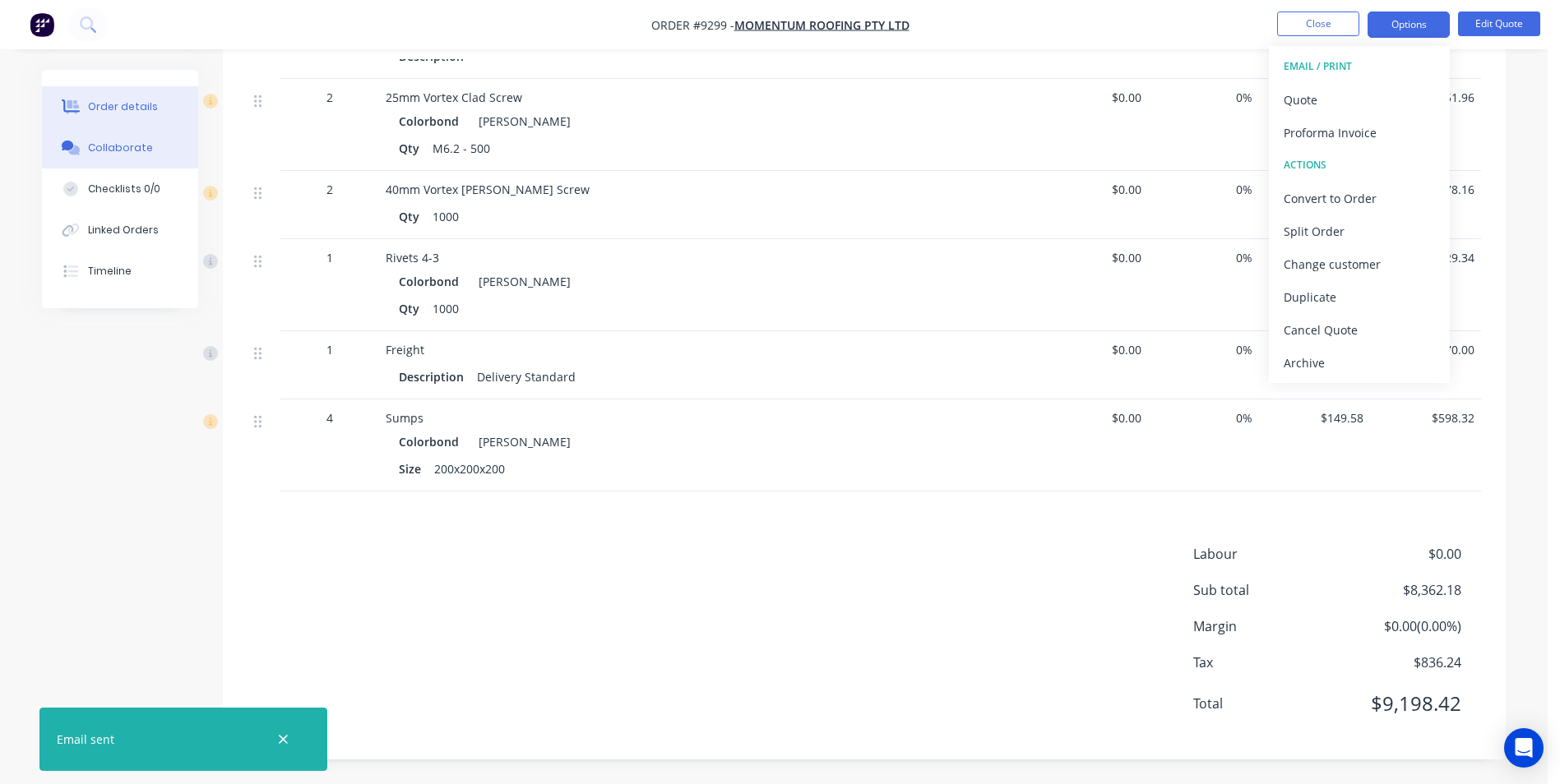
click at [120, 137] on button "Collaborate" at bounding box center [120, 148] width 157 height 41
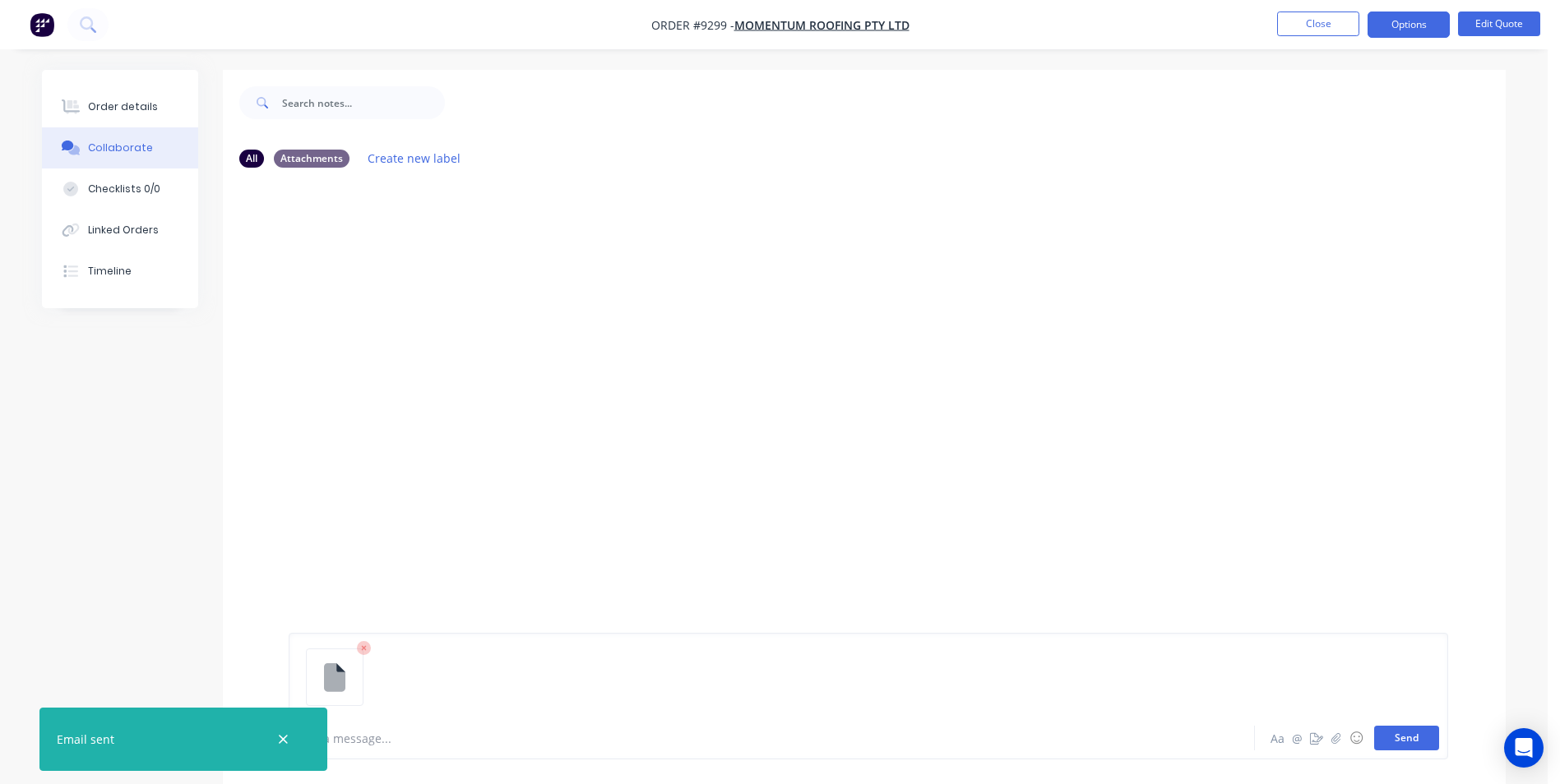
click at [1408, 729] on button "Send" at bounding box center [1406, 738] width 65 height 25
click at [38, 22] on img "button" at bounding box center [42, 25] width 25 height 25
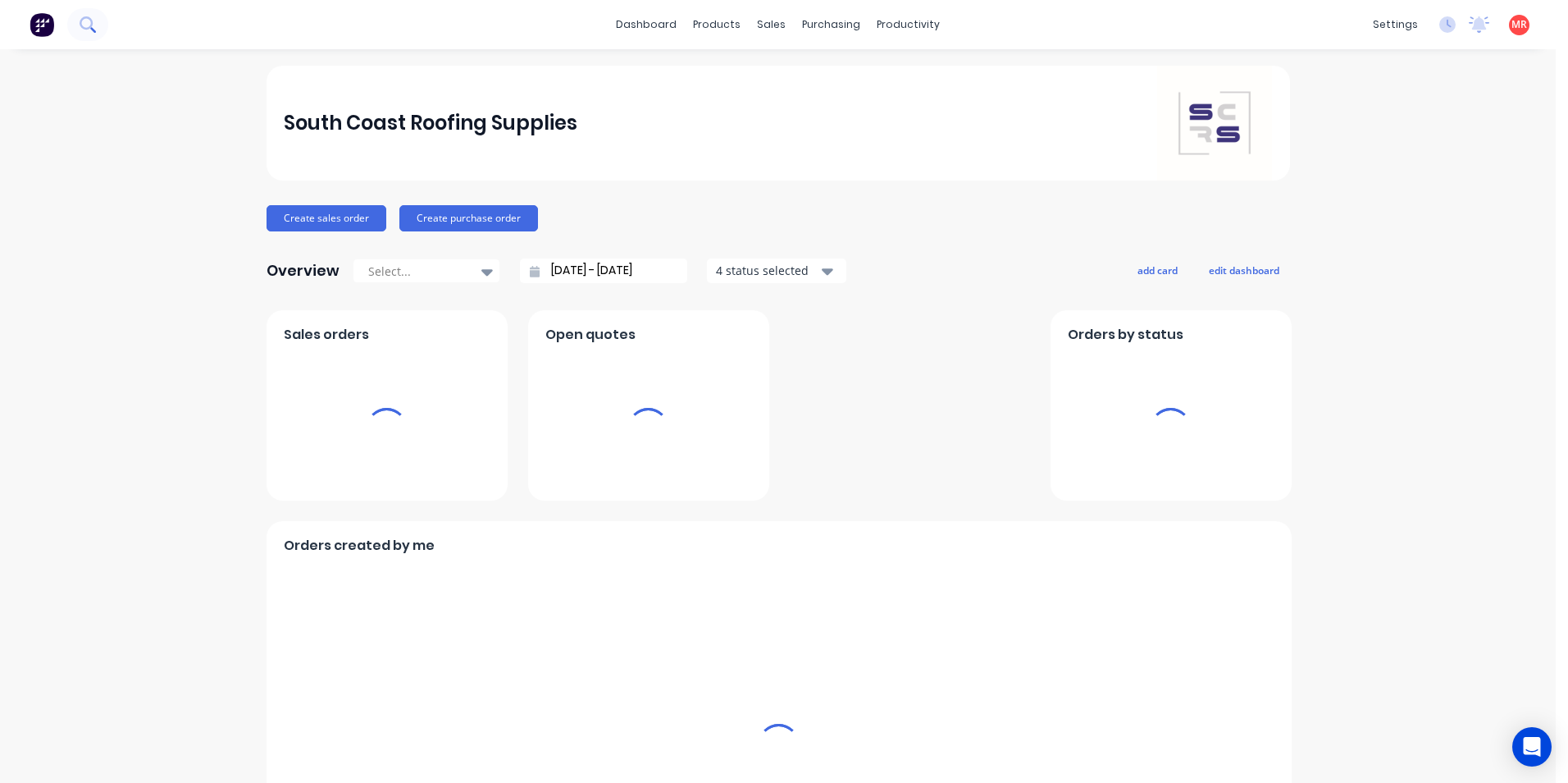
click at [86, 25] on icon at bounding box center [87, 23] width 15 height 15
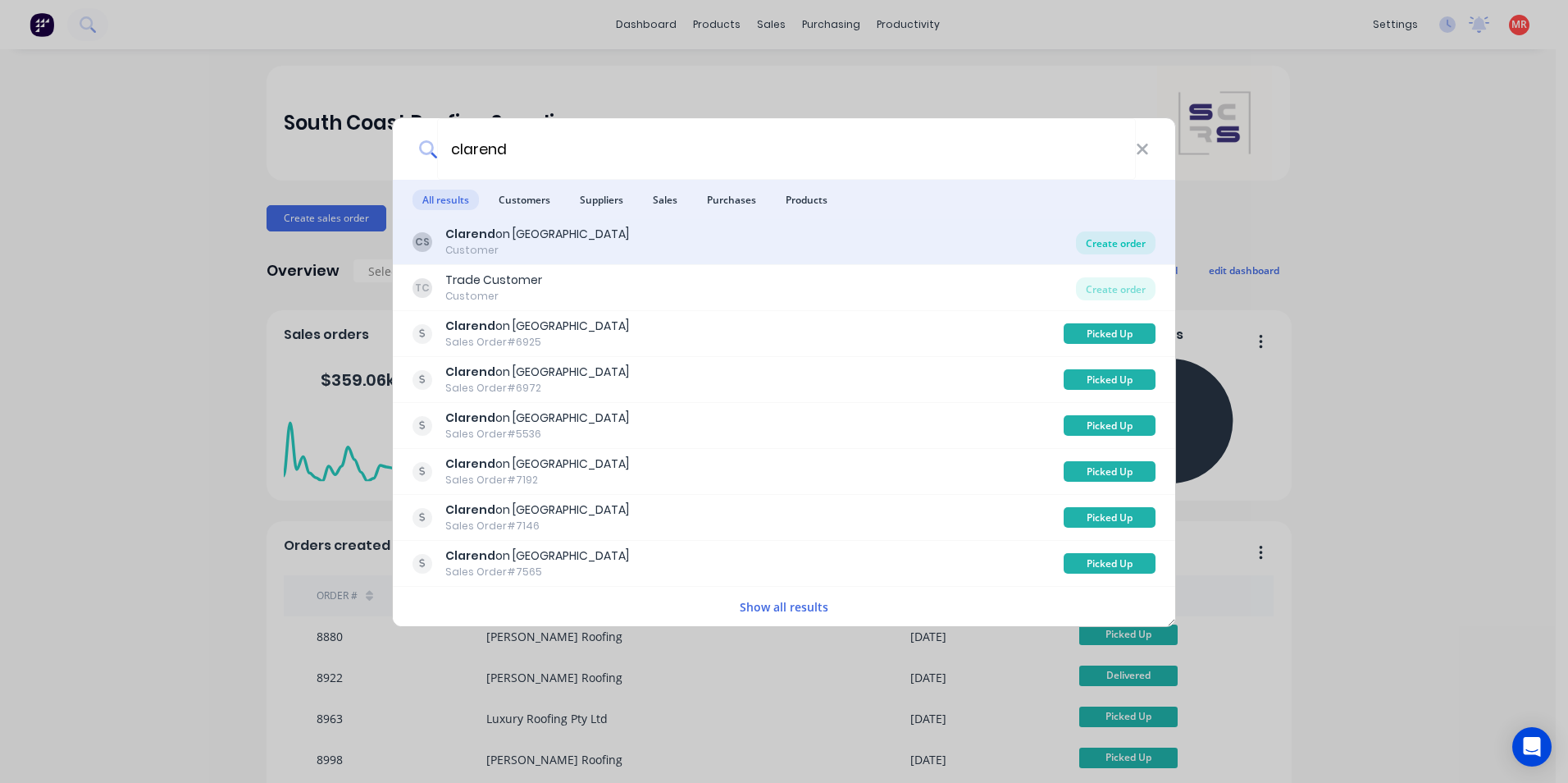
click at [1099, 248] on div "Create order" at bounding box center [1116, 243] width 79 height 23
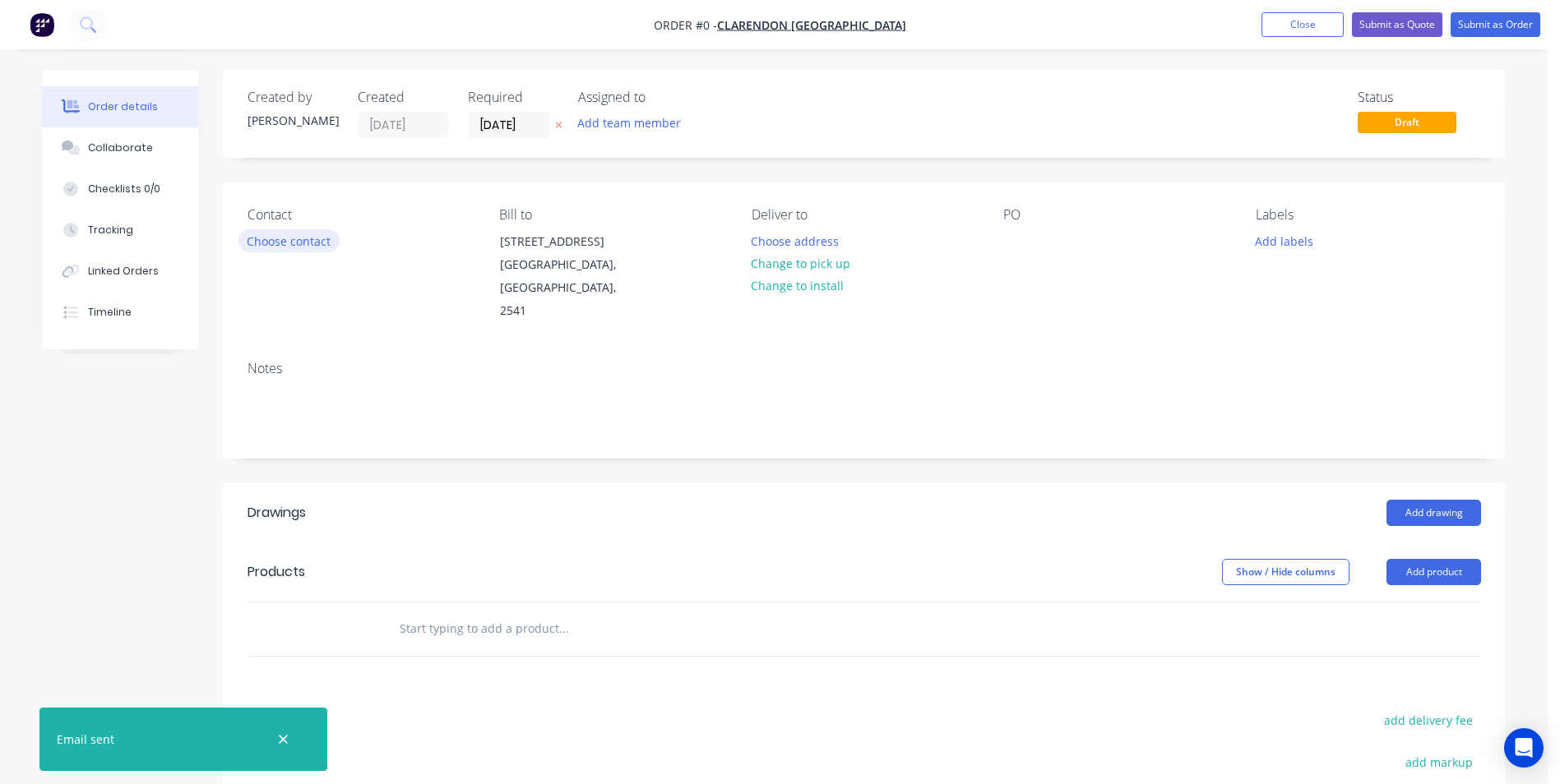
click at [310, 234] on button "Choose contact" at bounding box center [289, 240] width 101 height 22
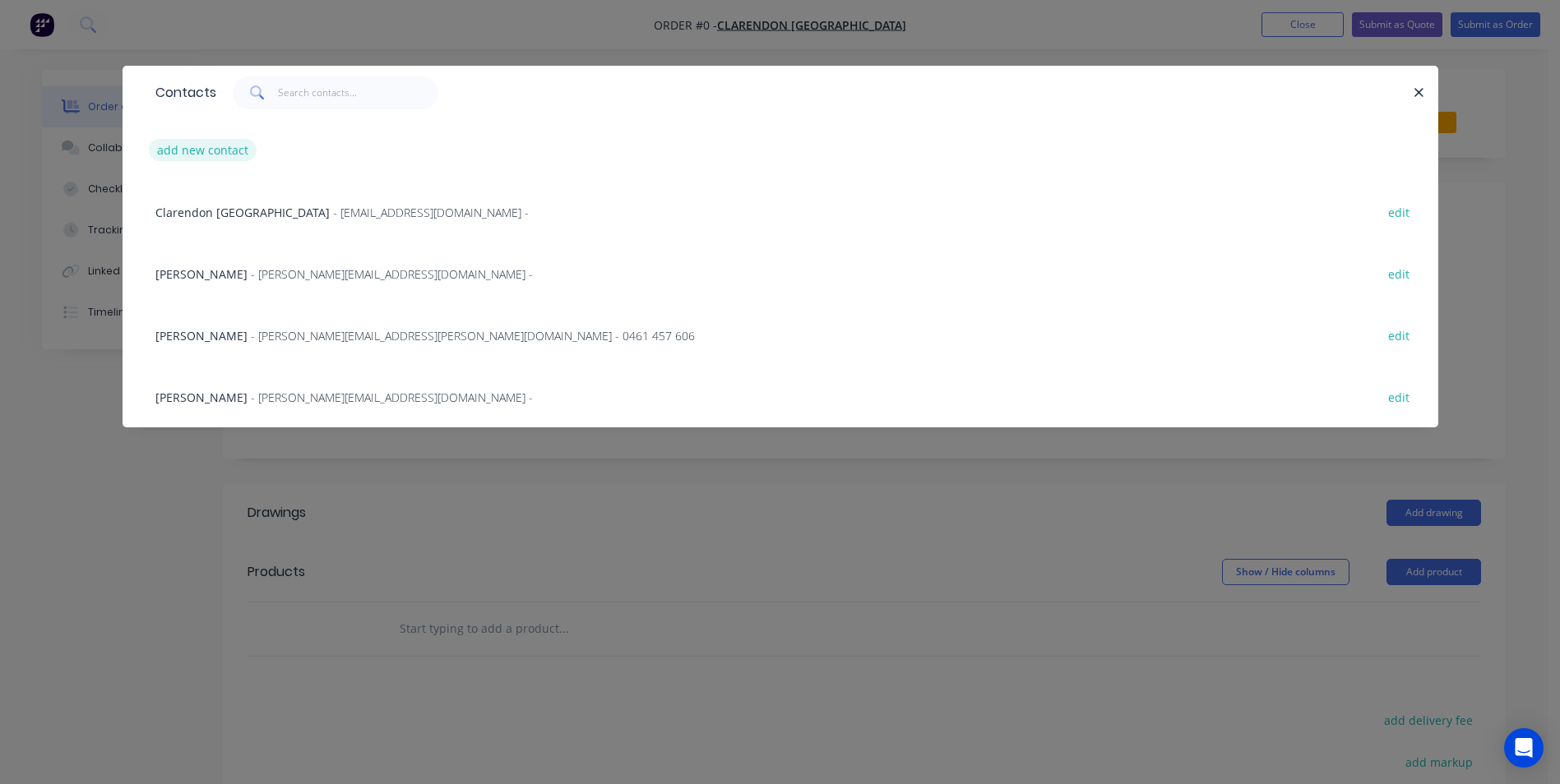
click at [225, 153] on button "add new contact" at bounding box center [202, 149] width 108 height 22
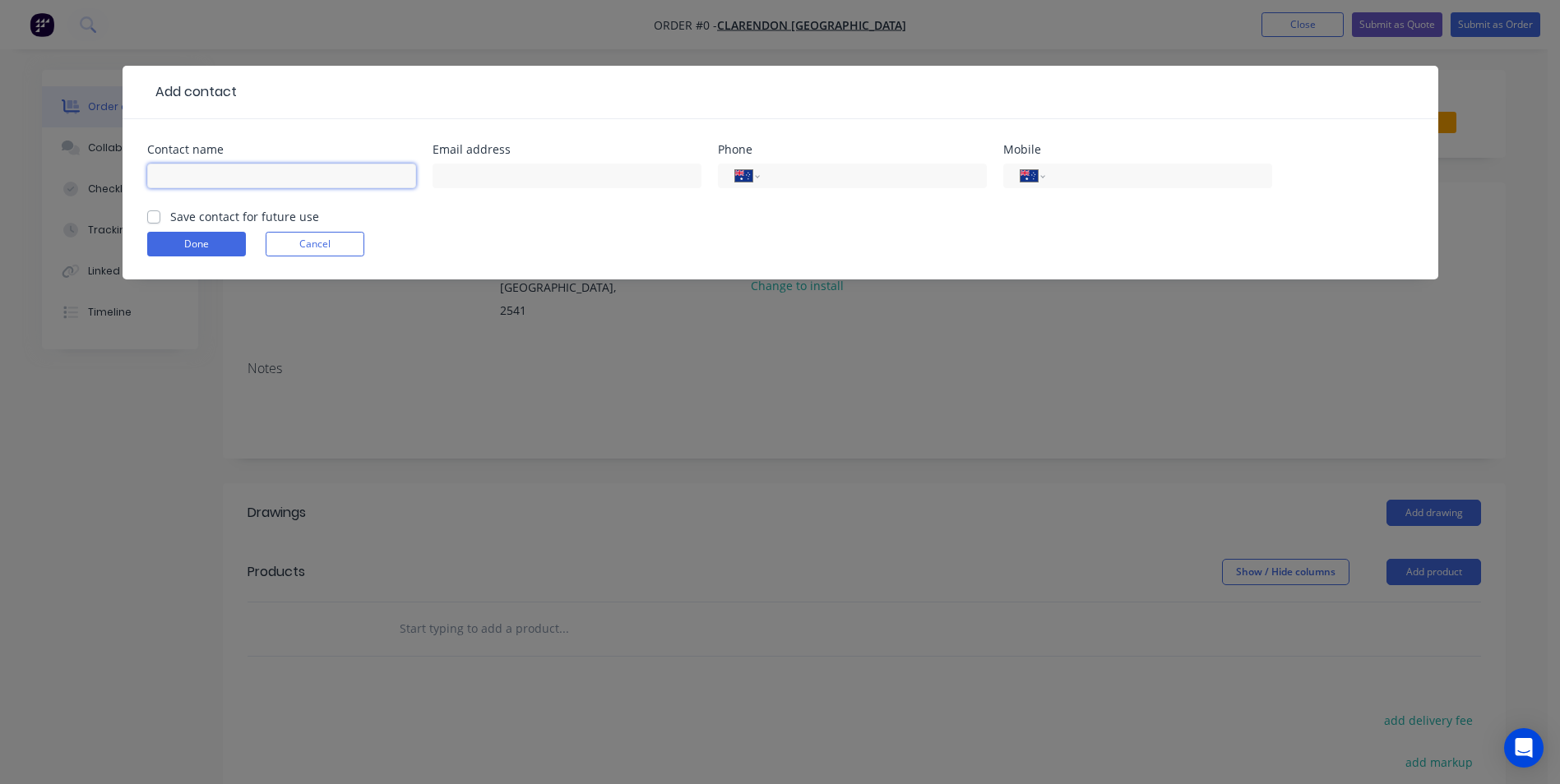
click at [228, 172] on input "text" at bounding box center [282, 176] width 269 height 25
click at [1100, 174] on input "tel" at bounding box center [1155, 176] width 198 height 19
click at [170, 216] on label "Save contact for future use" at bounding box center [244, 216] width 148 height 17
click at [152, 216] on input "Save contact for future use" at bounding box center [154, 215] width 13 height 15
click at [169, 235] on button "Done" at bounding box center [197, 244] width 98 height 25
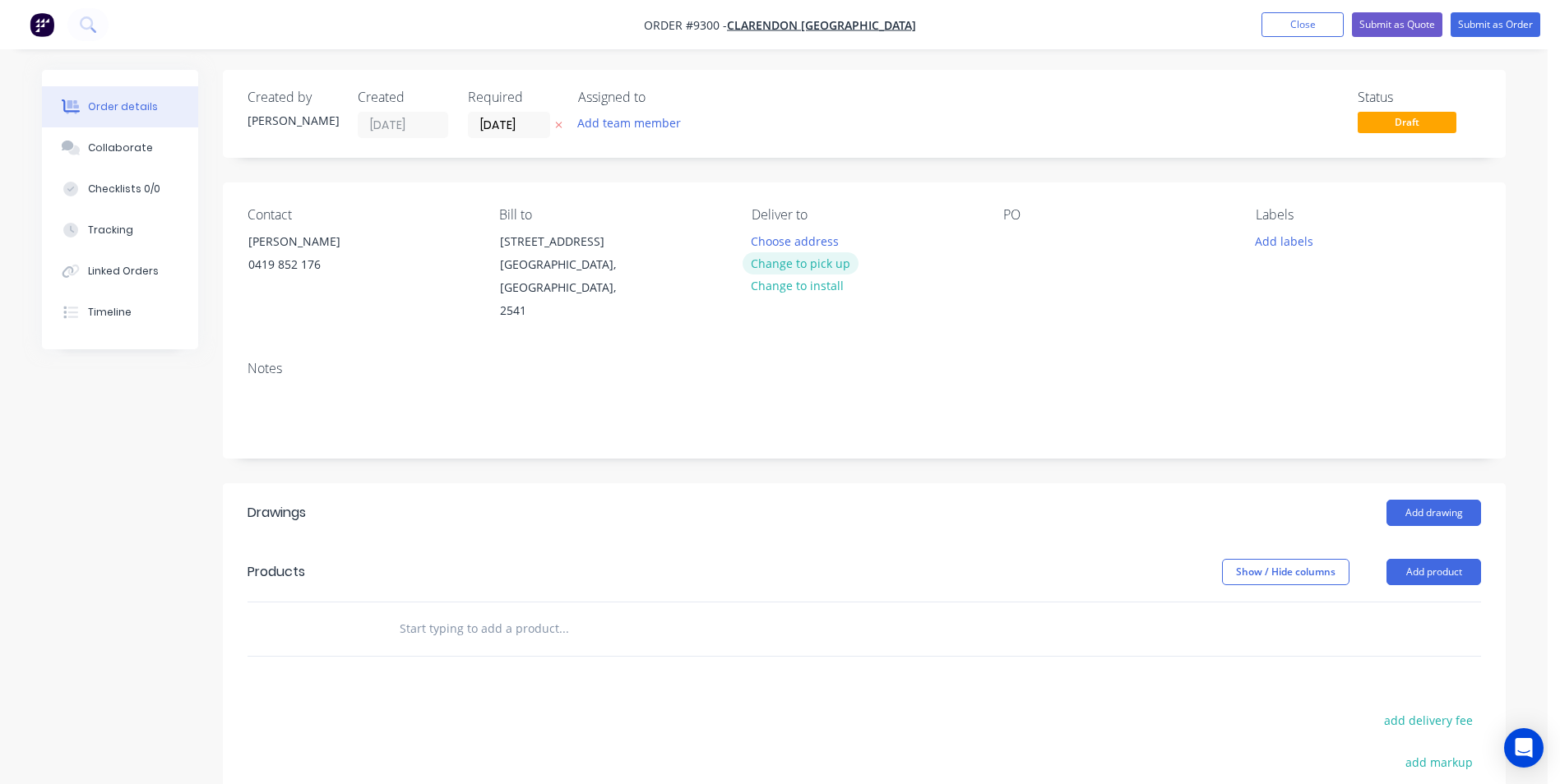
click at [820, 259] on button "Change to pick up" at bounding box center [801, 263] width 117 height 22
click at [1015, 241] on div at bounding box center [1015, 240] width 26 height 24
click at [513, 124] on input "[DATE]" at bounding box center [509, 125] width 81 height 25
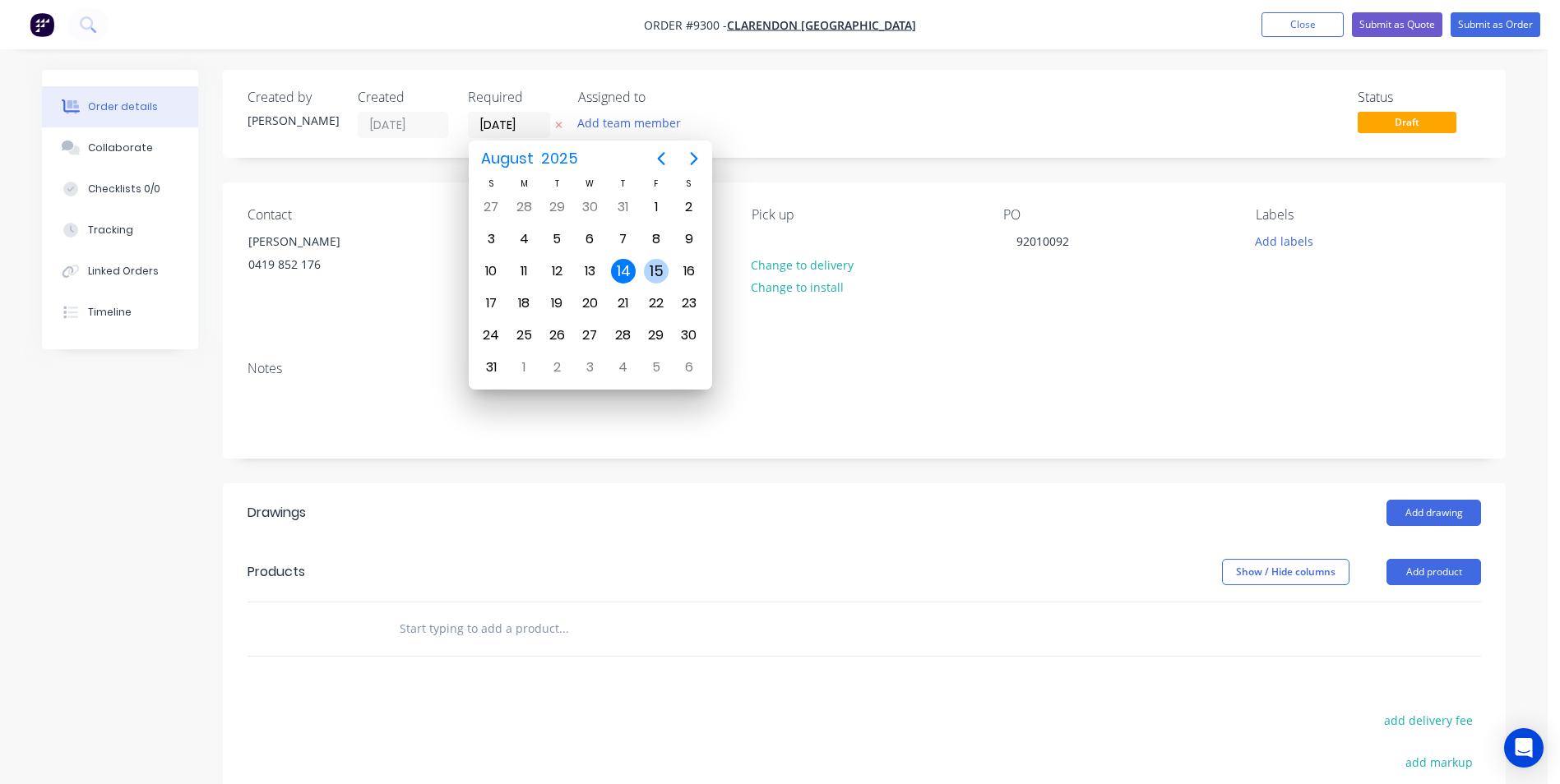
click at [645, 269] on div "15" at bounding box center [657, 272] width 25 height 25
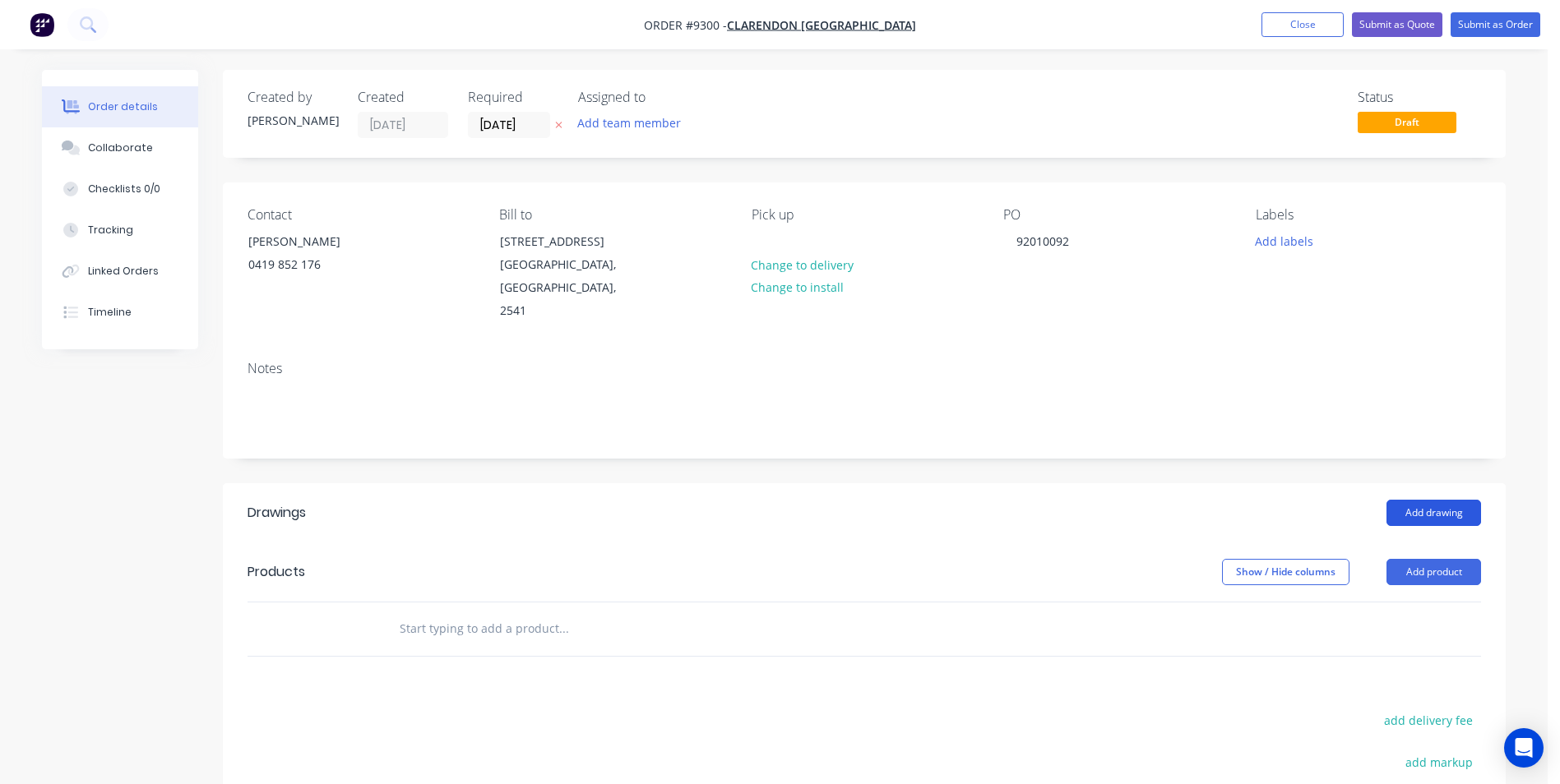
click at [1435, 501] on button "Add drawing" at bounding box center [1434, 512] width 95 height 26
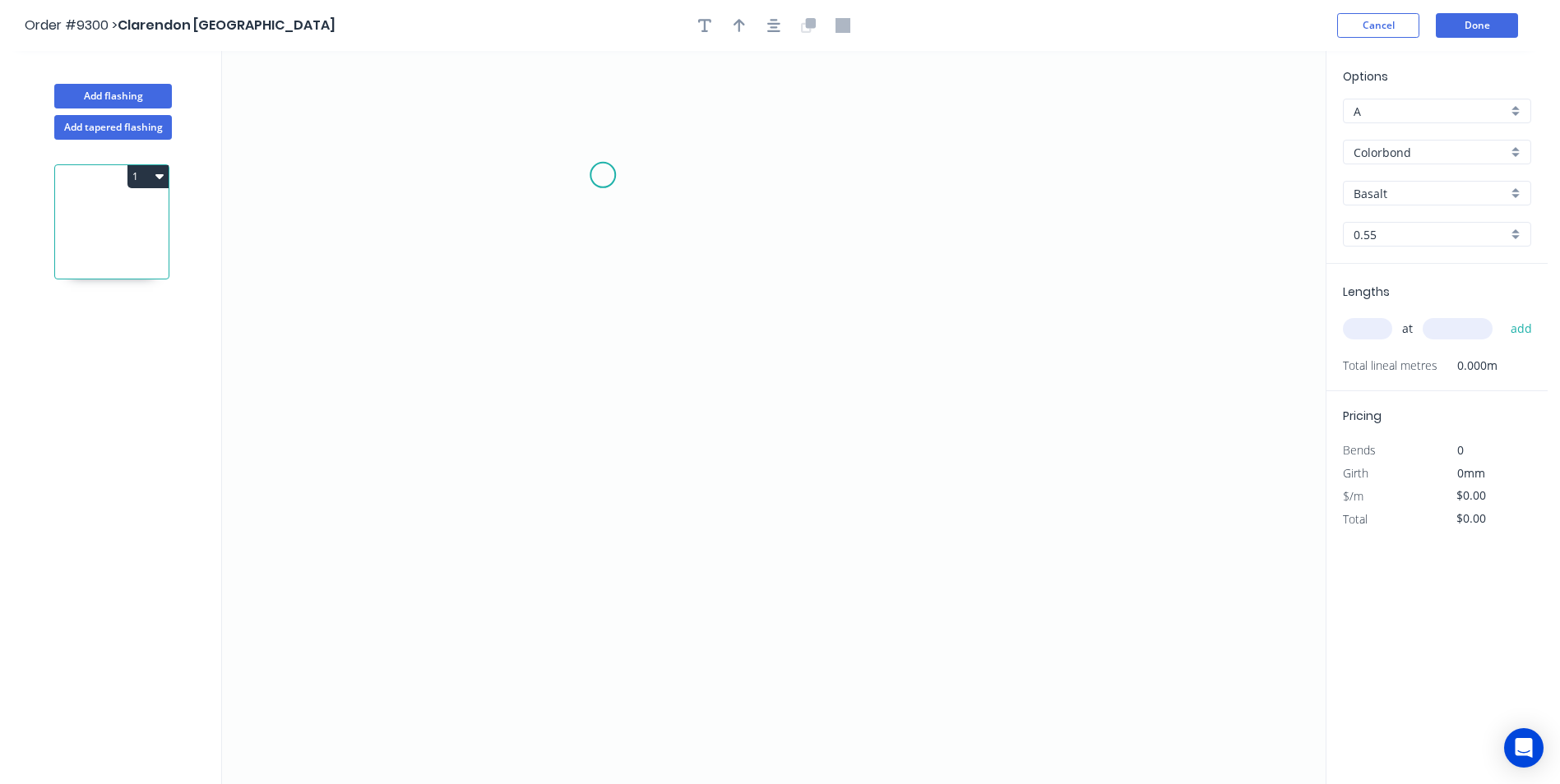
click at [600, 175] on icon "0" at bounding box center [773, 417] width 1103 height 733
click at [609, 561] on icon "0" at bounding box center [773, 417] width 1103 height 733
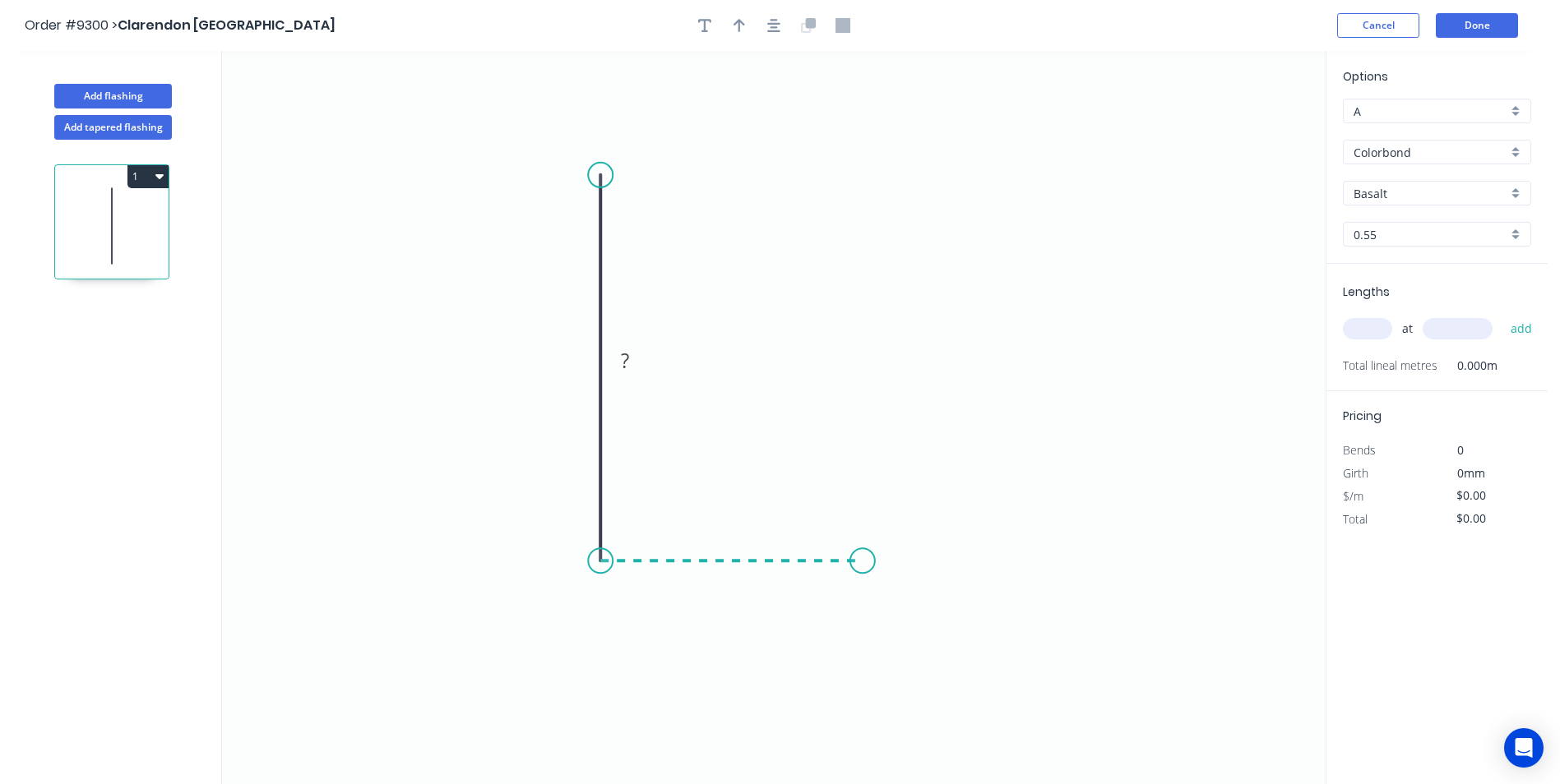
click at [862, 560] on icon "0 ?" at bounding box center [773, 417] width 1103 height 733
click at [861, 632] on icon "0 ? ?" at bounding box center [773, 417] width 1103 height 733
click at [861, 632] on circle at bounding box center [862, 631] width 25 height 25
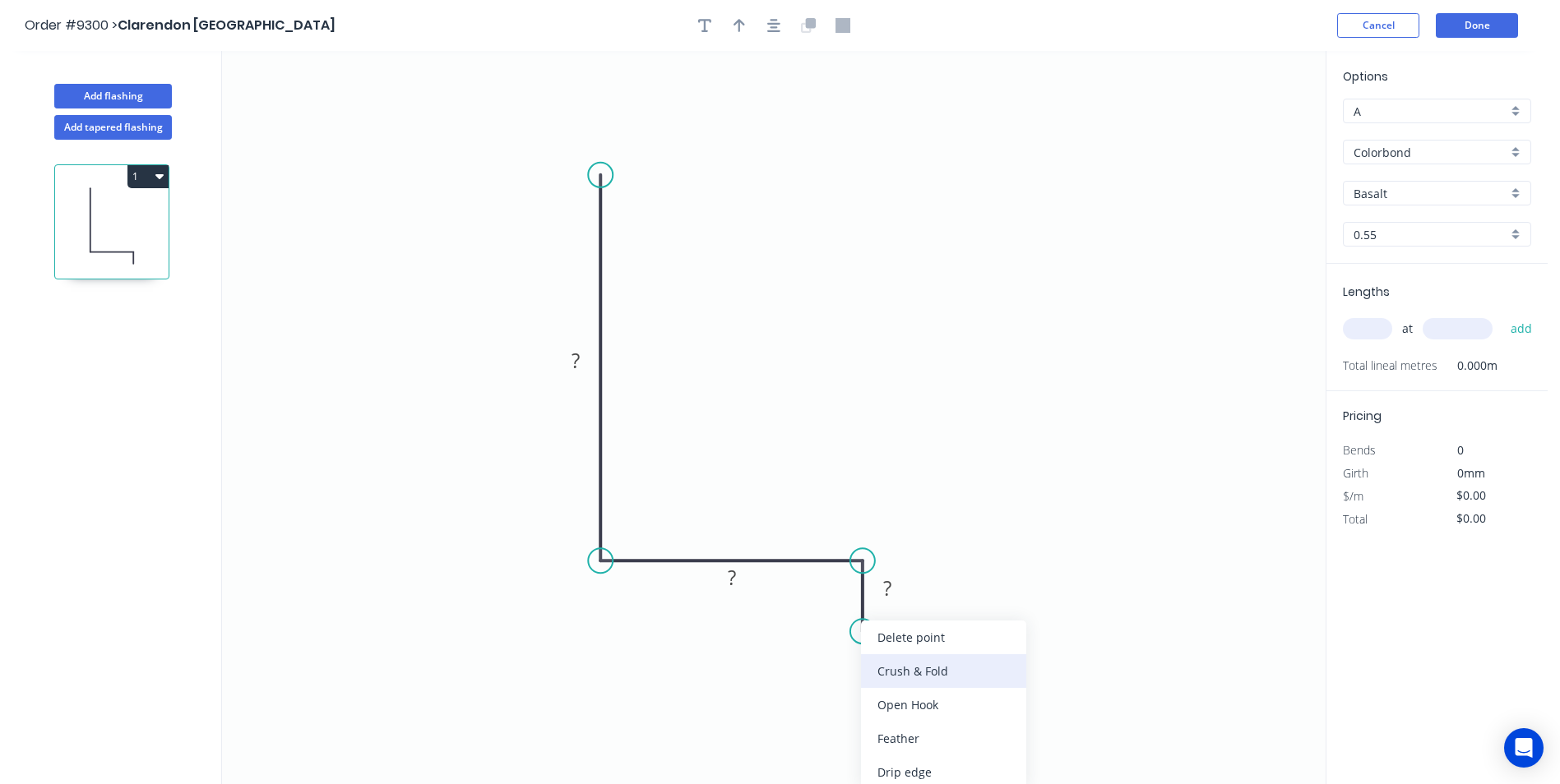
click at [887, 668] on div "Crush & Fold" at bounding box center [943, 671] width 165 height 34
click at [890, 676] on div "Flip bend" at bounding box center [943, 685] width 165 height 34
click at [883, 584] on tspan "?" at bounding box center [886, 587] width 8 height 27
click at [968, 516] on icon "0 ? ? CF 10 10" at bounding box center [773, 417] width 1103 height 733
drag, startPoint x: 917, startPoint y: 643, endPoint x: 916, endPoint y: 662, distance: 19.0
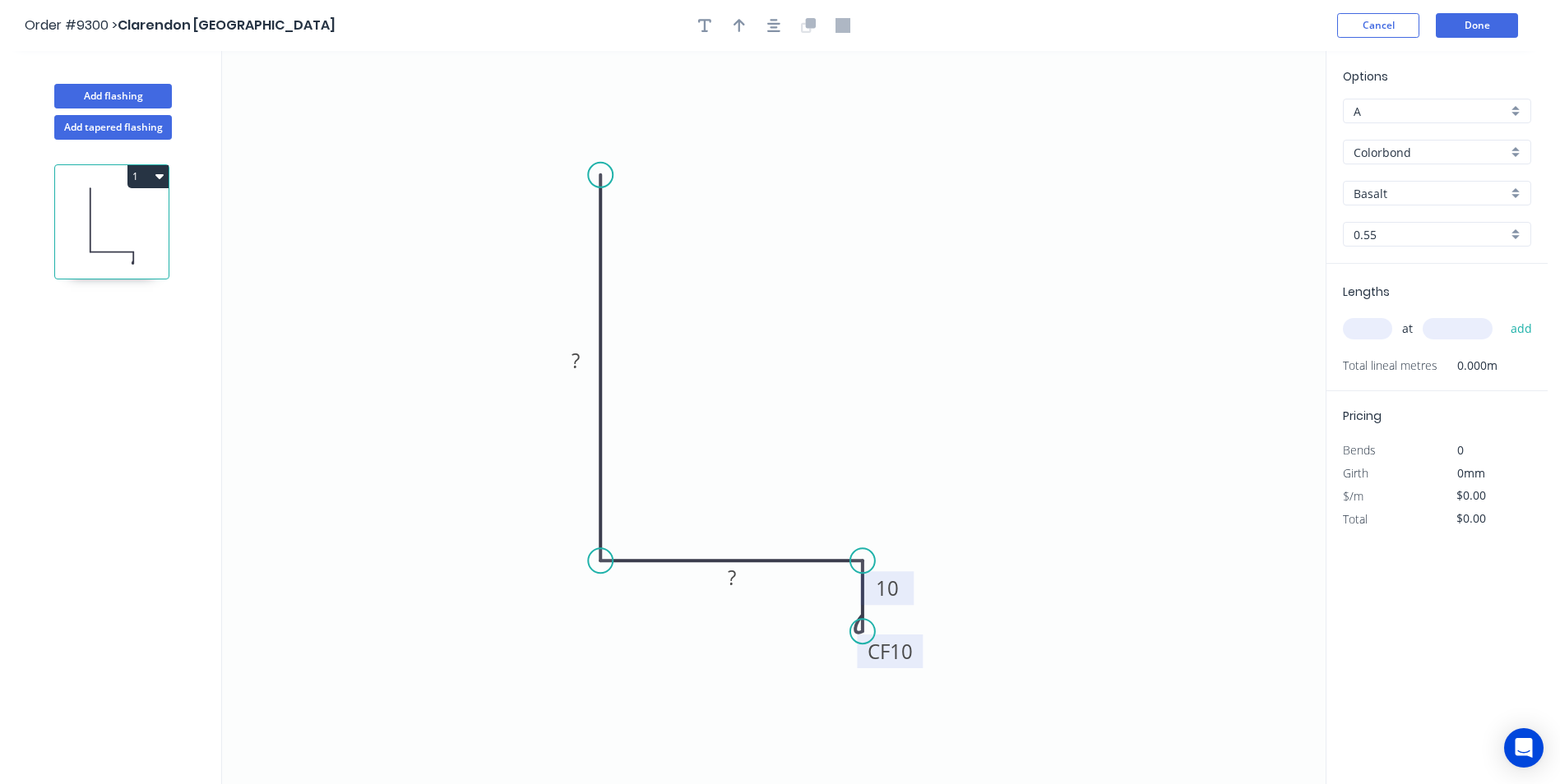
click at [916, 662] on rect at bounding box center [890, 652] width 66 height 34
click at [571, 355] on rect at bounding box center [575, 362] width 33 height 23
click at [859, 346] on icon "0 50 100 CF 10 10" at bounding box center [773, 417] width 1103 height 733
drag, startPoint x: 610, startPoint y: 202, endPoint x: 809, endPoint y: 427, distance: 300.4
click at [605, 434] on circle at bounding box center [600, 434] width 25 height 25
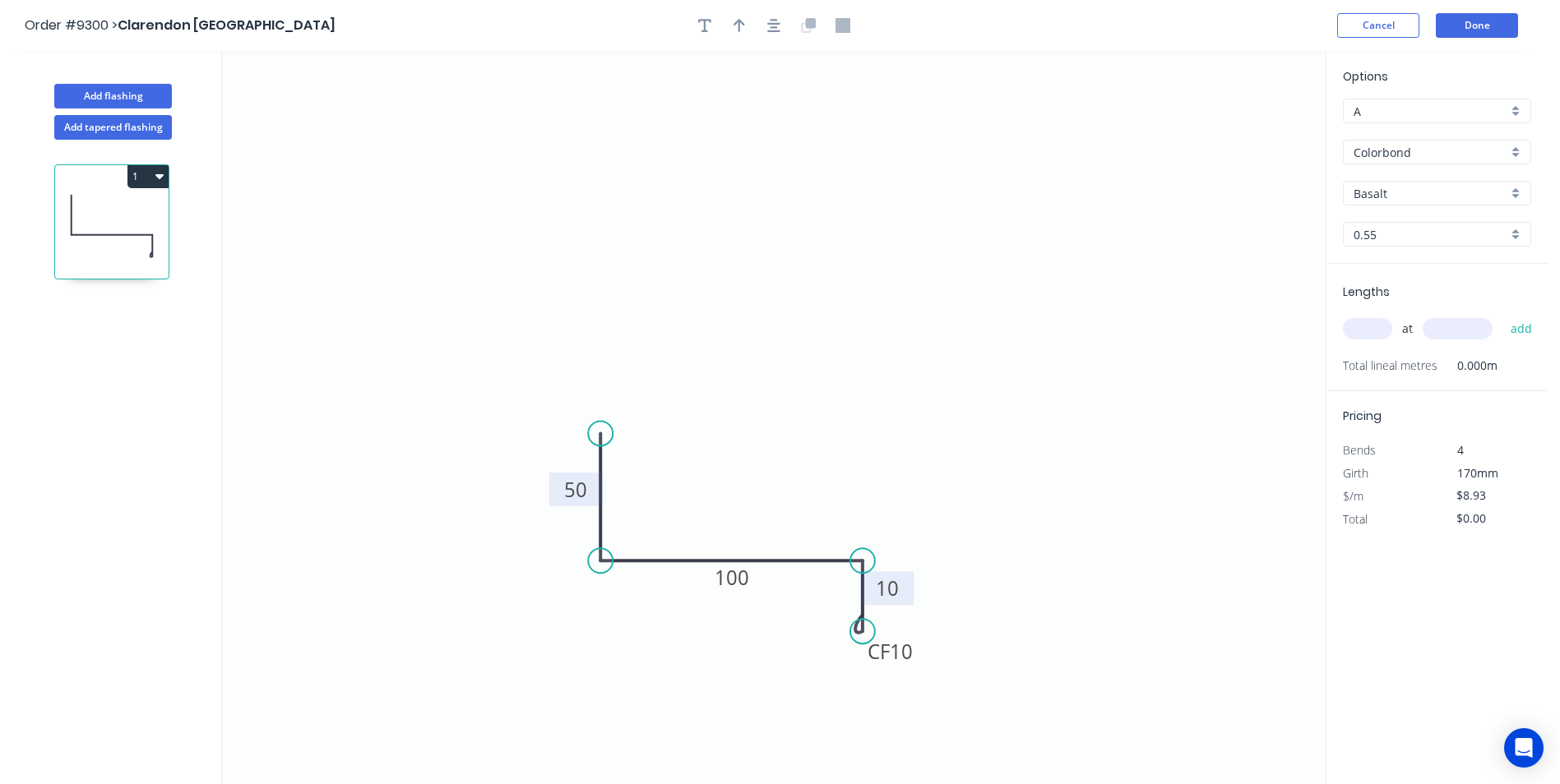
click at [1520, 190] on div "Basalt" at bounding box center [1437, 193] width 188 height 25
click at [1445, 316] on div "Dover White" at bounding box center [1437, 315] width 187 height 29
click at [1376, 335] on input "text" at bounding box center [1367, 329] width 49 height 21
click at [1502, 315] on button "add" at bounding box center [1521, 328] width 38 height 28
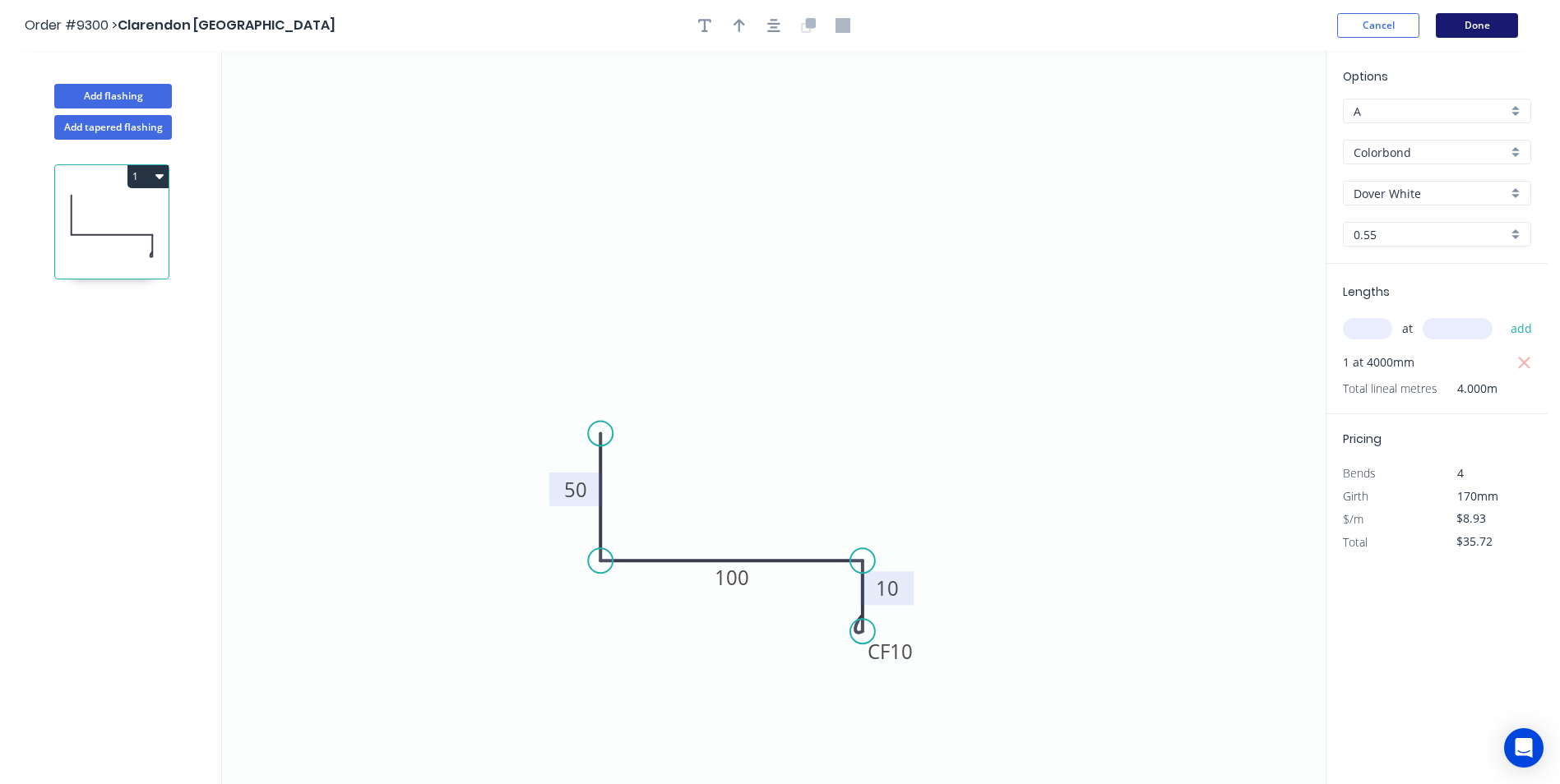
click at [1477, 28] on button "Done" at bounding box center [1477, 26] width 82 height 25
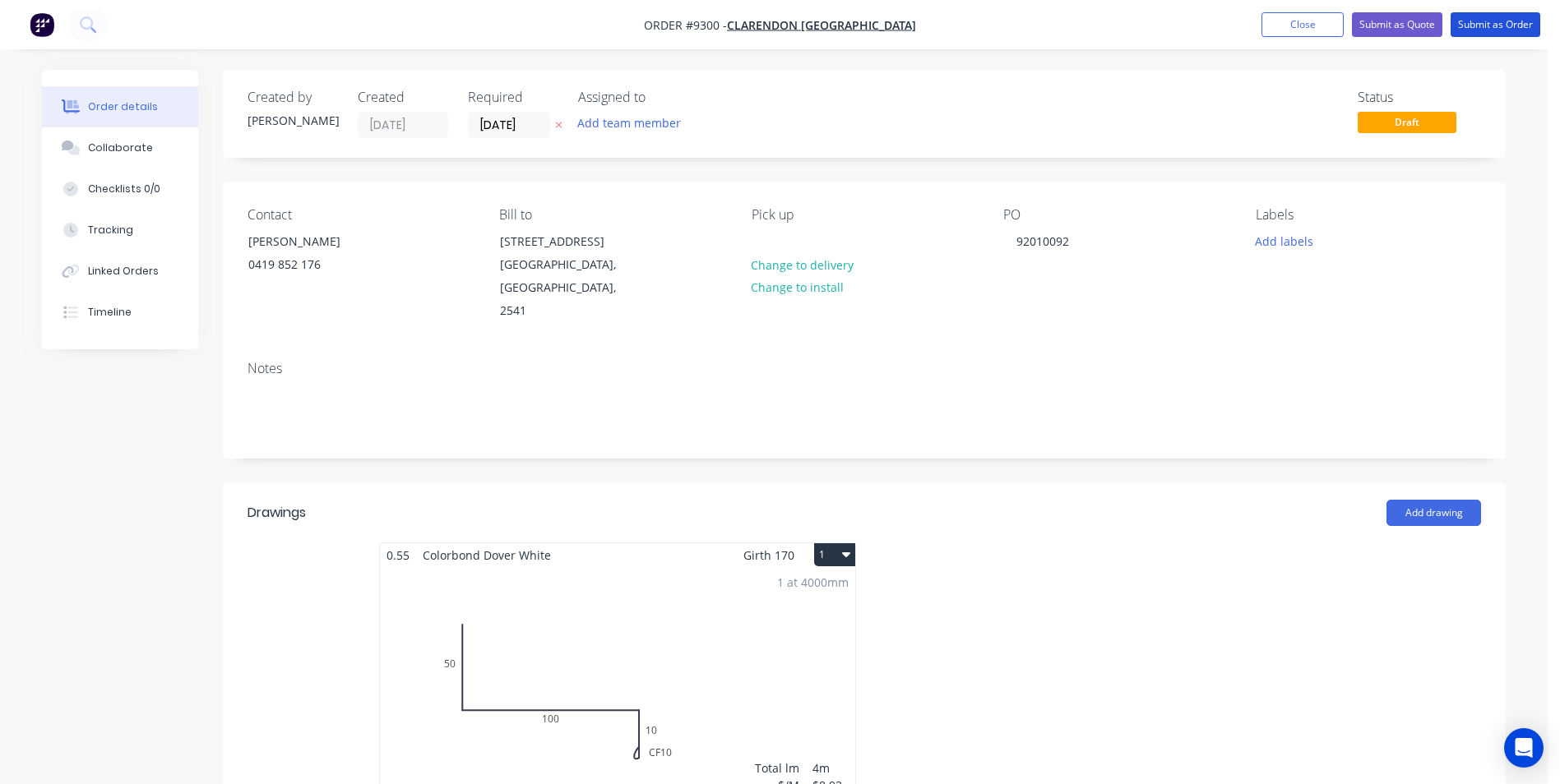
click at [1477, 28] on button "Submit as Order" at bounding box center [1495, 25] width 89 height 25
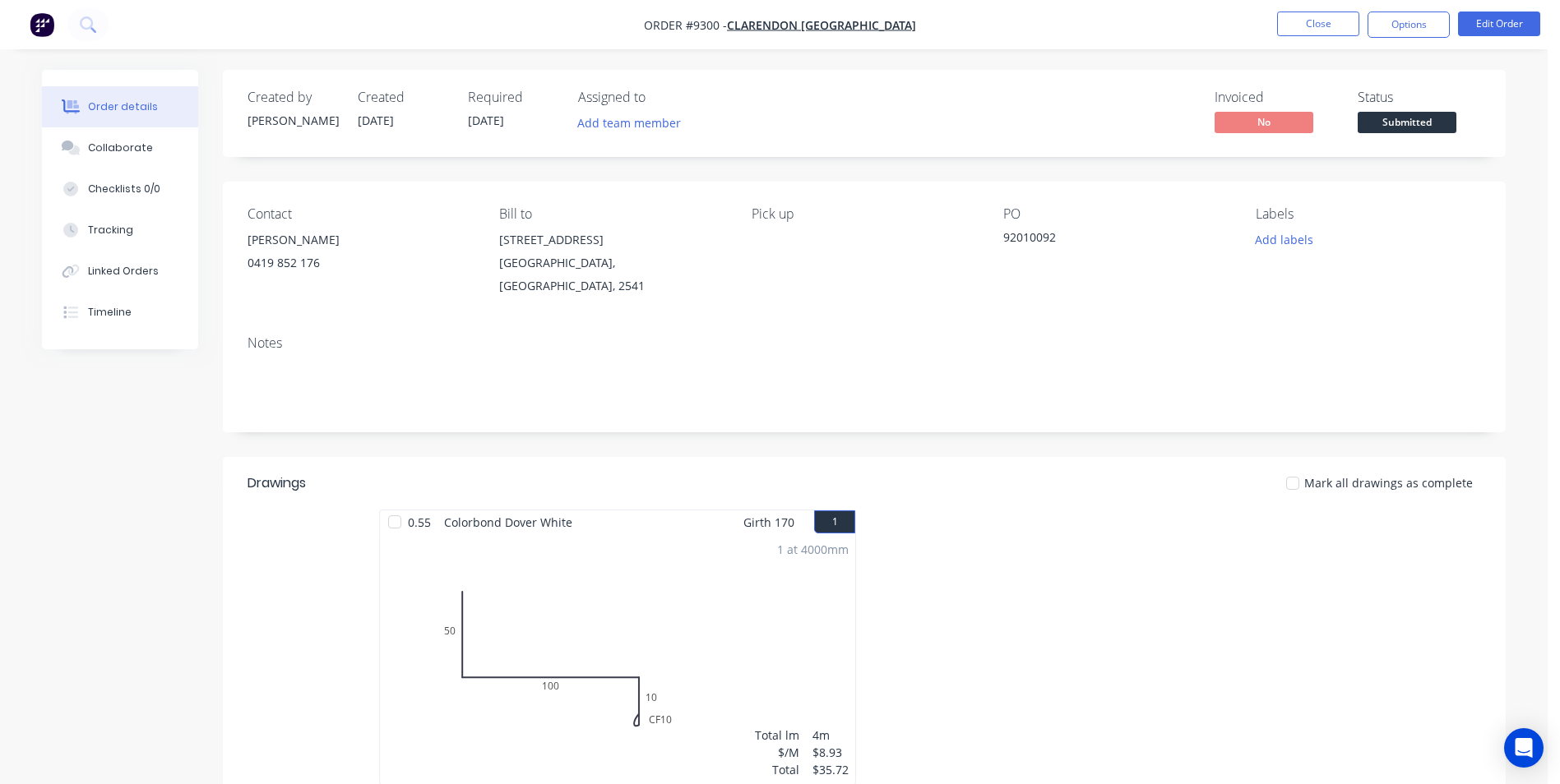
click at [1428, 9] on nav "Order #9300 - Clarendon Shoalhaven Close Options Edit Order" at bounding box center [780, 24] width 1560 height 49
click at [1426, 13] on button "Options" at bounding box center [1408, 24] width 82 height 26
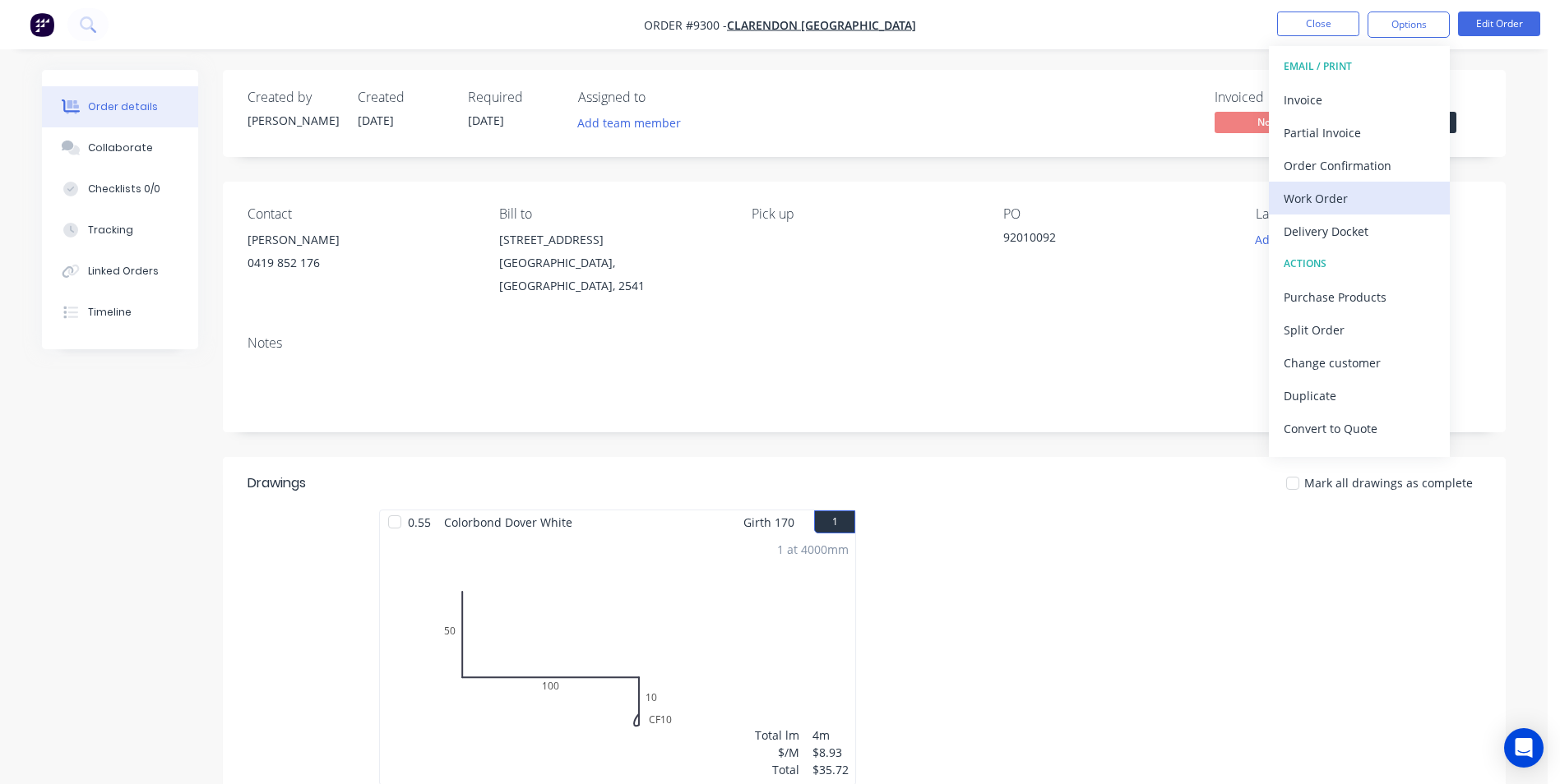
click at [1352, 195] on div "Work Order" at bounding box center [1359, 198] width 151 height 24
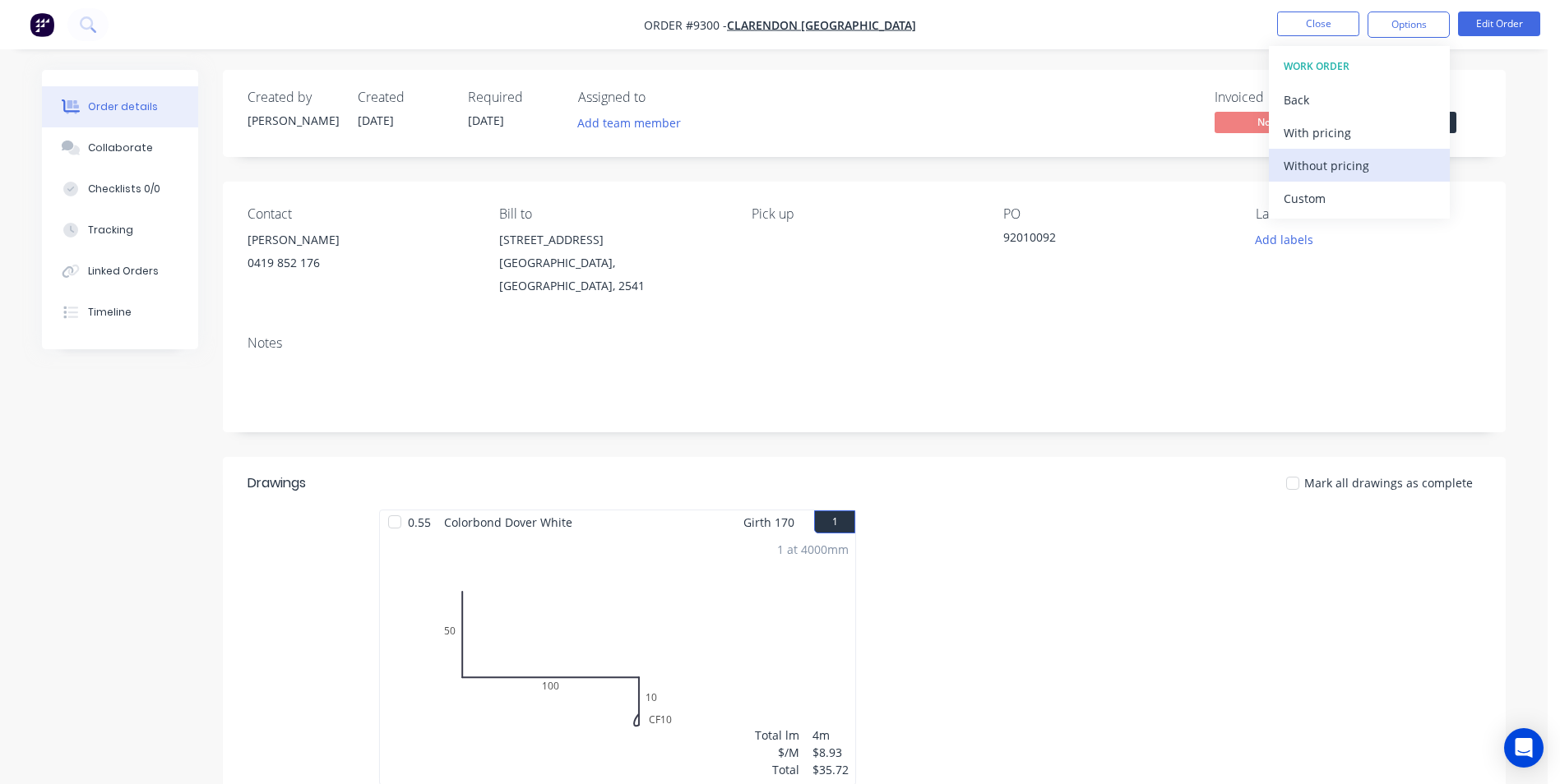
click at [1353, 171] on div "Without pricing" at bounding box center [1359, 165] width 151 height 24
click at [46, 26] on img "button" at bounding box center [42, 25] width 25 height 25
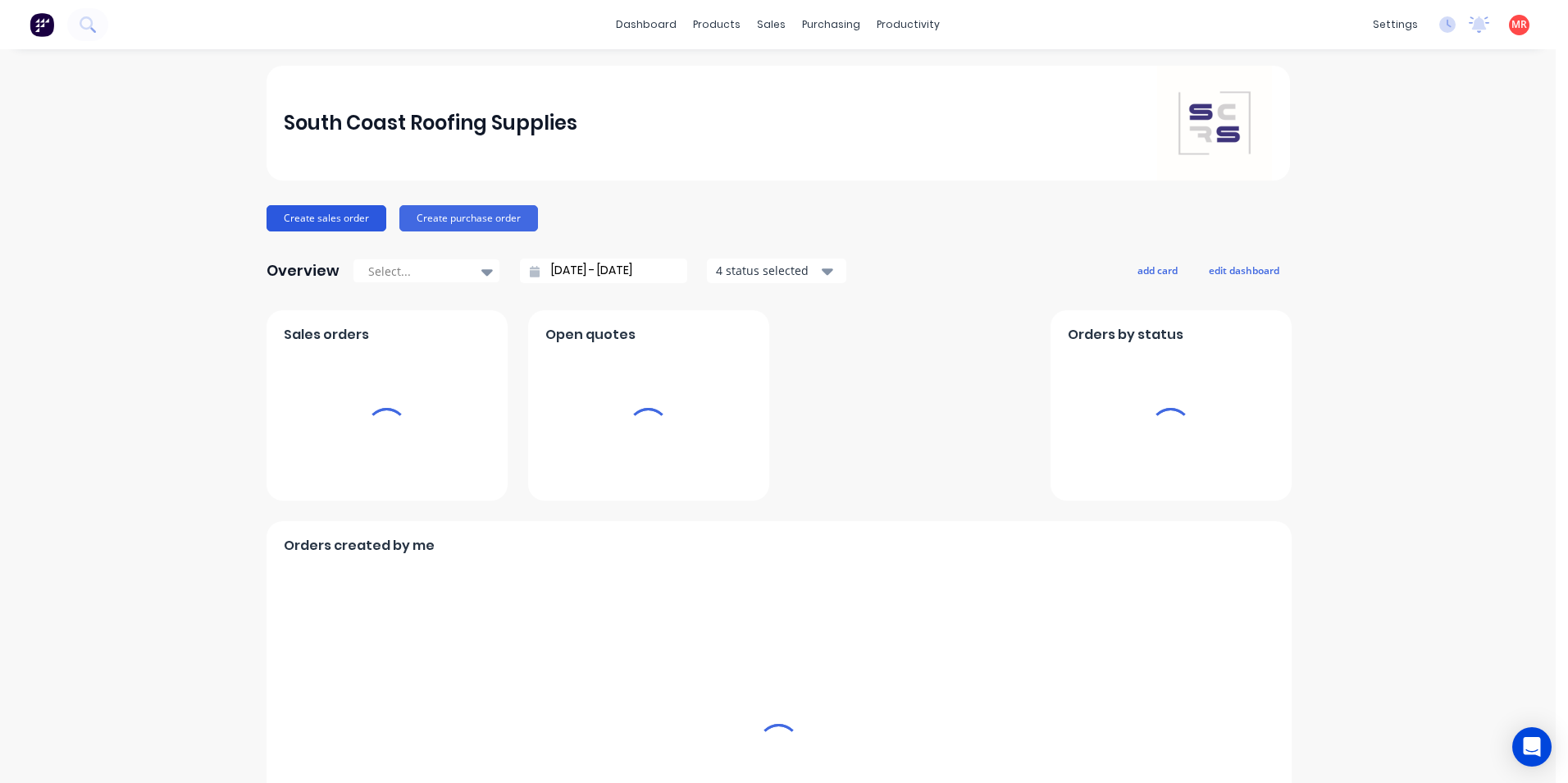
click at [331, 214] on button "Create sales order" at bounding box center [327, 218] width 120 height 26
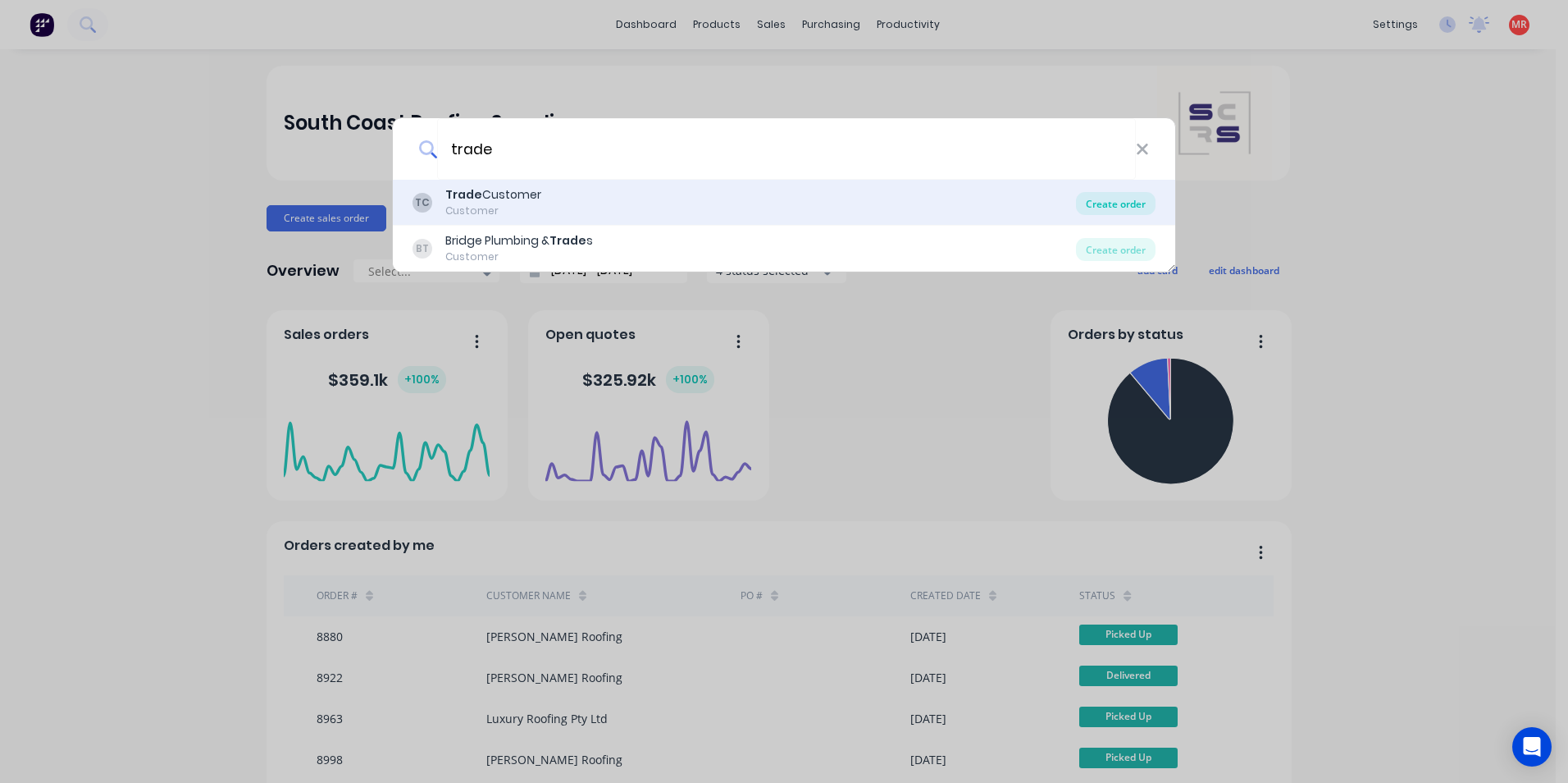
click at [1120, 204] on div "Create order" at bounding box center [1116, 204] width 79 height 23
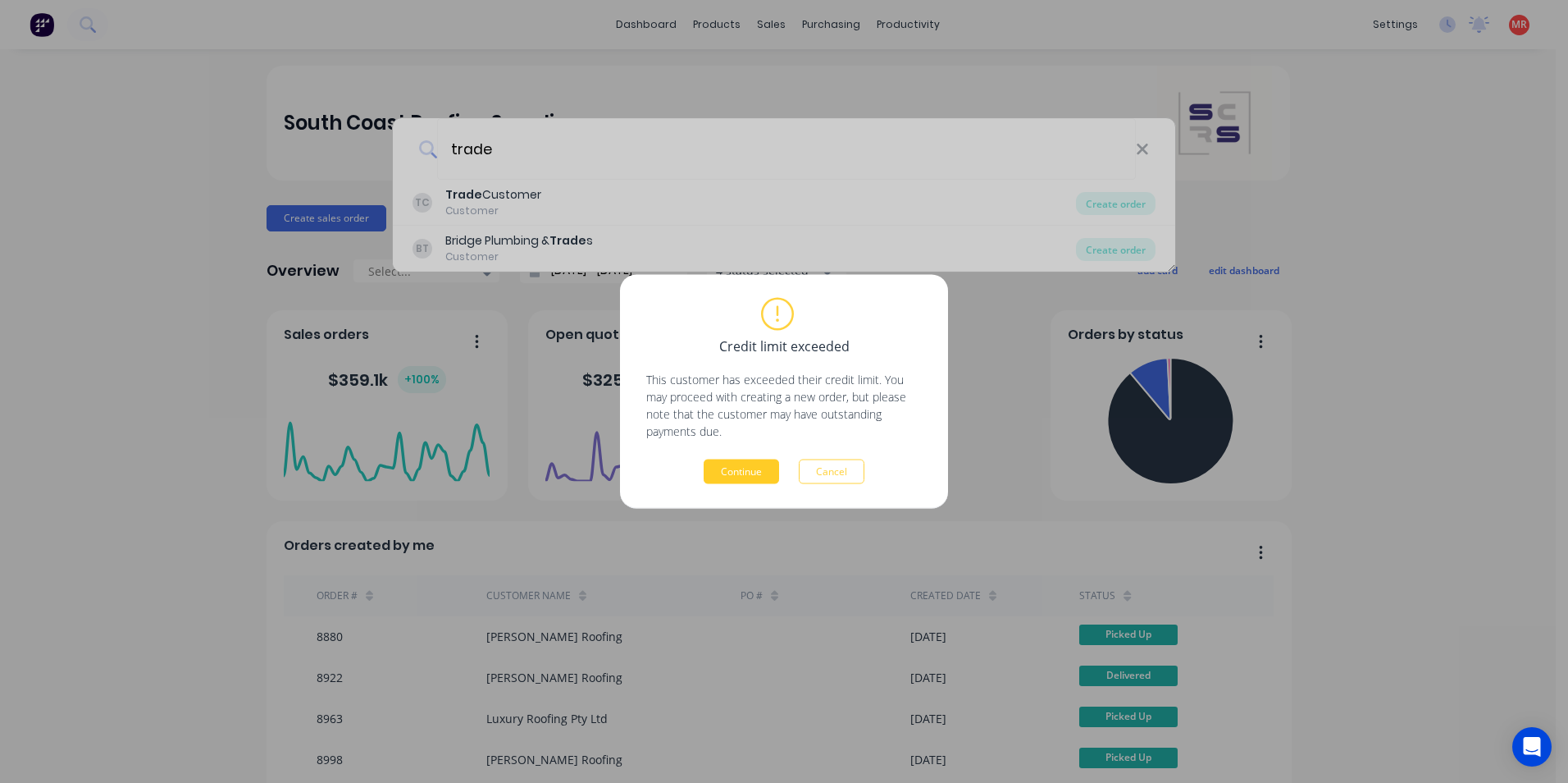
click at [755, 470] on button "Continue" at bounding box center [742, 472] width 76 height 25
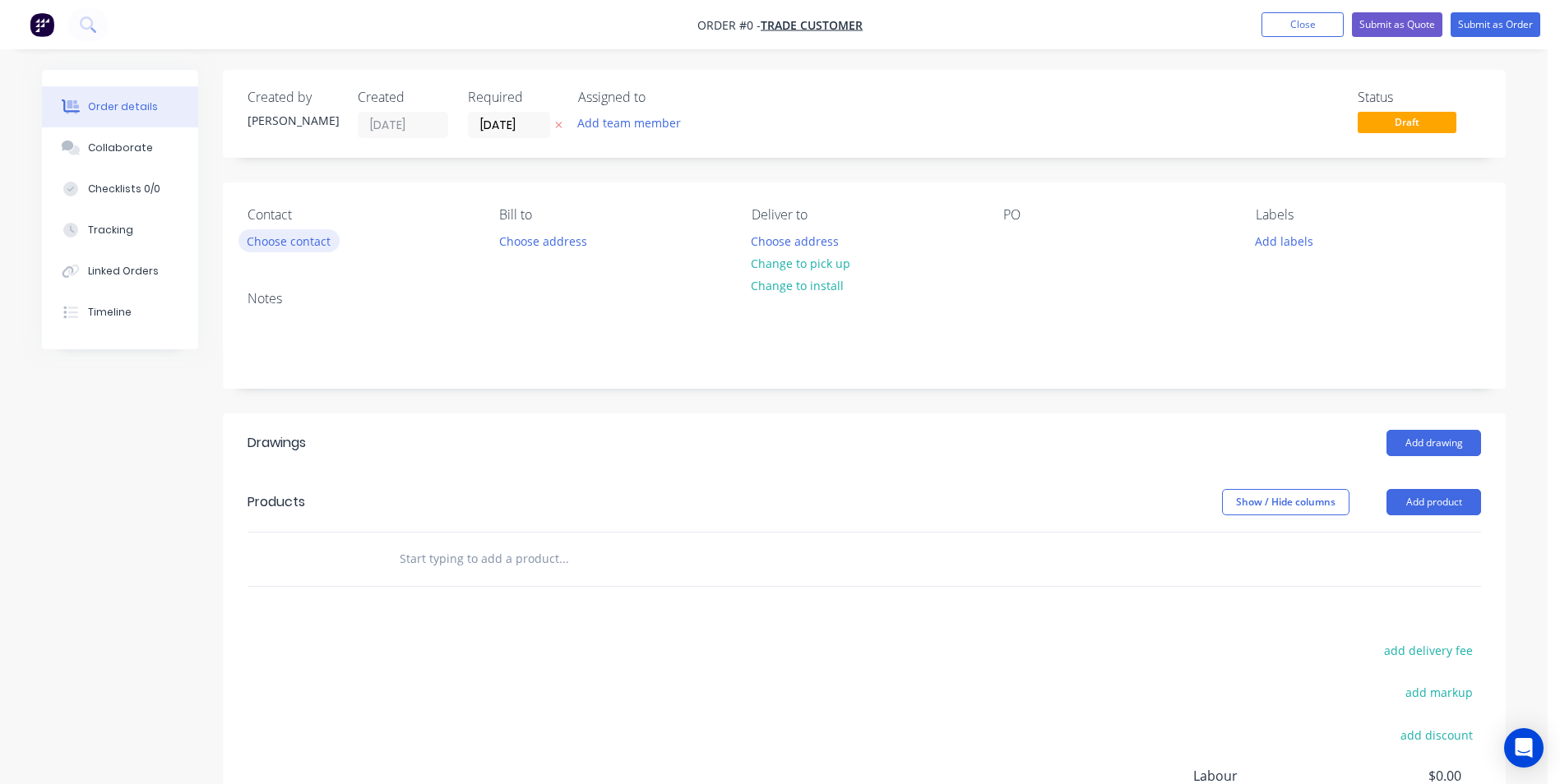
click at [296, 243] on button "Choose contact" at bounding box center [289, 240] width 101 height 22
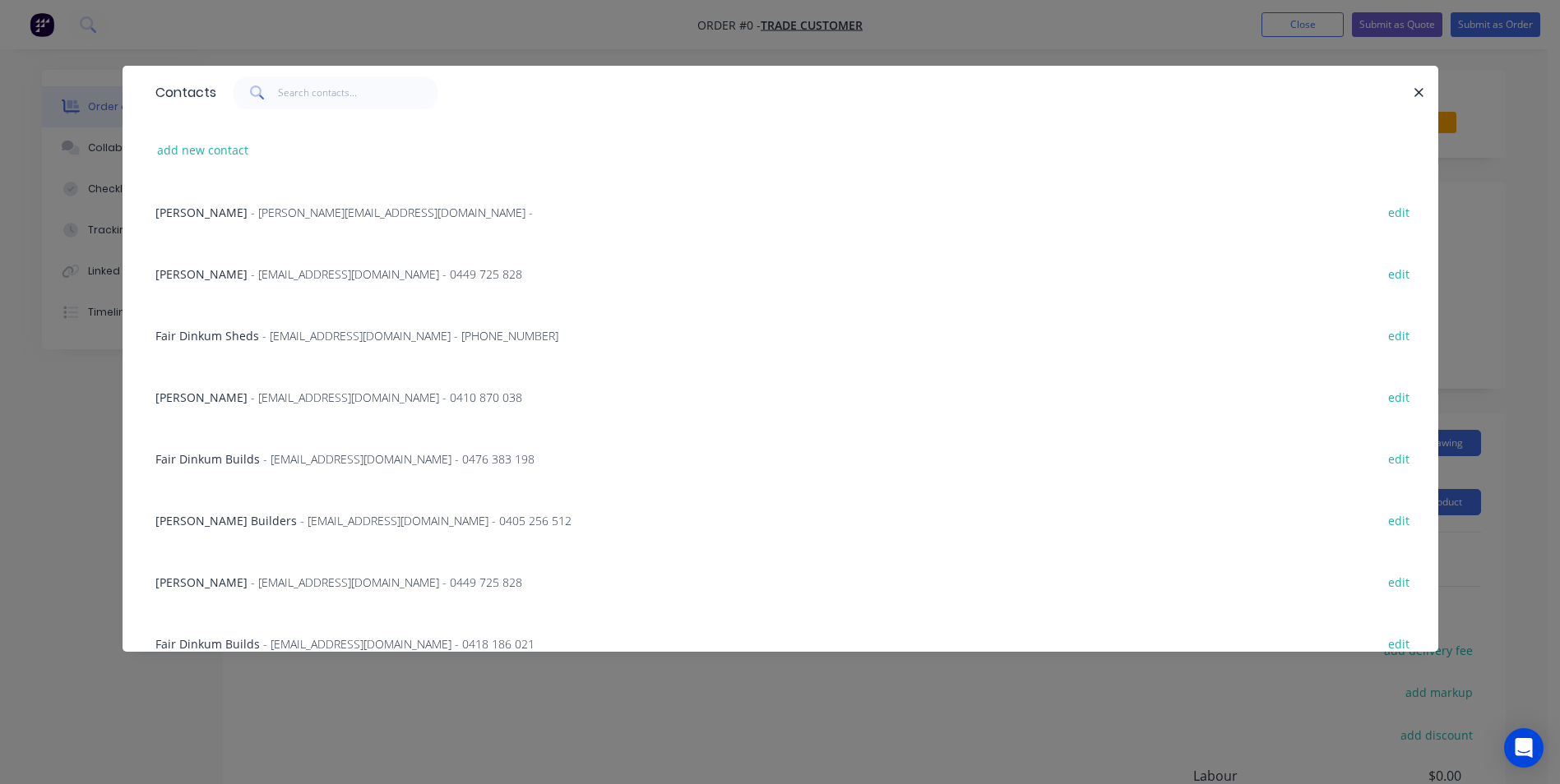
click at [45, 453] on div "Contacts add new contact Brian Montanari - brian@montbuildingco.com.au - edit L…" at bounding box center [780, 392] width 1560 height 784
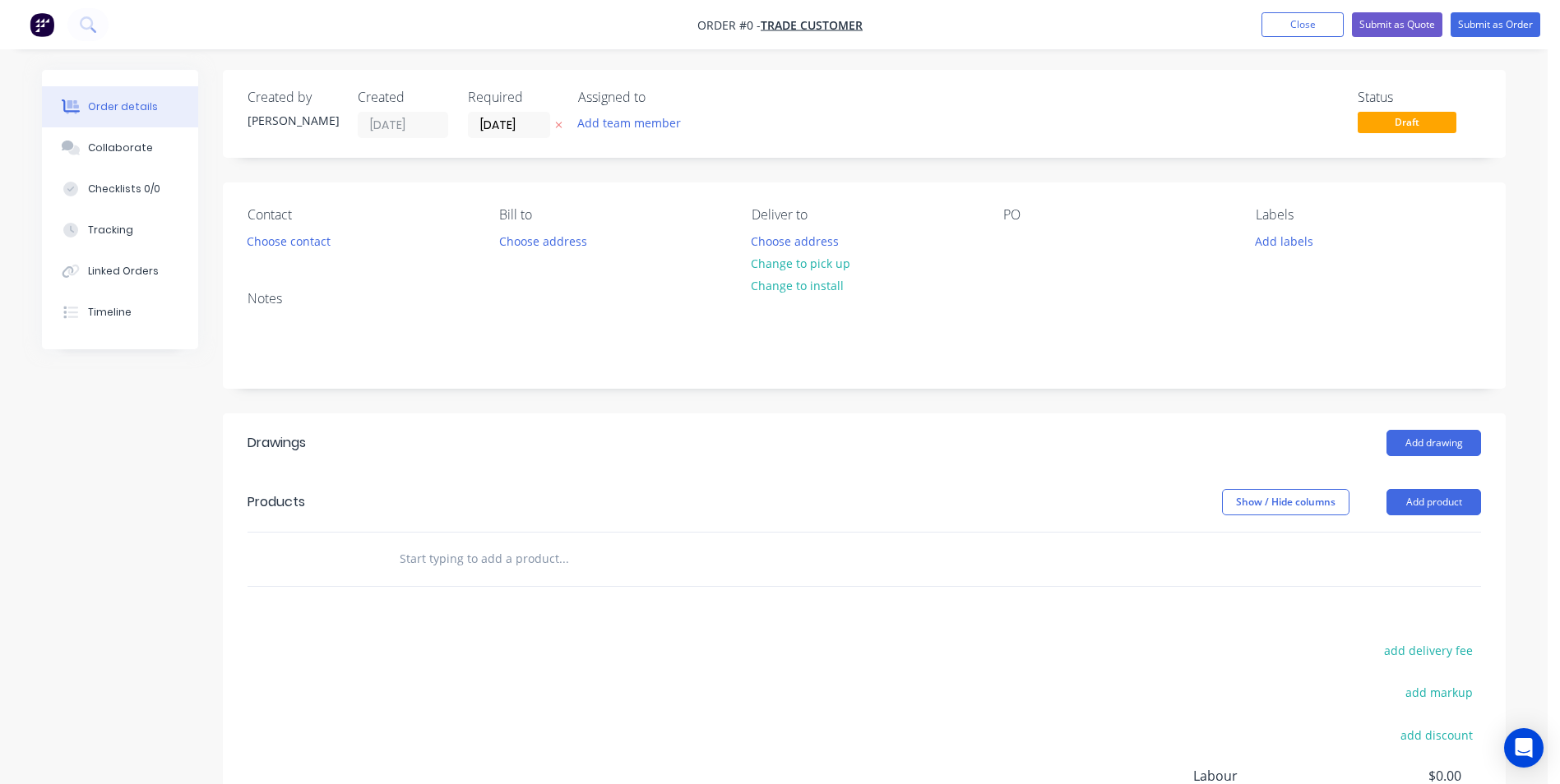
click at [504, 557] on input "text" at bounding box center [564, 559] width 329 height 33
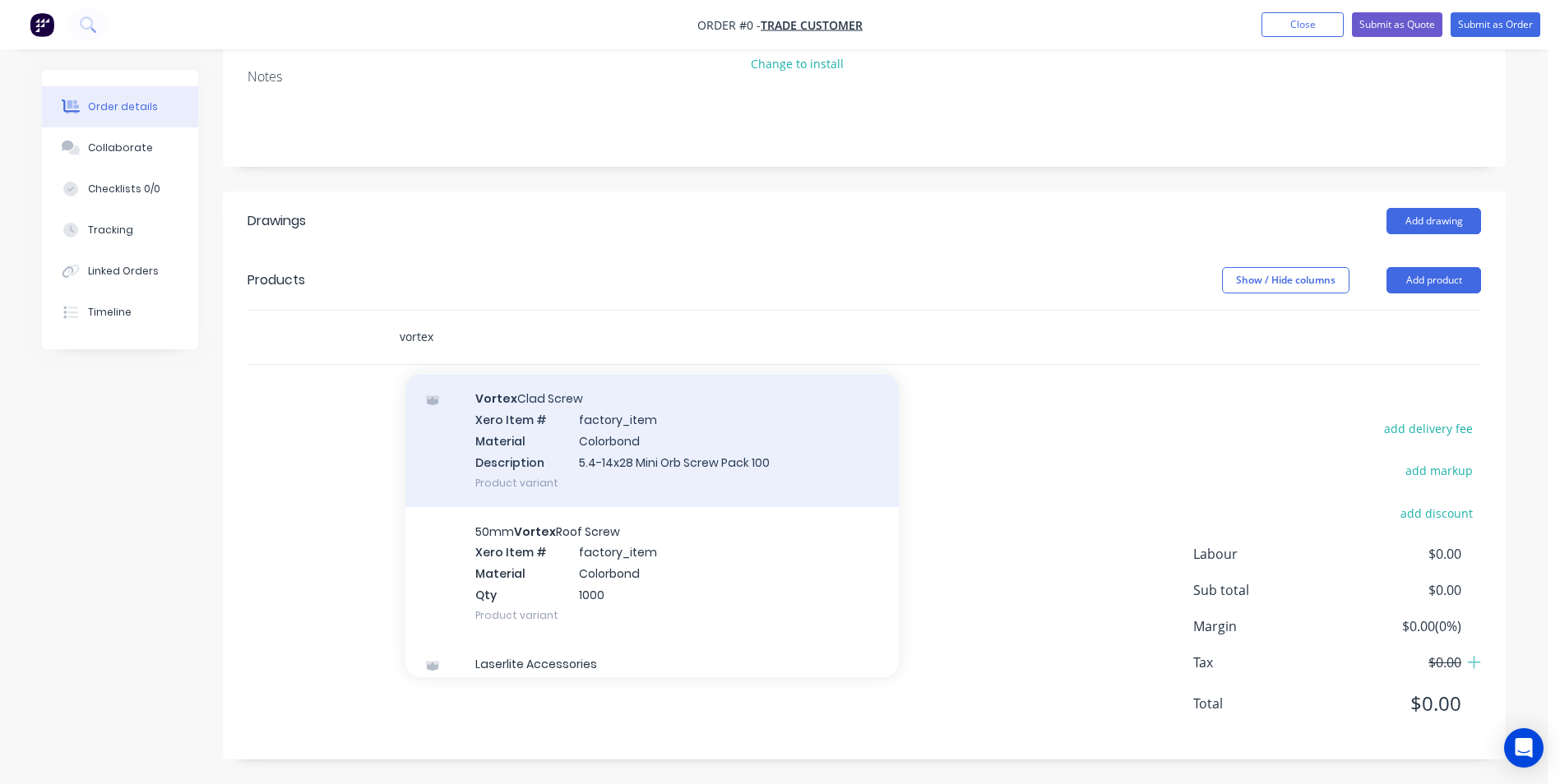
scroll to position [1151, 0]
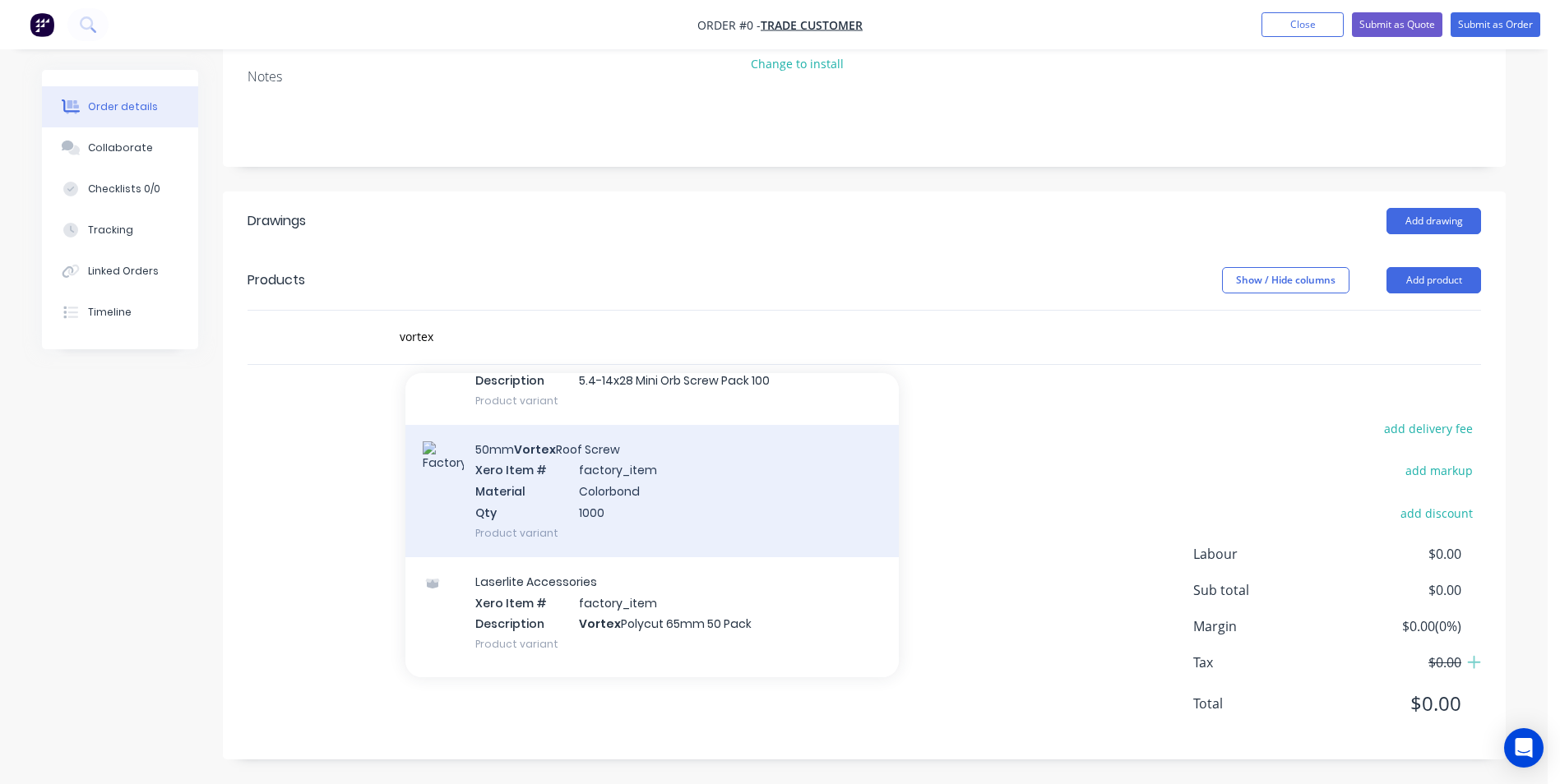
click at [607, 486] on div "50mm Vortex Roof Screw Xero Item # factory_item Material Colorbond Qty 1000 Pro…" at bounding box center [651, 491] width 493 height 132
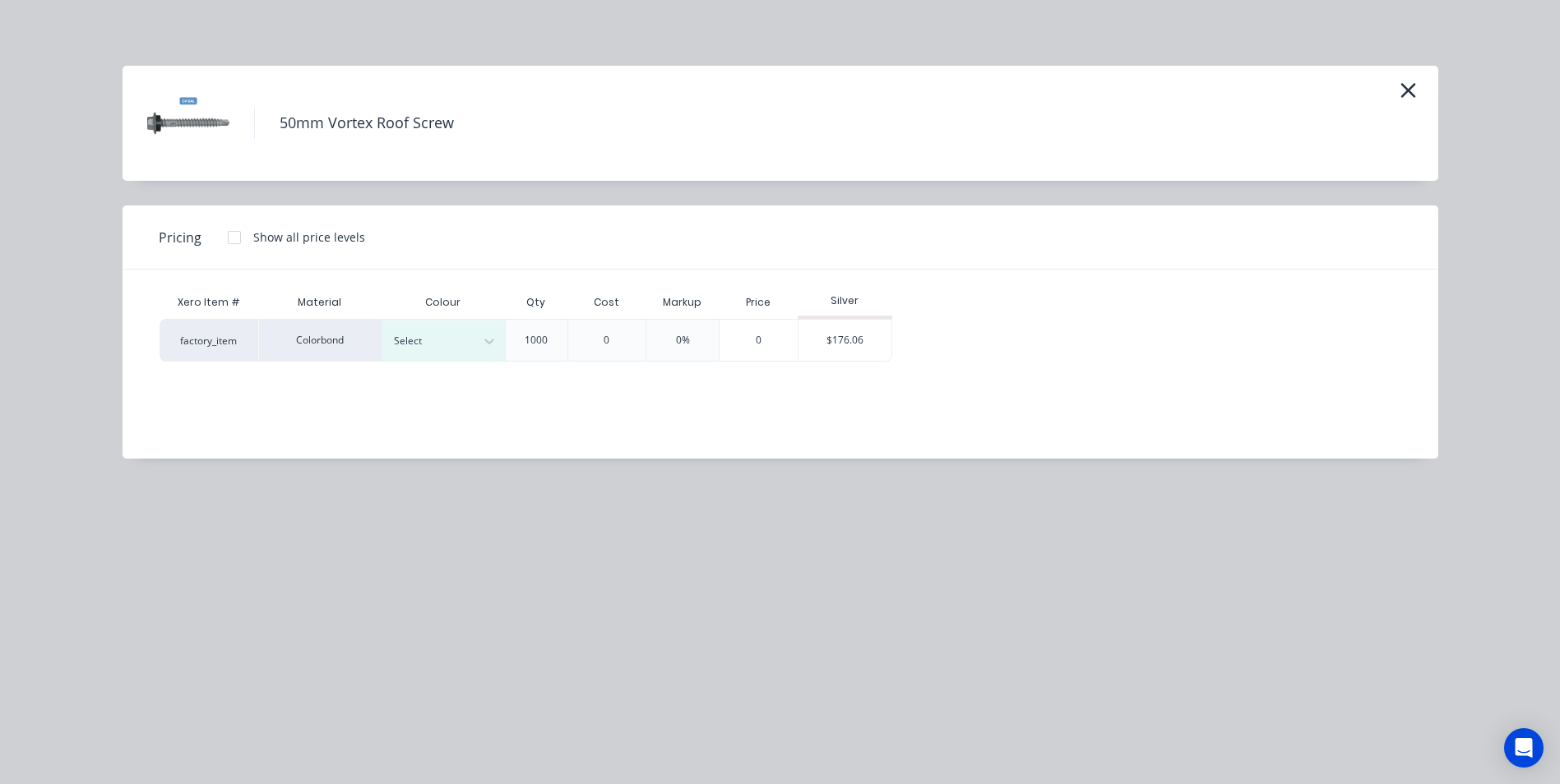
click at [236, 240] on div at bounding box center [234, 237] width 33 height 33
click at [957, 334] on div "$153.90" at bounding box center [937, 341] width 89 height 41
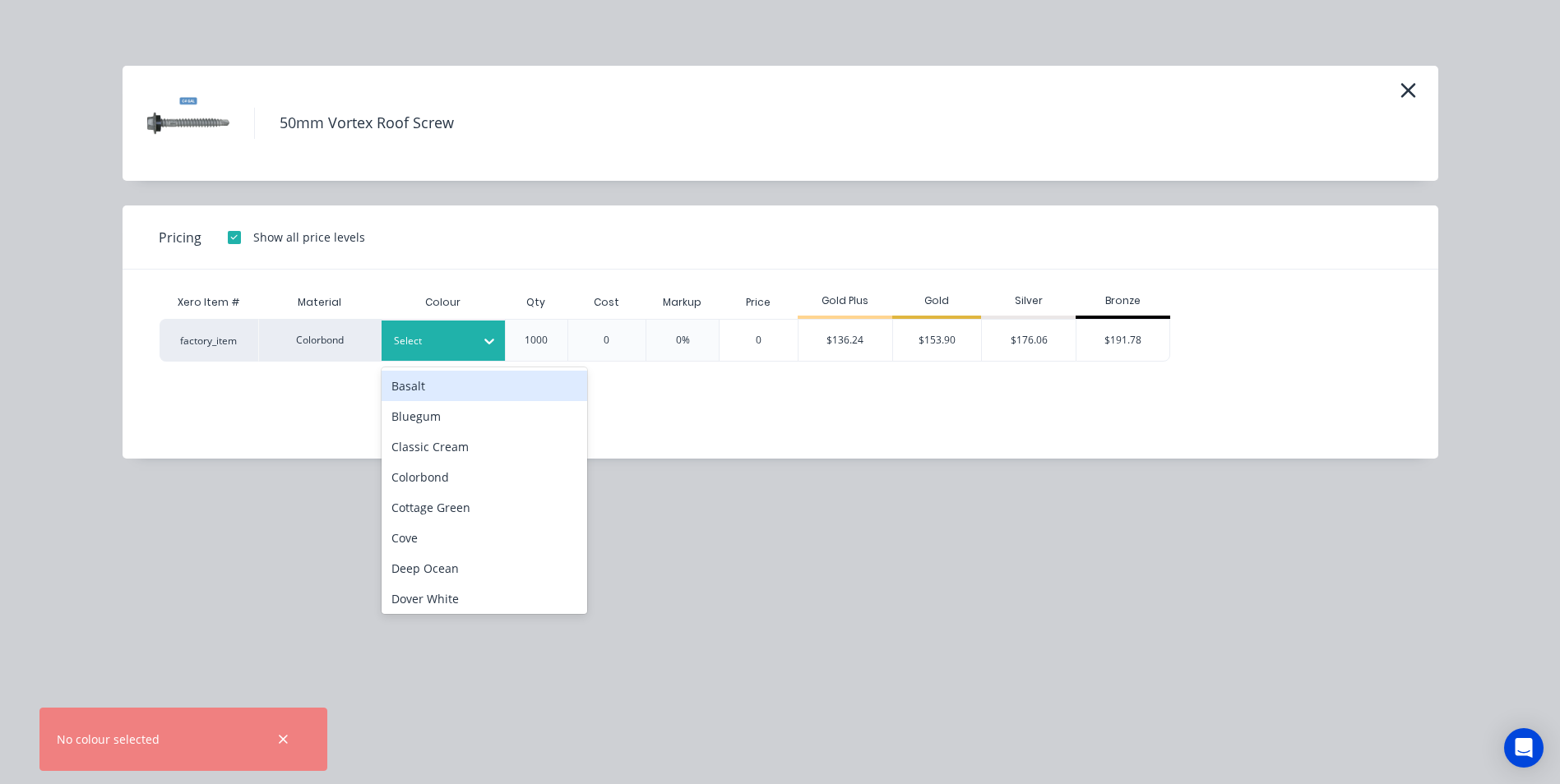
click at [502, 348] on div at bounding box center [488, 341] width 30 height 26
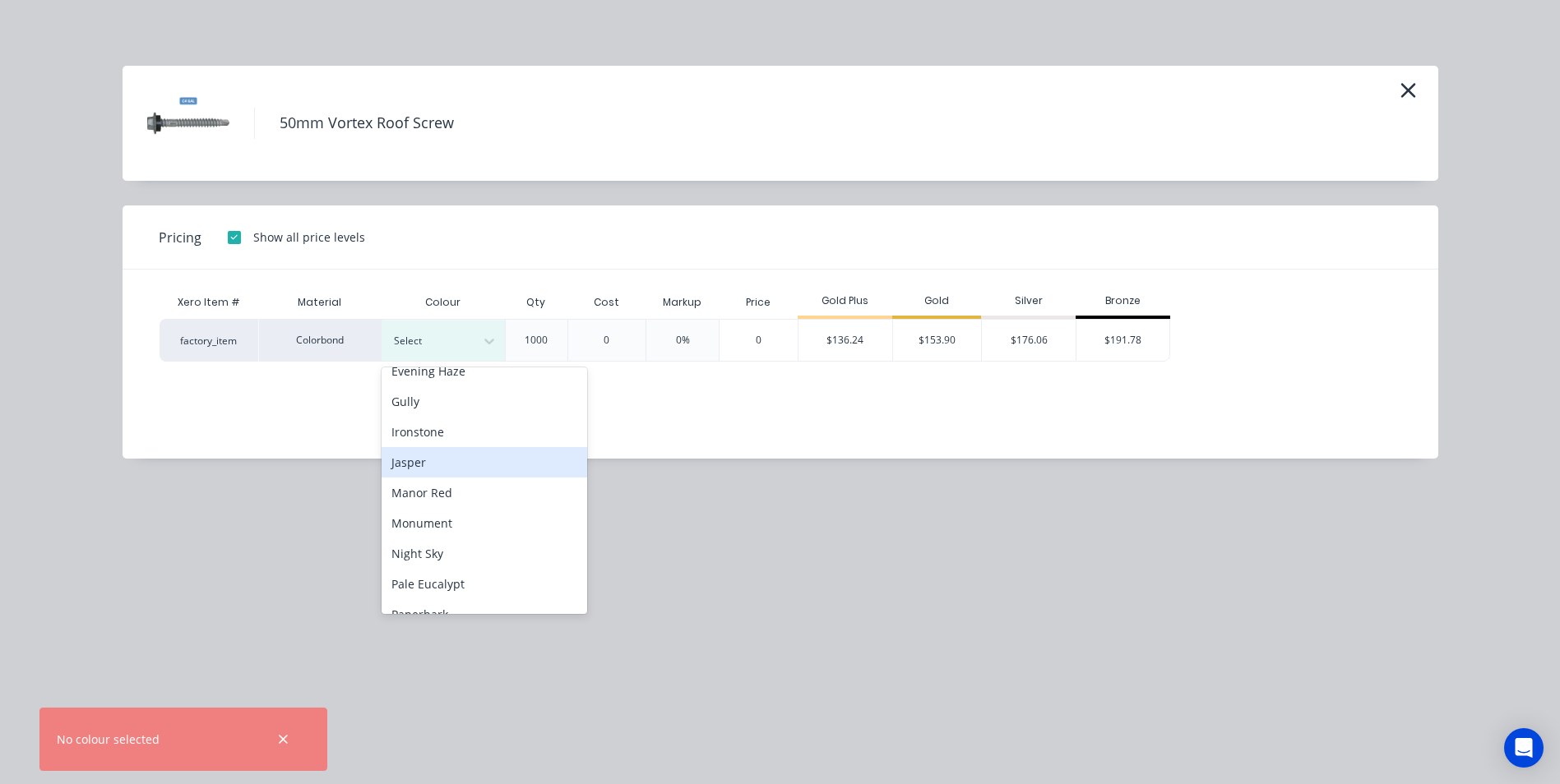
scroll to position [329, 0]
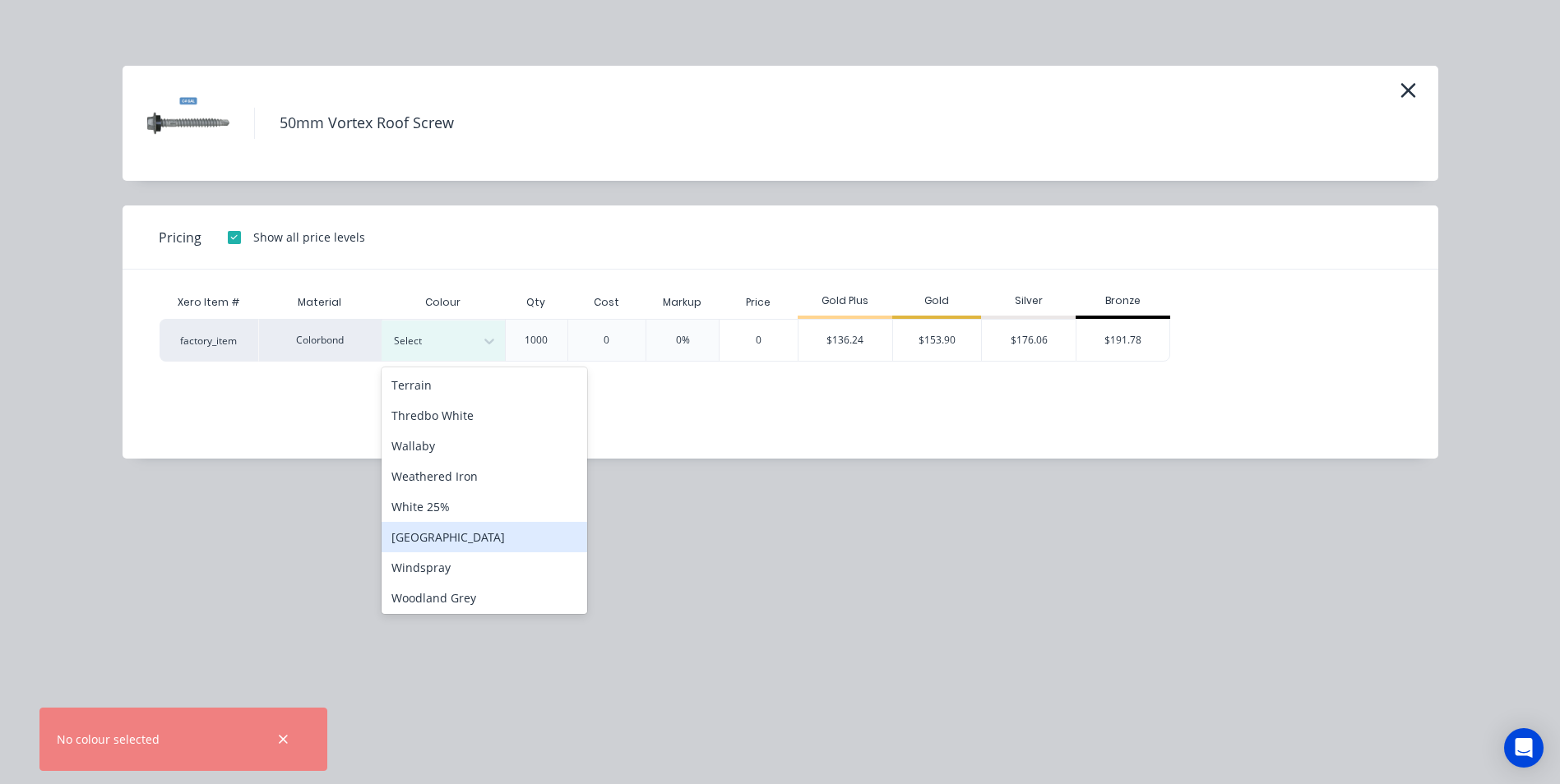
scroll to position [672, 0]
drag, startPoint x: 481, startPoint y: 593, endPoint x: 637, endPoint y: 553, distance: 161.0
click at [482, 593] on div "Woodland Grey" at bounding box center [484, 595] width 206 height 30
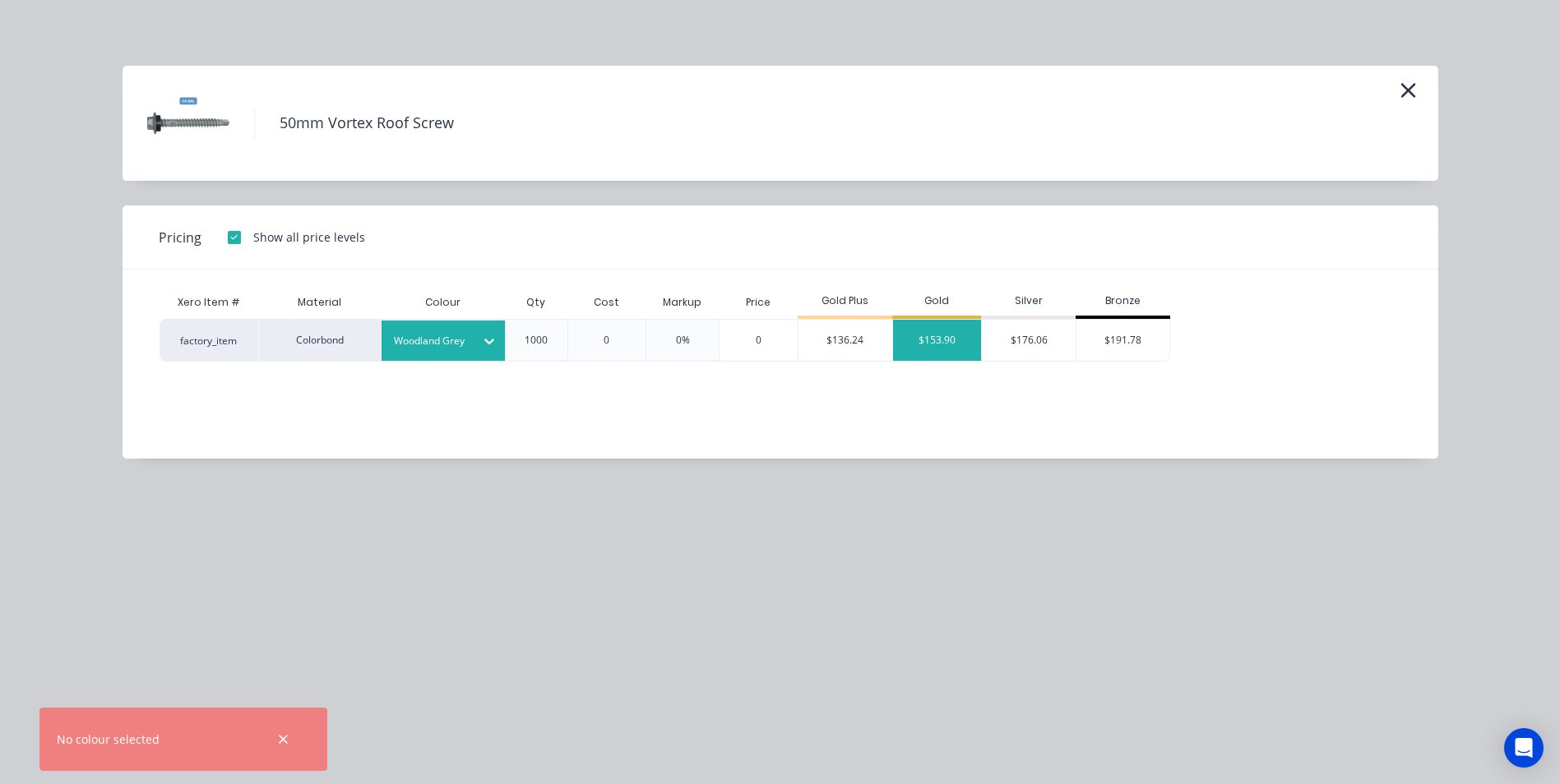
click at [945, 346] on div "$153.90" at bounding box center [937, 341] width 89 height 41
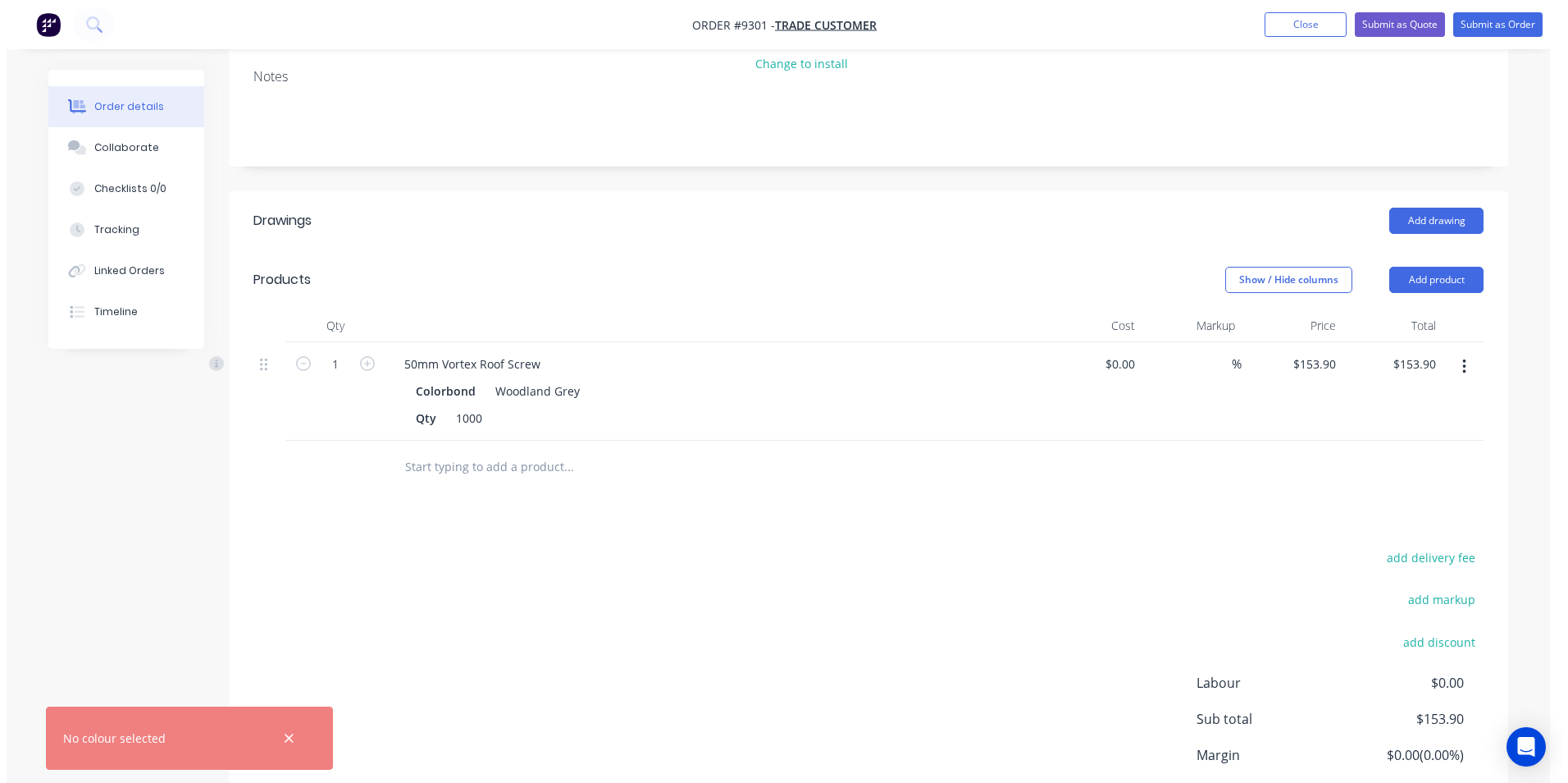
scroll to position [351, 0]
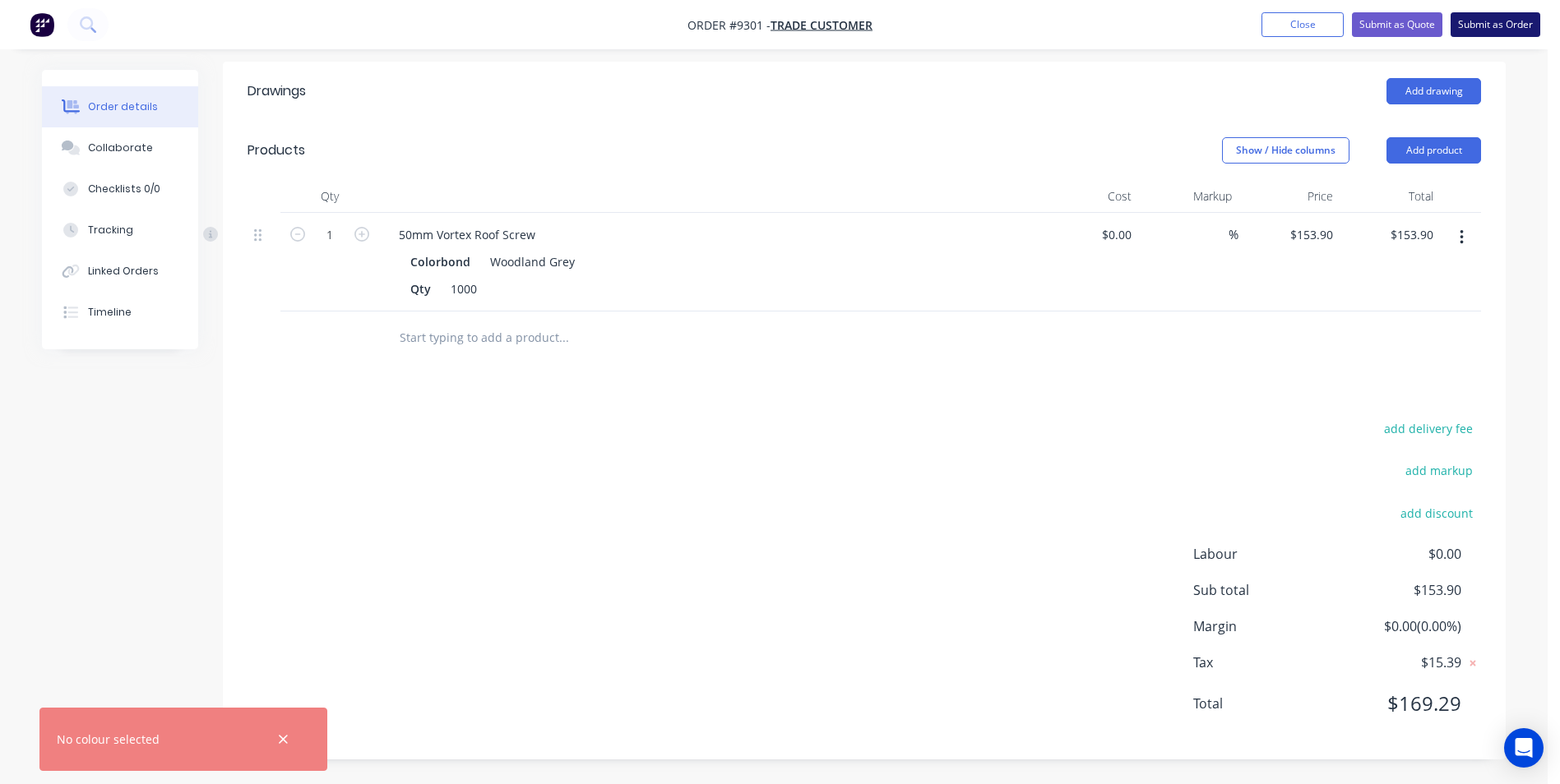
click at [1476, 26] on button "Submit as Order" at bounding box center [1495, 25] width 89 height 25
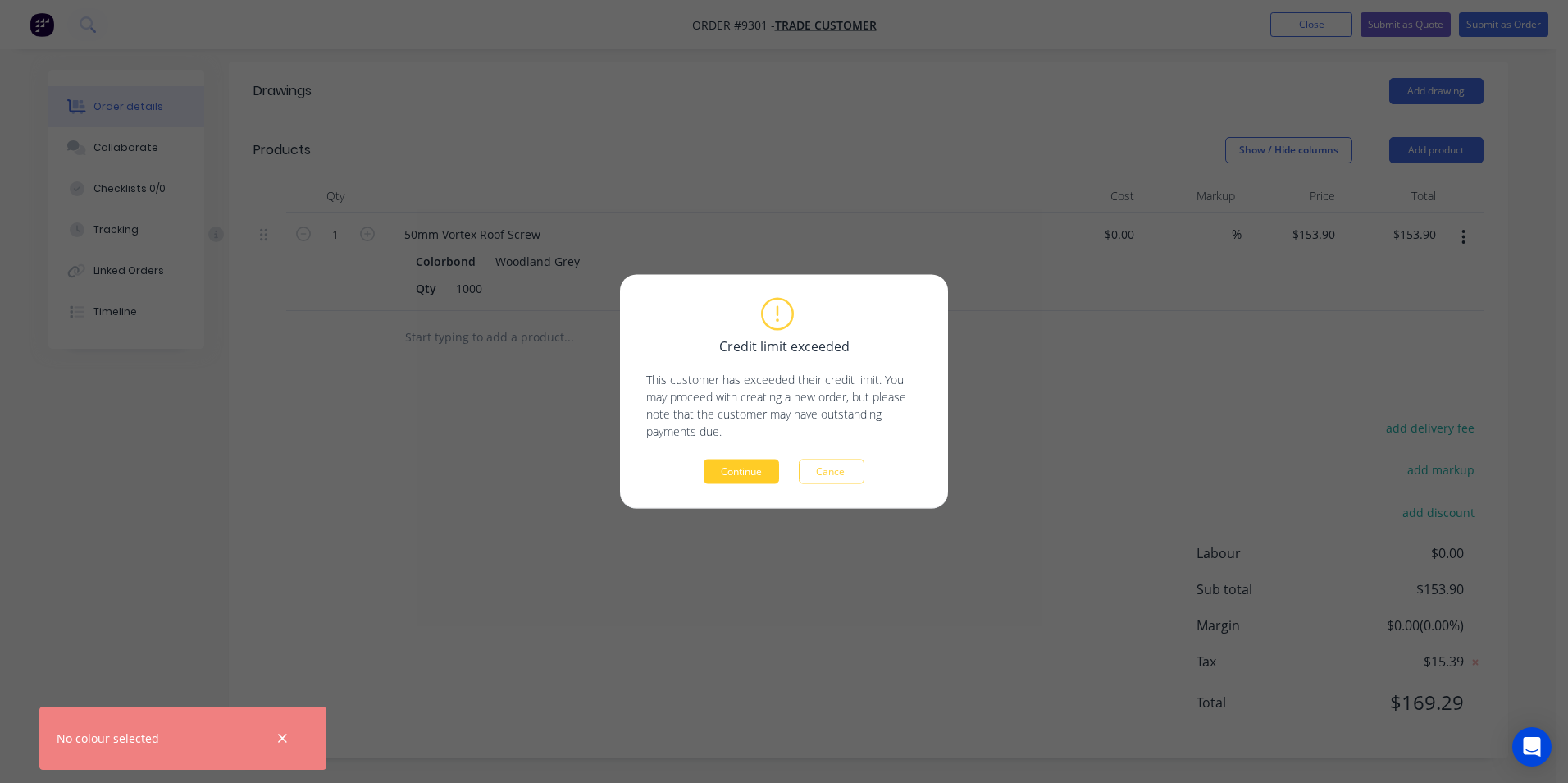
click at [754, 462] on button "Continue" at bounding box center [742, 472] width 76 height 25
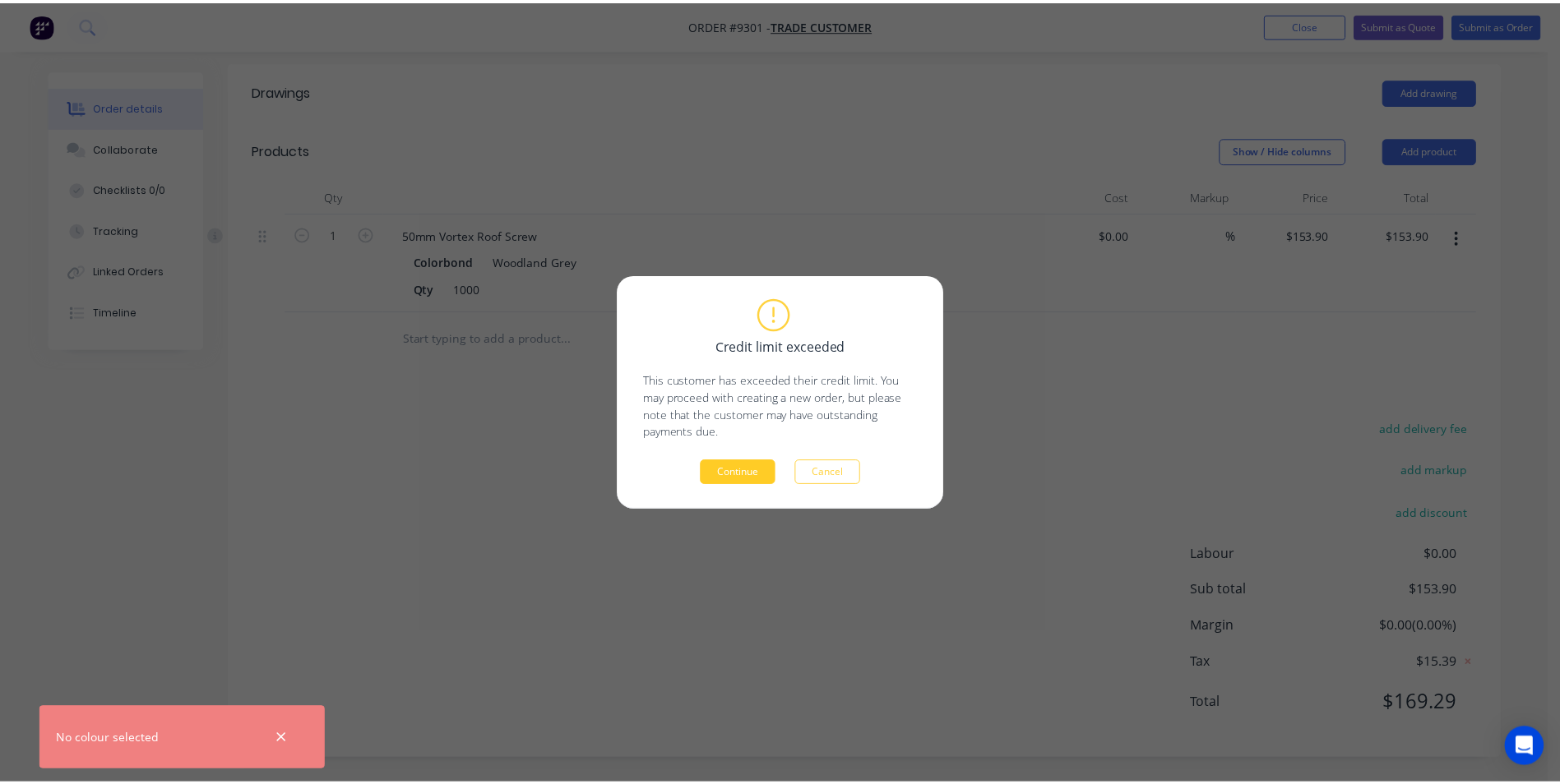
scroll to position [0, 0]
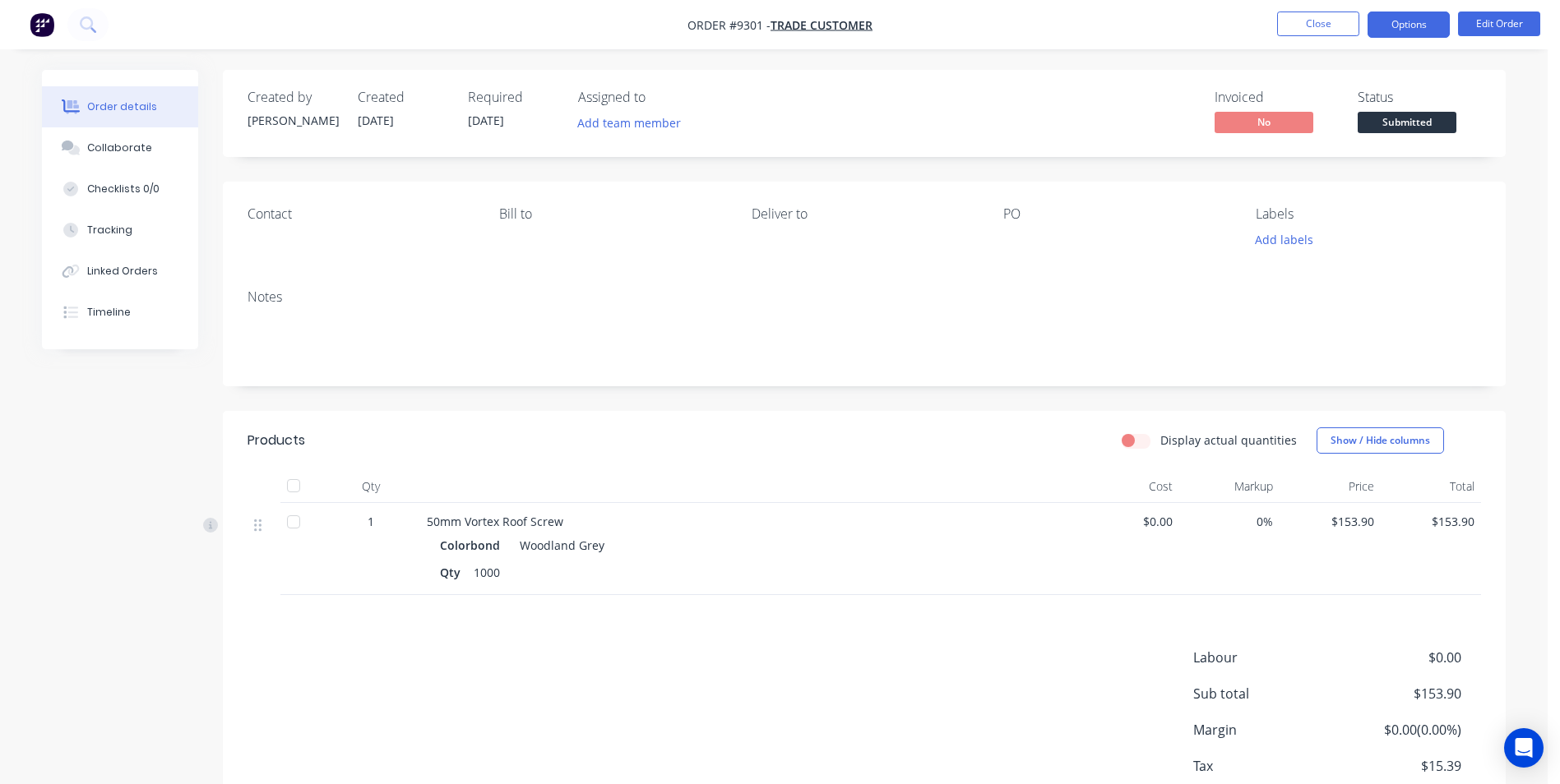
click at [1423, 25] on button "Options" at bounding box center [1408, 24] width 82 height 26
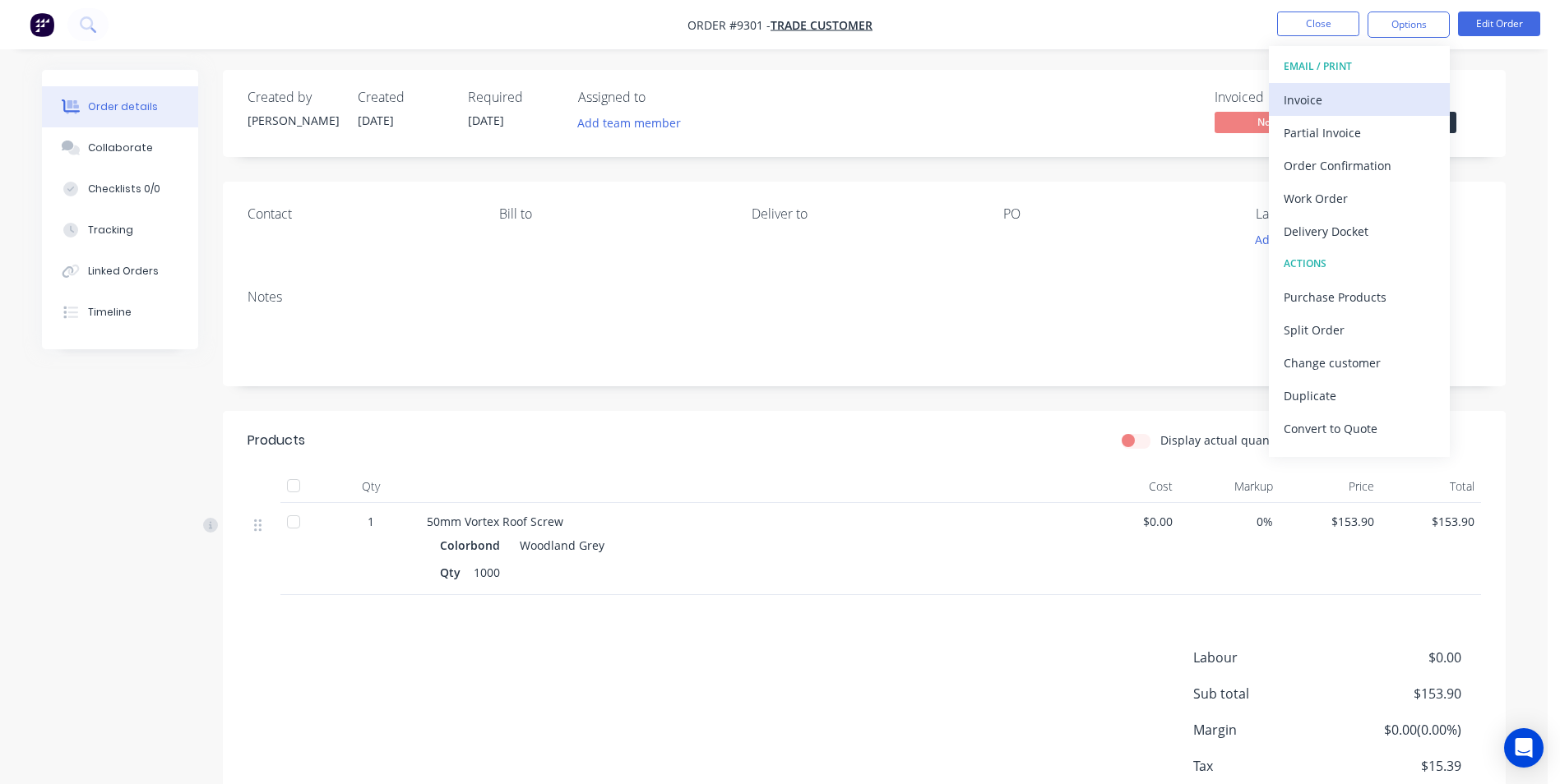
click at [1326, 96] on div "Invoice" at bounding box center [1359, 99] width 151 height 24
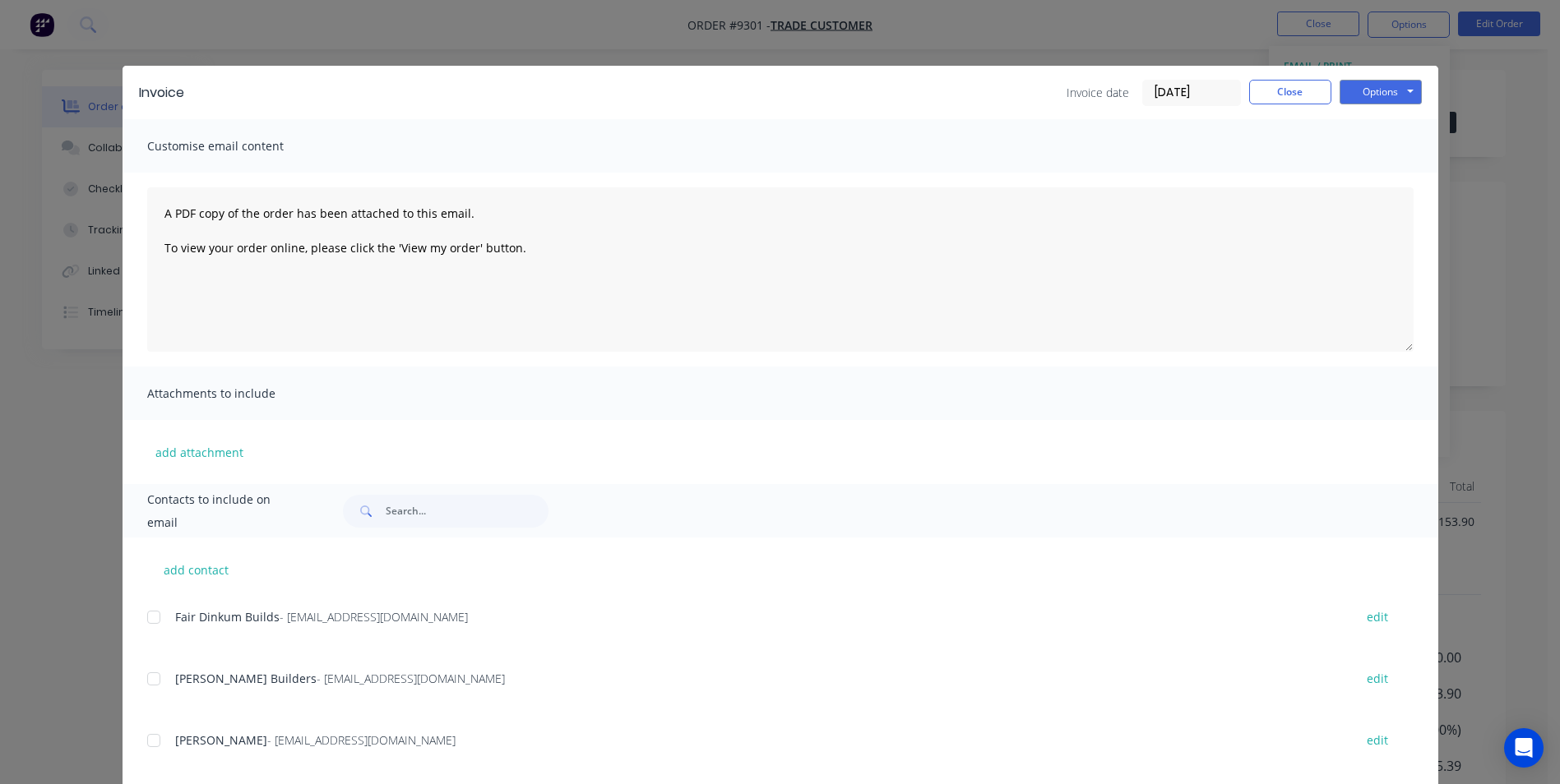
scroll to position [411, 0]
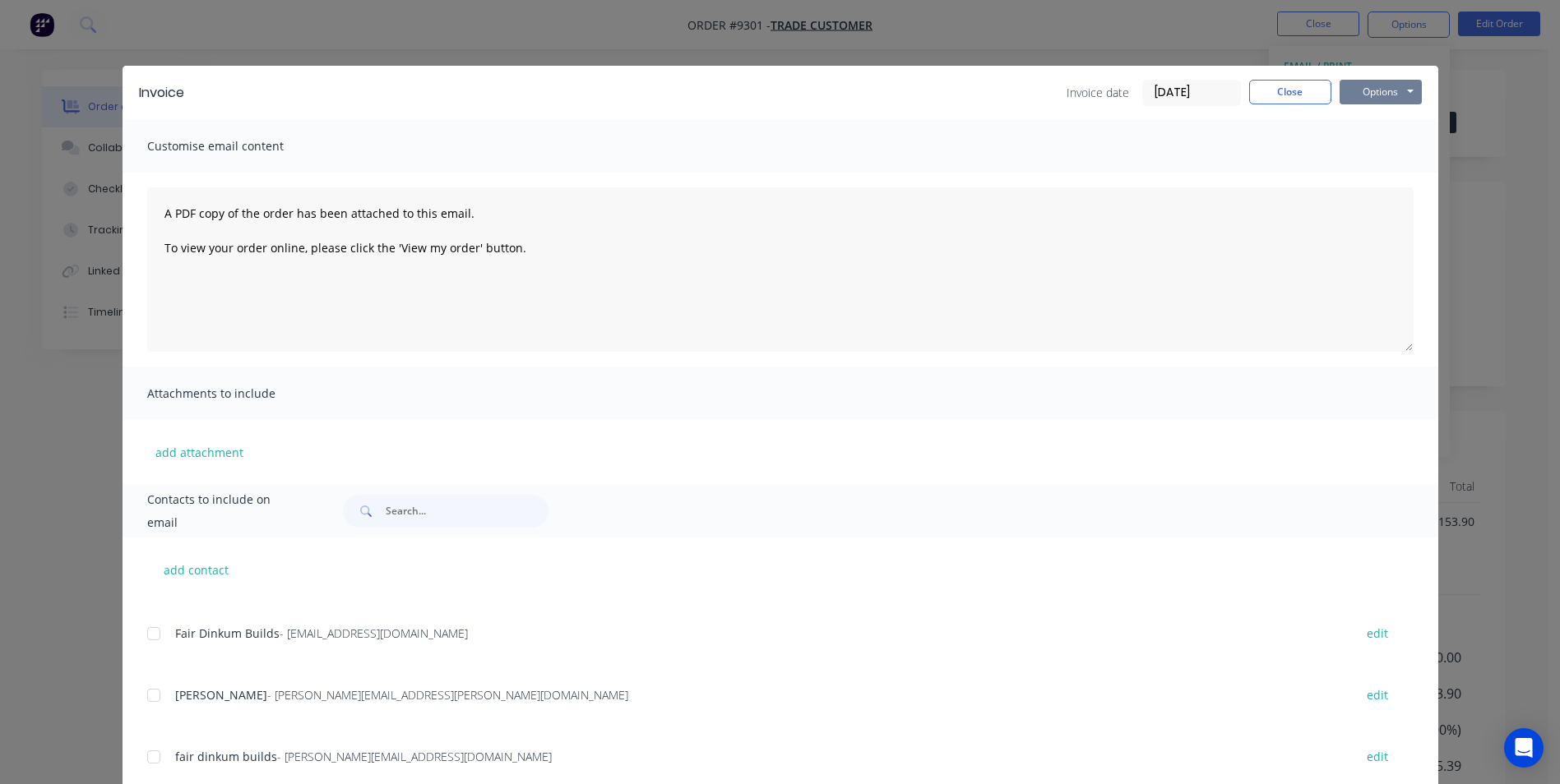
click at [1360, 89] on button "Options" at bounding box center [1380, 92] width 82 height 25
click at [1360, 149] on button "Print" at bounding box center [1392, 148] width 106 height 27
click at [1311, 86] on button "Close" at bounding box center [1290, 92] width 82 height 25
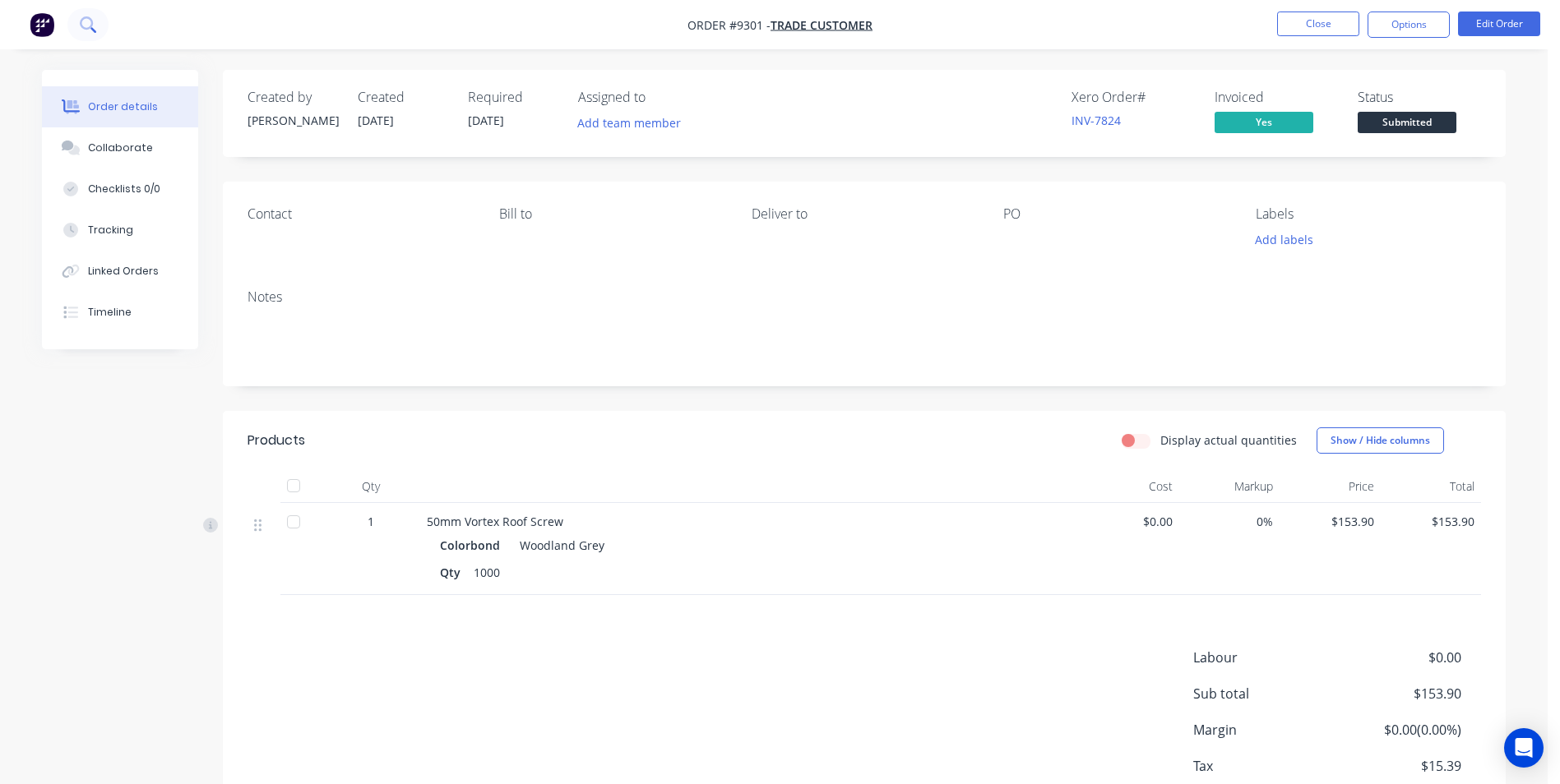
click at [88, 21] on icon at bounding box center [87, 23] width 15 height 15
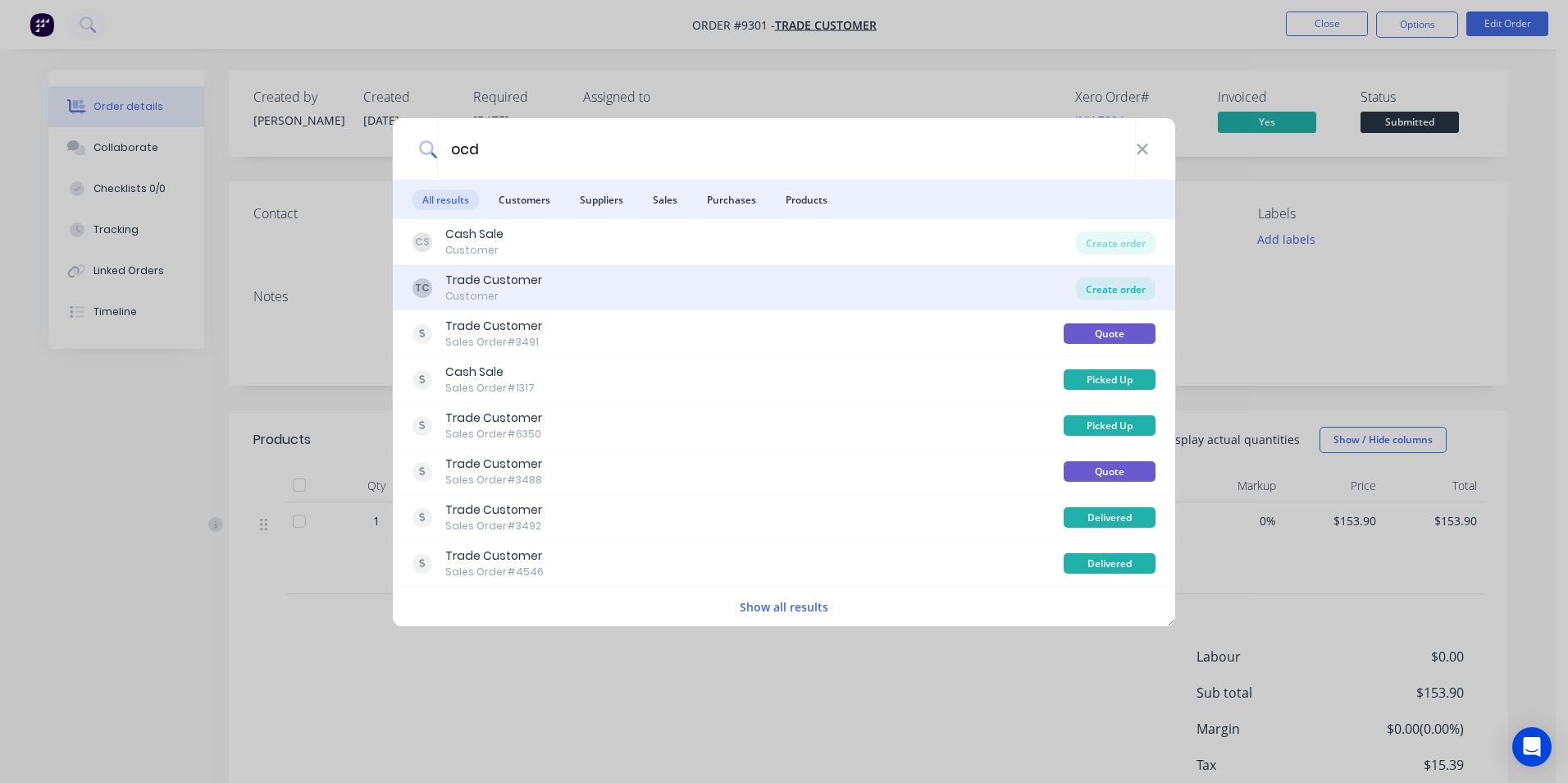
type input "ocd"
click at [1127, 294] on div "Create order" at bounding box center [1116, 289] width 79 height 23
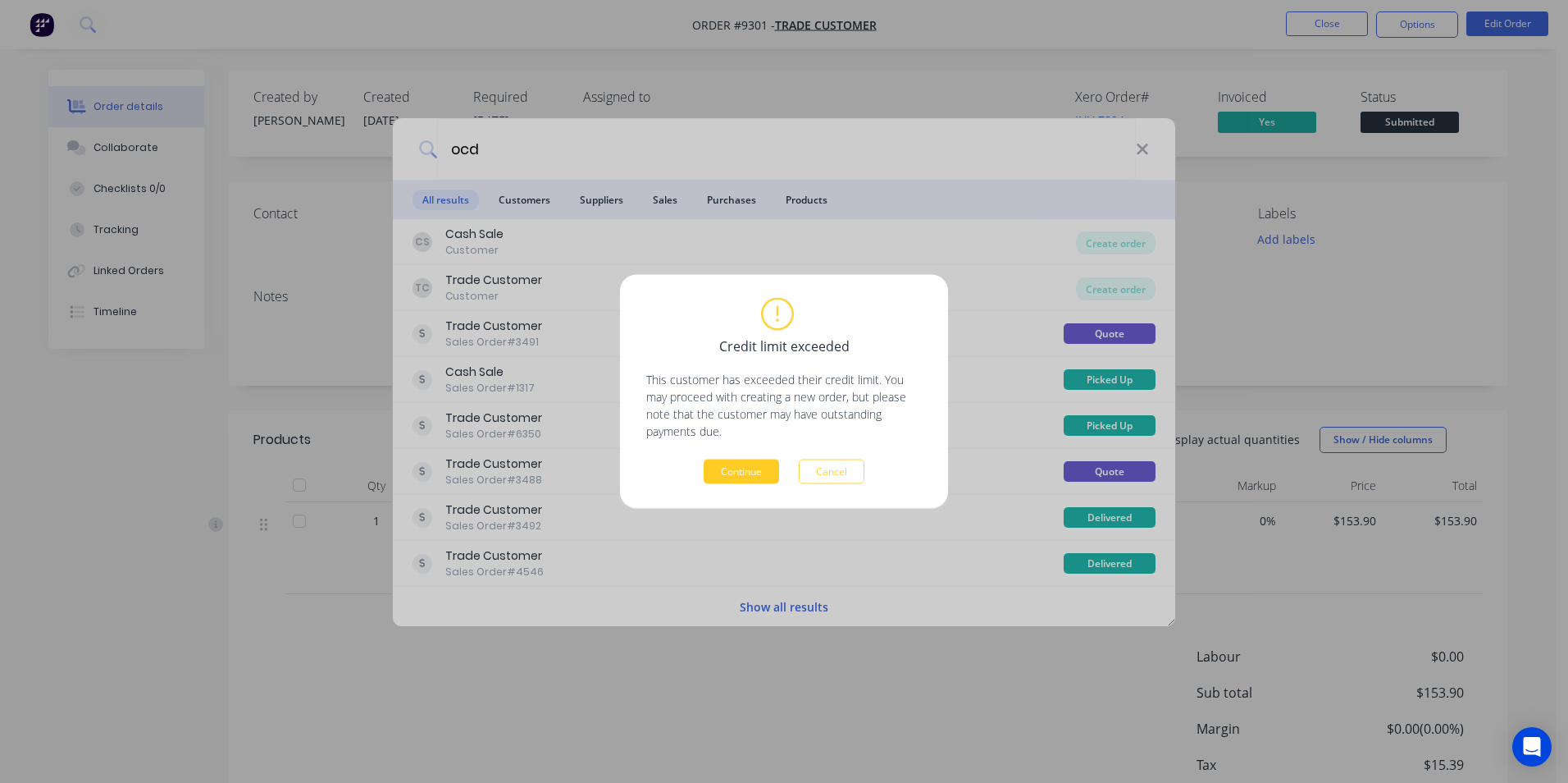
click at [759, 471] on button "Continue" at bounding box center [742, 472] width 76 height 25
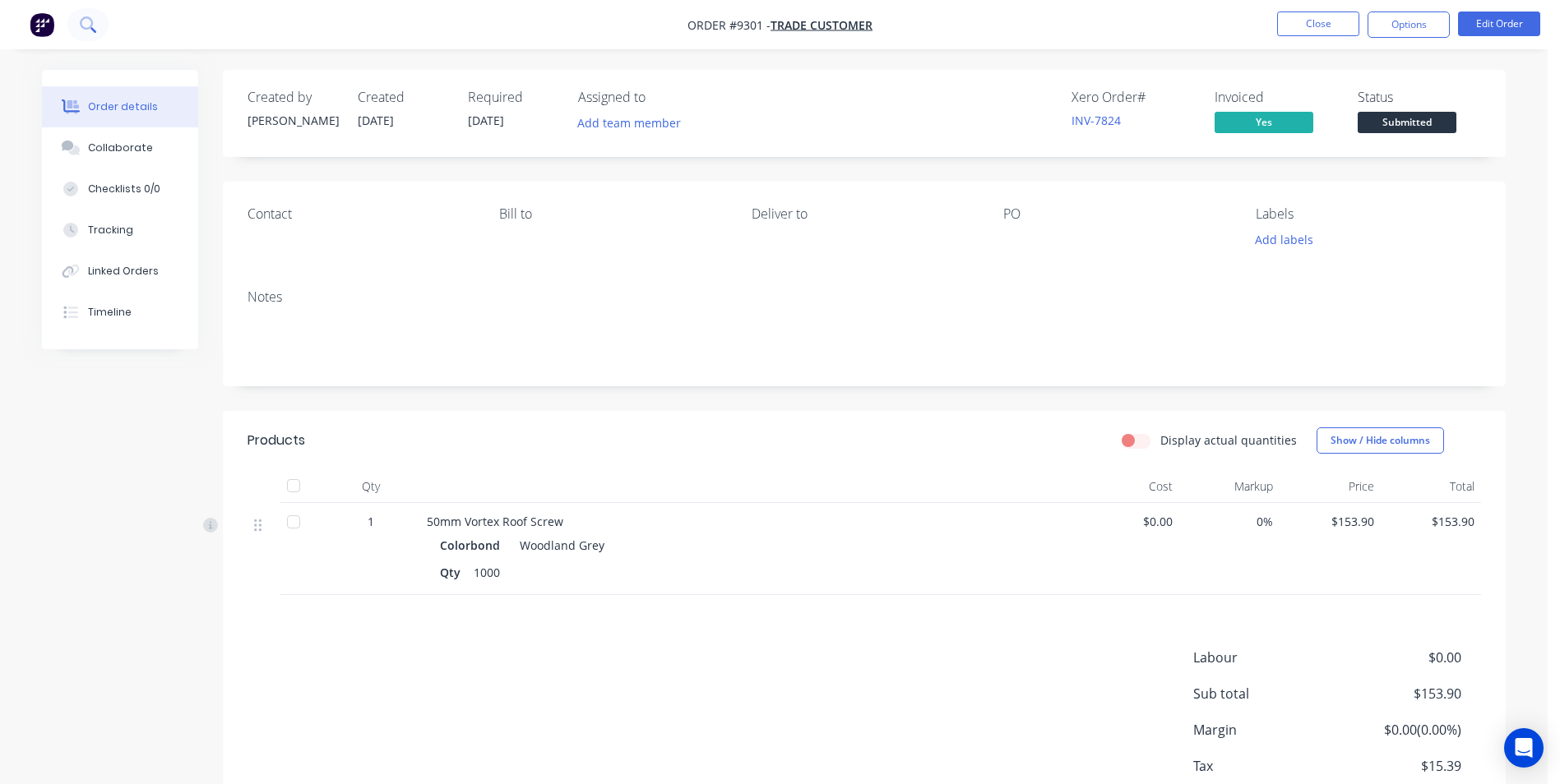
click at [80, 20] on icon at bounding box center [87, 23] width 15 height 15
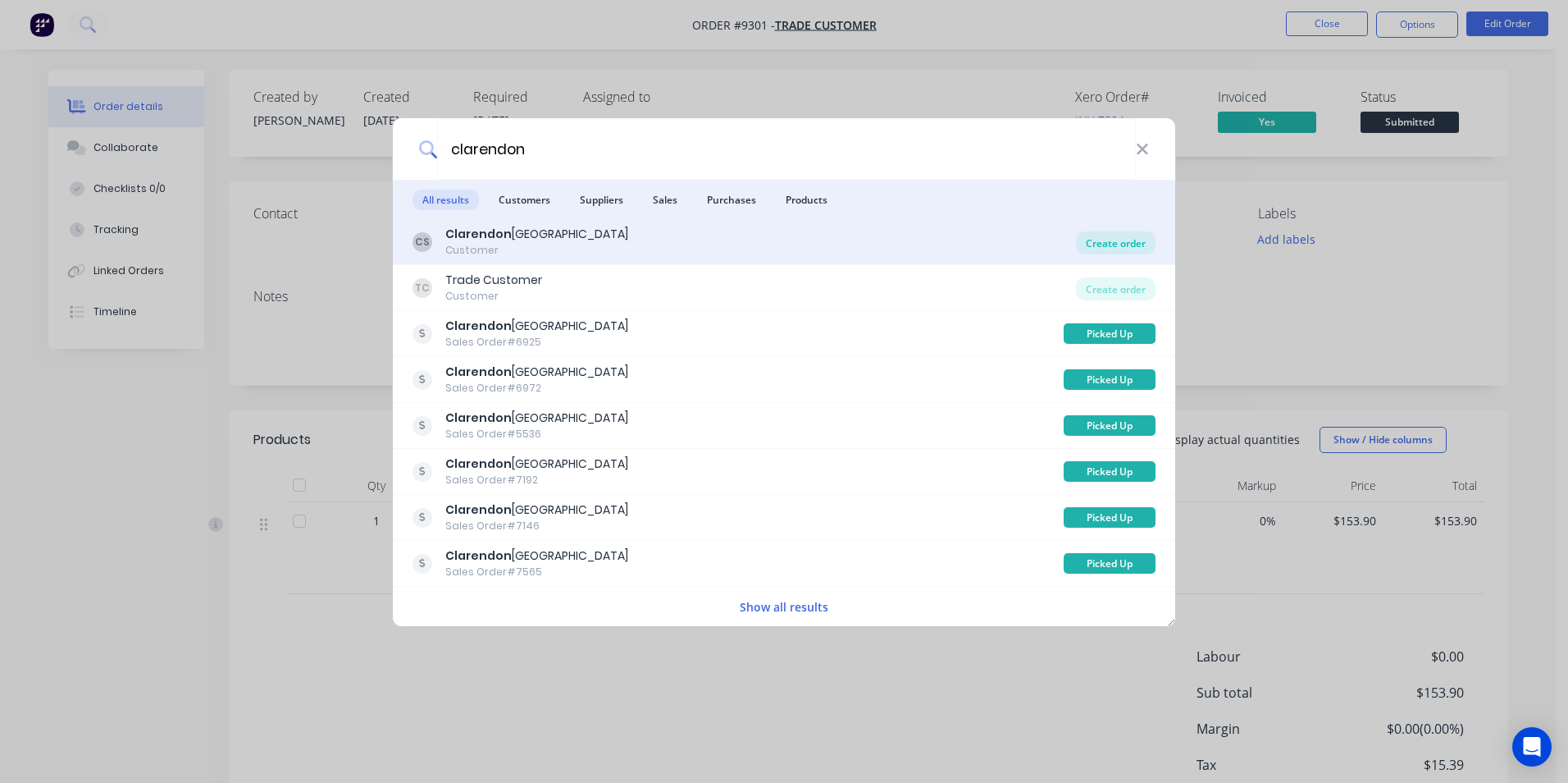
type input "clarendon"
click at [1092, 235] on div "Create order" at bounding box center [1116, 243] width 79 height 23
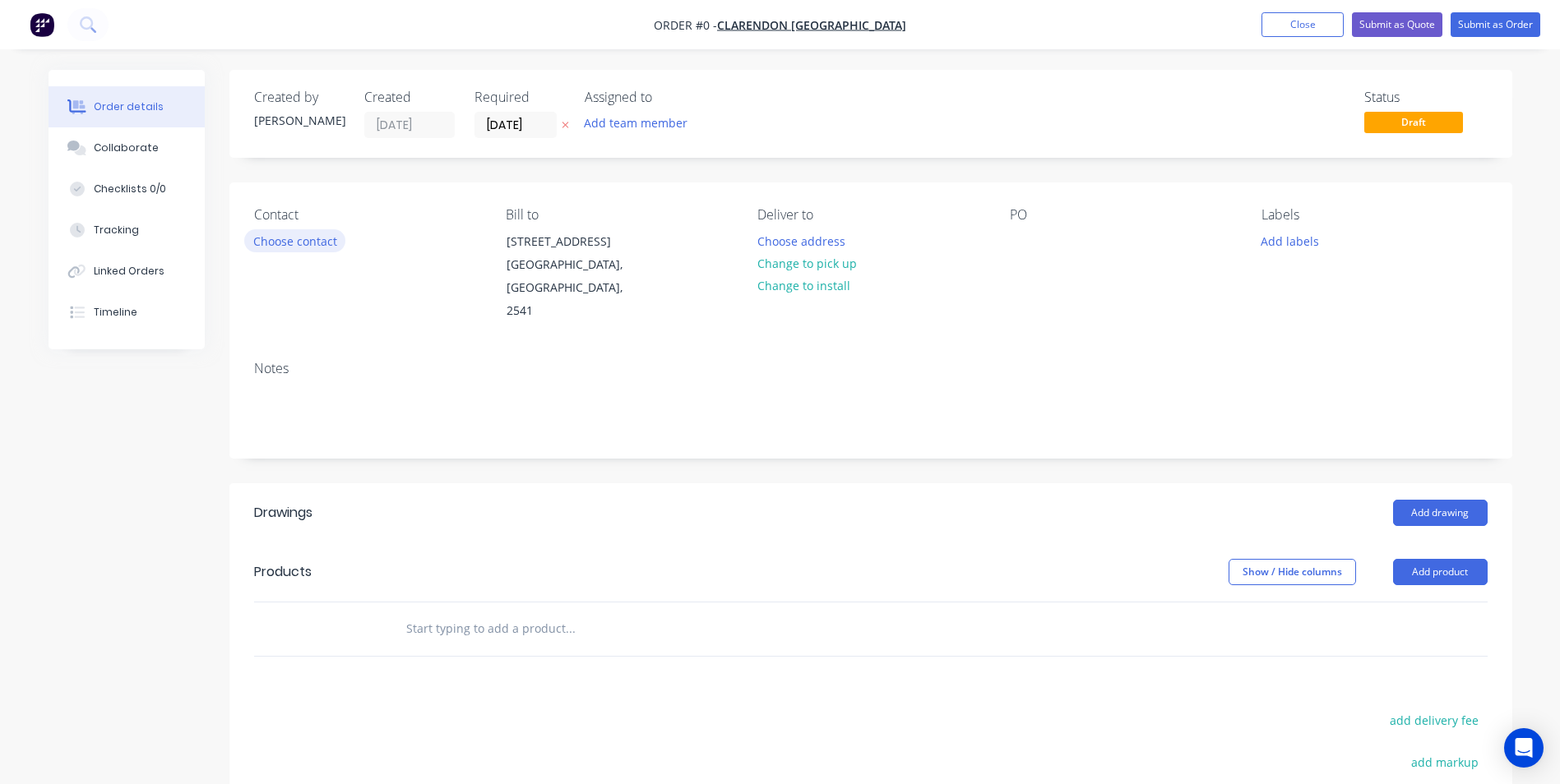
click at [307, 234] on button "Choose contact" at bounding box center [294, 240] width 101 height 22
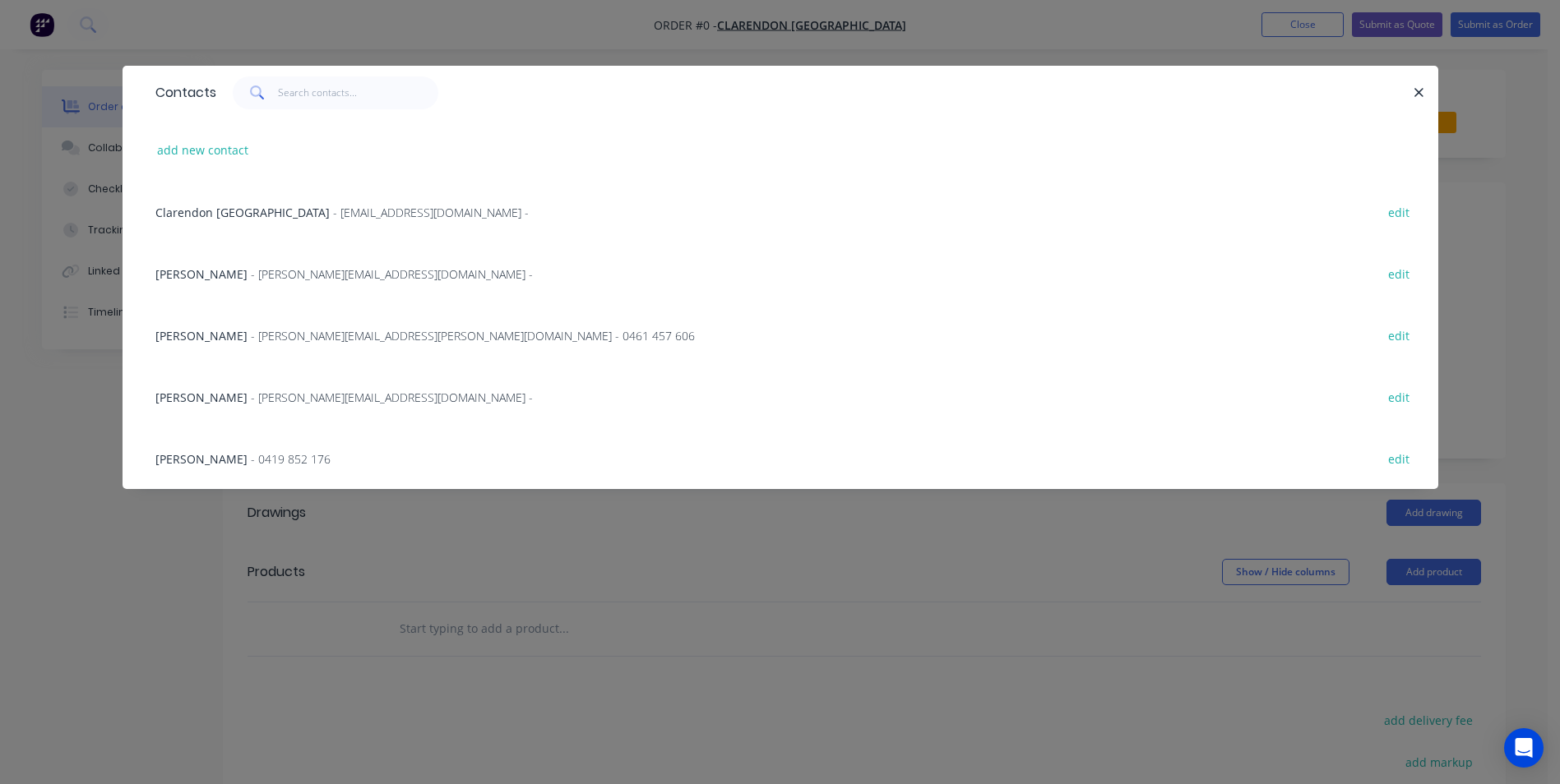
click at [263, 448] on div "[PERSON_NAME] - 0419 852 176 edit" at bounding box center [780, 458] width 1266 height 62
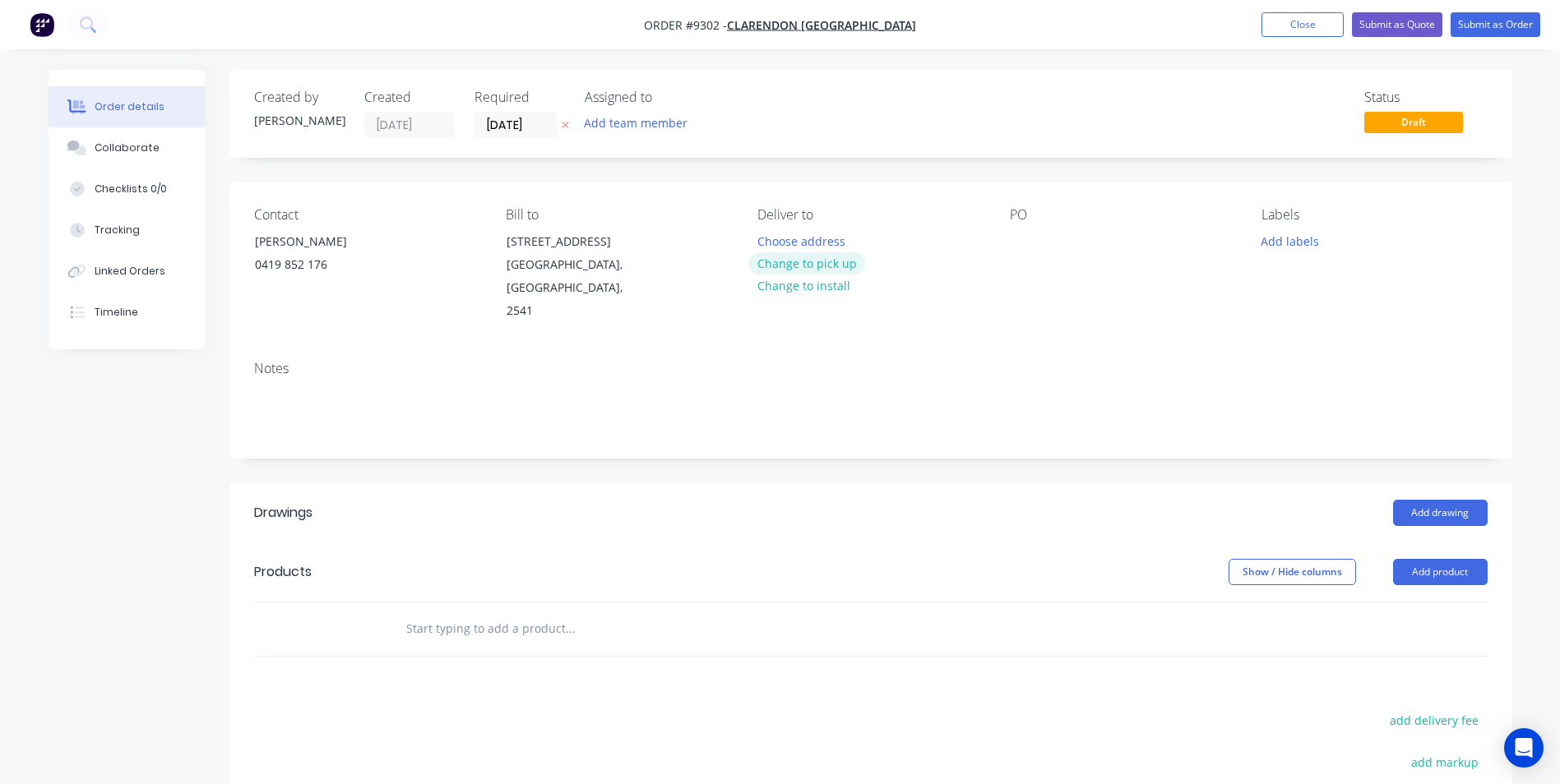
click at [828, 259] on button "Change to pick up" at bounding box center [806, 263] width 117 height 22
click at [1018, 249] on div at bounding box center [1022, 240] width 26 height 24
click at [1465, 500] on button "Add drawing" at bounding box center [1440, 512] width 95 height 26
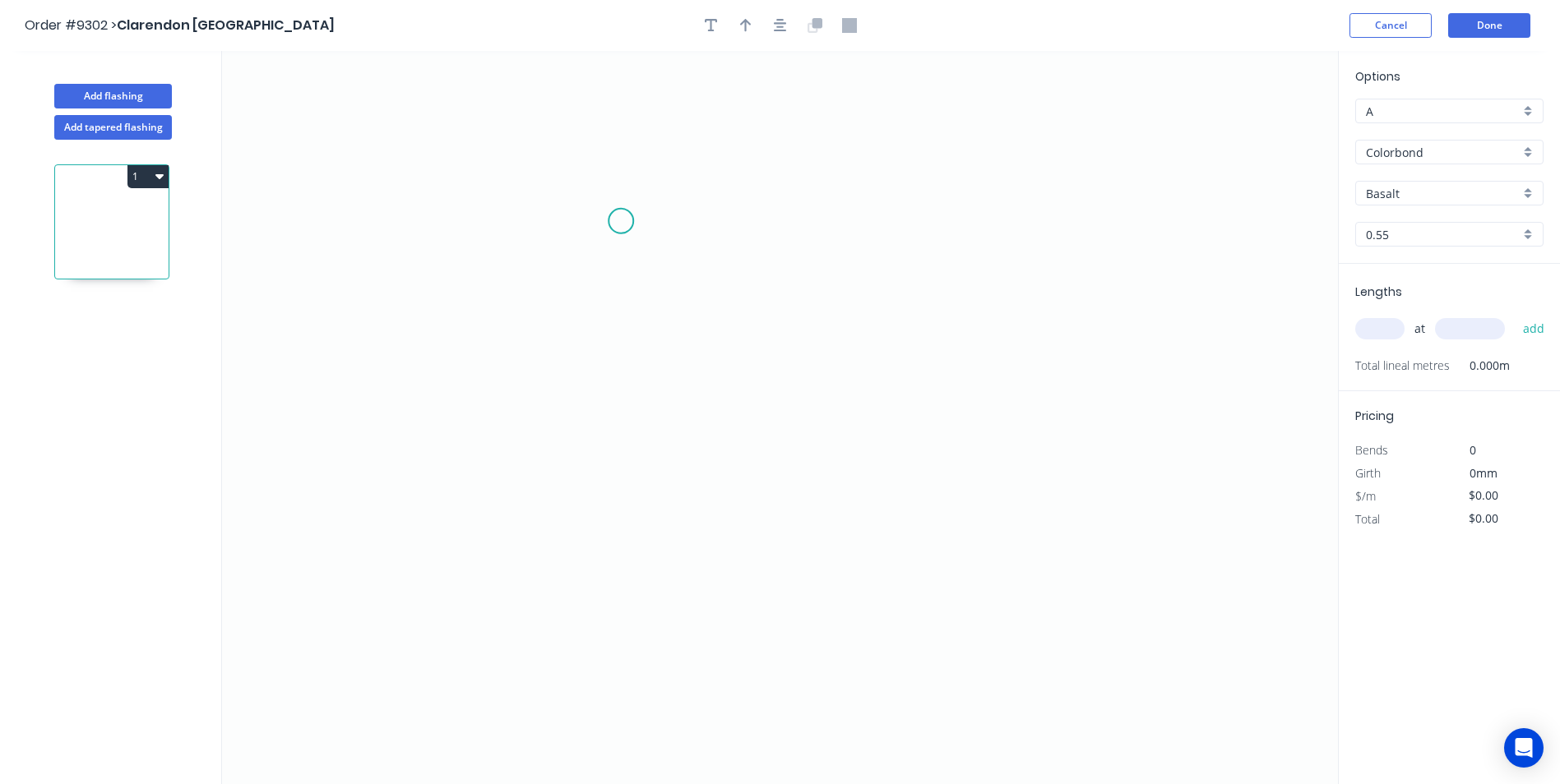
click at [621, 221] on icon "0" at bounding box center [779, 417] width 1115 height 733
click at [639, 493] on icon "0" at bounding box center [779, 417] width 1115 height 733
click at [879, 486] on icon "0 ?" at bounding box center [779, 417] width 1115 height 733
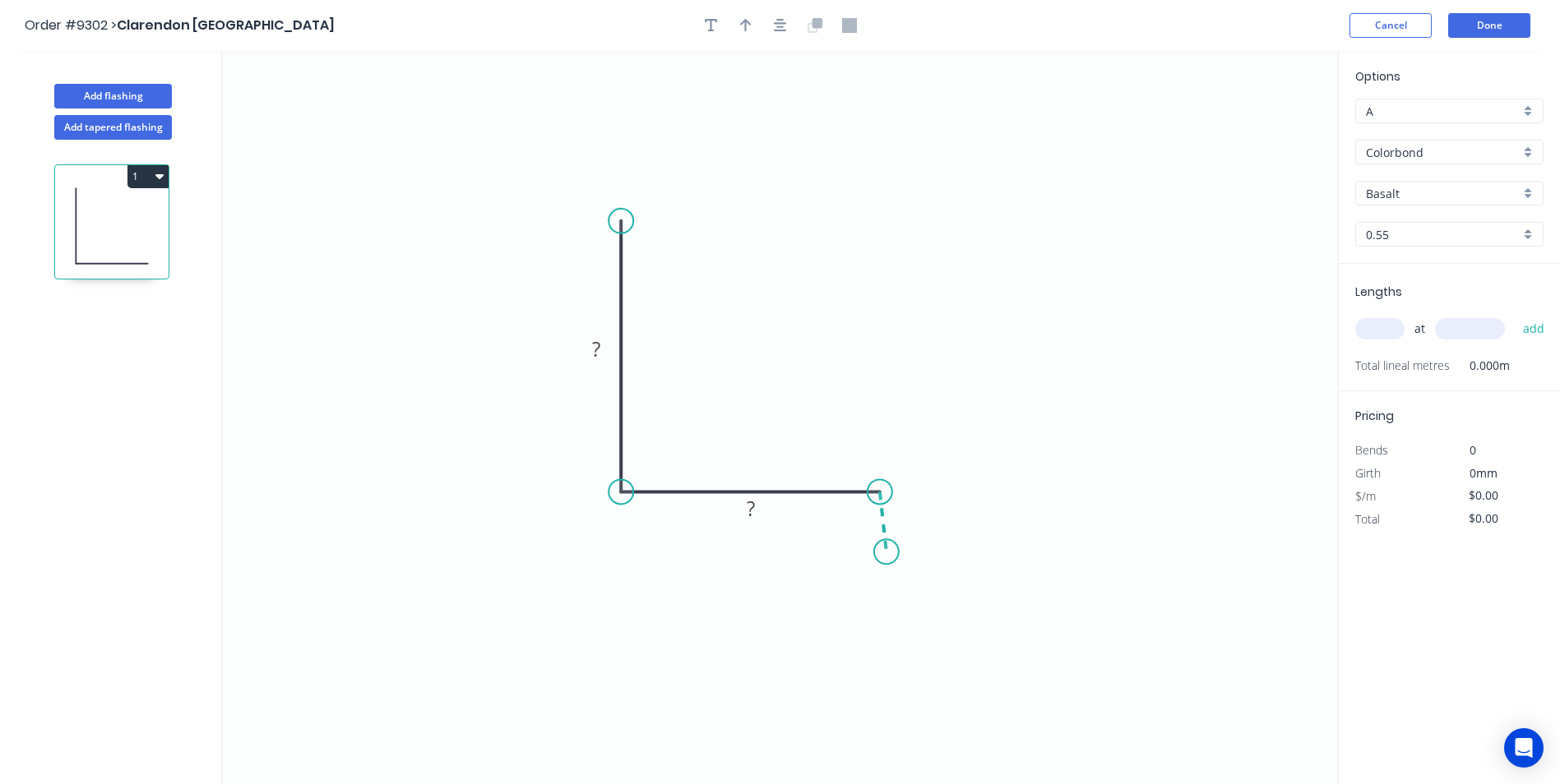
click at [886, 552] on icon "0 ? ?" at bounding box center [779, 417] width 1115 height 733
drag, startPoint x: 930, startPoint y: 603, endPoint x: 926, endPoint y: 595, distance: 8.9
click at [929, 601] on div "Crush & Fold" at bounding box center [969, 608] width 165 height 34
drag, startPoint x: 894, startPoint y: 553, endPoint x: 884, endPoint y: 569, distance: 18.9
click at [884, 569] on circle at bounding box center [880, 568] width 25 height 25
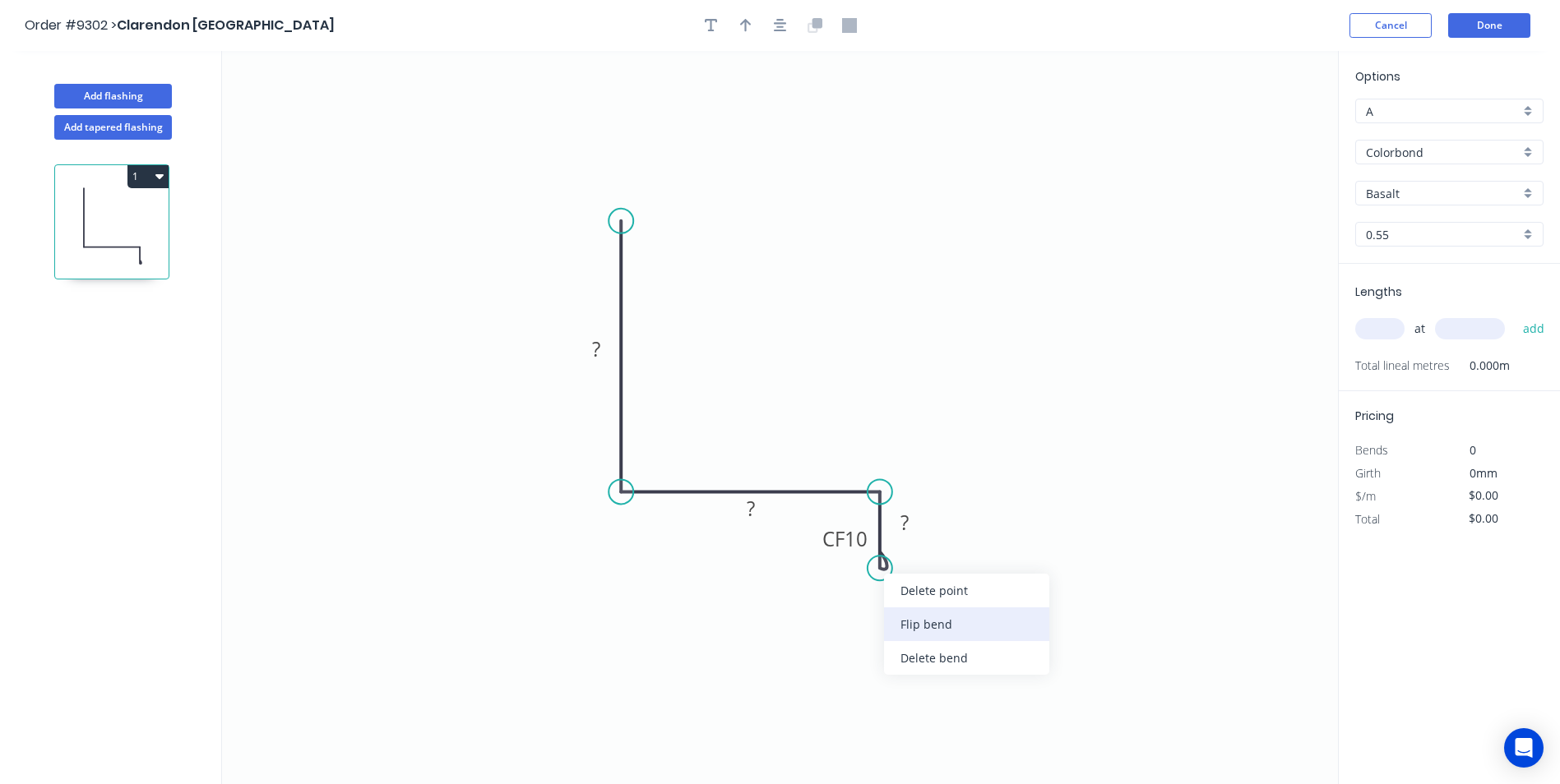
click at [920, 622] on div "Flip bend" at bounding box center [966, 624] width 165 height 34
click at [899, 523] on rect at bounding box center [904, 524] width 33 height 23
click at [1003, 294] on icon "0 30 30 CF 10 10" at bounding box center [779, 417] width 1115 height 733
type input "$6.63"
click at [755, 30] on button "button" at bounding box center [746, 26] width 25 height 25
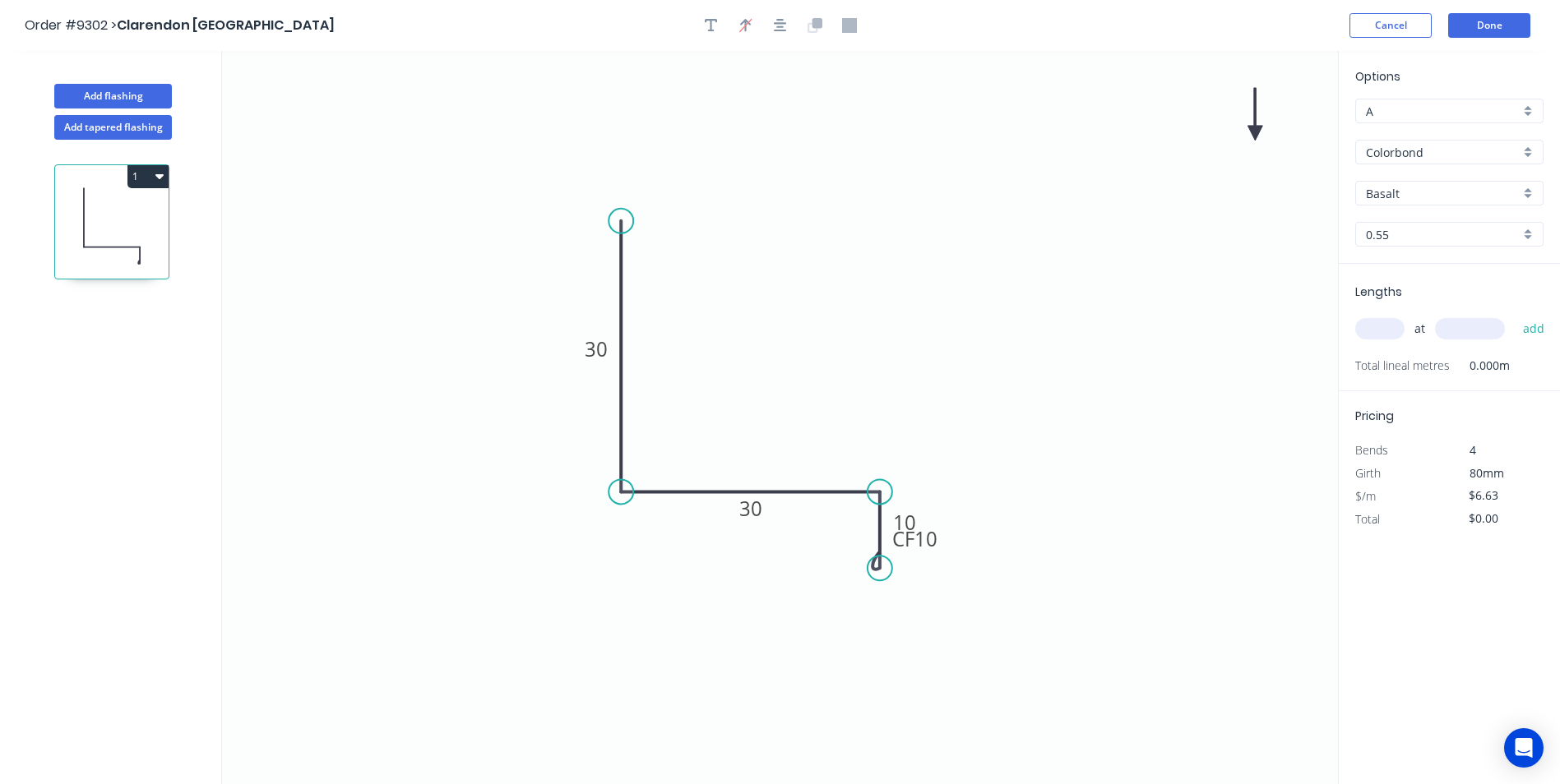
click at [1258, 129] on icon at bounding box center [1254, 114] width 15 height 53
drag, startPoint x: 1258, startPoint y: 130, endPoint x: 848, endPoint y: 391, distance: 486.0
click at [869, 380] on icon at bounding box center [893, 355] width 47 height 47
click at [1369, 328] on input "text" at bounding box center [1379, 329] width 49 height 21
type input "2"
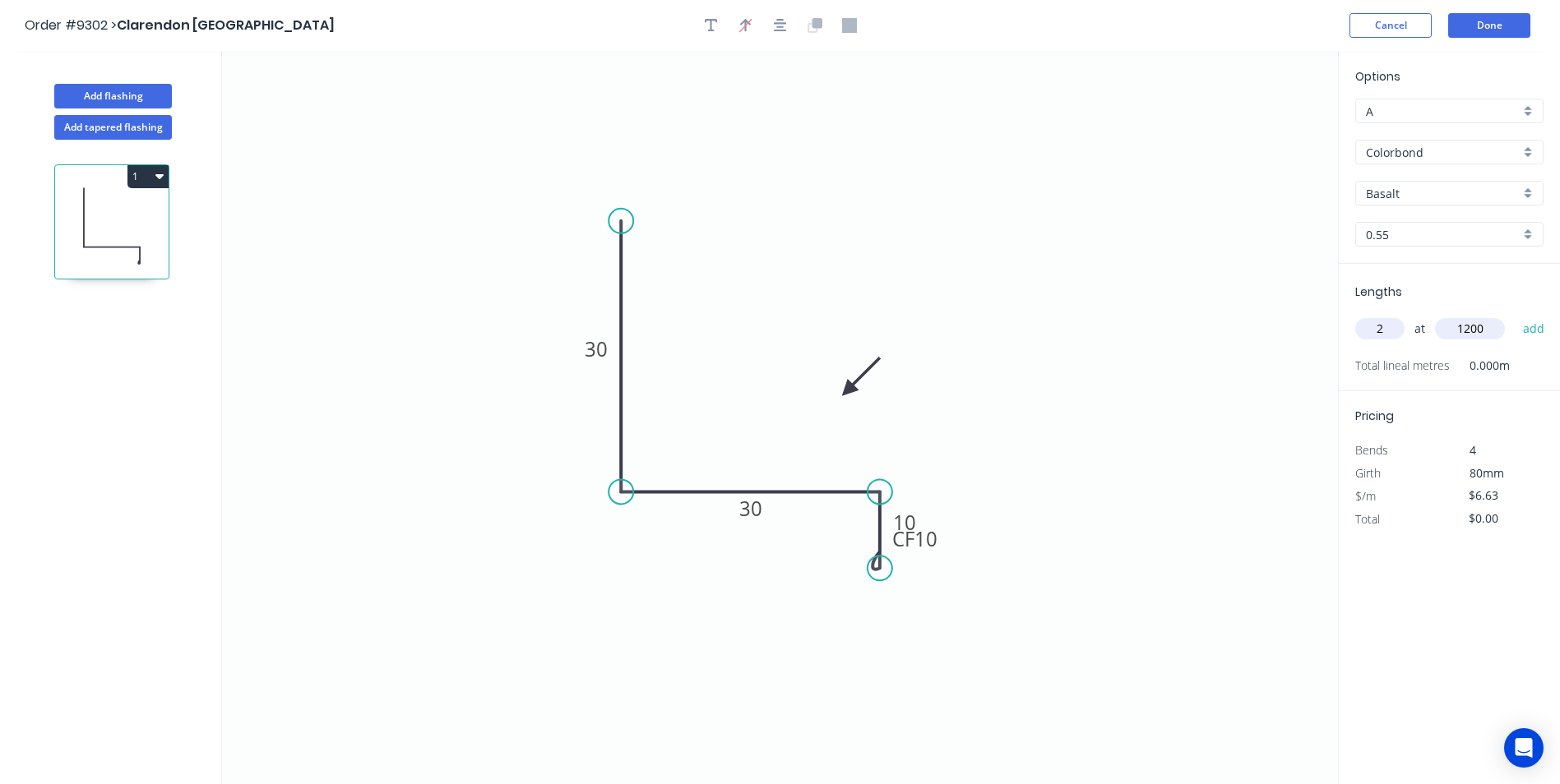
type input "1200"
click at [1514, 315] on button "add" at bounding box center [1533, 328] width 38 height 28
type input "$15.91"
click at [1524, 194] on div "Basalt" at bounding box center [1449, 193] width 188 height 25
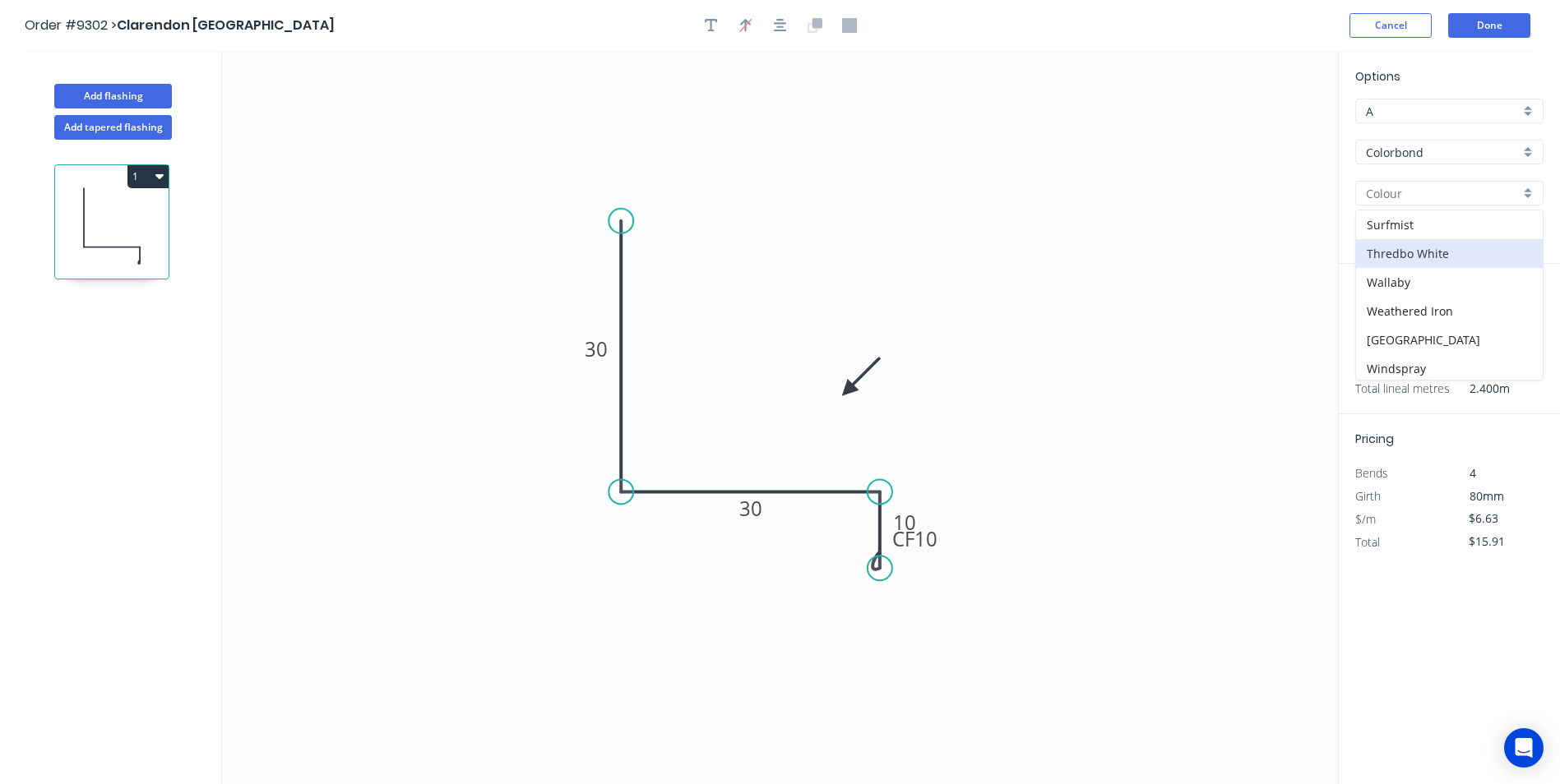
scroll to position [493, 0]
click at [1415, 226] on div "[PERSON_NAME]" at bounding box center [1449, 221] width 187 height 29
type input "[PERSON_NAME]"
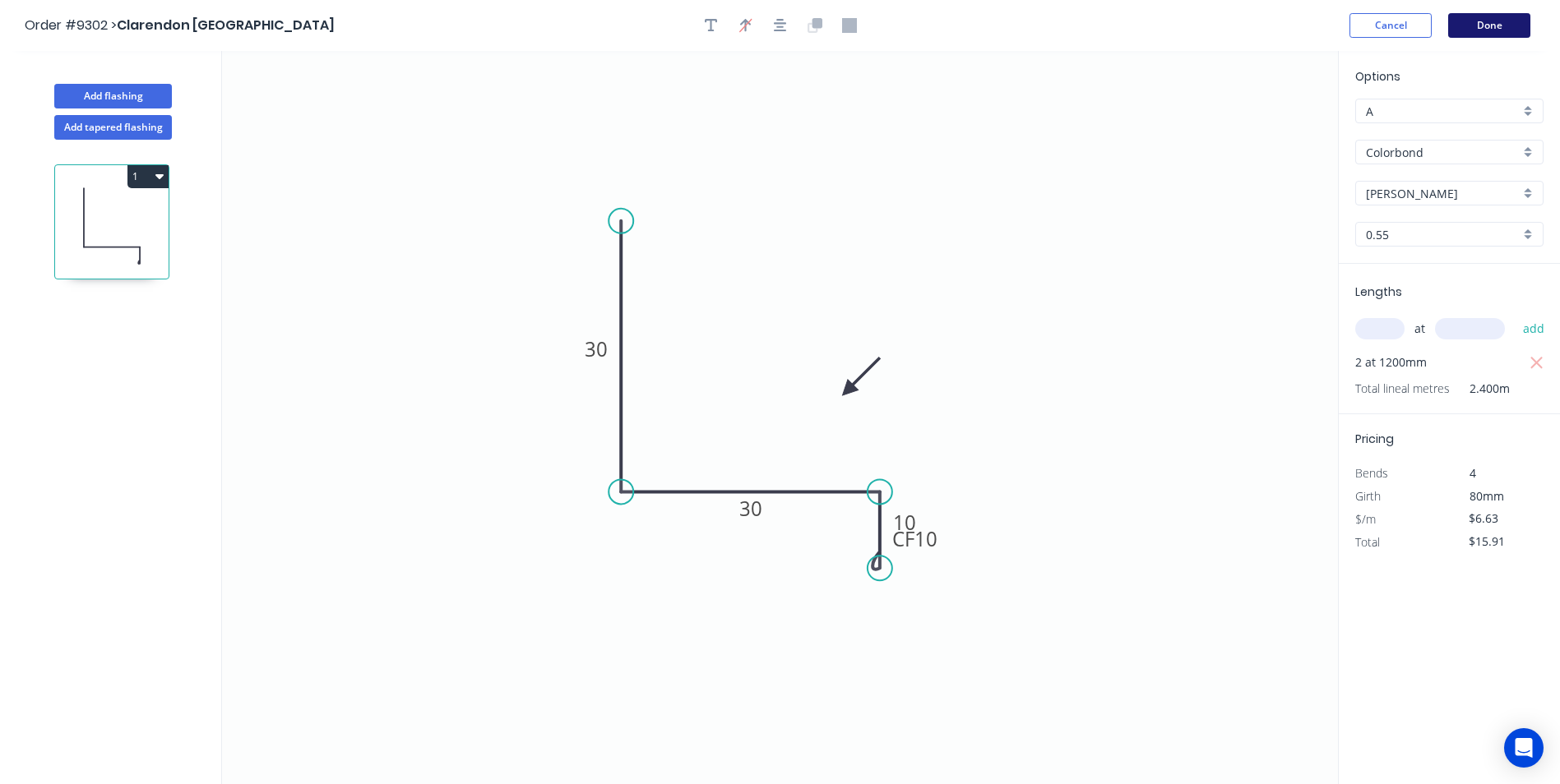
click at [1489, 32] on button "Done" at bounding box center [1489, 26] width 82 height 25
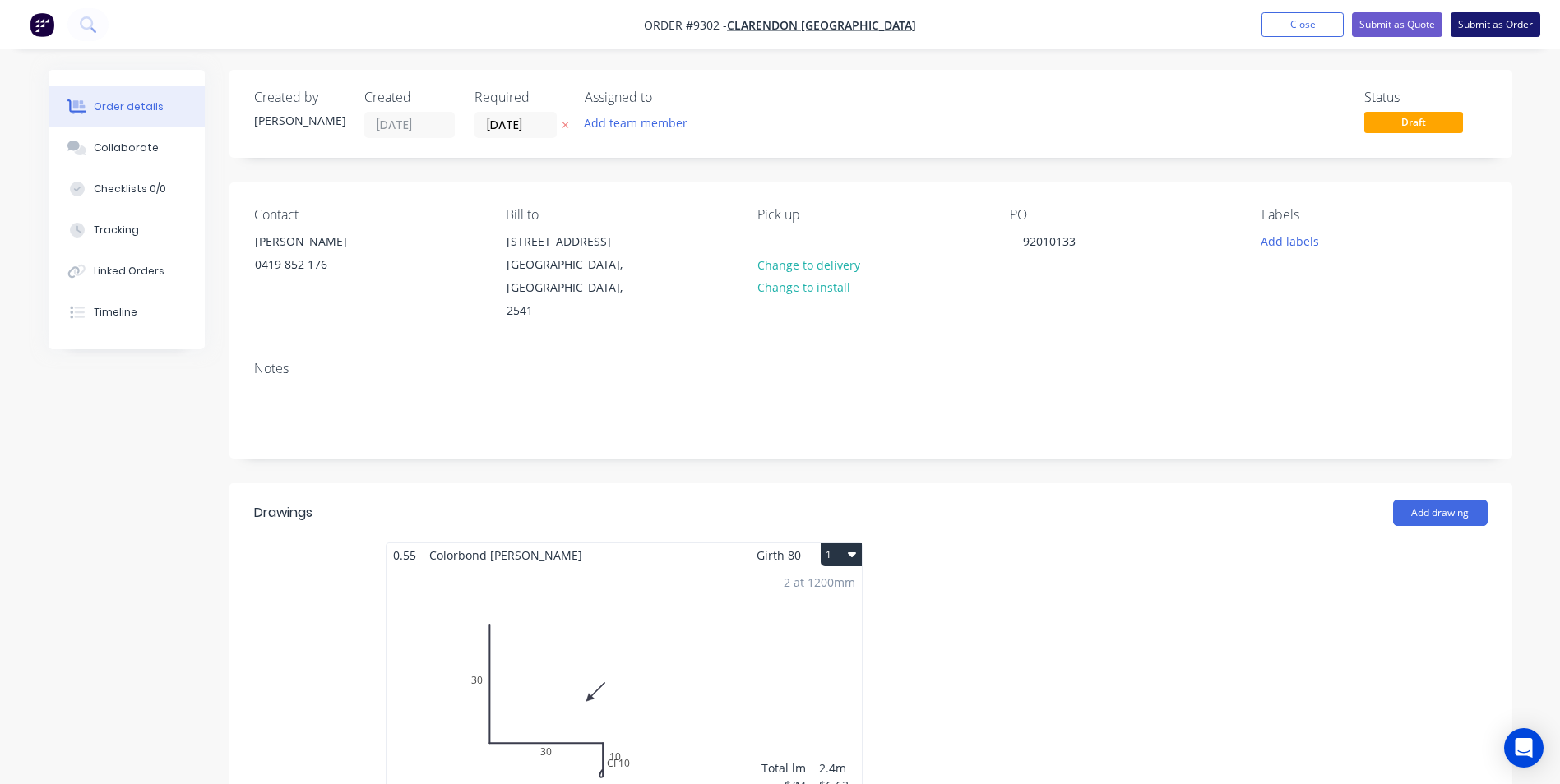
click at [1485, 24] on button "Submit as Order" at bounding box center [1495, 25] width 89 height 25
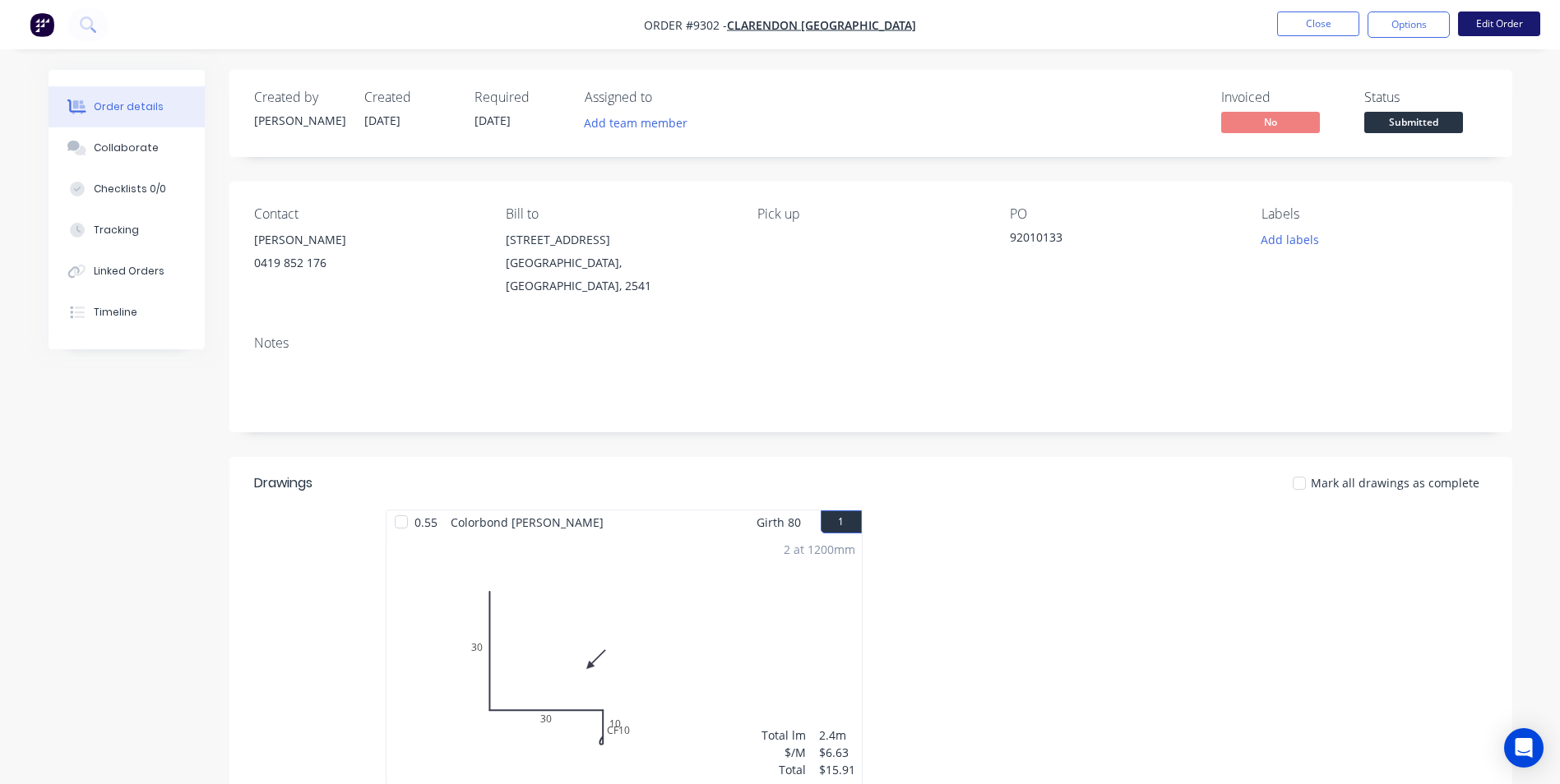
click at [1487, 29] on button "Edit Order" at bounding box center [1499, 24] width 82 height 25
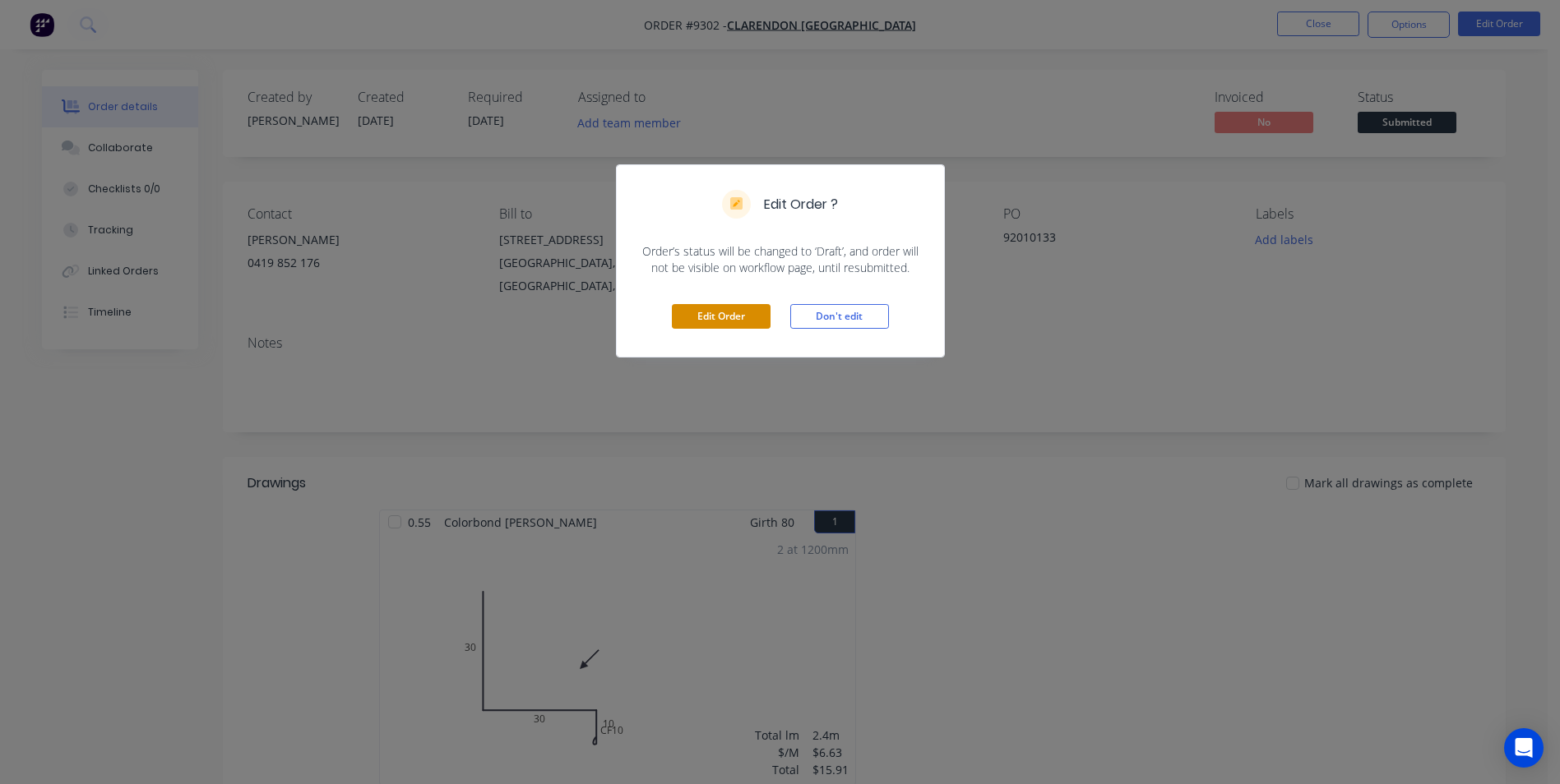
click at [741, 309] on button "Edit Order" at bounding box center [721, 316] width 98 height 25
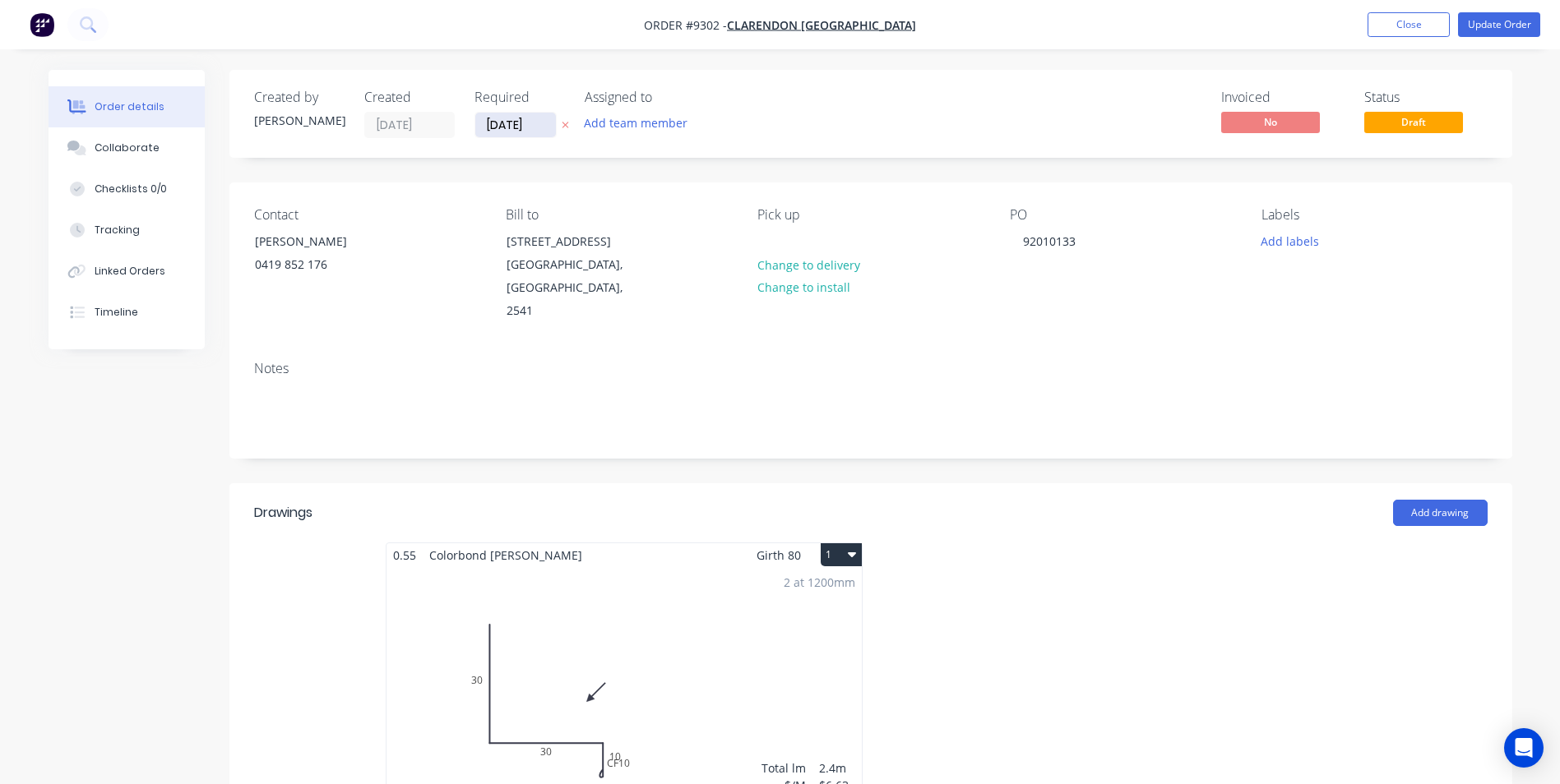
click at [531, 121] on input "[DATE]" at bounding box center [515, 125] width 81 height 25
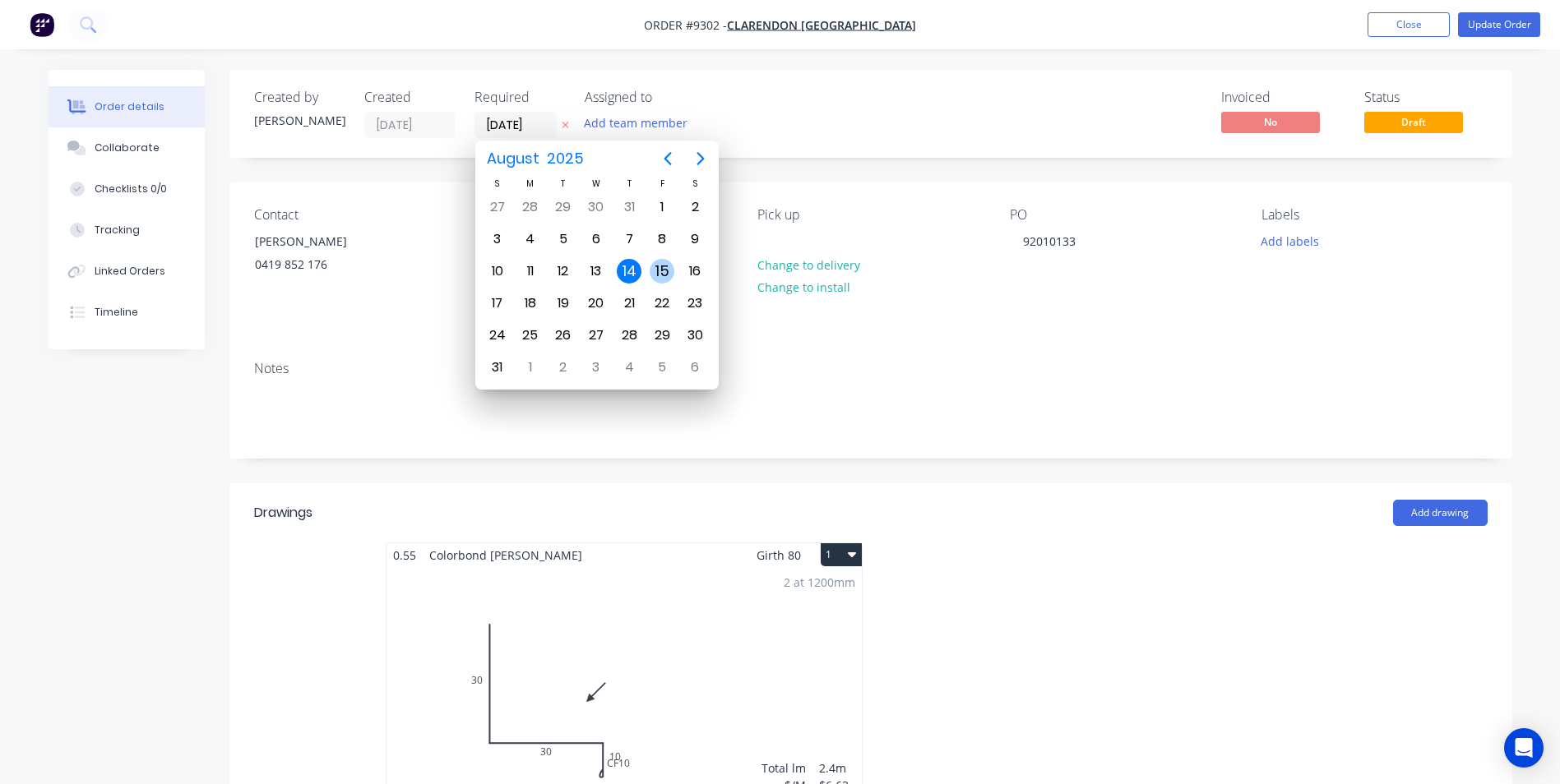
click at [666, 266] on div "15" at bounding box center [662, 272] width 25 height 25
type input "[DATE]"
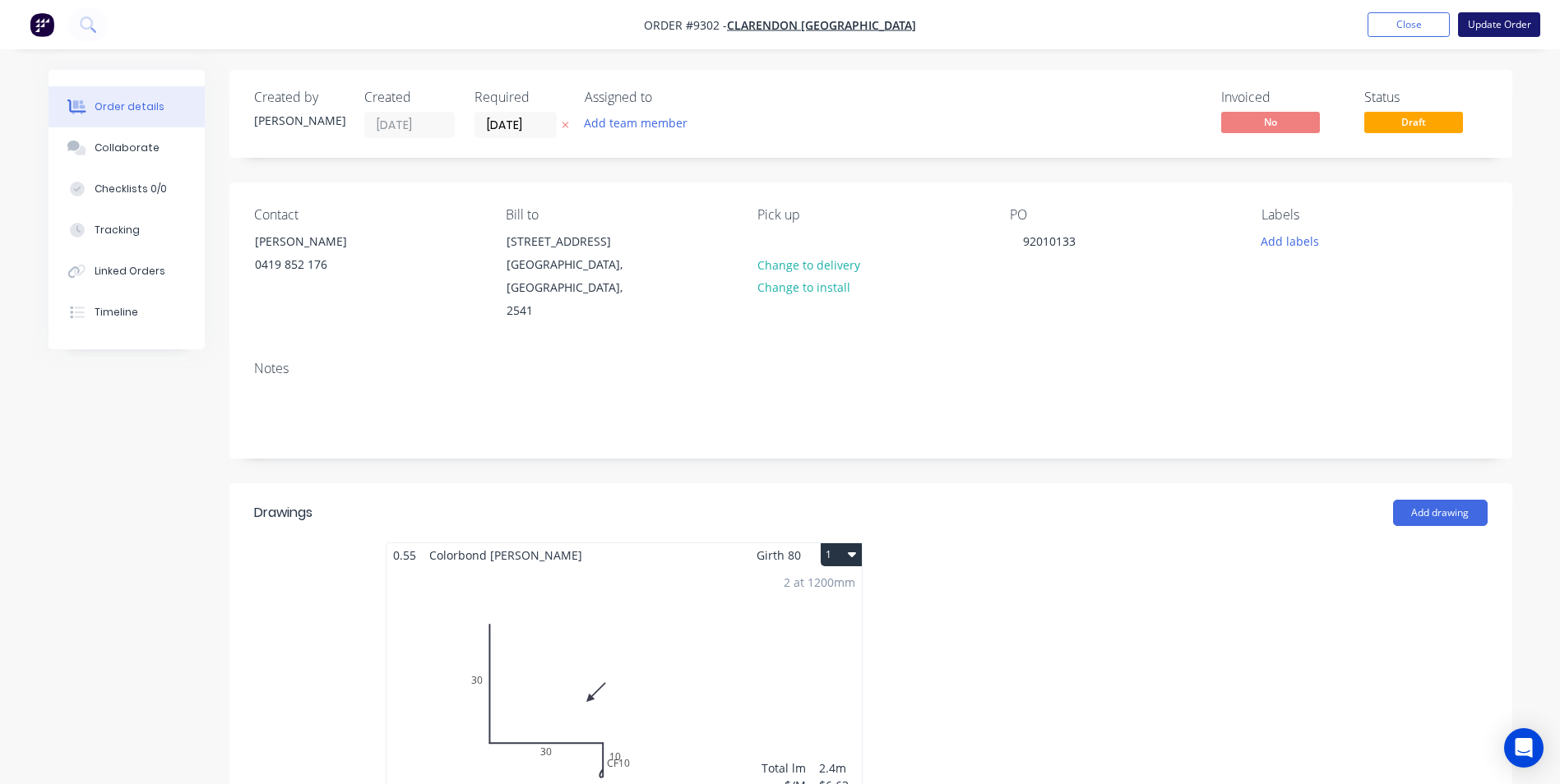
click at [1505, 25] on button "Update Order" at bounding box center [1499, 25] width 82 height 25
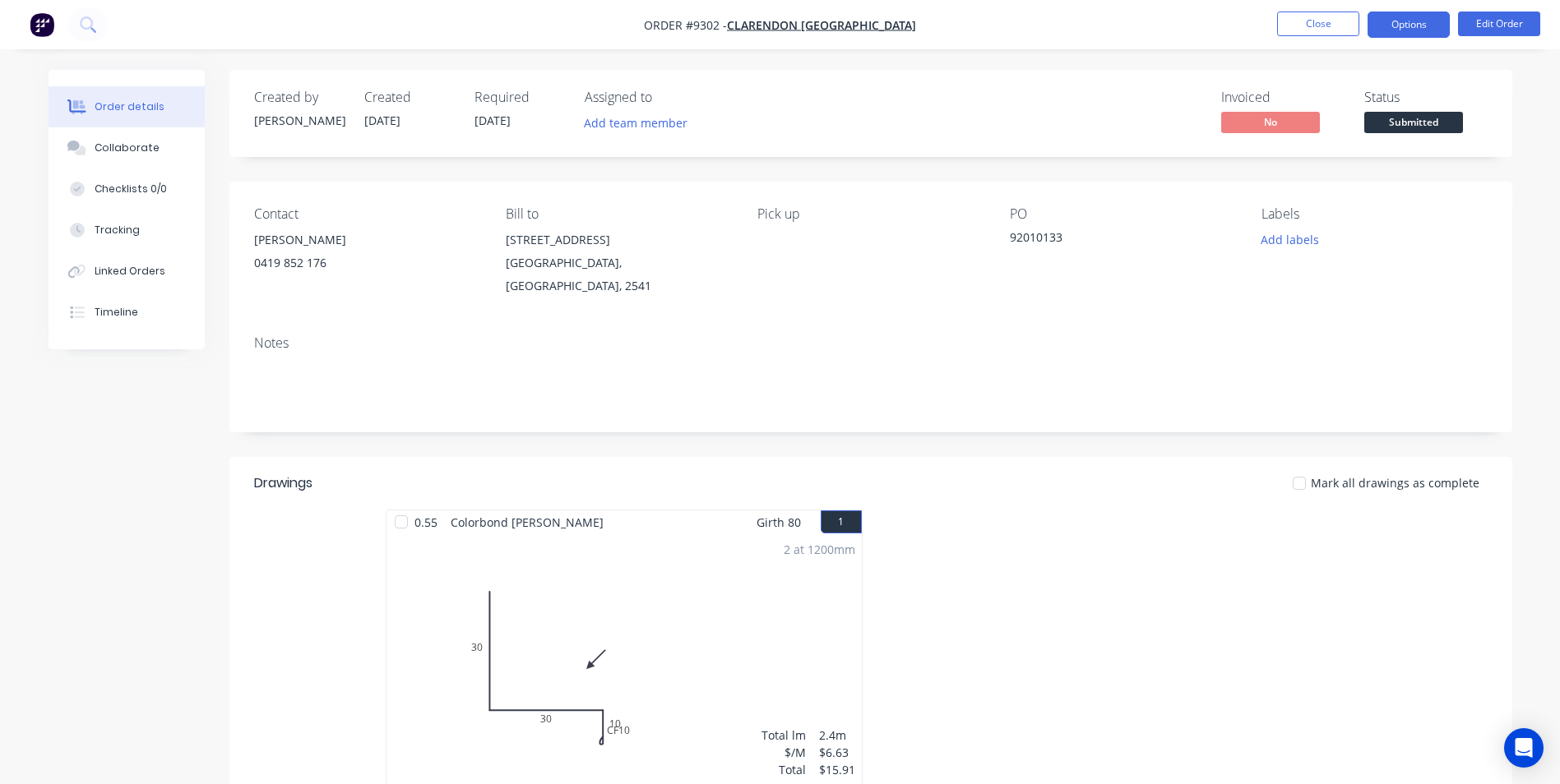
click at [1408, 21] on button "Options" at bounding box center [1408, 24] width 82 height 26
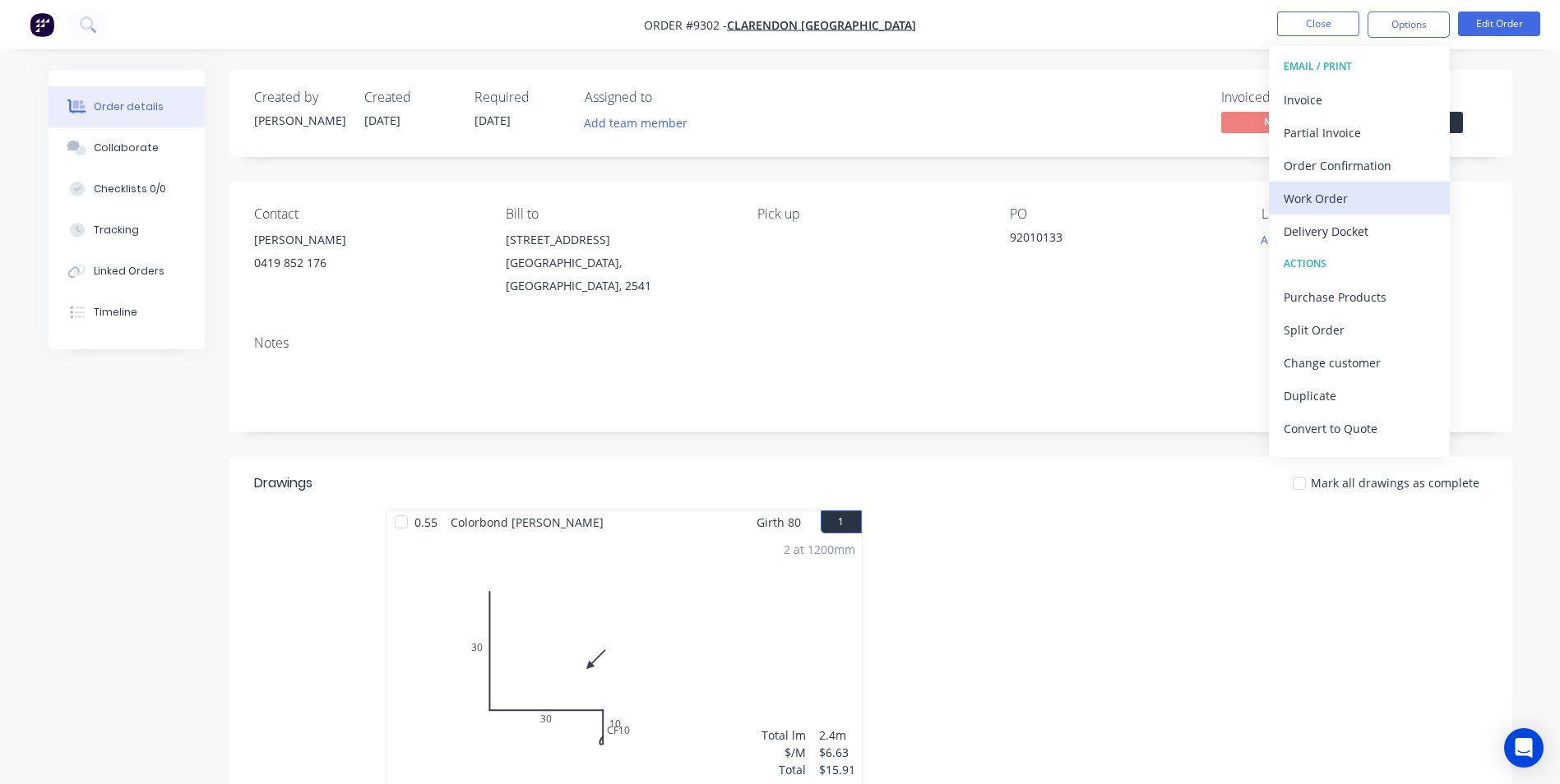
click at [1378, 191] on div "Work Order" at bounding box center [1359, 198] width 151 height 24
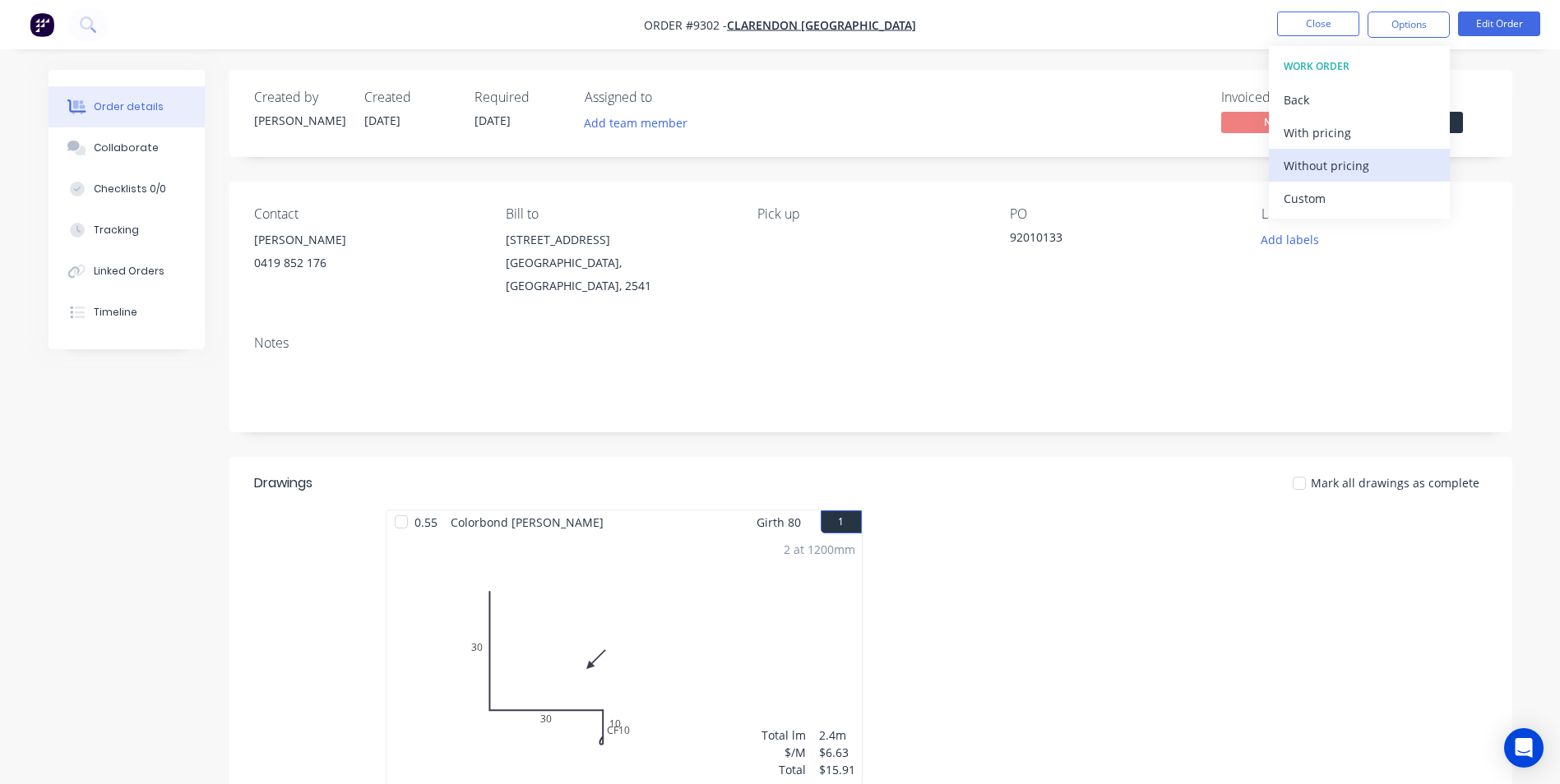
click at [1377, 166] on div "Without pricing" at bounding box center [1359, 165] width 151 height 24
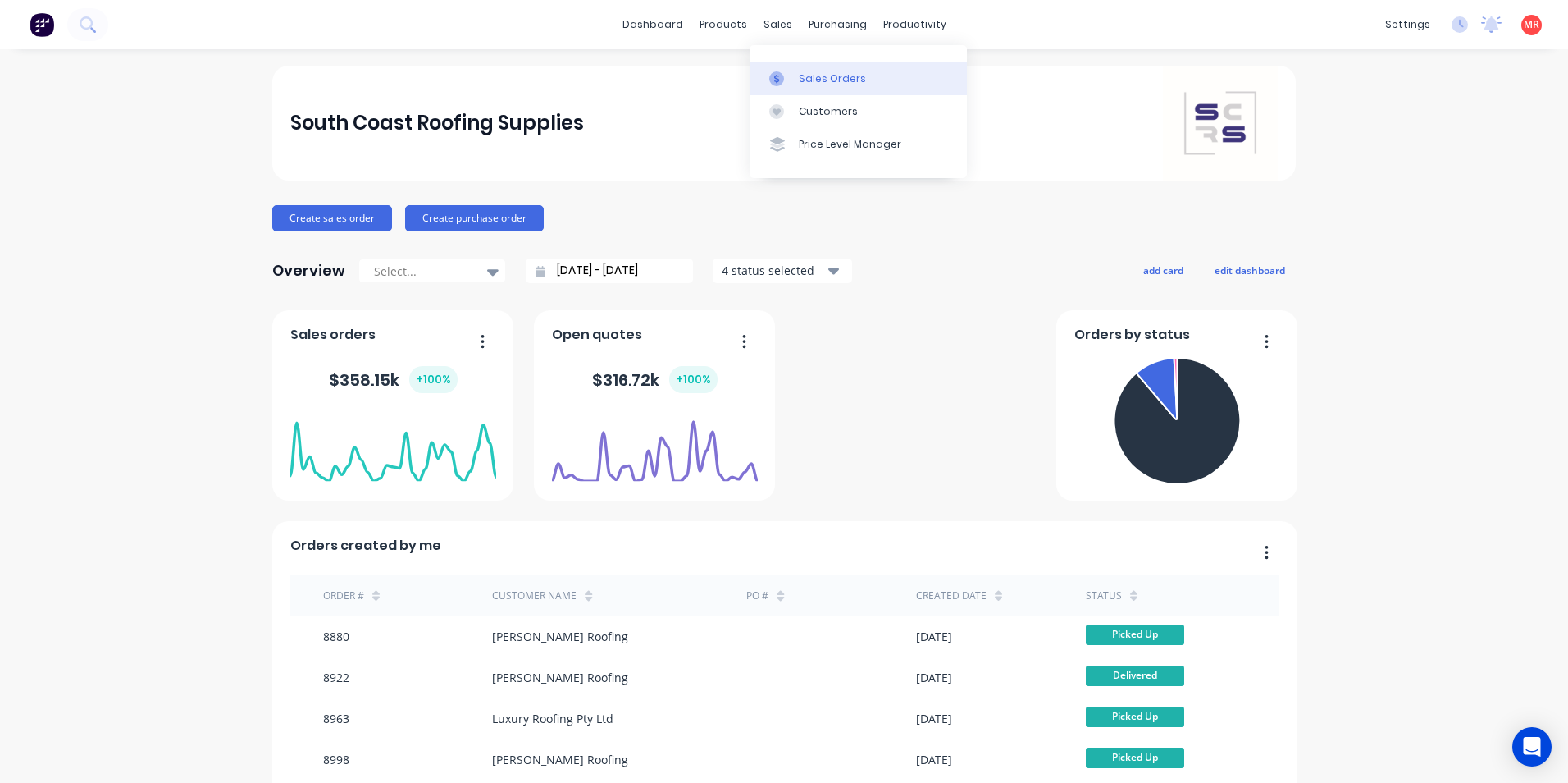
click at [863, 76] on link "Sales Orders" at bounding box center [859, 78] width 218 height 33
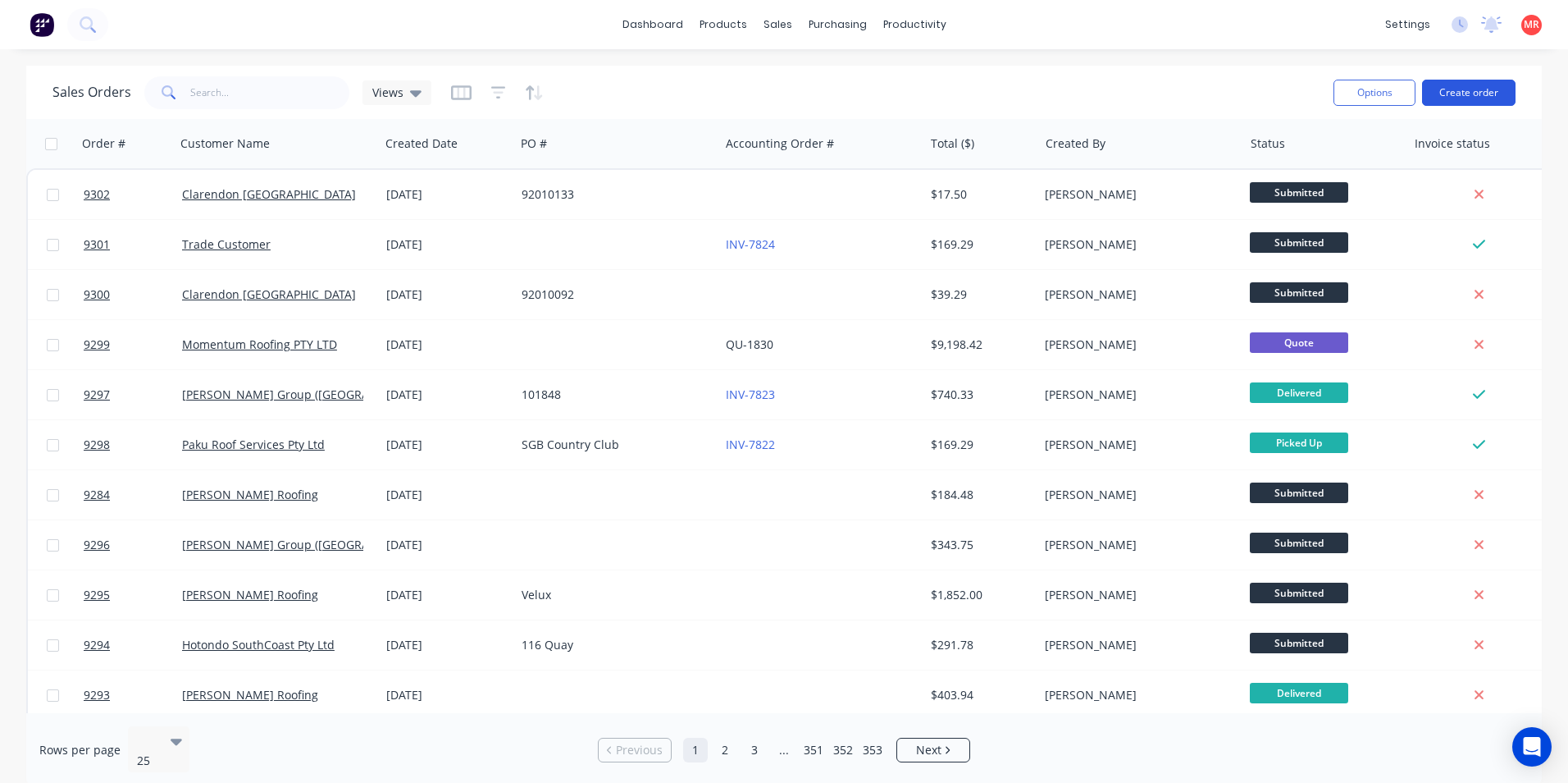
click at [1474, 93] on button "Create order" at bounding box center [1469, 92] width 94 height 26
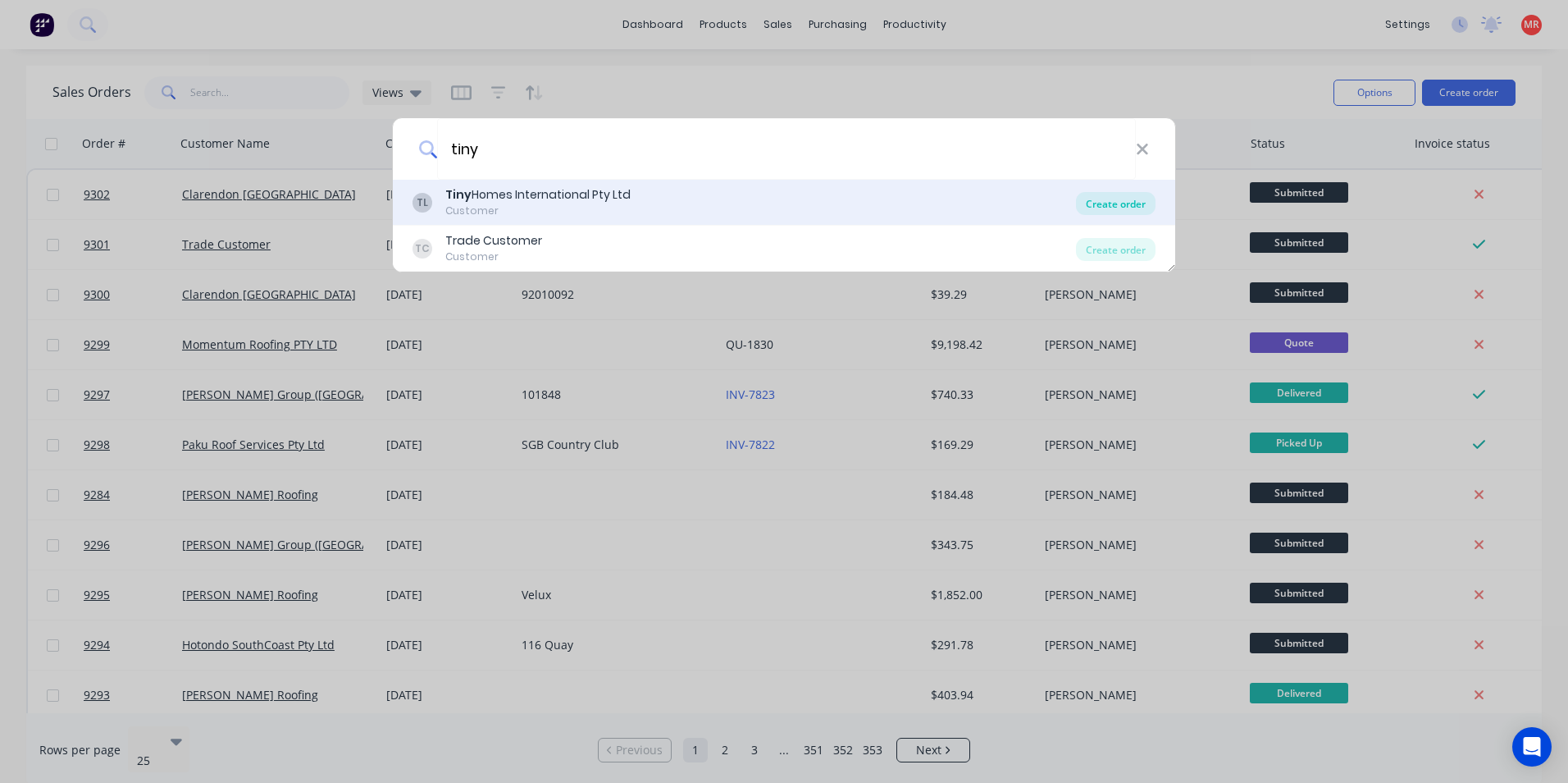
type input "tiny"
click at [1121, 212] on div "Create order" at bounding box center [1116, 204] width 79 height 23
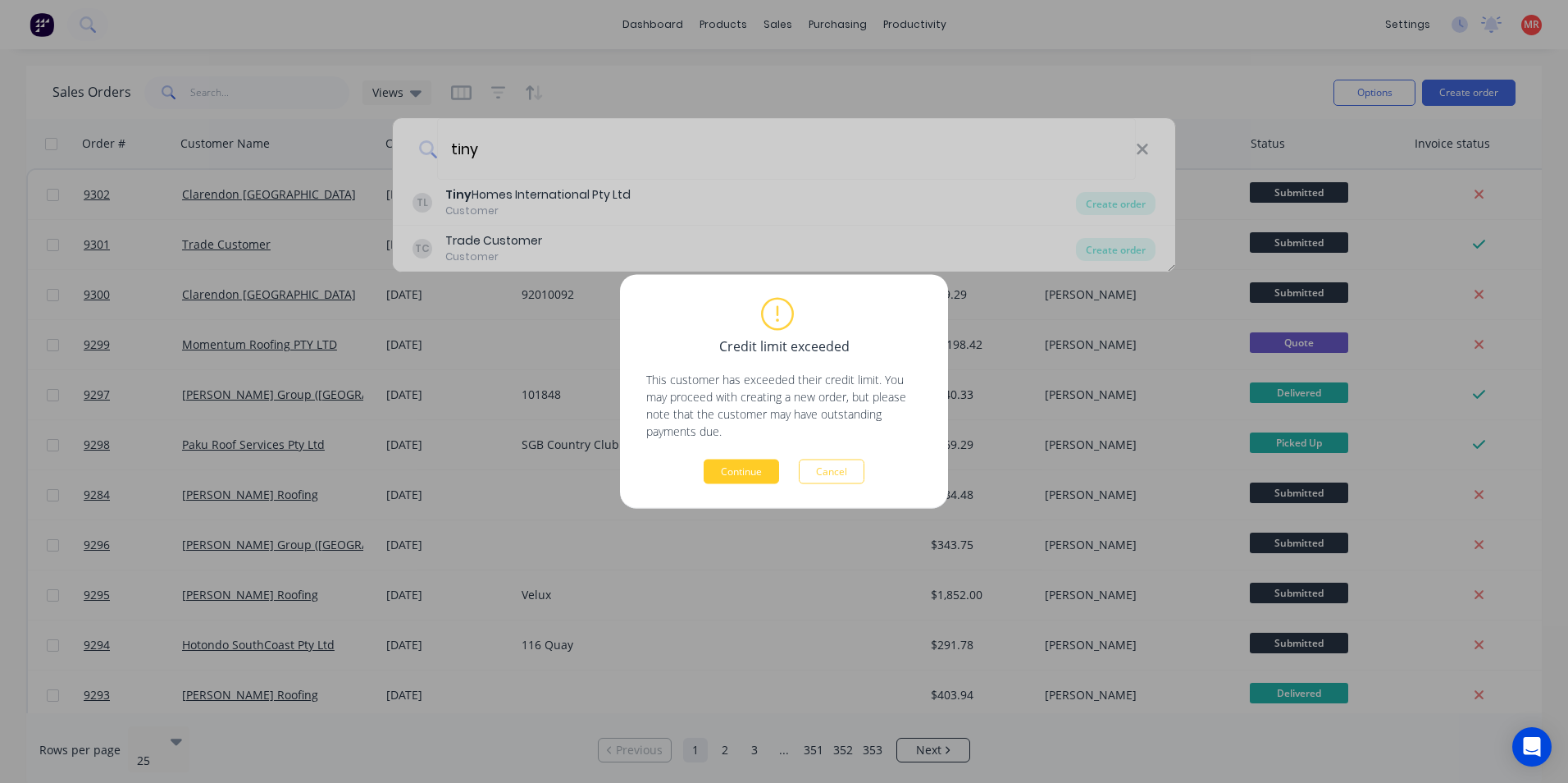
click at [722, 466] on button "Continue" at bounding box center [742, 472] width 76 height 25
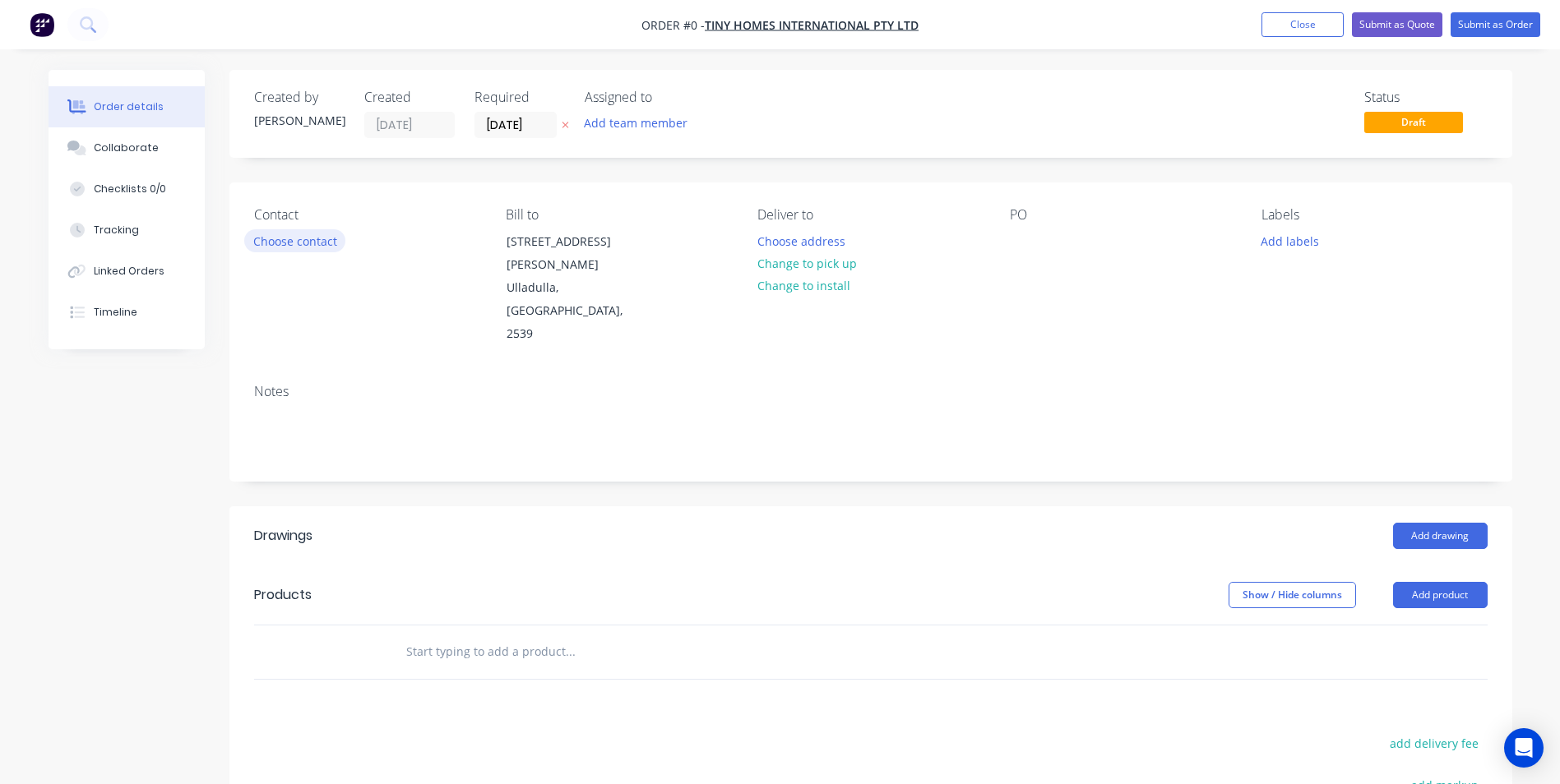
click at [330, 234] on button "Choose contact" at bounding box center [294, 240] width 101 height 22
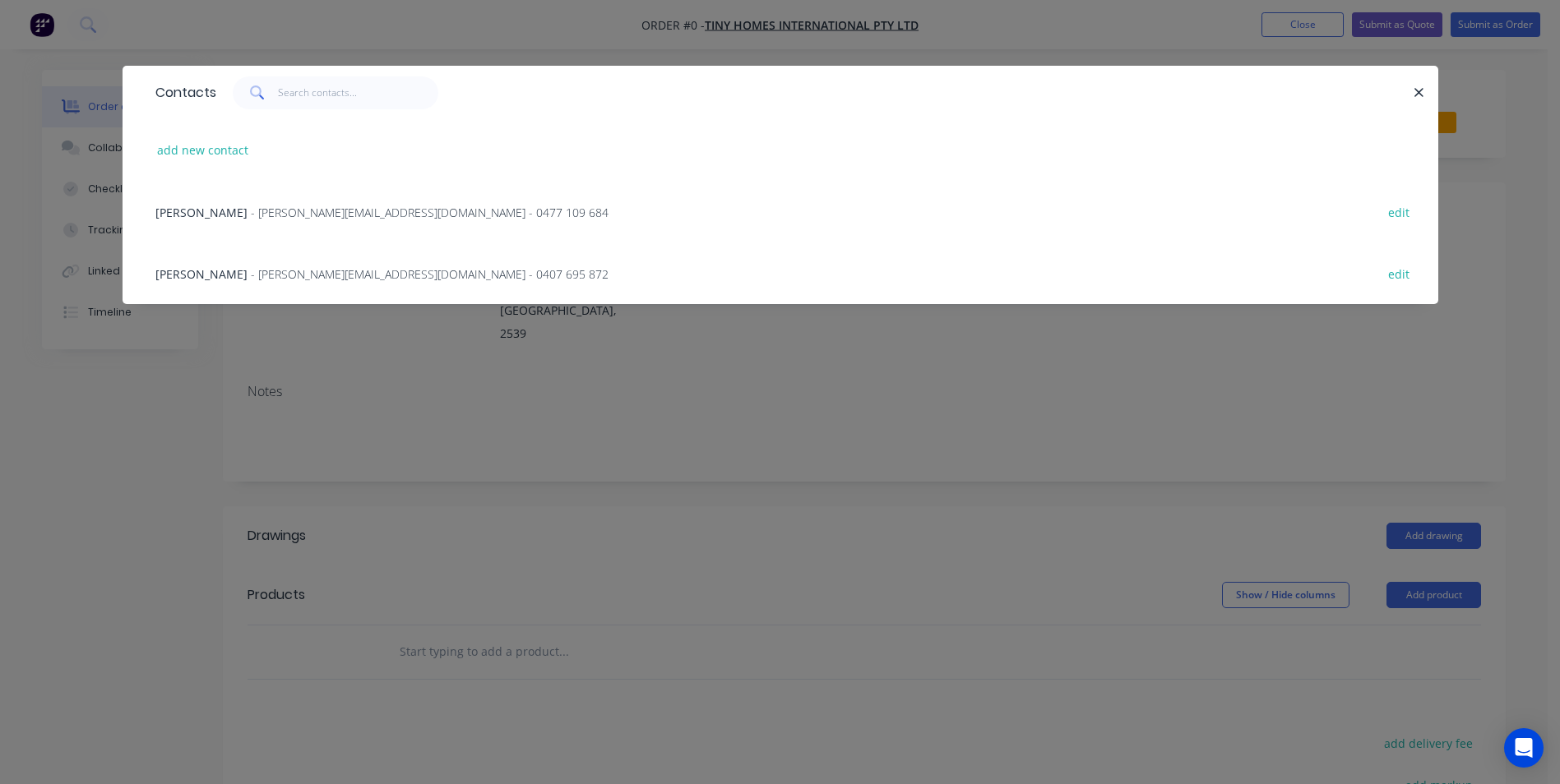
click at [360, 215] on span "- kalala@designerecotinyhomes.com.au - 0477 109 684" at bounding box center [429, 212] width 358 height 15
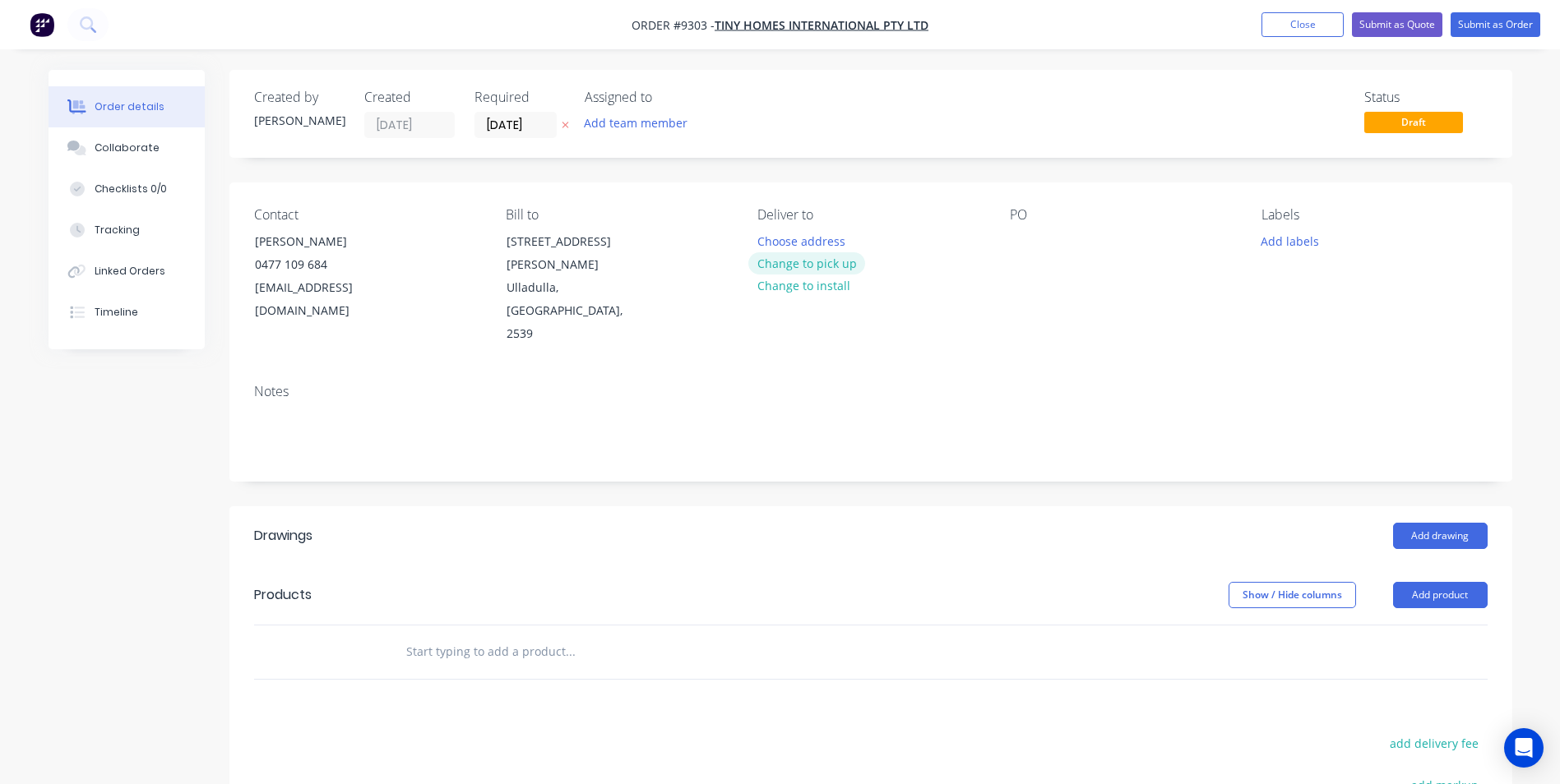
click at [811, 259] on button "Change to pick up" at bounding box center [806, 263] width 117 height 22
click at [785, 266] on button "Change to delivery" at bounding box center [808, 264] width 120 height 22
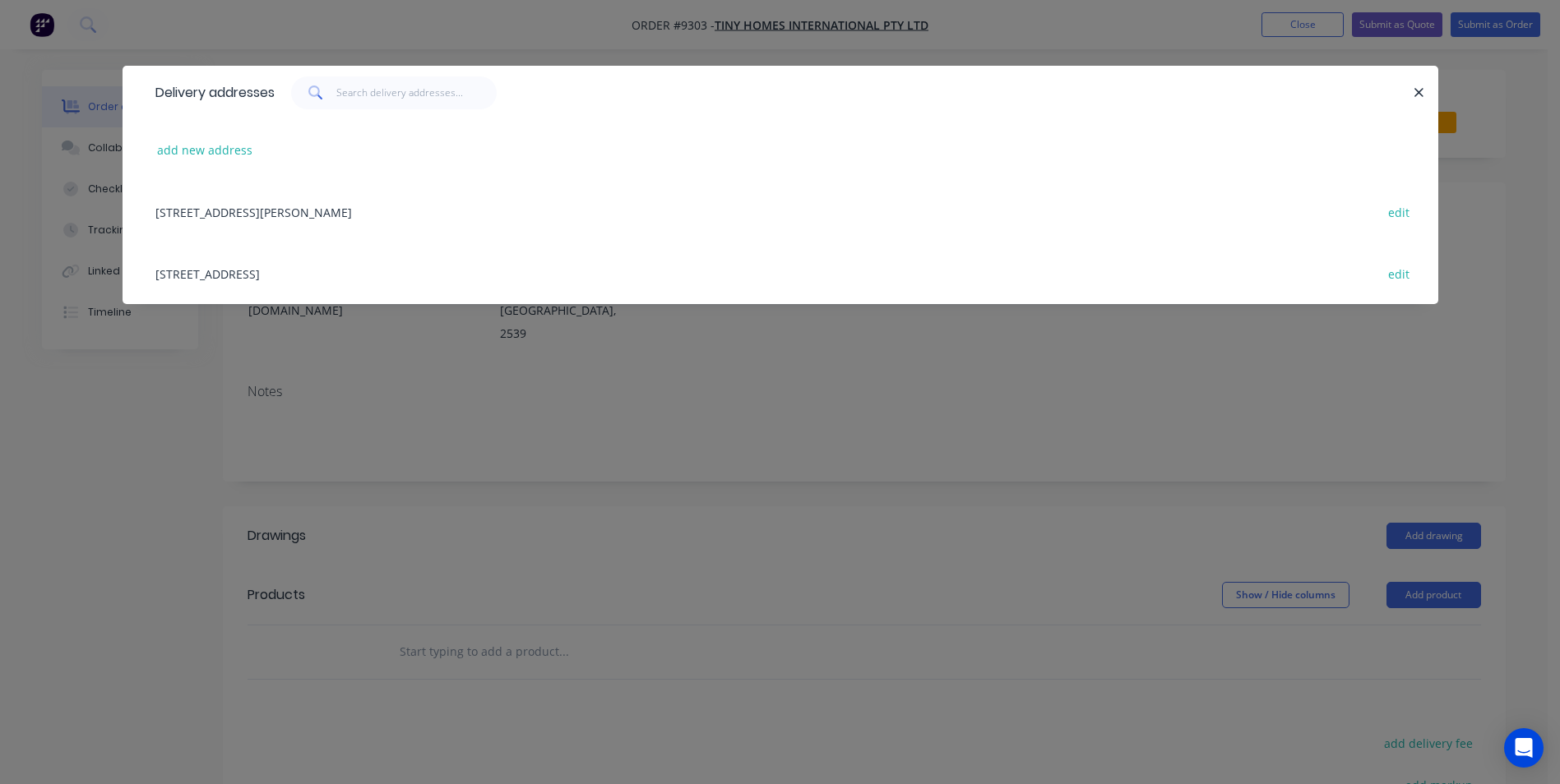
click at [269, 209] on div "24 Blackburn Road, Ulladulla, New South Wales, Australia, 2539 edit" at bounding box center [780, 211] width 1266 height 62
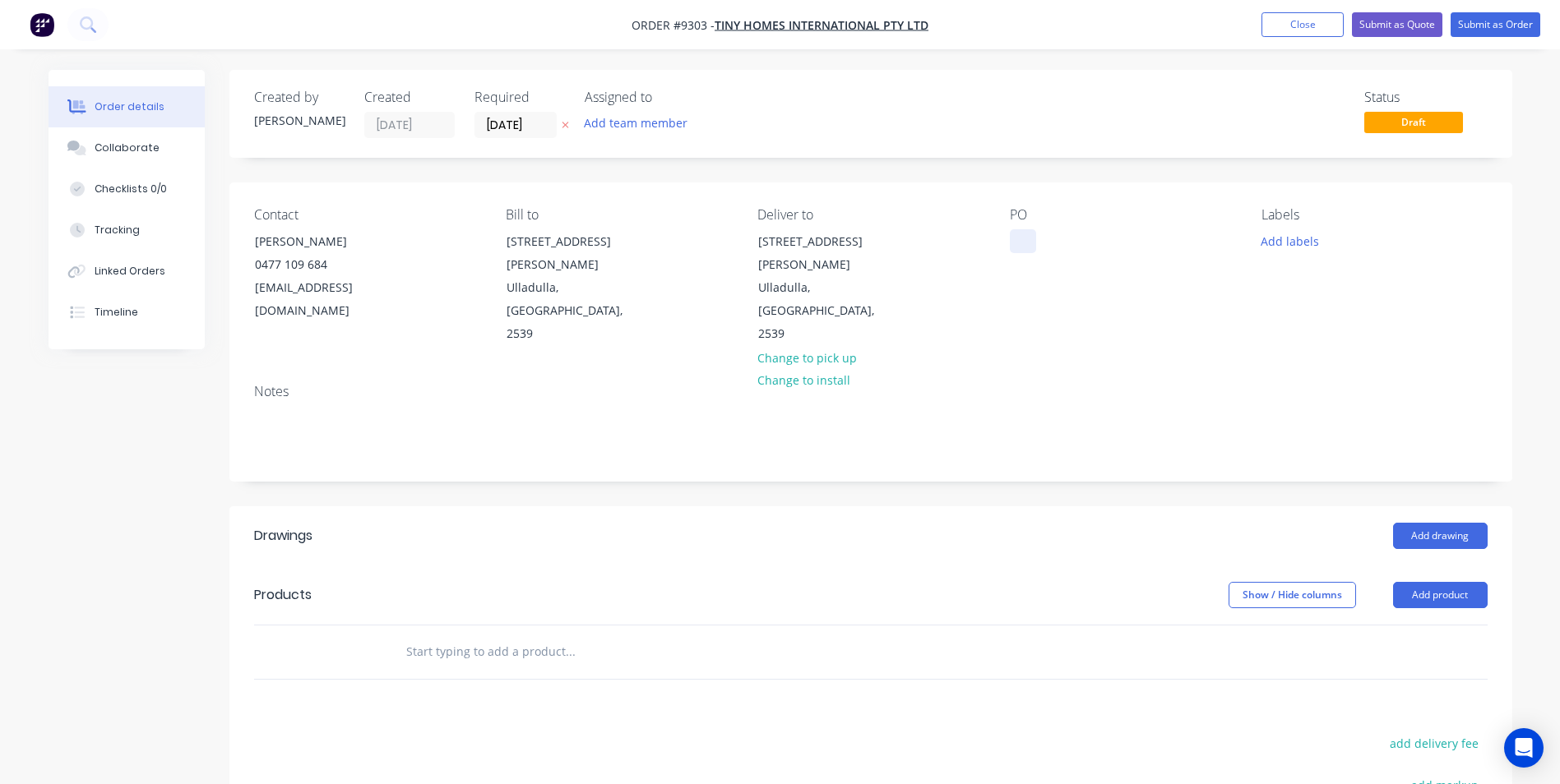
click at [1027, 237] on div at bounding box center [1022, 240] width 26 height 24
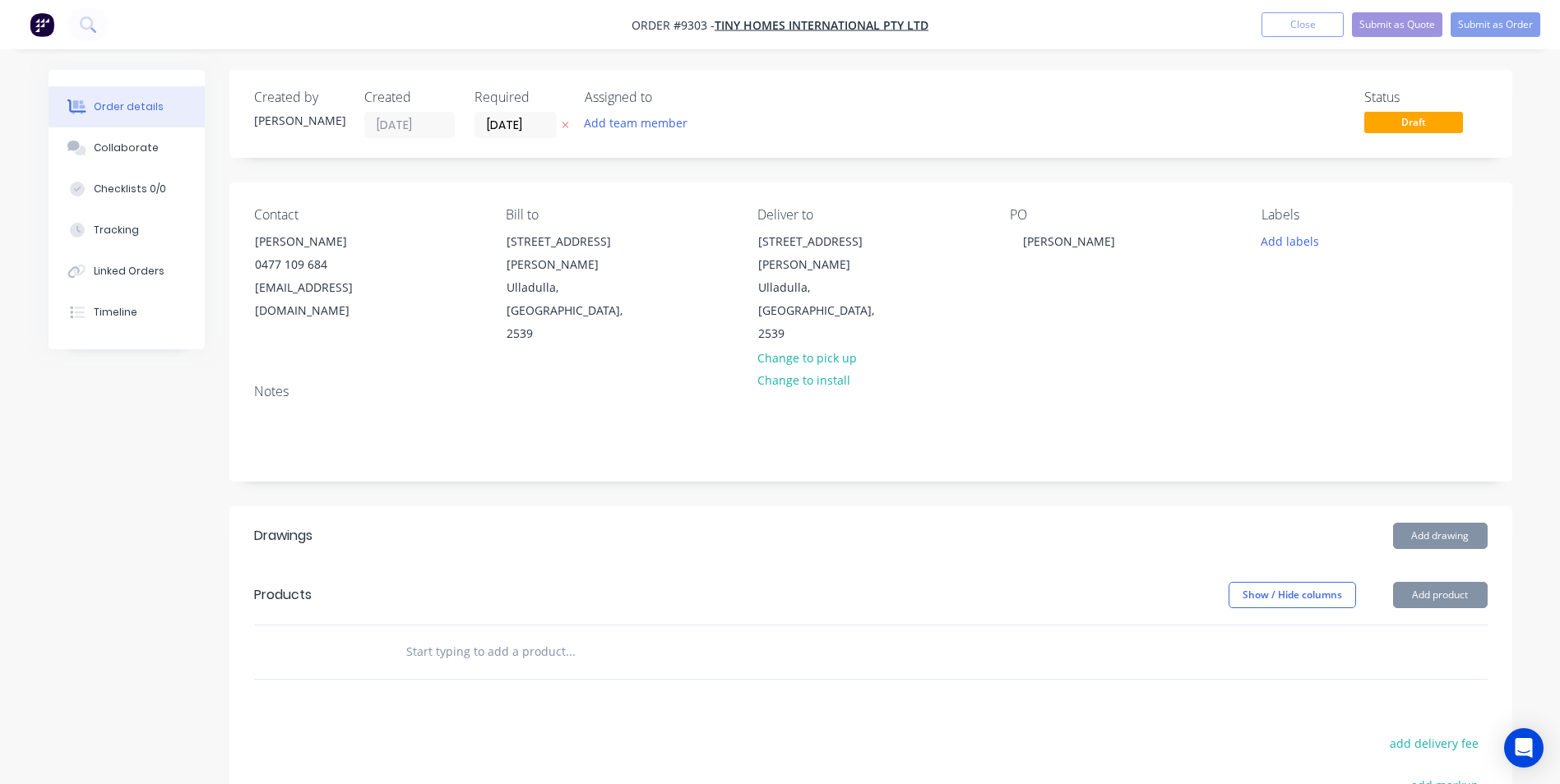
click at [772, 442] on div "Created by Matt Created 14/08/25 Required 14/08/25 Assigned to Add team member …" at bounding box center [870, 571] width 1283 height 1004
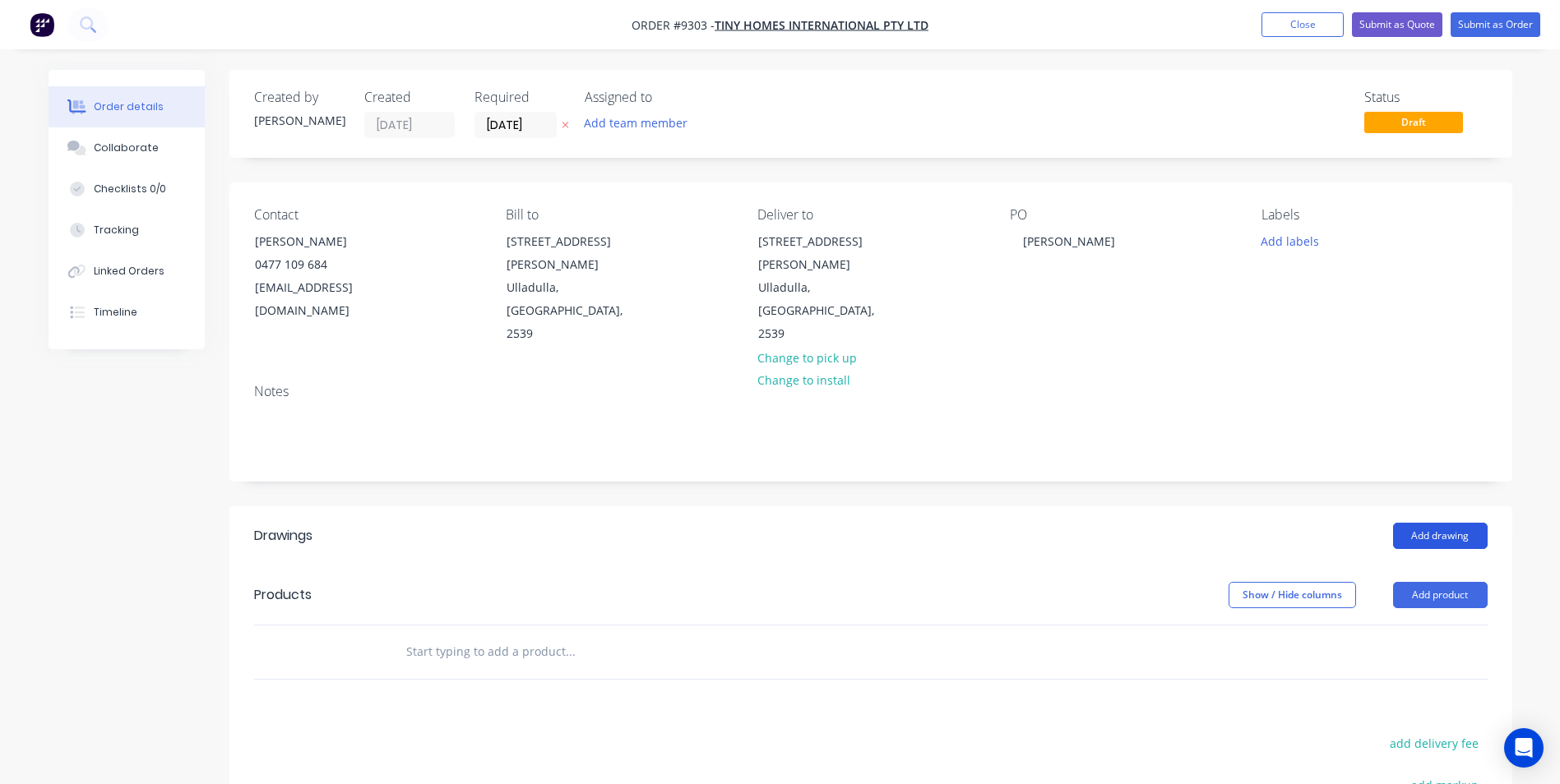
click at [1455, 523] on button "Add drawing" at bounding box center [1440, 535] width 95 height 26
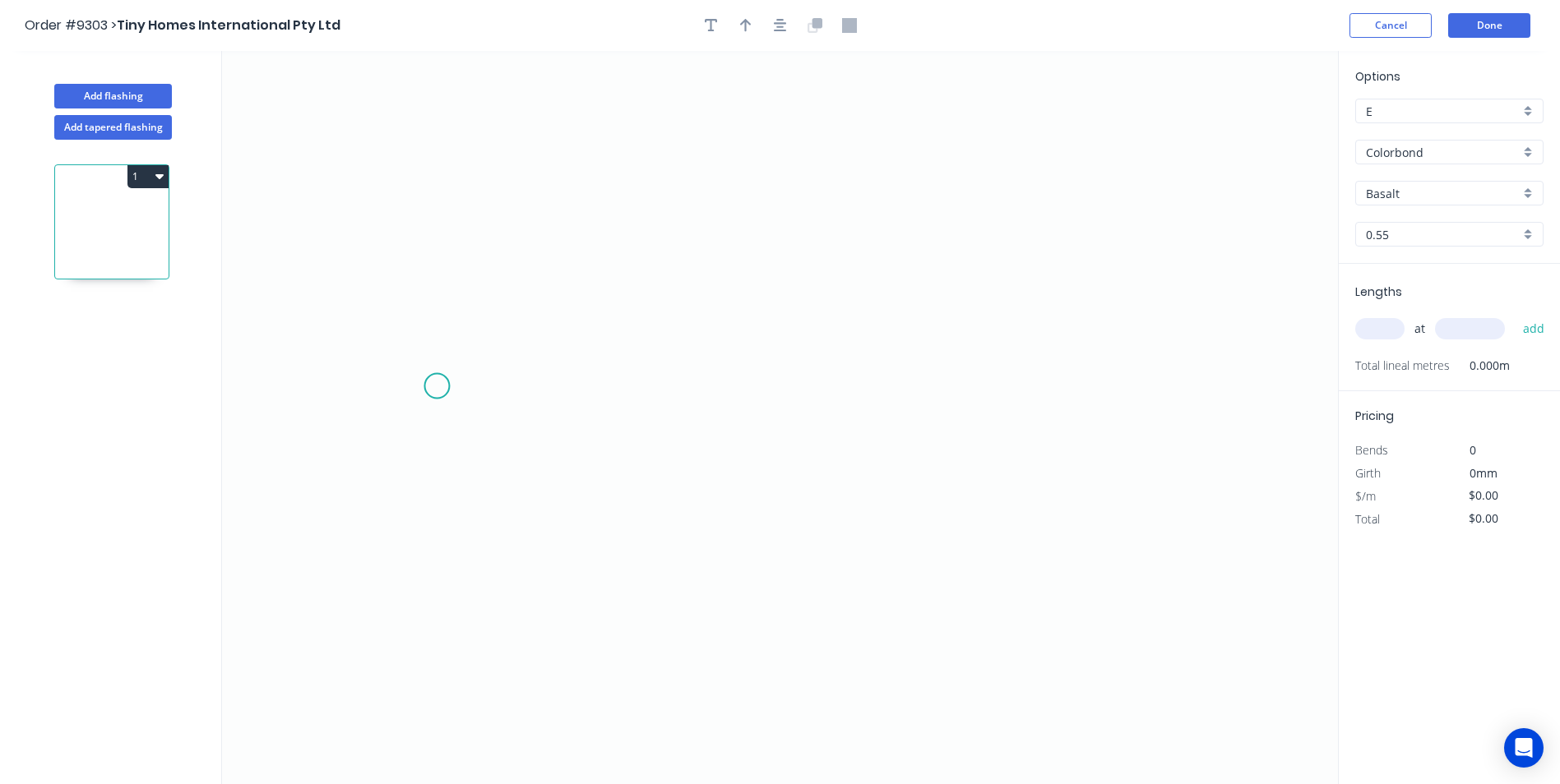
click at [437, 386] on icon "0" at bounding box center [779, 417] width 1115 height 733
click at [860, 379] on icon "0" at bounding box center [779, 417] width 1115 height 733
click at [904, 428] on icon "0 ?" at bounding box center [779, 417] width 1115 height 733
click at [904, 428] on circle at bounding box center [904, 430] width 25 height 25
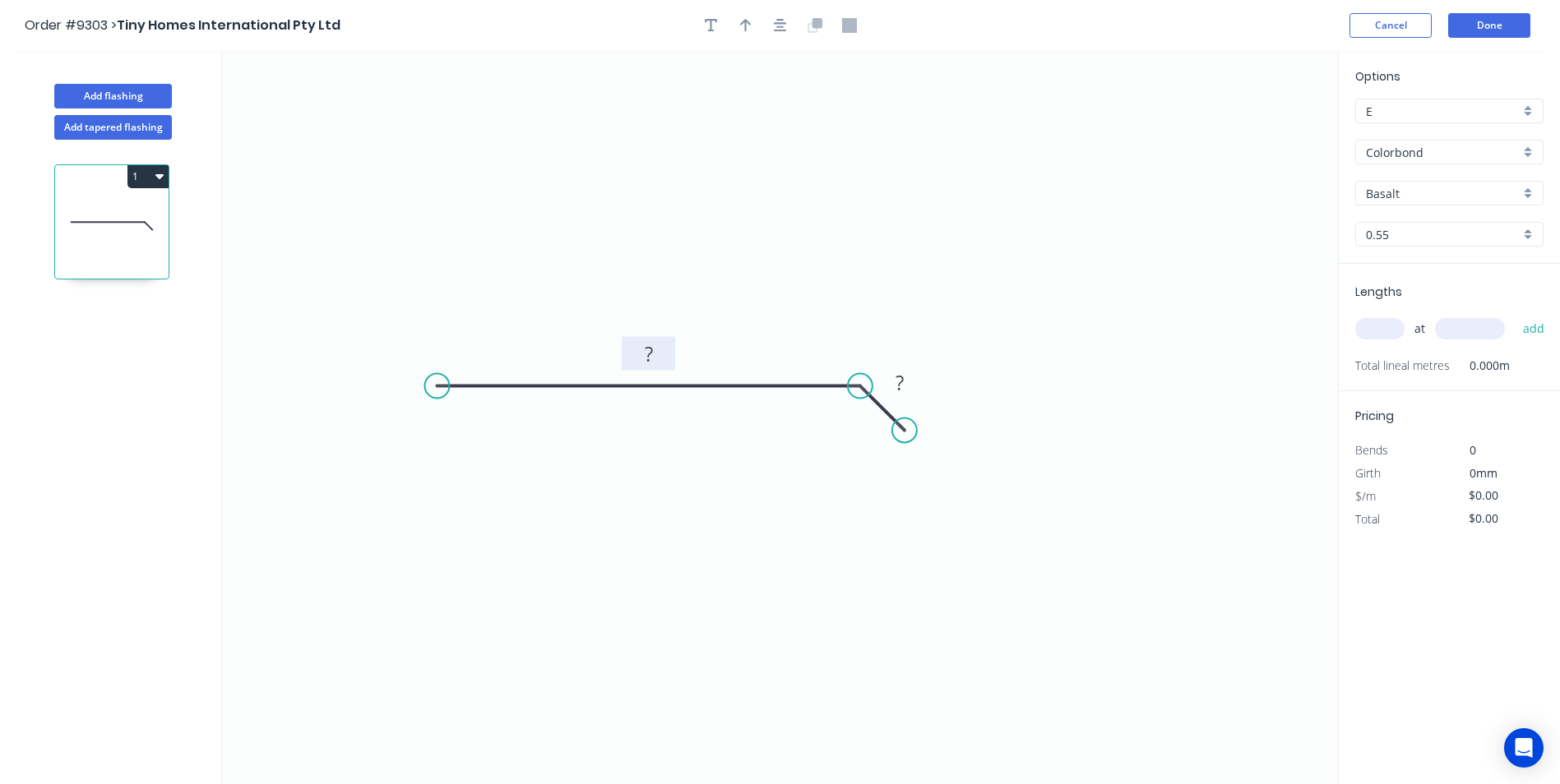
click at [641, 352] on rect at bounding box center [649, 355] width 33 height 23
click at [656, 355] on tspan "300" at bounding box center [649, 354] width 35 height 27
click at [1011, 372] on icon "0 270 30" at bounding box center [779, 417] width 1115 height 733
type input "$7.21"
click at [1378, 330] on input "text" at bounding box center [1379, 329] width 49 height 21
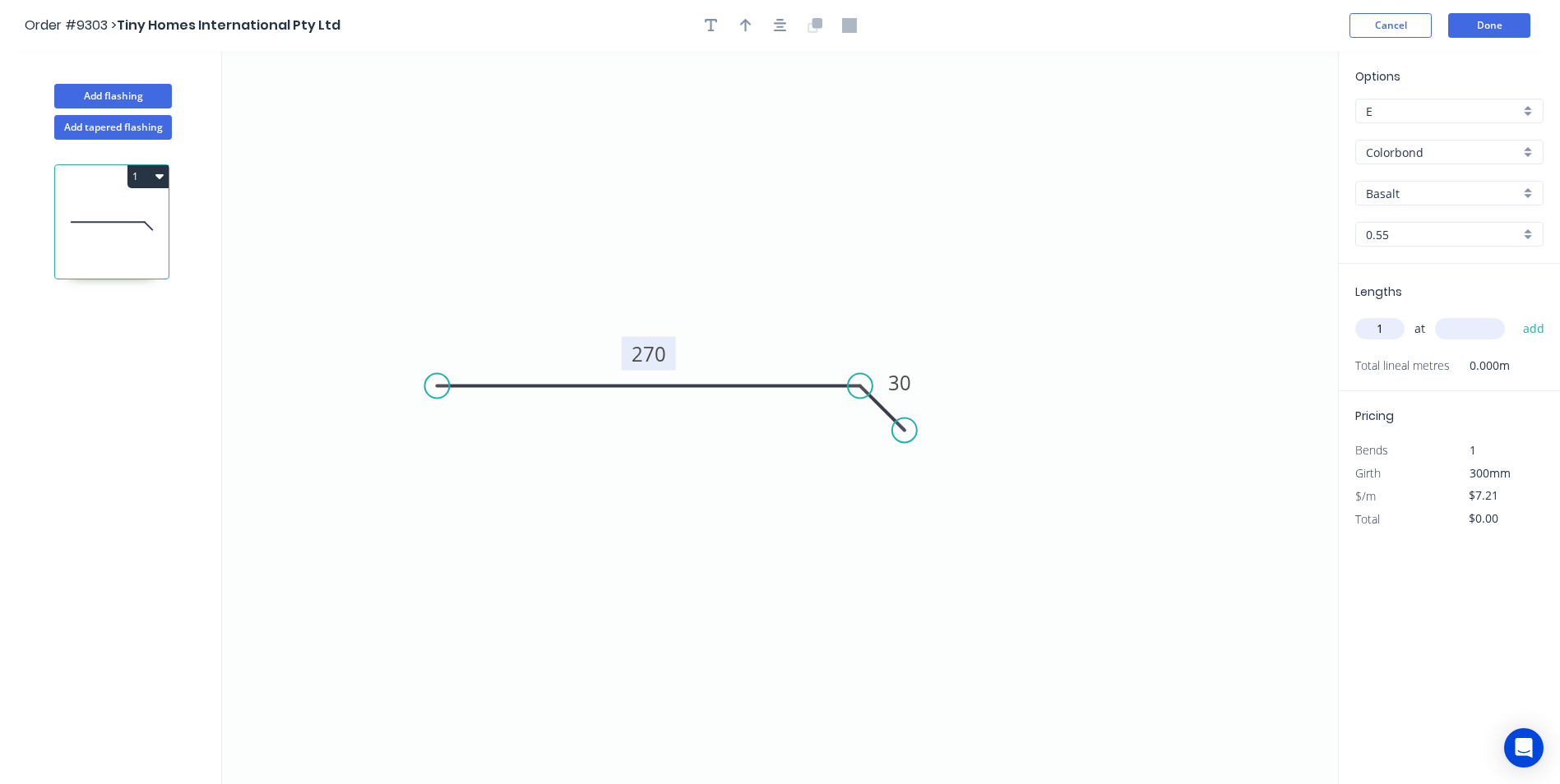
type input "1"
drag, startPoint x: 907, startPoint y: 430, endPoint x: 857, endPoint y: 436, distance: 50.4
click at [857, 436] on circle at bounding box center [861, 435] width 25 height 25
type input "1430"
click at [1539, 334] on button "add" at bounding box center [1533, 328] width 38 height 28
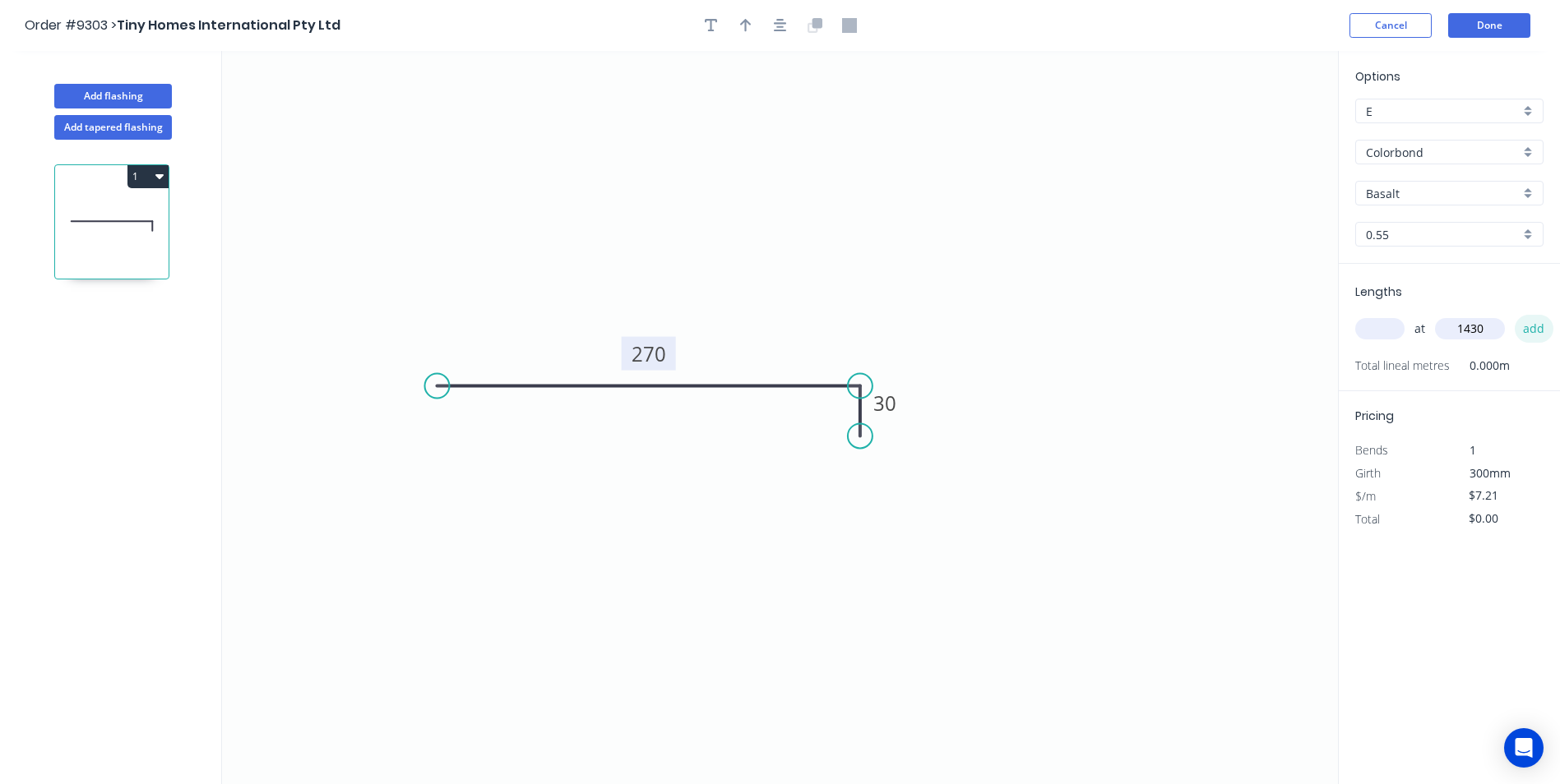
type input "$10.31"
click at [703, 19] on button "button" at bounding box center [711, 26] width 25 height 25
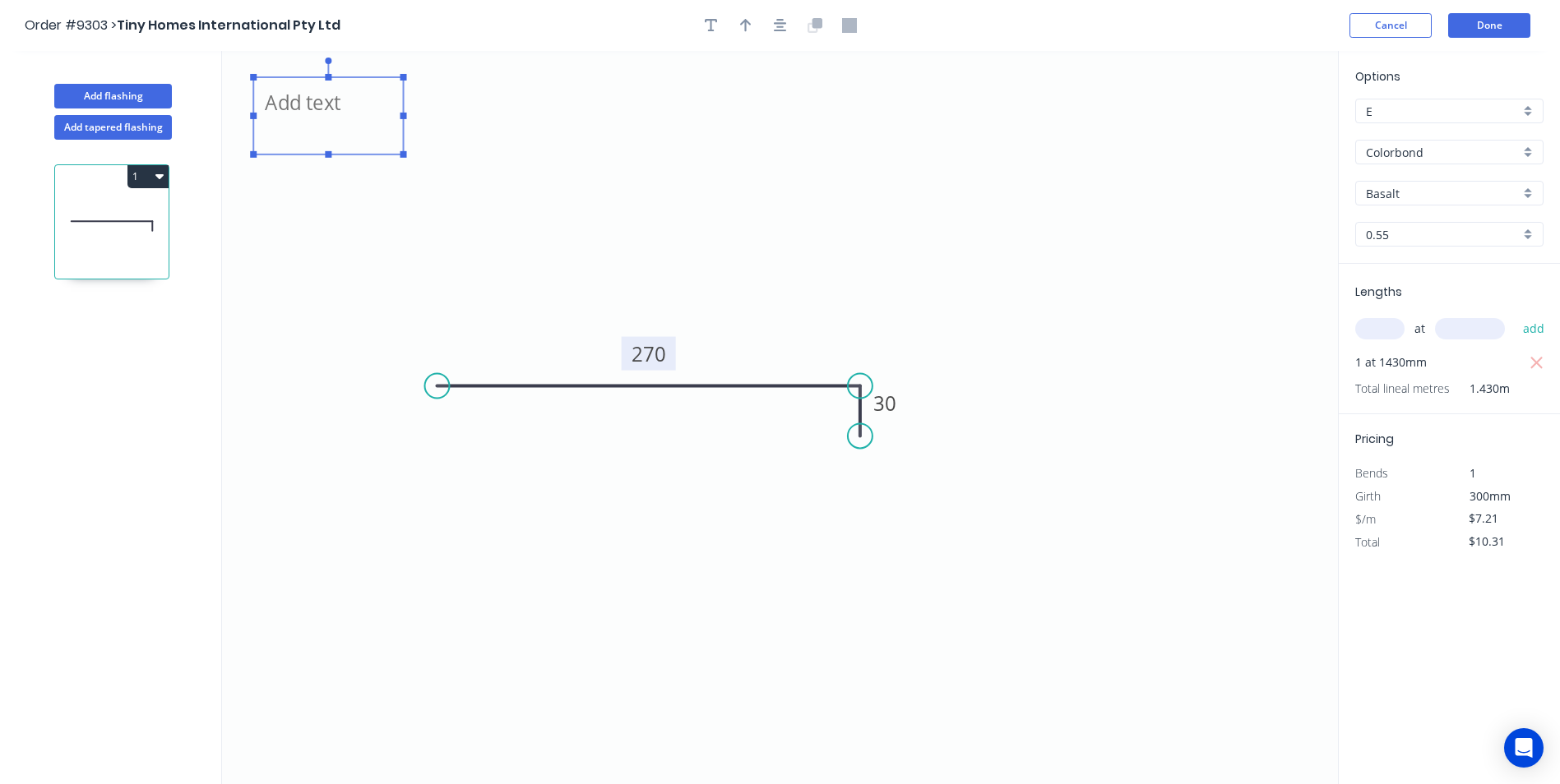
click at [310, 113] on textarea at bounding box center [327, 116] width 133 height 61
click at [567, 195] on icon "see drawing 270 30" at bounding box center [779, 417] width 1115 height 733
type textarea "see drawing"
click at [1535, 193] on div "Basalt" at bounding box center [1449, 193] width 188 height 25
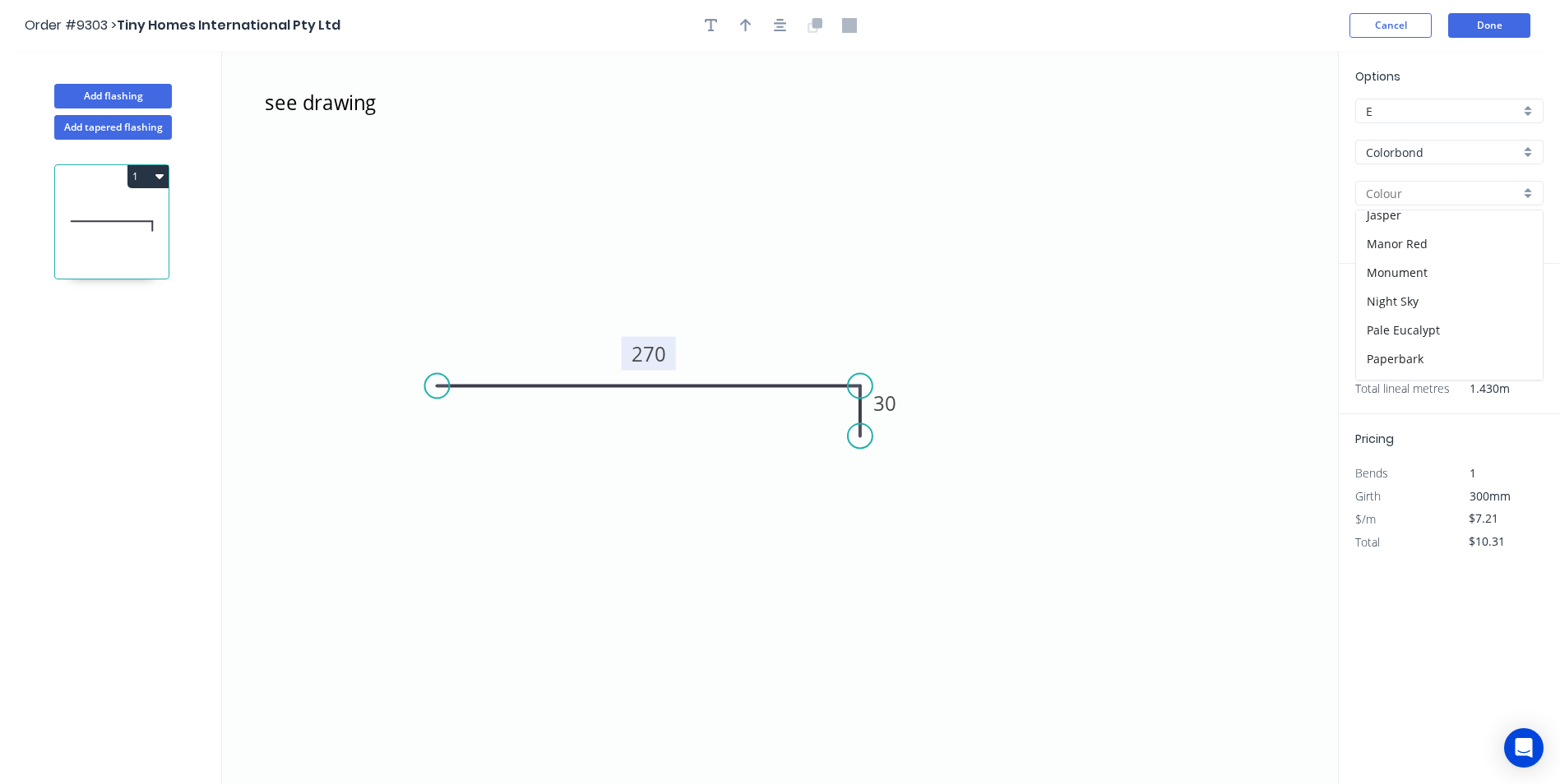
scroll to position [329, 0]
click at [1435, 265] on div "Monument" at bounding box center [1449, 270] width 187 height 29
type input "Monument"
click at [1480, 25] on button "Done" at bounding box center [1489, 26] width 82 height 25
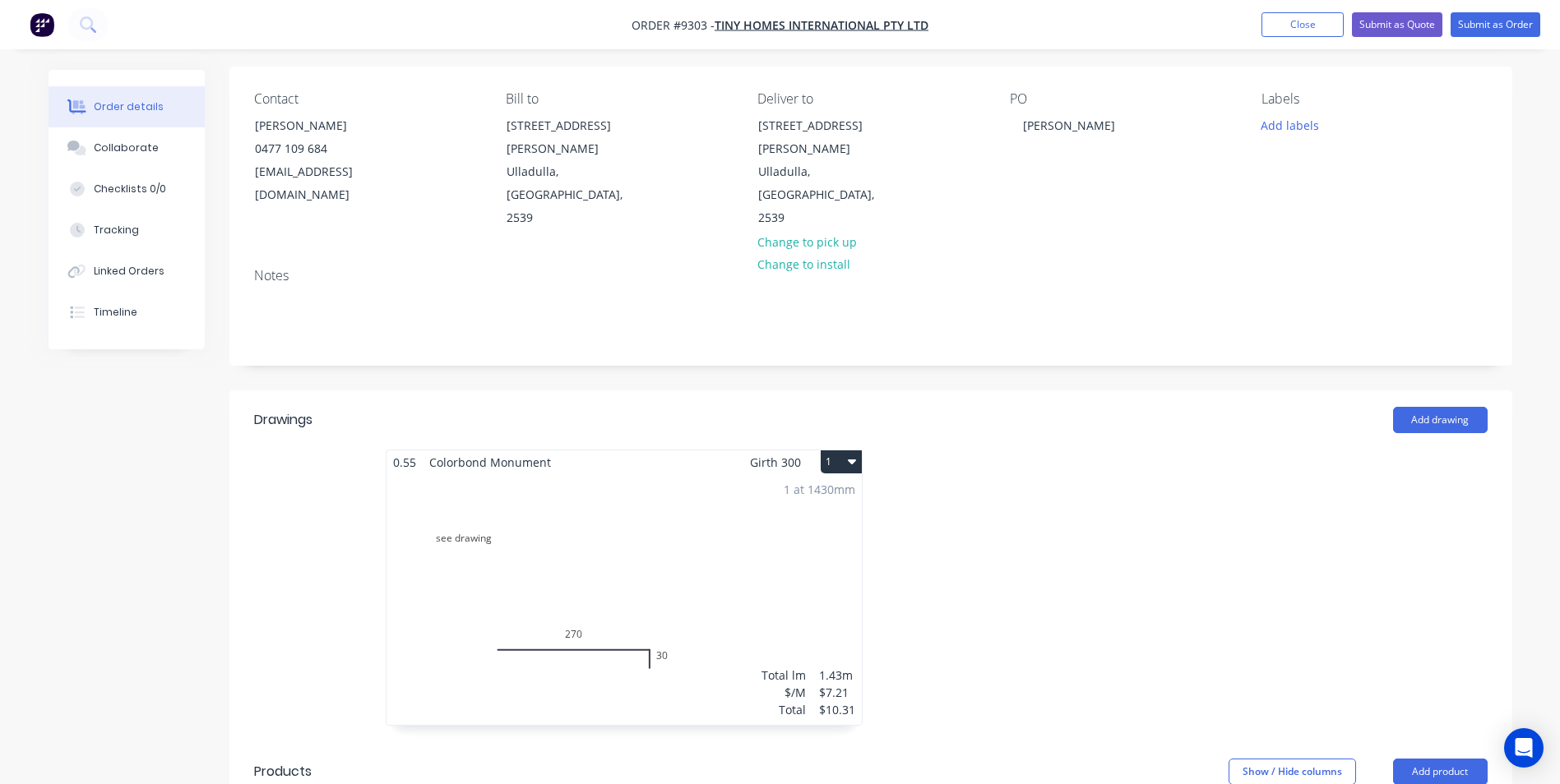
scroll to position [329, 0]
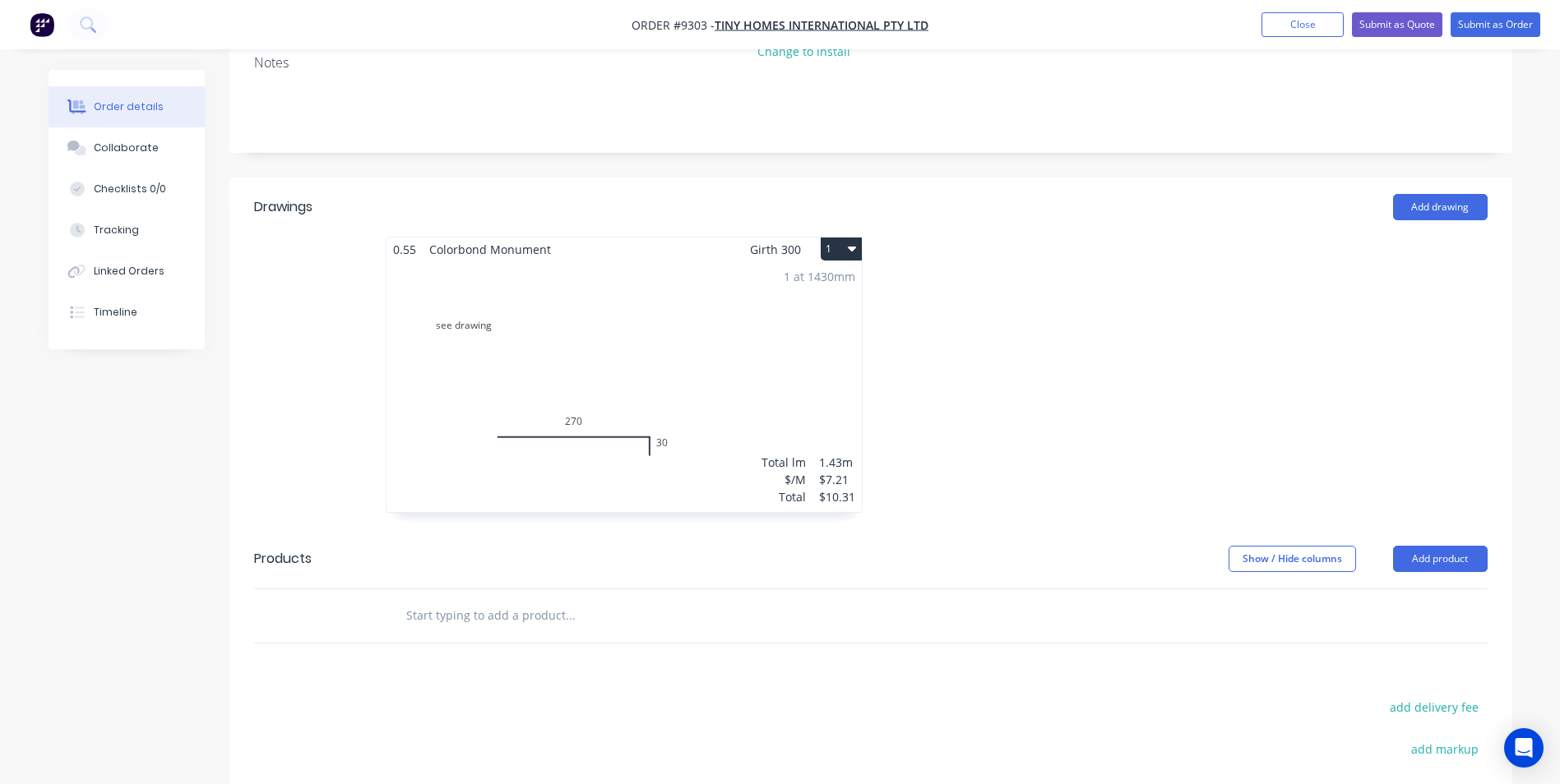
click at [523, 599] on input "text" at bounding box center [570, 615] width 329 height 33
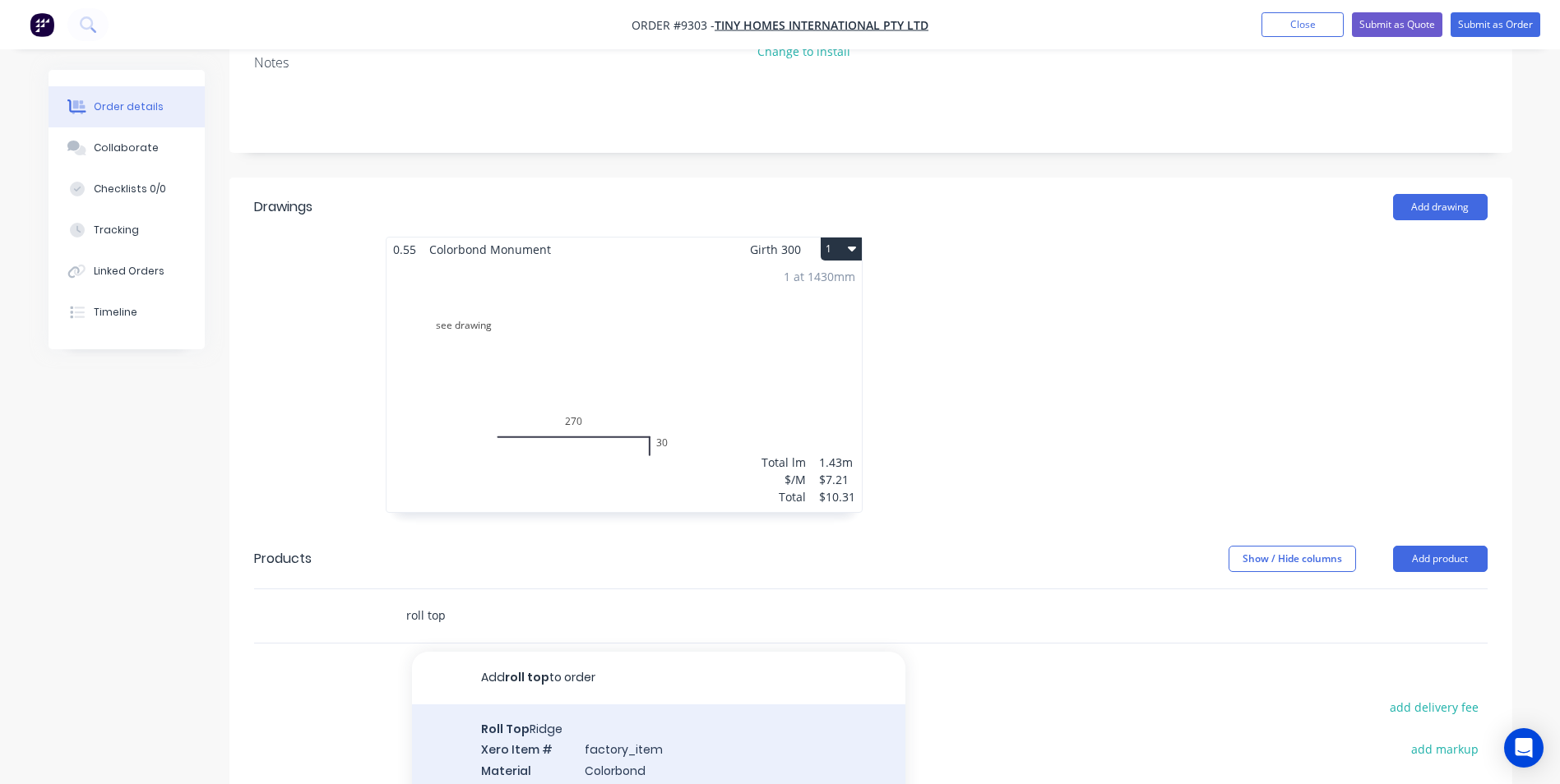
scroll to position [82, 0]
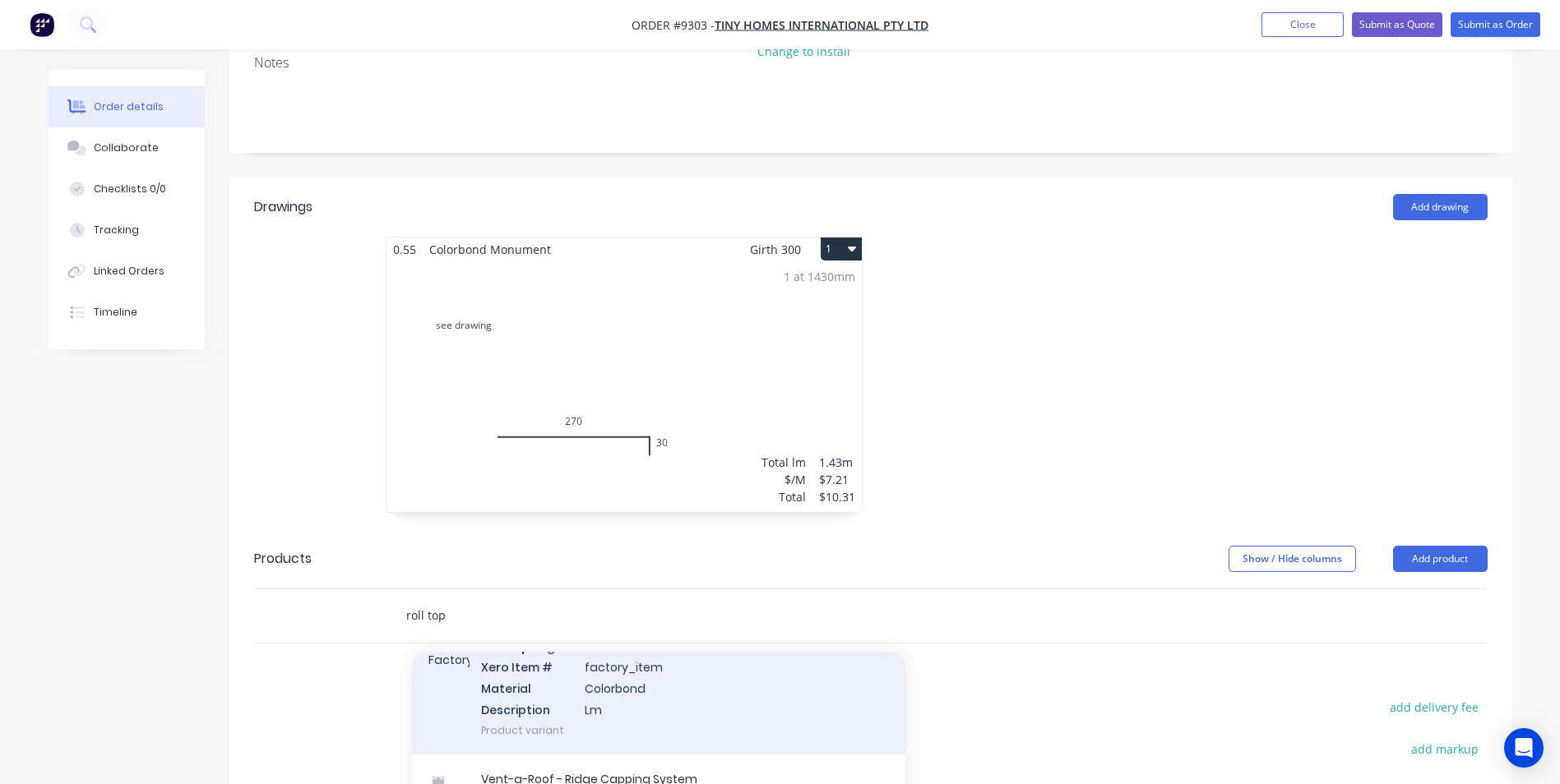
type input "roll top"
click at [565, 656] on div "Roll Top Ridge Xero Item # factory_item Material Colorbond Description Lm Produ…" at bounding box center [657, 688] width 493 height 132
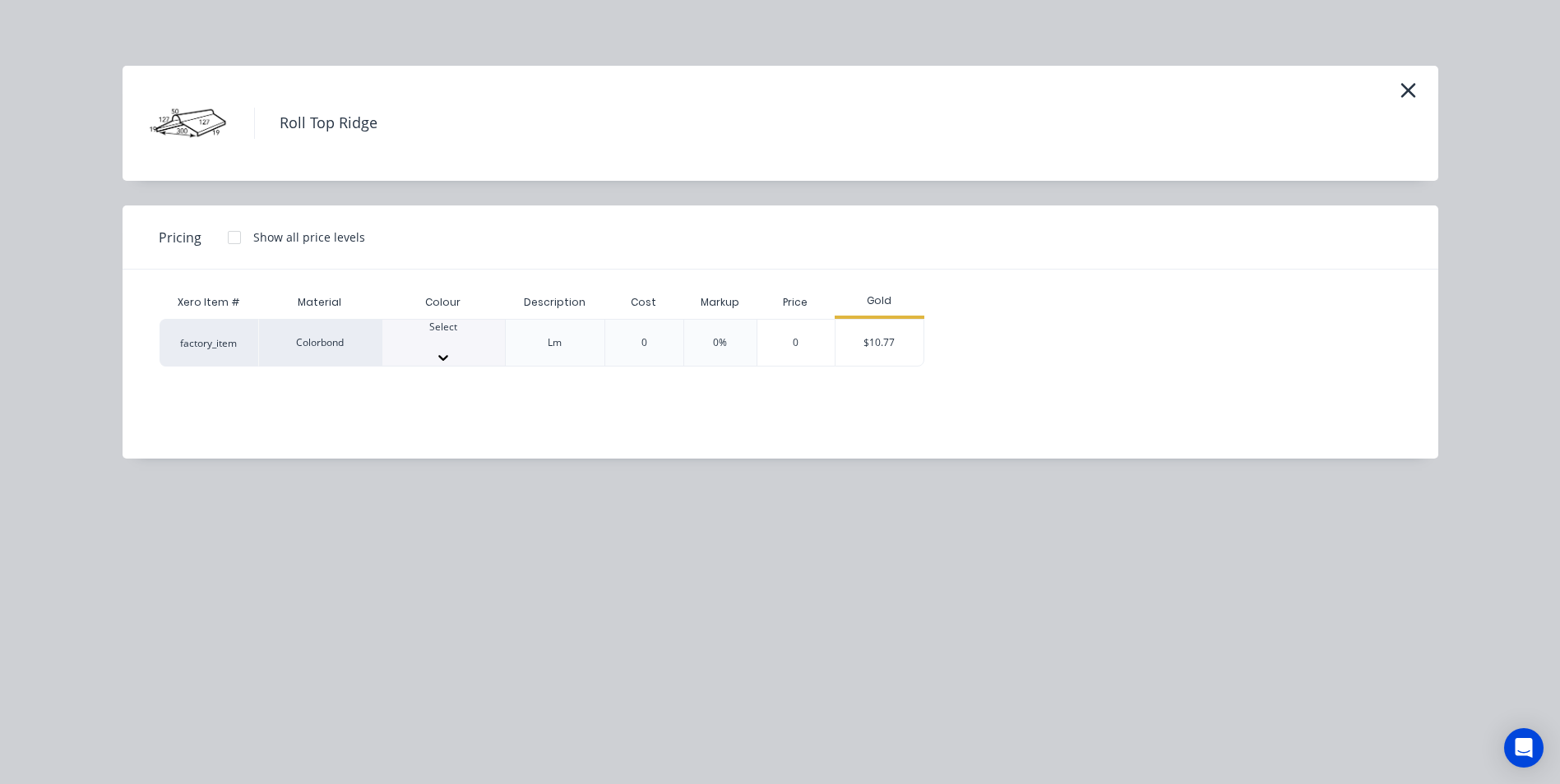
click at [444, 344] on div at bounding box center [443, 341] width 123 height 15
click at [860, 341] on div "$10.77" at bounding box center [879, 348] width 88 height 55
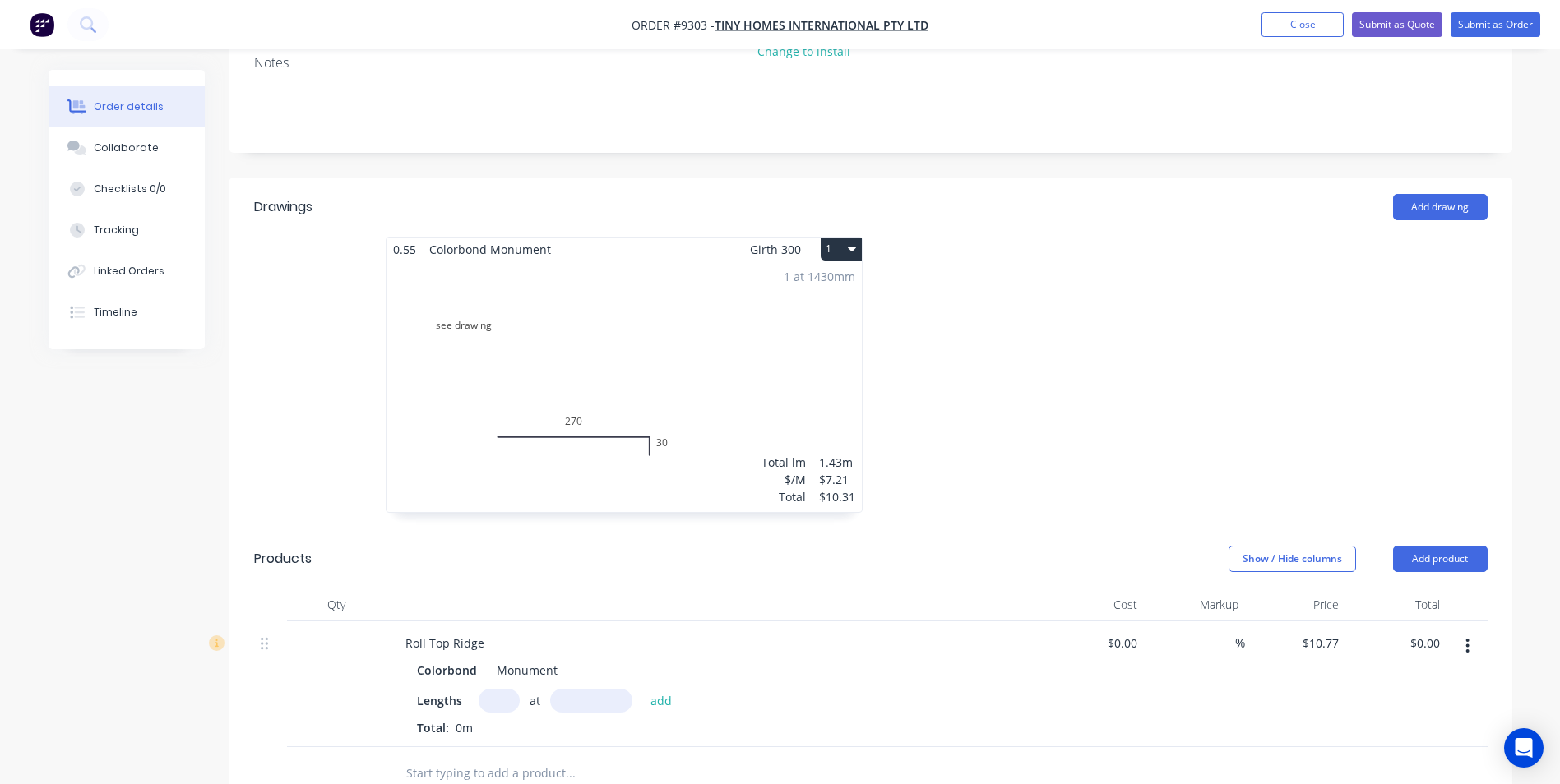
click at [499, 688] on input "text" at bounding box center [499, 700] width 41 height 24
type input "1"
type input "2500"
click at [642, 688] on button "add" at bounding box center [661, 699] width 38 height 22
type input "$26.93"
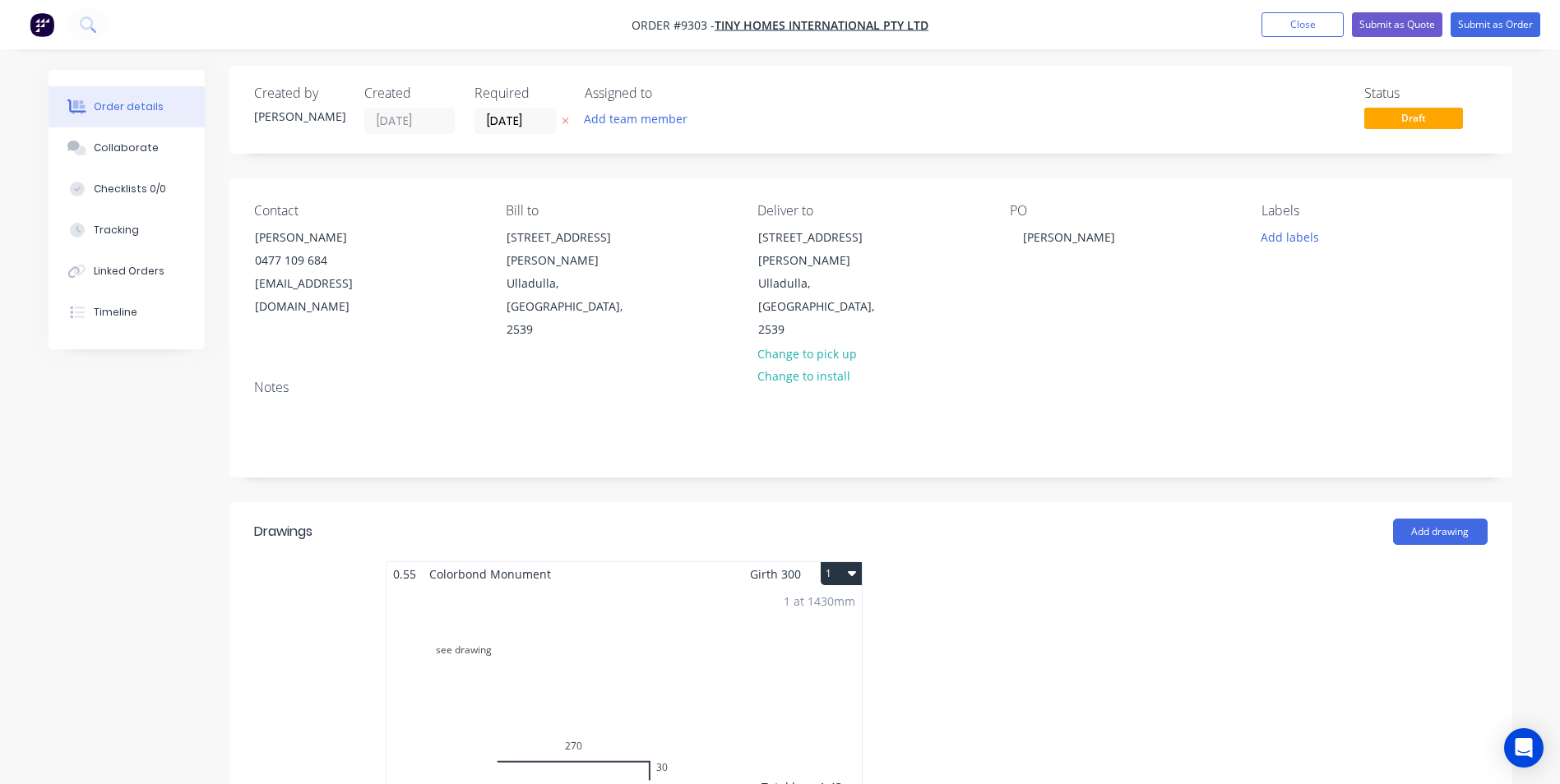
scroll to position [0, 0]
click at [515, 134] on input "[DATE]" at bounding box center [515, 125] width 81 height 25
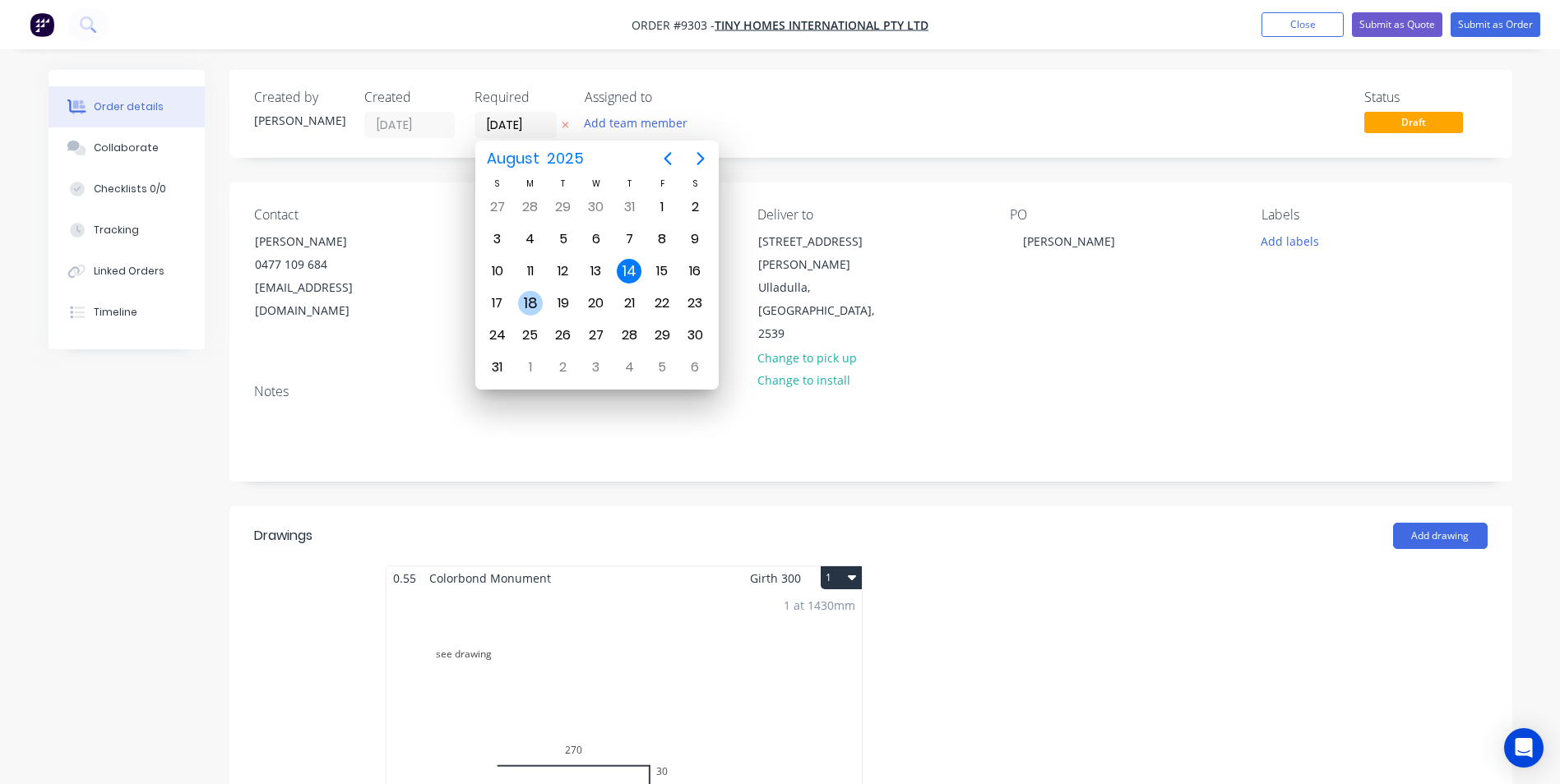
click at [540, 296] on div "18" at bounding box center [530, 303] width 25 height 25
type input "18/08/25"
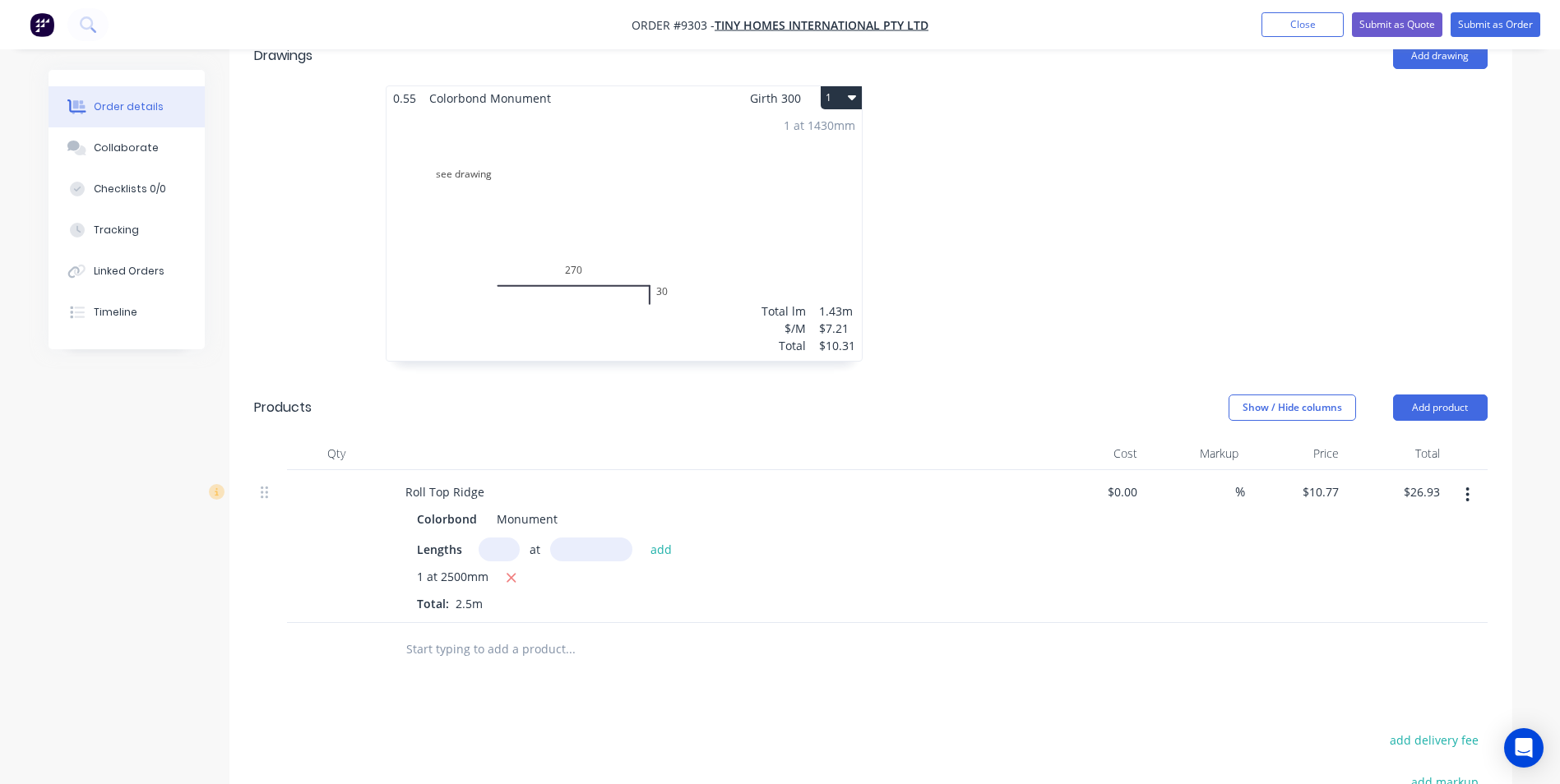
scroll to position [575, 0]
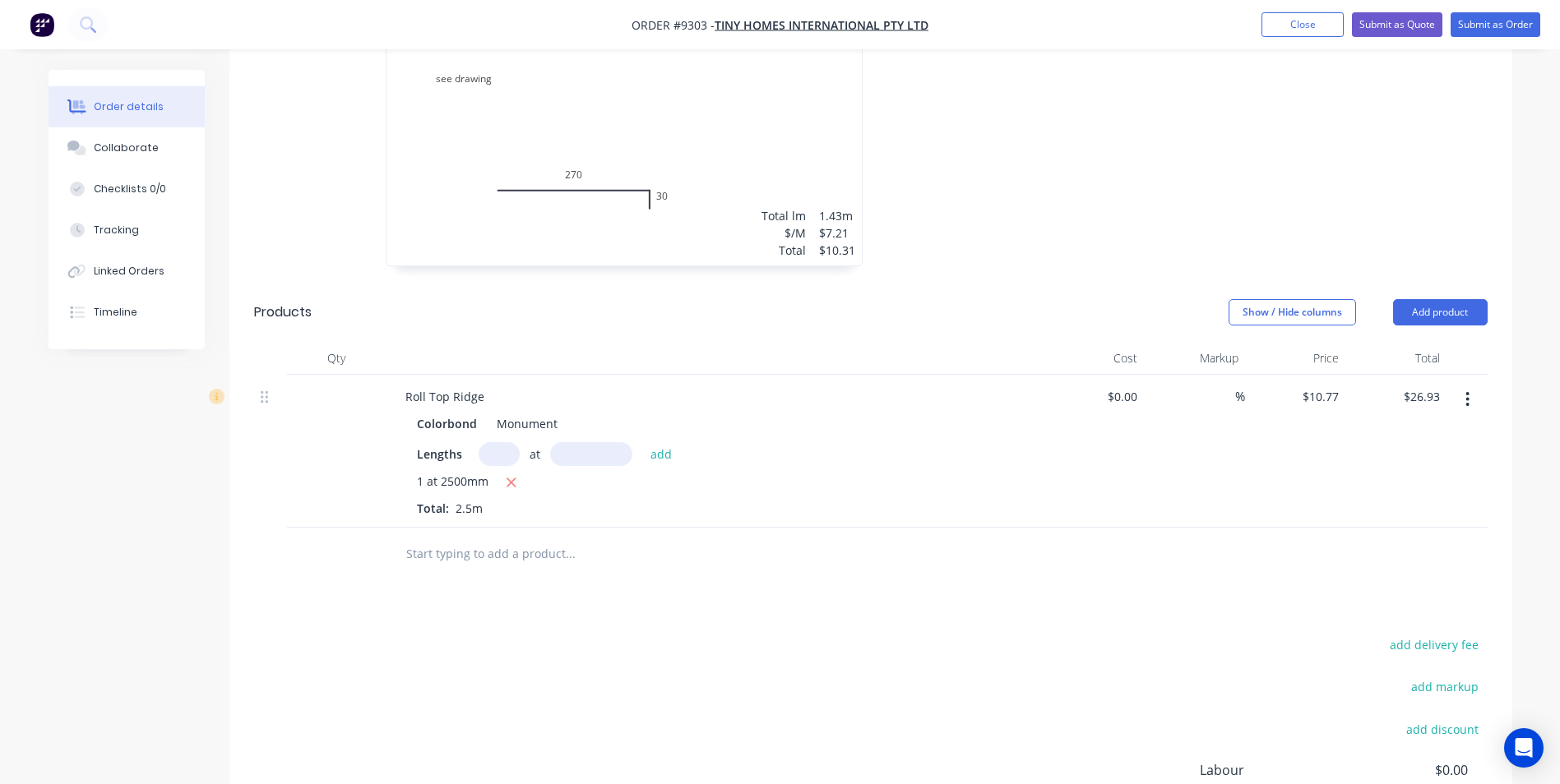
click at [503, 537] on input "text" at bounding box center [570, 553] width 329 height 33
type input "f"
type input "scrs"
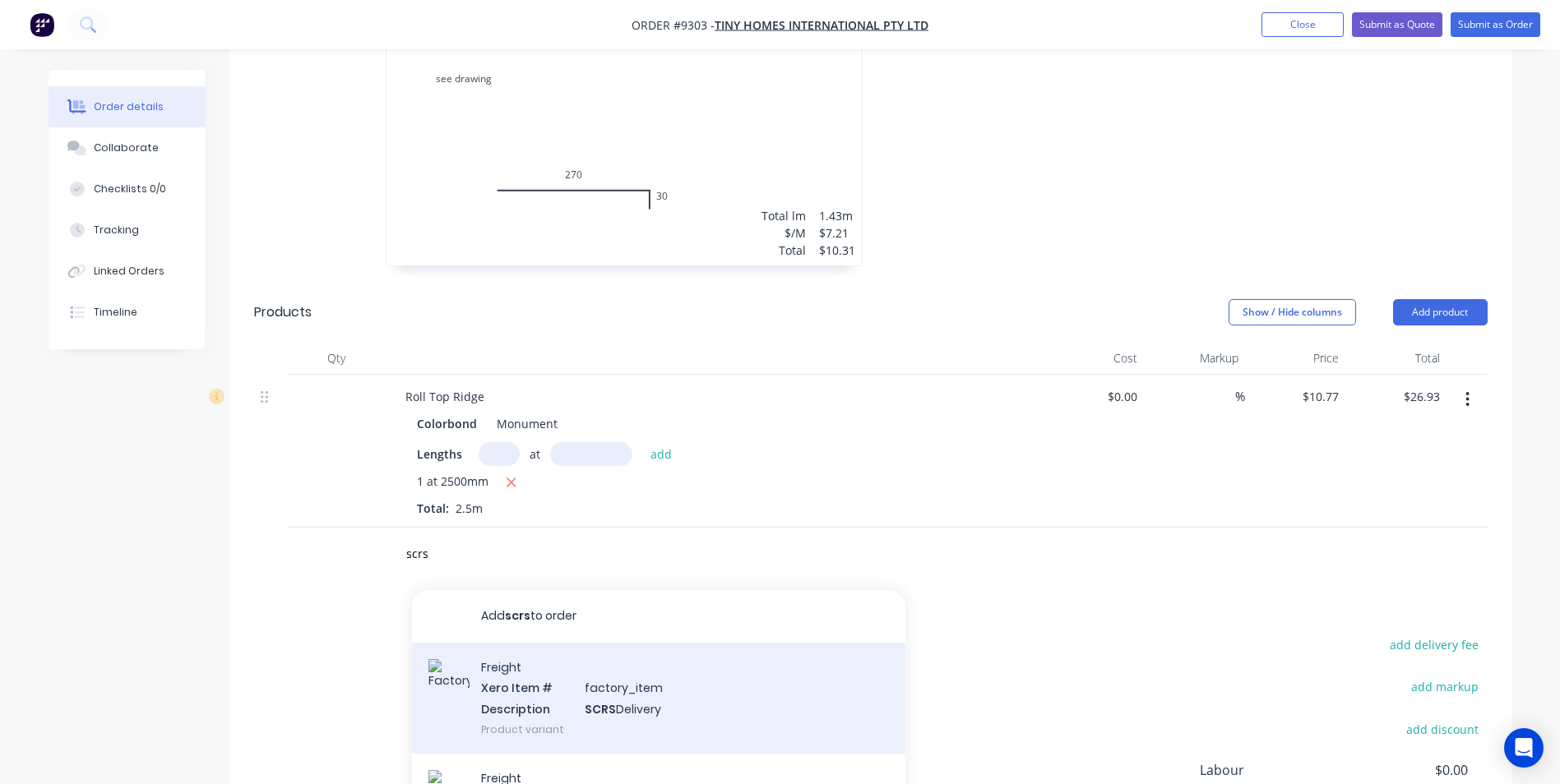
click at [525, 670] on div "Freight Xero Item # factory_item Description SCRS Delivery Product variant" at bounding box center [657, 698] width 493 height 111
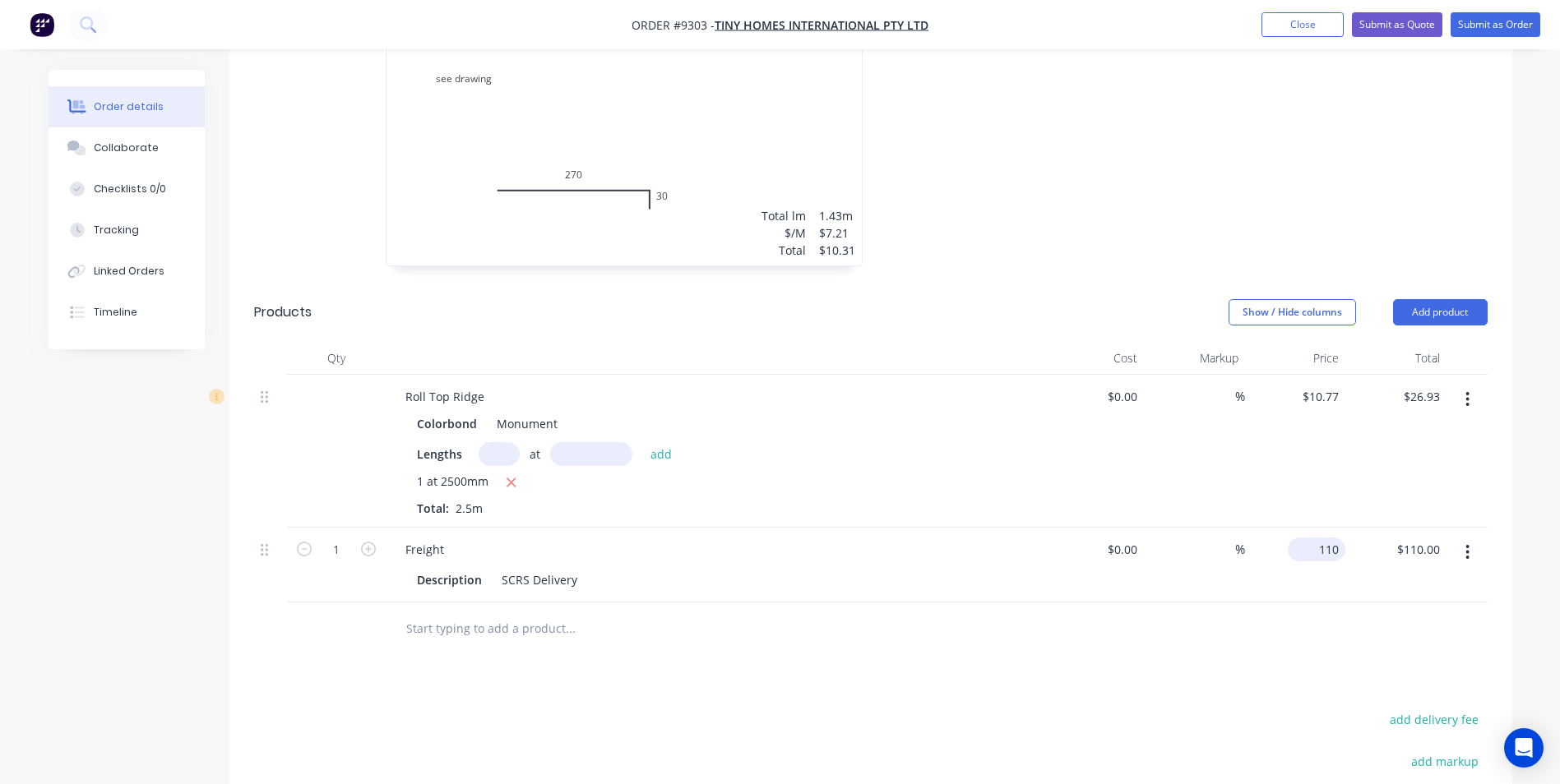
click at [1338, 537] on input "110" at bounding box center [1319, 549] width 51 height 24
type input "$50.00"
click at [1267, 604] on div at bounding box center [870, 629] width 1234 height 54
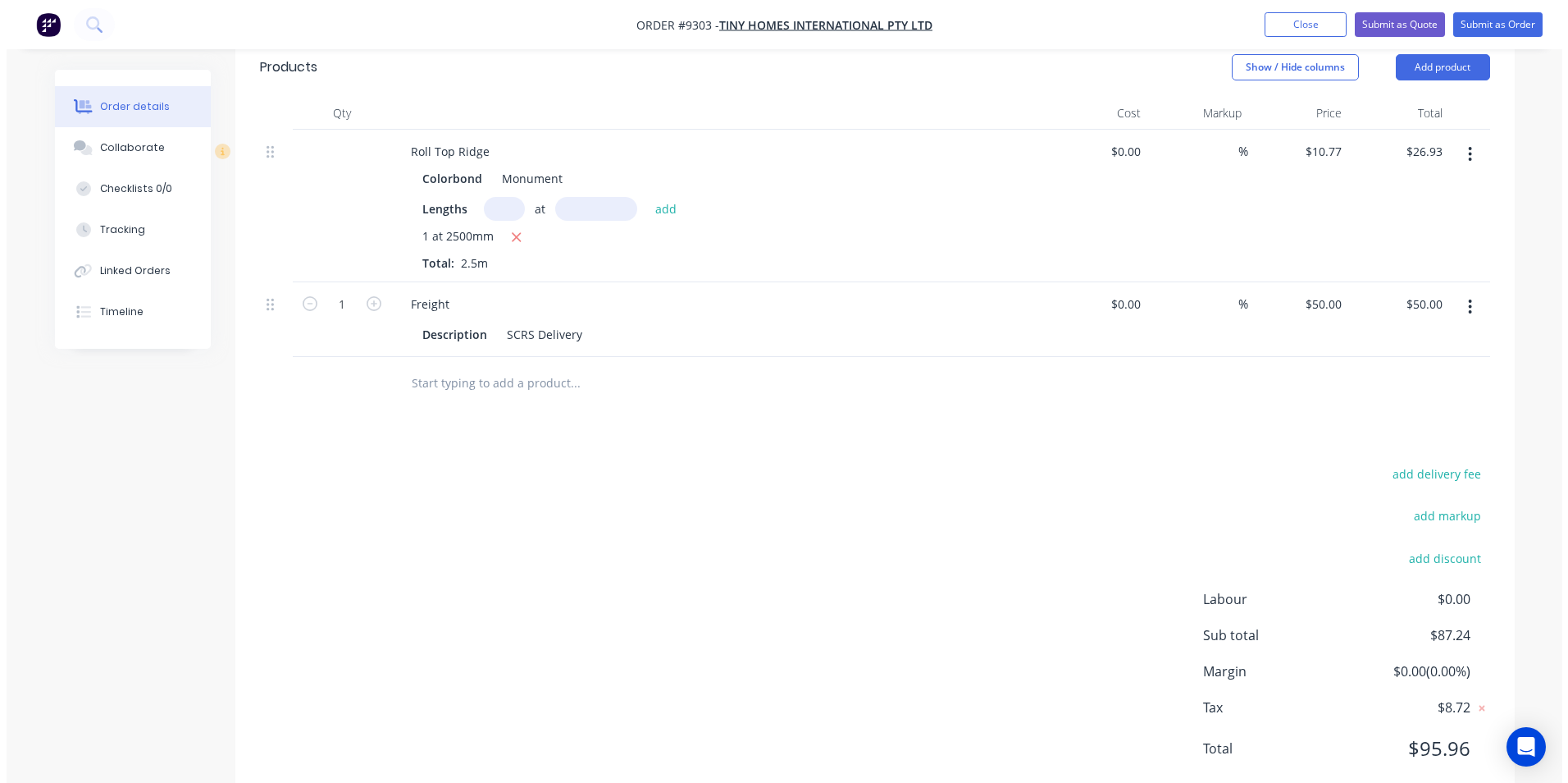
scroll to position [327, 0]
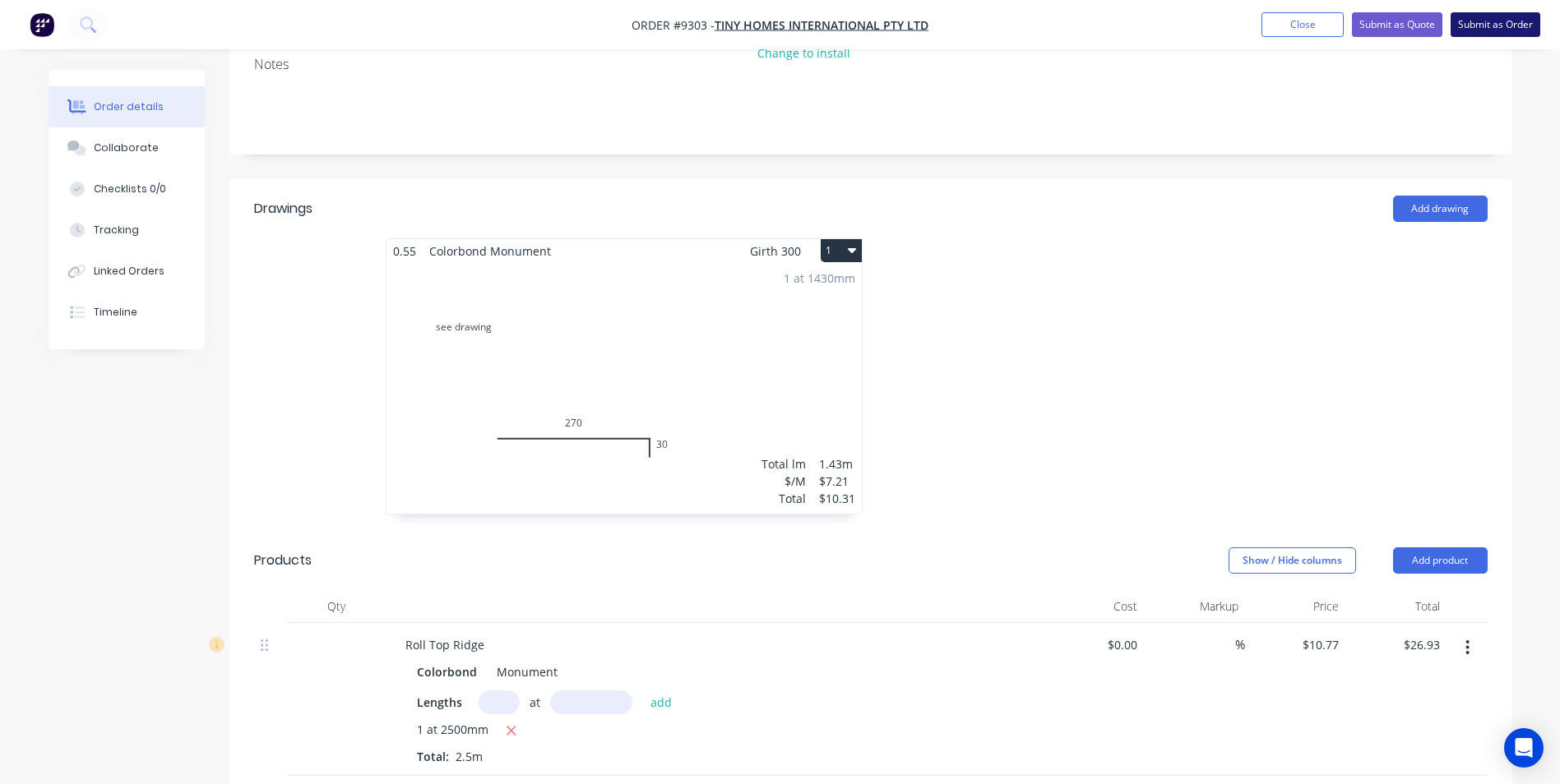
click at [1480, 16] on button "Submit as Order" at bounding box center [1495, 25] width 89 height 25
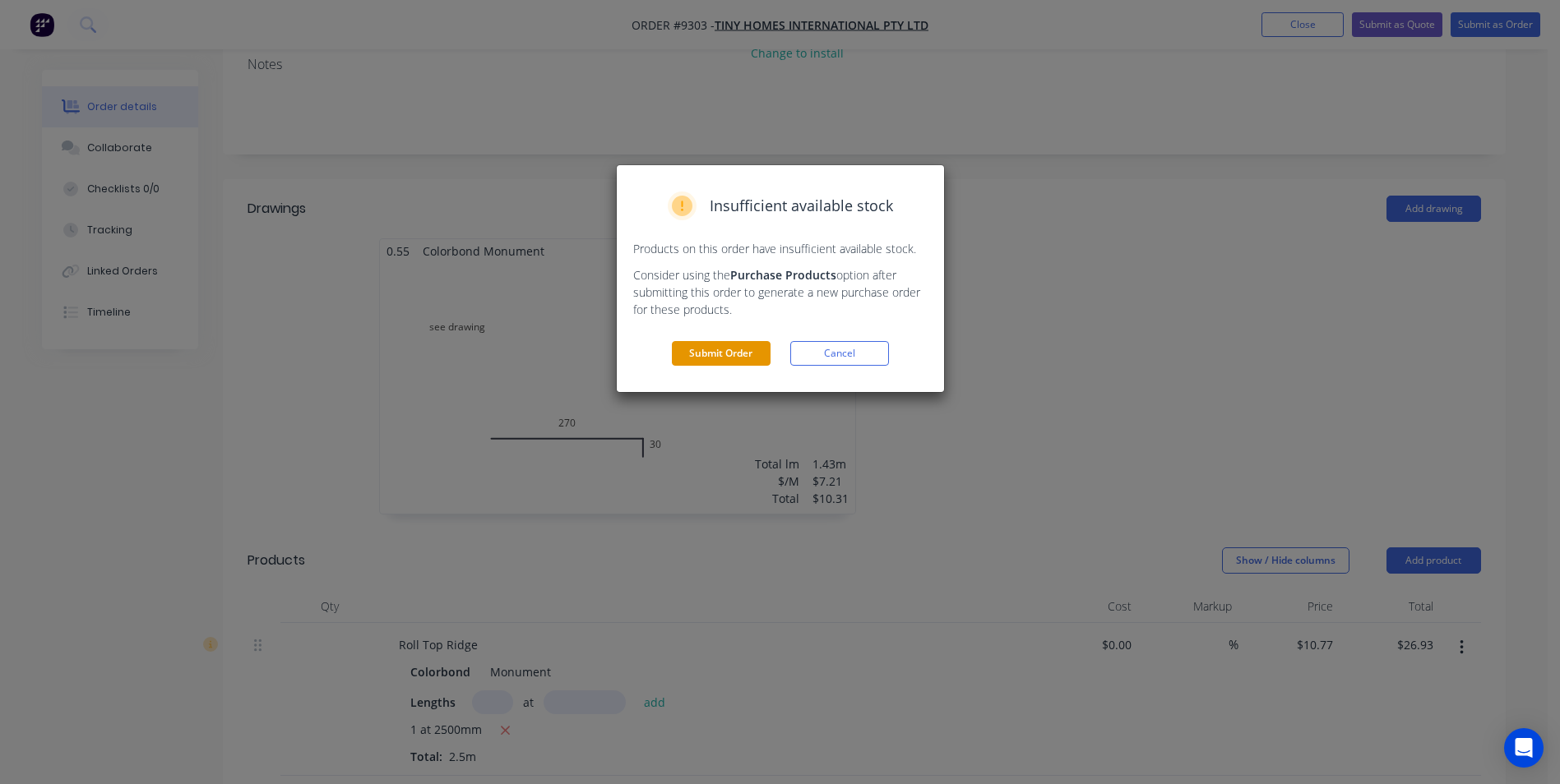
click at [725, 353] on button "Submit Order" at bounding box center [721, 353] width 98 height 25
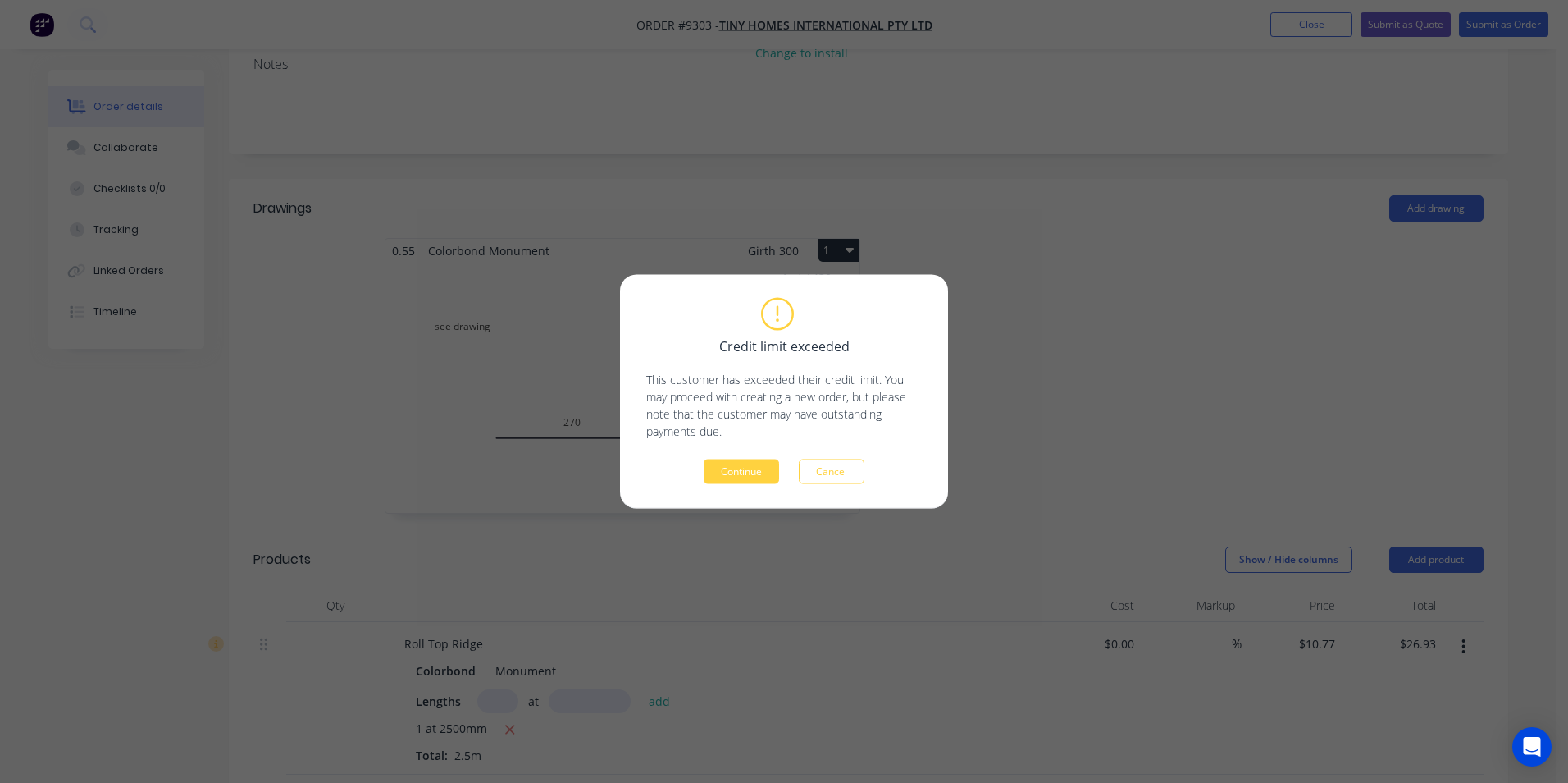
click at [766, 457] on div "Credit limit exceeded This customer has exceeded their credit limit. You may pr…" at bounding box center [784, 391] width 276 height 185
click at [764, 461] on button "Continue" at bounding box center [742, 472] width 76 height 25
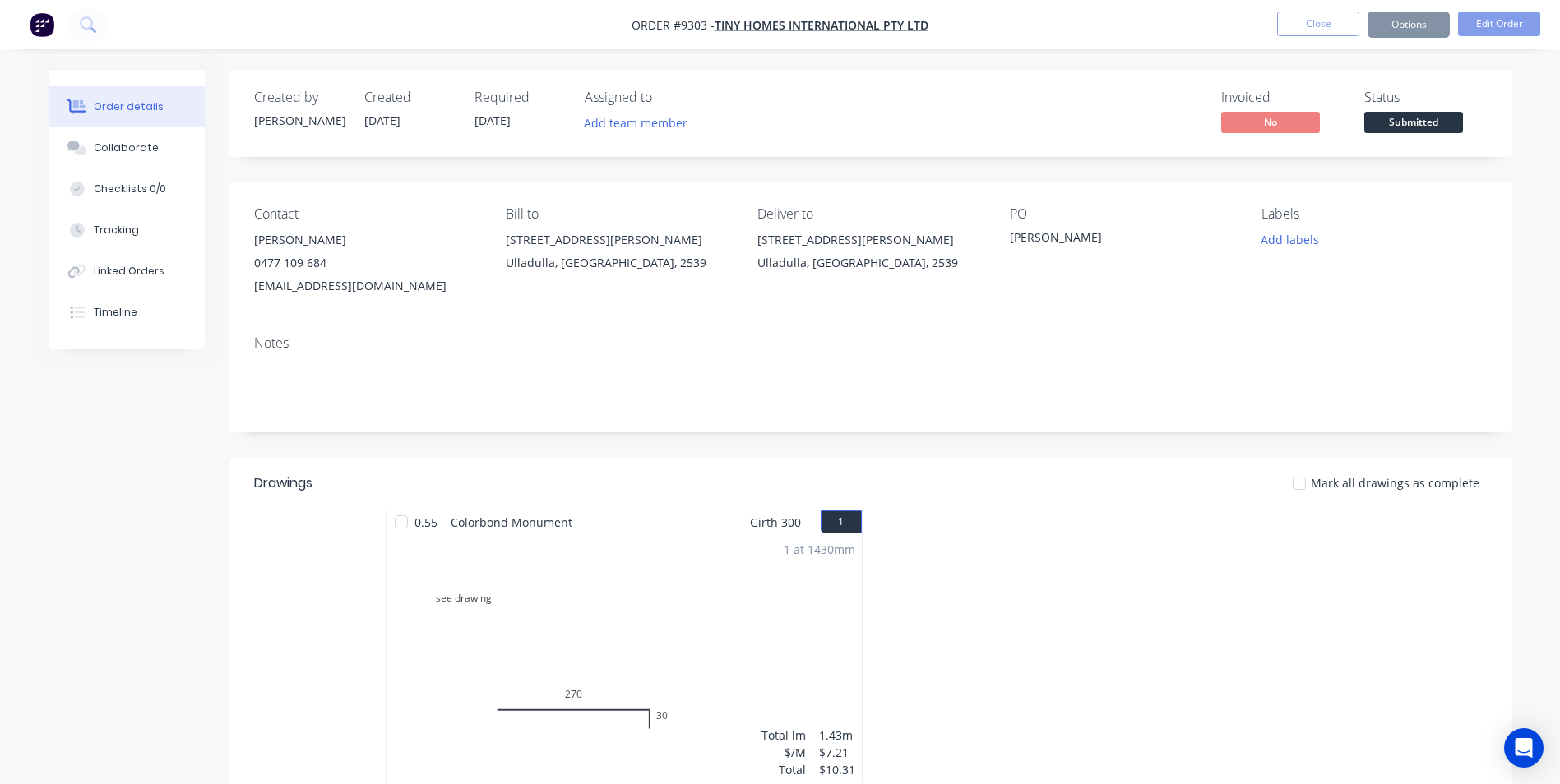
click at [1402, 24] on button "Options" at bounding box center [1408, 24] width 82 height 26
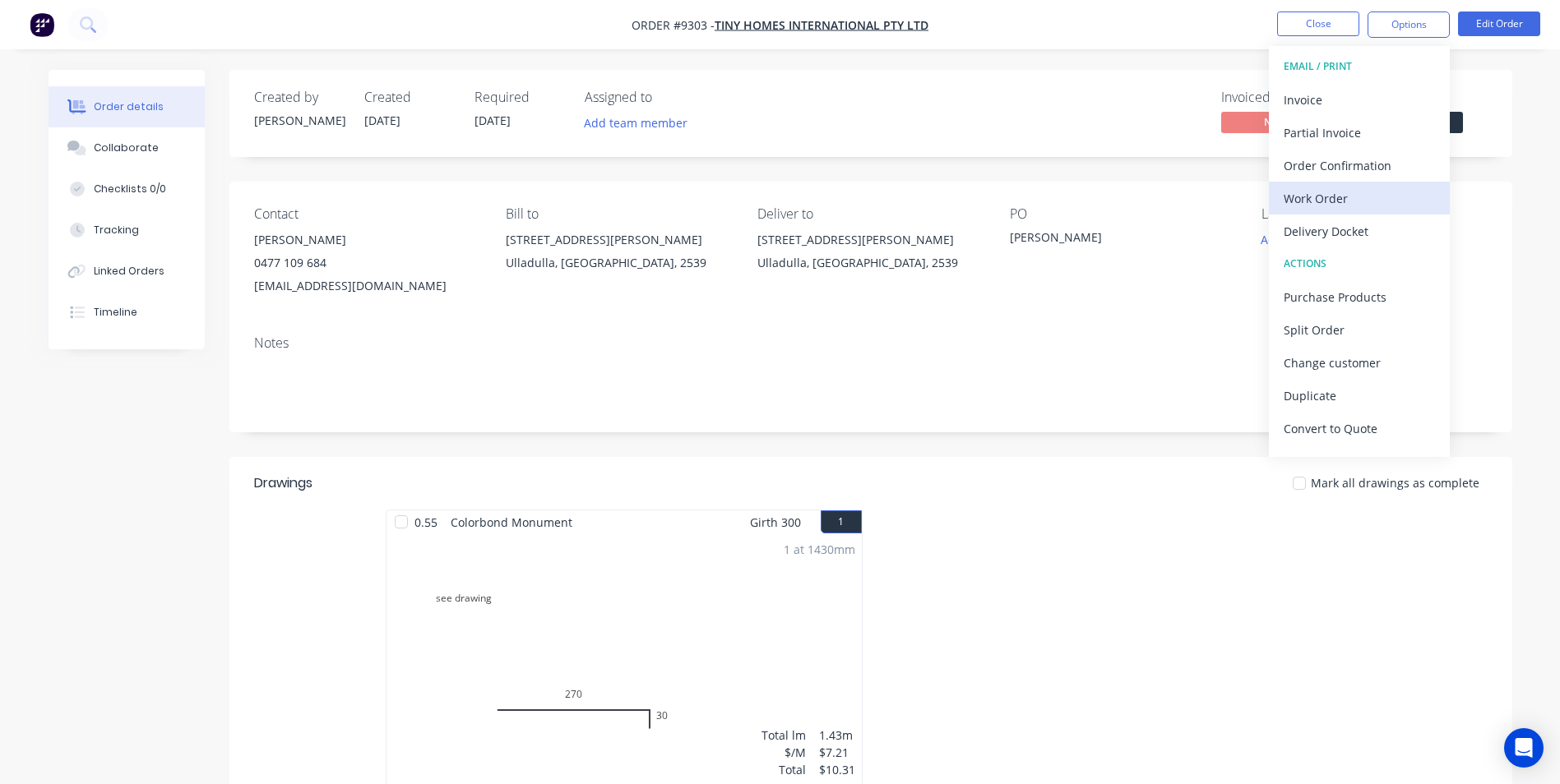
click at [1349, 190] on div "Work Order" at bounding box center [1359, 198] width 151 height 24
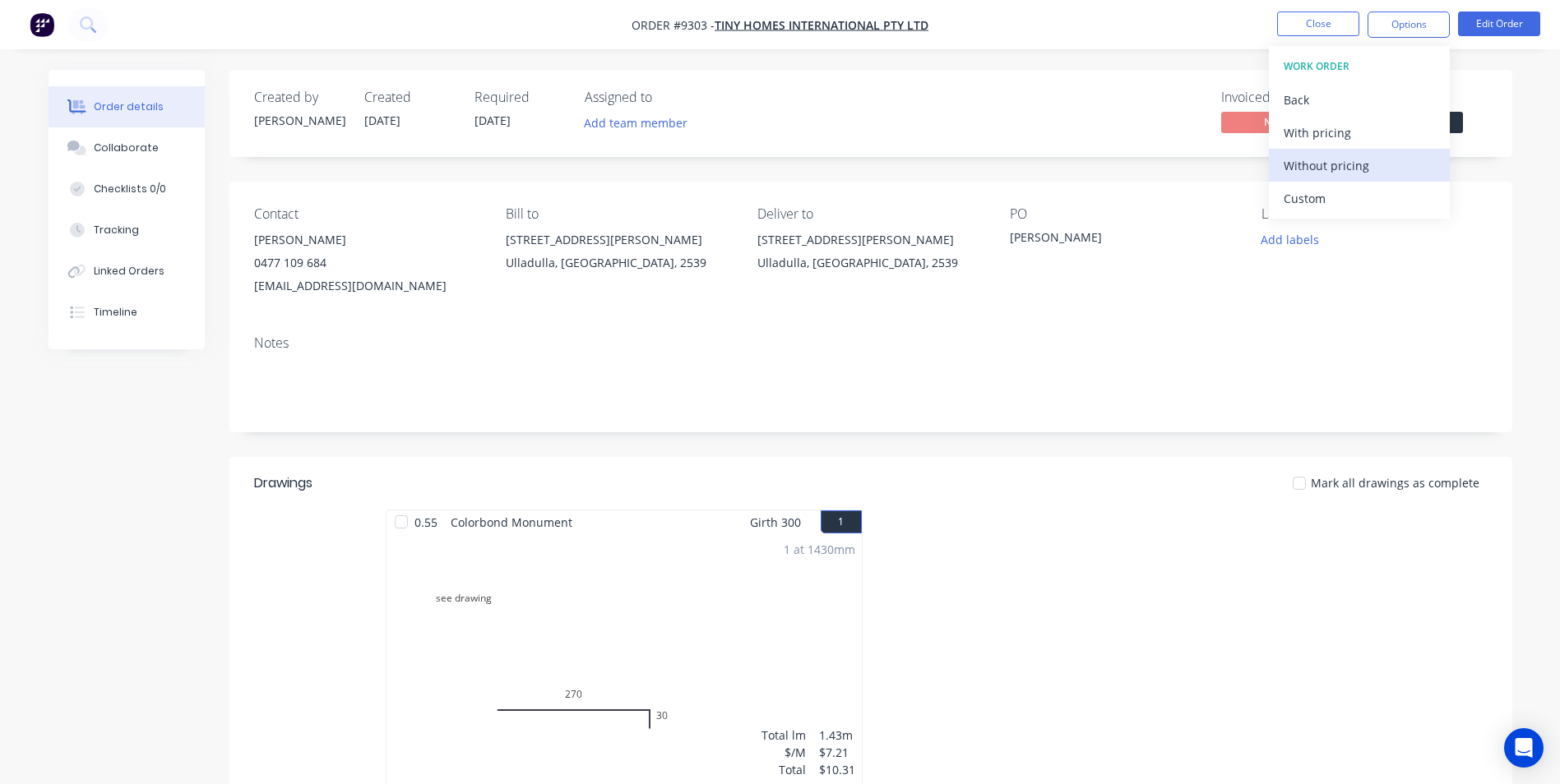
click at [1318, 175] on div "Without pricing" at bounding box center [1359, 165] width 151 height 24
click at [192, 469] on div "Created by Matt Created 14/08/25 Required 18/08/25 Assigned to Add team member …" at bounding box center [780, 730] width 1463 height 1321
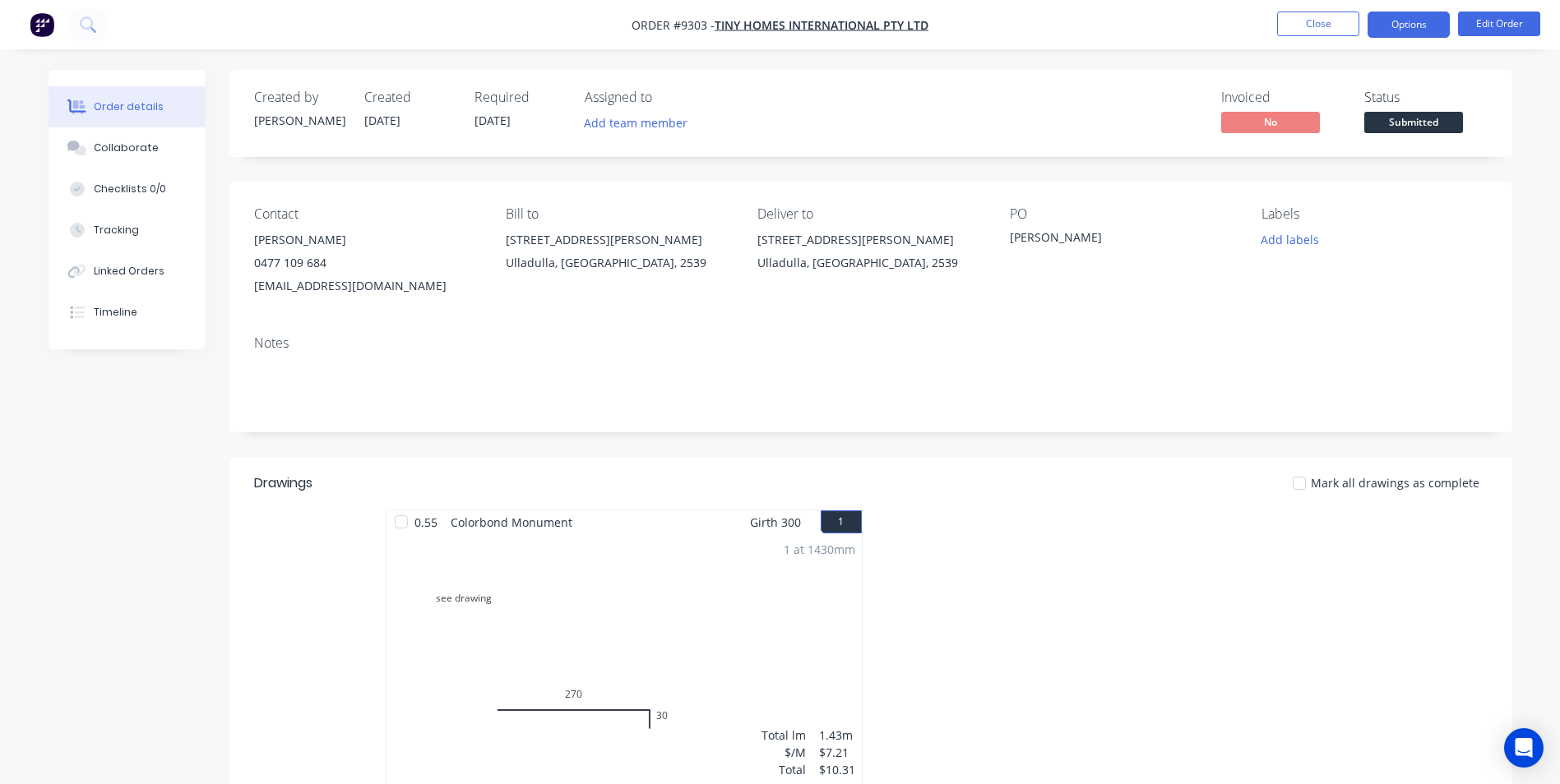
click at [1420, 18] on button "Options" at bounding box center [1408, 24] width 82 height 26
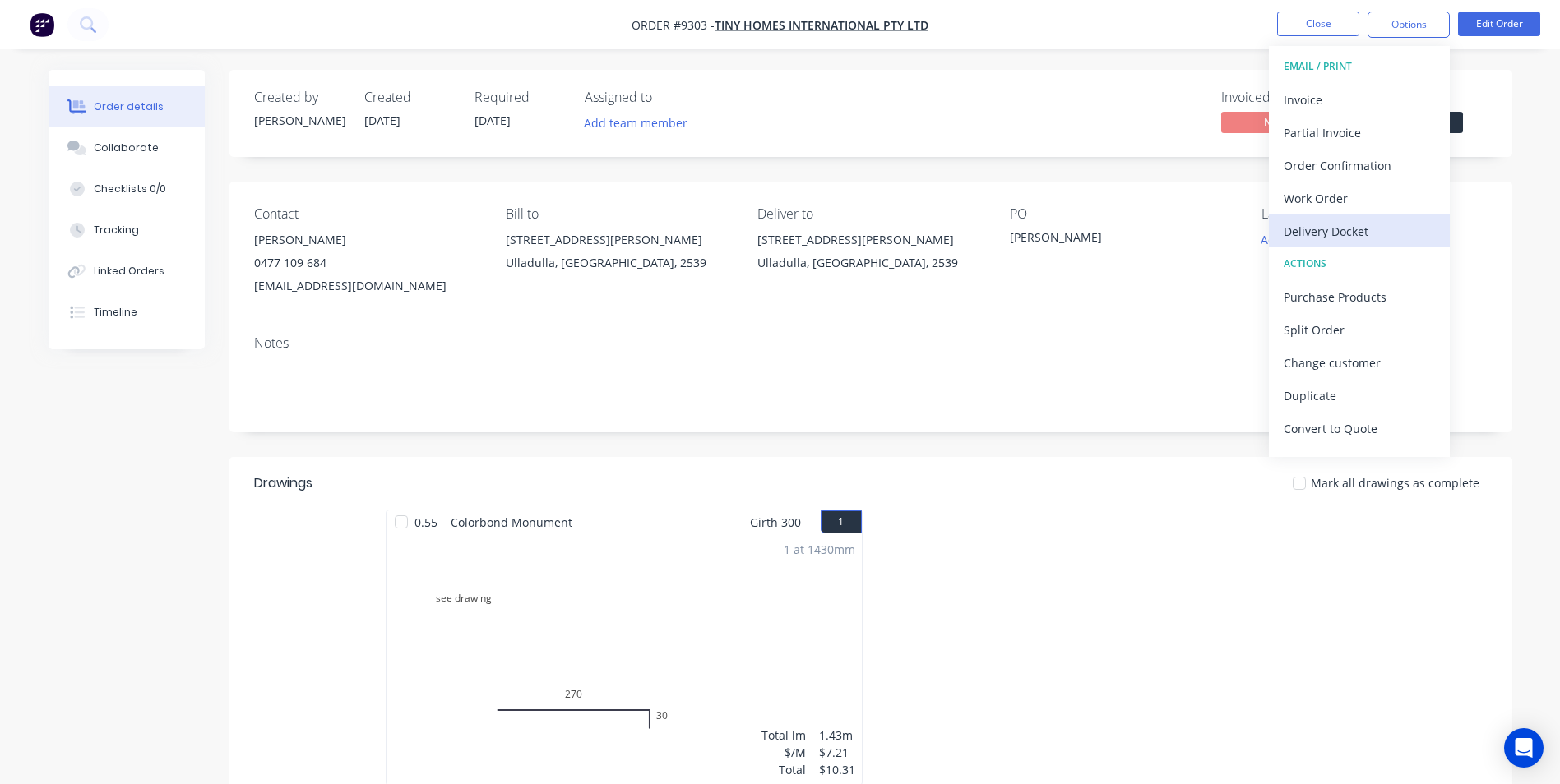
click at [1386, 229] on div "Delivery Docket" at bounding box center [1359, 231] width 151 height 24
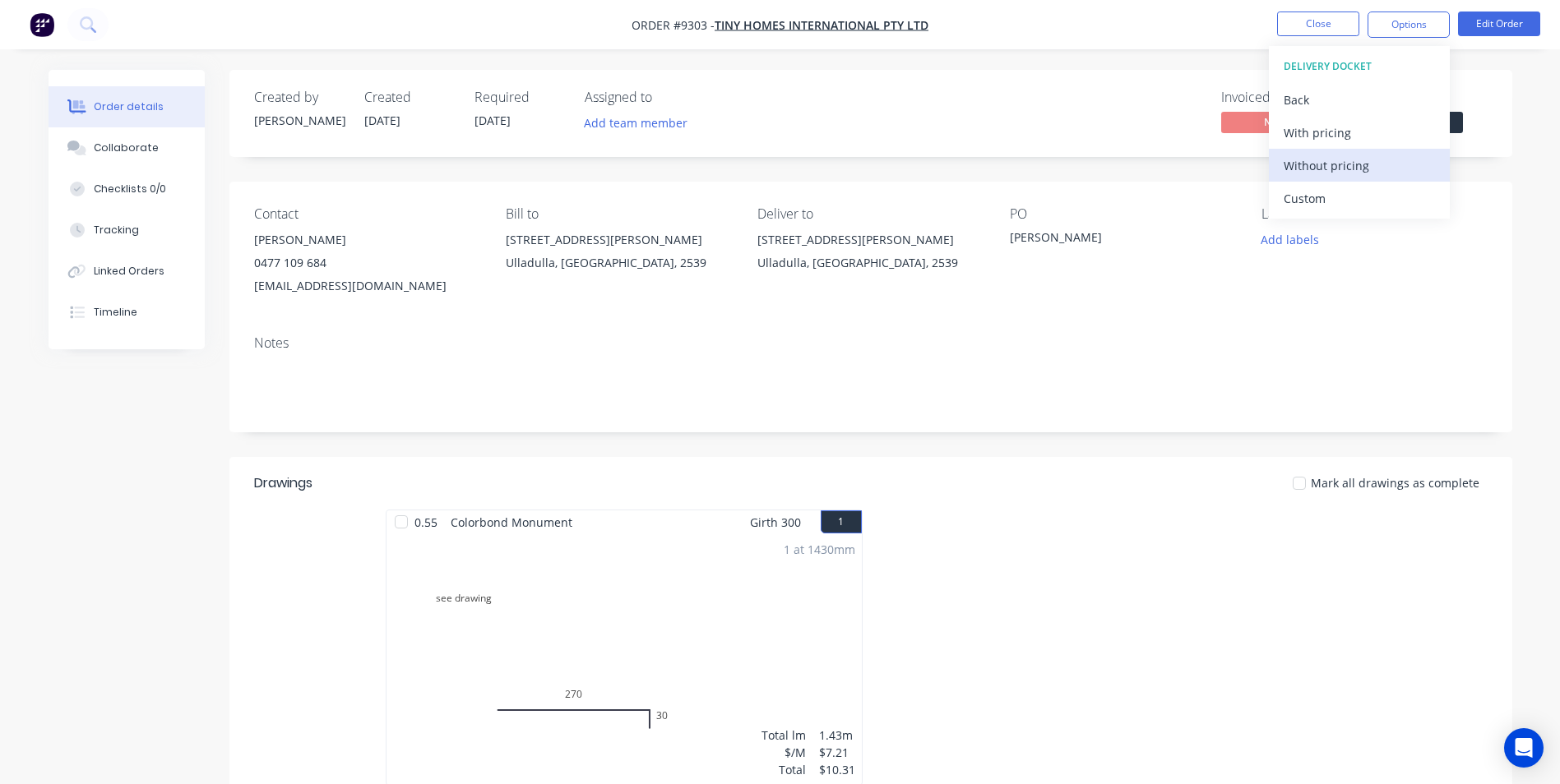
click at [1357, 164] on div "Without pricing" at bounding box center [1359, 165] width 151 height 24
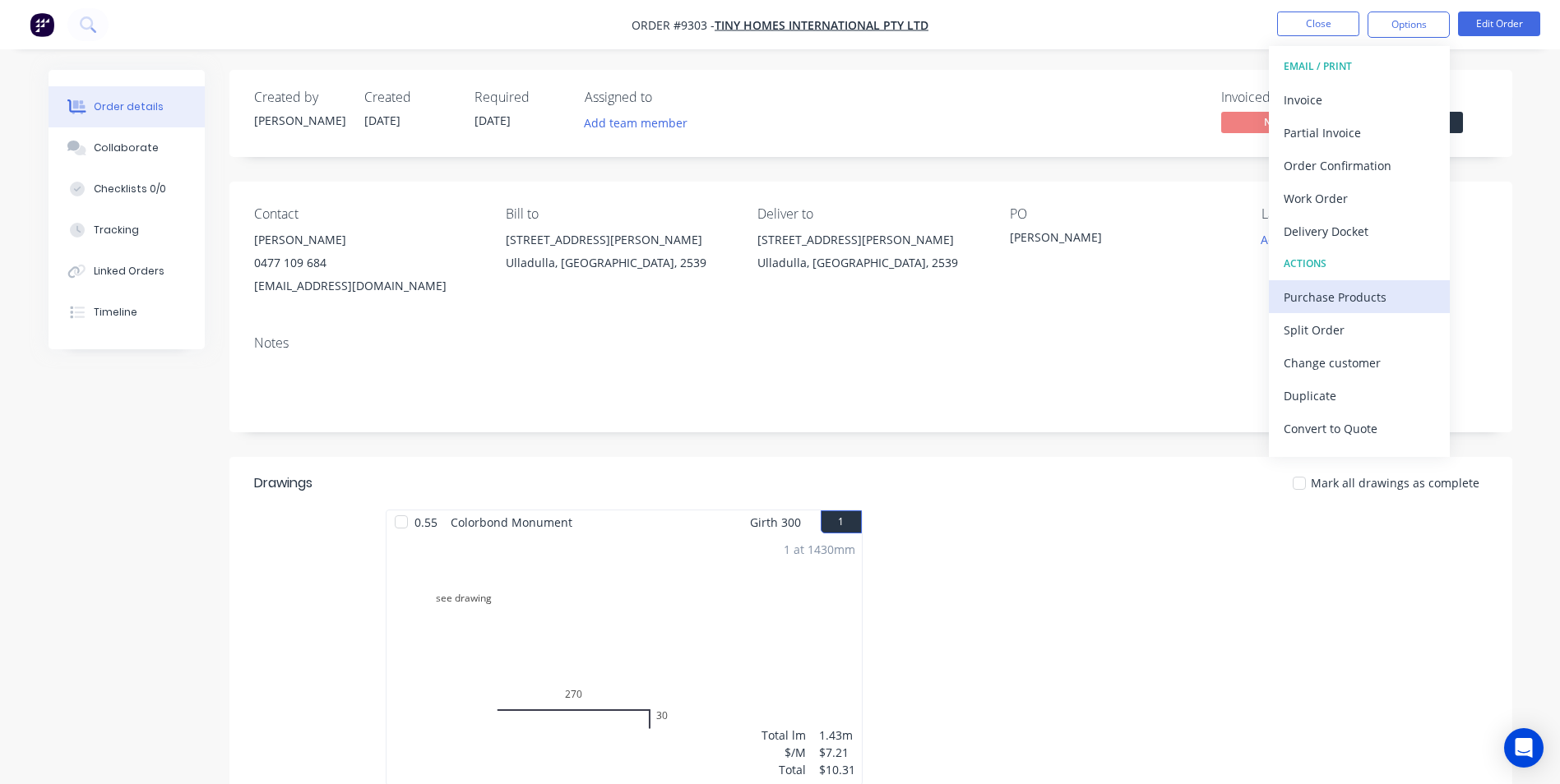
click at [1369, 283] on button "Purchase Products" at bounding box center [1359, 296] width 181 height 33
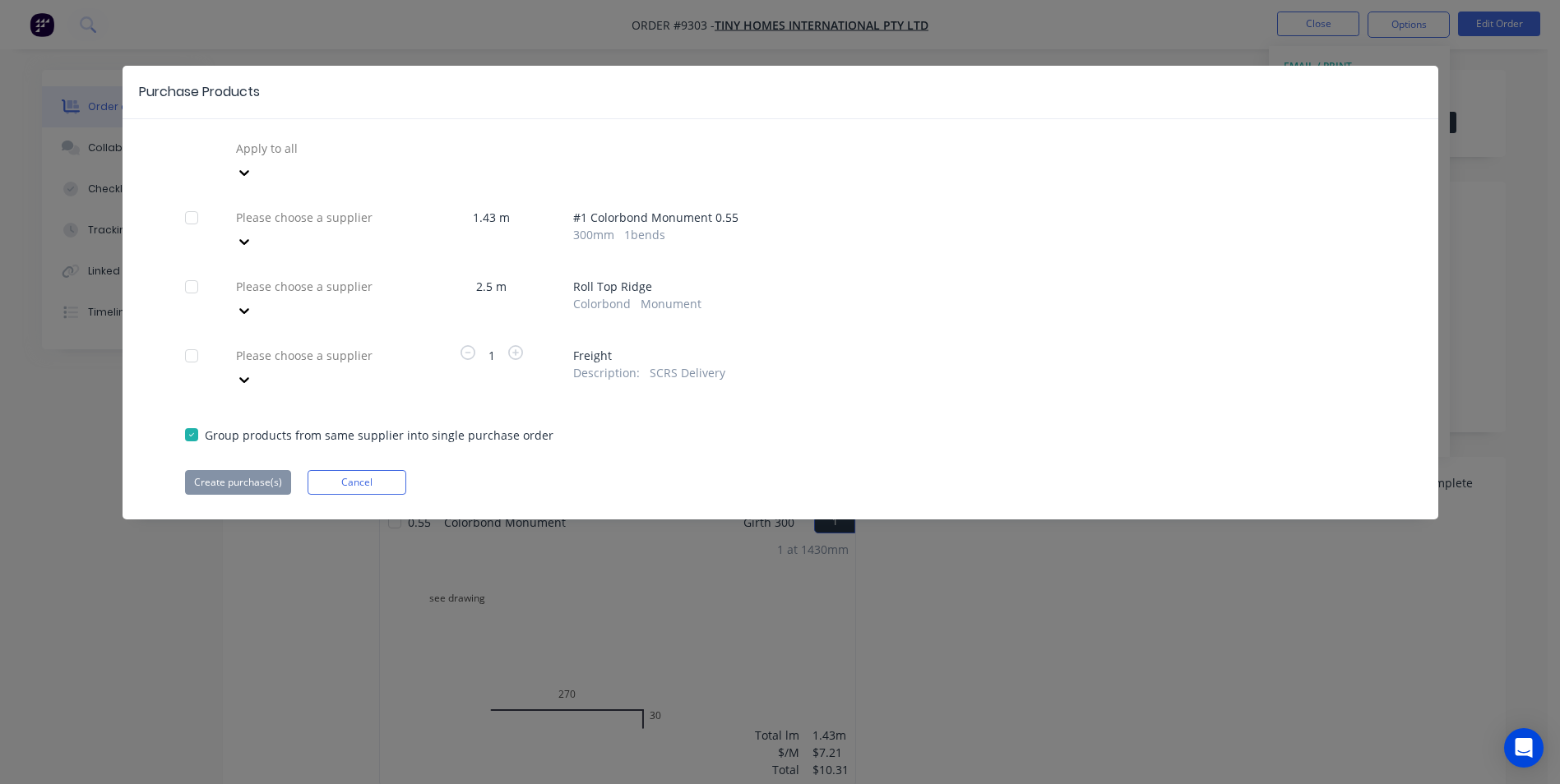
click at [313, 158] on div at bounding box center [352, 148] width 237 height 21
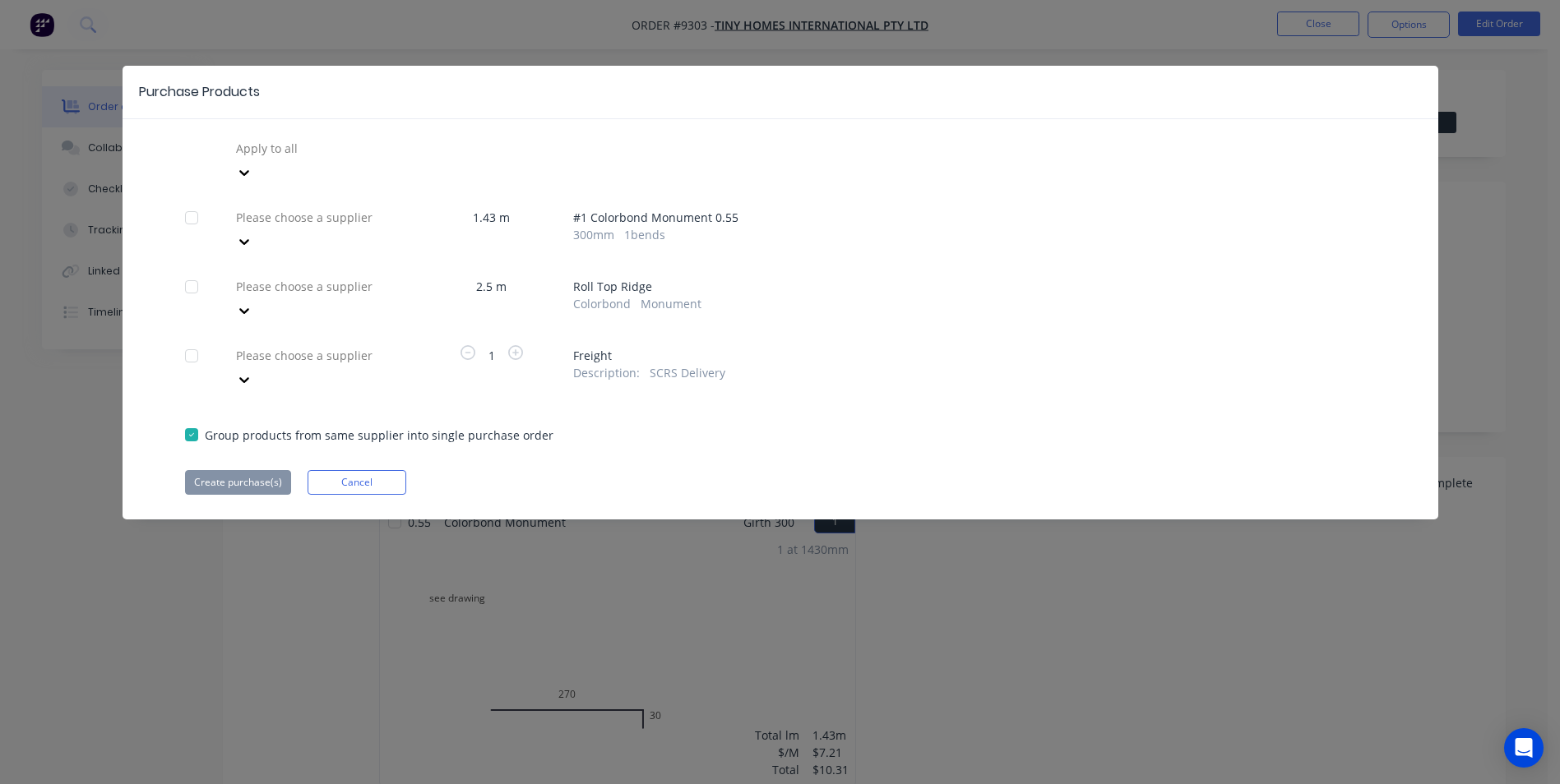
click at [335, 158] on div at bounding box center [352, 148] width 237 height 21
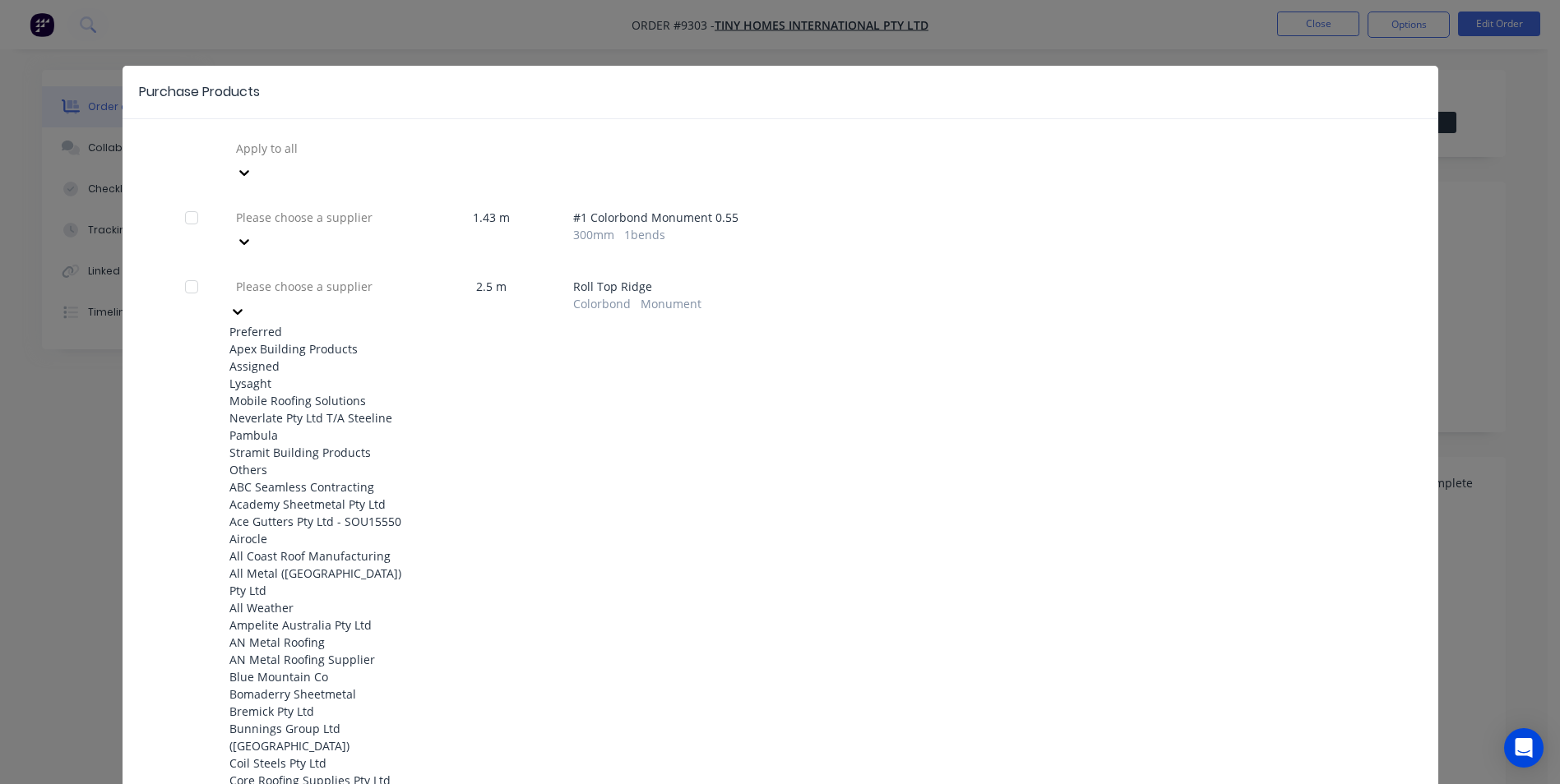
click at [332, 341] on div "Apex Building Products" at bounding box center [319, 349] width 181 height 17
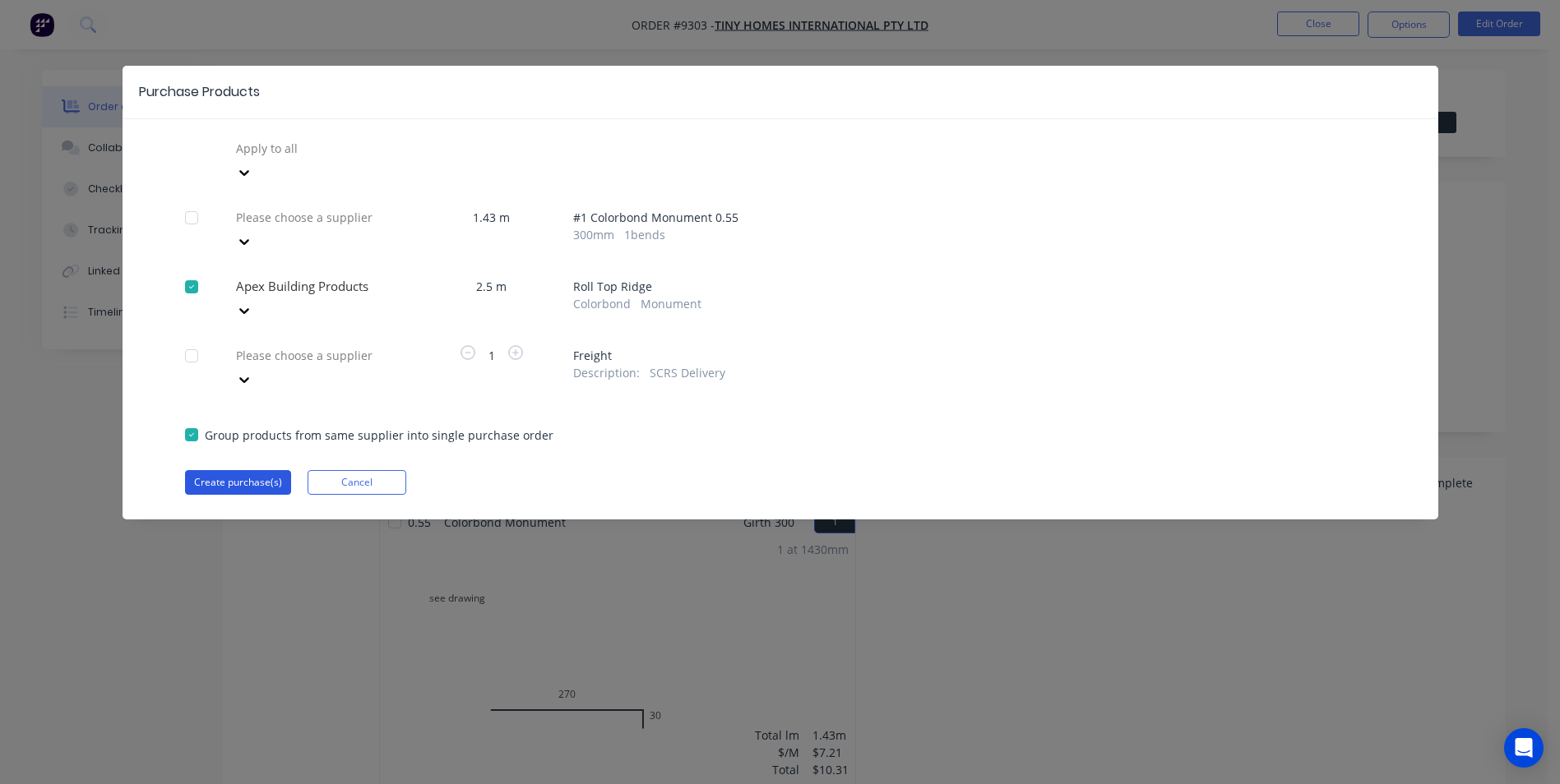
click at [224, 470] on button "Create purchase(s)" at bounding box center [238, 483] width 106 height 25
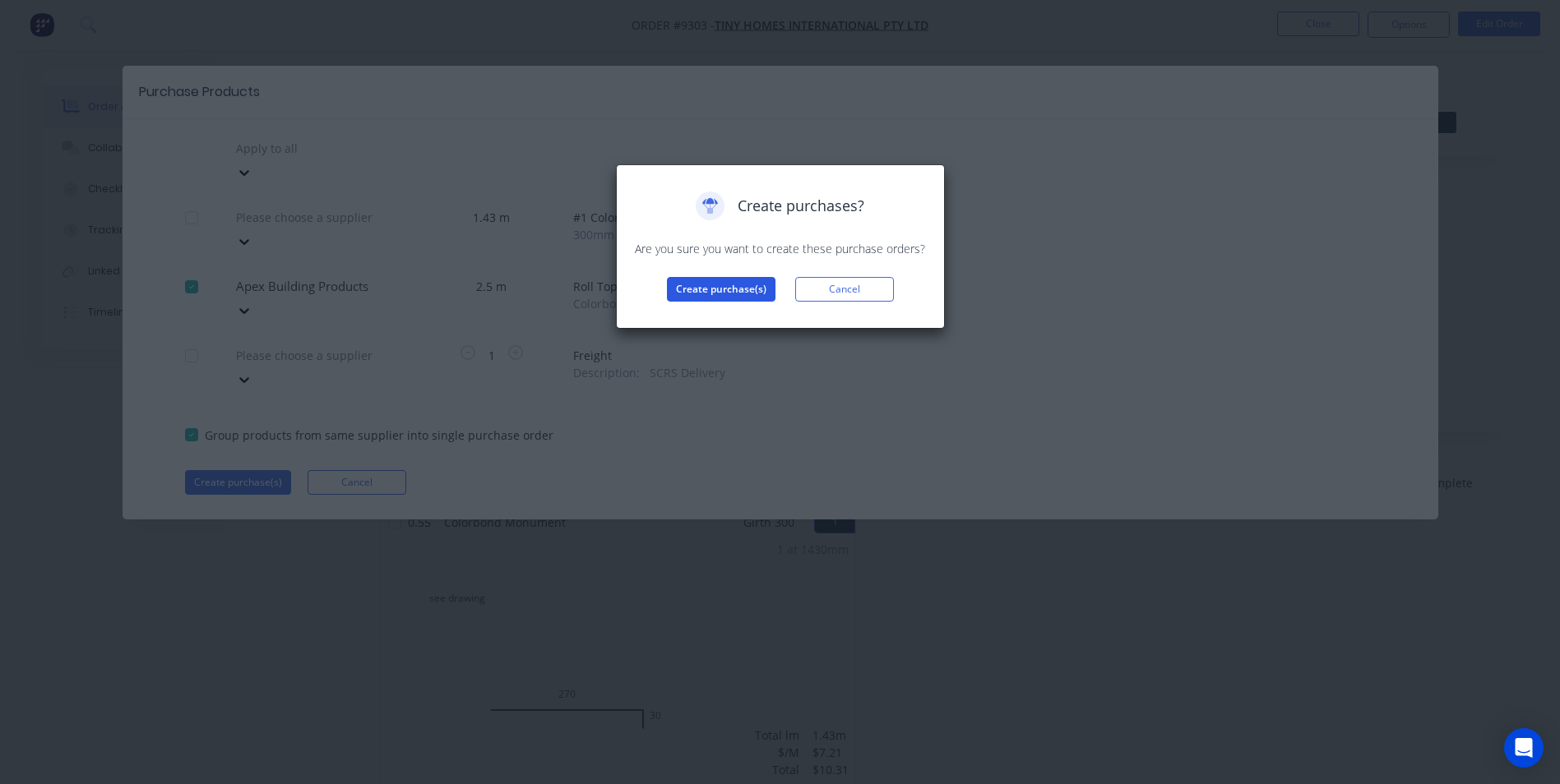
click at [733, 291] on button "Create purchase(s)" at bounding box center [720, 290] width 108 height 25
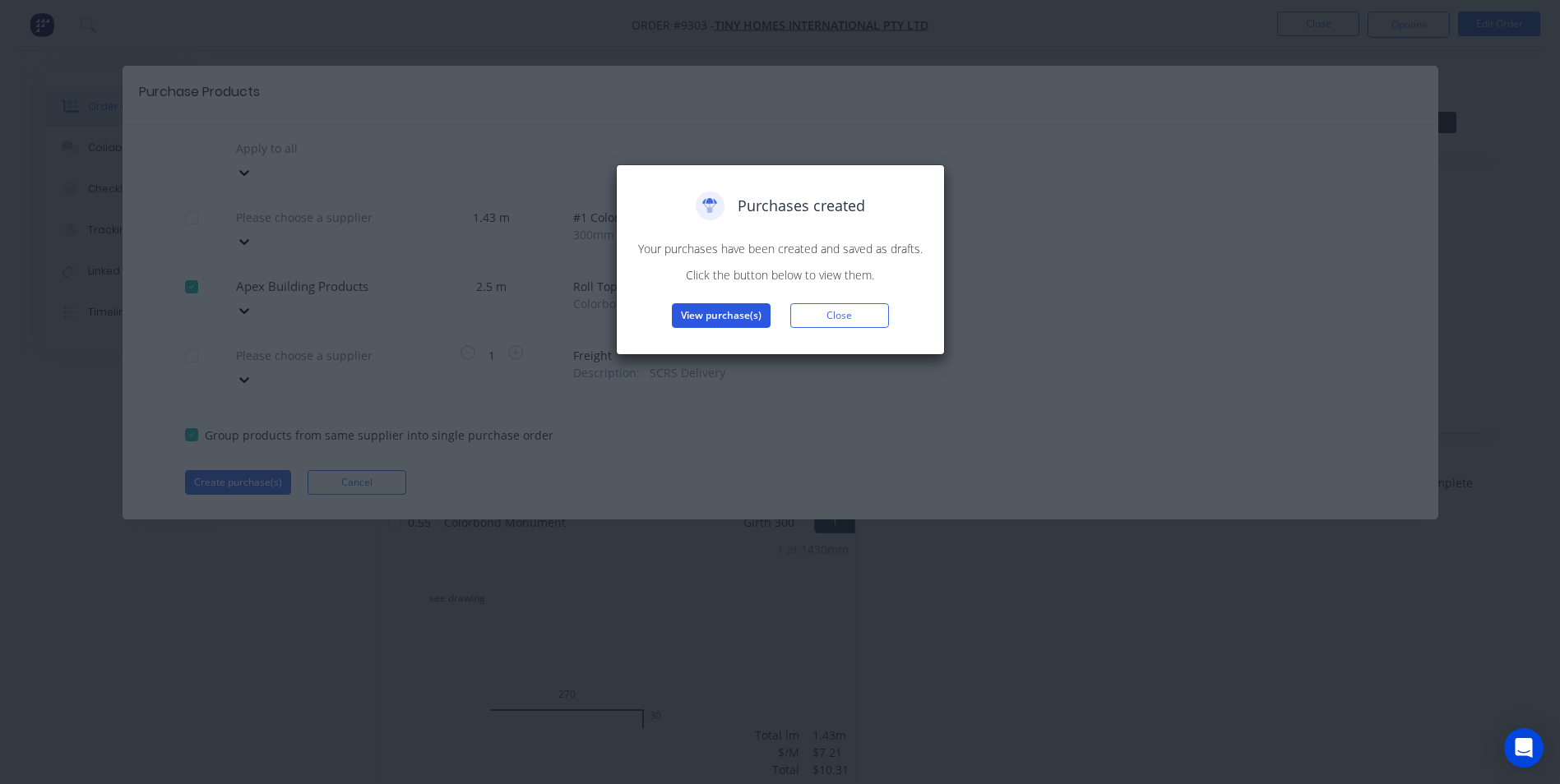
click at [753, 310] on button "View purchase(s)" at bounding box center [721, 316] width 98 height 25
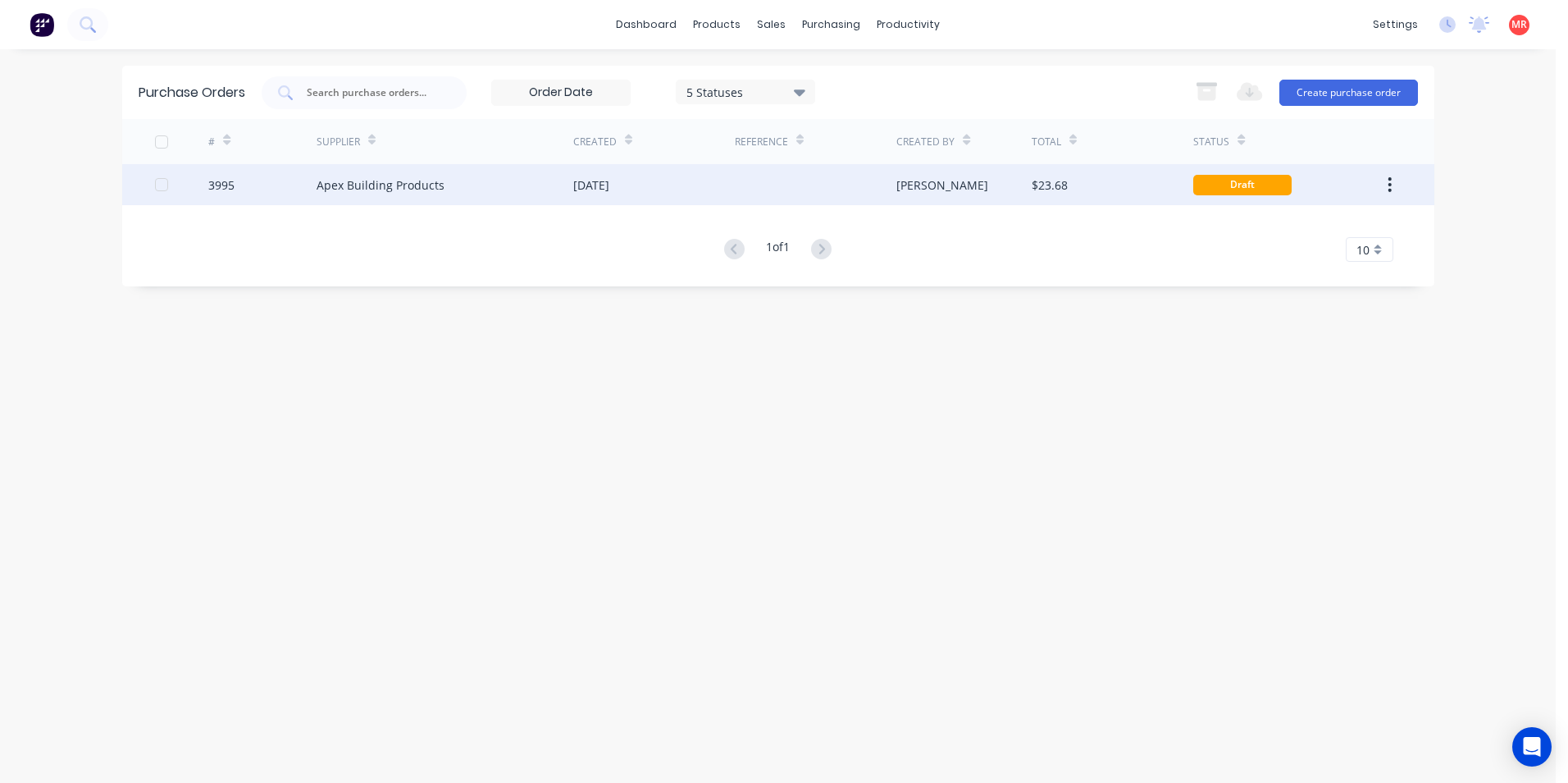
click at [1065, 178] on div "$23.68" at bounding box center [1049, 185] width 36 height 17
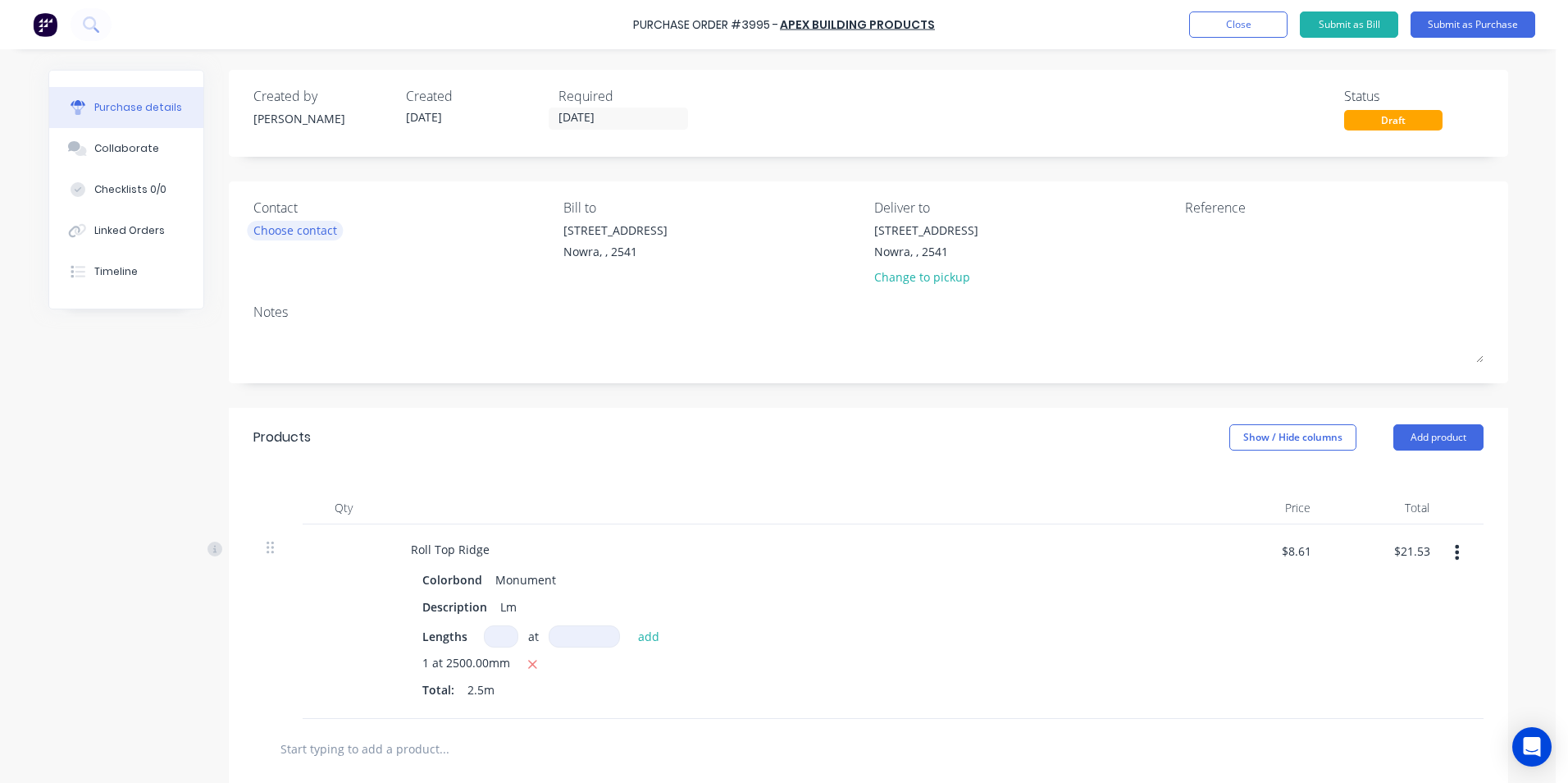
click at [270, 236] on div "Choose contact" at bounding box center [295, 229] width 84 height 17
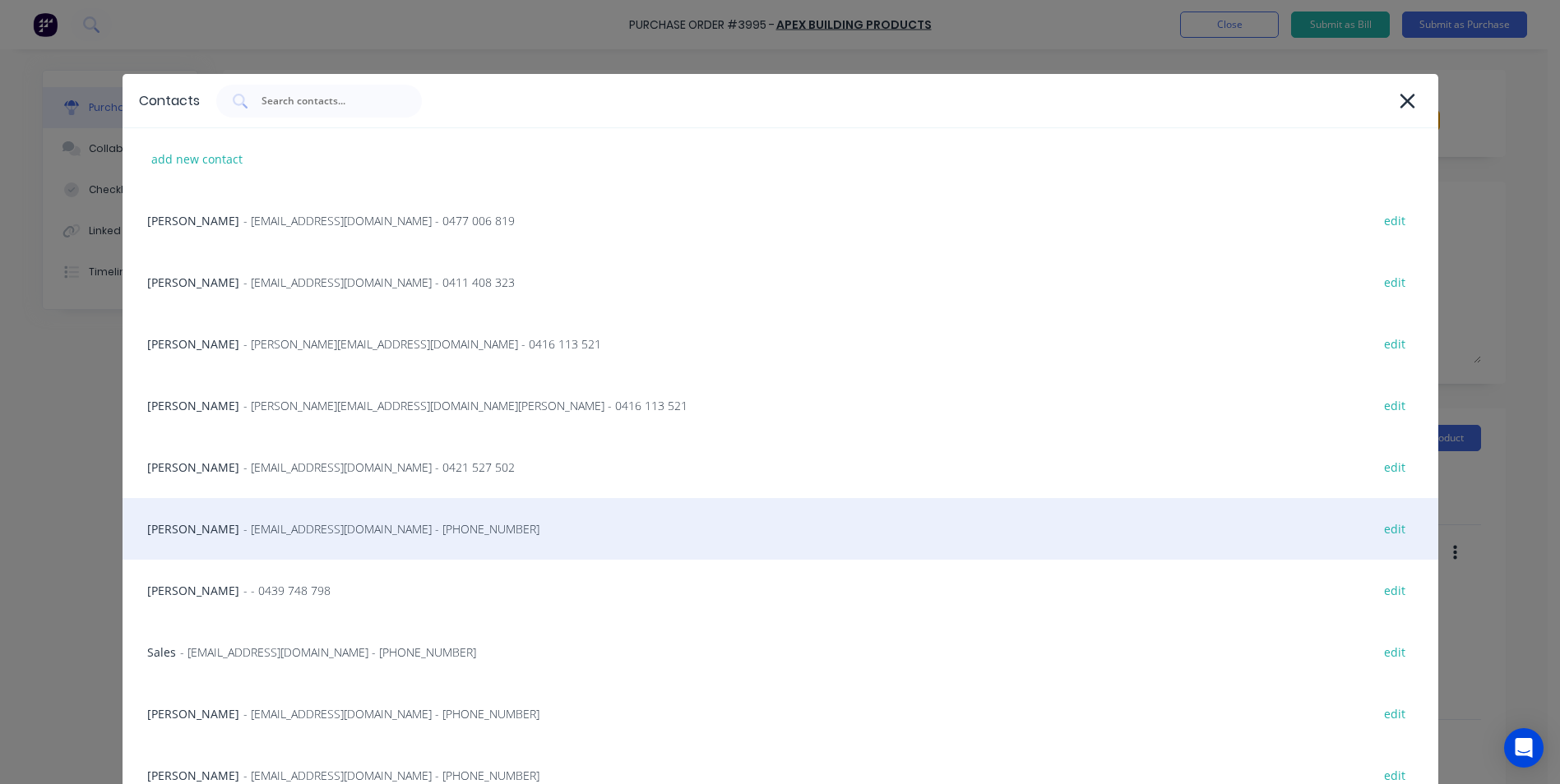
click at [237, 542] on div "Matt - info@SCRS.net.au - (02) 4411 1090 edit" at bounding box center [780, 528] width 1316 height 62
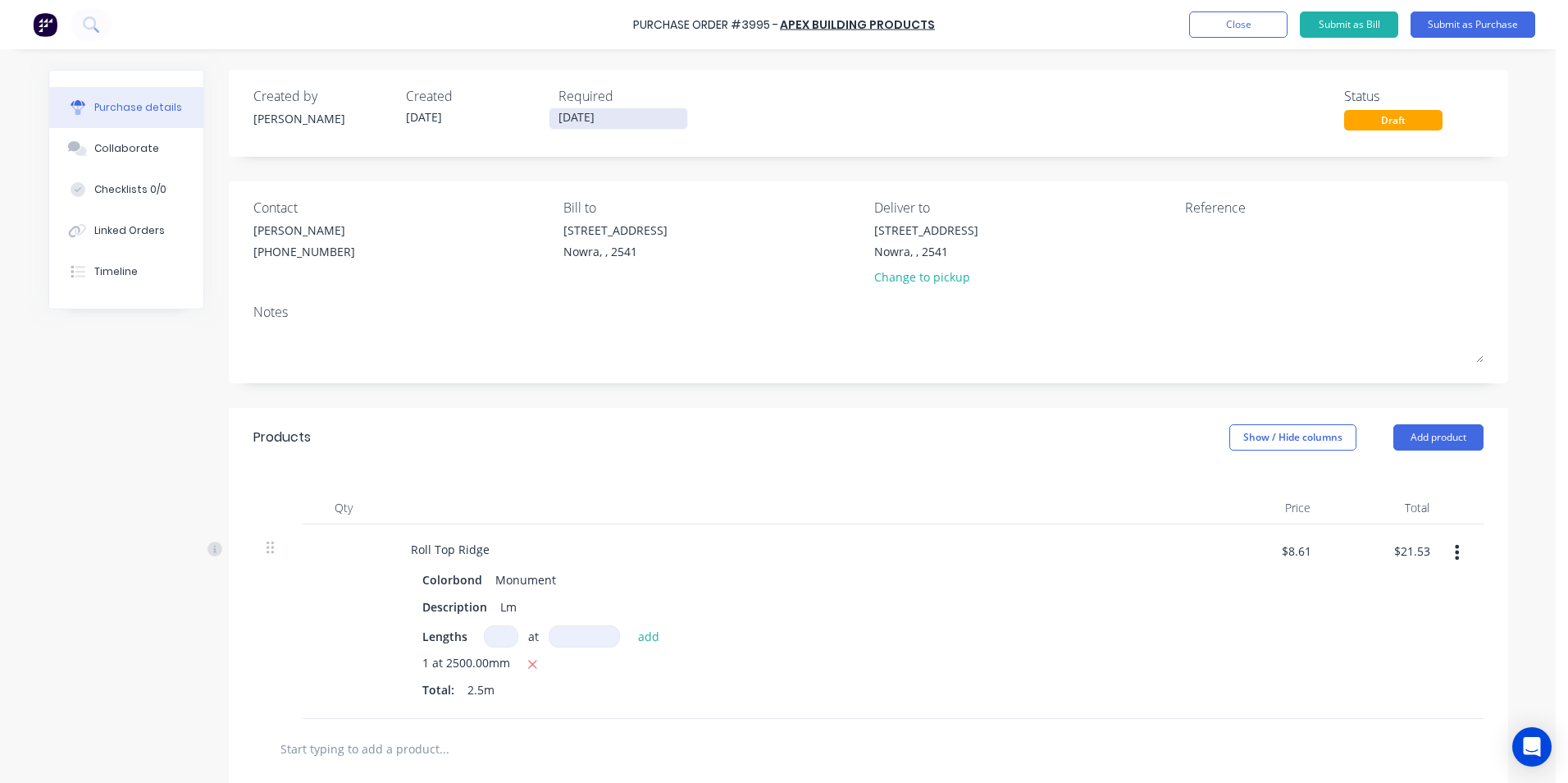
click at [617, 117] on input "[DATE]" at bounding box center [618, 118] width 137 height 21
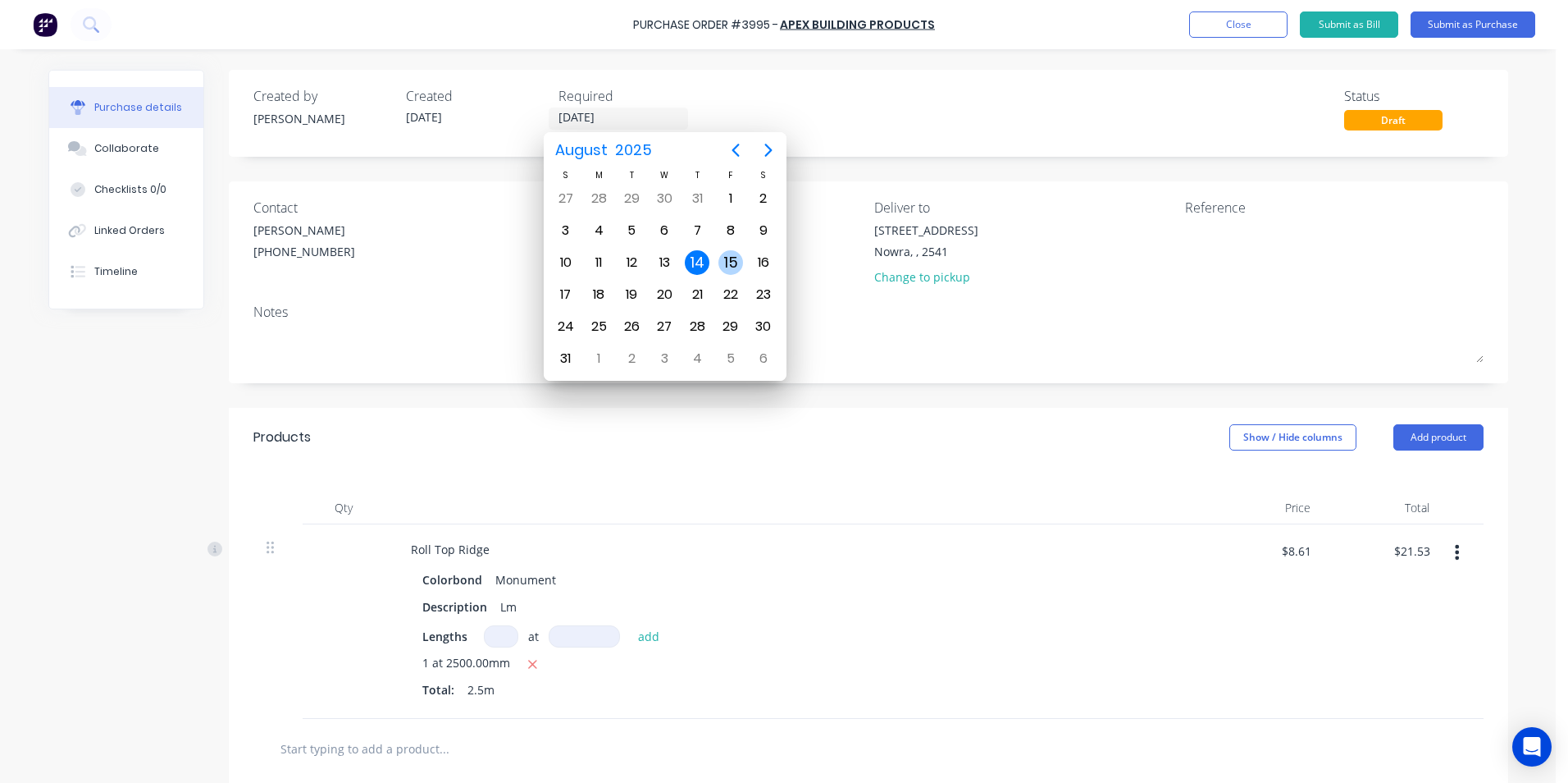
click at [734, 260] on div "15" at bounding box center [731, 262] width 25 height 25
type input "15/08/25"
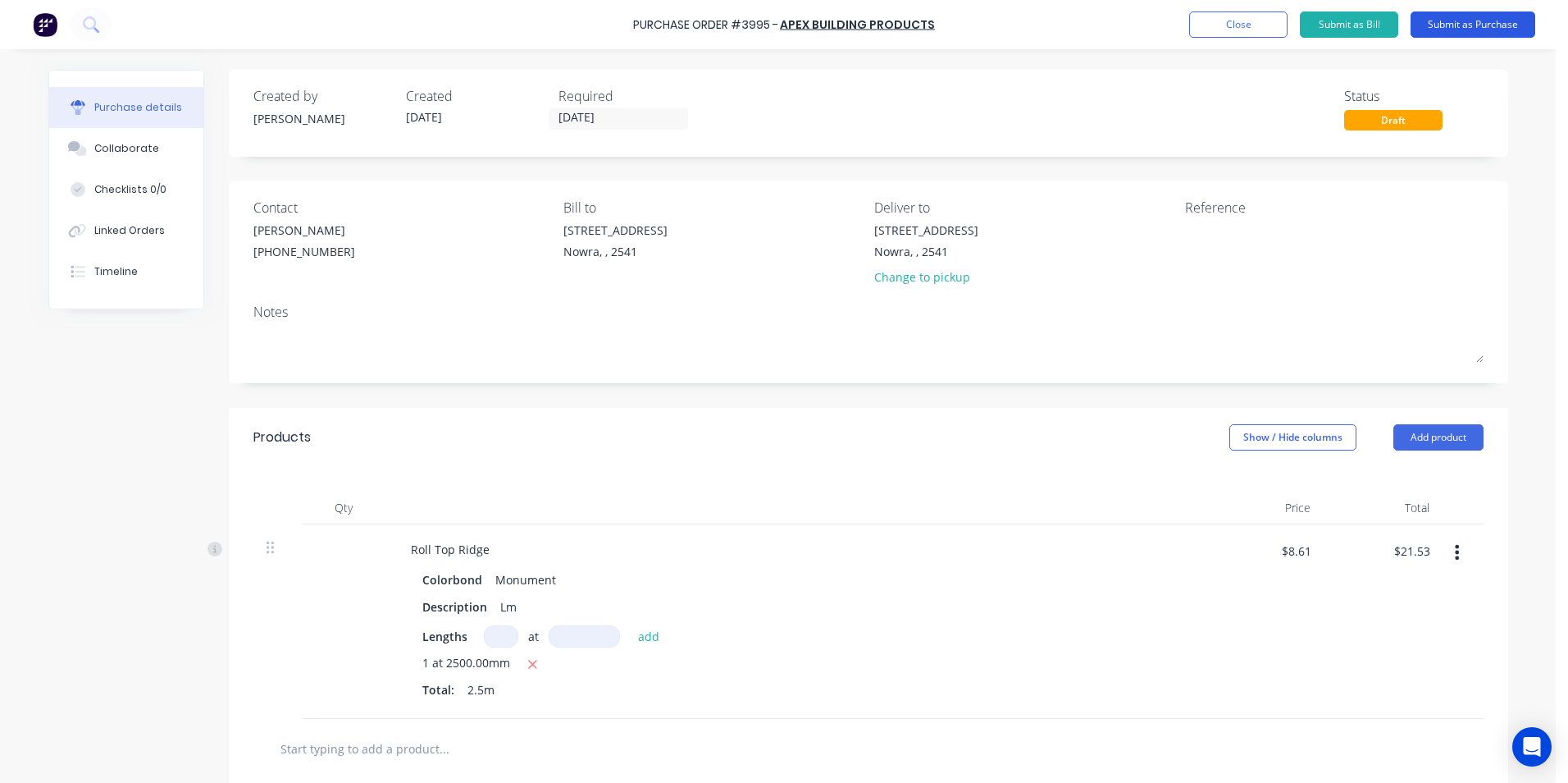
click at [1431, 25] on button "Submit as Purchase" at bounding box center [1473, 24] width 125 height 26
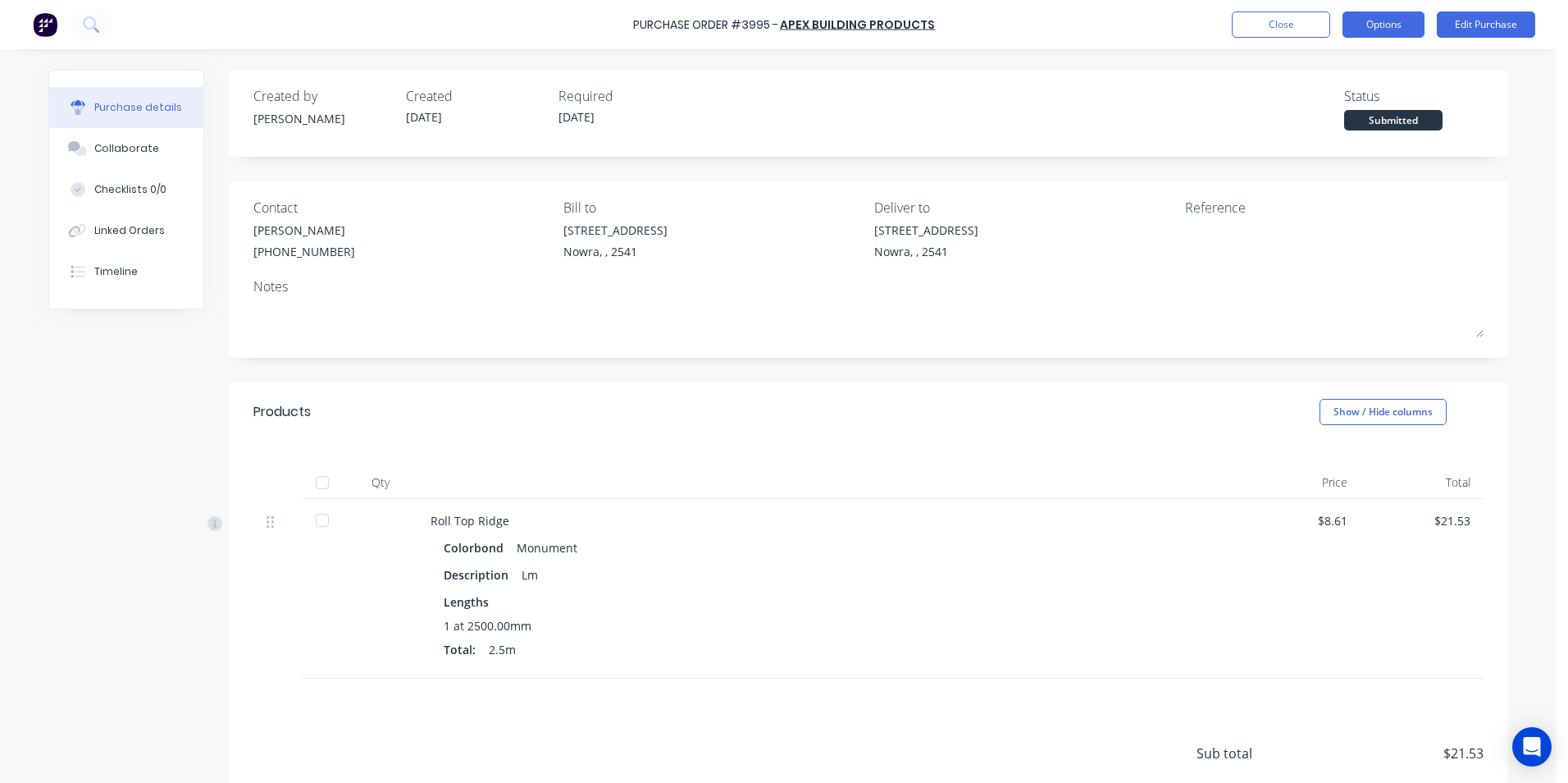
click at [1383, 29] on button "Options" at bounding box center [1384, 24] width 82 height 26
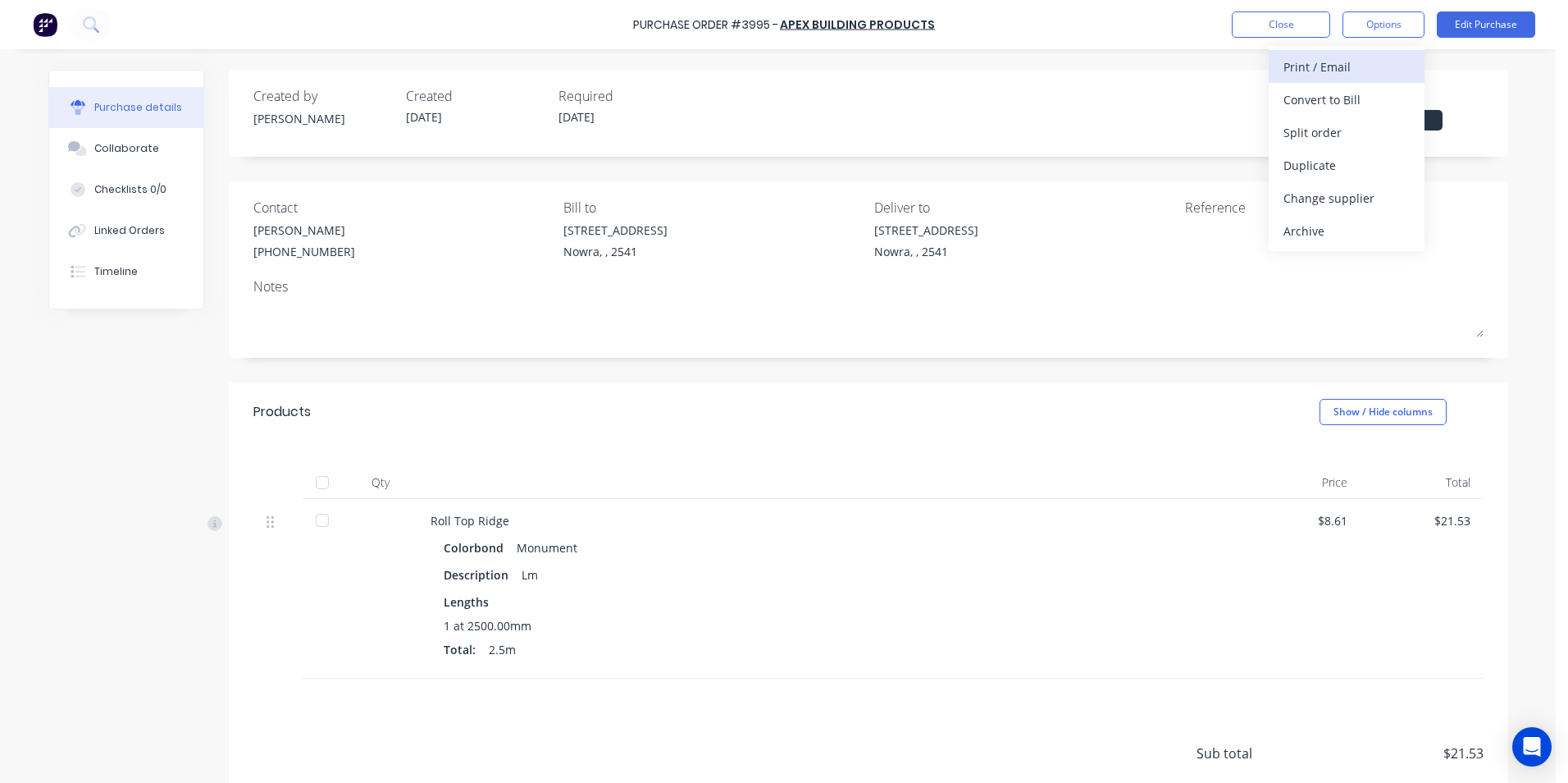
click at [1369, 66] on div "Print / Email" at bounding box center [1347, 67] width 127 height 24
click at [1345, 121] on div "Without pricing" at bounding box center [1347, 132] width 127 height 24
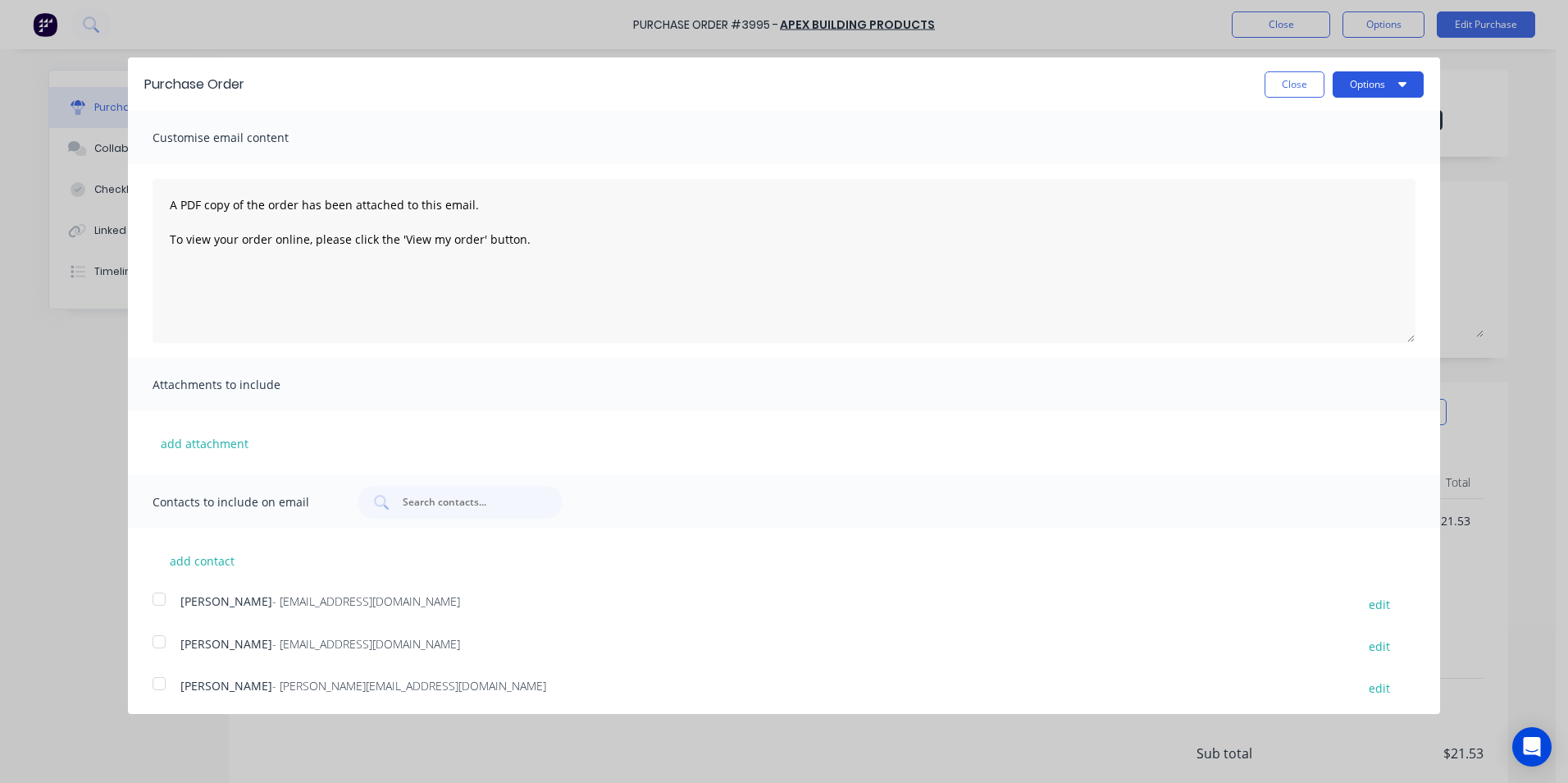
click at [1351, 82] on button "Options" at bounding box center [1379, 84] width 91 height 26
click at [1343, 123] on div "Print" at bounding box center [1346, 126] width 127 height 24
drag, startPoint x: 1282, startPoint y: 82, endPoint x: 1302, endPoint y: 57, distance: 32.0
click at [1282, 78] on button "Close" at bounding box center [1294, 84] width 60 height 26
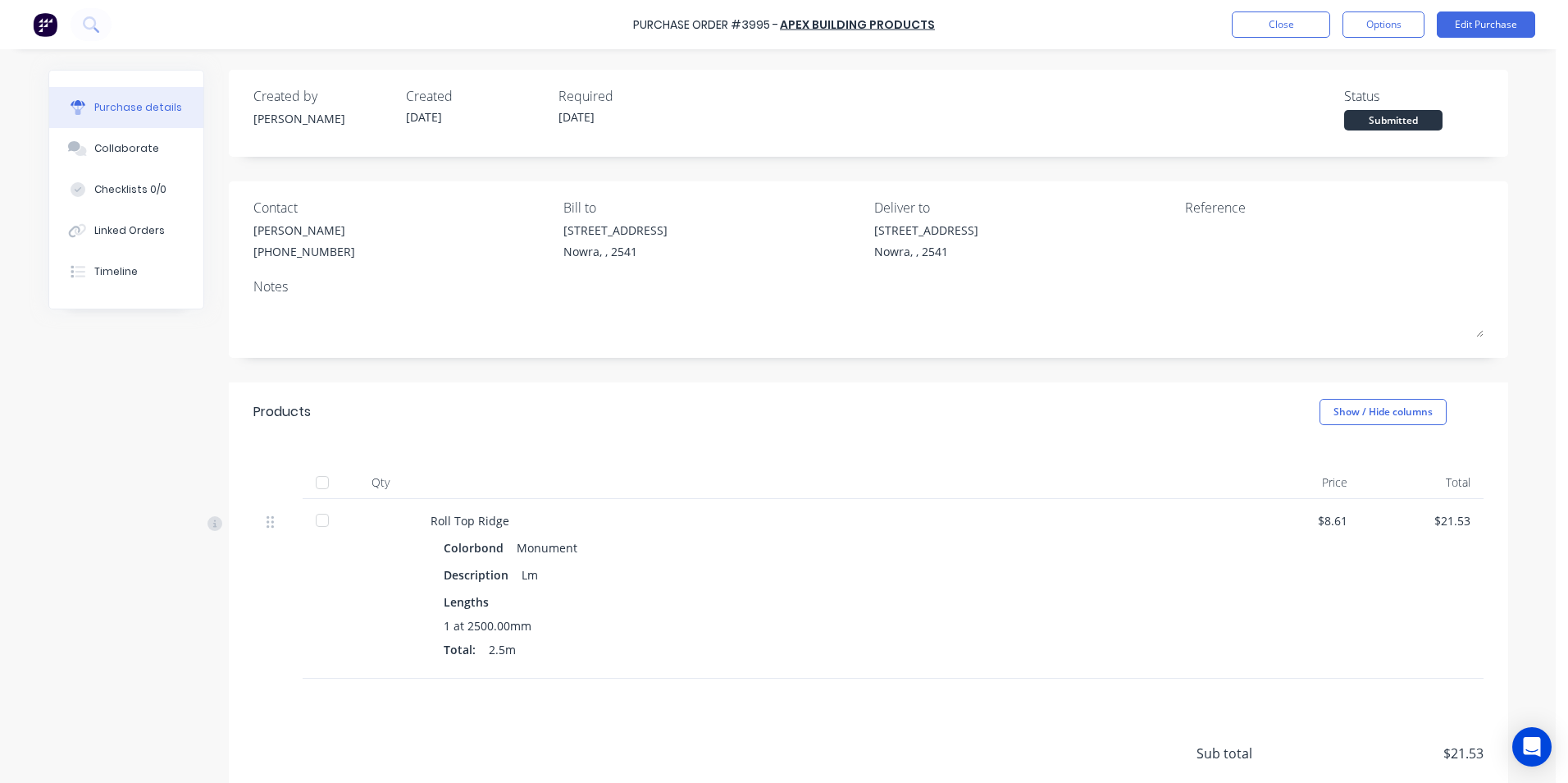
click at [1340, 29] on div "Close Options Edit Purchase" at bounding box center [1383, 24] width 303 height 26
click at [1367, 33] on button "Options" at bounding box center [1384, 24] width 82 height 26
click at [1345, 56] on div "Print / Email" at bounding box center [1347, 67] width 127 height 24
click at [1355, 96] on div "With pricing" at bounding box center [1347, 99] width 127 height 24
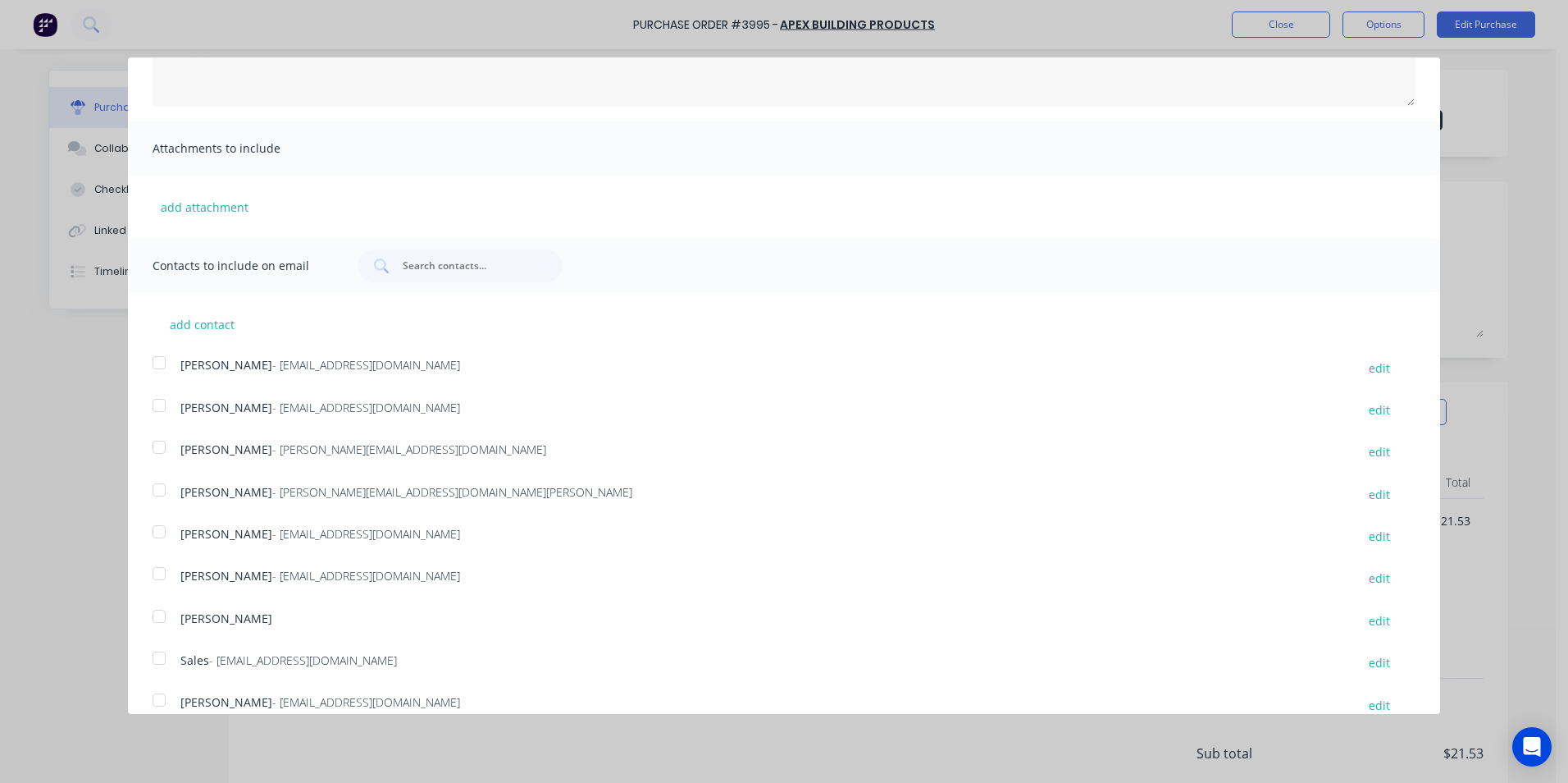
scroll to position [246, 0]
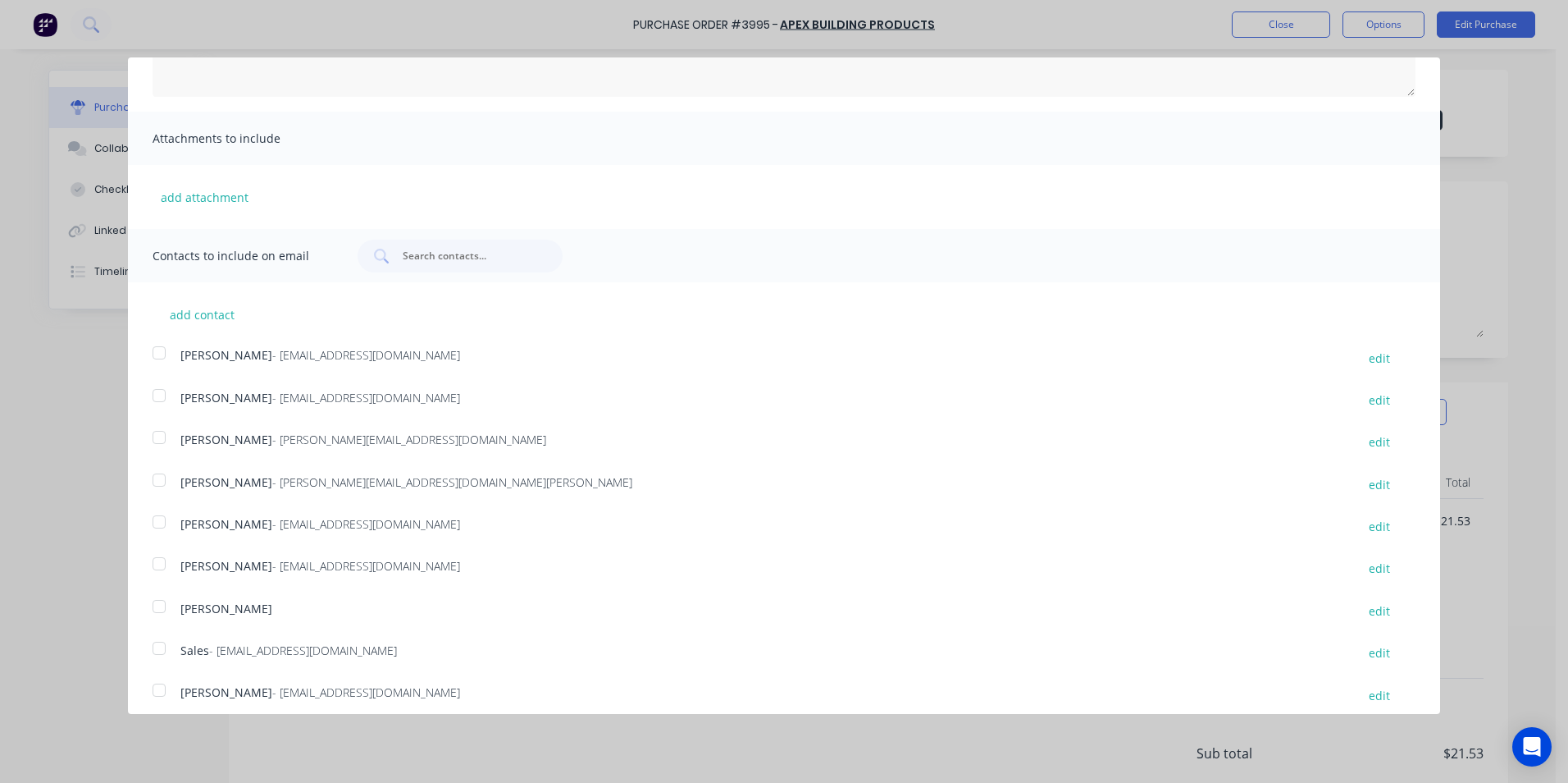
click at [160, 649] on div at bounding box center [159, 648] width 33 height 33
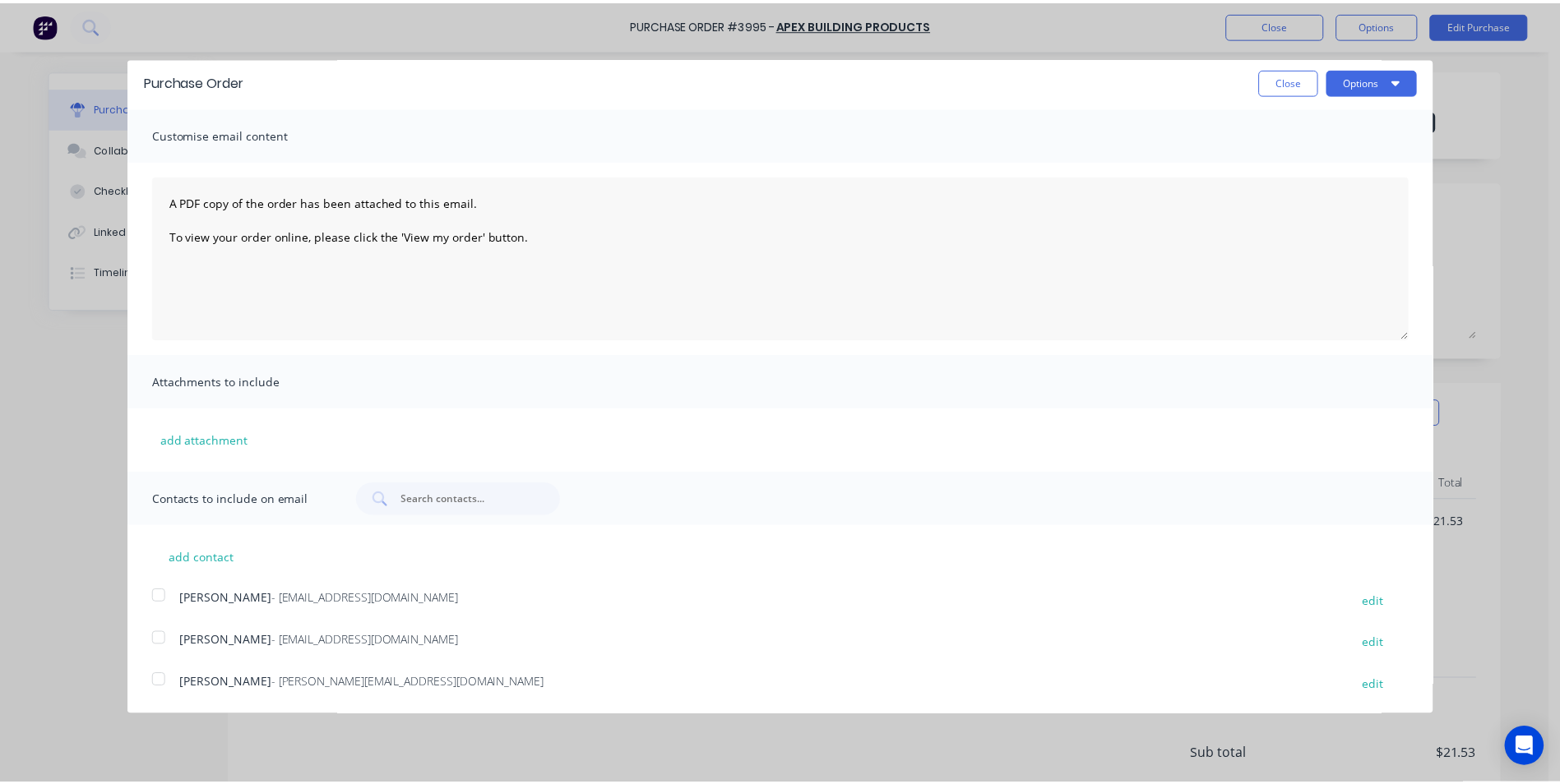
scroll to position [0, 0]
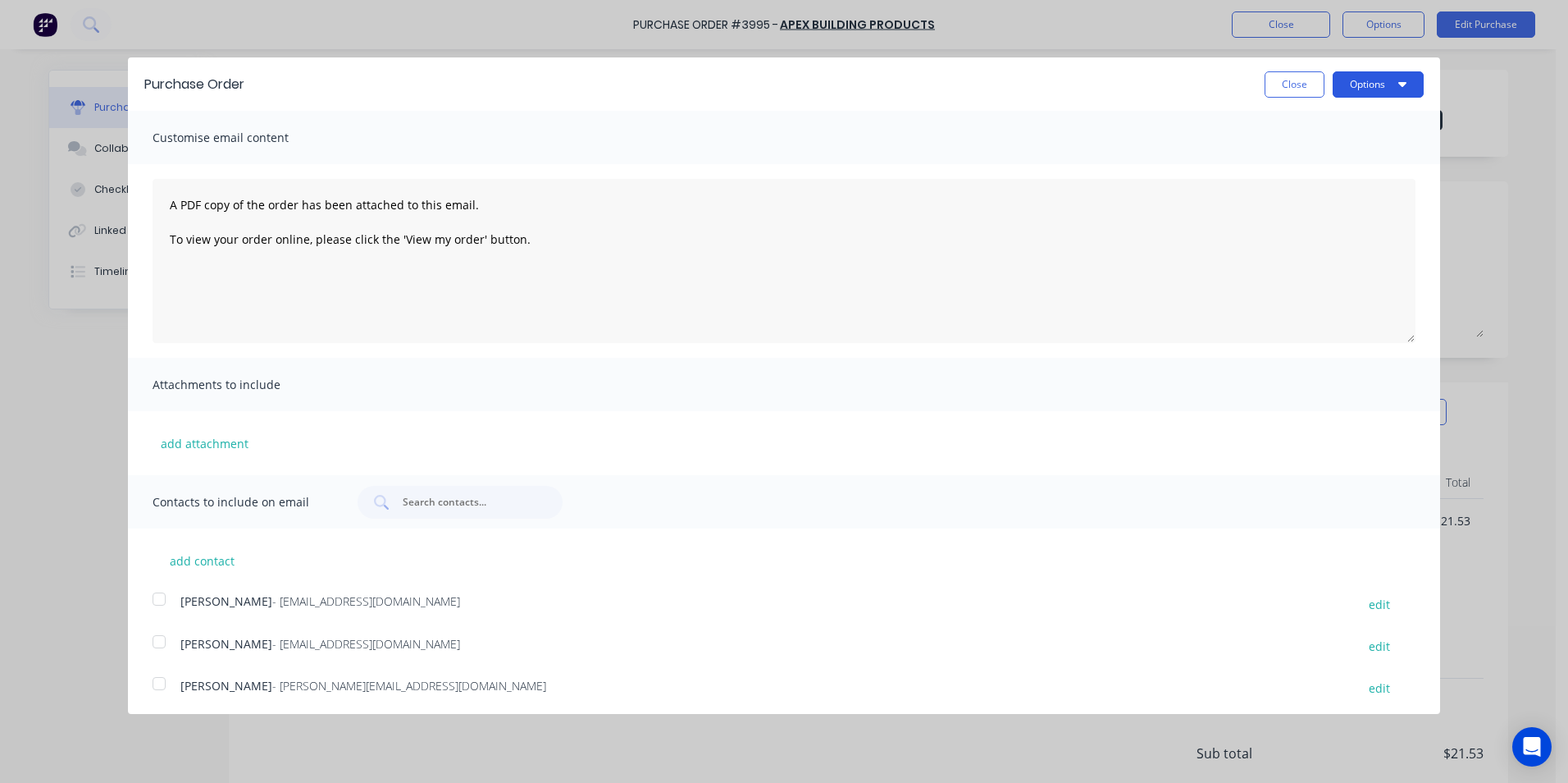
click at [1341, 79] on button "Options" at bounding box center [1379, 84] width 91 height 26
click at [1333, 157] on div "Email" at bounding box center [1346, 159] width 127 height 24
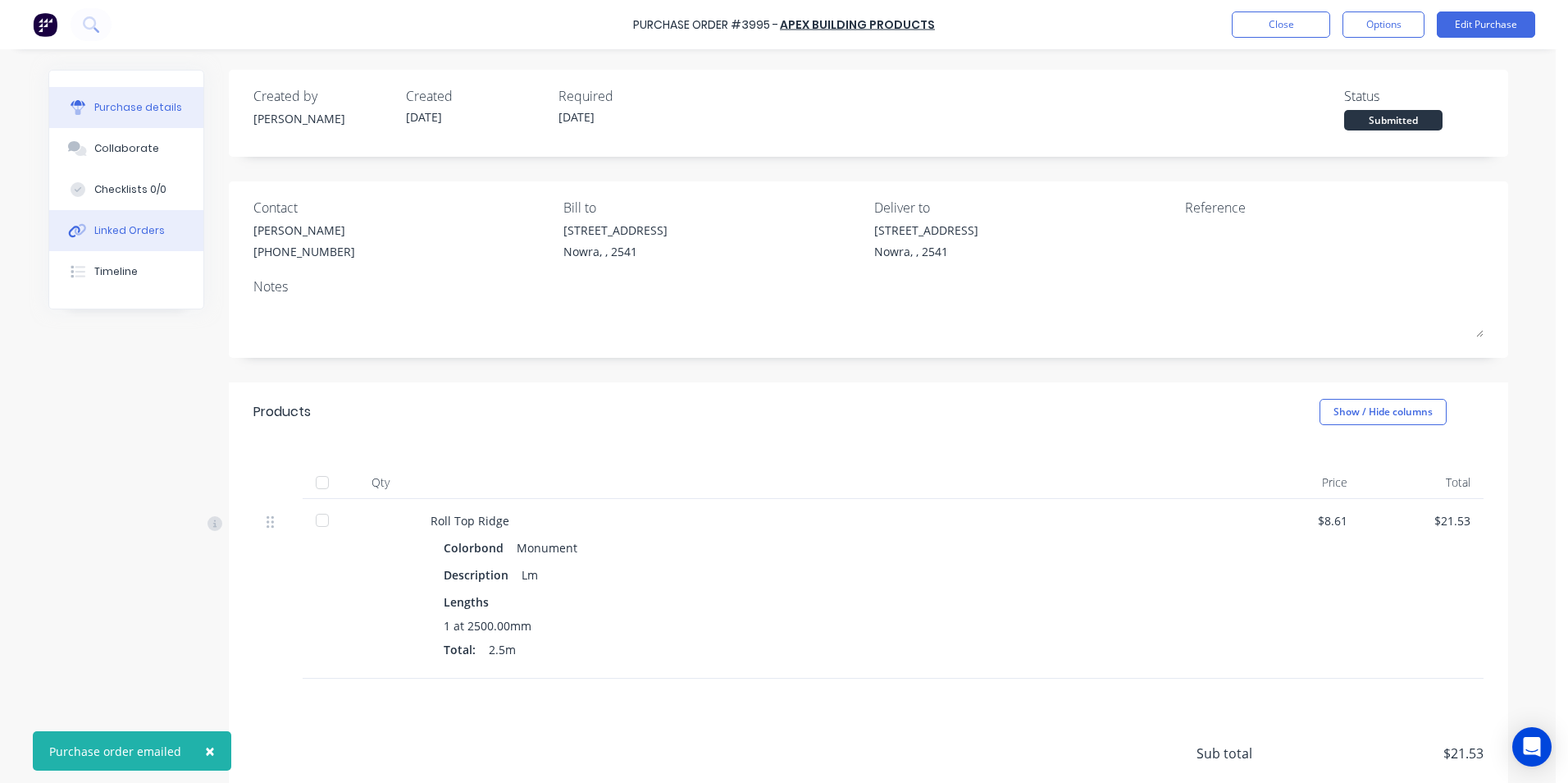
click at [93, 238] on button "Linked Orders" at bounding box center [126, 230] width 154 height 41
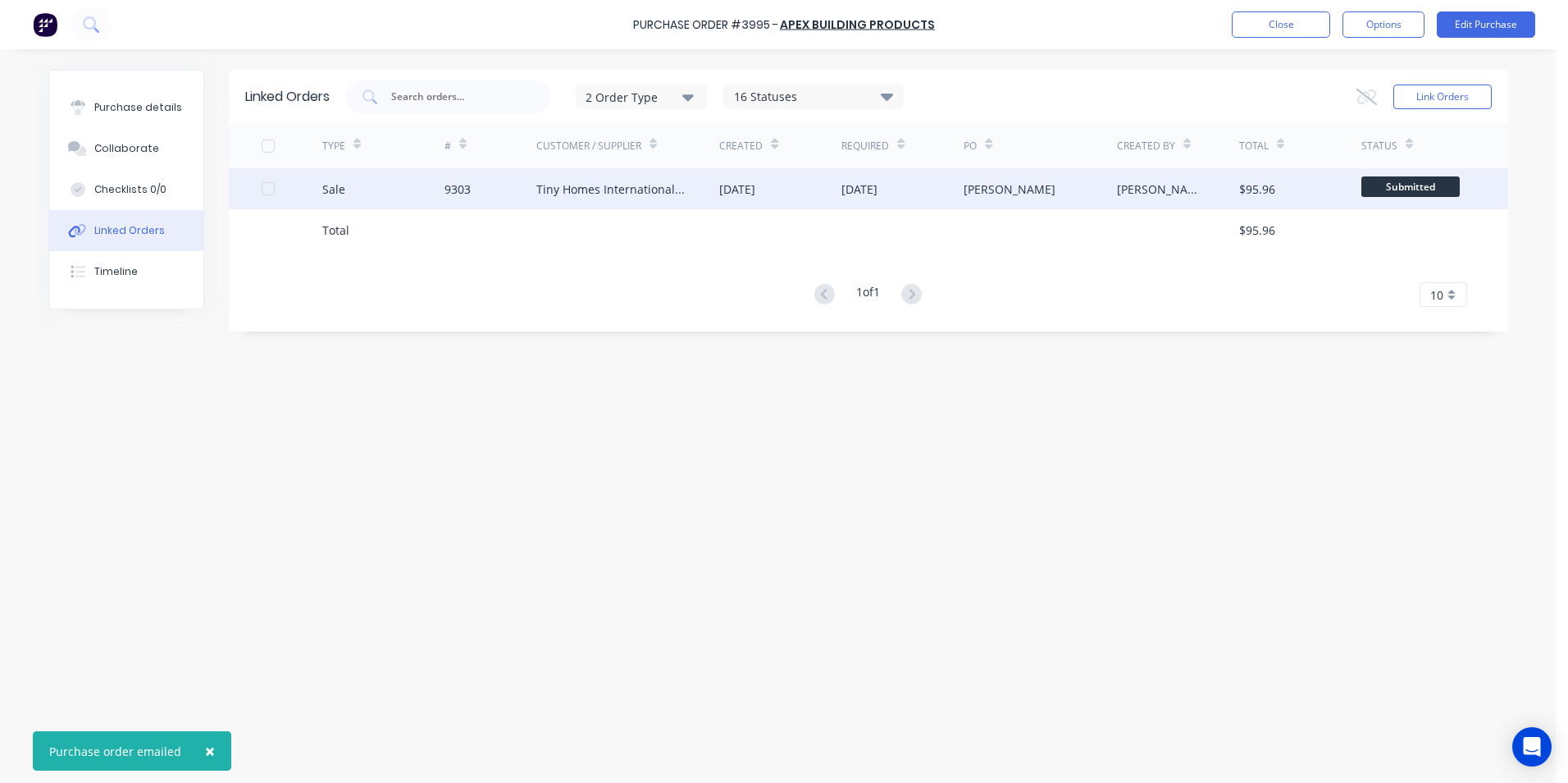
click at [563, 204] on div "Tiny Homes International Pty Ltd" at bounding box center [628, 188] width 184 height 41
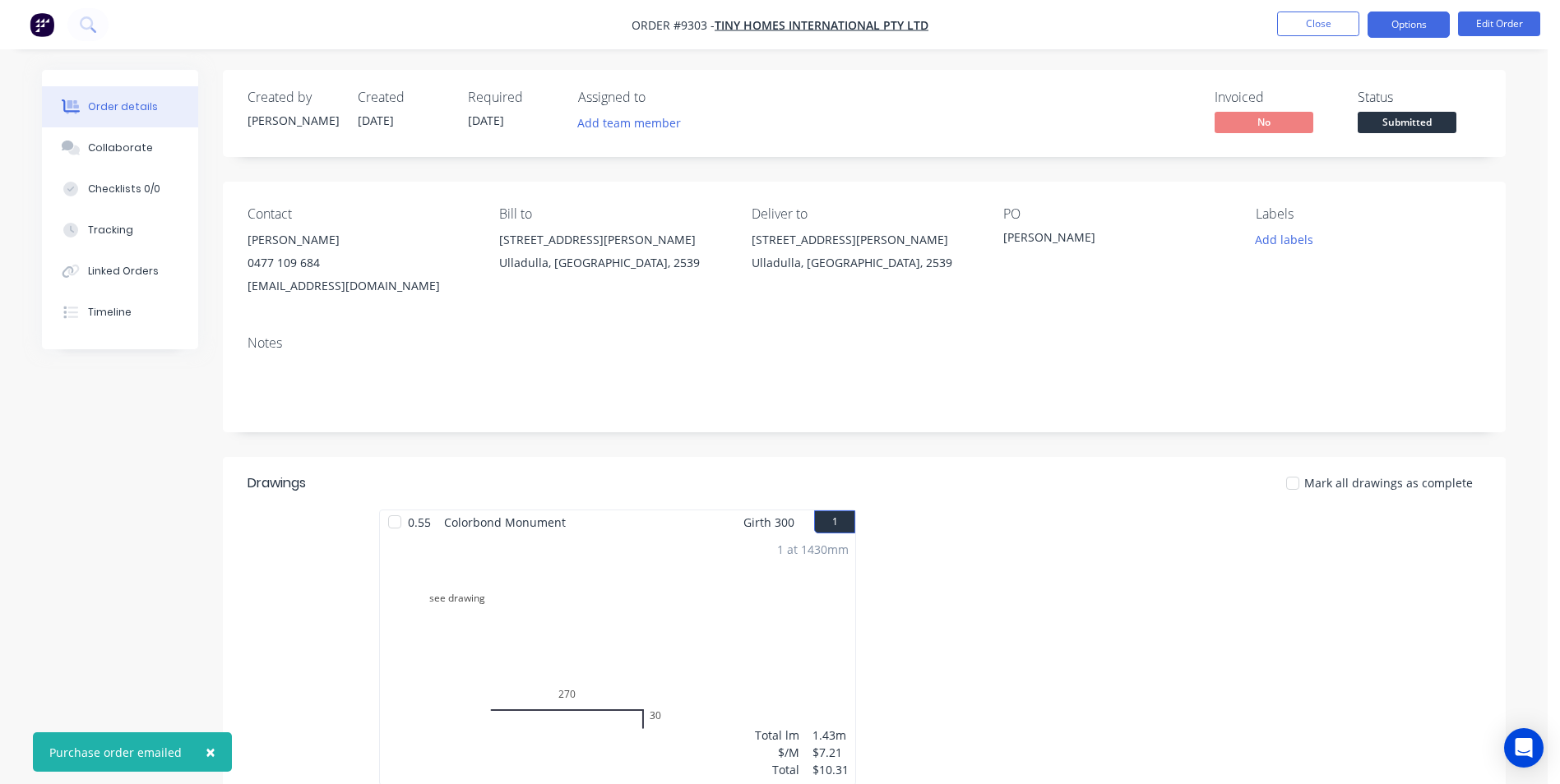
click at [1389, 18] on button "Options" at bounding box center [1408, 24] width 82 height 26
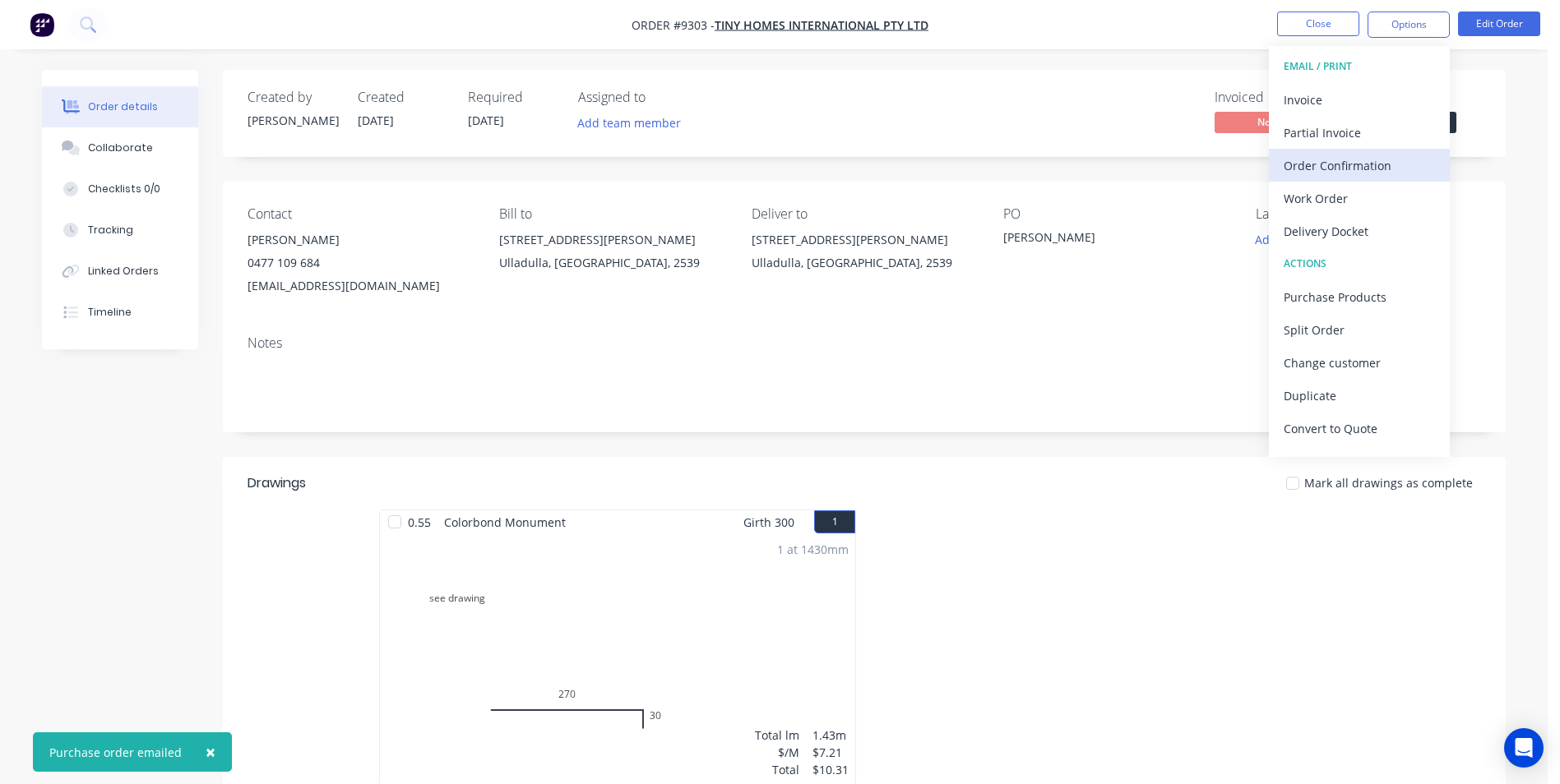
click at [1383, 157] on div "Order Confirmation" at bounding box center [1359, 165] width 151 height 24
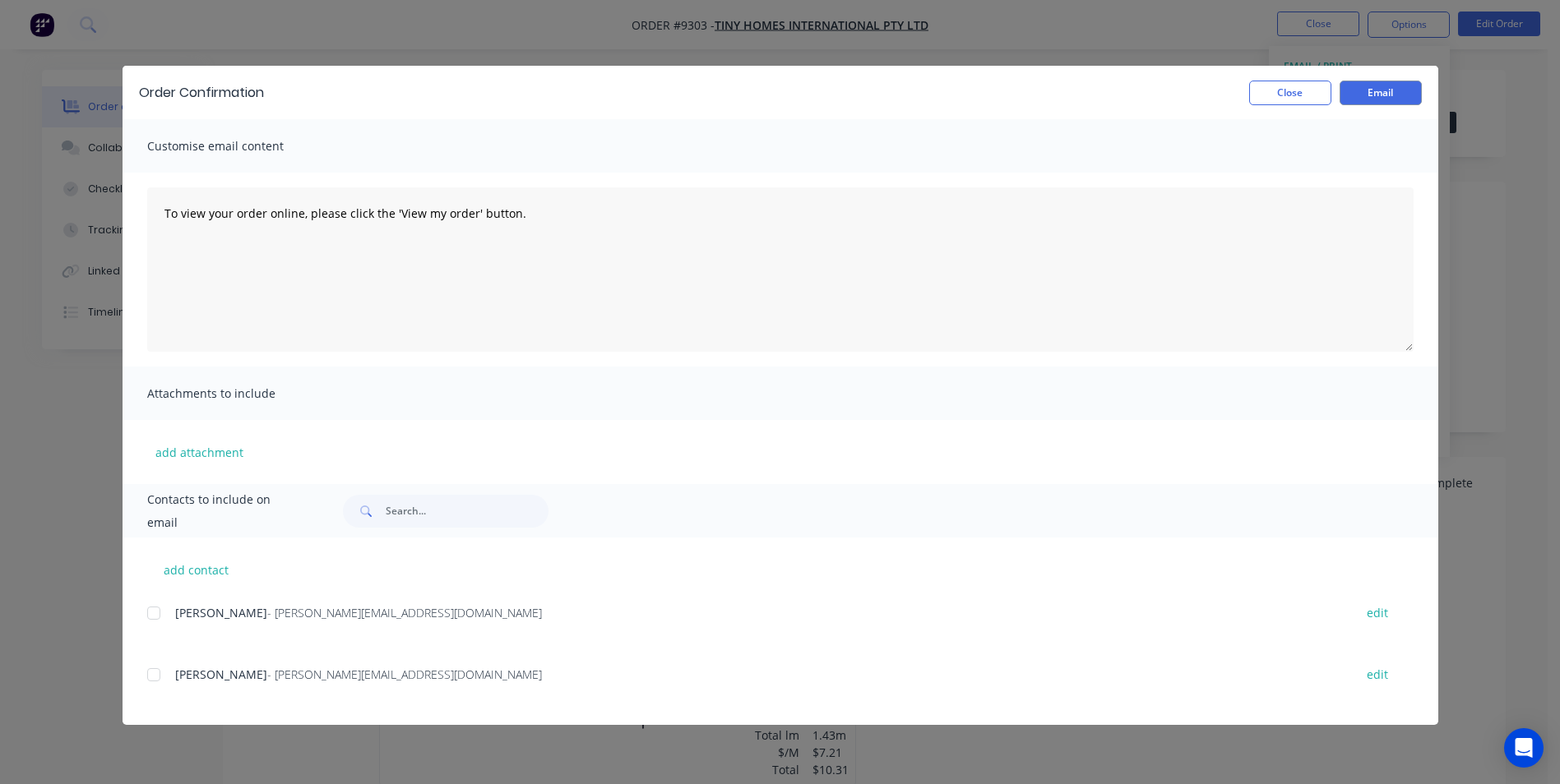
click at [158, 616] on div at bounding box center [153, 612] width 33 height 33
drag, startPoint x: 1408, startPoint y: 87, endPoint x: 1386, endPoint y: 87, distance: 22.0
click at [1405, 87] on button "Email" at bounding box center [1380, 93] width 82 height 25
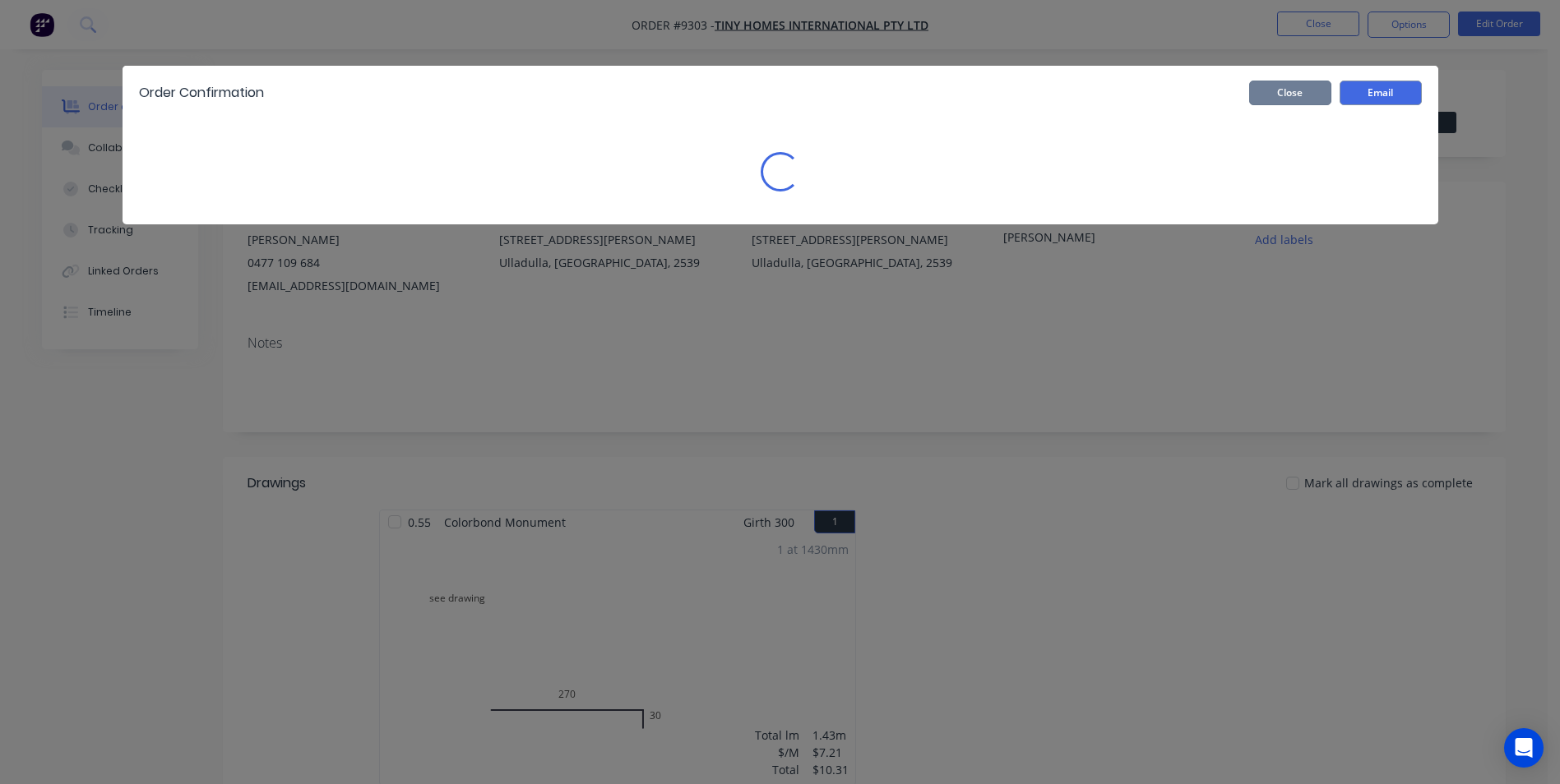
click at [1306, 88] on button "Close" at bounding box center [1290, 93] width 82 height 25
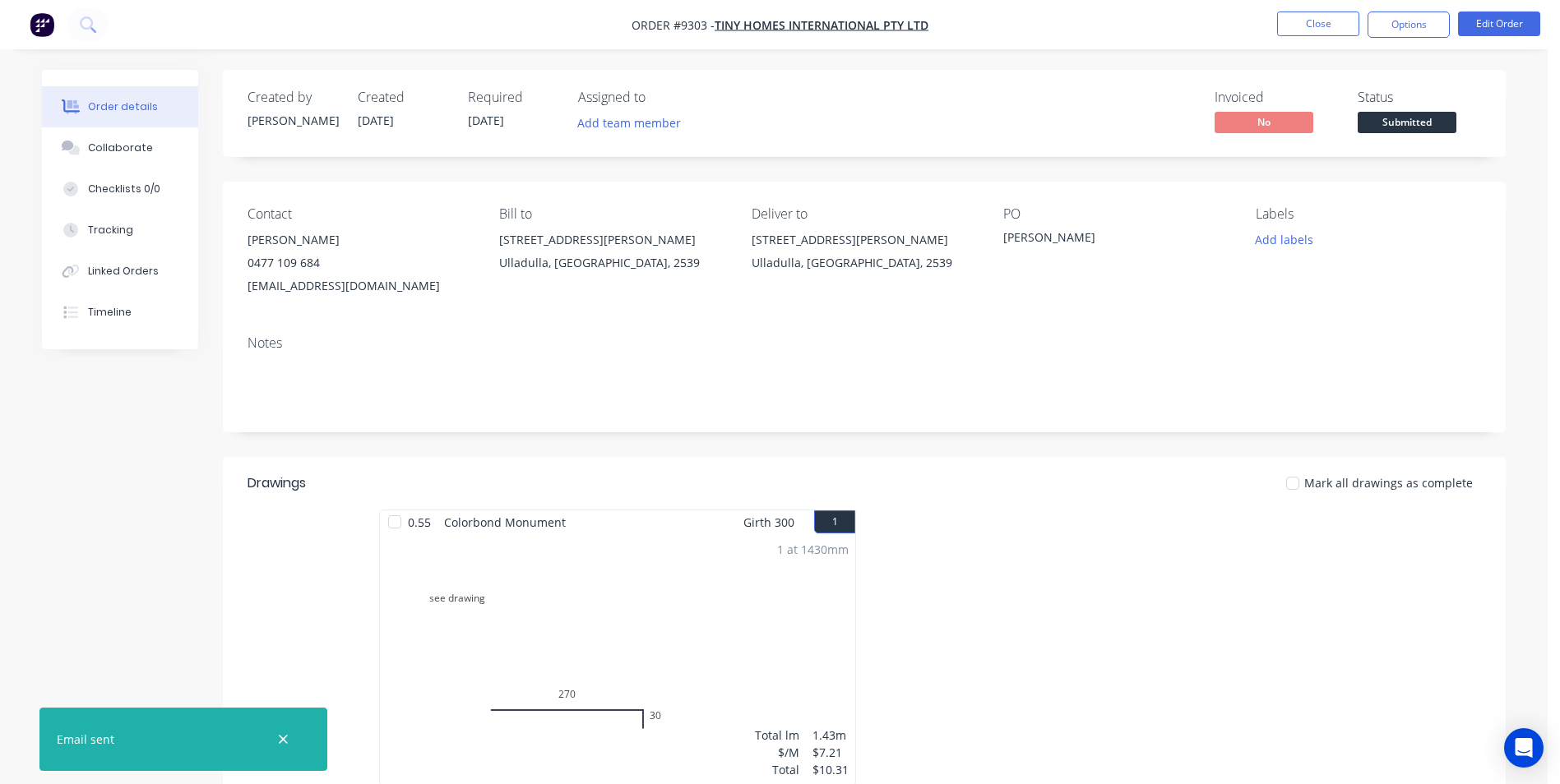
click at [46, 13] on img "button" at bounding box center [42, 25] width 25 height 25
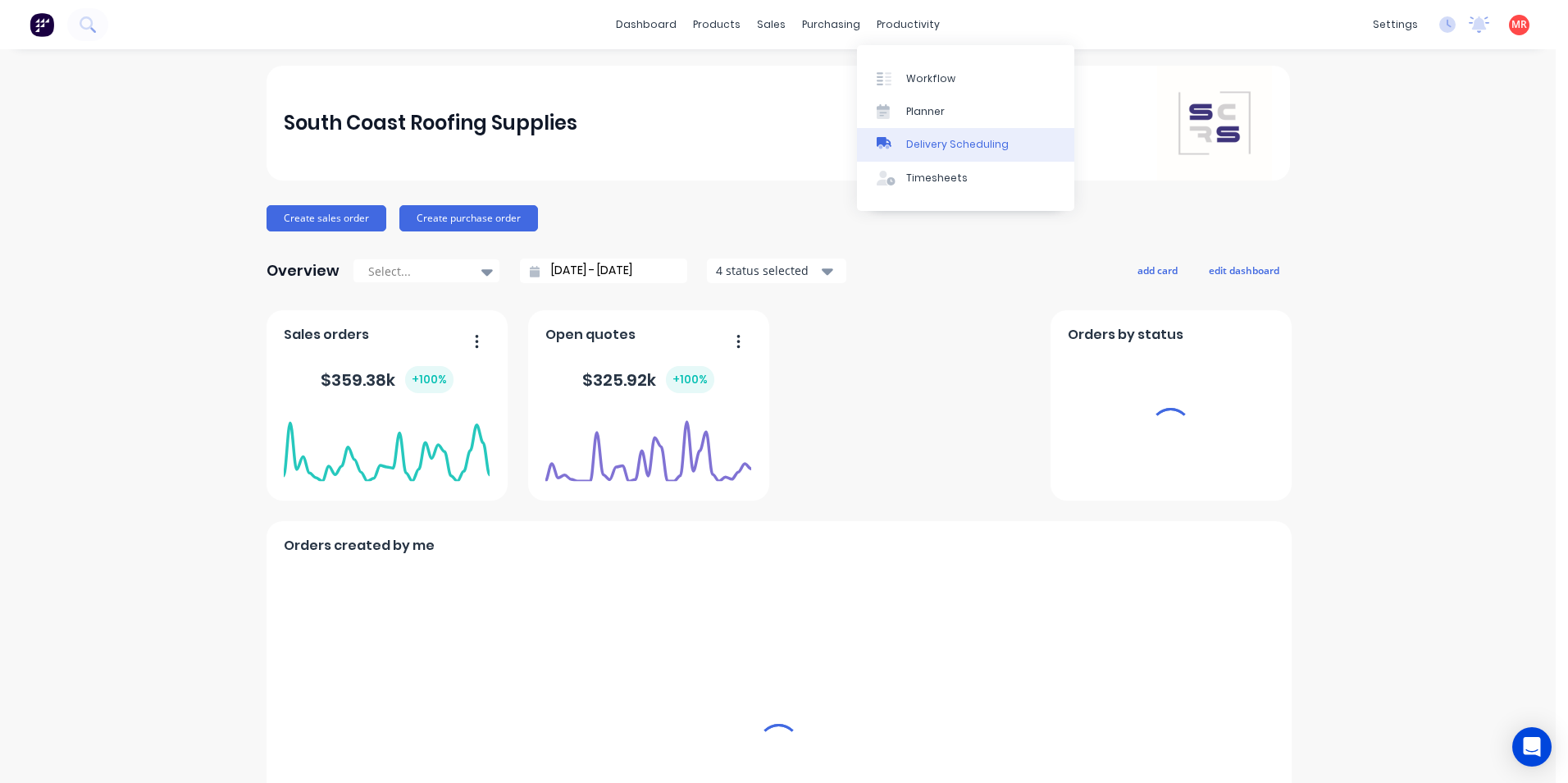
click at [920, 129] on link "Delivery Scheduling" at bounding box center [966, 144] width 218 height 33
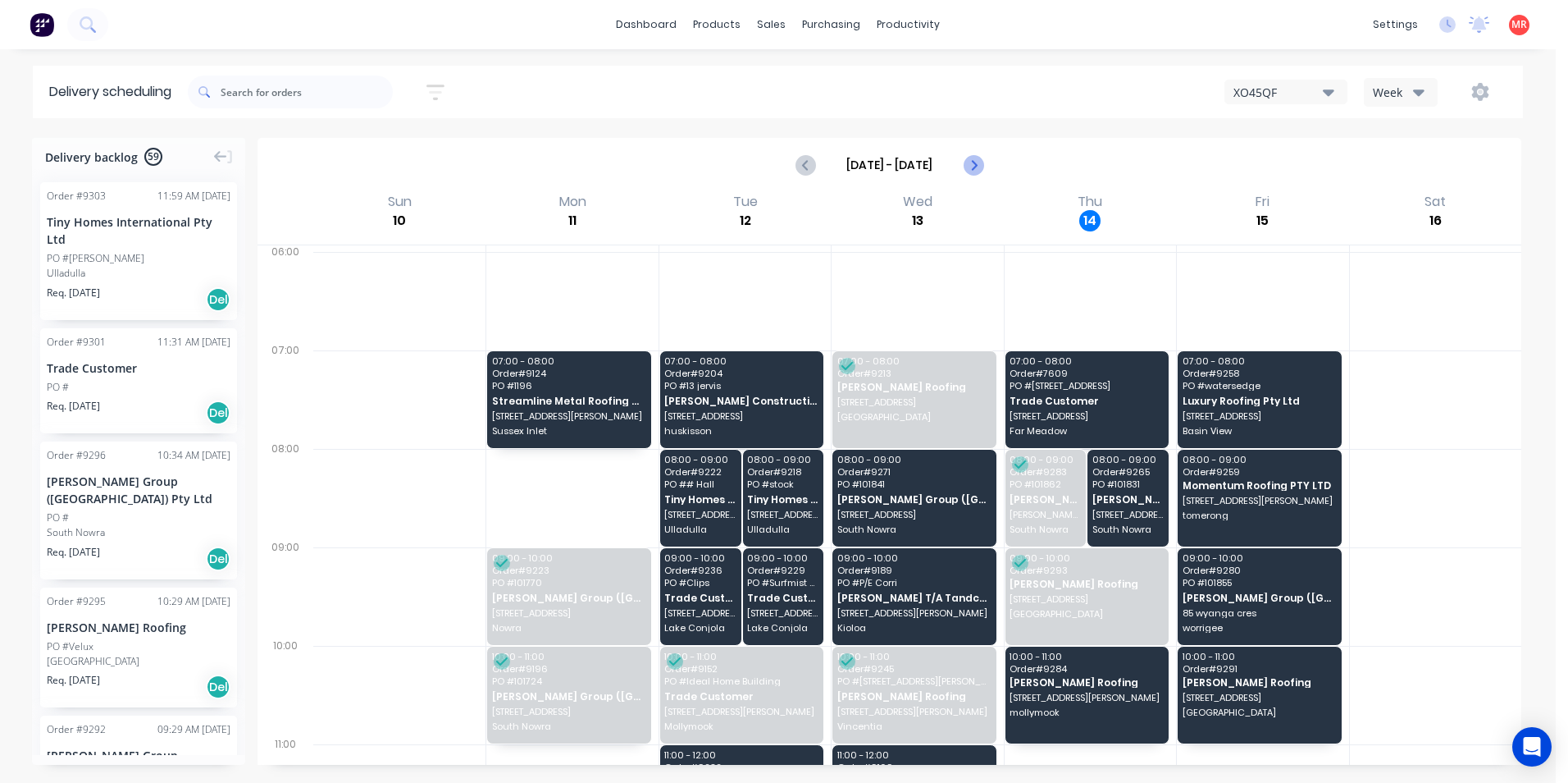
click at [968, 171] on icon "Next page" at bounding box center [973, 165] width 20 height 20
type input "Aug 17 - Aug 23"
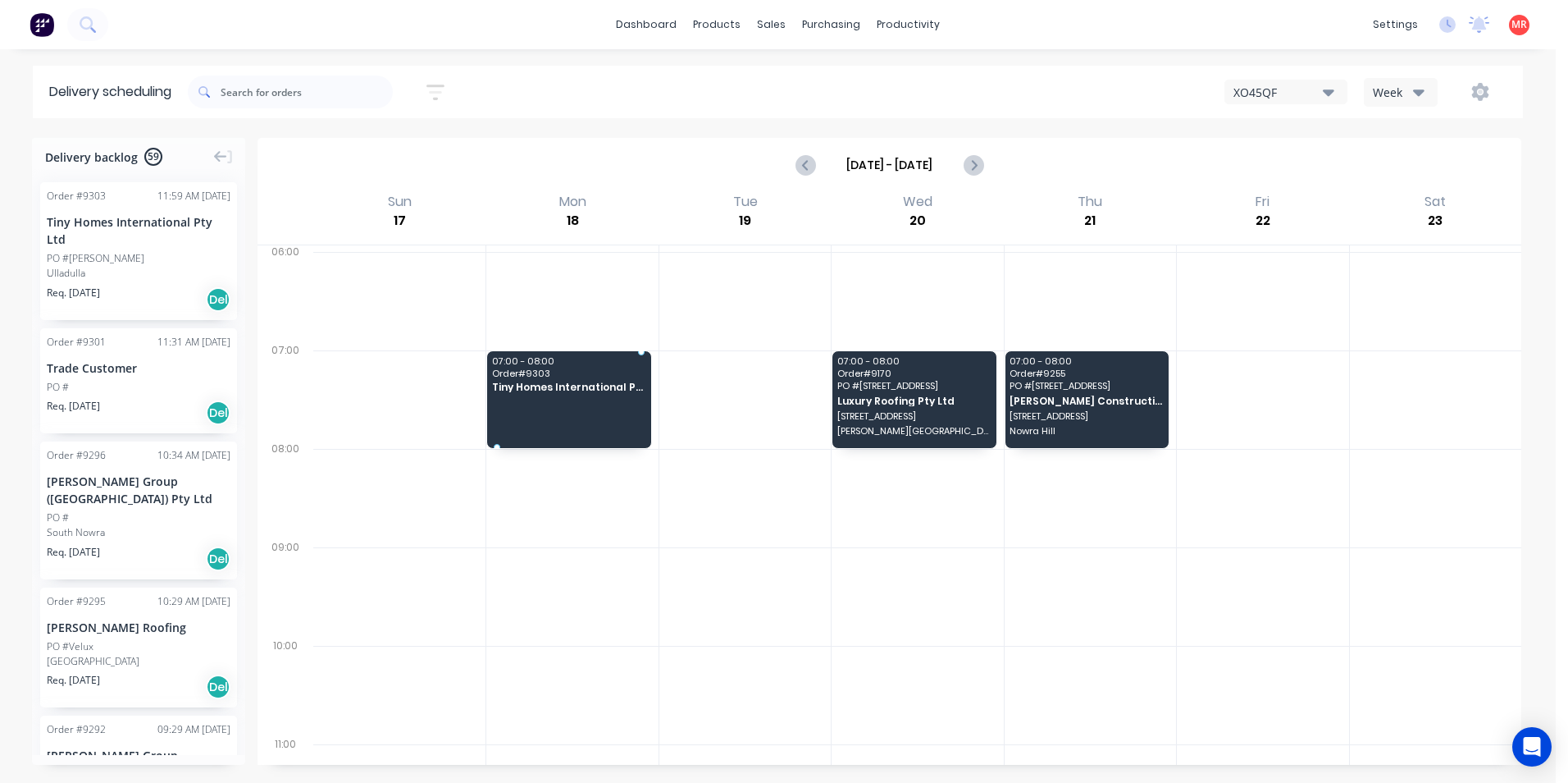
drag, startPoint x: 138, startPoint y: 249, endPoint x: 626, endPoint y: 371, distance: 503.0
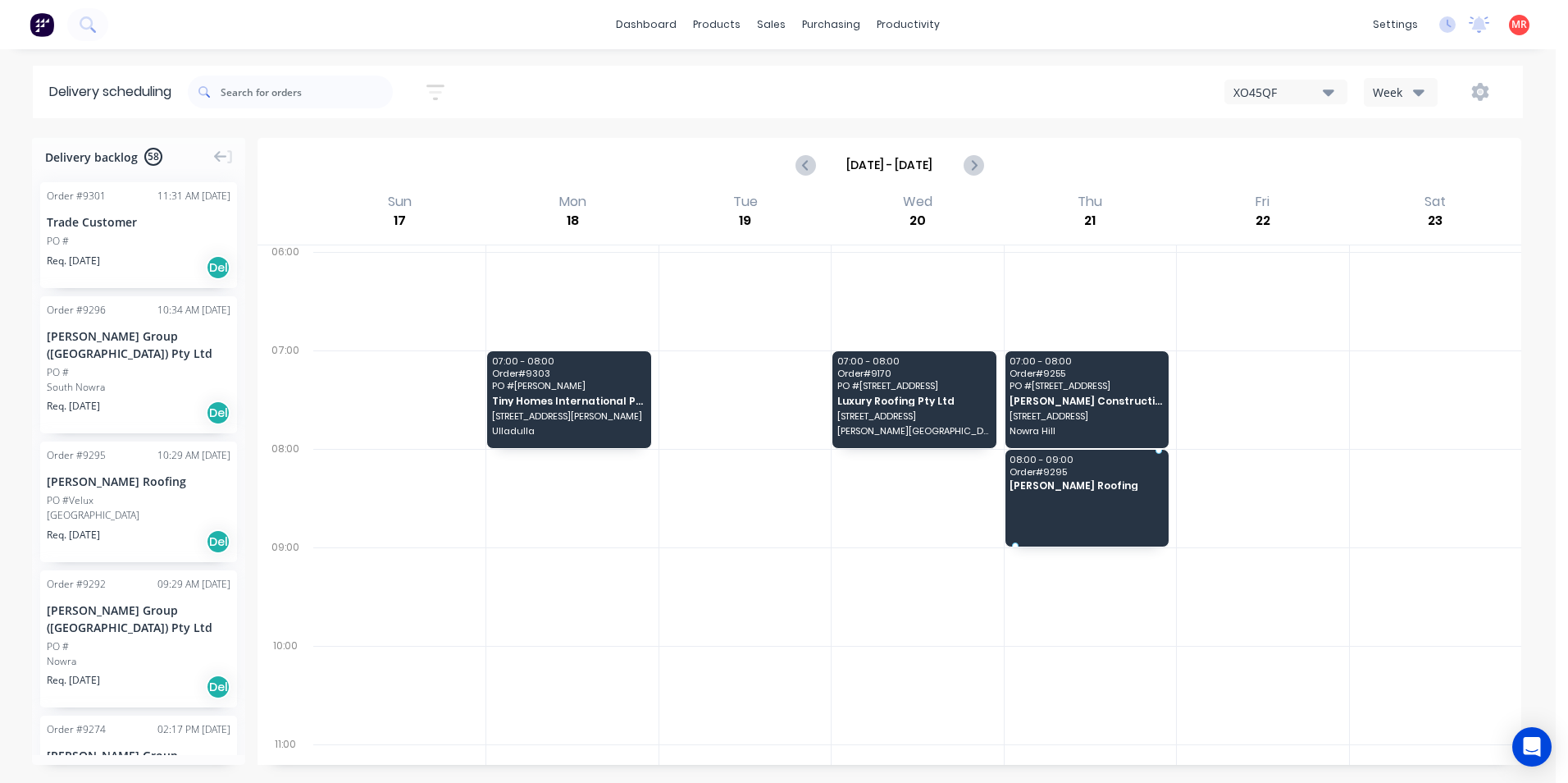
drag, startPoint x: 133, startPoint y: 483, endPoint x: 1069, endPoint y: 486, distance: 936.0
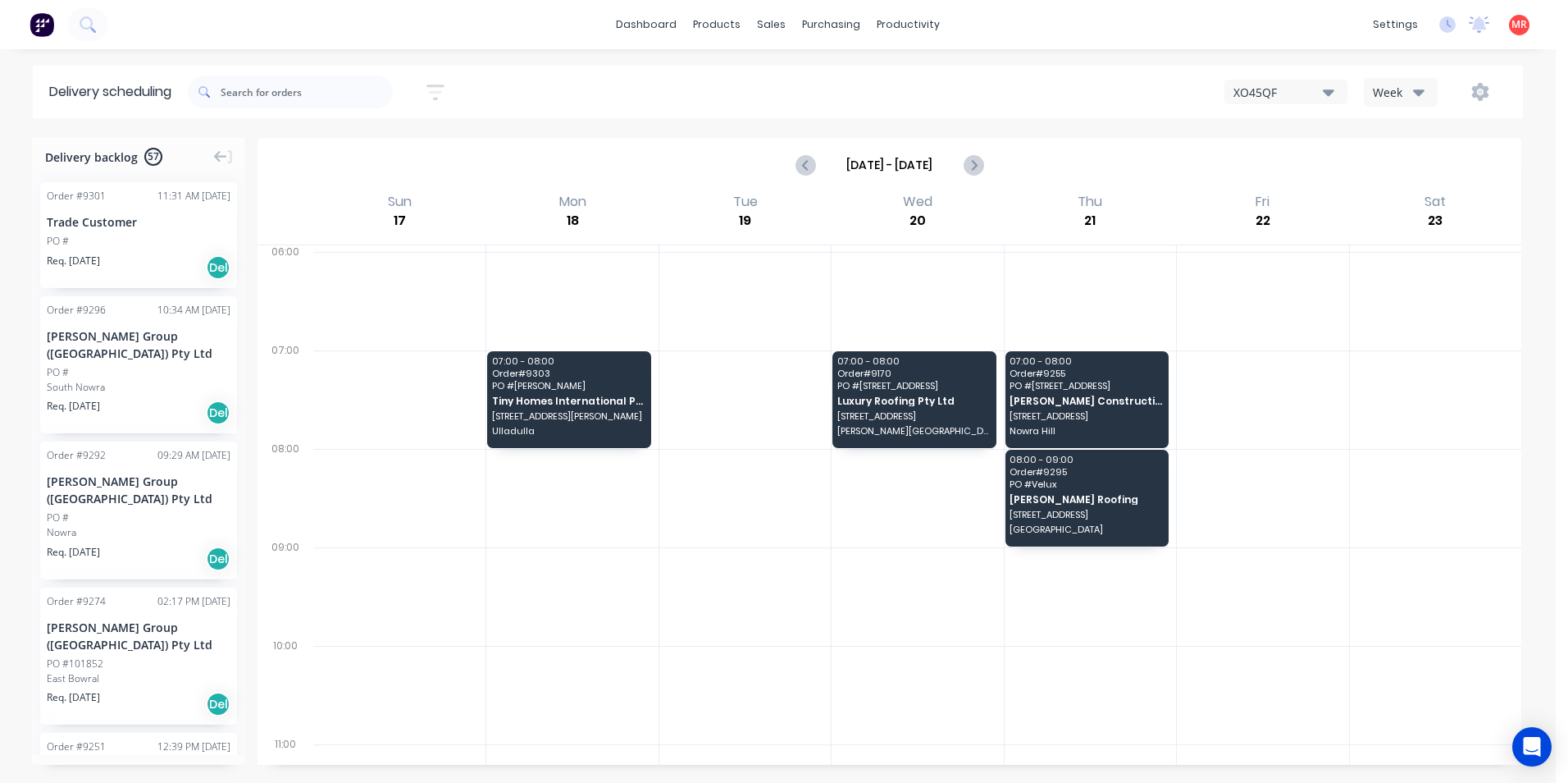
click at [42, 24] on img at bounding box center [42, 25] width 25 height 25
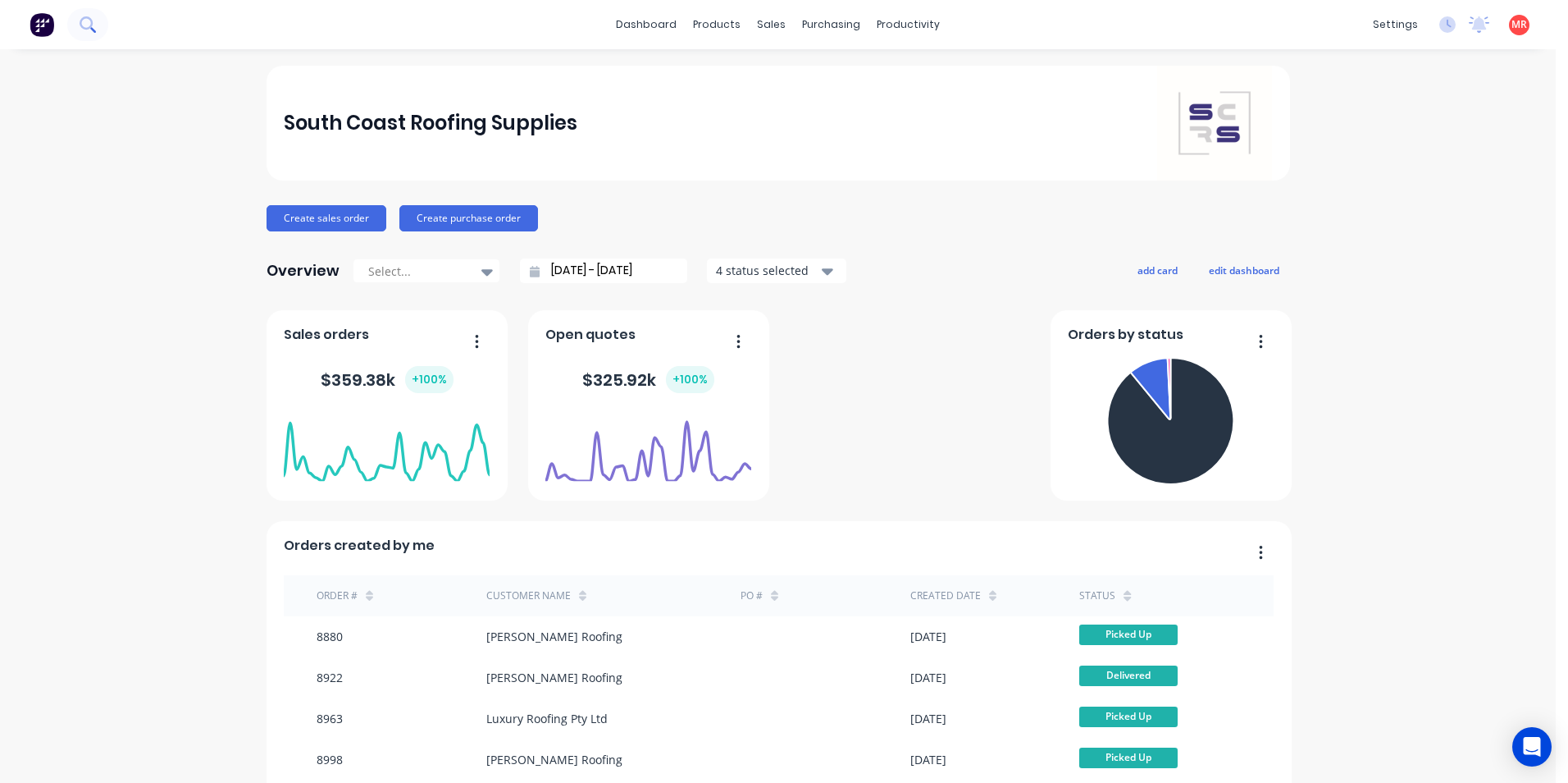
click at [94, 33] on button at bounding box center [87, 24] width 41 height 33
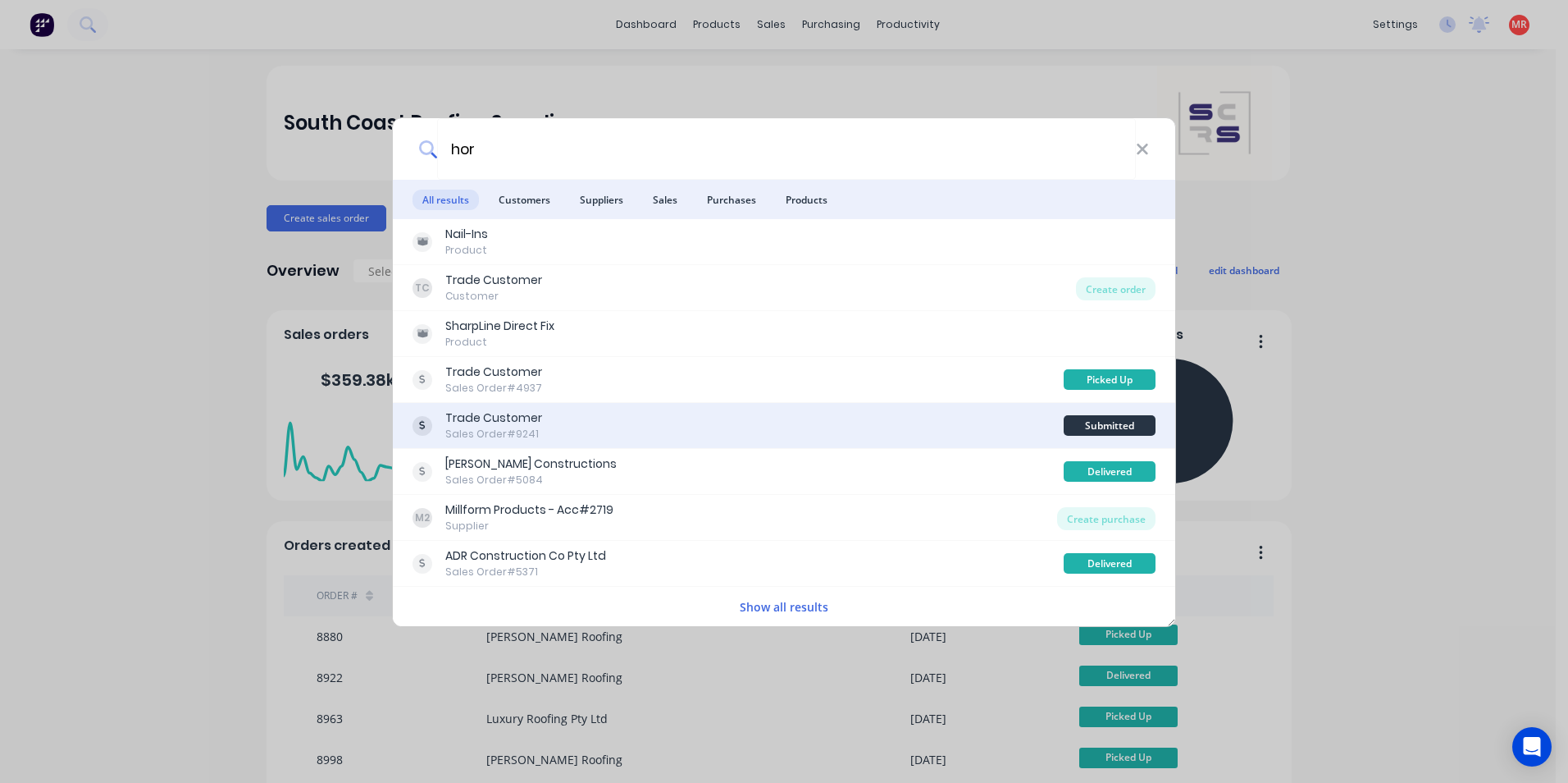
type input "hor"
click at [899, 435] on div "Trade Customer Sales Order #9241" at bounding box center [738, 426] width 651 height 32
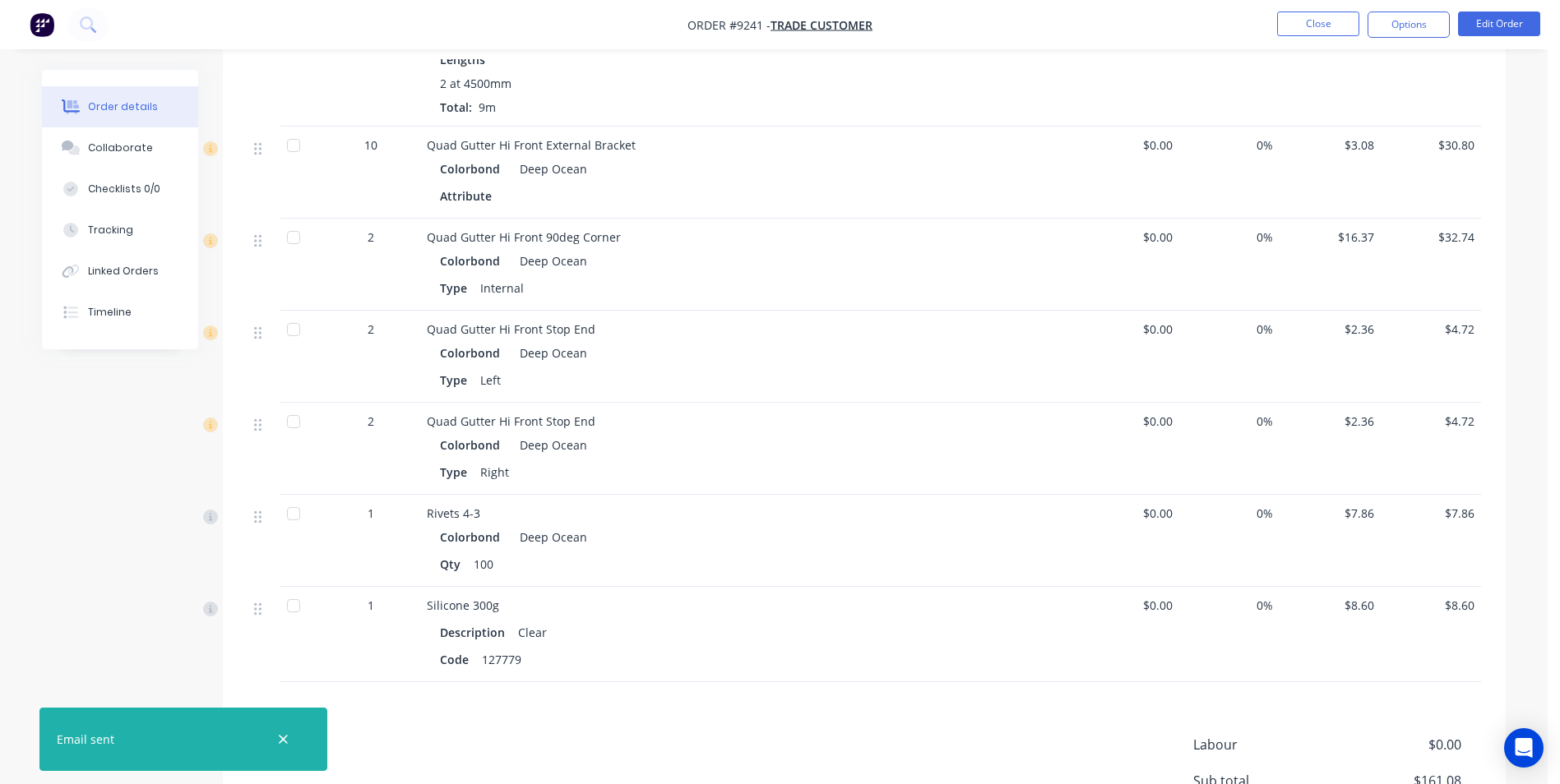
scroll to position [777, 0]
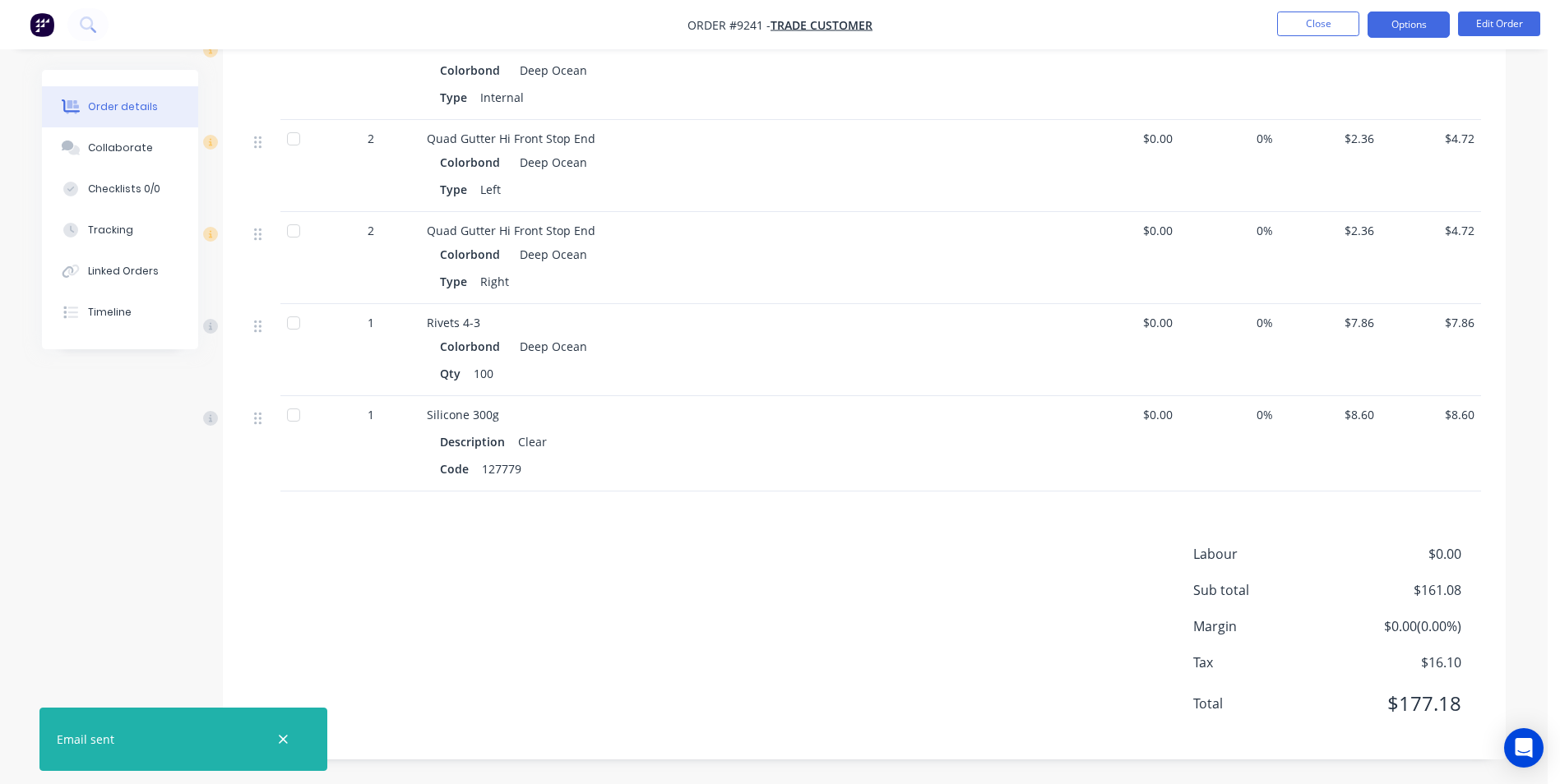
click at [1397, 25] on button "Options" at bounding box center [1408, 24] width 82 height 26
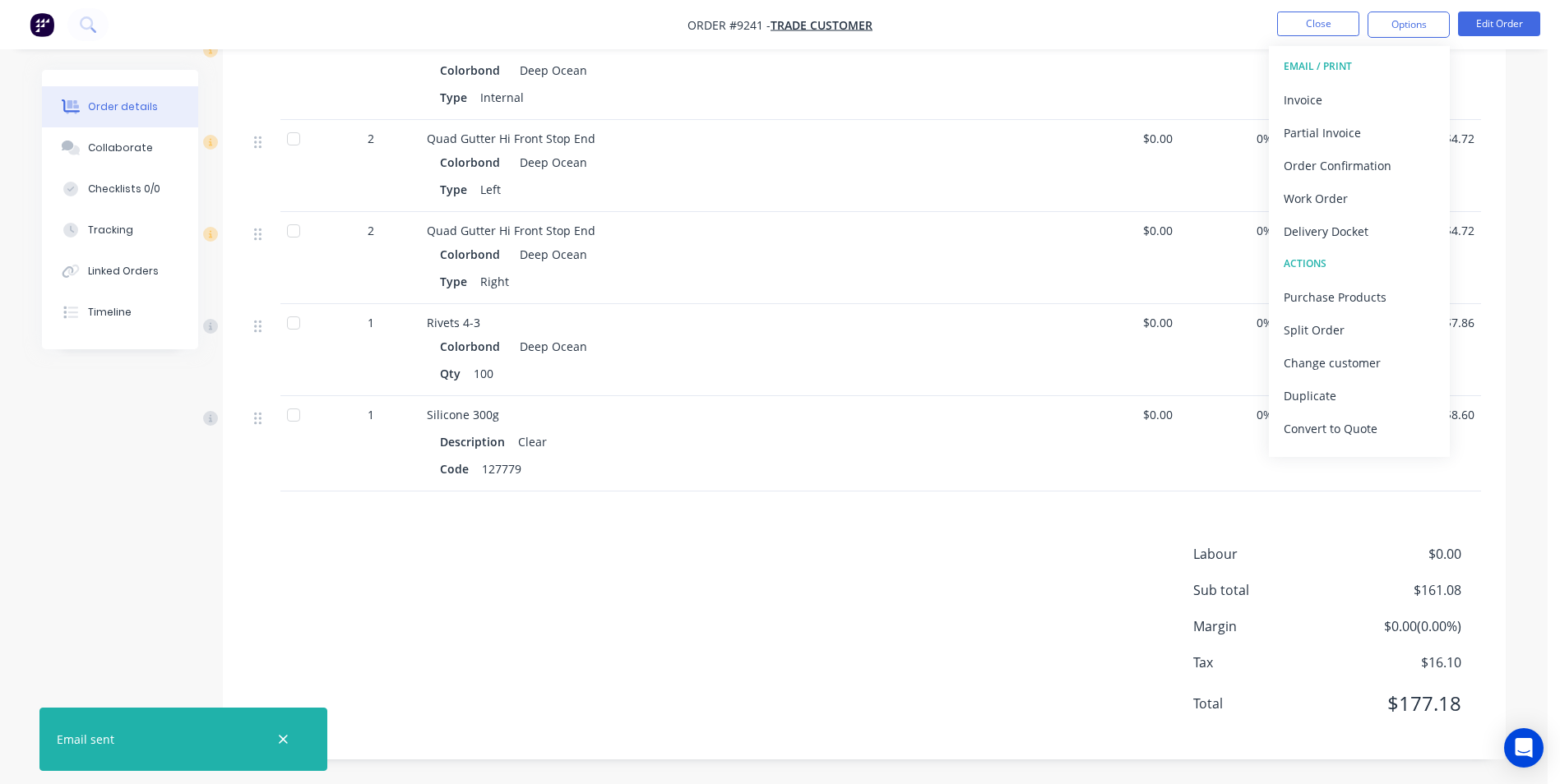
drag, startPoint x: 1180, startPoint y: 87, endPoint x: 1330, endPoint y: 66, distance: 151.5
click at [1180, 87] on div "0%" at bounding box center [1229, 73] width 101 height 92
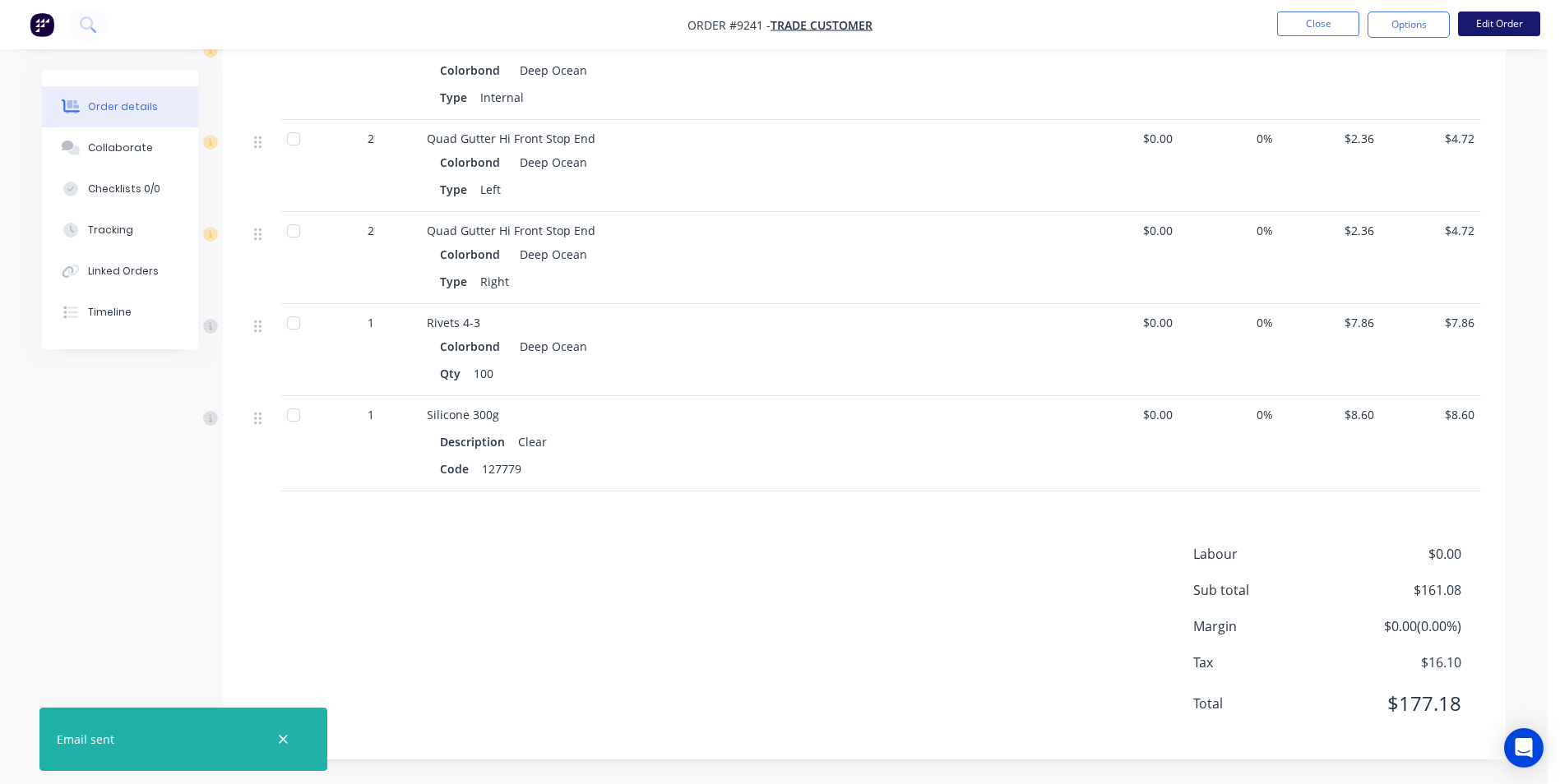
click at [1500, 19] on button "Edit Order" at bounding box center [1499, 24] width 82 height 25
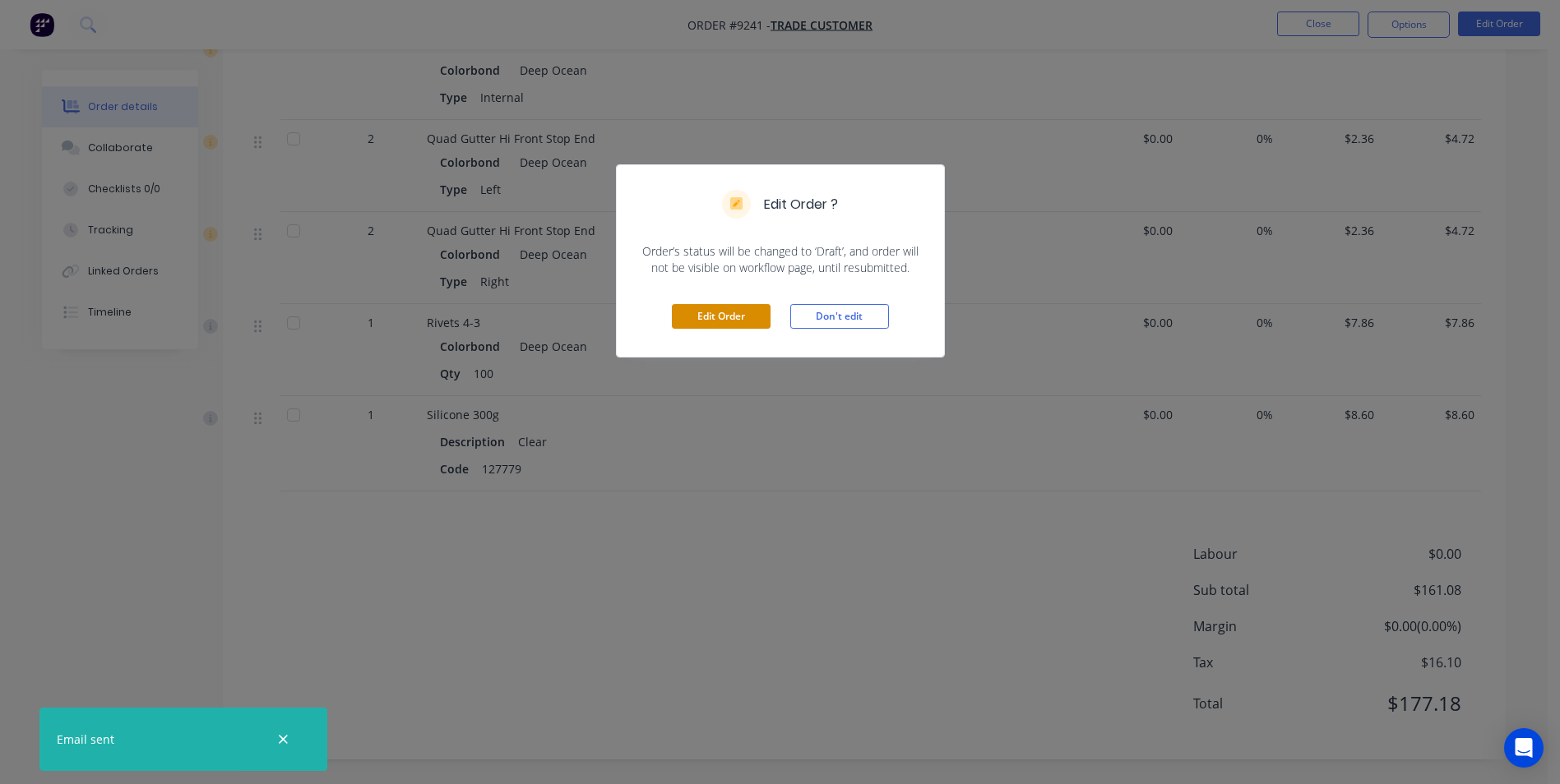
click at [703, 311] on button "Edit Order" at bounding box center [721, 316] width 98 height 25
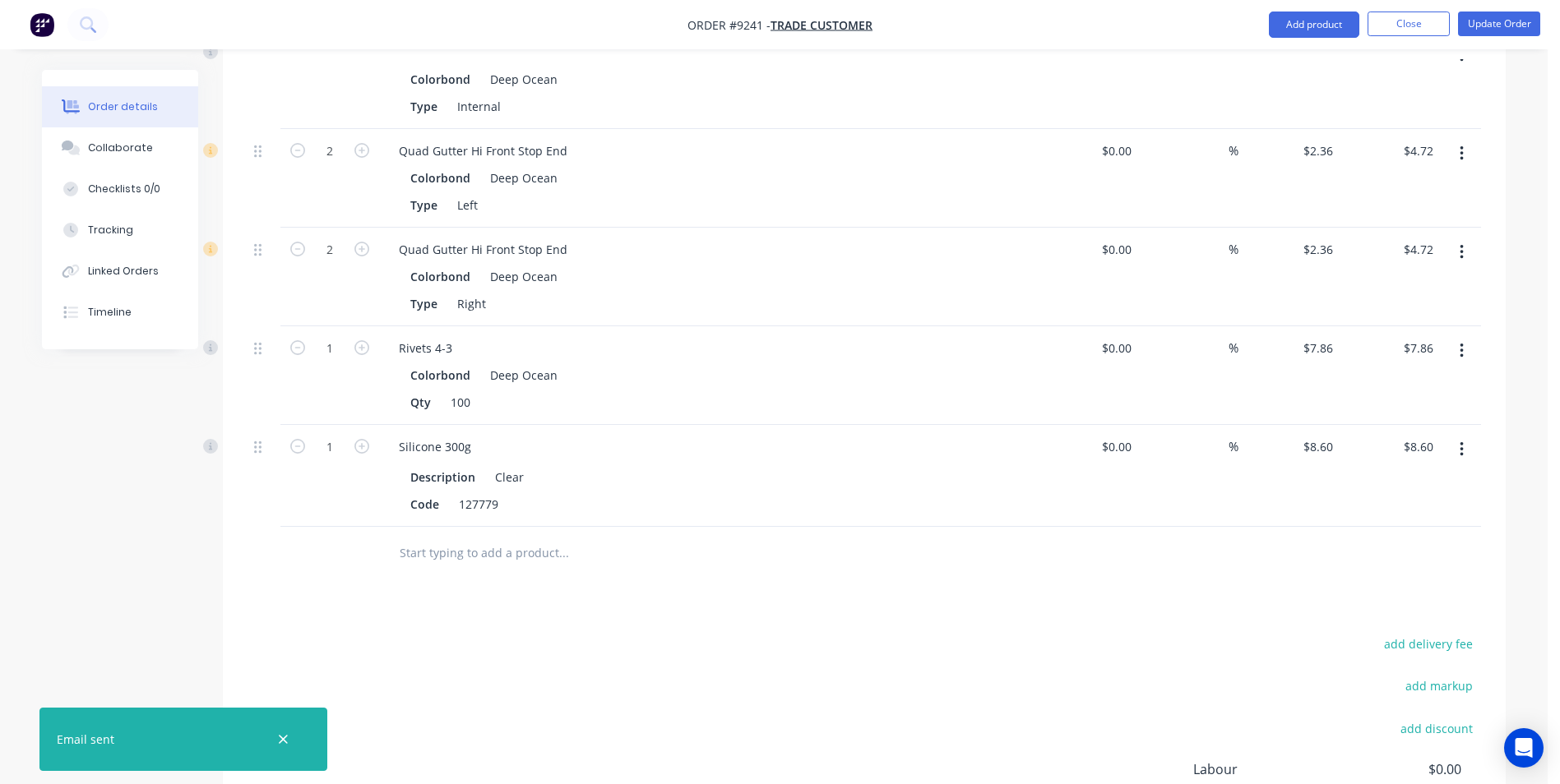
scroll to position [1075, 0]
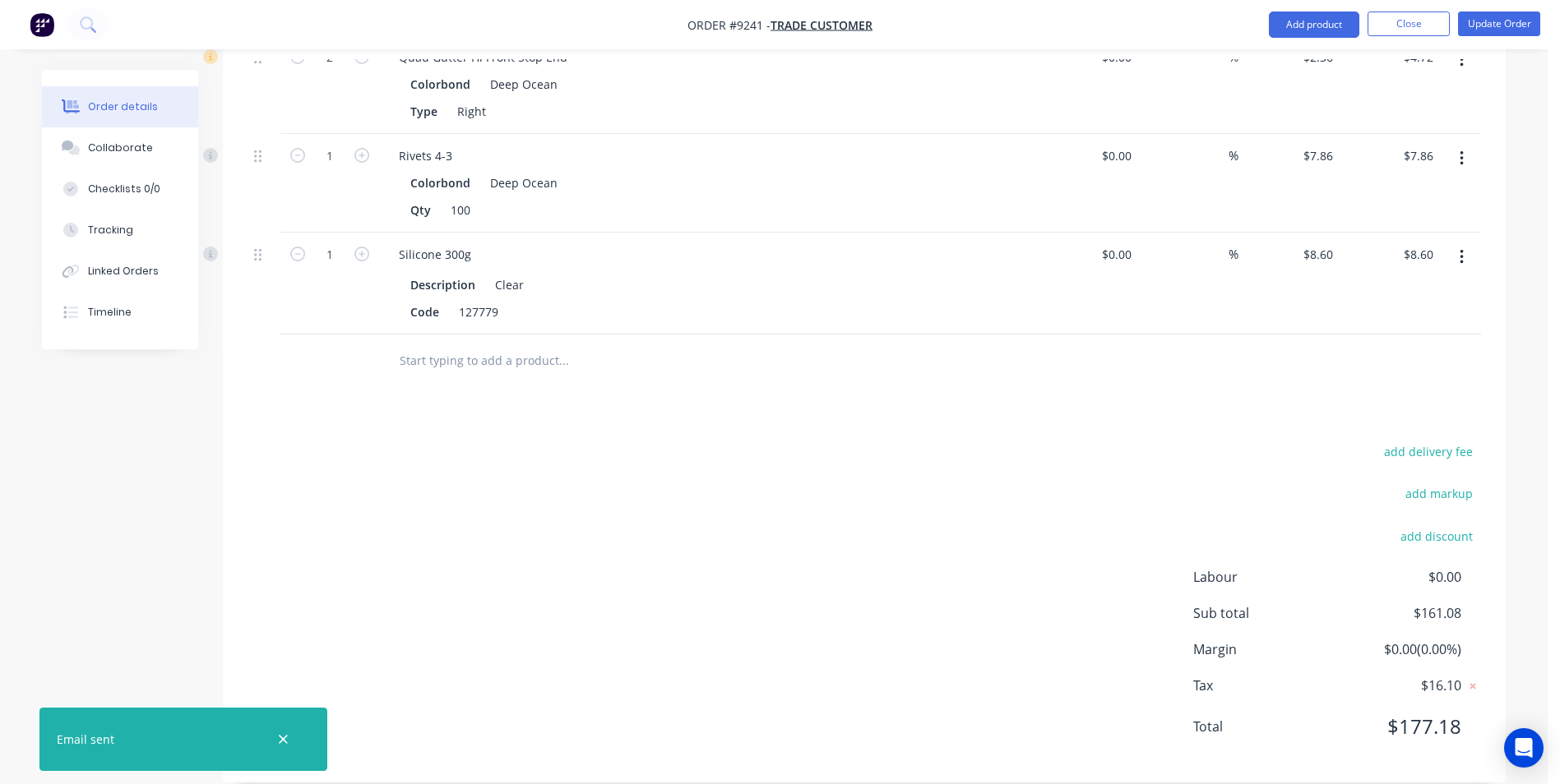
click at [470, 344] on input "text" at bounding box center [564, 360] width 329 height 33
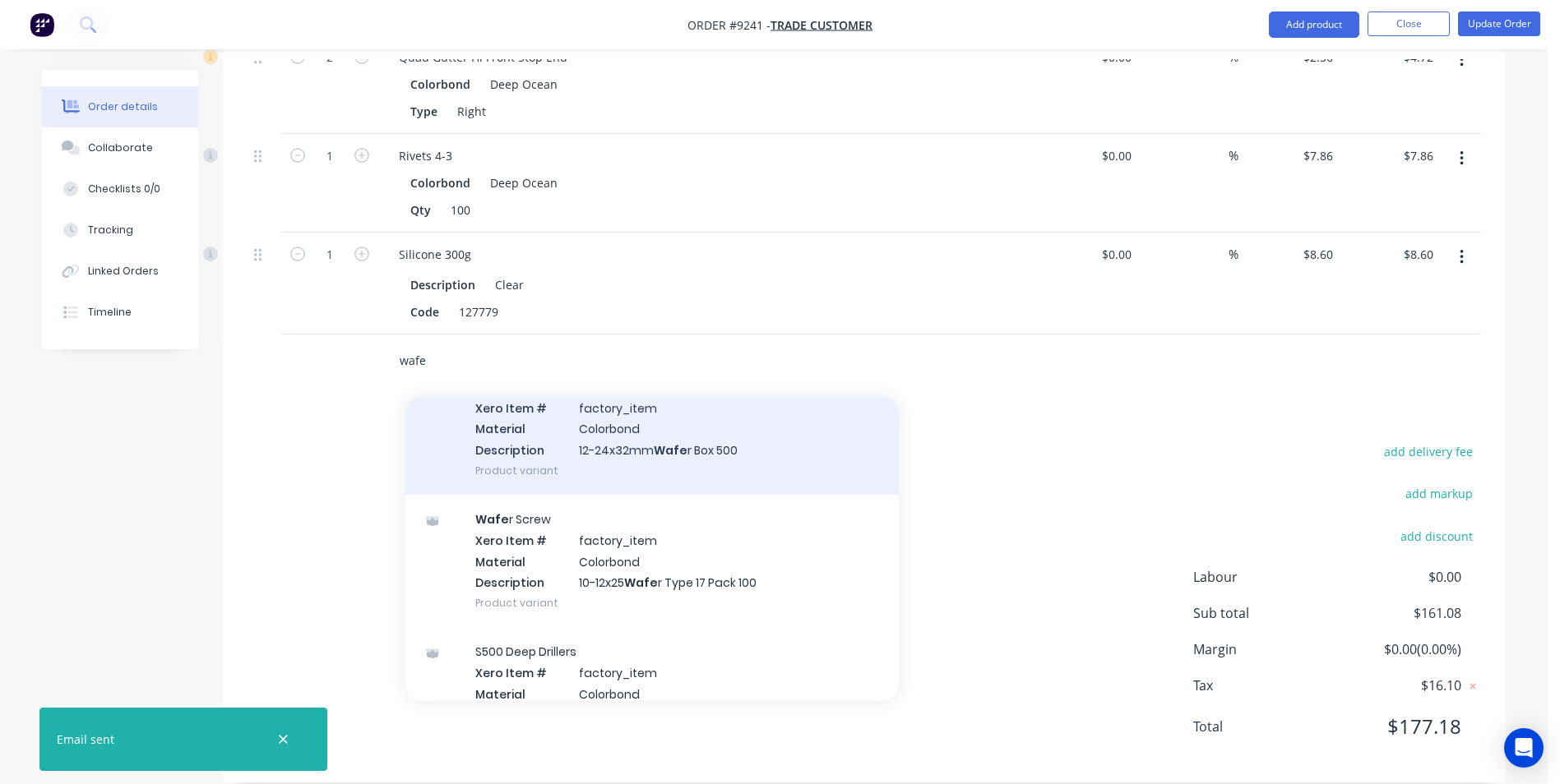
scroll to position [247, 0]
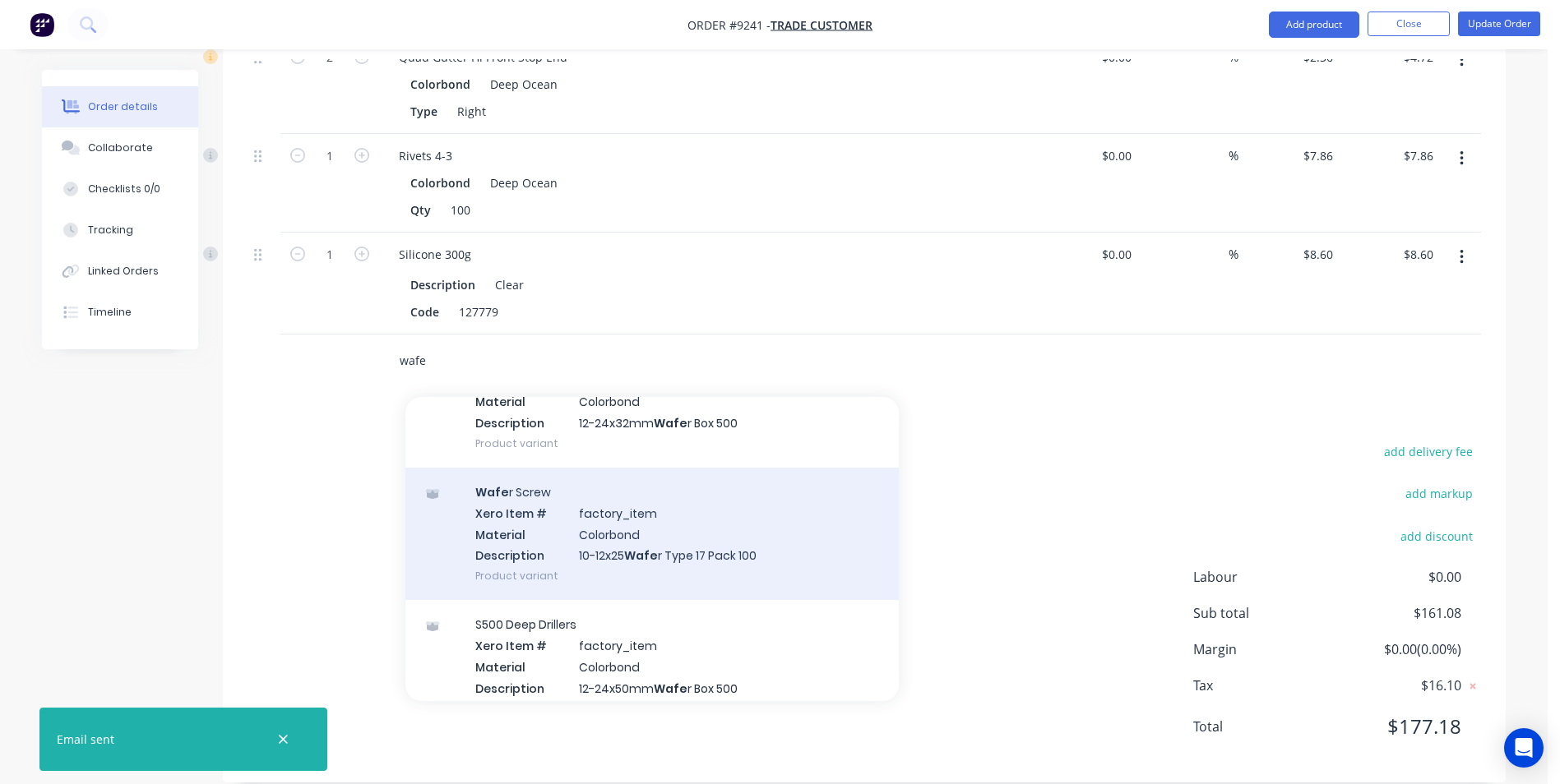
type input "wafe"
click at [603, 502] on div "Wafe r Screw Xero Item # factory_item Material Colorbond Description 10-12x25 W…" at bounding box center [651, 534] width 493 height 132
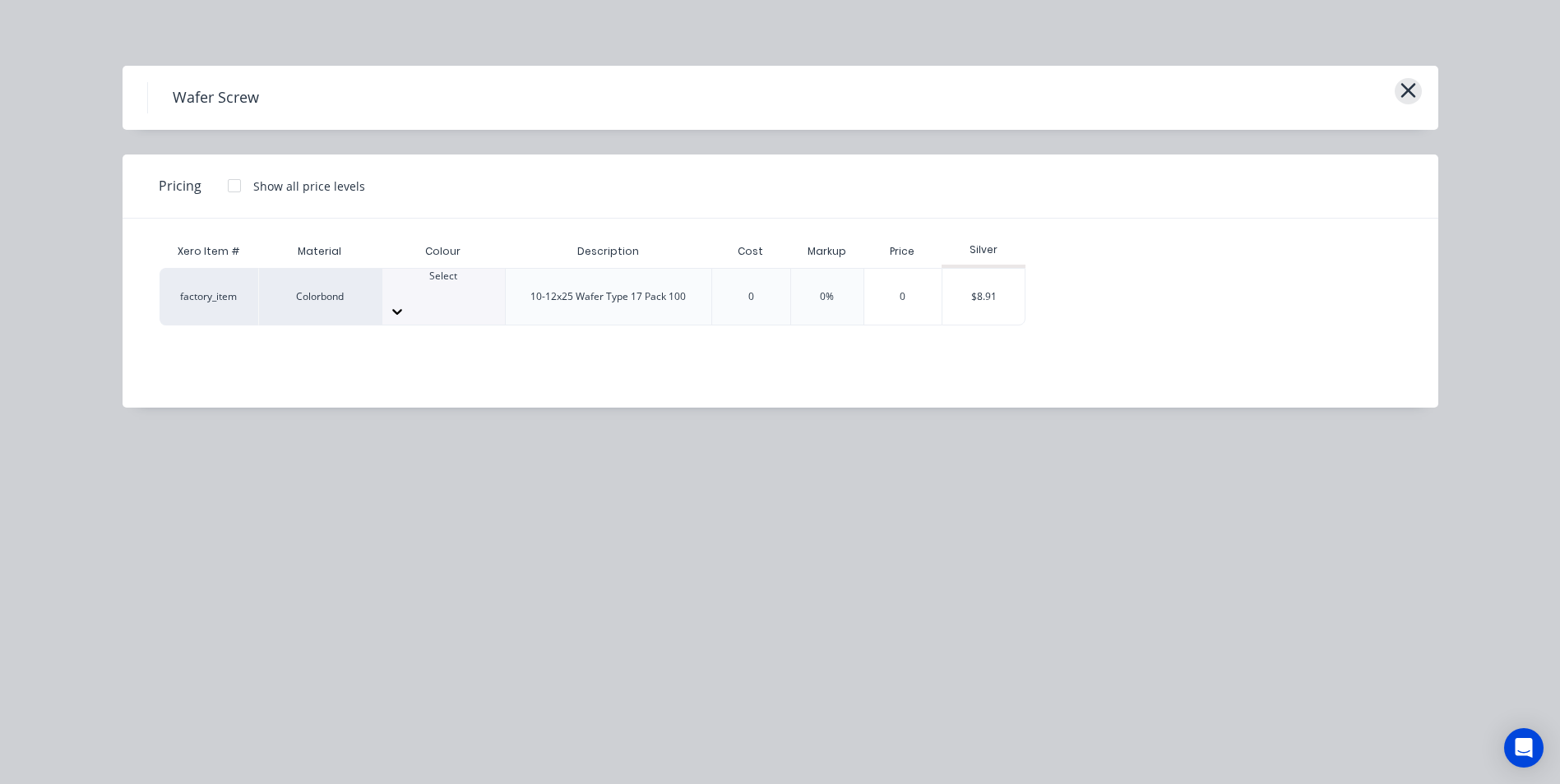
click at [1408, 87] on icon "button" at bounding box center [1407, 90] width 17 height 23
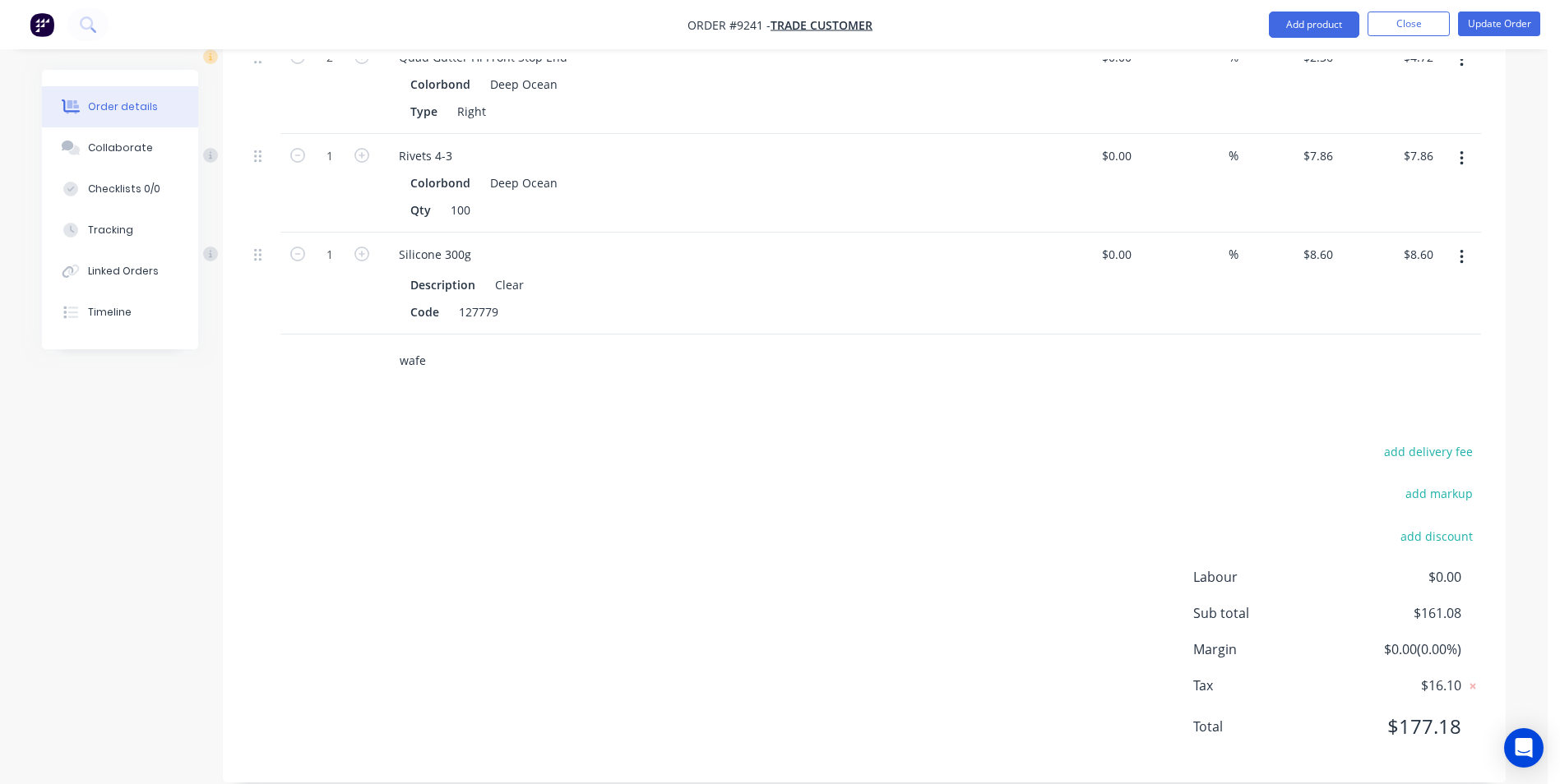
click at [432, 345] on input "wafe" at bounding box center [564, 360] width 329 height 33
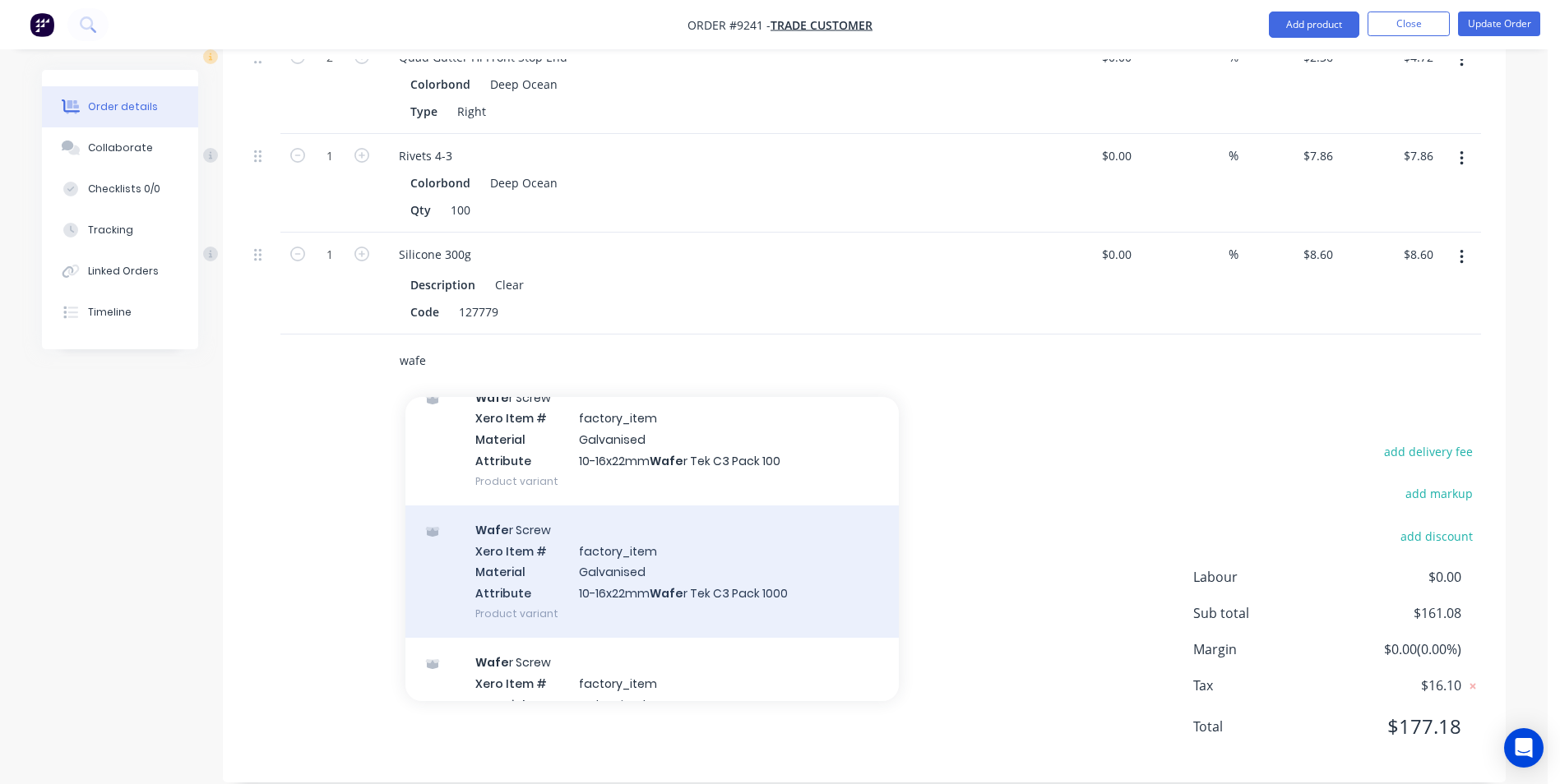
scroll to position [1561, 0]
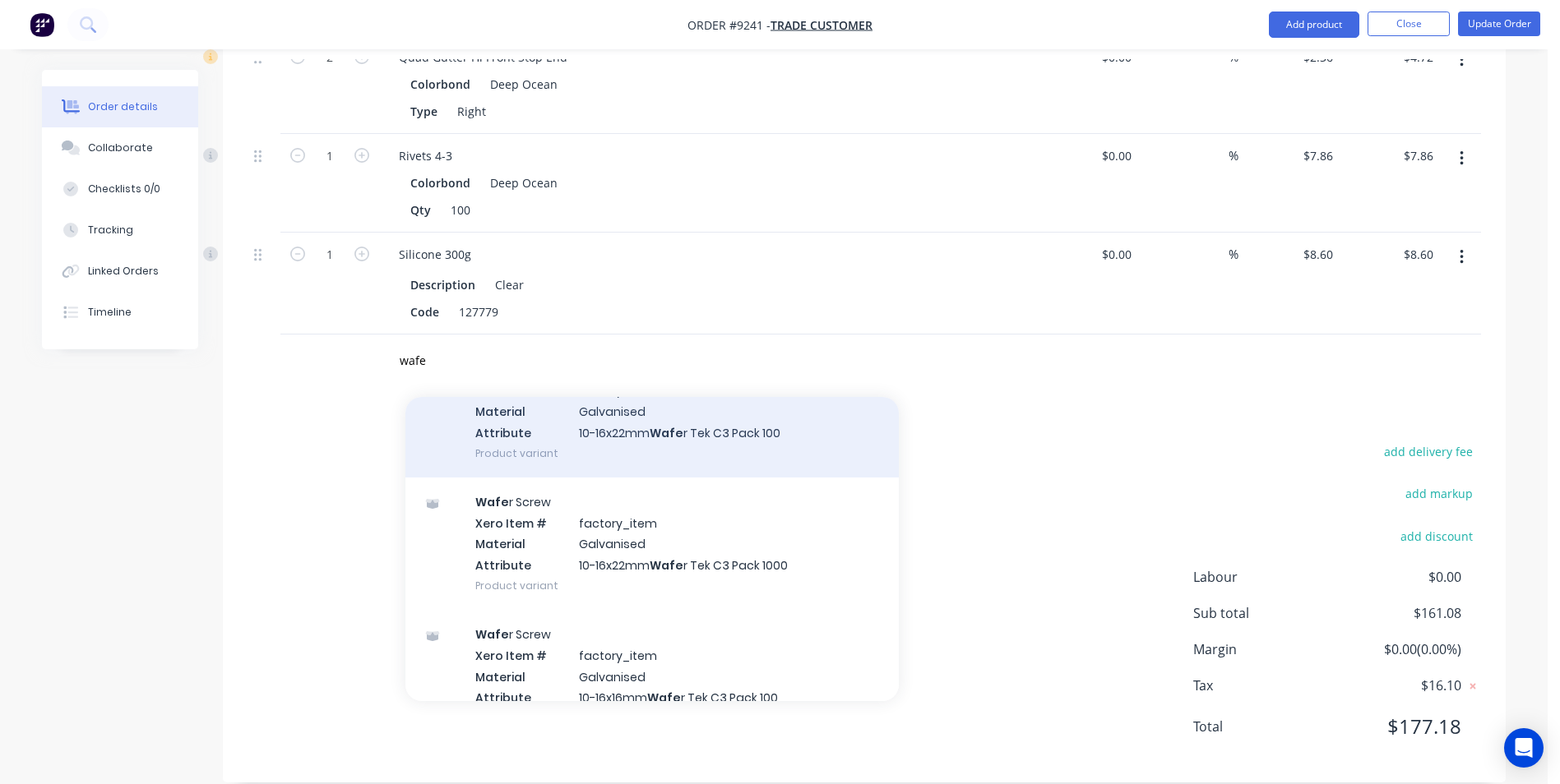
click at [625, 411] on div "Wafe r Screw Xero Item # factory_item Material Galvanised Attribute 10-16x22mm …" at bounding box center [651, 411] width 493 height 132
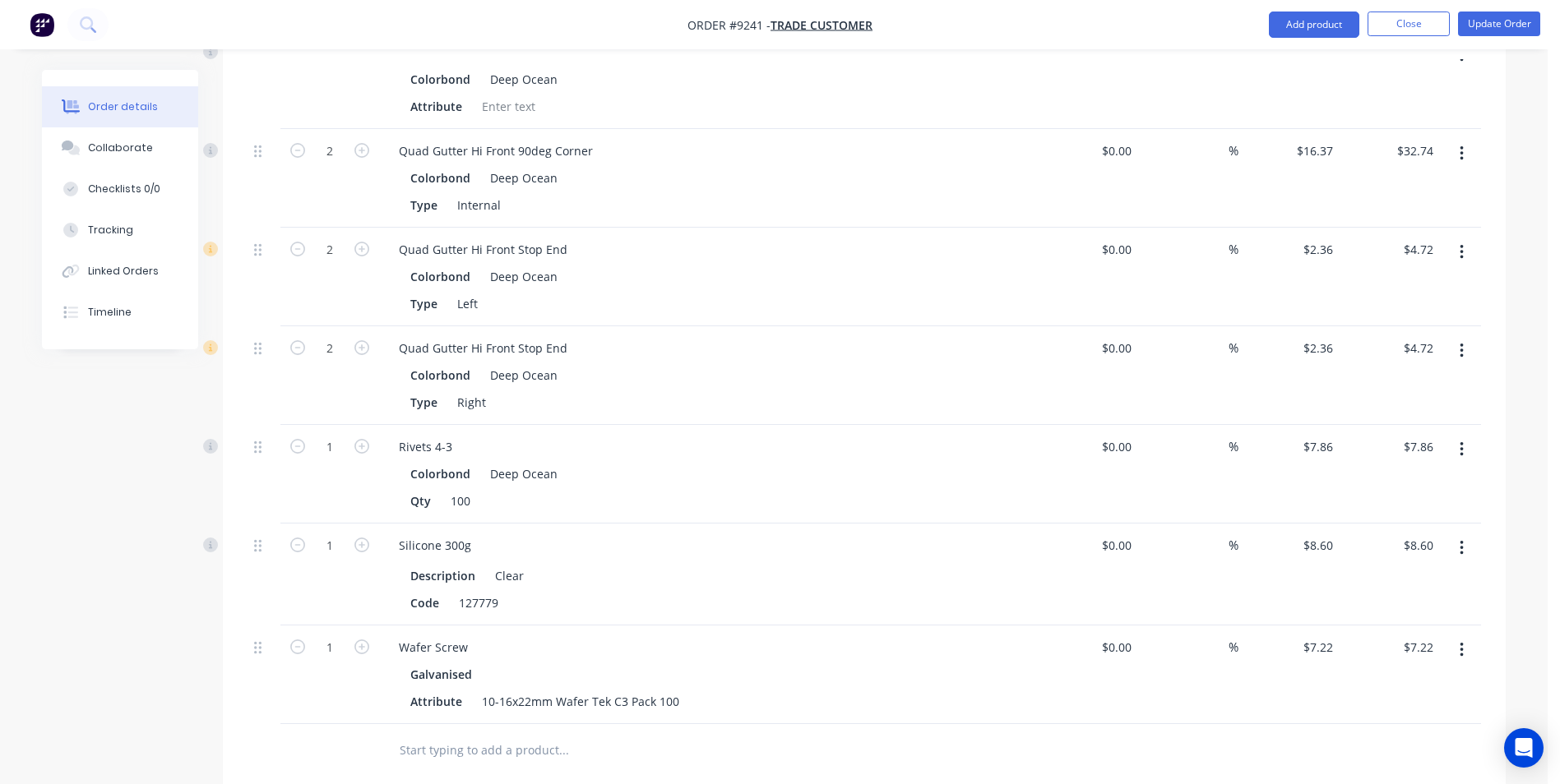
scroll to position [910, 0]
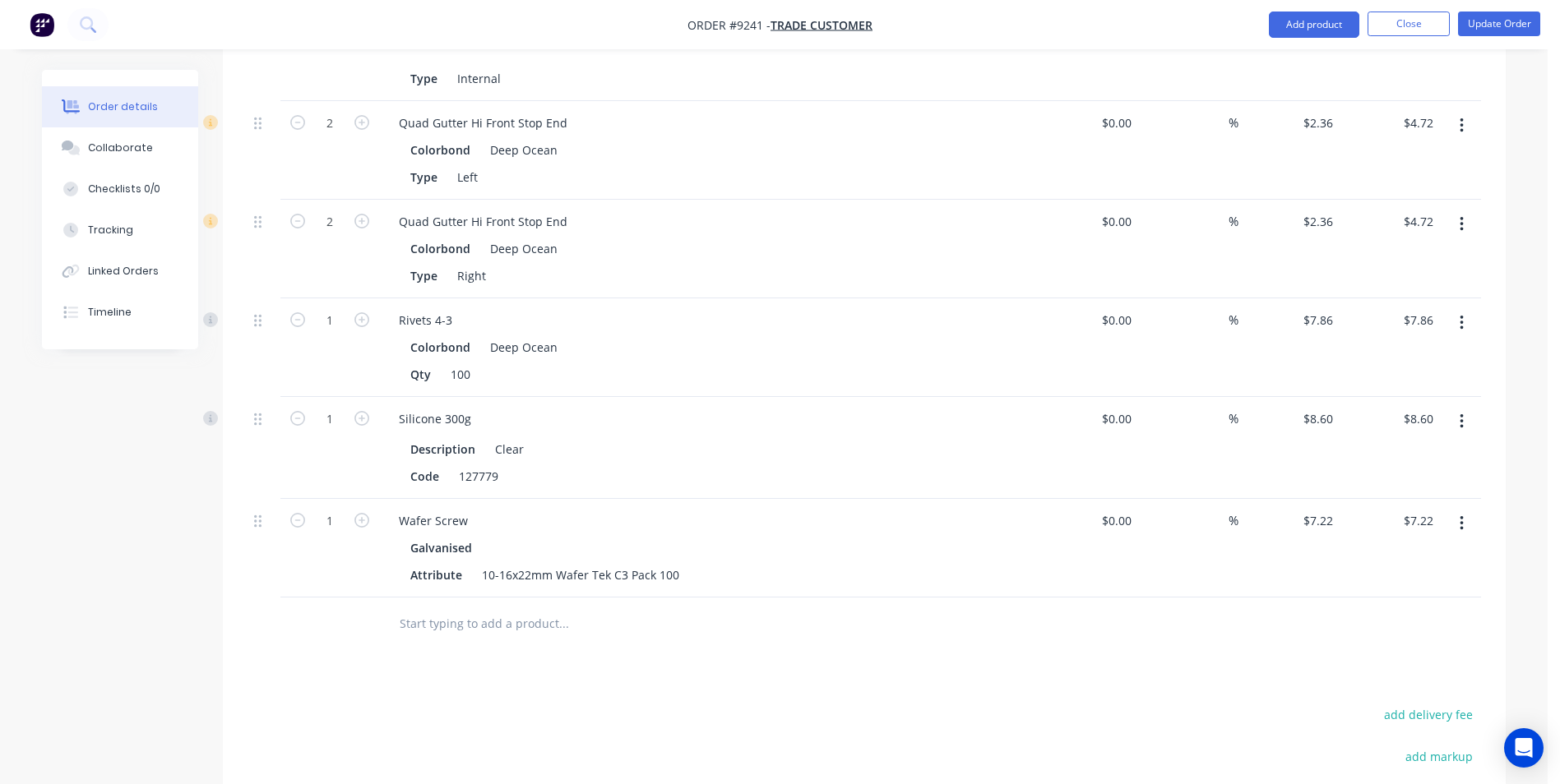
click at [429, 609] on input "text" at bounding box center [564, 623] width 329 height 33
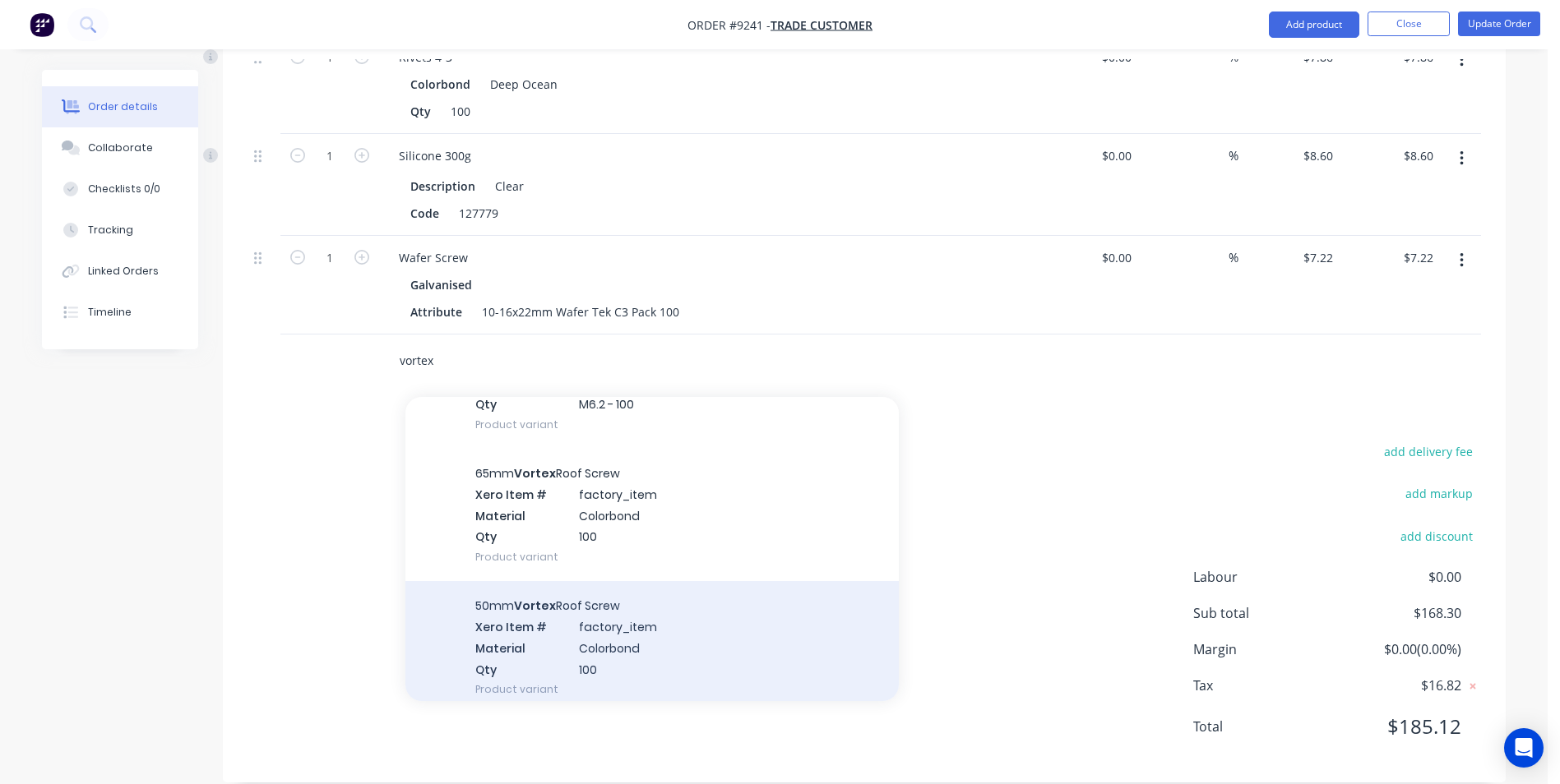
scroll to position [329, 0]
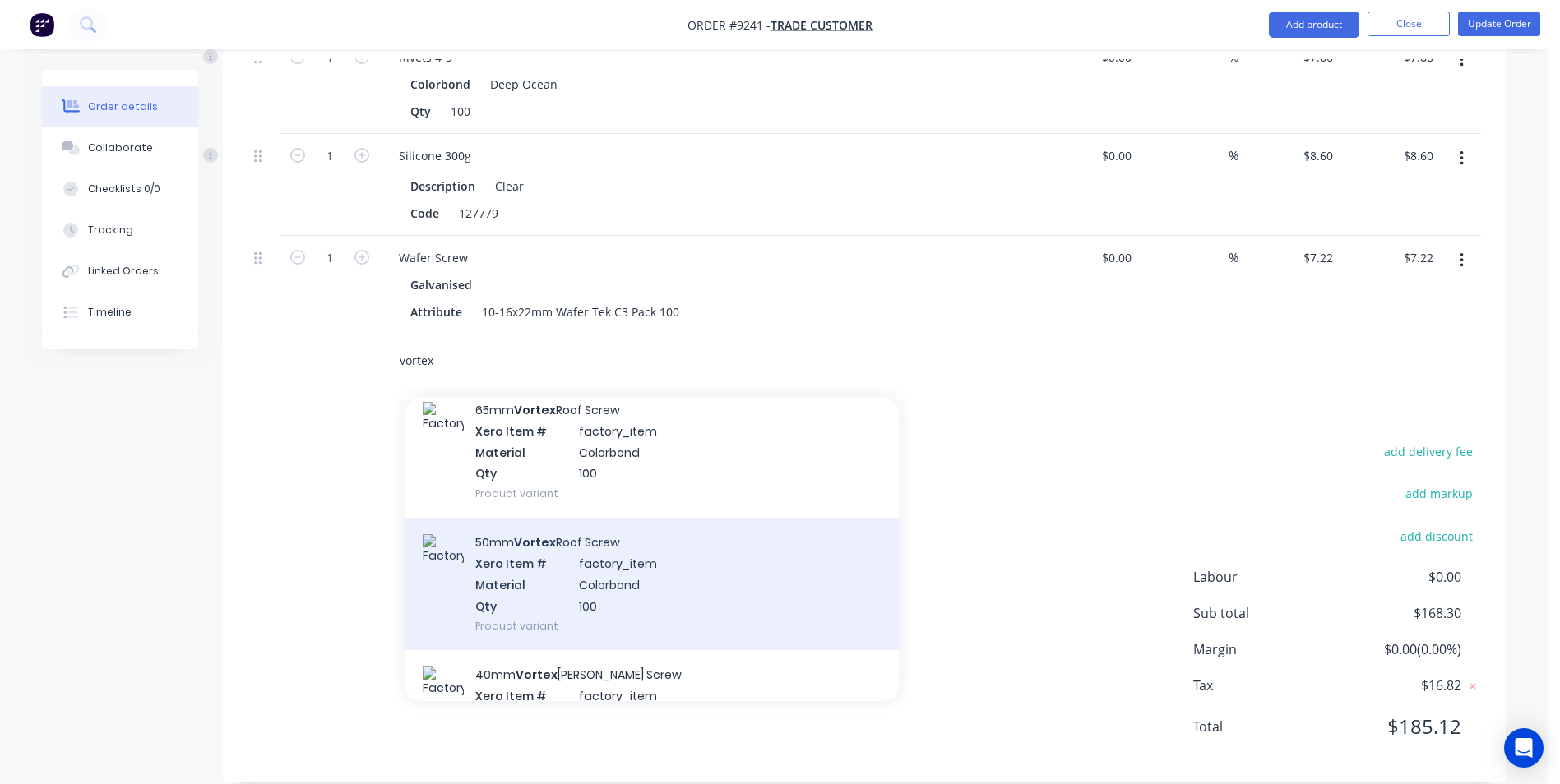
type input "vortex"
click at [703, 553] on div "50mm Vortex Roof Screw Xero Item # factory_item Material Colorbond Qty 100 Prod…" at bounding box center [651, 584] width 493 height 132
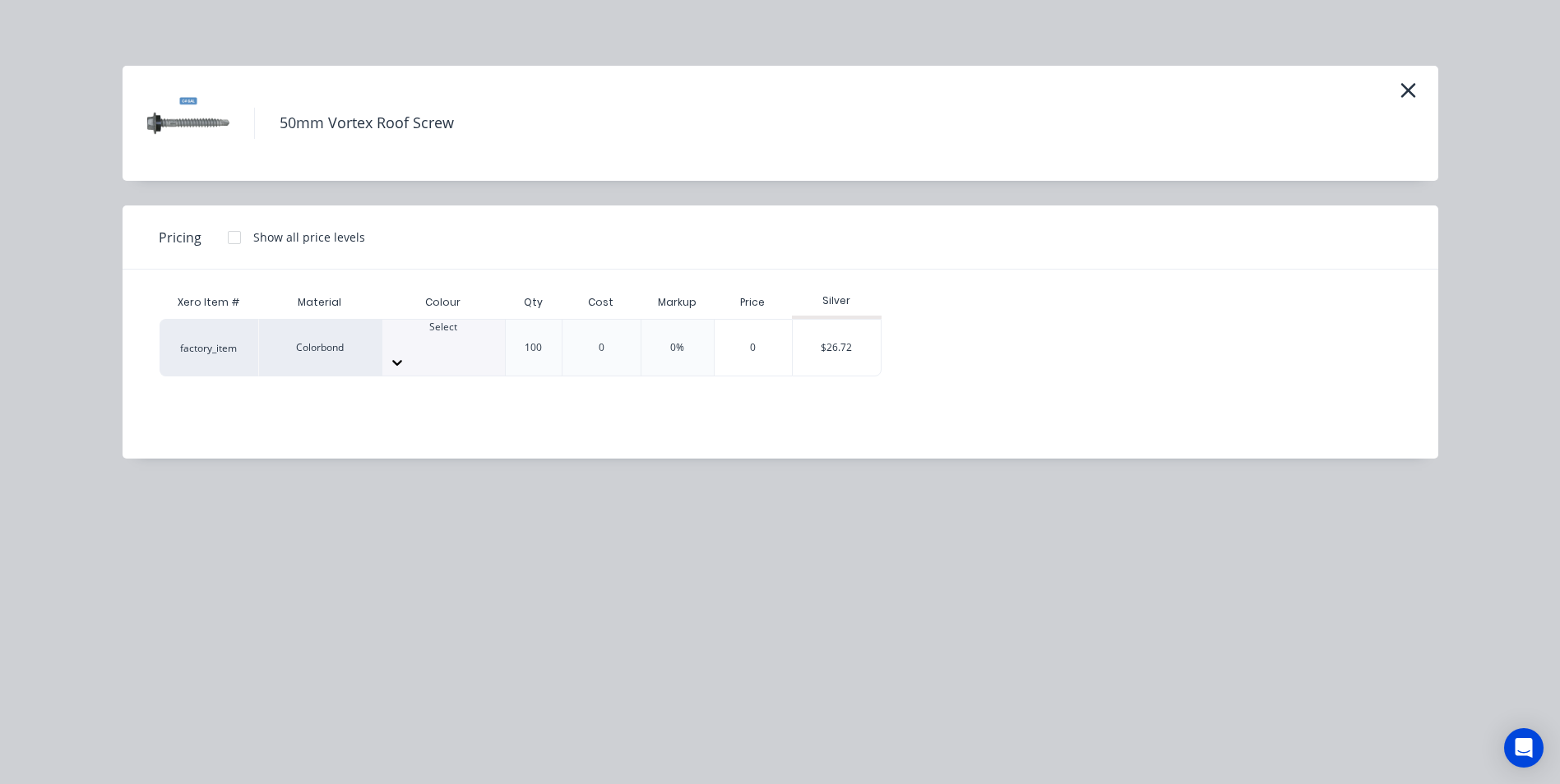
click at [490, 350] on div at bounding box center [443, 362] width 123 height 26
drag, startPoint x: 474, startPoint y: 493, endPoint x: 510, endPoint y: 476, distance: 39.8
click at [843, 350] on div "$26.72" at bounding box center [836, 348] width 88 height 55
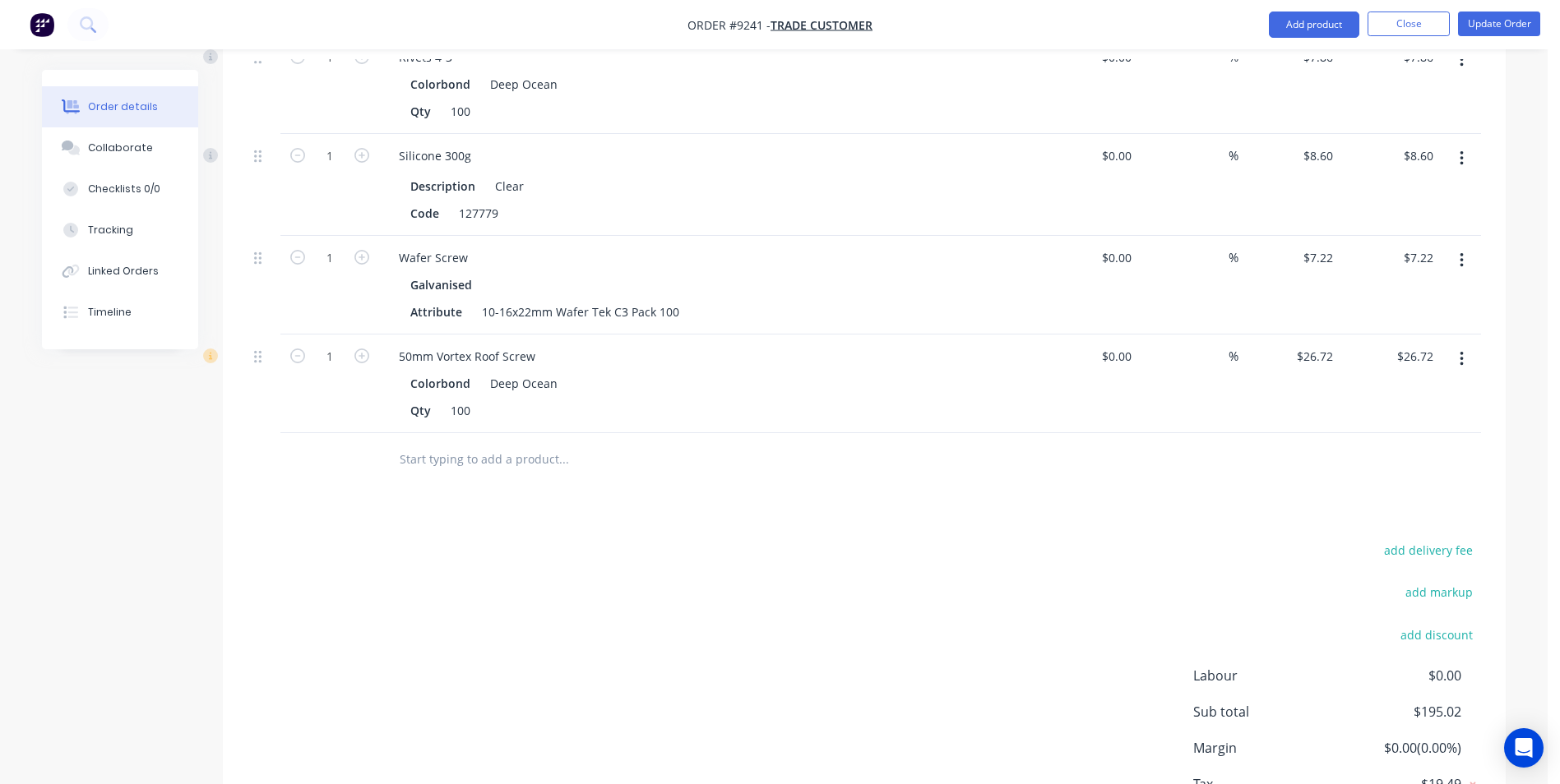
click at [1462, 350] on icon "button" at bounding box center [1461, 359] width 4 height 18
click at [1382, 391] on div "Edit" at bounding box center [1403, 402] width 127 height 24
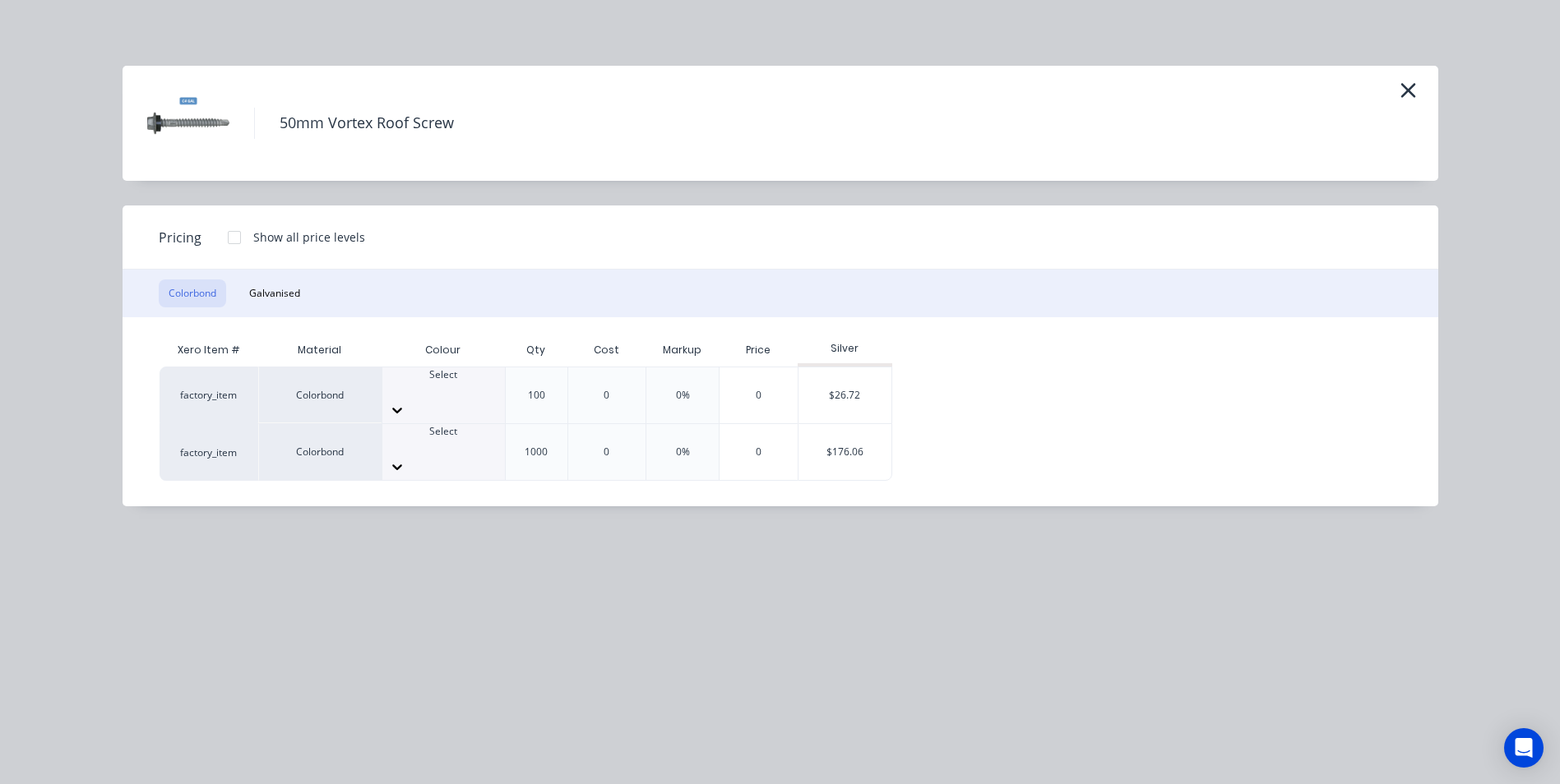
click at [234, 238] on div at bounding box center [234, 237] width 33 height 33
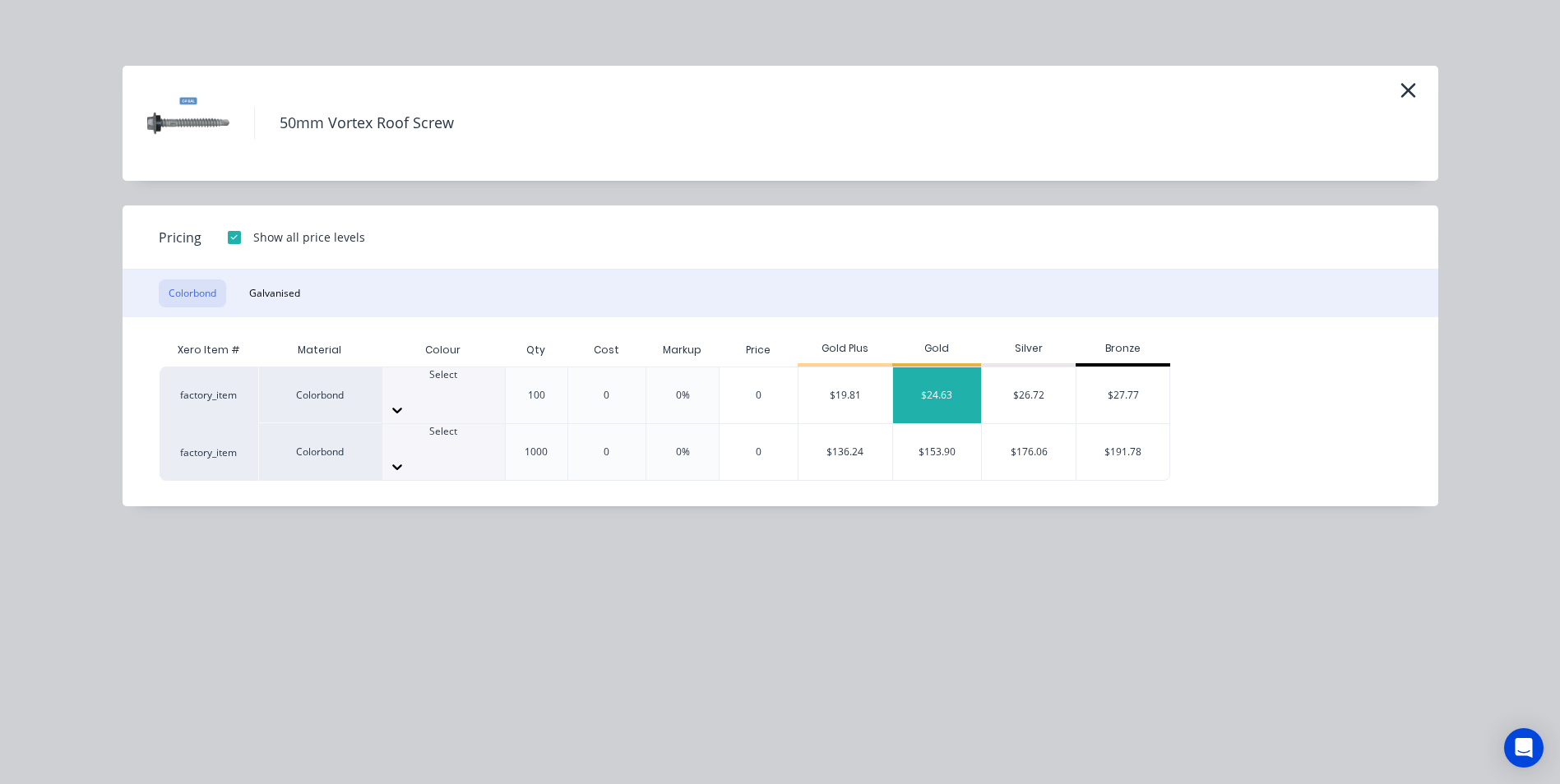
click at [910, 385] on div "$24.63" at bounding box center [937, 395] width 89 height 55
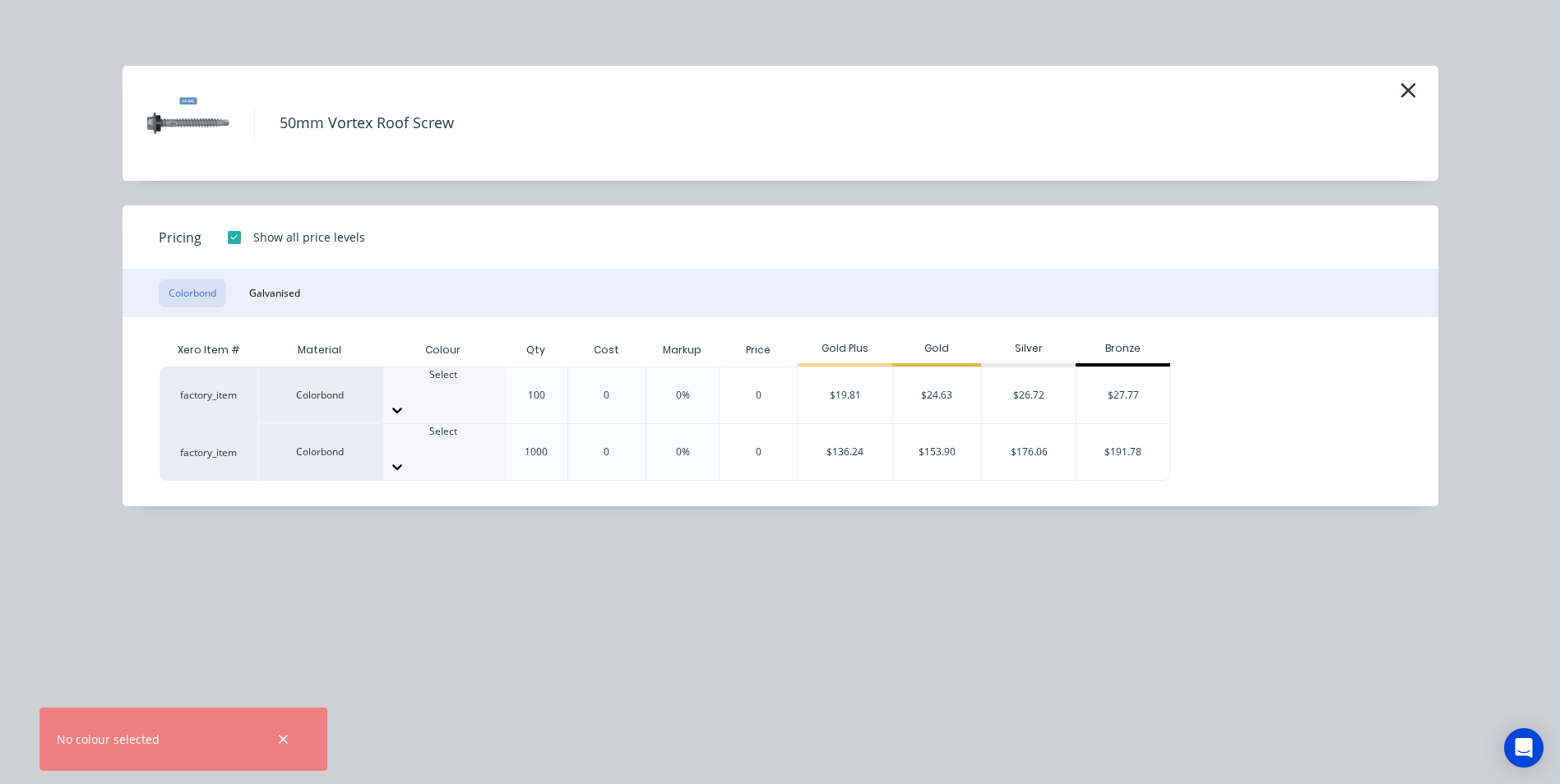
click at [454, 401] on div "Select" at bounding box center [443, 395] width 123 height 55
click at [914, 388] on div "$24.63" at bounding box center [937, 395] width 89 height 55
type input "$24.63"
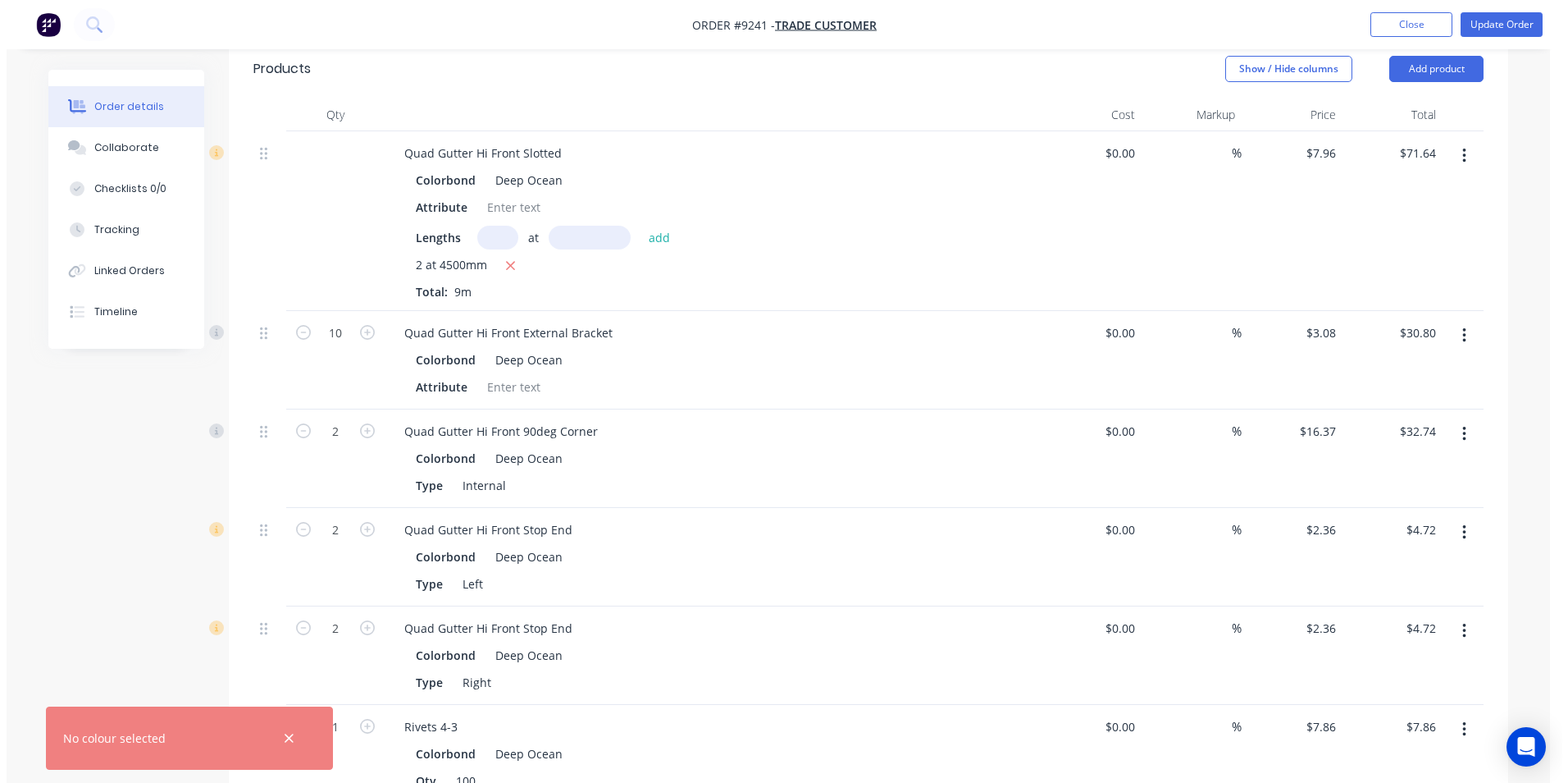
scroll to position [204, 0]
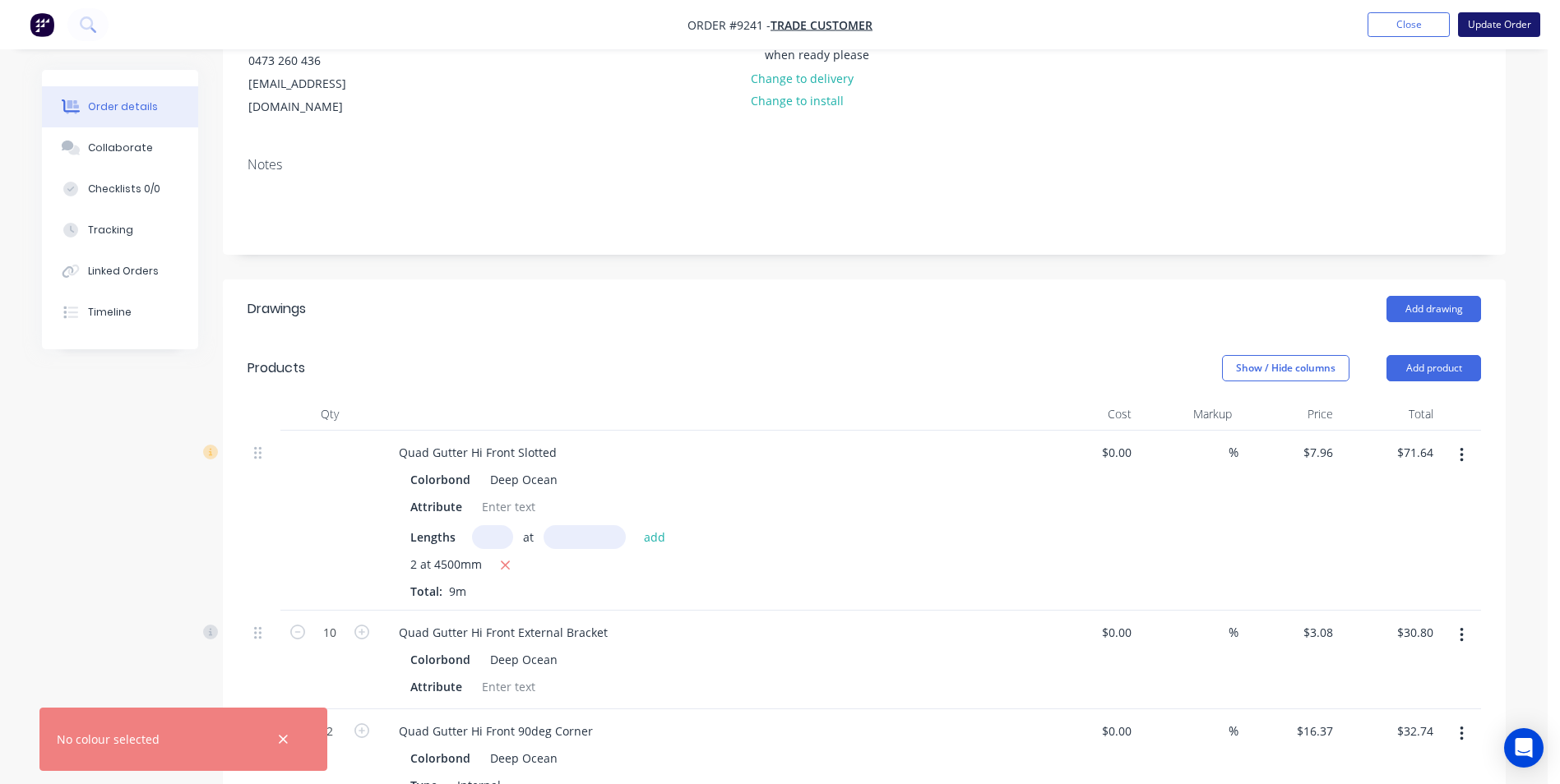
click at [1471, 22] on button "Update Order" at bounding box center [1499, 25] width 82 height 25
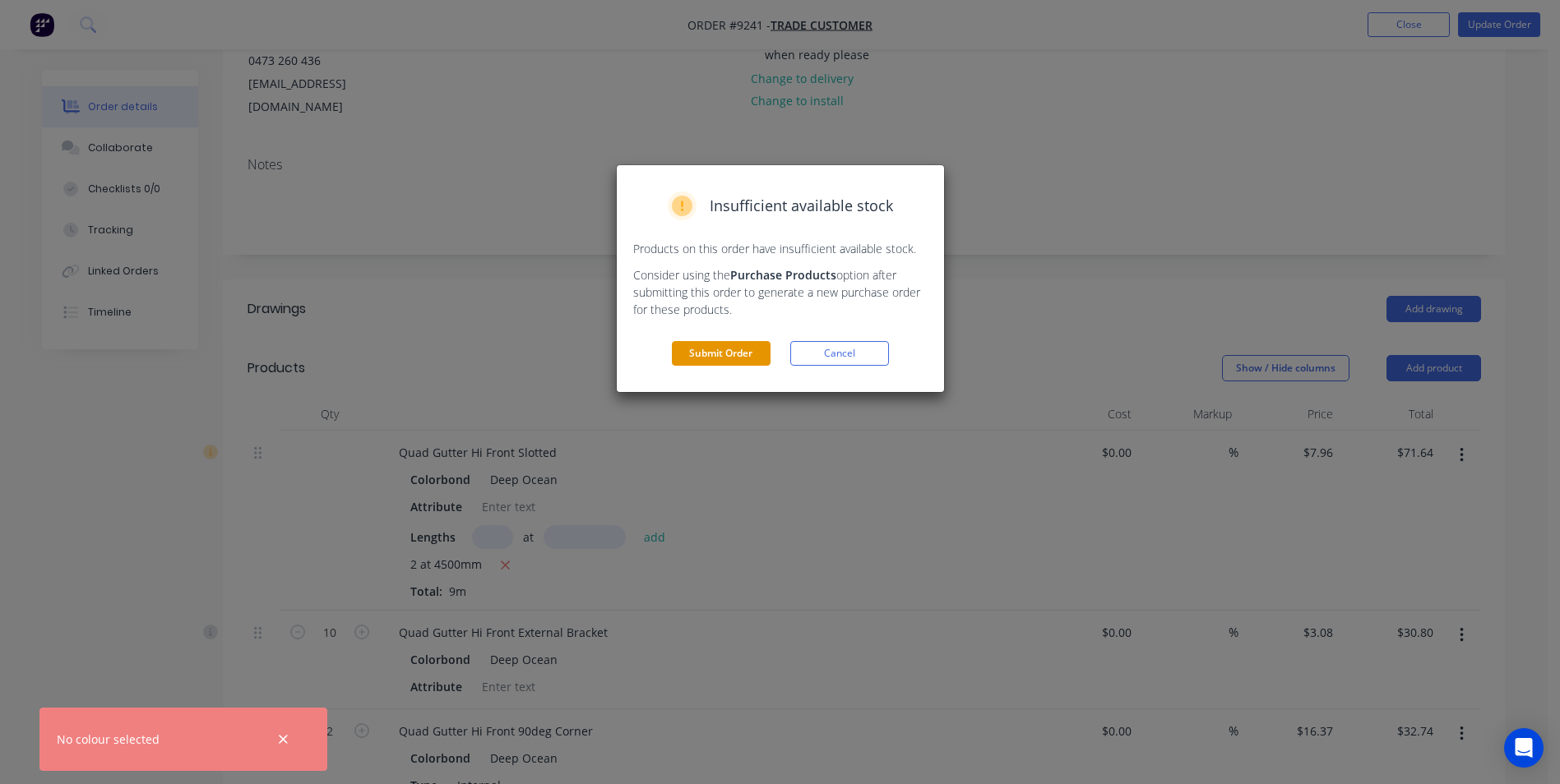
click at [745, 351] on button "Submit Order" at bounding box center [721, 353] width 98 height 25
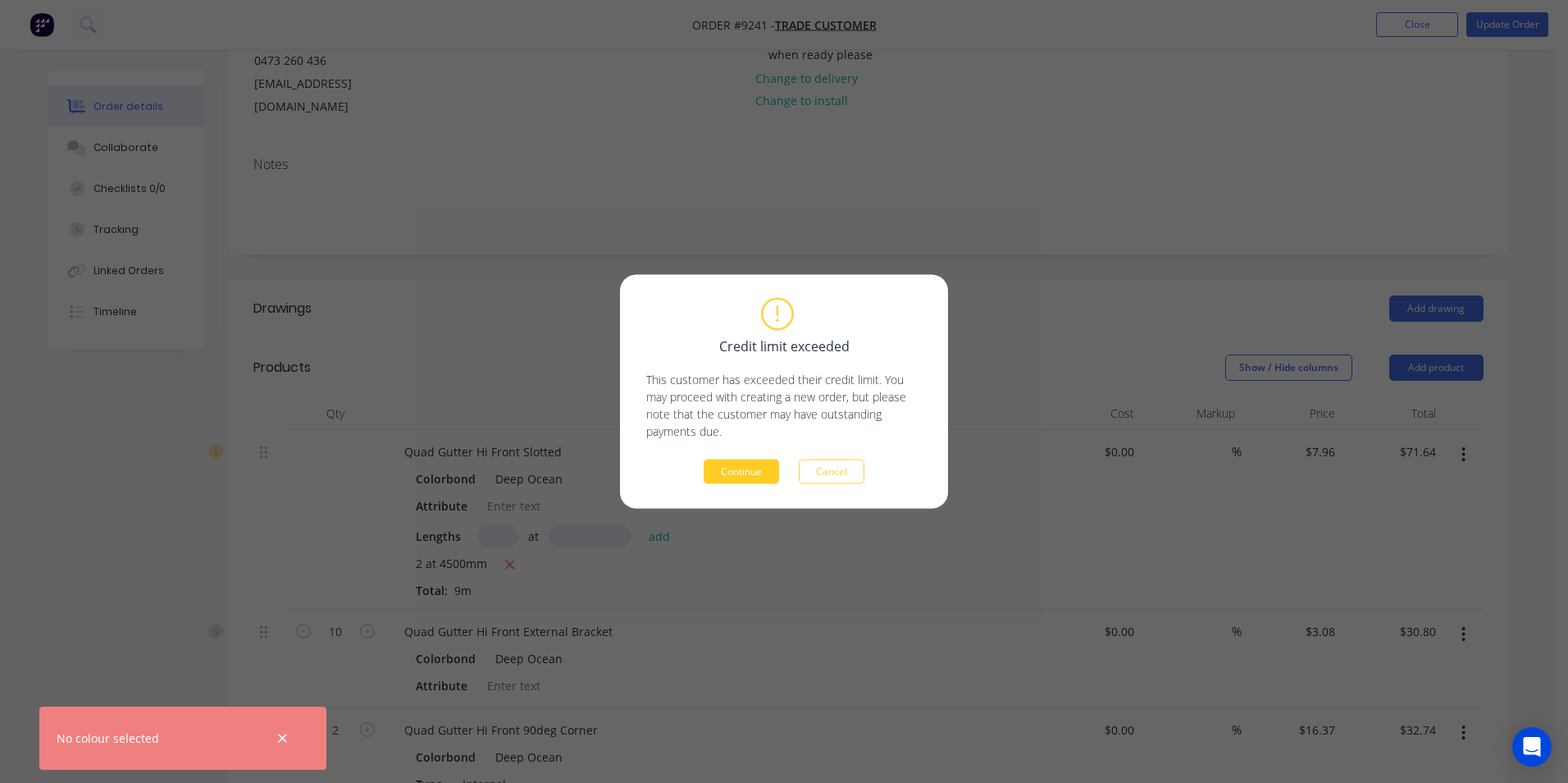
click at [734, 471] on button "Continue" at bounding box center [742, 472] width 76 height 25
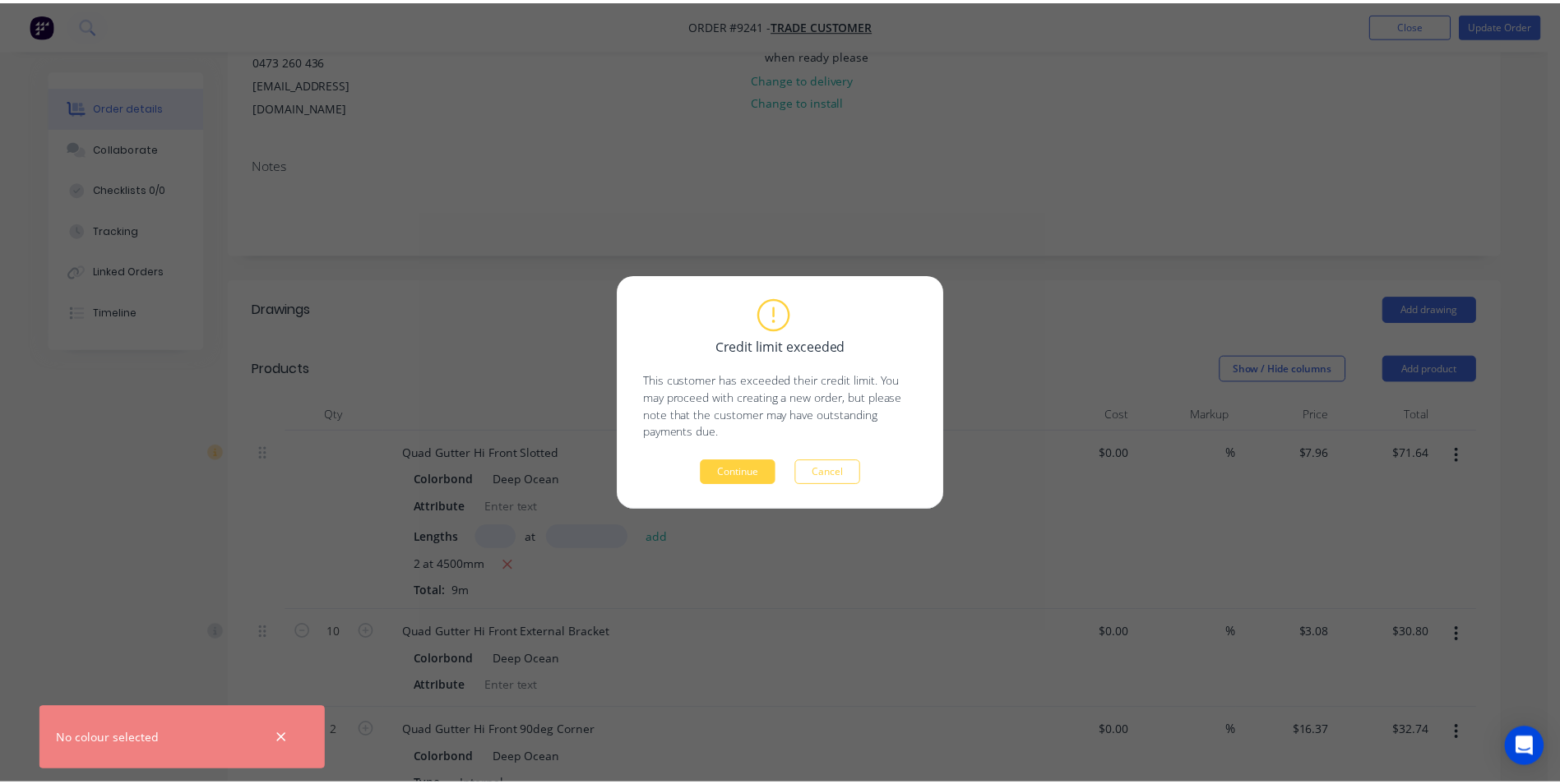
scroll to position [0, 0]
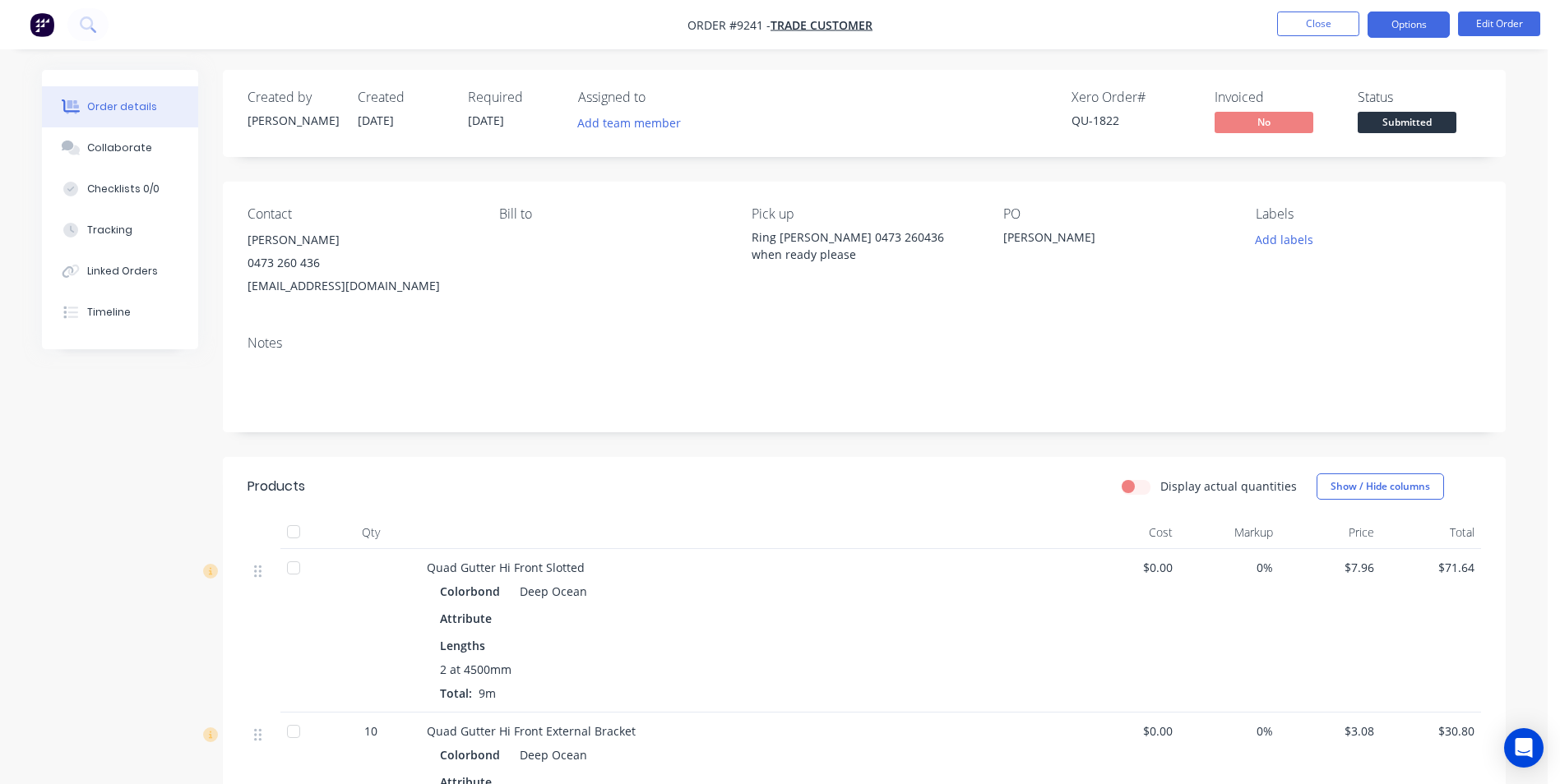
click at [1406, 30] on button "Options" at bounding box center [1408, 24] width 82 height 26
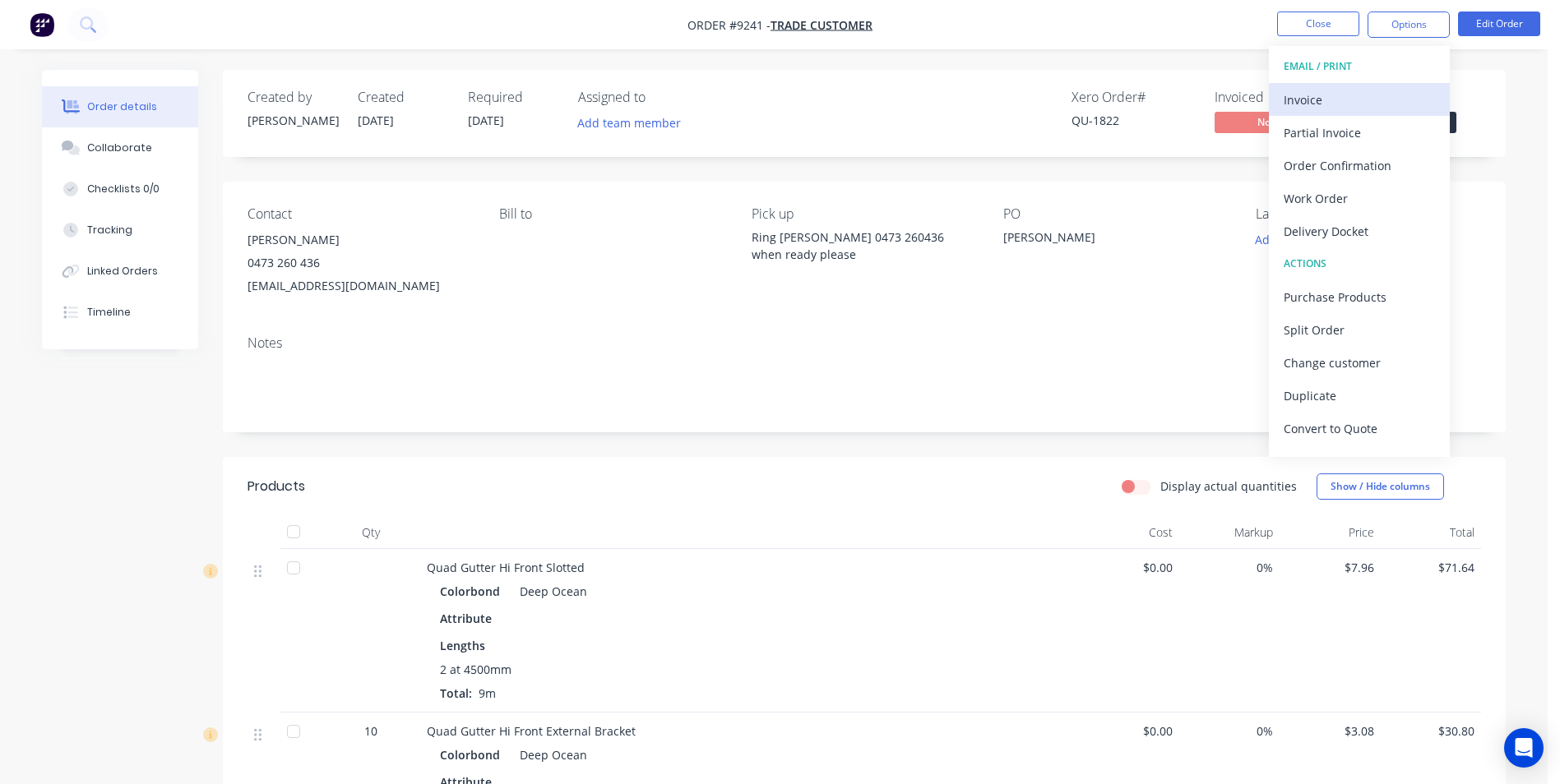
click at [1357, 90] on div "Invoice" at bounding box center [1359, 99] width 151 height 24
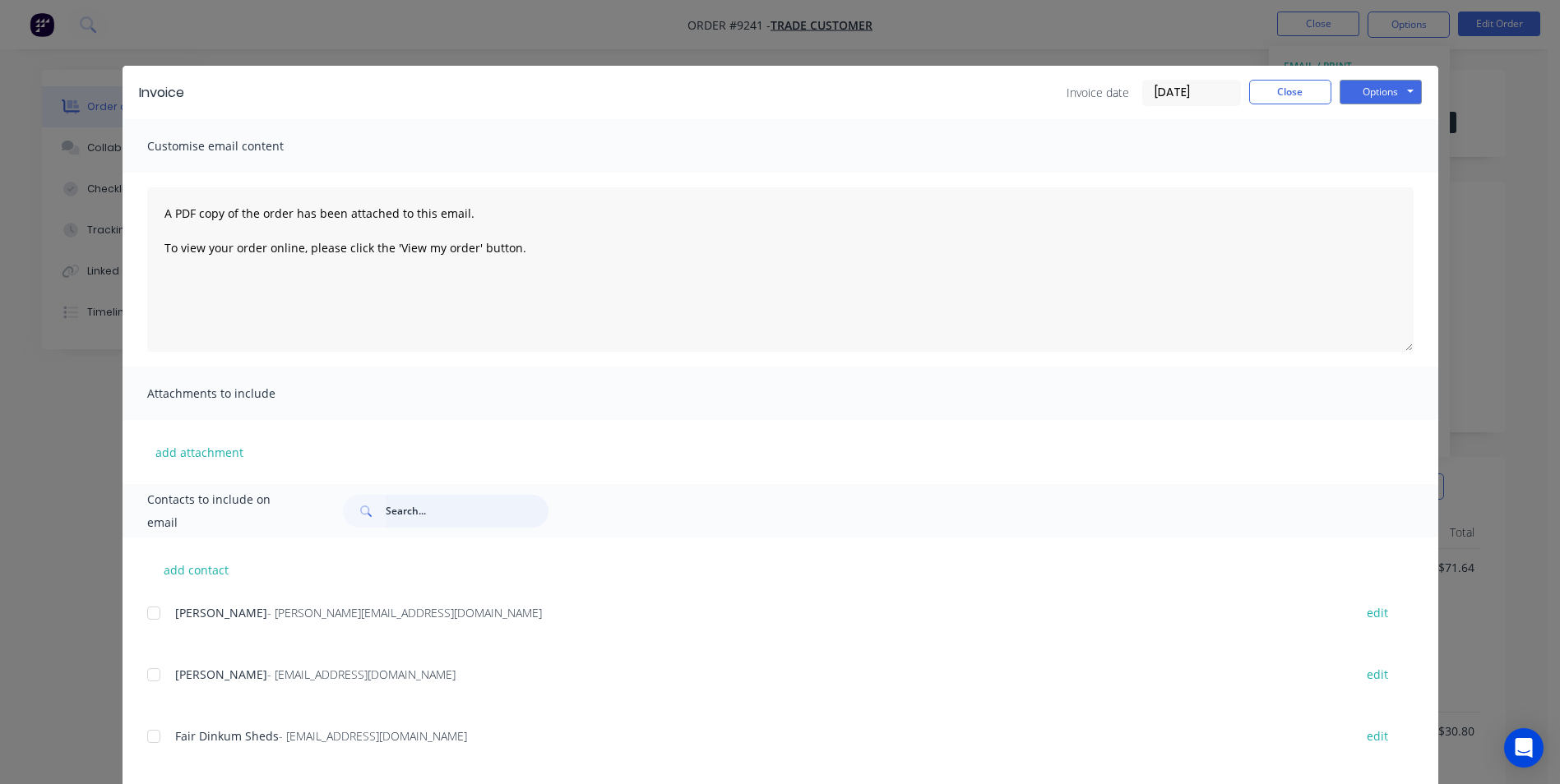
click at [419, 512] on input "text" at bounding box center [467, 510] width 163 height 33
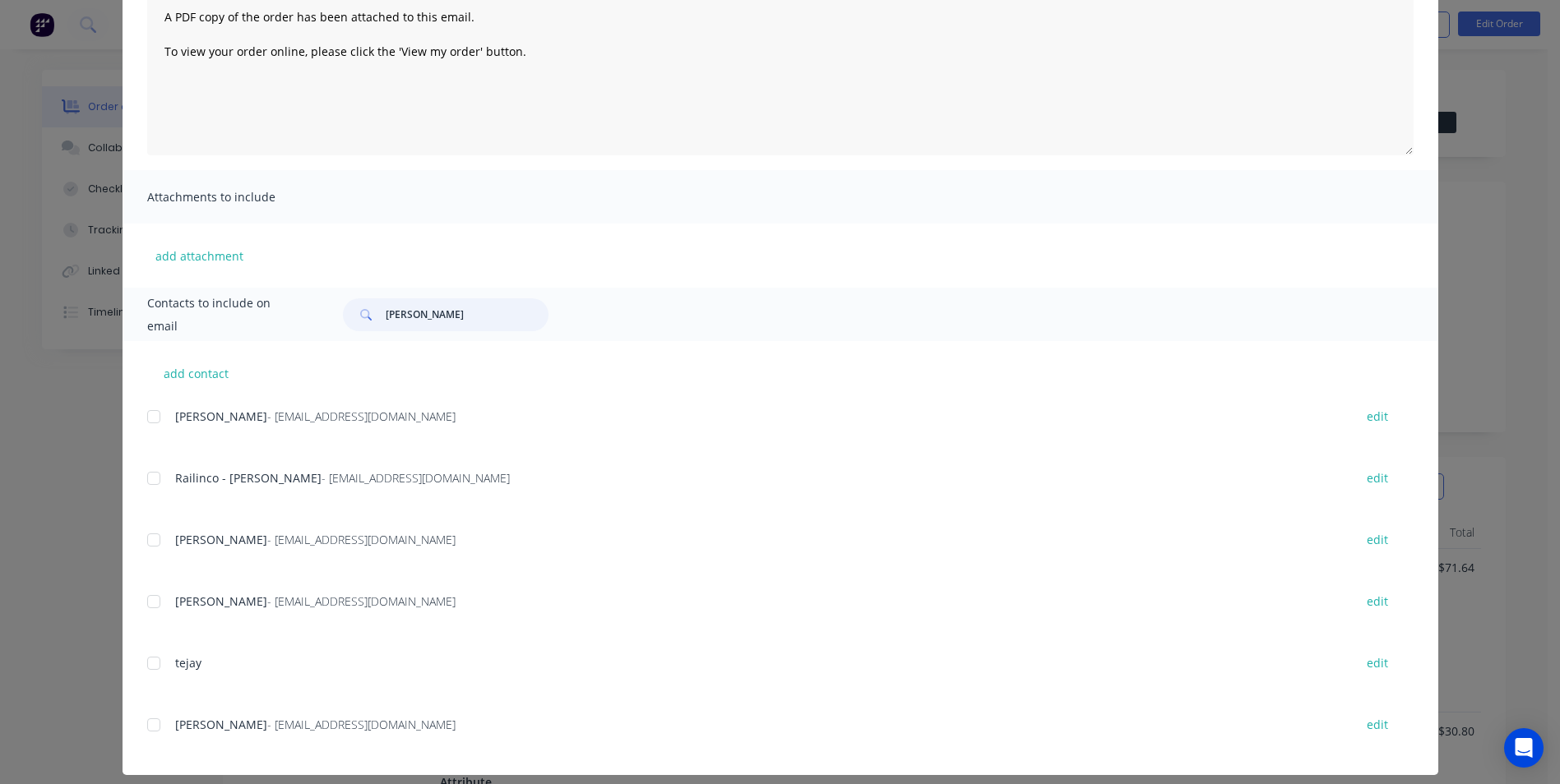
scroll to position [210, 0]
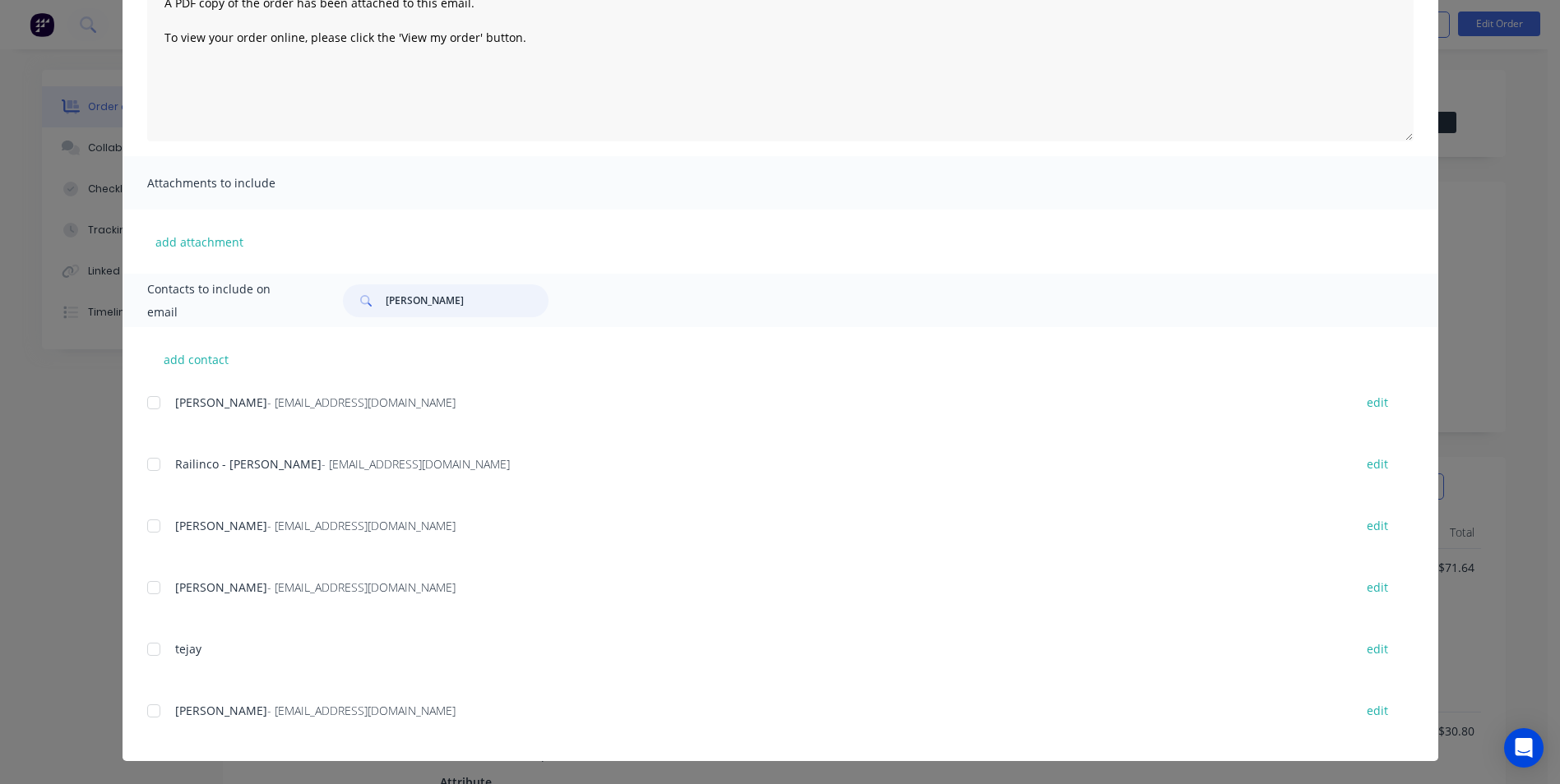
click at [150, 713] on div at bounding box center [153, 711] width 33 height 33
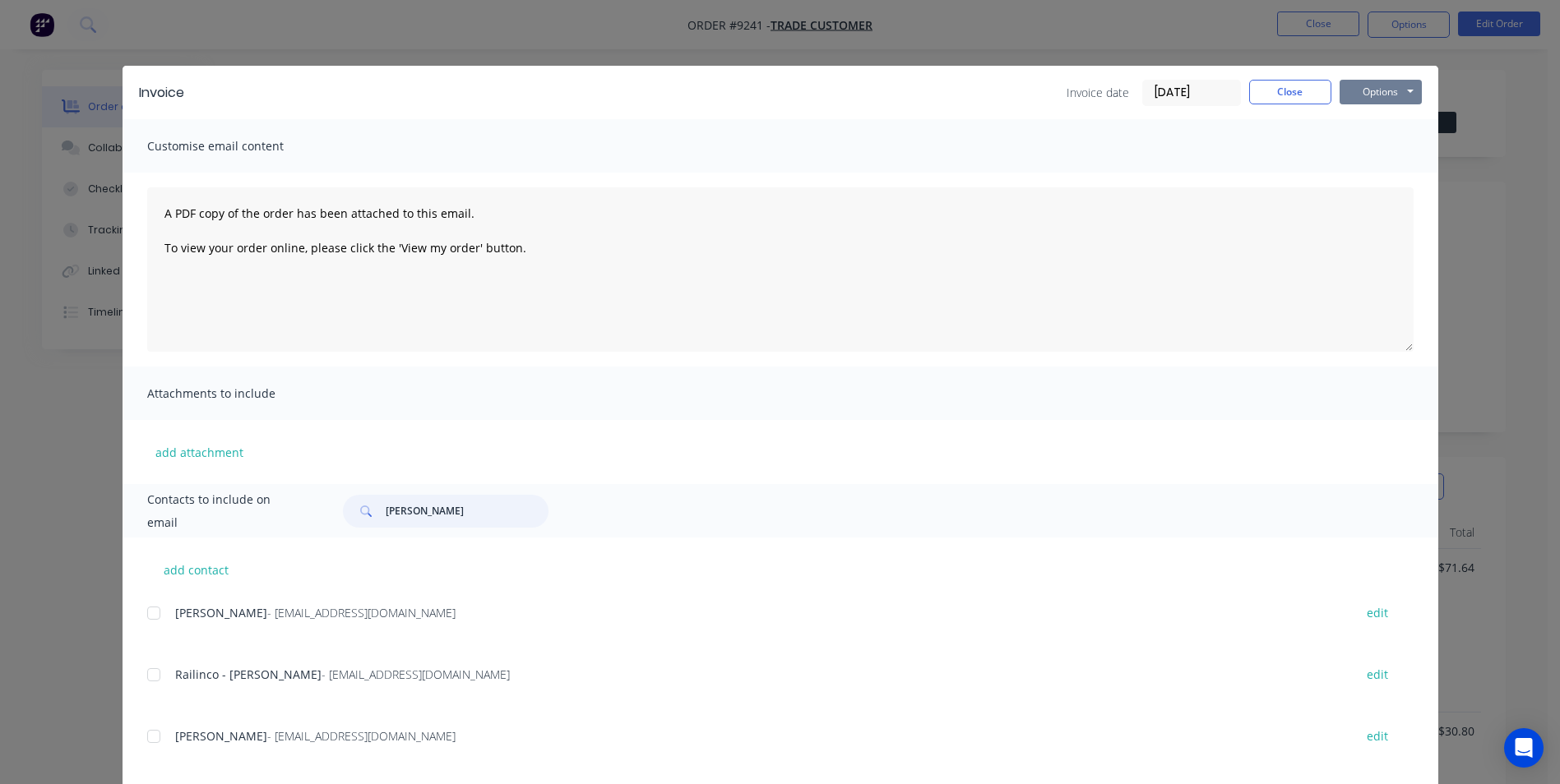
type input "jay"
click at [1392, 91] on button "Options" at bounding box center [1380, 92] width 82 height 25
click at [1321, 97] on button "Close" at bounding box center [1290, 92] width 82 height 25
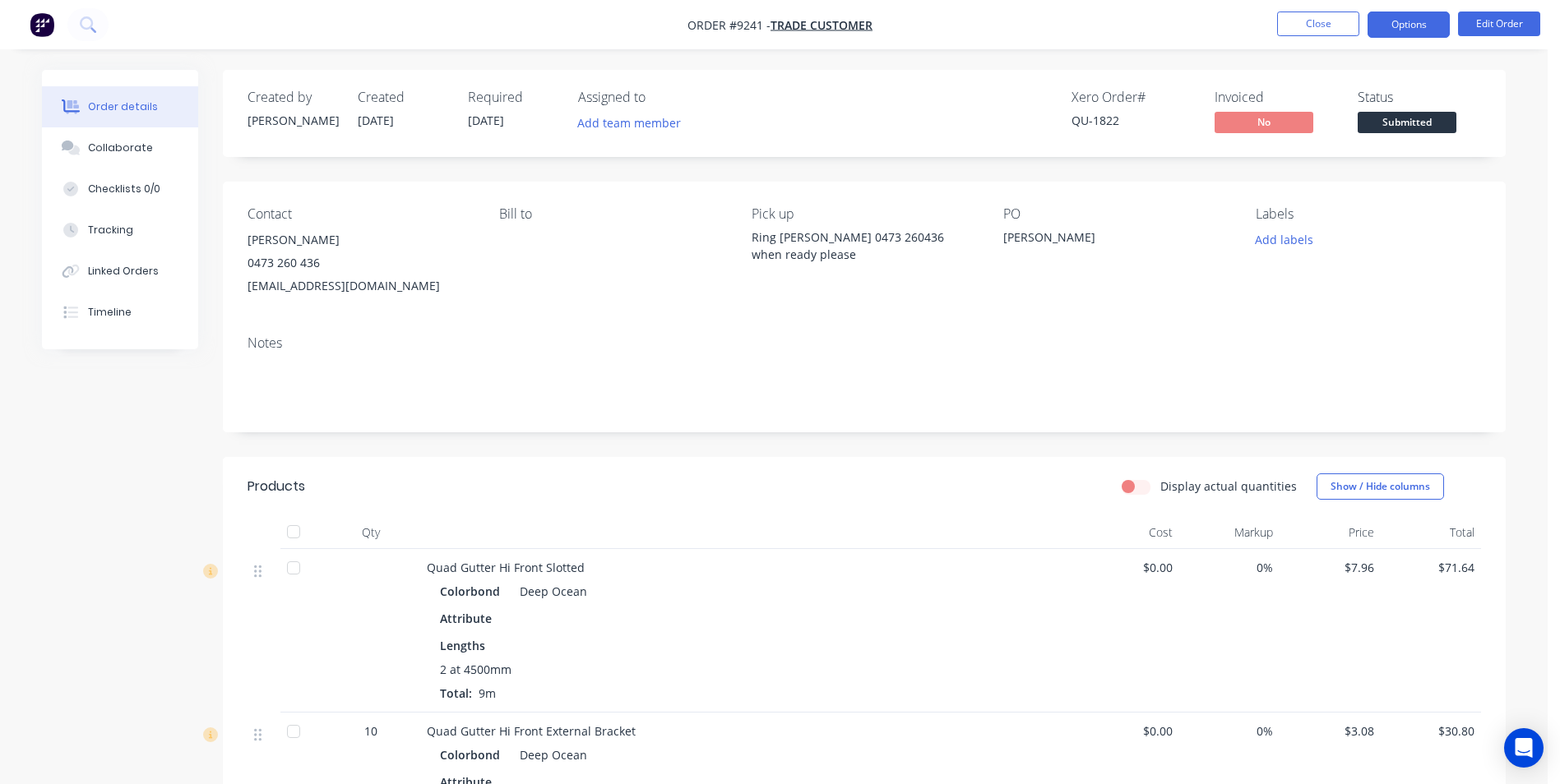
click at [1416, 36] on button "Options" at bounding box center [1408, 24] width 82 height 26
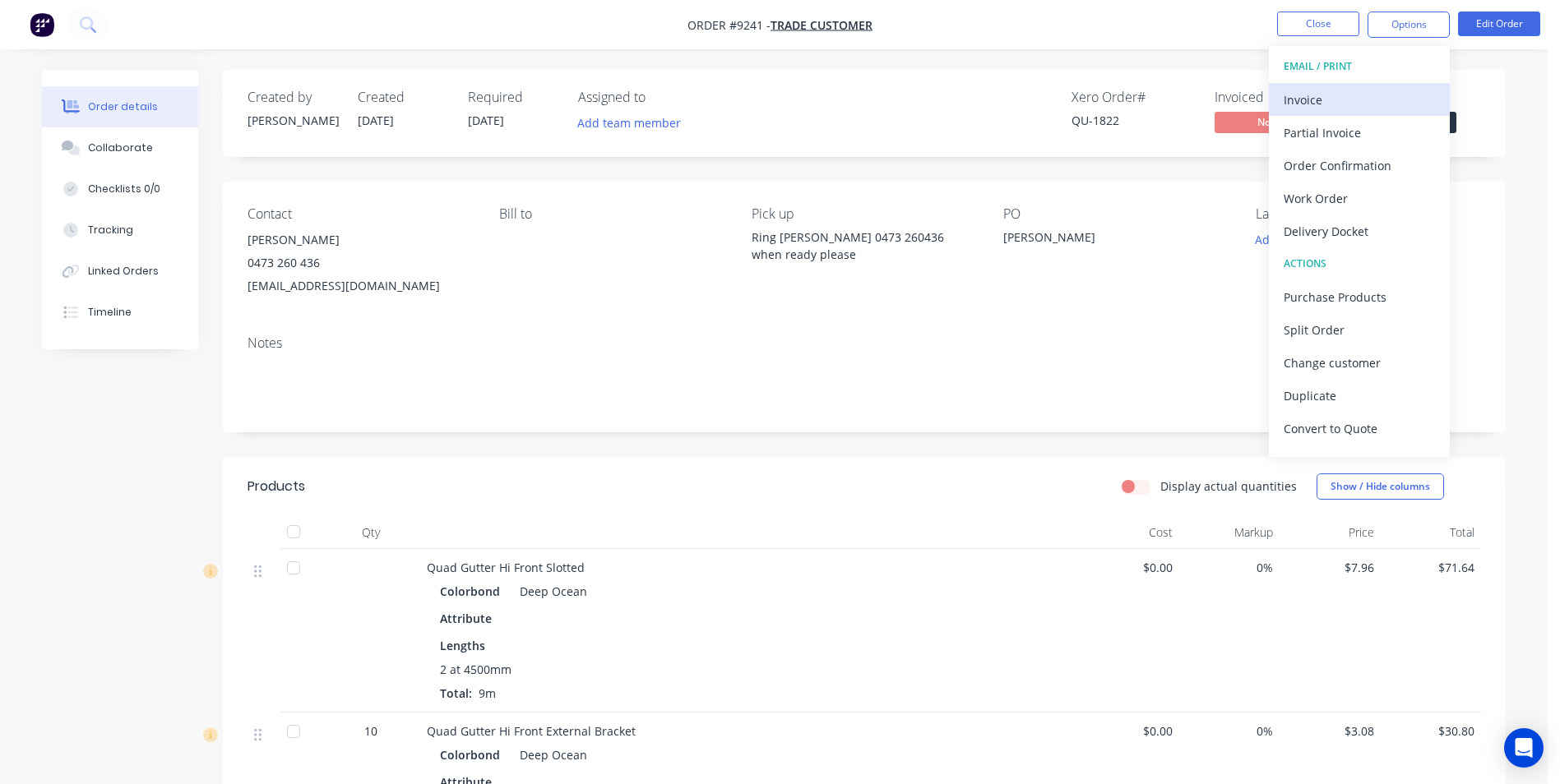
click at [1369, 85] on button "Invoice" at bounding box center [1359, 99] width 181 height 33
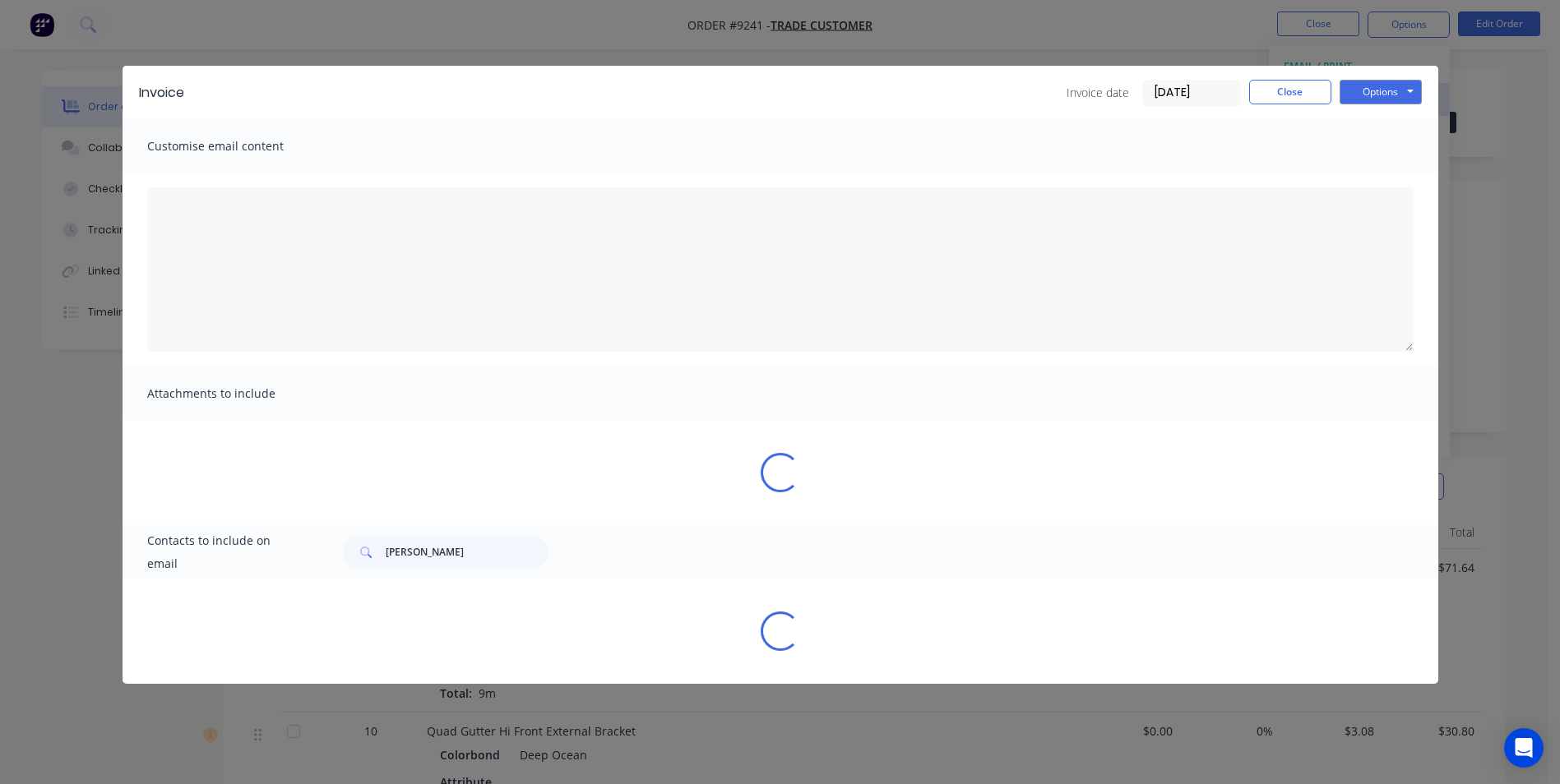
type textarea "A PDF copy of the order has been attached to this email. To view your order onl…"
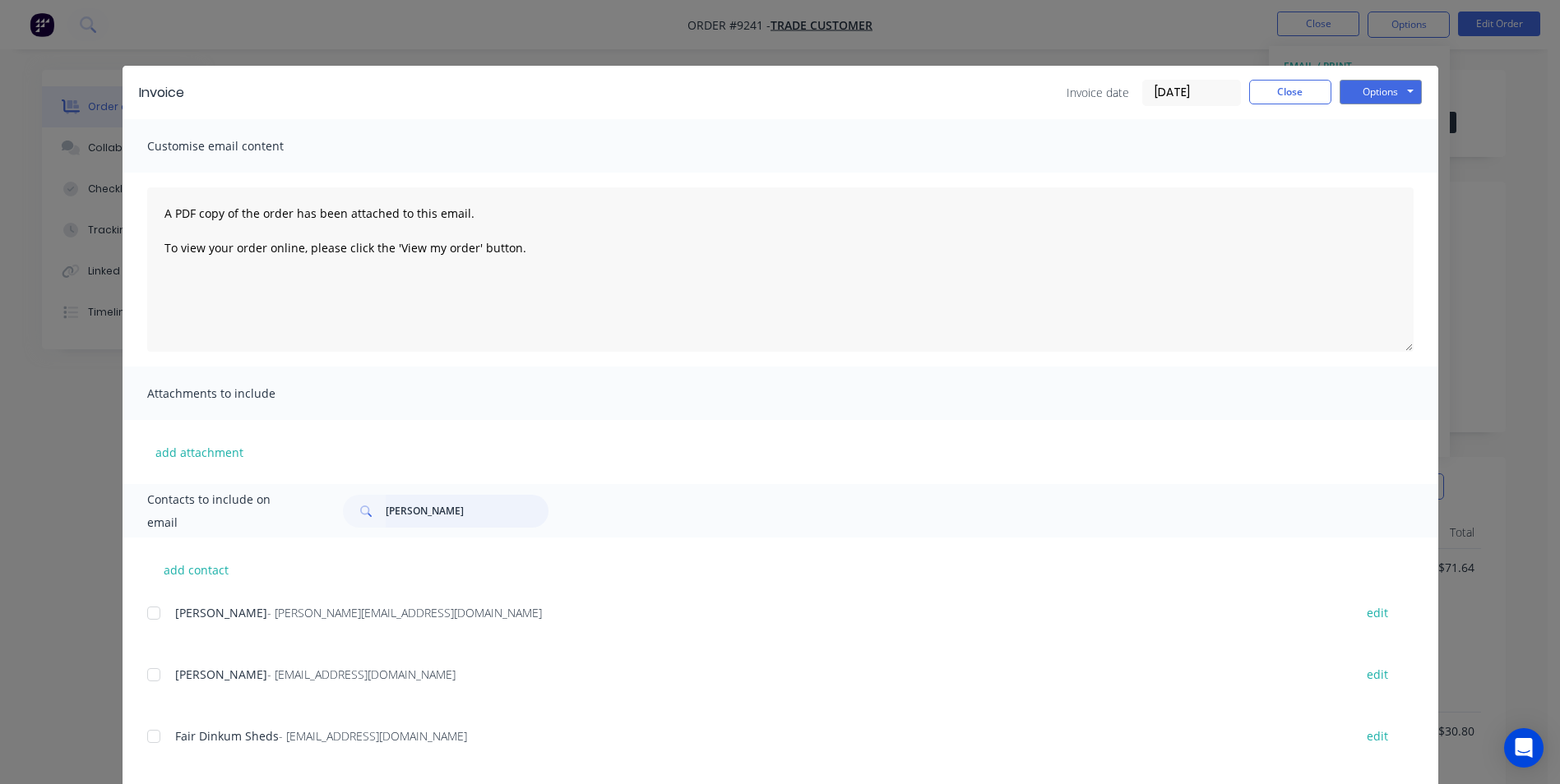
click at [420, 511] on input "jay" at bounding box center [467, 510] width 163 height 33
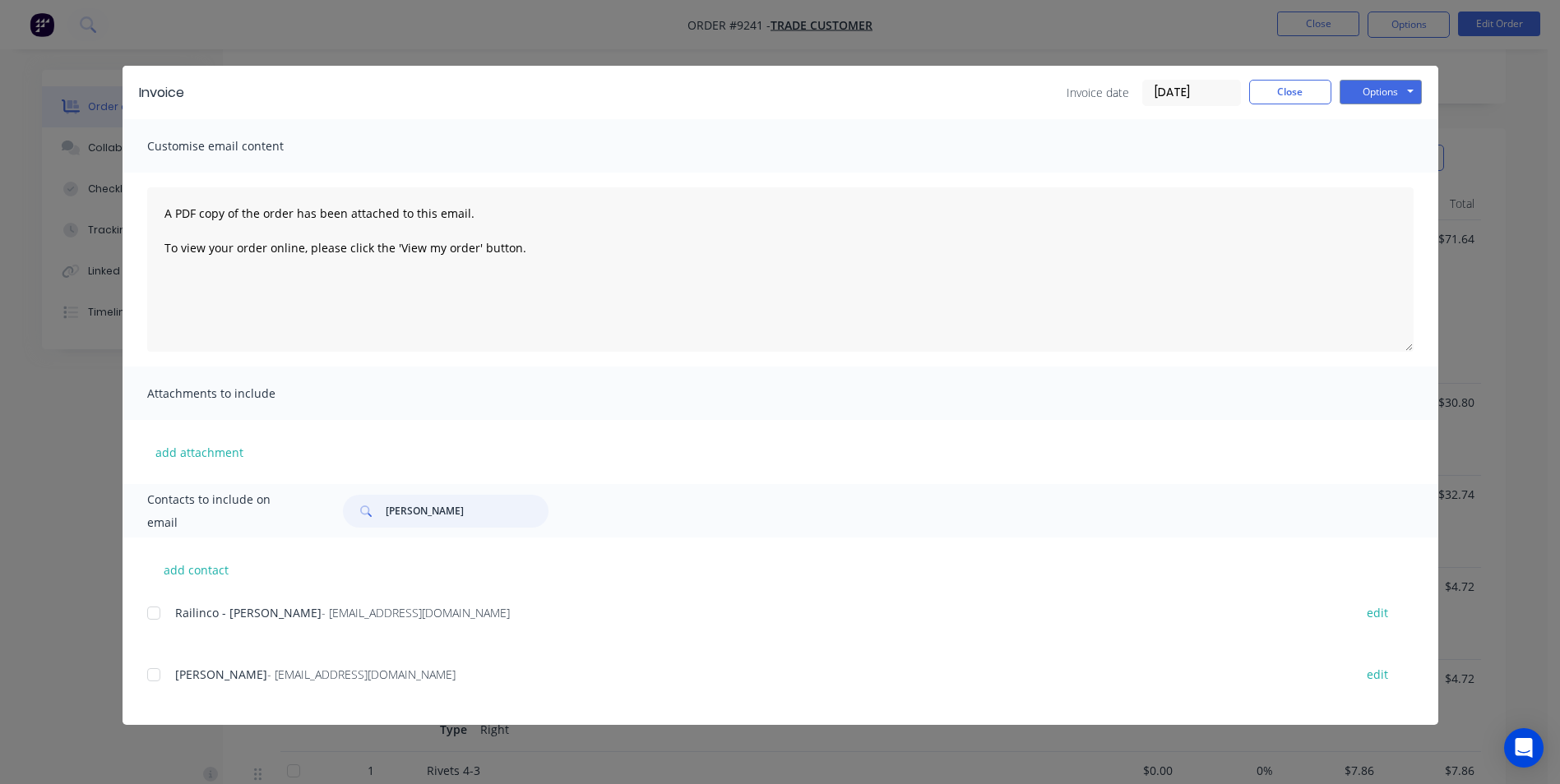
click at [157, 670] on div at bounding box center [153, 674] width 33 height 33
type input "jay"
click at [1368, 96] on button "Options" at bounding box center [1380, 92] width 82 height 25
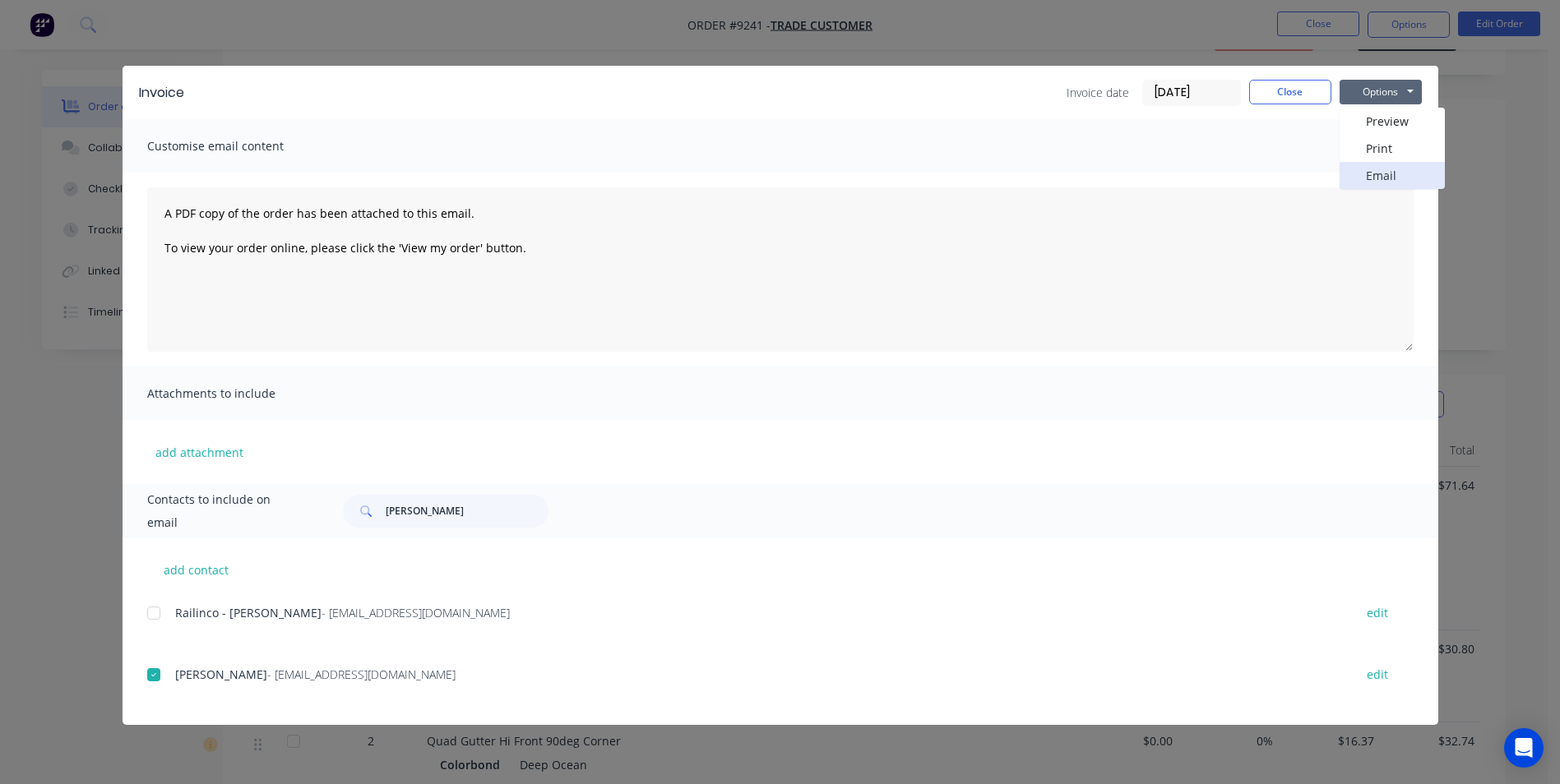
click at [1365, 173] on button "Email" at bounding box center [1392, 175] width 106 height 27
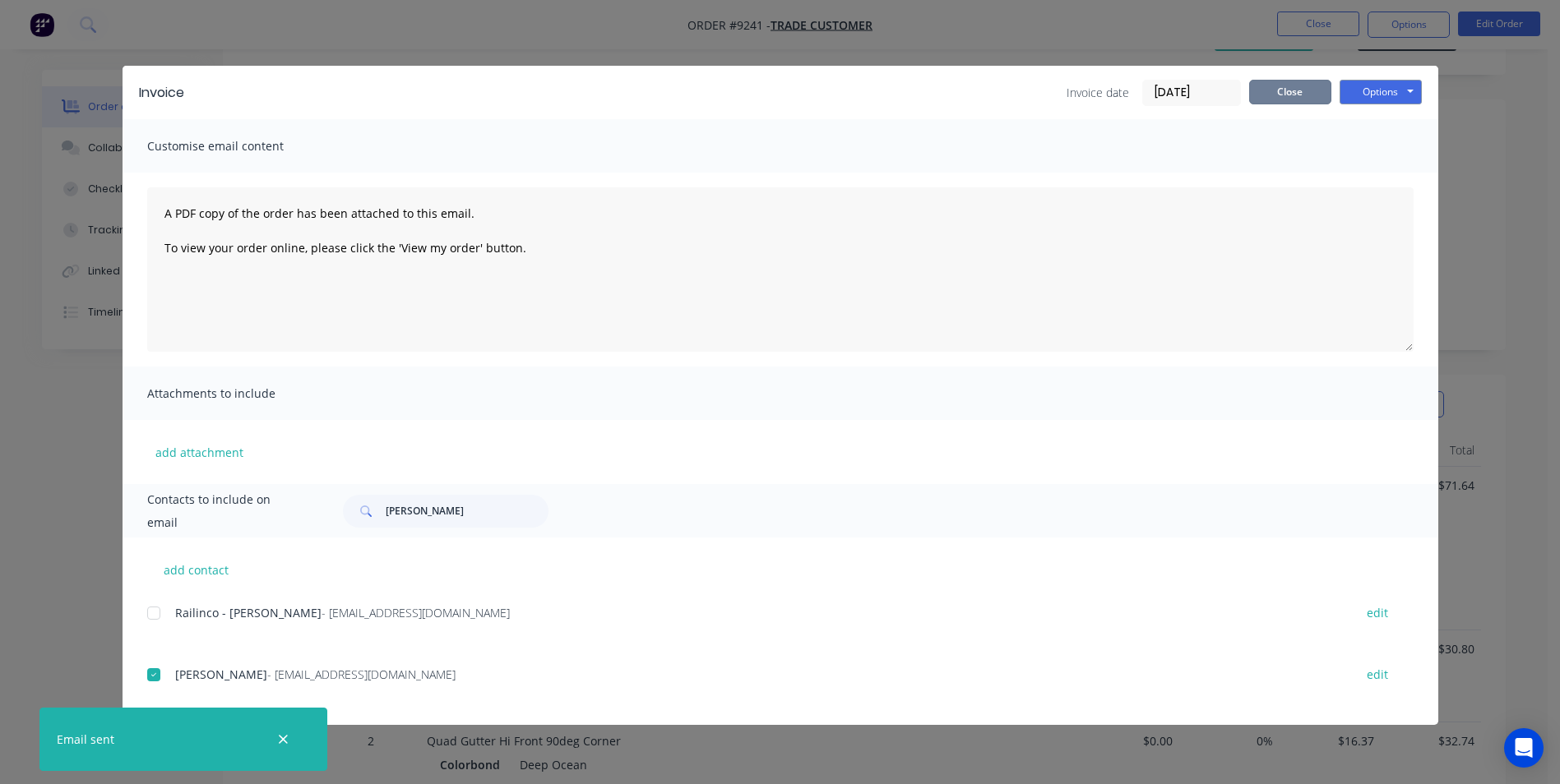
click at [1295, 95] on button "Close" at bounding box center [1290, 92] width 82 height 25
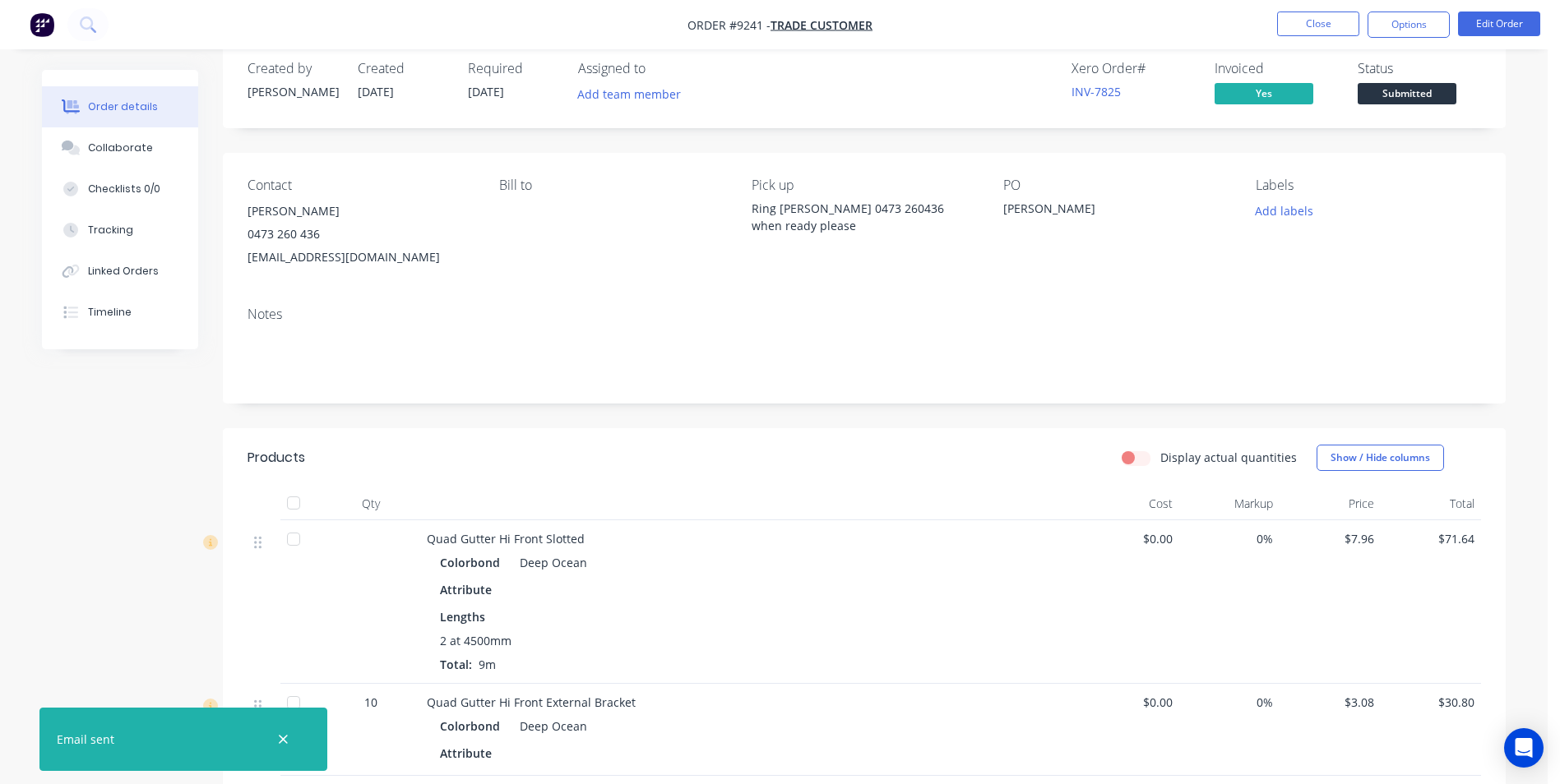
scroll to position [0, 0]
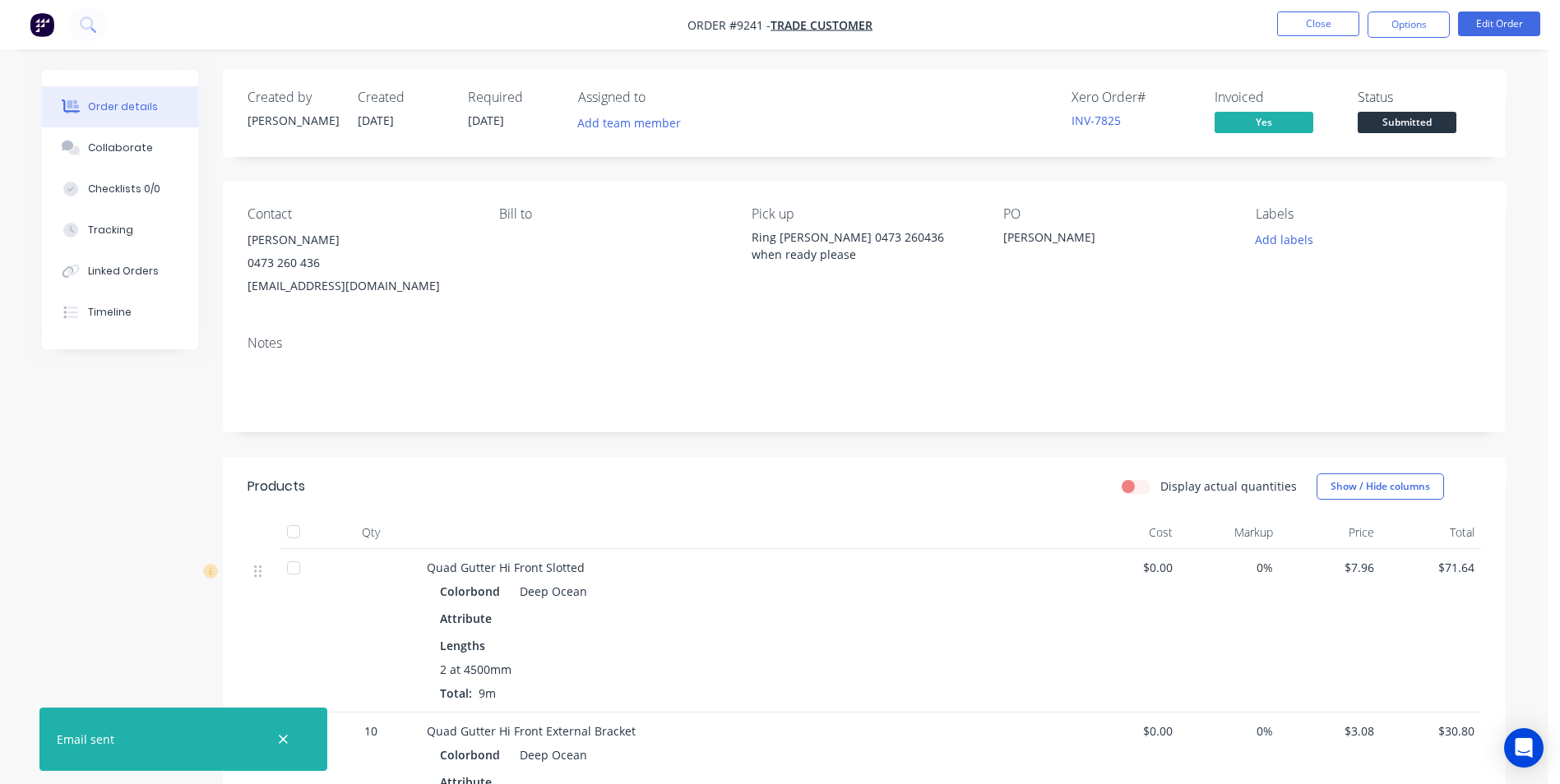
click at [1427, 111] on div "Status Submitted" at bounding box center [1419, 113] width 123 height 47
click at [1427, 114] on span "Submitted" at bounding box center [1406, 122] width 98 height 21
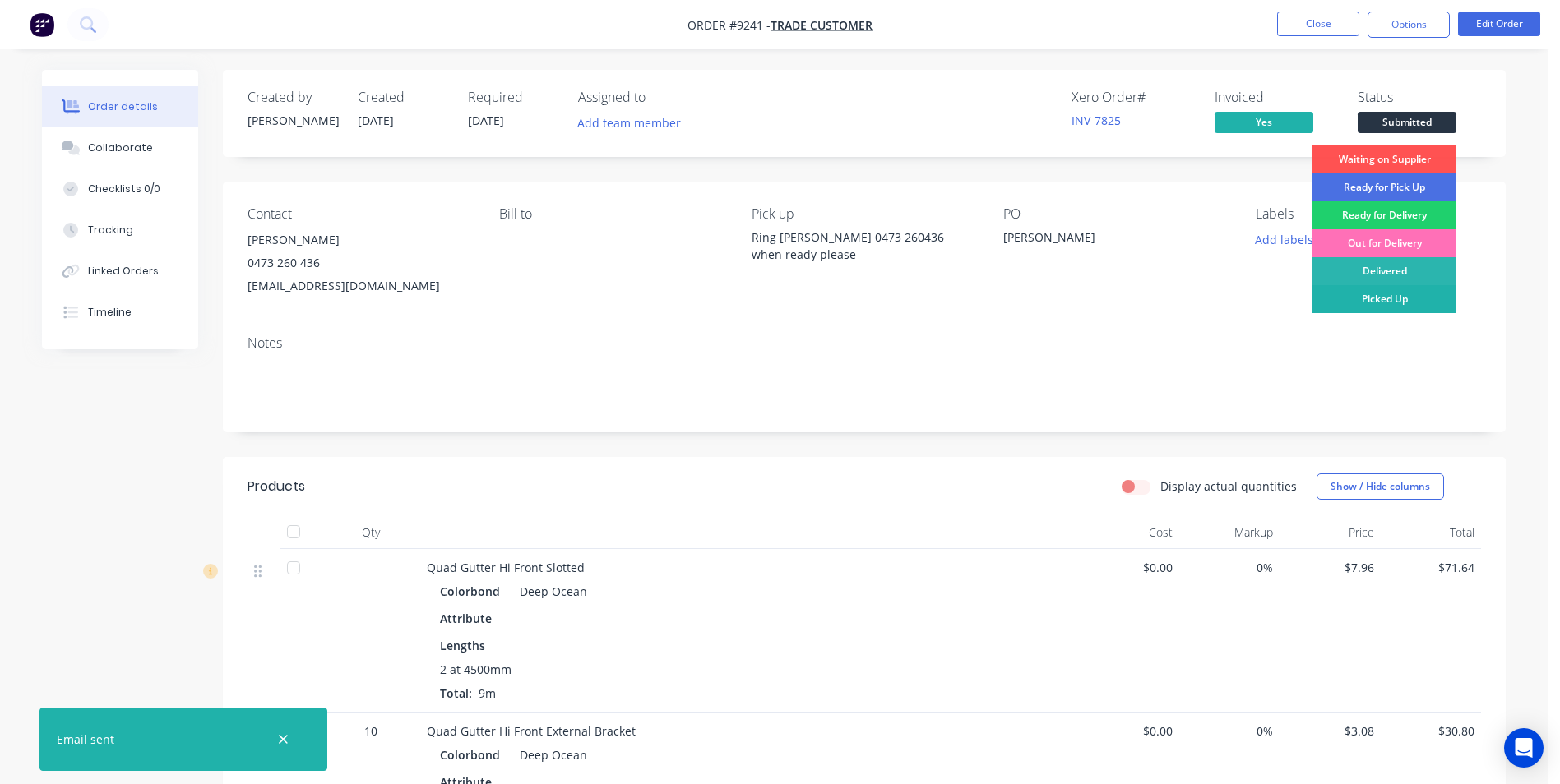
click at [1406, 294] on div "Picked Up" at bounding box center [1384, 299] width 144 height 28
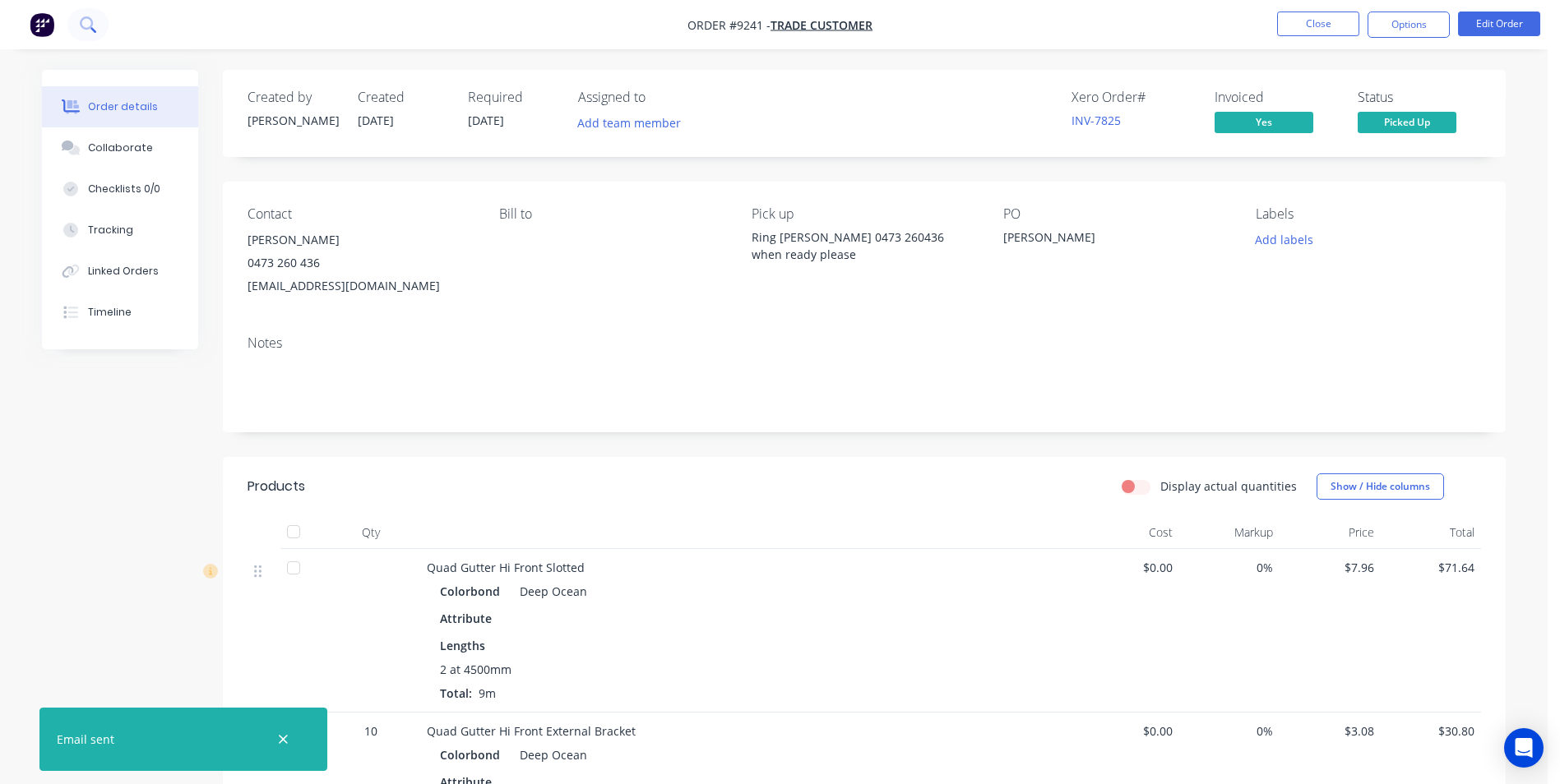
click at [91, 25] on icon at bounding box center [86, 22] width 13 height 13
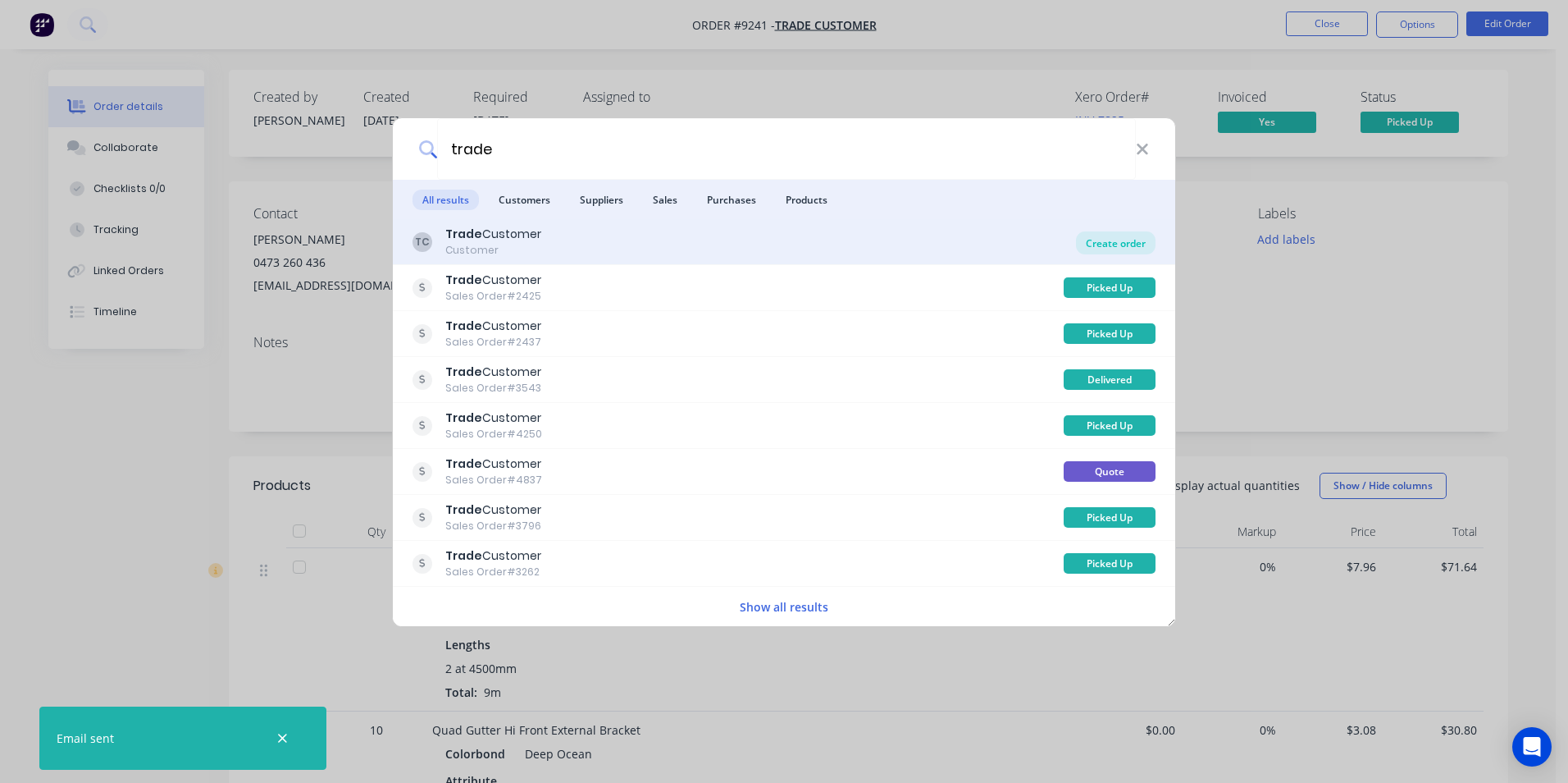
type input "trade"
click at [1110, 240] on div "Create order" at bounding box center [1116, 243] width 79 height 23
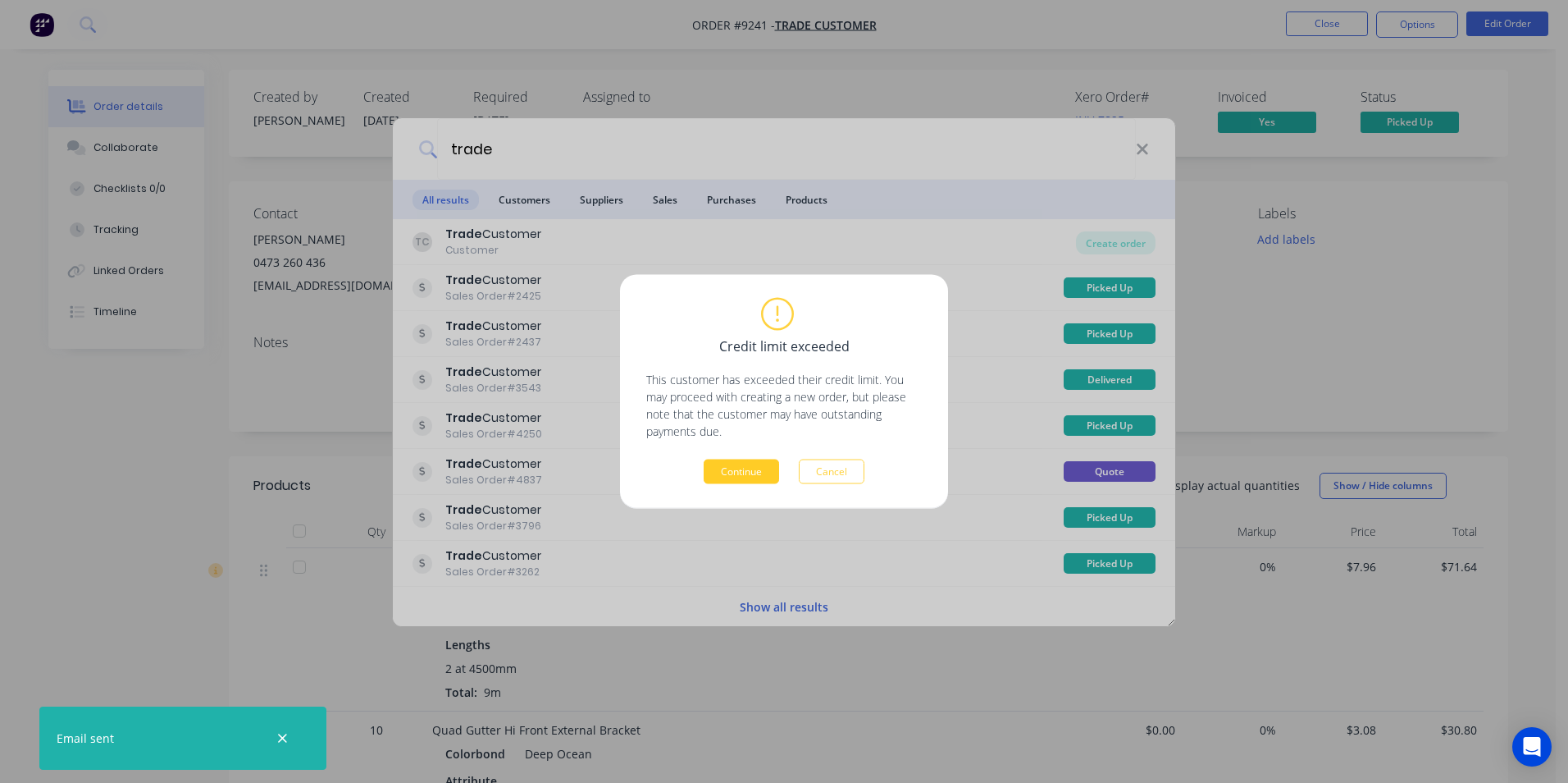
click at [749, 479] on button "Continue" at bounding box center [742, 472] width 76 height 25
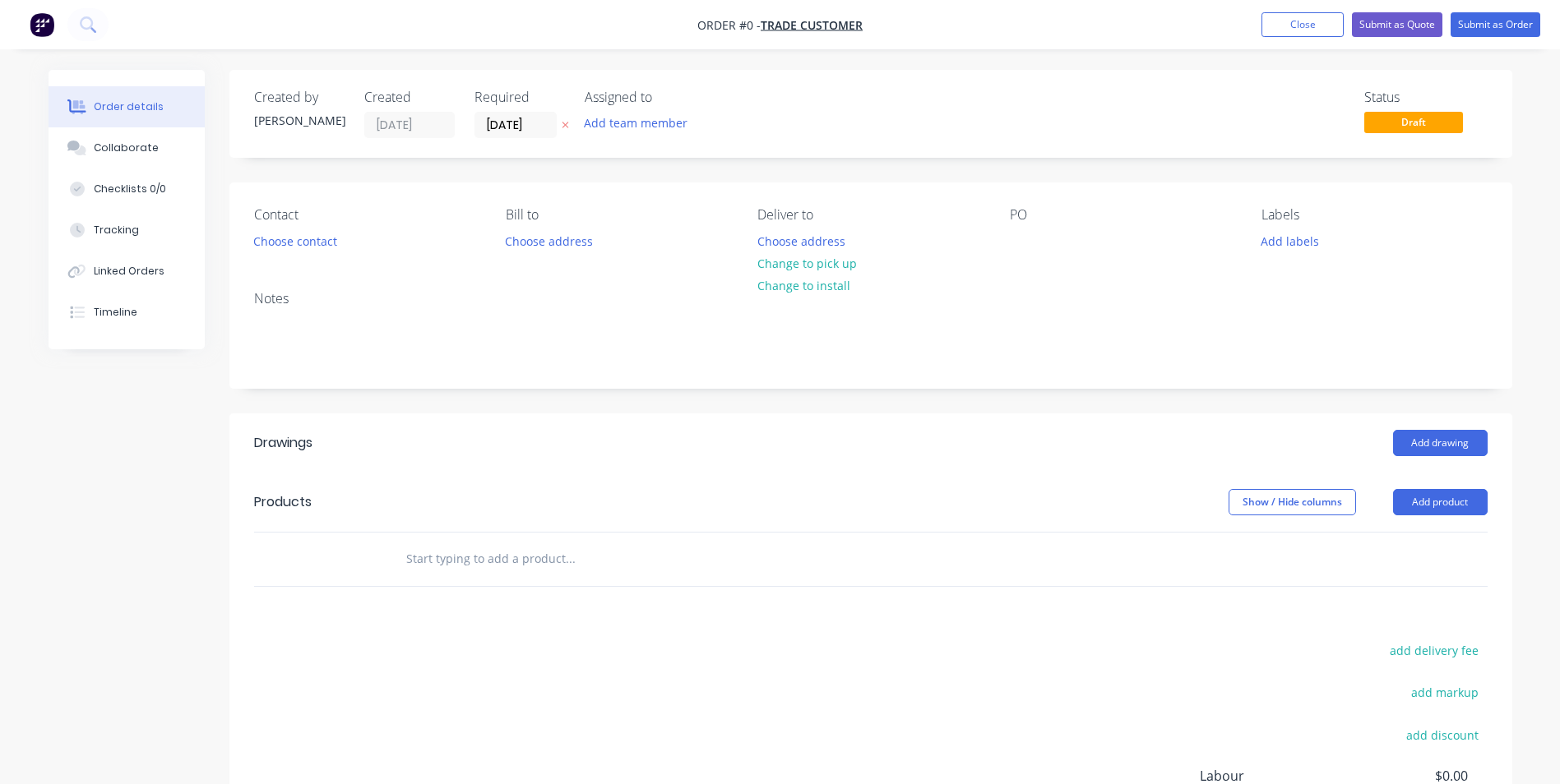
click at [316, 232] on button "Choose contact" at bounding box center [294, 240] width 101 height 22
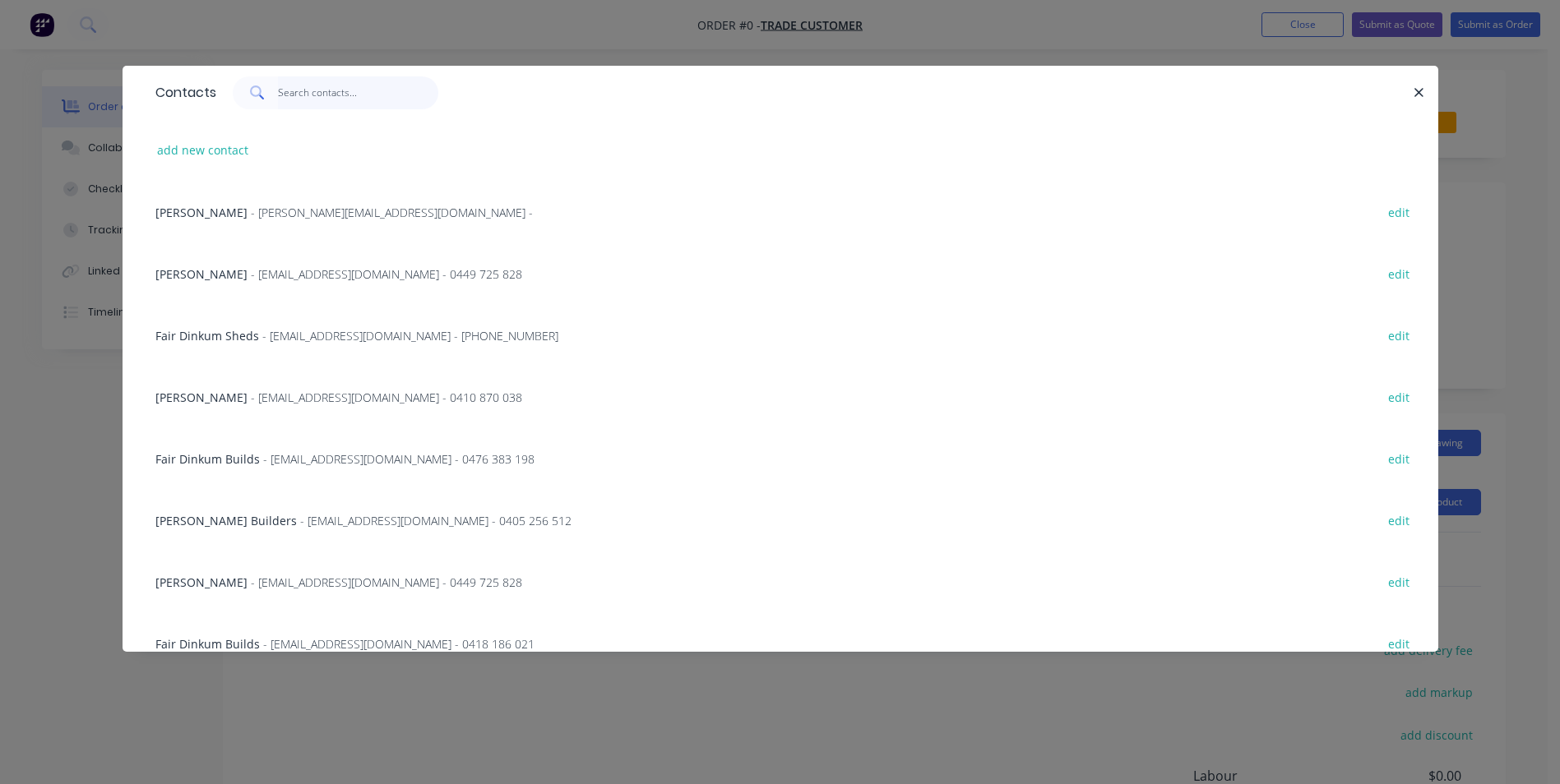
click at [349, 92] on input "text" at bounding box center [358, 92] width 160 height 33
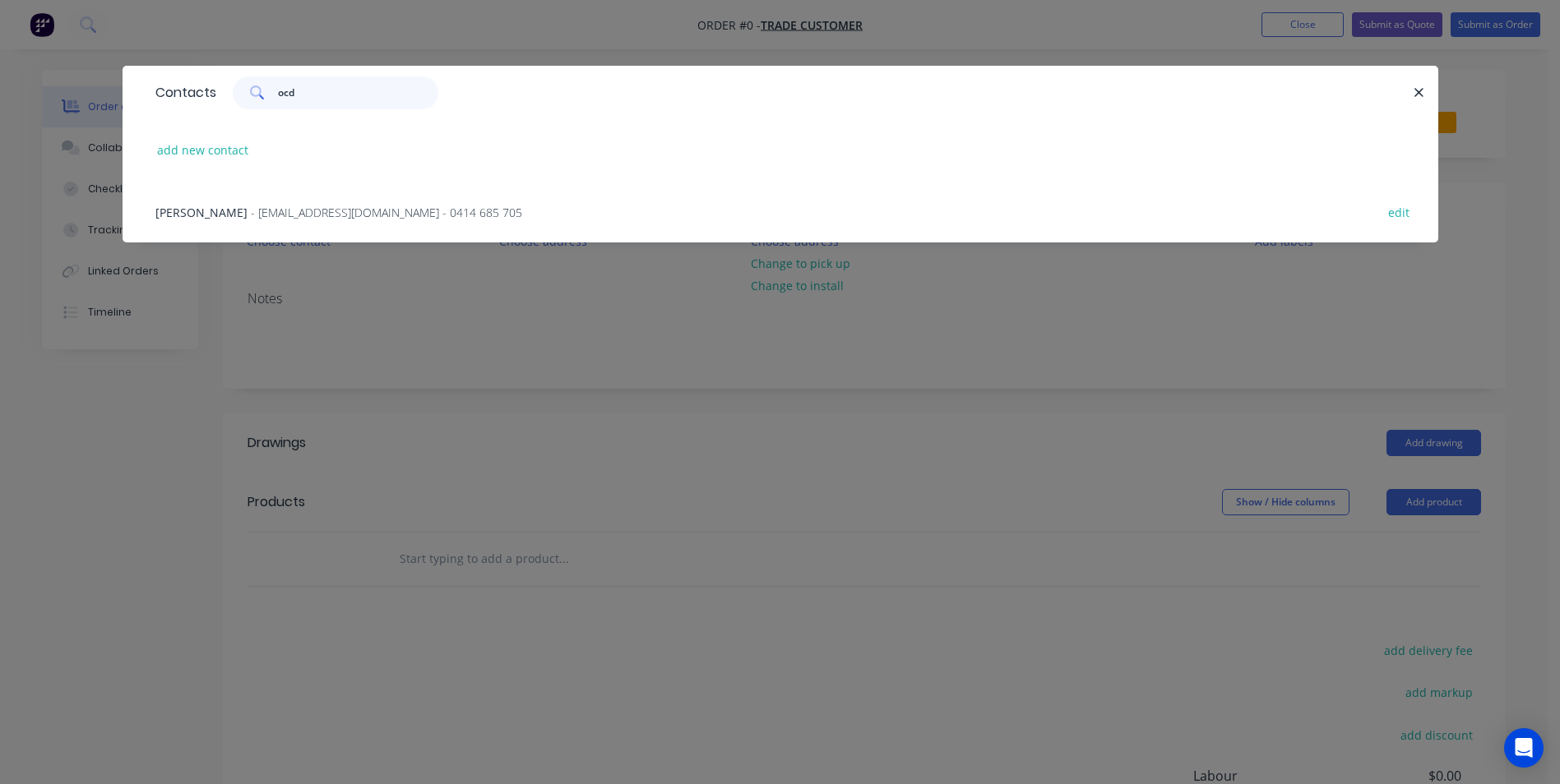
type input "ocd"
click at [411, 208] on span "- [EMAIL_ADDRESS][DOMAIN_NAME] - 0414 685 705" at bounding box center [386, 212] width 271 height 15
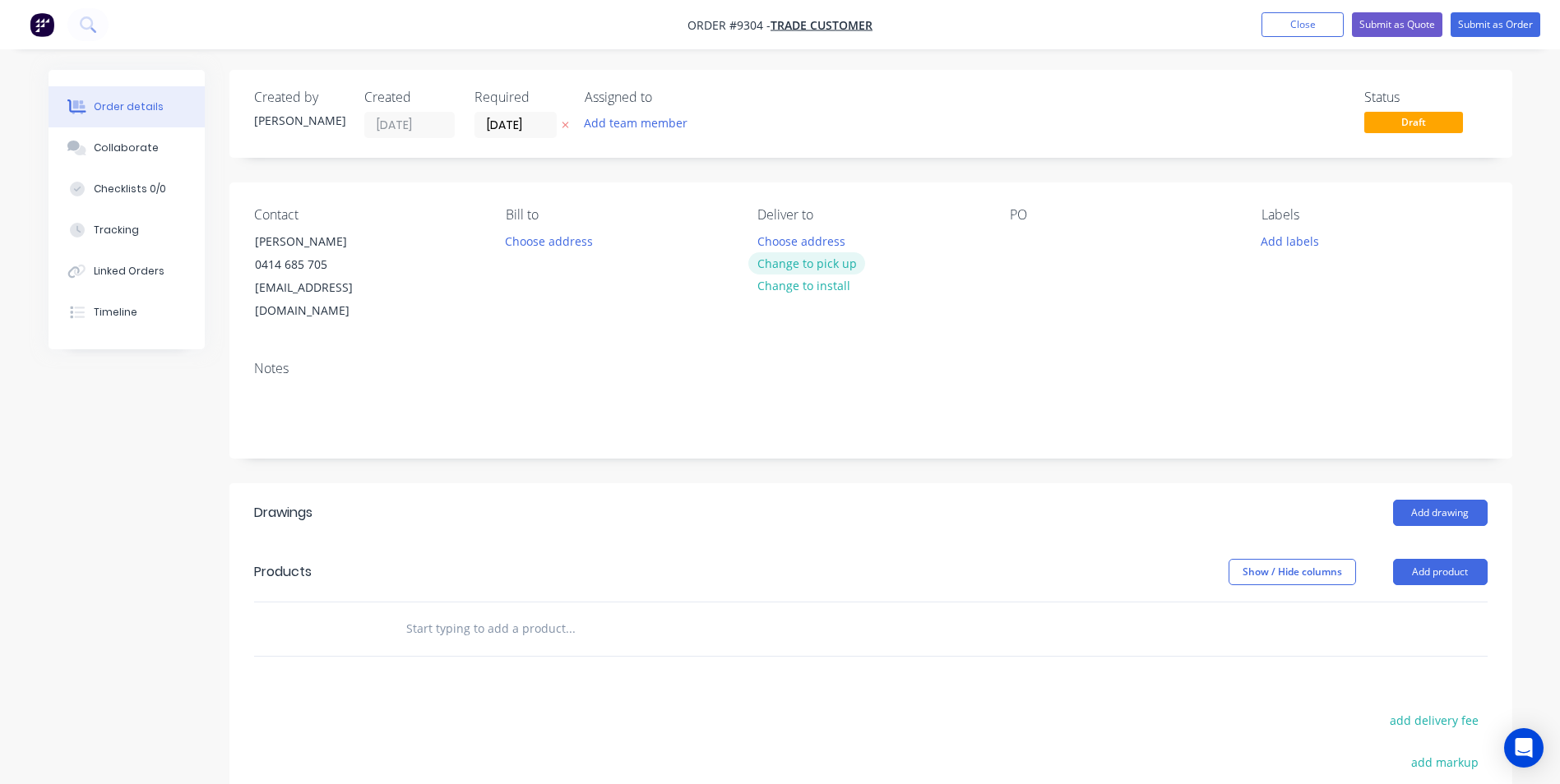
click at [821, 270] on button "Change to pick up" at bounding box center [806, 263] width 117 height 22
click at [546, 614] on input "text" at bounding box center [570, 628] width 329 height 33
type input "p"
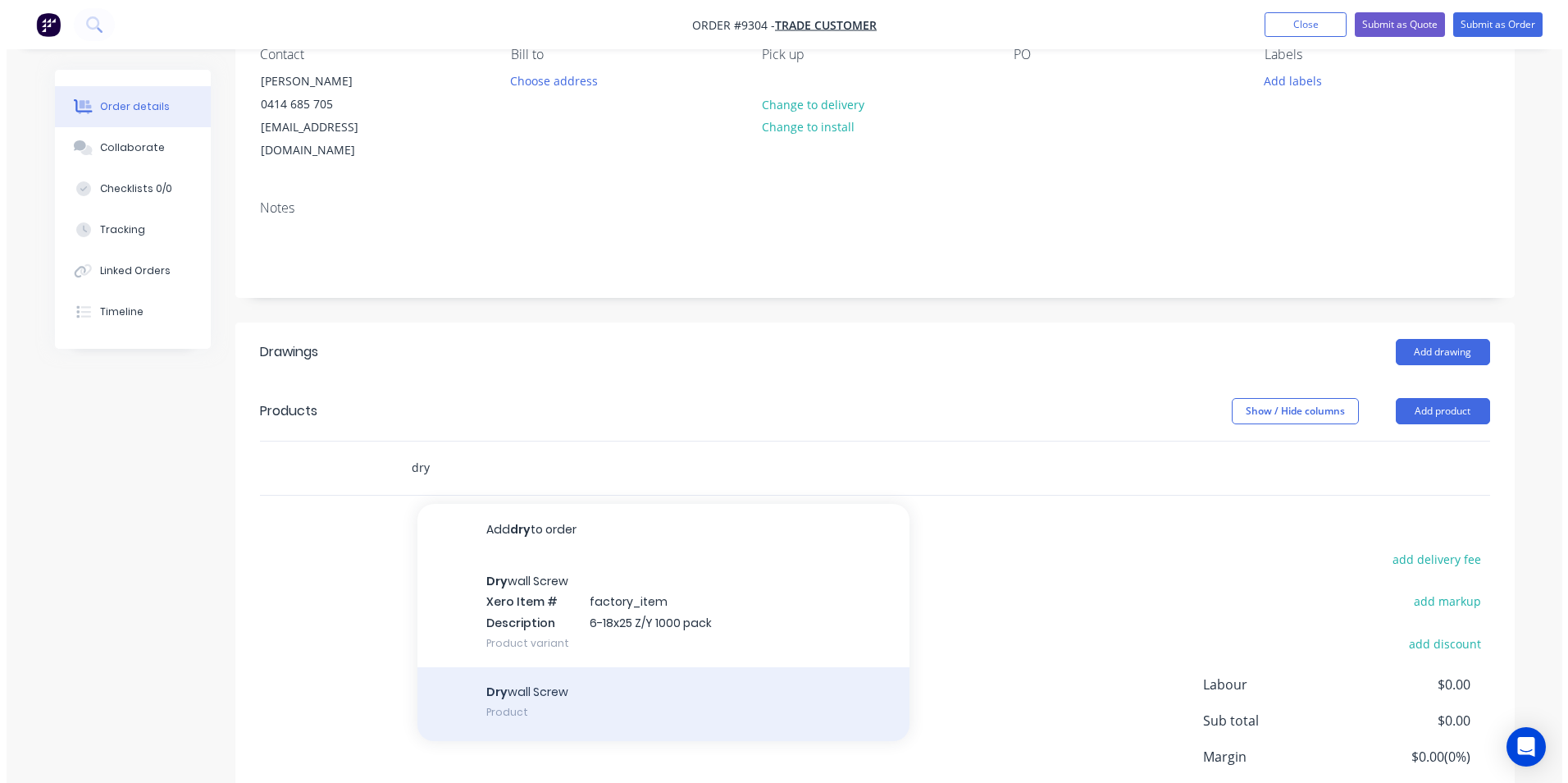
scroll to position [164, 0]
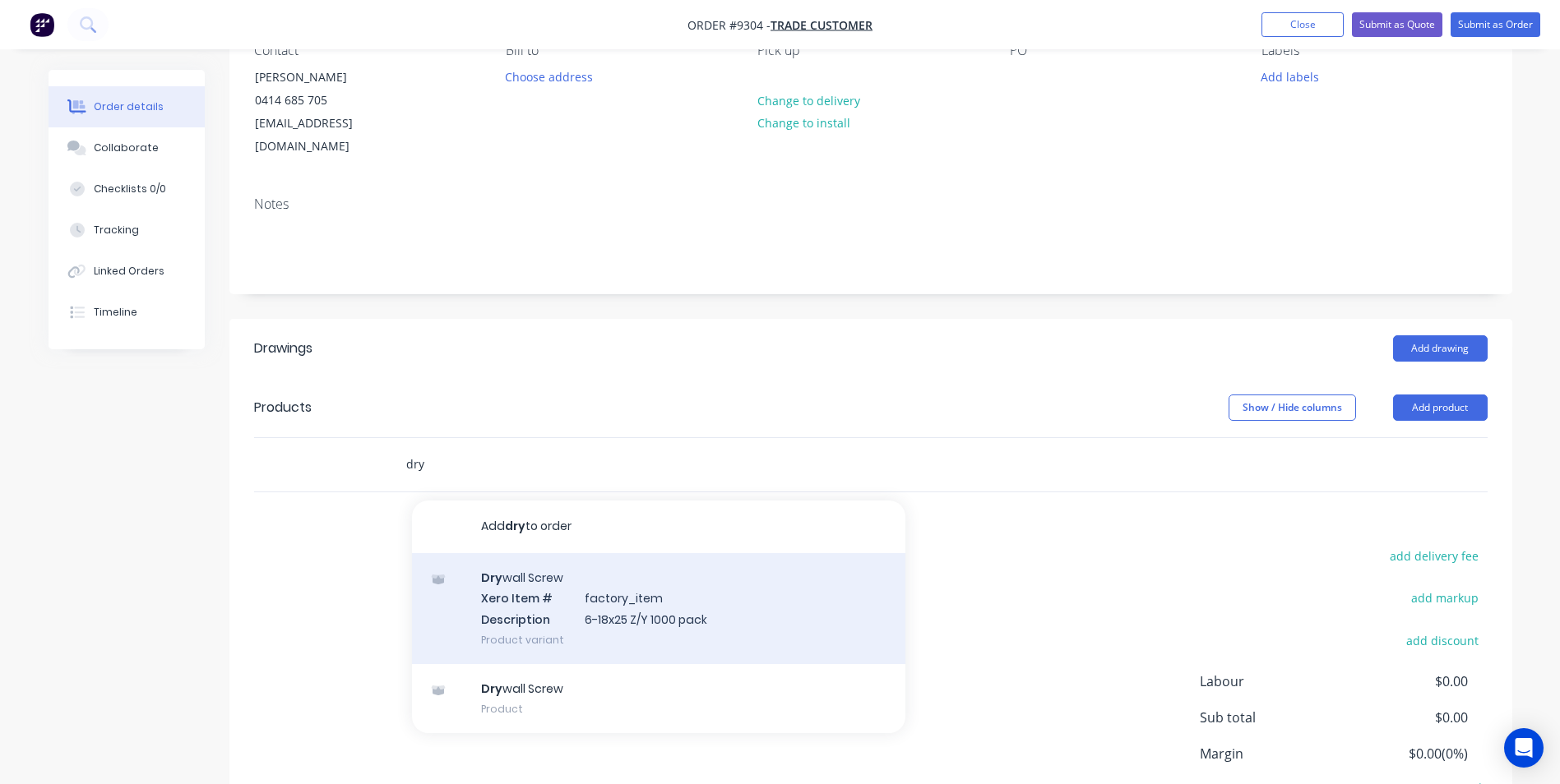
type input "dry"
click at [586, 603] on div "Dry wall Screw Xero Item # factory_item Description 6-18x25 Z/Y 1000 pack Produ…" at bounding box center [657, 609] width 493 height 111
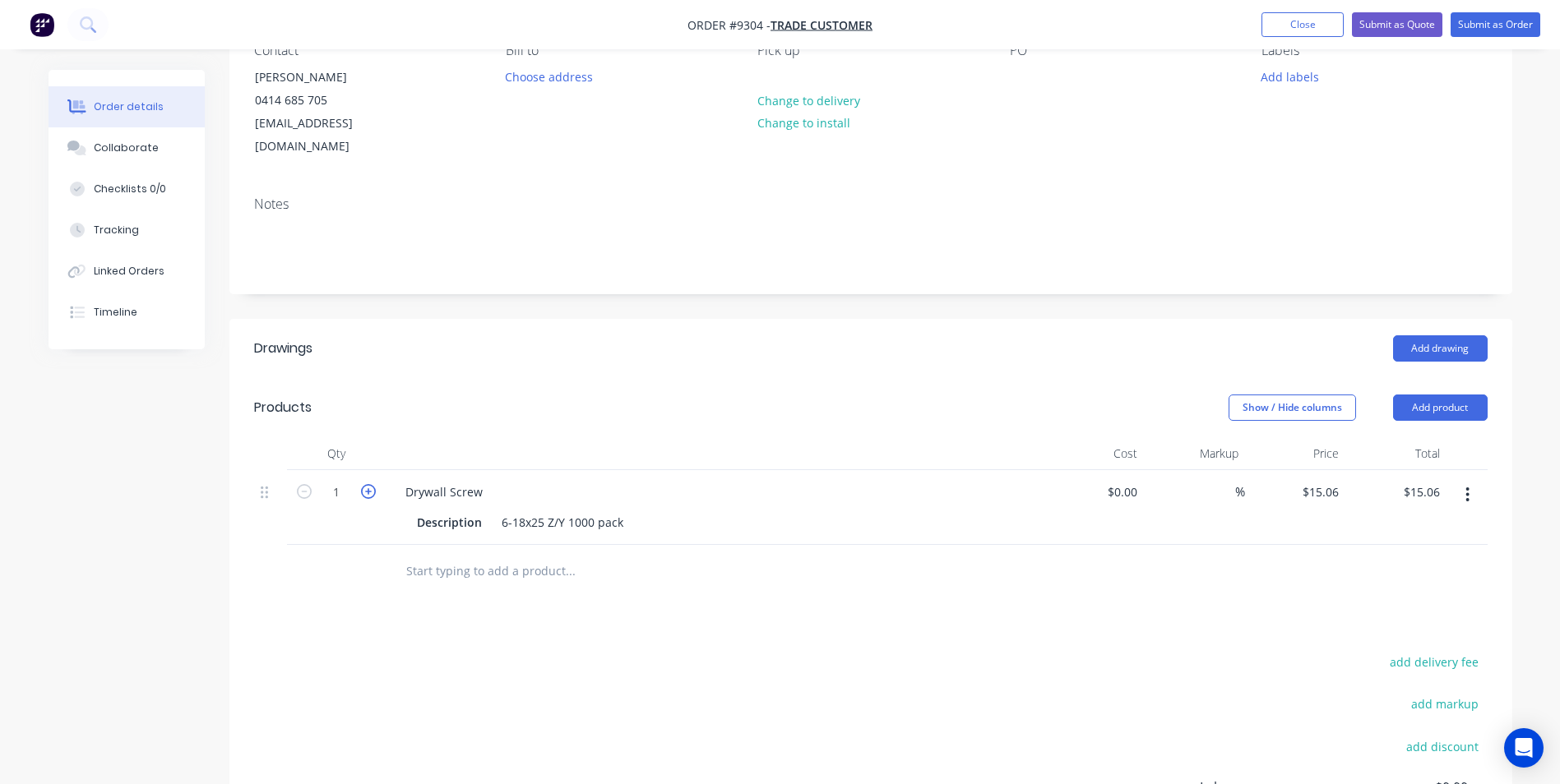
click at [368, 484] on icon "button" at bounding box center [368, 491] width 15 height 15
type input "2"
type input "$30.12"
click at [1473, 29] on button "Submit as Order" at bounding box center [1495, 25] width 89 height 25
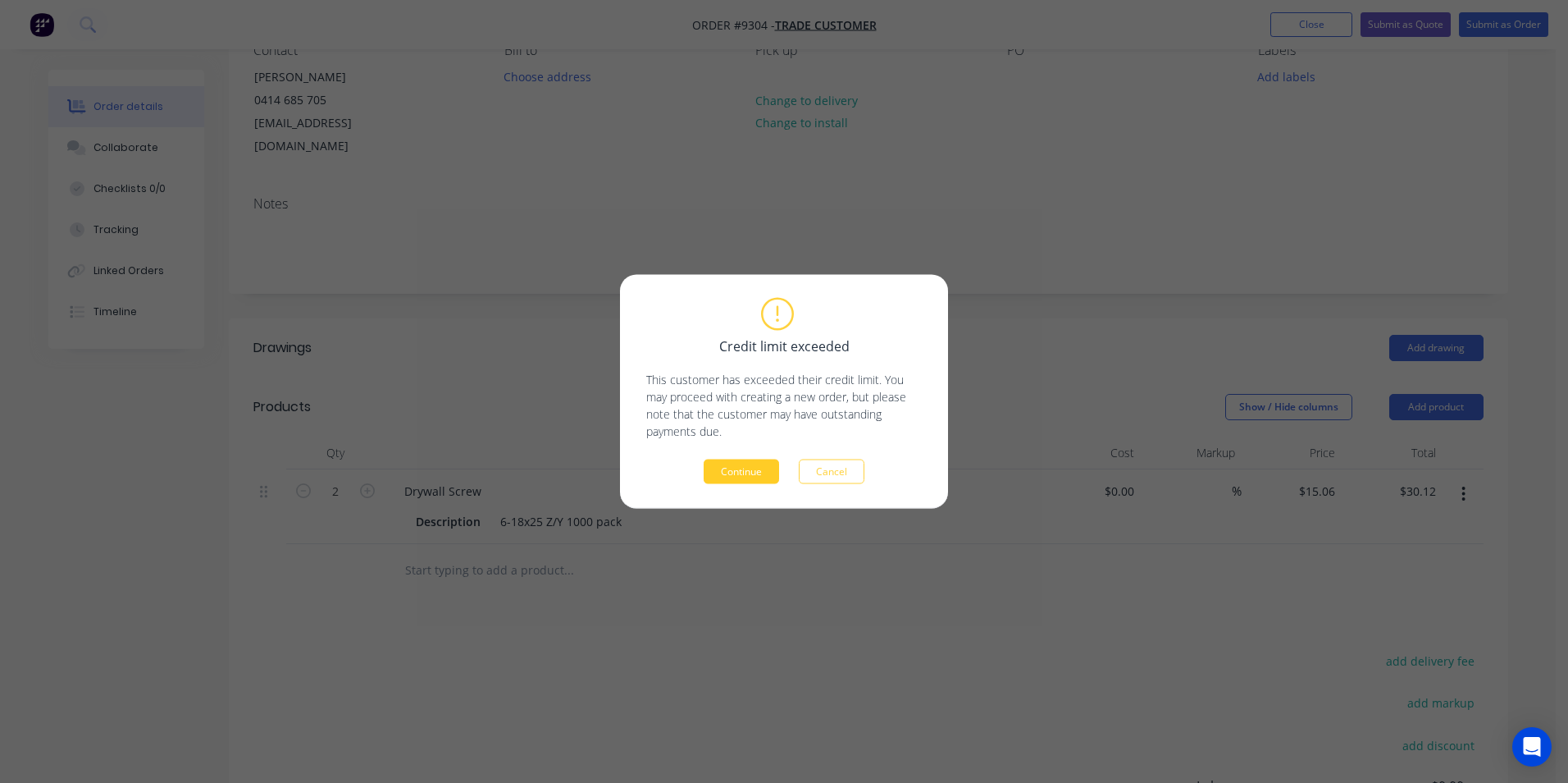
click at [772, 465] on button "Continue" at bounding box center [742, 472] width 76 height 25
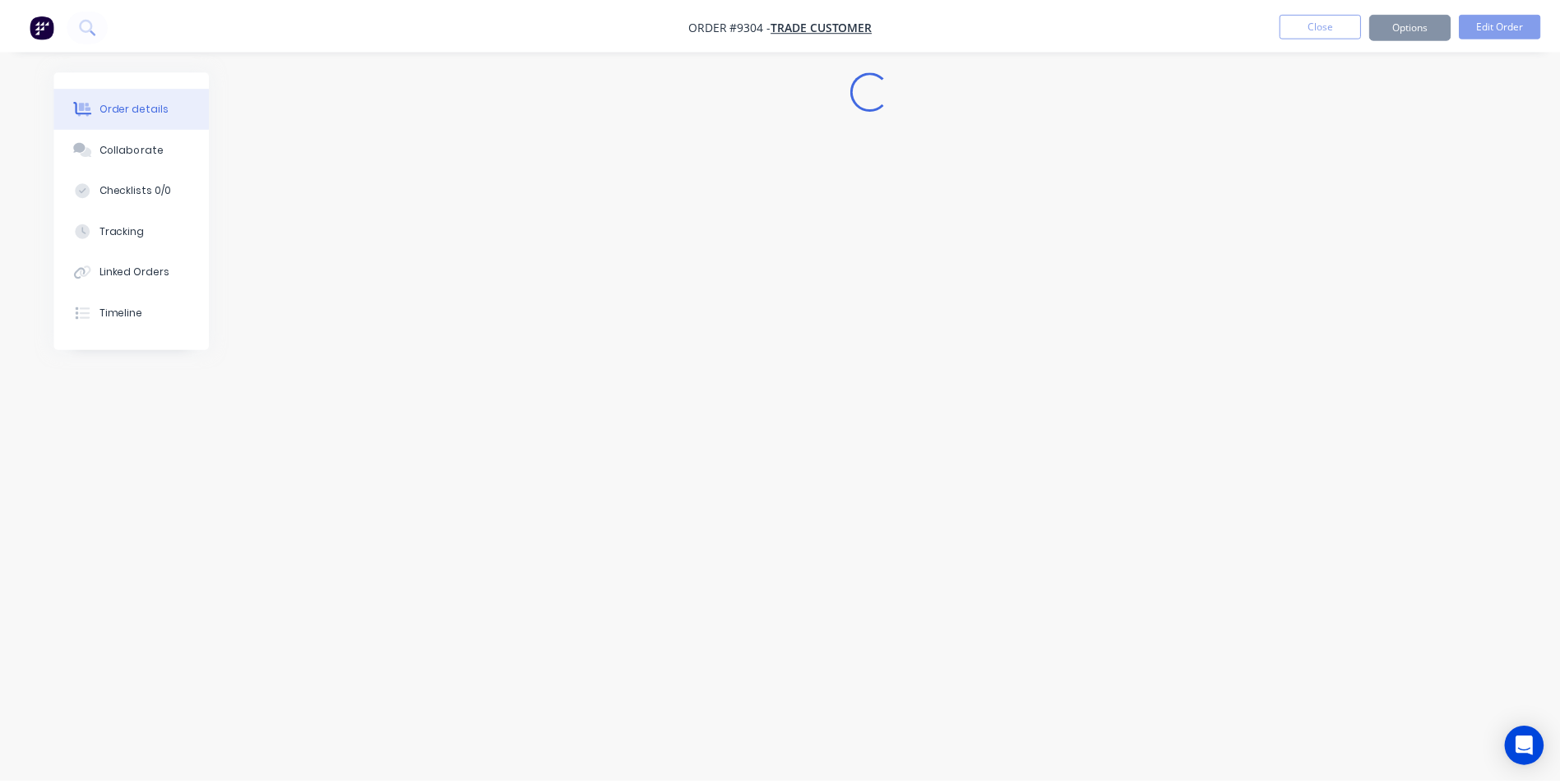
scroll to position [0, 0]
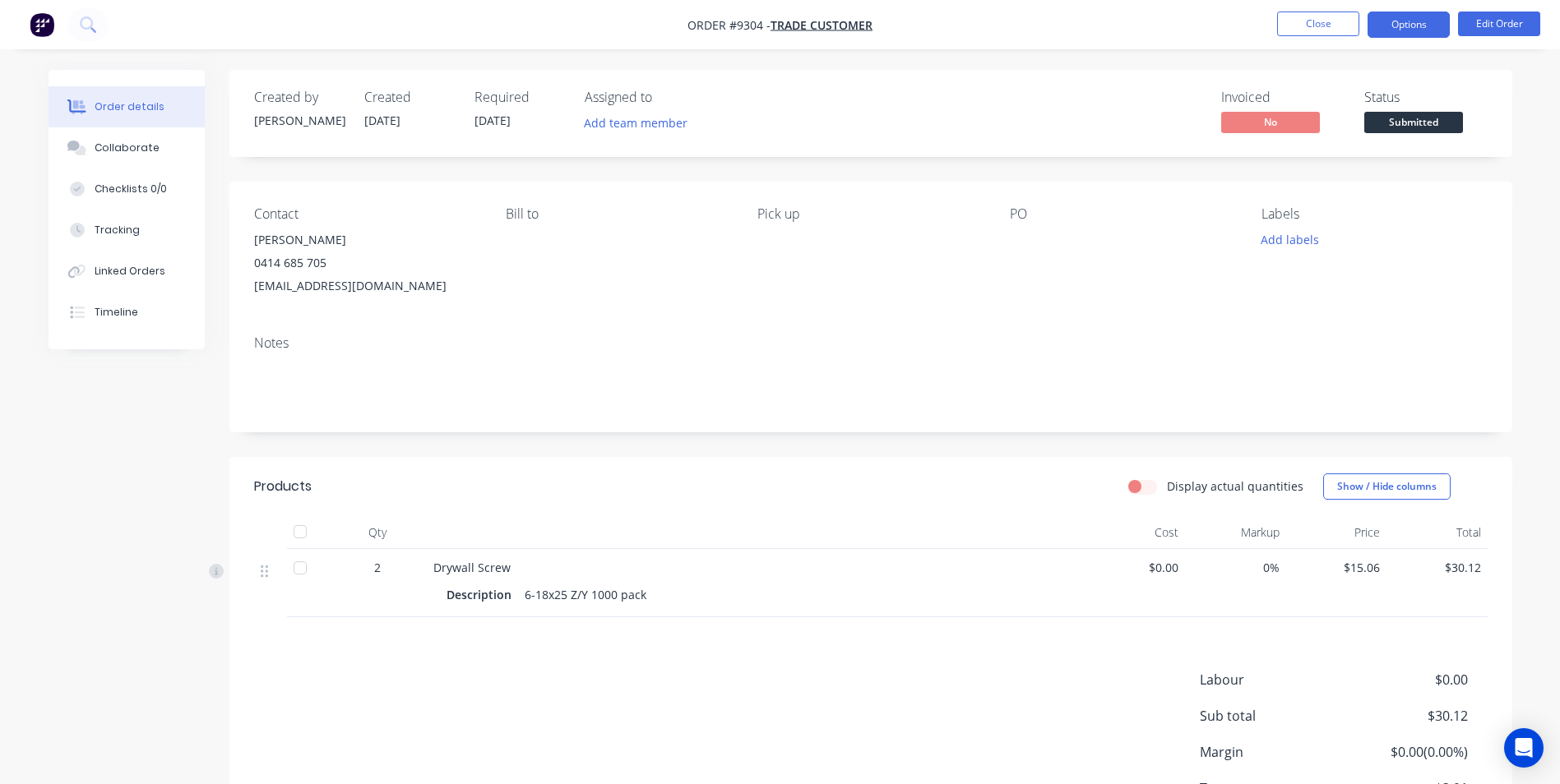
click at [1429, 28] on button "Options" at bounding box center [1408, 24] width 82 height 26
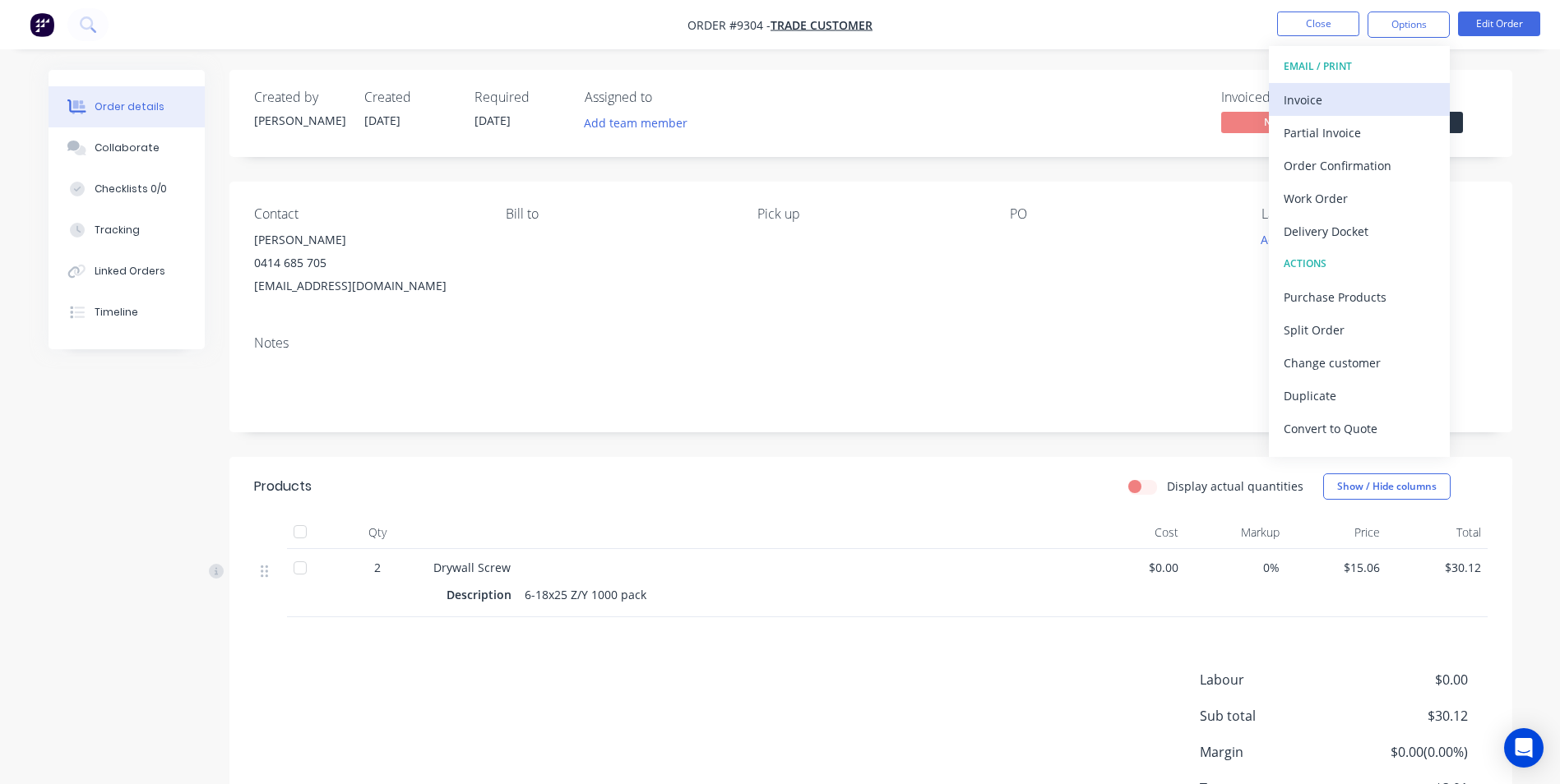
click at [1363, 91] on div "Invoice" at bounding box center [1359, 99] width 151 height 24
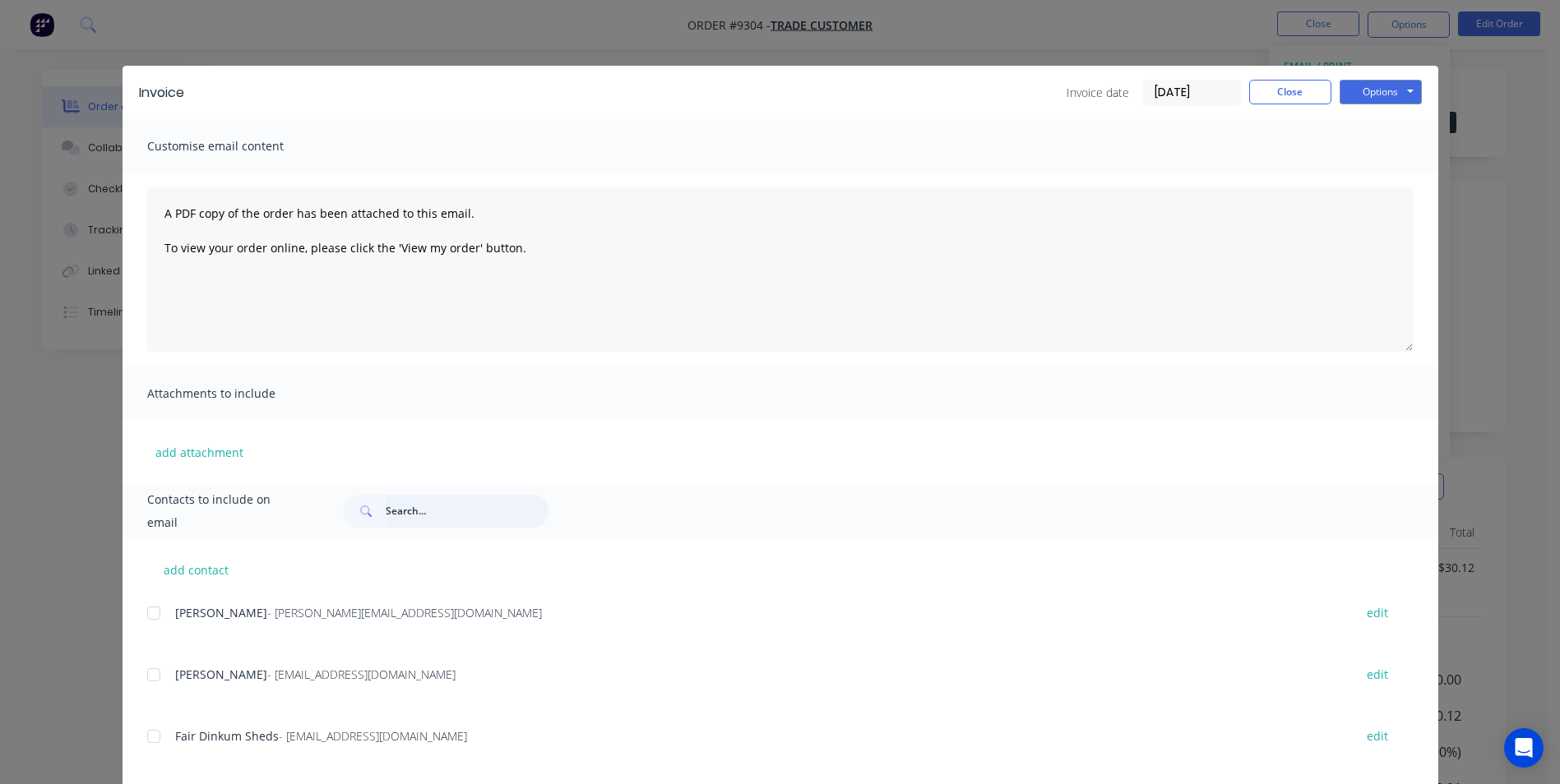
click at [445, 502] on input "text" at bounding box center [467, 510] width 163 height 33
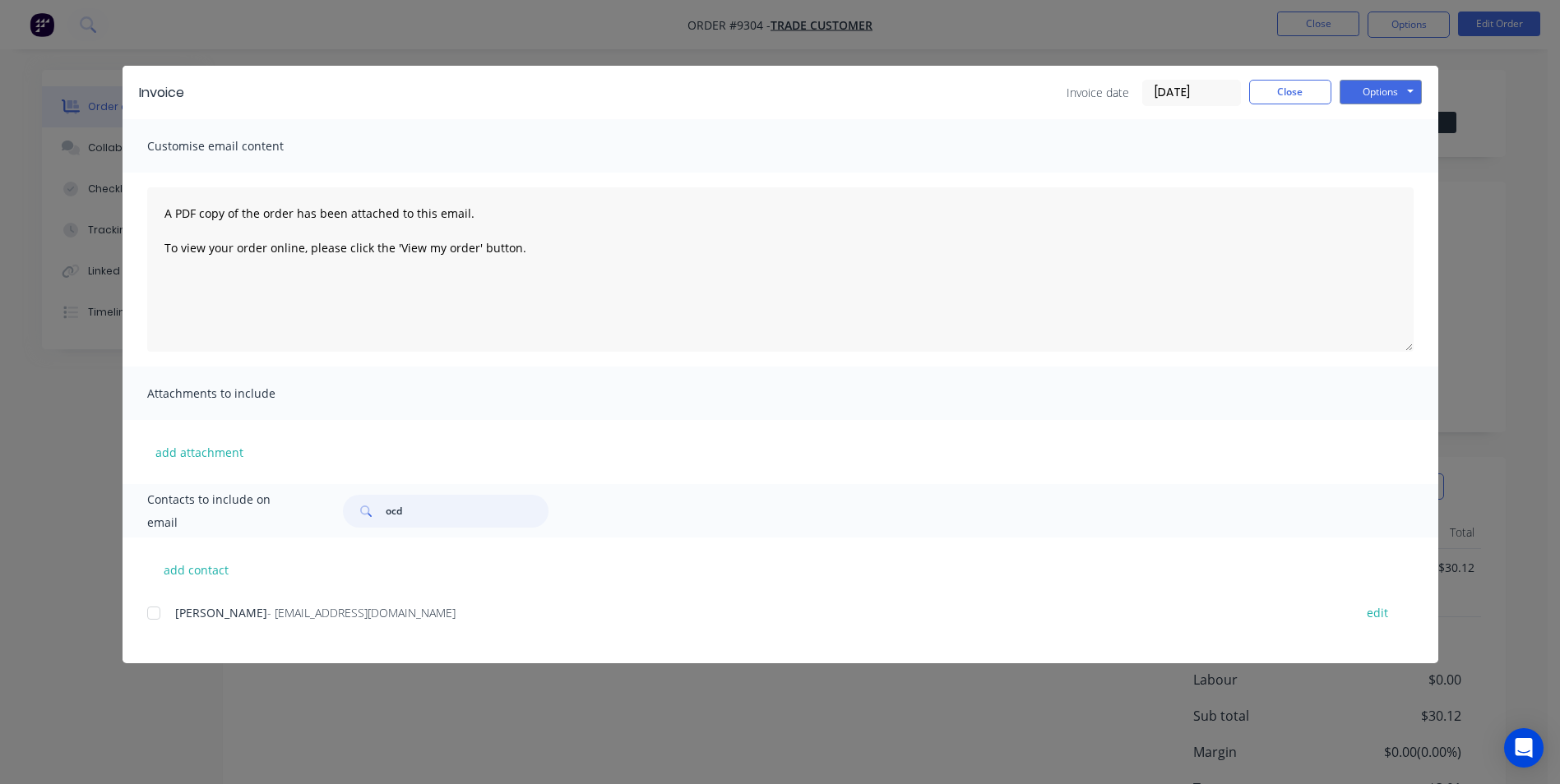
click at [159, 608] on div at bounding box center [153, 612] width 33 height 33
type input "ocd"
click at [1375, 83] on button "Options" at bounding box center [1380, 92] width 82 height 25
click at [1364, 166] on button "Email" at bounding box center [1392, 175] width 106 height 27
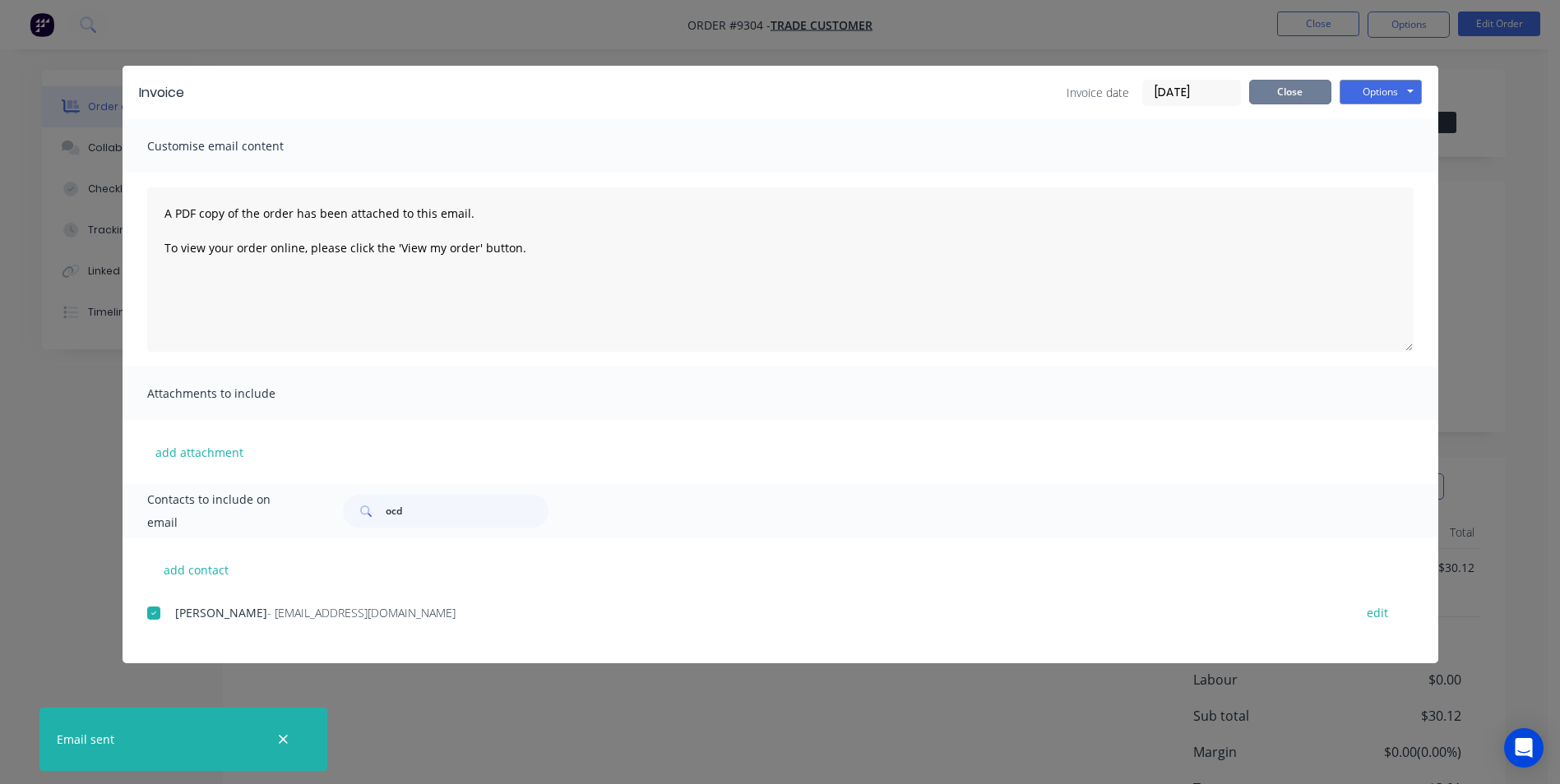
click at [1302, 94] on button "Close" at bounding box center [1290, 92] width 82 height 25
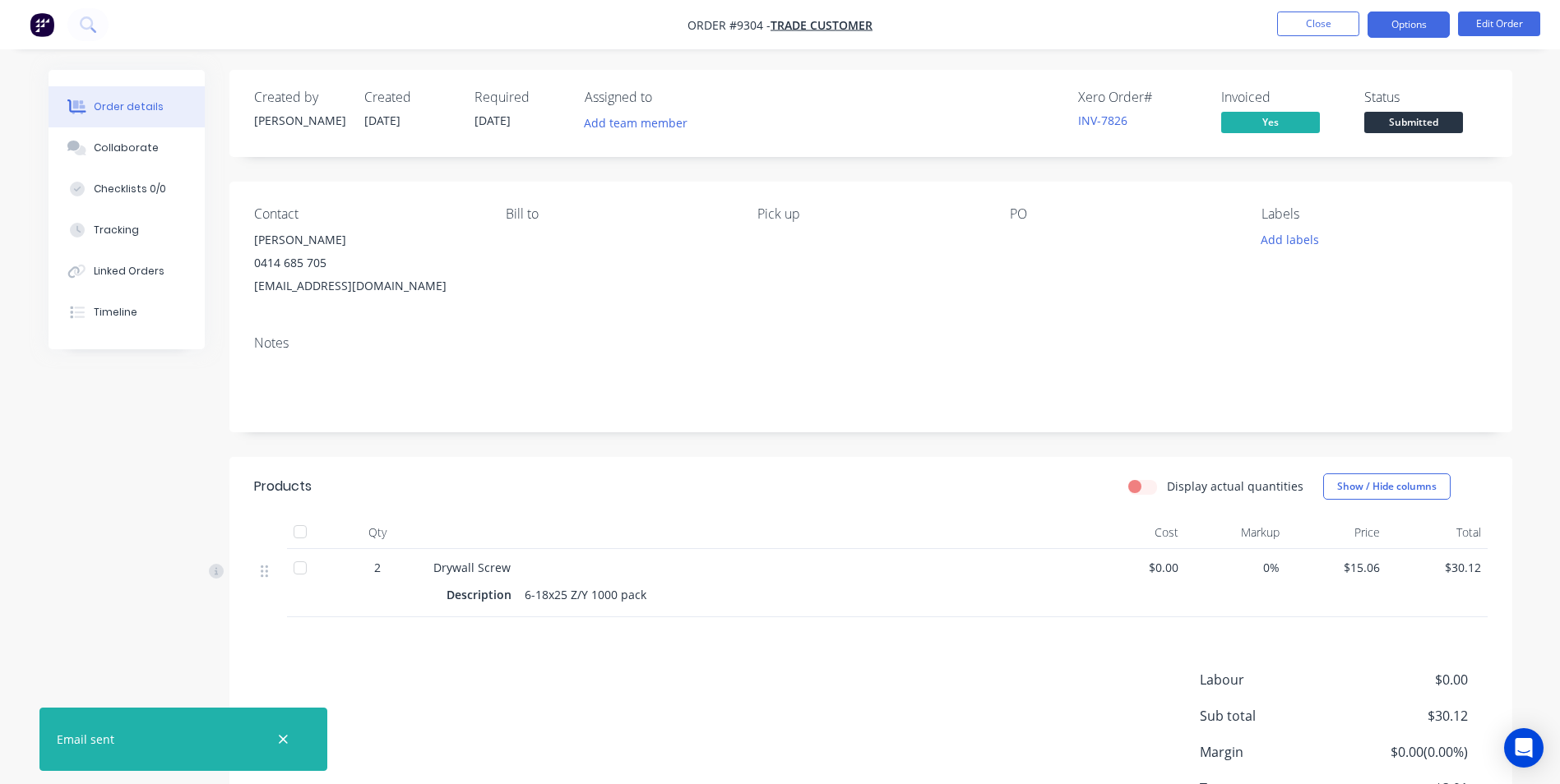
click at [1413, 30] on button "Options" at bounding box center [1408, 24] width 82 height 26
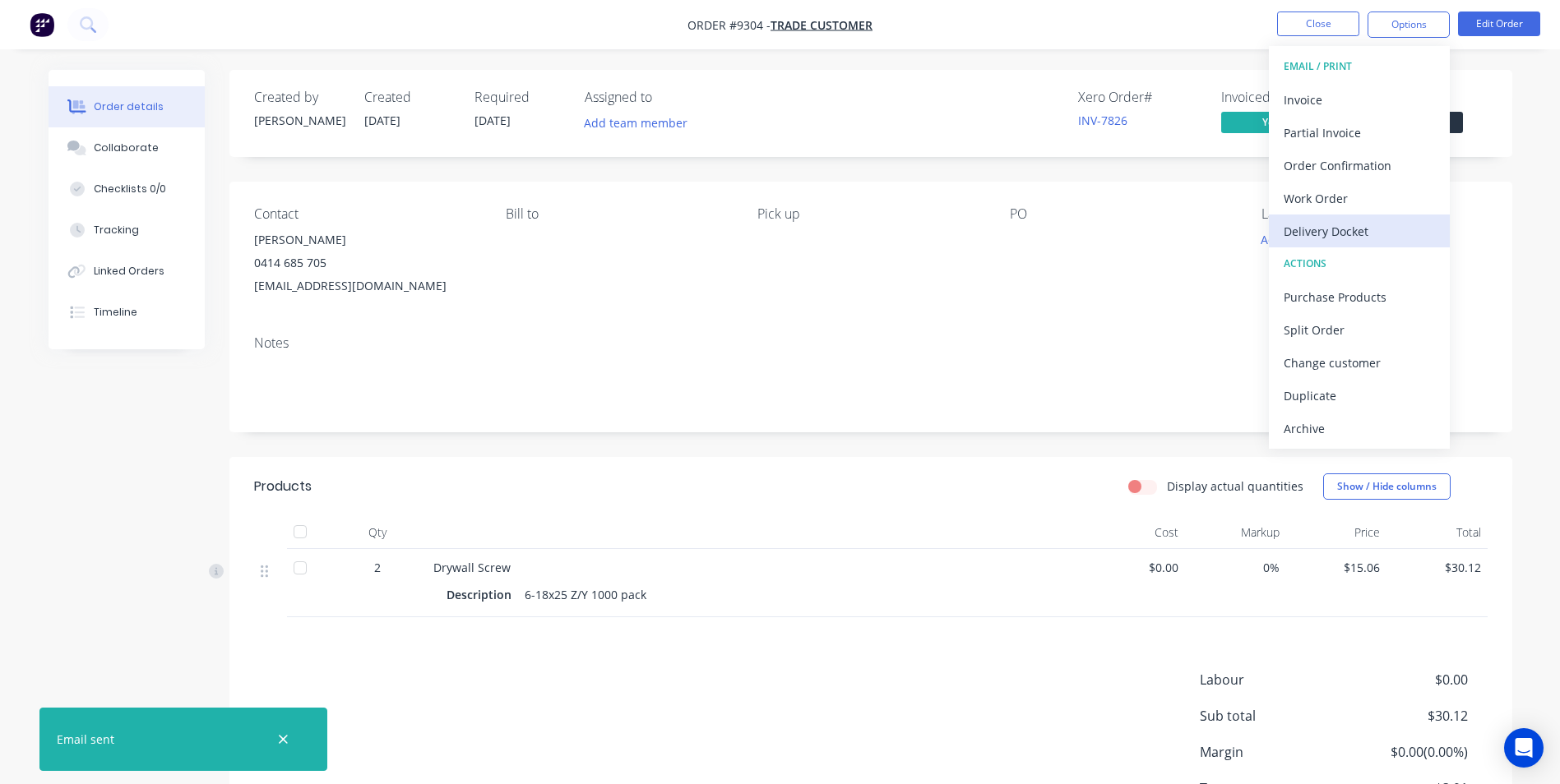
click at [1344, 227] on div "Delivery Docket" at bounding box center [1359, 231] width 151 height 24
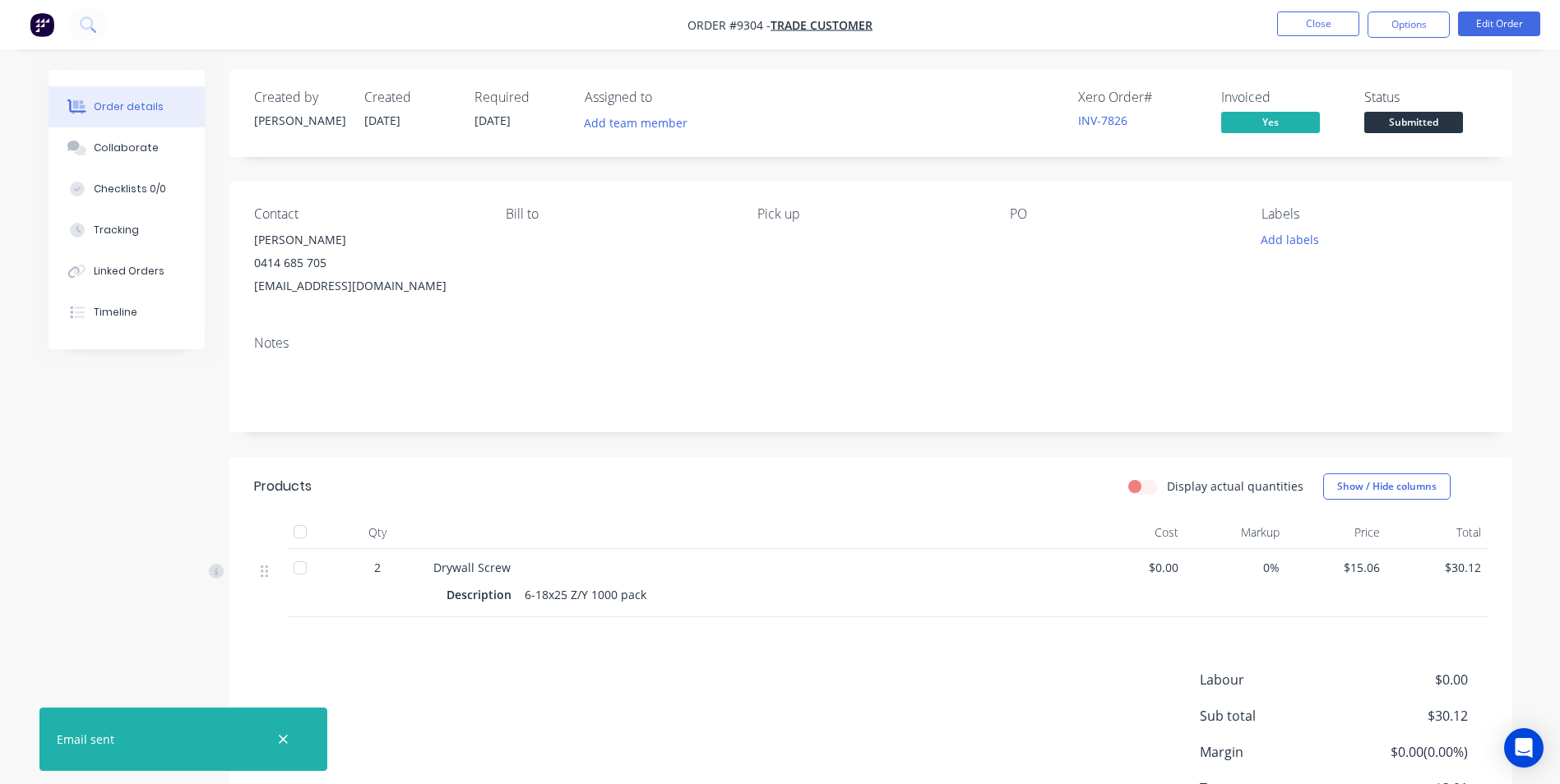
click at [1149, 208] on div "PO" at bounding box center [1123, 214] width 225 height 15
click at [1406, 114] on span "Submitted" at bounding box center [1413, 122] width 98 height 21
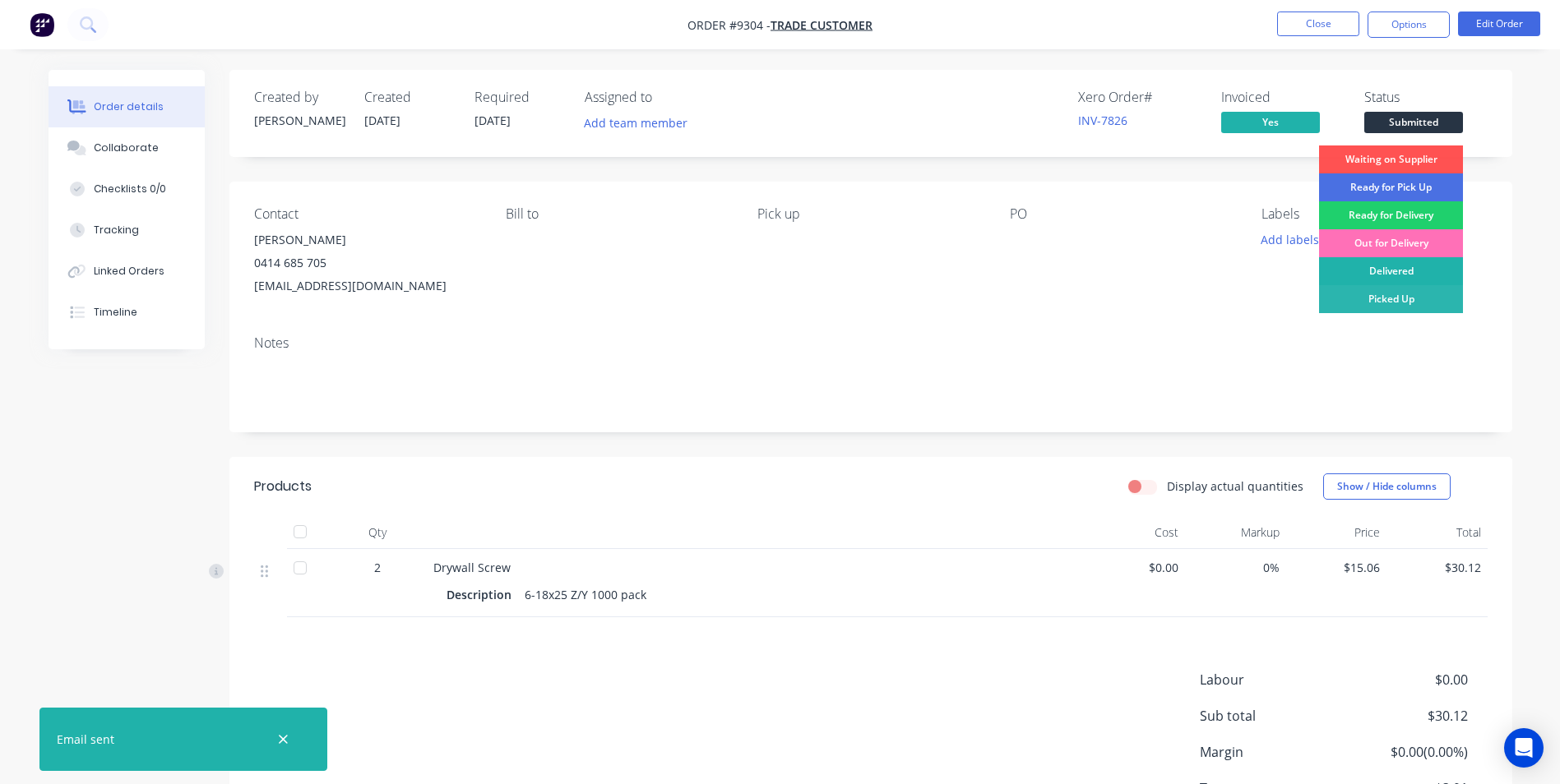
click at [1409, 264] on div "Delivered" at bounding box center [1390, 271] width 144 height 28
